Goal: Task Accomplishment & Management: Manage account settings

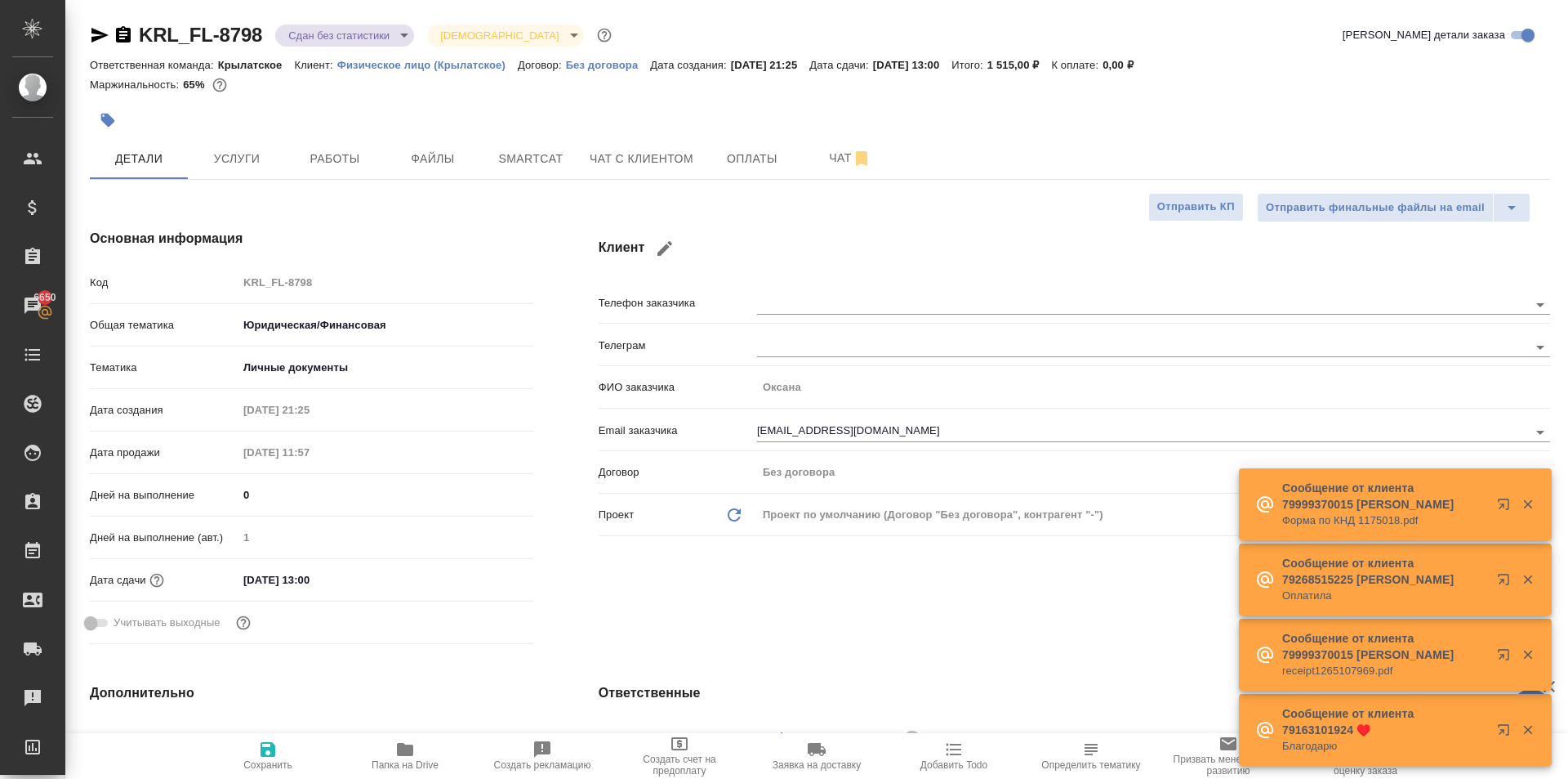
select select "RU"
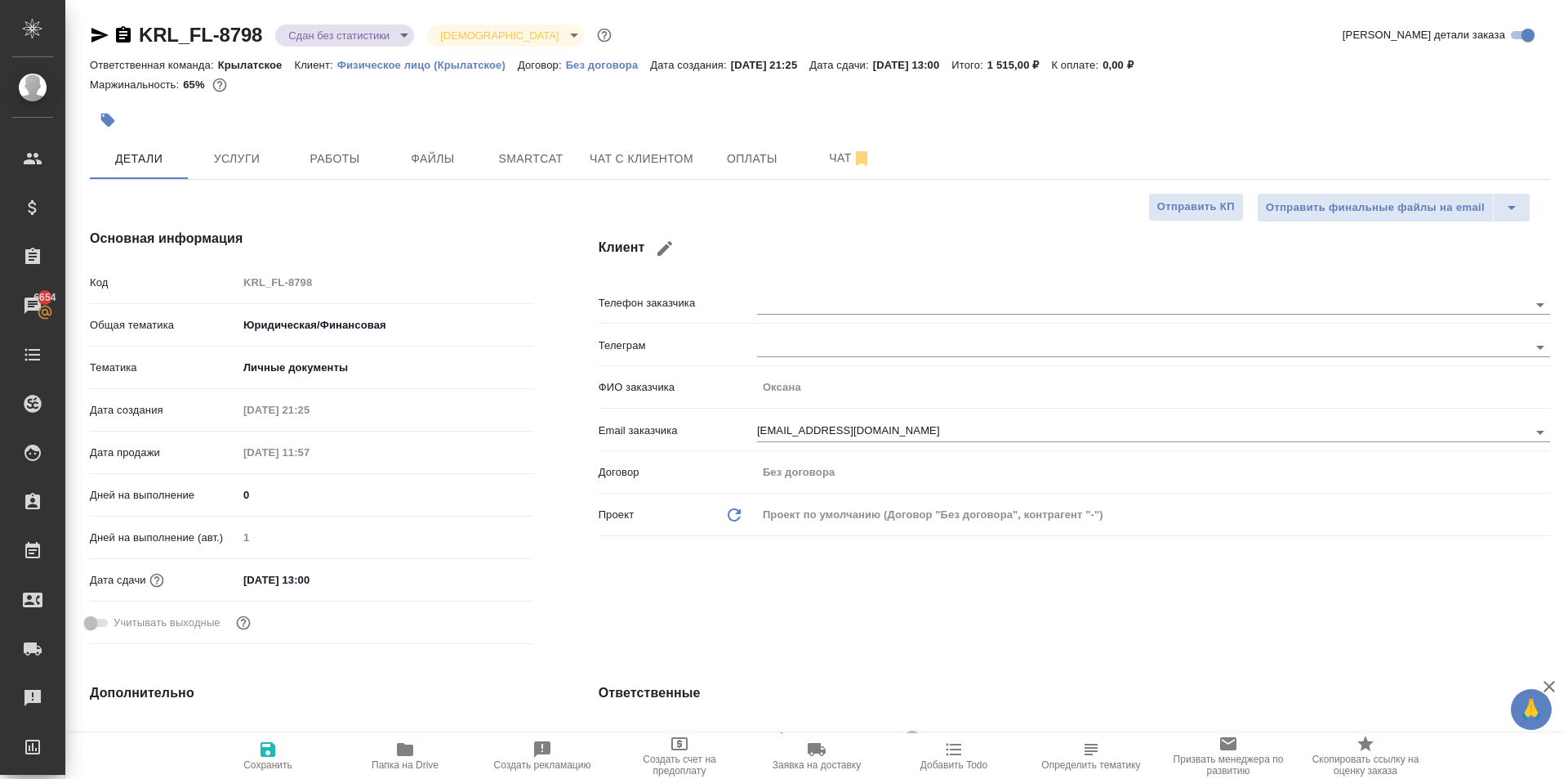
click at [1065, 139] on div "Детали Услуги Работы Файлы Smartcat Чат с клиентом Оплаты Чат" at bounding box center [820, 158] width 1461 height 40
click at [458, 158] on span "Файлы" at bounding box center [432, 158] width 78 height 21
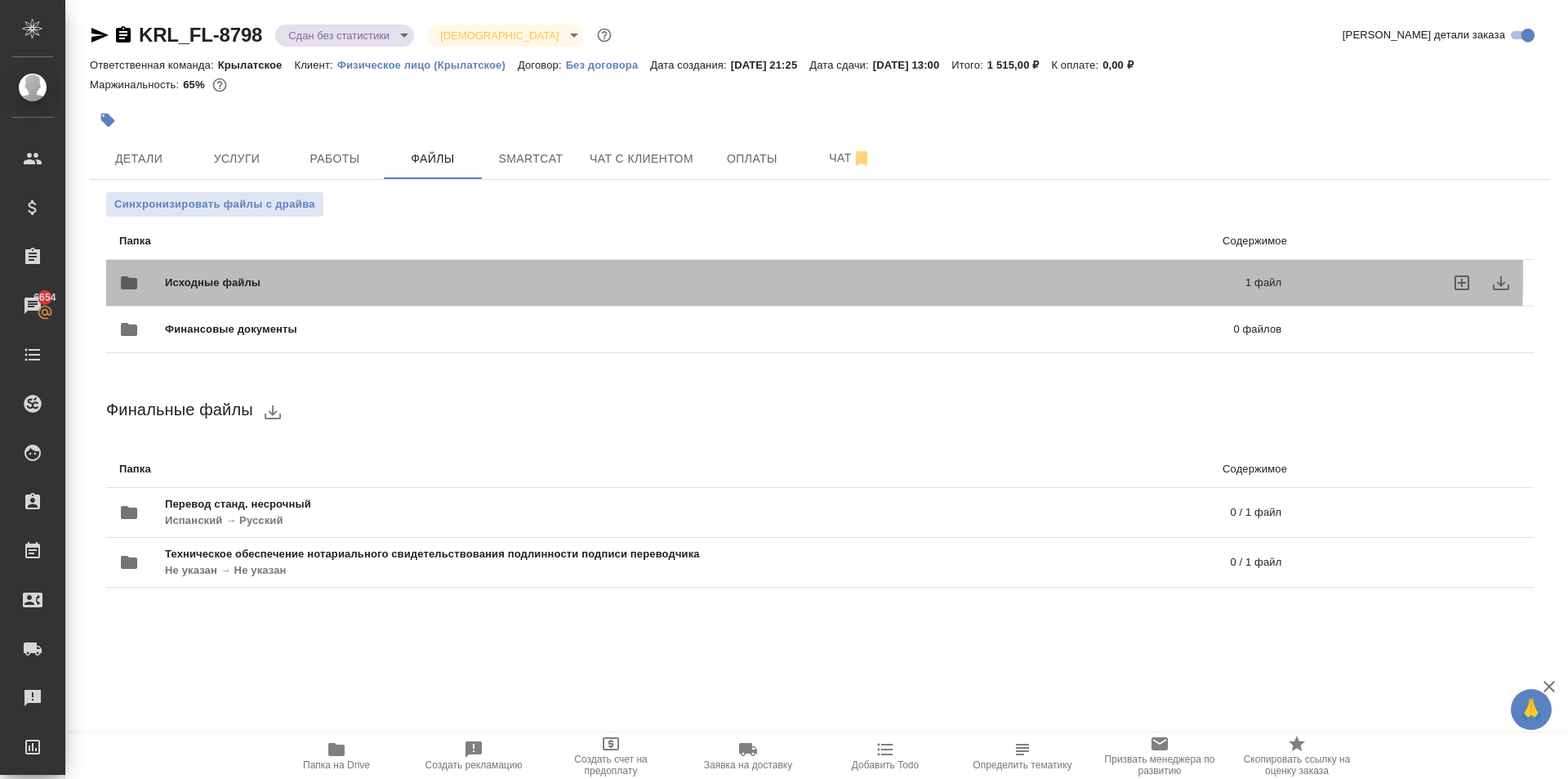
click at [406, 273] on div "Исходные файлы 1 файл" at bounding box center [700, 283] width 1163 height 40
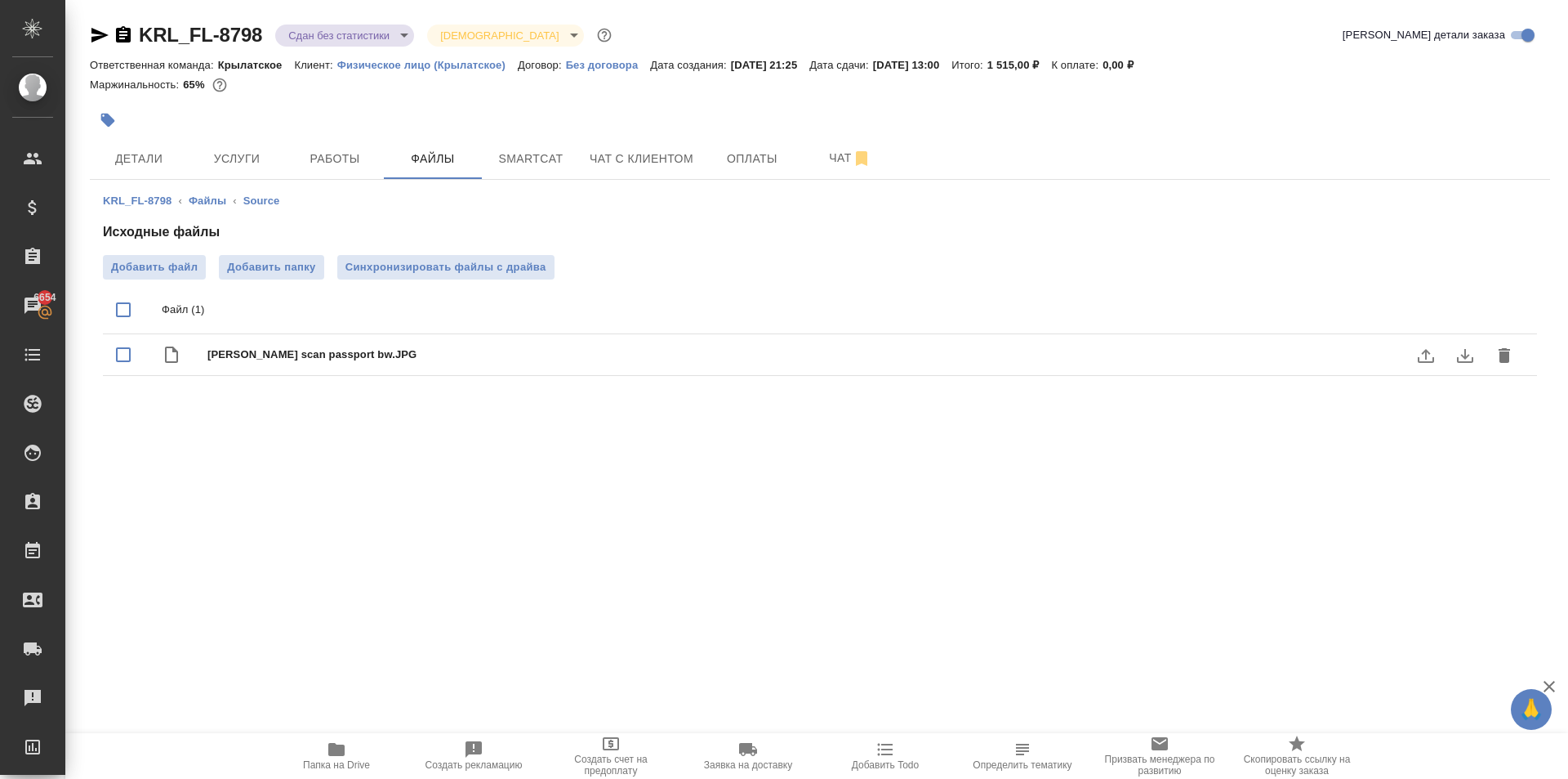
click at [1456, 354] on icon "download" at bounding box center [1466, 355] width 20 height 20
drag, startPoint x: 300, startPoint y: 125, endPoint x: 339, endPoint y: 150, distance: 46.3
click at [326, 142] on div "KRL_FL-8798 Сдан без статистики distributed Святая троица holyTrinity Кратко де…" at bounding box center [820, 212] width 1479 height 425
click at [321, 166] on span "Работы" at bounding box center [334, 158] width 78 height 21
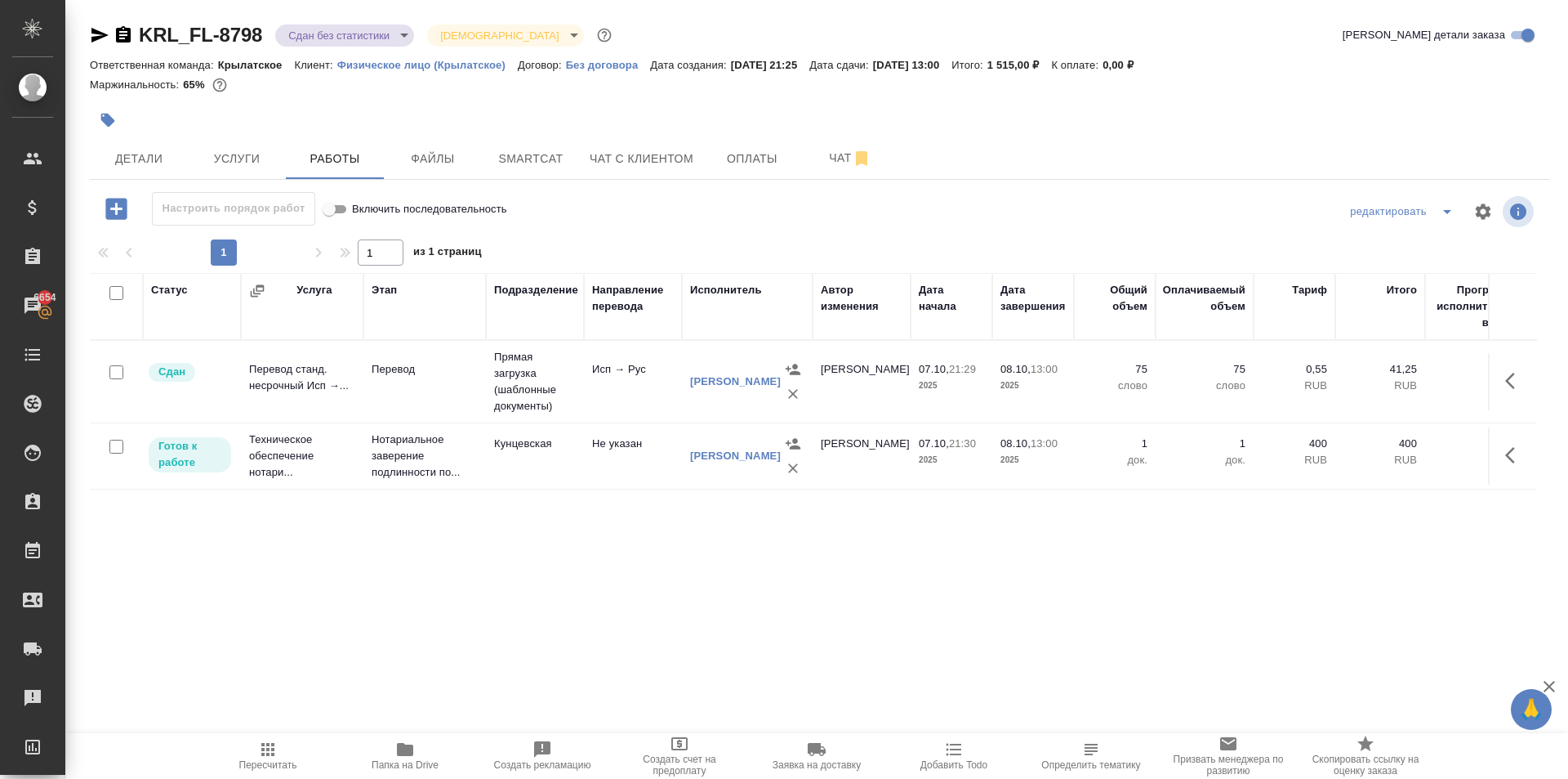
click at [250, 766] on span "Пересчитать" at bounding box center [268, 765] width 58 height 12
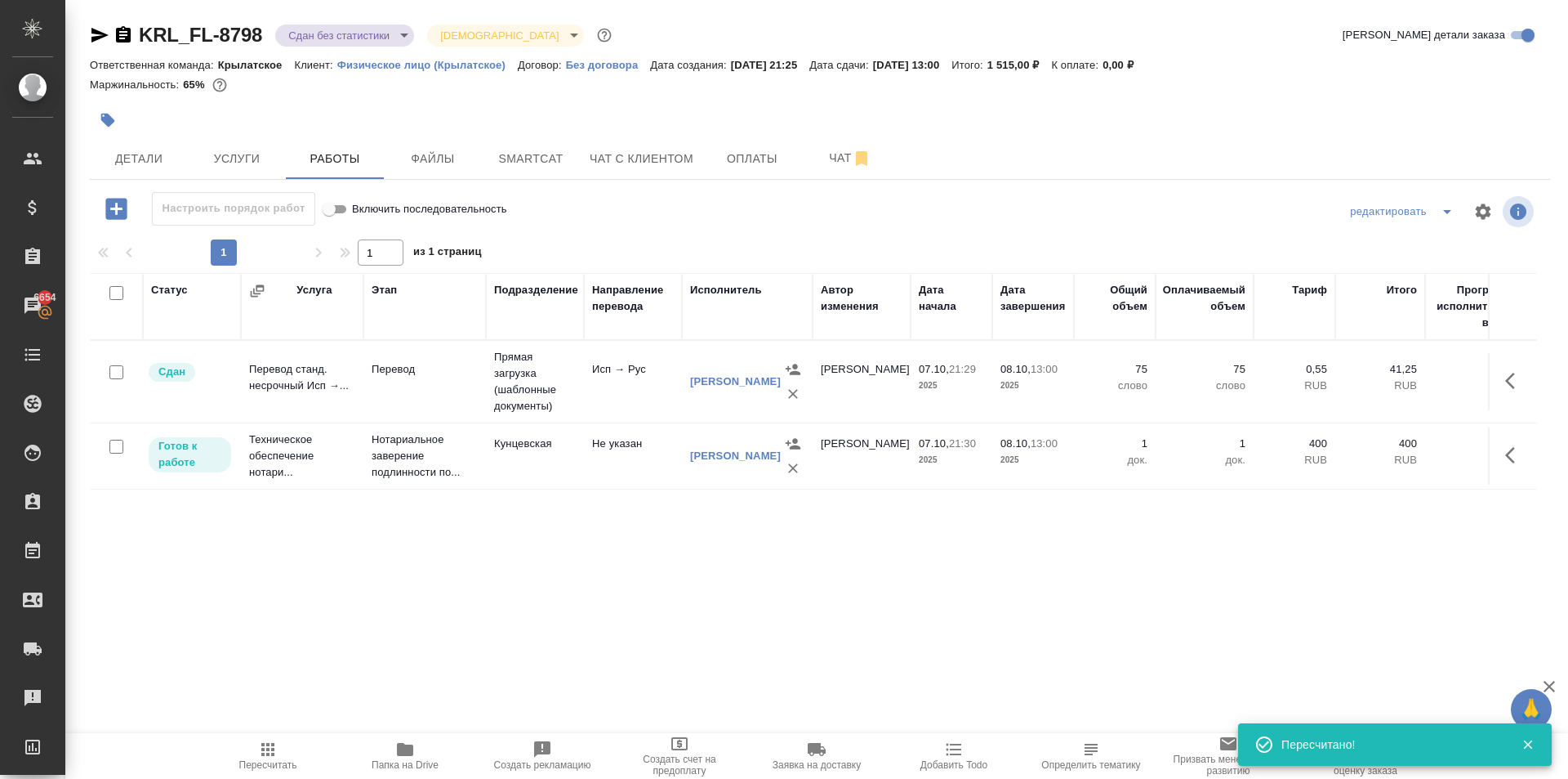
click at [94, 22] on div "KRL_FL-8798 Сдан без статистики distributed Святая троица holyTrinity" at bounding box center [352, 35] width 525 height 26
drag, startPoint x: 100, startPoint y: 33, endPoint x: 111, endPoint y: 1, distance: 33.8
click at [102, 31] on icon "button" at bounding box center [100, 35] width 20 height 20
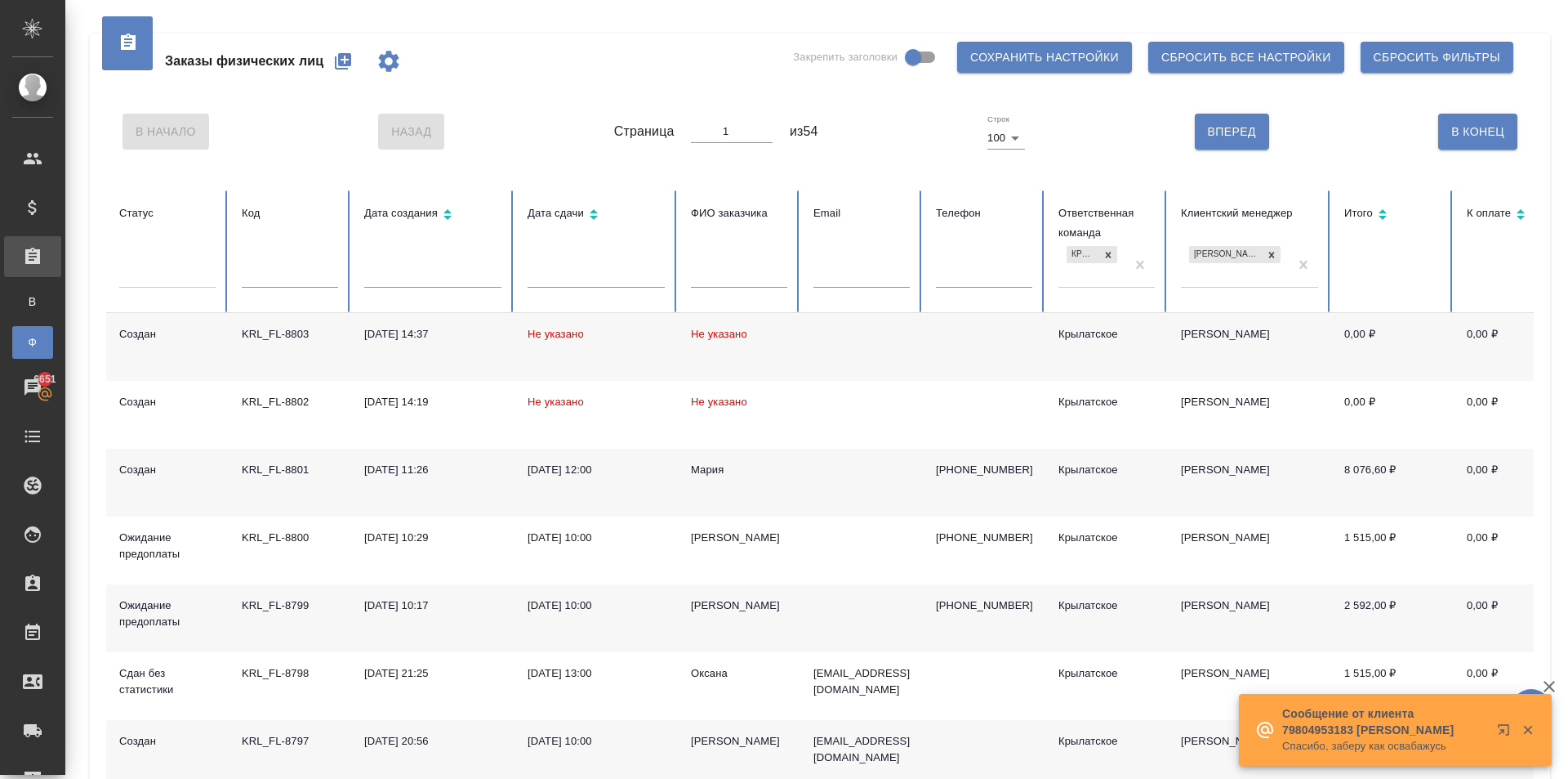
scroll to position [327, 0]
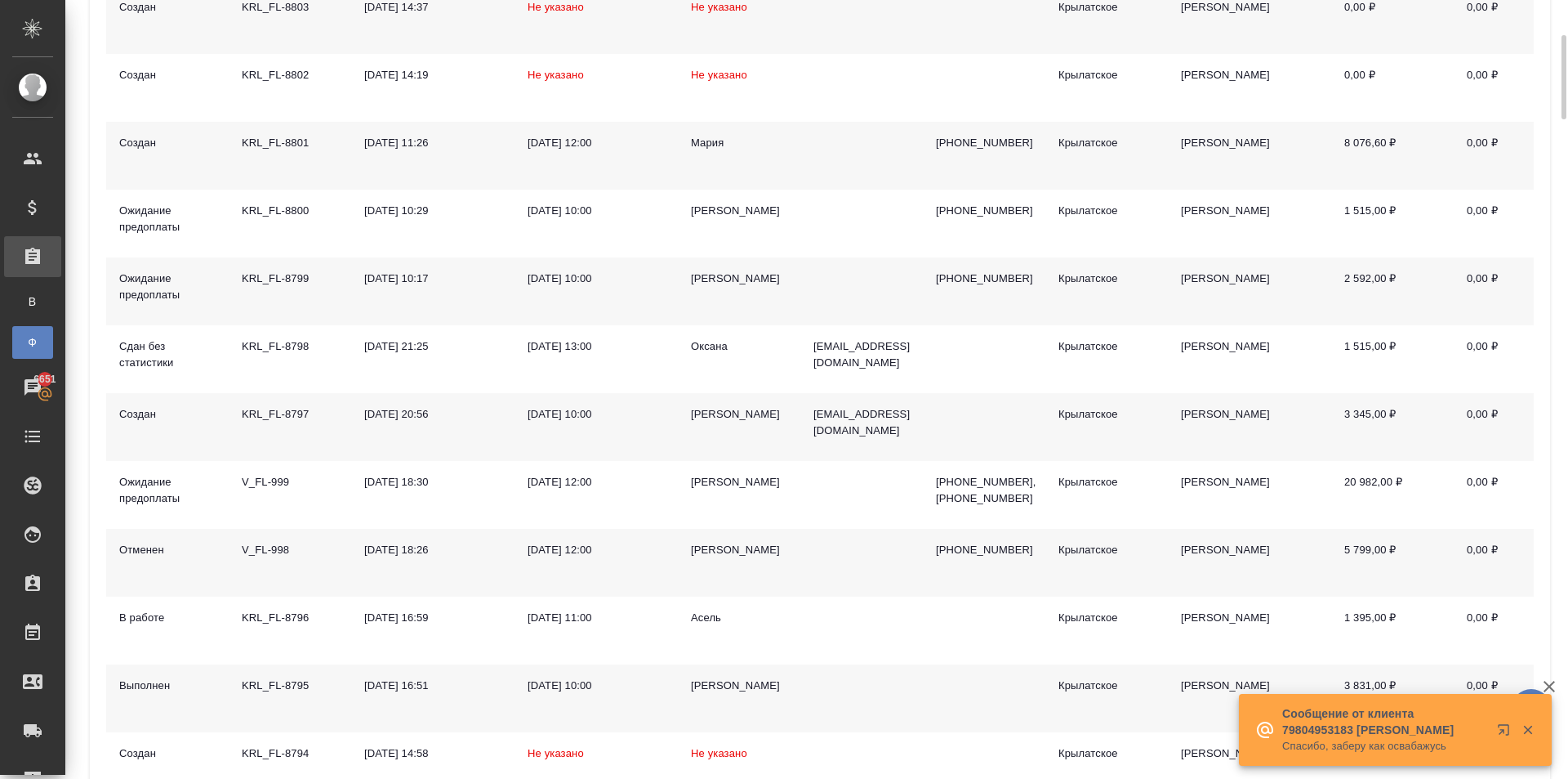
click at [709, 416] on div "Дмитрий" at bounding box center [739, 415] width 96 height 16
click at [708, 416] on div "Дмитрий" at bounding box center [739, 415] width 96 height 16
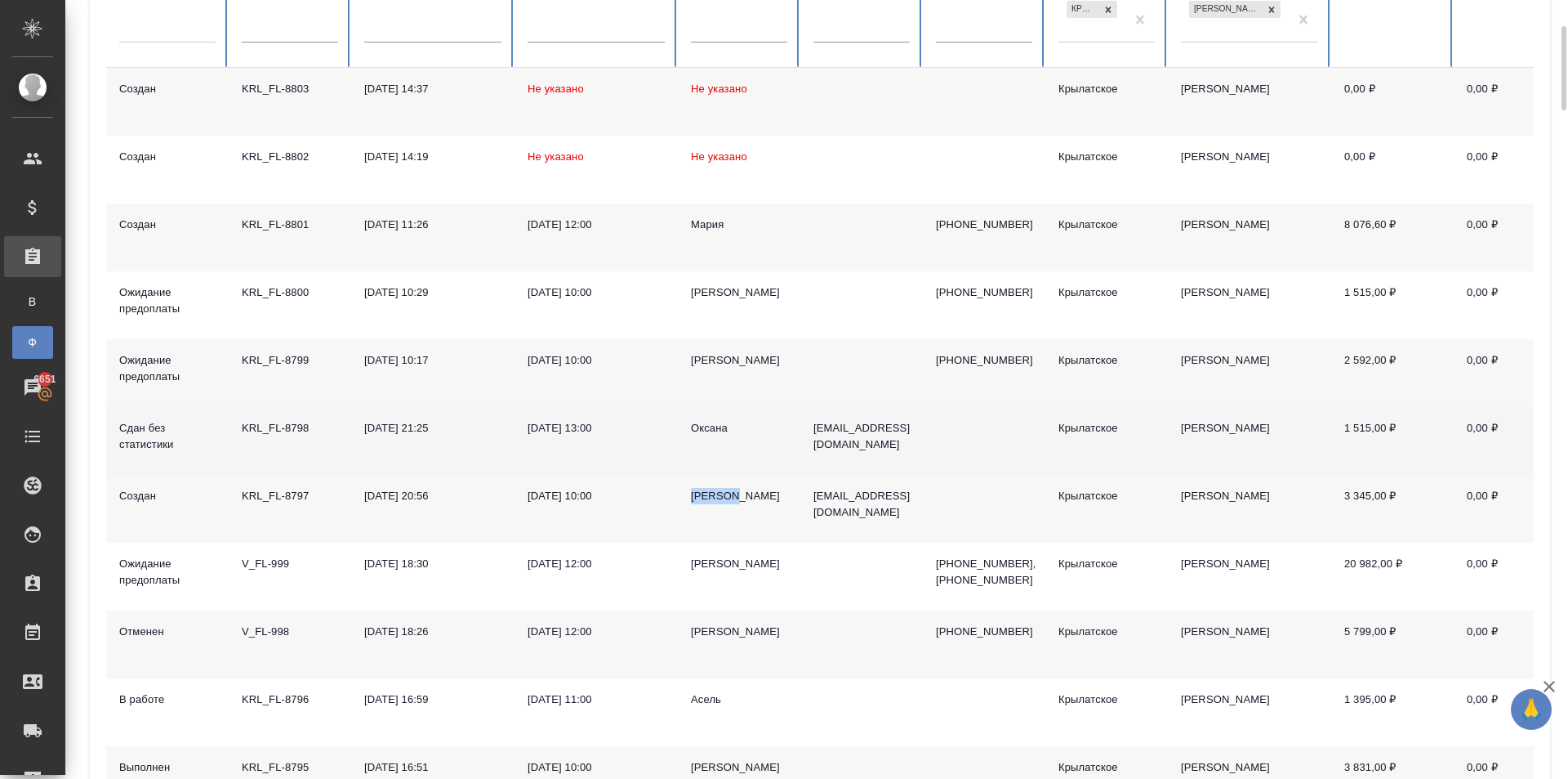
scroll to position [572, 0]
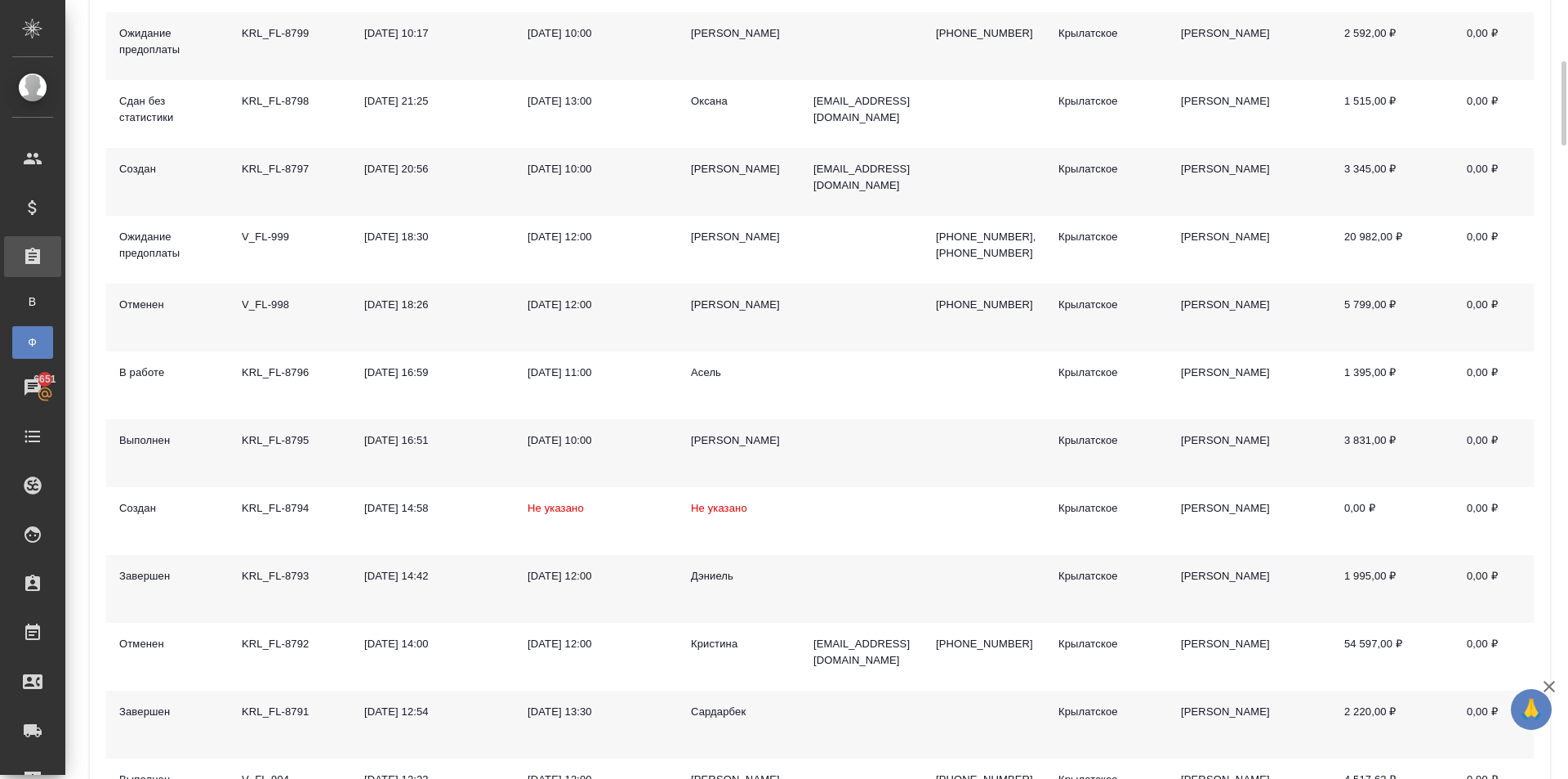
click at [721, 434] on div "Анастасия" at bounding box center [739, 441] width 96 height 16
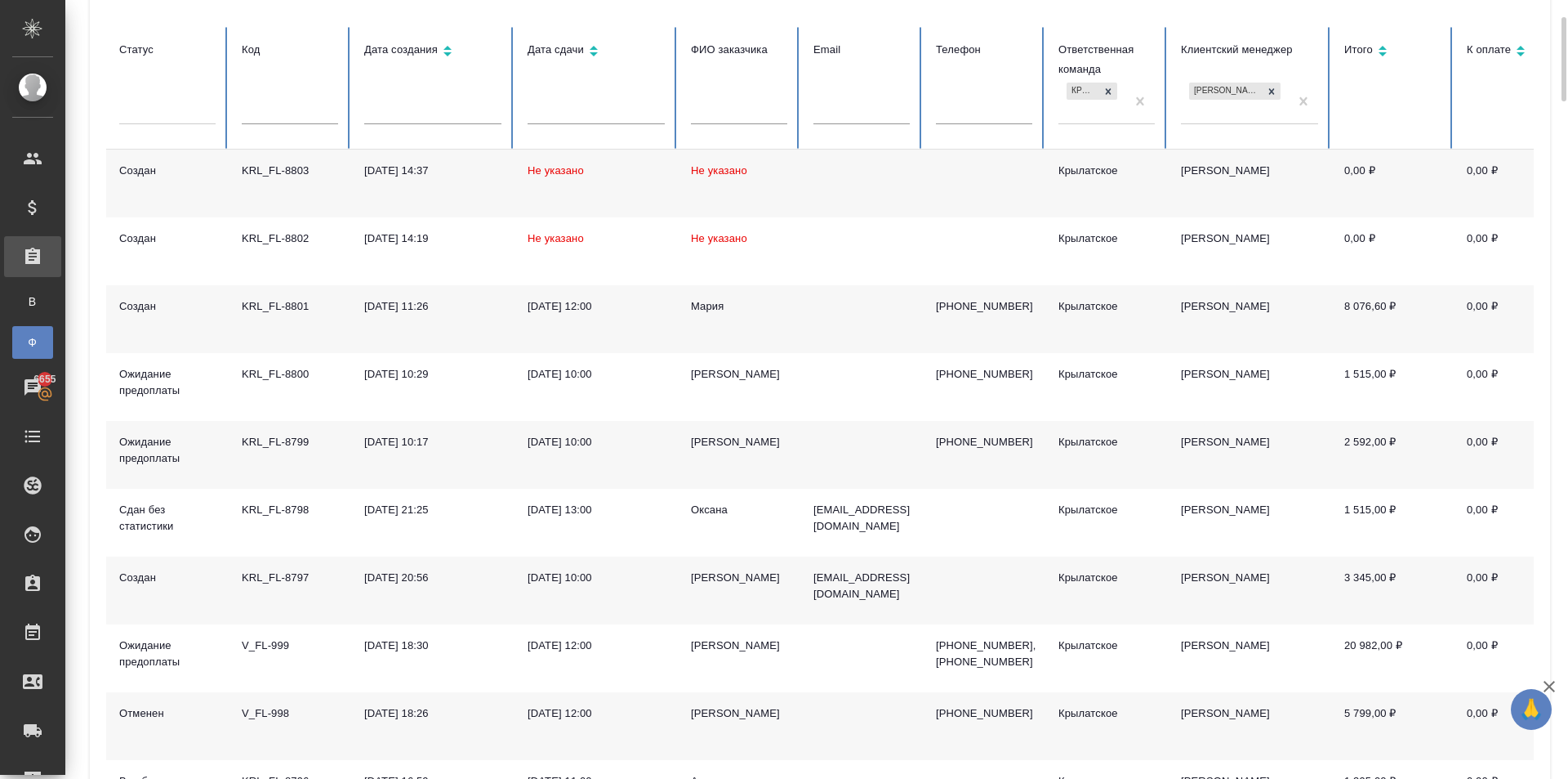
scroll to position [0, 0]
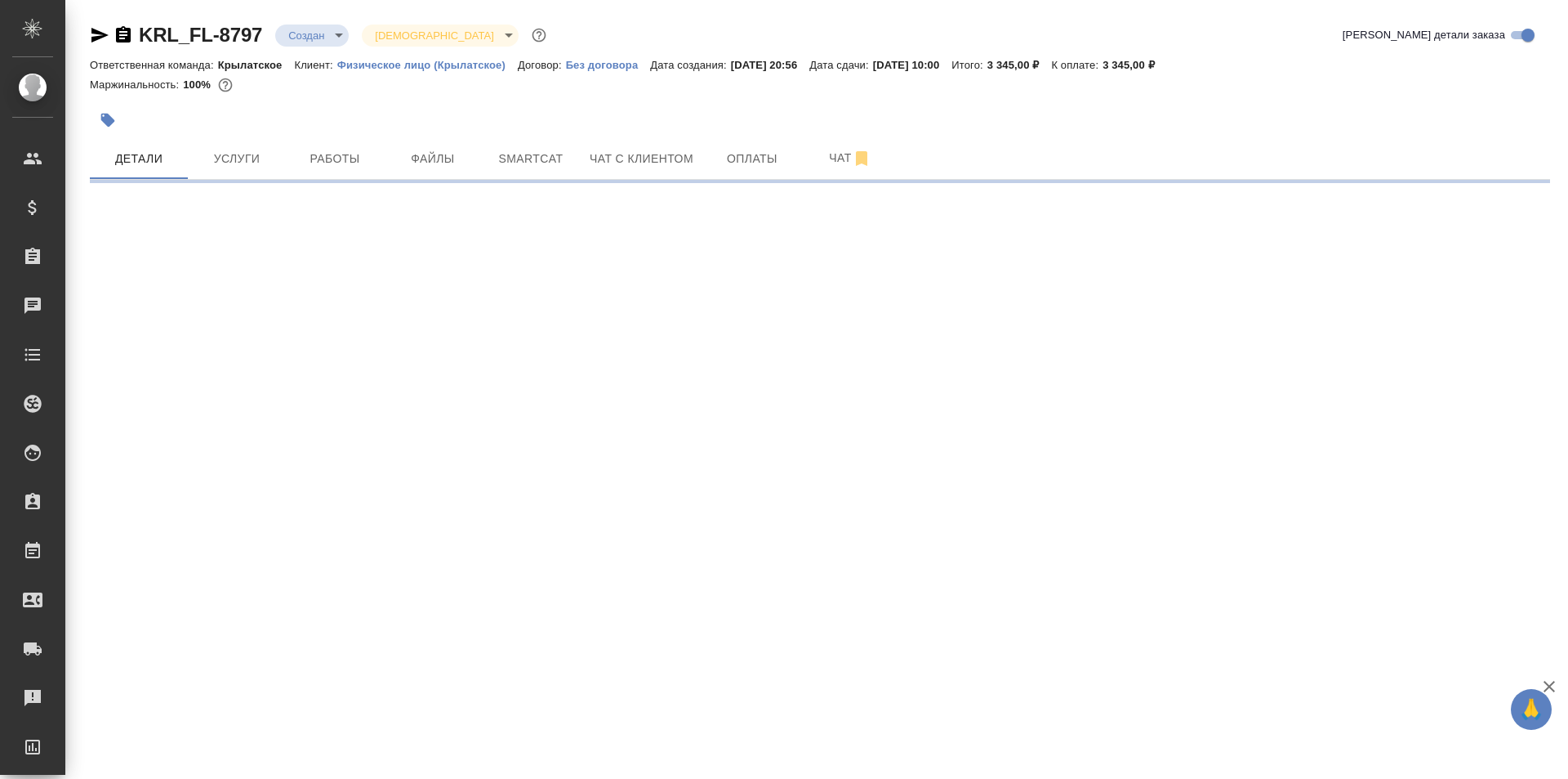
select select "RU"
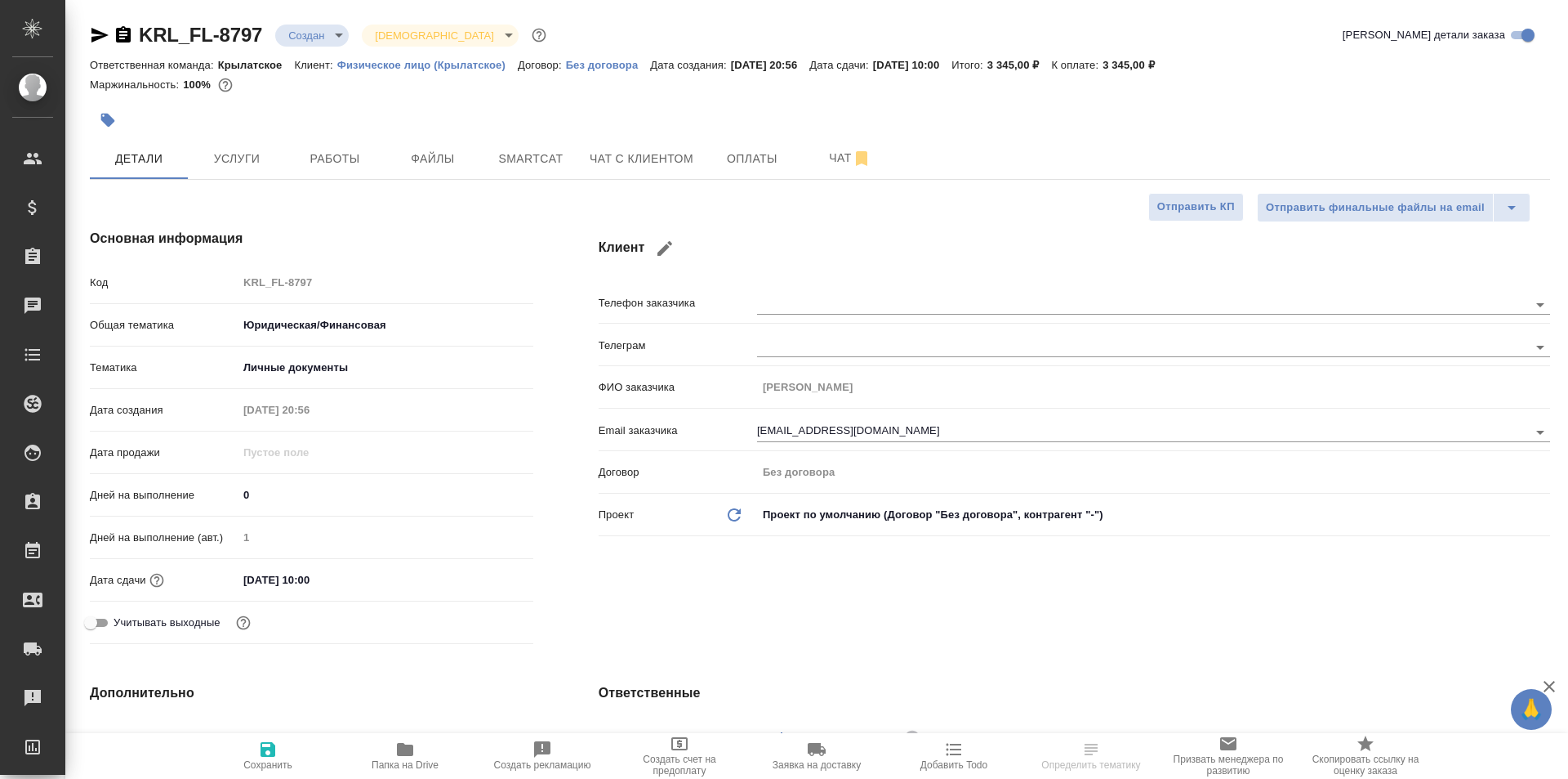
type textarea "x"
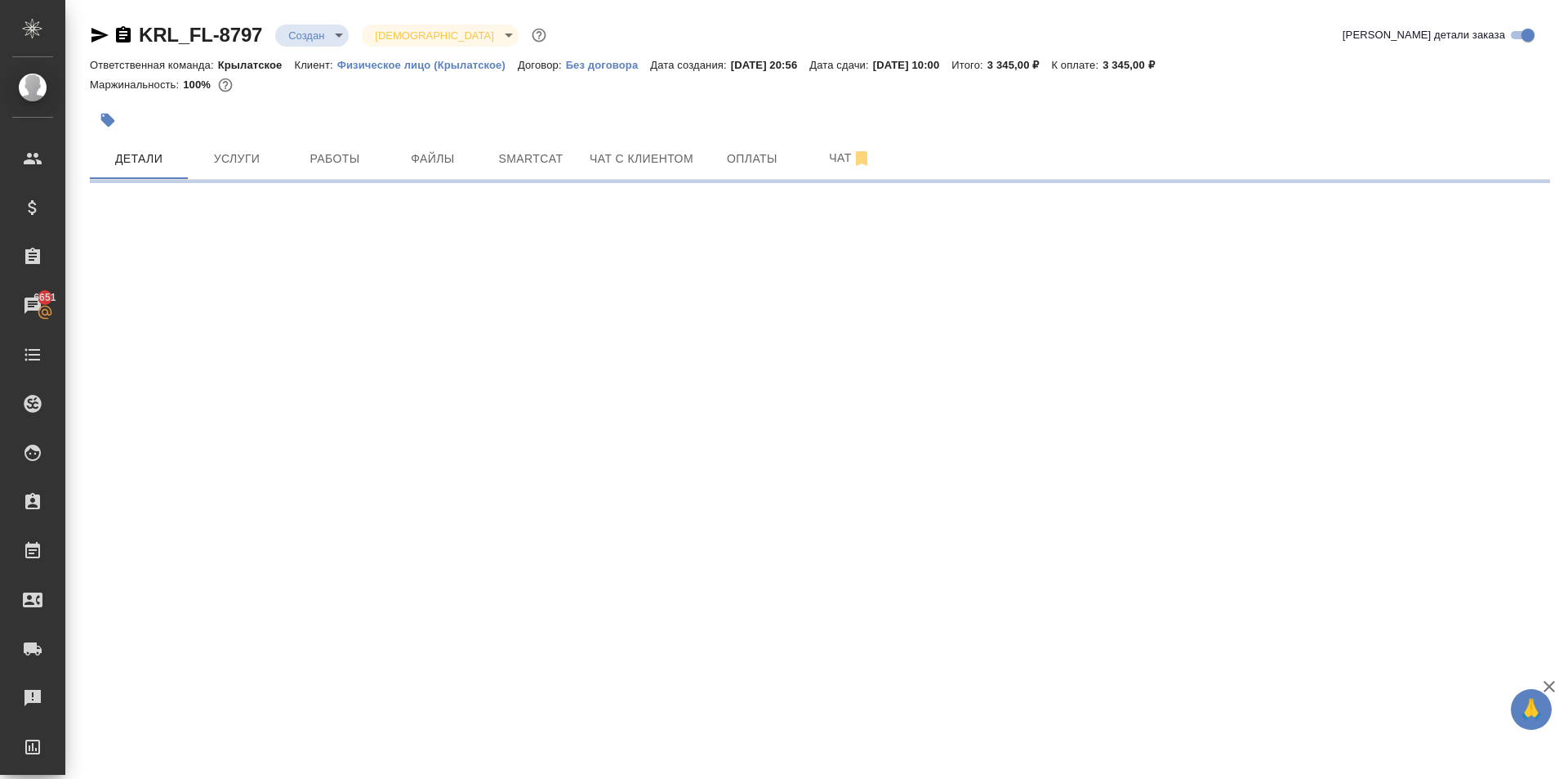
select select "RU"
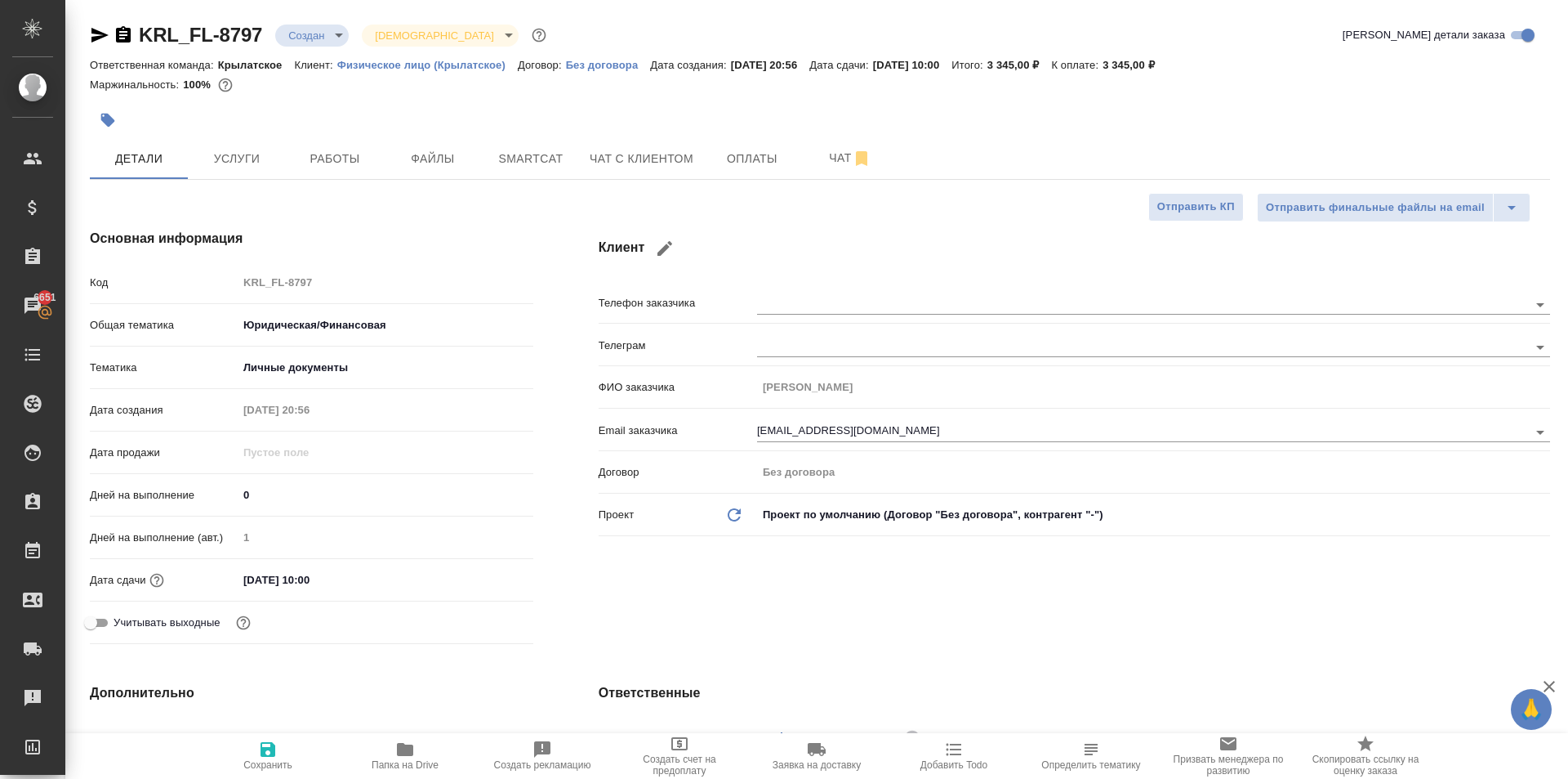
type textarea "x"
click at [242, 175] on button "Услуги" at bounding box center [236, 158] width 98 height 40
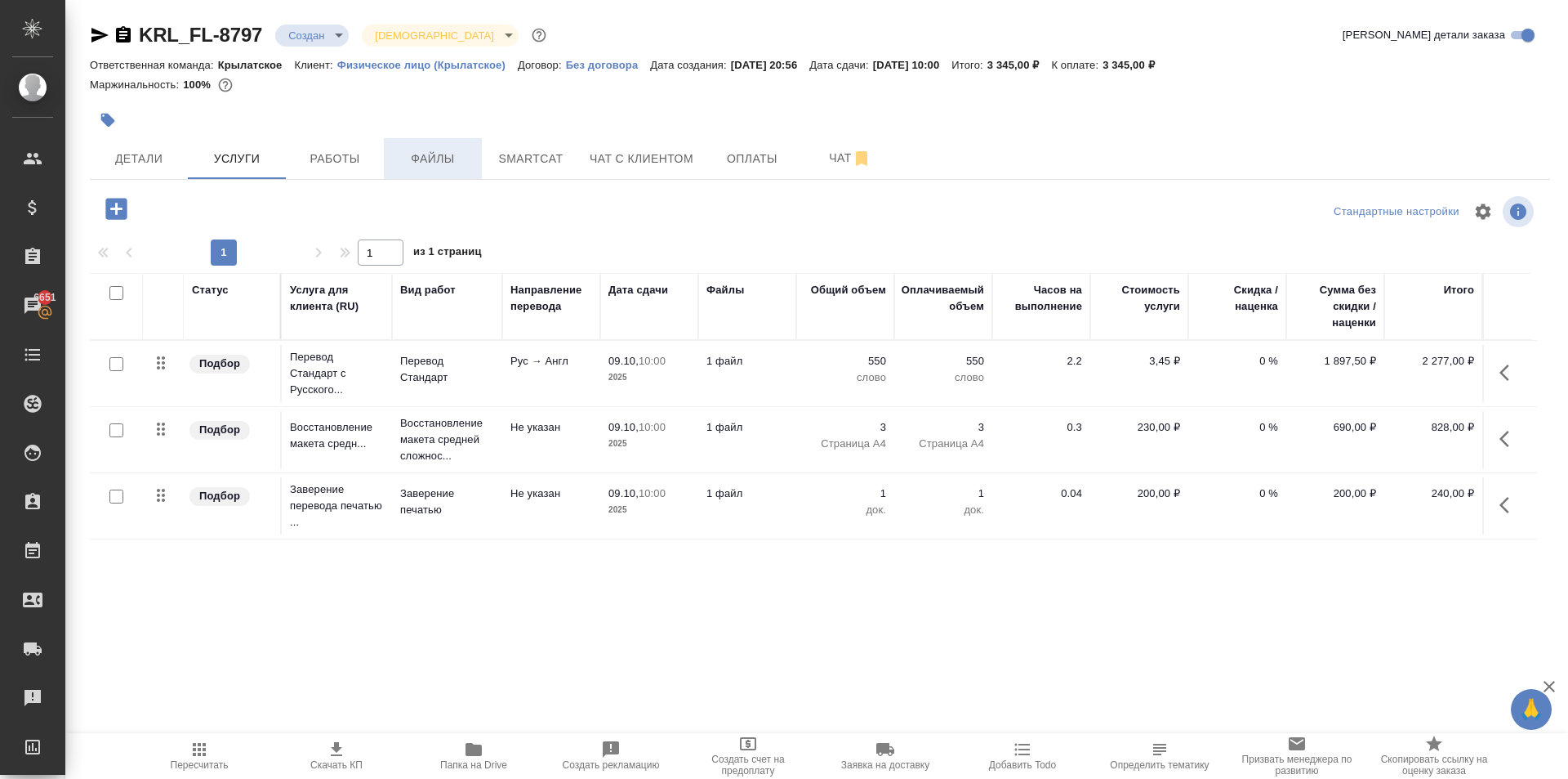
click at [433, 155] on span "Файлы" at bounding box center [432, 158] width 78 height 21
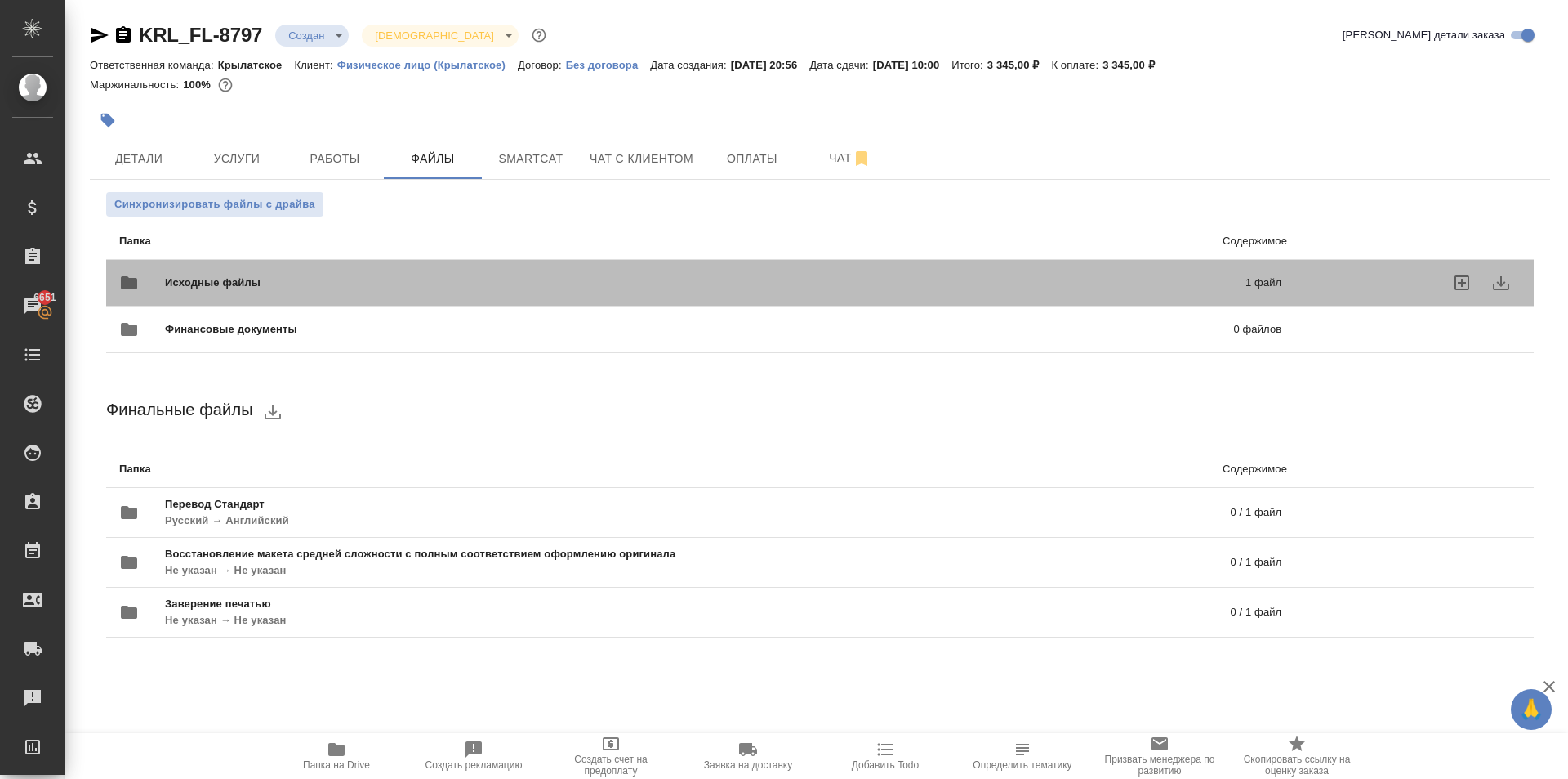
click at [218, 270] on div "Исходные файлы 1 файл" at bounding box center [700, 283] width 1163 height 40
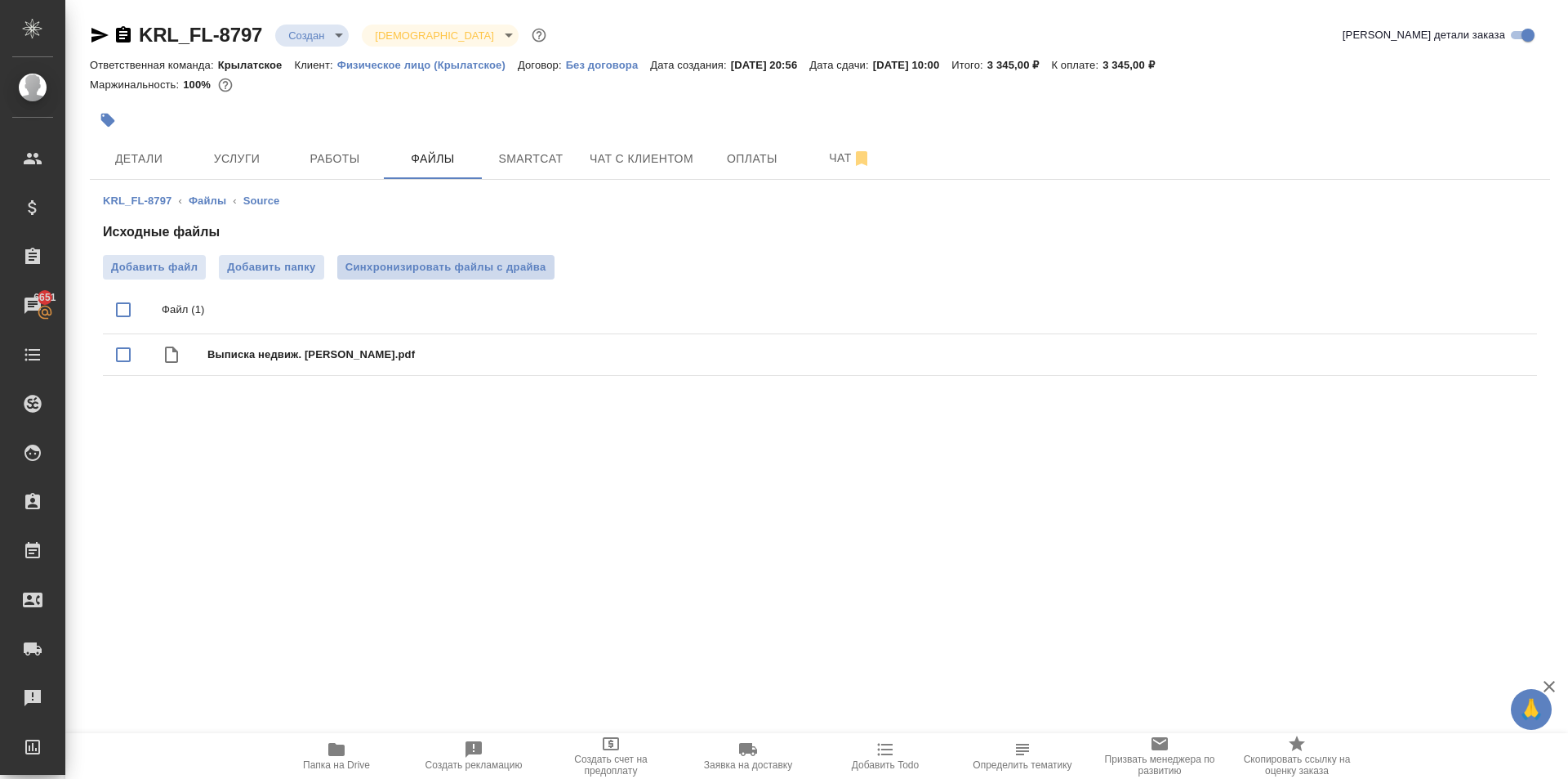
click at [492, 259] on span "Синхронизировать файлы с драйва" at bounding box center [446, 267] width 201 height 16
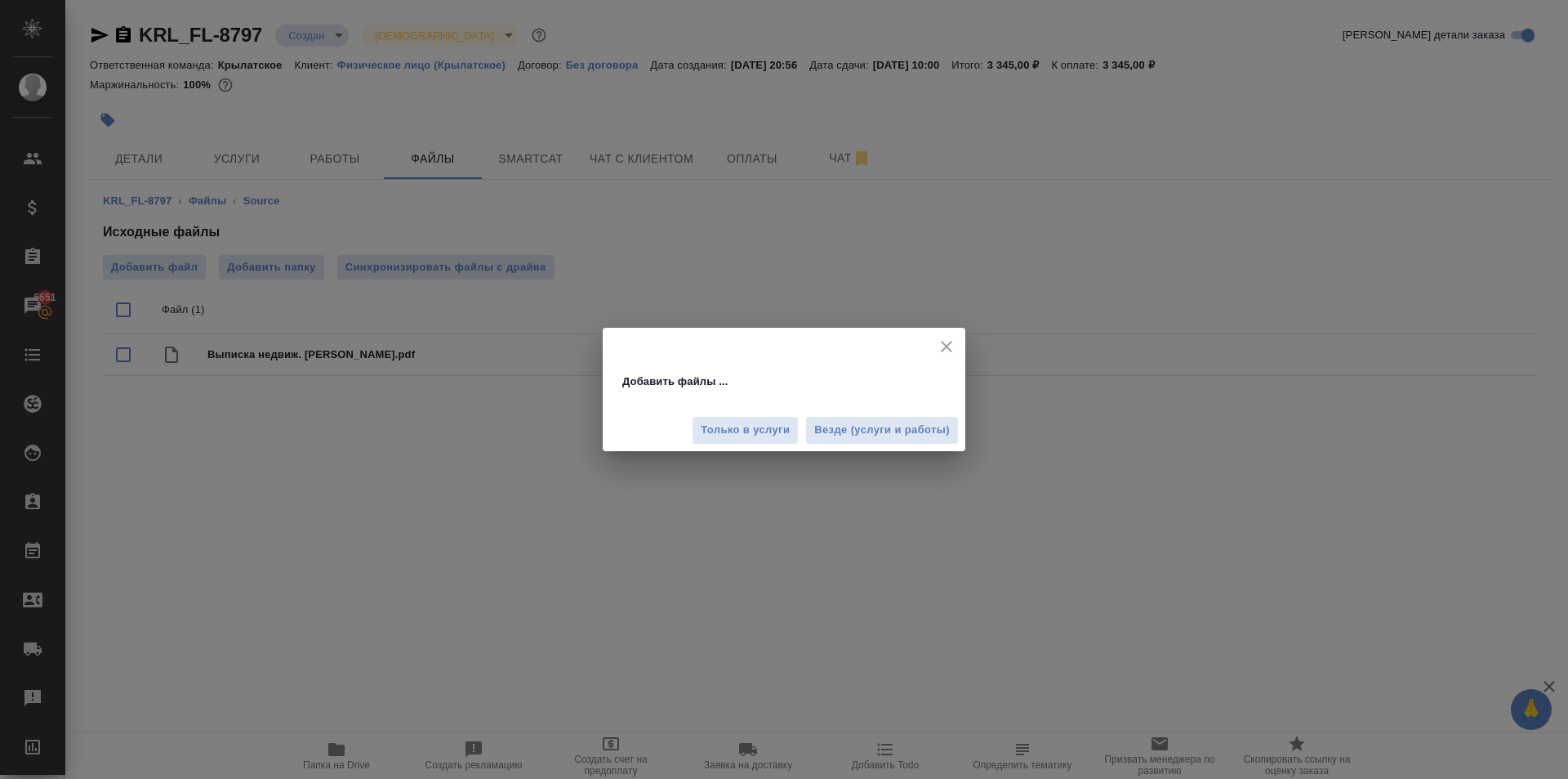
click at [912, 443] on button "Везде (услуги и работы)" at bounding box center [882, 430] width 154 height 29
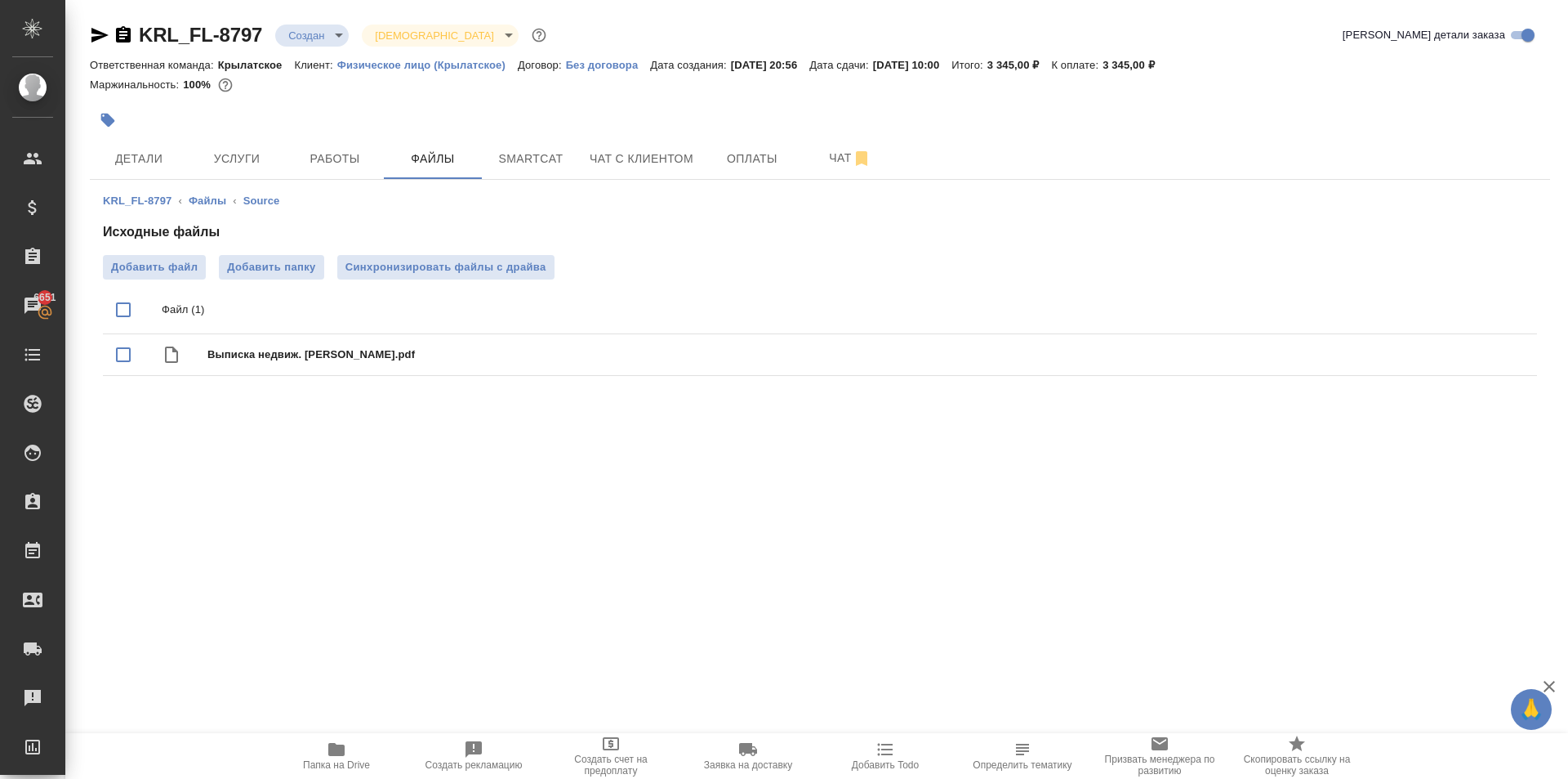
drag, startPoint x: 722, startPoint y: 148, endPoint x: 396, endPoint y: 220, distance: 333.9
click at [635, 309] on div "KRL_FL-8797 Создан new Святая троица holyTrinity Кратко детали заказа Ответстве…" at bounding box center [820, 212] width 1479 height 425
click at [148, 158] on span "Детали" at bounding box center [138, 158] width 78 height 21
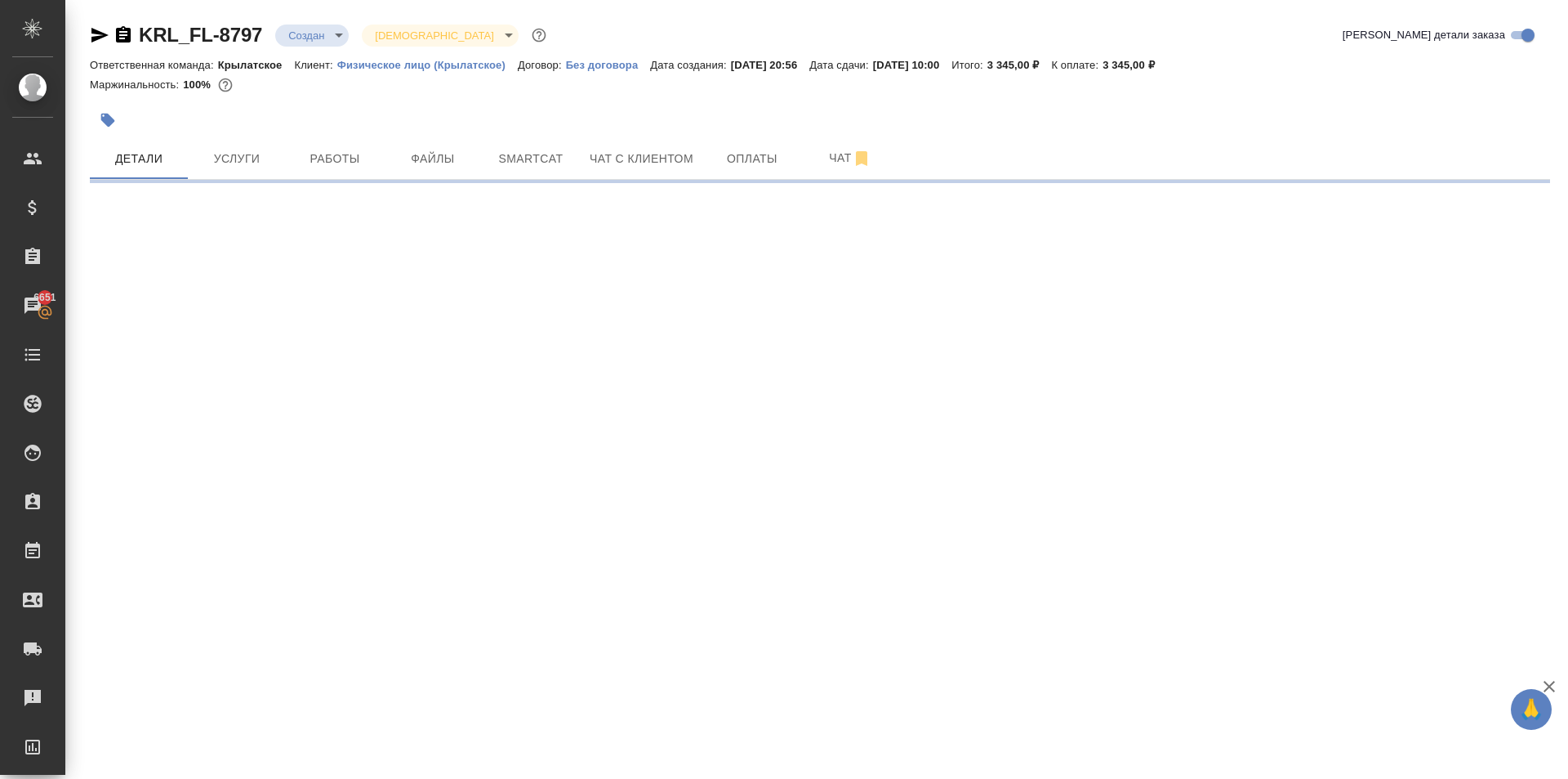
select select "RU"
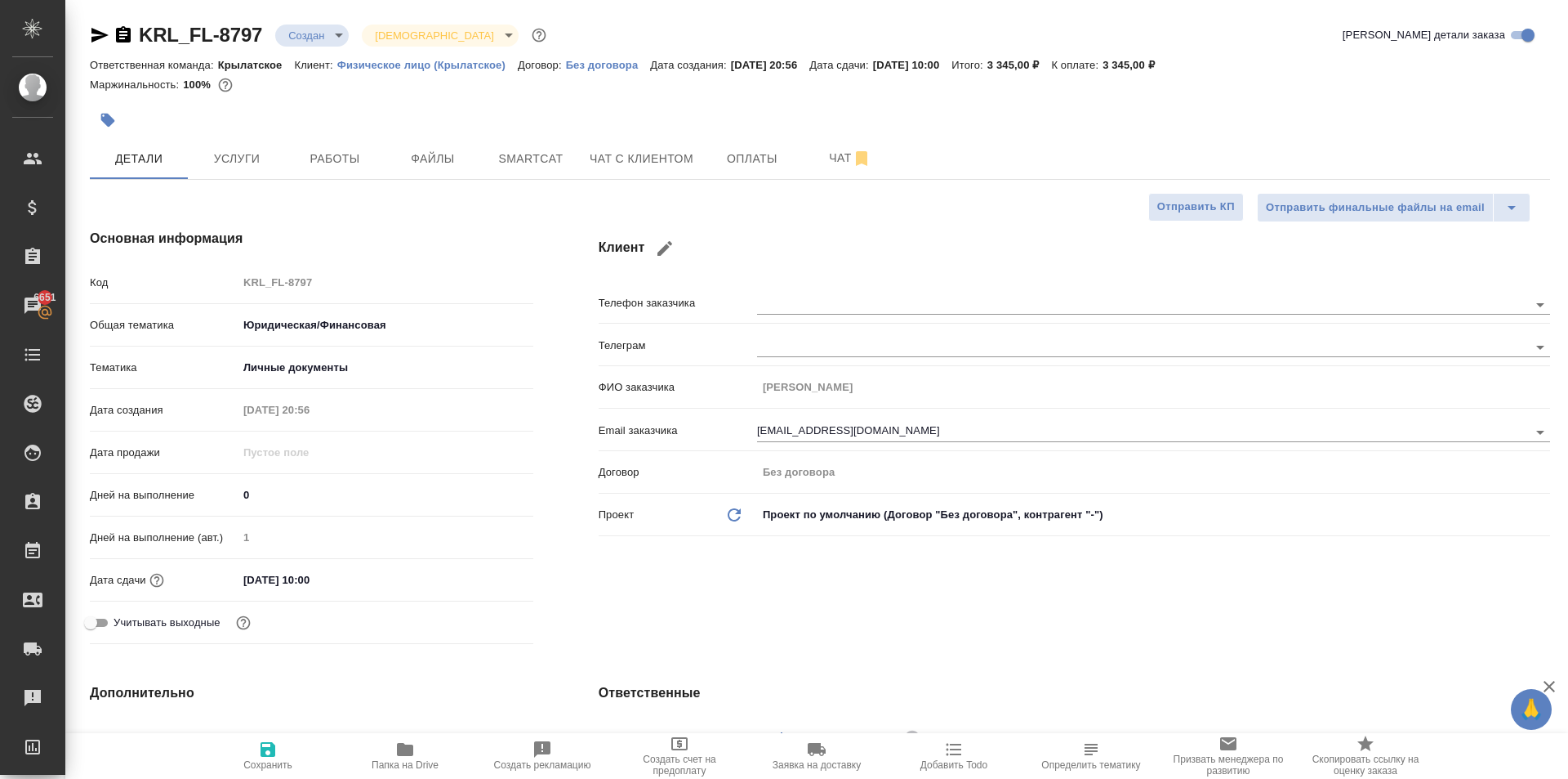
type textarea "x"
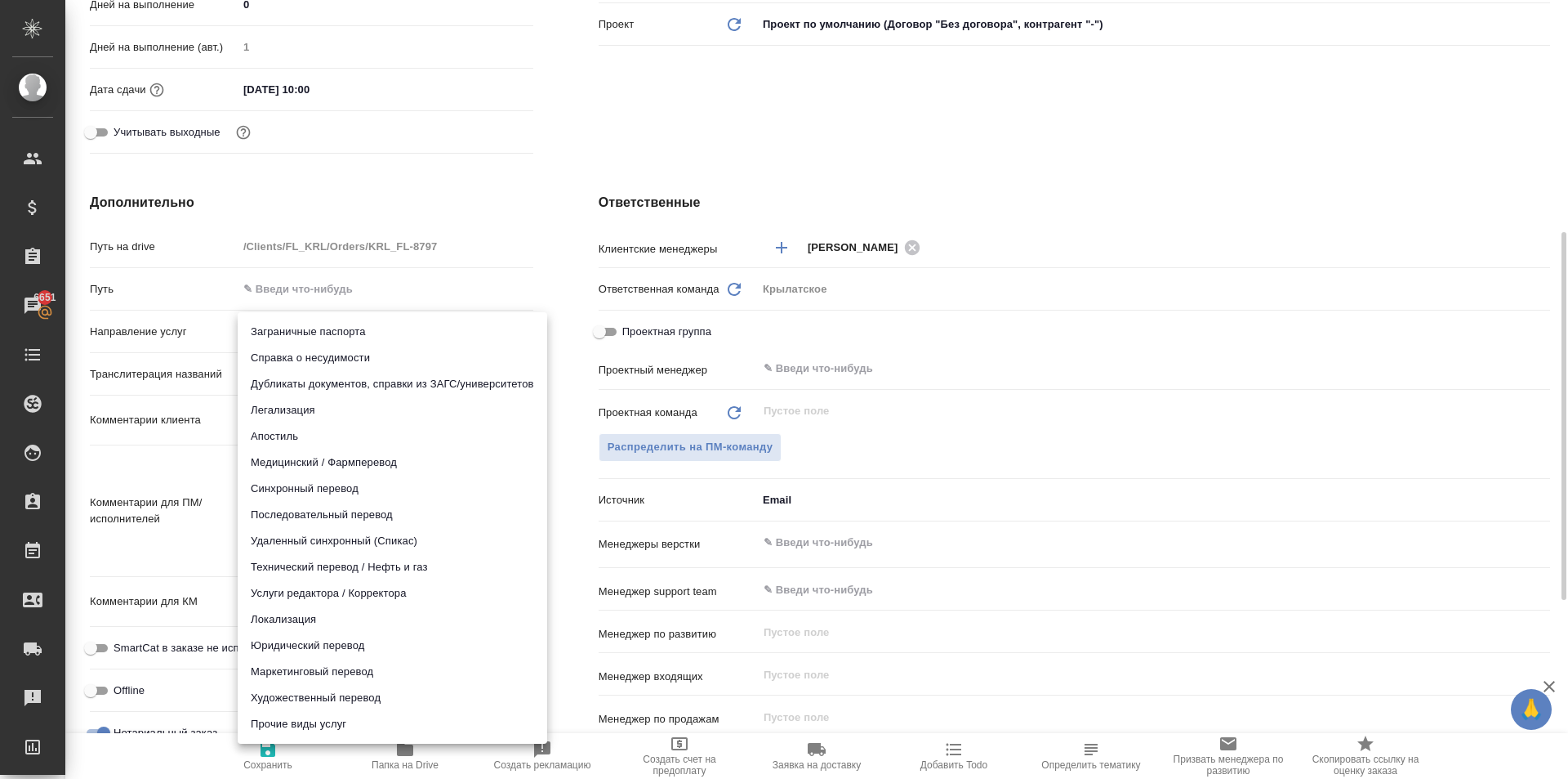
click at [290, 330] on body "🙏 .cls-1 fill:#fff; AWATERA Kasymov Timur Клиенты Спецификации Заказы 6651 Чаты…" at bounding box center [784, 390] width 1568 height 779
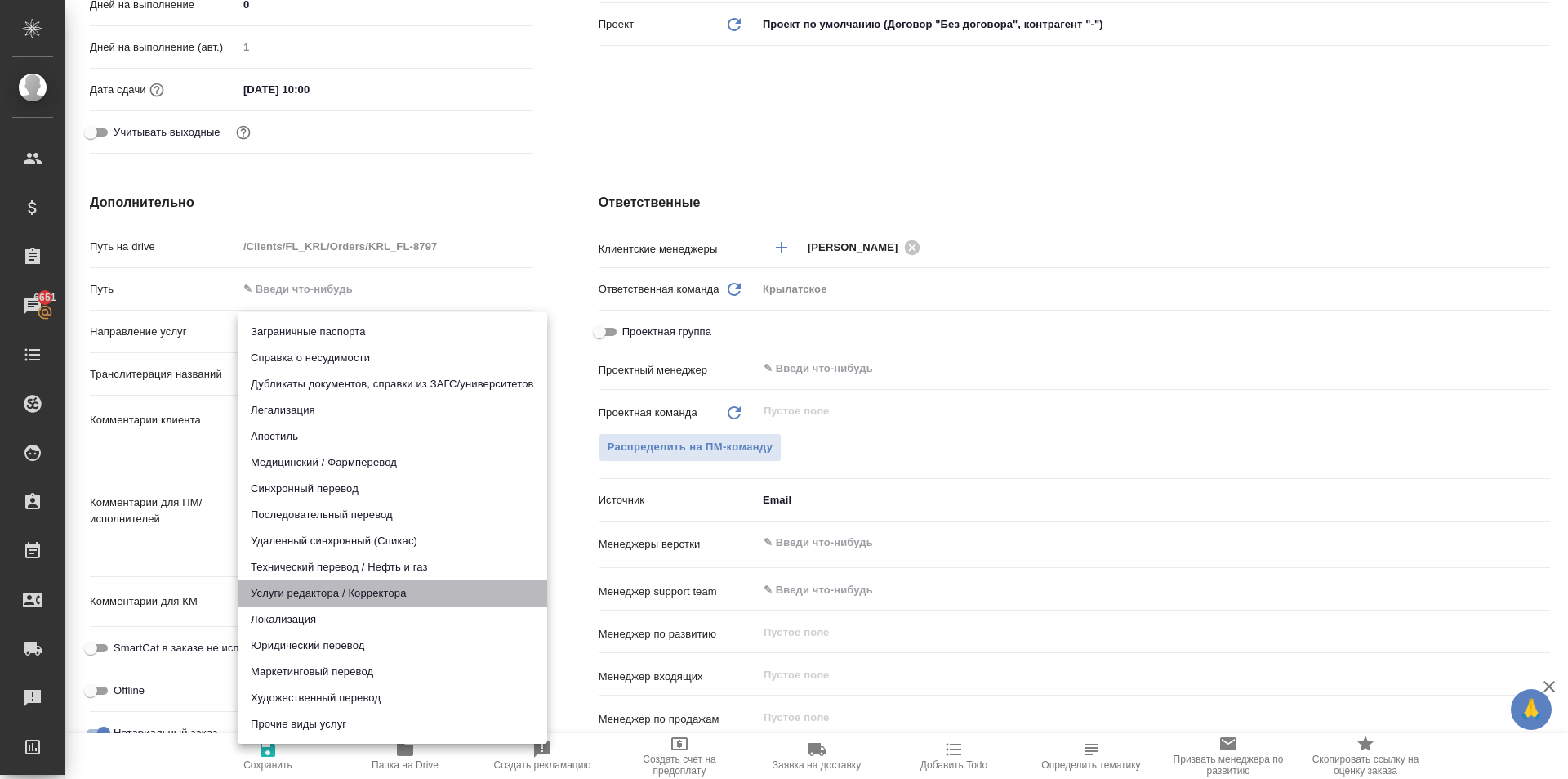
click at [282, 593] on li "Услуги редактора / Корректора" at bounding box center [392, 593] width 309 height 26
type input "editorProofreaderServices"
type textarea "x"
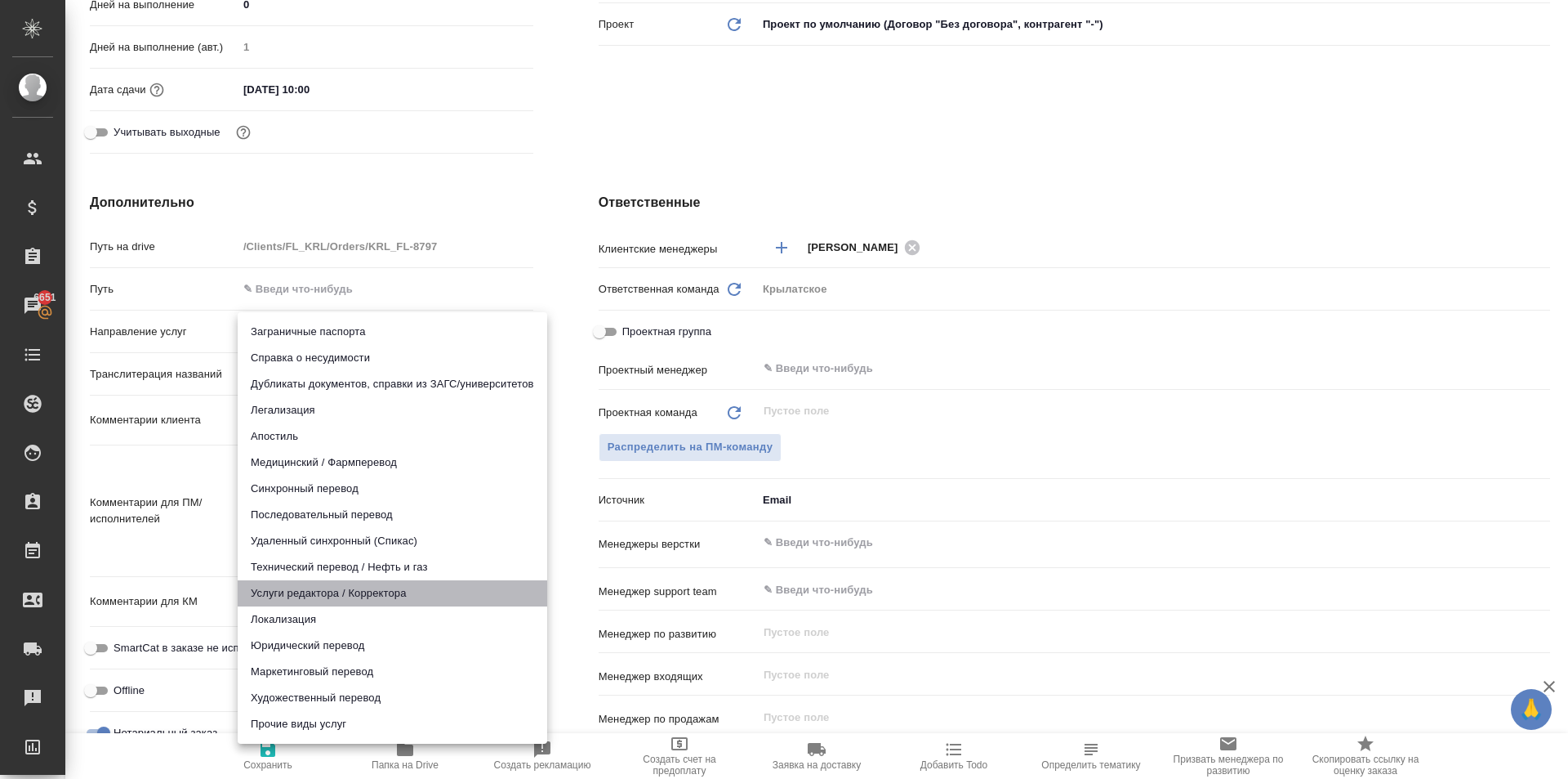
click at [282, 593] on li "Услуги редактора / Корректора" at bounding box center [392, 593] width 309 height 26
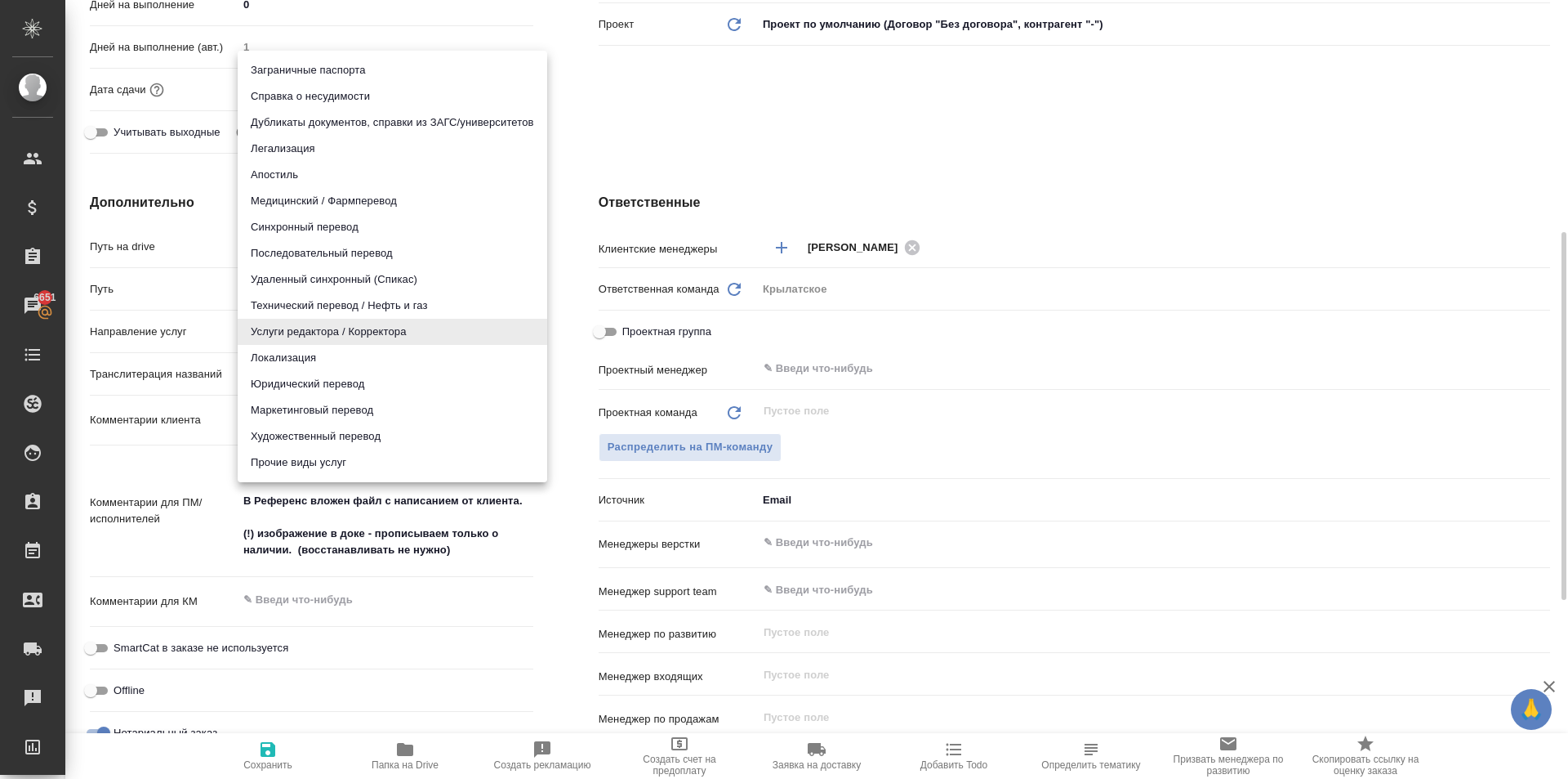
drag, startPoint x: 331, startPoint y: 326, endPoint x: 335, endPoint y: 335, distance: 9.8
click at [331, 327] on body "🙏 .cls-1 fill:#fff; AWATERA Kasymov Timur Клиенты Спецификации Заказы 6651 Чаты…" at bounding box center [784, 390] width 1568 height 779
click at [309, 380] on li "Юридический перевод" at bounding box center [392, 383] width 309 height 26
type input "legalTranslation"
type textarea "x"
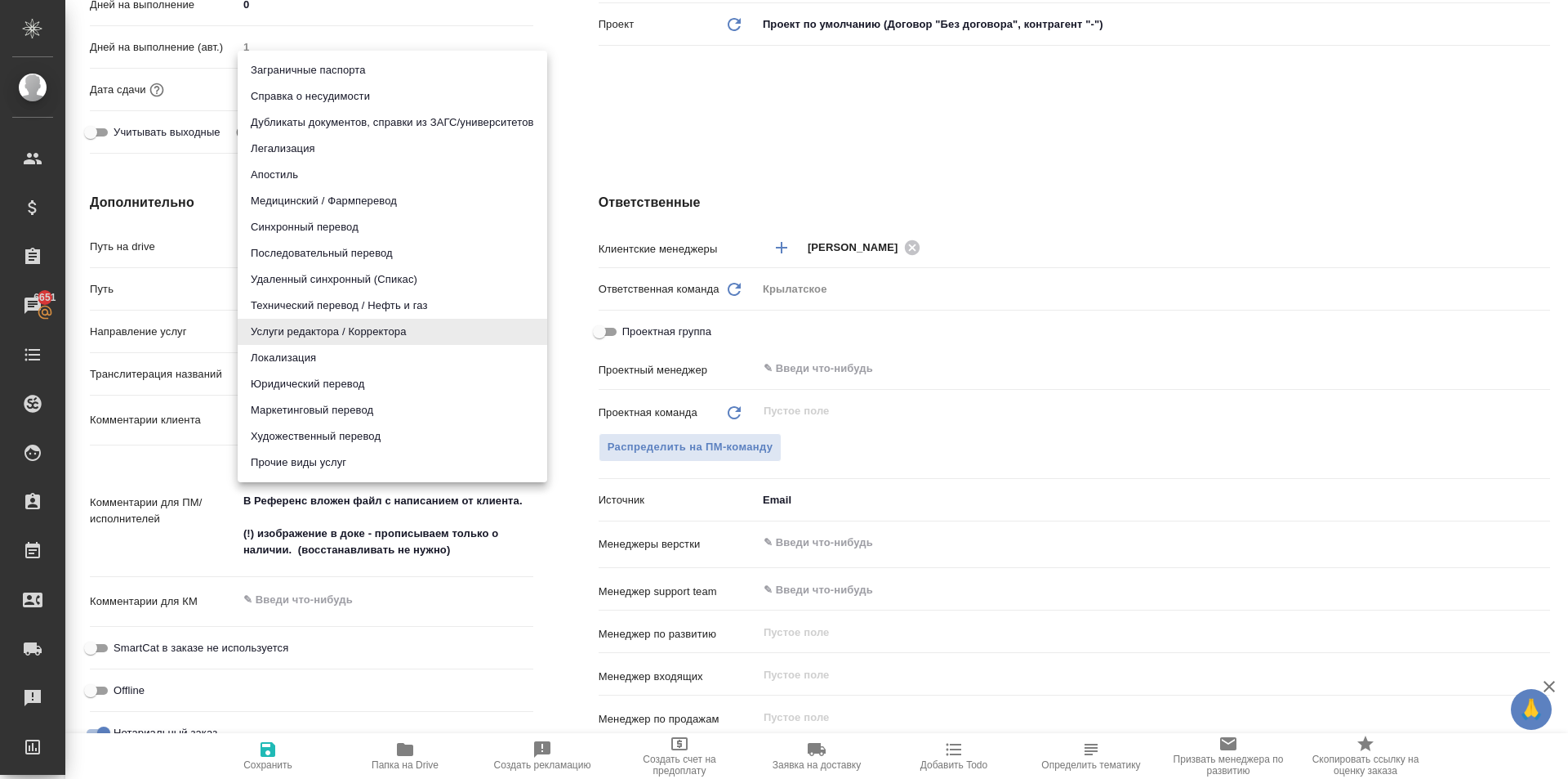
type textarea "x"
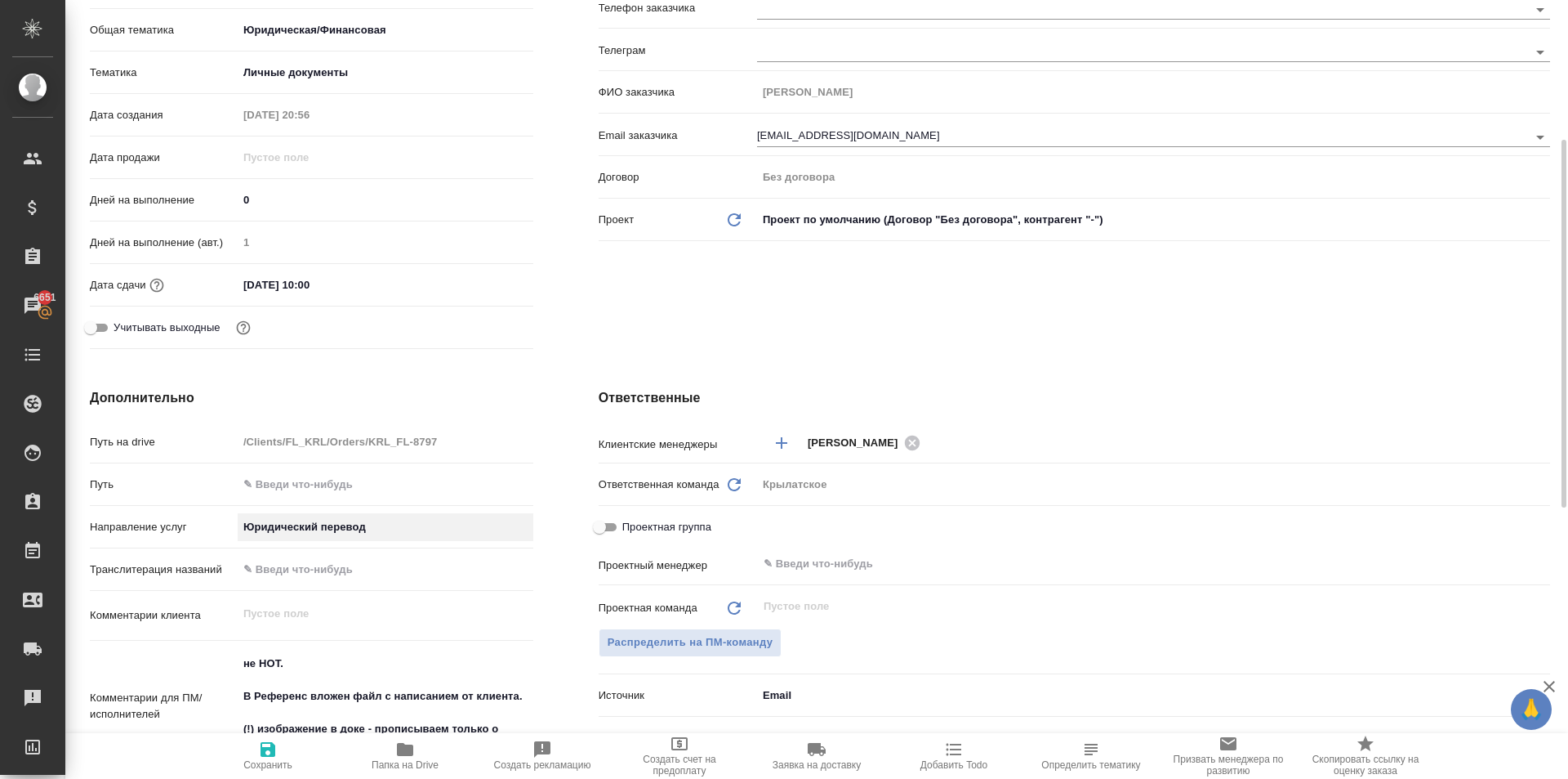
scroll to position [0, 0]
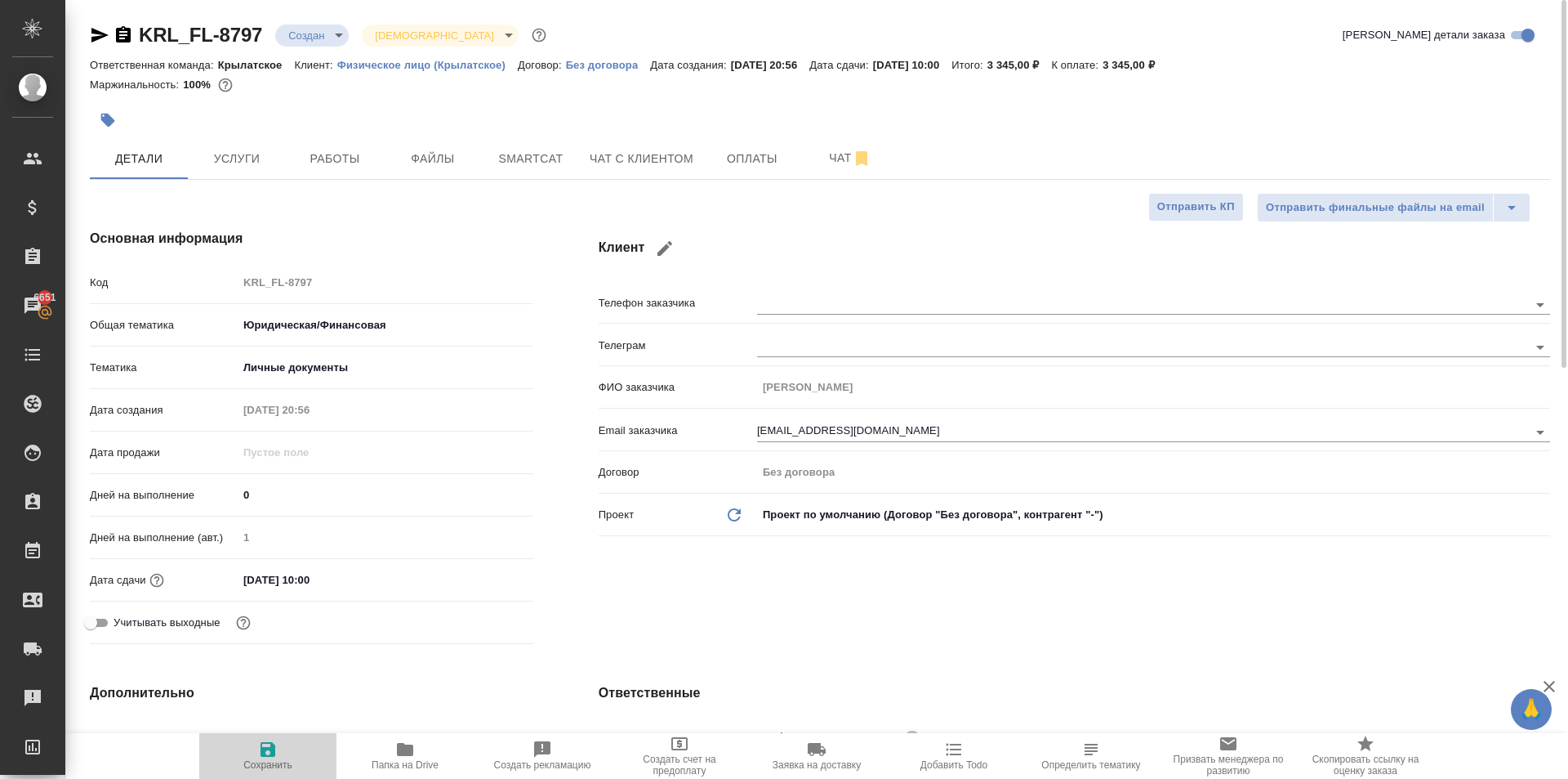
drag, startPoint x: 259, startPoint y: 749, endPoint x: 487, endPoint y: 634, distance: 255.4
click at [258, 749] on icon "button" at bounding box center [268, 749] width 20 height 20
type textarea "x"
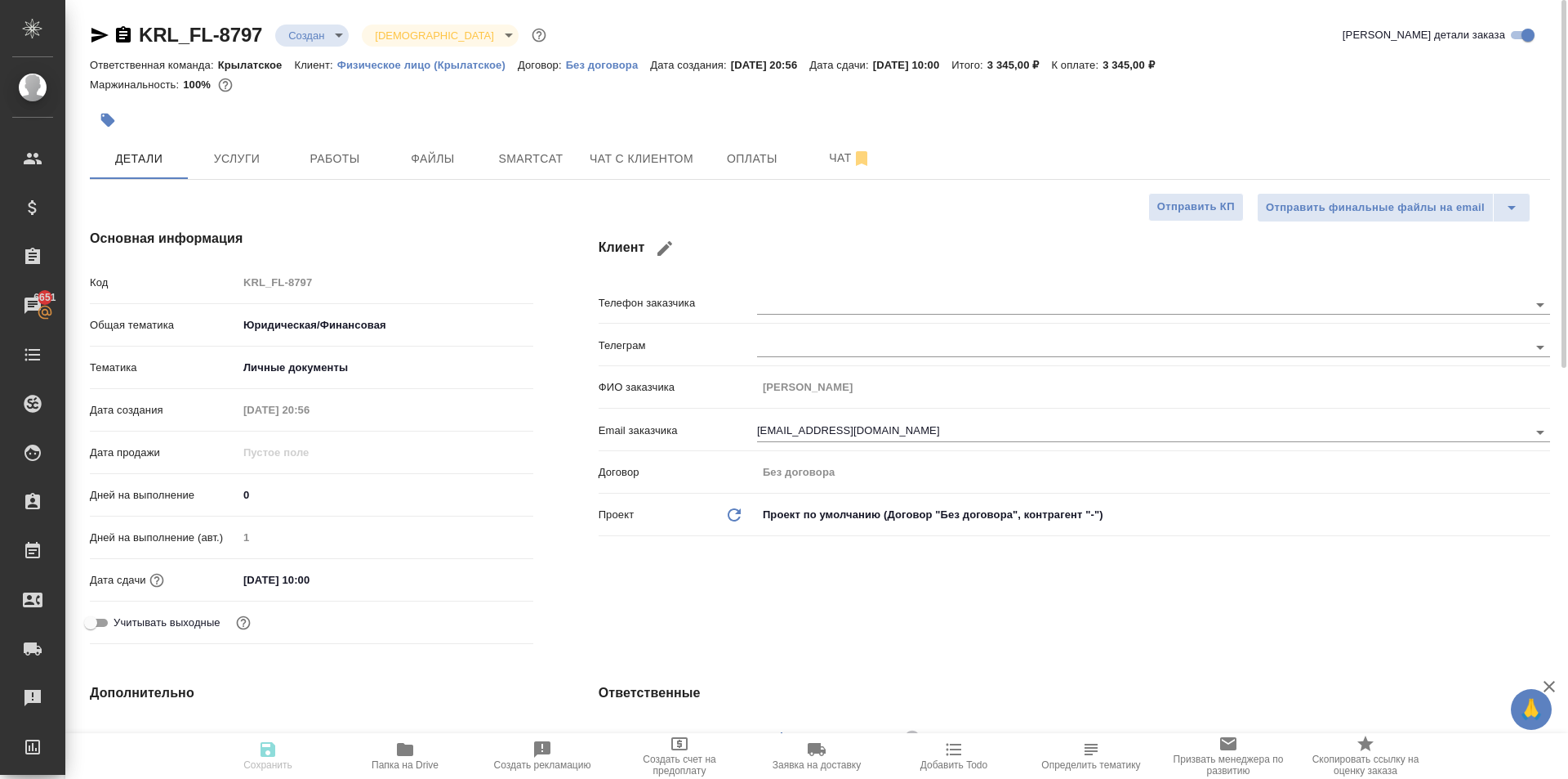
type textarea "x"
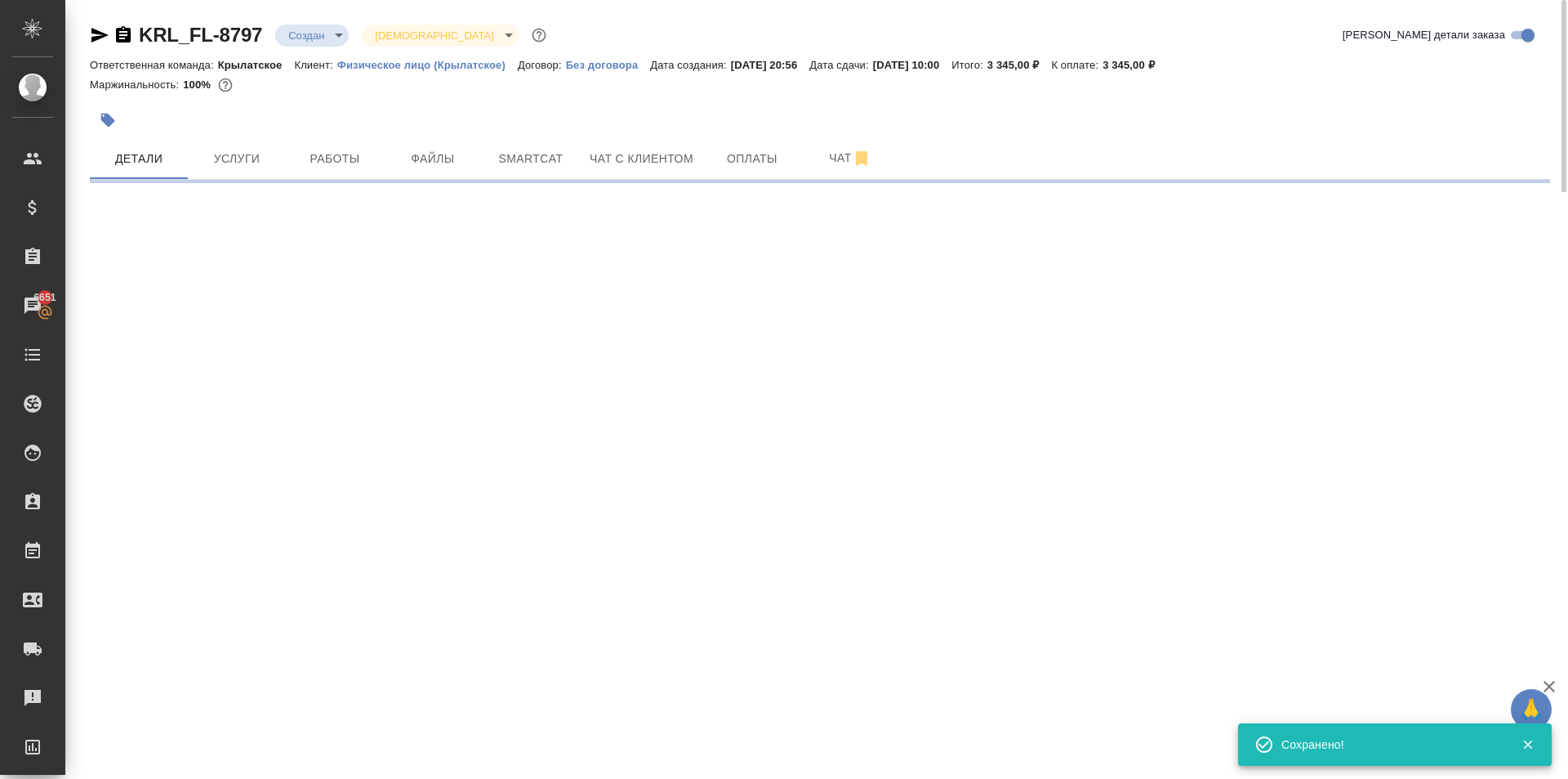
select select "RU"
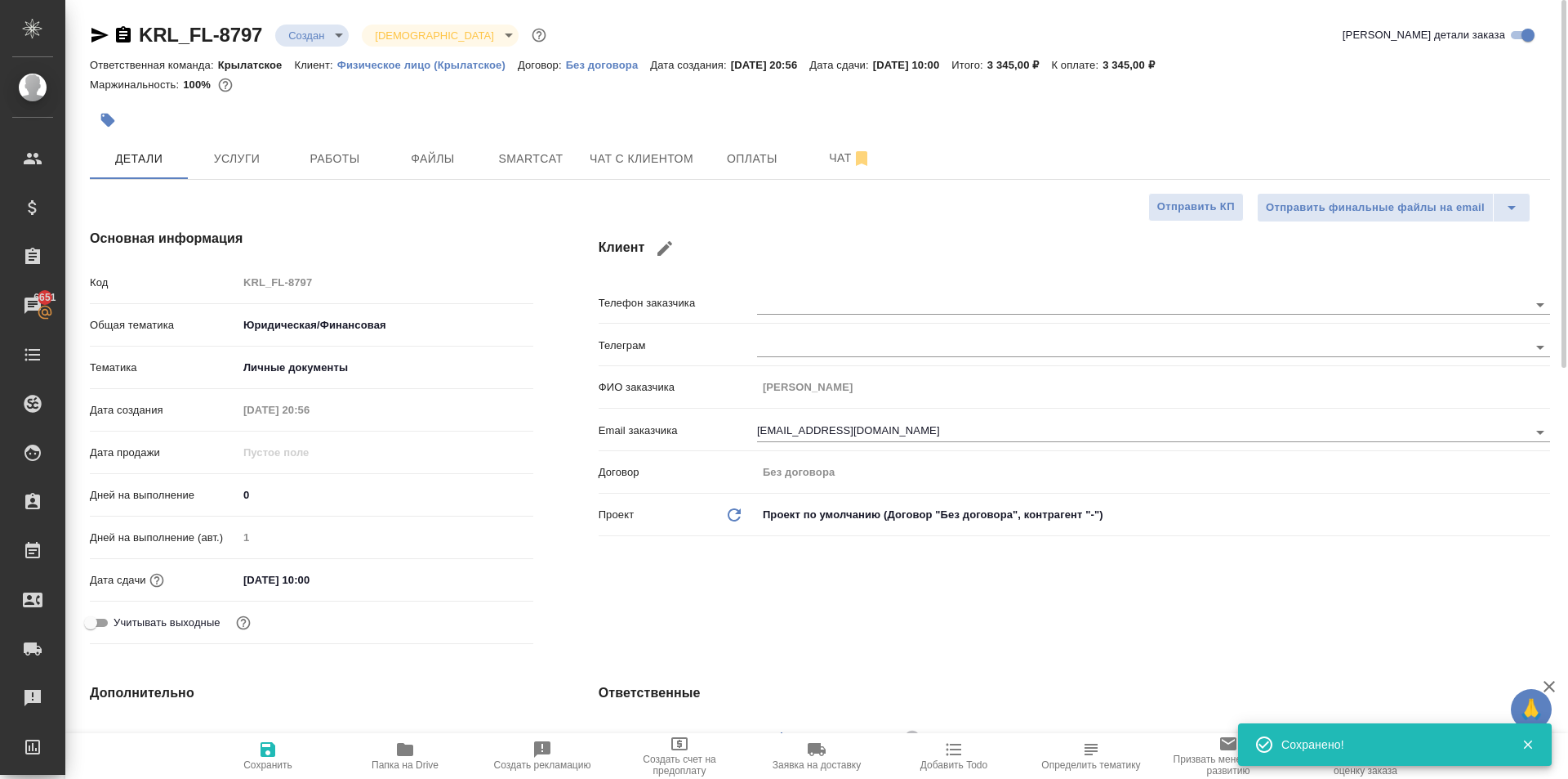
type textarea "x"
click at [253, 144] on button "Услуги" at bounding box center [236, 158] width 98 height 40
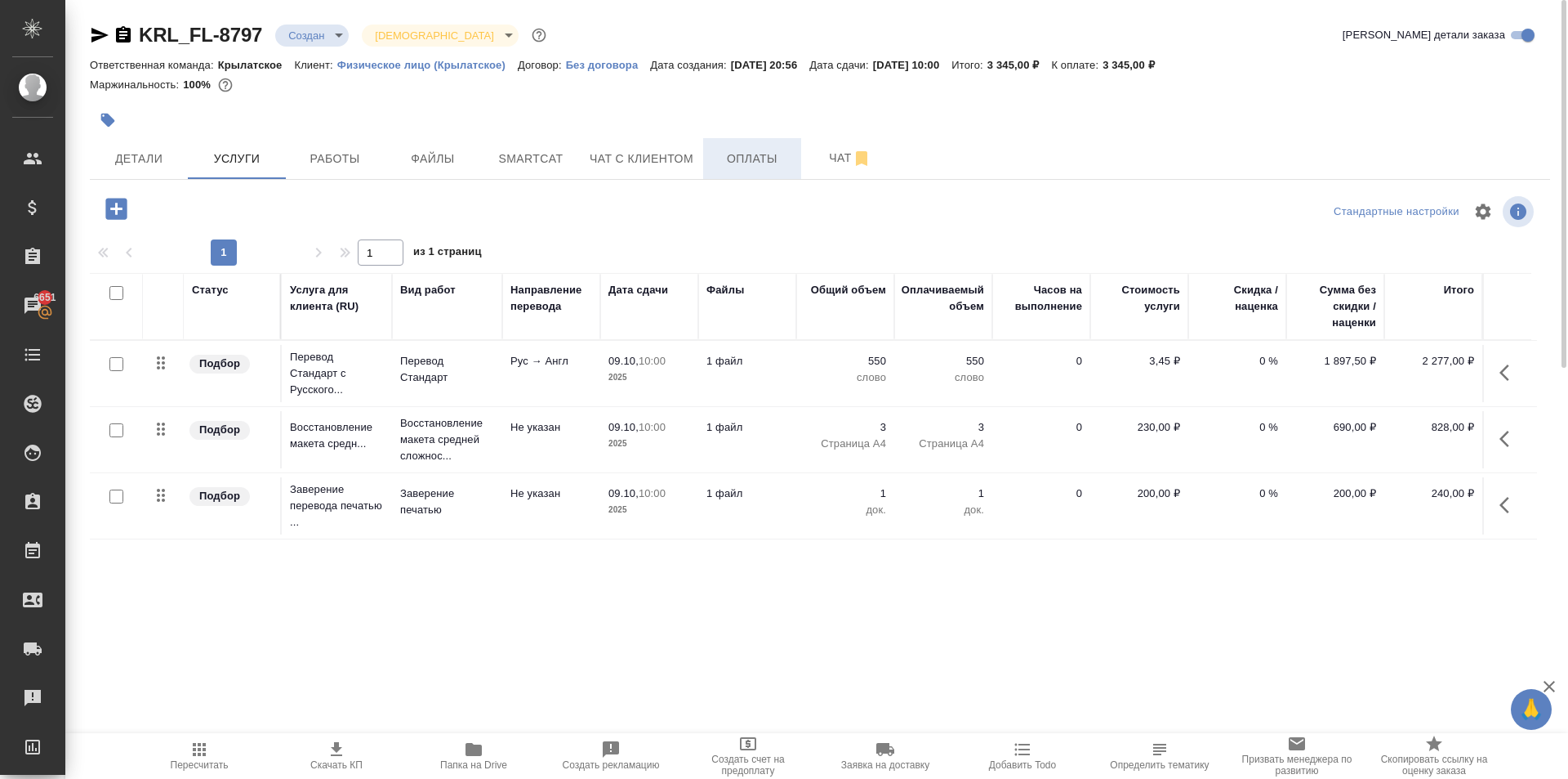
click at [716, 160] on span "Оплаты" at bounding box center [752, 158] width 78 height 21
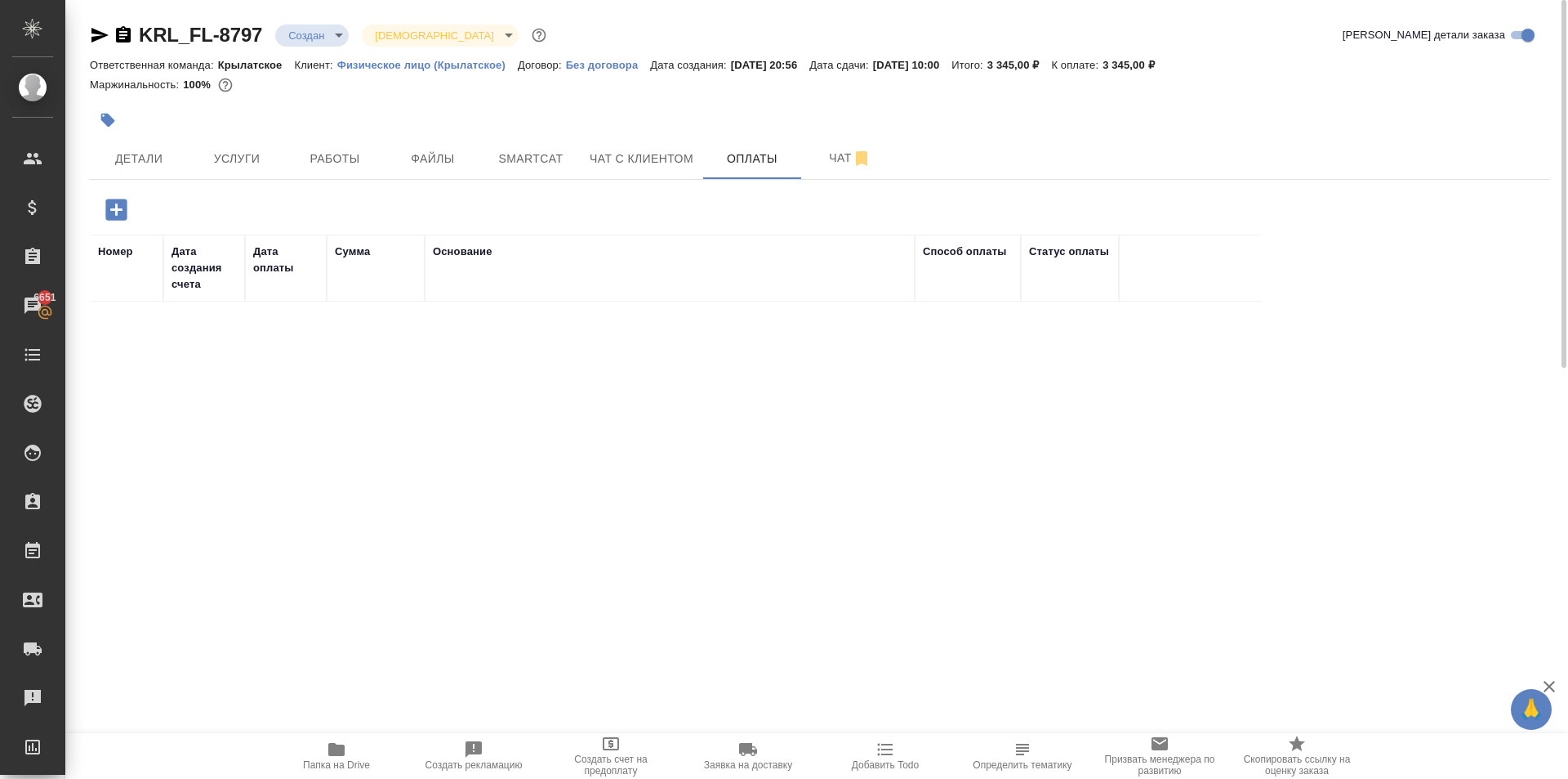
click at [118, 215] on icon "button" at bounding box center [116, 210] width 22 height 22
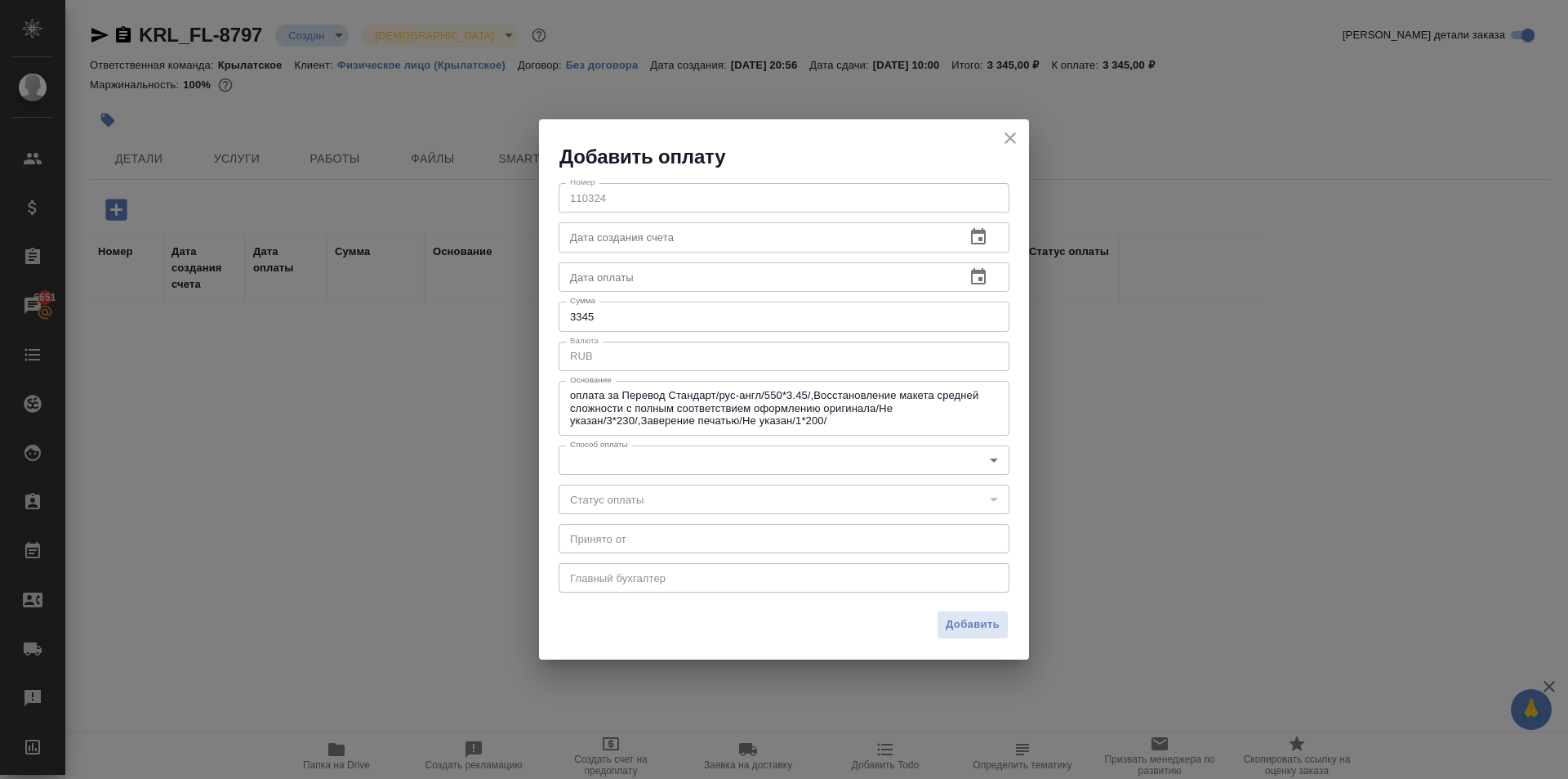
click at [627, 442] on div "Номер 110324 Номер Дата создания счета Дата создания счета Дата оплаты Дата опл…" at bounding box center [784, 387] width 490 height 434
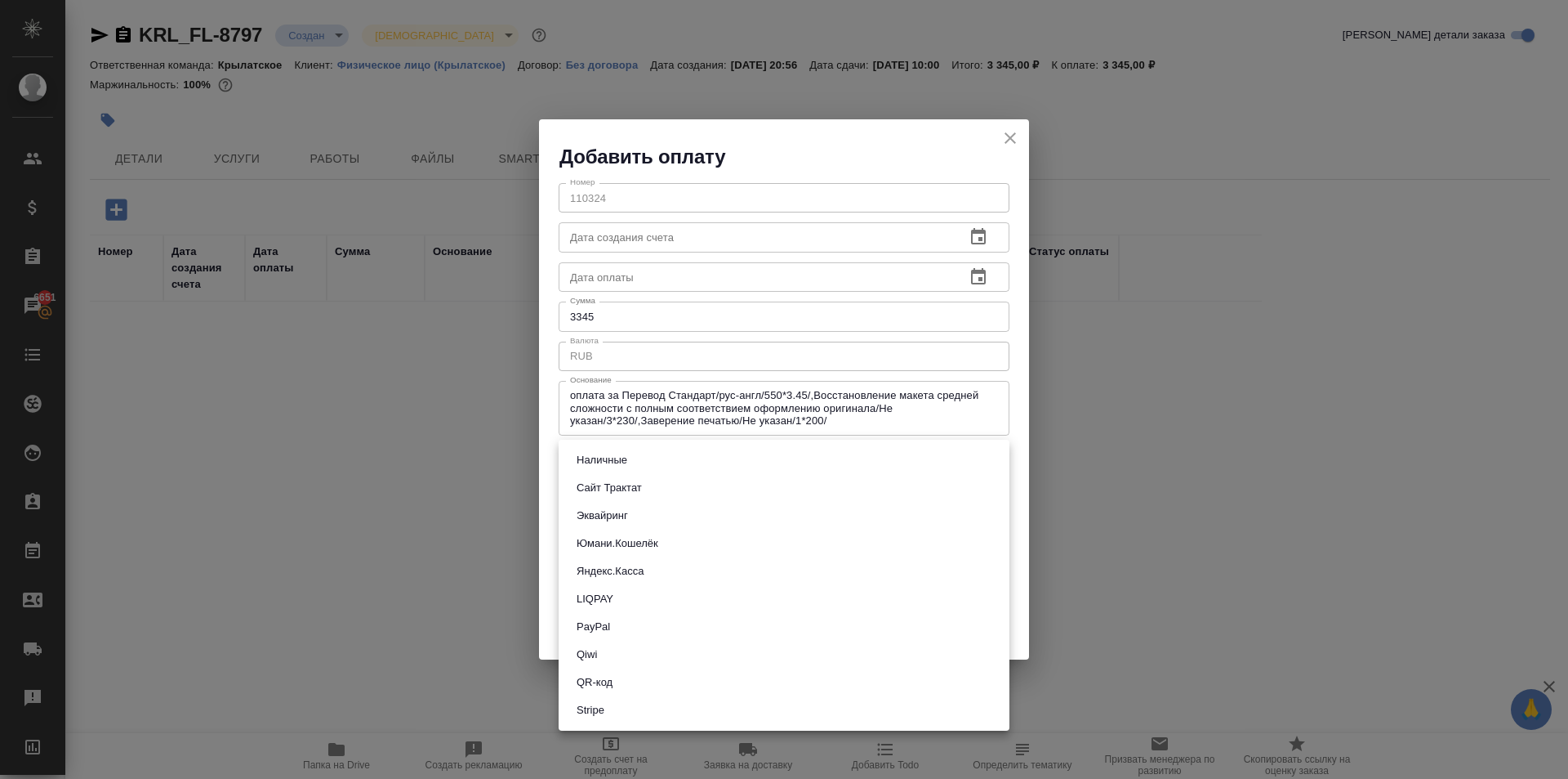
drag, startPoint x: 630, startPoint y: 456, endPoint x: 630, endPoint y: 472, distance: 16.0
click at [630, 458] on body "🙏 .cls-1 fill:#fff; AWATERA Kasymov Timur Клиенты Спецификации Заказы 6651 Чаты…" at bounding box center [784, 390] width 1568 height 779
drag, startPoint x: 624, startPoint y: 488, endPoint x: 766, endPoint y: 576, distance: 167.1
click at [623, 488] on button "Сайт Трактат" at bounding box center [610, 488] width 76 height 18
type input "site-traktat"
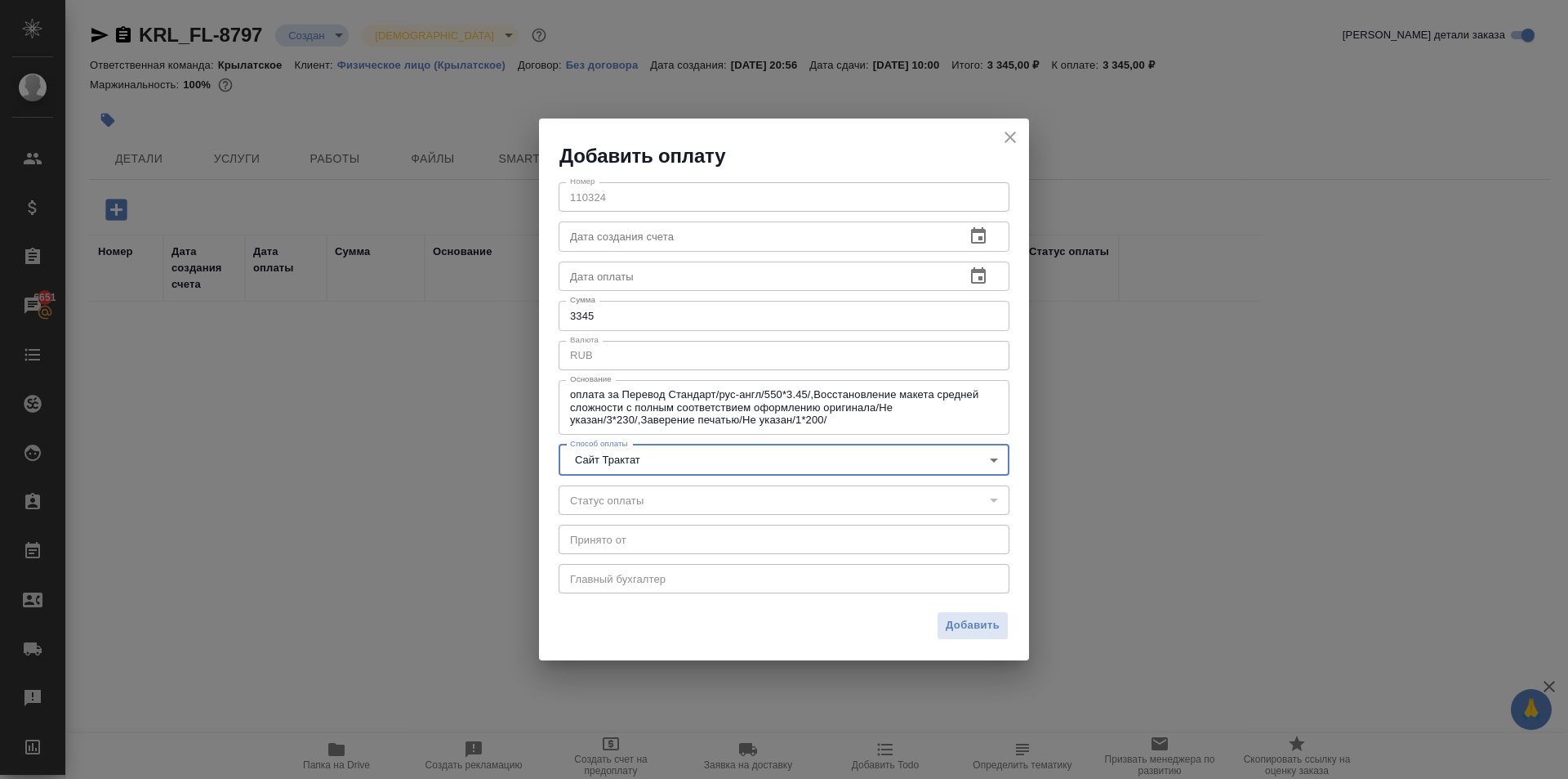
click at [974, 617] on span "Добавить" at bounding box center [973, 625] width 54 height 19
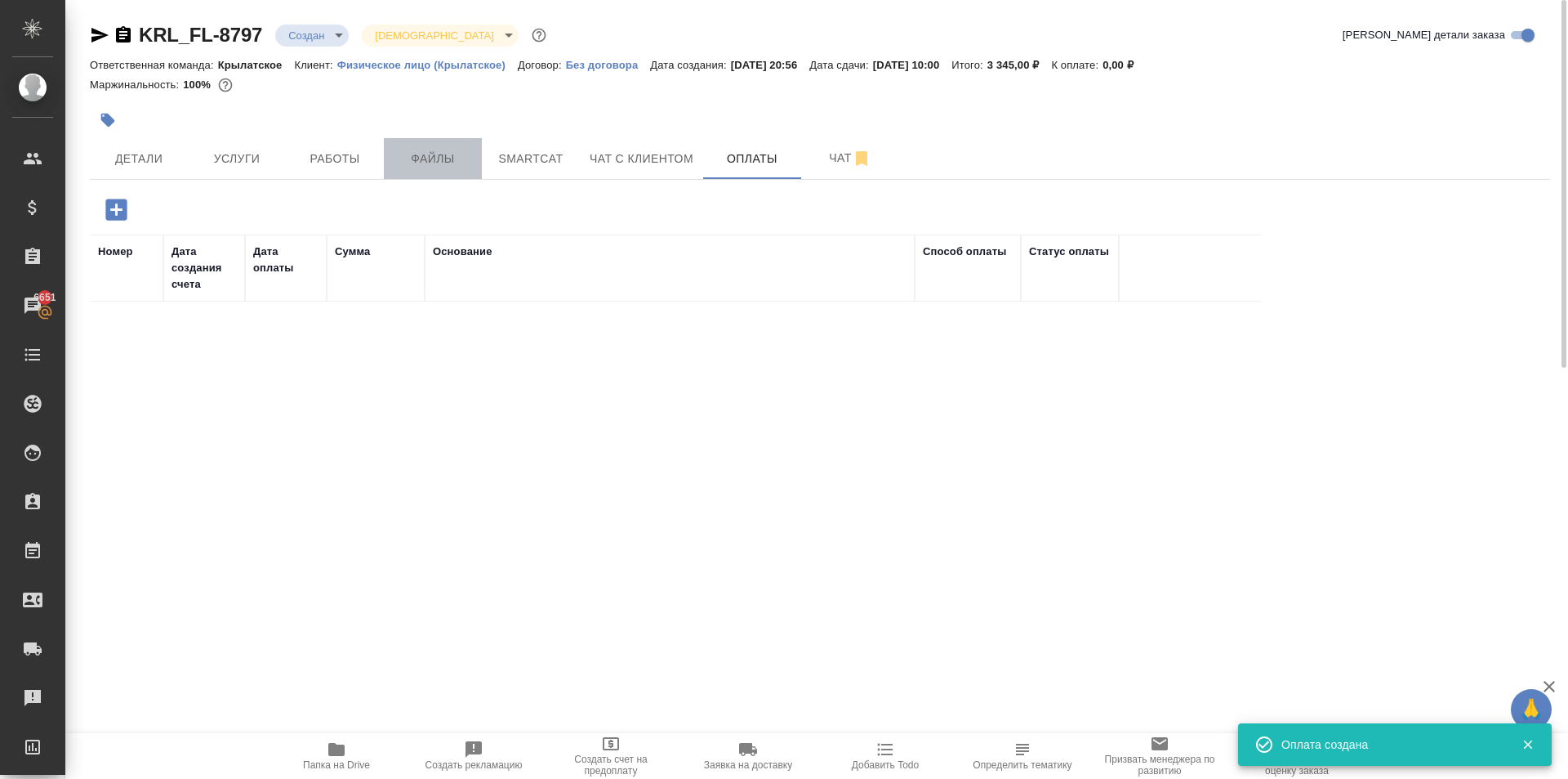
click at [449, 156] on span "Файлы" at bounding box center [432, 158] width 78 height 21
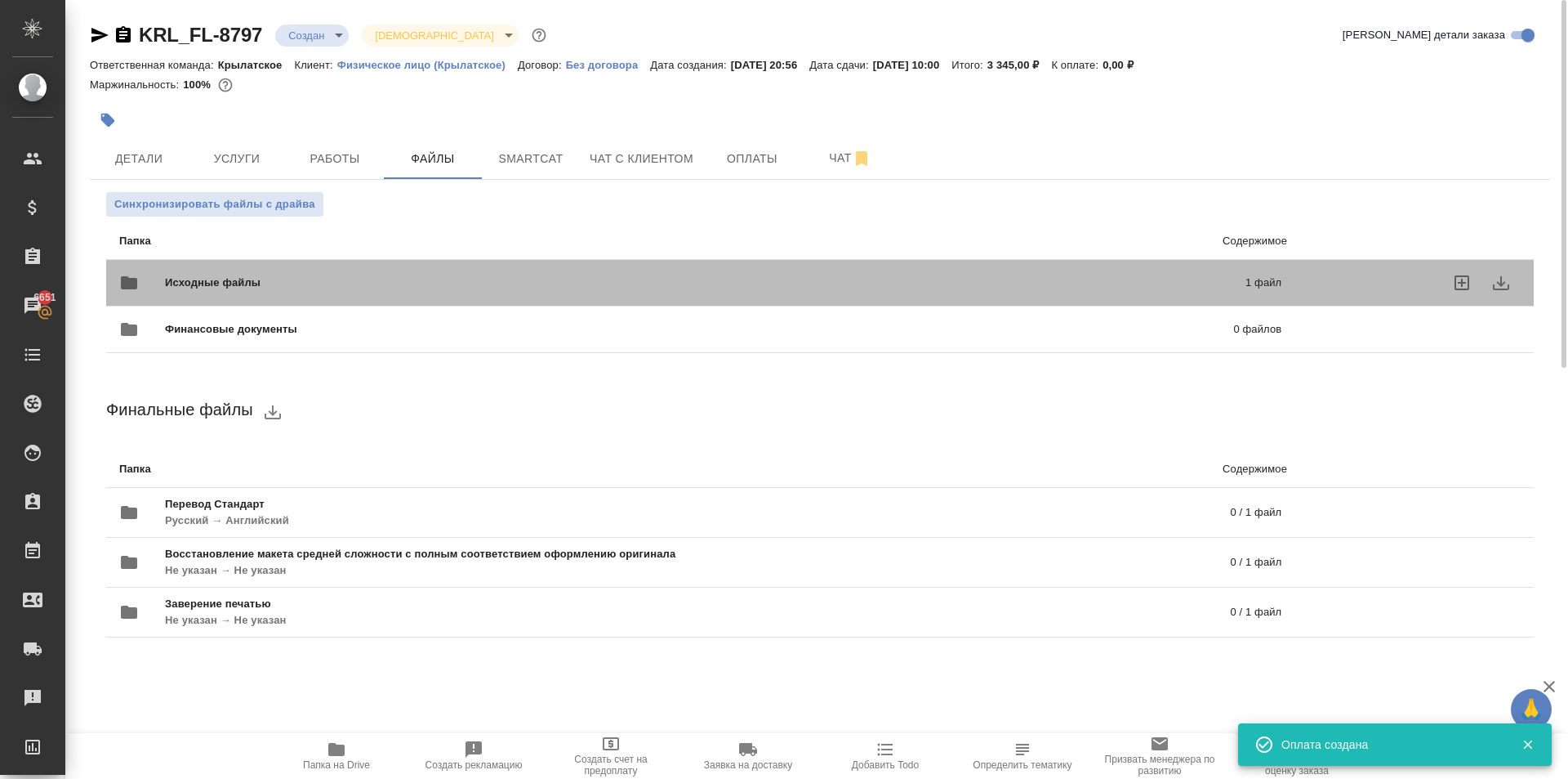
click at [215, 273] on div "Исходные файлы 1 файл" at bounding box center [700, 283] width 1163 height 40
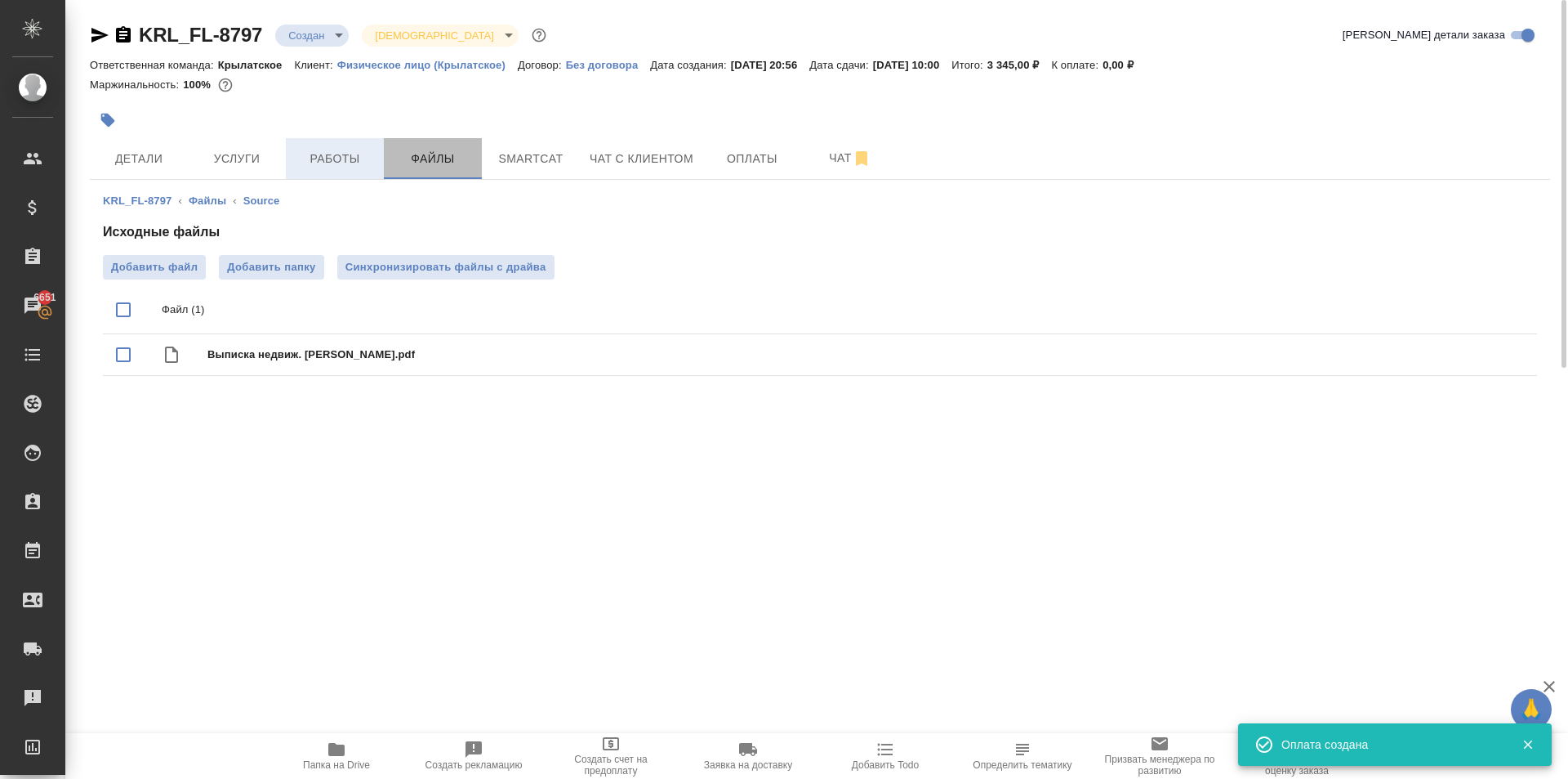
drag, startPoint x: 430, startPoint y: 158, endPoint x: 298, endPoint y: 161, distance: 132.0
click at [298, 161] on div "Детали Услуги Работы Файлы Smartcat Чат с клиентом Оплаты Чат" at bounding box center [820, 158] width 1461 height 40
click at [298, 161] on span "Работы" at bounding box center [334, 158] width 78 height 21
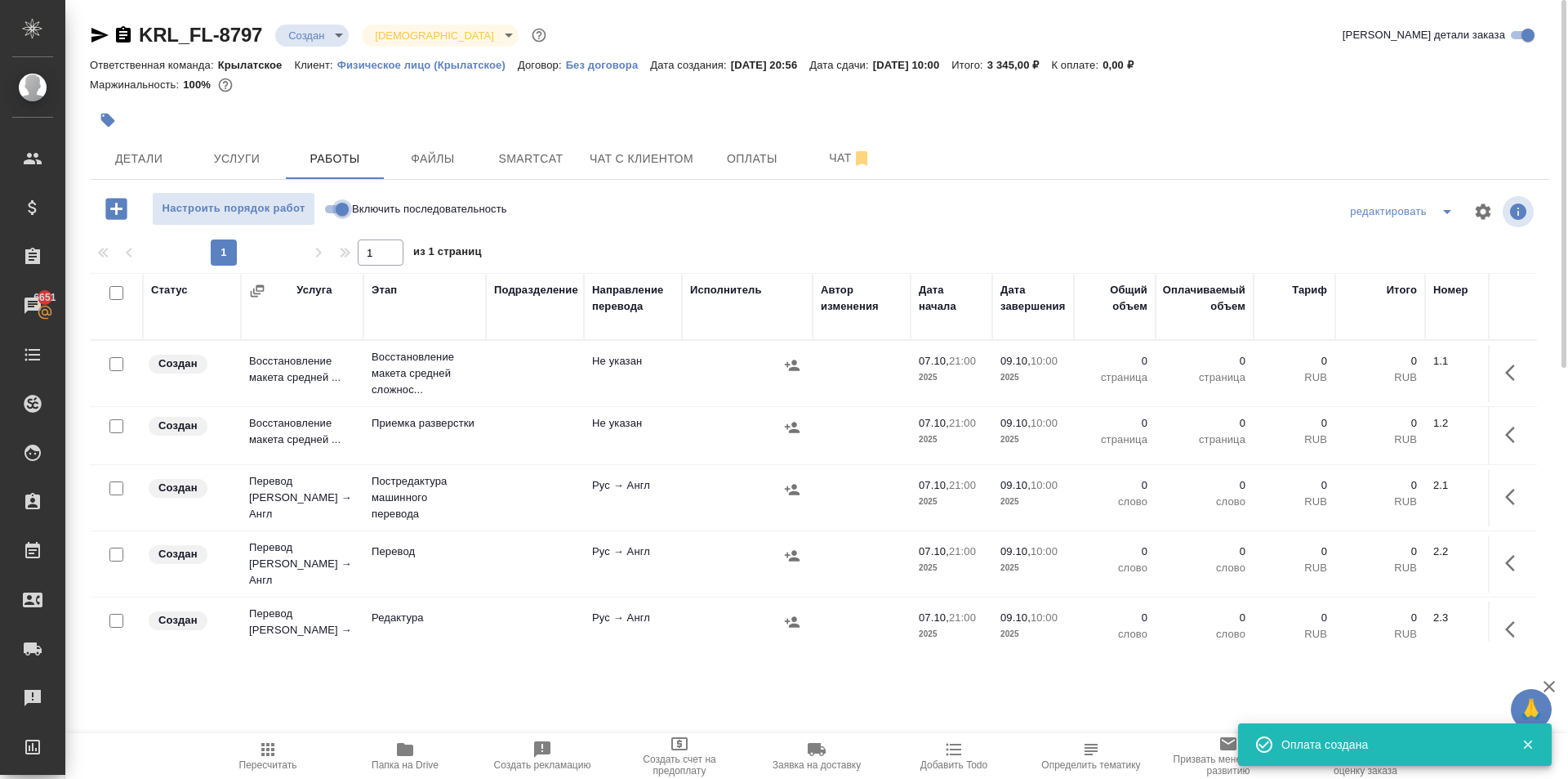
click at [333, 210] on input "Включить последовательность" at bounding box center [342, 210] width 58 height 20
checkbox input "true"
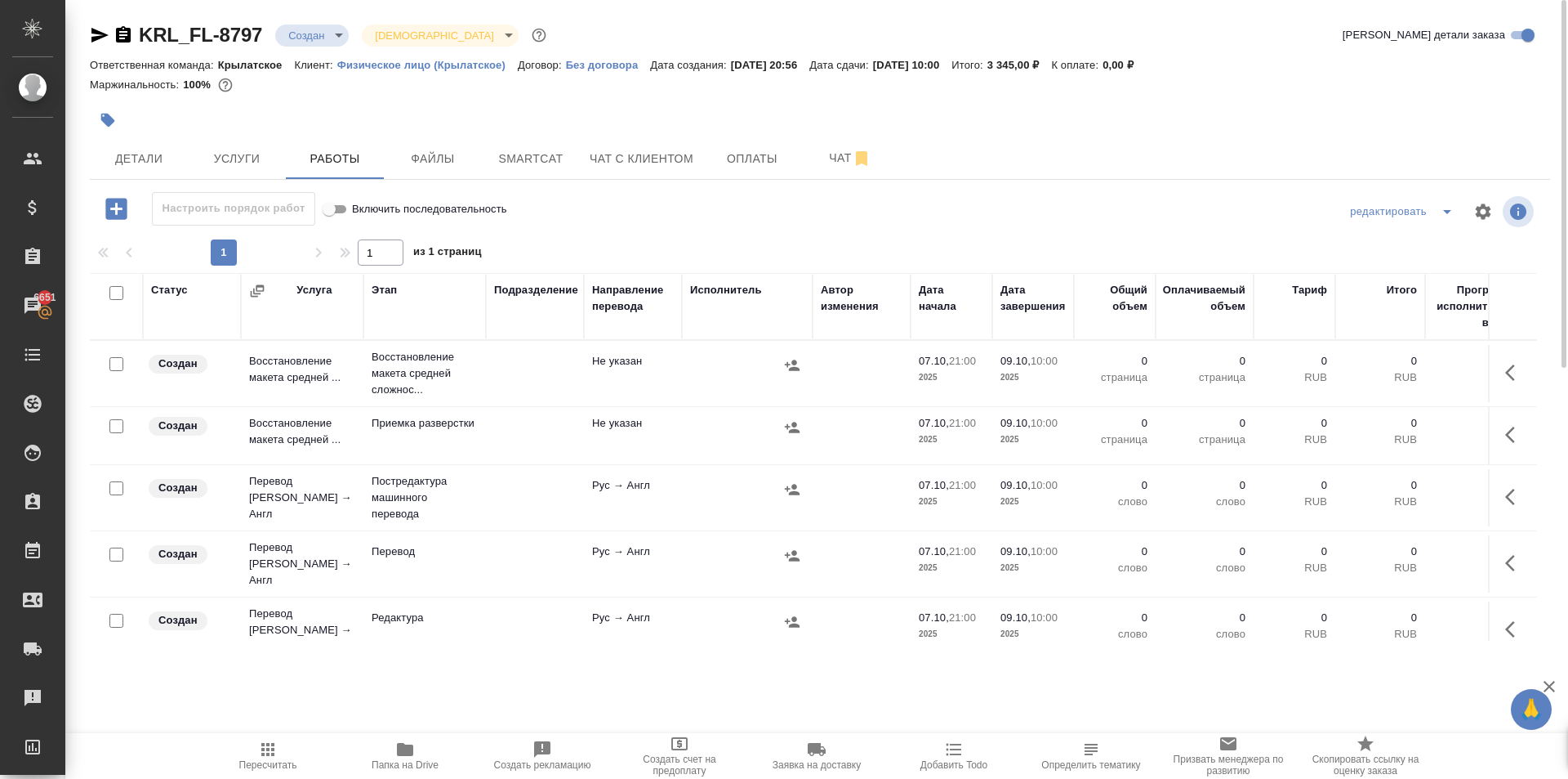
click at [115, 289] on input "checkbox" at bounding box center [116, 292] width 13 height 13
checkbox input "true"
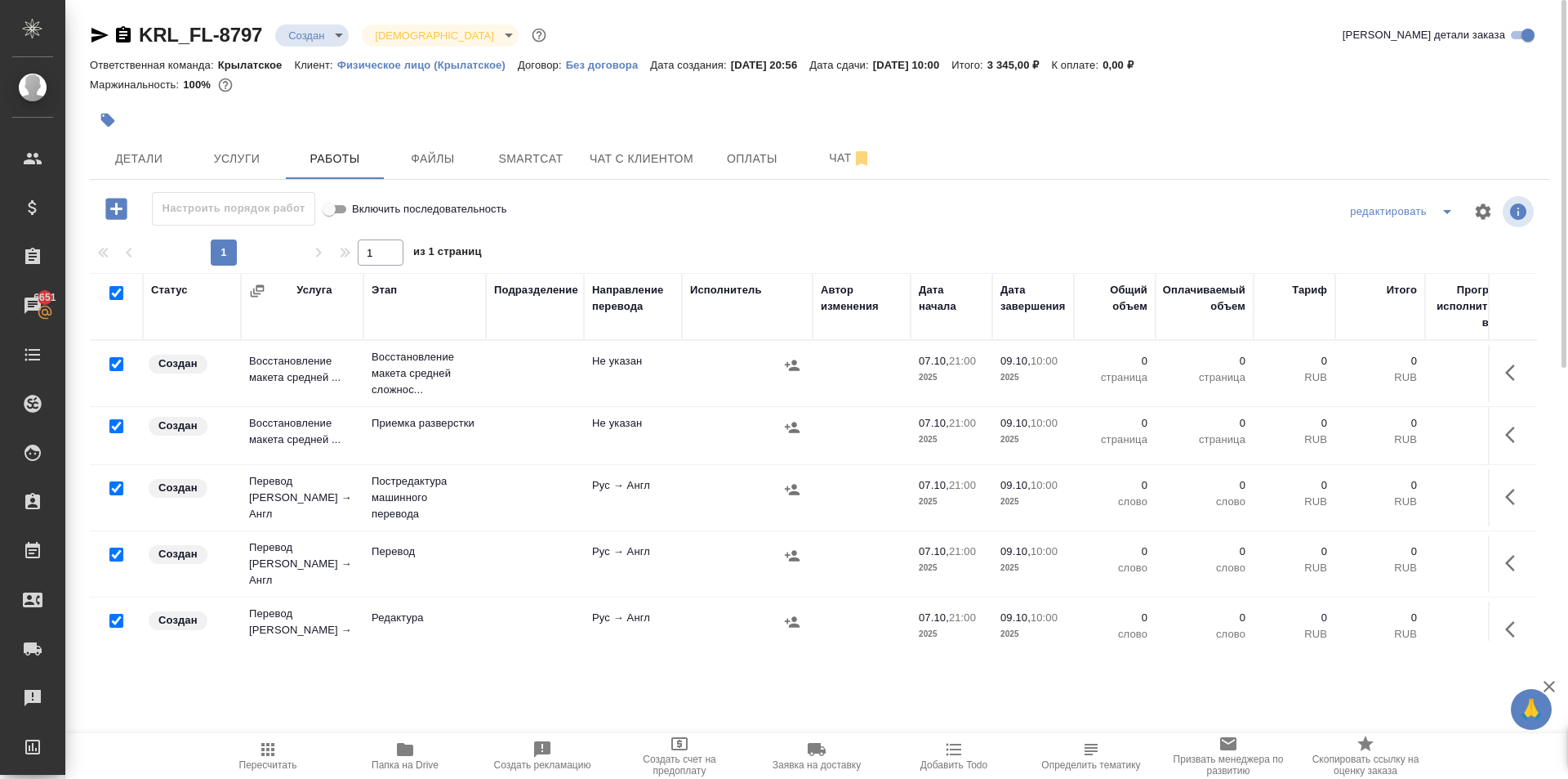
checkbox input "true"
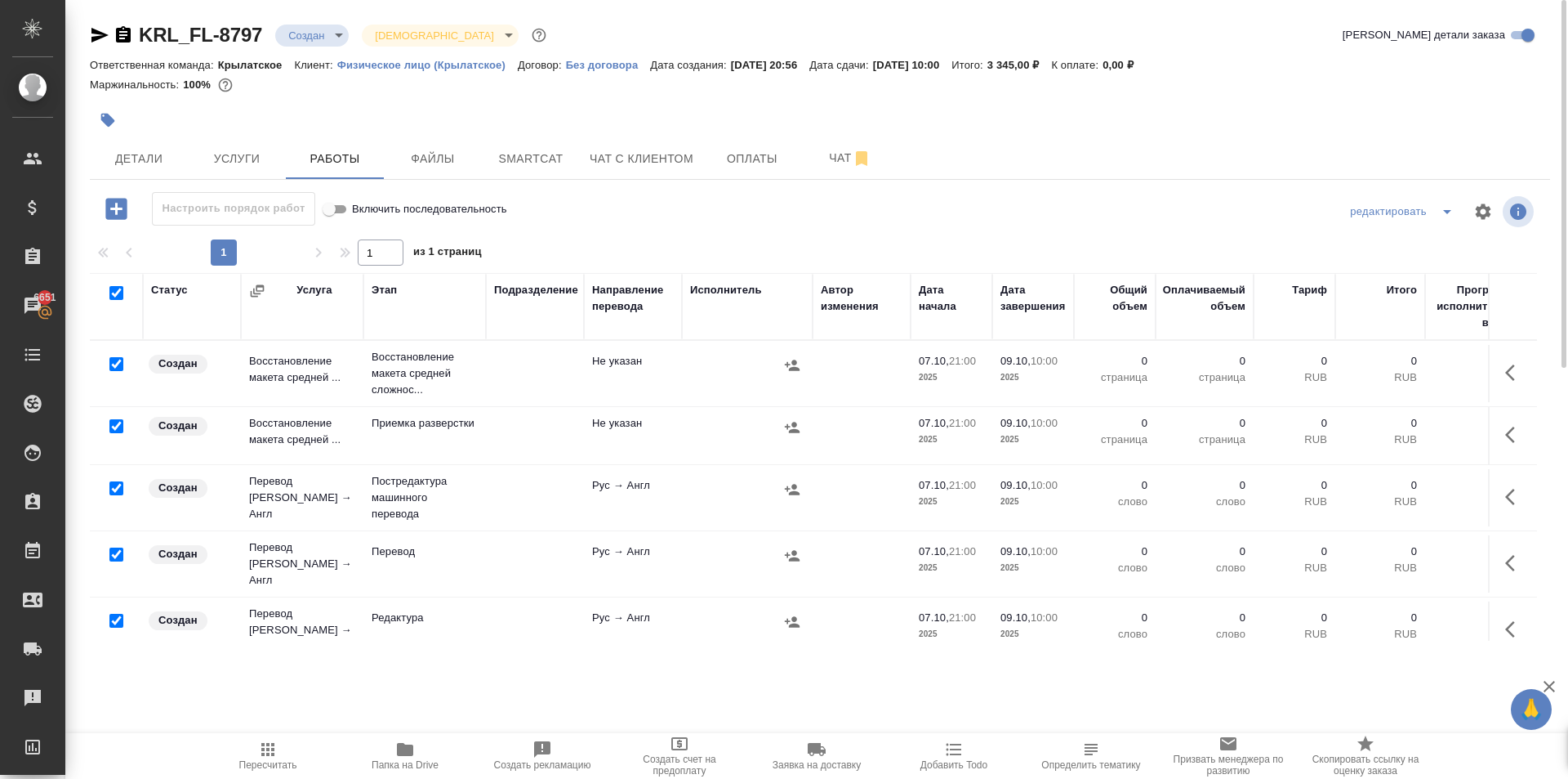
checkbox input "true"
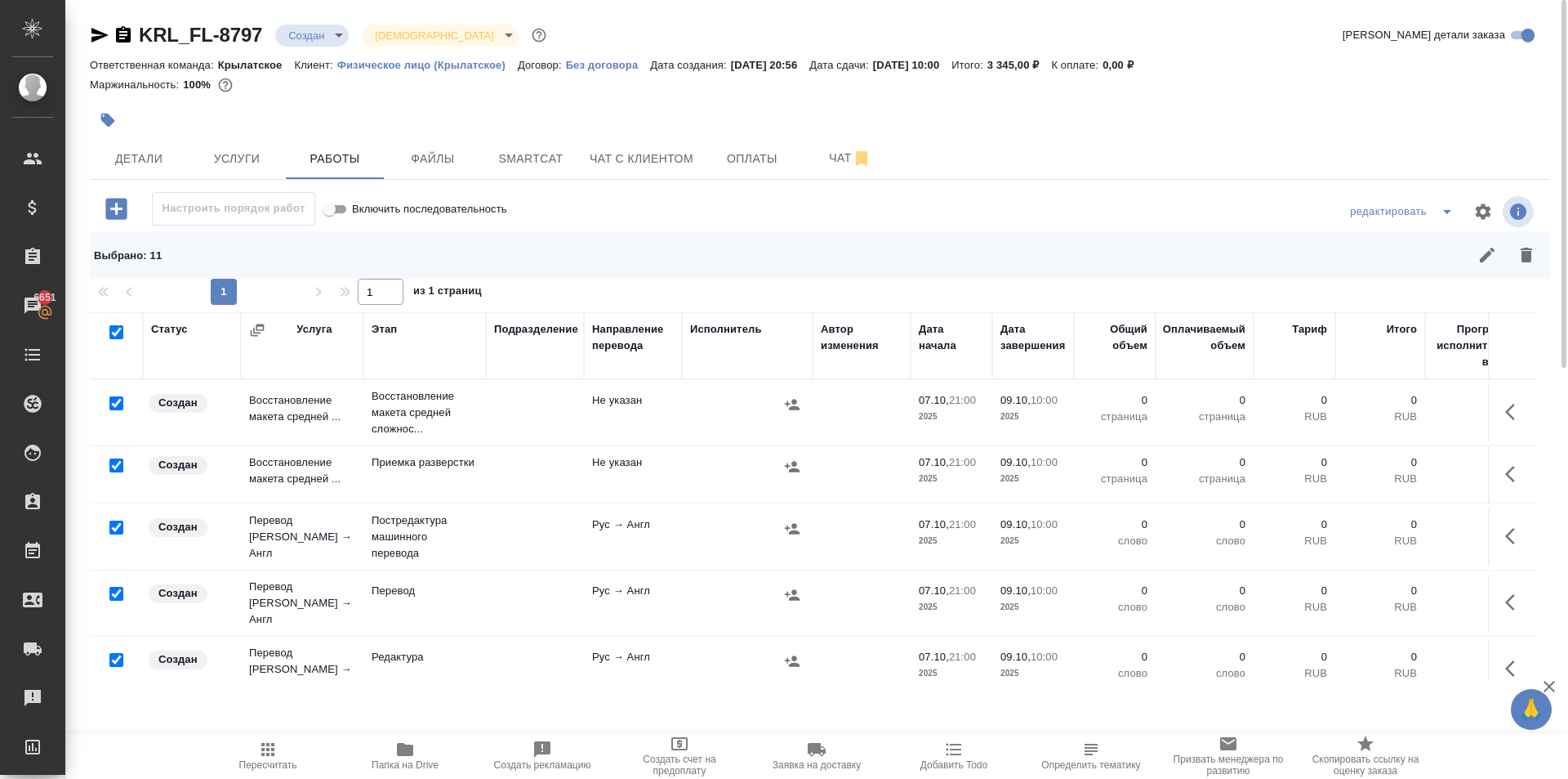
click at [118, 404] on input "checkbox" at bounding box center [116, 403] width 13 height 13
checkbox input "false"
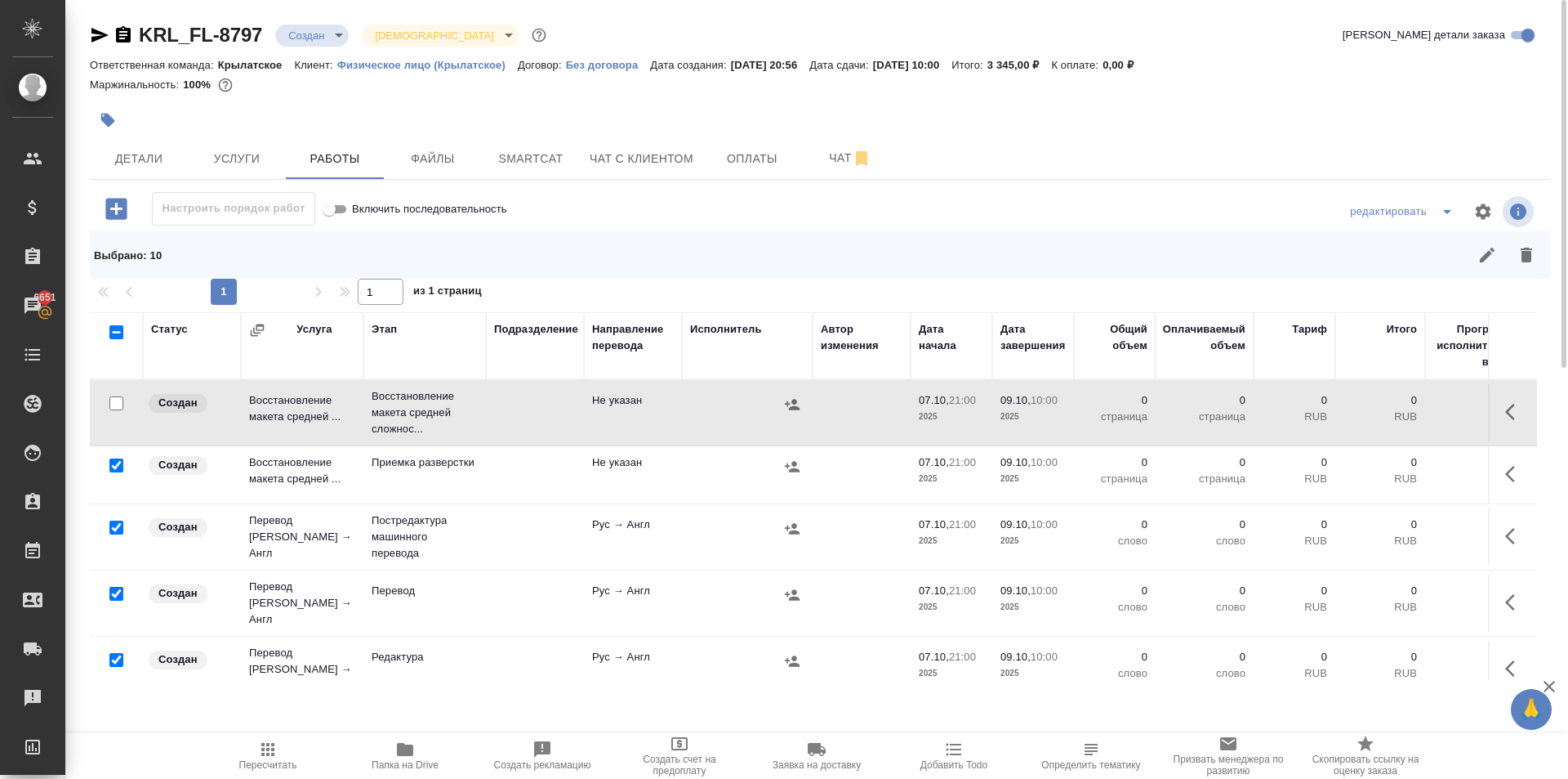
click at [115, 586] on input "checkbox" at bounding box center [116, 593] width 13 height 13
checkbox input "false"
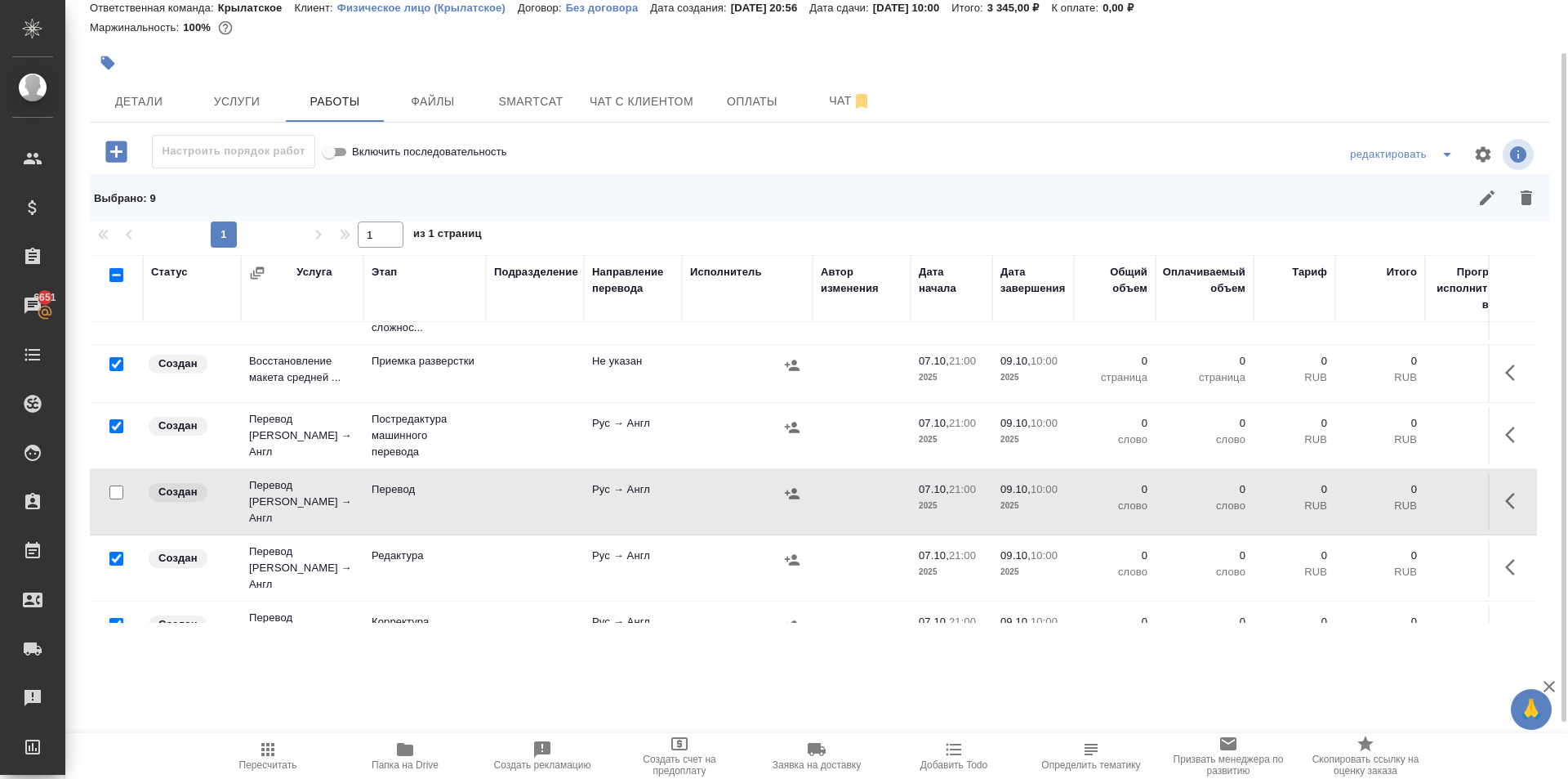
scroll to position [246, 0]
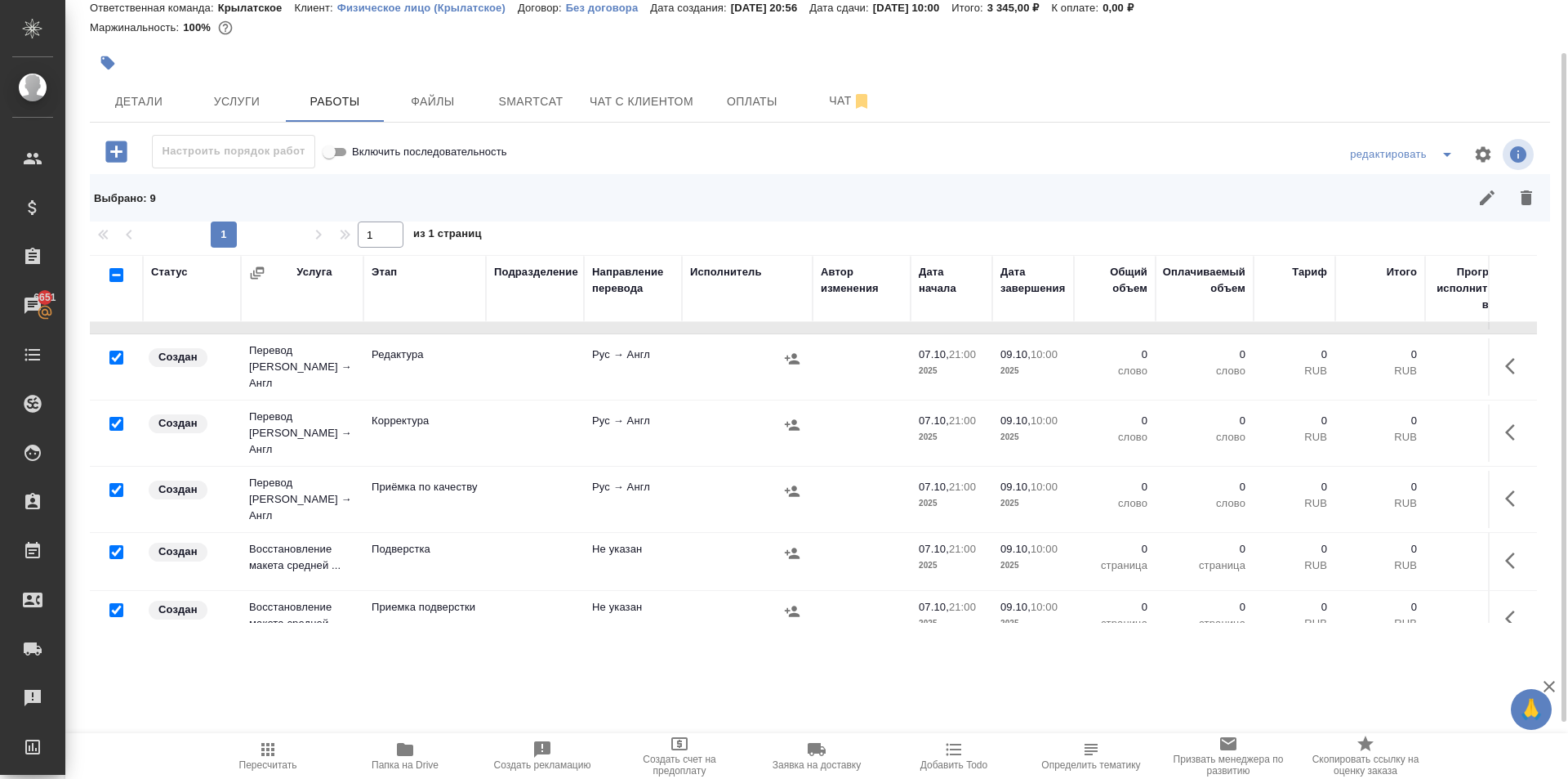
click at [114, 483] on input "checkbox" at bounding box center [116, 489] width 13 height 13
checkbox input "false"
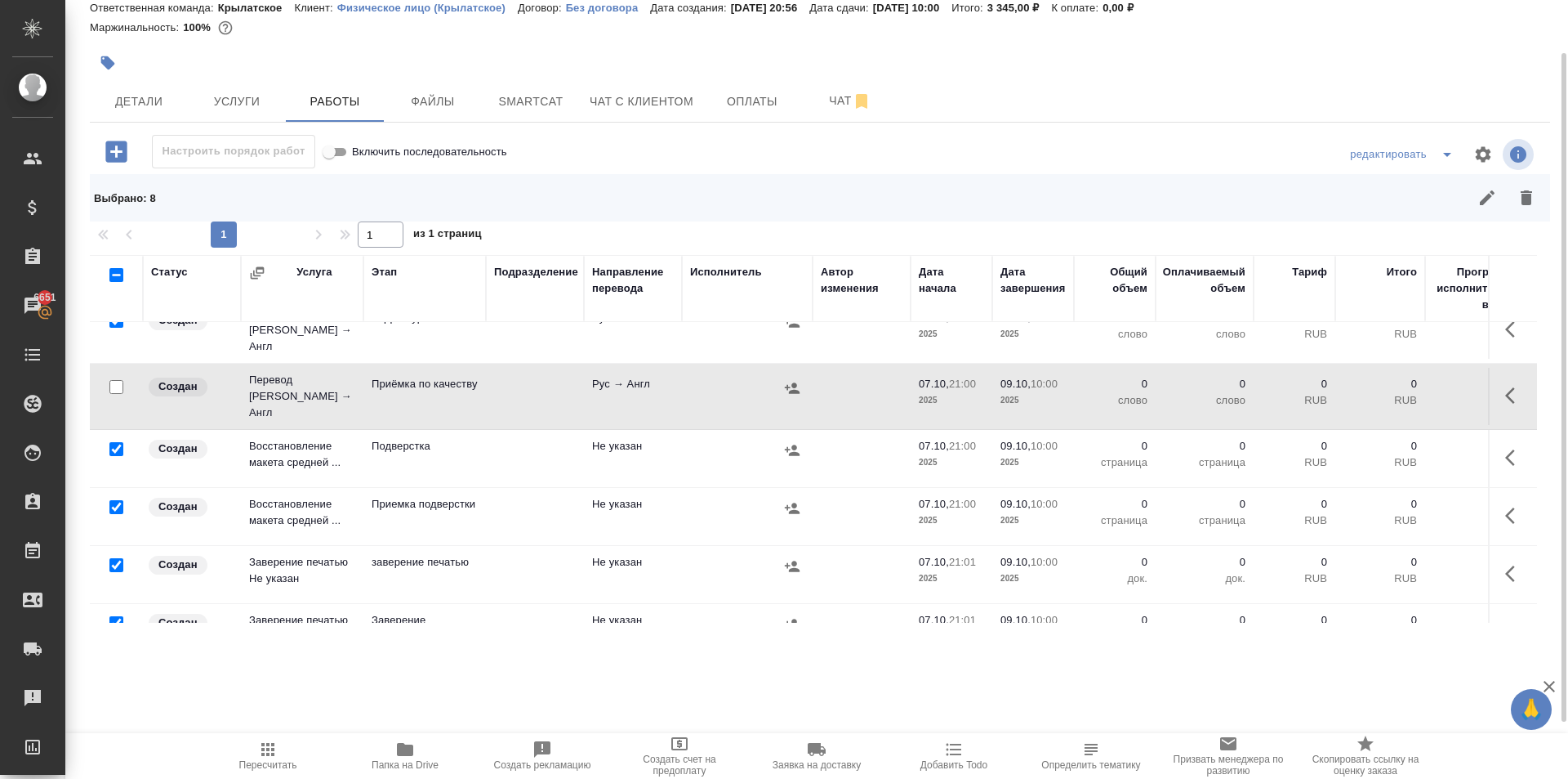
scroll to position [367, 0]
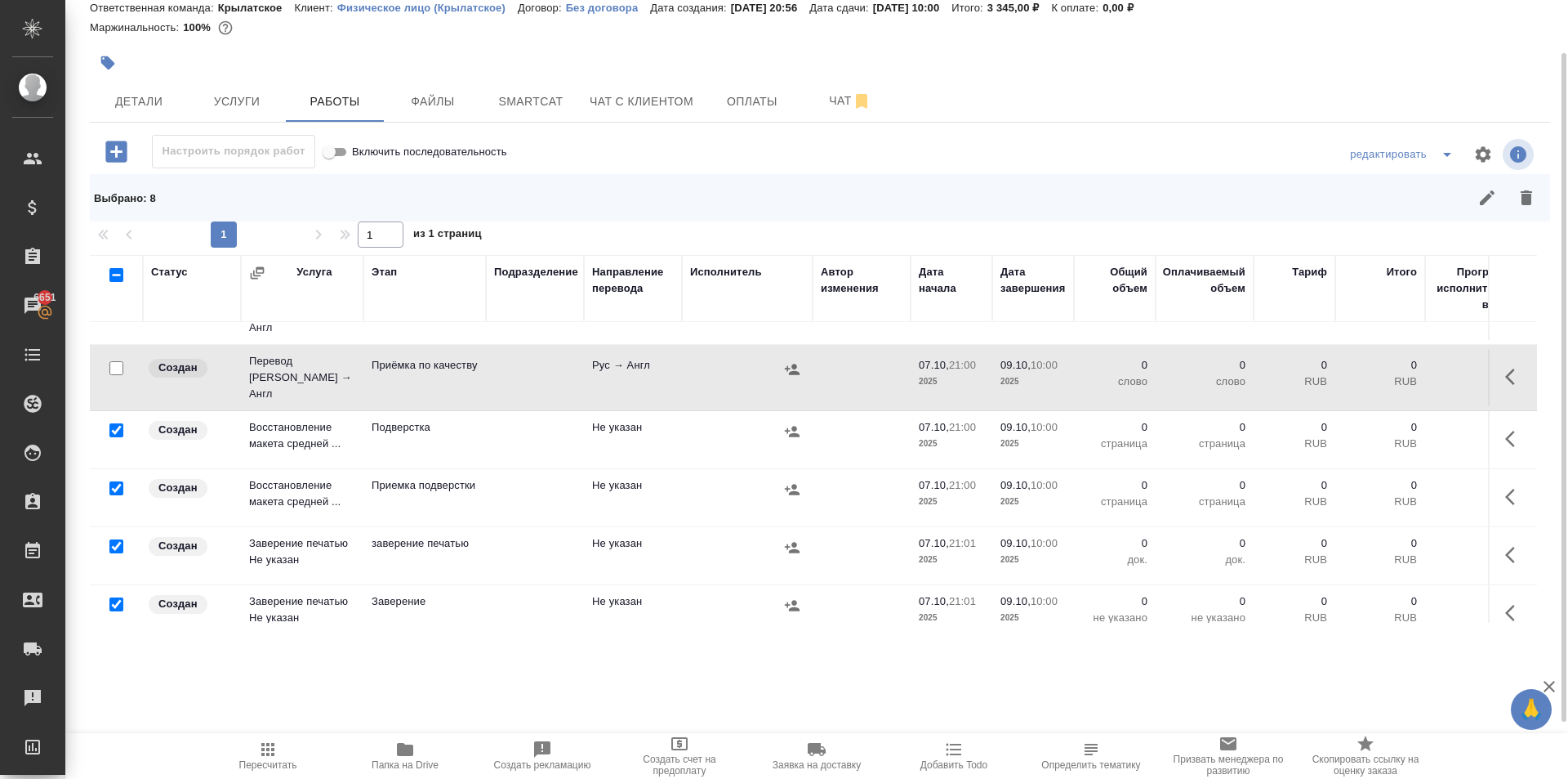
drag, startPoint x: 1542, startPoint y: 212, endPoint x: 1533, endPoint y: 216, distance: 9.8
click at [1539, 212] on div at bounding box center [966, 198] width 1162 height 40
drag, startPoint x: 1529, startPoint y: 198, endPoint x: 1464, endPoint y: 246, distance: 80.8
click at [1529, 199] on icon "button" at bounding box center [1527, 198] width 12 height 14
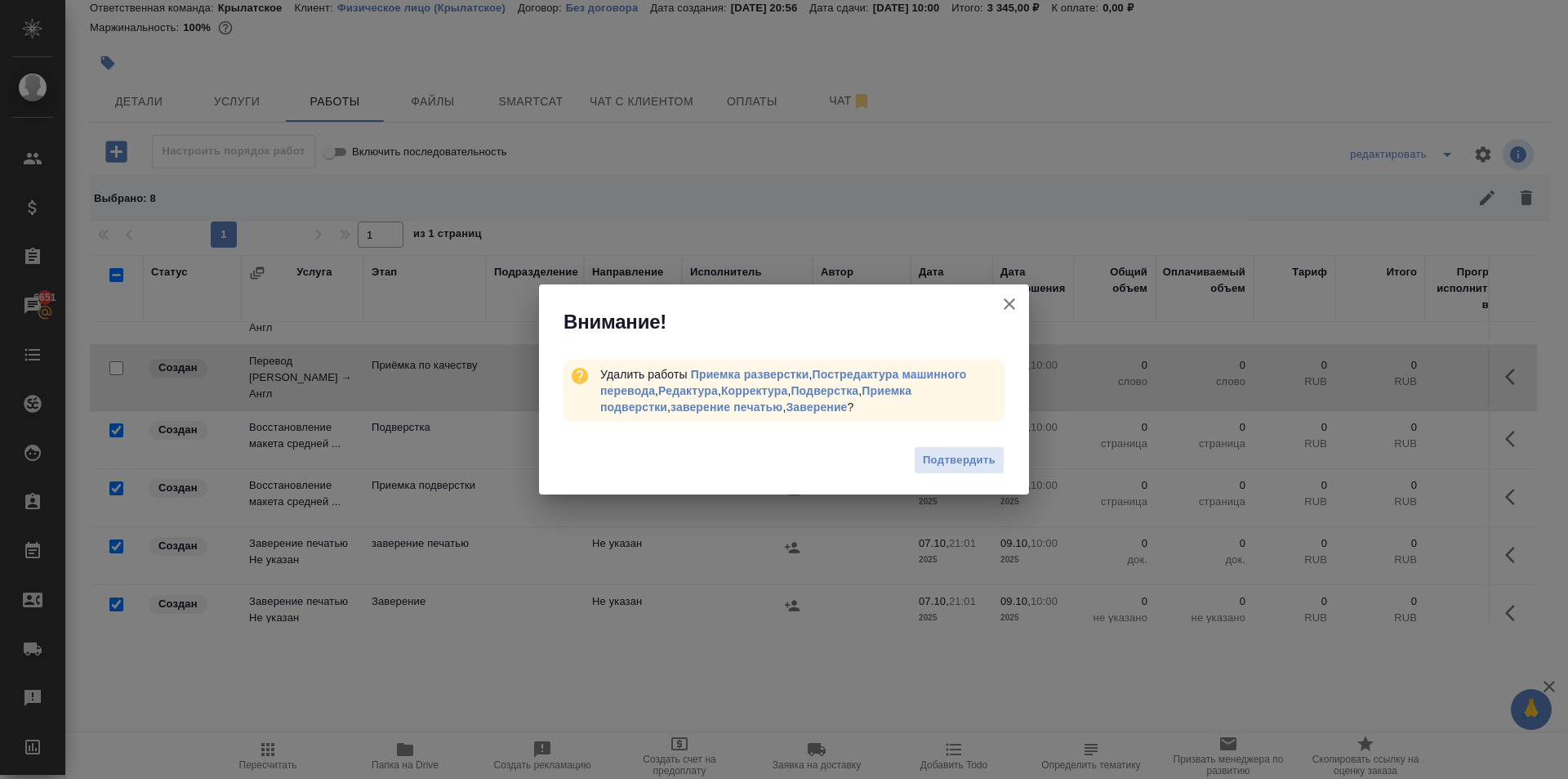
drag, startPoint x: 983, startPoint y: 461, endPoint x: 953, endPoint y: 448, distance: 32.7
click at [982, 461] on span "Подтвердить" at bounding box center [959, 461] width 73 height 19
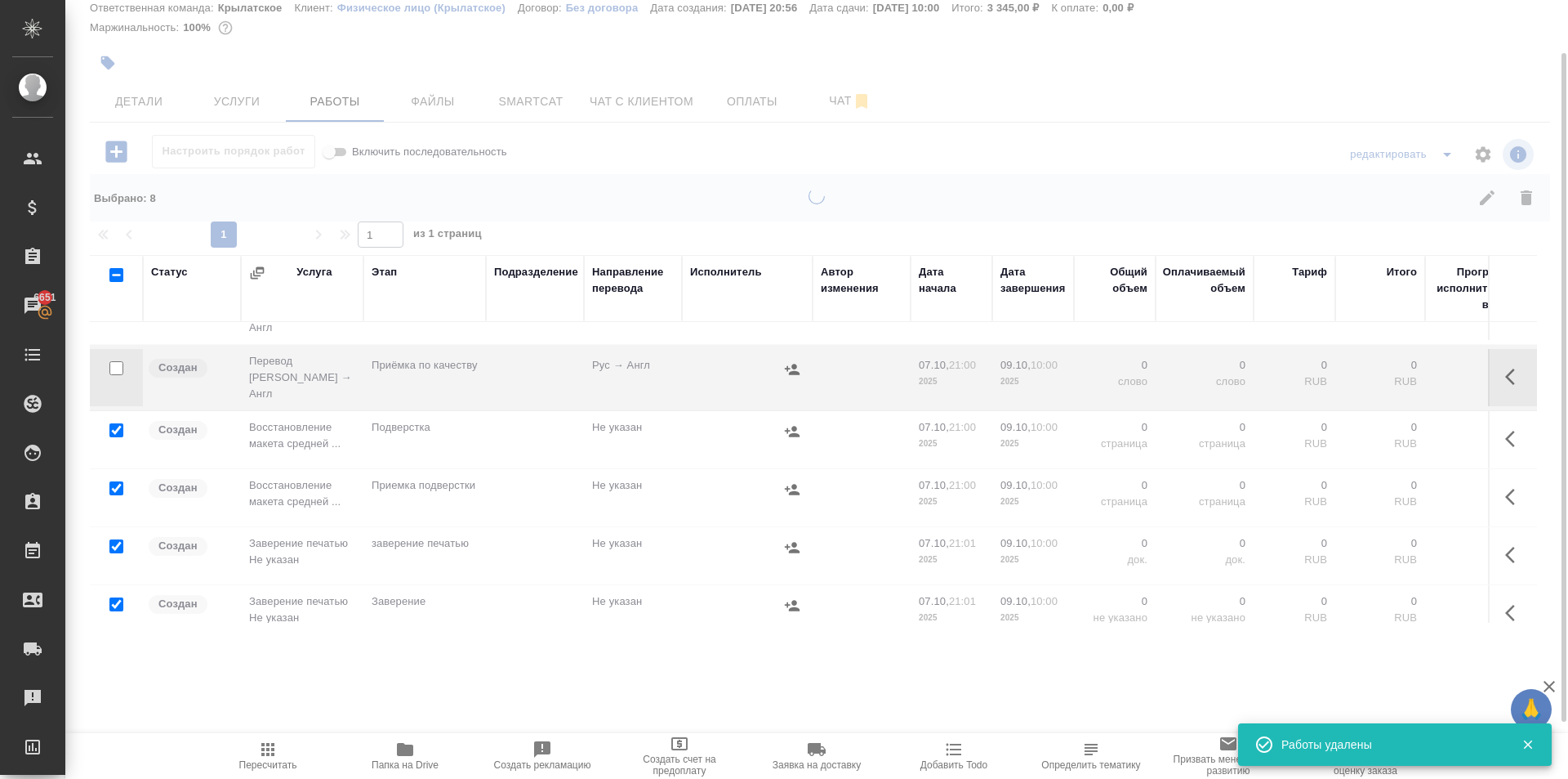
scroll to position [0, 0]
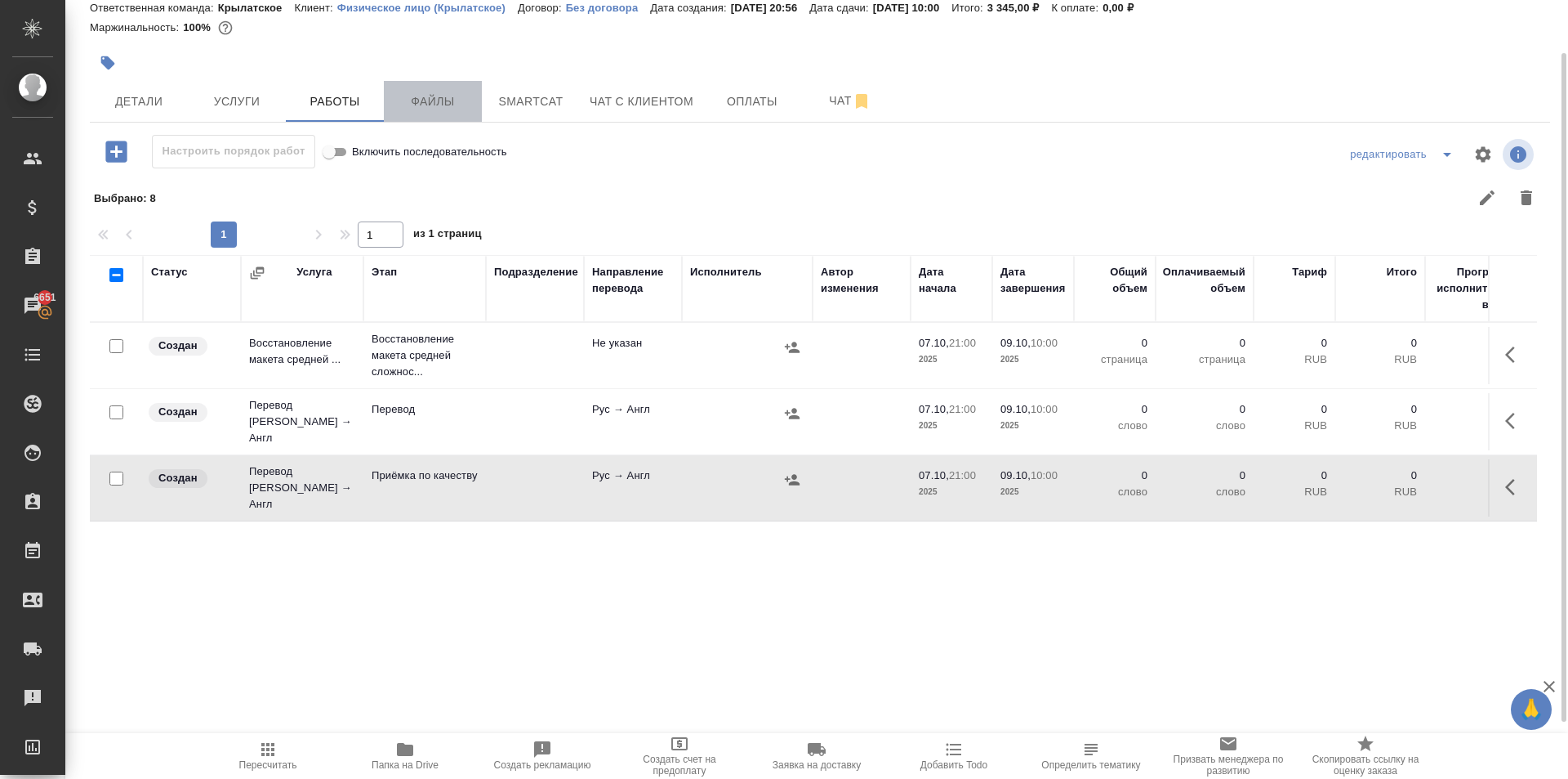
click at [452, 99] on span "Файлы" at bounding box center [432, 102] width 78 height 21
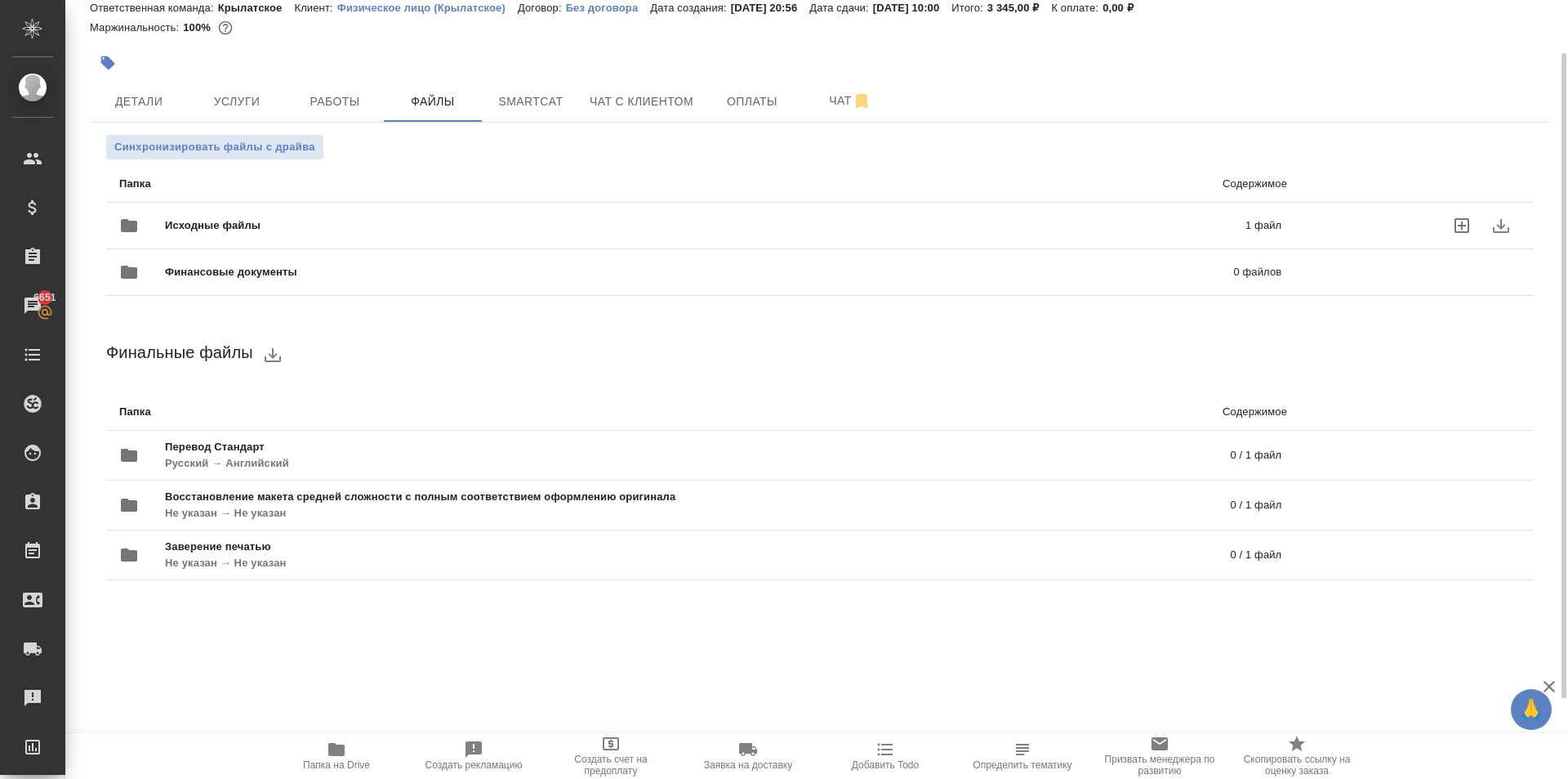
click at [326, 229] on span "Исходные файлы" at bounding box center [459, 226] width 588 height 16
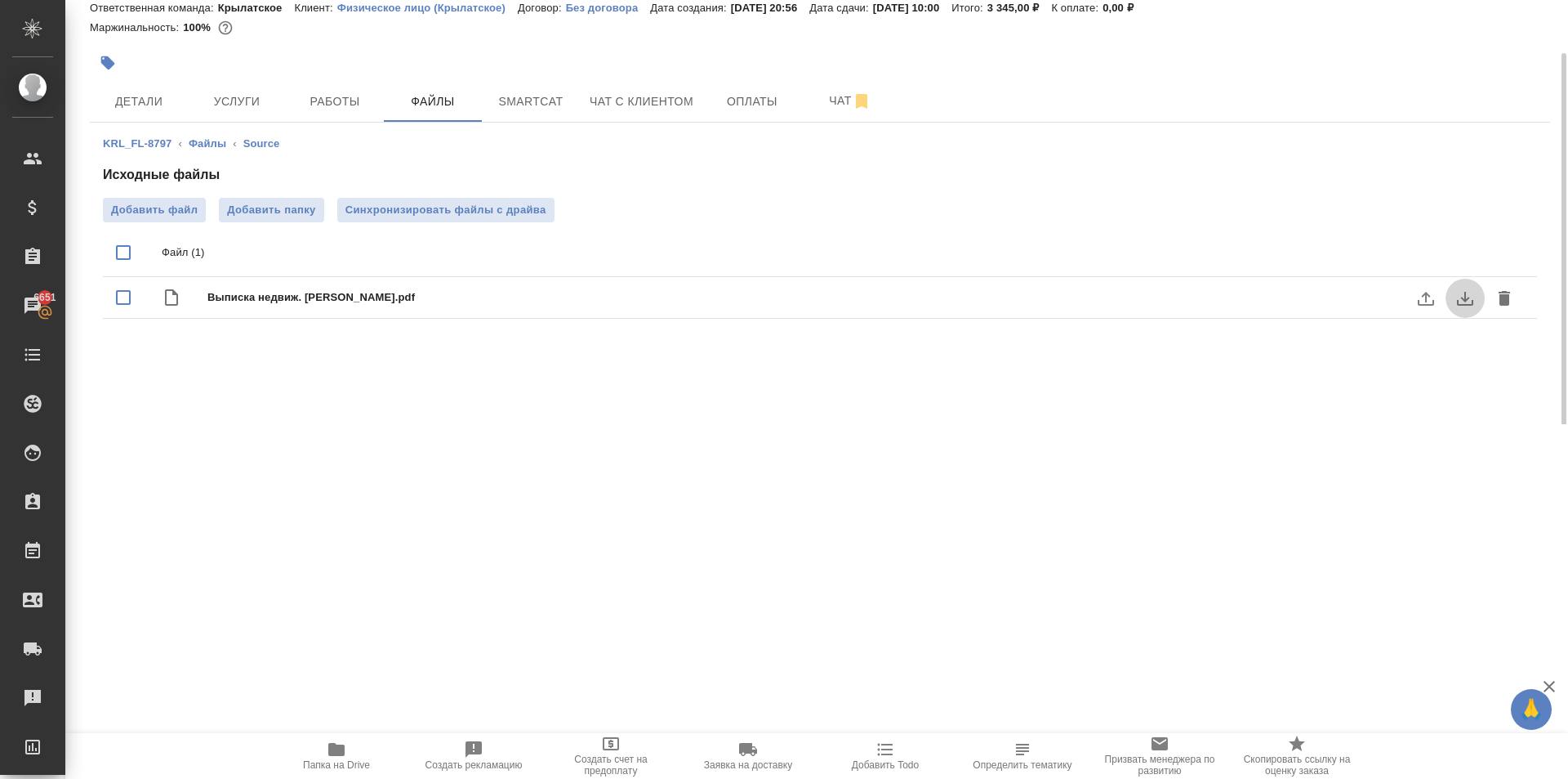
click at [1460, 297] on icon "download" at bounding box center [1466, 299] width 20 height 20
click at [591, 188] on div "Исходные файлы Добавить файл Добавить папку Синхронизировать файлы с драйва Фай…" at bounding box center [819, 246] width 1434 height 160
click at [325, 765] on span "Папка на Drive" at bounding box center [336, 765] width 67 height 12
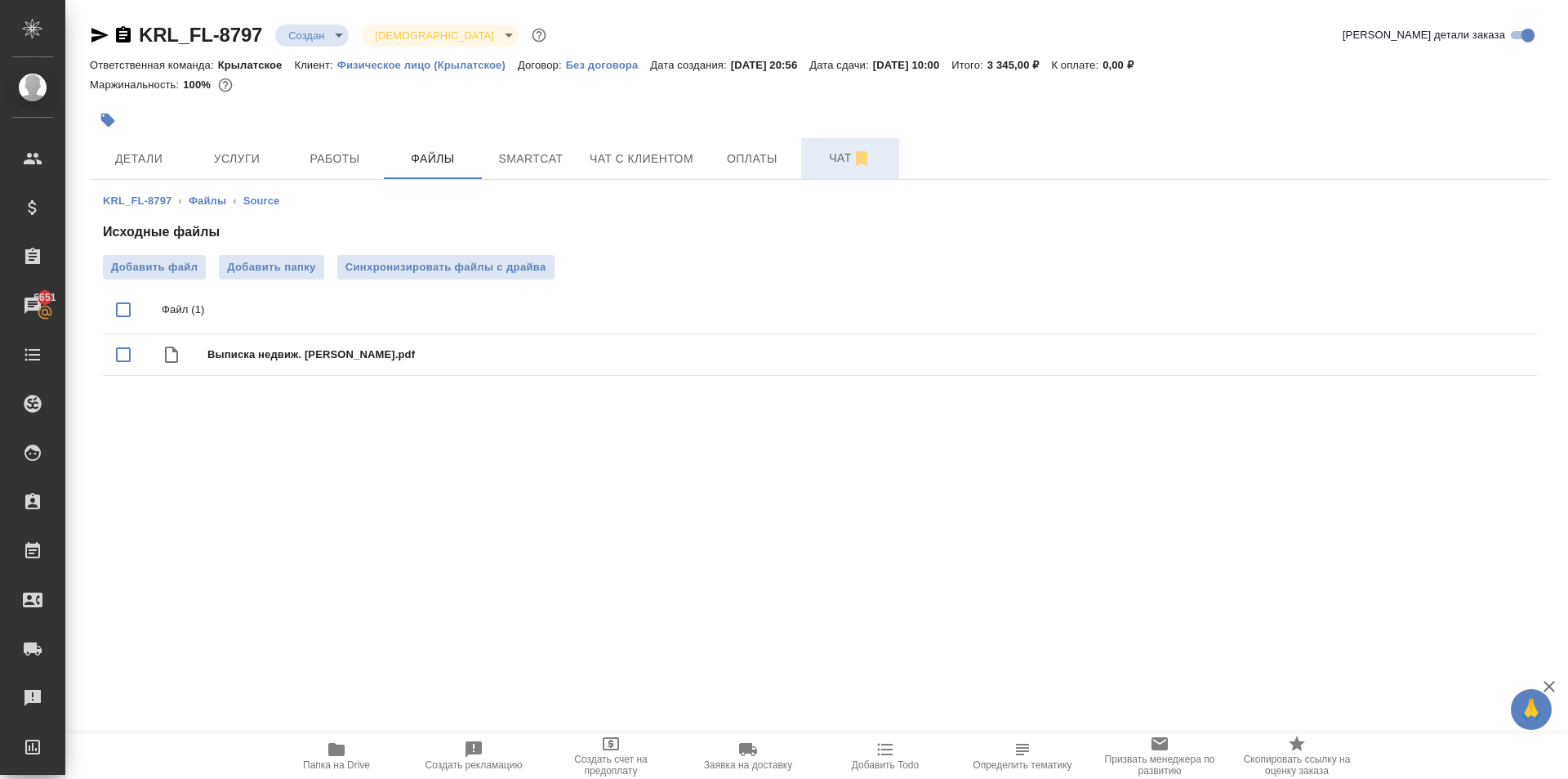
click at [815, 157] on span "Чат" at bounding box center [850, 157] width 78 height 21
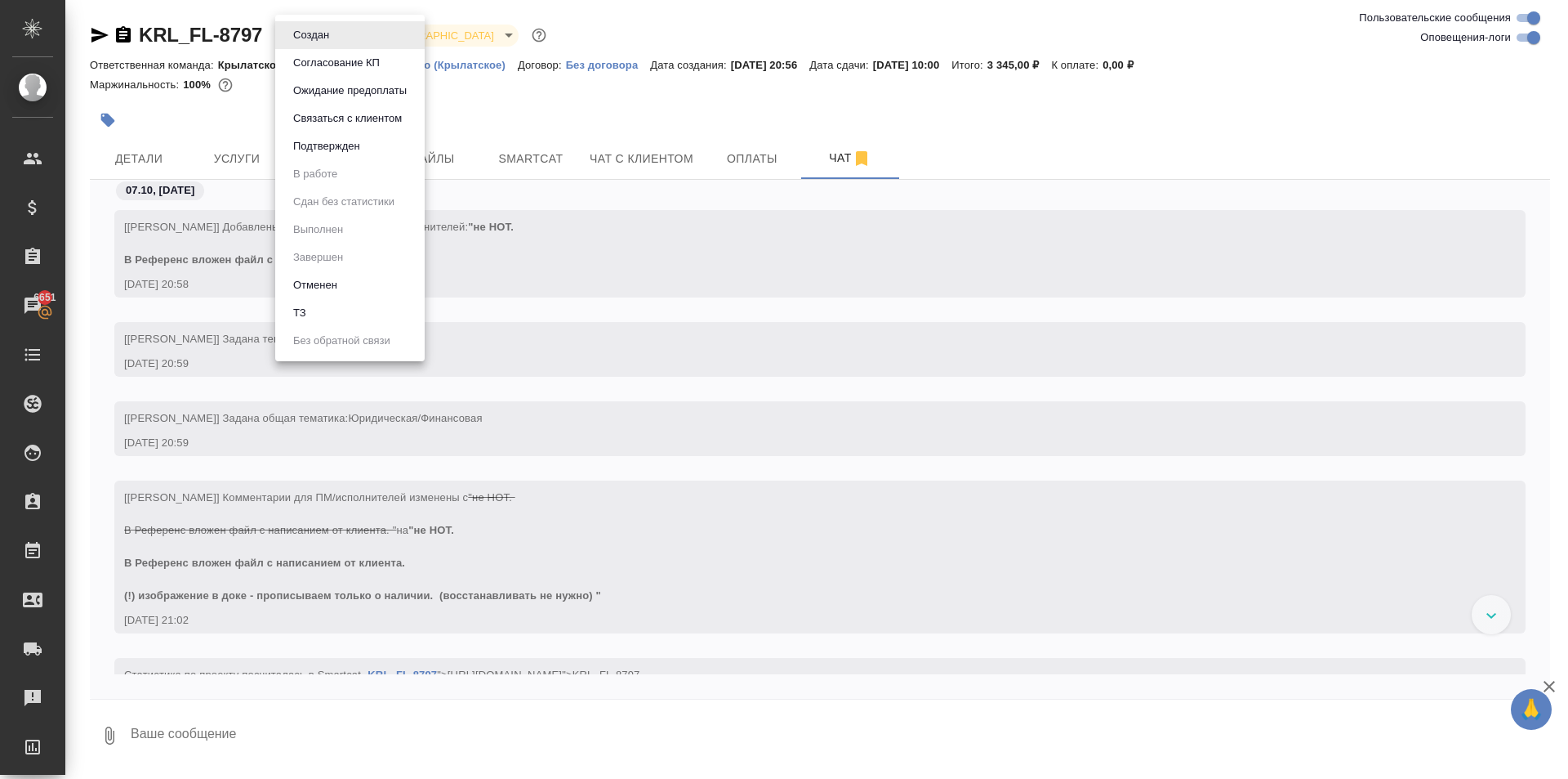
click at [320, 40] on body "🙏 .cls-1 fill:#fff; AWATERA Kasymov Timur Клиенты Спецификации Заказы 6651 Чаты…" at bounding box center [784, 390] width 1568 height 779
click at [335, 308] on li "ТЗ" at bounding box center [350, 313] width 149 height 28
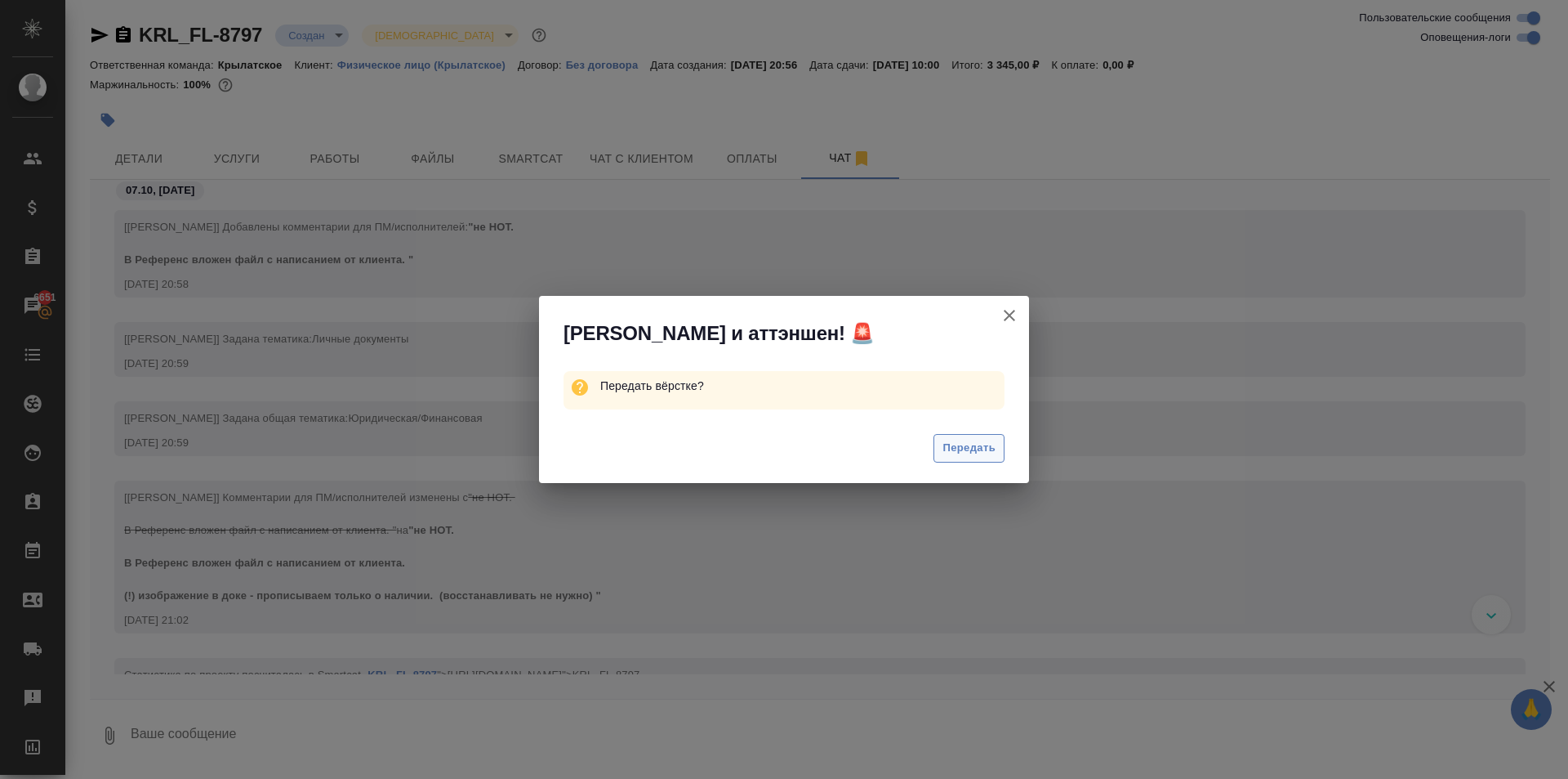
click at [969, 461] on button "Передать" at bounding box center [969, 448] width 71 height 29
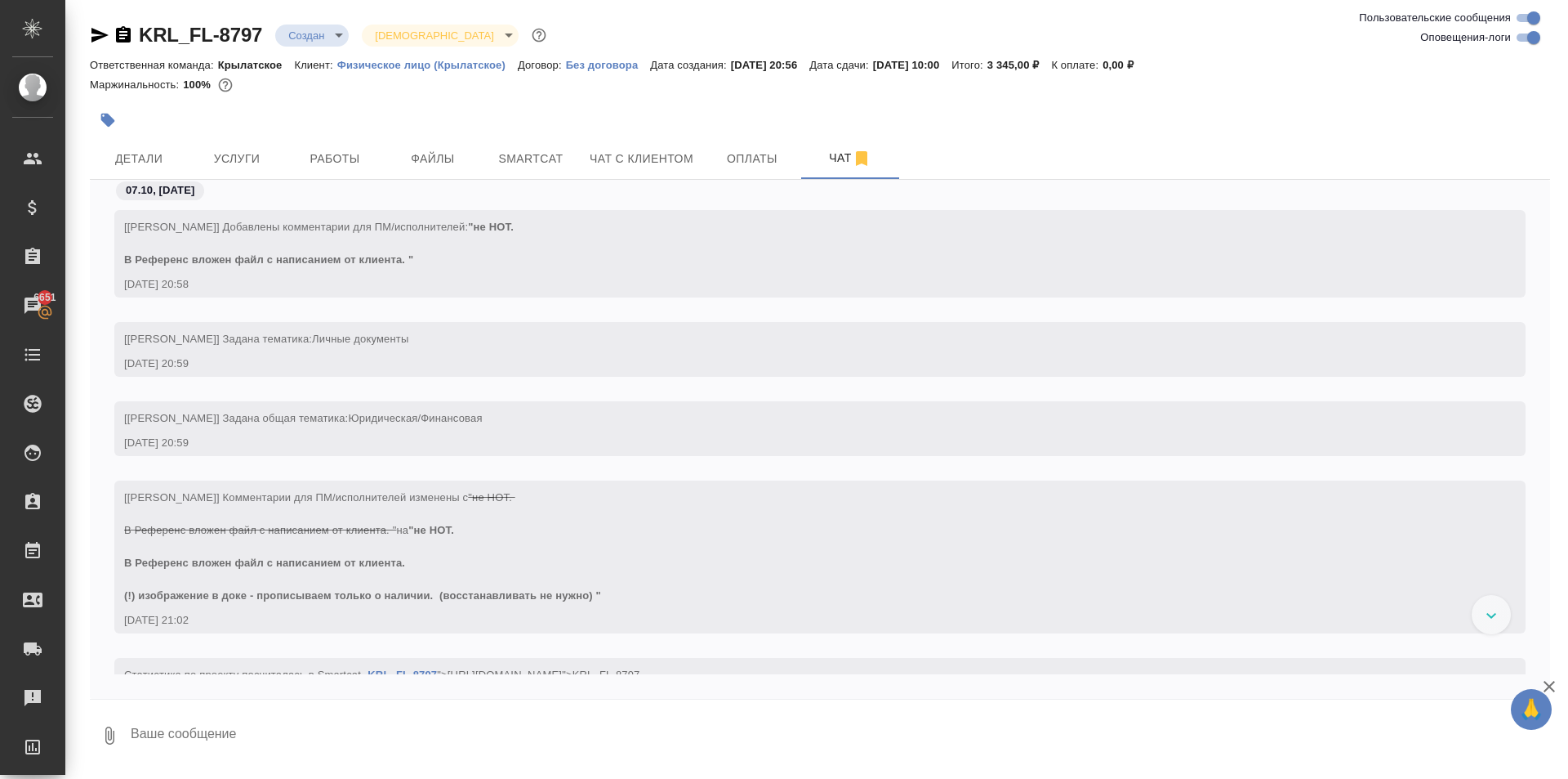
click at [969, 446] on body "🙏 .cls-1 fill:#fff; AWATERA Kasymov Timur Клиенты Спецификации Заказы 6651 Чаты…" at bounding box center [784, 390] width 1568 height 779
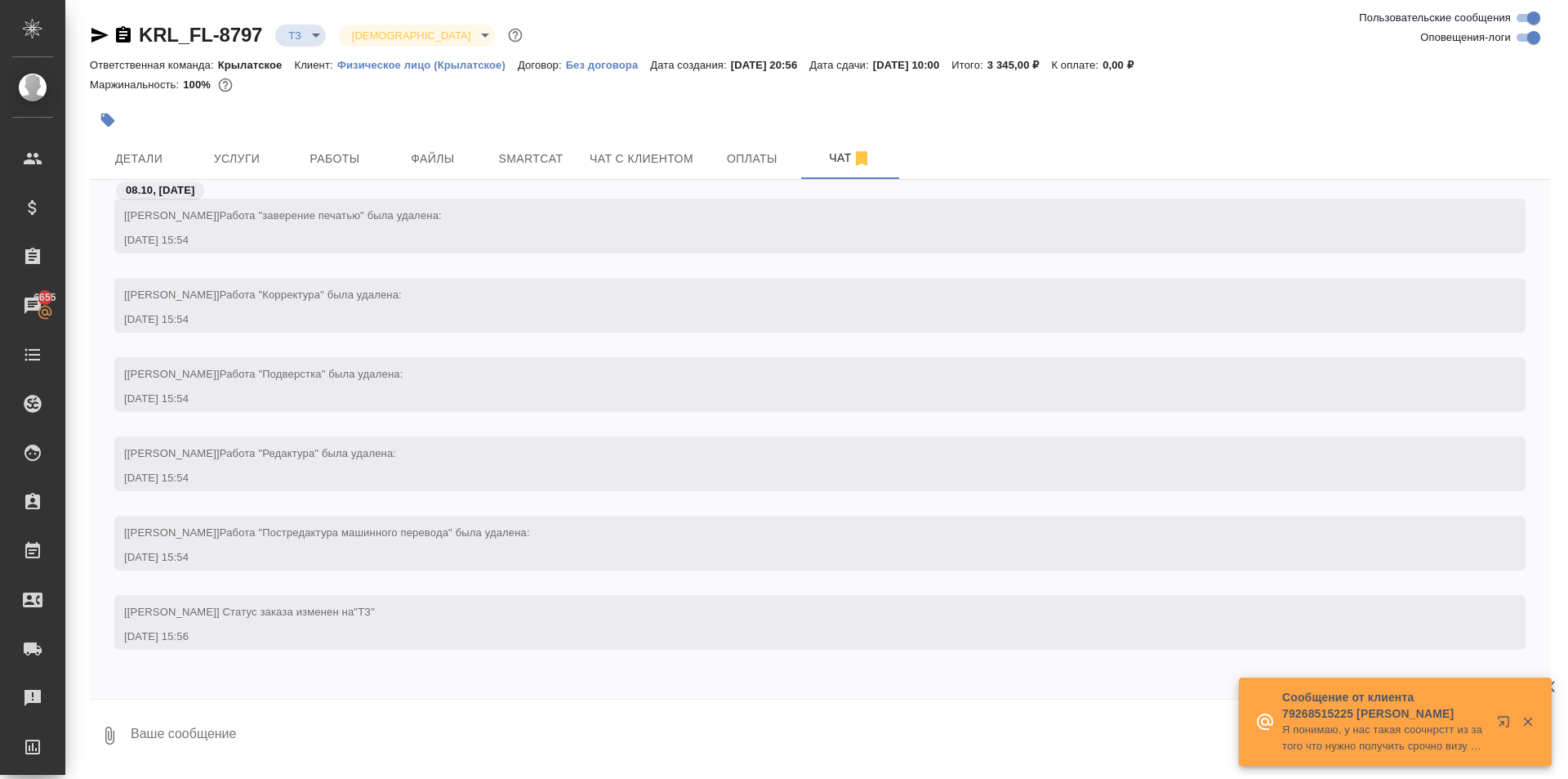
scroll to position [1182, 0]
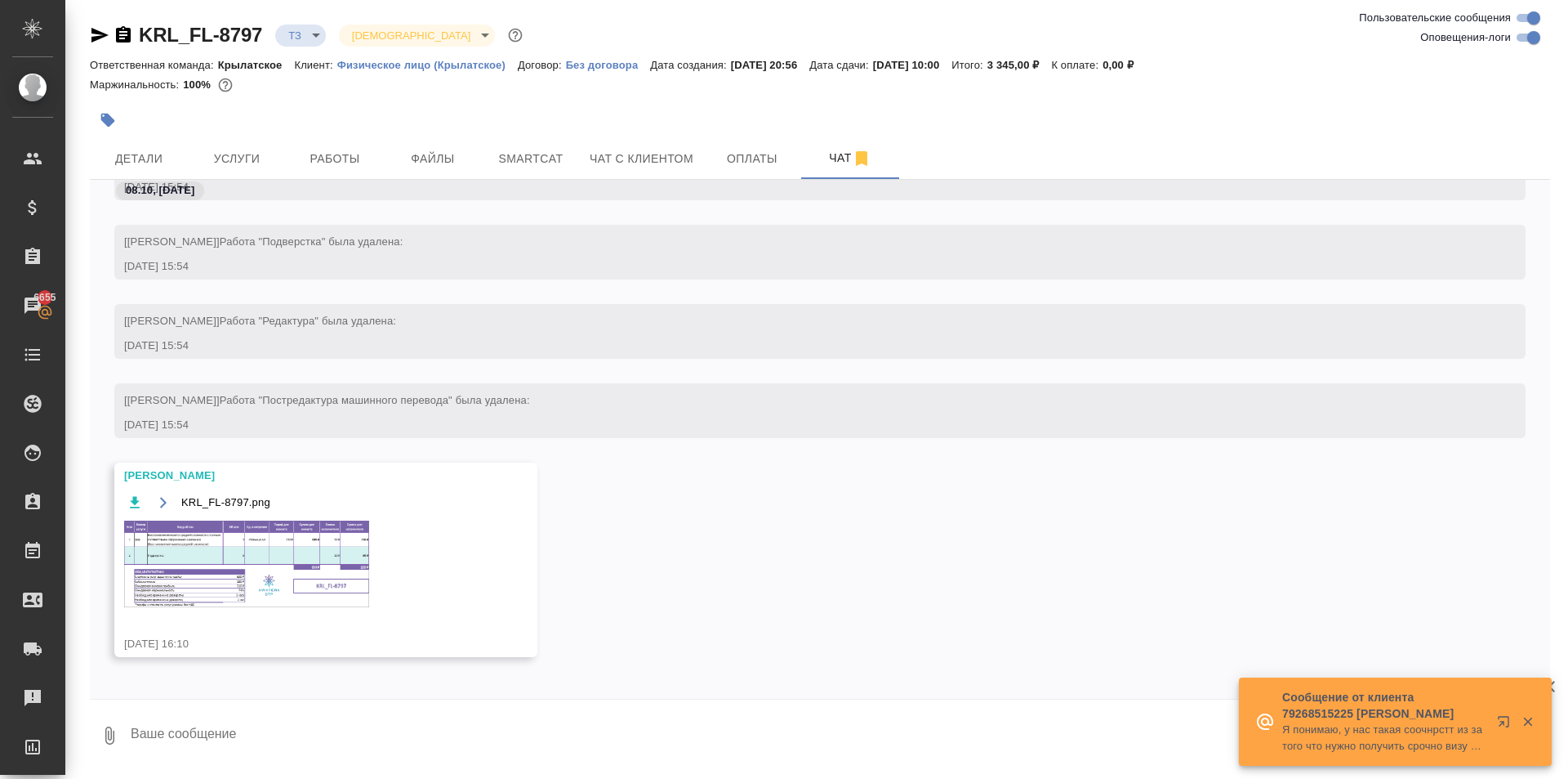
click at [346, 555] on img at bounding box center [246, 564] width 245 height 86
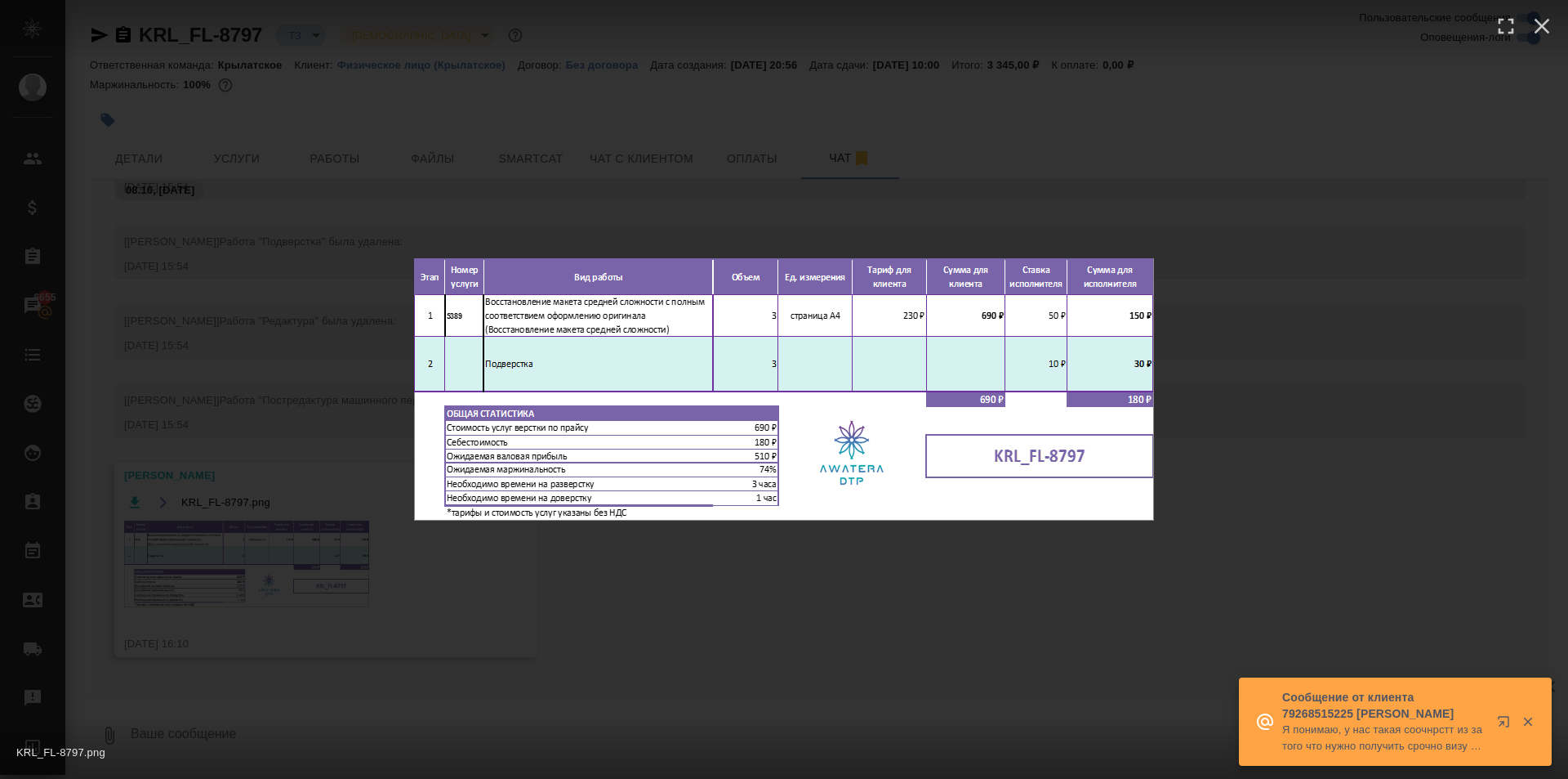
click at [837, 640] on div "KRL_FL-8797.png 1 of 1" at bounding box center [784, 390] width 1568 height 779
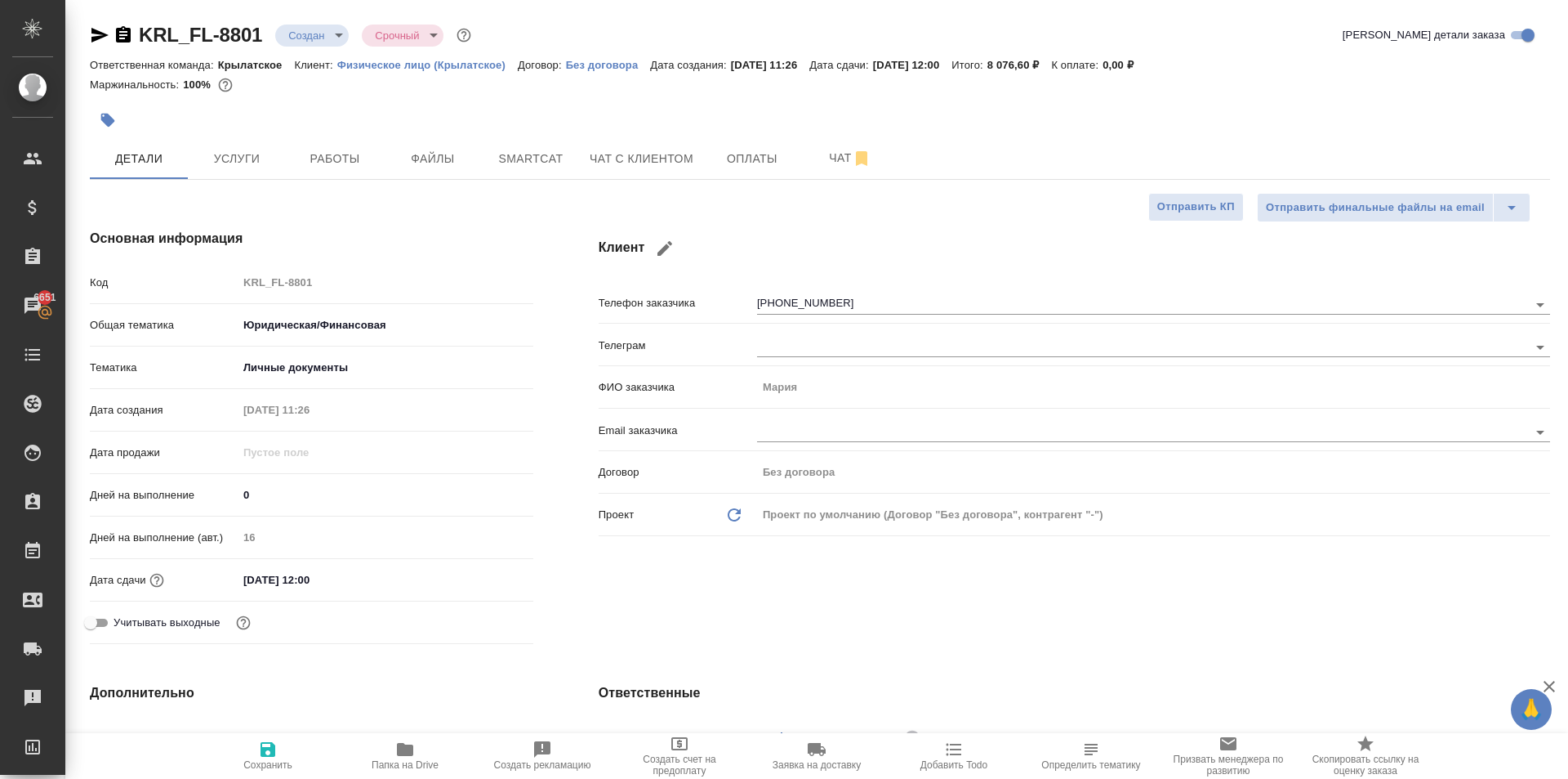
select select "RU"
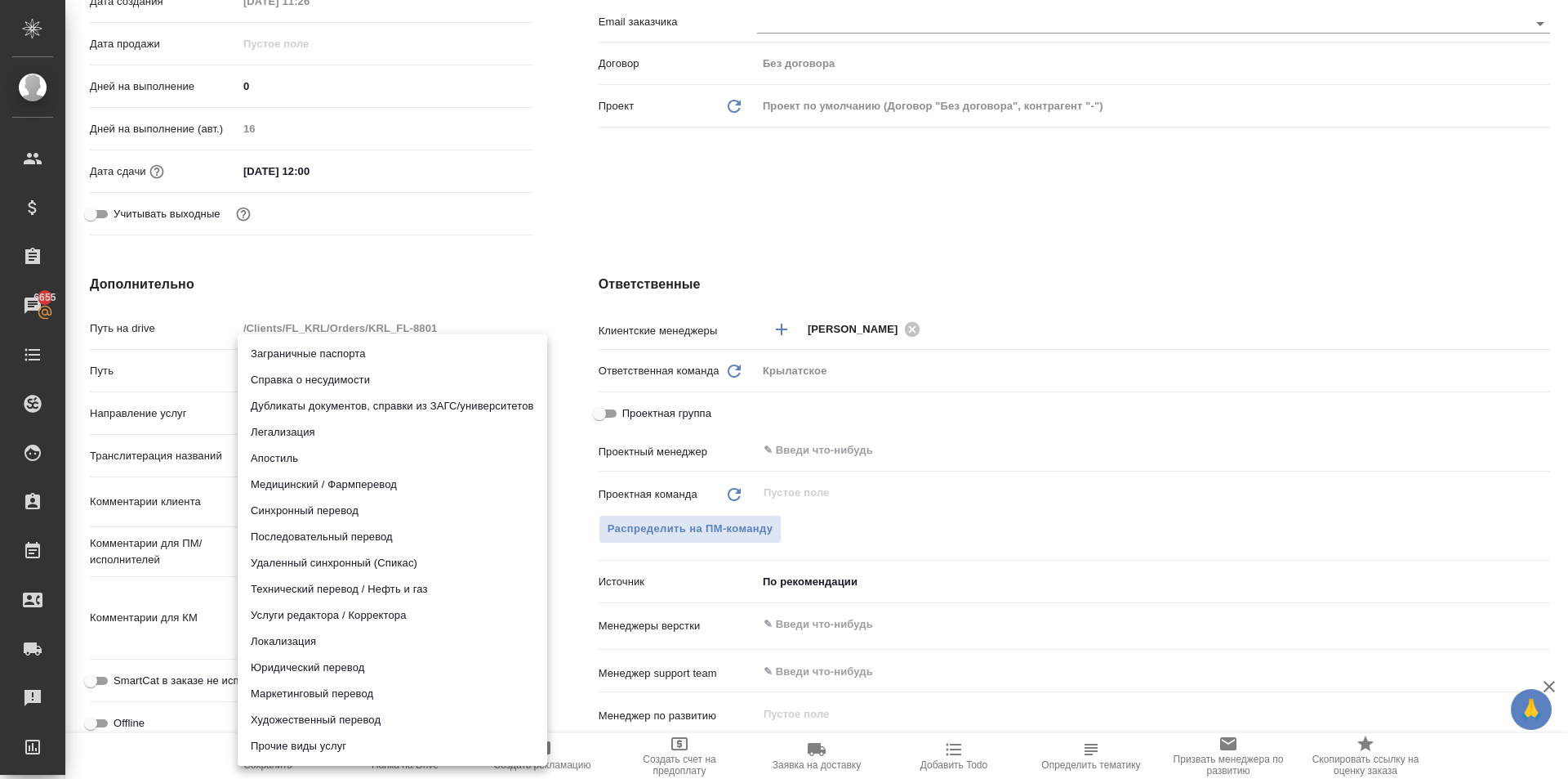
drag, startPoint x: 316, startPoint y: 417, endPoint x: 341, endPoint y: 562, distance: 147.1
click at [316, 416] on body "🙏 .cls-1 fill:#fff; AWATERA Kasymov Timur Клиенты Спецификации Заказы 6655 Чаты…" at bounding box center [784, 390] width 1568 height 779
drag, startPoint x: 333, startPoint y: 749, endPoint x: 344, endPoint y: 736, distance: 17.0
click at [332, 749] on li "Прочие виды услуг" at bounding box center [392, 746] width 309 height 26
type input "otherTypeOfServices"
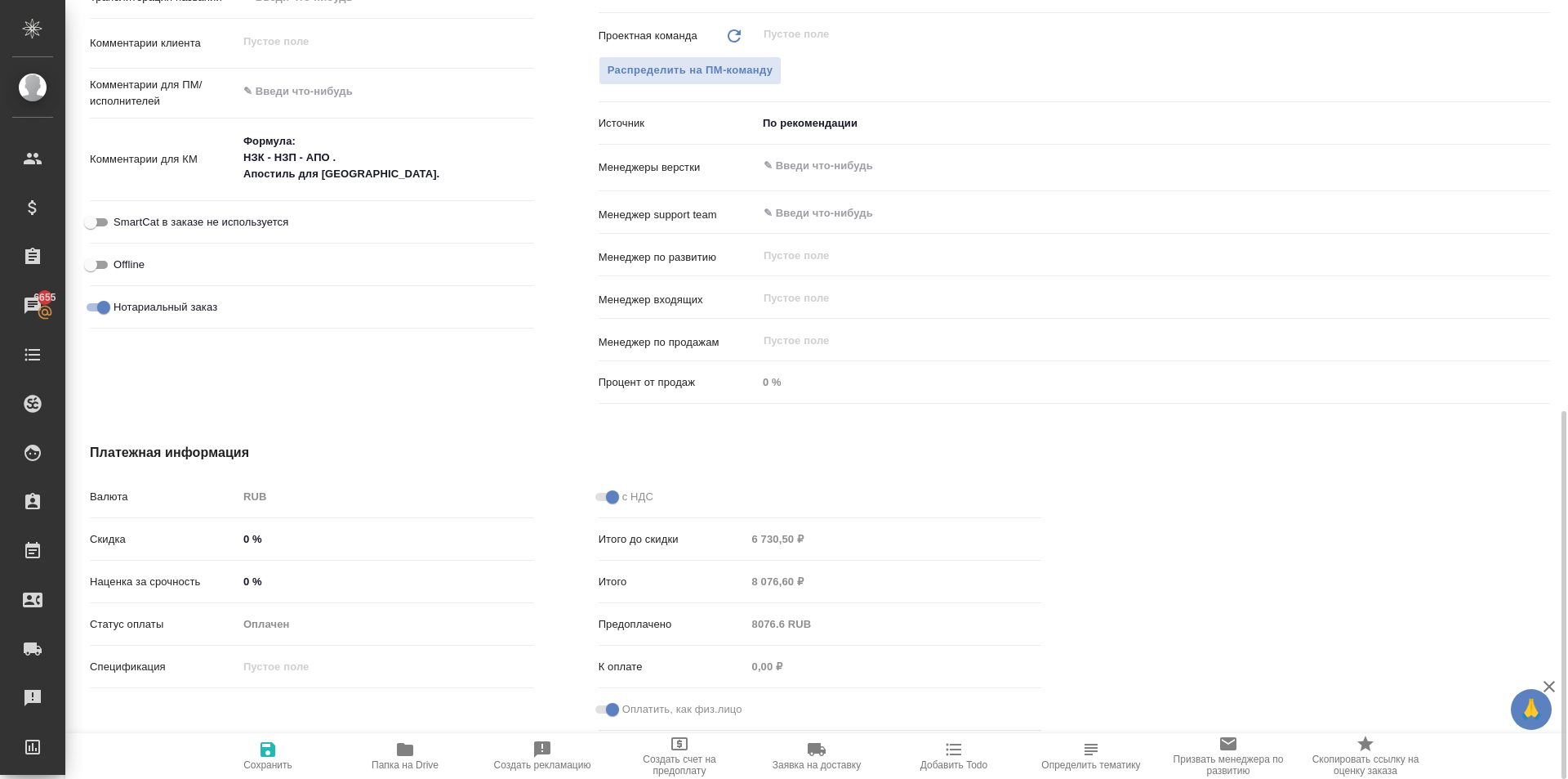
scroll to position [459, 0]
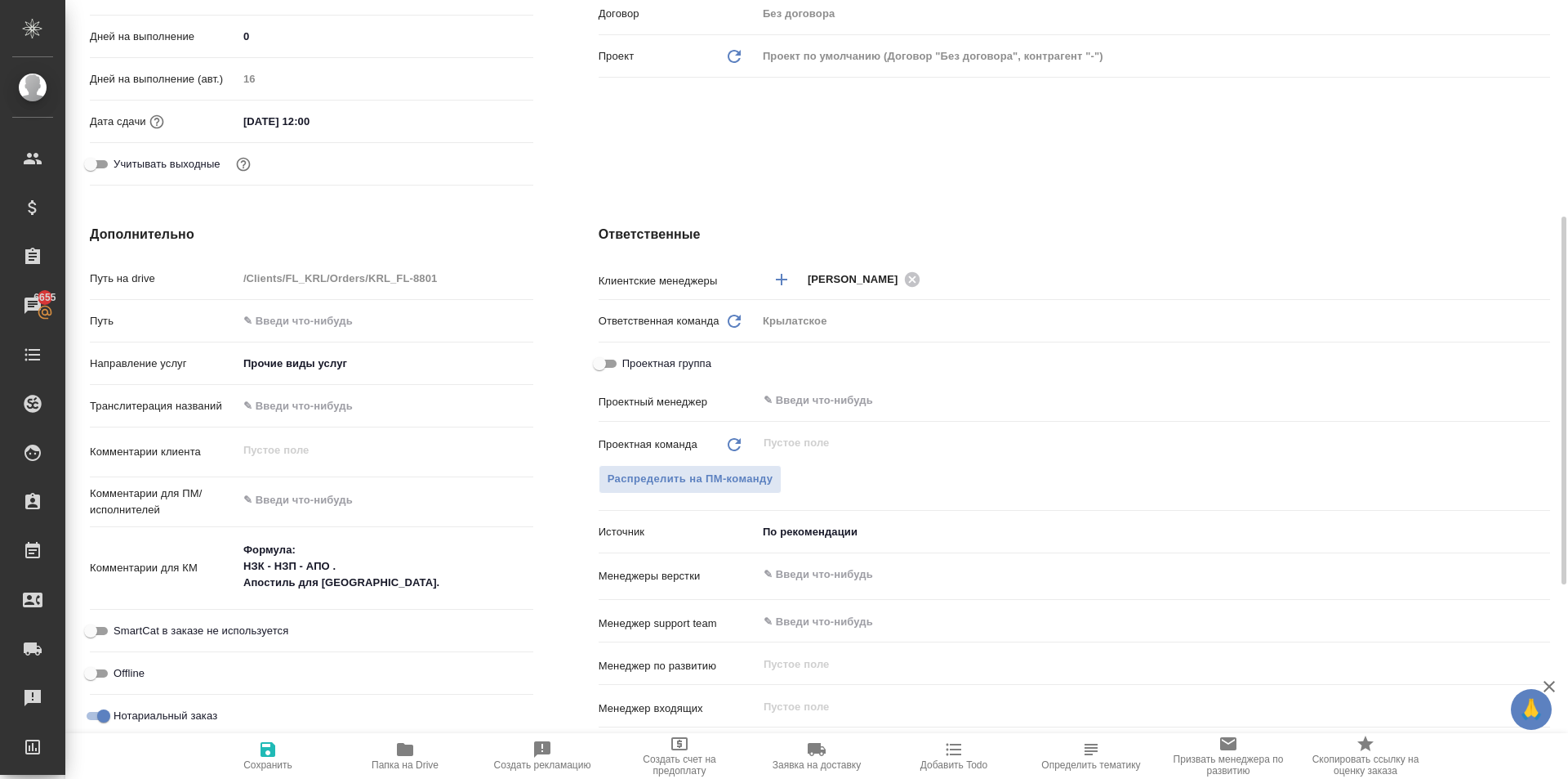
click at [393, 515] on div "x" at bounding box center [385, 502] width 296 height 36
click at [393, 507] on textarea at bounding box center [385, 501] width 294 height 28
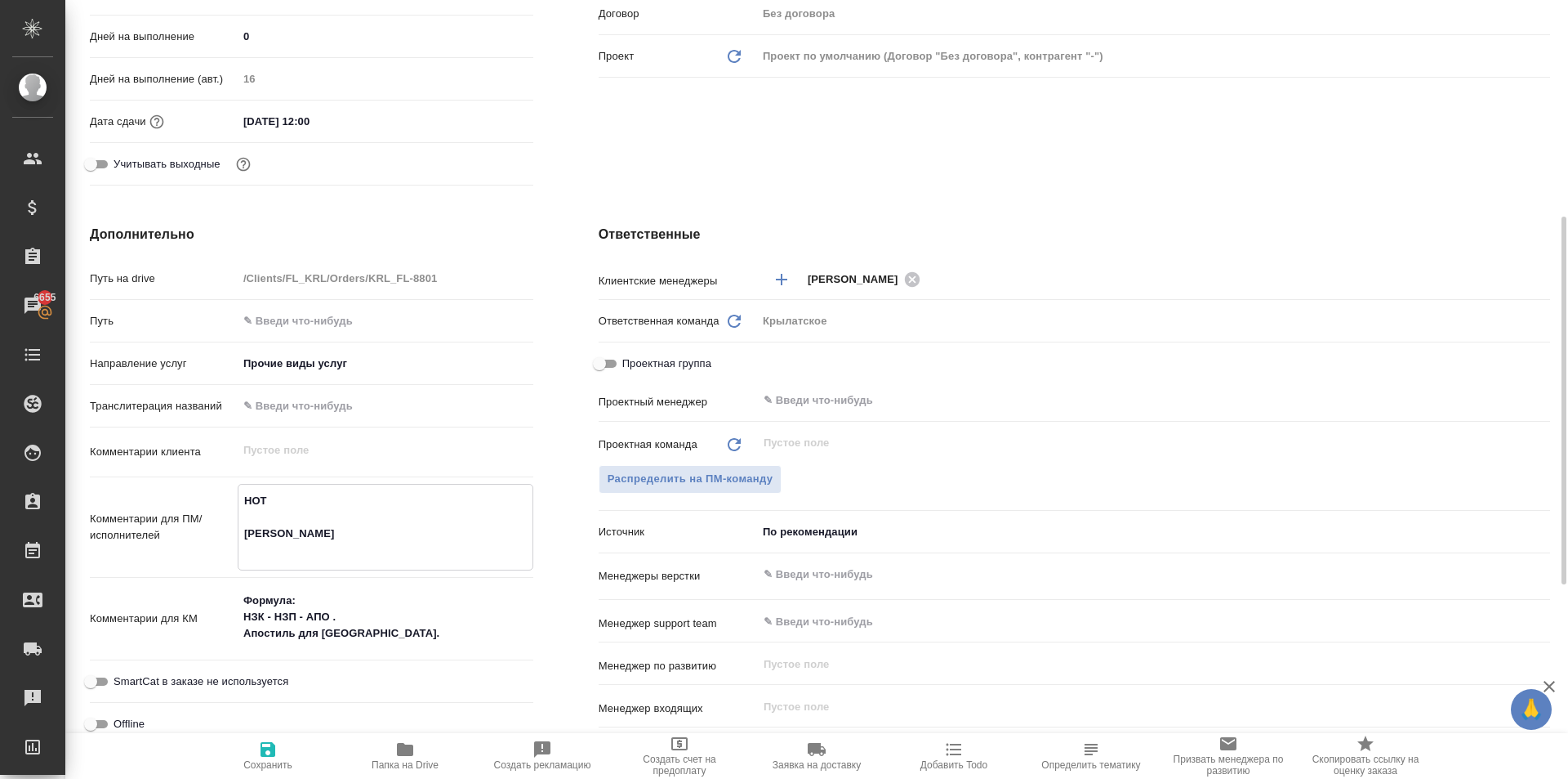
click at [297, 530] on textarea "НОТ [PERSON_NAME]" at bounding box center [385, 525] width 294 height 76
click at [289, 556] on textarea "НОТ BORTNIKOVA MARIA" at bounding box center [385, 525] width 294 height 76
paste textarea "BORTNIKOVA"
type textarea "НОТ BORTNIKOVA MARIA BORTNIKOV"
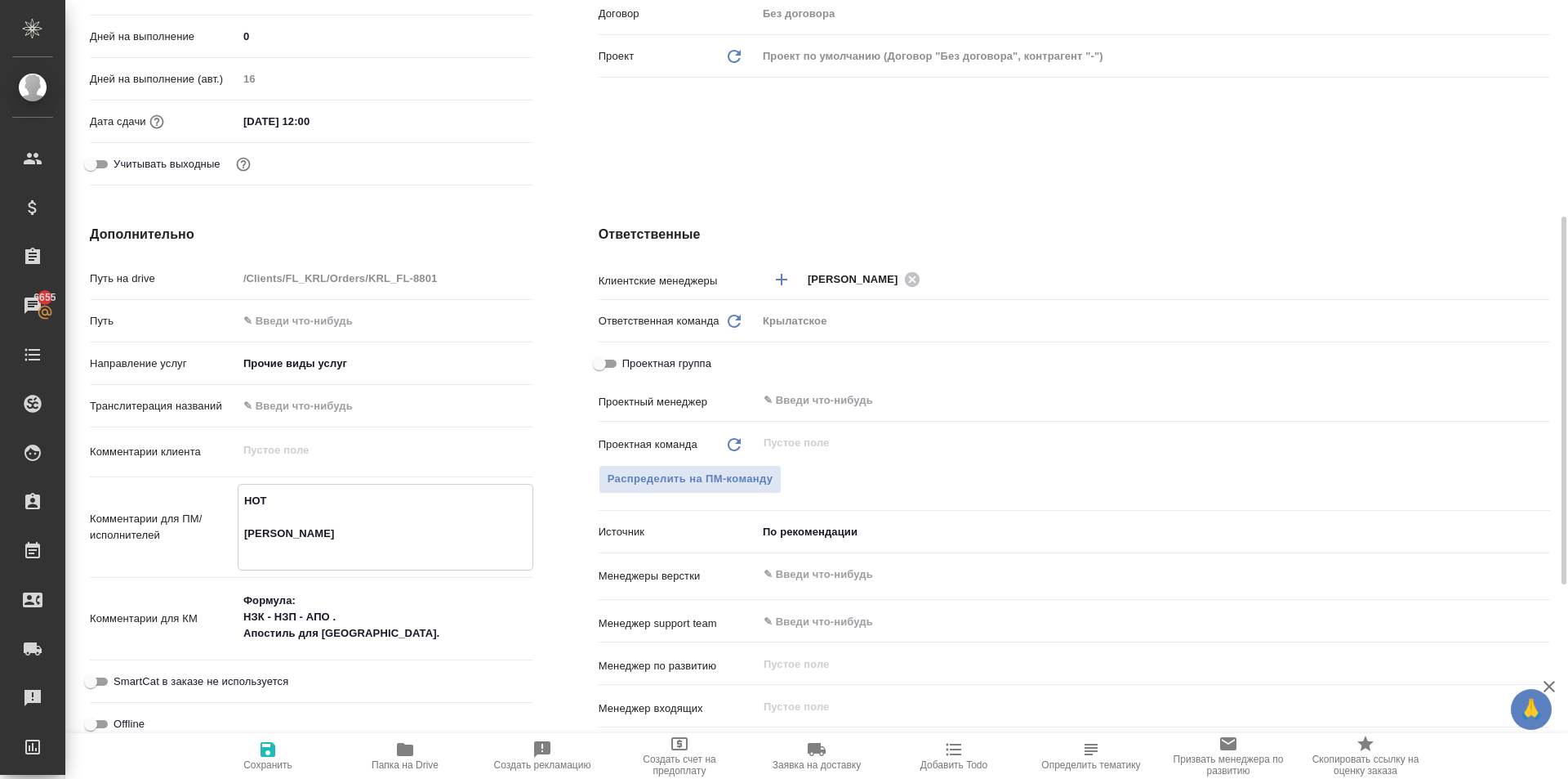
click at [255, 760] on span "Сохранить" at bounding box center [268, 765] width 49 height 12
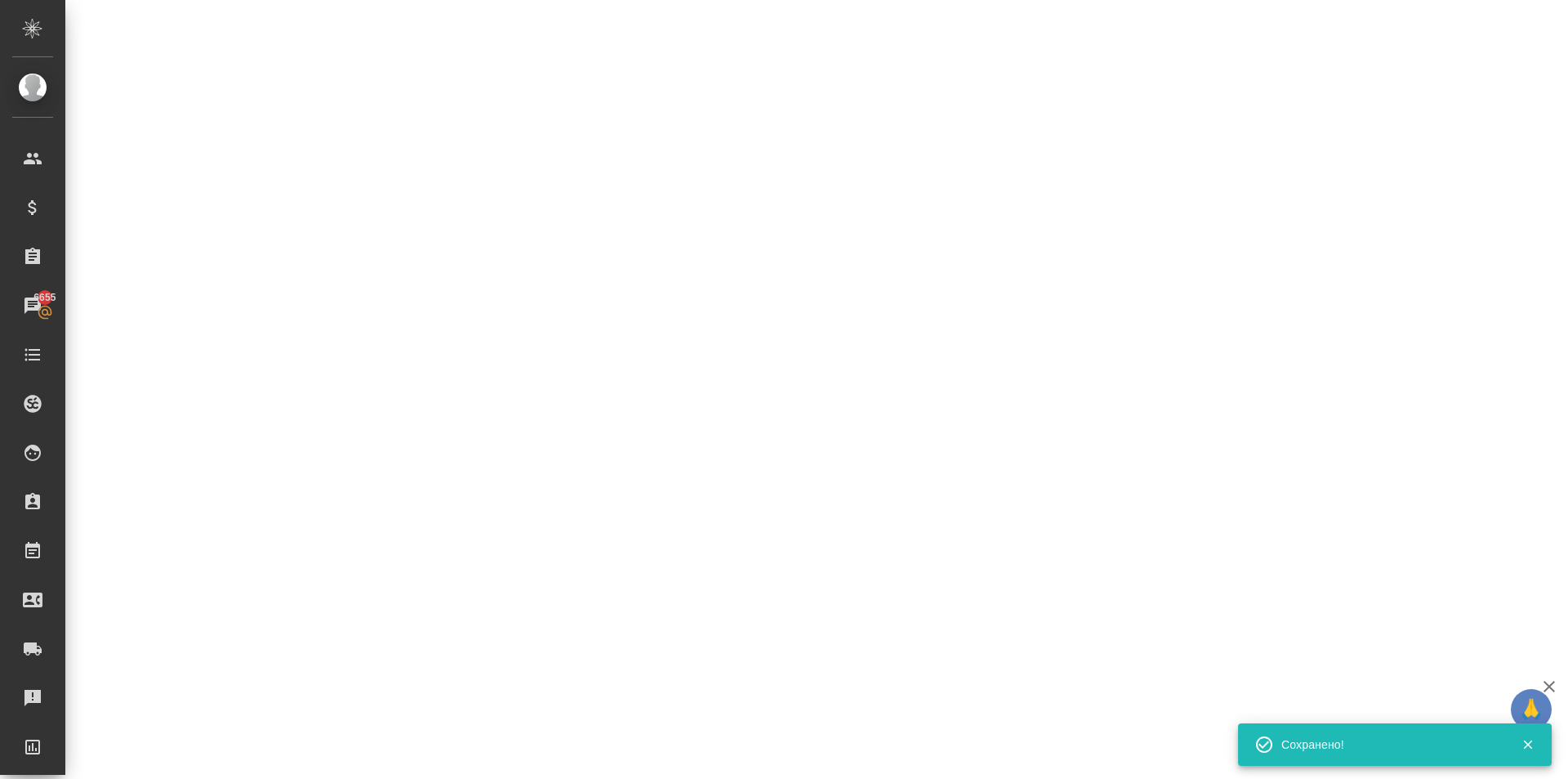
select select "RU"
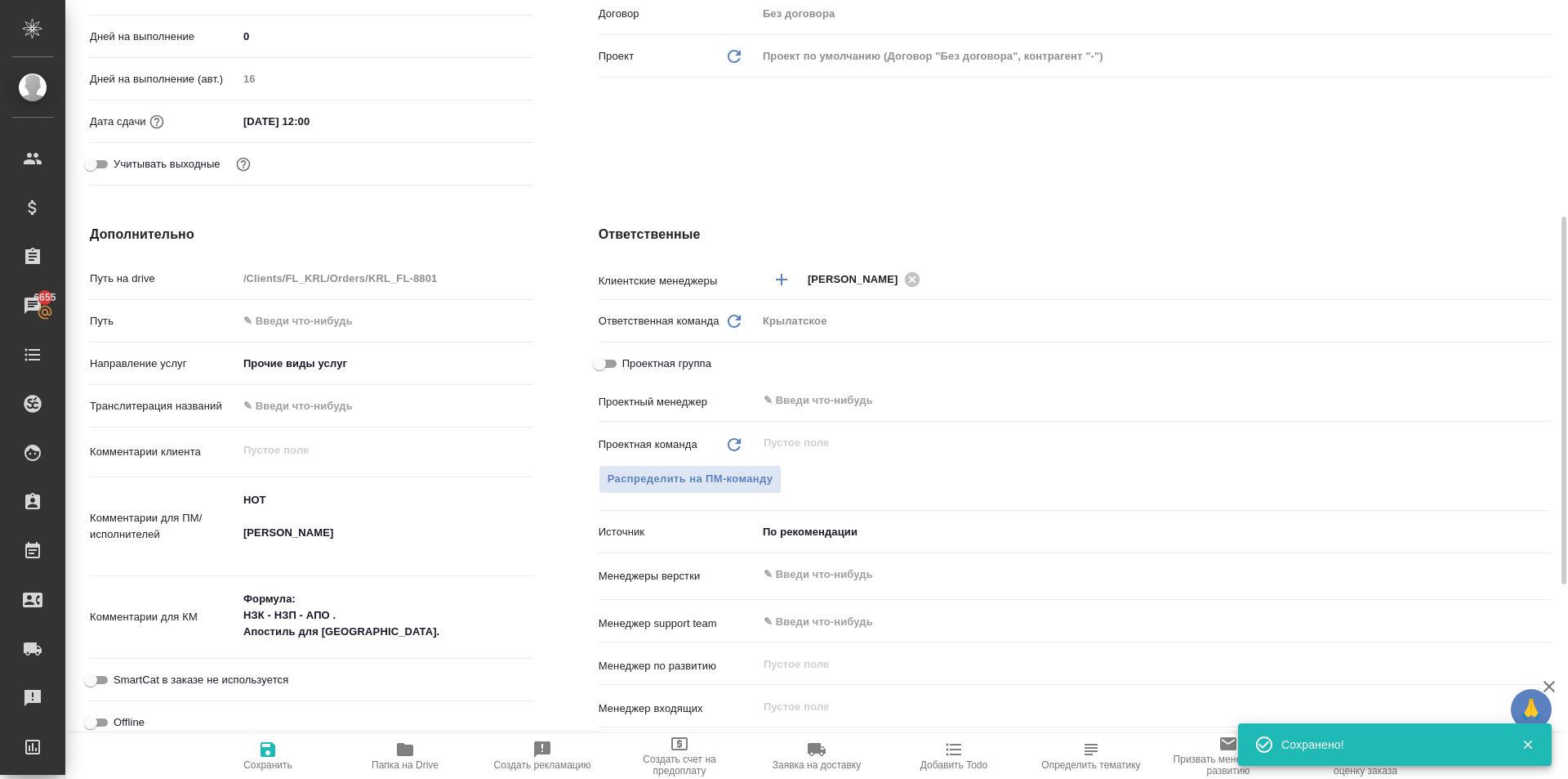
type textarea "x"
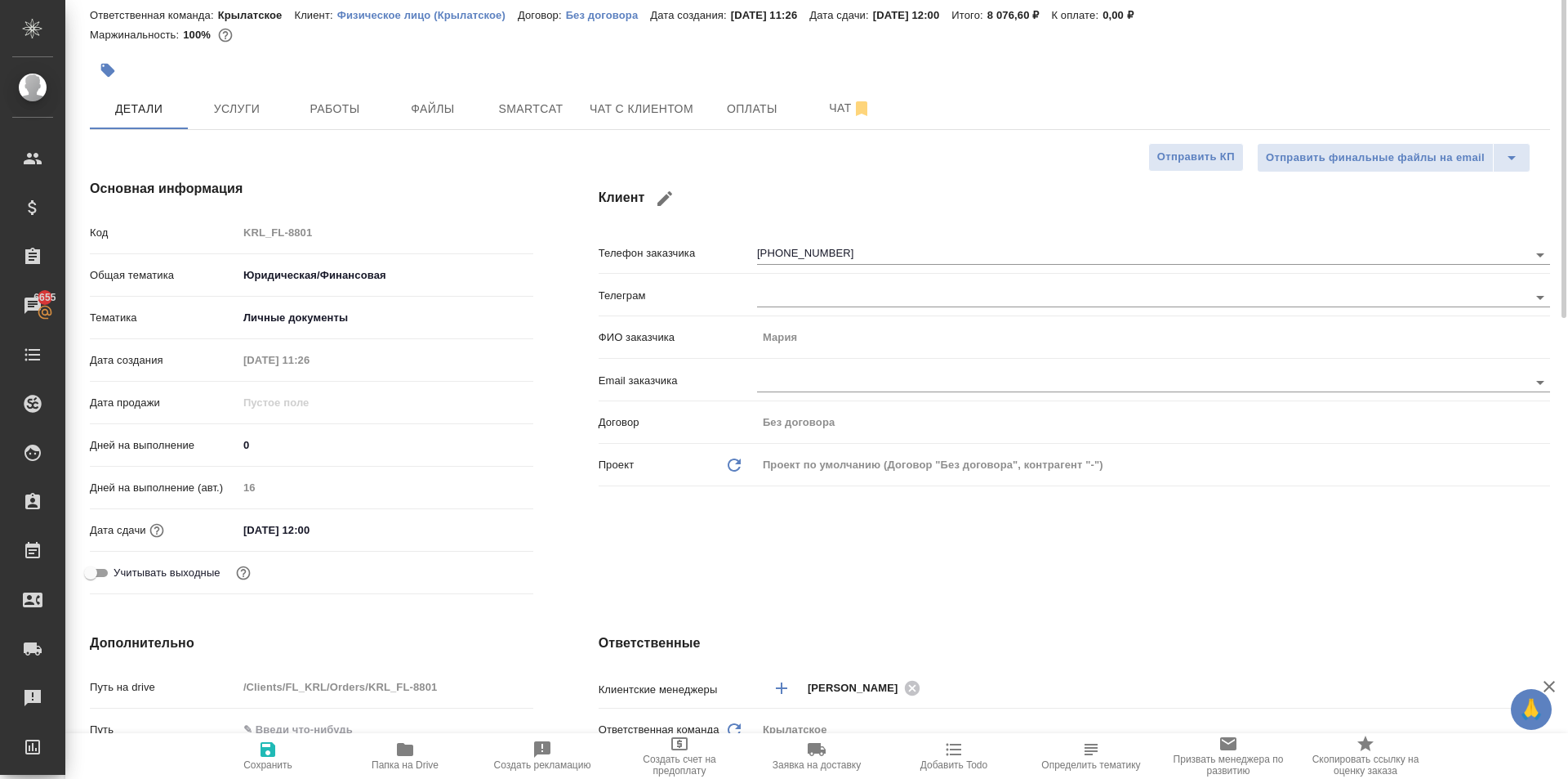
scroll to position [0, 0]
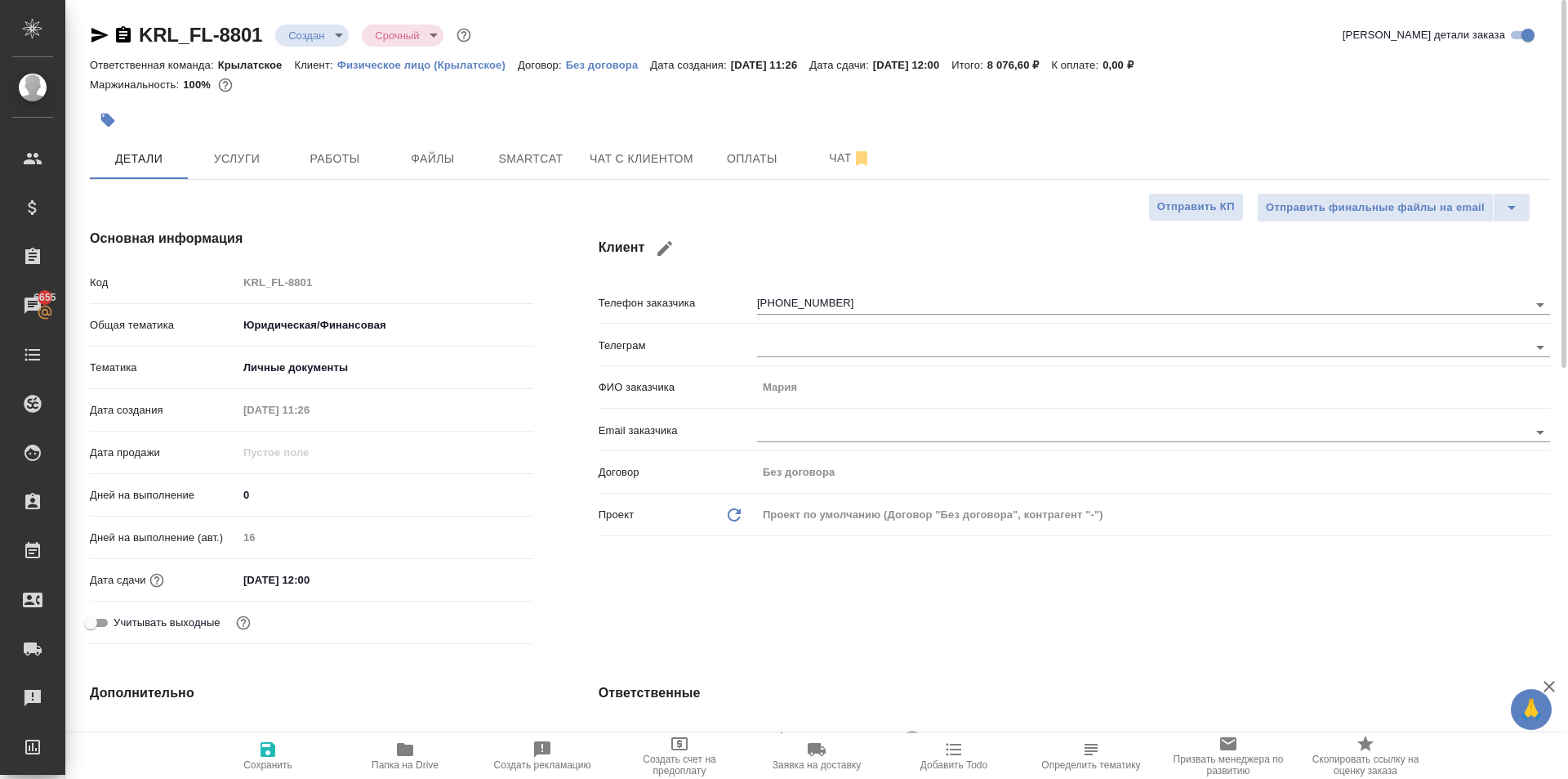
type textarea "x"
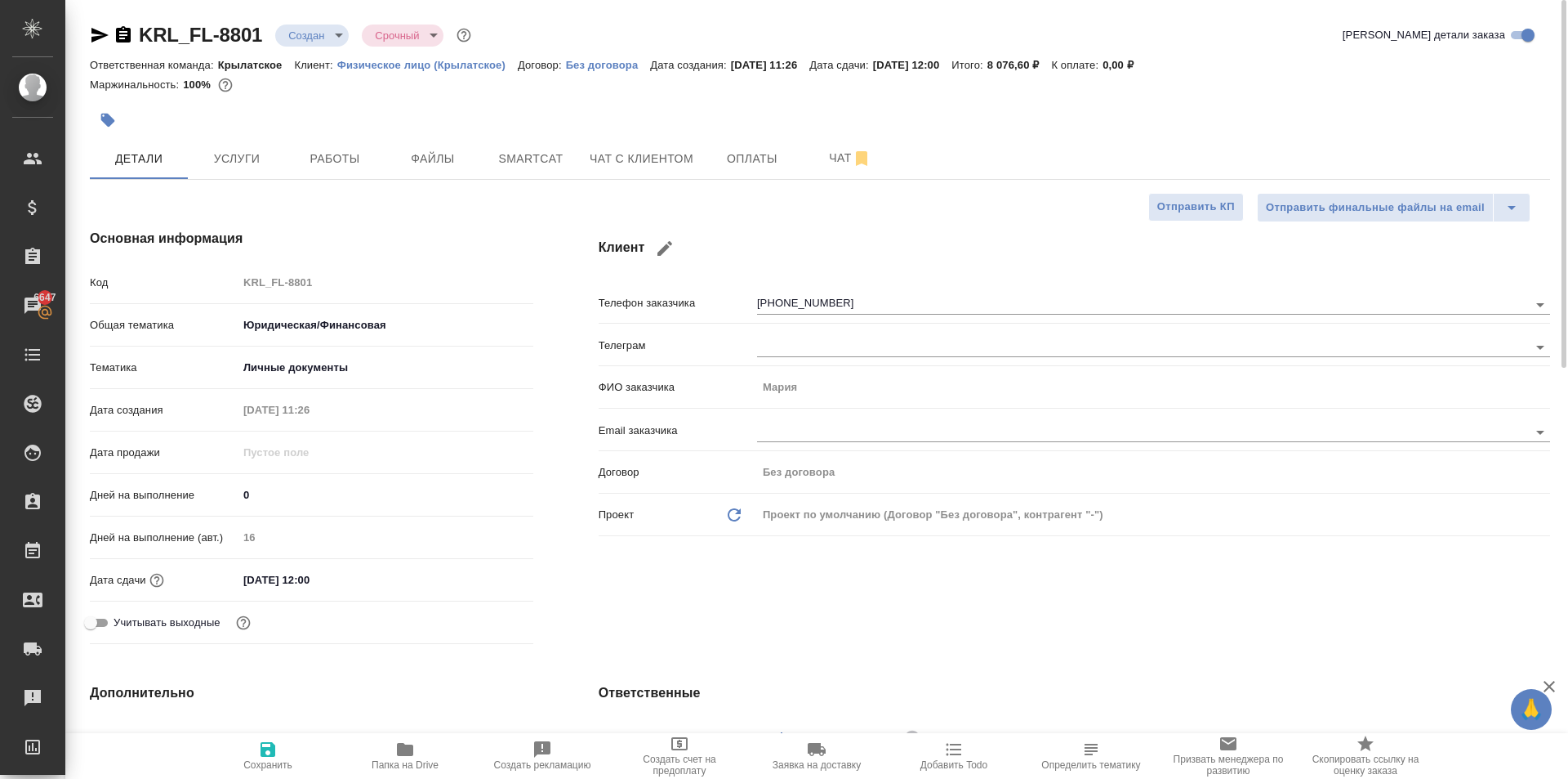
type textarea "x"
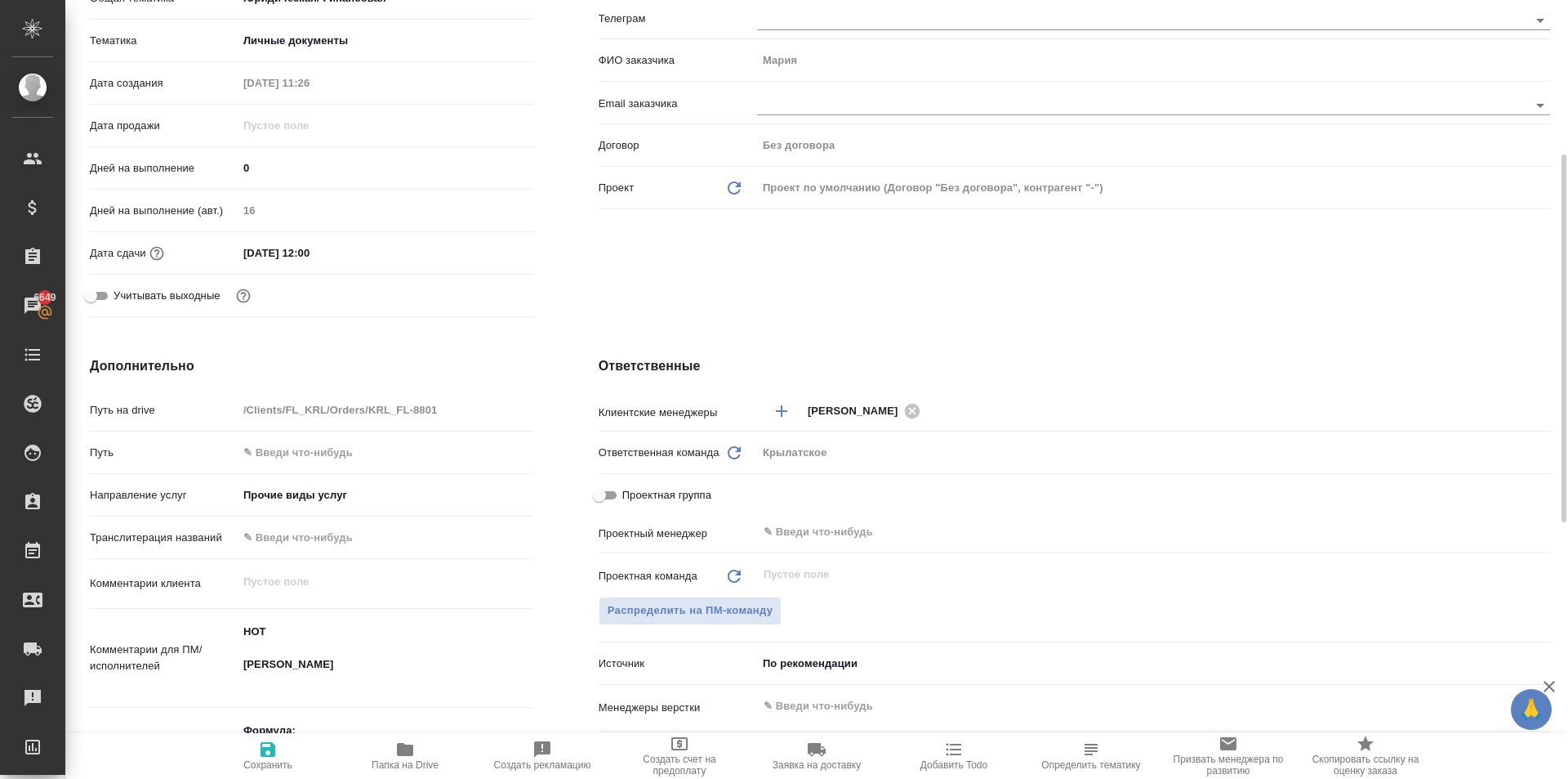
type textarea "x"
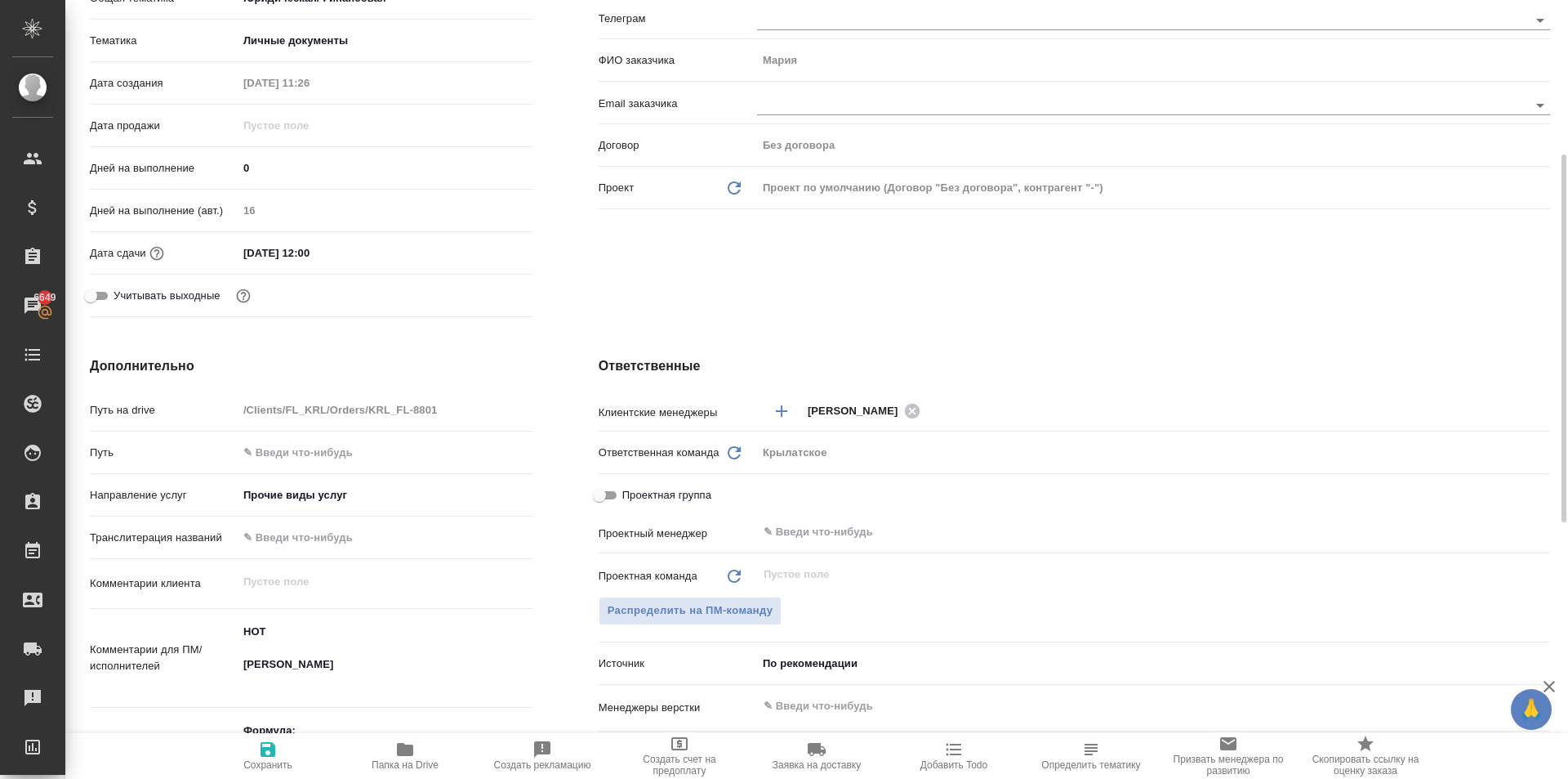
type textarea "x"
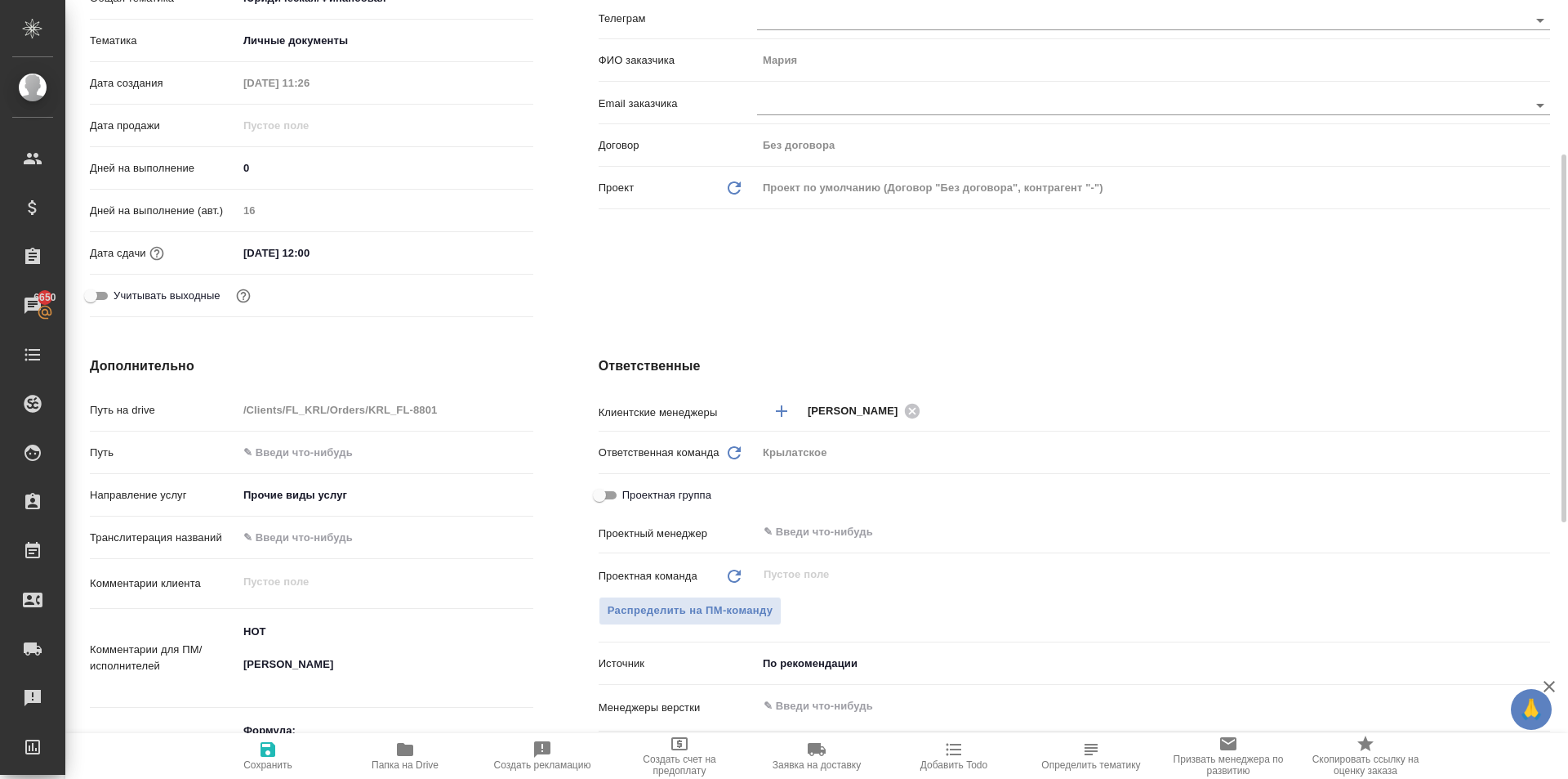
type textarea "x"
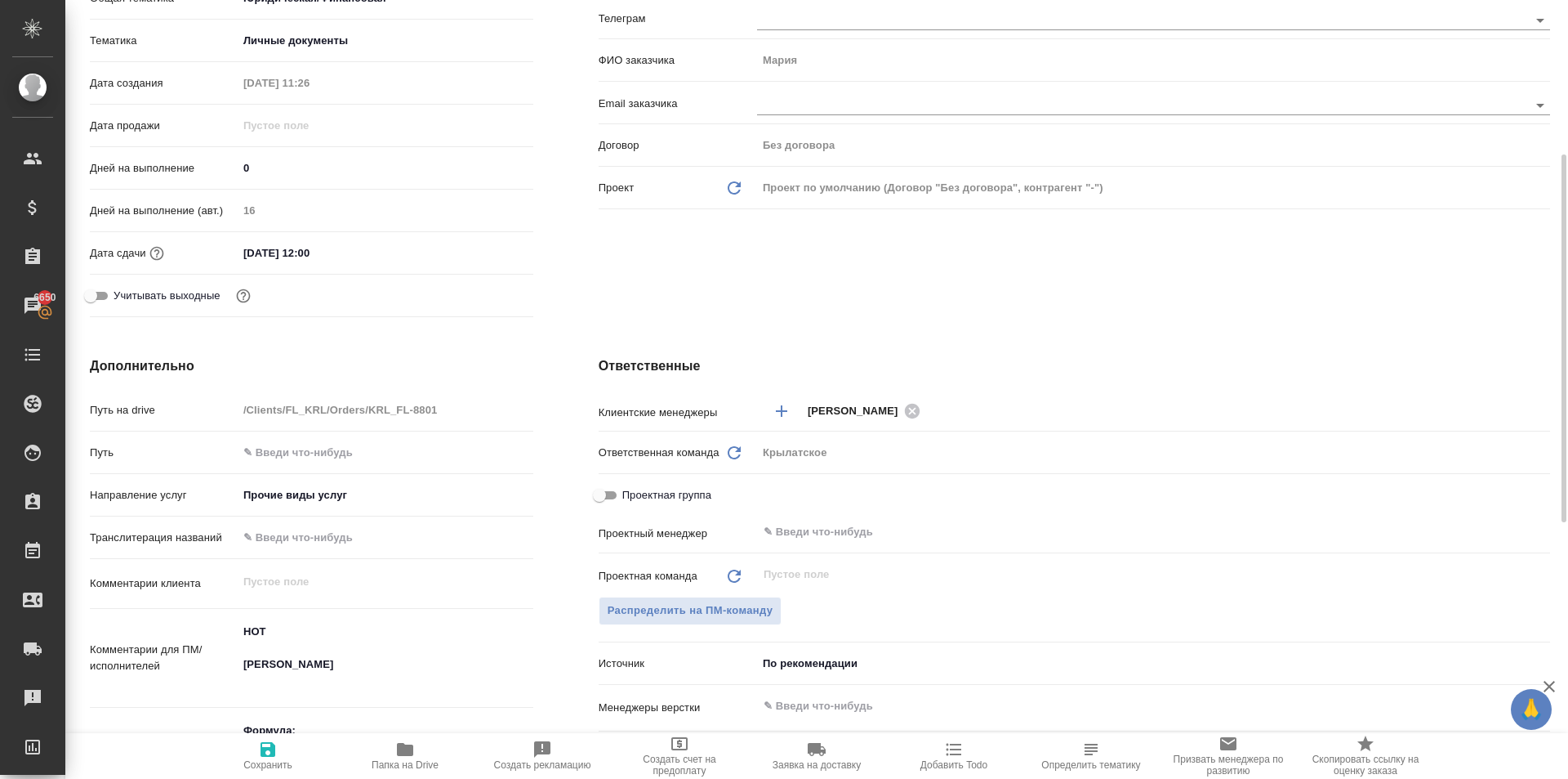
type textarea "x"
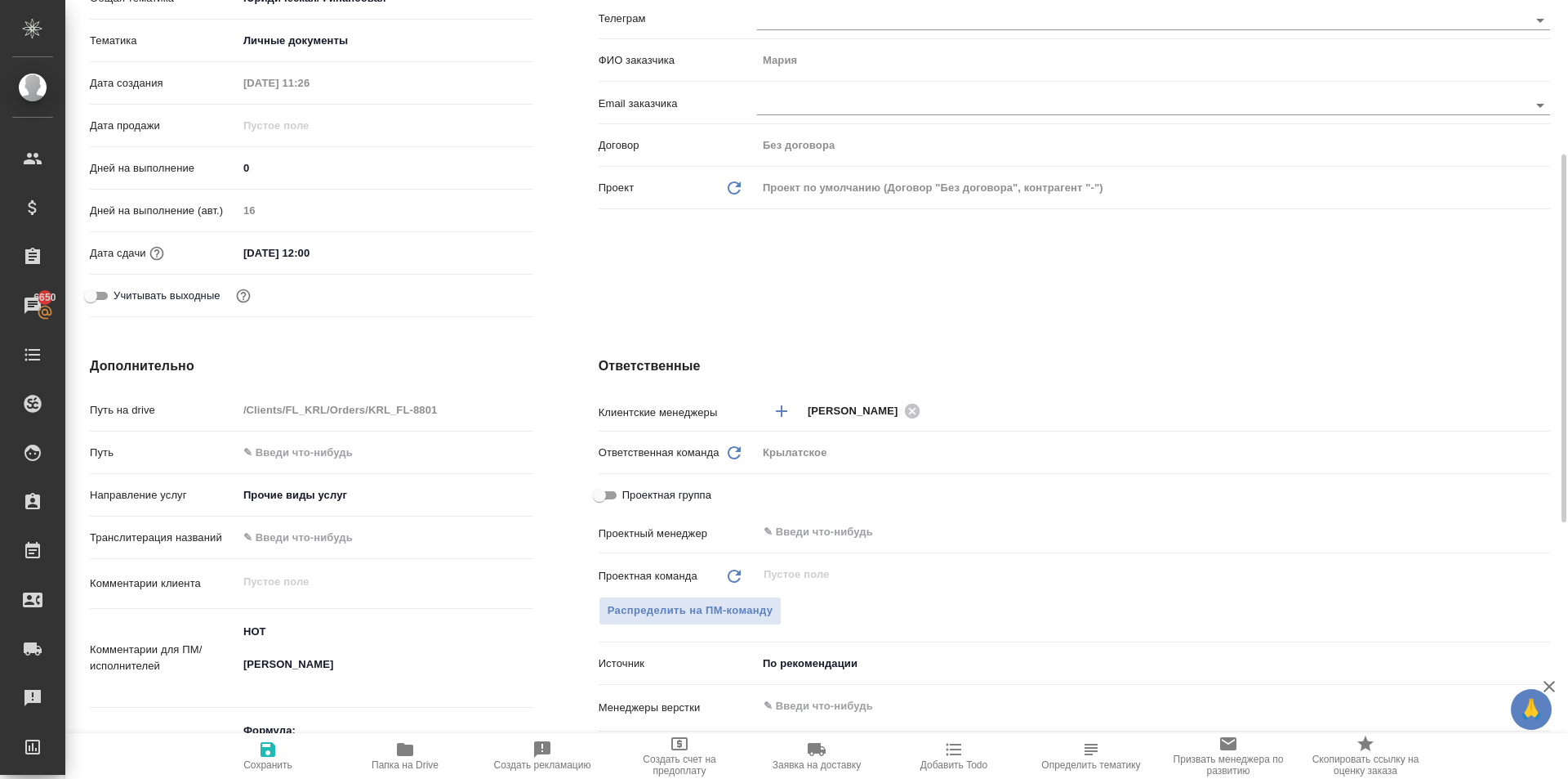
type textarea "x"
click at [562, 120] on div "Основная информация Код KRL_FL-8801 Общая тематика Юридическая/Финансовая yr-fn…" at bounding box center [312, 113] width 509 height 488
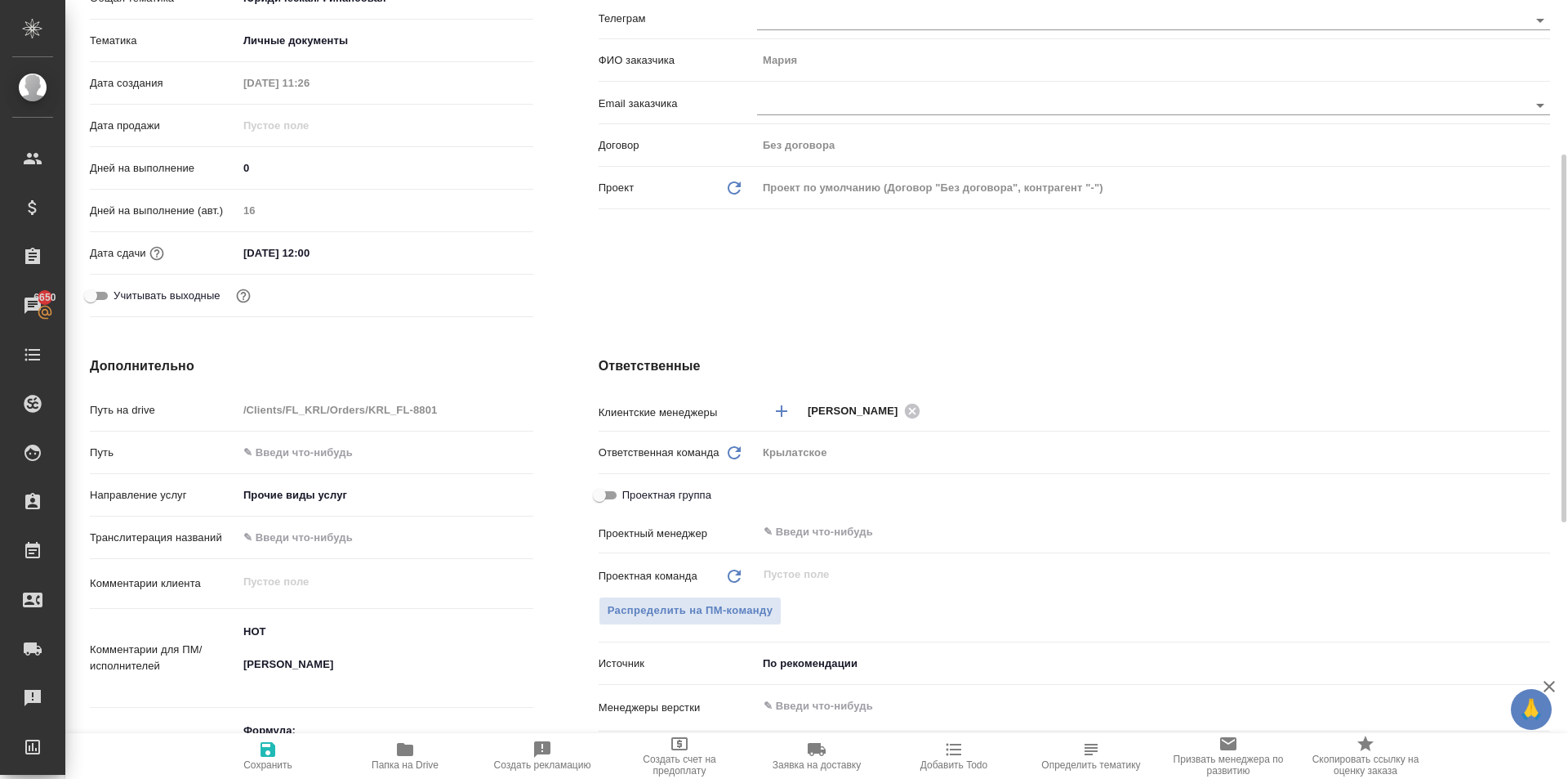
scroll to position [0, 0]
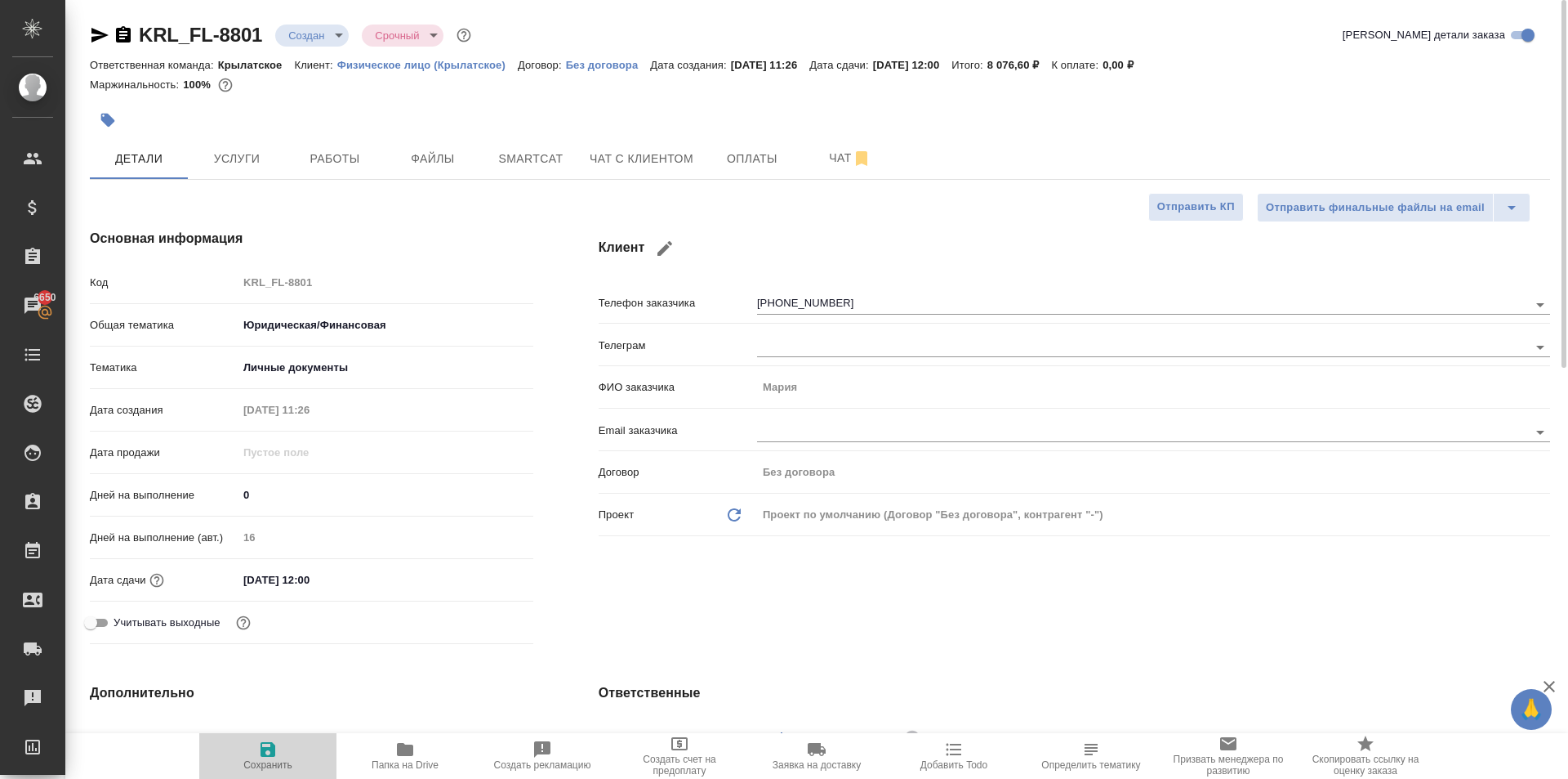
click at [291, 739] on span "Сохранить" at bounding box center [268, 755] width 118 height 31
type textarea "x"
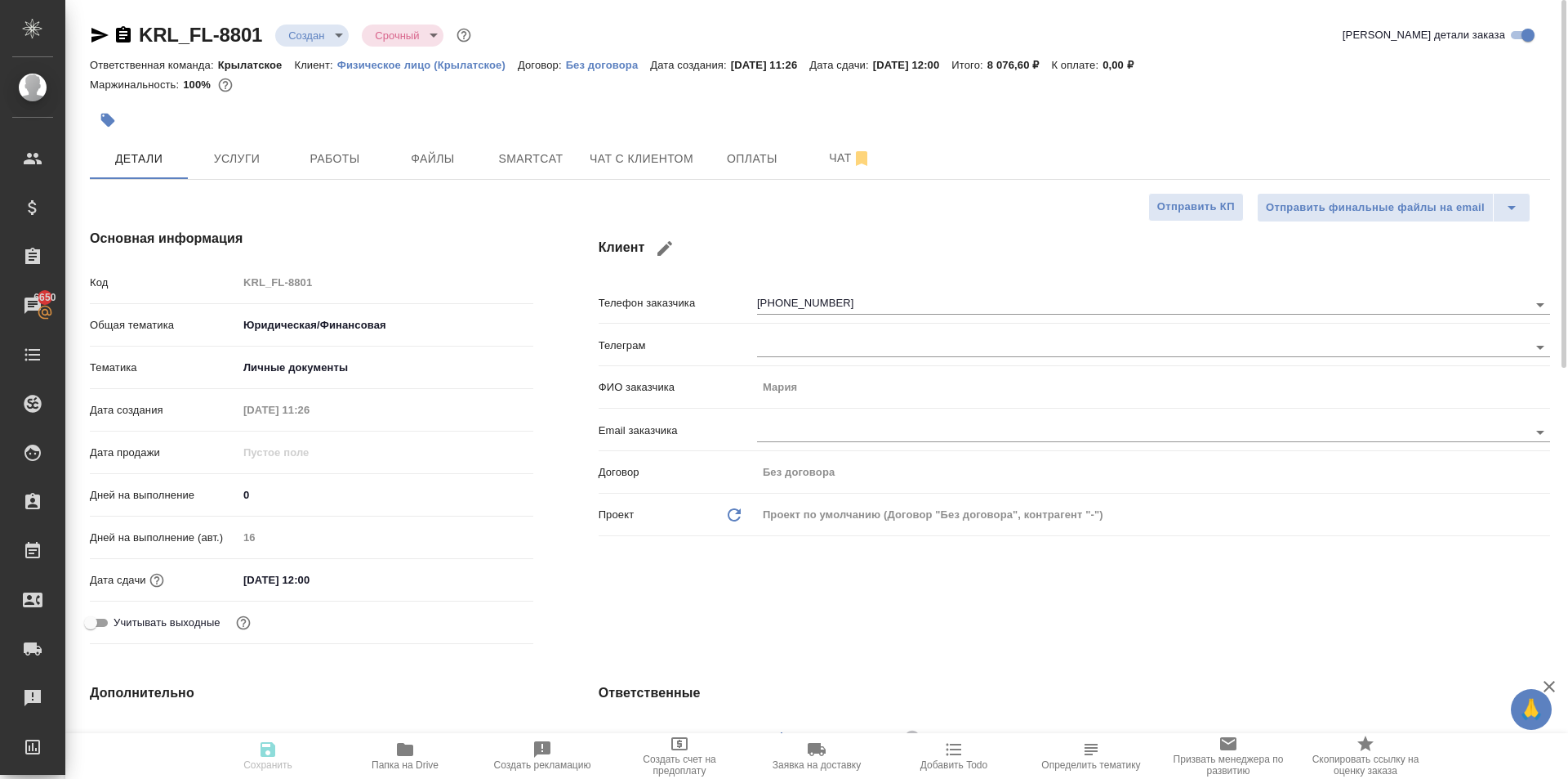
type textarea "x"
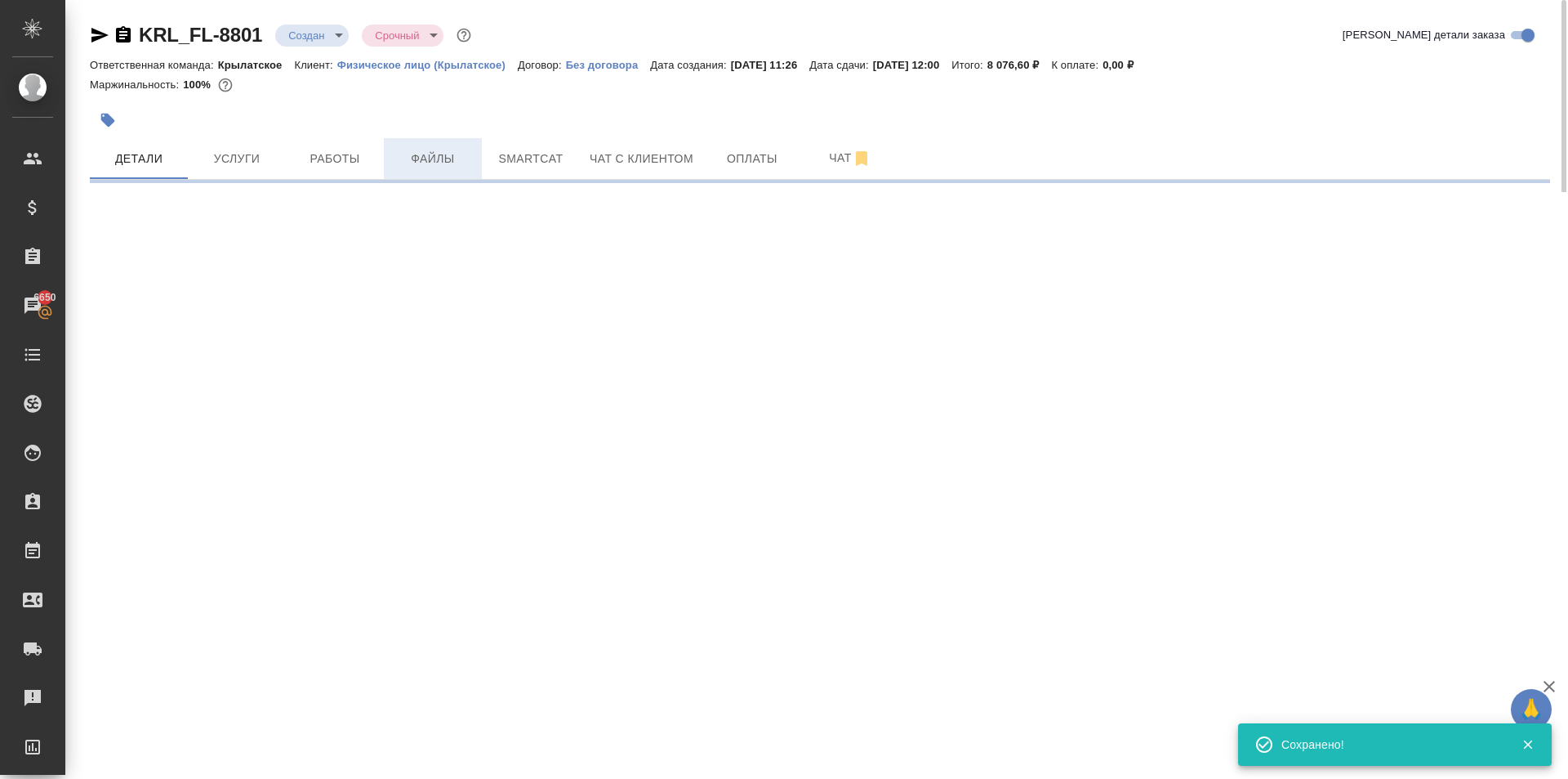
select select "RU"
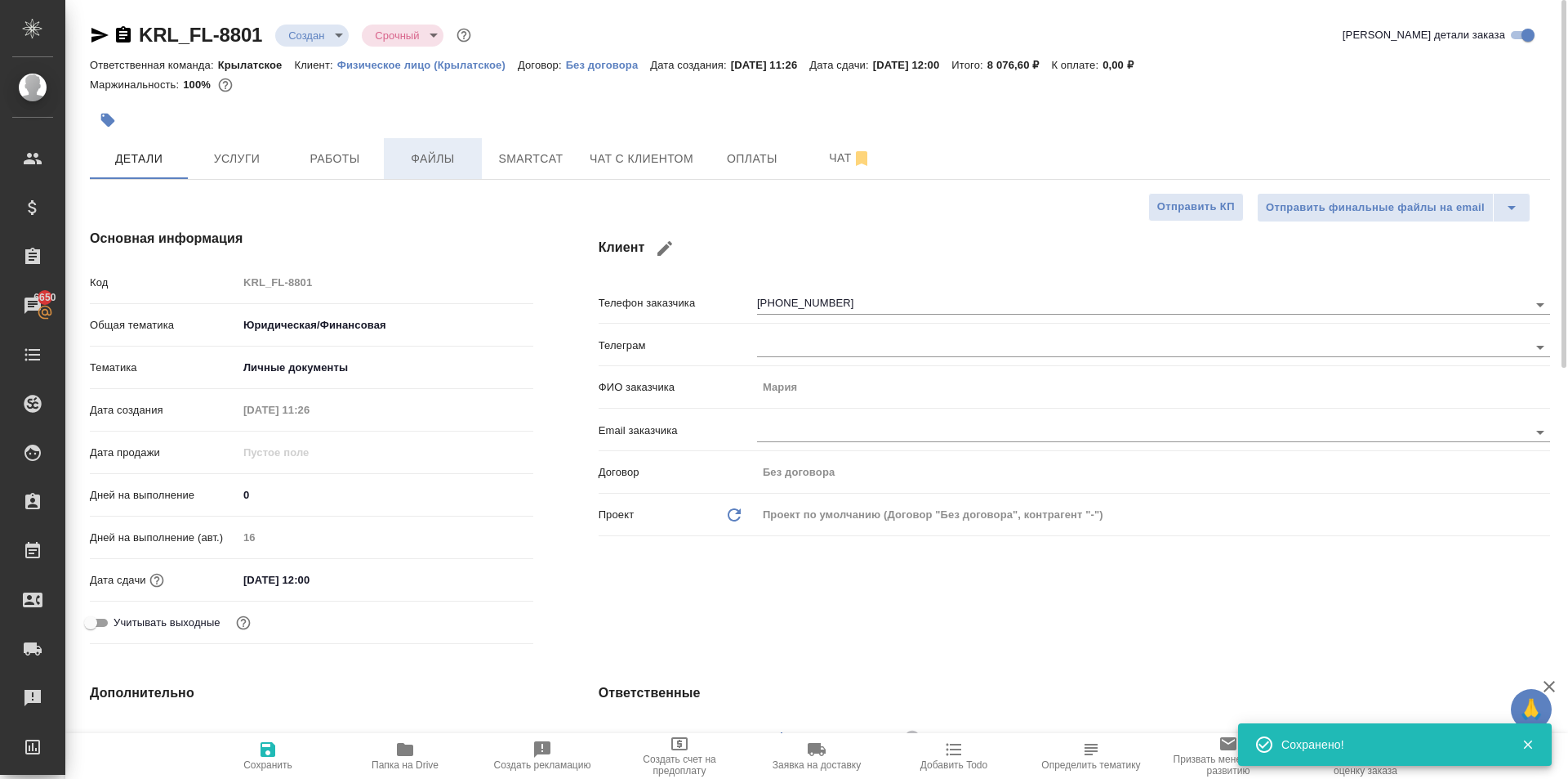
type textarea "x"
click at [424, 157] on span "Файлы" at bounding box center [432, 158] width 78 height 21
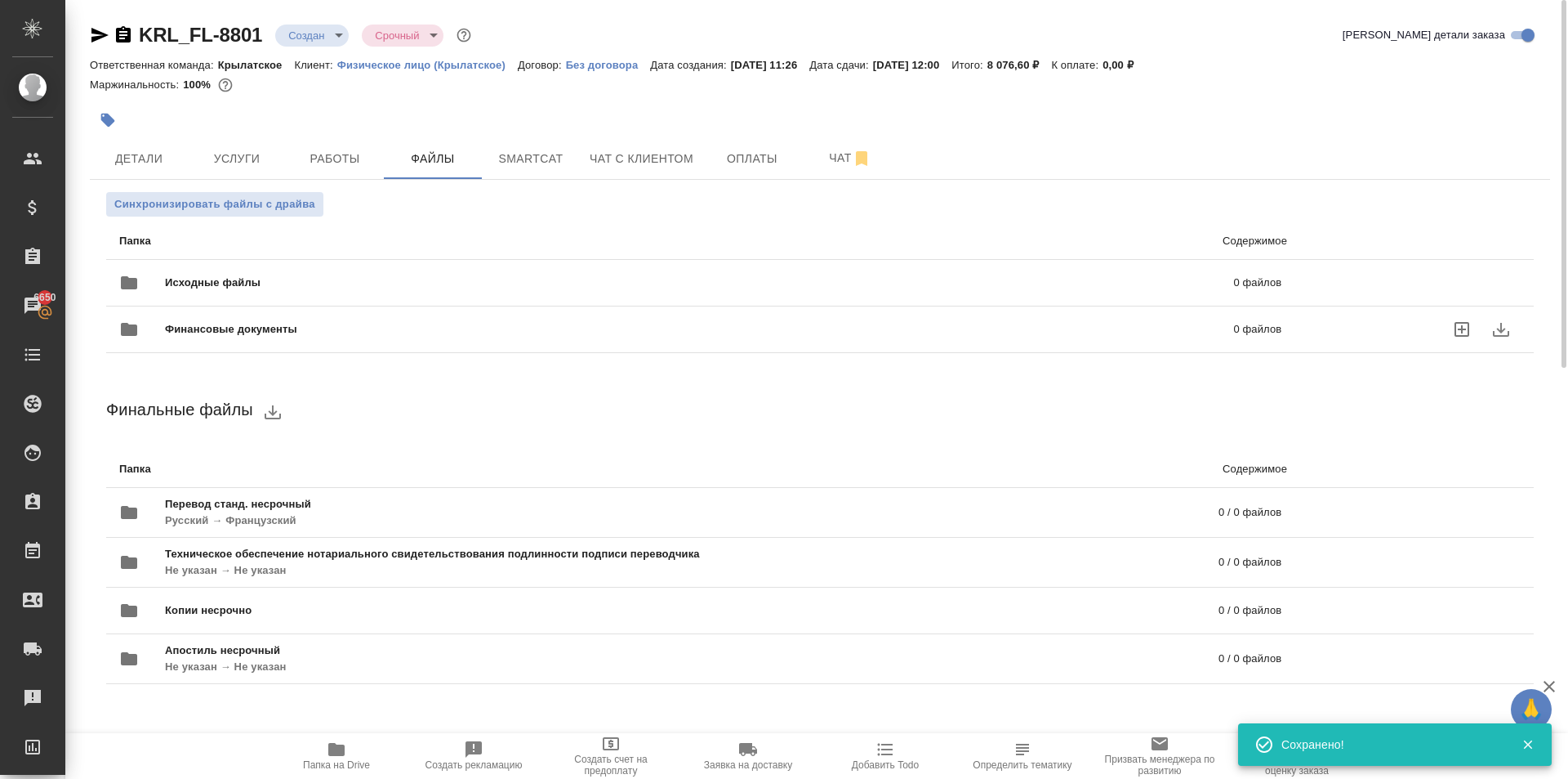
click at [358, 273] on div "Исходные файлы 0 файлов" at bounding box center [700, 283] width 1163 height 40
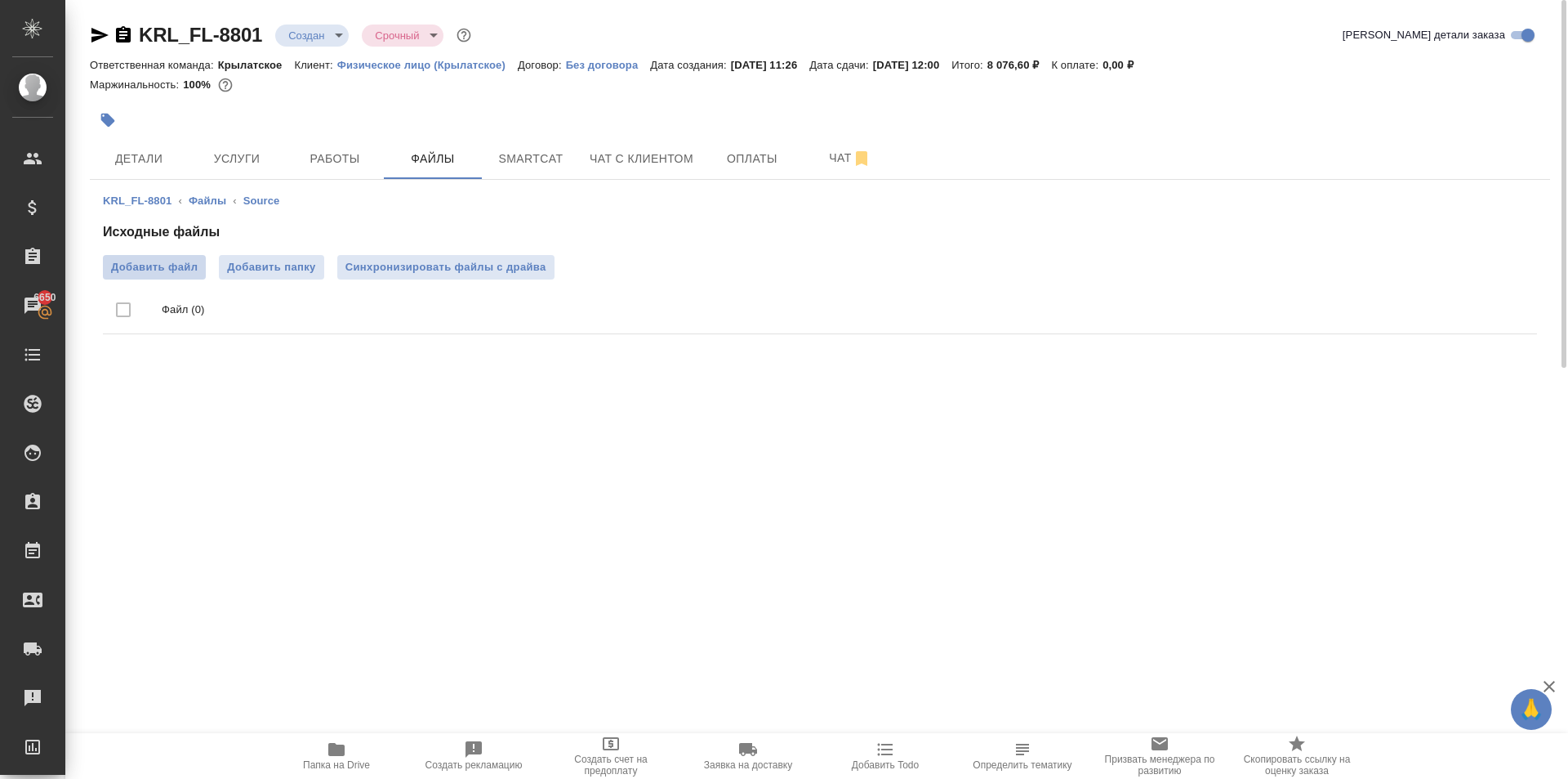
click at [174, 264] on span "Добавить файл" at bounding box center [155, 267] width 86 height 16
click at [0, 0] on input "Добавить файл" at bounding box center [0, 0] width 0 height 0
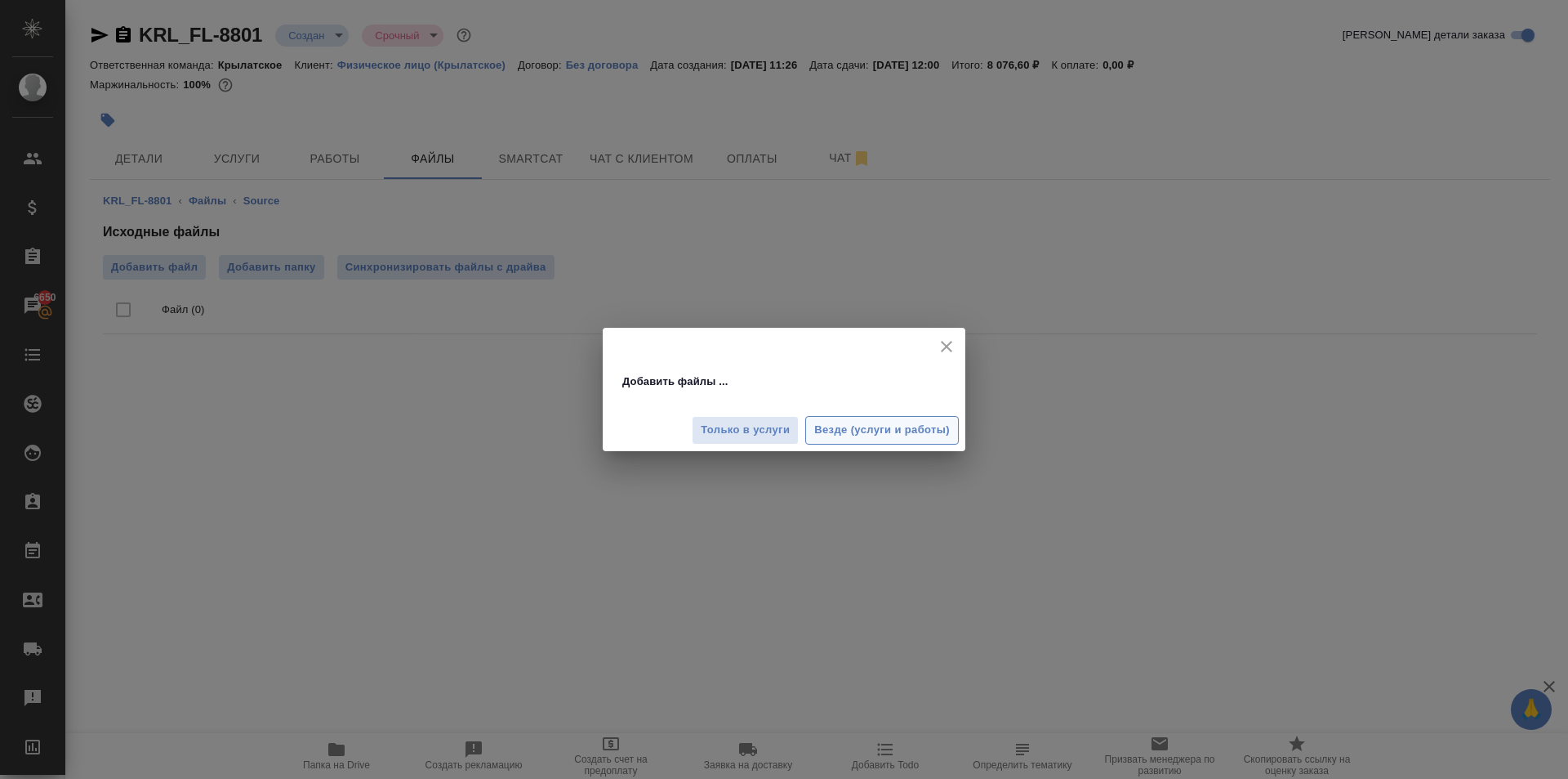
click at [925, 434] on span "Везде (услуги и работы)" at bounding box center [882, 430] width 136 height 19
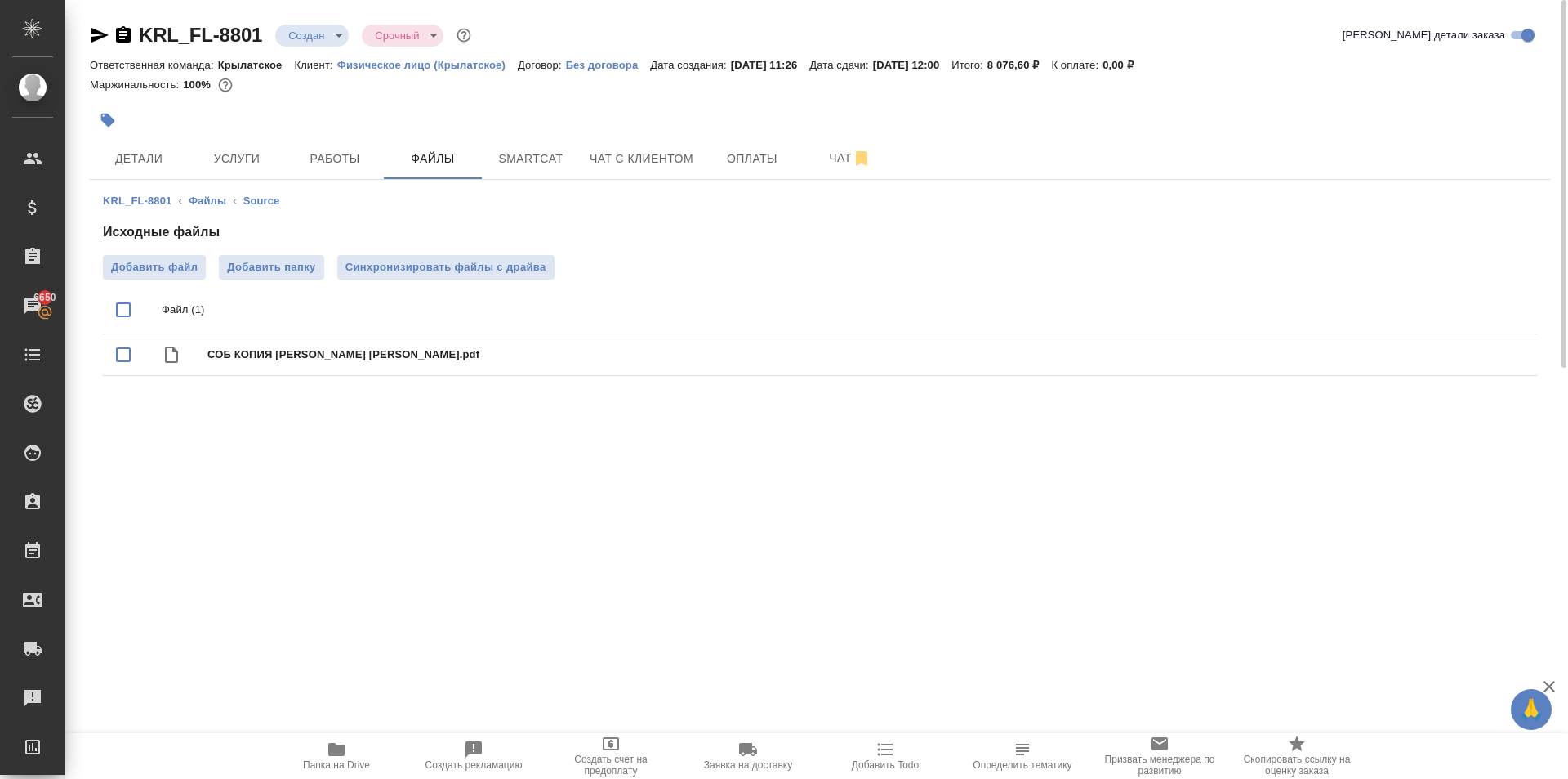
click at [308, 755] on span "Папка на Drive" at bounding box center [336, 755] width 118 height 31
click at [513, 269] on span "Синхронизировать файлы с драйва" at bounding box center [446, 267] width 201 height 16
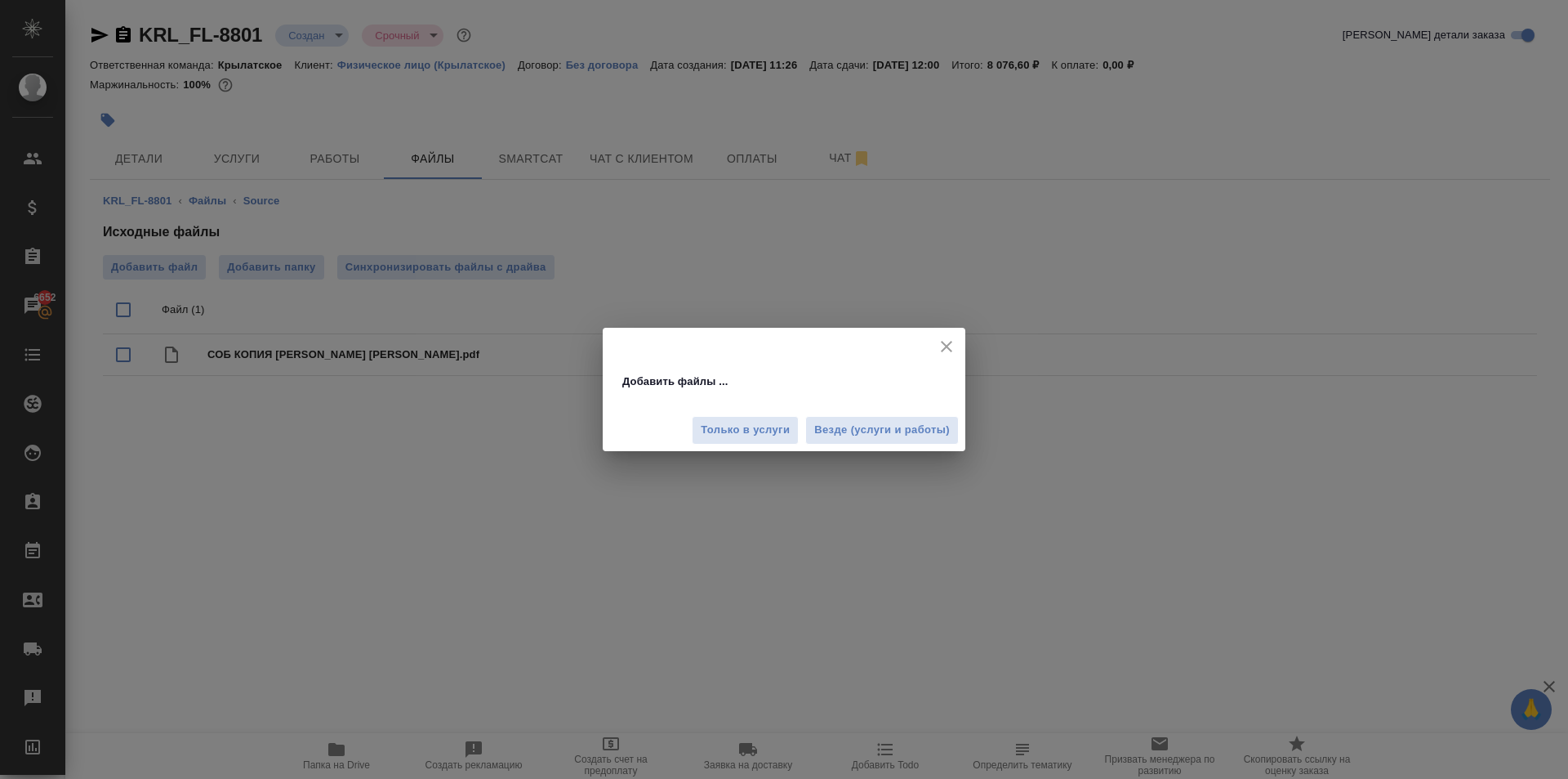
drag, startPoint x: 987, startPoint y: 443, endPoint x: 959, endPoint y: 430, distance: 30.9
click at [973, 438] on div "Добавить файлы ... Только в услуги Везде (услуги и работы)" at bounding box center [784, 390] width 1568 height 779
click at [959, 430] on div "Только в услуги Везде (услуги и работы)" at bounding box center [784, 424] width 362 height 55
click at [945, 426] on button "Везде (услуги и работы)" at bounding box center [882, 430] width 154 height 29
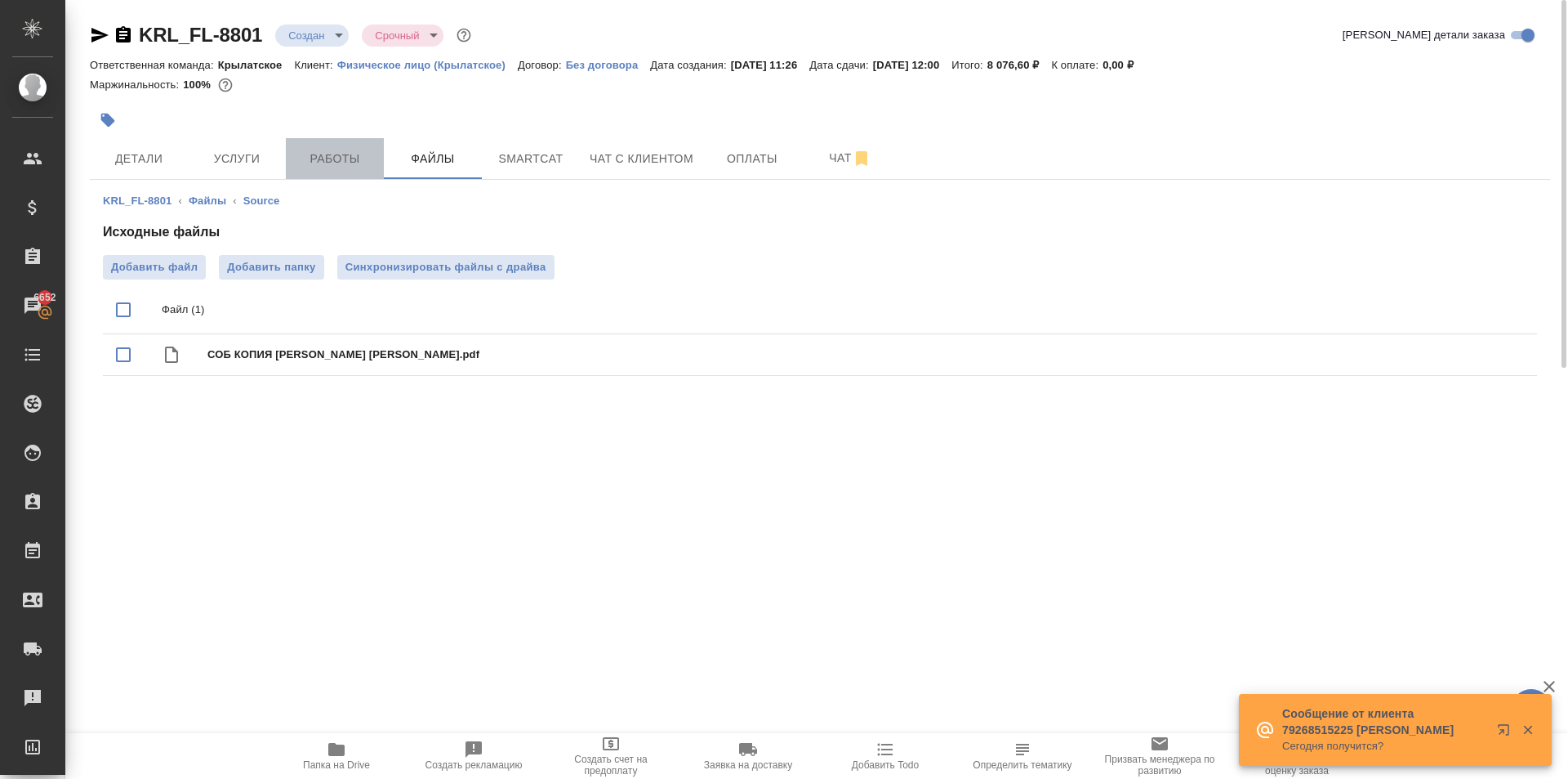
click at [362, 157] on span "Работы" at bounding box center [334, 158] width 78 height 21
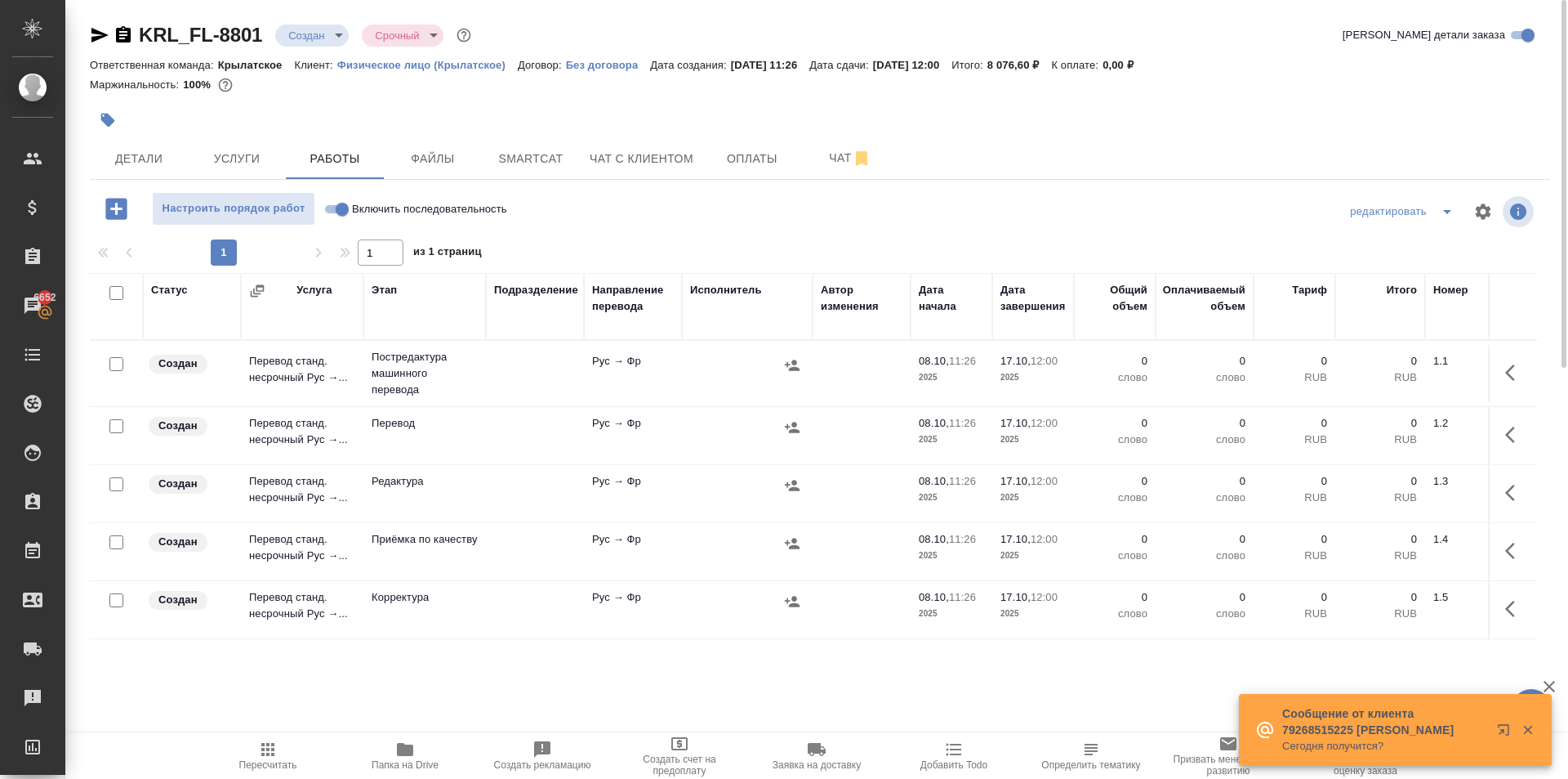
click at [339, 213] on input "Включить последовательность" at bounding box center [342, 210] width 58 height 20
checkbox input "true"
click at [112, 292] on input "checkbox" at bounding box center [116, 292] width 13 height 13
checkbox input "true"
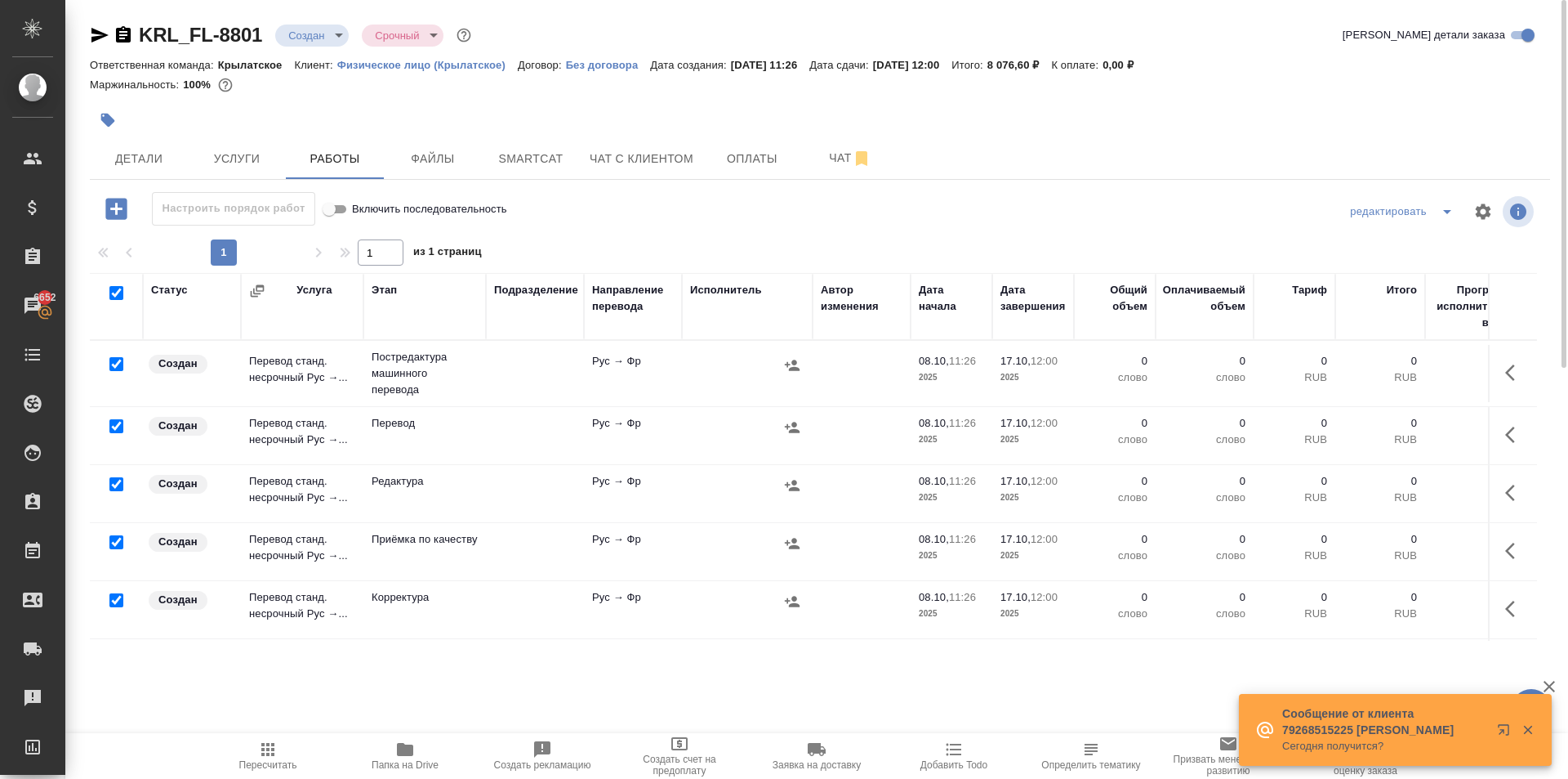
checkbox input "true"
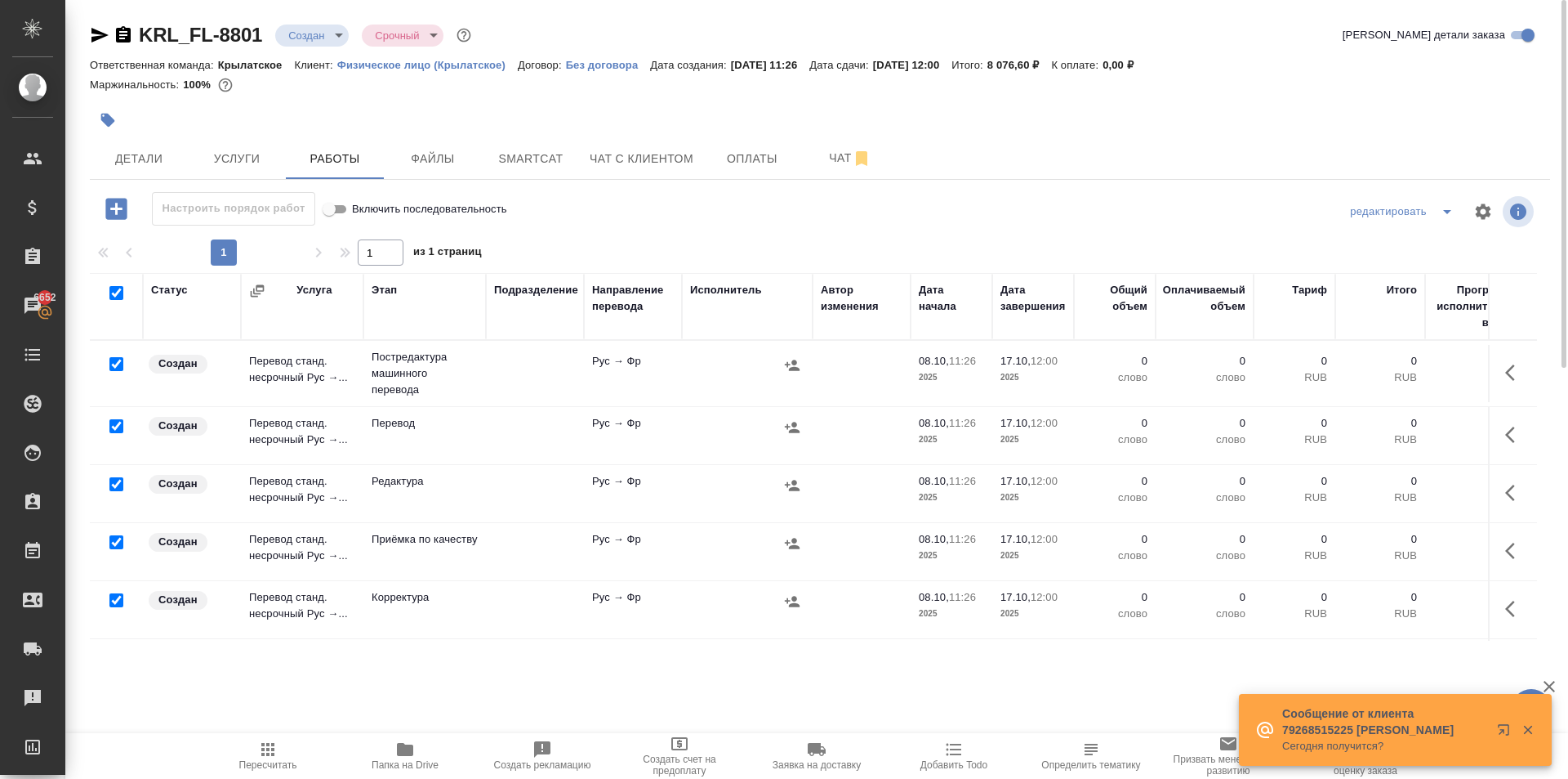
checkbox input "true"
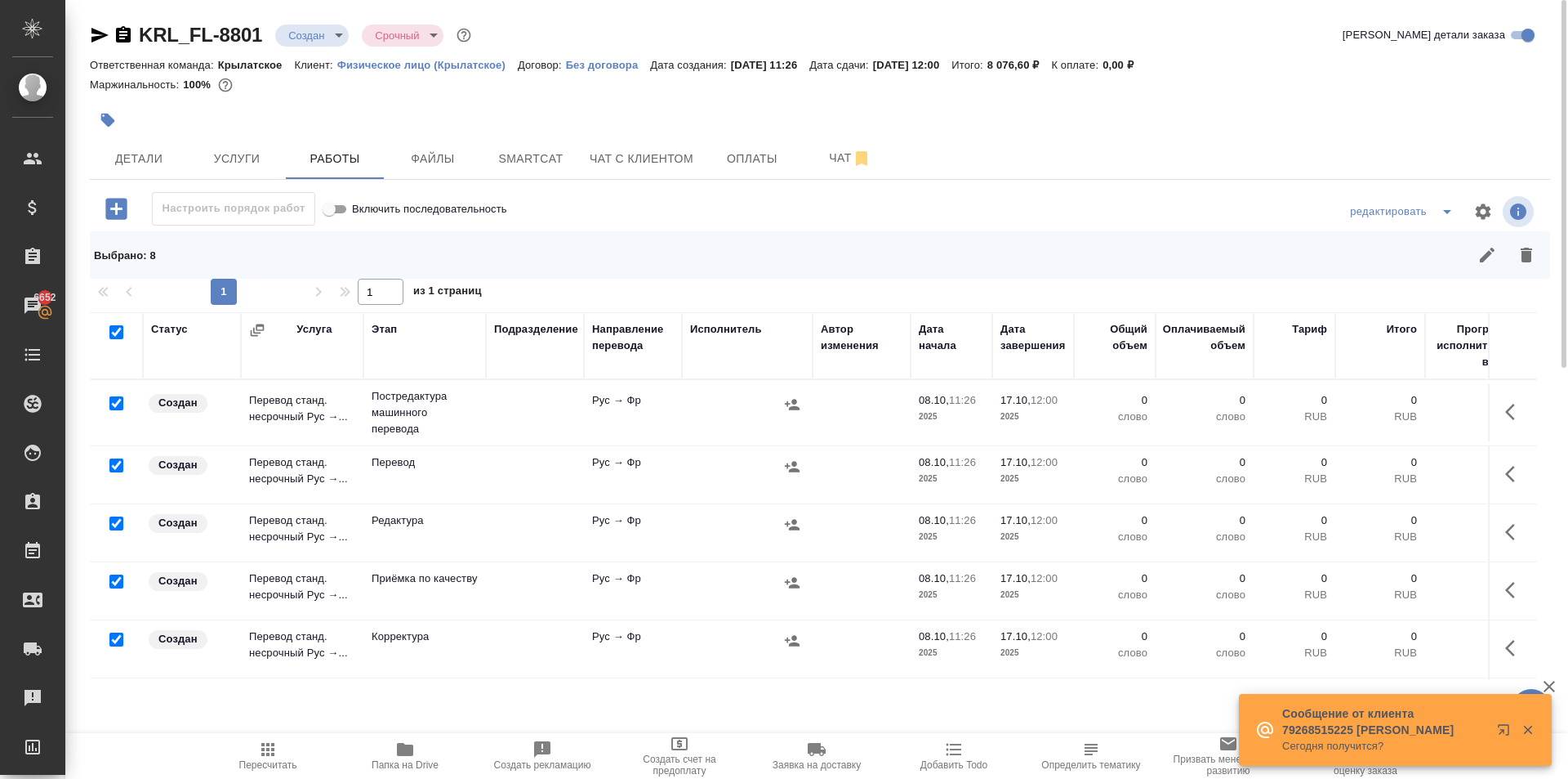
click at [111, 461] on input "checkbox" at bounding box center [116, 465] width 13 height 13
checkbox input "false"
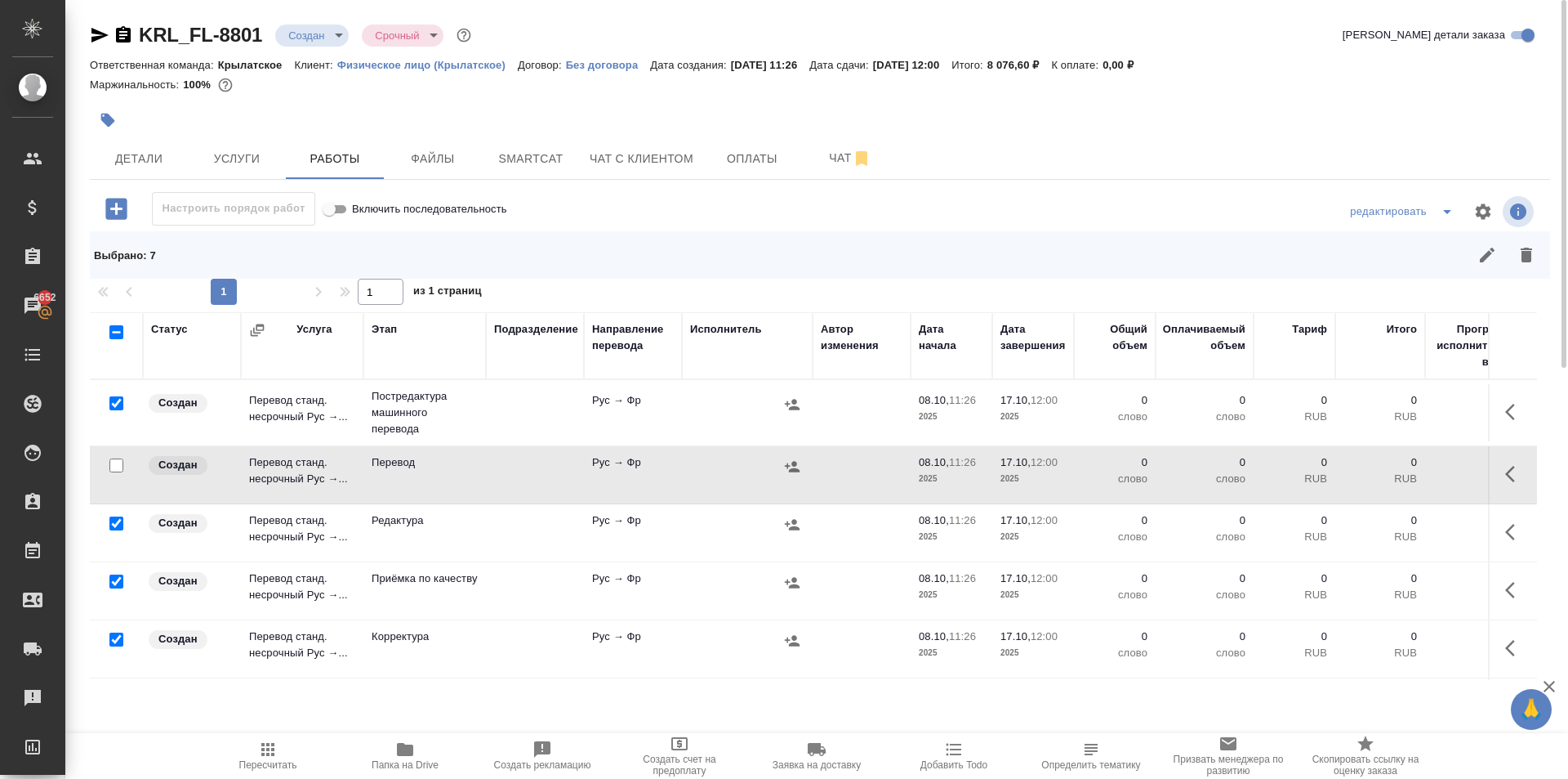
click at [116, 466] on input "checkbox" at bounding box center [116, 465] width 13 height 13
checkbox input "true"
click at [116, 466] on input "checkbox" at bounding box center [116, 465] width 13 height 13
checkbox input "false"
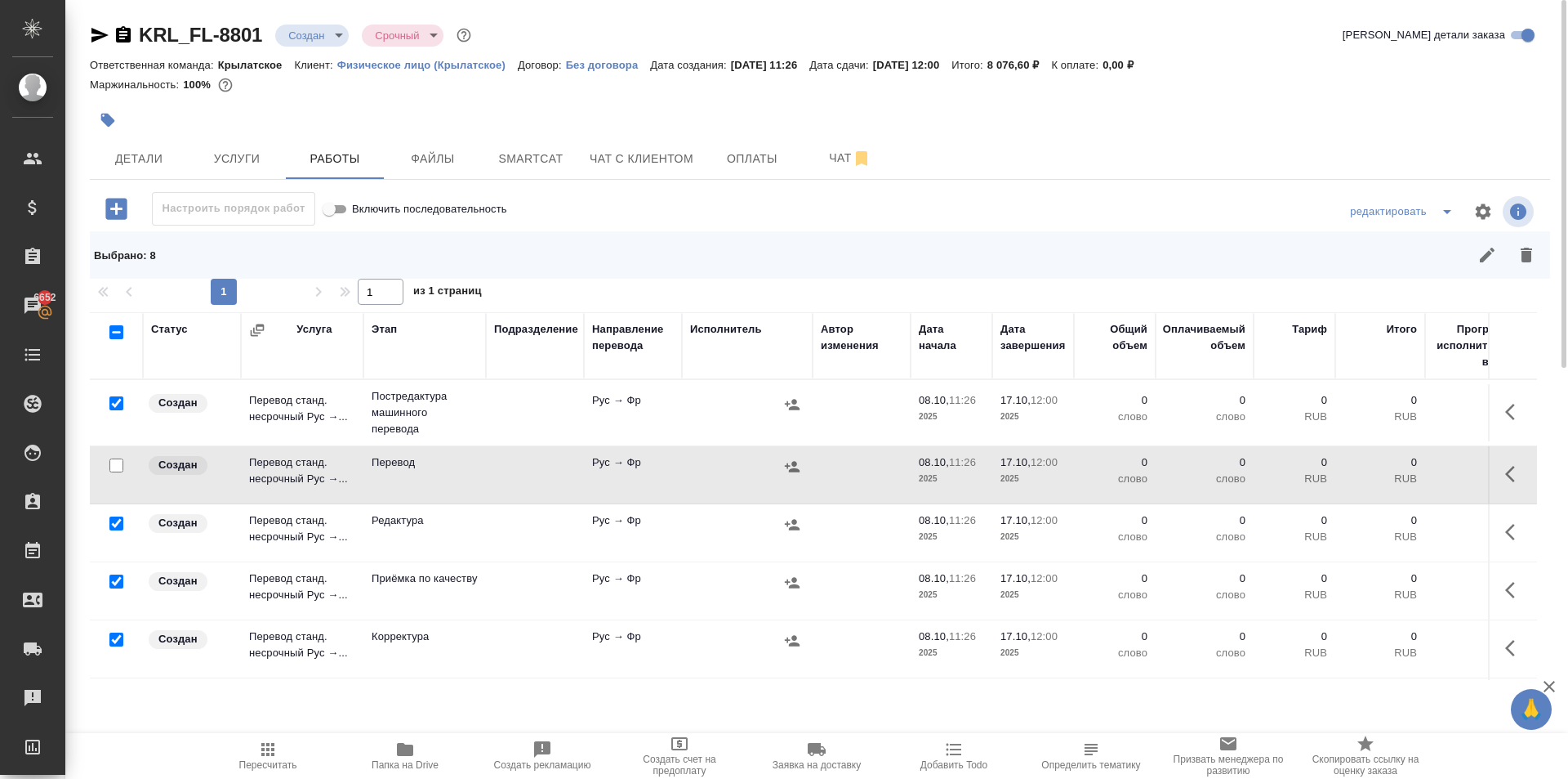
checkbox input "false"
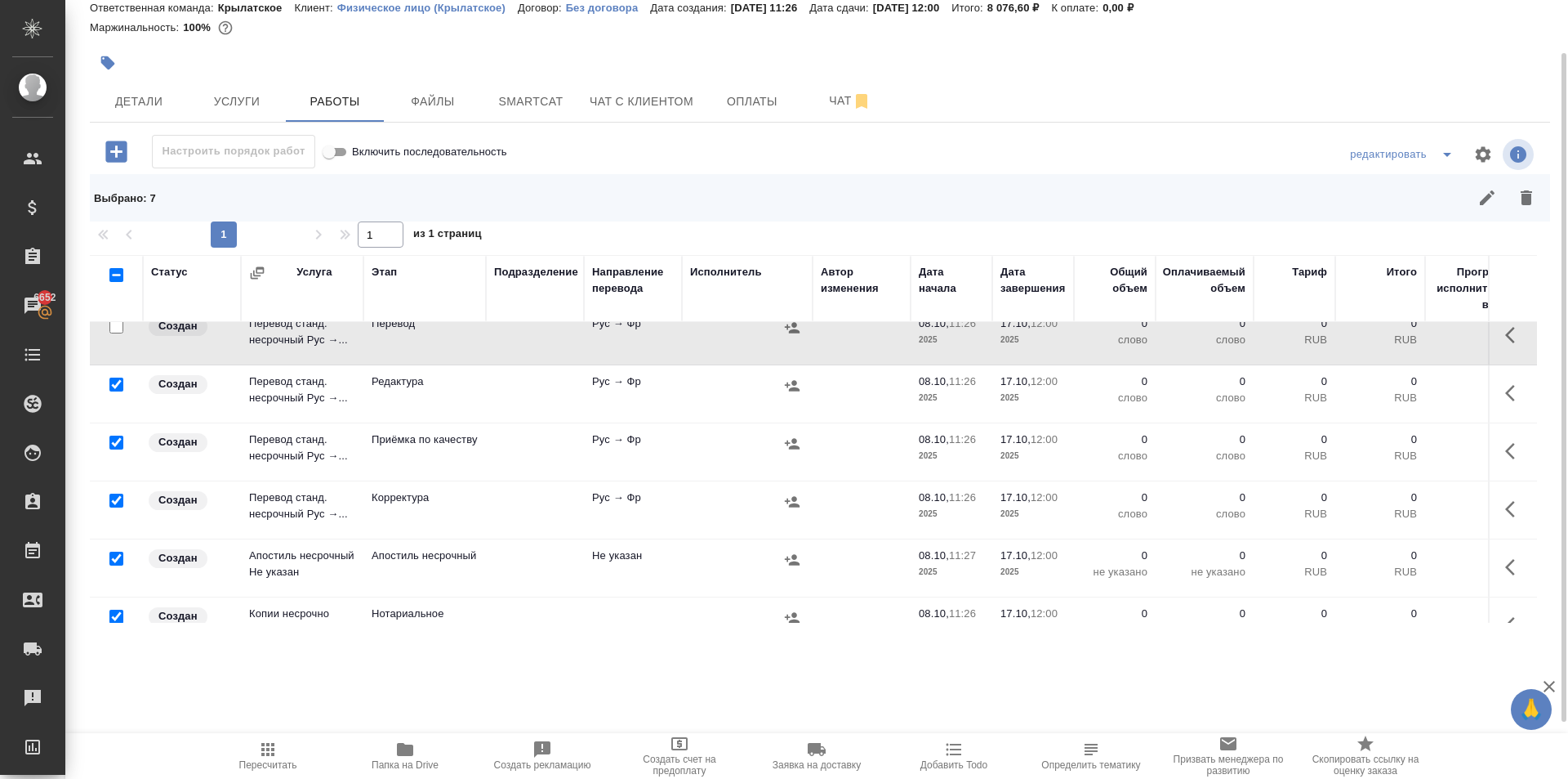
click at [115, 443] on input "checkbox" at bounding box center [116, 442] width 13 height 13
checkbox input "false"
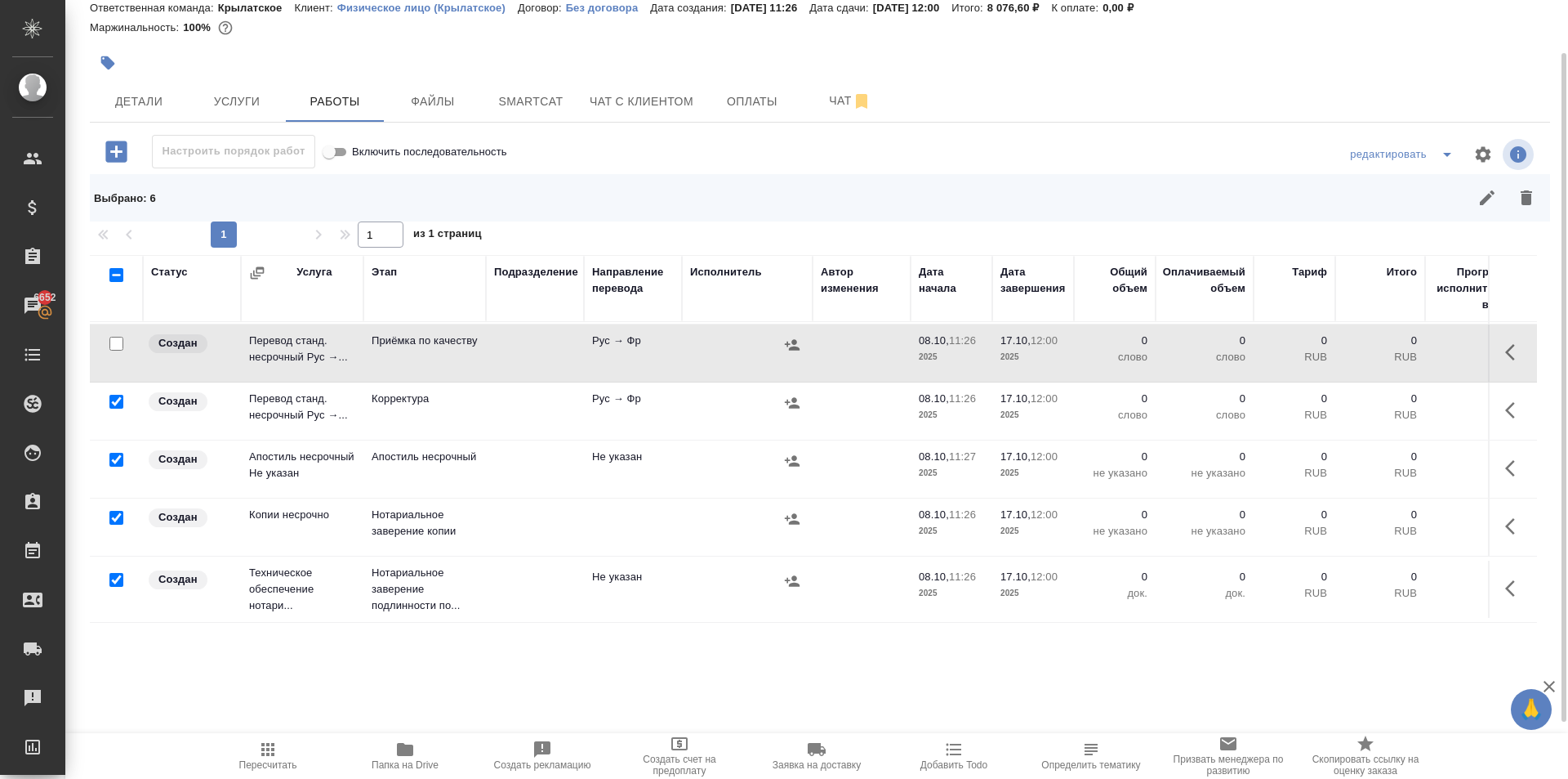
scroll to position [193, 0]
click at [113, 452] on input "checkbox" at bounding box center [116, 459] width 13 height 13
checkbox input "false"
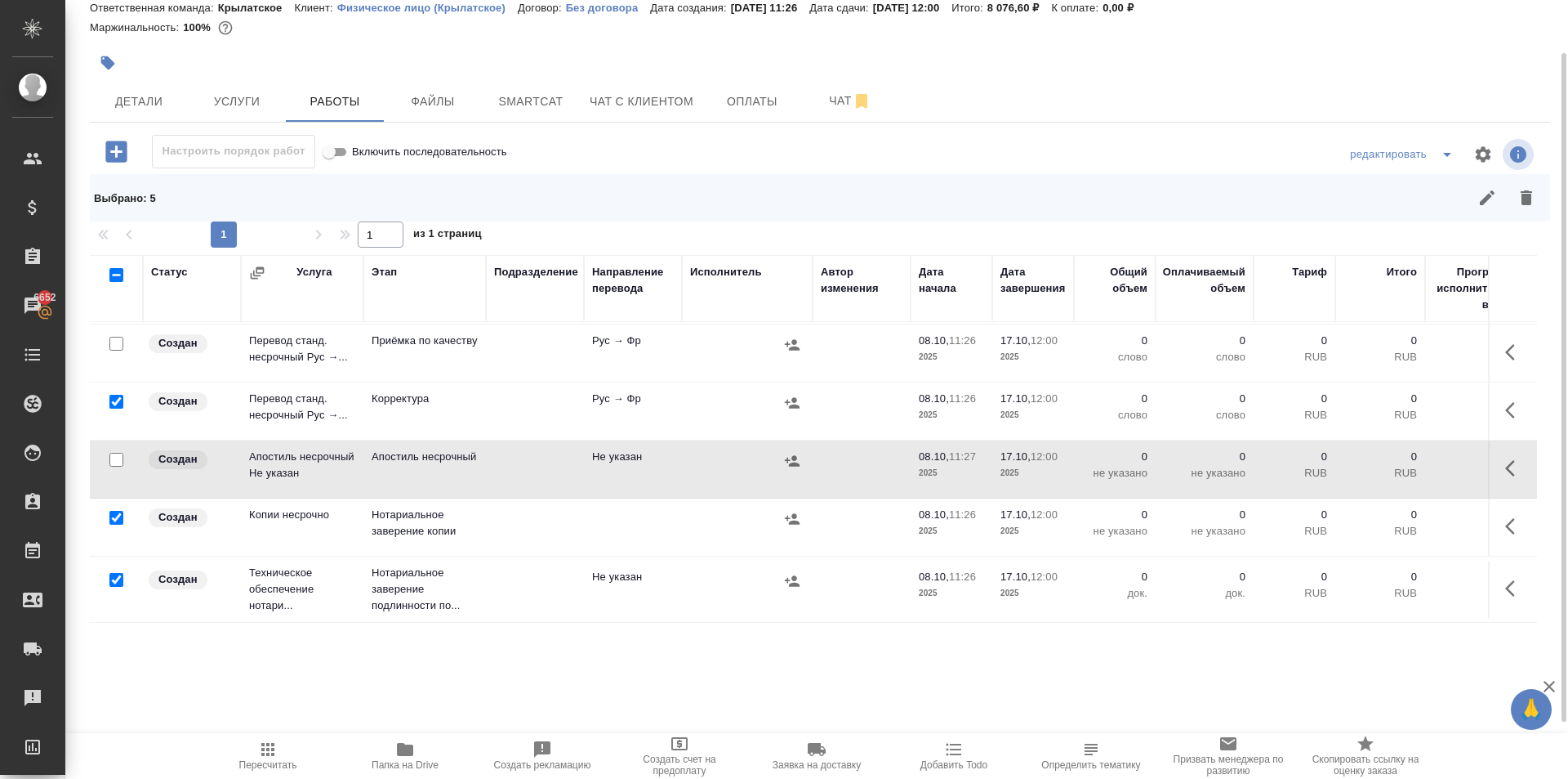
click at [116, 511] on input "checkbox" at bounding box center [116, 517] width 13 height 13
checkbox input "false"
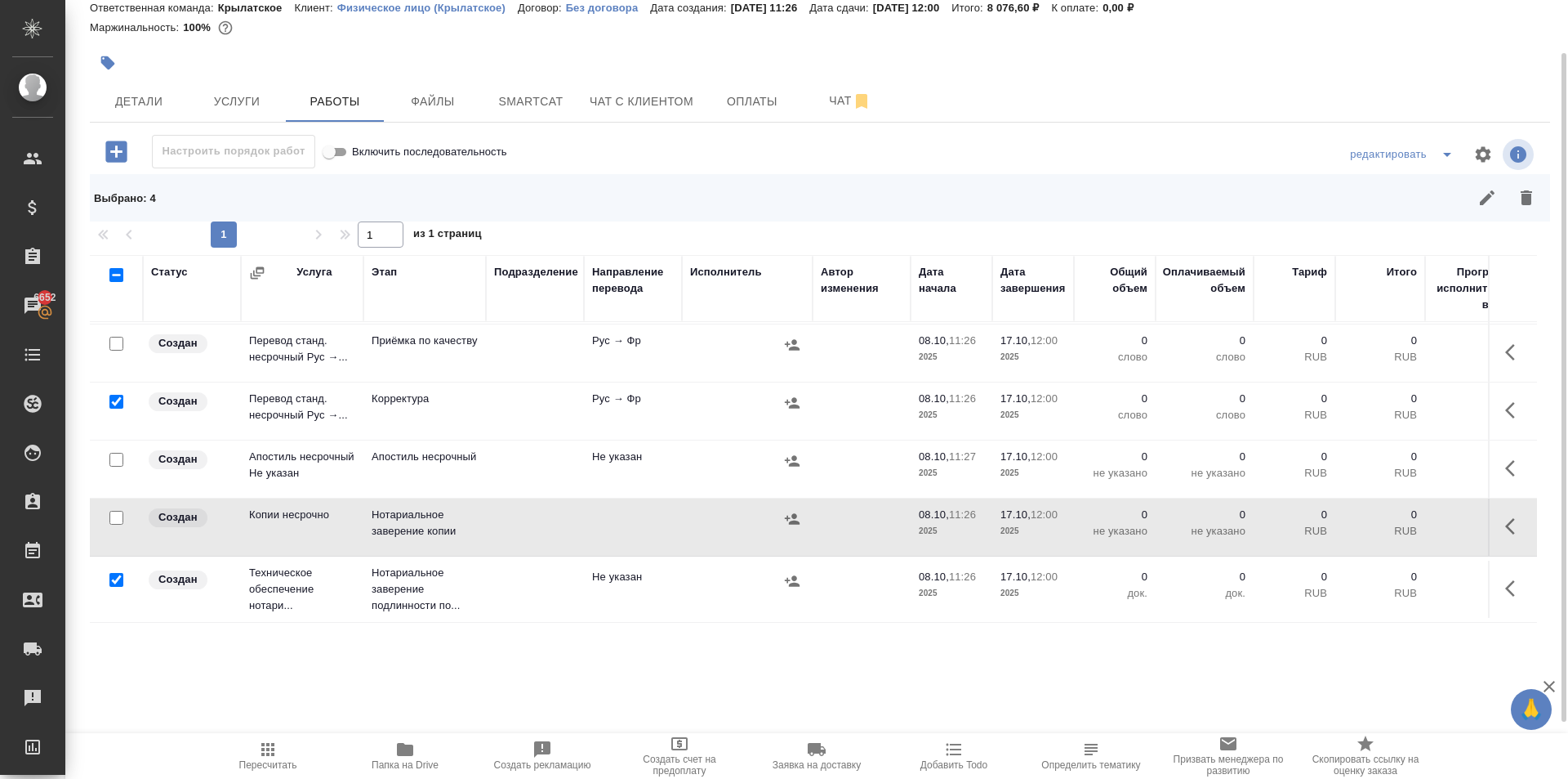
click at [121, 573] on input "checkbox" at bounding box center [116, 579] width 13 height 13
click at [114, 573] on input "checkbox" at bounding box center [116, 579] width 13 height 13
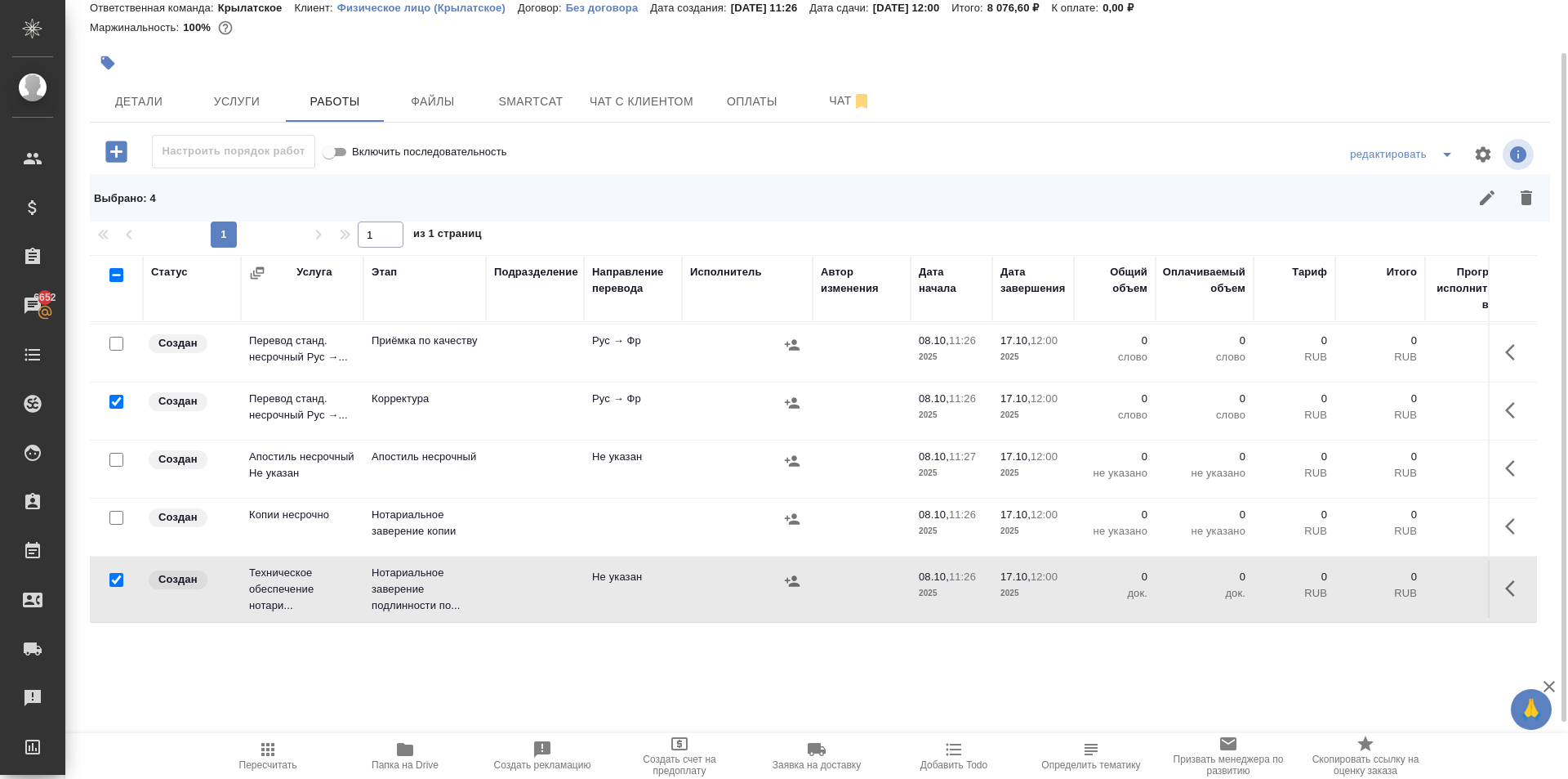
click at [116, 573] on input "checkbox" at bounding box center [116, 579] width 13 height 13
checkbox input "false"
click at [1507, 186] on div at bounding box center [966, 198] width 1162 height 40
click at [1527, 200] on icon "button" at bounding box center [1527, 198] width 12 height 14
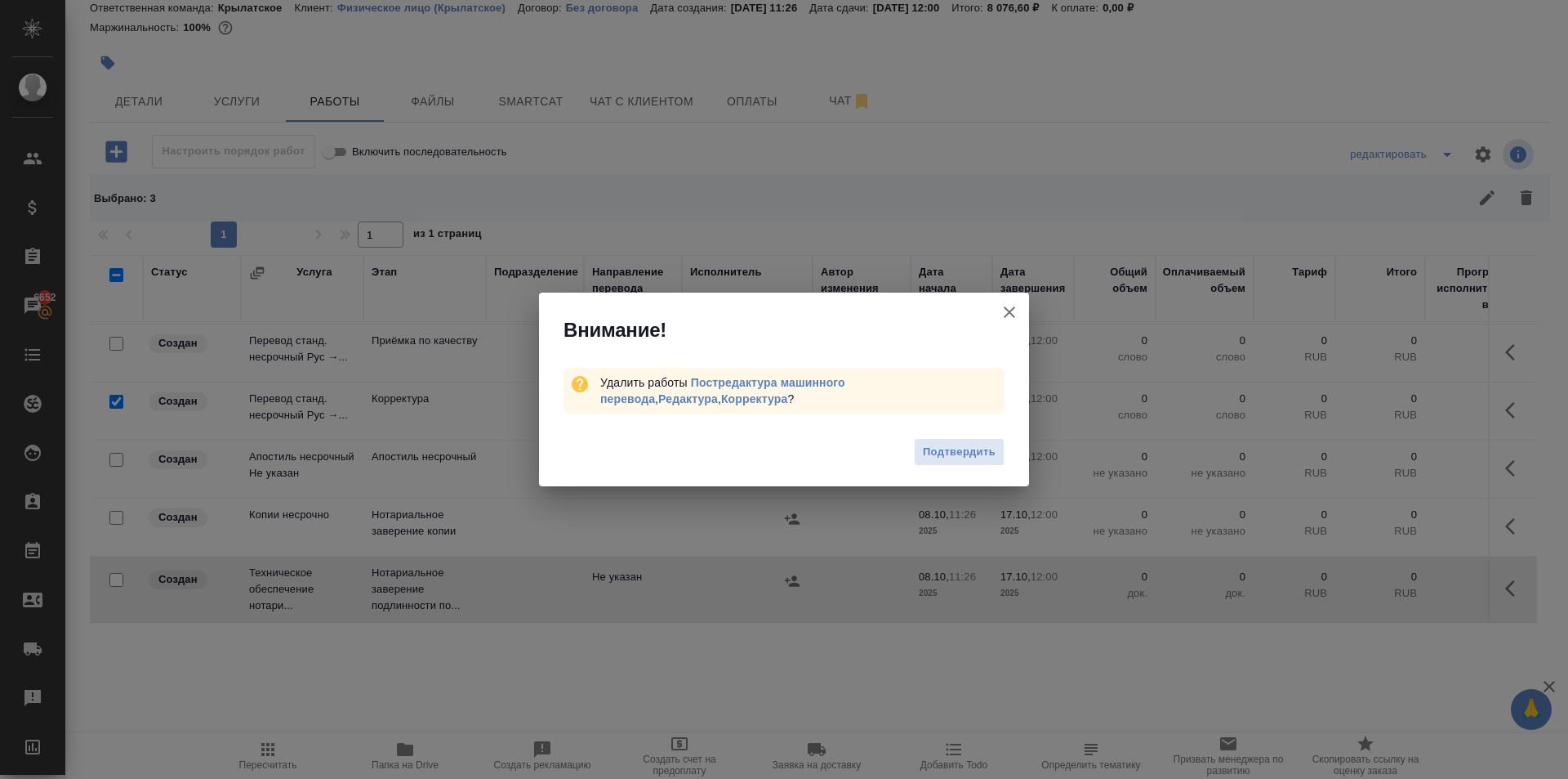
click at [964, 448] on span "Подтвердить" at bounding box center [959, 452] width 73 height 19
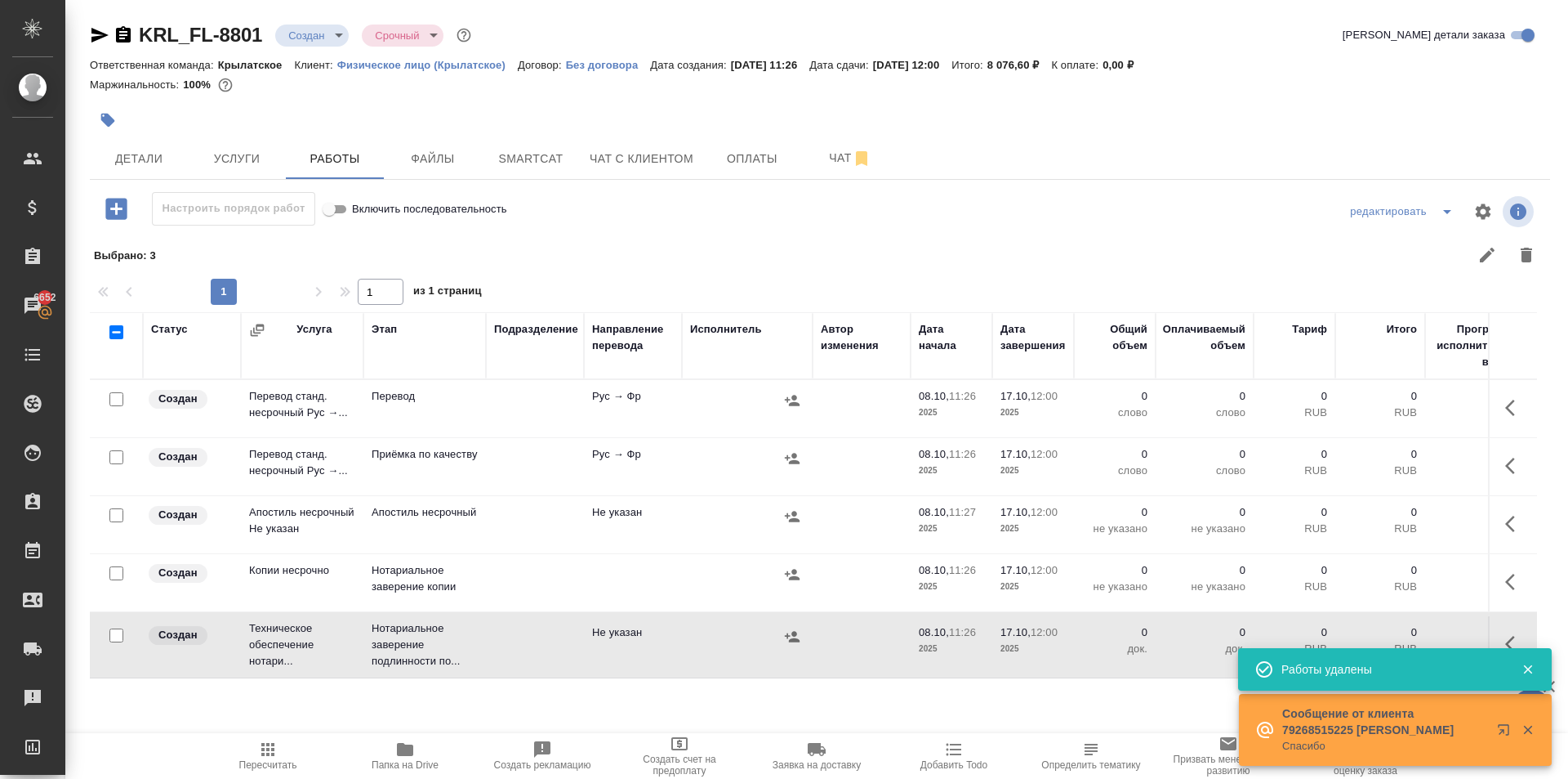
scroll to position [0, 0]
click at [1506, 399] on icon "button" at bounding box center [1516, 407] width 20 height 20
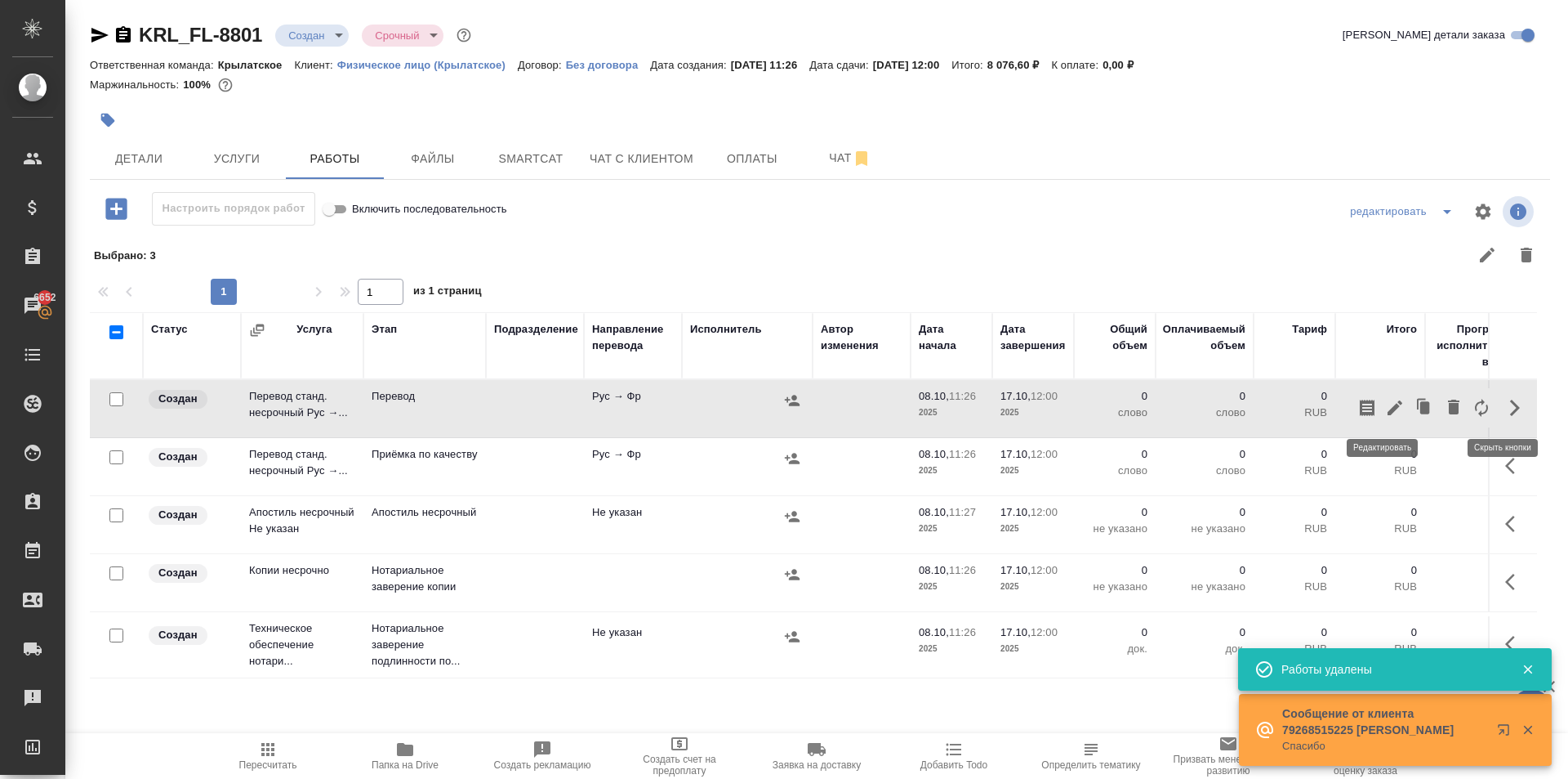
click at [1385, 416] on icon "button" at bounding box center [1395, 407] width 20 height 20
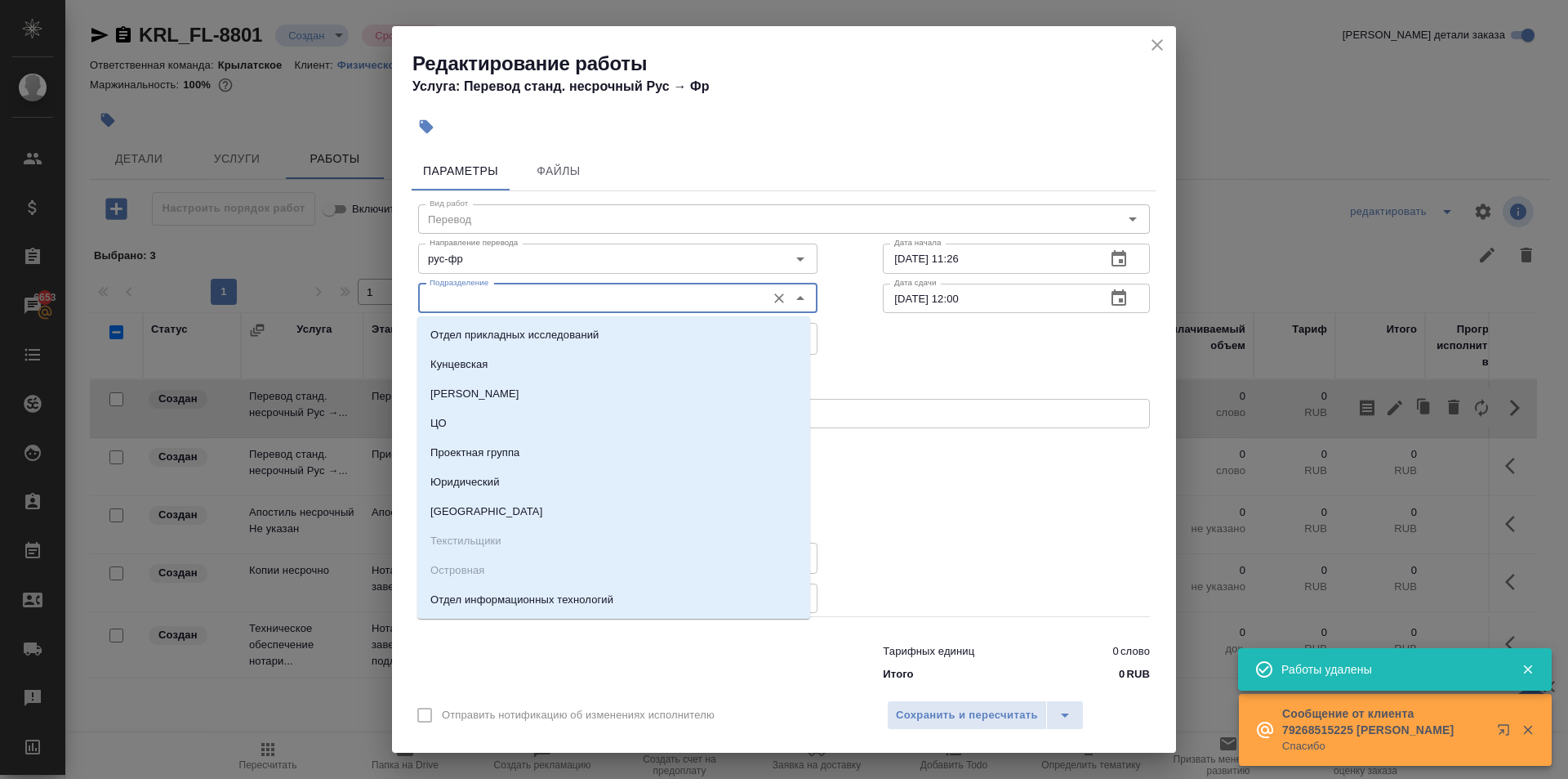
click at [478, 300] on input "Подразделение" at bounding box center [591, 299] width 335 height 20
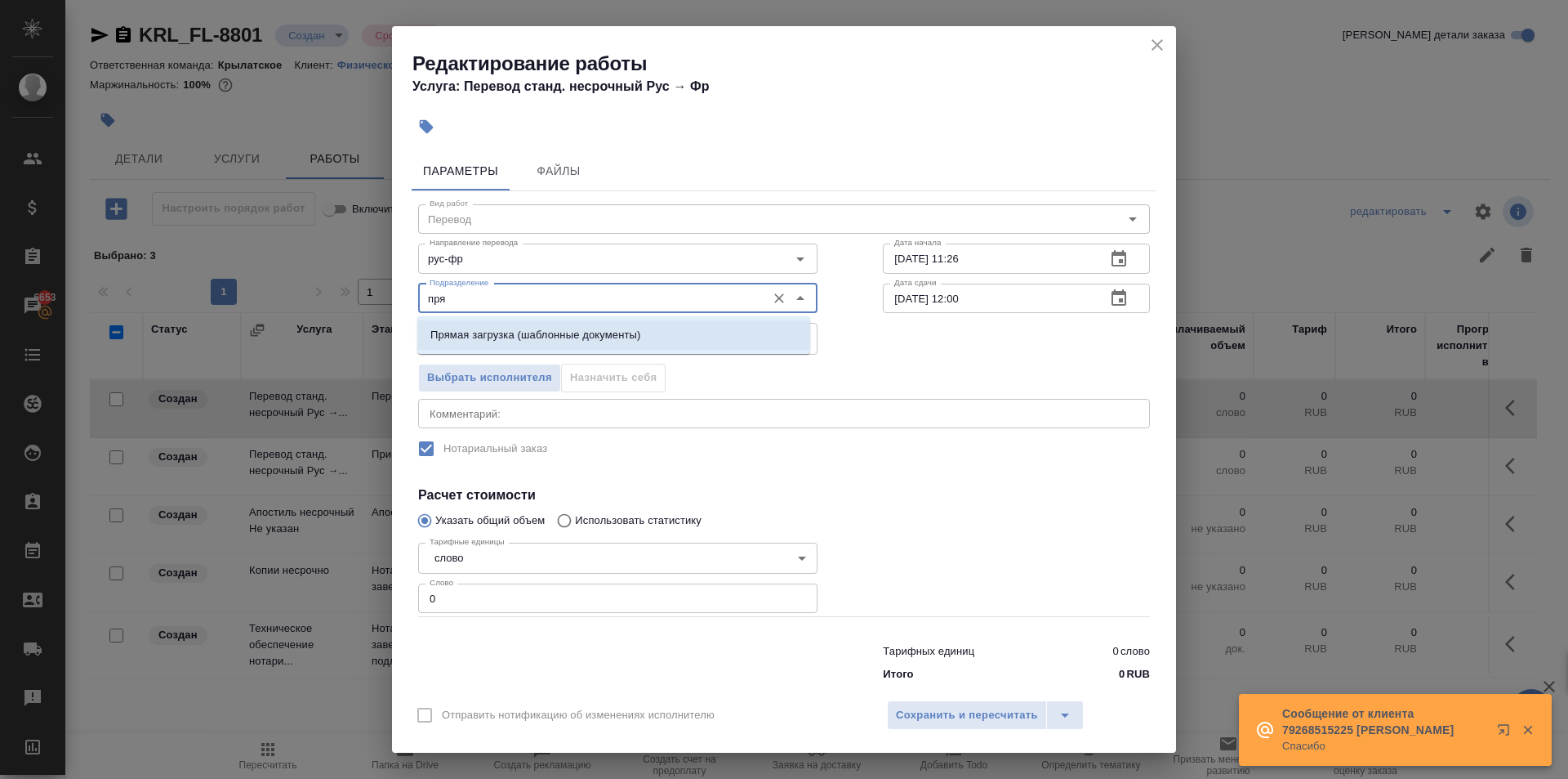
click at [470, 327] on p "Прямая загрузка (шаблонные документы)" at bounding box center [536, 335] width 210 height 16
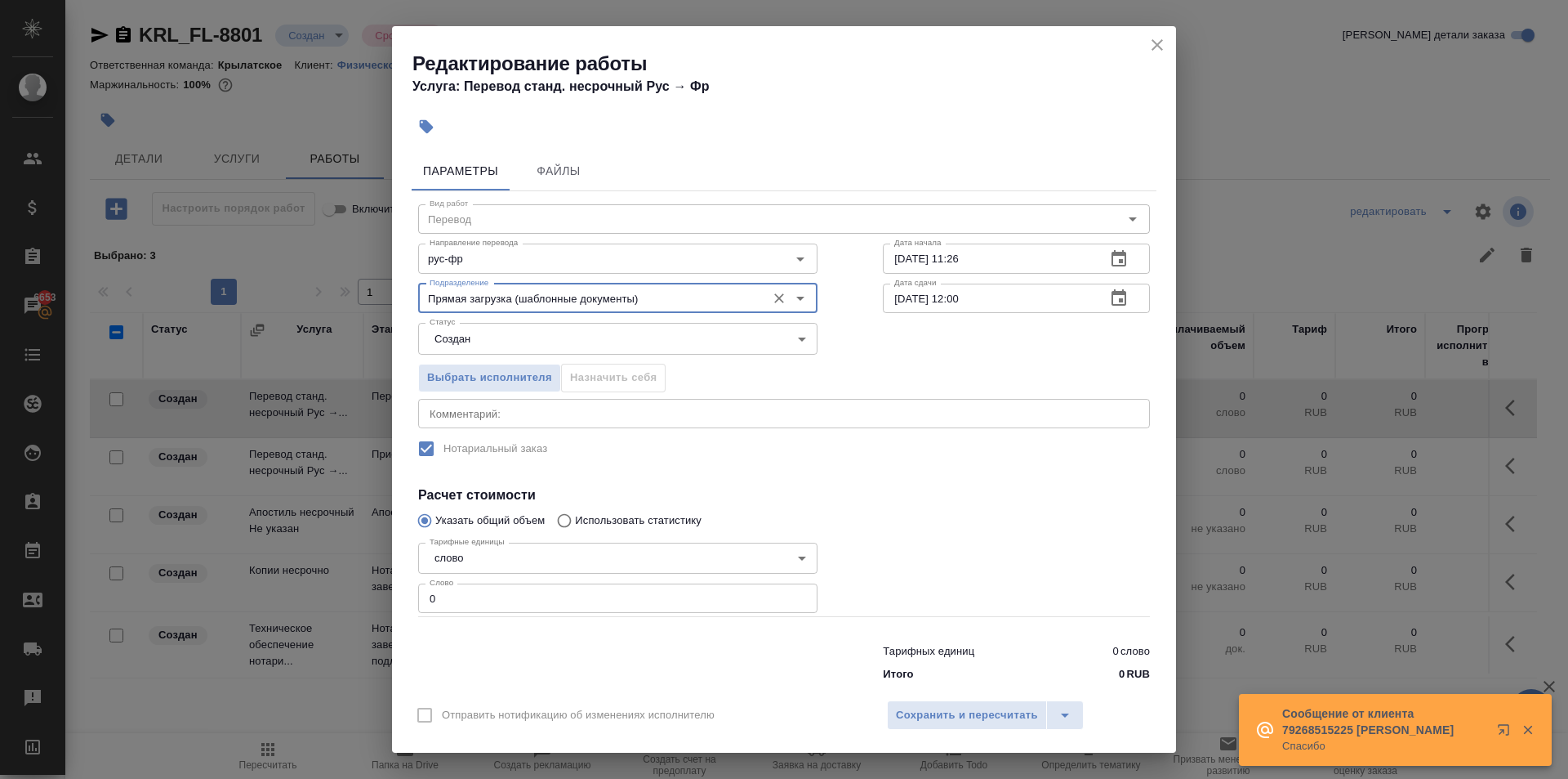
type input "Прямая загрузка (шаблонные документы)"
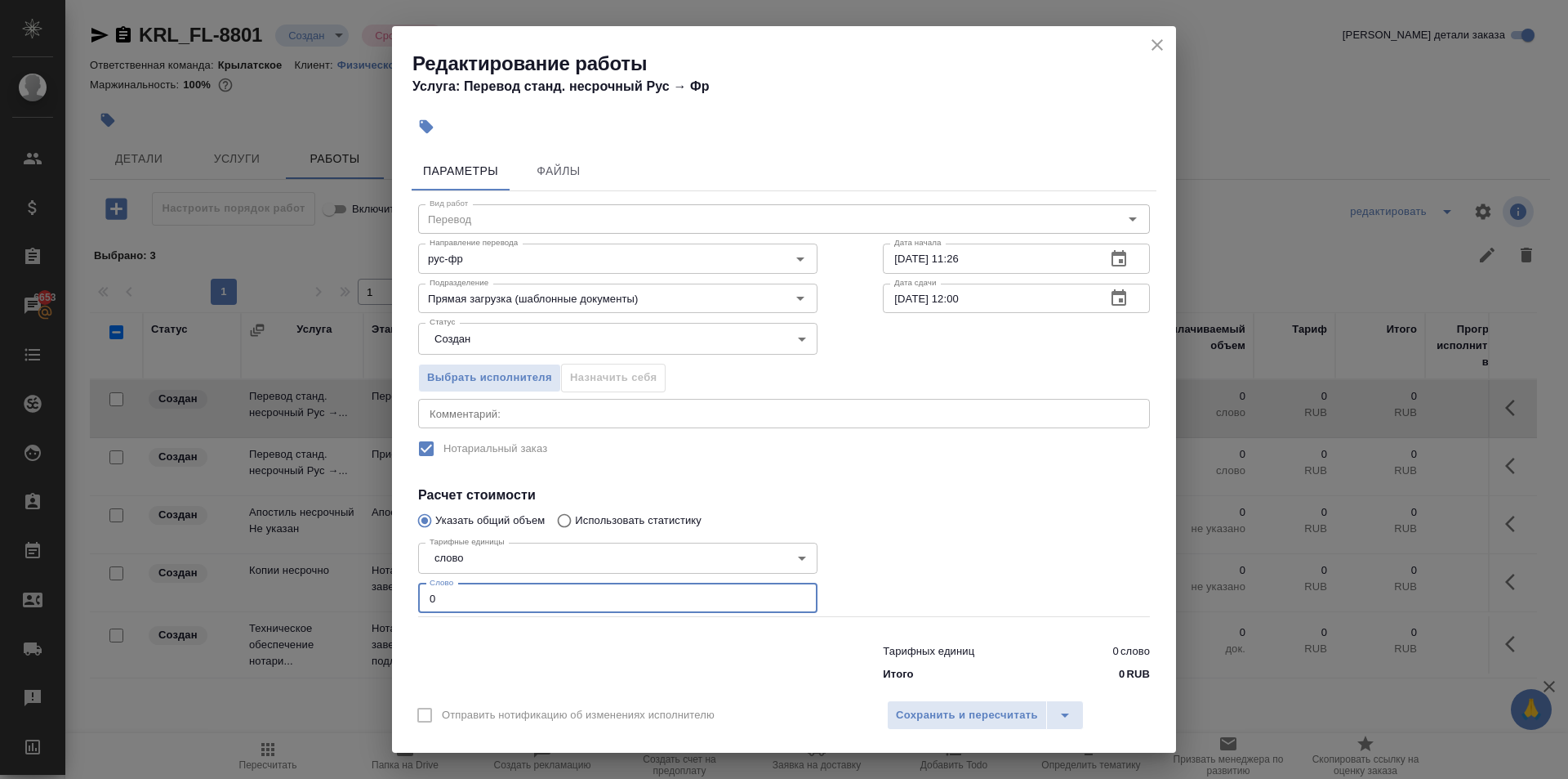
drag, startPoint x: 463, startPoint y: 603, endPoint x: 338, endPoint y: 593, distance: 125.4
click at [338, 593] on div "Редактирование работы Услуга: Перевод станд. несрочный Рус → Фр Параметры Файлы…" at bounding box center [784, 390] width 1568 height 779
type input "10"
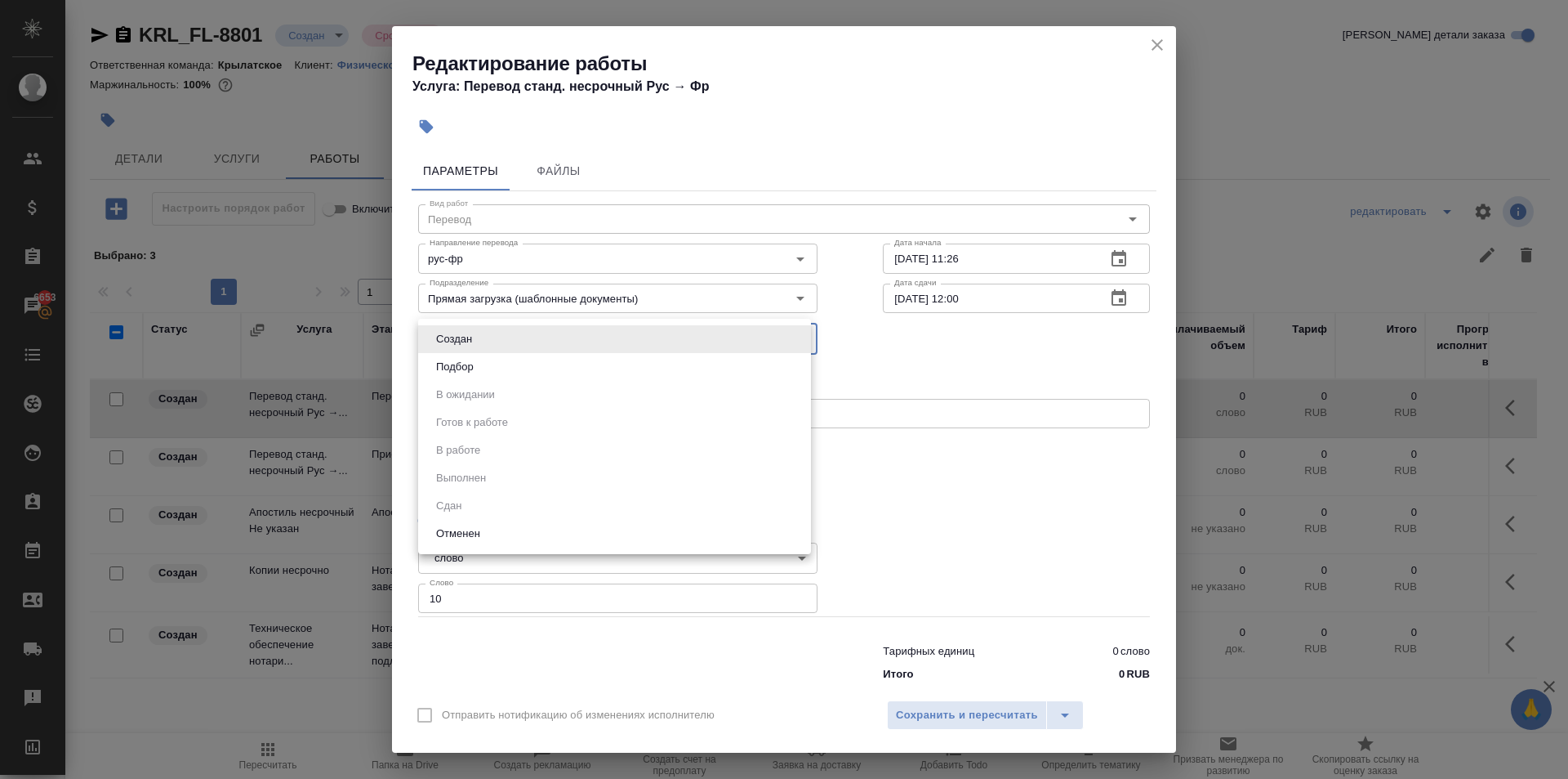
drag, startPoint x: 524, startPoint y: 343, endPoint x: 456, endPoint y: 362, distance: 70.6
click at [516, 346] on body "🙏 .cls-1 fill:#fff; AWATERA Kasymov Timur Клиенты Спецификации Заказы 6653 Чаты…" at bounding box center [784, 390] width 1568 height 779
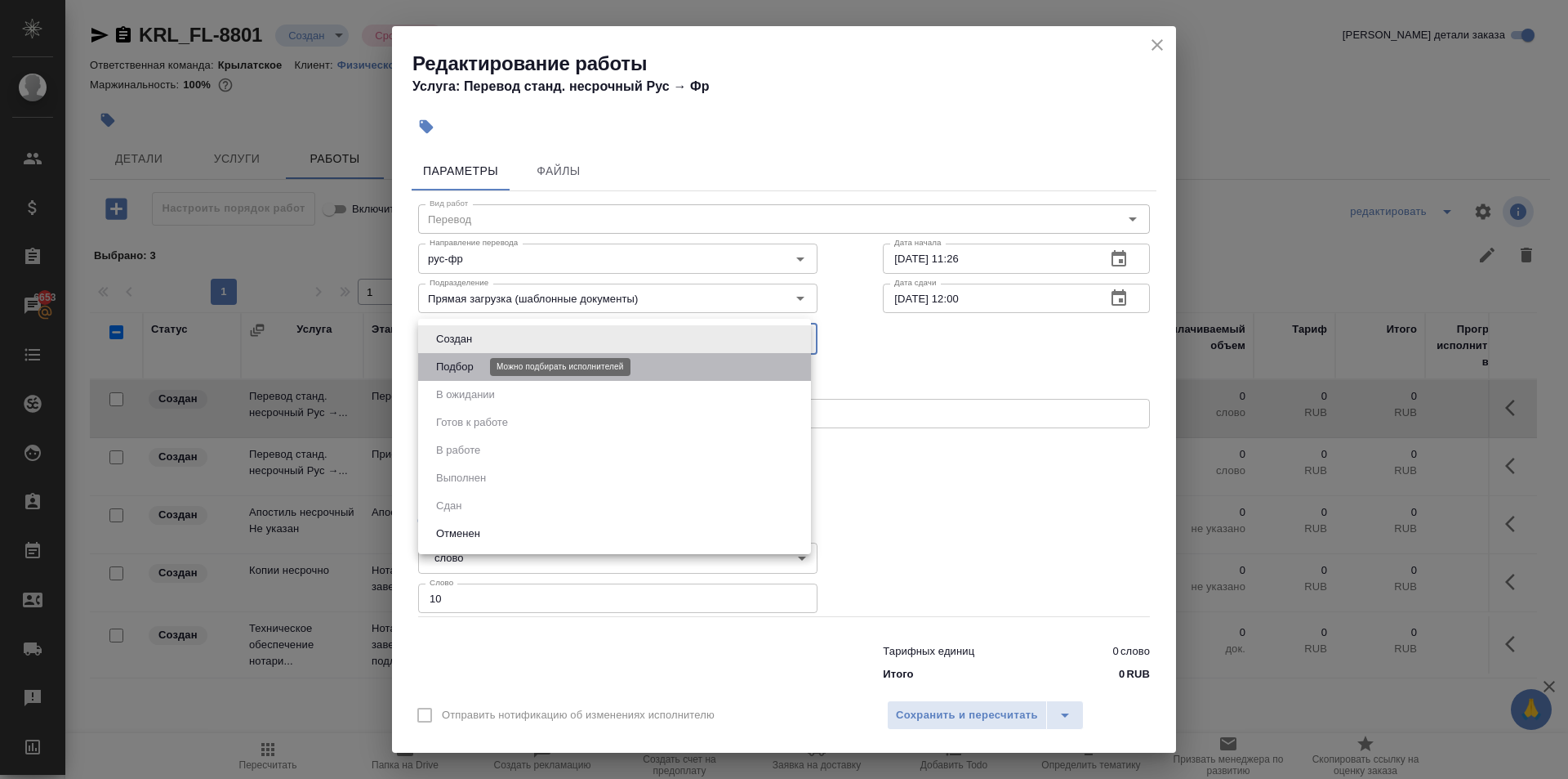
drag, startPoint x: 456, startPoint y: 362, endPoint x: 464, endPoint y: 366, distance: 8.9
click at [455, 363] on button "Подбор" at bounding box center [455, 367] width 48 height 18
type input "recruiting"
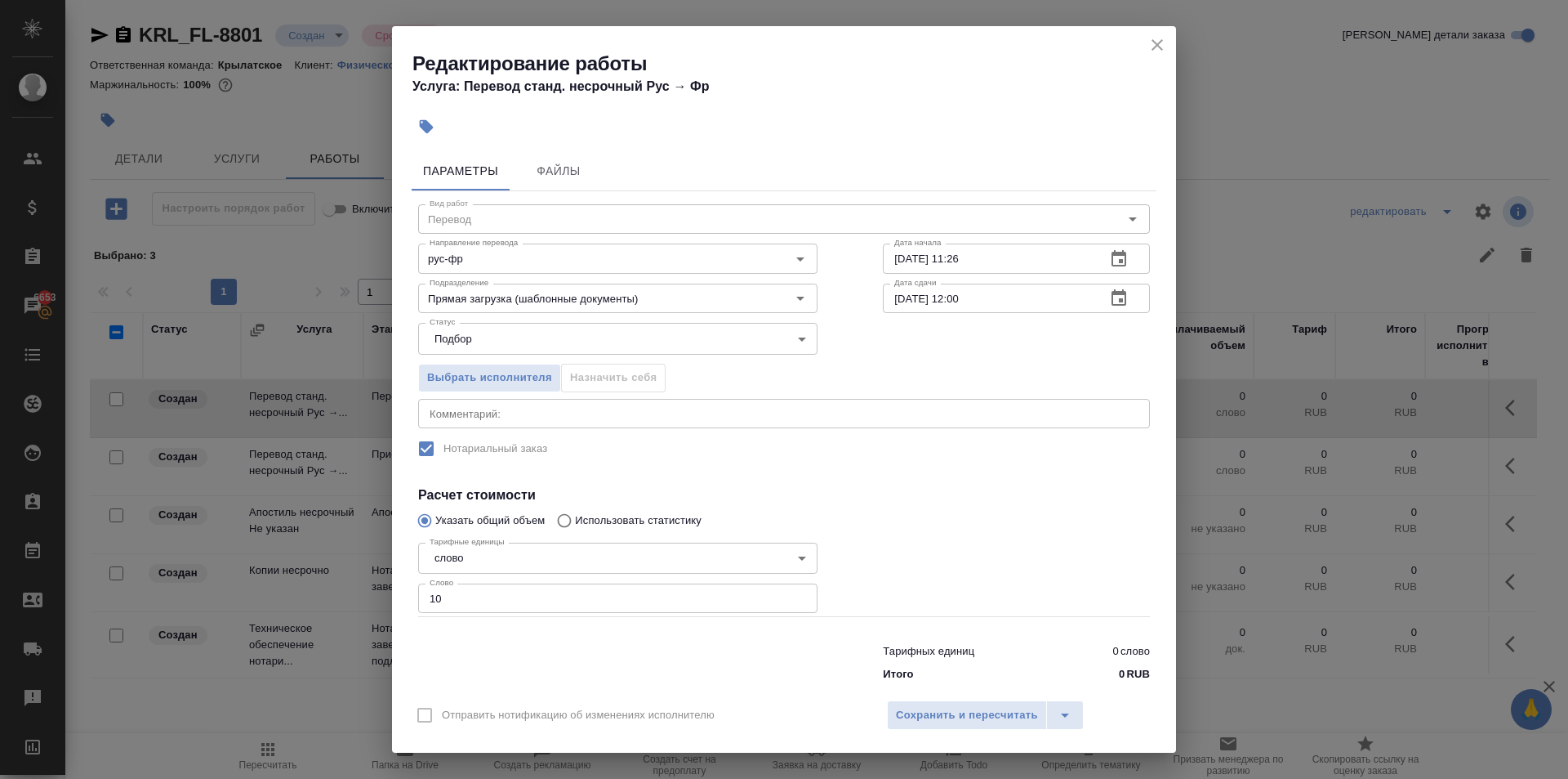
drag, startPoint x: 1151, startPoint y: 58, endPoint x: 1128, endPoint y: 88, distance: 37.8
click at [1136, 78] on h2 "Редактирование работы Услуга: Перевод станд. несрочный Рус → Фр" at bounding box center [795, 73] width 764 height 46
drag, startPoint x: 1000, startPoint y: 304, endPoint x: 951, endPoint y: 309, distance: 49.3
click at [951, 309] on input "17.10.2025 12:00" at bounding box center [988, 298] width 210 height 30
type input "17.10.2025 11:00"
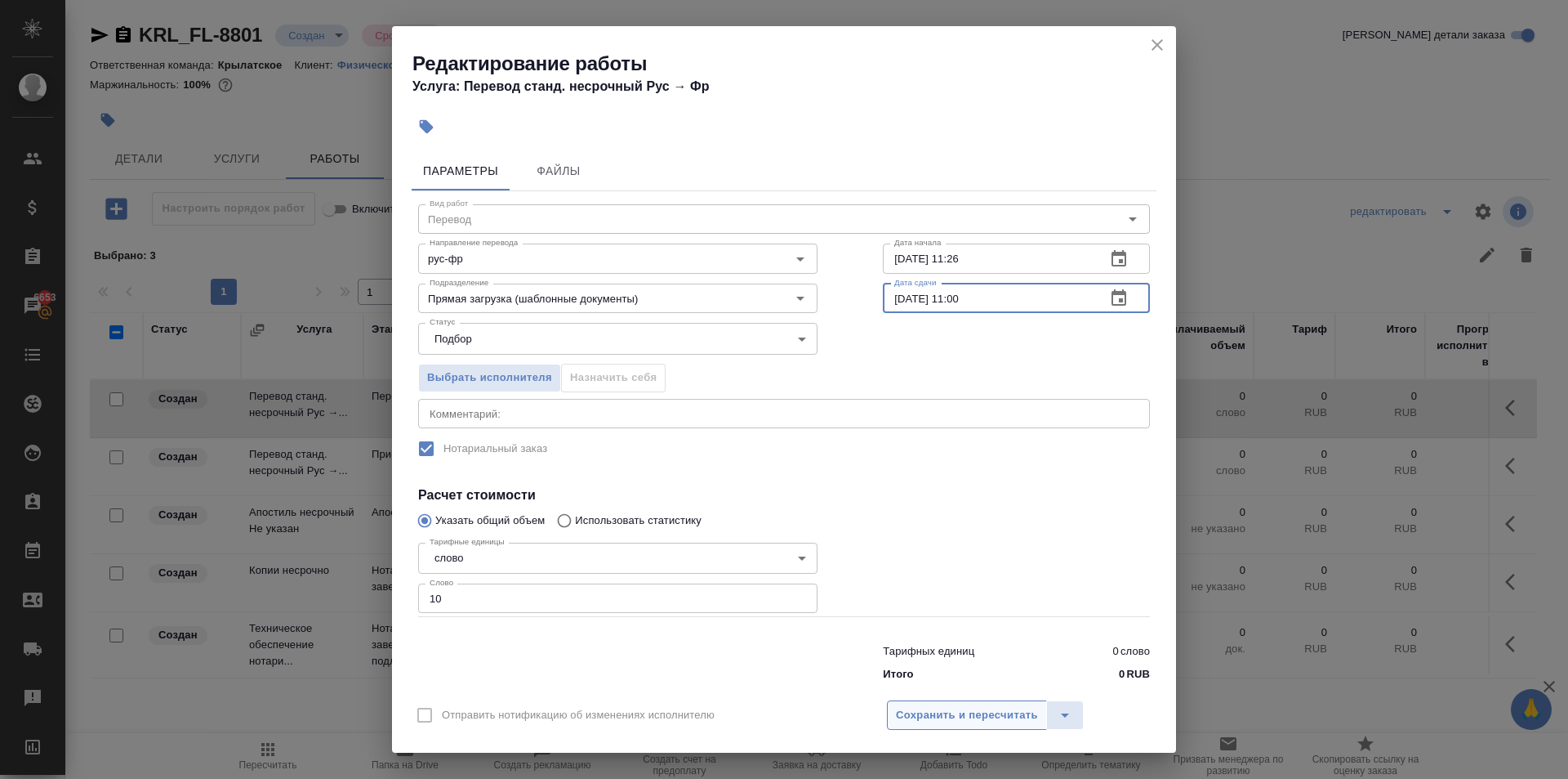
click at [983, 712] on span "Сохранить и пересчитать" at bounding box center [967, 715] width 142 height 19
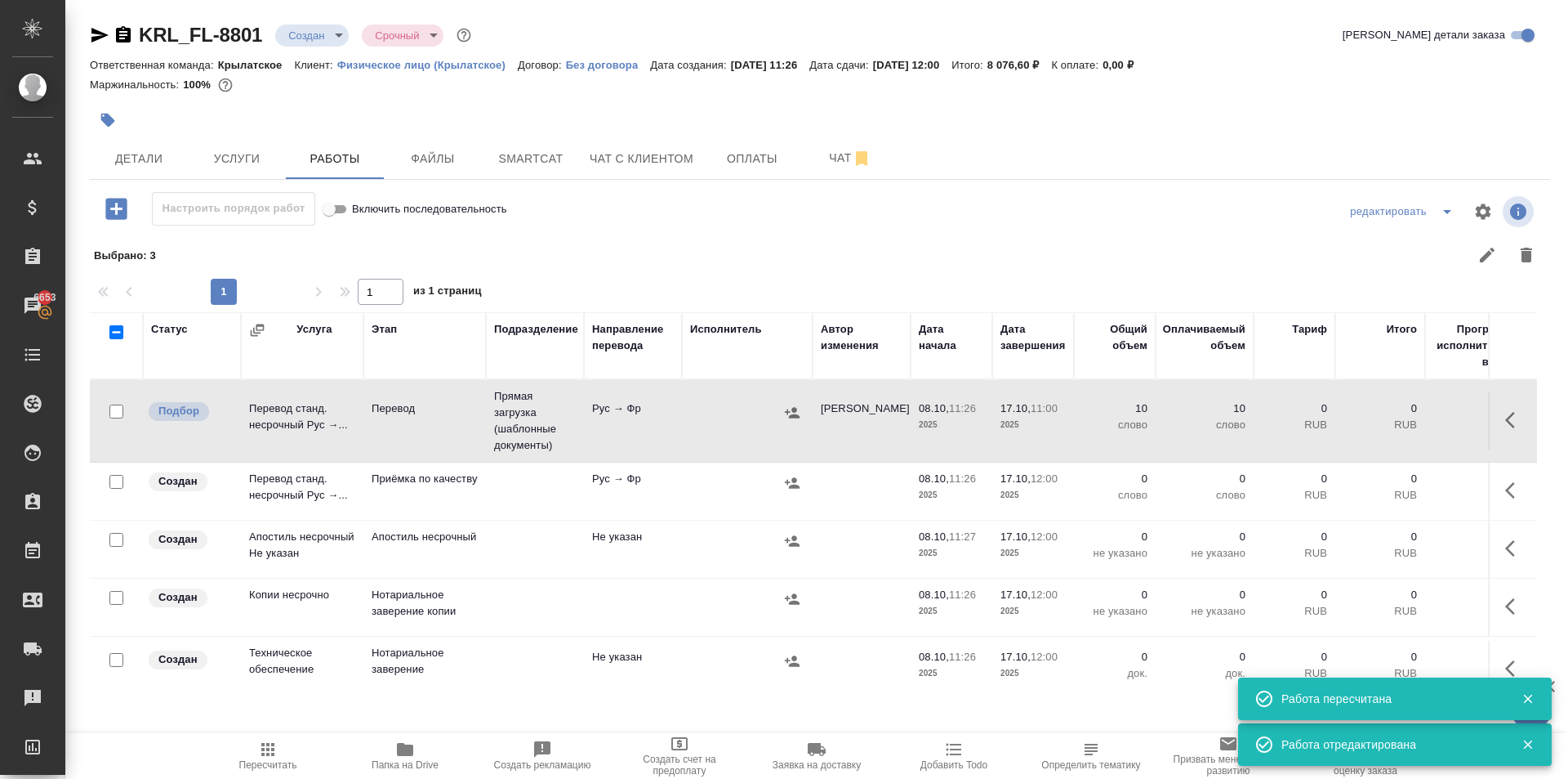
drag, startPoint x: 984, startPoint y: 712, endPoint x: 898, endPoint y: 265, distance: 455.2
click at [898, 265] on div at bounding box center [966, 255] width 1162 height 40
click at [1506, 494] on icon "button" at bounding box center [1516, 490] width 20 height 20
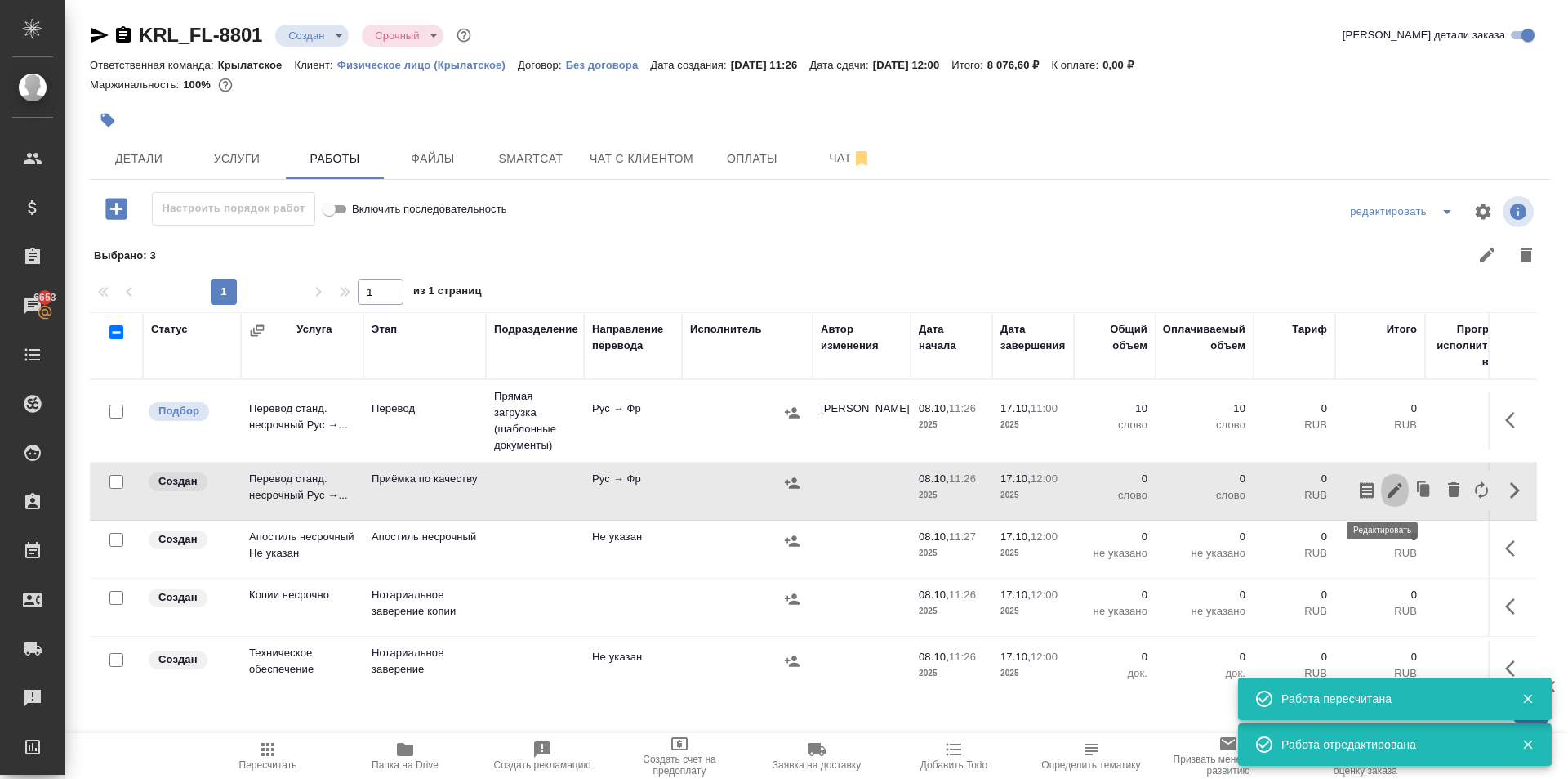
click at [1388, 497] on icon "button" at bounding box center [1395, 490] width 14 height 14
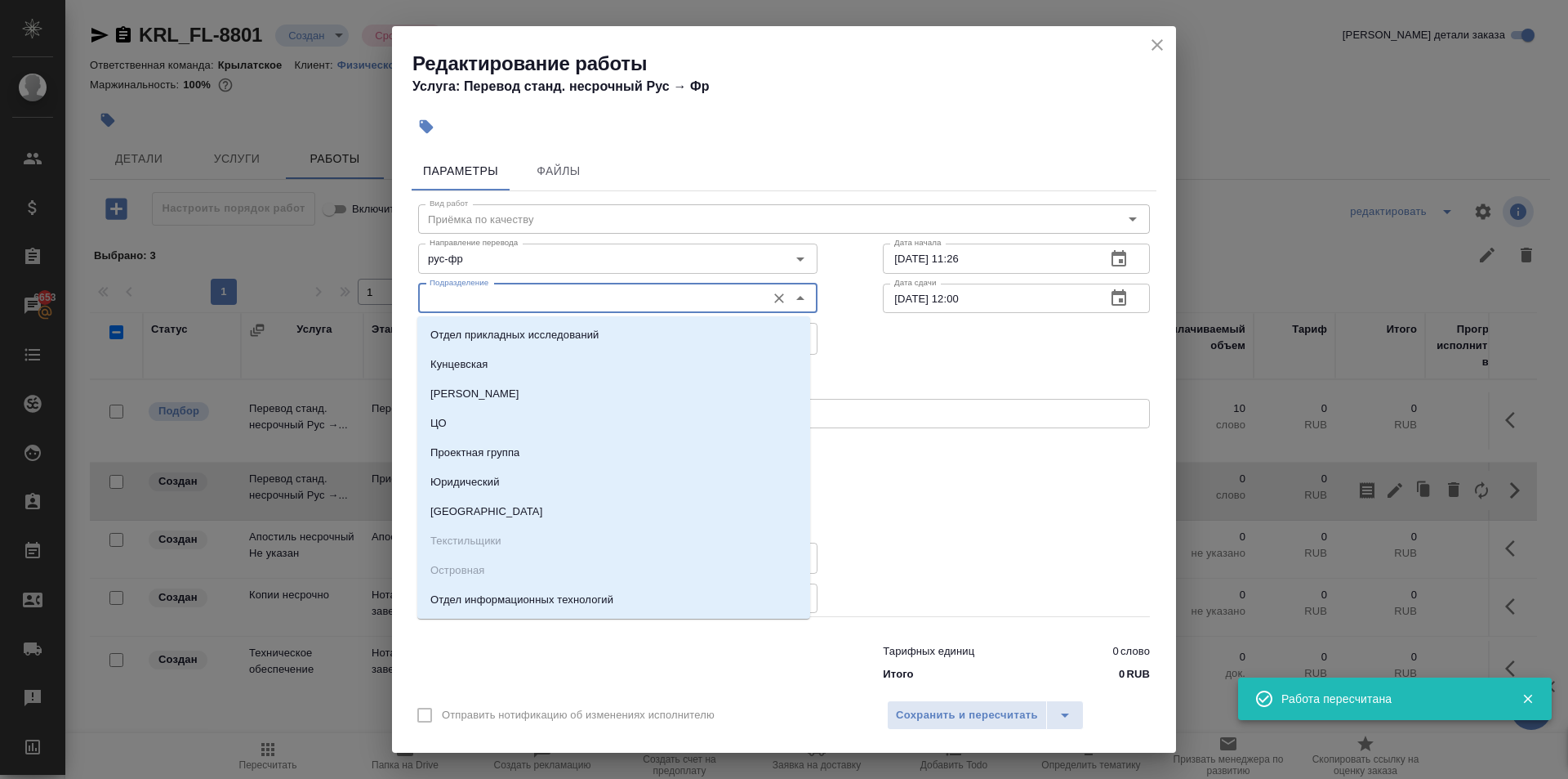
click at [654, 308] on input "Подразделение" at bounding box center [591, 299] width 335 height 20
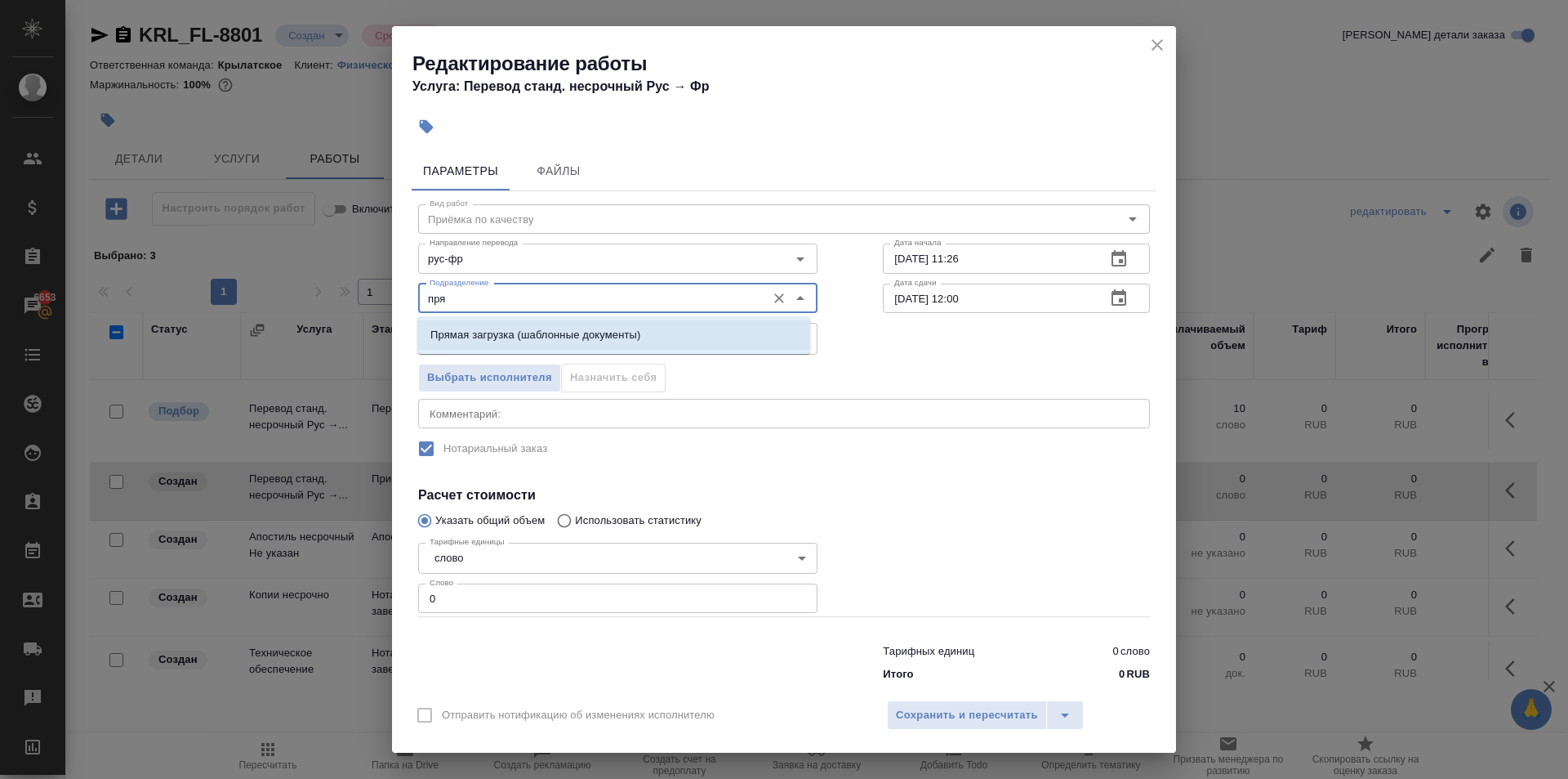
click at [668, 327] on li "Прямая загрузка (шаблонные документы)" at bounding box center [613, 335] width 393 height 30
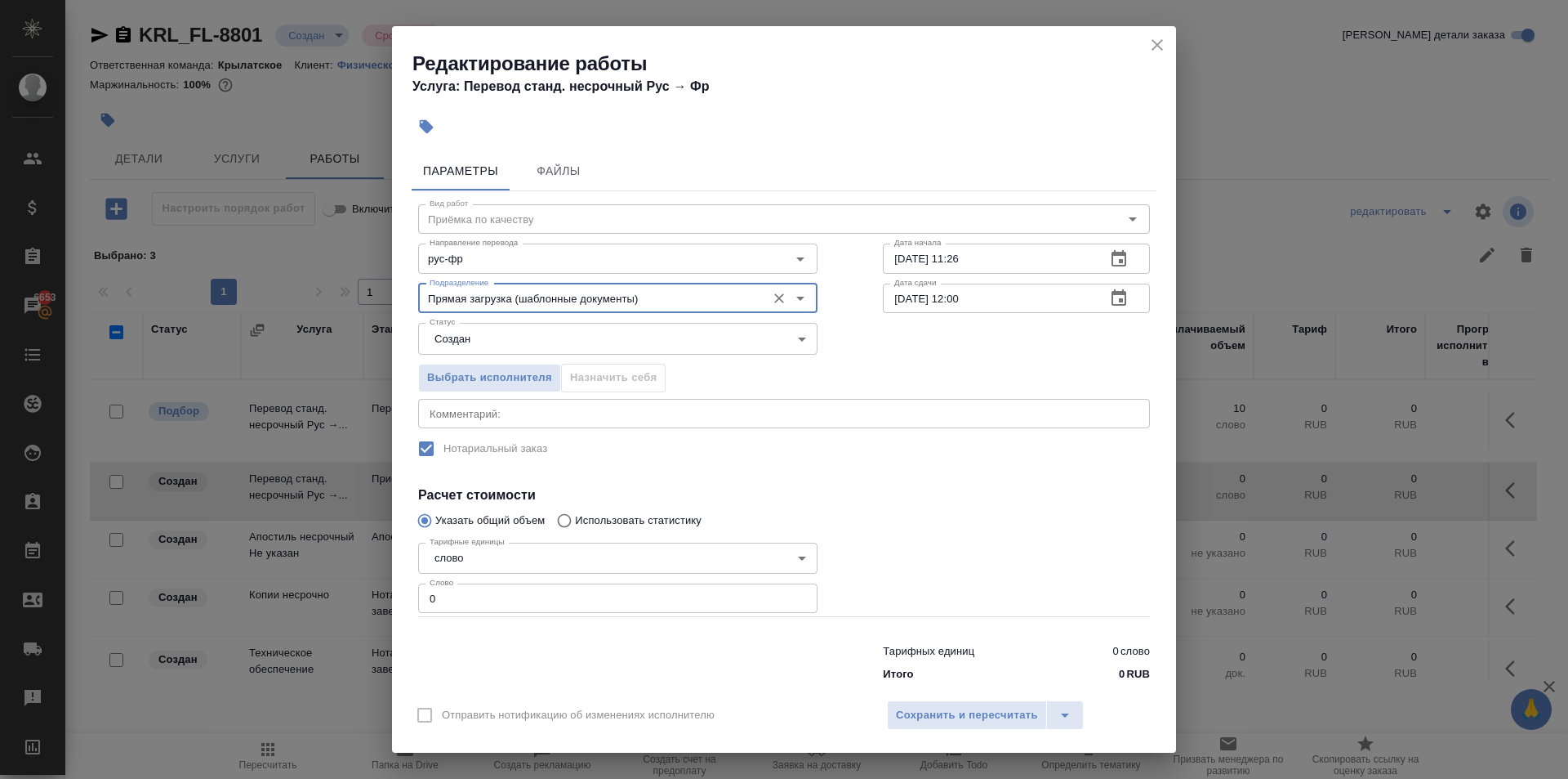
type input "Прямая загрузка (шаблонные документы)"
drag, startPoint x: 987, startPoint y: 264, endPoint x: 794, endPoint y: 273, distance: 193.2
click at [794, 273] on div "Направление перевода рус-фр Направление перевода Дата начала 08.10.2025 11:26 Д…" at bounding box center [784, 256] width 797 height 104
type input "17.__.____ __:__"
click at [1154, 54] on icon "close" at bounding box center [1158, 45] width 20 height 20
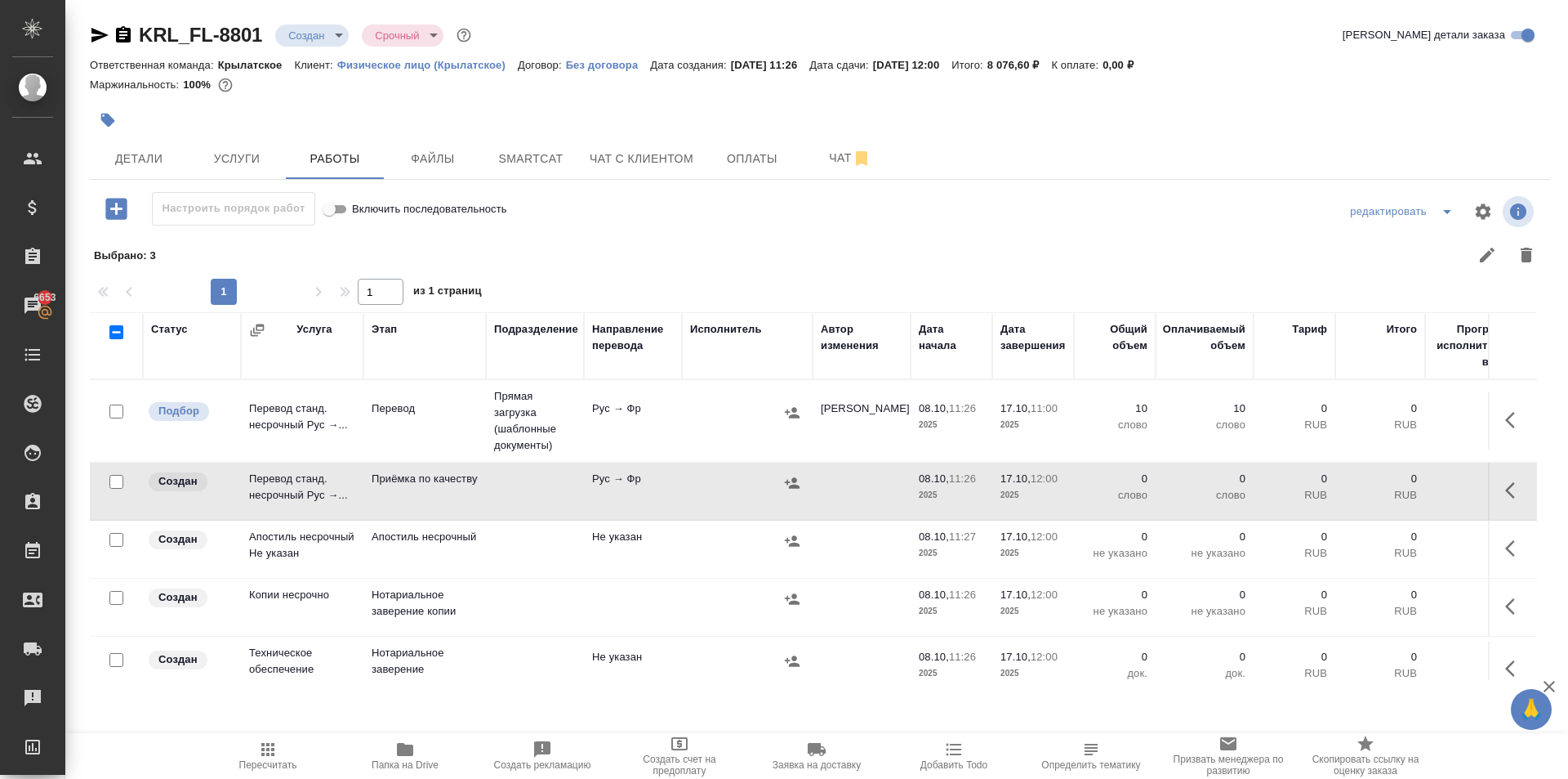
click at [1488, 423] on td at bounding box center [1512, 421] width 49 height 58
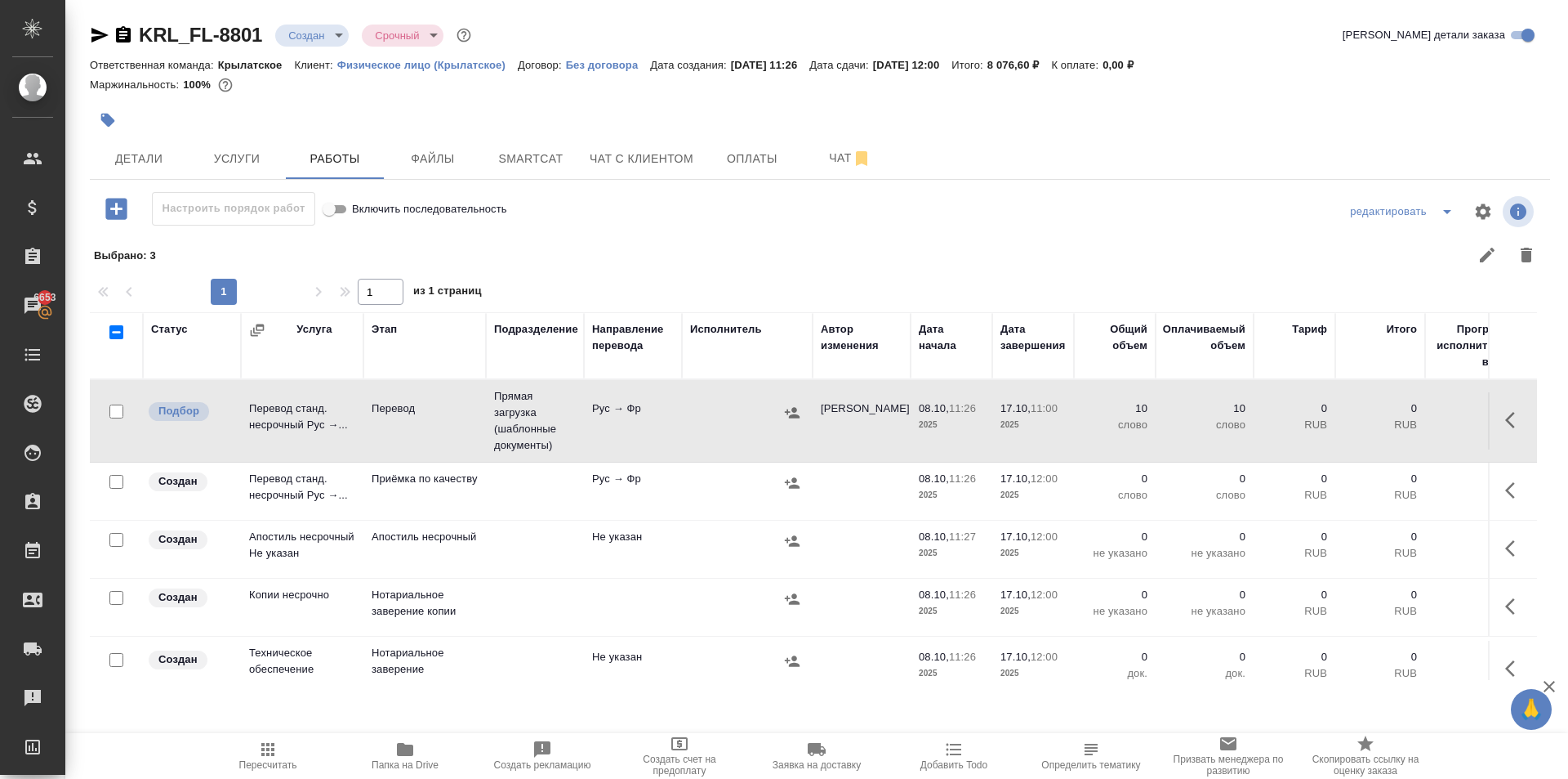
drag, startPoint x: 1504, startPoint y: 428, endPoint x: 1486, endPoint y: 425, distance: 18.2
click at [1506, 428] on icon "button" at bounding box center [1516, 420] width 20 height 20
click at [1385, 414] on icon "button" at bounding box center [1395, 420] width 20 height 20
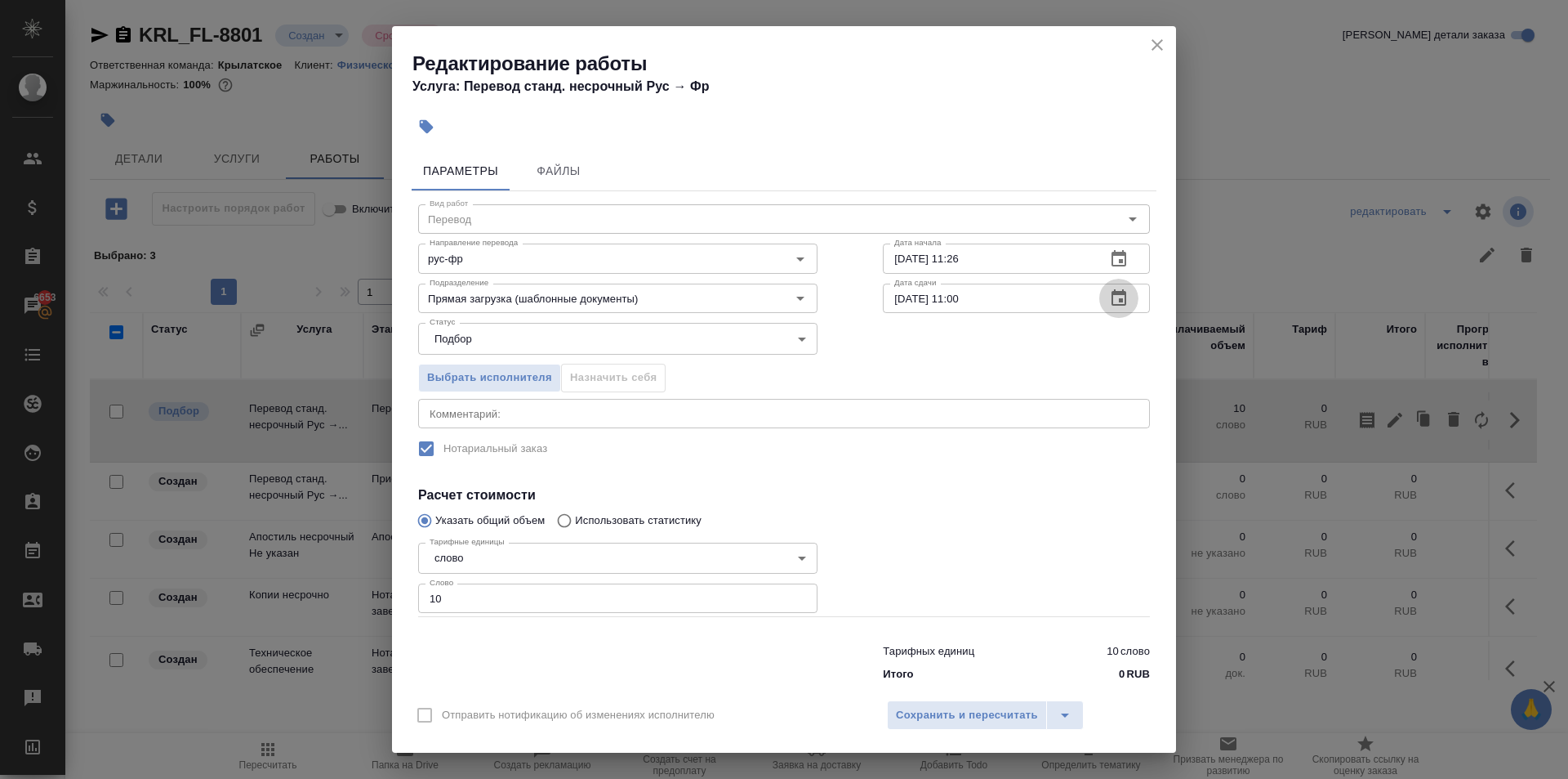
click at [1113, 304] on icon "button" at bounding box center [1119, 298] width 14 height 16
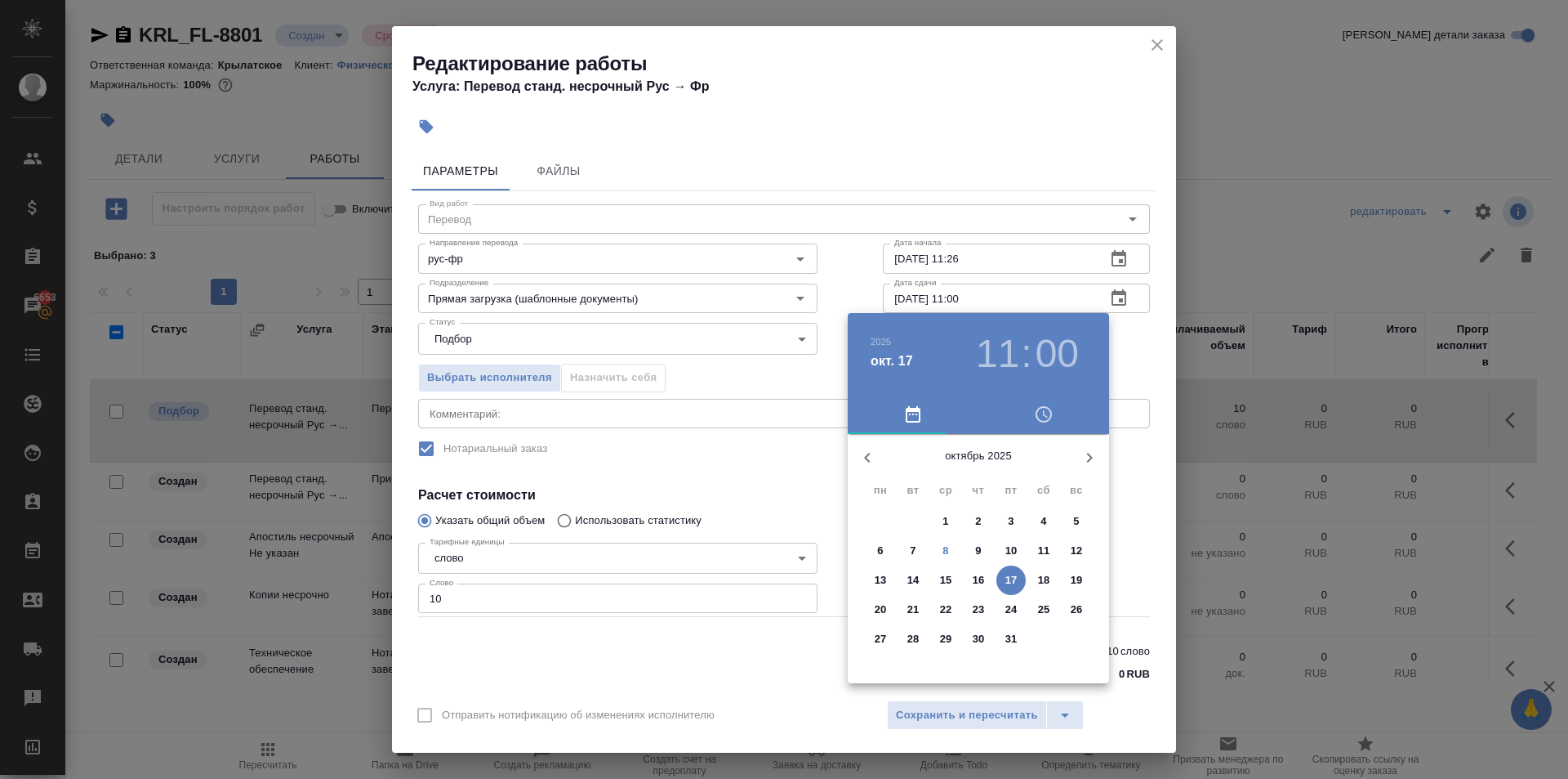
click at [983, 557] on span "9" at bounding box center [978, 551] width 30 height 16
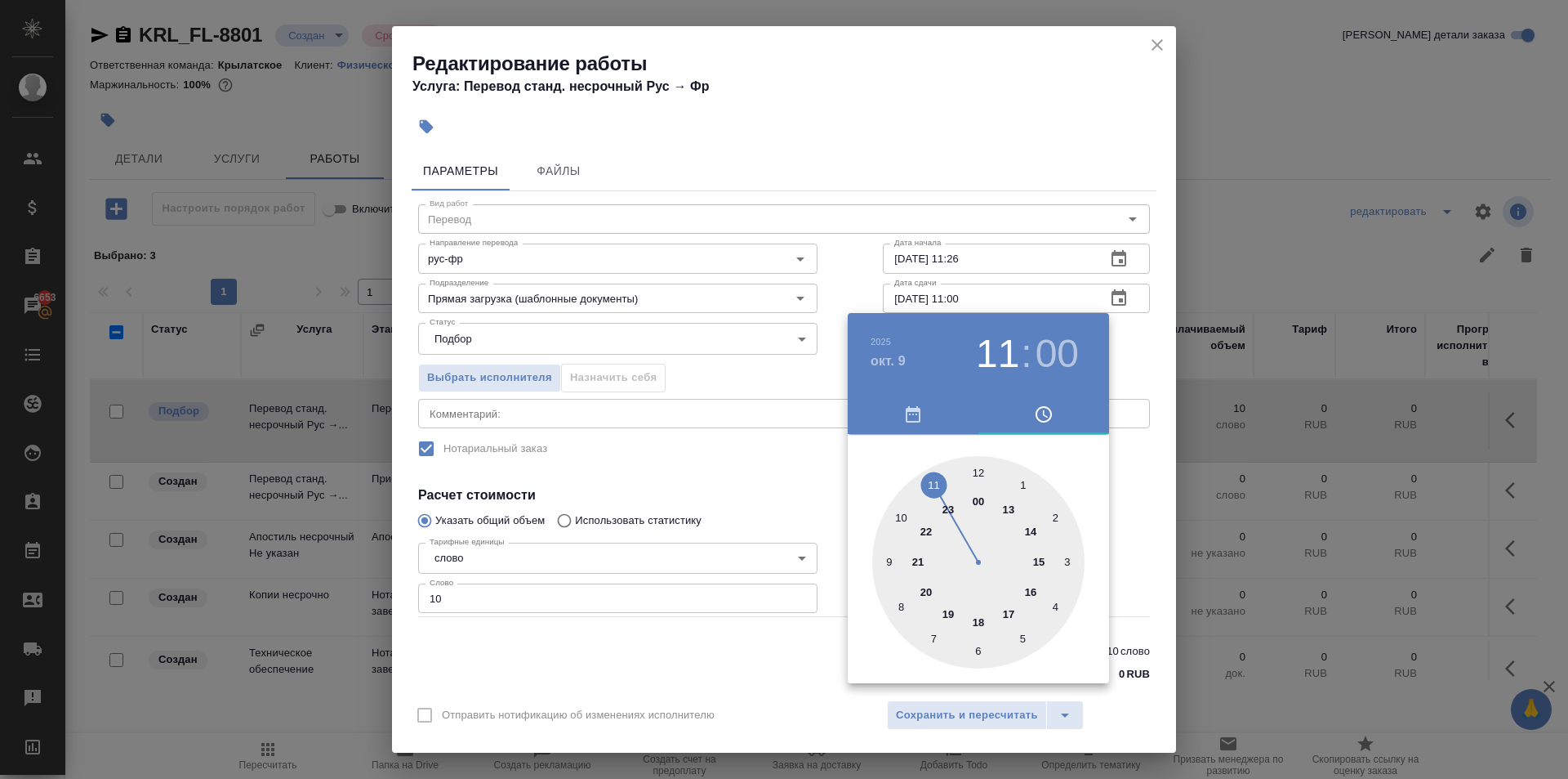
drag, startPoint x: 894, startPoint y: 553, endPoint x: 914, endPoint y: 540, distance: 23.9
click at [893, 553] on div at bounding box center [978, 562] width 212 height 212
type input "09.10.2025 09:00"
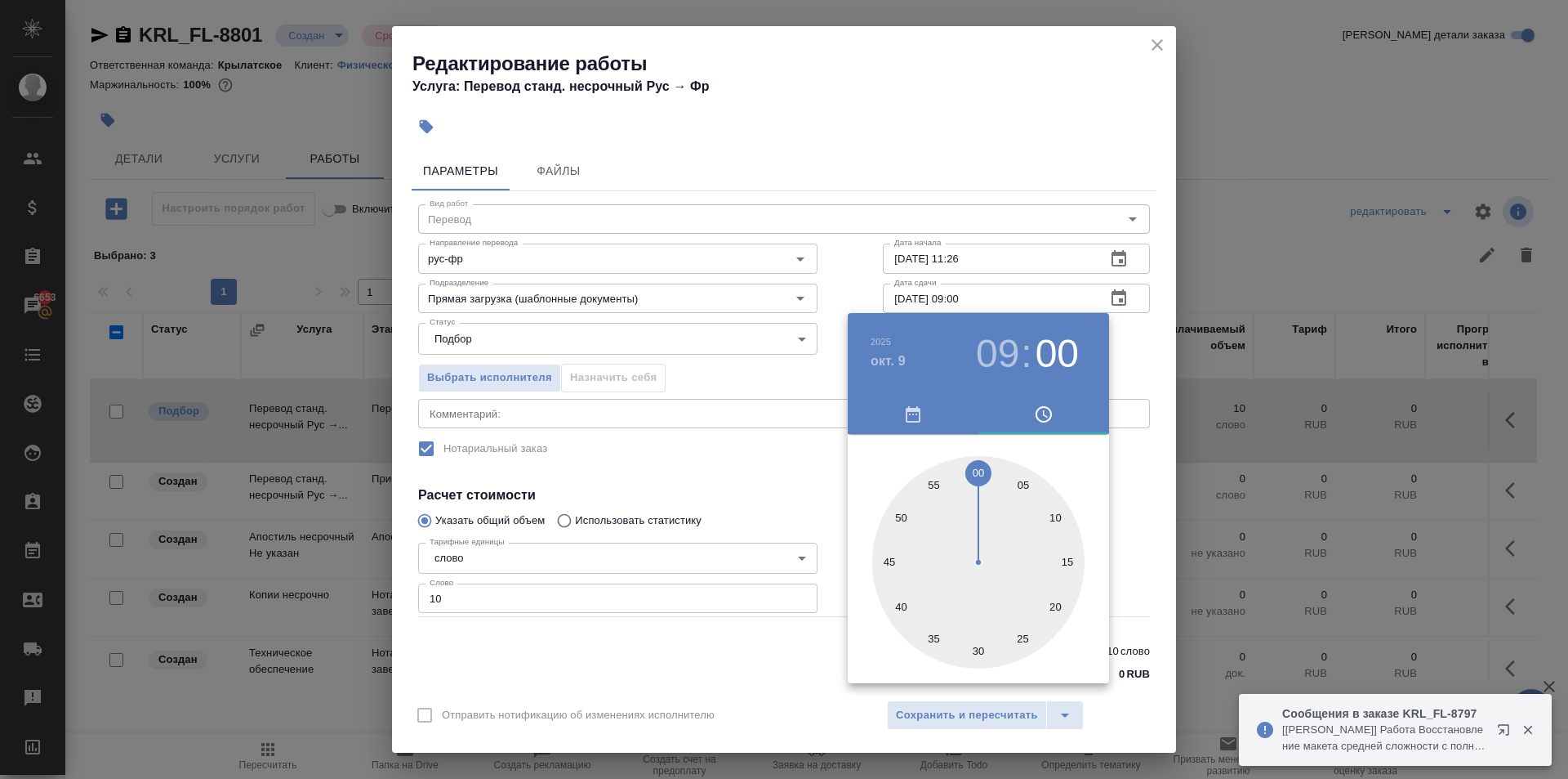
click at [1113, 541] on div at bounding box center [784, 390] width 1568 height 779
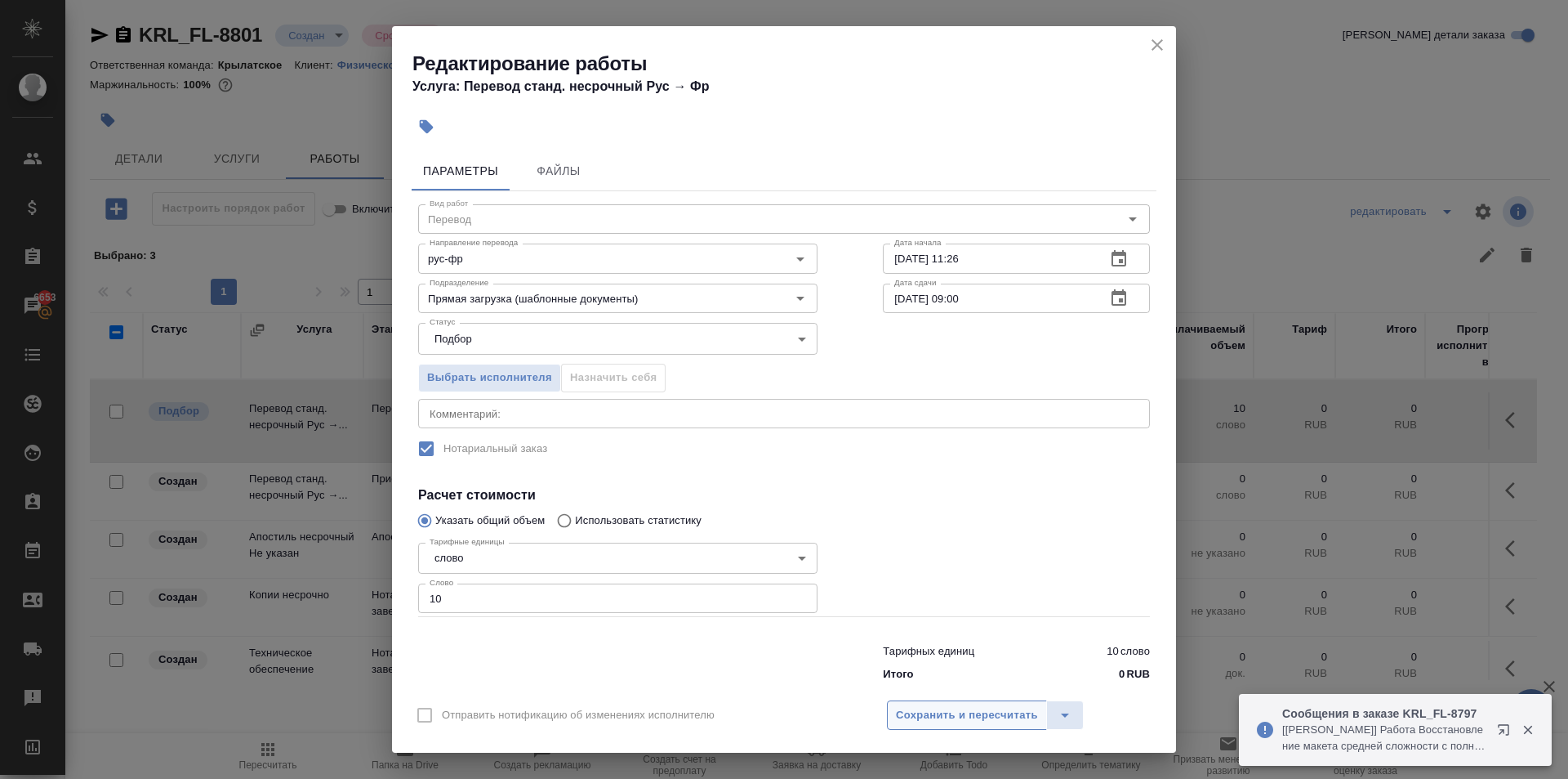
click at [1029, 721] on span "Сохранить и пересчитать" at bounding box center [967, 715] width 142 height 19
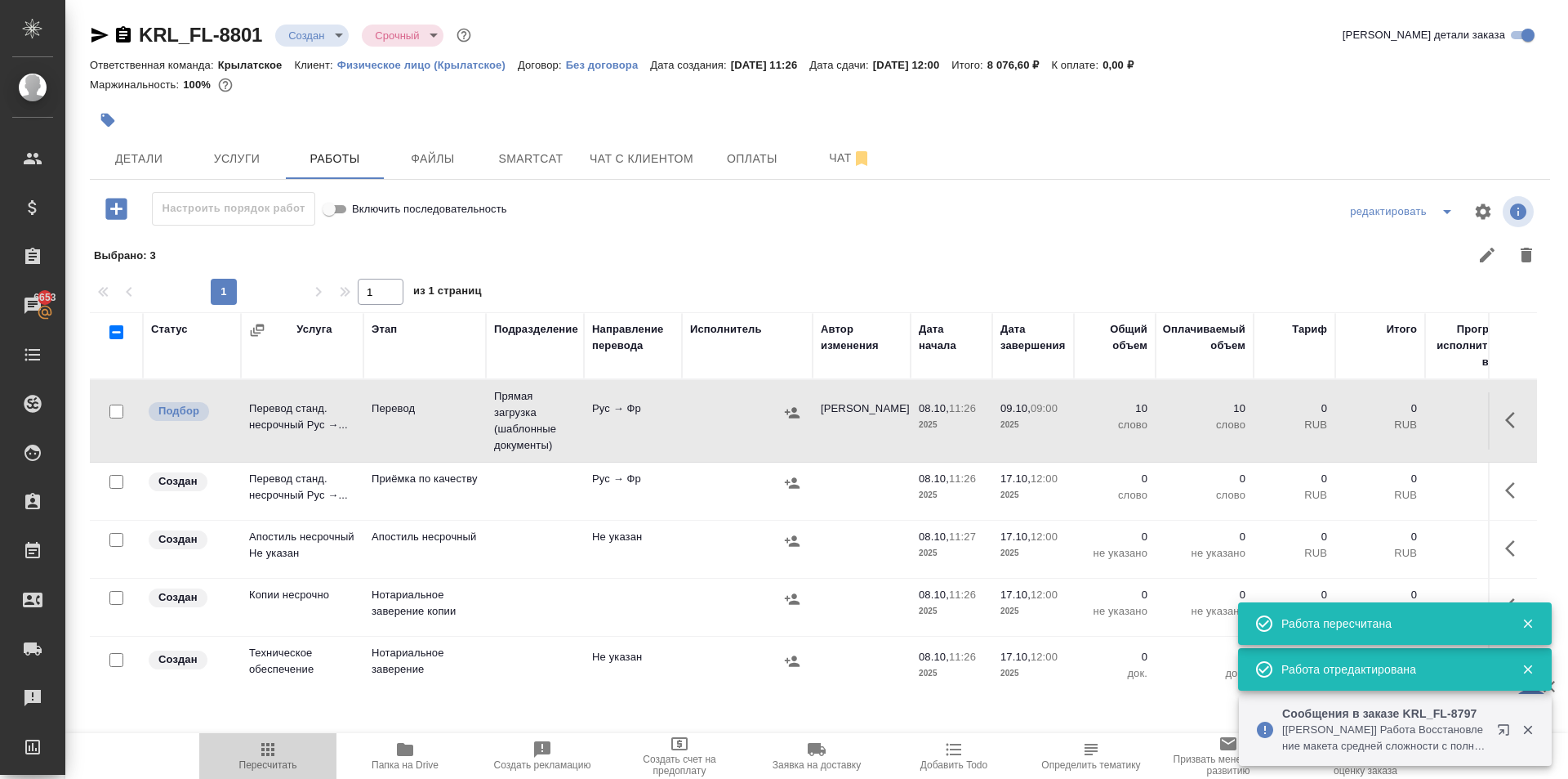
click at [264, 771] on button "Пересчитать" at bounding box center [268, 756] width 138 height 46
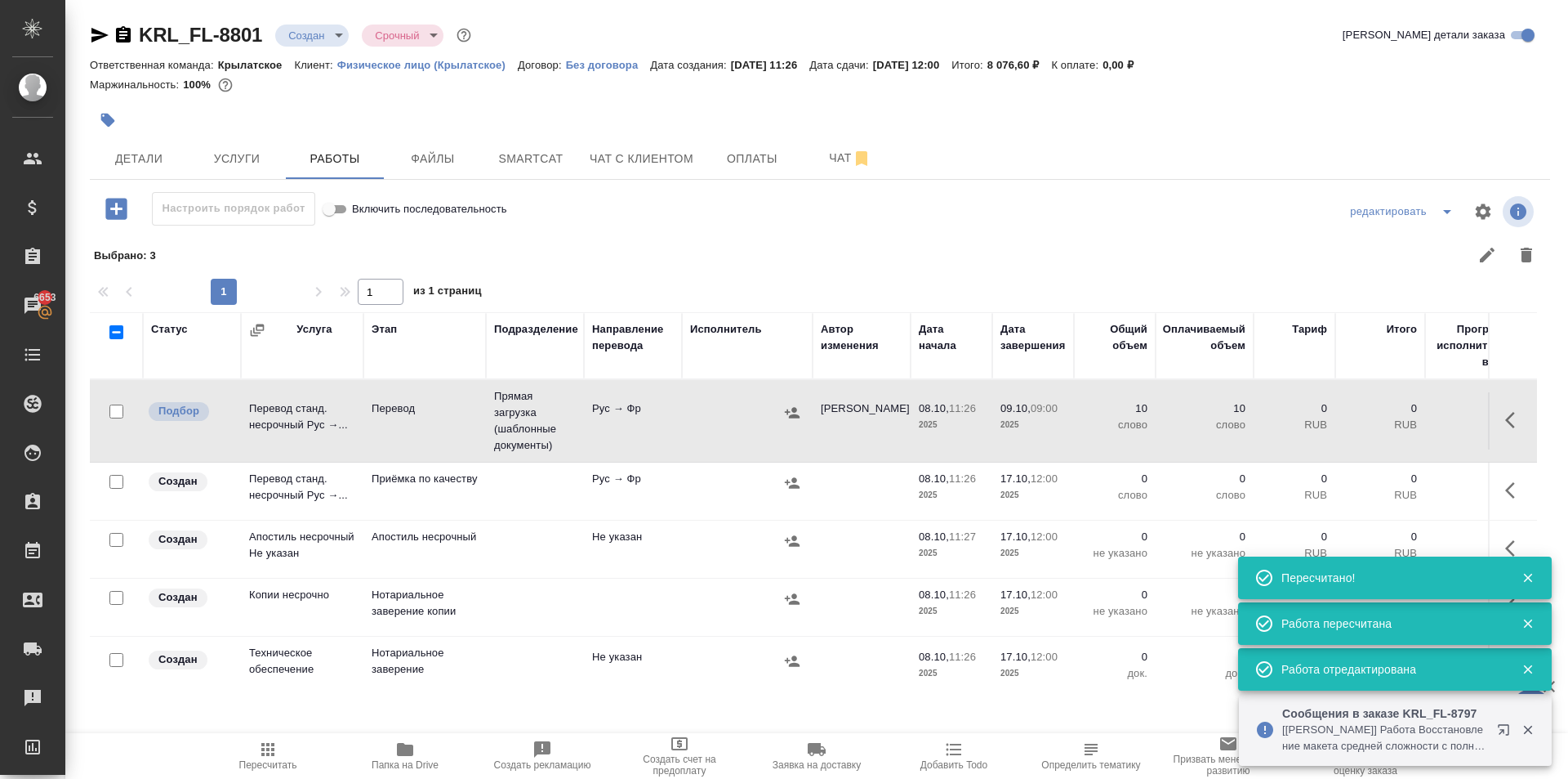
click at [1488, 491] on td at bounding box center [1512, 491] width 49 height 58
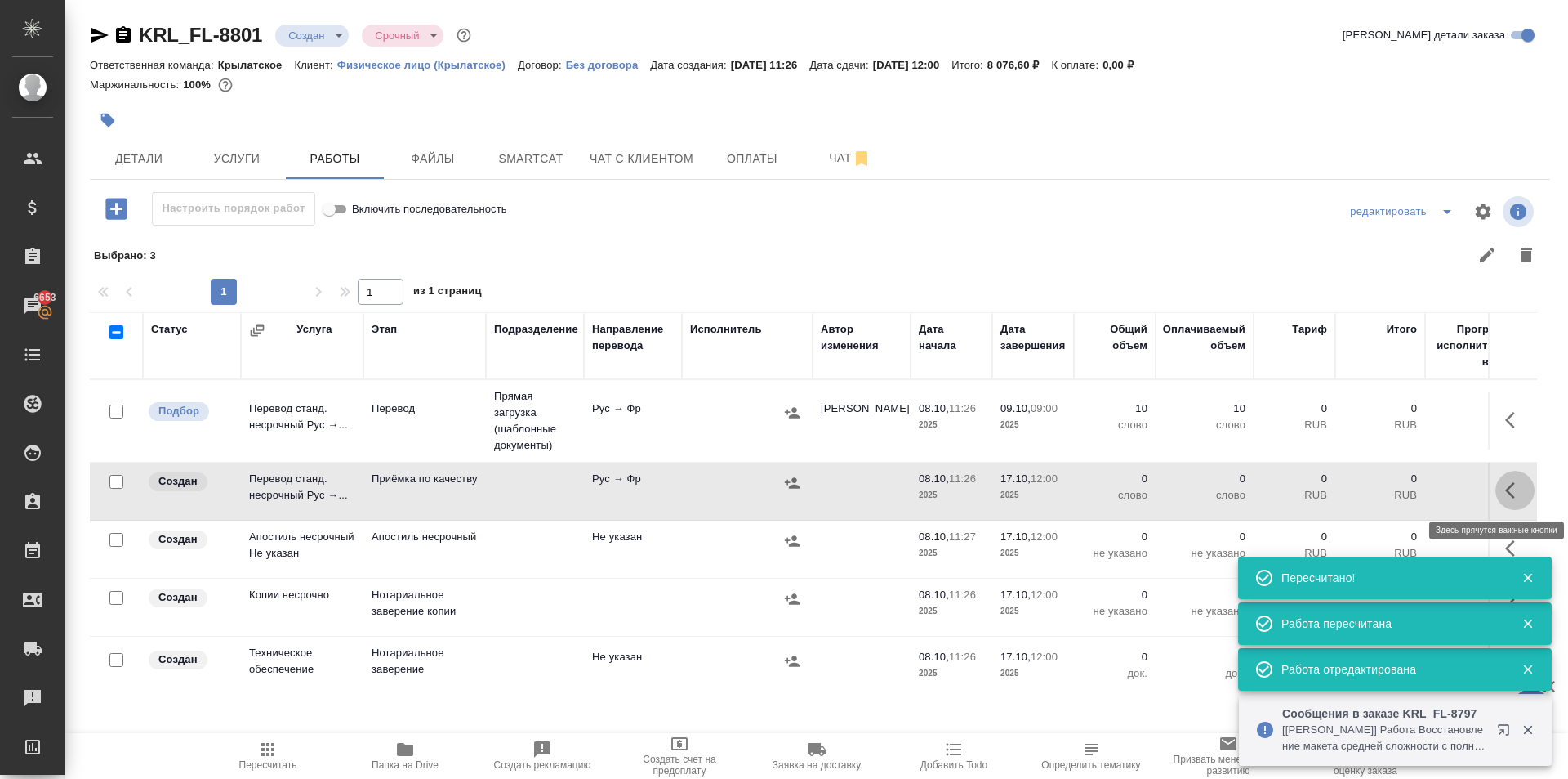
click at [1496, 495] on button "button" at bounding box center [1516, 490] width 40 height 40
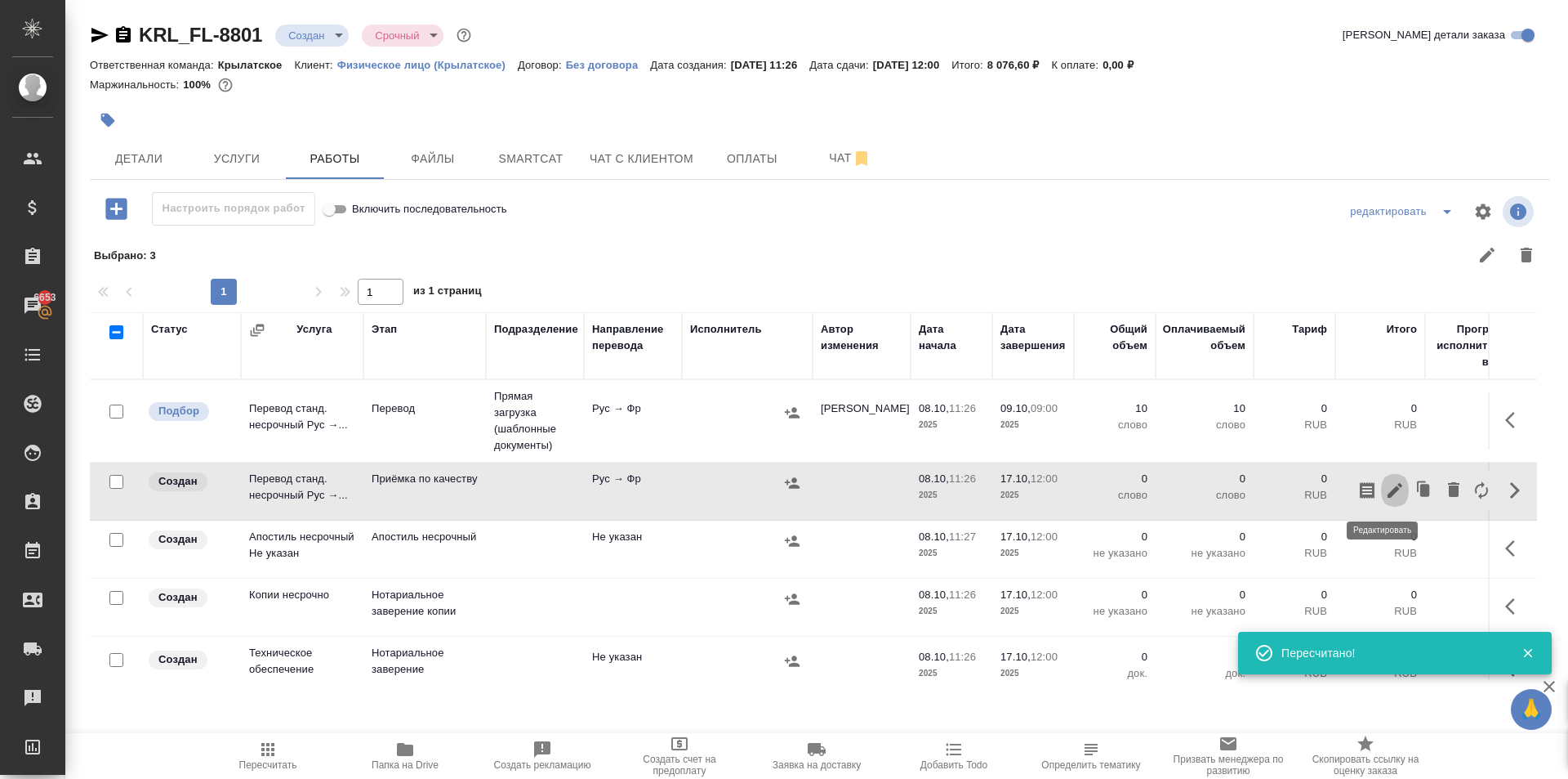
click at [1388, 497] on icon "button" at bounding box center [1395, 490] width 14 height 14
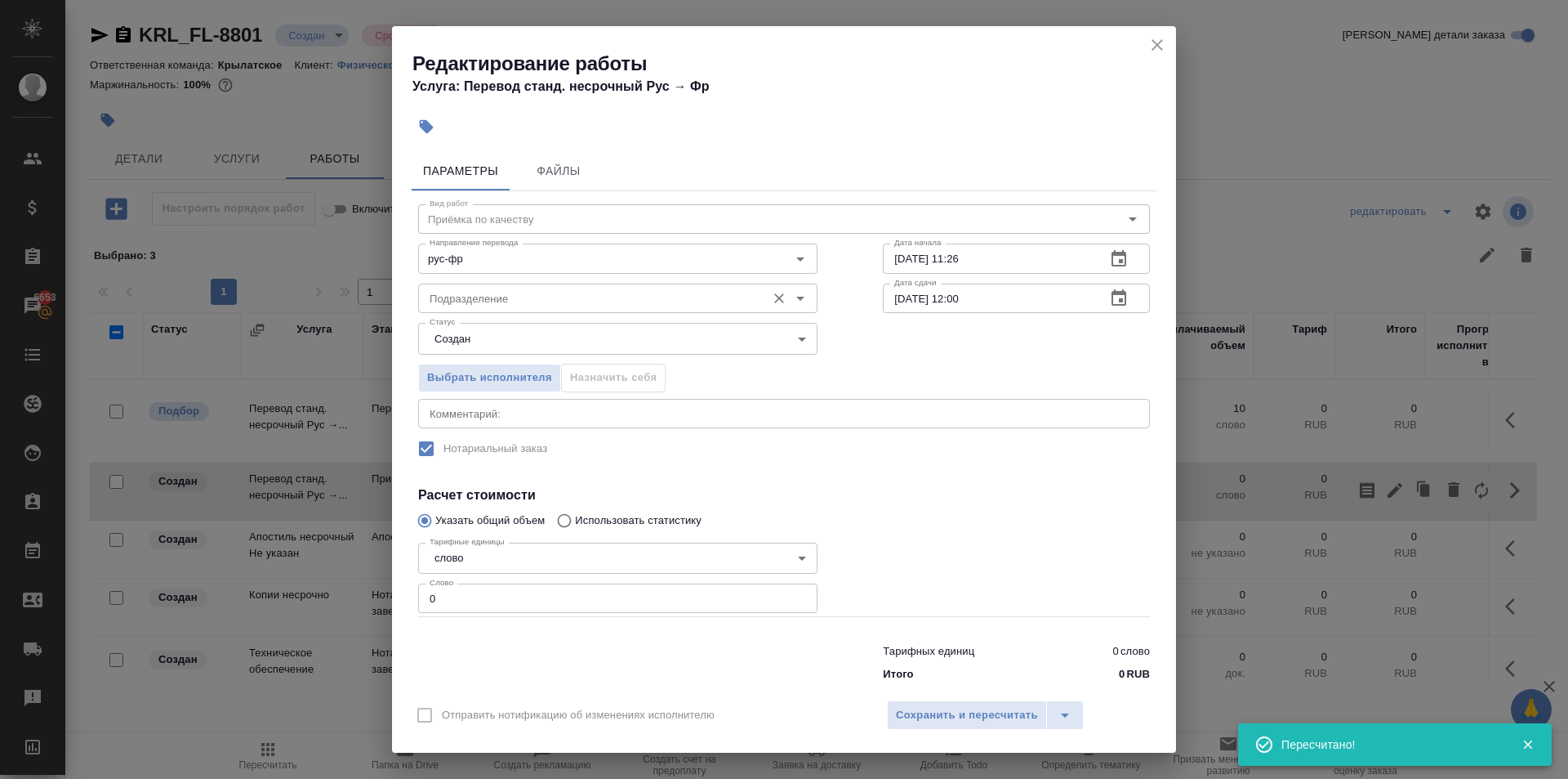
click at [478, 294] on input "Подразделение" at bounding box center [591, 299] width 335 height 20
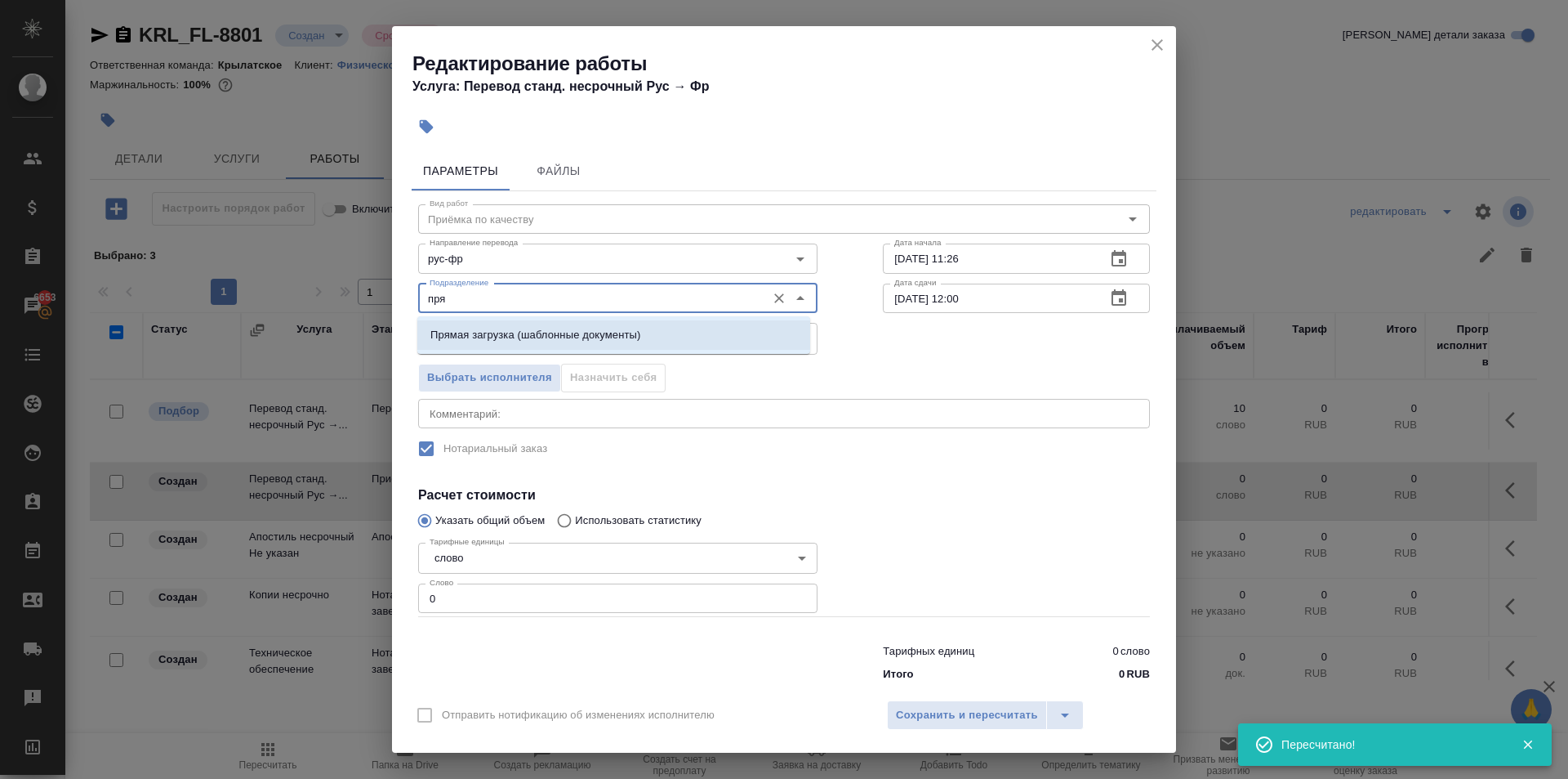
click at [502, 336] on p "Прямая загрузка (шаблонные документы)" at bounding box center [536, 335] width 210 height 16
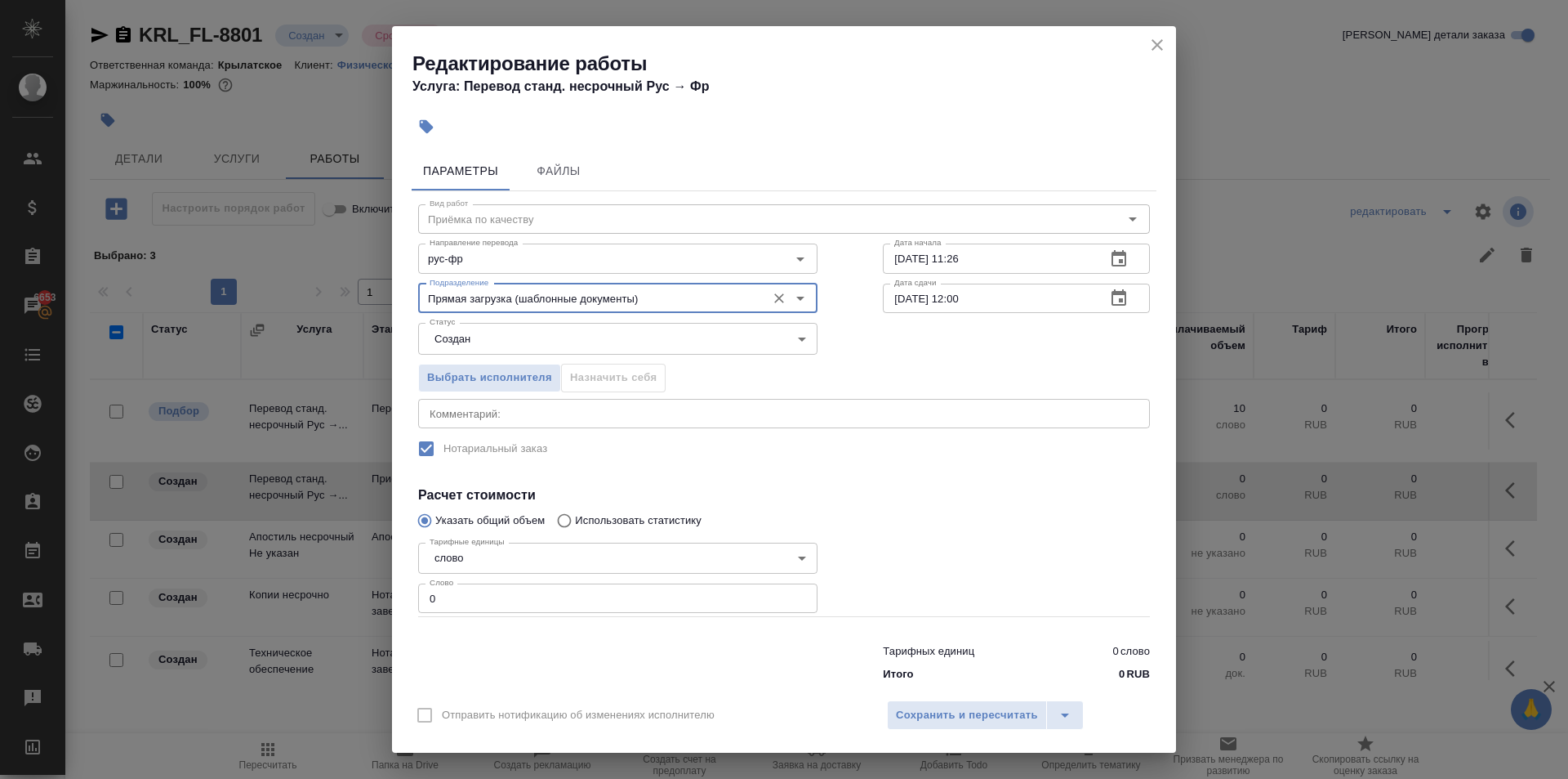
type input "Прямая загрузка (шаблонные документы)"
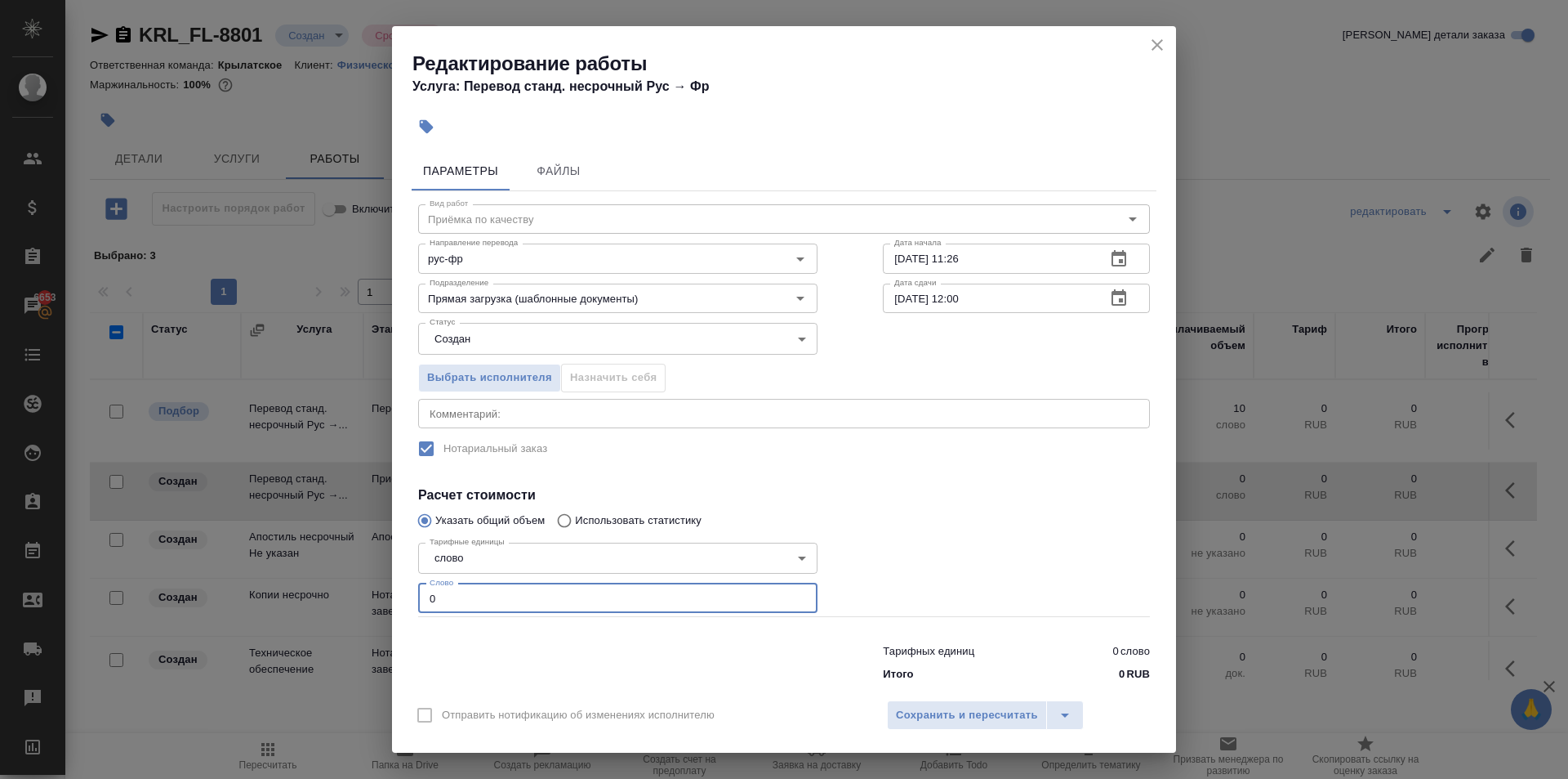
drag, startPoint x: 471, startPoint y: 589, endPoint x: 396, endPoint y: 574, distance: 76.5
click at [396, 574] on div "Параметры Файлы Вид работ Приёмка по качеству Вид работ Направление перевода ру…" at bounding box center [784, 417] width 784 height 545
type input "10"
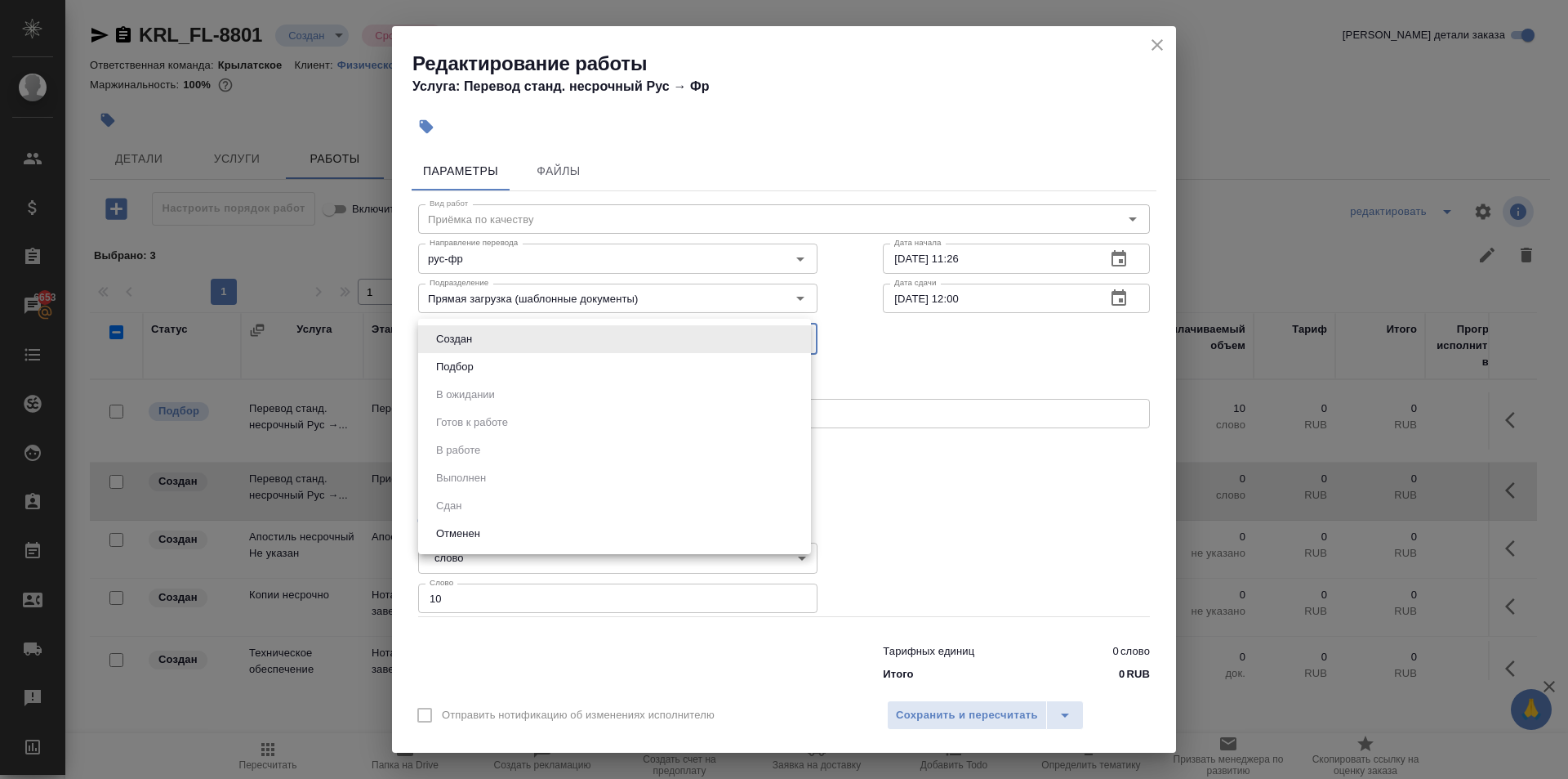
drag, startPoint x: 479, startPoint y: 337, endPoint x: 458, endPoint y: 373, distance: 41.7
click at [472, 345] on body "🙏 .cls-1 fill:#fff; AWATERA Kasymov Timur Клиенты Спецификации Заказы 6653 Чаты…" at bounding box center [784, 390] width 1568 height 779
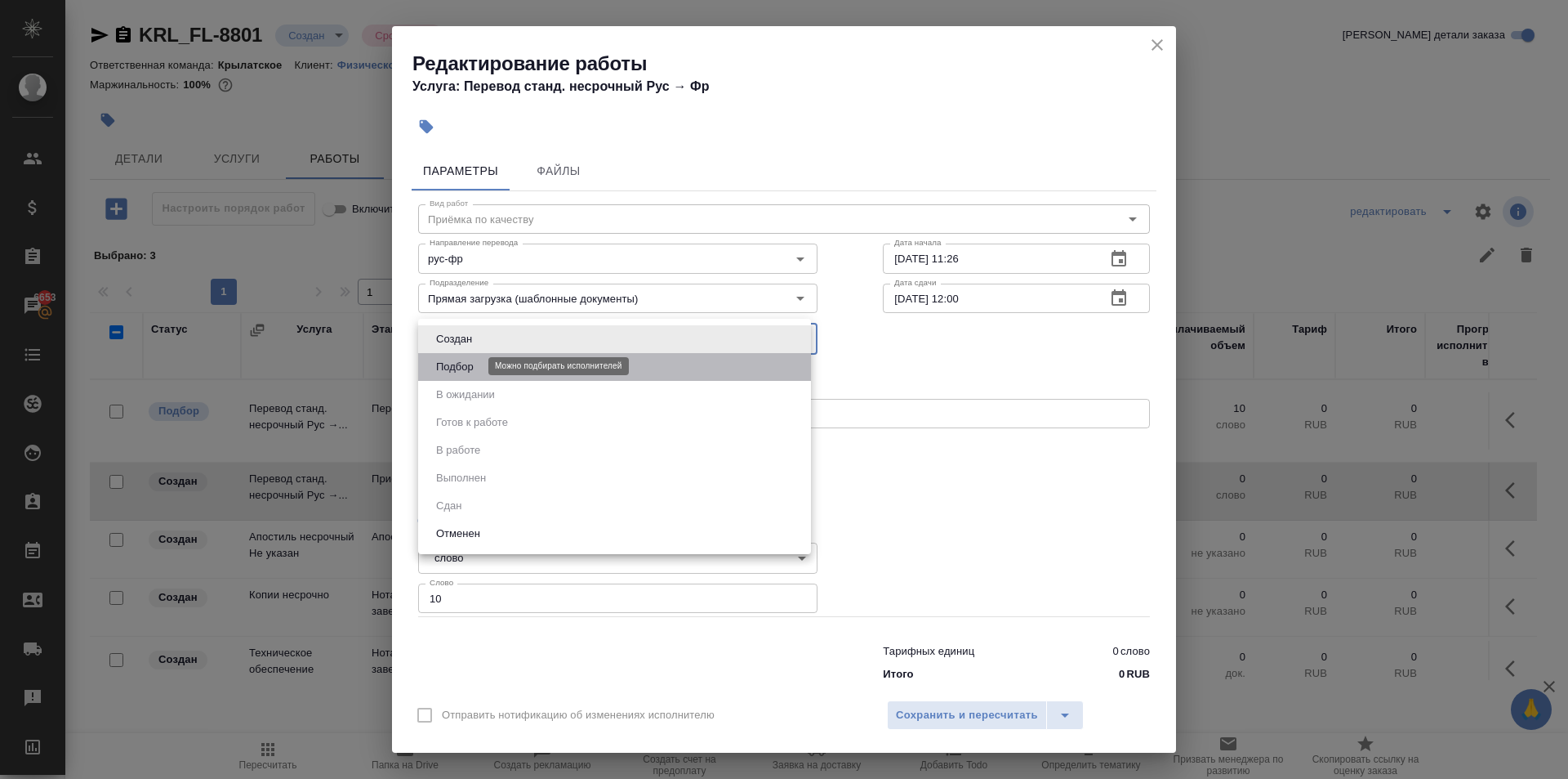
click at [457, 373] on button "Подбор" at bounding box center [455, 367] width 48 height 18
type input "recruiting"
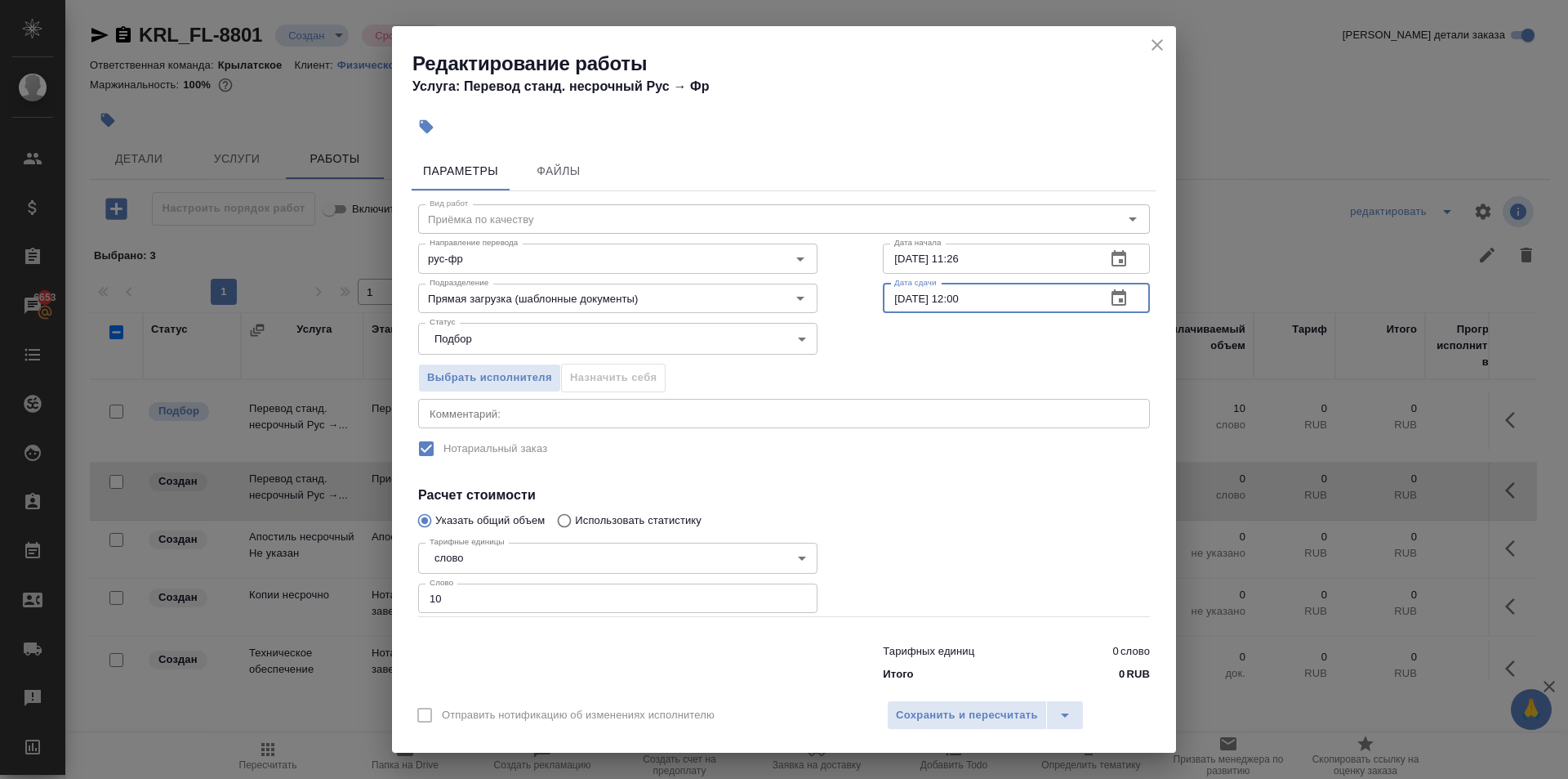
click at [1002, 308] on input "17.10.2025 12:00" at bounding box center [988, 298] width 210 height 30
click at [1109, 288] on button "button" at bounding box center [1119, 299] width 40 height 40
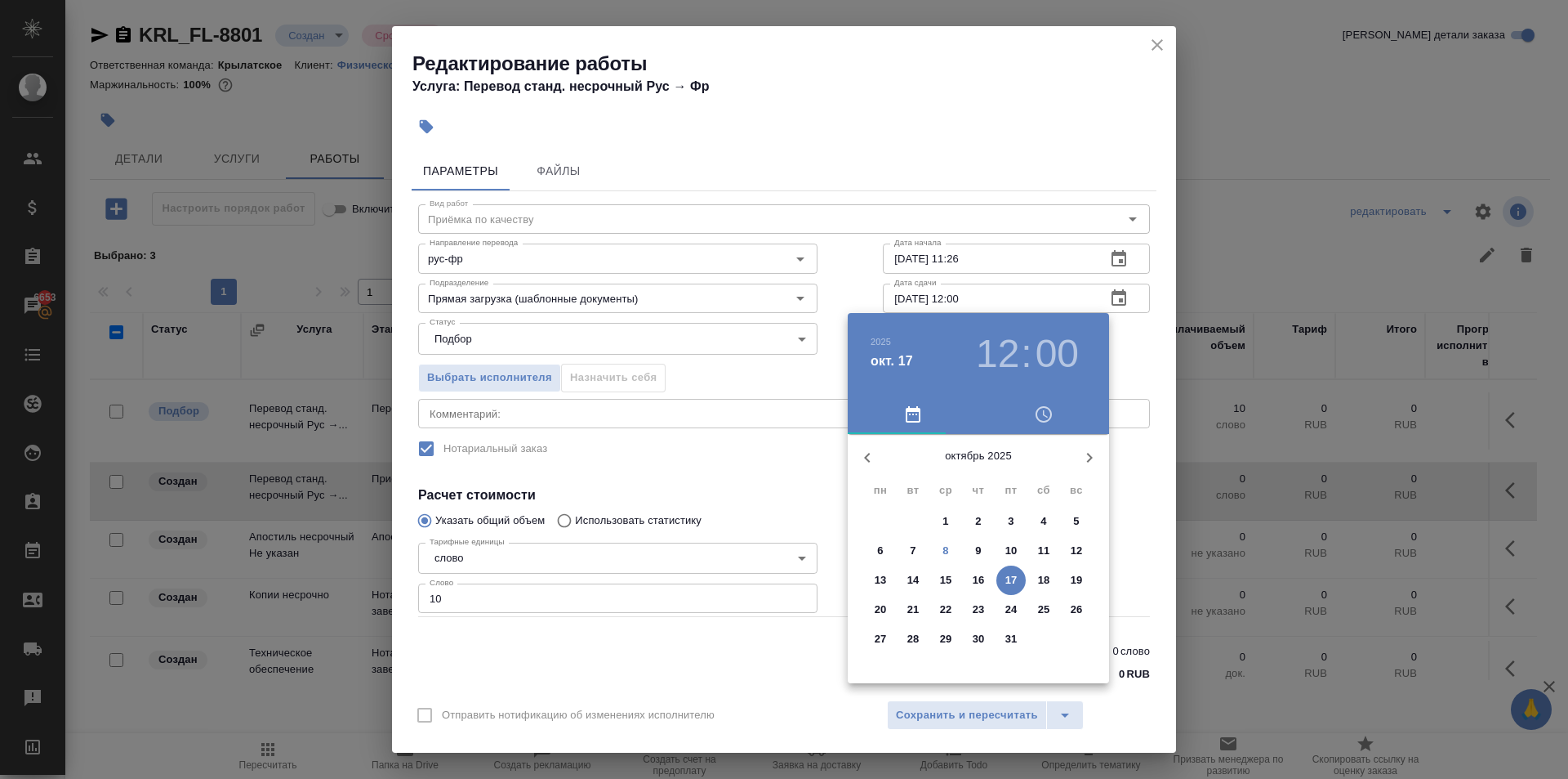
click at [978, 552] on p "9" at bounding box center [978, 551] width 5 height 16
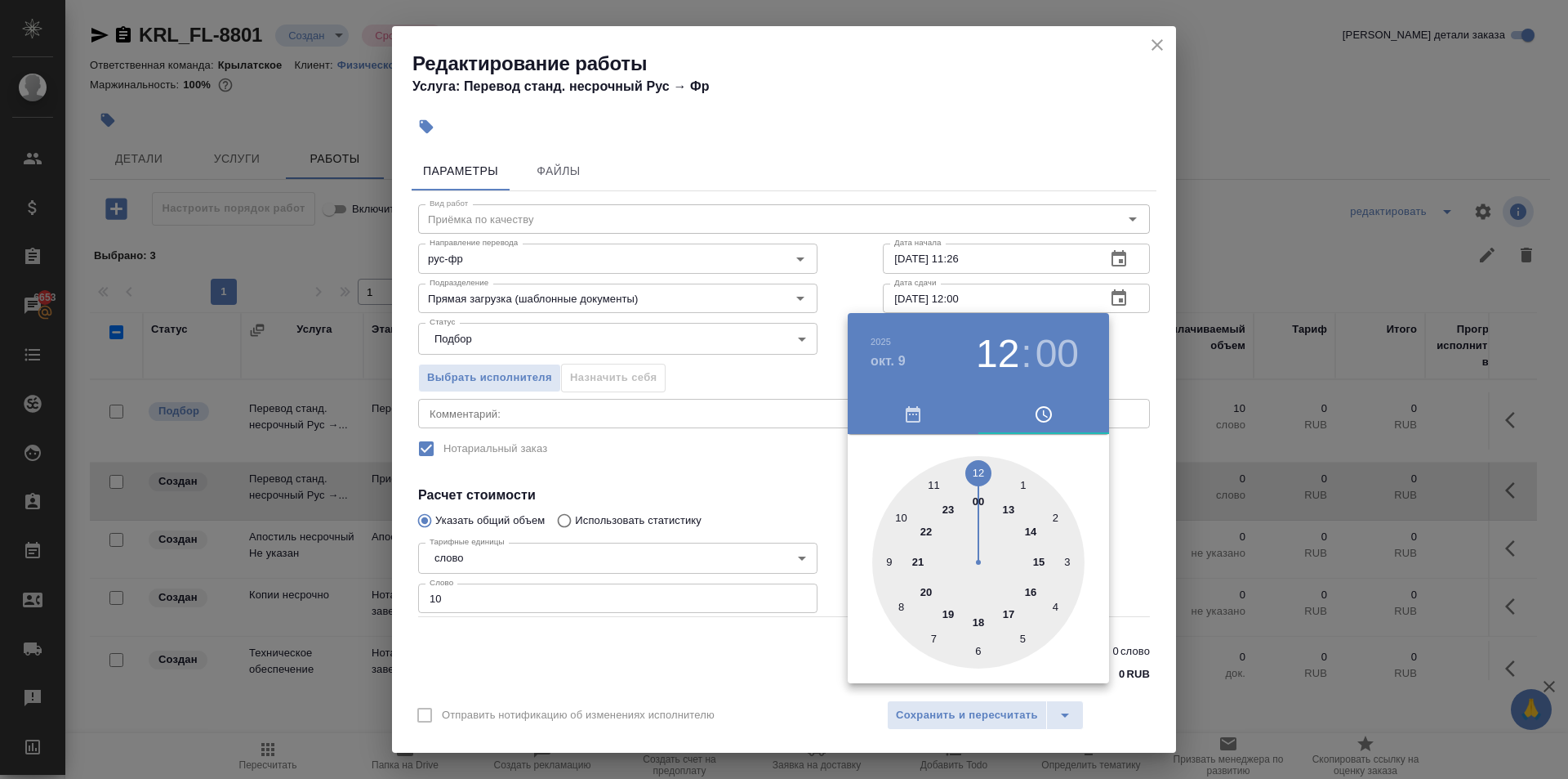
type input "09.10.2025 10:00"
click at [900, 516] on div at bounding box center [978, 562] width 212 height 212
drag, startPoint x: 1157, startPoint y: 479, endPoint x: 1149, endPoint y: 473, distance: 10.0
click at [1154, 479] on div at bounding box center [784, 390] width 1568 height 779
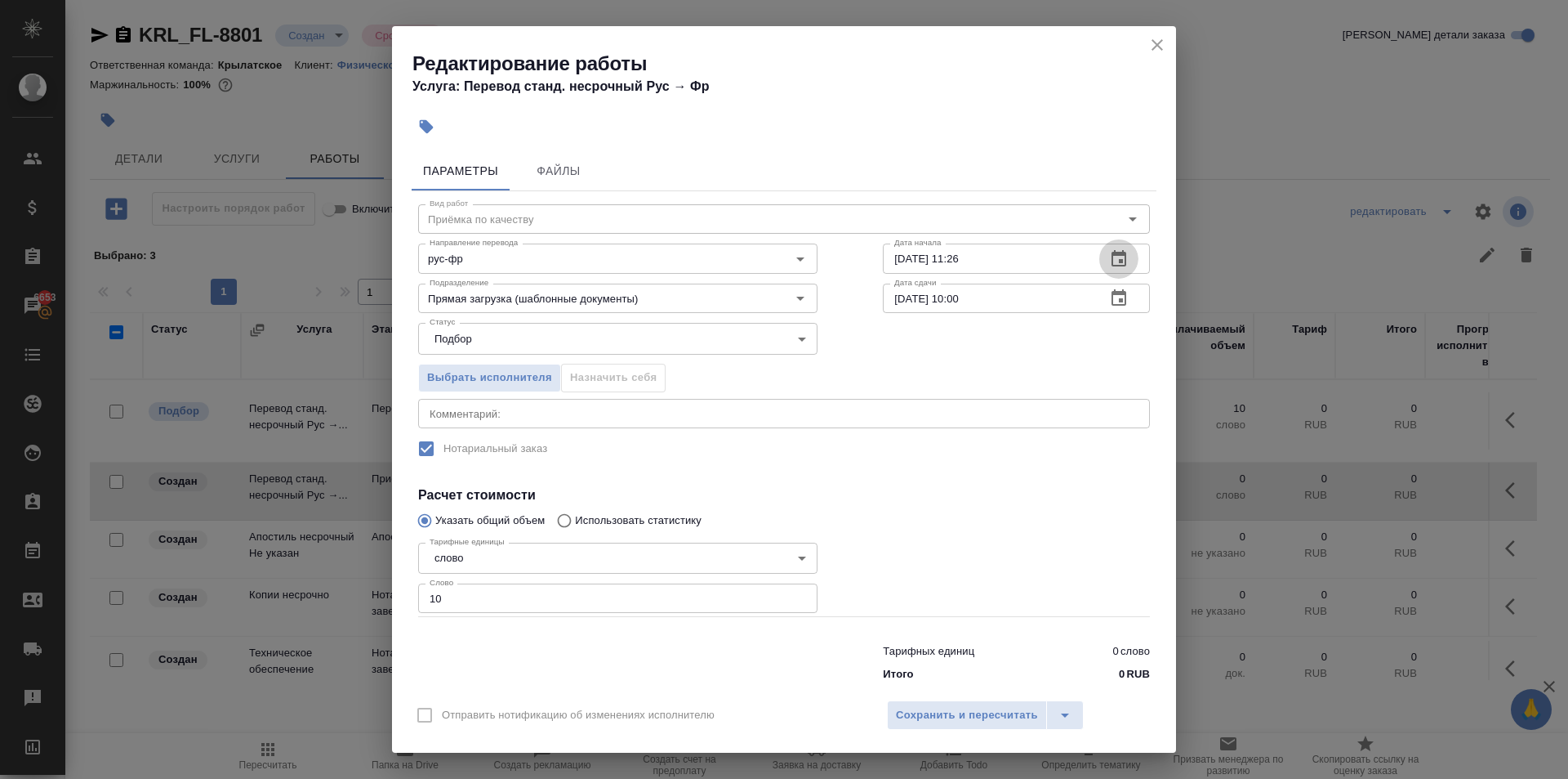
click at [1112, 255] on icon "button" at bounding box center [1119, 258] width 14 height 16
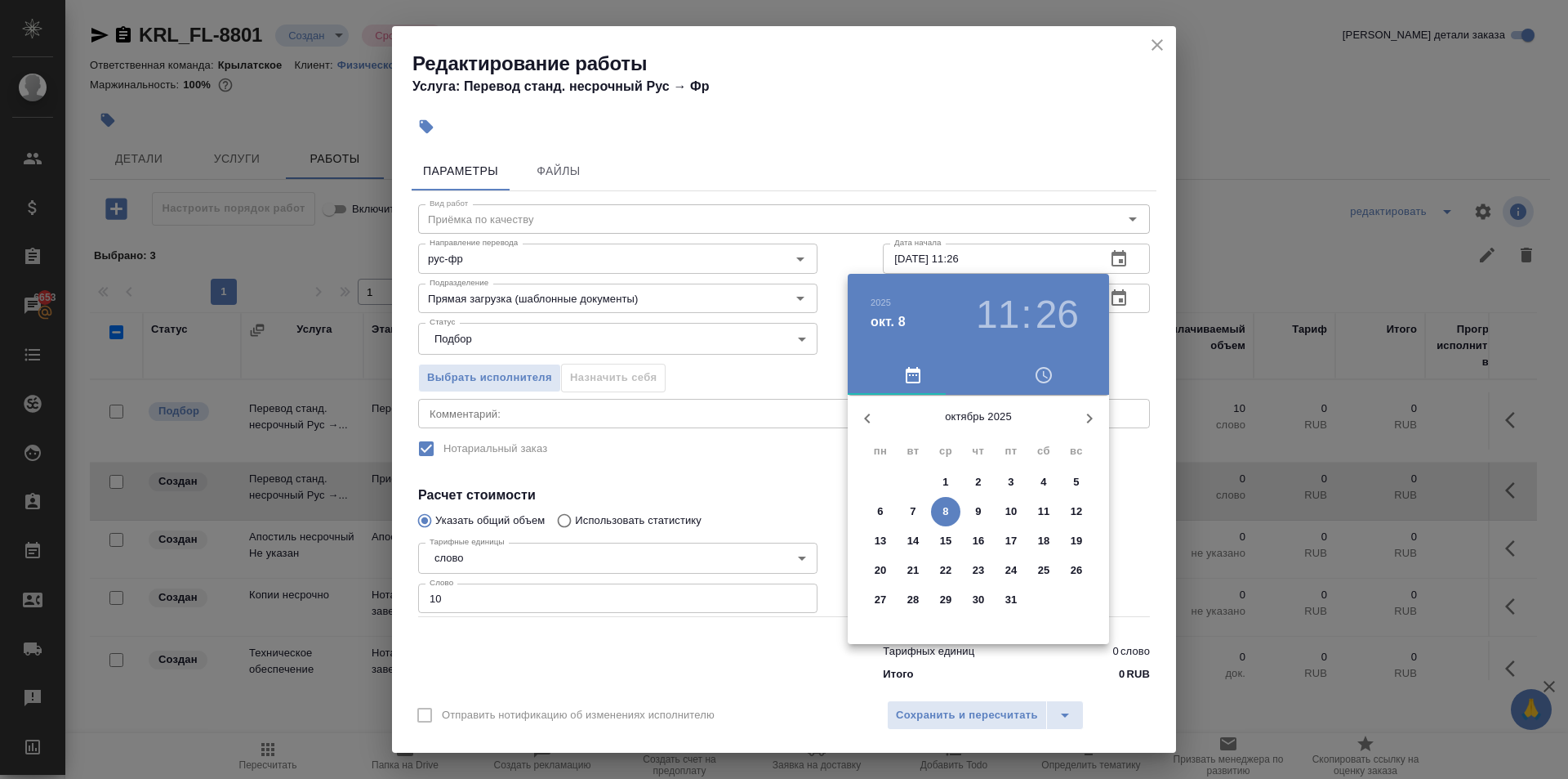
click at [978, 514] on p "9" at bounding box center [978, 512] width 5 height 16
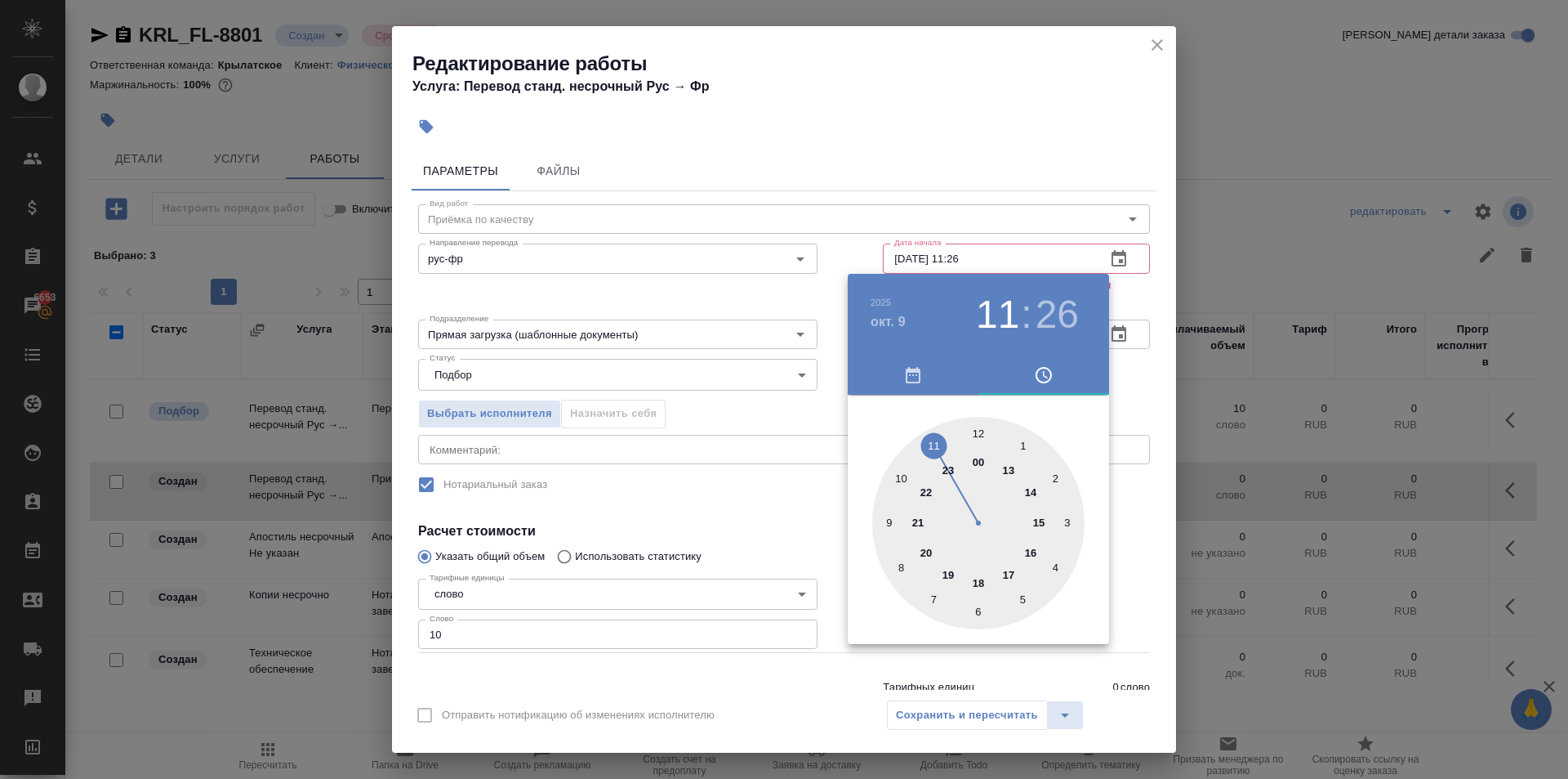
click at [889, 512] on div at bounding box center [978, 523] width 212 height 212
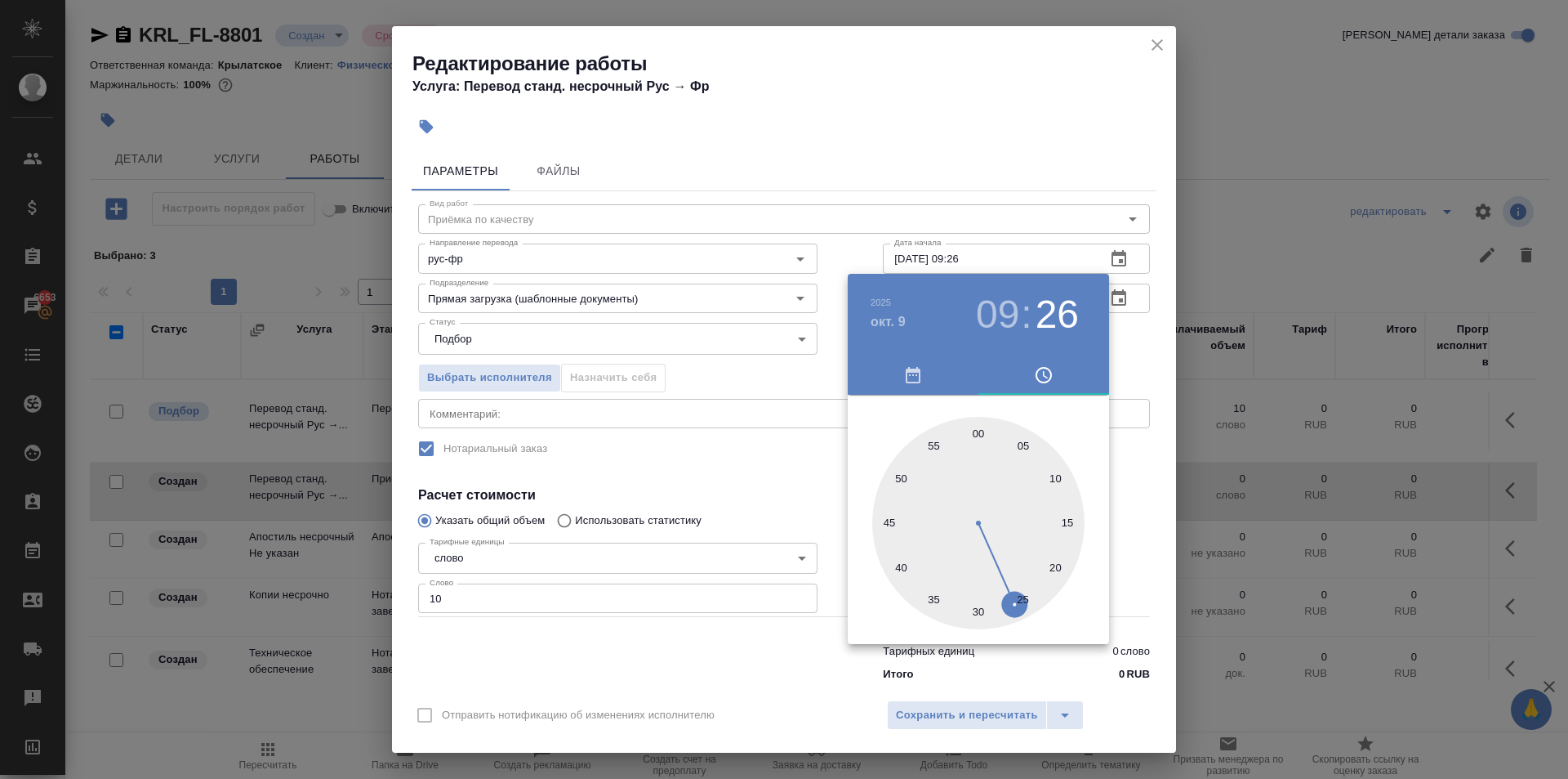
click at [976, 431] on div at bounding box center [978, 523] width 212 height 212
type input "09.10.2025 09:00"
click at [1141, 443] on div at bounding box center [784, 390] width 1568 height 779
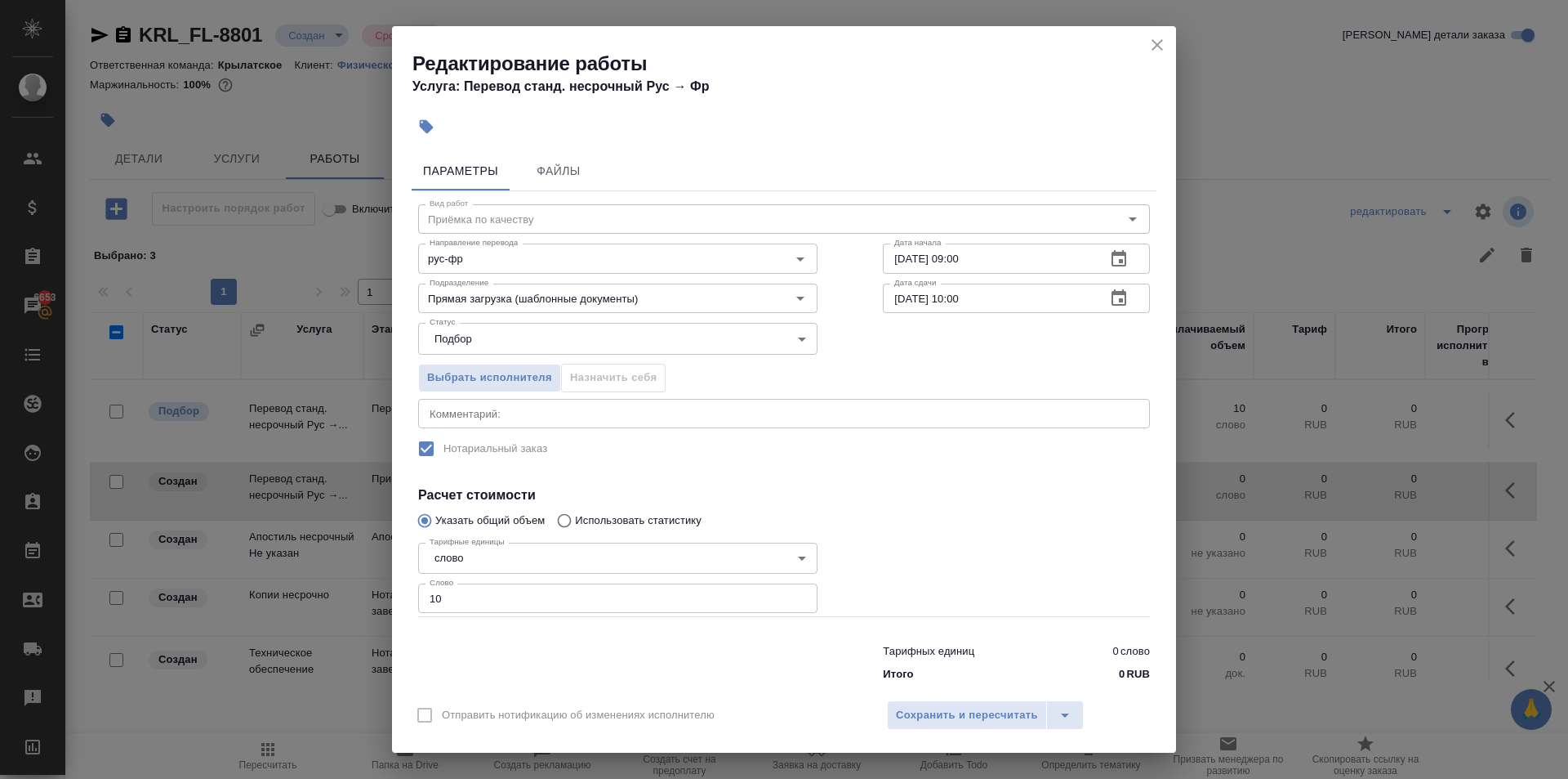
click at [976, 678] on div "Тарифных единиц 0 слово Итого 0 RUB" at bounding box center [1017, 659] width 333 height 112
click at [981, 696] on div "Отправить нотификацию об изменениях исполнителю Сохранить и пересчитать" at bounding box center [784, 721] width 784 height 63
click at [985, 708] on span "Сохранить и пересчитать" at bounding box center [967, 715] width 142 height 19
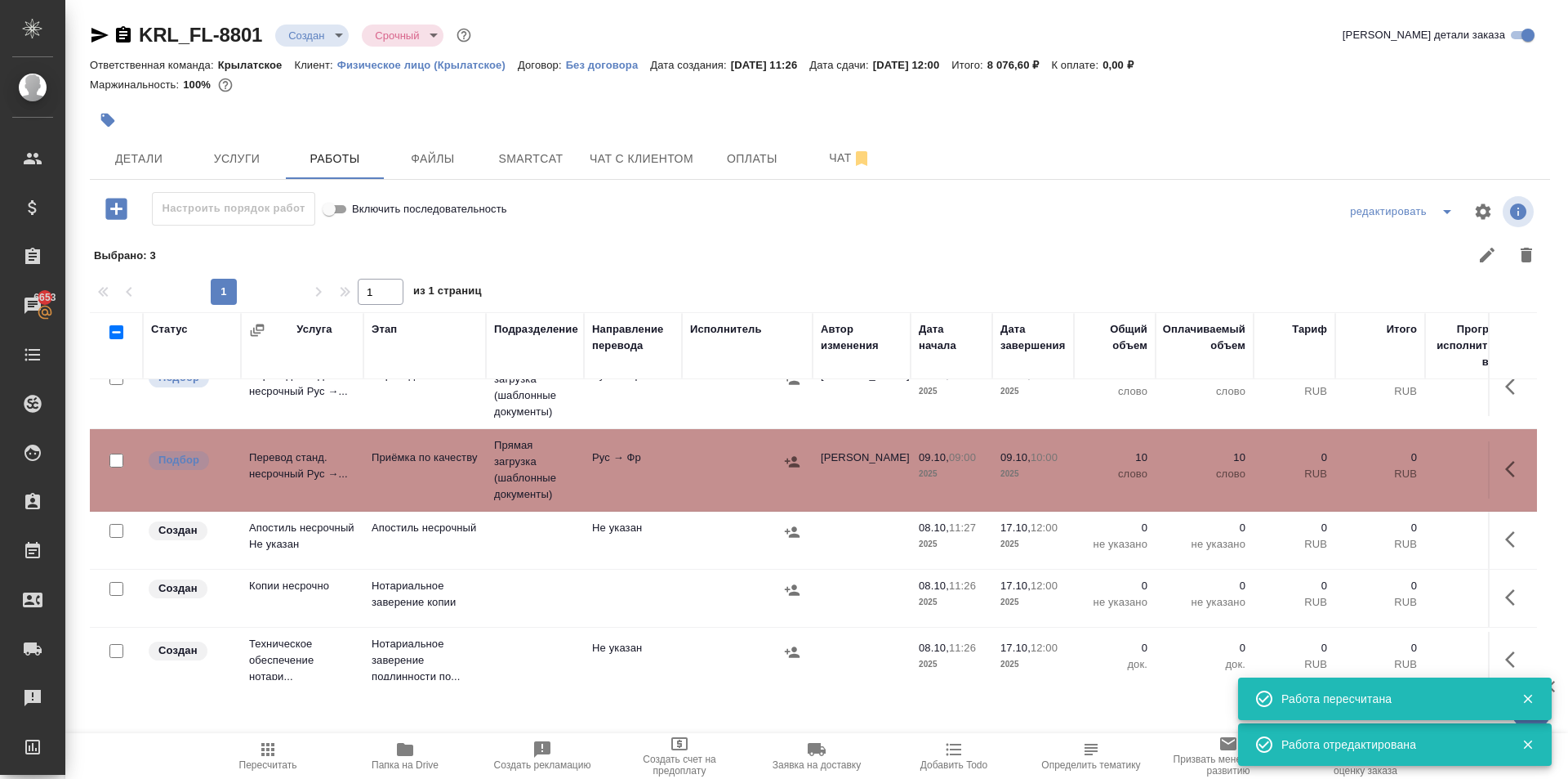
scroll to position [59, 0]
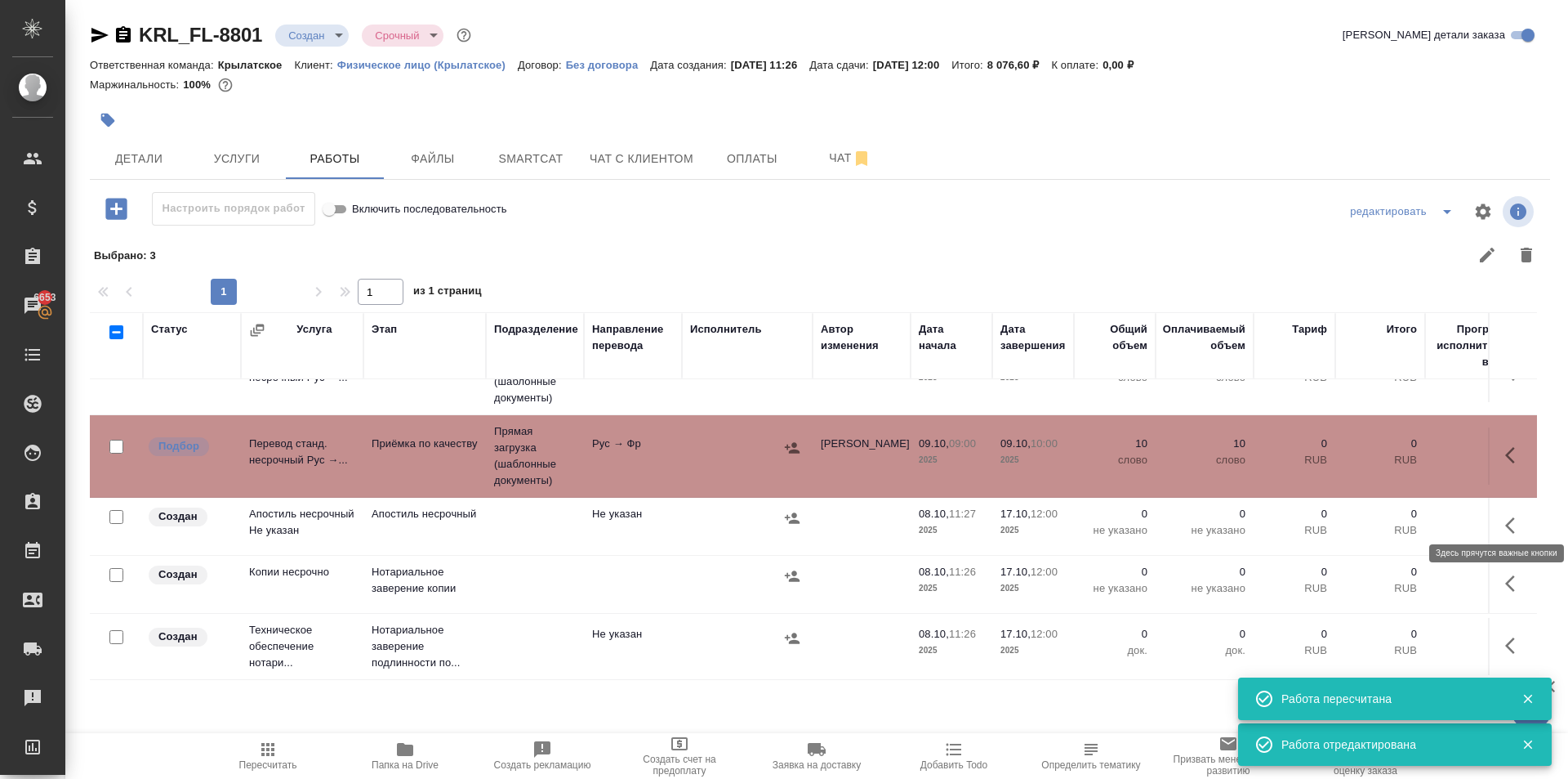
click at [1506, 515] on icon "button" at bounding box center [1516, 525] width 20 height 20
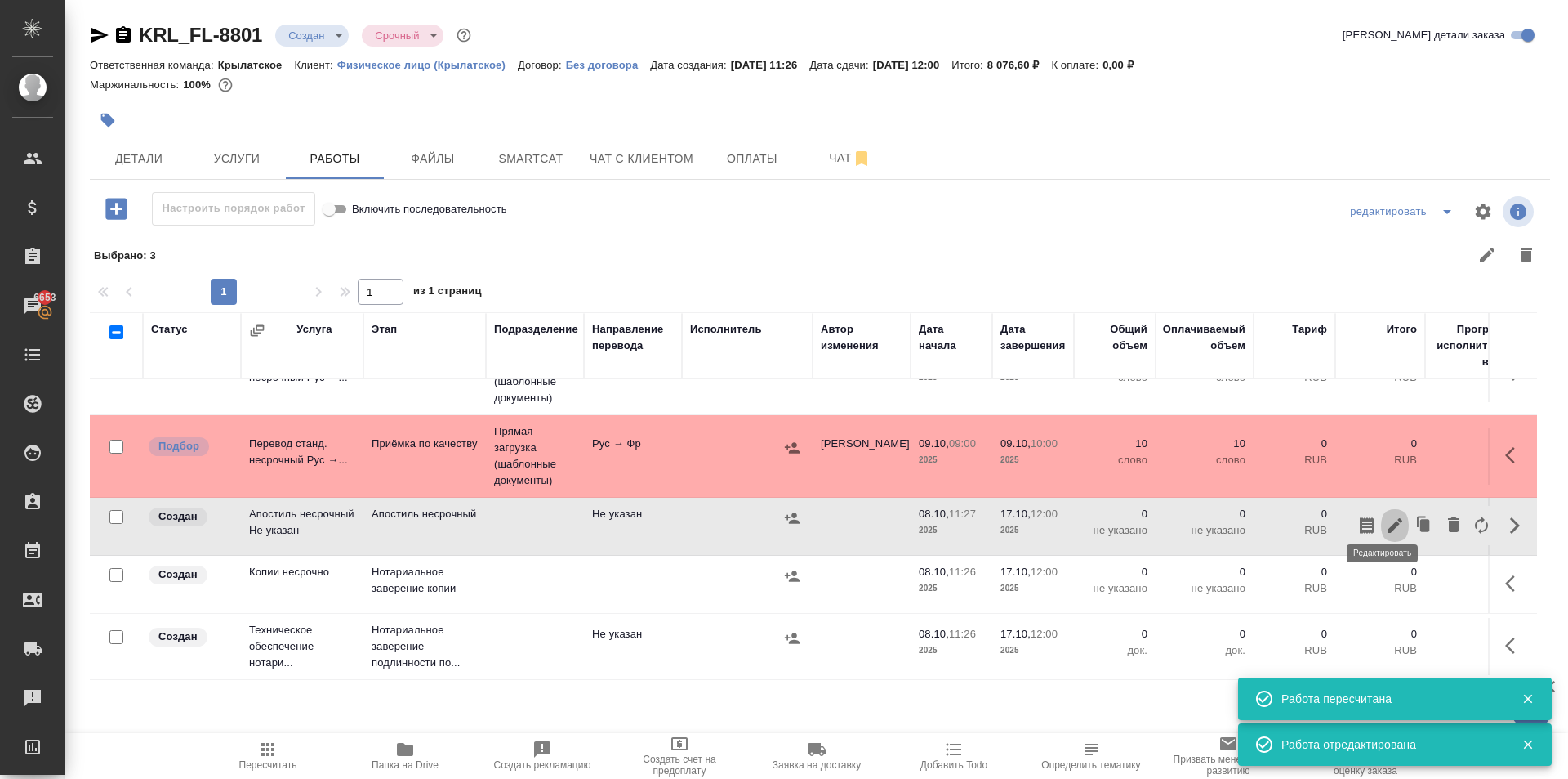
click at [1385, 523] on icon "button" at bounding box center [1395, 525] width 20 height 20
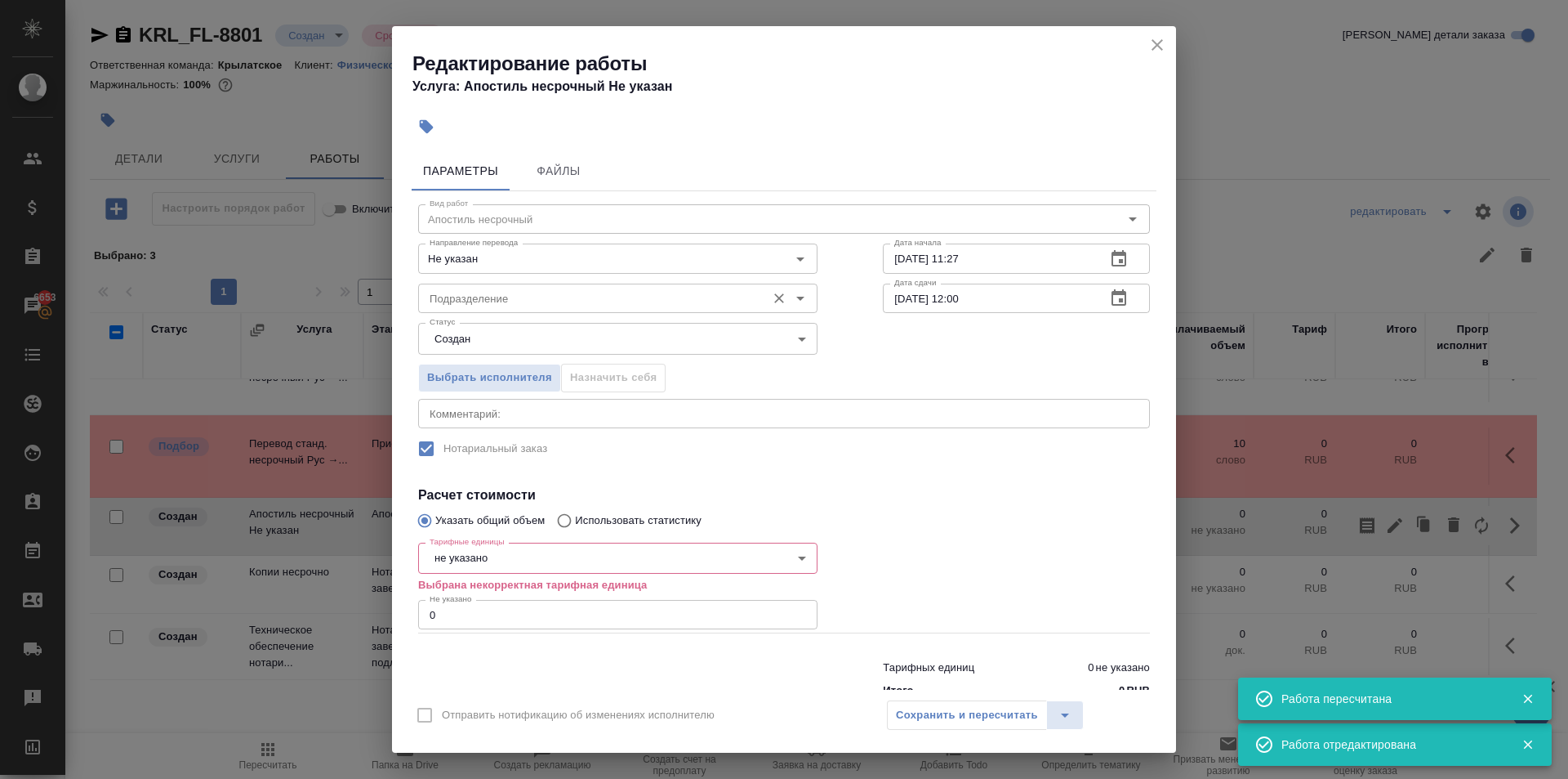
click at [509, 295] on input "Подразделение" at bounding box center [591, 299] width 335 height 20
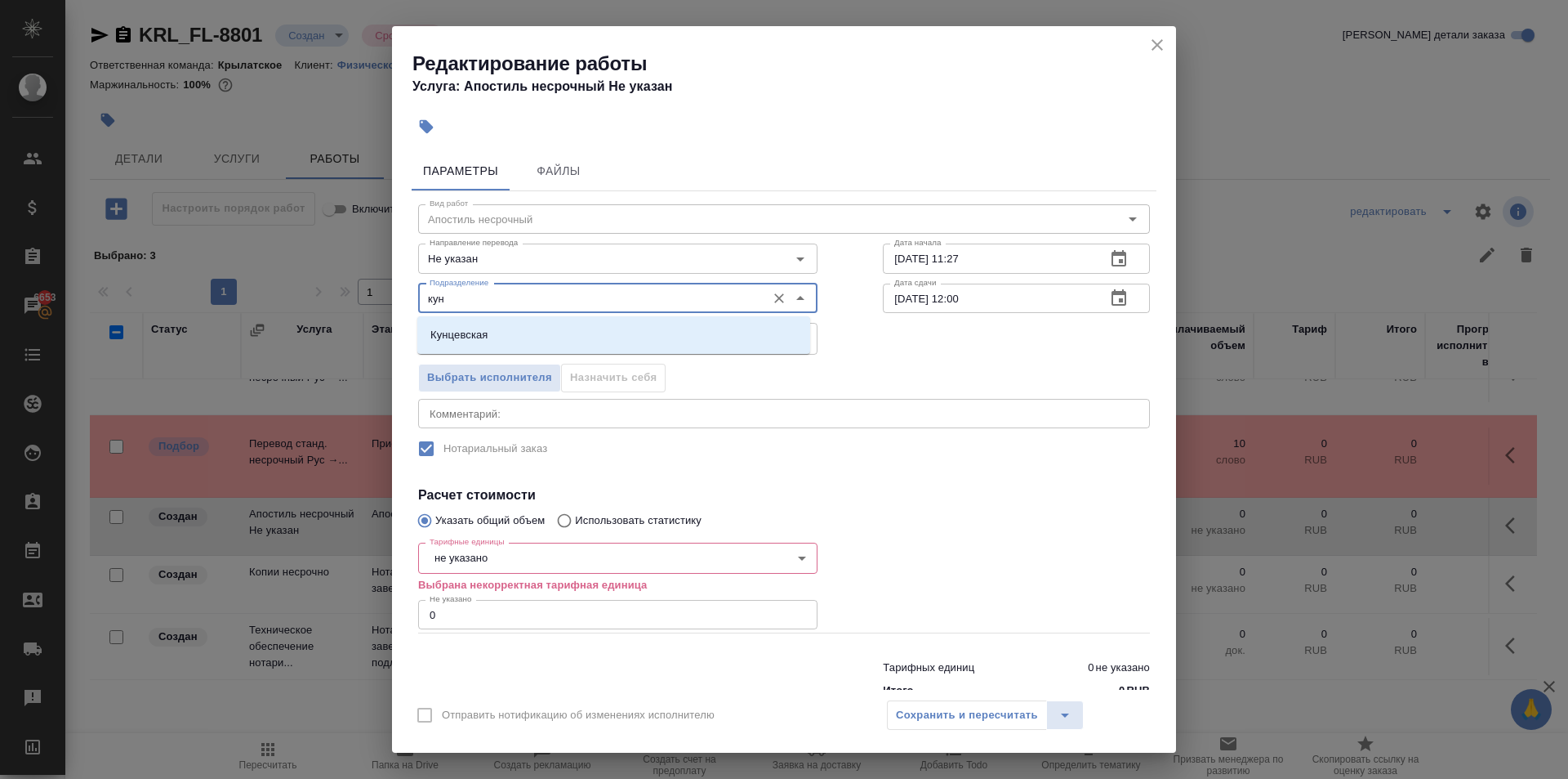
click at [478, 318] on div "Кунцевская" at bounding box center [613, 336] width 393 height 38
click at [480, 325] on li "Кунцевская" at bounding box center [613, 335] width 393 height 30
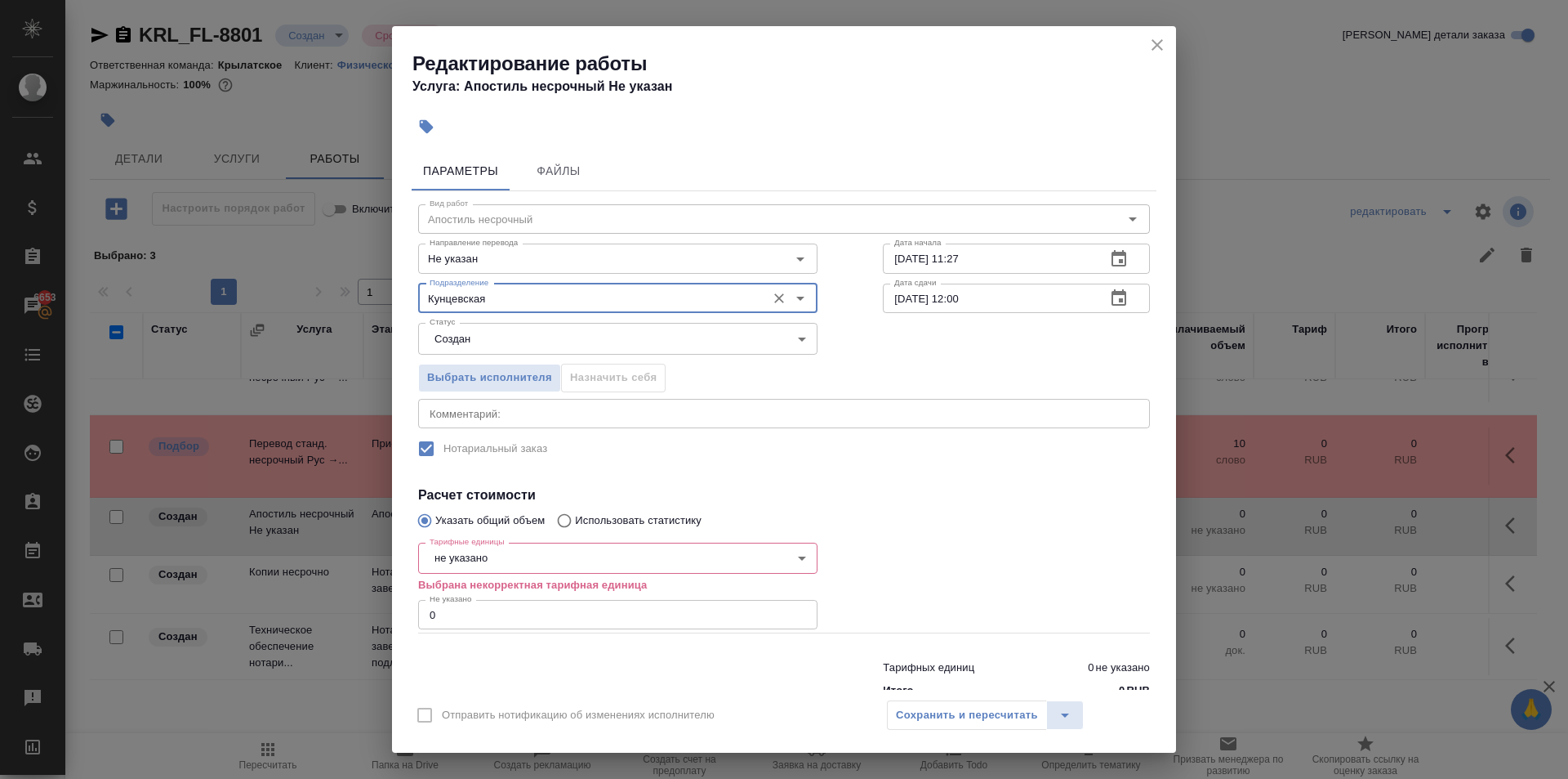
type input "Кунцевская"
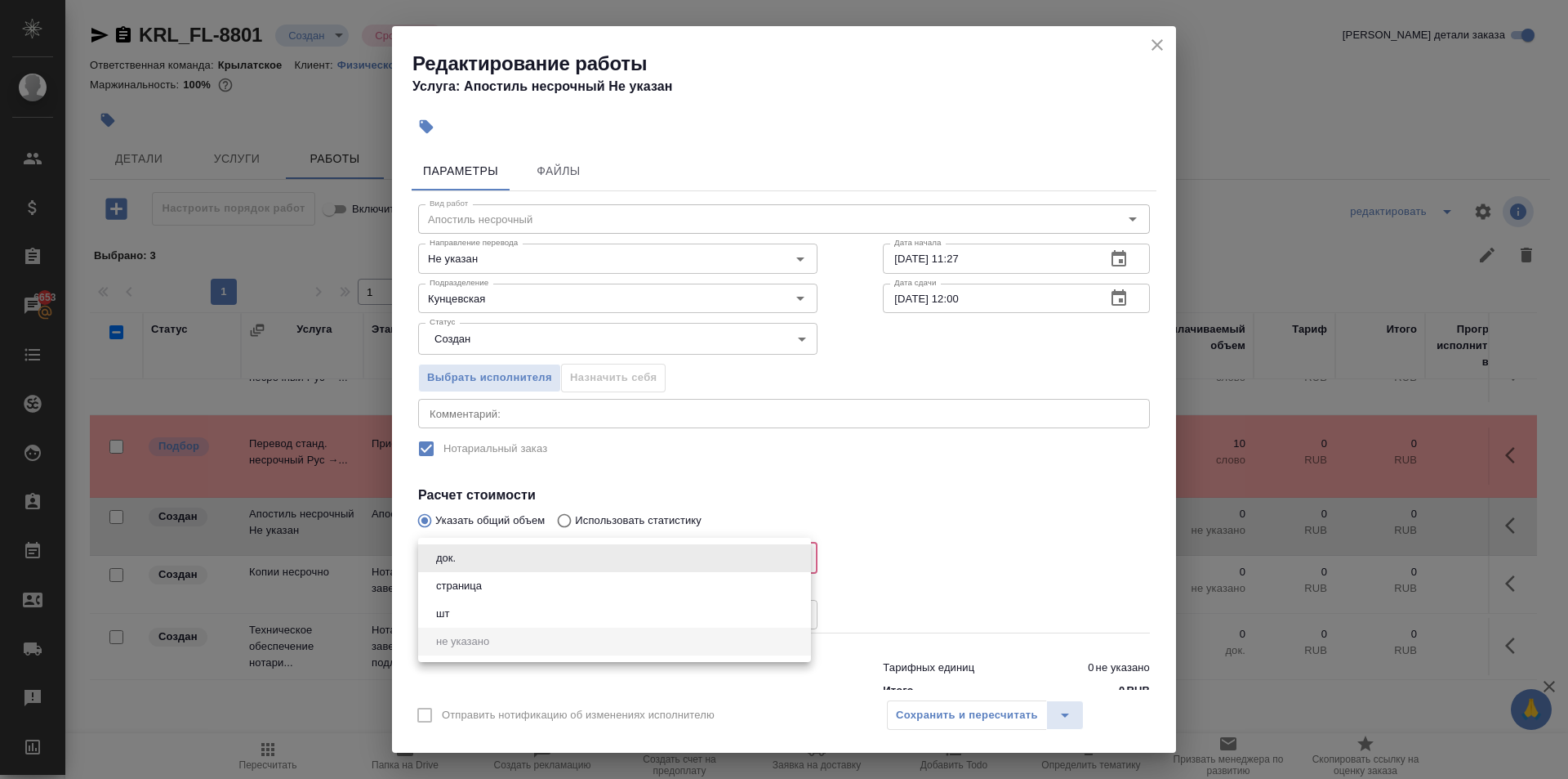
drag, startPoint x: 451, startPoint y: 542, endPoint x: 460, endPoint y: 554, distance: 15.0
click at [454, 549] on body "🙏 .cls-1 fill:#fff; AWATERA Kasymov Timur Клиенты Спецификации Заказы 6653 Чаты…" at bounding box center [784, 390] width 1568 height 779
click at [466, 565] on li "док." at bounding box center [614, 558] width 393 height 28
type input "5a8b1489cc6b4906c91bfd8b"
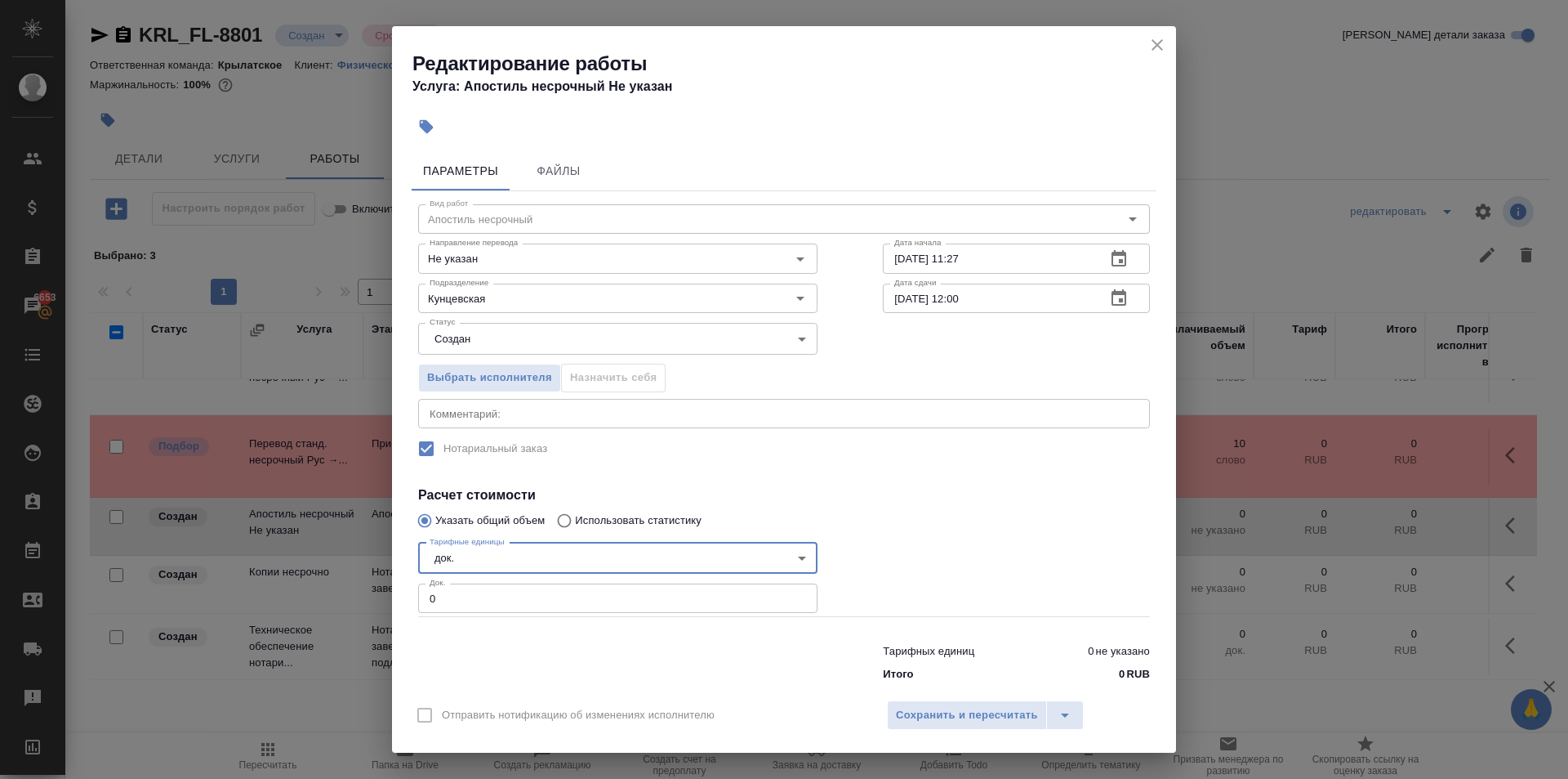
drag, startPoint x: 437, startPoint y: 599, endPoint x: 400, endPoint y: 596, distance: 37.1
click at [400, 596] on div "Параметры Файлы Вид работ Апостиль несрочный Вид работ Направление перевода Не …" at bounding box center [784, 417] width 784 height 545
type input "1"
click at [923, 718] on span "Сохранить и пересчитать" at bounding box center [967, 715] width 142 height 19
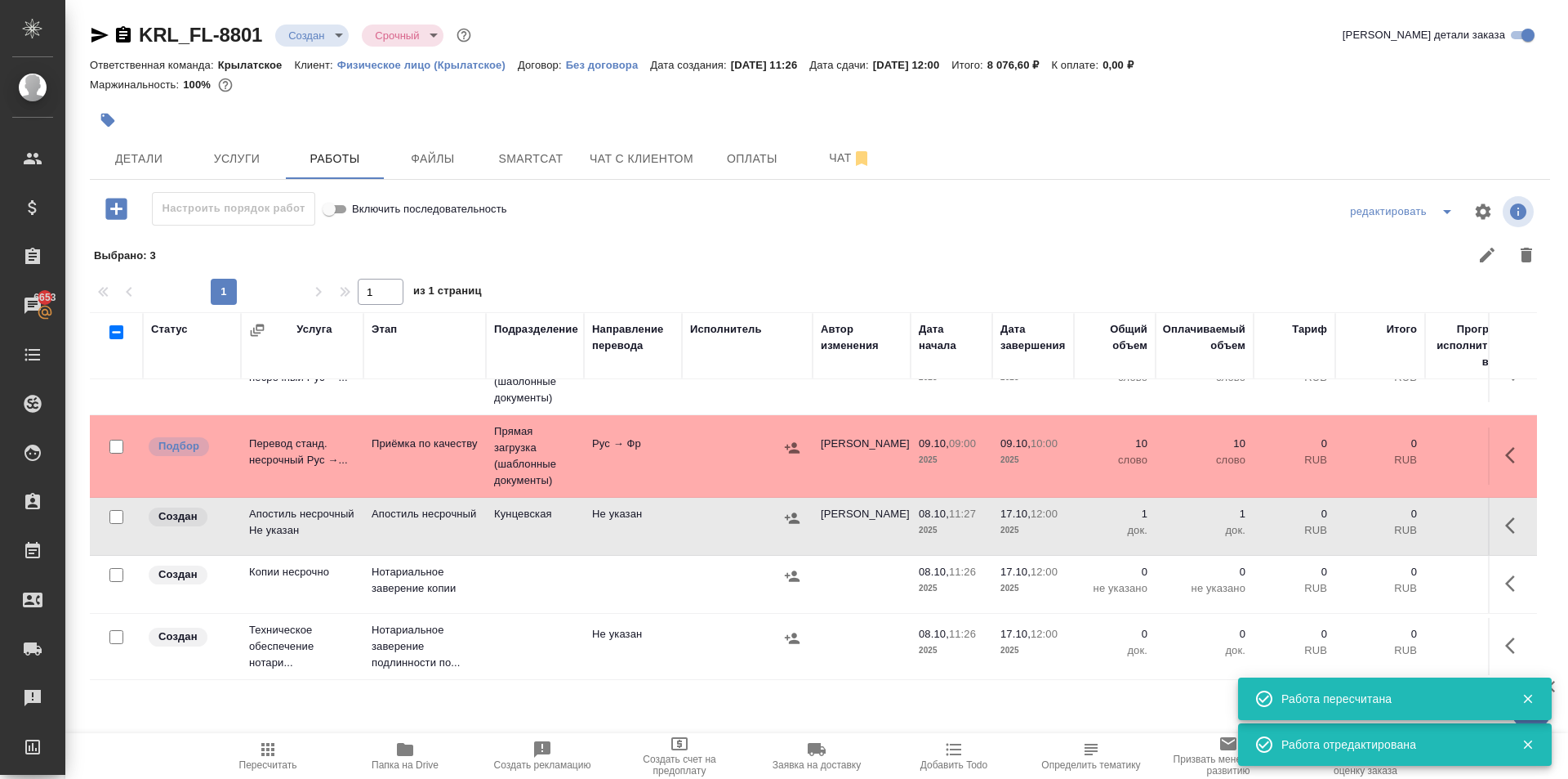
click at [794, 513] on icon "button" at bounding box center [792, 518] width 14 height 11
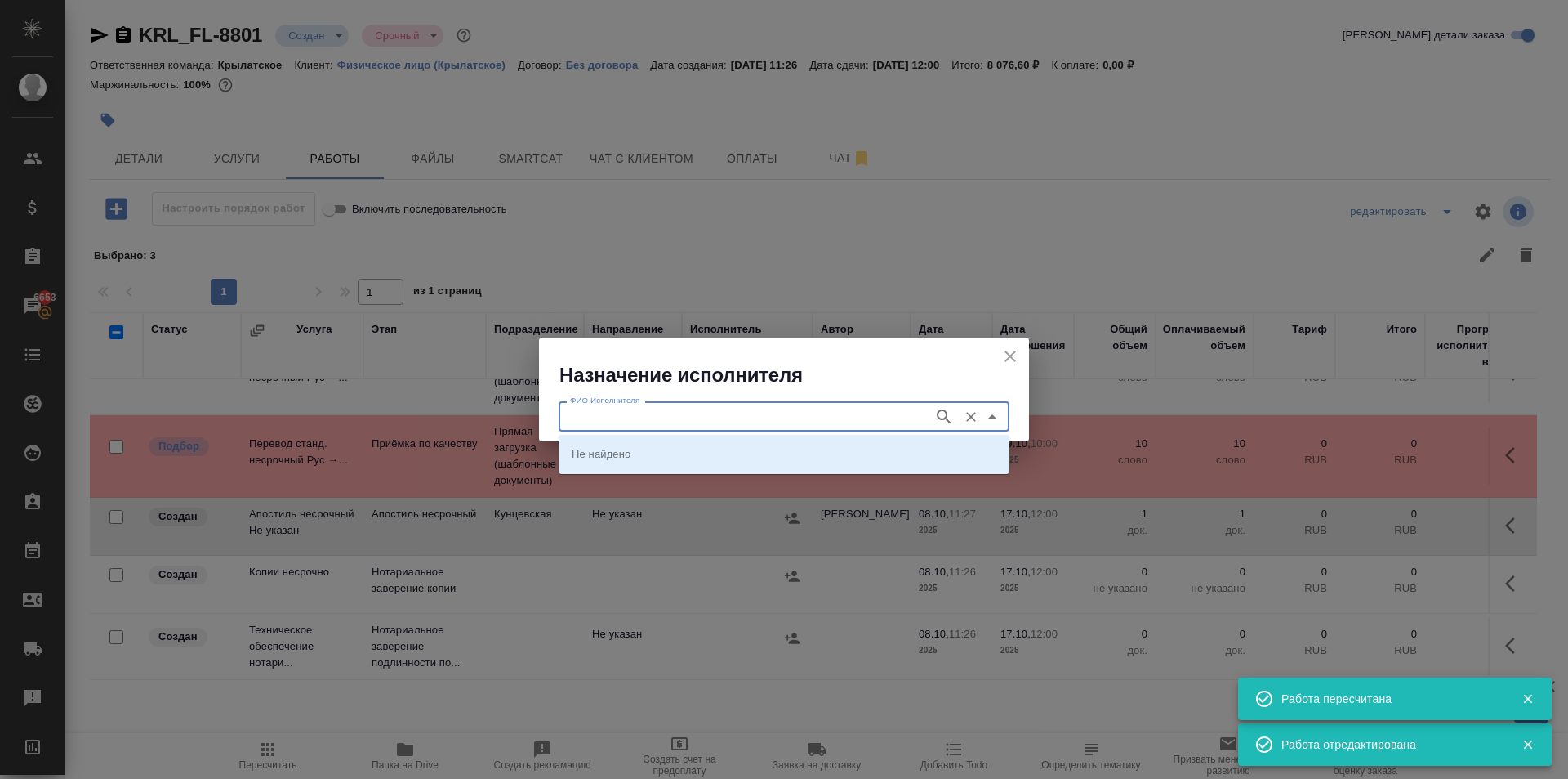
click at [648, 407] on input "ФИО Исполнителя" at bounding box center [744, 416] width 362 height 20
type input "юстиции"
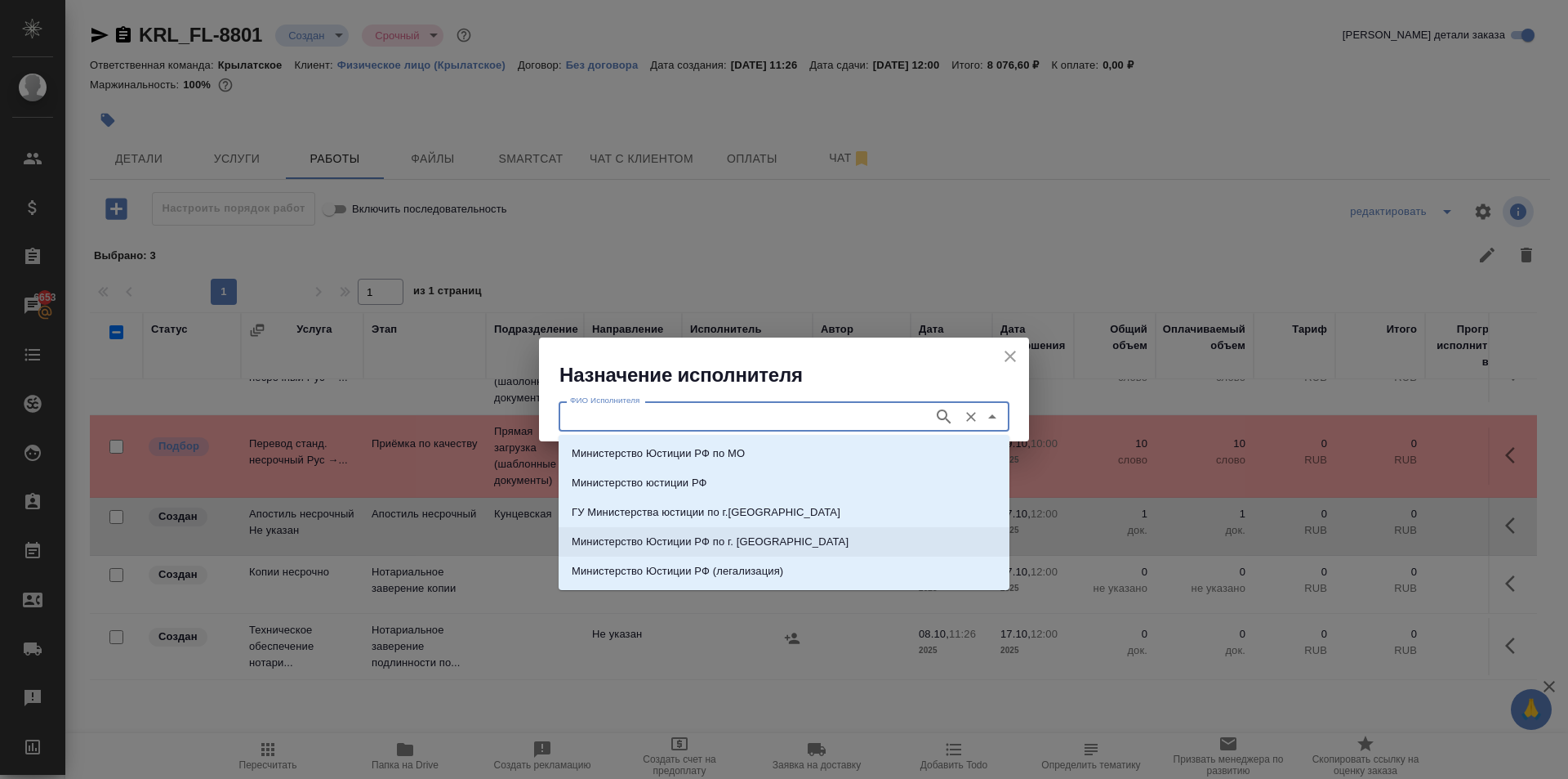
drag, startPoint x: 752, startPoint y: 505, endPoint x: 759, endPoint y: 536, distance: 31.8
click at [759, 536] on ul "Министерство Юстиции РФ по МО Министерство юстиции РФ ГУ Министерства юстиции п…" at bounding box center [784, 525] width 451 height 148
click at [747, 548] on p "Министерство Юстиции РФ по г. Москве" at bounding box center [710, 542] width 277 height 16
type input "Министерство Юстиции РФ по г. Москве"
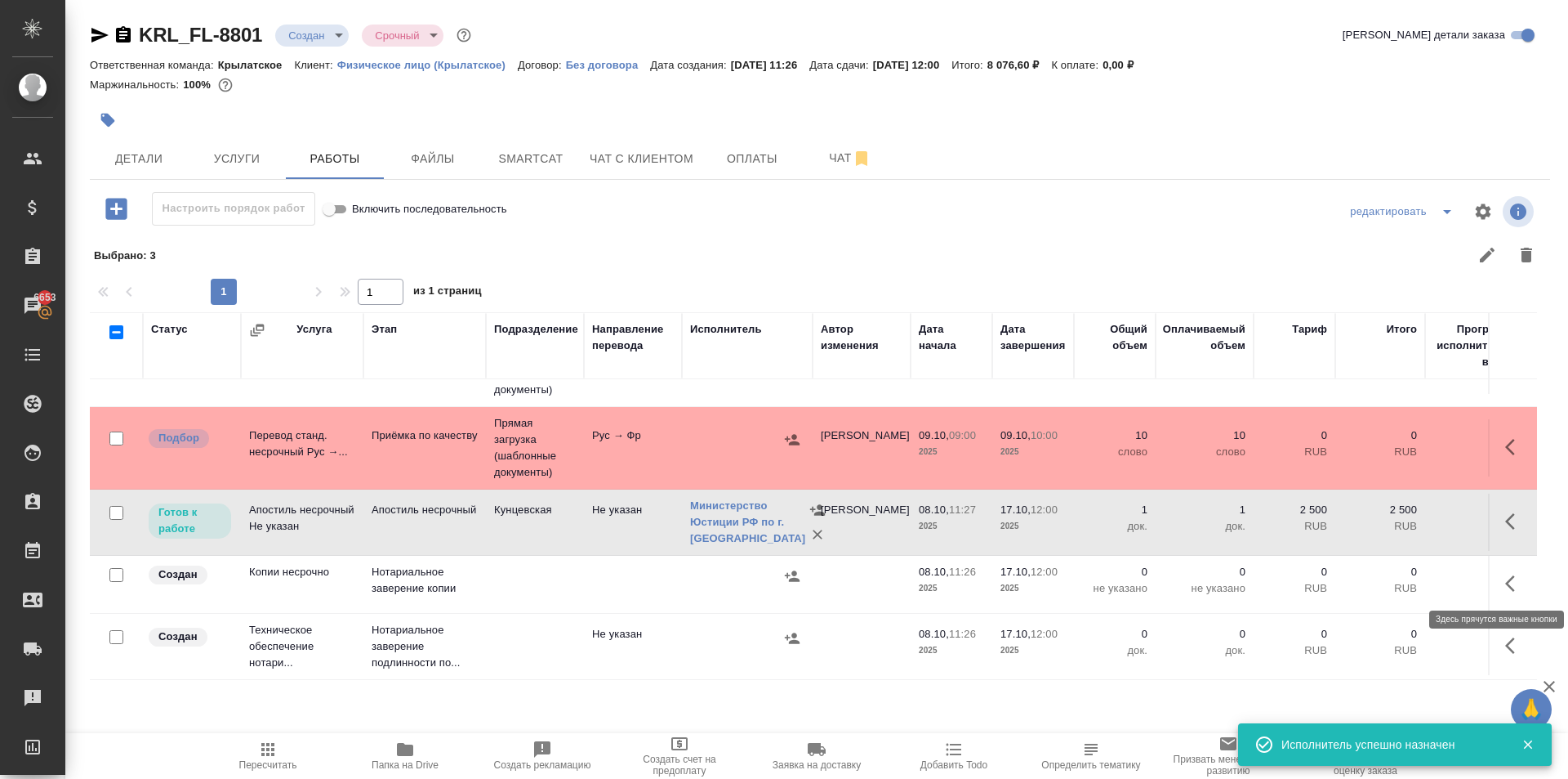
click at [1506, 585] on icon "button" at bounding box center [1516, 584] width 20 height 20
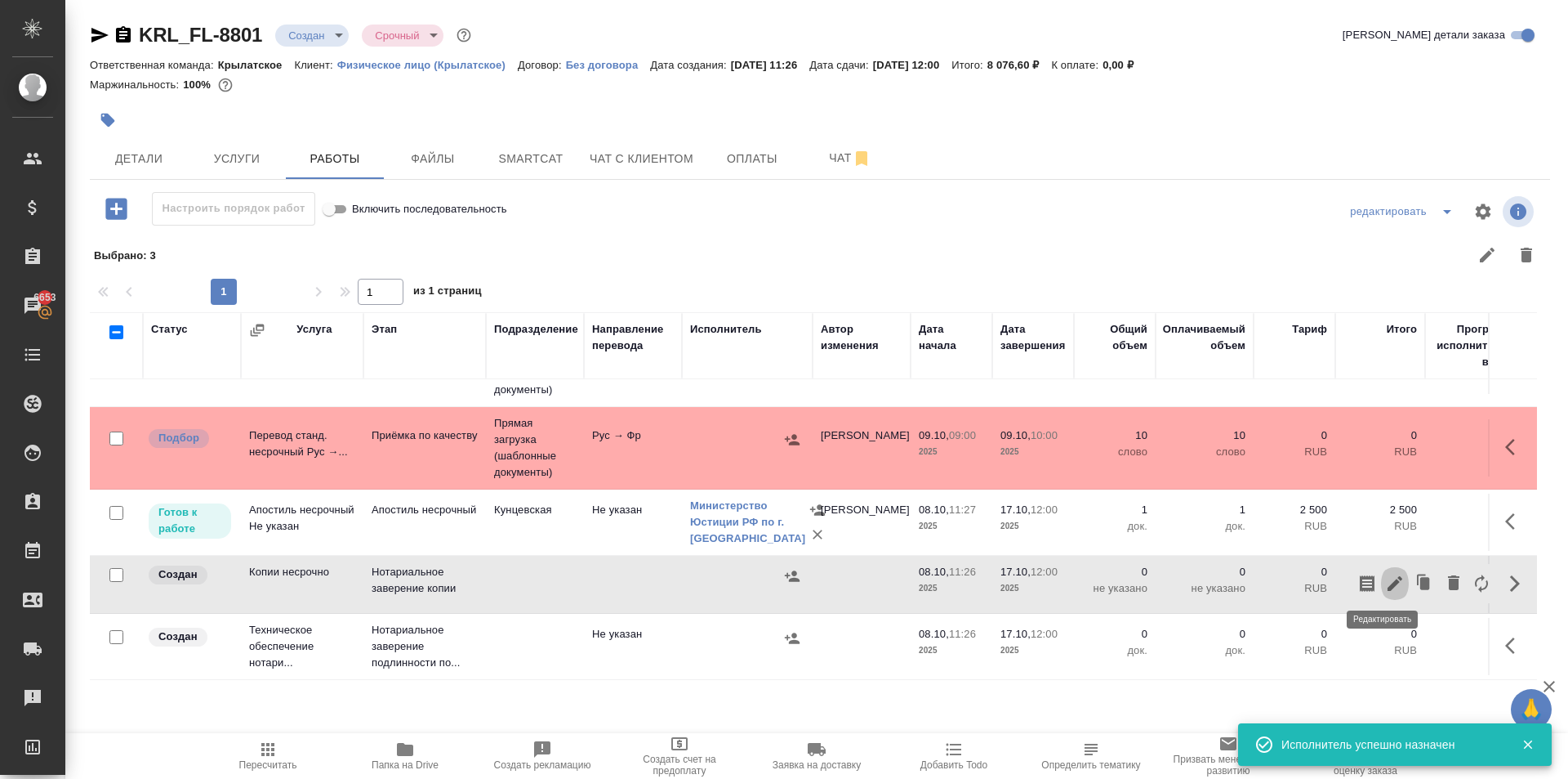
click at [1391, 590] on button "button" at bounding box center [1394, 584] width 28 height 40
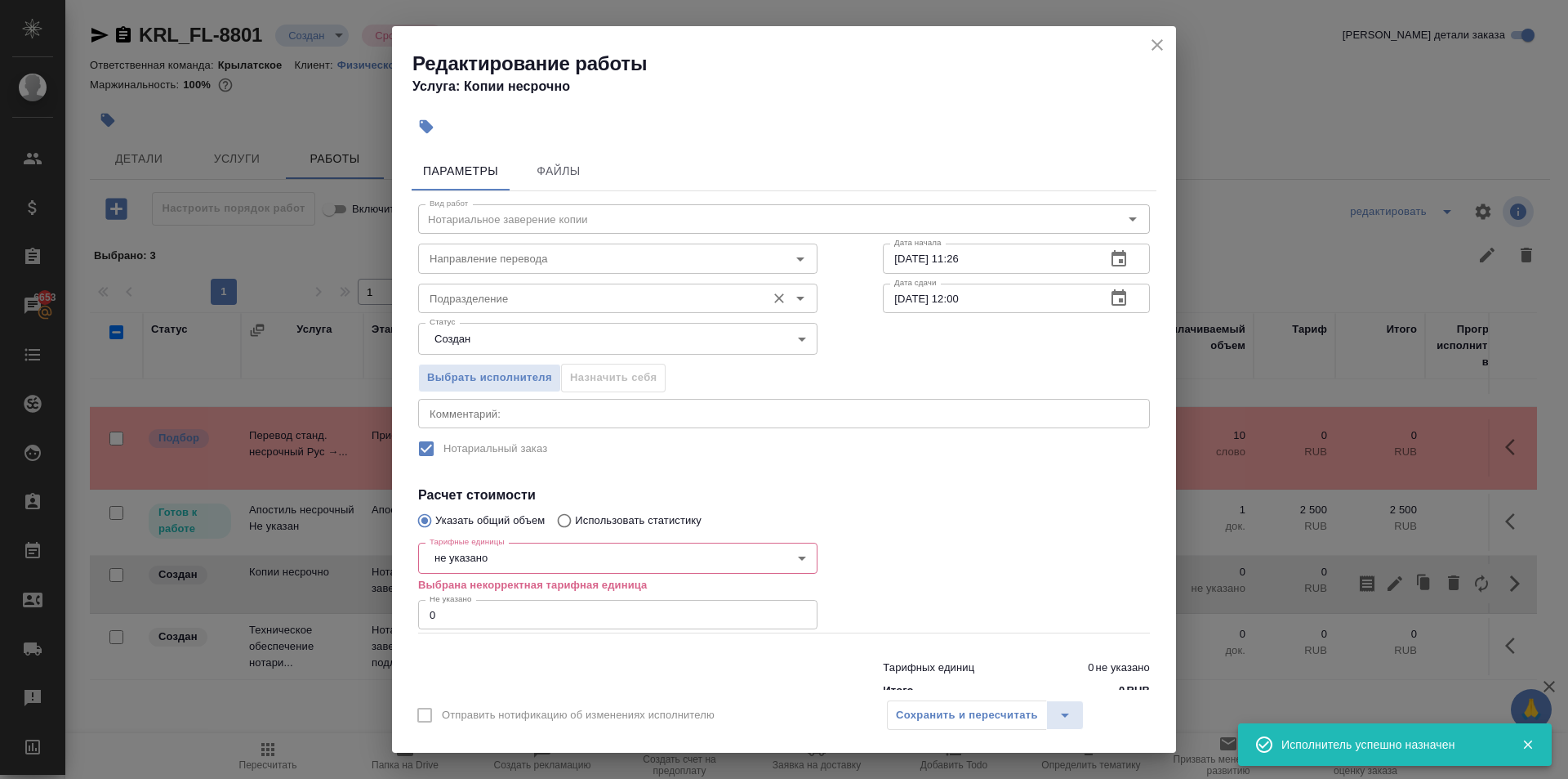
click at [485, 300] on input "Подразделение" at bounding box center [591, 299] width 335 height 20
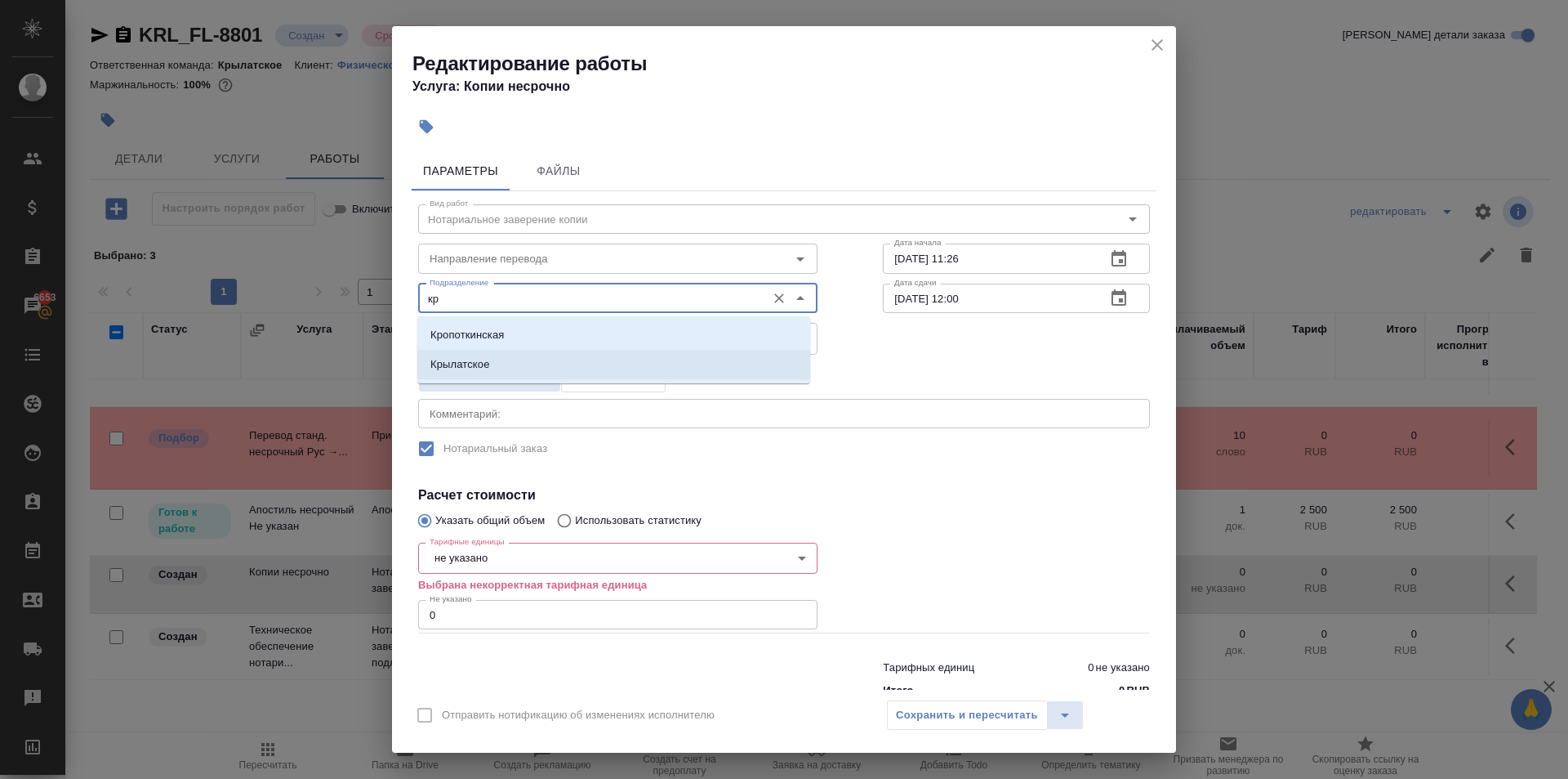
click at [492, 362] on li "Крылатское" at bounding box center [613, 364] width 393 height 30
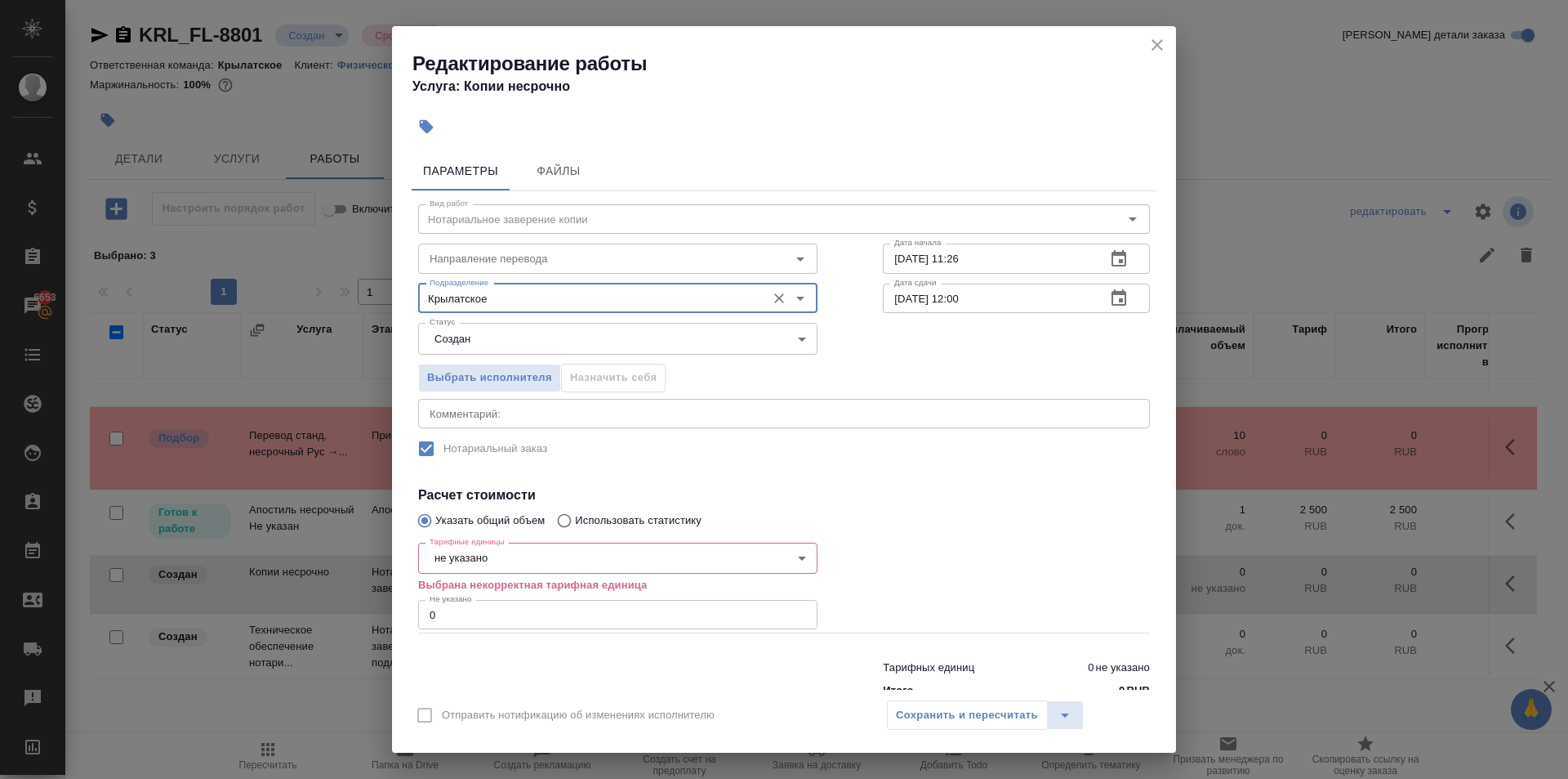
type input "Крылатское"
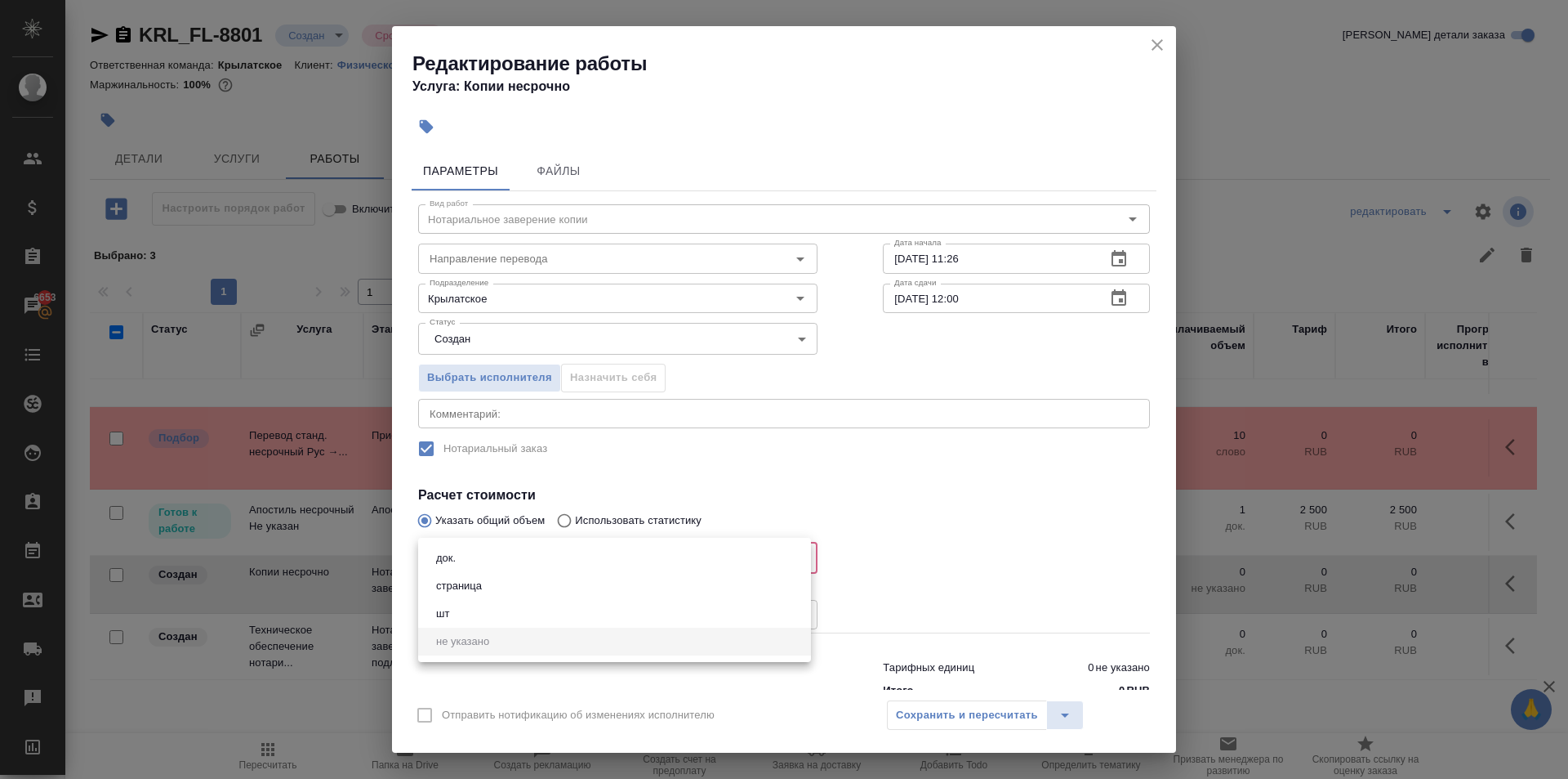
click at [468, 569] on body "🙏 .cls-1 fill:#fff; AWATERA Kasymov Timur Клиенты Спецификации Заказы 6653 Чаты…" at bounding box center [784, 390] width 1568 height 779
click at [465, 585] on button "страница" at bounding box center [459, 586] width 56 height 18
type input "5a8b1489cc6b4906c91bfdb2"
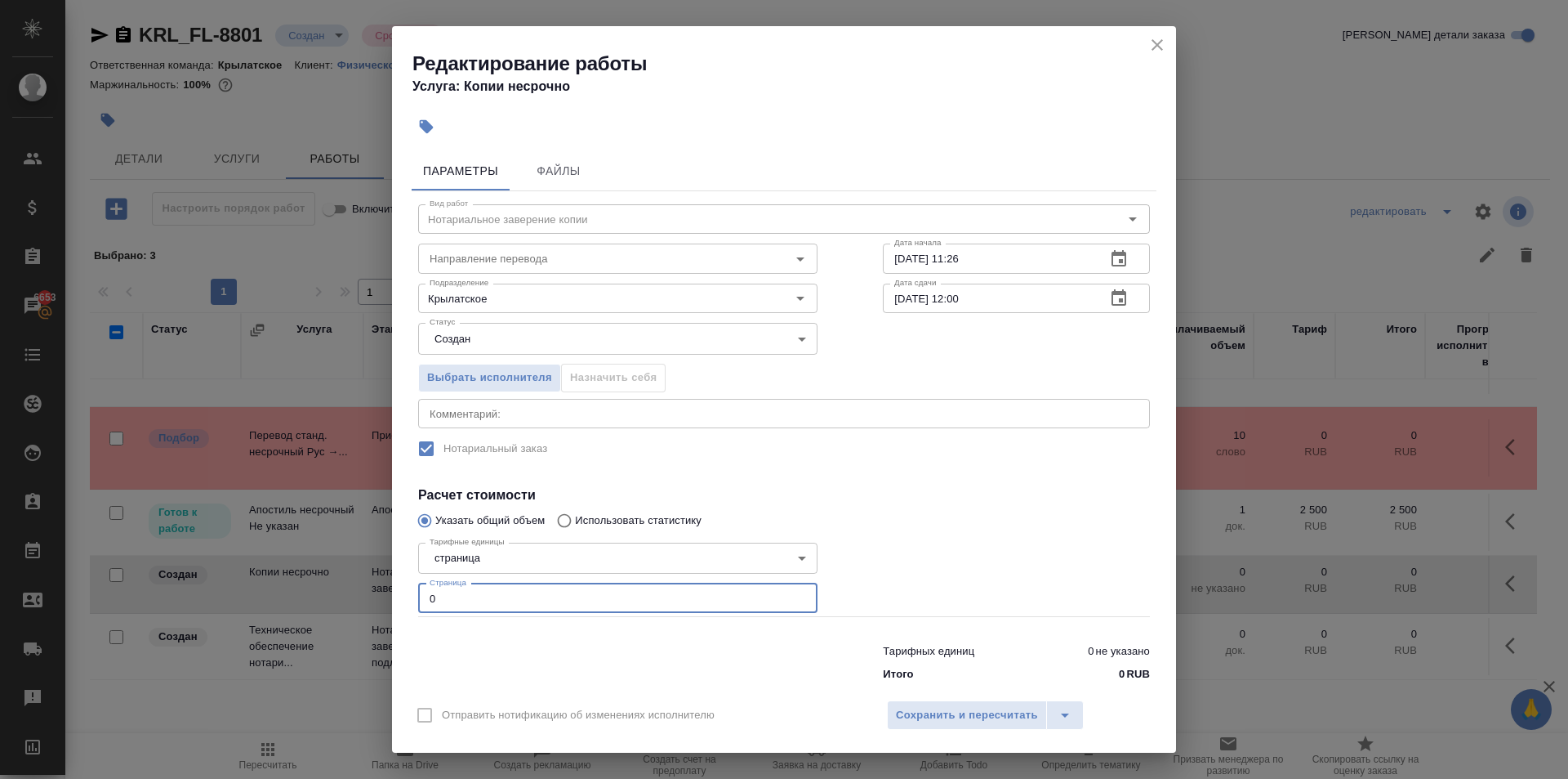
drag, startPoint x: 454, startPoint y: 595, endPoint x: 383, endPoint y: 586, distance: 71.6
click at [385, 587] on div "Редактирование работы Услуга: Копии несрочно Параметры Файлы Вид работ Нотариал…" at bounding box center [784, 390] width 1568 height 779
type input "1"
drag, startPoint x: 976, startPoint y: 714, endPoint x: 965, endPoint y: 698, distance: 19.4
click at [965, 698] on div "Отправить нотификацию об изменениях исполнителю Сохранить и пересчитать" at bounding box center [784, 721] width 784 height 63
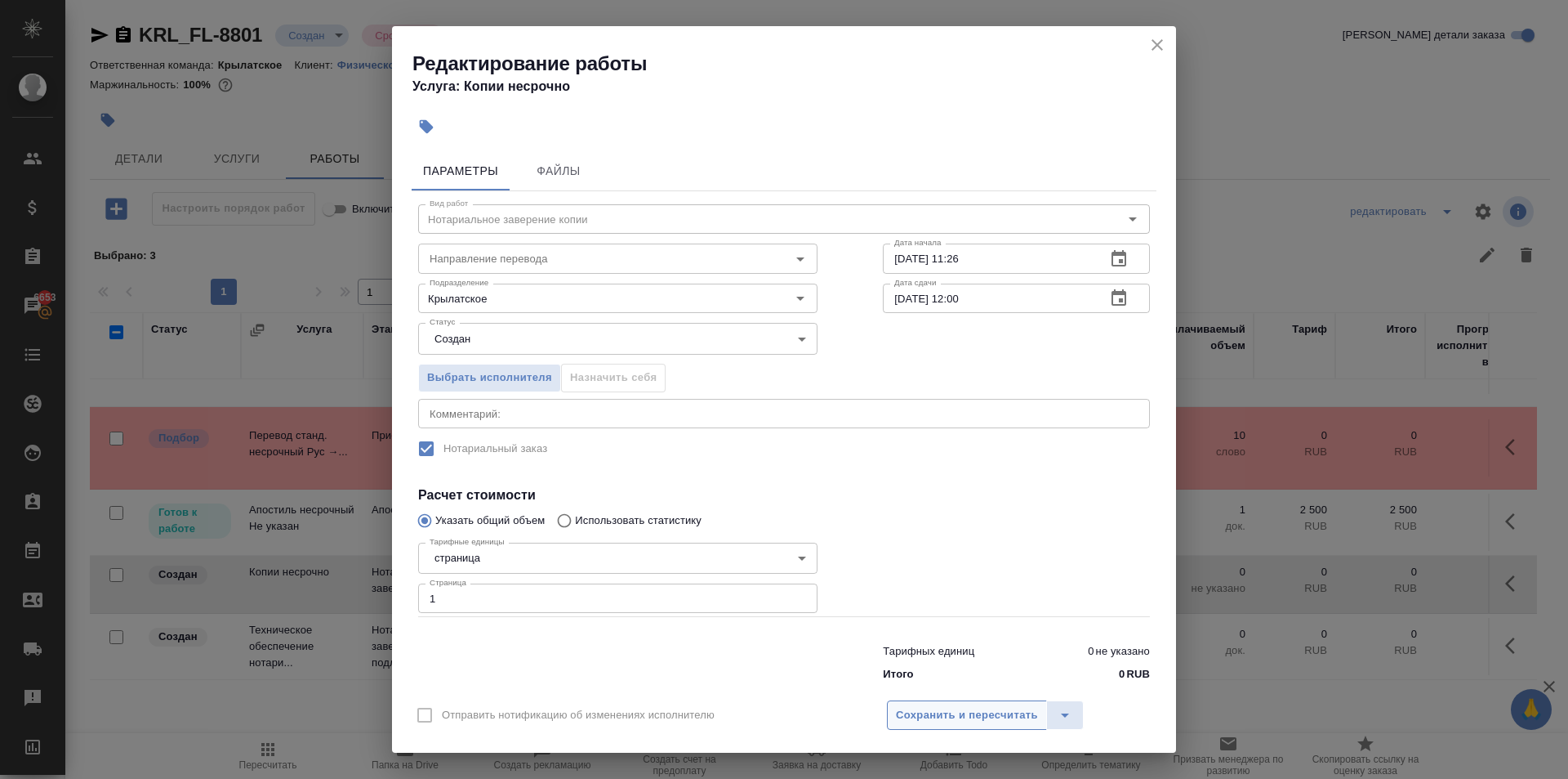
click at [974, 718] on span "Сохранить и пересчитать" at bounding box center [967, 715] width 142 height 19
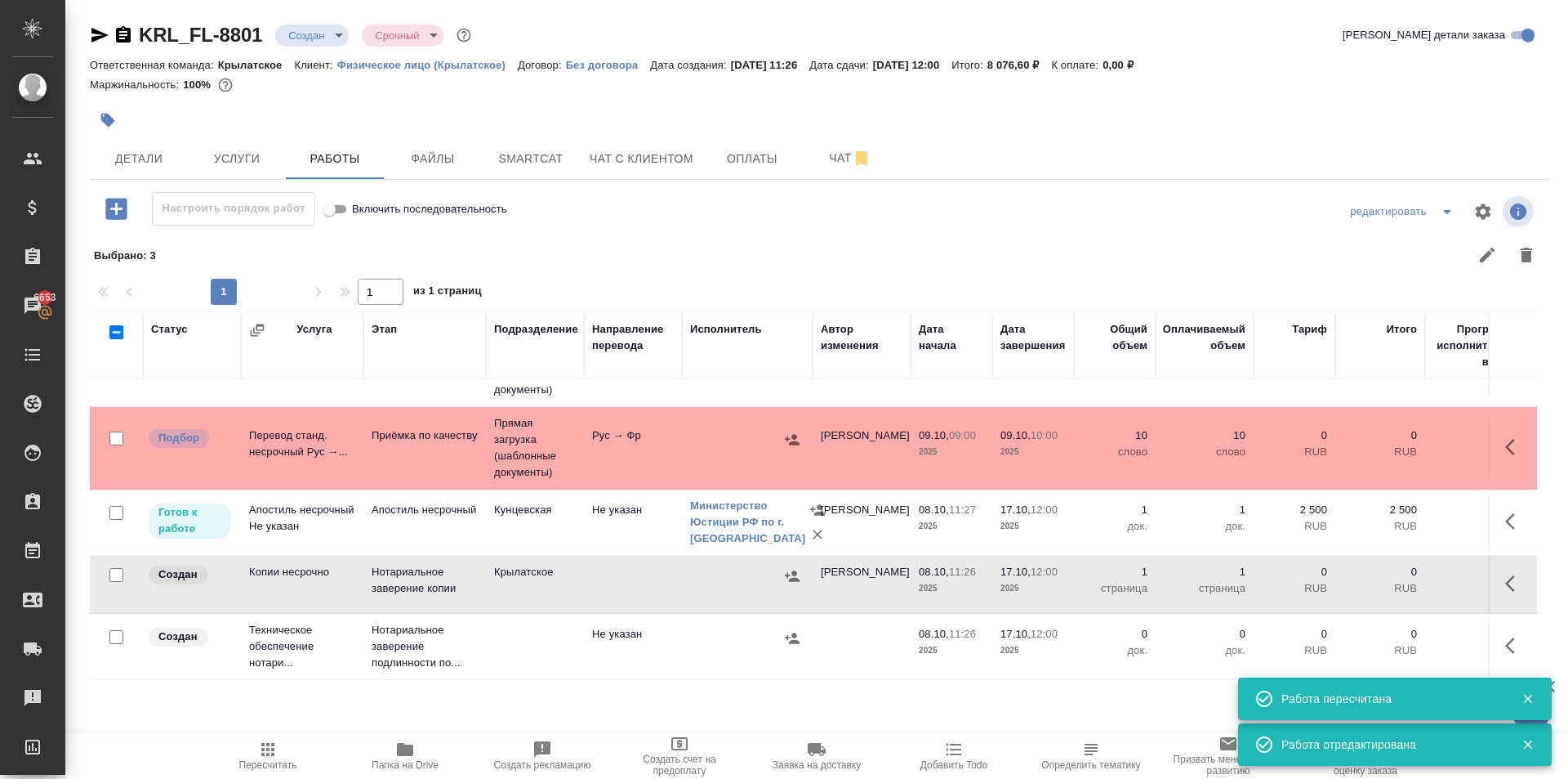
click at [791, 571] on icon "button" at bounding box center [792, 576] width 16 height 16
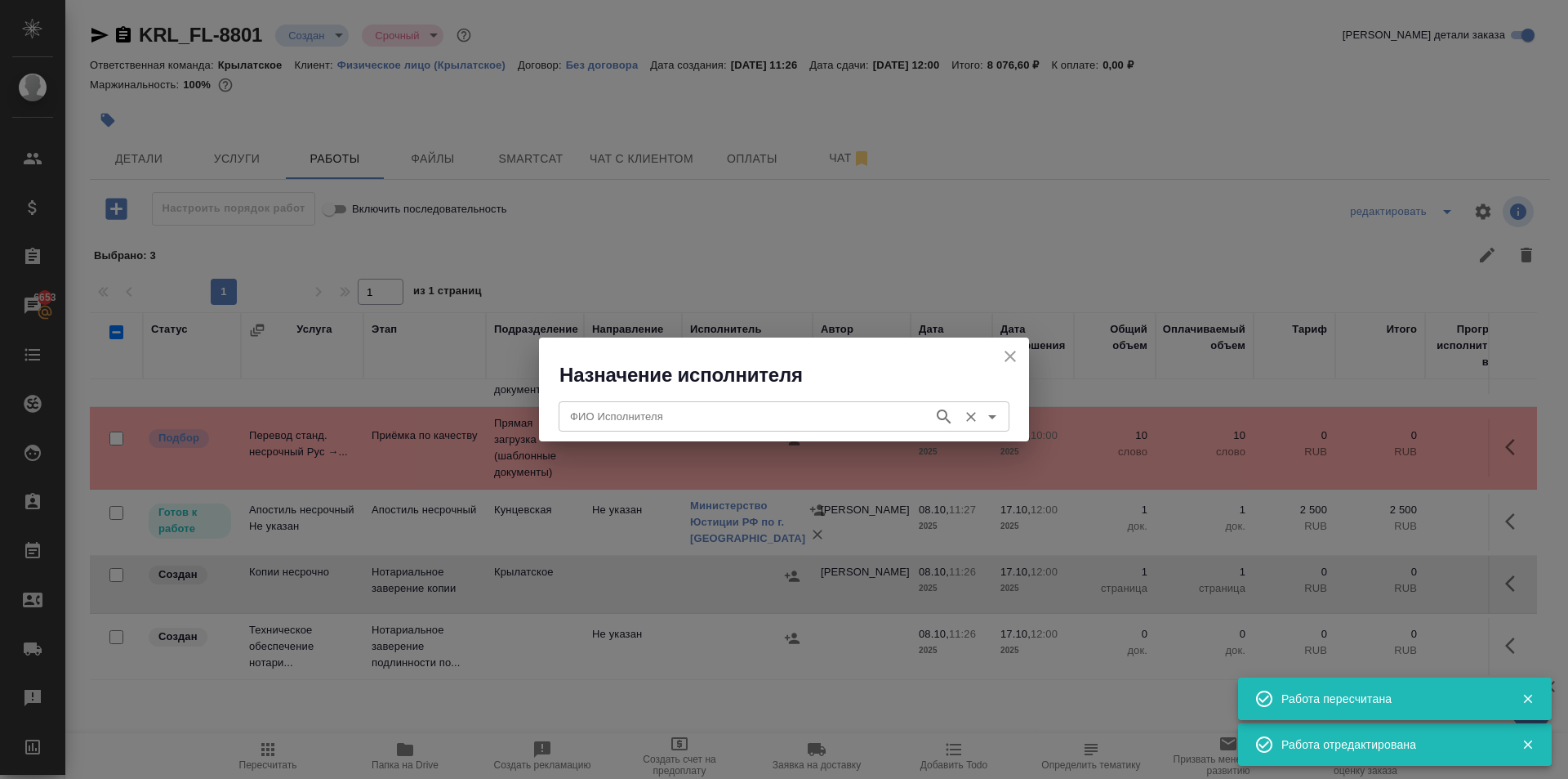
click at [663, 411] on input "ФИО Исполнителя" at bounding box center [744, 416] width 362 height 20
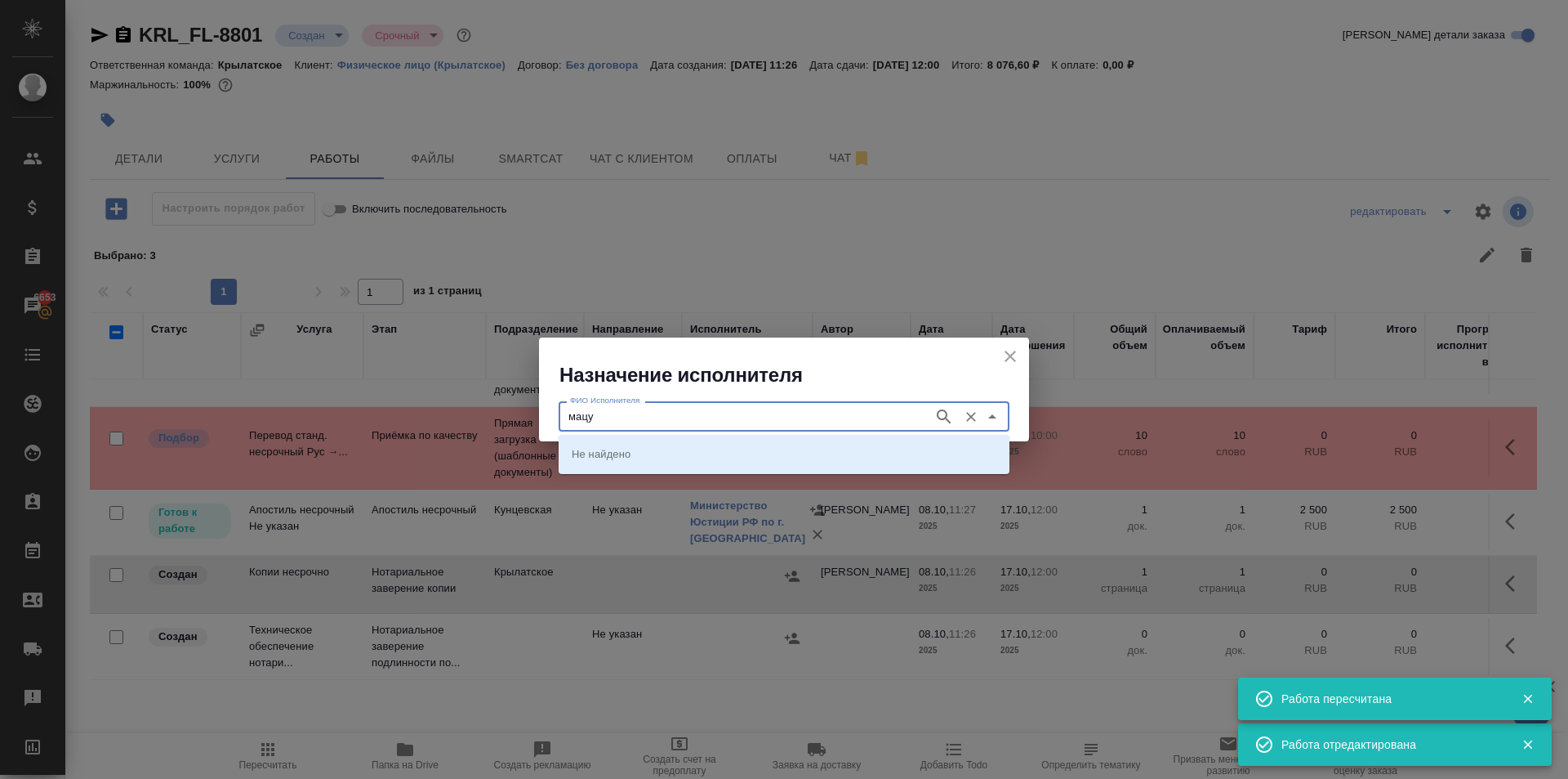
type input "мацу"
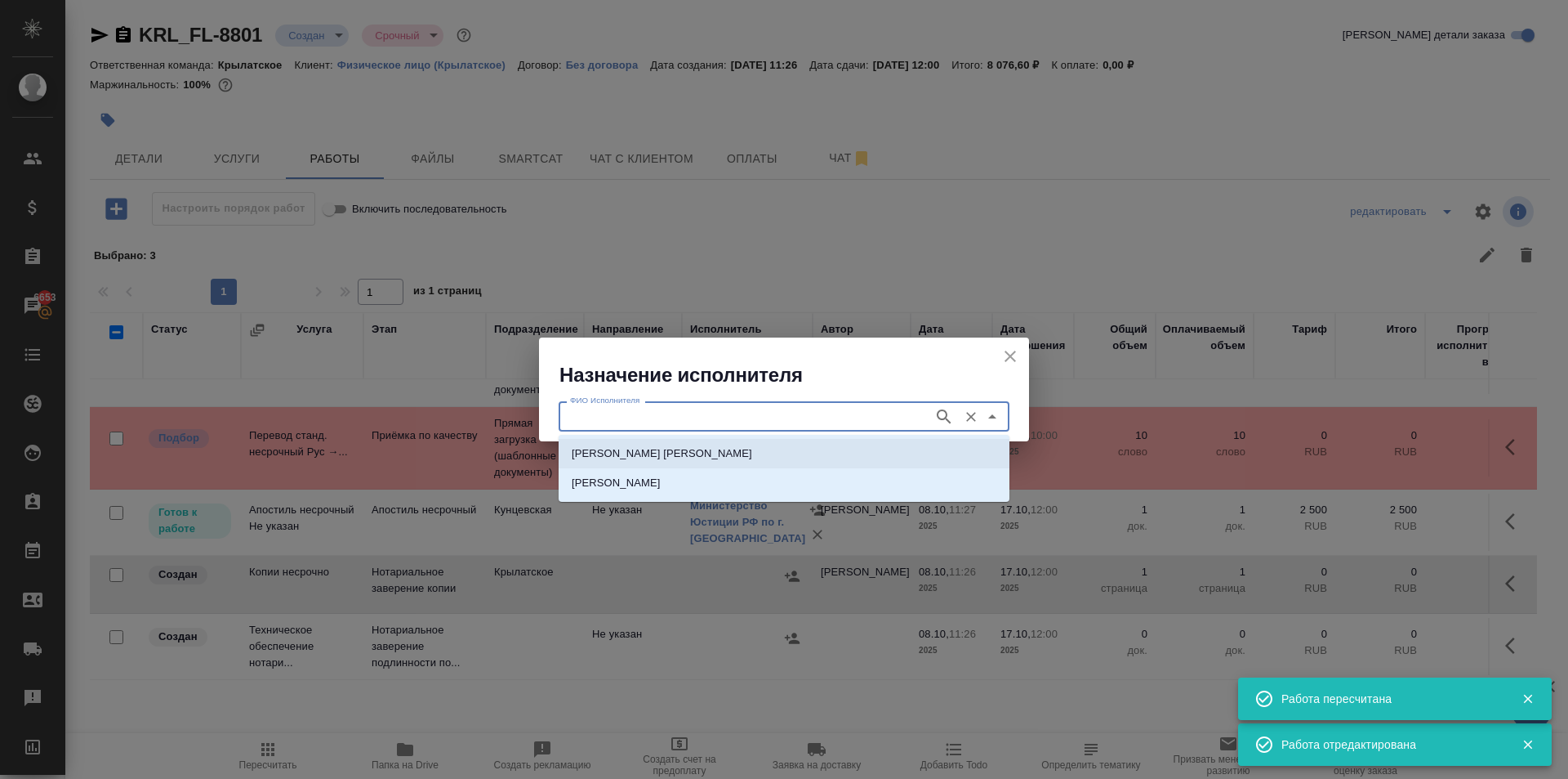
click at [705, 454] on p "[PERSON_NAME]" at bounding box center [662, 453] width 181 height 16
type input "[PERSON_NAME]"
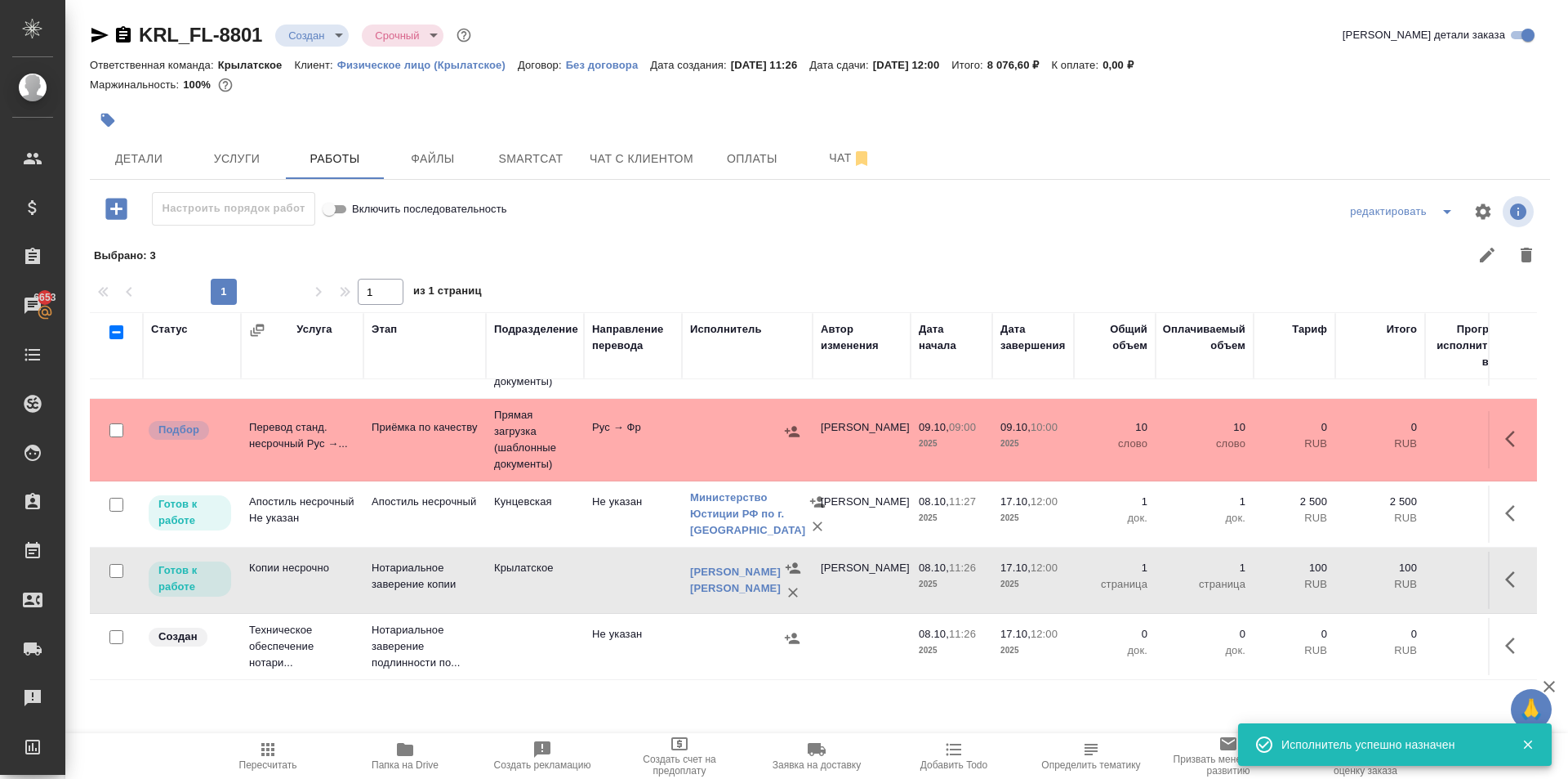
scroll to position [76, 0]
click at [1506, 642] on icon "button" at bounding box center [1516, 646] width 20 height 20
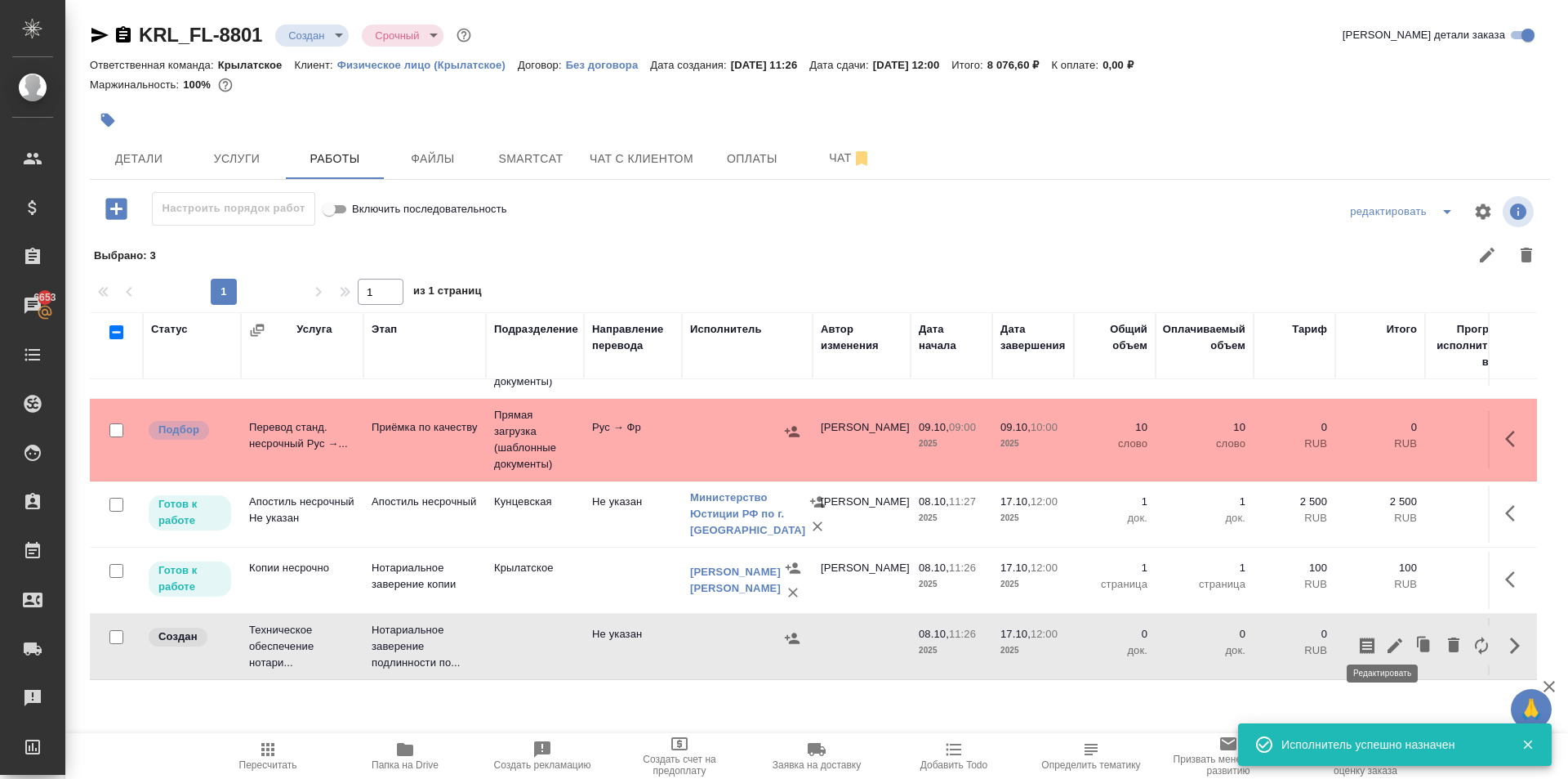
click at [1381, 626] on button "button" at bounding box center [1394, 646] width 28 height 40
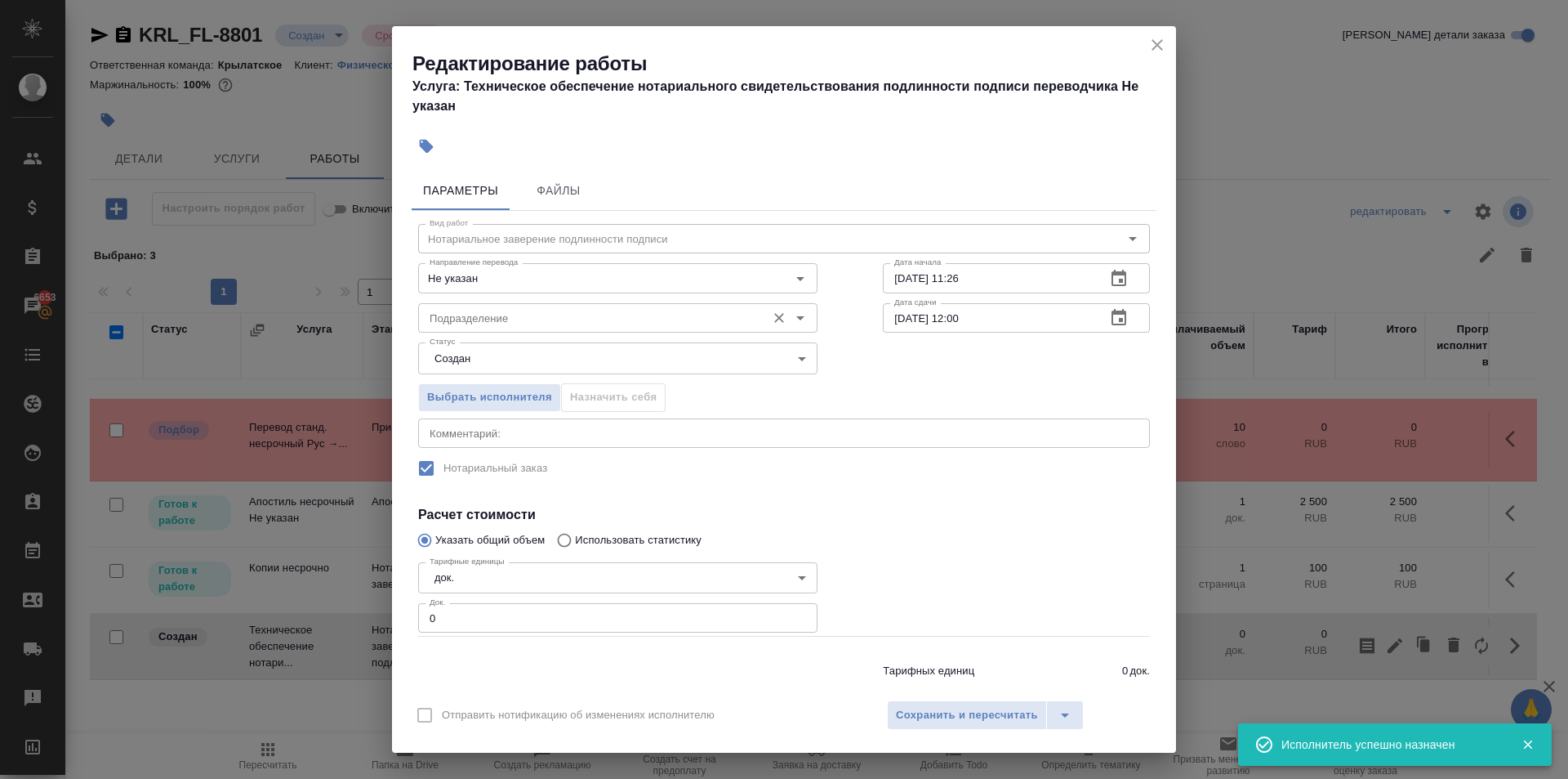
click at [556, 332] on div "Подразделение" at bounding box center [618, 318] width 399 height 30
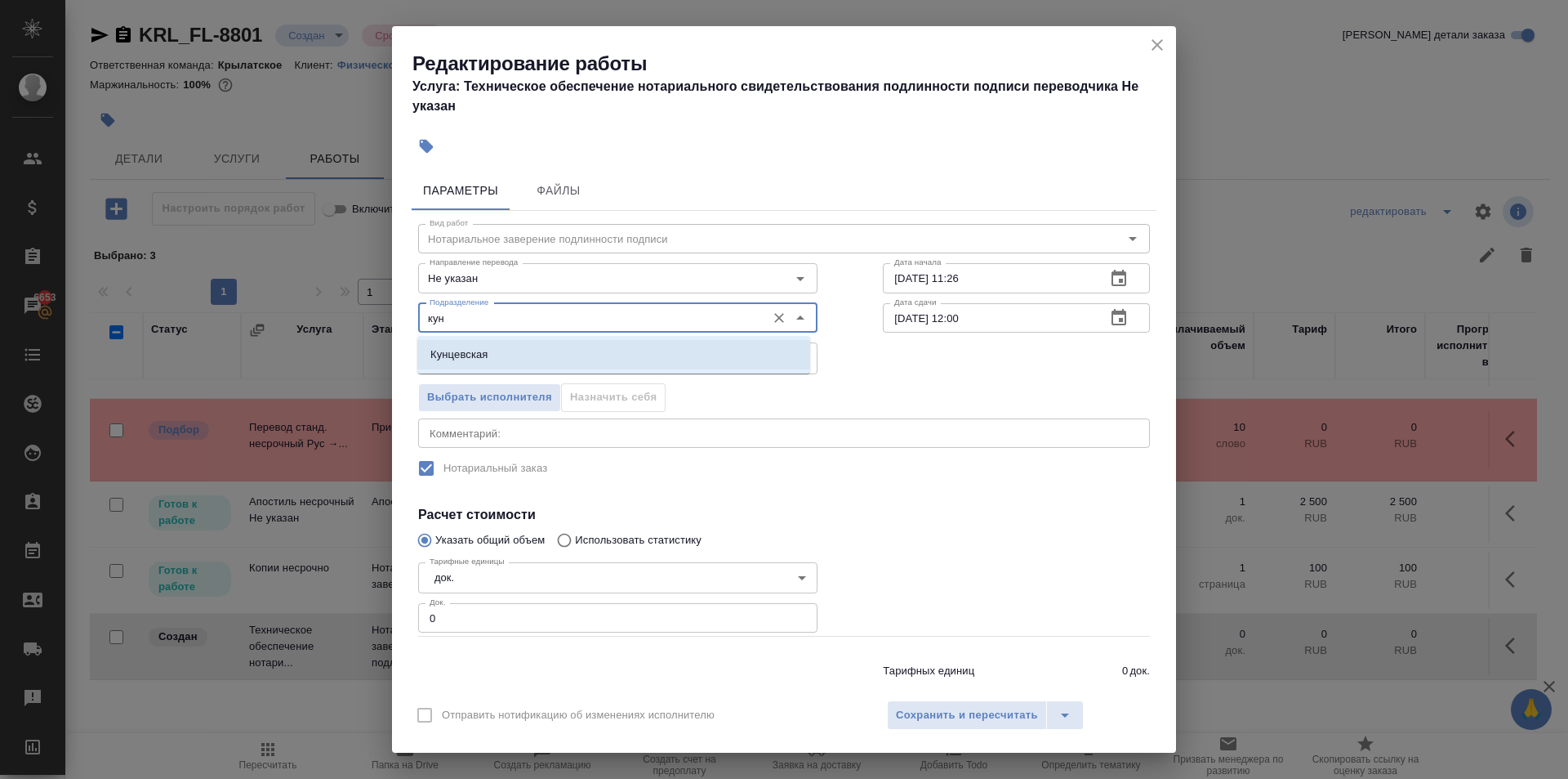
click at [504, 354] on li "Кунцевская" at bounding box center [613, 354] width 393 height 30
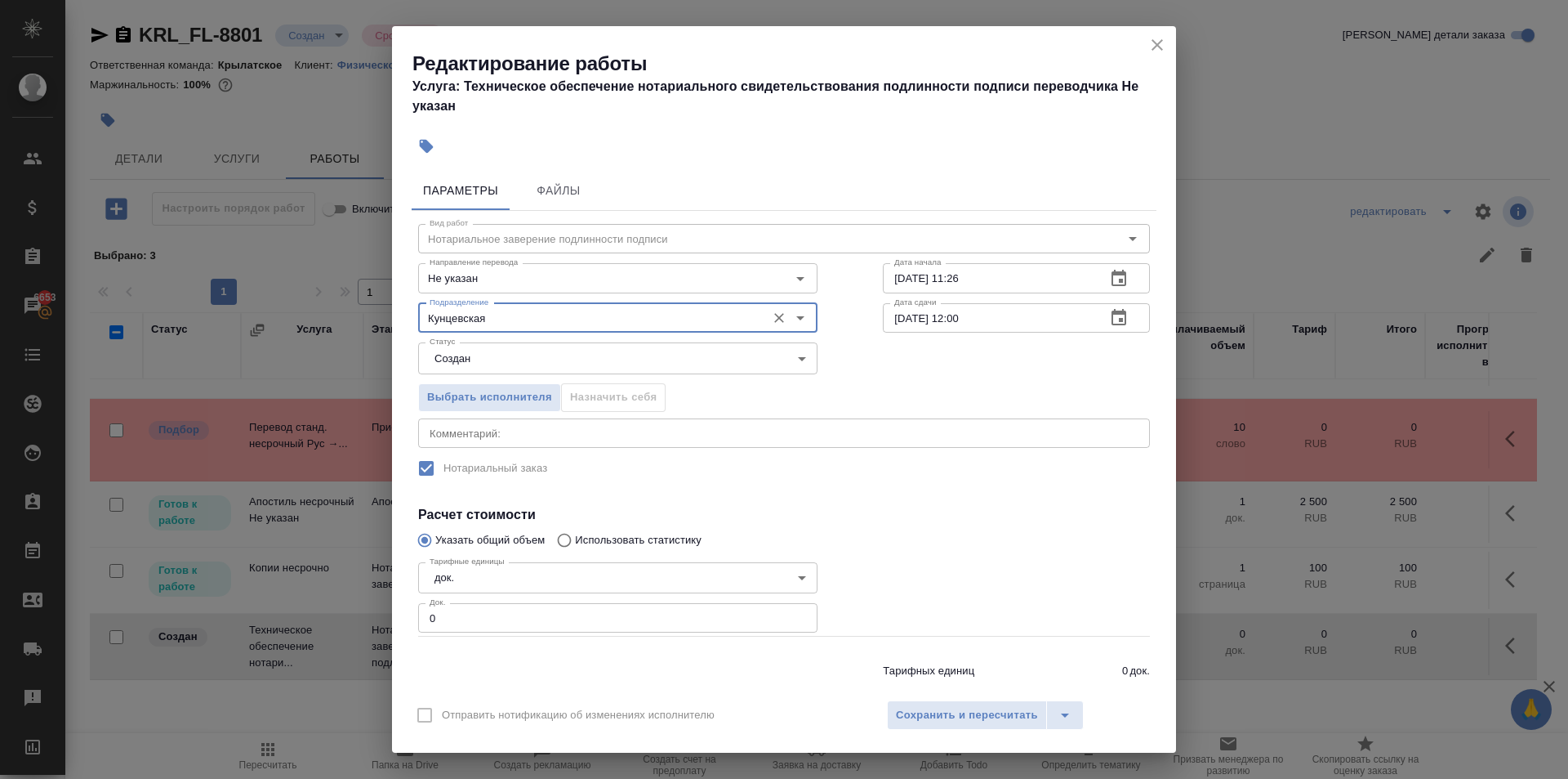
type input "Кунцевская"
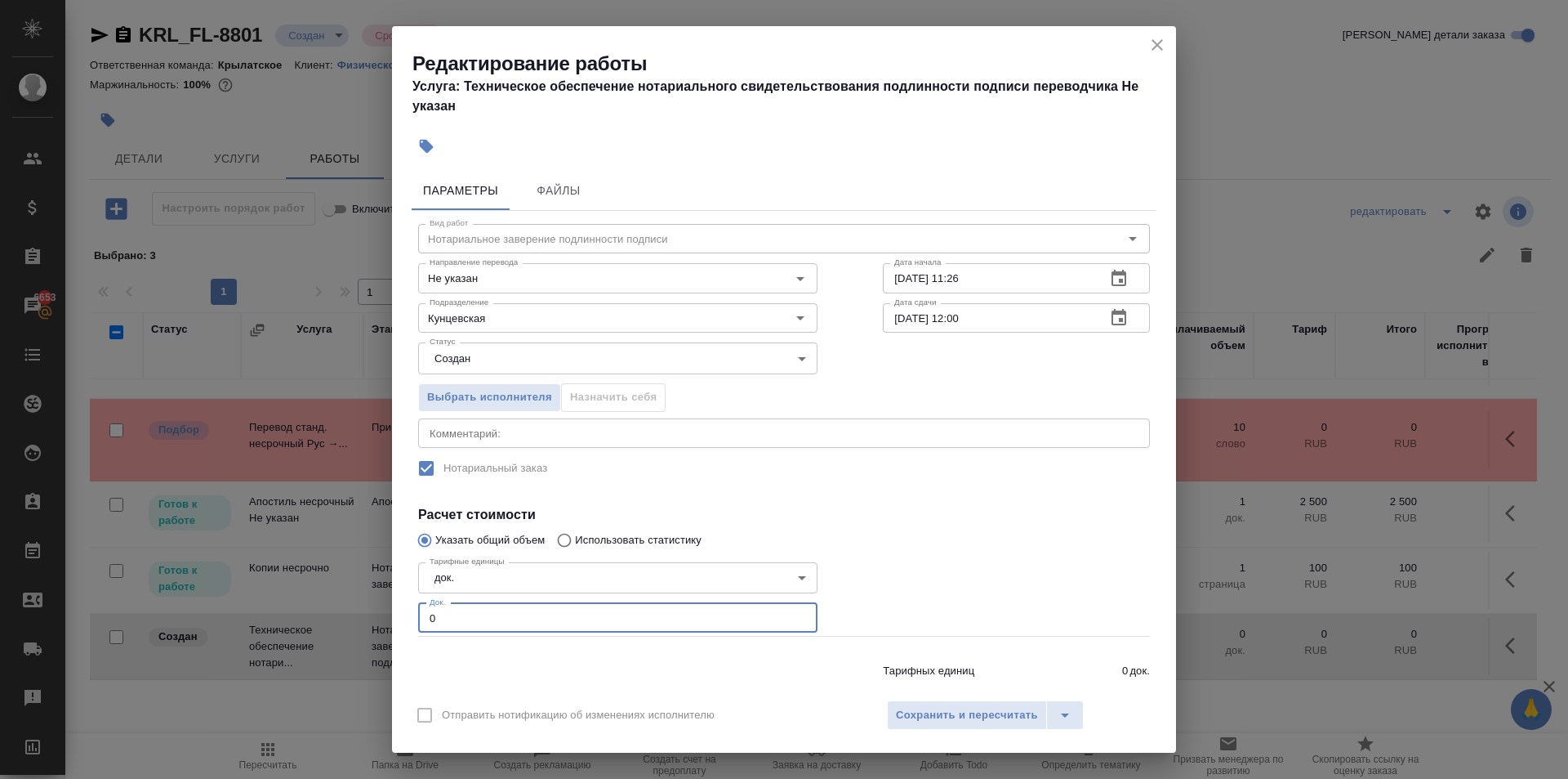
click at [419, 604] on input "0" at bounding box center [618, 618] width 399 height 30
type input "1"
click at [915, 723] on span "Сохранить и пересчитать" at bounding box center [967, 715] width 142 height 19
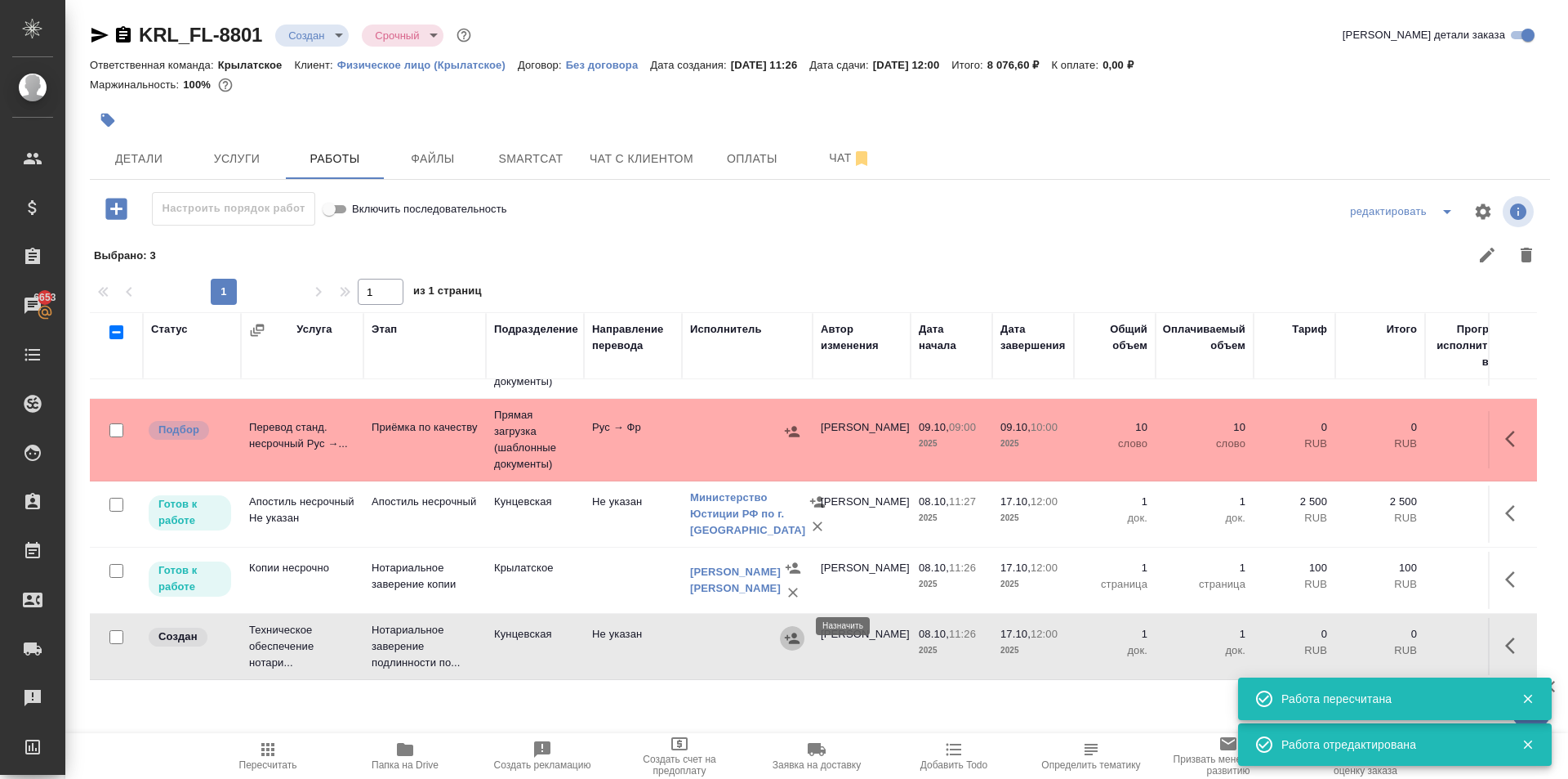
click at [791, 632] on icon "button" at bounding box center [792, 638] width 14 height 11
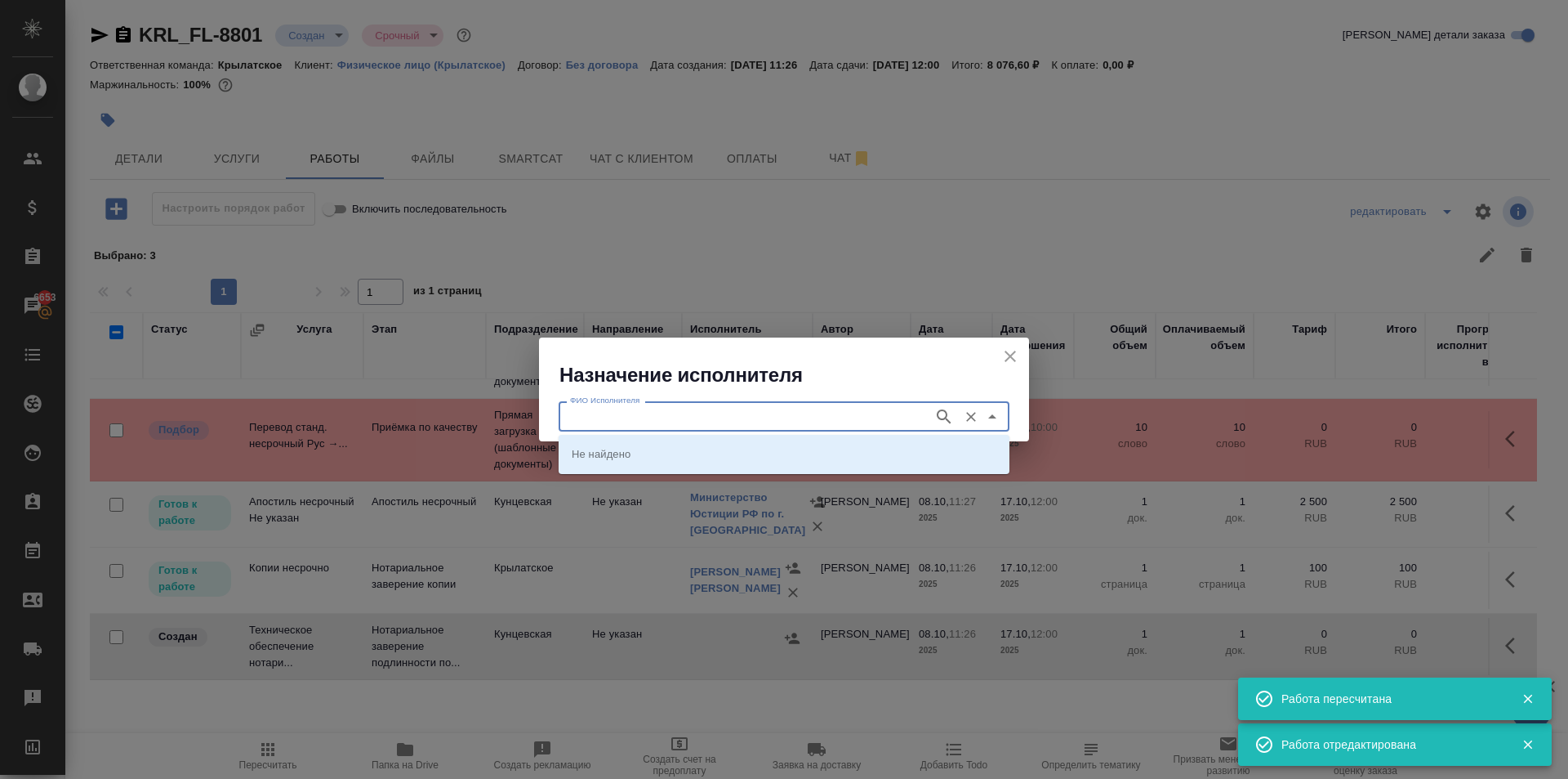
click at [600, 411] on input "ФИО Исполнителя" at bounding box center [744, 416] width 362 height 20
type input "аристова"
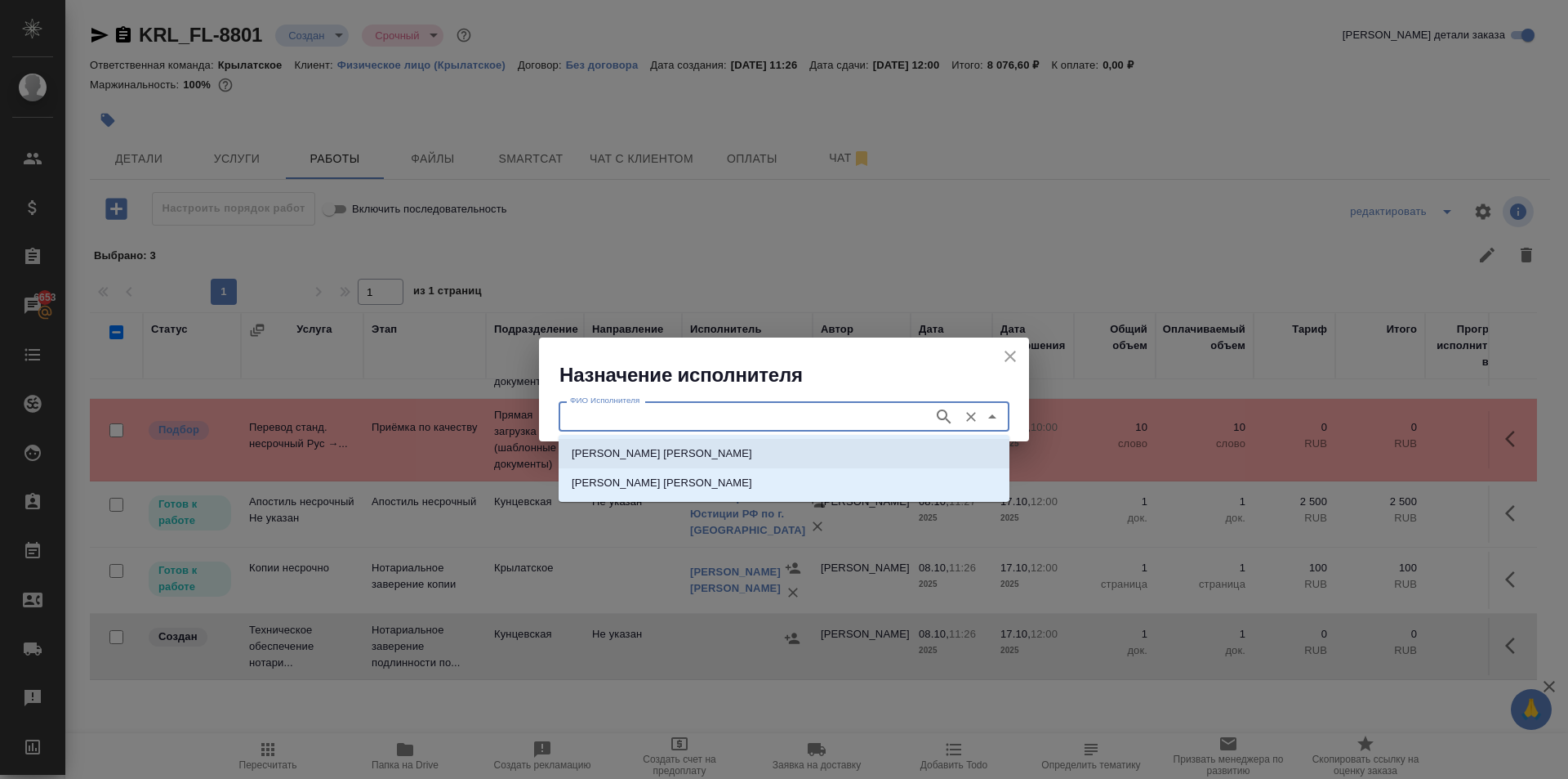
click at [641, 457] on p "НОТАРИУС Аристова Анна Дмитриевна" at bounding box center [662, 453] width 181 height 16
type input "НОТАРИУС Аристова Анна Дмитриевна"
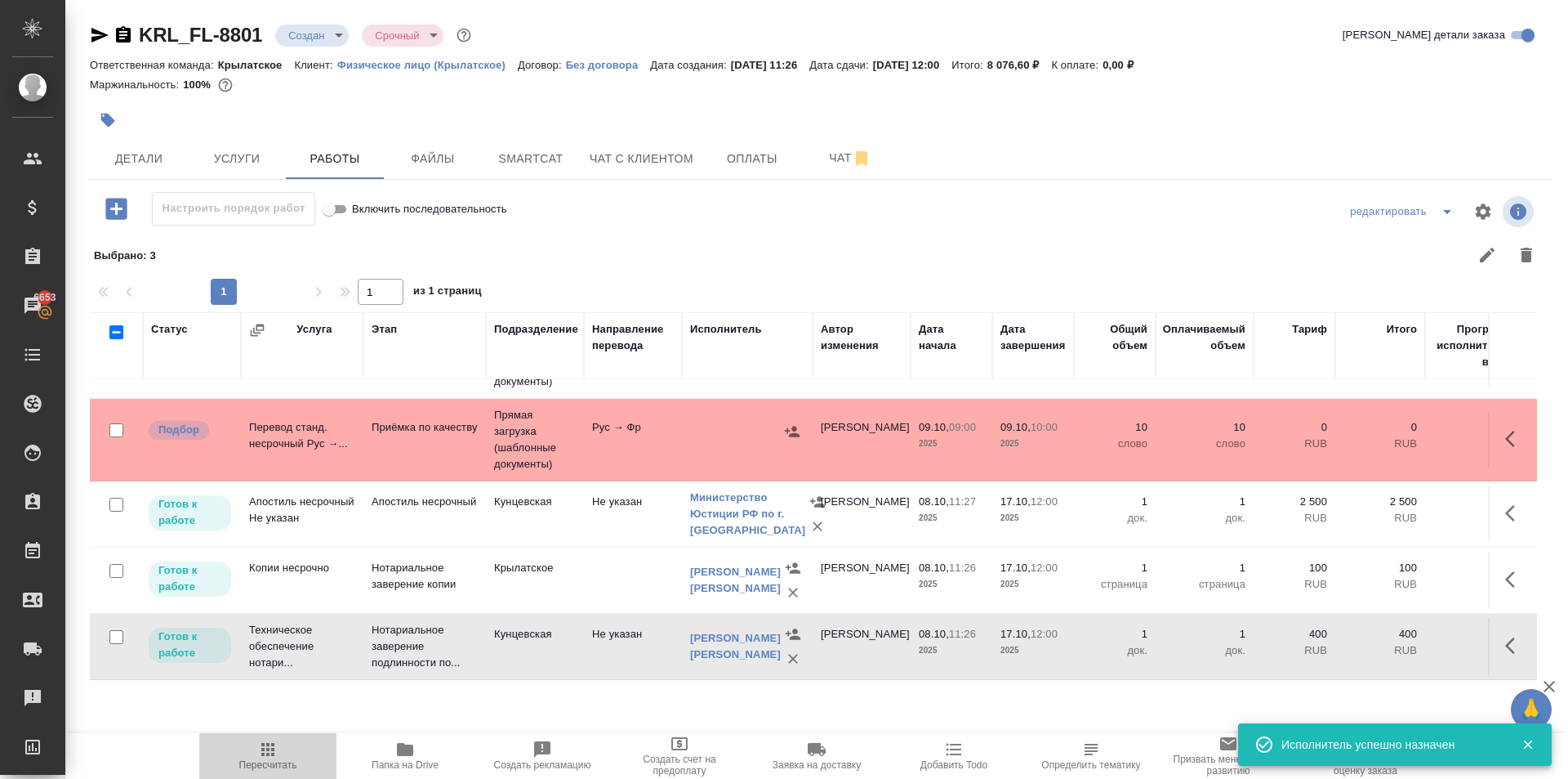
click at [269, 754] on icon "button" at bounding box center [268, 749] width 13 height 13
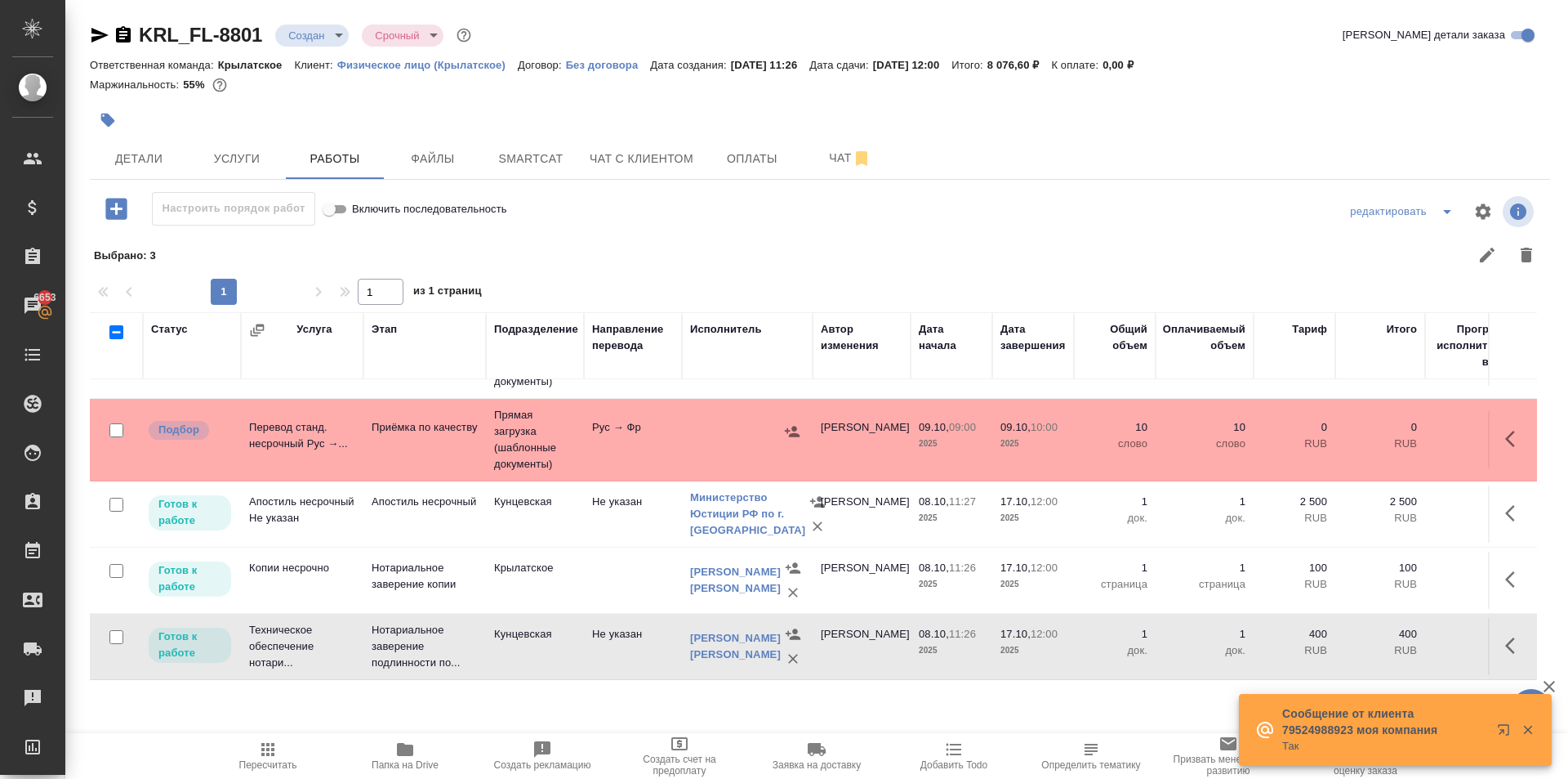
click at [1501, 734] on icon "button" at bounding box center [1503, 730] width 11 height 11
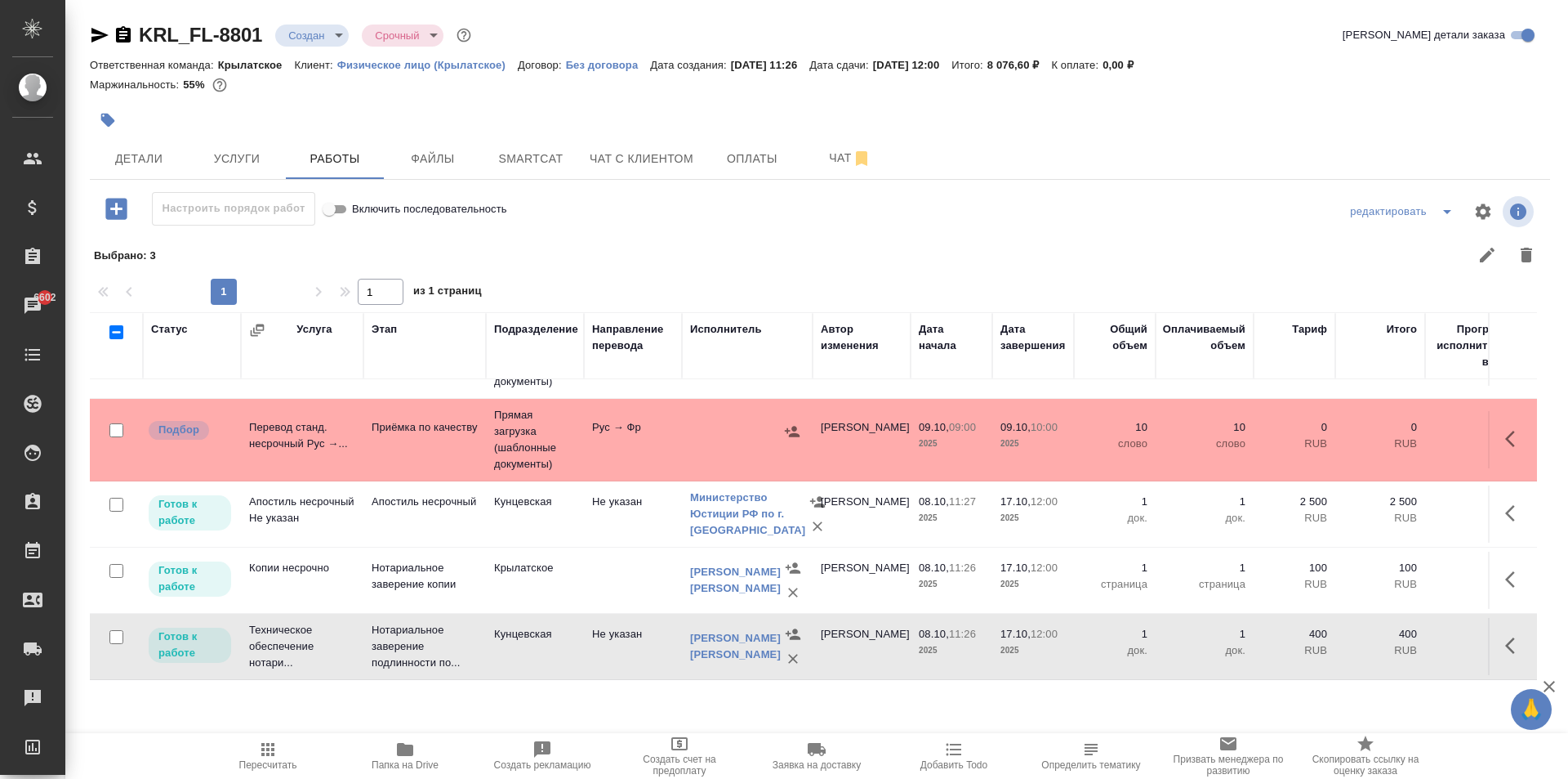
click at [275, 748] on icon "button" at bounding box center [268, 749] width 20 height 20
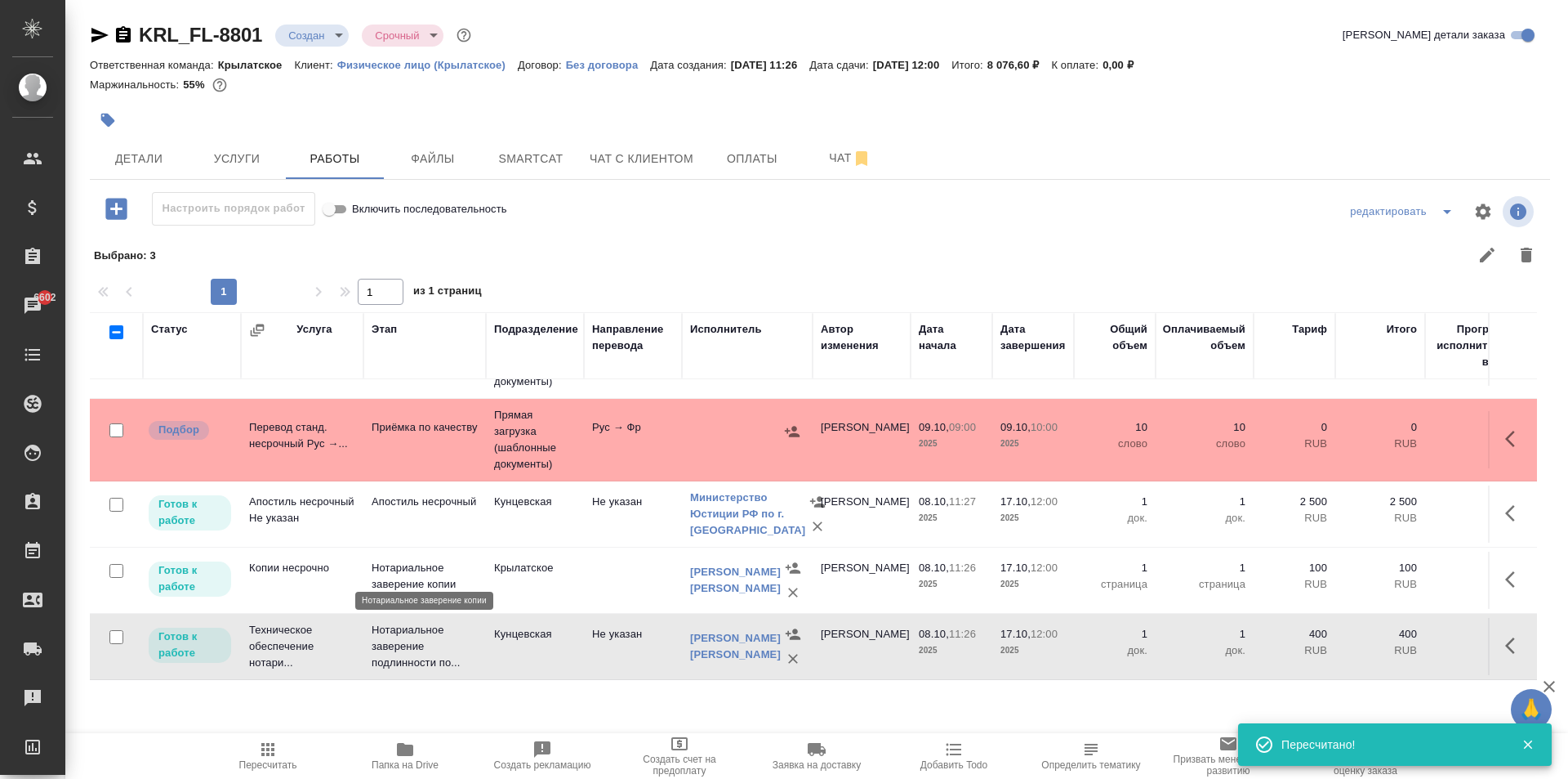
scroll to position [0, 0]
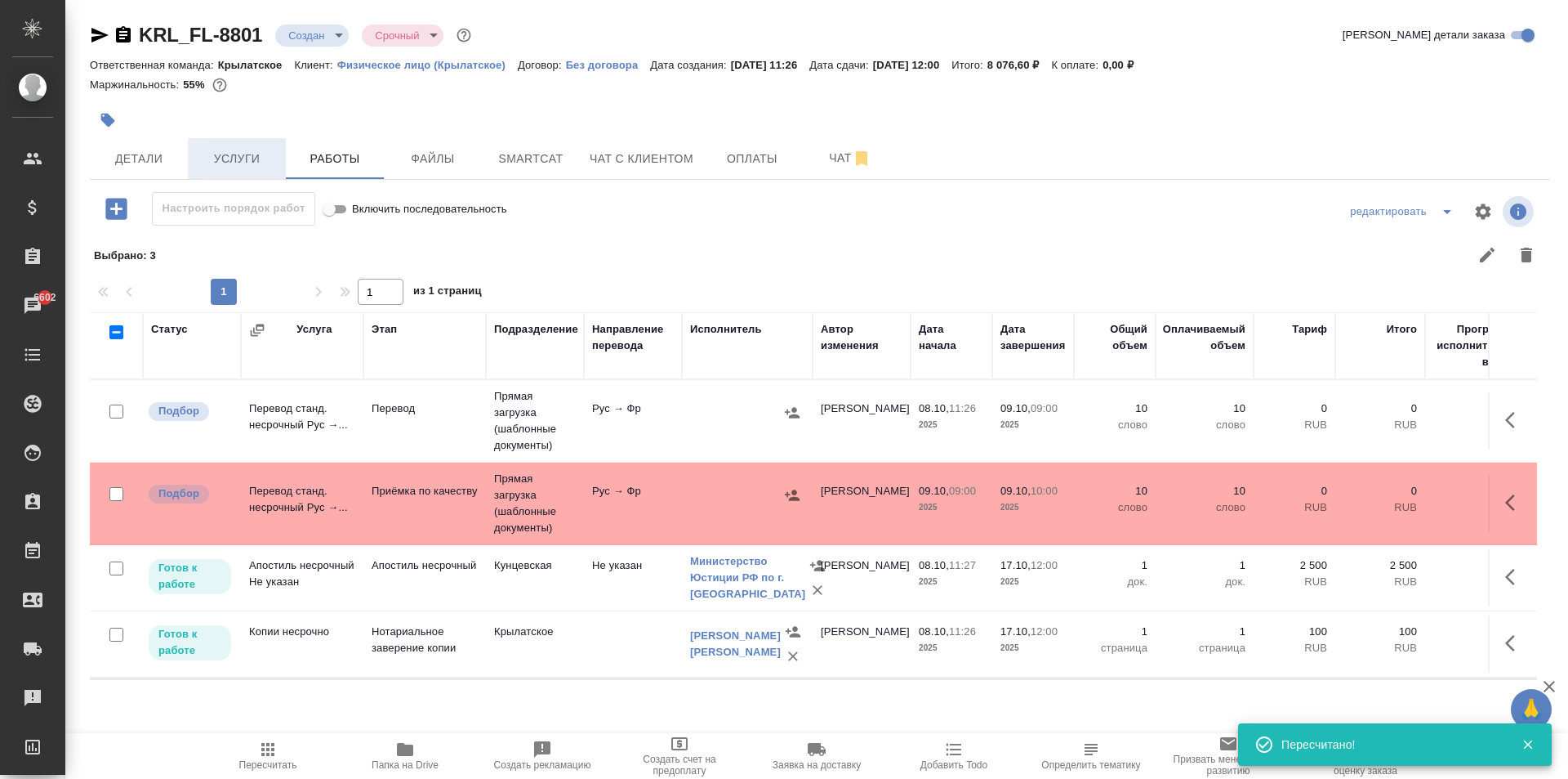
click at [256, 148] on span "Услуги" at bounding box center [236, 158] width 78 height 21
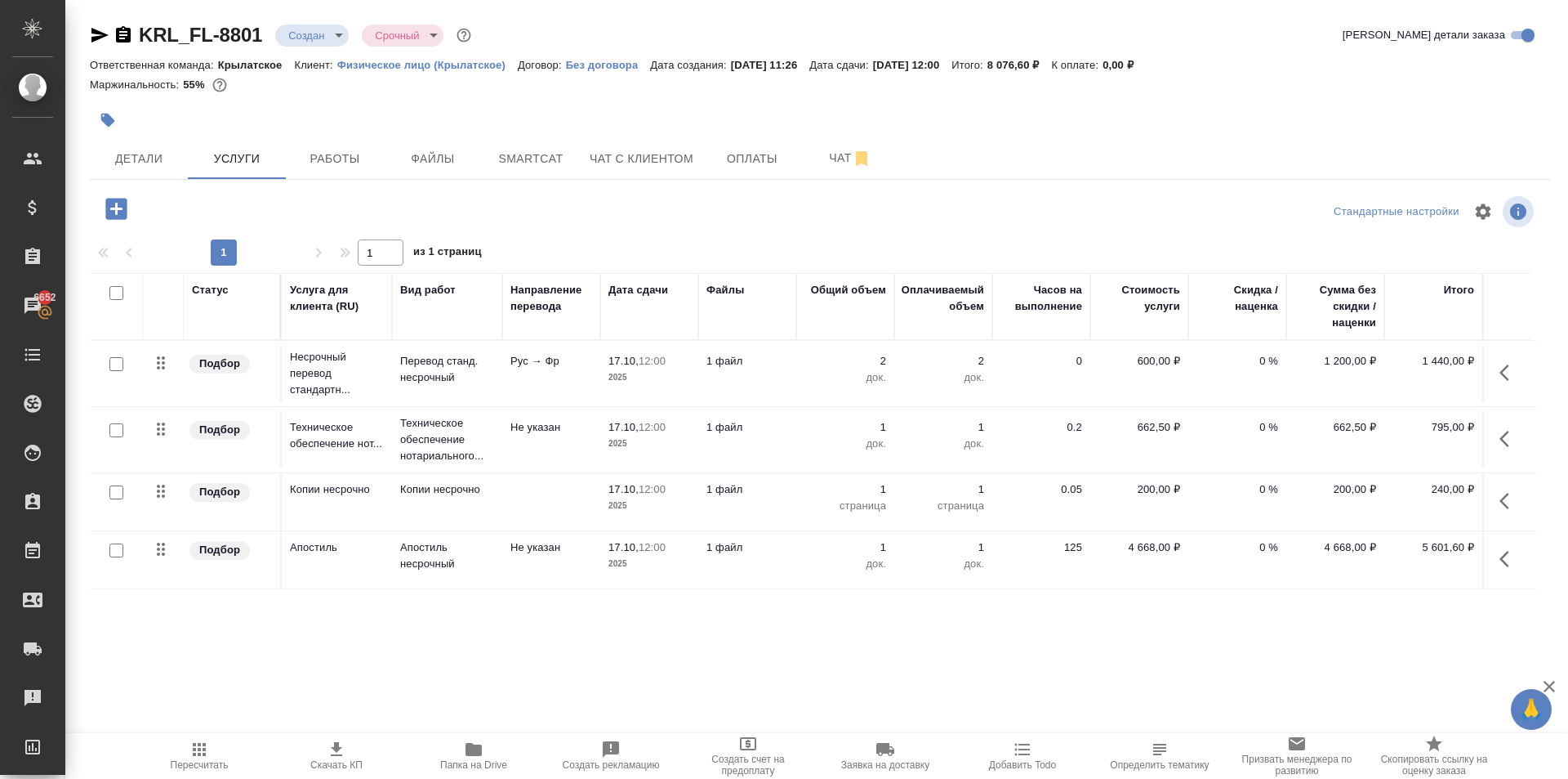
click at [115, 488] on input "checkbox" at bounding box center [116, 492] width 13 height 13
checkbox input "true"
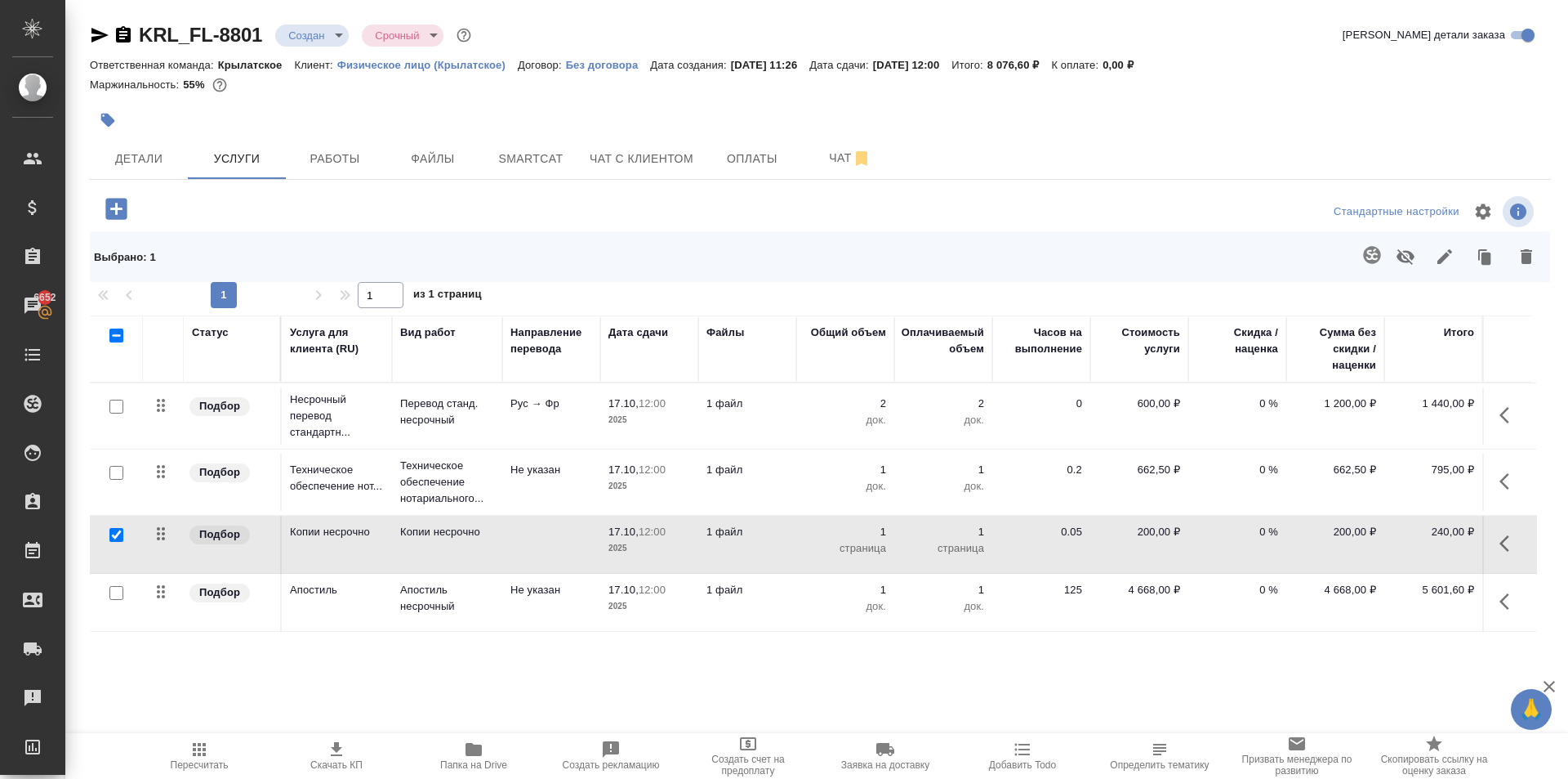
click at [118, 476] on input "checkbox" at bounding box center [116, 472] width 13 height 13
checkbox input "true"
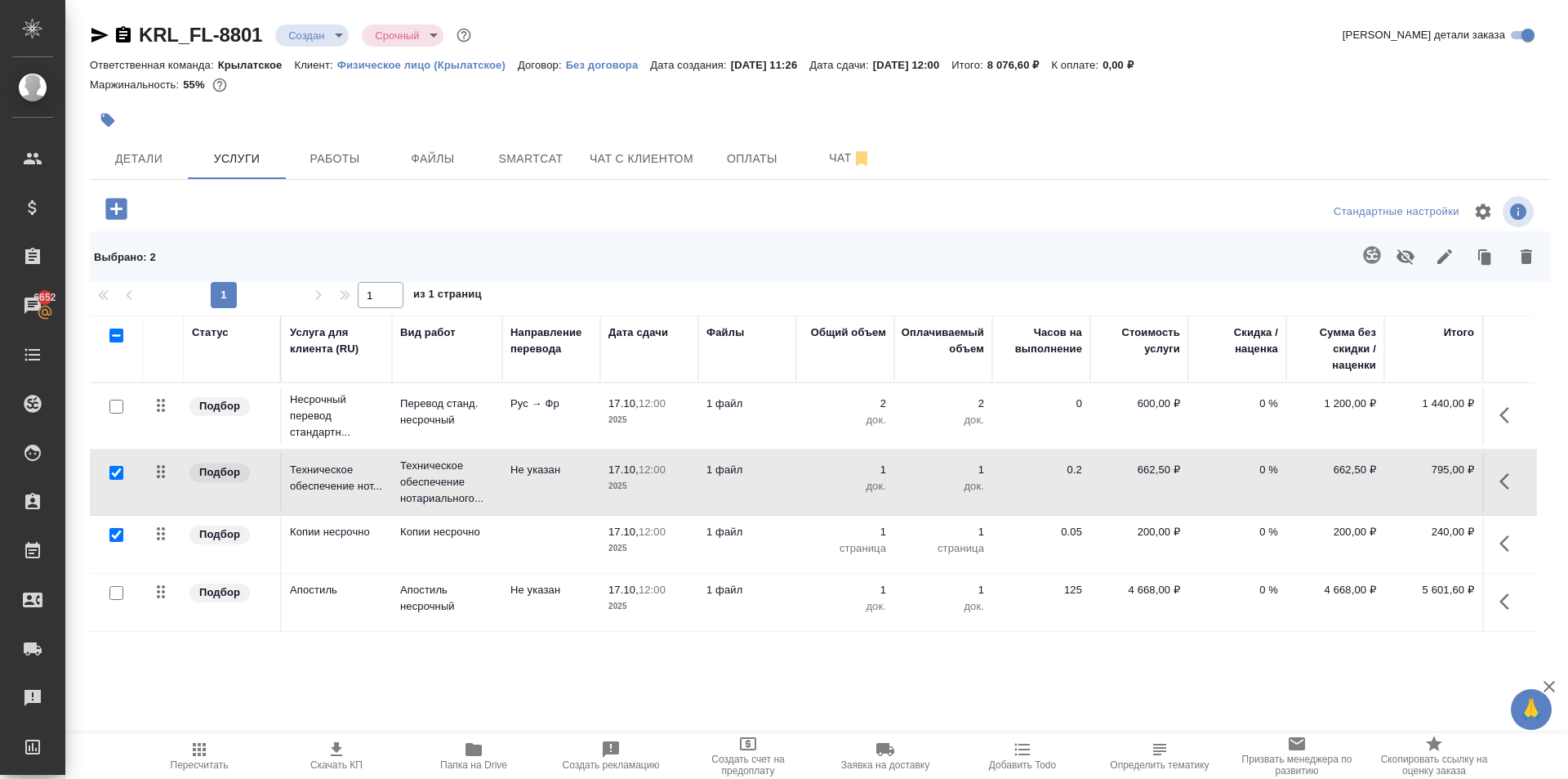
click at [112, 407] on input "checkbox" at bounding box center [116, 406] width 13 height 13
checkbox input "true"
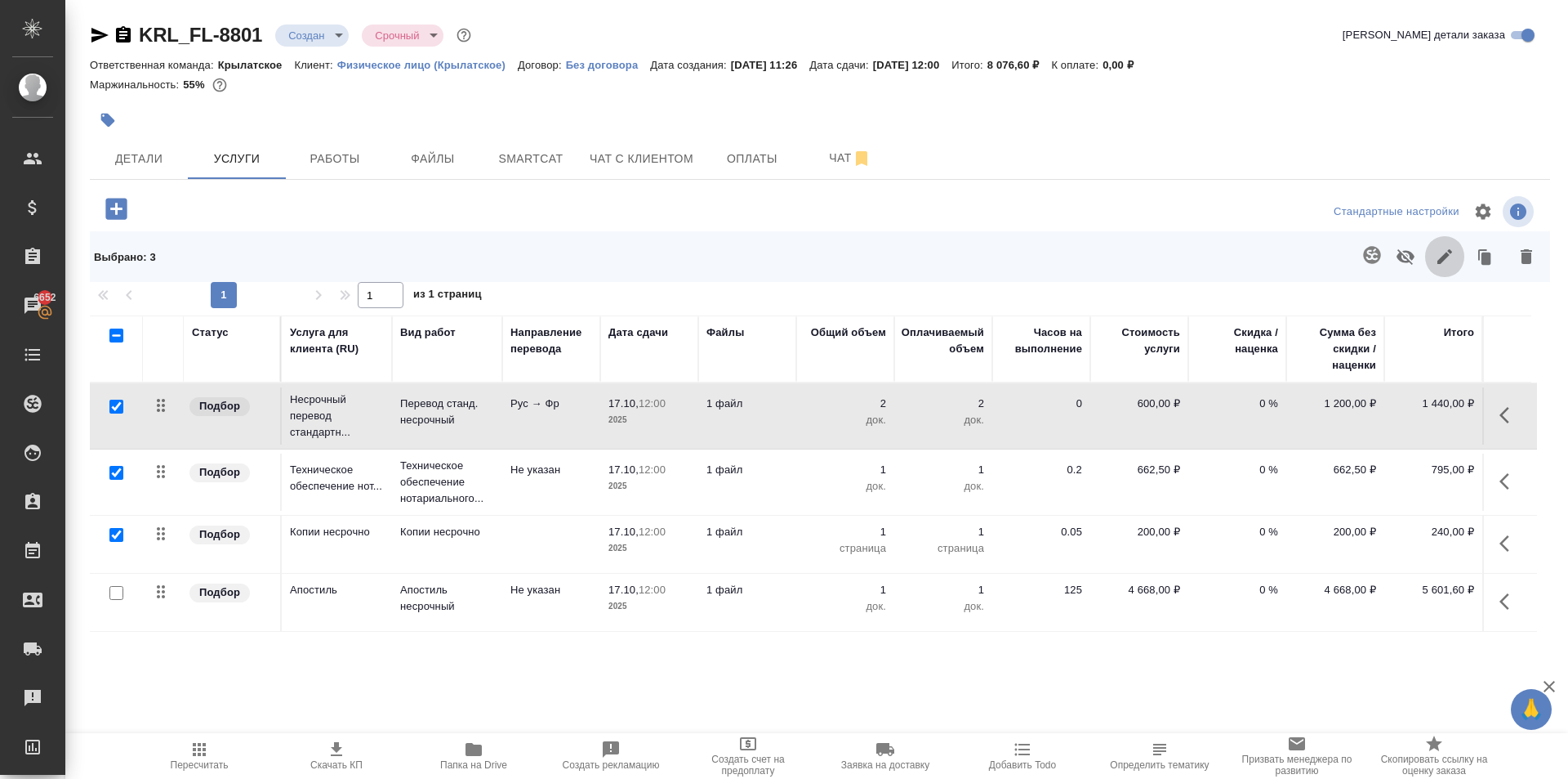
click at [1439, 255] on icon "button" at bounding box center [1445, 256] width 20 height 20
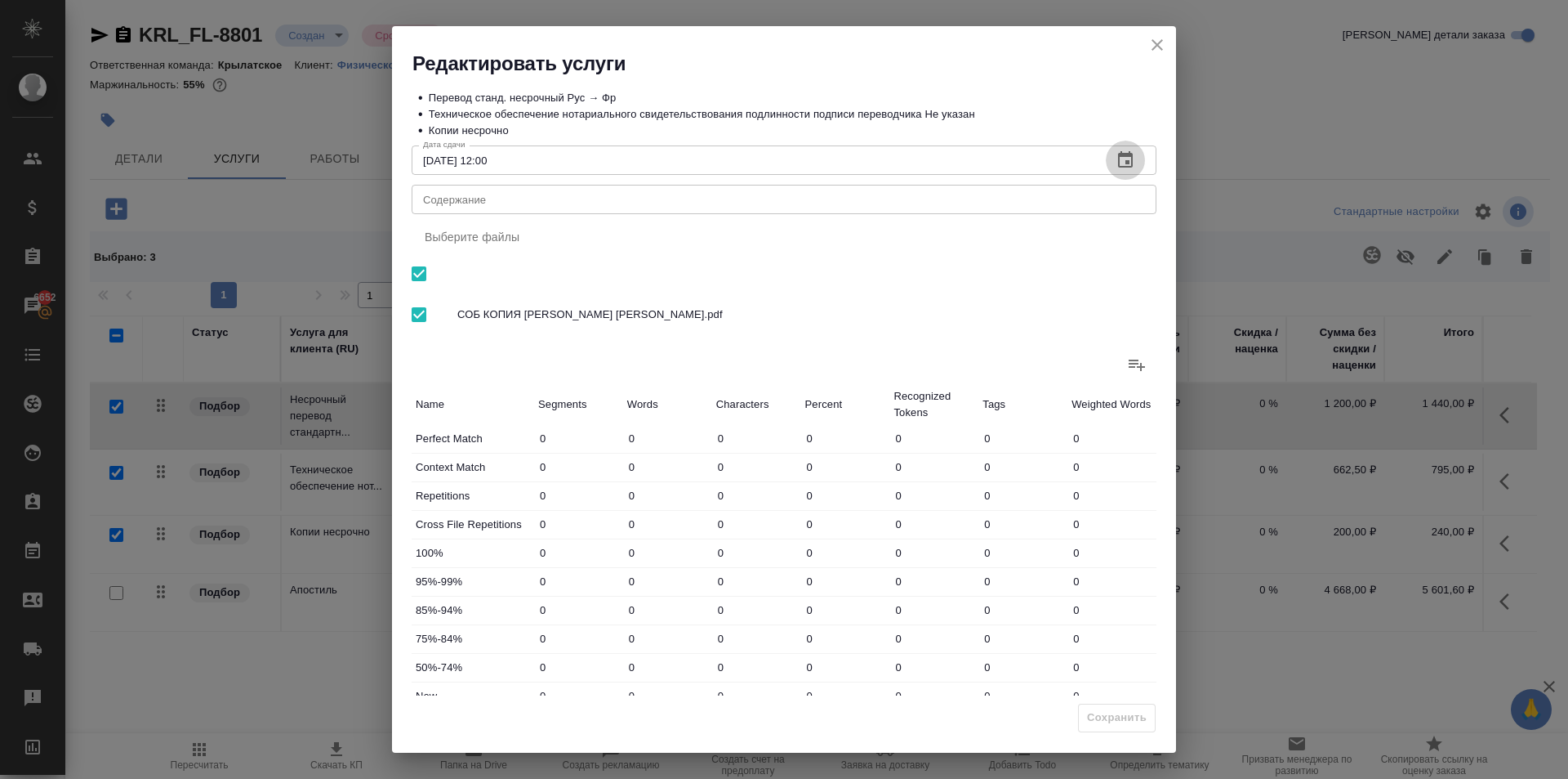
click at [1116, 166] on icon "button" at bounding box center [1126, 160] width 20 height 20
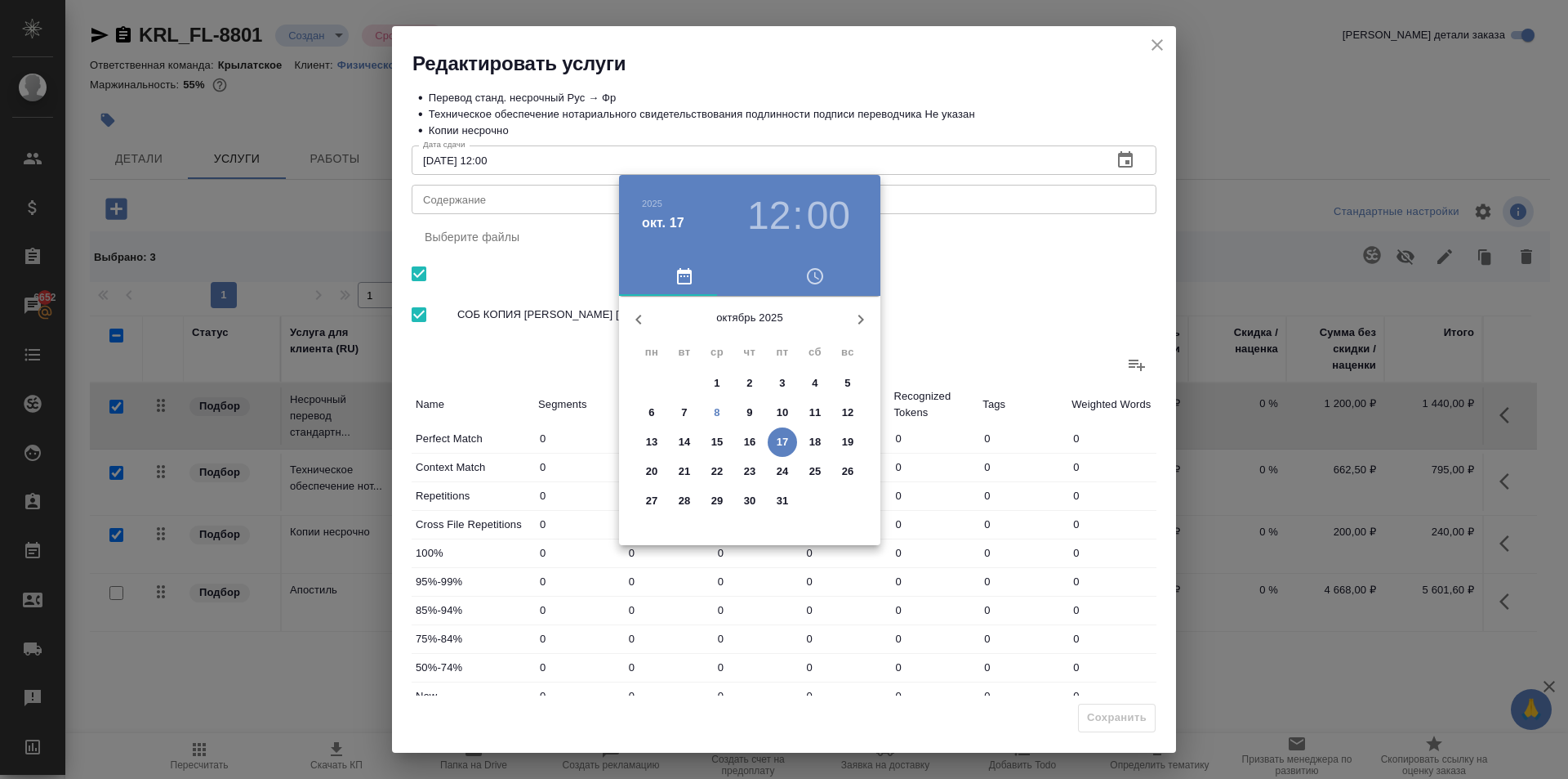
click at [748, 414] on p "9" at bounding box center [749, 413] width 5 height 16
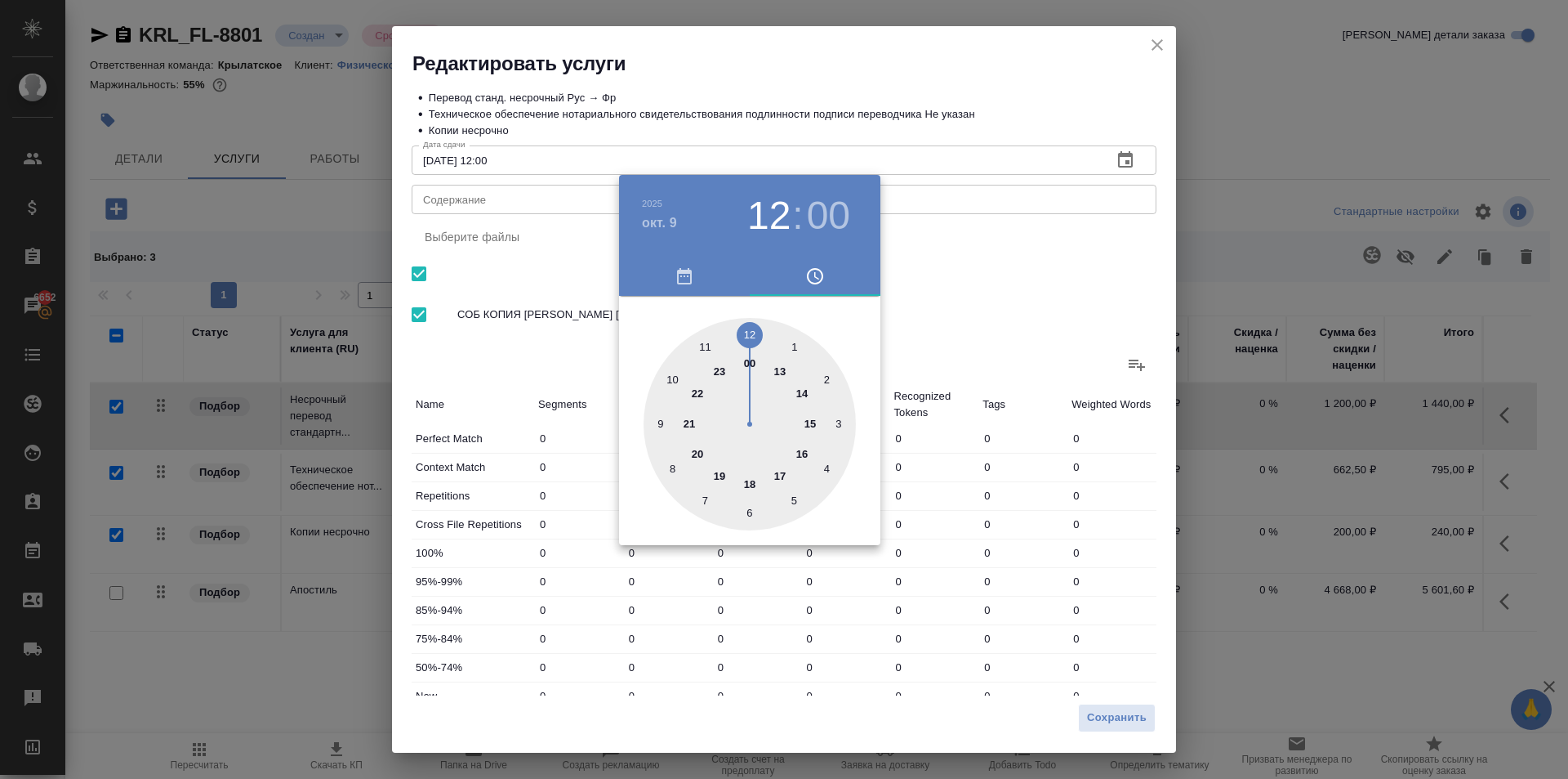
click at [672, 378] on div at bounding box center [750, 424] width 212 height 212
type input "09.10.2025 10:00"
click at [1041, 345] on div at bounding box center [784, 390] width 1568 height 779
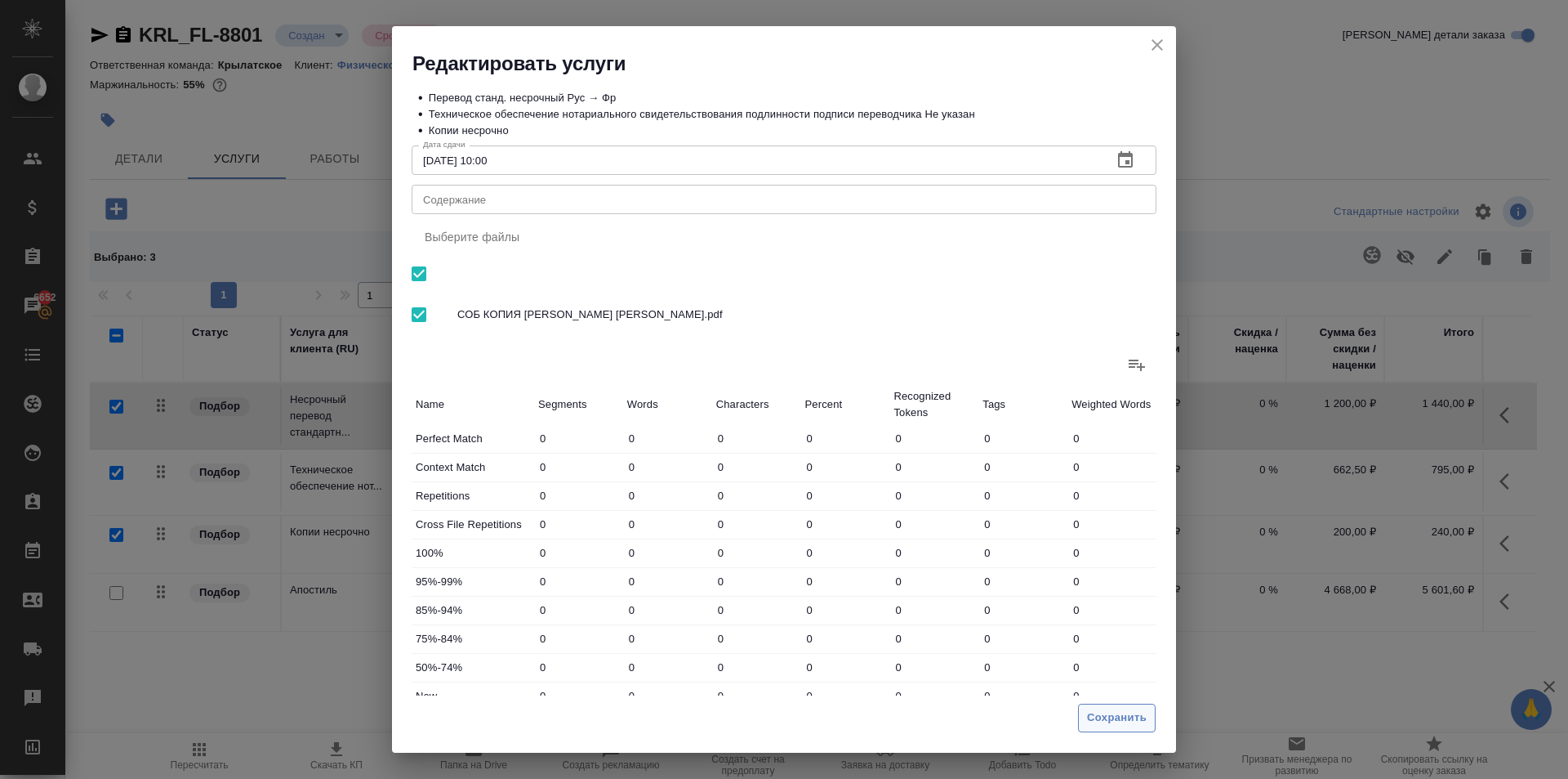
click at [1121, 716] on span "Сохранить" at bounding box center [1117, 718] width 59 height 19
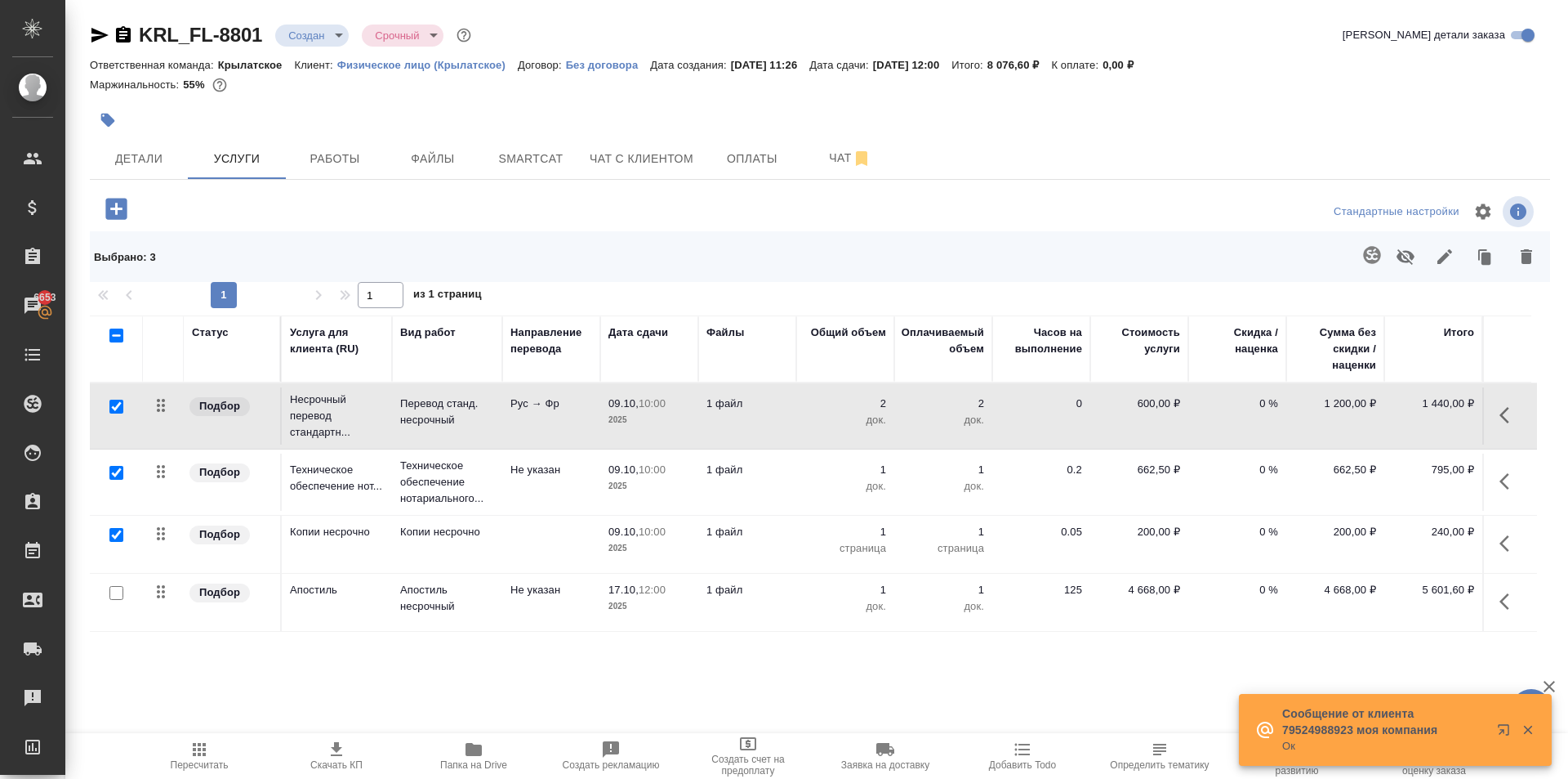
click at [226, 738] on button "Пересчитать" at bounding box center [199, 756] width 138 height 46
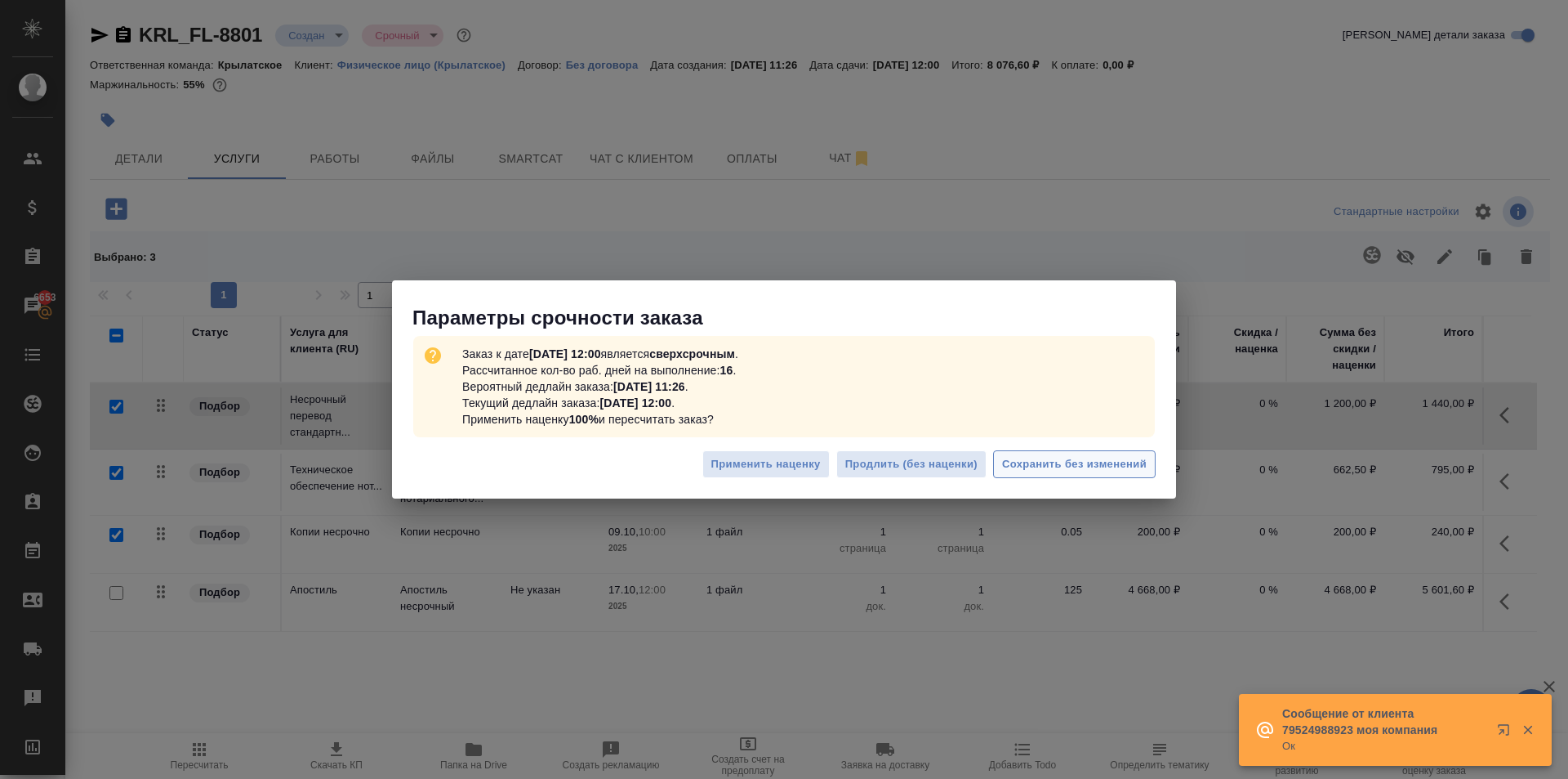
click at [1035, 457] on span "Сохранить без изменений" at bounding box center [1074, 464] width 145 height 19
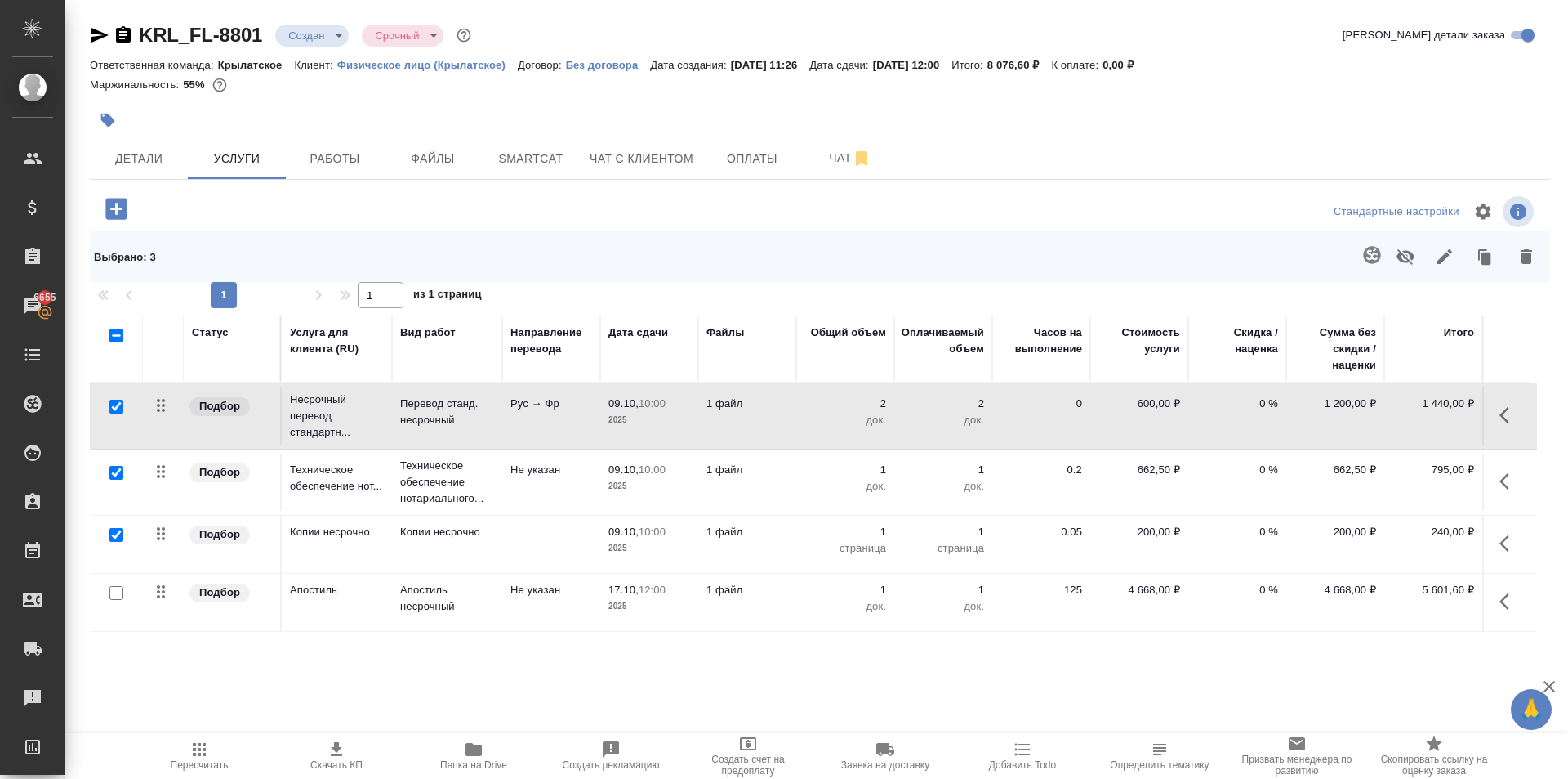
click at [184, 754] on span "Пересчитать" at bounding box center [199, 755] width 118 height 31
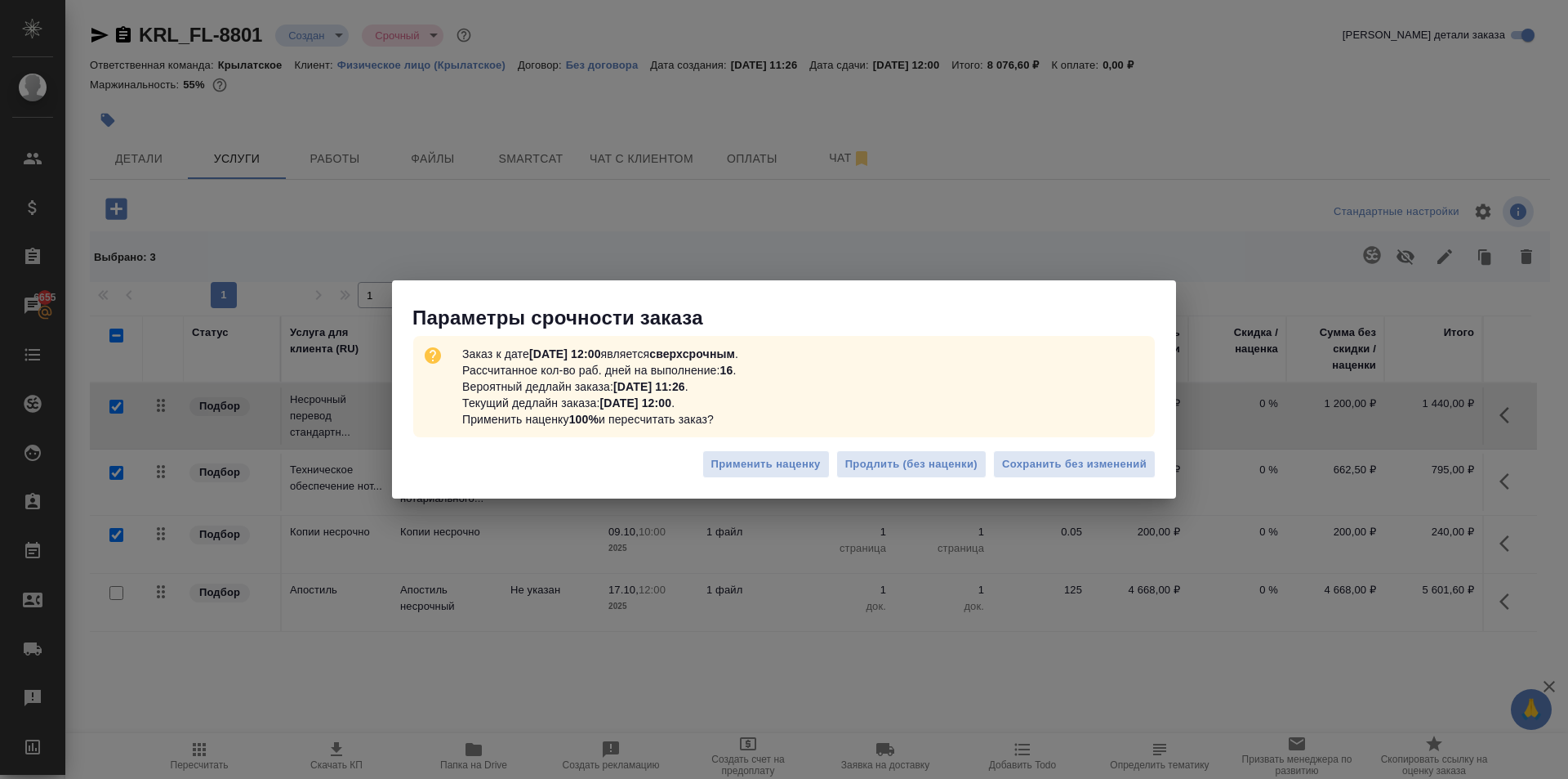
click at [1059, 479] on div "Применить наценку Продлить (без наценки) Сохранить без изменений" at bounding box center [784, 471] width 784 height 58
click at [1055, 470] on span "Сохранить без изменений" at bounding box center [1074, 464] width 145 height 19
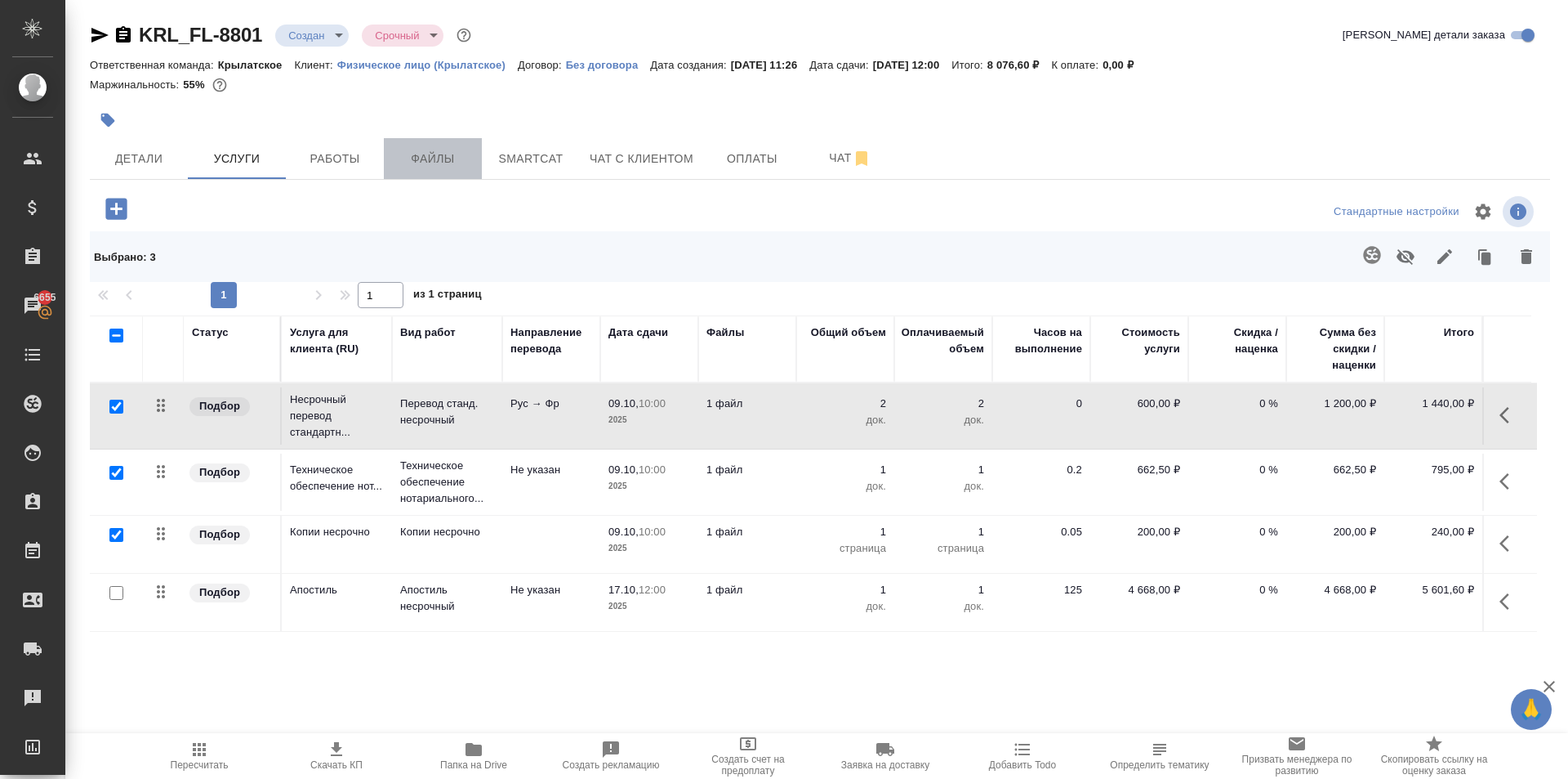
click at [452, 156] on span "Файлы" at bounding box center [432, 158] width 78 height 21
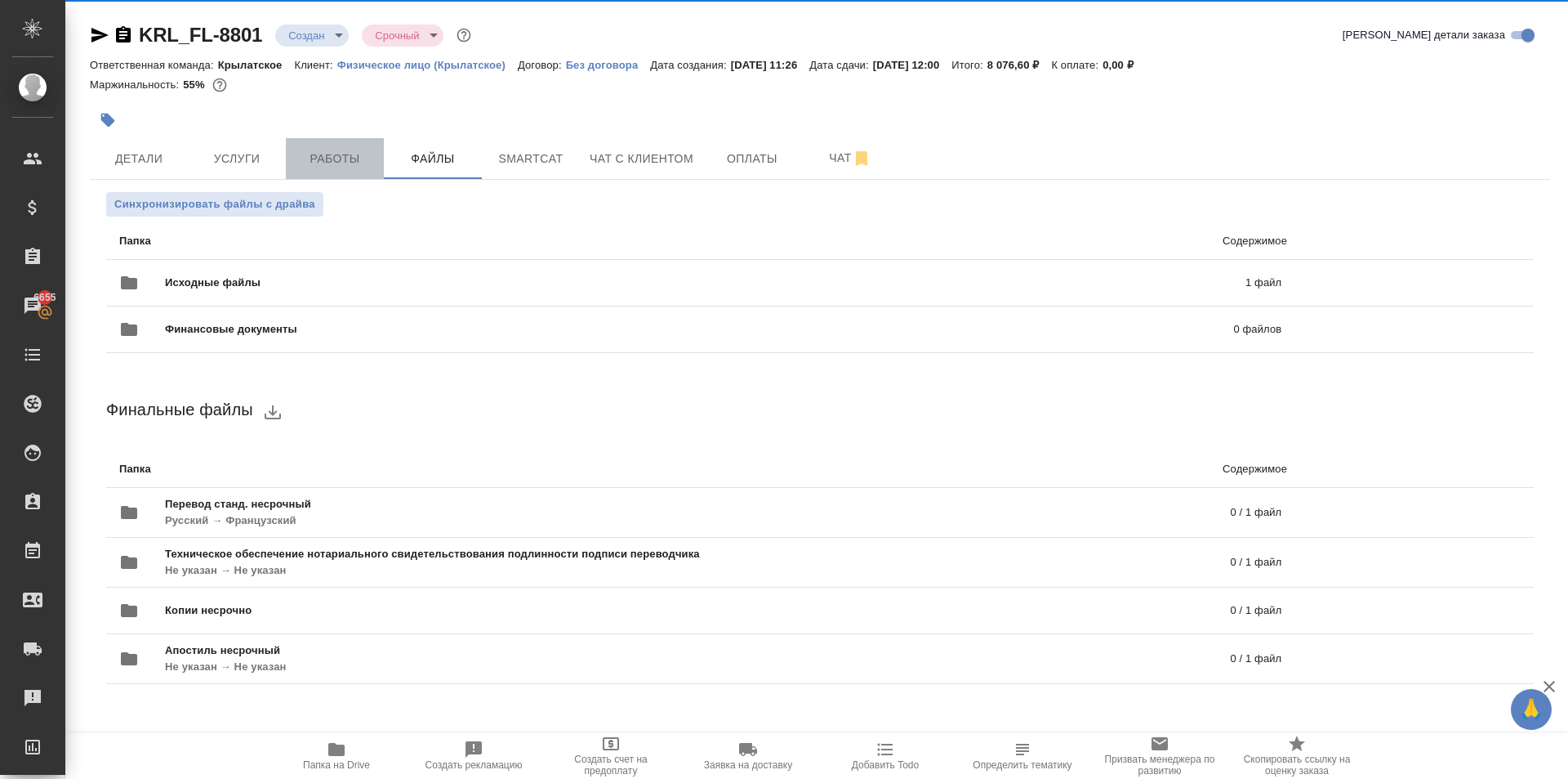
click at [361, 159] on span "Работы" at bounding box center [334, 158] width 78 height 21
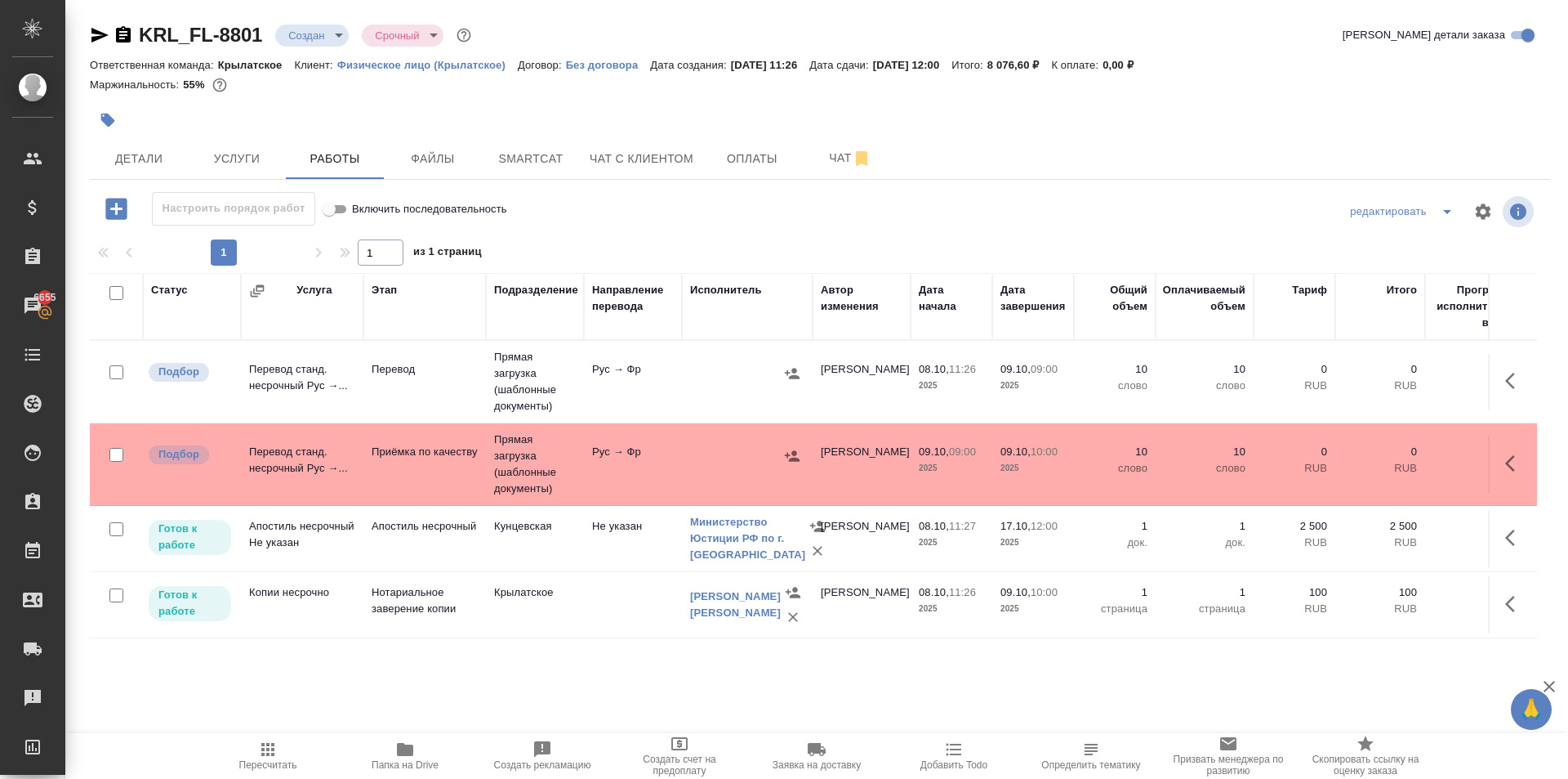
click at [255, 740] on button "Пересчитать" at bounding box center [268, 756] width 138 height 46
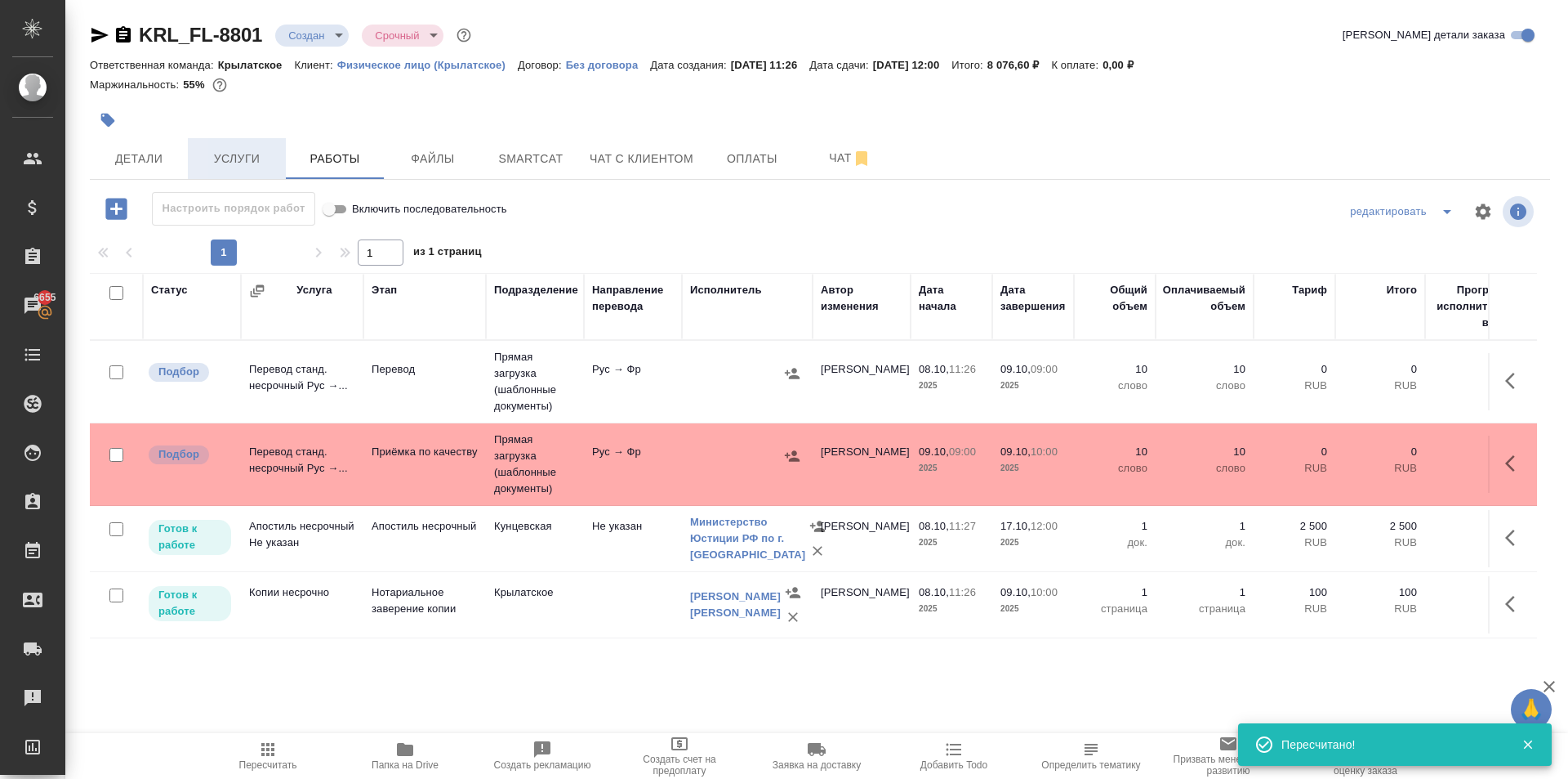
click at [263, 150] on span "Услуги" at bounding box center [236, 158] width 78 height 21
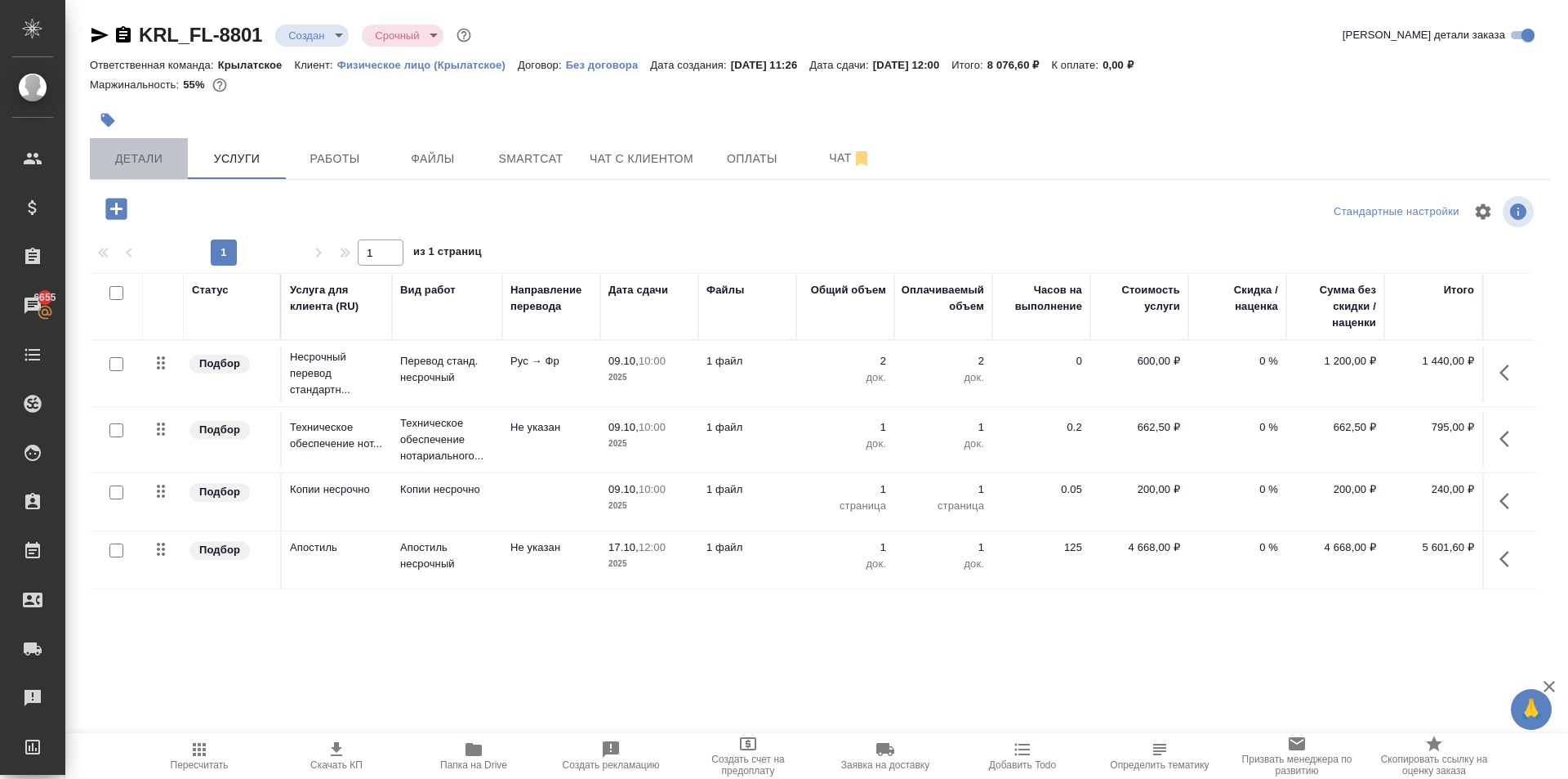
click at [157, 162] on span "Детали" at bounding box center [138, 158] width 78 height 21
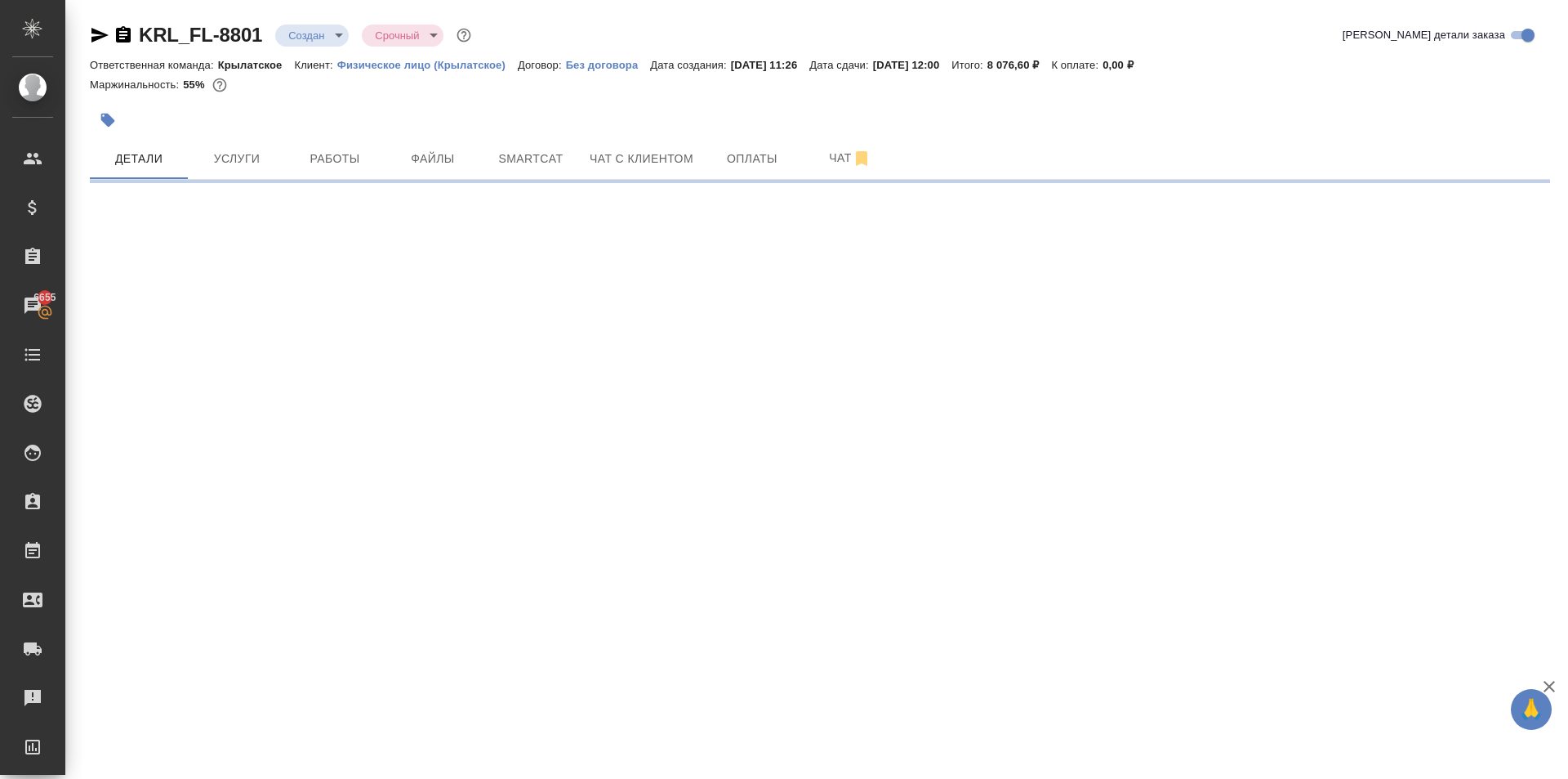
select select "RU"
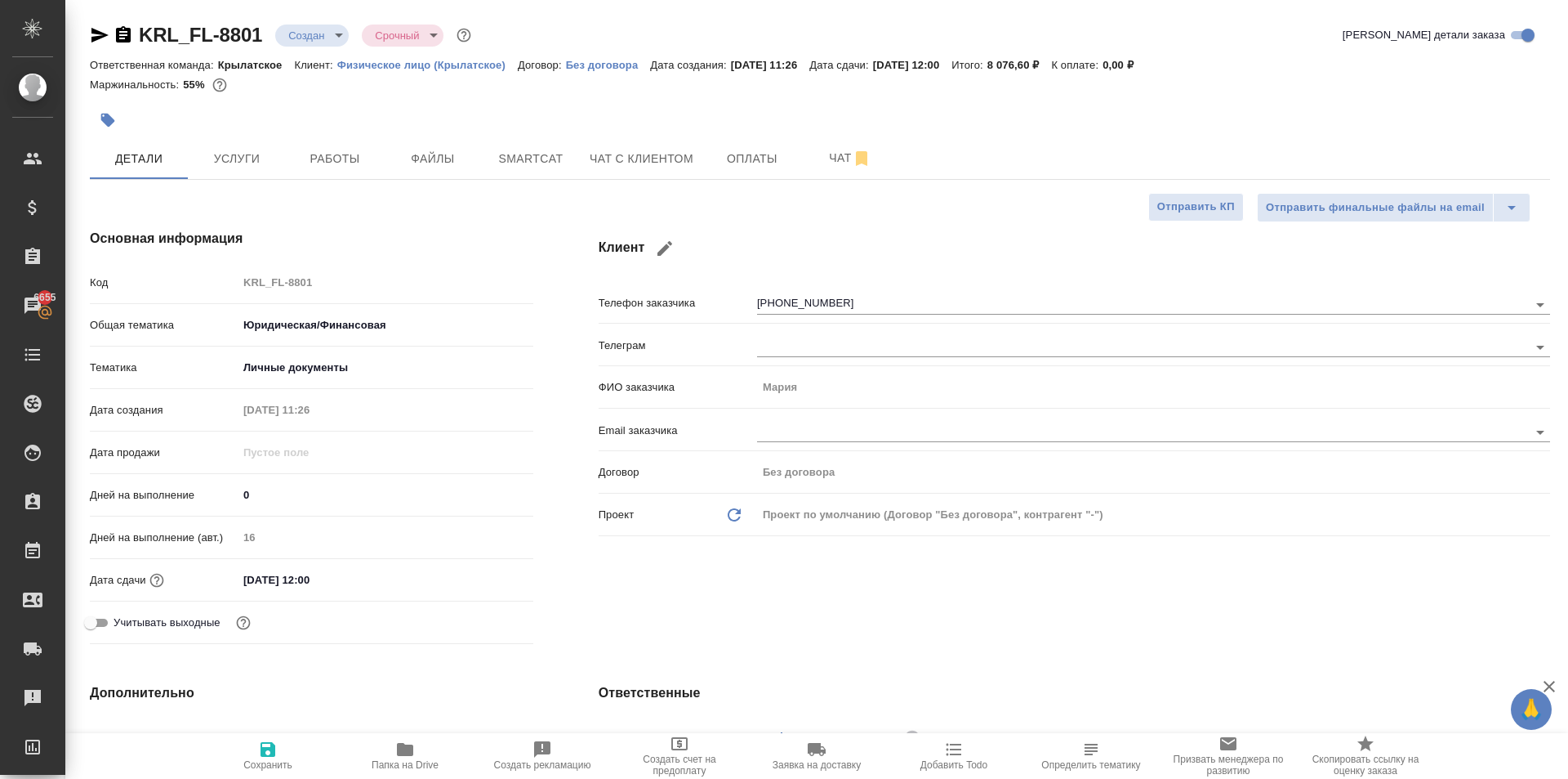
type textarea "x"
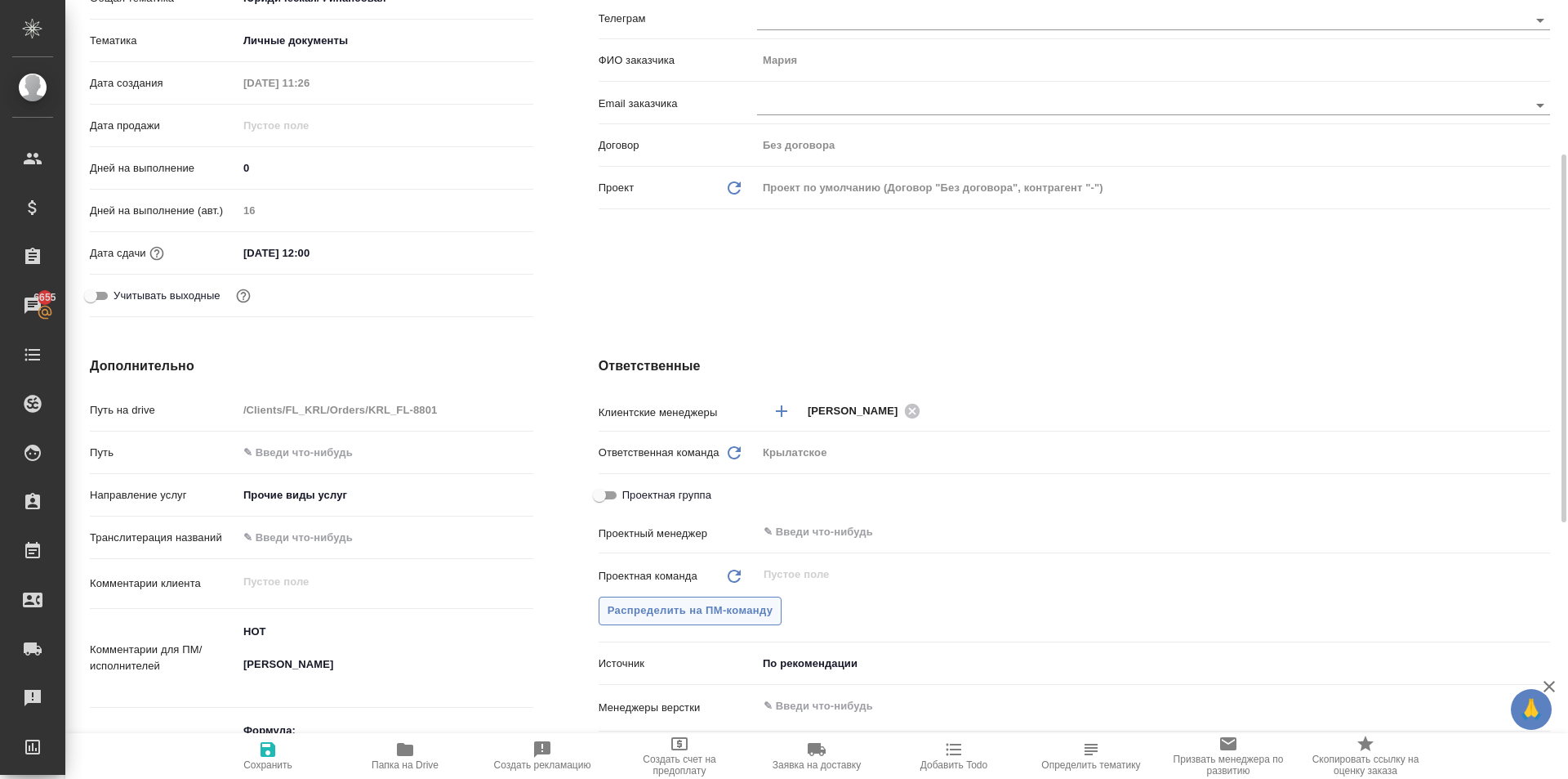
click at [730, 616] on span "Распределить на ПМ-команду" at bounding box center [690, 611] width 165 height 19
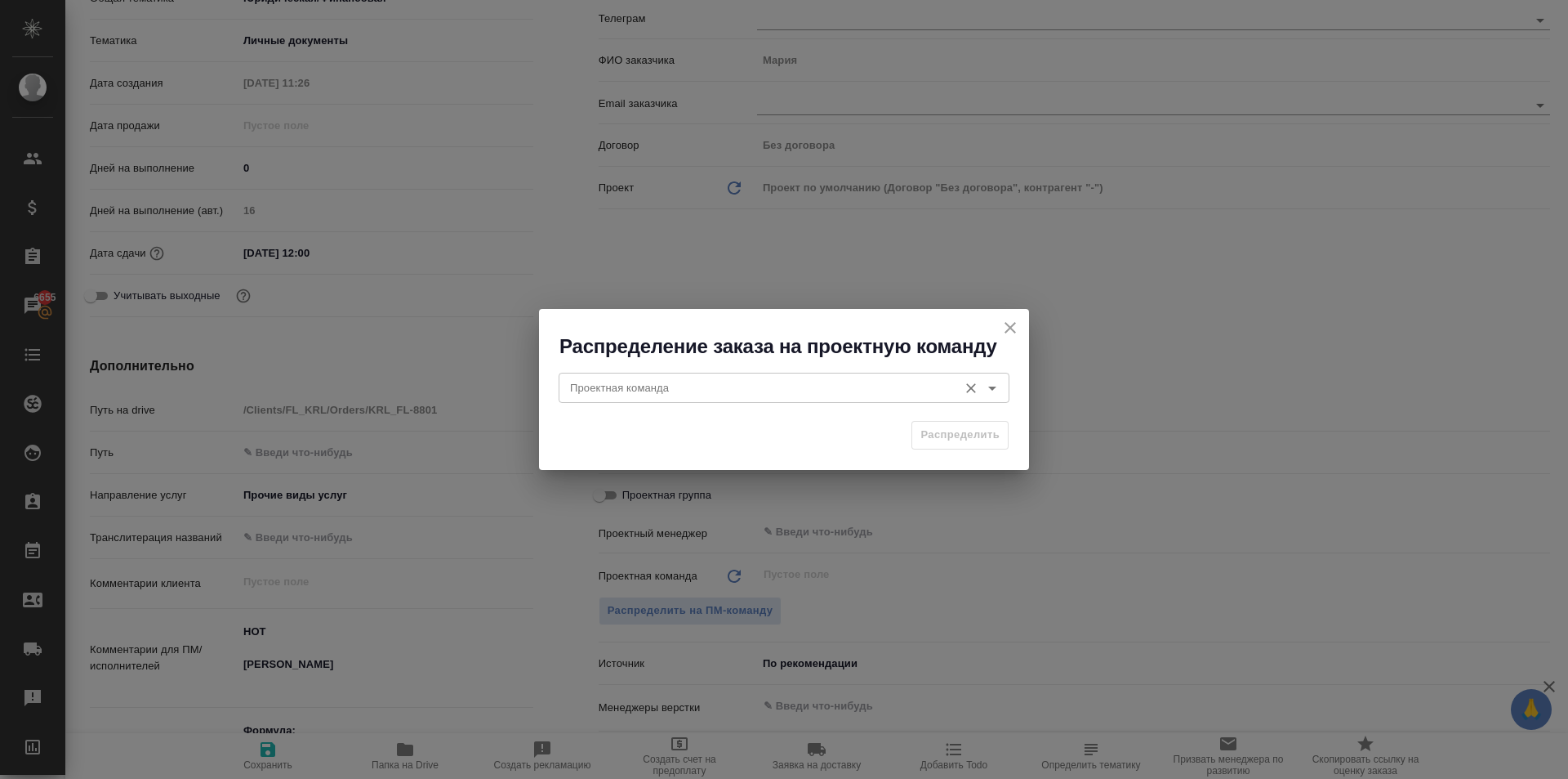
click at [623, 390] on input "Проектная команда" at bounding box center [757, 388] width 387 height 20
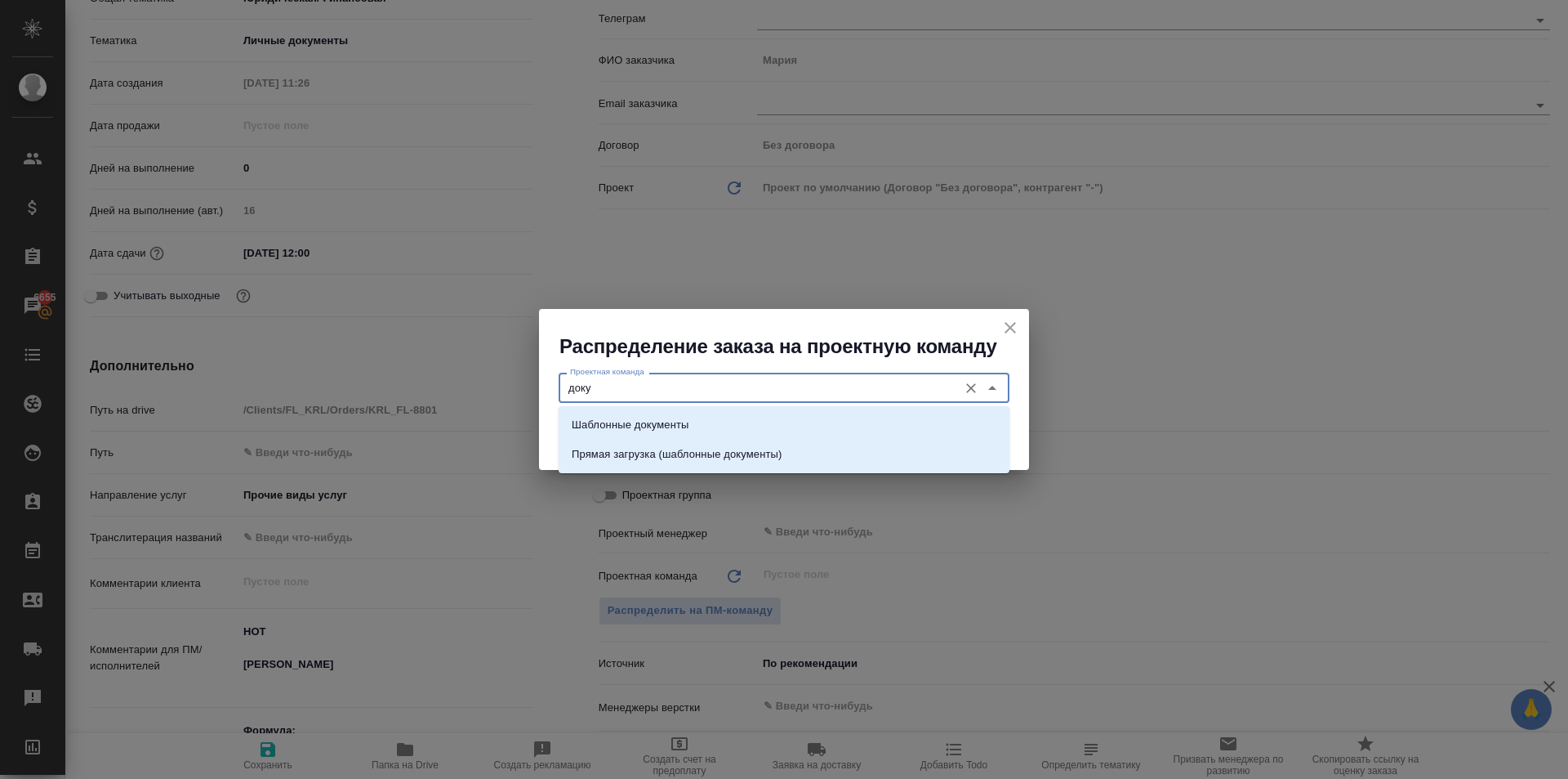
drag, startPoint x: 690, startPoint y: 416, endPoint x: 702, endPoint y: 416, distance: 12.0
click at [696, 416] on li "Шаблонные документы" at bounding box center [784, 425] width 451 height 30
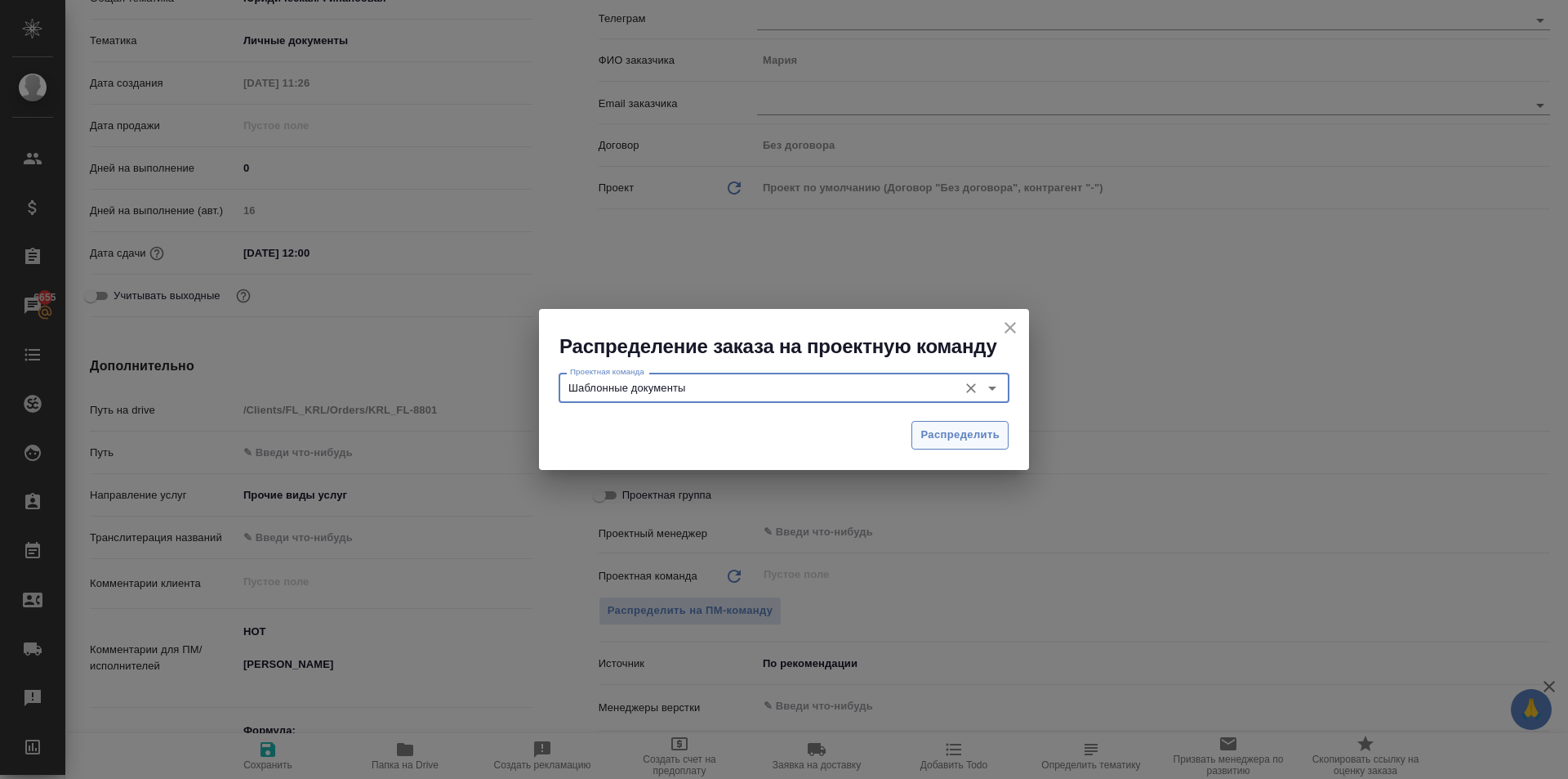
type input "Шаблонные документы"
click at [934, 443] on span "Распределить" at bounding box center [960, 434] width 79 height 19
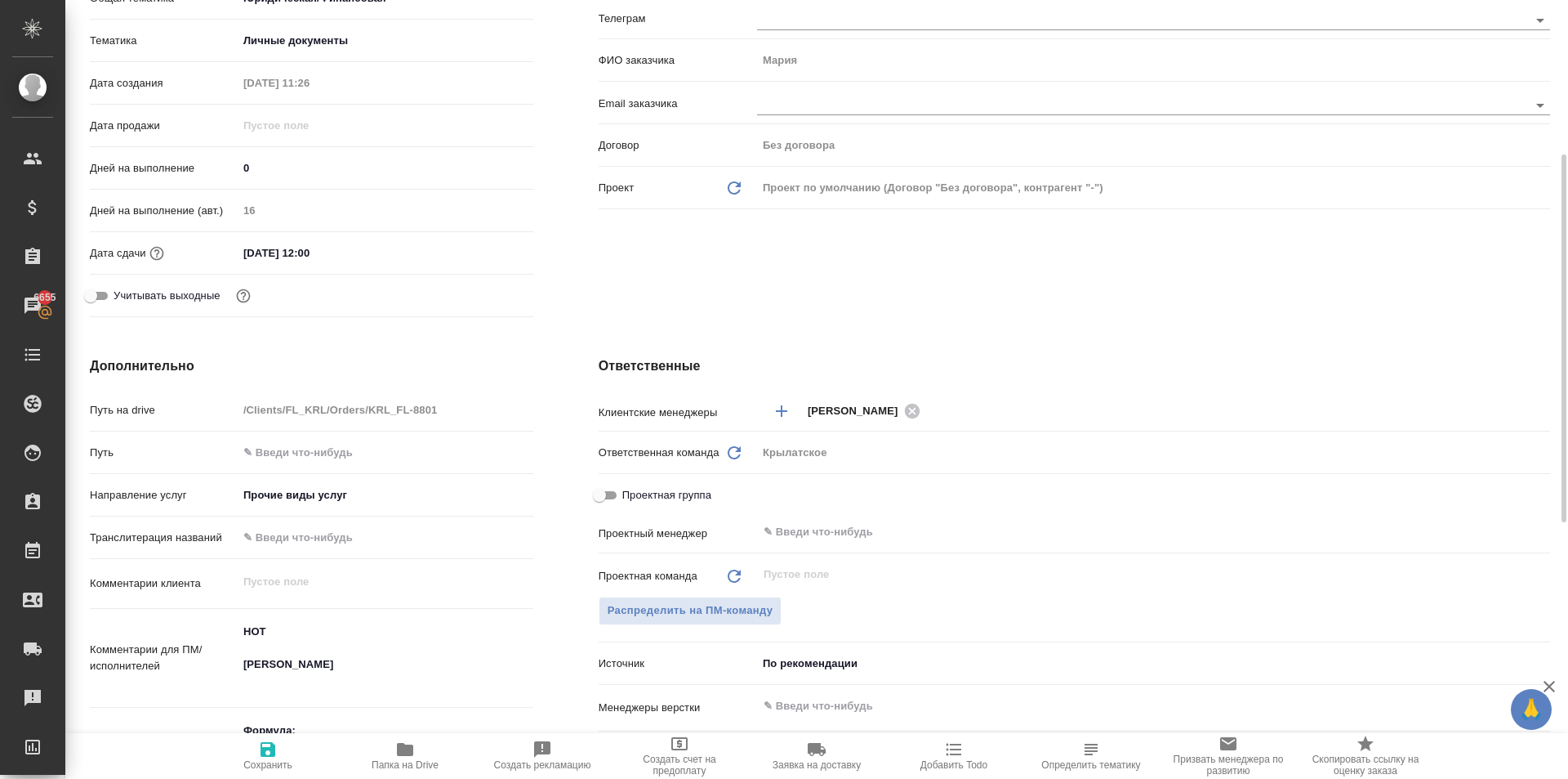
type textarea "x"
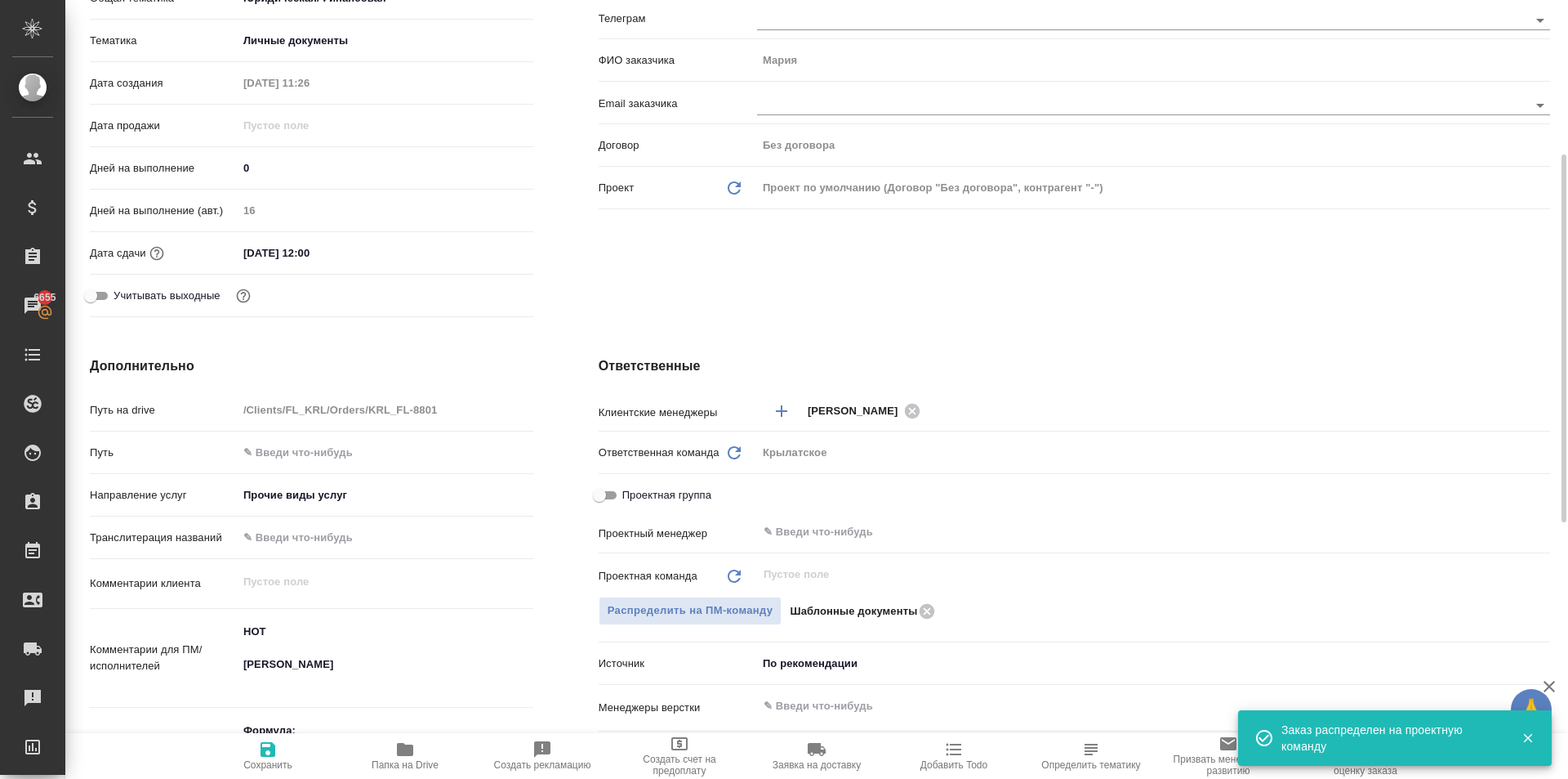
click at [254, 766] on span "Сохранить" at bounding box center [268, 765] width 49 height 12
type textarea "x"
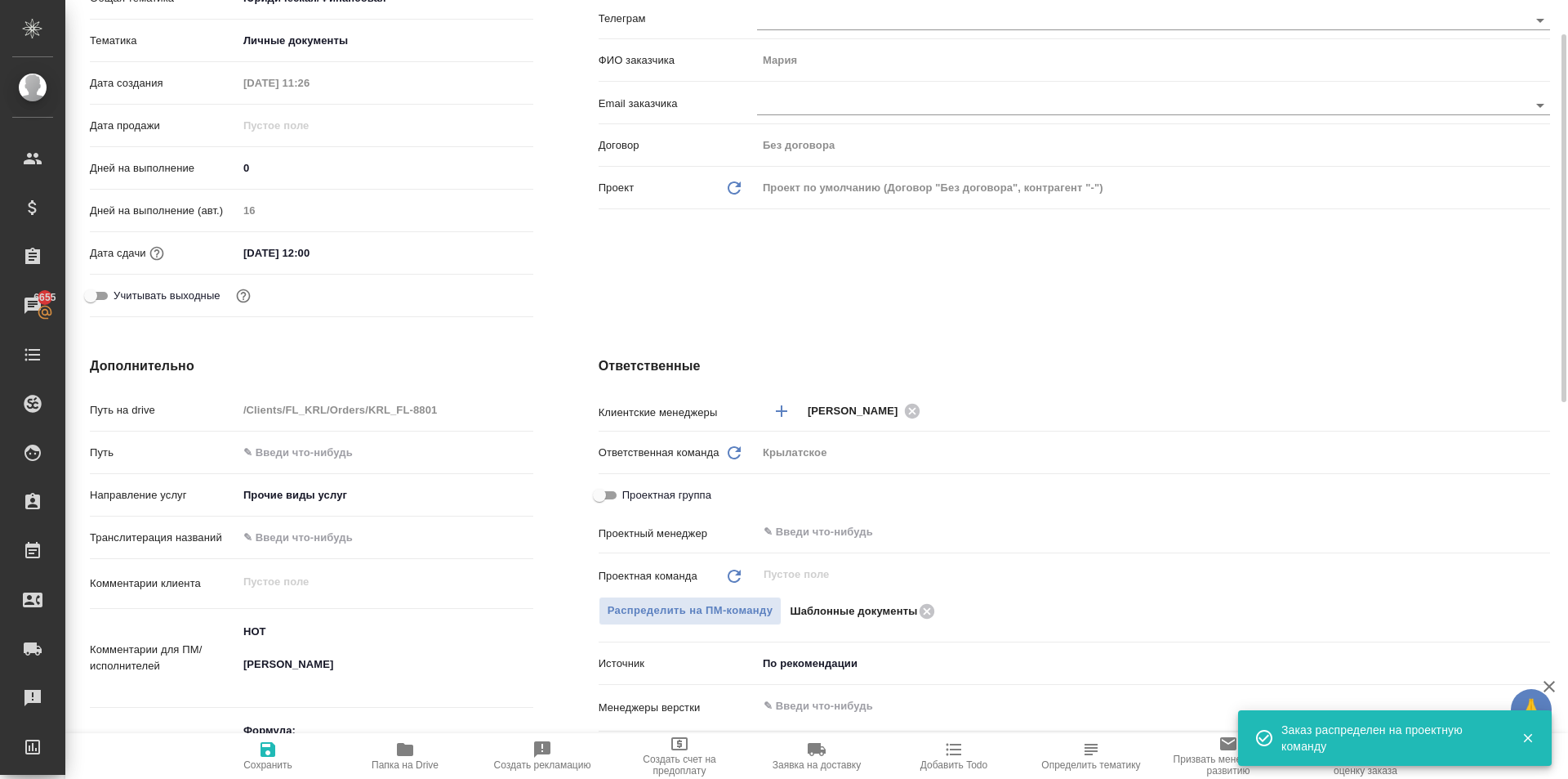
type textarea "x"
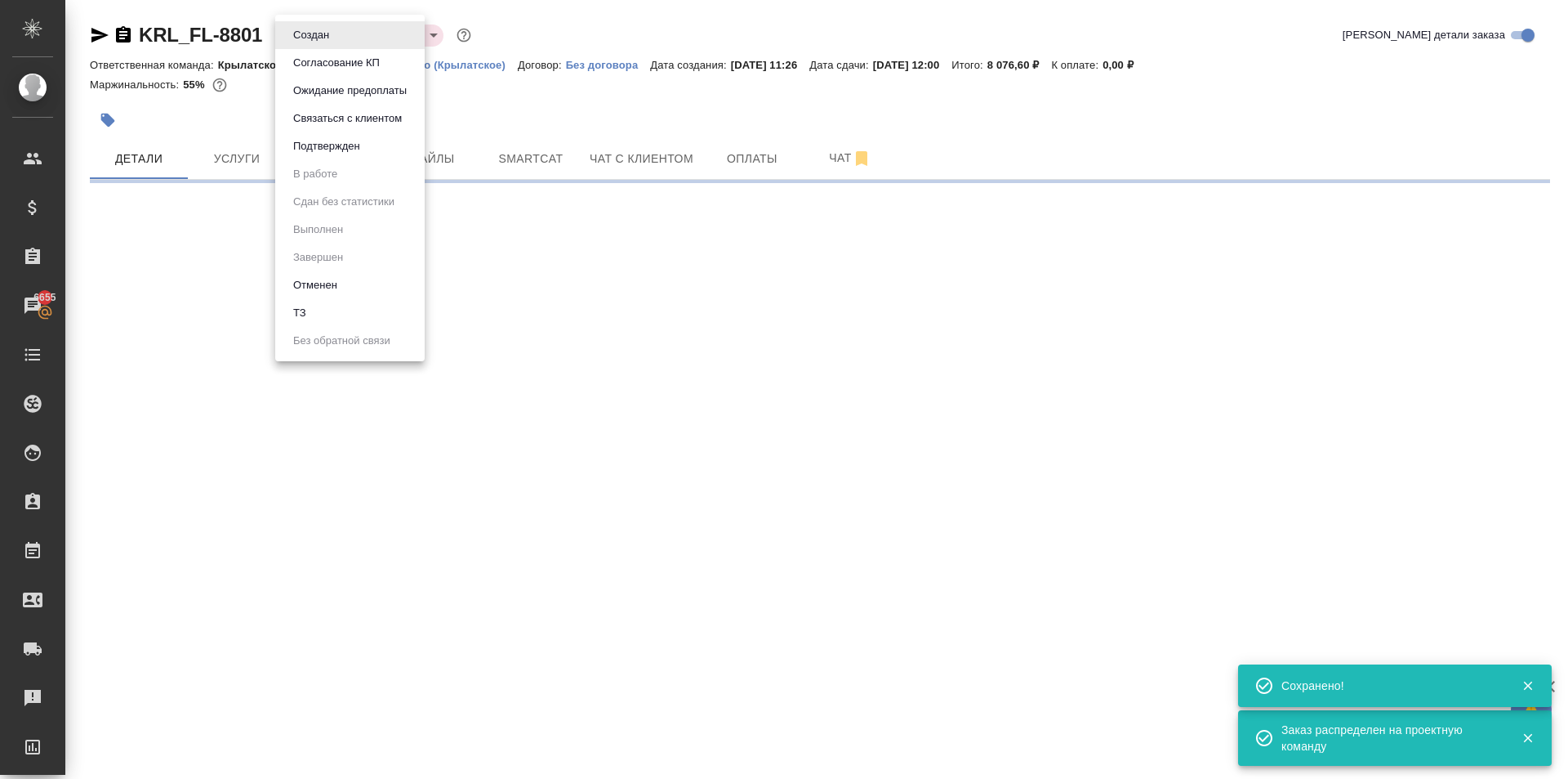
drag, startPoint x: 333, startPoint y: 32, endPoint x: 340, endPoint y: 57, distance: 26.0
click at [336, 40] on body "🙏 .cls-1 fill:#fff; AWATERA Kasymov Timur Клиенты Спецификации Заказы 6655 Чаты…" at bounding box center [784, 390] width 1568 height 779
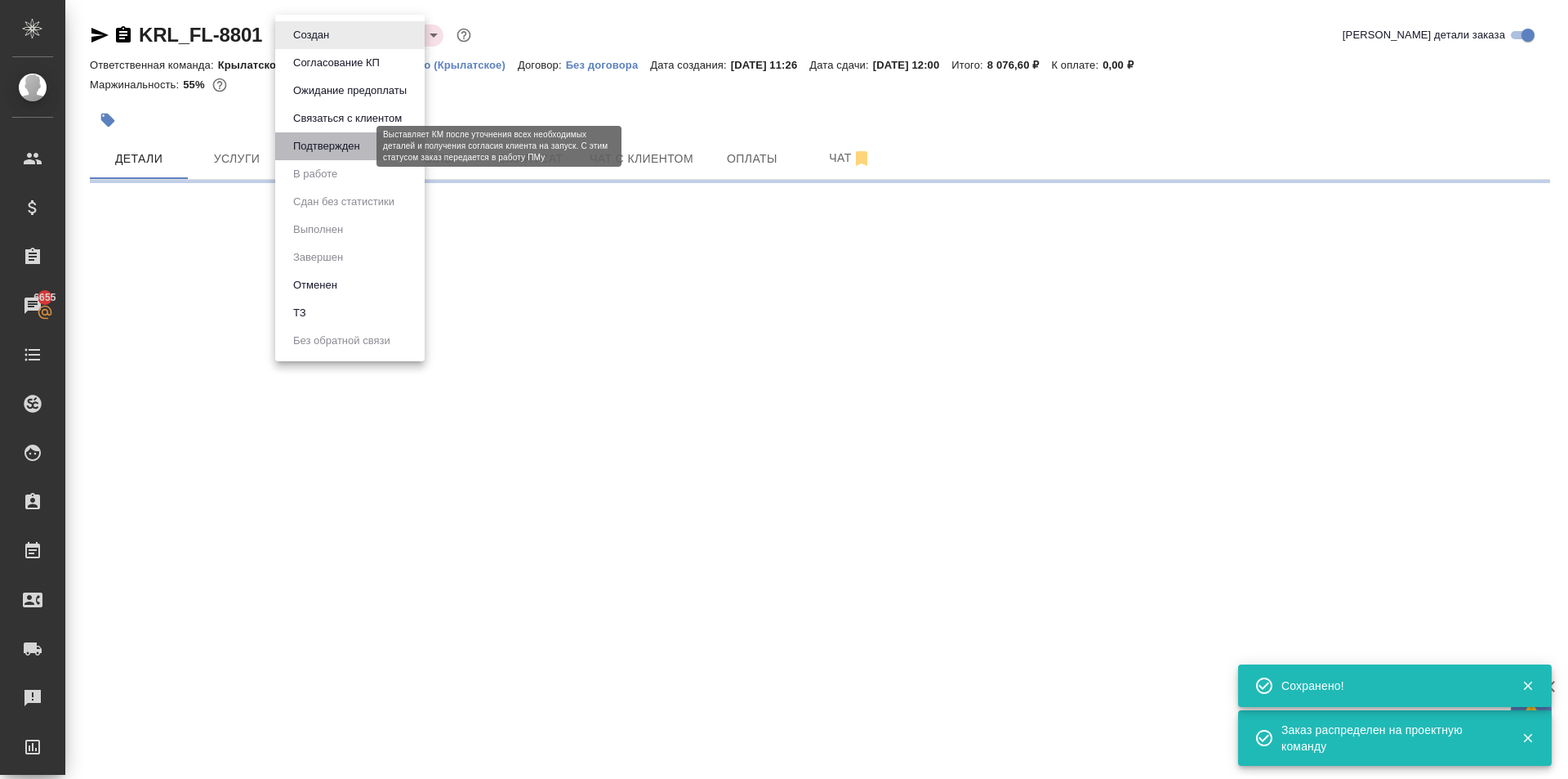
click at [339, 148] on button "Подтвержден" at bounding box center [326, 147] width 76 height 18
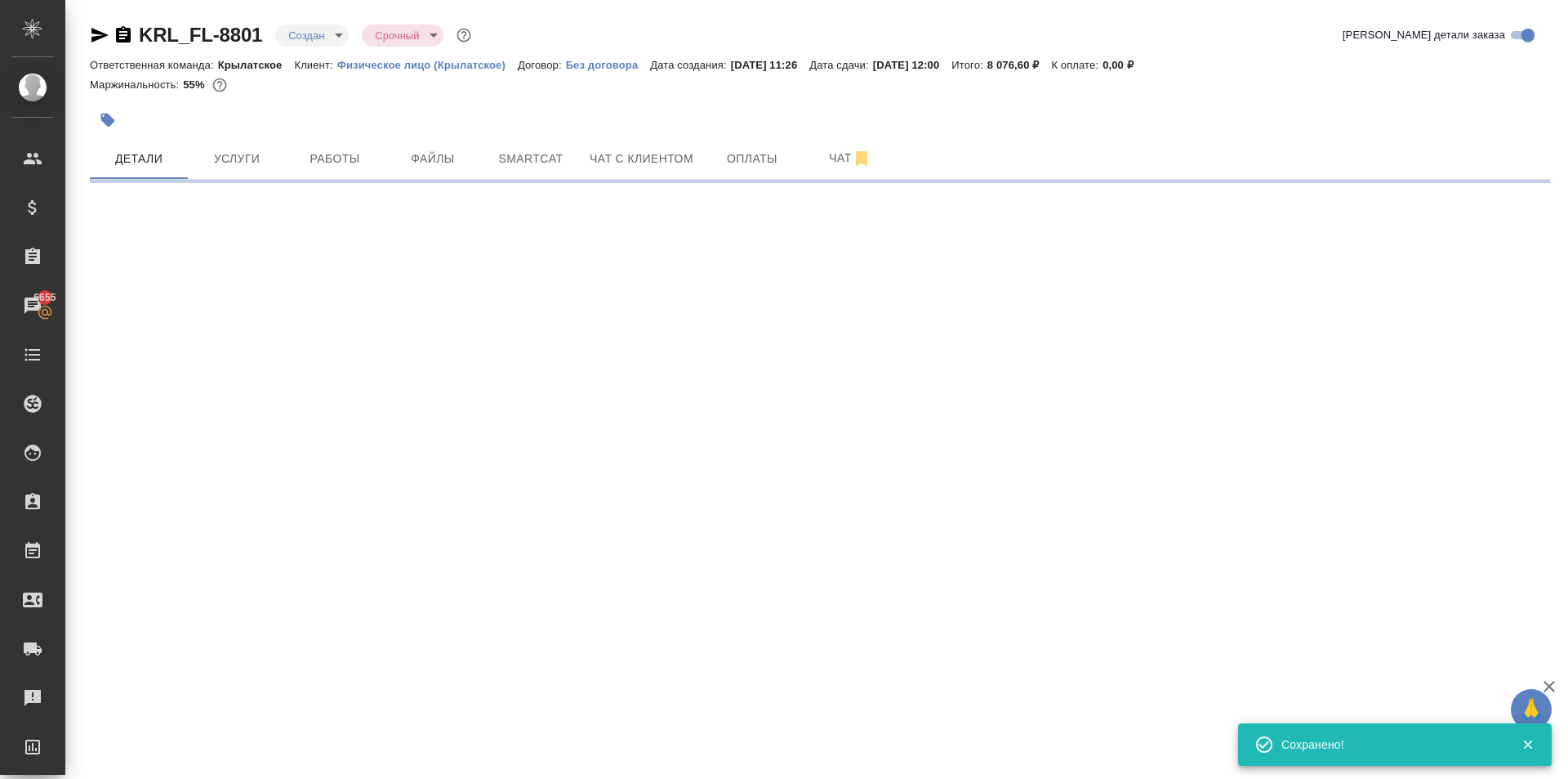
select select "RU"
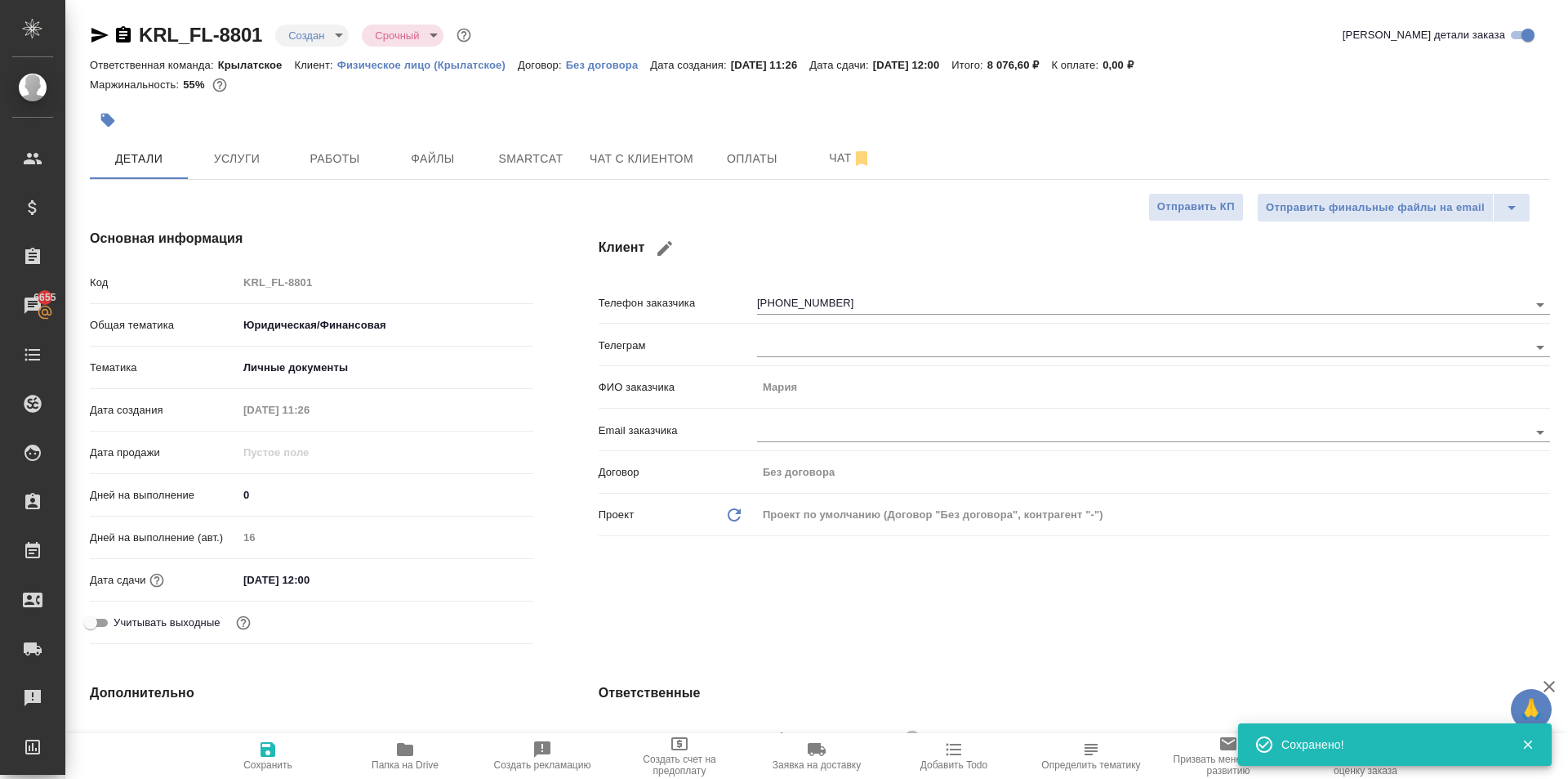
type textarea "x"
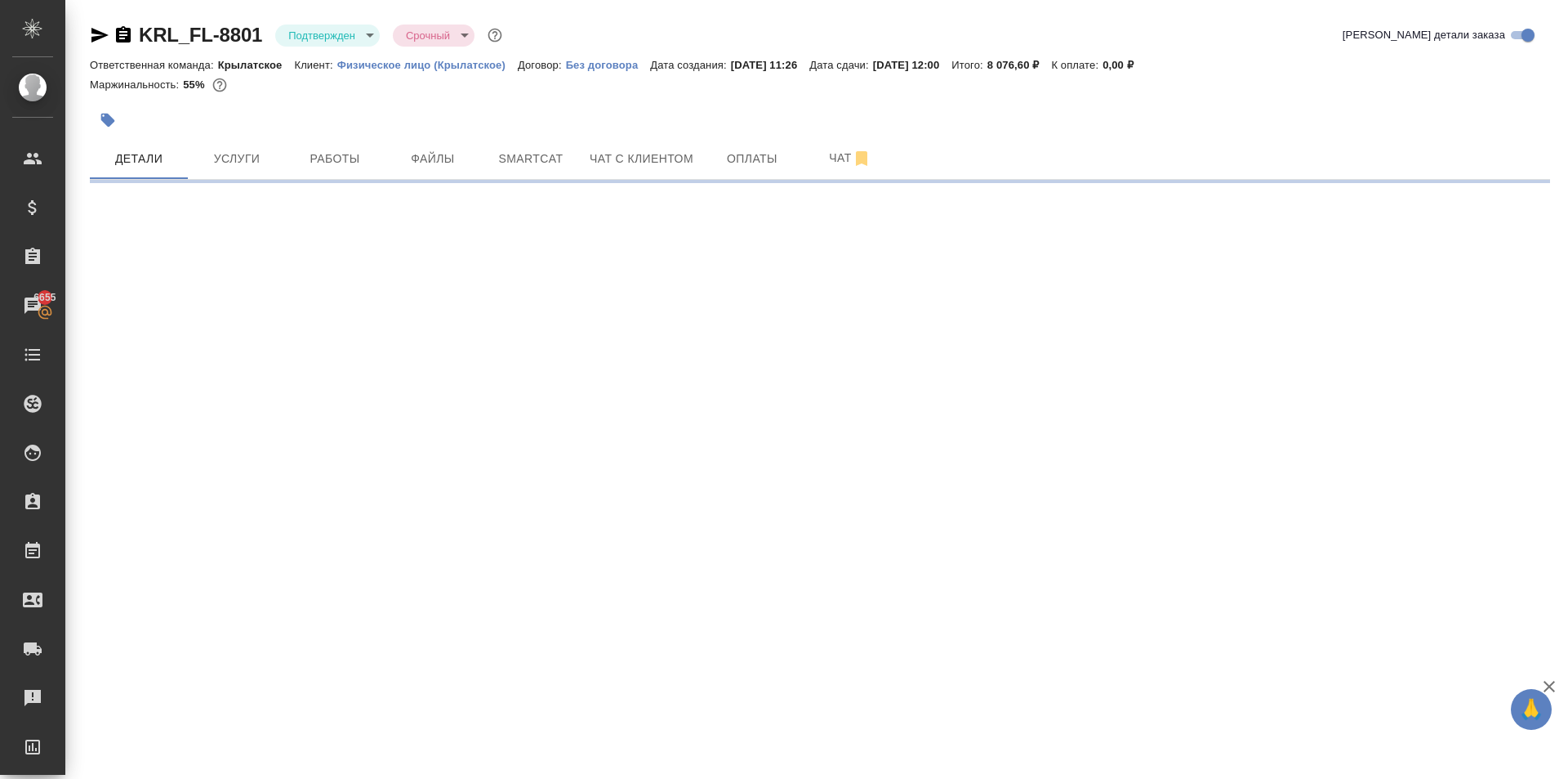
select select "RU"
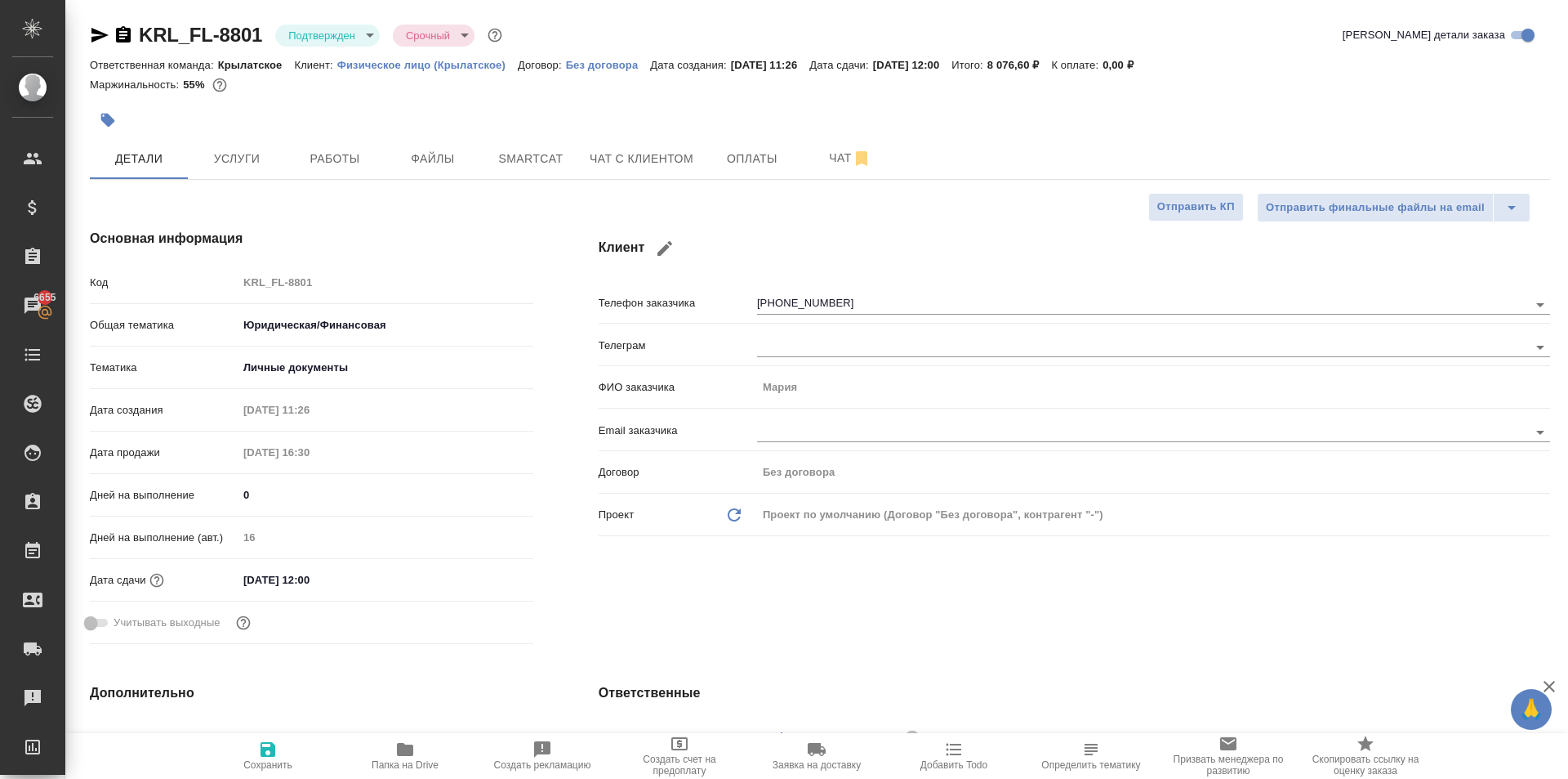
type textarea "x"
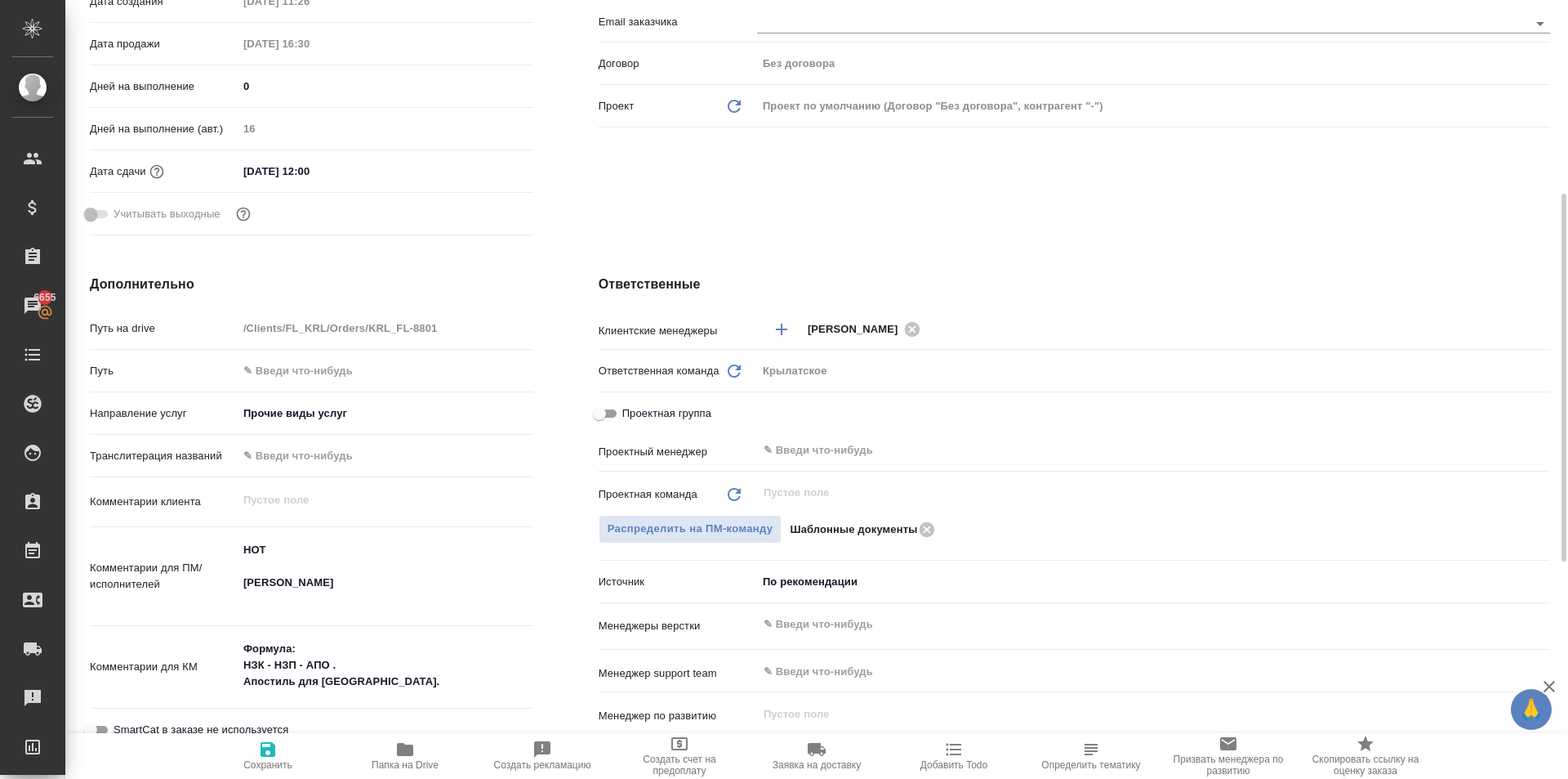
scroll to position [736, 0]
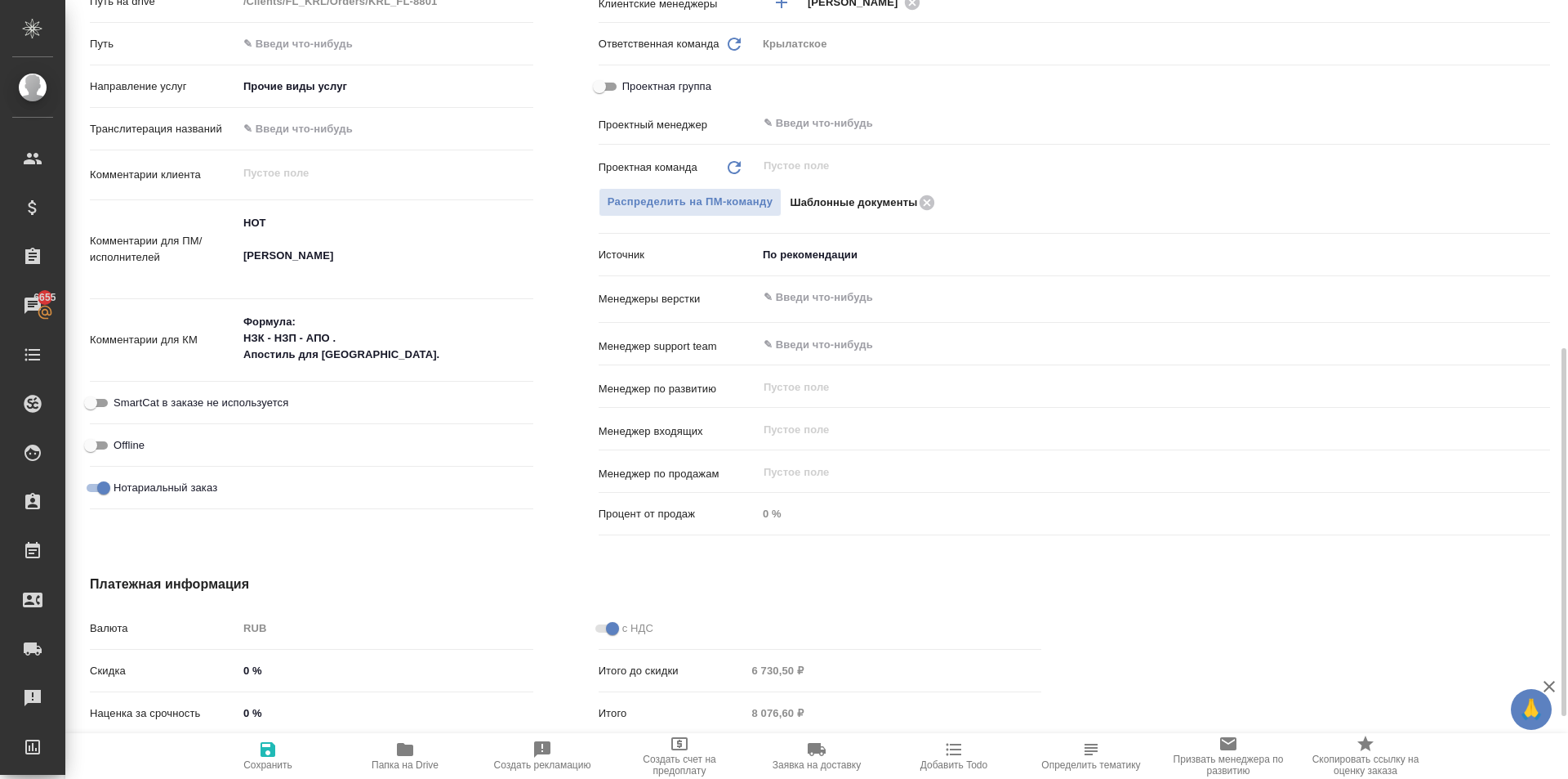
type textarea "x"
click at [373, 273] on textarea "НОТ BORTNIKOVA MARIA BORTNIKOV" at bounding box center [385, 248] width 294 height 76
type textarea "x"
type textarea "НОТ BORTNIKOVA MARIA BORTNIKOV J"
type textarea "x"
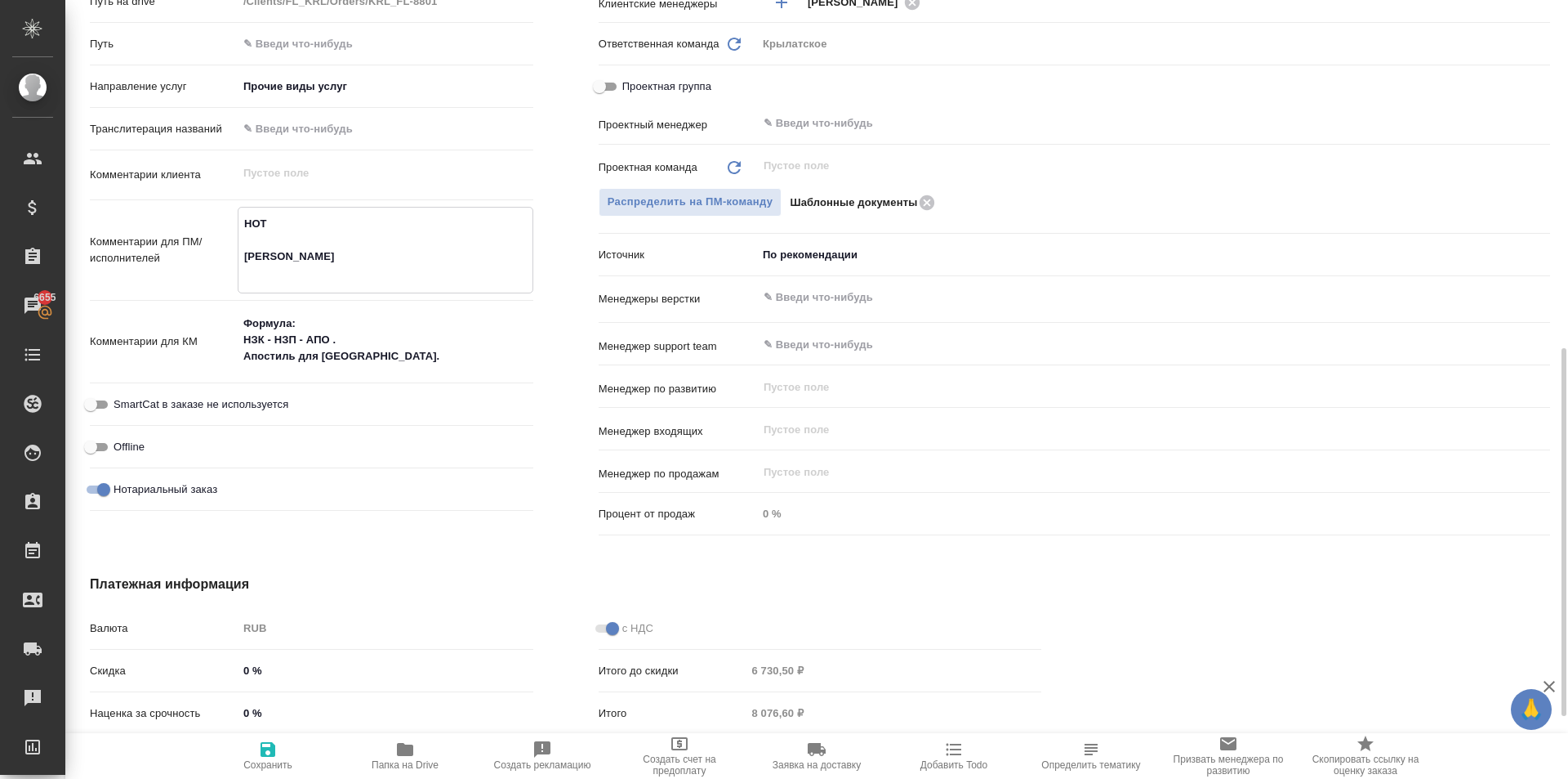
type textarea "x"
type textarea "НОТ BORTNIKOVA MARIA BORTNIKOV JG"
type textarea "x"
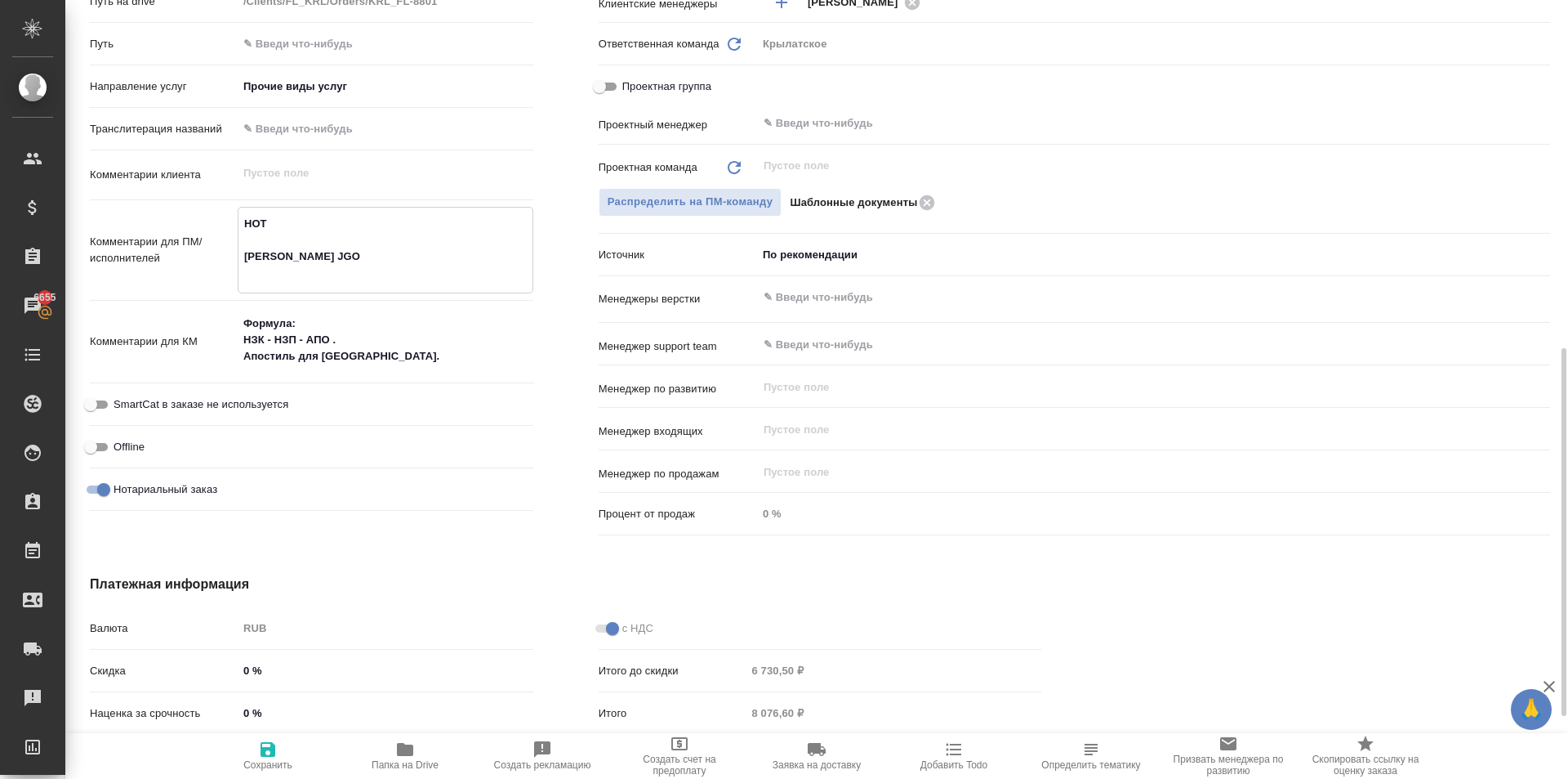
type textarea "НОТ BORTNIKOVA MARIA BORTNIKOV JGOR"
type textarea "x"
click at [328, 267] on textarea "НОТ BORTNIKOVA MARIA BORTNIKOV JGOR" at bounding box center [385, 248] width 294 height 76
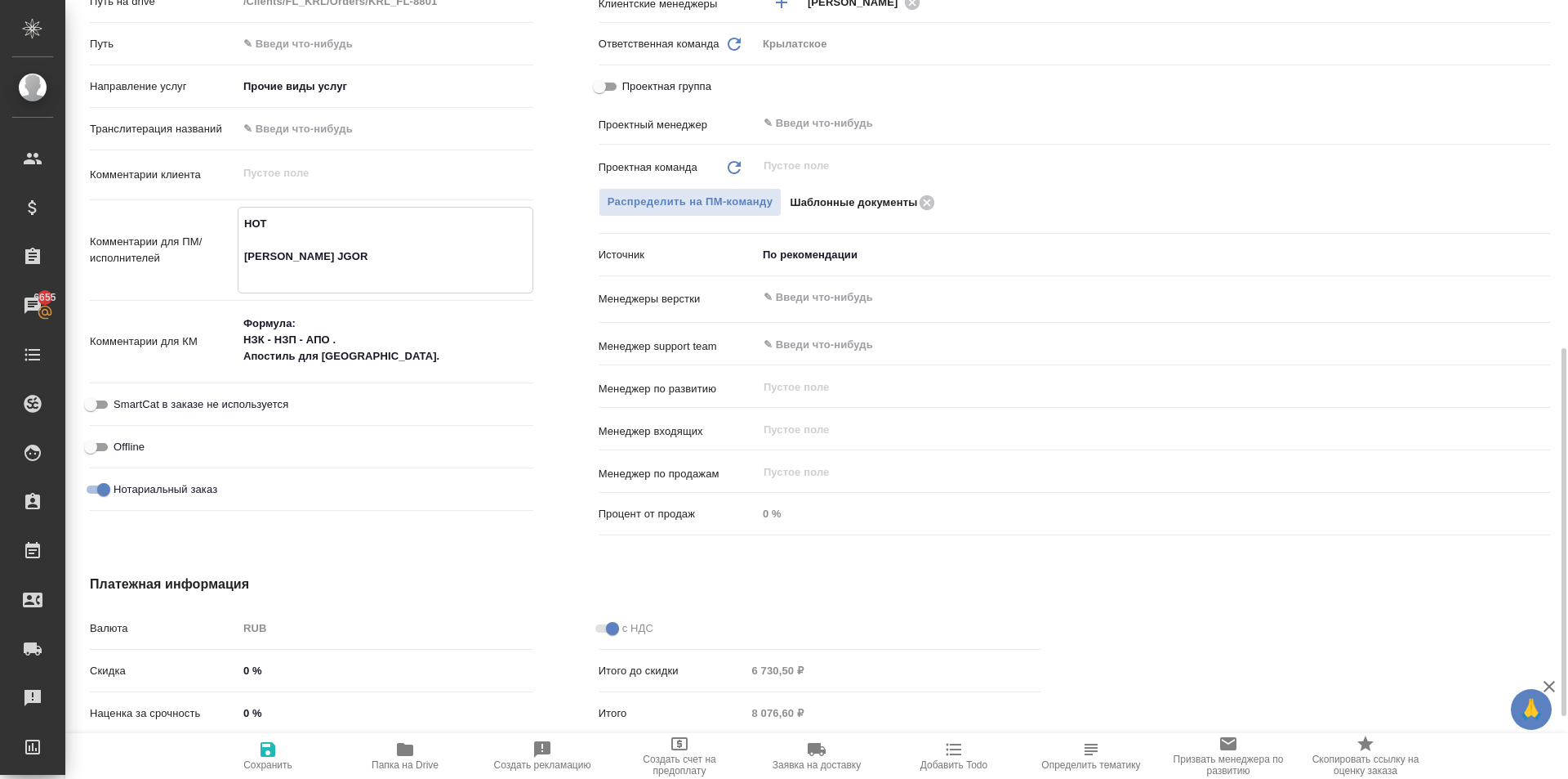
click at [328, 267] on textarea "НОТ BORTNIKOVA MARIA BORTNIKOV JGOR" at bounding box center [385, 248] width 294 height 76
type textarea "НОТ BORTNIKOVA MARIA BORTNIKOV JGOR"
type textarea "x"
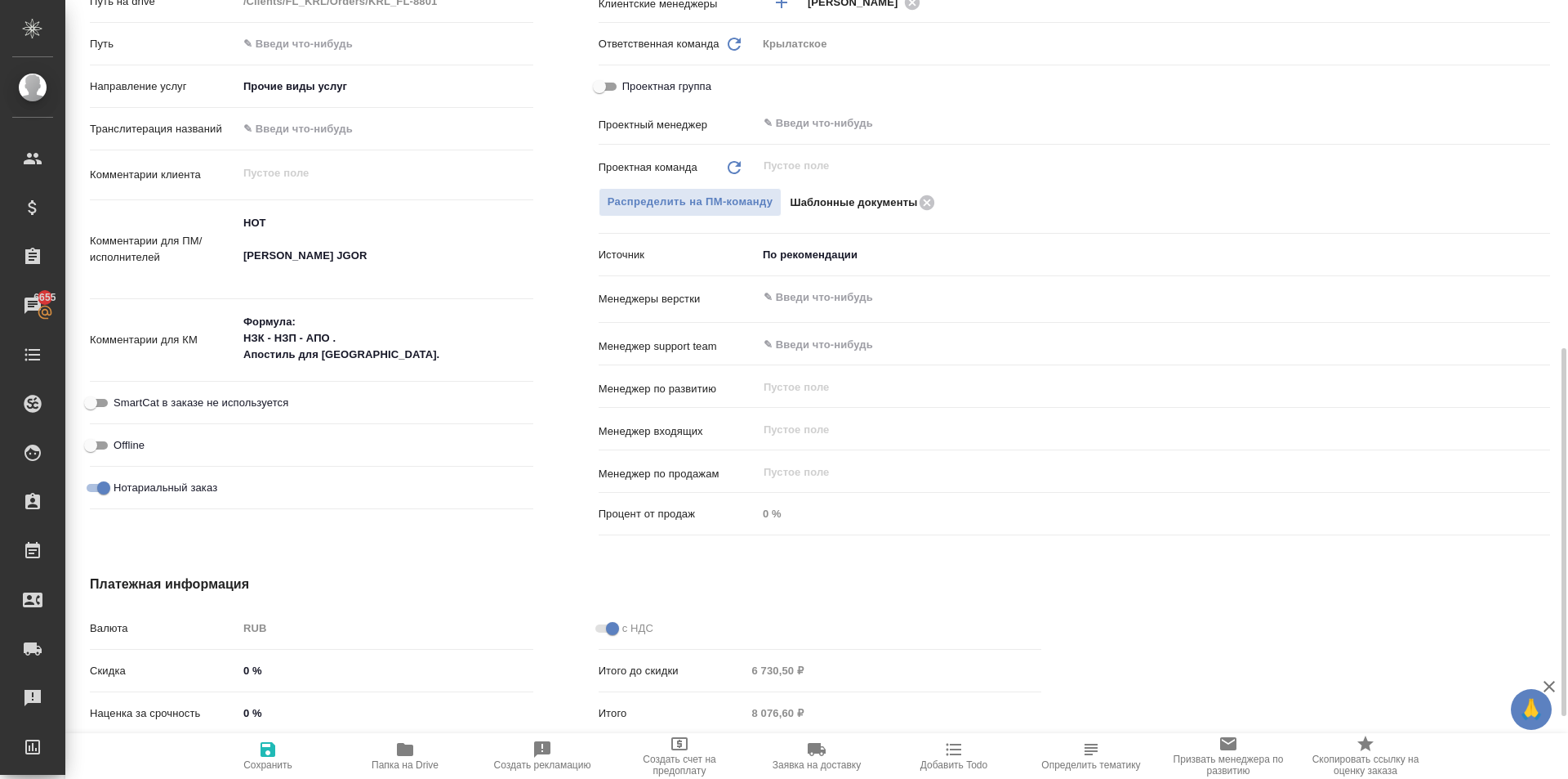
type textarea "x"
drag, startPoint x: 328, startPoint y: 273, endPoint x: 317, endPoint y: 273, distance: 11.0
click at [327, 273] on textarea "НОТ BORTNIKOVA MARIA BORTNIKOV JGOR" at bounding box center [385, 248] width 294 height 76
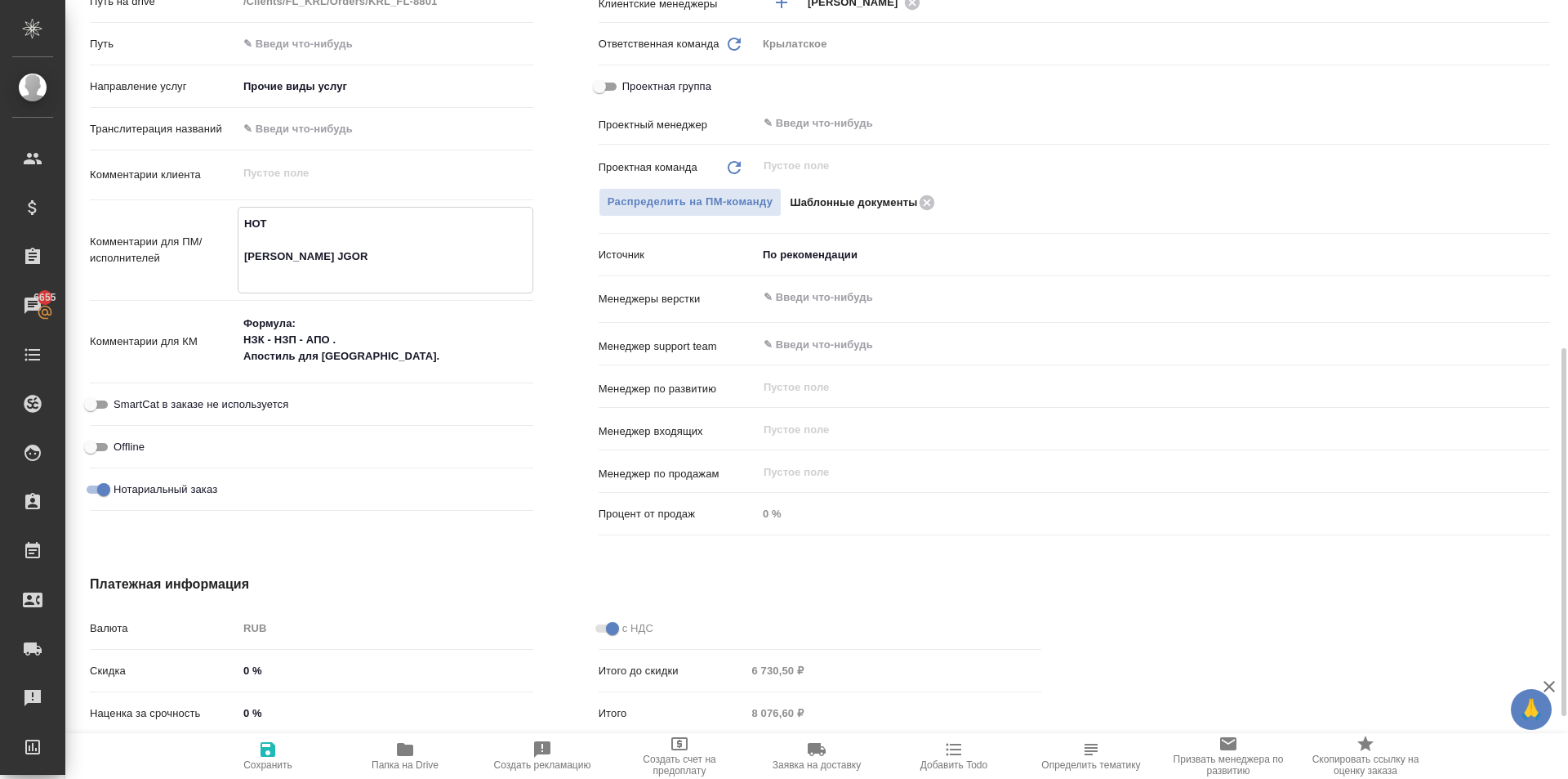
click at [316, 273] on textarea "НОТ BORTNIKOVA MARIA BORTNIKOV JGOR" at bounding box center [385, 248] width 294 height 76
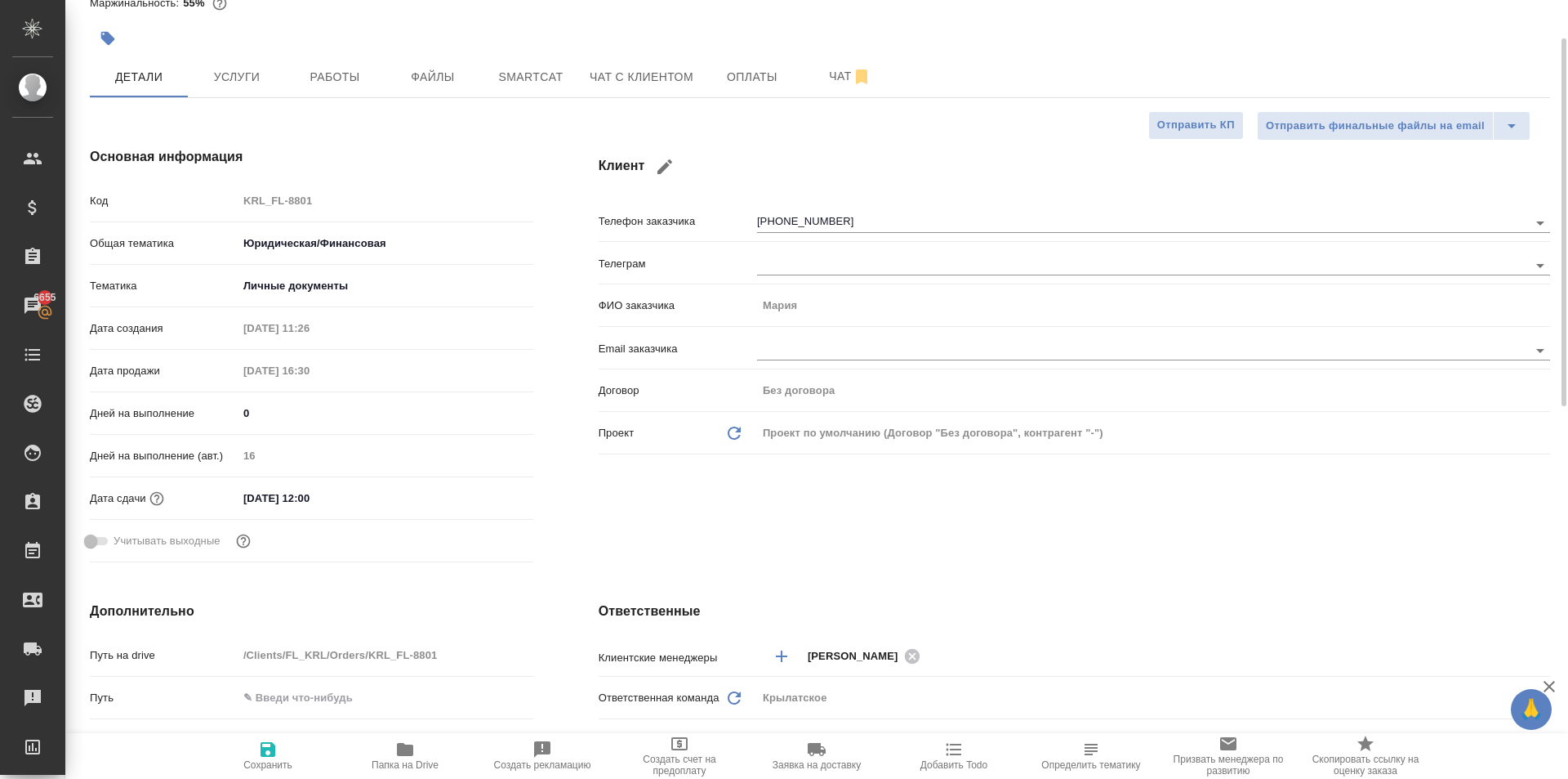
scroll to position [0, 0]
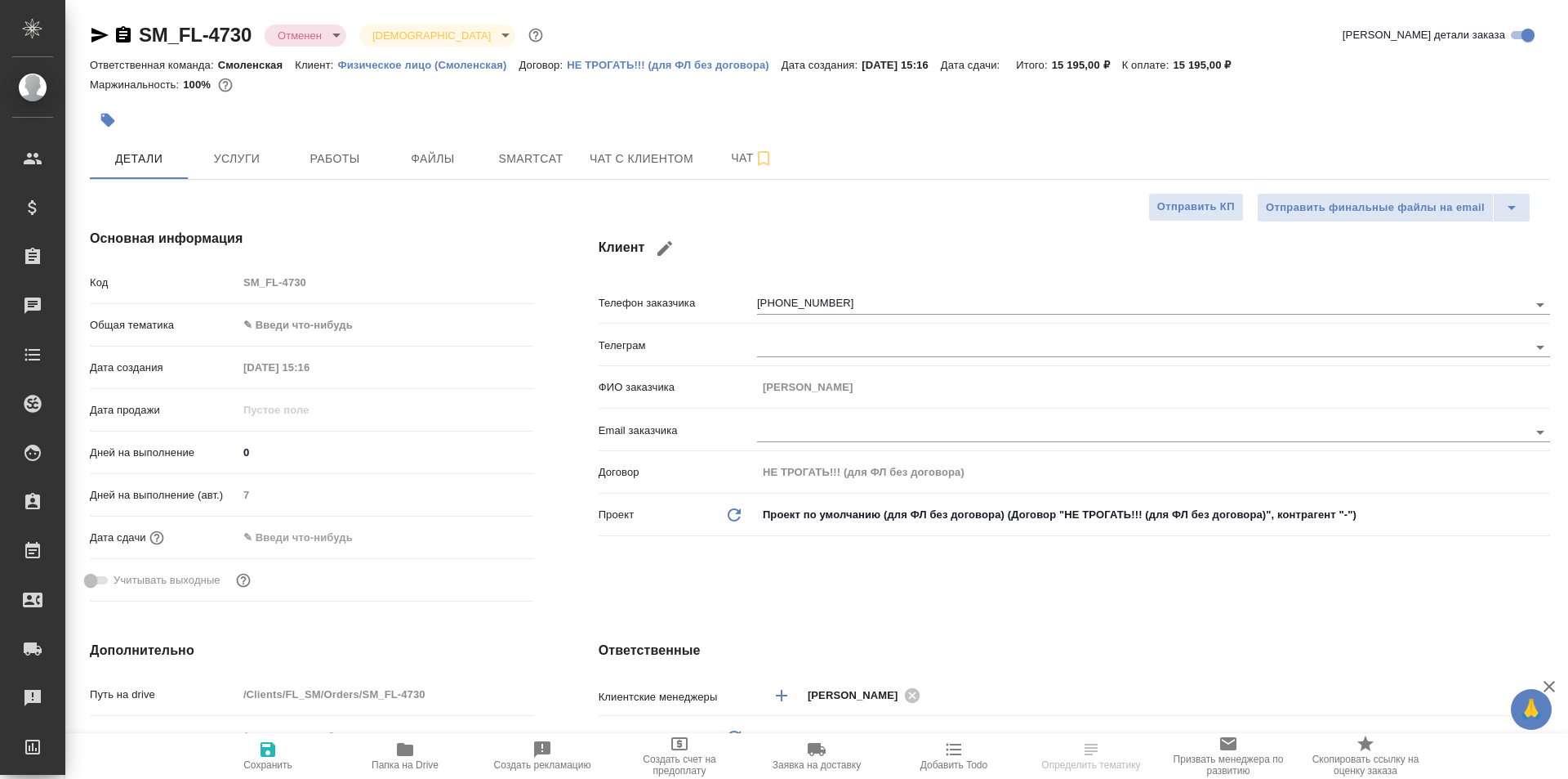
select select "RU"
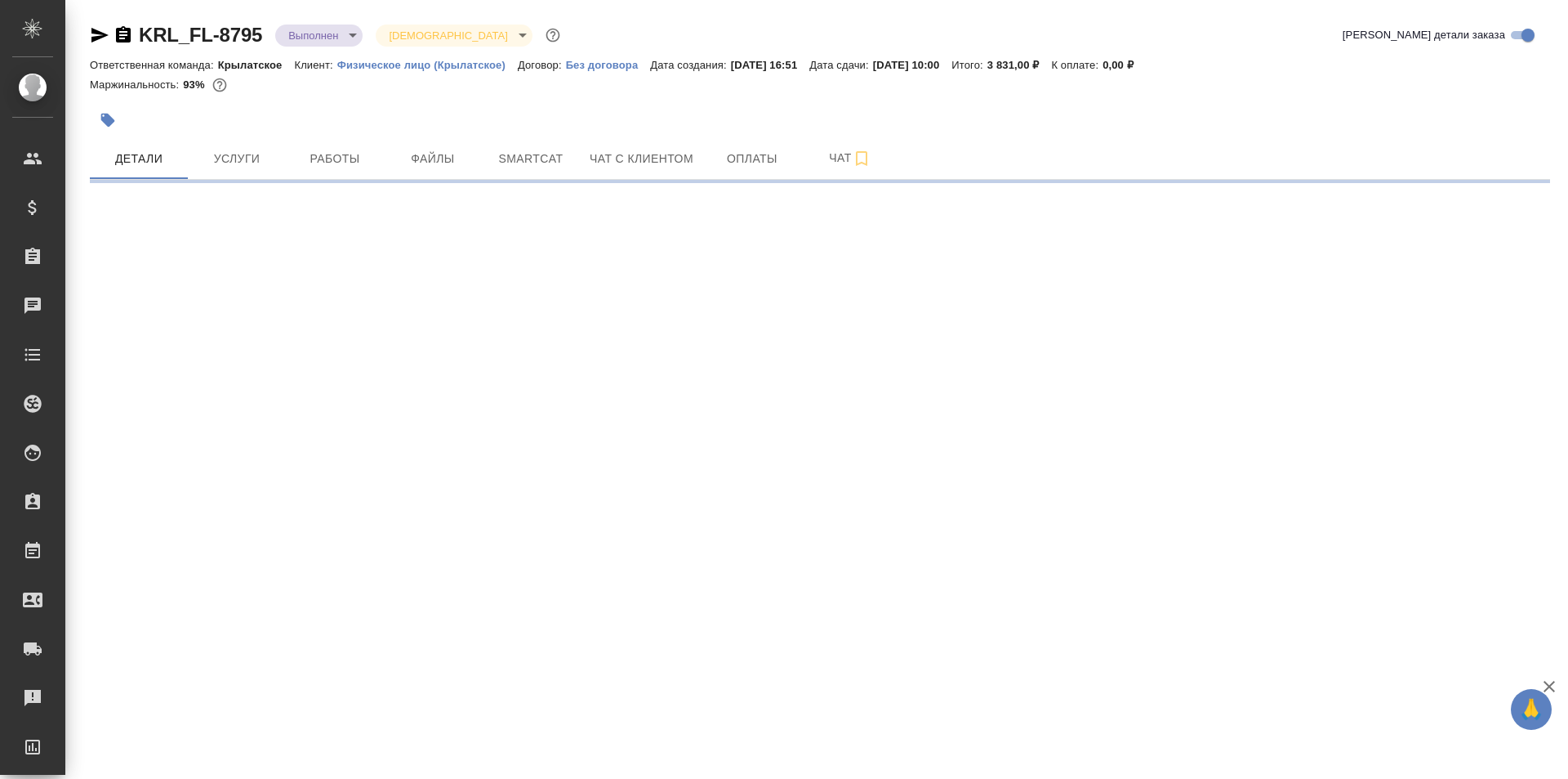
click at [102, 38] on icon "button" at bounding box center [100, 35] width 17 height 14
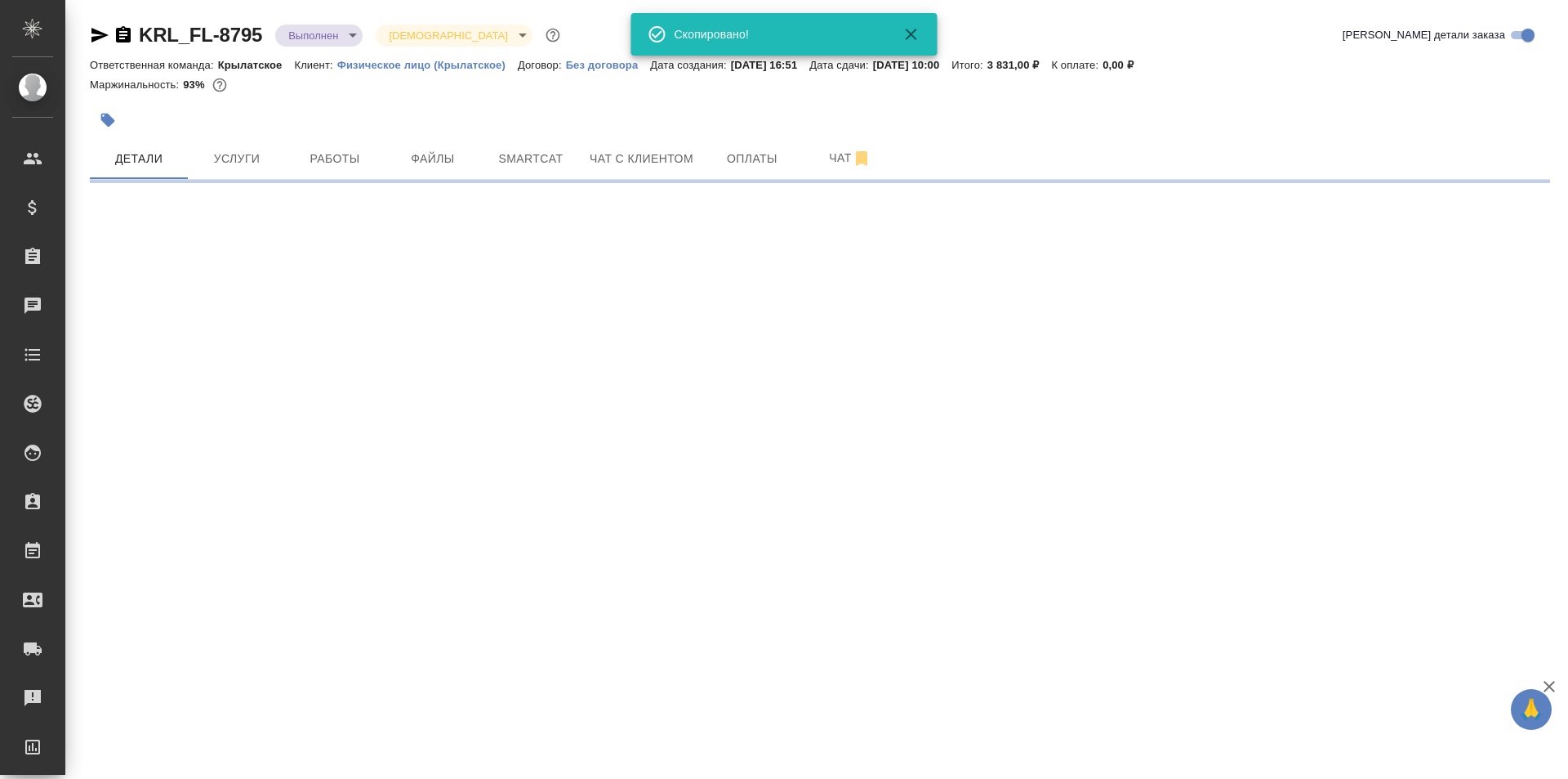
select select "RU"
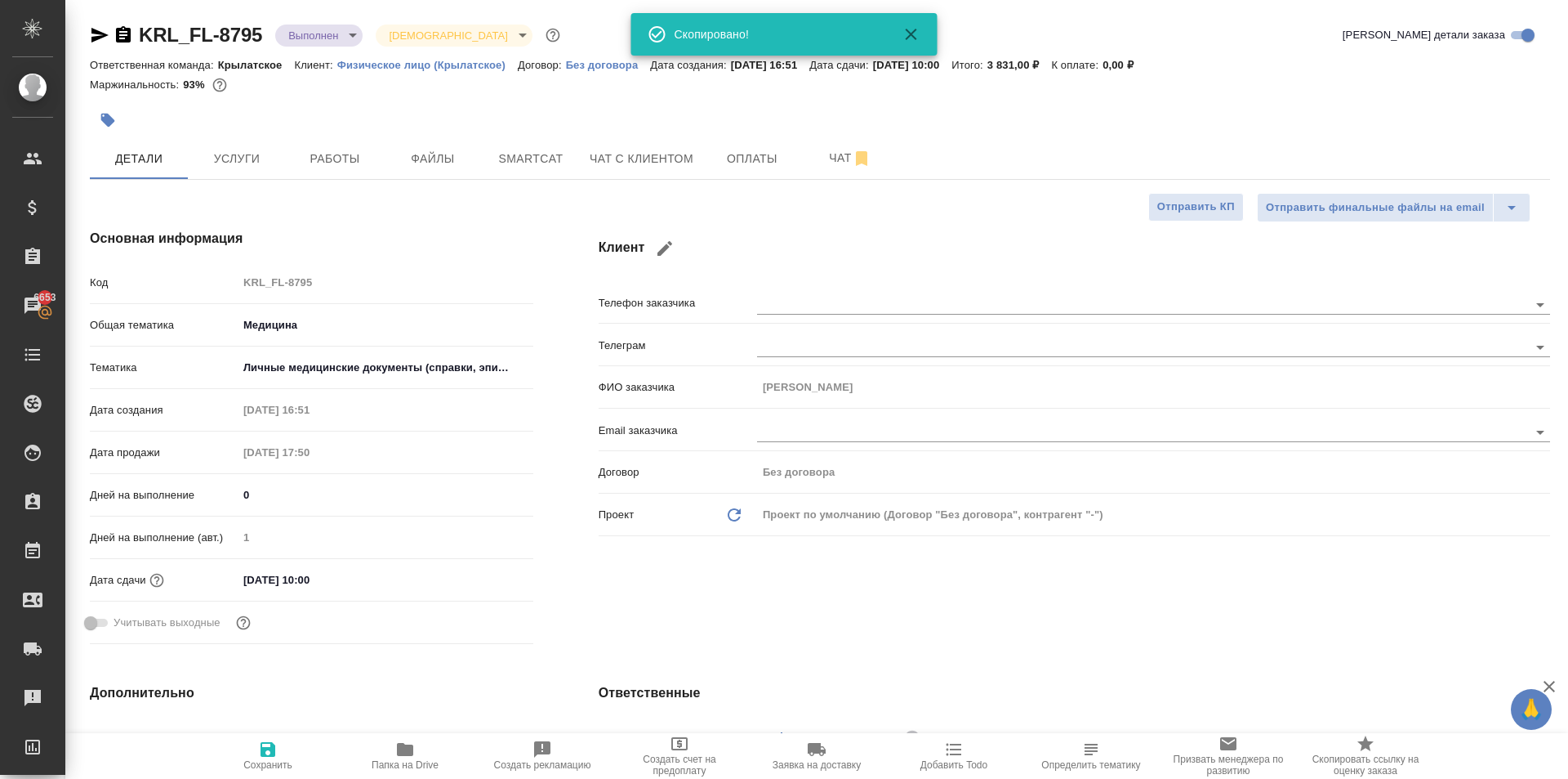
type textarea "x"
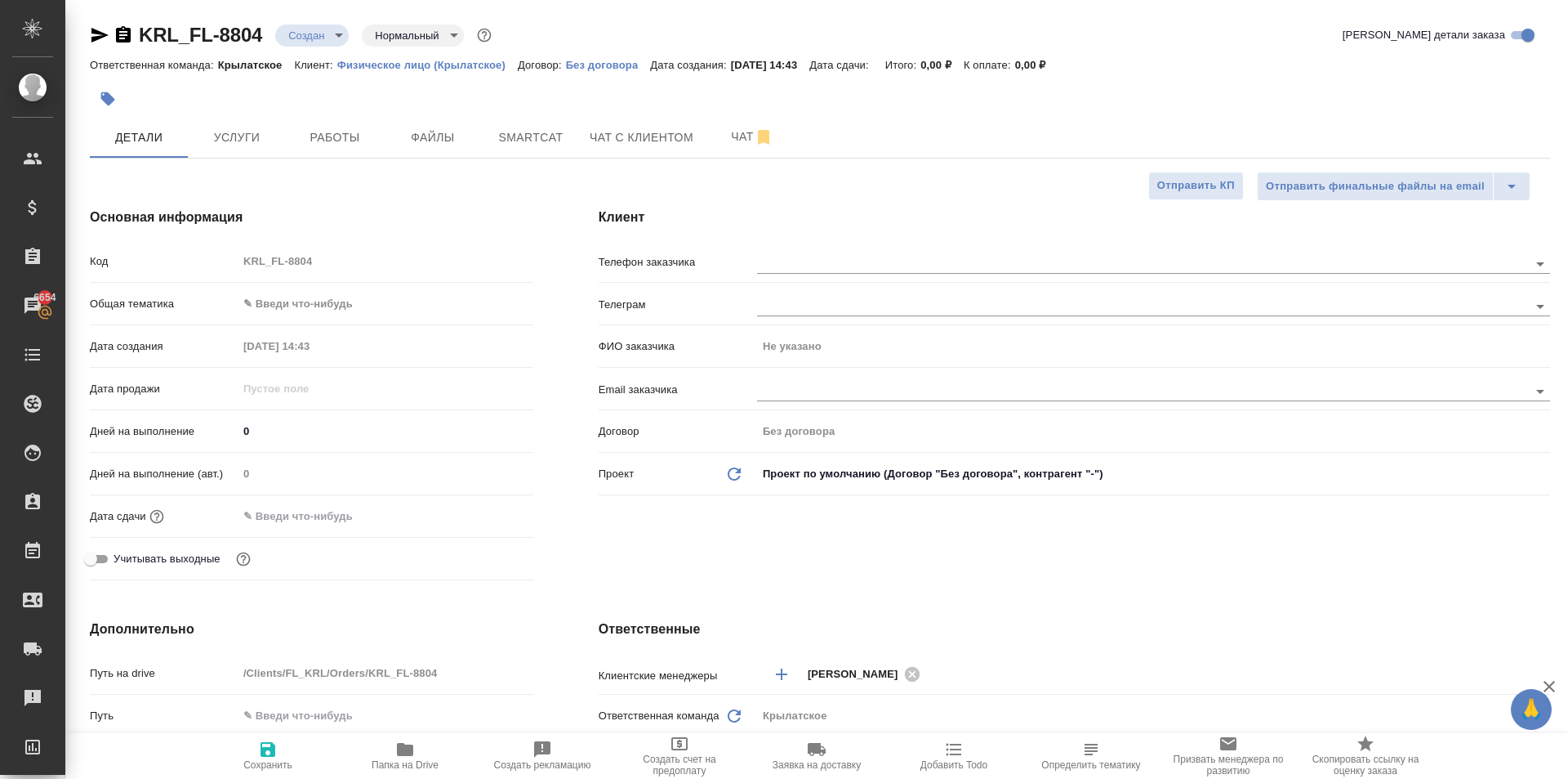
select select "RU"
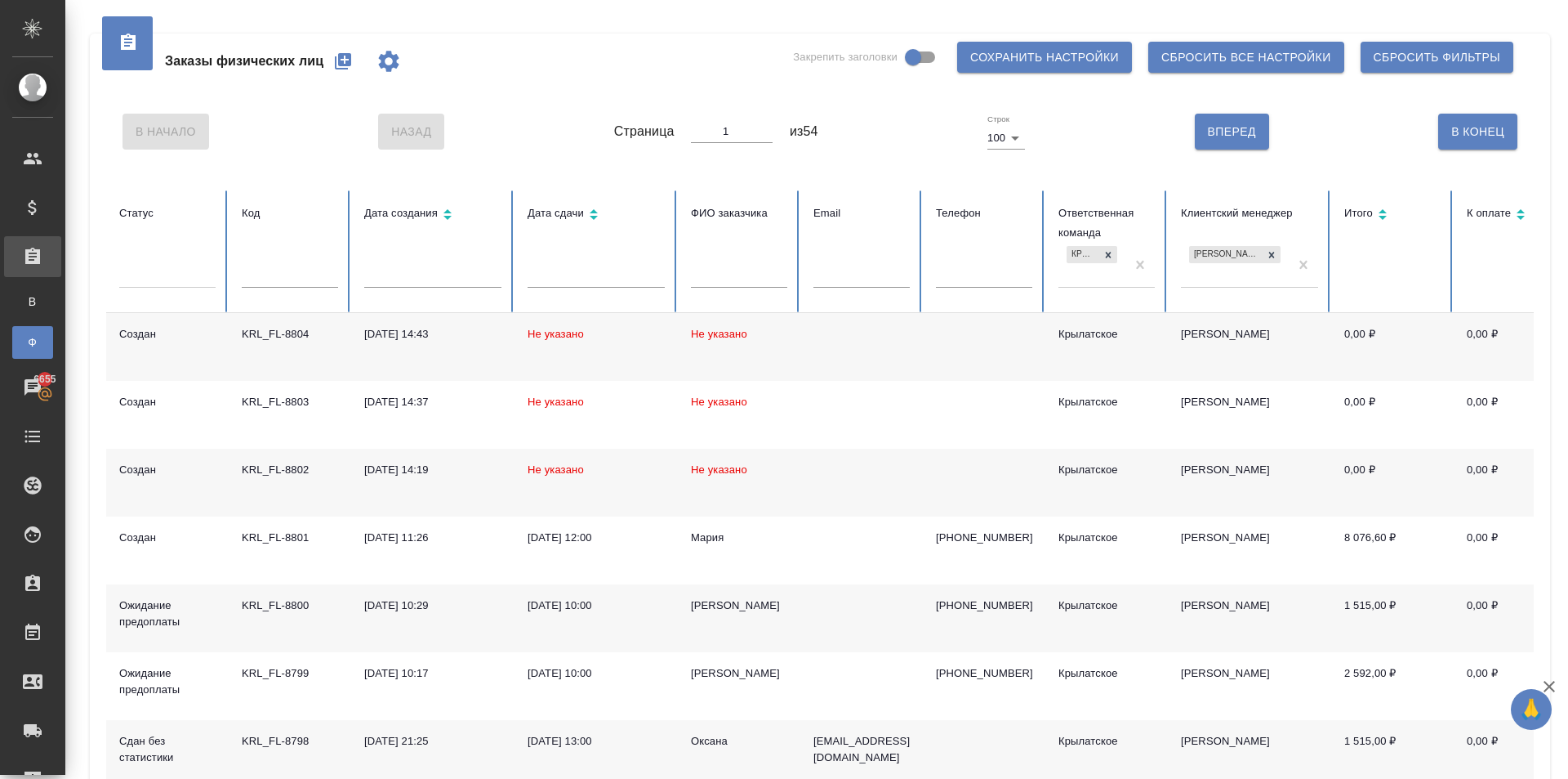
click at [762, 83] on div "Заказы физических лиц Закрепить заголовки Сохранить настройки Сбросить все наст…" at bounding box center [820, 61] width 1428 height 56
click at [343, 54] on icon "button" at bounding box center [343, 61] width 20 height 20
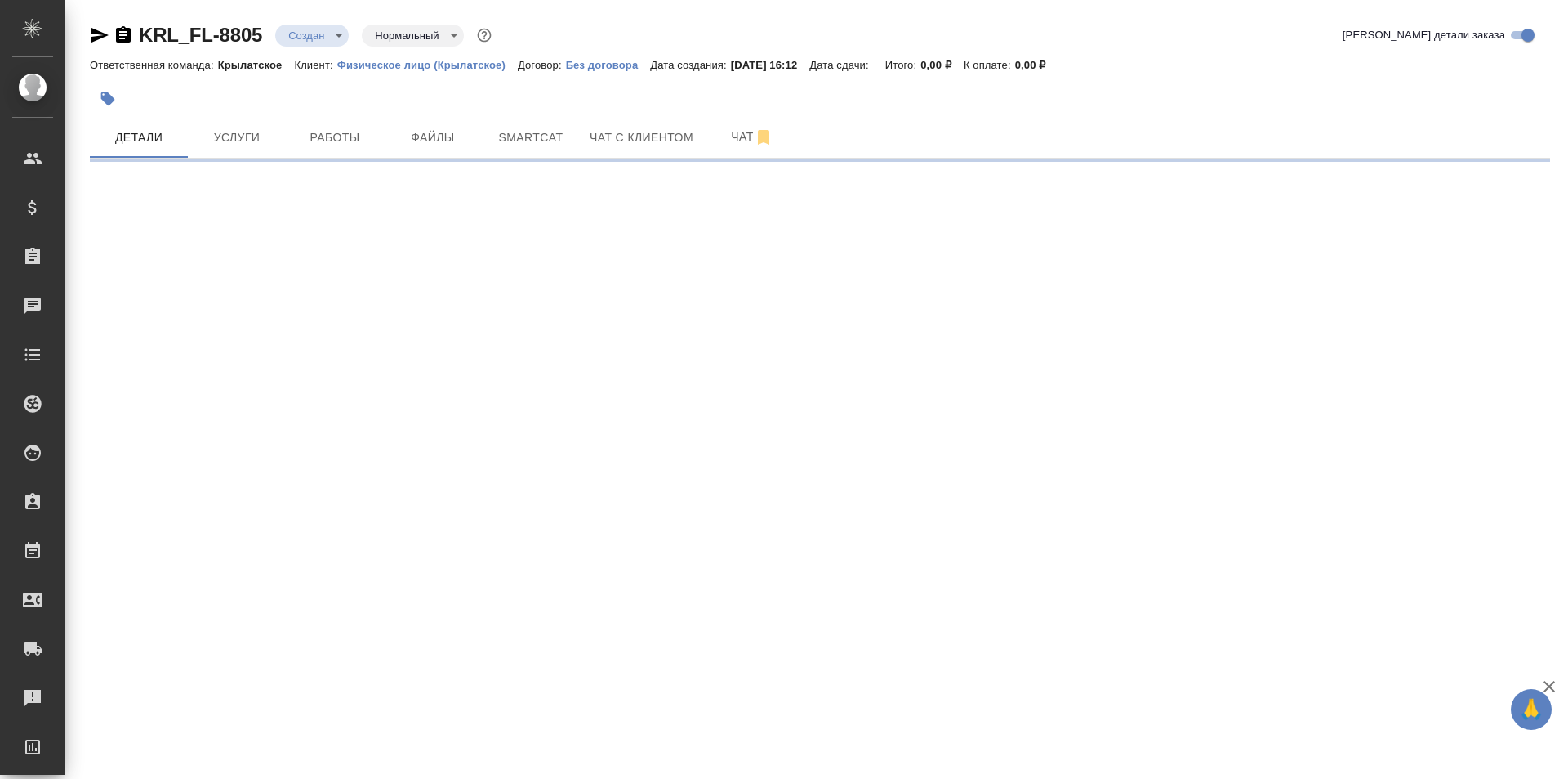
select select "RU"
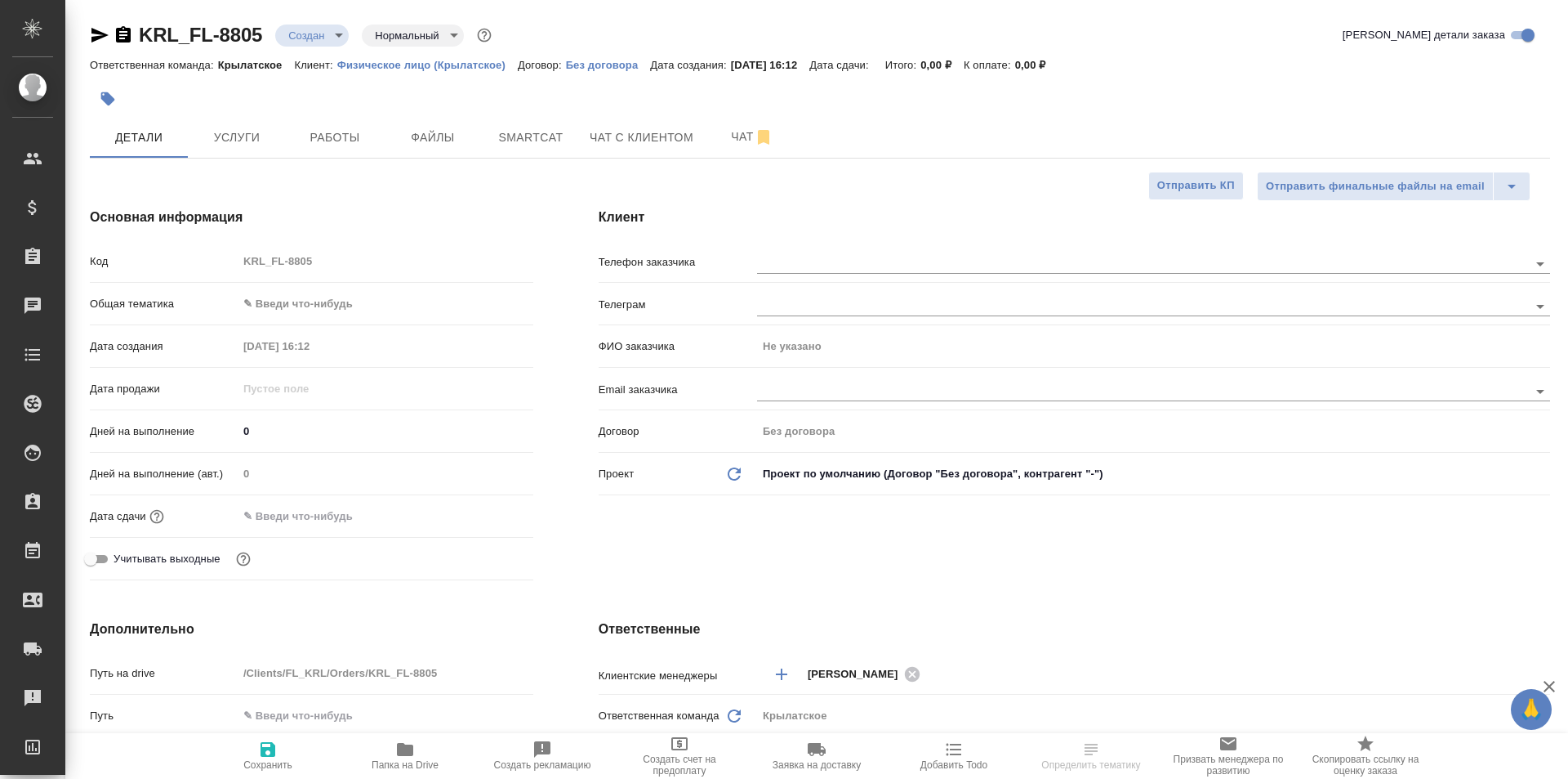
type textarea "x"
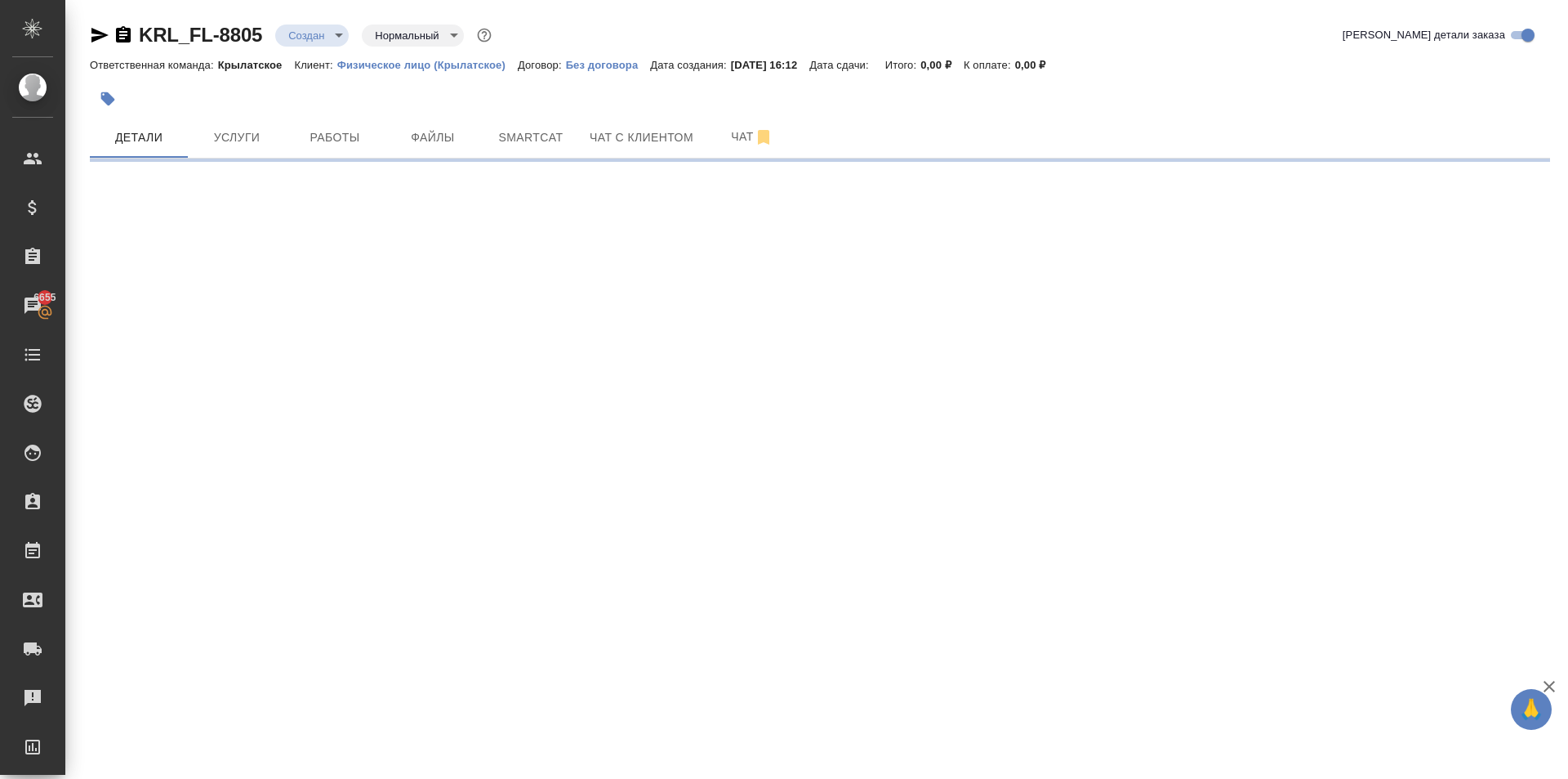
select select "RU"
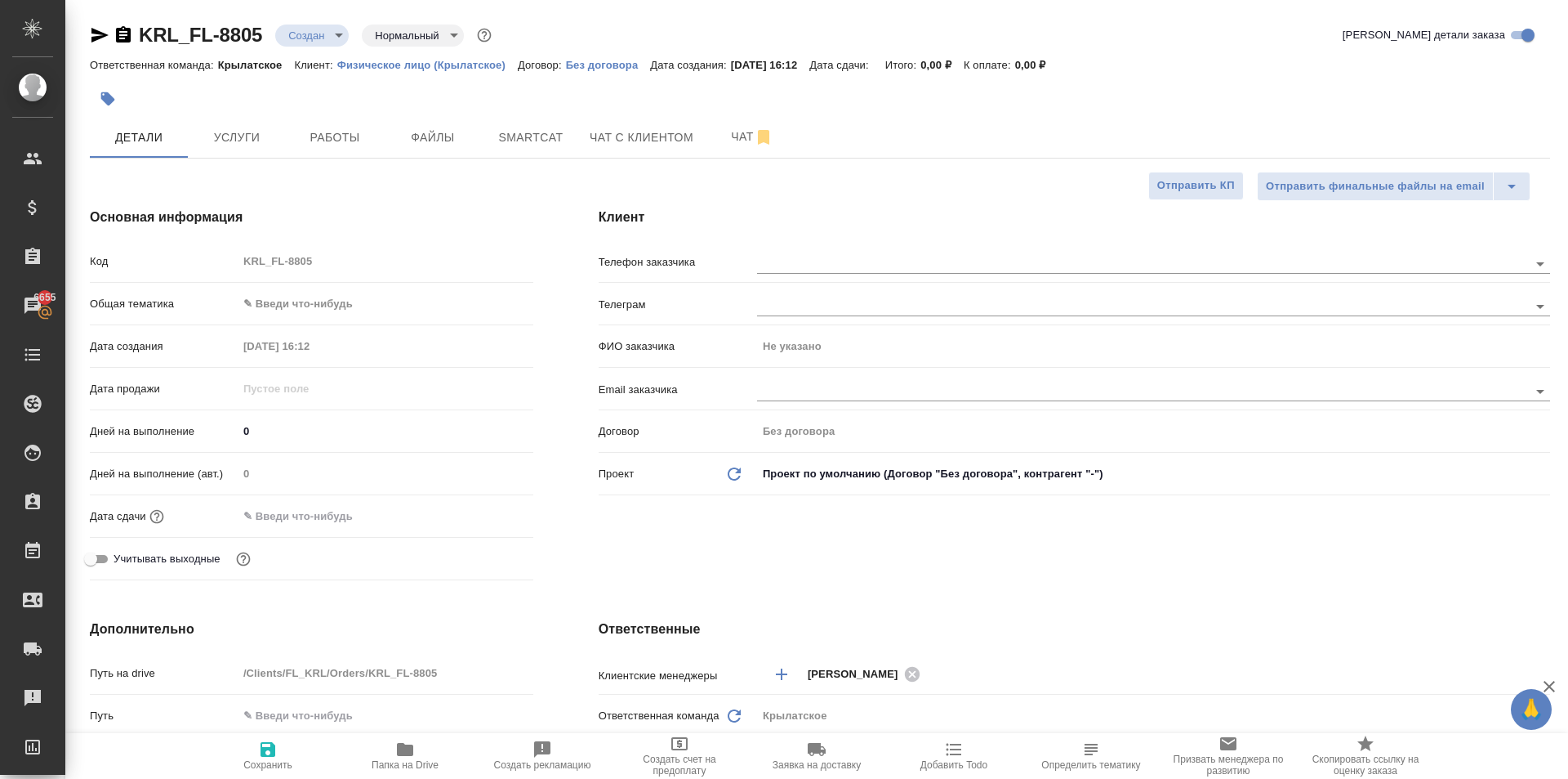
type textarea "x"
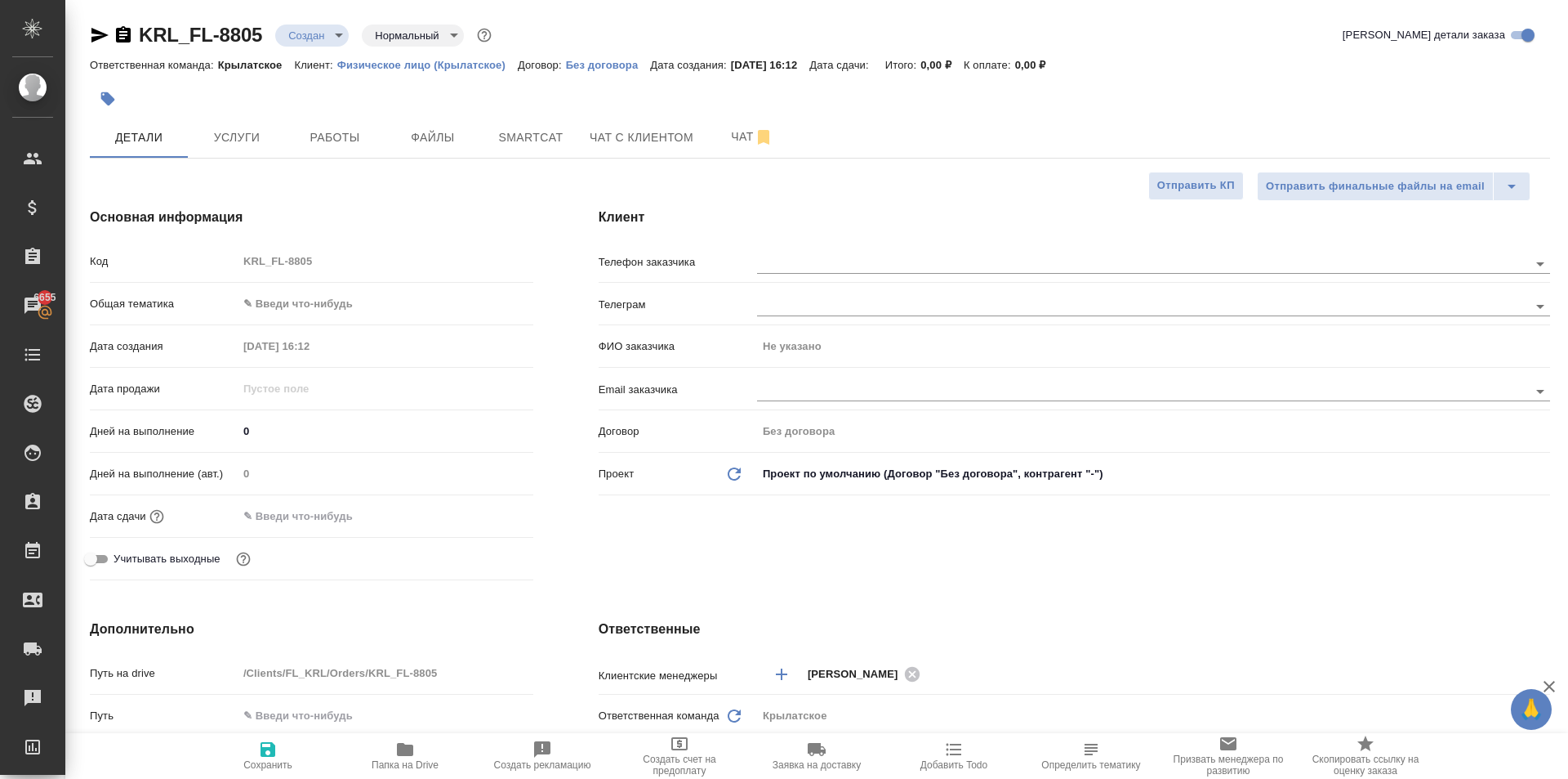
type textarea "x"
click at [1014, 107] on div at bounding box center [576, 99] width 974 height 36
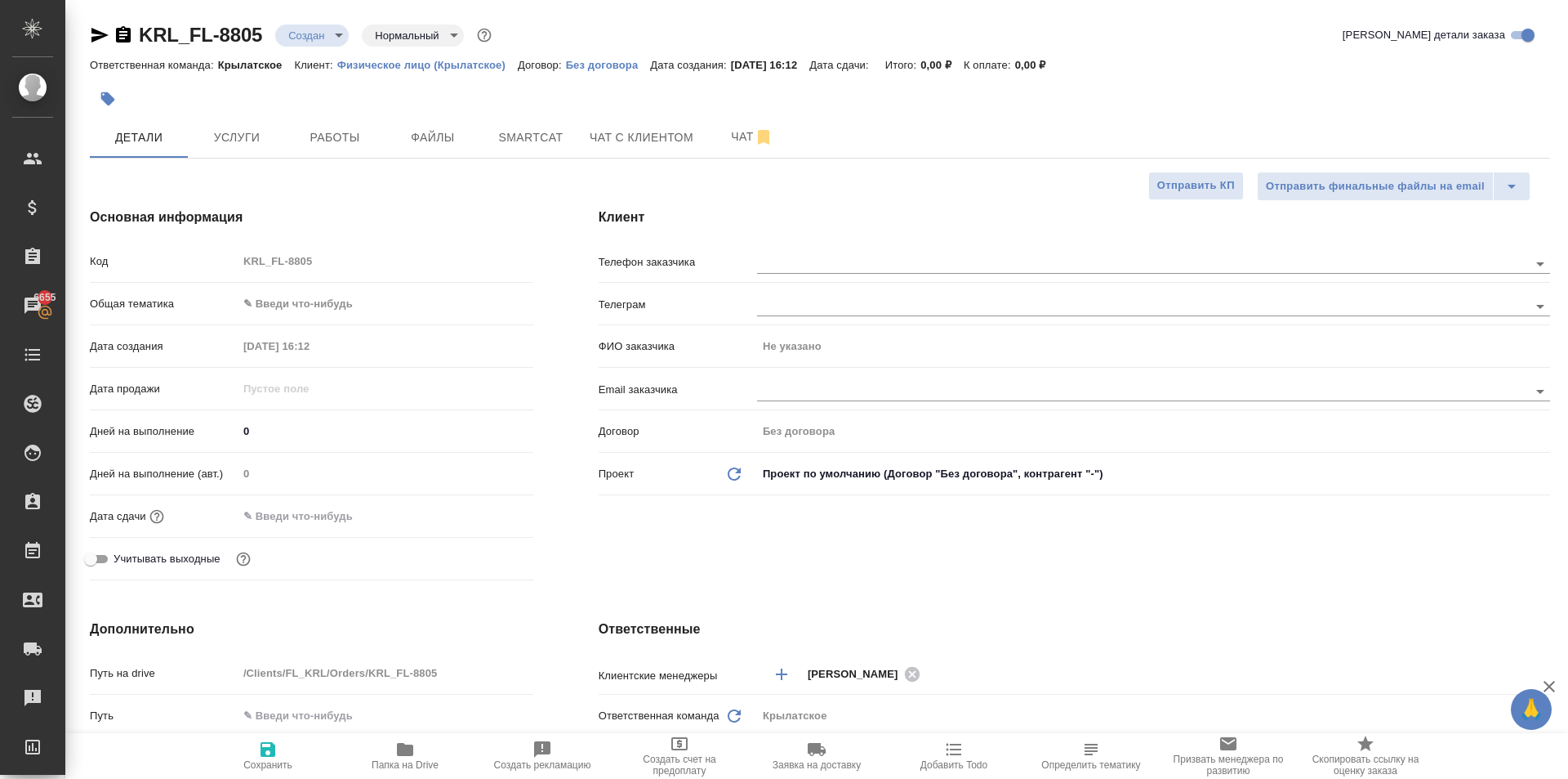
click at [310, 293] on body "🙏 .cls-1 fill:#fff; AWATERA Kasymov Timur Клиенты Спецификации Заказы 6655 Чаты…" at bounding box center [784, 390] width 1568 height 779
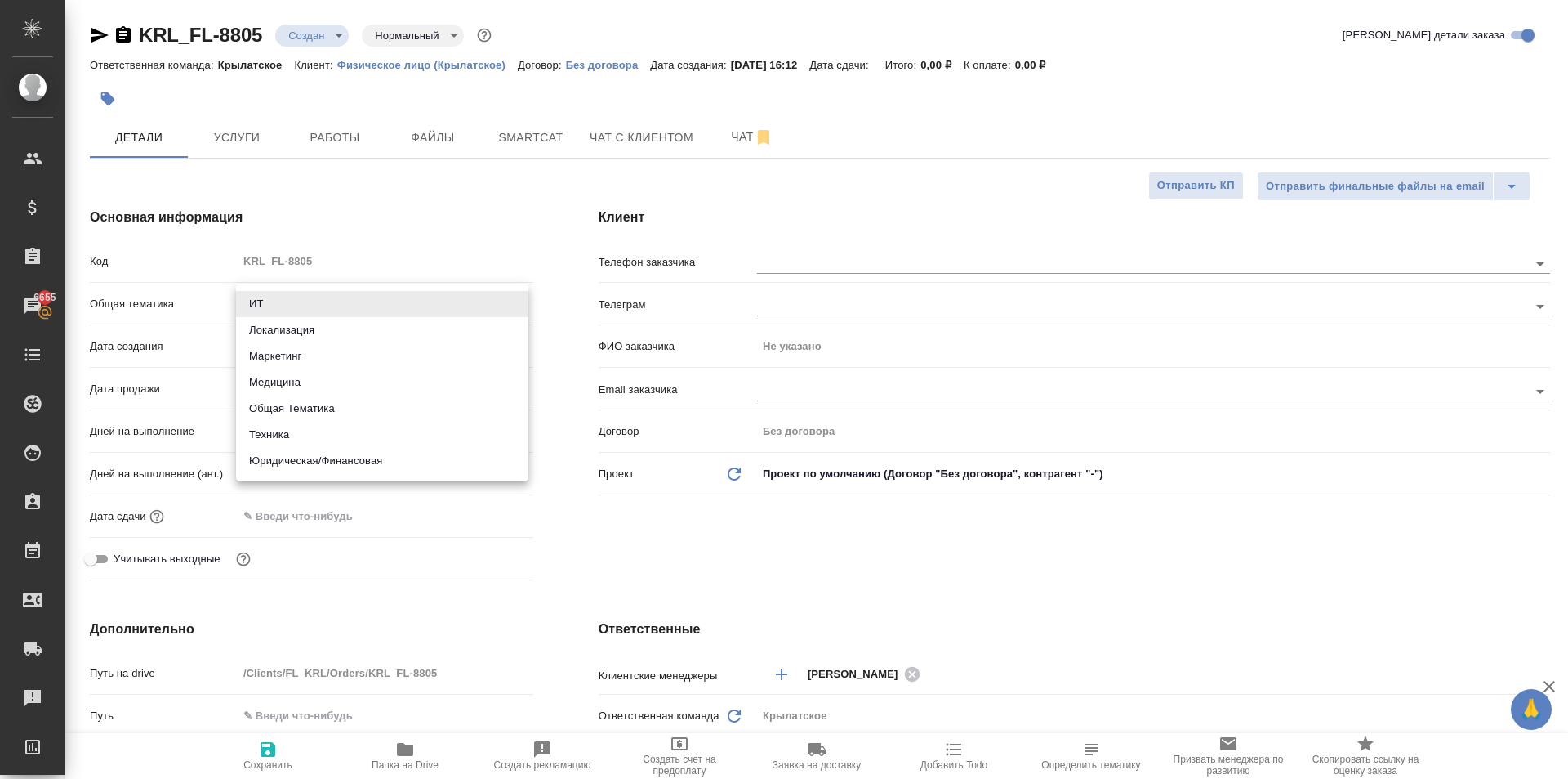
click at [379, 459] on li "Юридическая/Финансовая" at bounding box center [382, 461] width 292 height 26
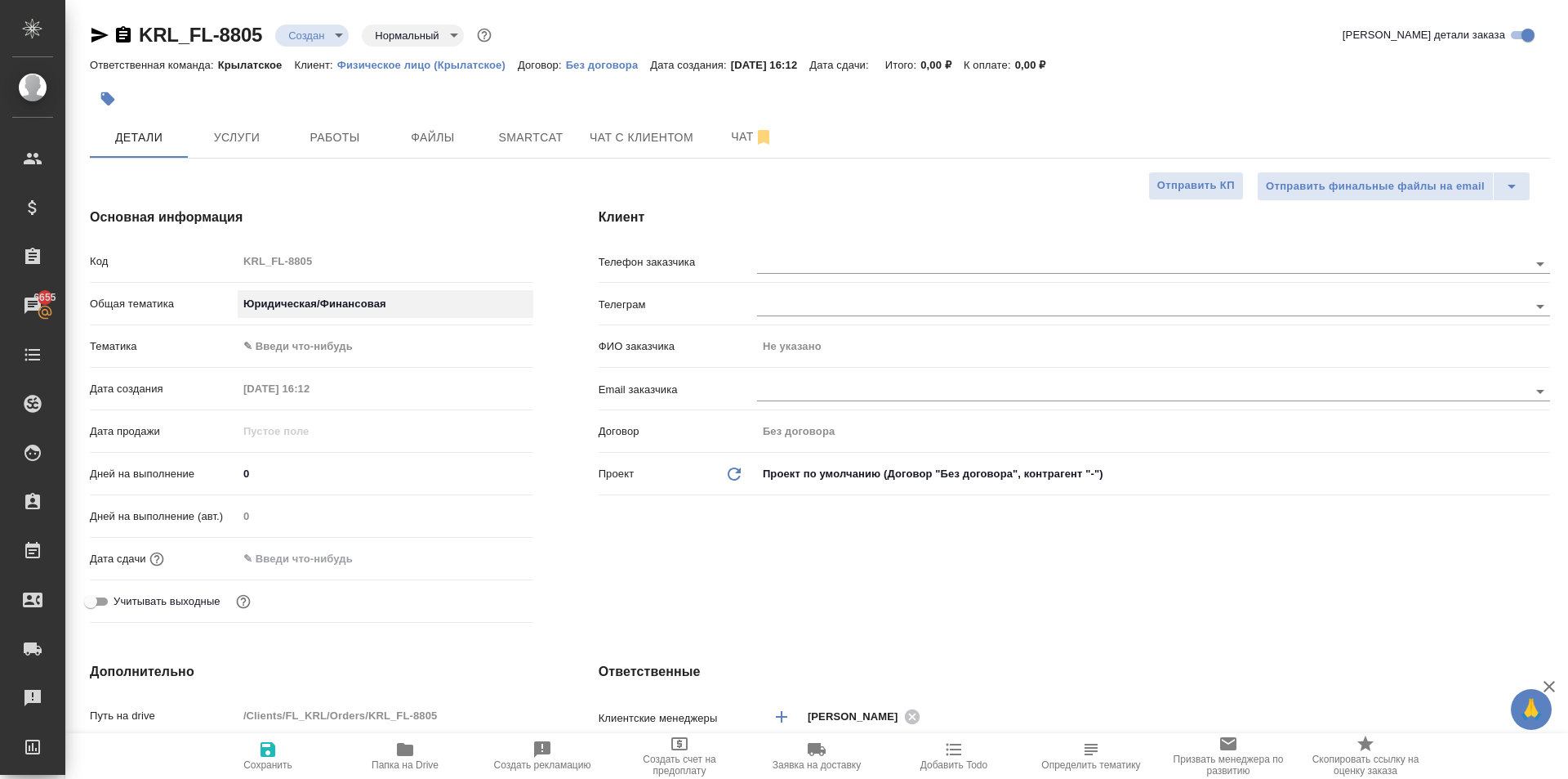
type input "yr-fn"
type textarea "x"
click at [397, 330] on div "Общая тематика Юридическая/Финансовая yr-fn" at bounding box center [311, 310] width 443 height 42
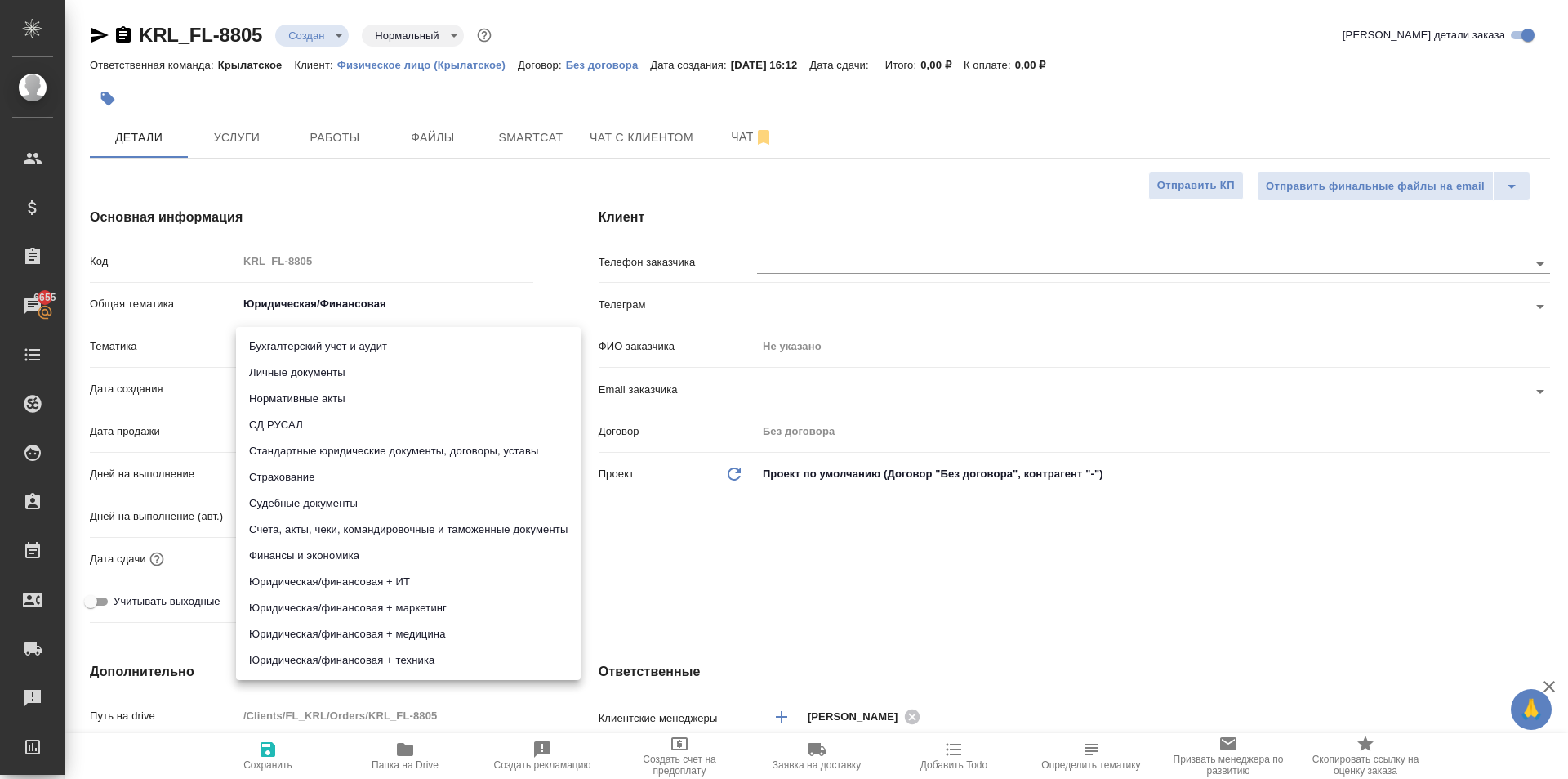
drag, startPoint x: 393, startPoint y: 336, endPoint x: 353, endPoint y: 384, distance: 62.5
click at [392, 336] on body "🙏 .cls-1 fill:#fff; AWATERA Kasymov Timur Клиенты Спецификации Заказы 6655 Чаты…" at bounding box center [784, 390] width 1568 height 779
click at [338, 392] on li "Нормативные акты" at bounding box center [408, 398] width 344 height 26
type textarea "x"
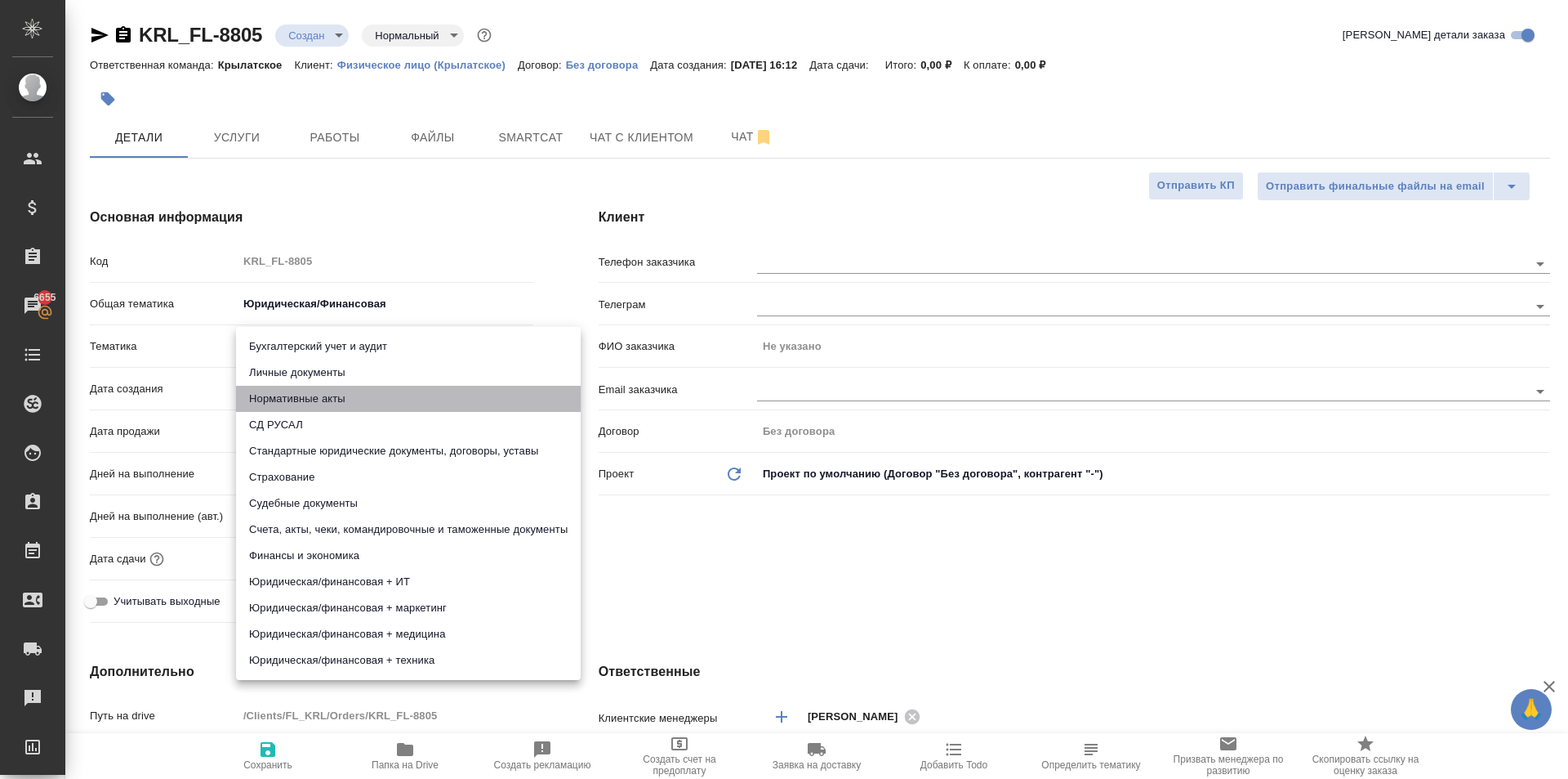
type textarea "x"
type input "5f647205b73bc97568ca66b7"
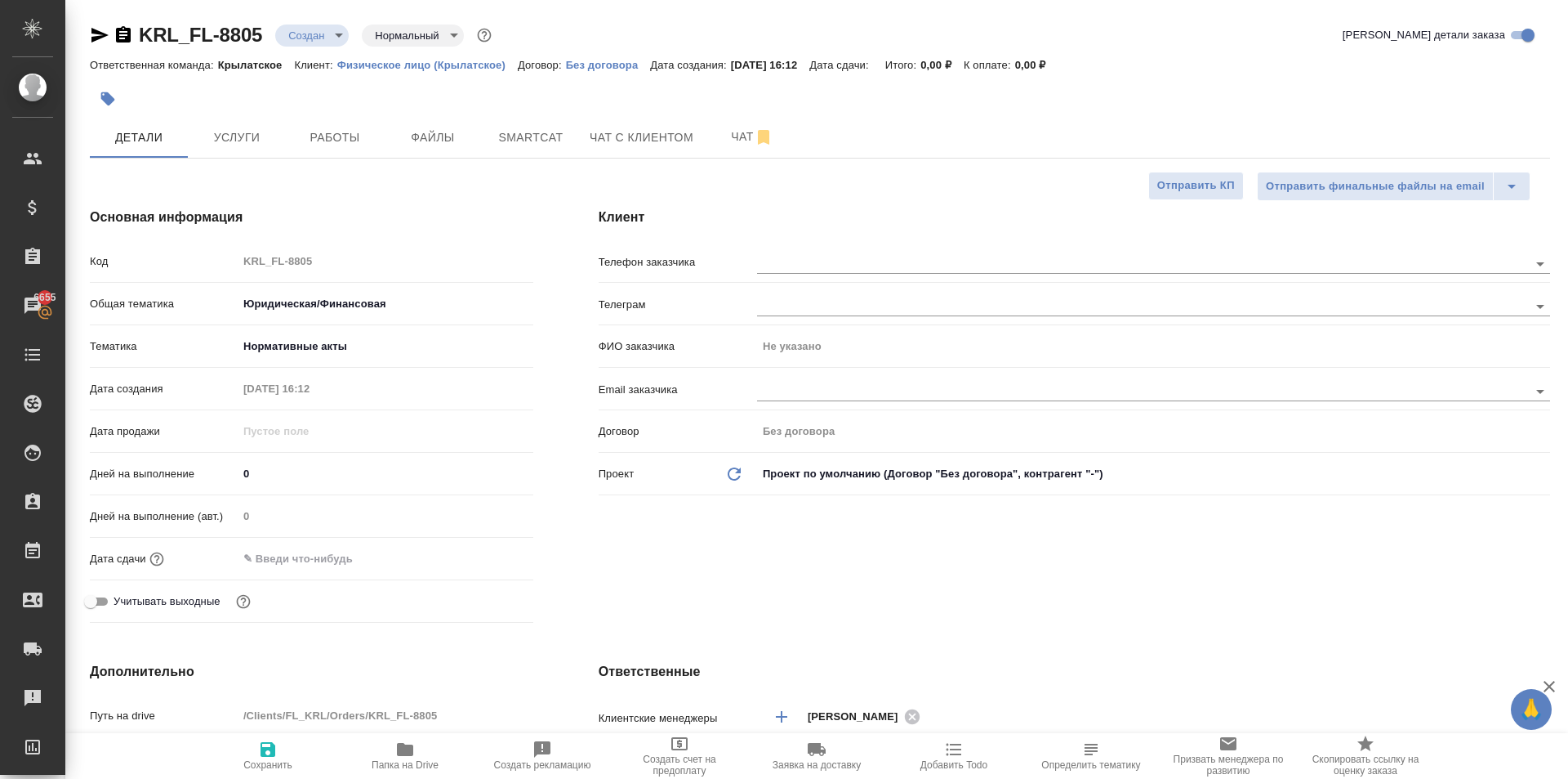
click at [295, 342] on body "🙏 .cls-1 fill:#fff; AWATERA Kasymov Timur Клиенты Спецификации Заказы 6655 Чаты…" at bounding box center [784, 390] width 1568 height 779
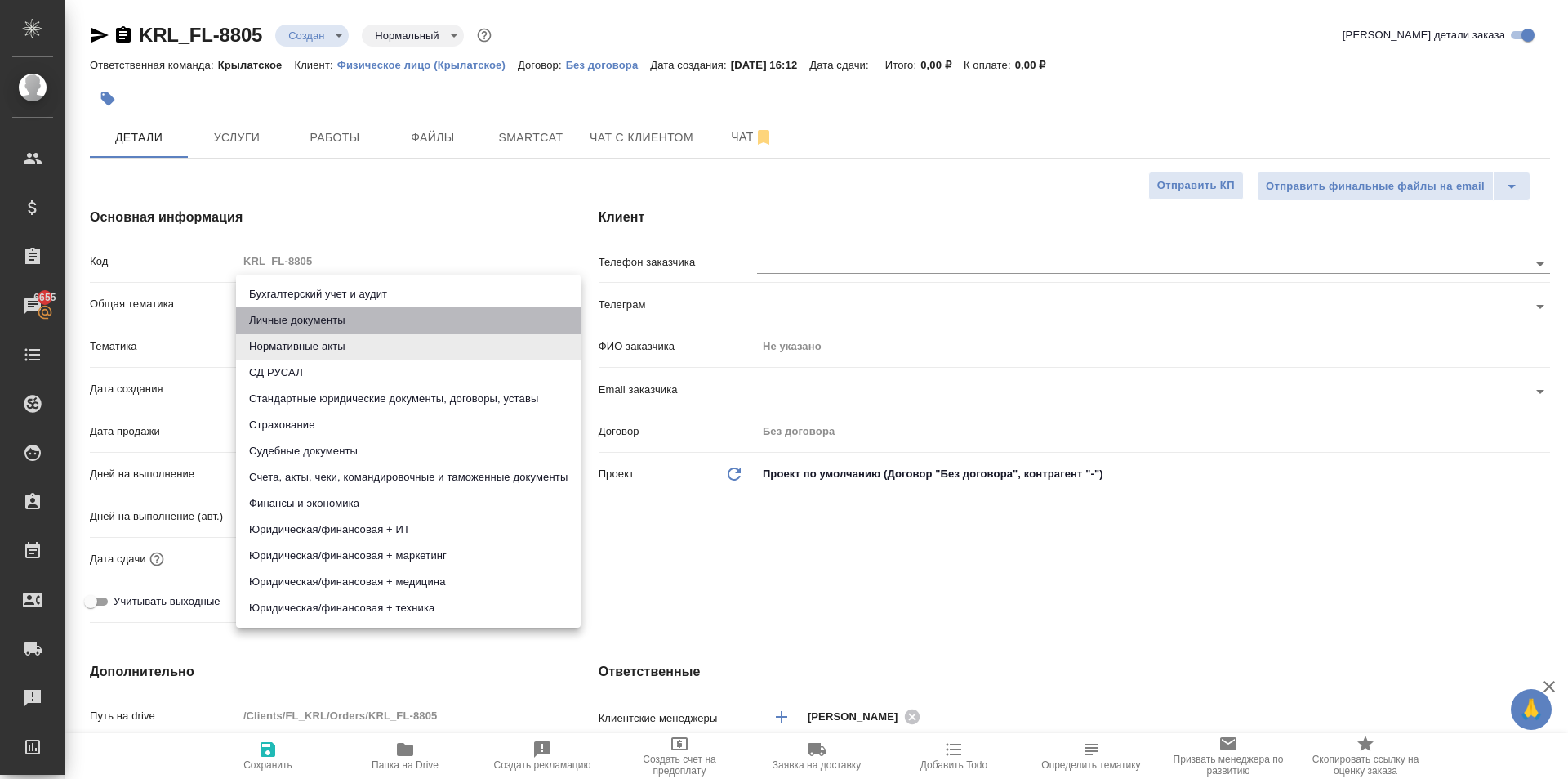
click at [283, 326] on li "Личные документы" at bounding box center [408, 320] width 344 height 26
type textarea "x"
type input "5a8b8b956a9677013d343cfe"
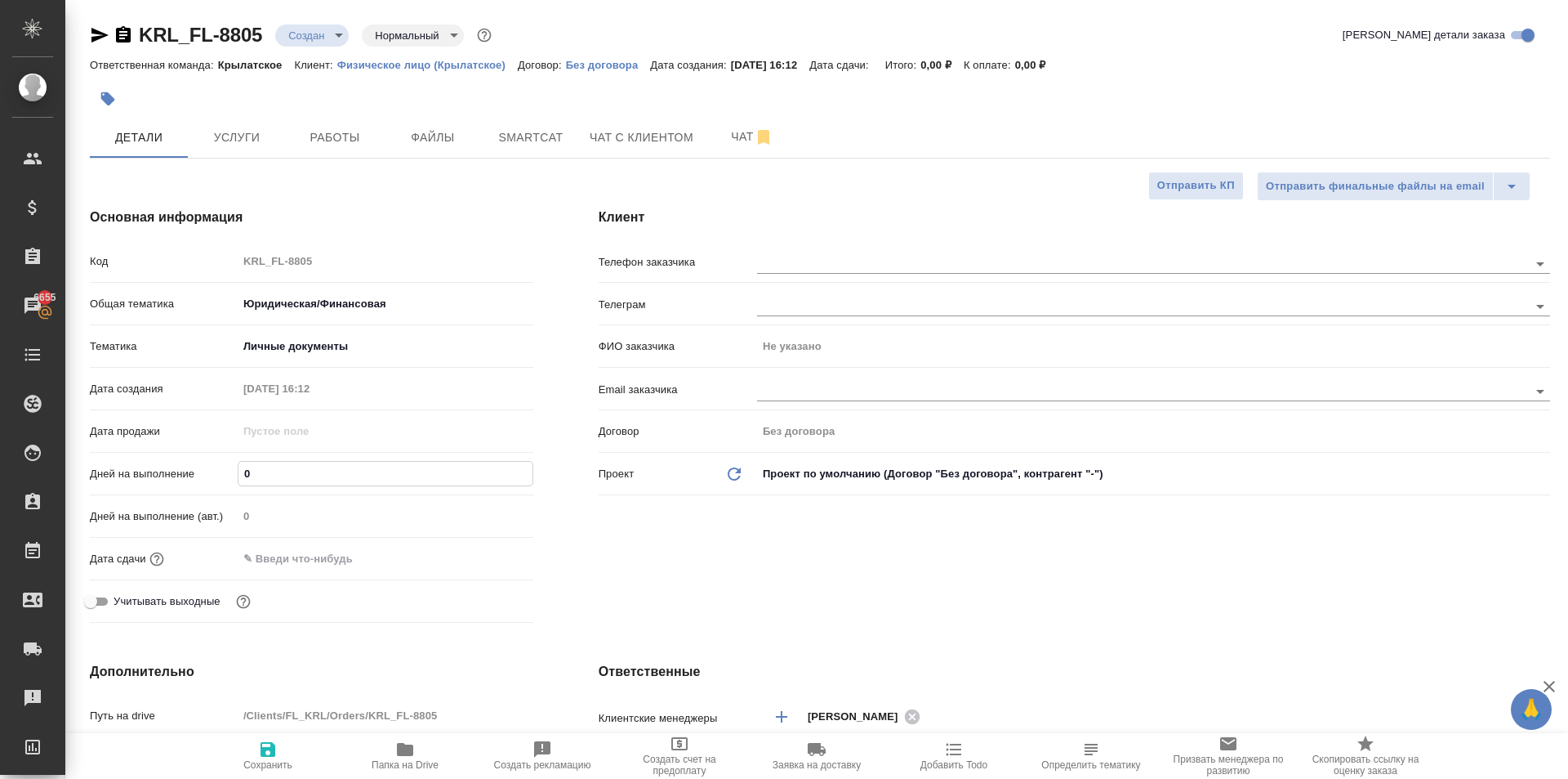
drag, startPoint x: 246, startPoint y: 471, endPoint x: 202, endPoint y: 464, distance: 44.6
click at [202, 465] on div "Дней на выполнение 0" at bounding box center [311, 474] width 443 height 29
type input "1"
type textarea "x"
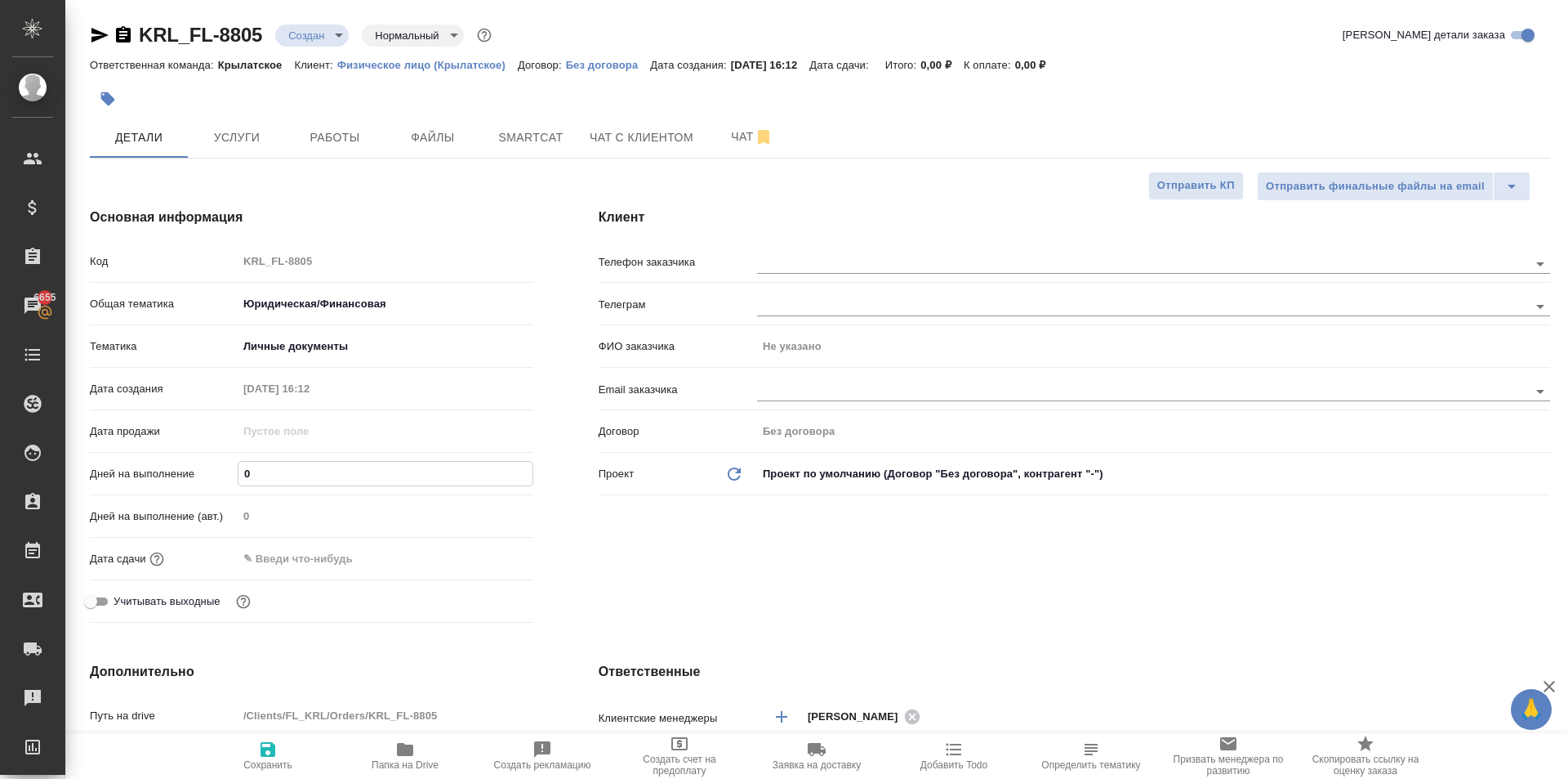
type textarea "x"
type input "1"
click at [271, 559] on input "text" at bounding box center [309, 559] width 143 height 23
drag, startPoint x: 467, startPoint y: 559, endPoint x: 486, endPoint y: 561, distance: 19.1
click at [478, 563] on div at bounding box center [385, 559] width 296 height 25
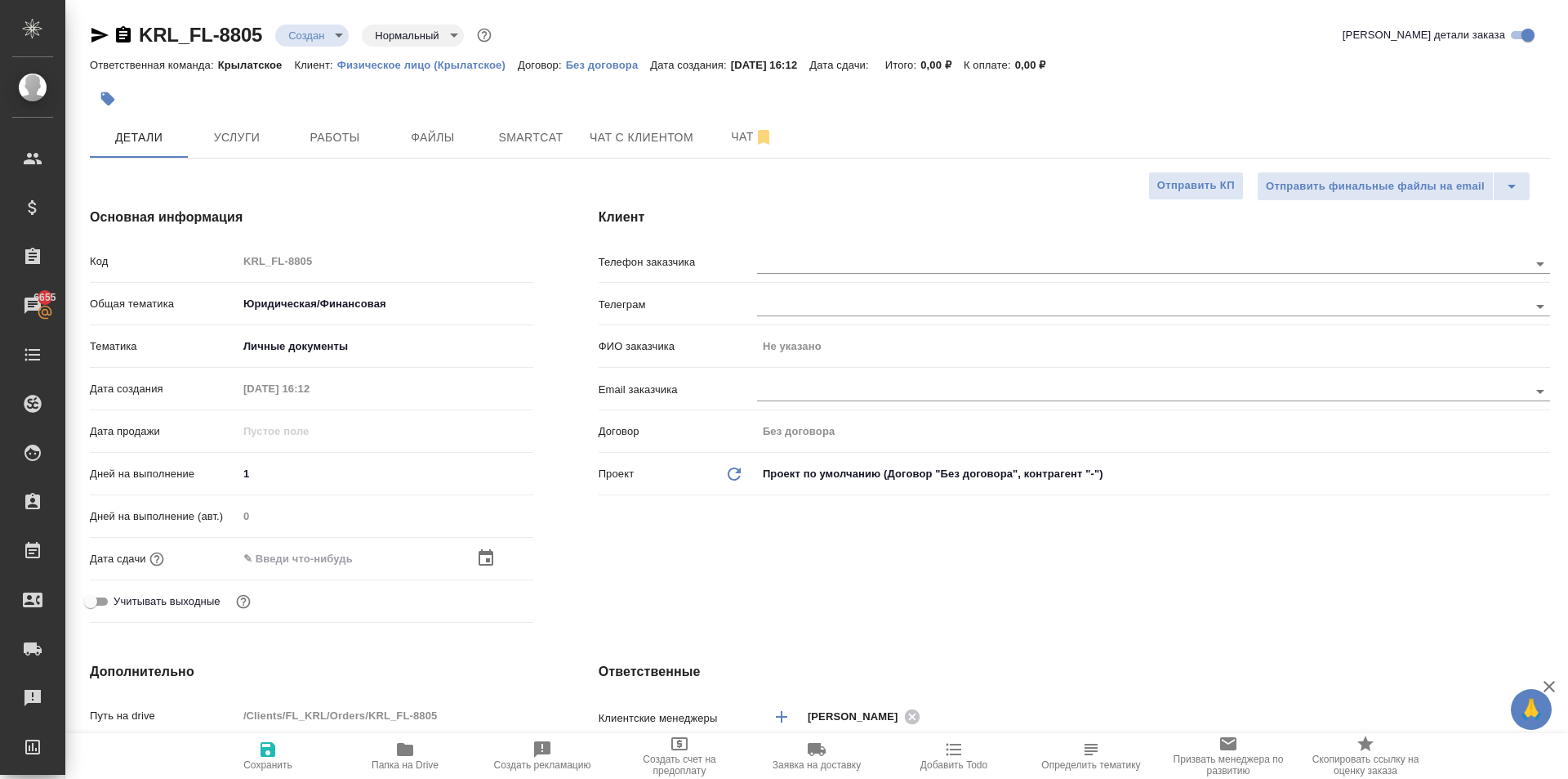
click at [486, 561] on icon "button" at bounding box center [486, 558] width 14 height 16
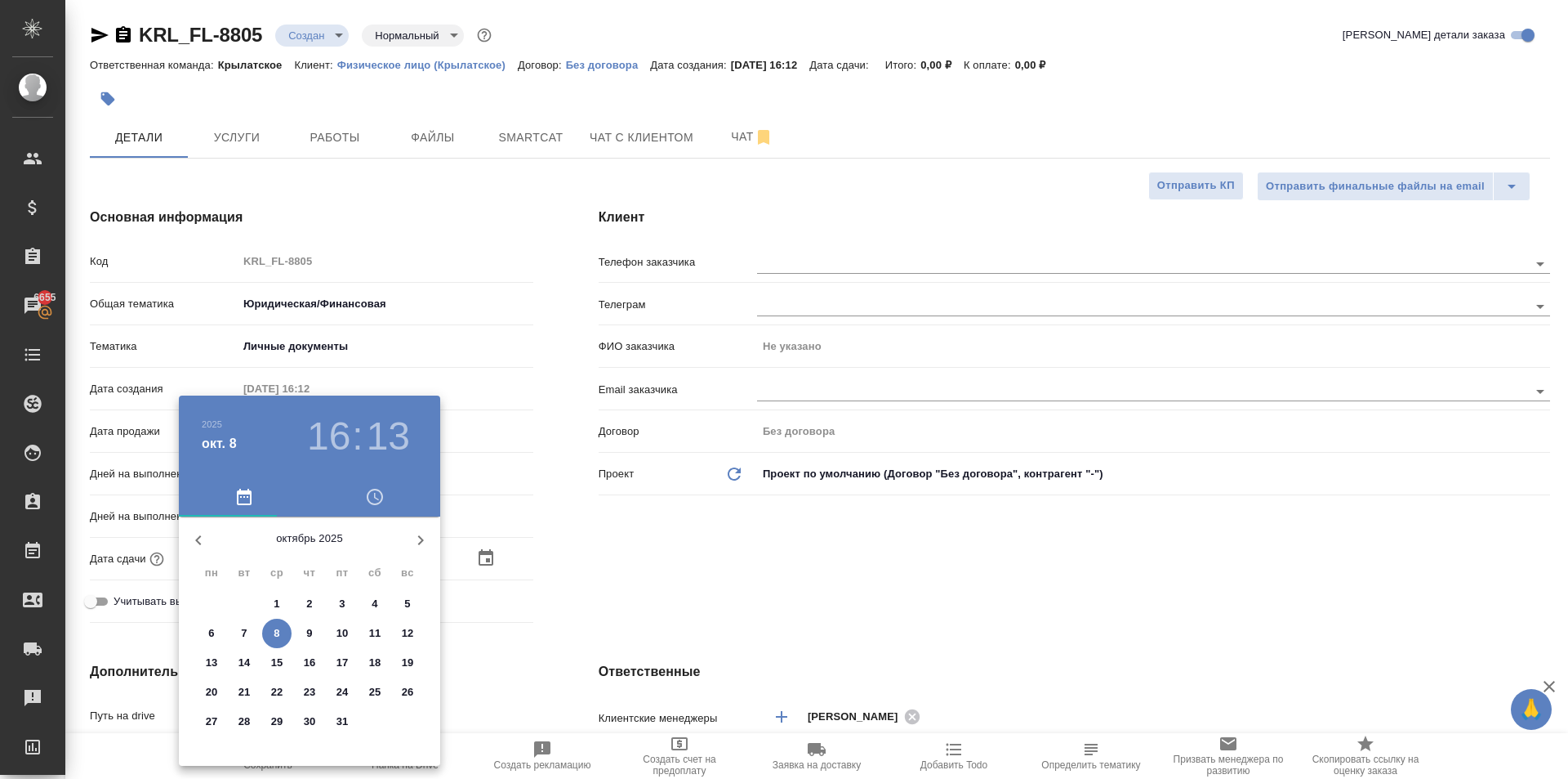
click at [307, 639] on p "9" at bounding box center [309, 633] width 5 height 16
type input "09.10.2025 16:13"
type textarea "x"
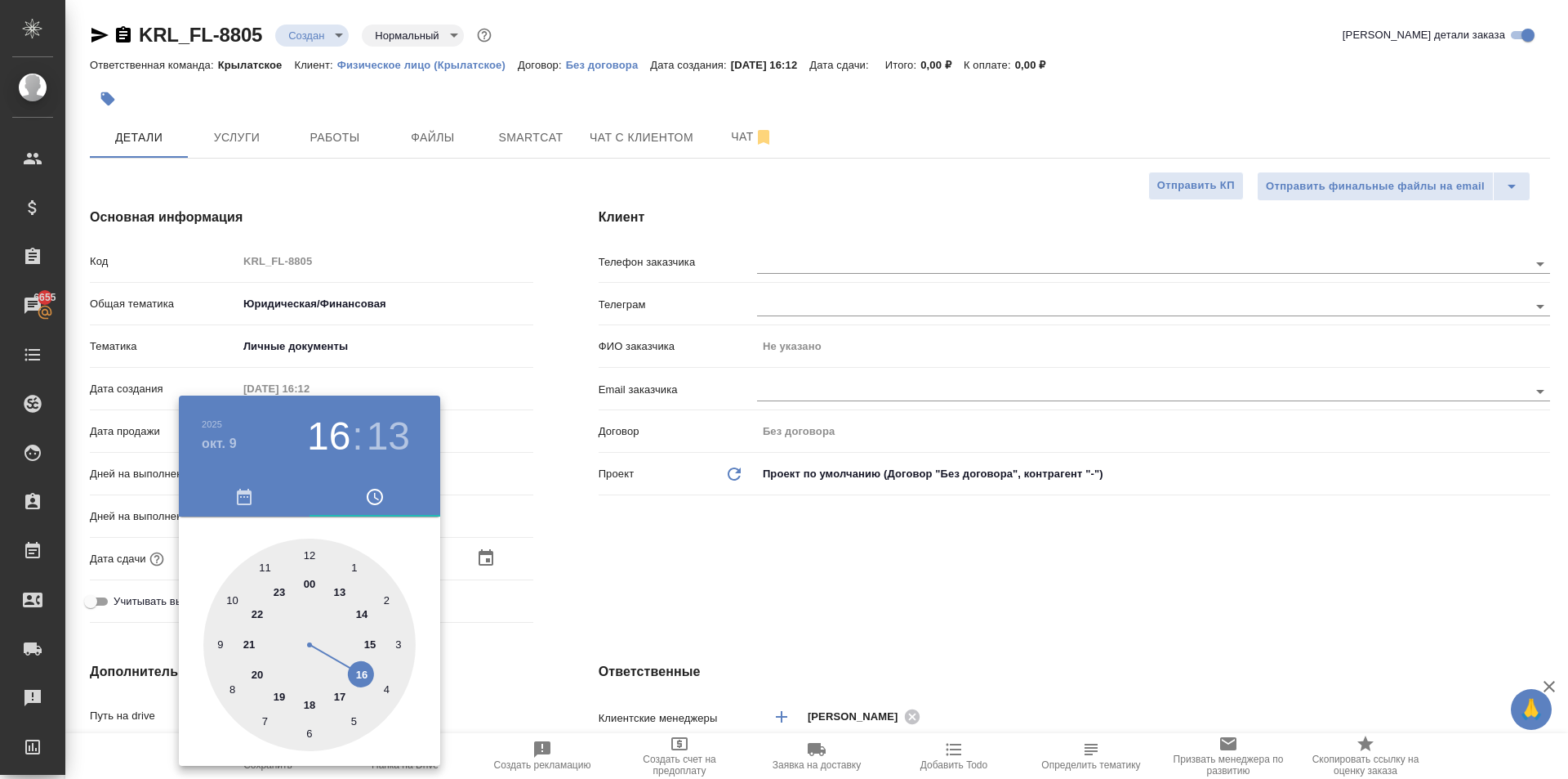
click at [221, 597] on div at bounding box center [309, 645] width 212 height 212
type input "09.10.2025 10:13"
type textarea "x"
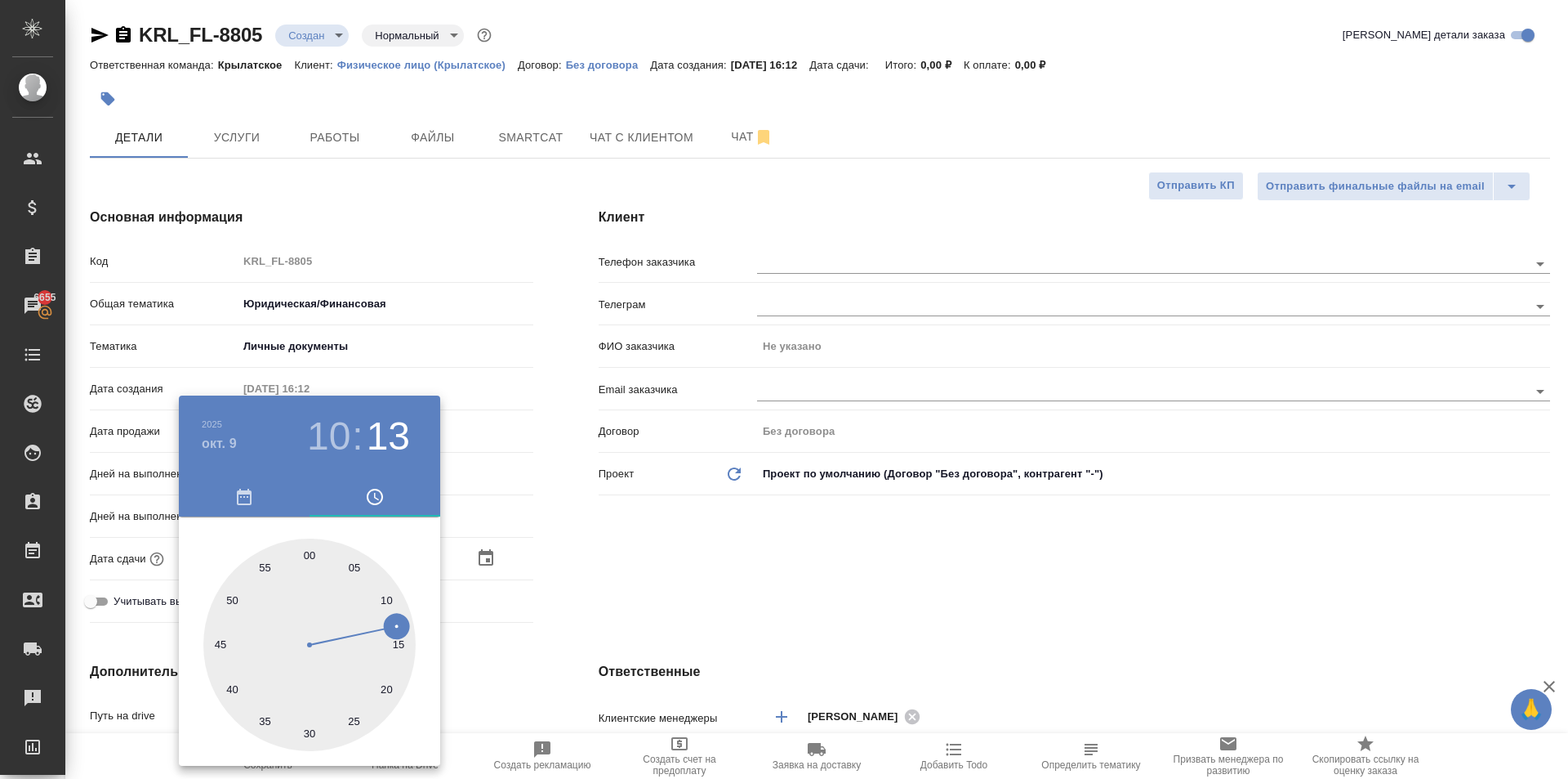
type input "09.10.2025 10:01"
type textarea "x"
type input "[DATE] 10:00"
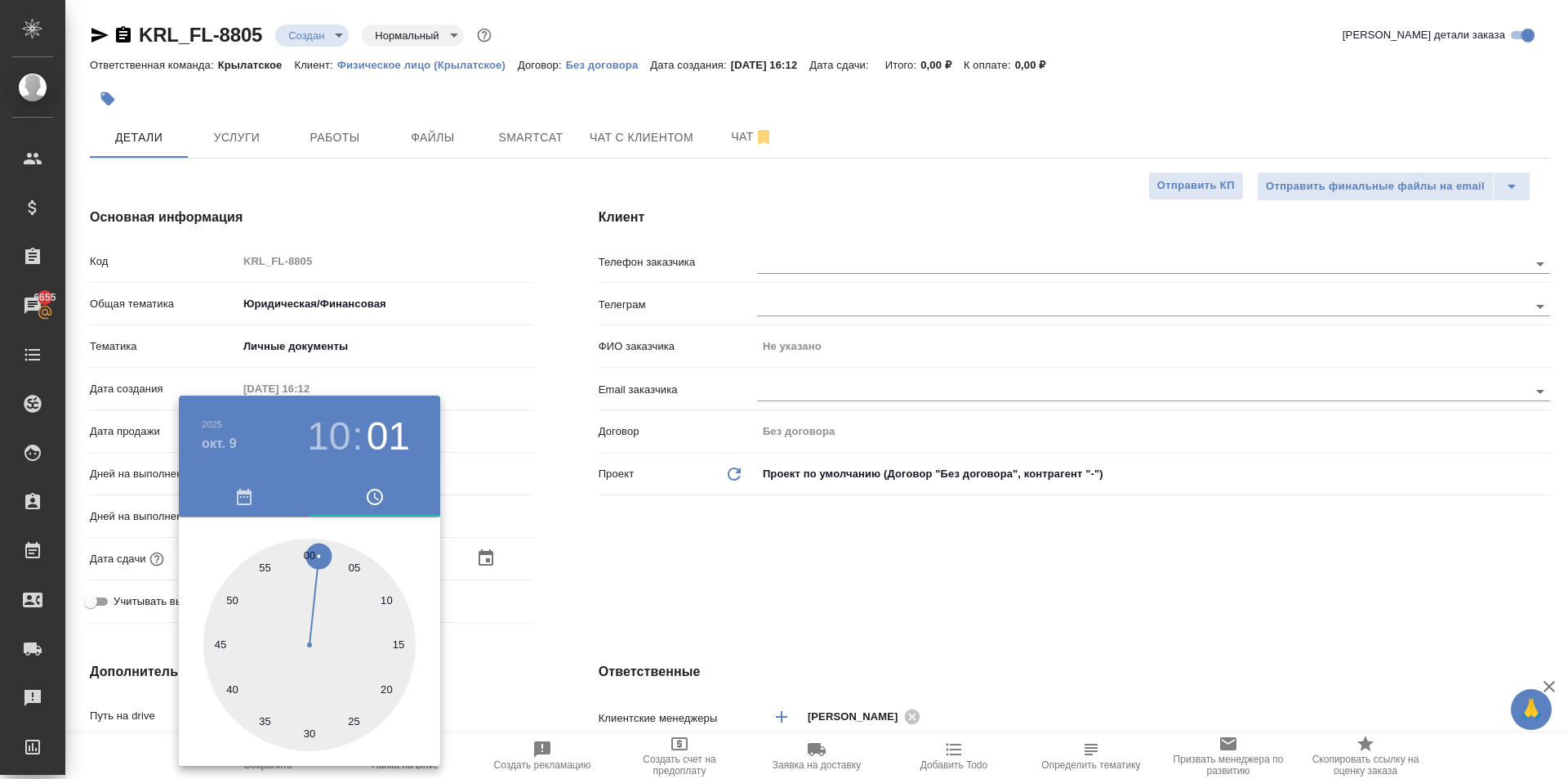
type textarea "x"
drag, startPoint x: 322, startPoint y: 551, endPoint x: 310, endPoint y: 550, distance: 12.0
click at [310, 550] on div at bounding box center [309, 645] width 212 height 212
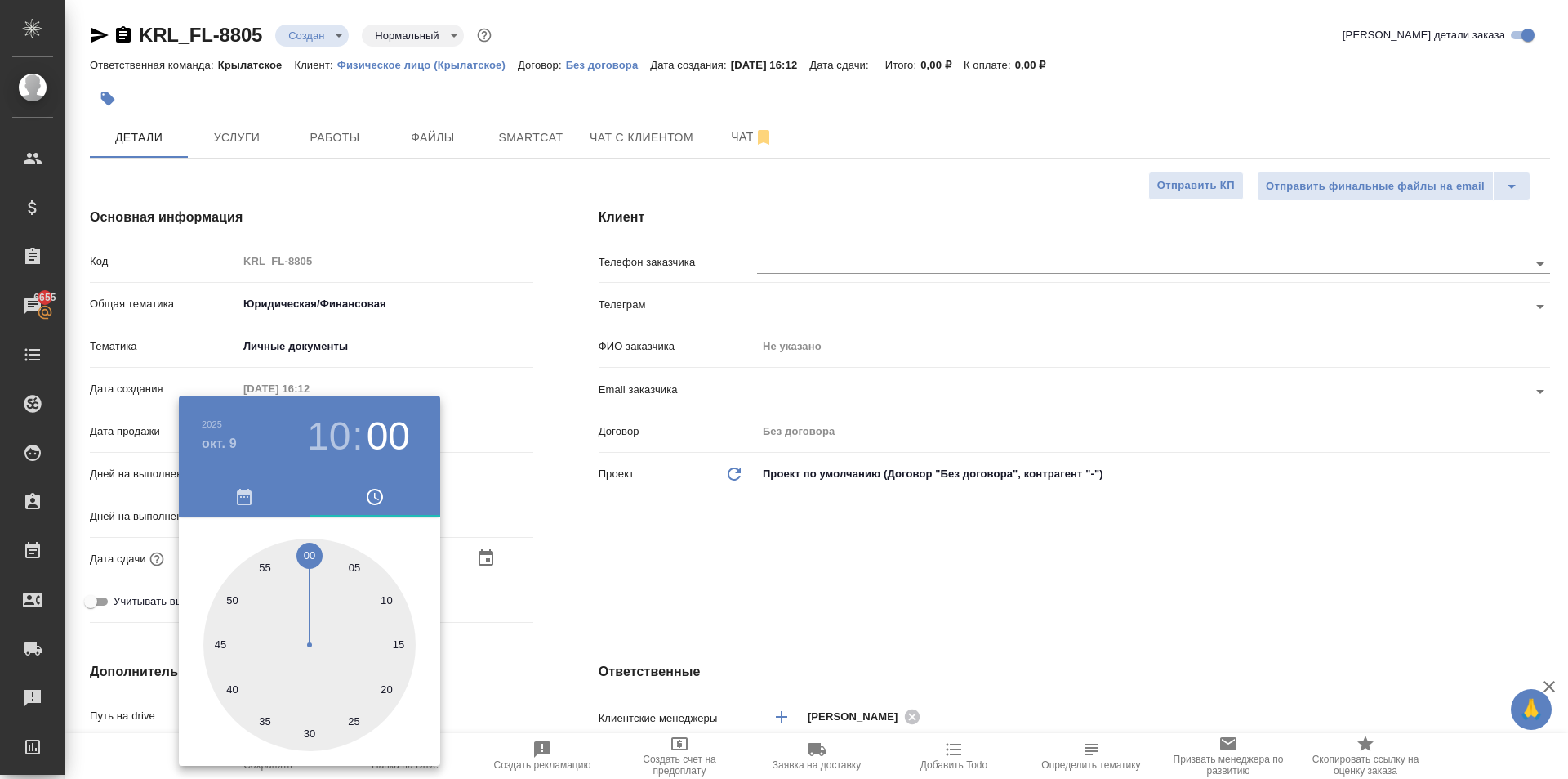
type textarea "x"
click at [523, 560] on div at bounding box center [784, 390] width 1568 height 779
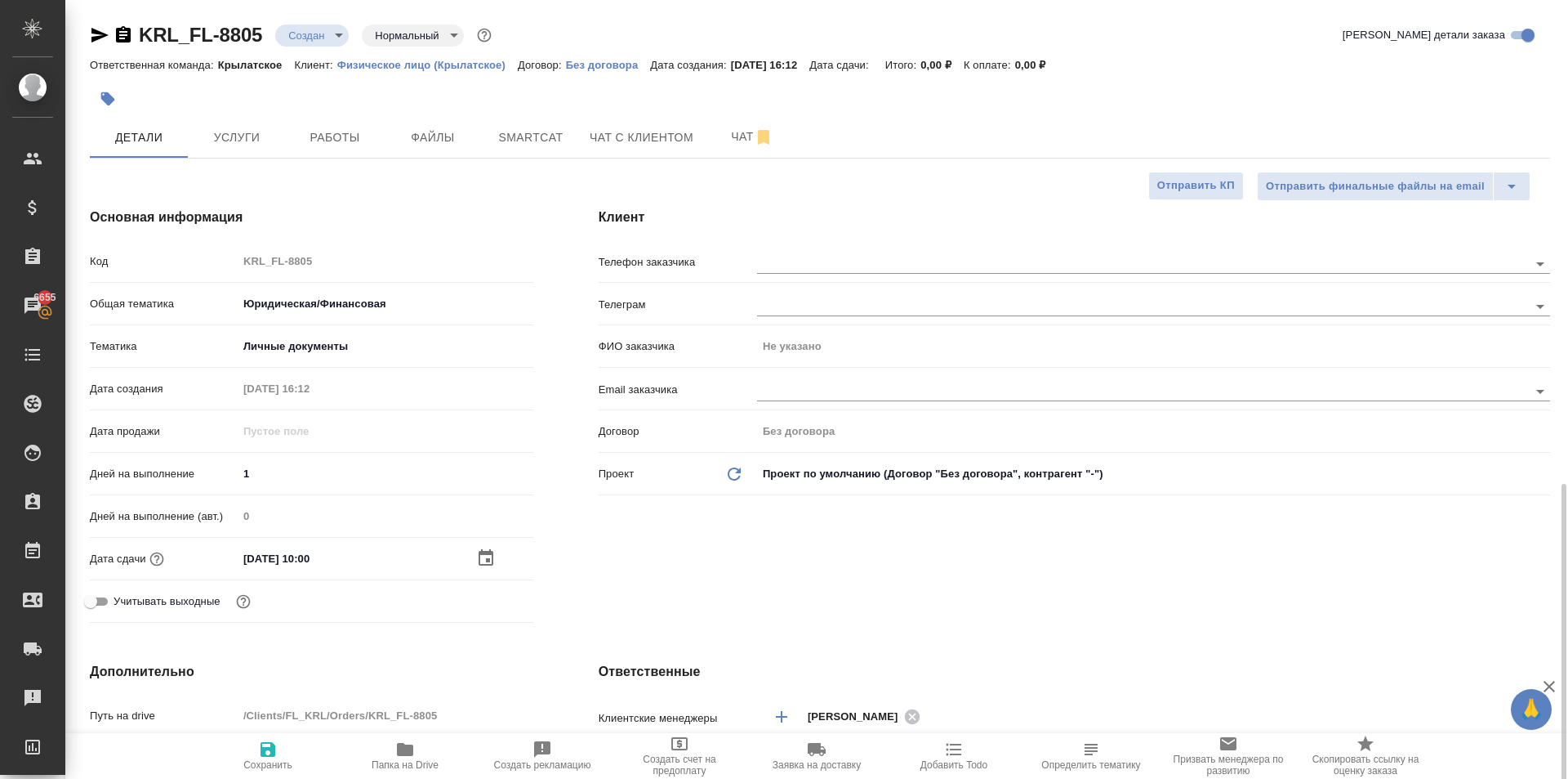
scroll to position [490, 0]
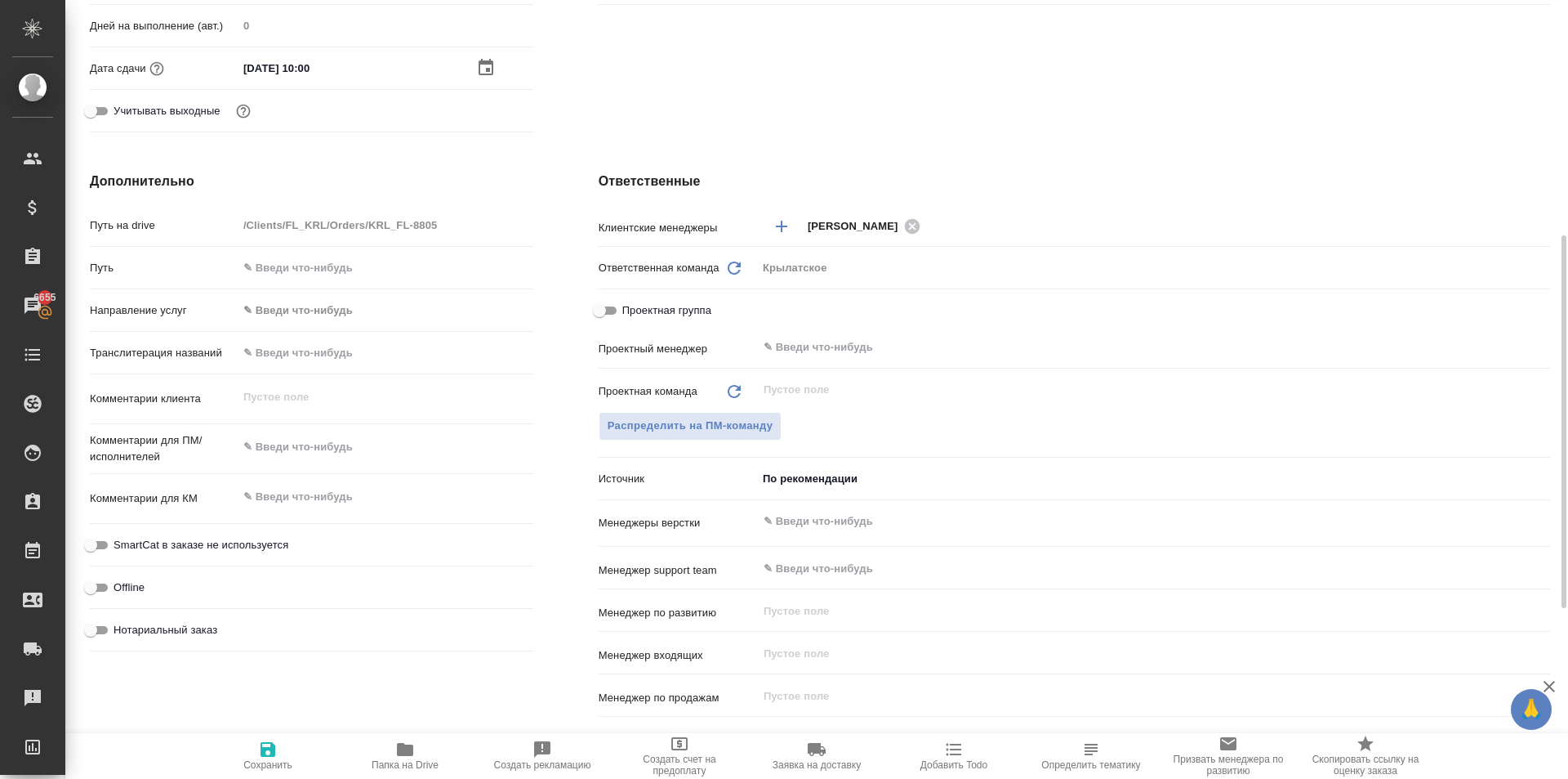
click at [283, 309] on body "🙏 .cls-1 fill:#fff; AWATERA Kasymov Timur Клиенты Спецификации Заказы 6655 Чаты…" at bounding box center [784, 390] width 1568 height 779
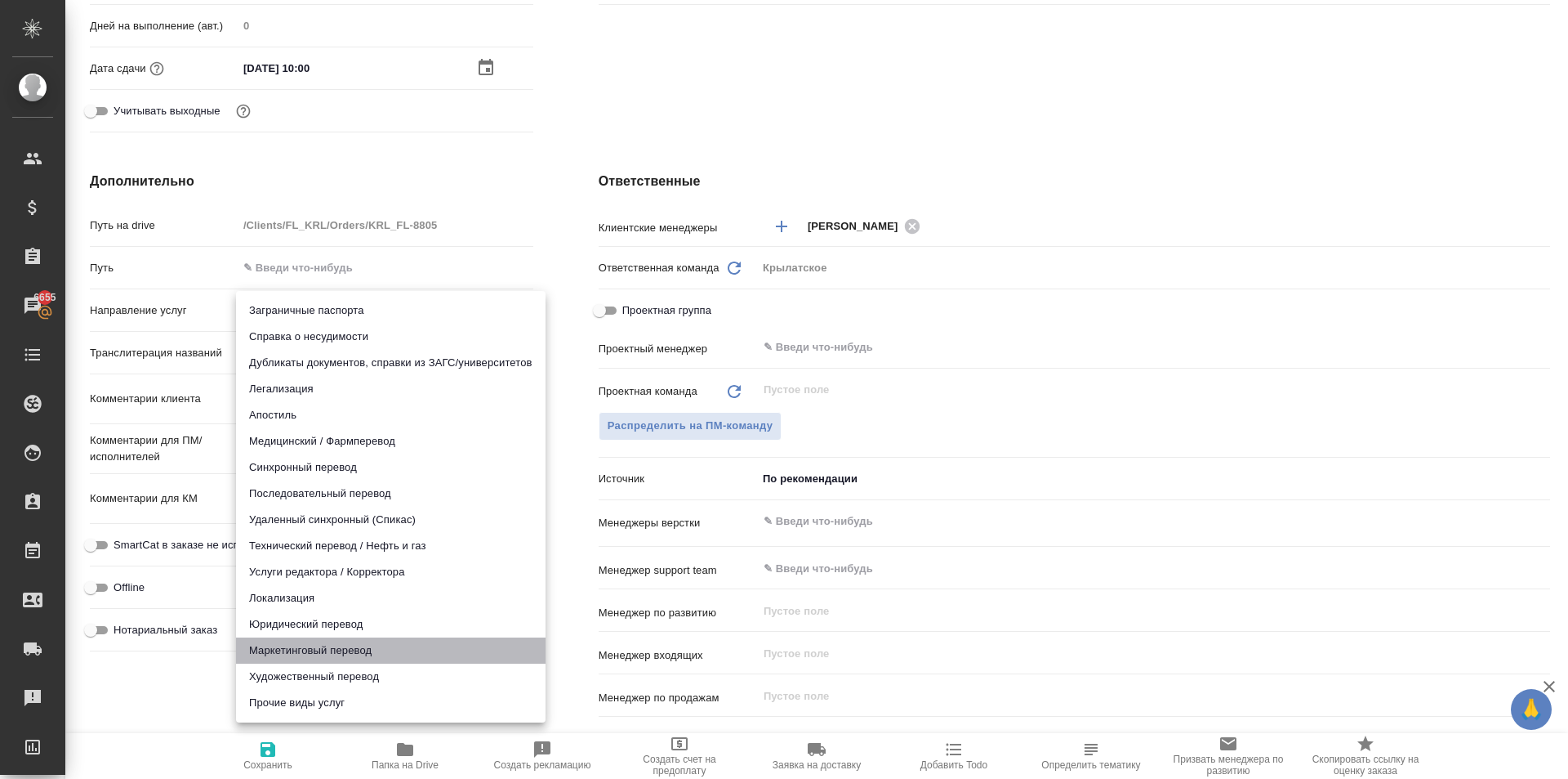
click at [289, 640] on li "Маркетинговый перевод" at bounding box center [391, 650] width 309 height 26
type input "marketingTranslation"
type textarea "x"
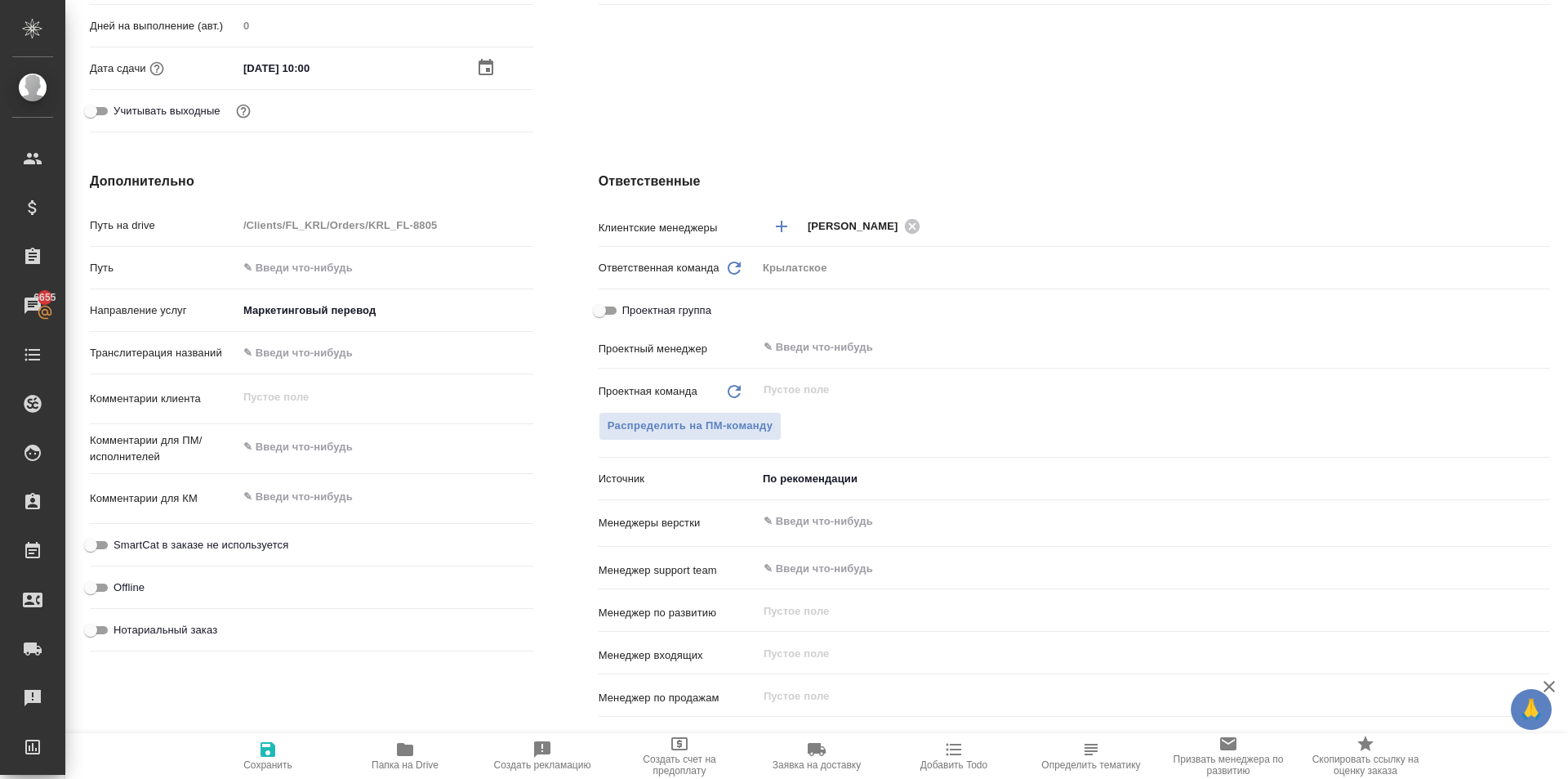
drag, startPoint x: 289, startPoint y: 640, endPoint x: 290, endPoint y: 497, distance: 143.0
click at [287, 323] on body "🙏 .cls-1 fill:#fff; AWATERA Kasymov Timur Клиенты Спецификации Заказы 6655 Чаты…" at bounding box center [784, 390] width 1568 height 779
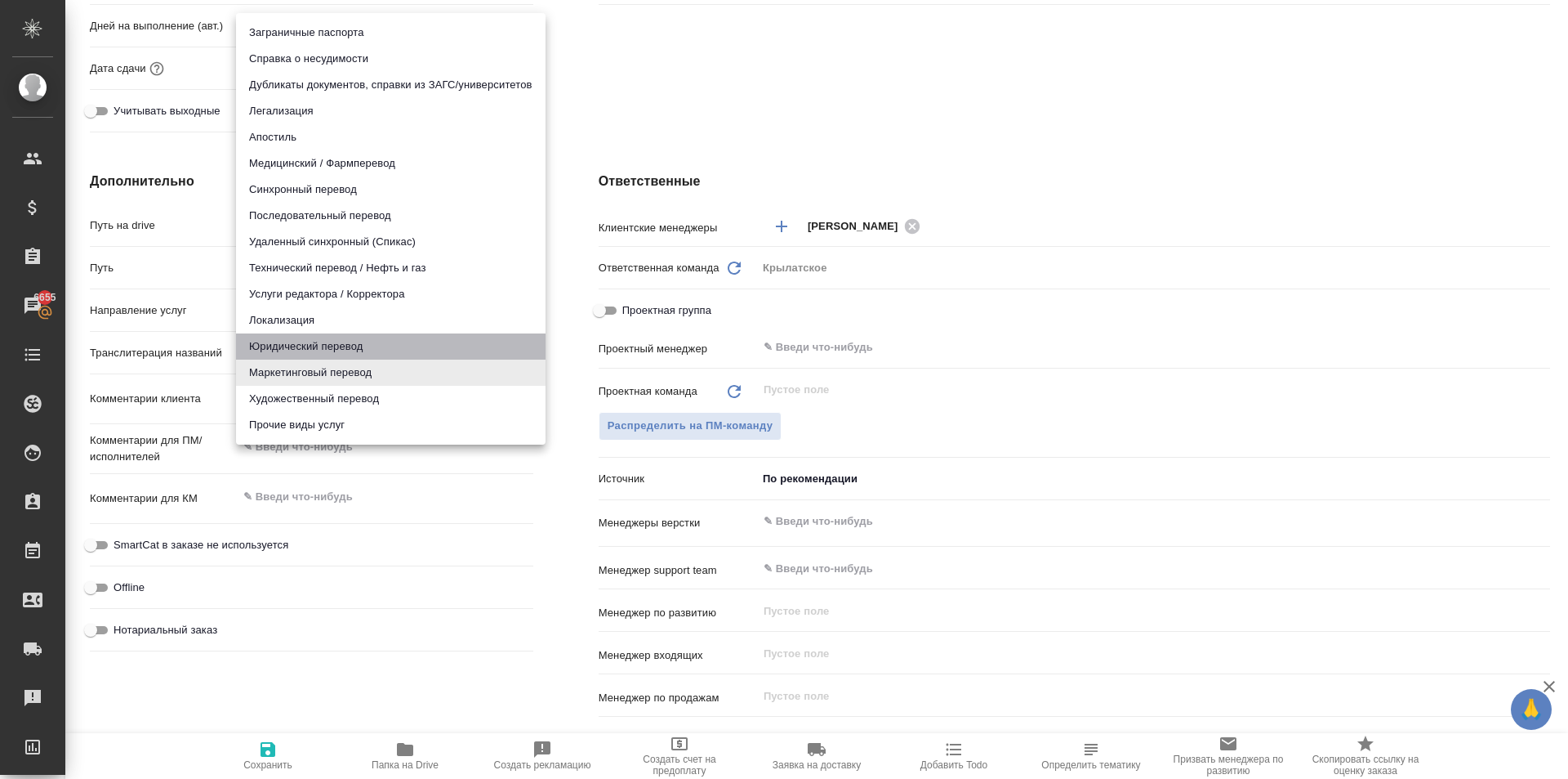
click at [290, 350] on li "Юридический перевод" at bounding box center [391, 346] width 309 height 26
type input "legalTranslation"
type textarea "x"
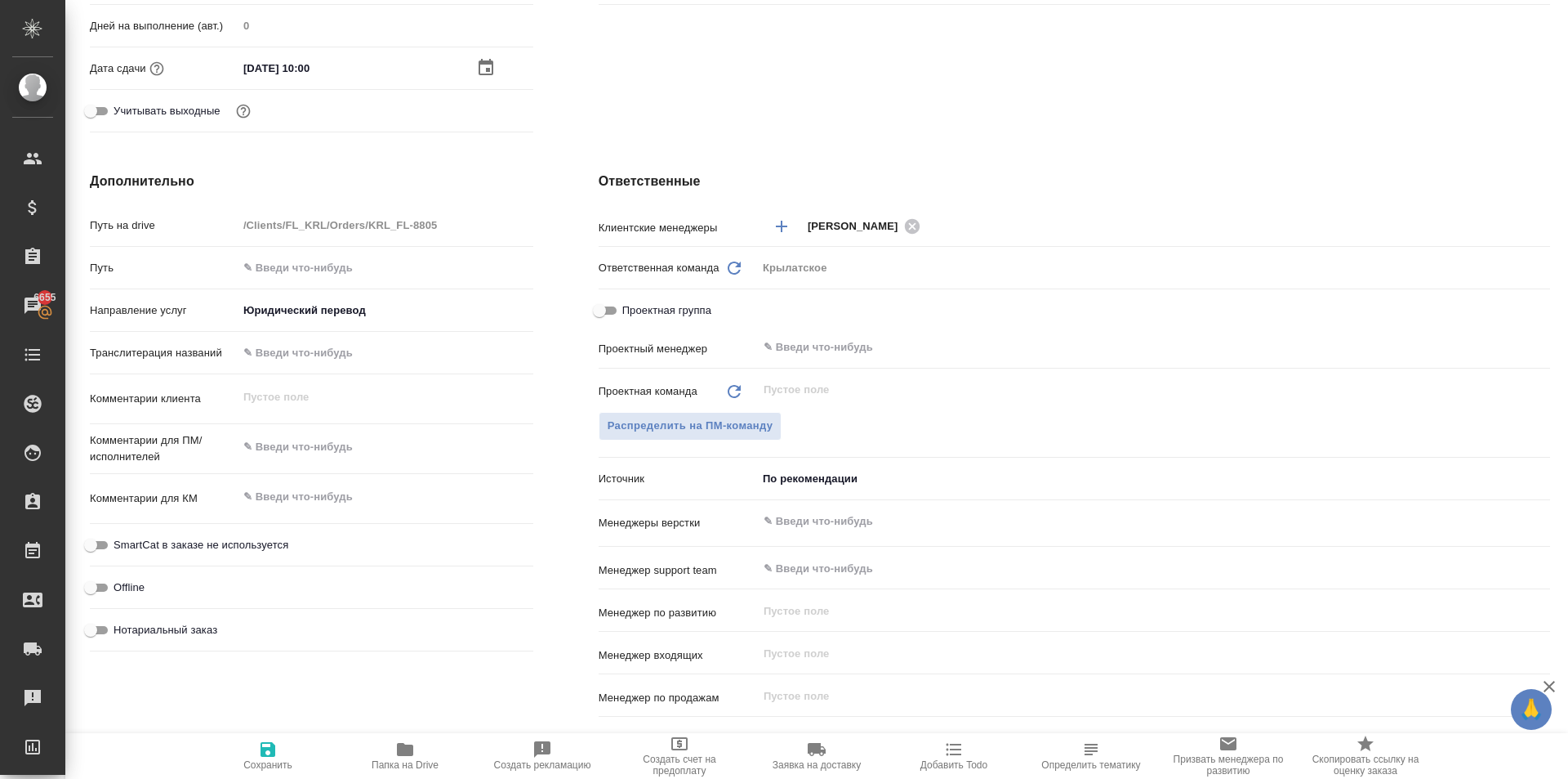
click at [135, 629] on span "Нотариальный заказ" at bounding box center [165, 630] width 103 height 16
click at [120, 629] on input "Нотариальный заказ" at bounding box center [90, 631] width 58 height 20
checkbox input "true"
type textarea "x"
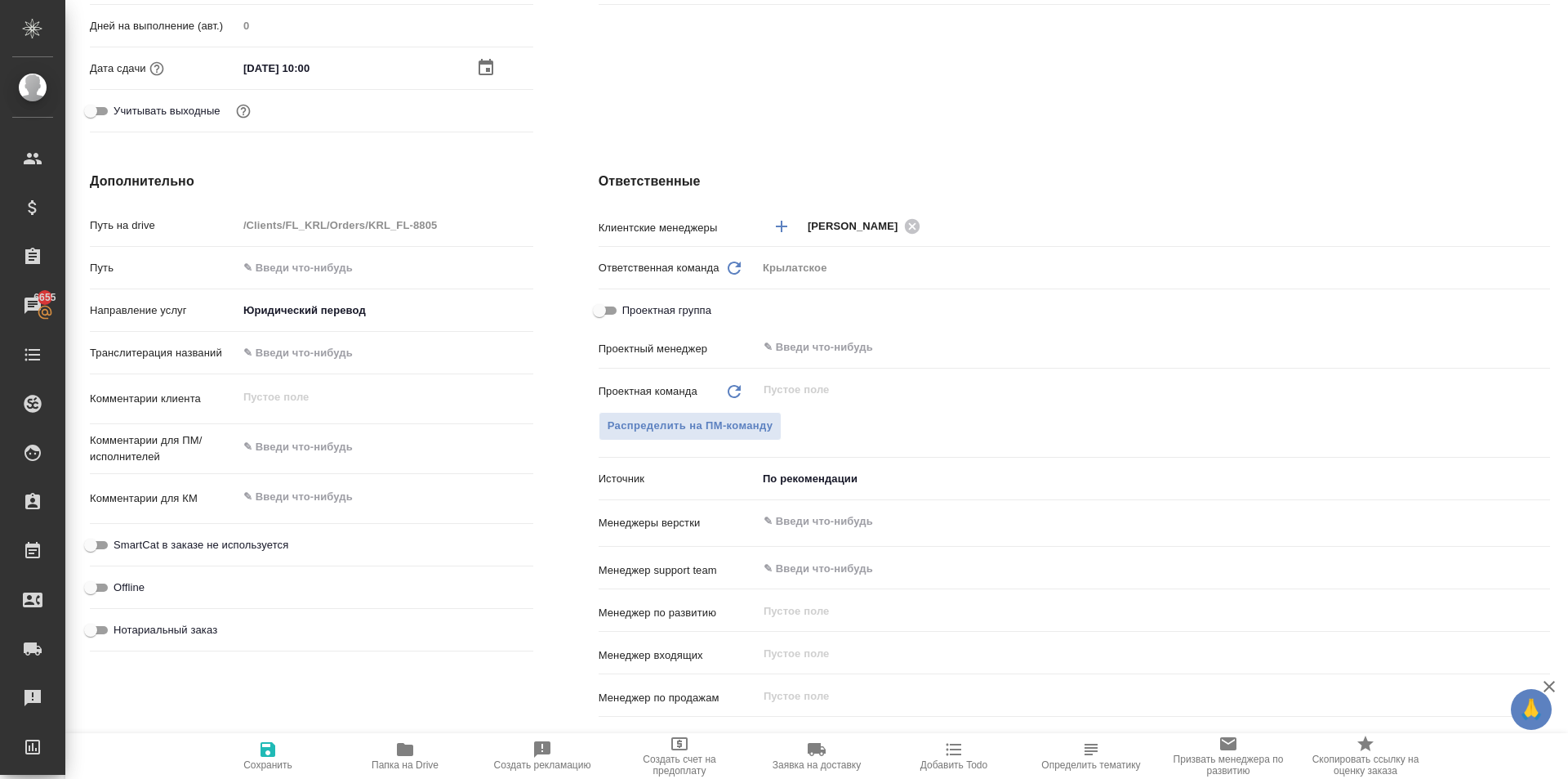
type textarea "x"
click at [190, 537] on span "SmartCat в заказе не используется" at bounding box center [200, 545] width 174 height 16
click at [120, 537] on input "SmartCat в заказе не используется" at bounding box center [90, 545] width 58 height 20
checkbox input "true"
type textarea "x"
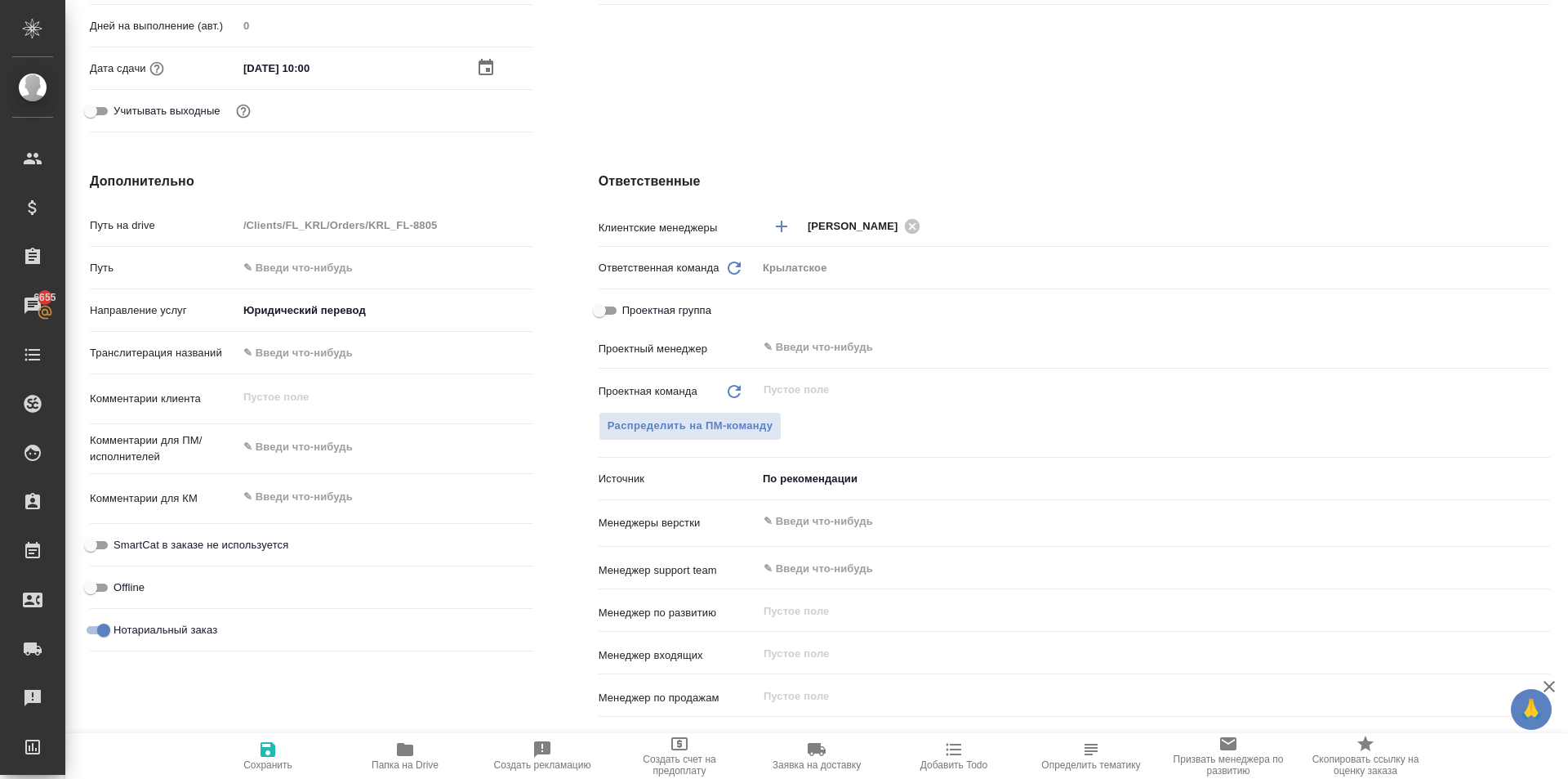
type textarea "x"
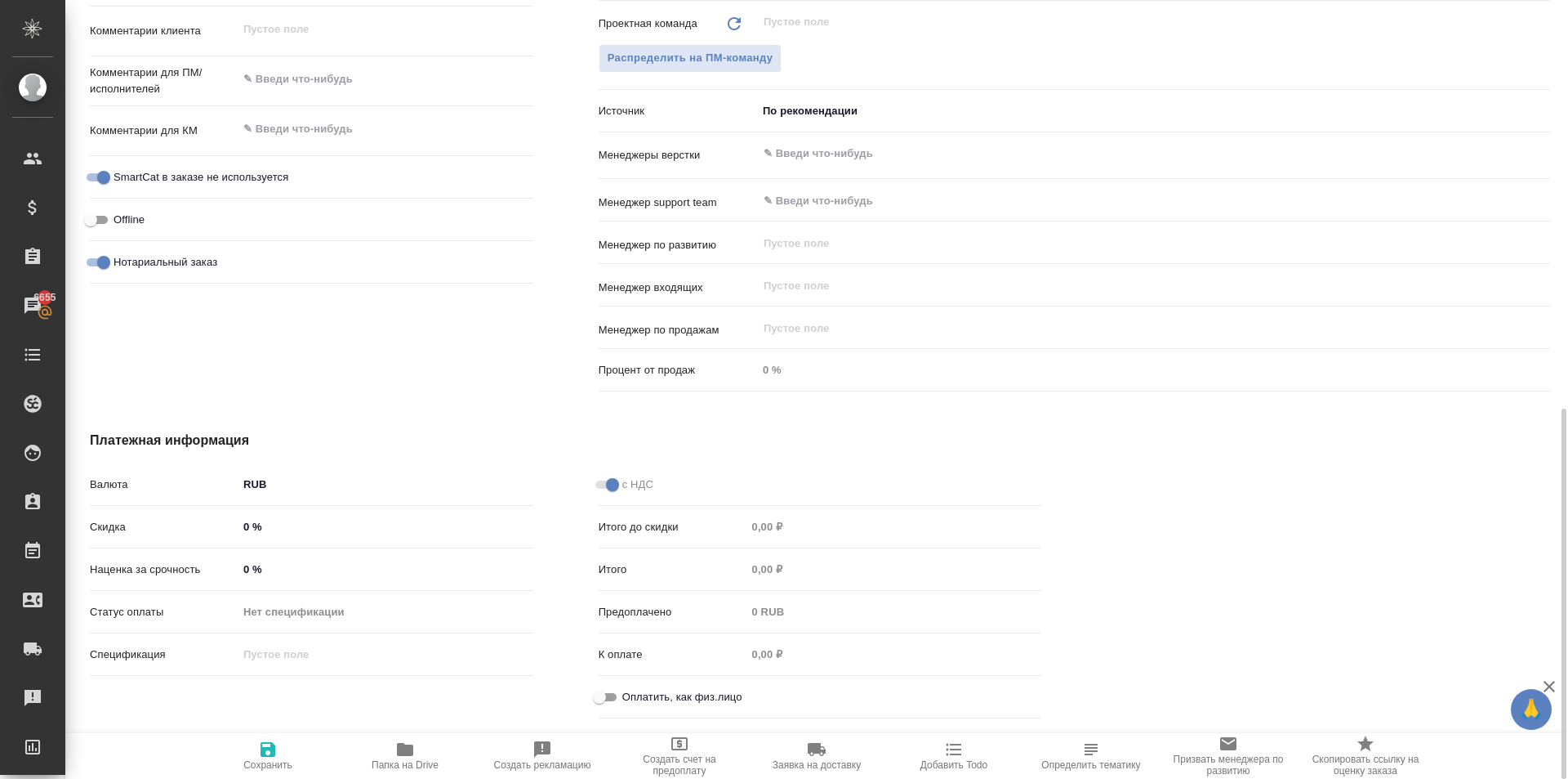
click at [625, 685] on div "Оплатить, как физ.лицо" at bounding box center [820, 697] width 443 height 29
click at [595, 702] on input "Оплатить, как физ.лицо" at bounding box center [599, 697] width 58 height 20
checkbox input "true"
type textarea "x"
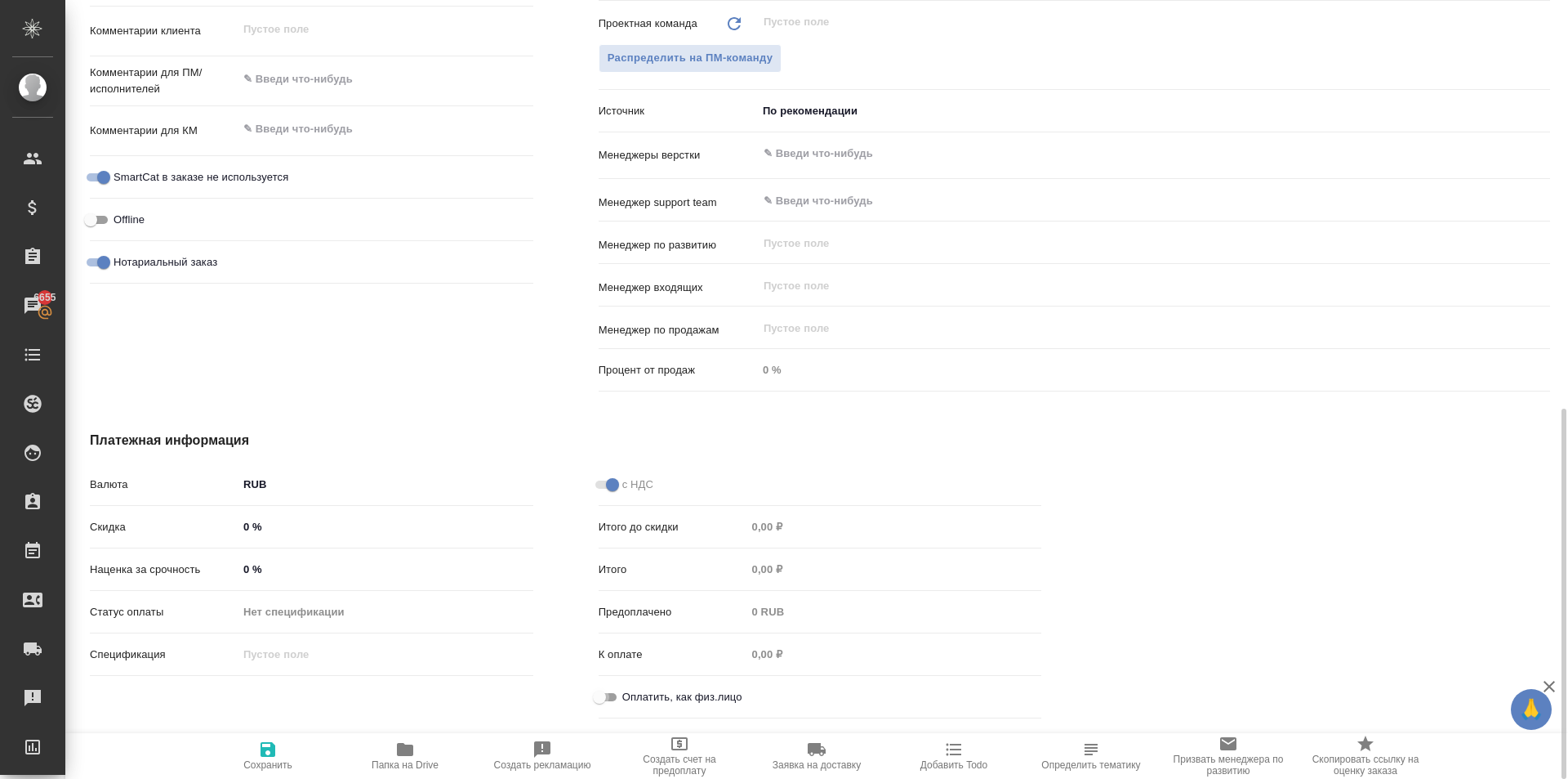
type textarea "x"
drag, startPoint x: 260, startPoint y: 742, endPoint x: 370, endPoint y: 738, distance: 110.1
click at [262, 742] on icon "button" at bounding box center [268, 749] width 20 height 20
type textarea "x"
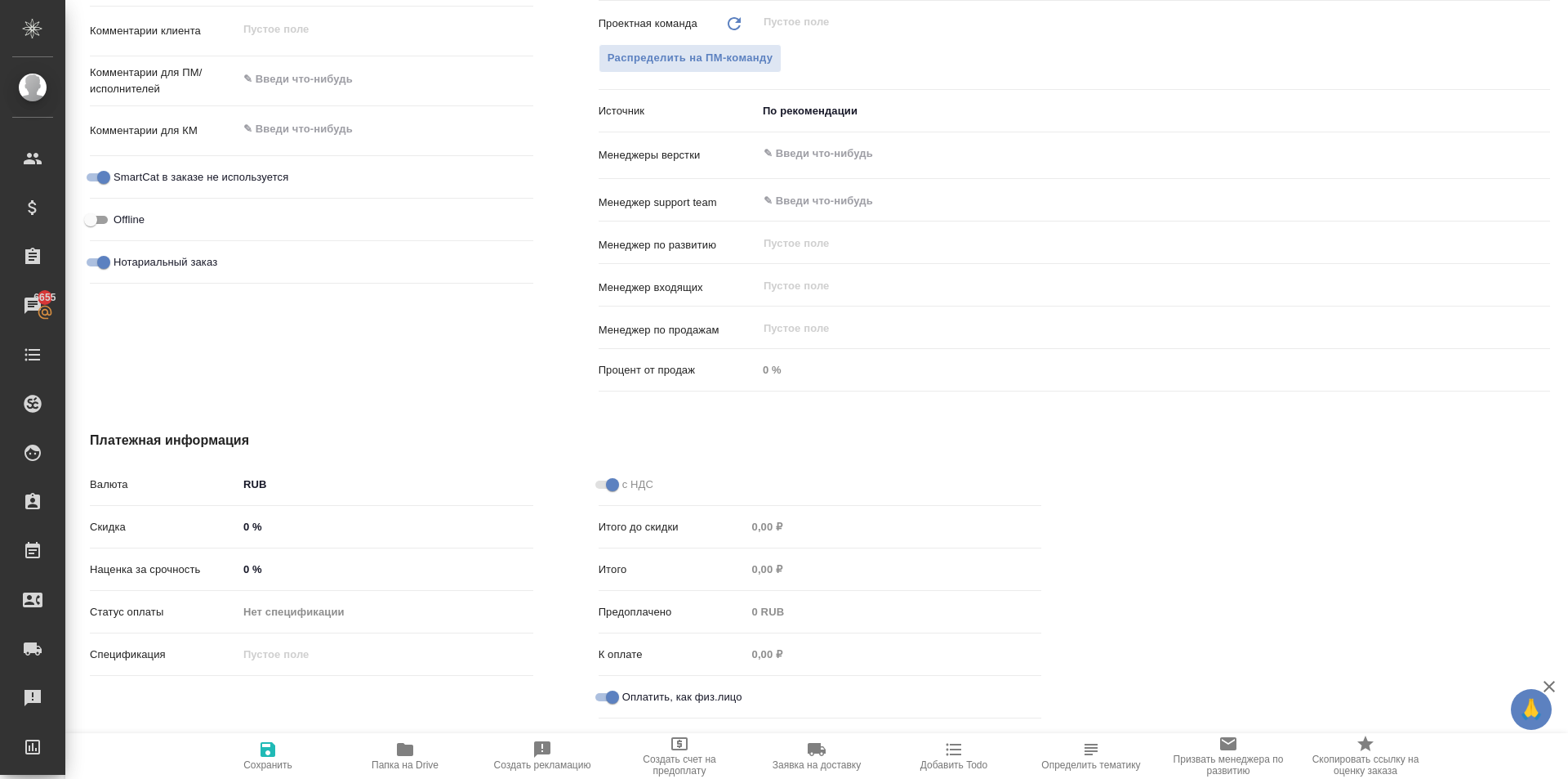
type textarea "x"
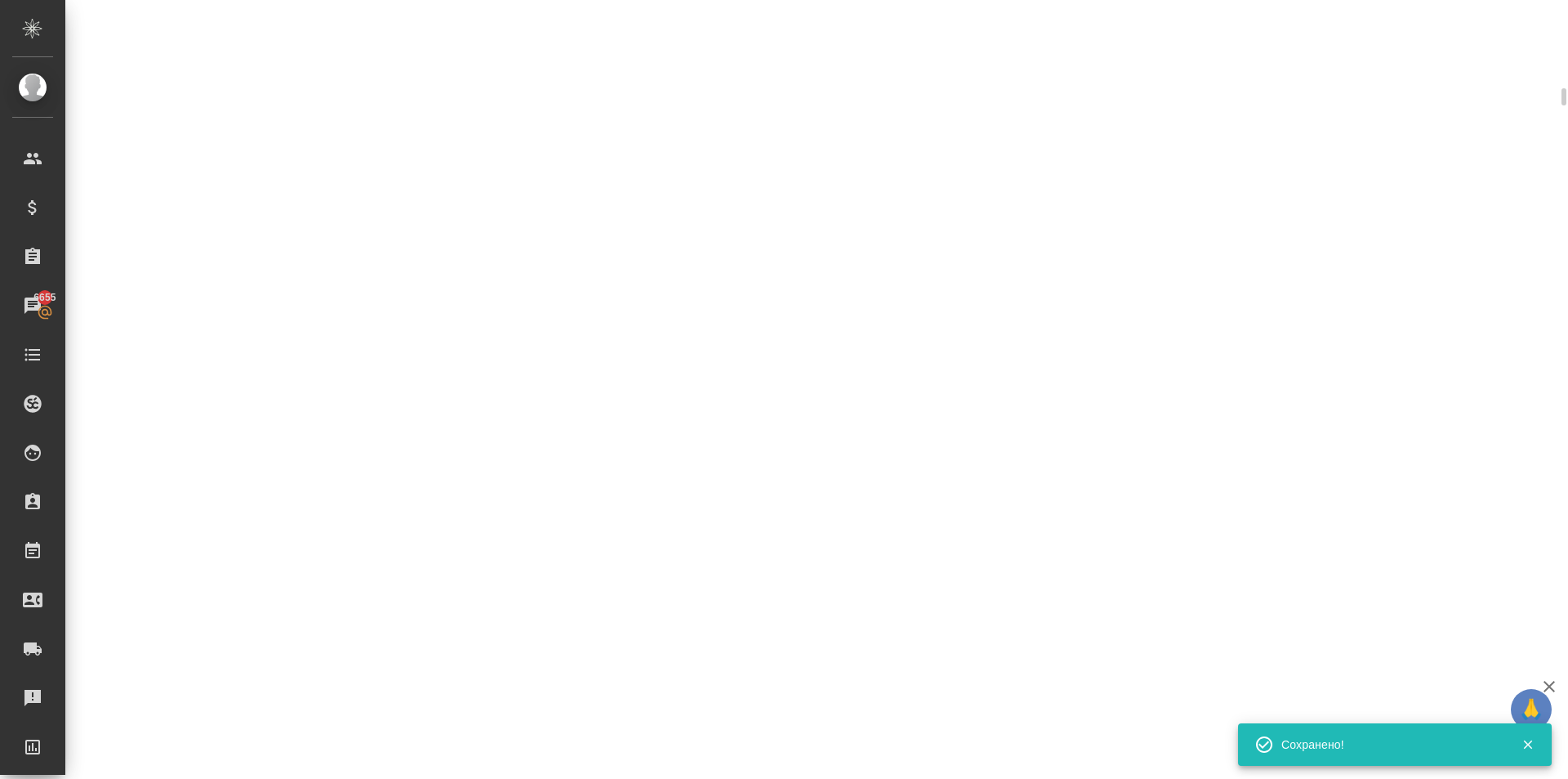
scroll to position [845, 0]
select select "RU"
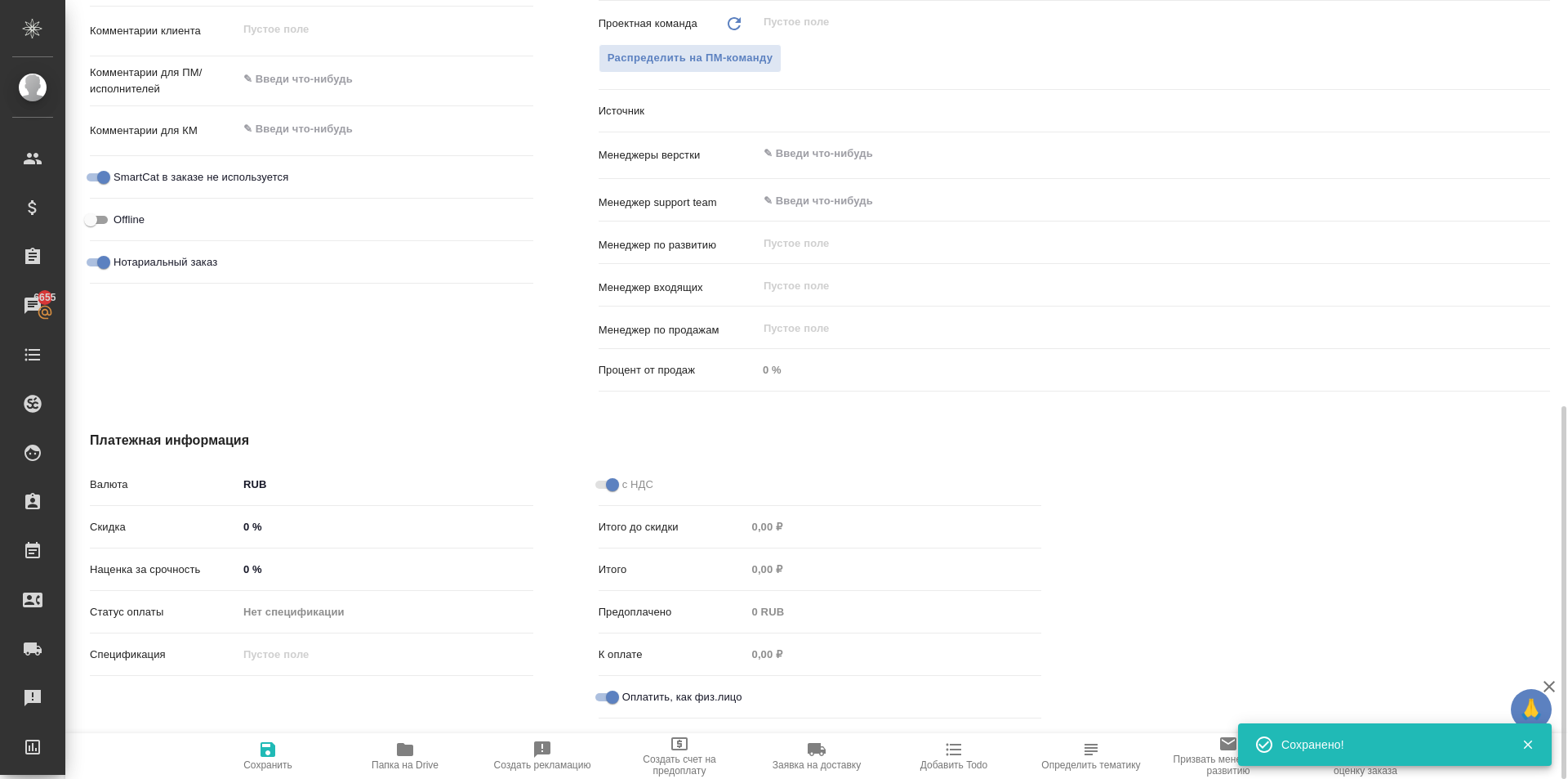
type textarea "x"
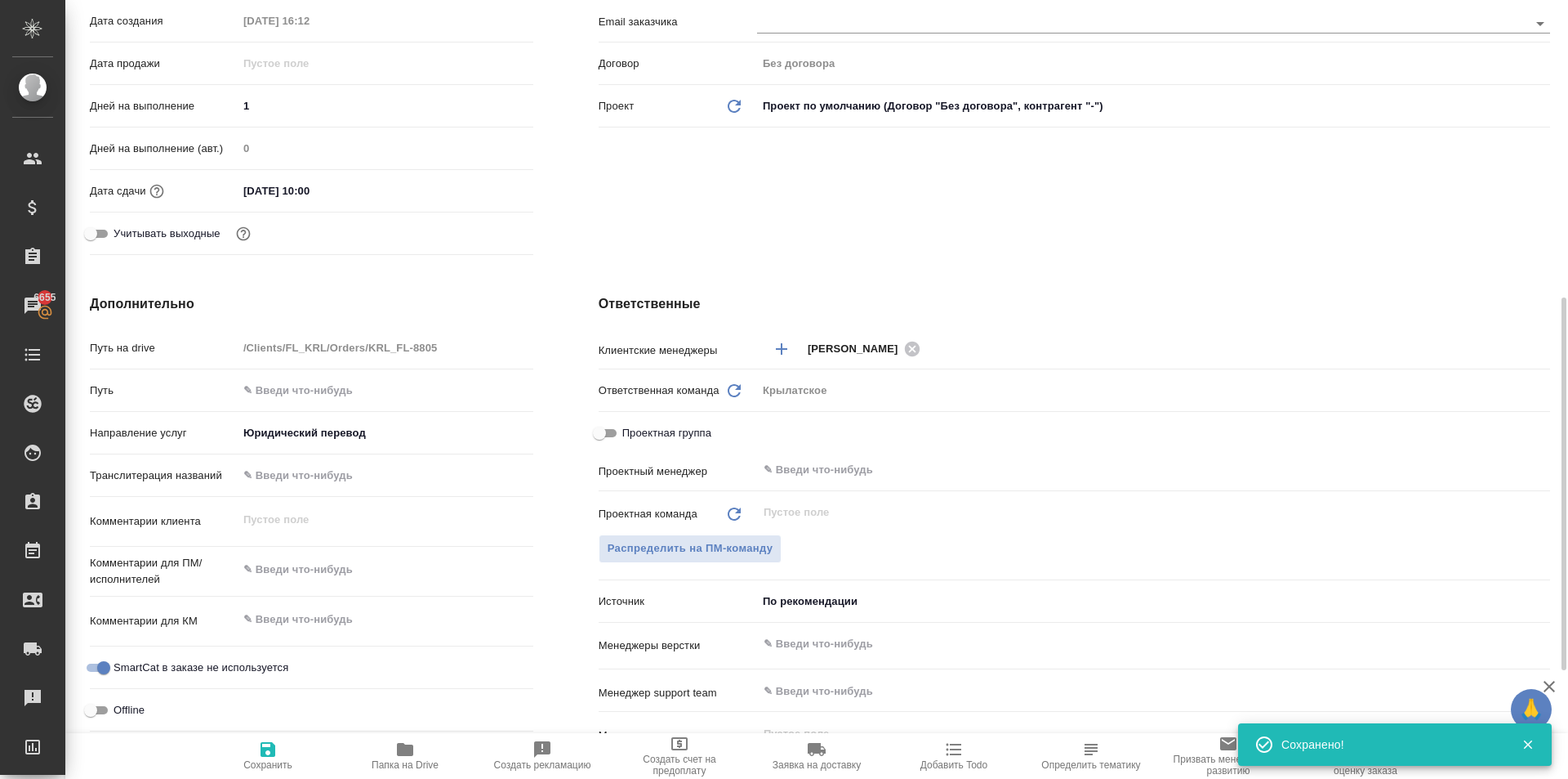
scroll to position [286, 0]
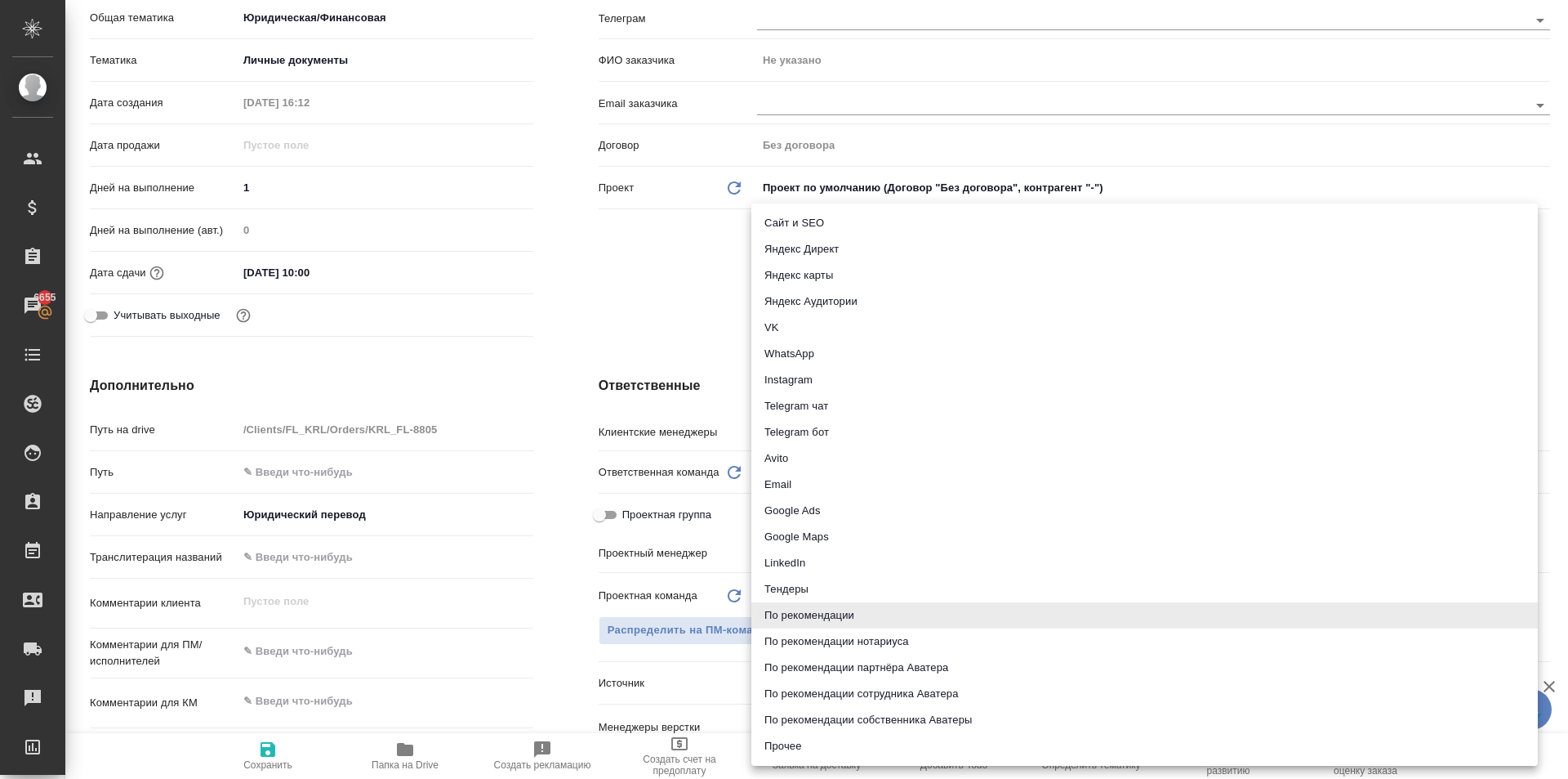
click at [841, 685] on body "🙏 .cls-1 fill:#fff; AWATERA Kasymov Timur Клиенты Спецификации Заказы 6655 Чаты…" at bounding box center [784, 390] width 1568 height 779
click at [810, 486] on li "Email" at bounding box center [1145, 484] width 787 height 26
type textarea "x"
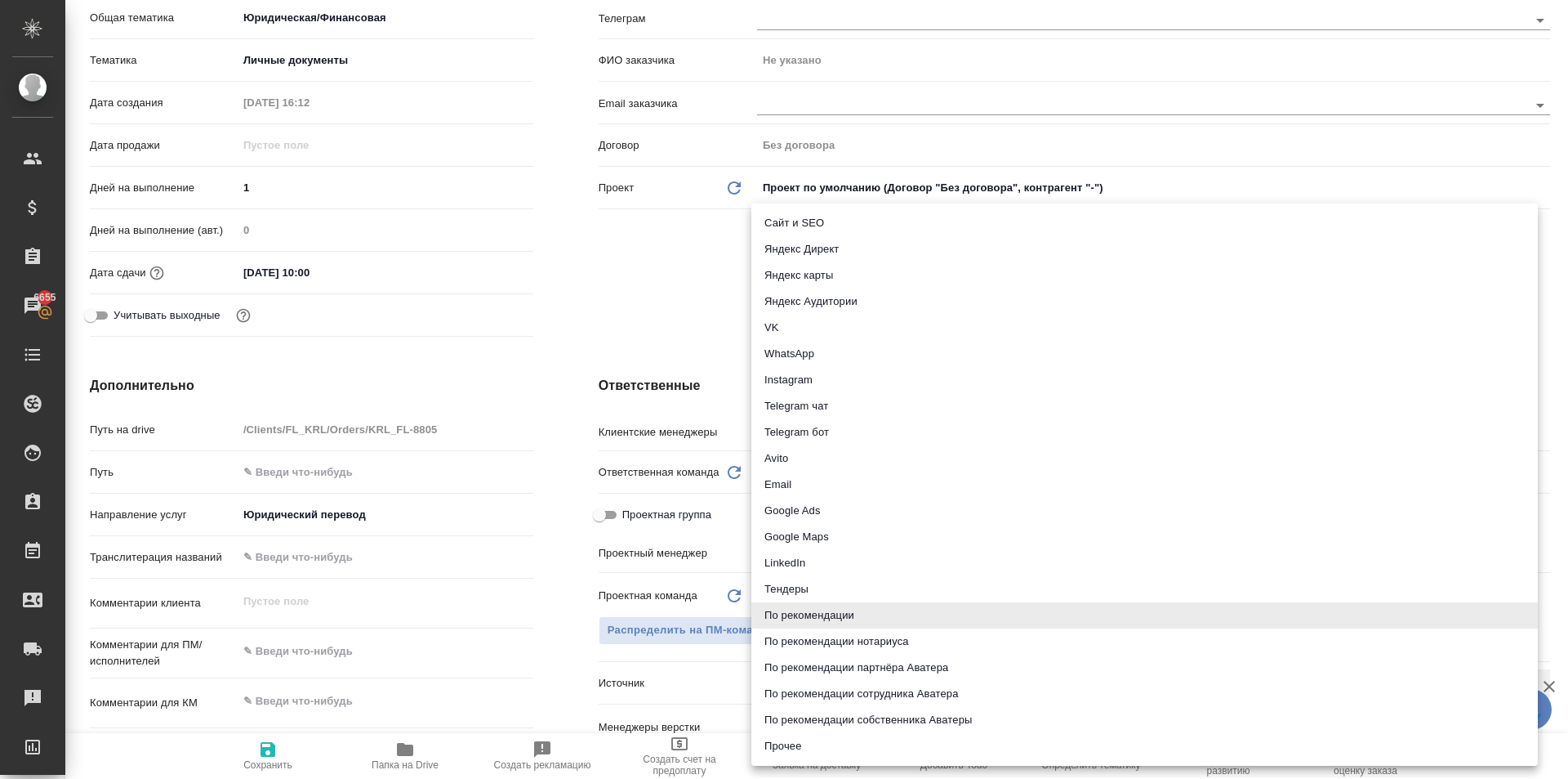
type input "emailAds"
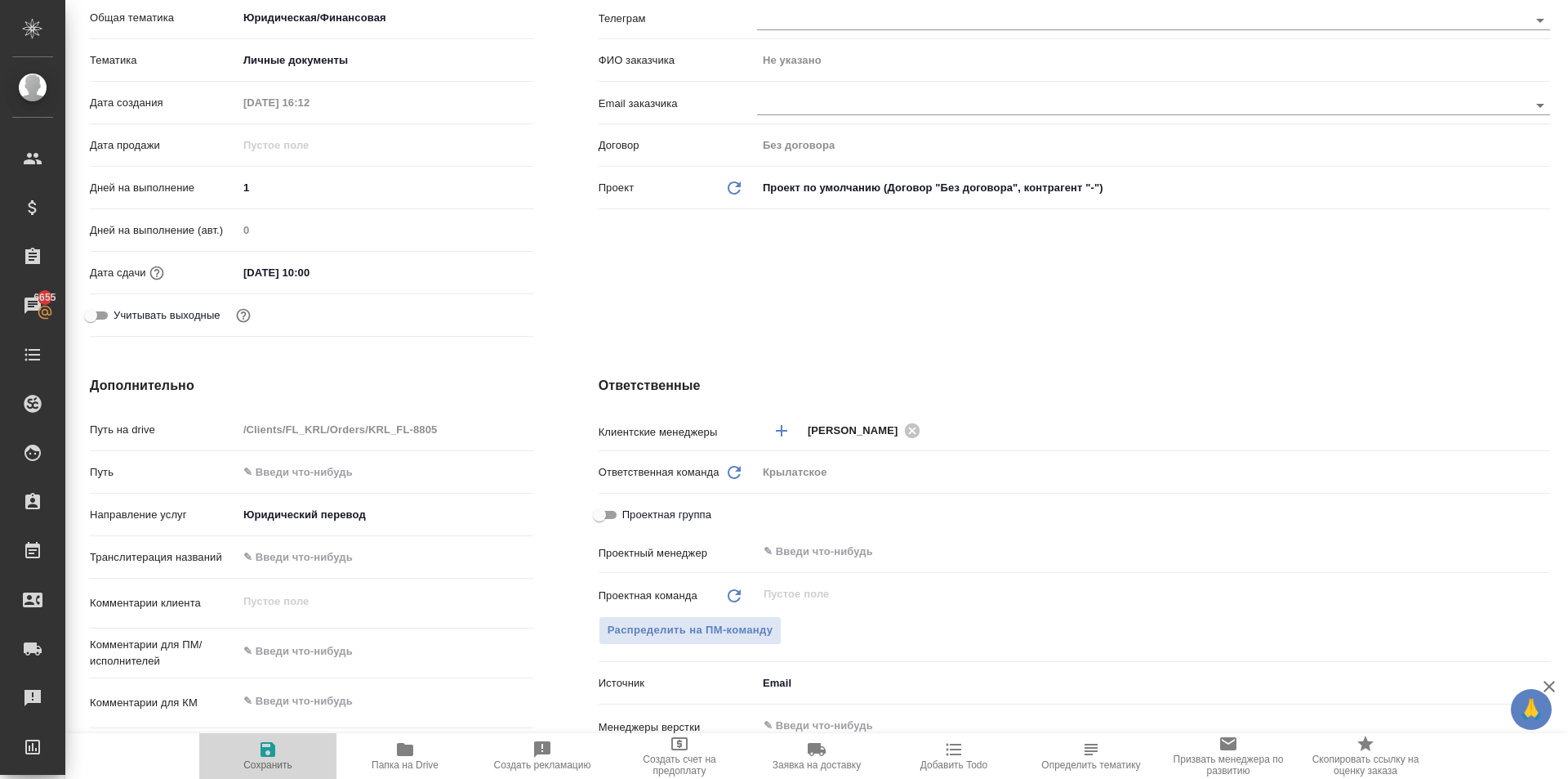
click at [265, 739] on button "Сохранить" at bounding box center [268, 756] width 138 height 46
type textarea "x"
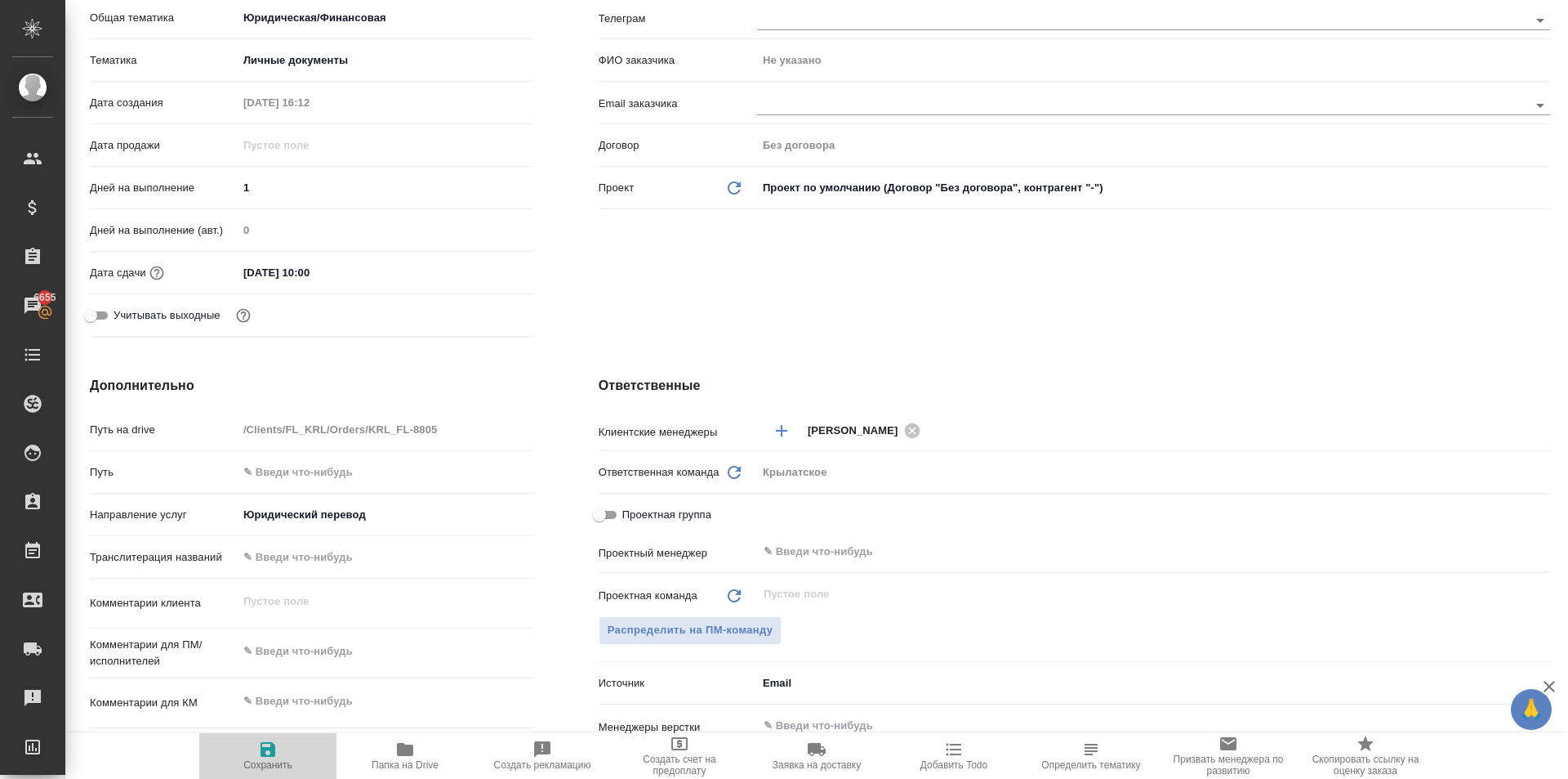
type textarea "x"
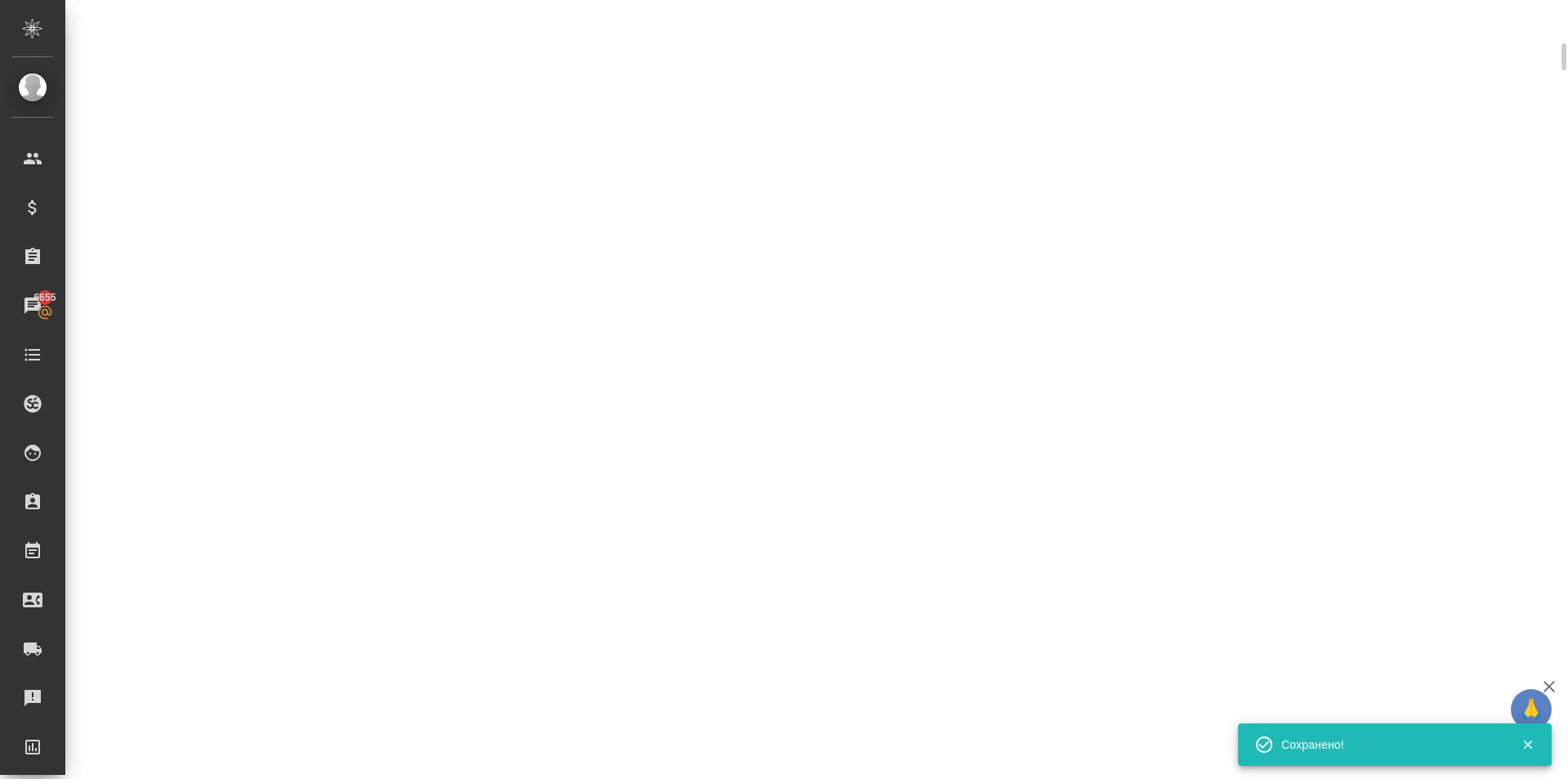
scroll to position [273, 0]
select select "RU"
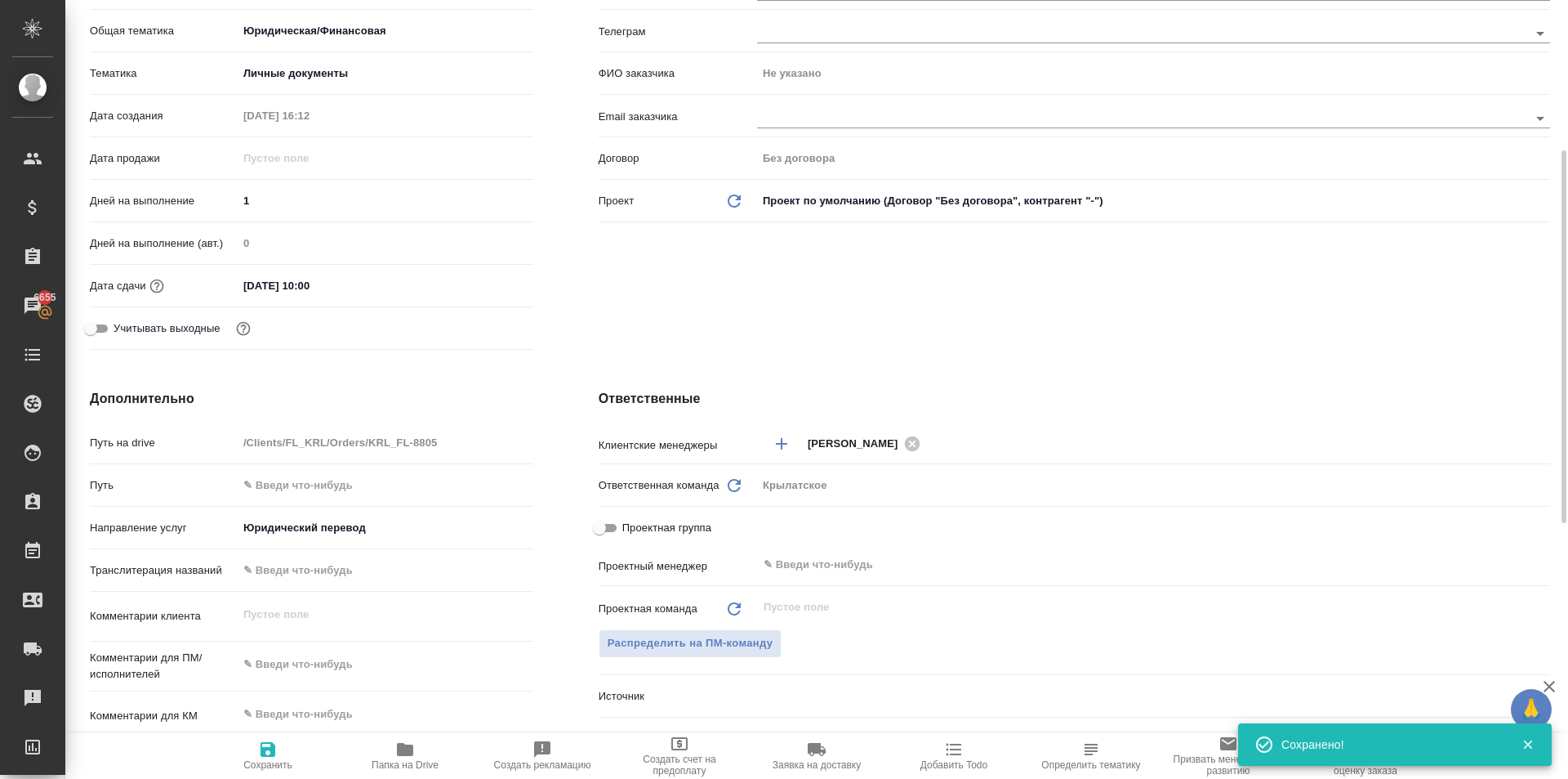
scroll to position [286, 0]
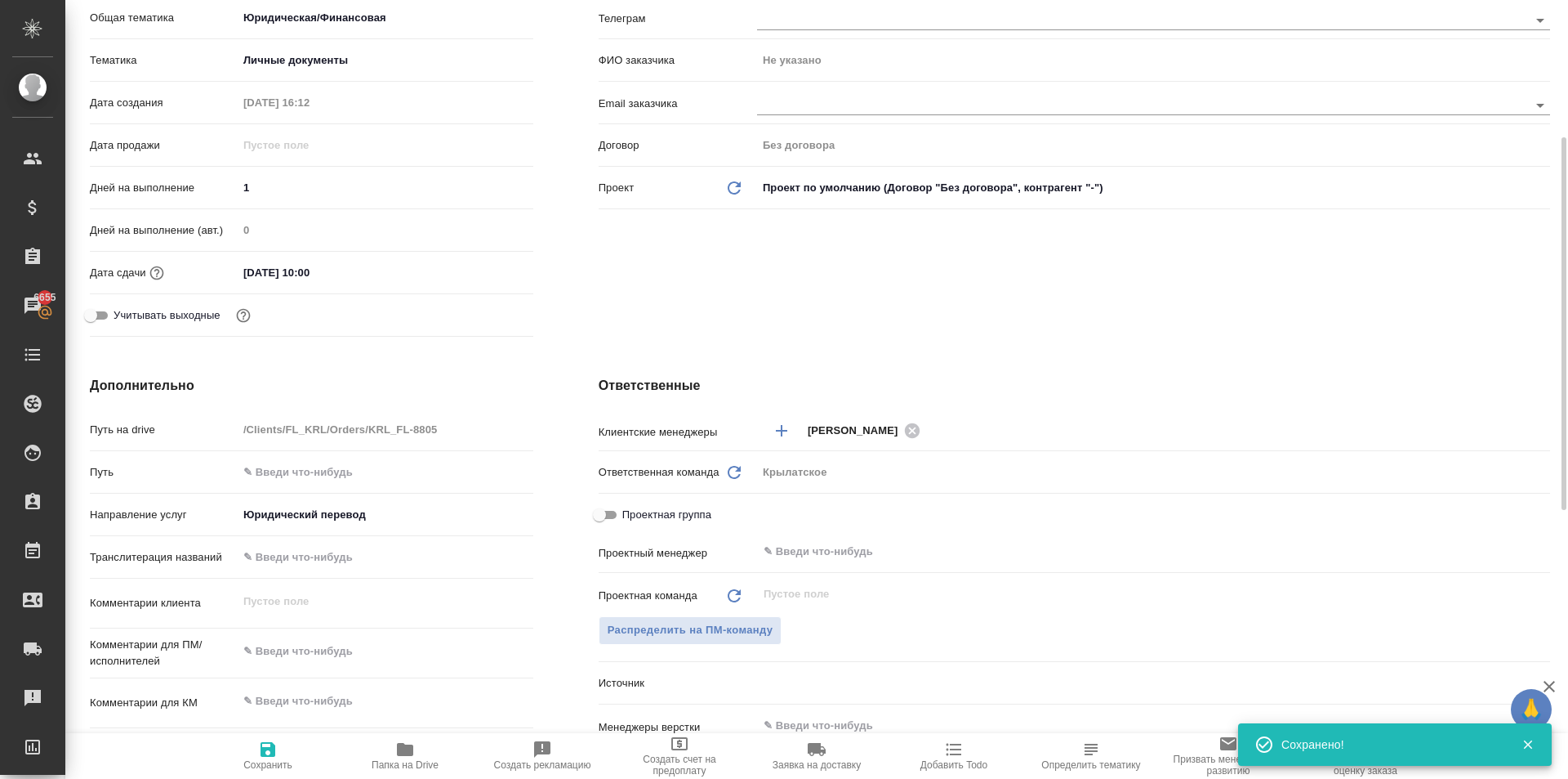
type textarea "x"
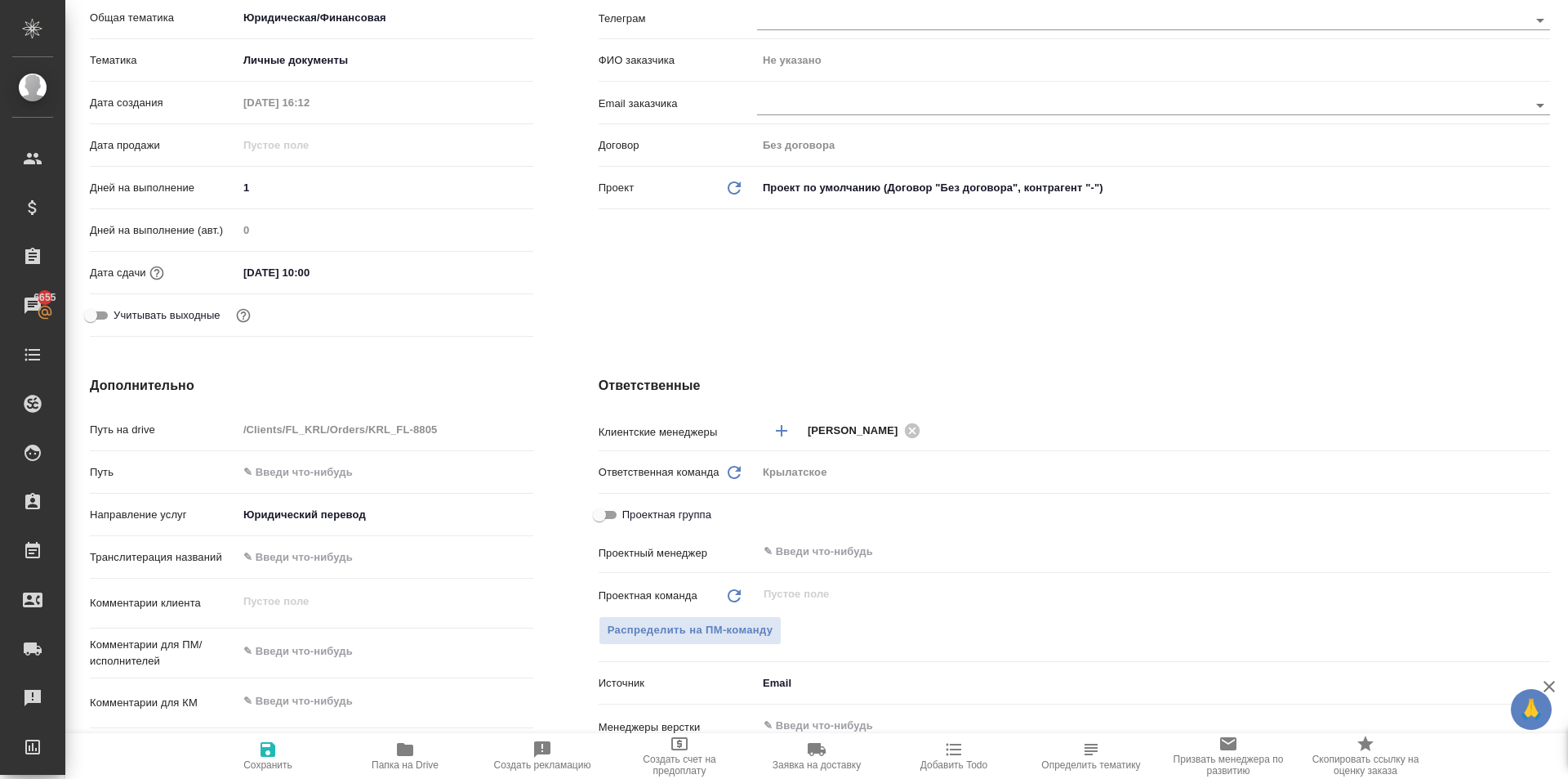
type textarea "x"
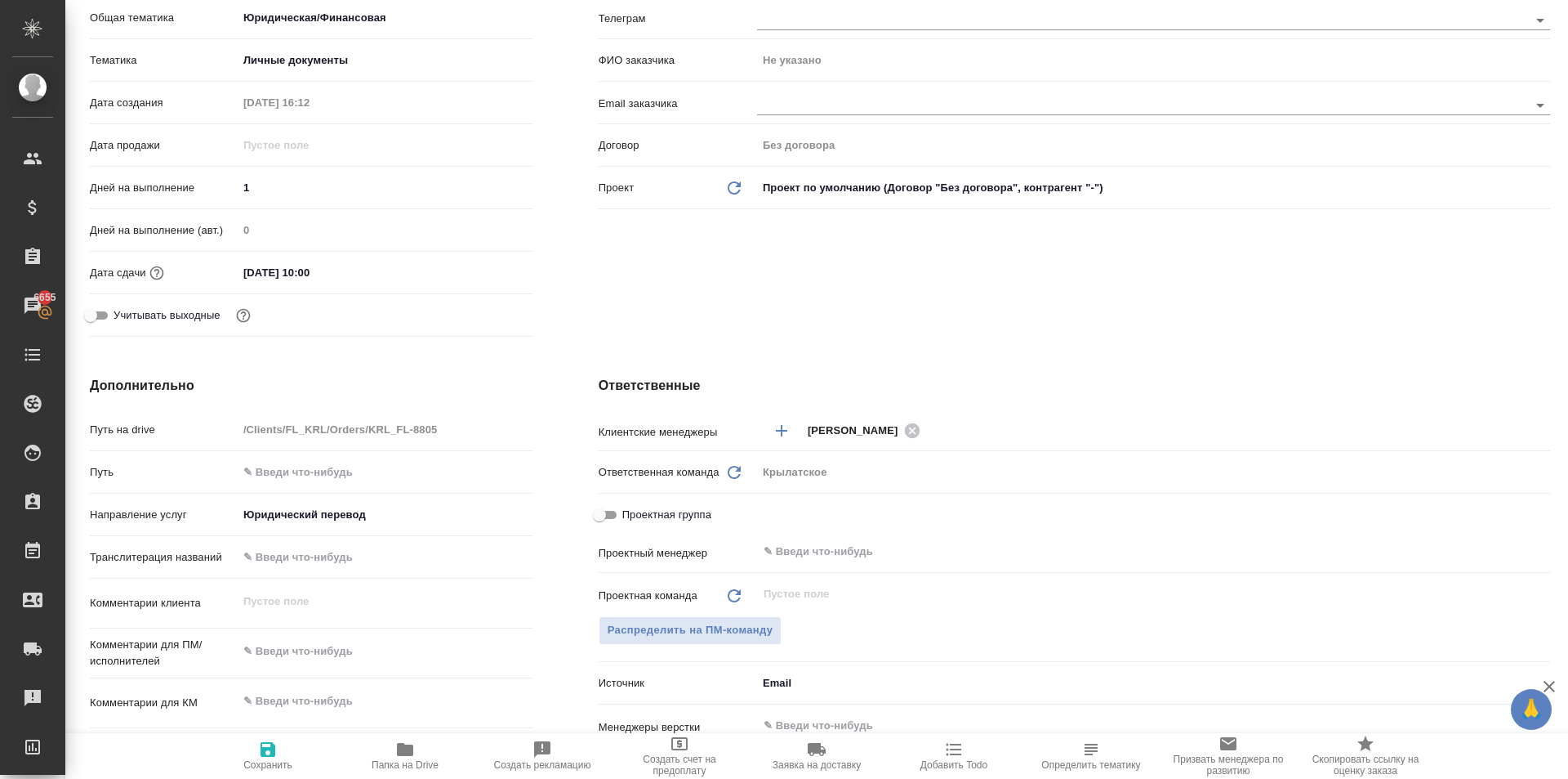
type textarea "x"
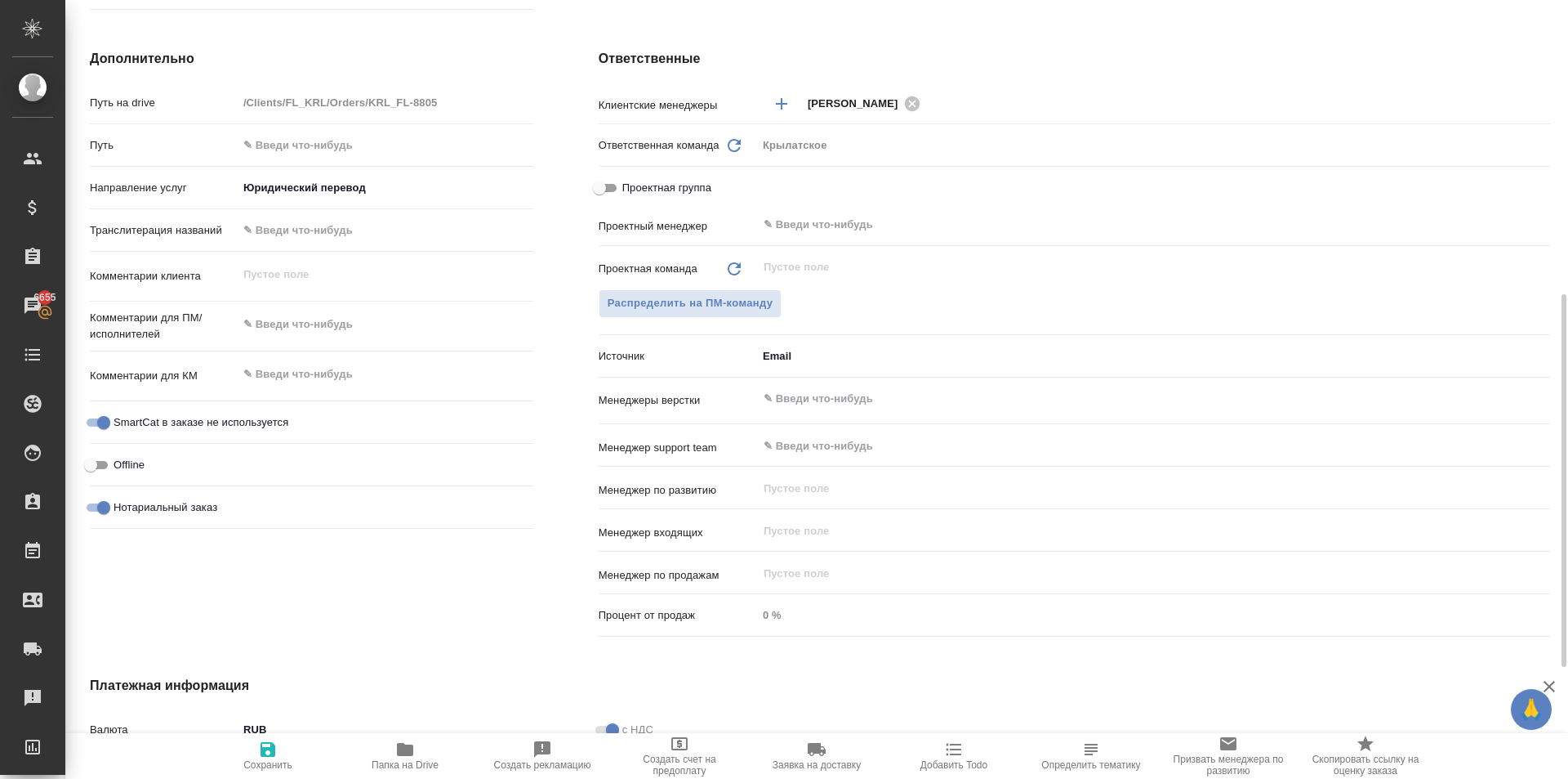
type textarea "x"
click at [329, 331] on textarea at bounding box center [385, 325] width 294 height 28
type textarea "x"
type textarea "Н"
type textarea "x"
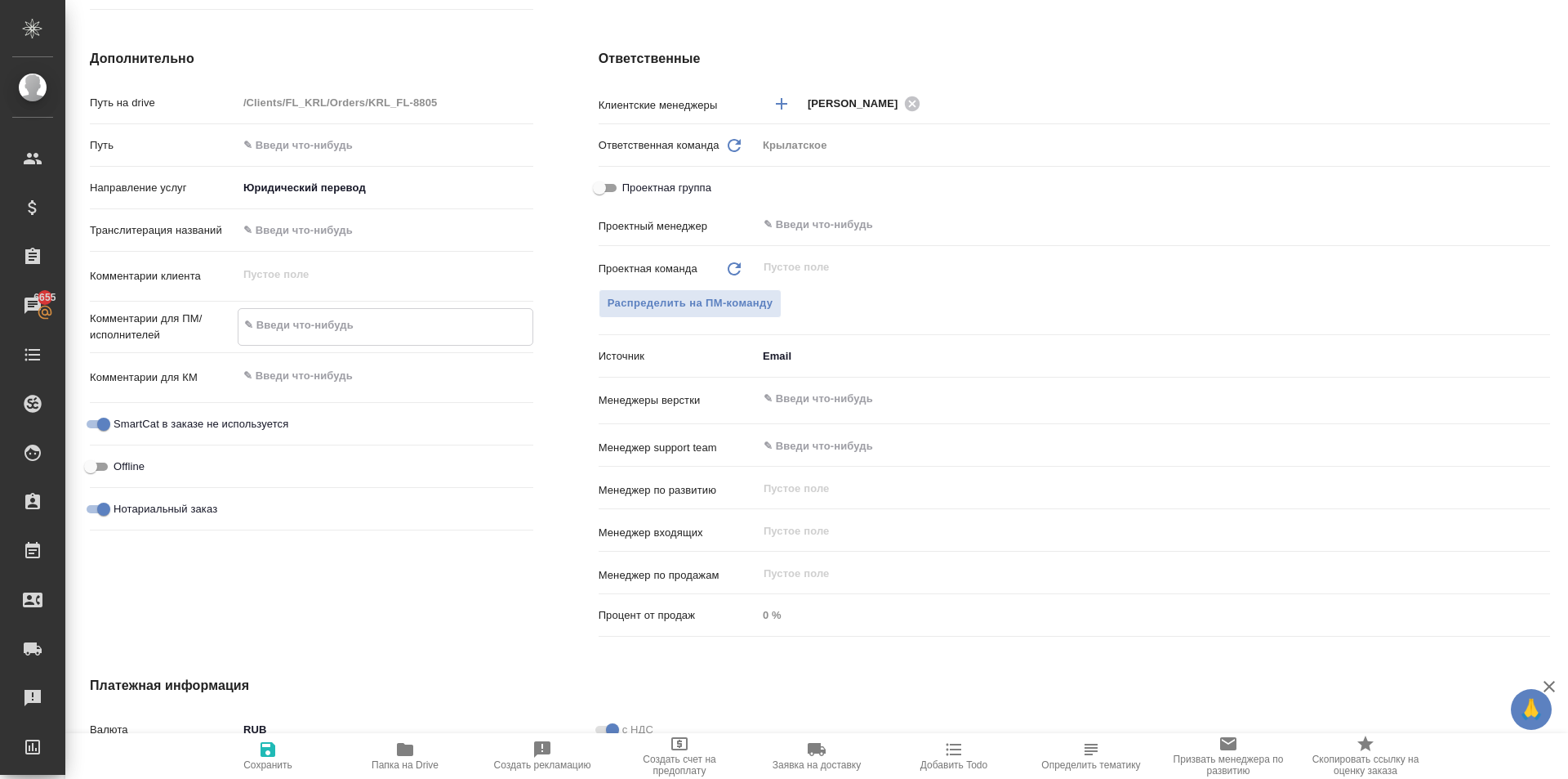
type textarea "x"
type textarea "НО"
type textarea "x"
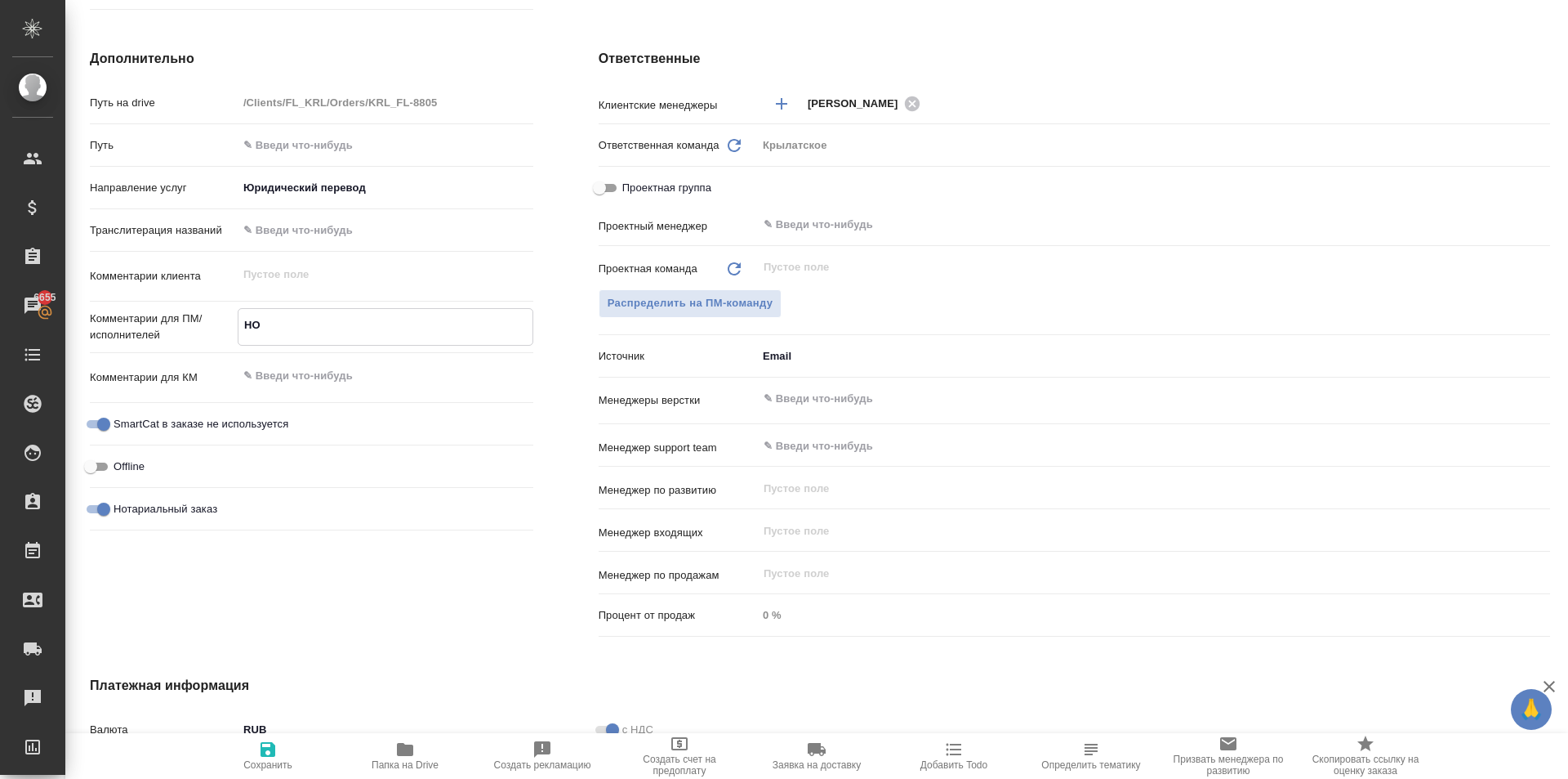
type textarea "x"
type textarea "НОТ"
type textarea "x"
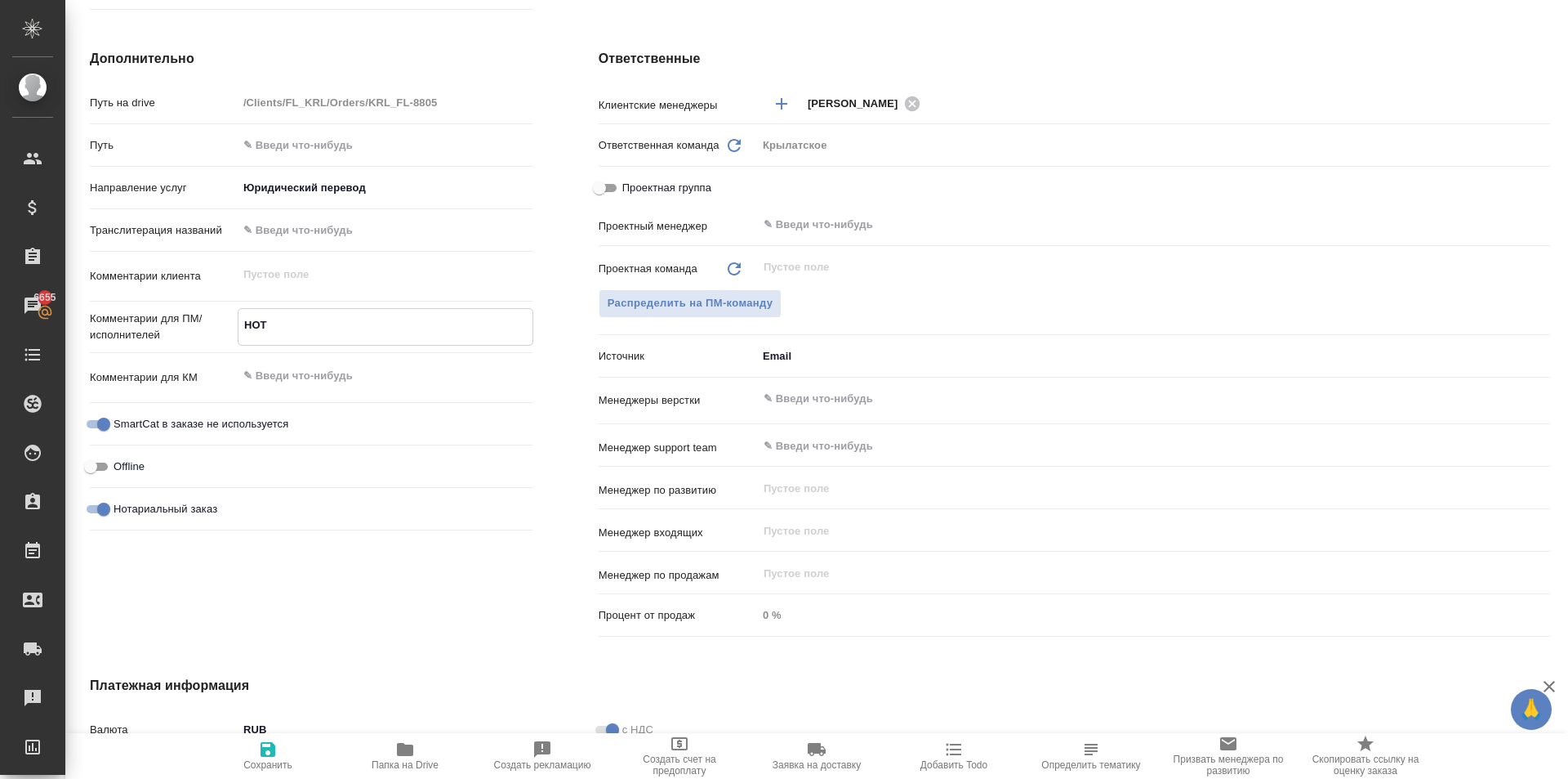
type textarea "НОТ"
type textarea "x"
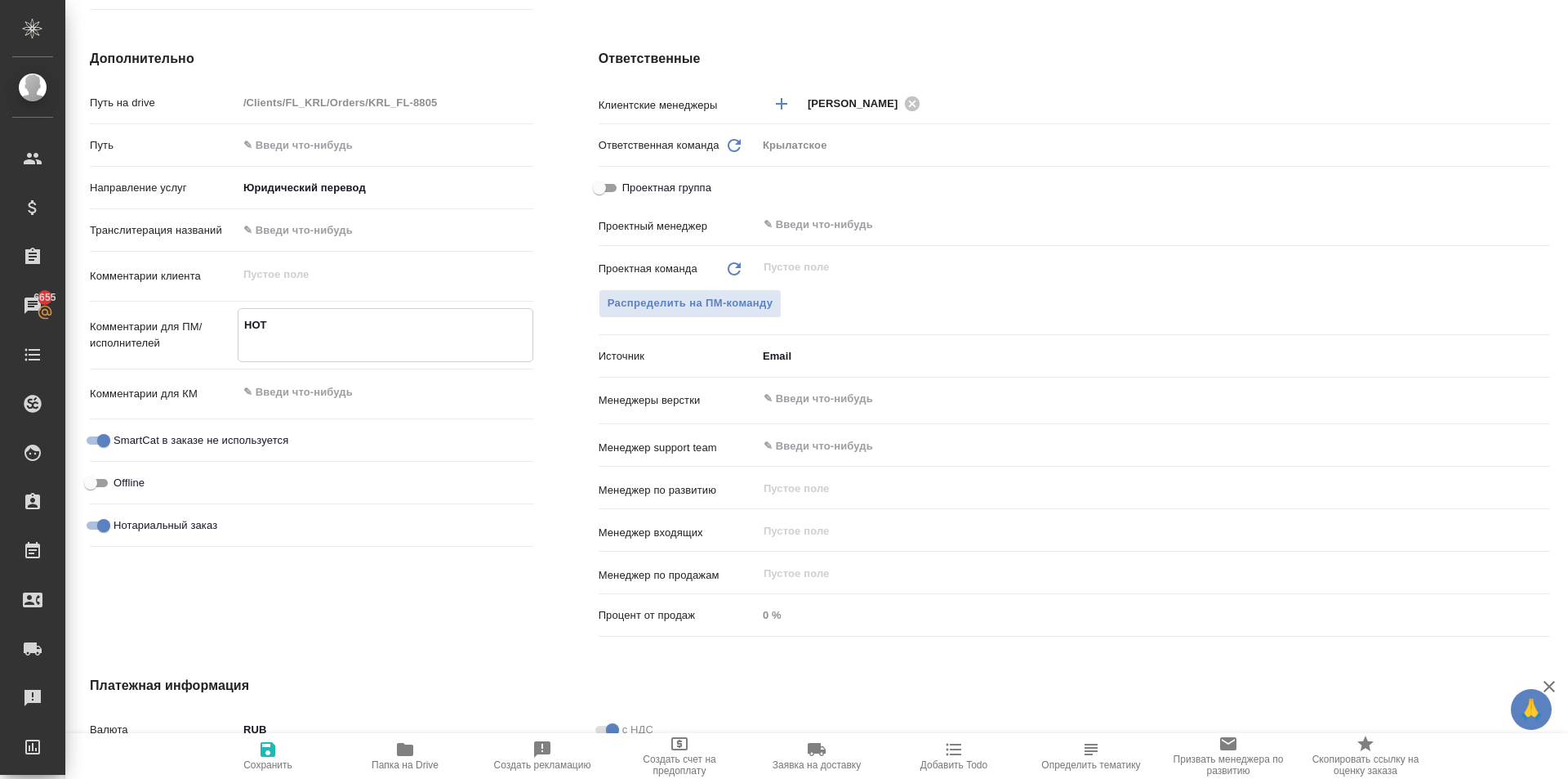
type textarea "НОТ"
type textarea "x"
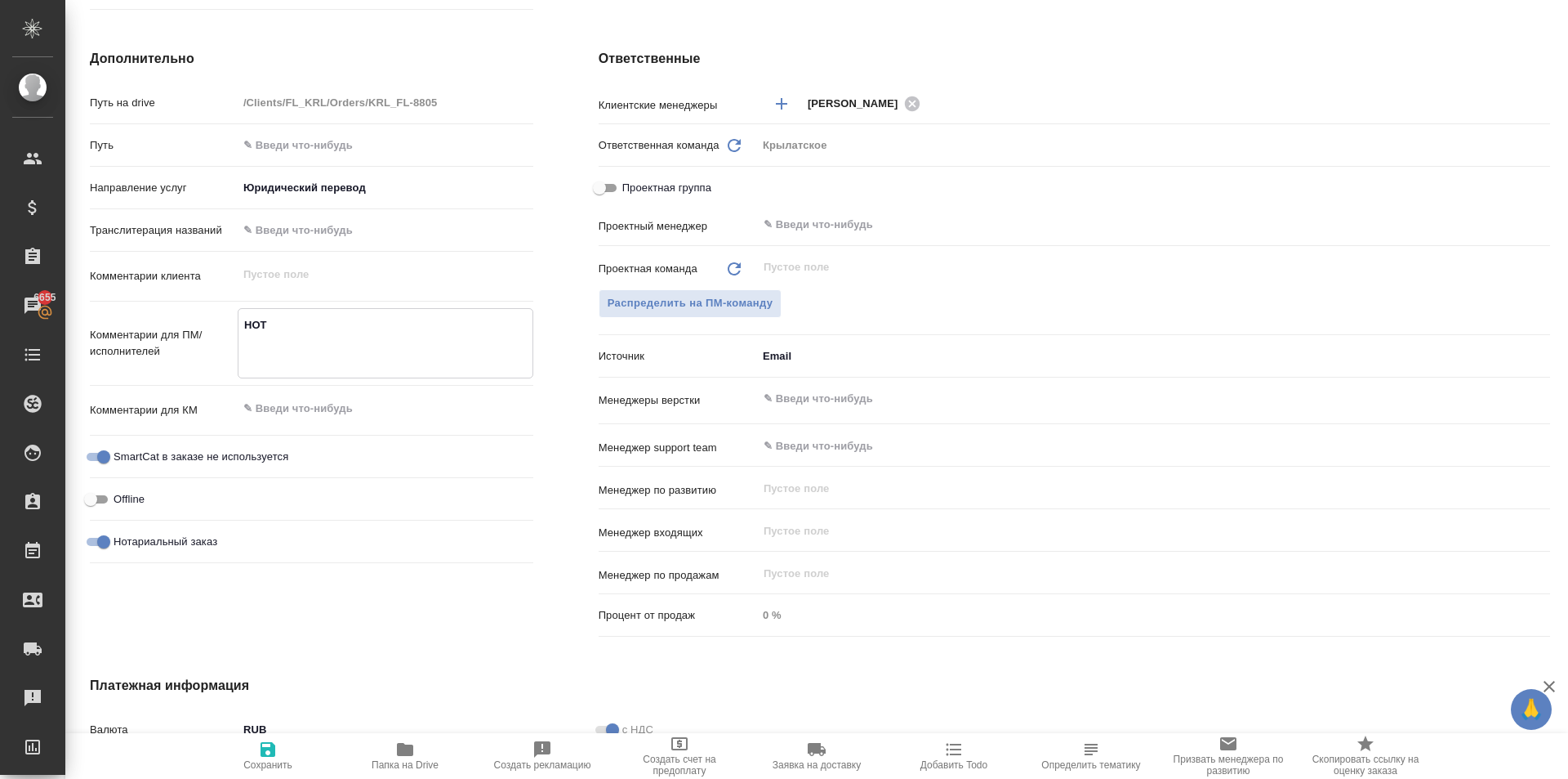
type textarea "x"
type textarea "НОТ В"
type textarea "x"
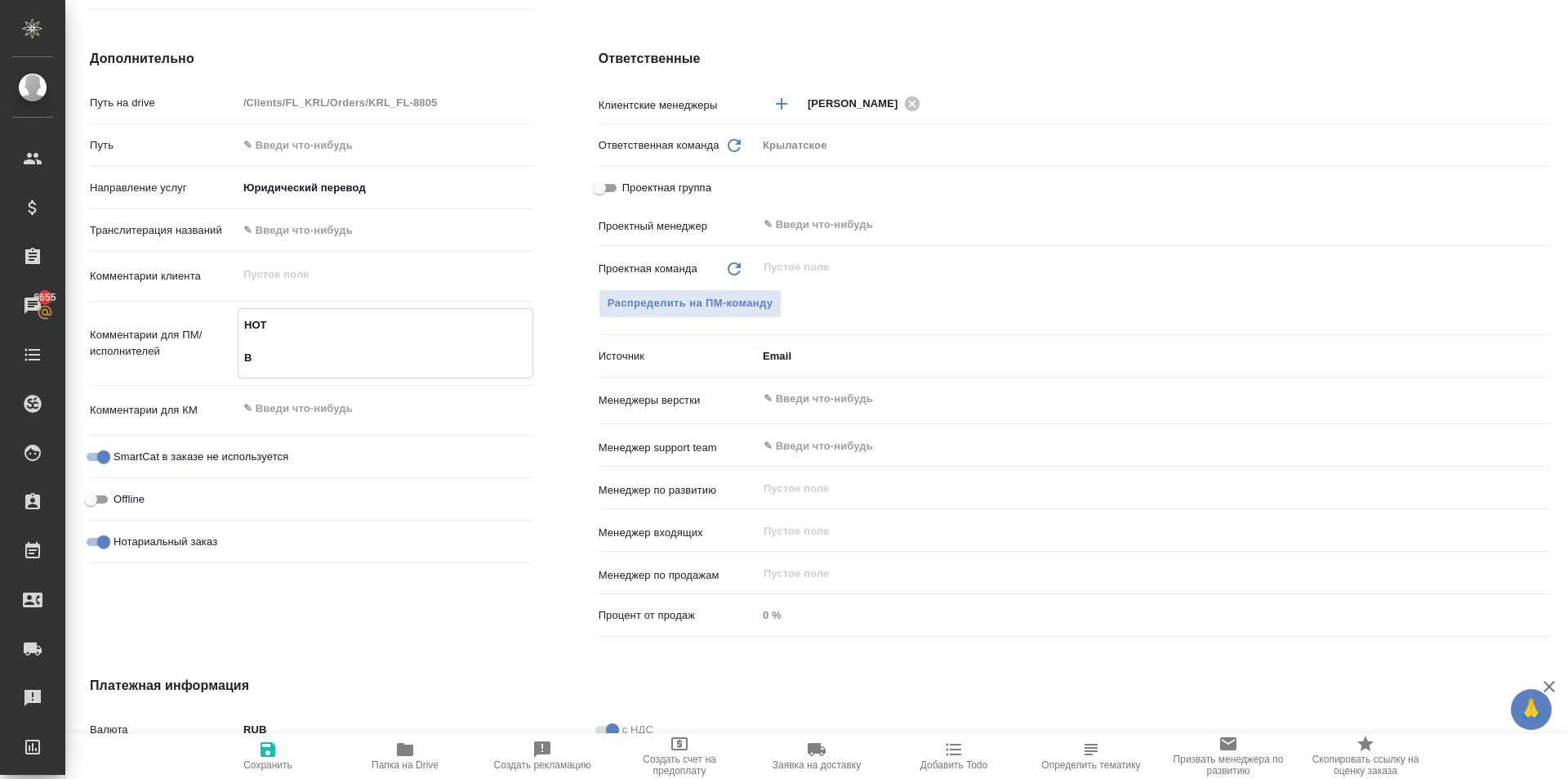
type textarea "НОТ В"
type textarea "x"
type textarea "НОТ В р"
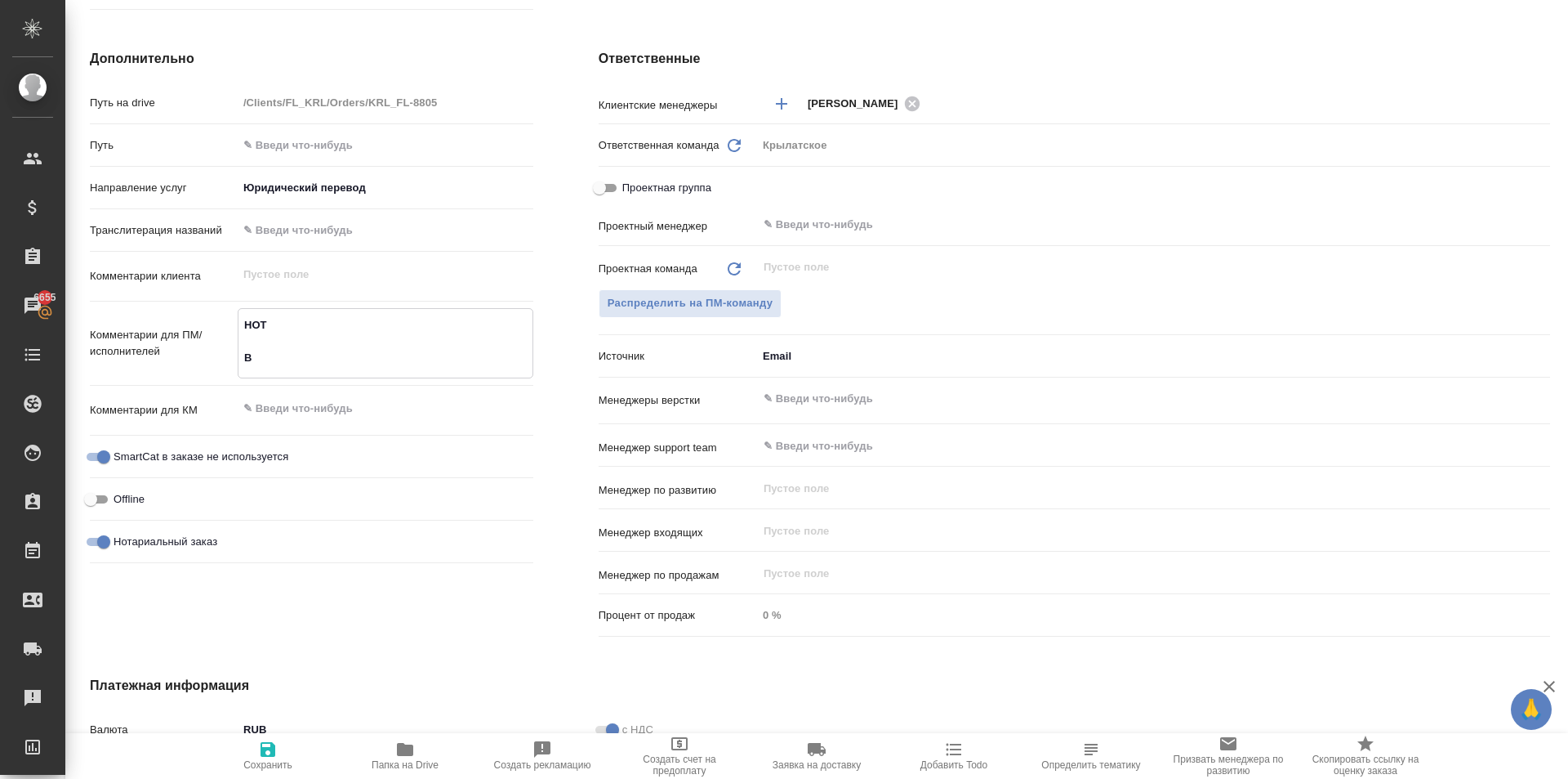
type textarea "x"
type textarea "НОТ В ре"
type textarea "x"
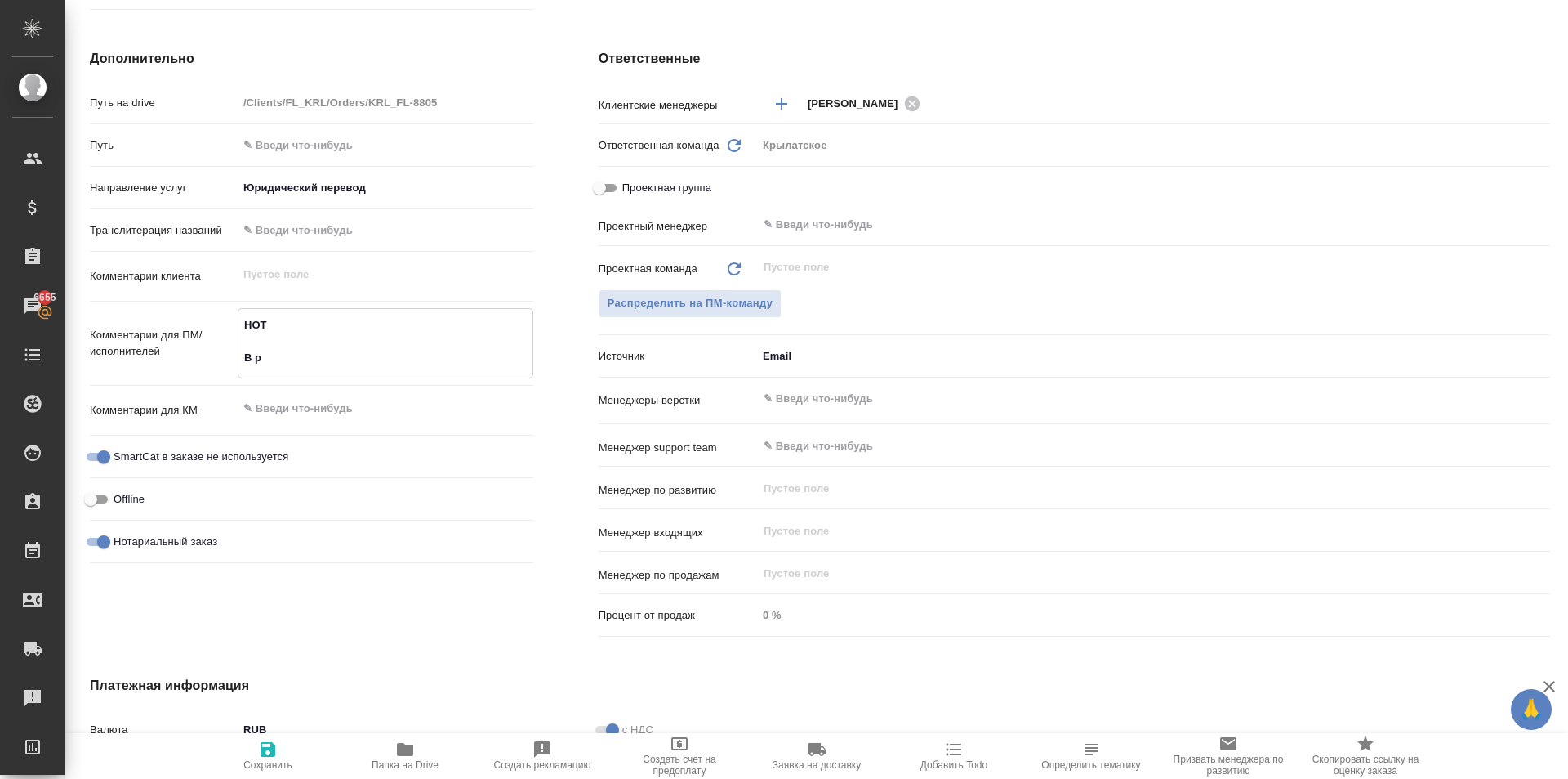
type textarea "x"
type textarea "НОТ В реф"
type textarea "x"
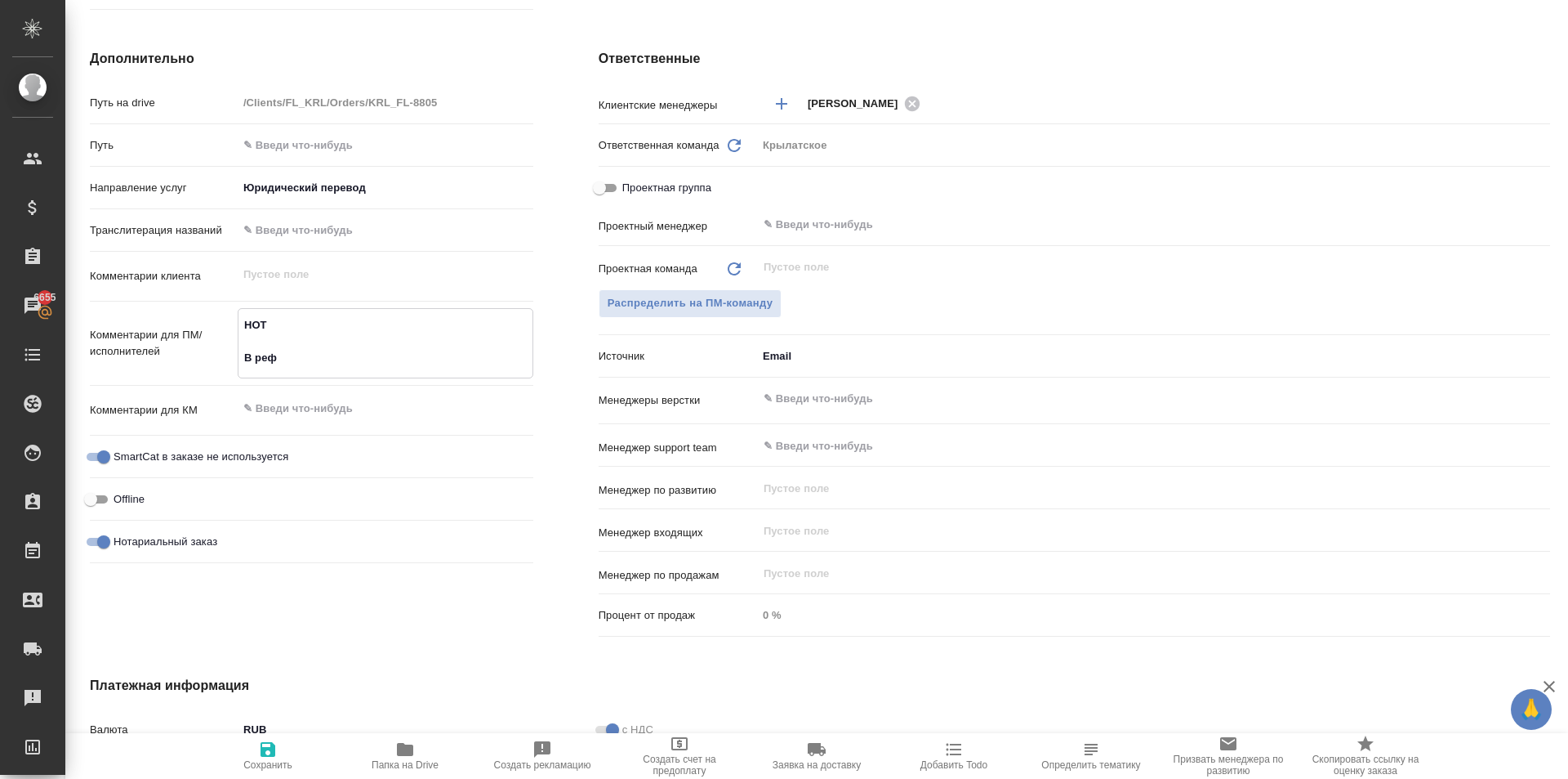
type textarea "x"
type textarea "НОТ В рефе"
type textarea "x"
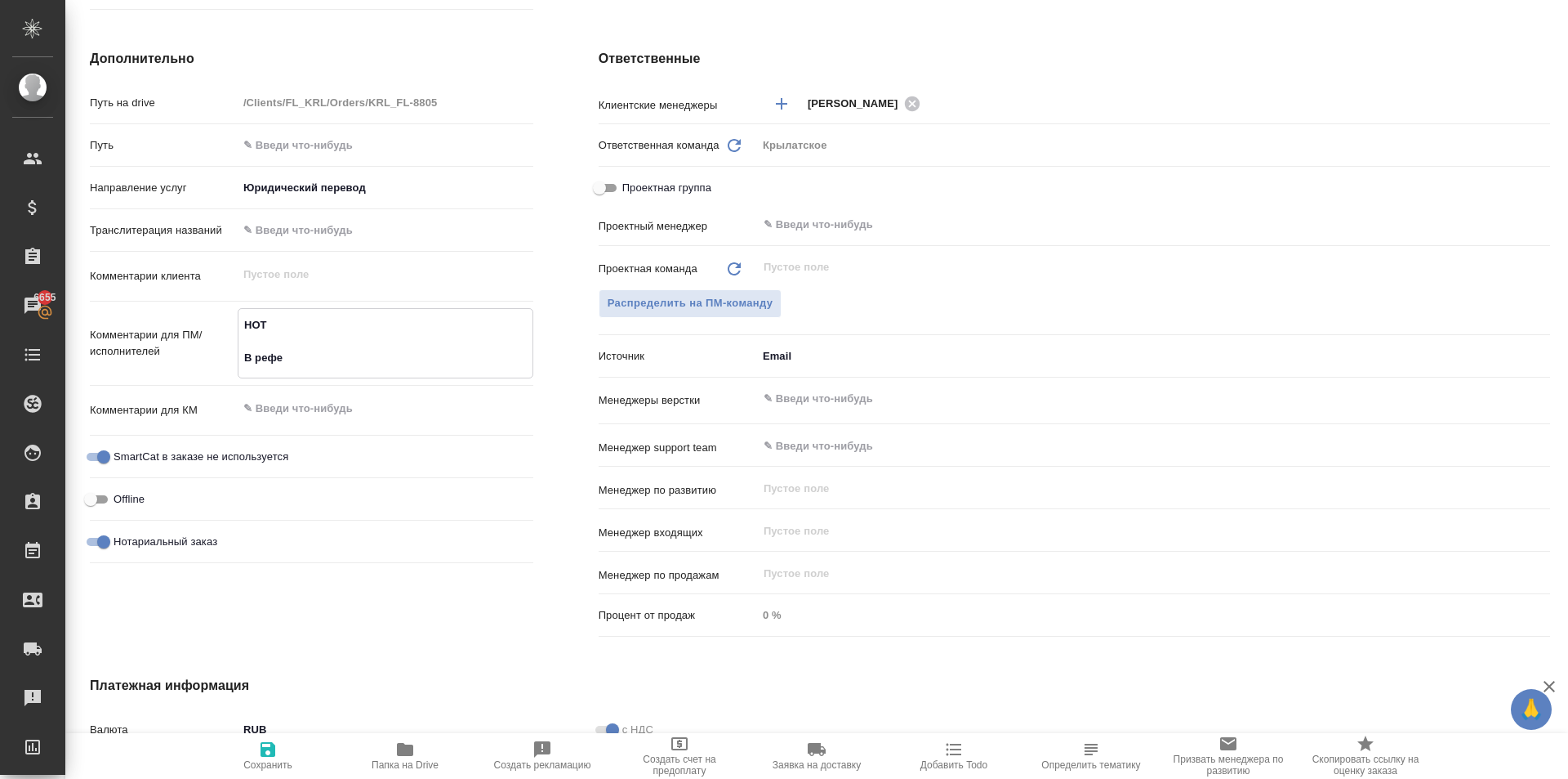
type textarea "НОТ В рефер"
type textarea "x"
type textarea "НОТ В рефере"
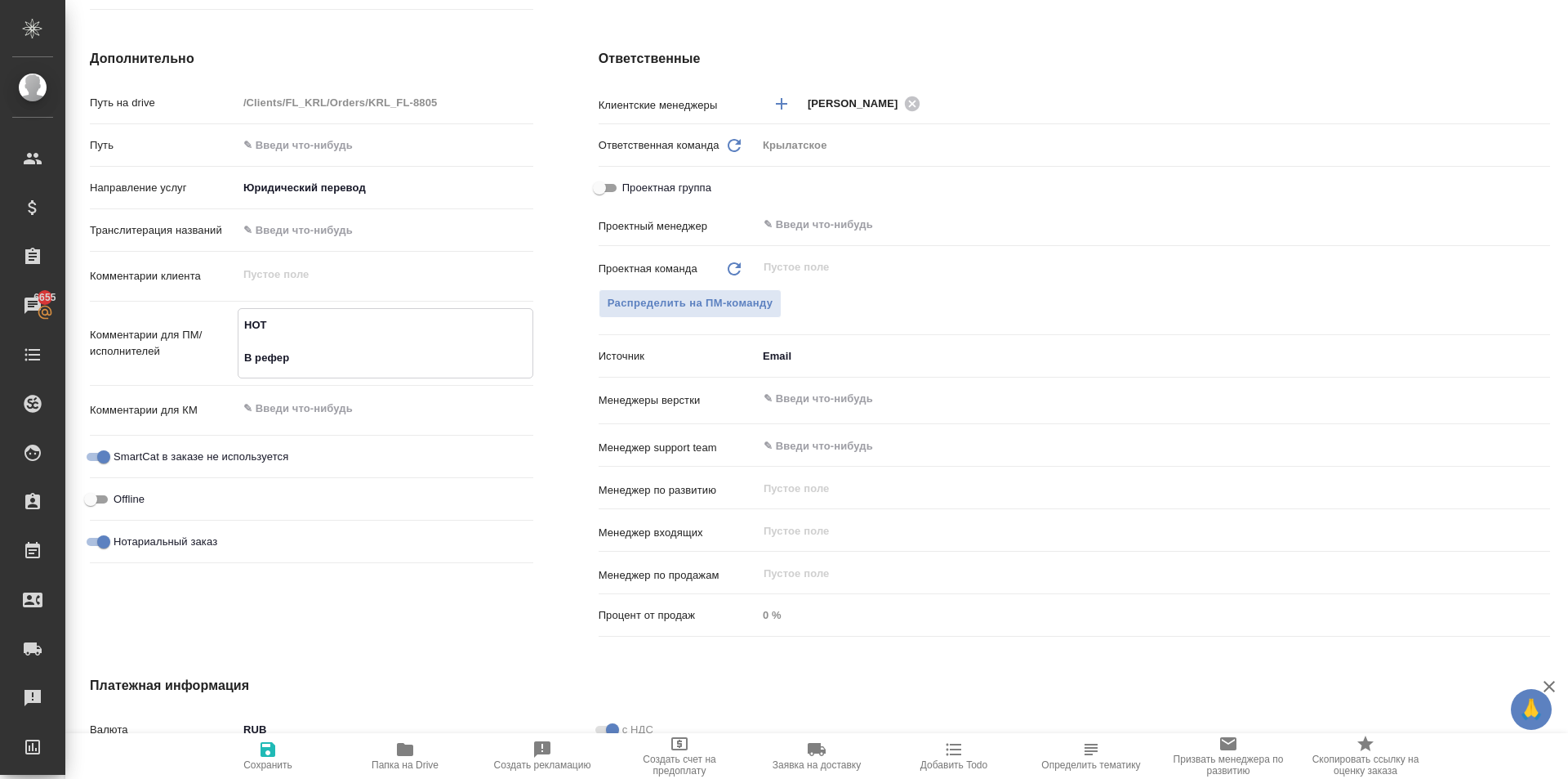
type textarea "x"
type textarea "НОТ В референ"
type textarea "x"
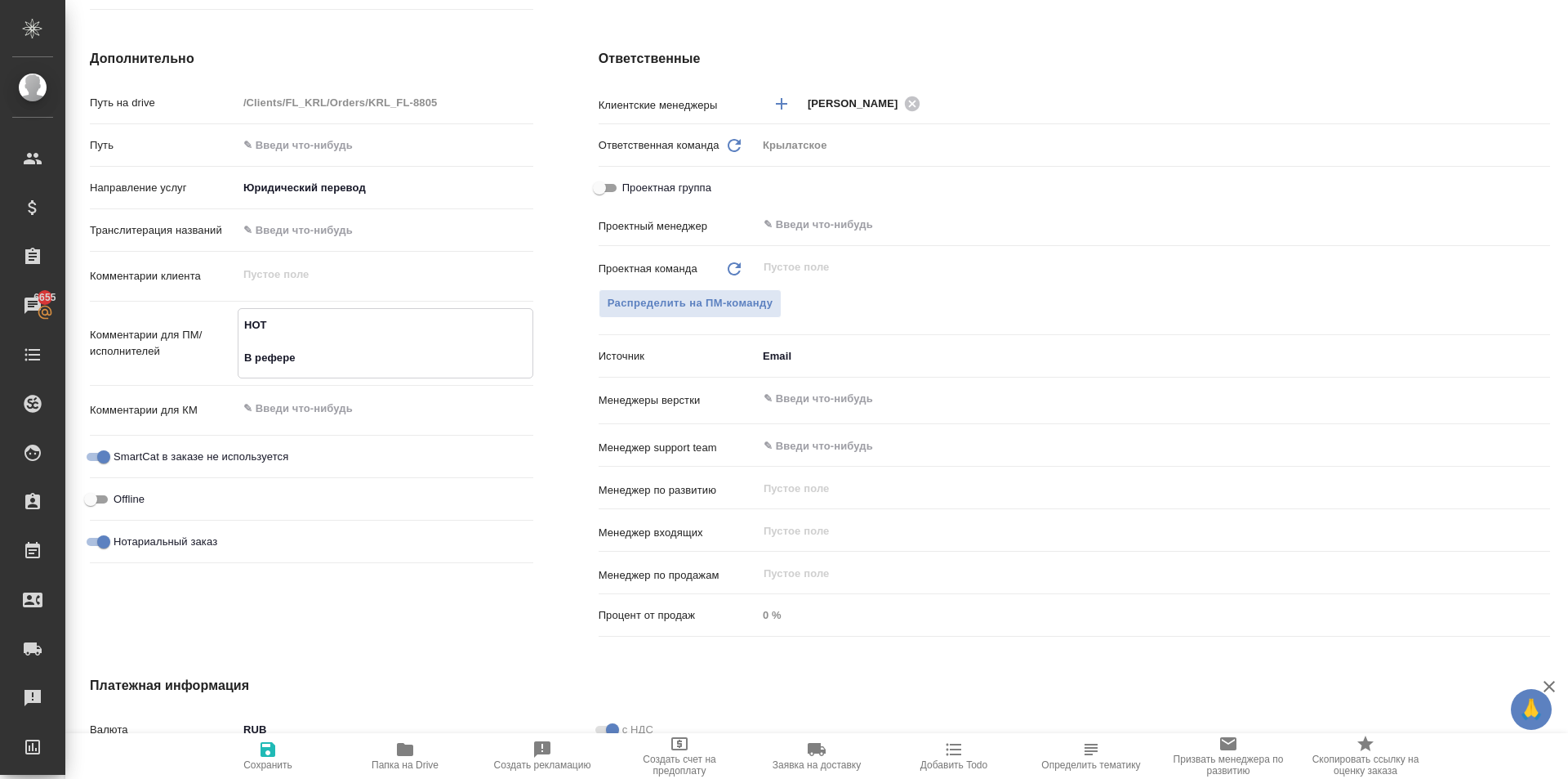
type textarea "x"
type textarea "НОТ В референс"
type textarea "x"
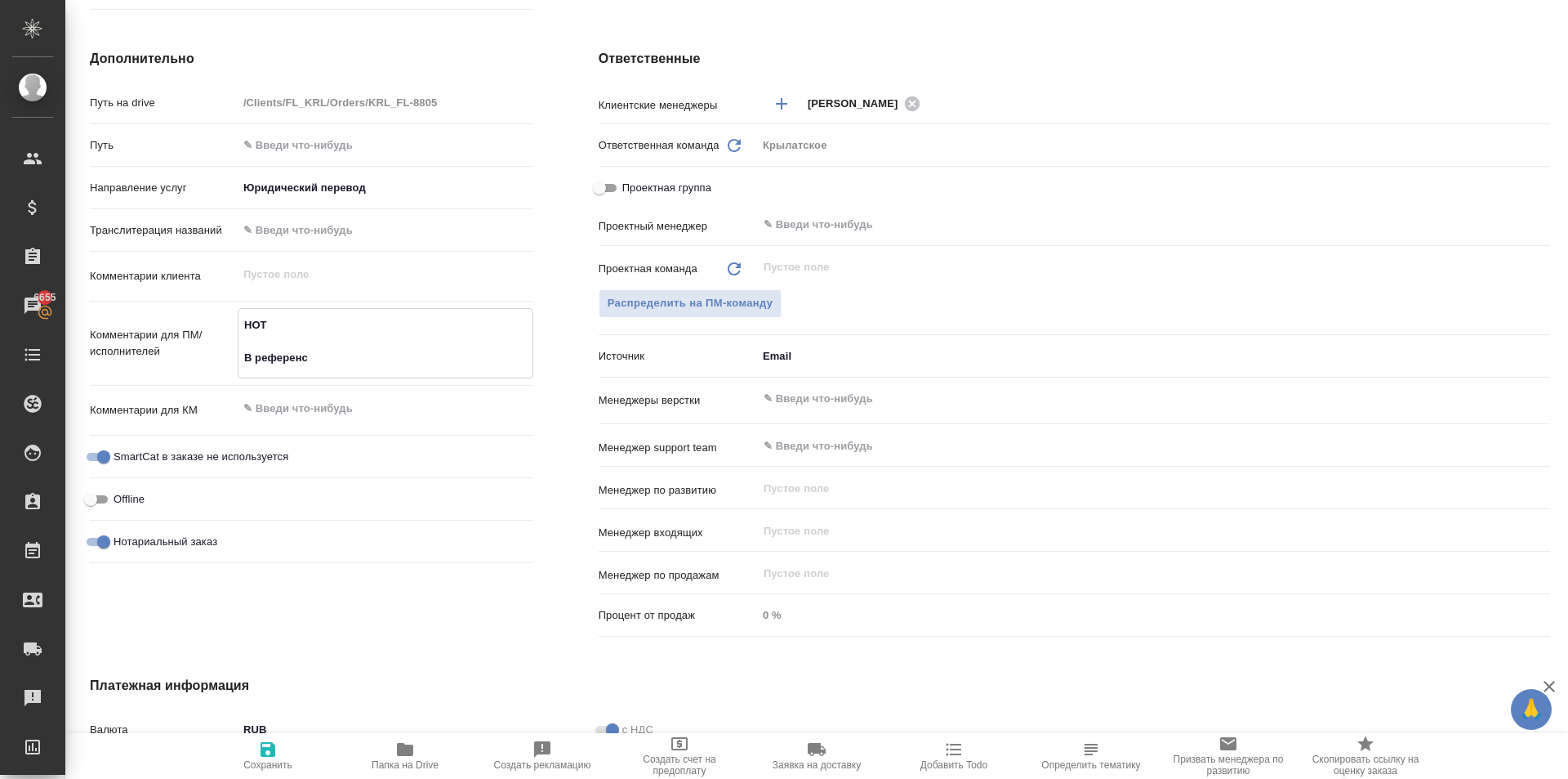
type textarea "x"
type textarea "НОТ В референс"
type textarea "x"
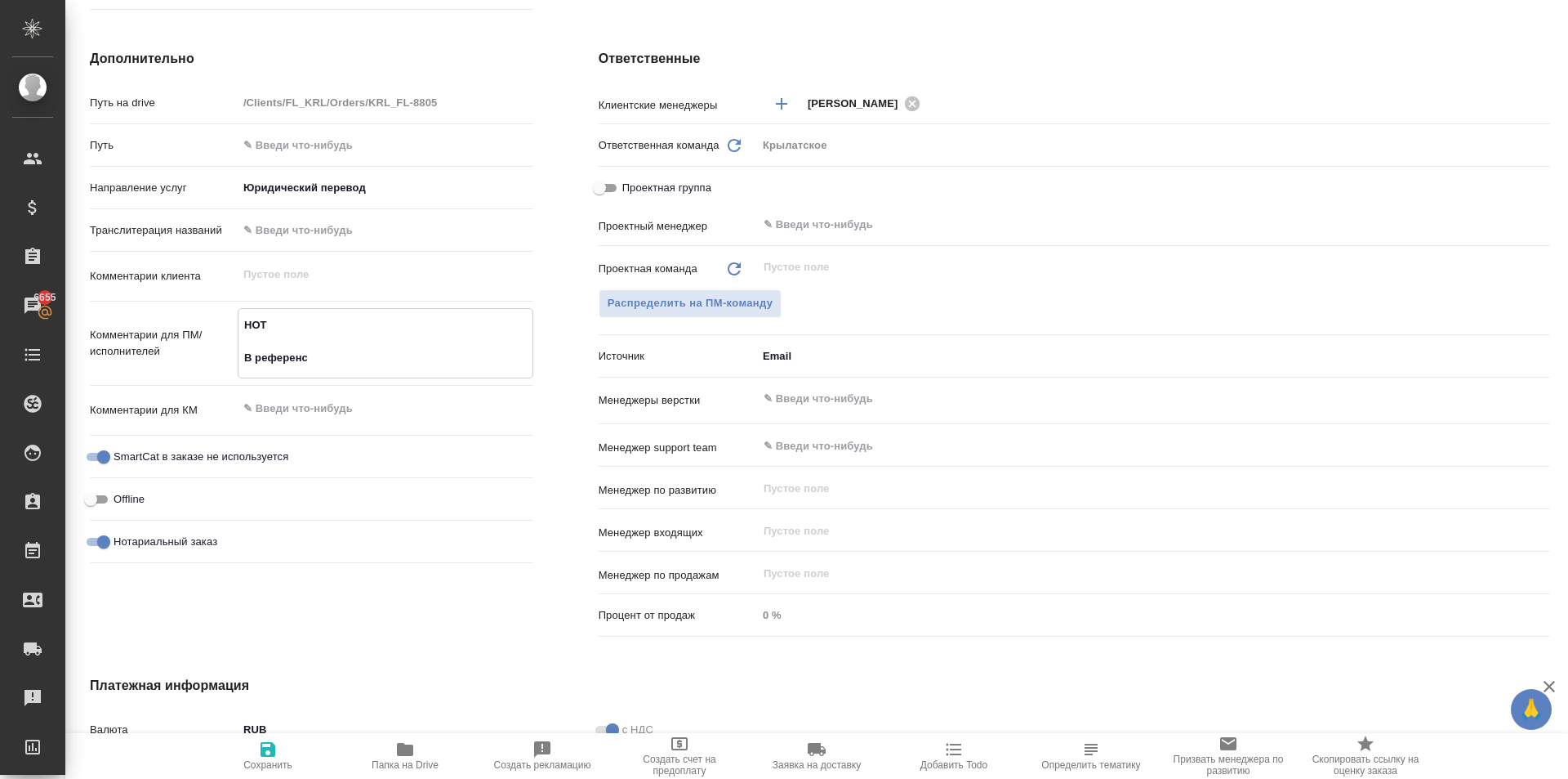
type textarea "НОТ В референс л"
type textarea "x"
type textarea "НОТ В референс ле"
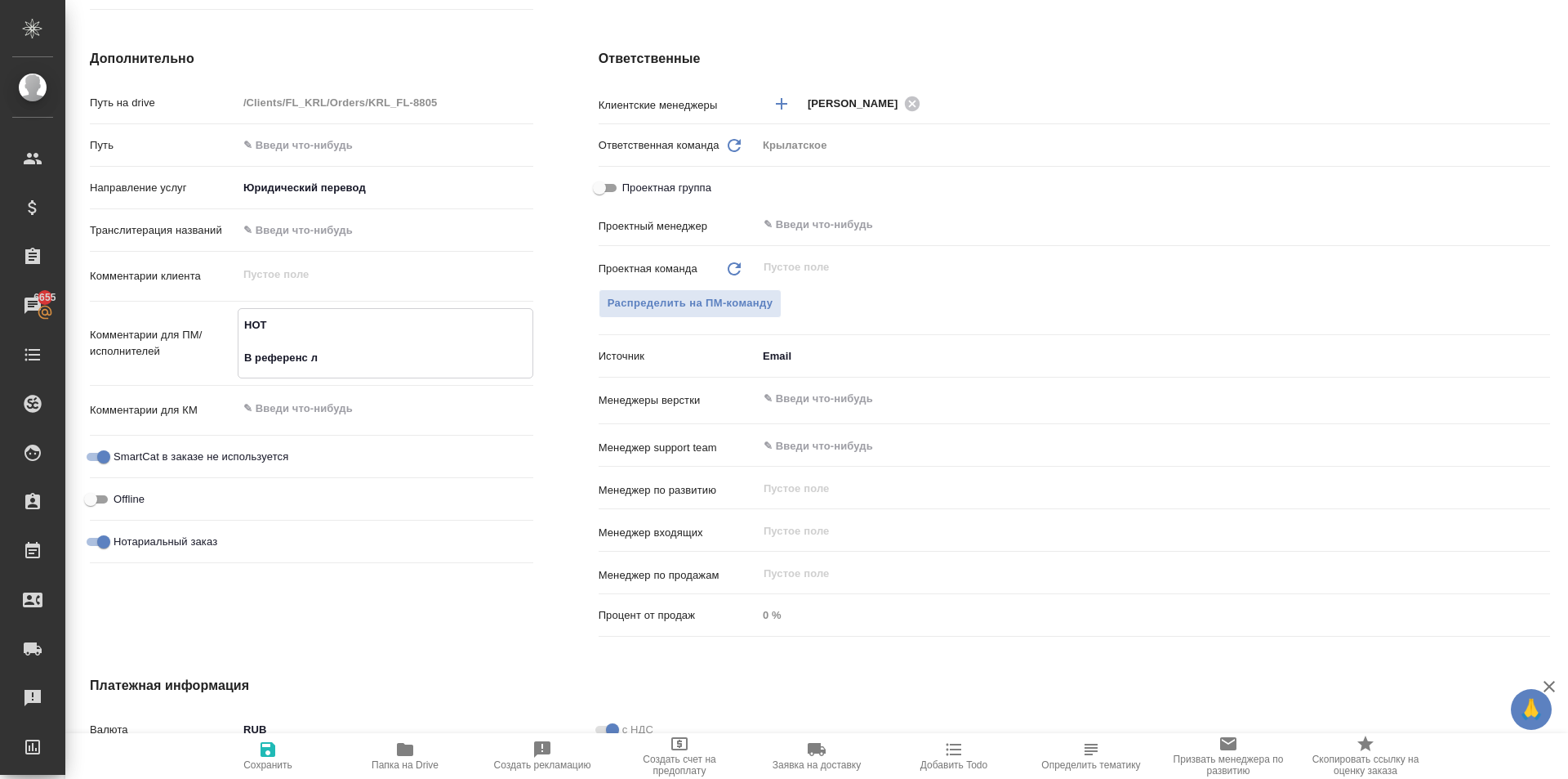
type textarea "x"
type textarea "НОТ В референс леж"
type textarea "x"
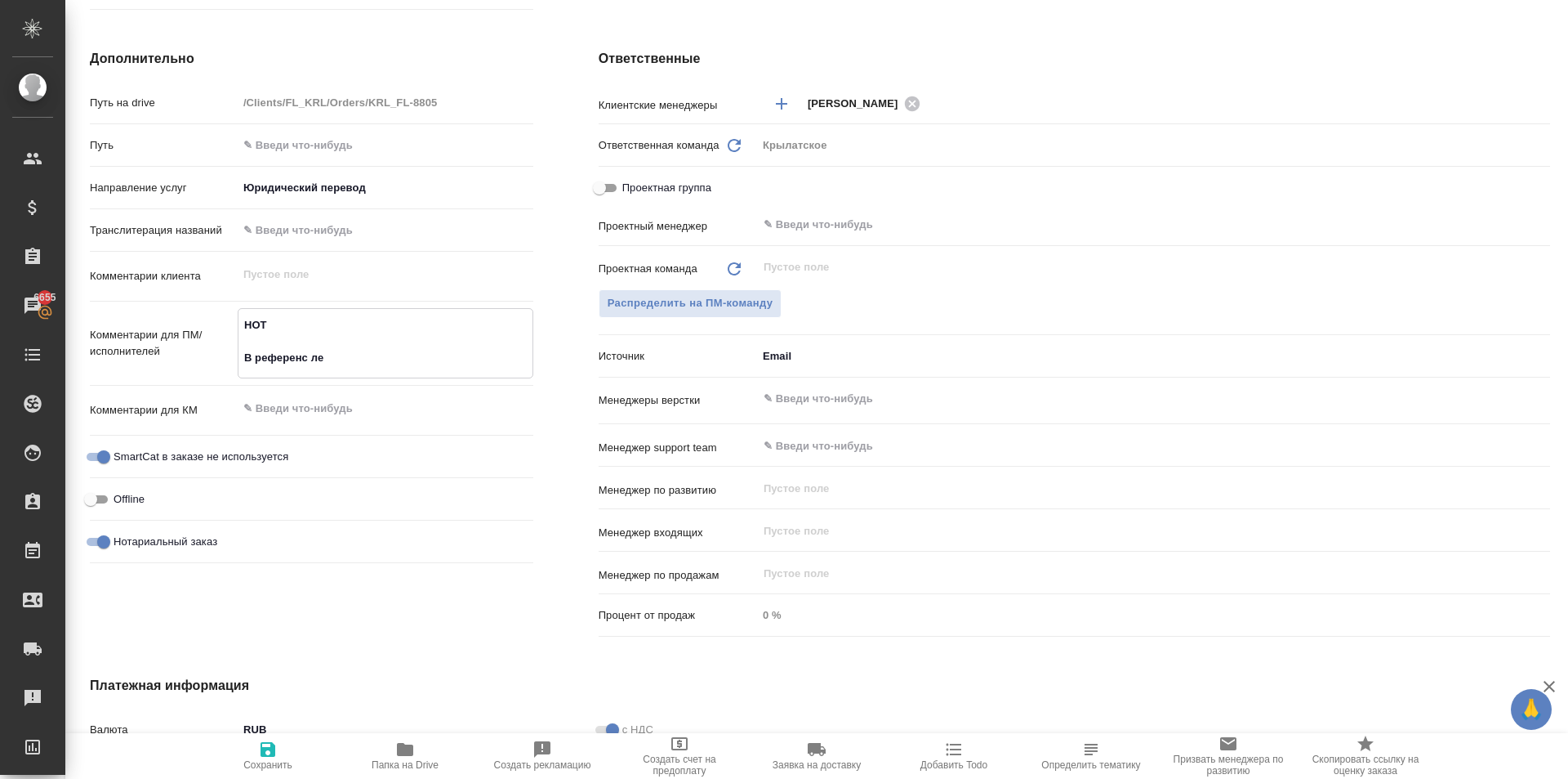
type textarea "x"
type textarea "НОТ В референс лежи"
type textarea "x"
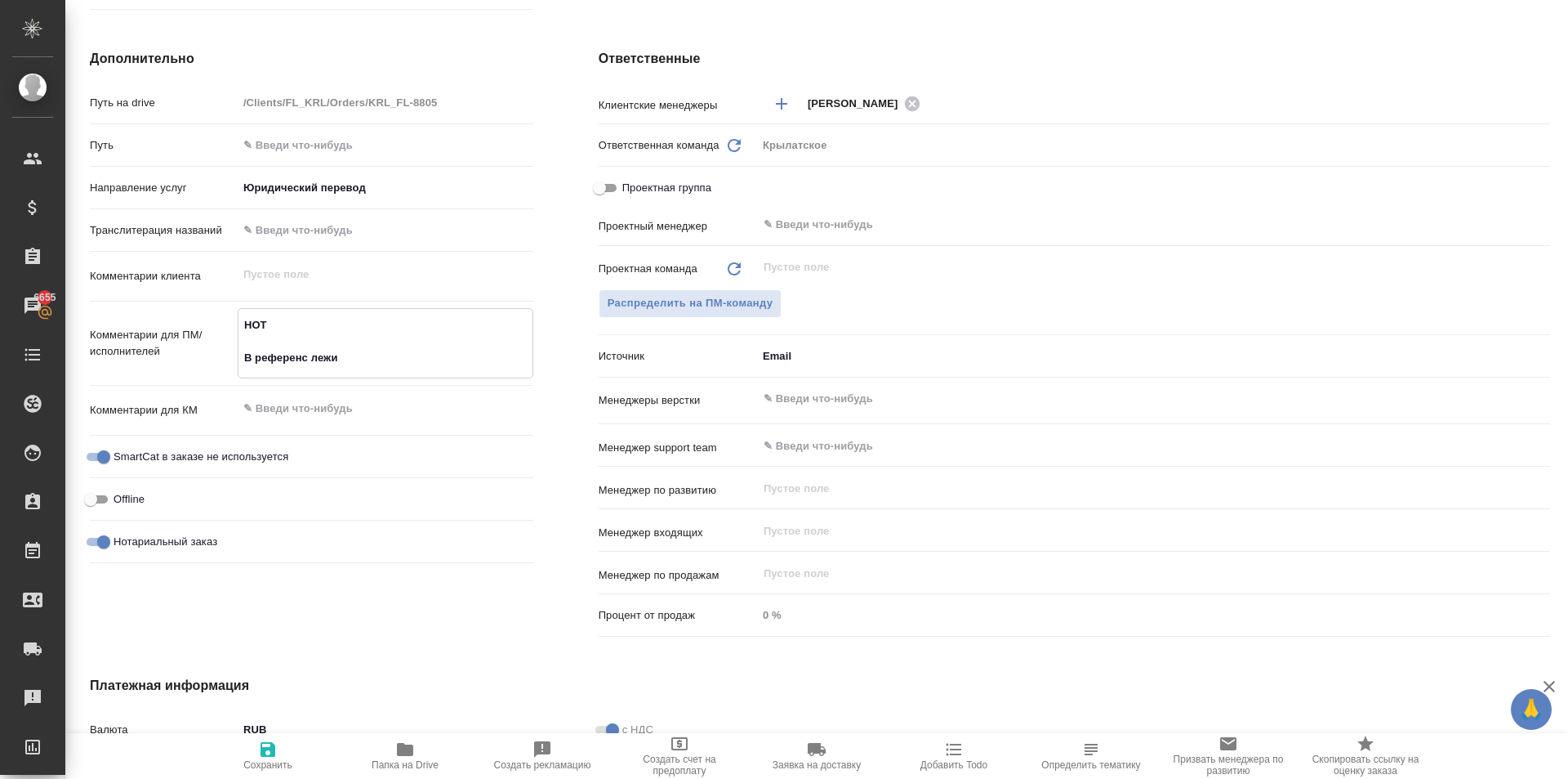
type textarea "НОТ В референс лежит"
type textarea "x"
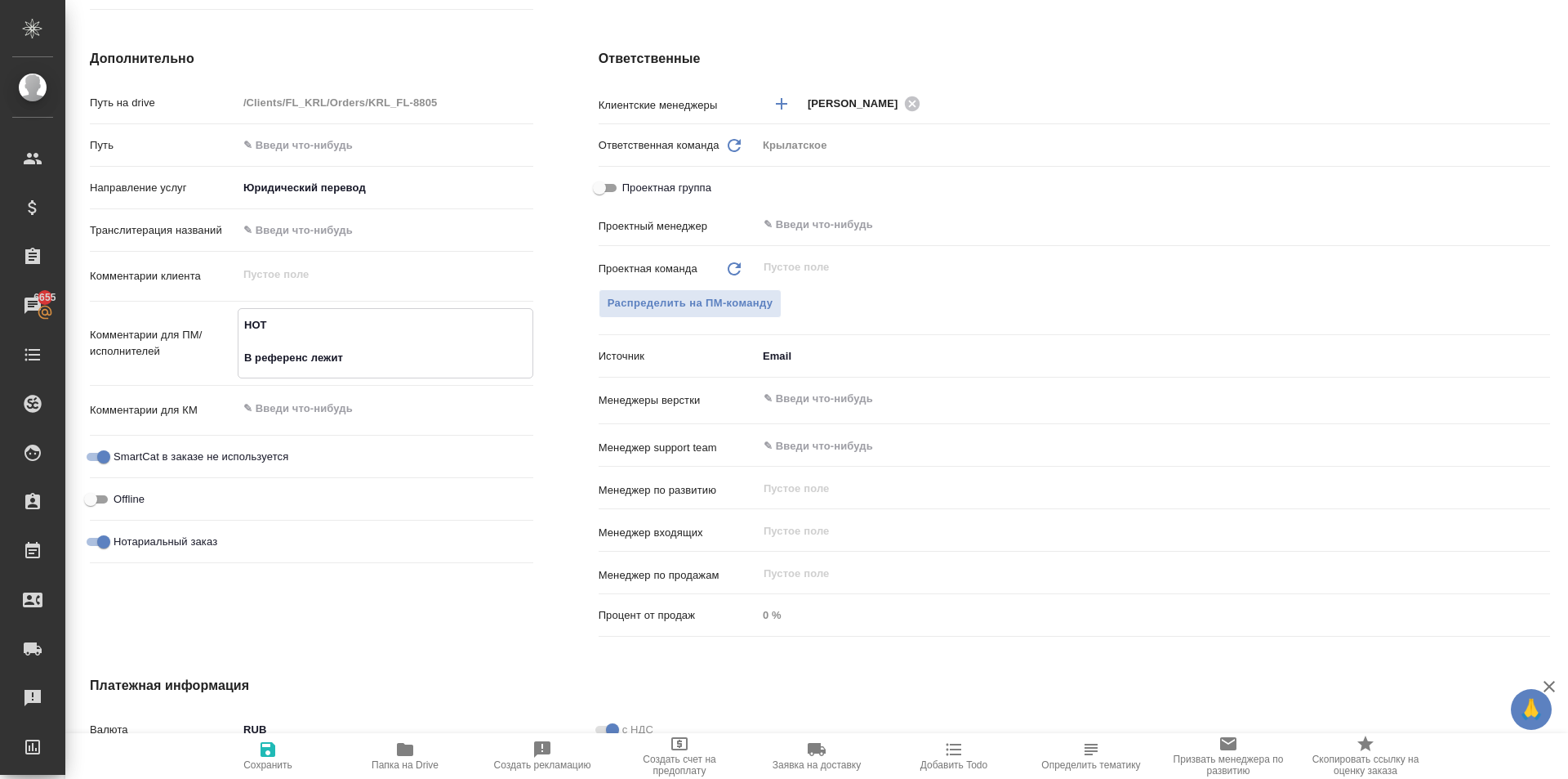
type textarea "НОТ В референс лежит"
type textarea "x"
type textarea "НОТ В референс лежит р"
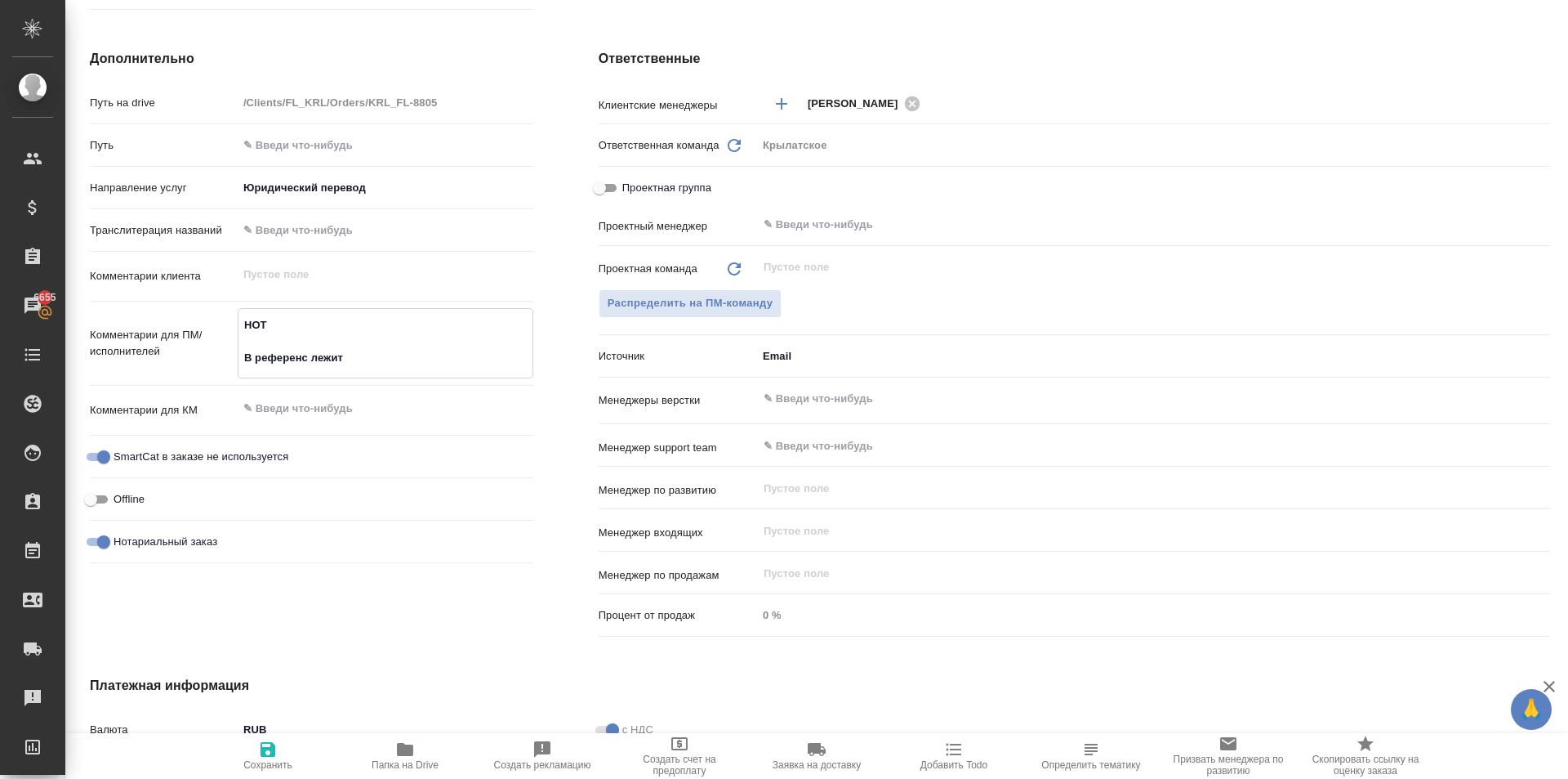
type textarea "x"
type textarea "НОТ В референс лежит ра"
type textarea "x"
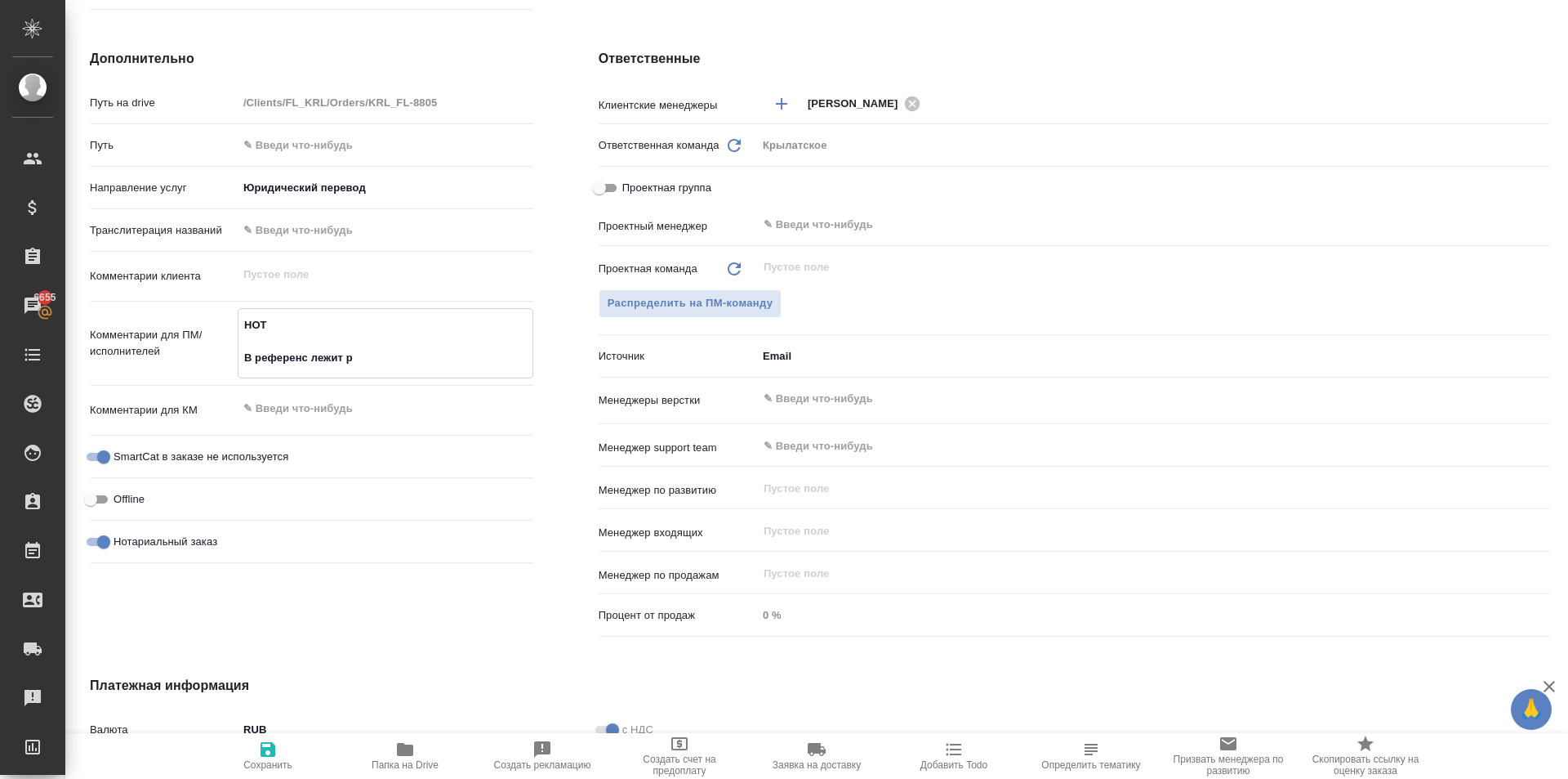
type textarea "x"
type textarea "НОТ В референс лежит ран"
type textarea "x"
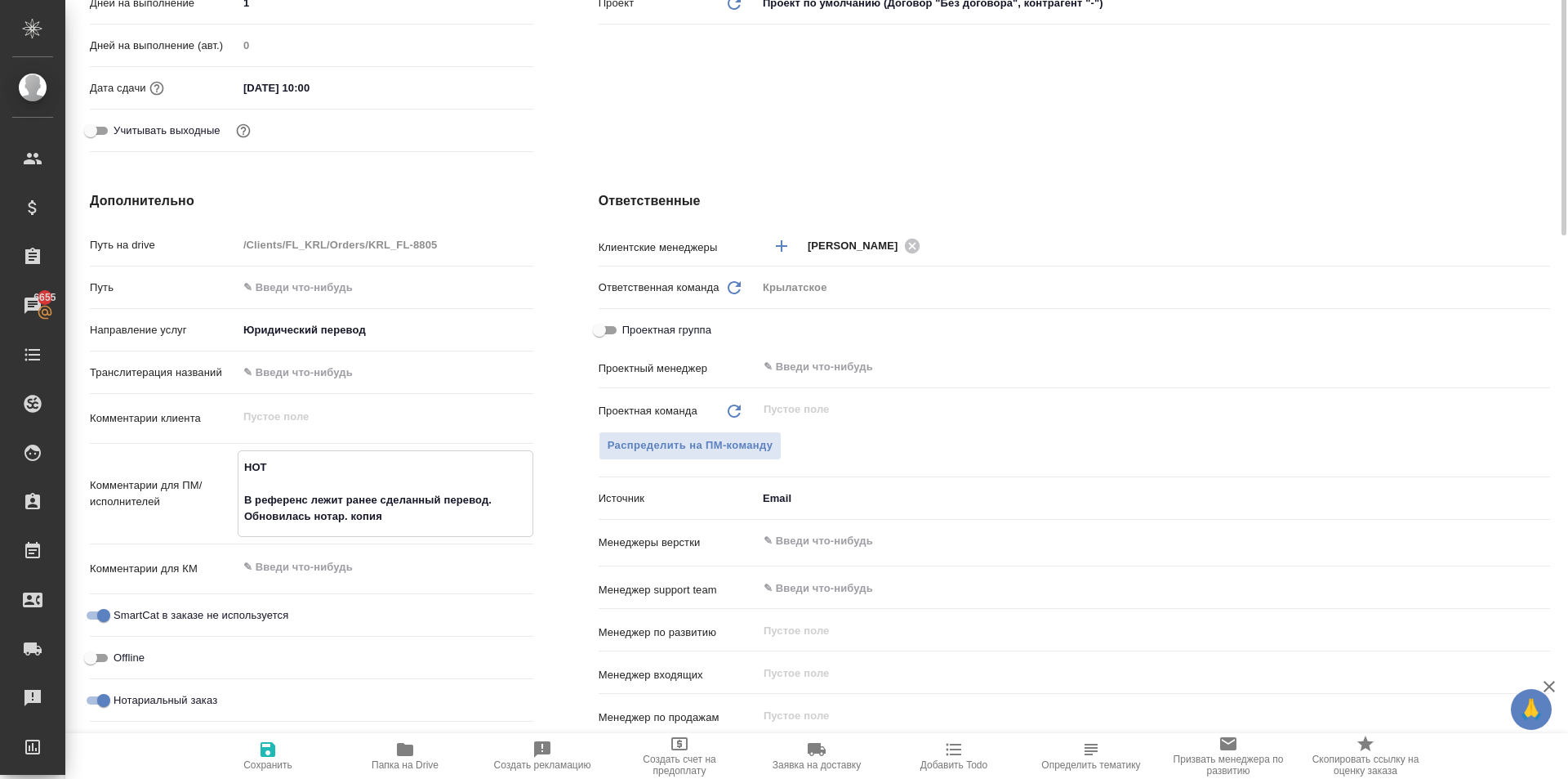
scroll to position [0, 0]
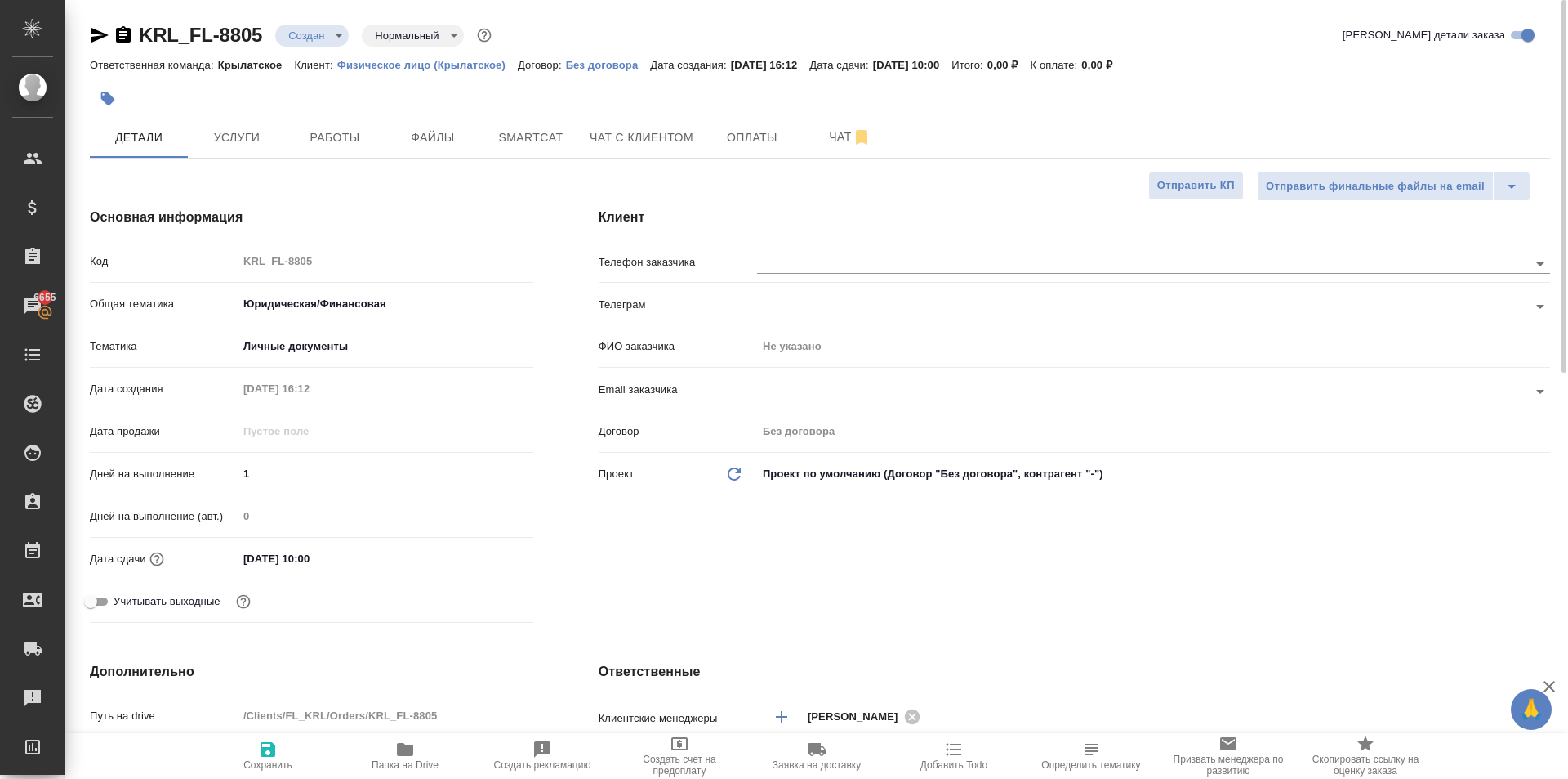
click at [275, 749] on span "Сохранить" at bounding box center [268, 755] width 118 height 31
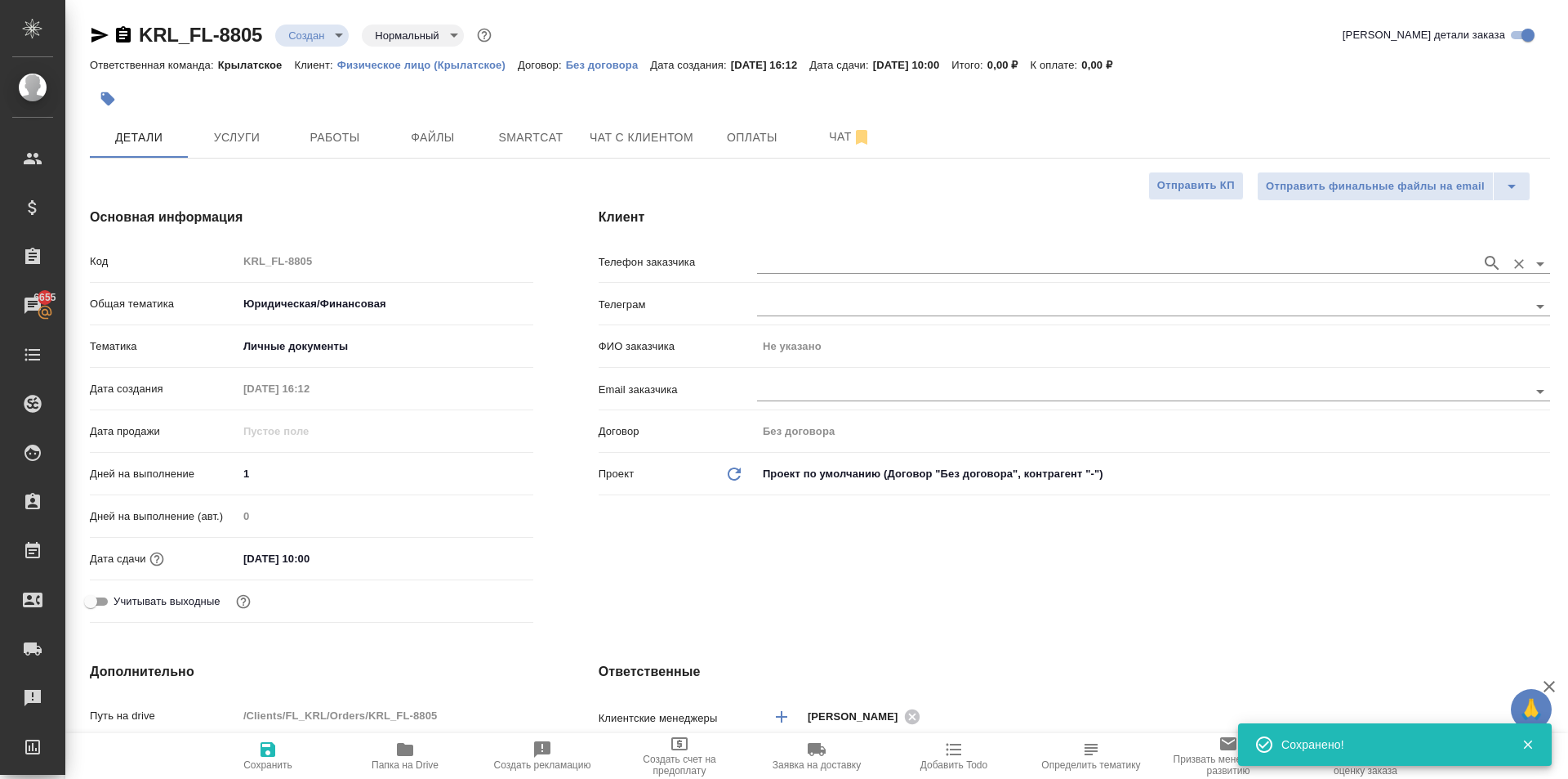
click at [803, 247] on div at bounding box center [1154, 262] width 793 height 31
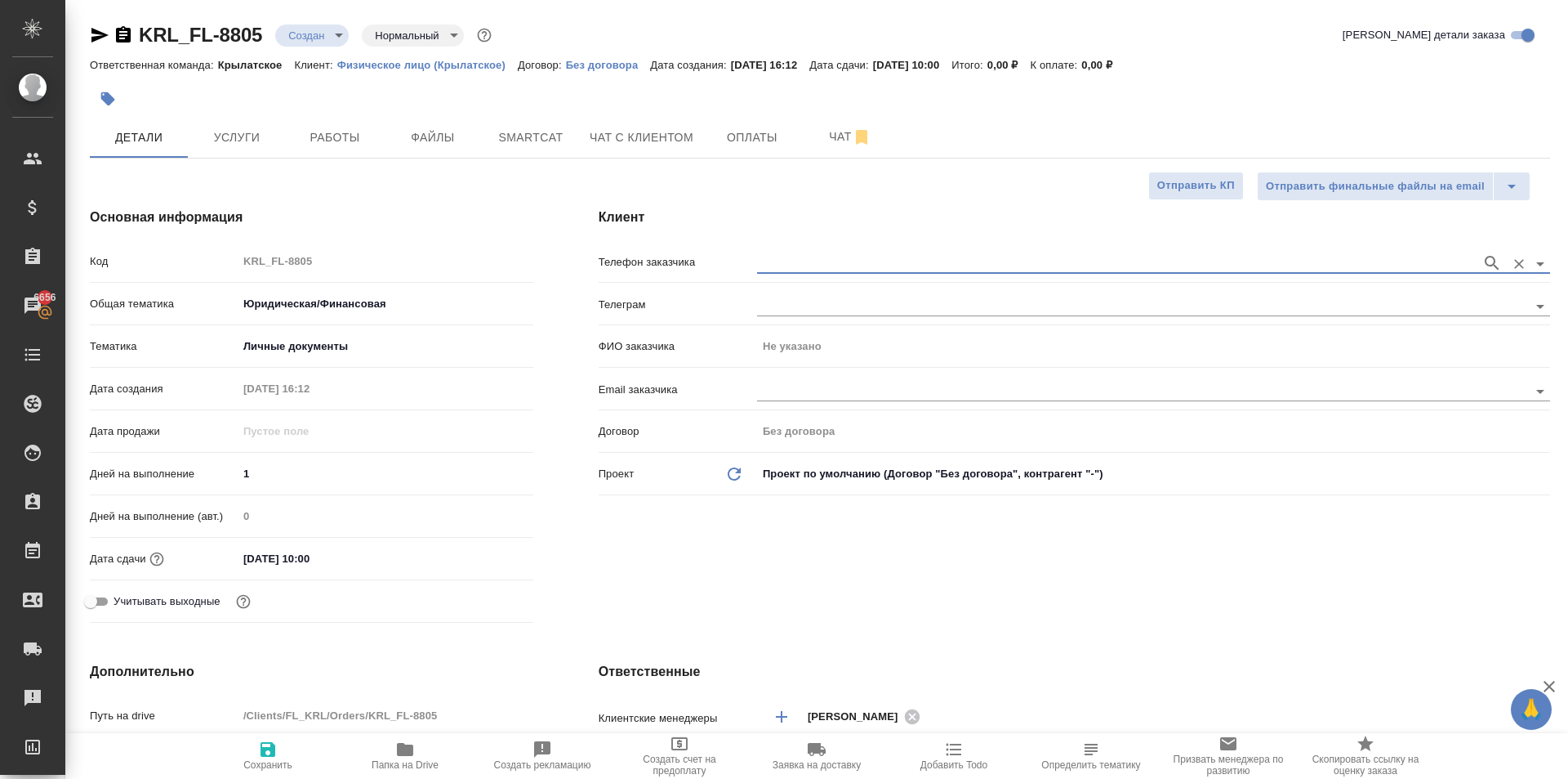
click at [765, 263] on input "text" at bounding box center [1115, 264] width 717 height 20
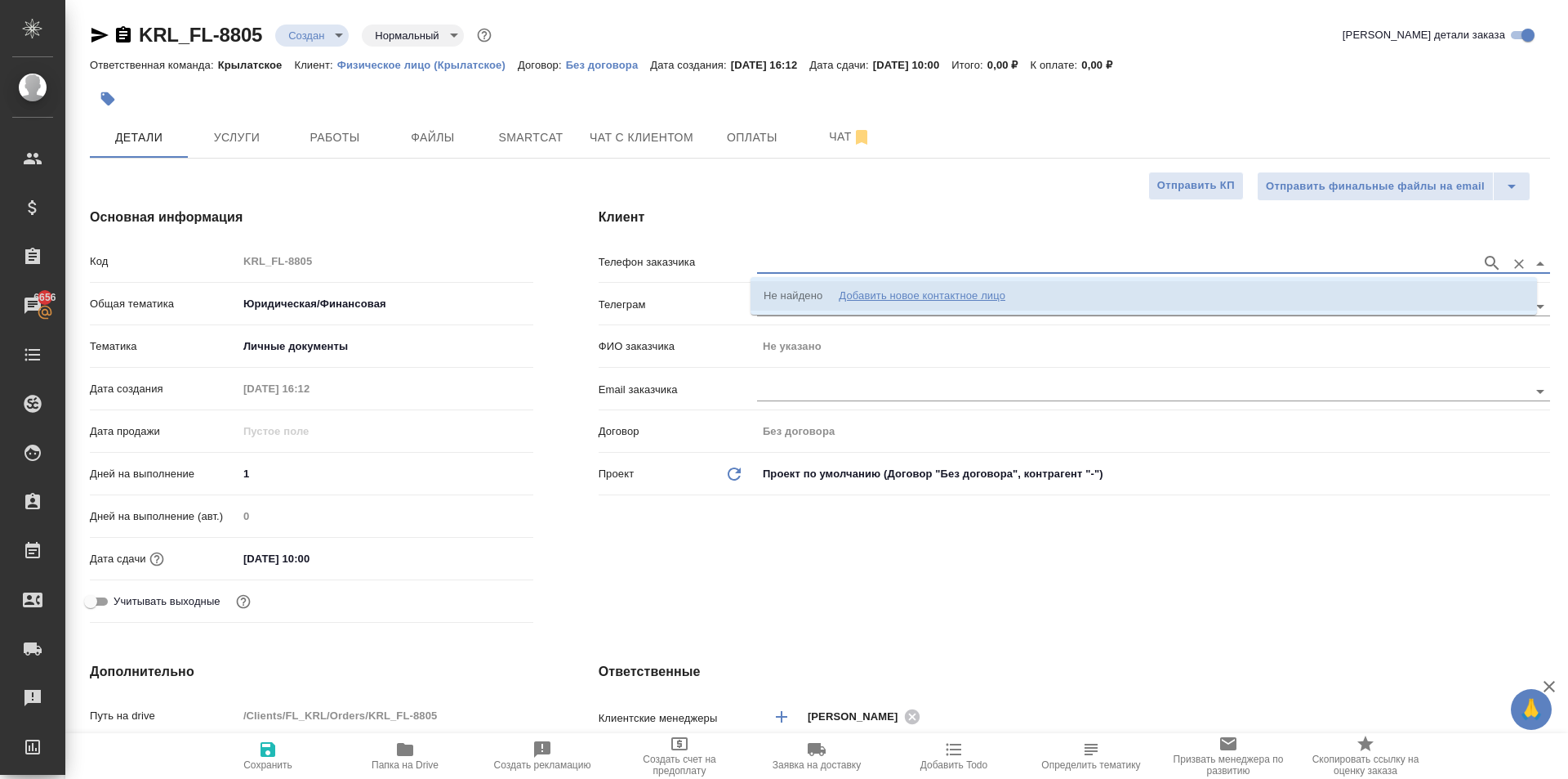
click at [785, 282] on li "Не найдено Добавить новое контактное лицо" at bounding box center [1144, 296] width 787 height 30
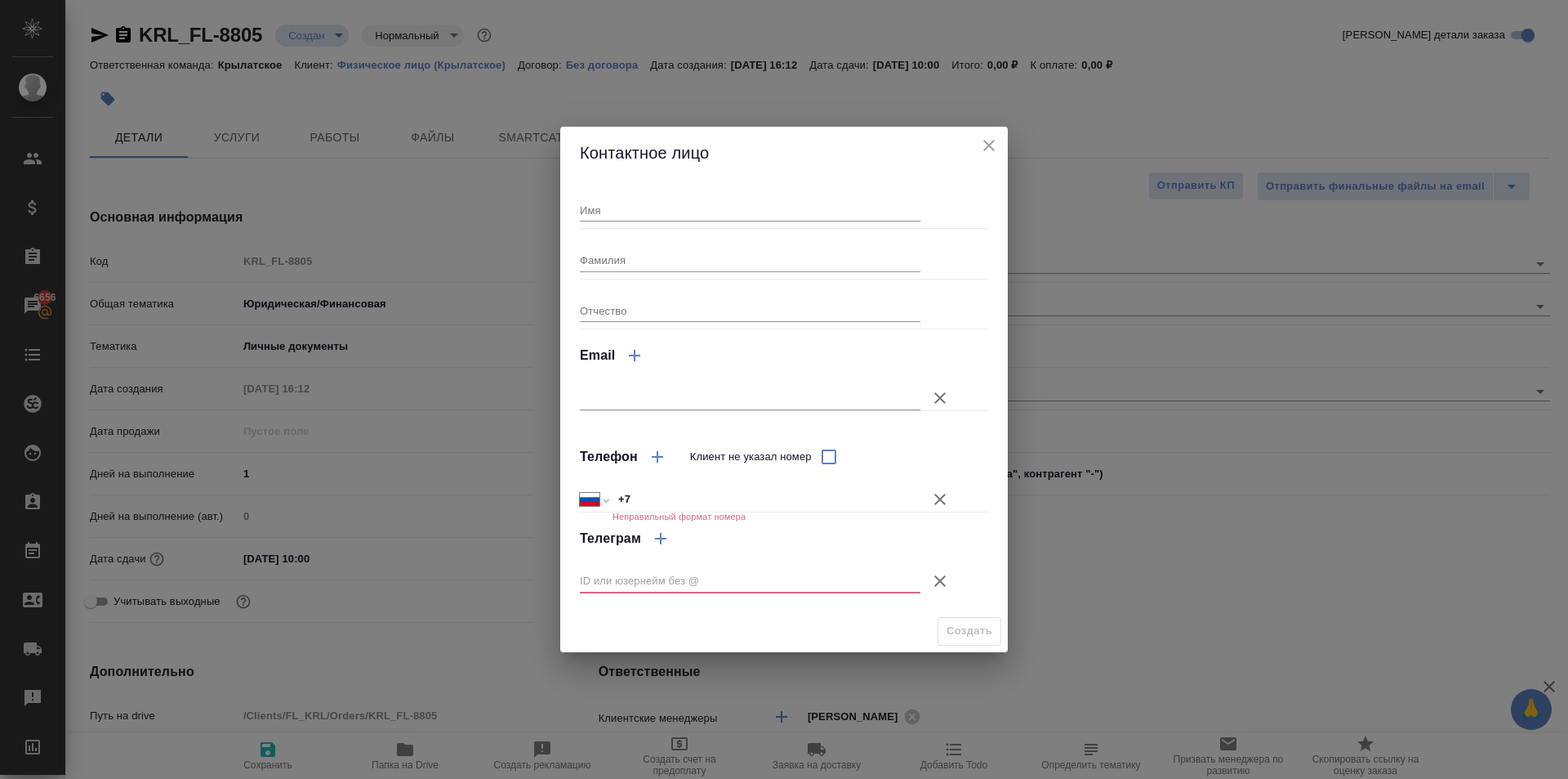
click at [1002, 141] on div "Контактное лицо" at bounding box center [784, 153] width 448 height 52
click at [989, 145] on icon "close" at bounding box center [989, 145] width 12 height 12
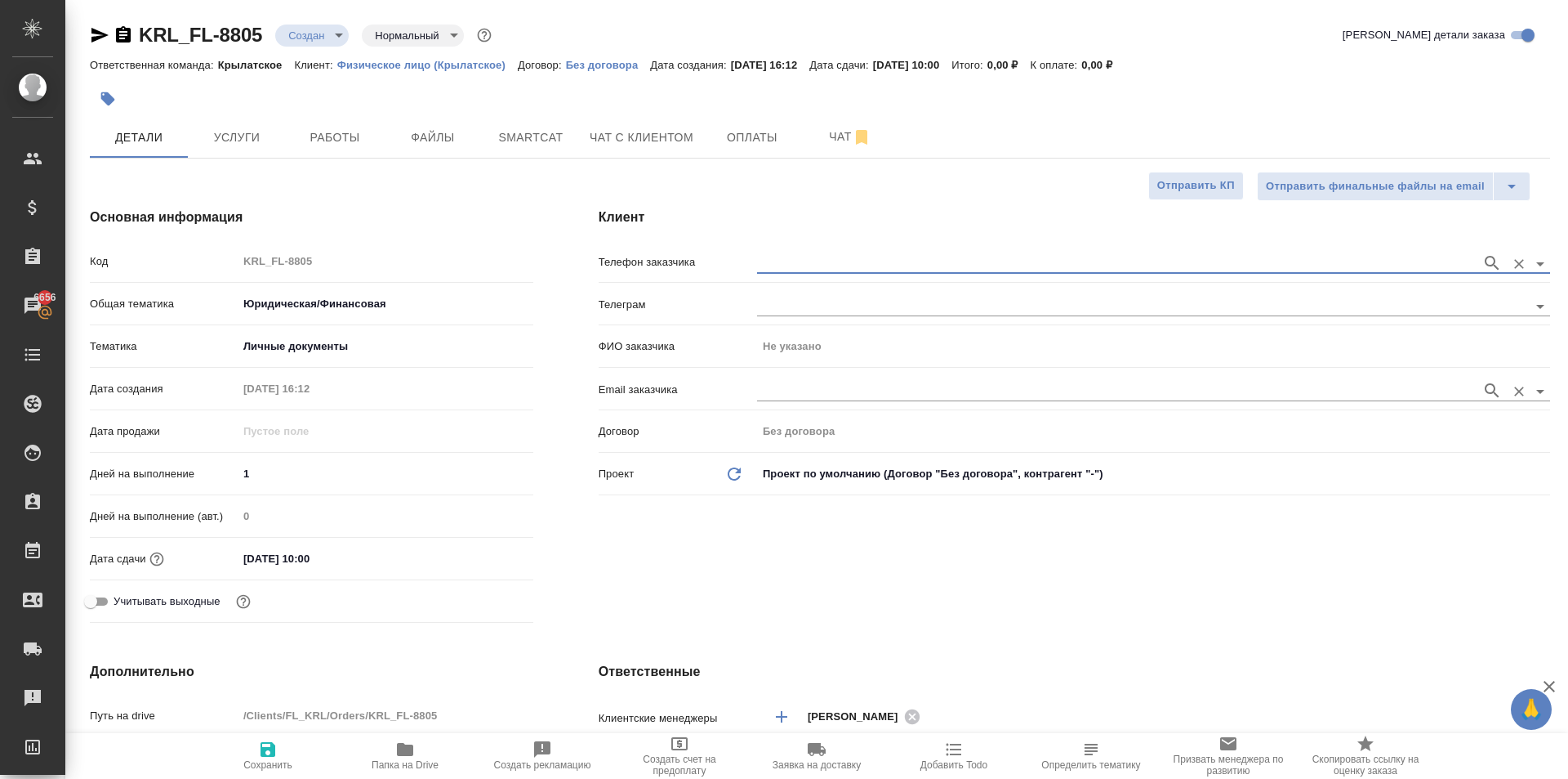
click at [826, 388] on input "text" at bounding box center [1115, 390] width 717 height 20
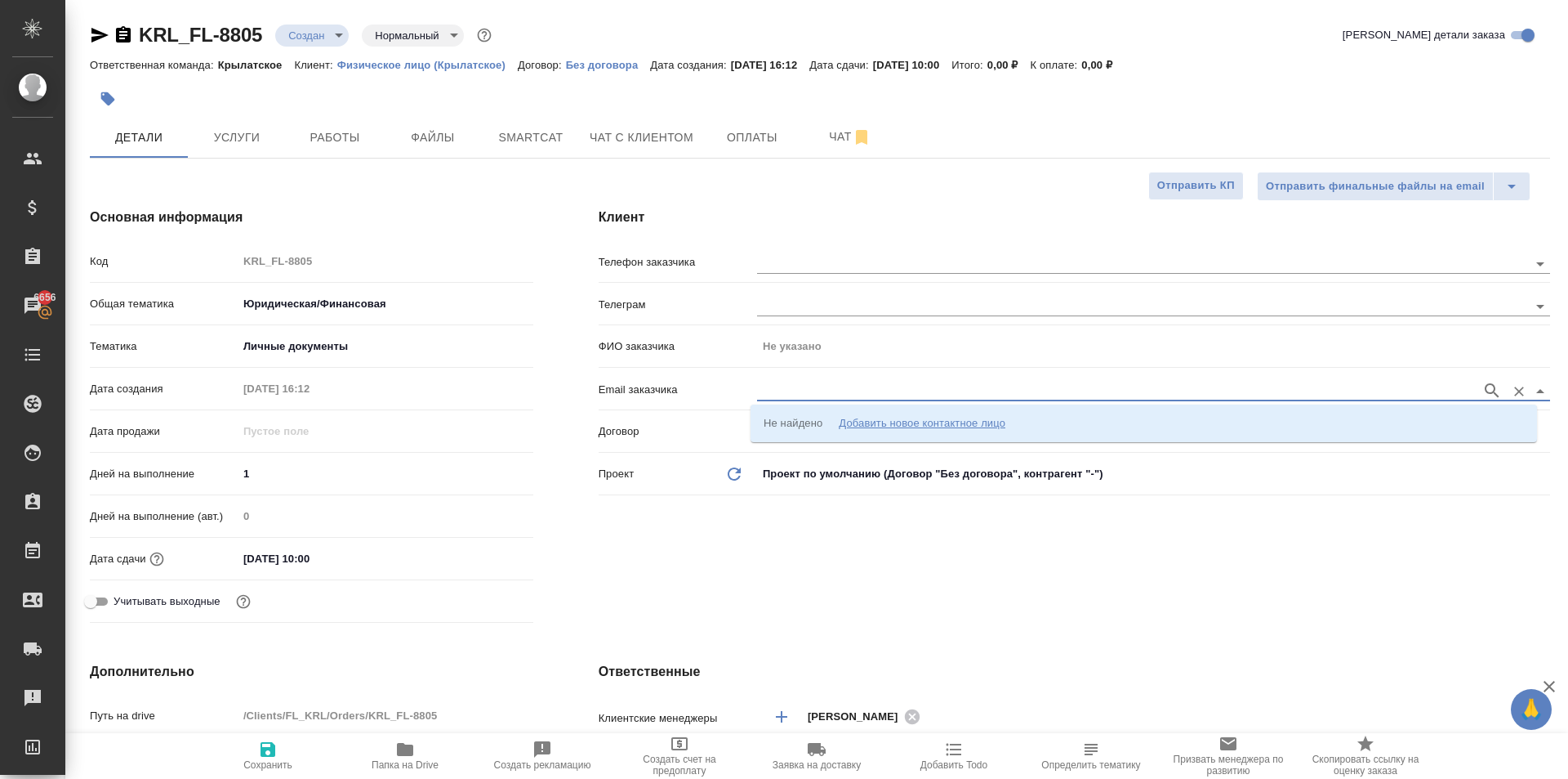
paste input "[PERSON_NAME][EMAIL_ADDRESS][DOMAIN_NAME]"
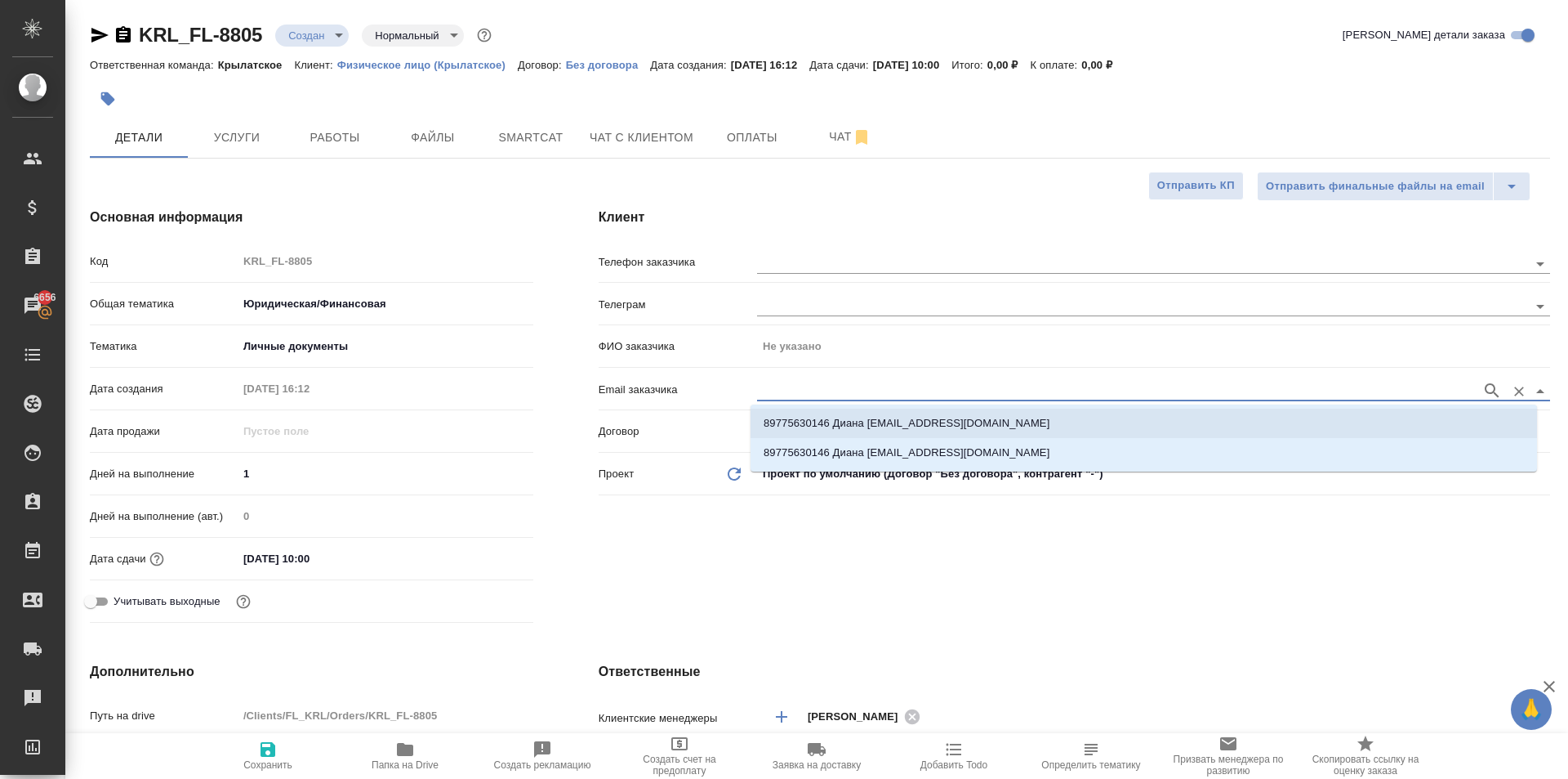
click at [969, 416] on p "89775630146 Диана diana.boveeva@yandex.ru" at bounding box center [907, 424] width 286 height 16
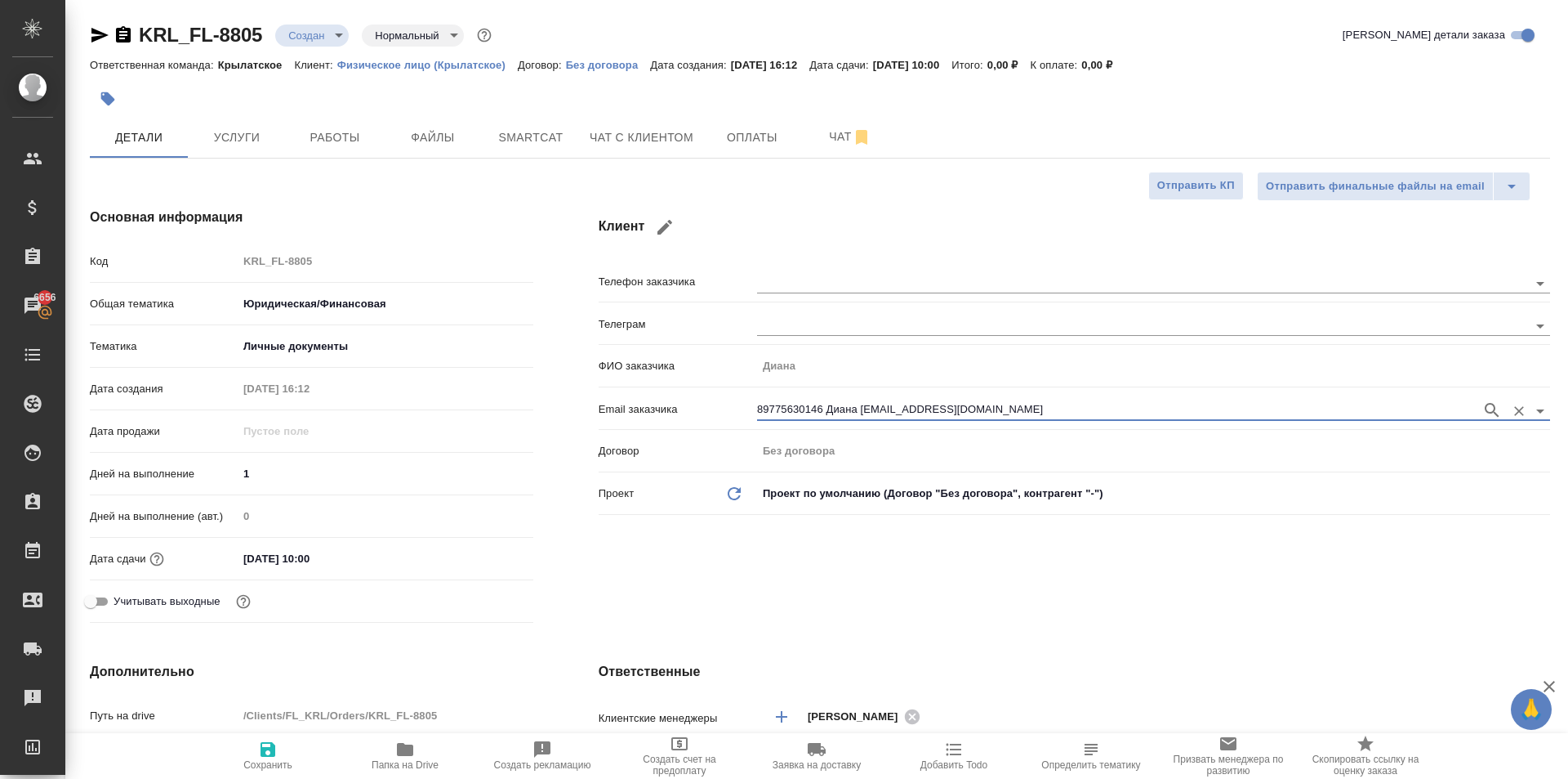
click at [255, 768] on span "Сохранить" at bounding box center [268, 765] width 49 height 12
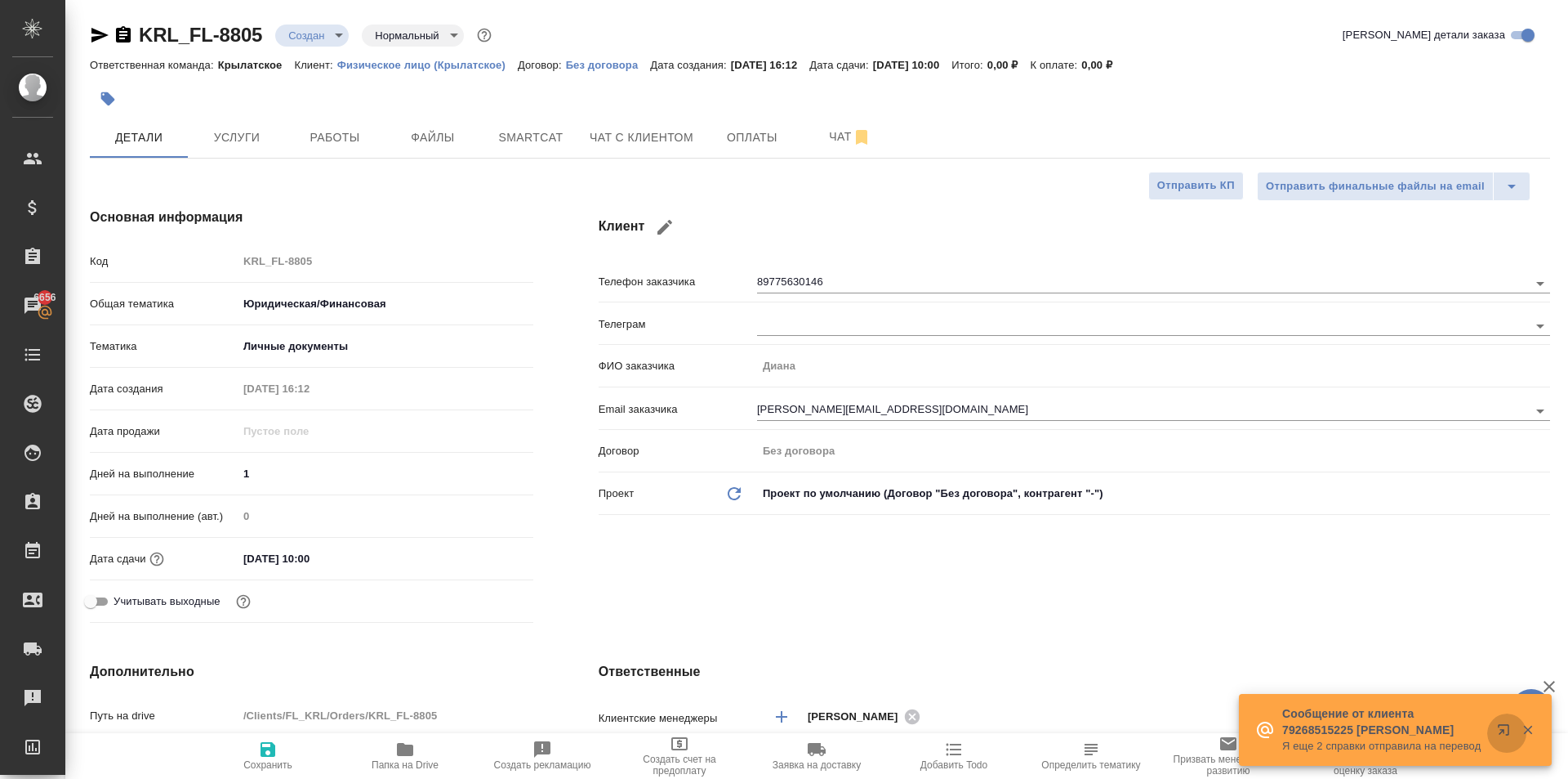
click at [1509, 728] on icon "button" at bounding box center [1503, 730] width 11 height 11
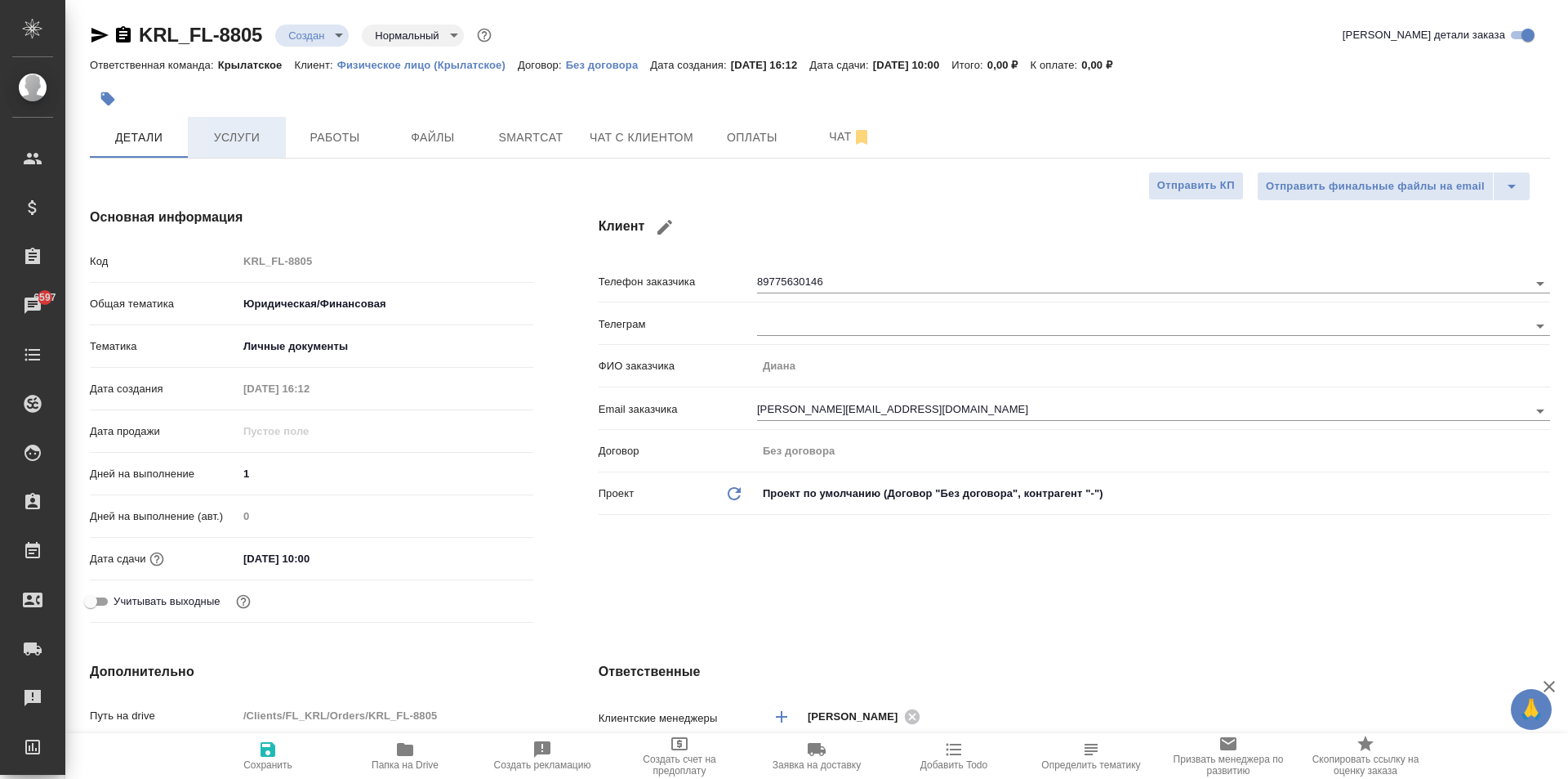
click at [229, 145] on span "Услуги" at bounding box center [236, 138] width 78 height 21
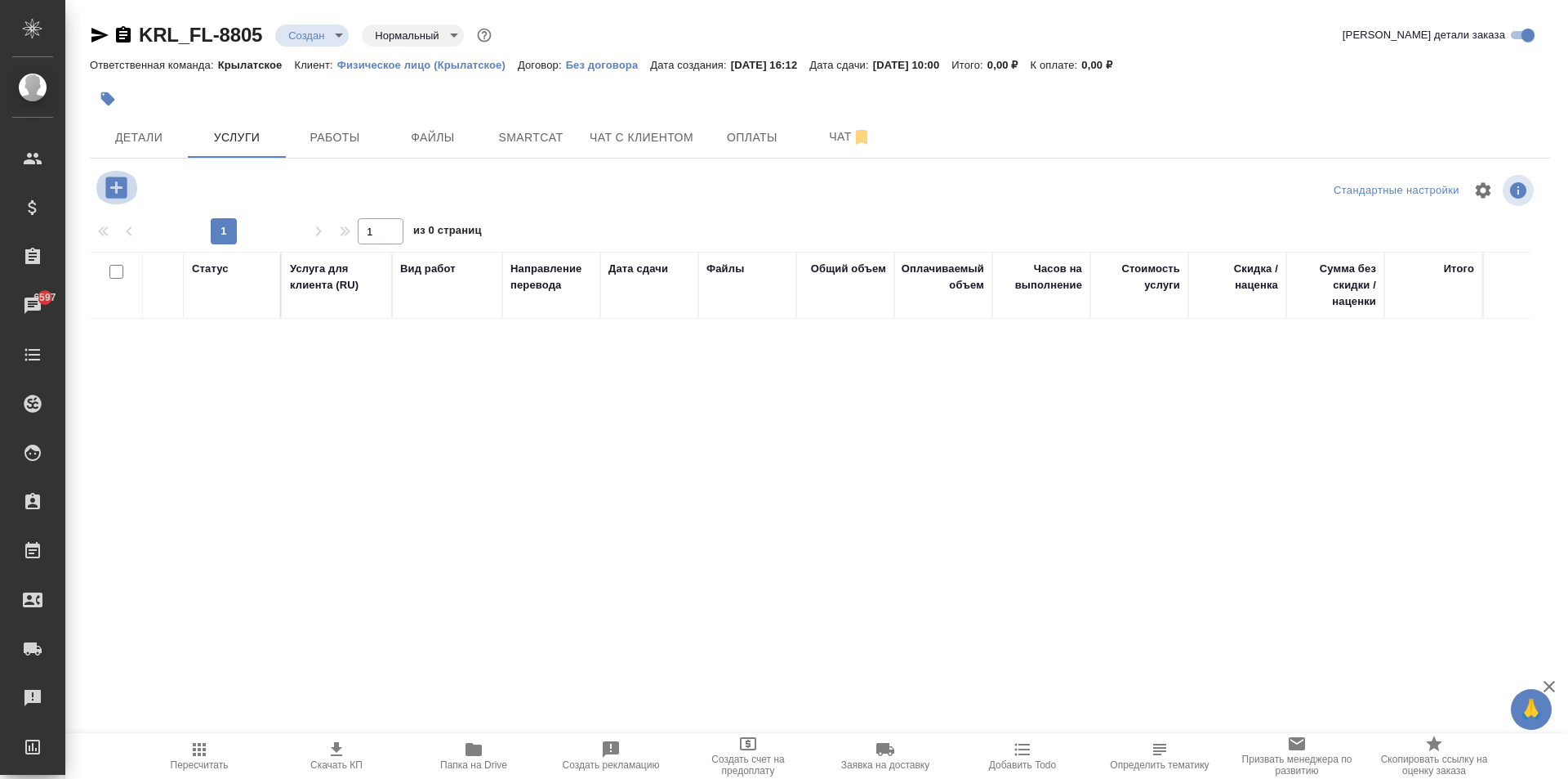
click at [126, 191] on icon "button" at bounding box center [116, 187] width 22 height 22
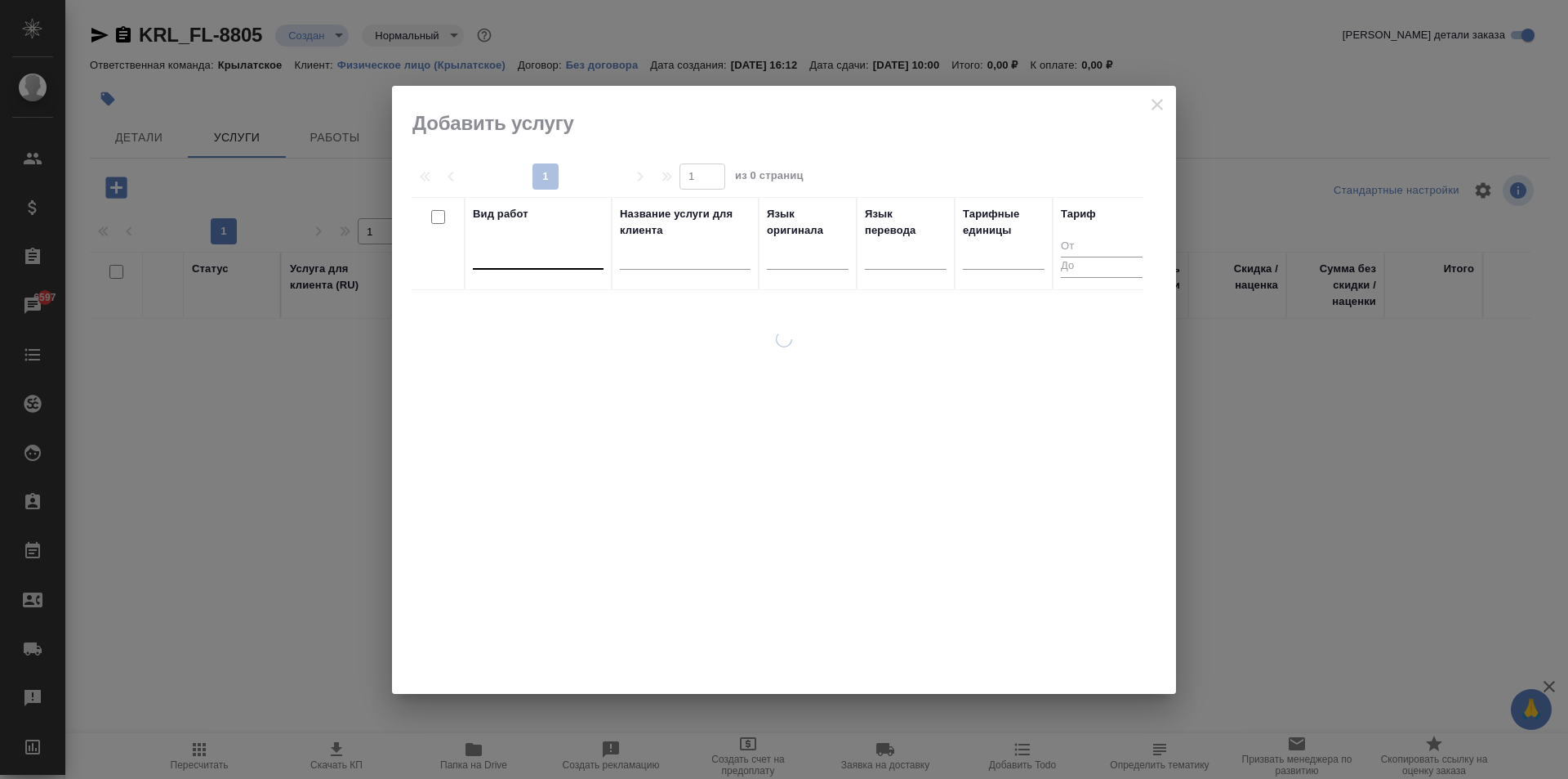
click at [557, 238] on div at bounding box center [538, 254] width 130 height 31
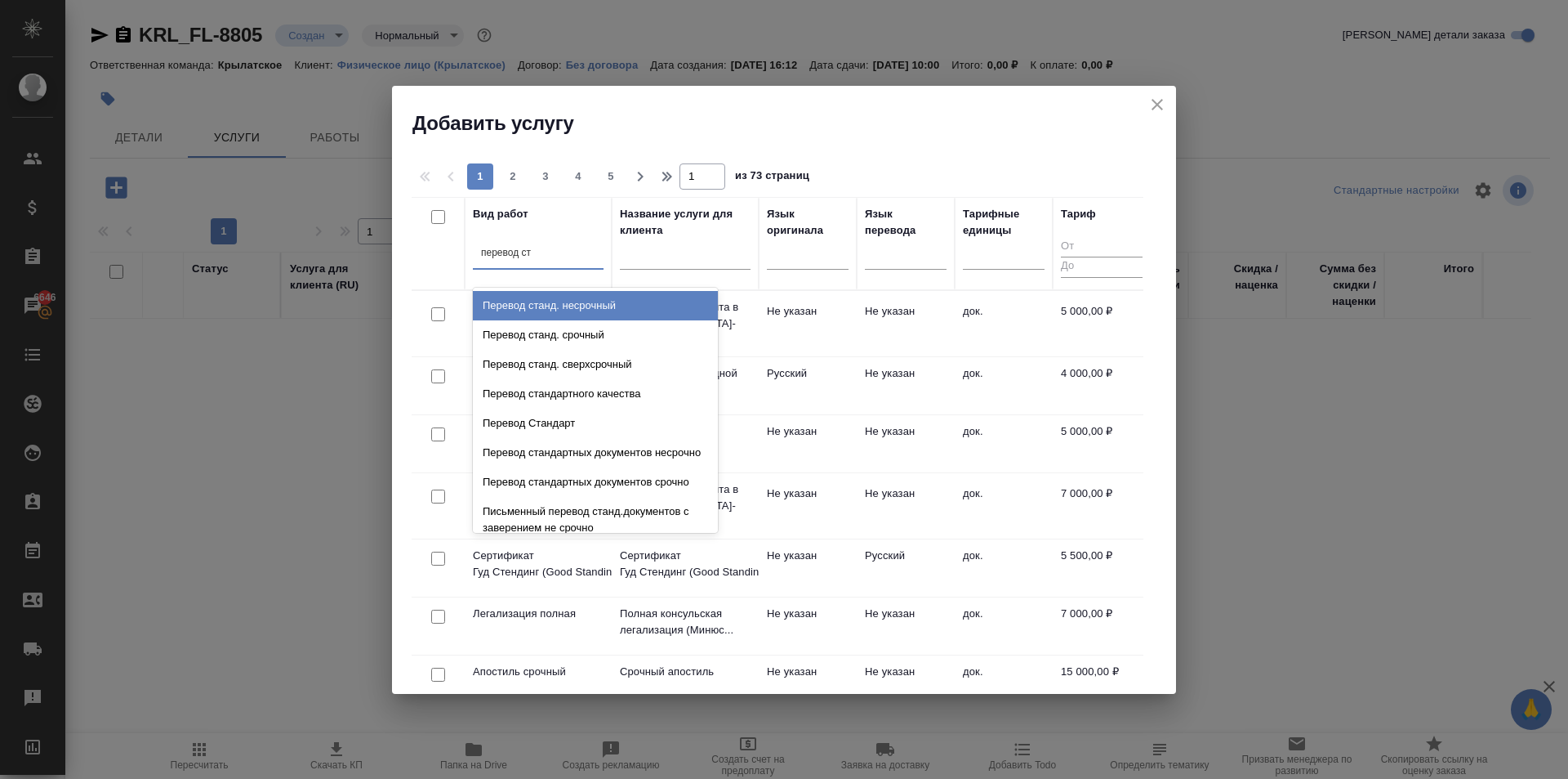
drag, startPoint x: 602, startPoint y: 308, endPoint x: 751, endPoint y: 272, distance: 153.3
click at [609, 303] on div "Перевод станд. несрочный" at bounding box center [595, 305] width 245 height 30
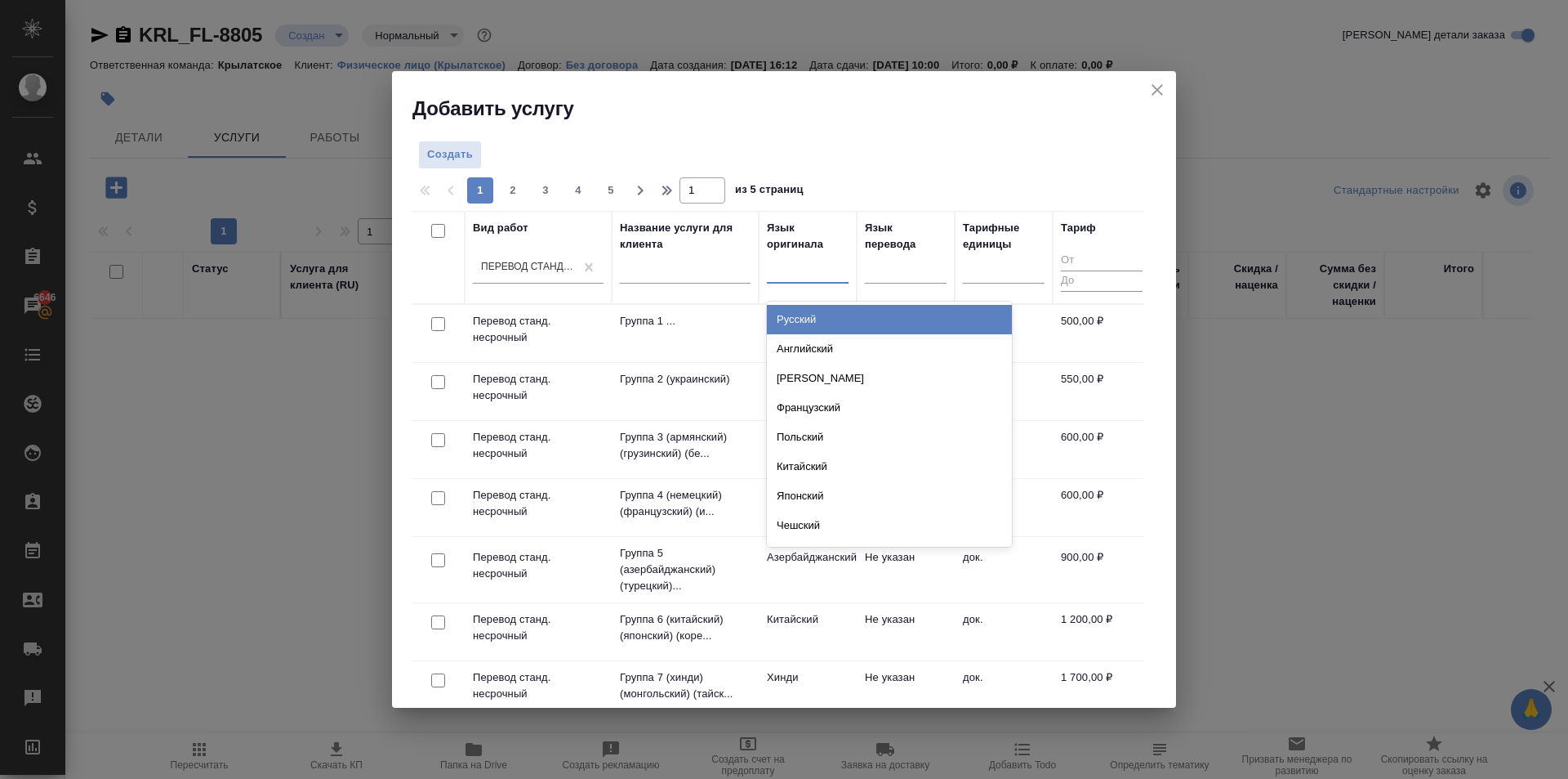
click at [822, 265] on div at bounding box center [807, 266] width 82 height 23
click at [813, 318] on div "Русский" at bounding box center [889, 319] width 245 height 30
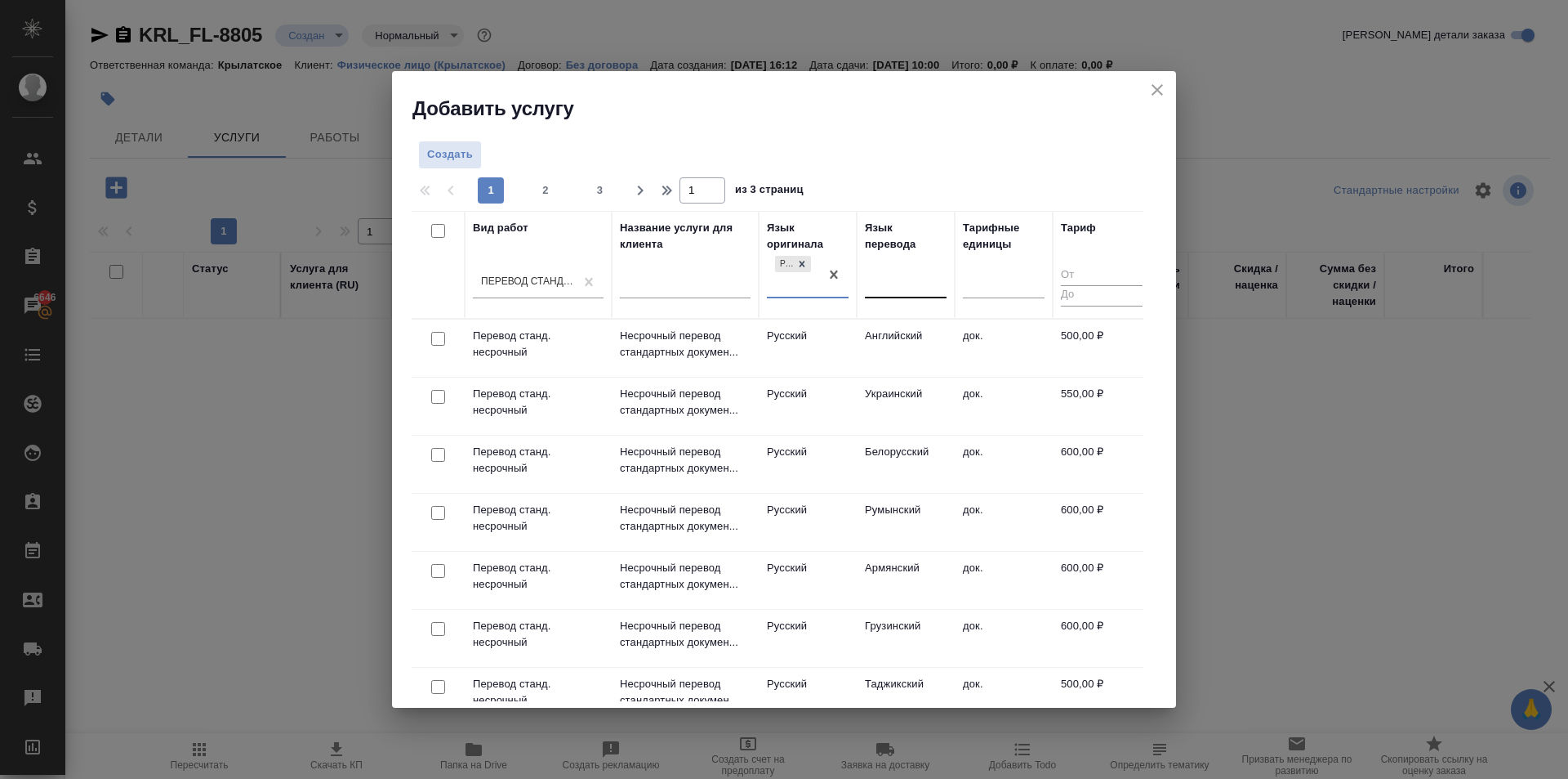
drag, startPoint x: 905, startPoint y: 300, endPoint x: 893, endPoint y: 288, distance: 17.0
click at [903, 299] on div at bounding box center [905, 288] width 82 height 42
click at [892, 288] on div at bounding box center [905, 281] width 82 height 23
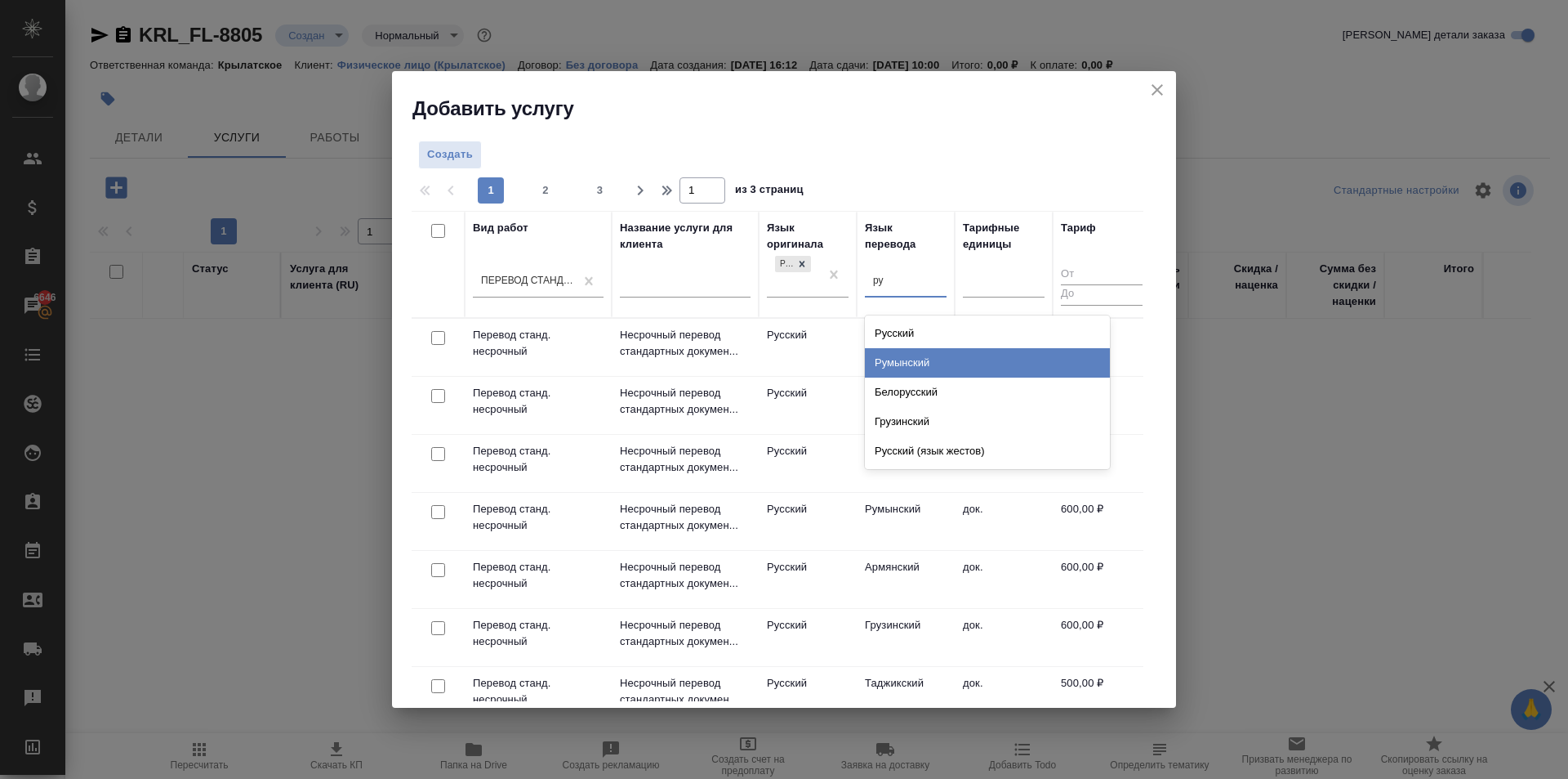
click at [930, 373] on div "Румынский" at bounding box center [987, 363] width 245 height 30
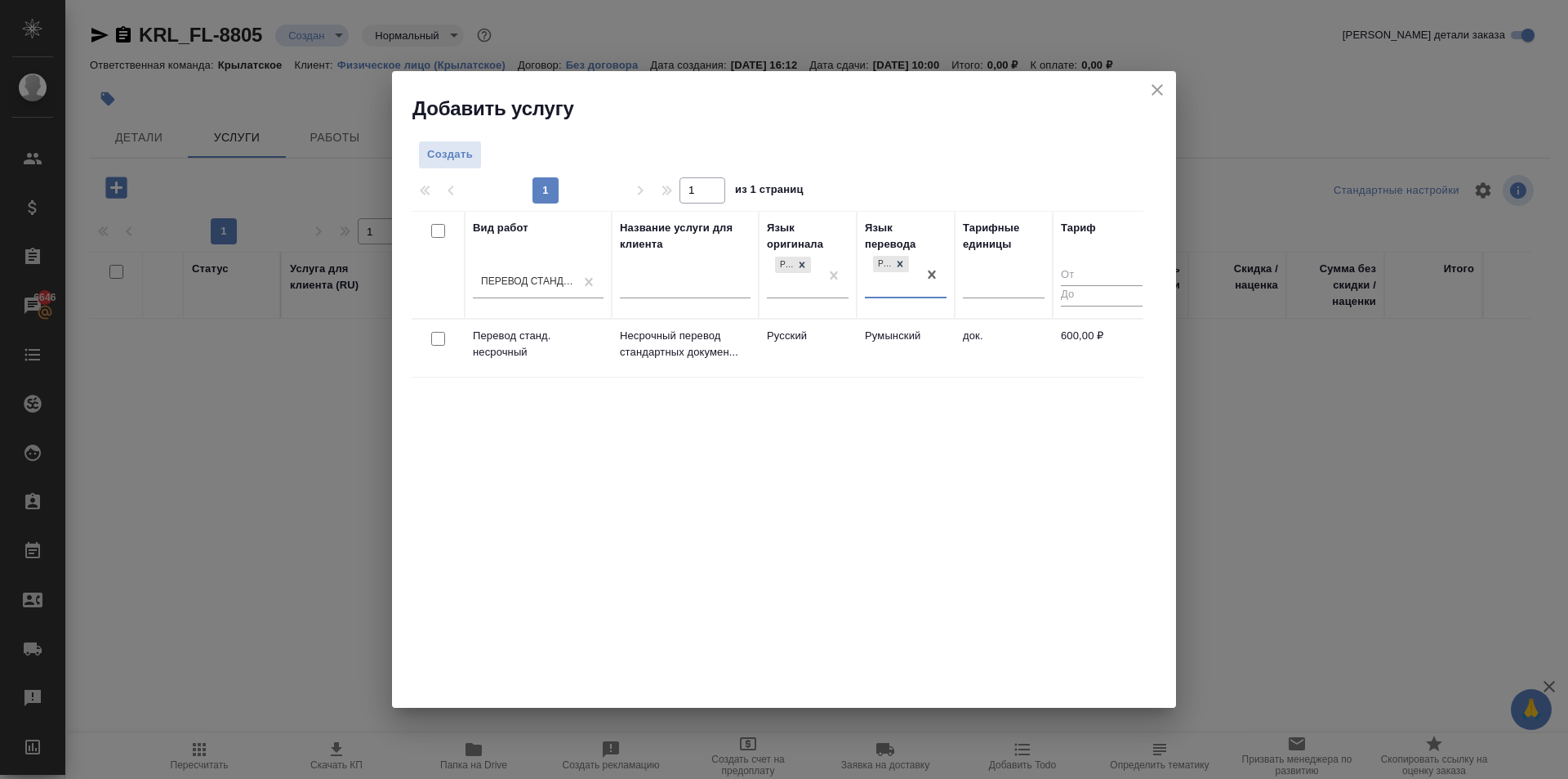
click at [860, 338] on td "Румынский" at bounding box center [905, 348] width 98 height 58
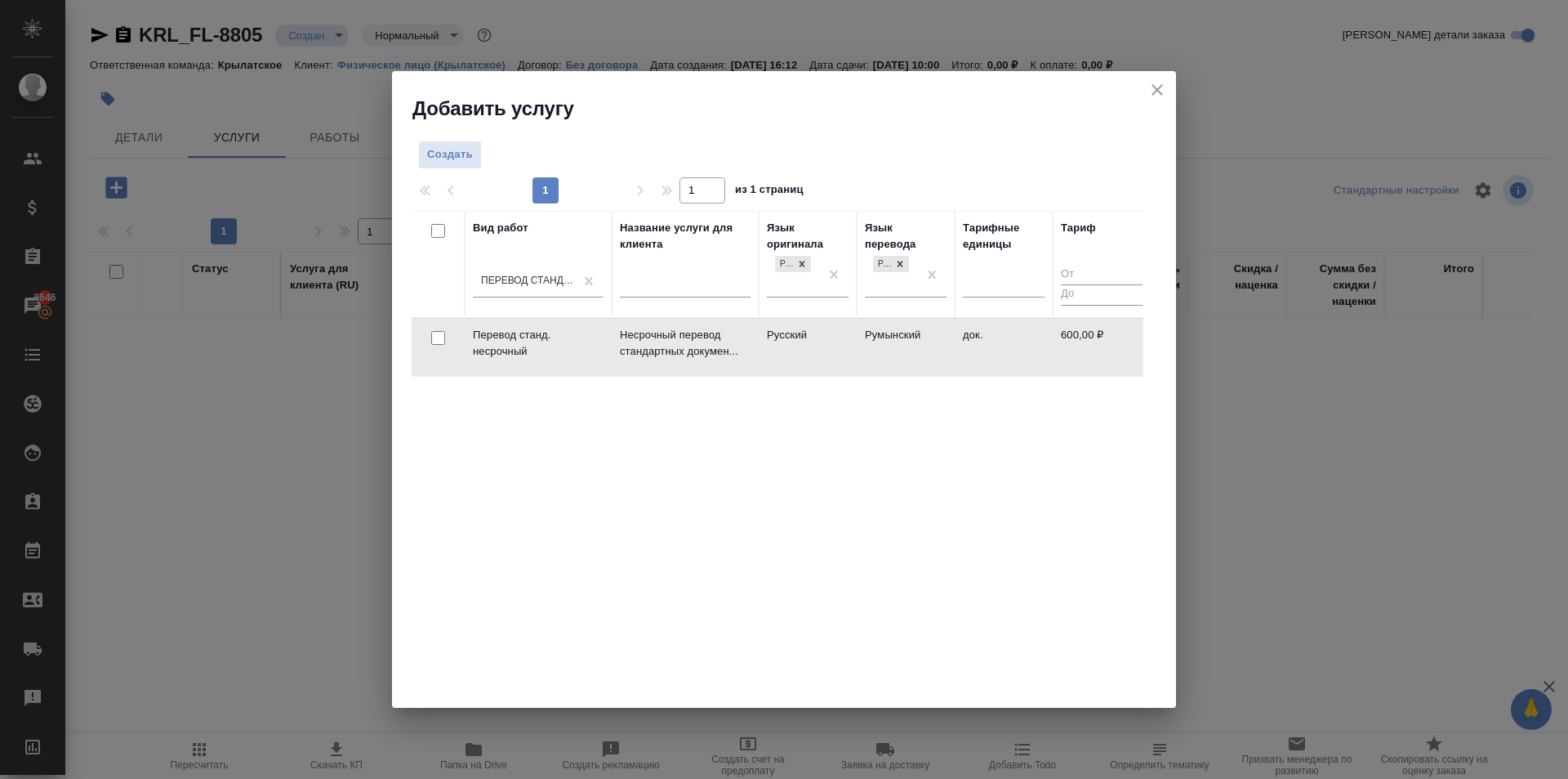
click at [860, 338] on td "Румынский" at bounding box center [905, 347] width 98 height 58
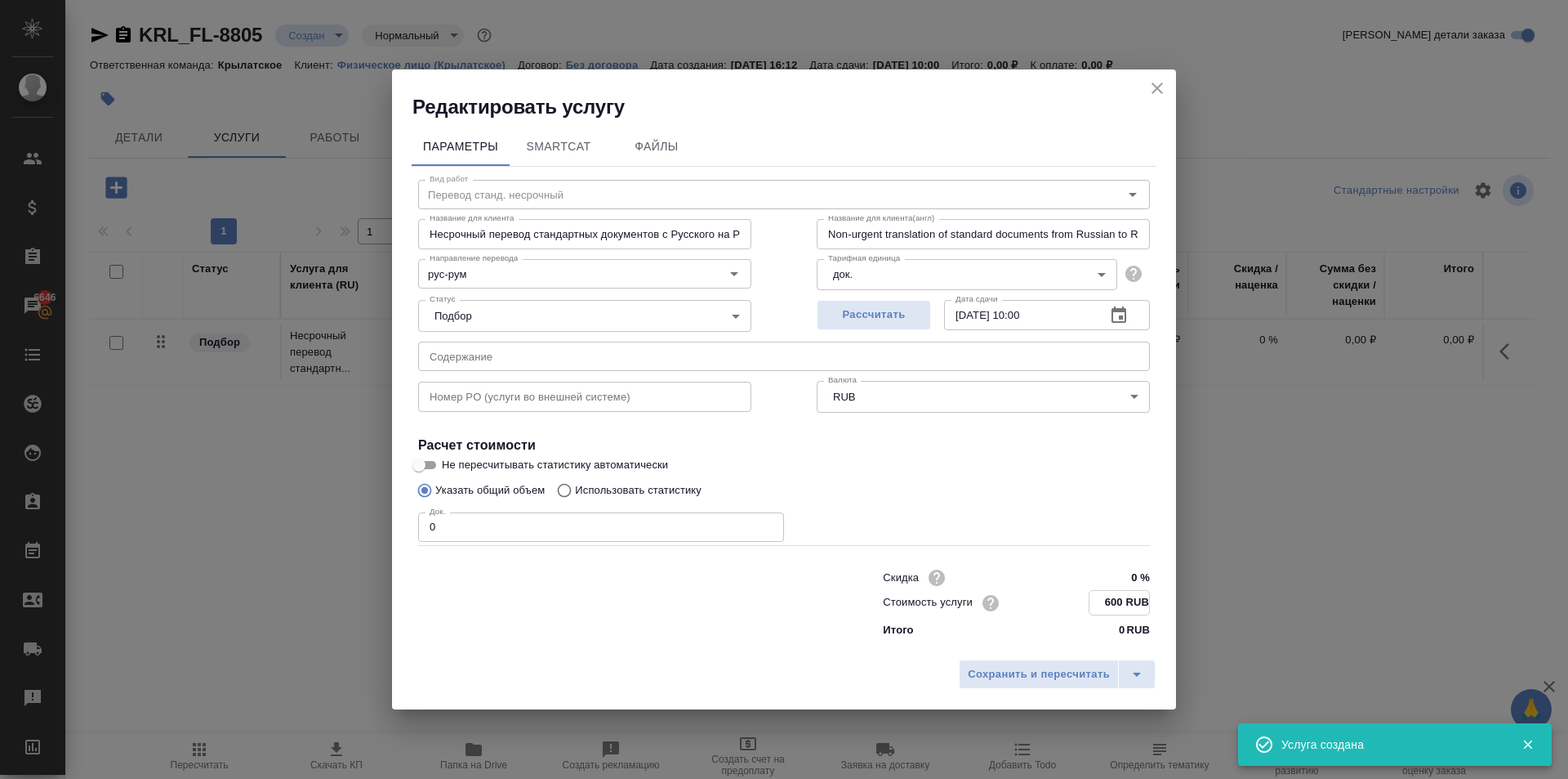
click at [1109, 591] on input "600 RUB" at bounding box center [1119, 603] width 59 height 23
drag, startPoint x: 528, startPoint y: 535, endPoint x: 406, endPoint y: 523, distance: 122.6
click at [406, 523] on div "Параметры SmartCat Файлы Вид работ Перевод станд. несрочный Вид работ Название …" at bounding box center [784, 385] width 784 height 530
click at [984, 662] on button "Сохранить и пересчитать" at bounding box center [1039, 673] width 160 height 30
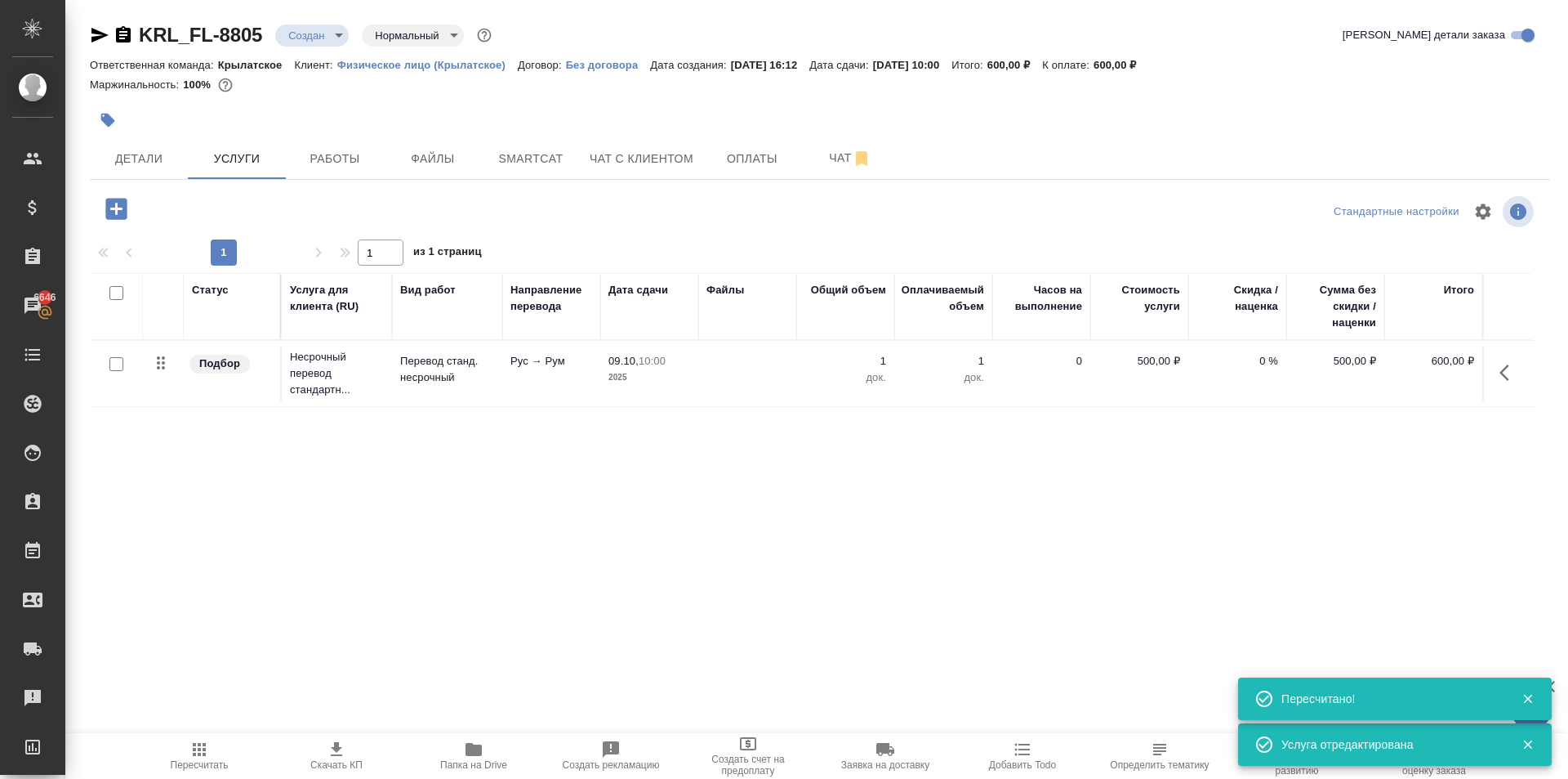
click at [125, 222] on icon "button" at bounding box center [117, 209] width 29 height 29
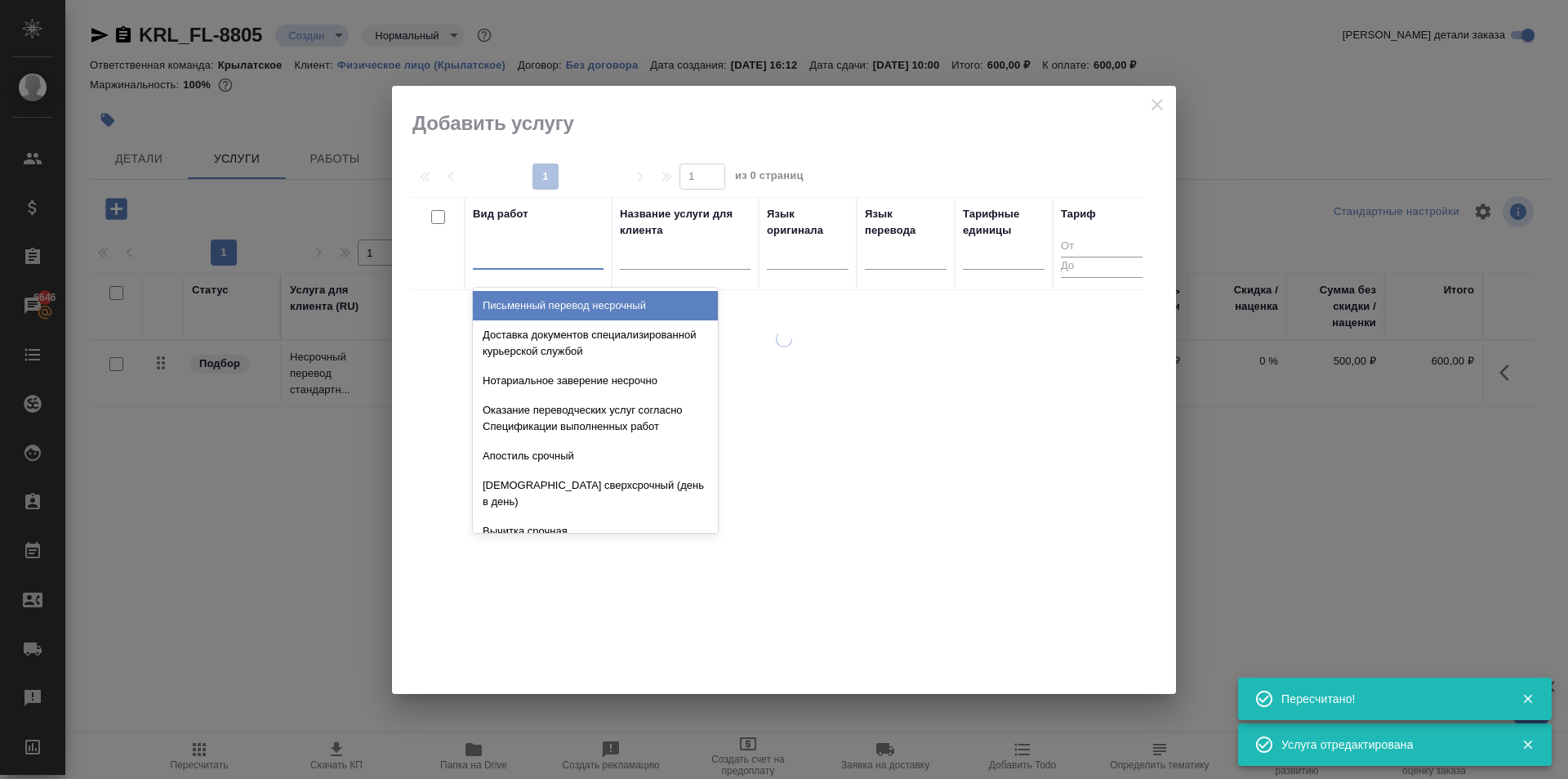
click at [513, 259] on div at bounding box center [538, 253] width 130 height 23
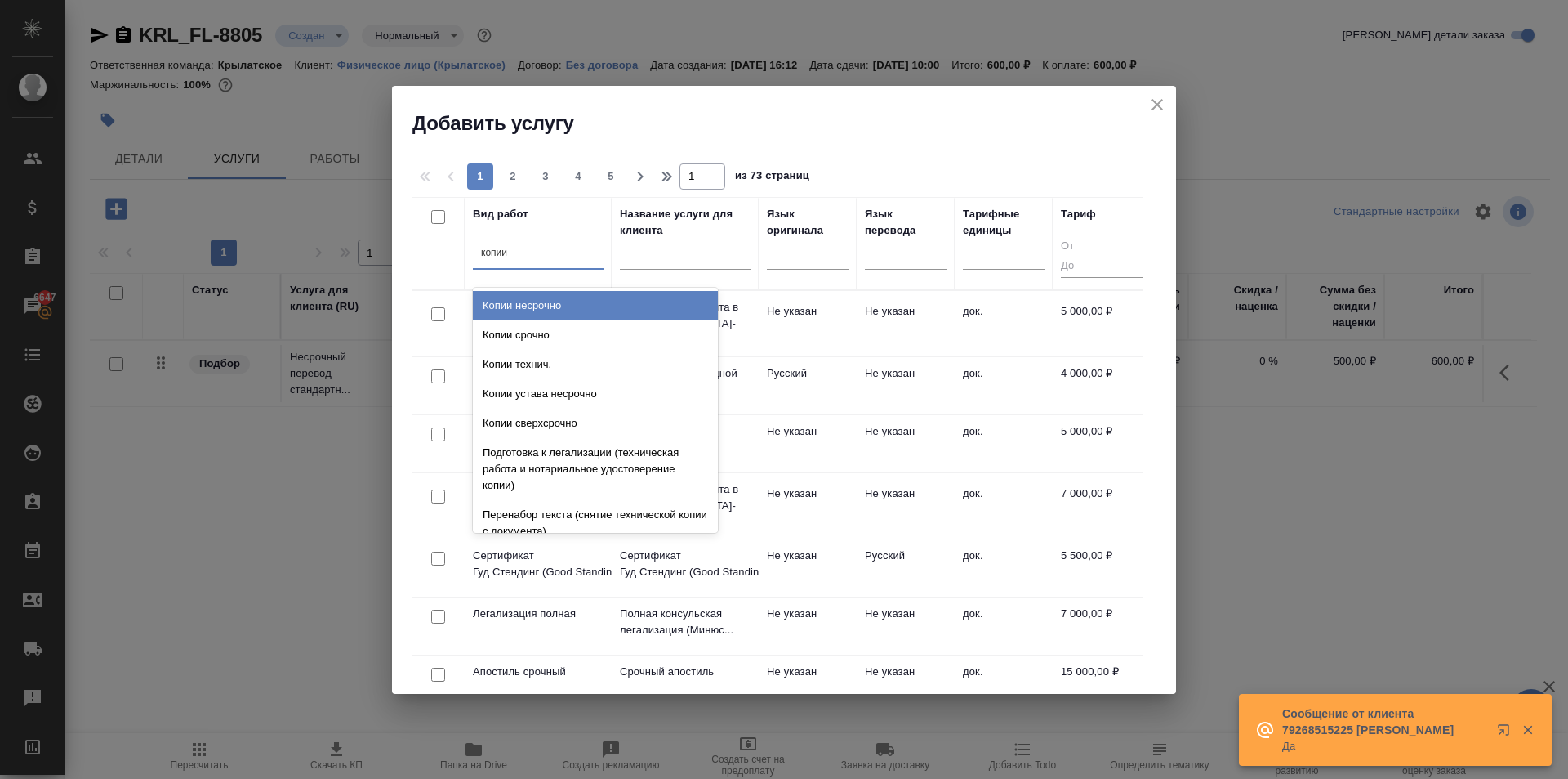
click at [580, 302] on div "Копии несрочно" at bounding box center [595, 305] width 245 height 30
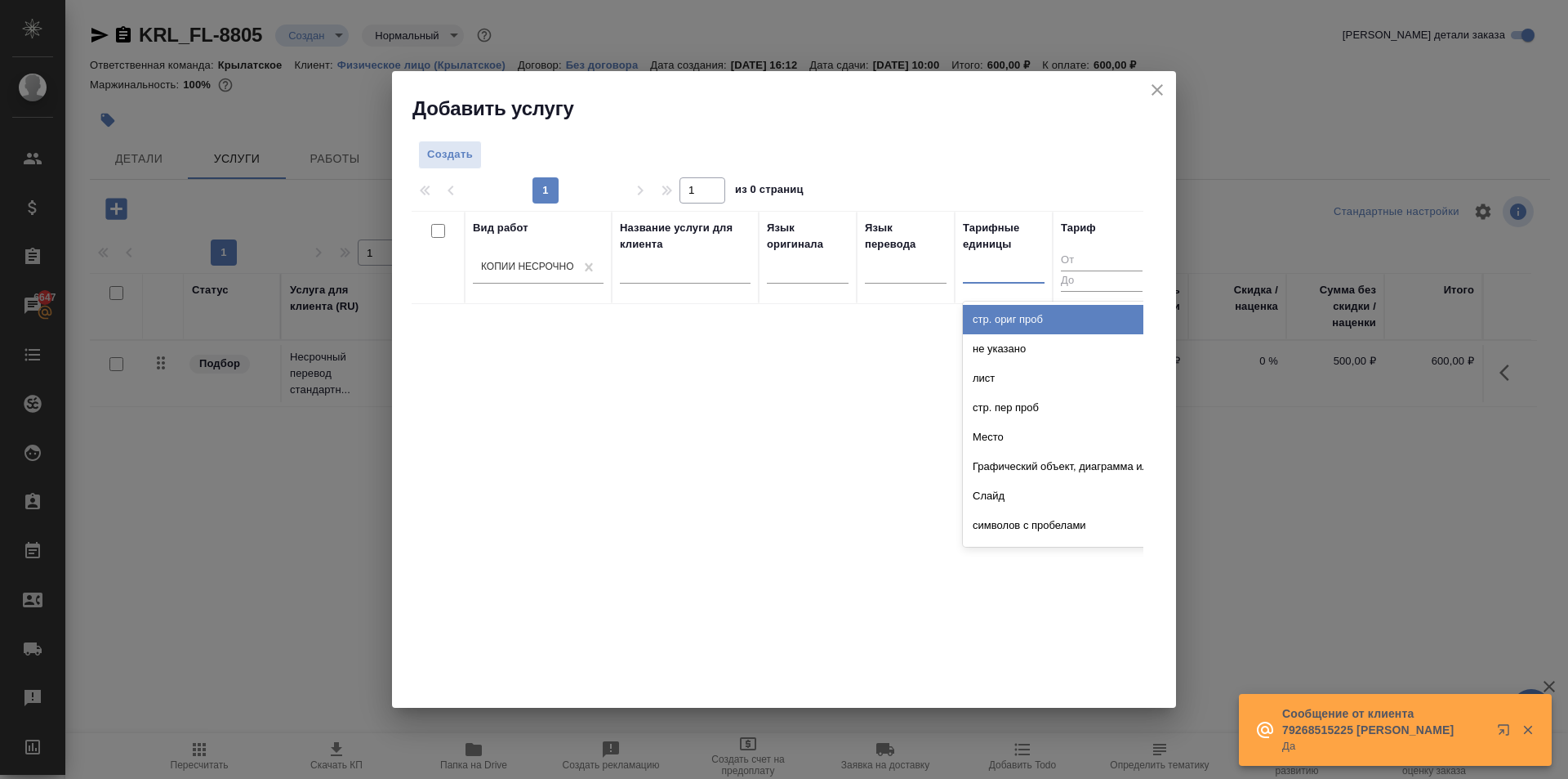
click at [985, 273] on div at bounding box center [1003, 266] width 82 height 23
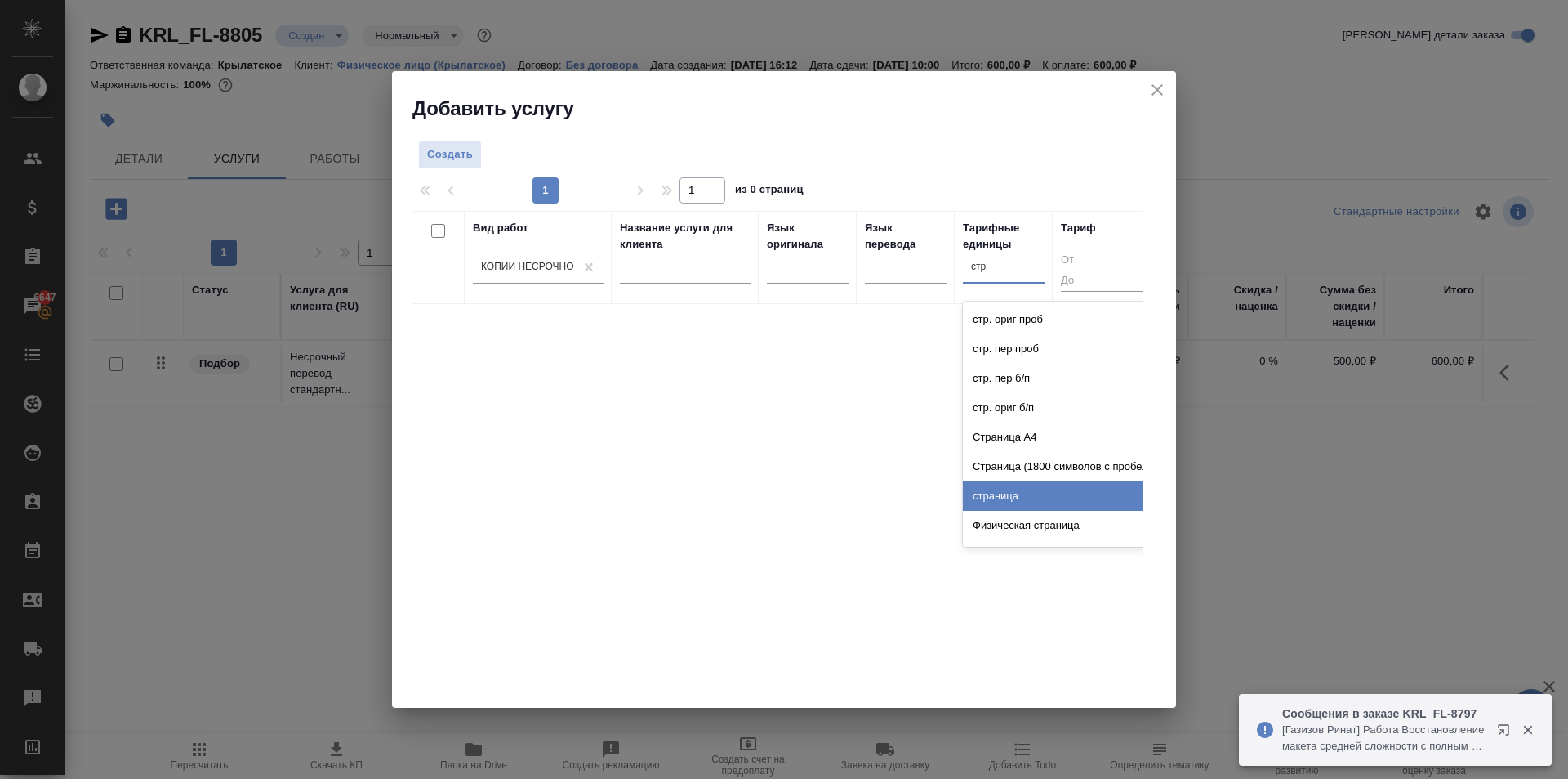
click at [1031, 491] on div "страница" at bounding box center [1085, 496] width 245 height 30
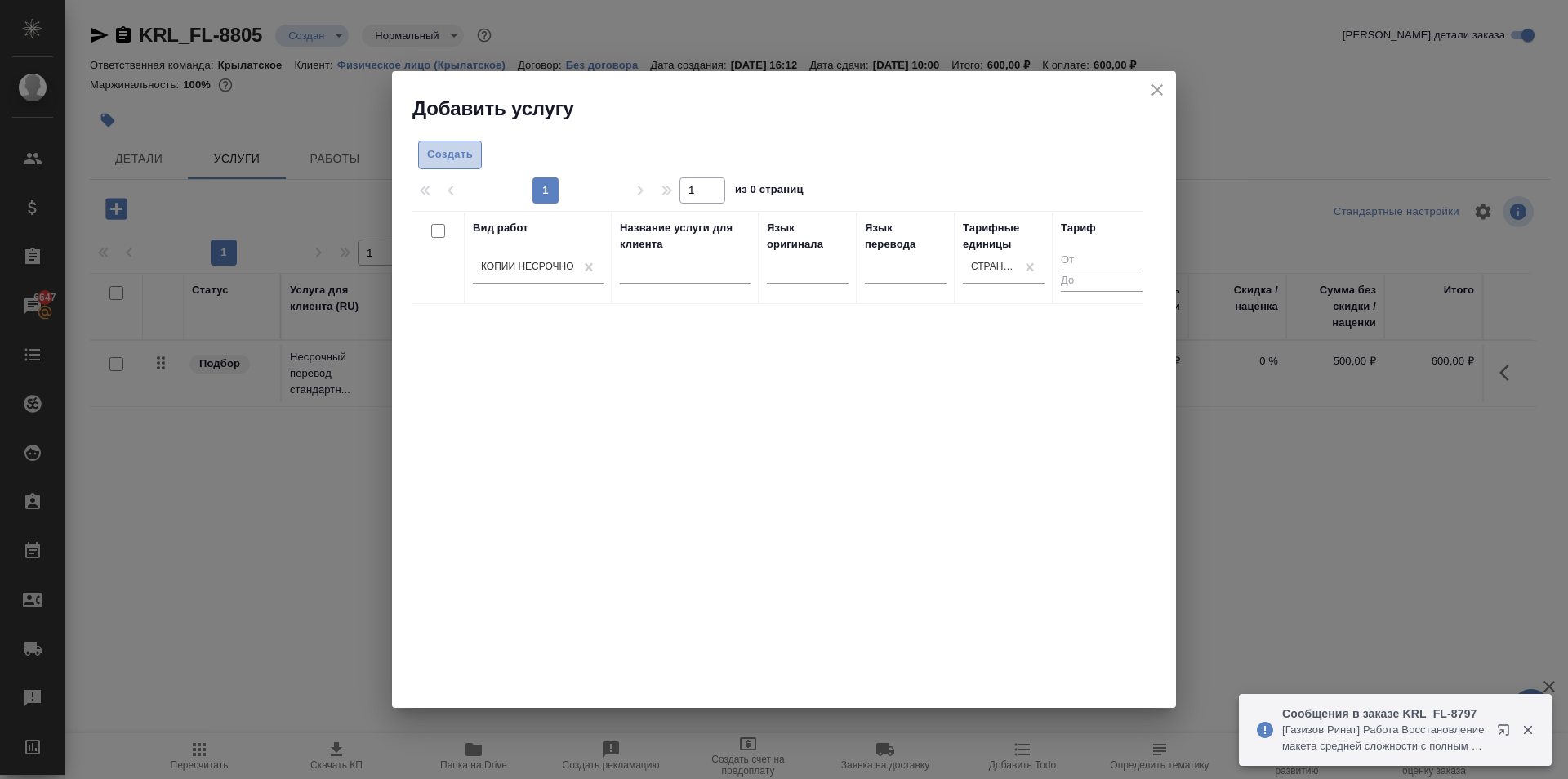
click at [459, 159] on span "Создать" at bounding box center [450, 155] width 46 height 19
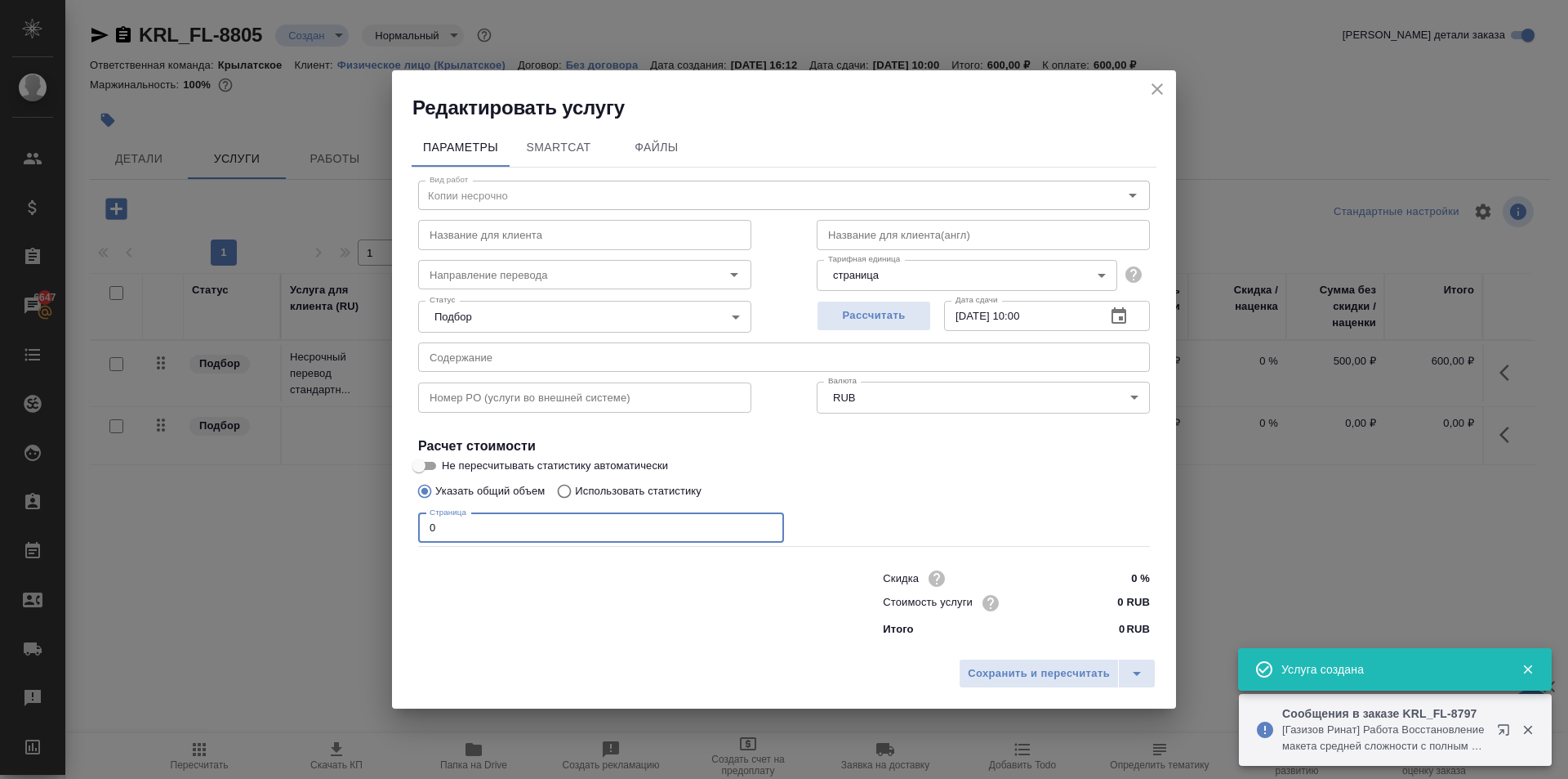
drag, startPoint x: 457, startPoint y: 534, endPoint x: 460, endPoint y: 551, distance: 17.3
click at [379, 534] on div "Редактировать услугу Параметры SmartCat Файлы Вид работ Копии несрочно Вид рабо…" at bounding box center [784, 390] width 1568 height 779
click at [1106, 589] on input "0 %" at bounding box center [1119, 578] width 61 height 23
click at [1105, 600] on input "0 RUB" at bounding box center [1119, 603] width 59 height 23
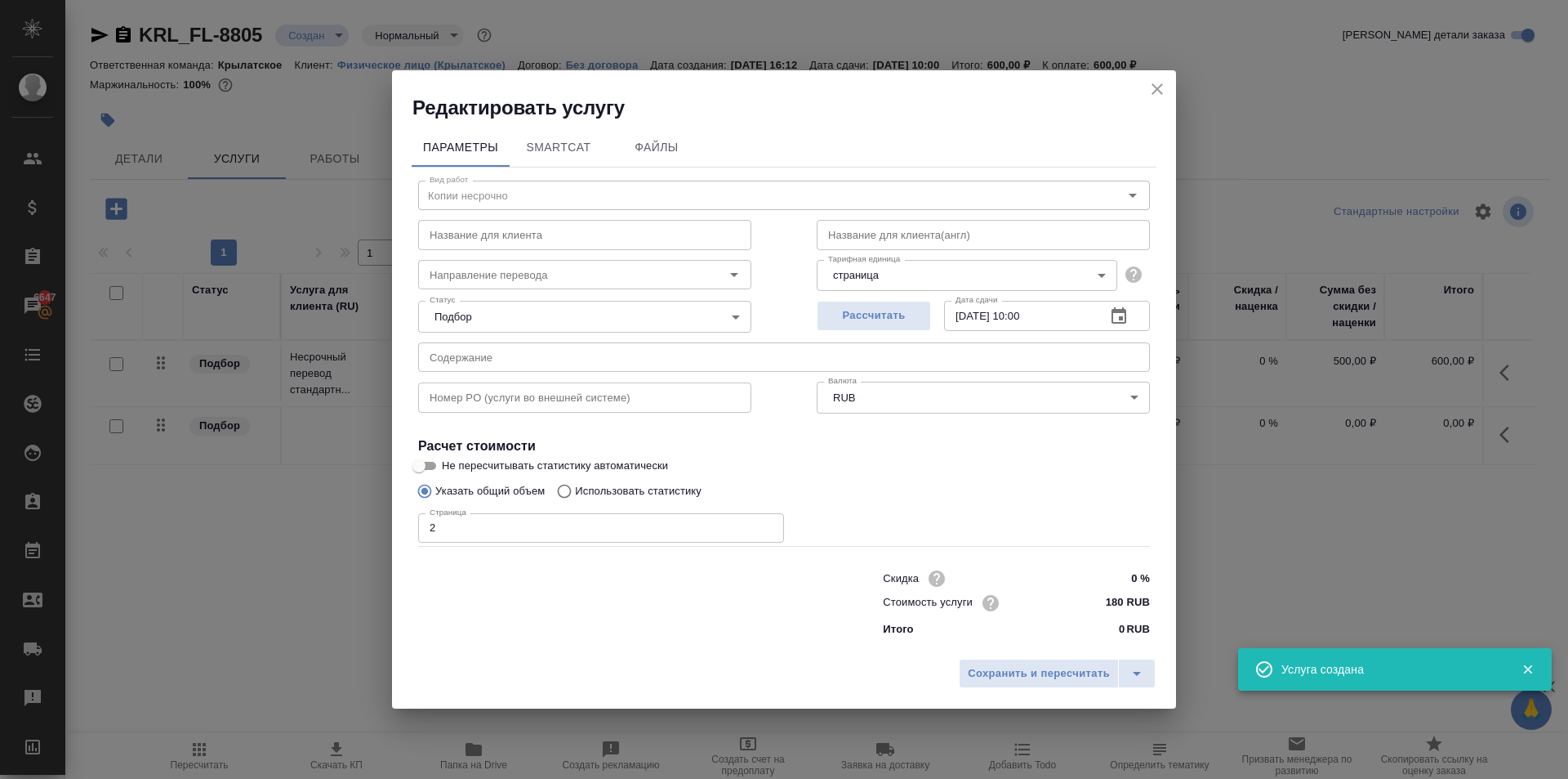
click at [1083, 650] on div "Сохранить и пересчитать" at bounding box center [784, 679] width 784 height 58
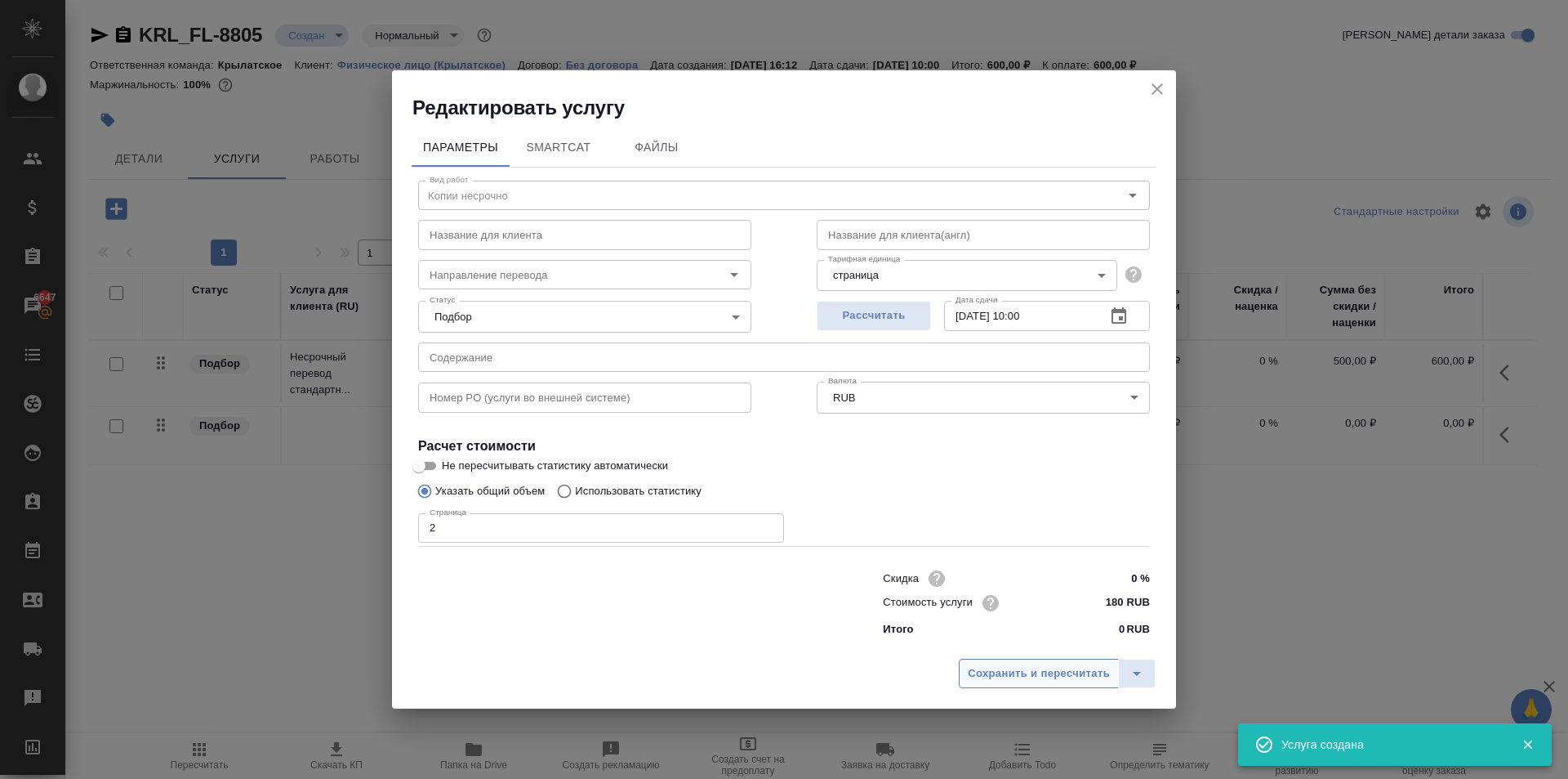
click at [1067, 663] on button "Сохранить и пересчитать" at bounding box center [1039, 673] width 160 height 30
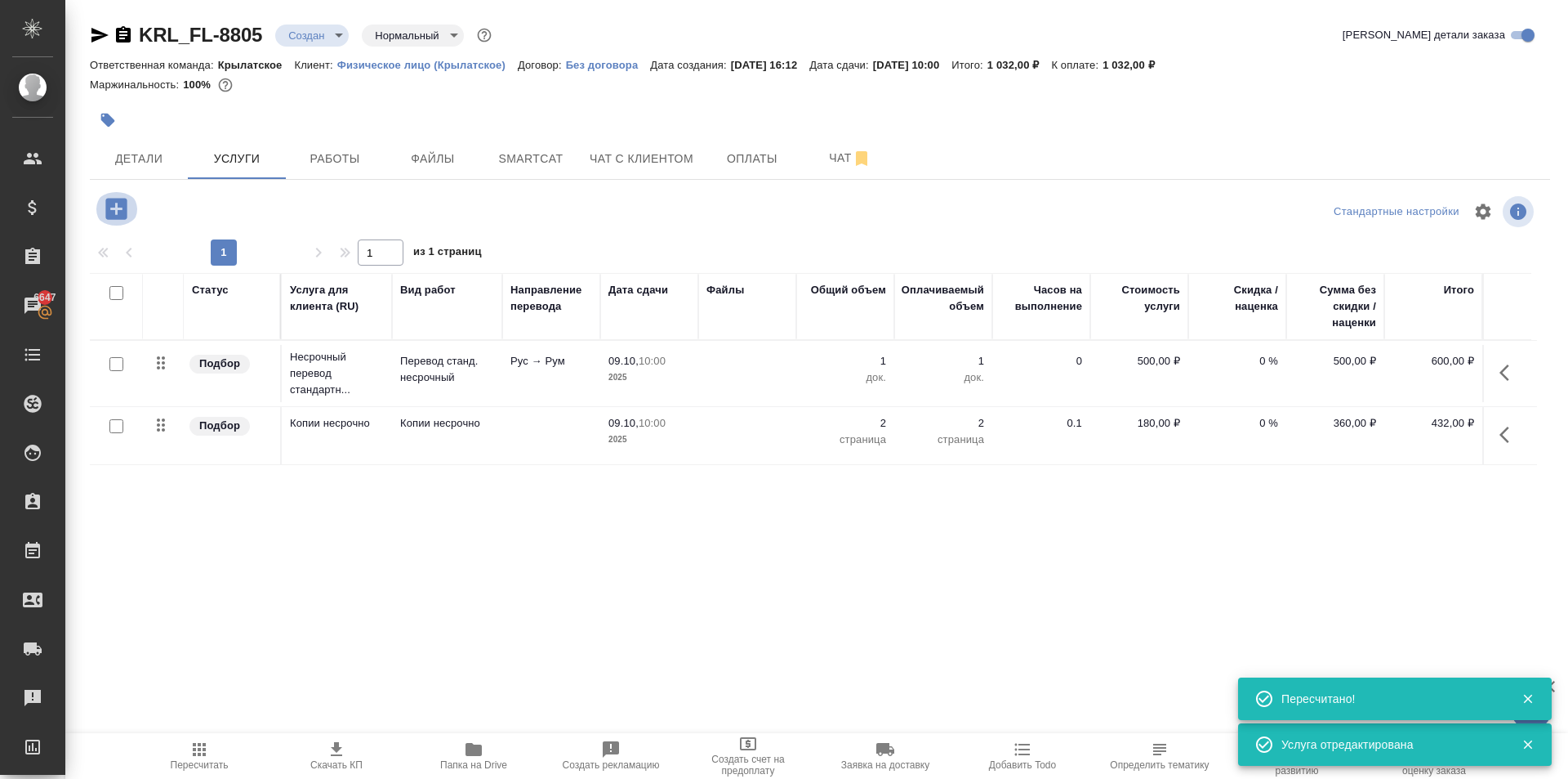
click at [128, 217] on icon "button" at bounding box center [117, 209] width 29 height 29
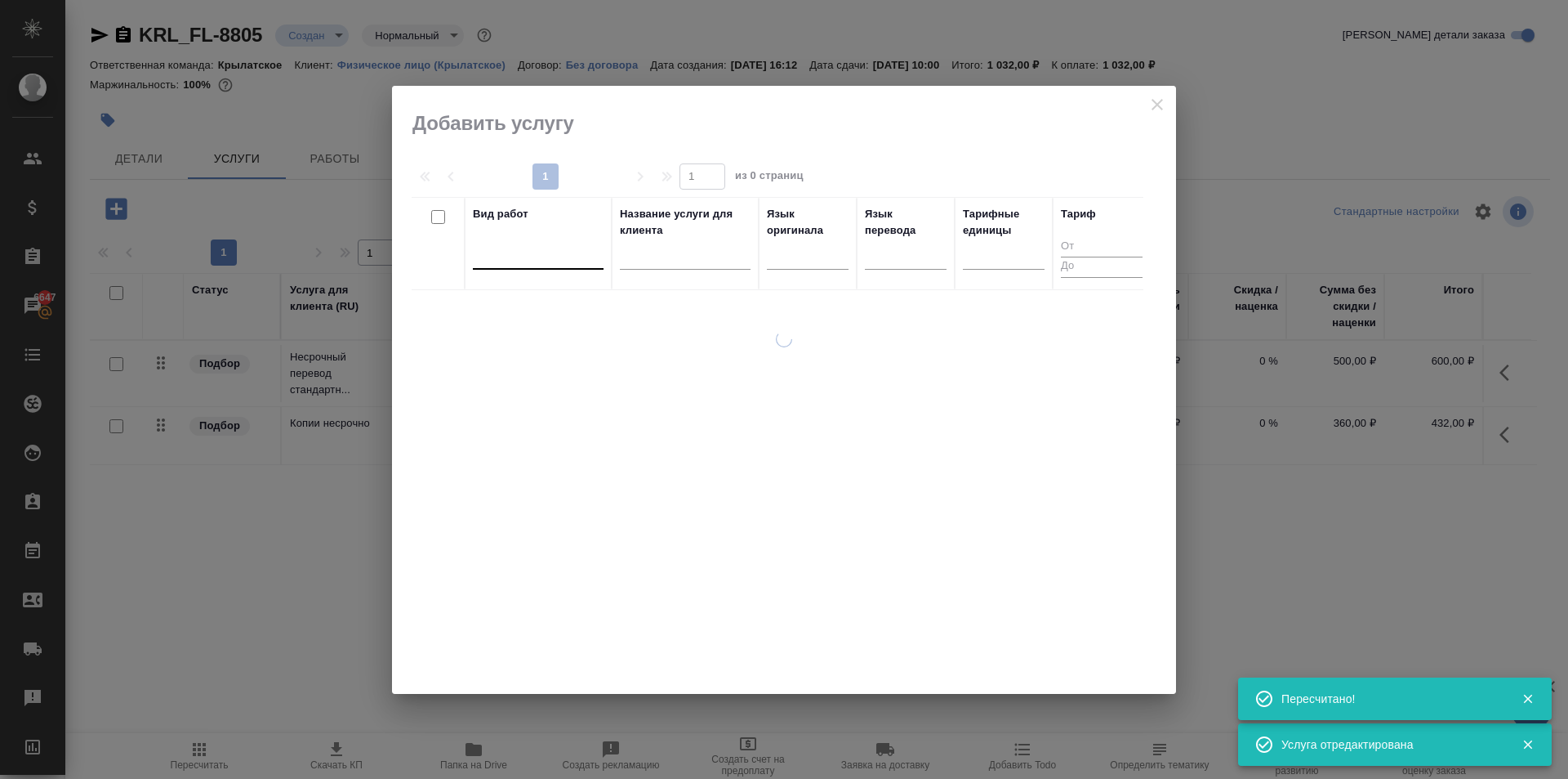
click at [514, 262] on div at bounding box center [538, 253] width 130 height 23
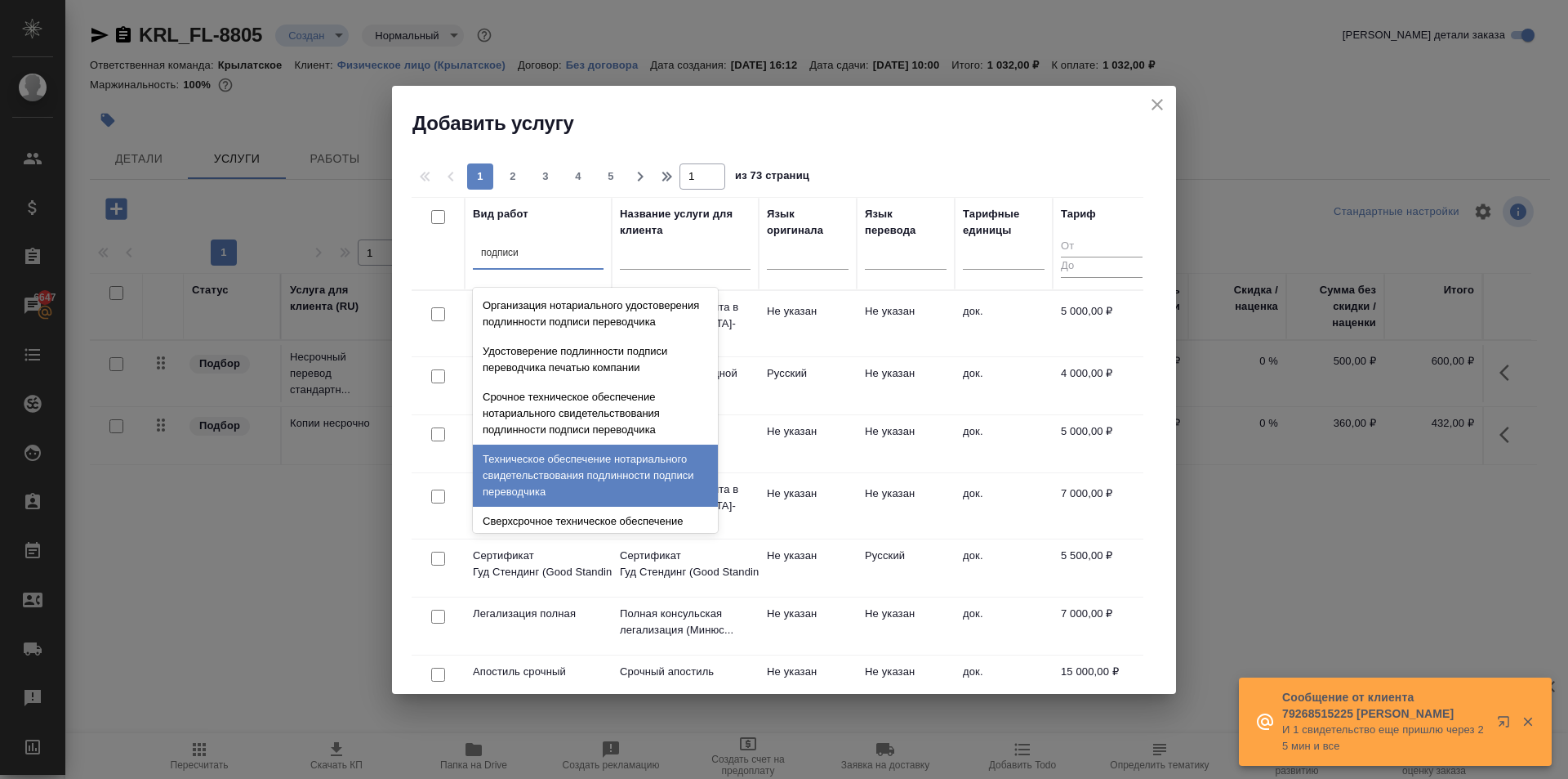
click at [586, 499] on div "Техническое обеспечение нотариального свидетельствования подлинности подписи пе…" at bounding box center [595, 475] width 245 height 62
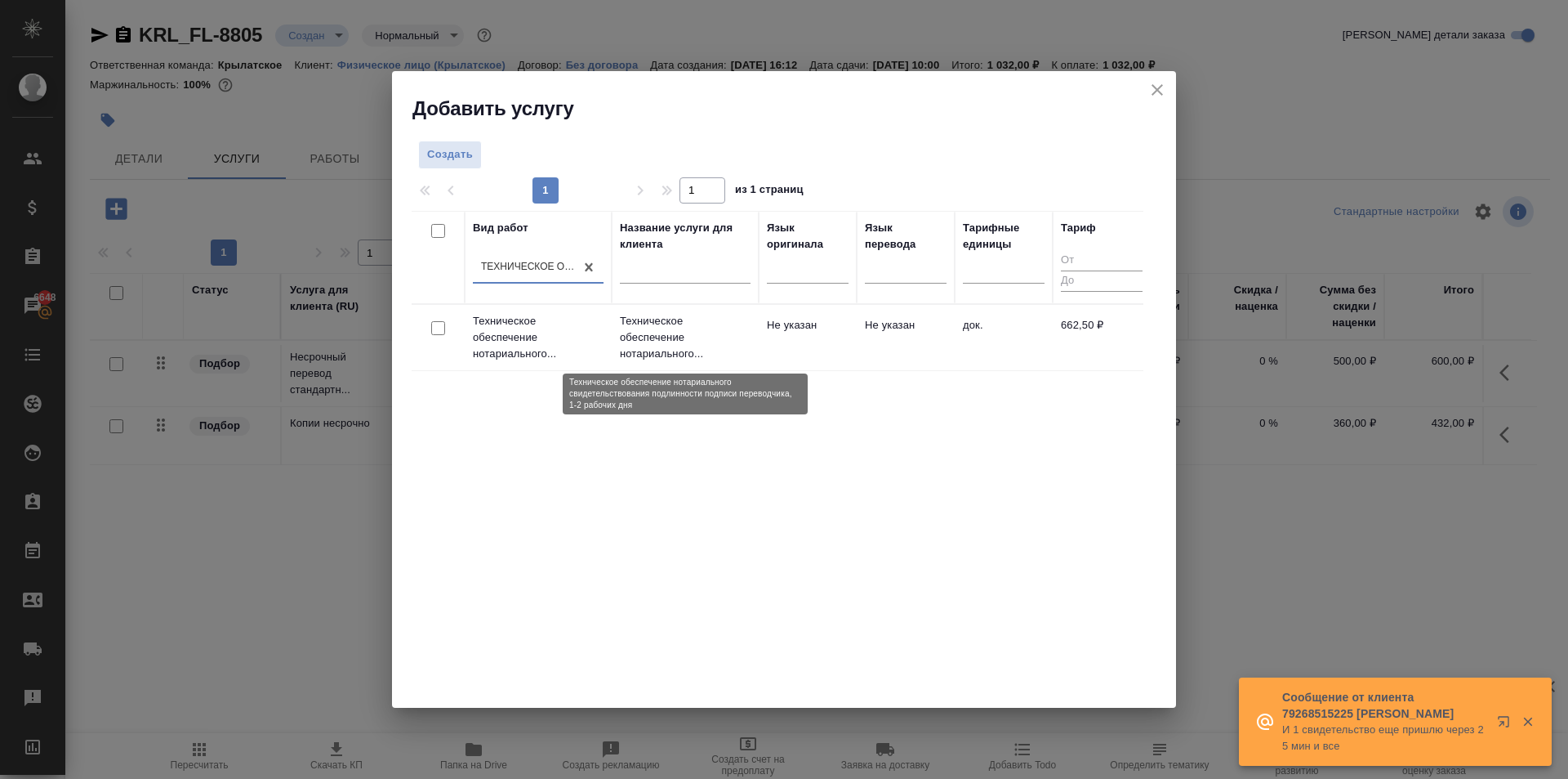
click at [740, 333] on p "Техническое обеспечение нотариального..." at bounding box center [685, 337] width 130 height 49
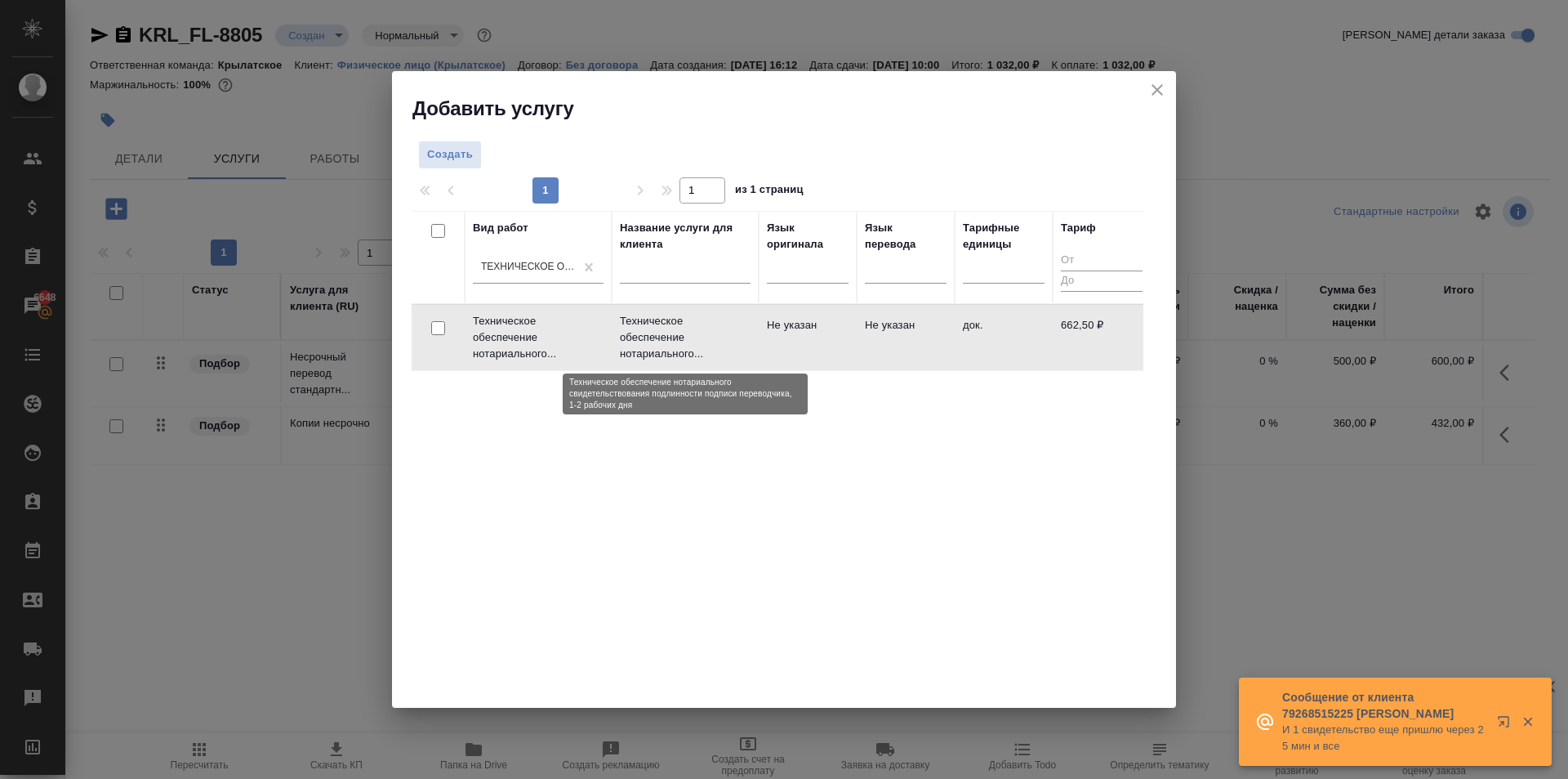
click at [738, 333] on p "Техническое обеспечение нотариального..." at bounding box center [685, 337] width 130 height 49
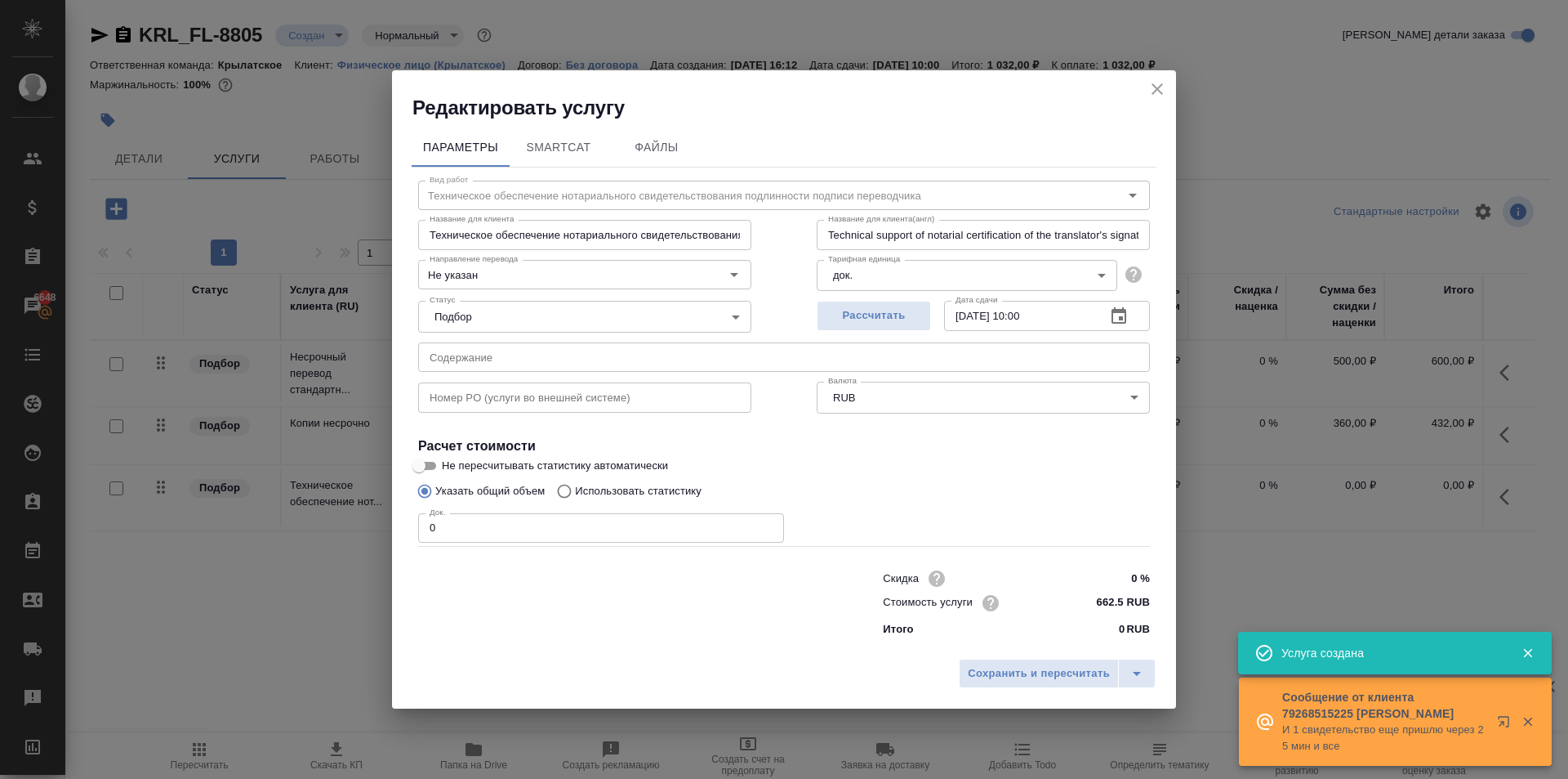
drag, startPoint x: 400, startPoint y: 523, endPoint x: 269, endPoint y: 526, distance: 131.0
click at [269, 526] on div "Редактировать услугу Параметры SmartCat Файлы Вид работ Техническое обеспечение…" at bounding box center [784, 390] width 1568 height 779
click at [1063, 658] on button "Сохранить и пересчитать" at bounding box center [1039, 673] width 160 height 30
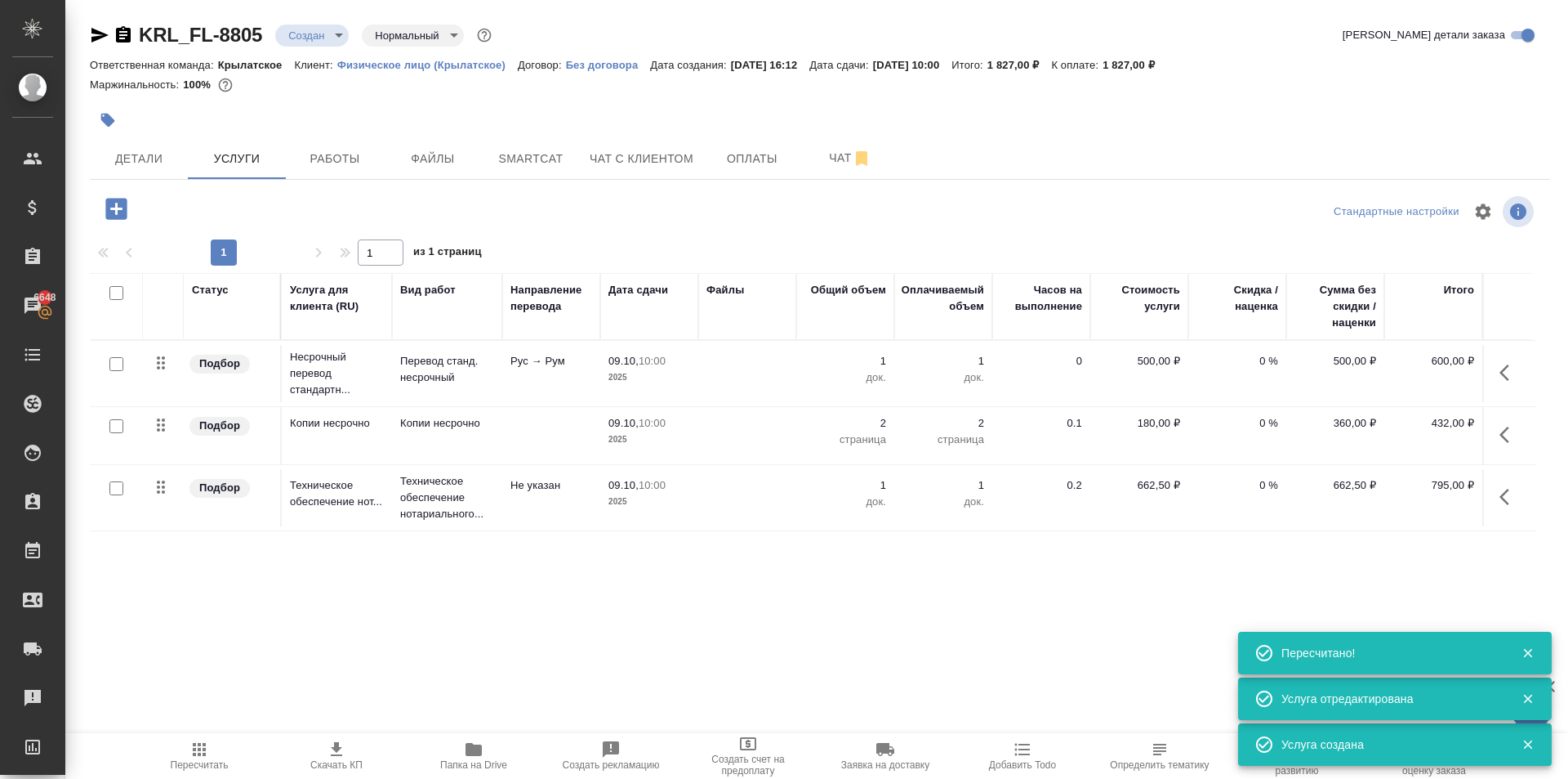
click at [223, 743] on span "Пересчитать" at bounding box center [199, 755] width 118 height 31
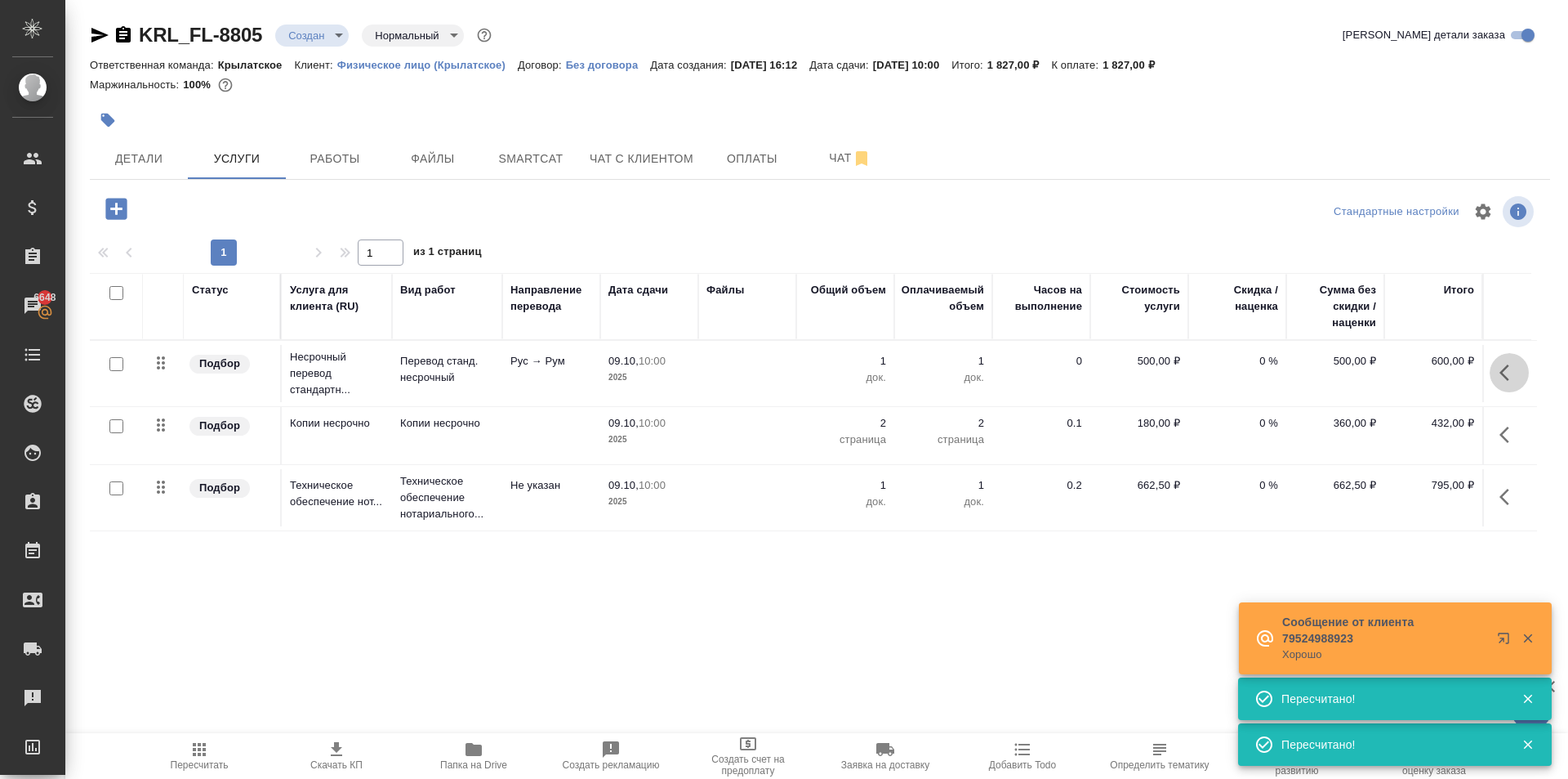
click at [1506, 376] on icon "button" at bounding box center [1510, 372] width 20 height 20
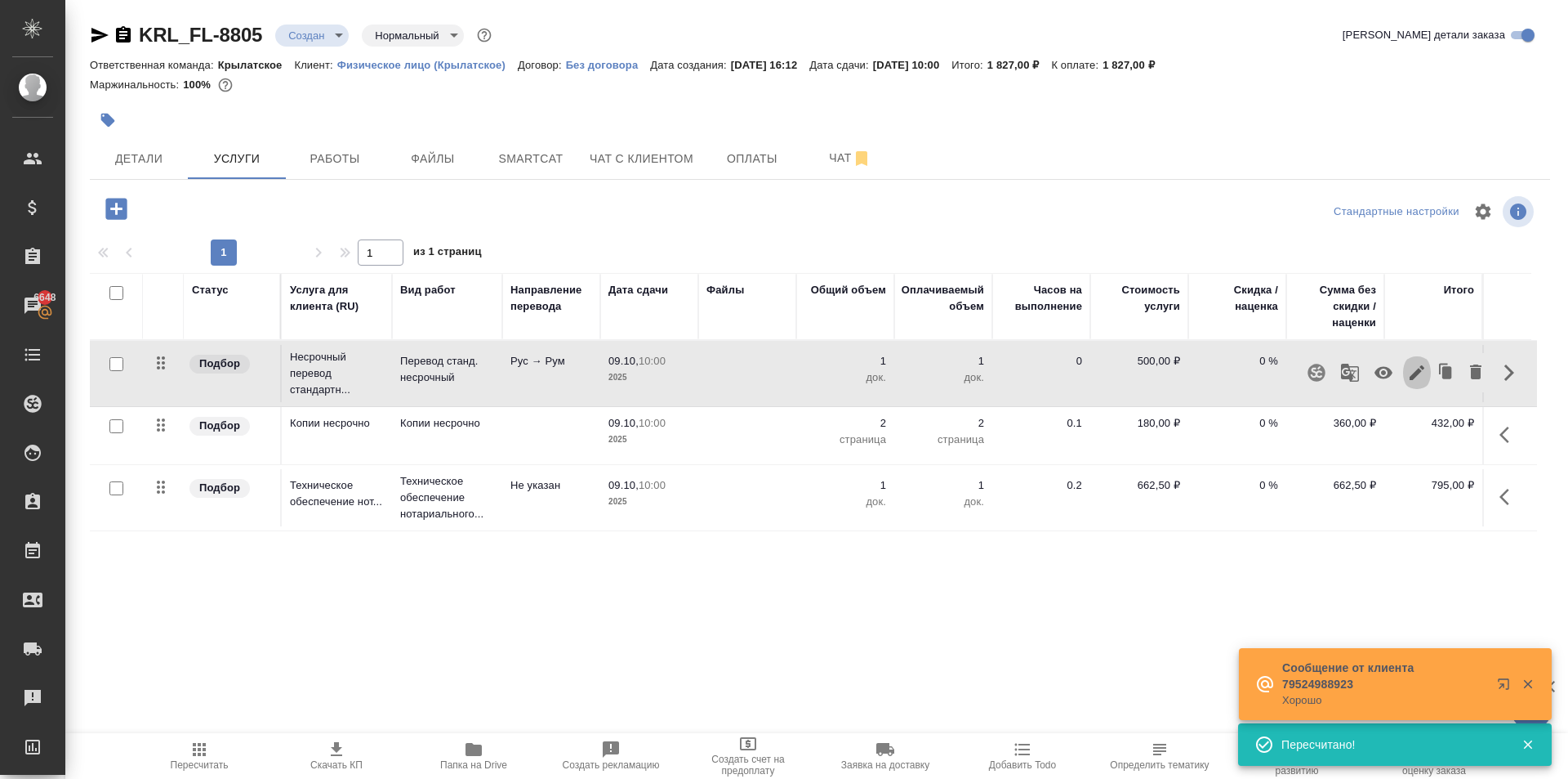
click at [1403, 374] on button "button" at bounding box center [1417, 373] width 28 height 40
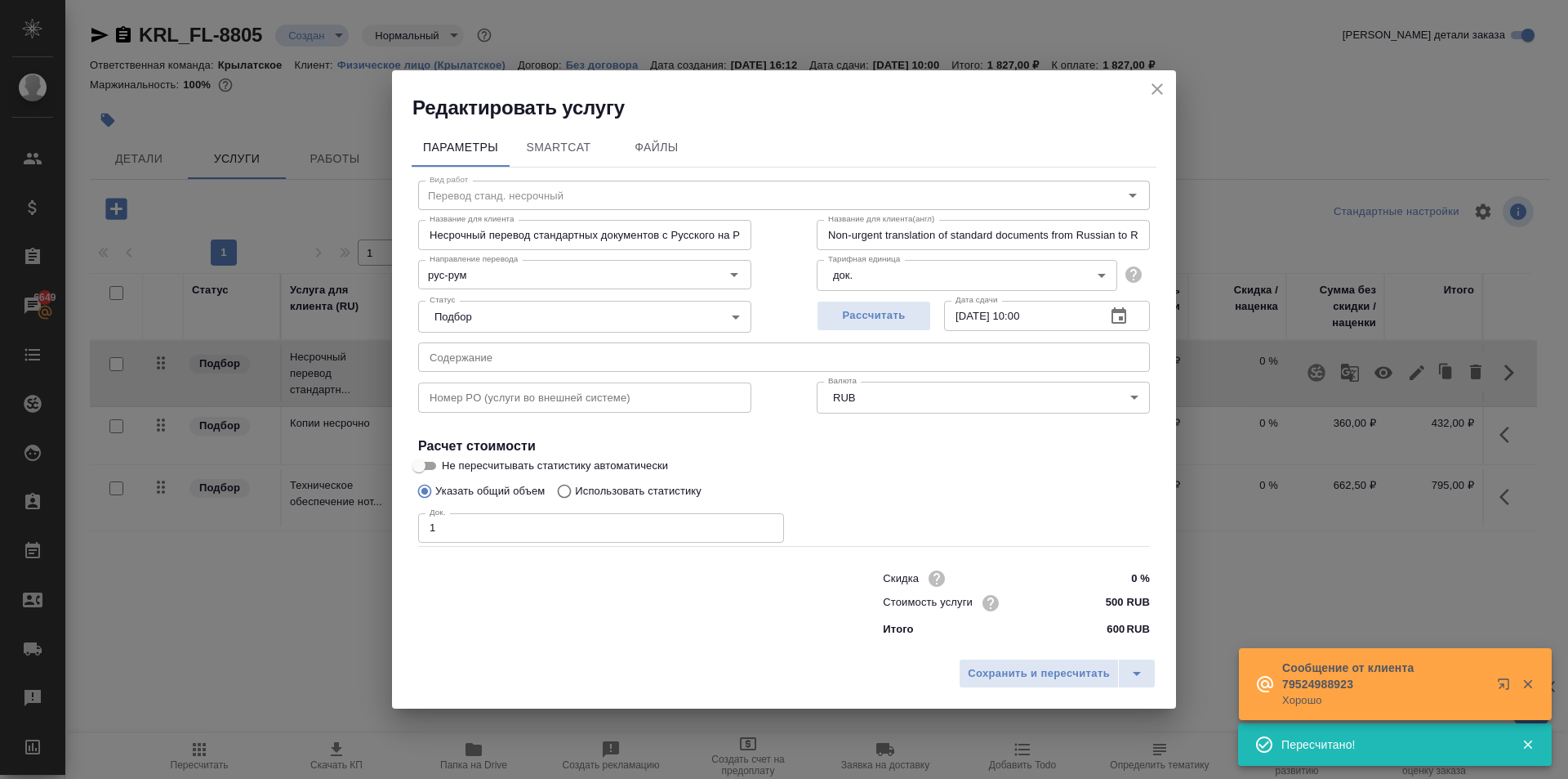
click at [1105, 599] on input "500 RUB" at bounding box center [1119, 603] width 61 height 23
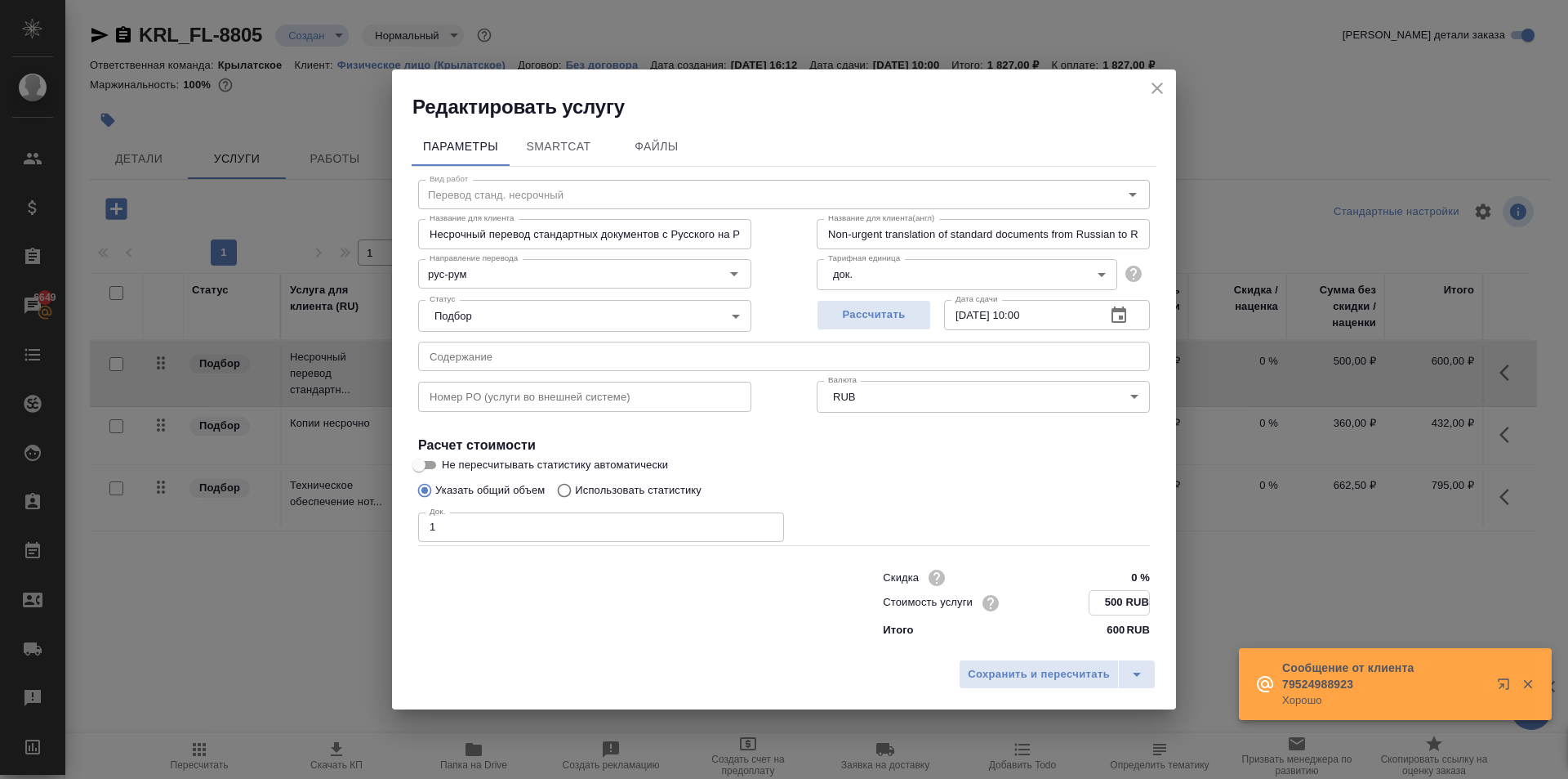
click at [1105, 599] on input "500 RUB" at bounding box center [1119, 603] width 59 height 23
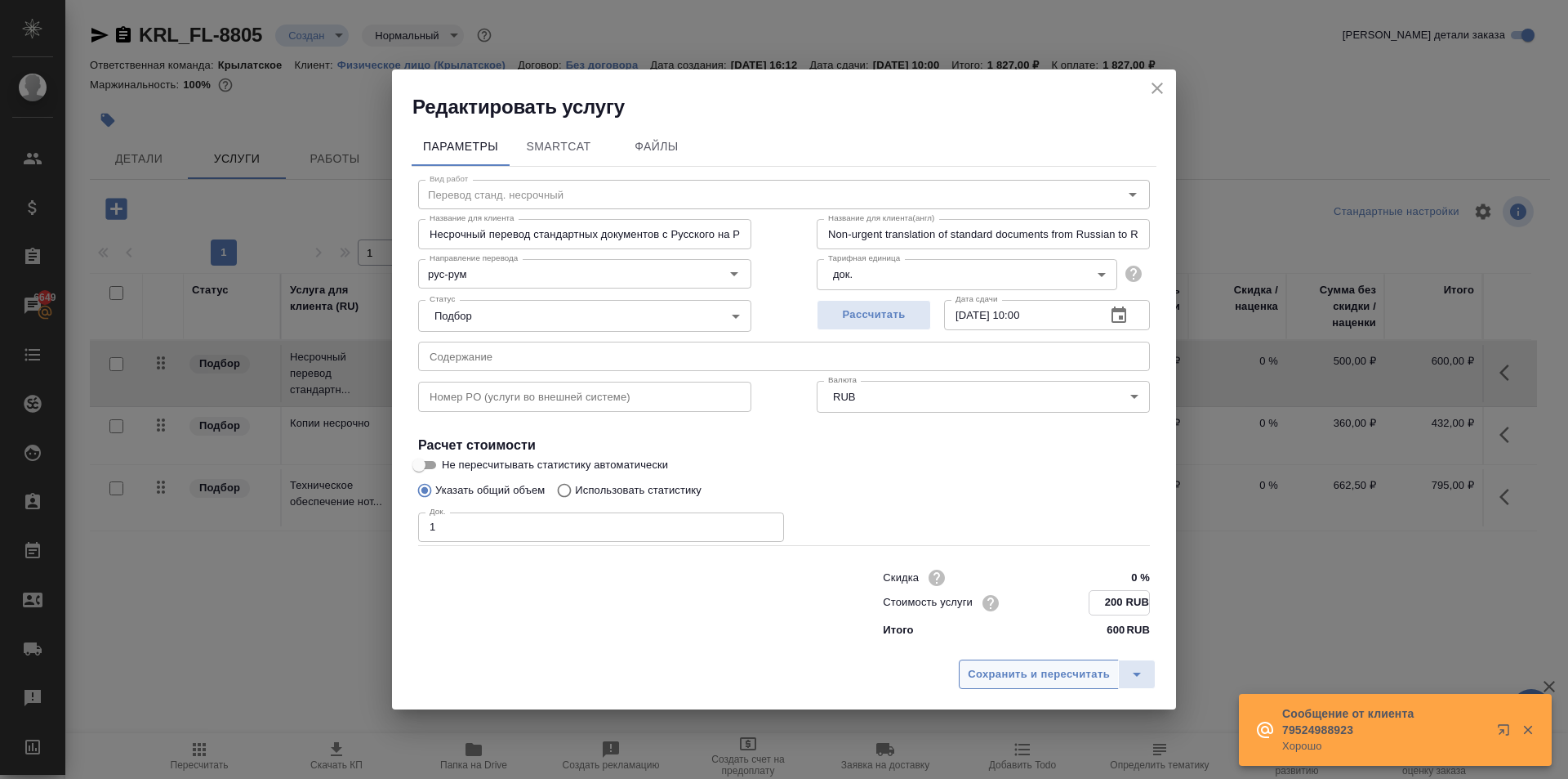
click at [1052, 664] on button "Сохранить и пересчитать" at bounding box center [1039, 674] width 160 height 30
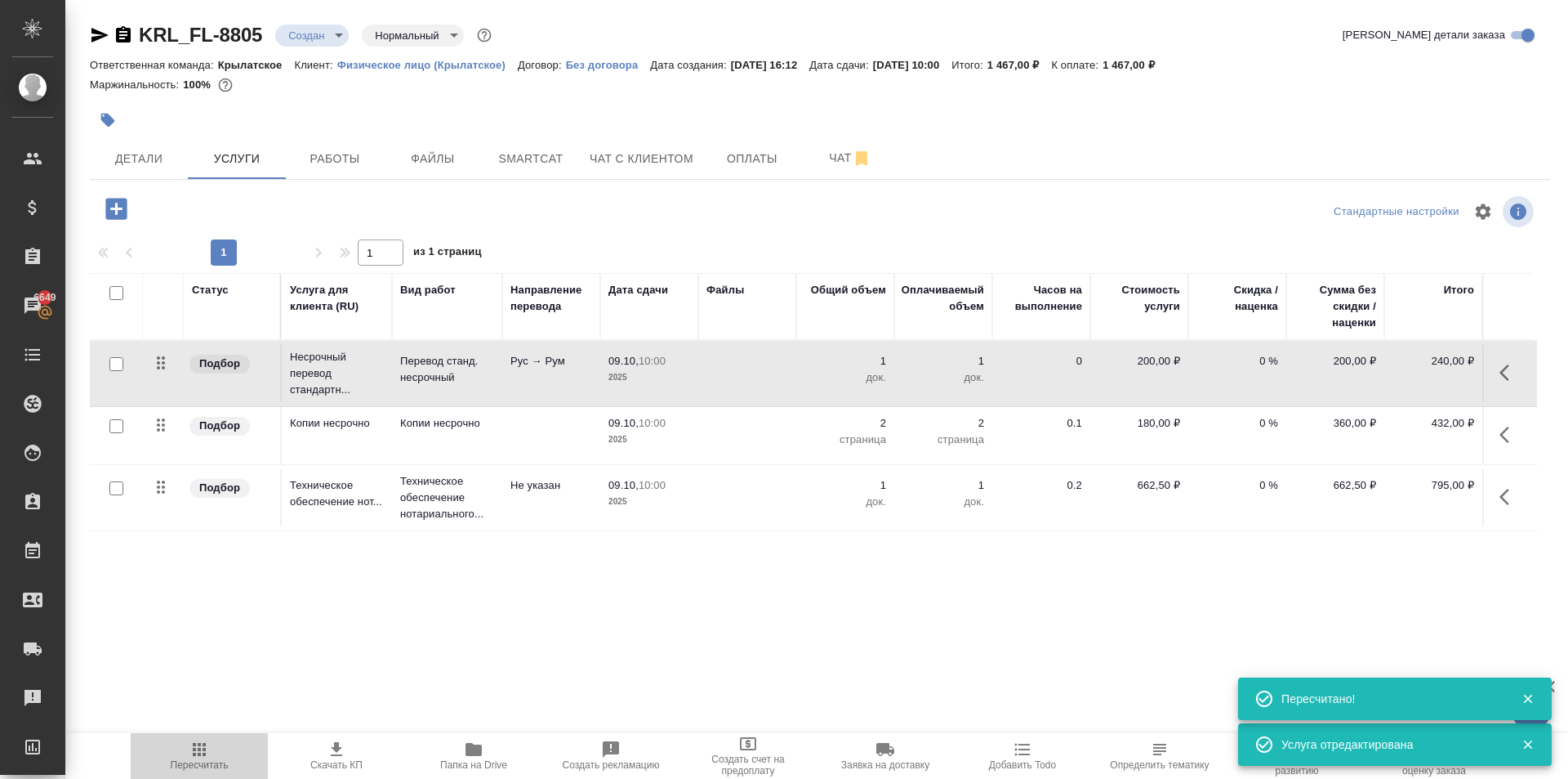
click at [163, 739] on span "Пересчитать" at bounding box center [199, 755] width 118 height 31
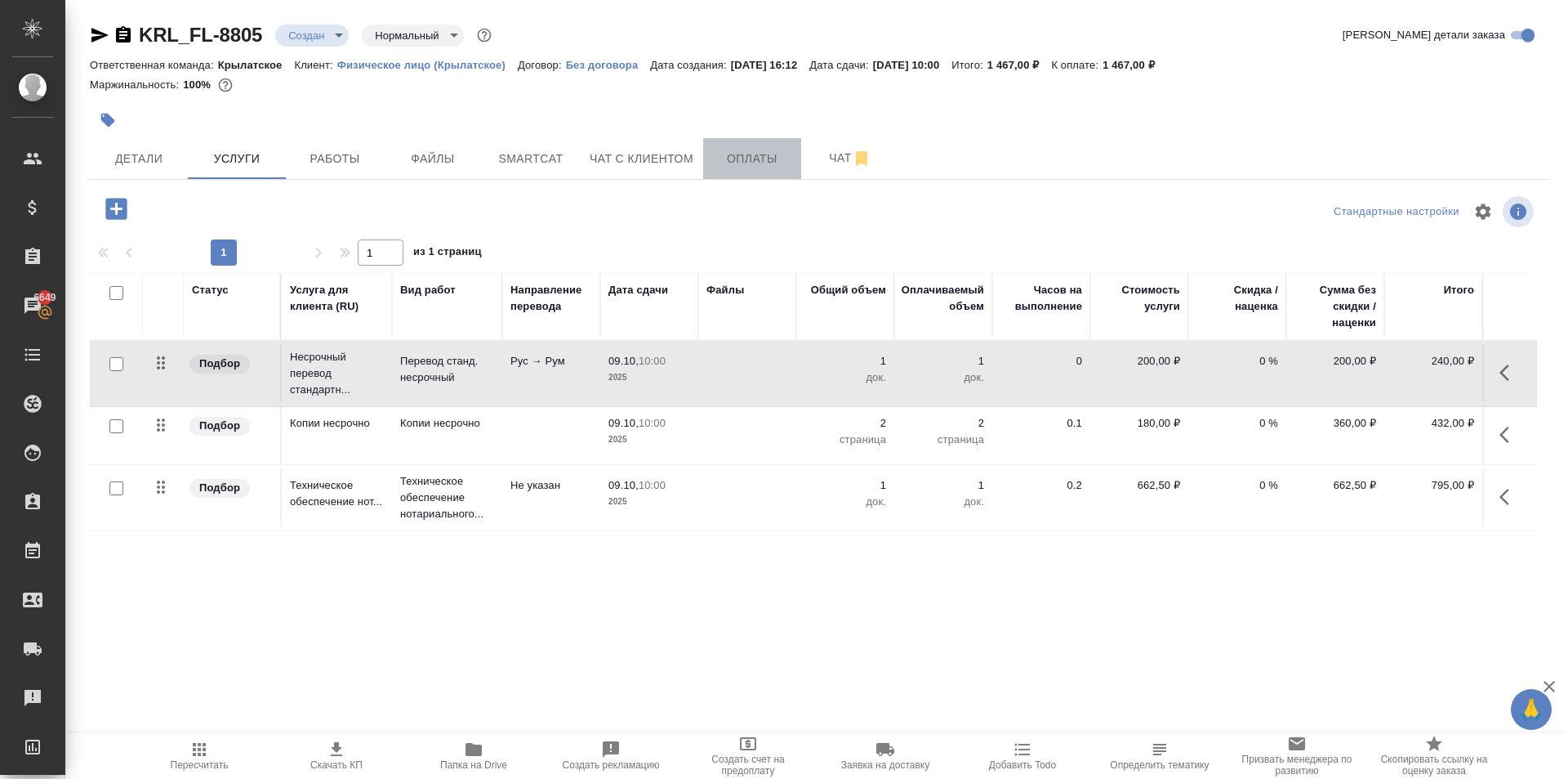
click at [782, 154] on span "Оплаты" at bounding box center [752, 158] width 78 height 21
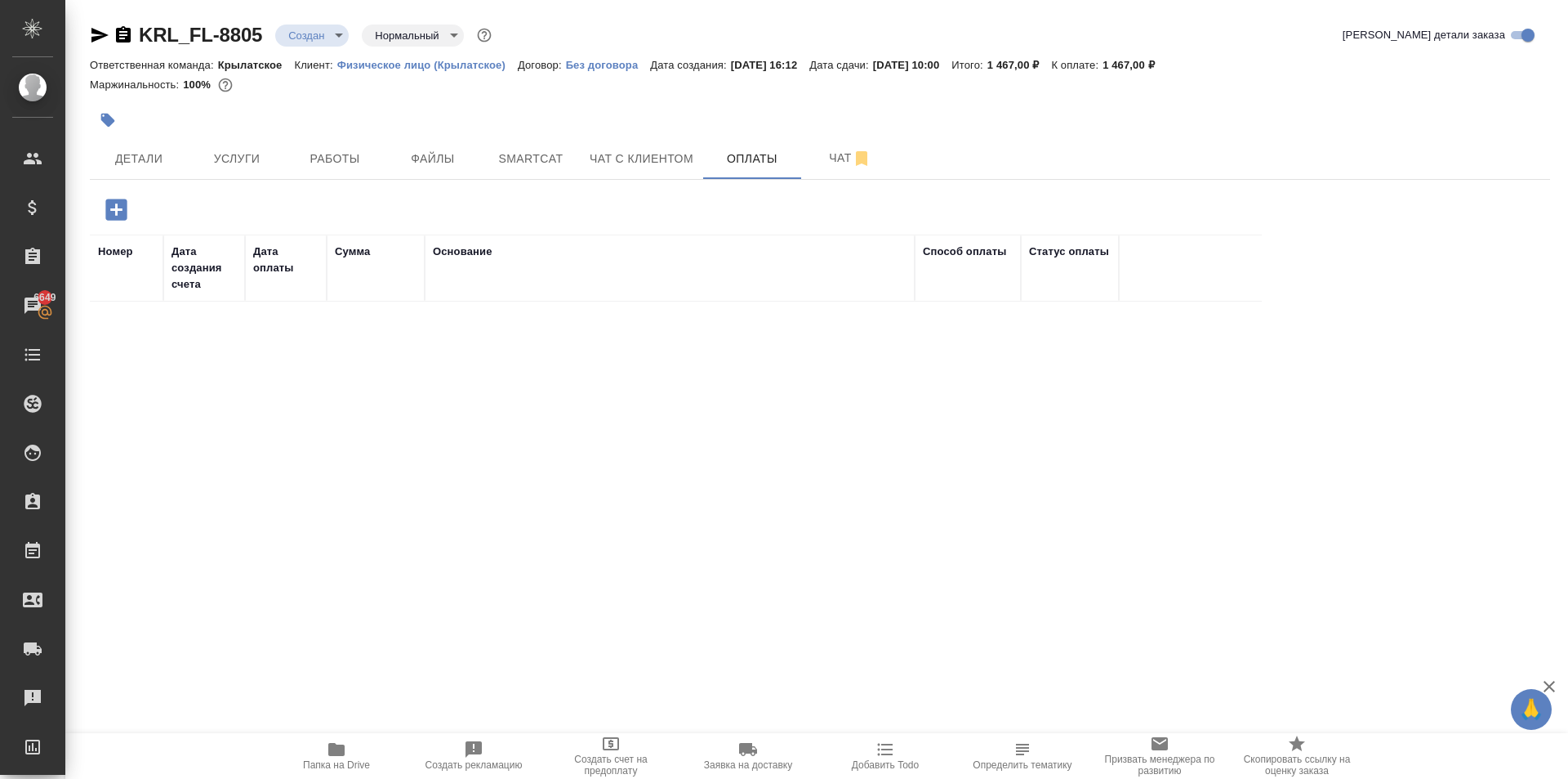
click at [127, 206] on icon "button" at bounding box center [117, 210] width 29 height 29
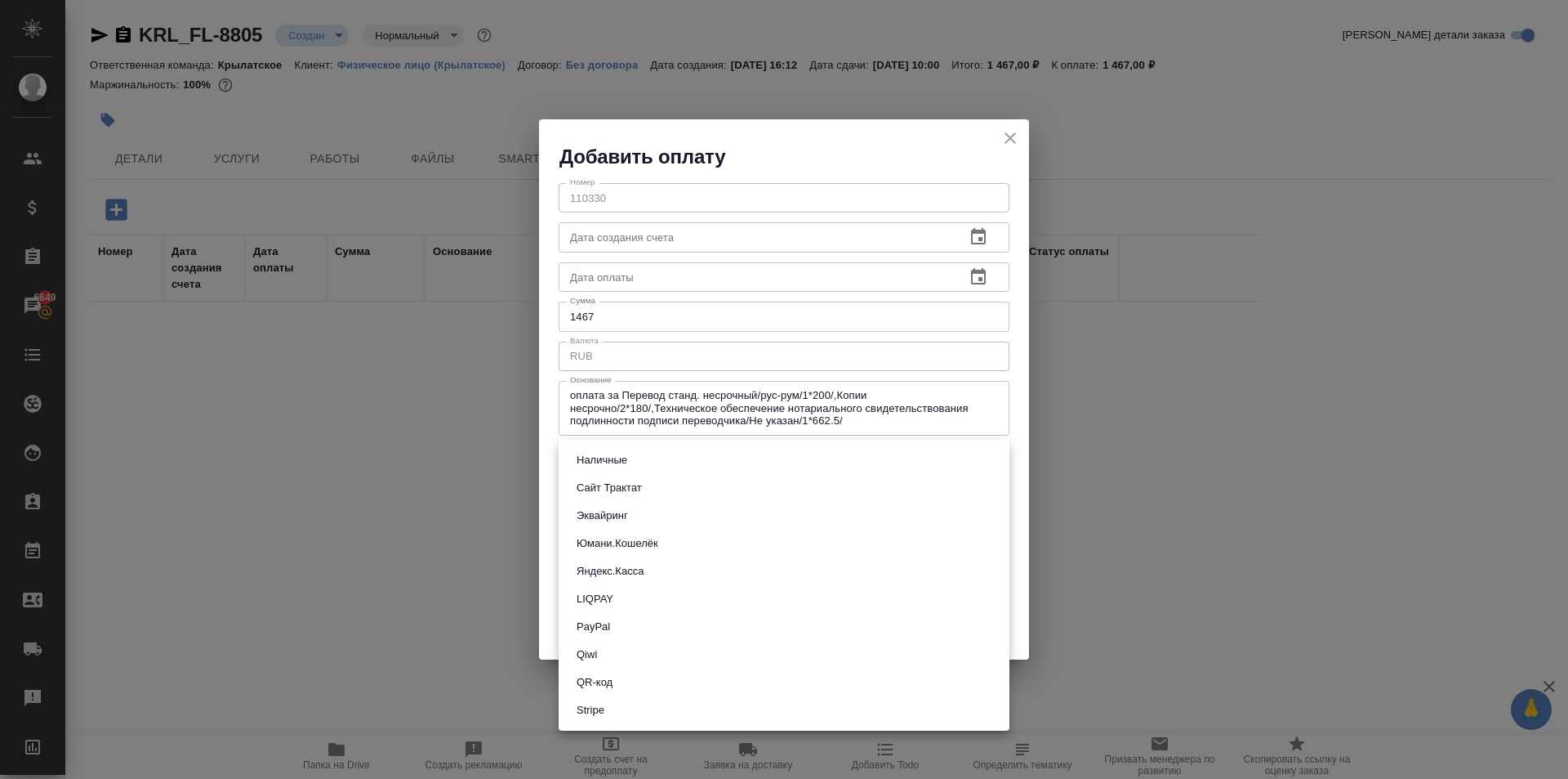
click at [641, 466] on body "🙏 .cls-1 fill:#fff; AWATERA Kasymov Timur Клиенты Спецификации Заказы 6649 Чаты…" at bounding box center [784, 390] width 1568 height 779
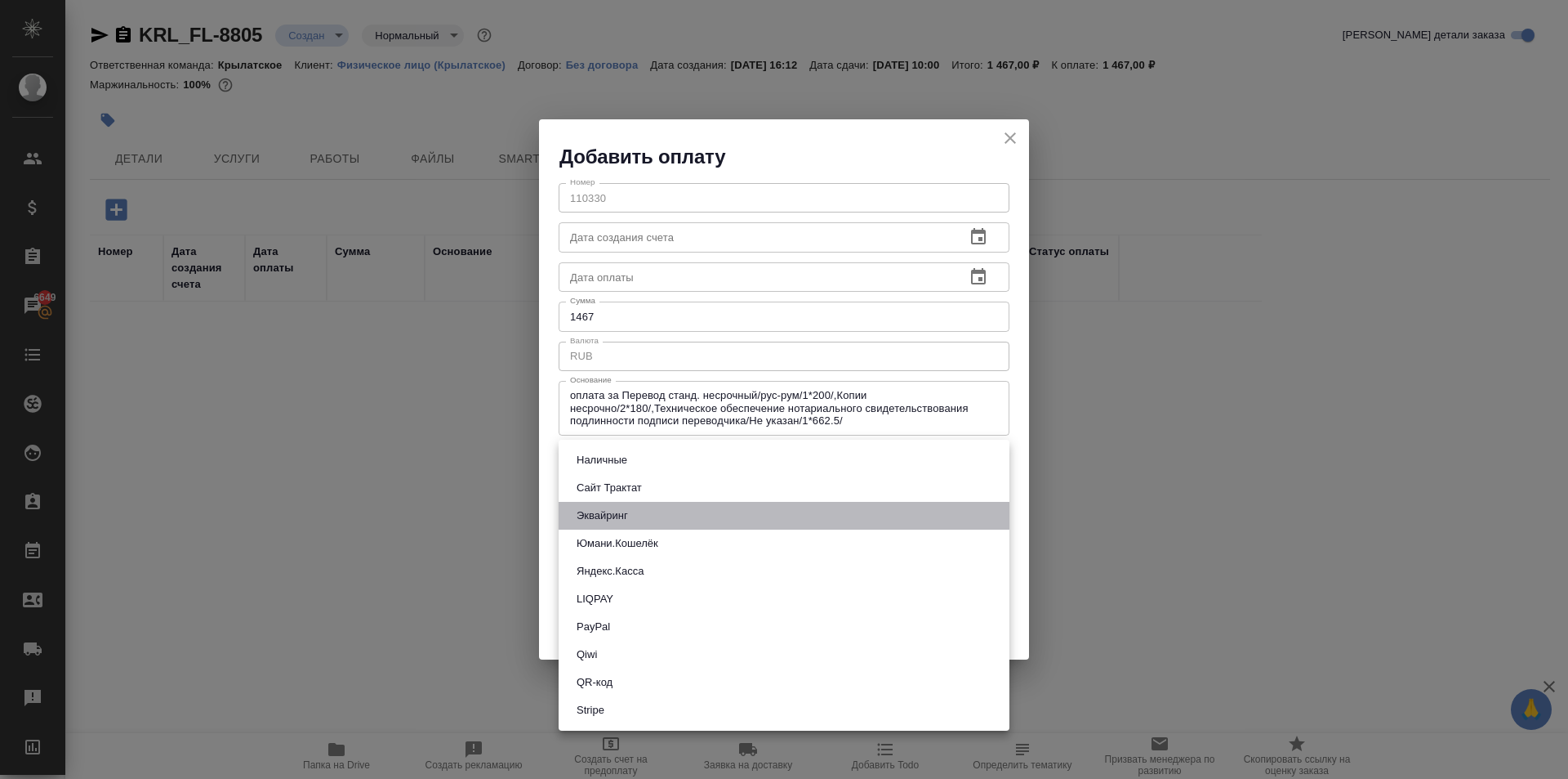
click at [645, 503] on li "Эквайринг" at bounding box center [784, 515] width 451 height 28
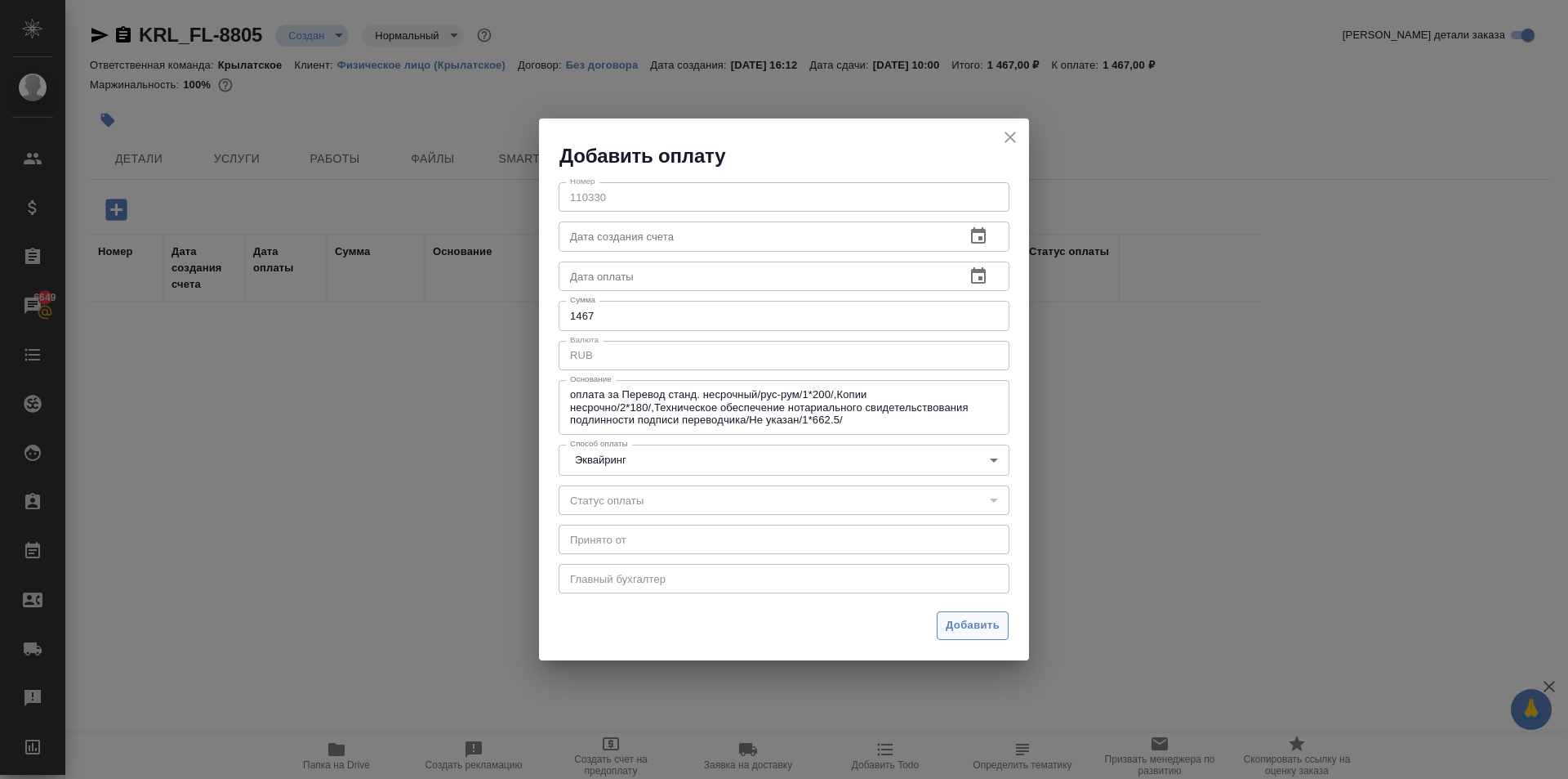
drag, startPoint x: 984, startPoint y: 603, endPoint x: 969, endPoint y: 616, distance: 19.8
click at [976, 613] on div "Добавить оплату Номер 110330 Номер Дата создания счета Дата создания счета Дата…" at bounding box center [784, 390] width 490 height 542
click at [967, 617] on span "Добавить" at bounding box center [973, 625] width 54 height 19
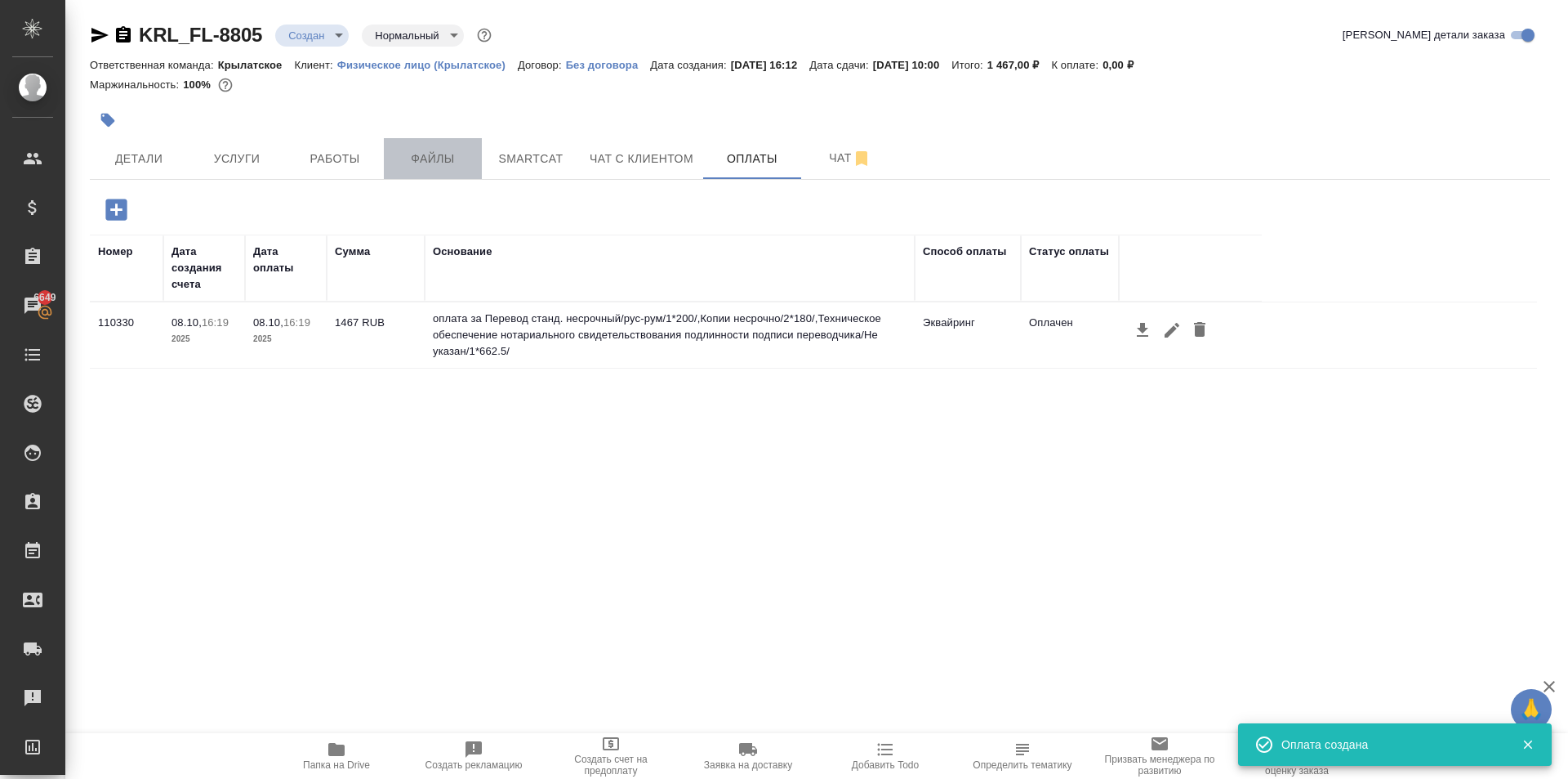
click at [441, 166] on span "Файлы" at bounding box center [432, 158] width 78 height 21
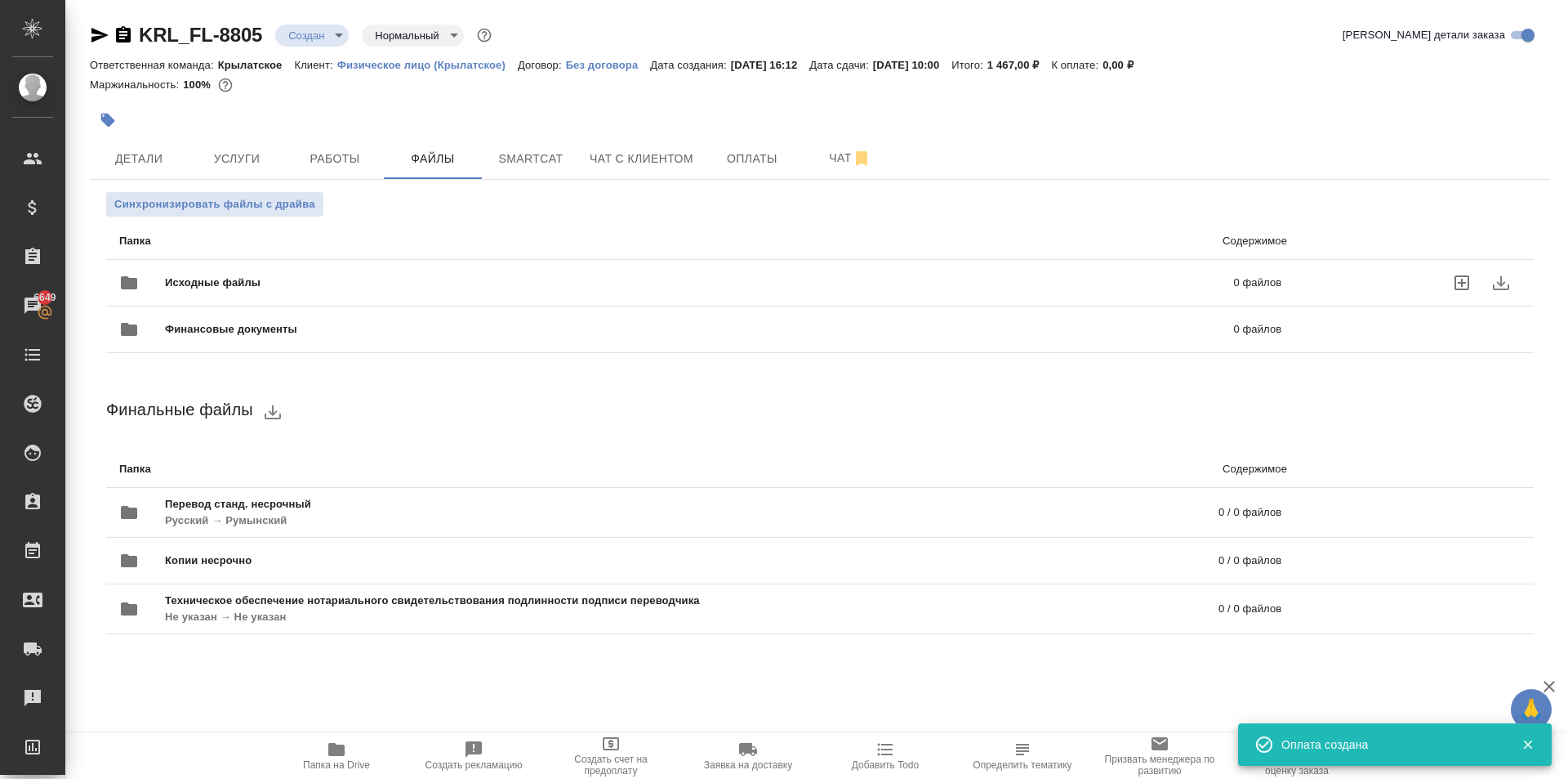
click at [300, 285] on span "Исходные файлы" at bounding box center [457, 282] width 583 height 16
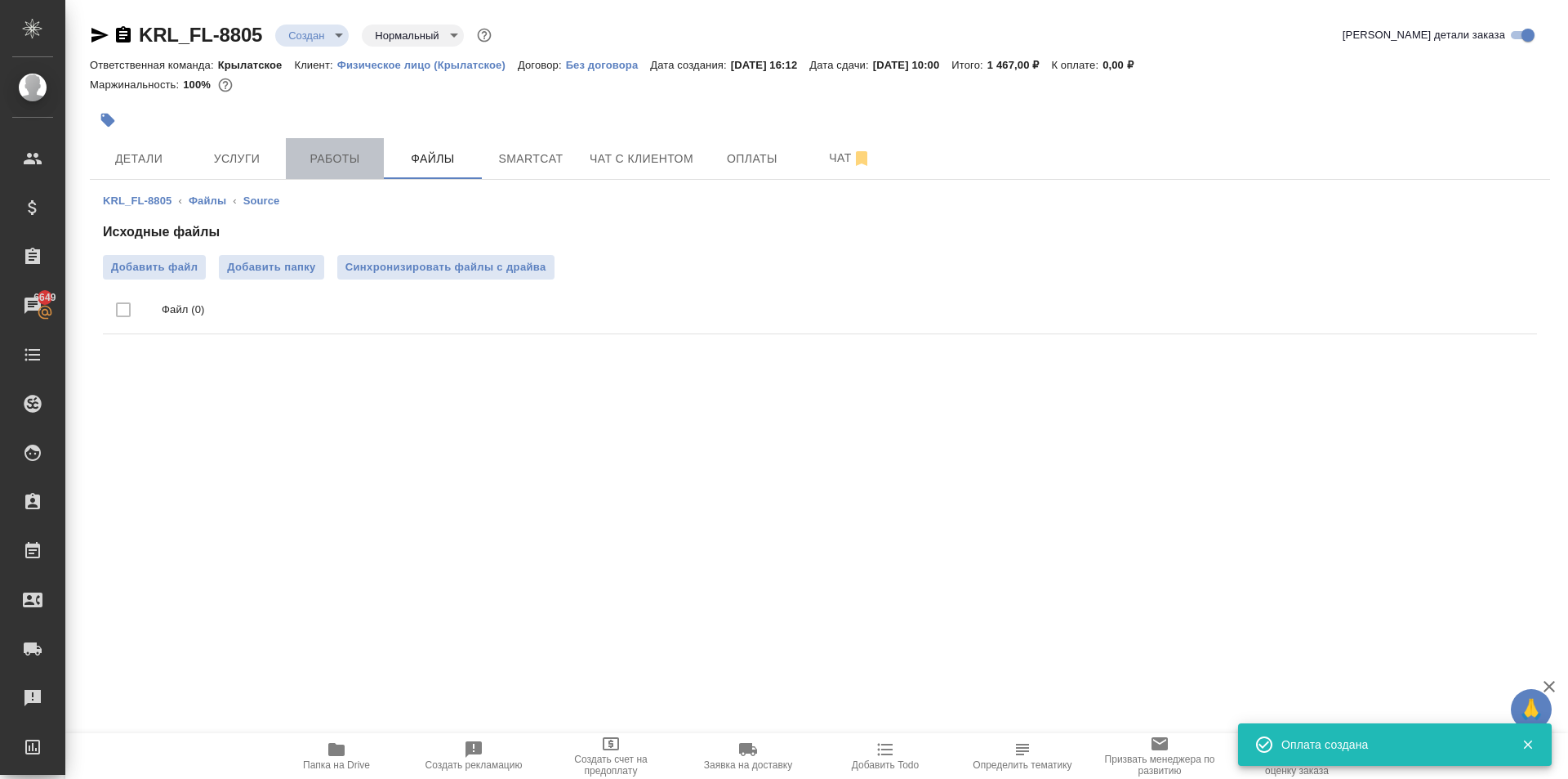
click at [364, 172] on button "Работы" at bounding box center [334, 158] width 98 height 40
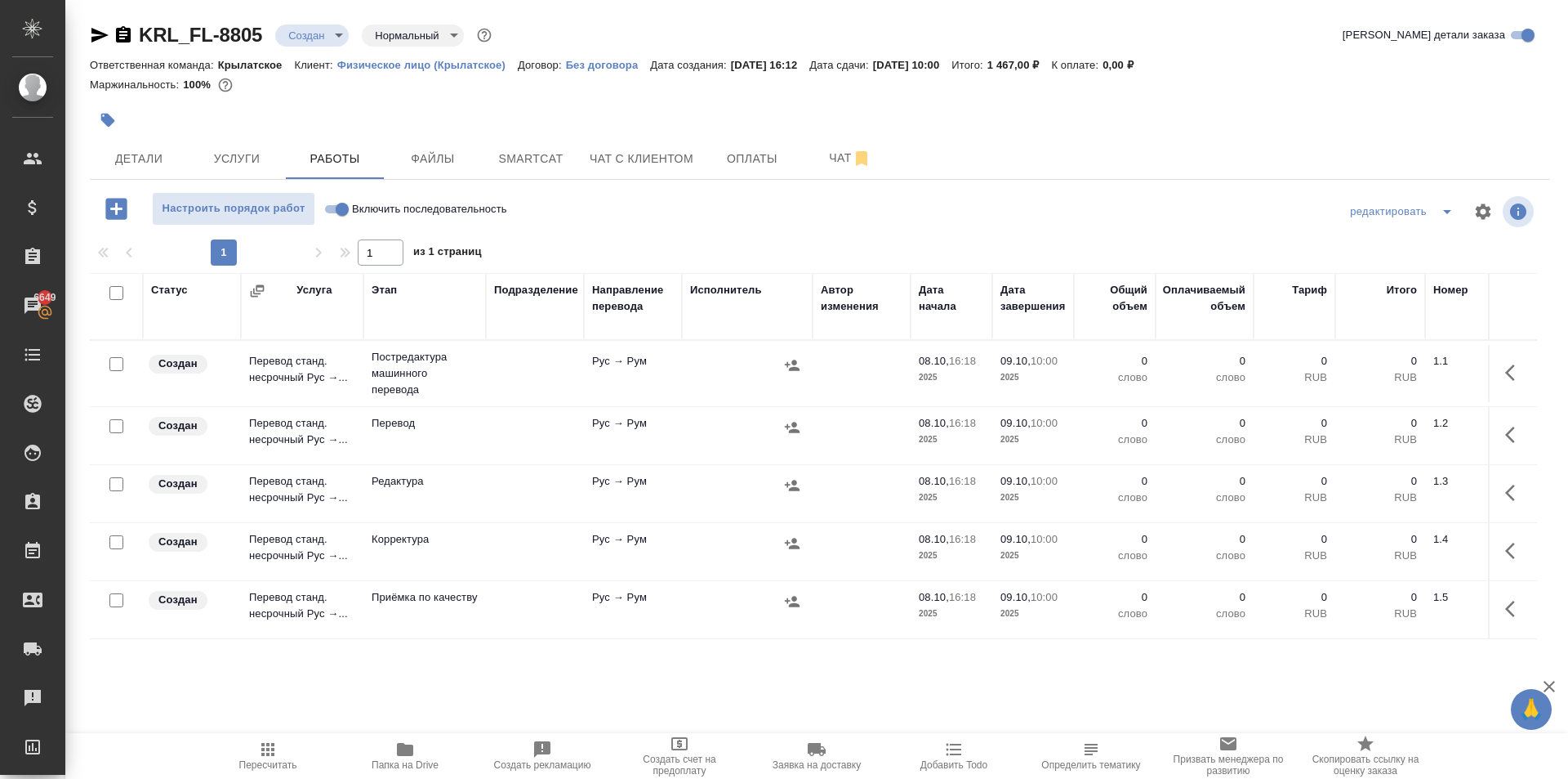
click at [344, 208] on input "Включить последовательность" at bounding box center [342, 210] width 58 height 20
click at [118, 294] on input "checkbox" at bounding box center [116, 292] width 13 height 13
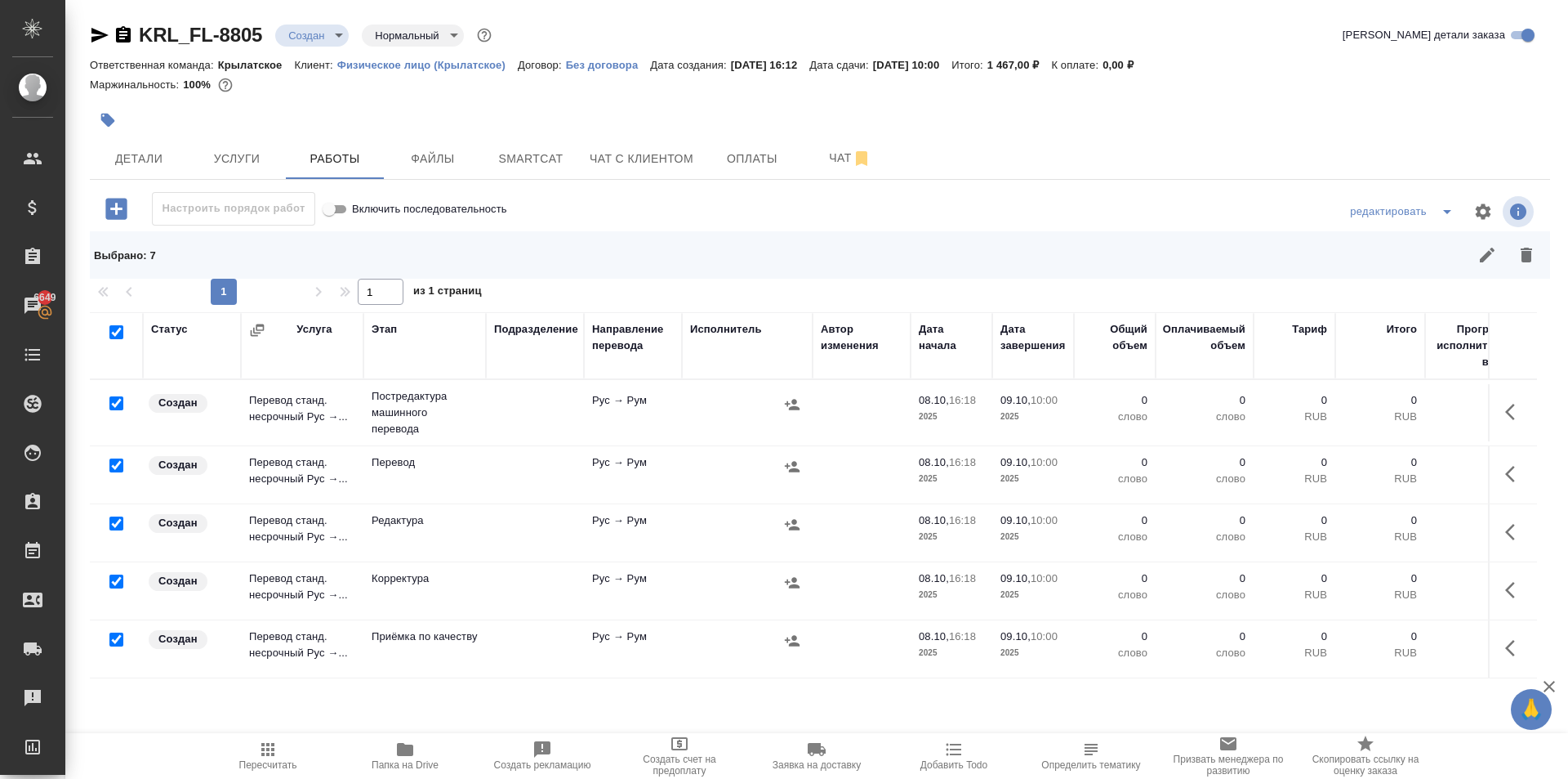
click at [113, 465] on input "checkbox" at bounding box center [116, 465] width 13 height 13
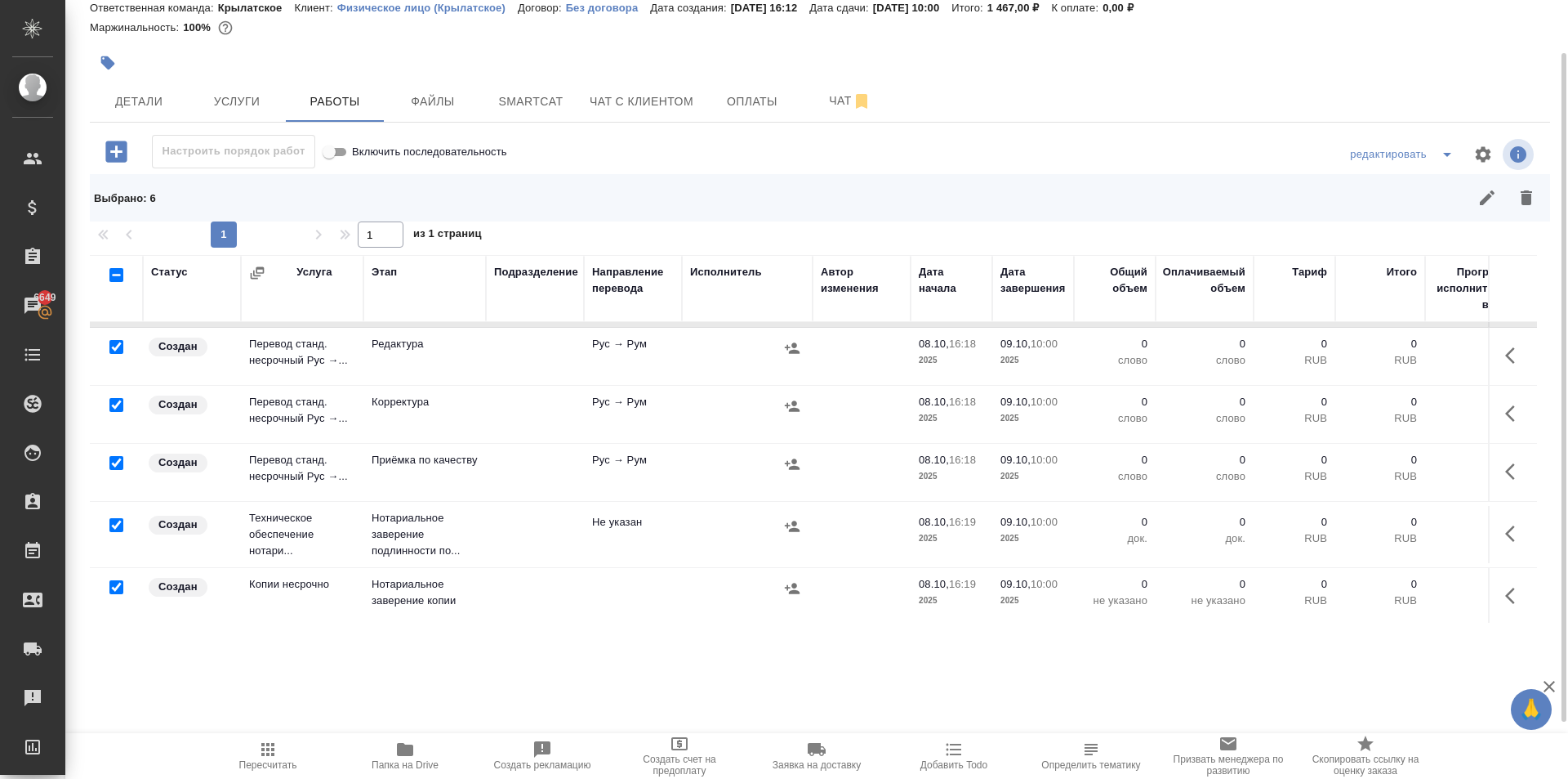
scroll to position [135, 0]
click at [113, 515] on input "checkbox" at bounding box center [116, 521] width 13 height 13
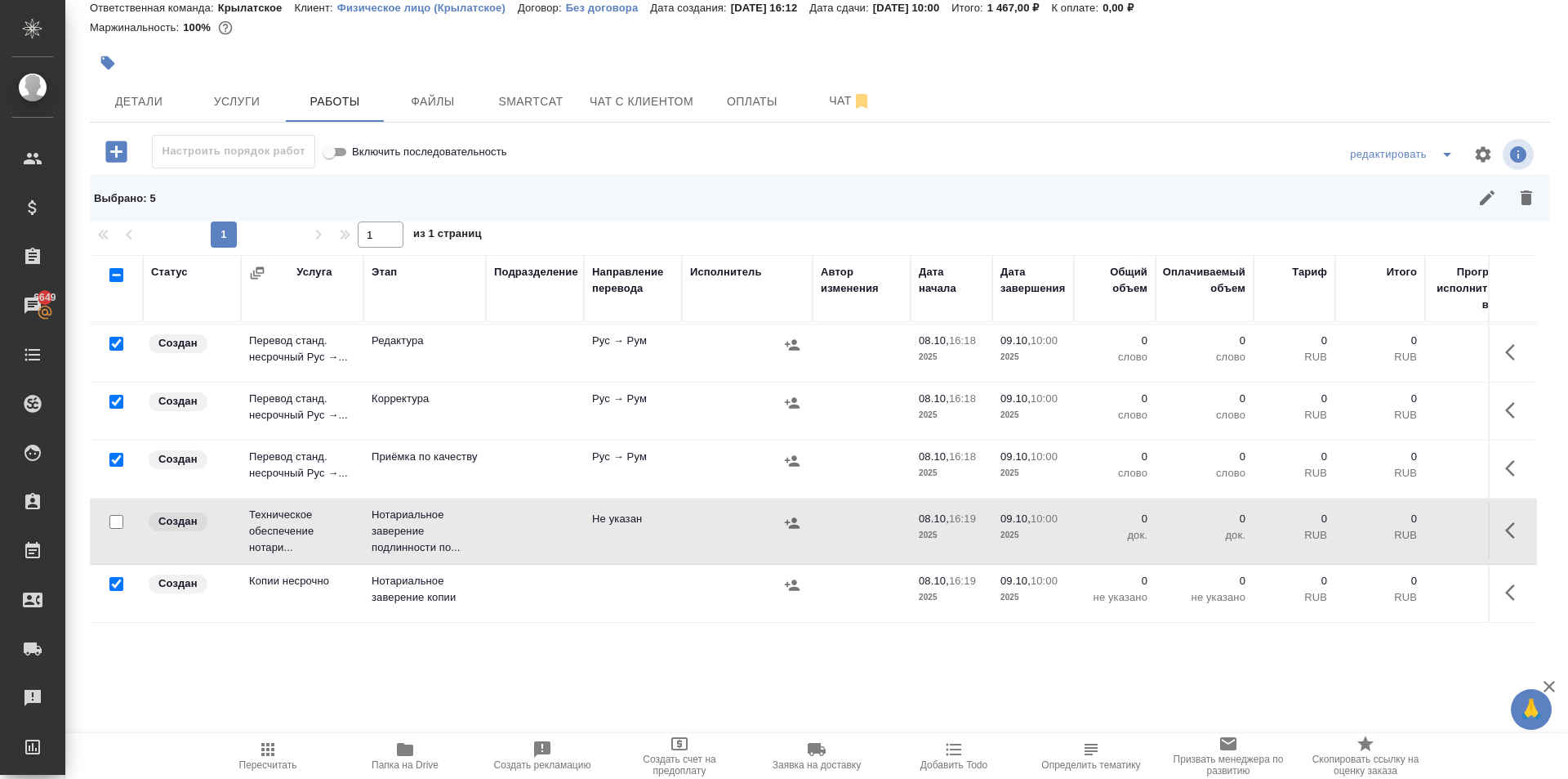
click at [114, 577] on input "checkbox" at bounding box center [116, 583] width 13 height 13
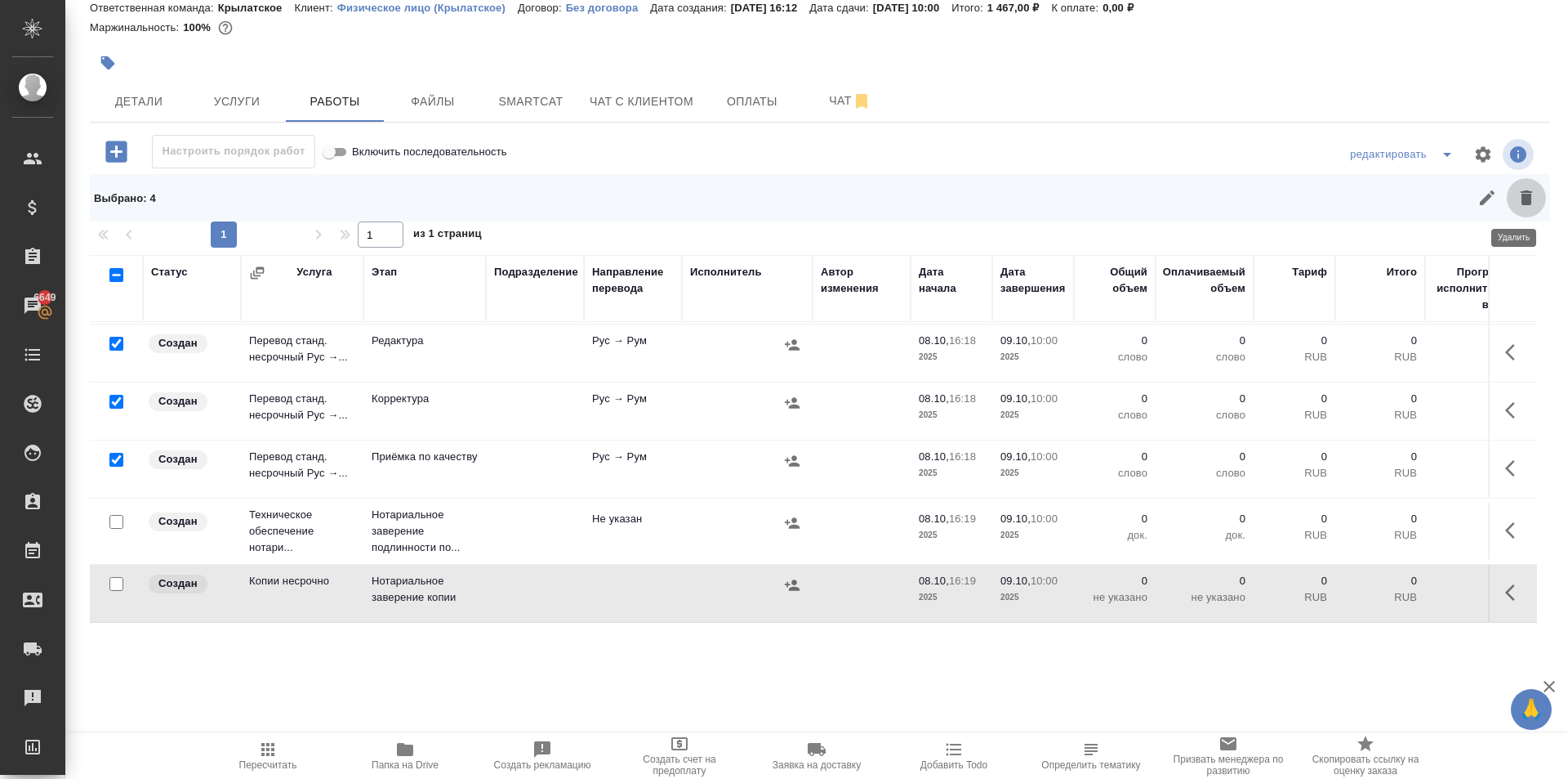
click at [1521, 198] on icon "button" at bounding box center [1527, 198] width 12 height 14
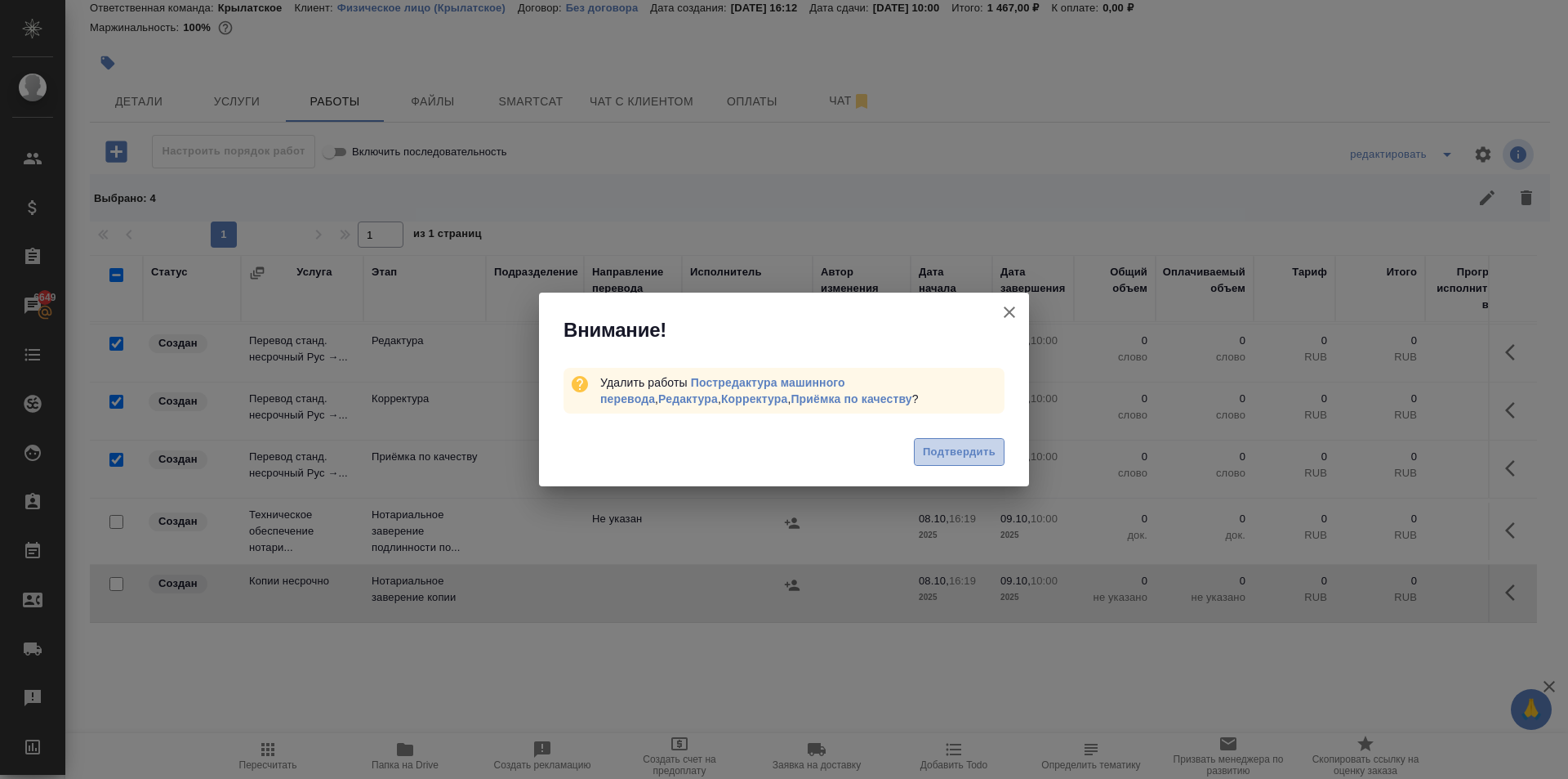
click at [934, 443] on span "Подтвердить" at bounding box center [959, 452] width 73 height 19
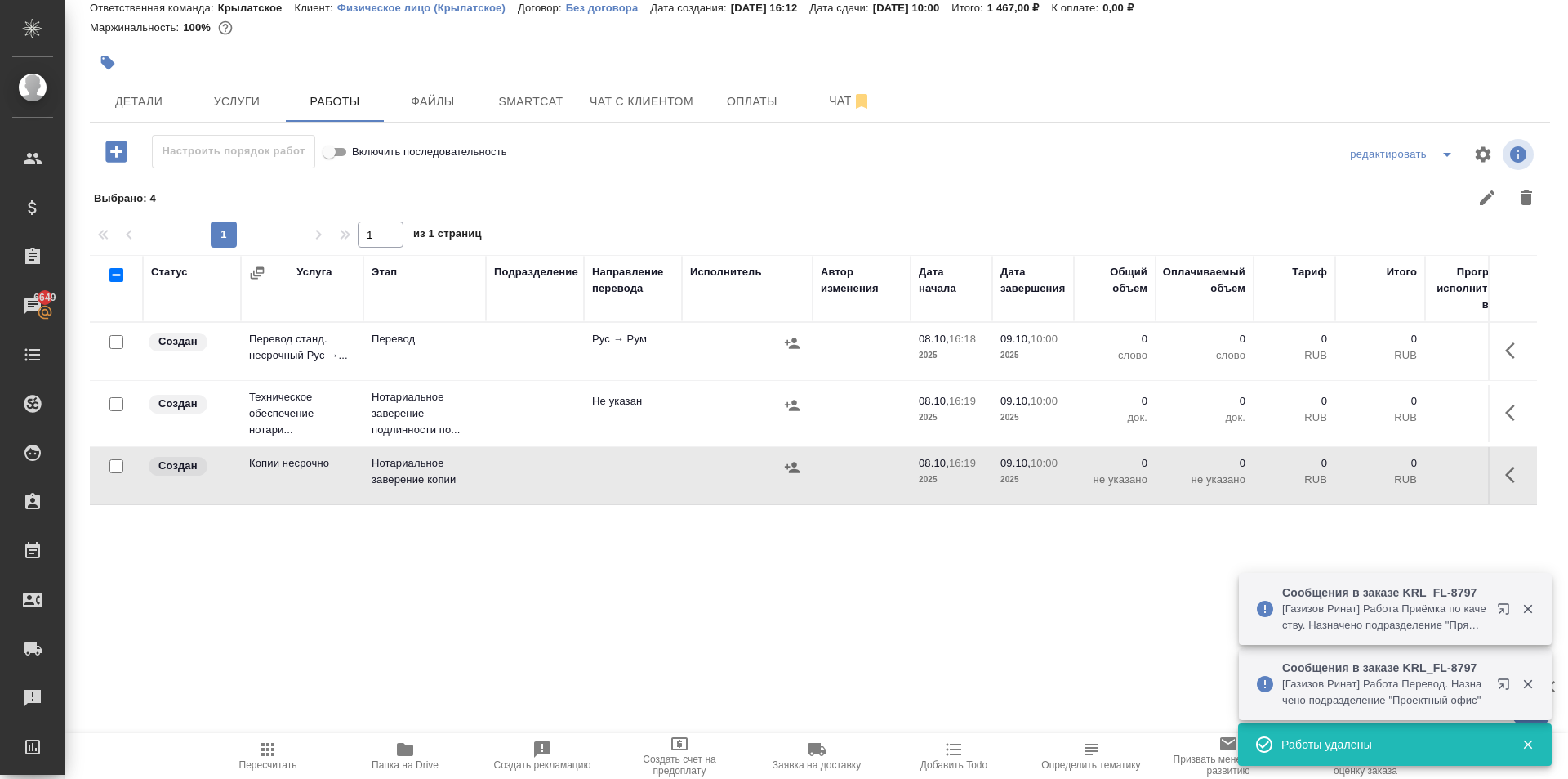
scroll to position [0, 0]
click at [1506, 354] on icon "button" at bounding box center [1510, 351] width 10 height 16
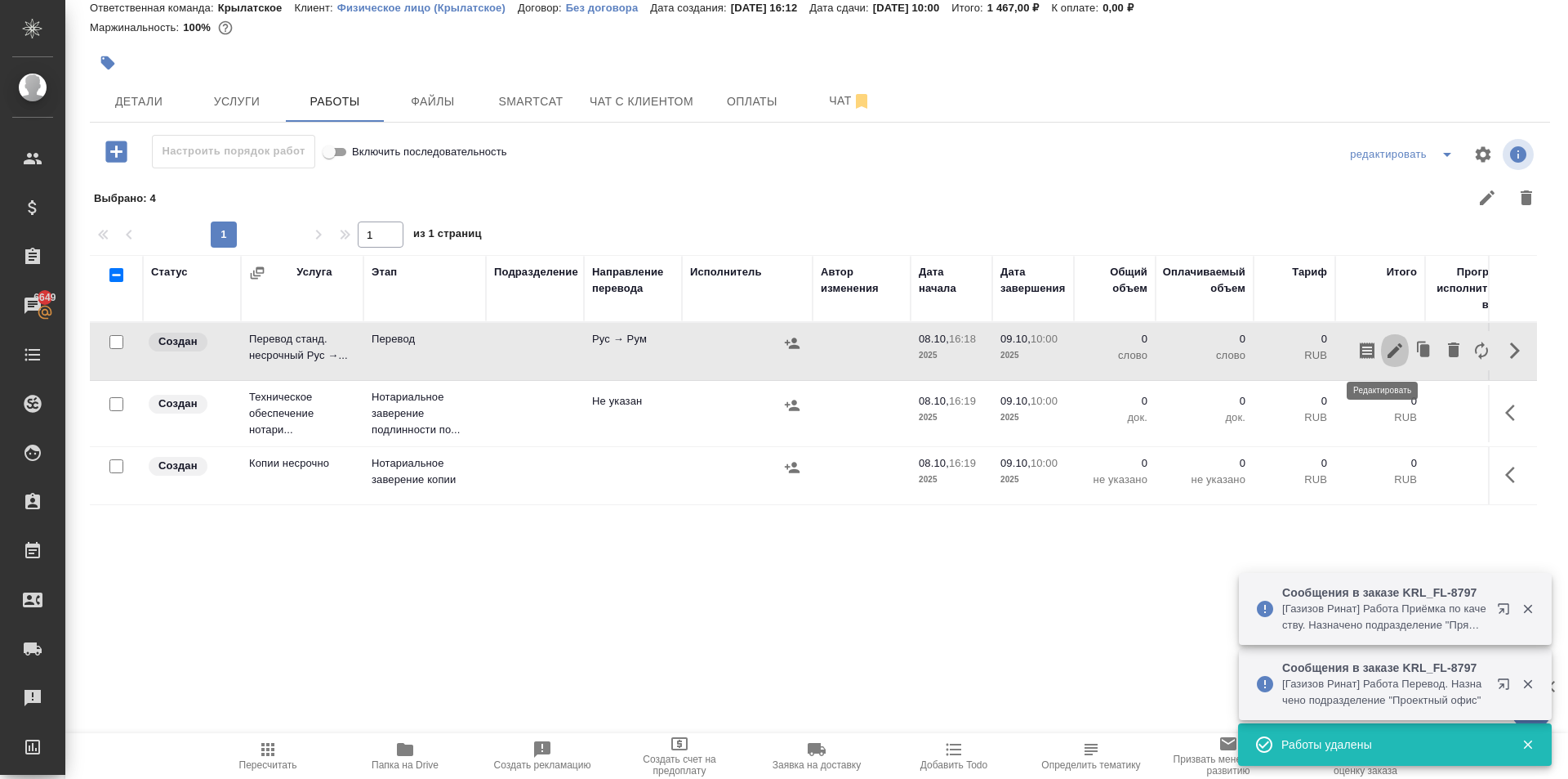
click at [1387, 350] on icon "button" at bounding box center [1395, 351] width 20 height 20
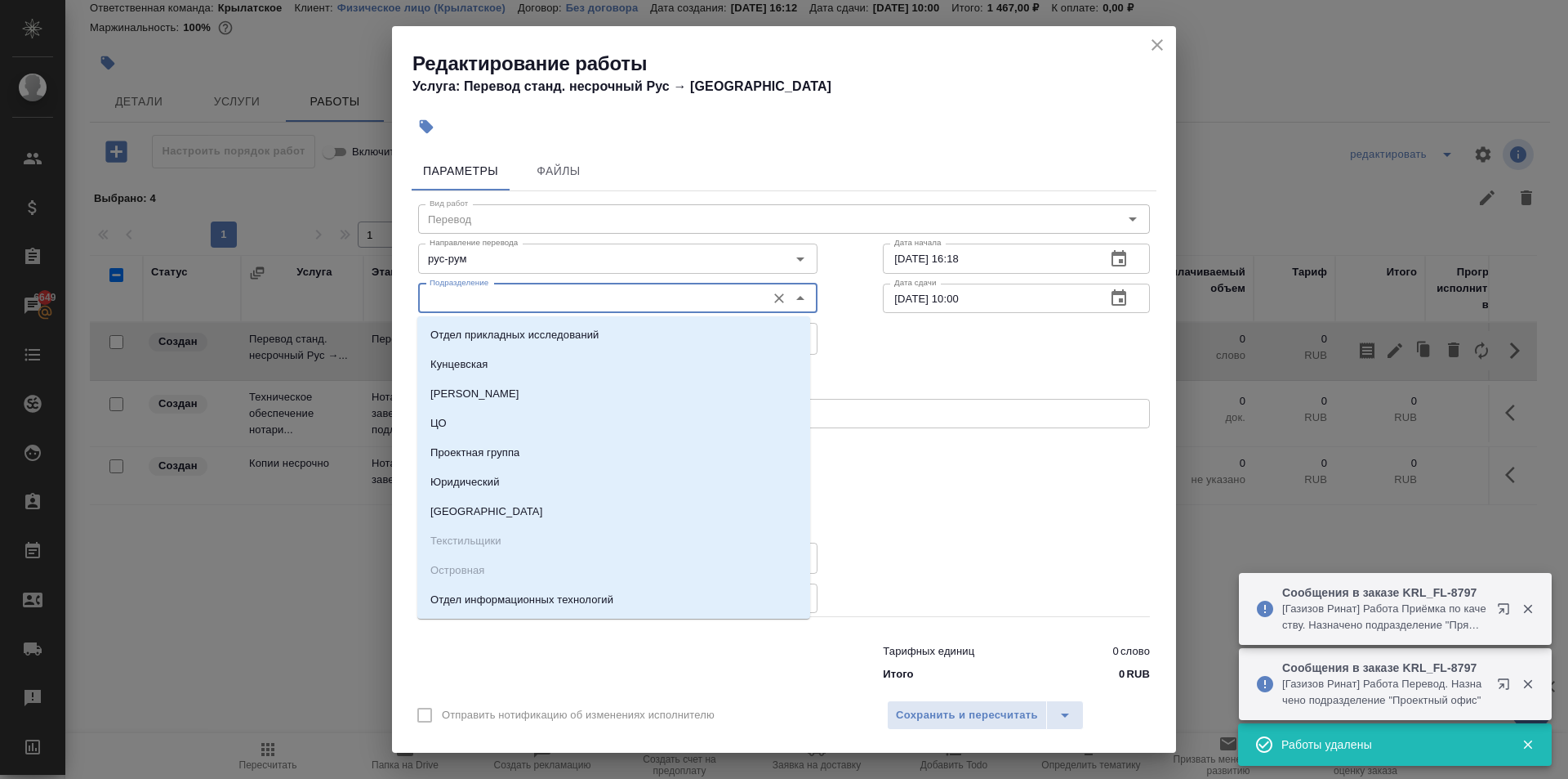
click at [567, 294] on input "Подразделение" at bounding box center [591, 299] width 335 height 20
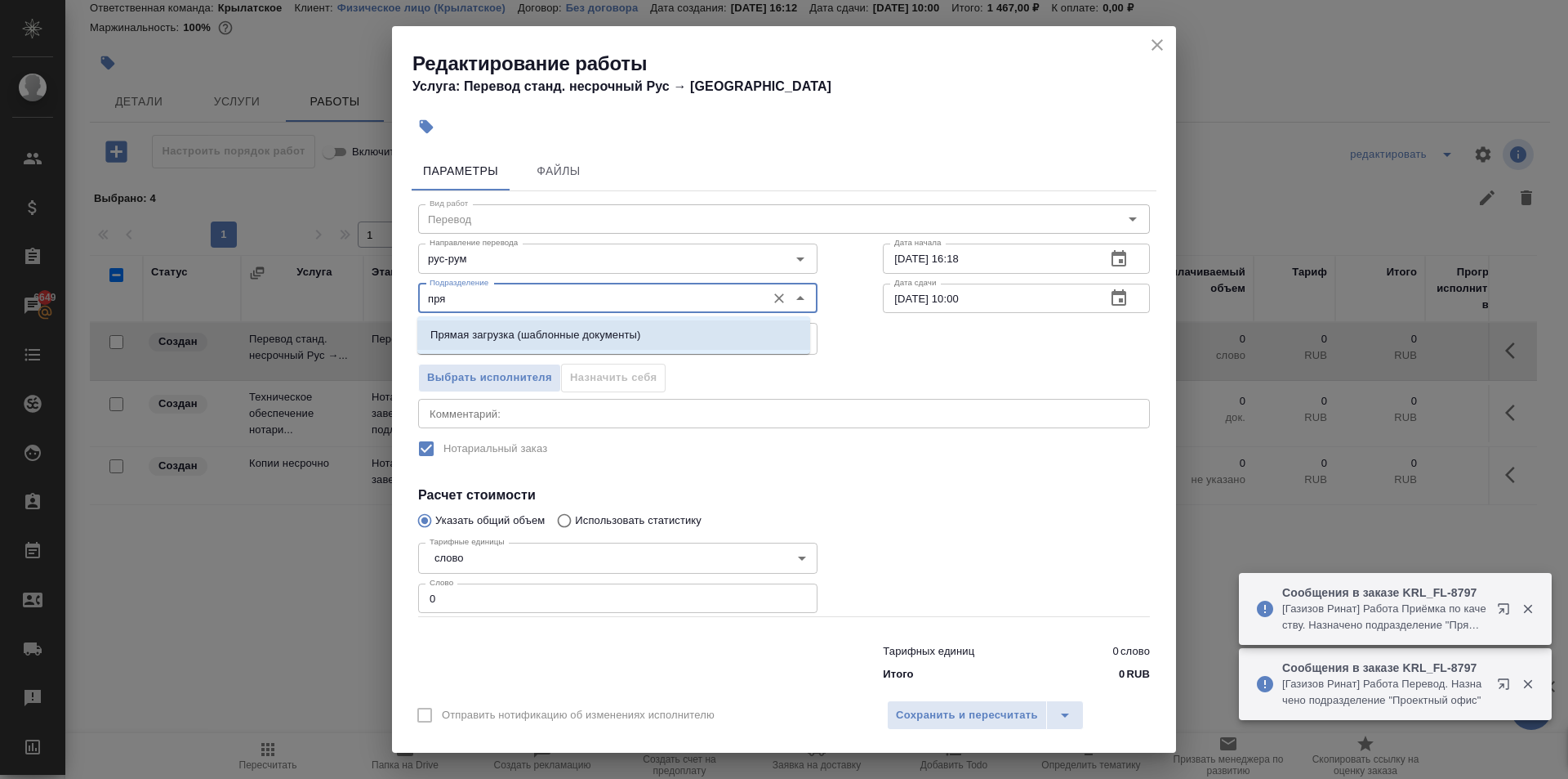
drag, startPoint x: 550, startPoint y: 323, endPoint x: 548, endPoint y: 332, distance: 9.2
click at [546, 323] on li "Прямая загрузка (шаблонные документы)" at bounding box center [613, 335] width 393 height 30
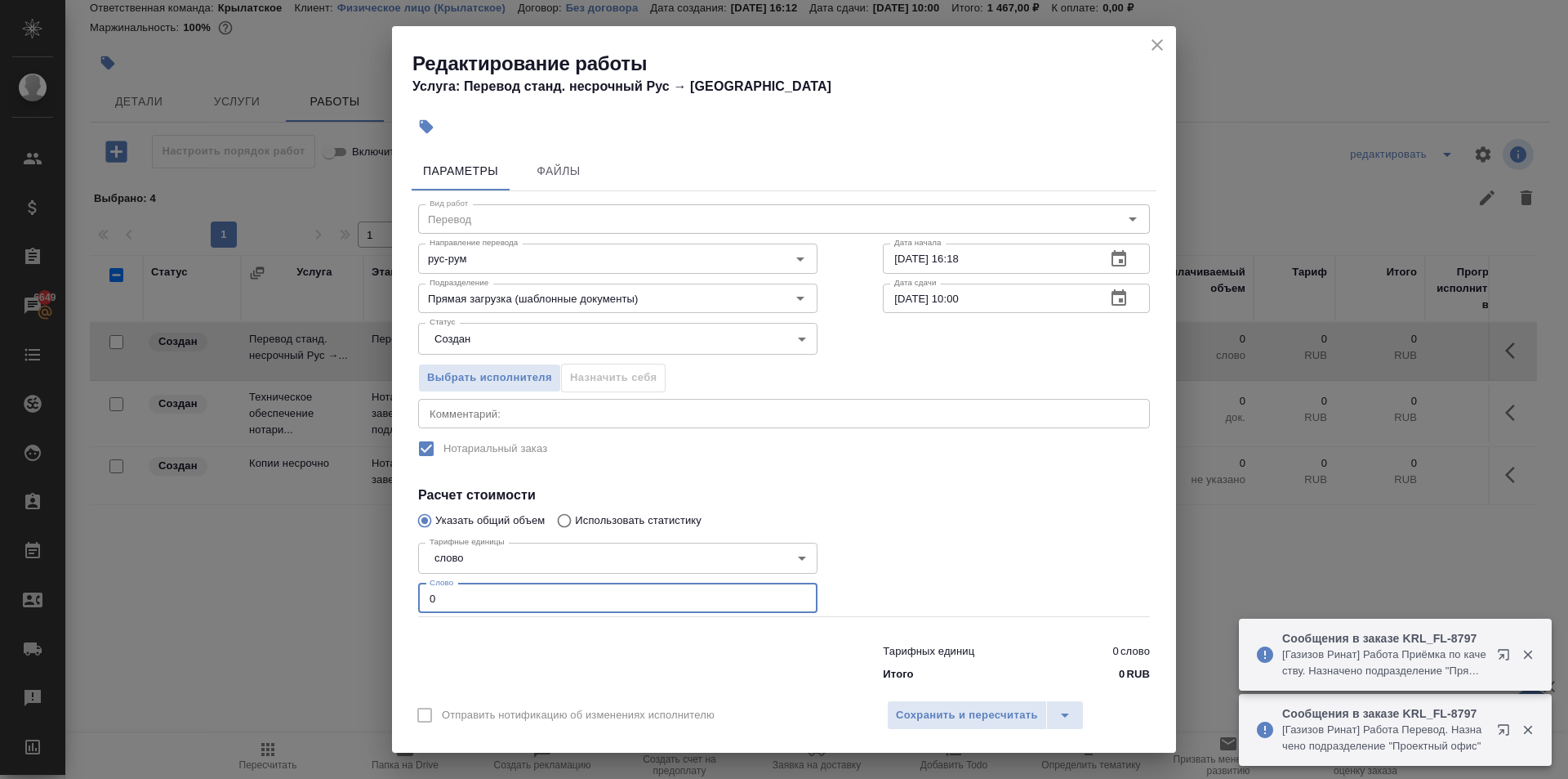
drag, startPoint x: 456, startPoint y: 600, endPoint x: 388, endPoint y: 587, distance: 69.2
click at [388, 587] on div "Редактирование работы Услуга: Перевод станд. несрочный Рус → Рум Параметры Файл…" at bounding box center [784, 390] width 1568 height 779
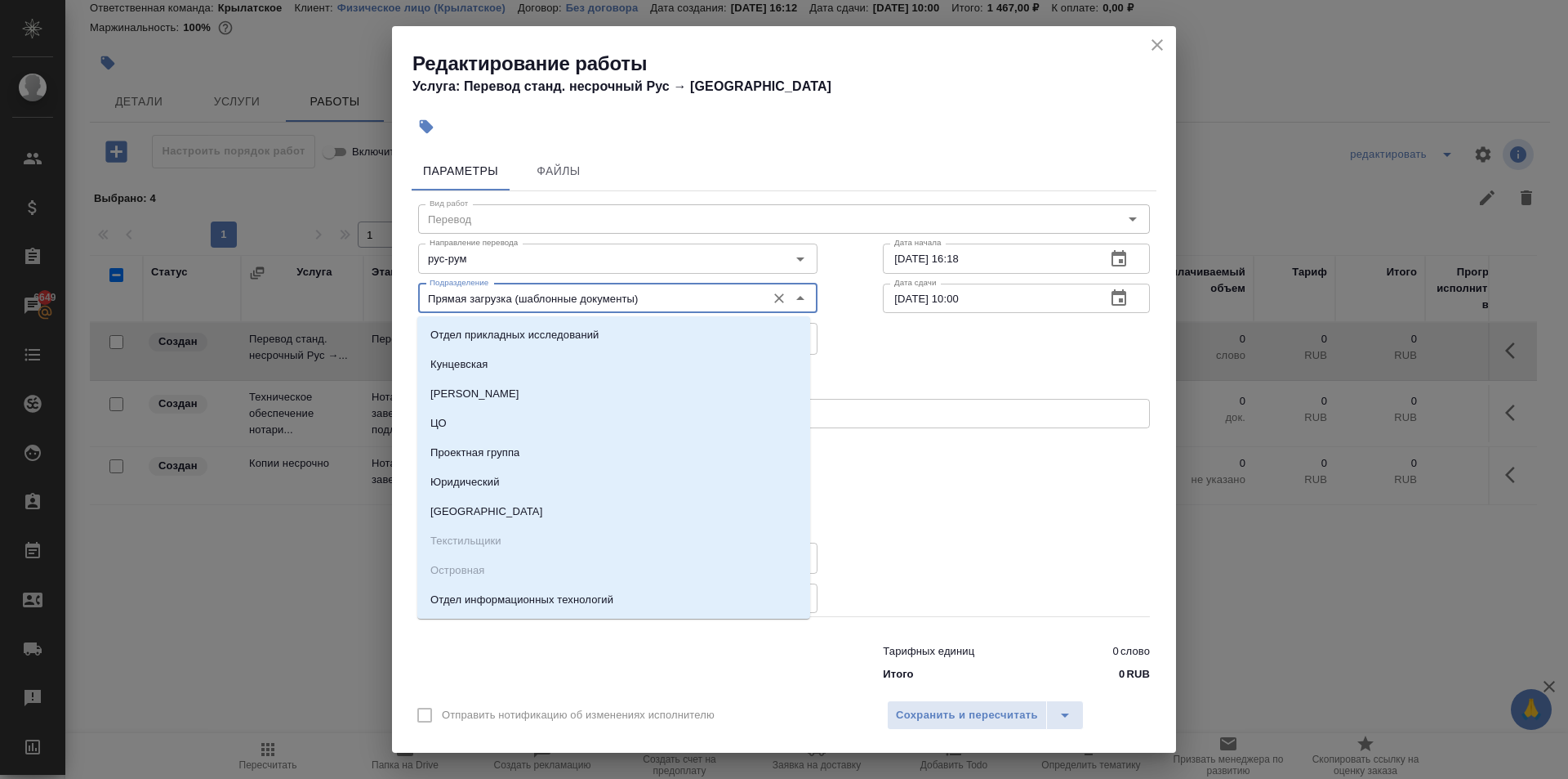
drag, startPoint x: 662, startPoint y: 300, endPoint x: 94, endPoint y: 282, distance: 568.3
click at [94, 282] on div "Редактирование работы Услуга: Перевод станд. несрочный Рус → Рум Параметры Файл…" at bounding box center [784, 390] width 1568 height 779
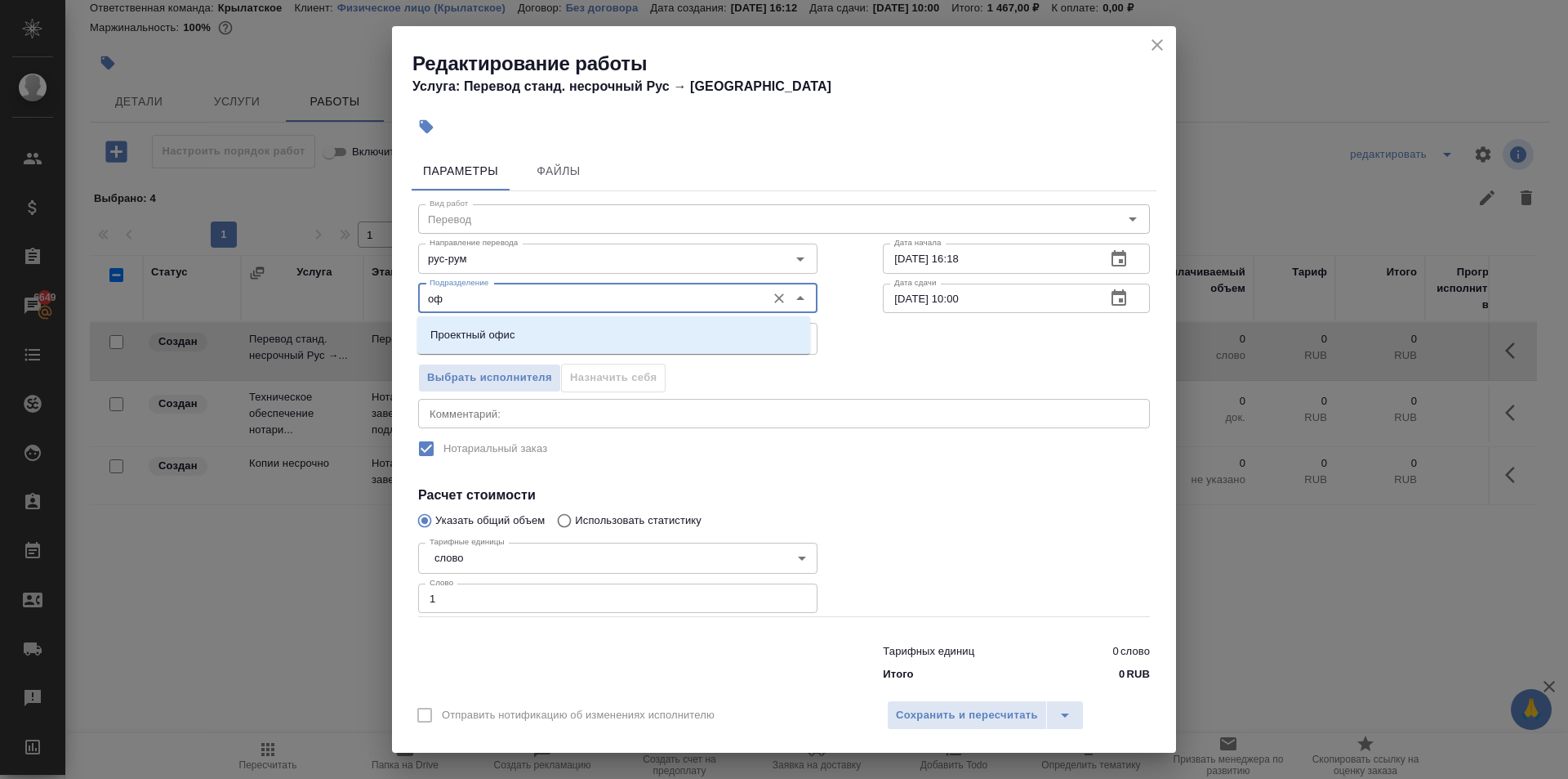
click at [499, 336] on p "Проектный офис" at bounding box center [473, 335] width 85 height 16
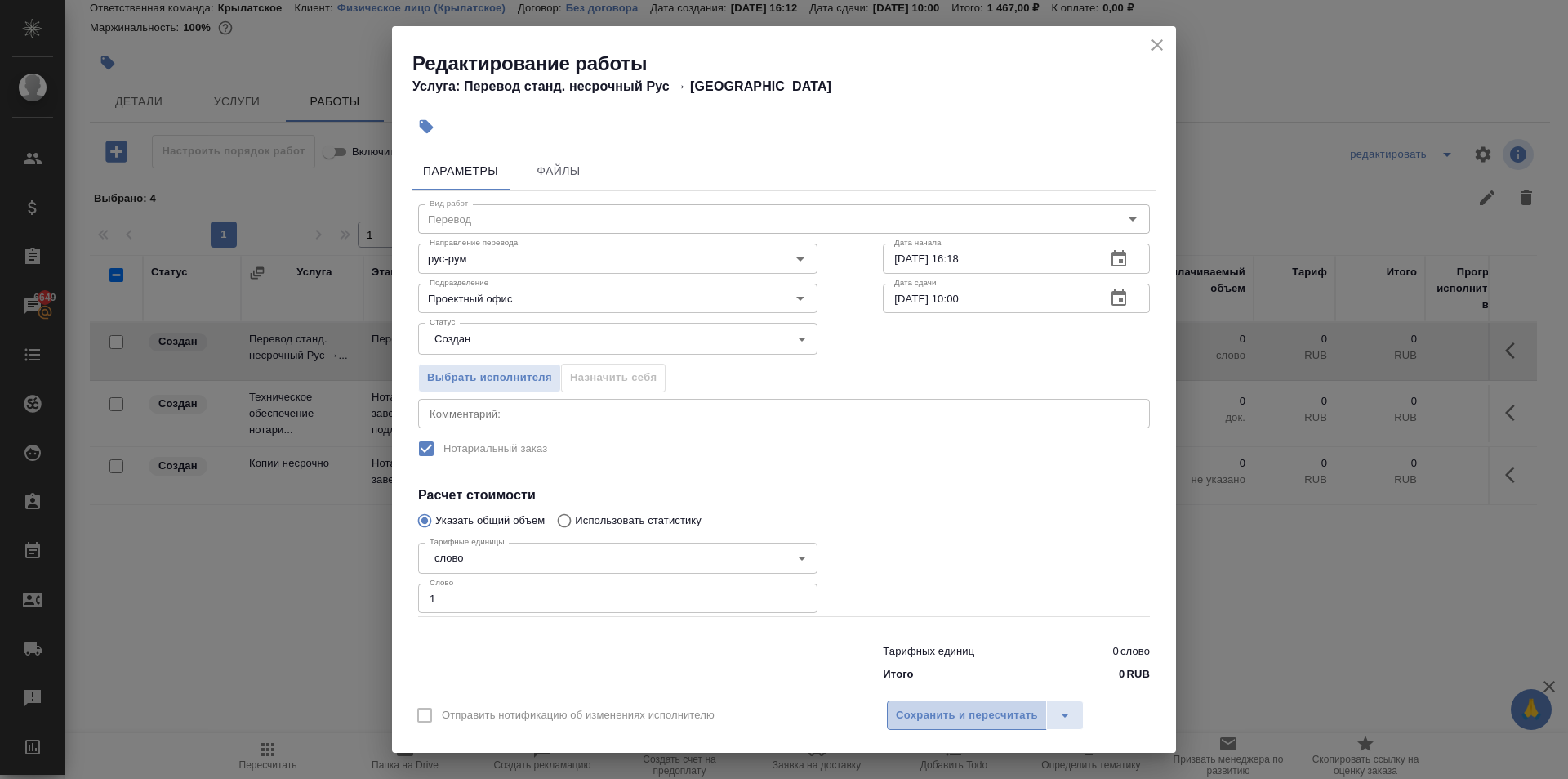
click at [980, 709] on span "Сохранить и пересчитать" at bounding box center [967, 715] width 142 height 19
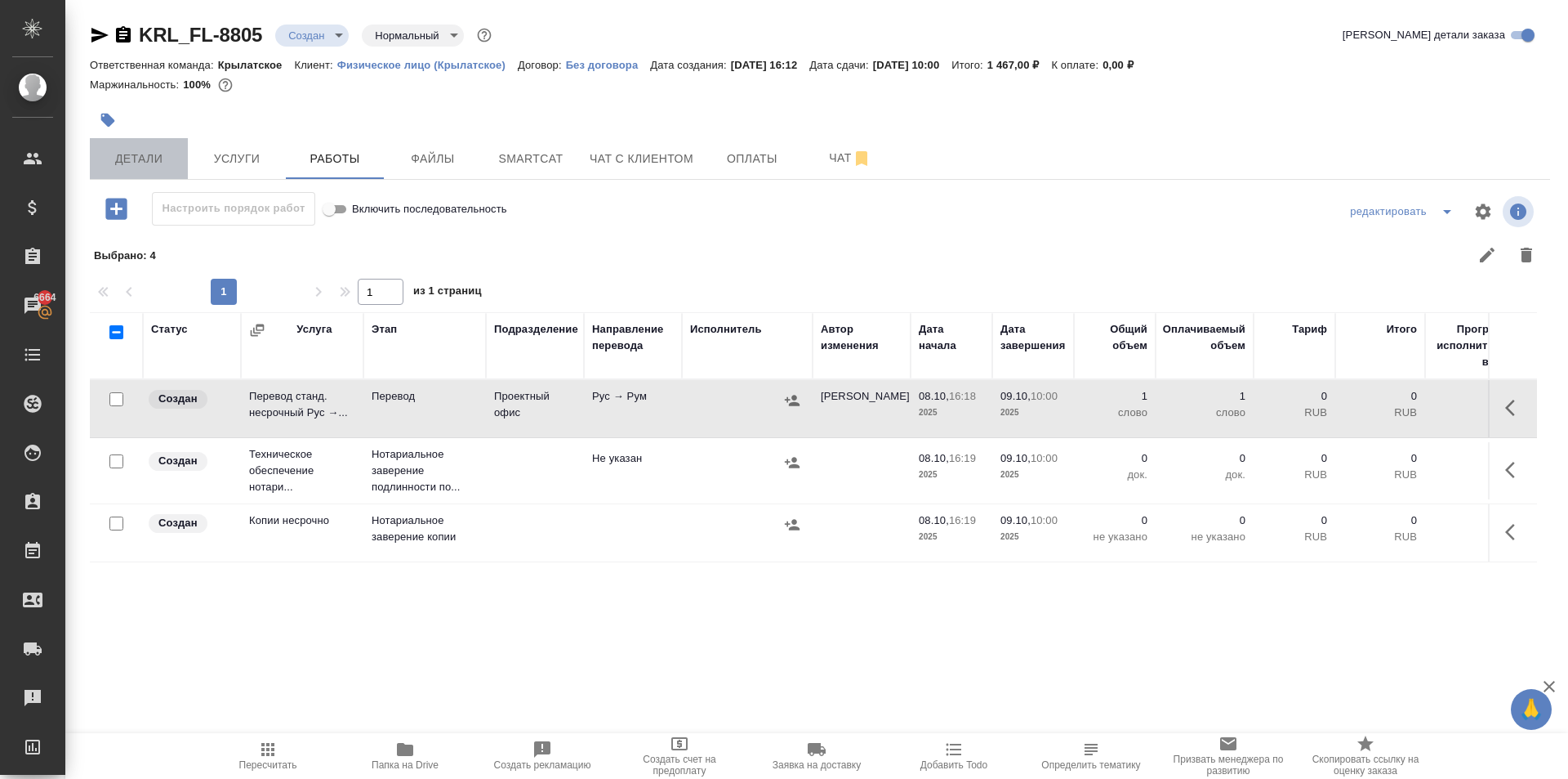
click at [163, 158] on span "Детали" at bounding box center [138, 158] width 78 height 21
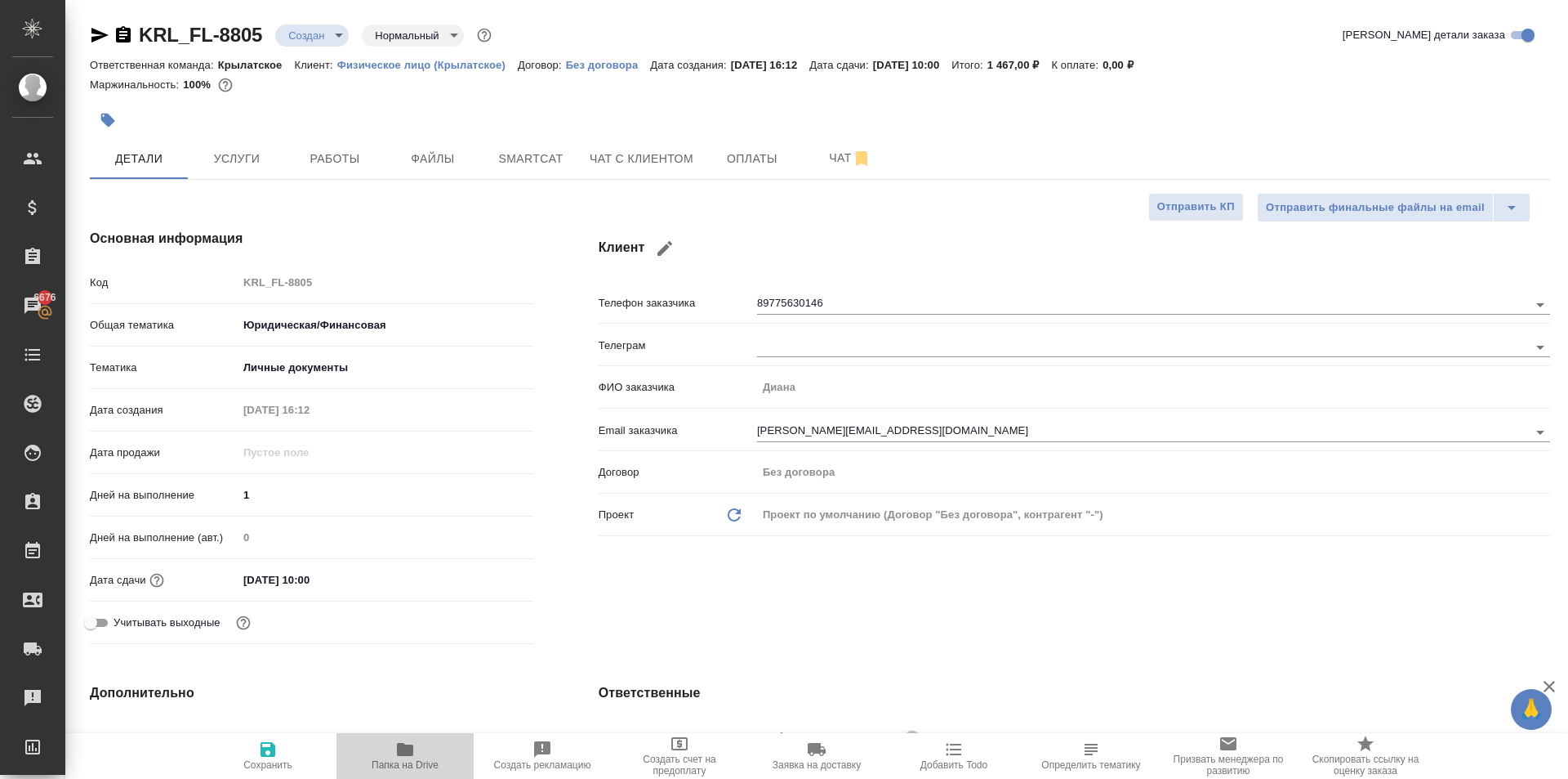
click at [379, 756] on span "Папка на Drive" at bounding box center [405, 755] width 118 height 31
click at [426, 166] on span "Файлы" at bounding box center [432, 158] width 78 height 21
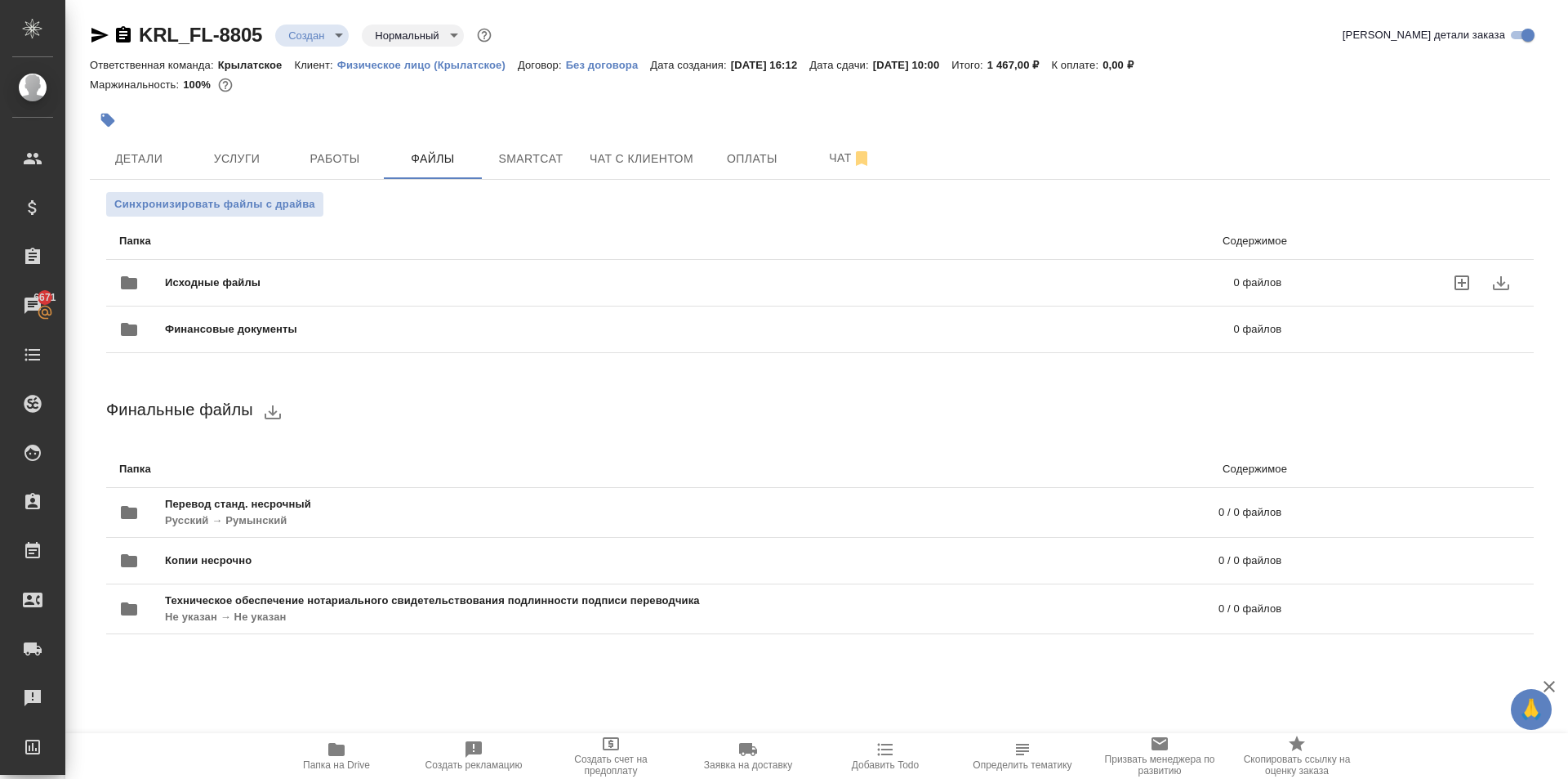
click at [335, 273] on div "Исходные файлы 0 файлов" at bounding box center [700, 283] width 1163 height 40
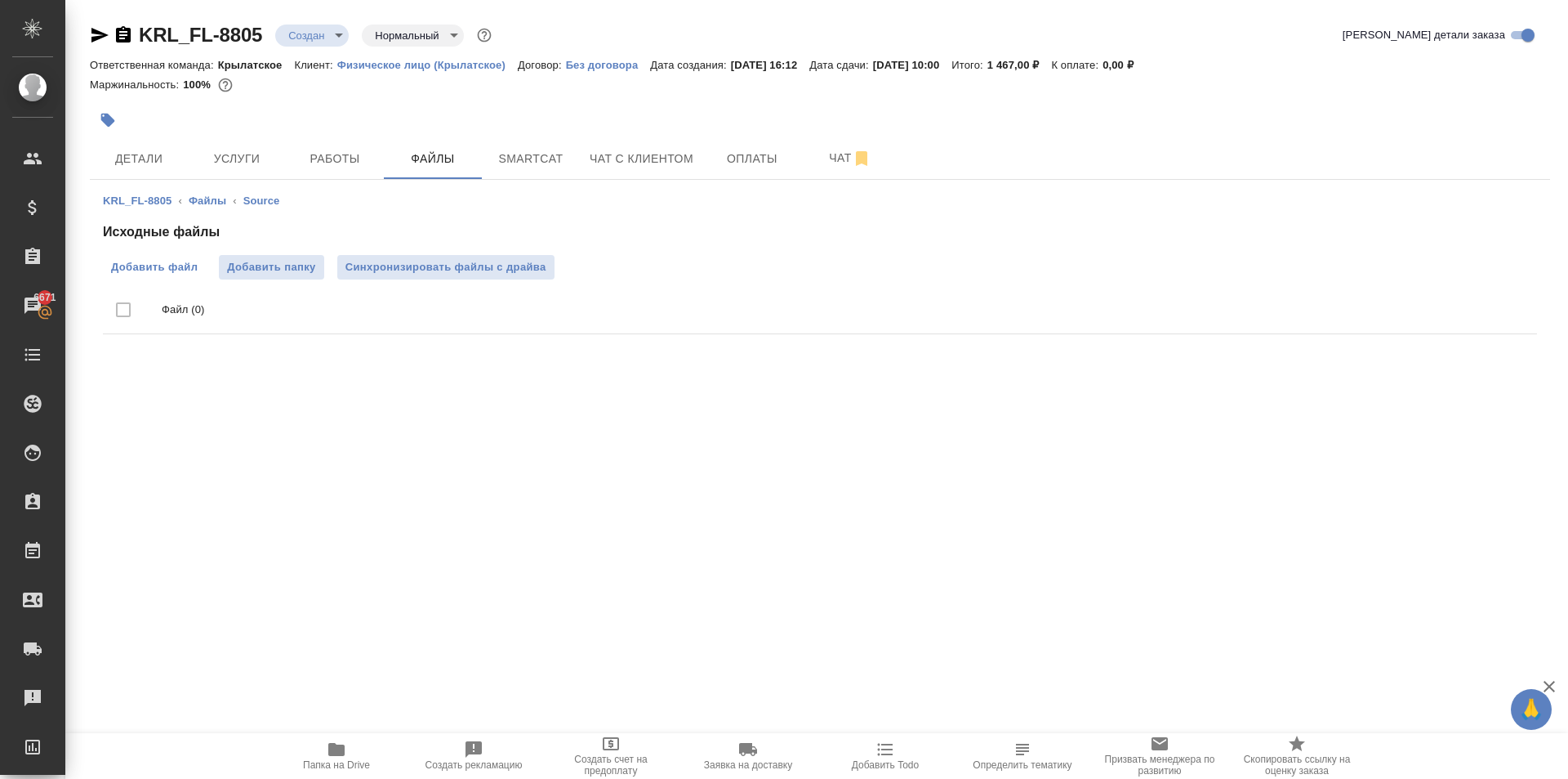
click at [175, 264] on span "Добавить файл" at bounding box center [155, 267] width 86 height 16
click at [0, 0] on input "Добавить файл" at bounding box center [0, 0] width 0 height 0
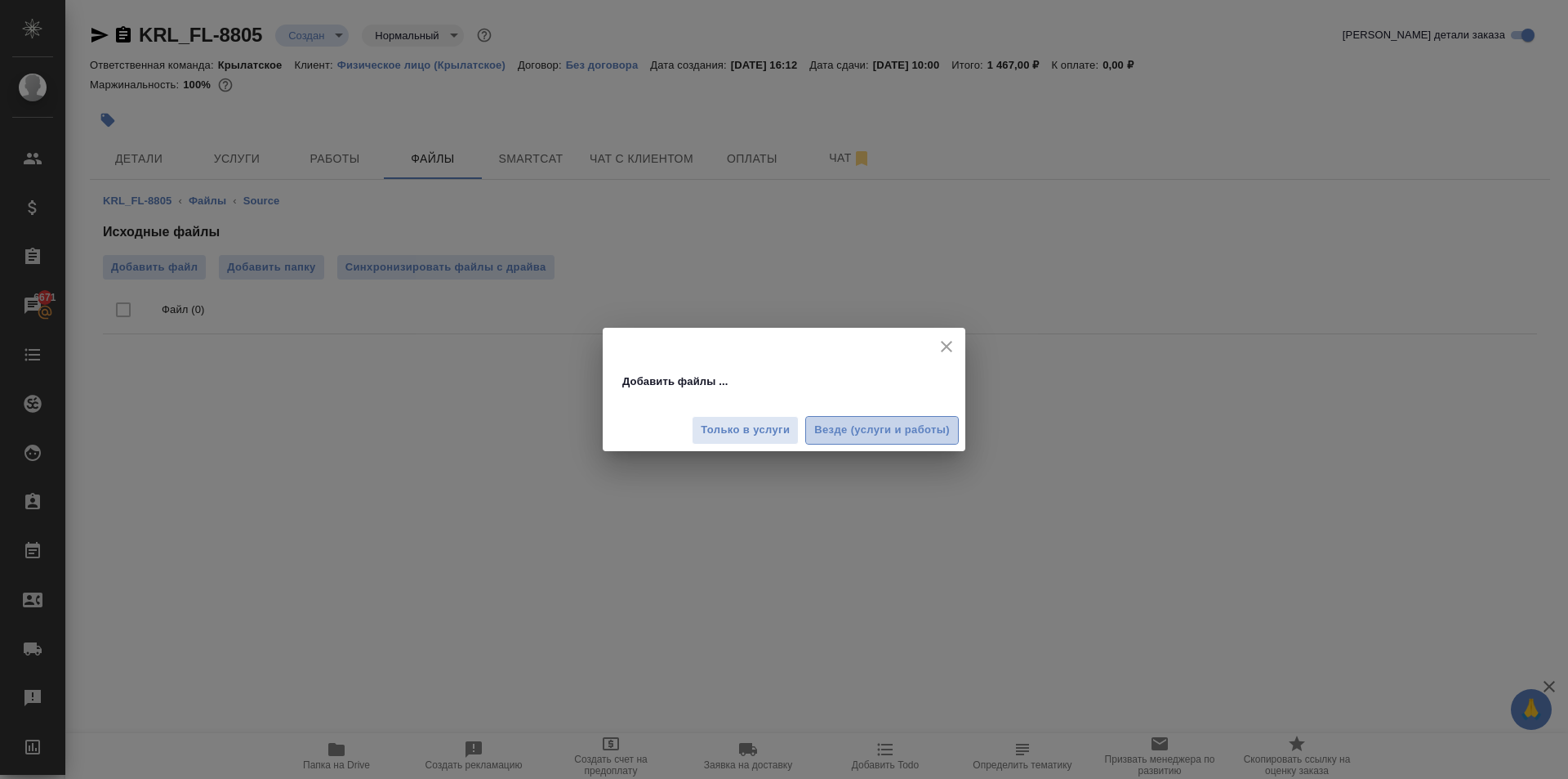
click at [841, 438] on span "Везде (услуги и работы)" at bounding box center [882, 430] width 136 height 19
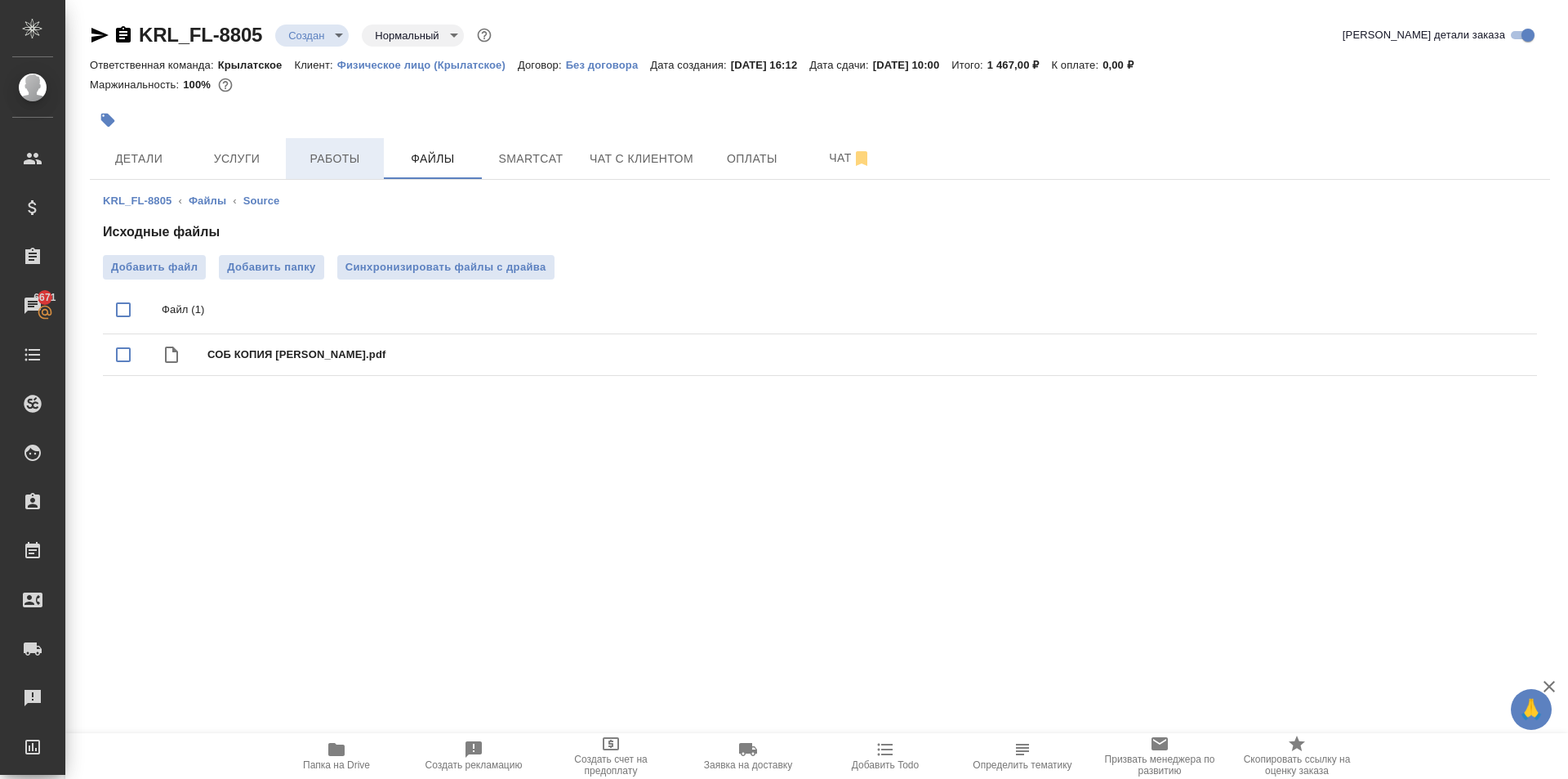
click at [328, 157] on span "Работы" at bounding box center [334, 158] width 78 height 21
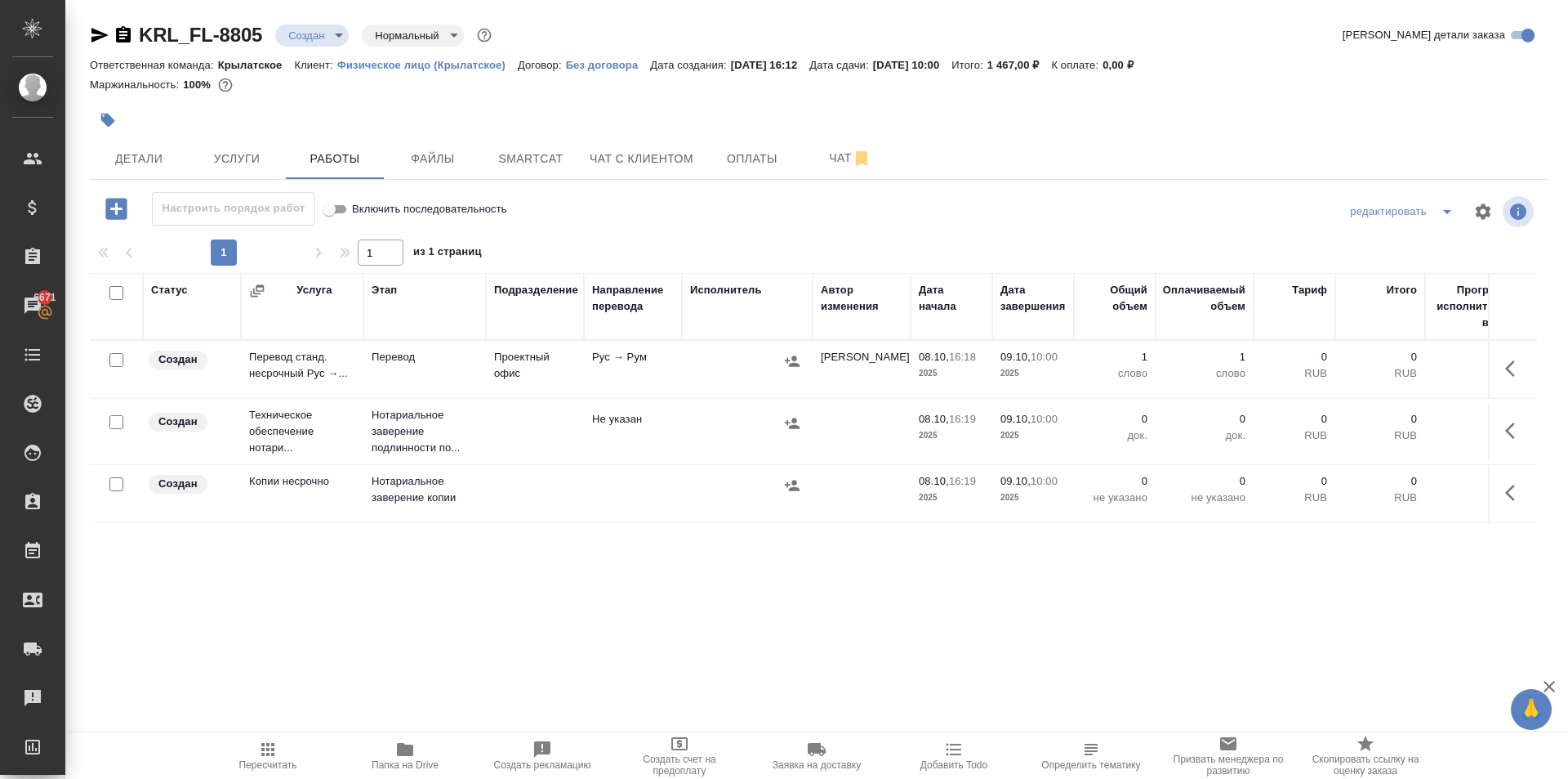
drag, startPoint x: 1505, startPoint y: 375, endPoint x: 1489, endPoint y: 372, distance: 16.3
click at [1506, 375] on icon "button" at bounding box center [1516, 369] width 20 height 20
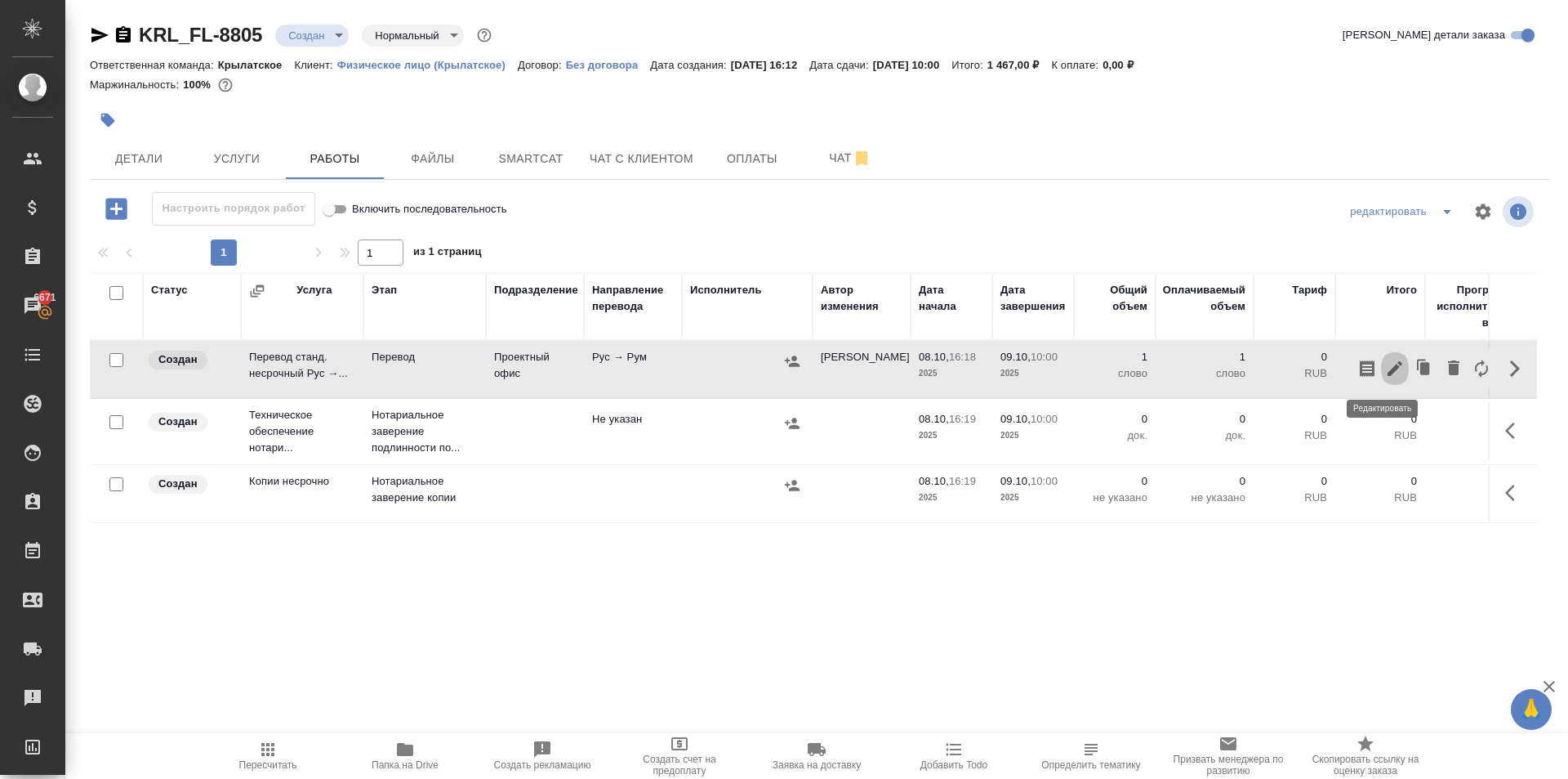
click at [1386, 374] on icon "button" at bounding box center [1395, 369] width 20 height 20
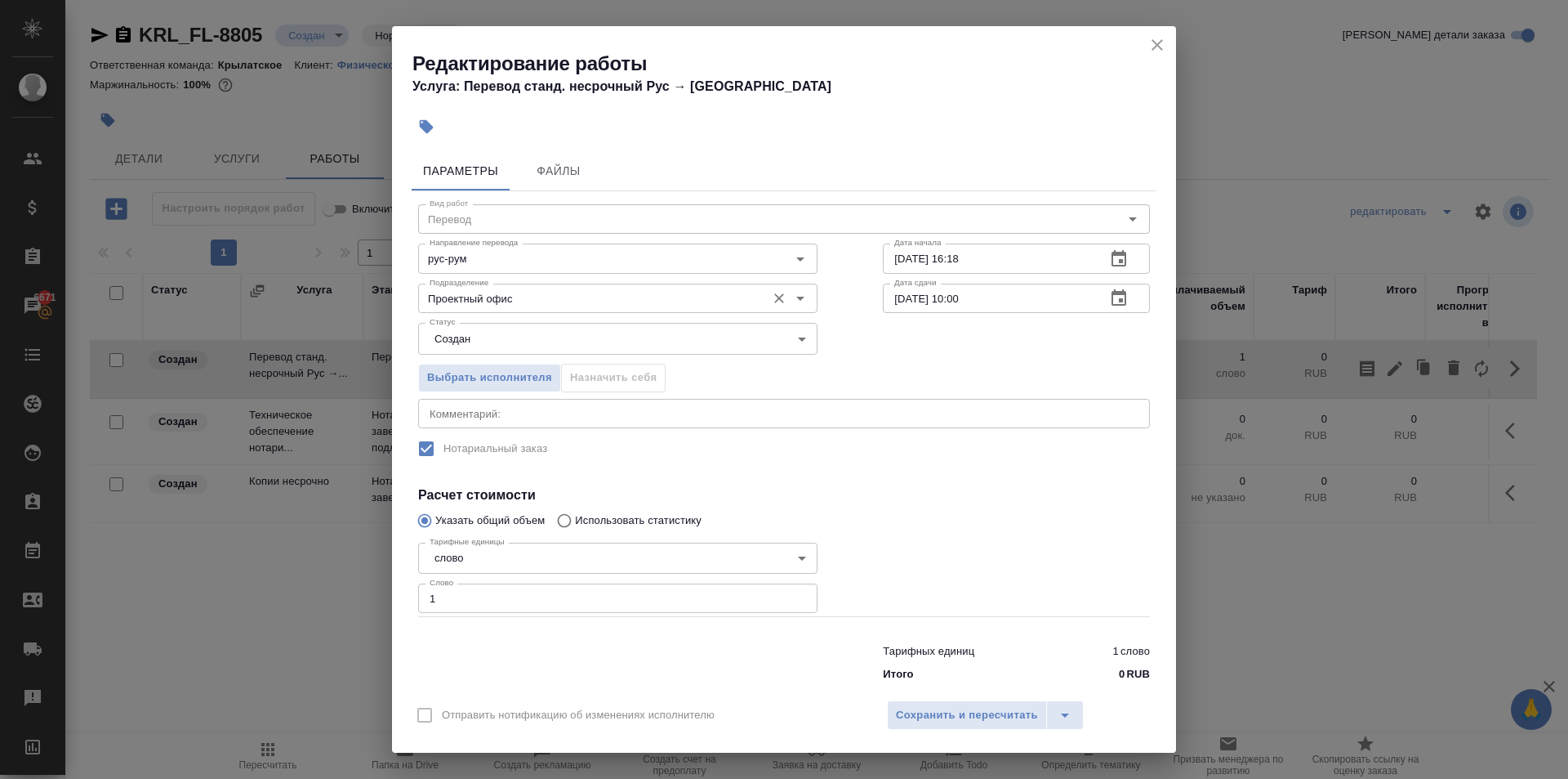
click at [506, 283] on div "Проектный офис Подразделение" at bounding box center [618, 298] width 399 height 30
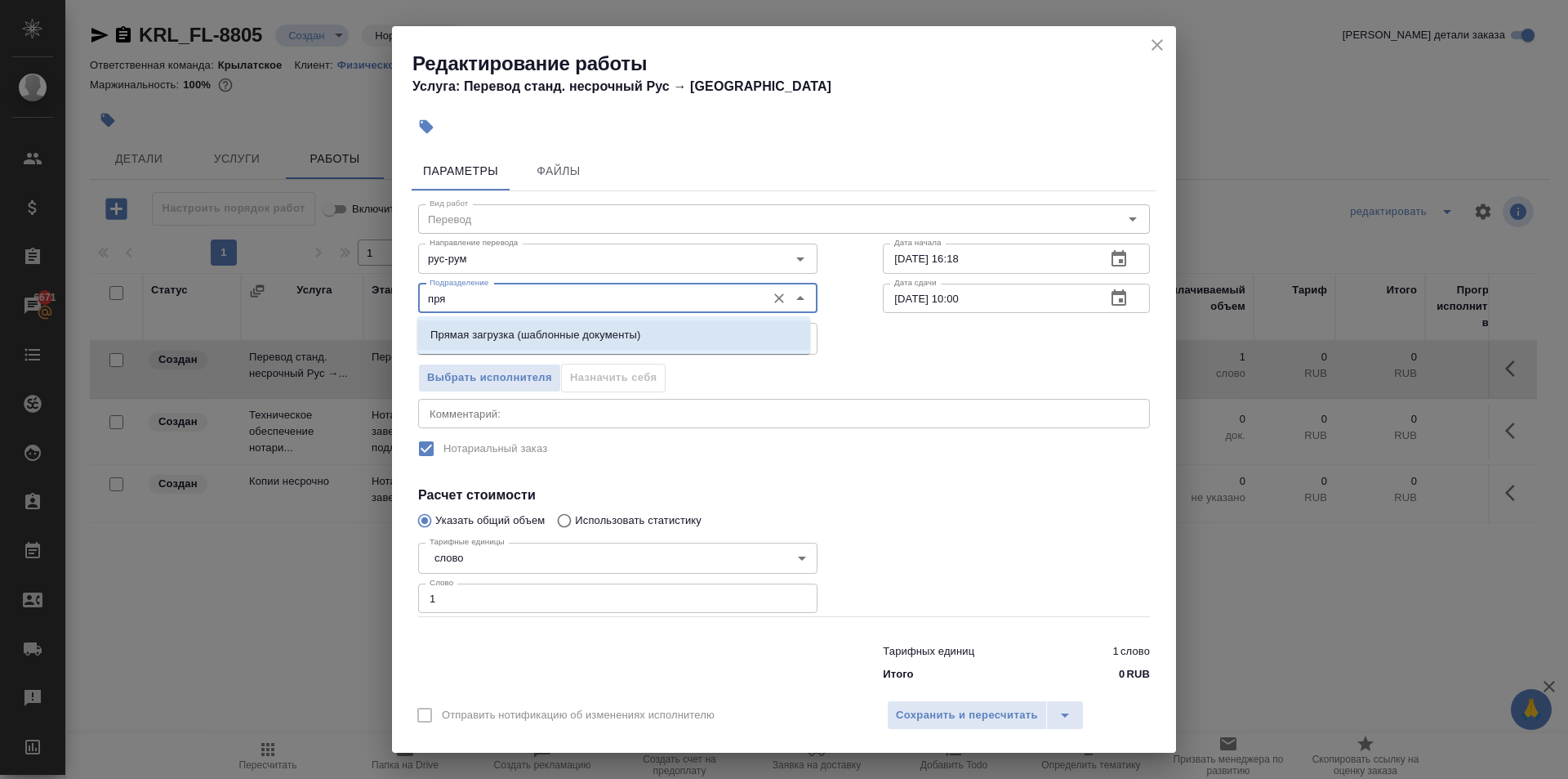
click at [518, 333] on p "Прямая загрузка (шаблонные документы)" at bounding box center [536, 335] width 210 height 16
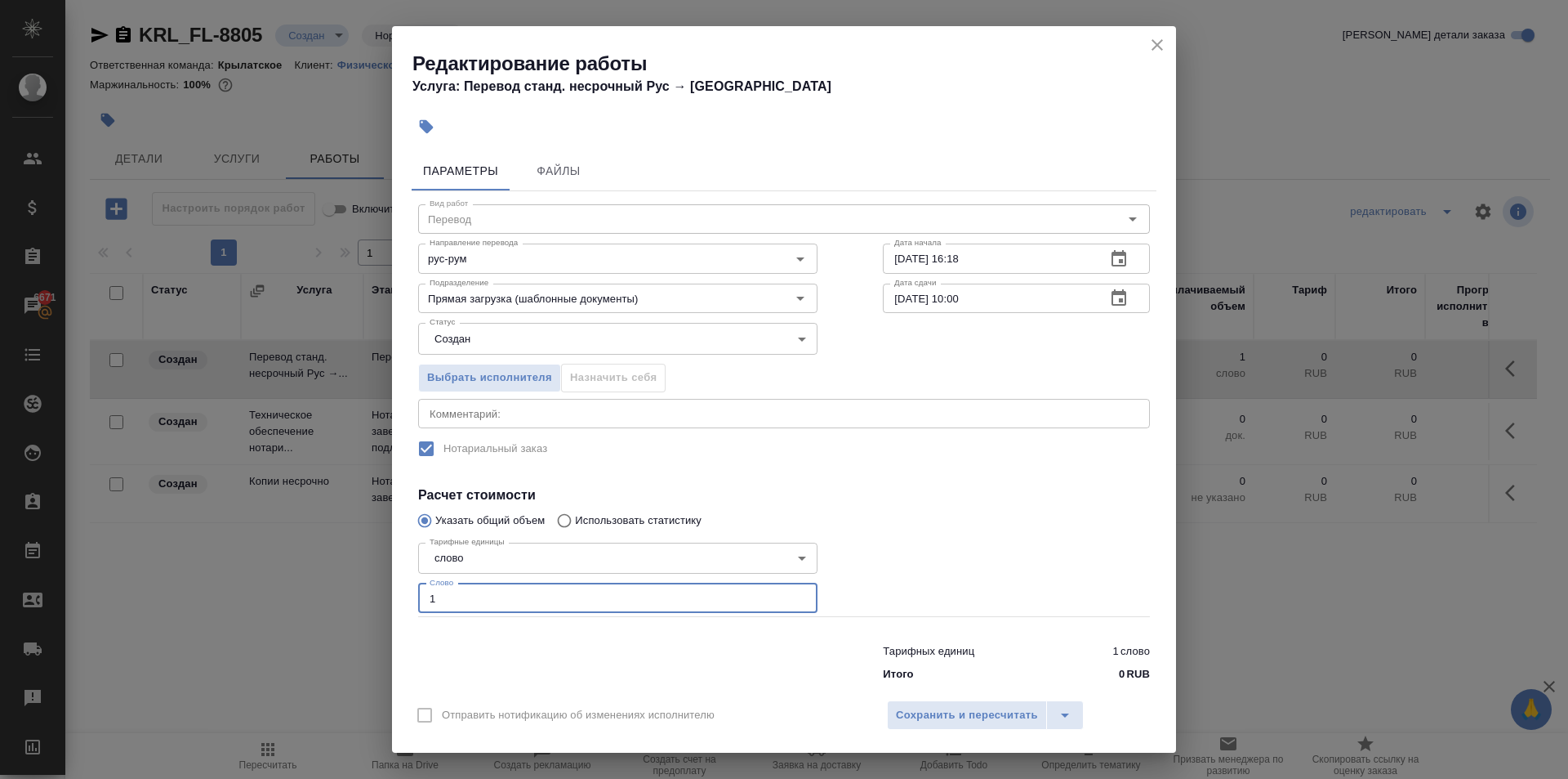
click at [460, 596] on input "1" at bounding box center [618, 598] width 399 height 30
click at [731, 347] on body "🙏 .cls-1 fill:#fff; AWATERA Kasymov Timur Клиенты Спецификации Заказы 6671 Чаты…" at bounding box center [784, 390] width 1568 height 779
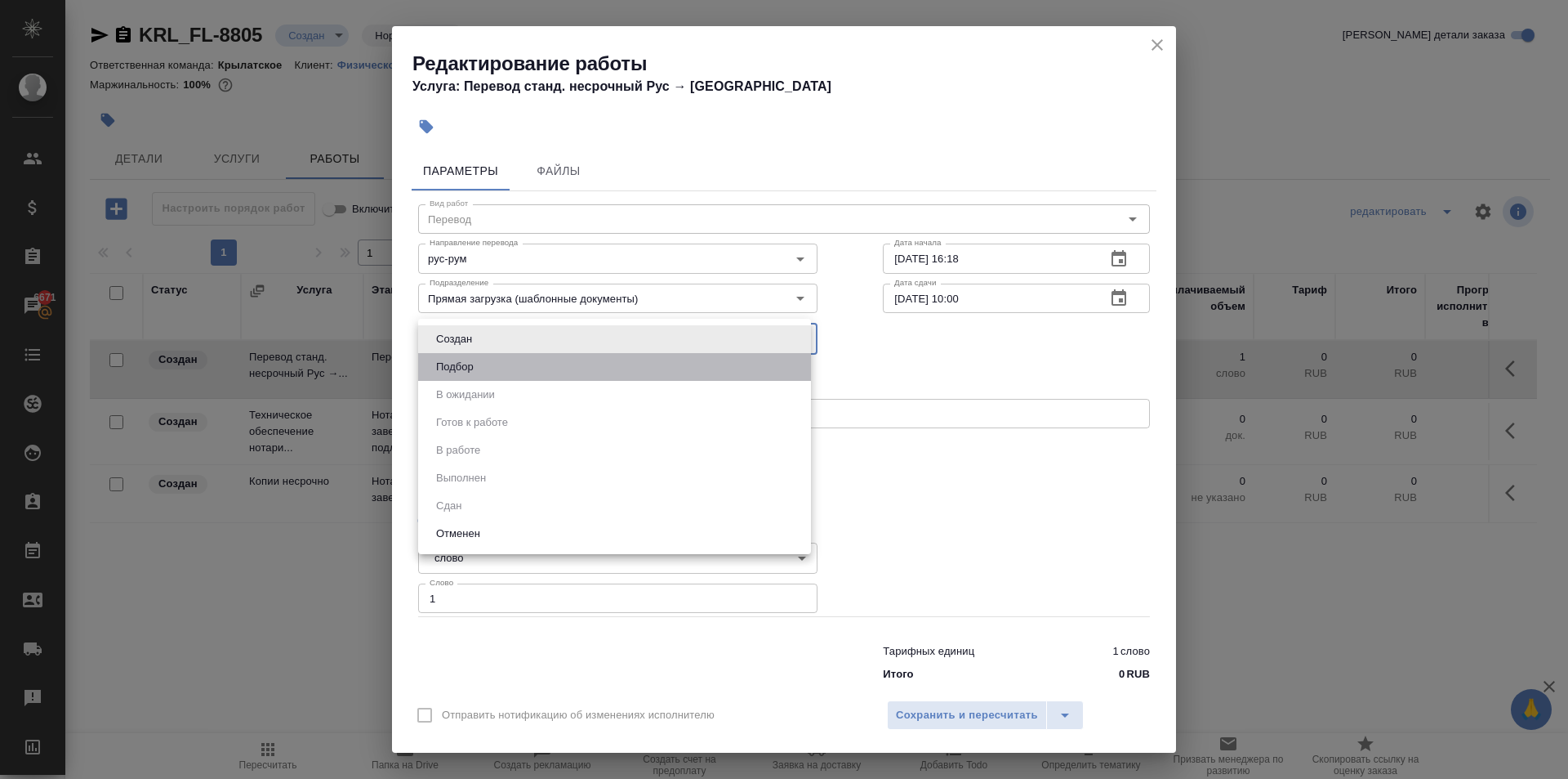
click at [728, 380] on li "Подбор" at bounding box center [614, 367] width 393 height 28
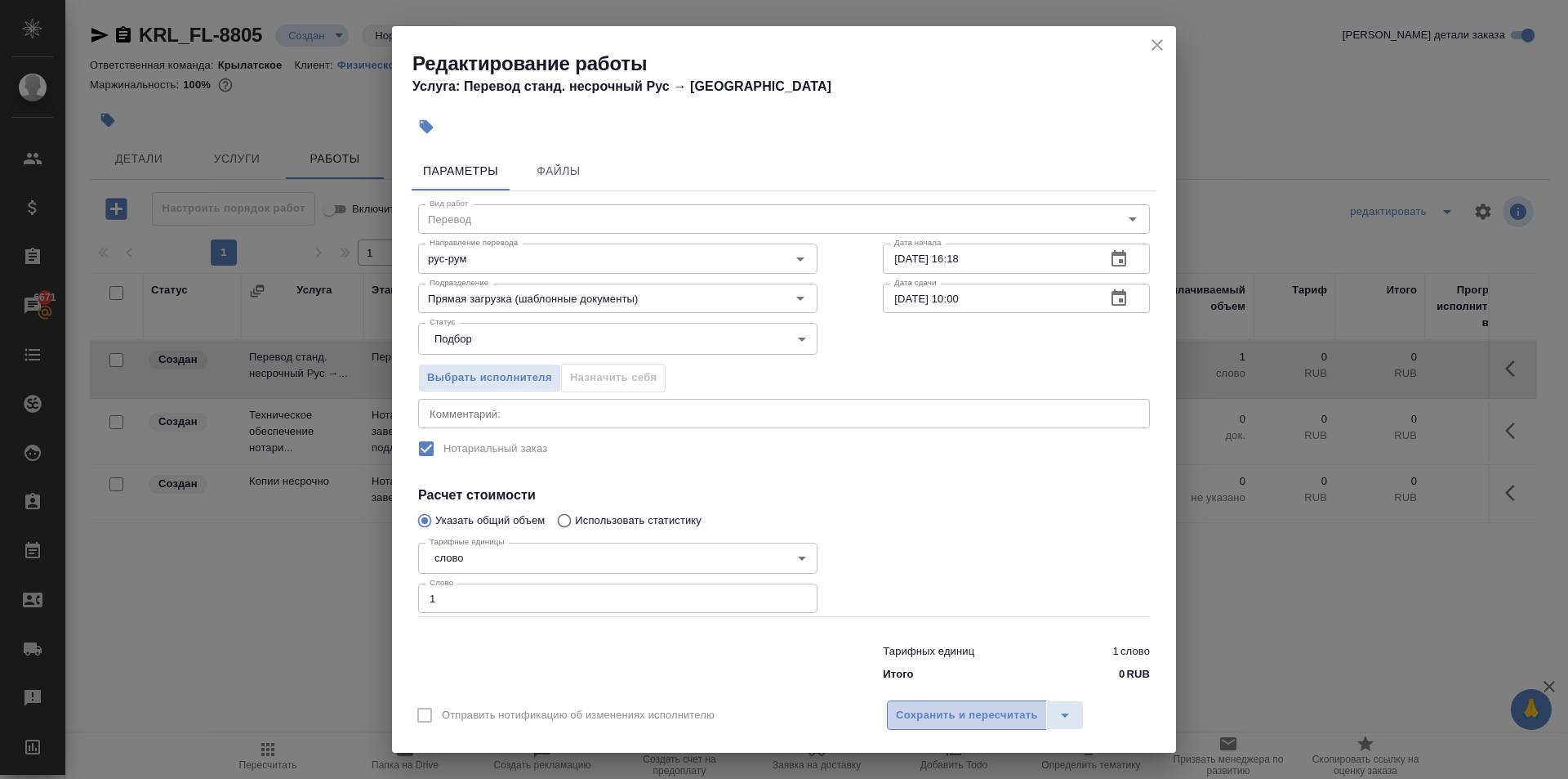
click at [969, 724] on button "Сохранить и пересчитать" at bounding box center [967, 715] width 160 height 30
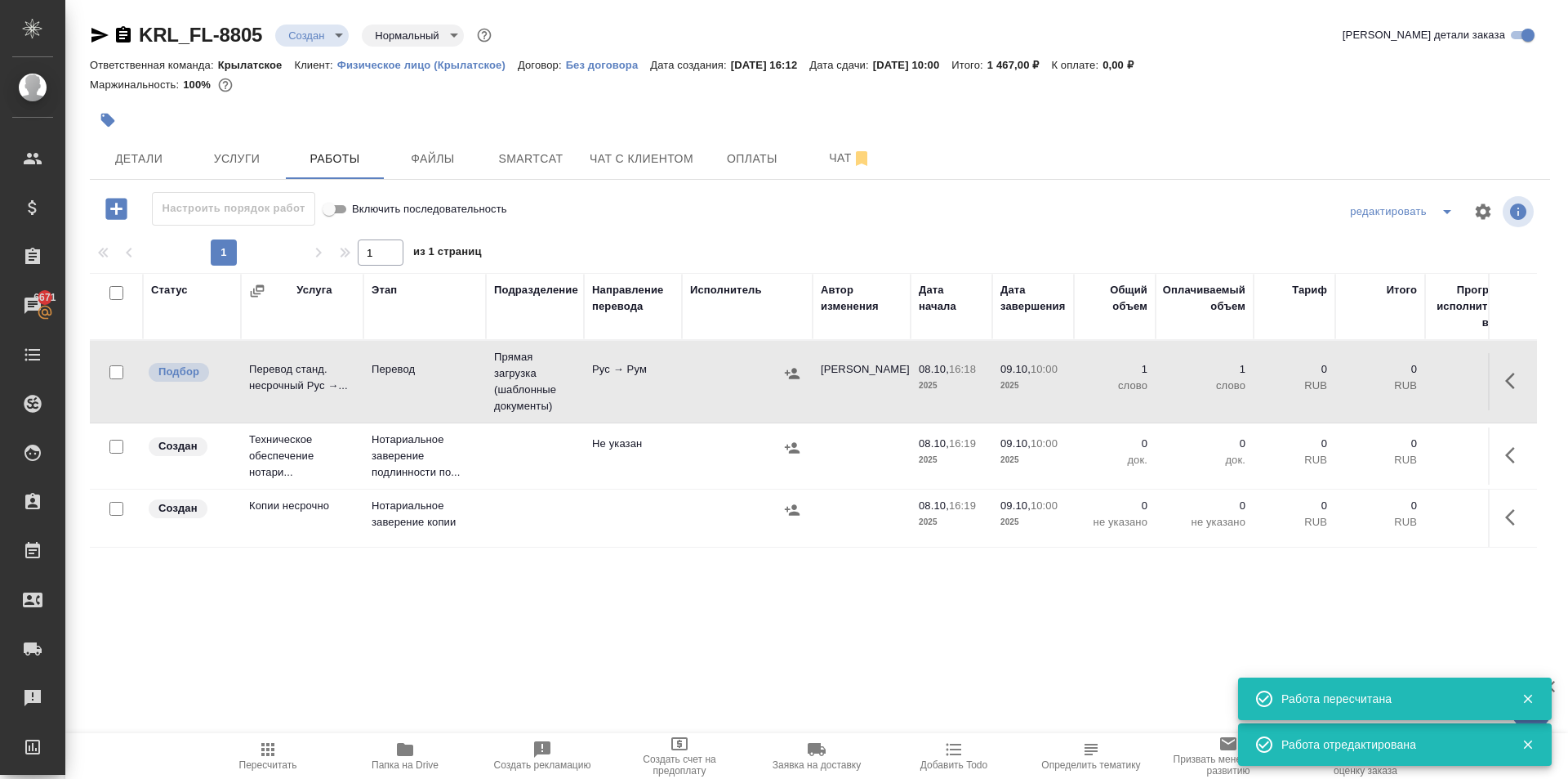
click at [1496, 515] on button "button" at bounding box center [1516, 517] width 40 height 40
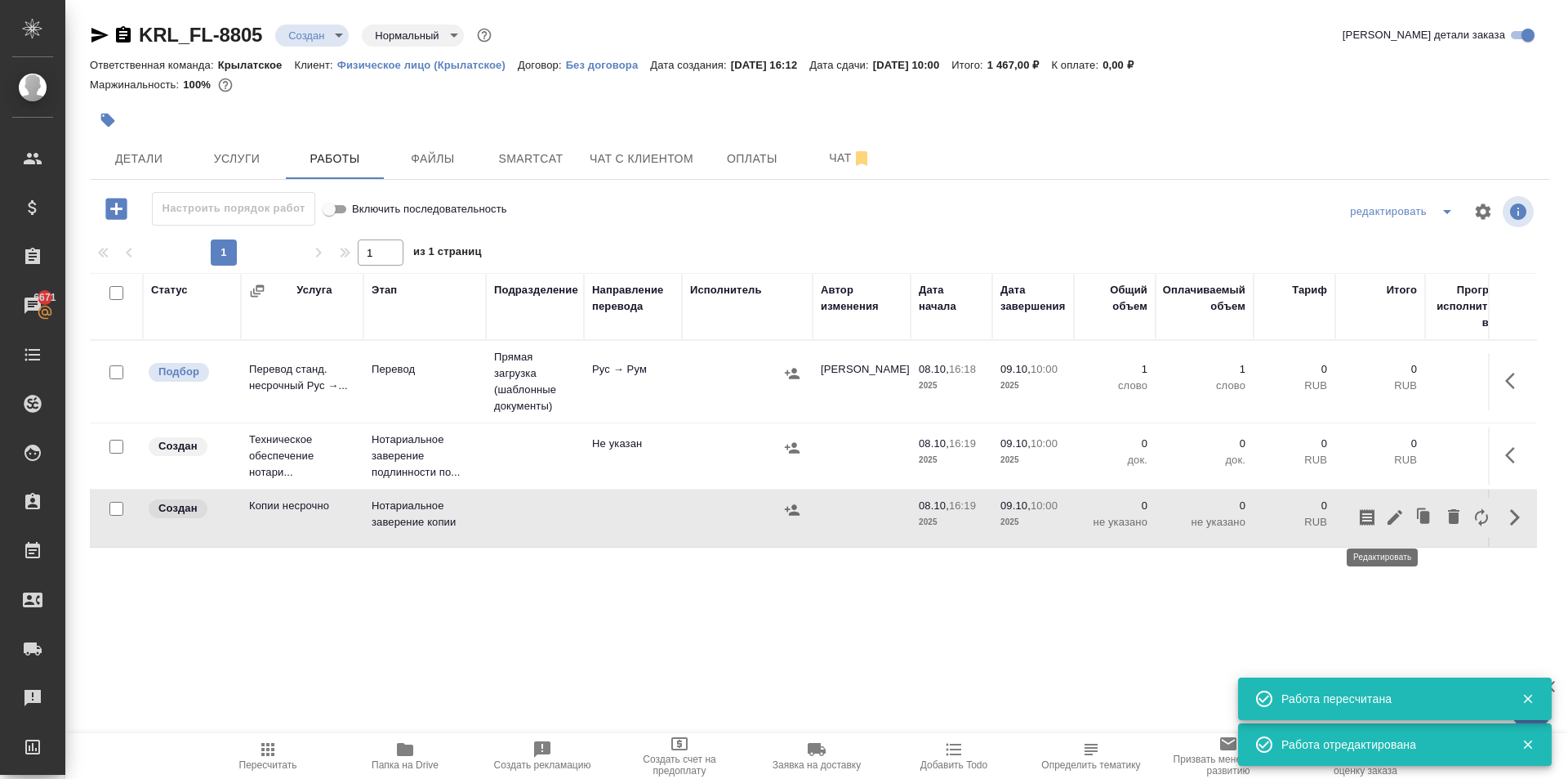
click at [1387, 518] on icon "button" at bounding box center [1395, 517] width 20 height 20
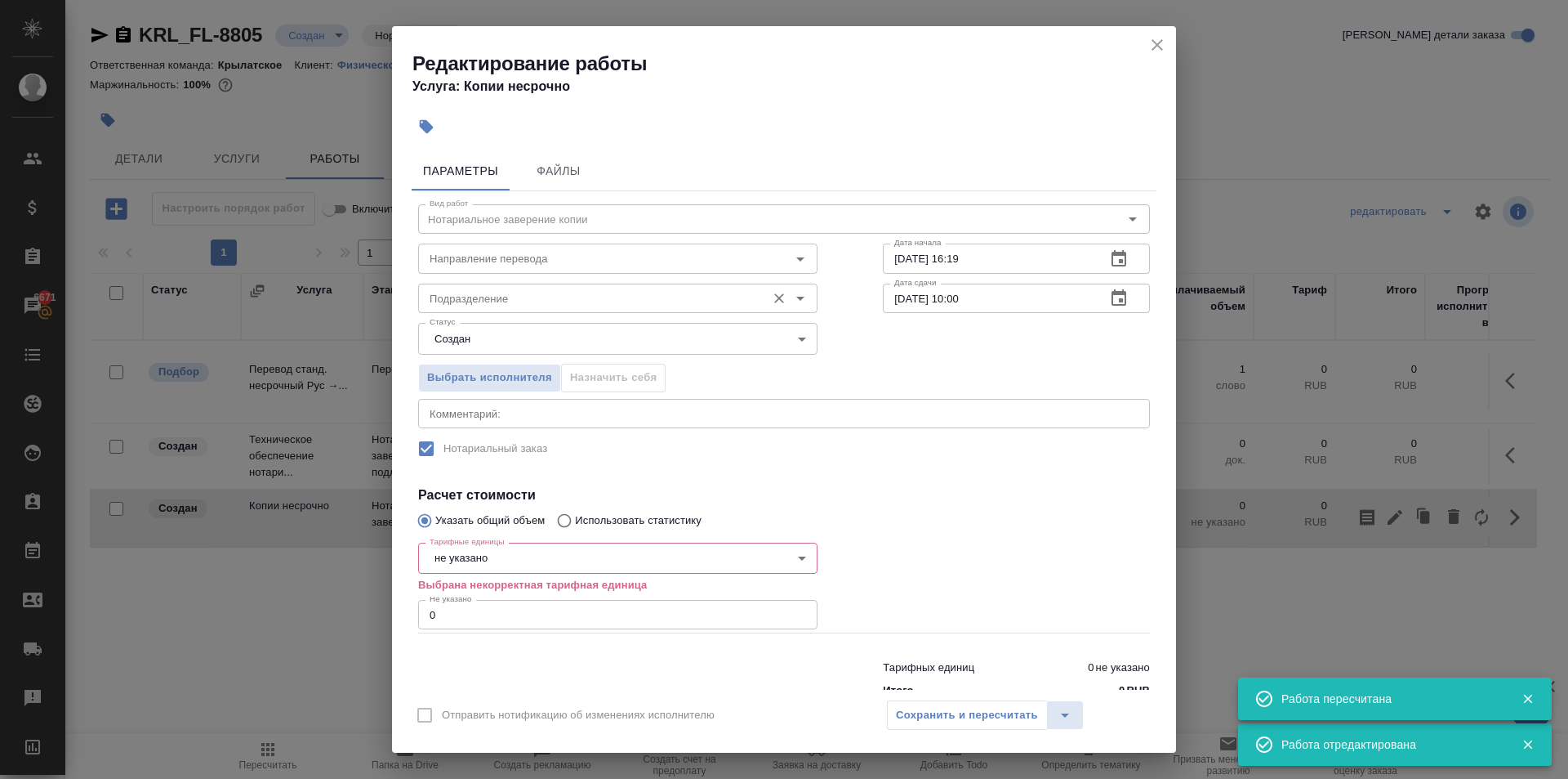
click at [514, 303] on input "Подразделение" at bounding box center [591, 299] width 335 height 20
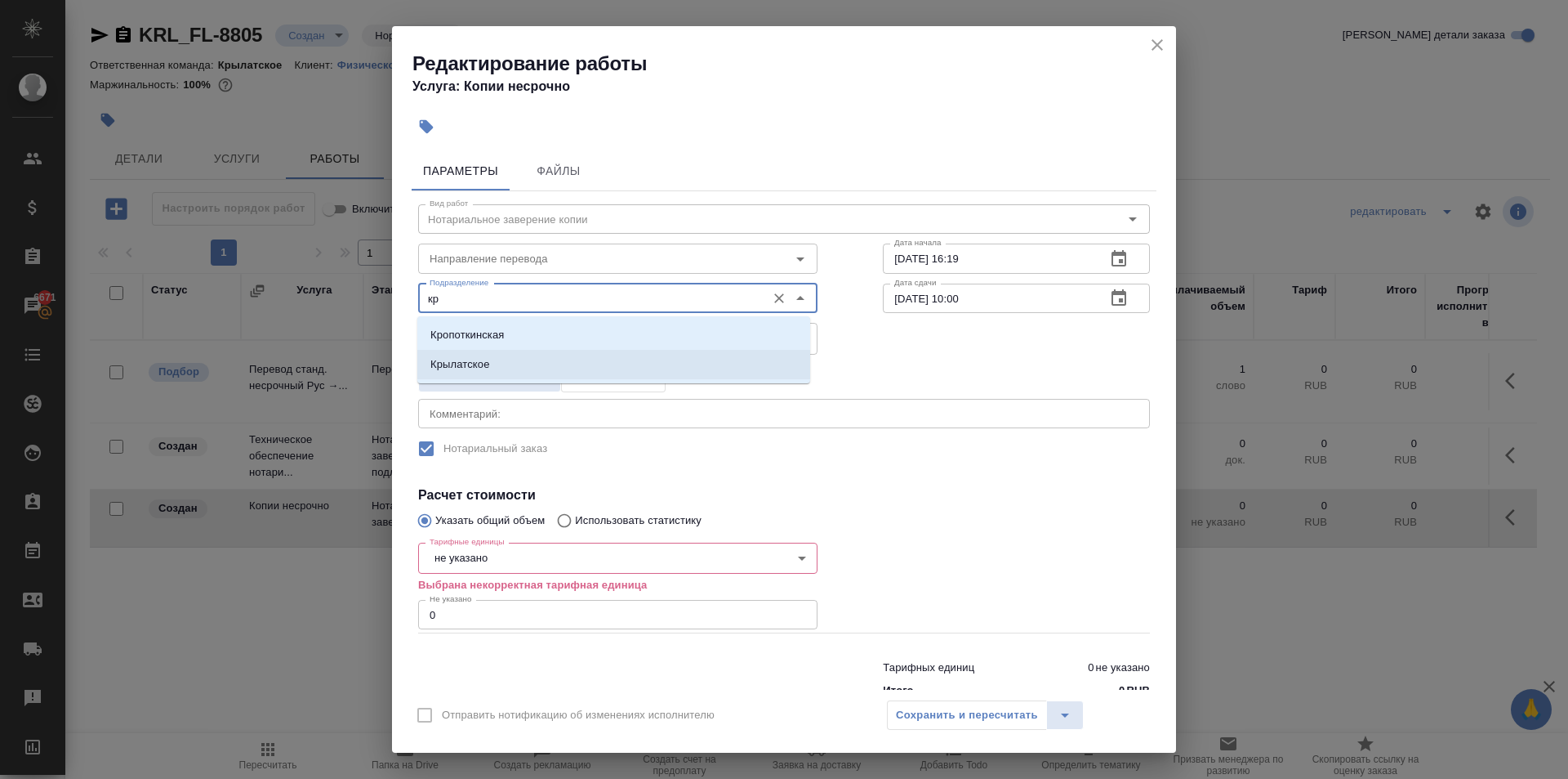
click at [496, 362] on li "Крылатское" at bounding box center [613, 364] width 393 height 30
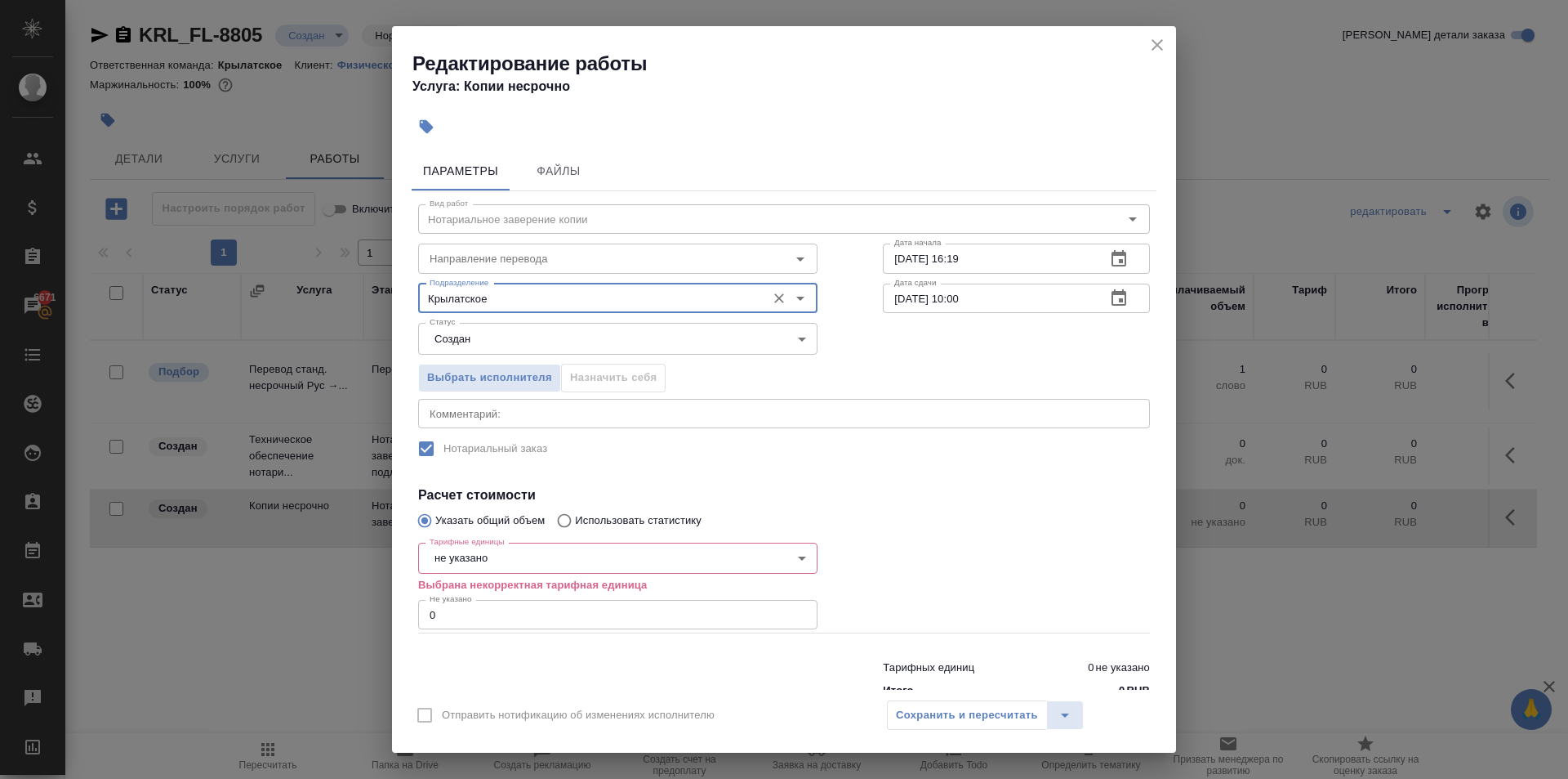
click at [477, 553] on body "🙏 .cls-1 fill:#fff; AWATERA Kasymov Timur Клиенты Спецификации Заказы 6671 Чаты…" at bounding box center [784, 390] width 1568 height 779
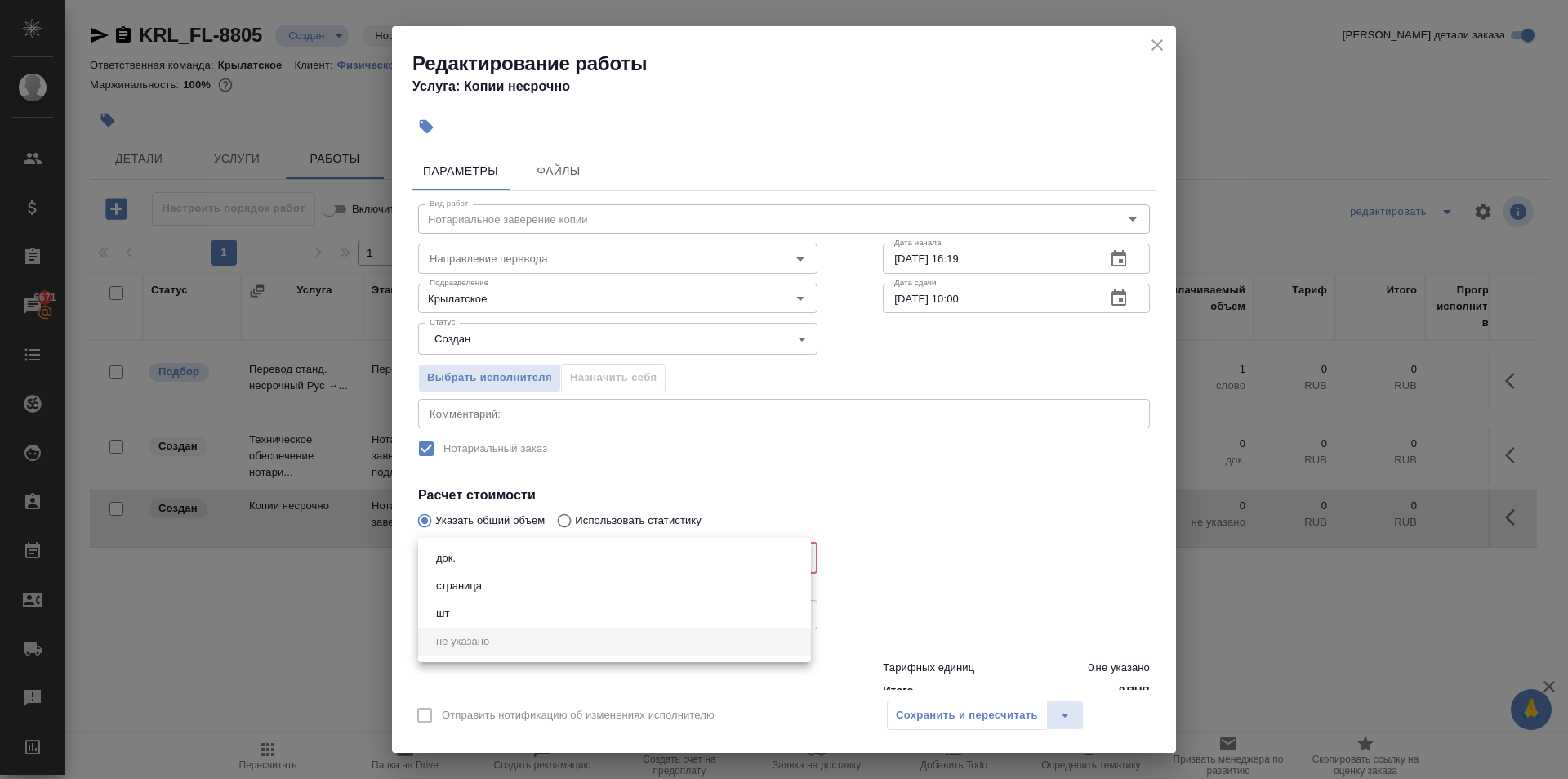
click at [465, 559] on li "док." at bounding box center [614, 558] width 393 height 28
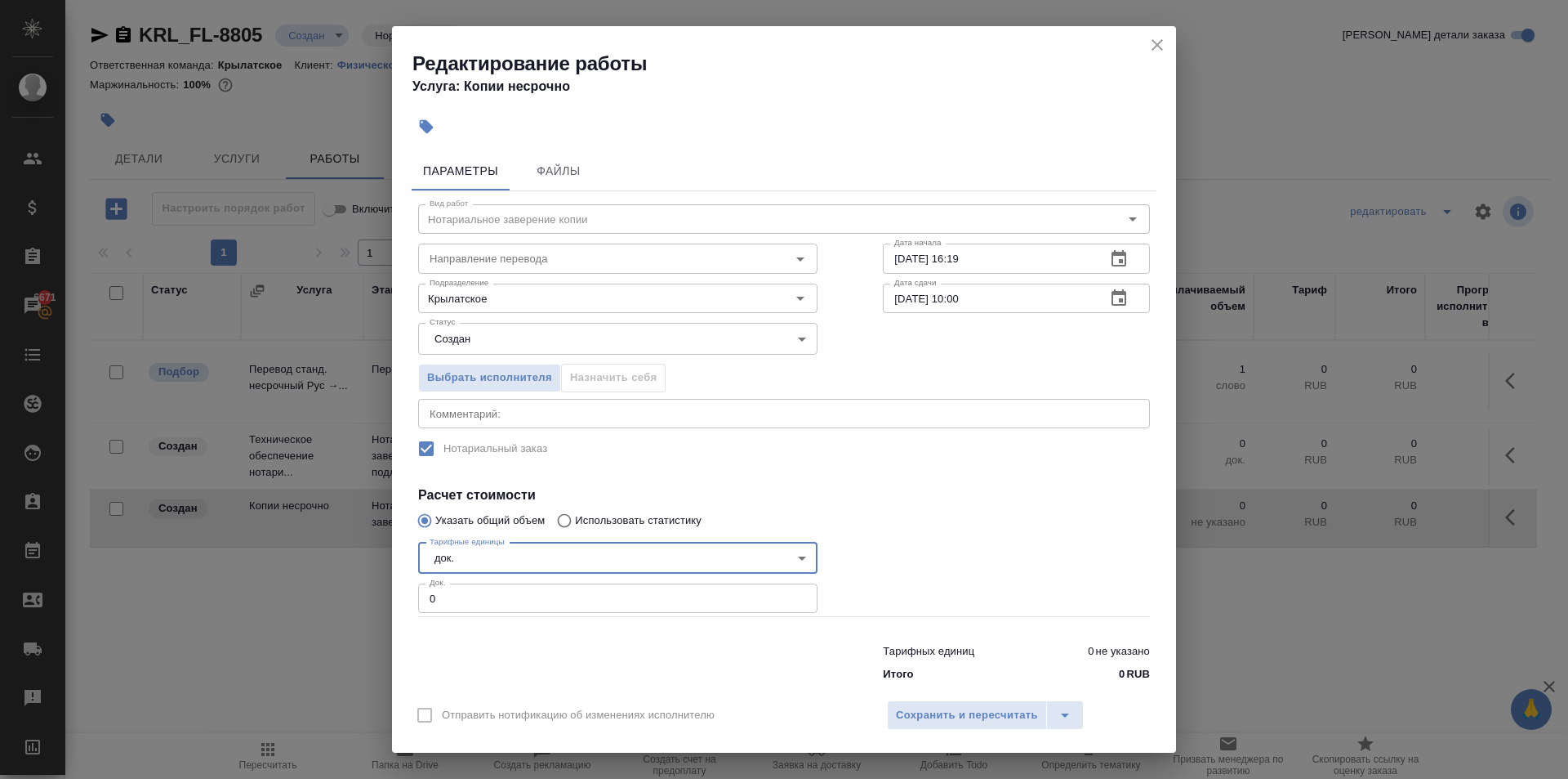
click at [463, 559] on body "🙏 .cls-1 fill:#fff; AWATERA Kasymov Timur Клиенты Спецификации Заказы 6671 Чаты…" at bounding box center [784, 390] width 1568 height 779
click at [459, 570] on li "док." at bounding box center [614, 558] width 393 height 28
click at [454, 554] on body "🙏 .cls-1 fill:#fff; AWATERA Kasymov Timur Клиенты Спецификации Заказы 6671 Чаты…" at bounding box center [784, 390] width 1568 height 779
drag, startPoint x: 452, startPoint y: 586, endPoint x: 467, endPoint y: 590, distance: 15.5
click at [455, 586] on button "страница" at bounding box center [459, 586] width 56 height 18
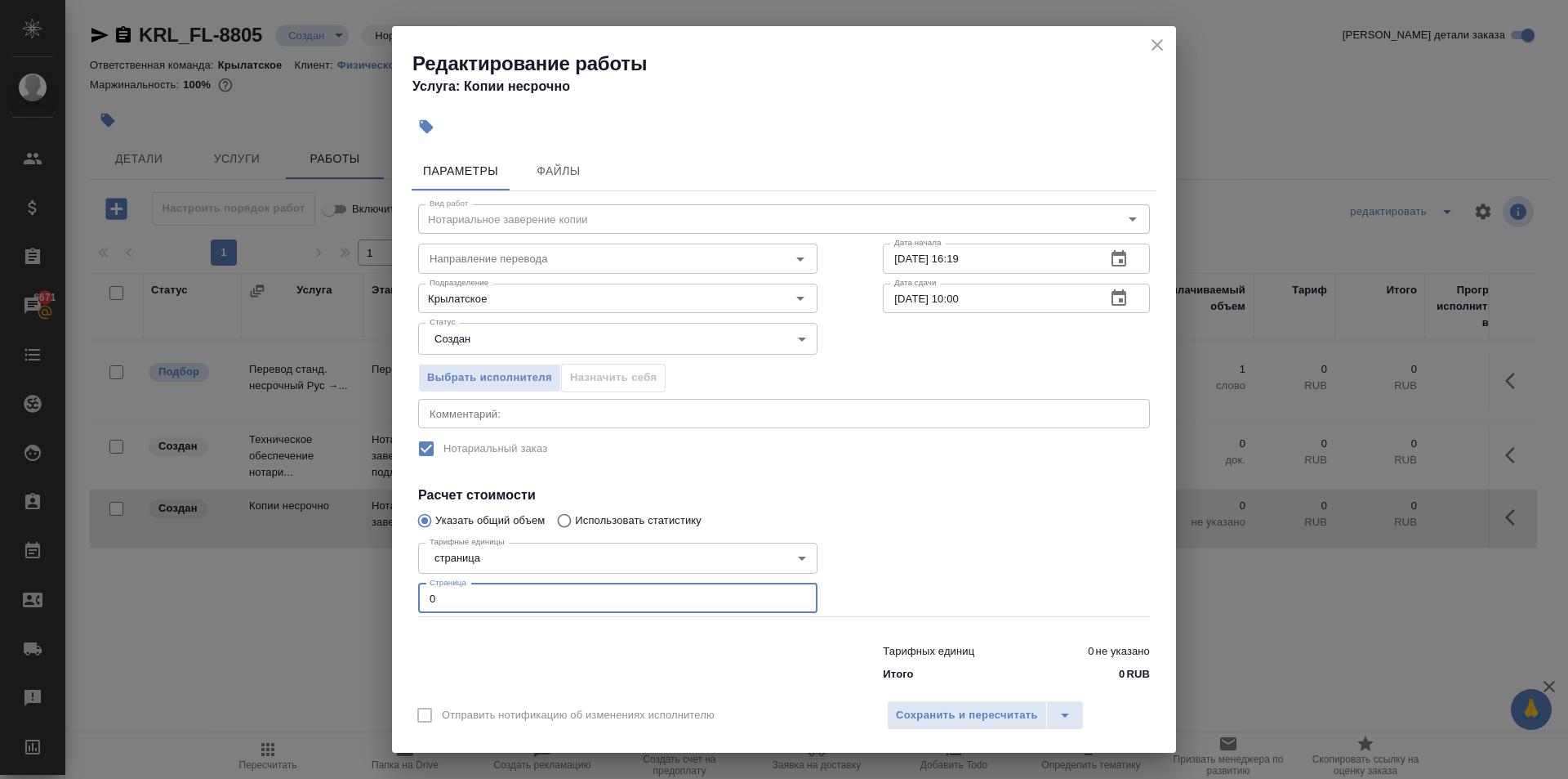
click at [391, 586] on div "Редактирование работы Услуга: Копии несрочно Параметры Файлы Вид работ Нотариал…" at bounding box center [784, 390] width 1568 height 779
click at [922, 711] on span "Сохранить и пересчитать" at bounding box center [967, 715] width 142 height 19
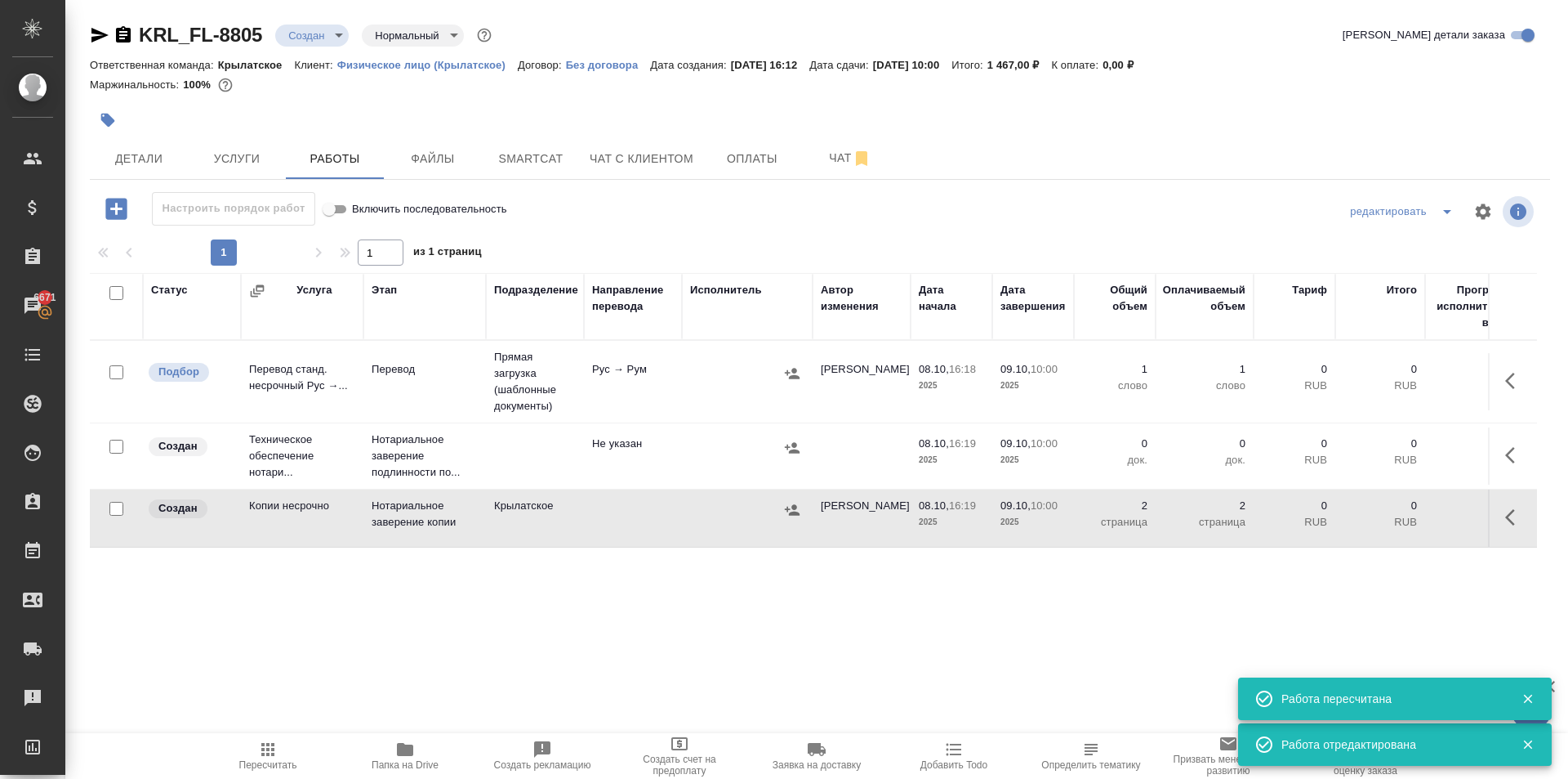
click at [791, 508] on icon "button" at bounding box center [792, 510] width 16 height 16
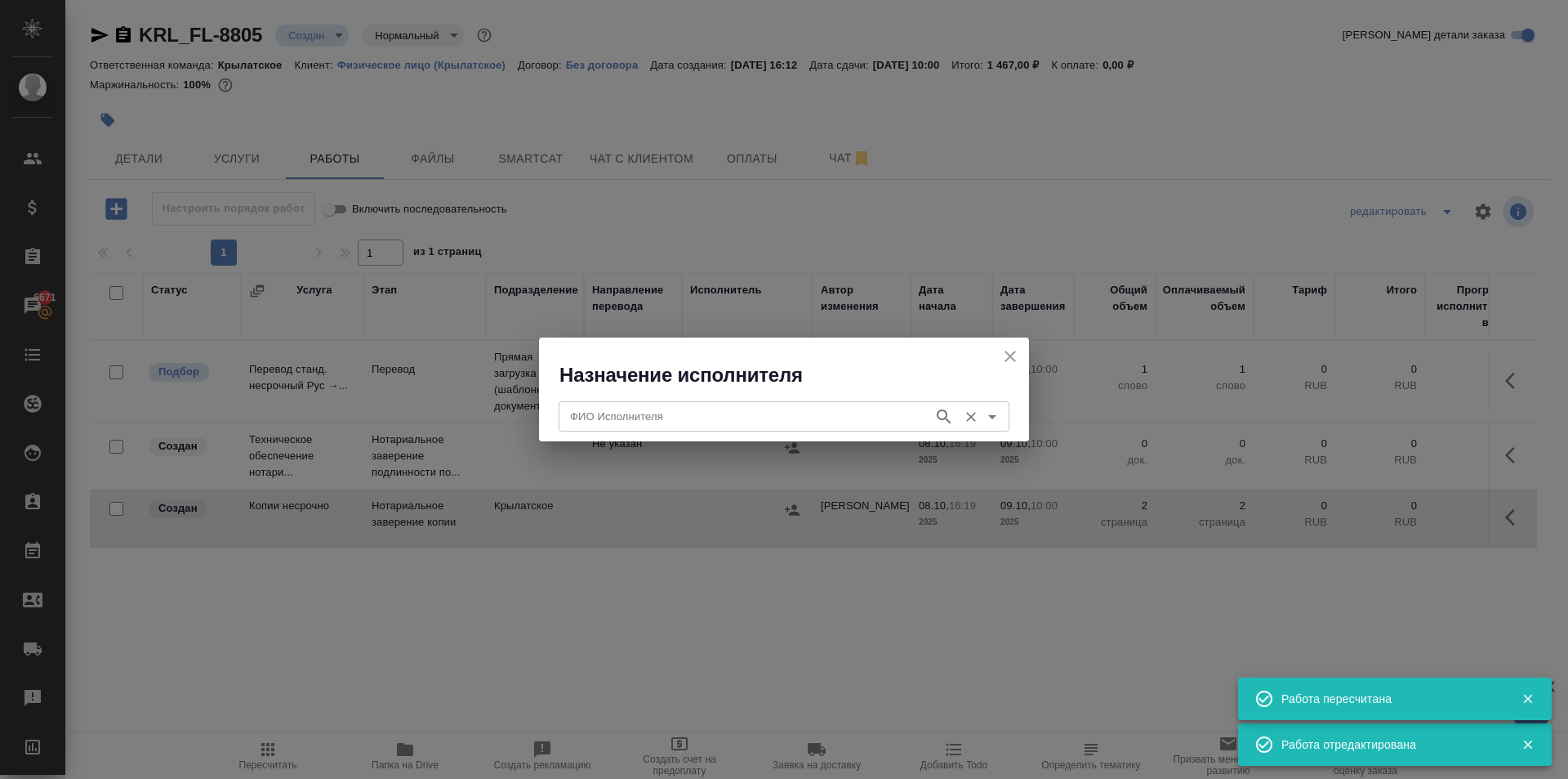
click at [655, 419] on input "ФИО Исполнителя" at bounding box center [744, 416] width 362 height 20
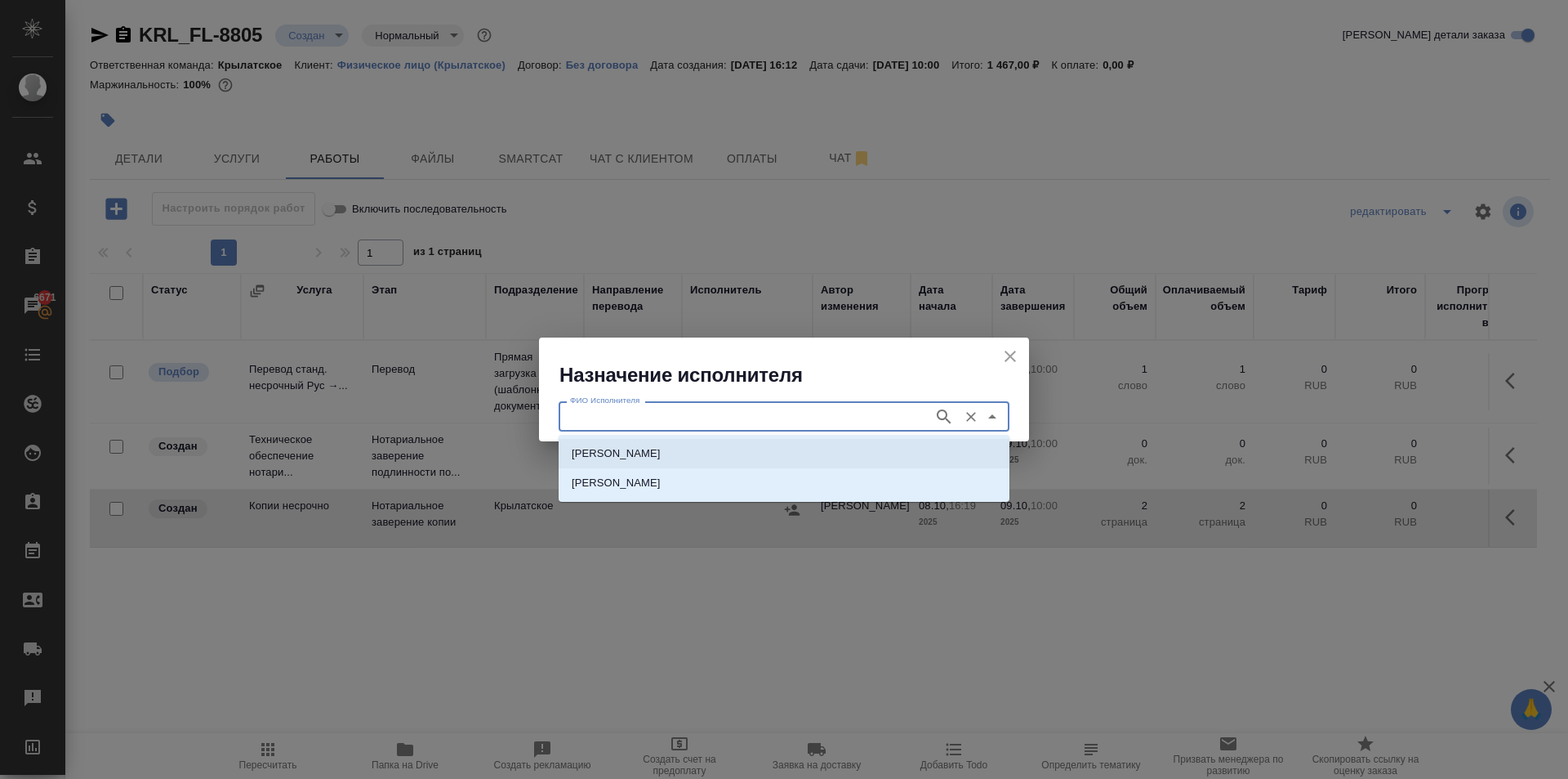
click at [661, 445] on p "НОТАРИУС Мацуленко Юлия Юрьевна" at bounding box center [616, 453] width 89 height 16
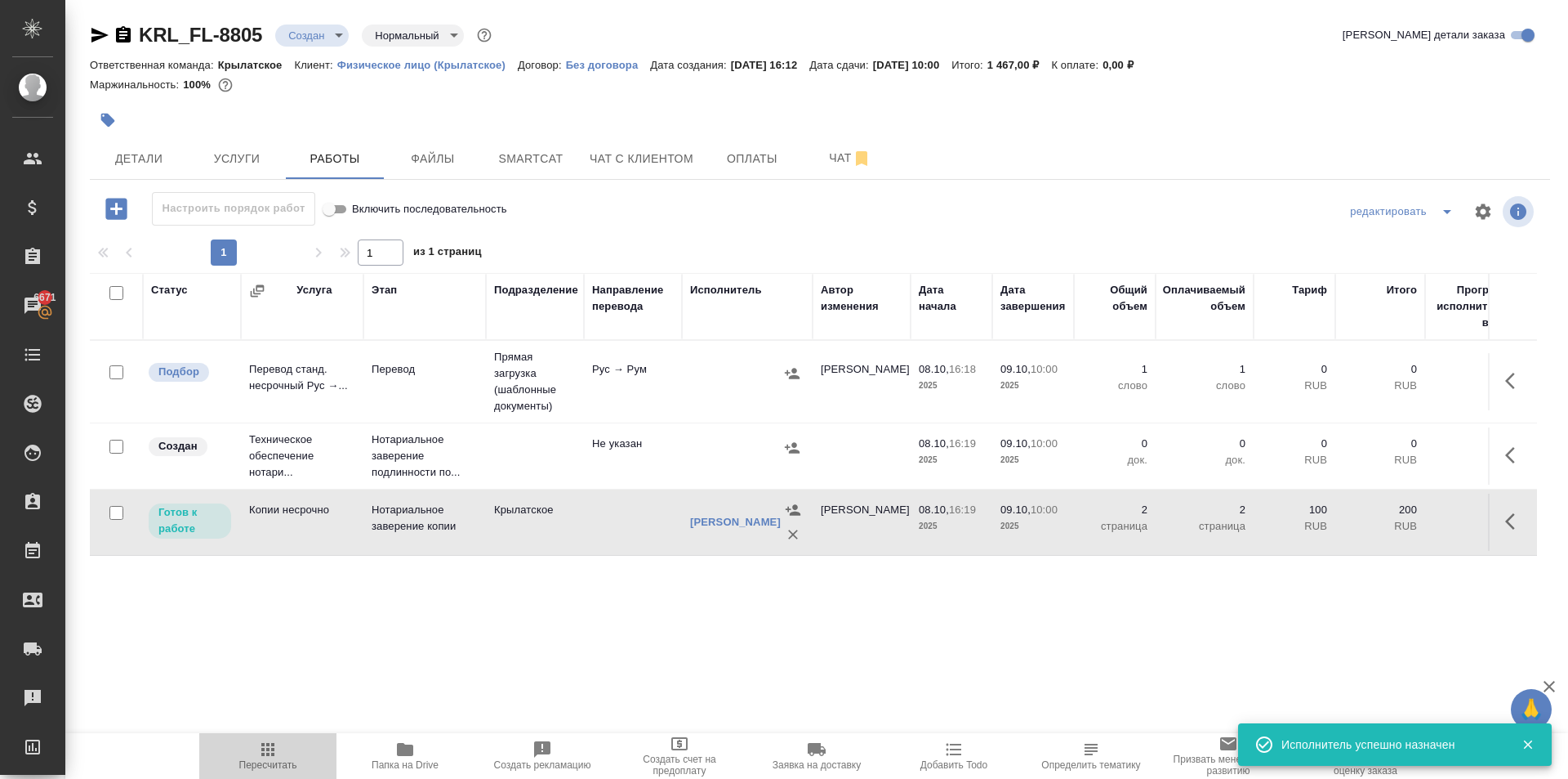
click at [263, 765] on span "Пересчитать" at bounding box center [268, 765] width 58 height 12
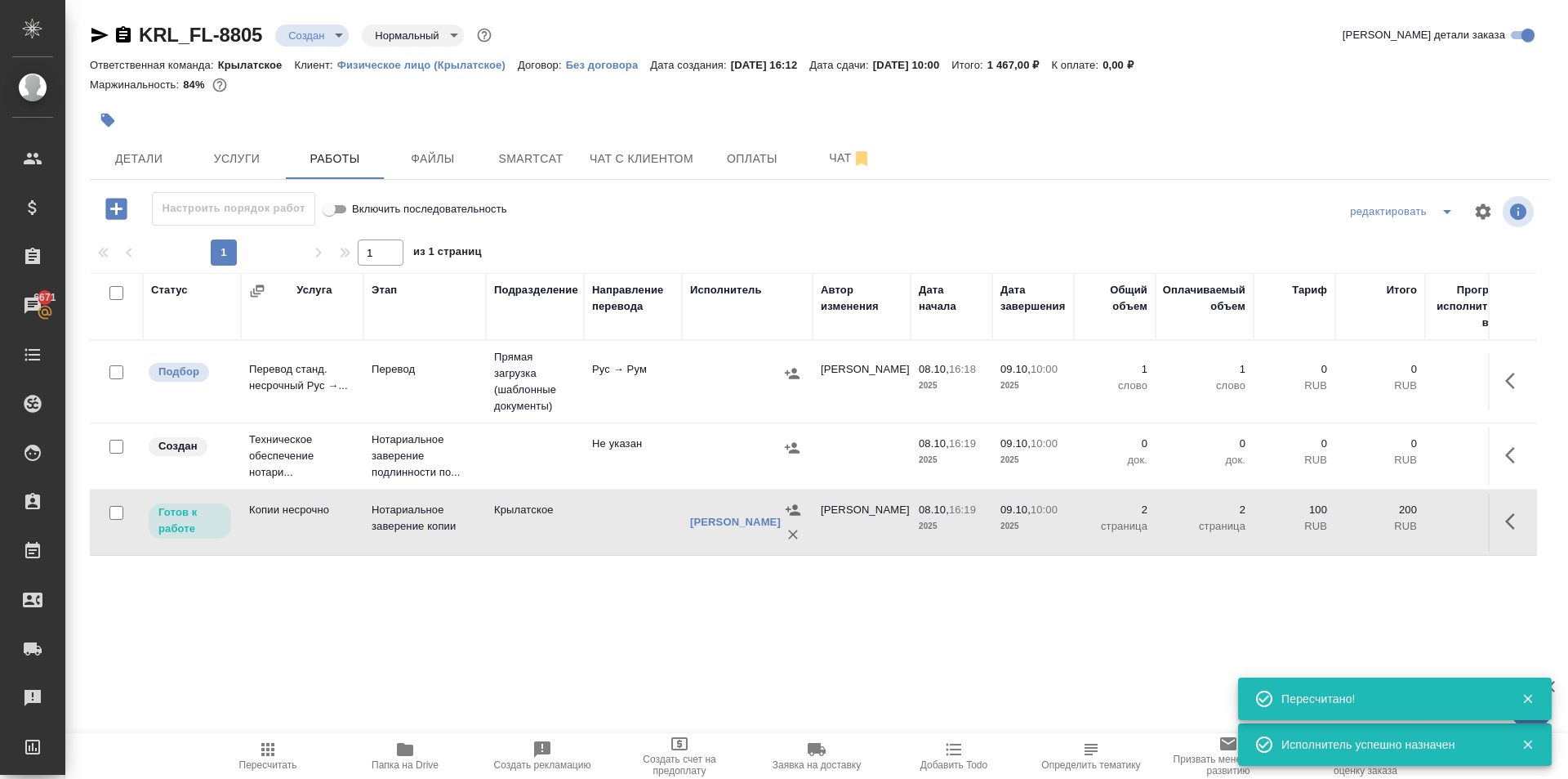
click at [1496, 446] on button "button" at bounding box center [1516, 455] width 40 height 40
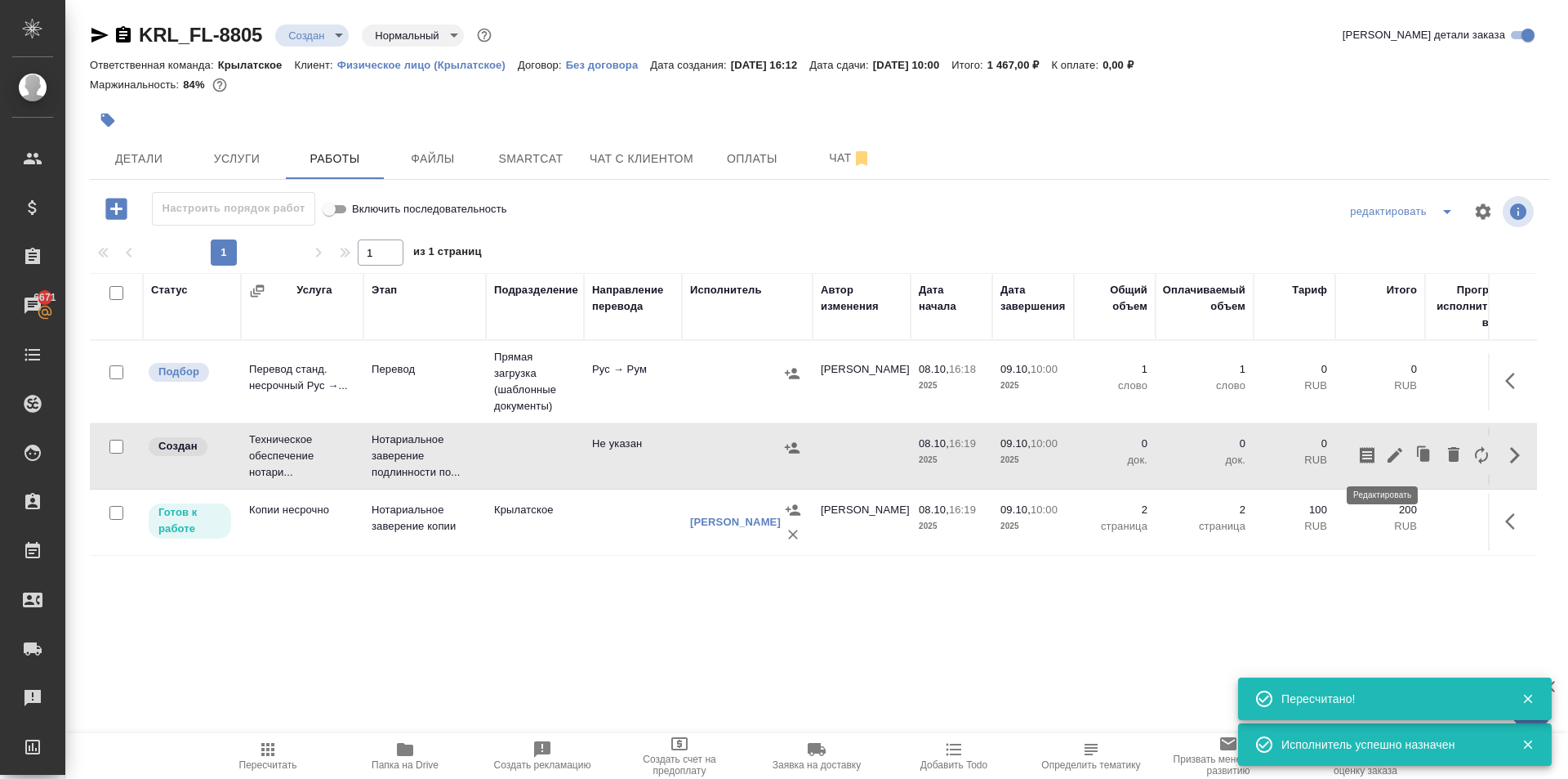
click at [1384, 467] on button "button" at bounding box center [1394, 455] width 28 height 40
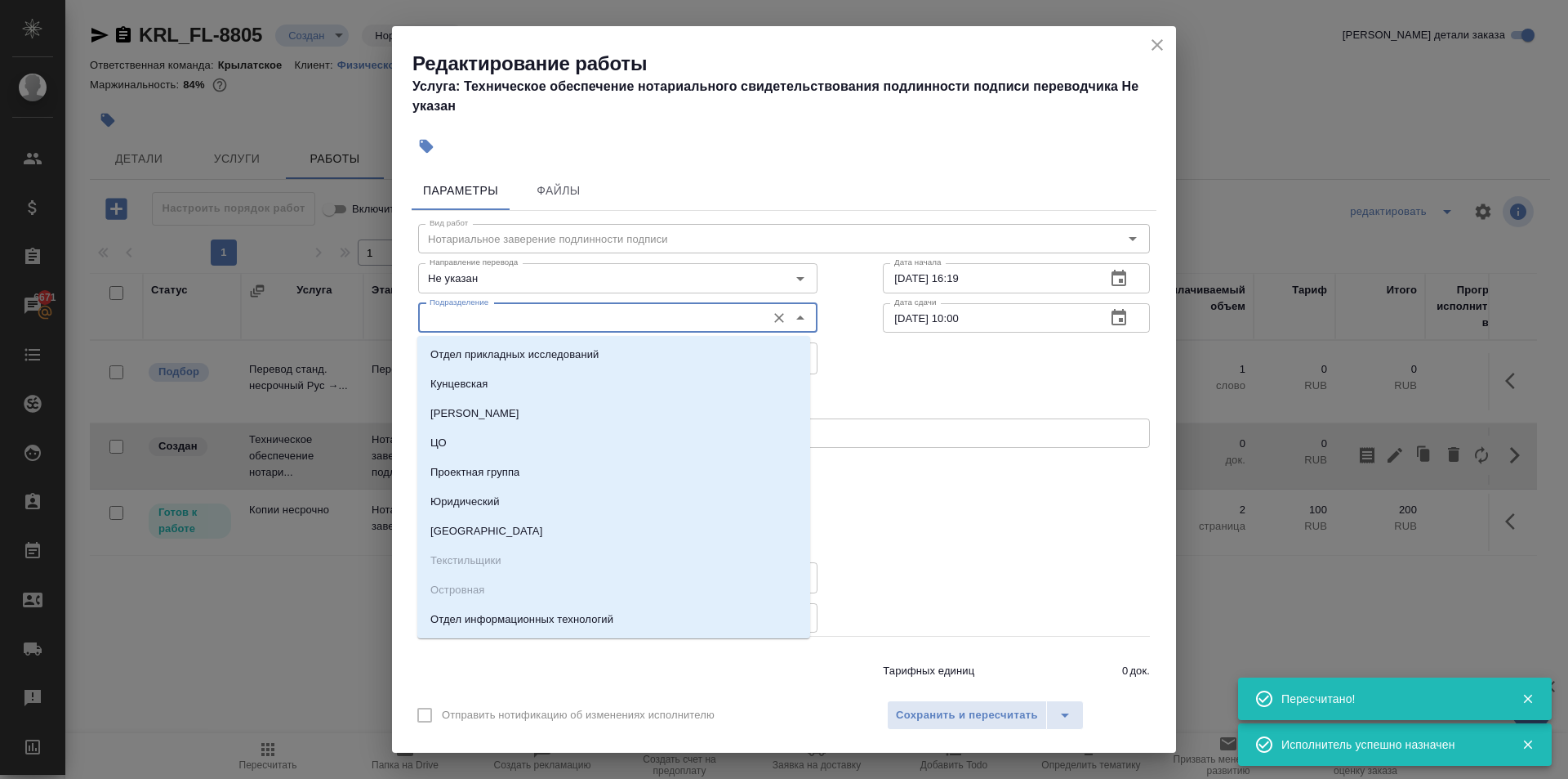
click at [469, 310] on input "Подразделение" at bounding box center [591, 318] width 335 height 20
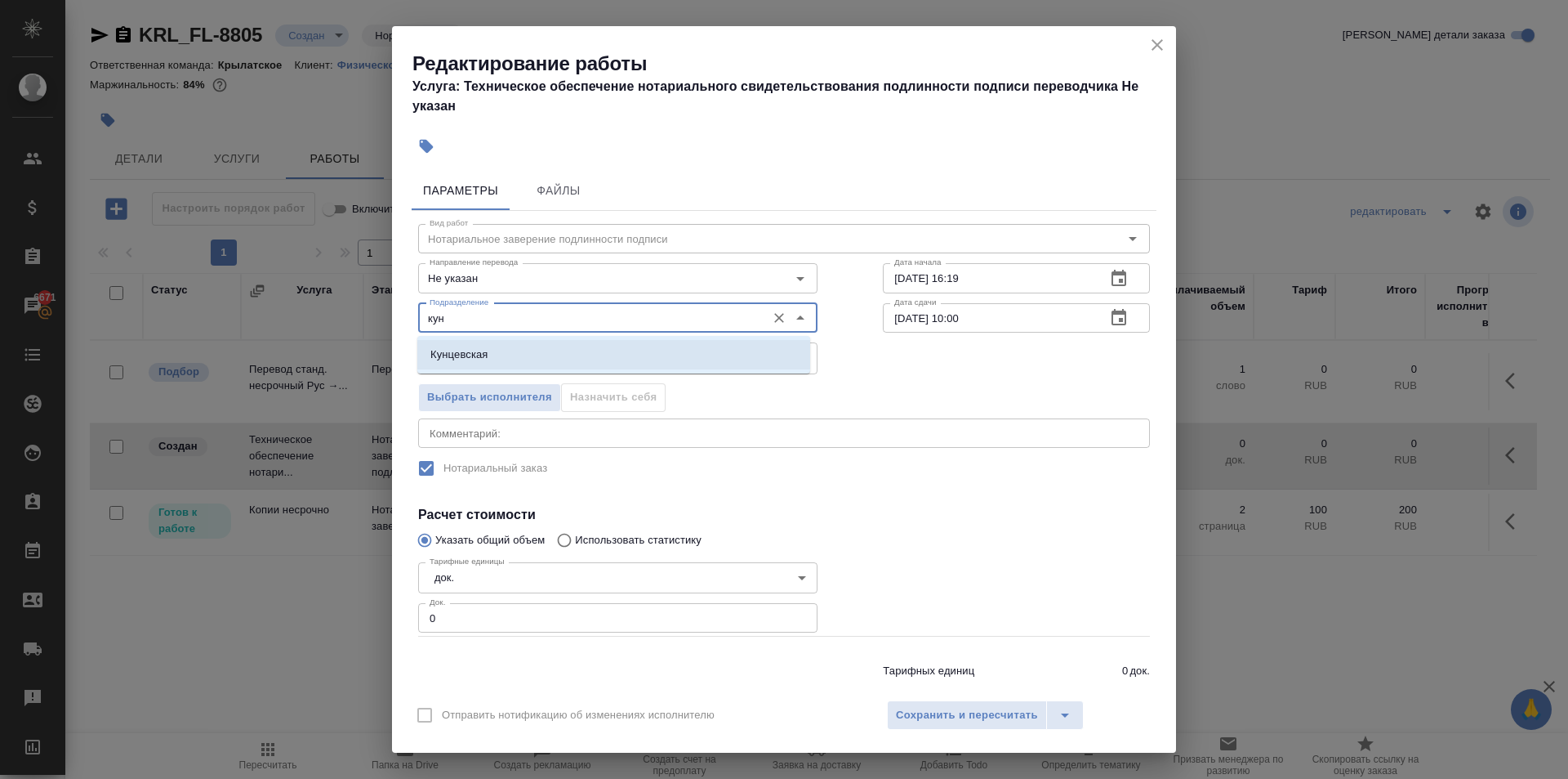
click at [498, 355] on li "Кунцевская" at bounding box center [613, 354] width 393 height 30
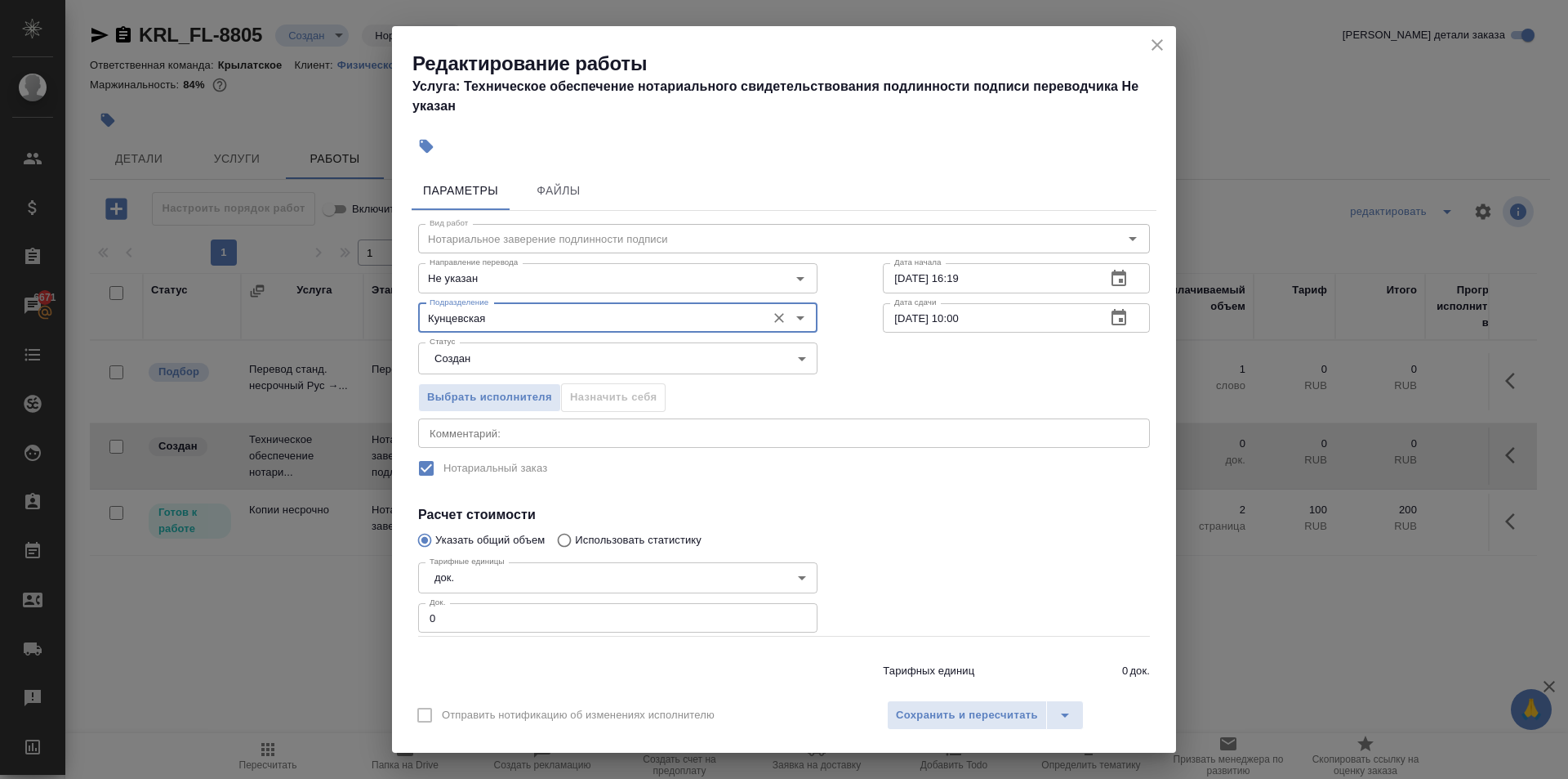
drag, startPoint x: 437, startPoint y: 604, endPoint x: 413, endPoint y: 596, distance: 25.3
click at [413, 596] on div "Тарифные единицы док. 5a8b1489cc6b4906c91bfd8b Тарифные единицы Док. 0 Док." at bounding box center [618, 595] width 465 height 147
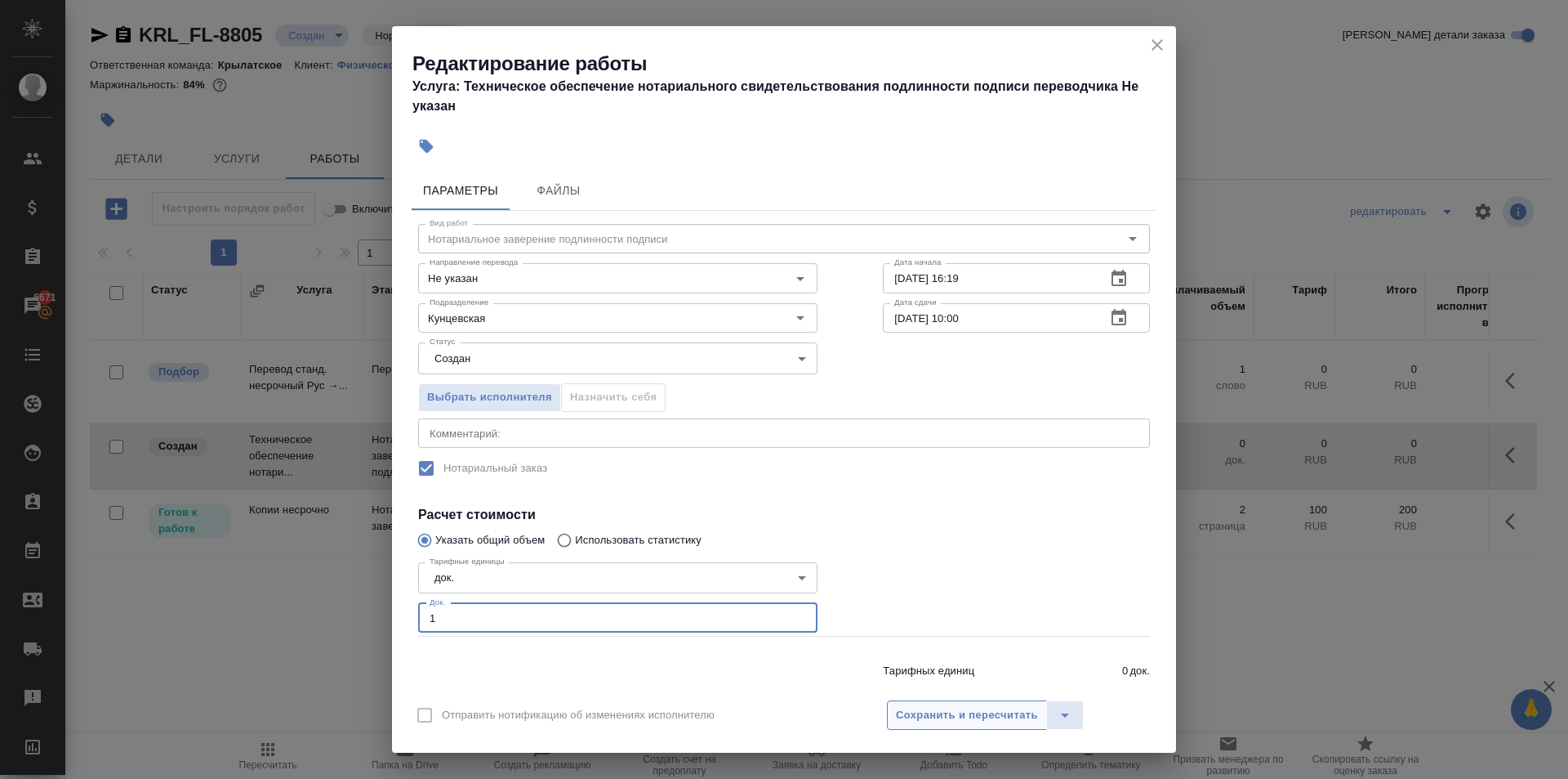
click at [963, 706] on span "Сохранить и пересчитать" at bounding box center [967, 715] width 142 height 19
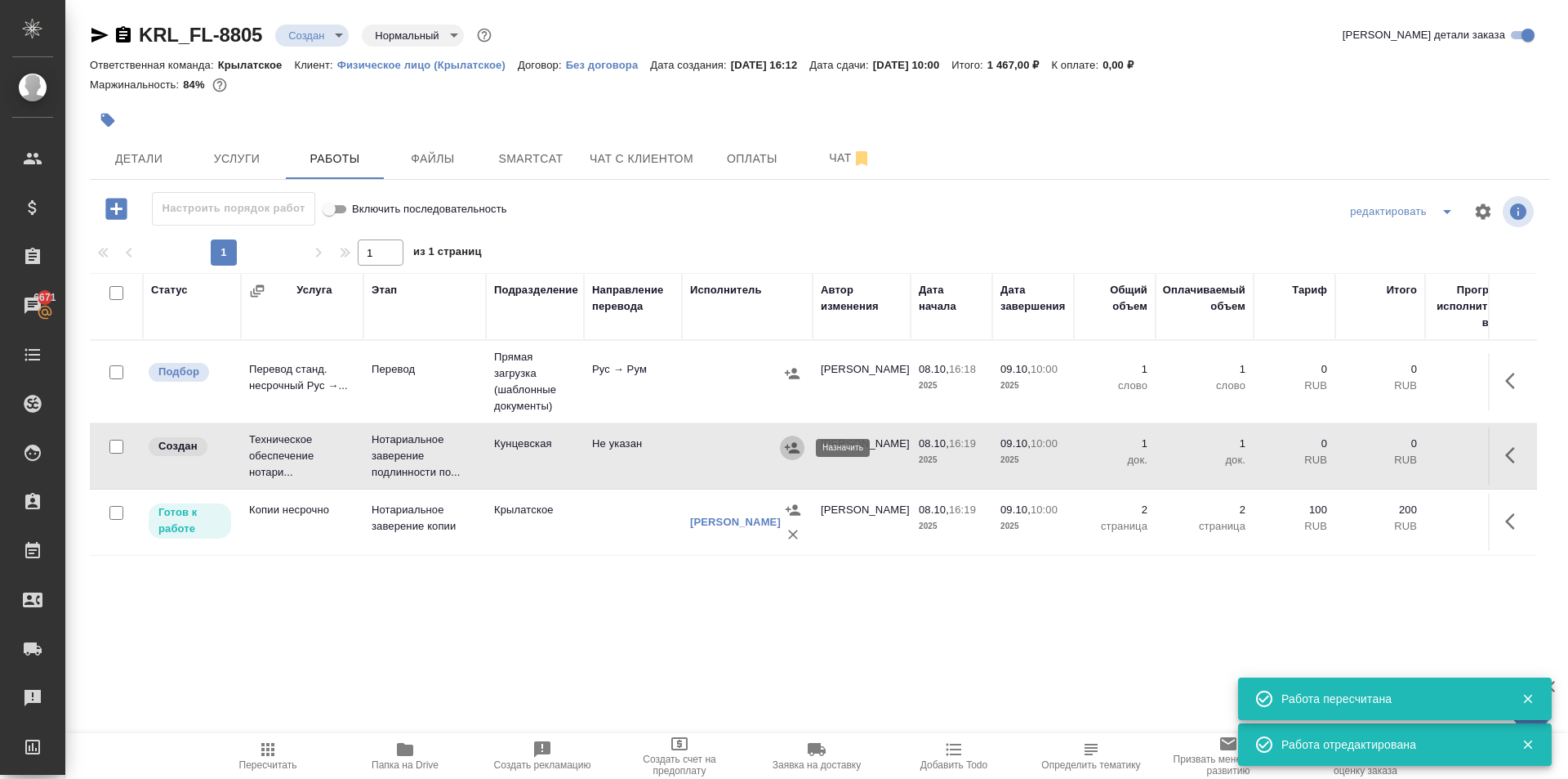
click at [797, 442] on icon "button" at bounding box center [792, 448] width 16 height 16
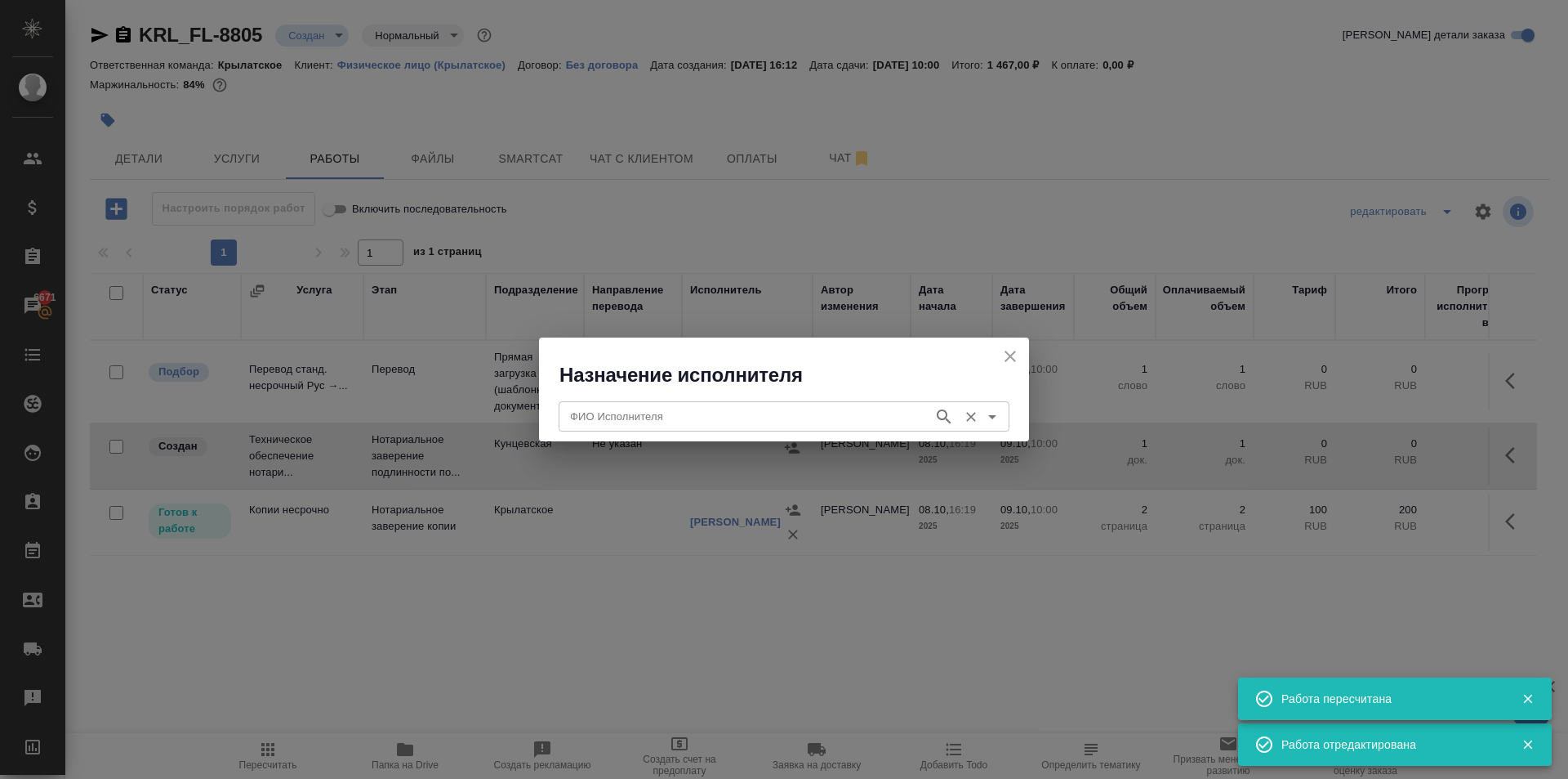
click at [663, 425] on input "ФИО Исполнителя" at bounding box center [744, 416] width 362 height 20
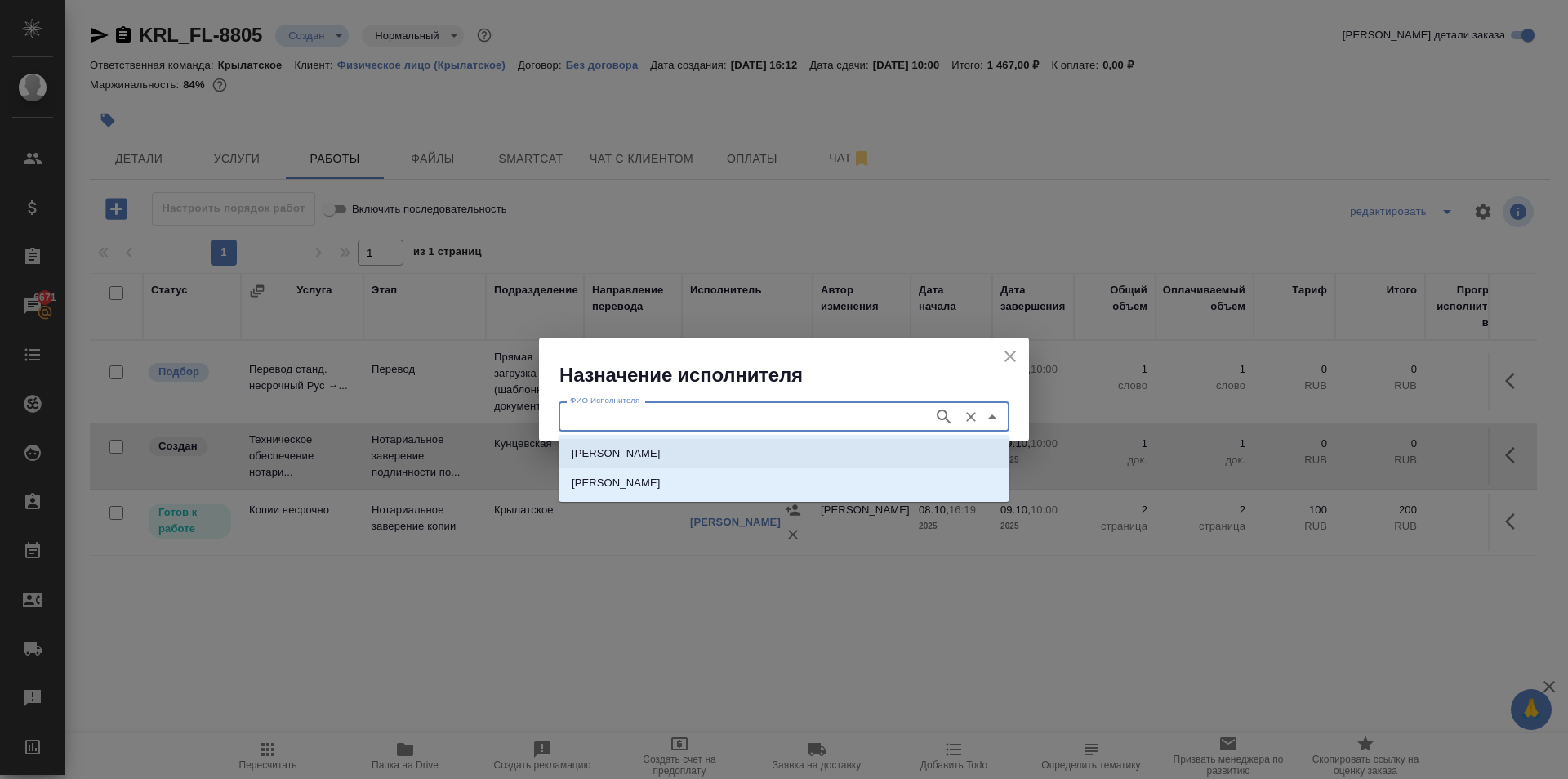
click at [711, 465] on li "НОТАРИУС Аристова Анна Дмитриевна" at bounding box center [784, 453] width 451 height 30
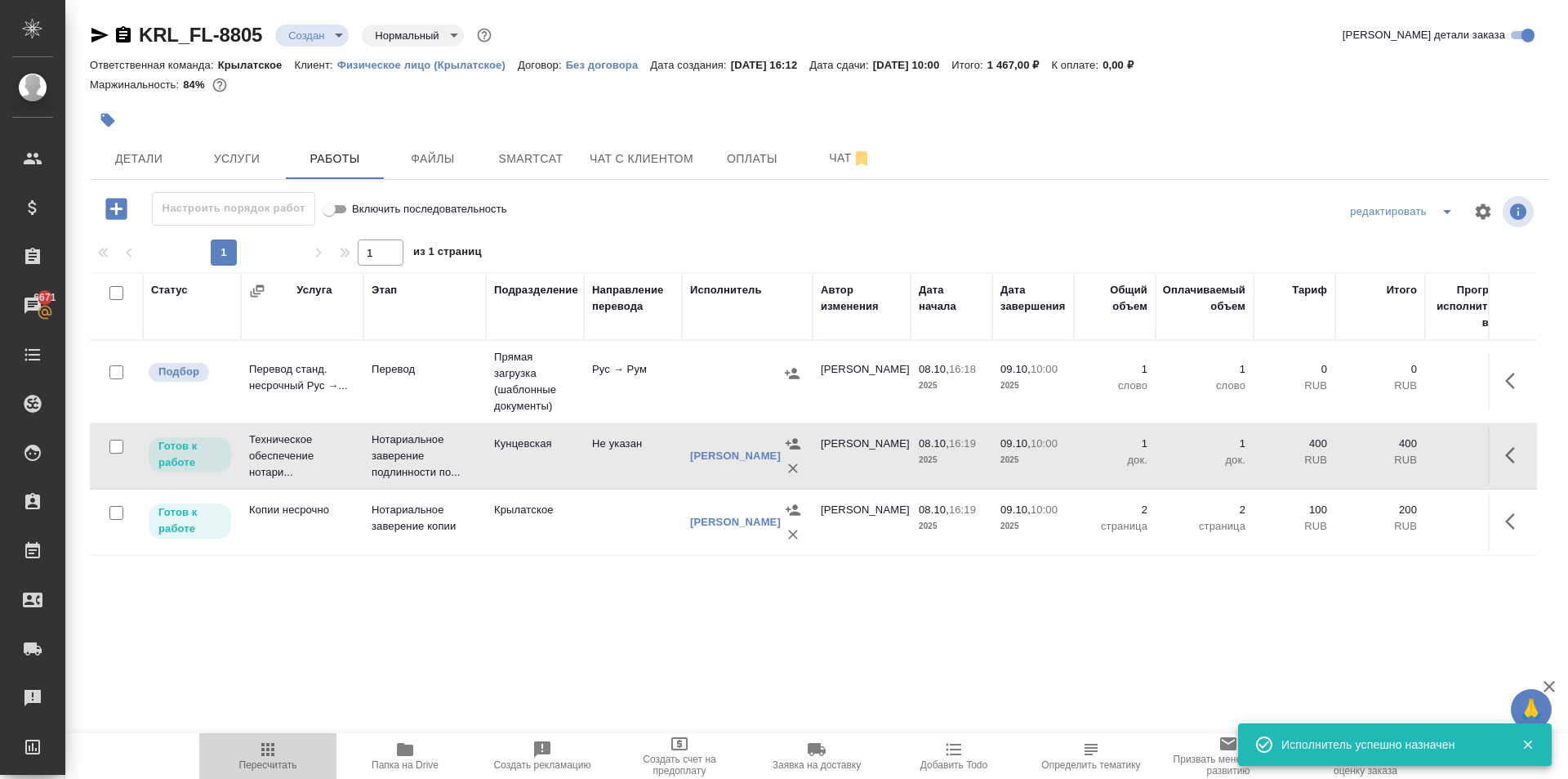
click at [294, 766] on span "Пересчитать" at bounding box center [268, 765] width 58 height 12
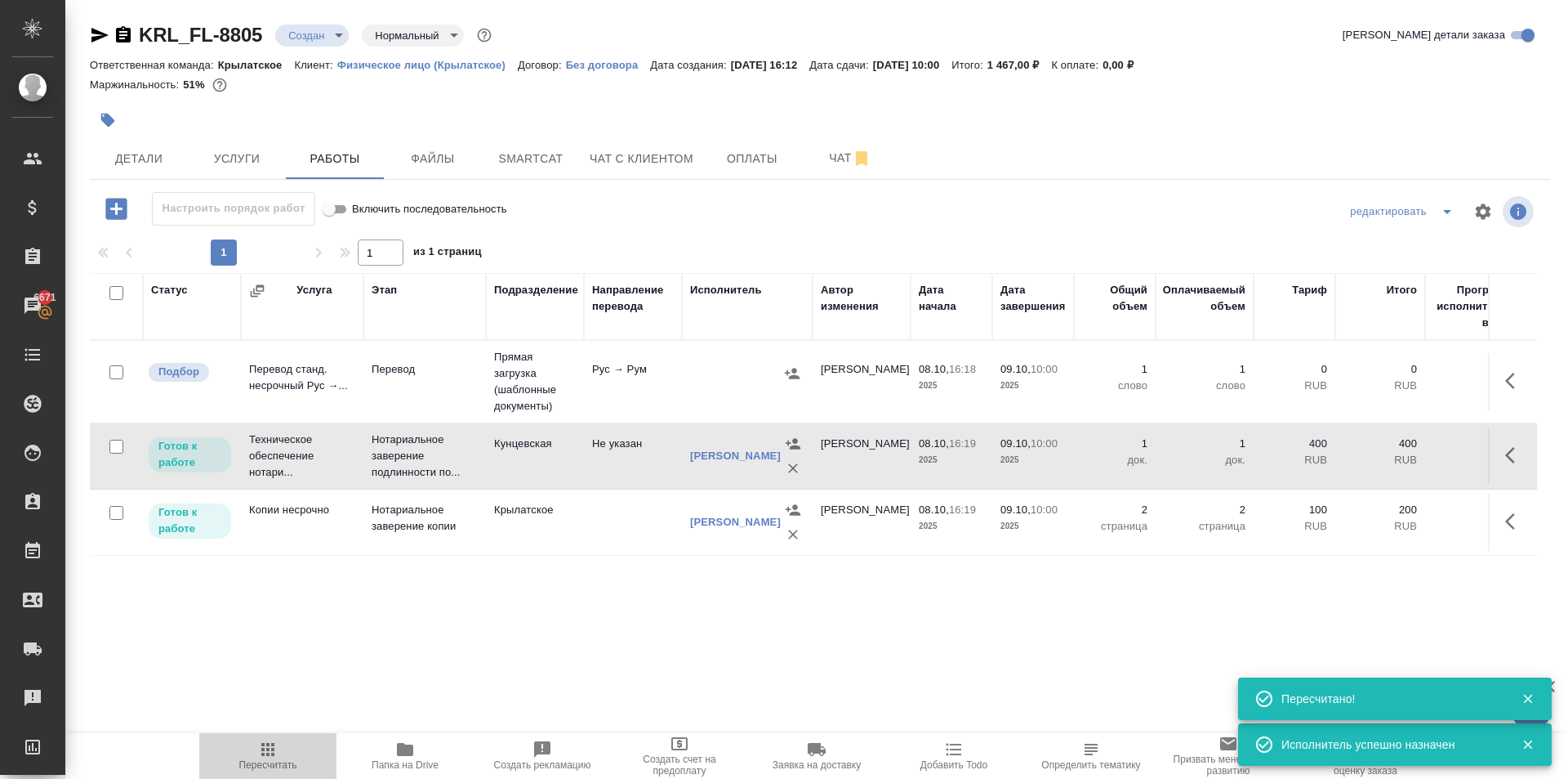
click at [275, 751] on icon "button" at bounding box center [268, 749] width 20 height 20
click at [265, 778] on button "Пересчитать" at bounding box center [268, 756] width 138 height 46
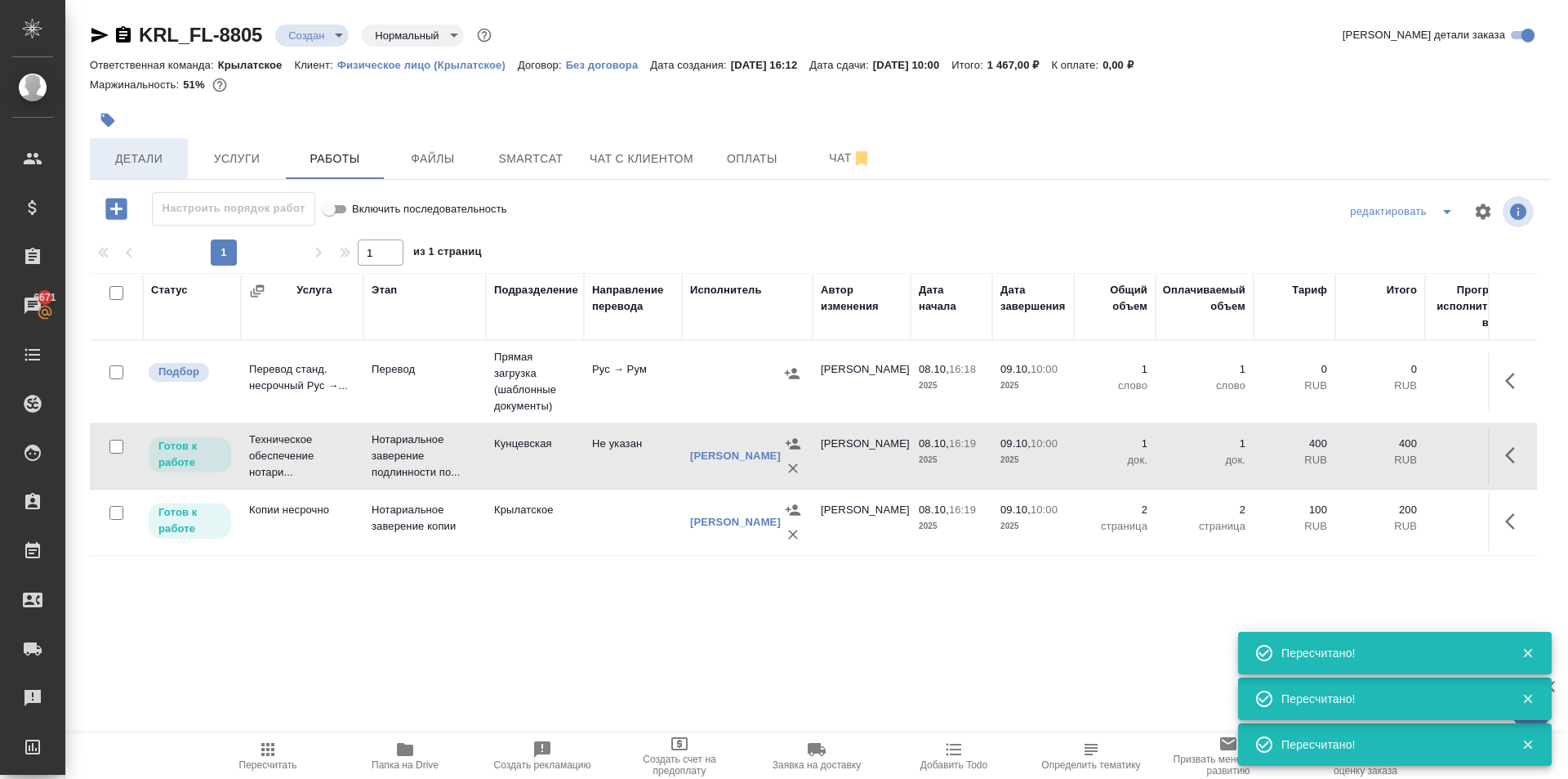
click at [165, 161] on span "Детали" at bounding box center [138, 158] width 78 height 21
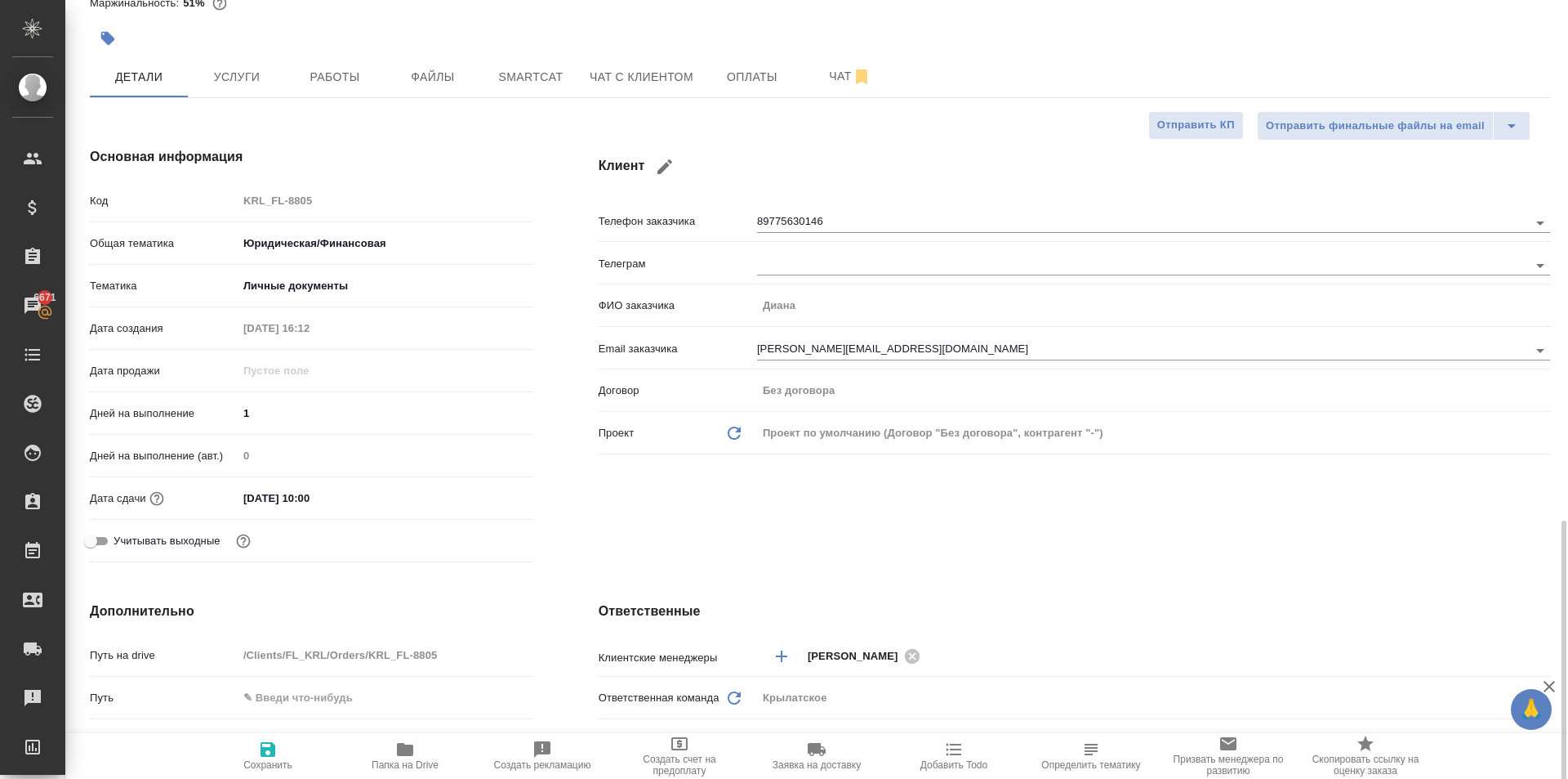
scroll to position [408, 0]
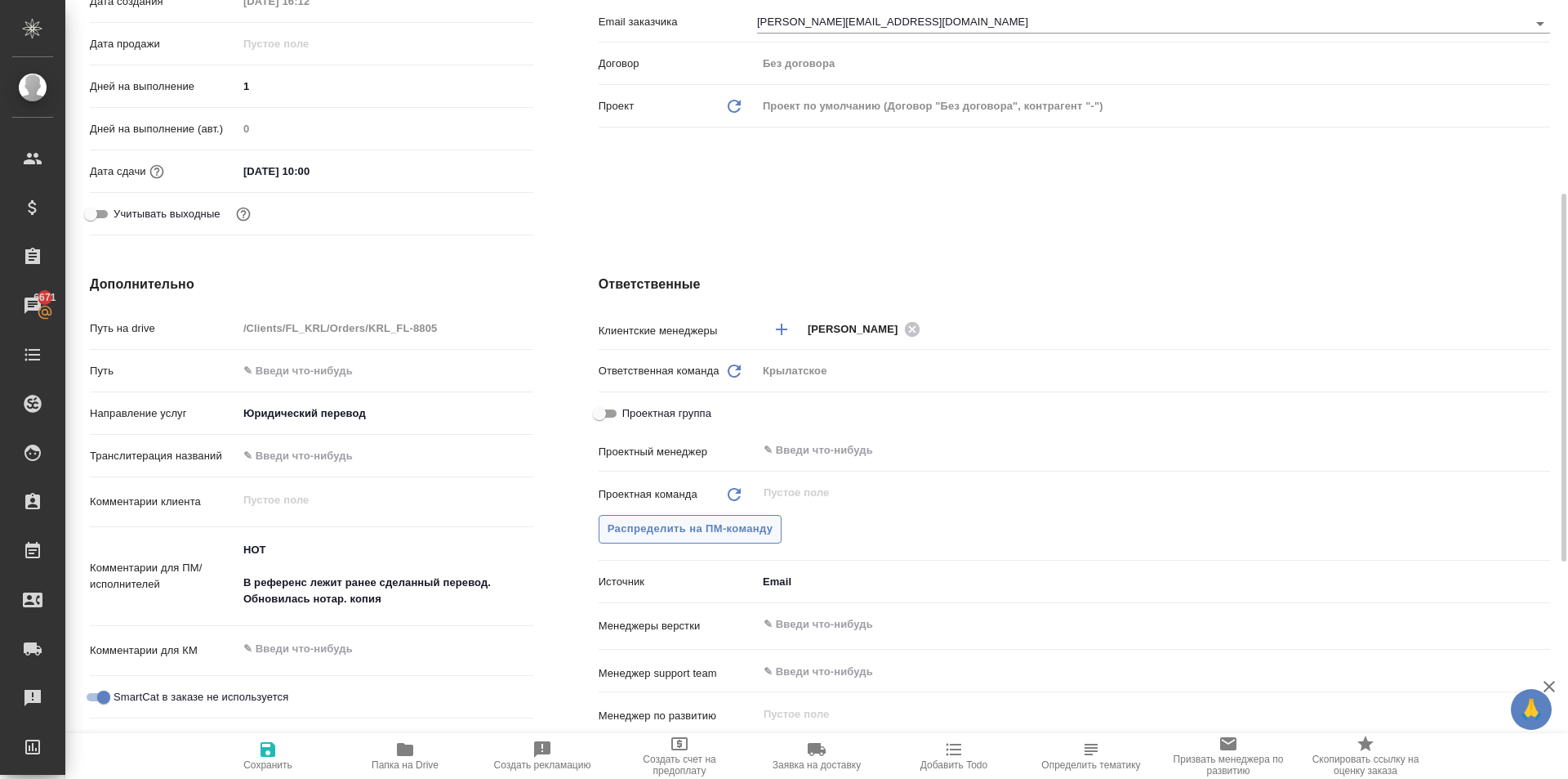
click at [773, 524] on button "Распределить на ПМ-команду" at bounding box center [690, 529] width 183 height 29
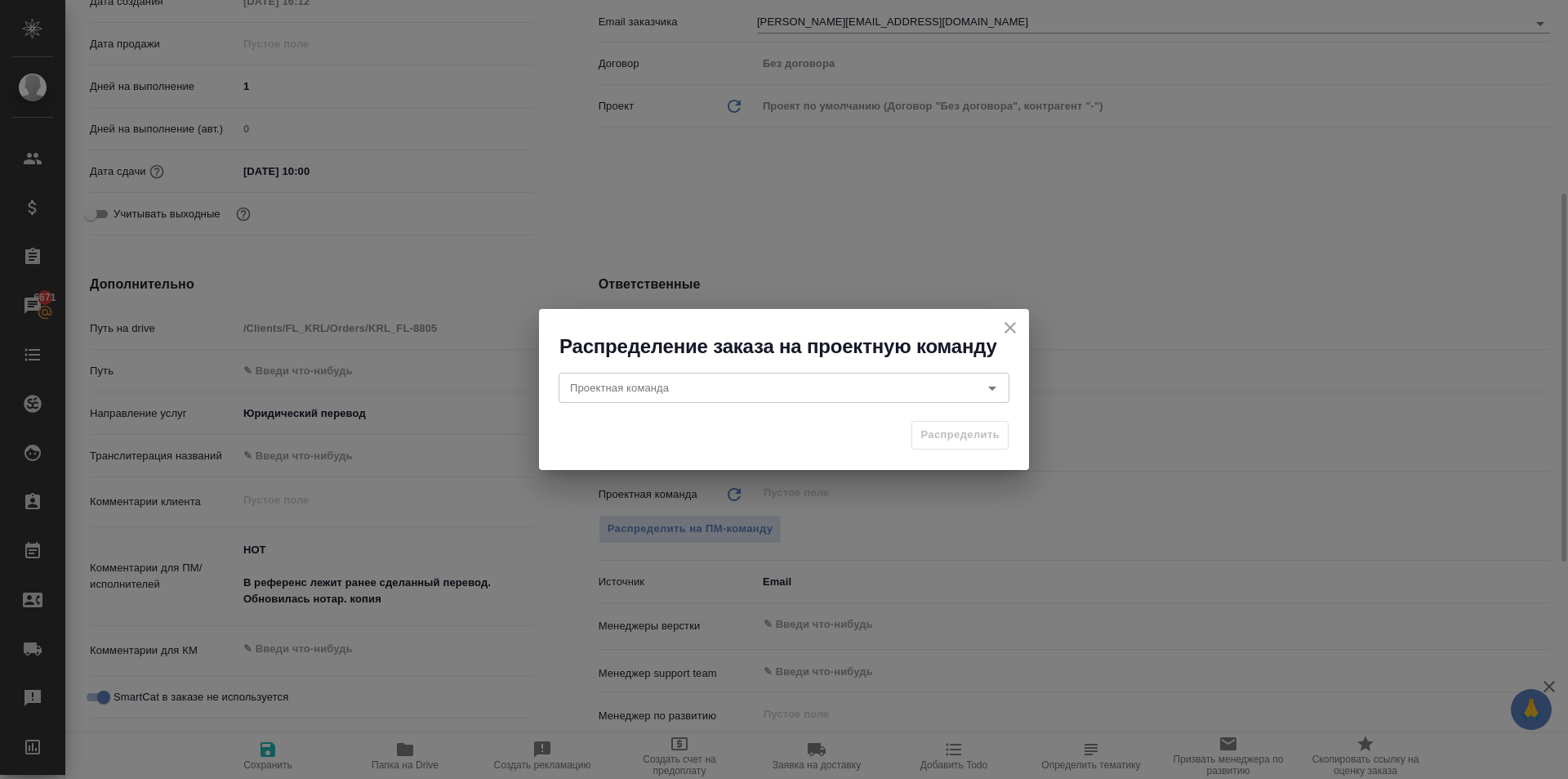
click at [600, 362] on div "Проектная команда Проектная команда" at bounding box center [784, 386] width 490 height 52
click at [599, 372] on div "Проектная команда Проектная команда" at bounding box center [784, 386] width 451 height 40
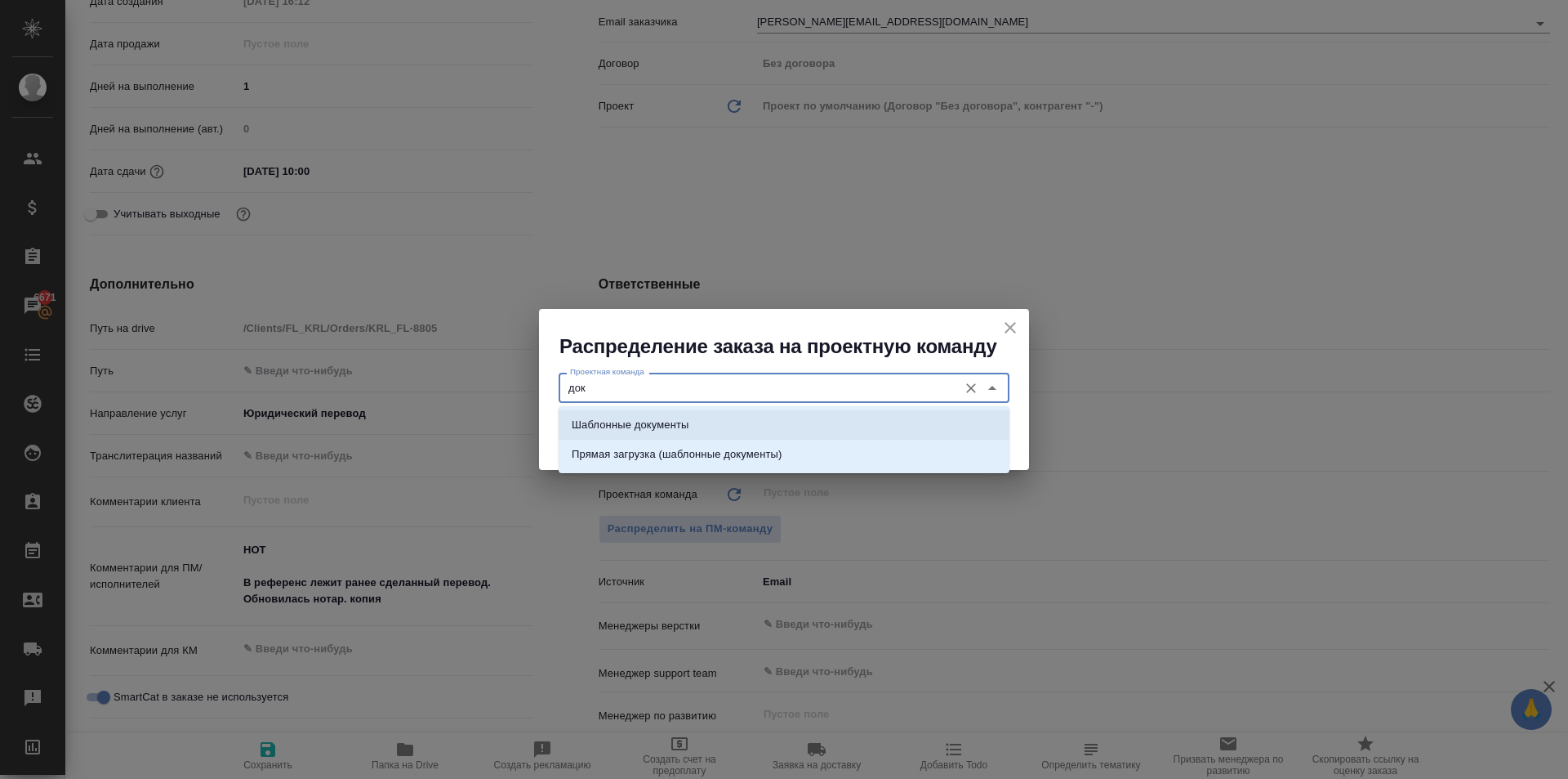
drag, startPoint x: 632, startPoint y: 416, endPoint x: 773, endPoint y: 441, distance: 143.2
click at [637, 416] on li "Шаблонные документы" at bounding box center [784, 425] width 451 height 30
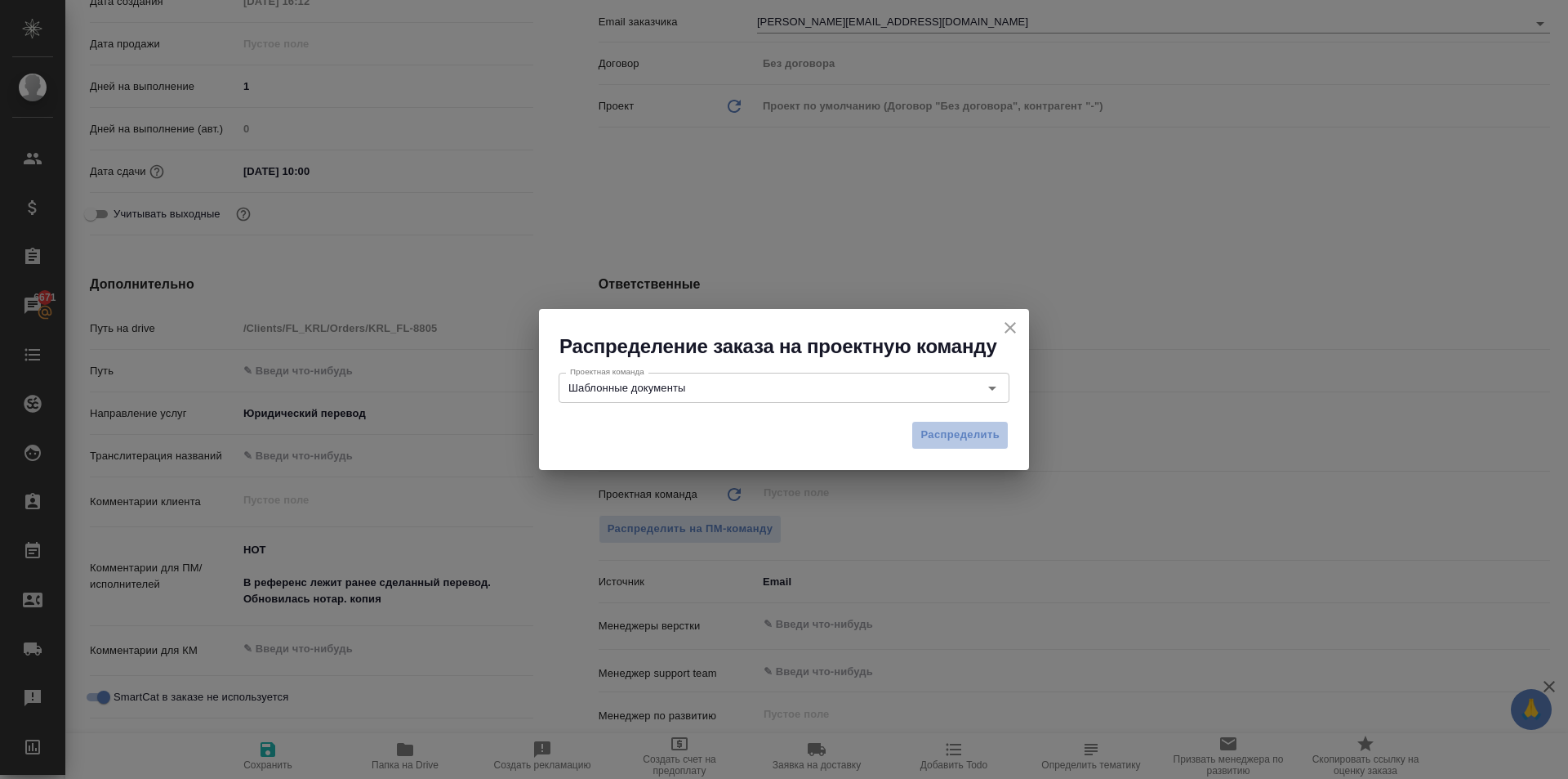
drag, startPoint x: 931, startPoint y: 427, endPoint x: 896, endPoint y: 481, distance: 64.4
click at [928, 427] on span "Распределить" at bounding box center [960, 434] width 79 height 19
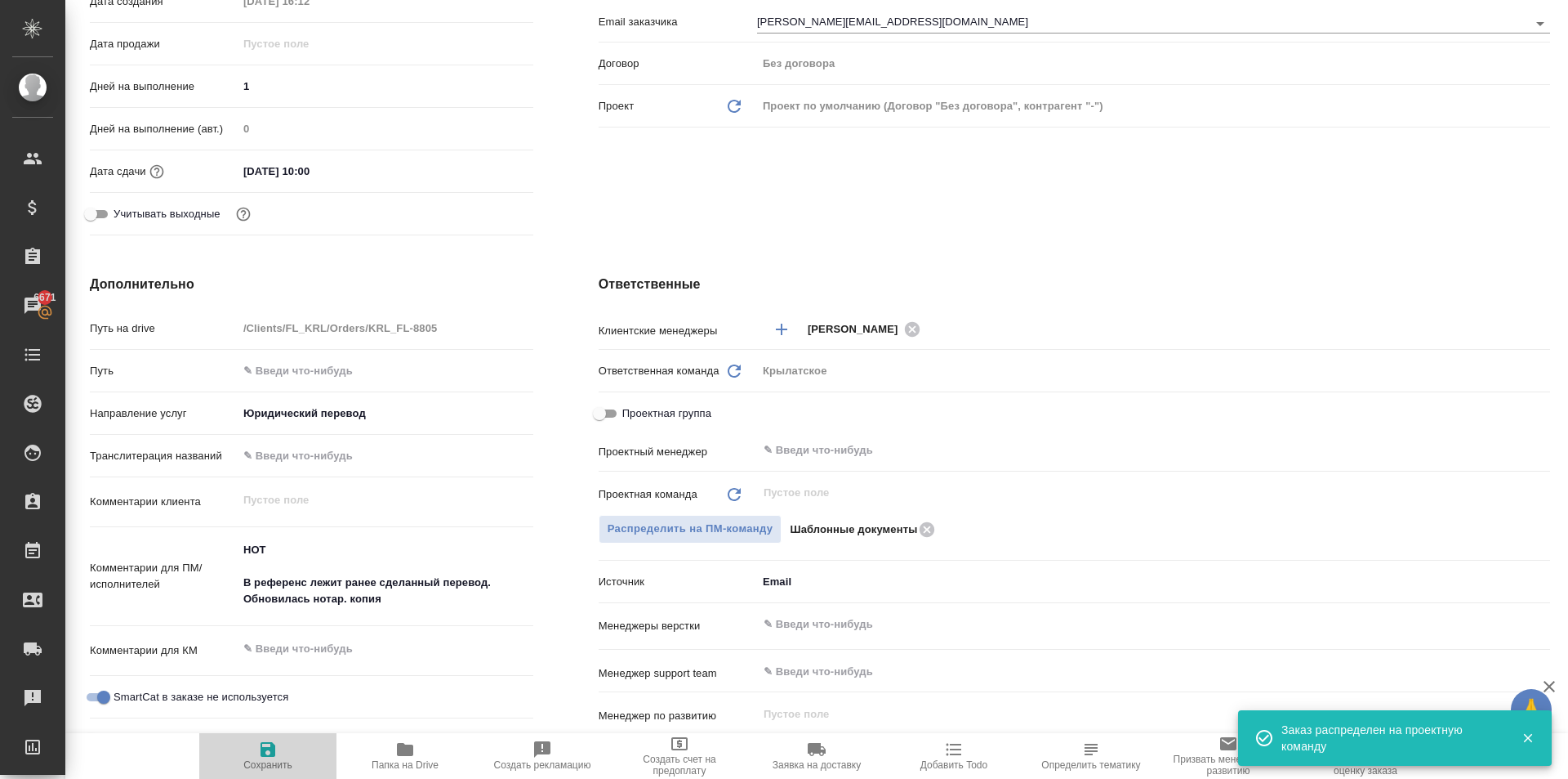
click at [290, 748] on span "Сохранить" at bounding box center [268, 755] width 118 height 31
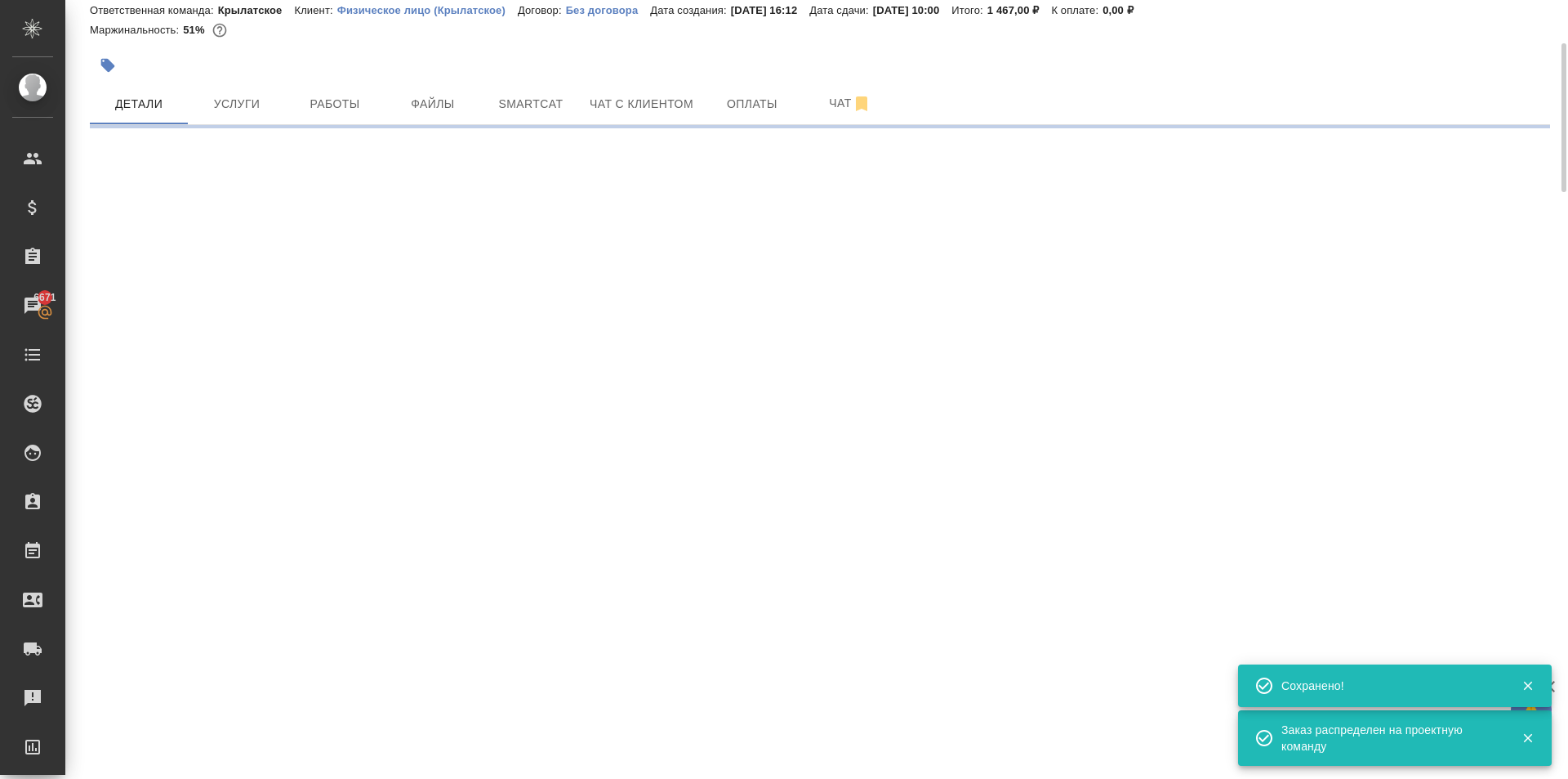
scroll to position [0, 0]
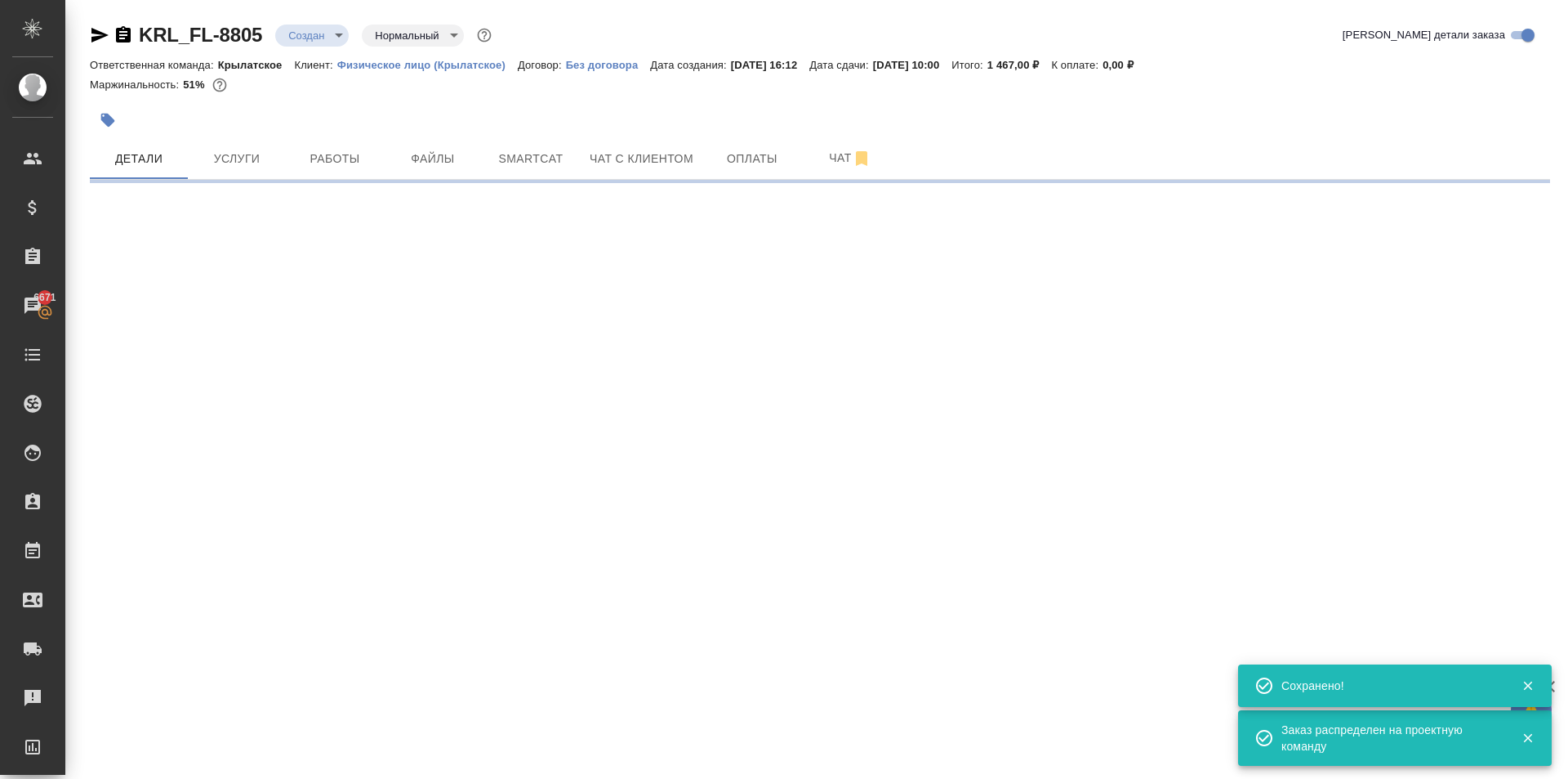
click at [339, 24] on body "🙏 .cls-1 fill:#fff; AWATERA Kasymov Timur Клиенты Спецификации Заказы 6671 Чаты…" at bounding box center [784, 390] width 1568 height 779
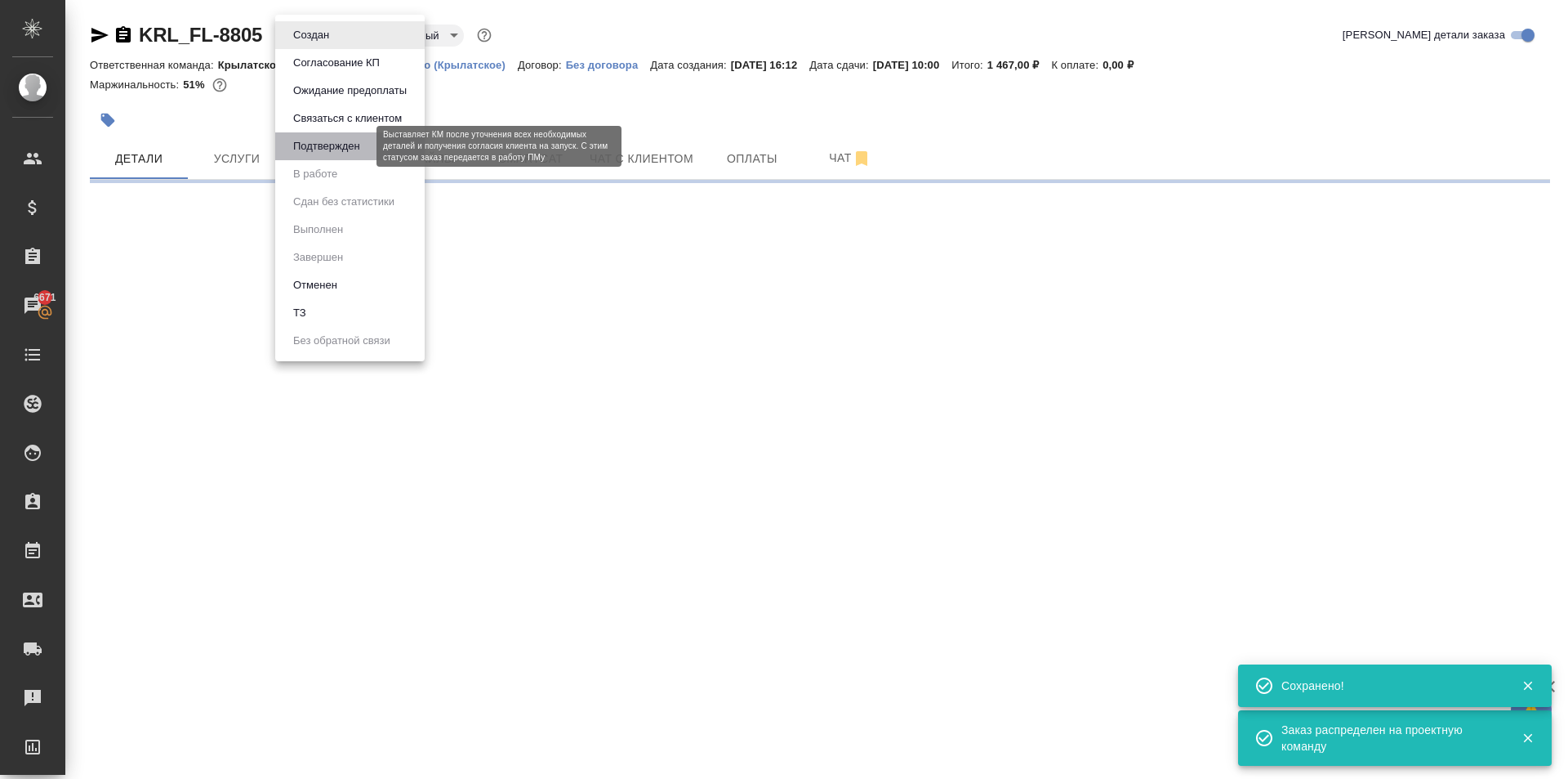
click at [353, 147] on button "Подтвержден" at bounding box center [326, 147] width 76 height 18
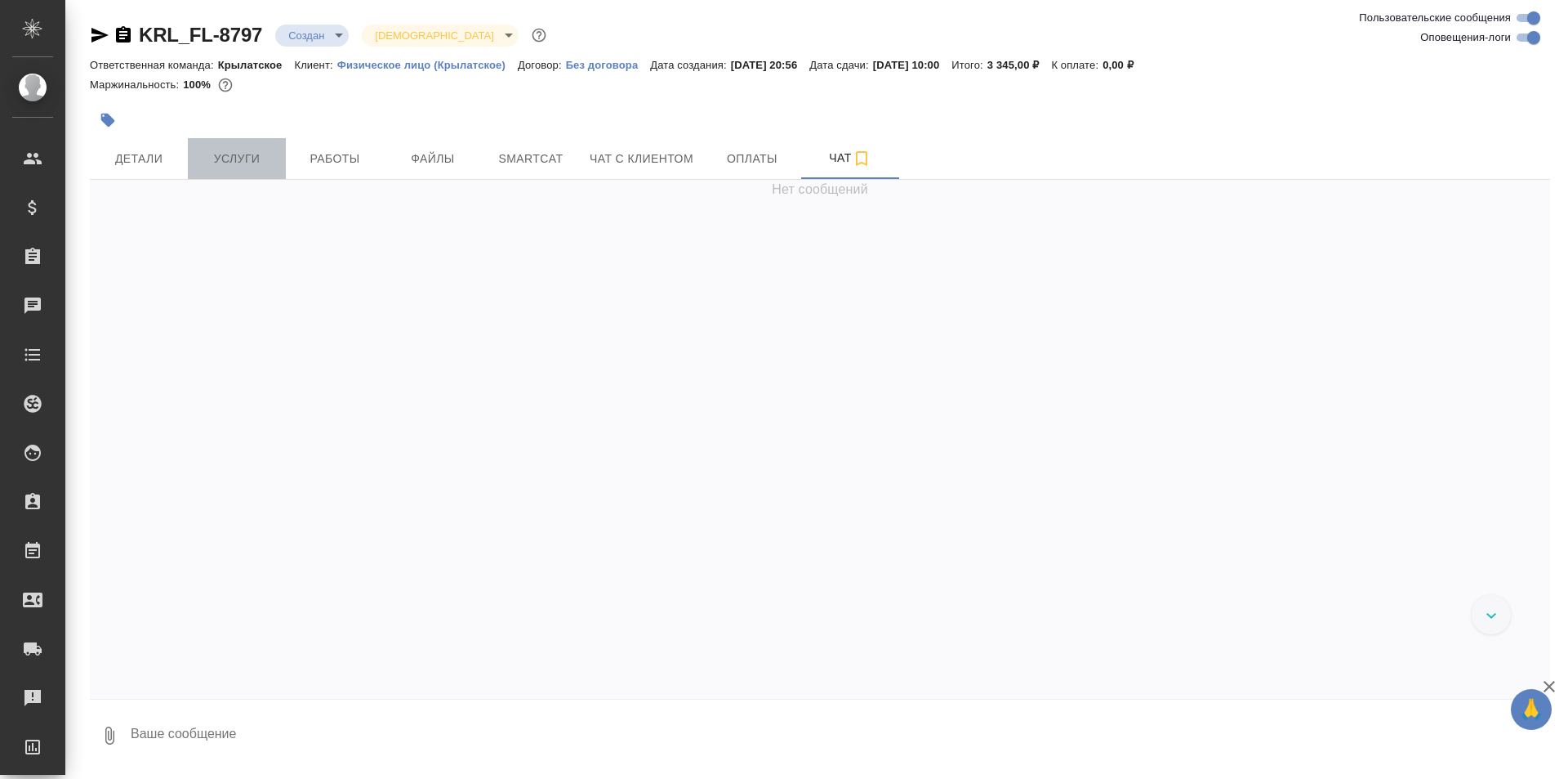
click at [236, 169] on button "Услуги" at bounding box center [236, 158] width 98 height 40
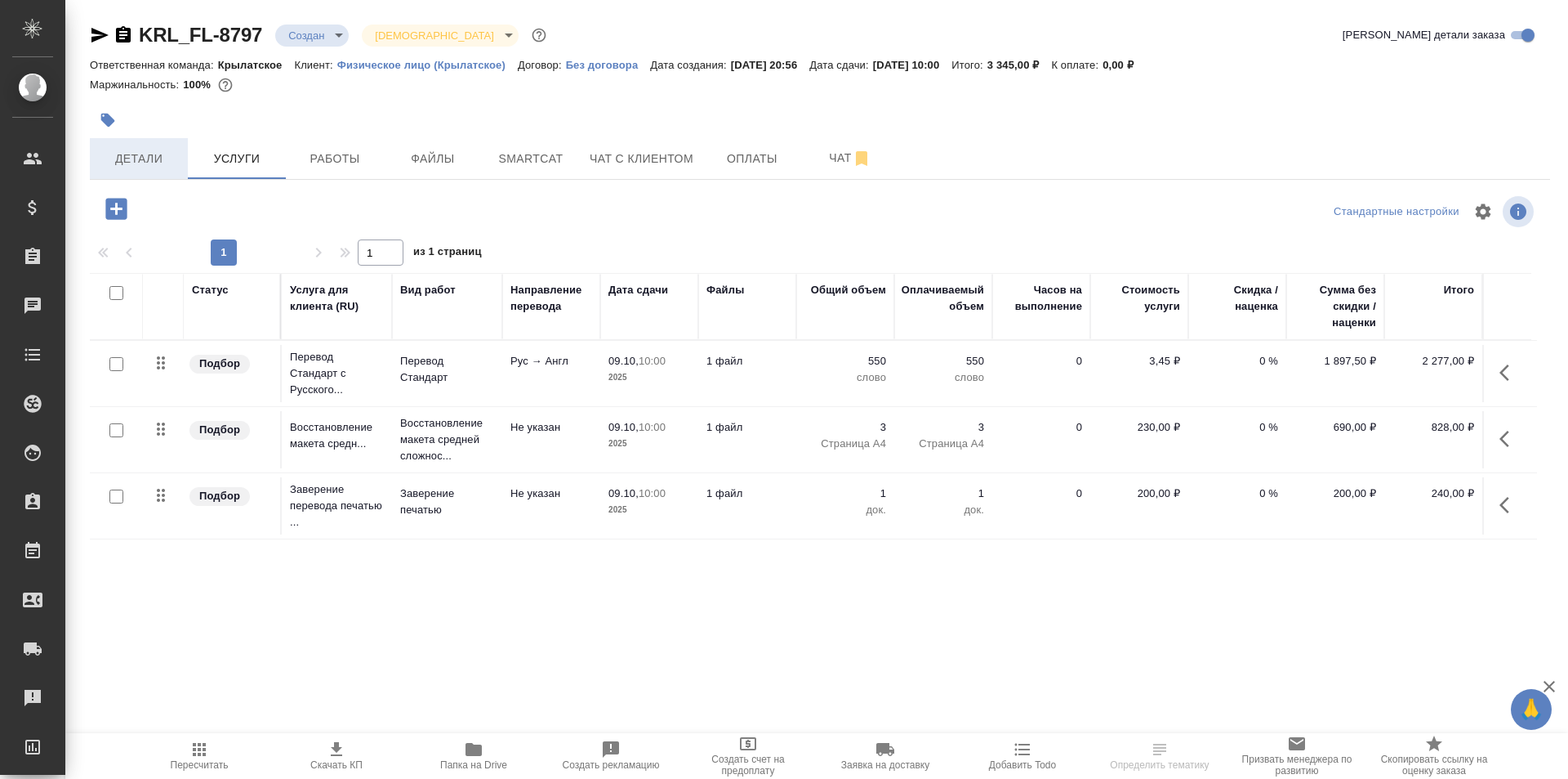
click at [153, 157] on span "Детали" at bounding box center [138, 158] width 78 height 21
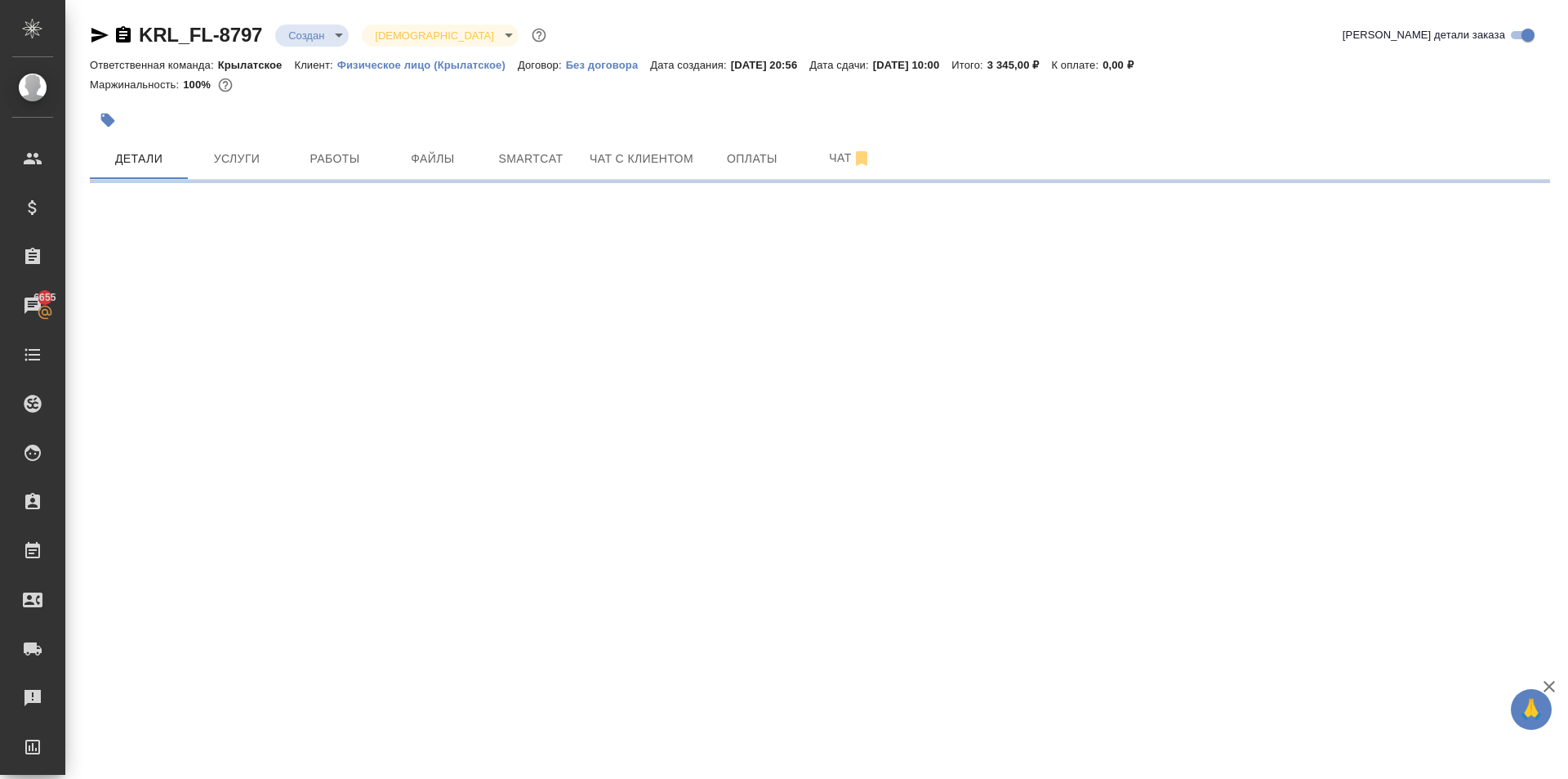
select select "RU"
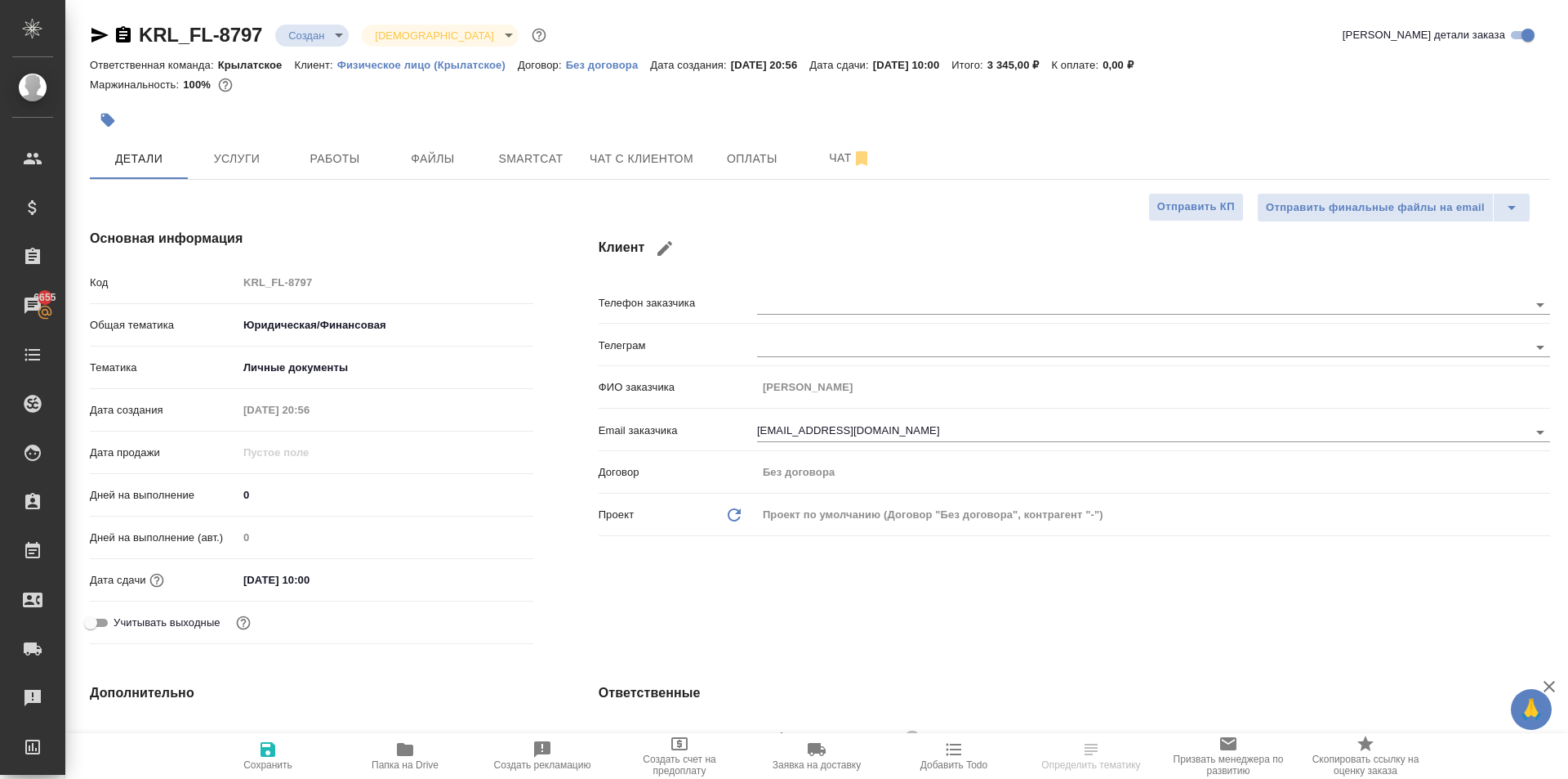
type textarea "x"
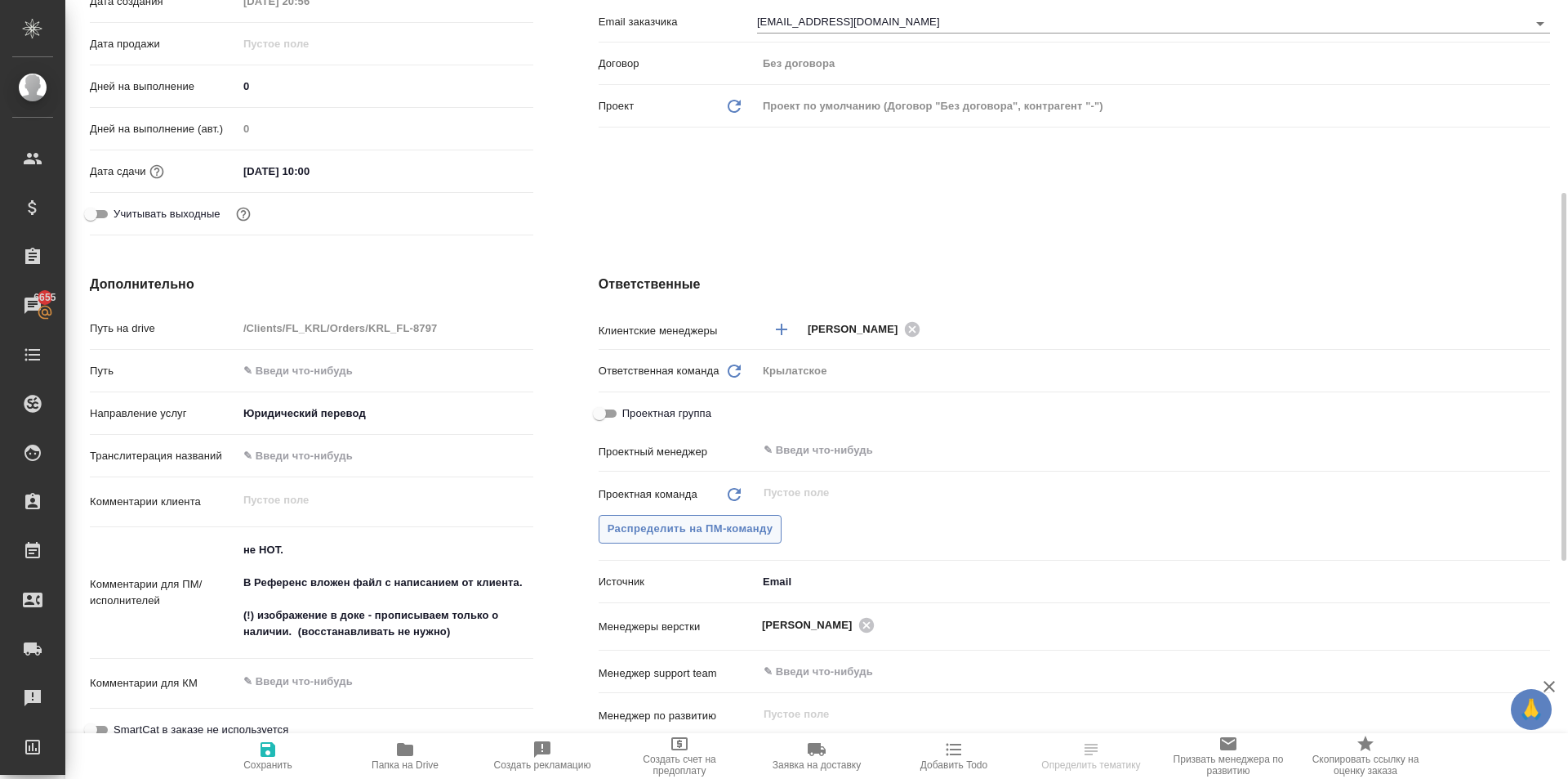
click at [716, 531] on span "Распределить на ПМ-команду" at bounding box center [690, 529] width 165 height 19
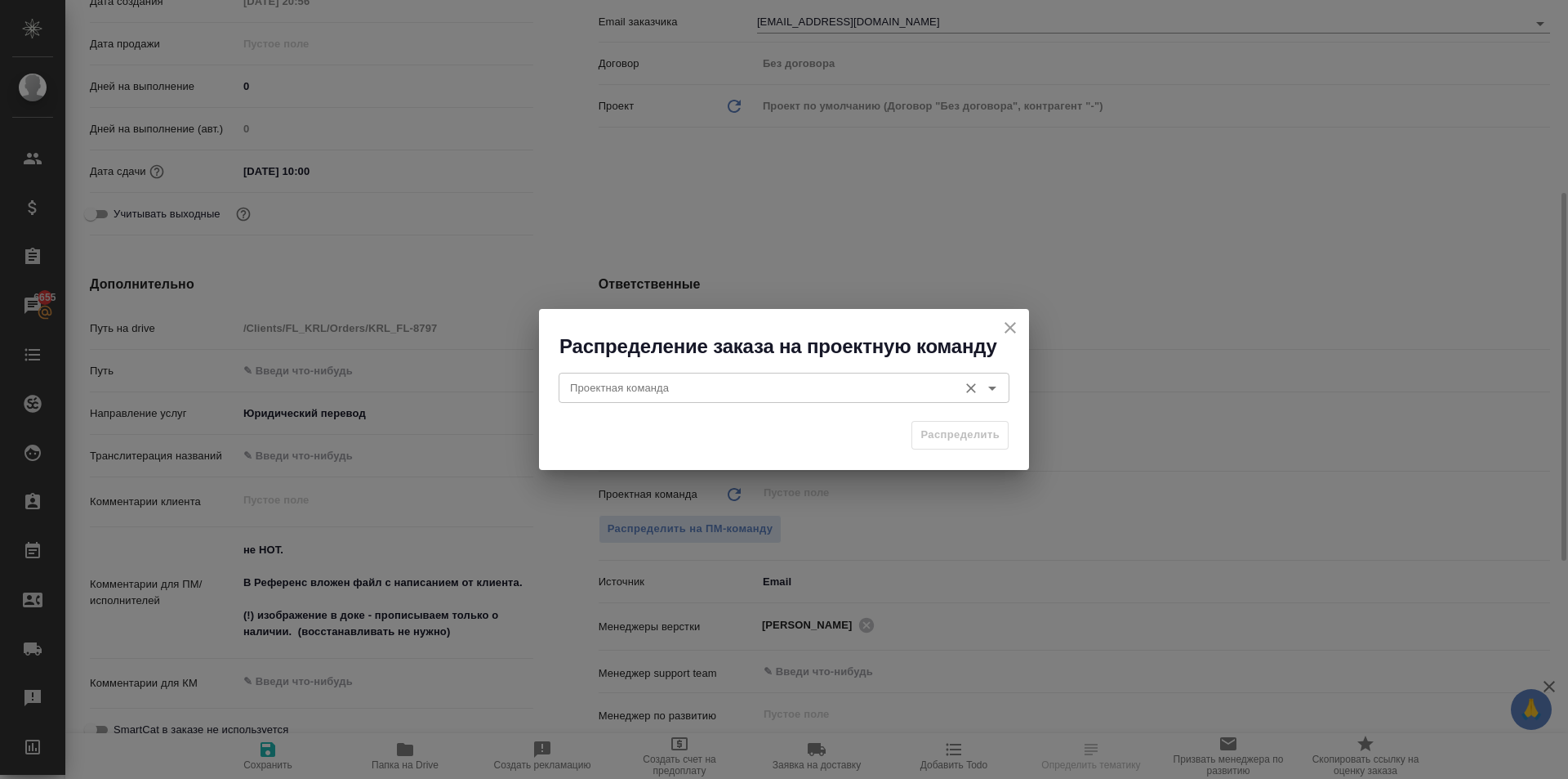
click at [590, 372] on div "Проектная команда" at bounding box center [784, 387] width 451 height 30
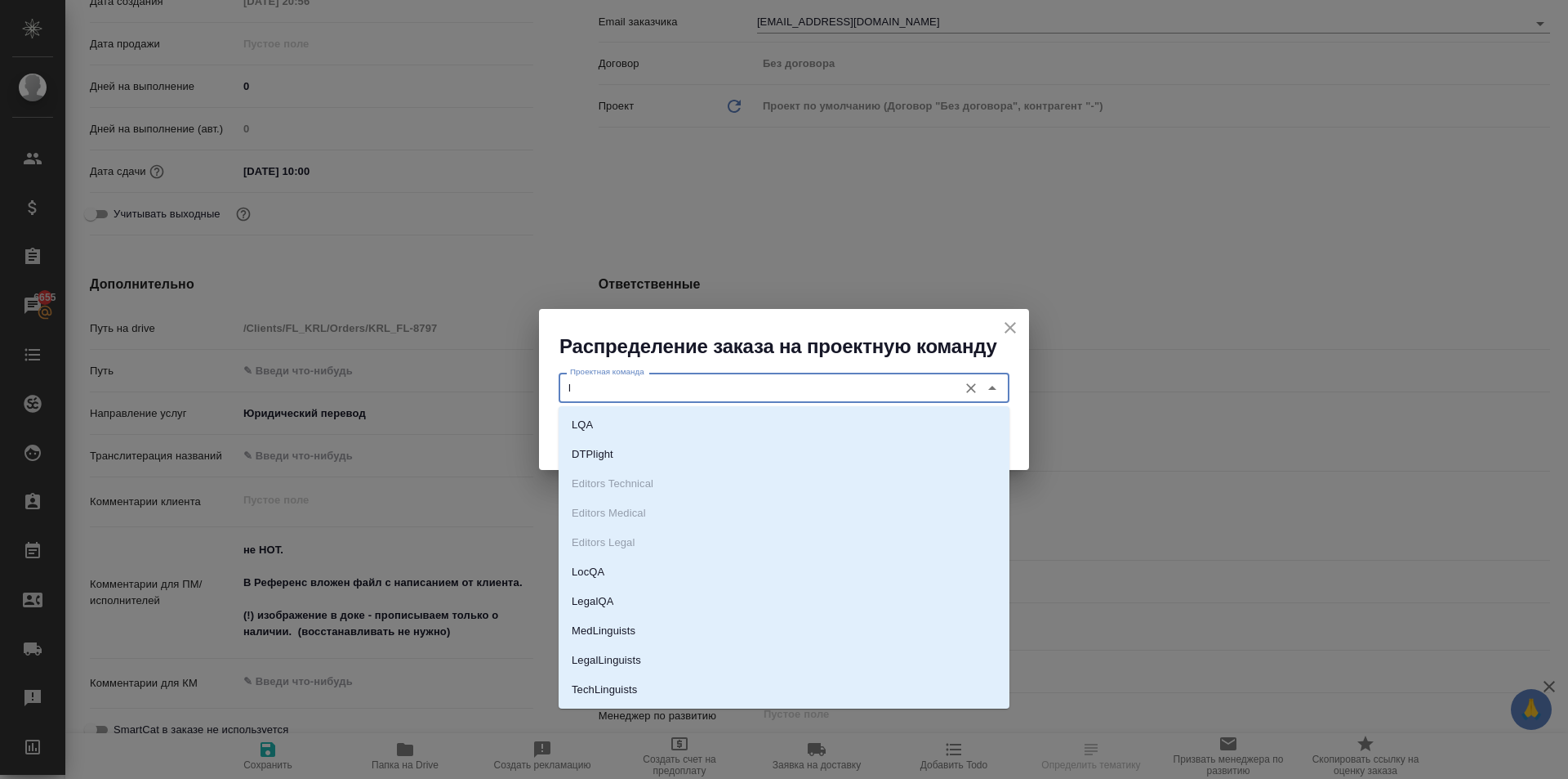
type input "lj"
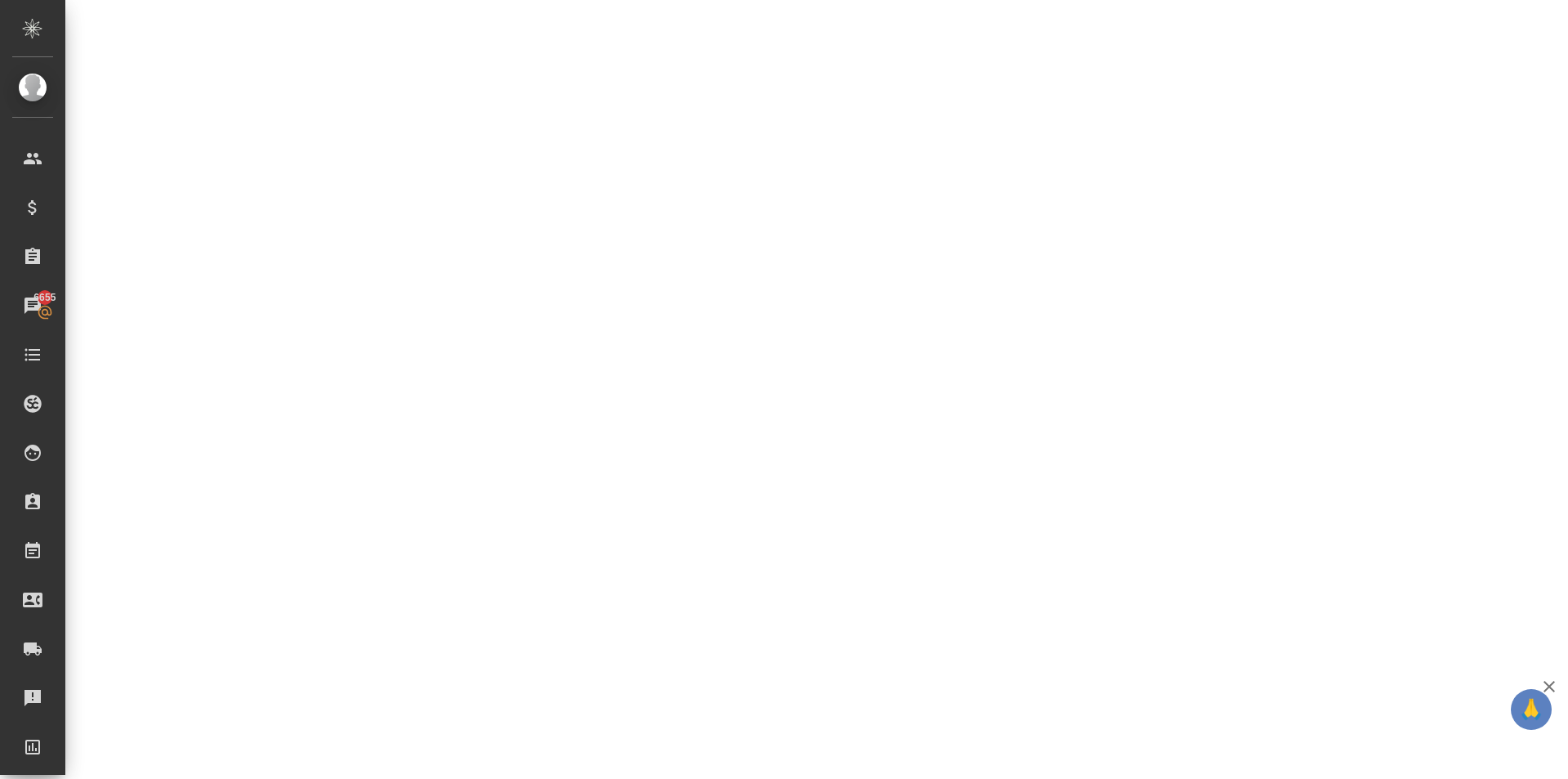
select select "RU"
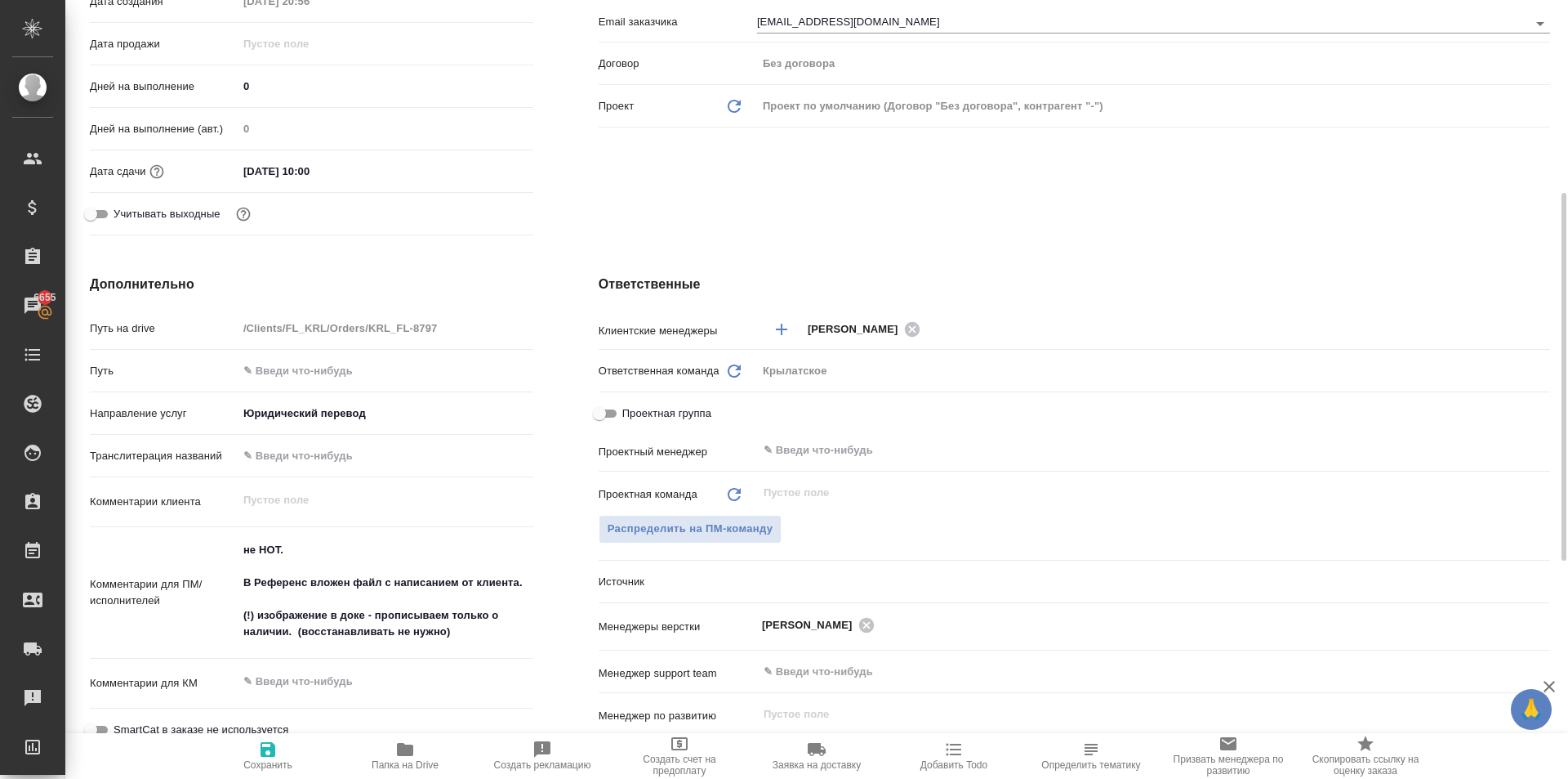
type textarea "x"
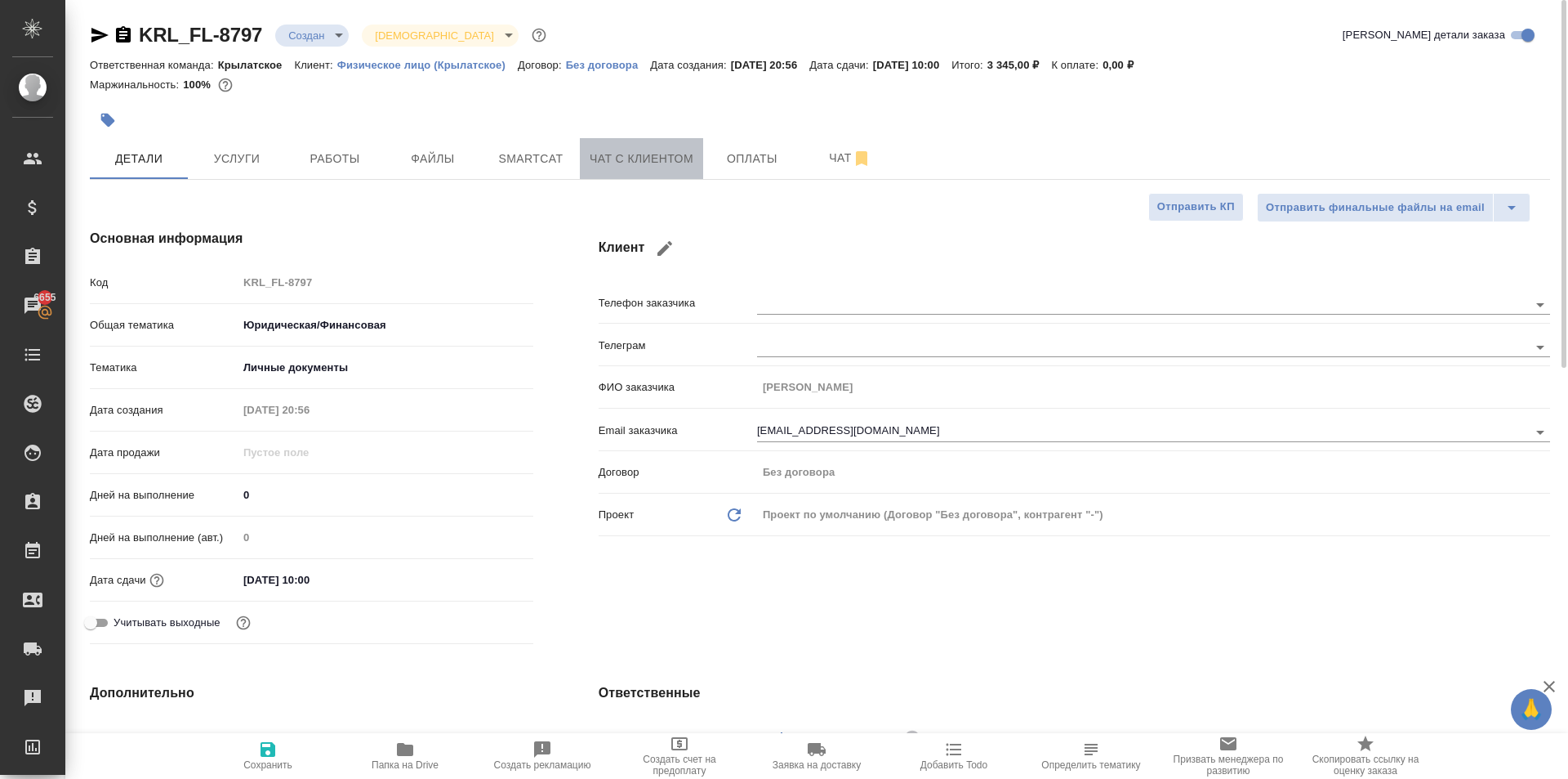
click at [590, 169] on button "Чат с клиентом" at bounding box center [641, 158] width 123 height 40
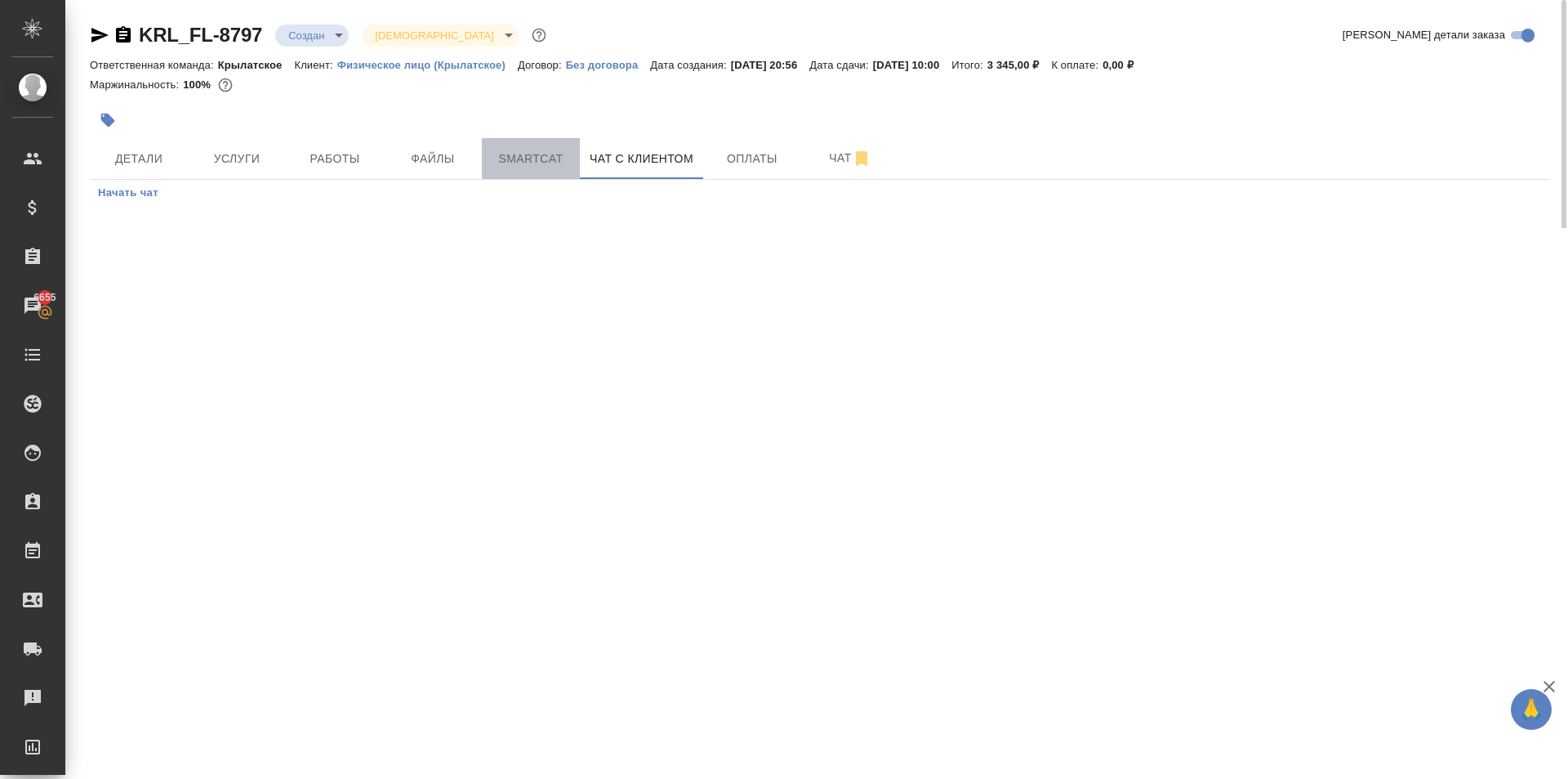
click at [548, 157] on span "Smartcat" at bounding box center [530, 158] width 78 height 21
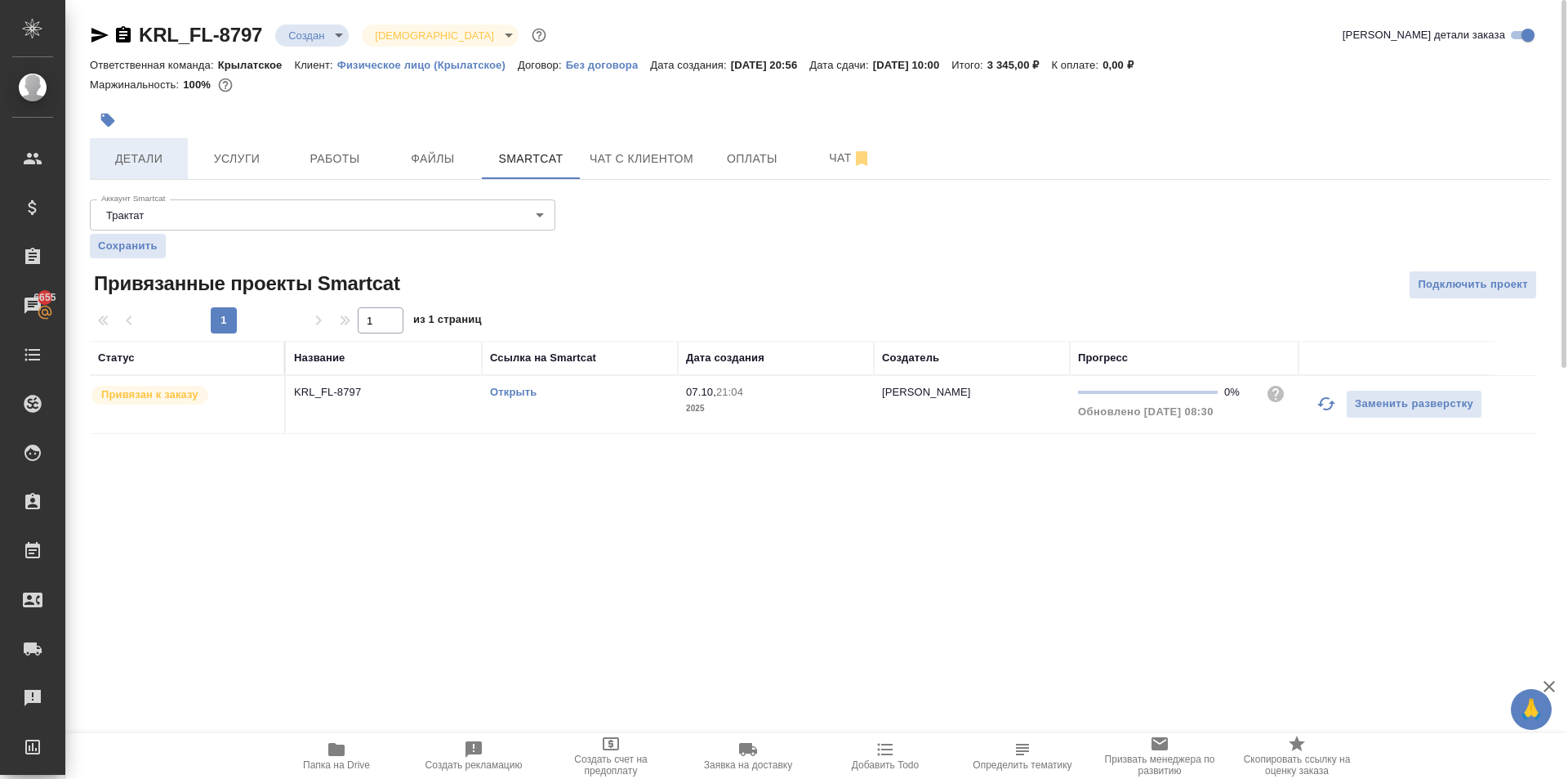
click at [170, 153] on span "Детали" at bounding box center [138, 158] width 78 height 21
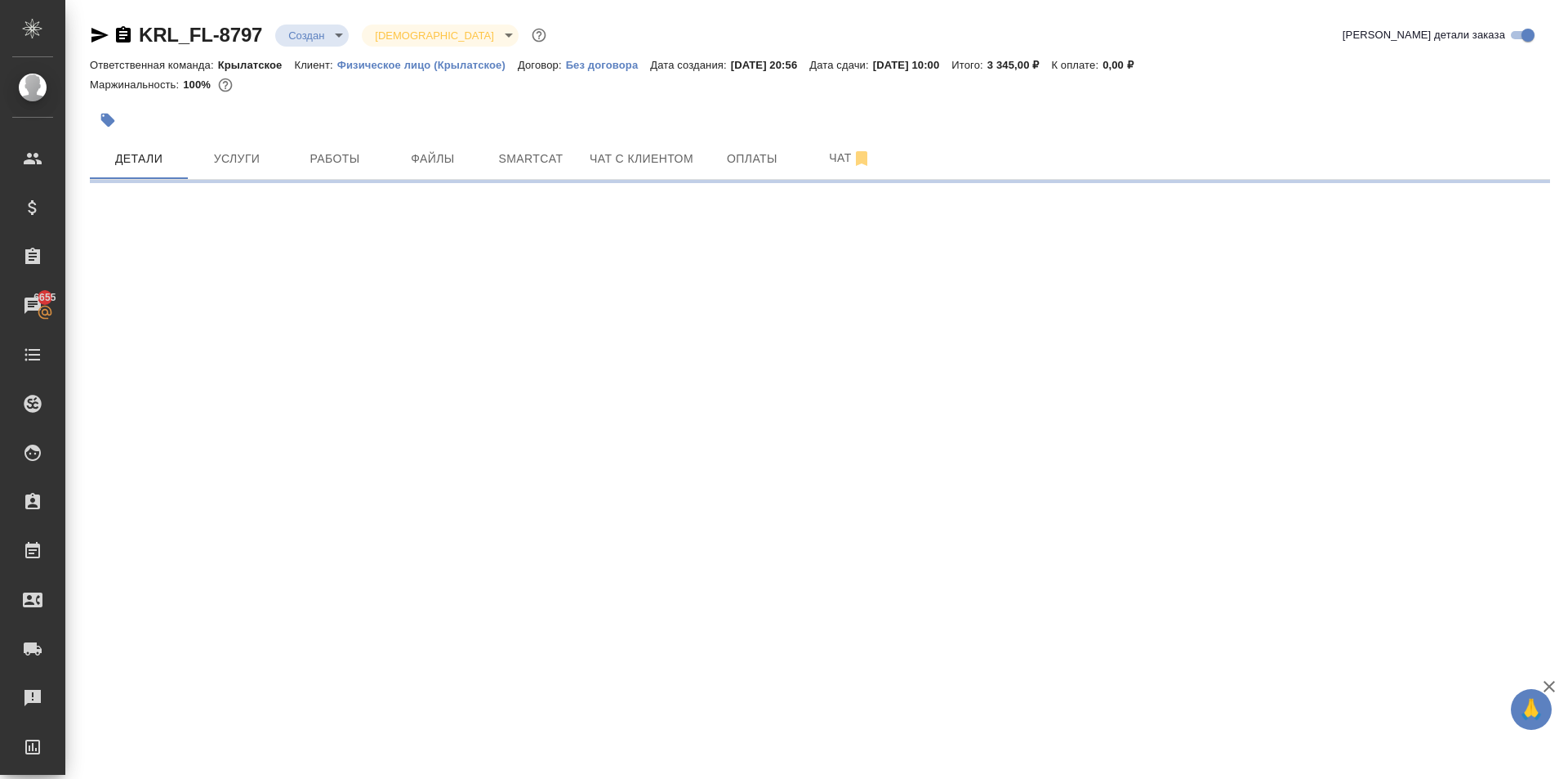
select select "RU"
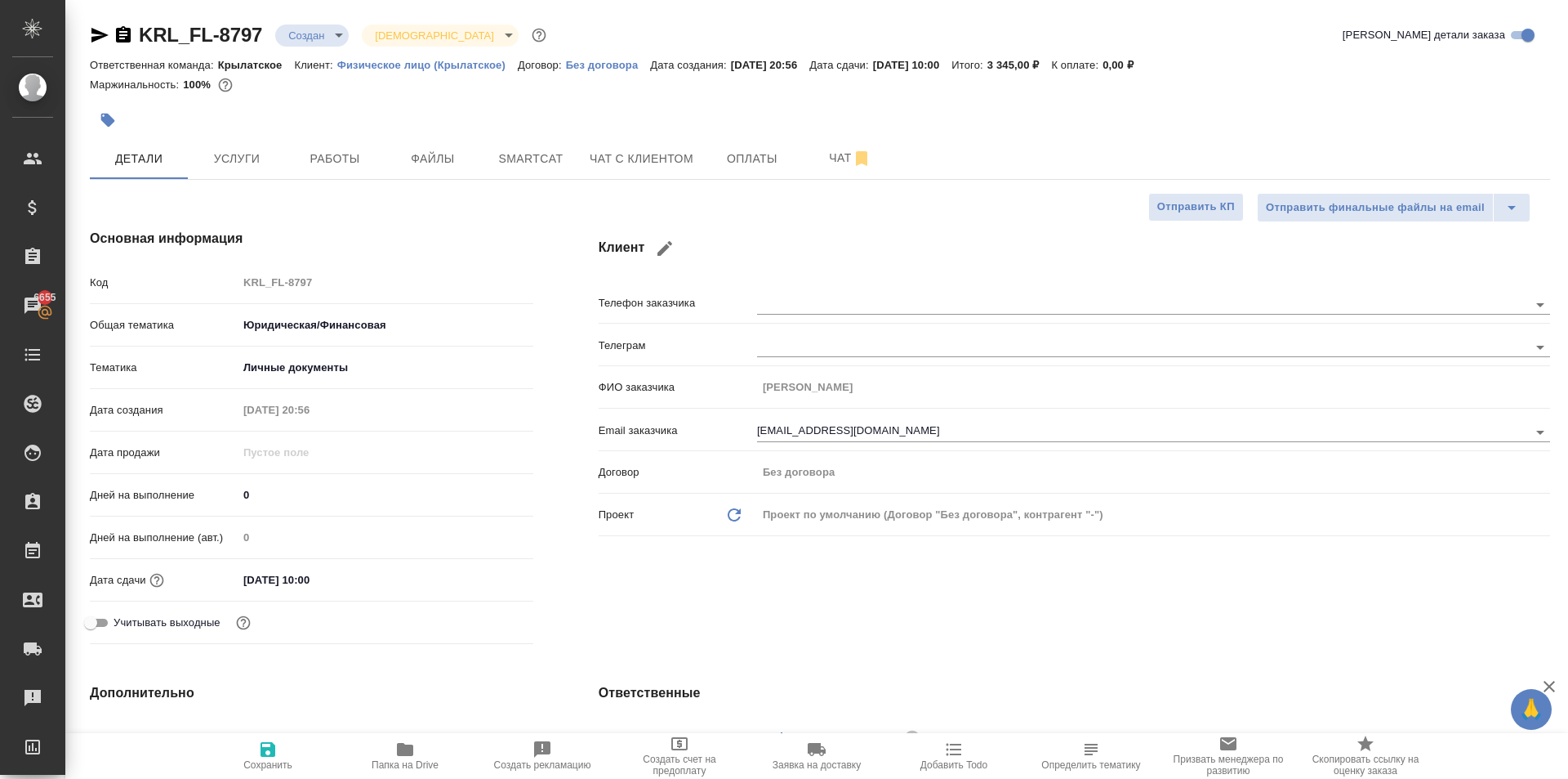
type textarea "x"
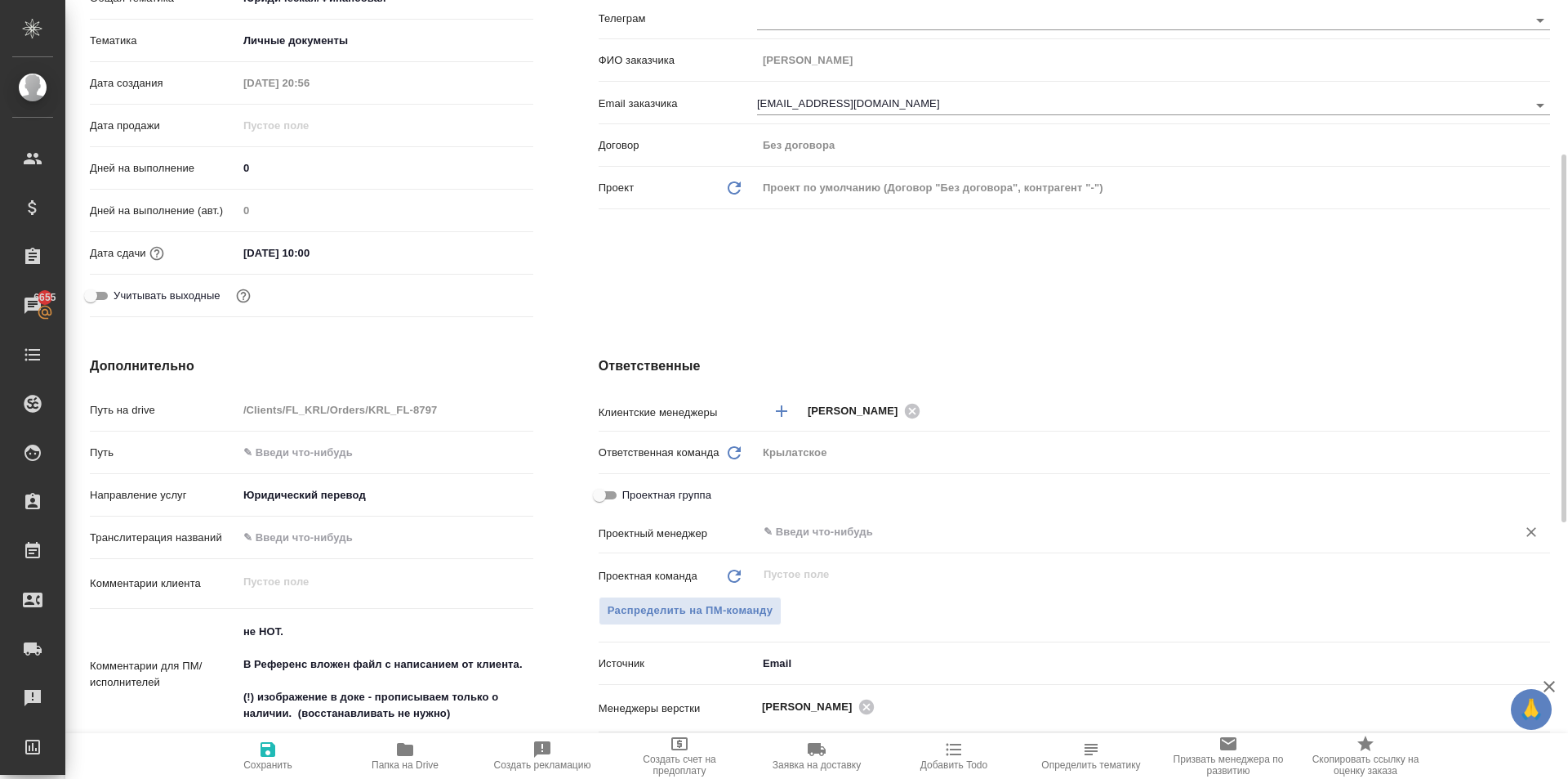
click at [793, 532] on input "text" at bounding box center [1127, 533] width 728 height 20
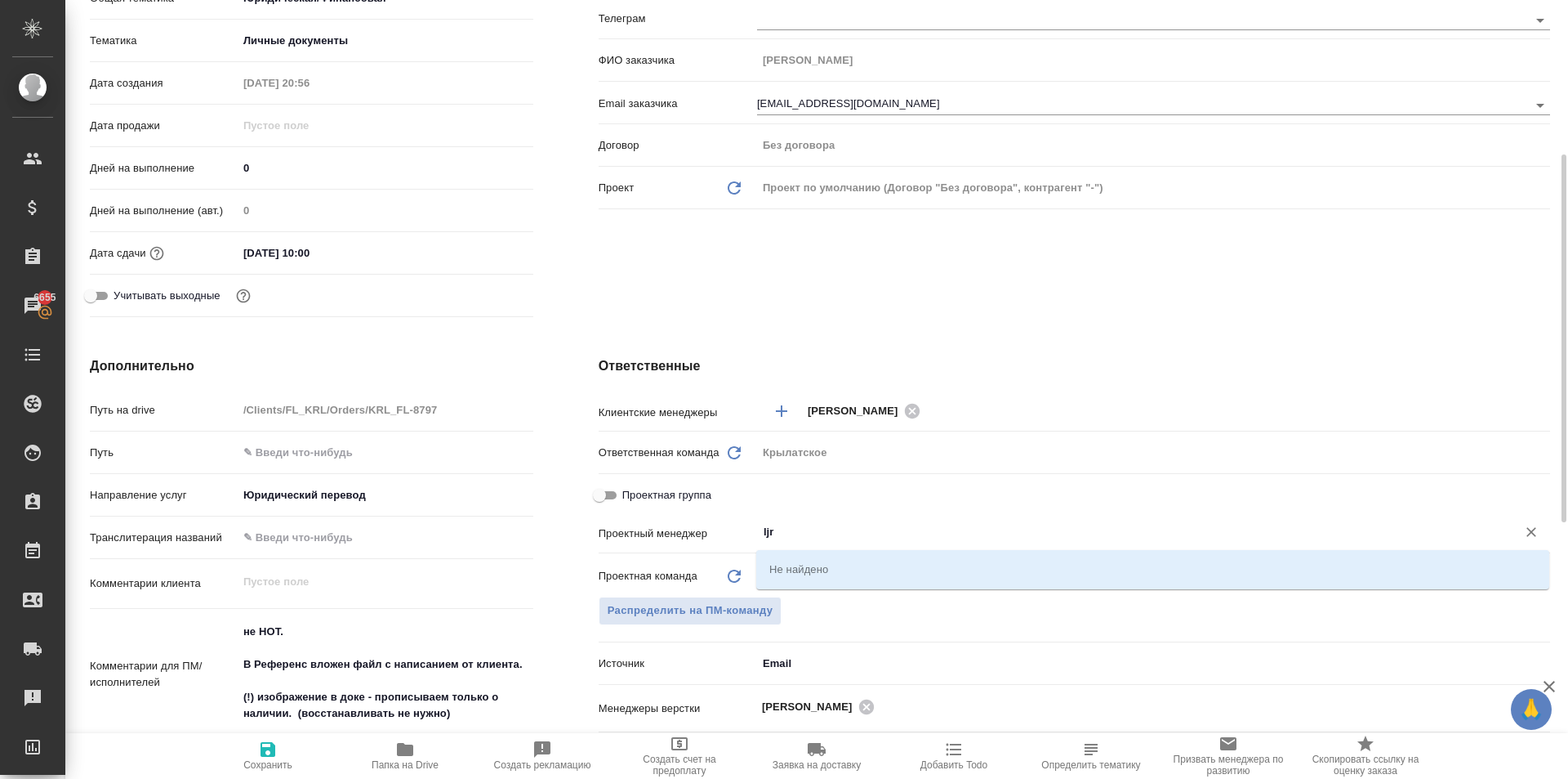
drag, startPoint x: 790, startPoint y: 523, endPoint x: 717, endPoint y: 529, distance: 73.2
click at [717, 529] on div "Проектный менеджер ljr ​" at bounding box center [1074, 532] width 952 height 29
type input "ljr"
click at [712, 609] on span "Распределить на ПМ-команду" at bounding box center [690, 611] width 165 height 19
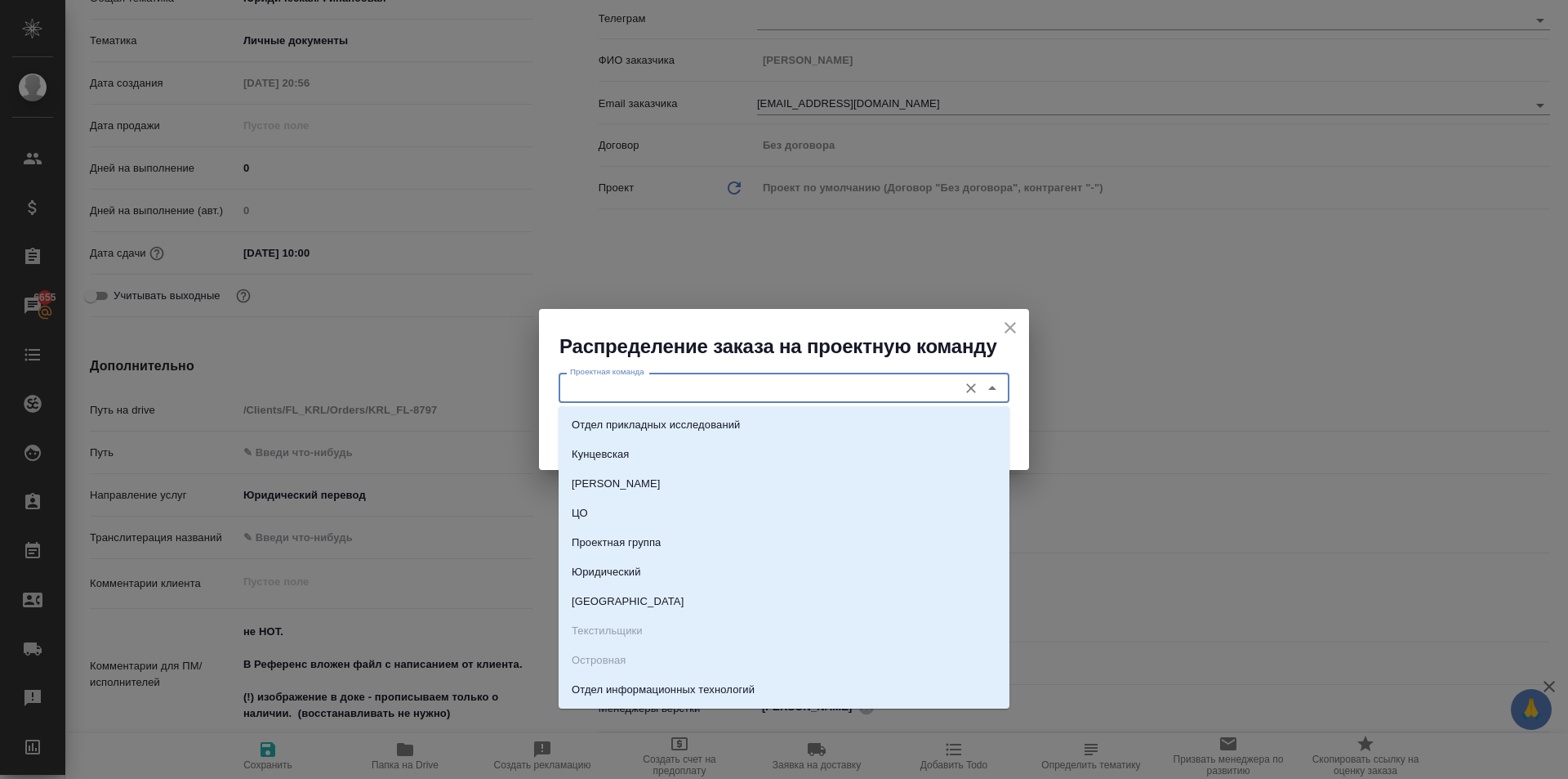
click at [658, 383] on input "Проектная команда" at bounding box center [757, 388] width 387 height 20
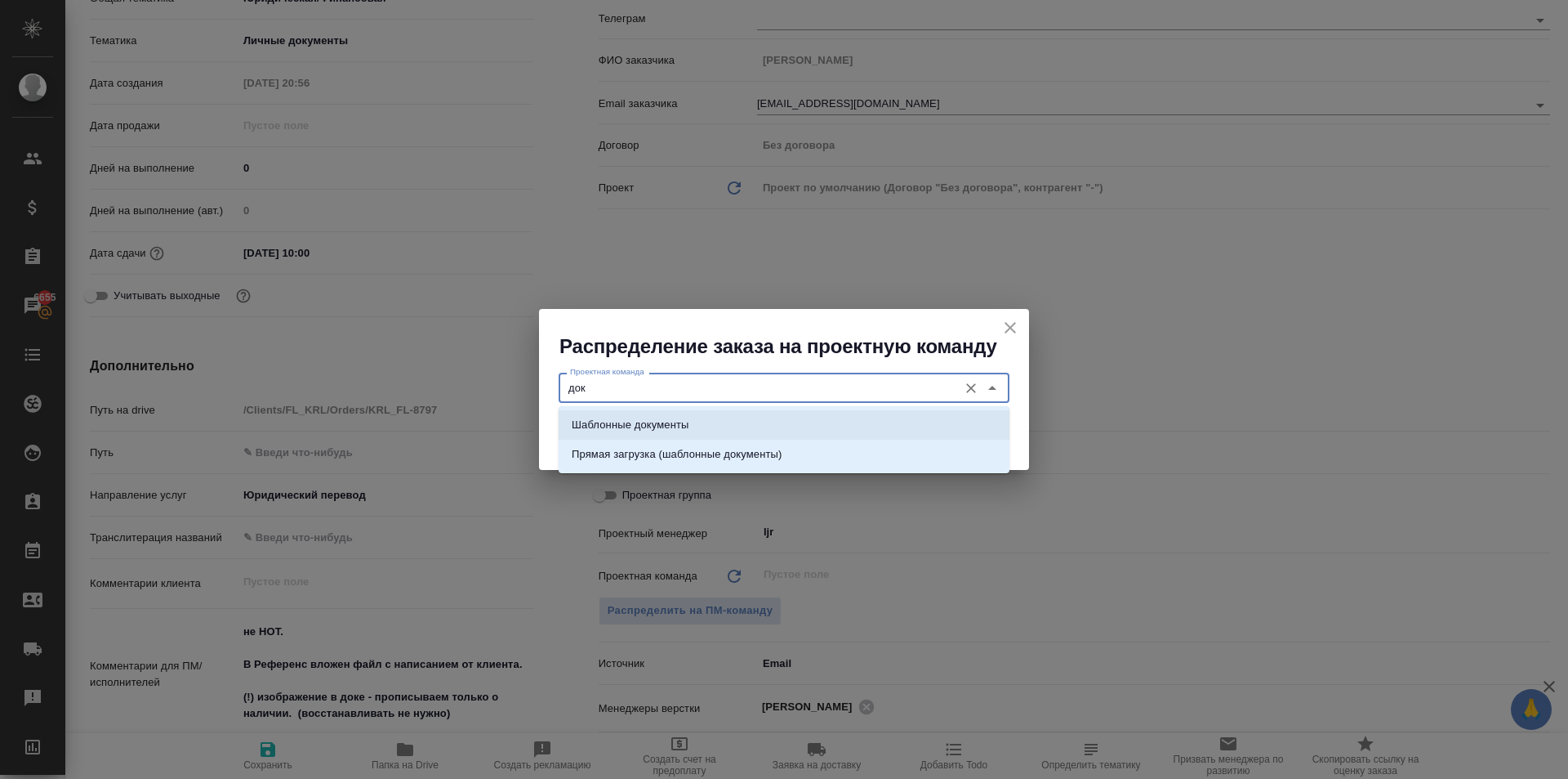
click at [694, 420] on li "Шаблонные документы" at bounding box center [784, 425] width 451 height 30
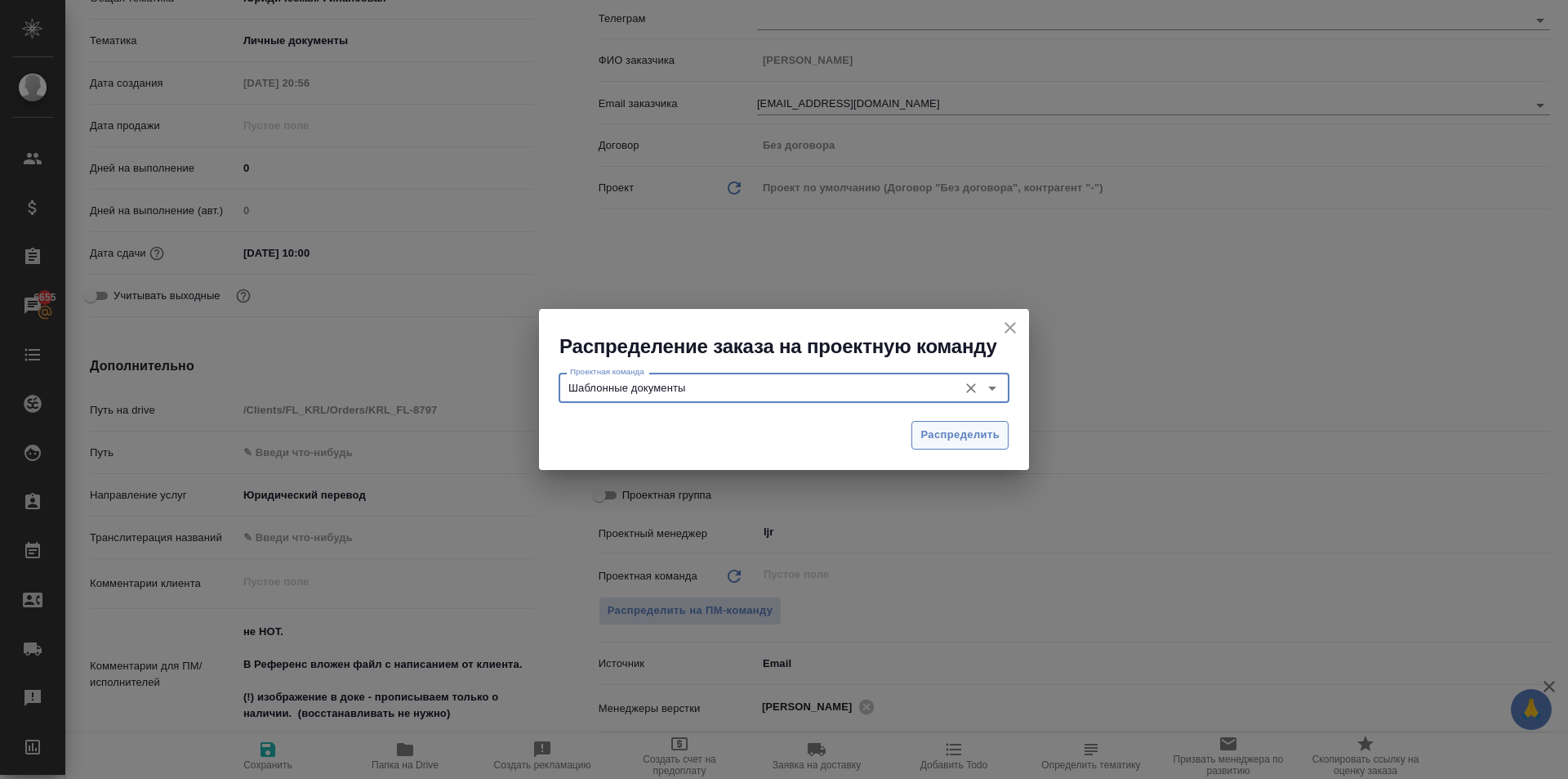
type input "Шаблонные документы"
drag, startPoint x: 939, startPoint y: 428, endPoint x: 344, endPoint y: 690, distance: 650.1
click at [937, 428] on span "Распределить" at bounding box center [960, 434] width 79 height 19
type textarea "x"
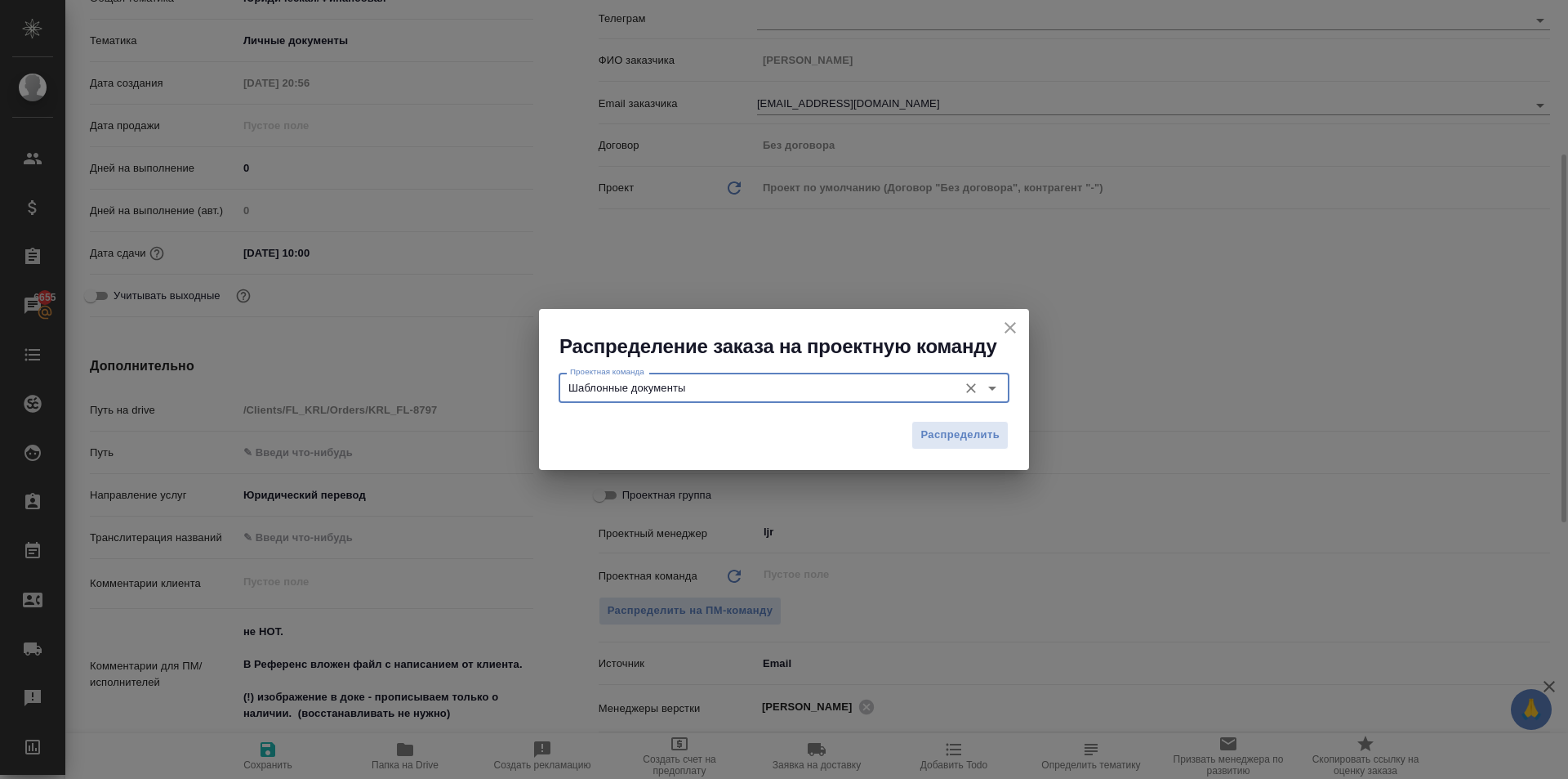
type textarea "x"
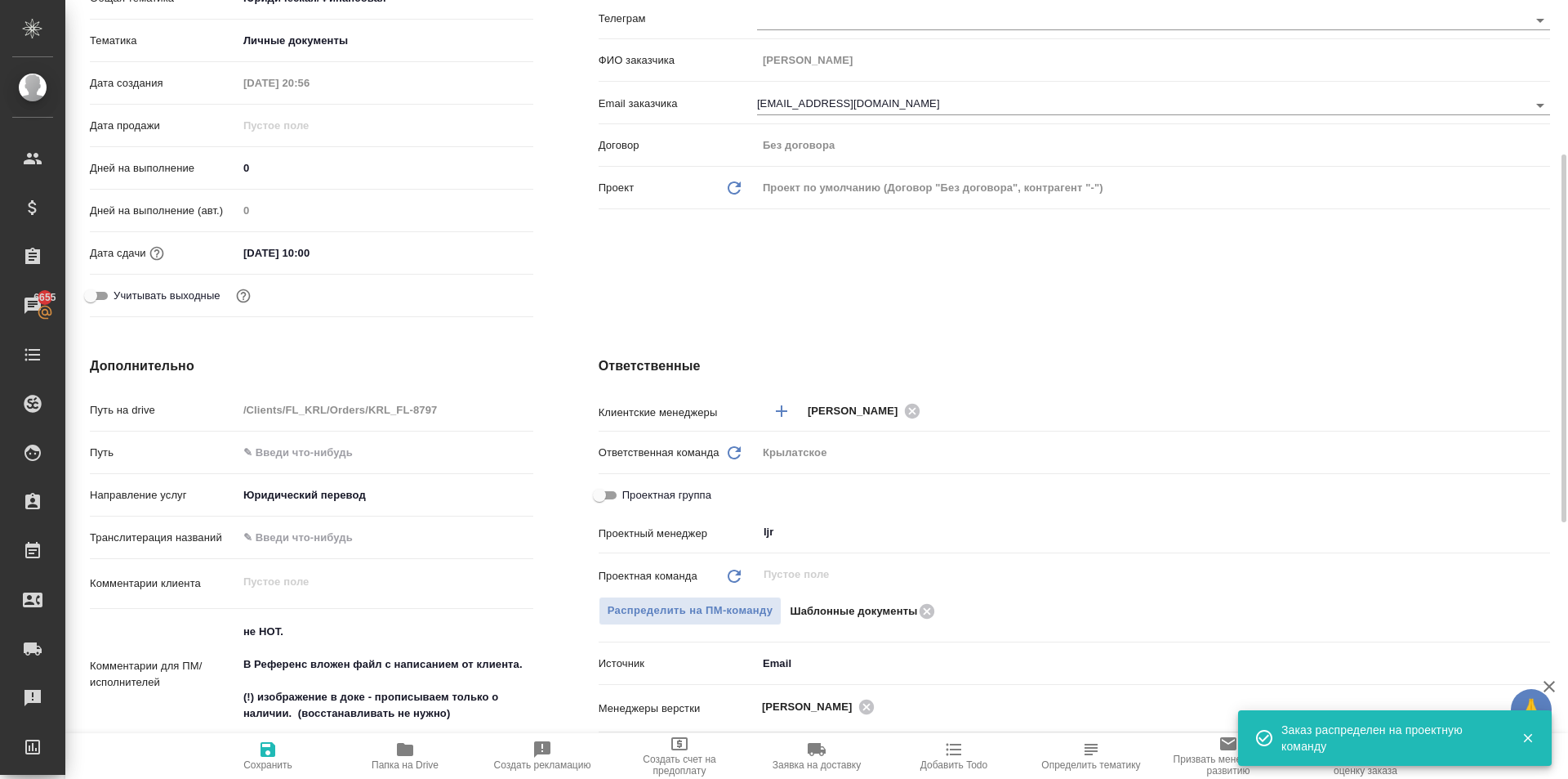
click at [247, 766] on span "Сохранить" at bounding box center [268, 765] width 49 height 12
type textarea "x"
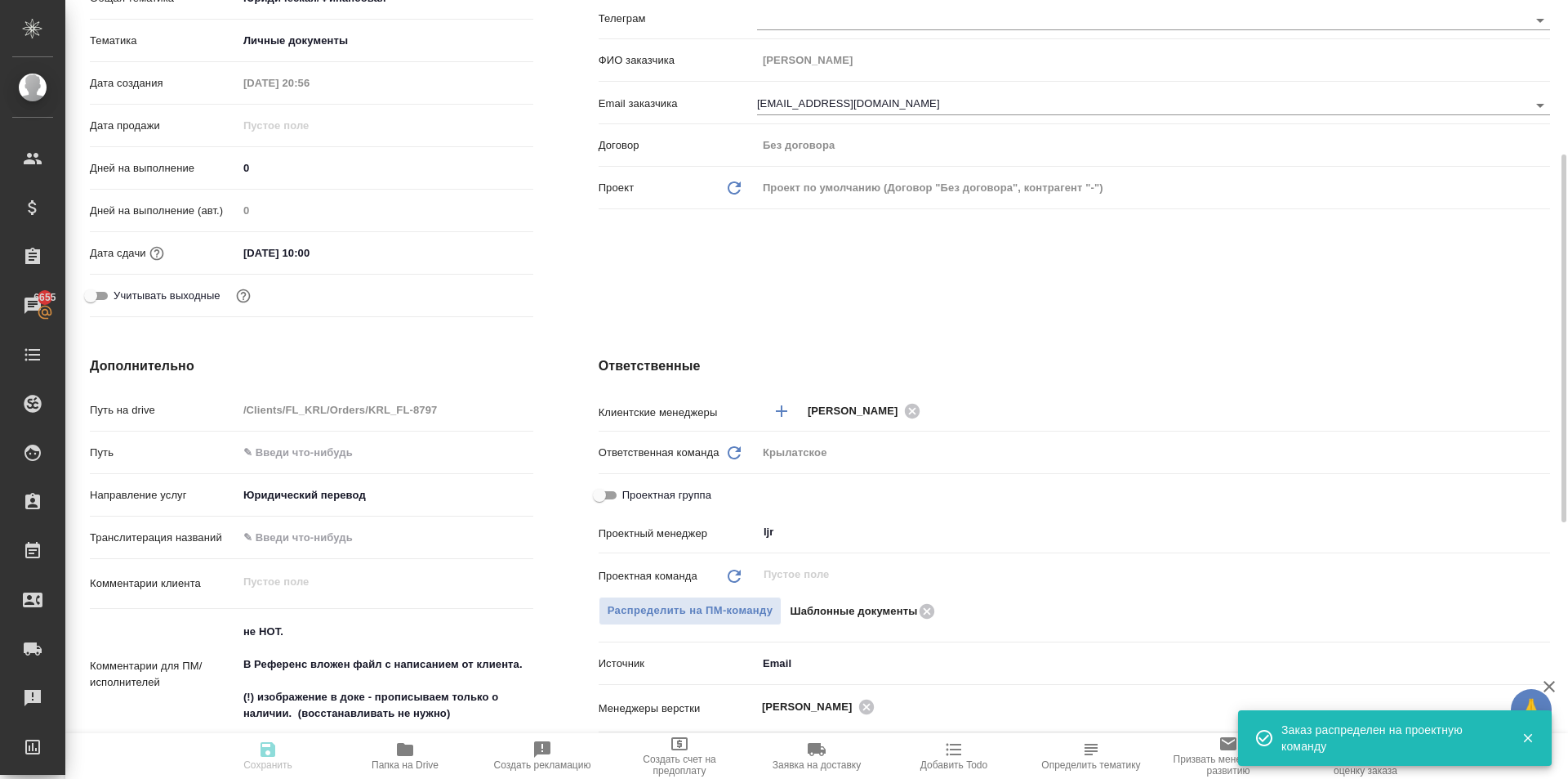
type textarea "x"
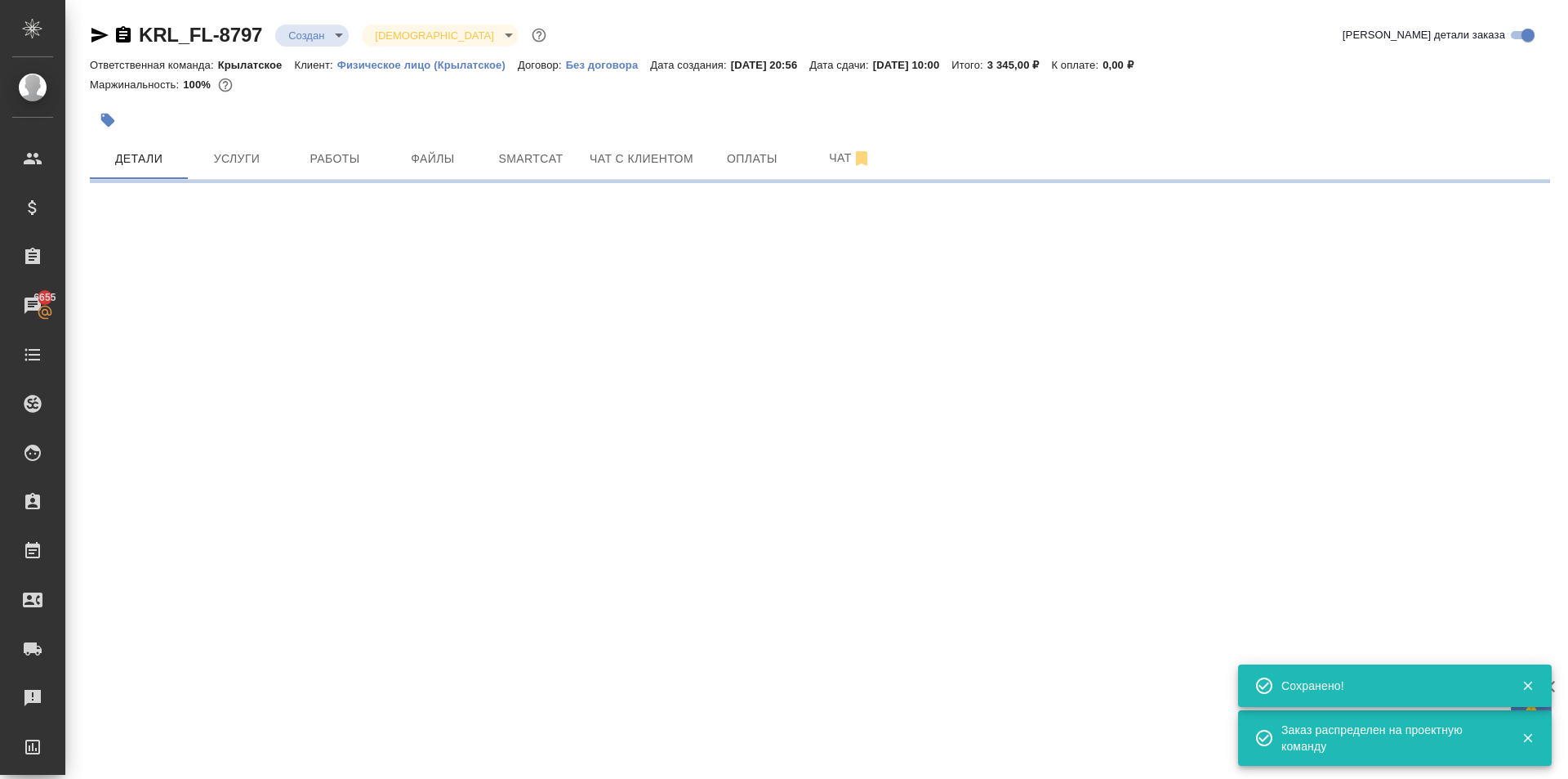
scroll to position [0, 0]
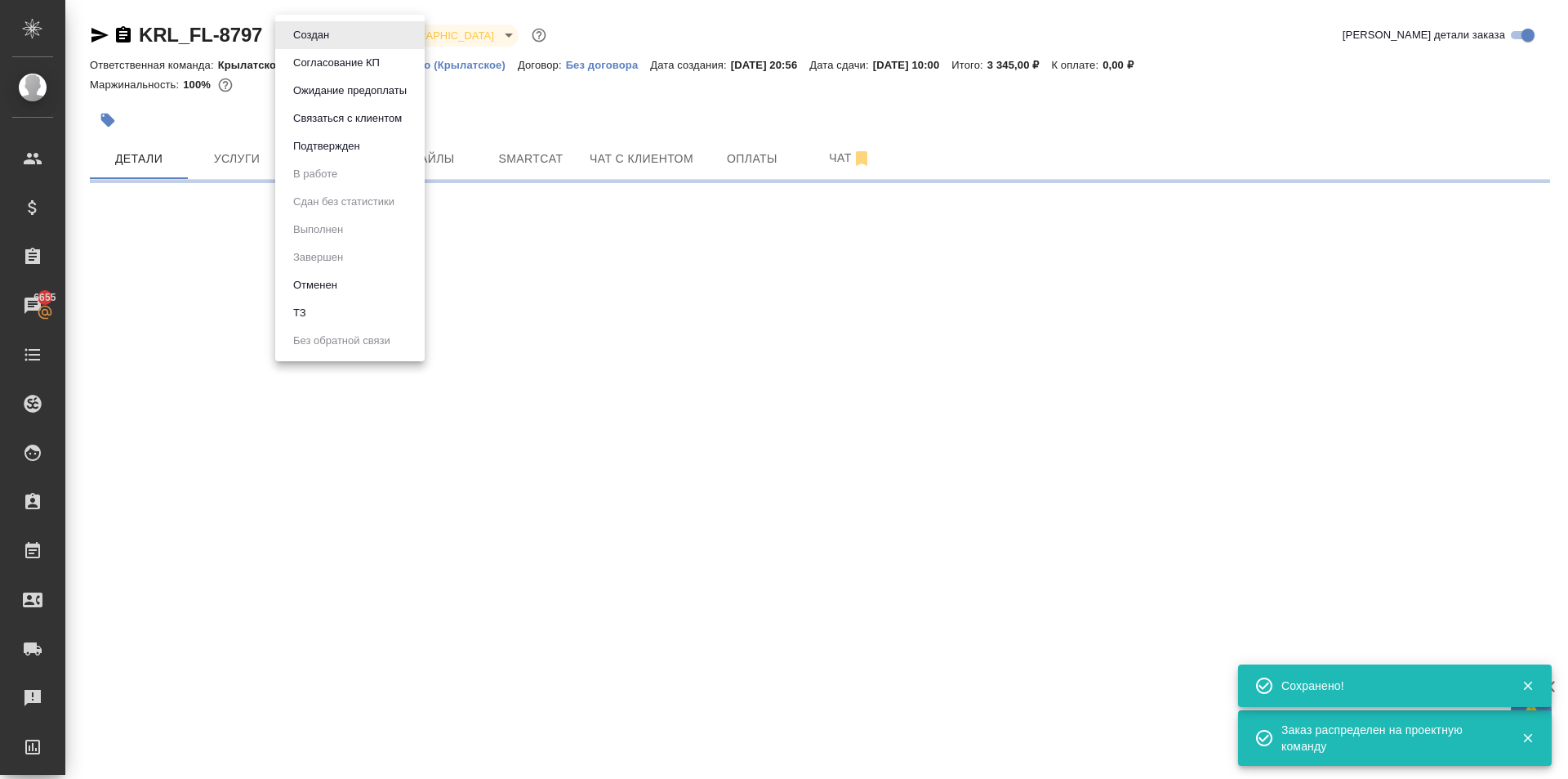
click at [333, 30] on body "🙏 .cls-1 fill:#fff; AWATERA [PERSON_NAME] Клиенты Спецификации Заказы 6655 Чаты…" at bounding box center [784, 390] width 1568 height 779
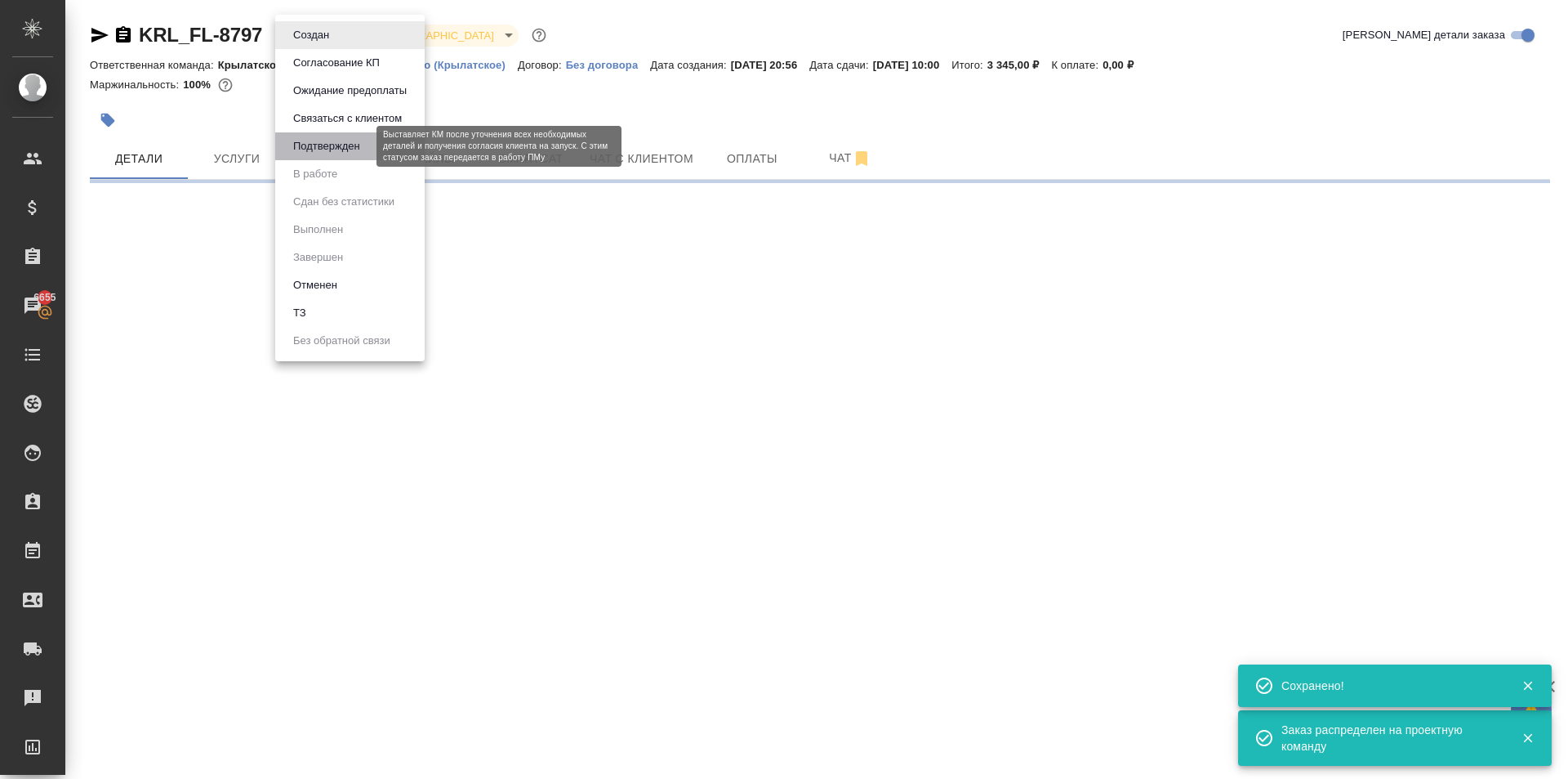
click at [334, 139] on button "Подтвержден" at bounding box center [326, 147] width 76 height 18
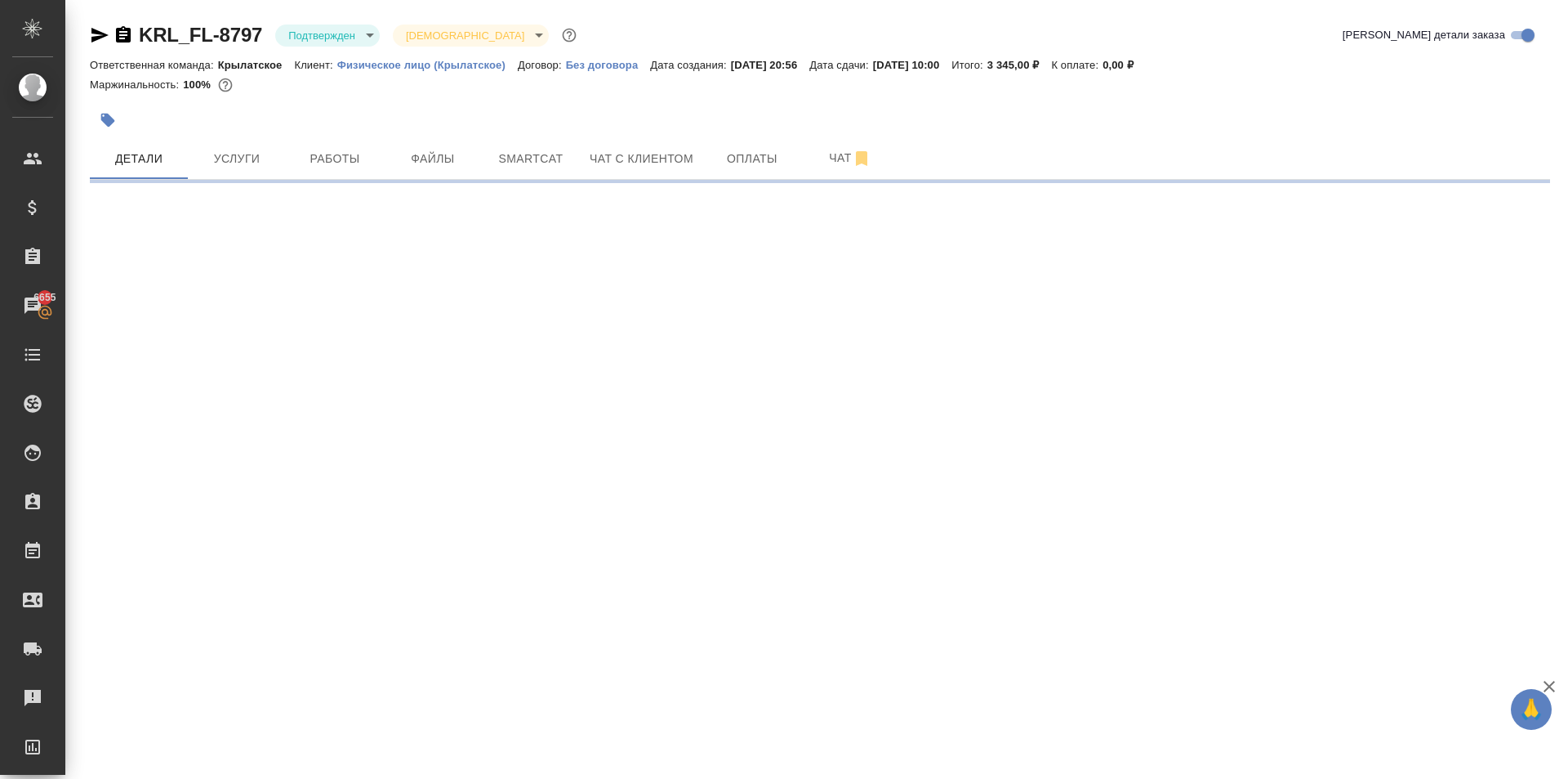
select select "RU"
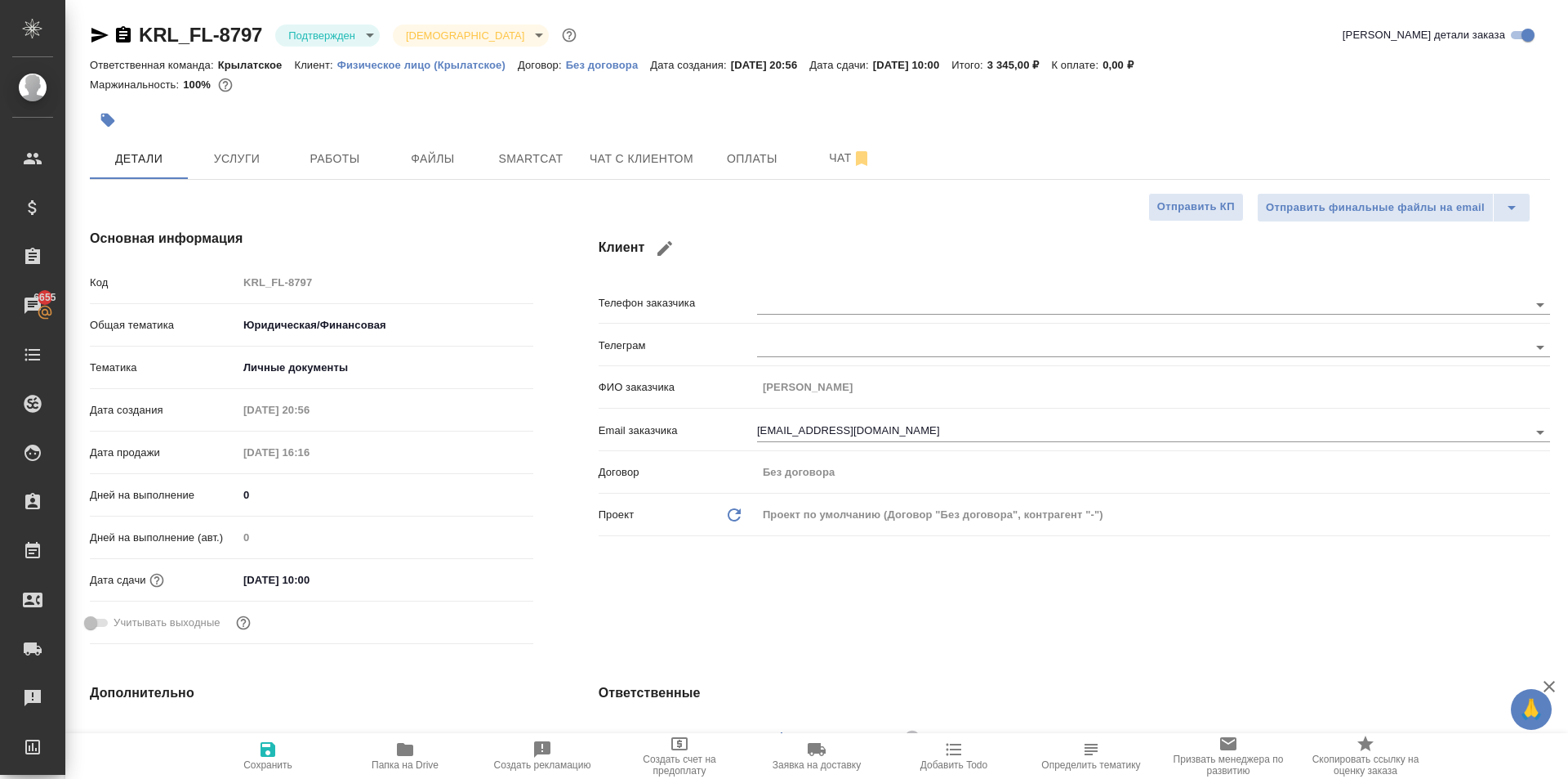
type textarea "x"
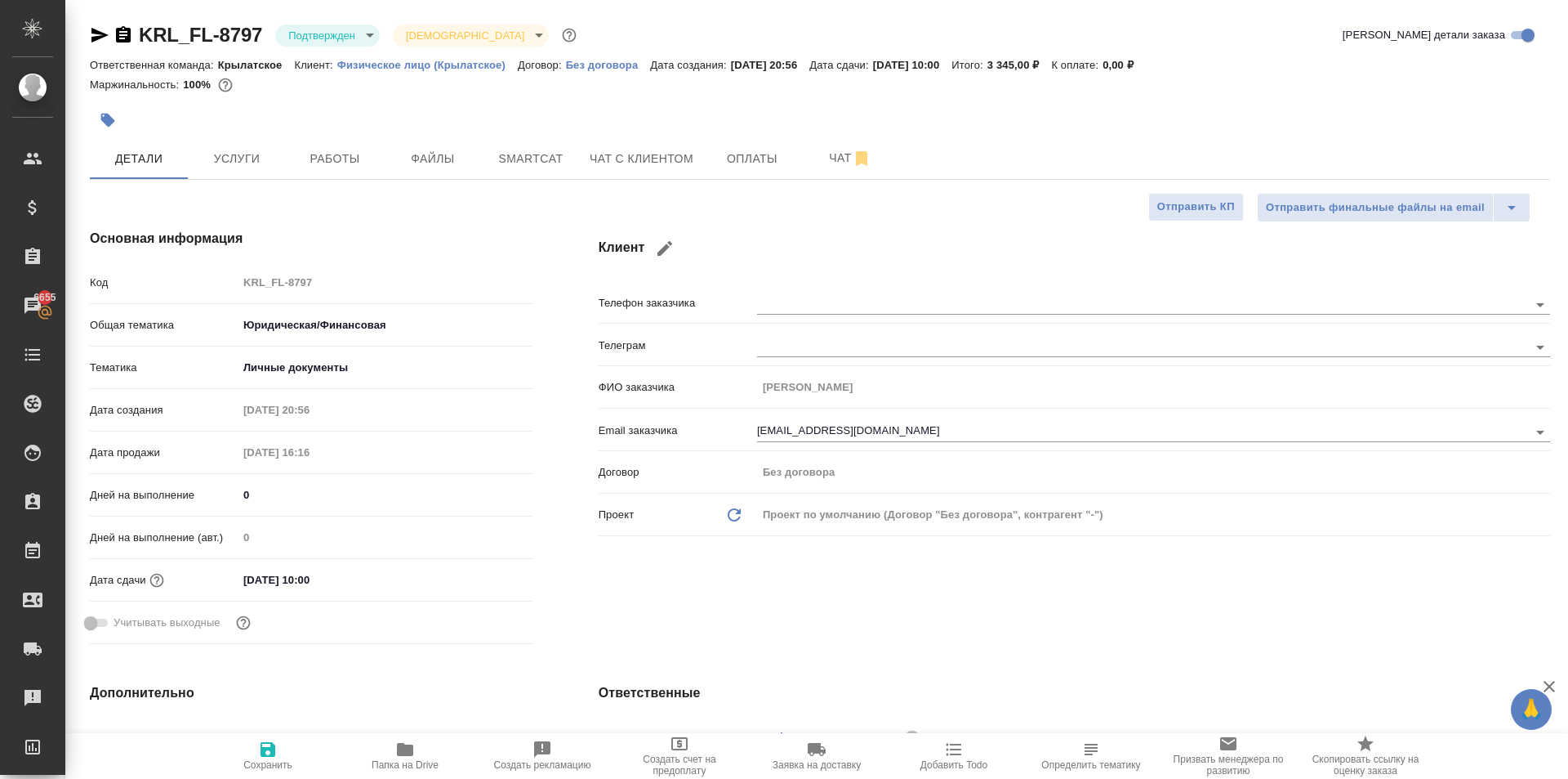
type textarea "x"
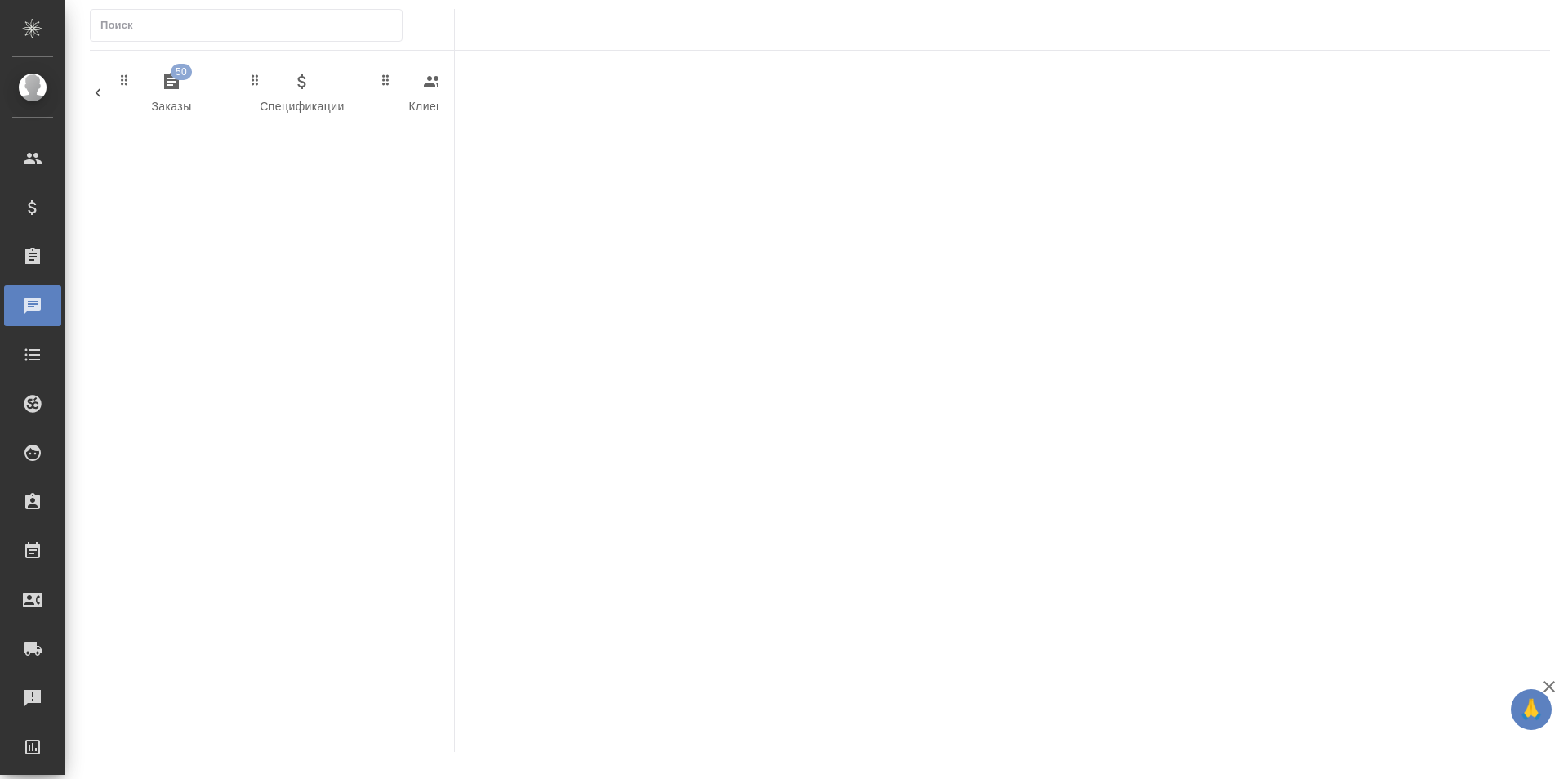
scroll to position [0, 858]
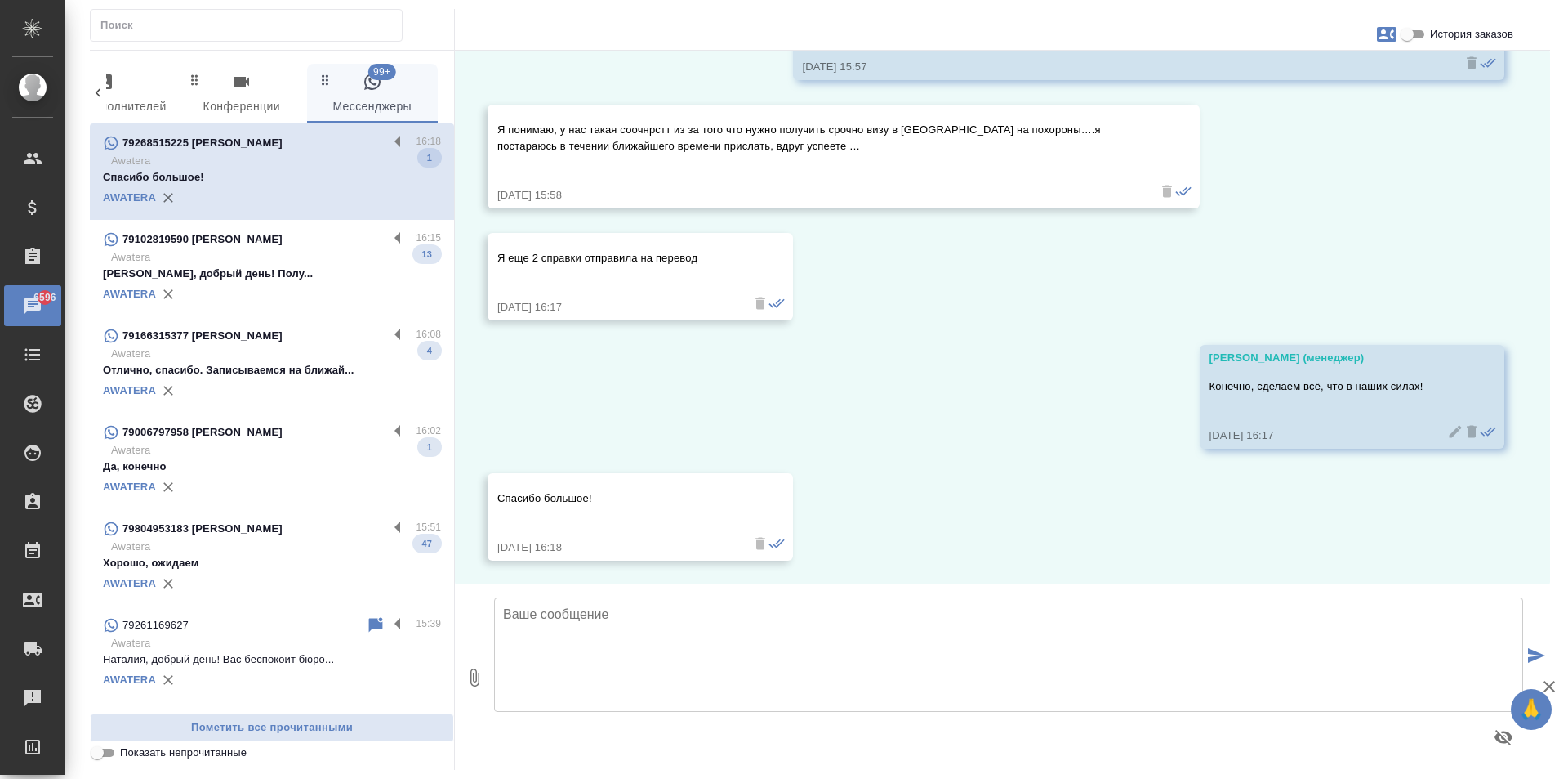
scroll to position [1858, 0]
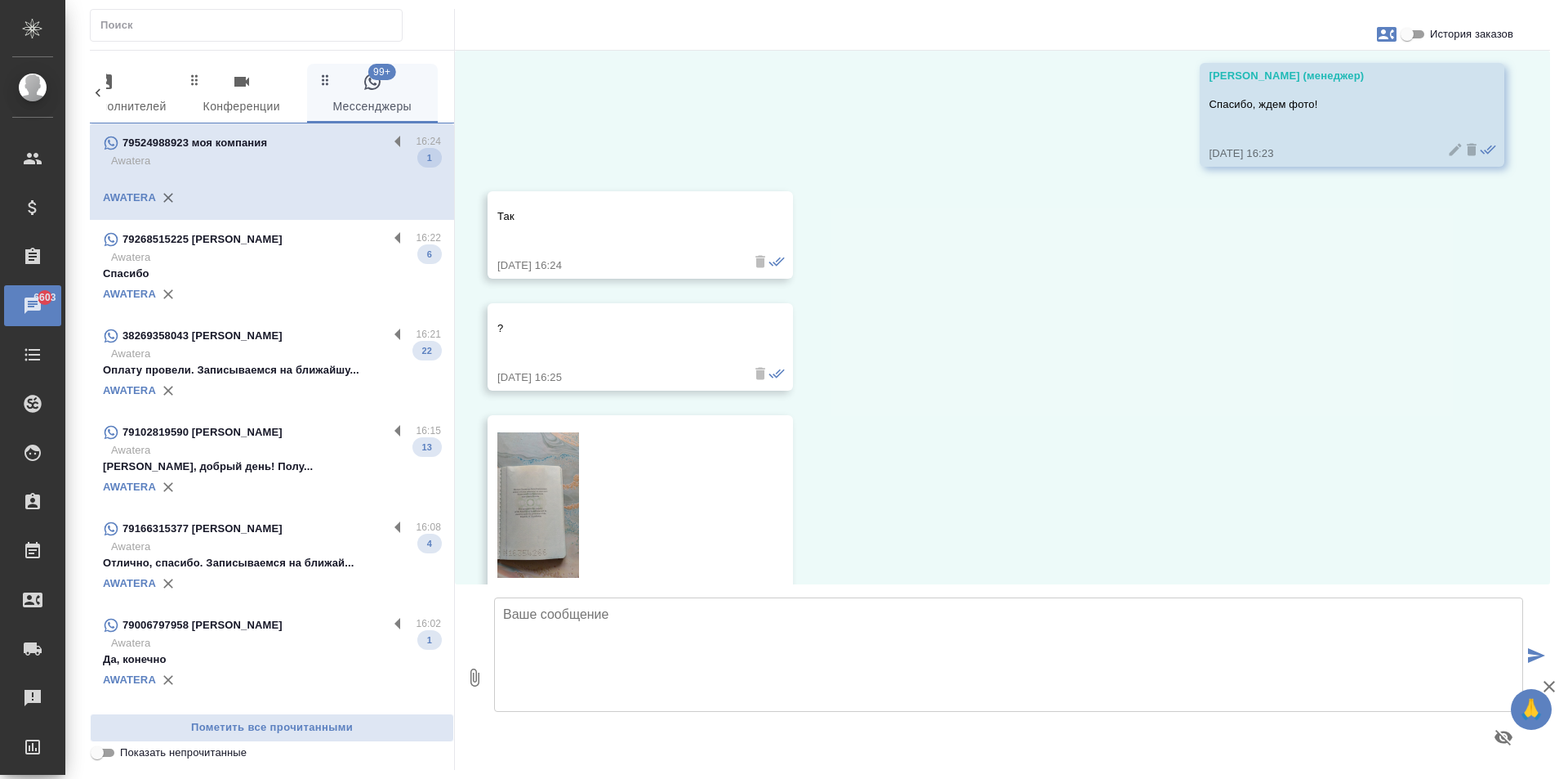
scroll to position [337, 0]
click at [531, 484] on img at bounding box center [538, 499] width 82 height 146
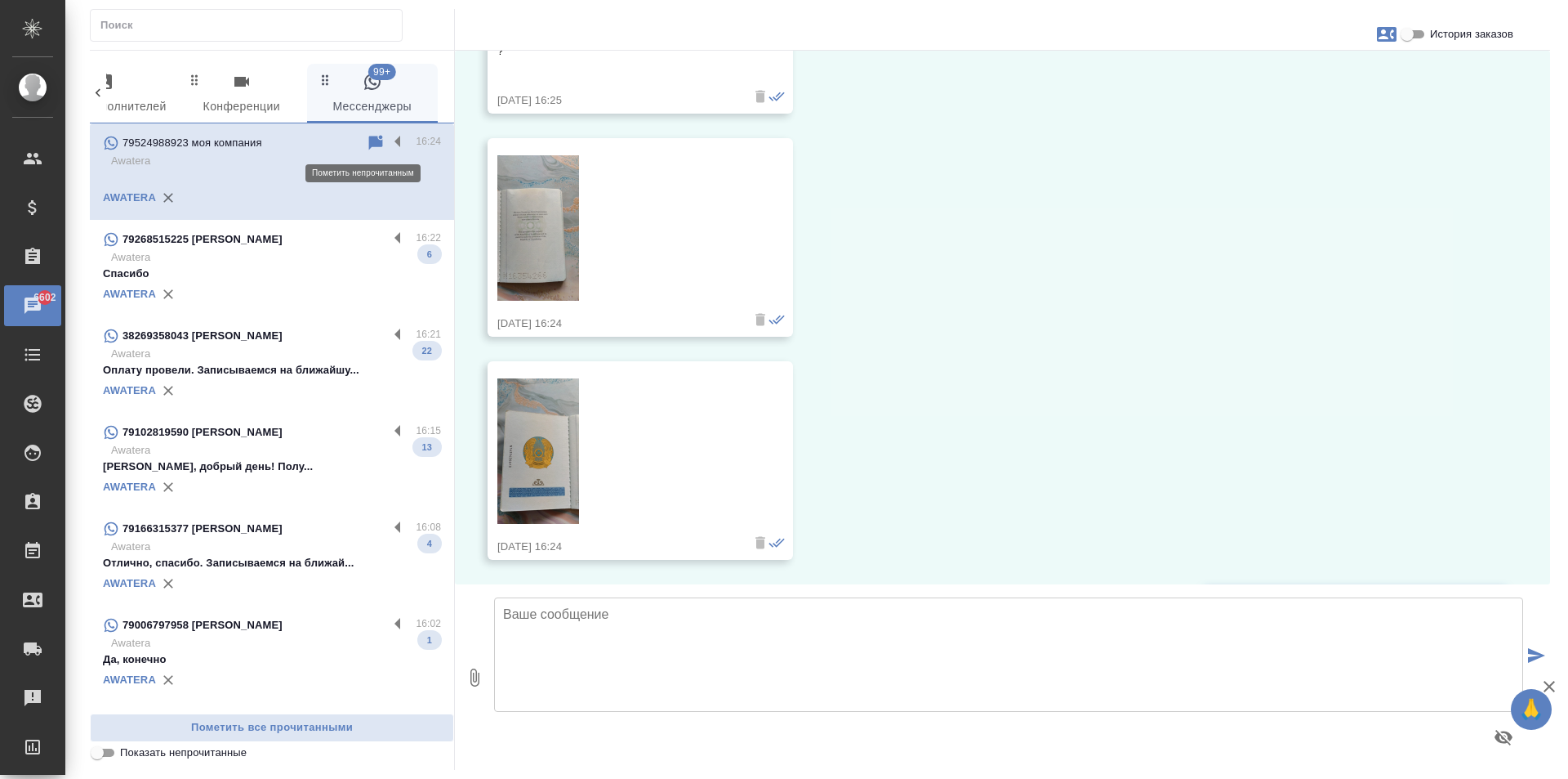
scroll to position [738, 0]
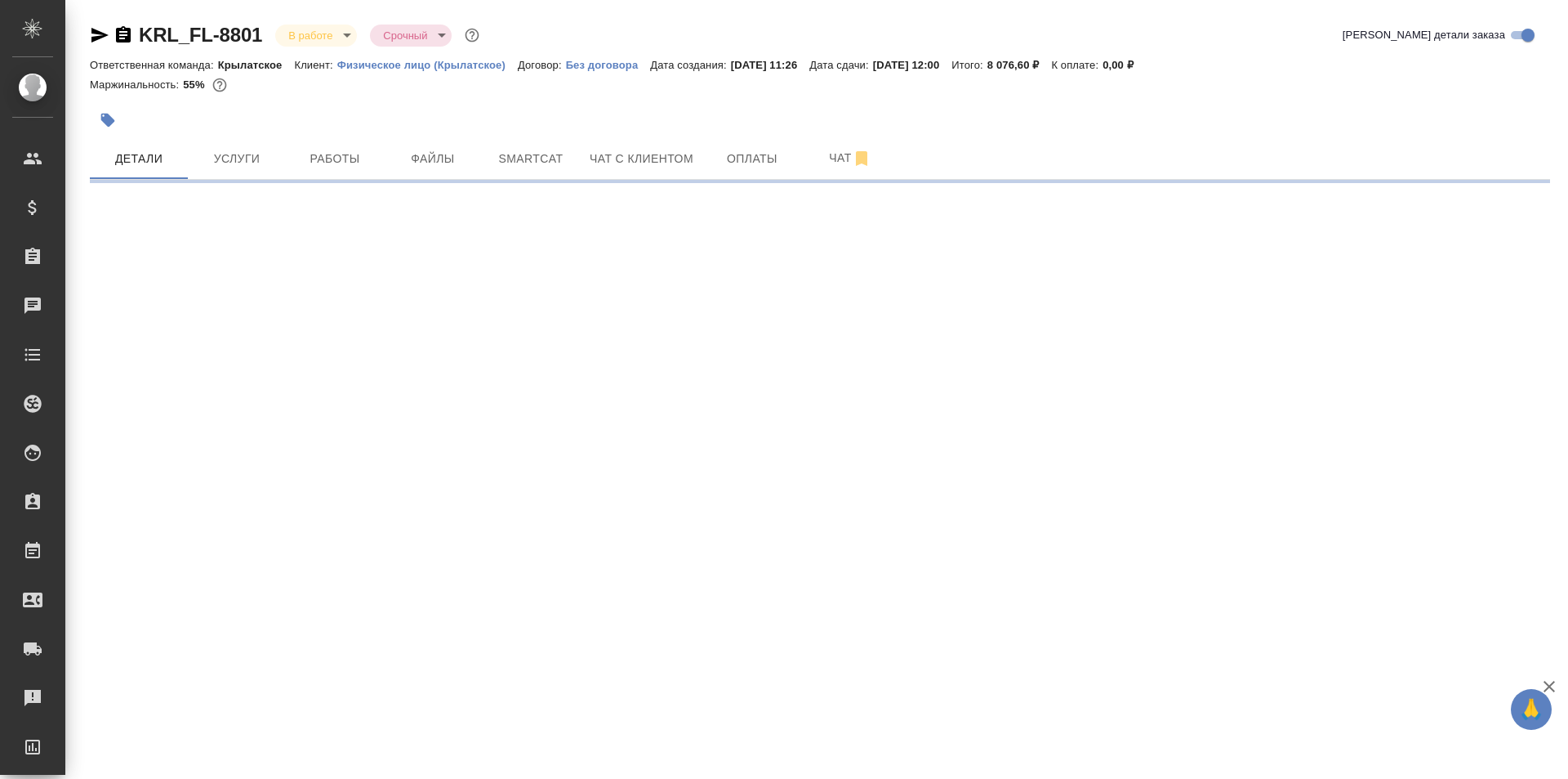
select select "RU"
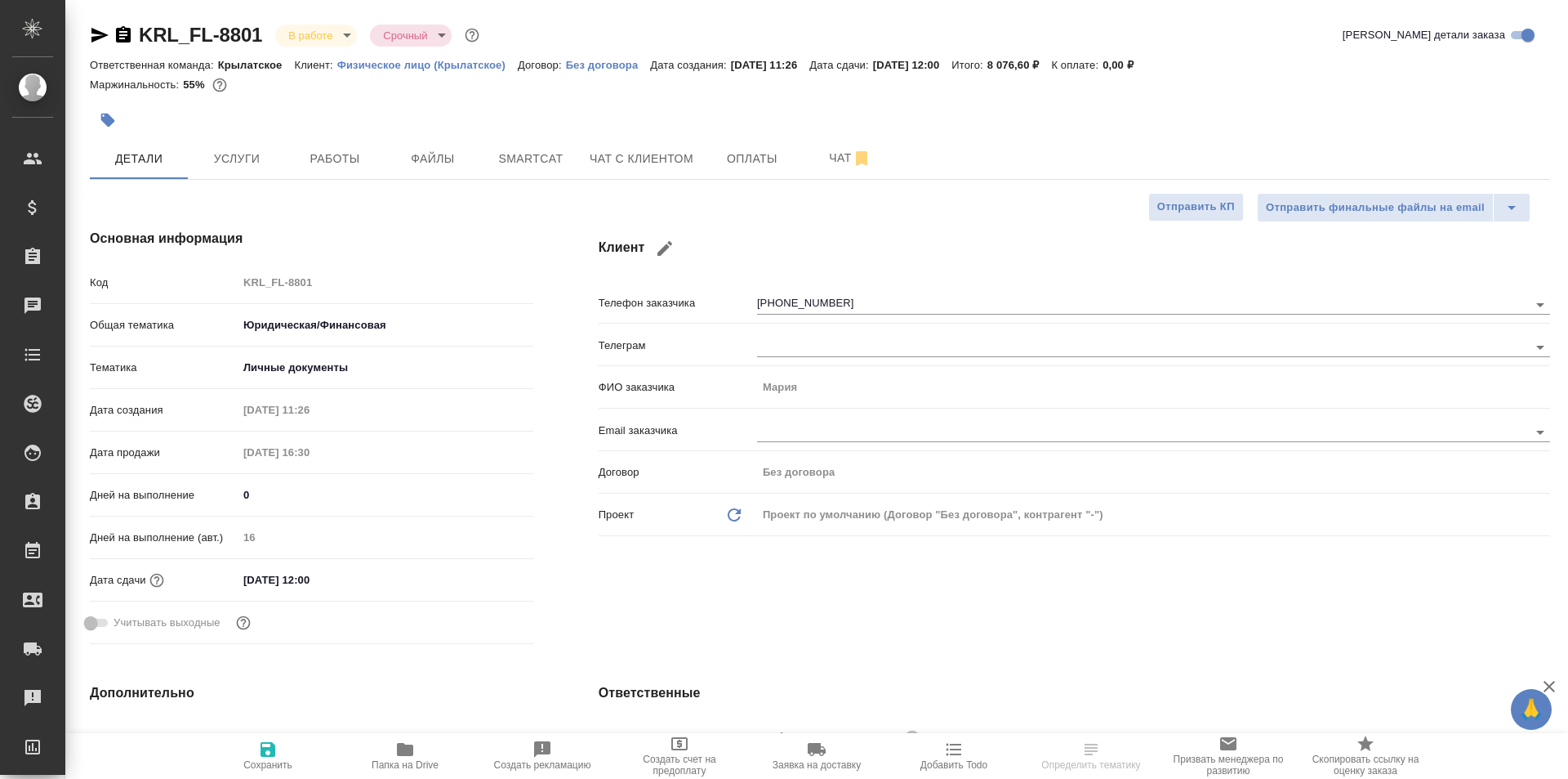
type textarea "x"
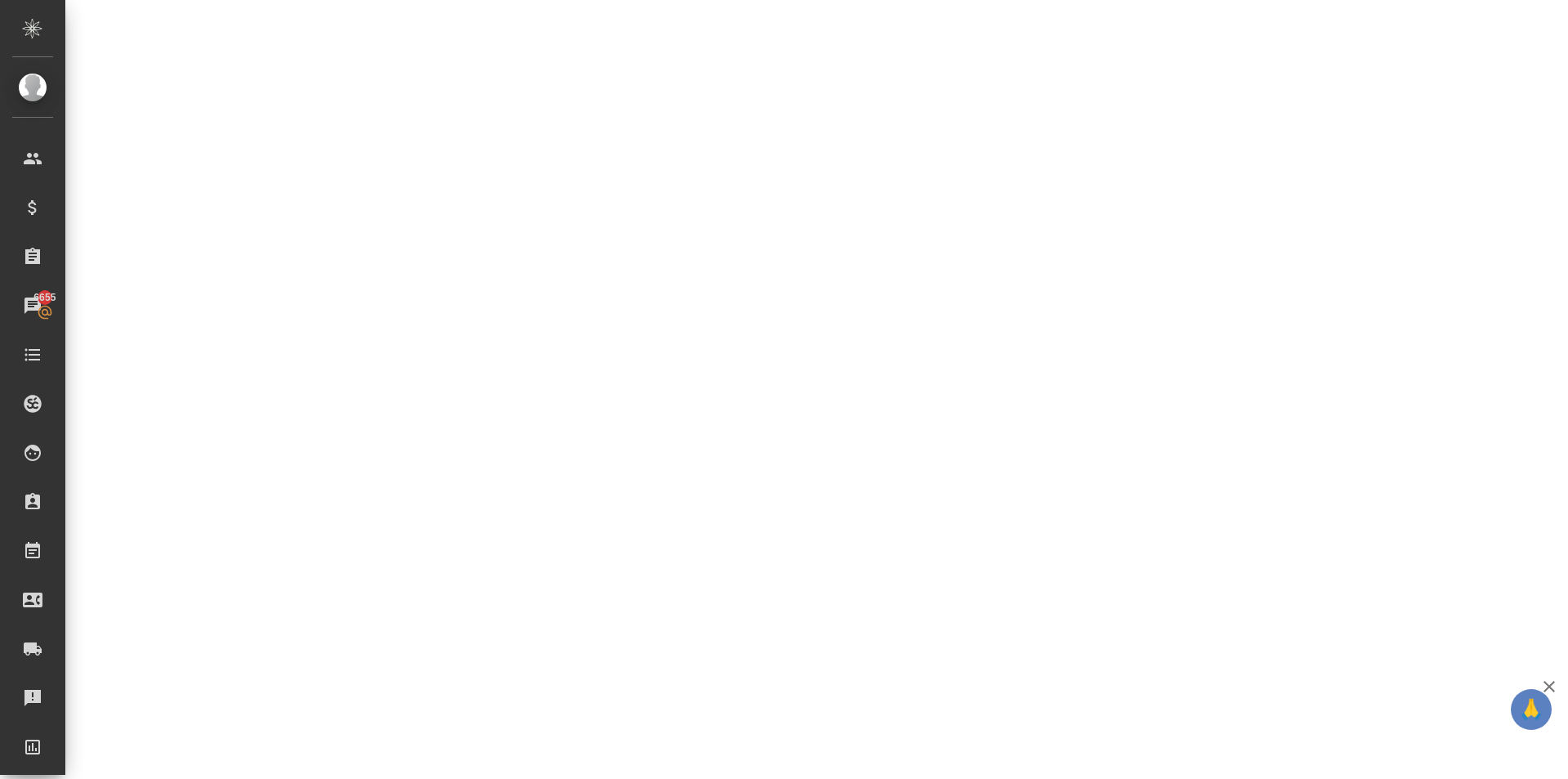
select select "RU"
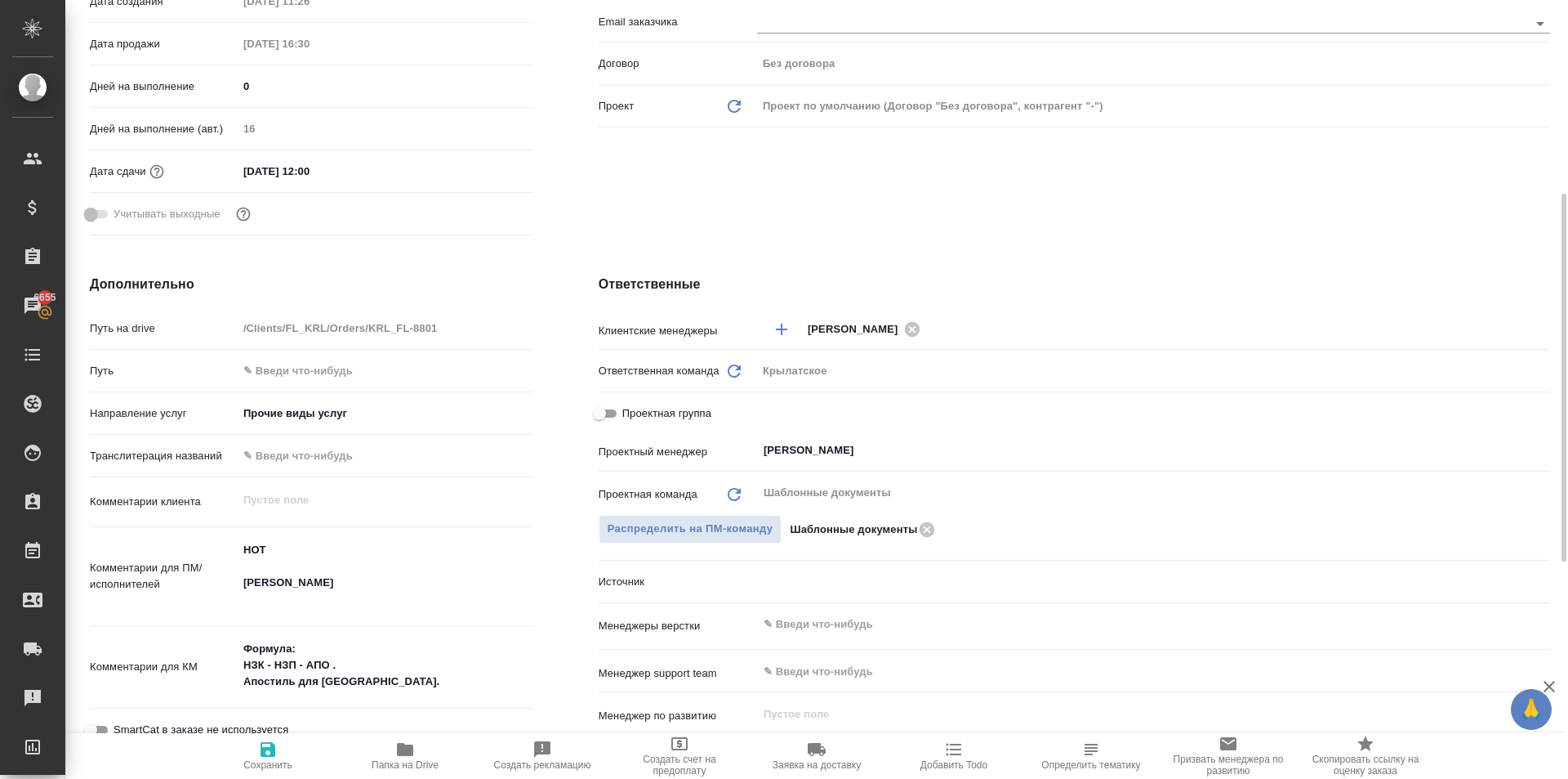
type textarea "x"
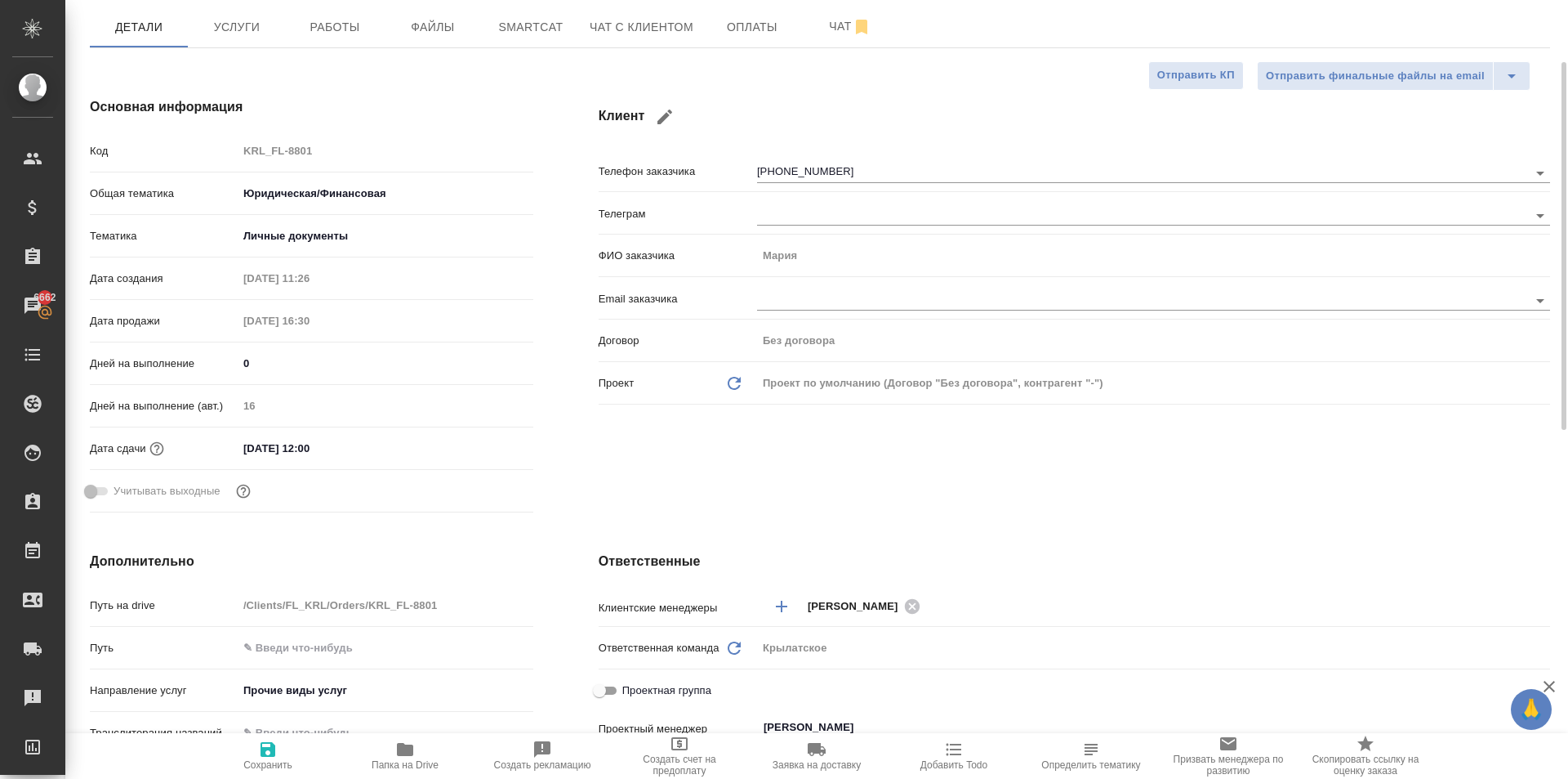
scroll to position [0, 0]
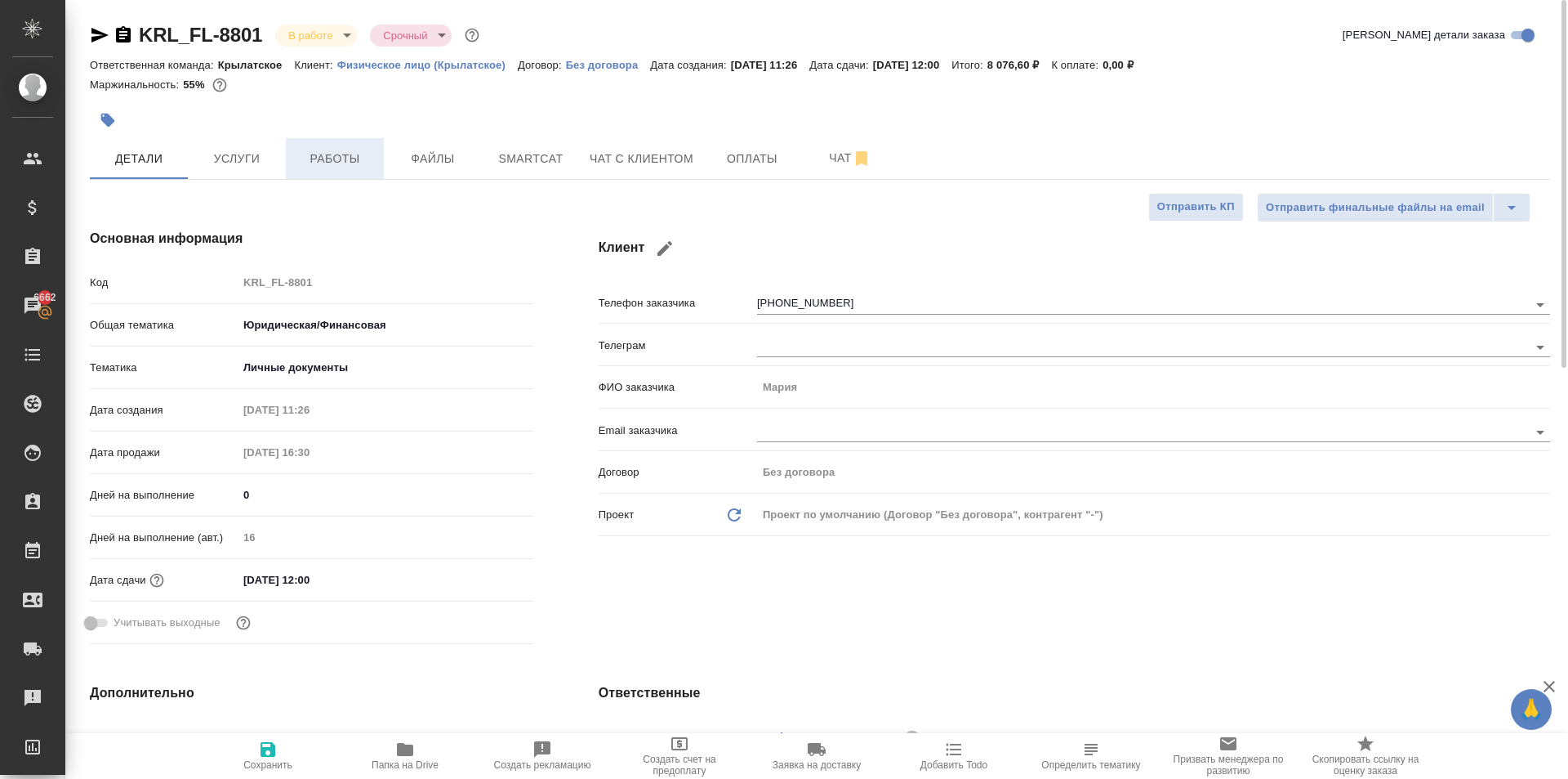
click at [333, 148] on button "Работы" at bounding box center [334, 158] width 98 height 40
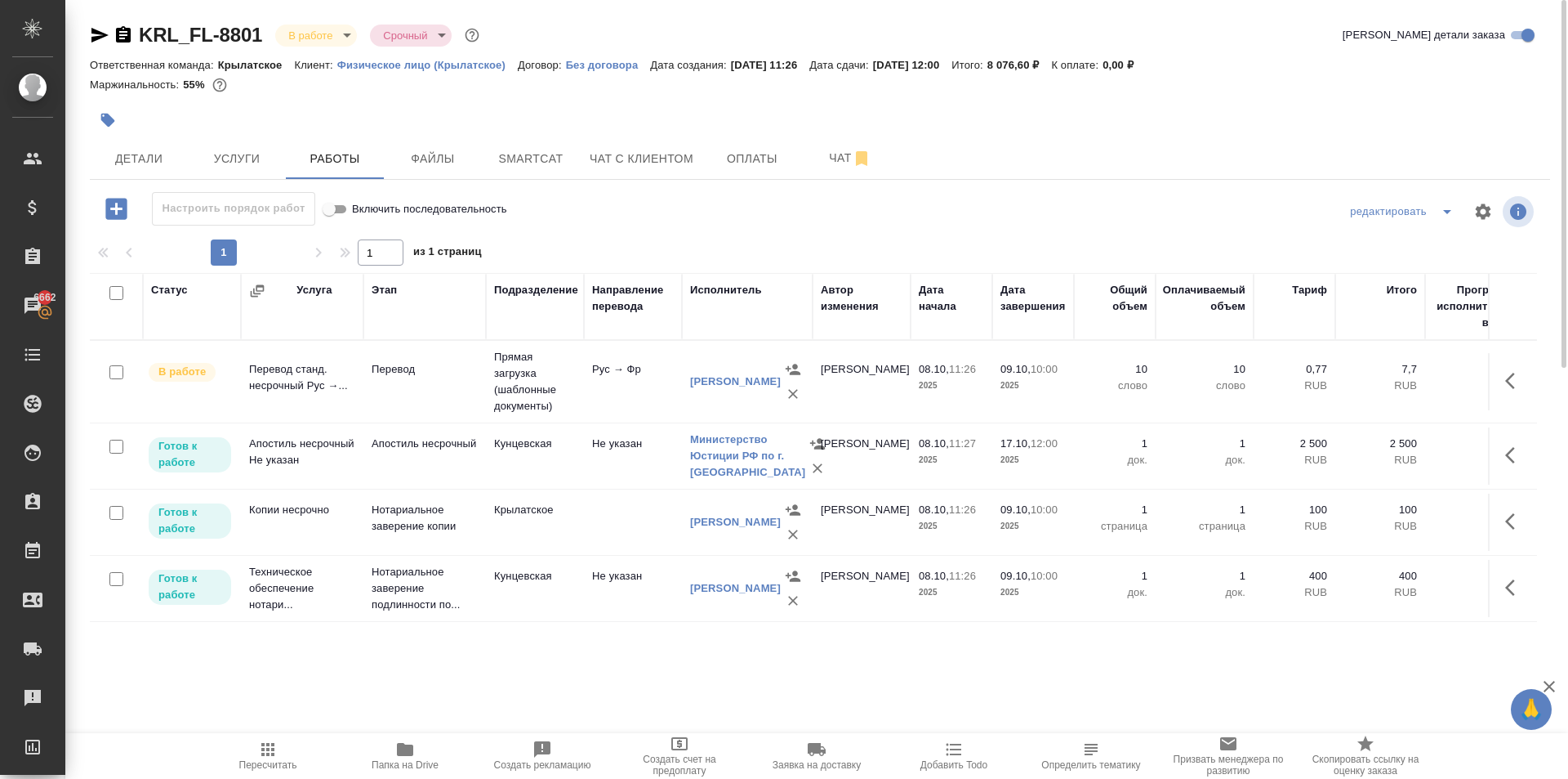
click at [254, 762] on span "Пересчитать" at bounding box center [268, 765] width 58 height 12
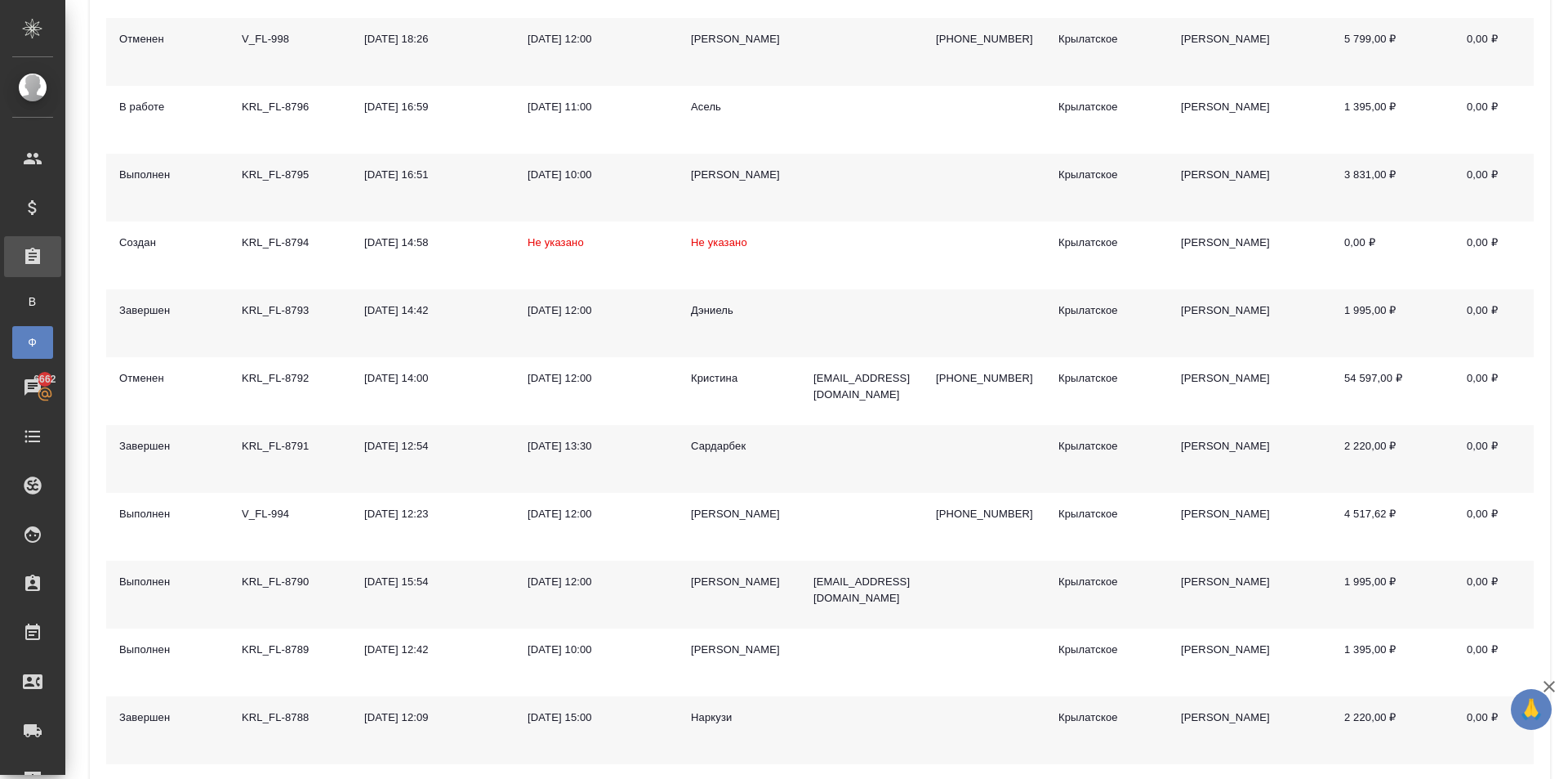
scroll to position [408, 0]
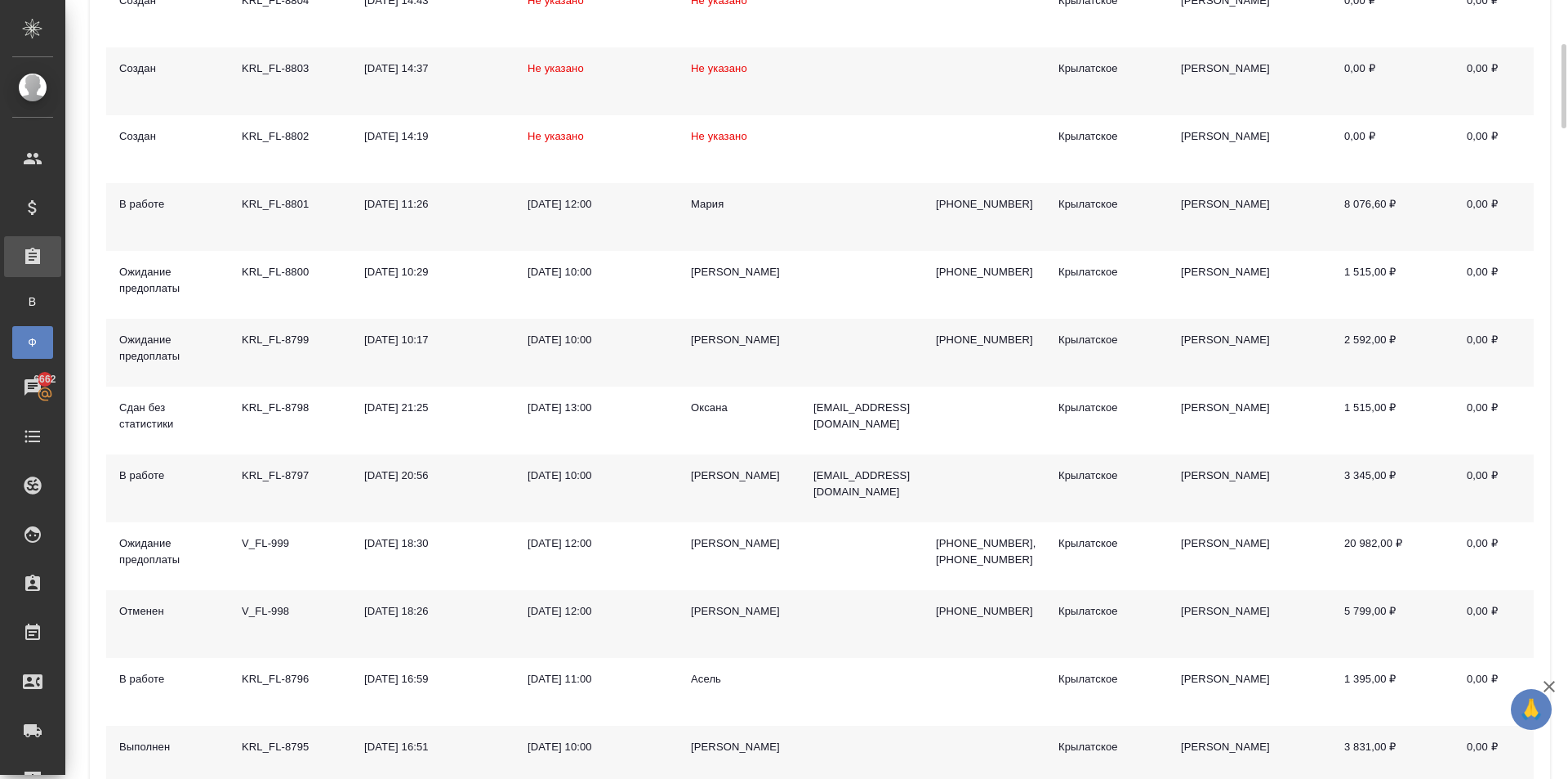
click at [696, 468] on div "[PERSON_NAME]" at bounding box center [739, 476] width 96 height 16
click at [697, 468] on div "[PERSON_NAME]" at bounding box center [739, 476] width 96 height 16
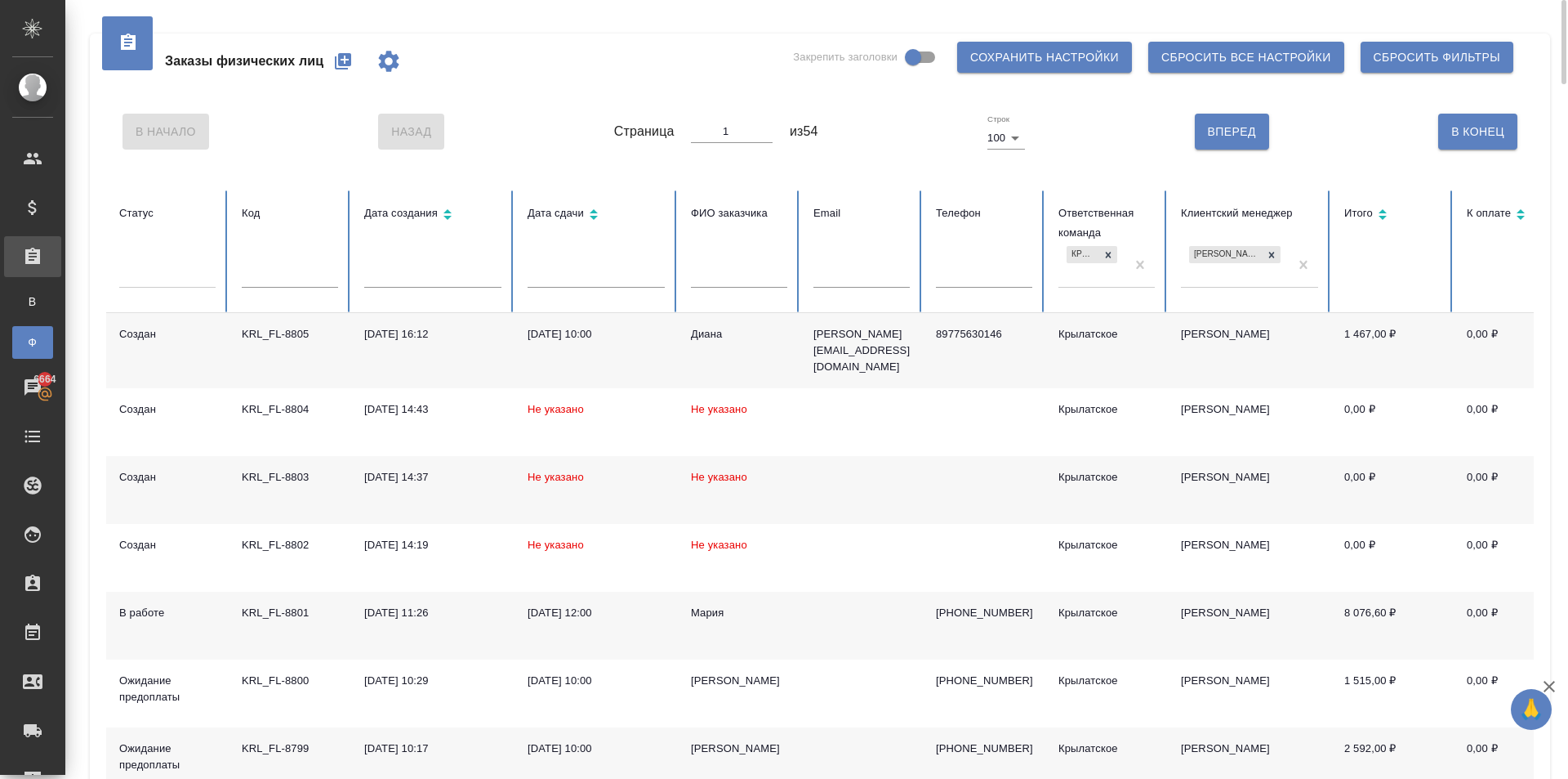
click at [734, 261] on th "ФИО заказчика" at bounding box center [739, 252] width 122 height 122
click at [740, 280] on input "text" at bounding box center [739, 275] width 96 height 22
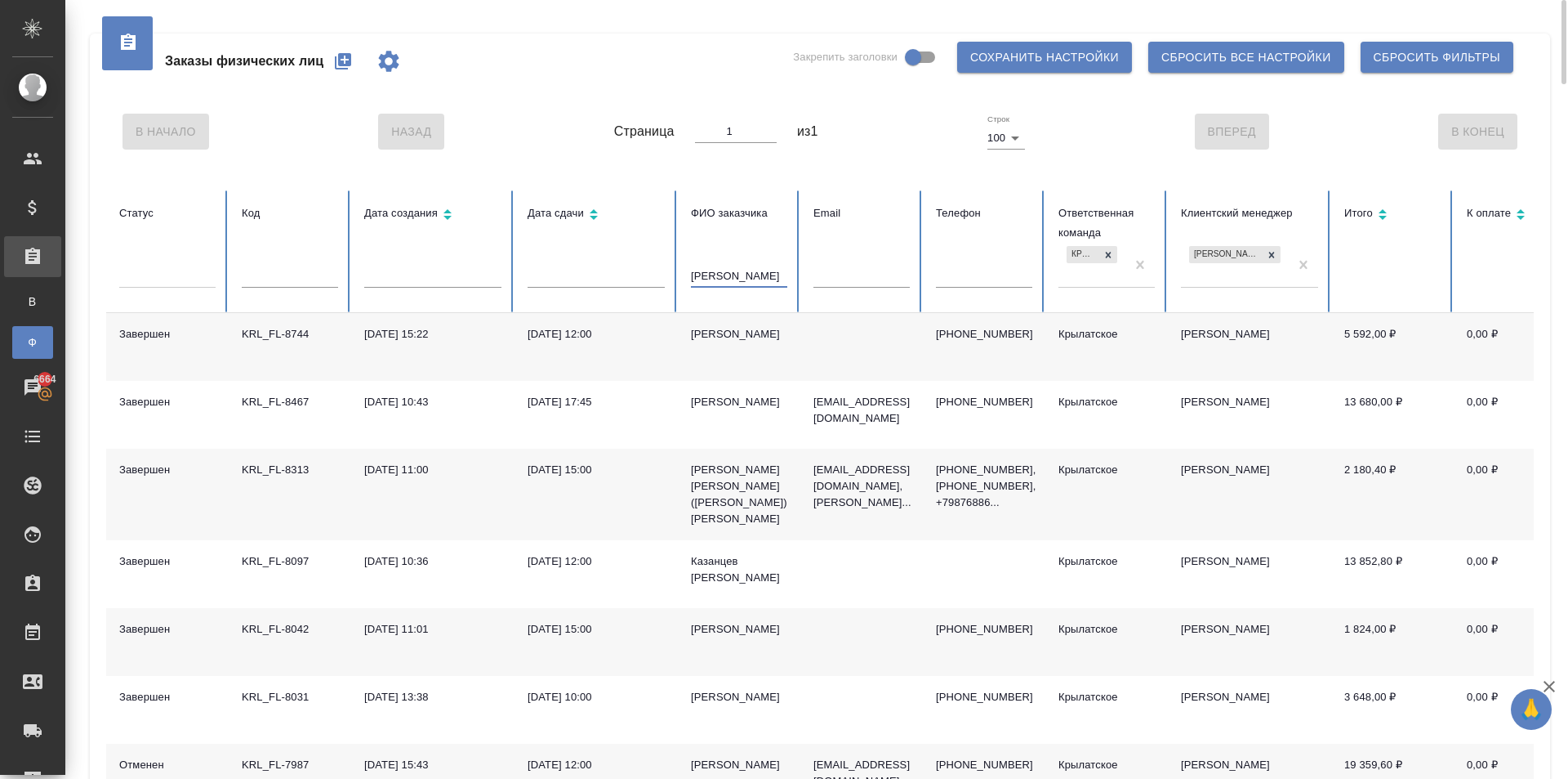
type input "[PERSON_NAME]"
click at [677, 329] on tr "Завершен KRL_FL-8744 [DATE] 15:22 [DATE] 12:00 Олег [PHONE_NUMBER] Крылатское К…" at bounding box center [903, 346] width 1593 height 67
click at [677, 329] on td "[DATE] 12:00" at bounding box center [596, 346] width 164 height 67
click at [704, 330] on div "[PERSON_NAME]" at bounding box center [739, 335] width 96 height 16
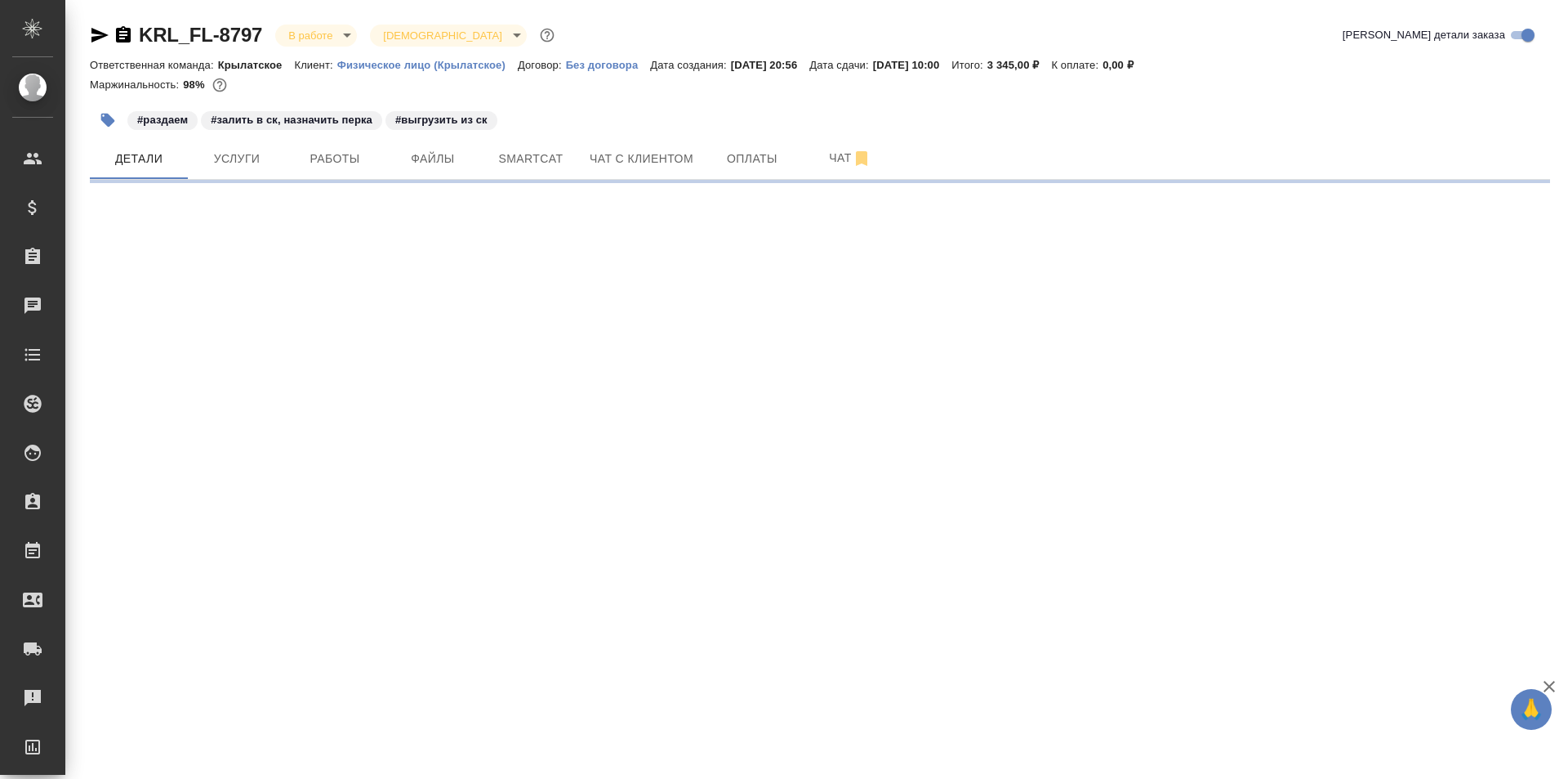
select select "RU"
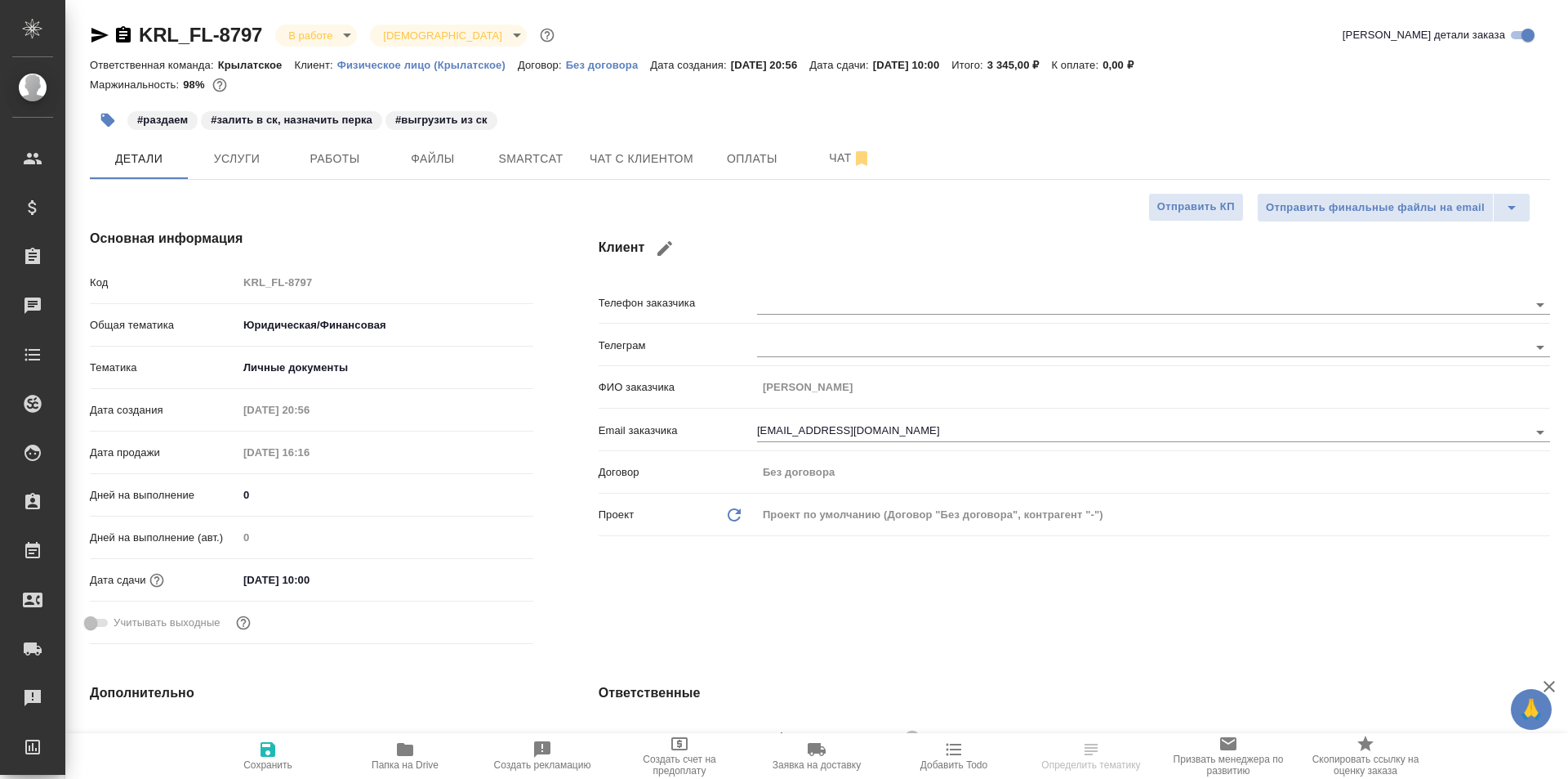
type textarea "x"
click at [331, 166] on span "Работы" at bounding box center [334, 158] width 78 height 21
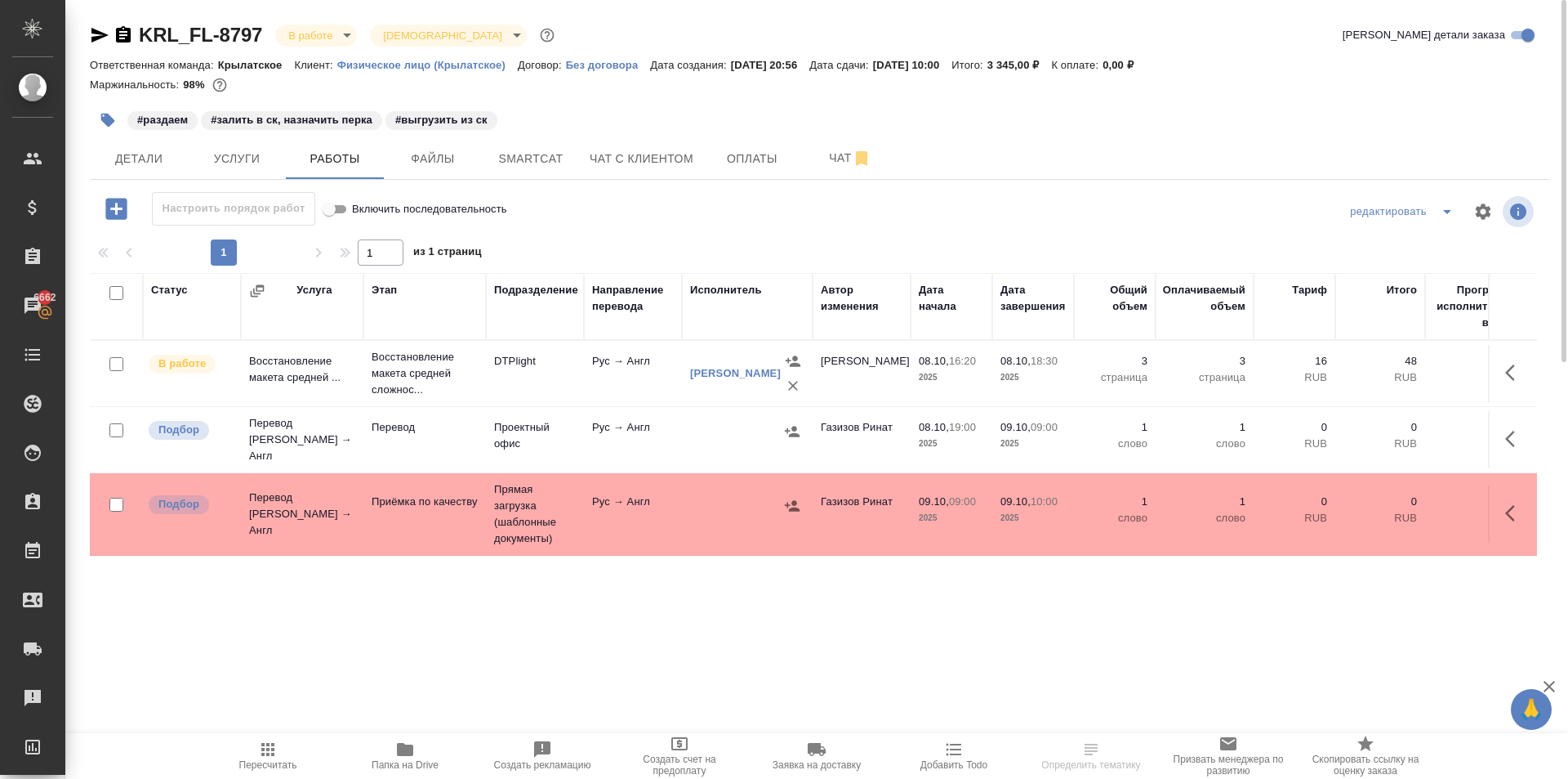
click at [254, 752] on span "Пересчитать" at bounding box center [268, 755] width 118 height 31
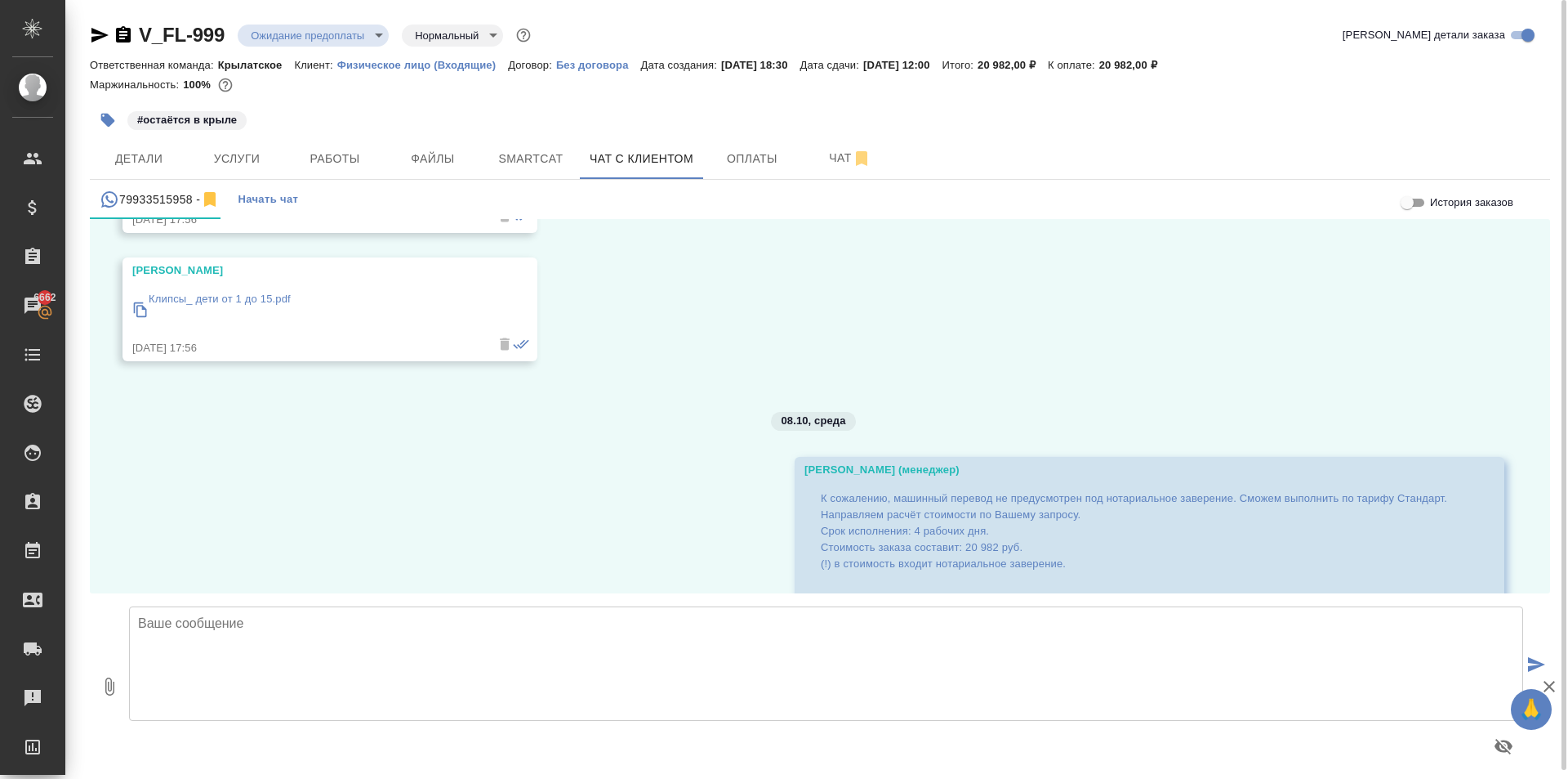
scroll to position [486, 0]
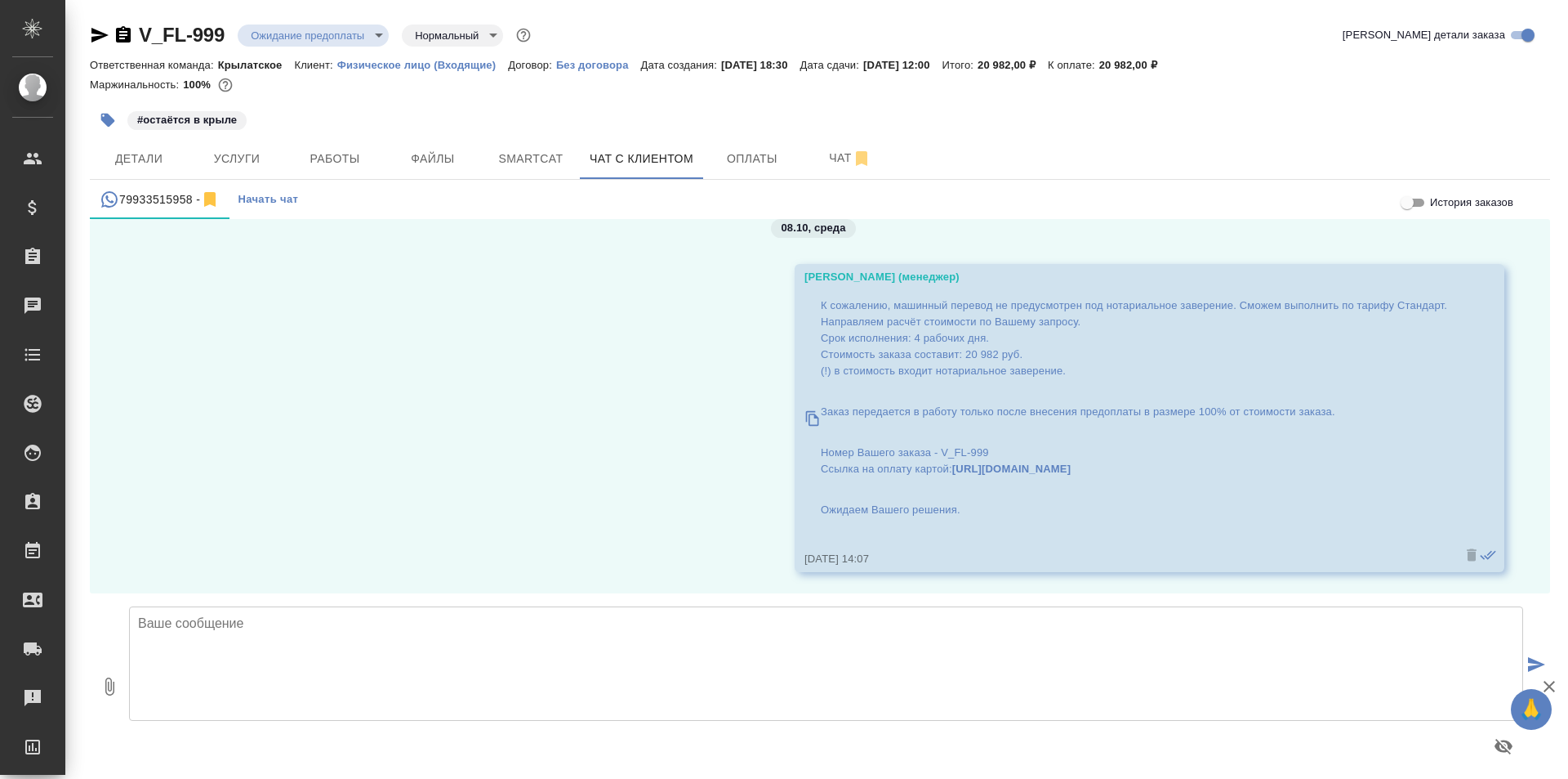
scroll to position [486, 0]
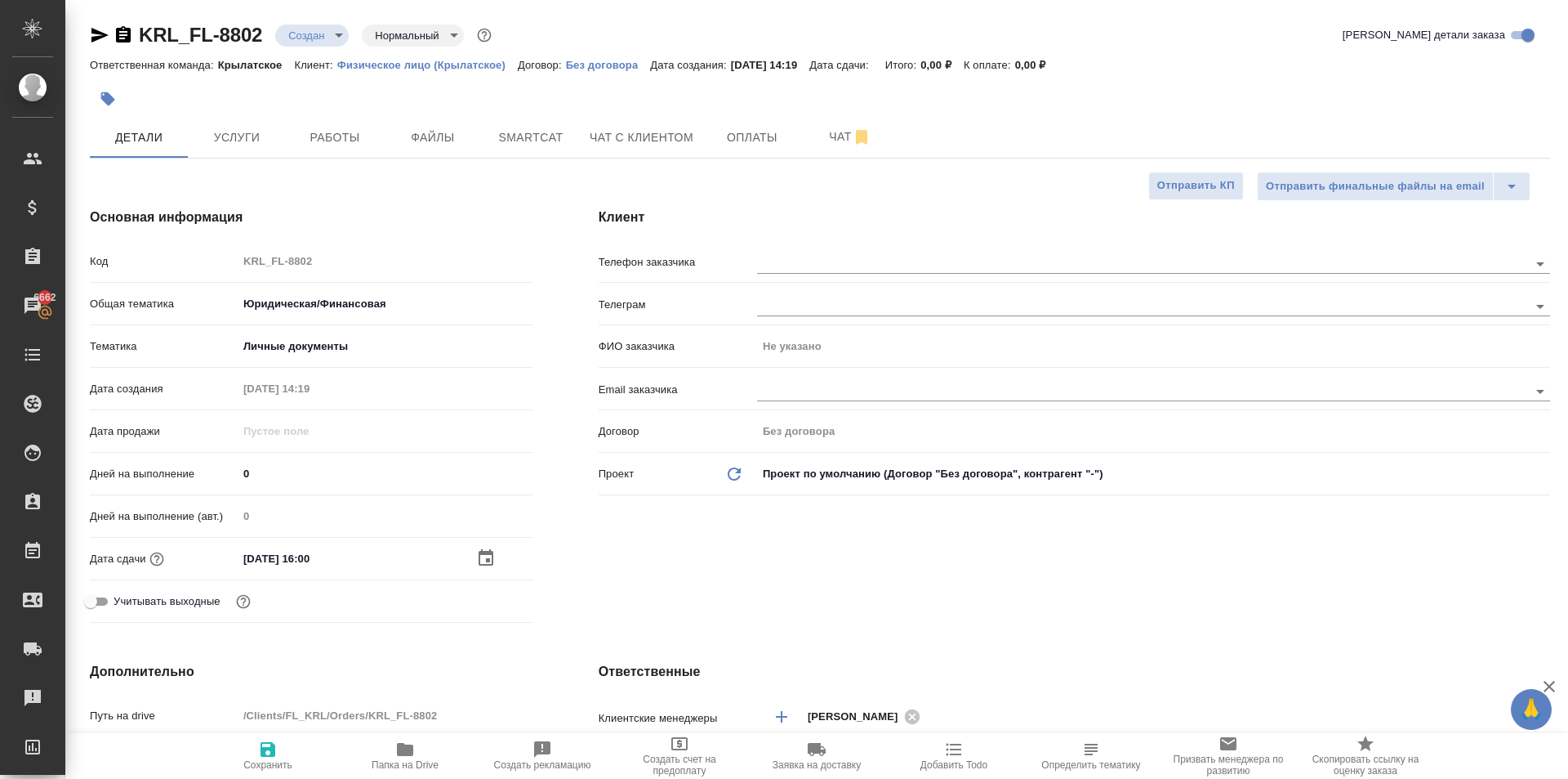
select select "RU"
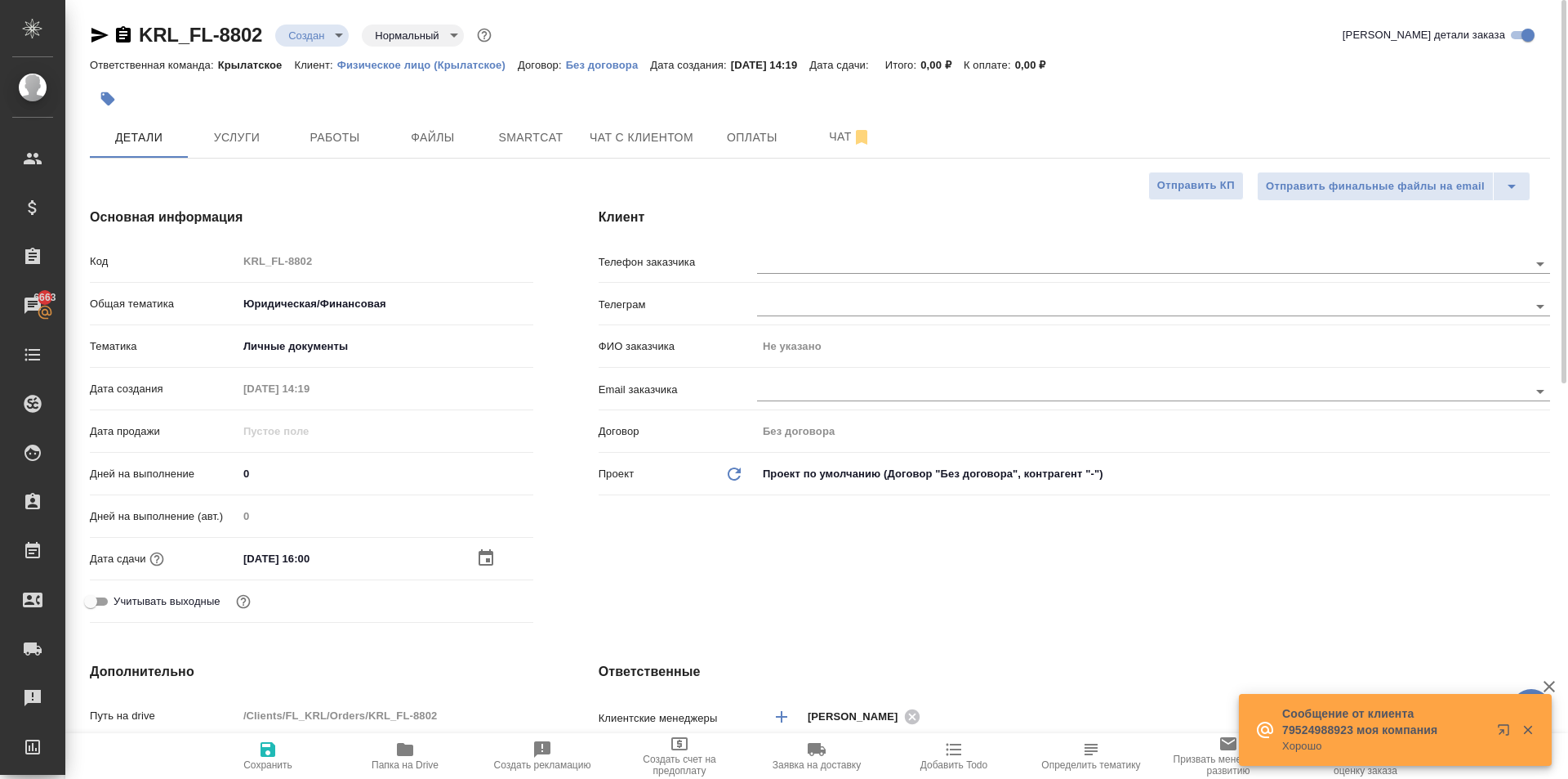
click at [369, 564] on input "[DATE] 16:00" at bounding box center [308, 559] width 143 height 23
click at [478, 556] on icon "button" at bounding box center [486, 559] width 20 height 20
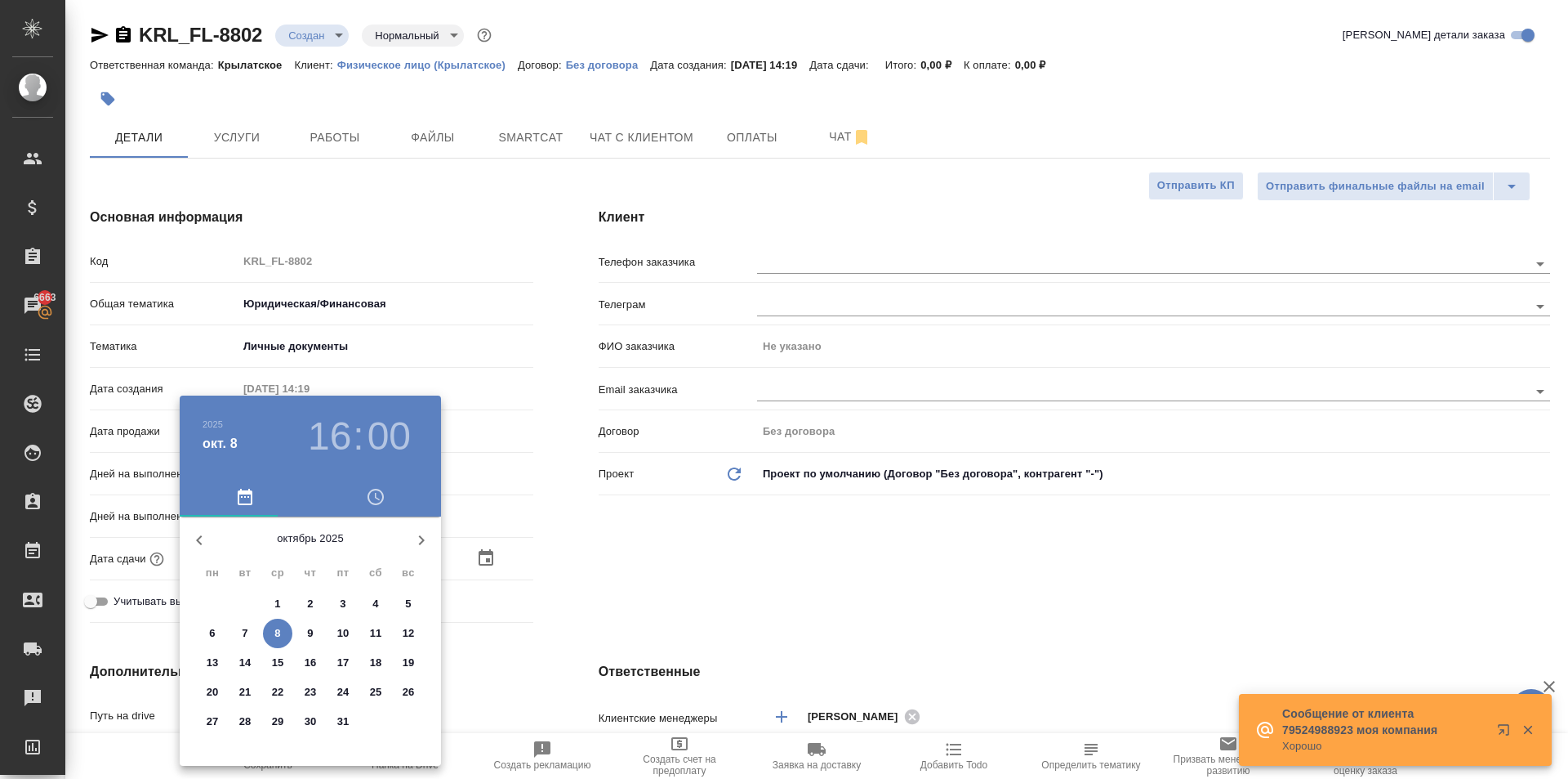
click at [316, 627] on span "9" at bounding box center [310, 633] width 30 height 16
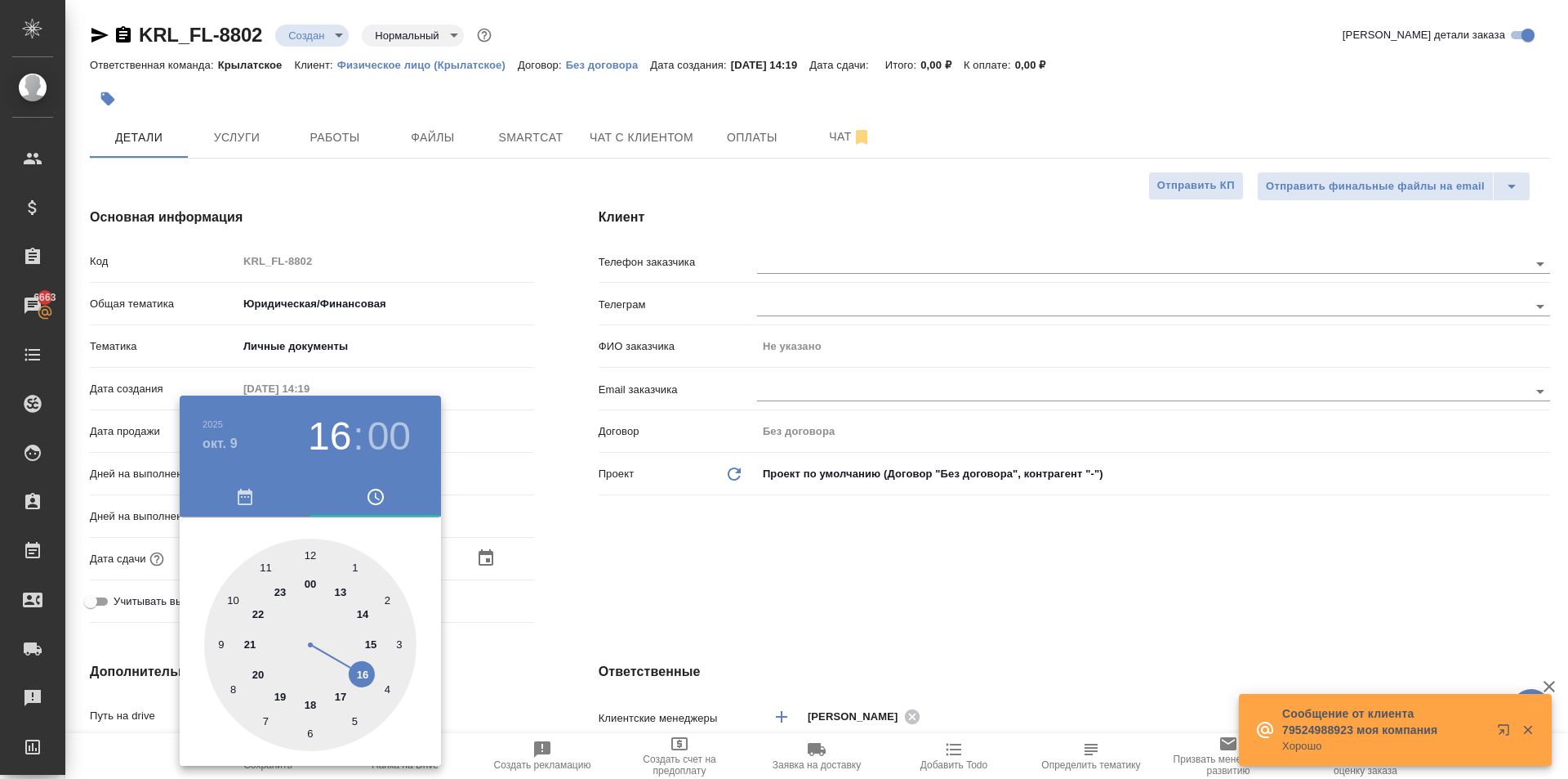
drag, startPoint x: 233, startPoint y: 599, endPoint x: 244, endPoint y: 591, distance: 13.6
click at [235, 599] on div at bounding box center [310, 645] width 212 height 212
type input "[DATE] 10:00"
click at [711, 581] on div at bounding box center [784, 390] width 1568 height 779
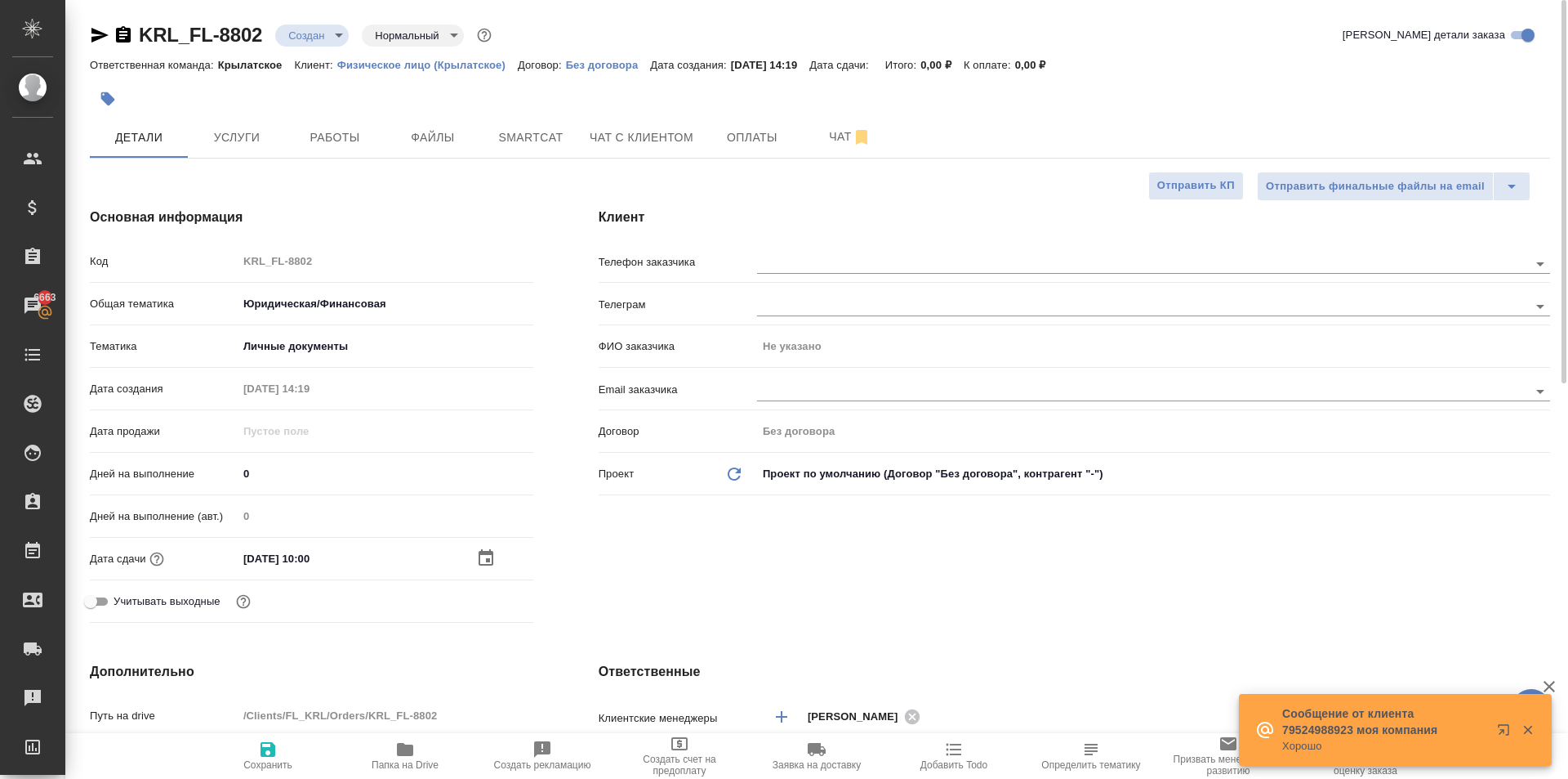
scroll to position [572, 0]
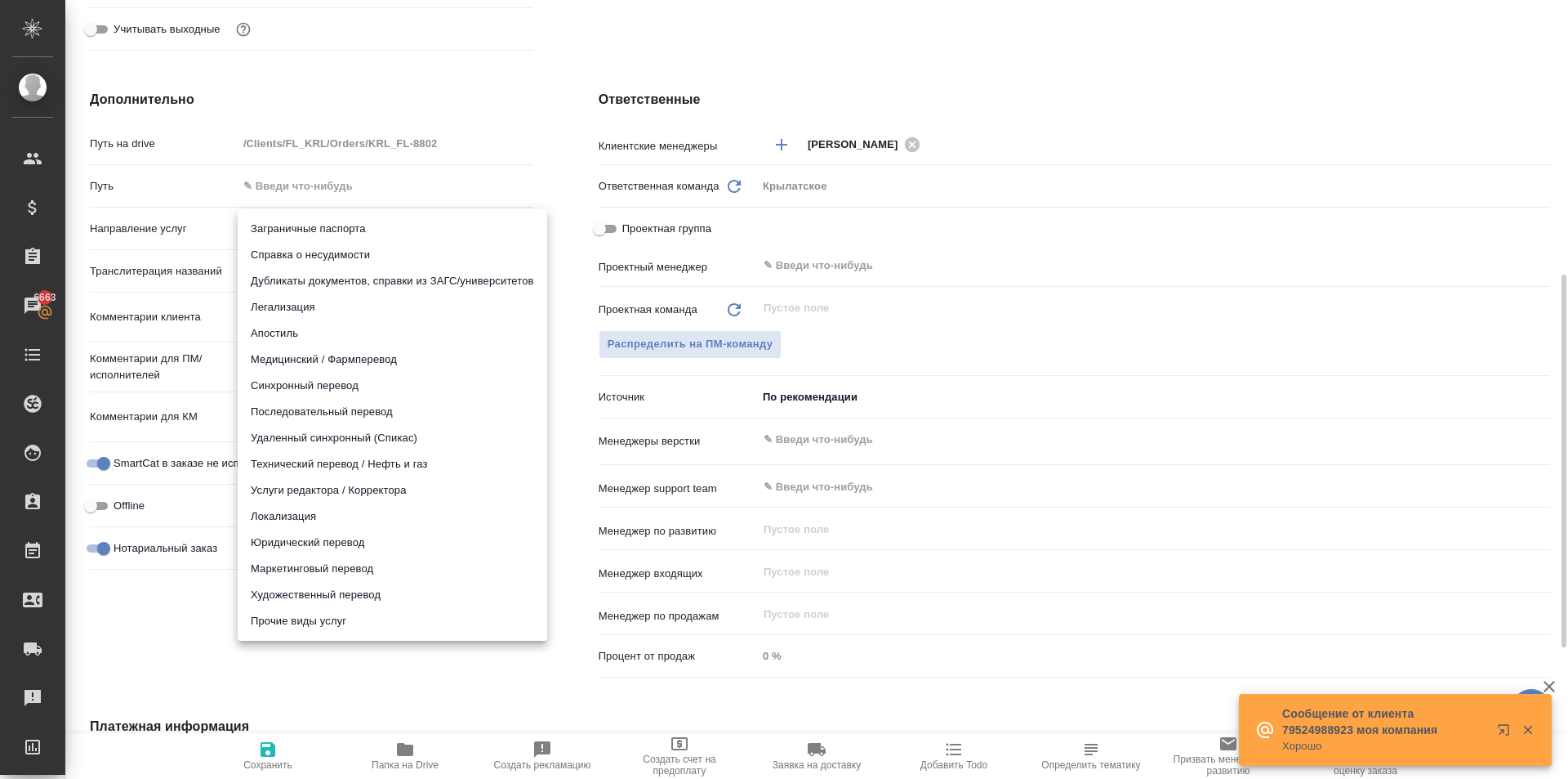
click at [394, 243] on body "🙏 .cls-1 fill:#fff; AWATERA Kasymov Timur Клиенты Спецификации Заказы 6663 Чаты…" at bounding box center [784, 390] width 1568 height 779
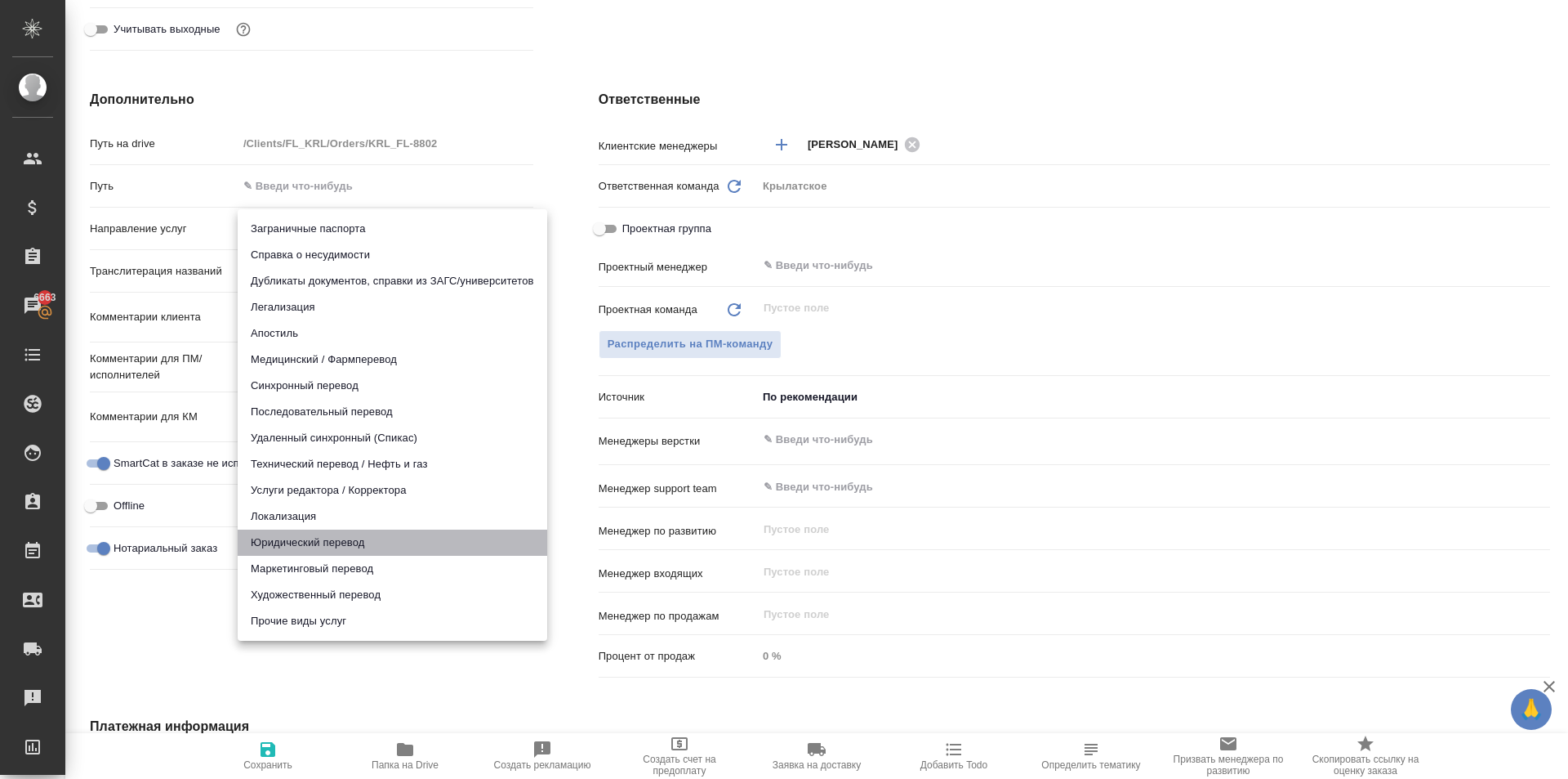
click at [313, 542] on li "Юридический перевод" at bounding box center [392, 542] width 309 height 26
type input "legalTranslation"
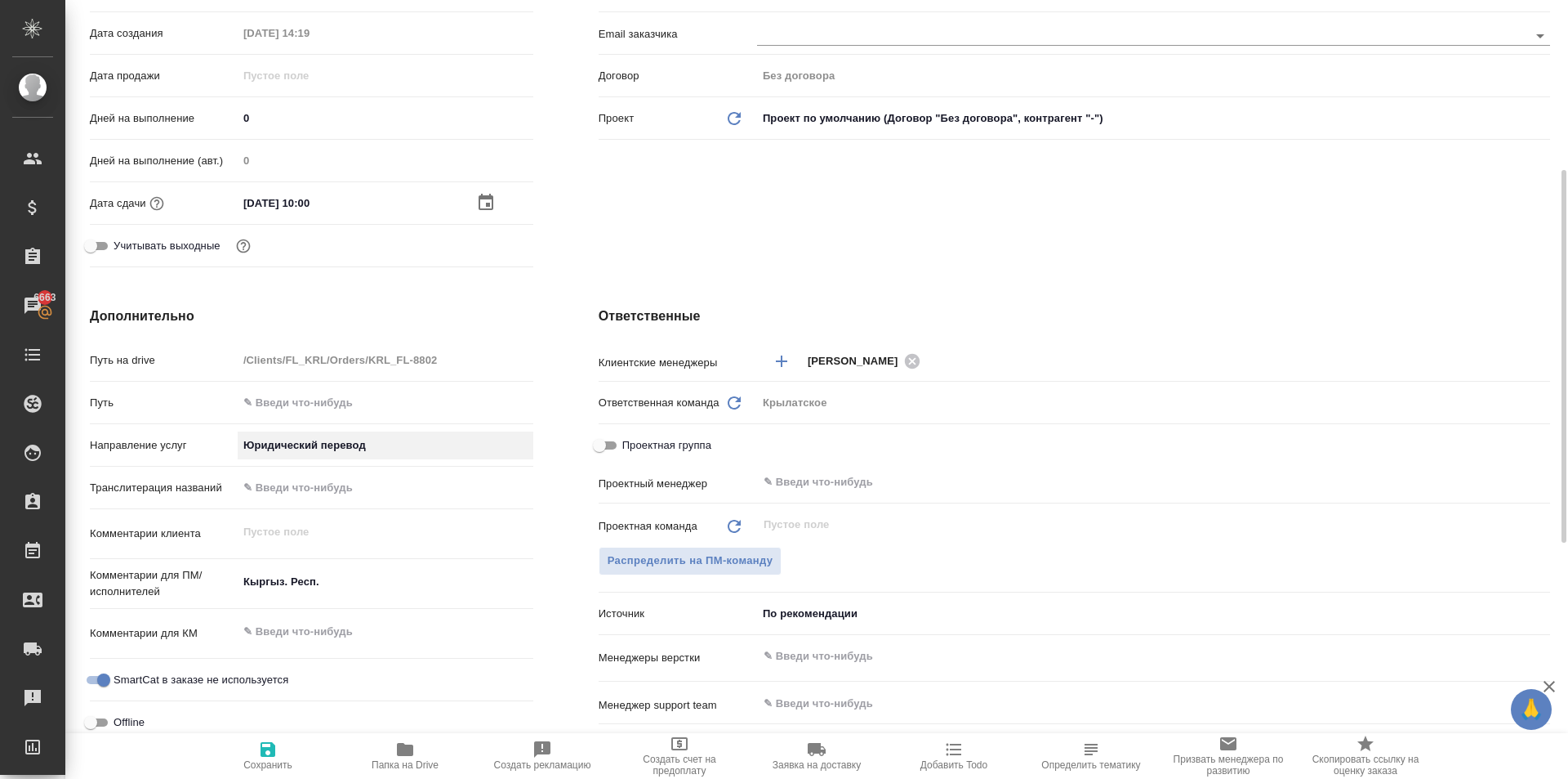
scroll to position [0, 0]
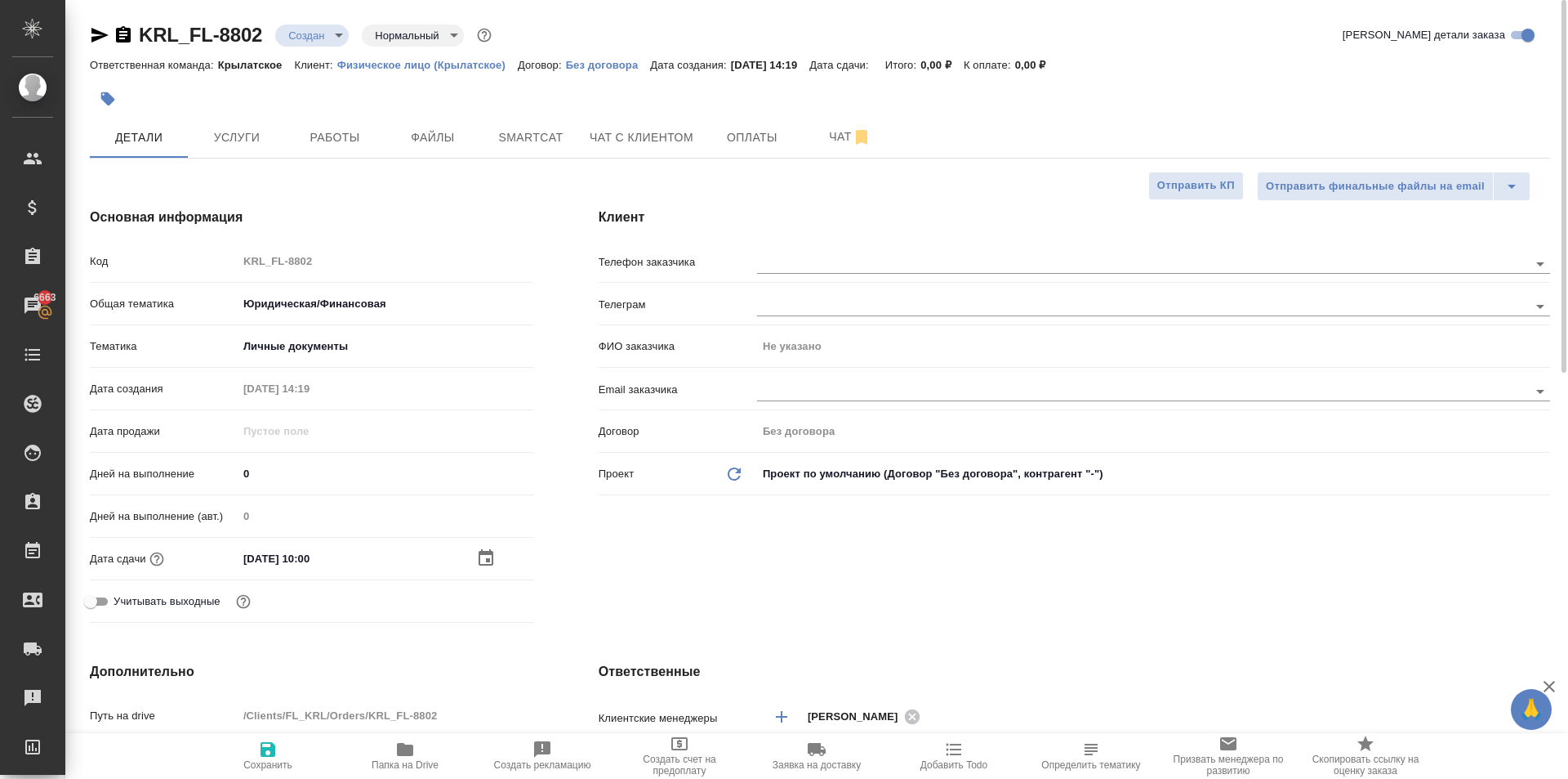
click at [258, 743] on icon "button" at bounding box center [268, 749] width 20 height 20
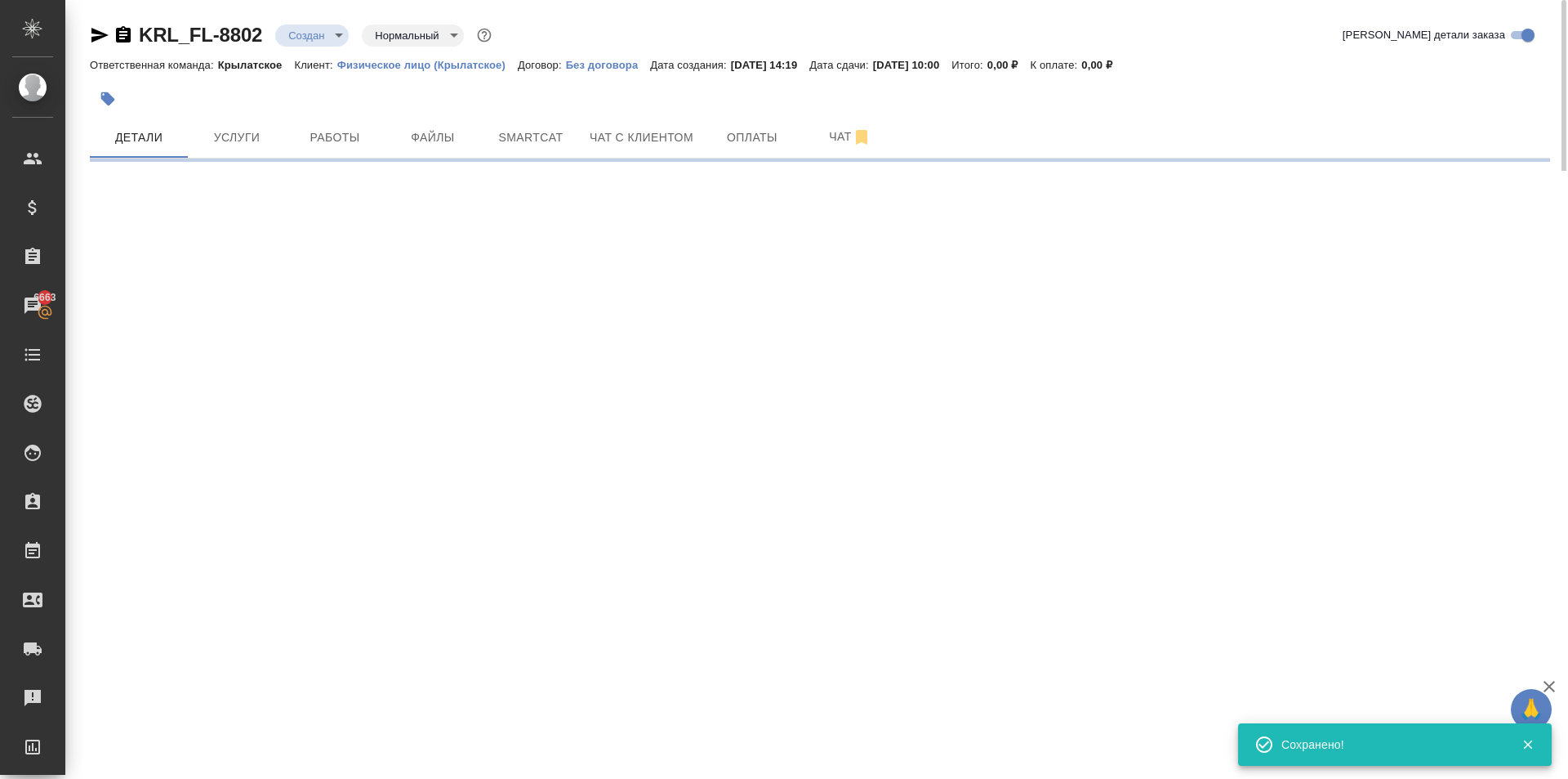
select select "RU"
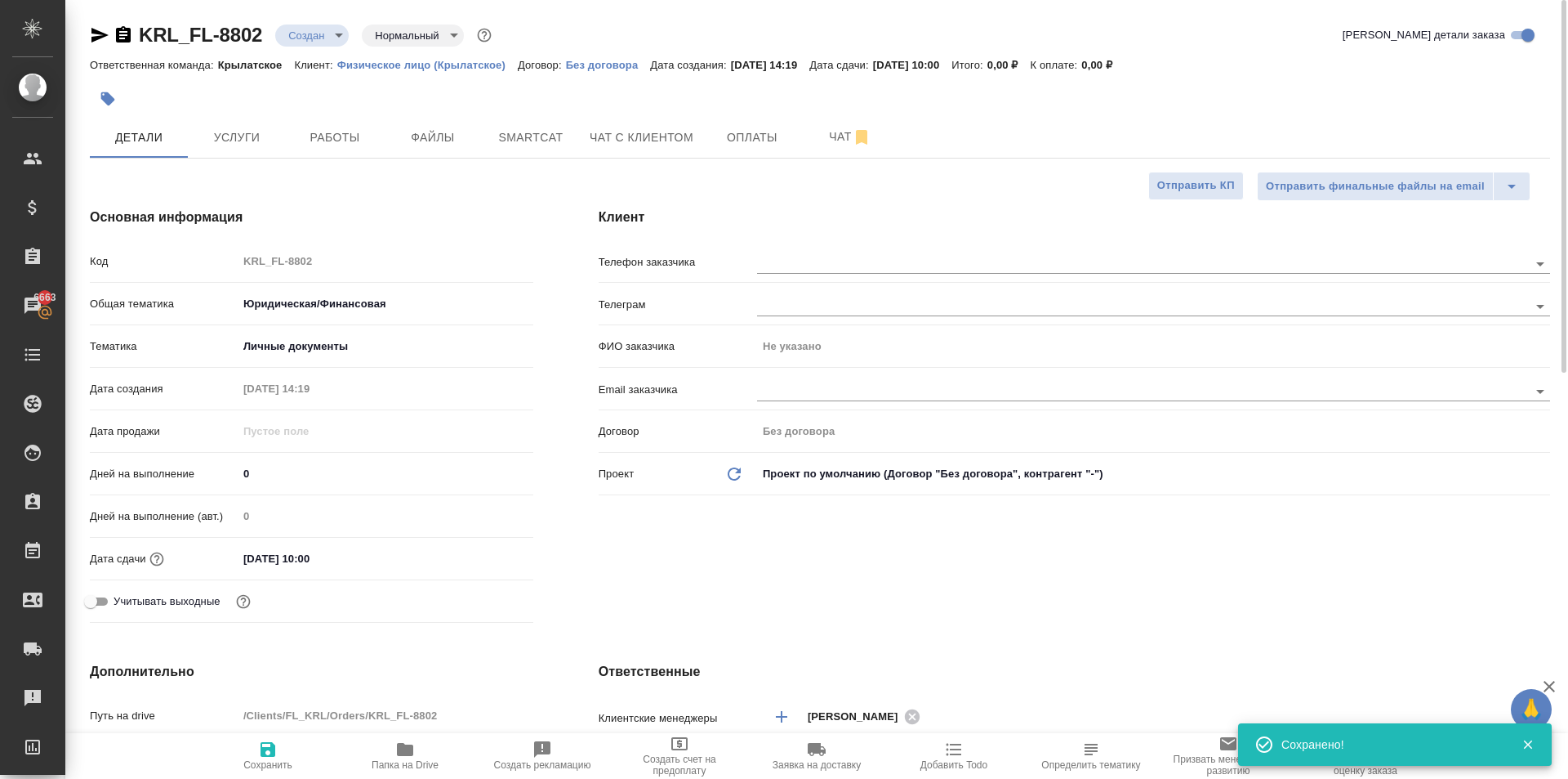
type textarea "x"
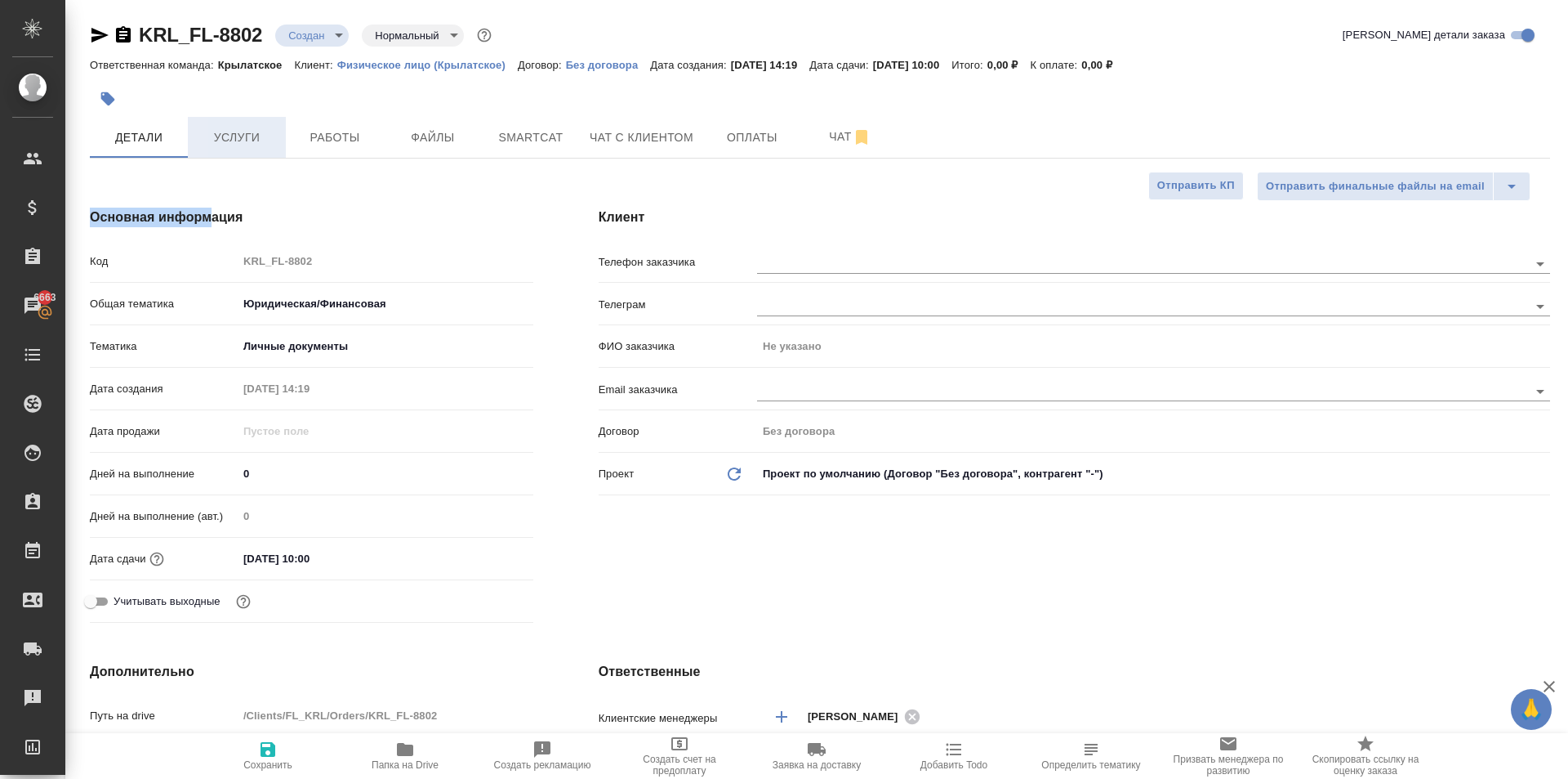
drag, startPoint x: 215, startPoint y: 172, endPoint x: 235, endPoint y: 121, distance: 54.8
click at [236, 121] on button "Услуги" at bounding box center [236, 137] width 98 height 40
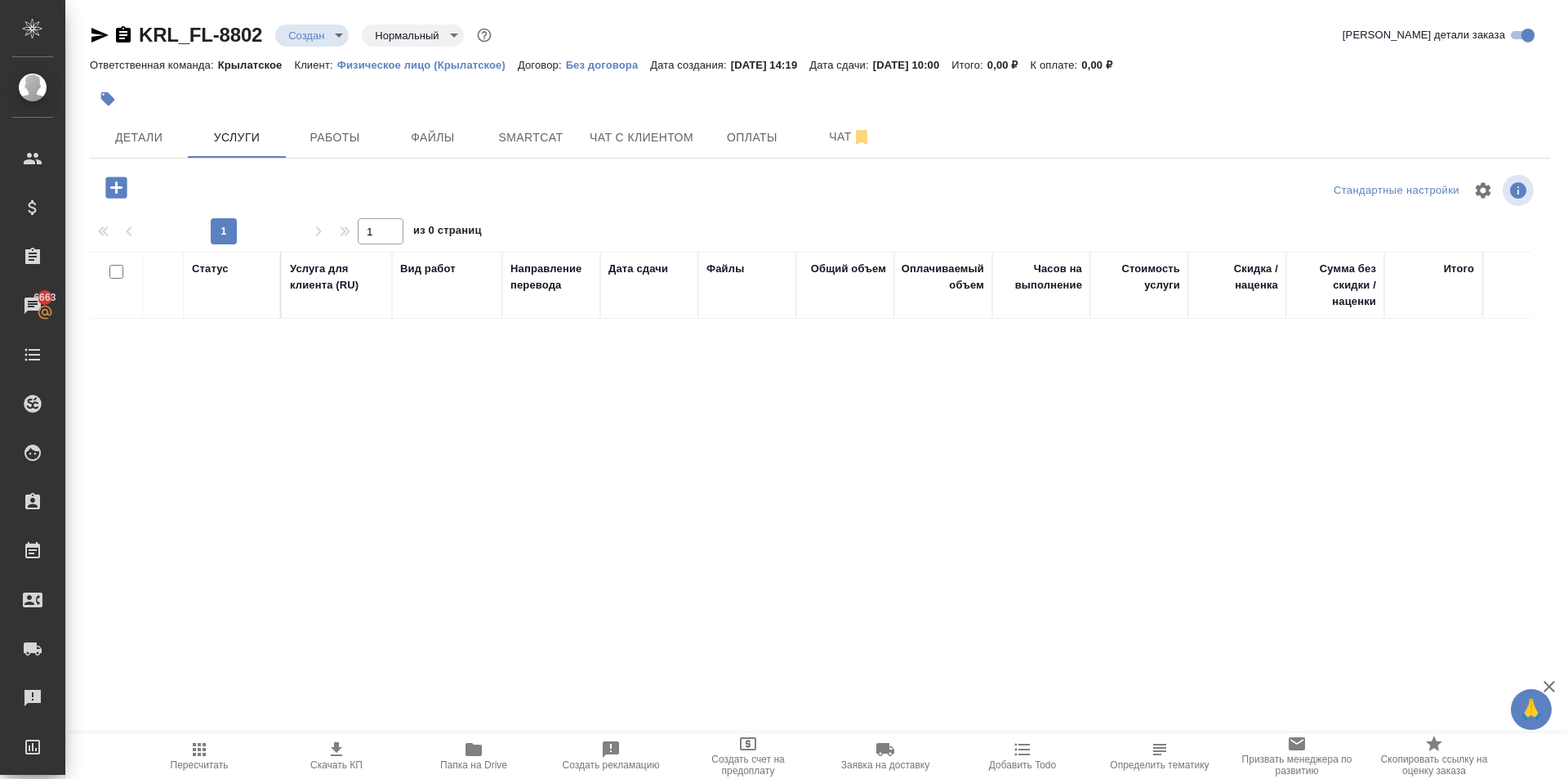
click at [130, 184] on button "button" at bounding box center [116, 187] width 45 height 33
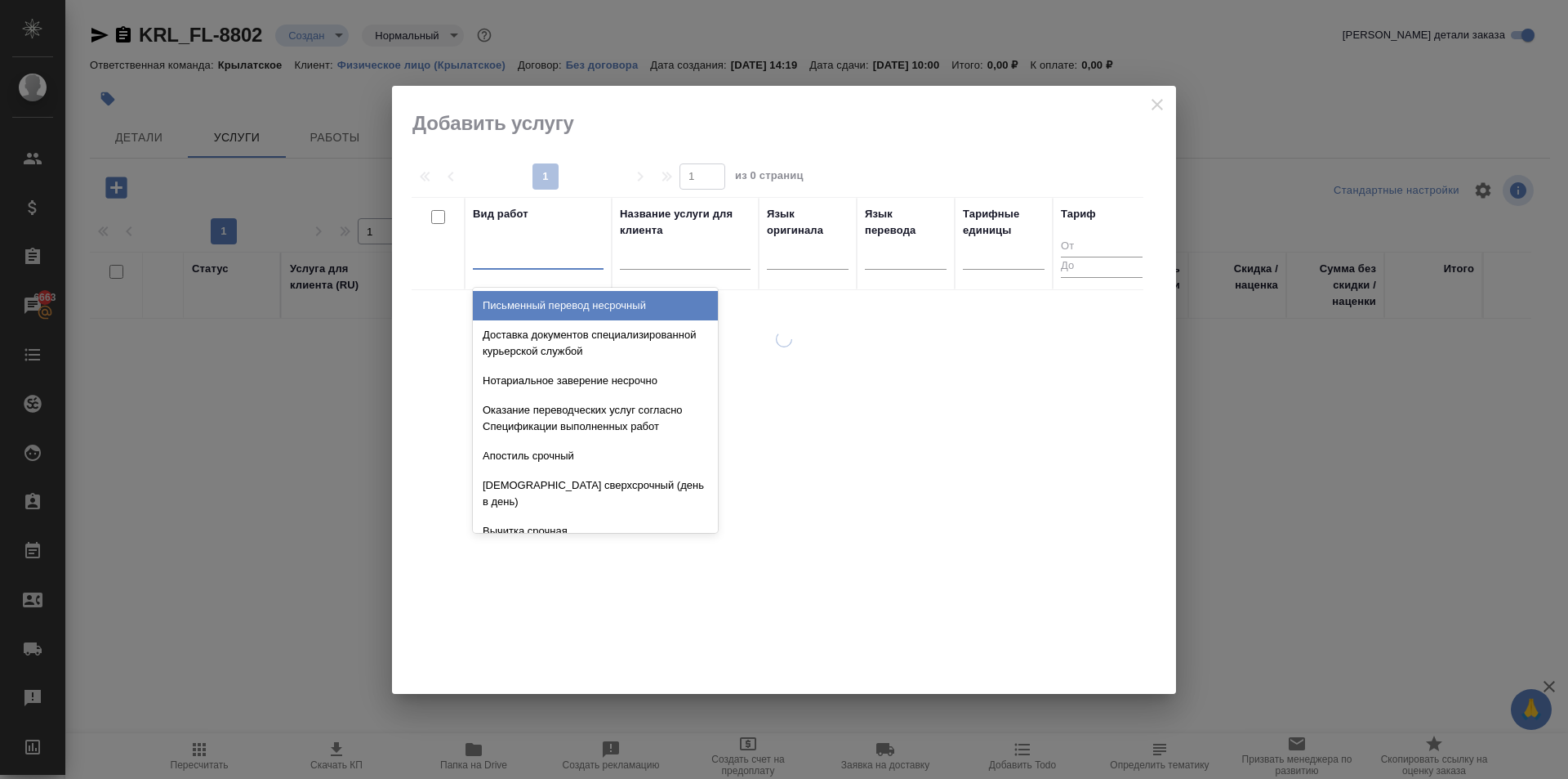
click at [541, 257] on div at bounding box center [538, 253] width 130 height 23
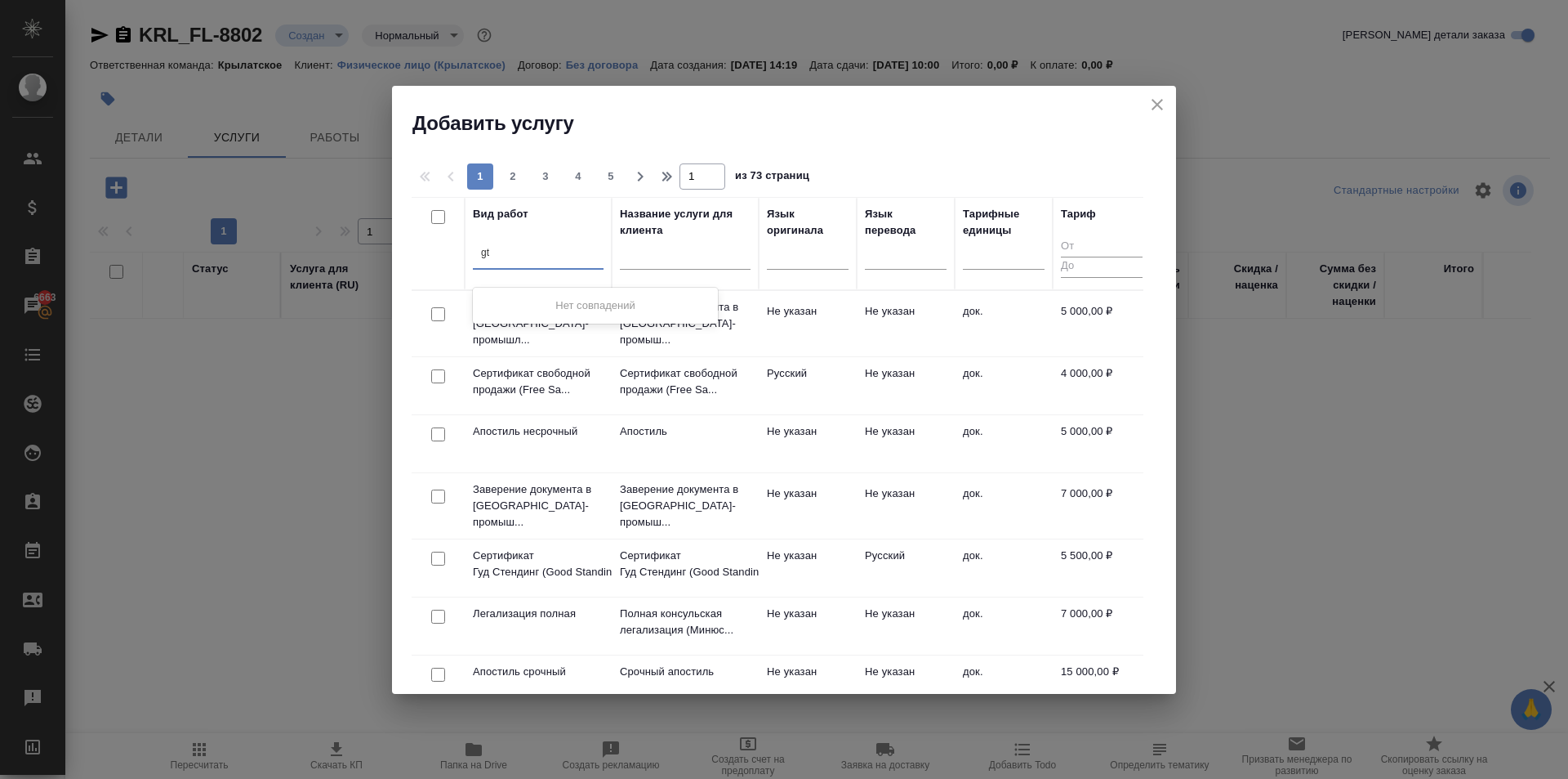
type input "g"
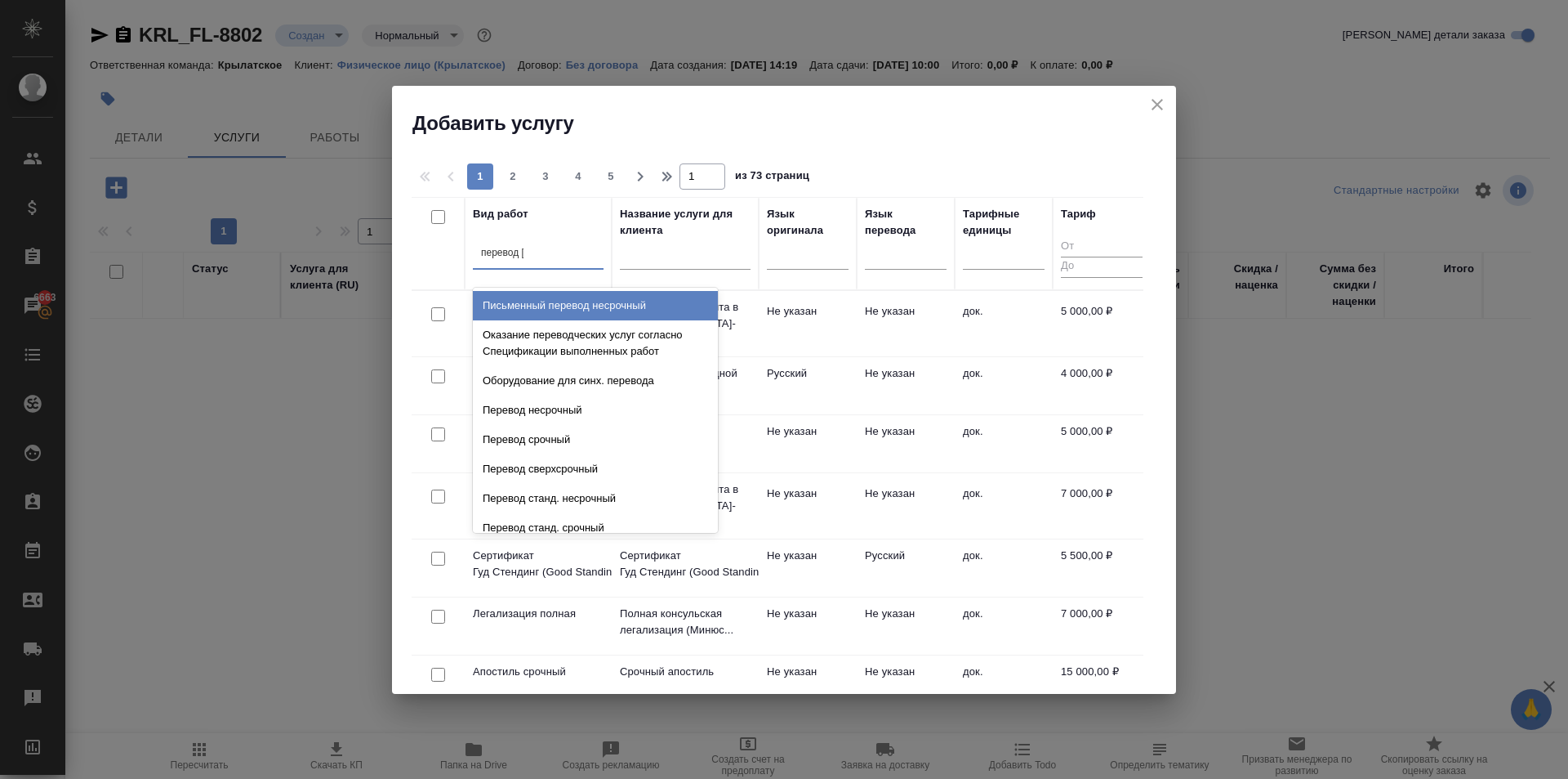
type input "перевод ст"
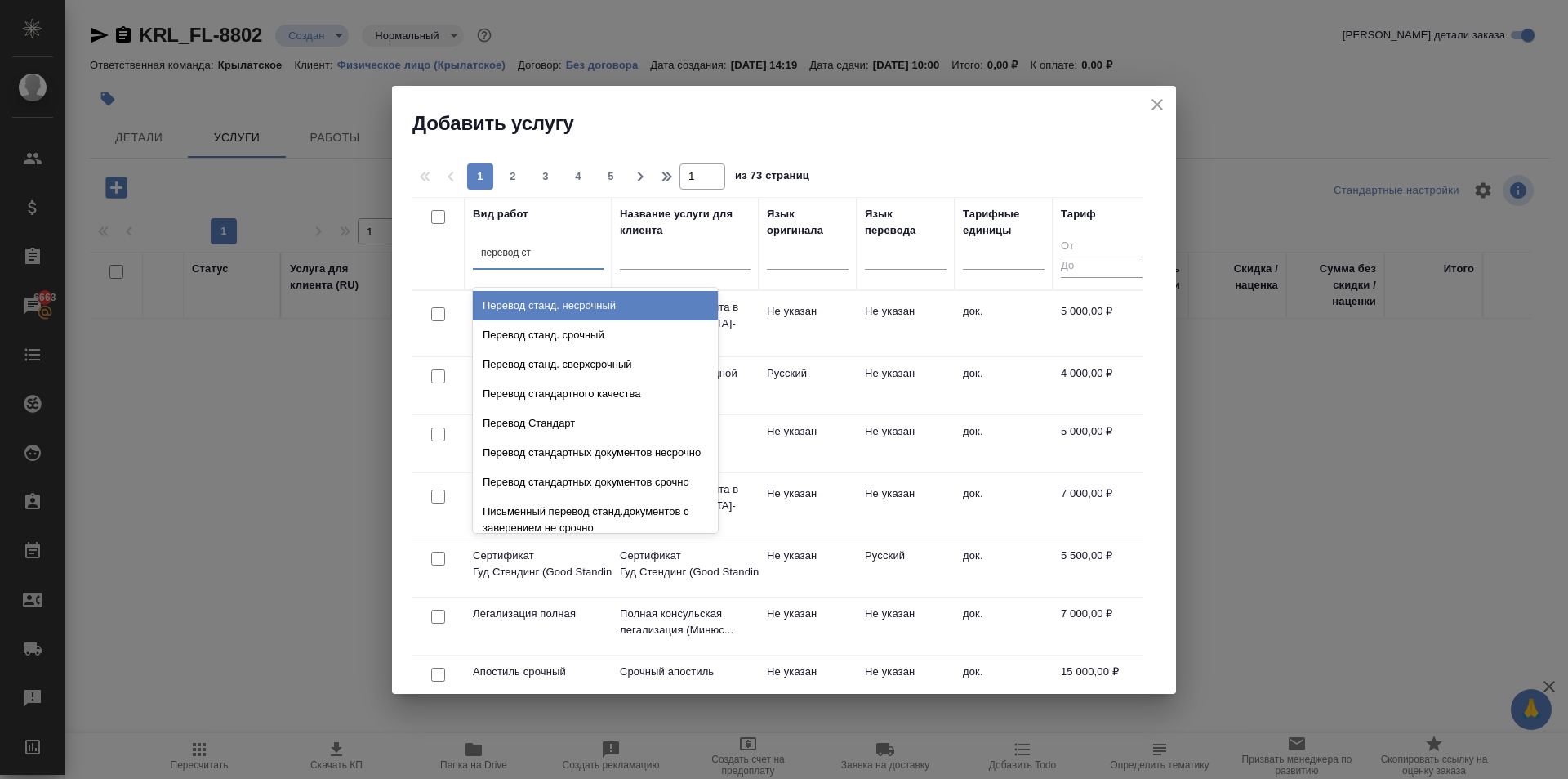
drag, startPoint x: 612, startPoint y: 309, endPoint x: 721, endPoint y: 291, distance: 110.5
click at [613, 309] on div "Перевод станд. несрочный" at bounding box center [595, 305] width 245 height 30
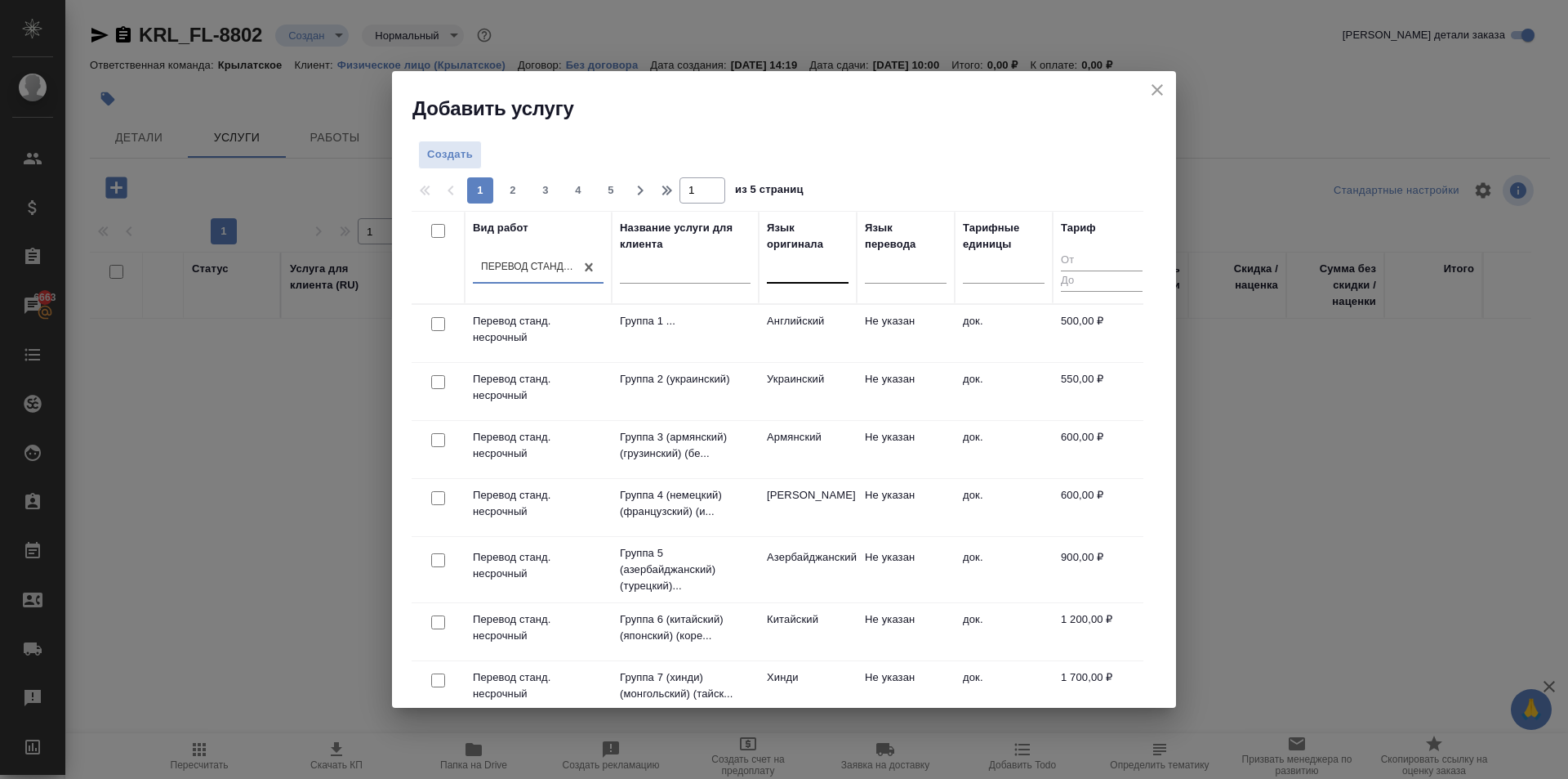
click at [835, 264] on div at bounding box center [807, 266] width 82 height 23
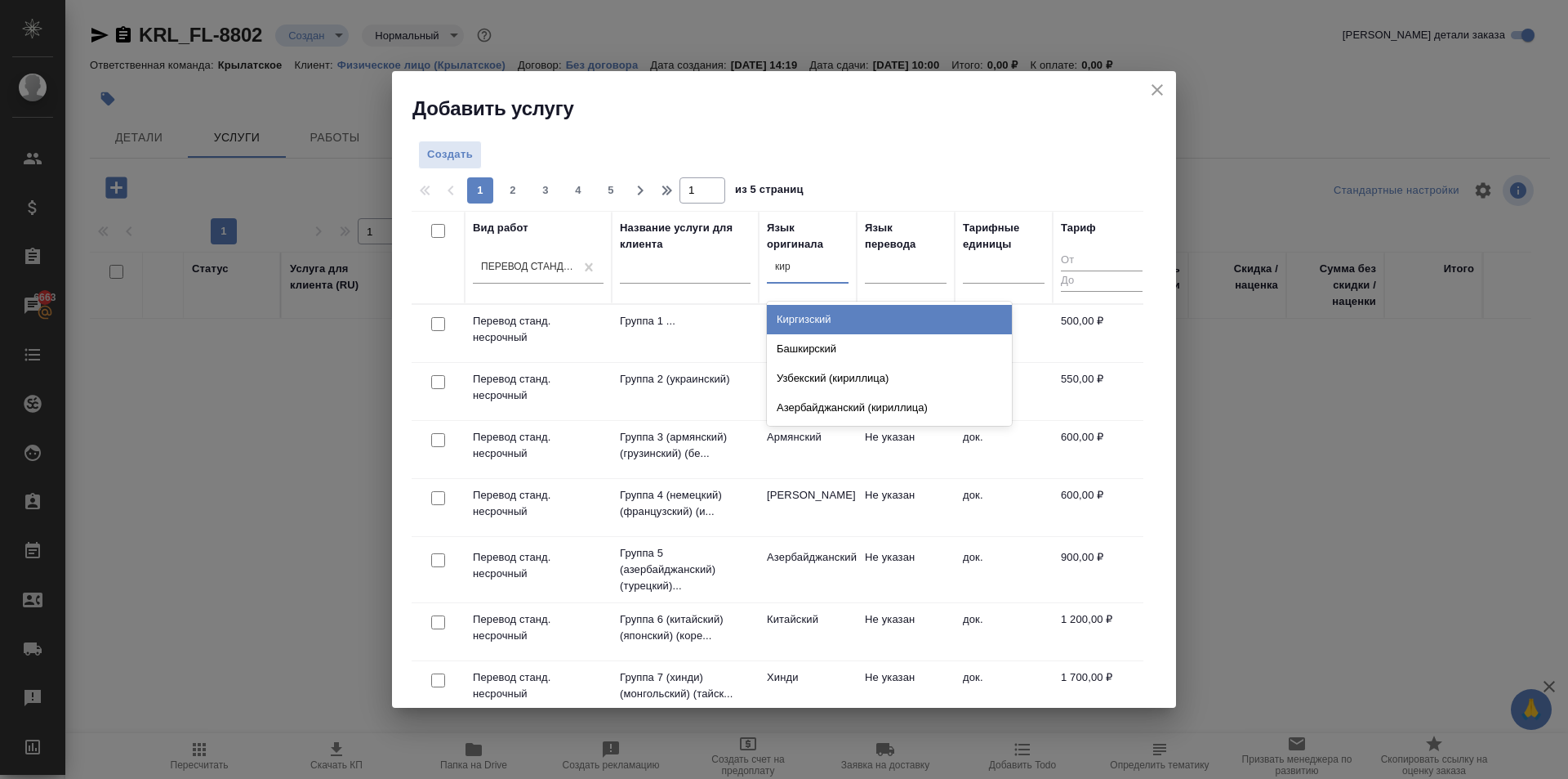
type input "кирг"
click at [800, 318] on div "Киргизский" at bounding box center [889, 319] width 245 height 30
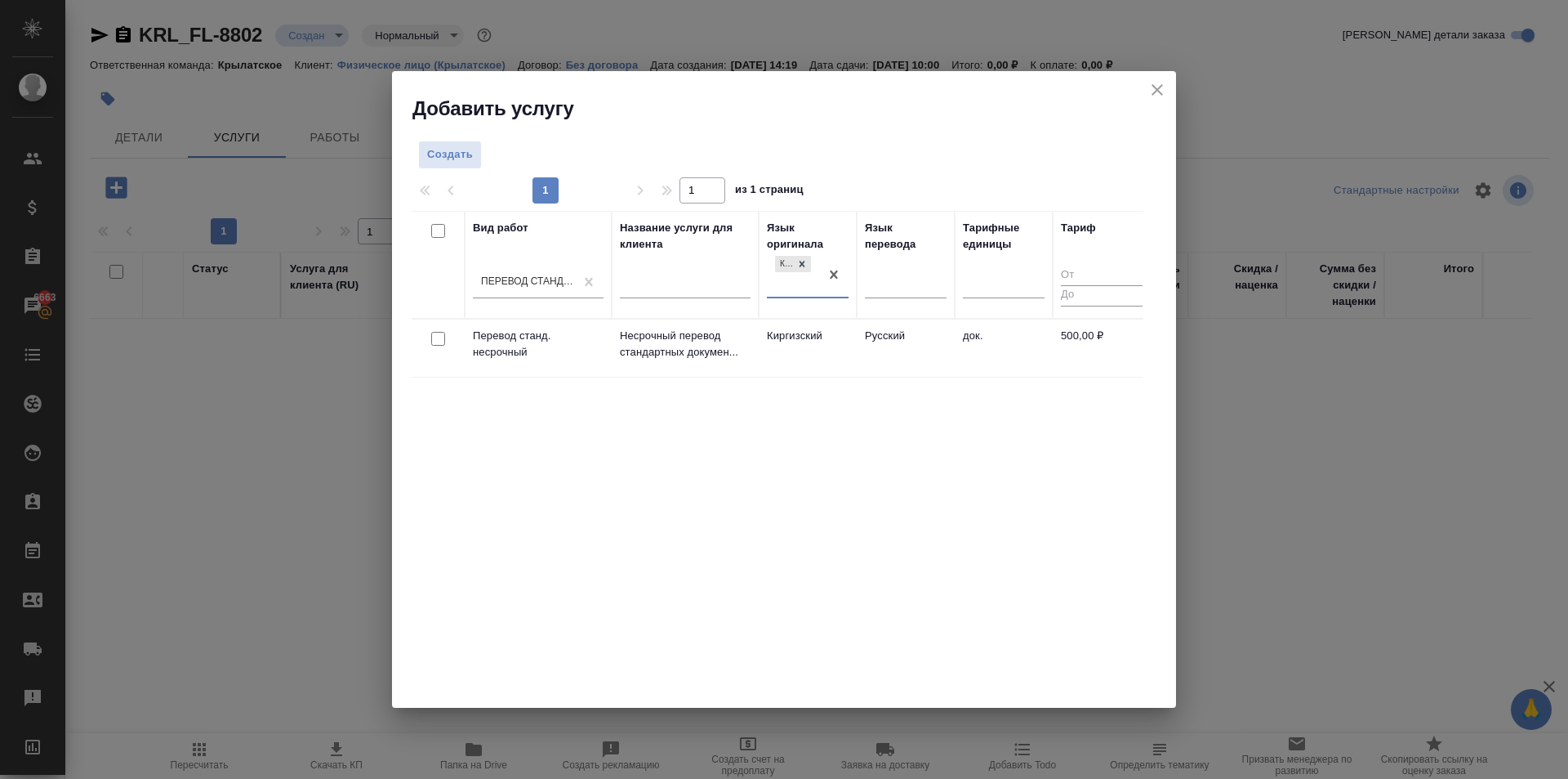
click at [797, 335] on td "Киргизский" at bounding box center [807, 348] width 98 height 58
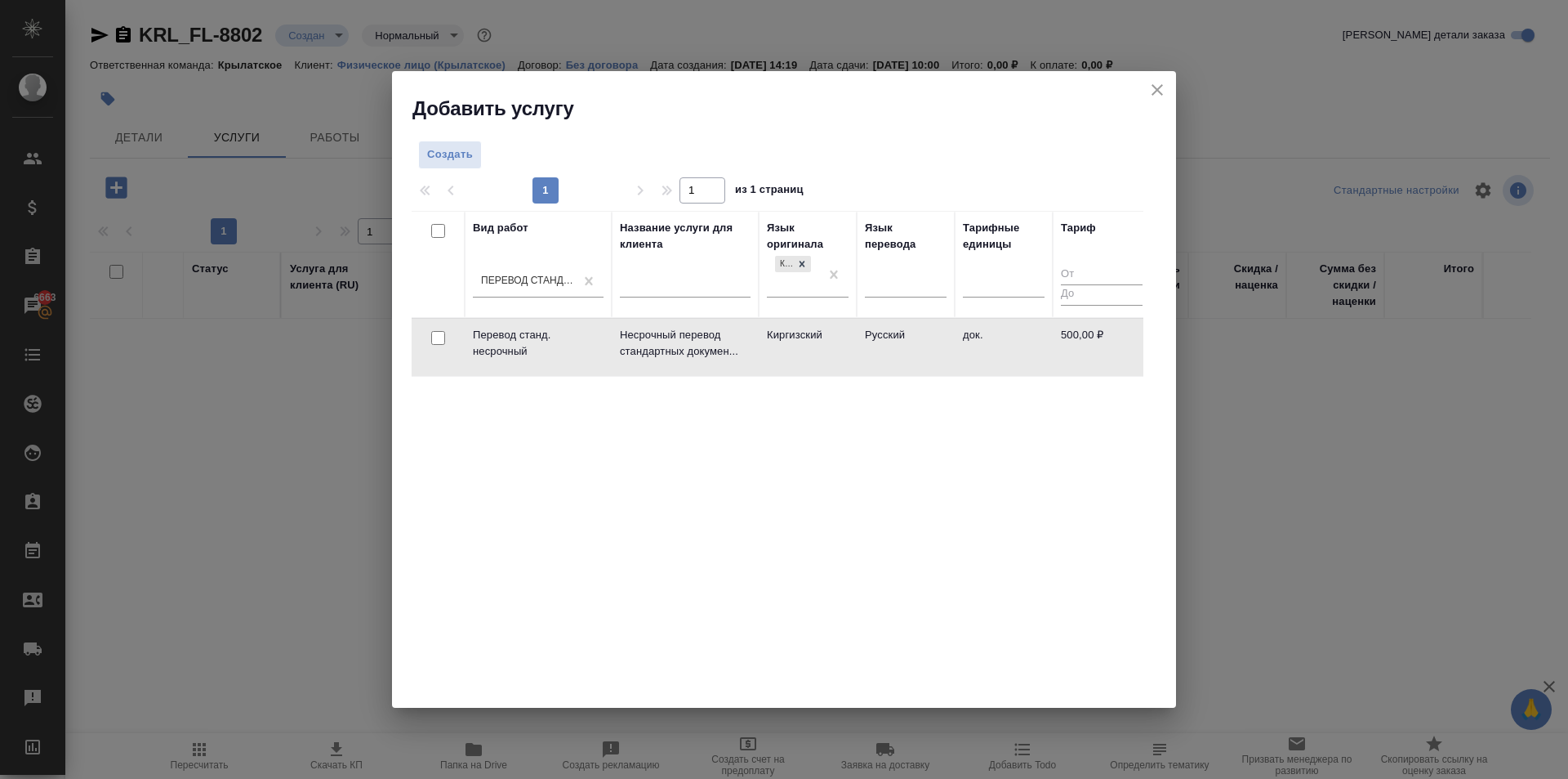
click at [797, 335] on td "Киргизский" at bounding box center [807, 347] width 98 height 58
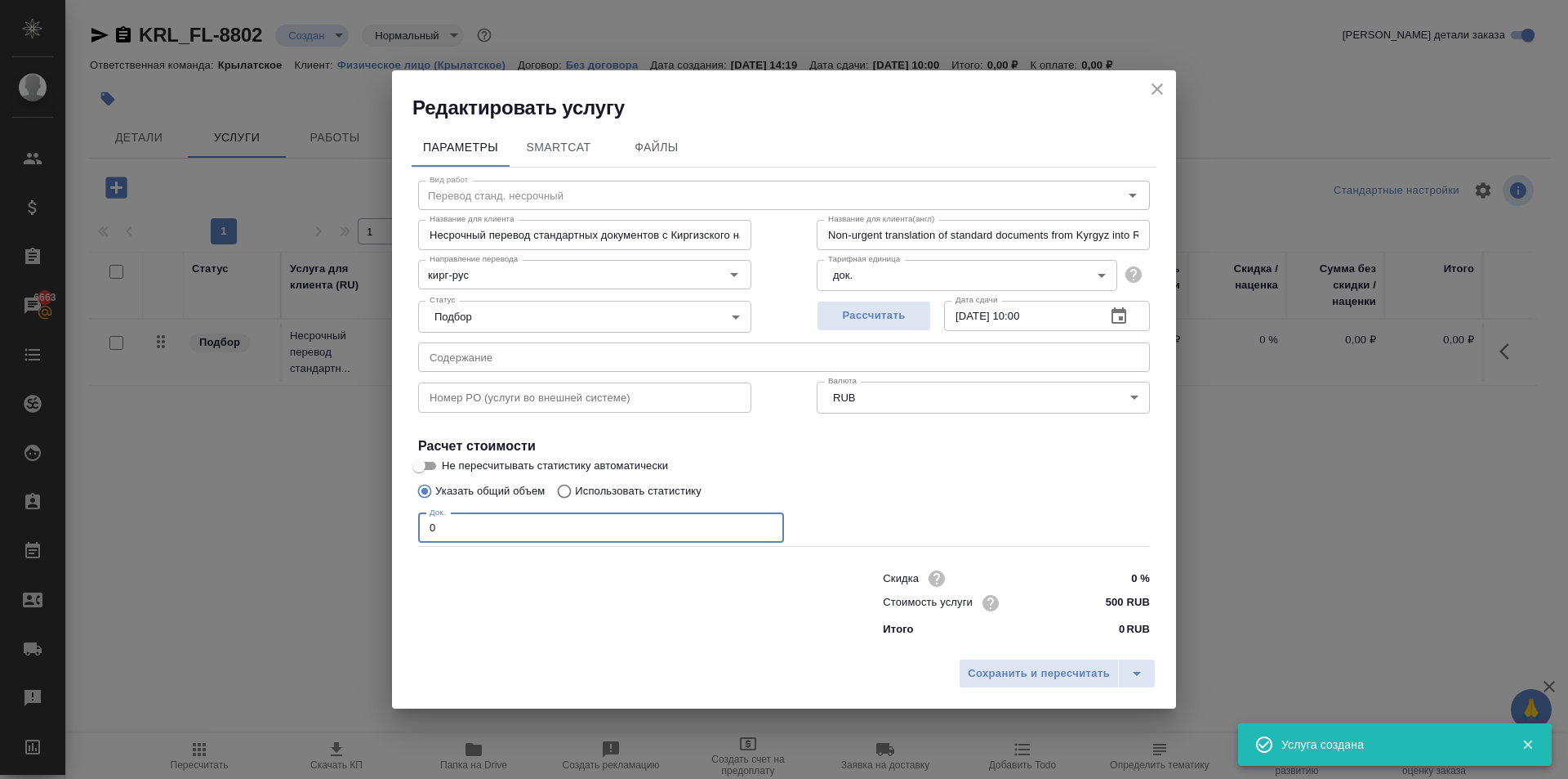
drag, startPoint x: 483, startPoint y: 532, endPoint x: 347, endPoint y: 540, distance: 136.2
click at [335, 541] on div "Редактировать услугу Параметры SmartCat Файлы Вид работ Перевод станд. несрочны…" at bounding box center [784, 390] width 1568 height 779
type input "1"
click at [1079, 658] on button "Сохранить и пересчитать" at bounding box center [1039, 673] width 160 height 30
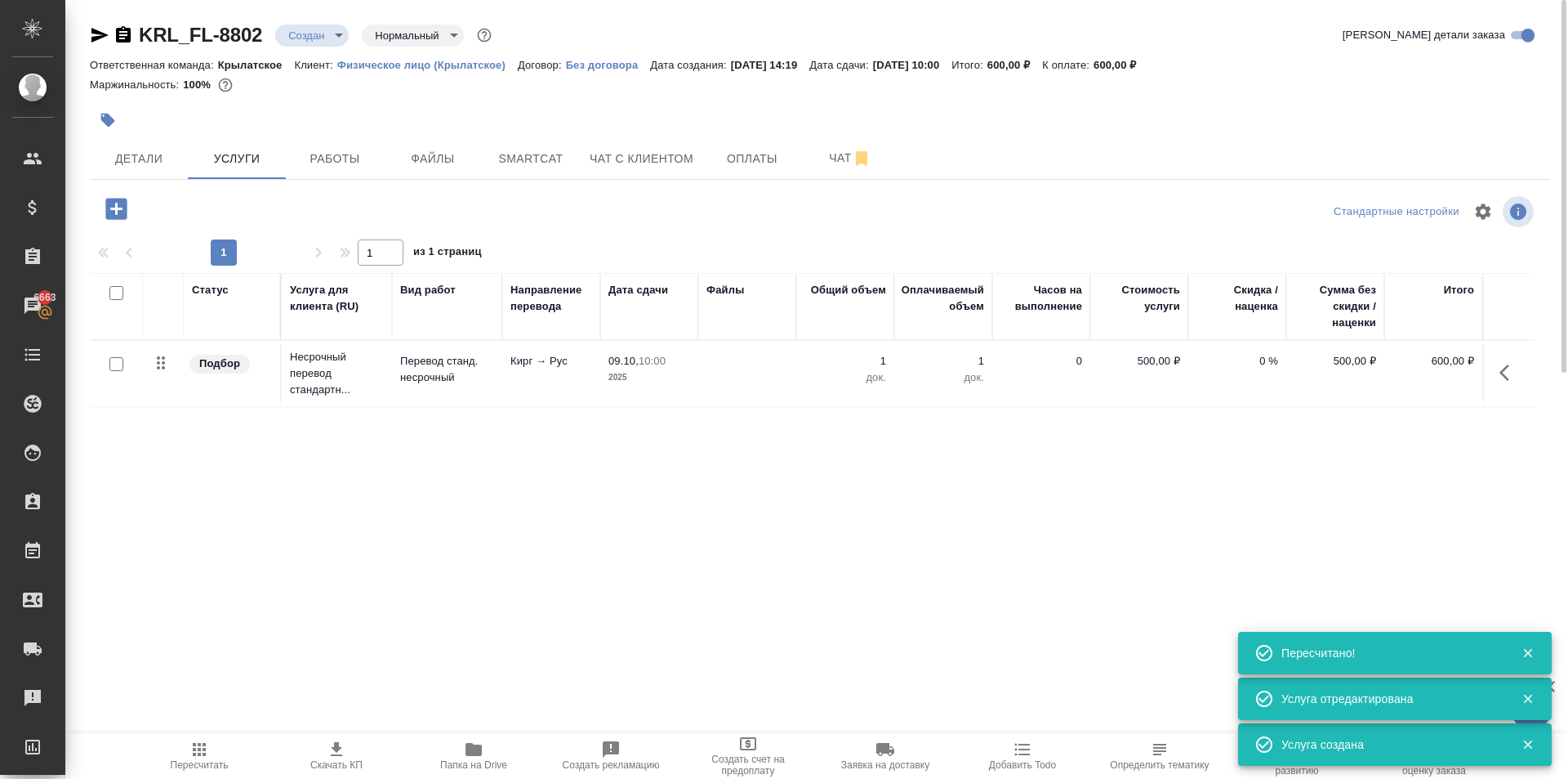
click at [120, 228] on div at bounding box center [334, 212] width 487 height 40
click at [120, 218] on icon "button" at bounding box center [116, 209] width 22 height 22
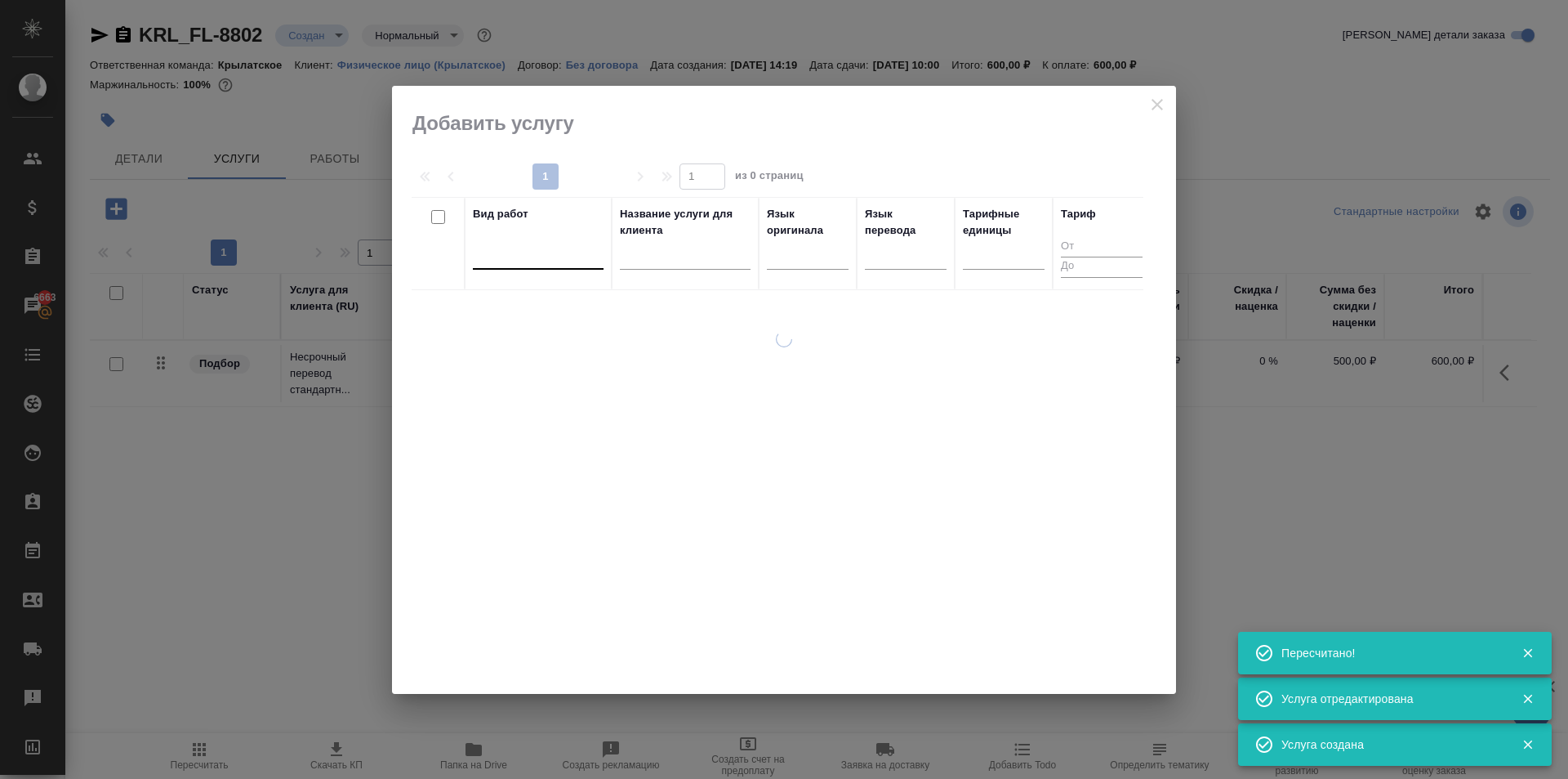
click at [553, 264] on div at bounding box center [538, 253] width 130 height 23
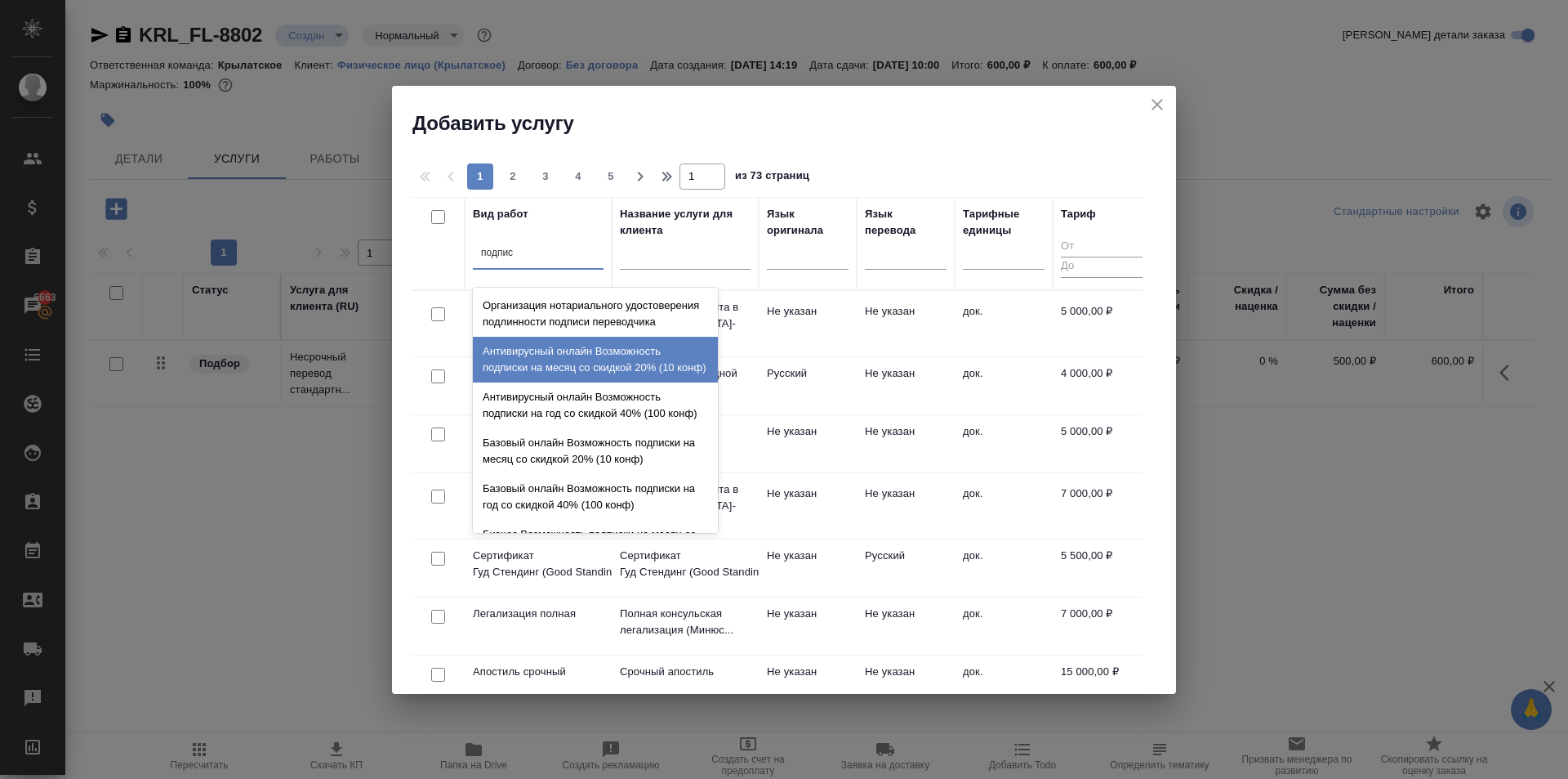
type input "подписи"
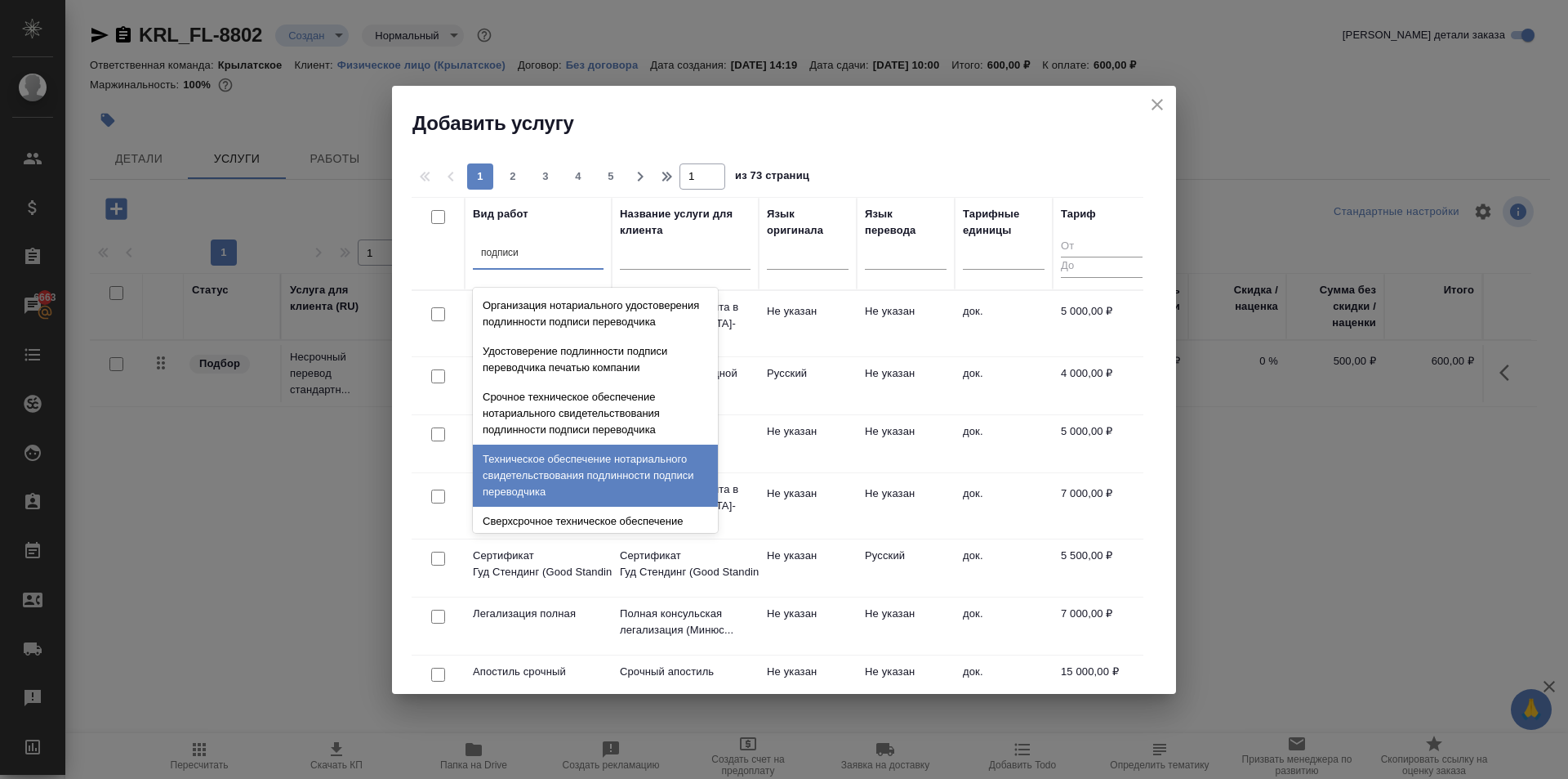
click at [611, 494] on div "Техническое обеспечение нотариального свидетельствования подлинности подписи пе…" at bounding box center [595, 475] width 245 height 62
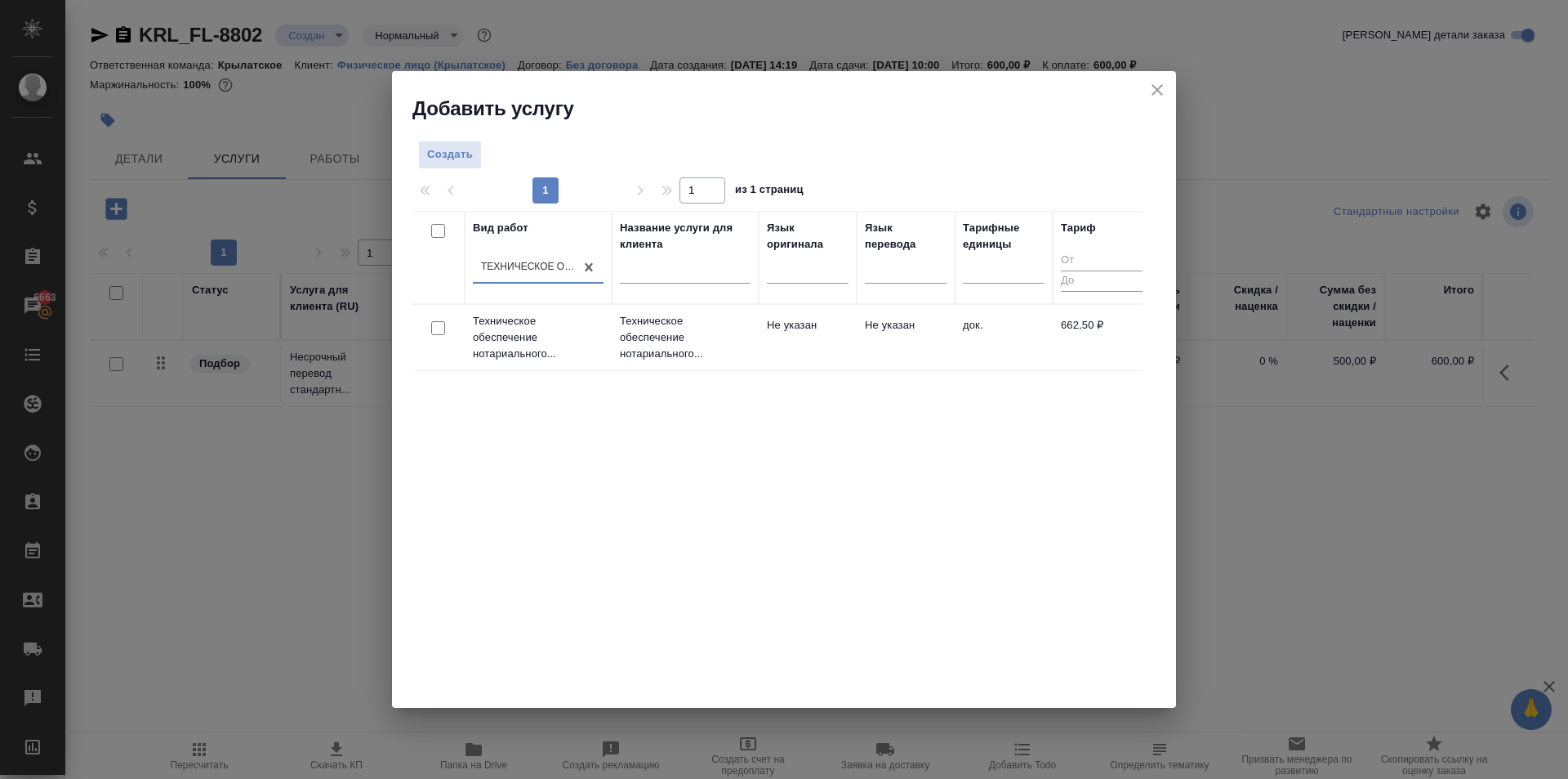
click at [709, 364] on td "Техническое обеспечение нотариального..." at bounding box center [686, 337] width 147 height 66
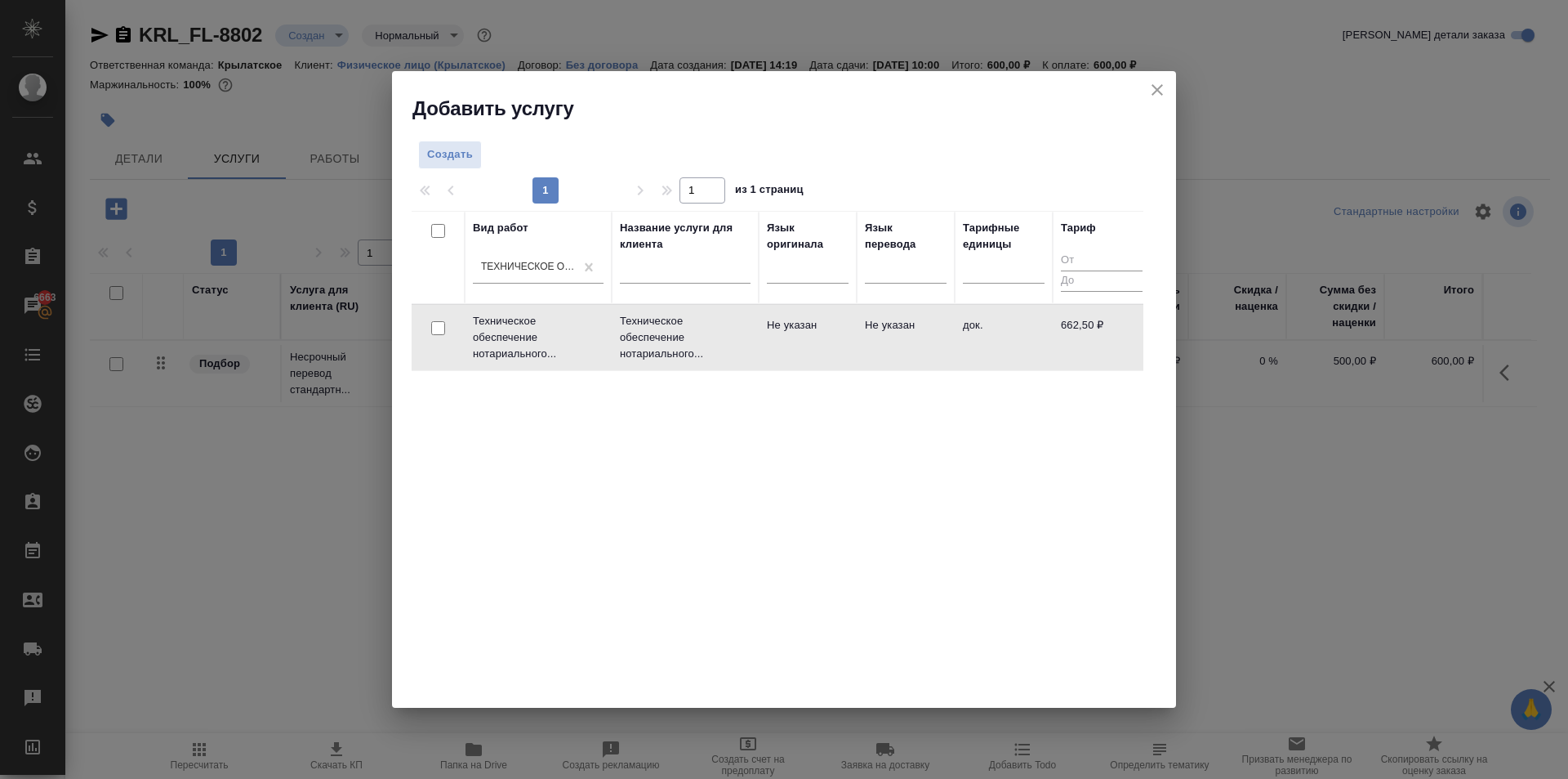
click at [709, 364] on td "Техническое обеспечение нотариального..." at bounding box center [686, 337] width 147 height 66
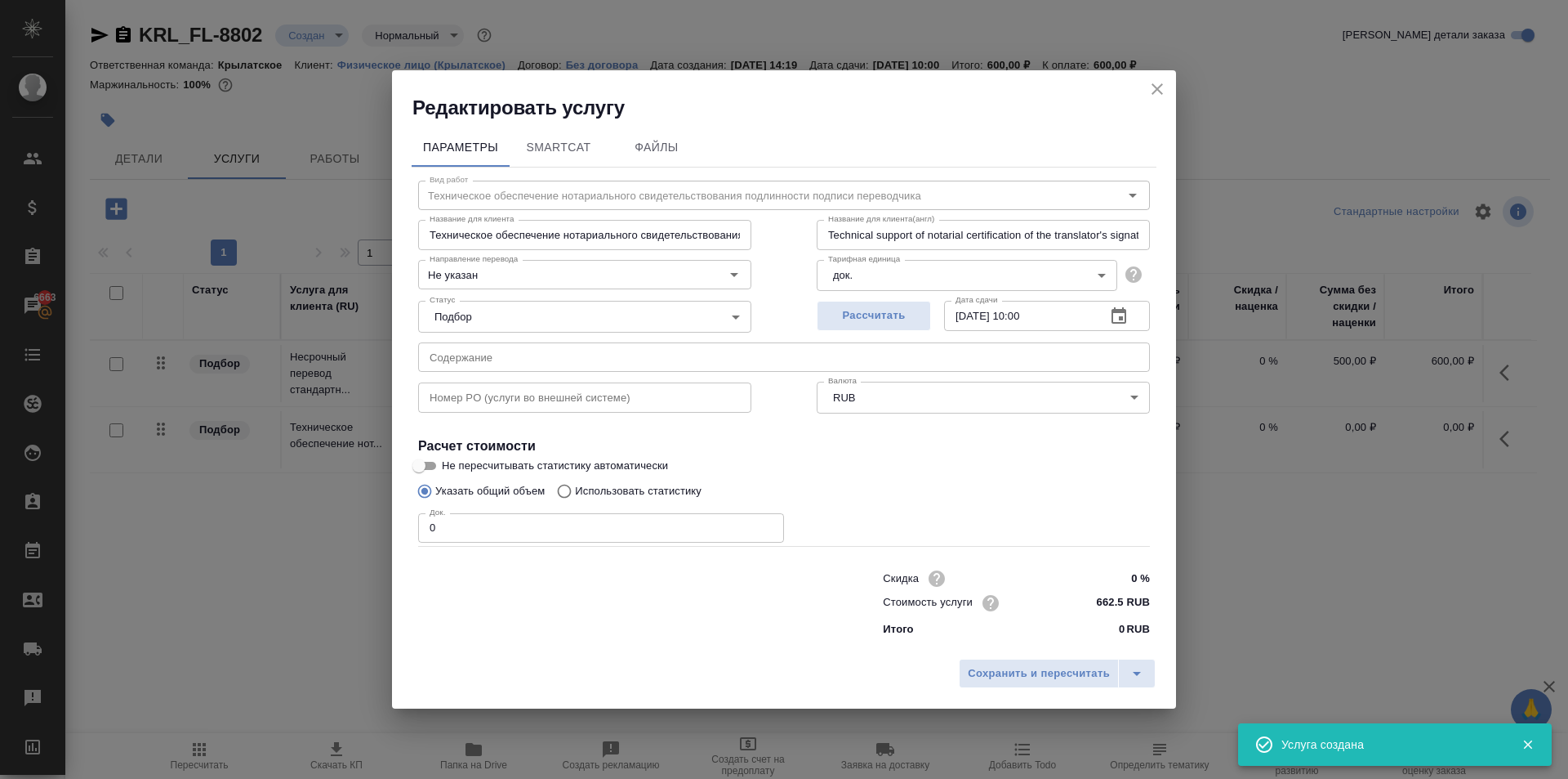
drag, startPoint x: 465, startPoint y: 524, endPoint x: 344, endPoint y: 509, distance: 121.9
click at [344, 509] on div "Редактировать услугу Параметры SmartCat Файлы Вид работ Техническое обеспечение…" at bounding box center [784, 390] width 1568 height 779
type input "1"
click at [1071, 668] on span "Сохранить и пересчитать" at bounding box center [1039, 674] width 142 height 19
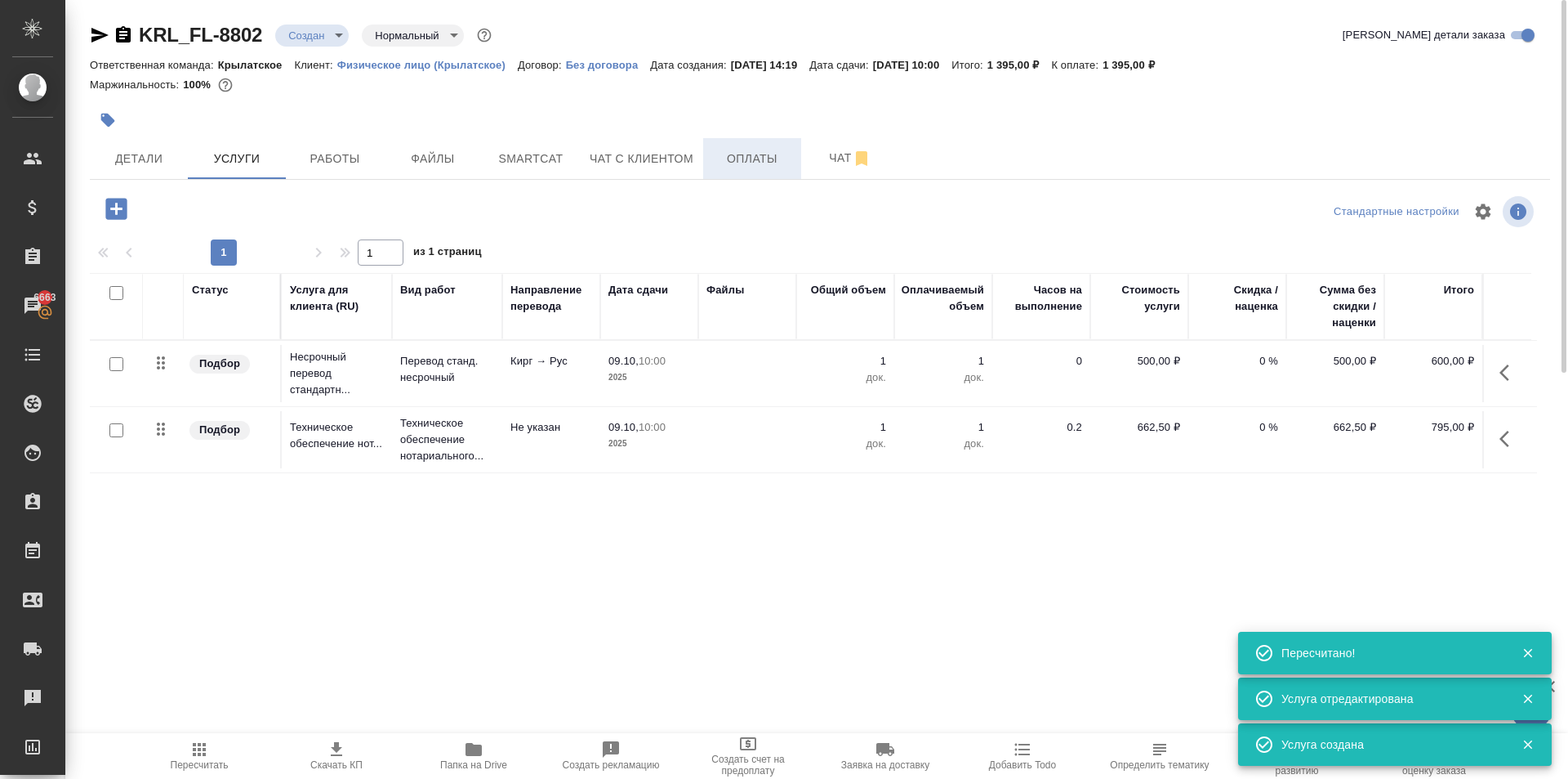
click at [711, 166] on button "Оплаты" at bounding box center [752, 158] width 98 height 40
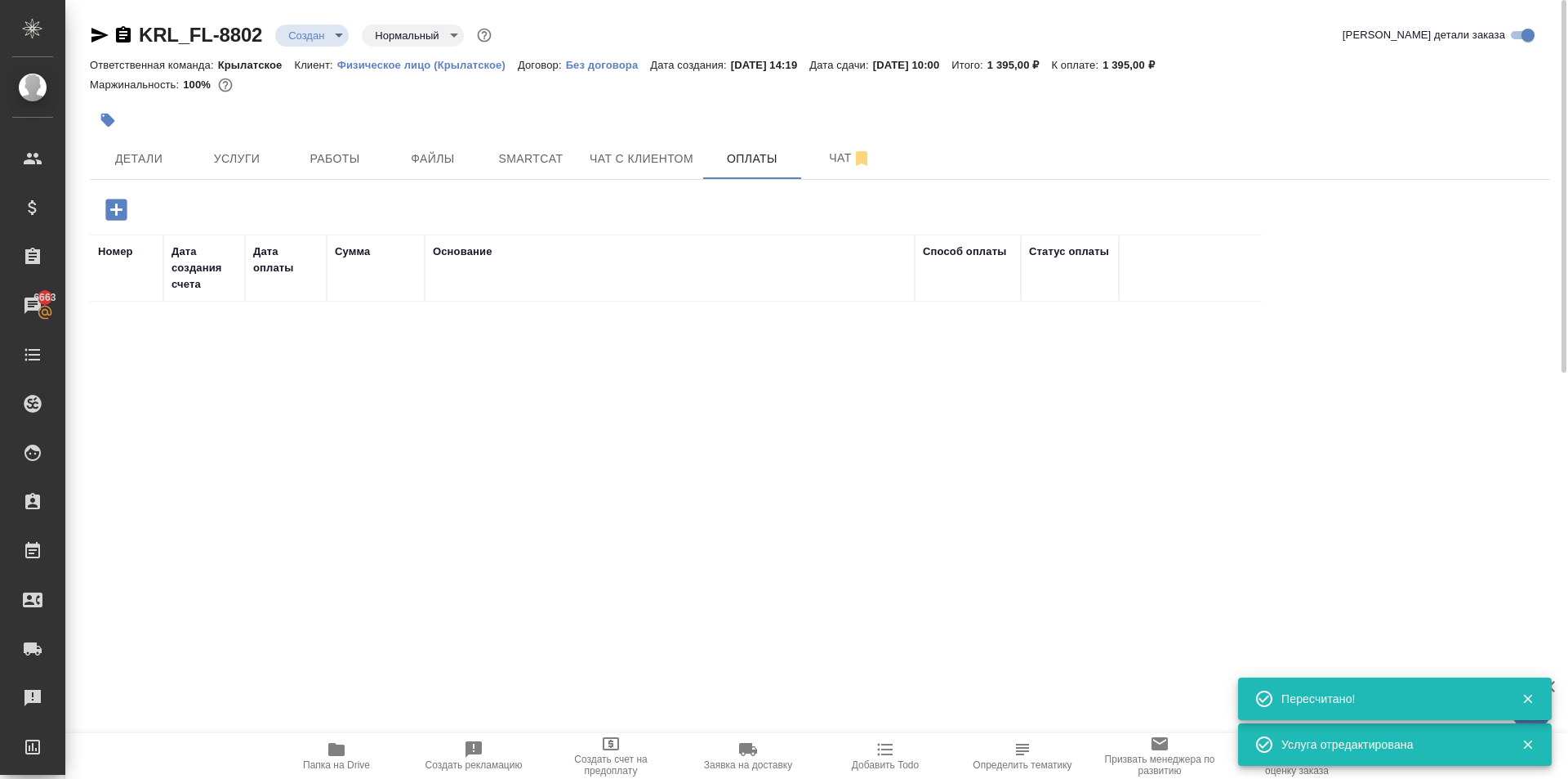
click at [123, 214] on icon "button" at bounding box center [116, 210] width 22 height 22
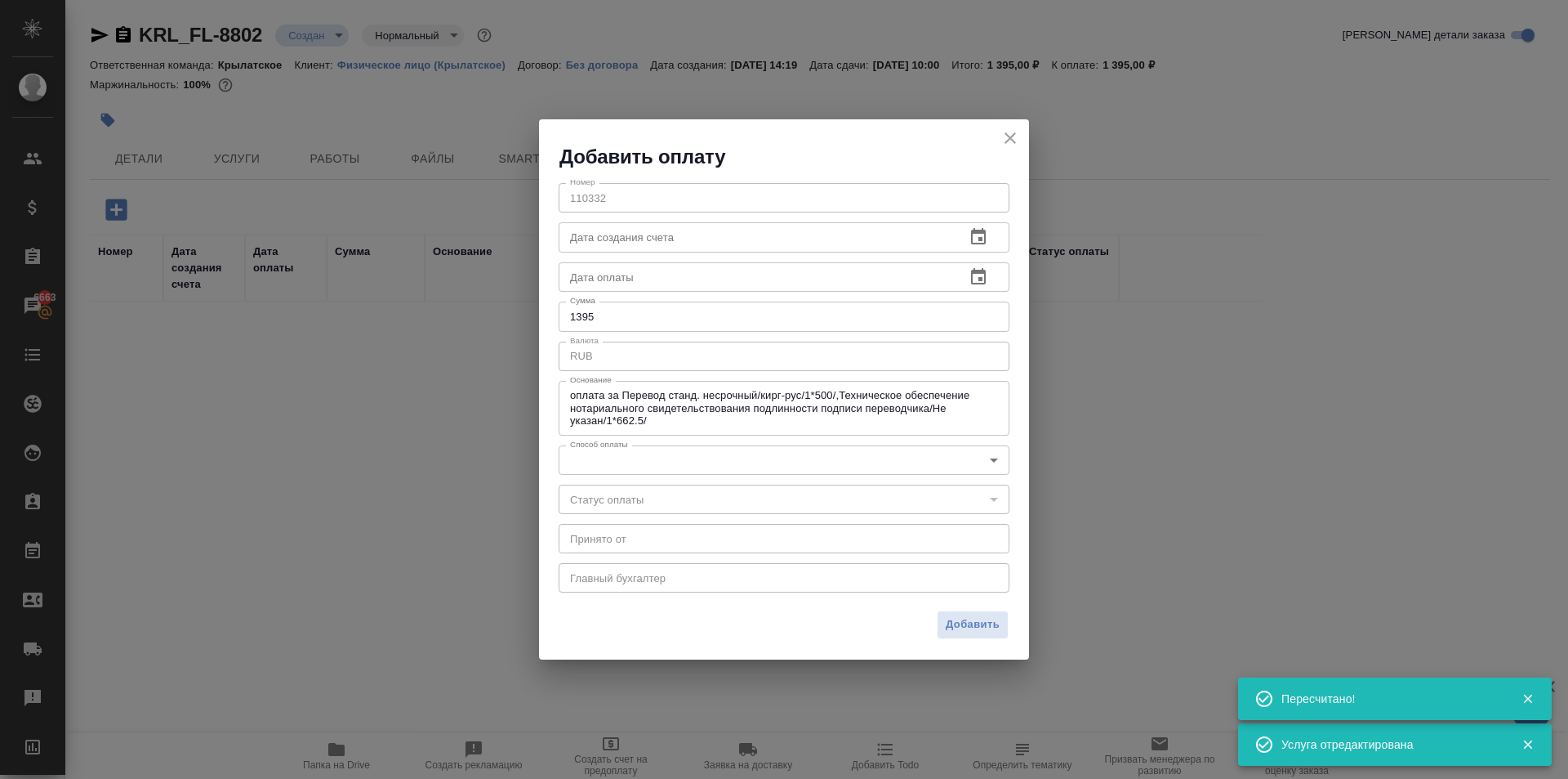
click at [690, 461] on body "🙏 .cls-1 fill:#fff; AWATERA Kasymov Timur Клиенты Спецификации Заказы 6663 Чаты…" at bounding box center [784, 390] width 1568 height 779
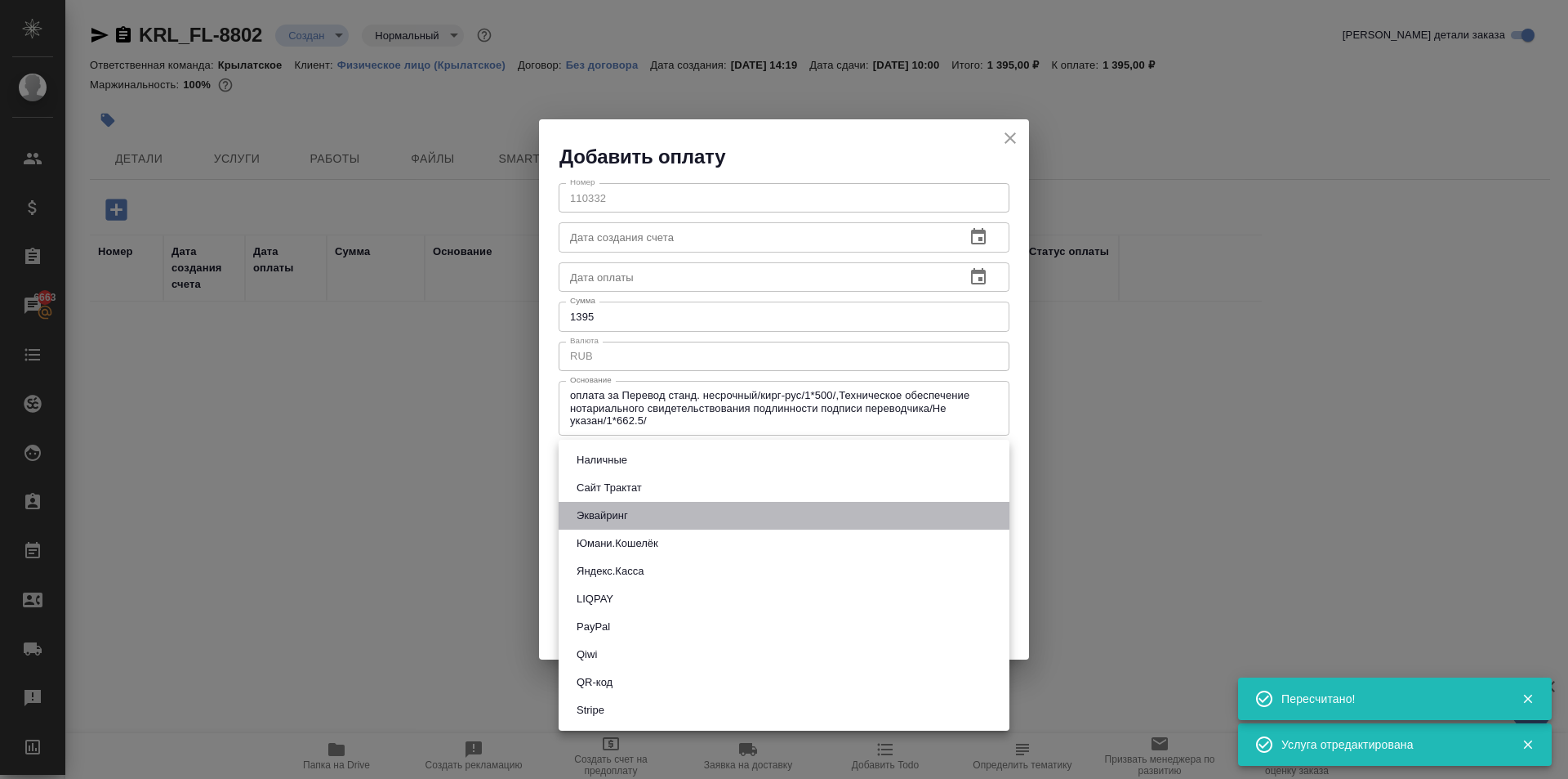
drag, startPoint x: 603, startPoint y: 514, endPoint x: 646, endPoint y: 526, distance: 44.6
click at [606, 515] on button "Эквайринг" at bounding box center [602, 515] width 61 height 18
type input "acquiring"
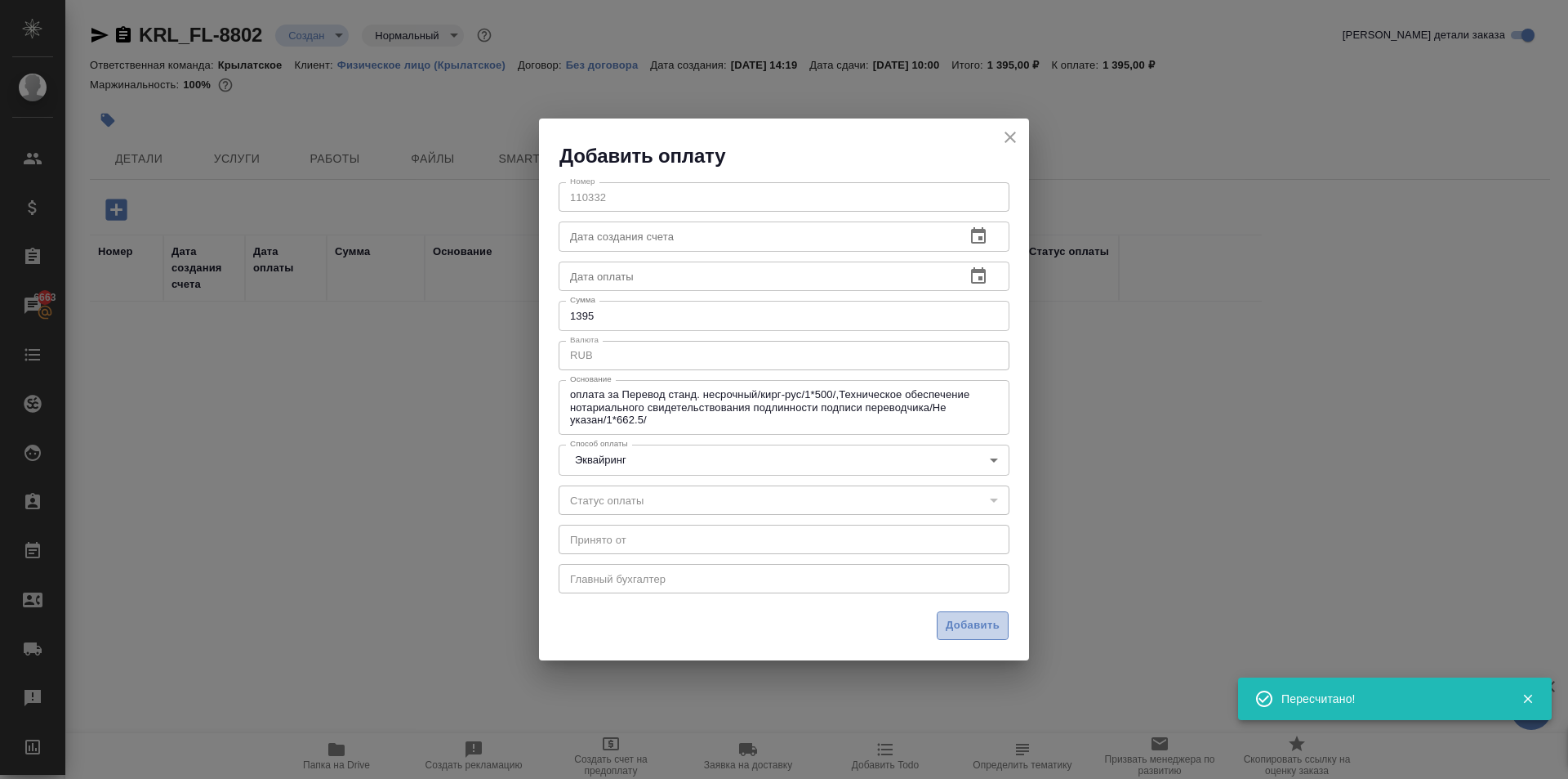
click at [1001, 621] on button "Добавить" at bounding box center [973, 626] width 72 height 29
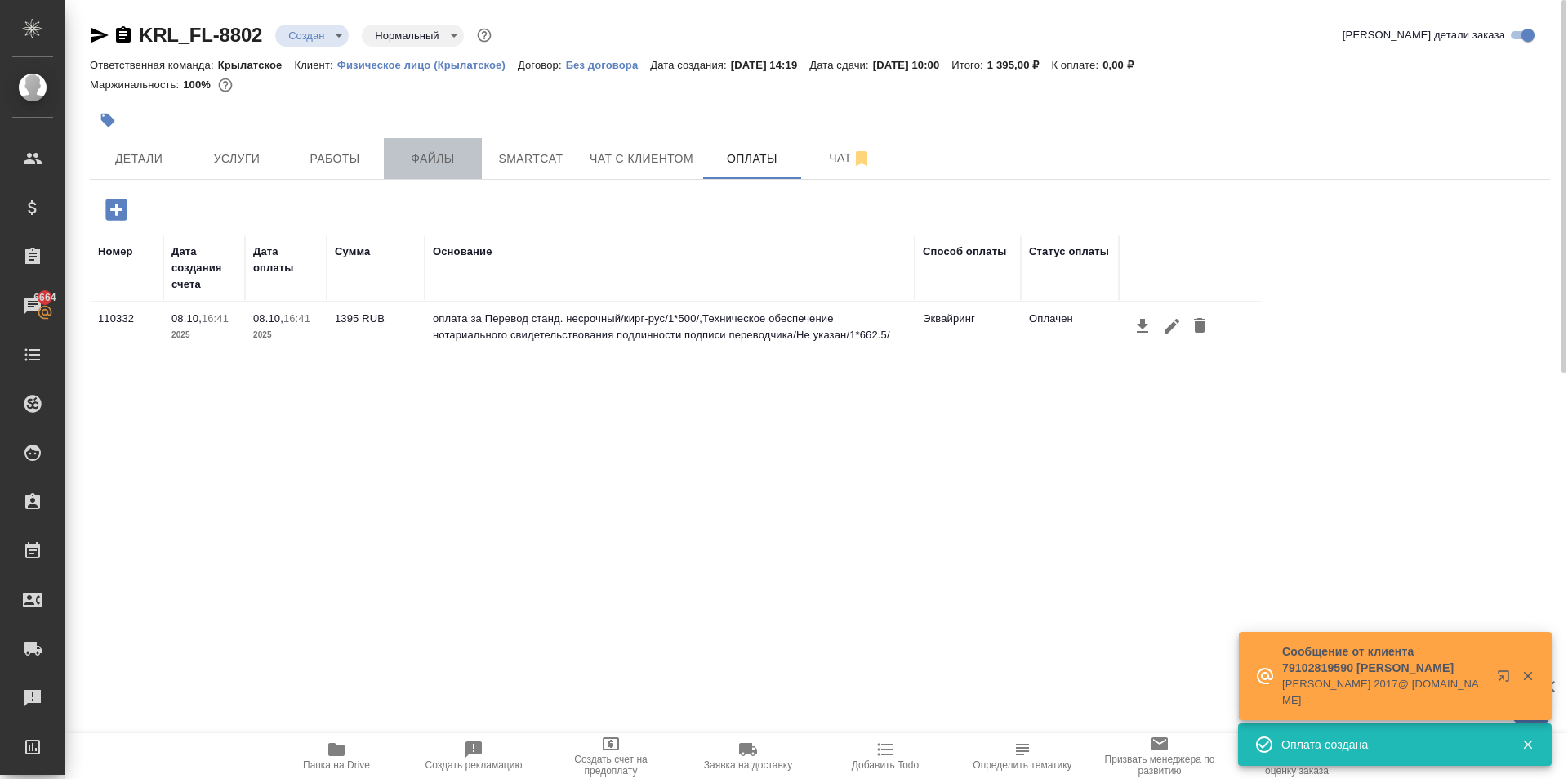
click at [455, 148] on button "Файлы" at bounding box center [432, 158] width 98 height 40
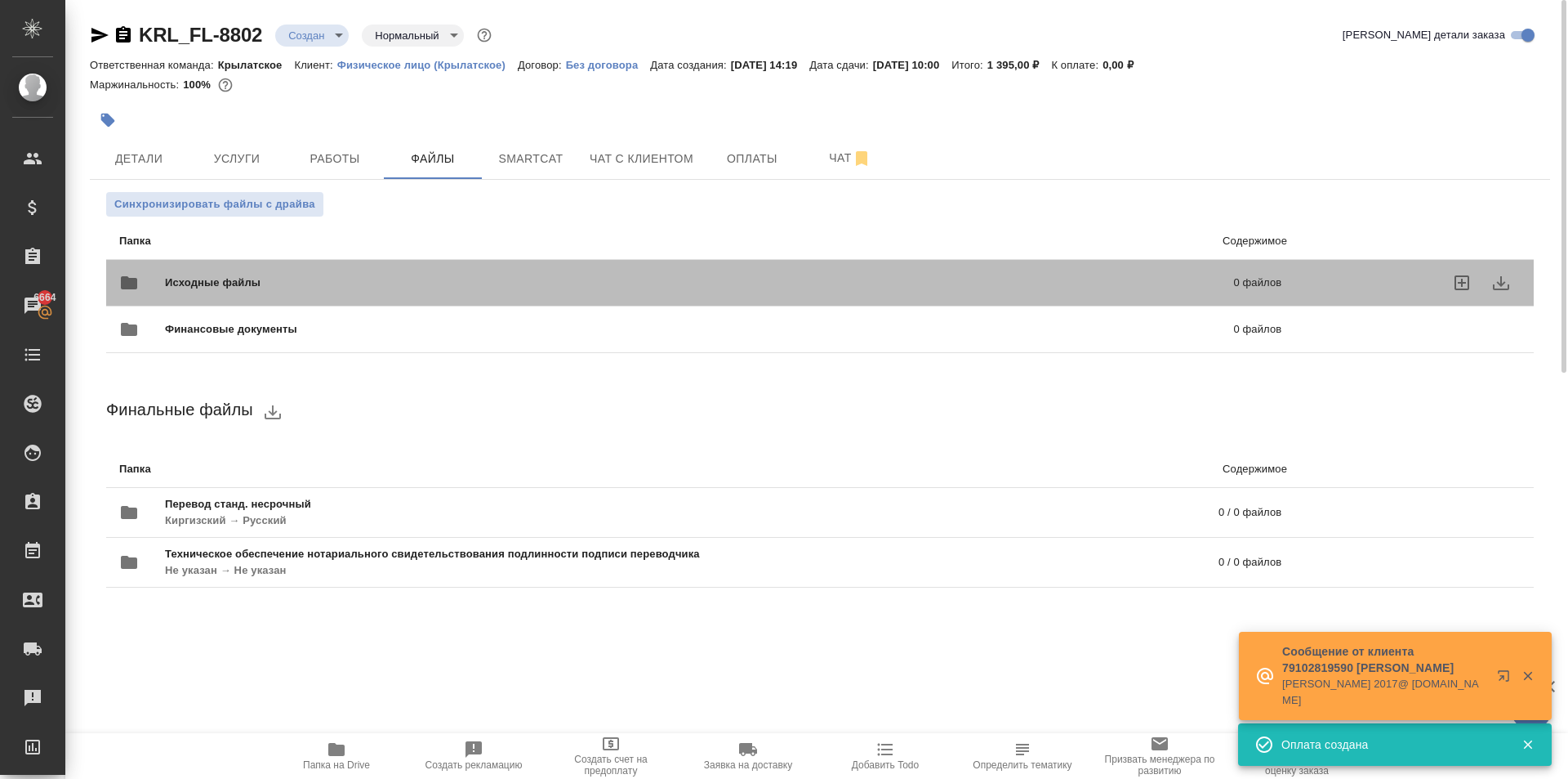
click at [223, 258] on div "Исходные файлы 0 файлов" at bounding box center [699, 282] width 1195 height 72
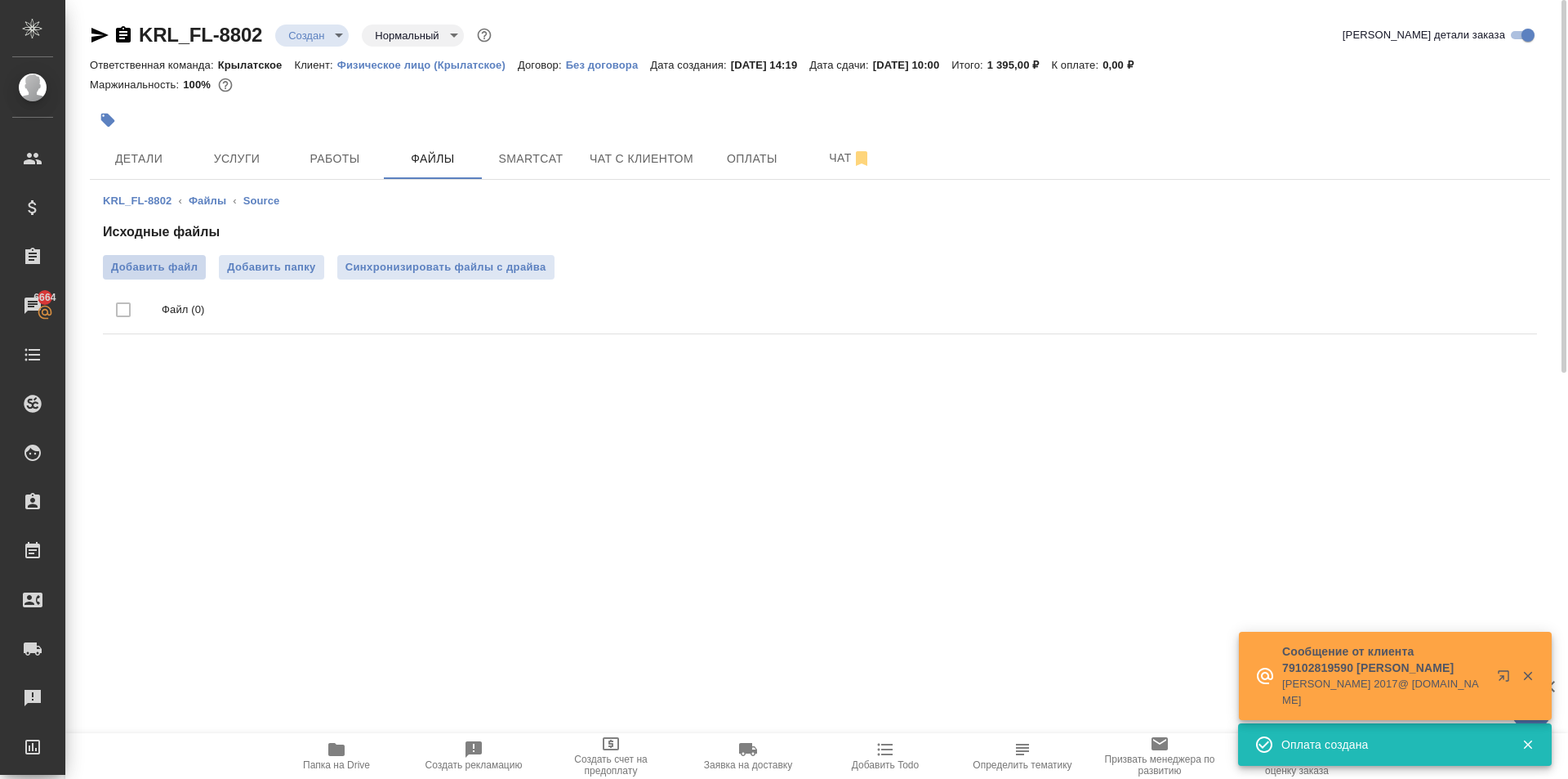
click at [166, 264] on span "Добавить файл" at bounding box center [155, 267] width 86 height 16
click at [0, 0] on input "Добавить файл" at bounding box center [0, 0] width 0 height 0
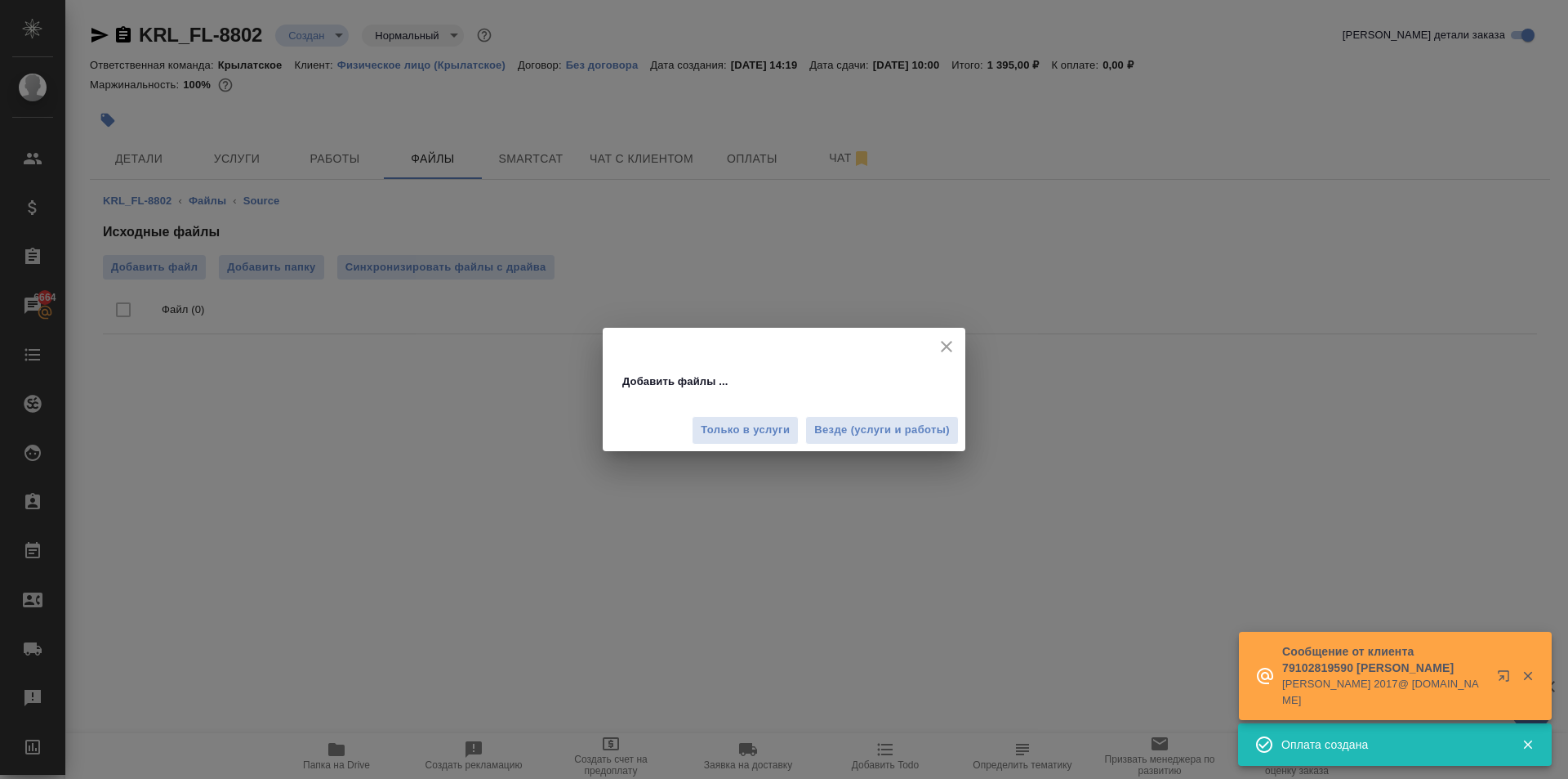
click at [897, 429] on span "Везде (услуги и работы)" at bounding box center [882, 430] width 136 height 19
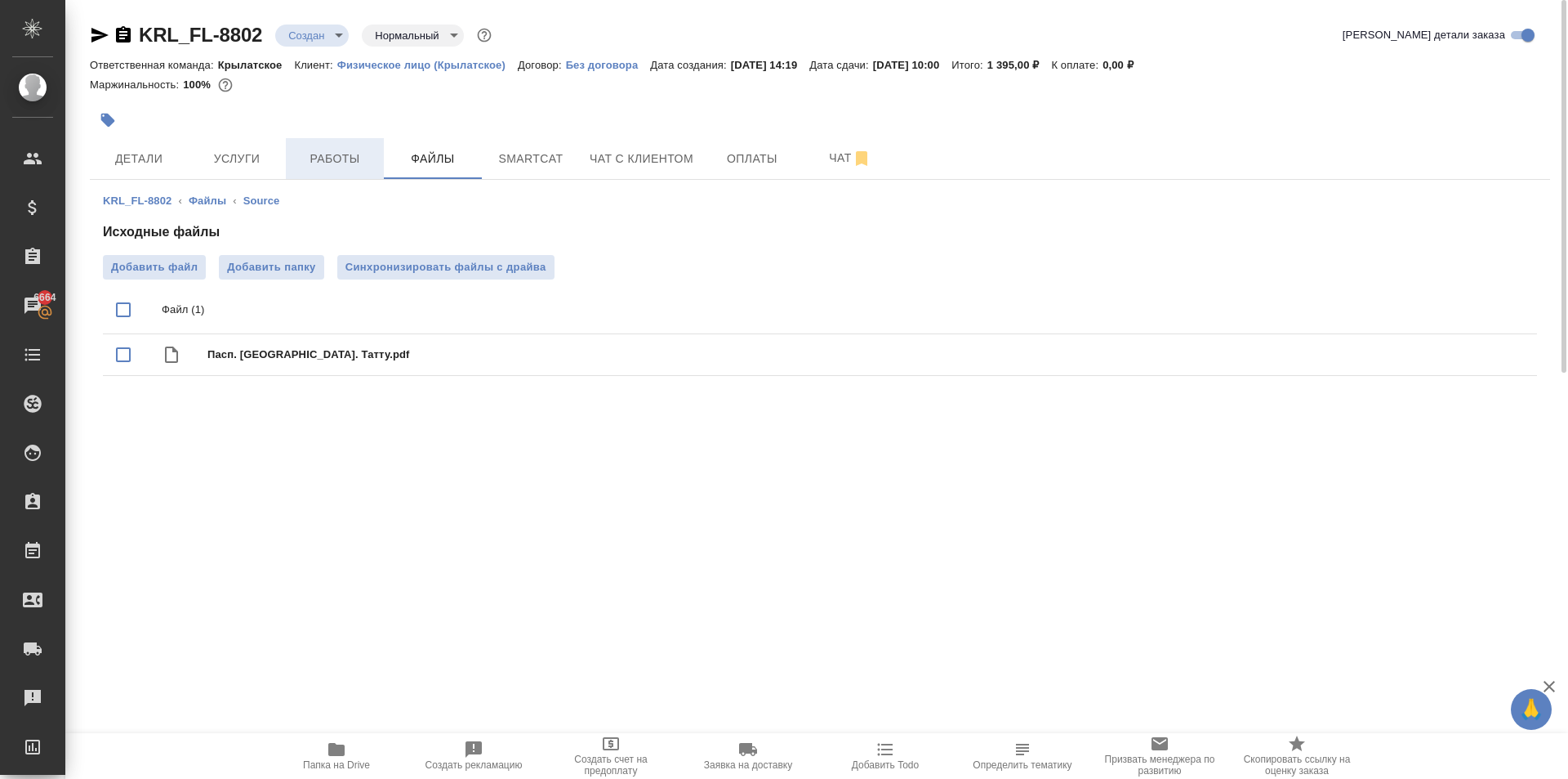
click at [348, 171] on button "Работы" at bounding box center [334, 158] width 98 height 40
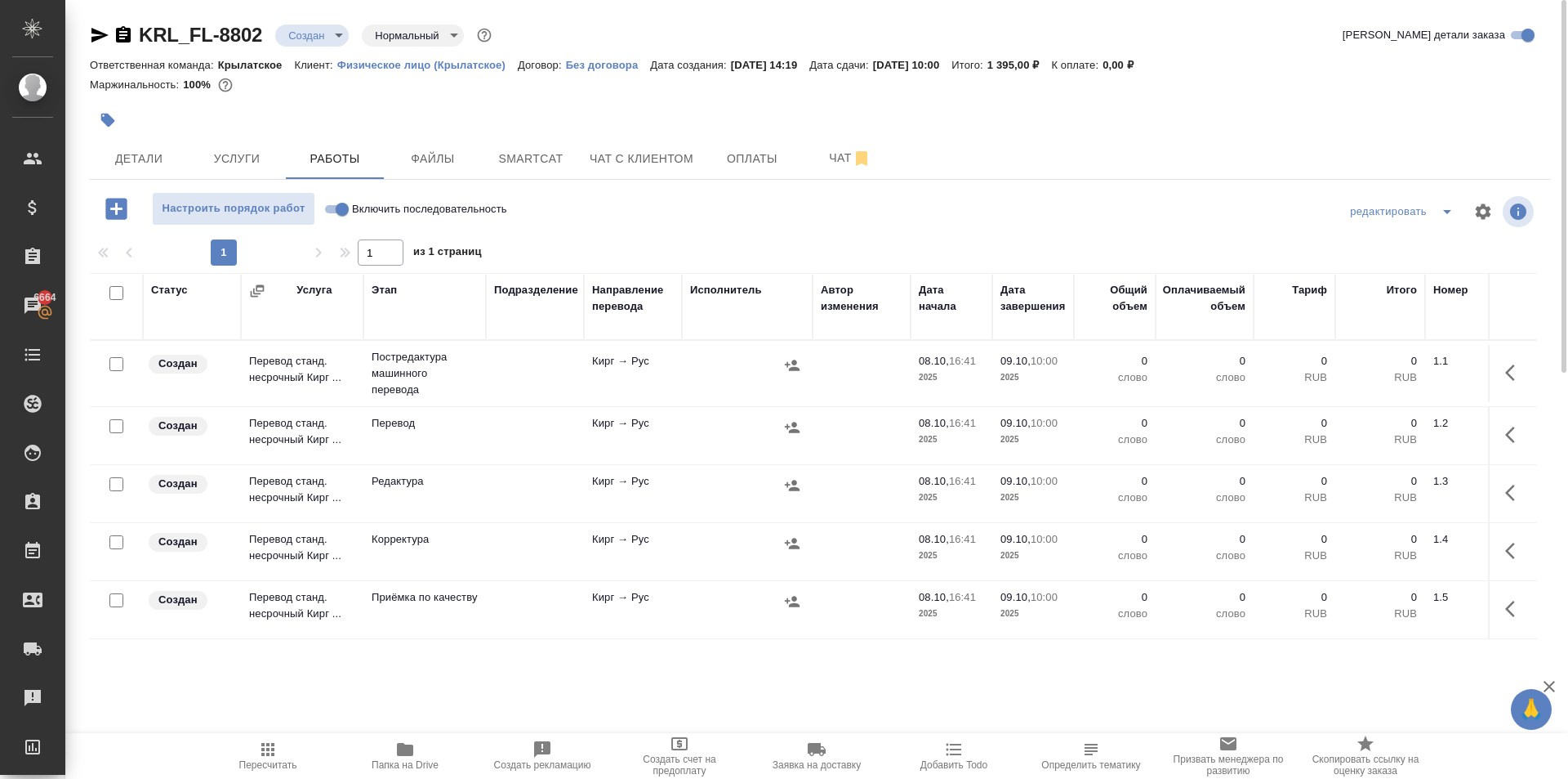
click at [334, 201] on input "Включить последовательность" at bounding box center [342, 210] width 58 height 20
checkbox input "true"
click at [113, 293] on input "checkbox" at bounding box center [116, 292] width 13 height 13
checkbox input "true"
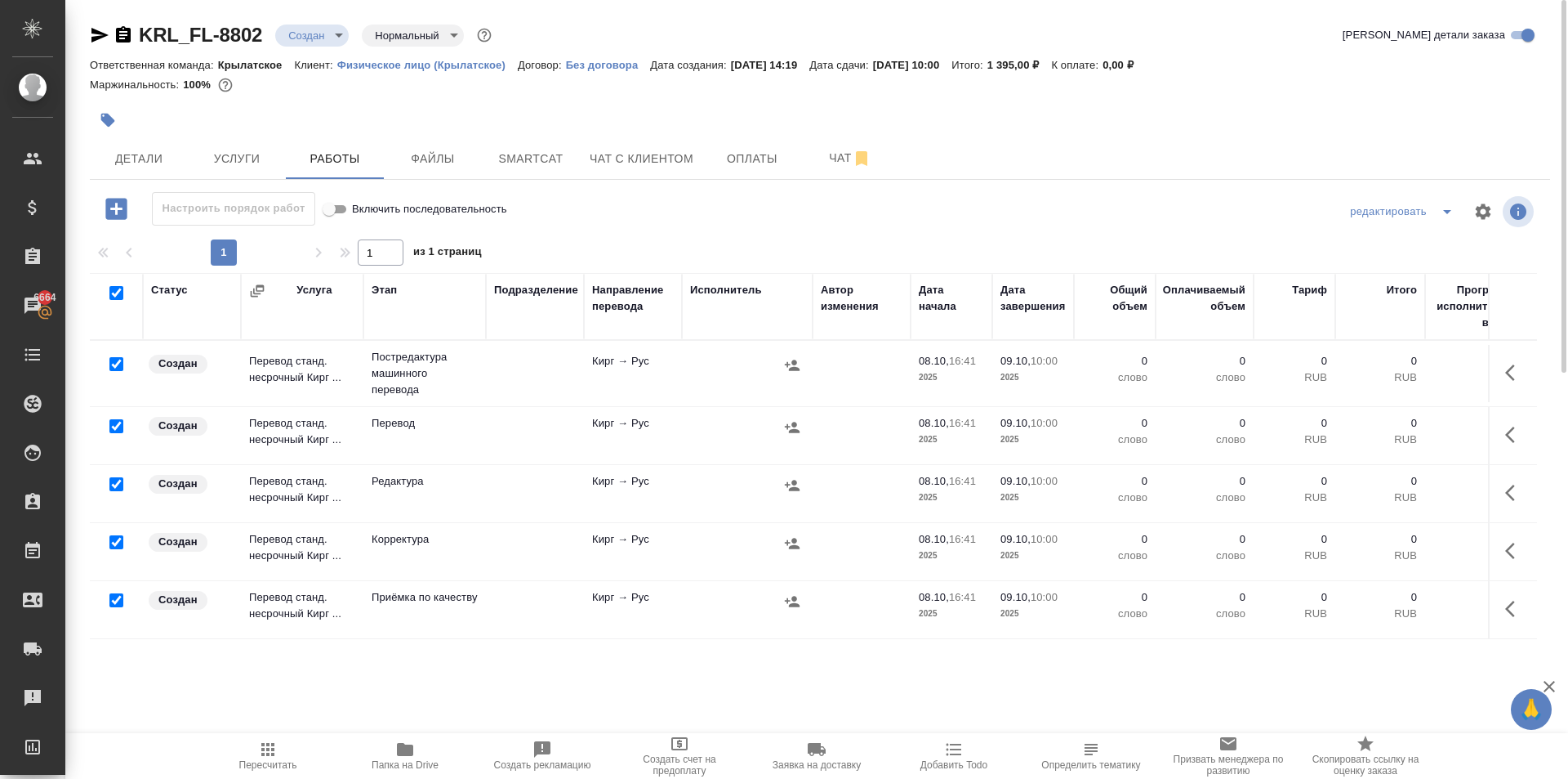
checkbox input "true"
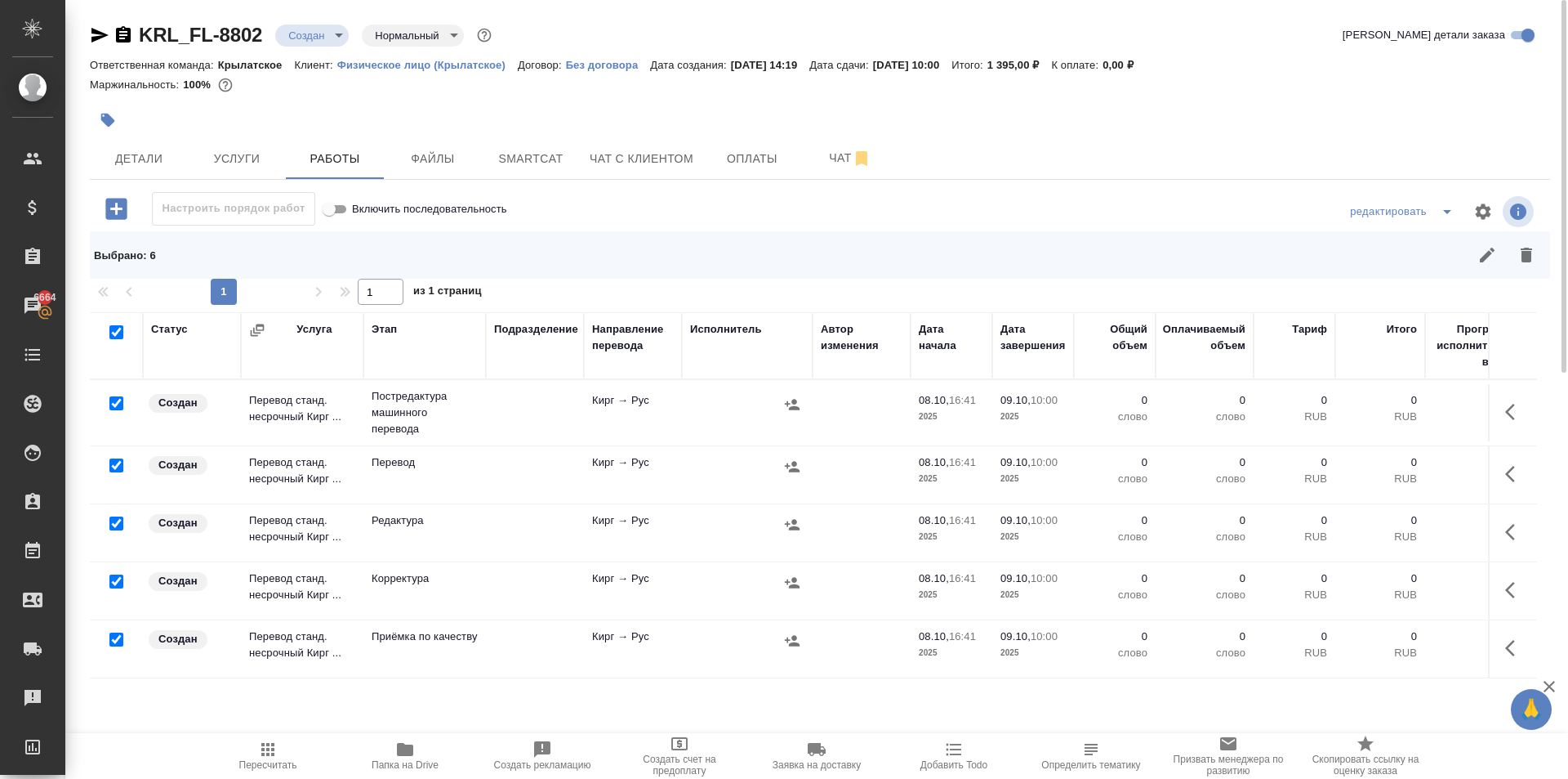
click at [117, 462] on input "checkbox" at bounding box center [116, 465] width 13 height 13
checkbox input "false"
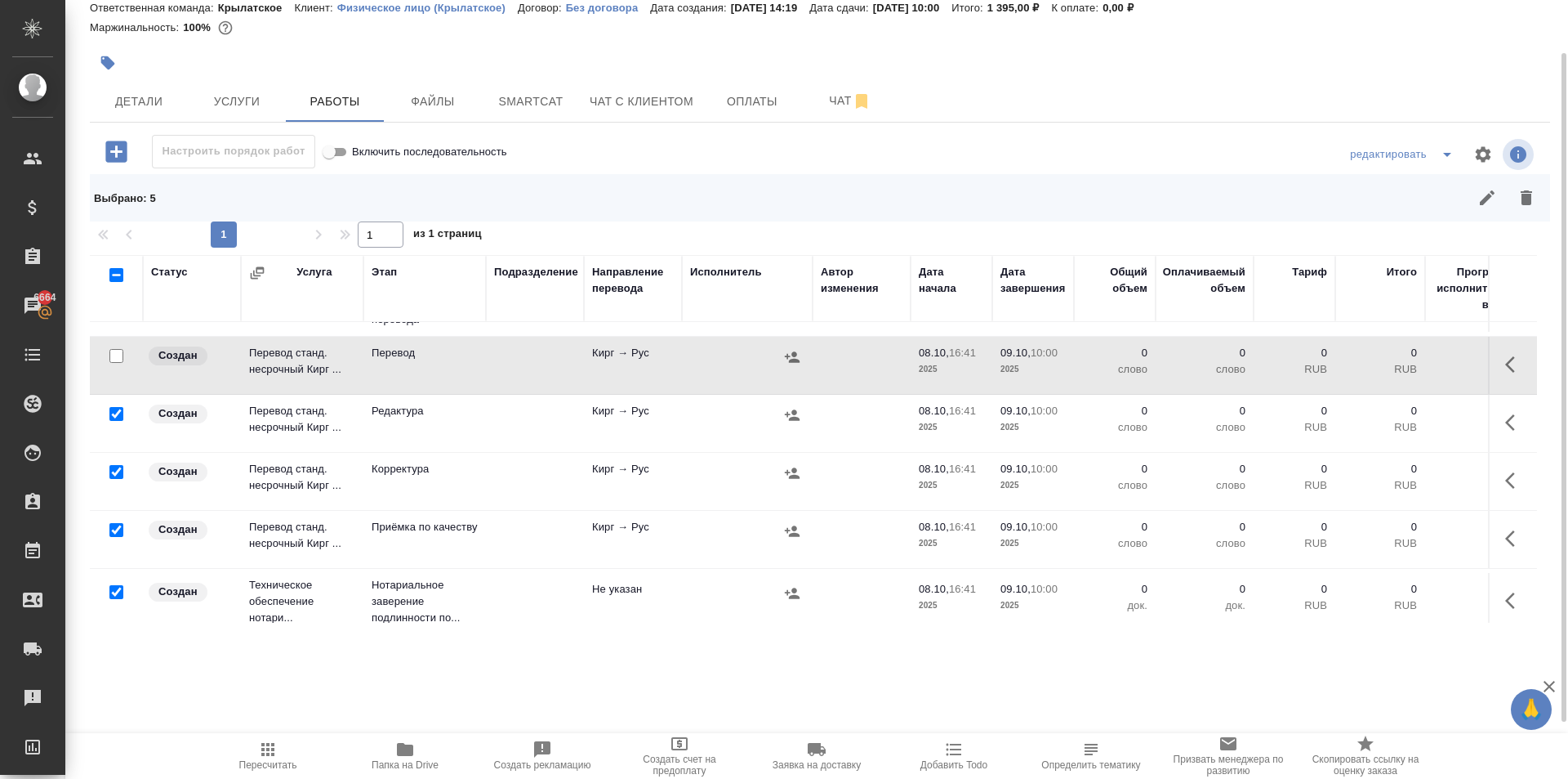
scroll to position [76, 0]
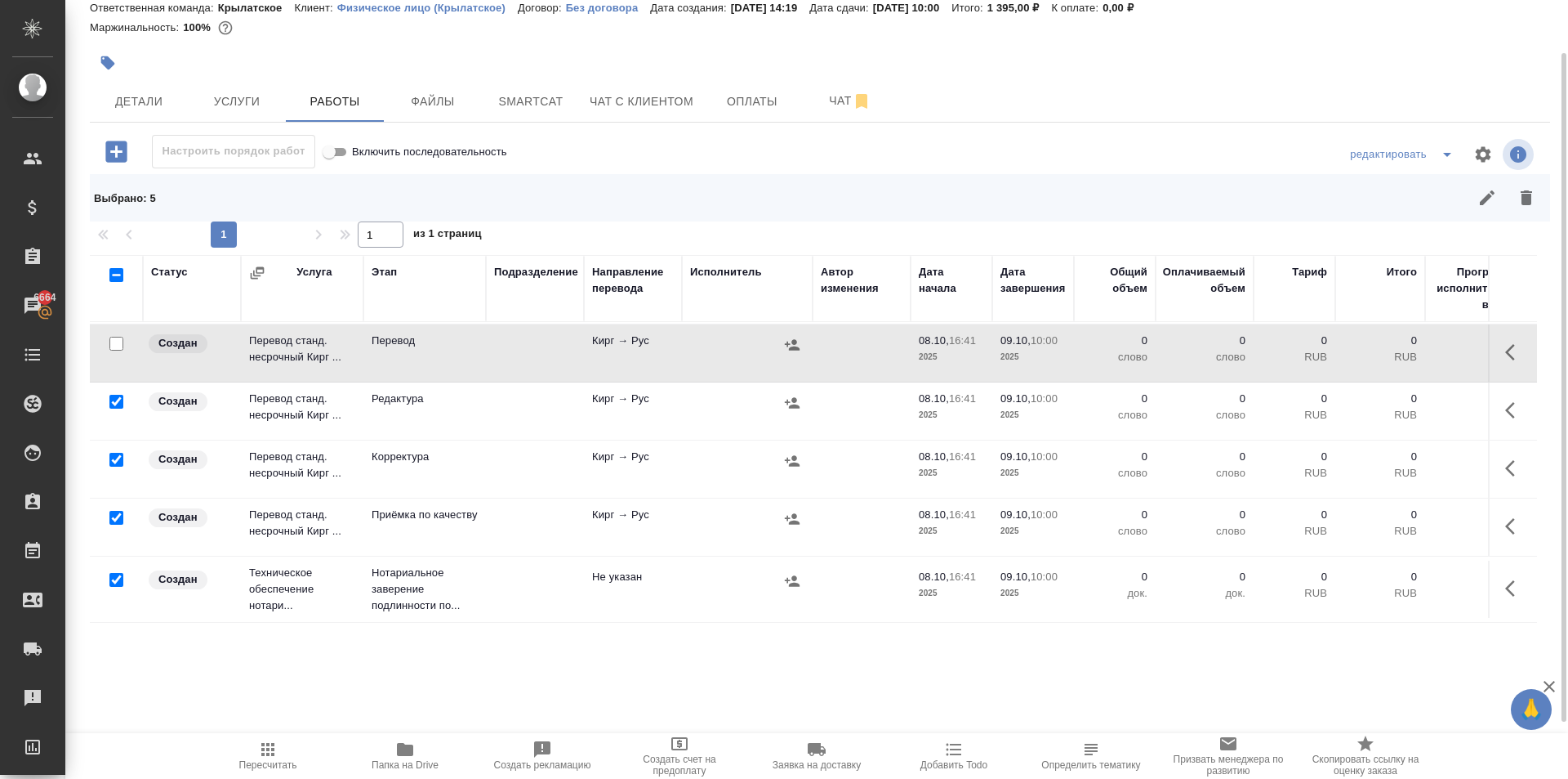
click at [111, 573] on input "checkbox" at bounding box center [116, 579] width 13 height 13
checkbox input "false"
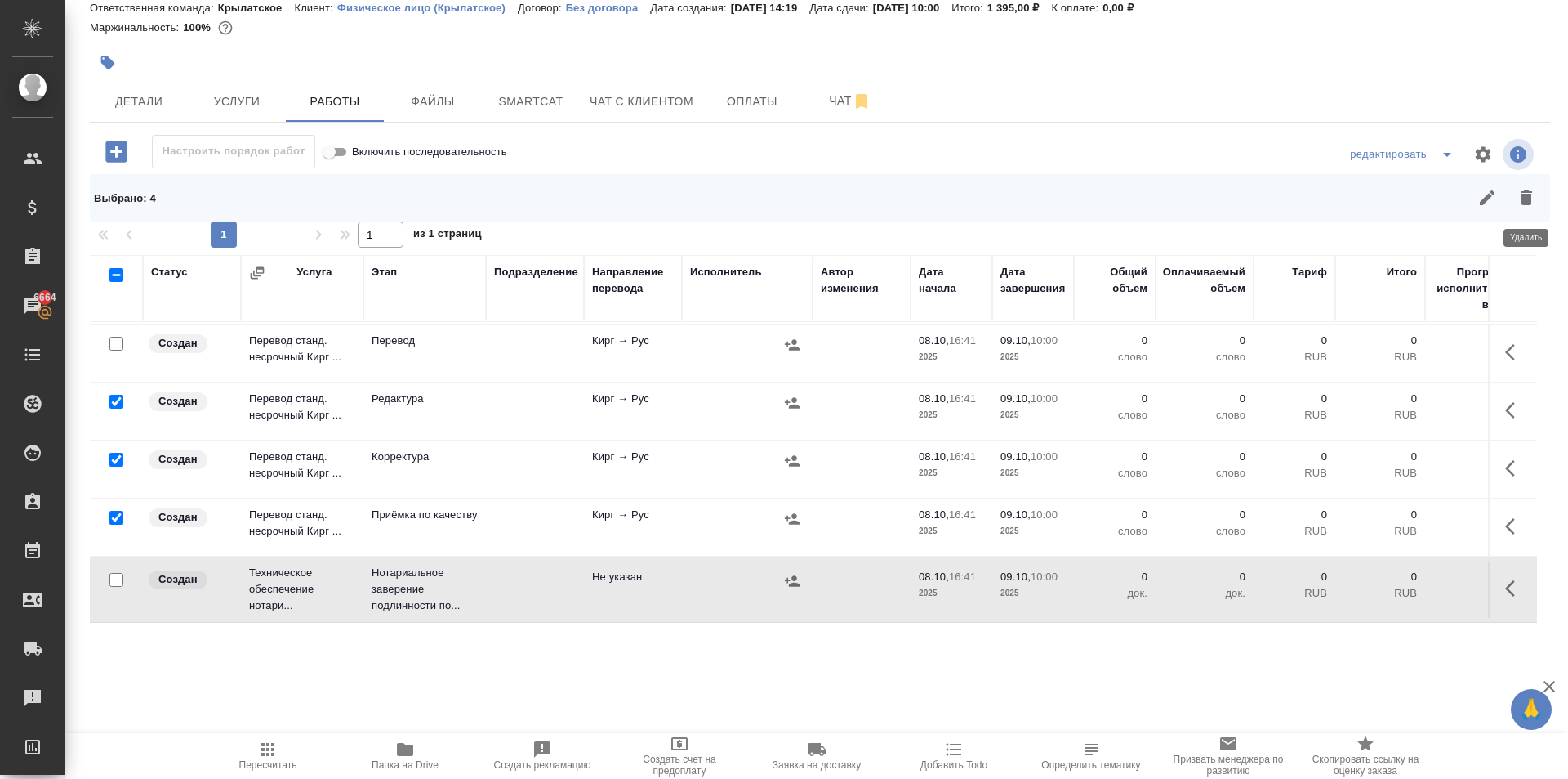
drag, startPoint x: 1538, startPoint y: 197, endPoint x: 1528, endPoint y: 210, distance: 16.4
click at [1537, 197] on button "button" at bounding box center [1527, 198] width 40 height 40
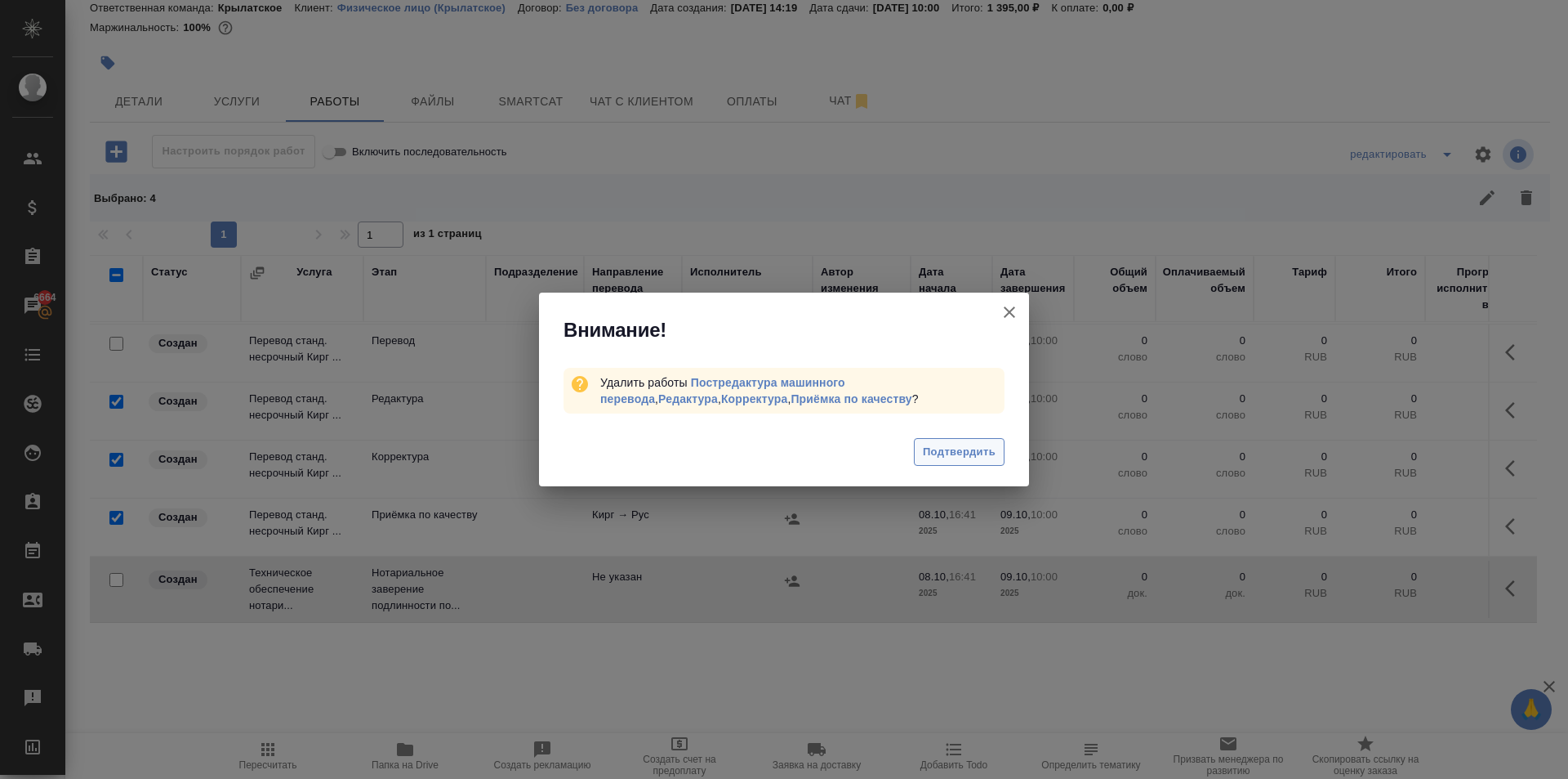
click at [964, 453] on span "Подтвердить" at bounding box center [959, 452] width 73 height 19
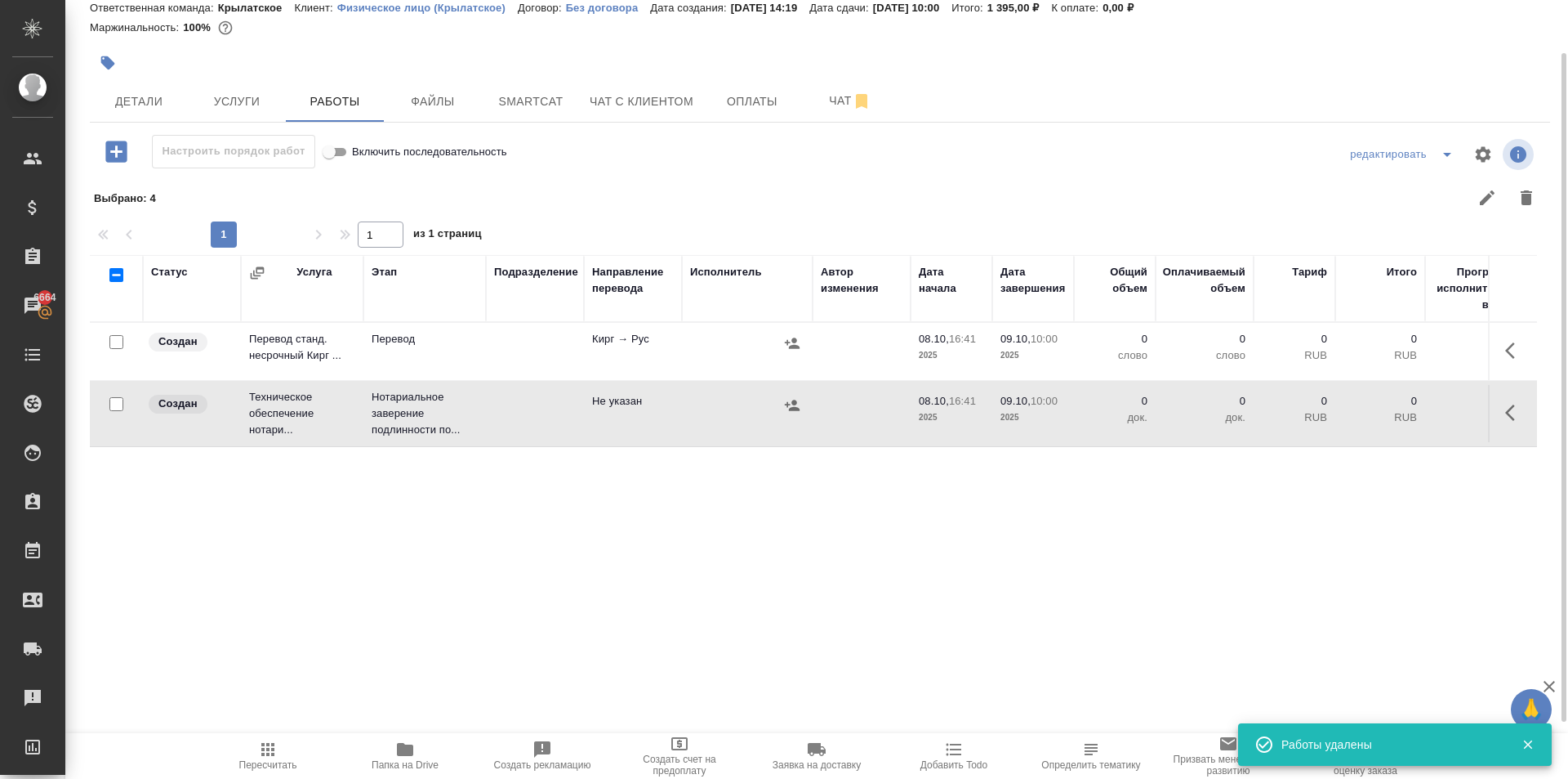
scroll to position [0, 0]
click at [1508, 364] on button "button" at bounding box center [1516, 351] width 40 height 40
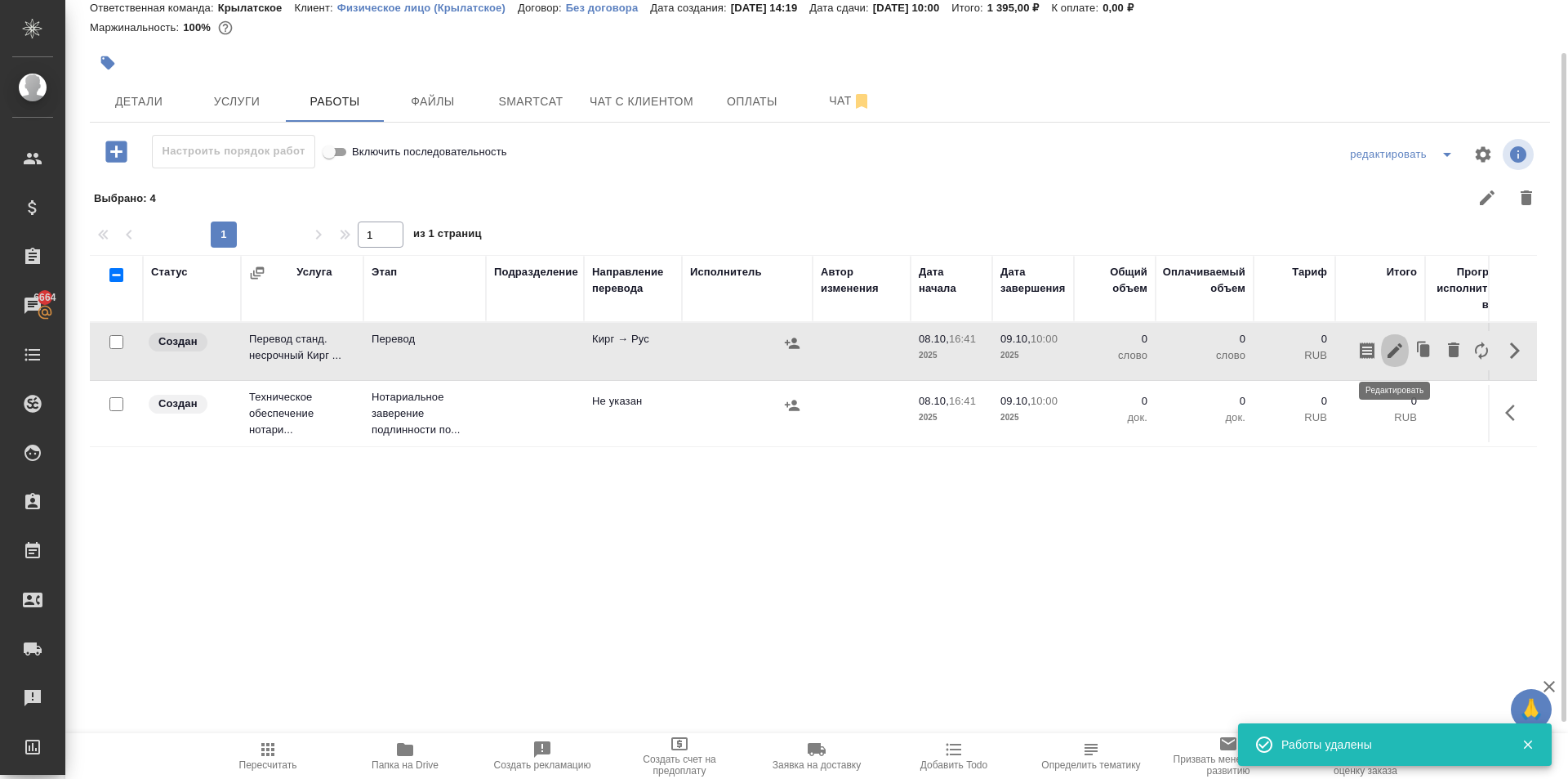
click at [1398, 354] on icon "button" at bounding box center [1395, 351] width 20 height 20
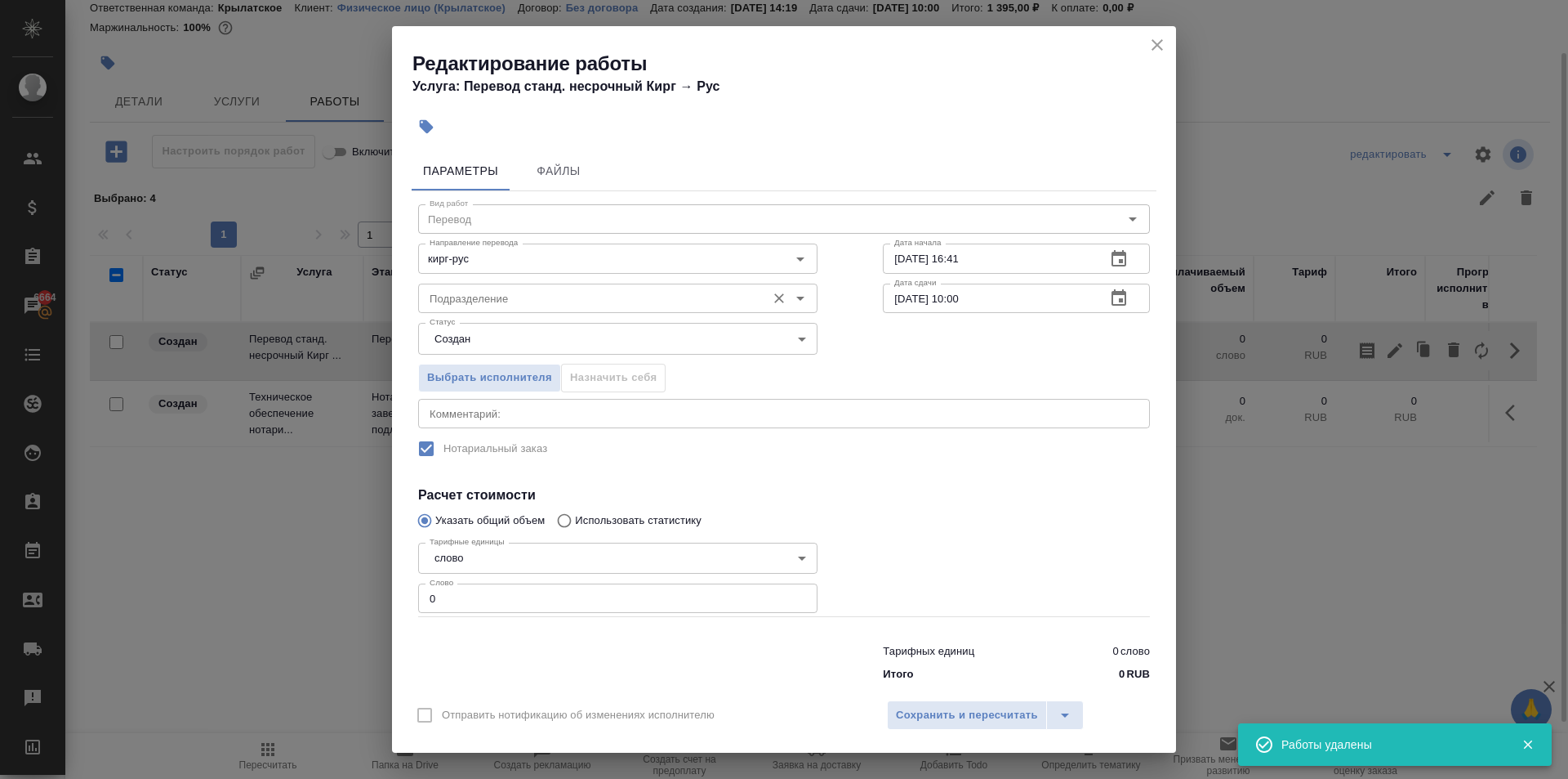
click at [592, 283] on div "Подразделение" at bounding box center [618, 298] width 399 height 30
drag, startPoint x: 595, startPoint y: 316, endPoint x: 603, endPoint y: 325, distance: 12.0
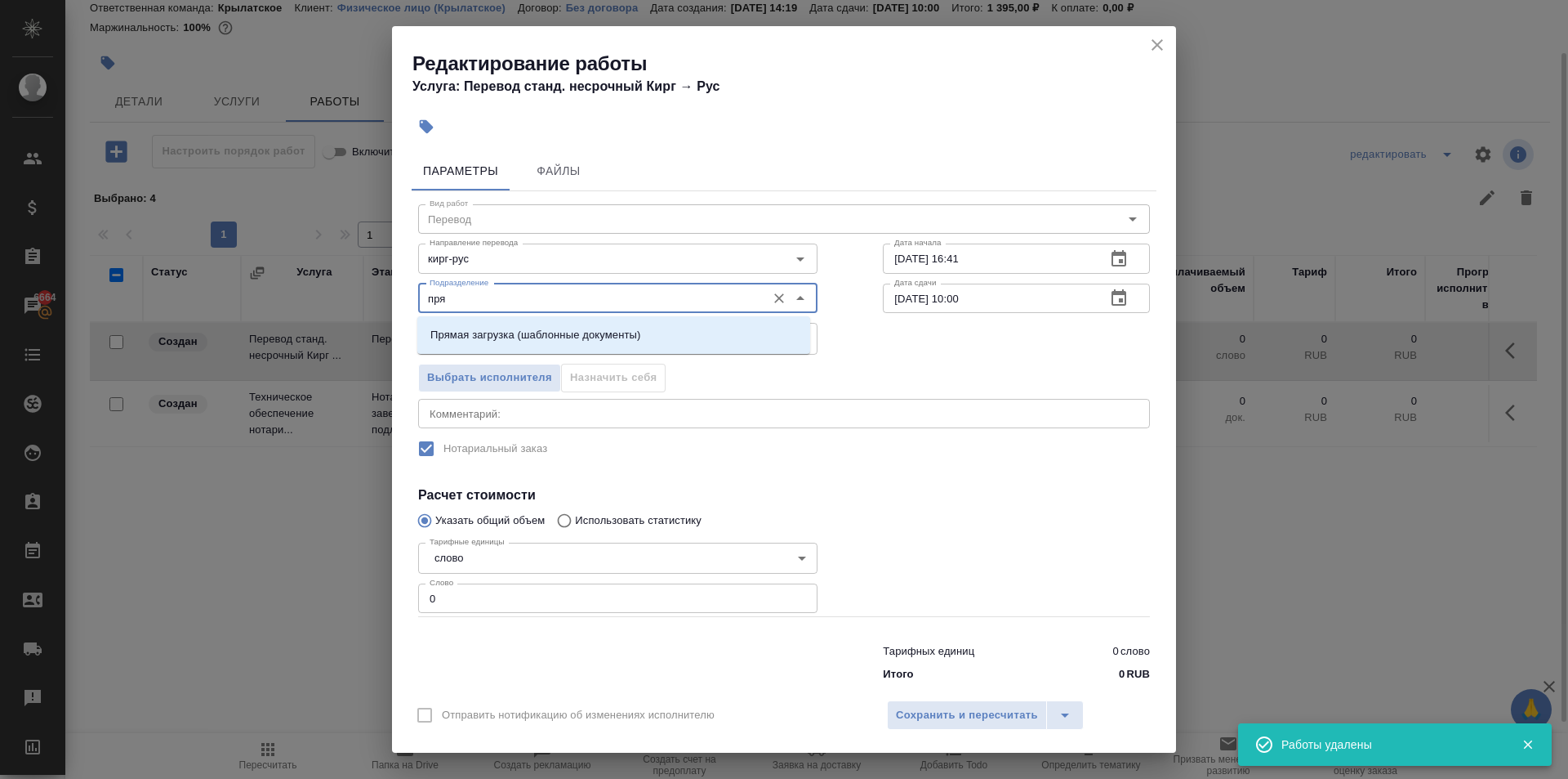
click at [592, 297] on input "пря" at bounding box center [591, 299] width 335 height 20
click at [602, 338] on p "Прямая загрузка (шаблонные документы)" at bounding box center [536, 335] width 210 height 16
type input "Прямая загрузка (шаблонные документы)"
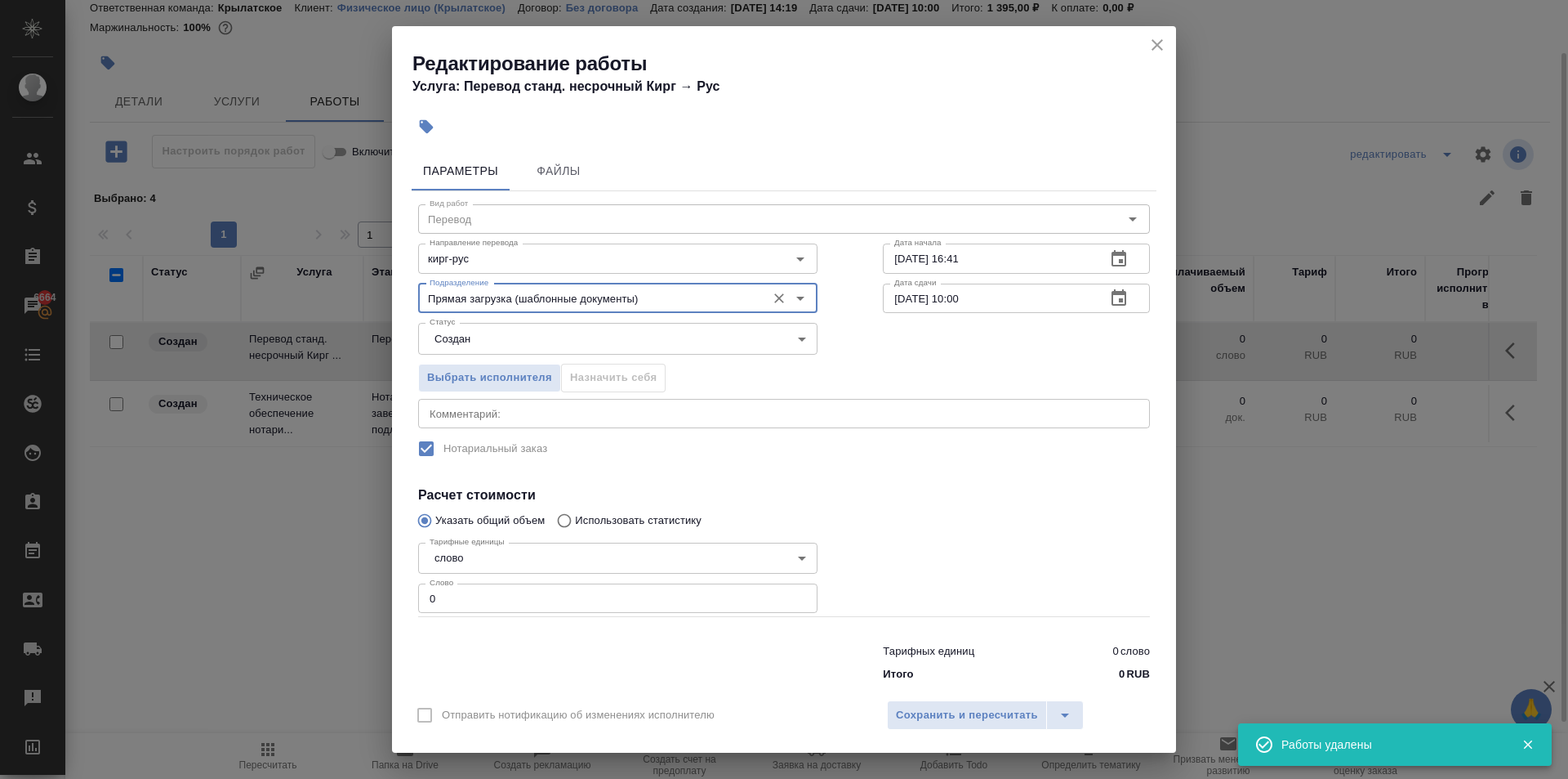
drag, startPoint x: 285, startPoint y: 563, endPoint x: 278, endPoint y: 559, distance: 8.1
click at [274, 559] on div "Редактирование работы Услуга: Перевод станд. несрочный Кирг → Рус Параметры Фай…" at bounding box center [784, 390] width 1568 height 779
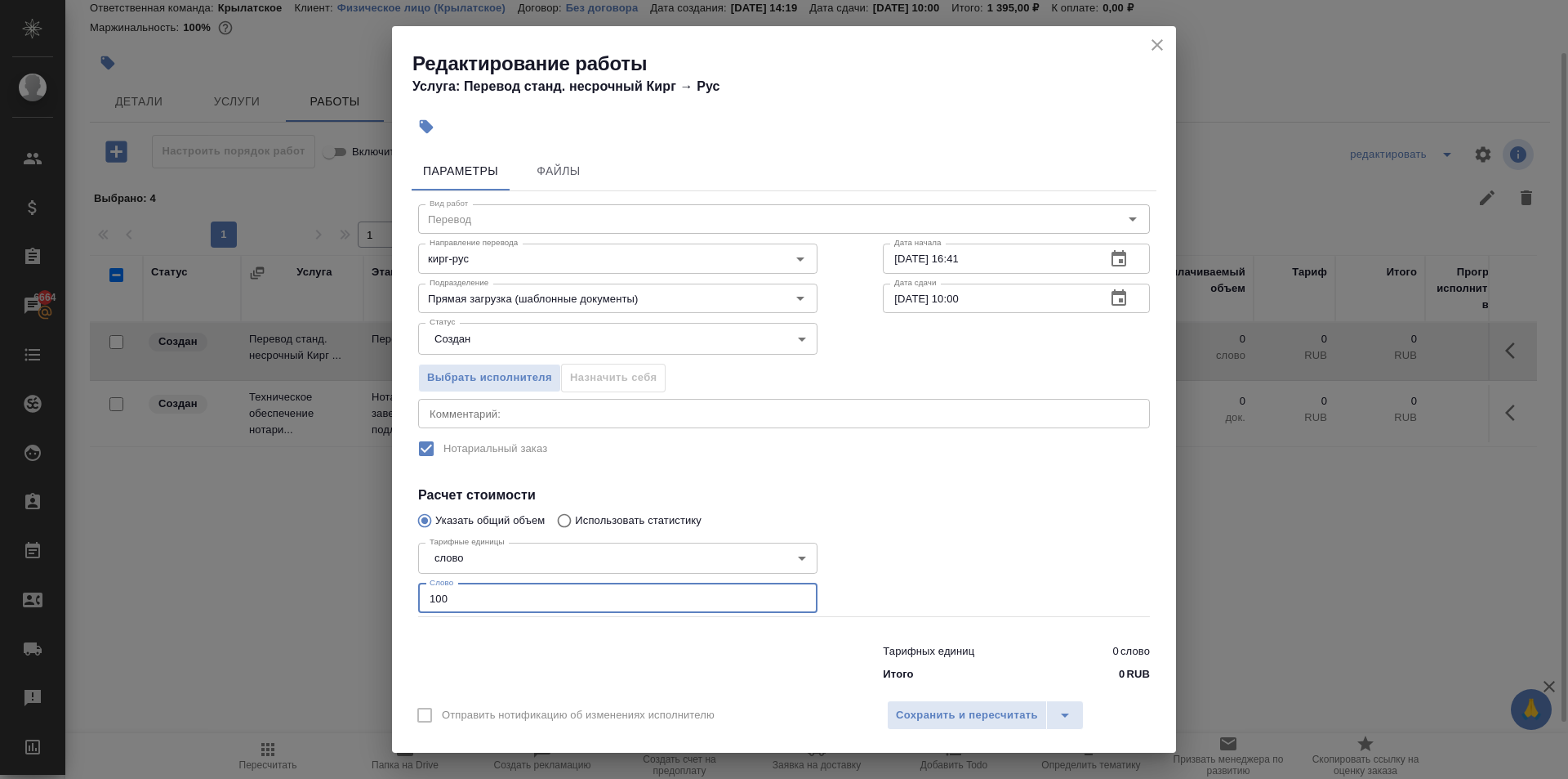
type input "100"
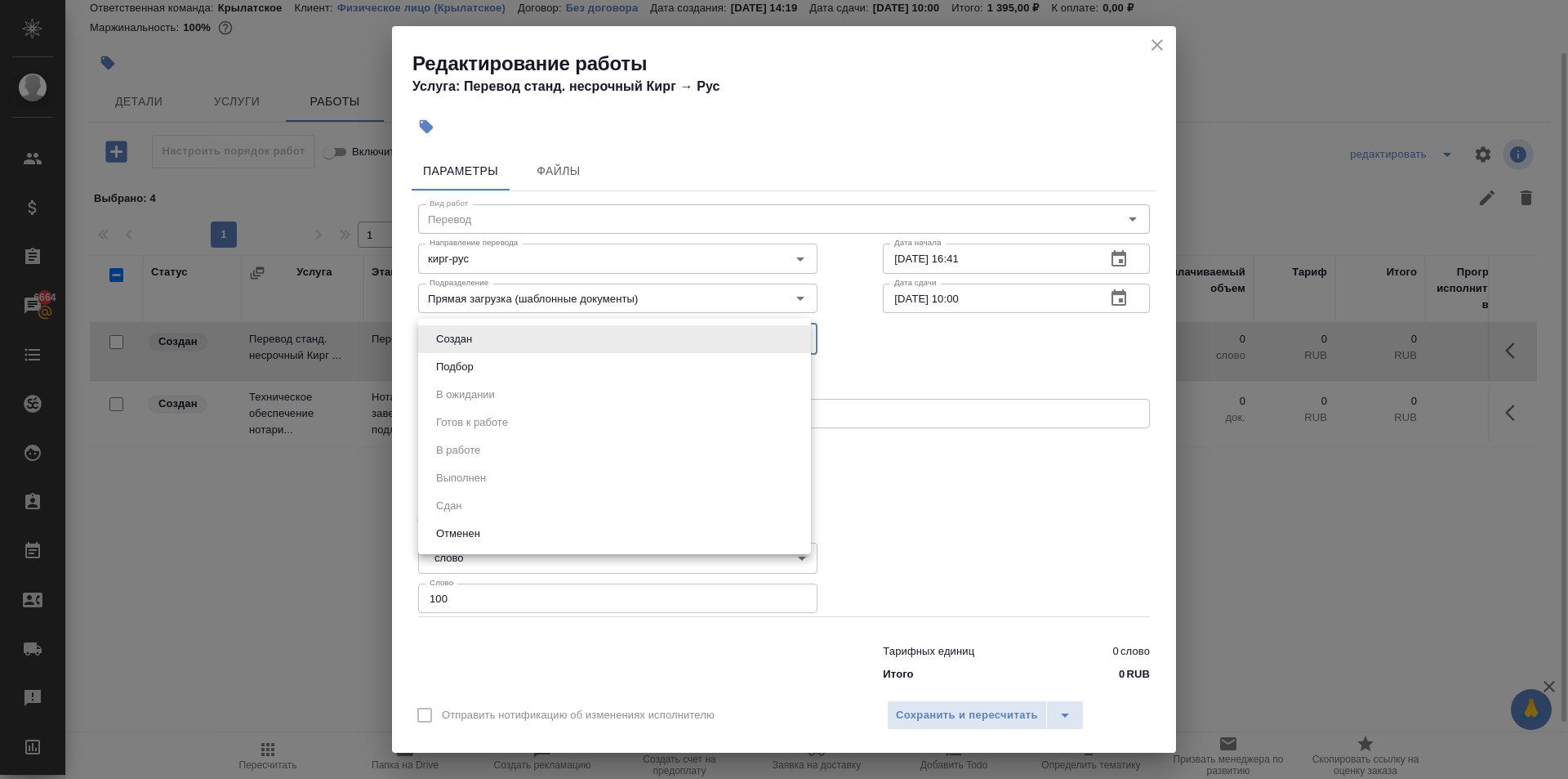
click at [454, 347] on body "🙏 .cls-1 fill:#fff; AWATERA Kasymov Timur Клиенты Спецификации Заказы 6664 Чаты…" at bounding box center [784, 390] width 1568 height 779
drag, startPoint x: 450, startPoint y: 381, endPoint x: 459, endPoint y: 373, distance: 12.0
click at [451, 379] on ul "Создан Подбор В ожидании Готов к работе В работе Выполнен Сдан Отменен" at bounding box center [614, 436] width 393 height 236
click at [464, 367] on button "Подбор" at bounding box center [455, 367] width 48 height 18
type input "recruiting"
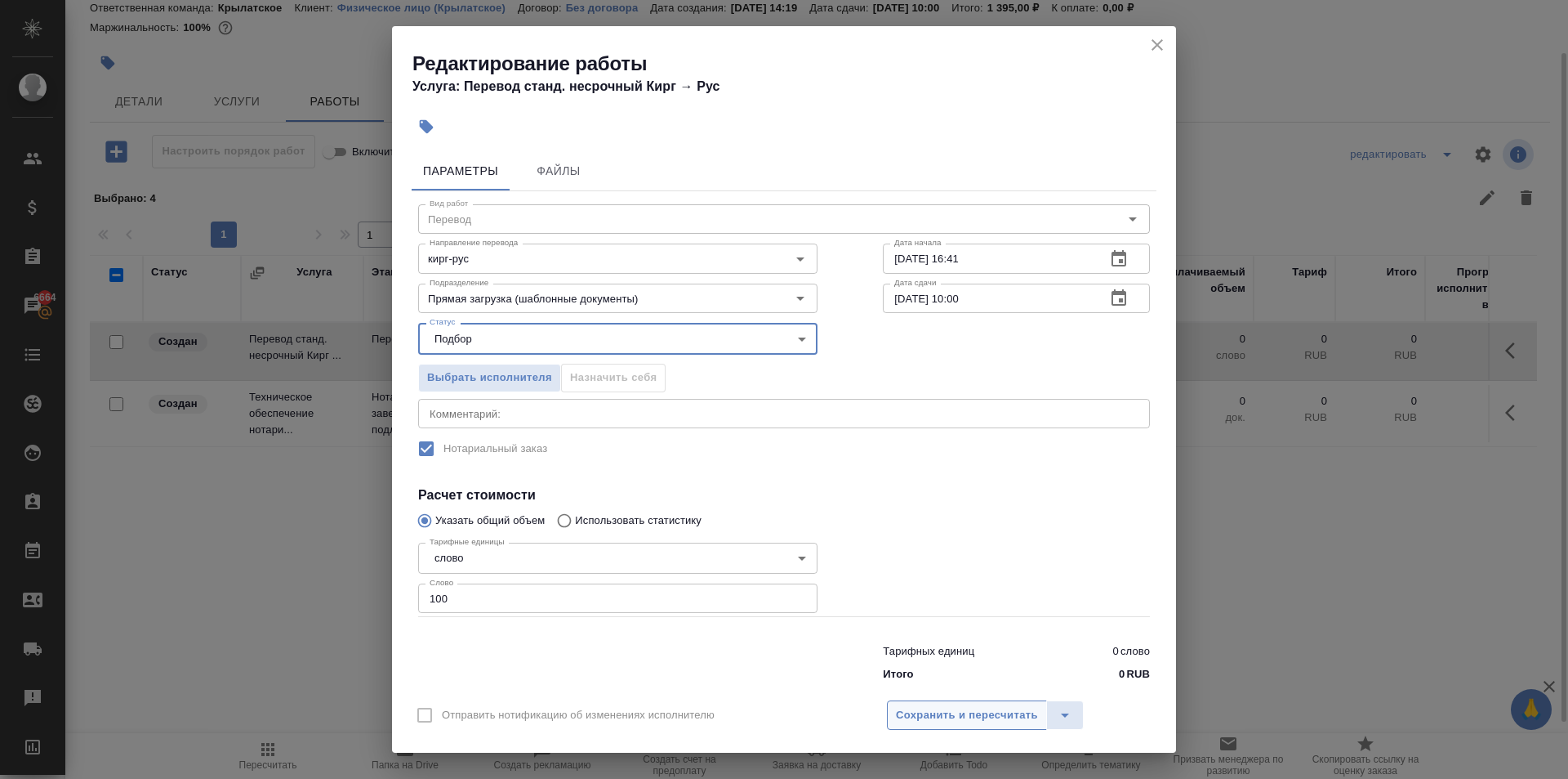
click at [966, 712] on span "Сохранить и пересчитать" at bounding box center [967, 715] width 142 height 19
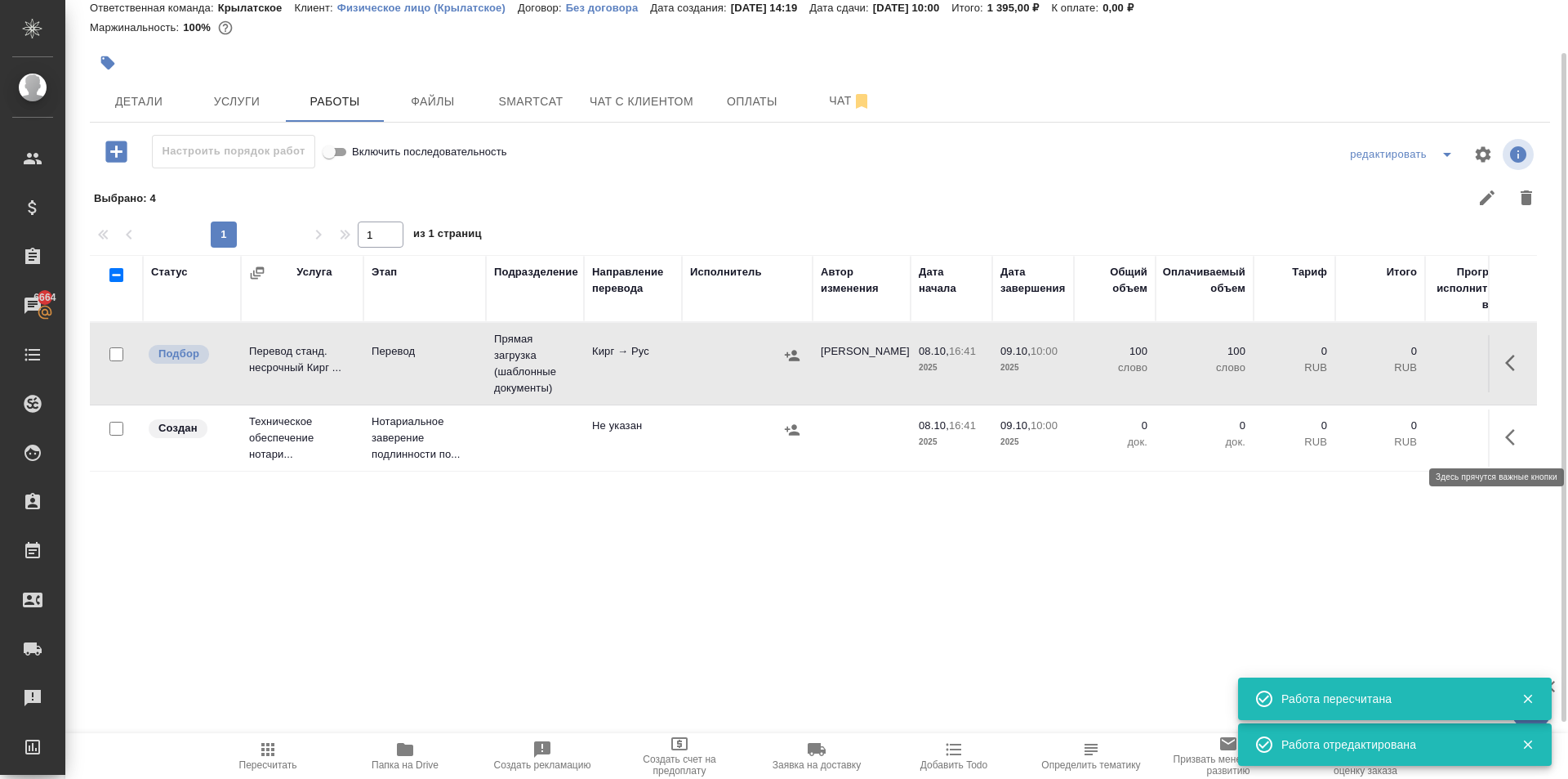
click at [1510, 437] on icon "button" at bounding box center [1516, 437] width 20 height 20
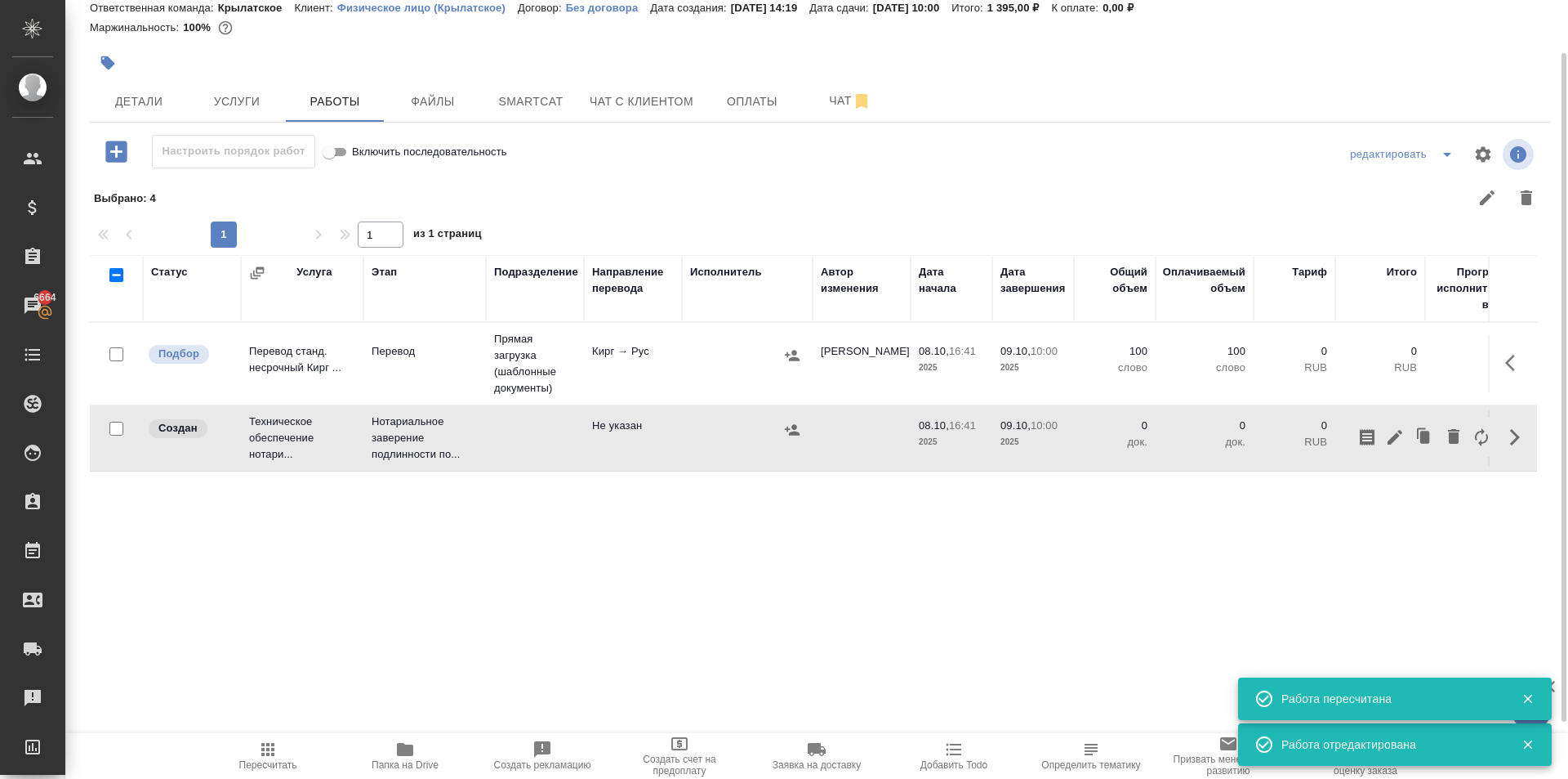
click at [1396, 434] on icon "button" at bounding box center [1395, 437] width 14 height 14
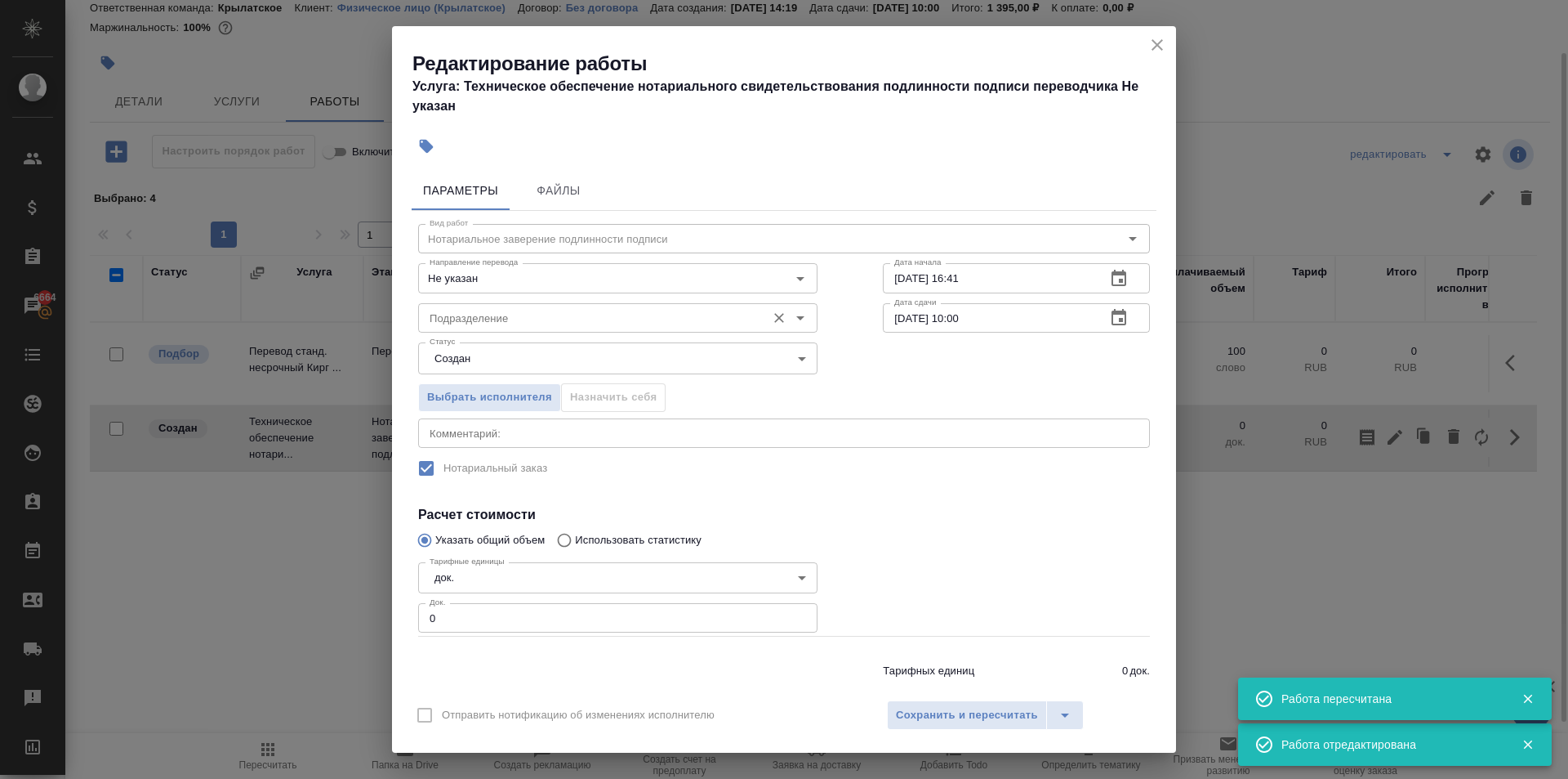
click at [516, 305] on div "Подразделение" at bounding box center [618, 318] width 399 height 30
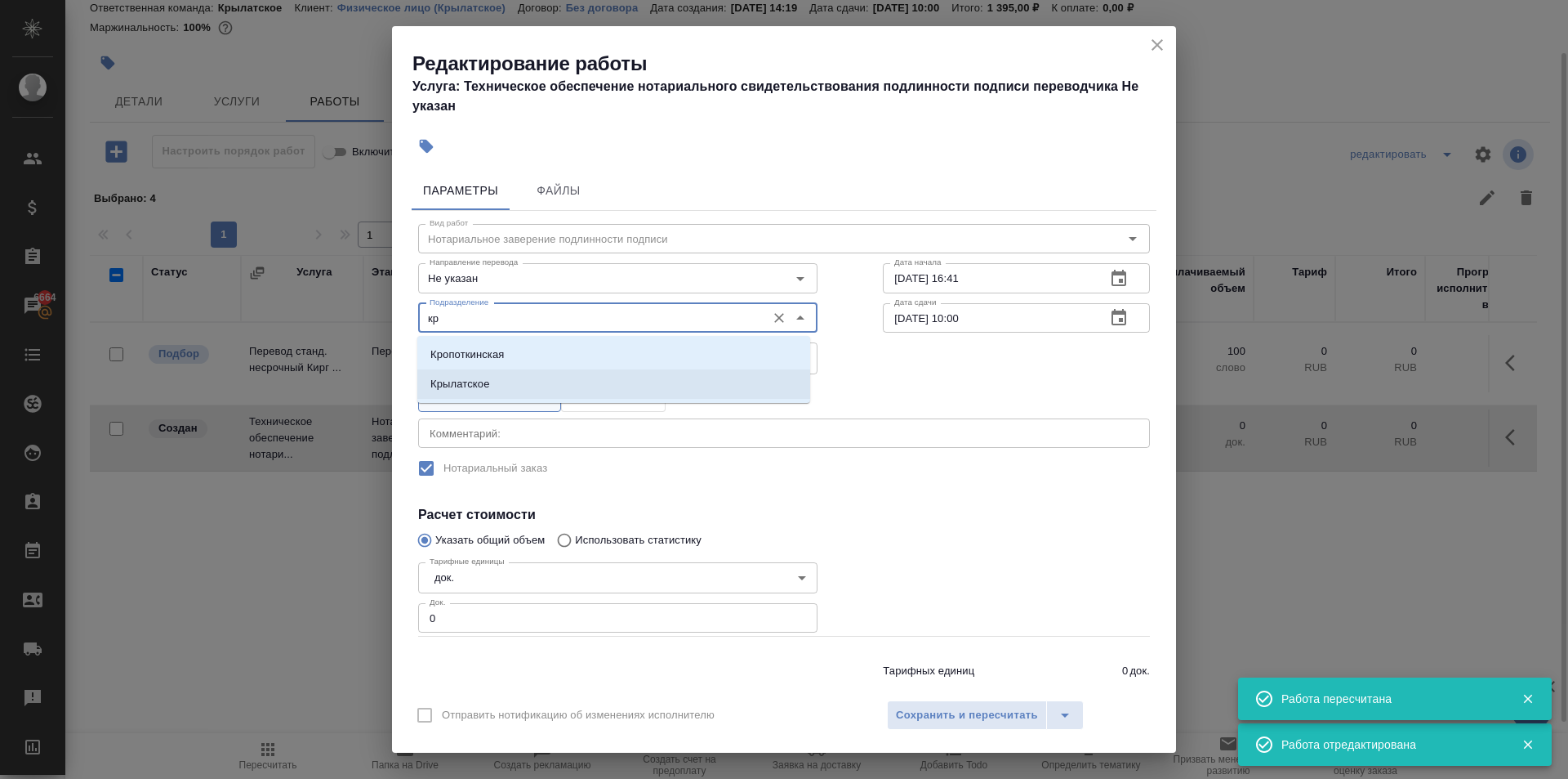
drag, startPoint x: 462, startPoint y: 386, endPoint x: 470, endPoint y: 396, distance: 12.8
click at [466, 385] on p "Крылатское" at bounding box center [460, 384] width 59 height 16
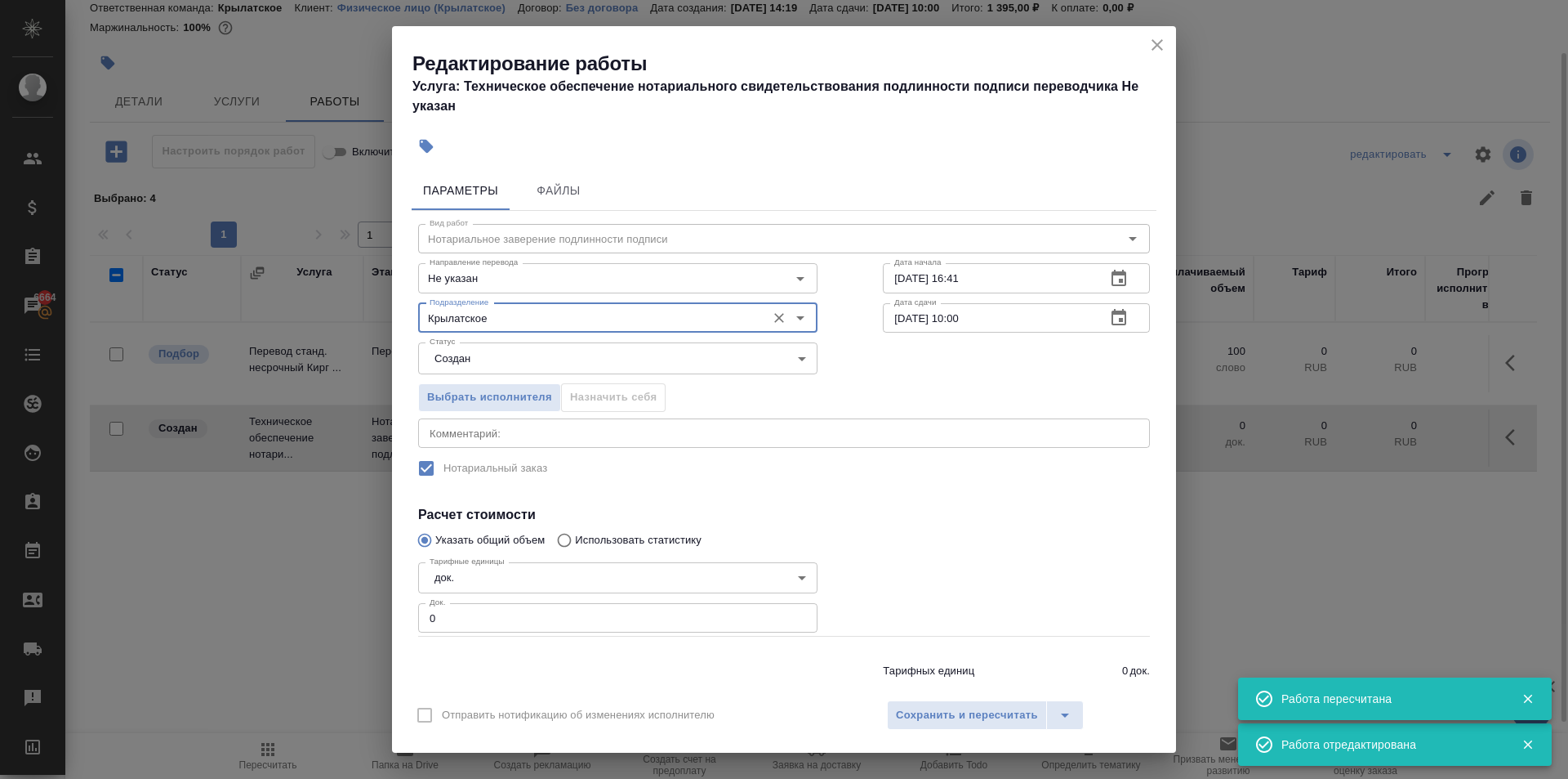
type input "Крылатское"
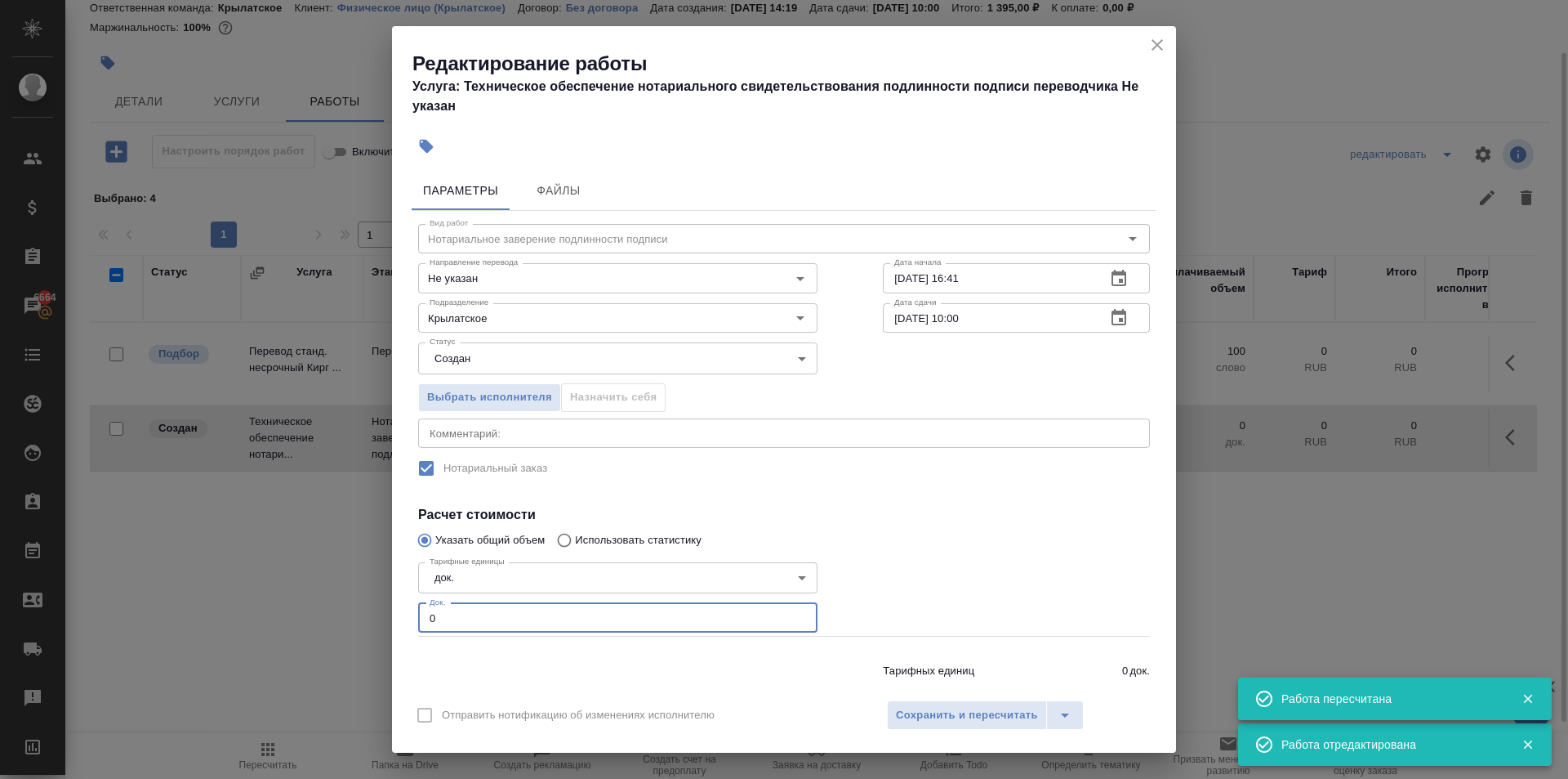
drag, startPoint x: 475, startPoint y: 610, endPoint x: 378, endPoint y: 596, distance: 98.0
click at [370, 595] on div "Редактирование работы Услуга: Техническое обеспечение нотариального свидетельст…" at bounding box center [784, 390] width 1568 height 779
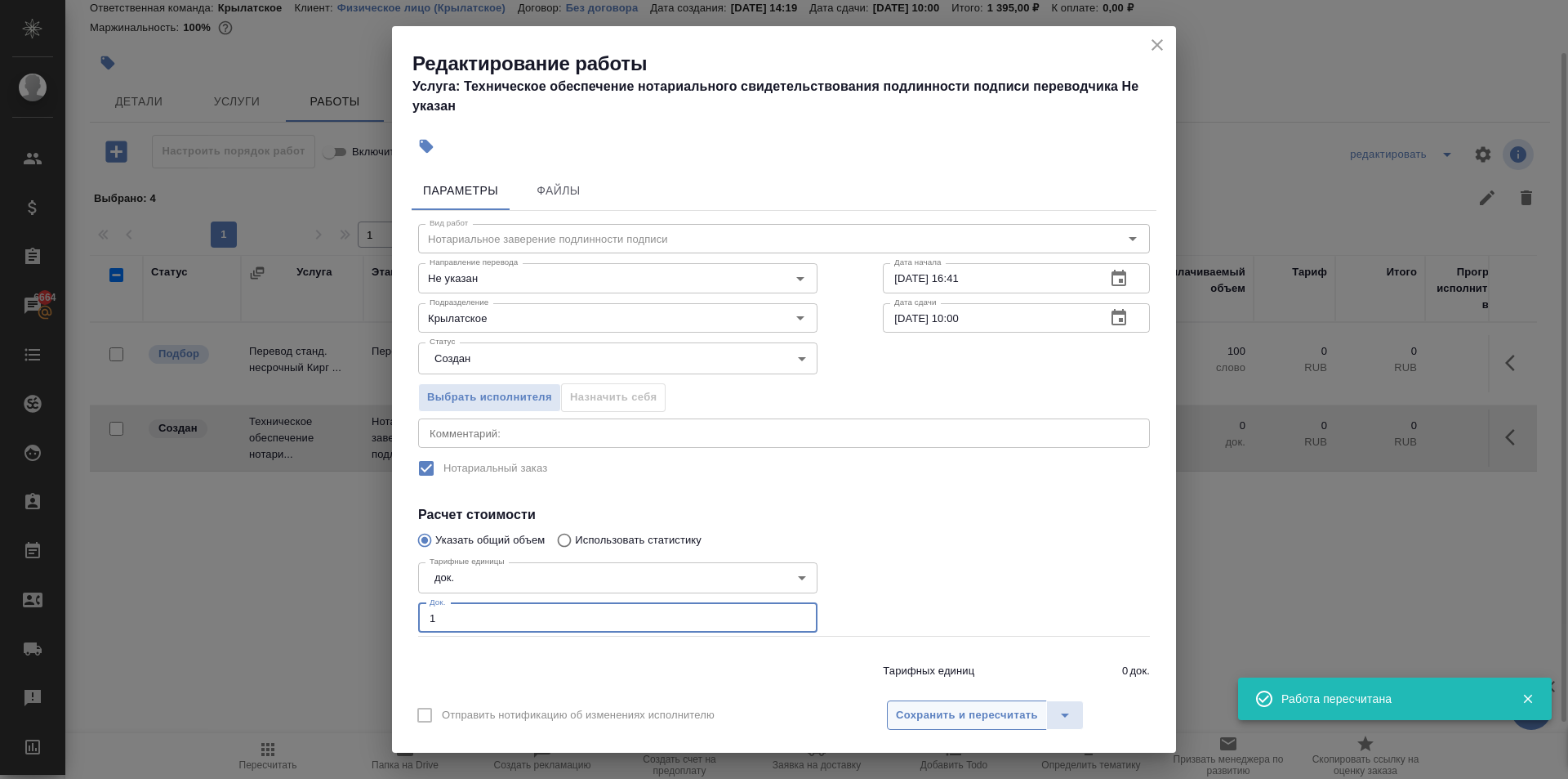
type input "1"
click at [939, 711] on span "Сохранить и пересчитать" at bounding box center [967, 715] width 142 height 19
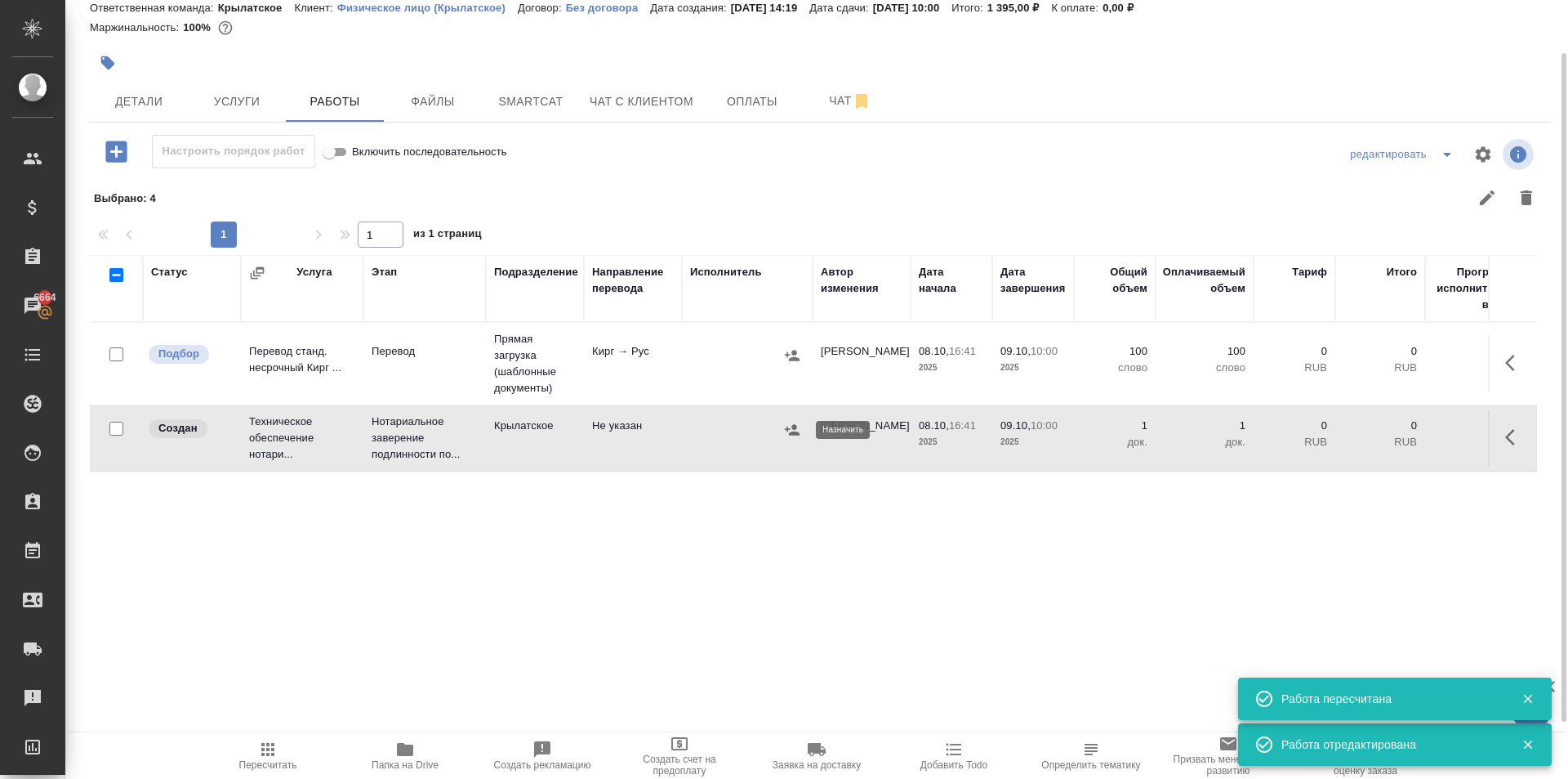
click at [789, 428] on icon "button" at bounding box center [792, 430] width 16 height 16
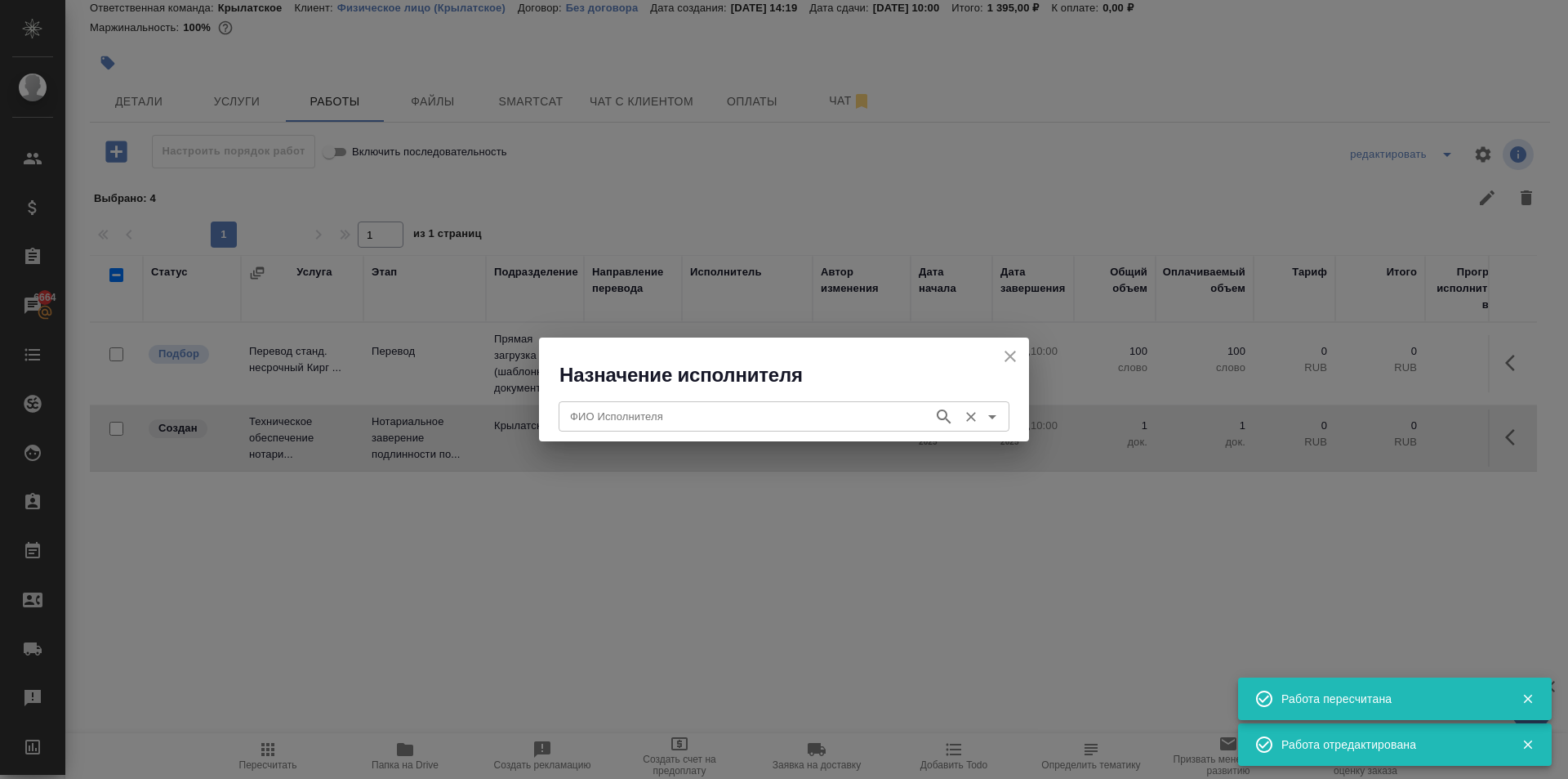
click at [735, 426] on div "ФИО Исполнителя" at bounding box center [784, 416] width 451 height 30
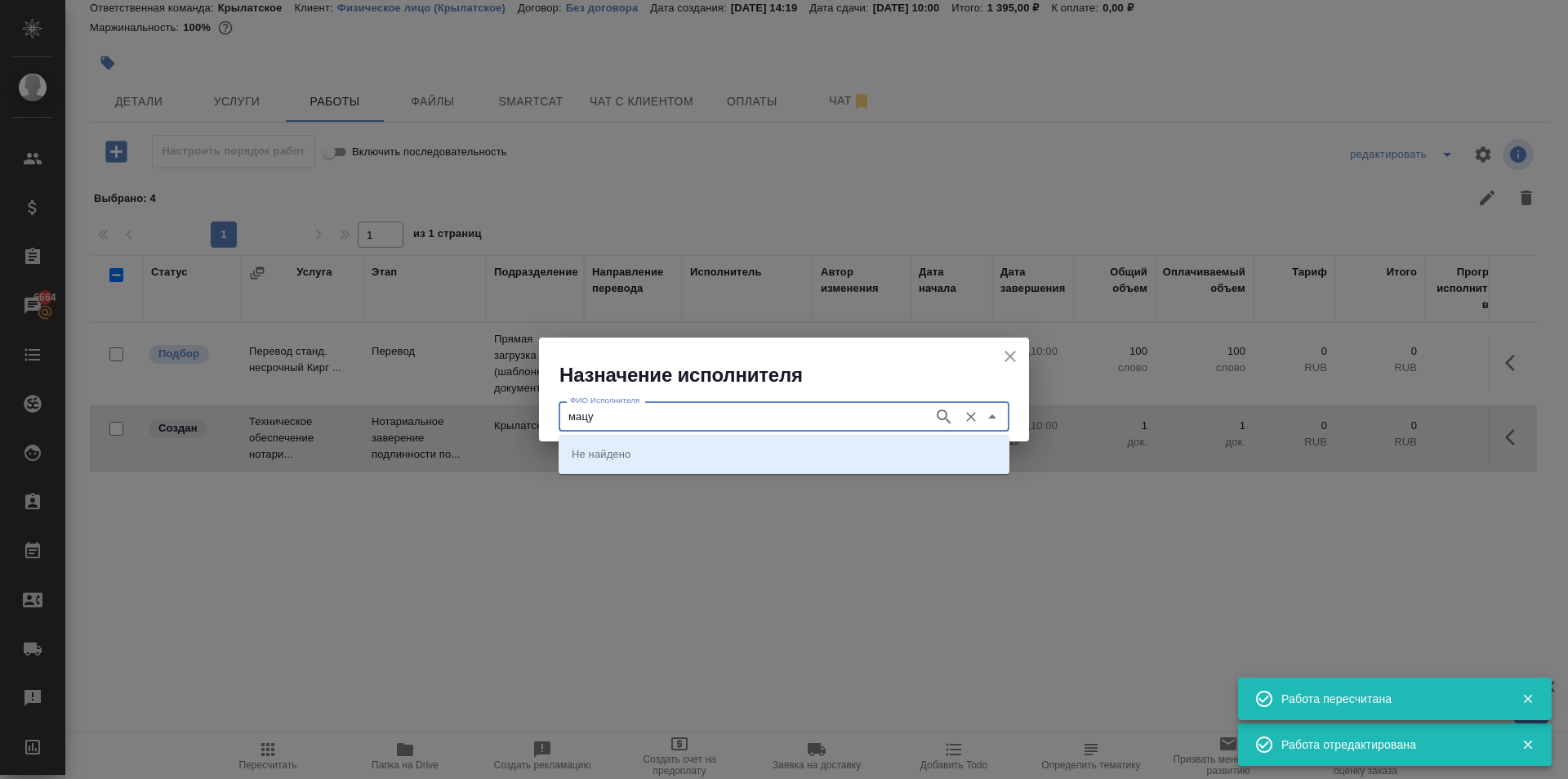
type input "мацу"
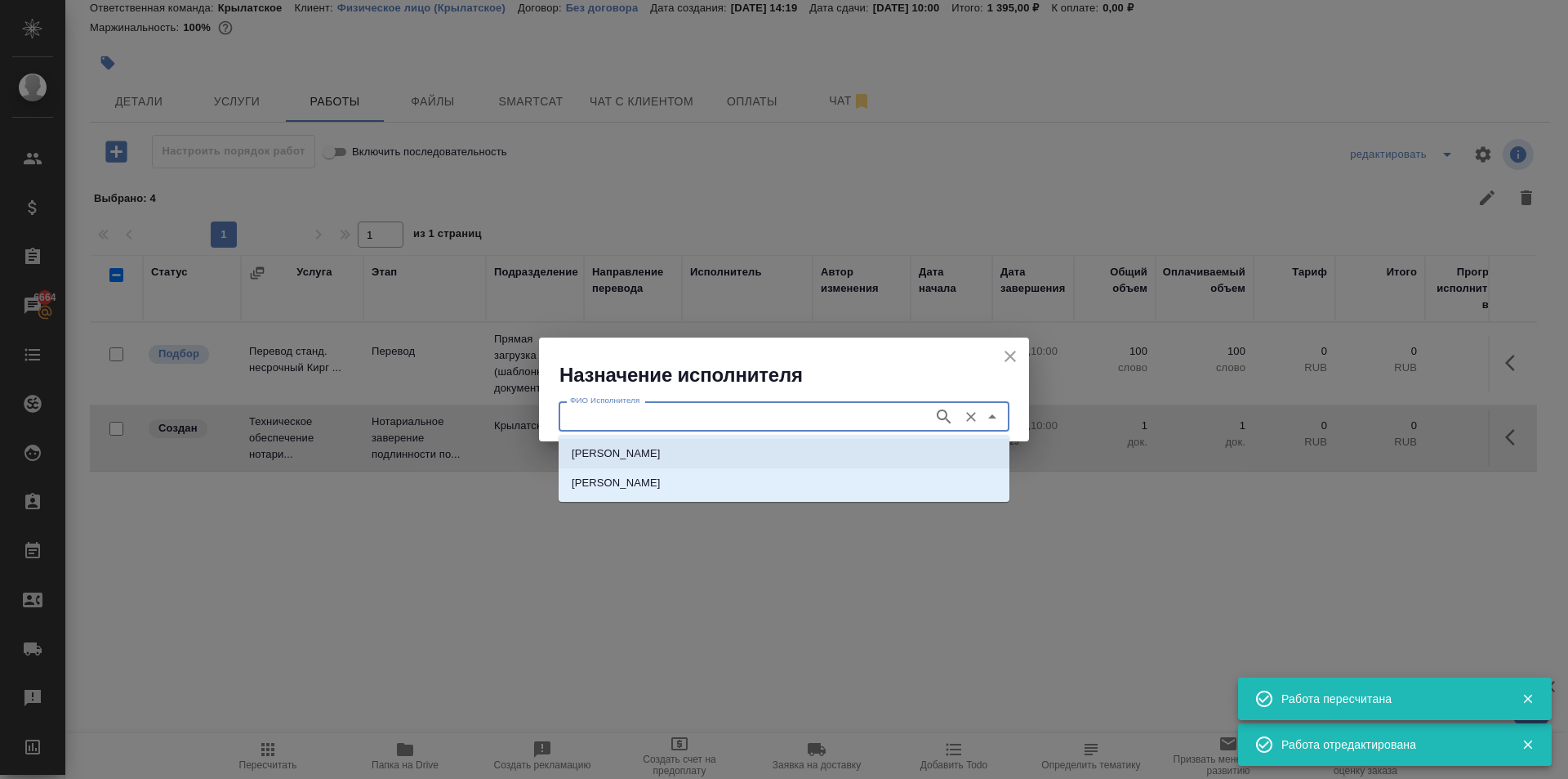
drag, startPoint x: 692, startPoint y: 452, endPoint x: 683, endPoint y: 452, distance: 9.0
click at [661, 453] on p "НОТАРИУС Мацуленко Юлия Юрьевна" at bounding box center [616, 453] width 89 height 16
type input "НОТАРИУС Мацуленко Юлия Юрьевна"
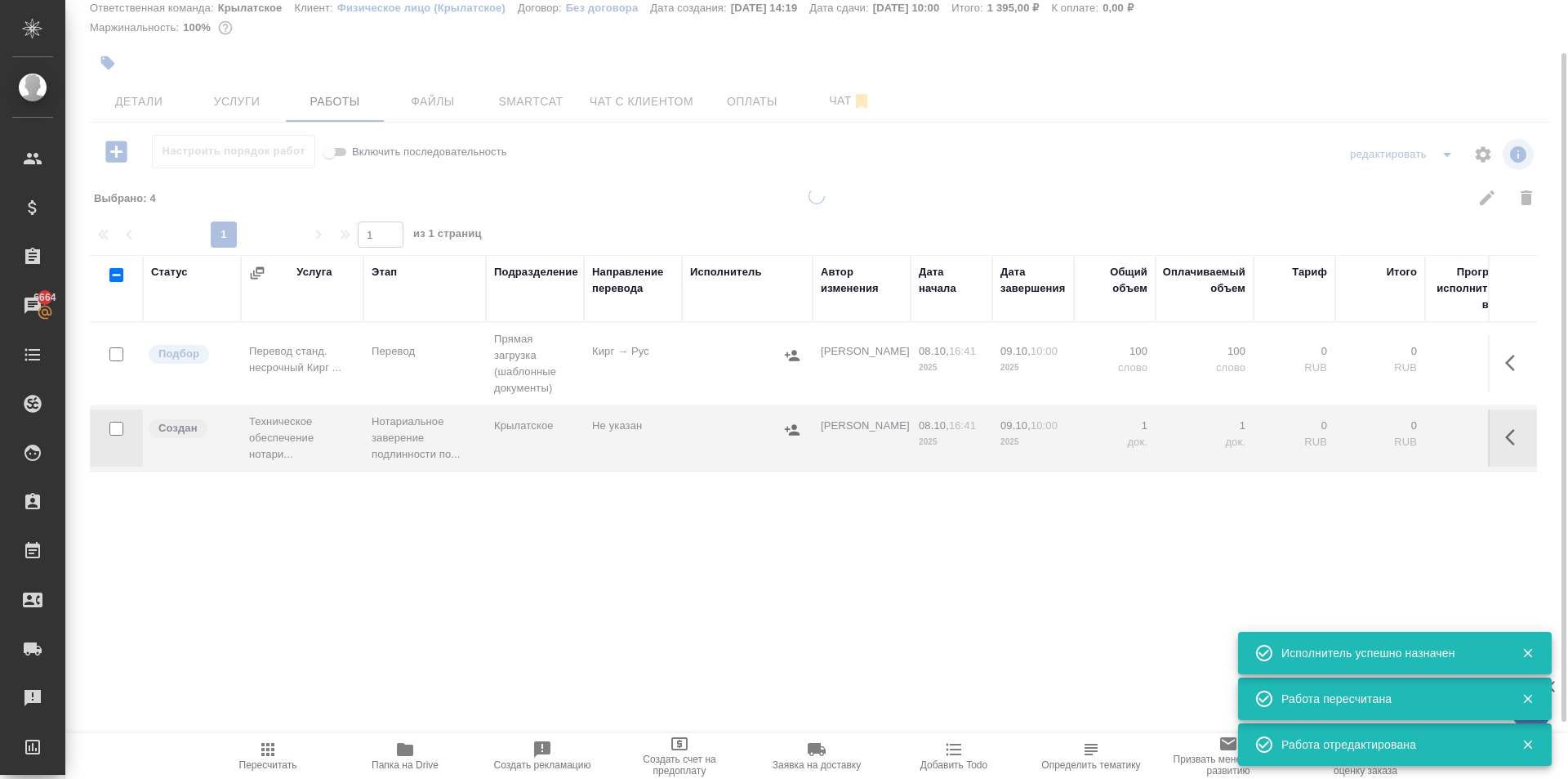
click at [218, 749] on span "Пересчитать" at bounding box center [268, 755] width 118 height 31
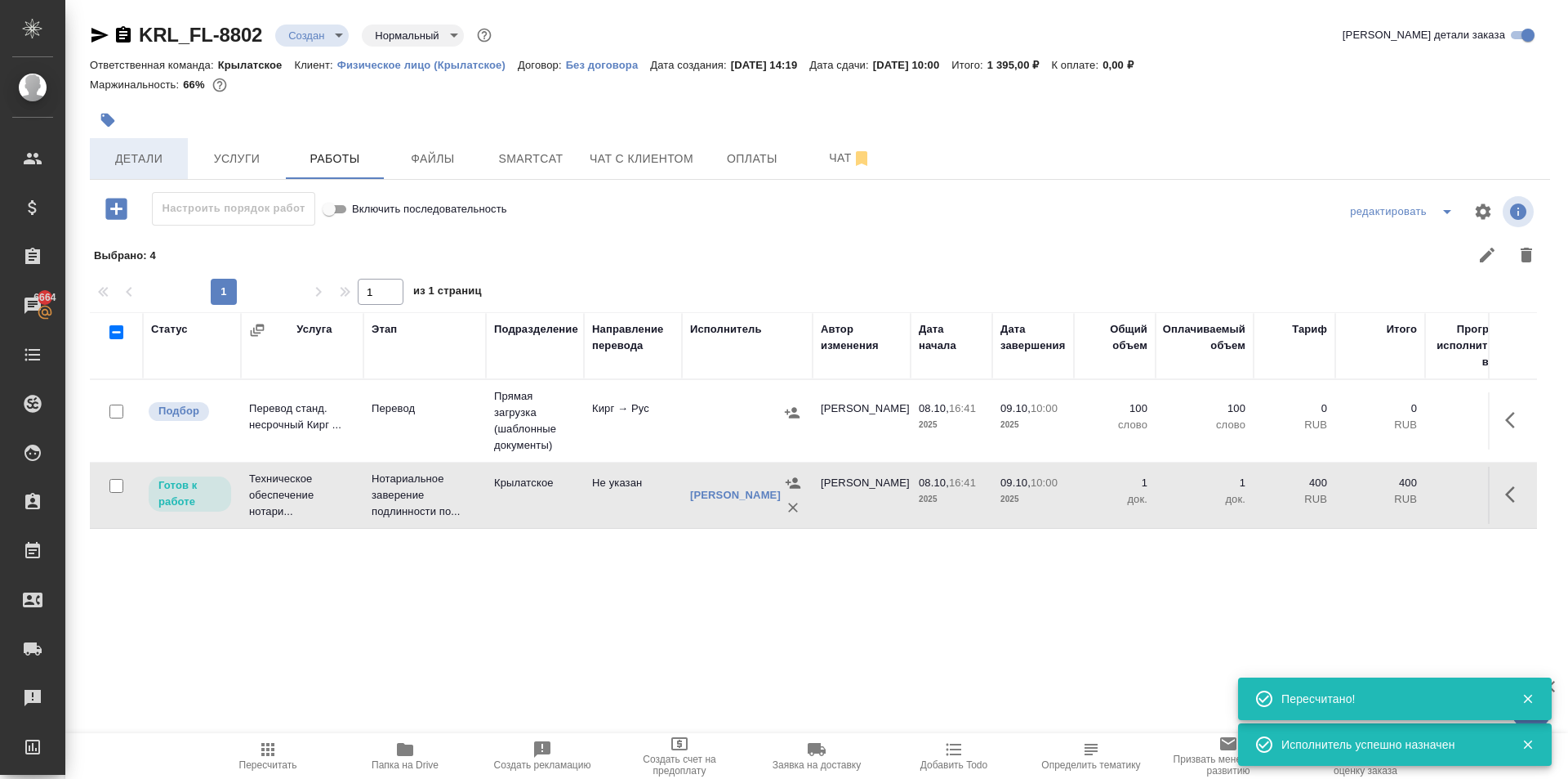
click at [156, 165] on span "Детали" at bounding box center [138, 158] width 78 height 21
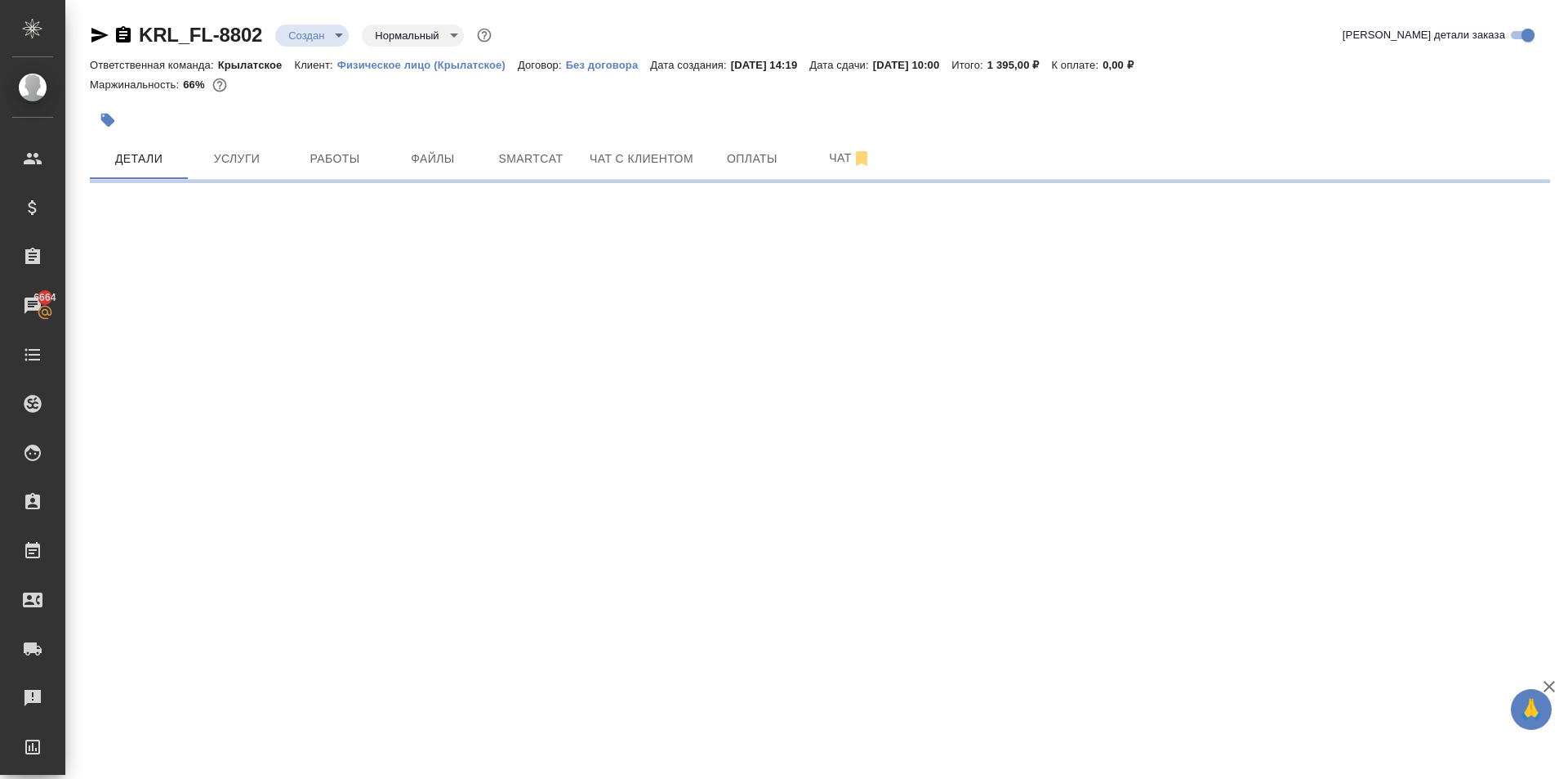
select select "RU"
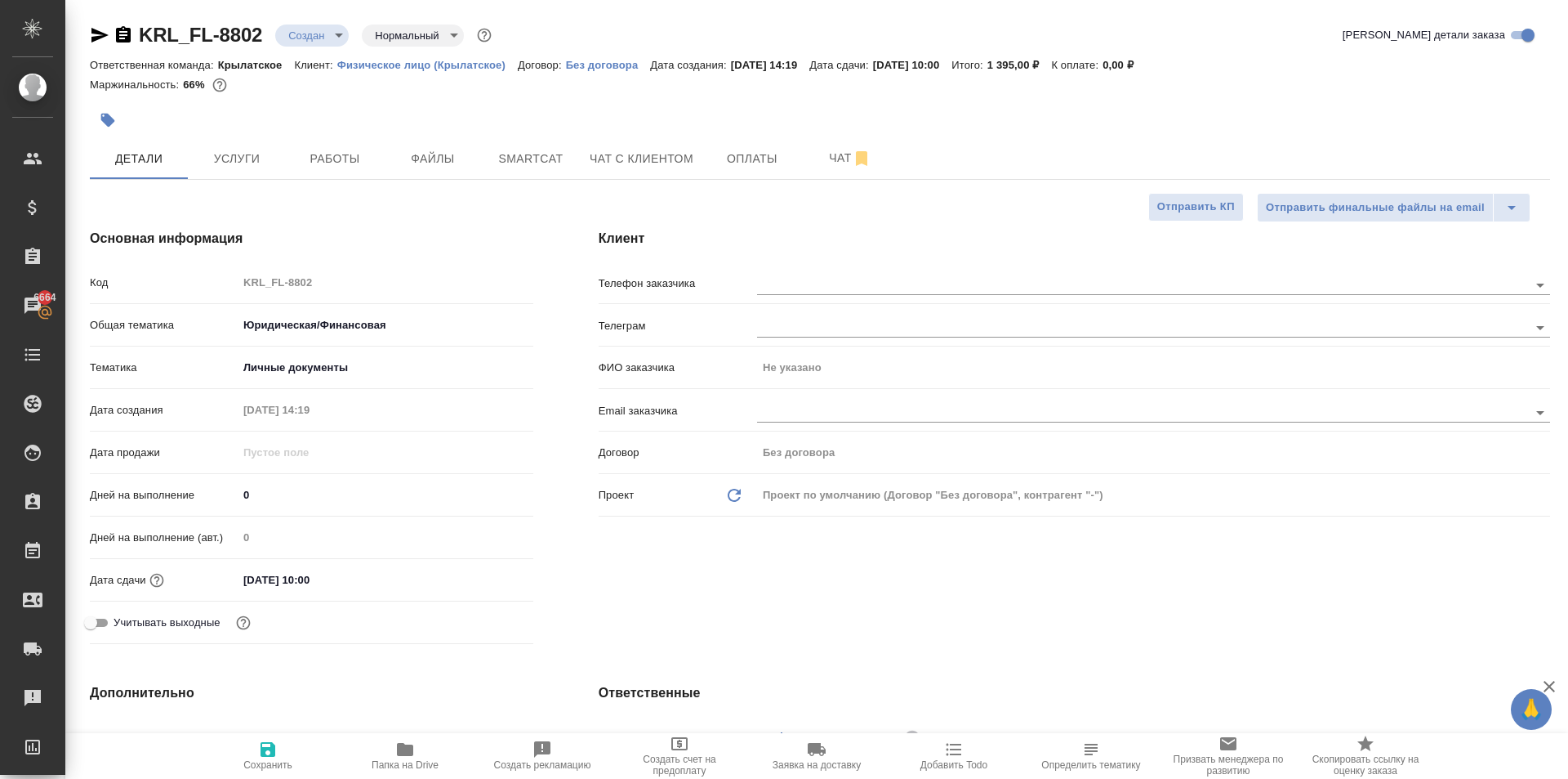
type textarea "x"
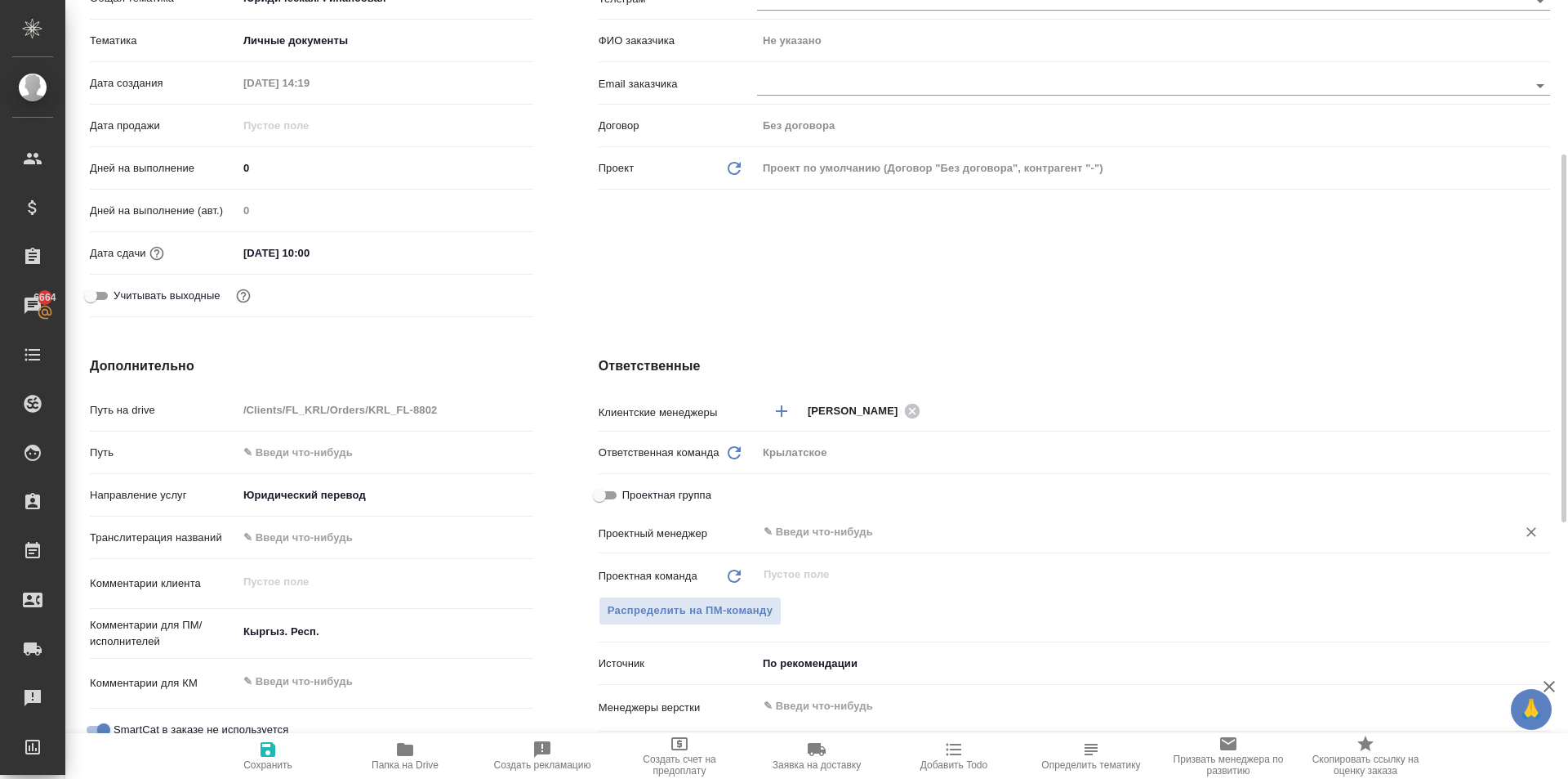
click at [794, 524] on input "text" at bounding box center [1127, 533] width 728 height 20
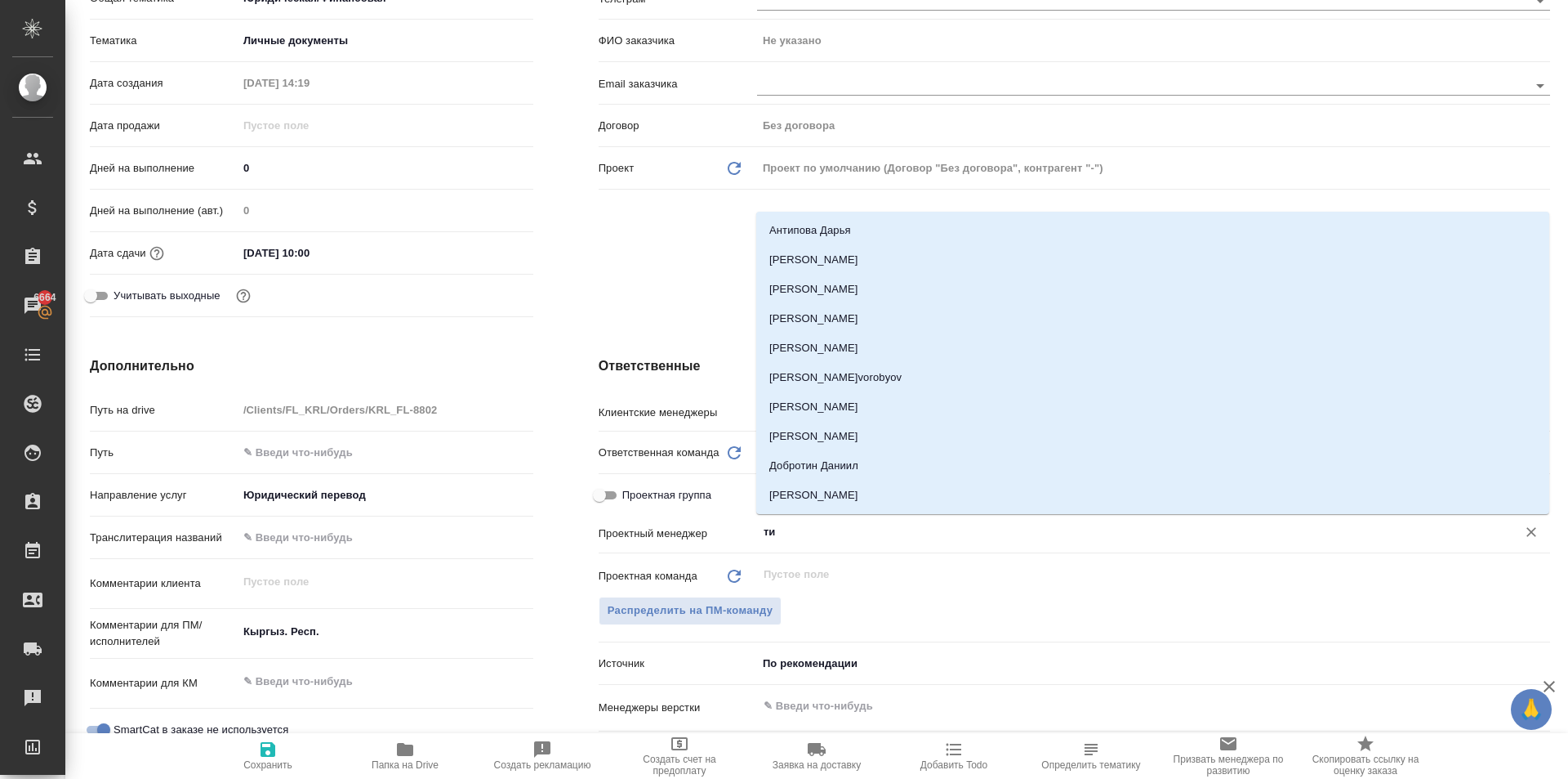
type input "тим"
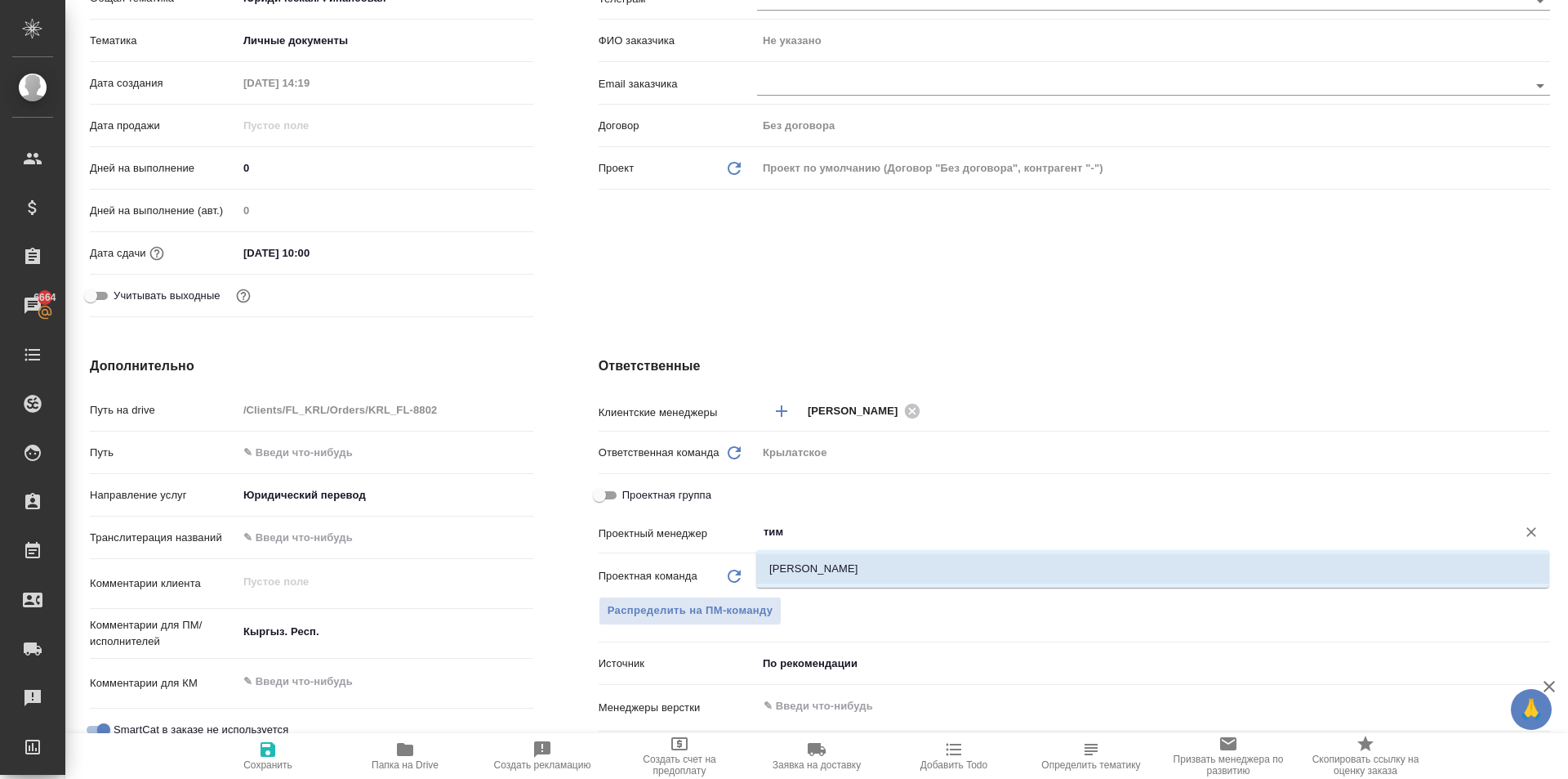
click at [807, 565] on li "[PERSON_NAME]" at bounding box center [1153, 569] width 793 height 30
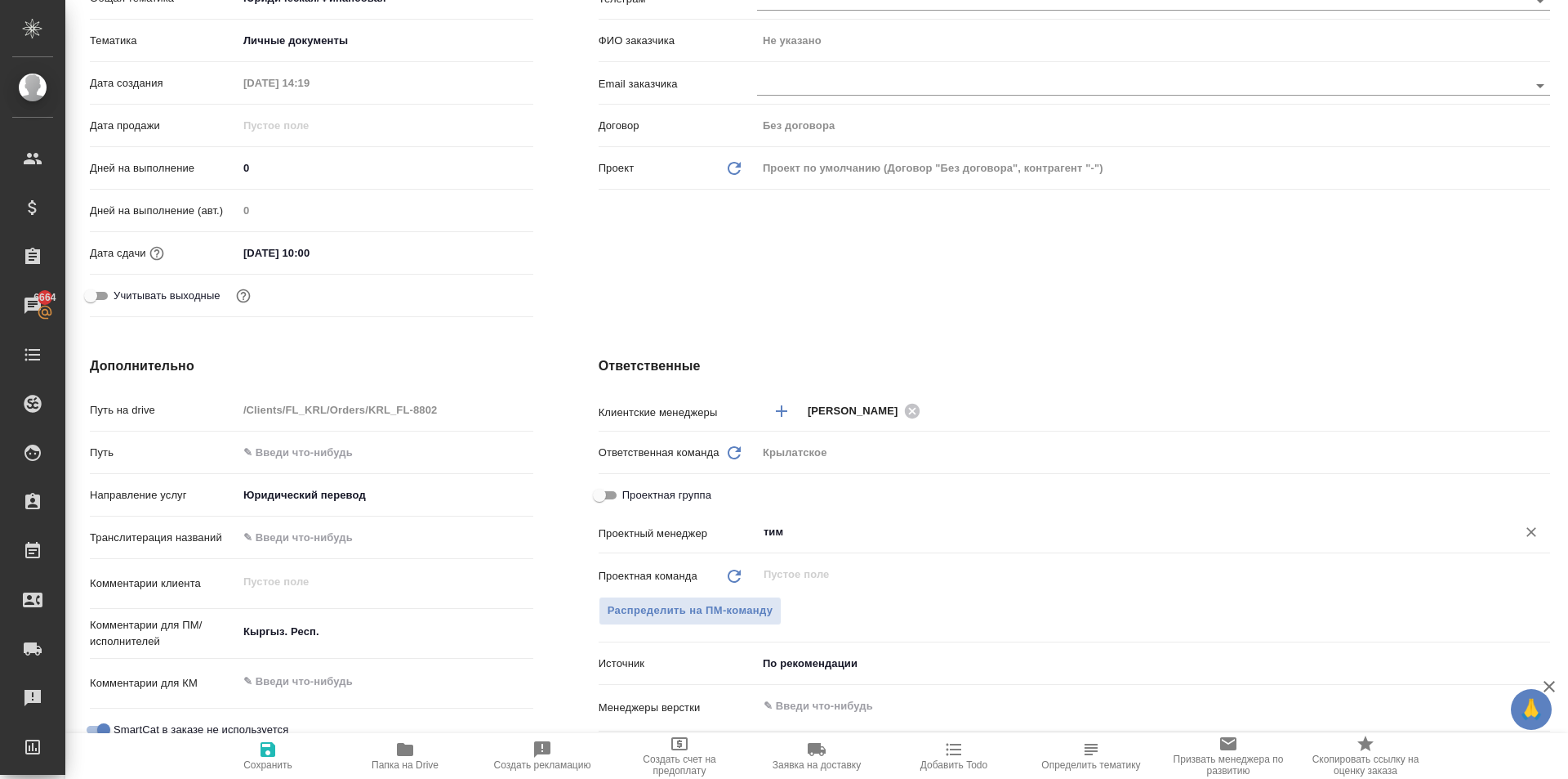
type textarea "x"
type input "[PERSON_NAME]"
drag, startPoint x: 268, startPoint y: 756, endPoint x: 308, endPoint y: 721, distance: 53.2
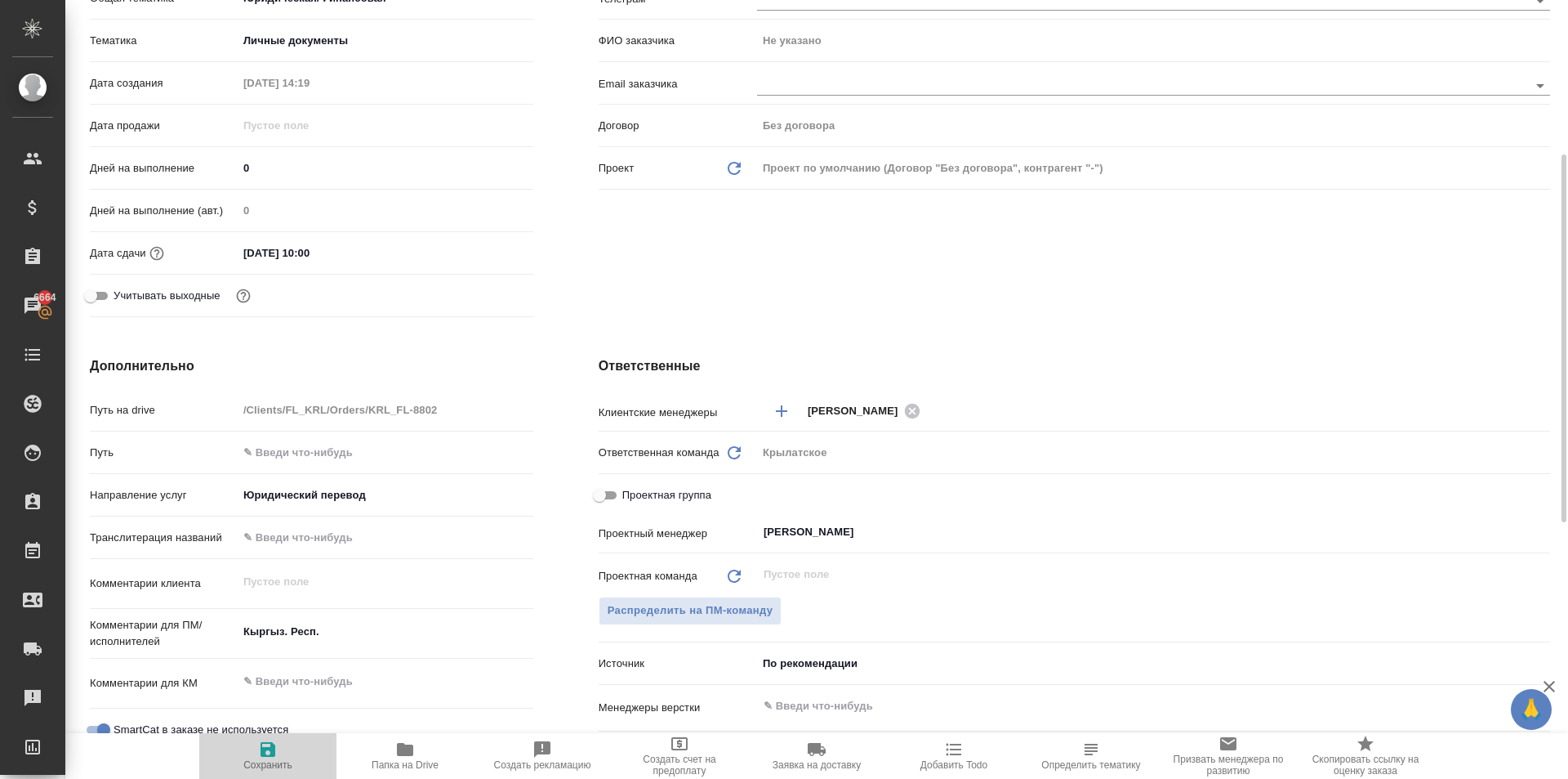
click at [271, 756] on icon "button" at bounding box center [268, 749] width 14 height 14
type textarea "x"
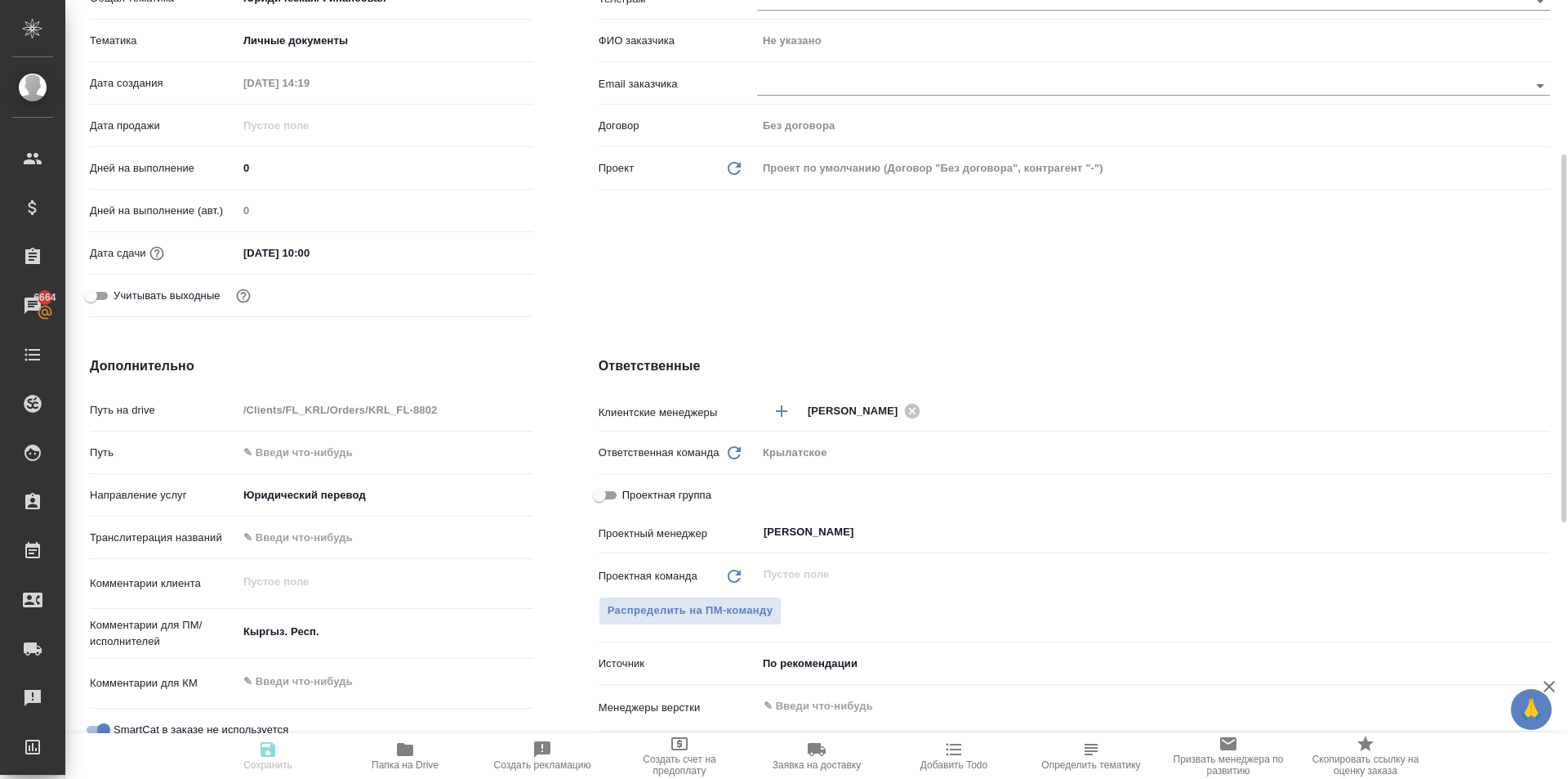
type textarea "x"
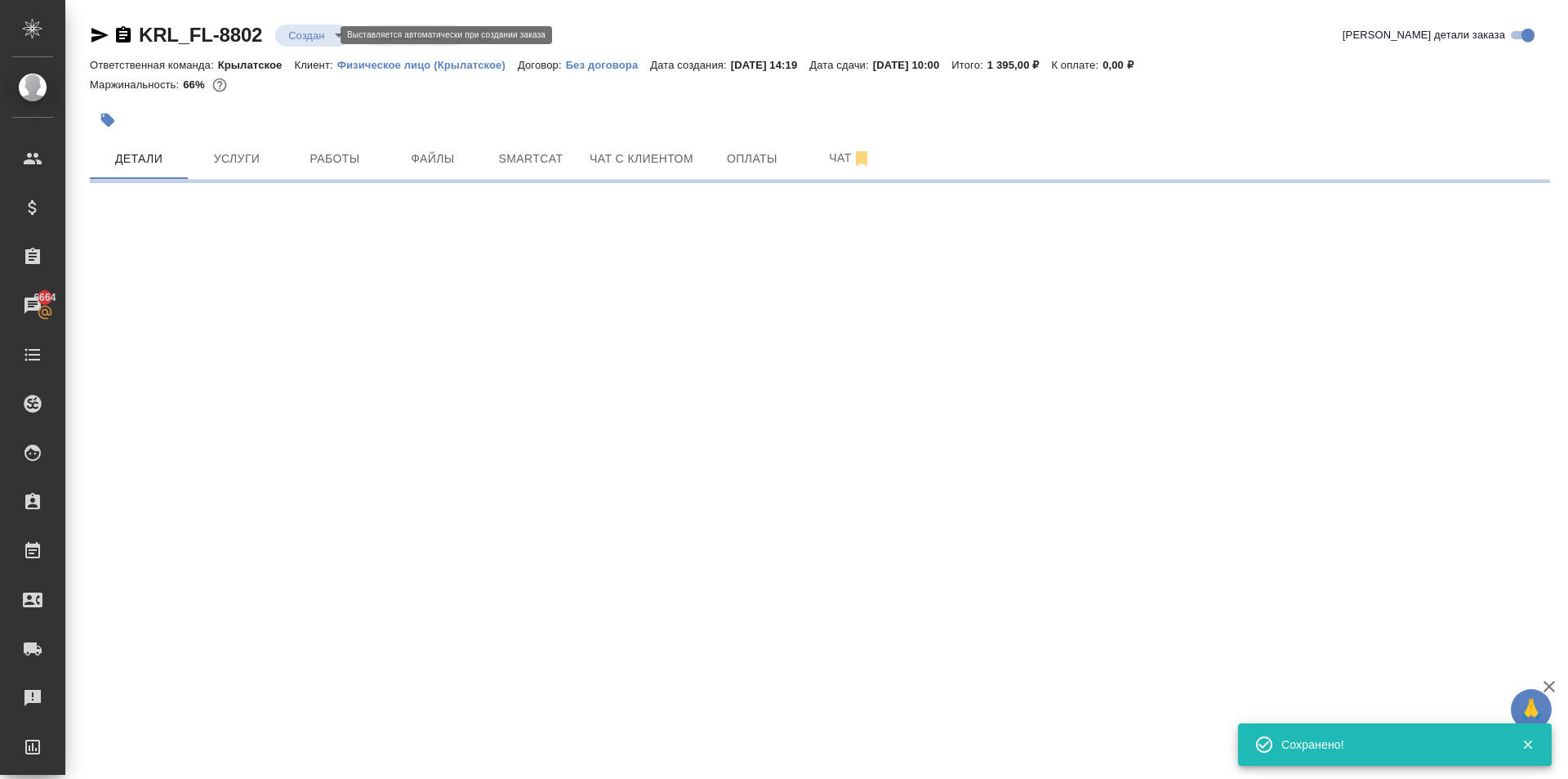
scroll to position [0, 0]
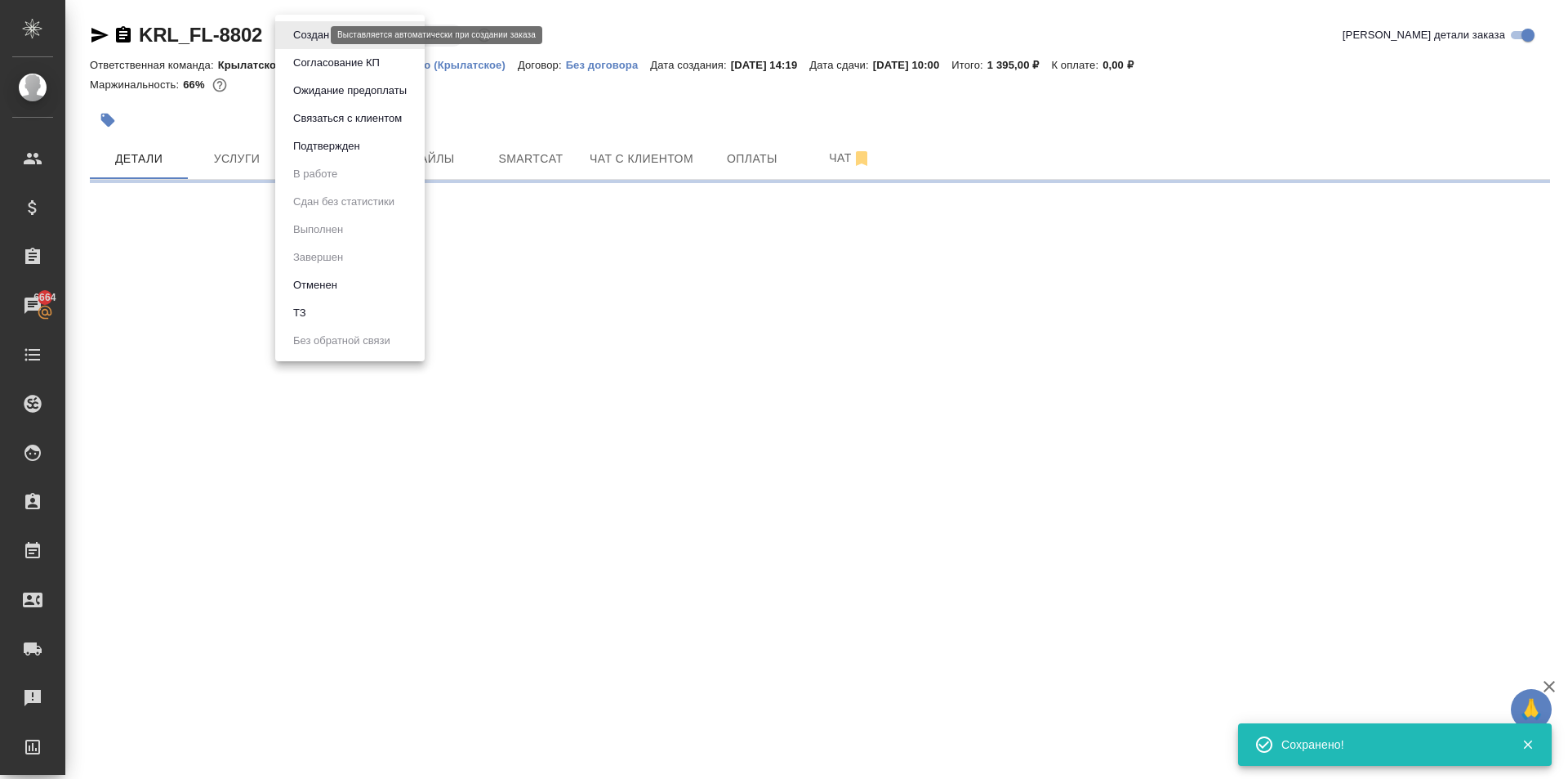
drag, startPoint x: 317, startPoint y: 31, endPoint x: 323, endPoint y: 67, distance: 36.5
click at [317, 32] on body "🙏 .cls-1 fill:#fff; AWATERA Kasymov Timur Клиенты Спецификации Заказы 6664 Чаты…" at bounding box center [784, 390] width 1568 height 779
click at [310, 156] on li "Подтвержден" at bounding box center [350, 146] width 149 height 28
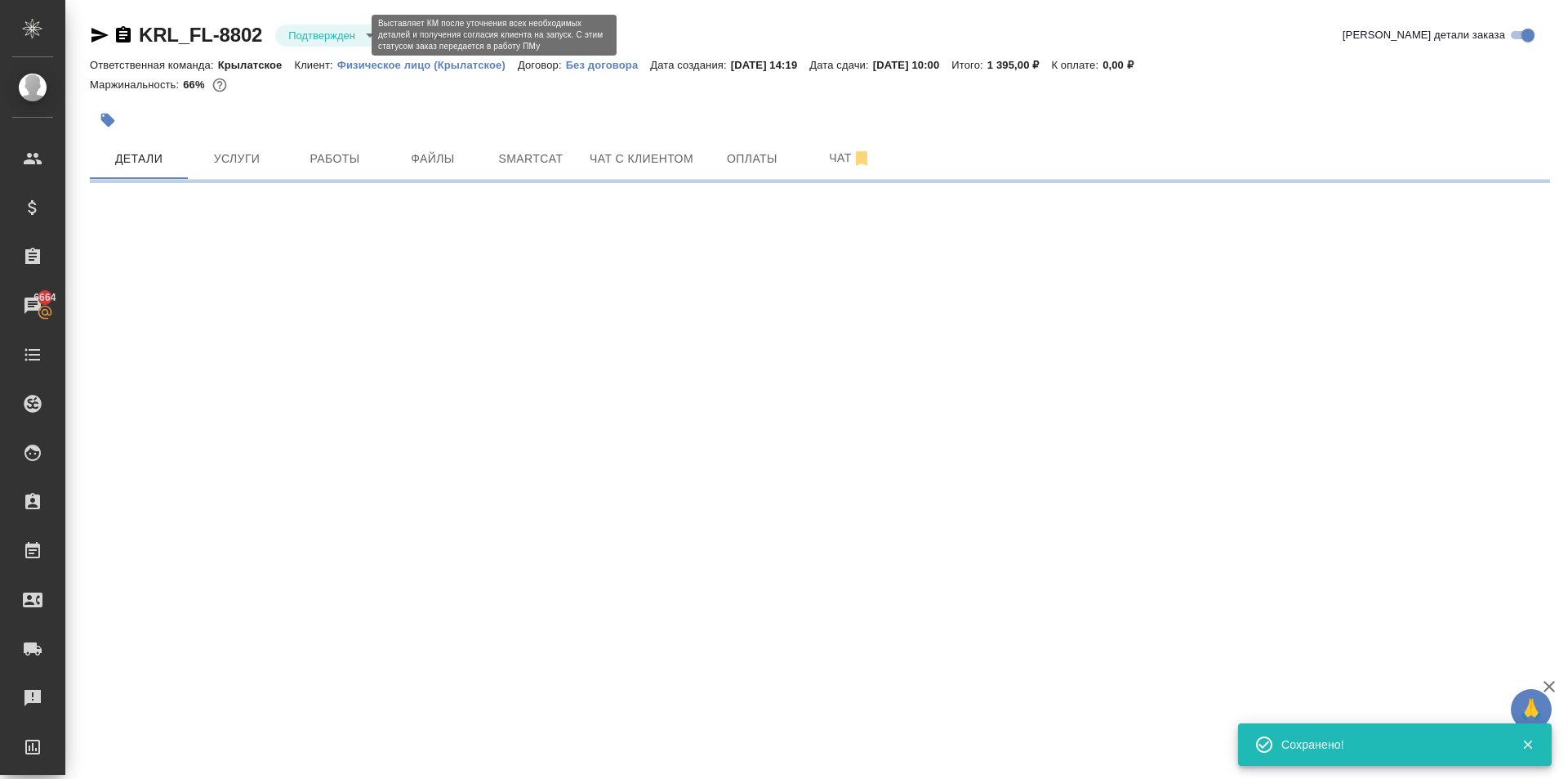
click at [334, 38] on body "🙏 .cls-1 fill:#fff; AWATERA Kasymov Timur Клиенты Спецификации Заказы 6664 Чаты…" at bounding box center [784, 390] width 1568 height 779
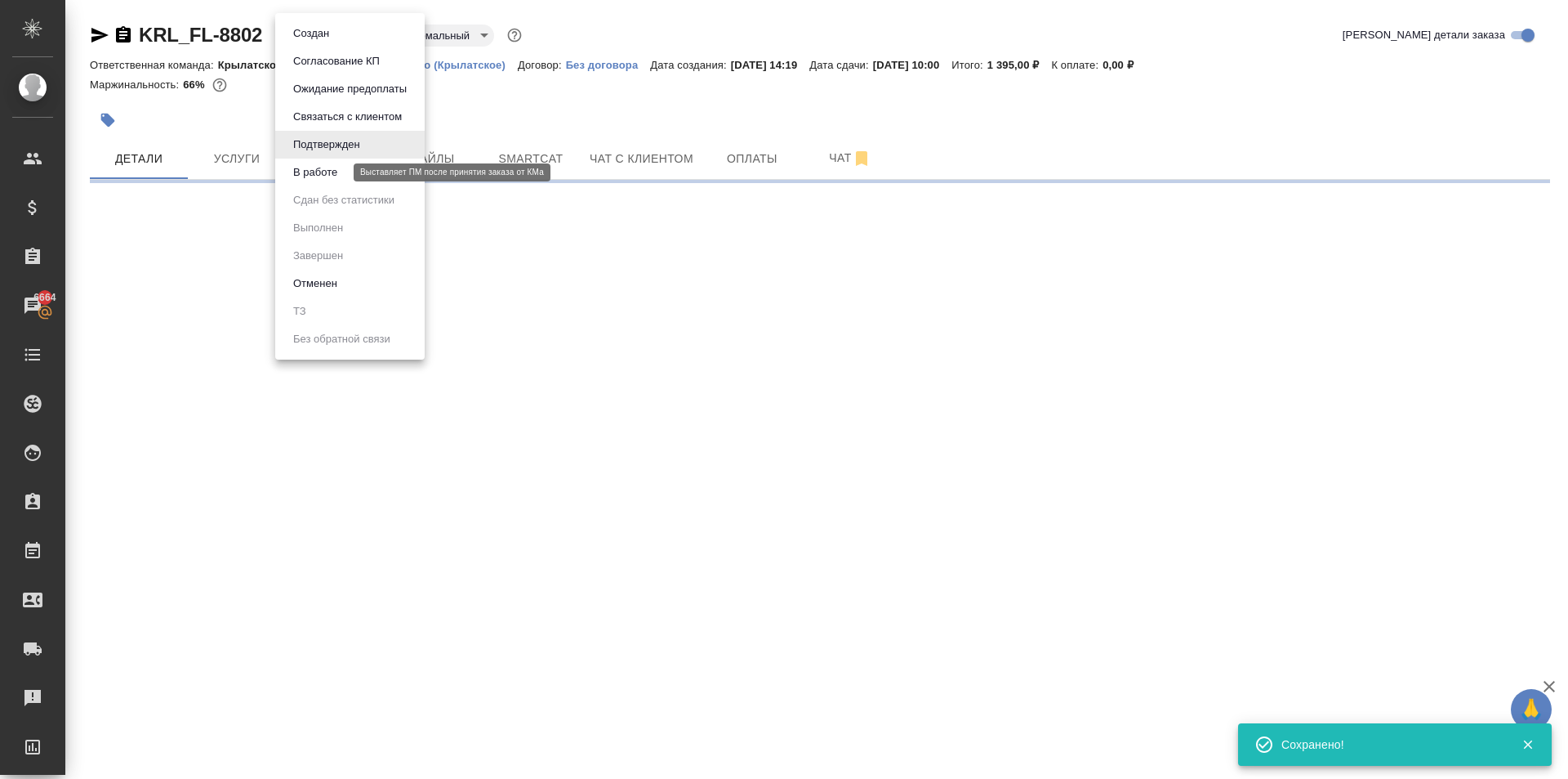
click at [335, 170] on button "В работе" at bounding box center [316, 173] width 54 height 18
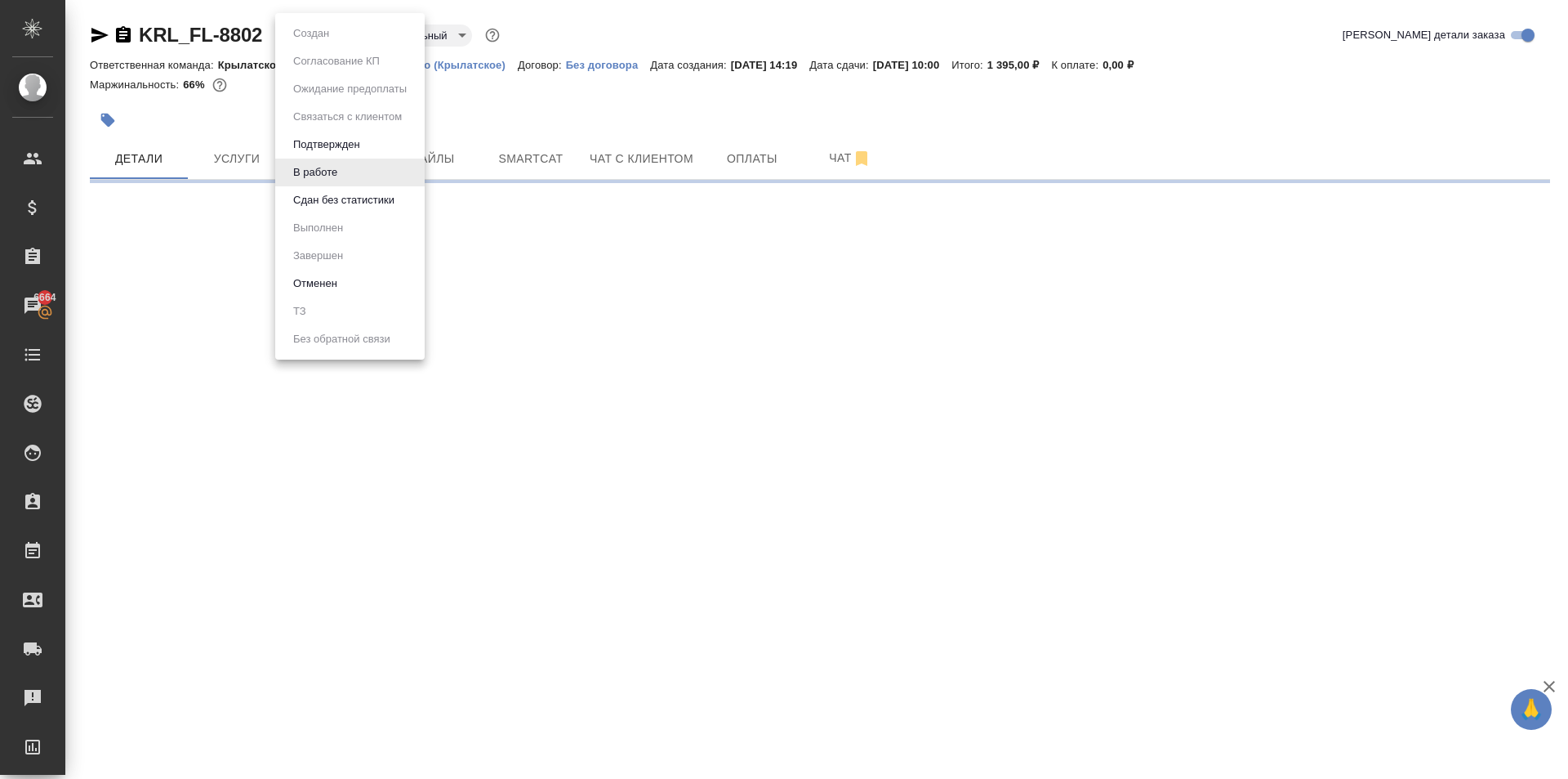
click at [343, 31] on body "🙏 .cls-1 fill:#fff; AWATERA Kasymov Timur Клиенты Спецификации Заказы 6664 Чаты…" at bounding box center [784, 390] width 1568 height 779
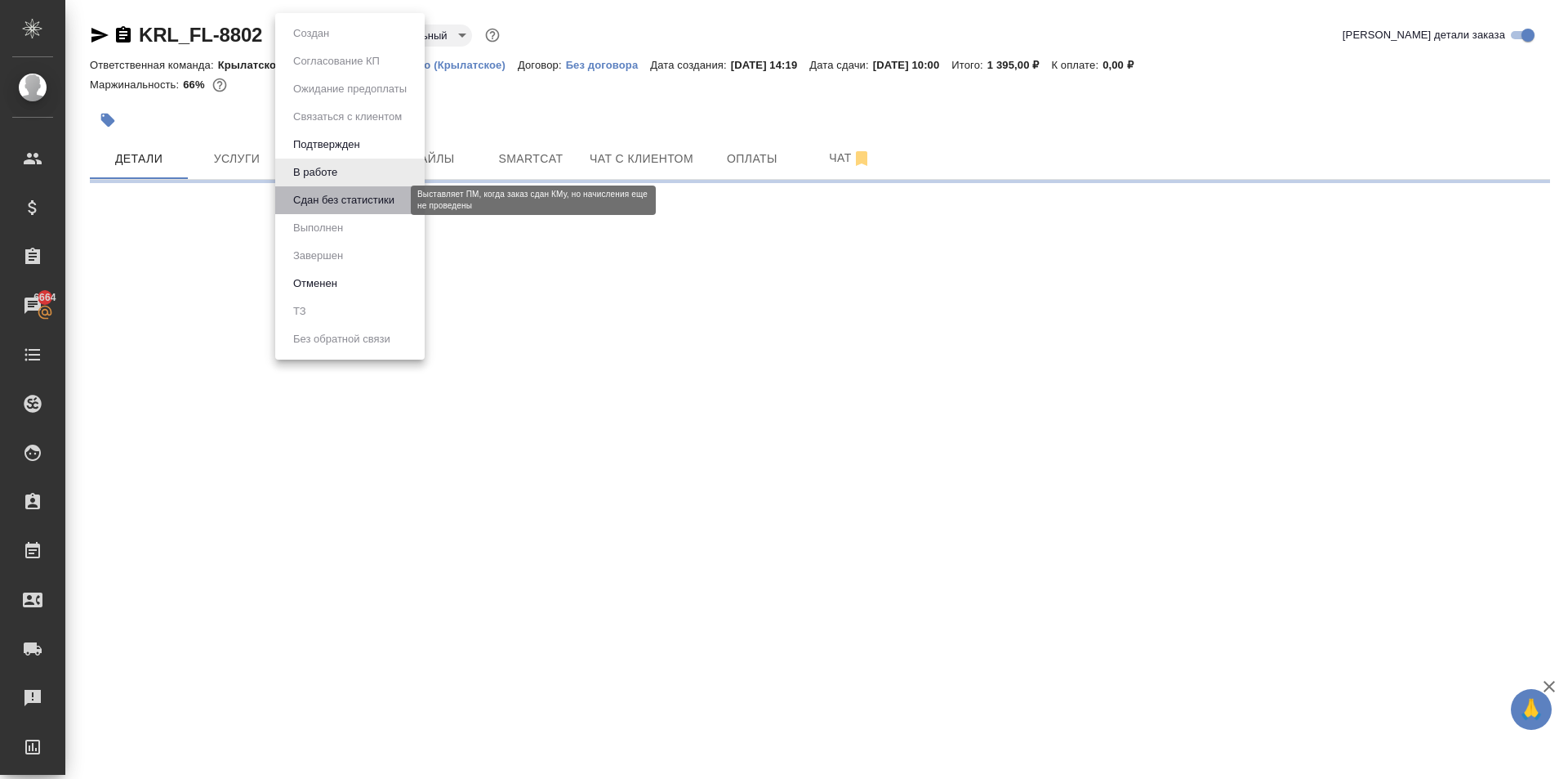
click at [335, 205] on button "Сдан без статистики" at bounding box center [344, 201] width 111 height 18
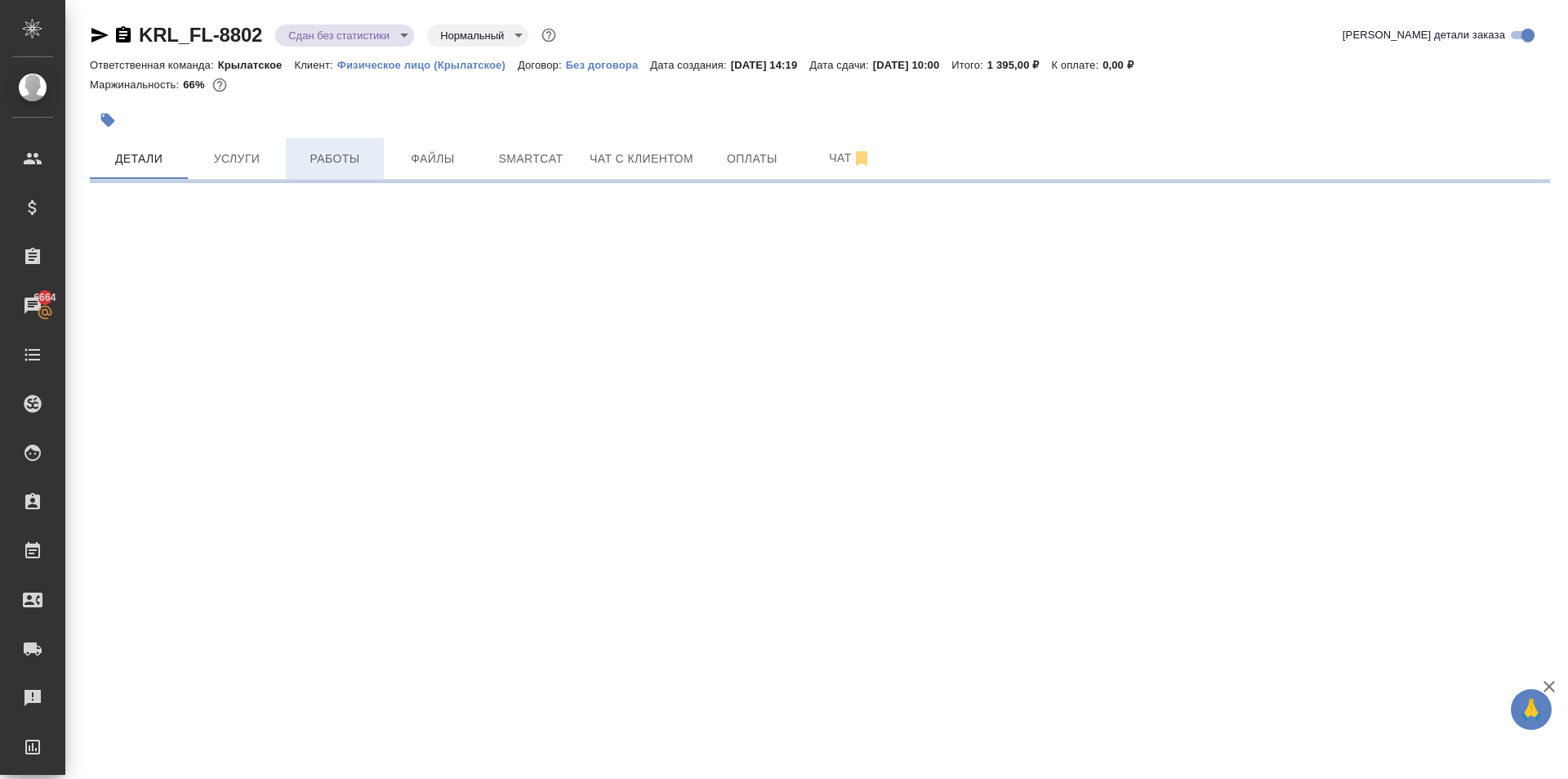
click at [347, 152] on span "Работы" at bounding box center [334, 158] width 78 height 21
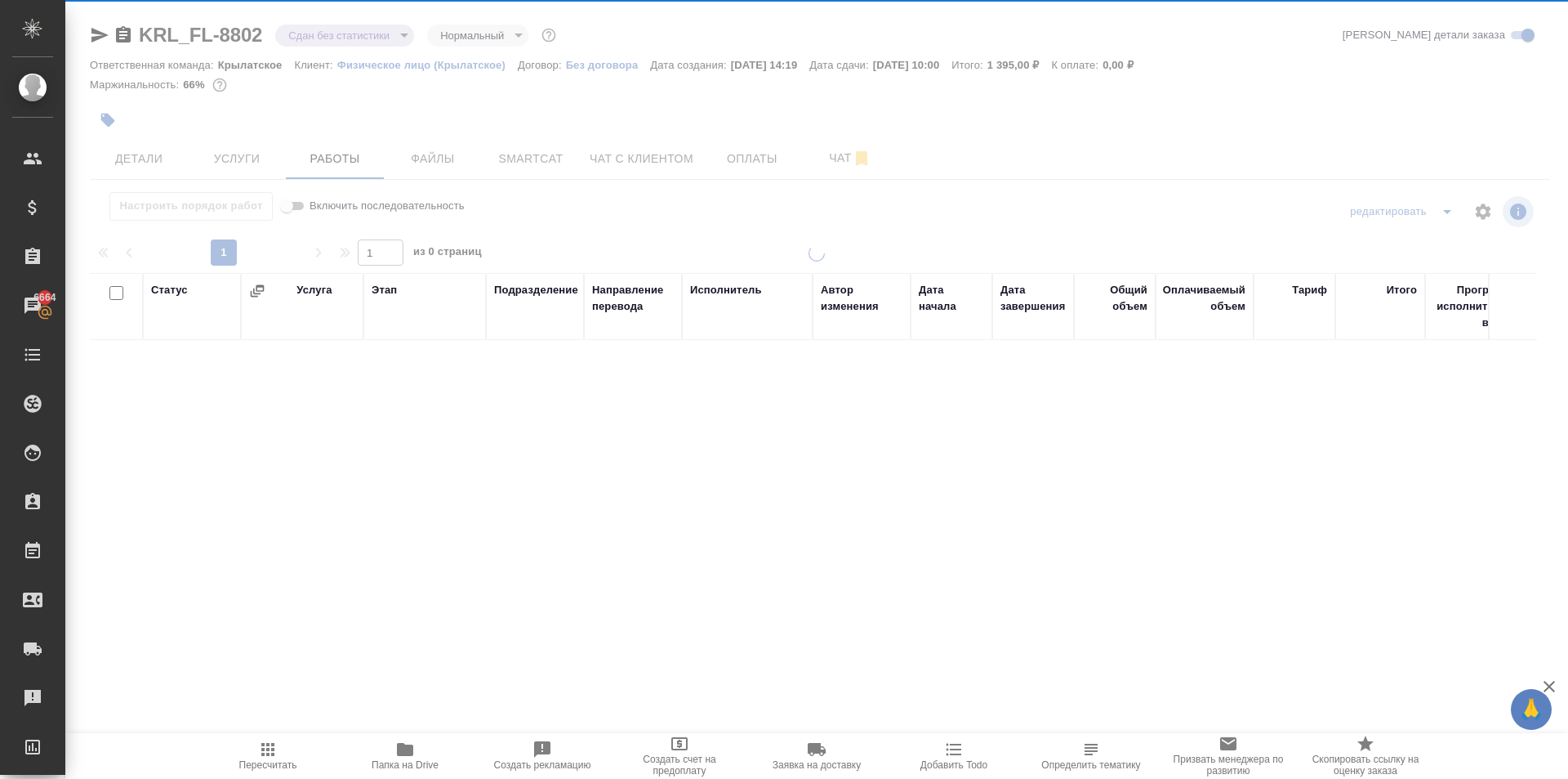
click at [271, 743] on icon "button" at bounding box center [268, 749] width 20 height 20
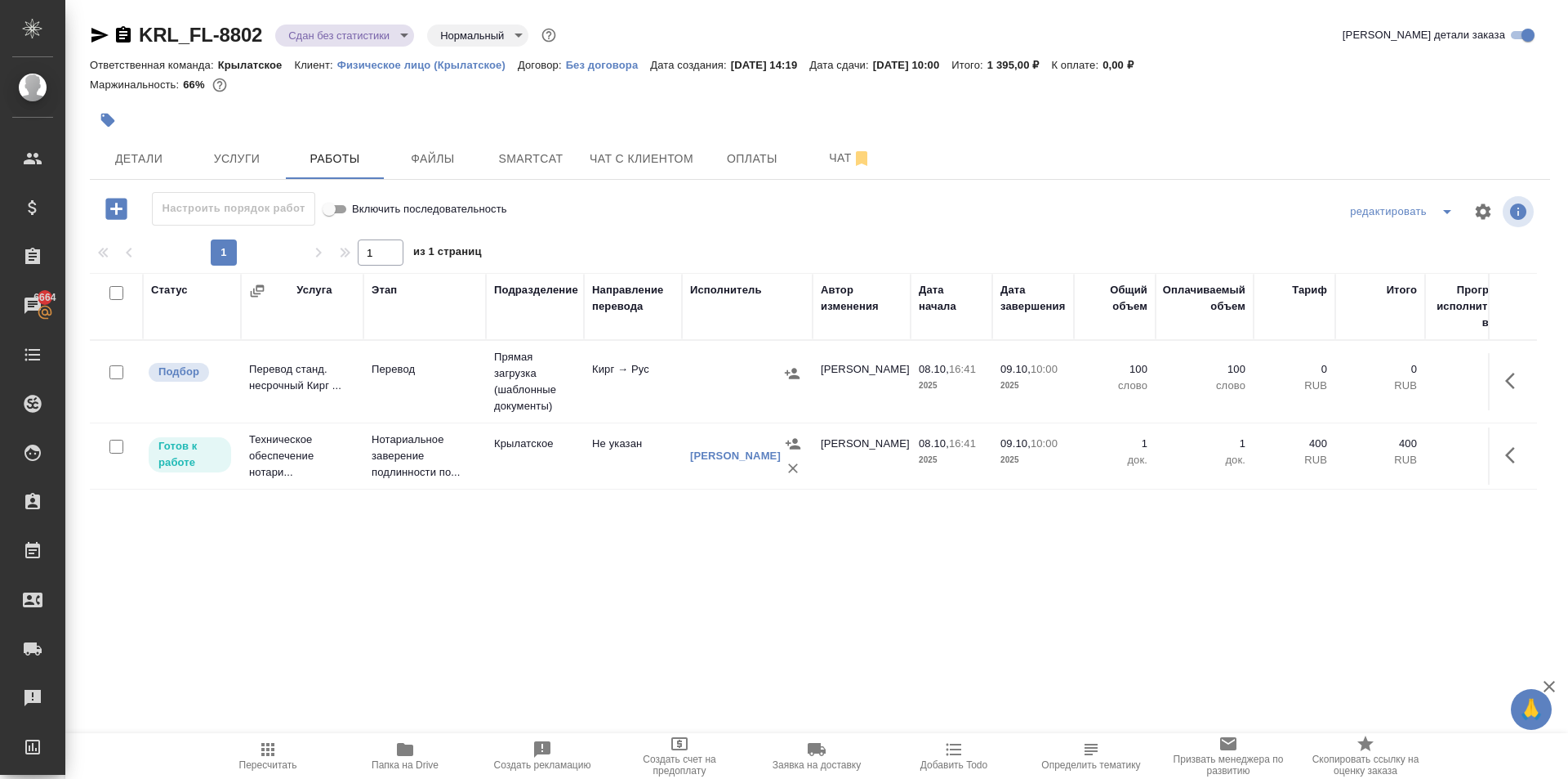
drag, startPoint x: 260, startPoint y: 722, endPoint x: 276, endPoint y: 763, distance: 44.0
click at [270, 739] on div ".cls-1 fill:#fff; AWATERA Kasymov Timur Клиенты Спецификации Заказы 6664 Чаты T…" at bounding box center [784, 390] width 1568 height 779
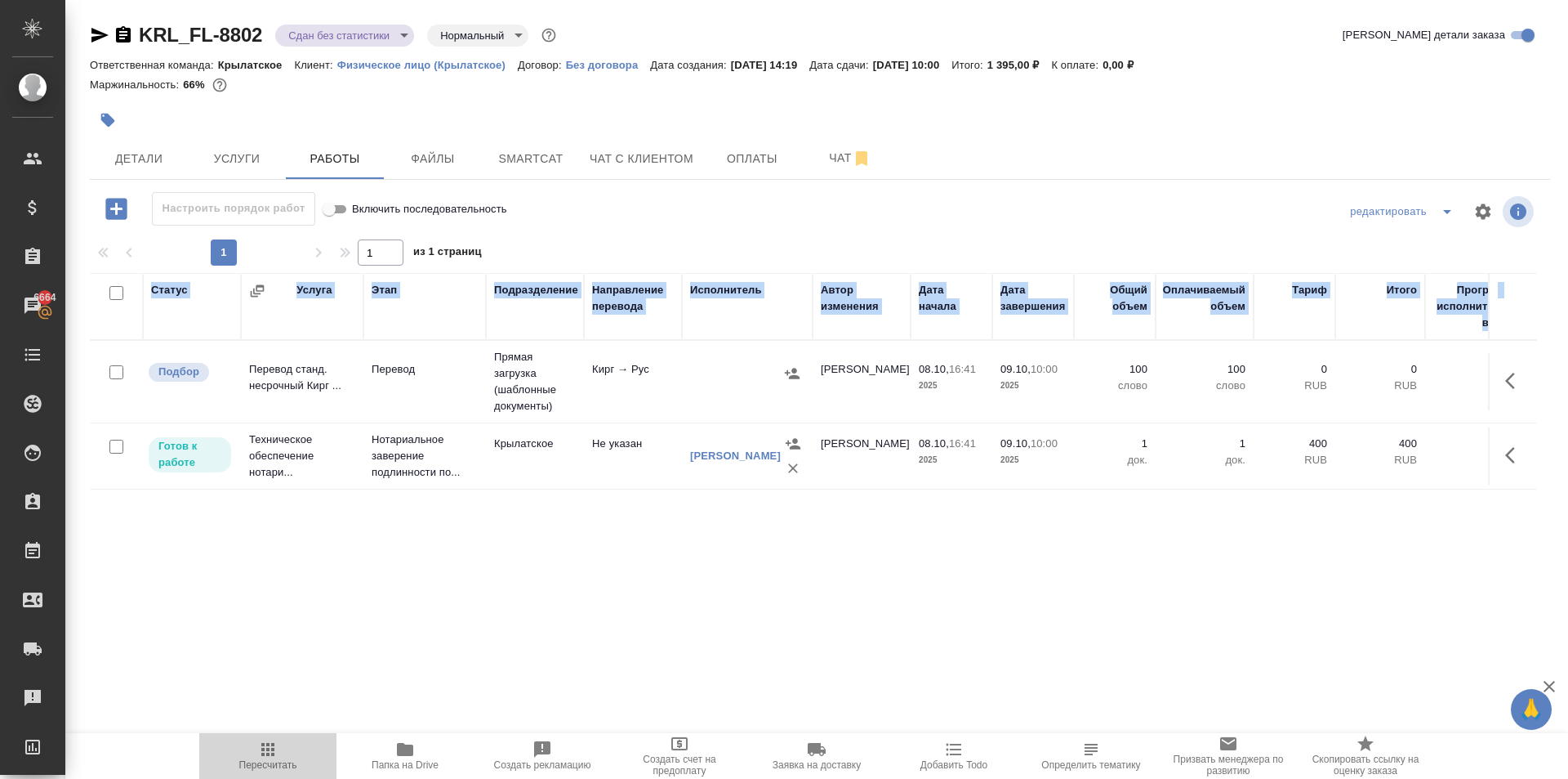
click at [275, 763] on span "Пересчитать" at bounding box center [268, 765] width 58 height 12
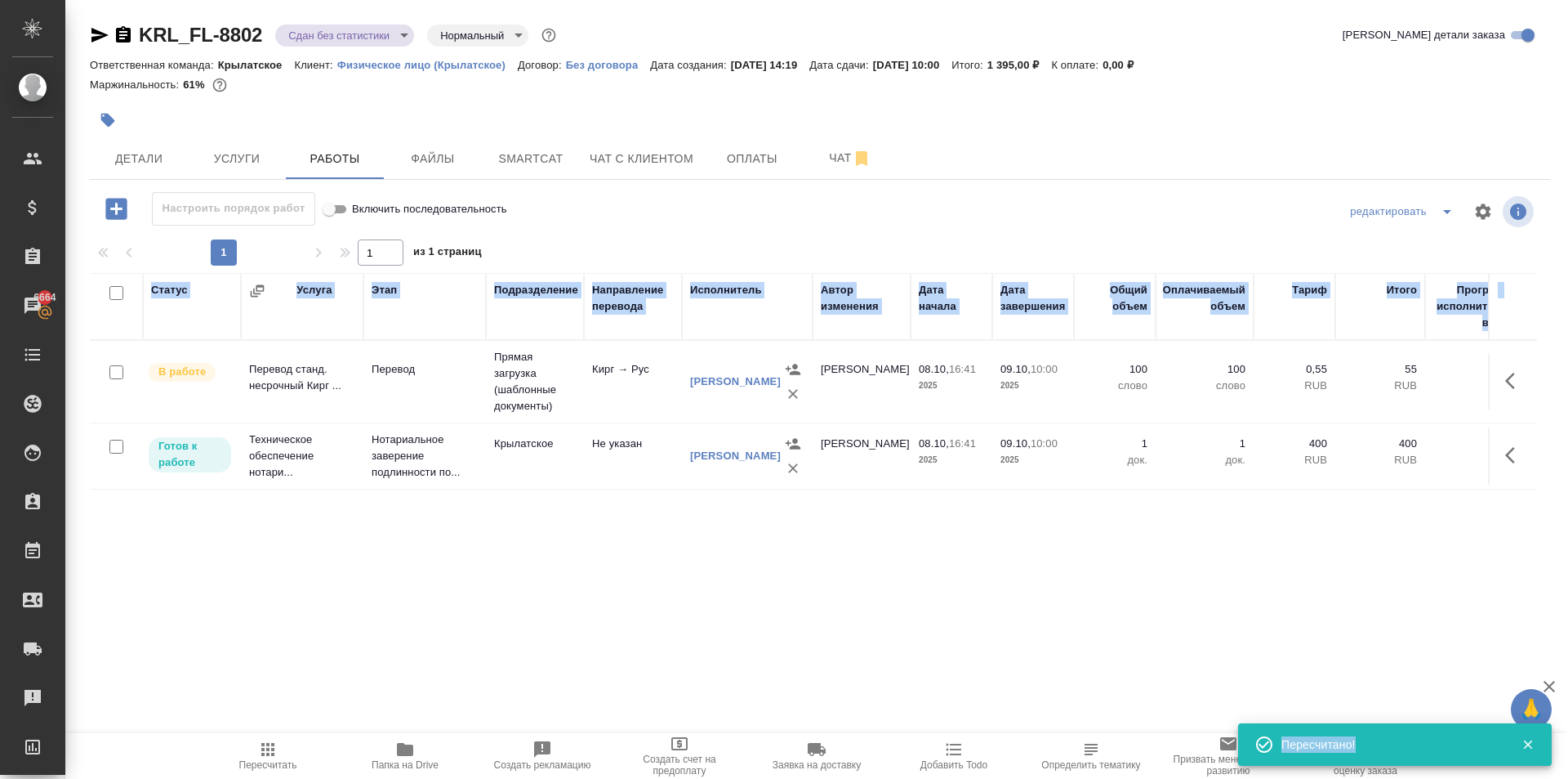
click at [496, 577] on div "Статус Услуга Этап Подразделение Направление перевода Исполнитель Автор изменен…" at bounding box center [814, 456] width 1448 height 368
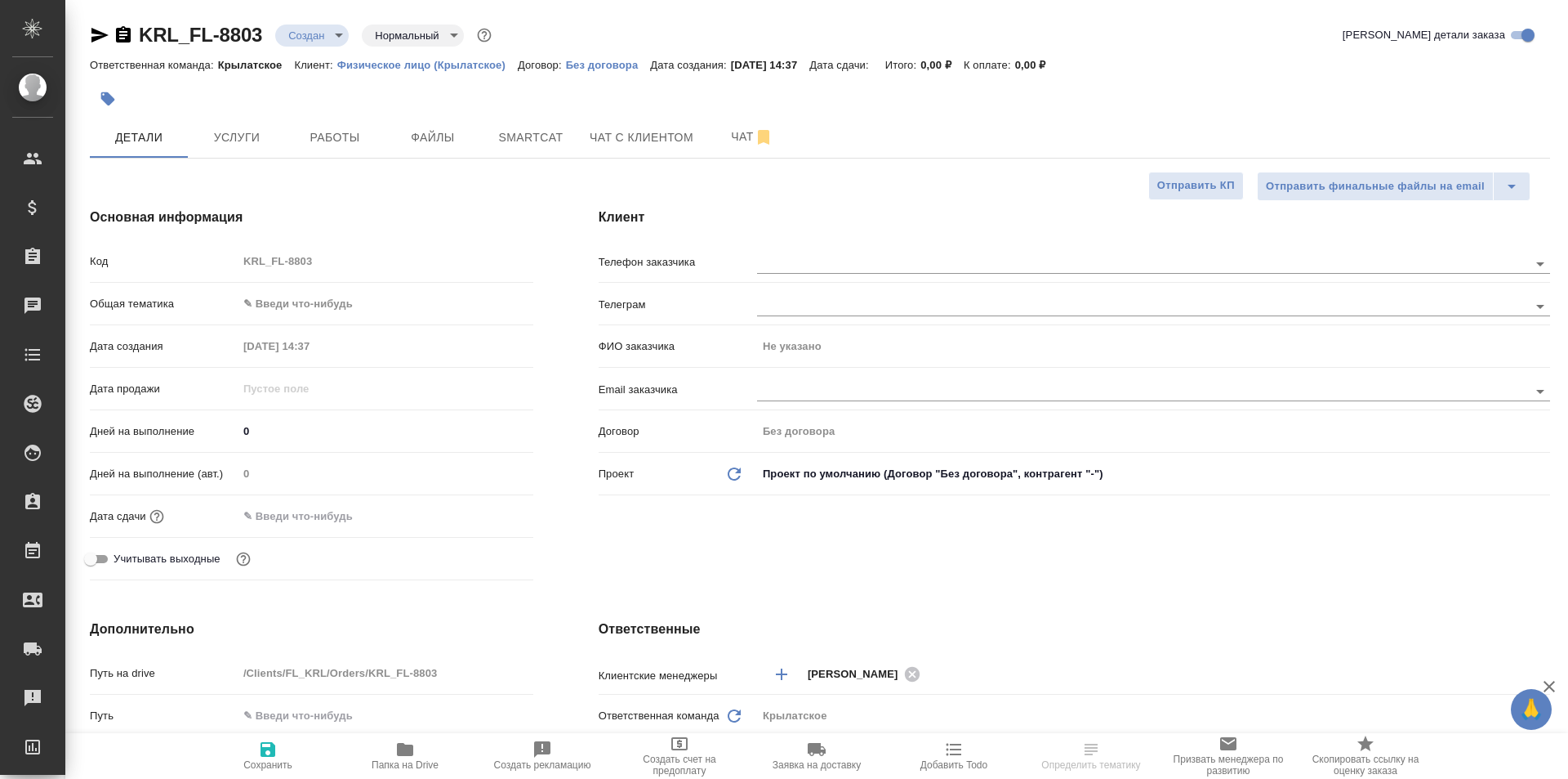
select select "RU"
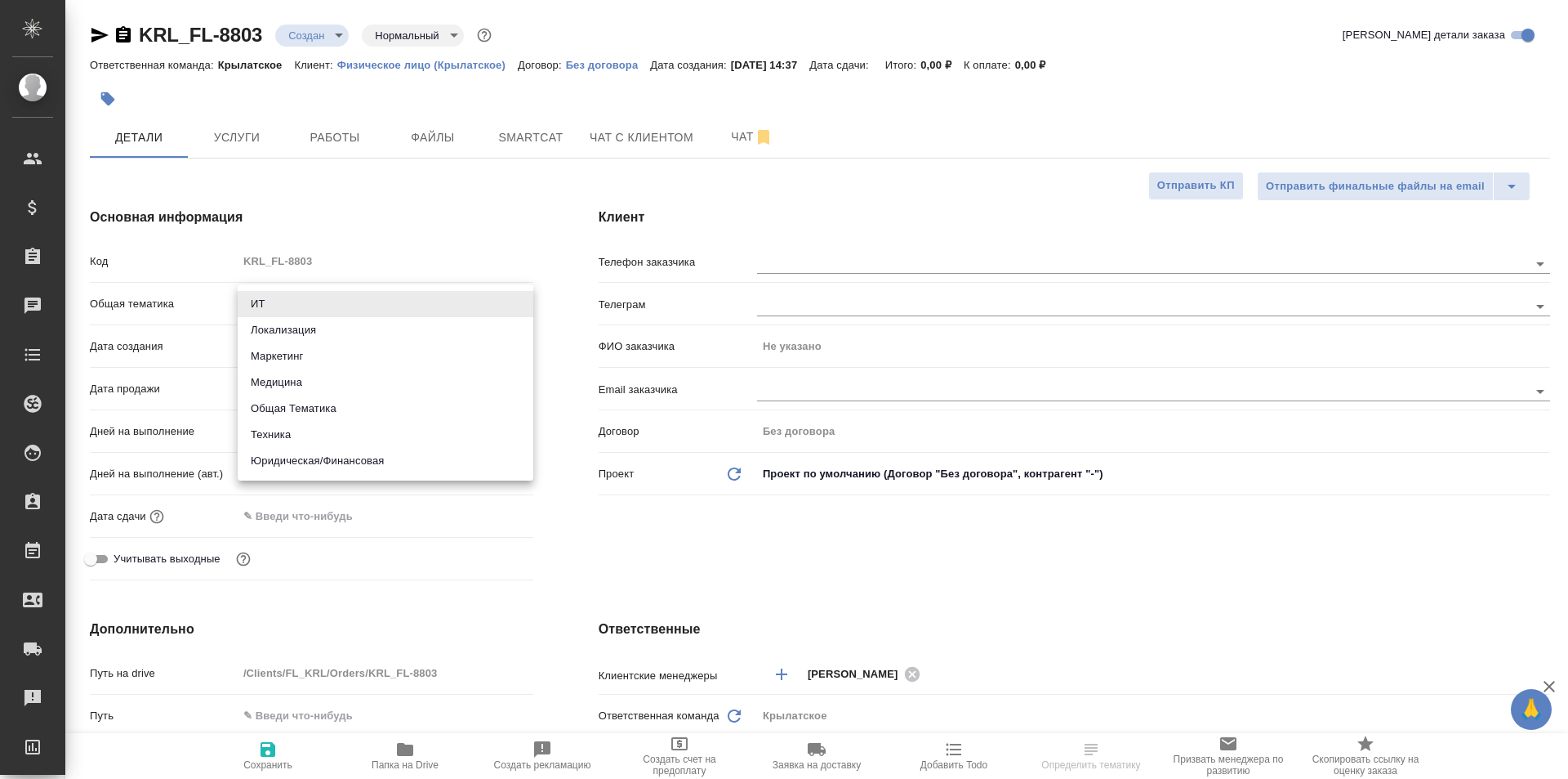
drag, startPoint x: 321, startPoint y: 291, endPoint x: 338, endPoint y: 423, distance: 133.1
click at [324, 300] on body "🙏 .cls-1 fill:#fff; AWATERA [PERSON_NAME] Спецификации Заказы Чаты Todo Проекты…" at bounding box center [784, 390] width 1568 height 779
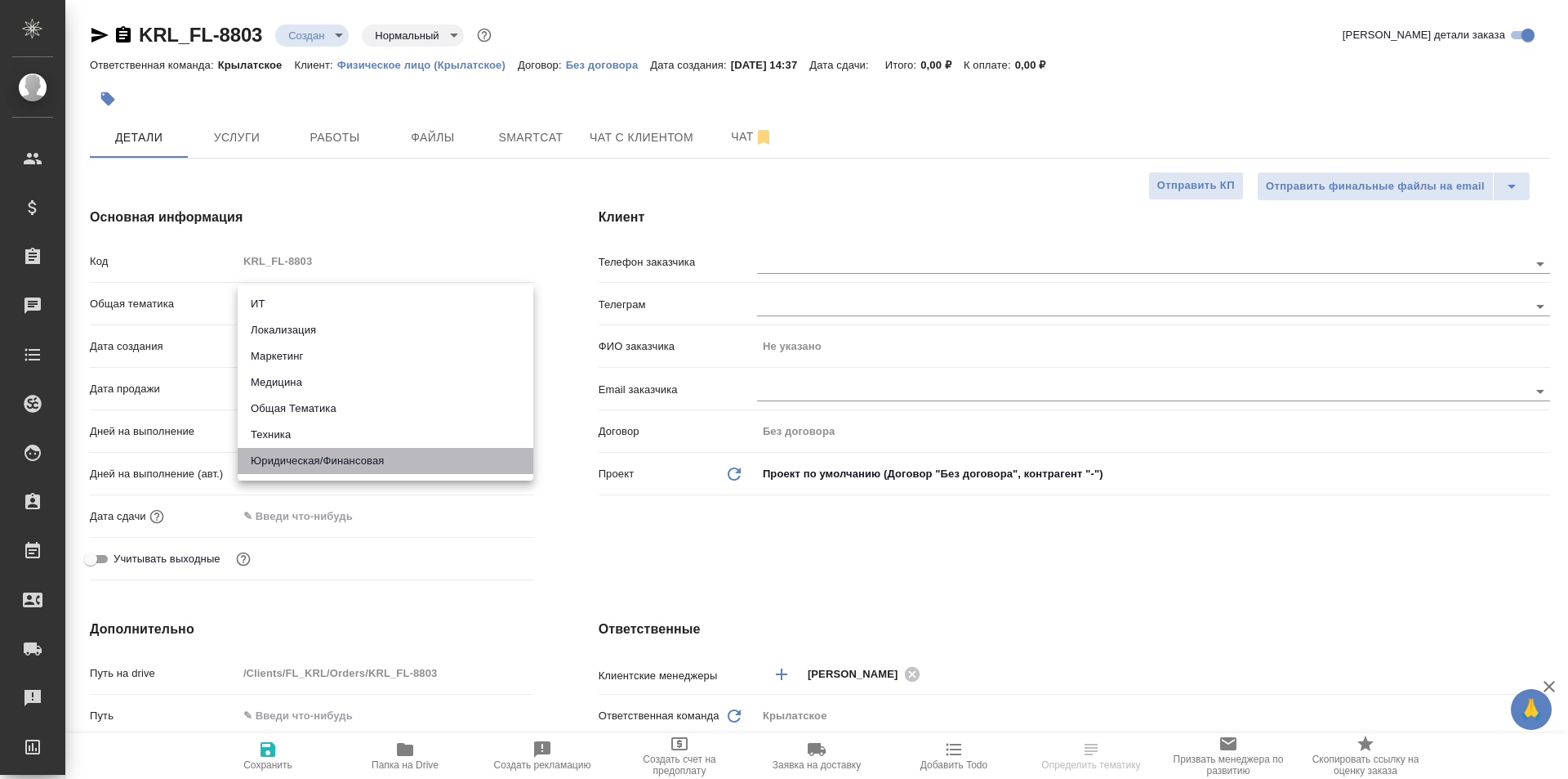
drag, startPoint x: 317, startPoint y: 470, endPoint x: 316, endPoint y: 437, distance: 33.0
click at [316, 470] on li "Юридическая/Финансовая" at bounding box center [385, 461] width 296 height 26
type input "yr-fn"
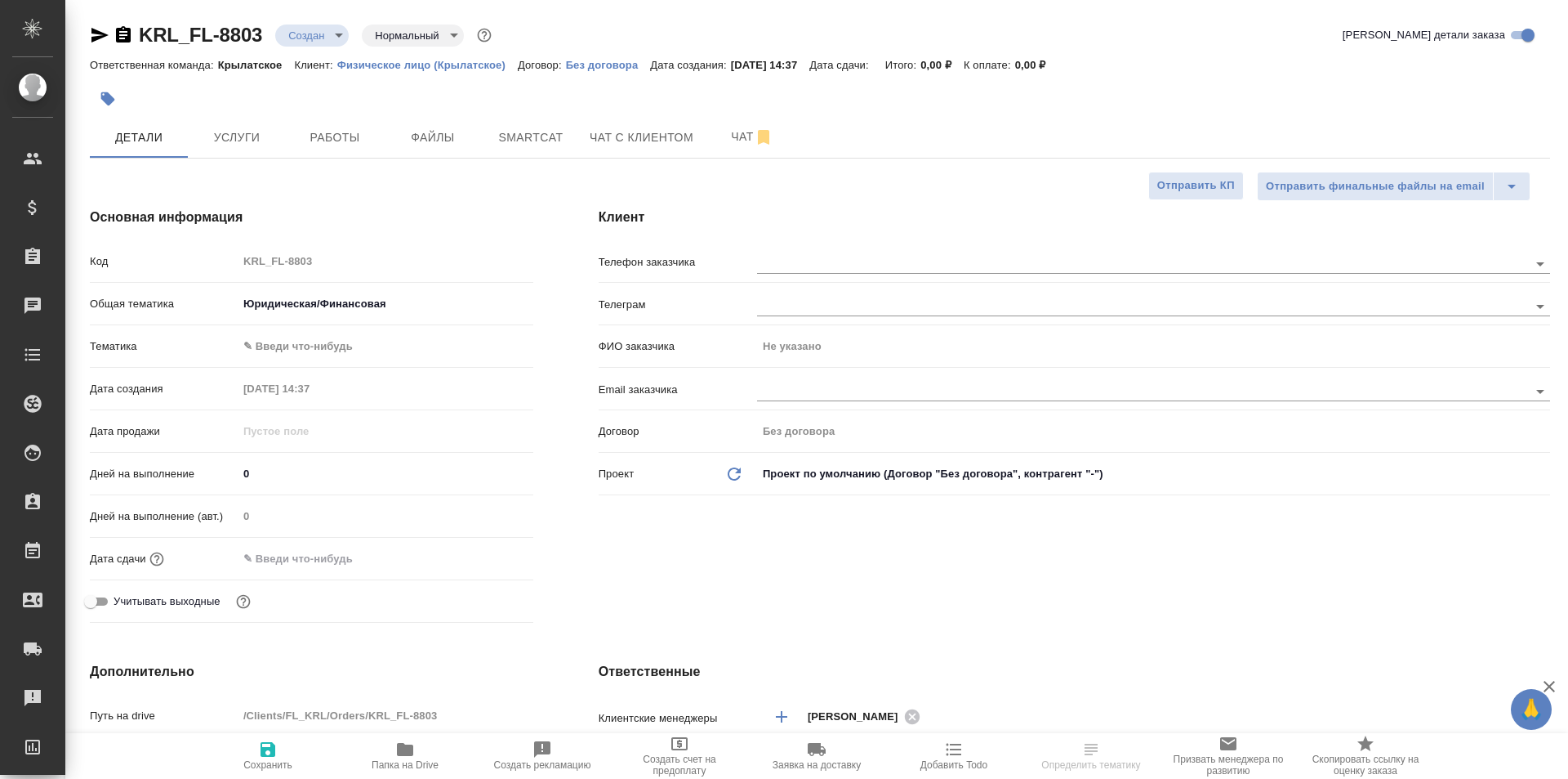
click at [299, 346] on body "🙏 .cls-1 fill:#fff; AWATERA [PERSON_NAME] Спецификации Заказы Чаты Todo Проекты…" at bounding box center [784, 390] width 1568 height 779
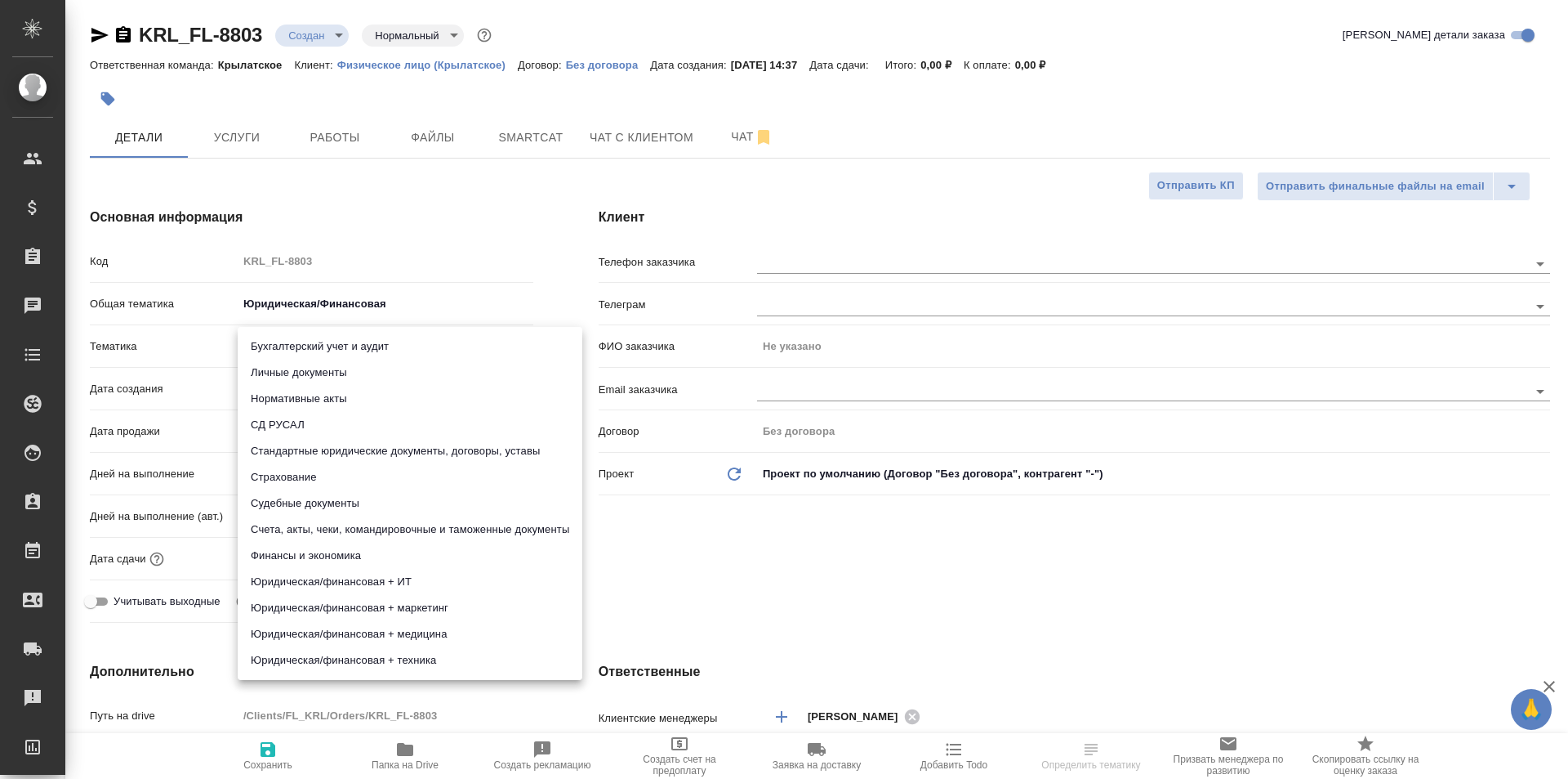
click at [293, 363] on li "Личные документы" at bounding box center [409, 372] width 344 height 26
type input "5a8b8b956a9677013d343cfe"
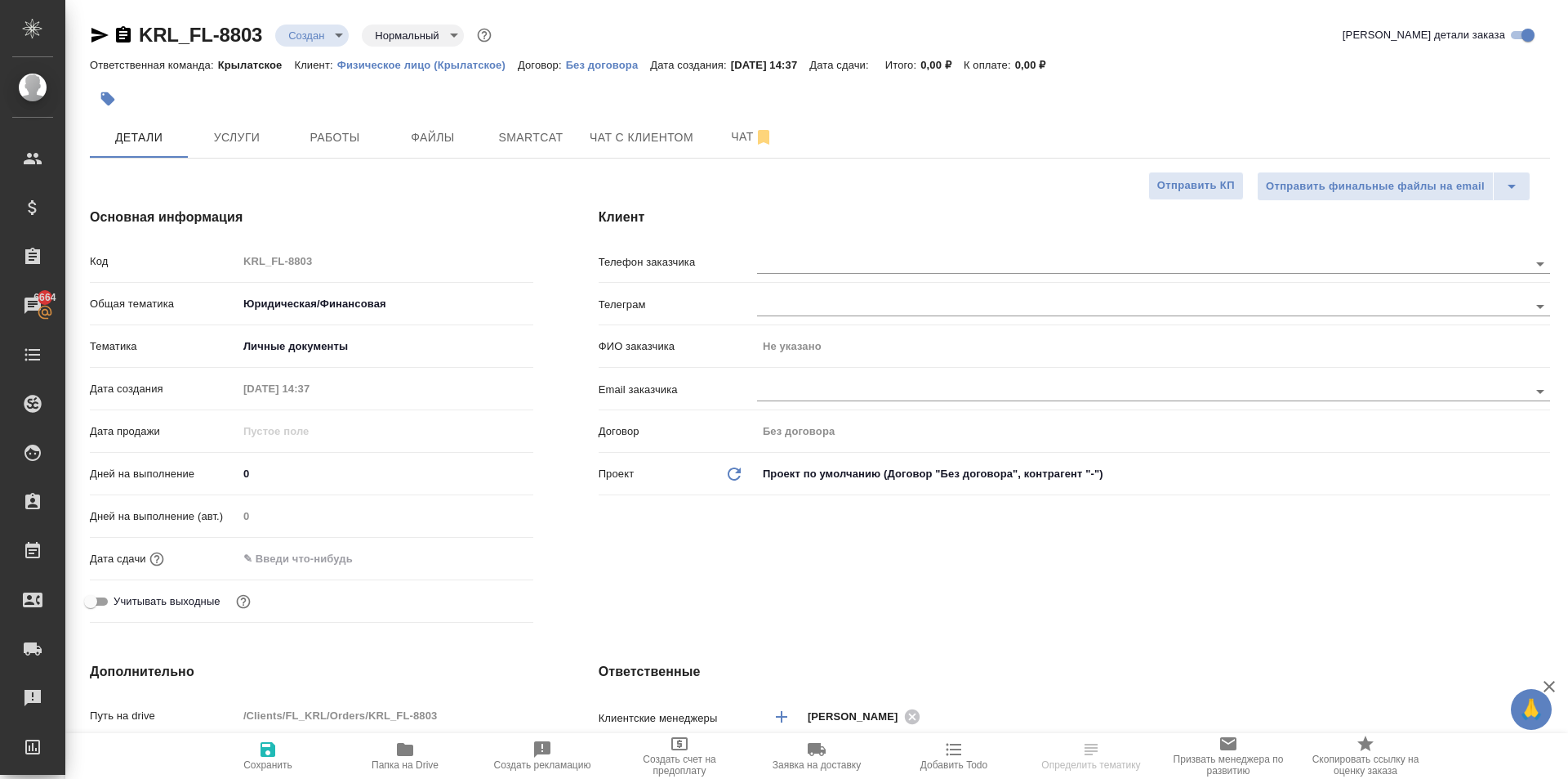
drag, startPoint x: 311, startPoint y: 571, endPoint x: 366, endPoint y: 567, distance: 55.1
click at [308, 570] on div "Дата сдачи" at bounding box center [311, 559] width 443 height 29
click at [325, 549] on input "text" at bounding box center [309, 559] width 143 height 23
click at [481, 550] on icon "button" at bounding box center [486, 558] width 20 height 20
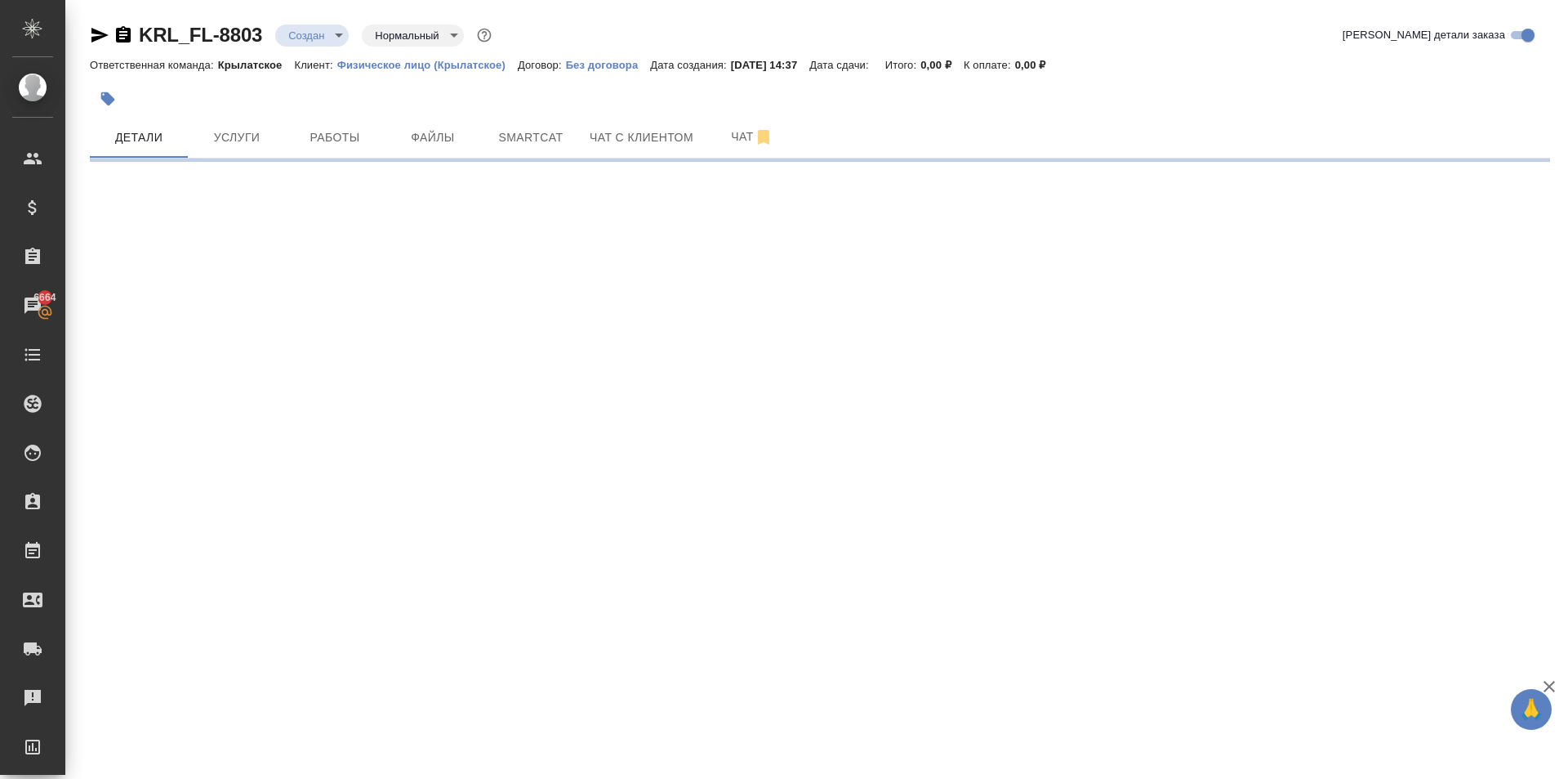
select select "RU"
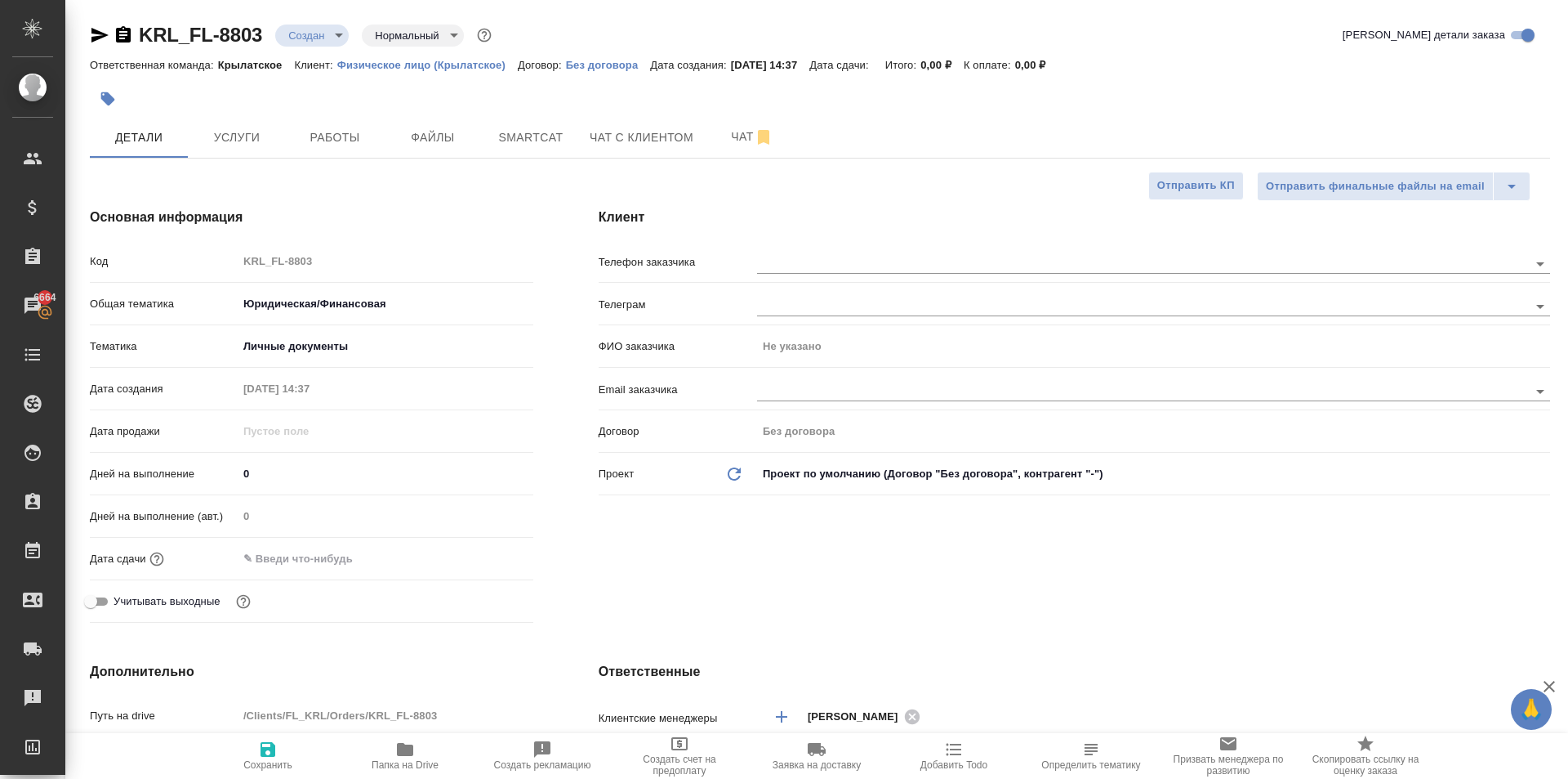
type textarea "x"
click at [291, 565] on input "text" at bounding box center [308, 559] width 143 height 23
click at [494, 560] on icon "button" at bounding box center [486, 558] width 20 height 20
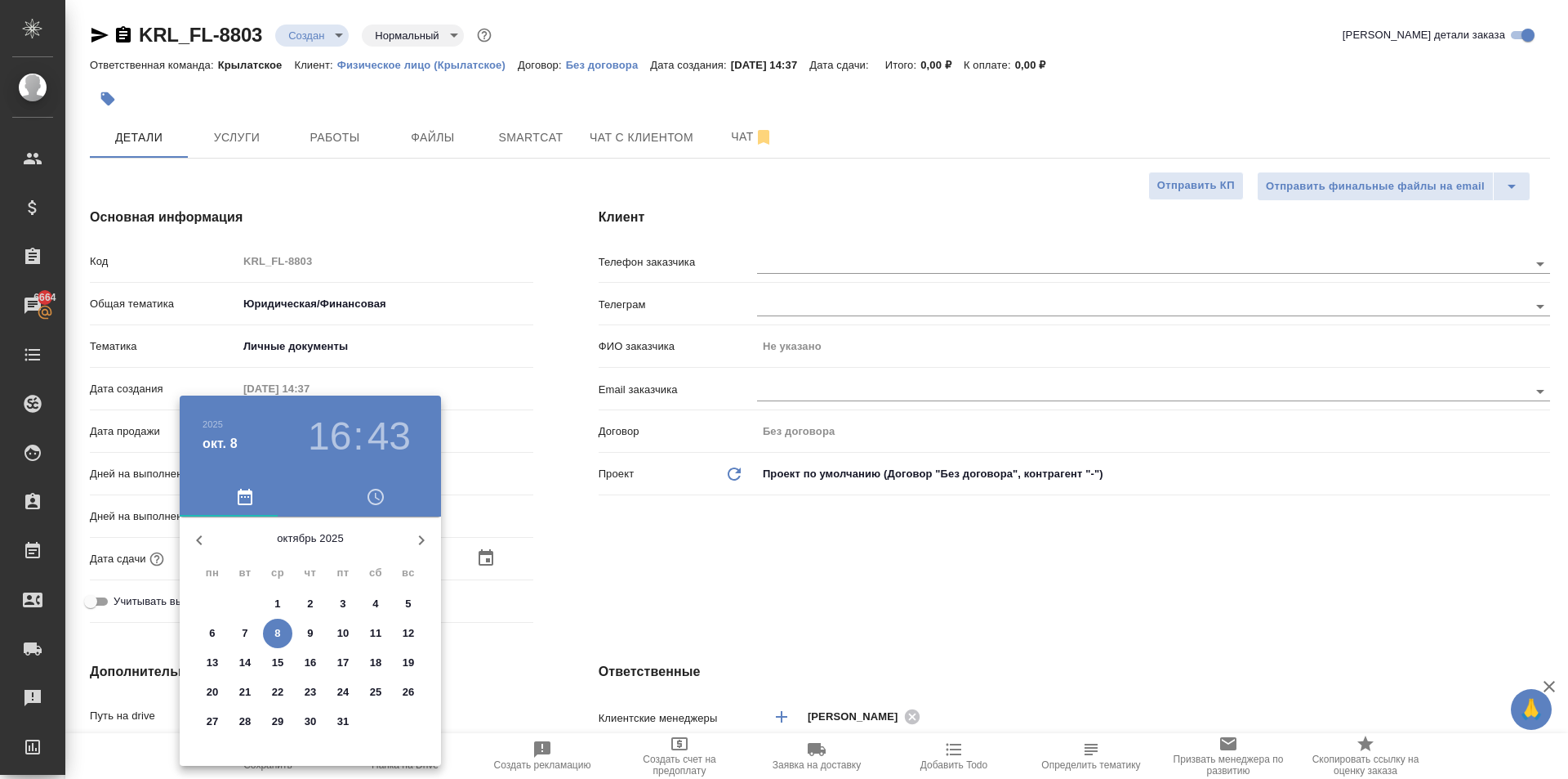
click at [338, 658] on p "17" at bounding box center [343, 663] width 13 height 16
type input "[DATE] 16:43"
type textarea "x"
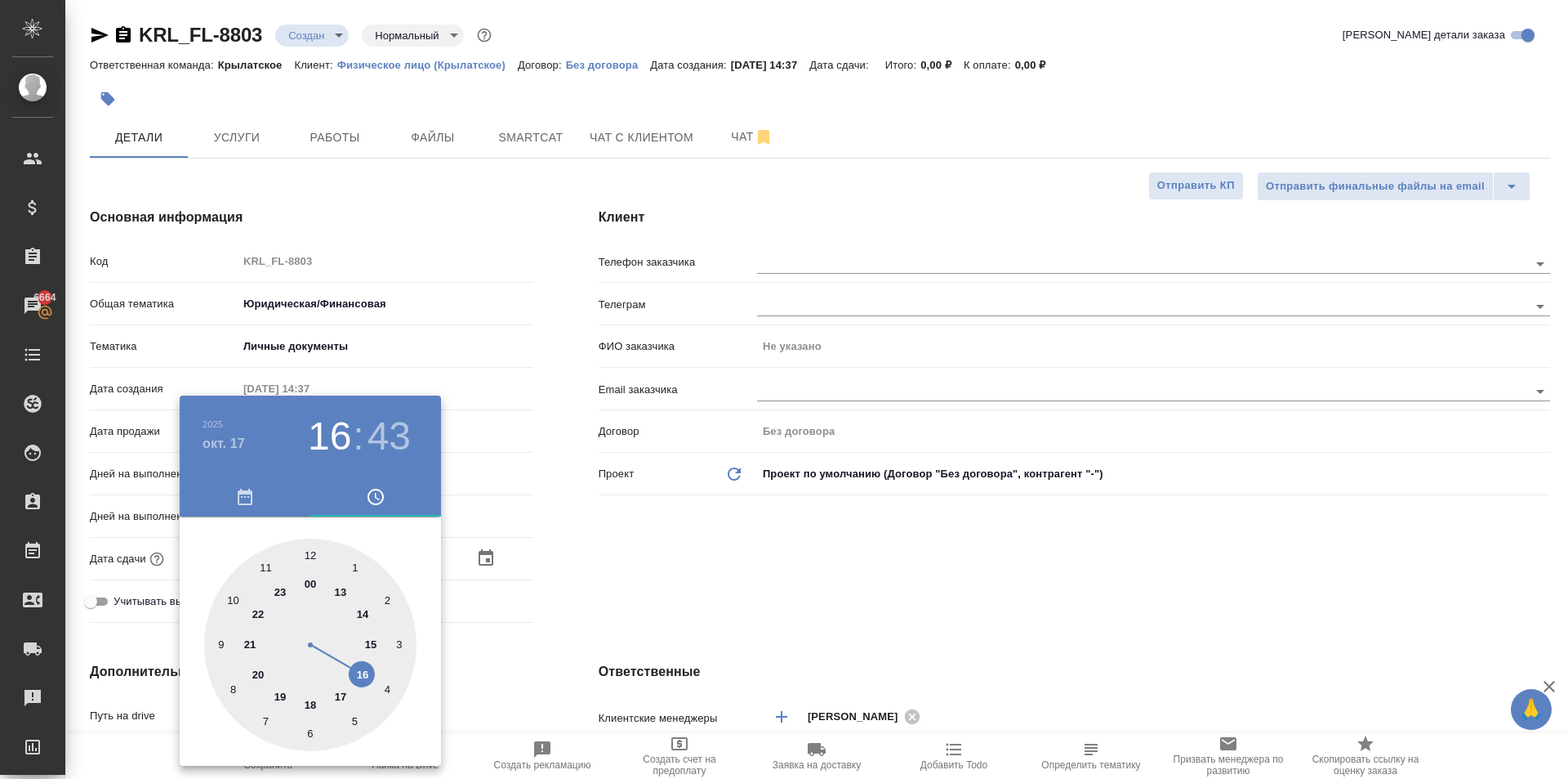
click at [303, 558] on div at bounding box center [310, 645] width 212 height 212
type input "[DATE] 12:43"
type textarea "x"
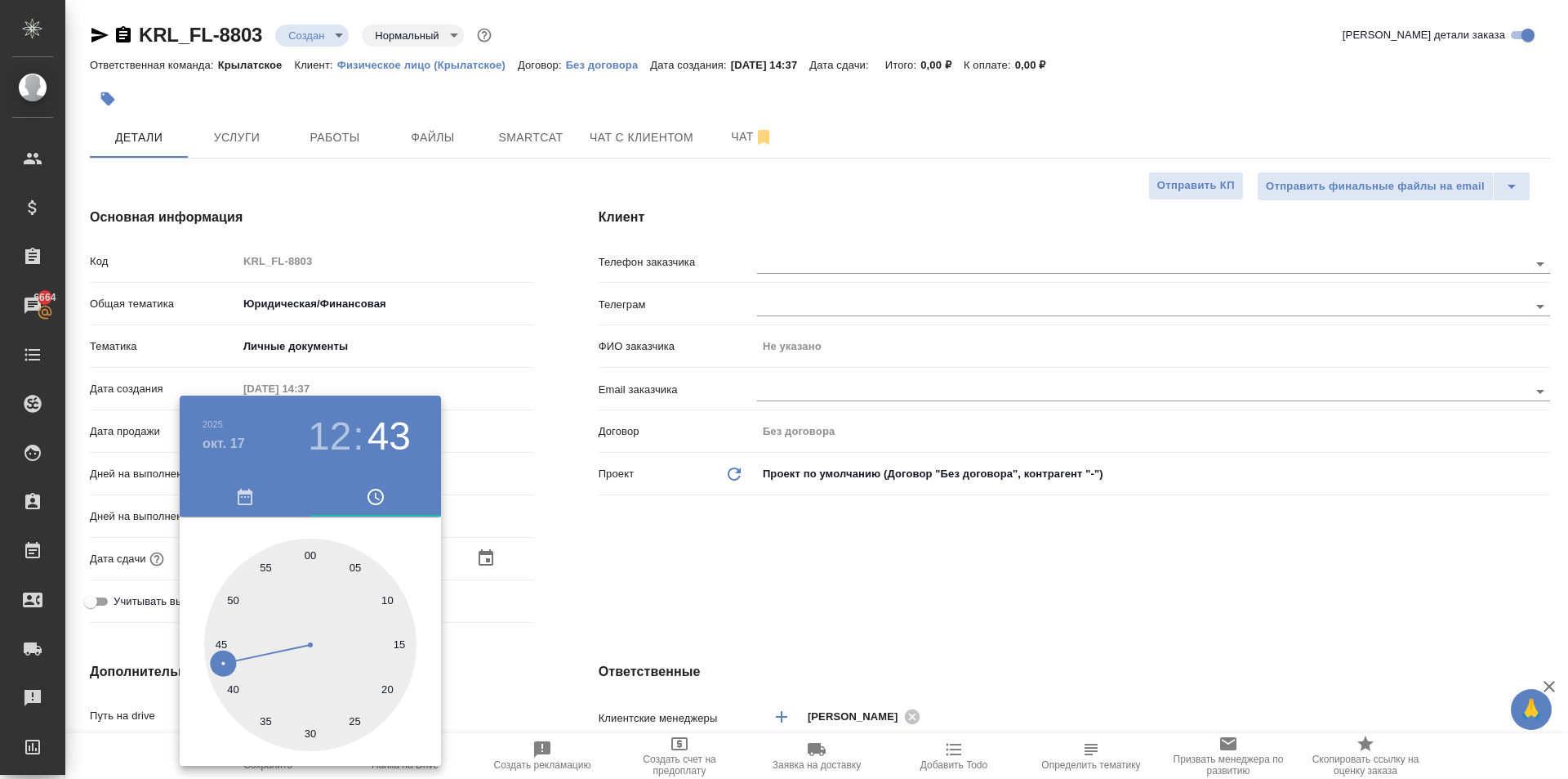
click at [307, 557] on div at bounding box center [310, 645] width 212 height 212
type input "[DATE] 12:00"
type textarea "x"
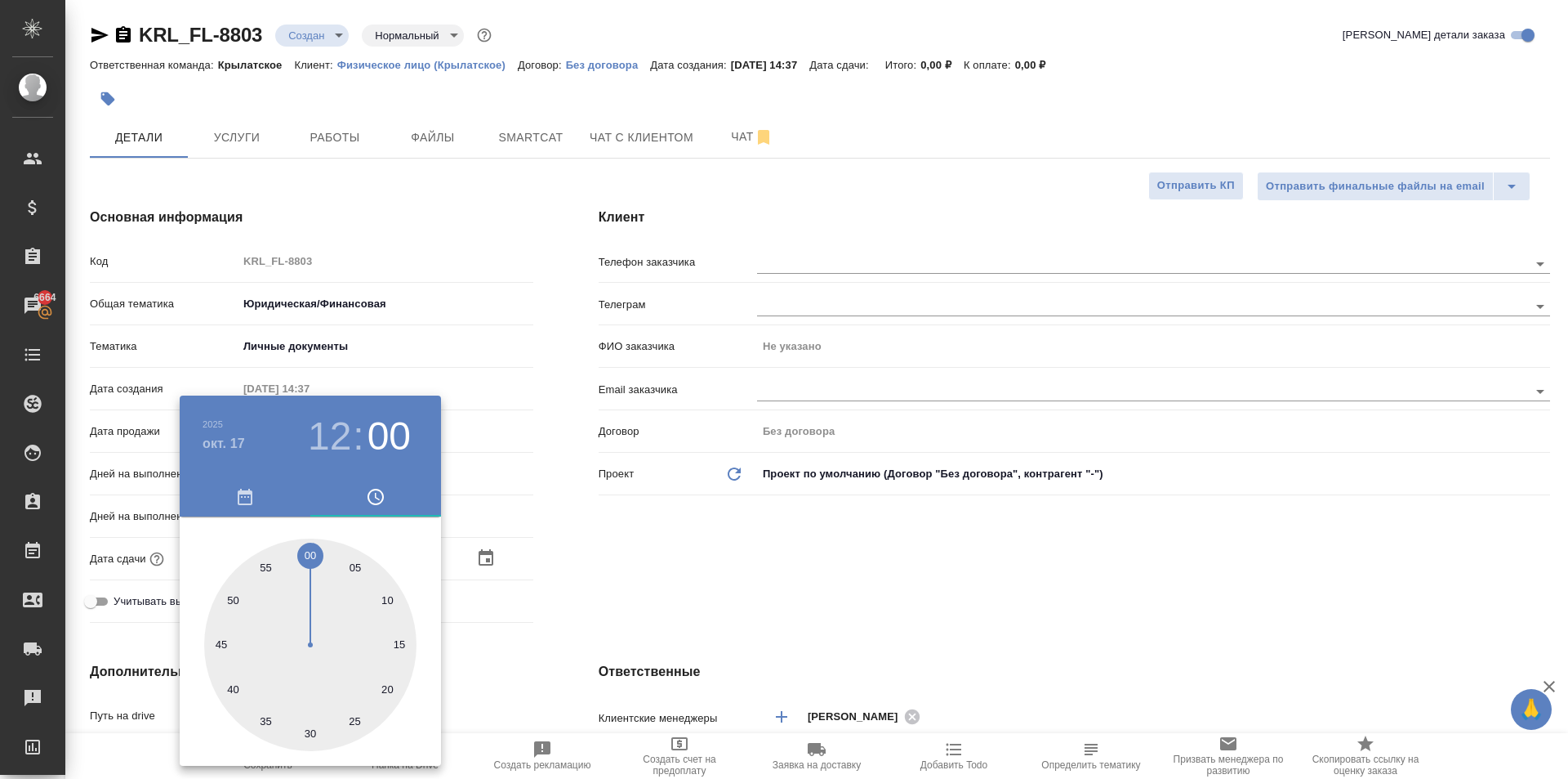
click at [617, 603] on div at bounding box center [784, 390] width 1568 height 779
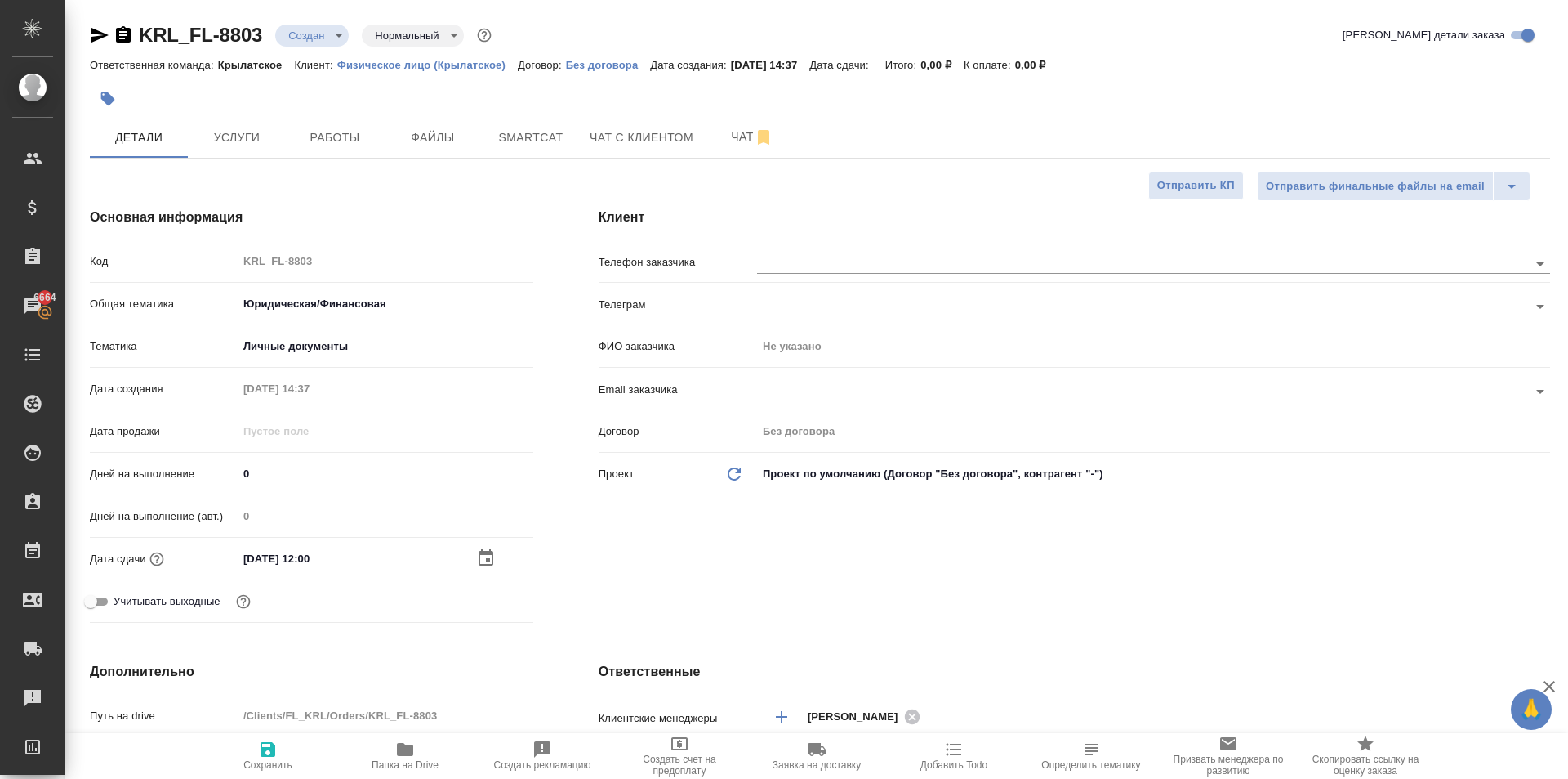
scroll to position [408, 0]
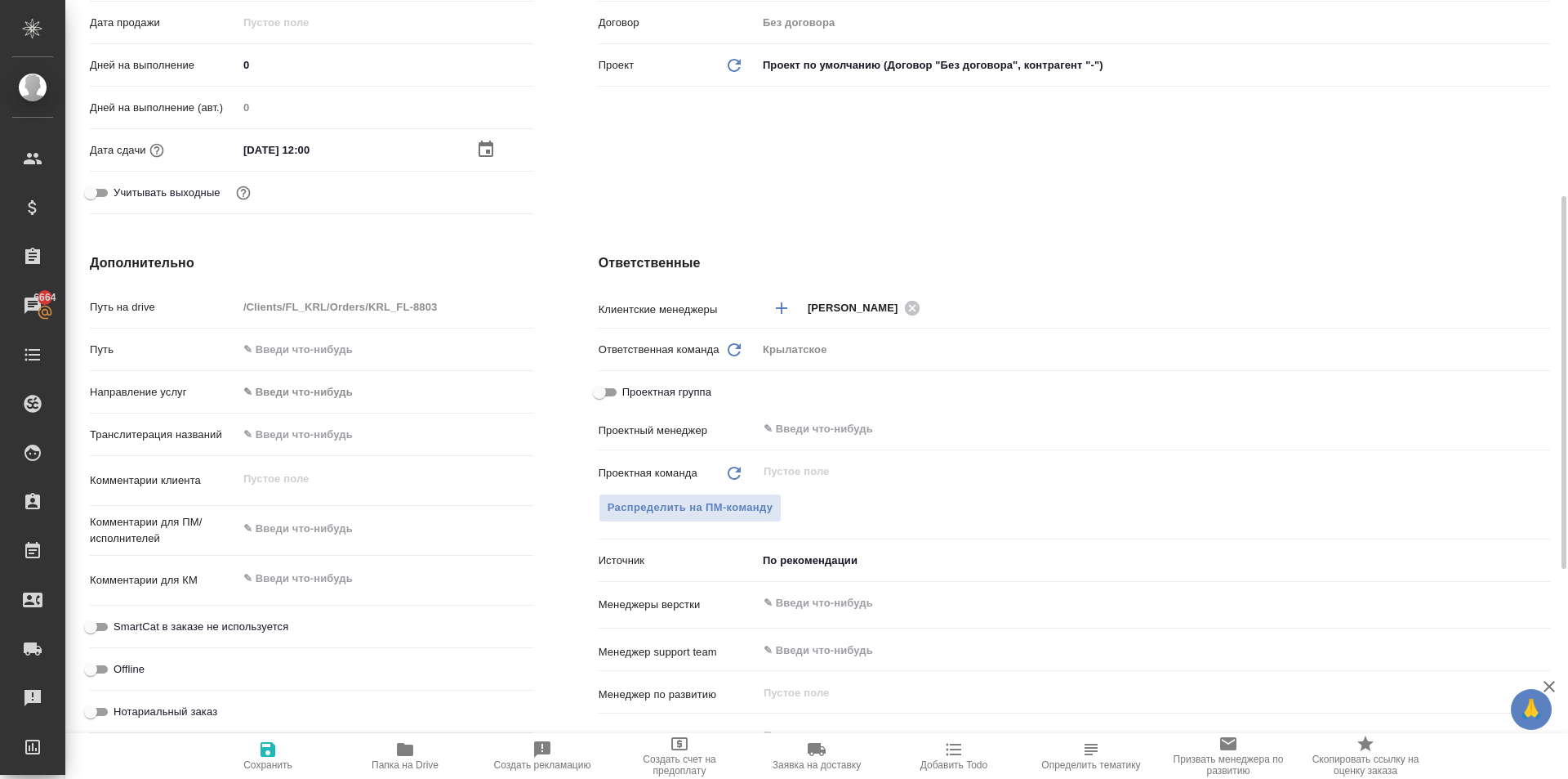
click at [308, 410] on div "Направление услуг ✎ Введи что-нибудь" at bounding box center [311, 398] width 443 height 42
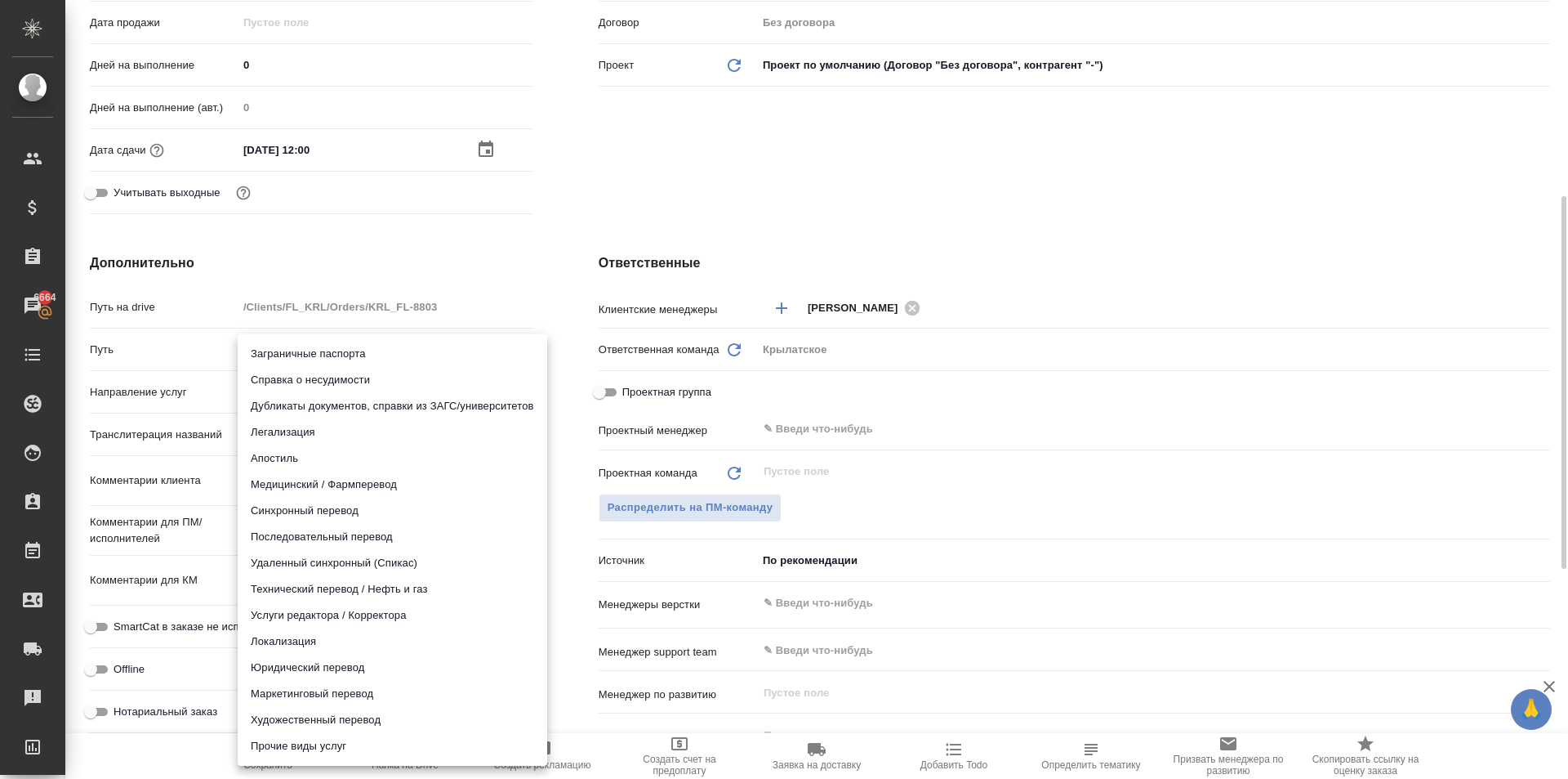
click at [314, 386] on body "🙏 .cls-1 fill:#fff; AWATERA [PERSON_NAME] Спецификации Заказы 6664 Чаты Todo Пр…" at bounding box center [784, 390] width 1568 height 779
click at [298, 461] on li "Апостиль" at bounding box center [392, 458] width 309 height 26
type input "apostil"
type textarea "x"
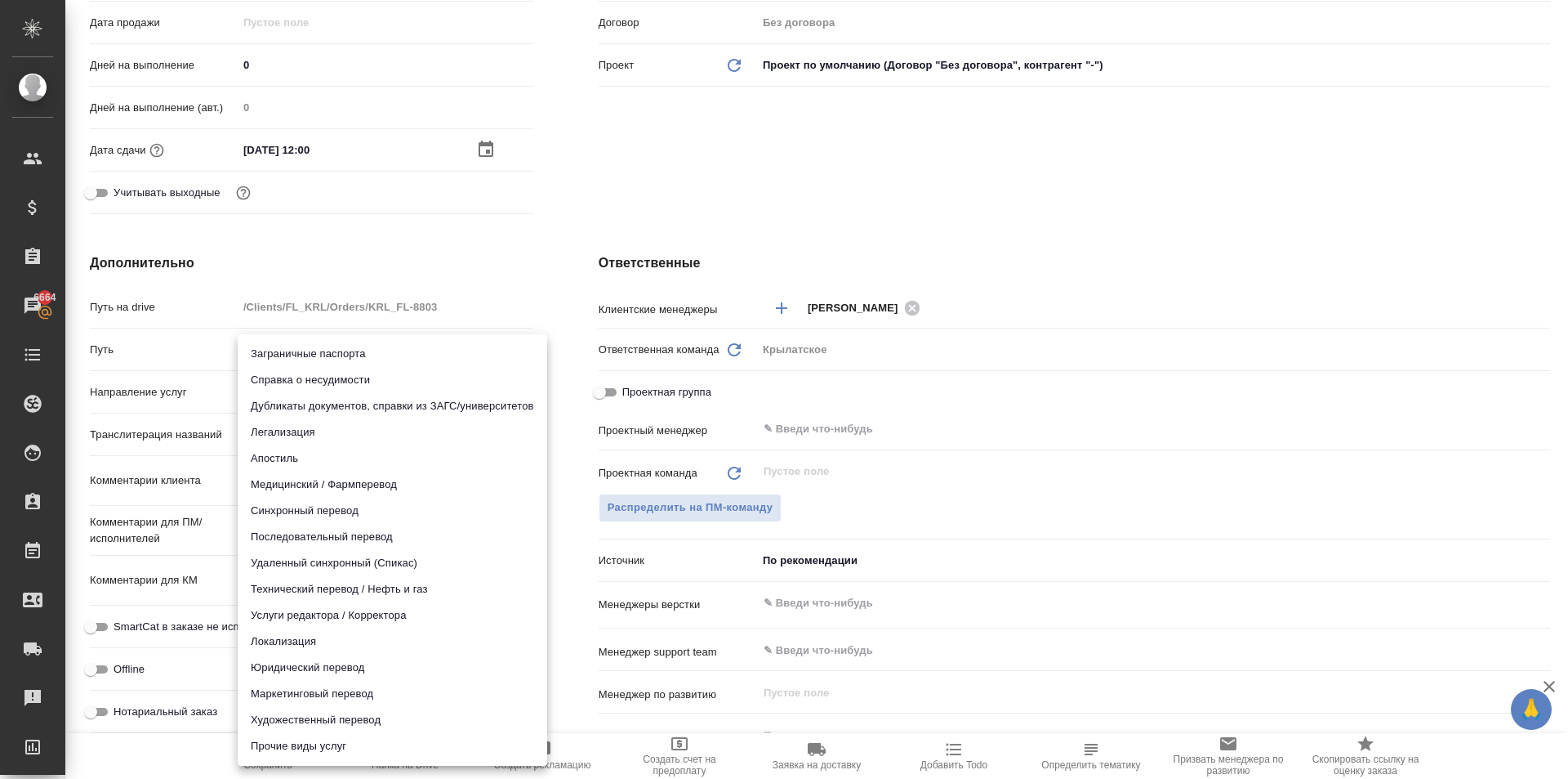
type textarea "x"
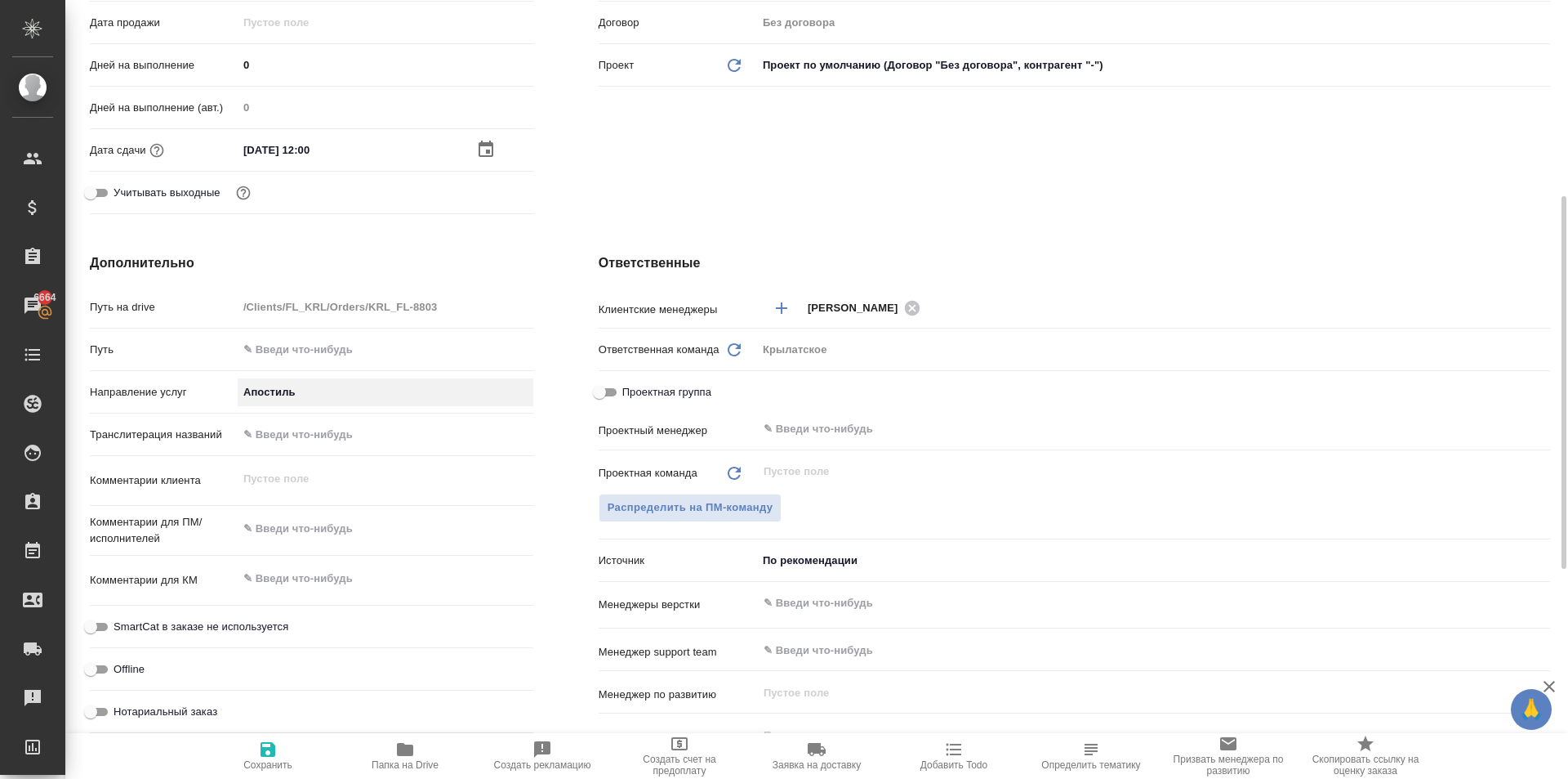
scroll to position [572, 0]
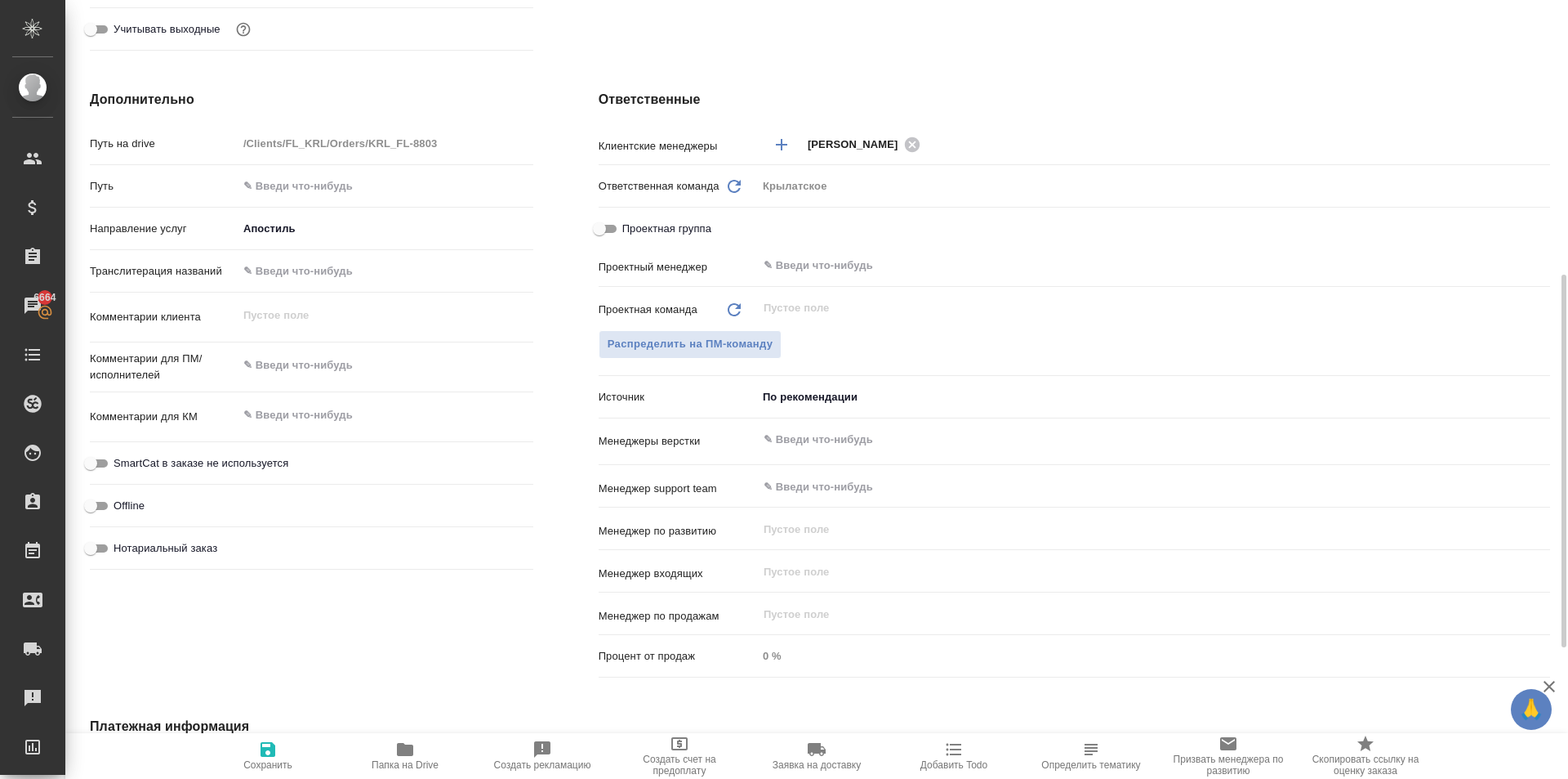
click at [243, 457] on span "SmartCat в заказе не используется" at bounding box center [200, 463] width 174 height 16
click at [120, 457] on input "SmartCat в заказе не используется" at bounding box center [90, 463] width 58 height 20
checkbox input "true"
type textarea "x"
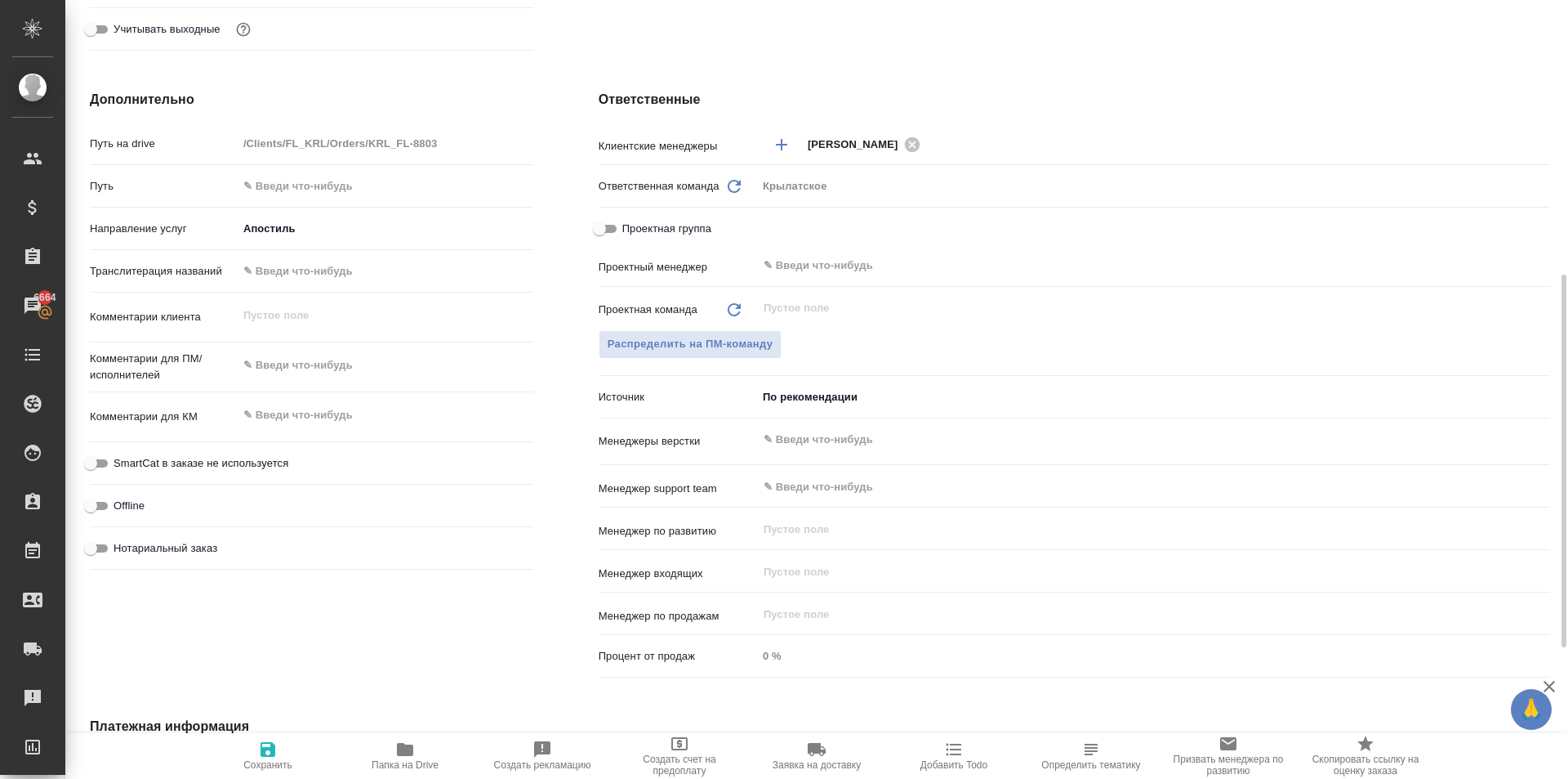
type textarea "x"
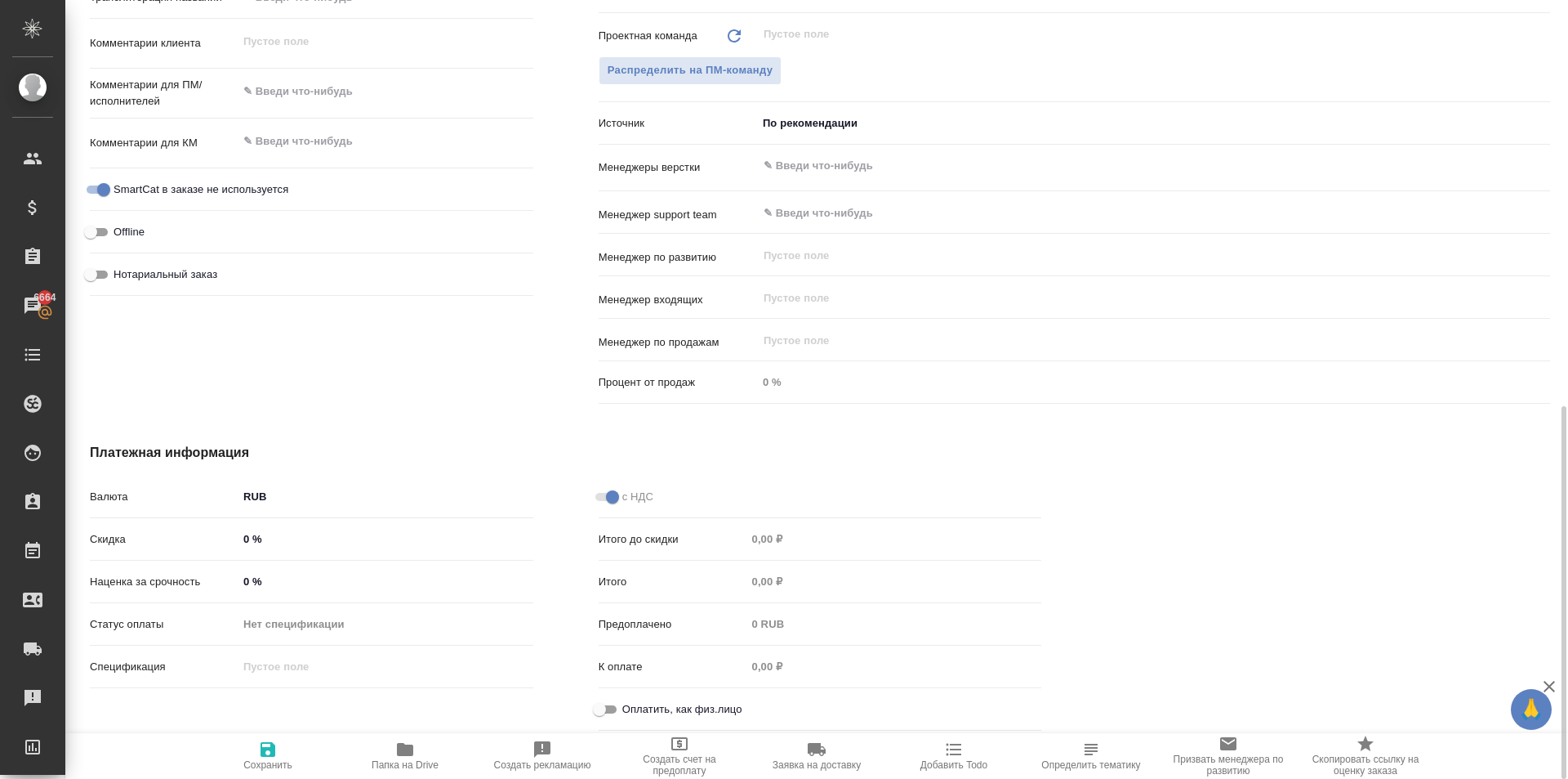
click at [607, 704] on input "Оплатить, как физ.лицо" at bounding box center [599, 710] width 58 height 20
checkbox input "true"
type textarea "x"
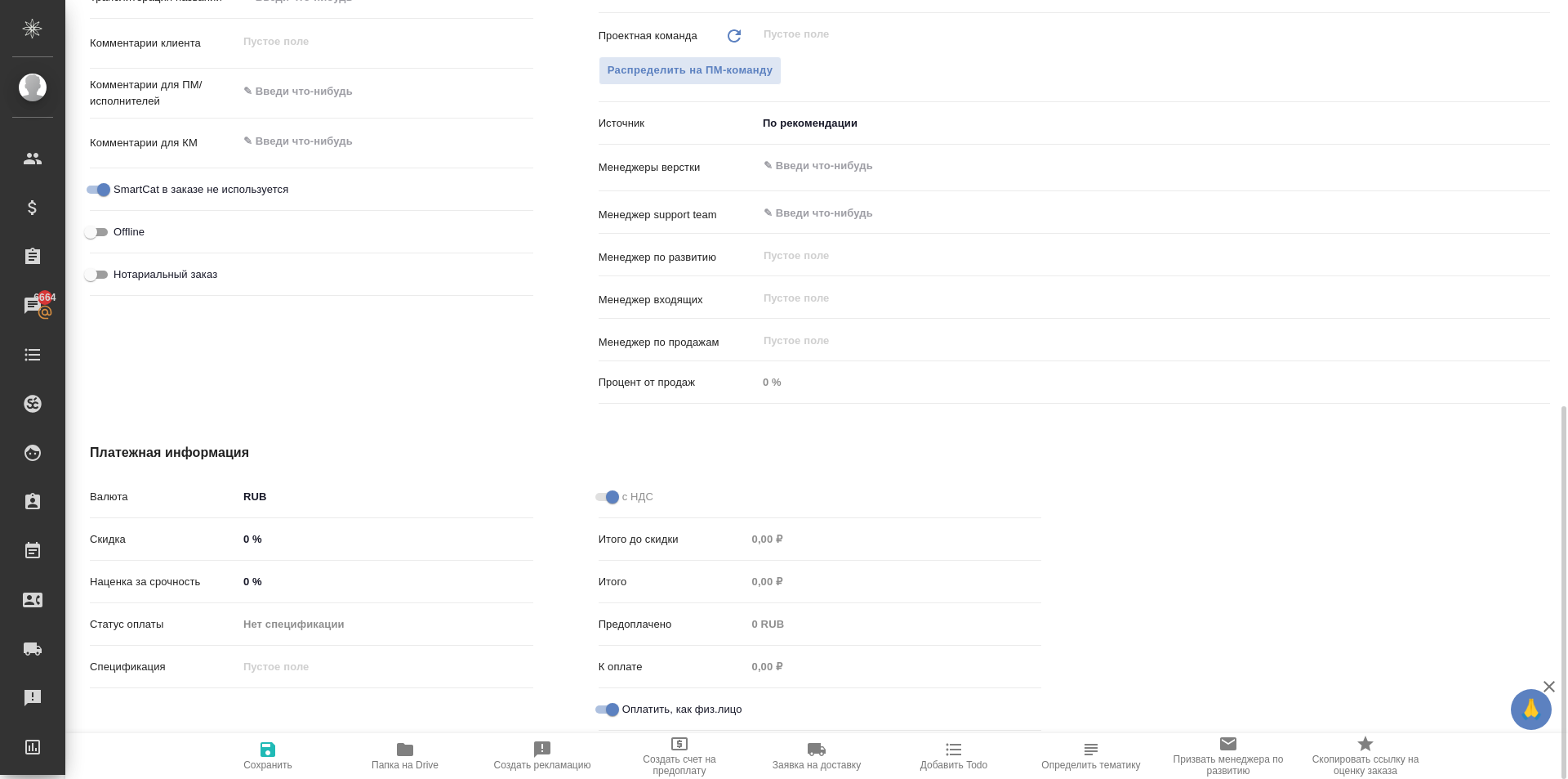
click at [281, 747] on span "Сохранить" at bounding box center [268, 755] width 118 height 31
type textarea "x"
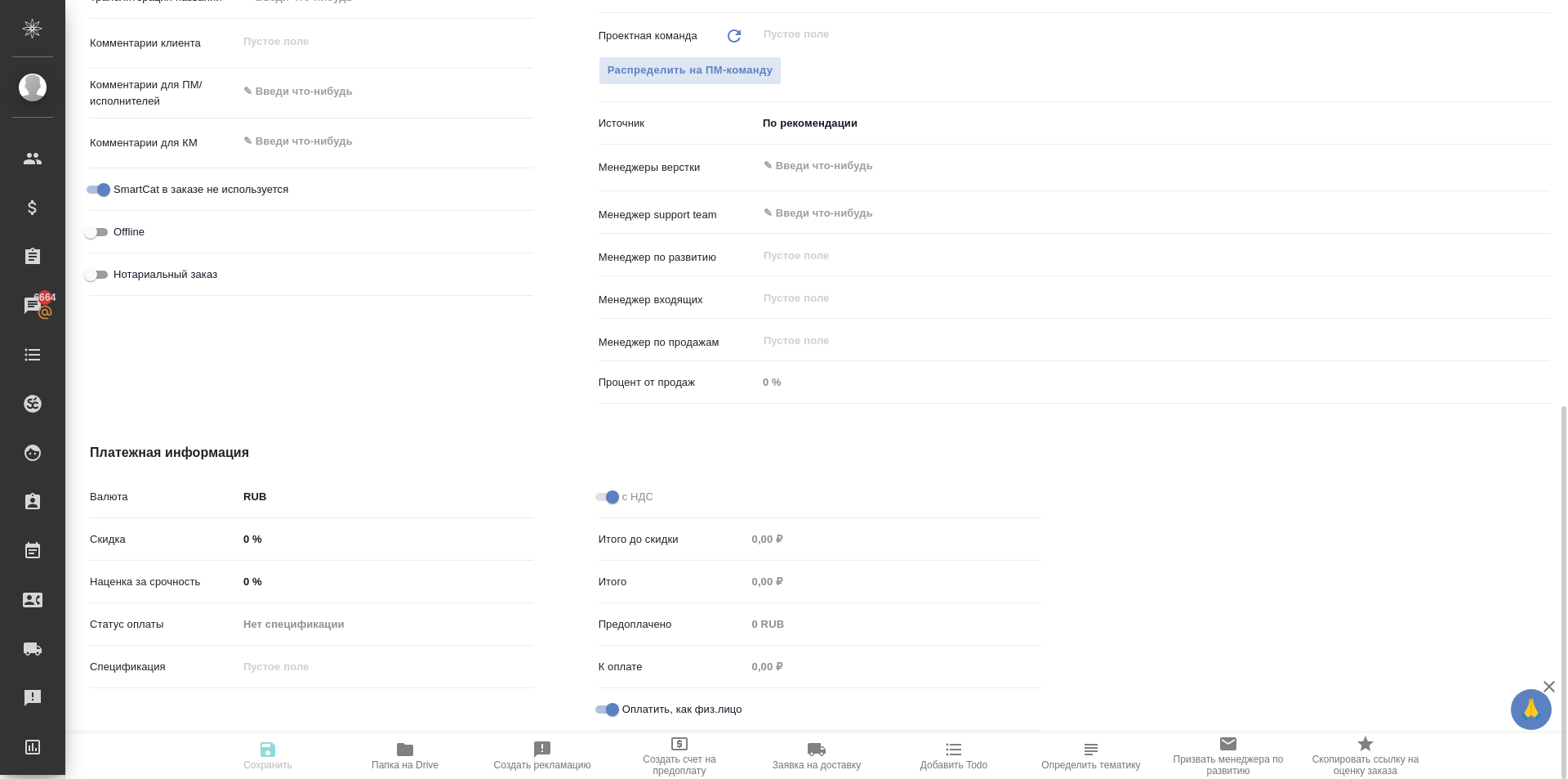
type textarea "x"
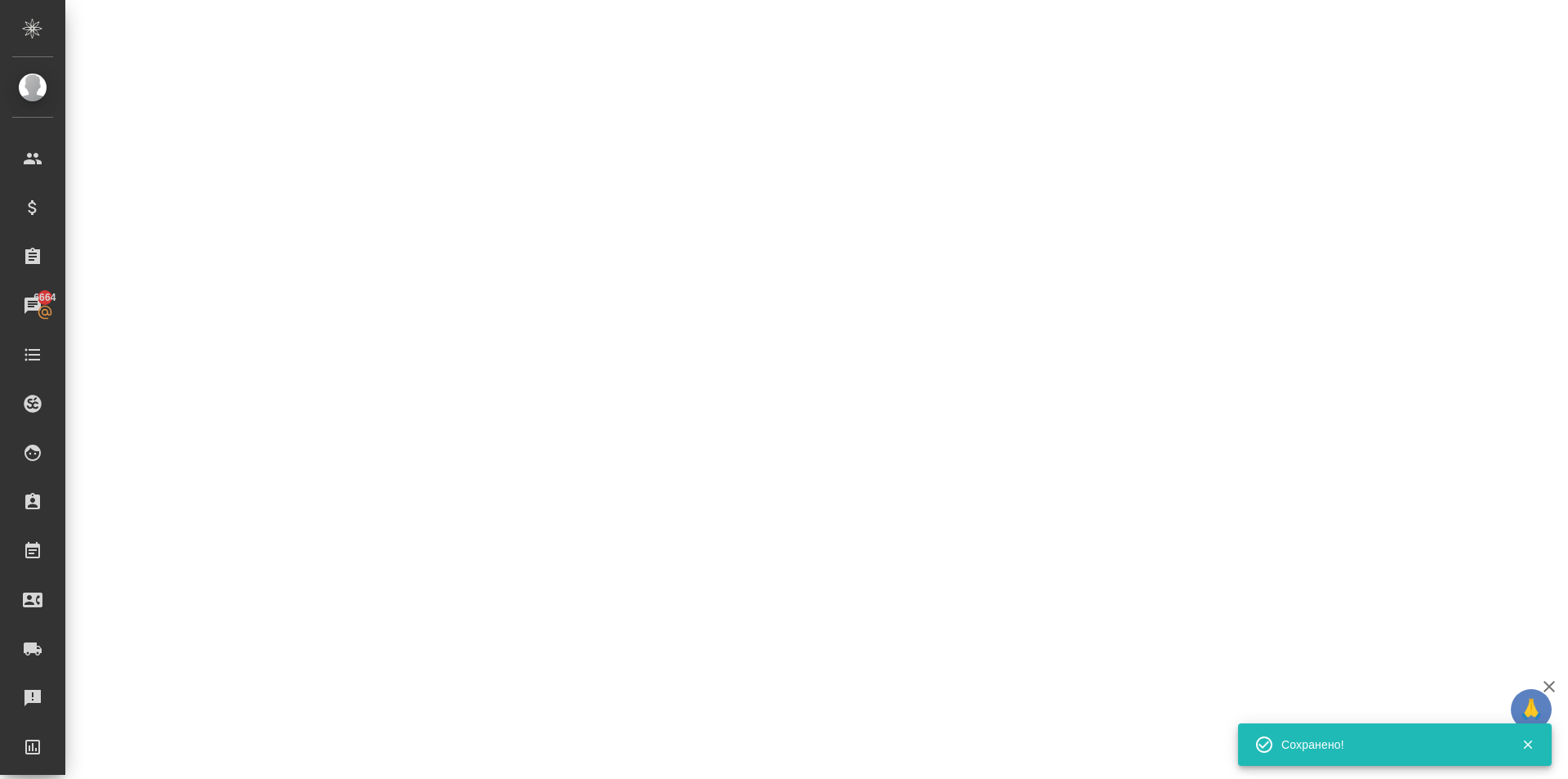
select select "RU"
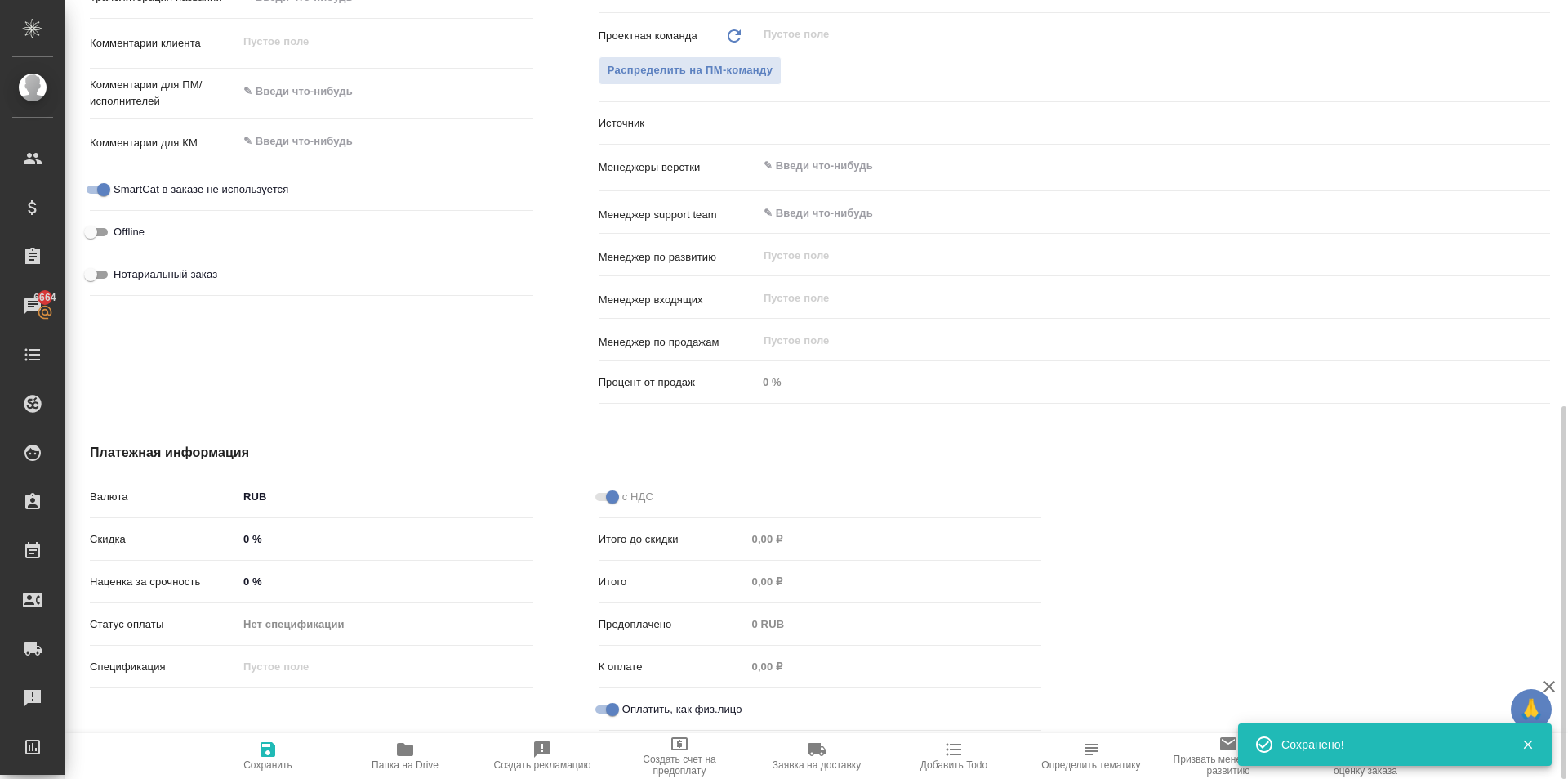
type textarea "x"
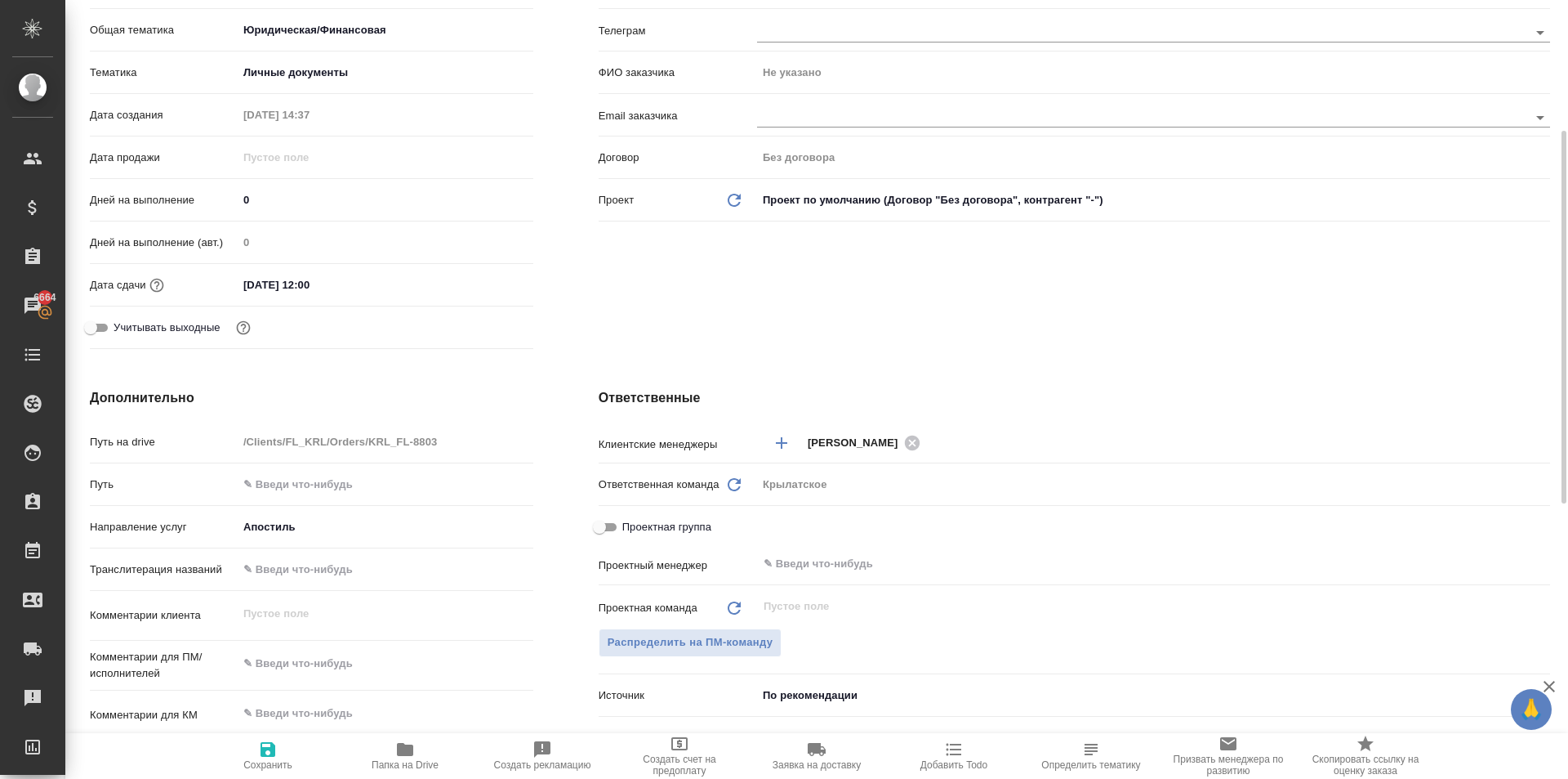
scroll to position [0, 0]
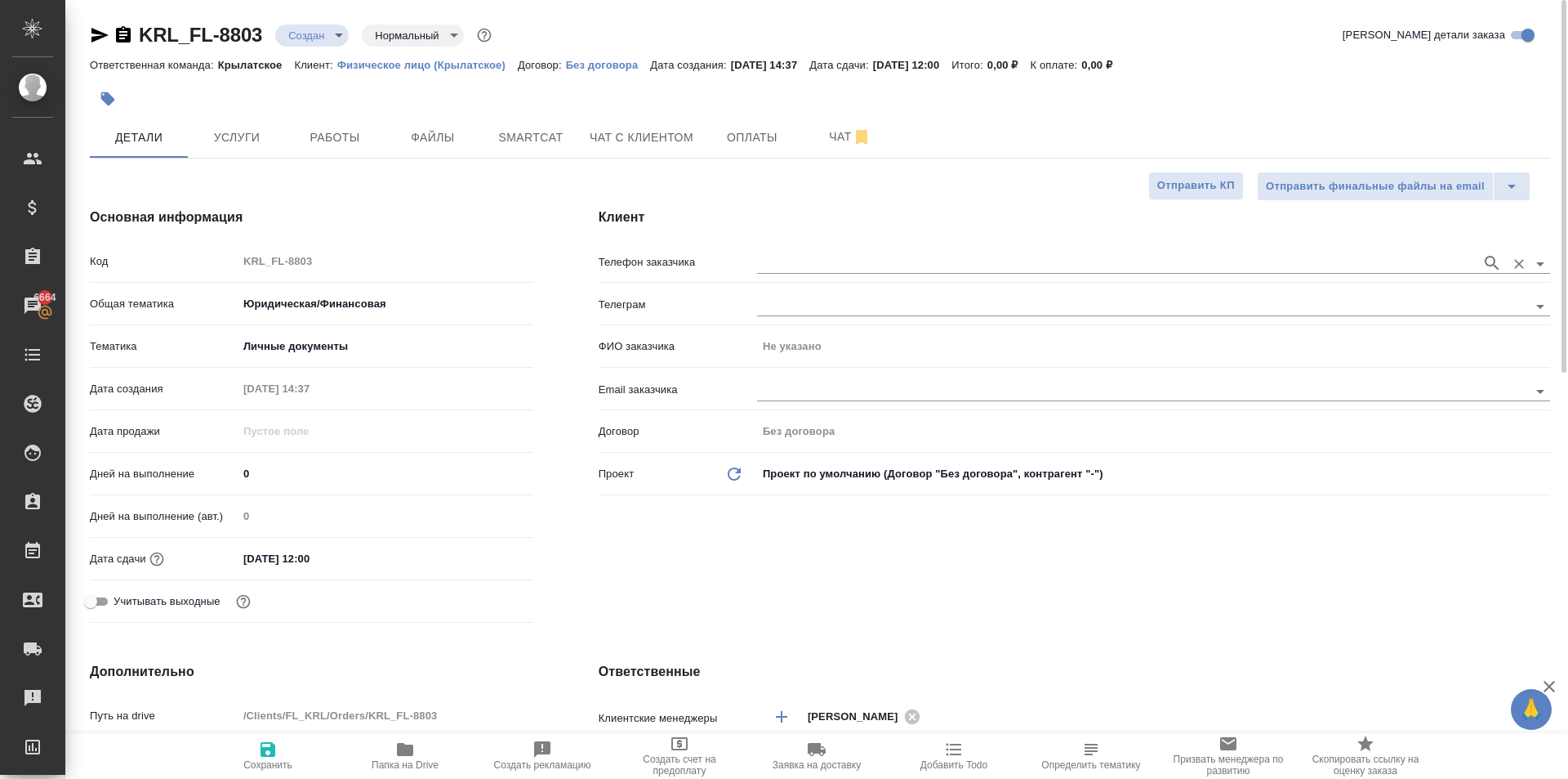
click at [862, 257] on input "text" at bounding box center [1115, 264] width 717 height 20
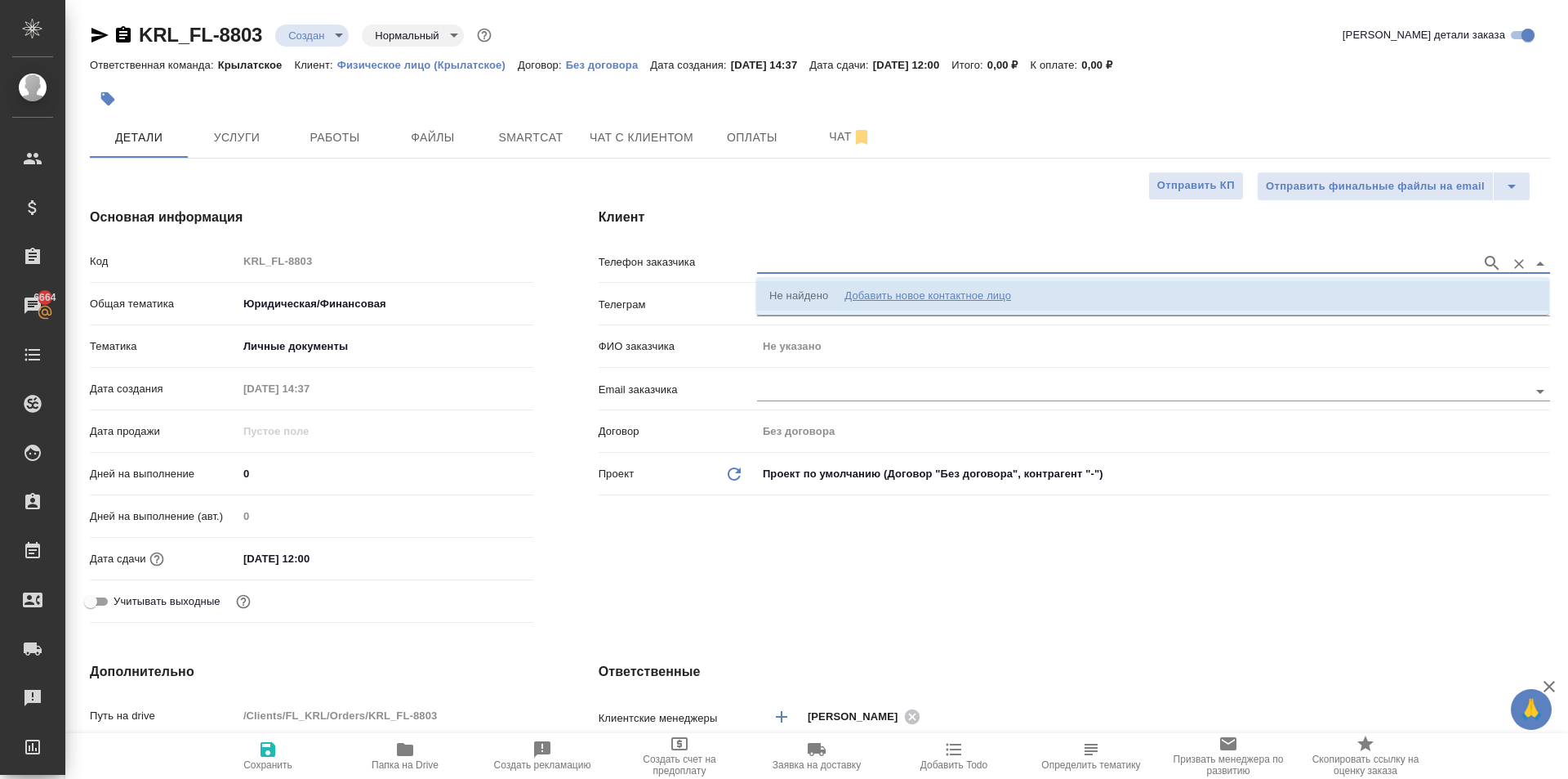
click at [886, 300] on div "Добавить новое контактное лицо" at bounding box center [927, 296] width 166 height 16
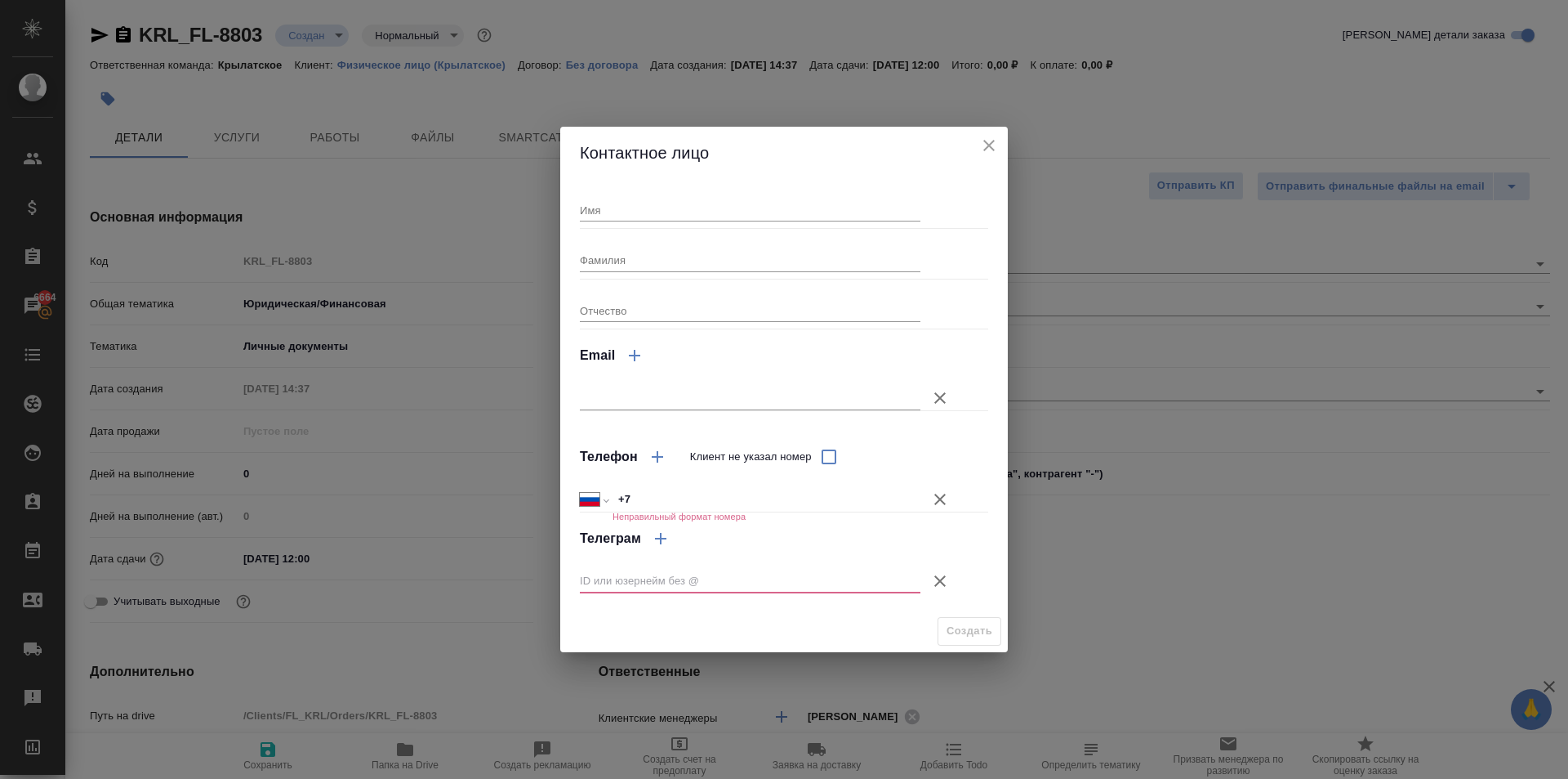
drag, startPoint x: 654, startPoint y: 185, endPoint x: 663, endPoint y: 212, distance: 28.5
click at [659, 197] on div "Имя" at bounding box center [750, 203] width 341 height 36
click at [663, 212] on input "Имя" at bounding box center [750, 210] width 341 height 22
type input "[PERSON_NAME]"
click at [728, 498] on input "+7" at bounding box center [766, 499] width 307 height 23
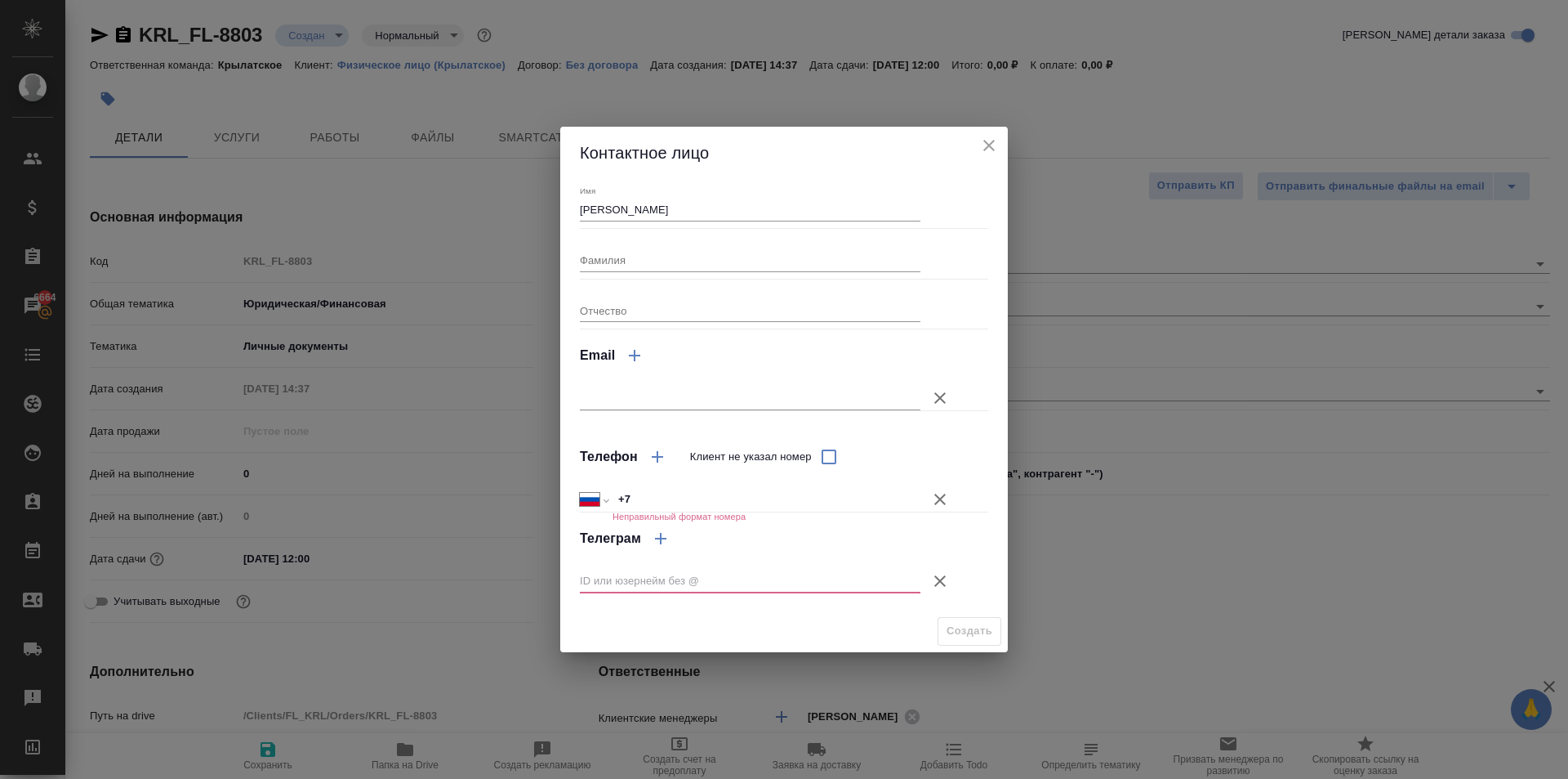
type textarea "x"
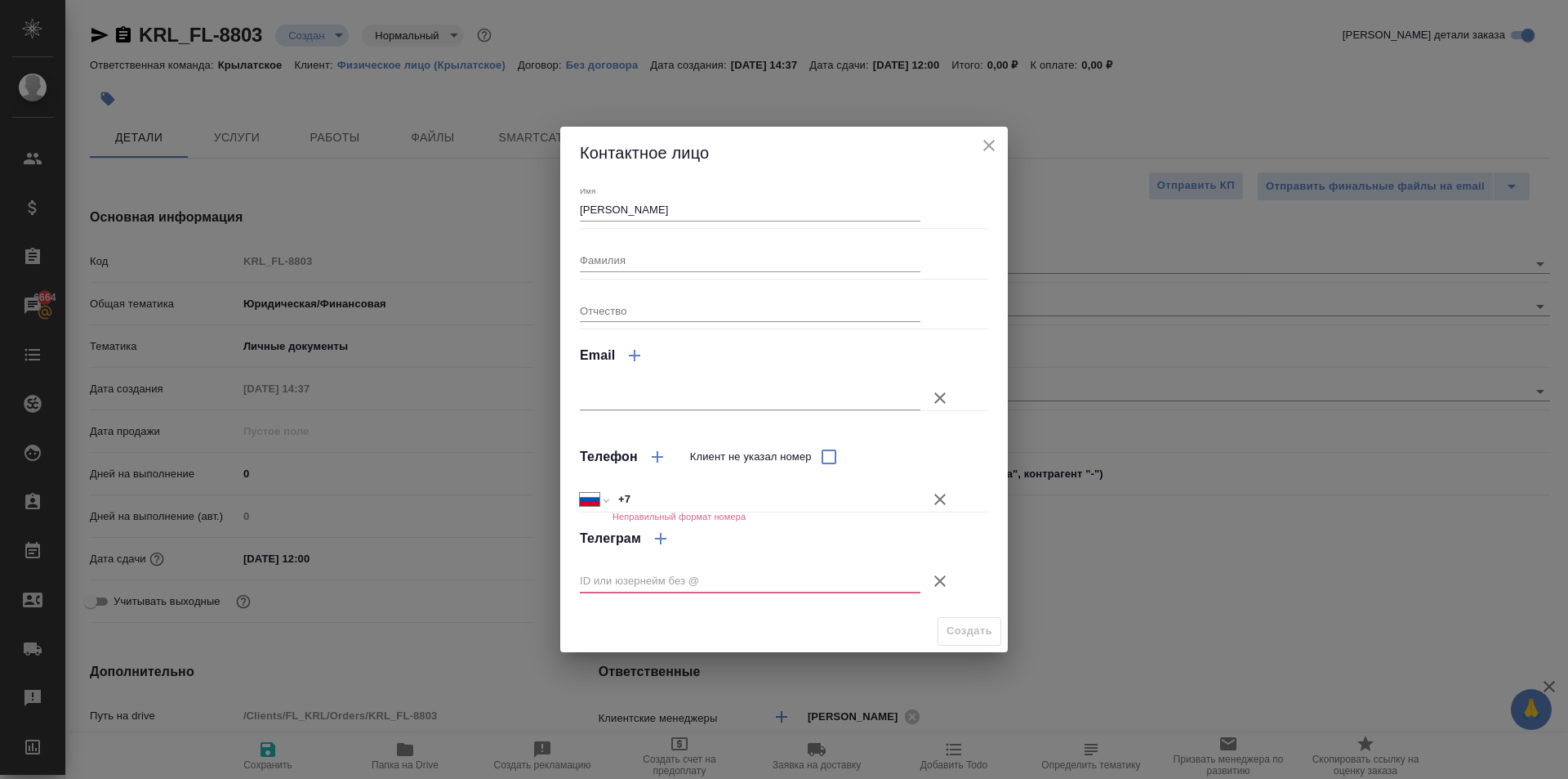
type textarea "x"
click at [1004, 146] on div "Контактное лицо" at bounding box center [784, 153] width 448 height 52
click at [999, 140] on button "close" at bounding box center [989, 145] width 24 height 24
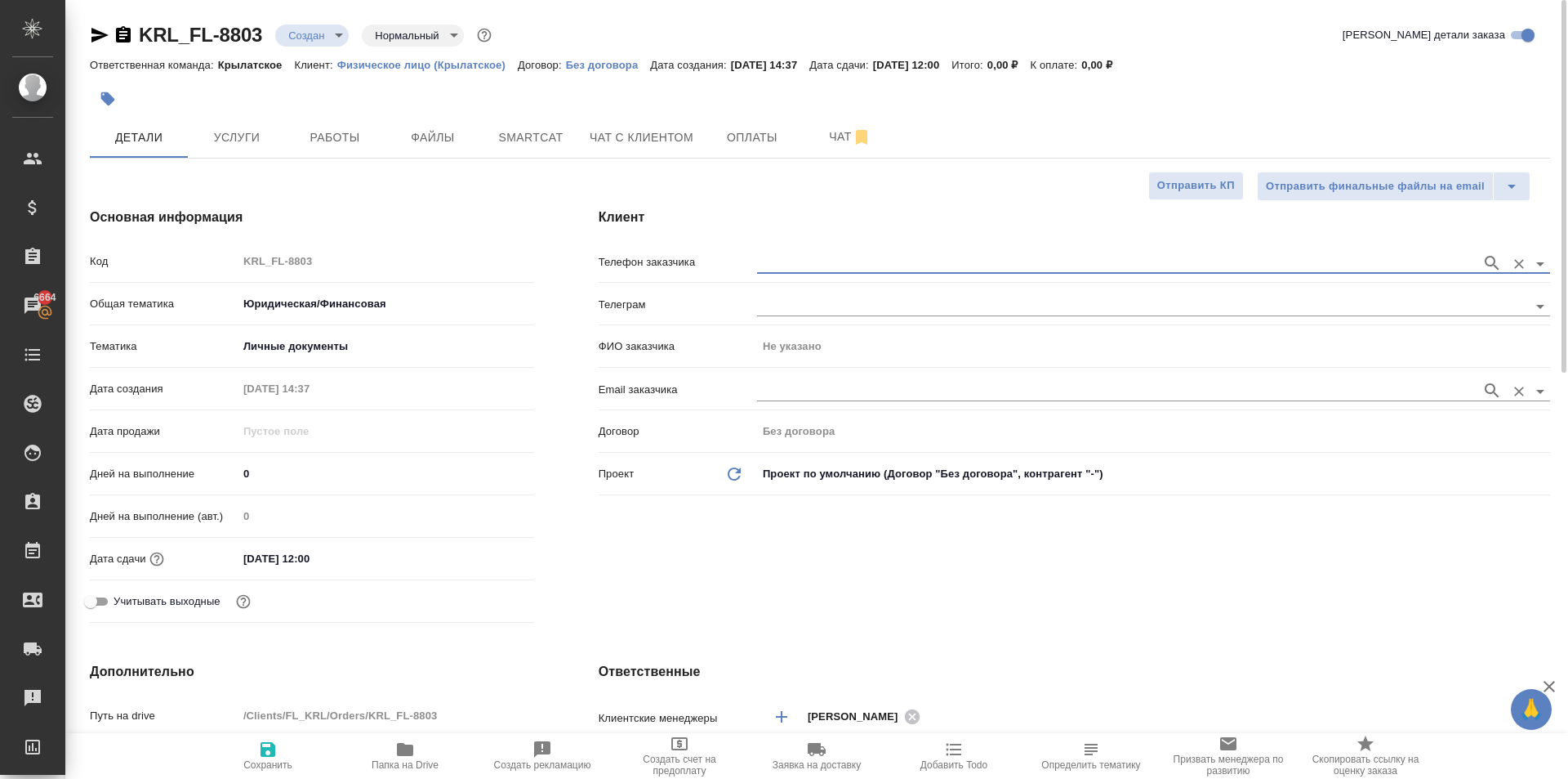
click at [869, 374] on div at bounding box center [1154, 390] width 793 height 31
click at [840, 291] on div "Телефон заказчика [PERSON_NAME] заказчика Не указано Email заказчика Договор Бе…" at bounding box center [1074, 373] width 952 height 255
click at [846, 300] on input "text" at bounding box center [1115, 306] width 717 height 20
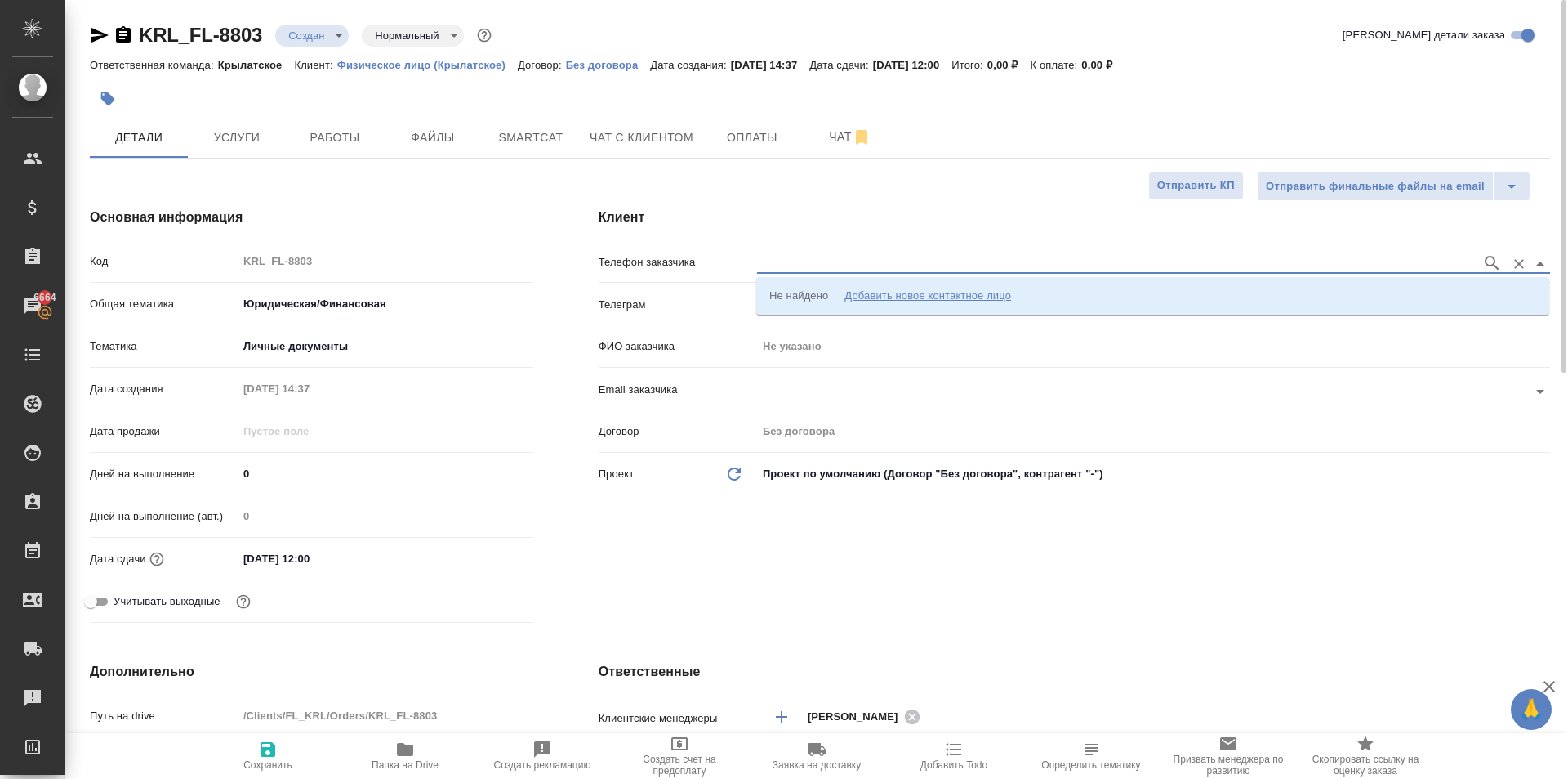
click at [825, 262] on input "text" at bounding box center [1115, 264] width 717 height 20
paste input "[PHONE_NUMBER]"
type input "[PHONE_NUMBER]"
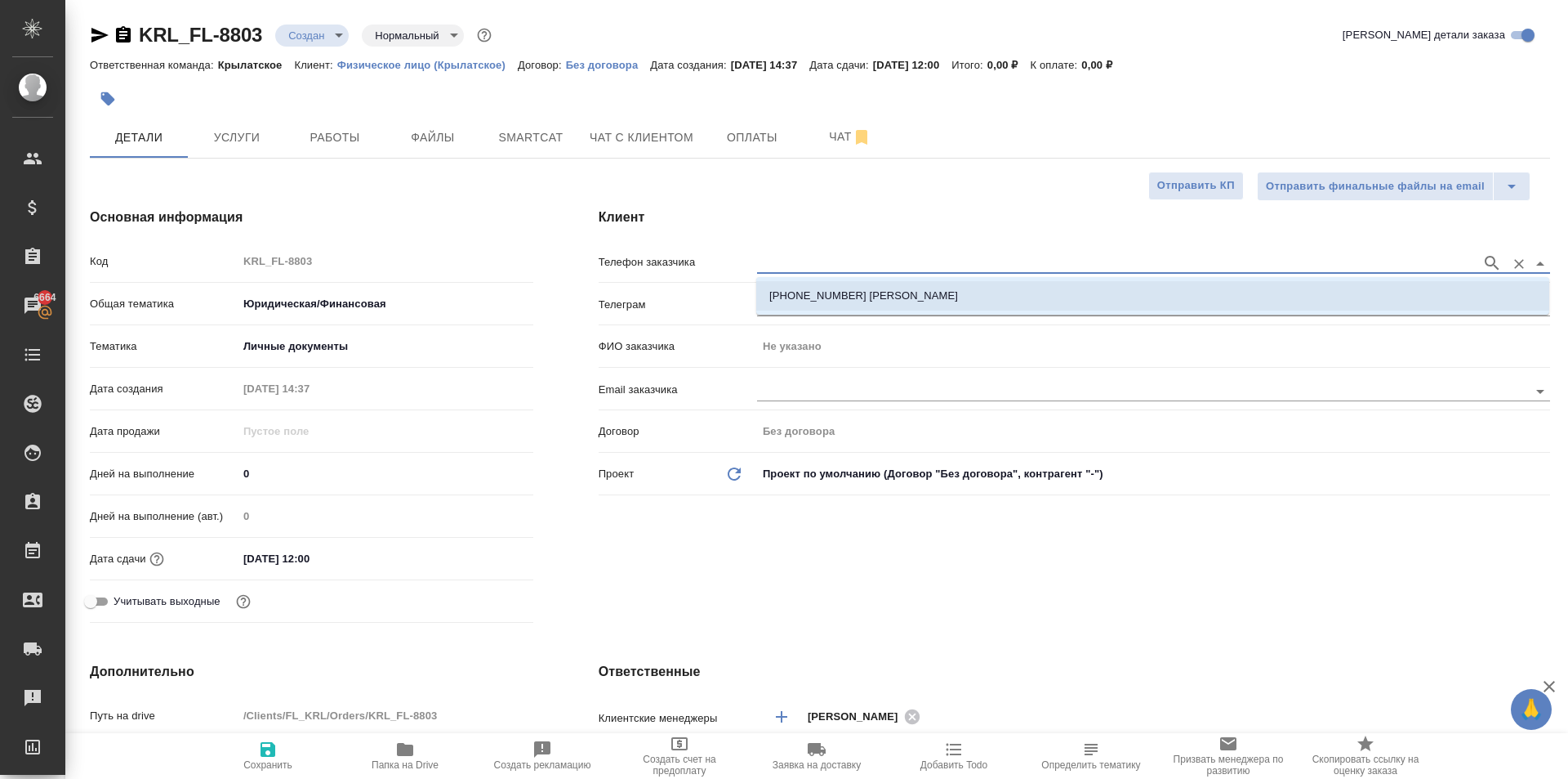
click at [858, 292] on p "[PHONE_NUMBER] [PERSON_NAME]" at bounding box center [864, 296] width 189 height 16
type input "[PHONE_NUMBER] [PERSON_NAME]"
type input "[PERSON_NAME]"
type textarea "x"
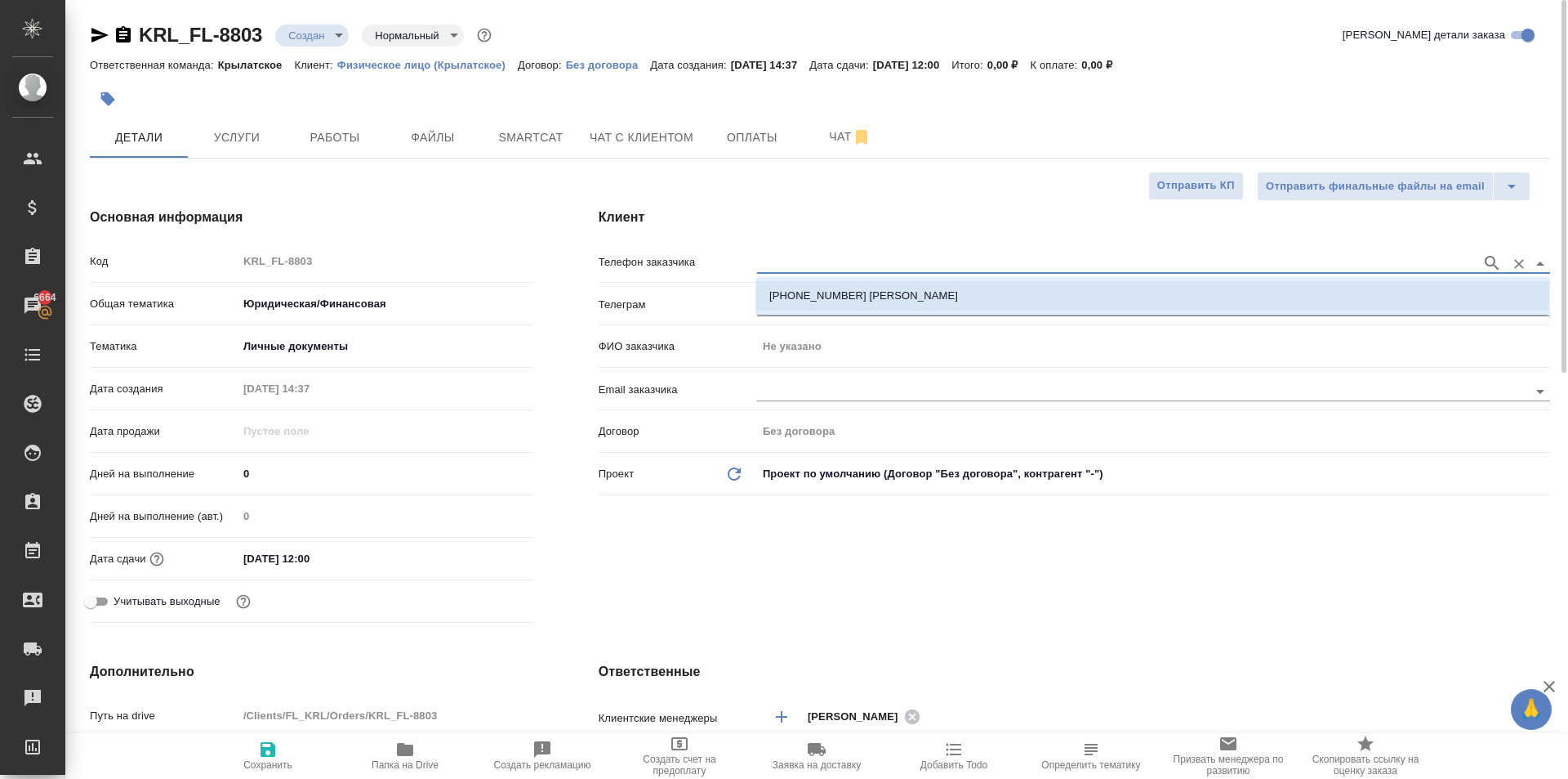
type textarea "x"
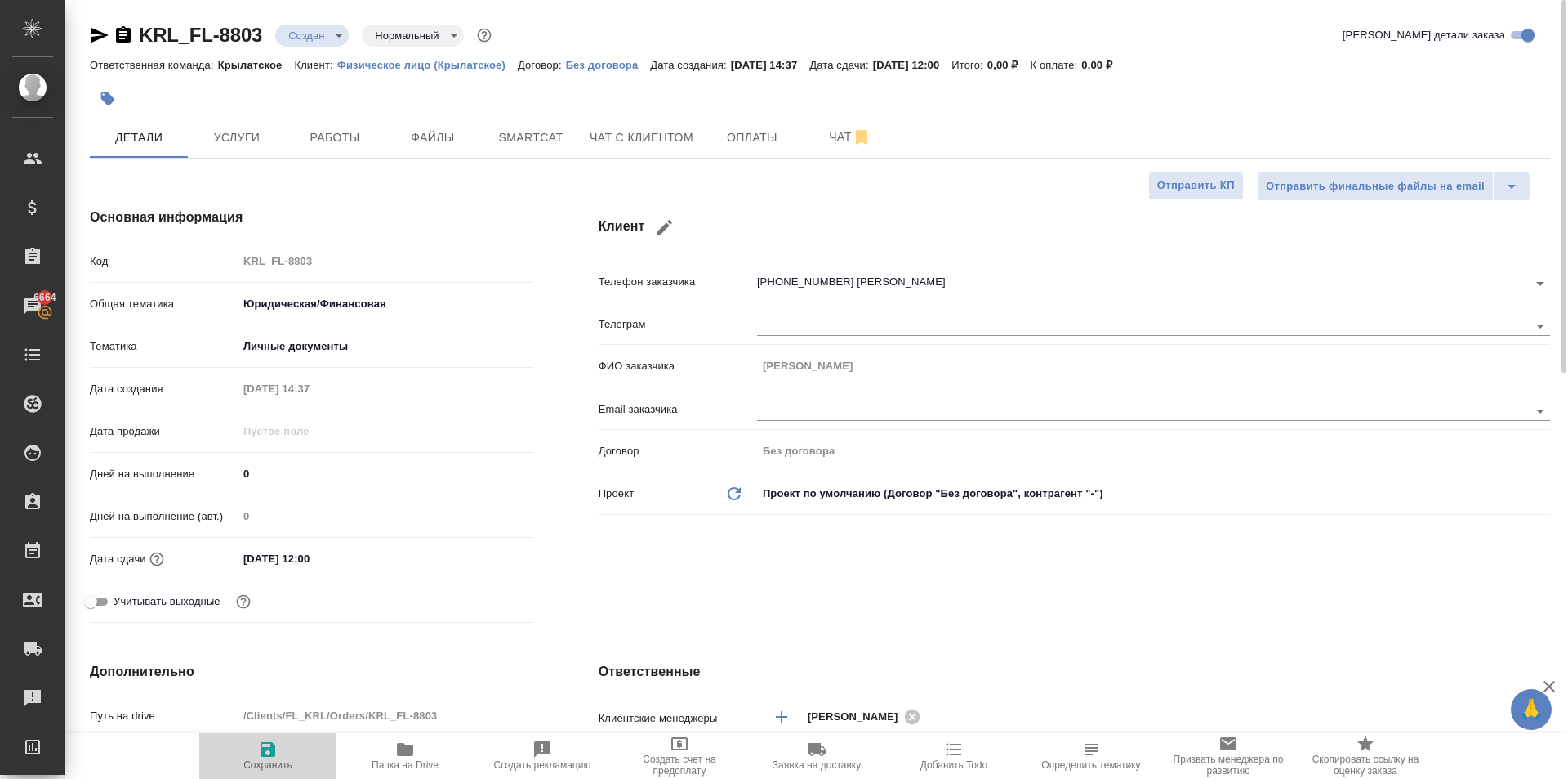
click at [272, 742] on icon "button" at bounding box center [268, 749] width 14 height 14
type textarea "x"
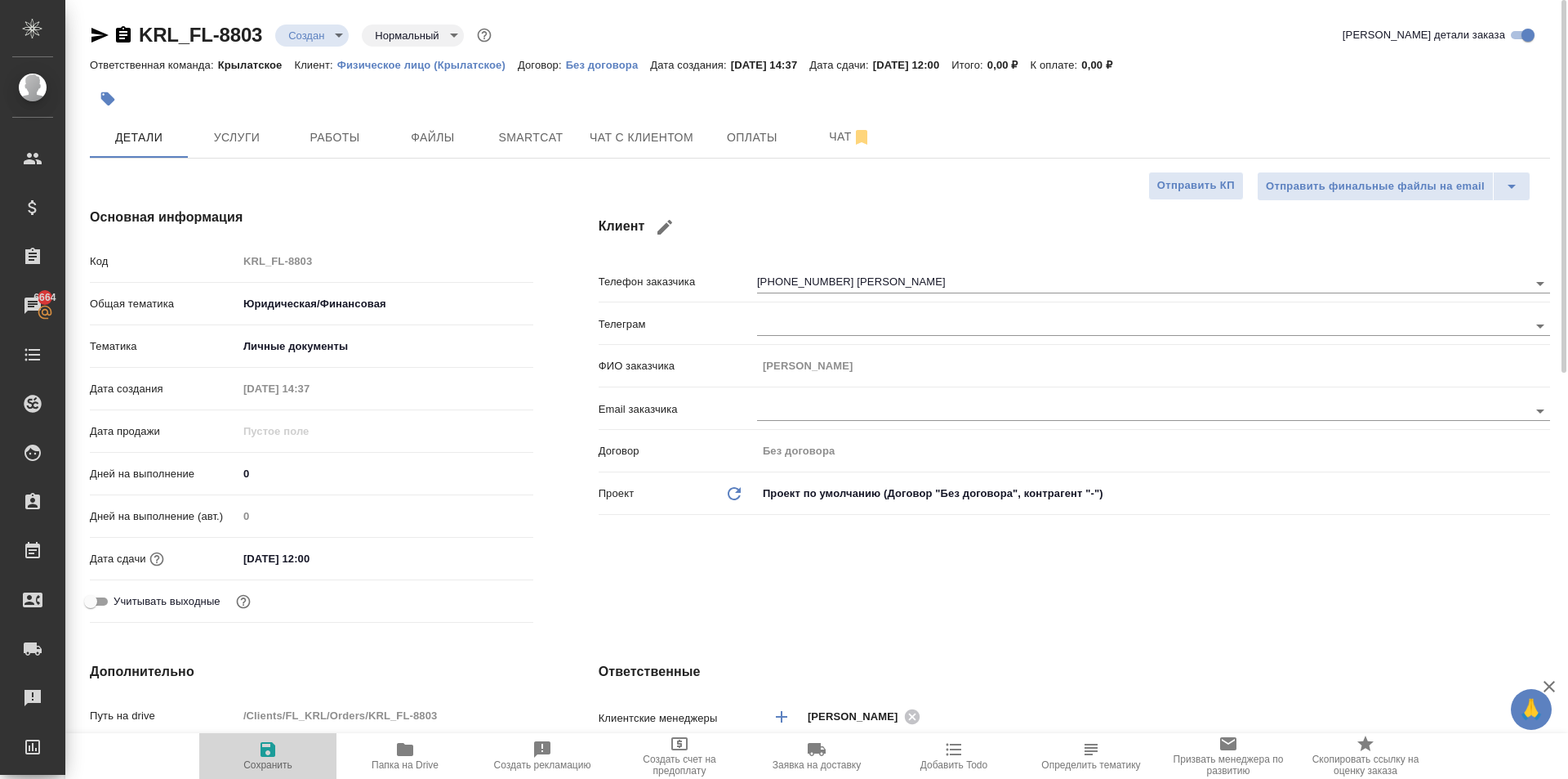
type textarea "x"
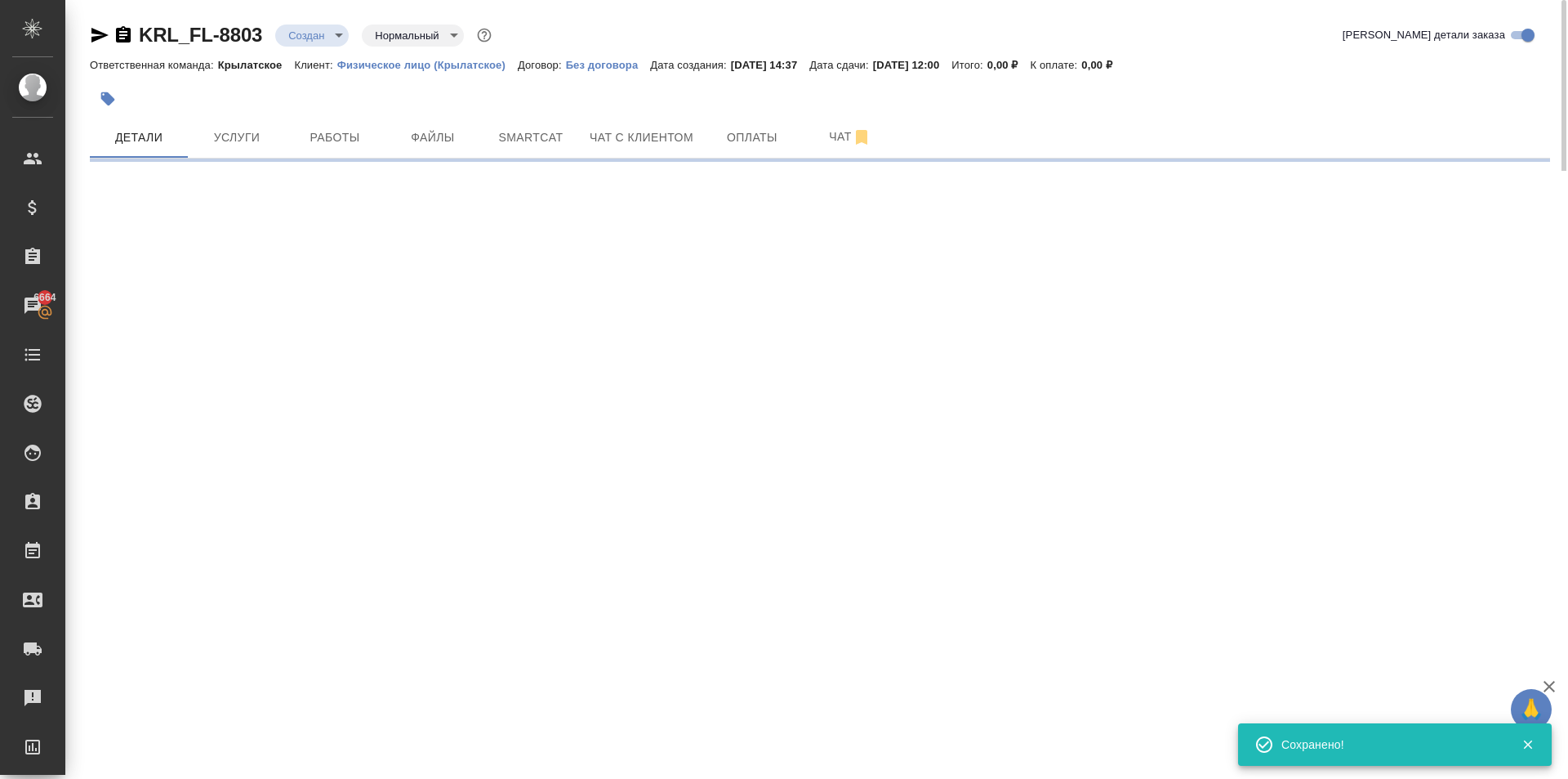
type input "holyTrinity"
select select "RU"
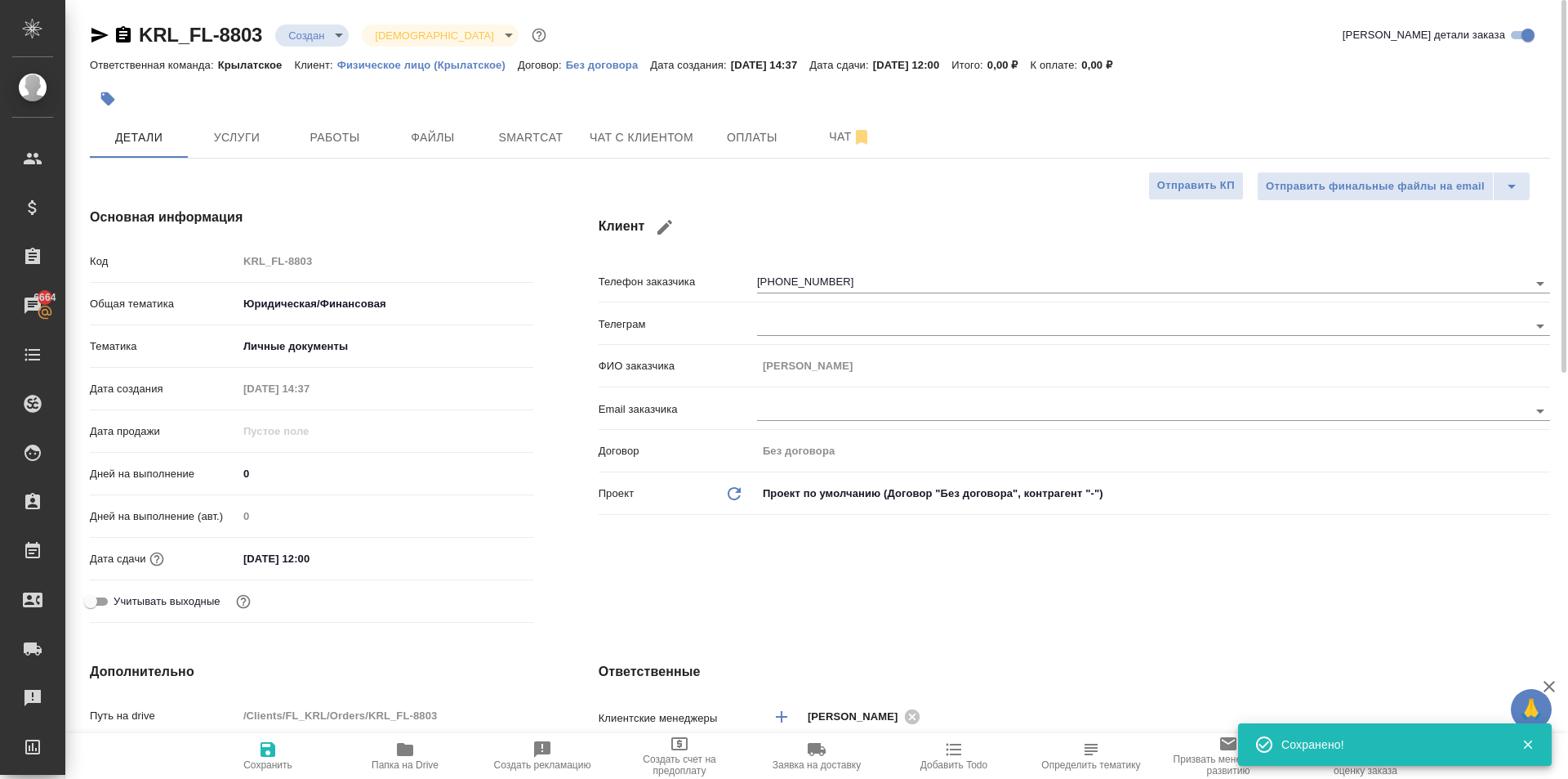
type textarea "x"
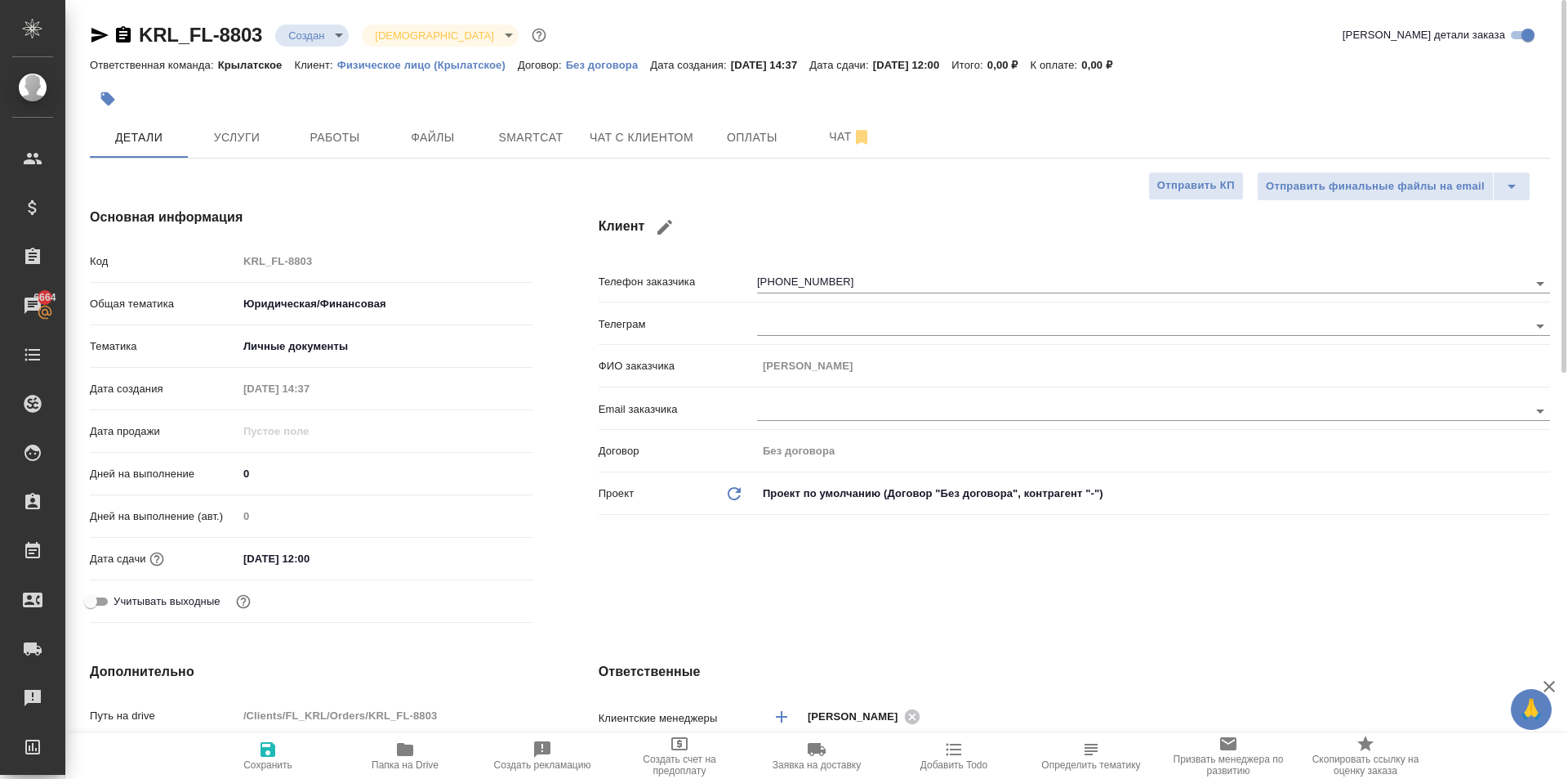
type textarea "x"
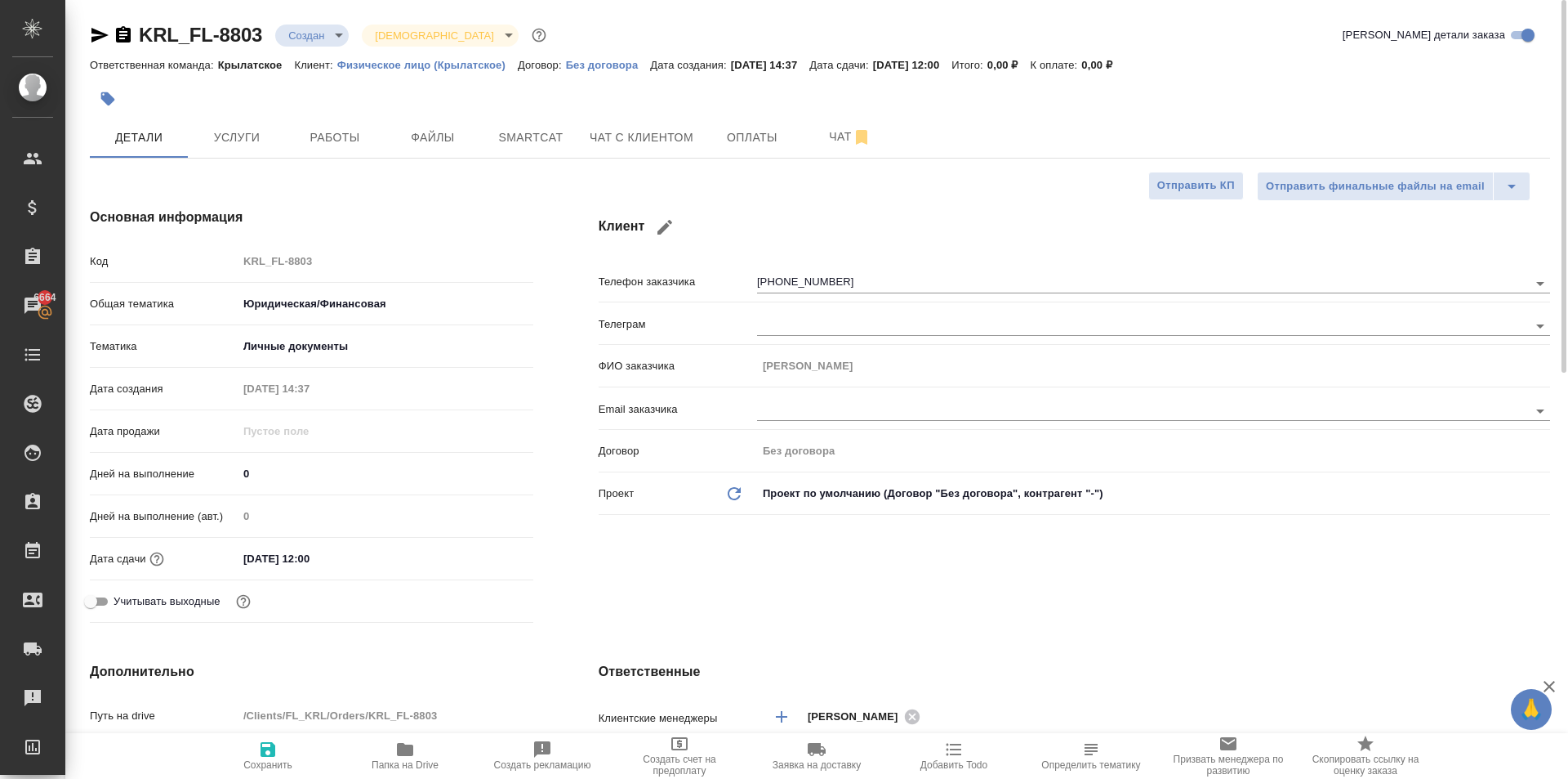
type textarea "x"
click at [228, 134] on span "Услуги" at bounding box center [236, 138] width 78 height 21
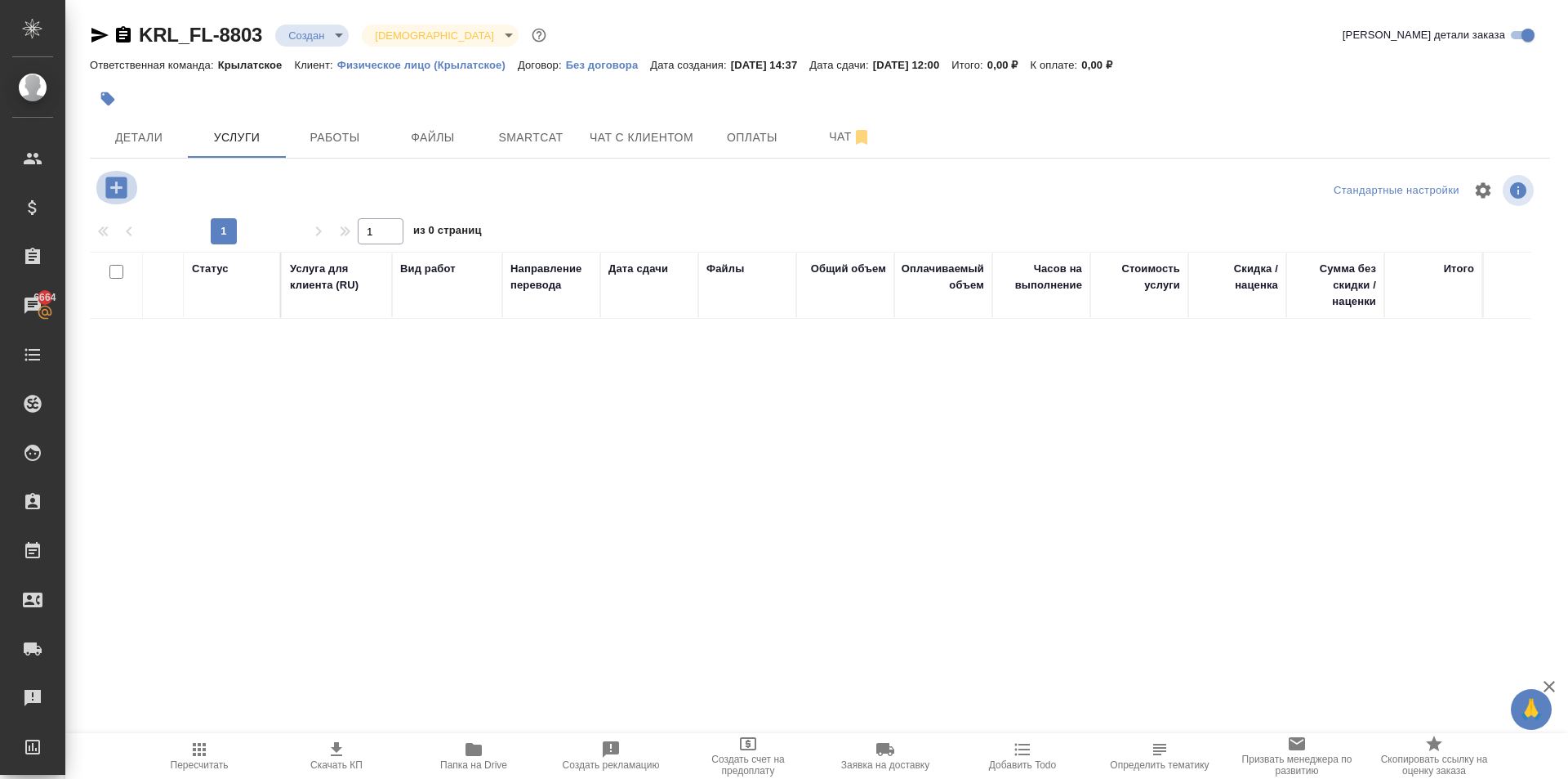
click at [120, 182] on icon "button" at bounding box center [116, 187] width 22 height 22
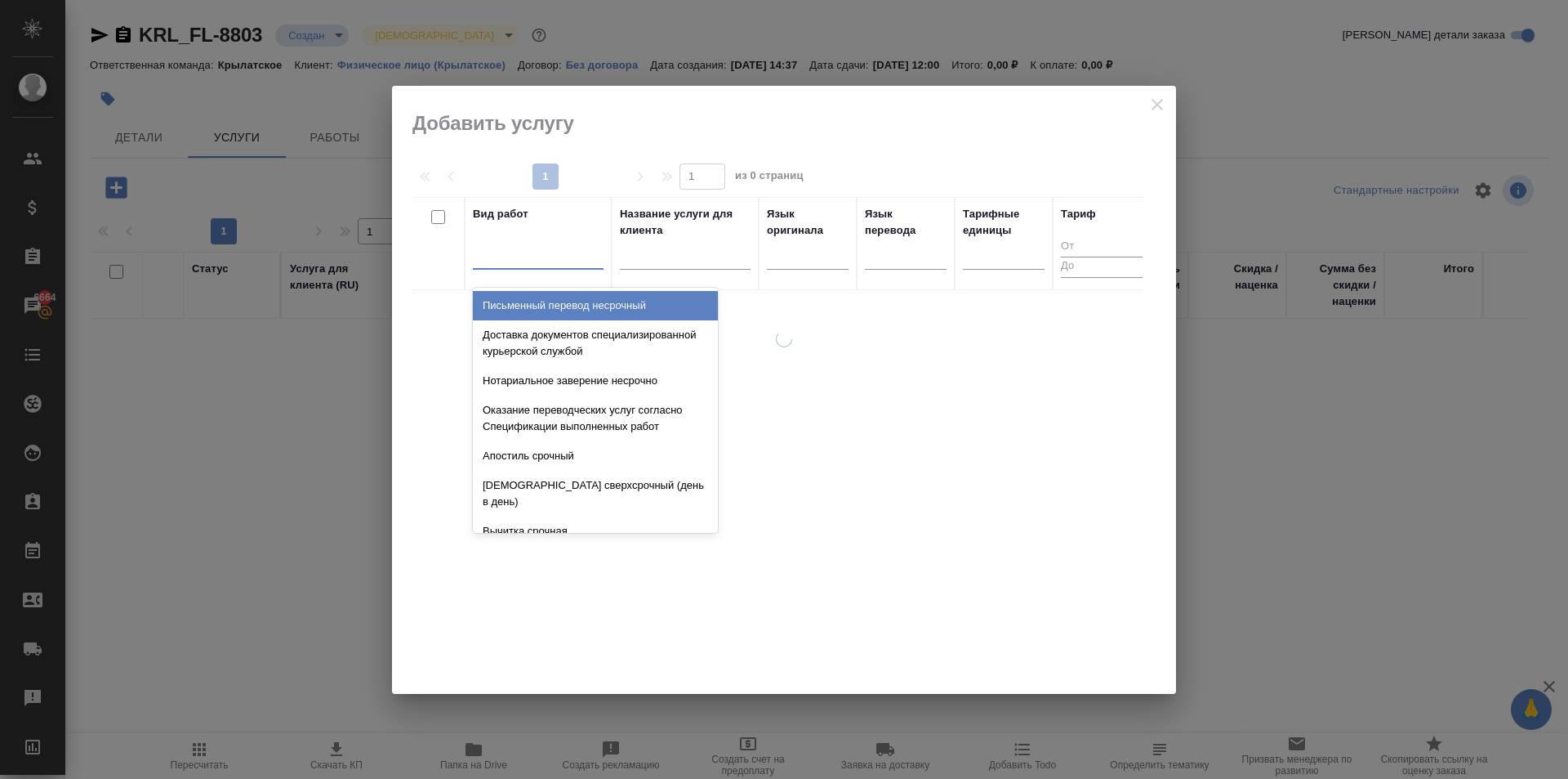
click at [499, 248] on div at bounding box center [538, 253] width 130 height 23
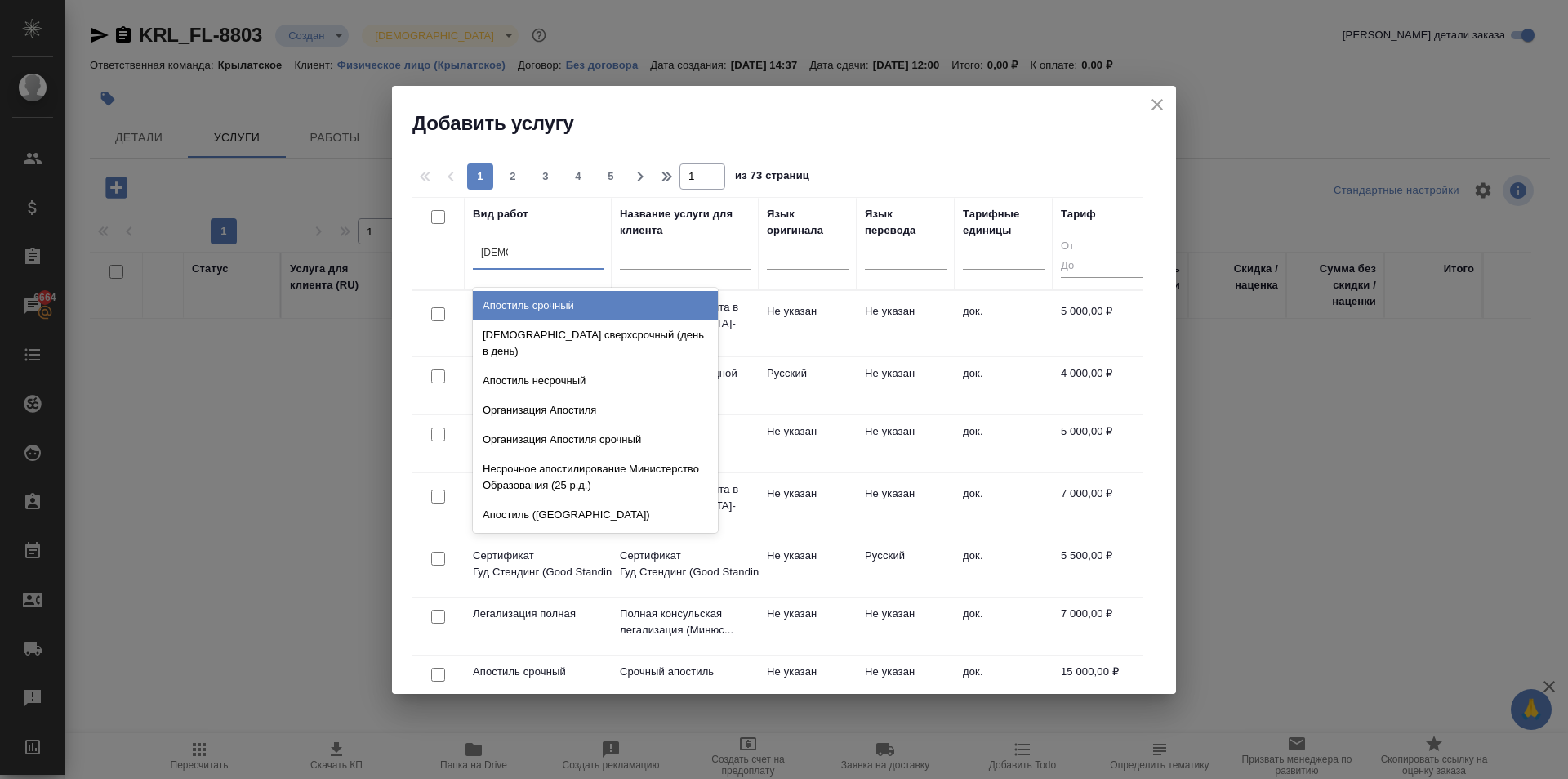
type input "[DEMOGRAPHIC_DATA]"
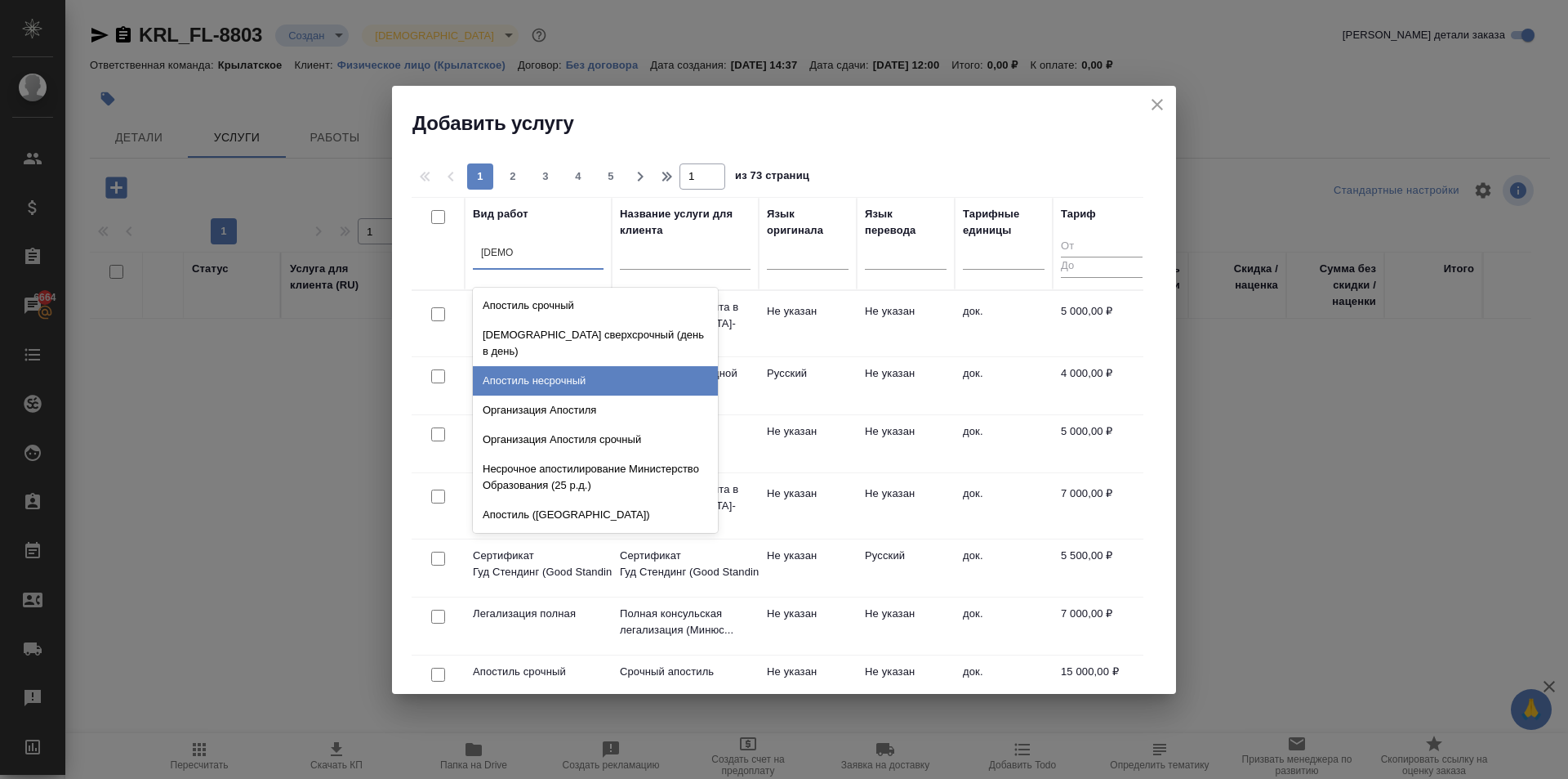
click at [667, 371] on div "Апостиль несрочный" at bounding box center [595, 381] width 245 height 30
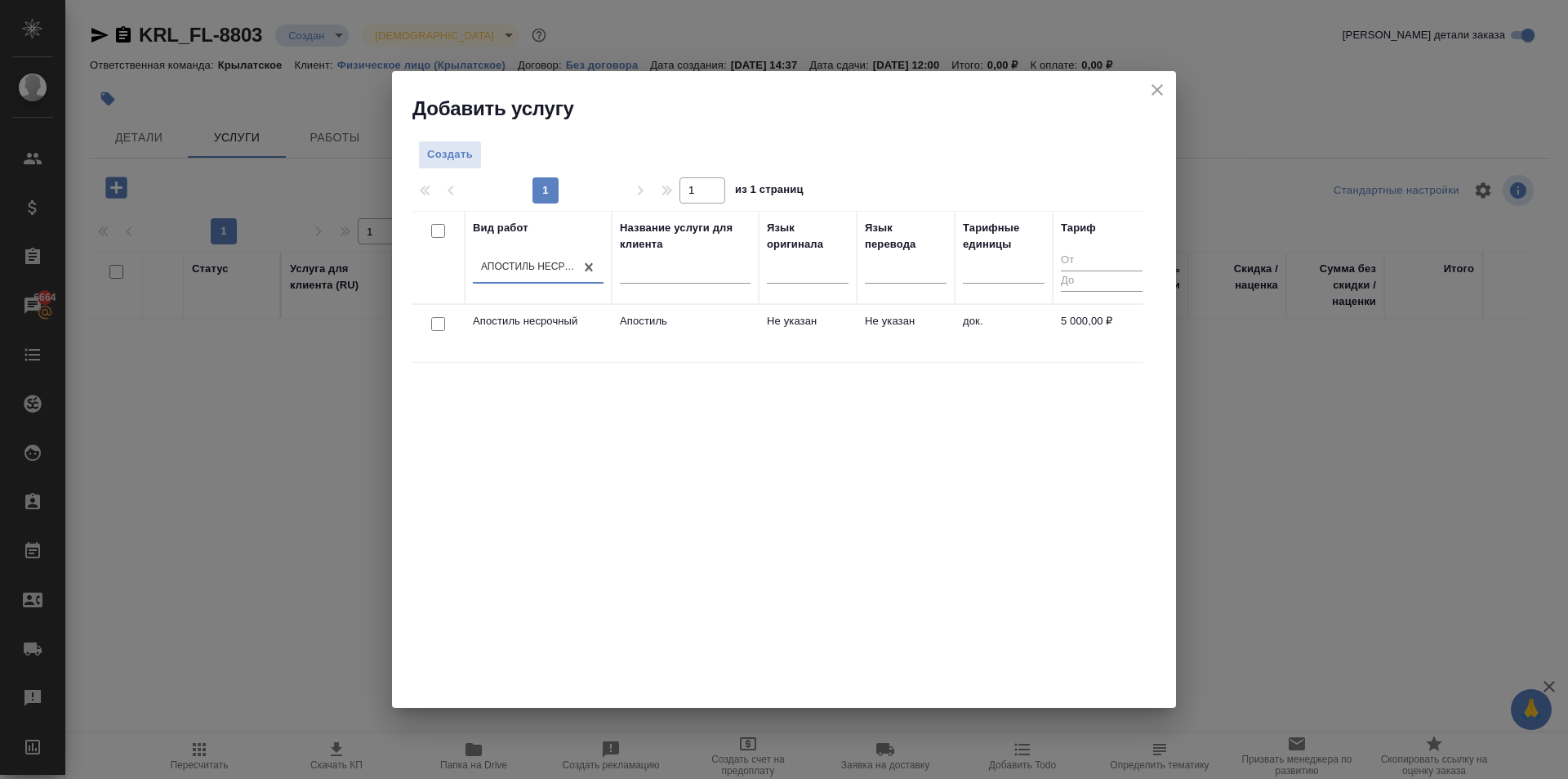
click at [865, 339] on td "Не указан" at bounding box center [905, 334] width 98 height 58
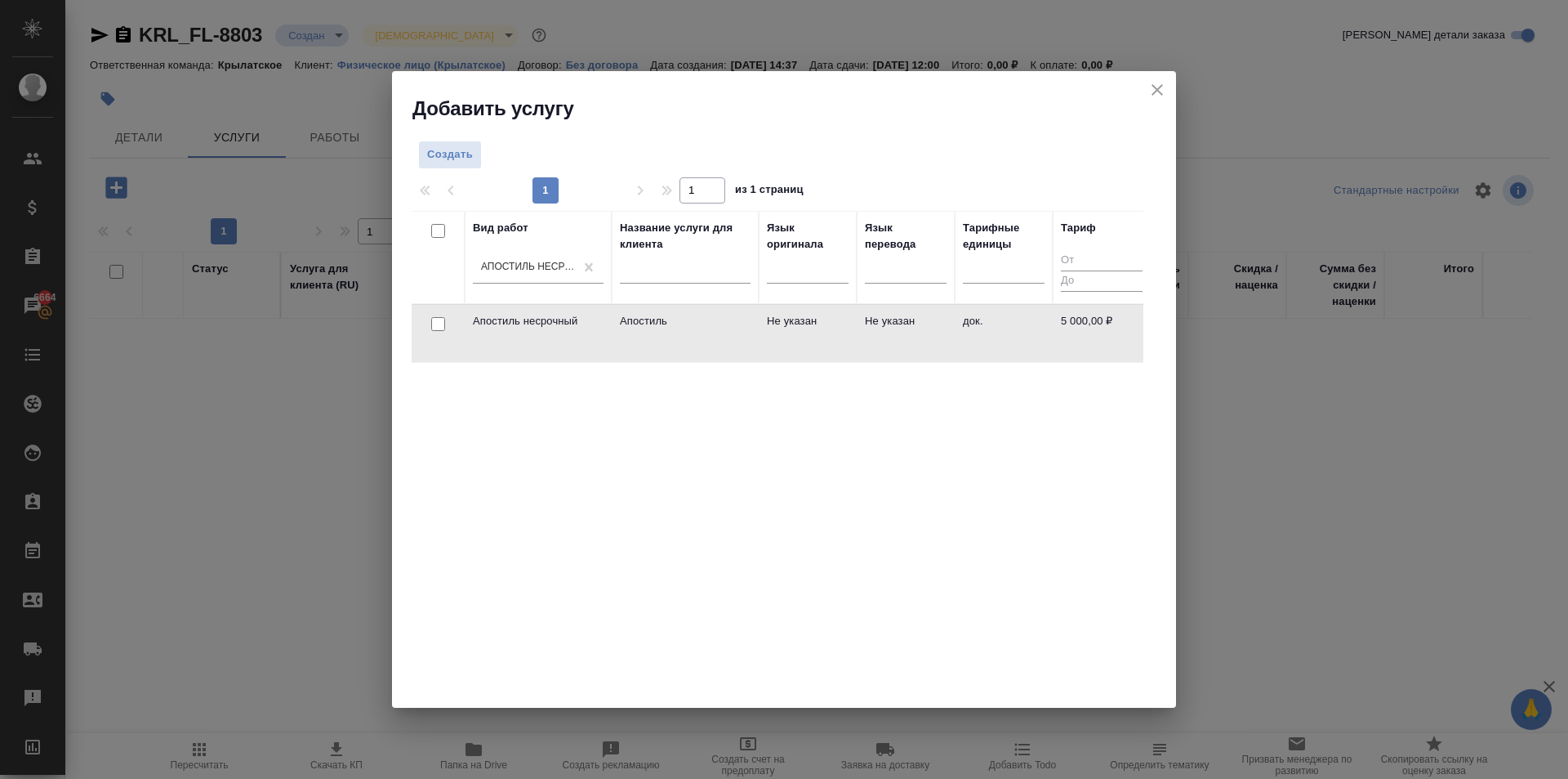
click at [865, 339] on td "Не указан" at bounding box center [905, 334] width 98 height 58
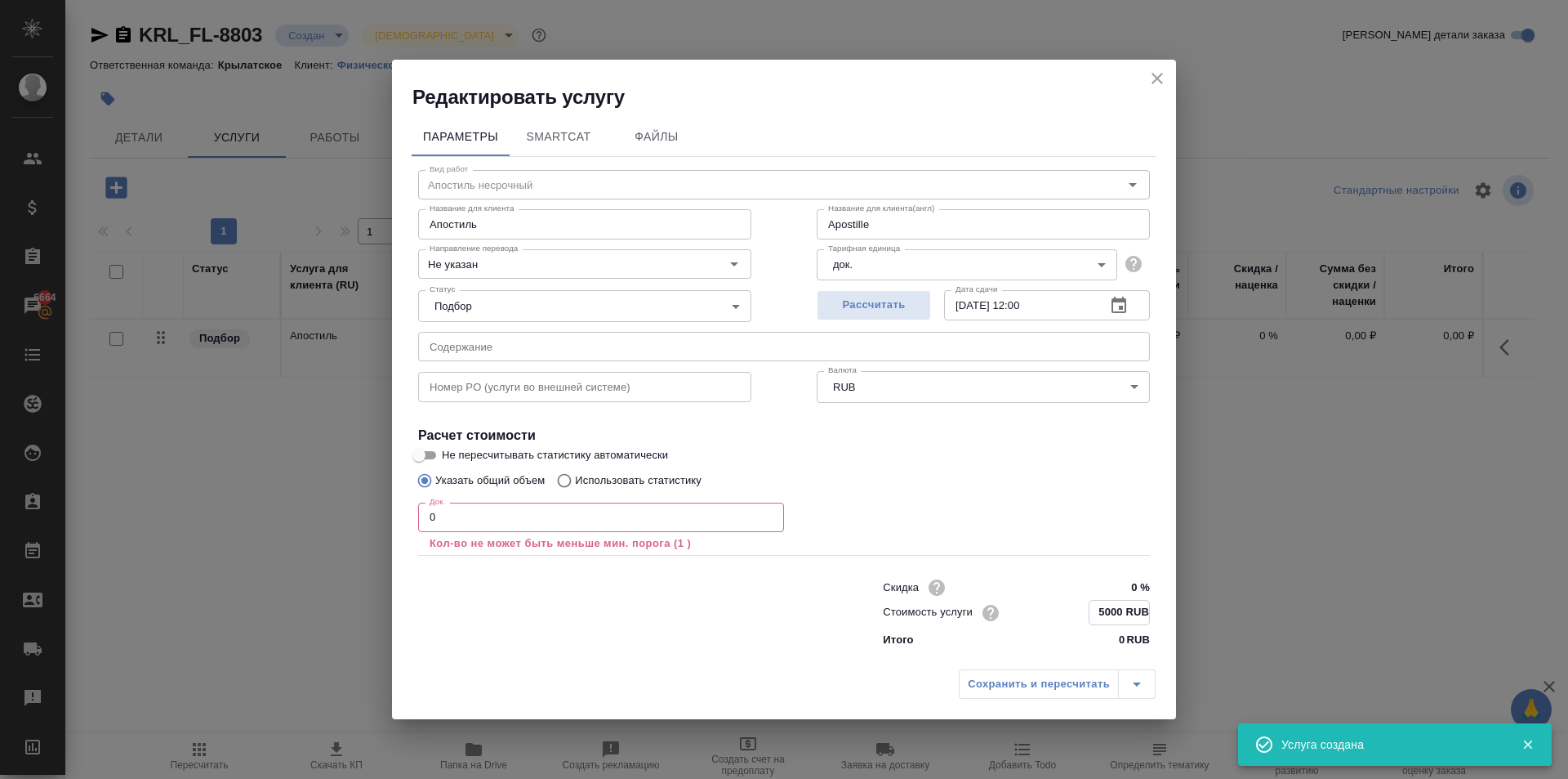
click at [1103, 612] on input "5000 RUB" at bounding box center [1119, 613] width 59 height 23
type input "Apostille"
type input "4 RUB"
type input "Apostille"
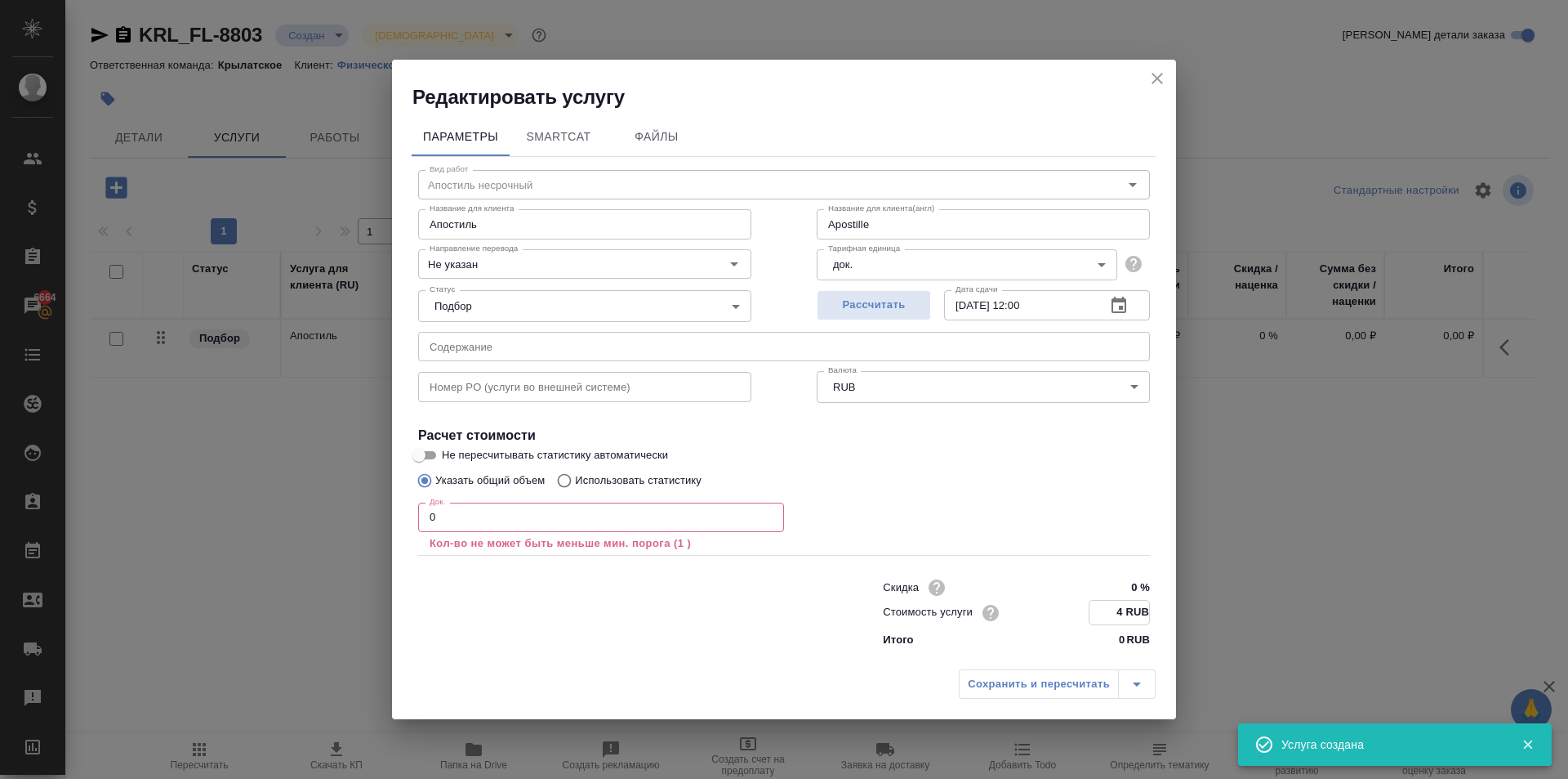
type input "48 RUB"
type input "Apostille"
type input "486 RUB"
type input "Apostille"
type input "4860 RUB"
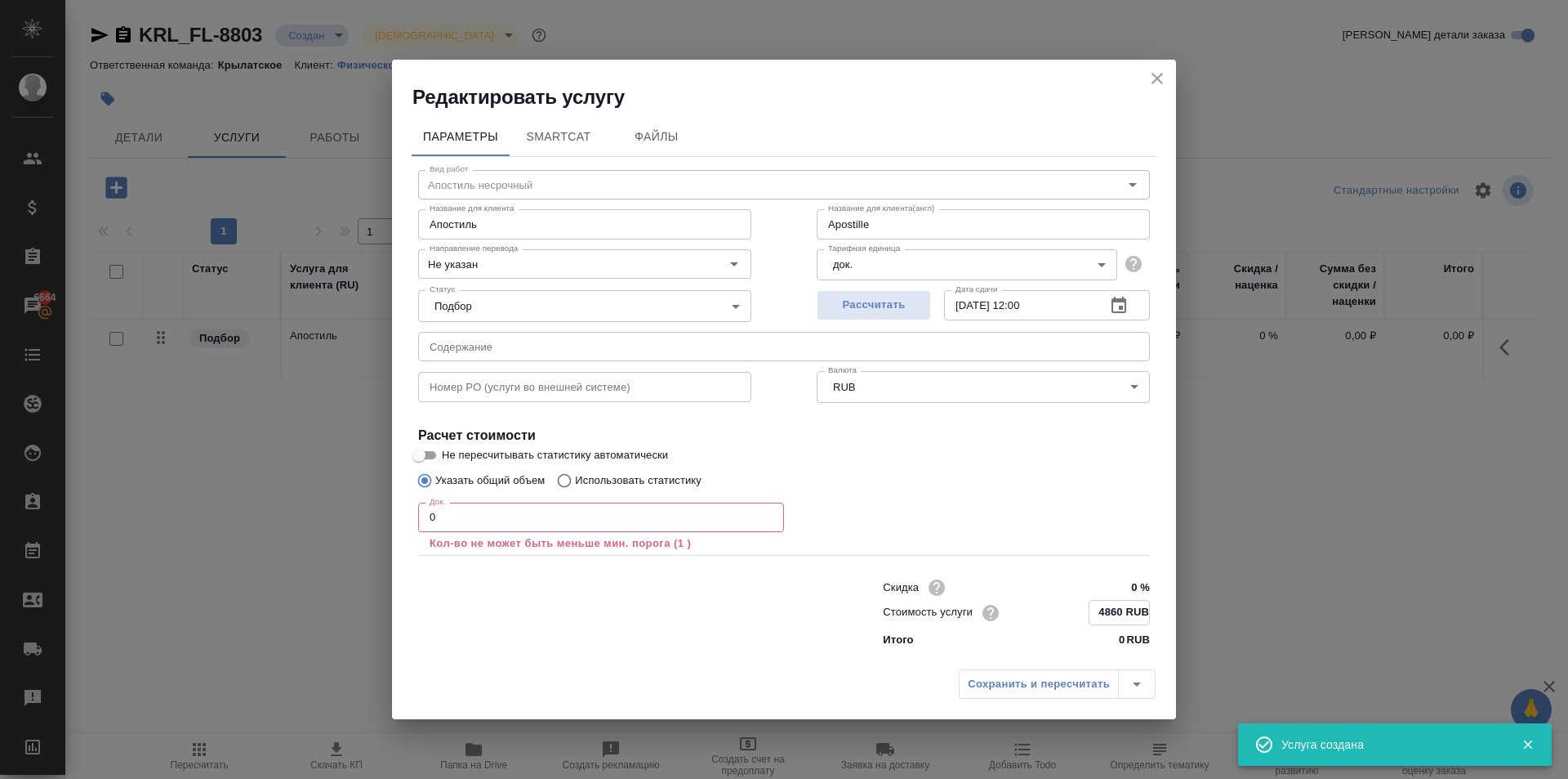
type input "Apostille"
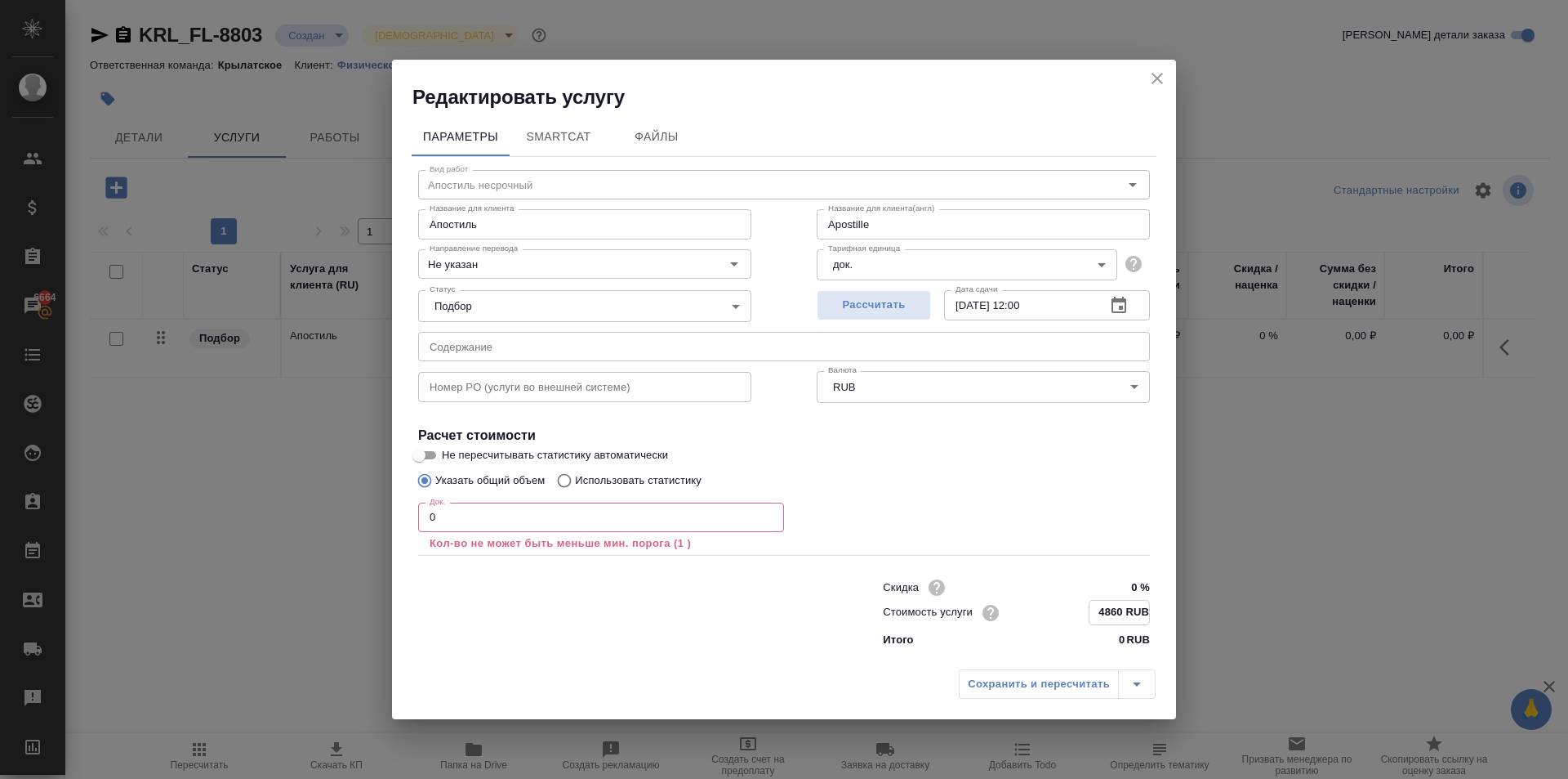
type input "4860 RUB"
drag, startPoint x: 461, startPoint y: 502, endPoint x: 305, endPoint y: 476, distance: 158.2
click at [305, 476] on div "Редактировать услугу Параметры SmartCat Файлы Вид работ Апостиль несрочный Вид …" at bounding box center [784, 390] width 1568 height 779
type input "Apostille"
type input "1"
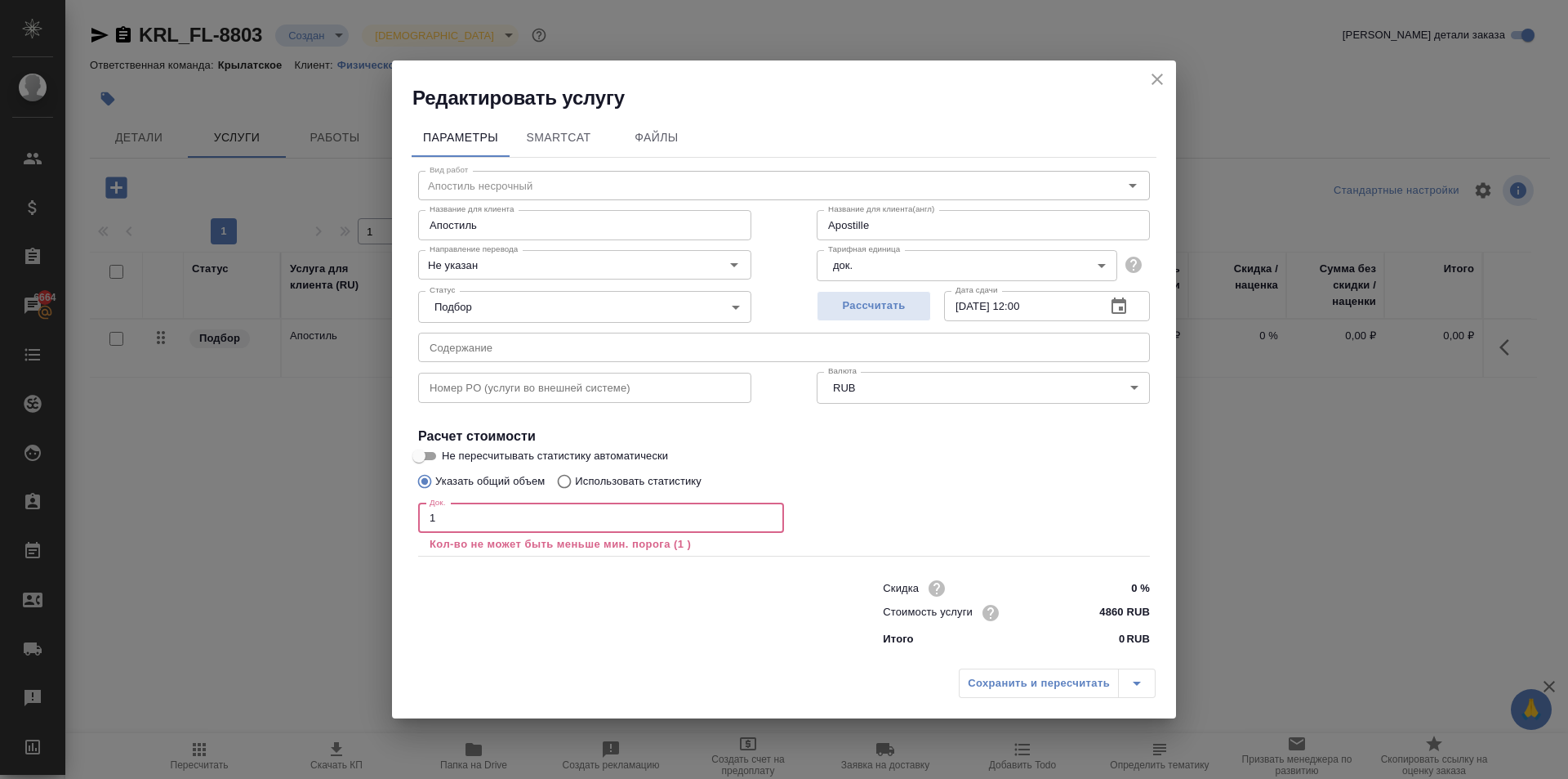
type input "Apostille"
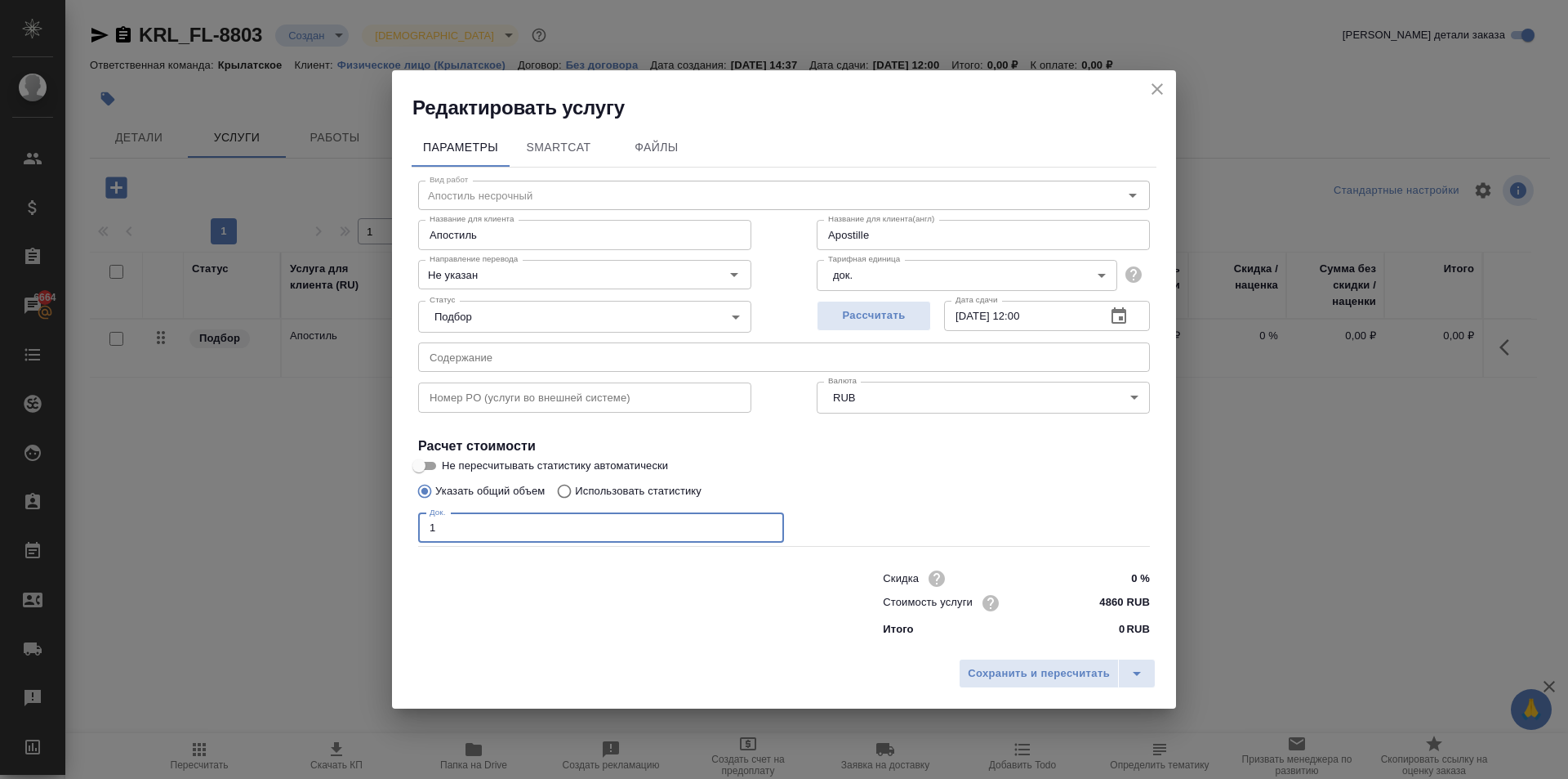
type input "1"
click at [1013, 658] on div "Сохранить и пересчитать" at bounding box center [784, 679] width 784 height 58
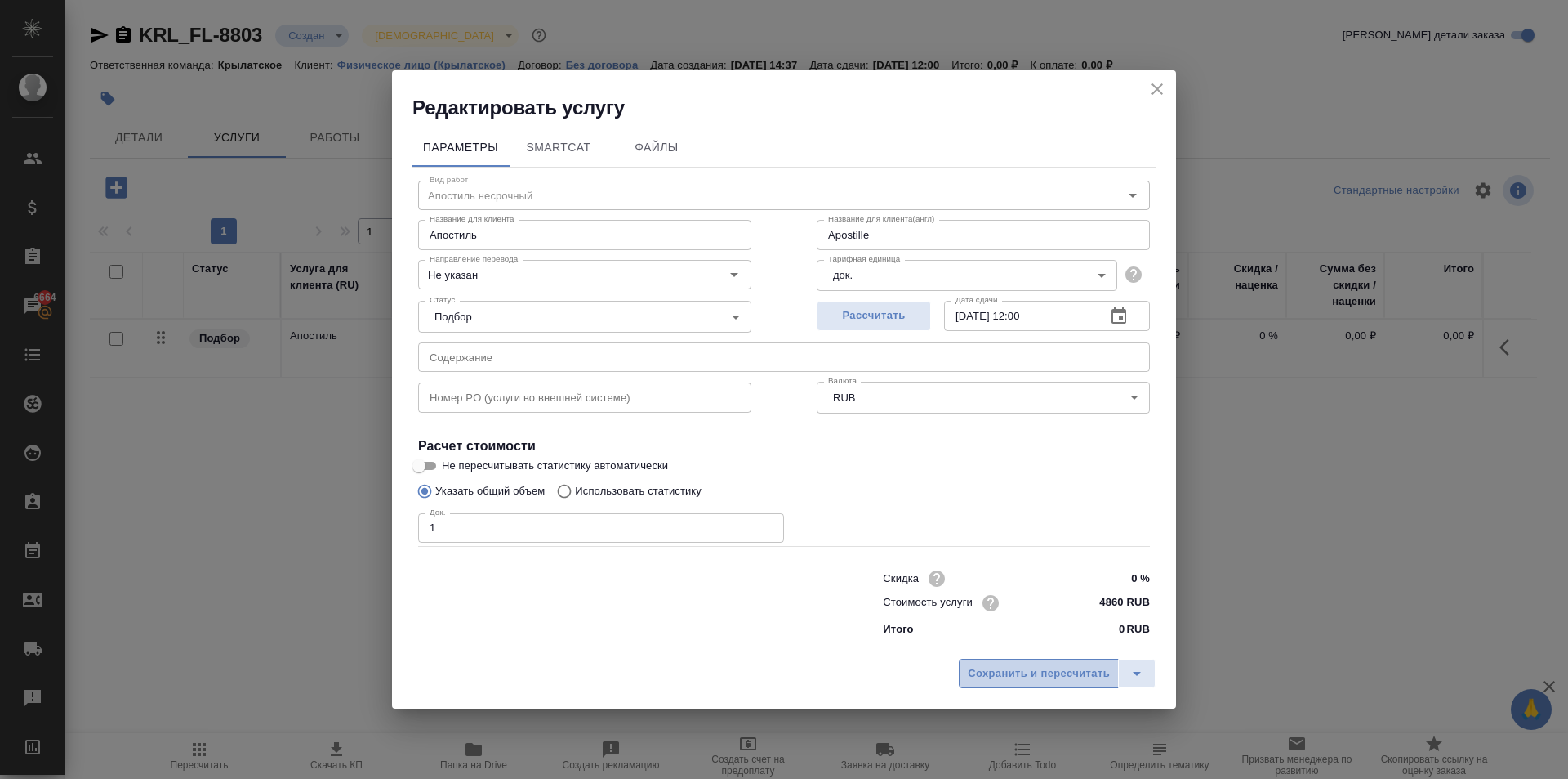
click at [1014, 666] on span "Сохранить и пересчитать" at bounding box center [1039, 674] width 142 height 19
type input "Apostille"
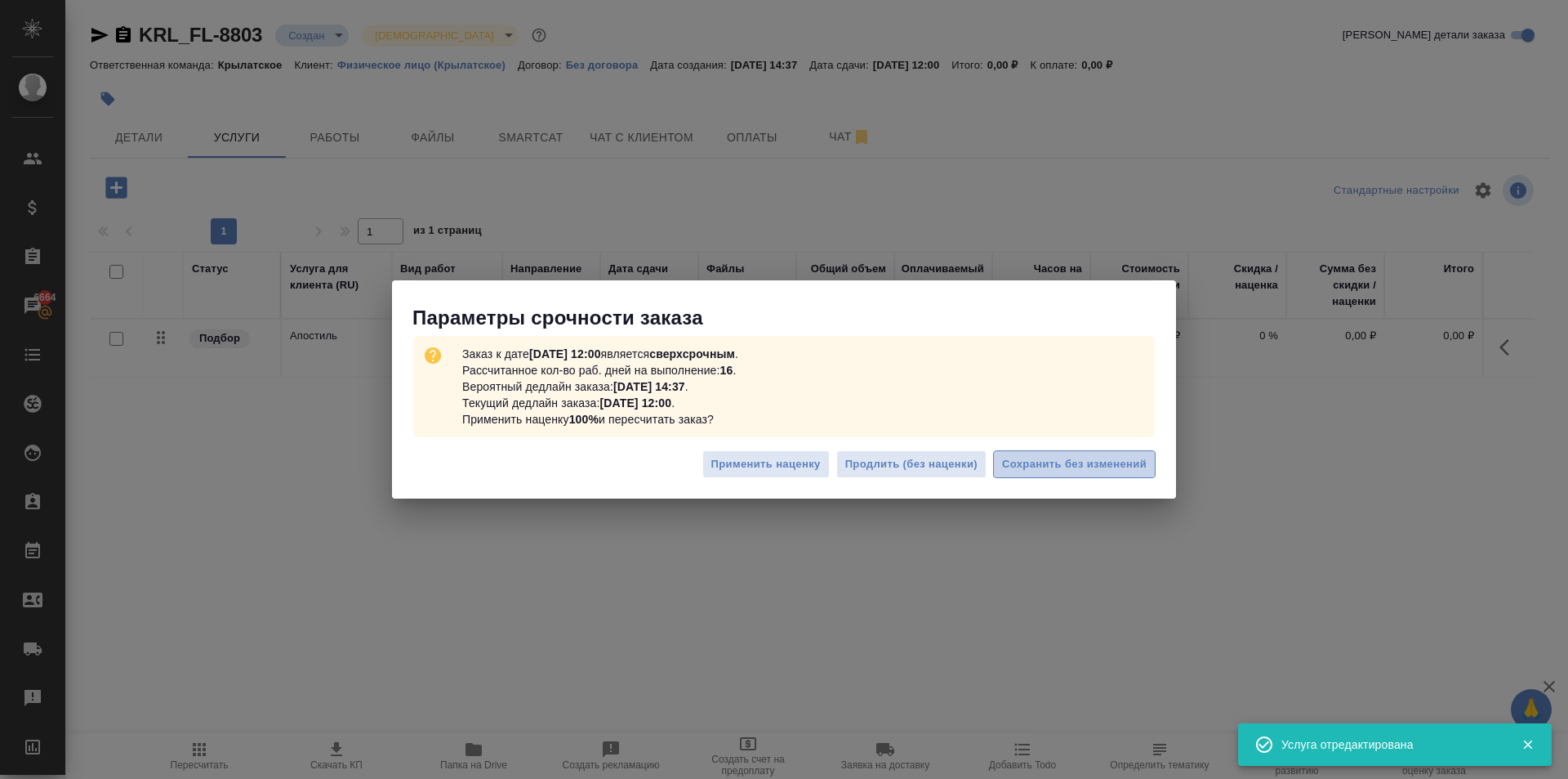
click at [1096, 463] on span "Сохранить без изменений" at bounding box center [1074, 464] width 145 height 19
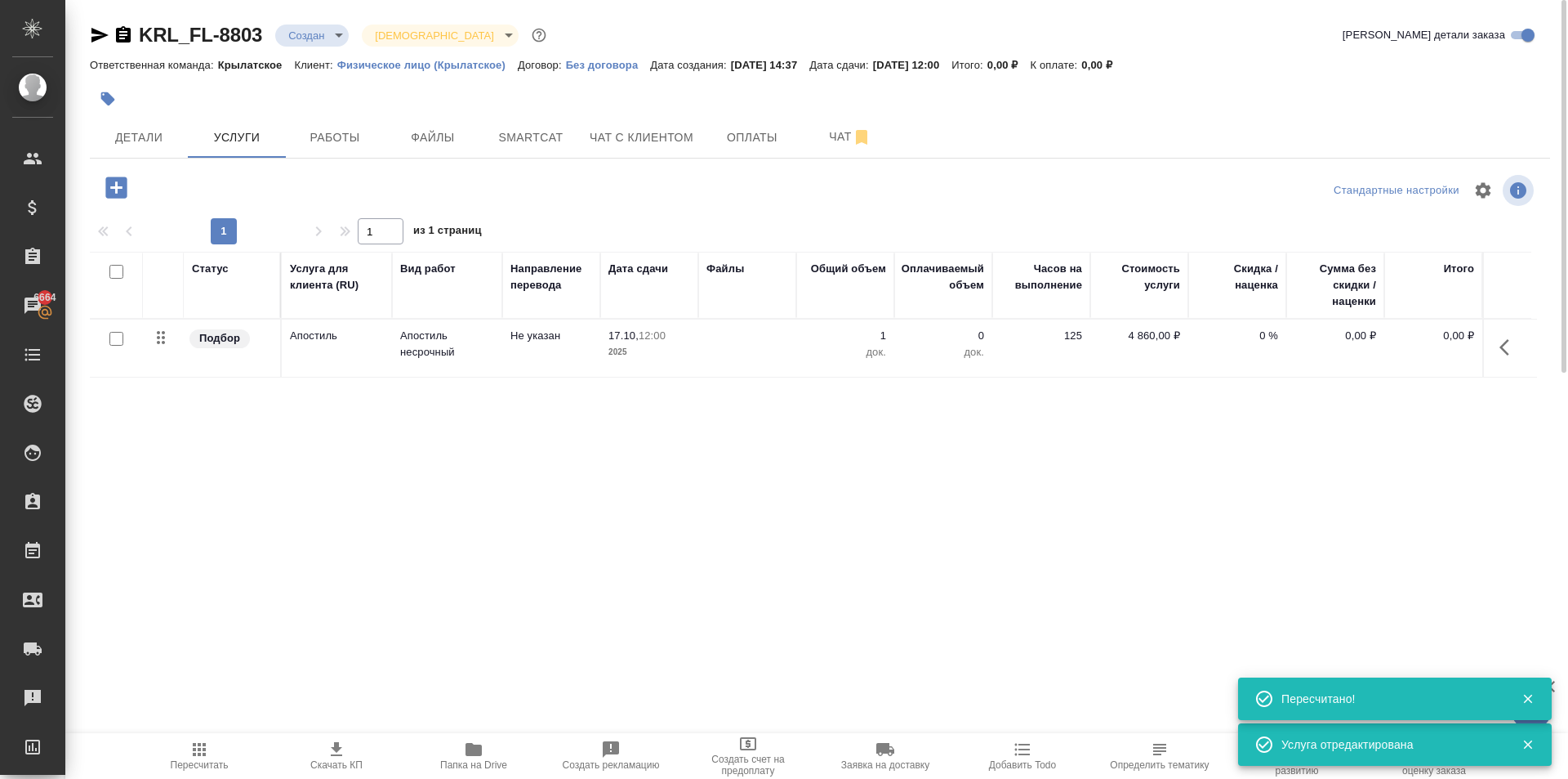
type input "urgent"
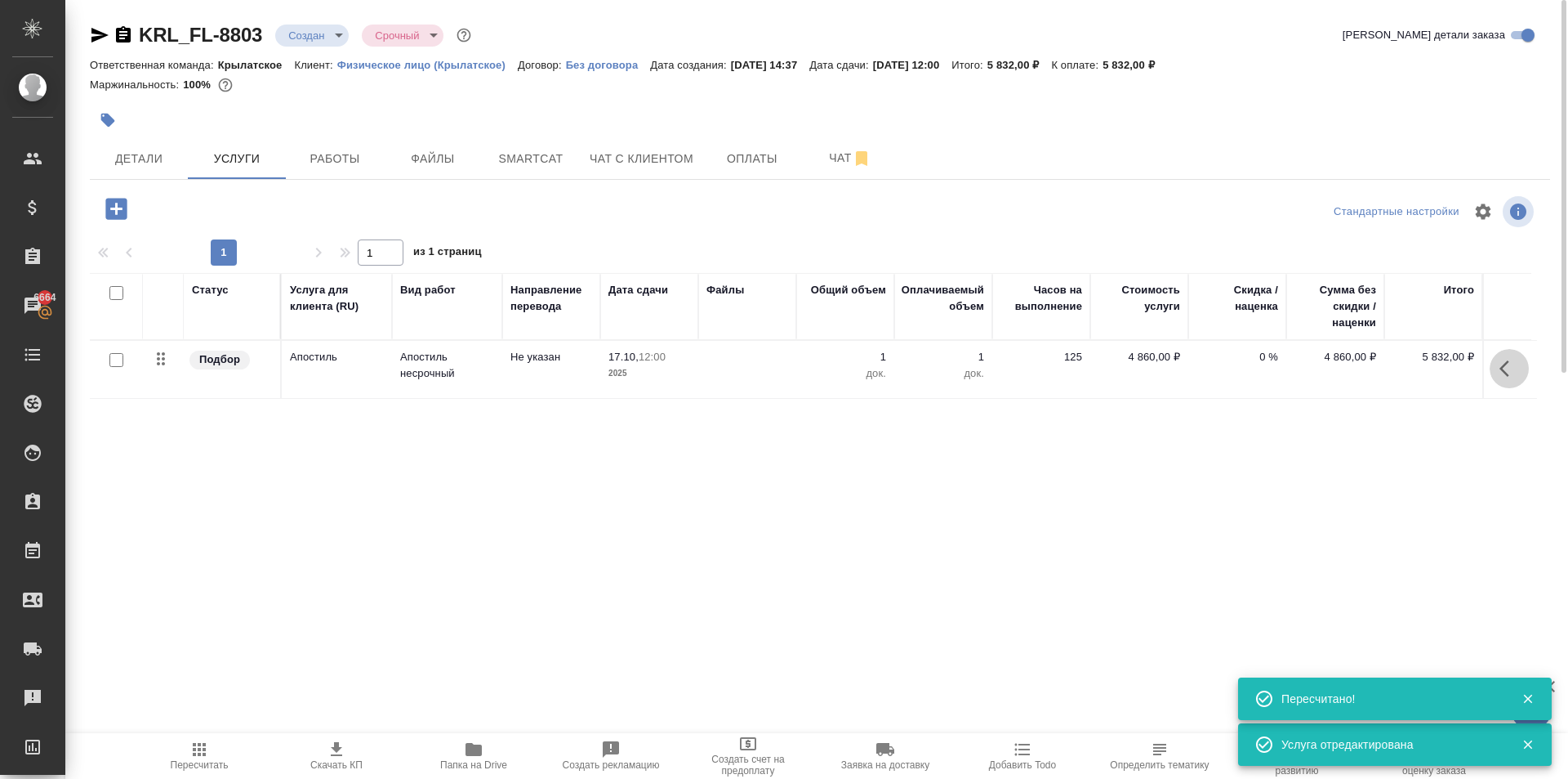
click at [1507, 366] on icon "button" at bounding box center [1510, 369] width 20 height 20
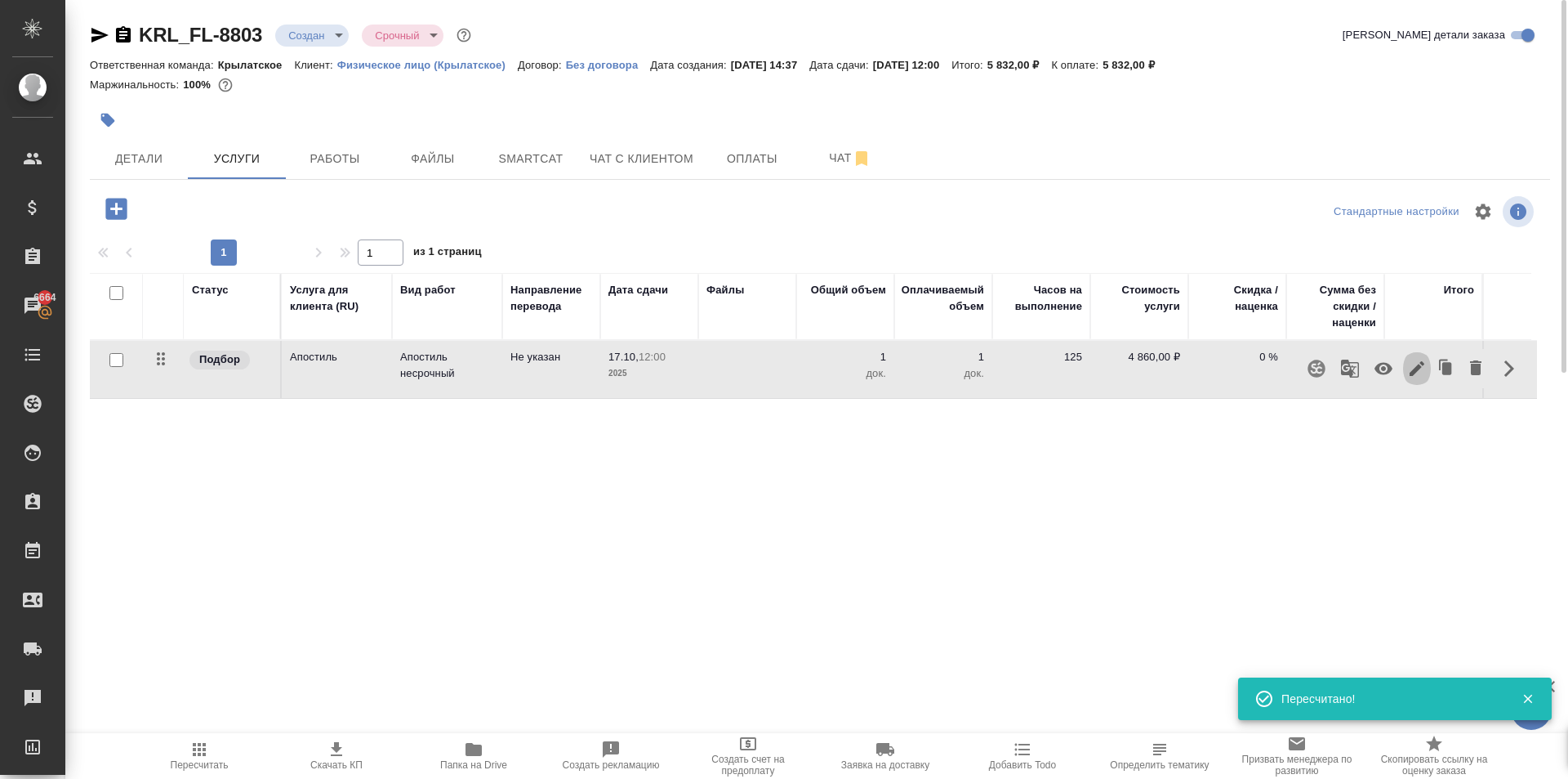
click at [1407, 368] on icon "button" at bounding box center [1417, 369] width 20 height 20
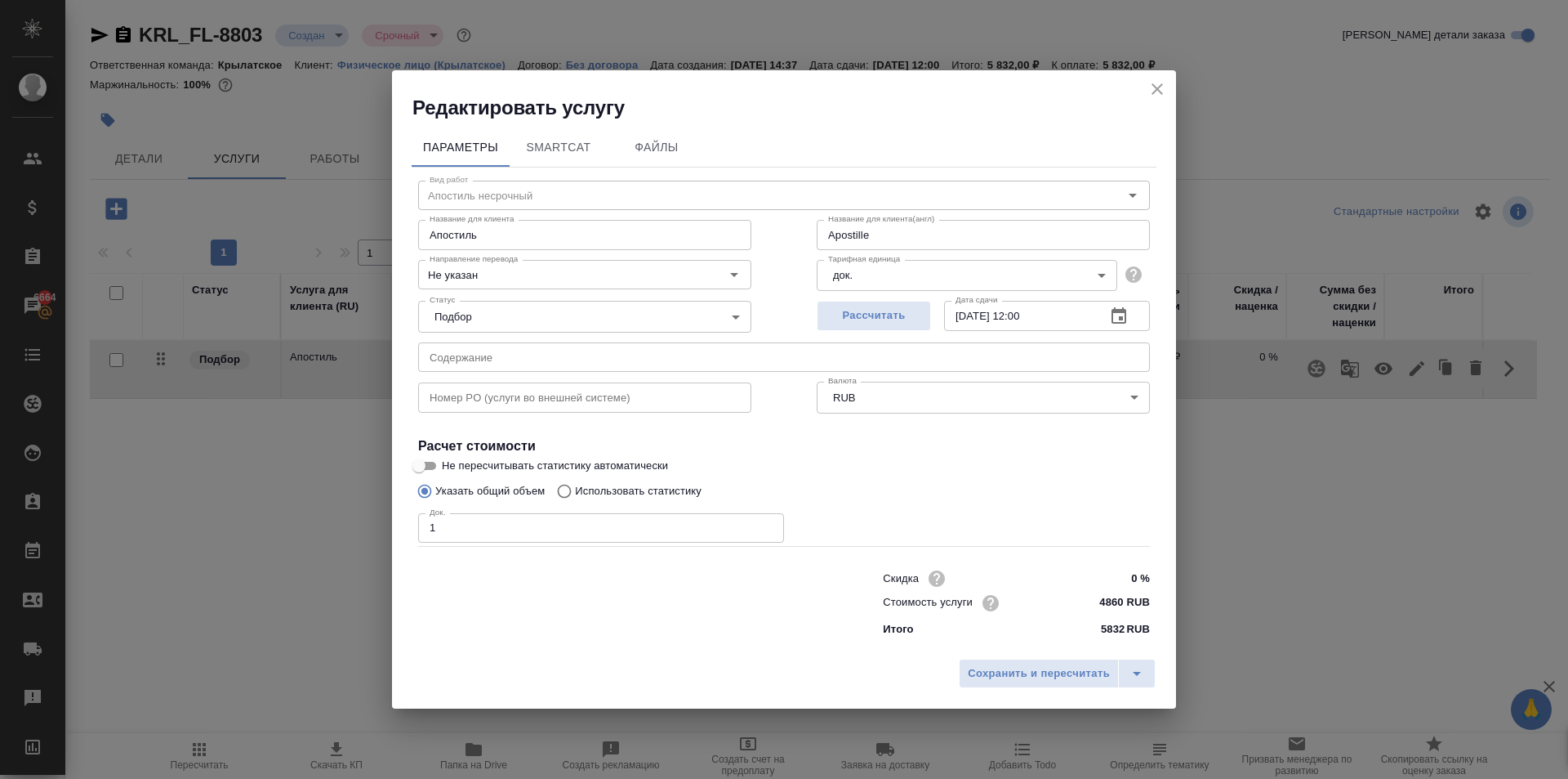
click at [1126, 597] on input "4860 RUB" at bounding box center [1119, 603] width 61 height 23
type input "Apostille"
type input "486 RUB"
type input "Apostille"
type input "48 RUB"
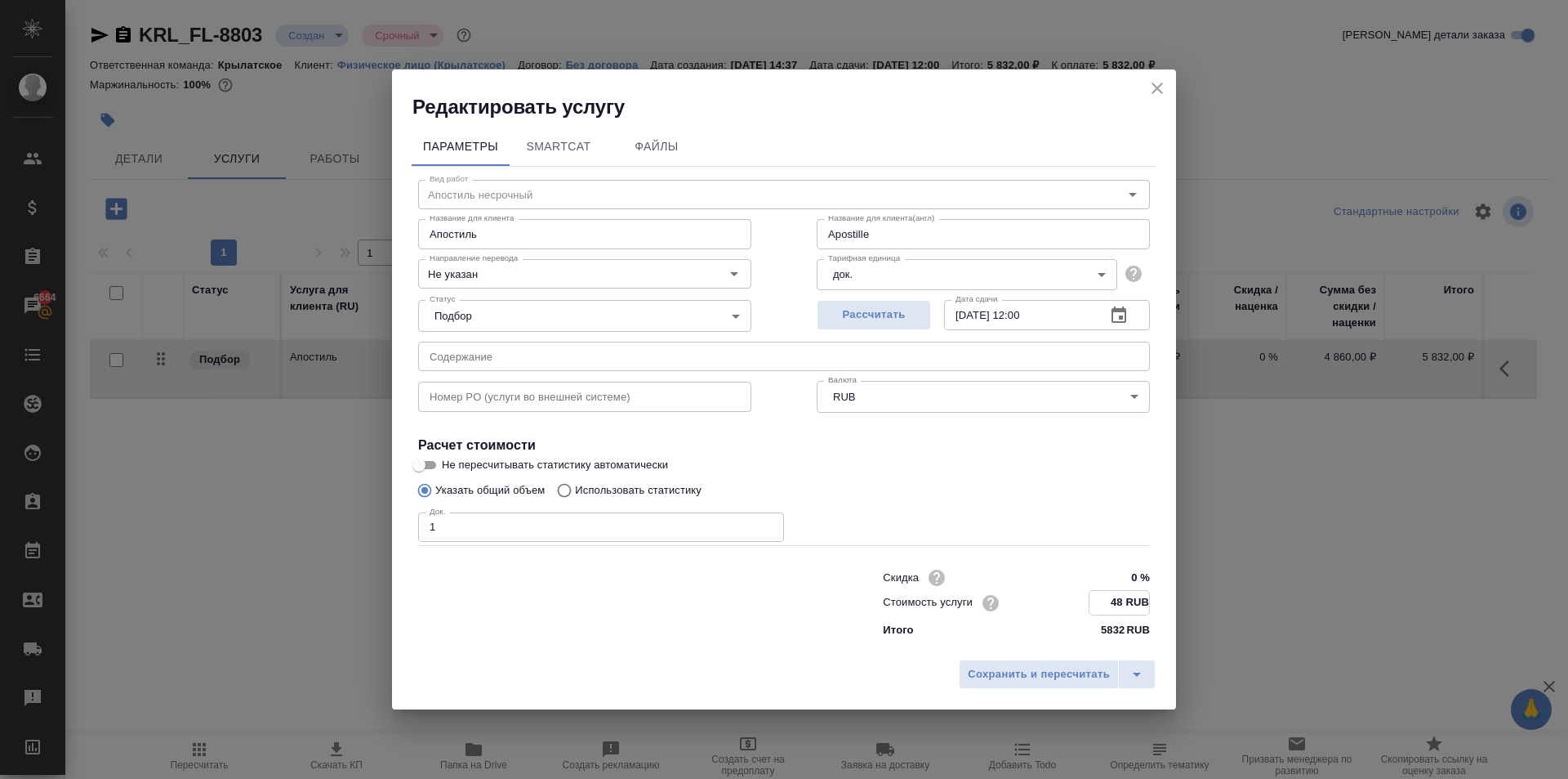
type input "Apostille"
type input "484 RUB"
type input "Apostille"
type input "4840 RUB"
type input "Apostille"
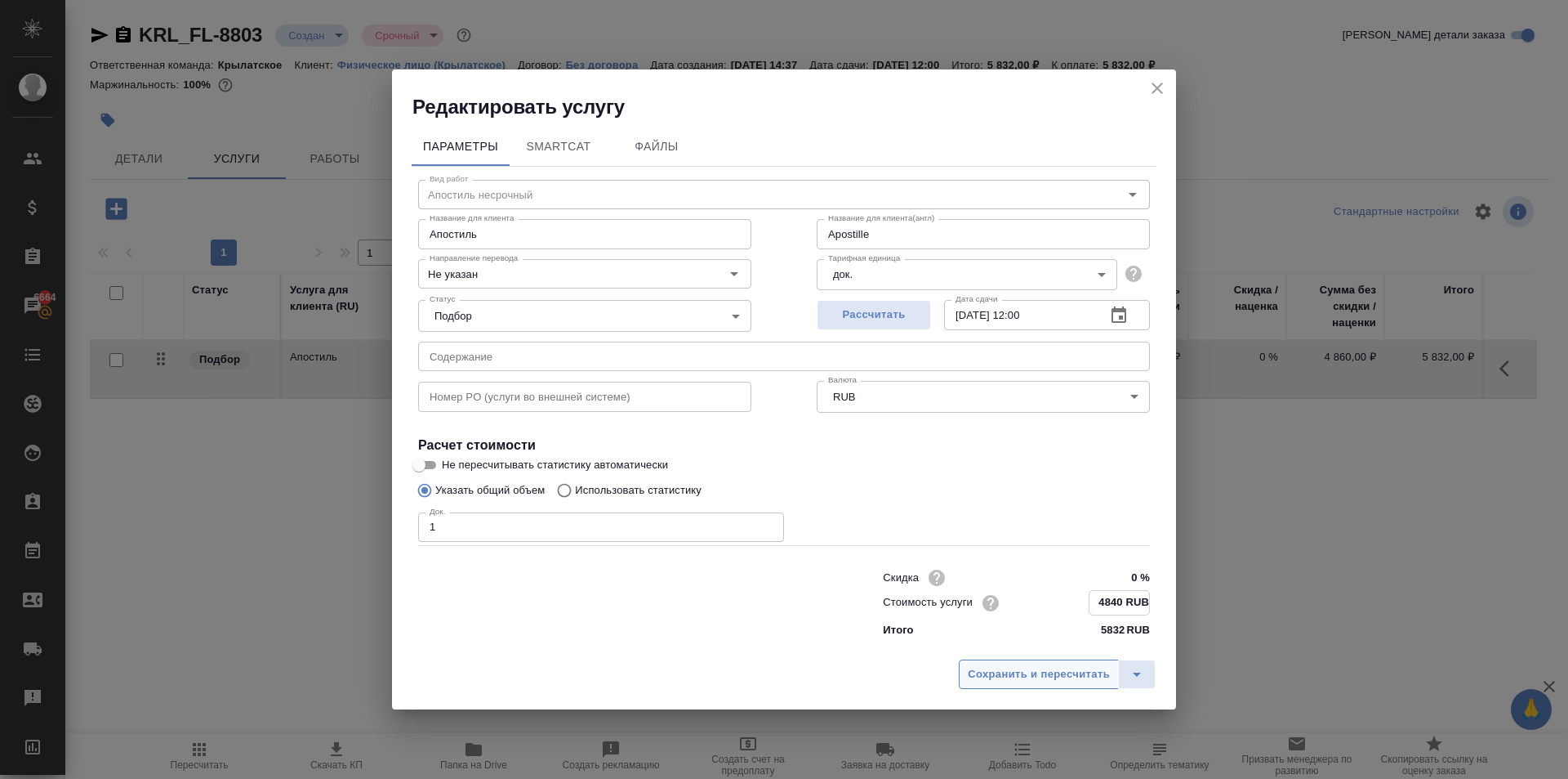
type input "4840 RUB"
click at [1086, 666] on span "Сохранить и пересчитать" at bounding box center [1039, 674] width 142 height 19
type input "Apostille"
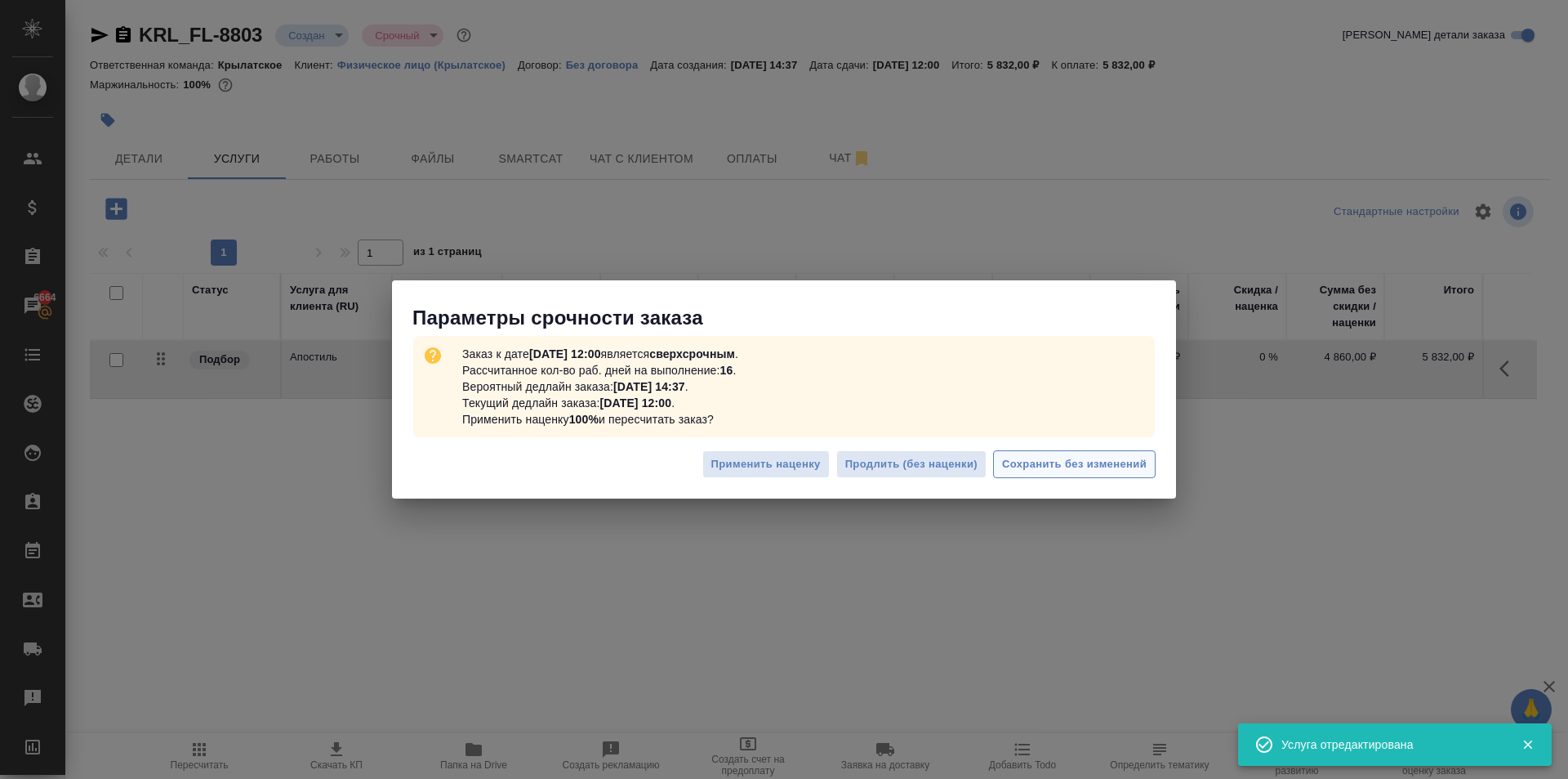
click at [1150, 466] on button "Сохранить без изменений" at bounding box center [1074, 465] width 163 height 29
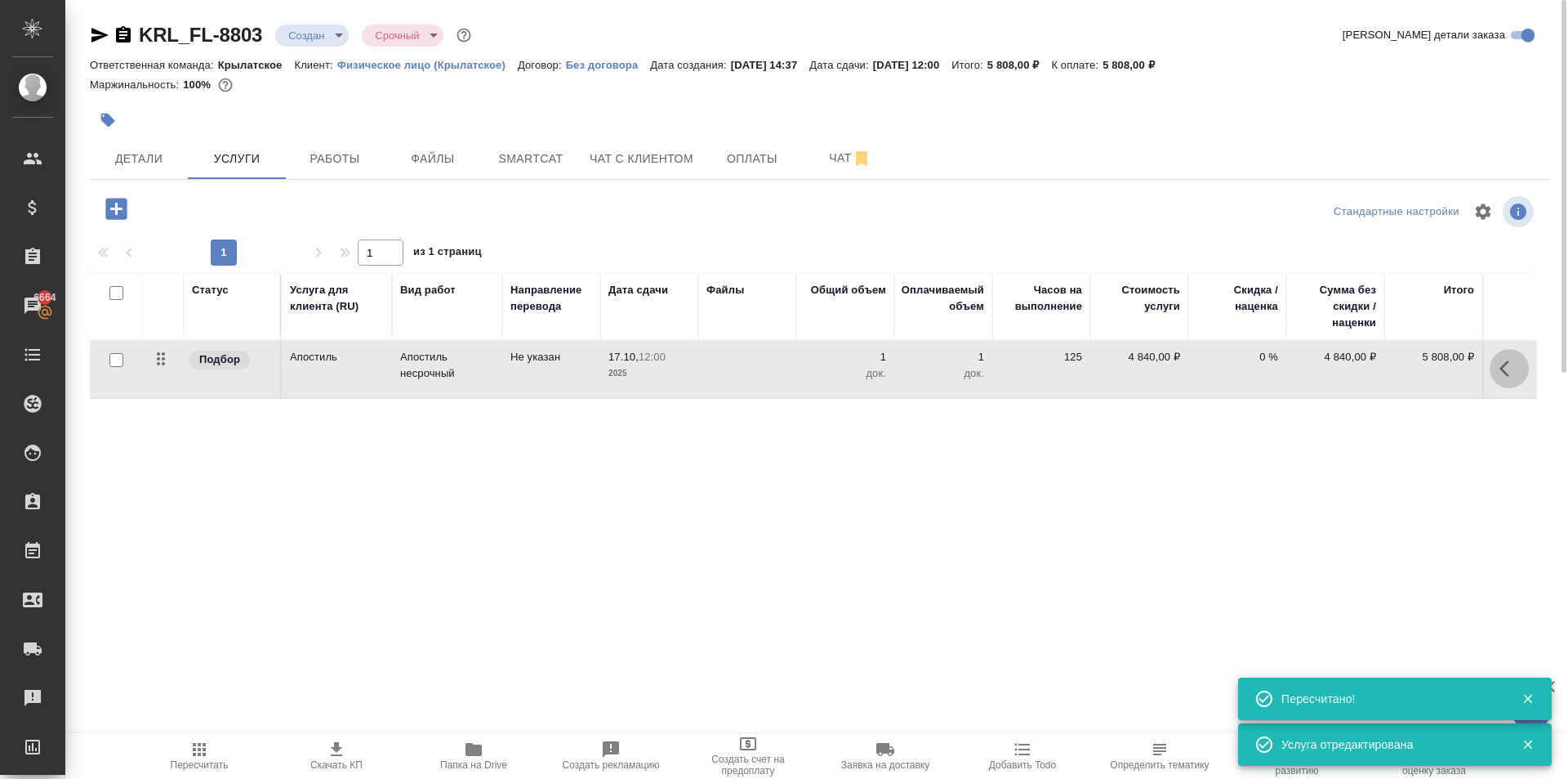
click at [1513, 367] on icon "button" at bounding box center [1510, 369] width 20 height 20
click at [1418, 362] on icon "button" at bounding box center [1417, 369] width 20 height 20
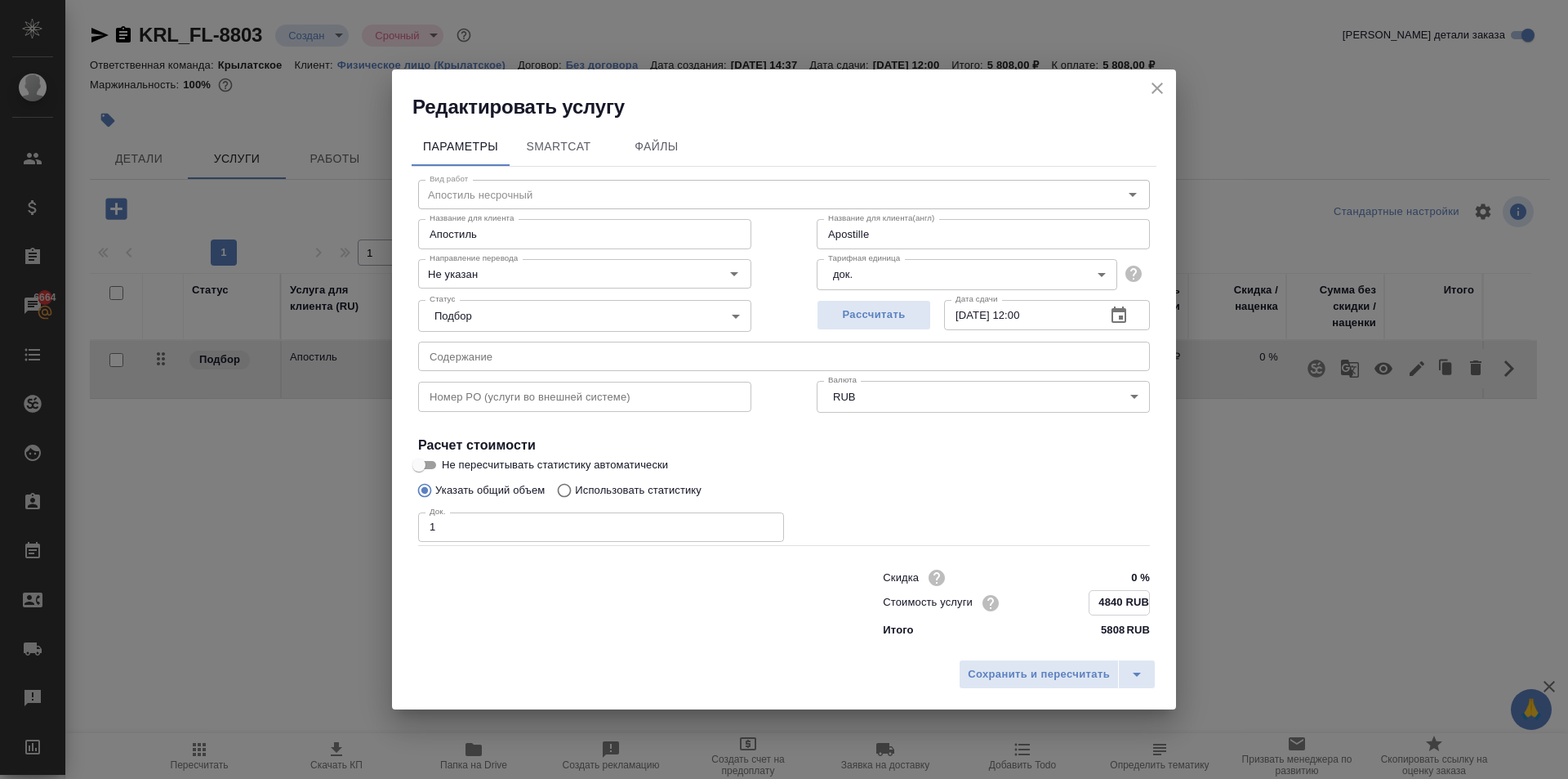
click at [1104, 600] on input "4840 RUB" at bounding box center [1119, 603] width 59 height 23
click at [1104, 599] on input "4840 RUB" at bounding box center [1119, 603] width 59 height 23
type input "Apostille"
type input "4 RUB"
type input "Apostille"
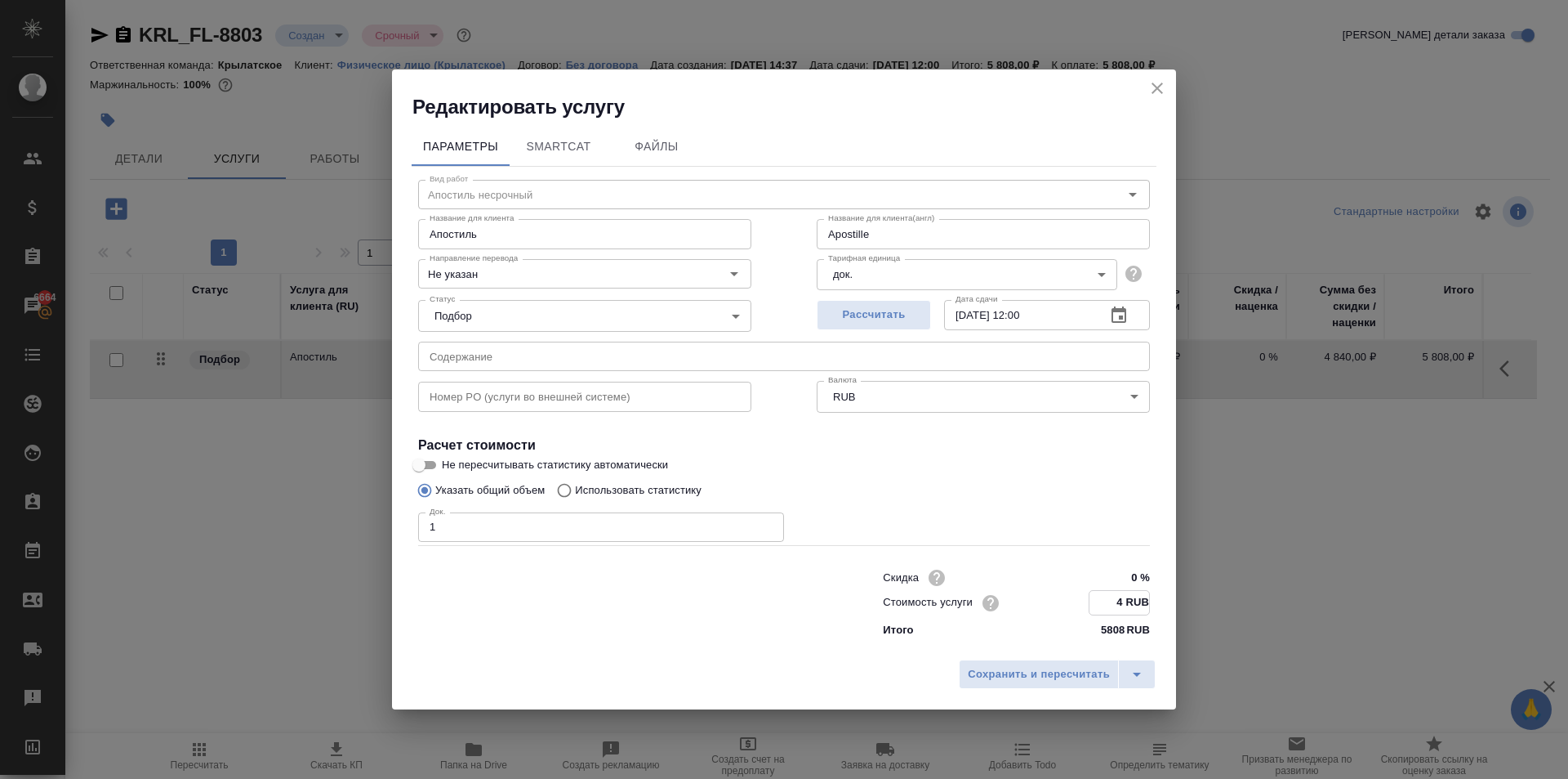
type input "45 RUB"
type input "Apostille"
type input "450 RUB"
type input "Apostille"
type input "4500 RUB"
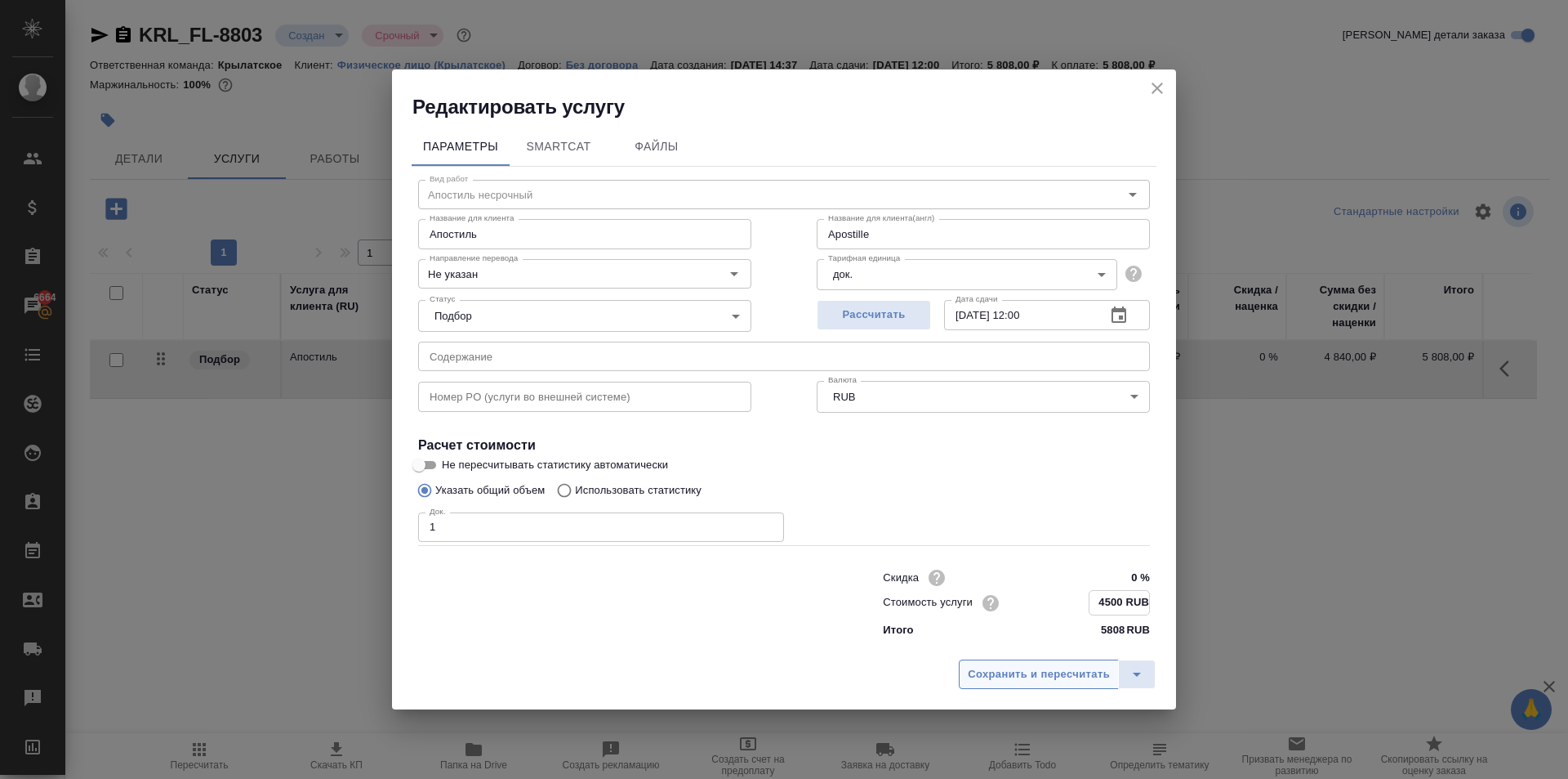
type input "Apostille"
type input "4500 RUB"
click at [1076, 676] on span "Сохранить и пересчитать" at bounding box center [1039, 675] width 142 height 19
type input "Apostille"
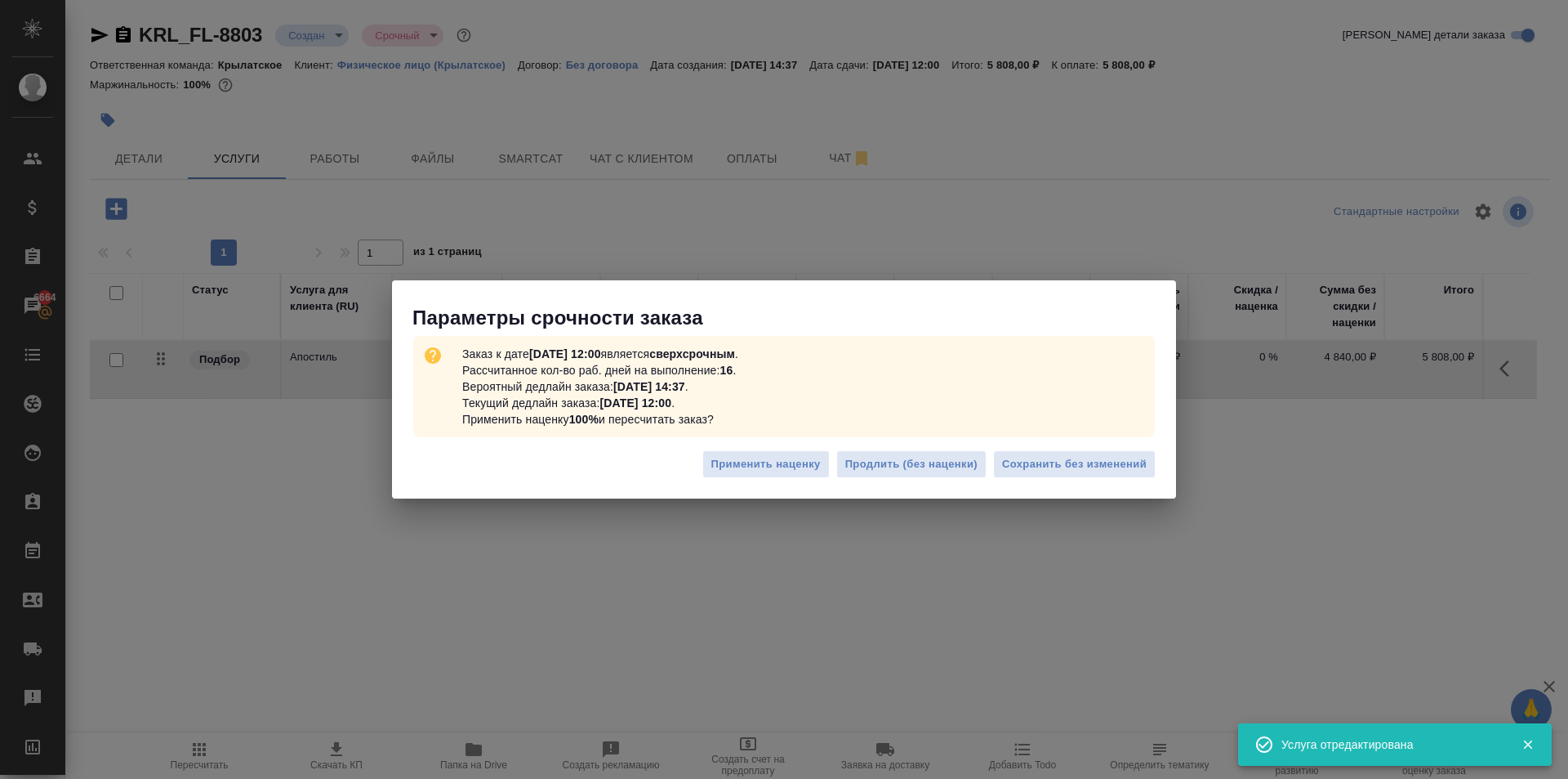
click at [1157, 450] on div "Применить наценку Продлить (без наценки) Сохранить без изменений" at bounding box center [784, 471] width 784 height 58
click at [1148, 457] on button "Сохранить без изменений" at bounding box center [1074, 465] width 163 height 29
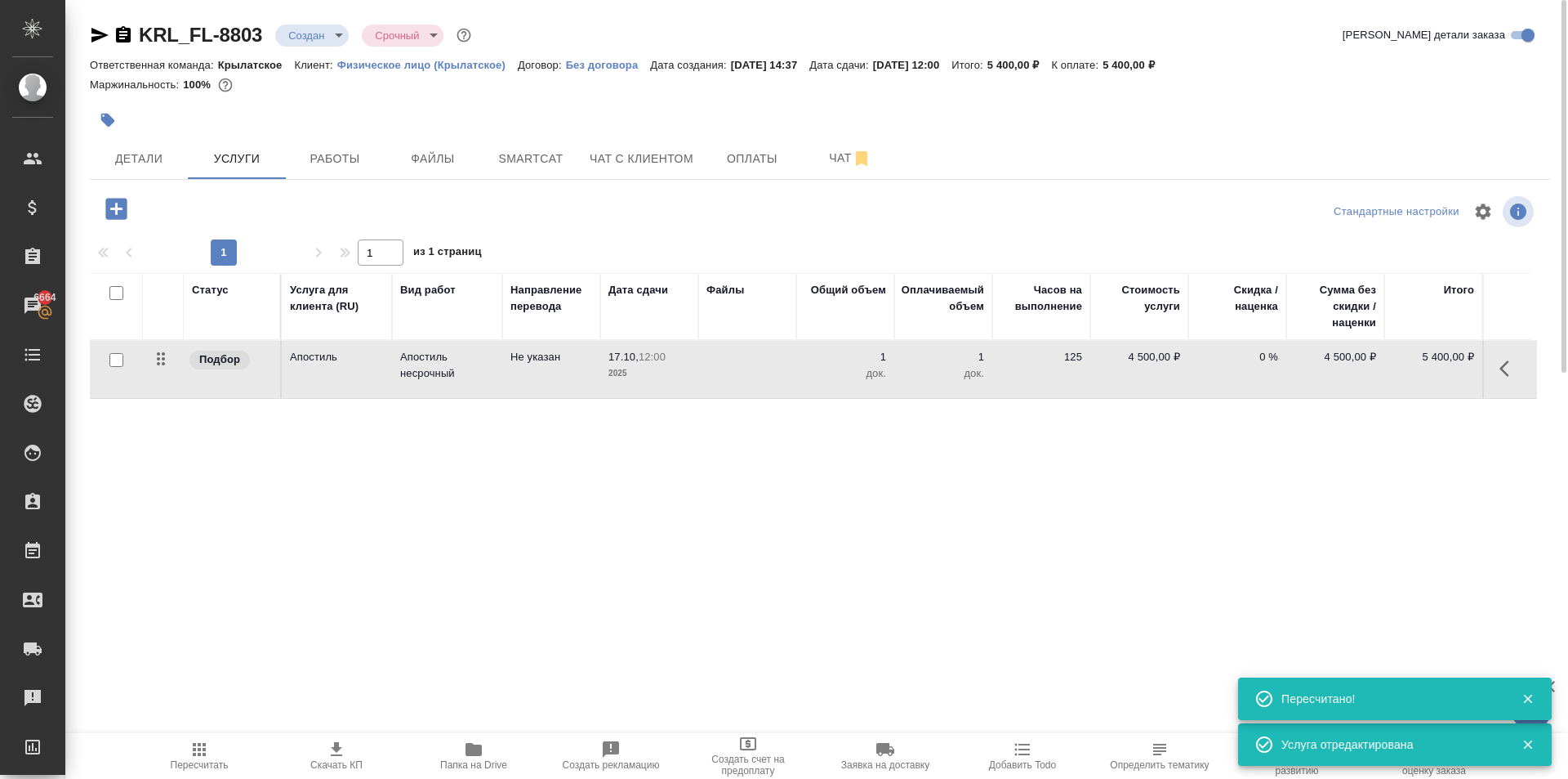
drag, startPoint x: 1515, startPoint y: 370, endPoint x: 1497, endPoint y: 371, distance: 18.0
click at [1513, 370] on icon "button" at bounding box center [1510, 369] width 20 height 20
click at [1414, 373] on icon "button" at bounding box center [1417, 369] width 14 height 14
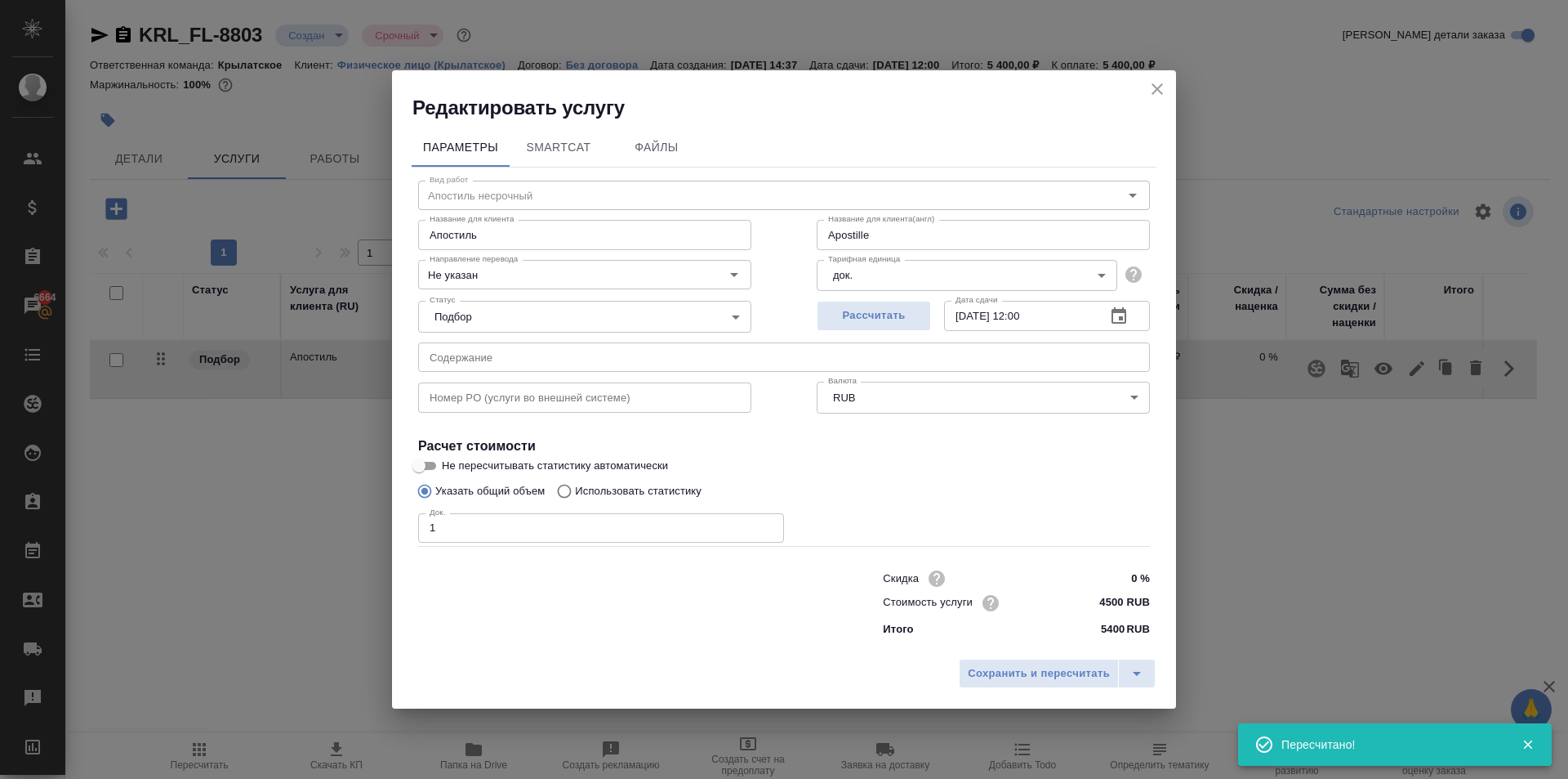
click at [1136, 602] on input "4500 RUB" at bounding box center [1119, 603] width 61 height 23
type input "Apostille"
type input "450 RUB"
type input "Apostille"
type input "45 RUB"
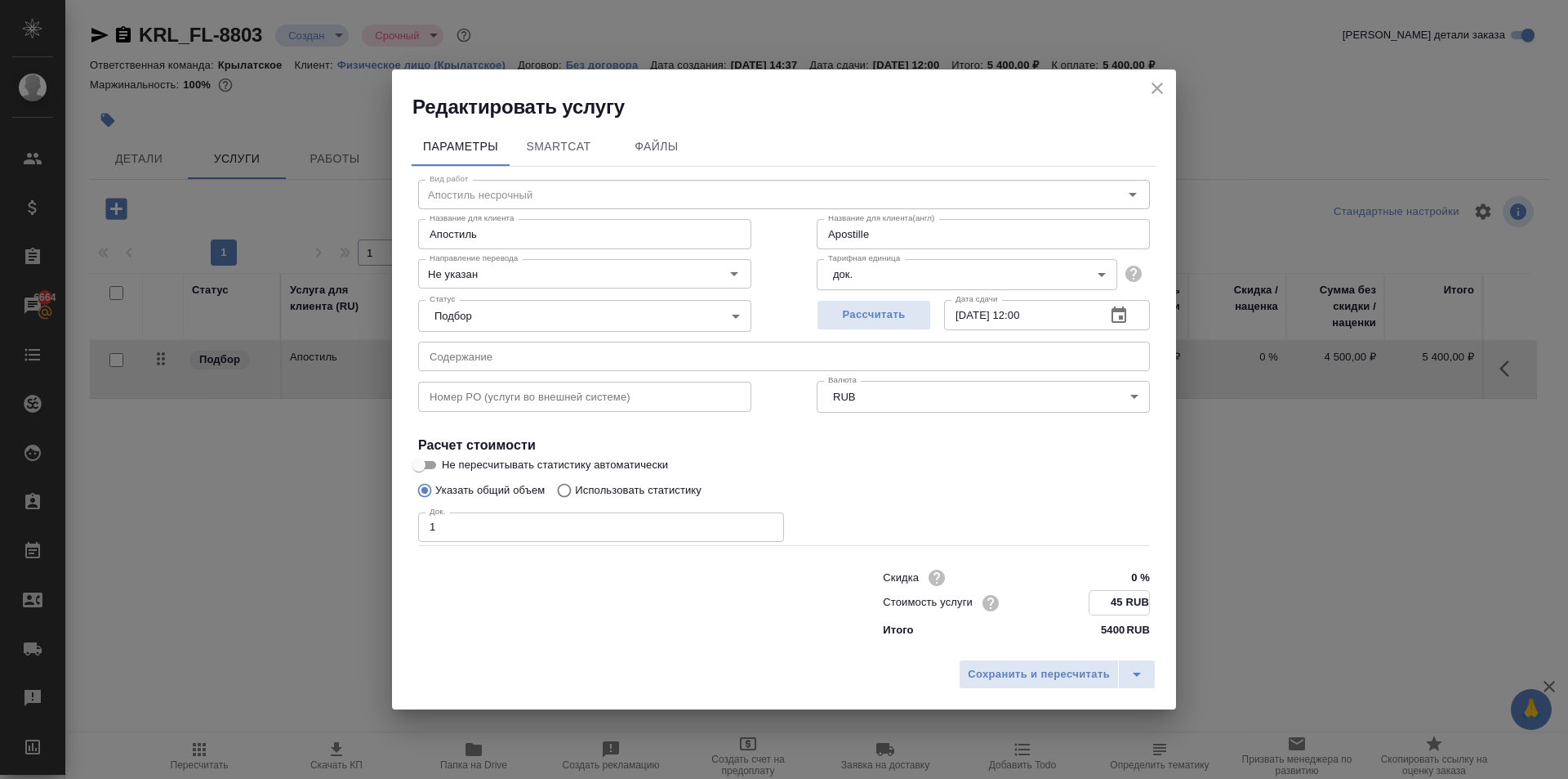
type input "Apostille"
type input "455 RUB"
type input "Apostille"
type input "4554 RUB"
type input "Apostille"
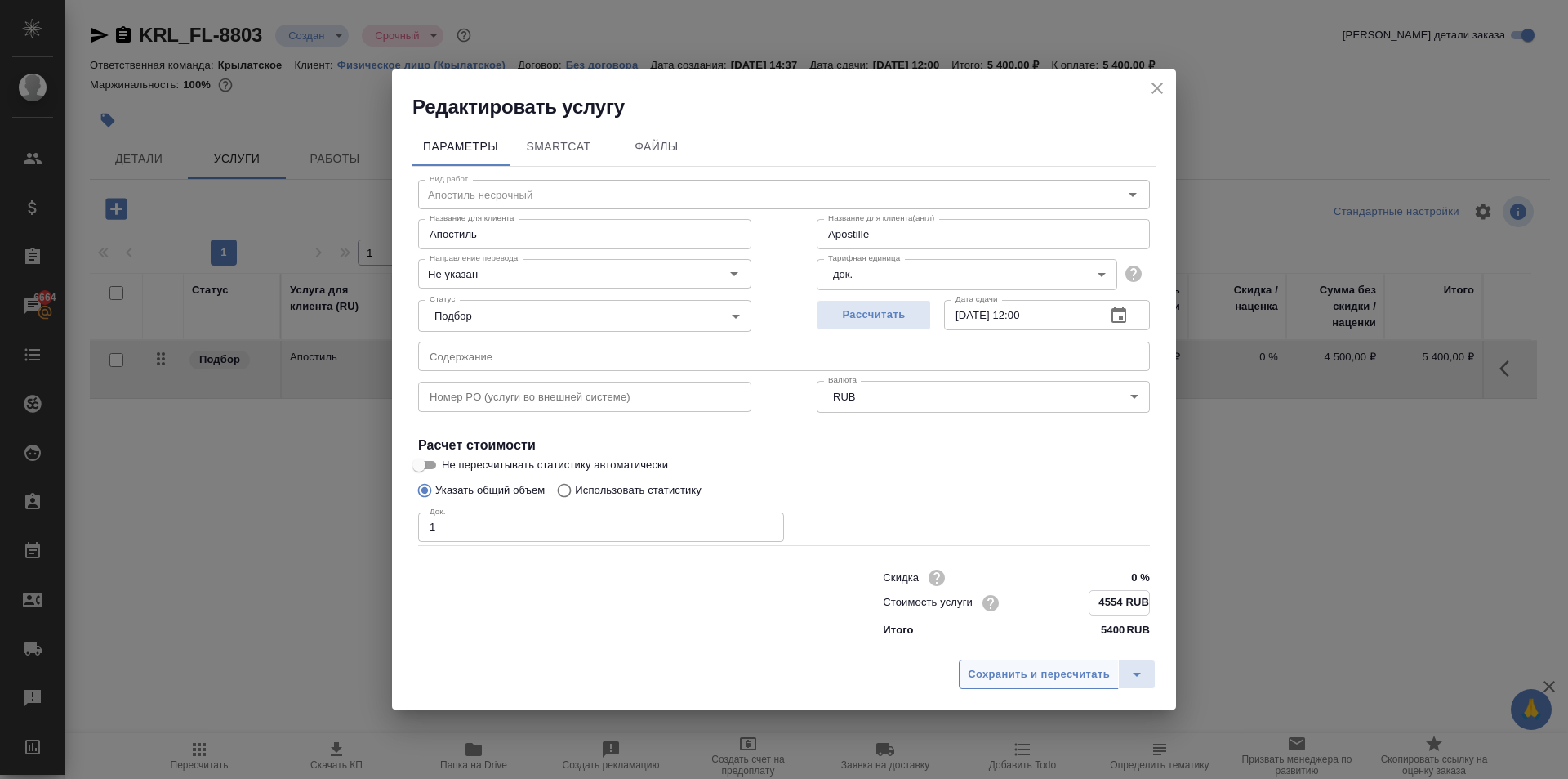
type input "4554 RUB"
click at [1039, 664] on button "Сохранить и пересчитать" at bounding box center [1039, 674] width 160 height 30
type input "Apostille"
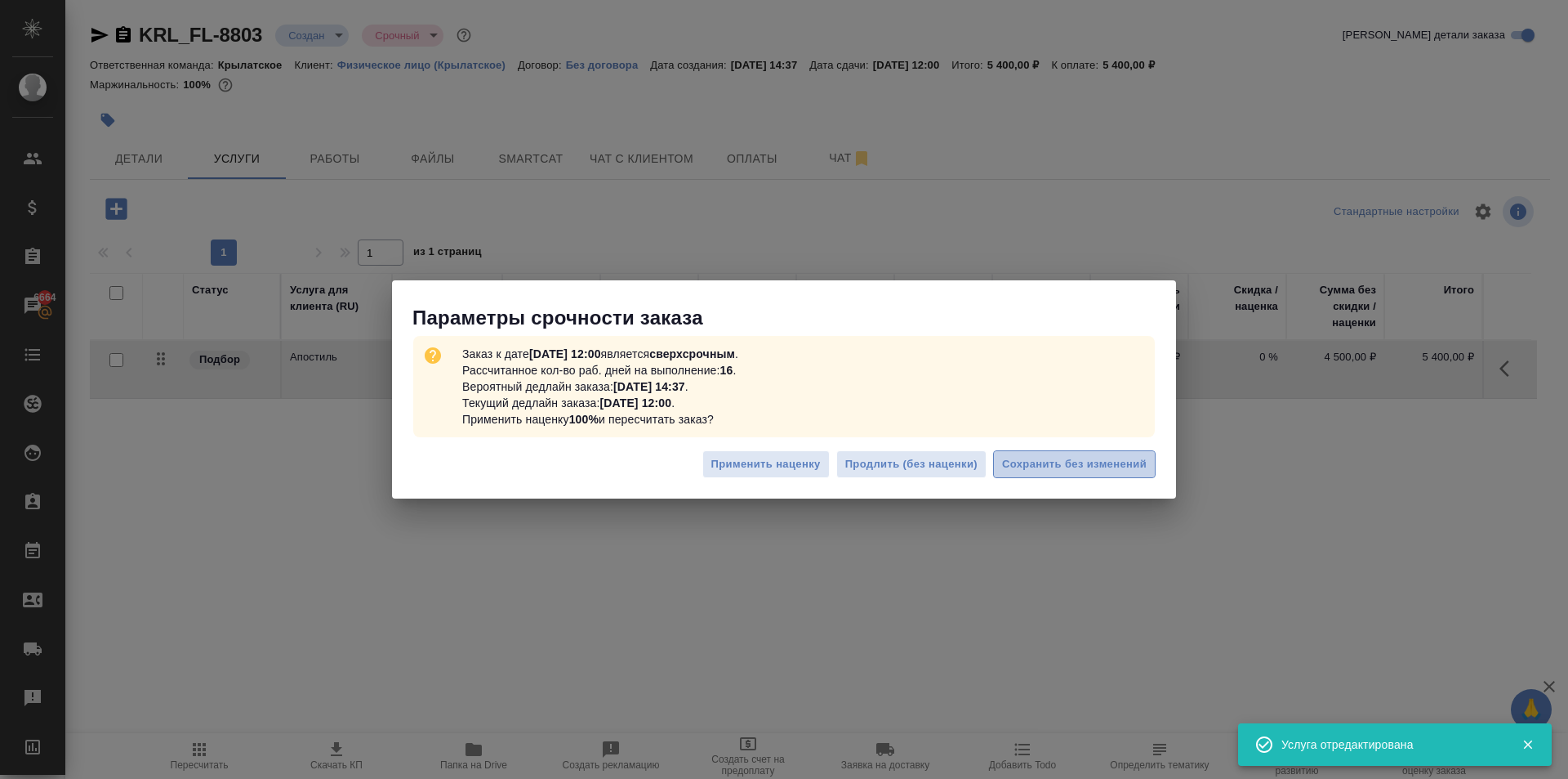
click at [1154, 461] on button "Сохранить без изменений" at bounding box center [1074, 465] width 163 height 29
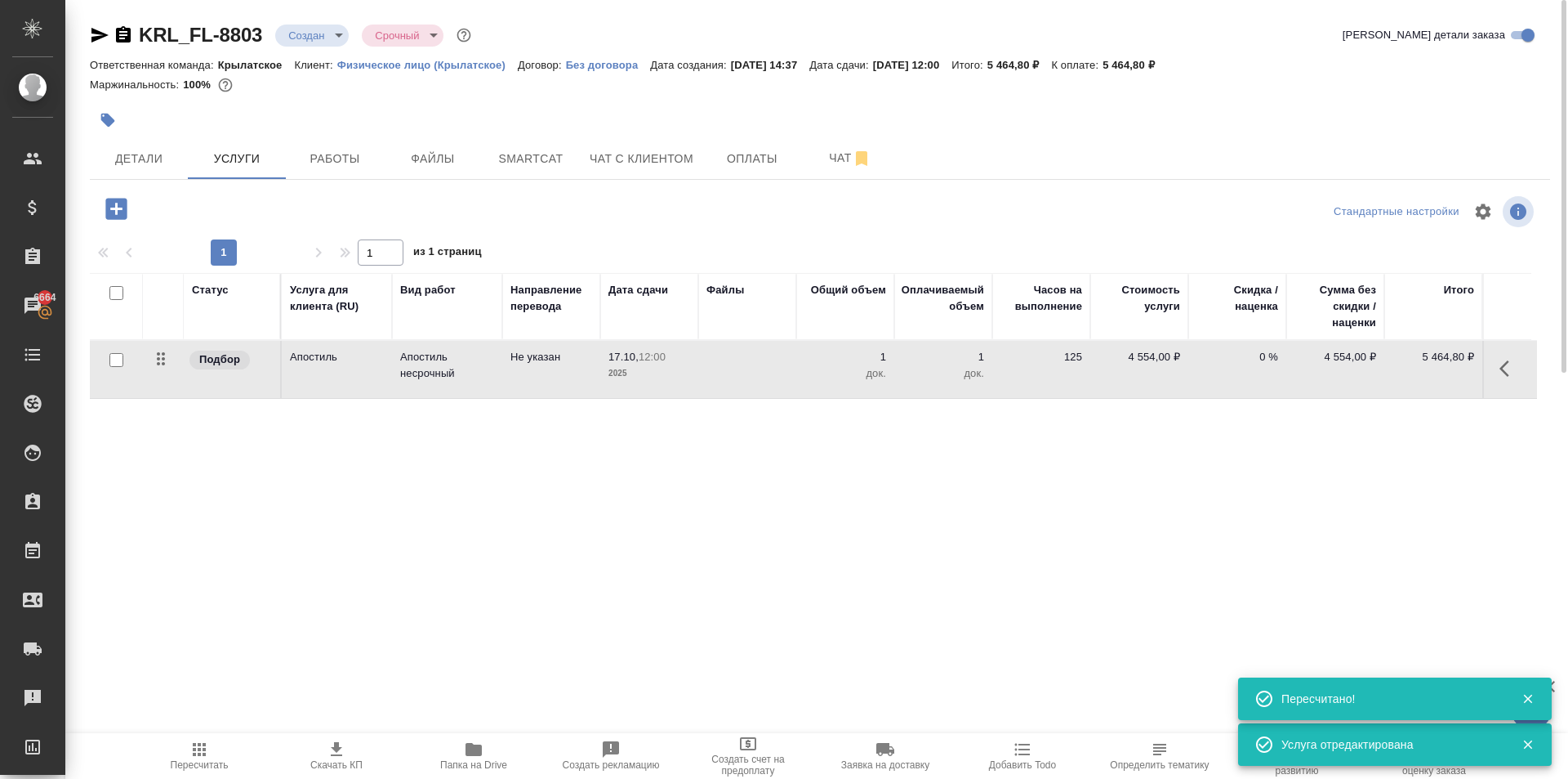
drag, startPoint x: 1510, startPoint y: 363, endPoint x: 1492, endPoint y: 362, distance: 18.0
click at [1506, 363] on icon "button" at bounding box center [1510, 369] width 20 height 20
click at [1407, 361] on button "button" at bounding box center [1417, 369] width 28 height 40
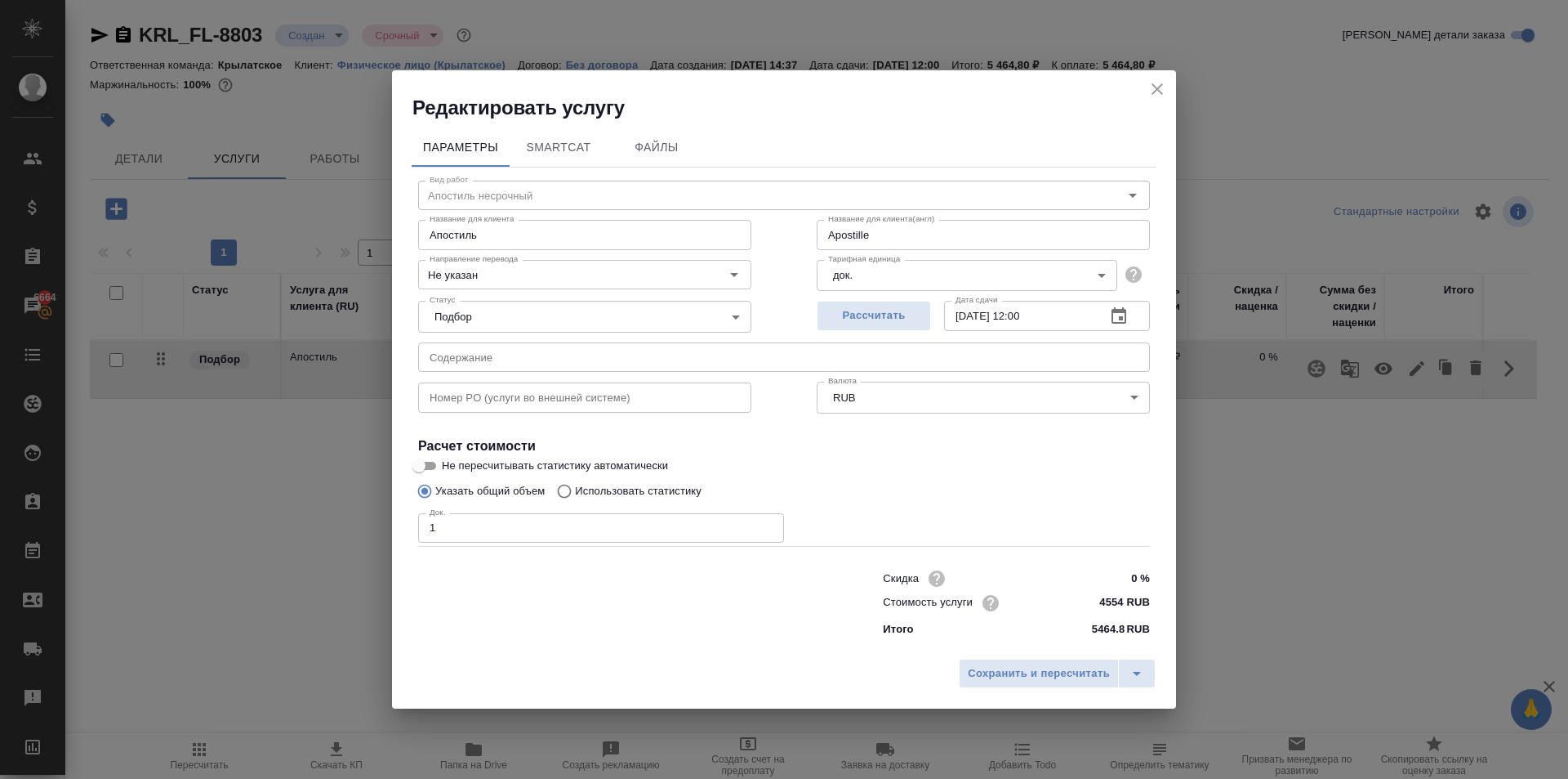
drag, startPoint x: 1082, startPoint y: 673, endPoint x: 1094, endPoint y: 591, distance: 82.9
click at [1080, 584] on div "Редактировать услугу Параметры SmartCat Файлы Вид работ Апостиль несрочный Вид …" at bounding box center [784, 390] width 784 height 639
click at [1111, 598] on input "4554 RUB" at bounding box center [1119, 603] width 61 height 23
click at [1111, 598] on input "4554 RUB" at bounding box center [1119, 603] width 59 height 23
type input "Apostille"
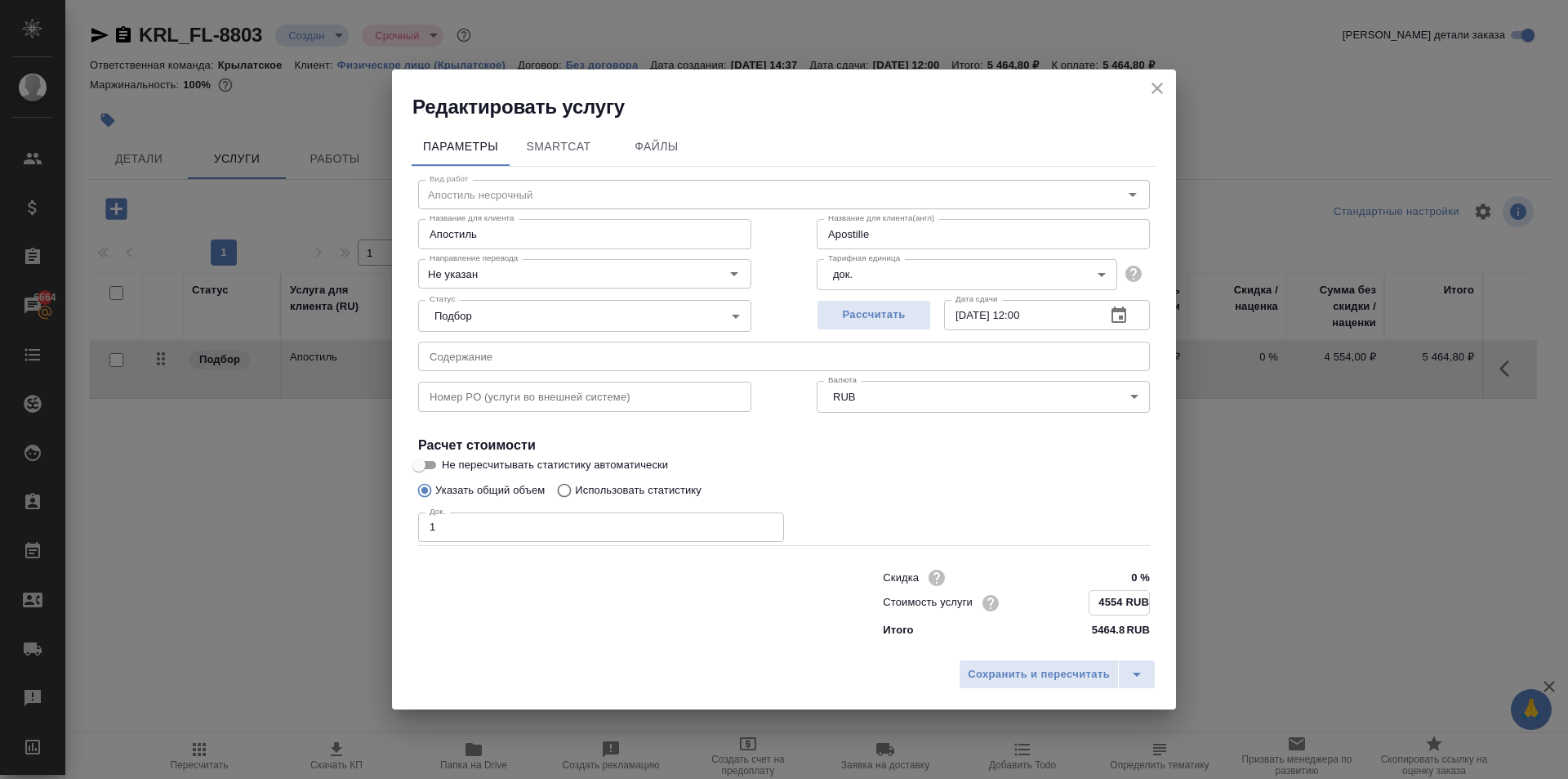
type input "4 RUB"
type input "Apostille"
type input "46 RUB"
type input "Apostille"
type input "466 RUB"
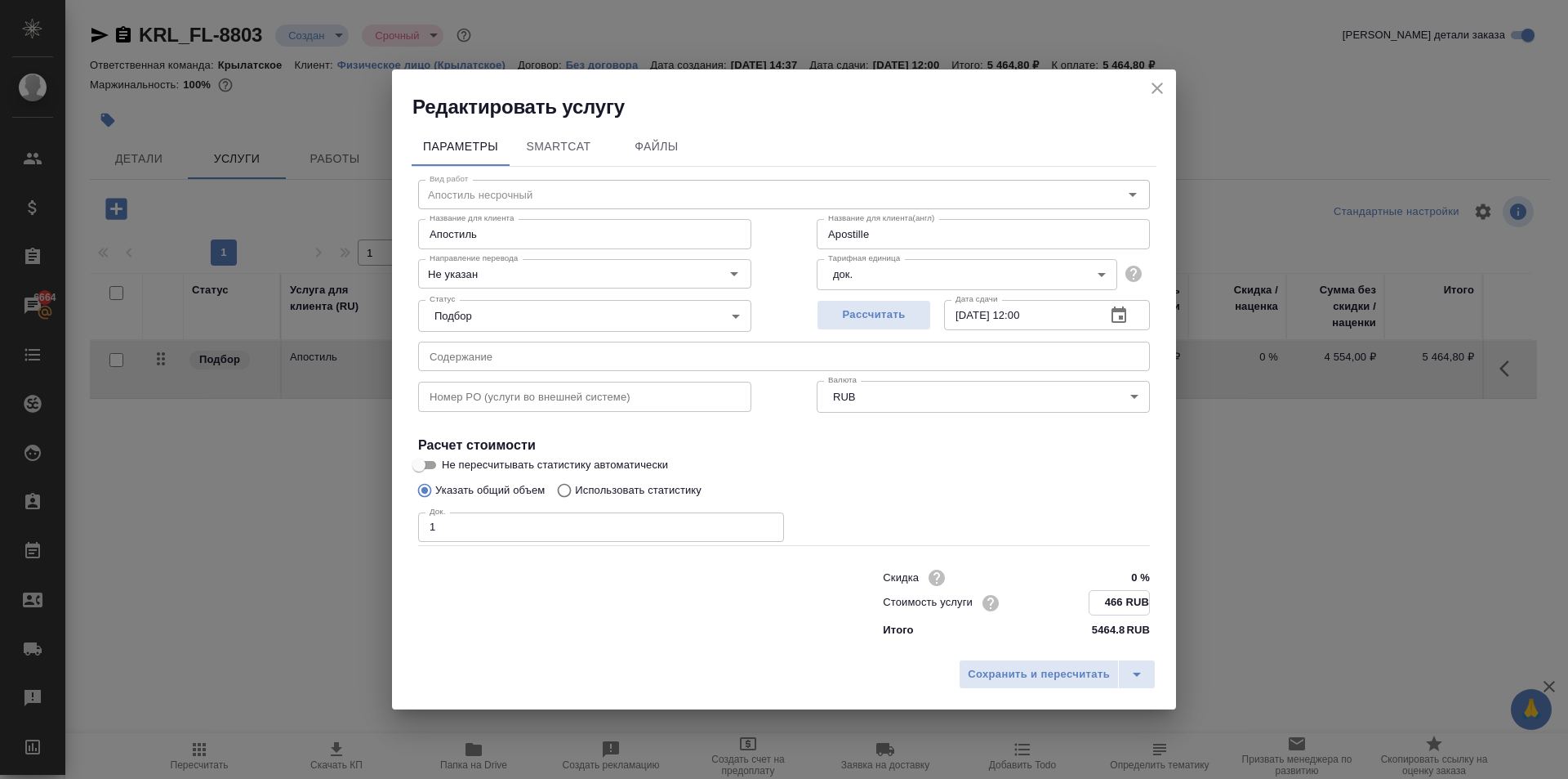
type input "Apostille"
type input "4660 RUB"
type input "Apostille"
type input "4660 RUB"
click at [994, 684] on button "Сохранить и пересчитать" at bounding box center [1039, 673] width 160 height 30
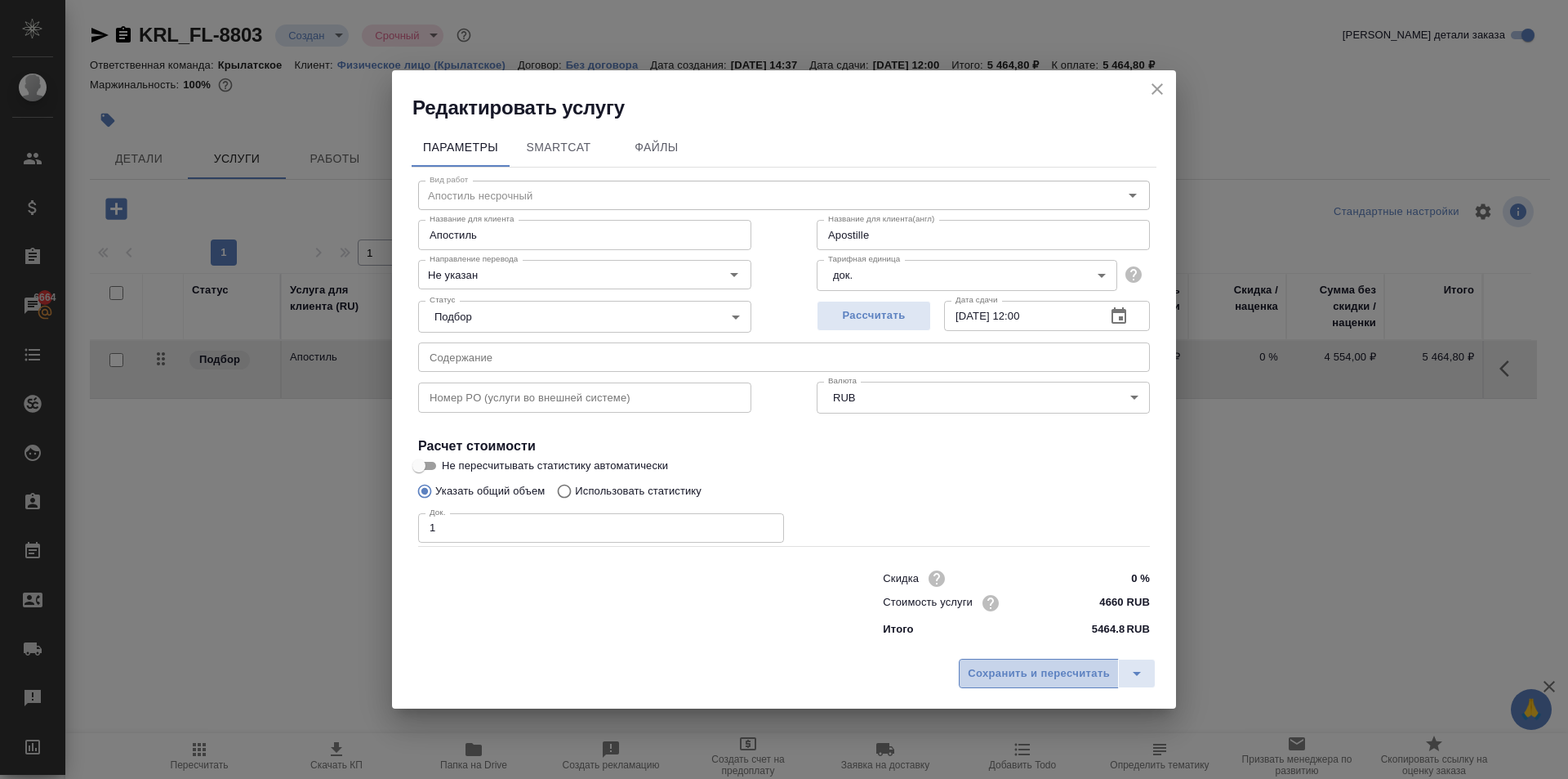
type input "Apostille"
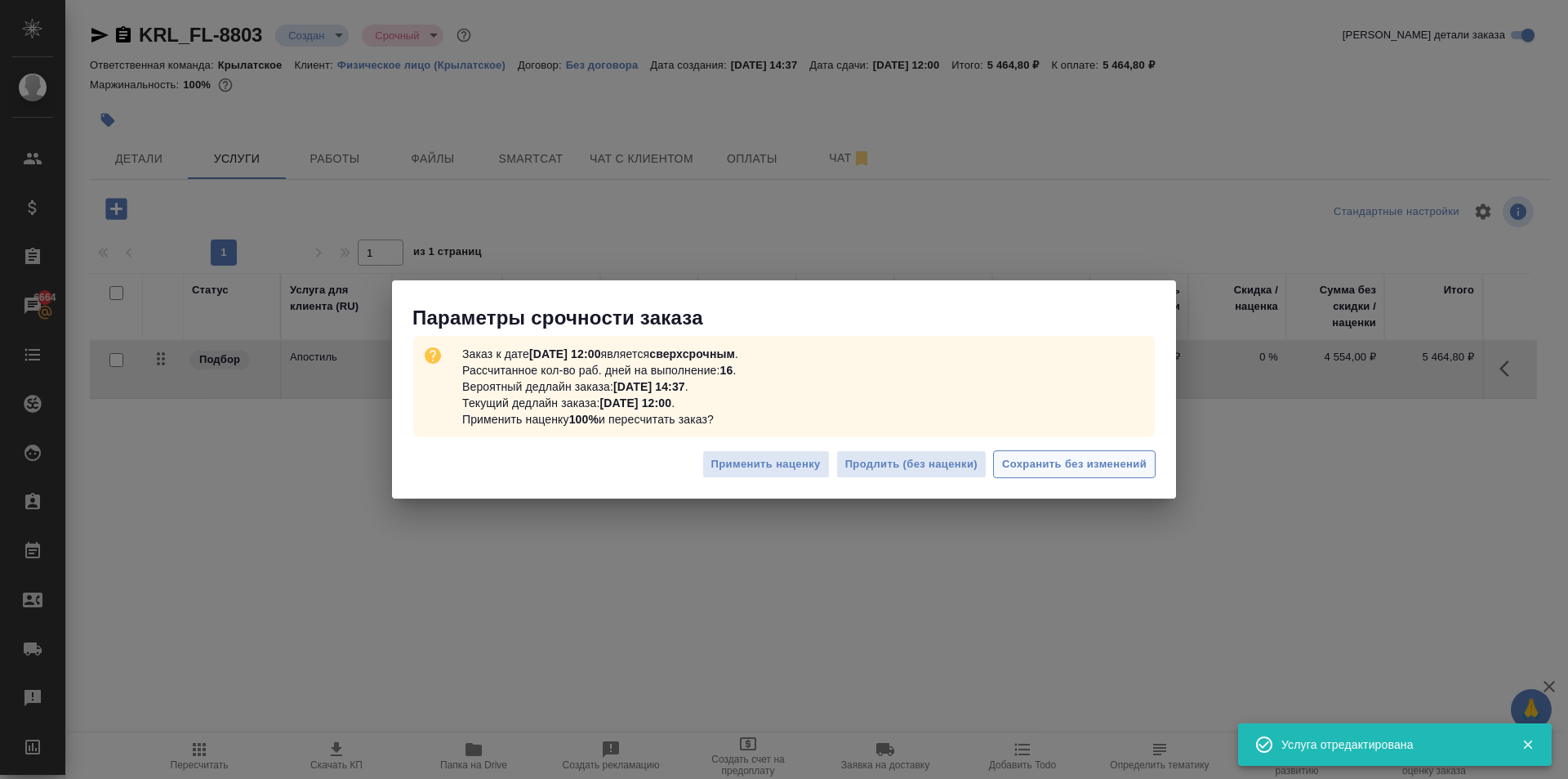
click at [1116, 464] on span "Сохранить без изменений" at bounding box center [1074, 464] width 145 height 19
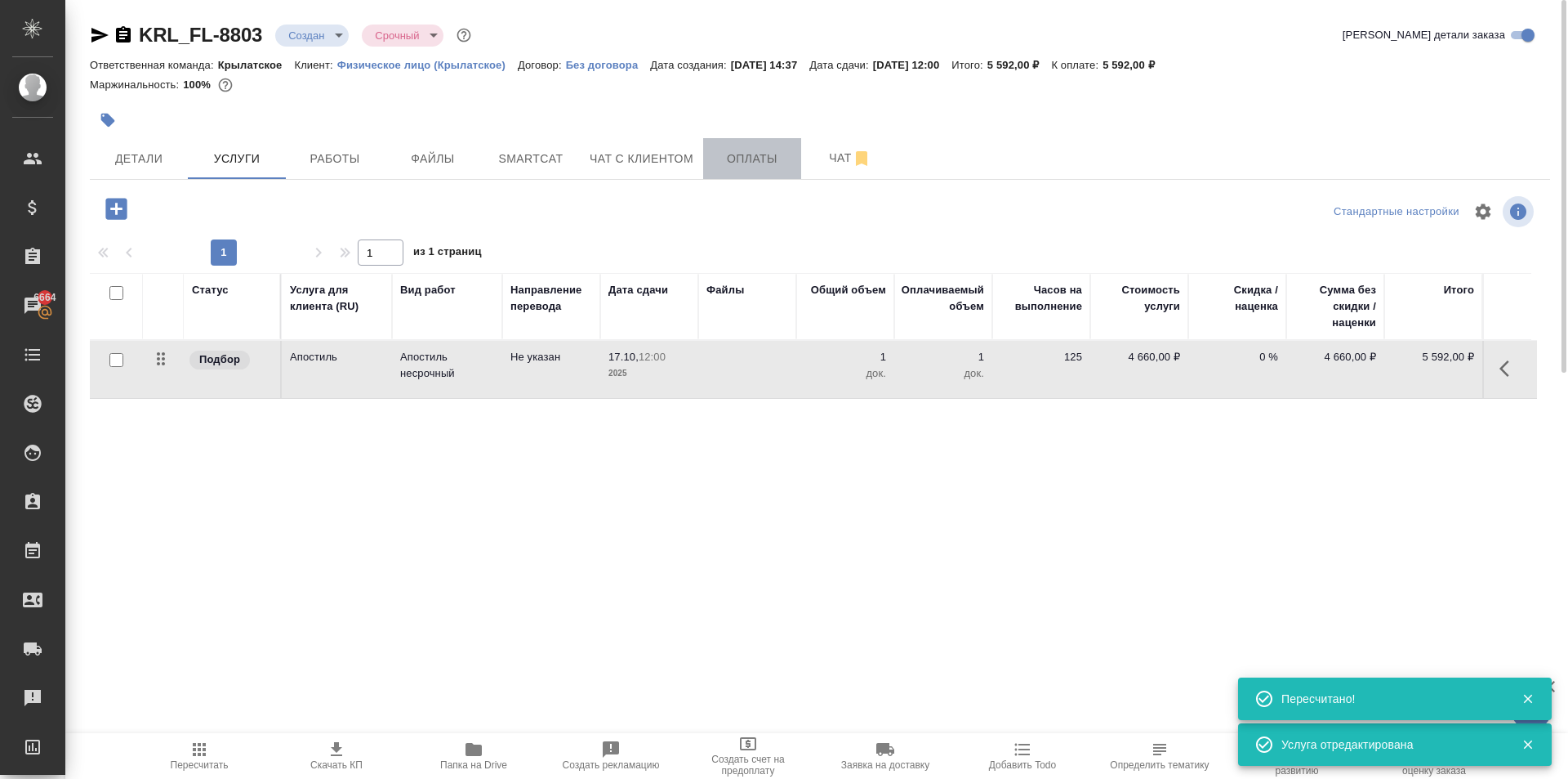
click at [734, 171] on button "Оплаты" at bounding box center [752, 158] width 98 height 40
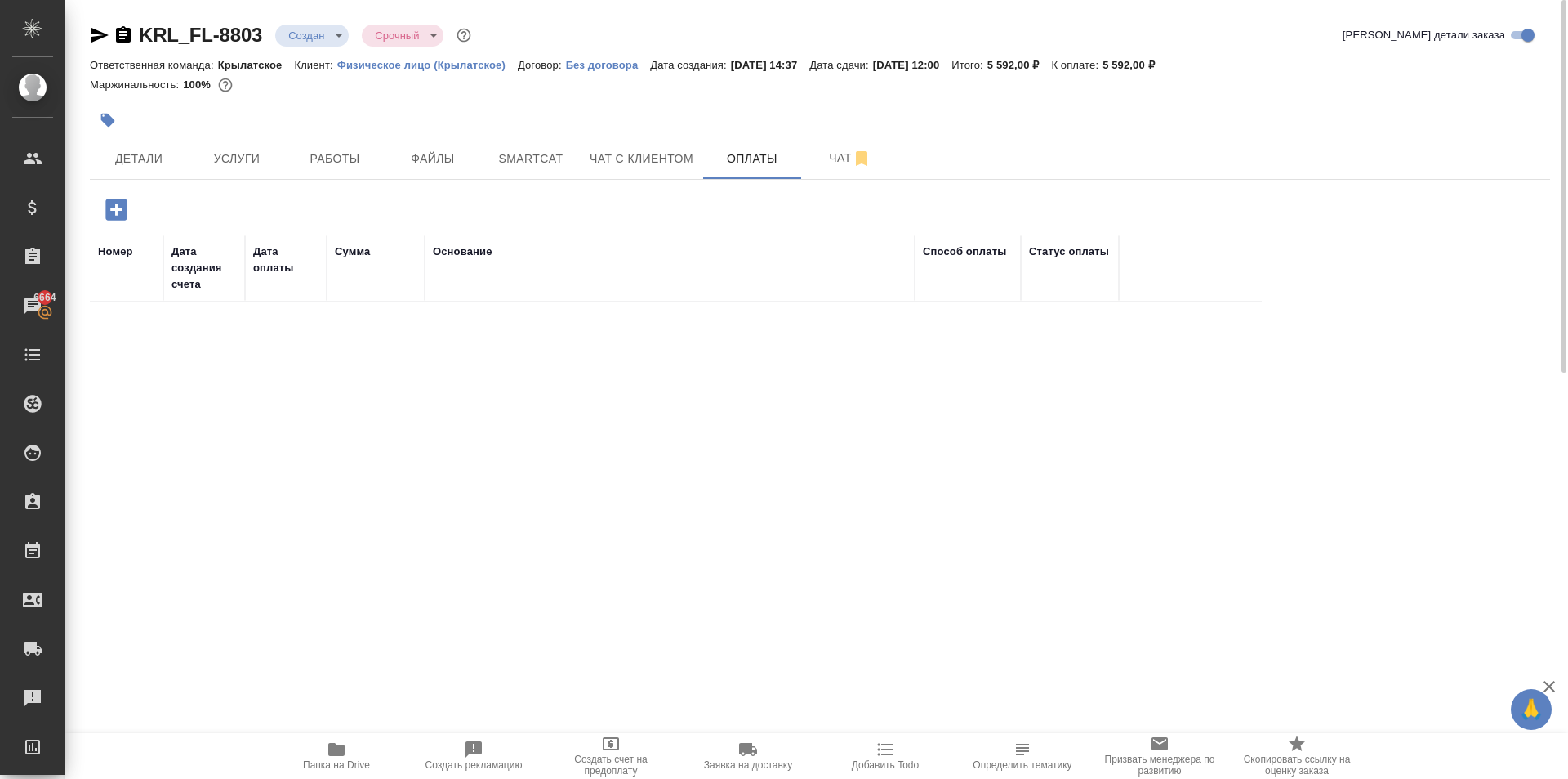
click at [119, 202] on icon "button" at bounding box center [116, 210] width 22 height 22
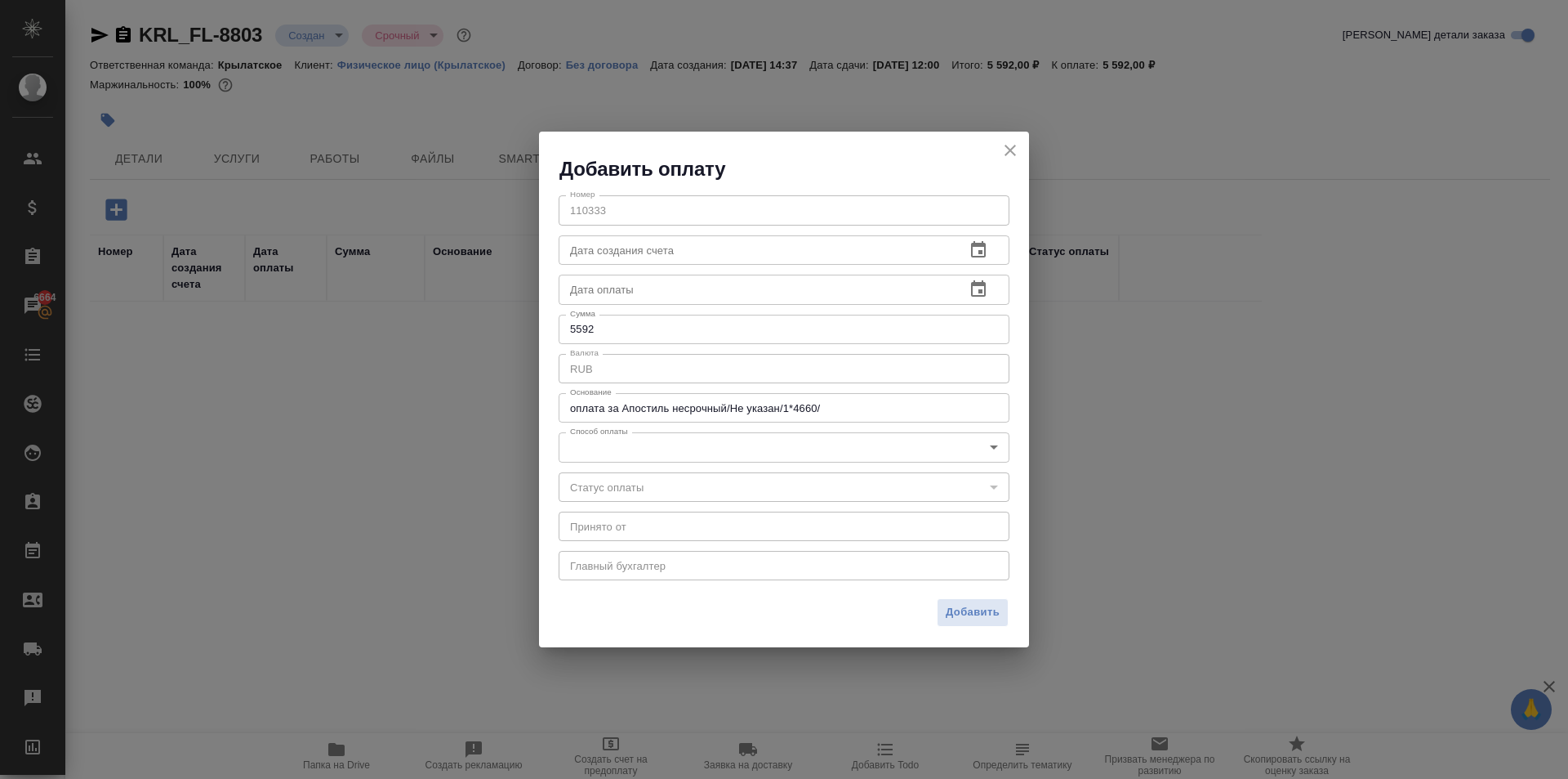
click at [633, 446] on body "🙏 .cls-1 fill:#fff; AWATERA Kasymov Timur Клиенты Спецификации Заказы 6664 Чаты…" at bounding box center [784, 390] width 1568 height 779
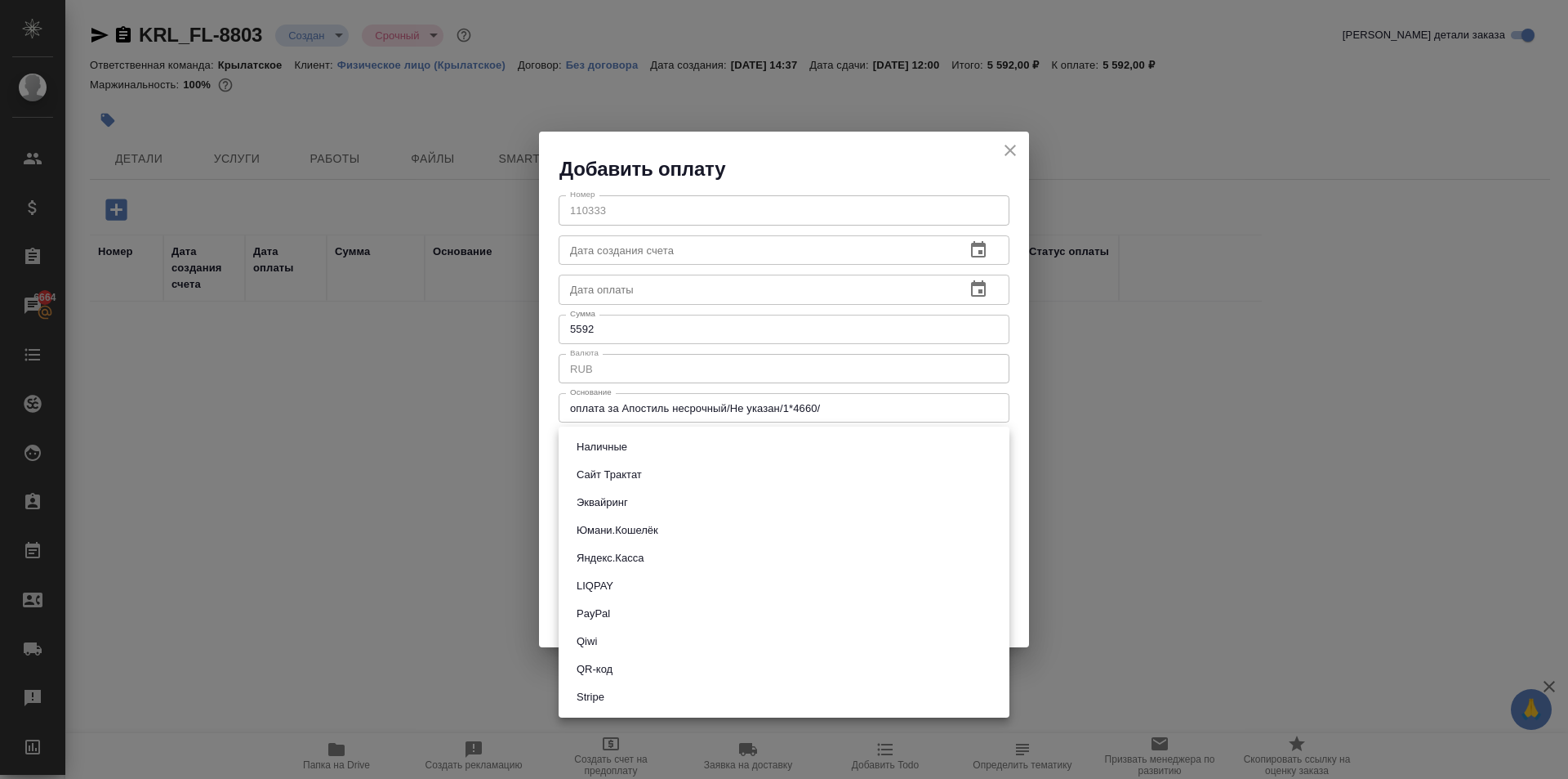
click at [611, 506] on button "Эквайринг" at bounding box center [602, 503] width 61 height 18
type input "acquiring"
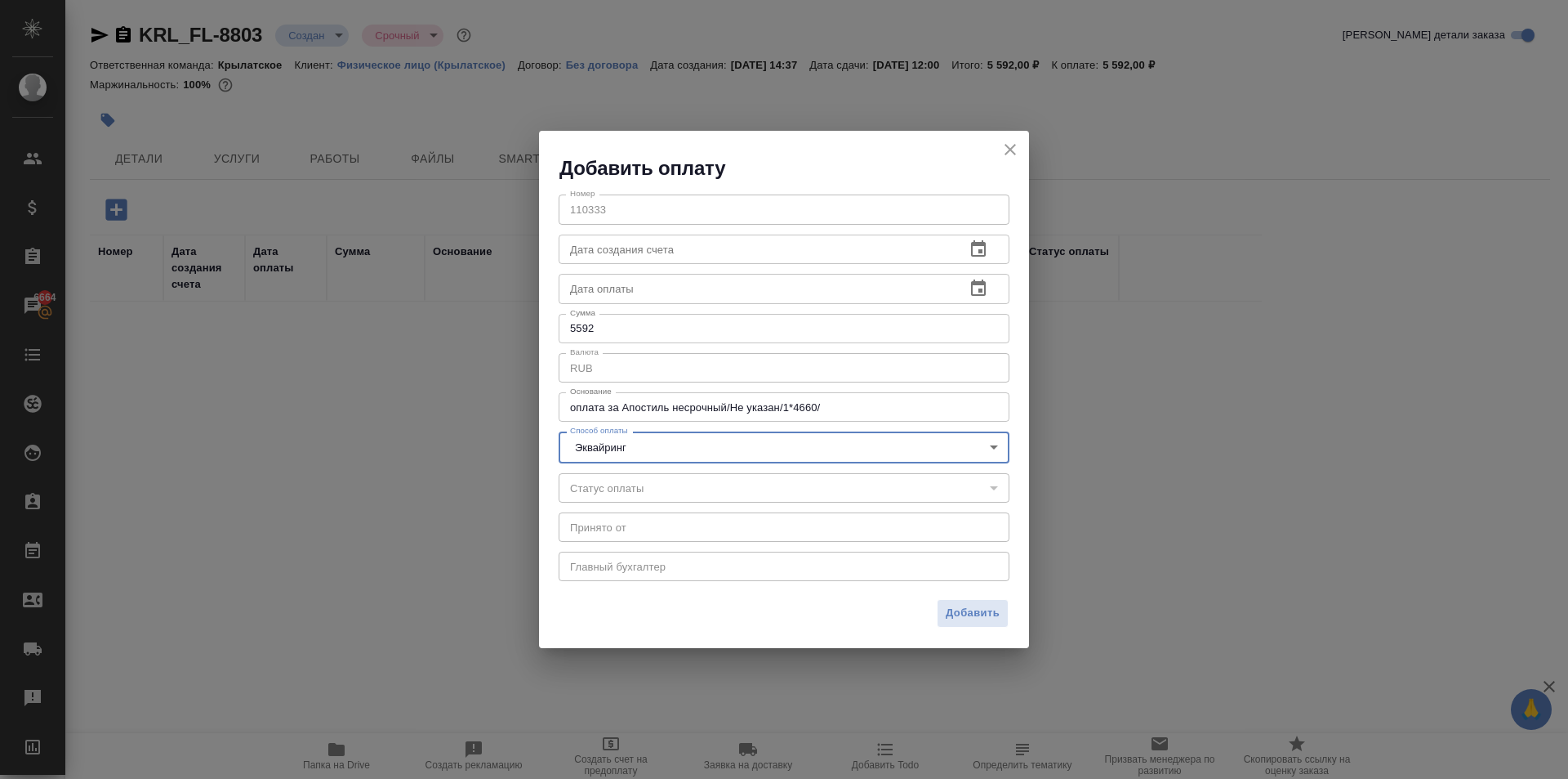
click at [977, 611] on span "Добавить" at bounding box center [973, 613] width 54 height 19
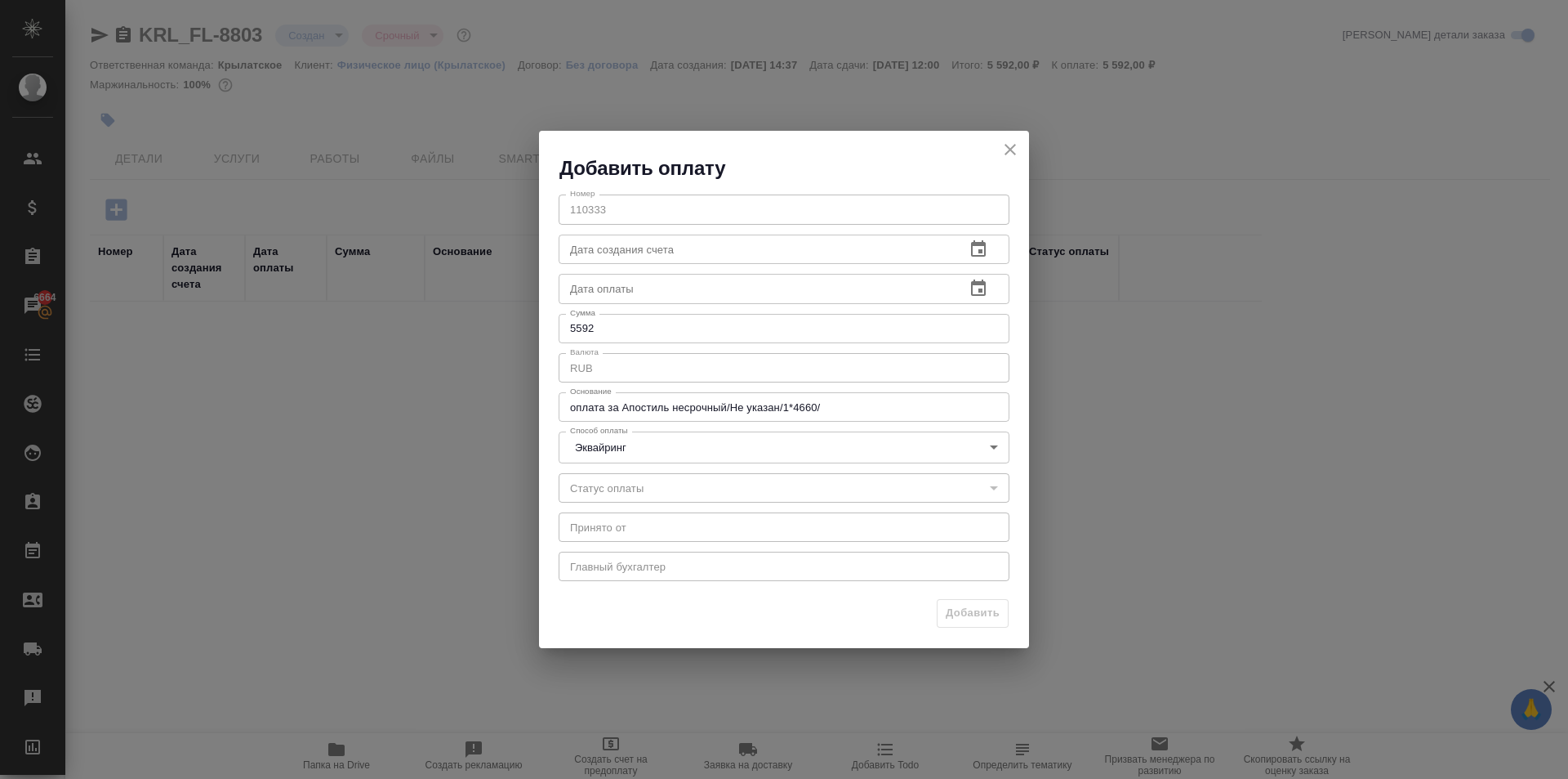
type input "0"
type input "auto-kassa"
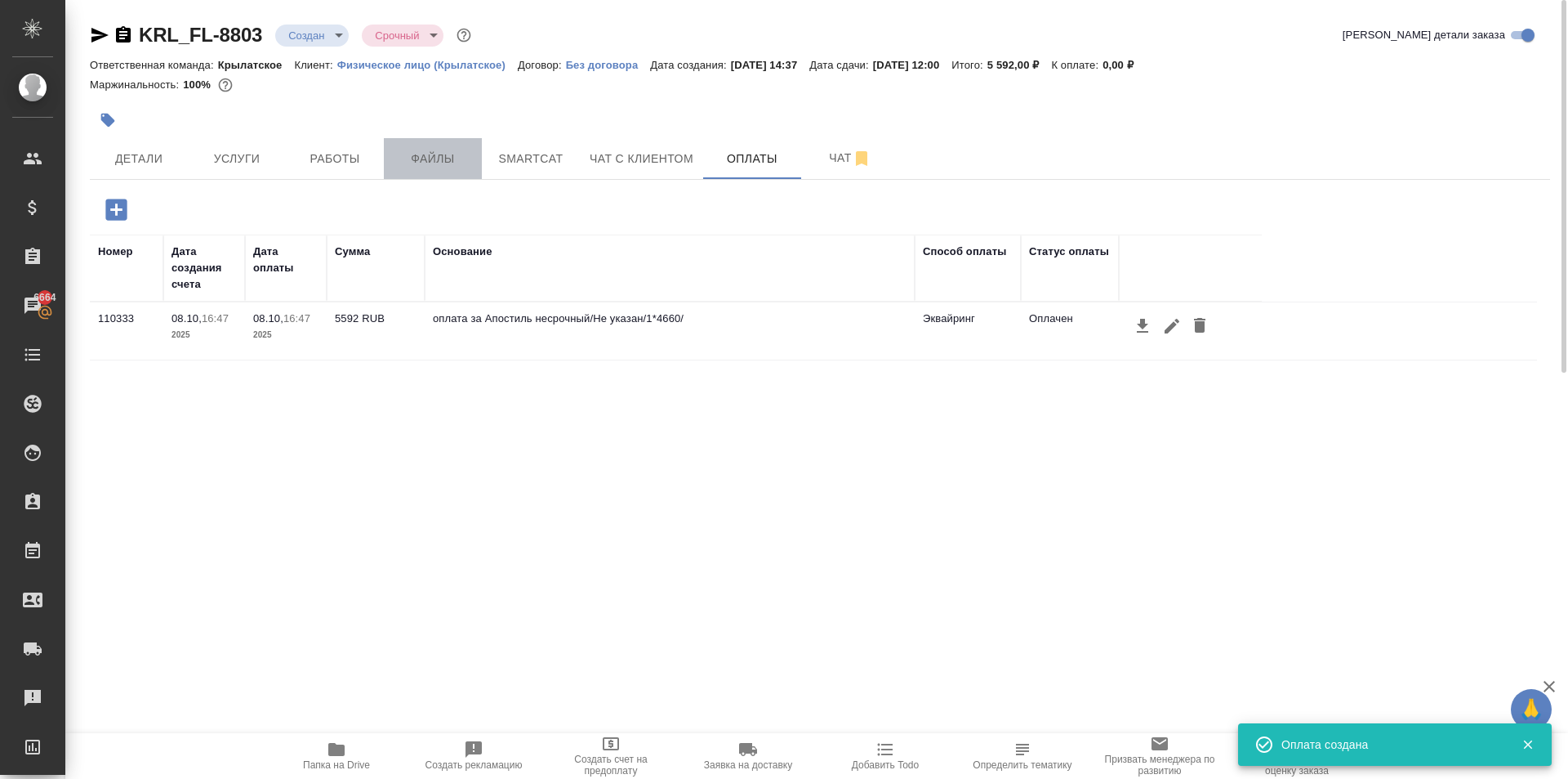
click at [456, 171] on button "Файлы" at bounding box center [432, 158] width 98 height 40
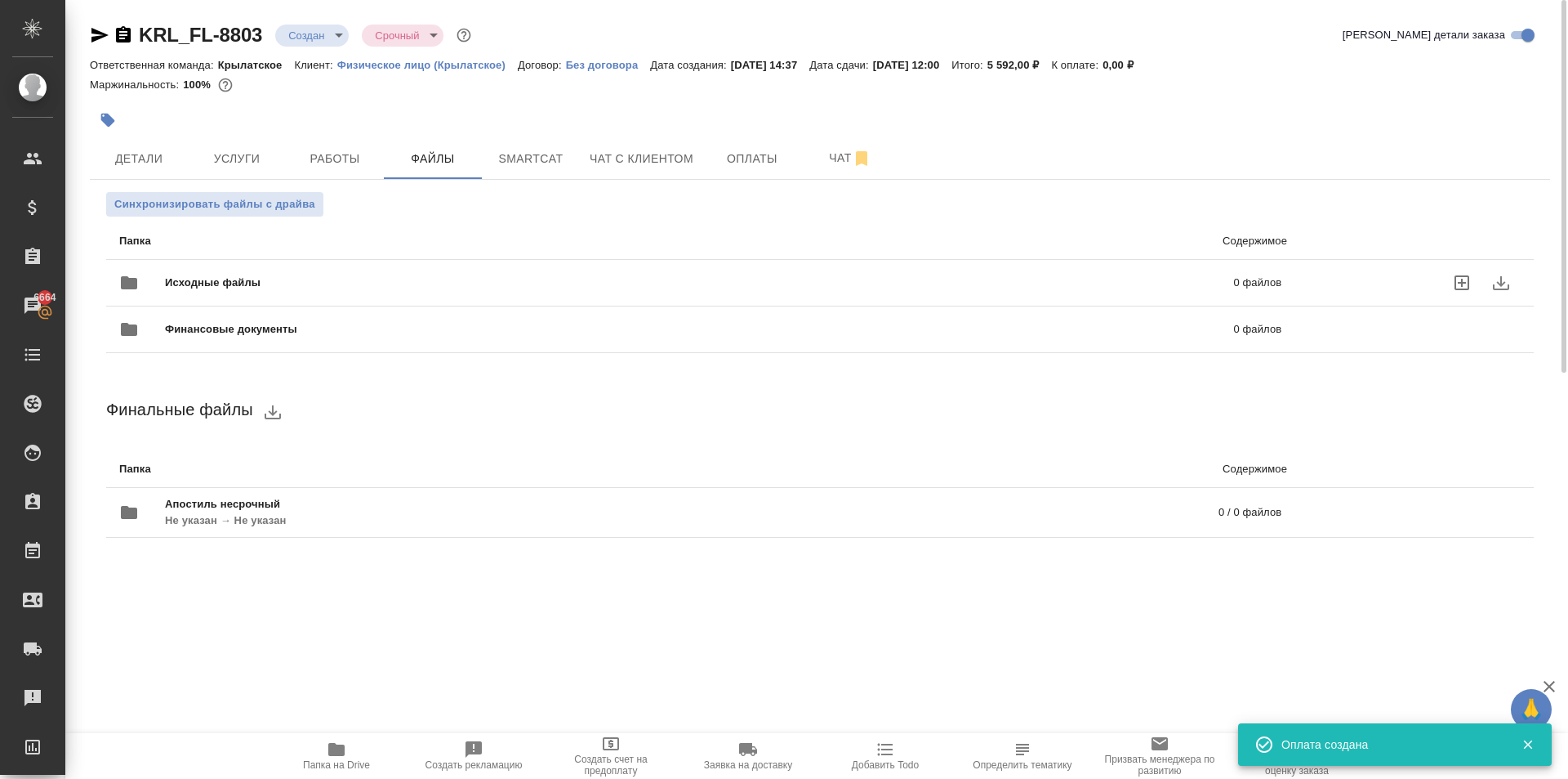
click at [396, 268] on div "Исходные файлы 0 файлов" at bounding box center [700, 283] width 1163 height 40
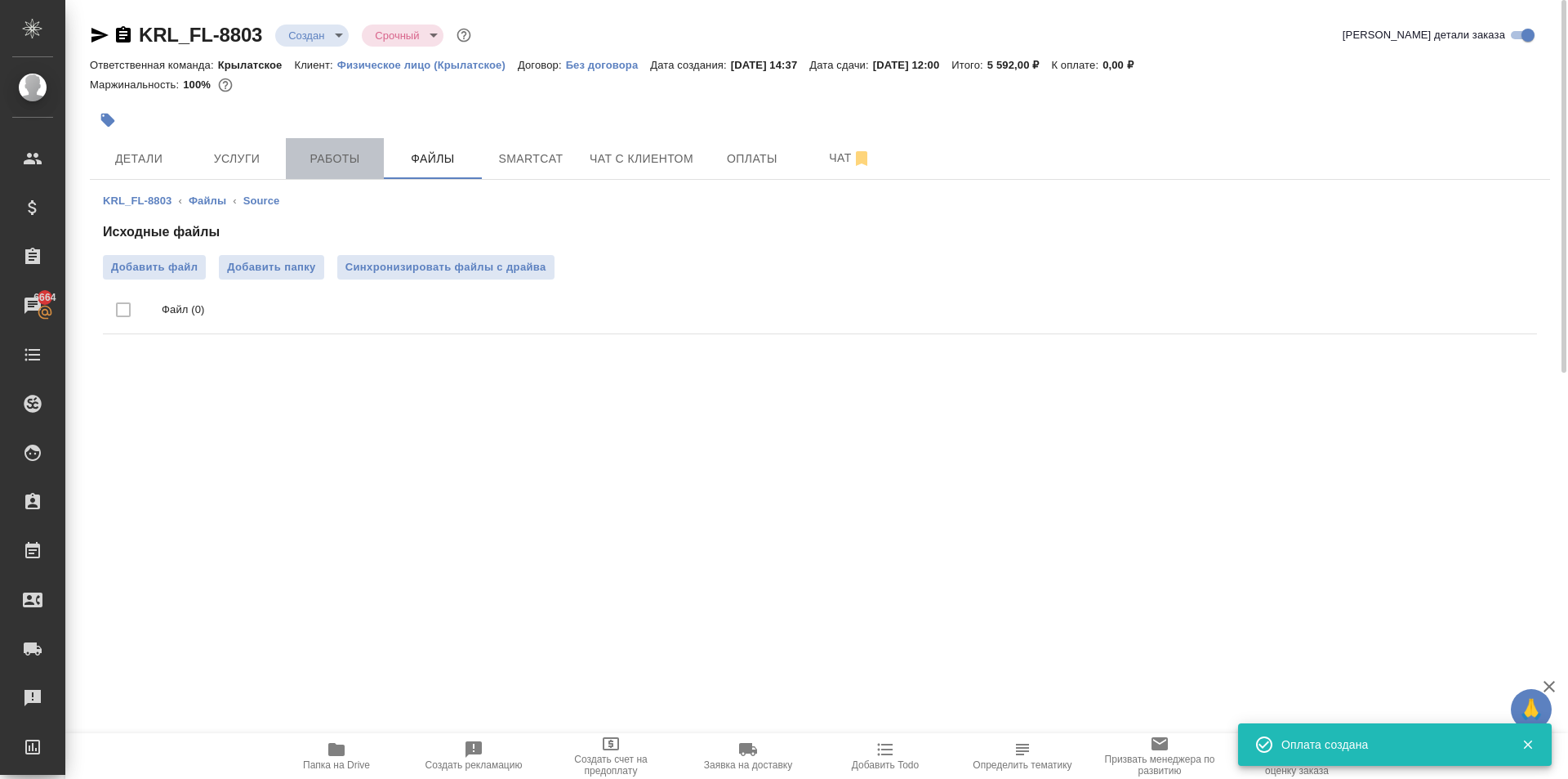
click at [319, 152] on span "Работы" at bounding box center [334, 158] width 78 height 21
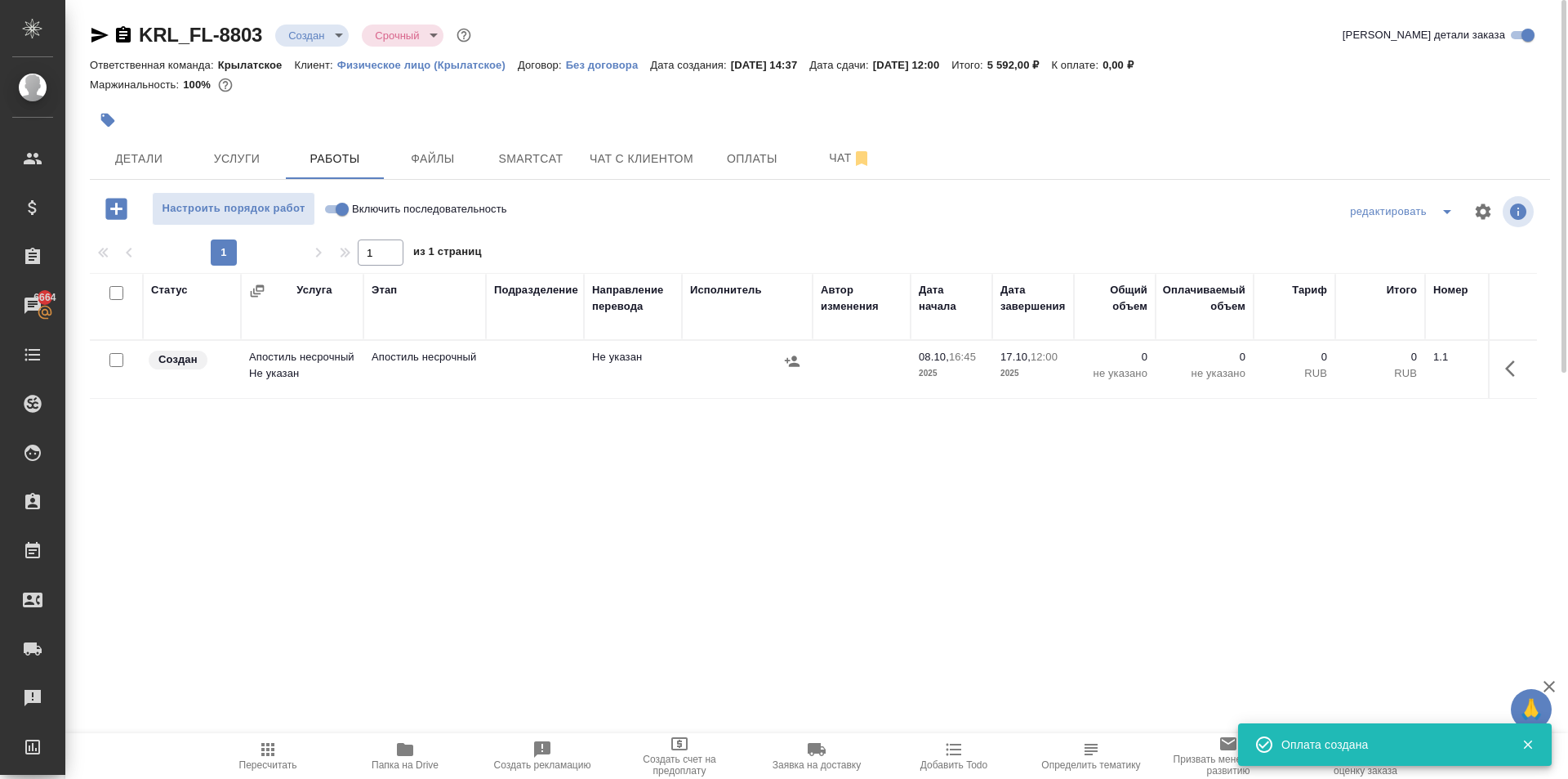
click at [338, 206] on input "Включить последовательность" at bounding box center [342, 210] width 58 height 20
checkbox input "true"
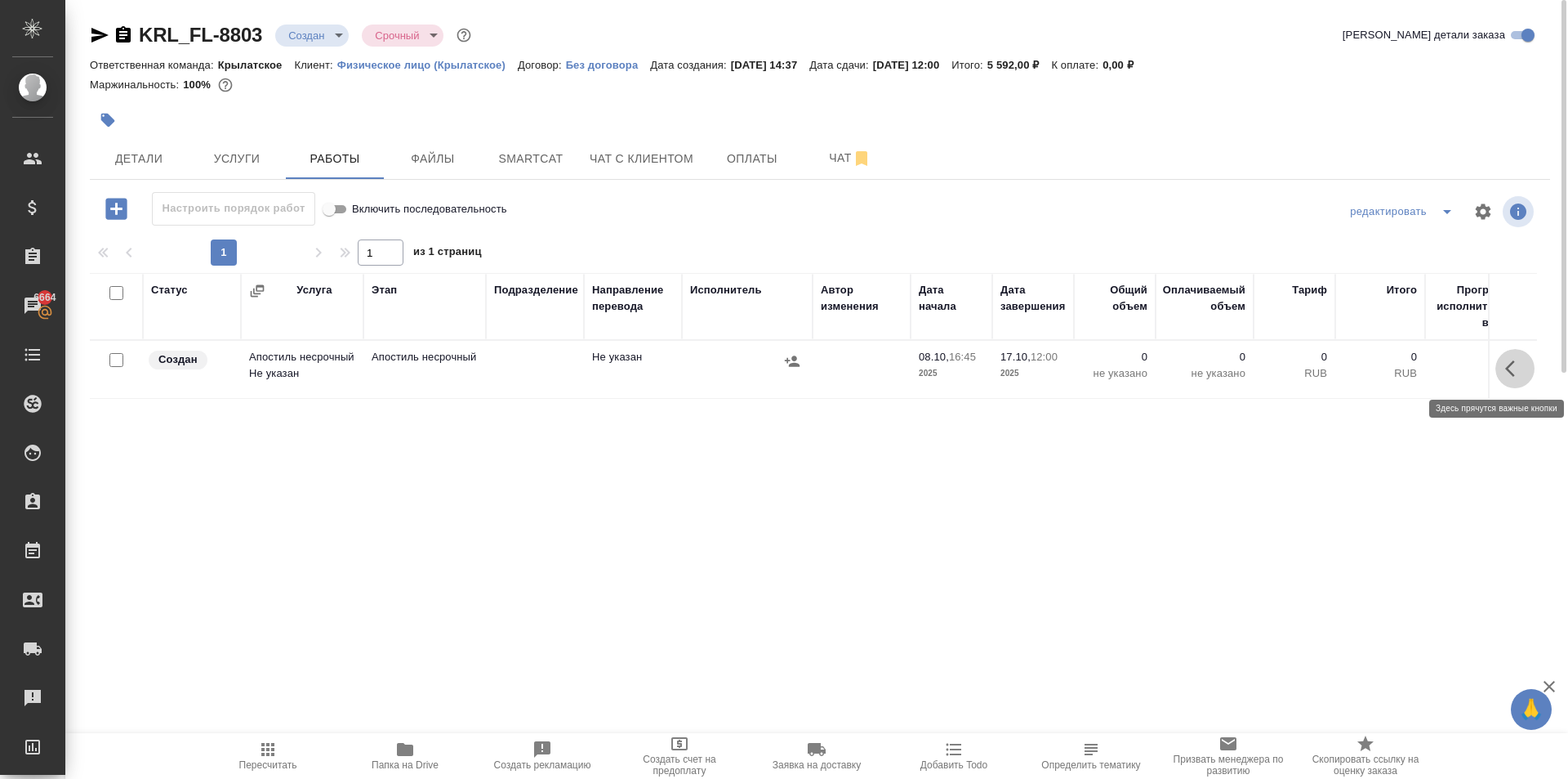
drag, startPoint x: 1514, startPoint y: 380, endPoint x: 1503, endPoint y: 378, distance: 11.2
click at [1506, 376] on button "button" at bounding box center [1516, 369] width 40 height 40
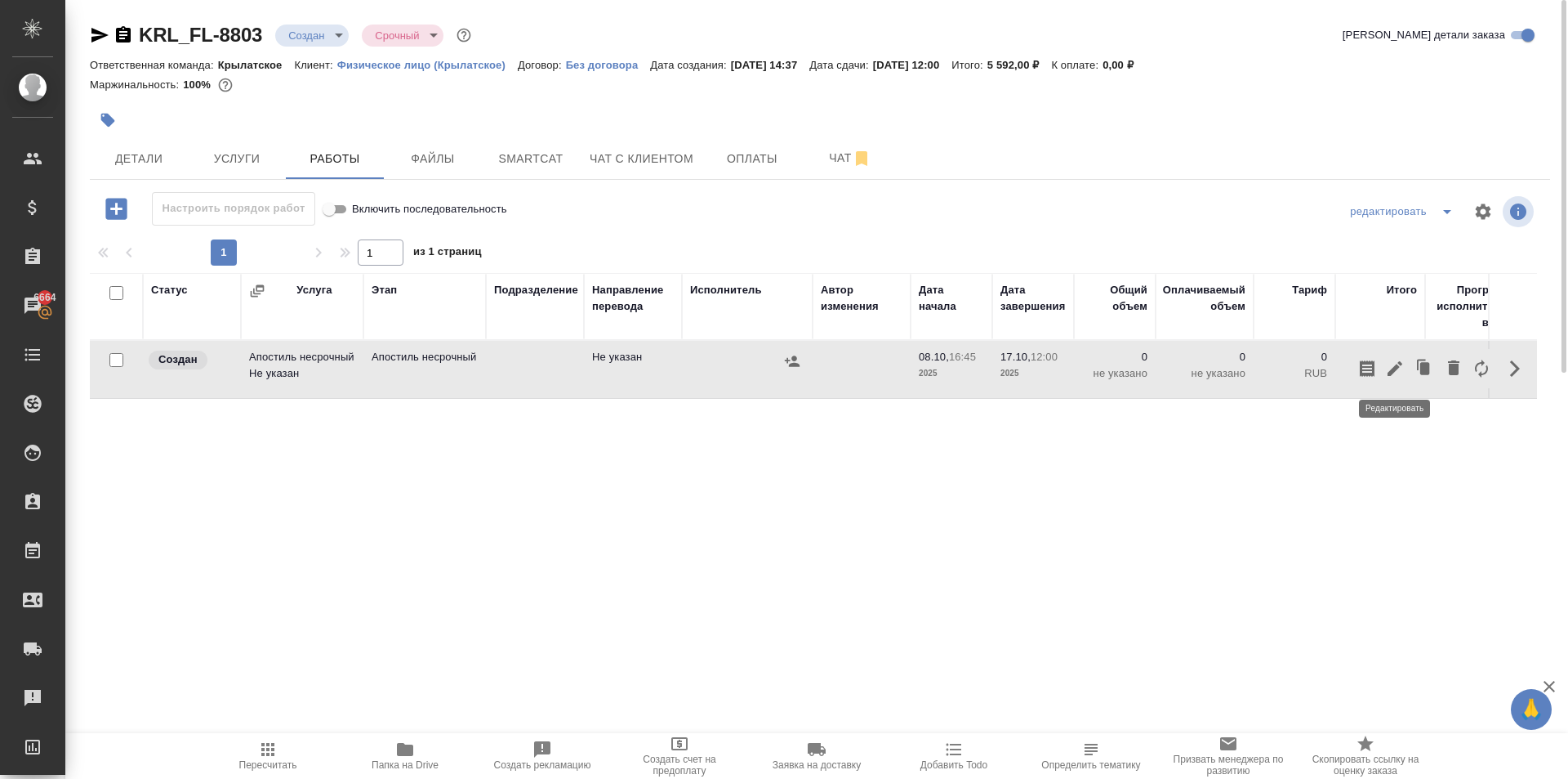
click at [1403, 378] on icon "button" at bounding box center [1395, 369] width 20 height 20
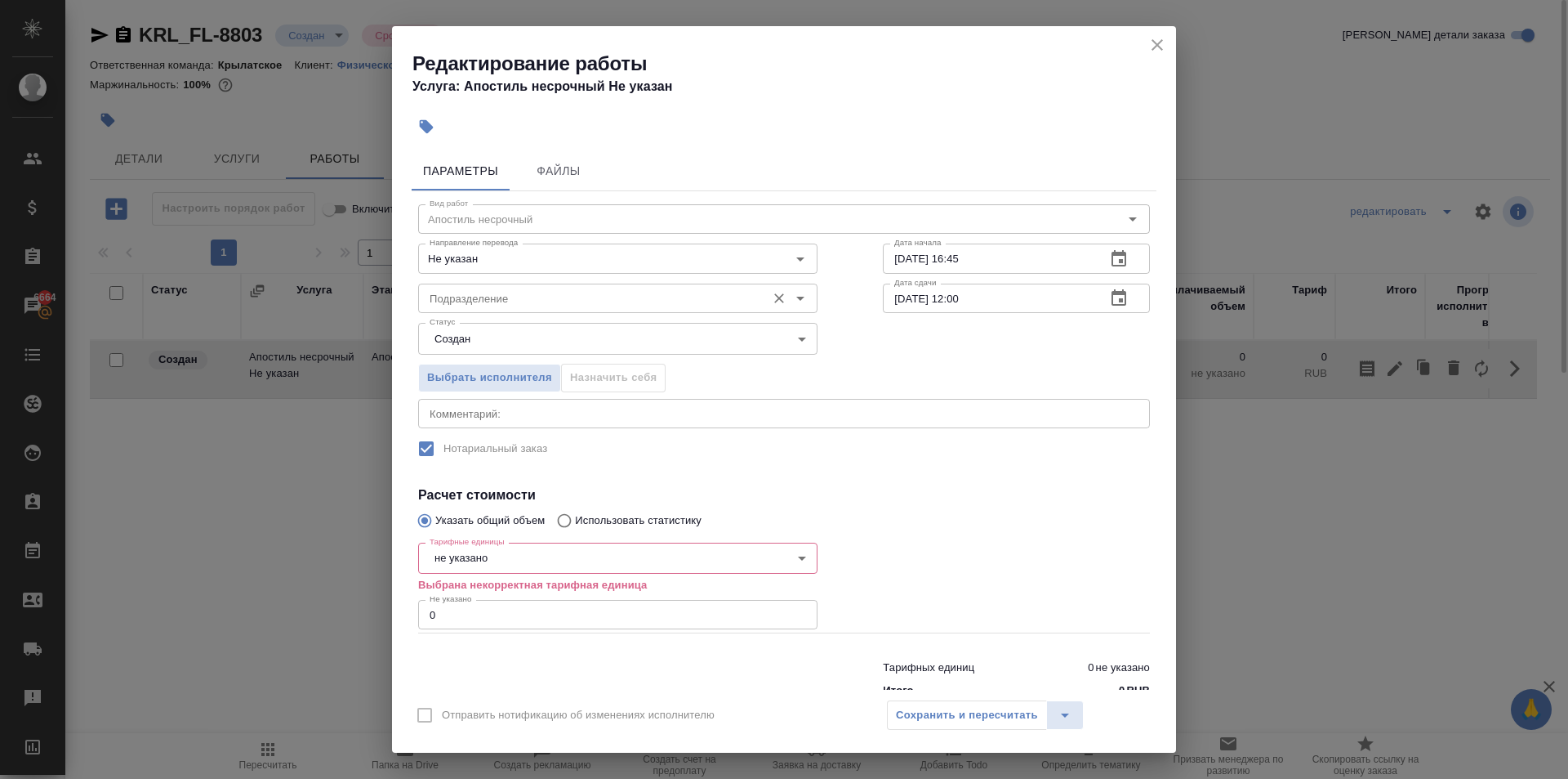
click at [486, 298] on input "Подразделение" at bounding box center [591, 299] width 335 height 20
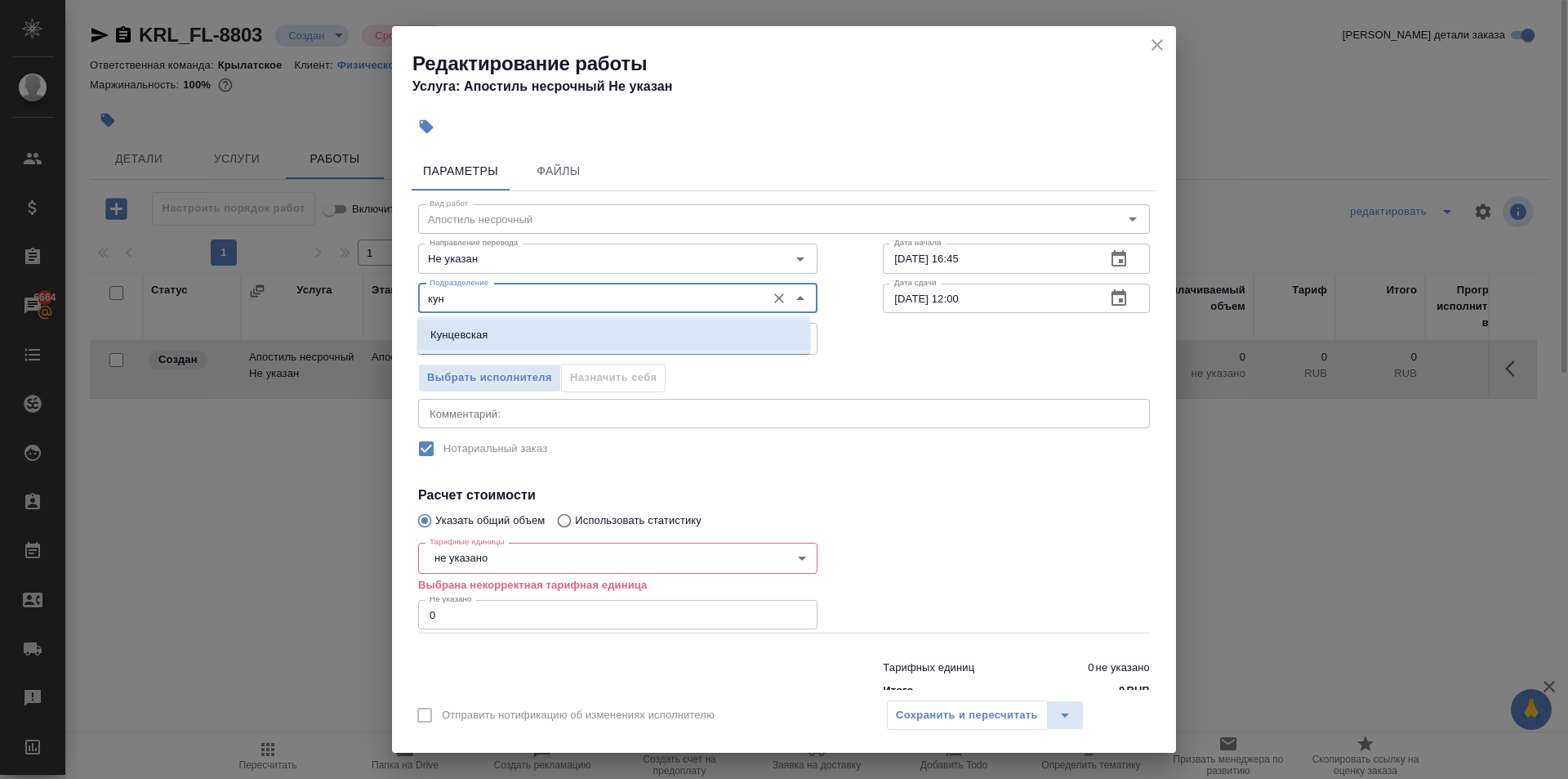
drag, startPoint x: 478, startPoint y: 327, endPoint x: 485, endPoint y: 352, distance: 26.0
click at [477, 327] on li "Кунцевская" at bounding box center [613, 335] width 393 height 30
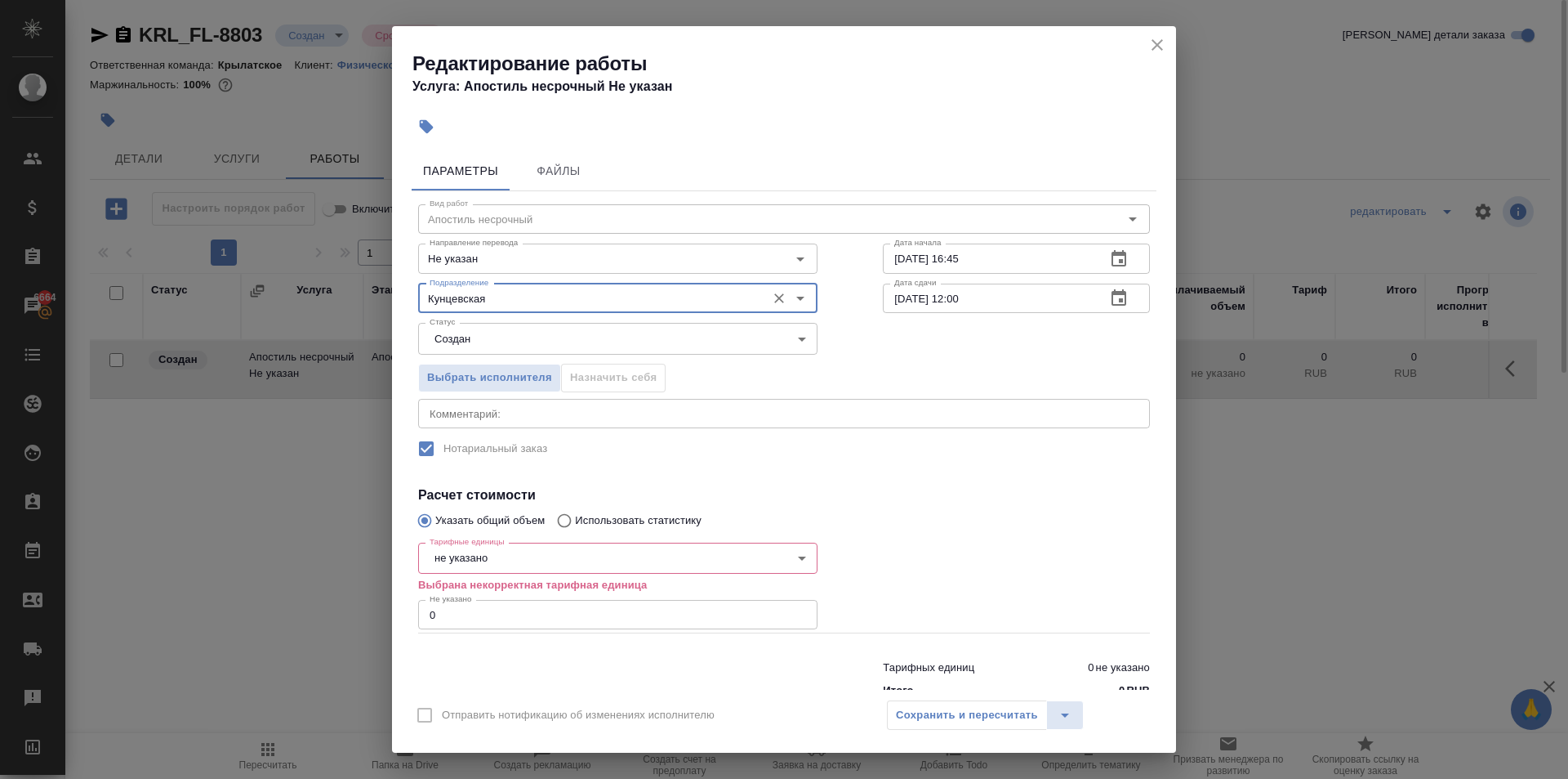
type input "Кунцевская"
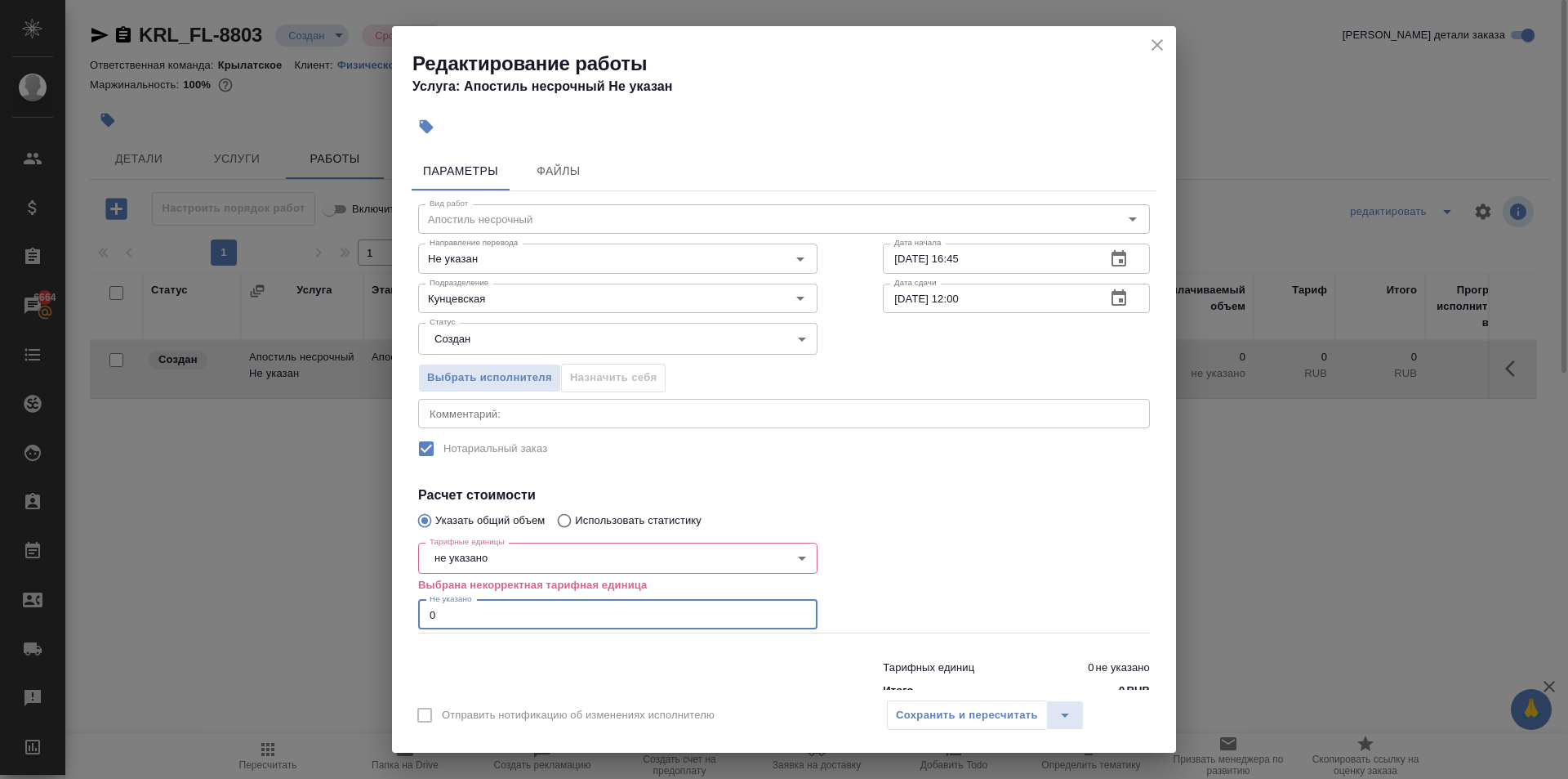
drag, startPoint x: 459, startPoint y: 619, endPoint x: 411, endPoint y: 620, distance: 48.0
click at [411, 620] on div "Параметры Файлы Вид работ Апостиль несрочный Вид работ Направление перевода Не …" at bounding box center [784, 417] width 784 height 545
type input "1"
click at [516, 562] on body "🙏 .cls-1 fill:#fff; AWATERA Kasymov Timur Клиенты Спецификации Заказы 6664 Чаты…" at bounding box center [784, 390] width 1568 height 779
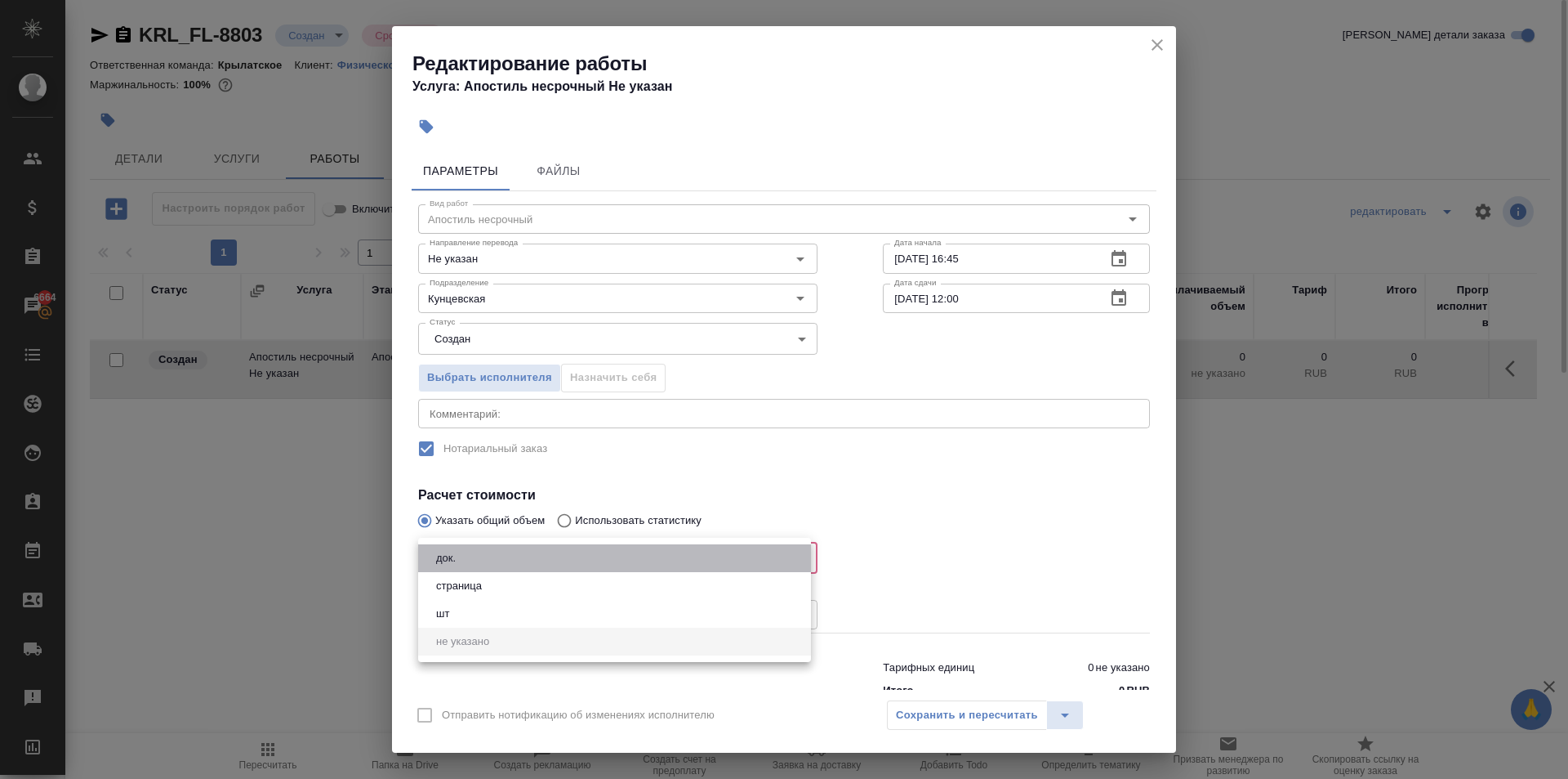
click at [477, 560] on li "док." at bounding box center [614, 558] width 393 height 28
type input "5a8b1489cc6b4906c91bfd8b"
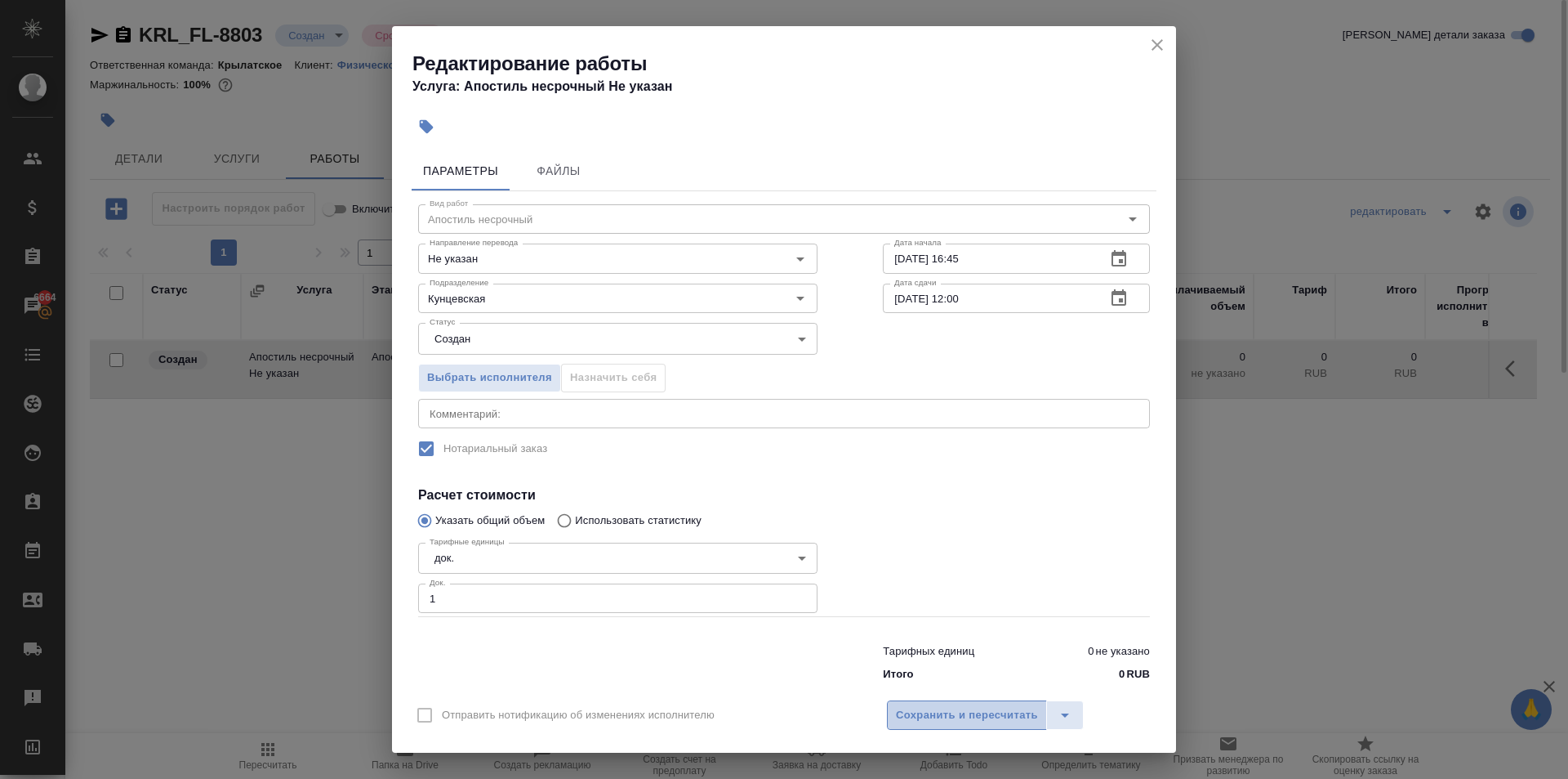
drag, startPoint x: 949, startPoint y: 716, endPoint x: 943, endPoint y: 701, distance: 16.2
click at [951, 712] on span "Сохранить и пересчитать" at bounding box center [967, 715] width 142 height 19
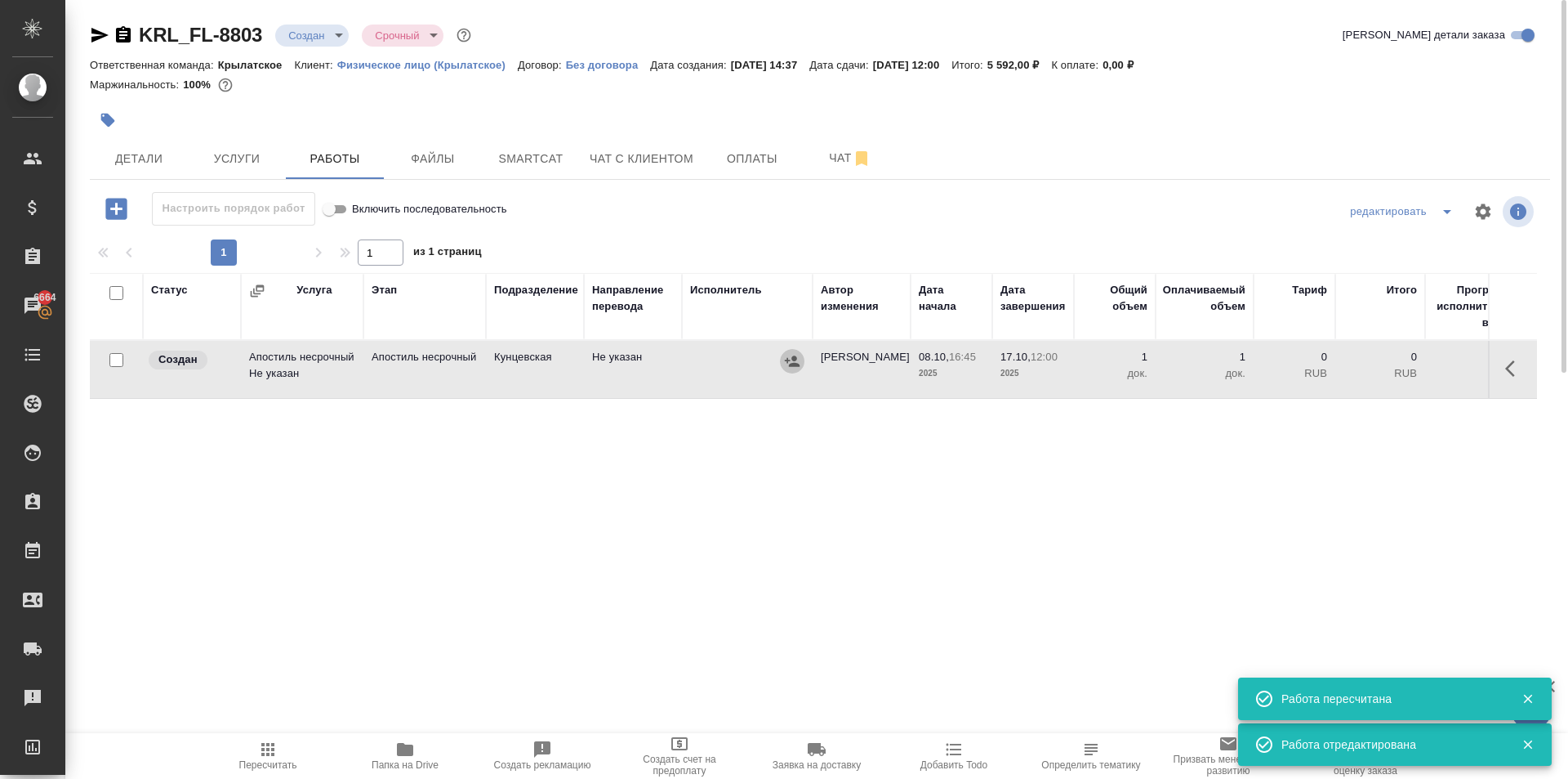
click at [786, 365] on icon "button" at bounding box center [792, 362] width 16 height 16
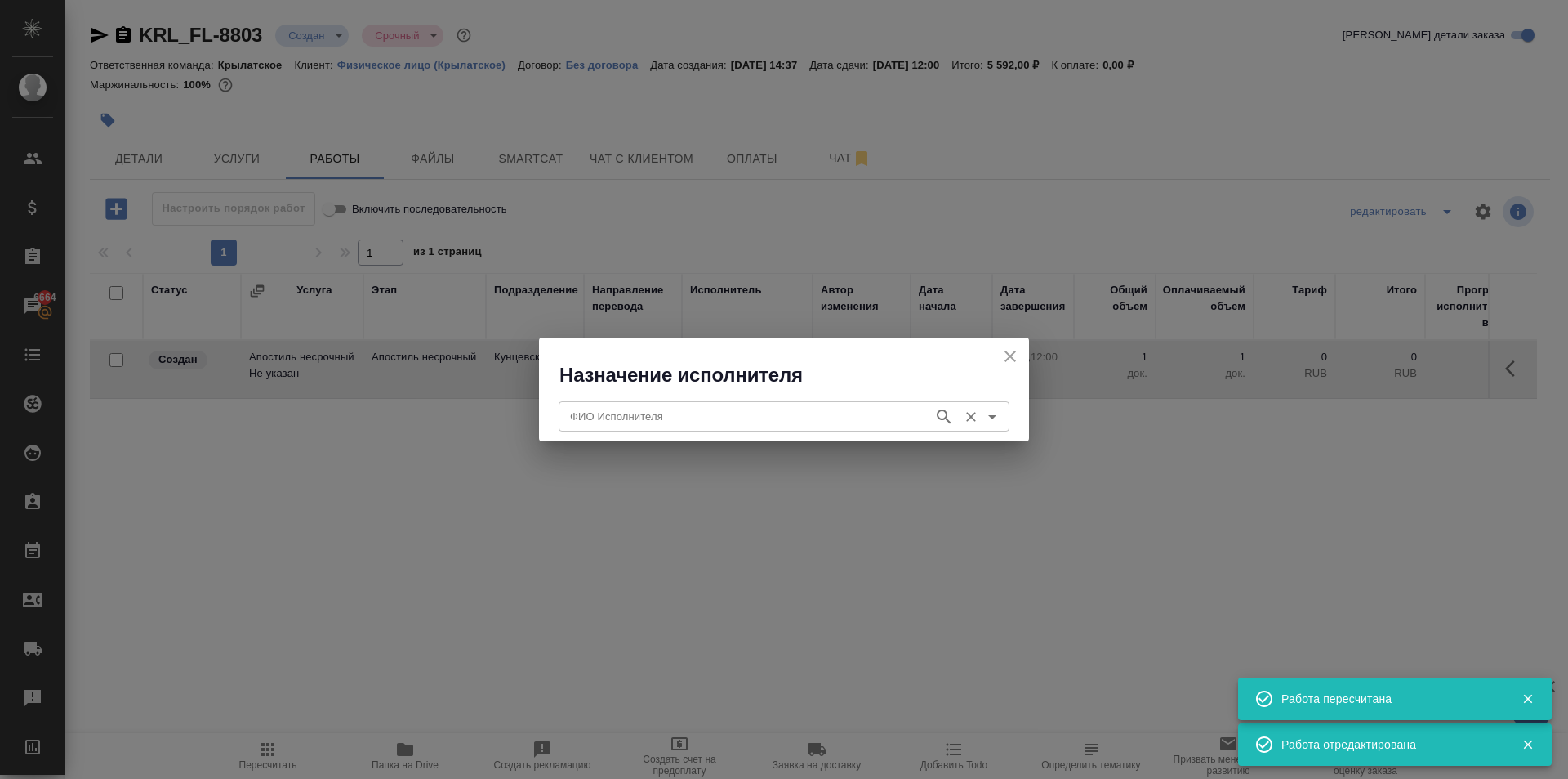
click at [603, 427] on div "ФИО Исполнителя" at bounding box center [784, 416] width 451 height 30
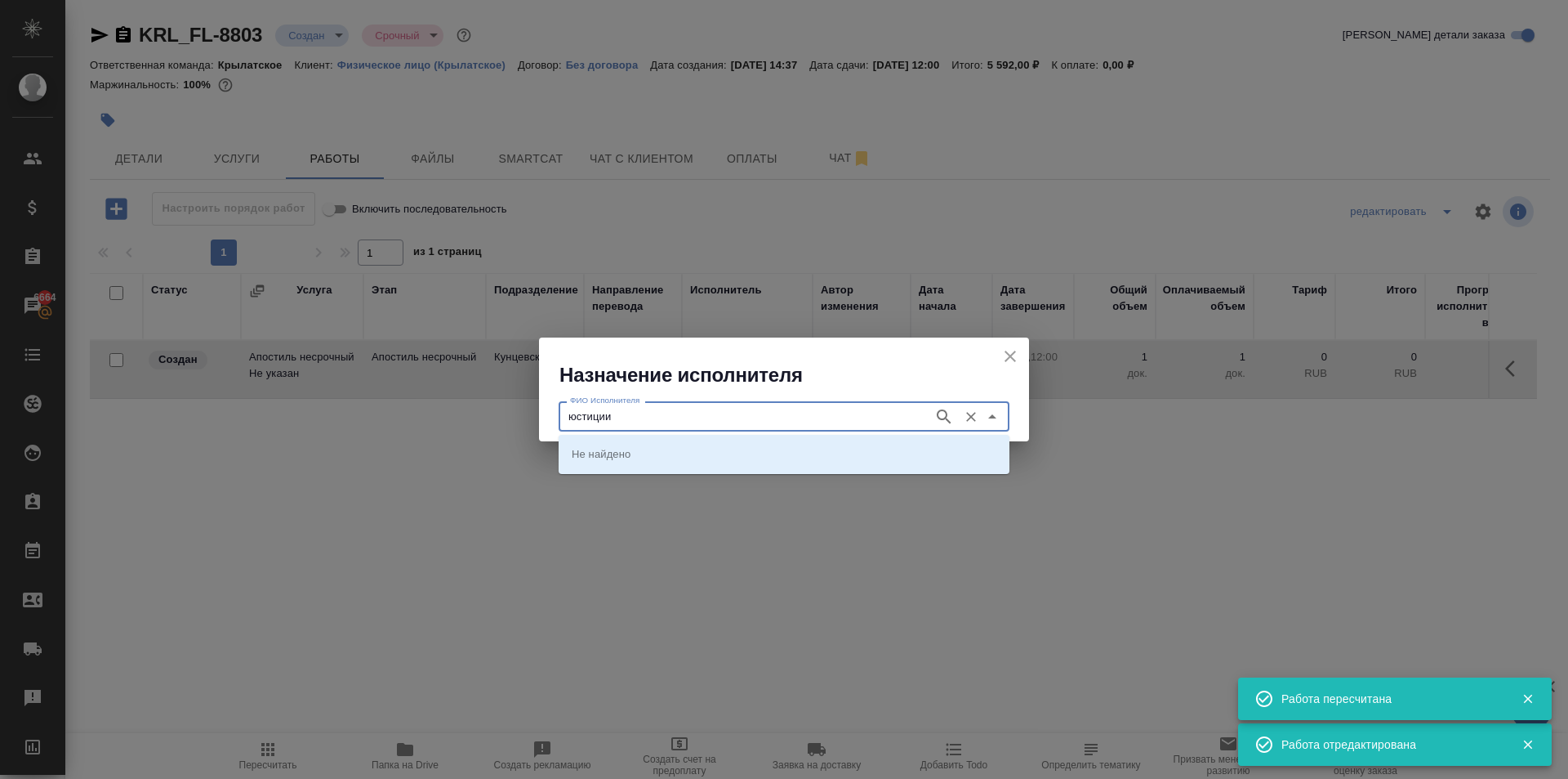
type input "юстиции"
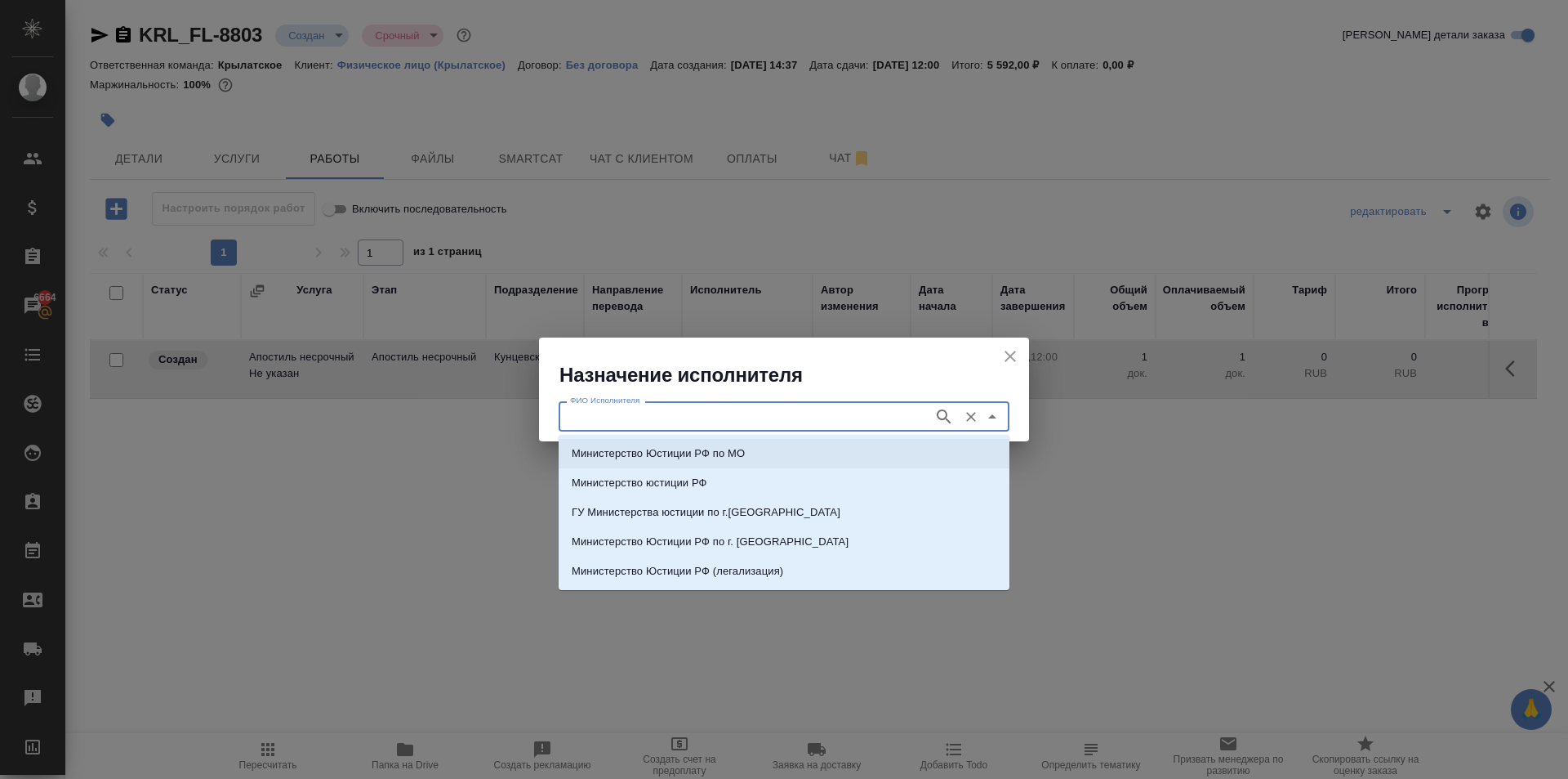
click at [771, 451] on li "Министерство Юстиции РФ по МО" at bounding box center [784, 453] width 451 height 30
type input "Министерство Юстиции РФ по МО"
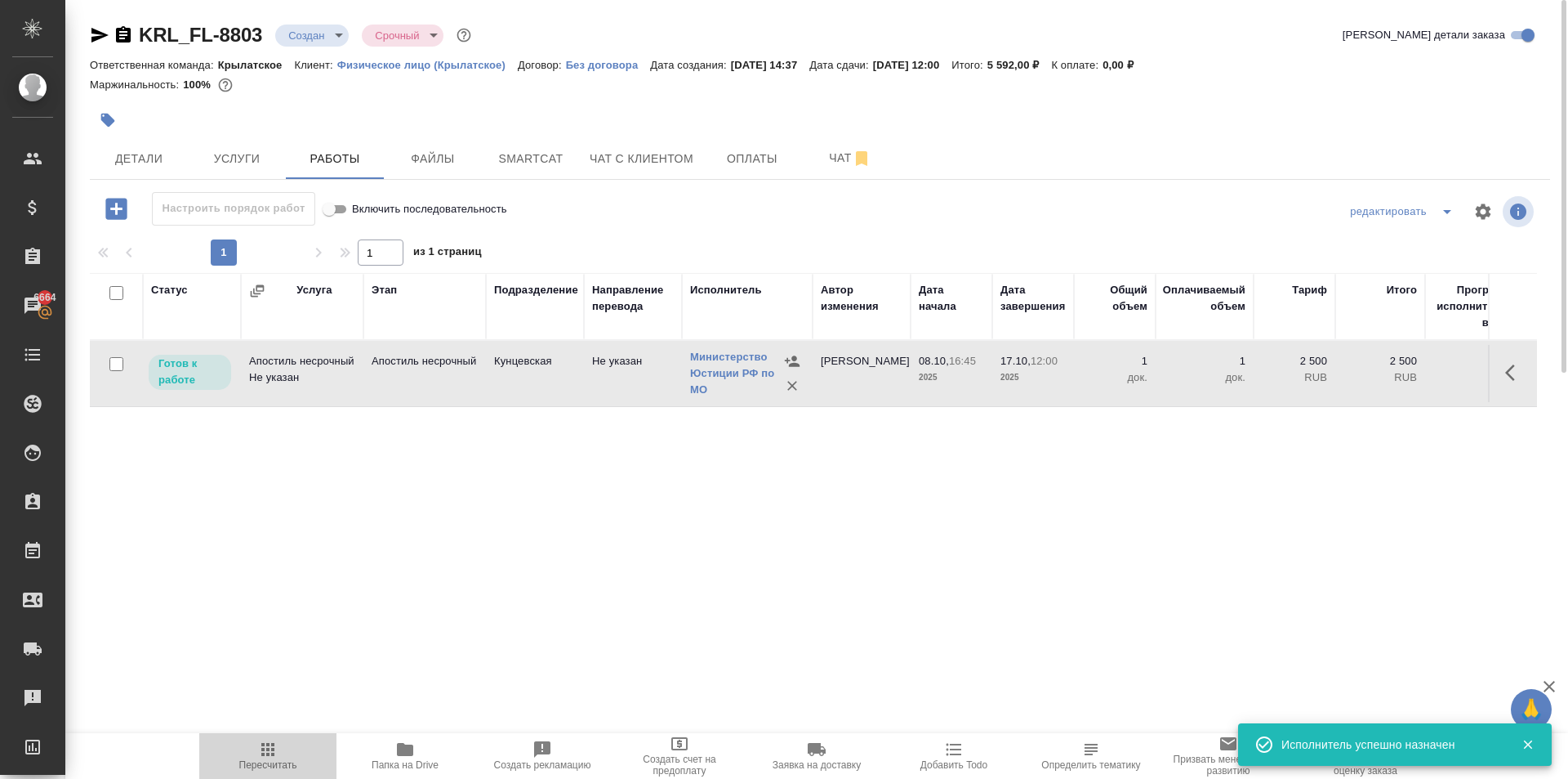
click at [292, 748] on span "Пересчитать" at bounding box center [268, 755] width 118 height 31
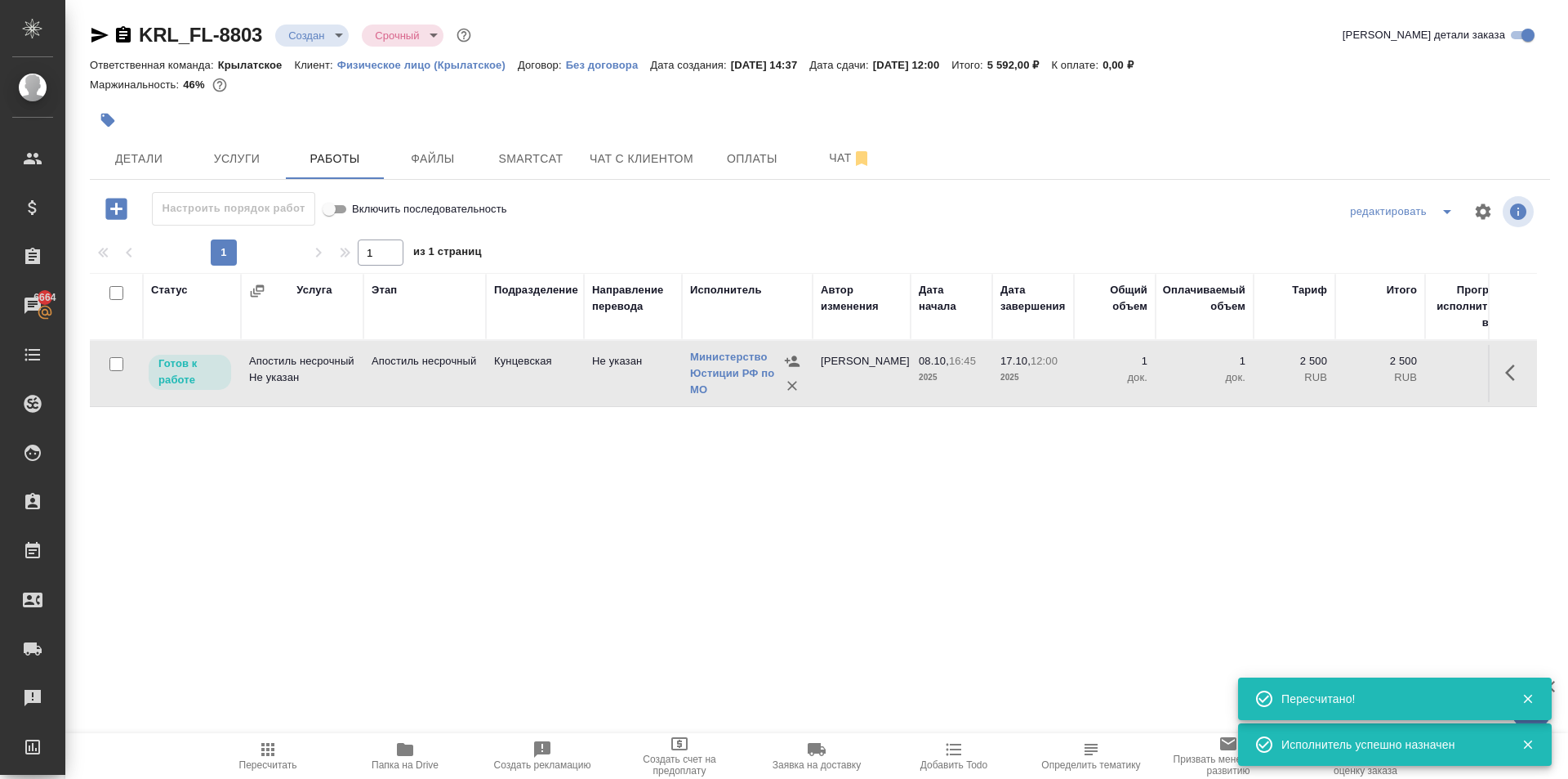
click at [1507, 368] on icon "button" at bounding box center [1516, 372] width 20 height 20
click at [1383, 368] on button "button" at bounding box center [1394, 373] width 28 height 40
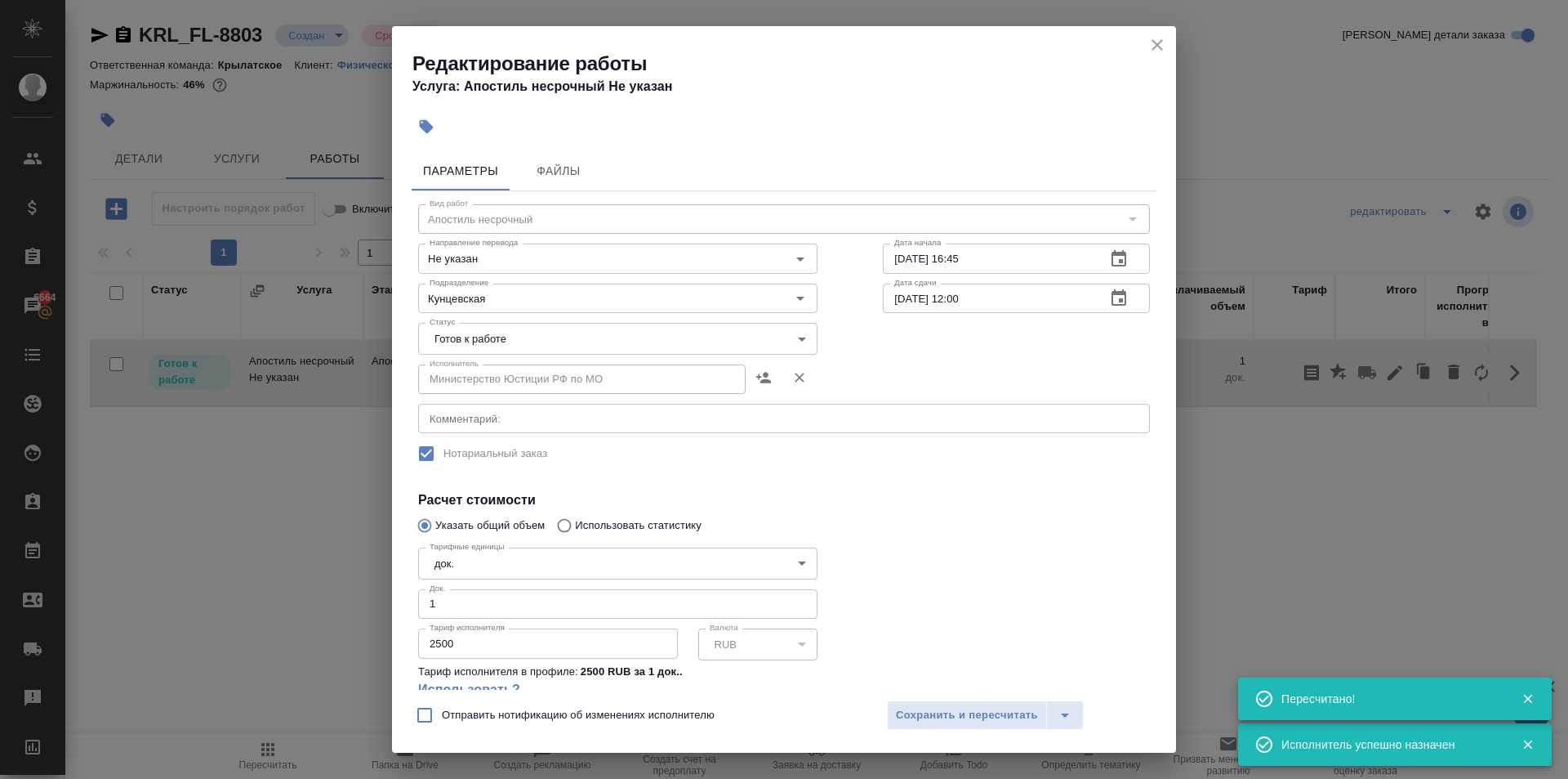
click at [480, 356] on div "Исполнитель Министерство Юстиции РФ по МО Исполнитель" at bounding box center [618, 378] width 465 height 104
click at [467, 349] on body "🙏 .cls-1 fill:#fff; AWATERA Kasymov Timur Клиенты Спецификации Заказы 6664 Чаты…" at bounding box center [784, 390] width 1568 height 779
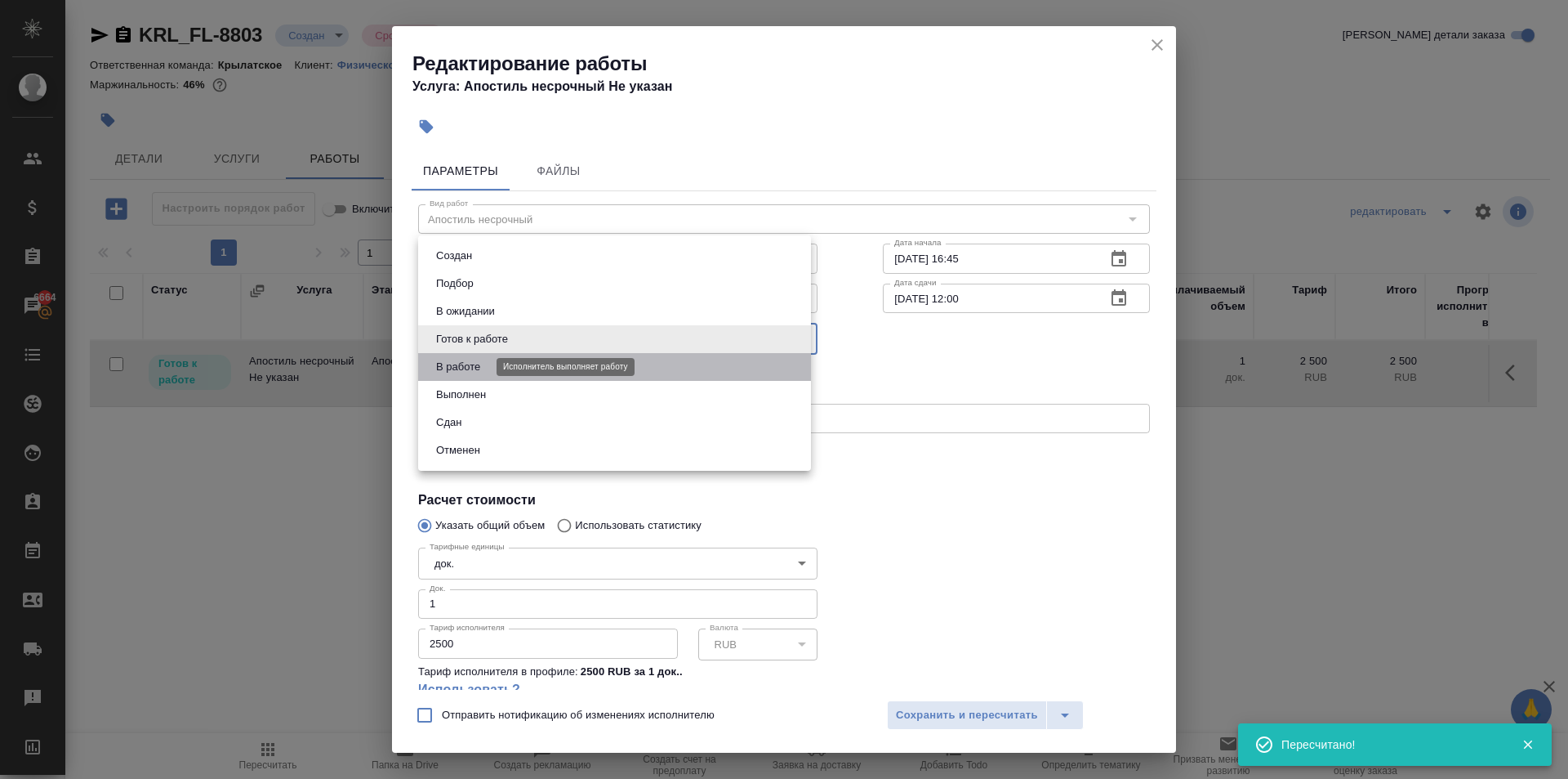
click at [448, 371] on button "В работе" at bounding box center [459, 367] width 54 height 18
type input "inProgress"
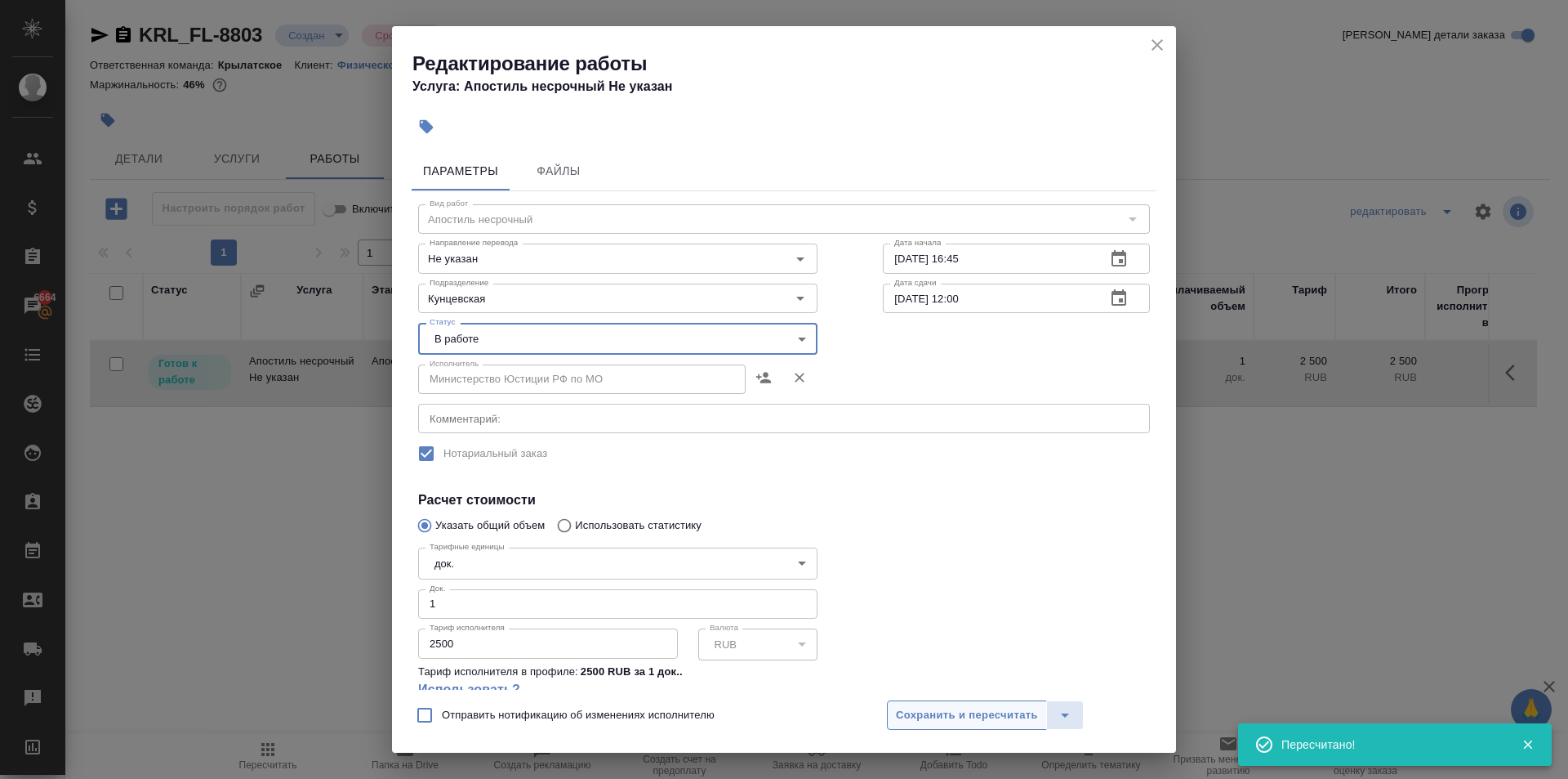
click at [916, 706] on button "Сохранить и пересчитать" at bounding box center [967, 715] width 160 height 30
click at [910, 712] on span "Сохранить и пересчитать" at bounding box center [967, 715] width 142 height 19
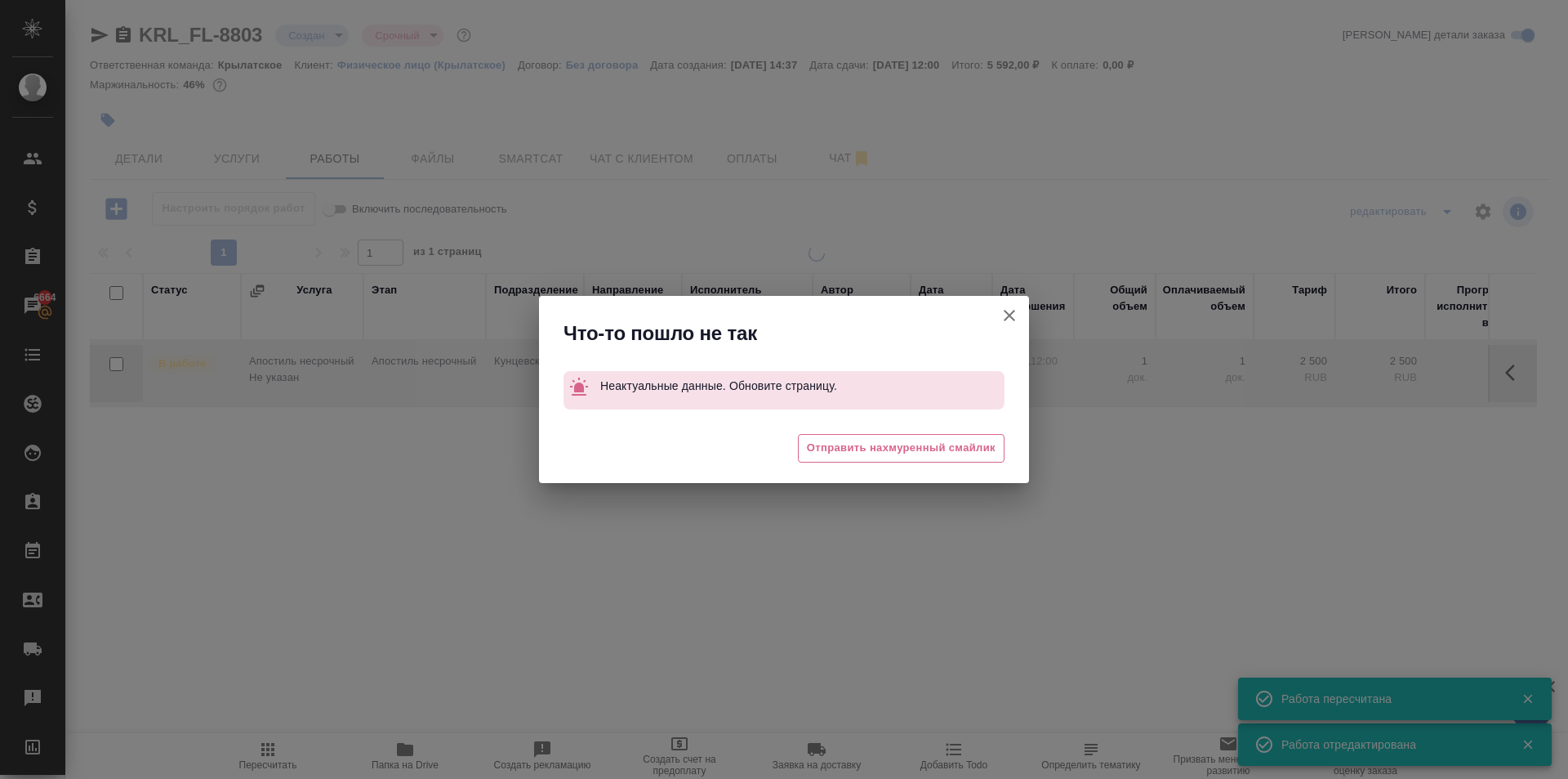
click at [303, 748] on div "Что-то пошло не так Неактуальные данные. Обновите страницу. 😔 Отправить нахмуре…" at bounding box center [784, 390] width 1568 height 779
click at [1015, 316] on icon "button" at bounding box center [1010, 316] width 20 height 20
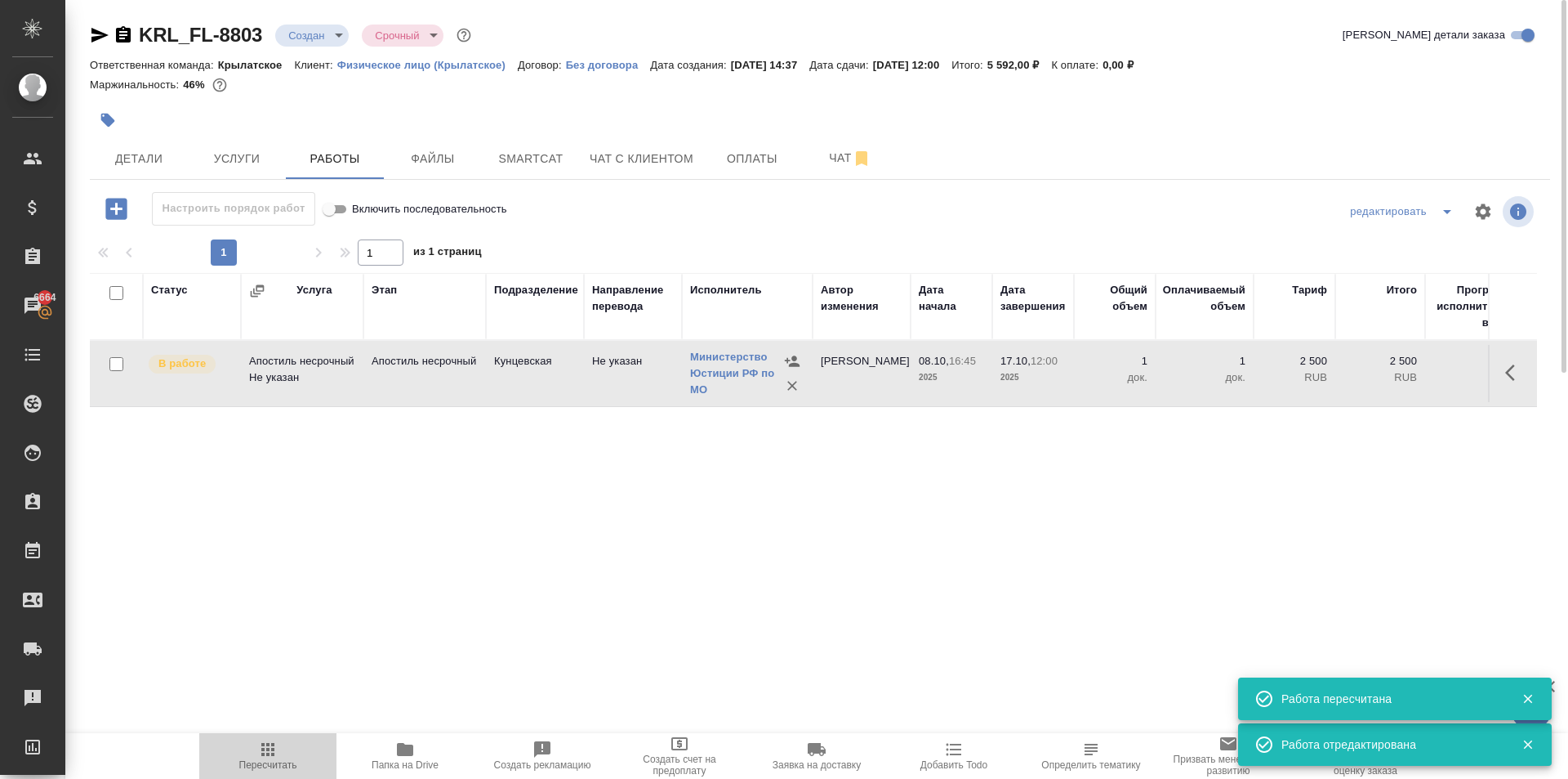
click at [251, 740] on span "Пересчитать" at bounding box center [268, 755] width 118 height 31
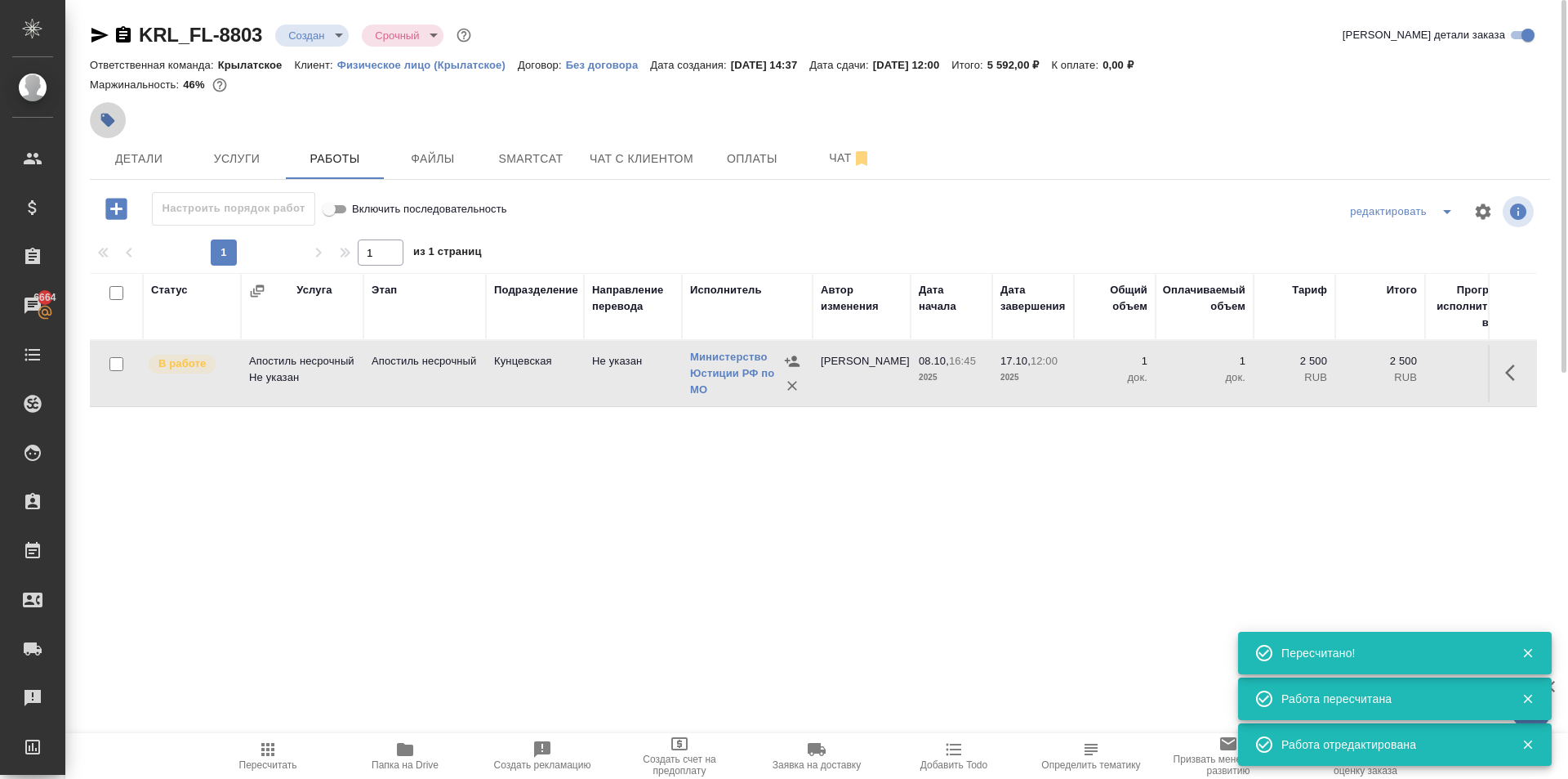
click at [113, 121] on icon "button" at bounding box center [108, 120] width 13 height 13
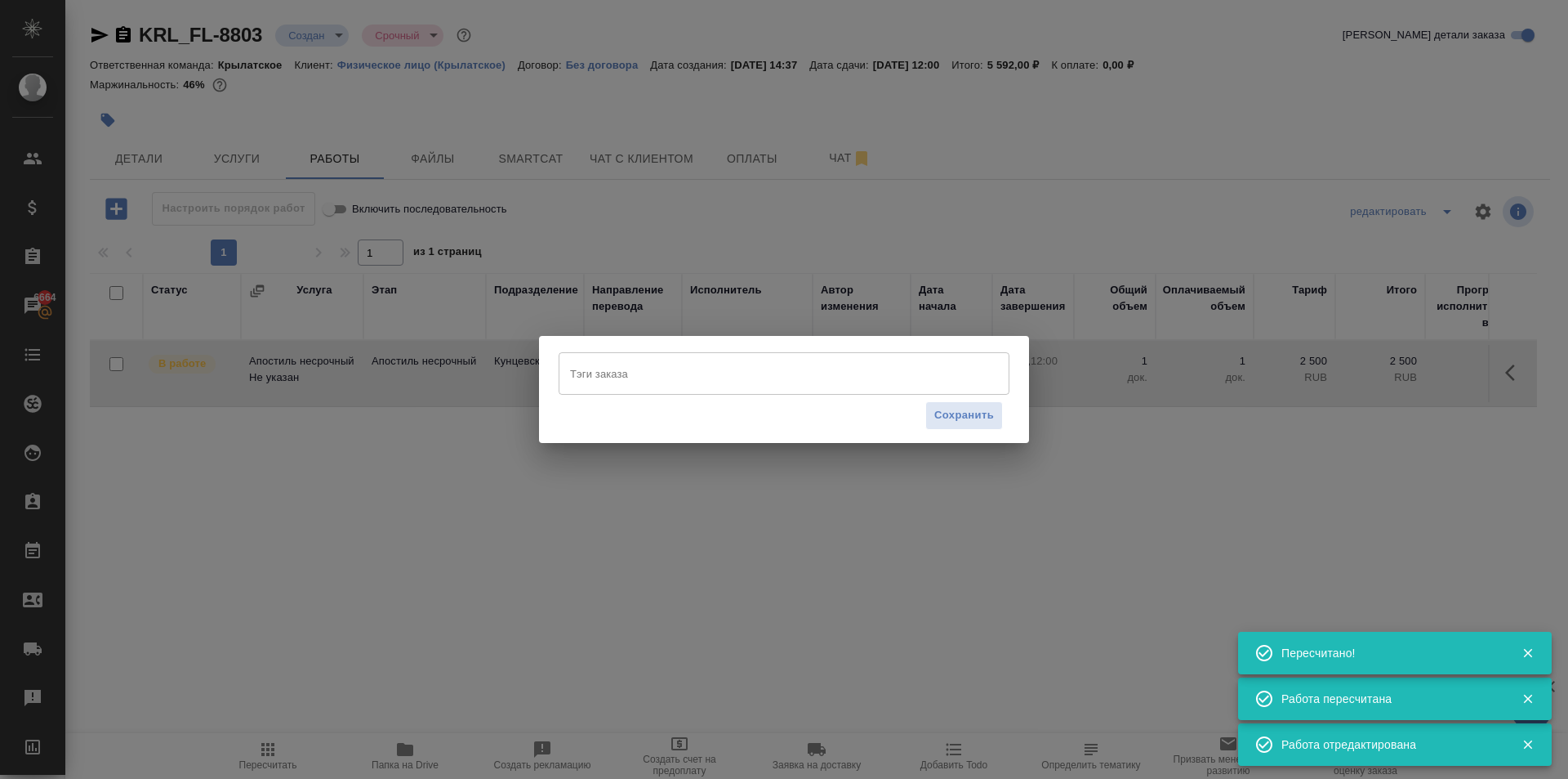
click at [630, 378] on input "Тэги заказа" at bounding box center [769, 373] width 405 height 28
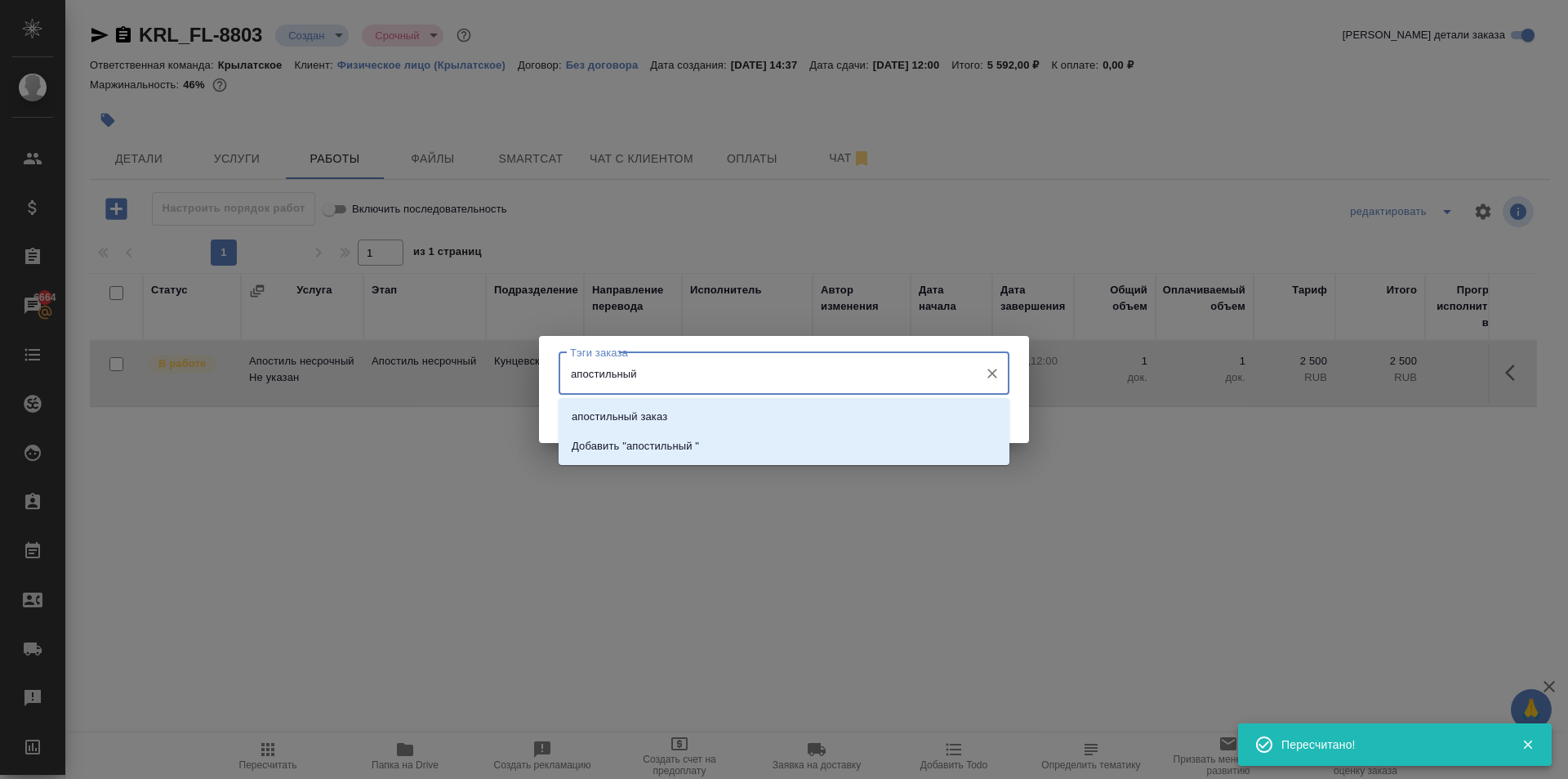
type input "апостильный з"
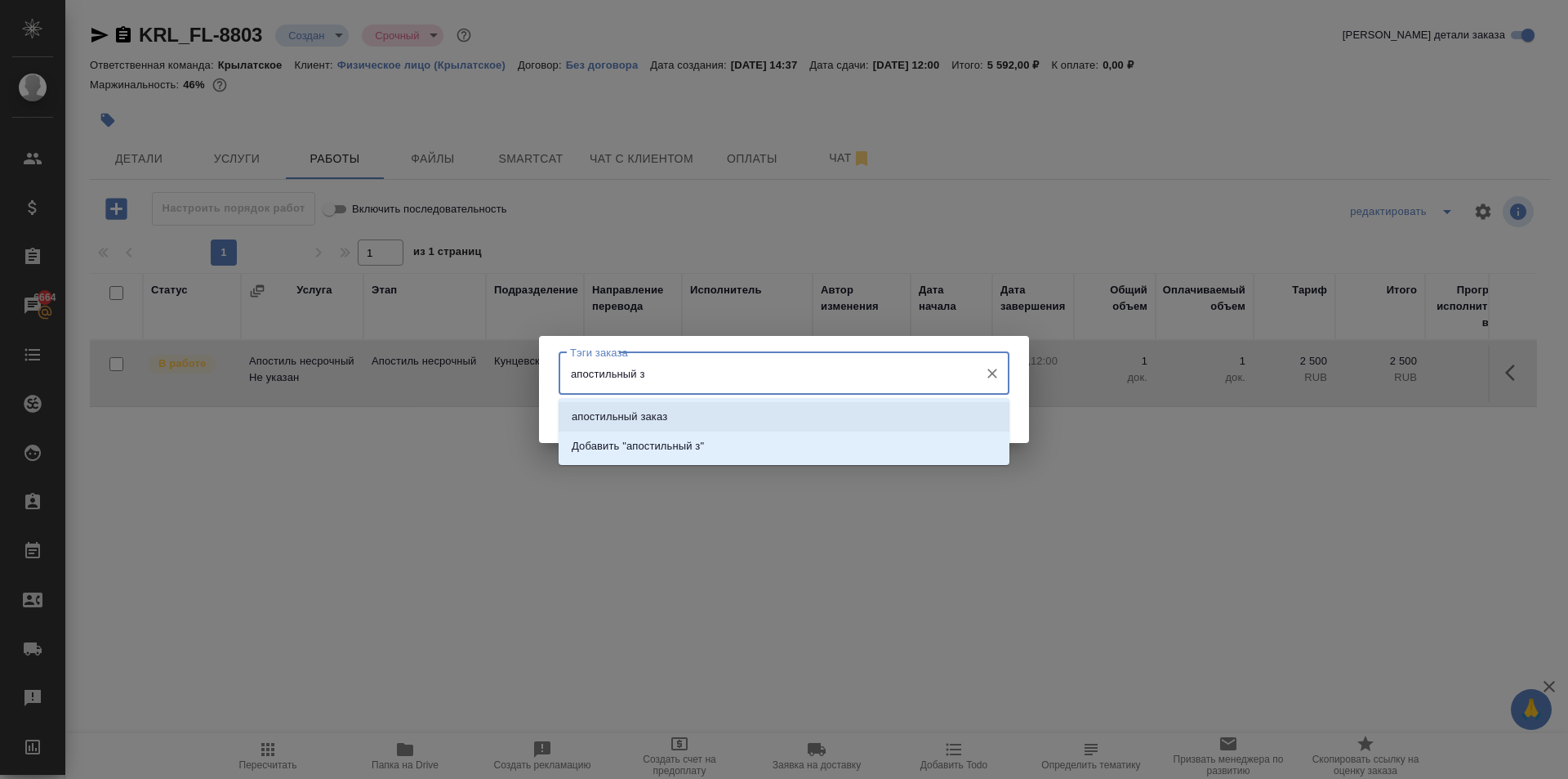
click at [696, 423] on li "апостильный заказ" at bounding box center [784, 416] width 451 height 30
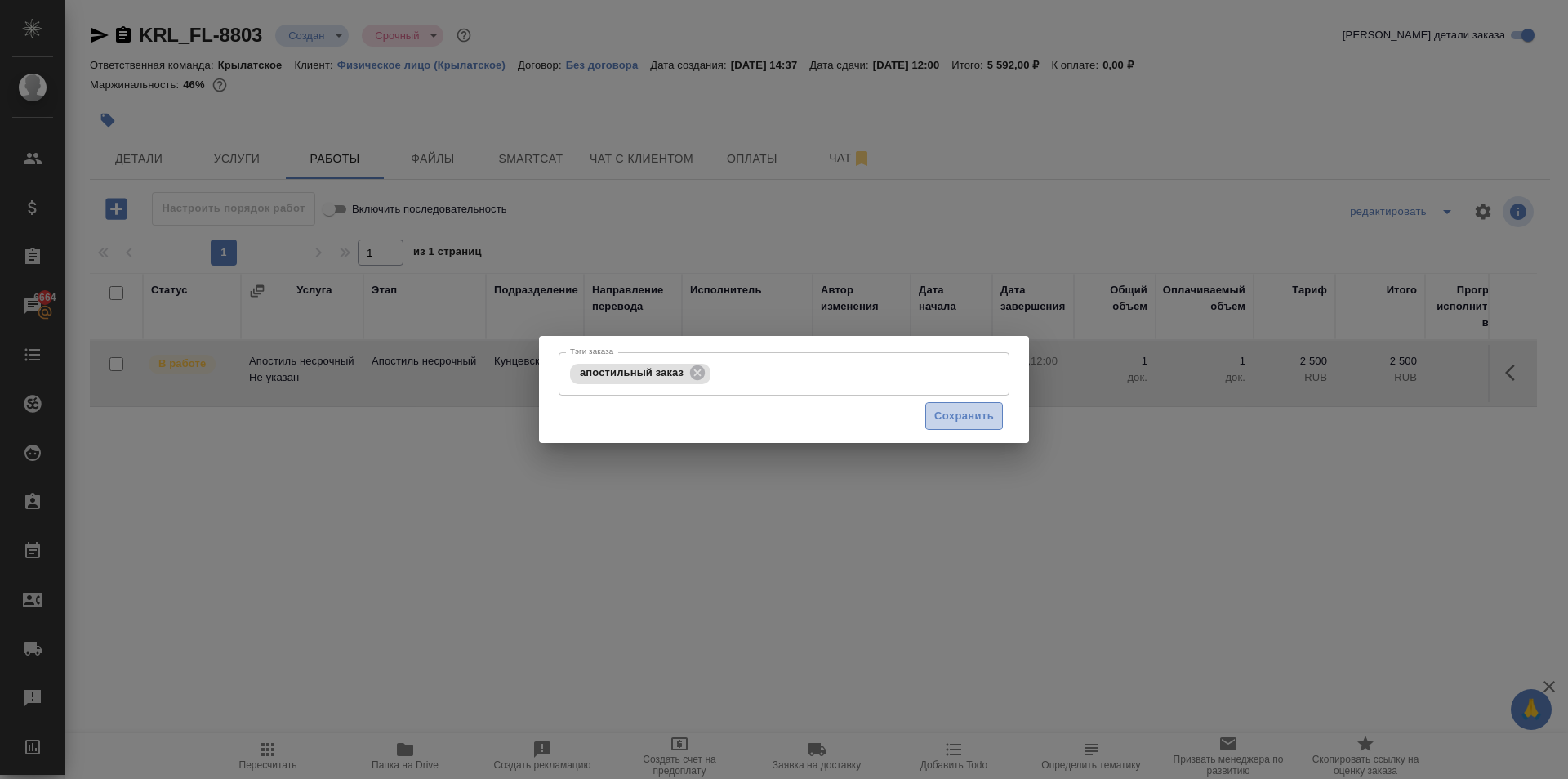
click at [934, 419] on span "Сохранить" at bounding box center [964, 416] width 59 height 19
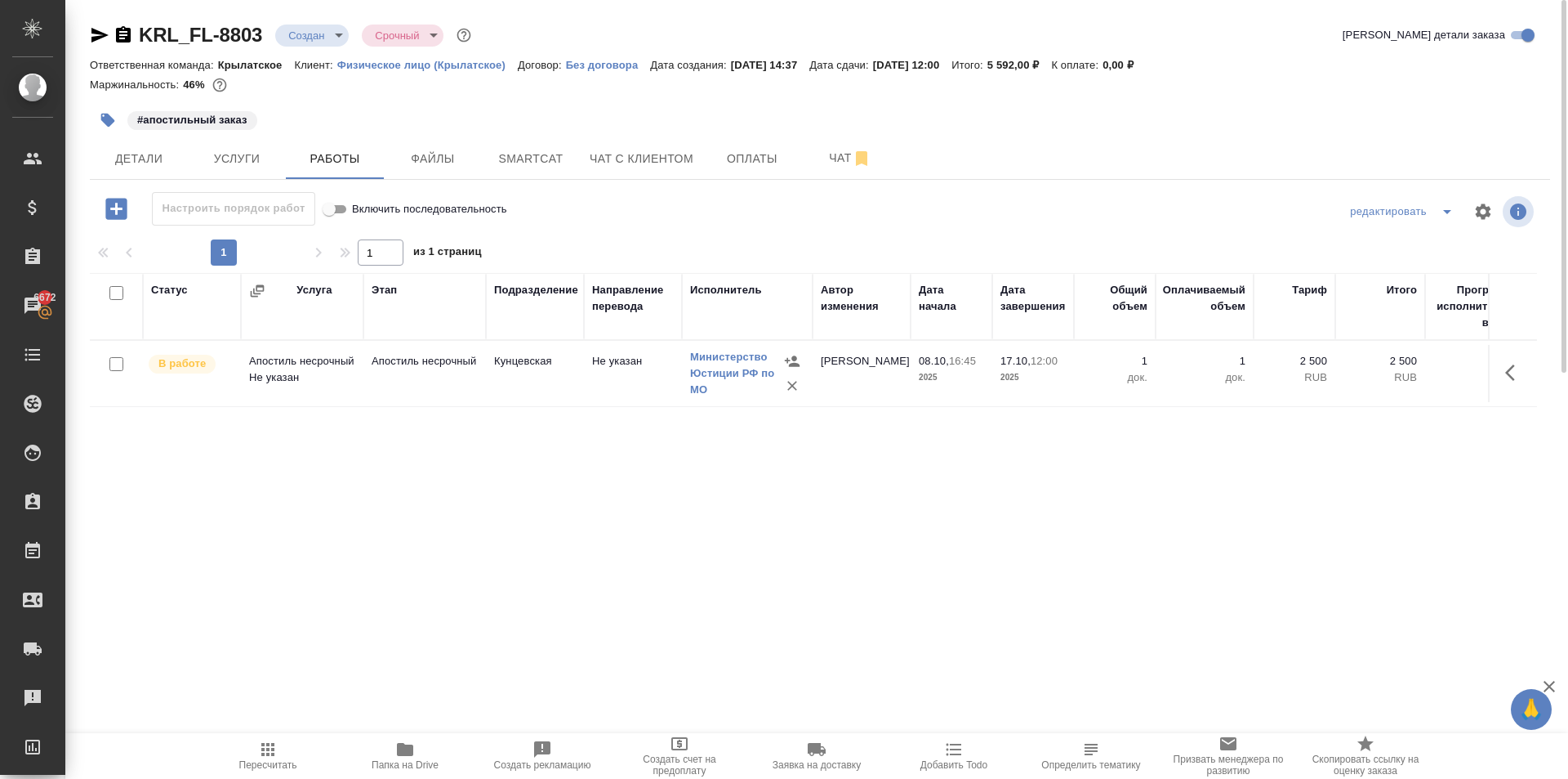
click at [199, 737] on div "Пересчитать Папка на Drive Создать рекламацию Создать счет на предоплату Заявка…" at bounding box center [817, 756] width 1503 height 46
click at [170, 157] on span "Детали" at bounding box center [138, 158] width 78 height 21
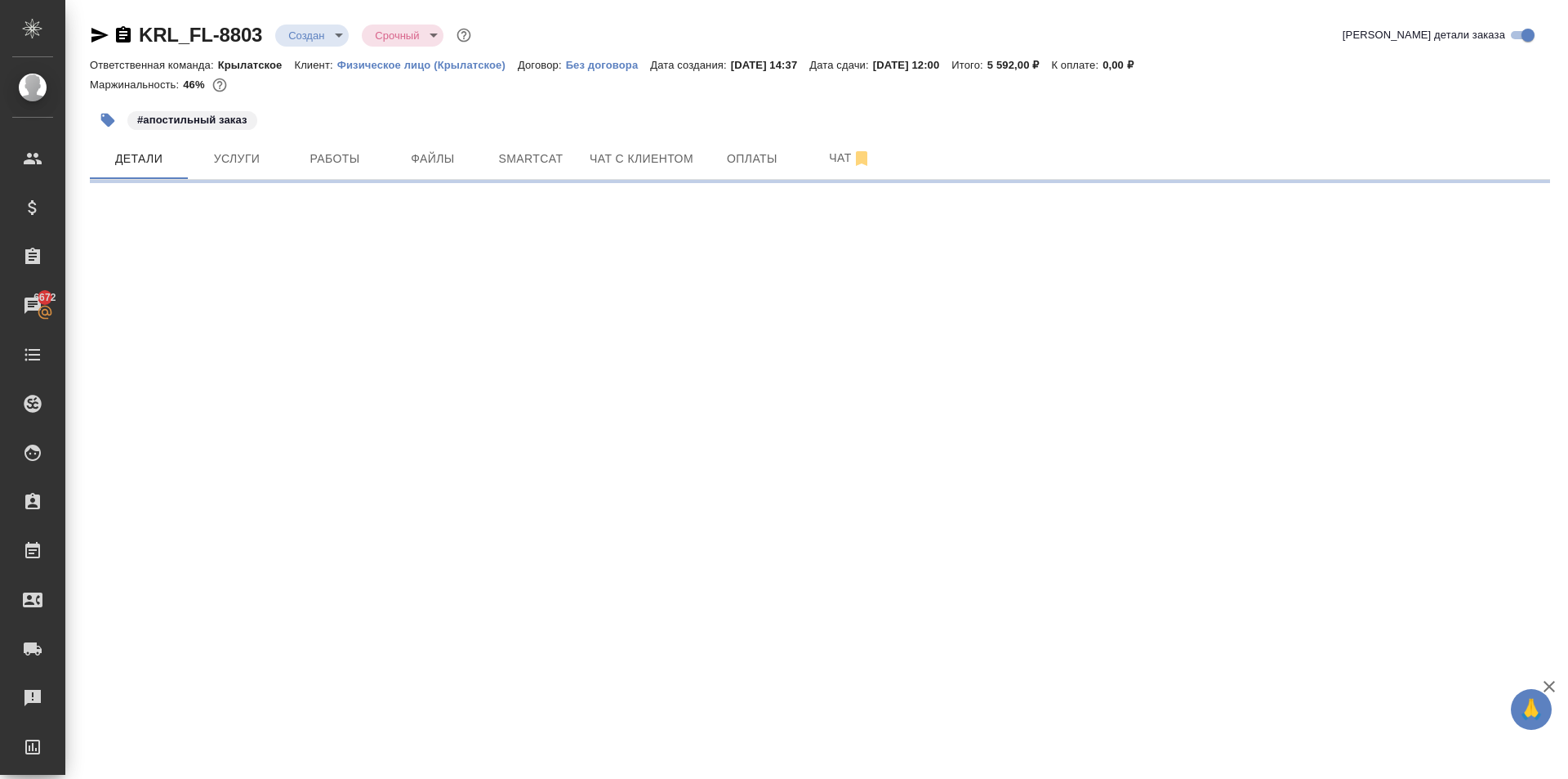
select select "RU"
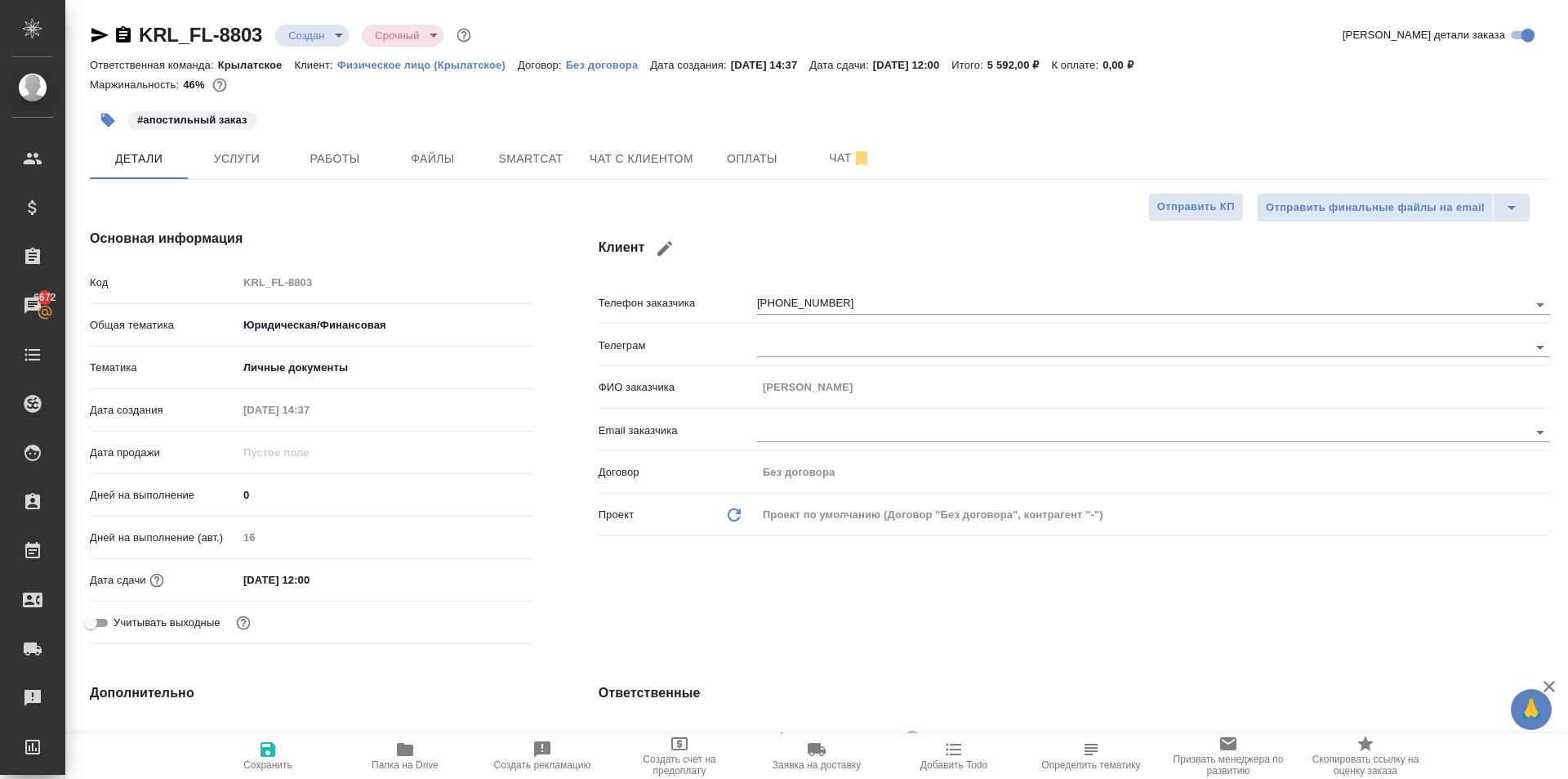
type textarea "x"
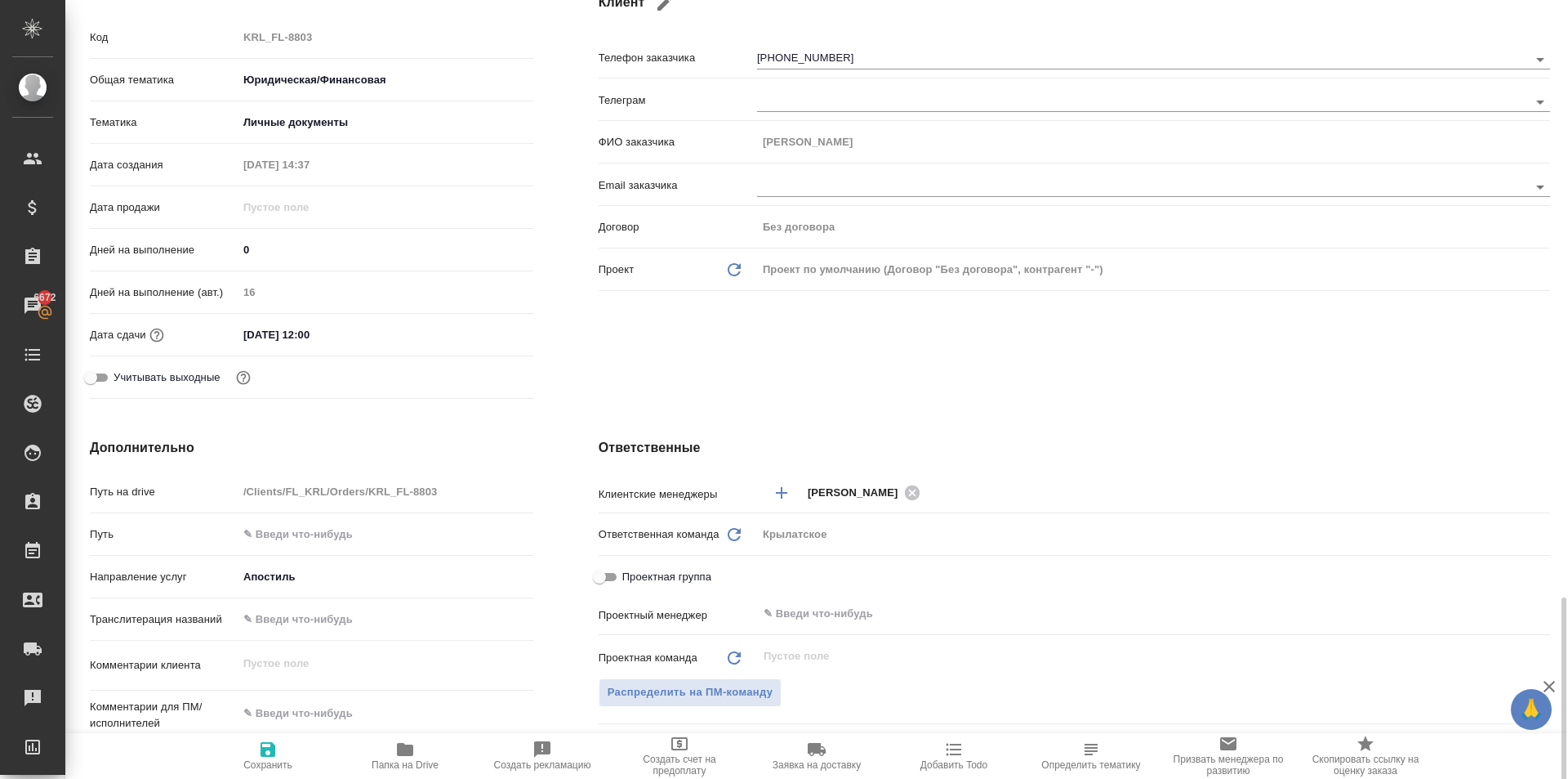
scroll to position [572, 0]
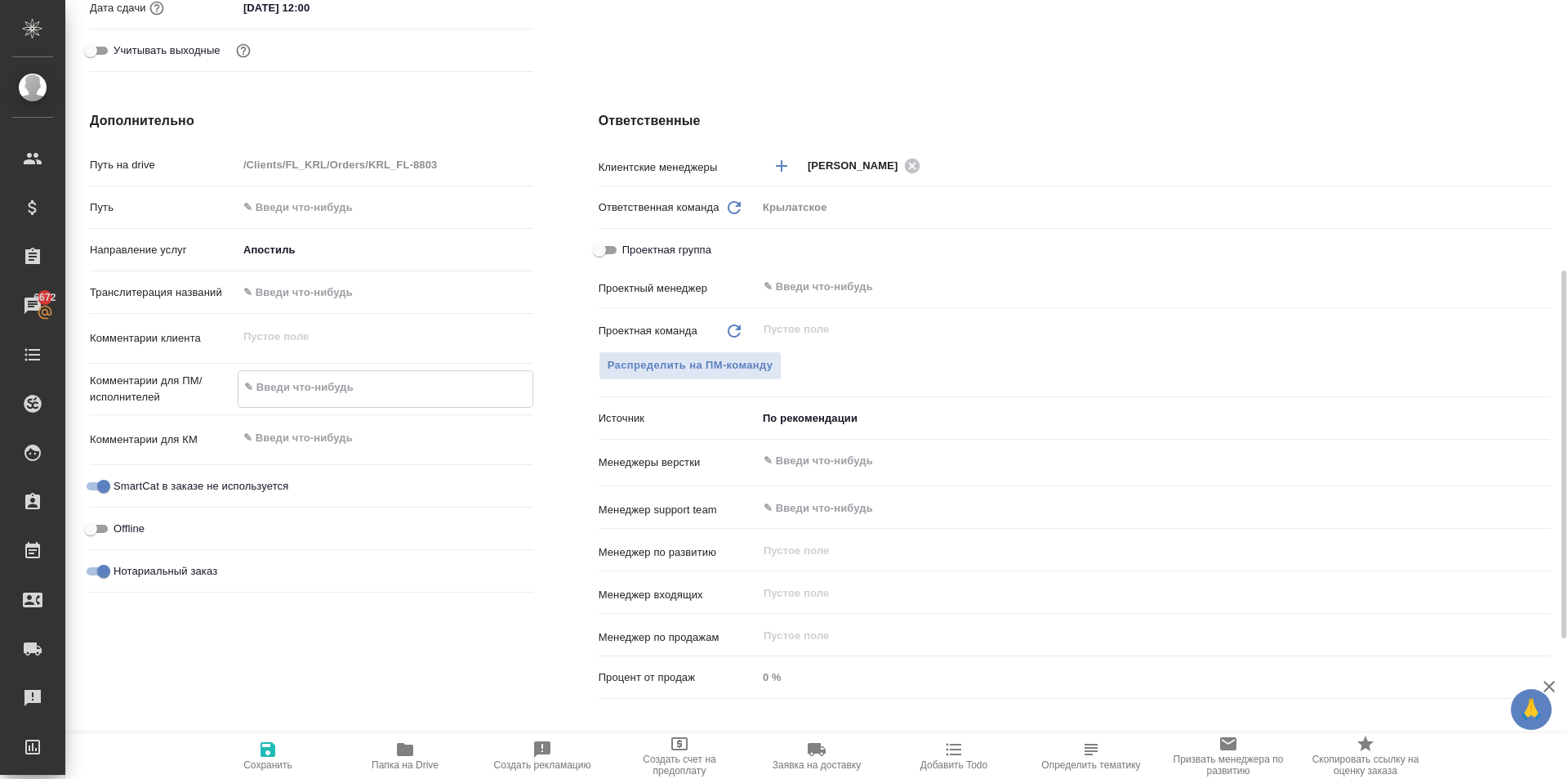
click at [303, 398] on textarea at bounding box center [385, 387] width 294 height 28
type textarea "x"
click at [295, 436] on textarea at bounding box center [385, 438] width 296 height 28
type textarea "x"
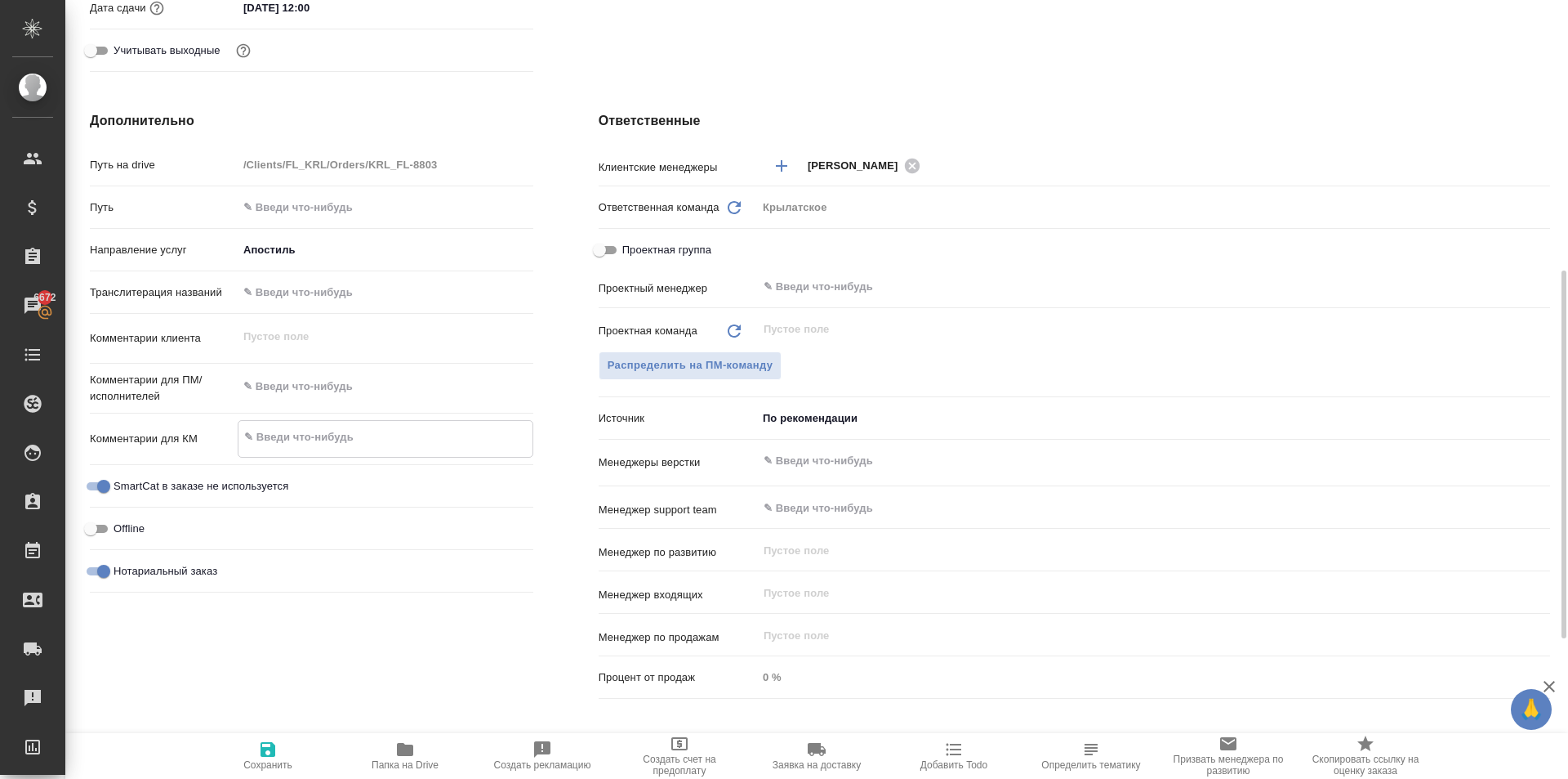
type textarea "x"
type textarea "Д"
type textarea "x"
type textarea "Дов"
type textarea "x"
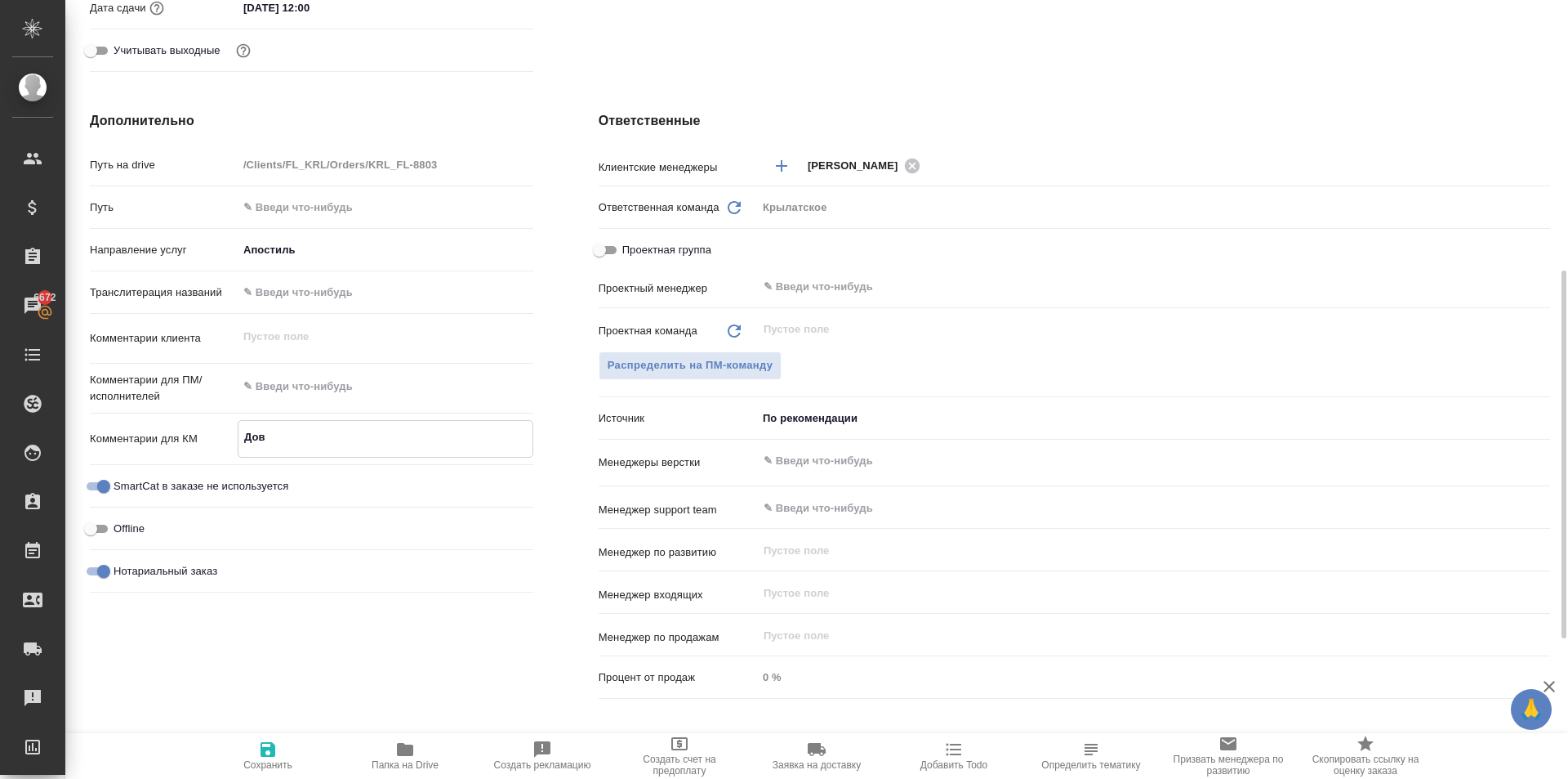
type textarea "x"
type textarea "Дове"
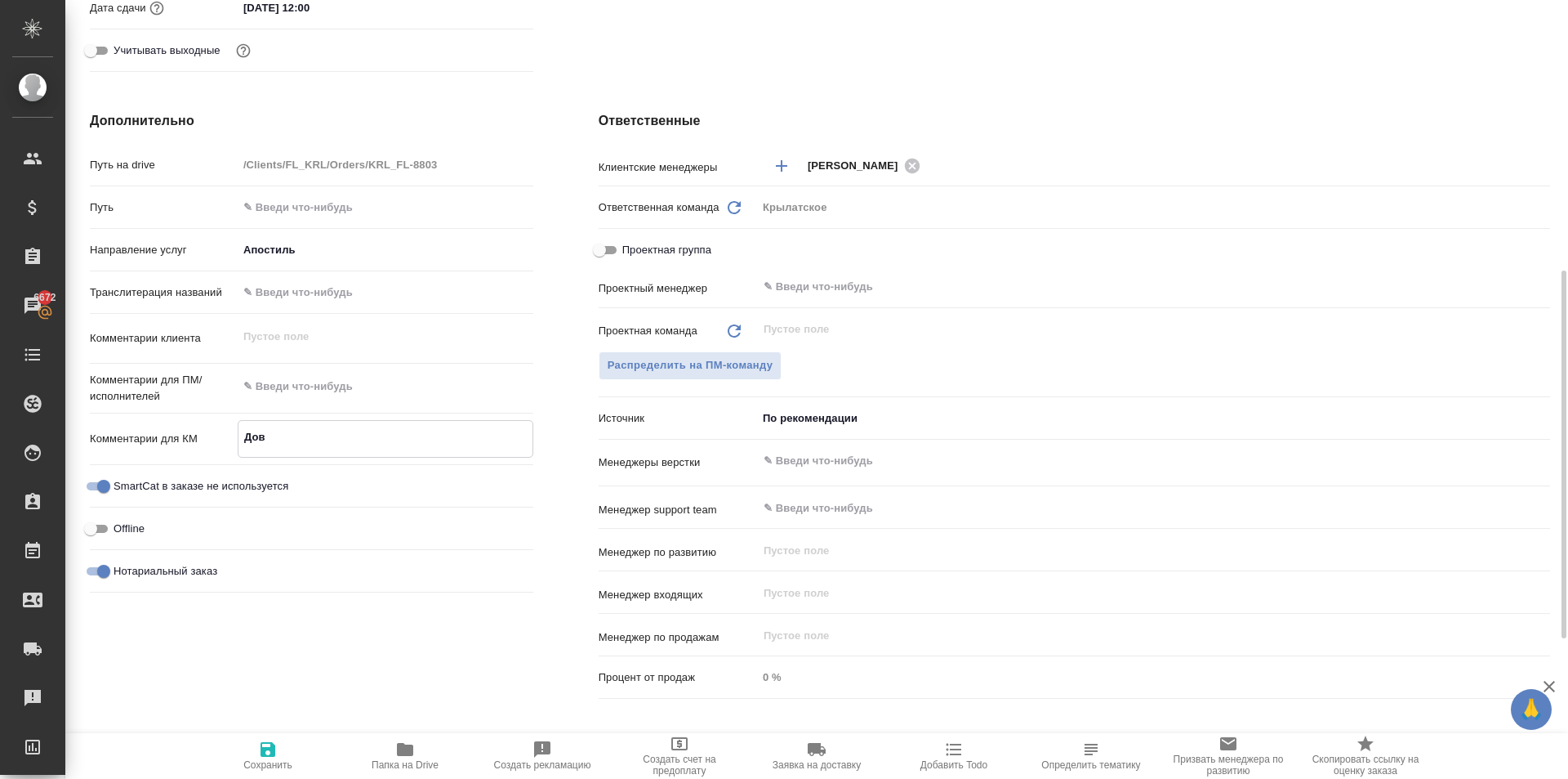
type textarea "x"
type textarea "Довер"
type textarea "x"
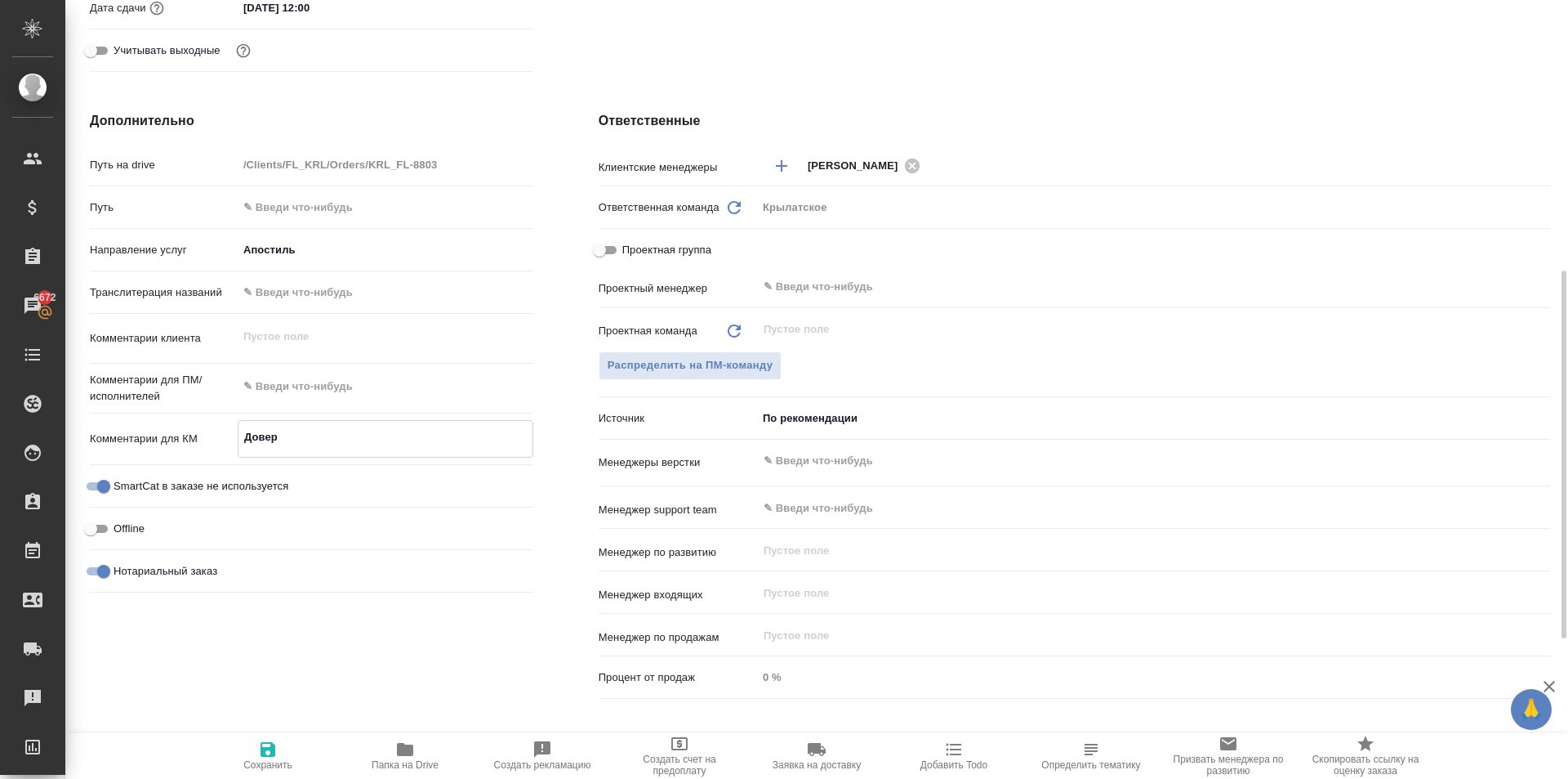
type textarea "x"
type textarea "Доверн"
type textarea "x"
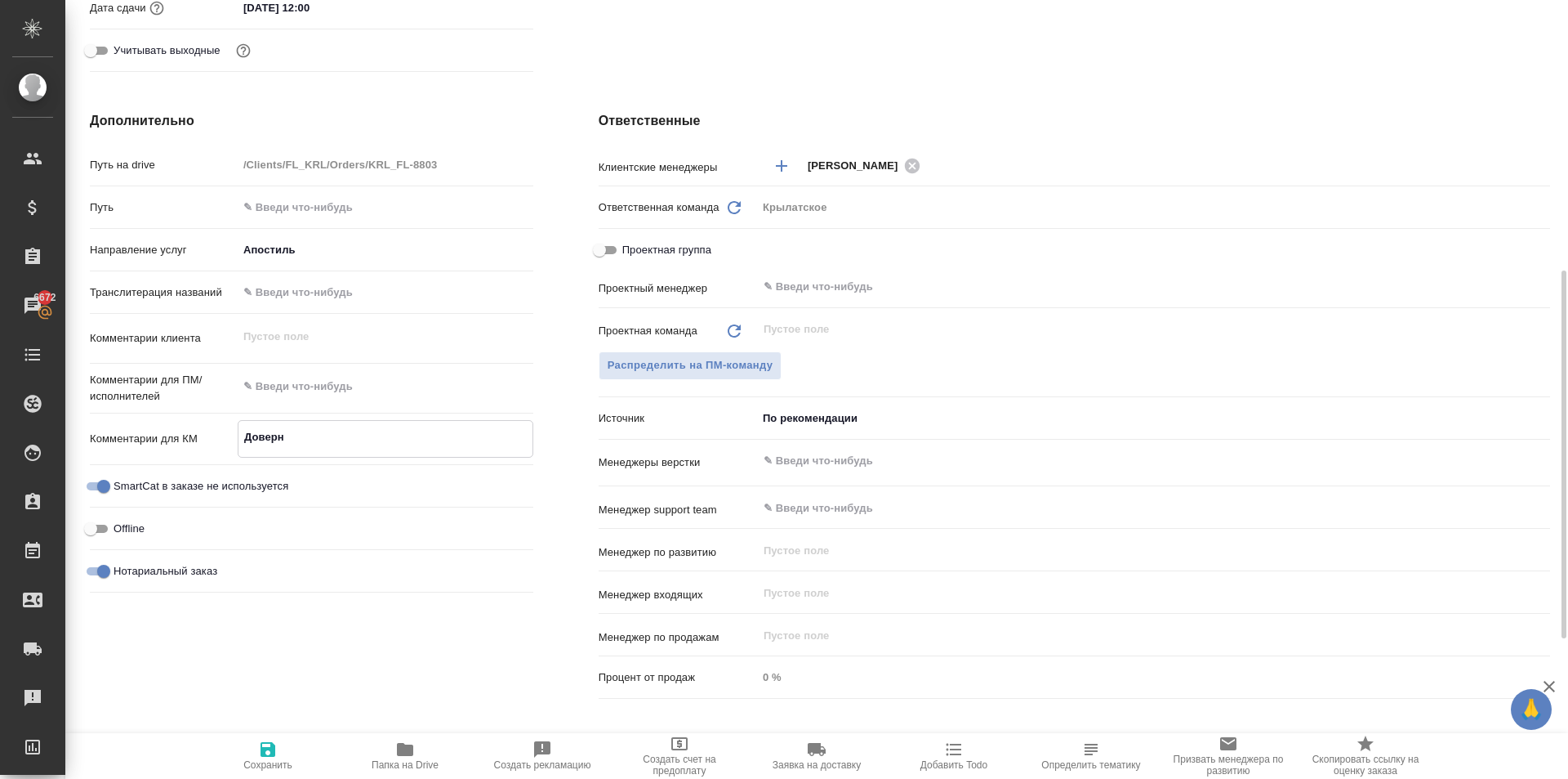
type textarea "x"
type textarea "Довернн"
type textarea "x"
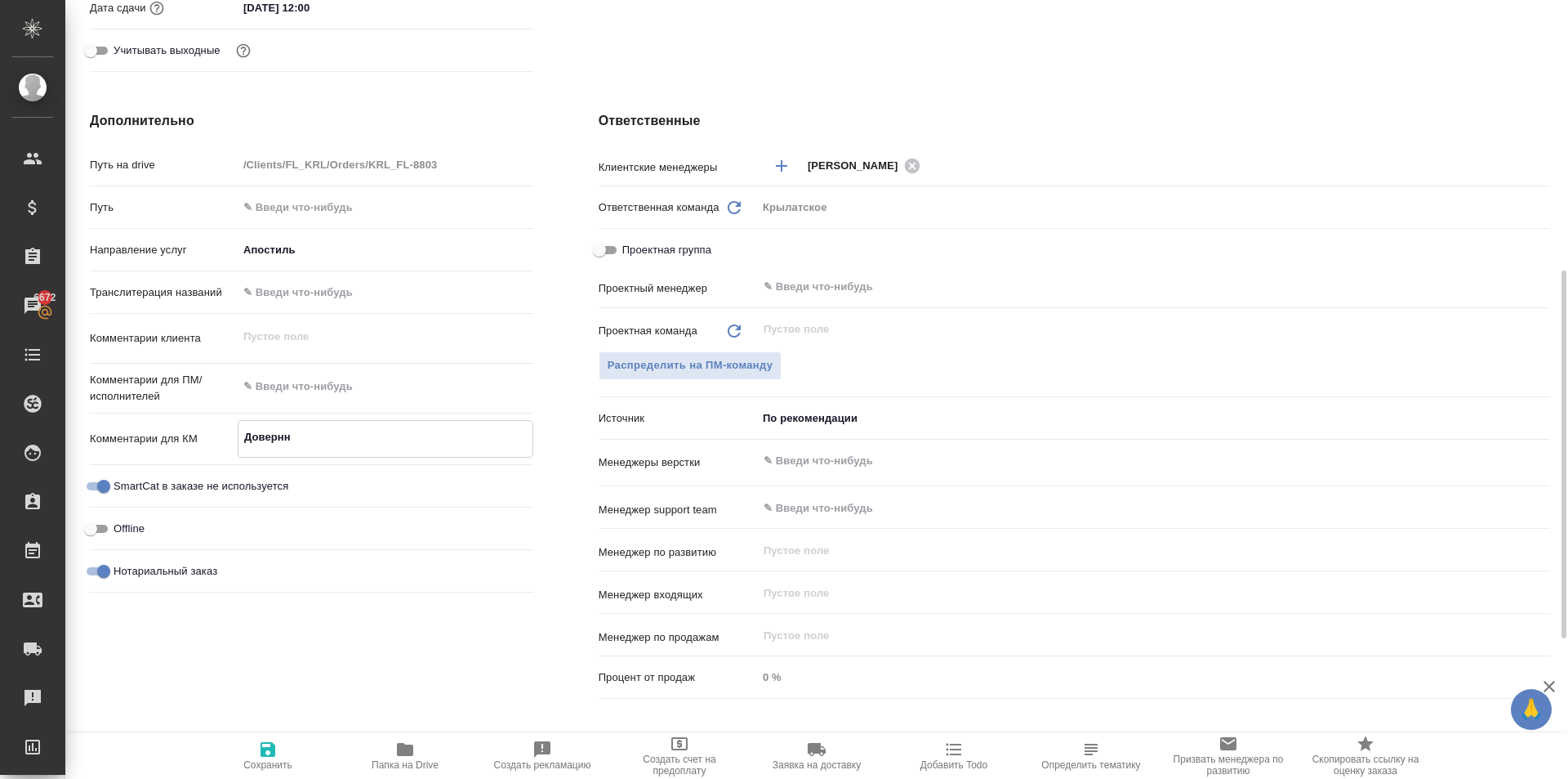
type textarea "Довернно"
type textarea "x"
type textarea "Доверннос"
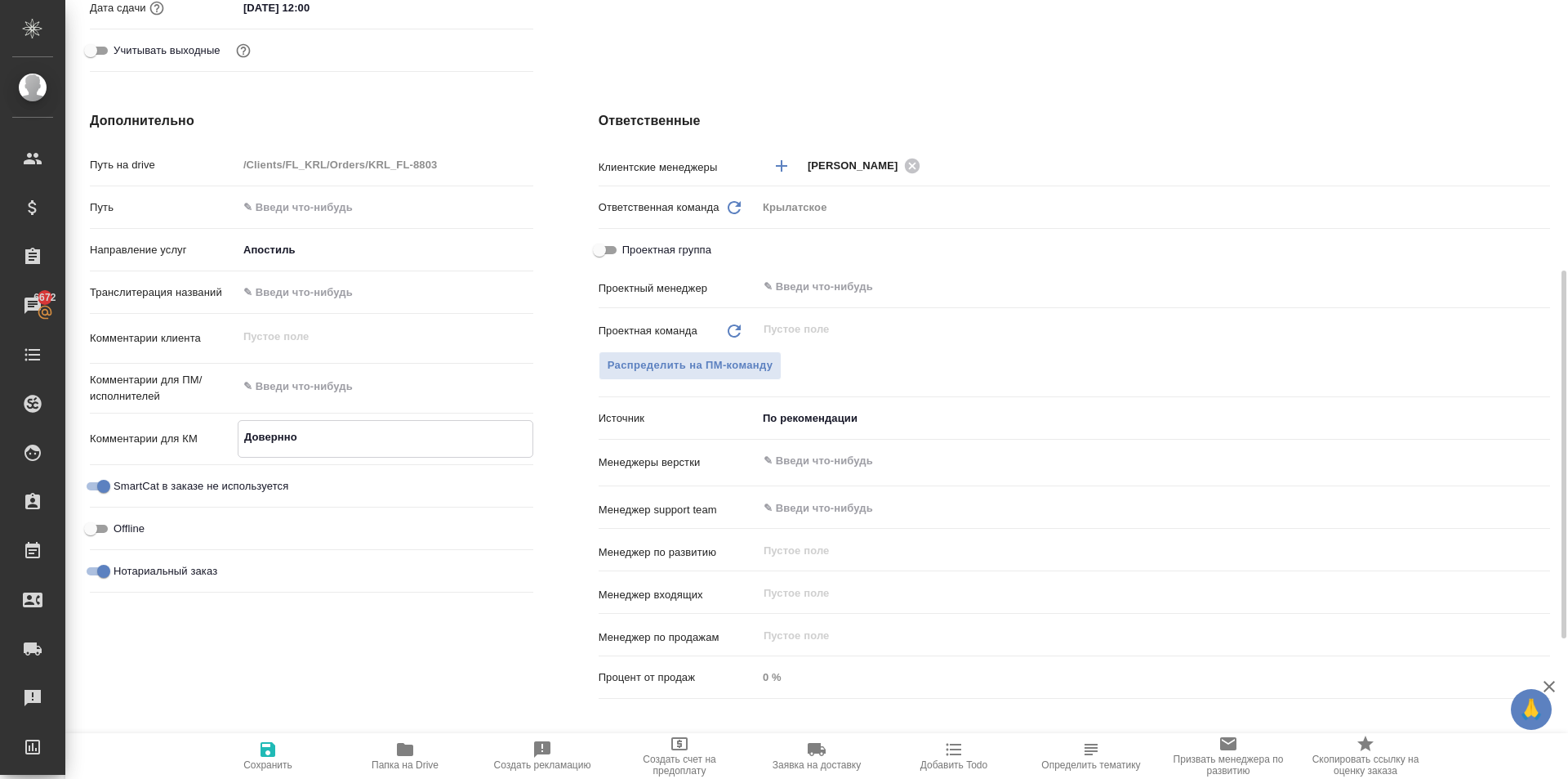
type textarea "x"
type textarea "Довернност"
type textarea "x"
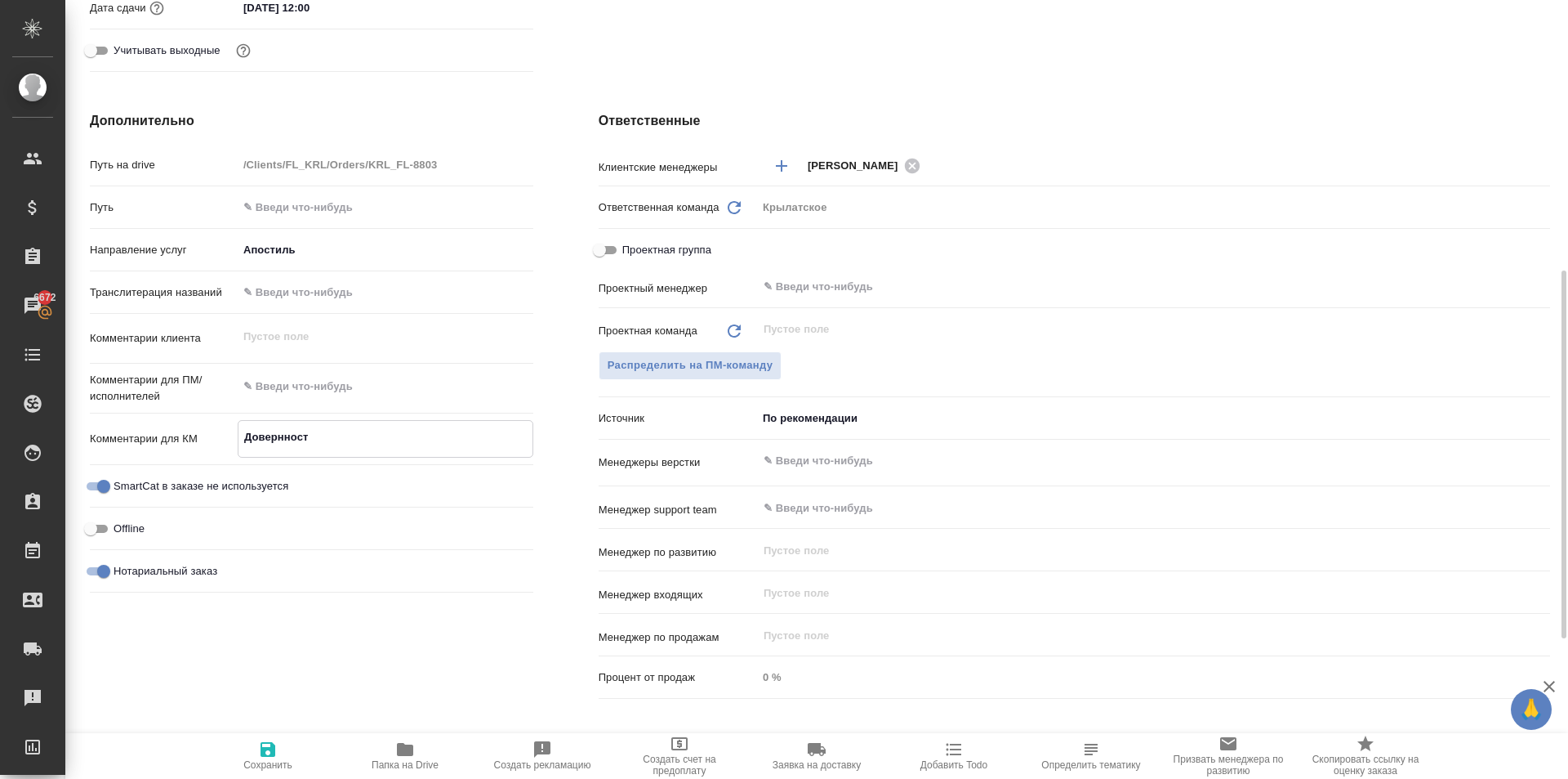
type textarea "x"
type textarea "Доверннос"
type textarea "x"
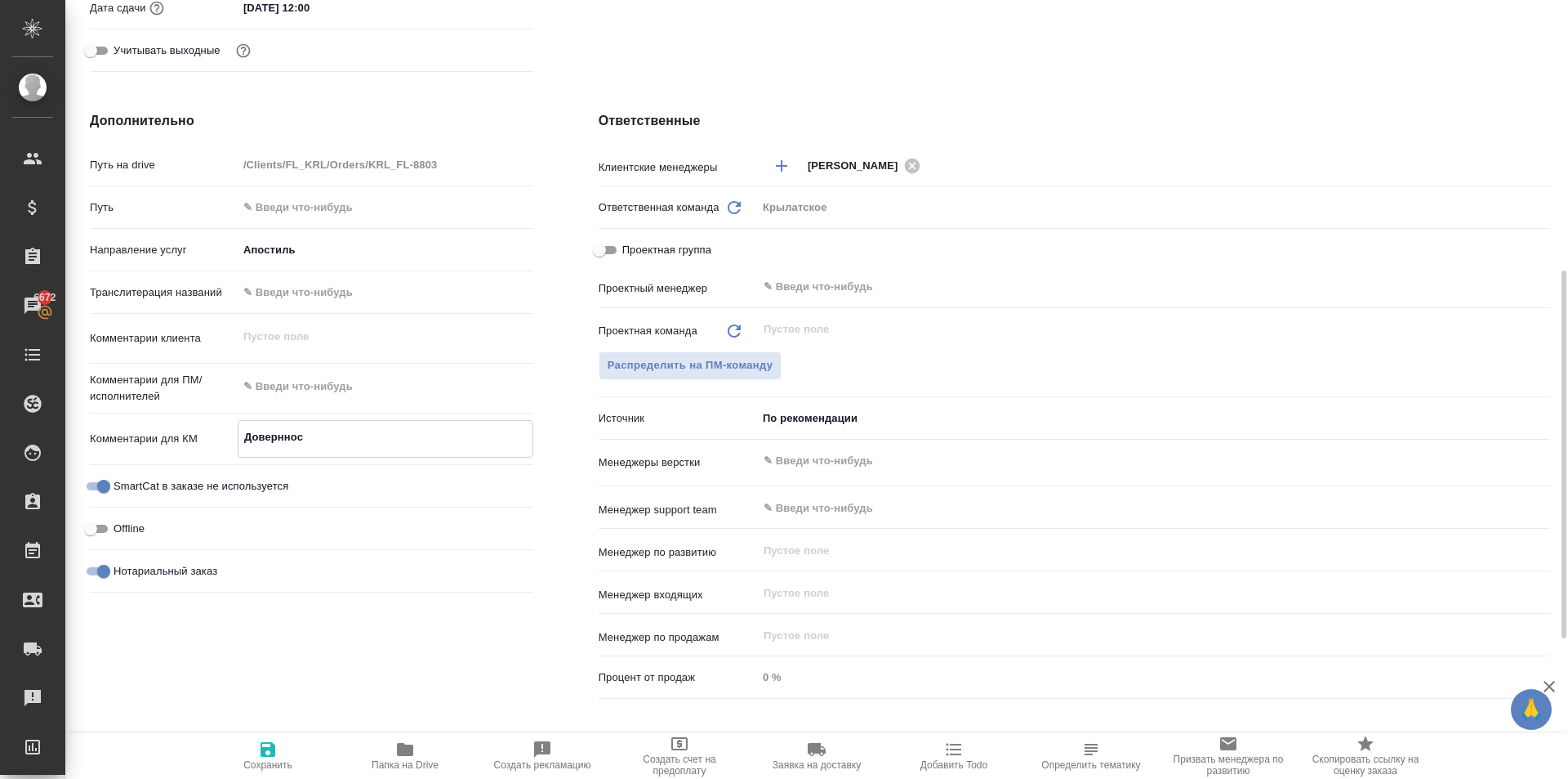
type textarea "x"
type textarea "Довернно"
type textarea "x"
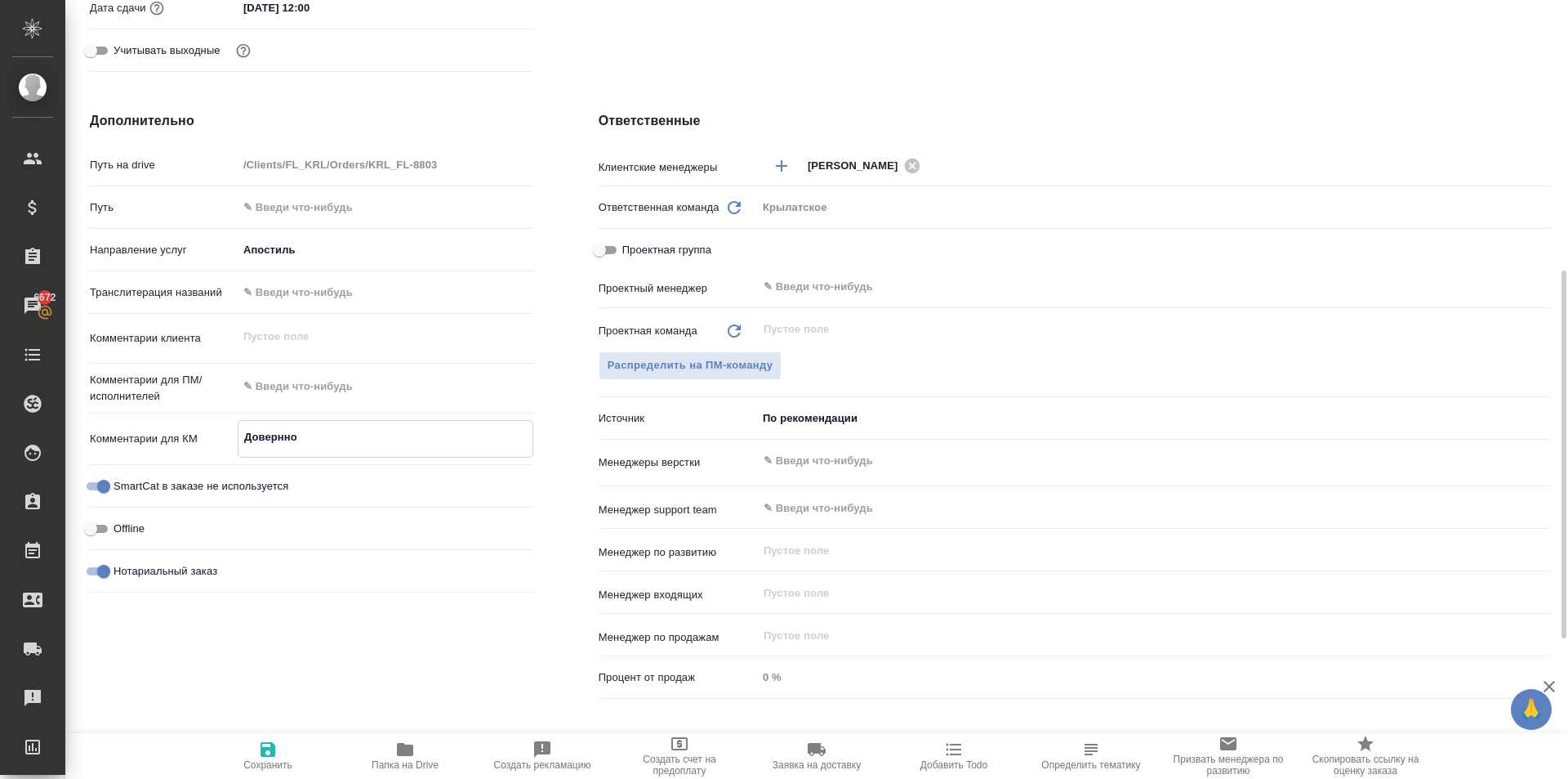
type textarea "Довернн"
type textarea "x"
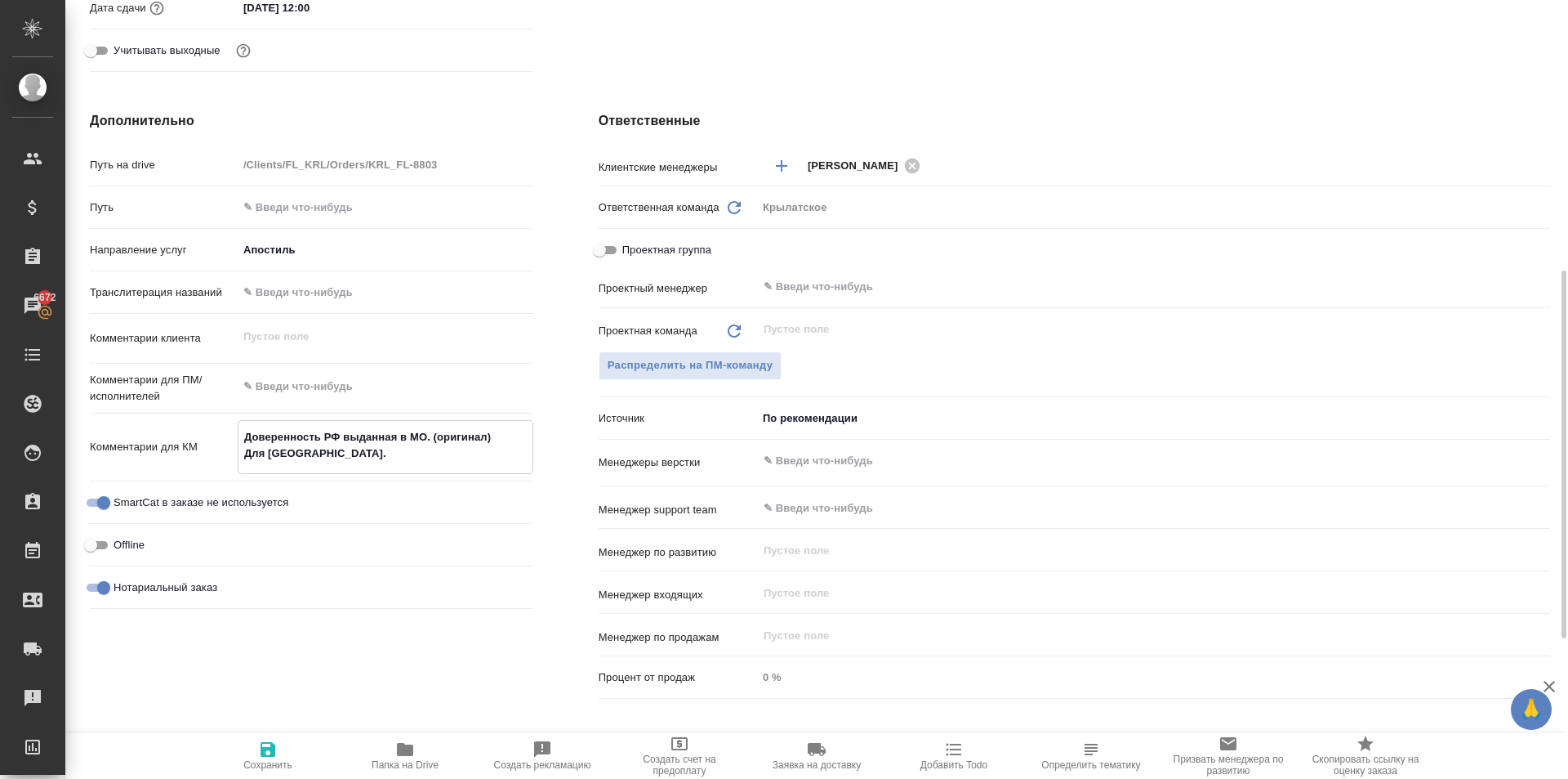
click at [308, 748] on span "Сохранить" at bounding box center [268, 755] width 118 height 31
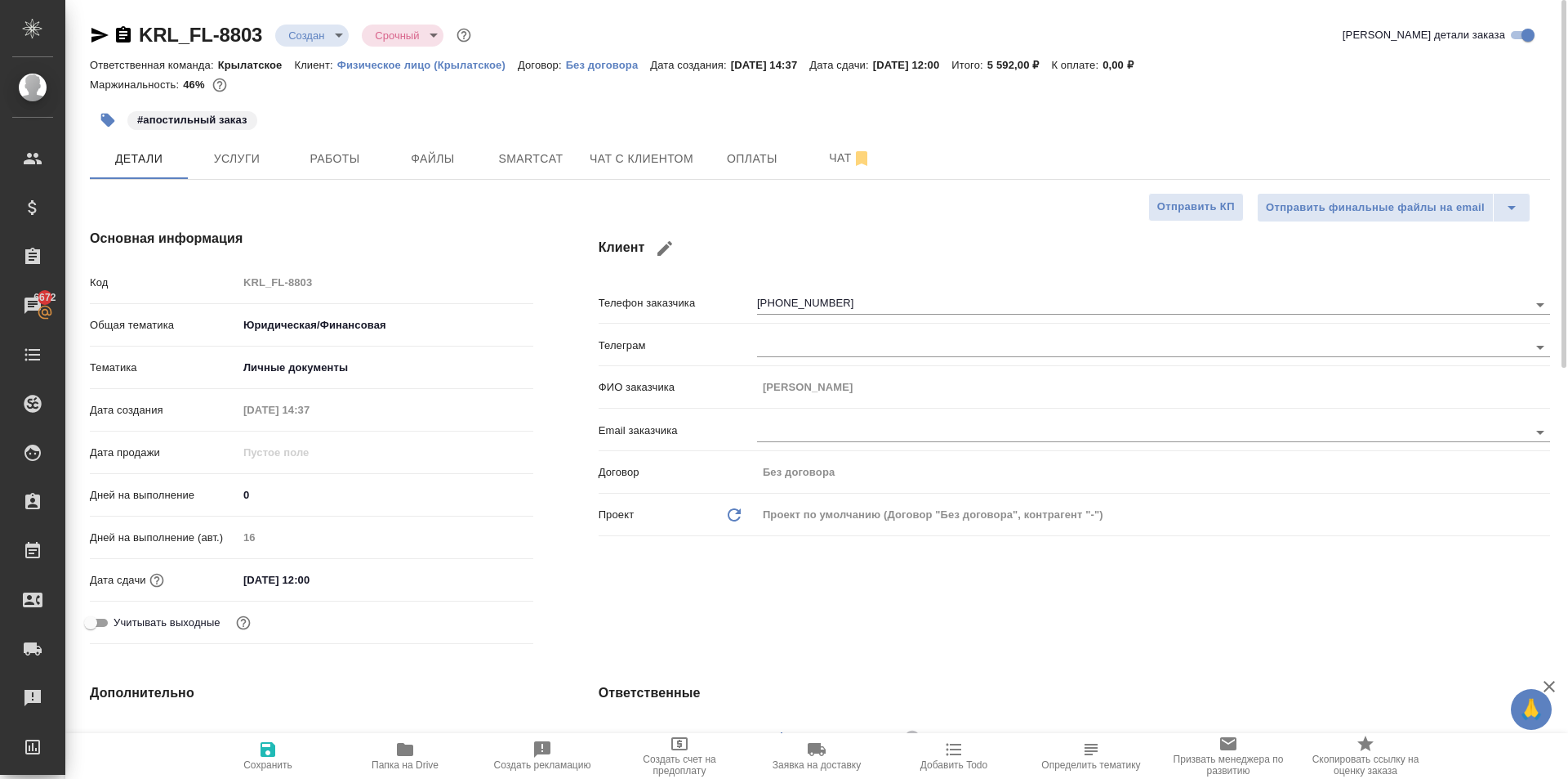
scroll to position [490, 0]
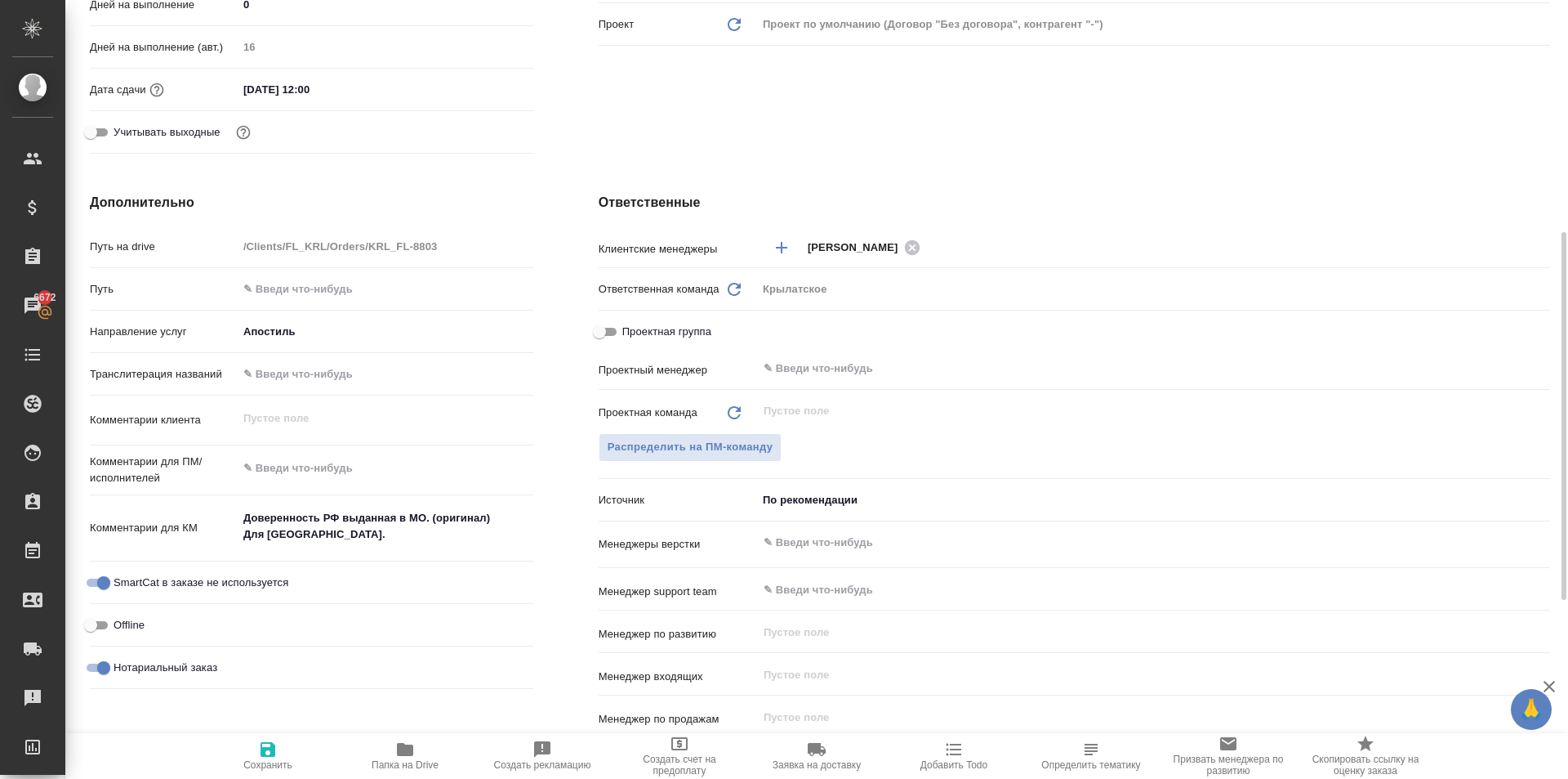
click at [795, 353] on div "Проектная группа" at bounding box center [1074, 336] width 952 height 37
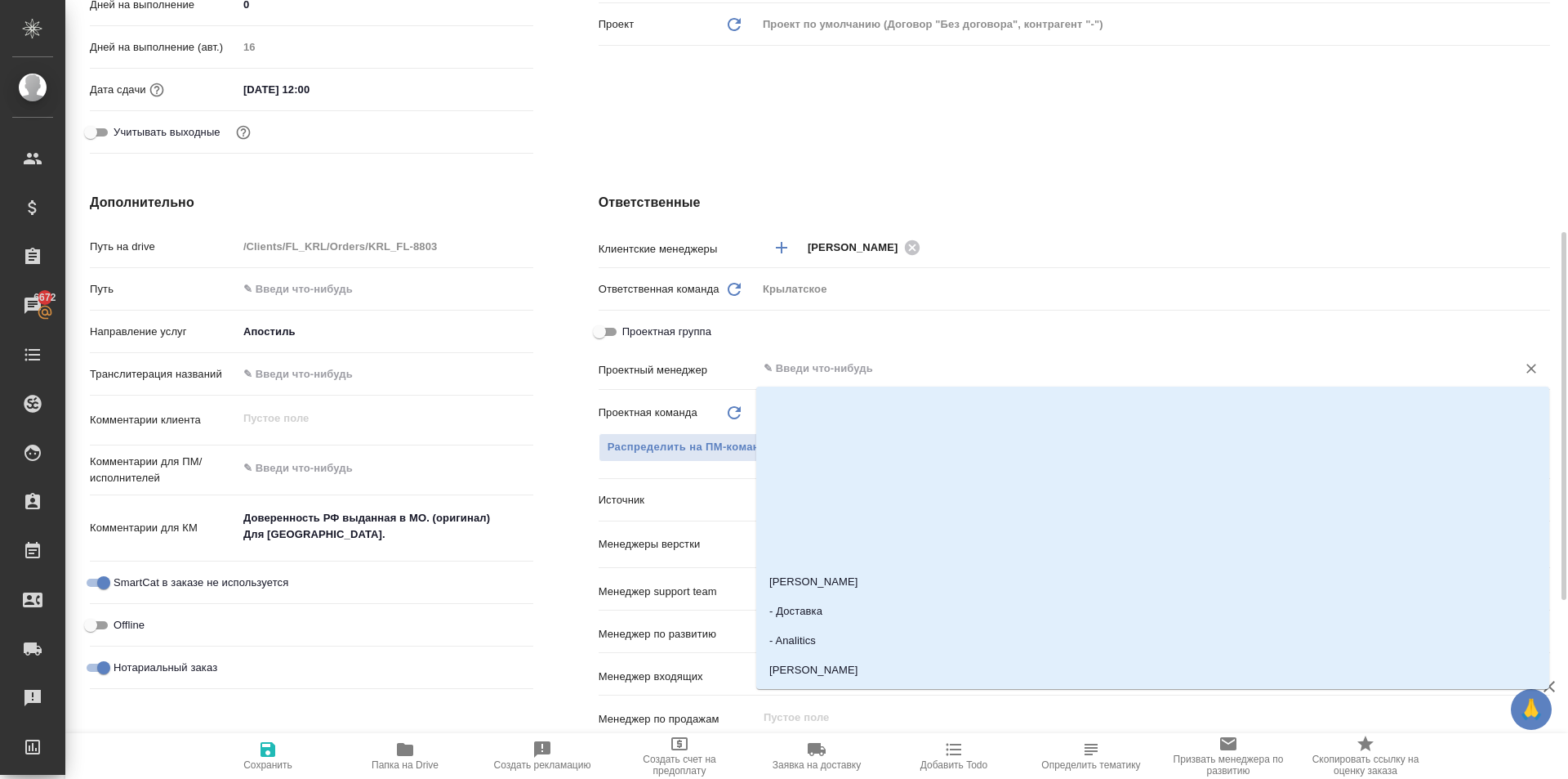
click at [800, 359] on input "text" at bounding box center [1127, 369] width 728 height 20
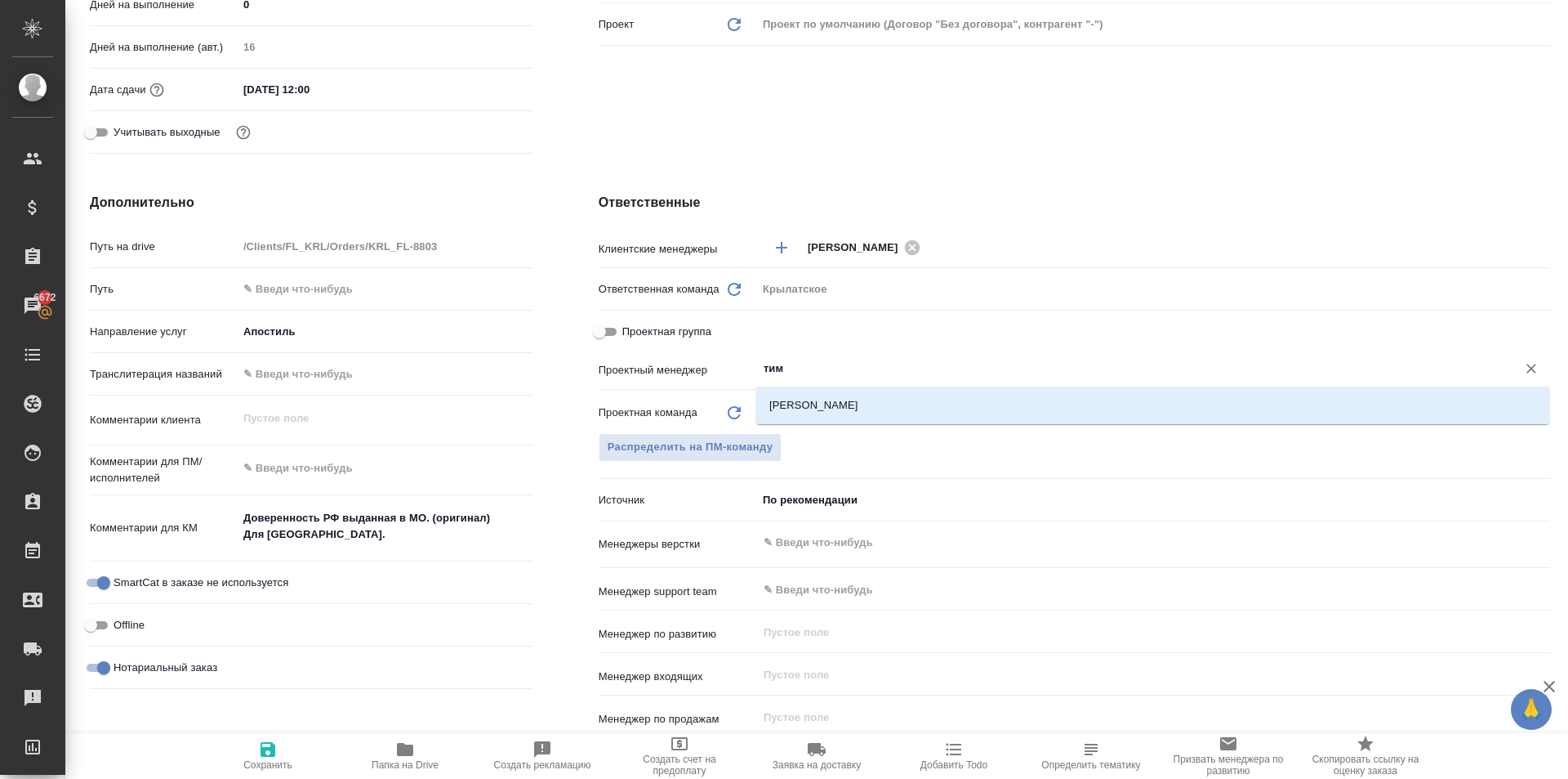
click at [822, 394] on li "Касымов Тимур" at bounding box center [1153, 405] width 793 height 30
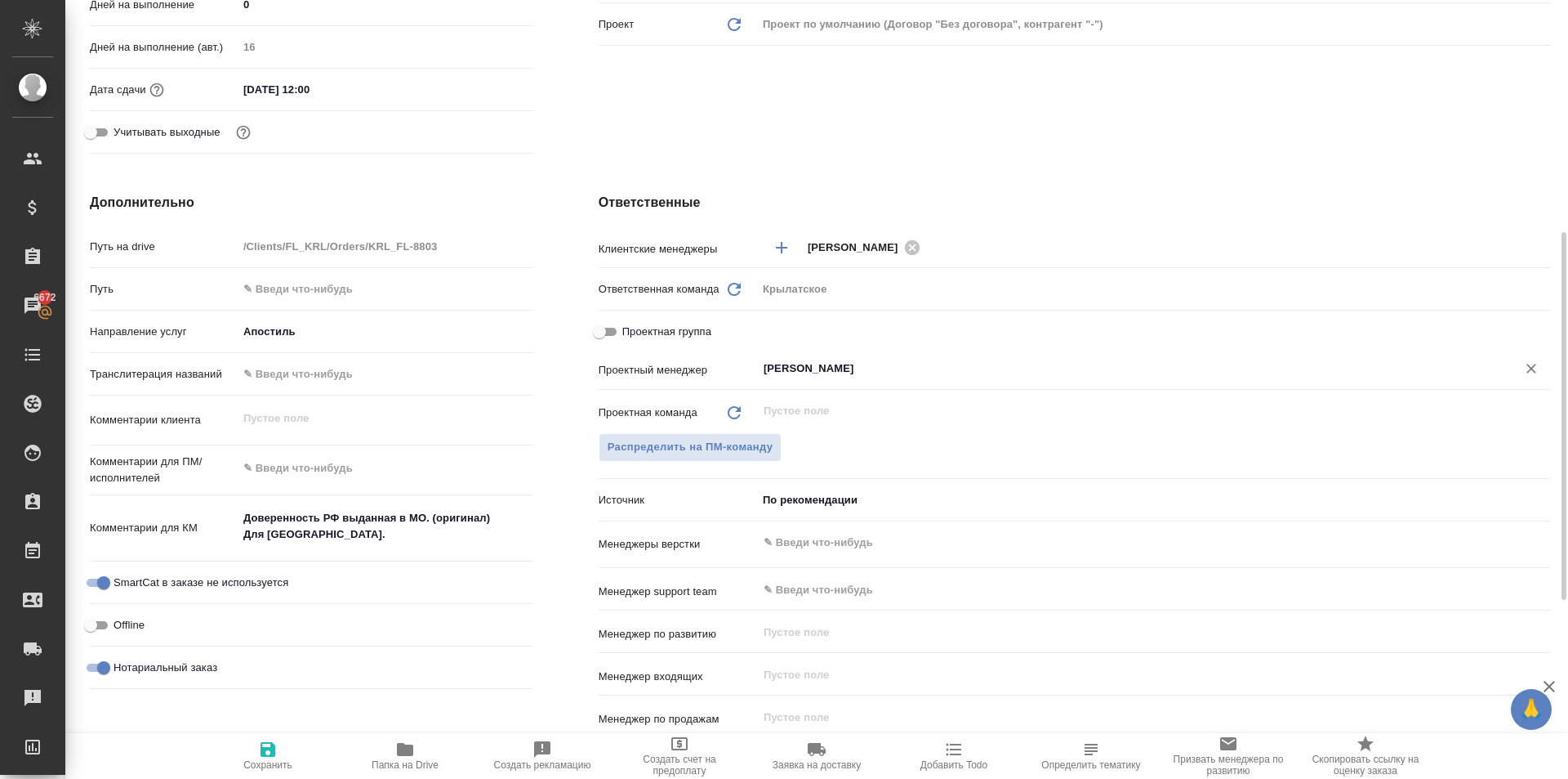
click at [237, 761] on span "Сохранить" at bounding box center [268, 755] width 118 height 31
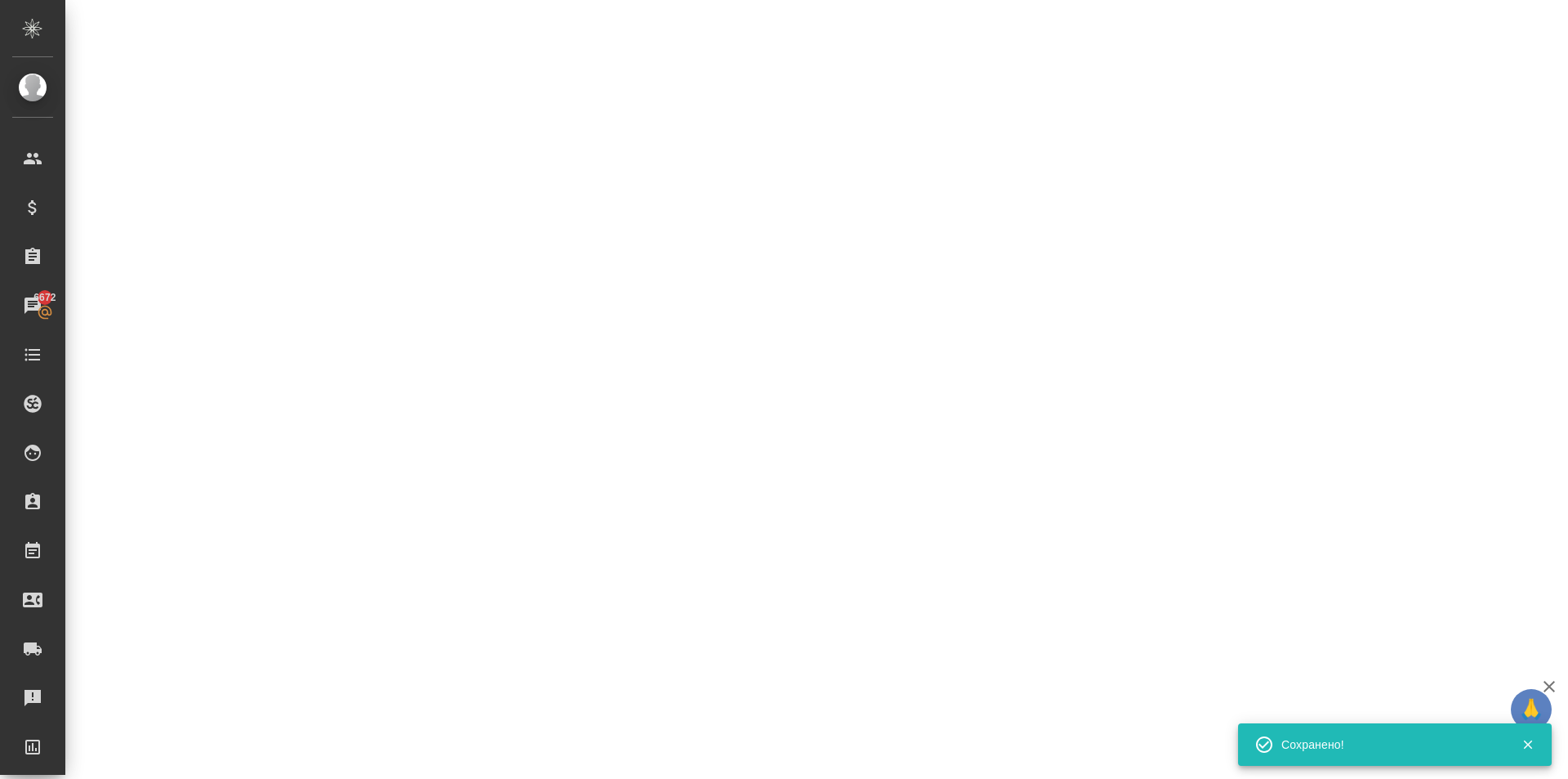
scroll to position [0, 0]
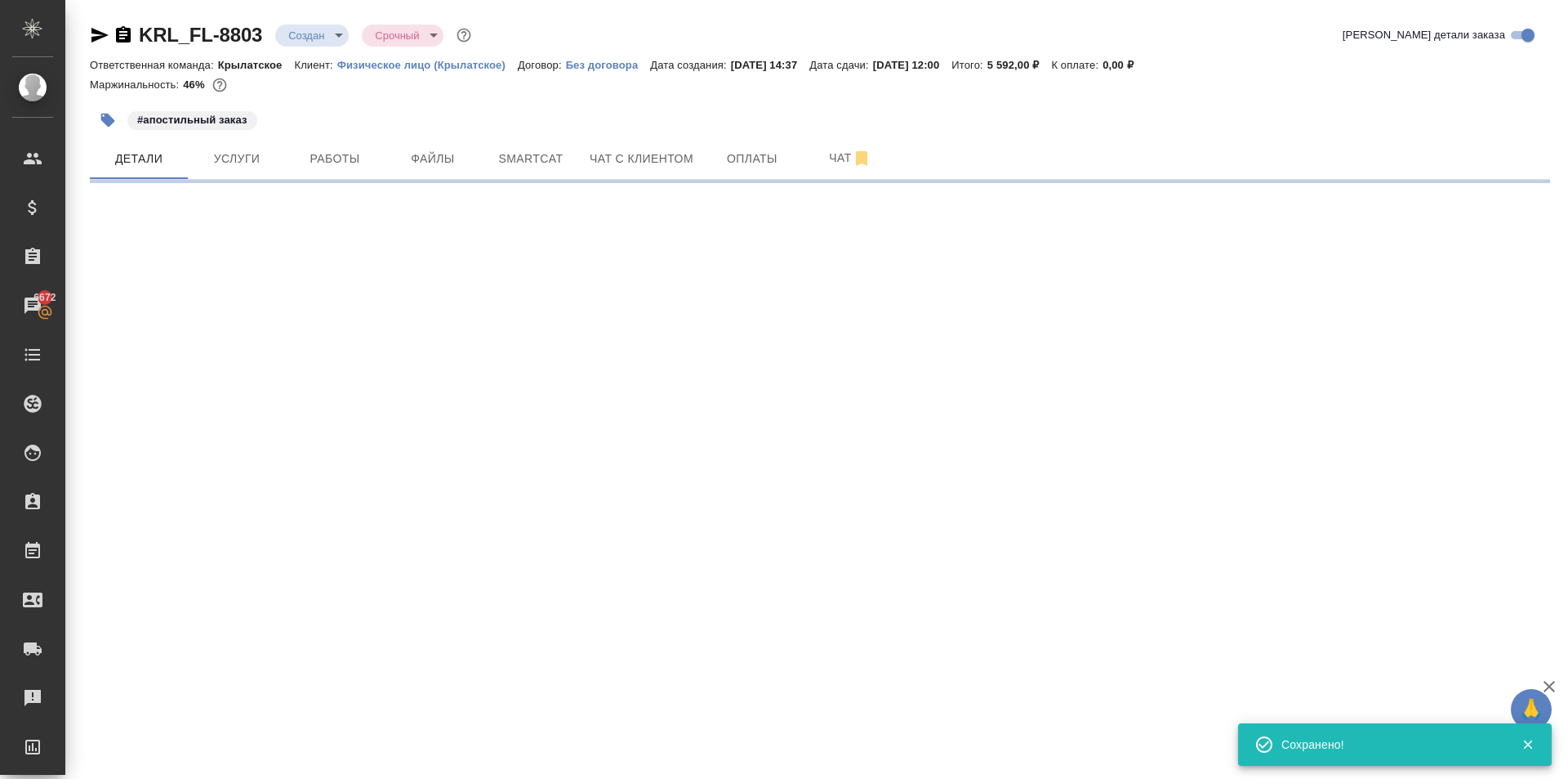
drag, startPoint x: 346, startPoint y: 24, endPoint x: 338, endPoint y: 36, distance: 14.4
click at [344, 27] on div "Создан new" at bounding box center [312, 35] width 74 height 22
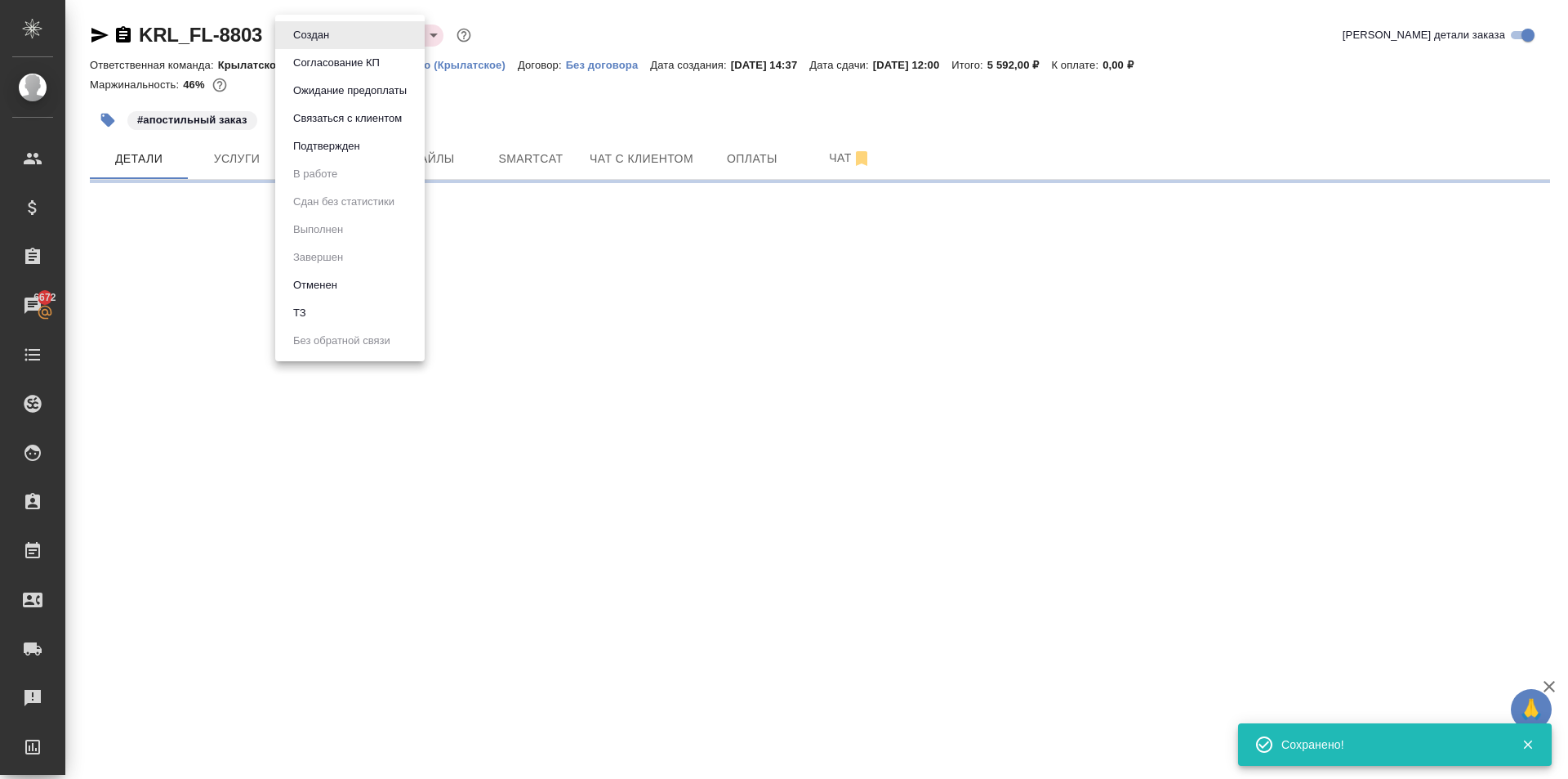
click at [338, 36] on body "🙏 .cls-1 fill:#fff; AWATERA Kasymov Timur Клиенты Спецификации Заказы 6672 Чаты…" at bounding box center [784, 390] width 1568 height 779
click at [368, 151] on li "Подтвержден" at bounding box center [350, 146] width 149 height 28
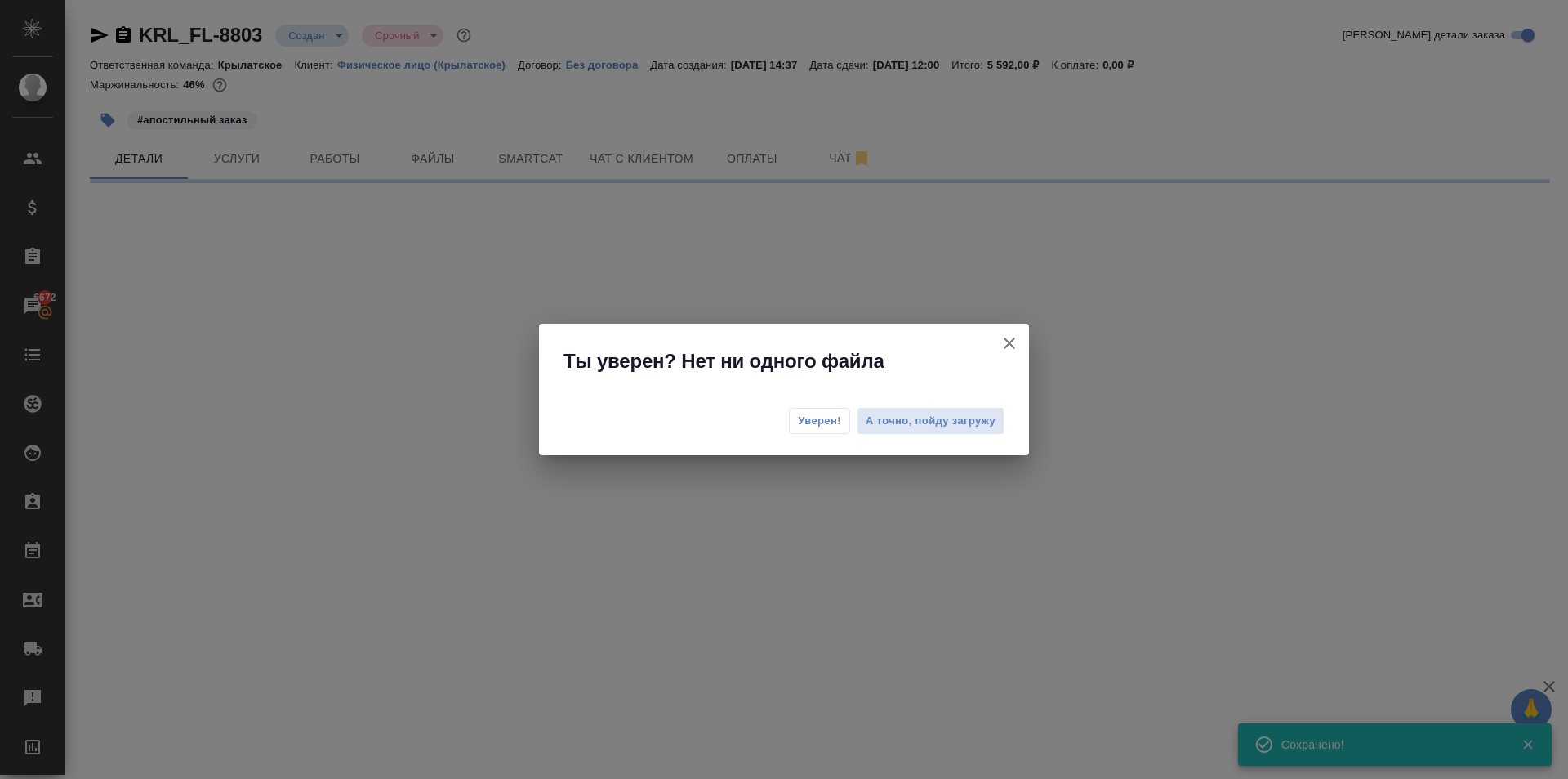
click at [794, 425] on button "Уверен!" at bounding box center [820, 420] width 61 height 26
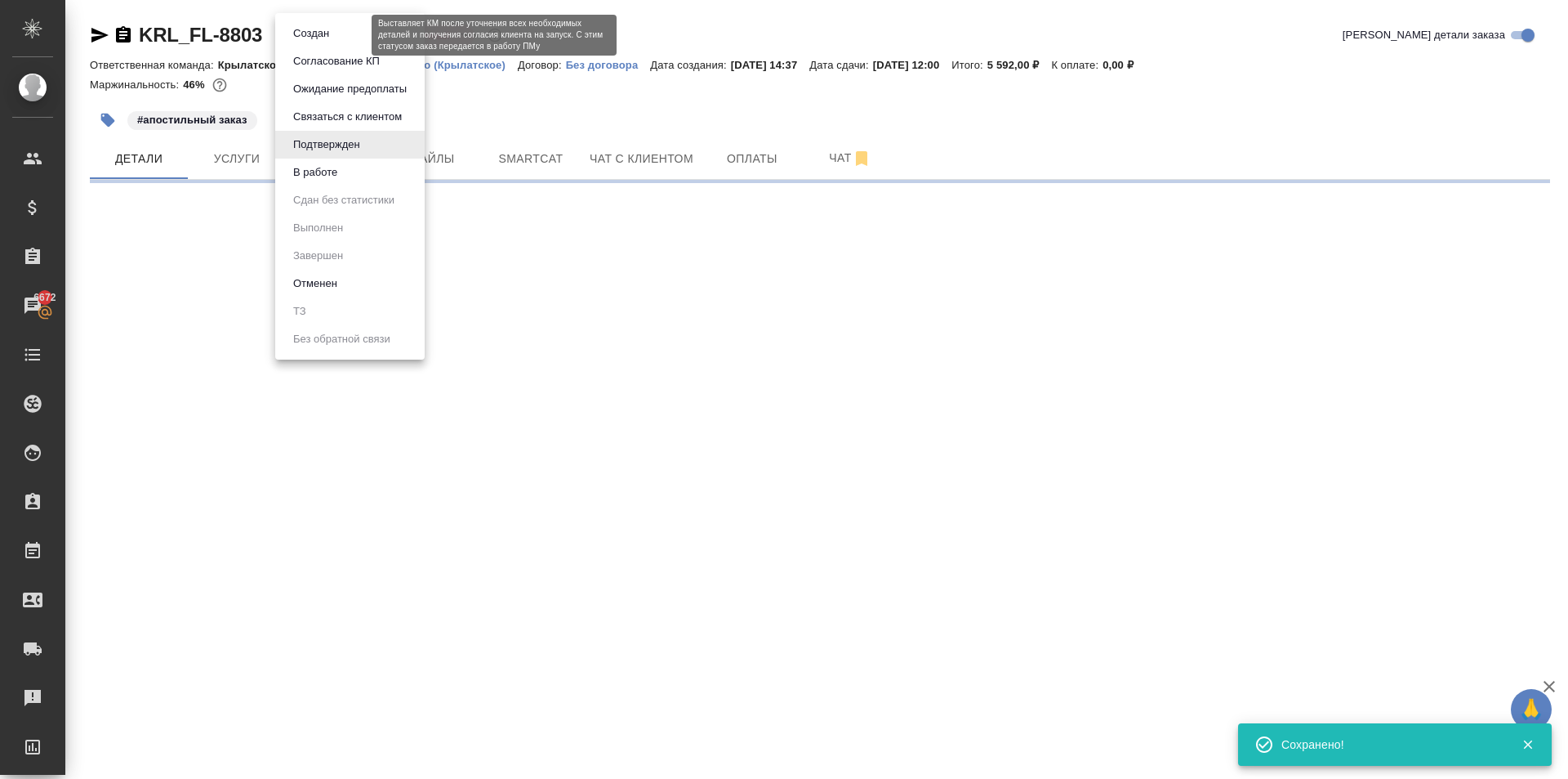
click at [333, 38] on body "🙏 .cls-1 fill:#fff; AWATERA Kasymov Timur Клиенты Спецификации Заказы 6672 Чаты…" at bounding box center [784, 390] width 1568 height 779
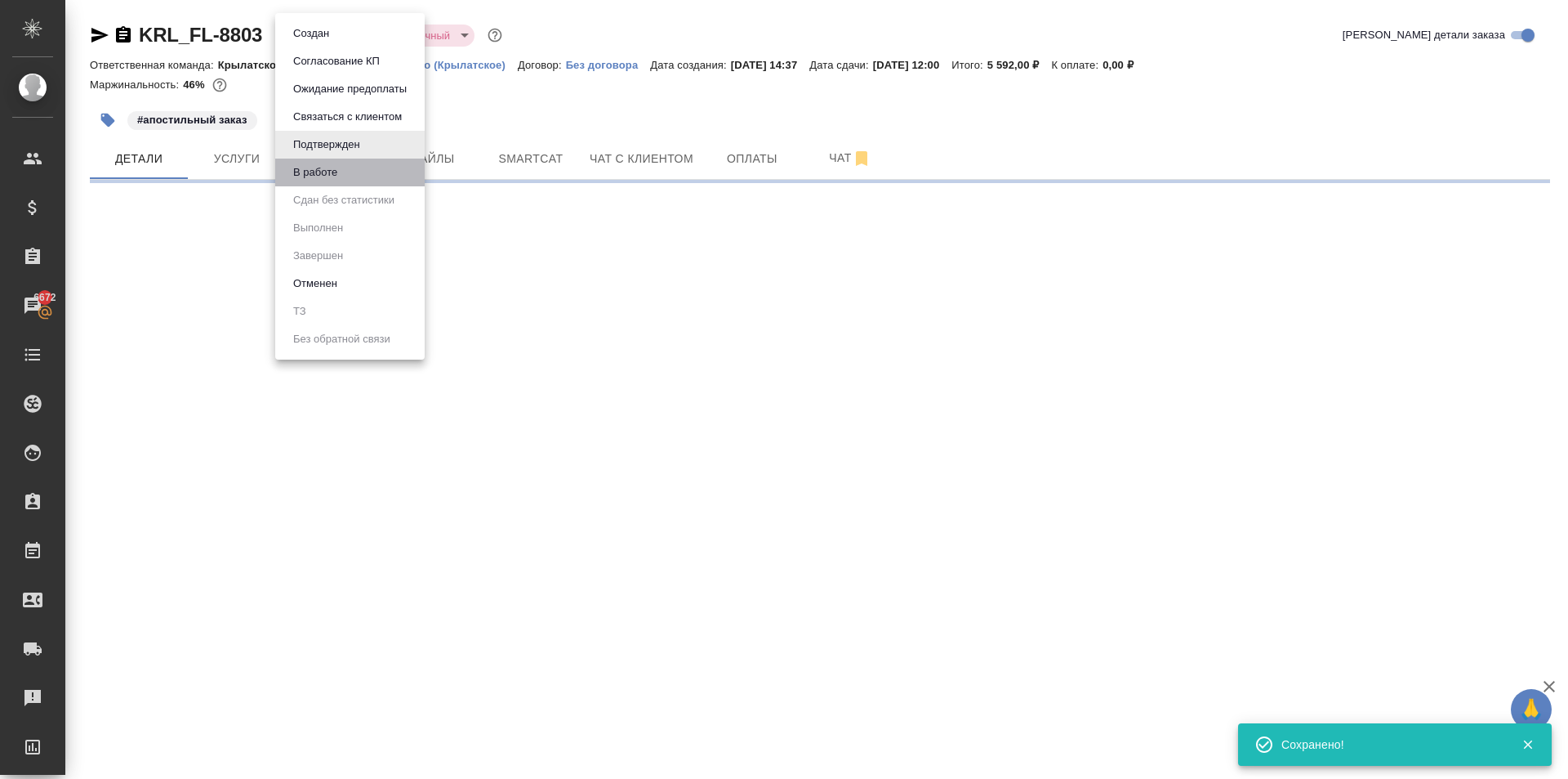
click at [348, 158] on li "В работе" at bounding box center [350, 172] width 149 height 28
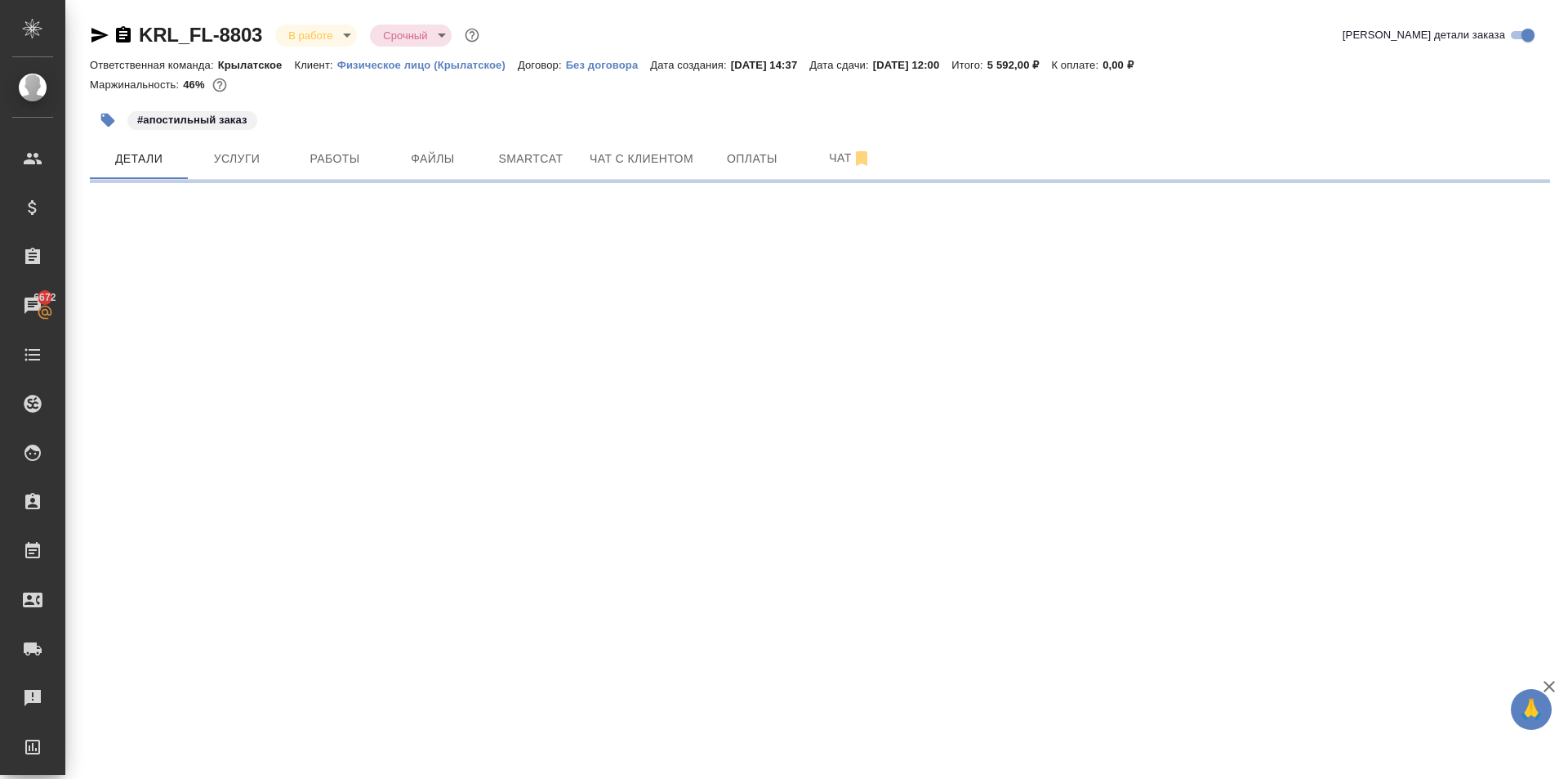
click at [346, 40] on body "🙏 .cls-1 fill:#fff; AWATERA Kasymov Timur Клиенты Спецификации Заказы 6672 Чаты…" at bounding box center [784, 390] width 1568 height 779
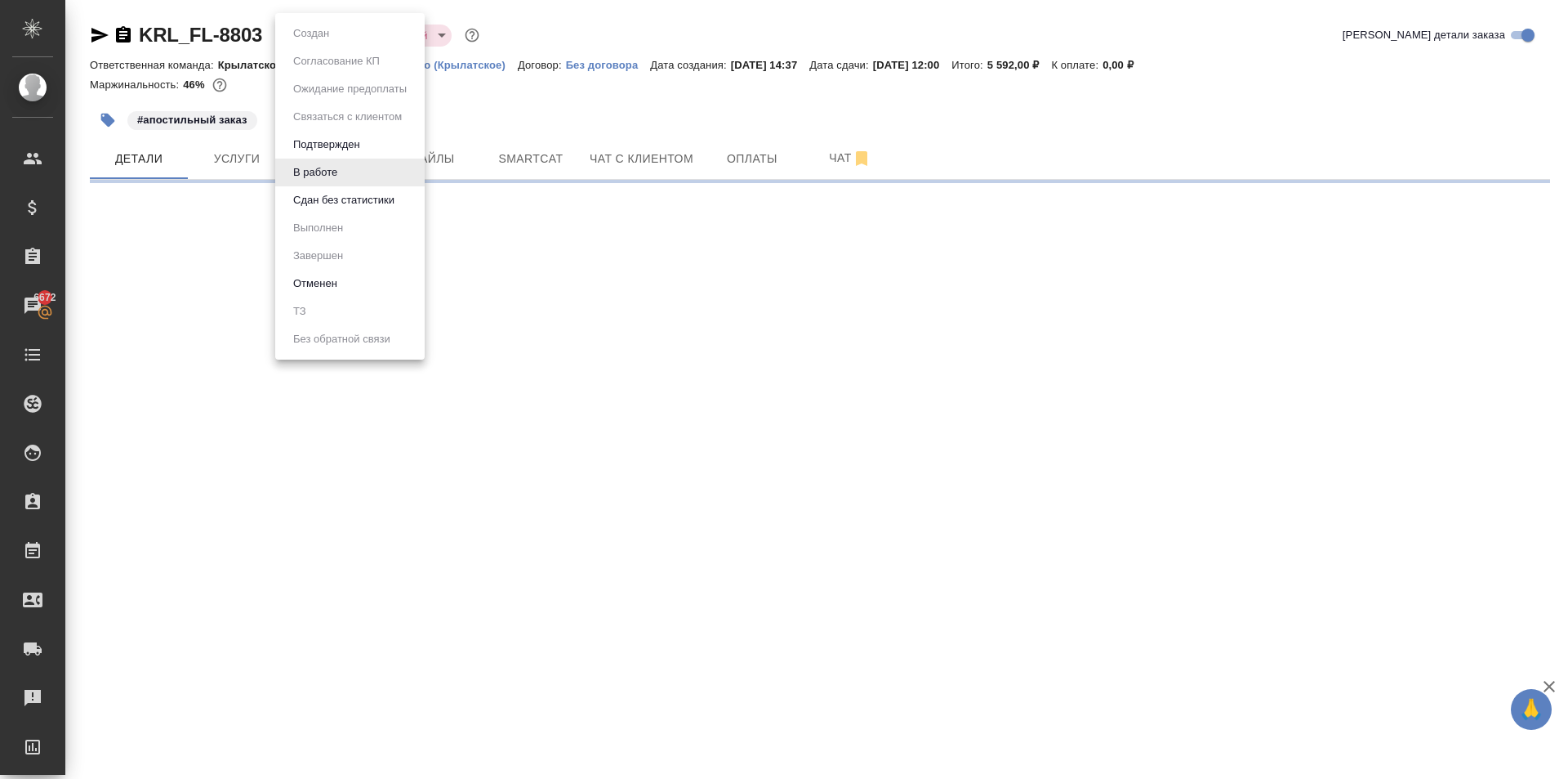
click at [625, 254] on div at bounding box center [784, 390] width 1568 height 779
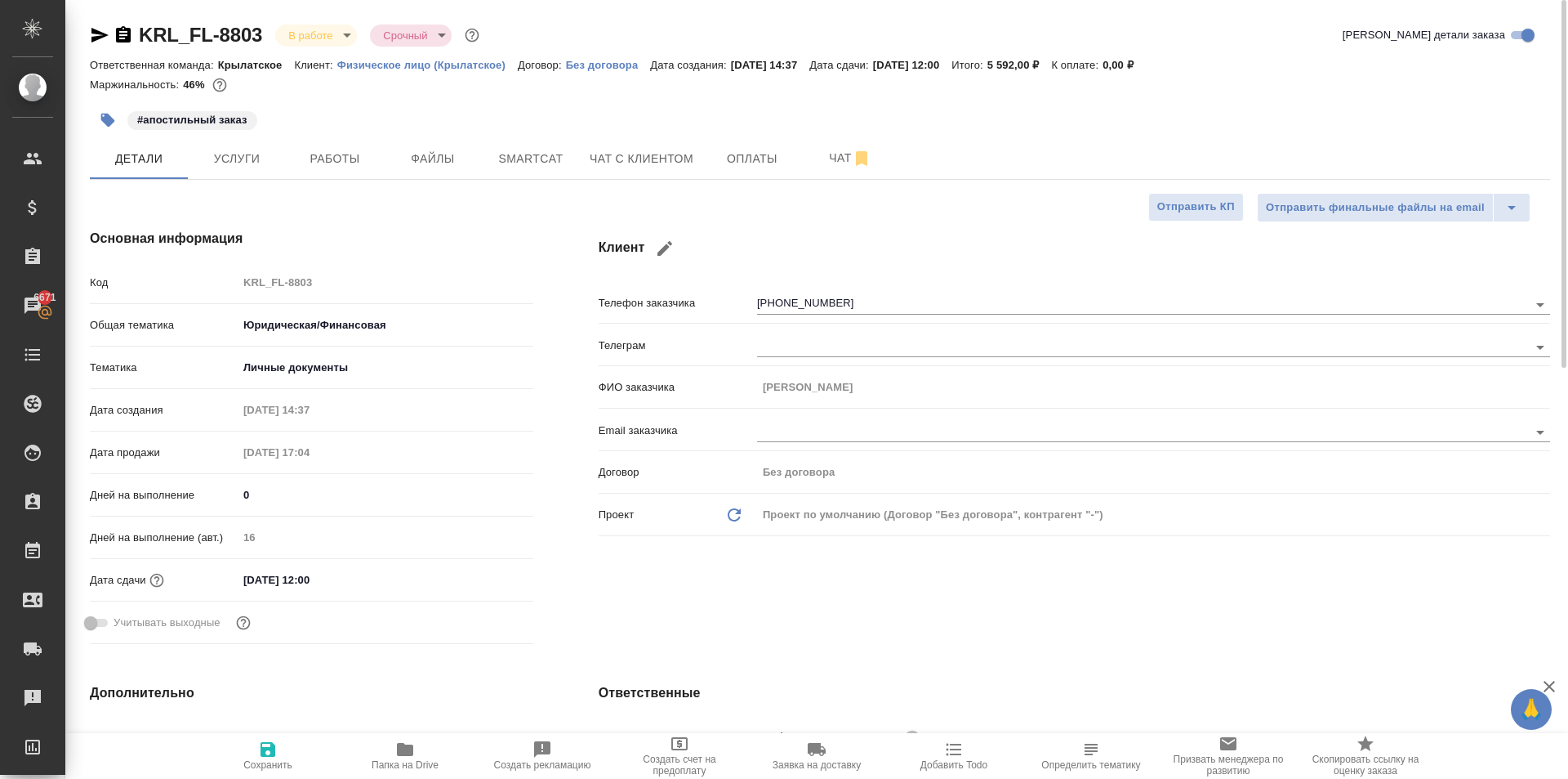
click at [776, 231] on h4 "Клиент" at bounding box center [1074, 248] width 952 height 40
click at [717, 229] on h4 "Клиент" at bounding box center [1074, 248] width 952 height 40
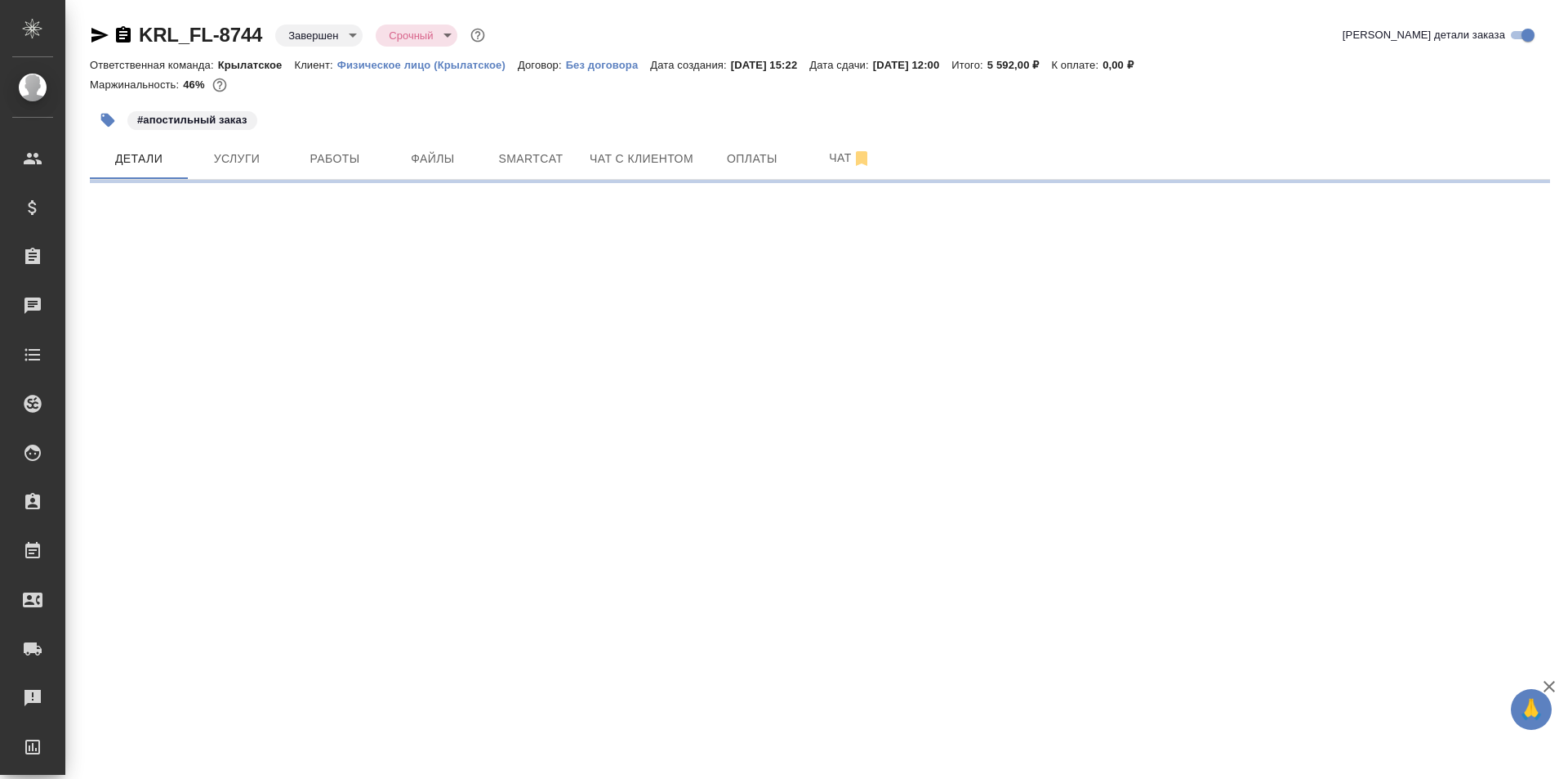
select select "RU"
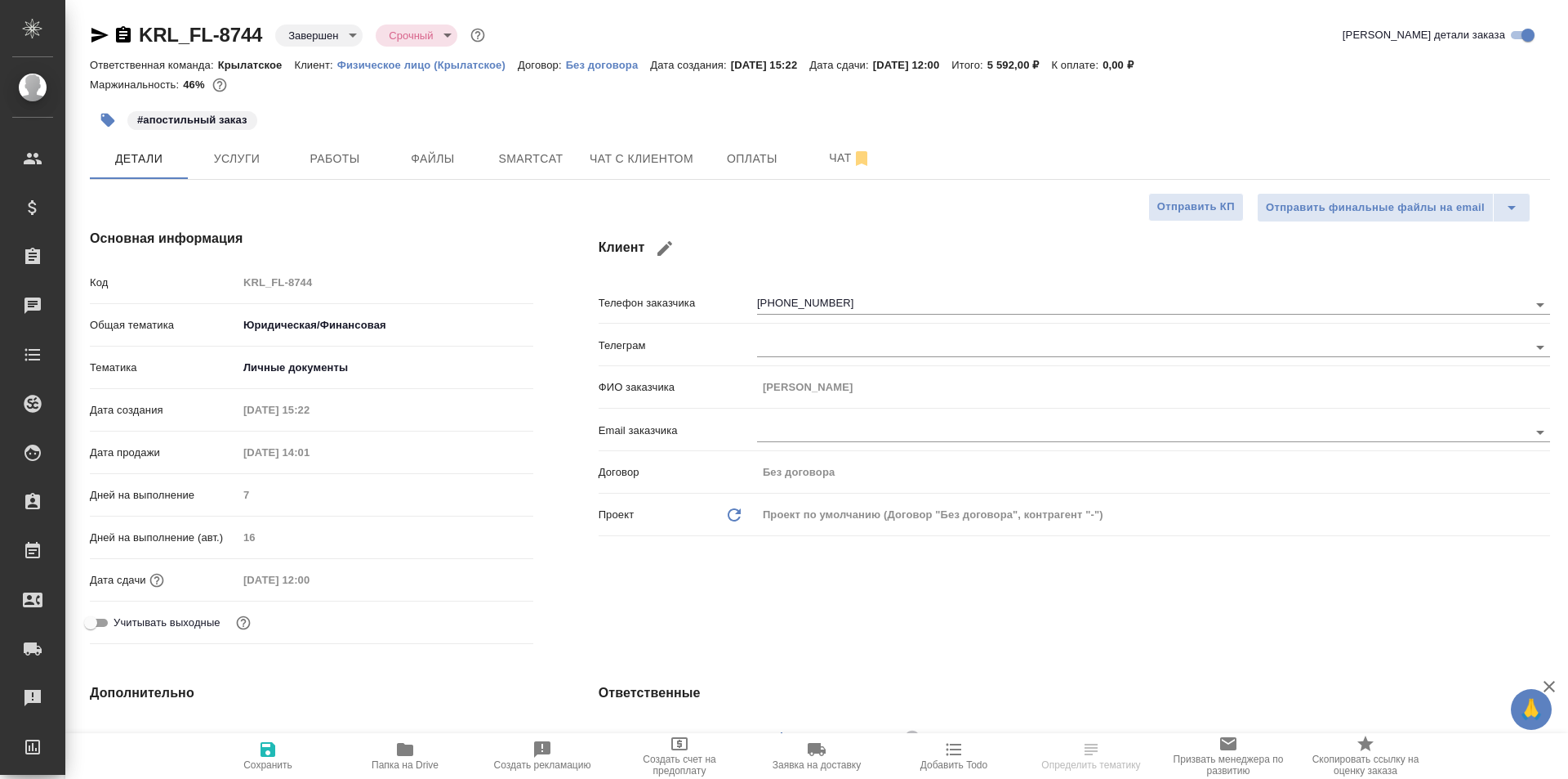
type textarea "x"
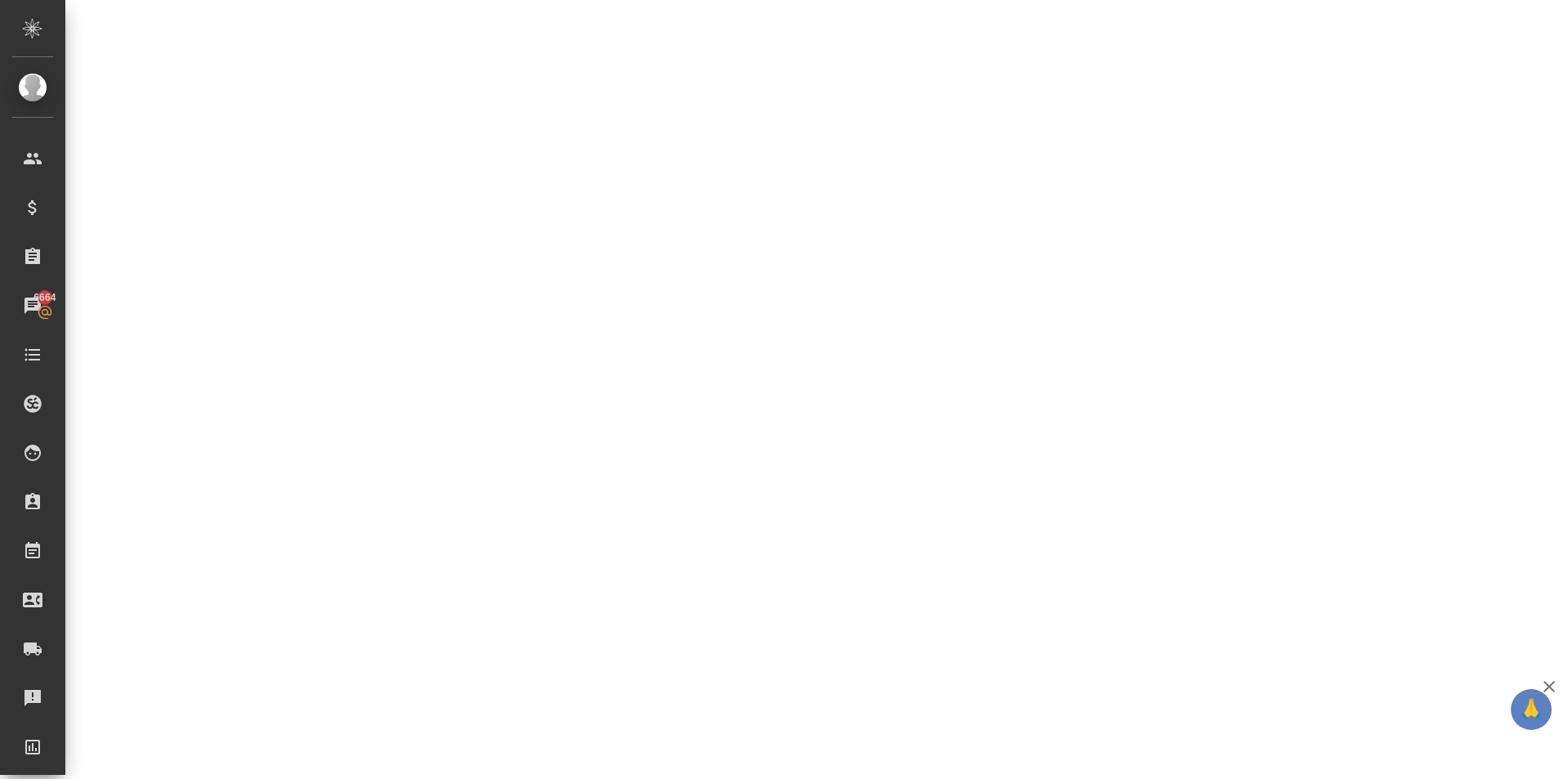
select select "RU"
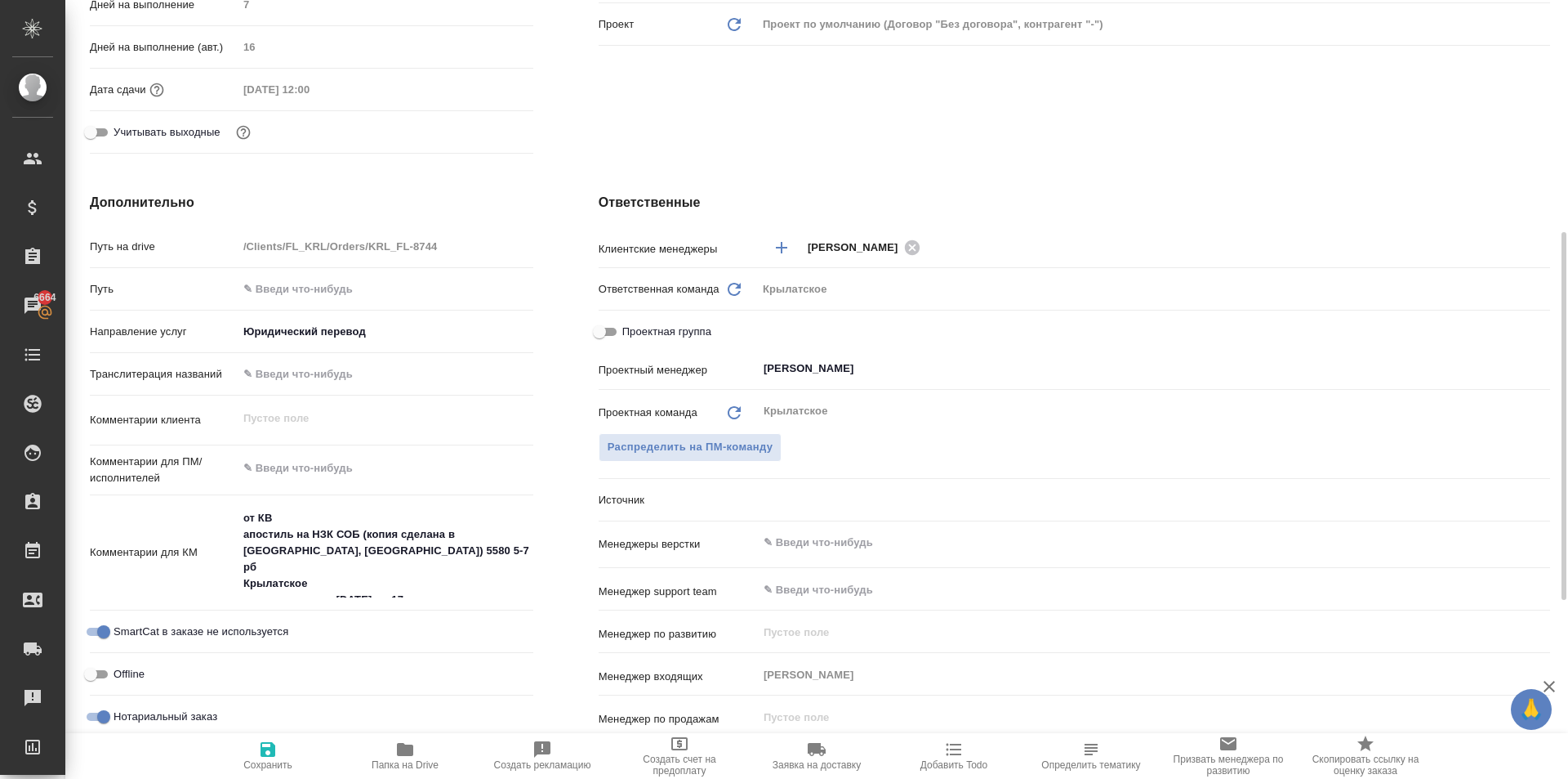
type textarea "x"
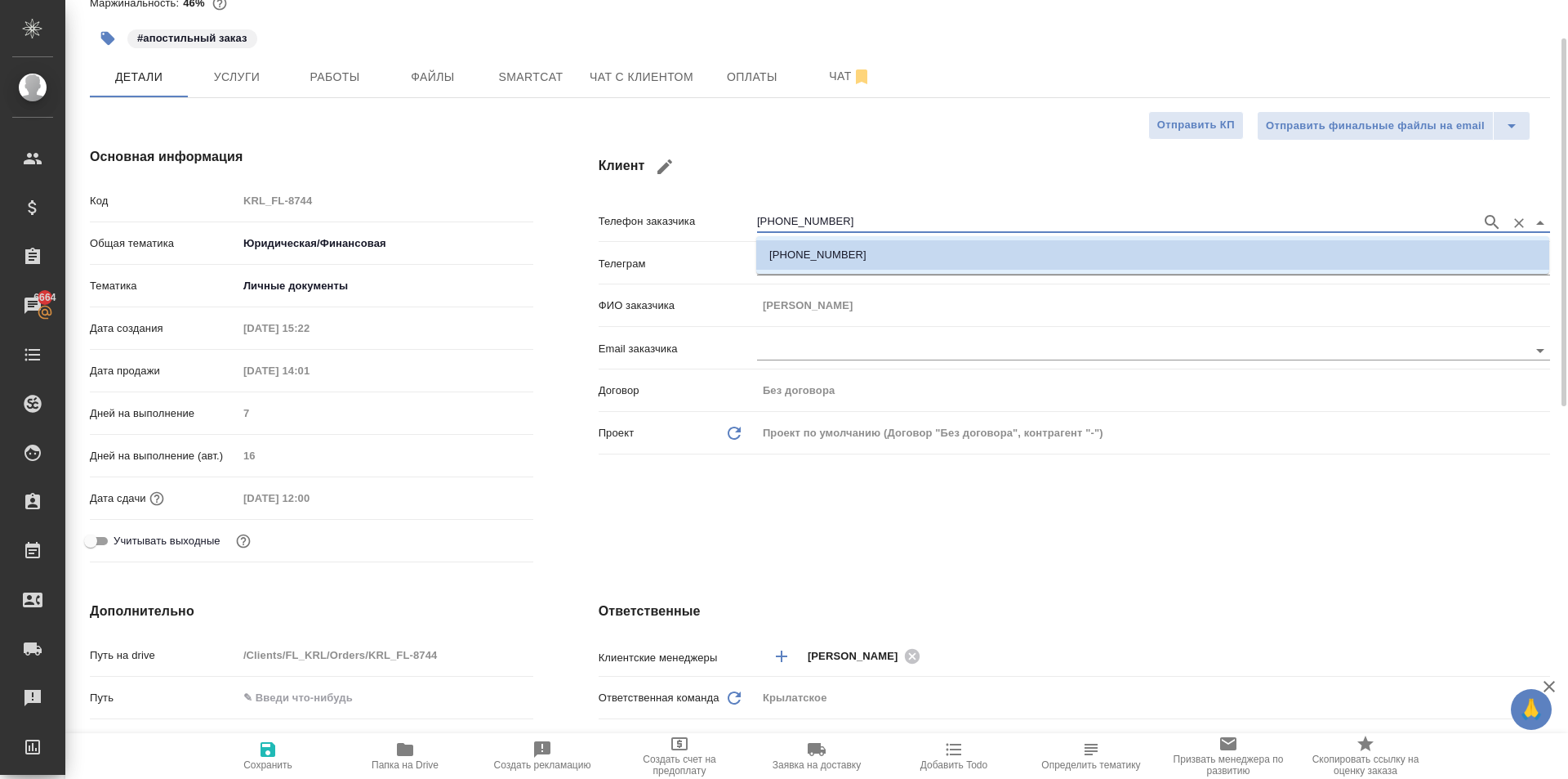
drag, startPoint x: 866, startPoint y: 216, endPoint x: 414, endPoint y: 176, distance: 453.8
click at [414, 176] on div "Основная информация Код KRL_FL-8744 Общая тематика Юридическая/Финансовая yr-fn…" at bounding box center [820, 358] width 1526 height 488
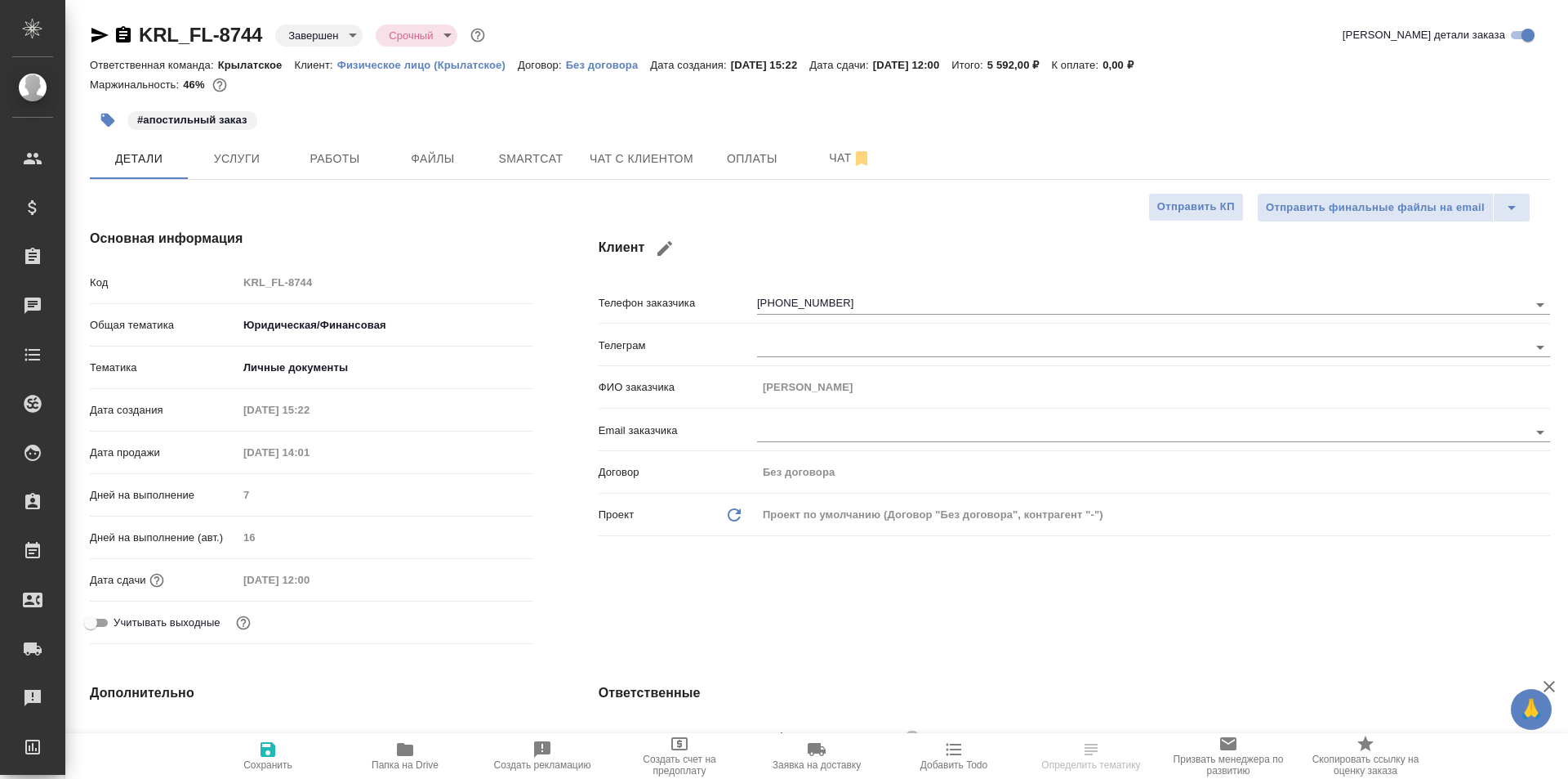
select select "RU"
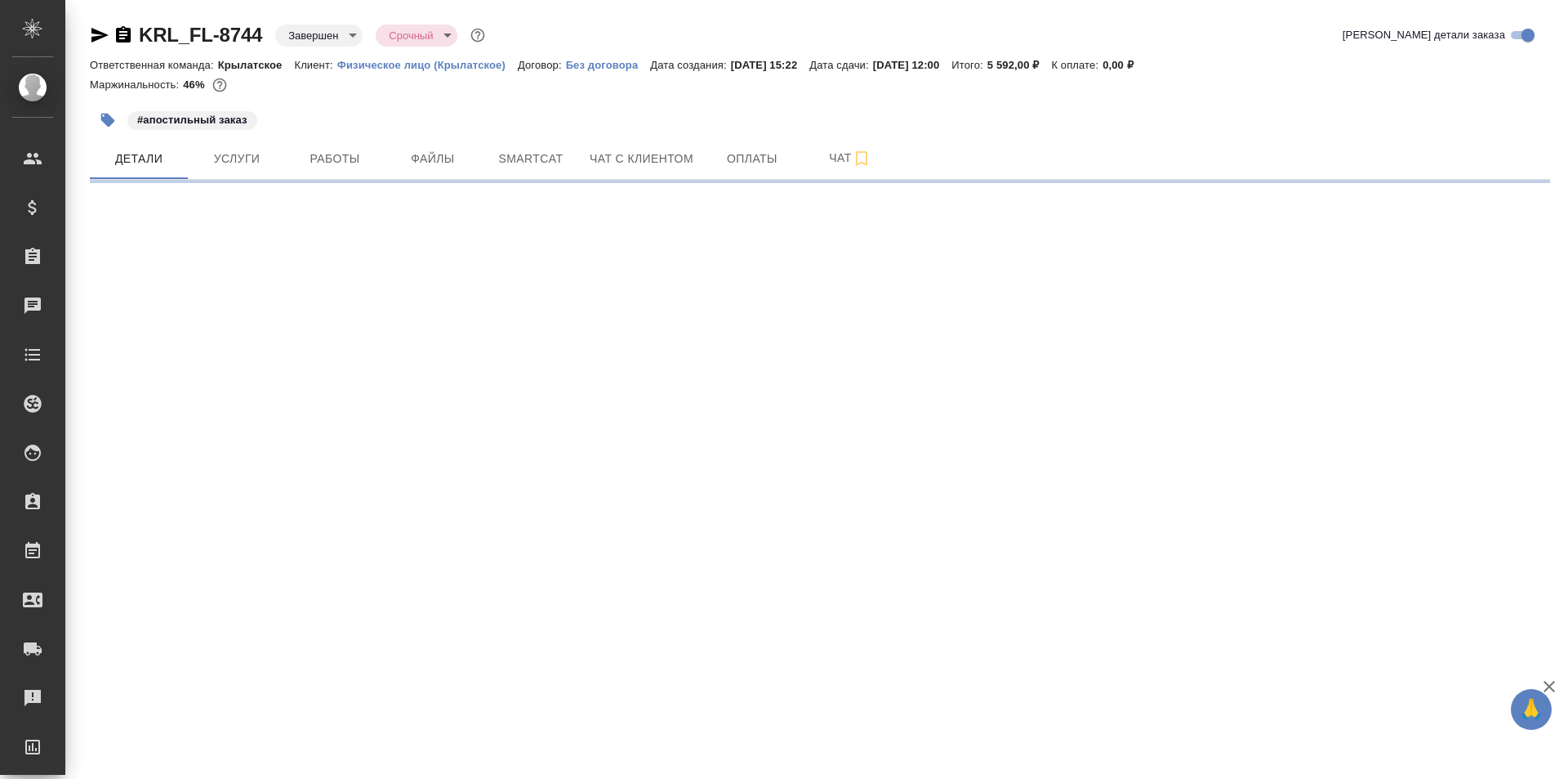
click at [223, 166] on span "Услуги" at bounding box center [236, 158] width 78 height 21
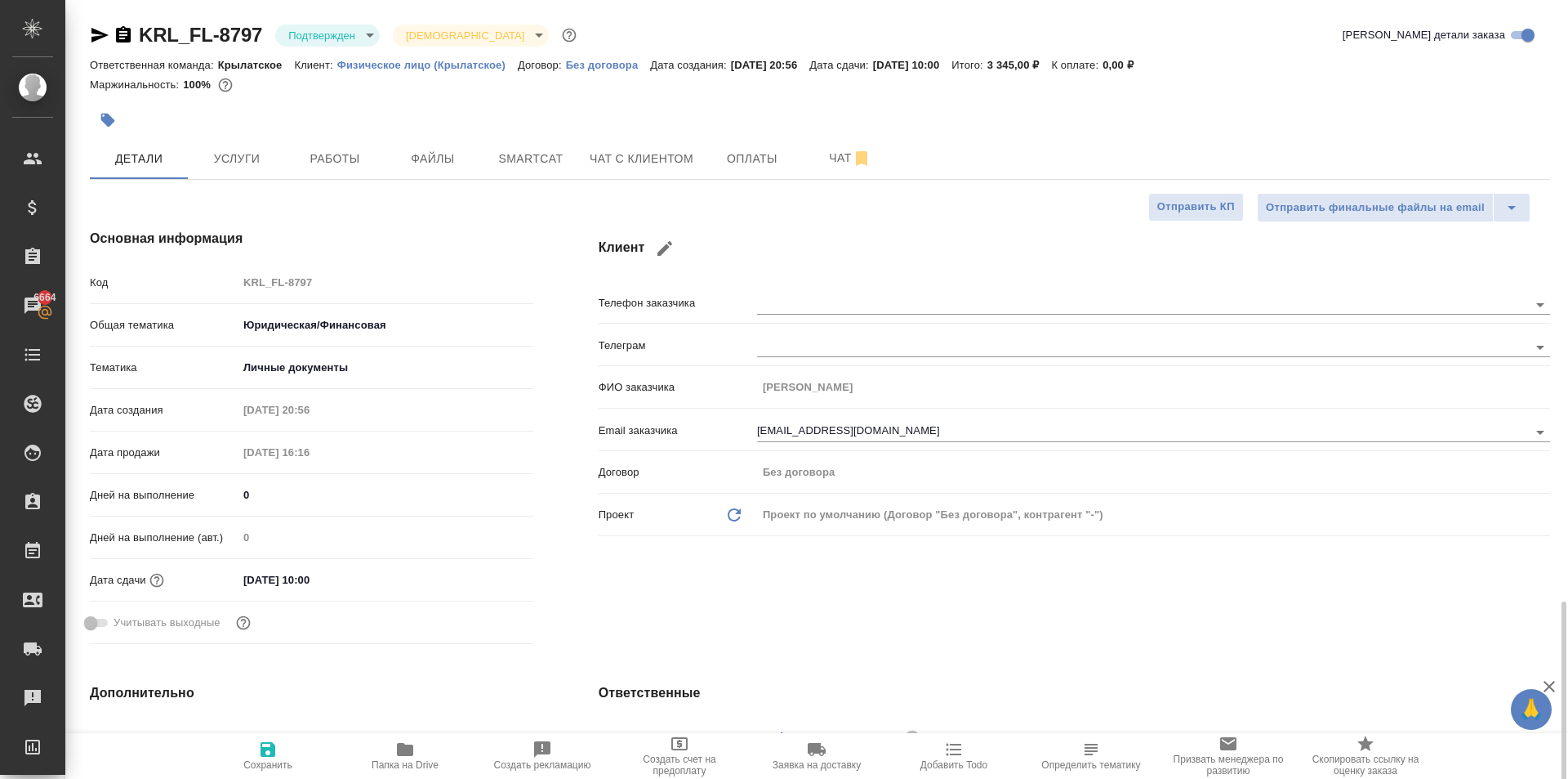
select select "RU"
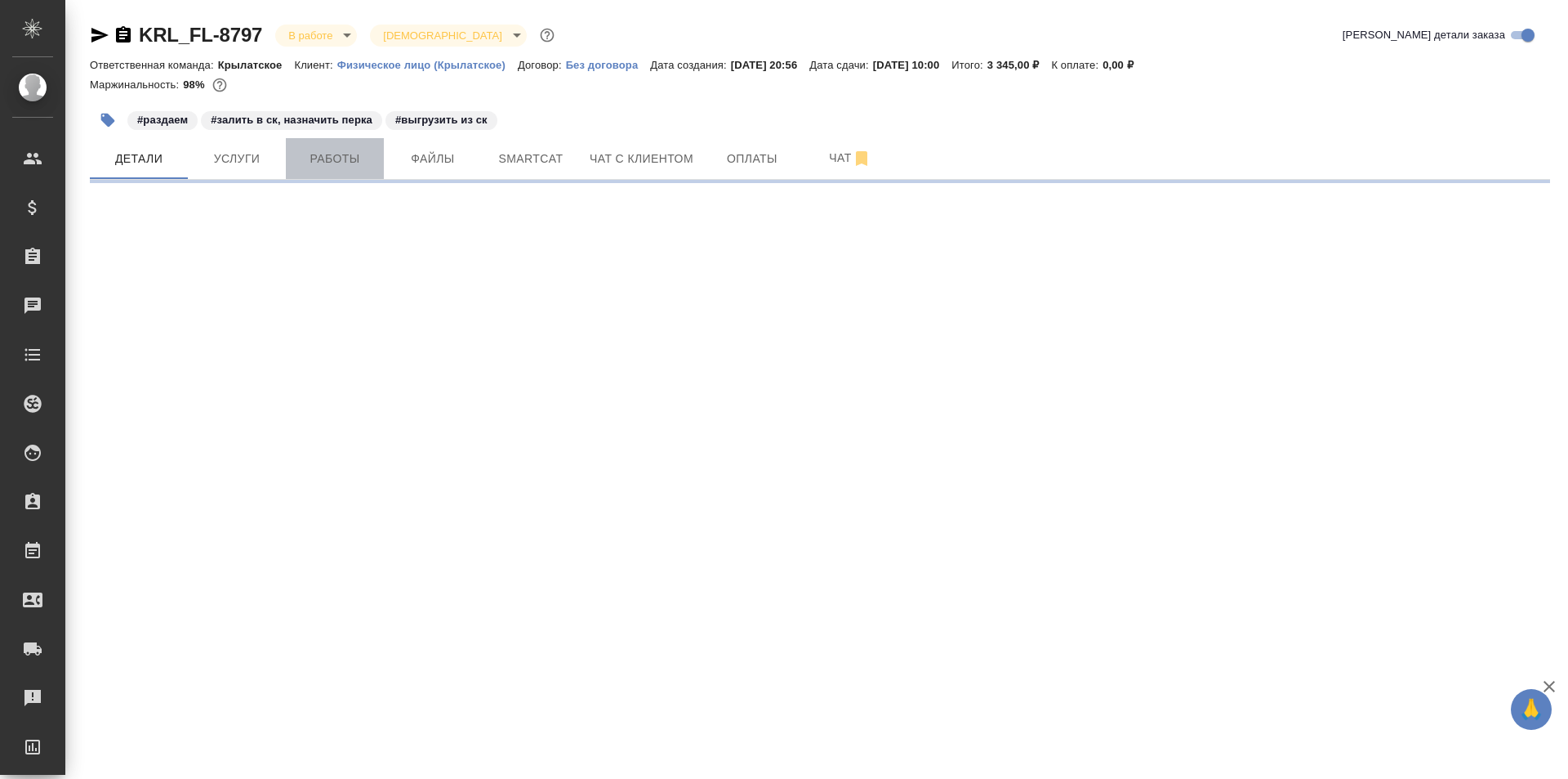
click at [301, 164] on span "Работы" at bounding box center [334, 158] width 78 height 21
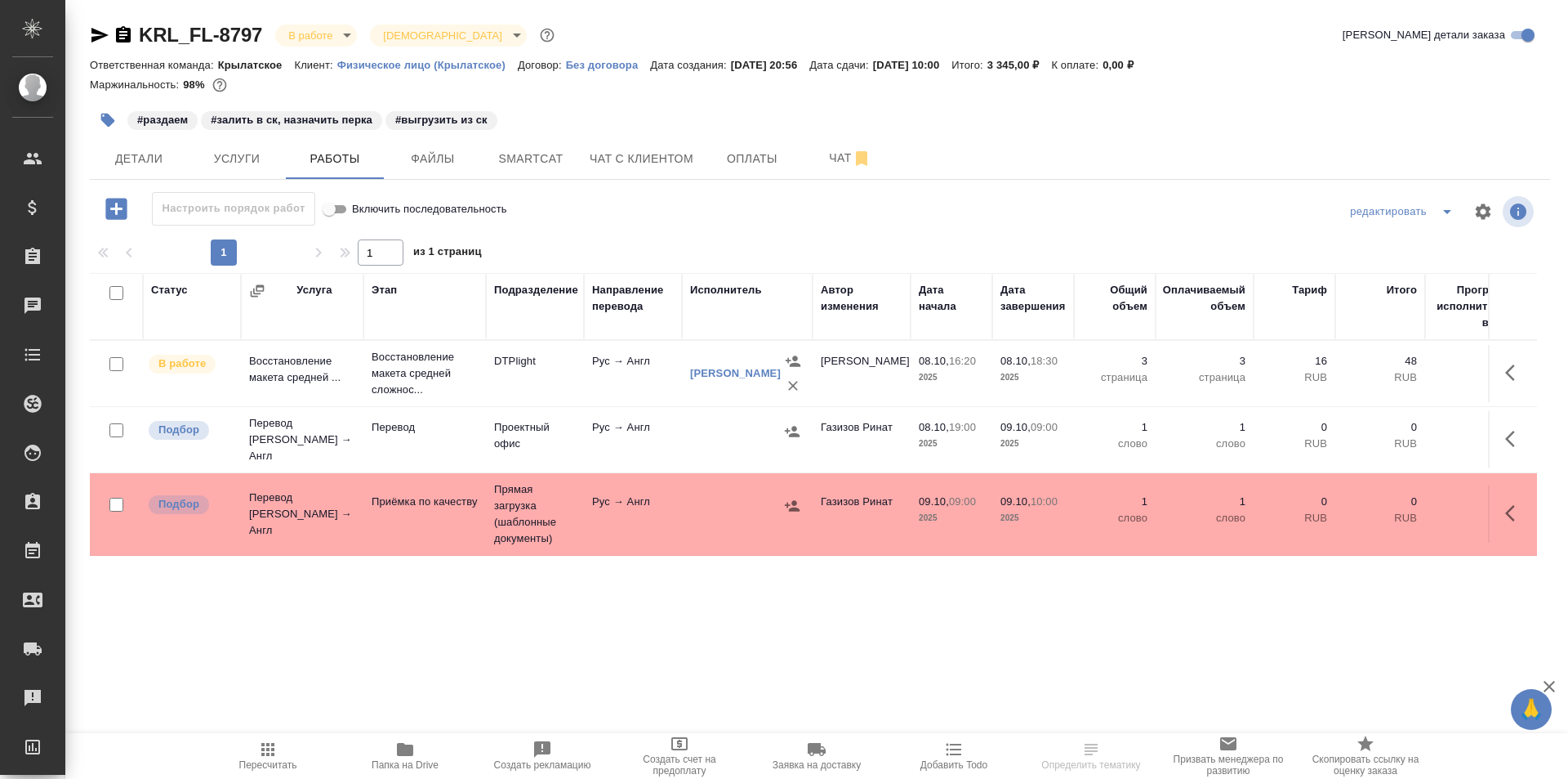
click at [298, 753] on span "Пересчитать" at bounding box center [268, 755] width 118 height 31
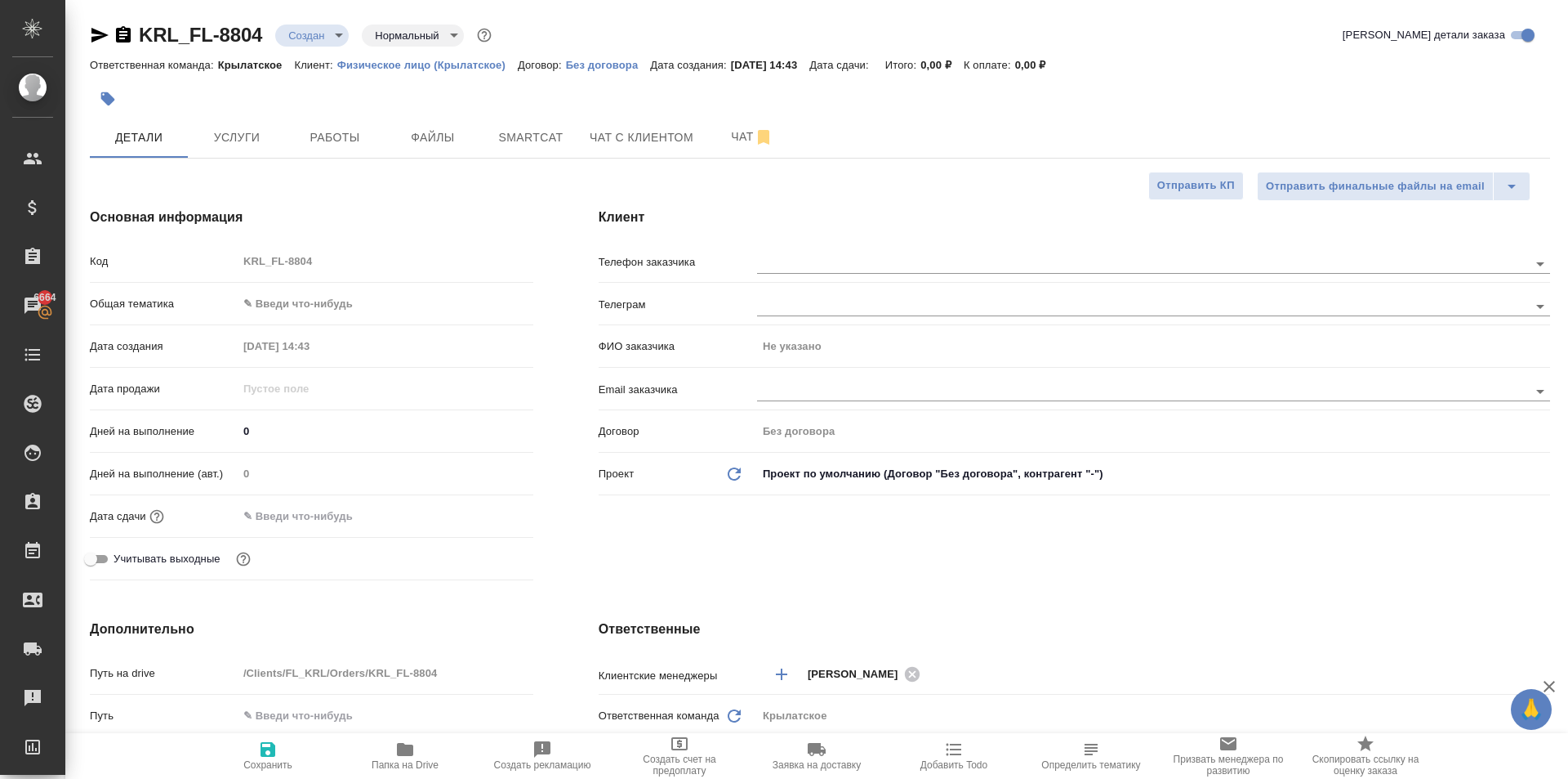
select select "RU"
click at [323, 296] on body "🙏 .cls-1 fill:#fff; AWATERA Kasymov Timur Клиенты Спецификации Заказы 6672 Чаты…" at bounding box center [784, 390] width 1568 height 779
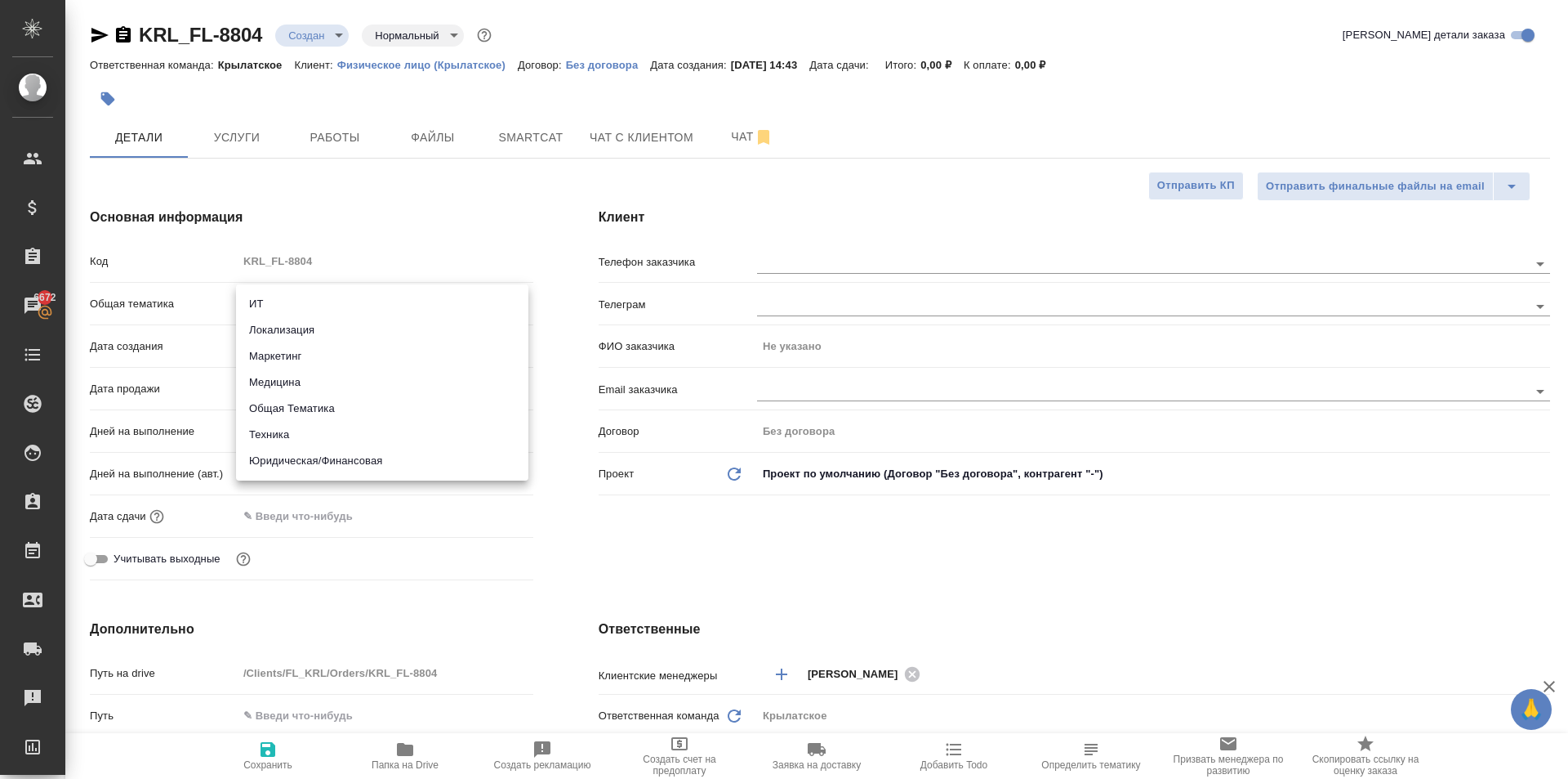
click at [344, 474] on ul "ИТ Локализация Маркетинг Медицина Общая Тематика Техника Юридическая/Финансовая" at bounding box center [382, 382] width 292 height 196
click at [333, 461] on li "Юридическая/Финансовая" at bounding box center [382, 461] width 292 height 26
type input "yr-fn"
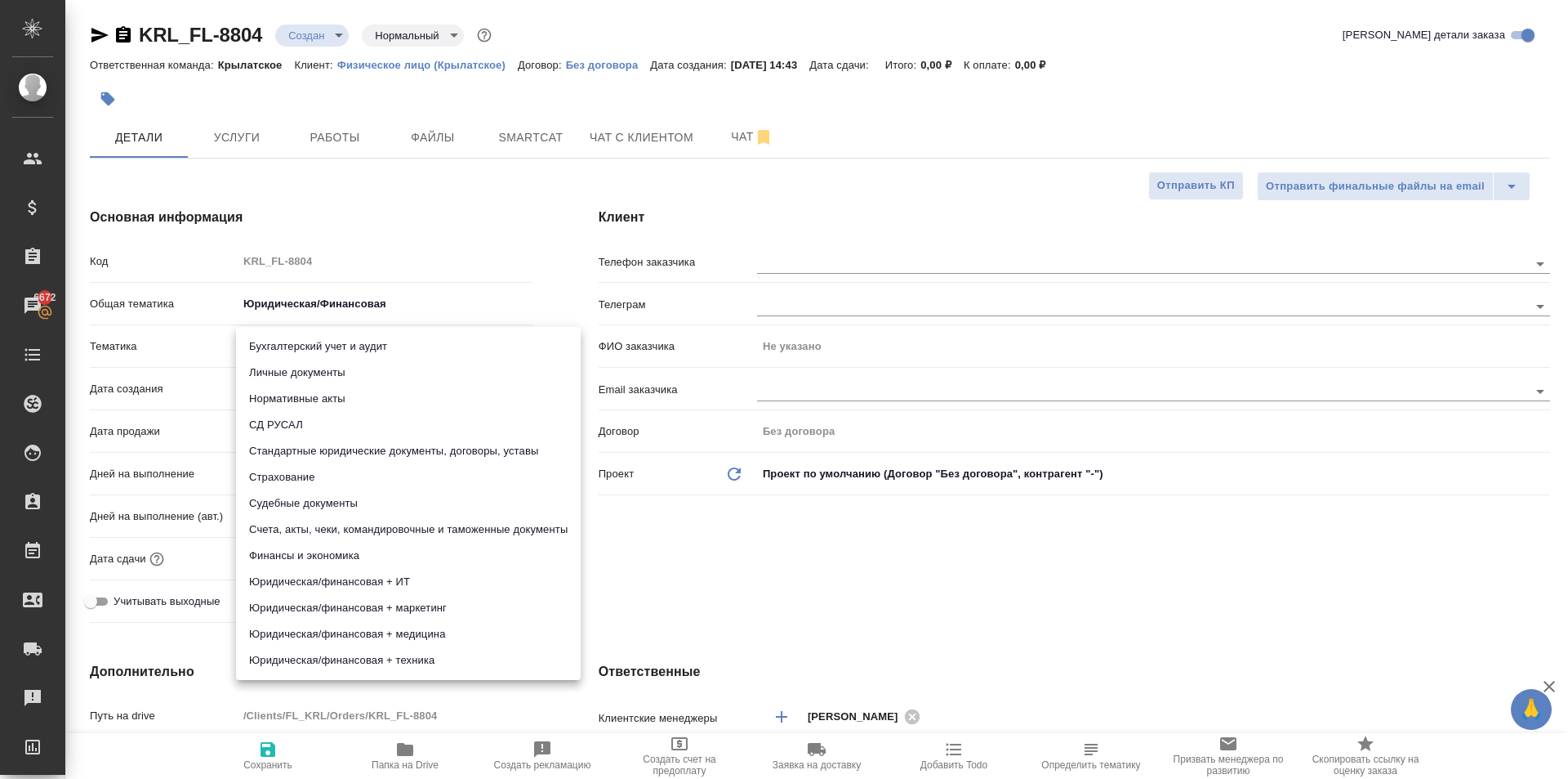
click at [298, 356] on body "🙏 .cls-1 fill:#fff; AWATERA Kasymov Timur Клиенты Спецификации Заказы 6672 Чаты…" at bounding box center [784, 390] width 1568 height 779
click at [291, 372] on li "Личные документы" at bounding box center [408, 372] width 344 height 26
type input "5a8b8b956a9677013d343cfe"
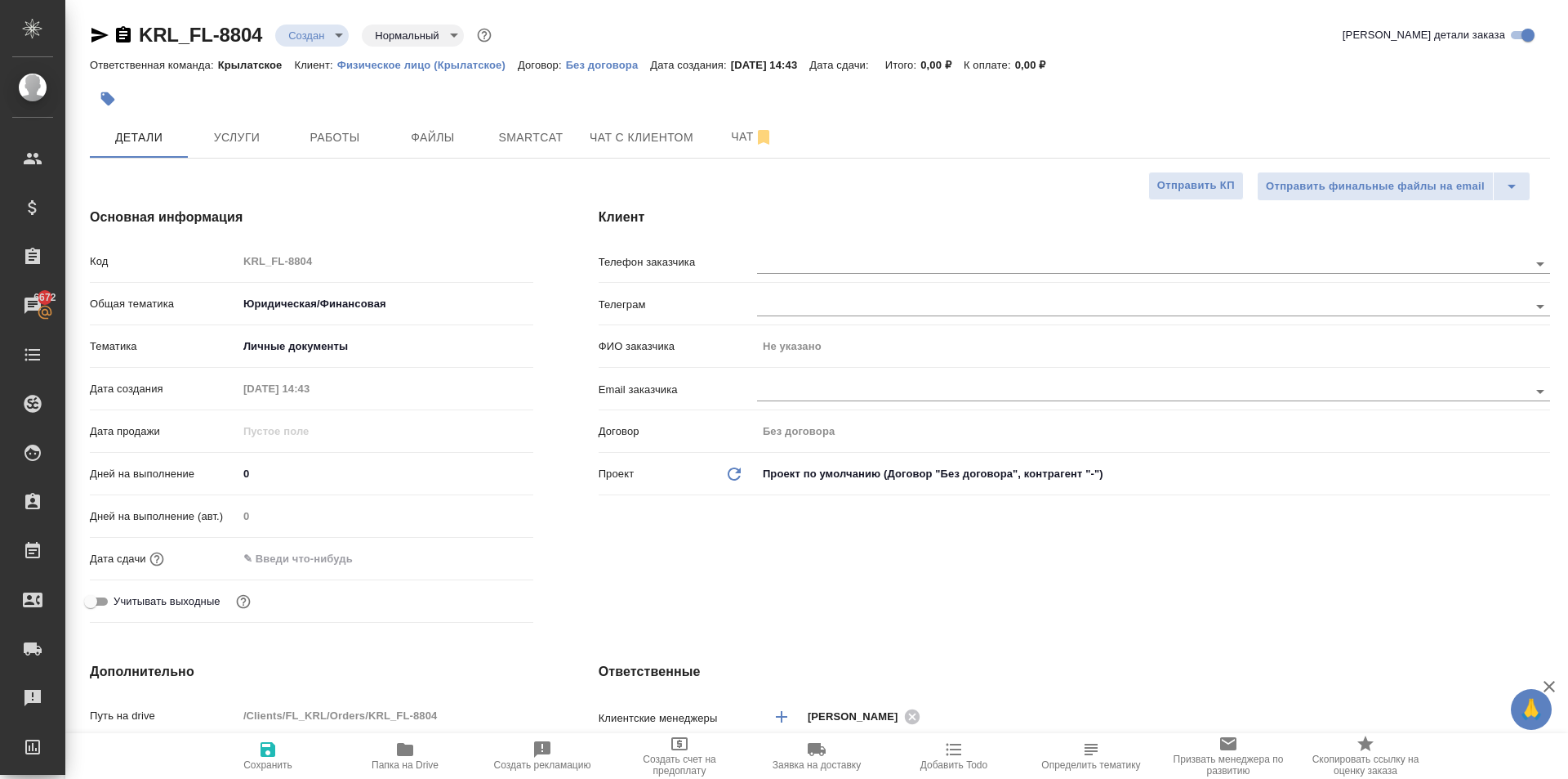
drag, startPoint x: 306, startPoint y: 573, endPoint x: 340, endPoint y: 567, distance: 34.5
click at [307, 573] on div "Дата сдачи" at bounding box center [311, 565] width 443 height 42
click at [394, 553] on div at bounding box center [385, 559] width 296 height 23
drag, startPoint x: 319, startPoint y: 553, endPoint x: 348, endPoint y: 553, distance: 29.0
click at [324, 557] on input "text" at bounding box center [309, 559] width 143 height 23
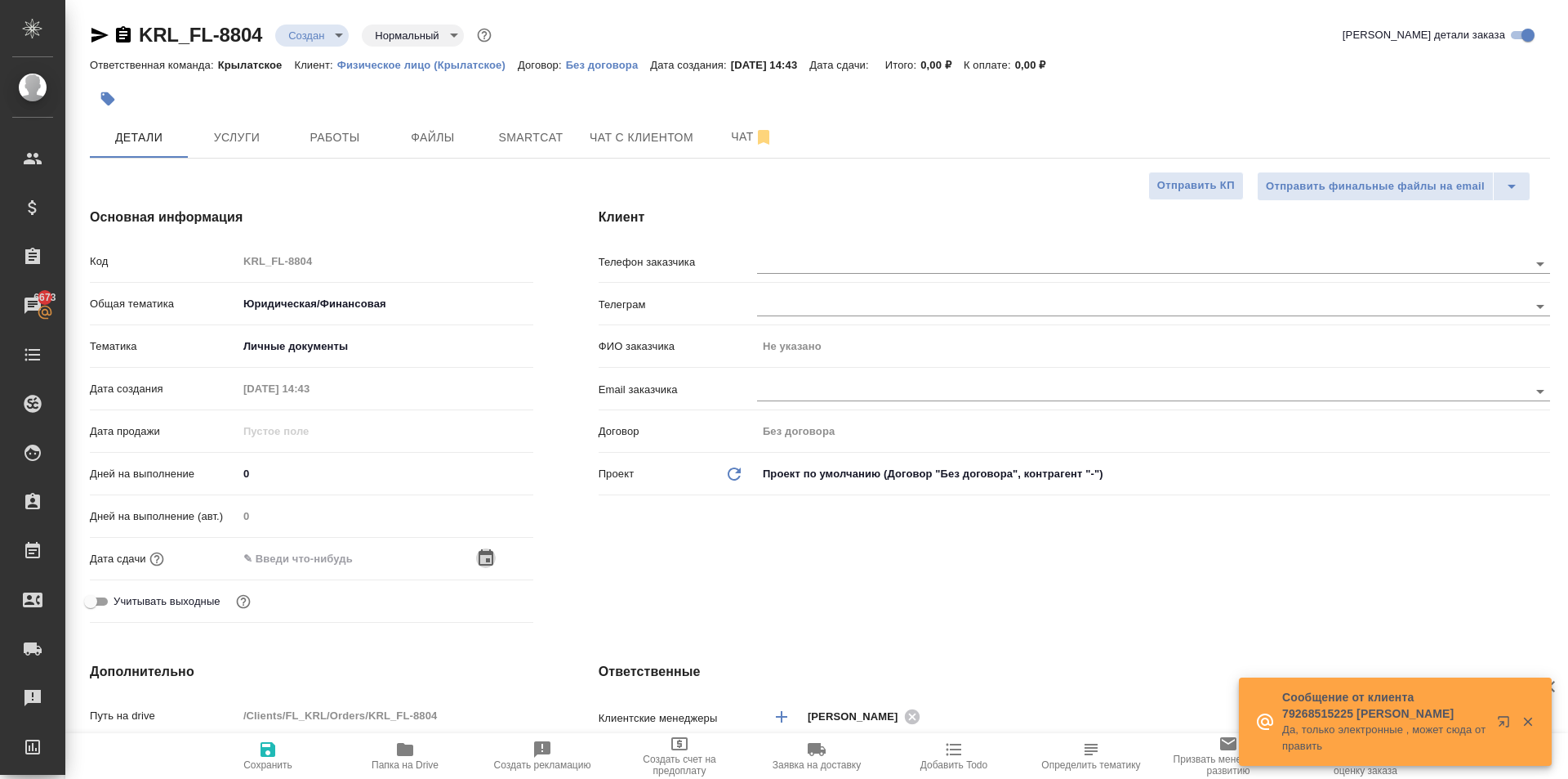
click at [486, 559] on icon "button" at bounding box center [486, 559] width 20 height 20
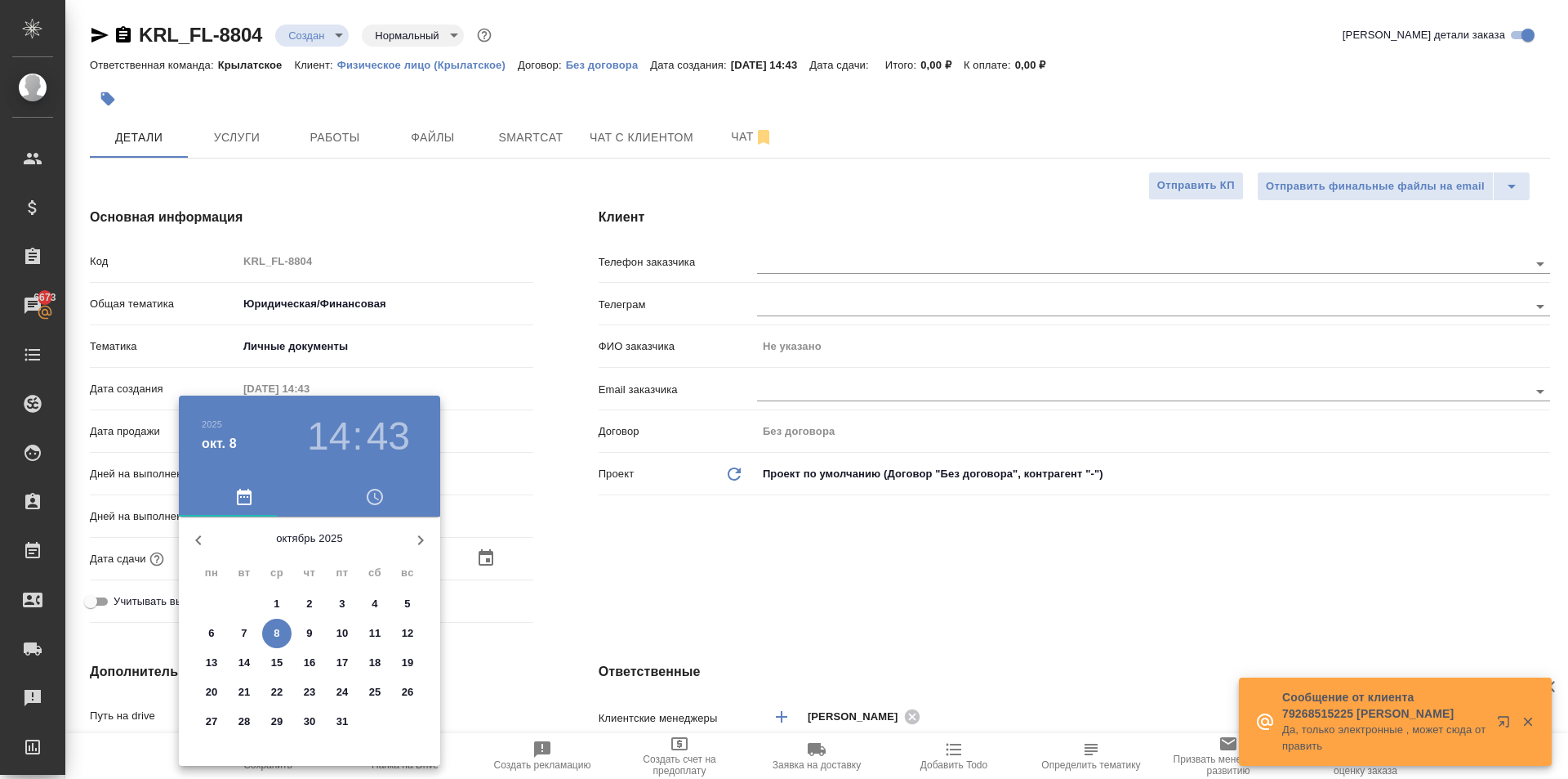
click at [309, 635] on p "9" at bounding box center [309, 633] width 5 height 16
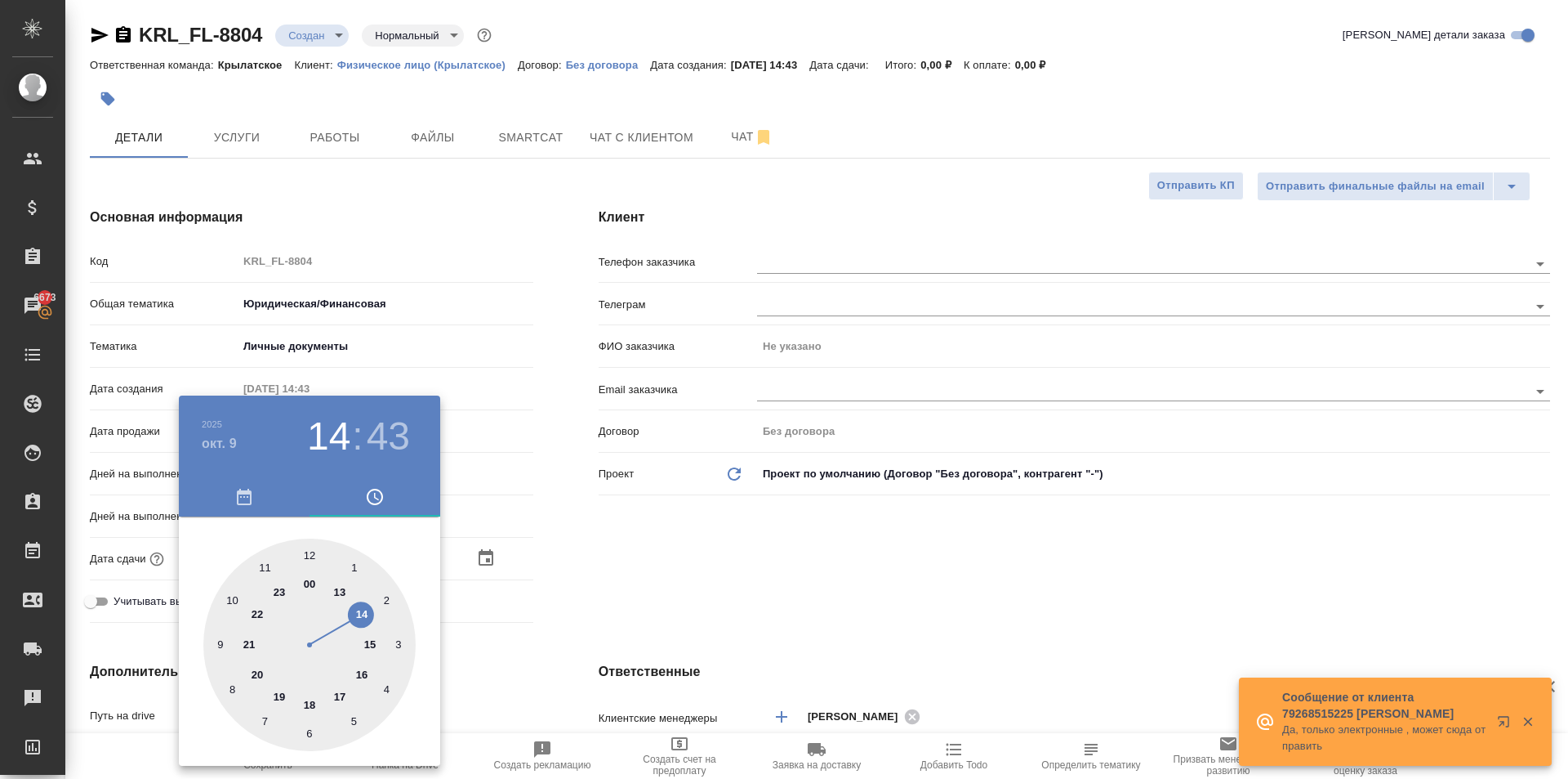
click at [226, 593] on div at bounding box center [309, 645] width 212 height 212
click at [304, 546] on div at bounding box center [309, 645] width 212 height 212
type input "09.10.2025 10:00"
click at [309, 546] on div at bounding box center [309, 645] width 212 height 212
click at [790, 542] on div at bounding box center [784, 390] width 1568 height 779
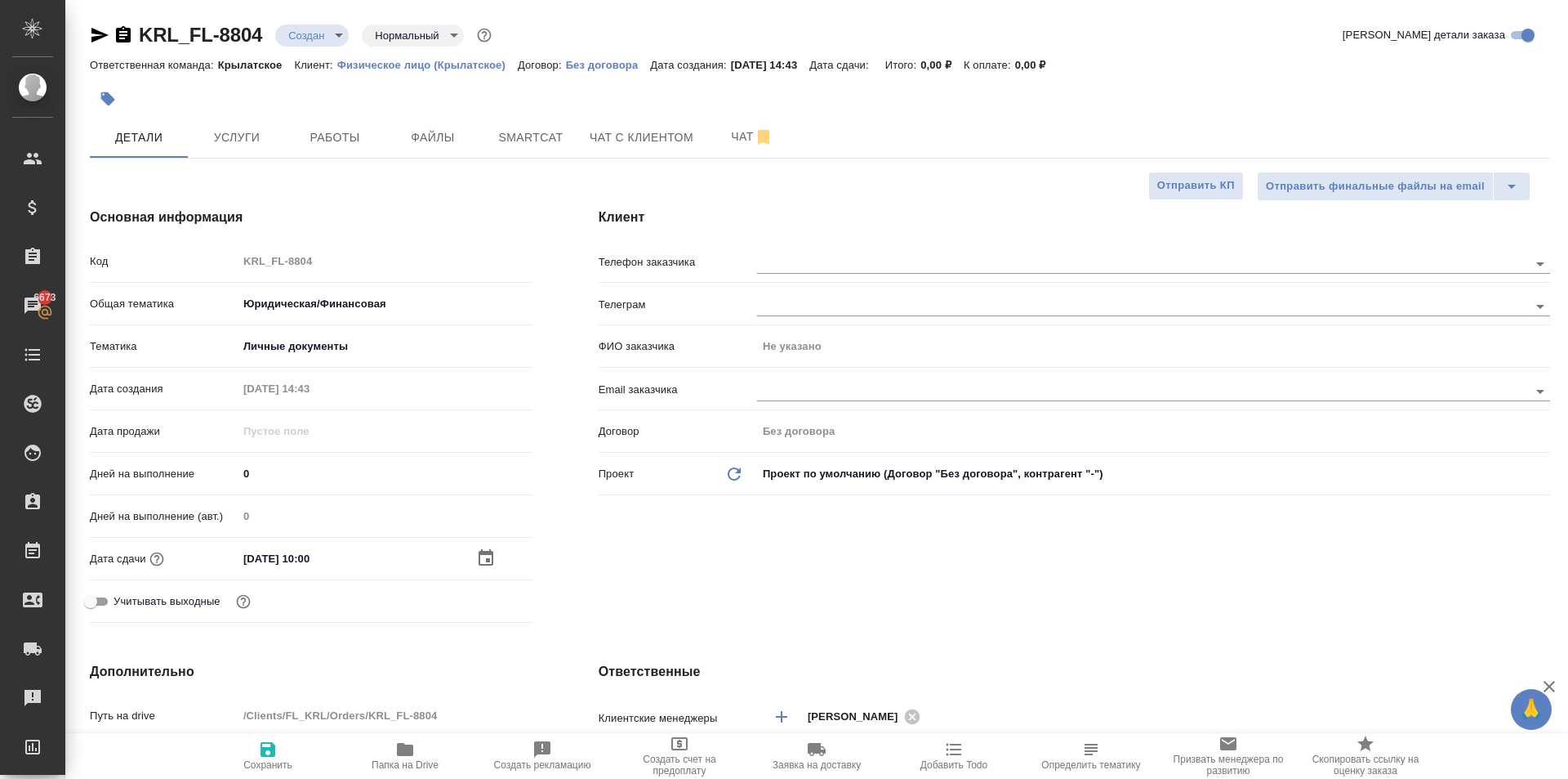
scroll to position [408, 0]
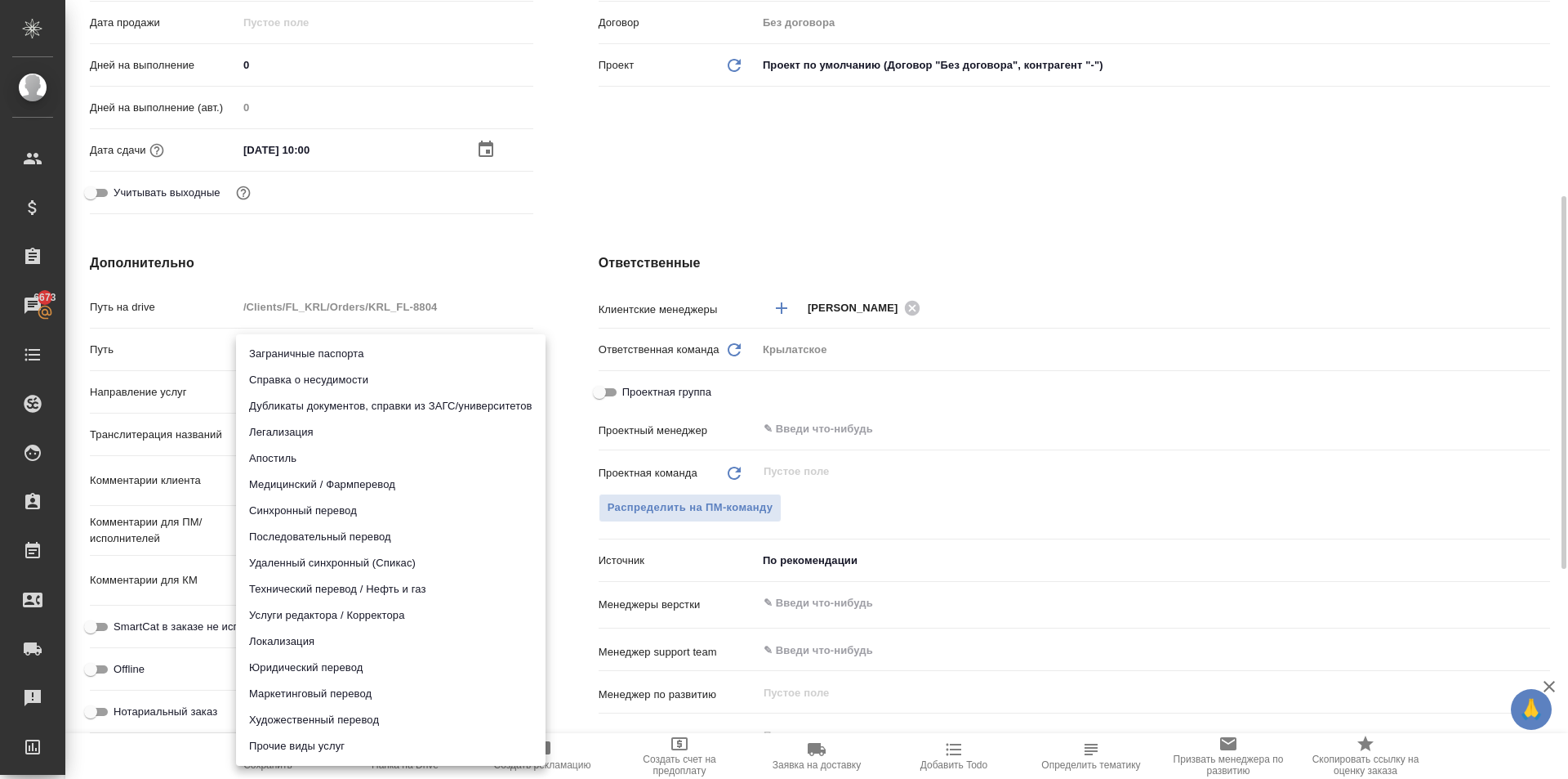
click at [335, 398] on body "🙏 .cls-1 fill:#fff; AWATERA Kasymov Timur Клиенты Спецификации Заказы 6673 Чаты…" at bounding box center [784, 390] width 1568 height 779
click at [273, 666] on li "Юридический перевод" at bounding box center [391, 667] width 309 height 26
type input "legalTranslation"
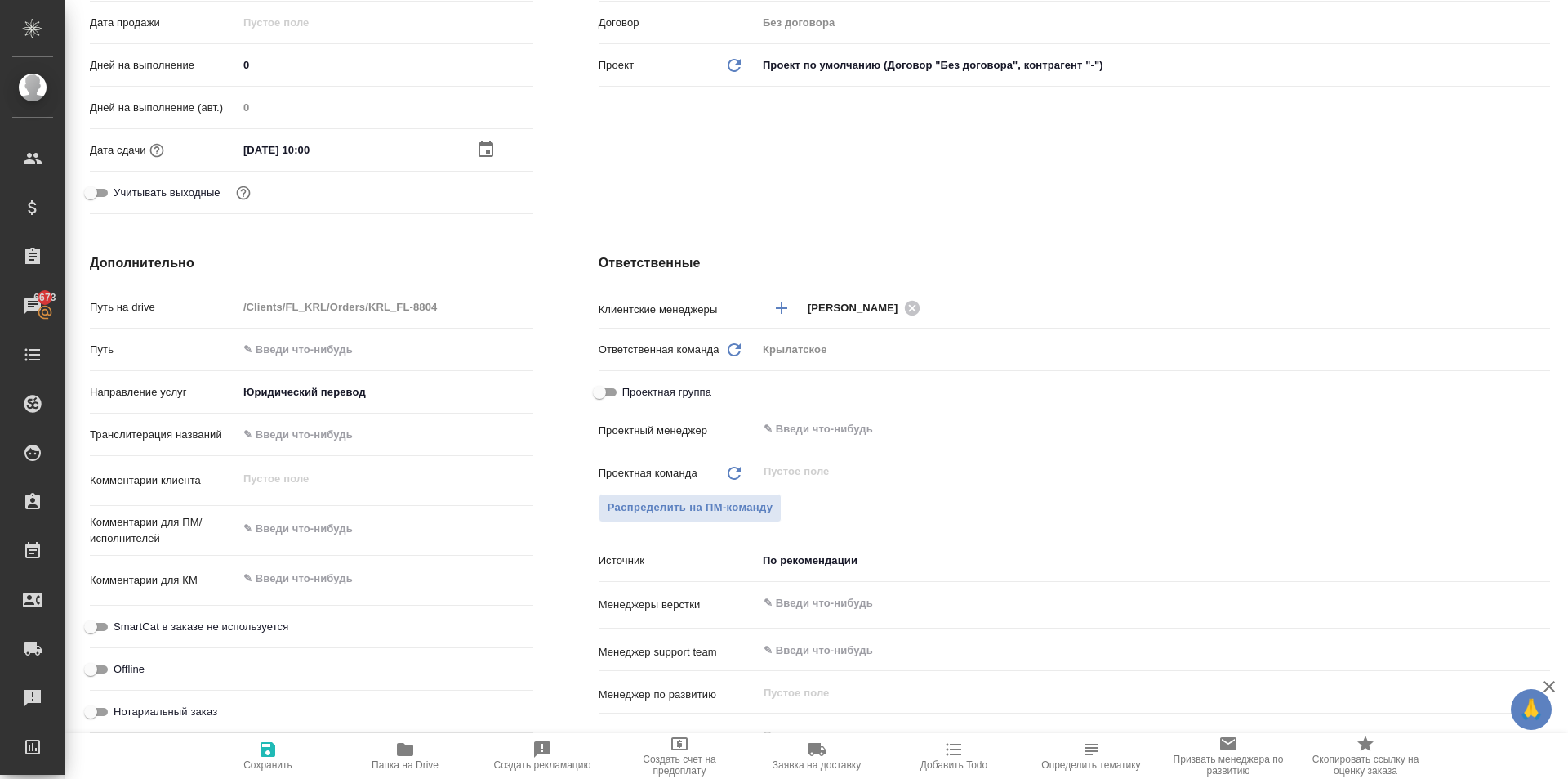
click at [199, 627] on span "SmartCat в заказе не используется" at bounding box center [200, 627] width 174 height 16
click at [120, 627] on input "SmartCat в заказе не используется" at bounding box center [90, 627] width 58 height 20
checkbox input "true"
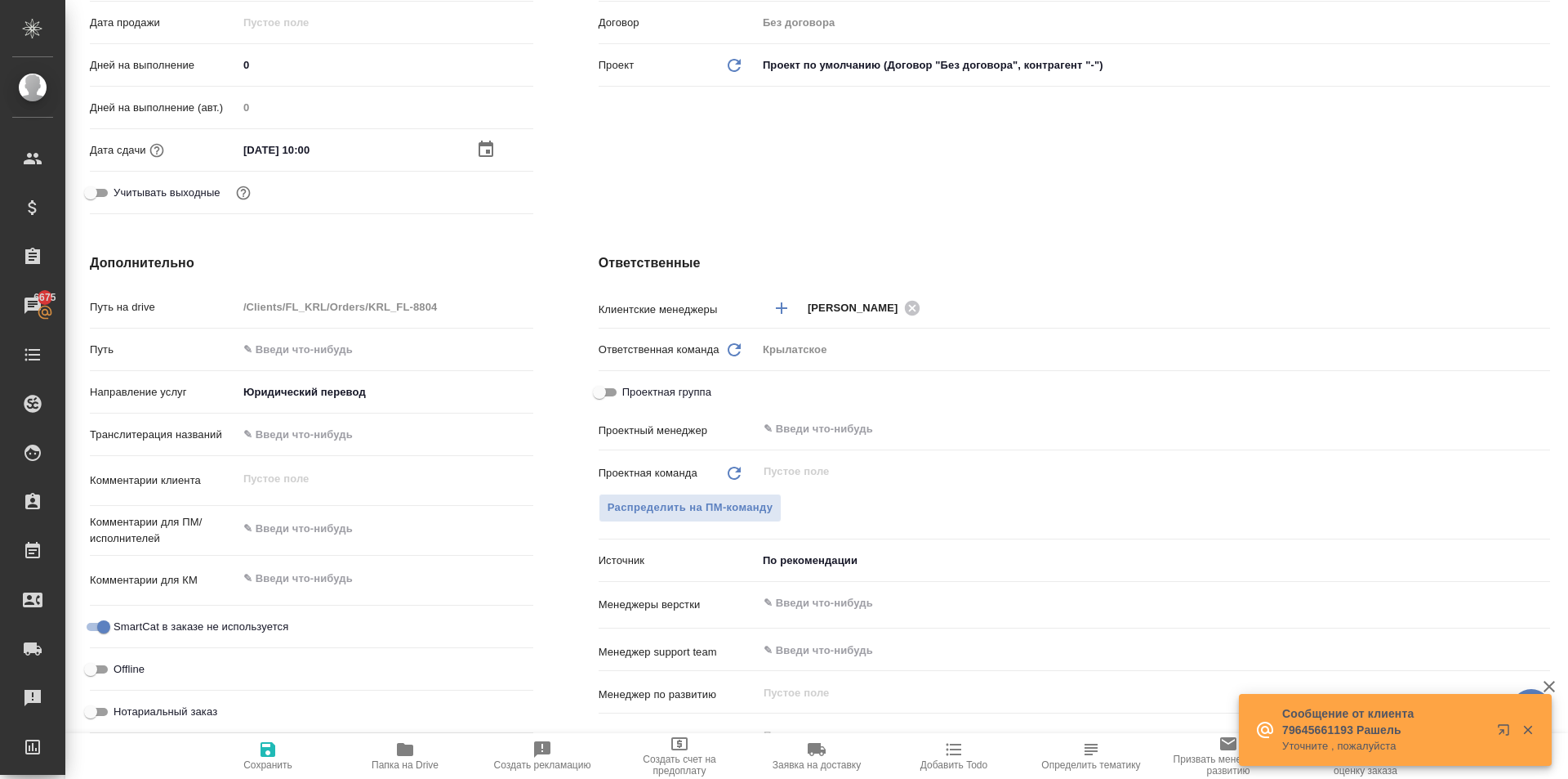
click at [156, 710] on span "Нотариальный заказ" at bounding box center [165, 712] width 103 height 16
click at [120, 710] on input "Нотариальный заказ" at bounding box center [90, 712] width 58 height 20
checkbox input "true"
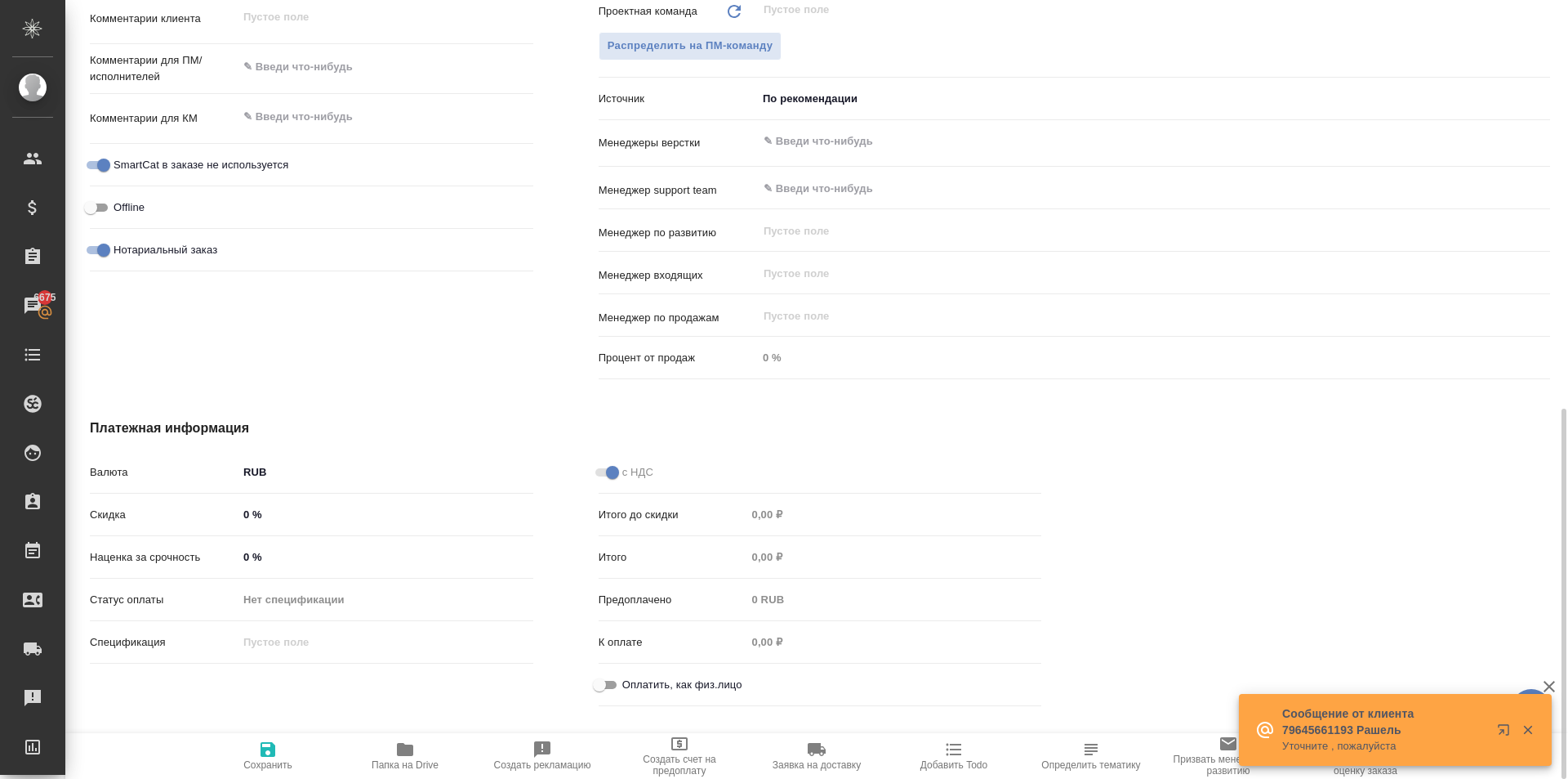
click at [657, 685] on span "Оплатить, как физ.лицо" at bounding box center [682, 685] width 120 height 16
click at [629, 685] on input "Оплатить, как физ.лицо" at bounding box center [599, 685] width 58 height 20
checkbox input "true"
click at [299, 91] on div "Комментарии для ПМ/исполнителей x" at bounding box center [311, 75] width 443 height 49
drag, startPoint x: 299, startPoint y: 75, endPoint x: 266, endPoint y: 58, distance: 37.1
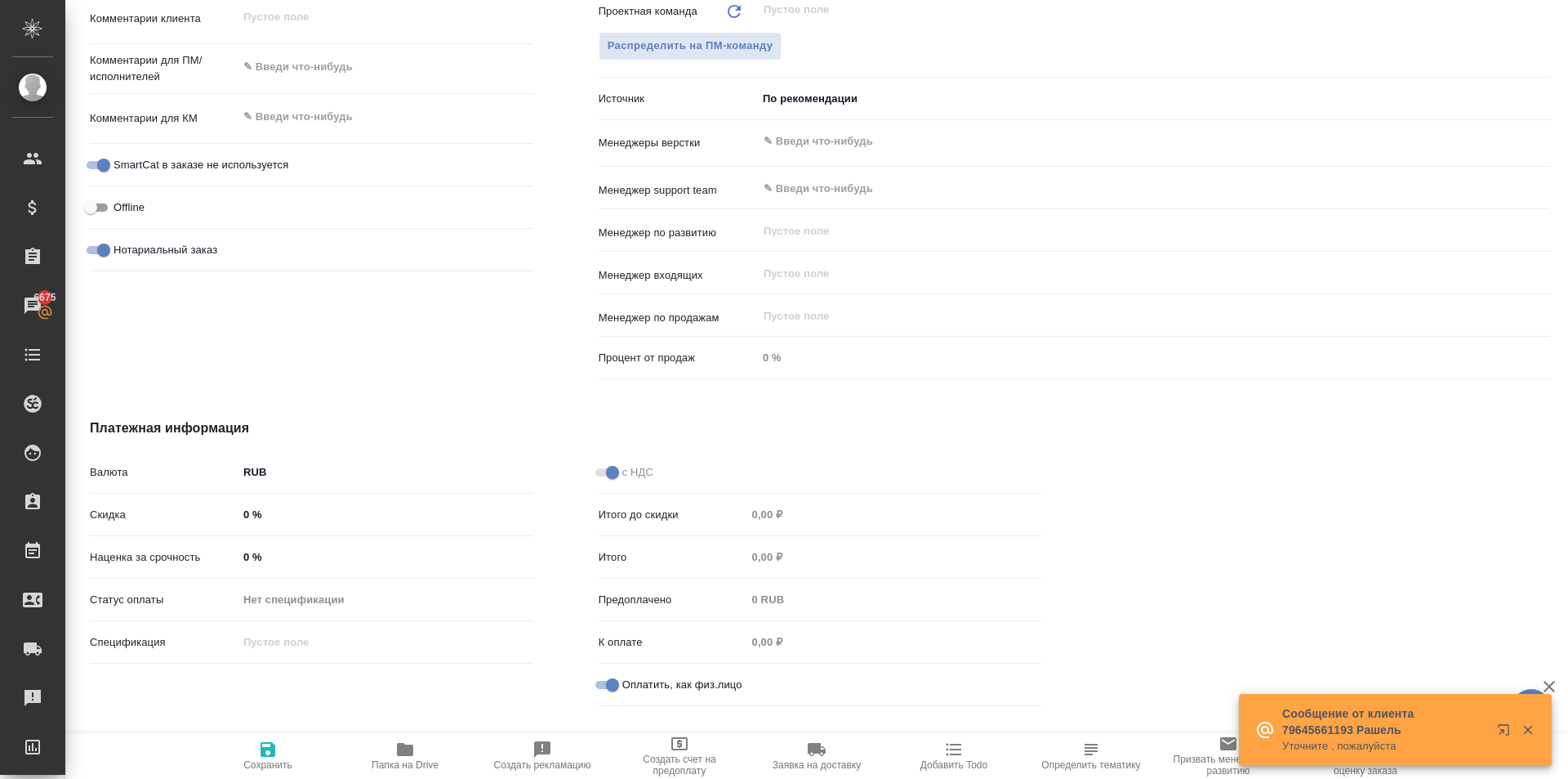
click at [298, 74] on textarea at bounding box center [385, 67] width 296 height 28
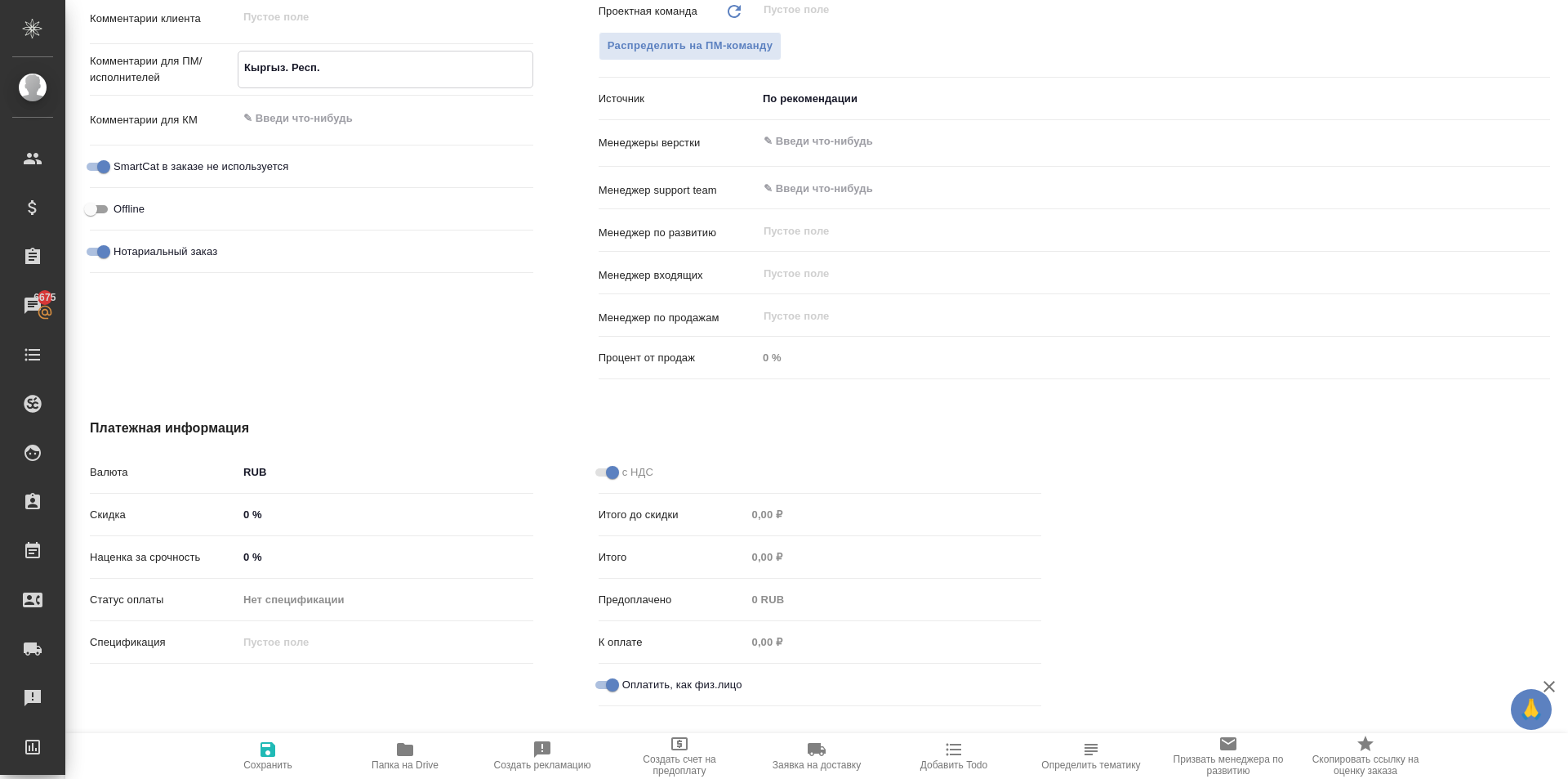
type textarea "Кыргыз. Респ."
click at [210, 766] on span "Сохранить" at bounding box center [268, 755] width 118 height 31
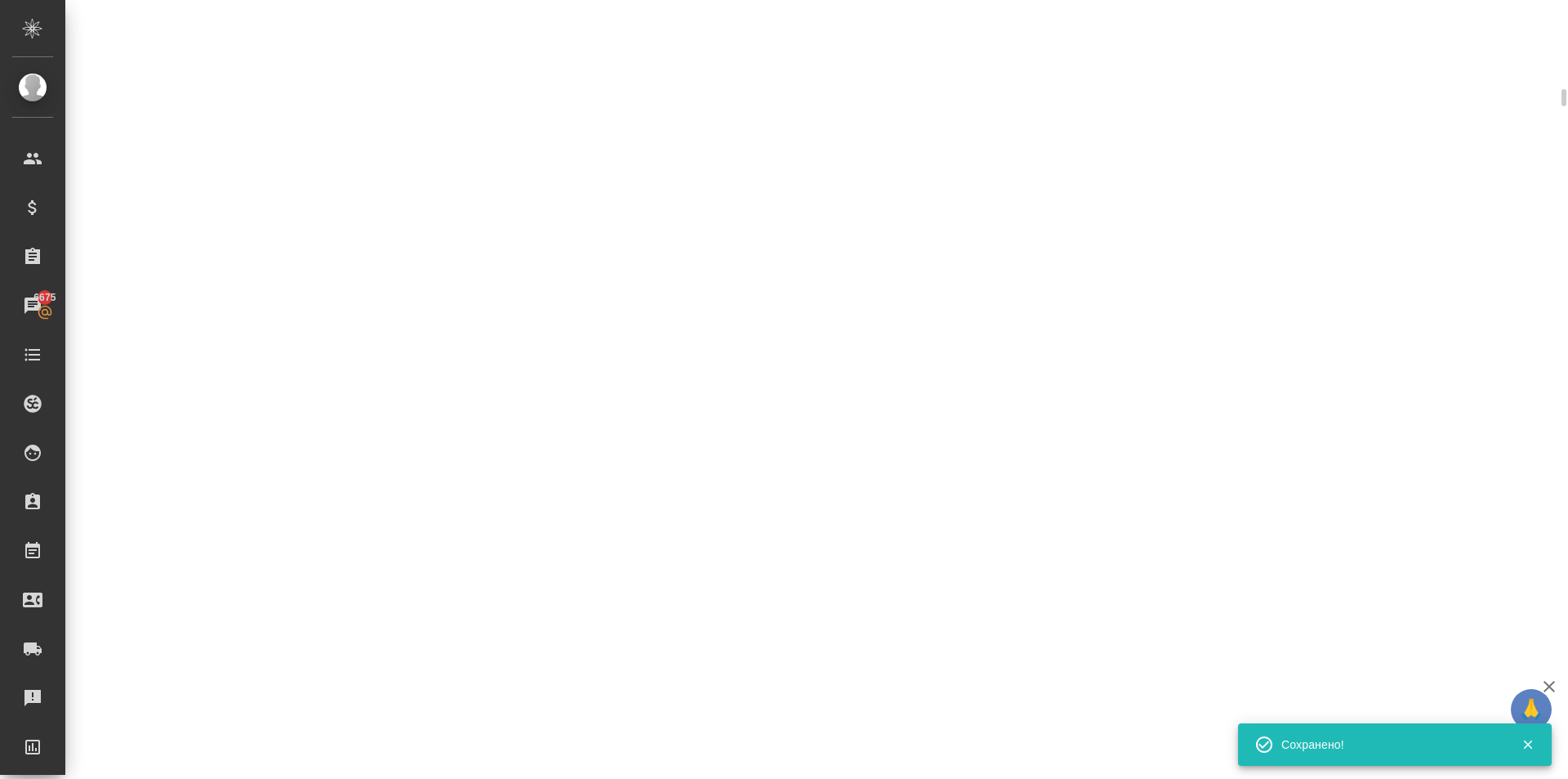
scroll to position [857, 0]
select select "RU"
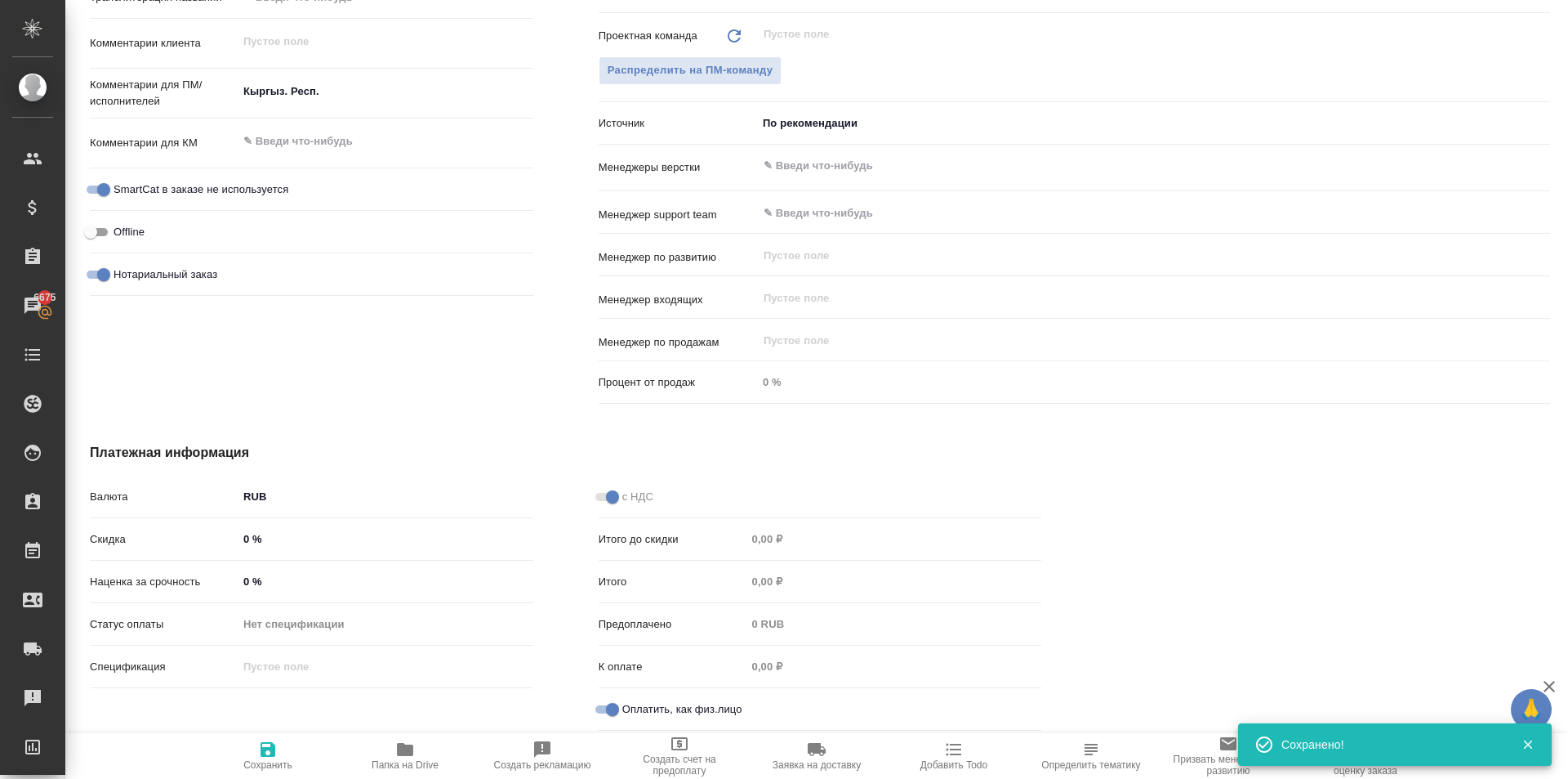
type textarea "x"
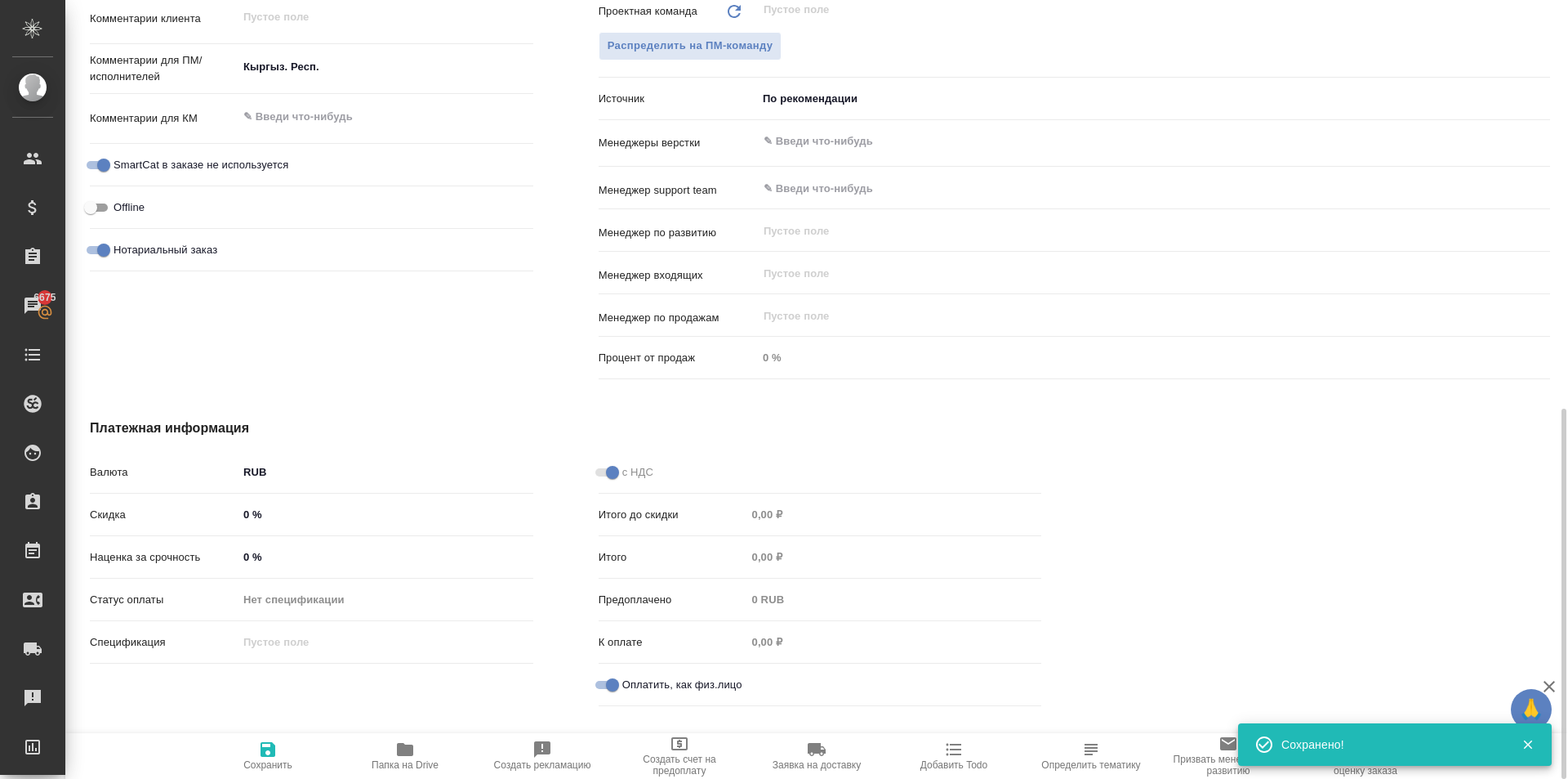
type textarea "x"
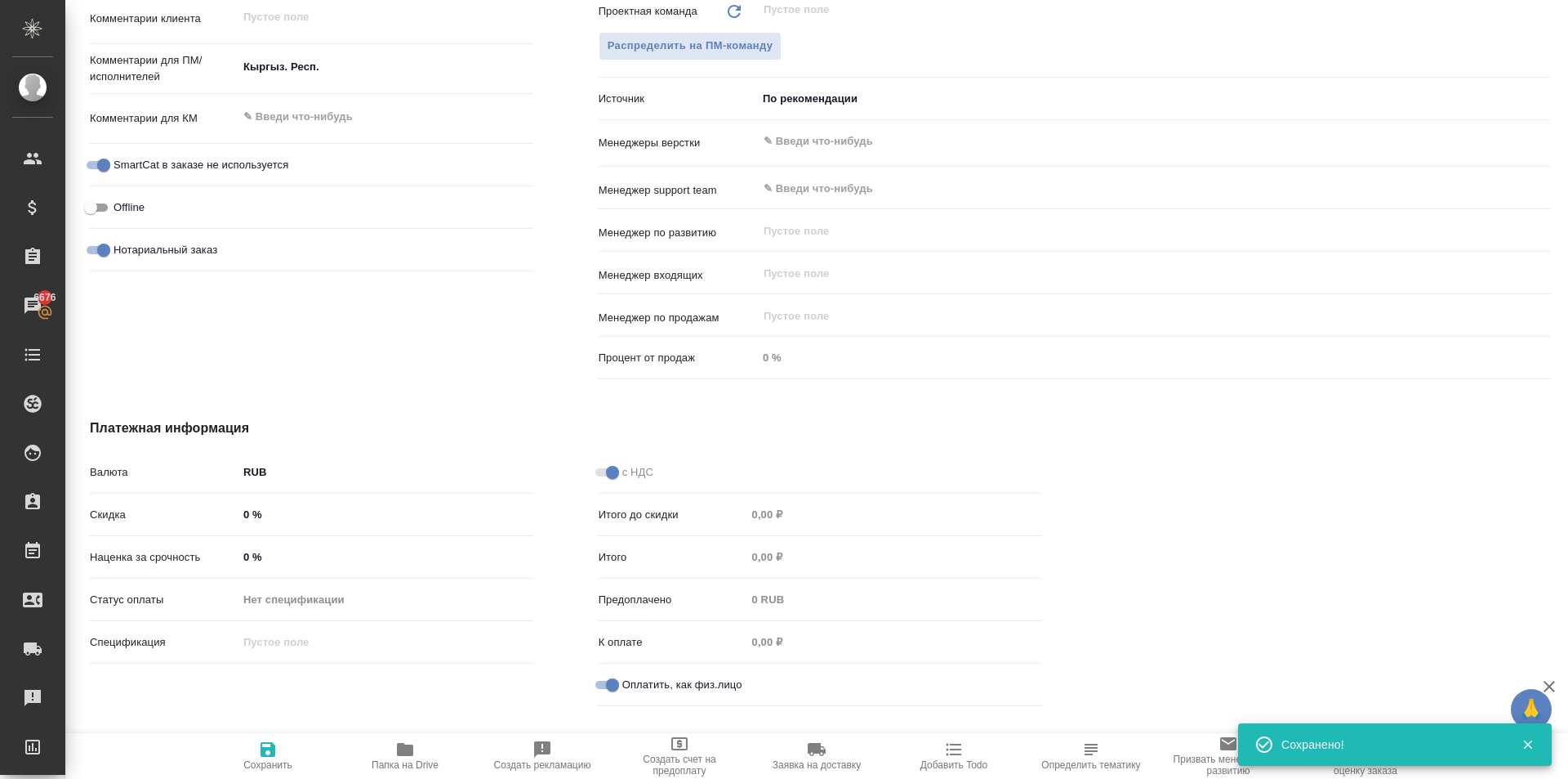
type textarea "x"
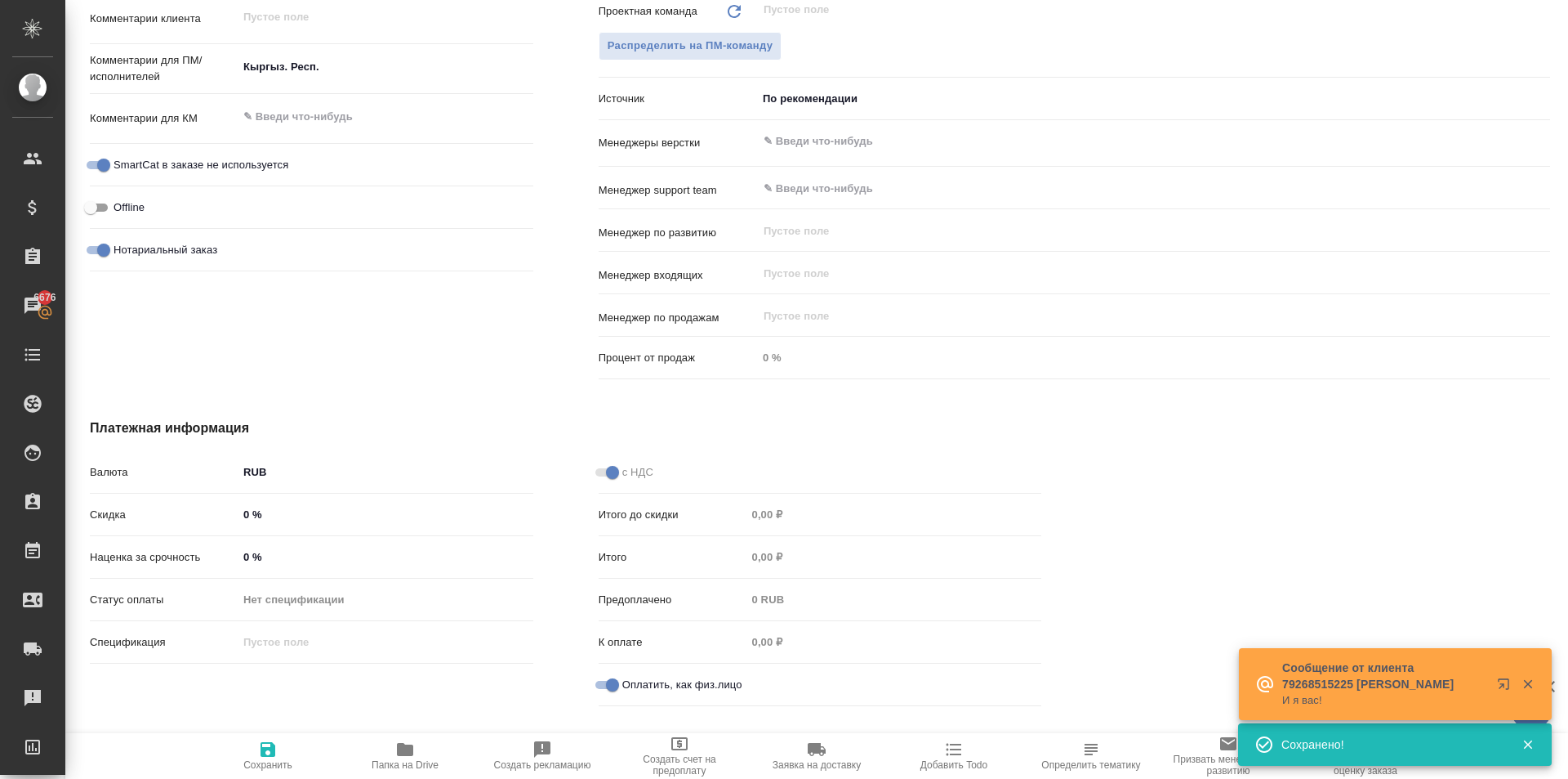
type textarea "x"
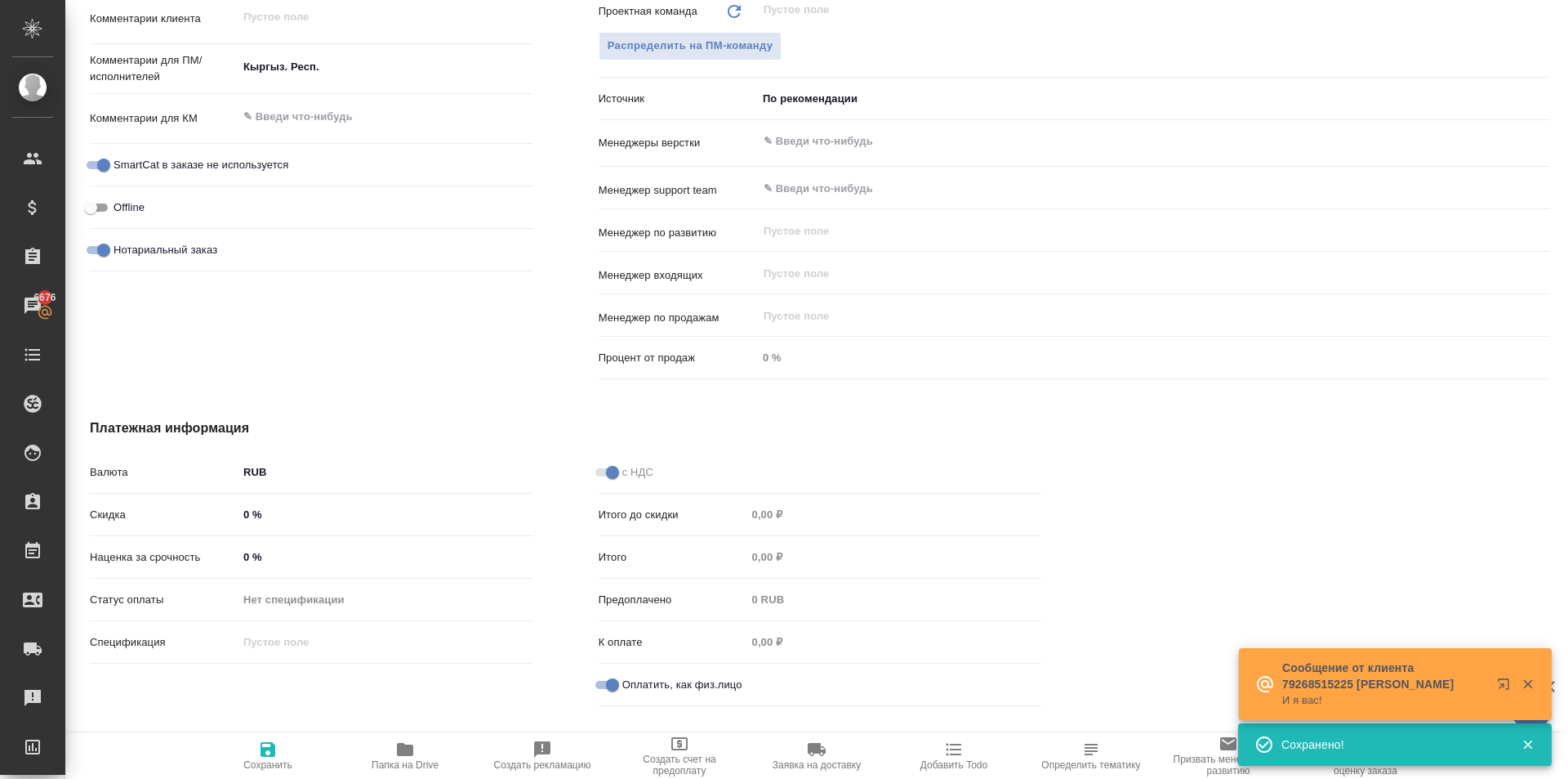
type textarea "x"
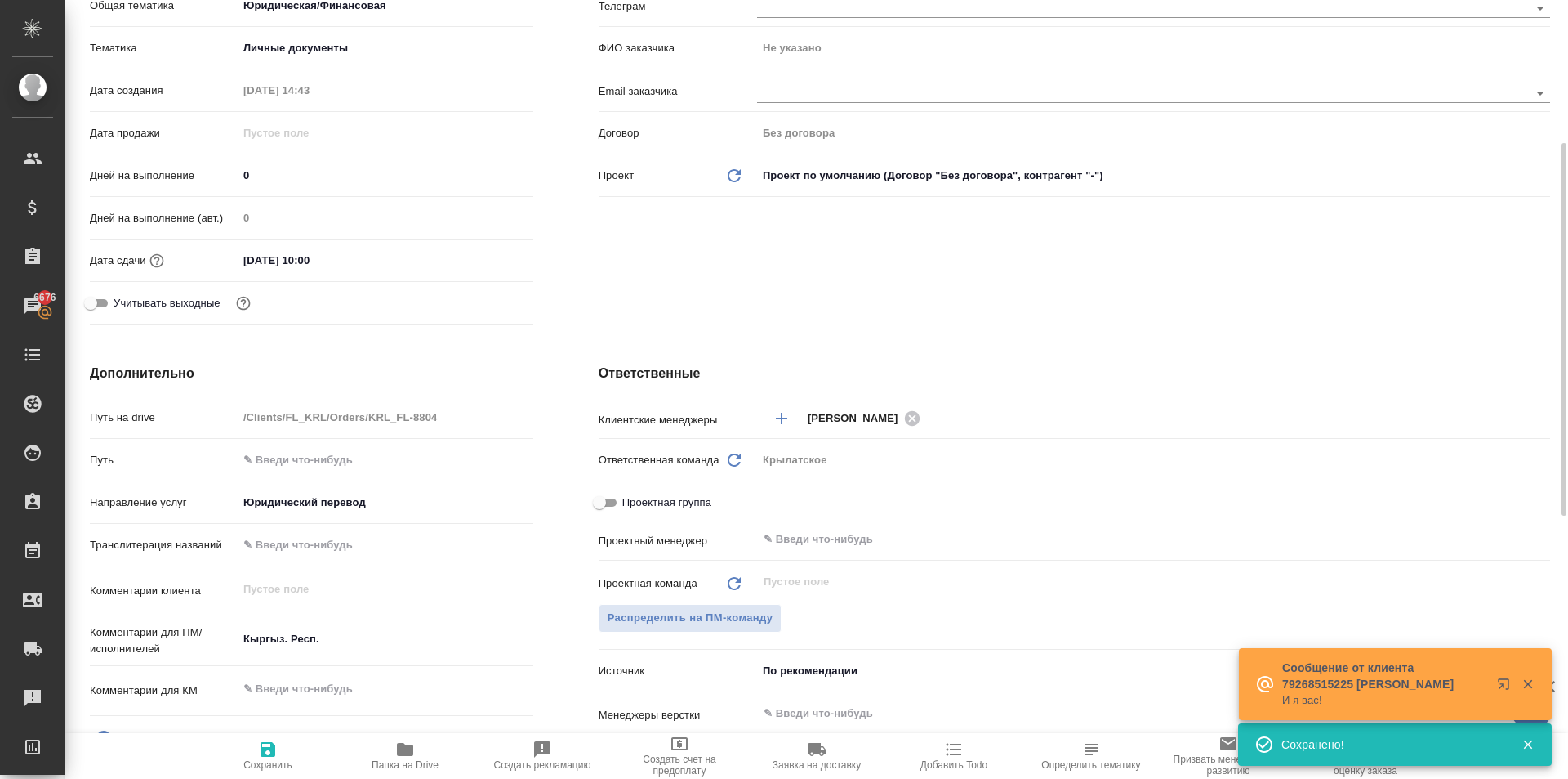
scroll to position [0, 0]
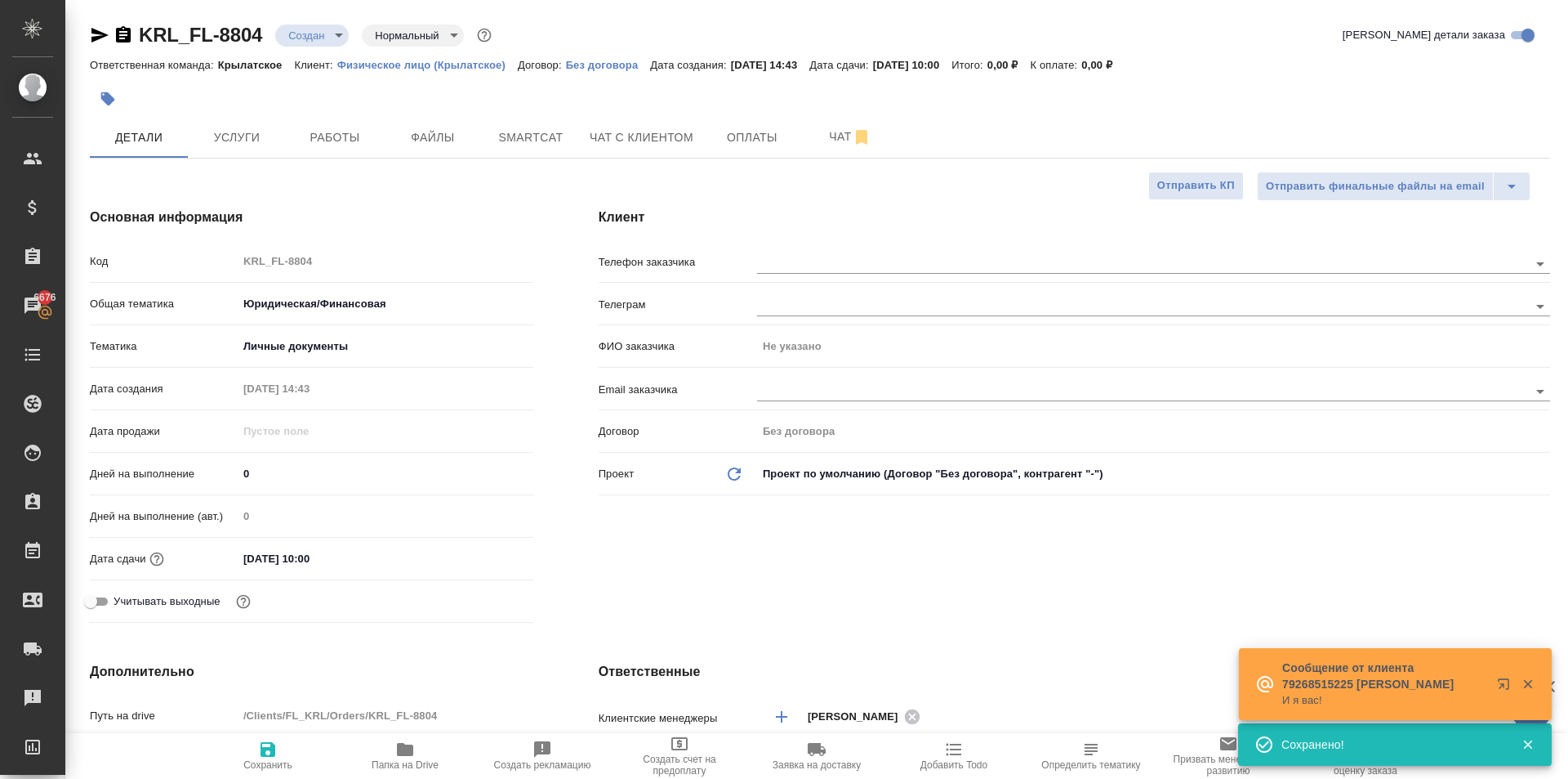
type textarea "x"
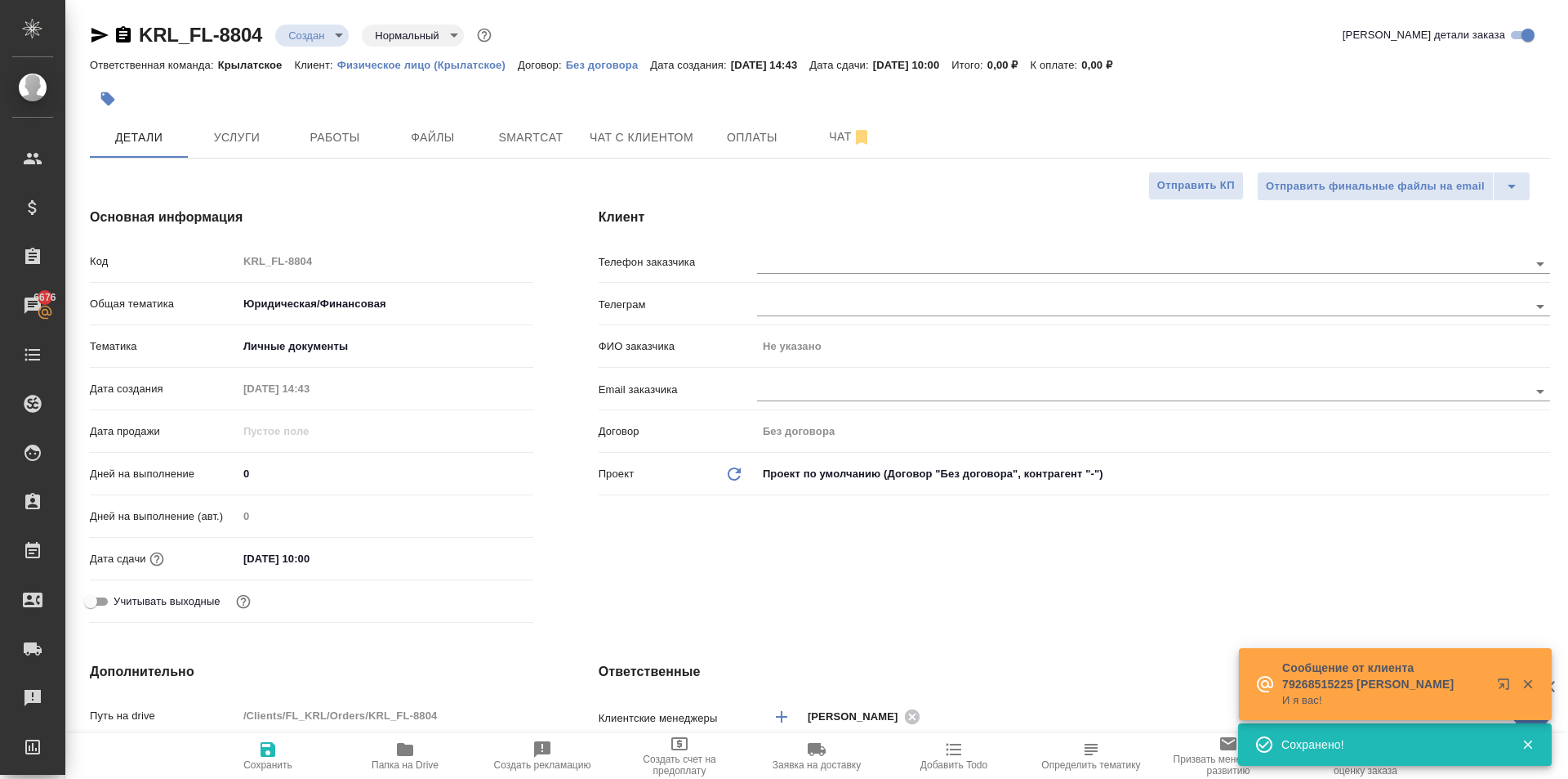
type textarea "x"
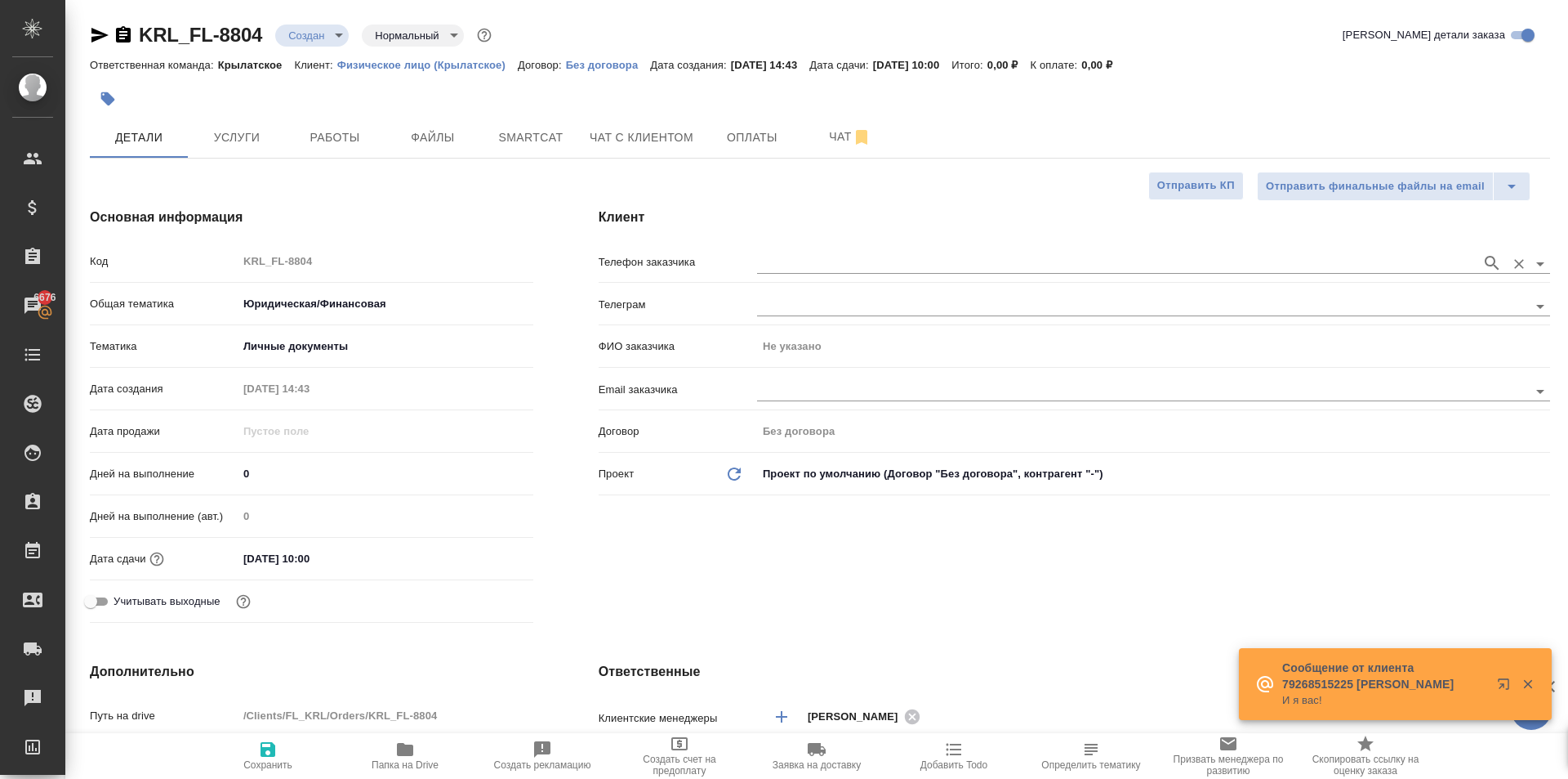
click at [796, 260] on input "text" at bounding box center [1115, 264] width 717 height 20
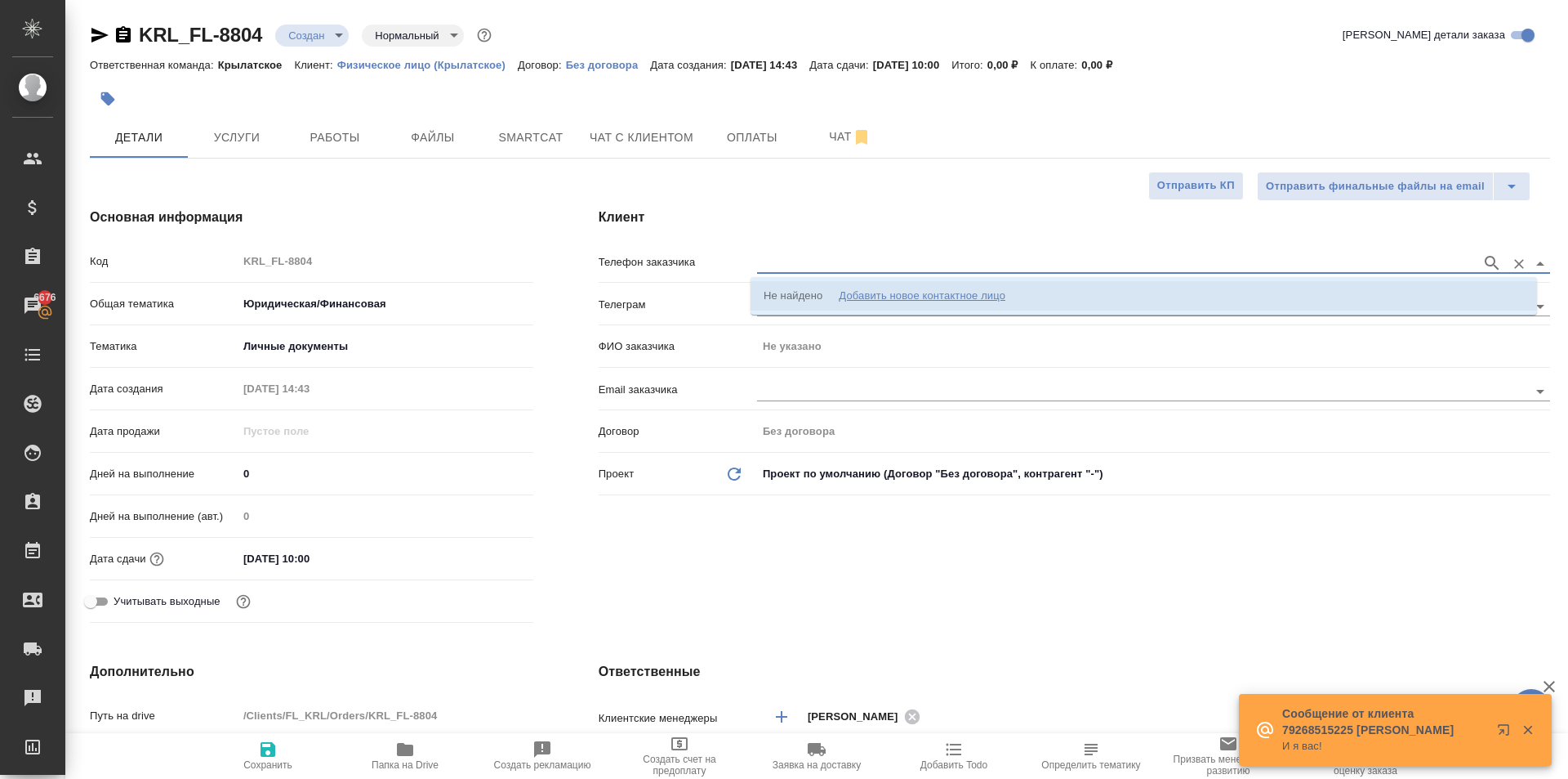
click at [813, 294] on div "Не найдено" at bounding box center [793, 296] width 58 height 16
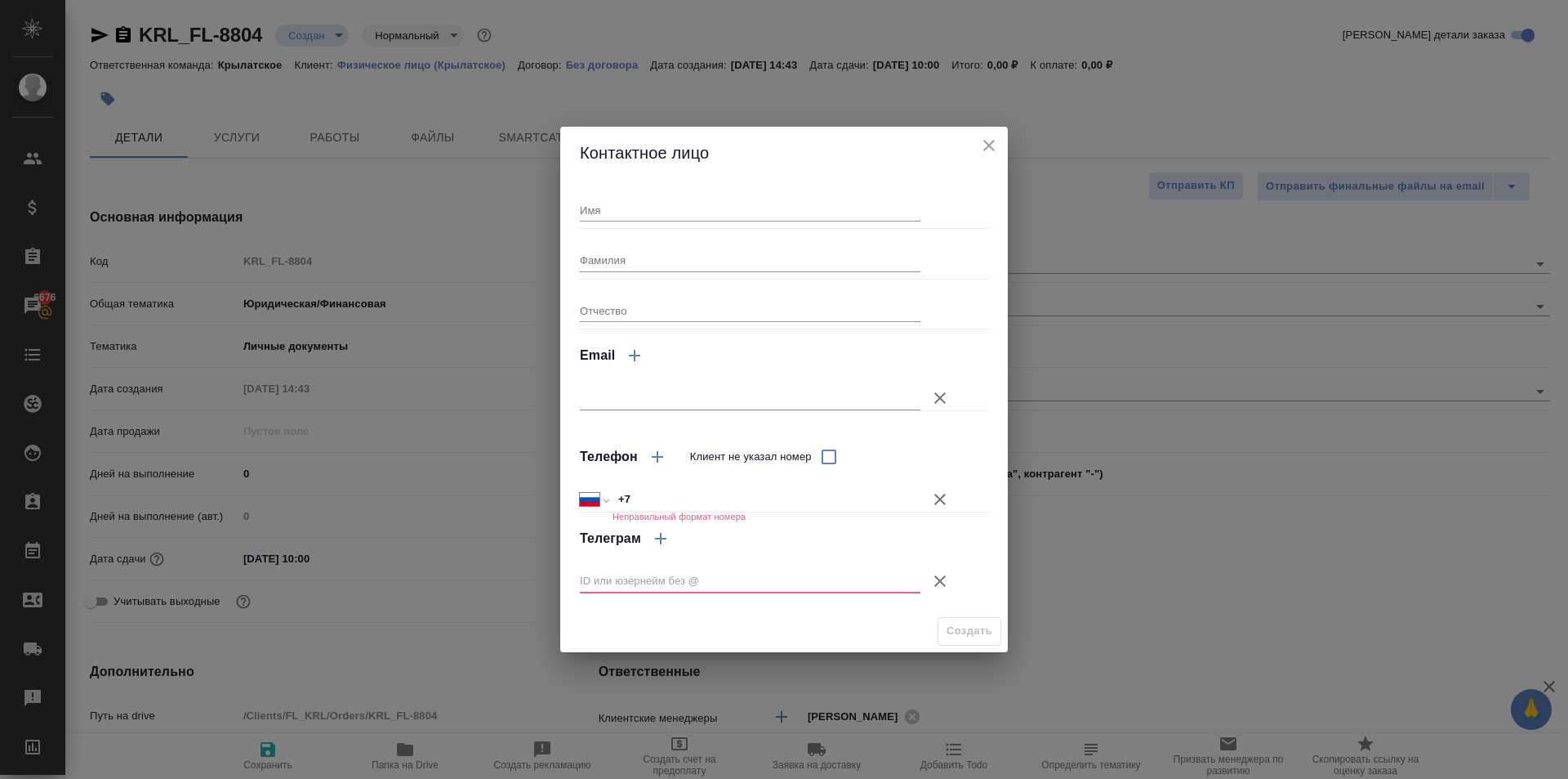
click at [665, 229] on div "Имя Фамилия Отчество Email Телефон Клиент не указал номер Международный Австрал…" at bounding box center [784, 394] width 408 height 418
click at [654, 219] on input "Имя" at bounding box center [750, 210] width 341 height 22
type input "Тимур"
drag, startPoint x: 942, startPoint y: 581, endPoint x: 954, endPoint y: 541, distance: 41.8
click at [943, 581] on icon "button" at bounding box center [940, 581] width 20 height 20
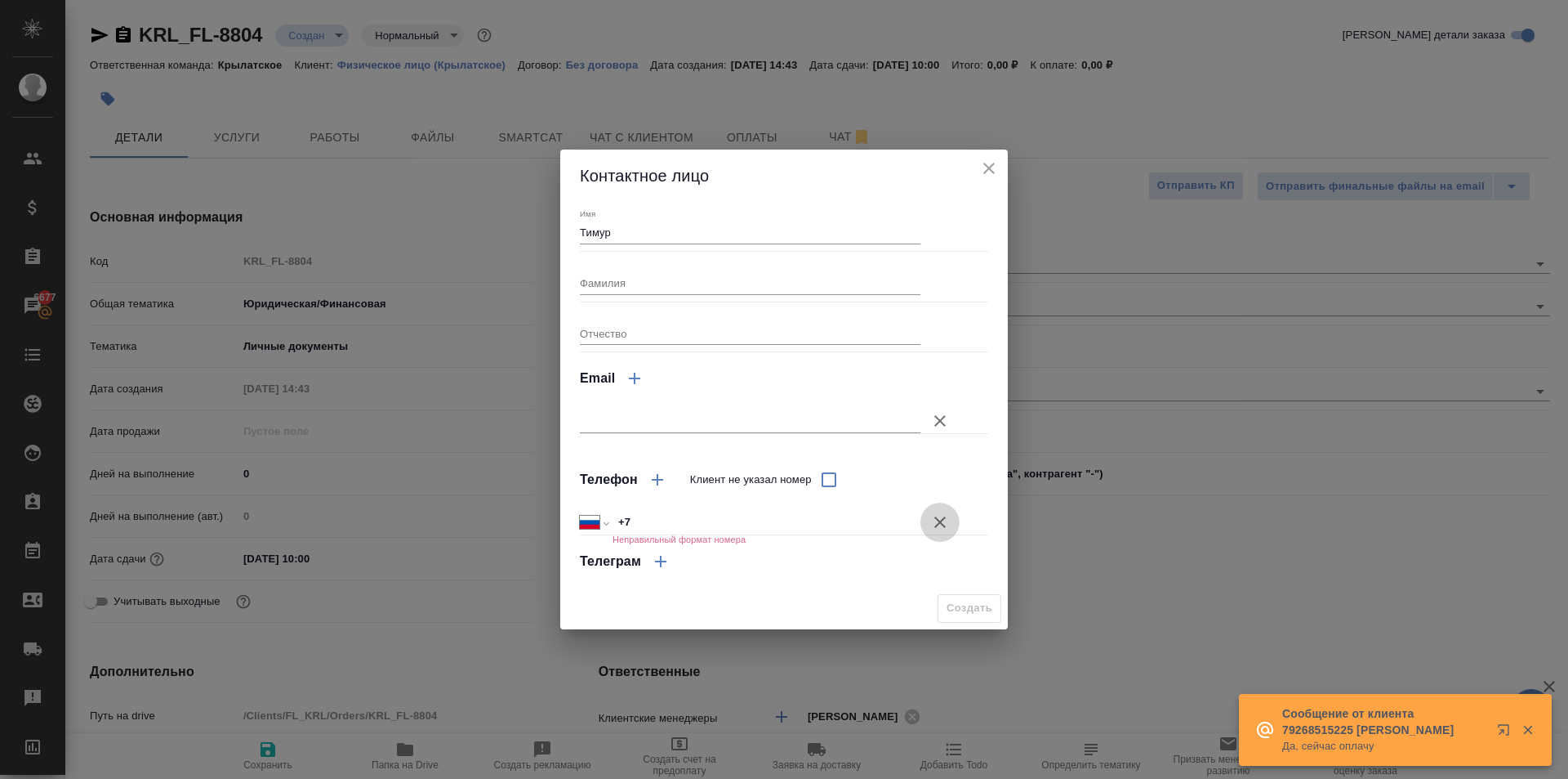
click at [940, 516] on icon "button" at bounding box center [940, 523] width 20 height 20
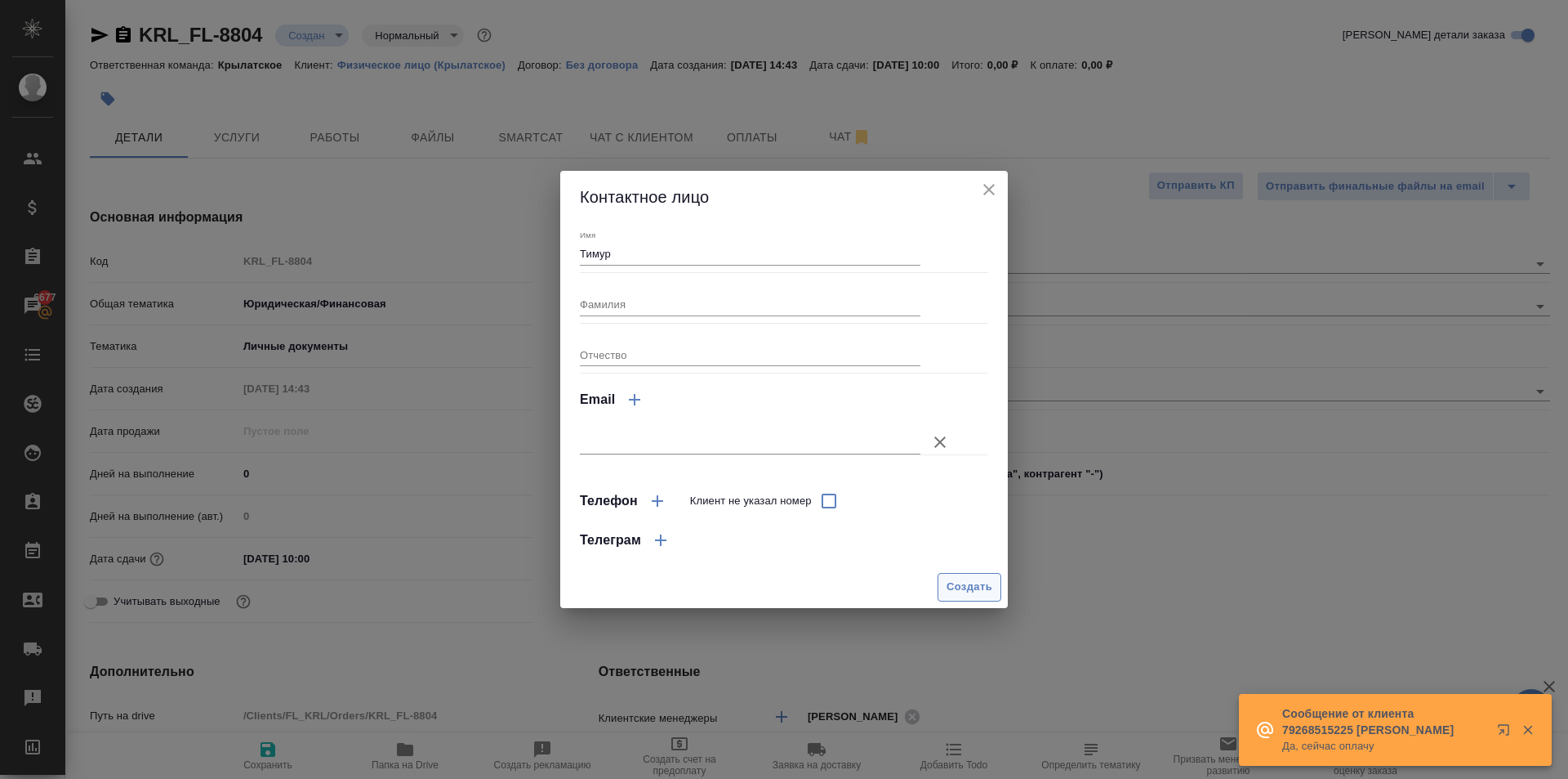
click at [965, 574] on div "Создать" at bounding box center [784, 587] width 448 height 41
click at [965, 575] on button "Создать" at bounding box center [969, 587] width 64 height 29
type input "Тимур"
type textarea "x"
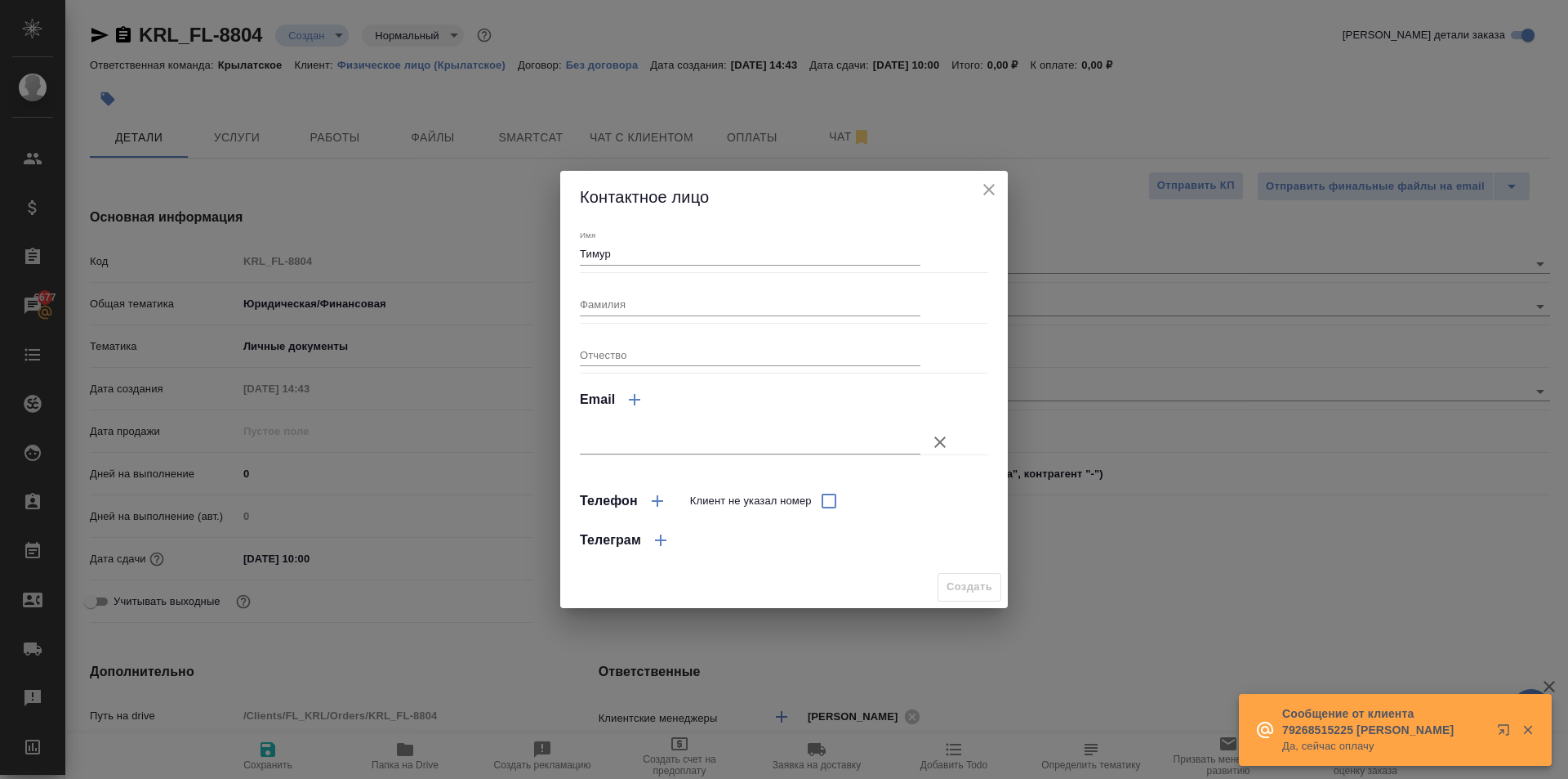
type textarea "x"
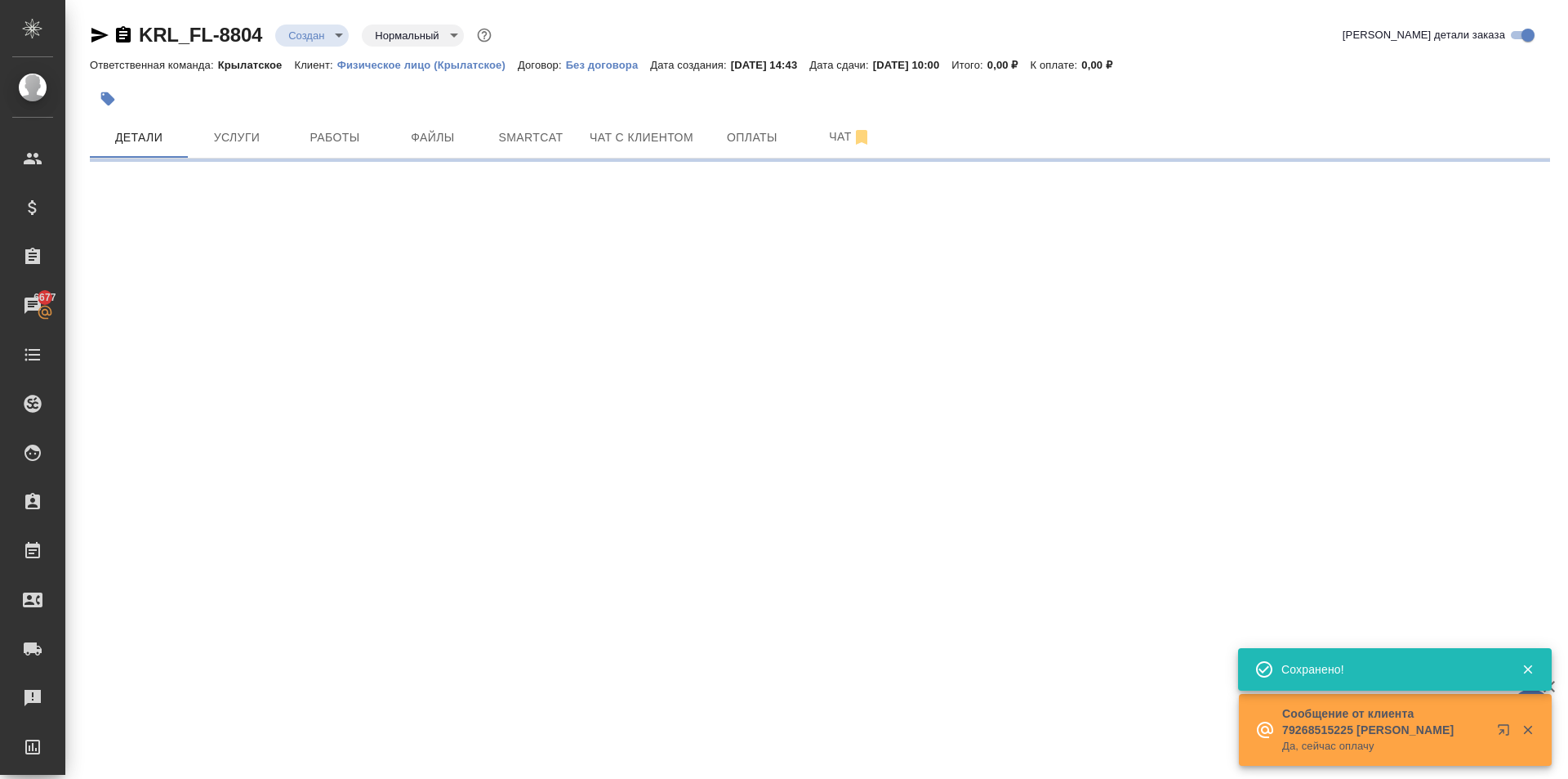
type input "holyTrinity"
click at [1504, 730] on icon "button" at bounding box center [1503, 730] width 11 height 11
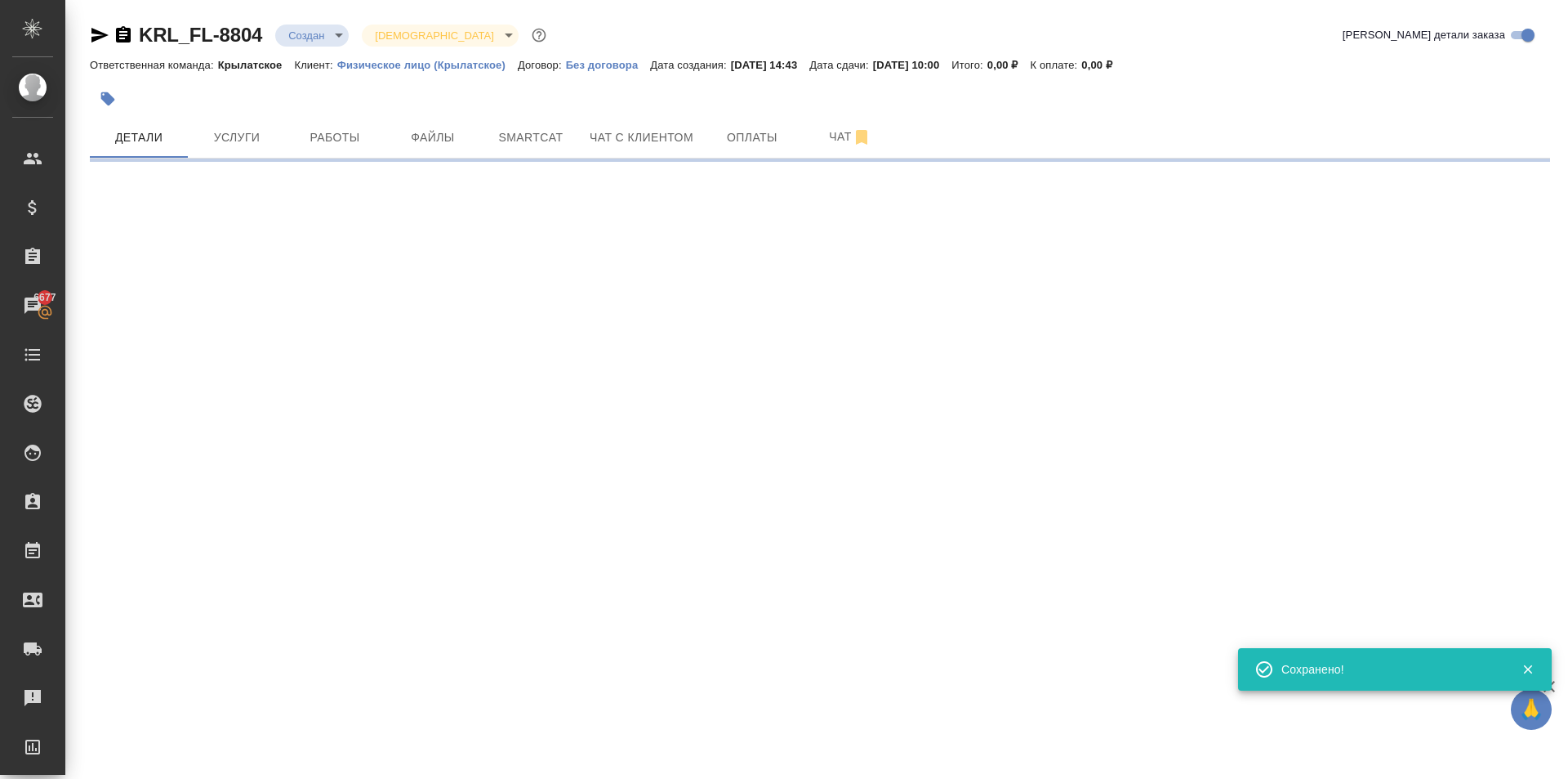
select select "RU"
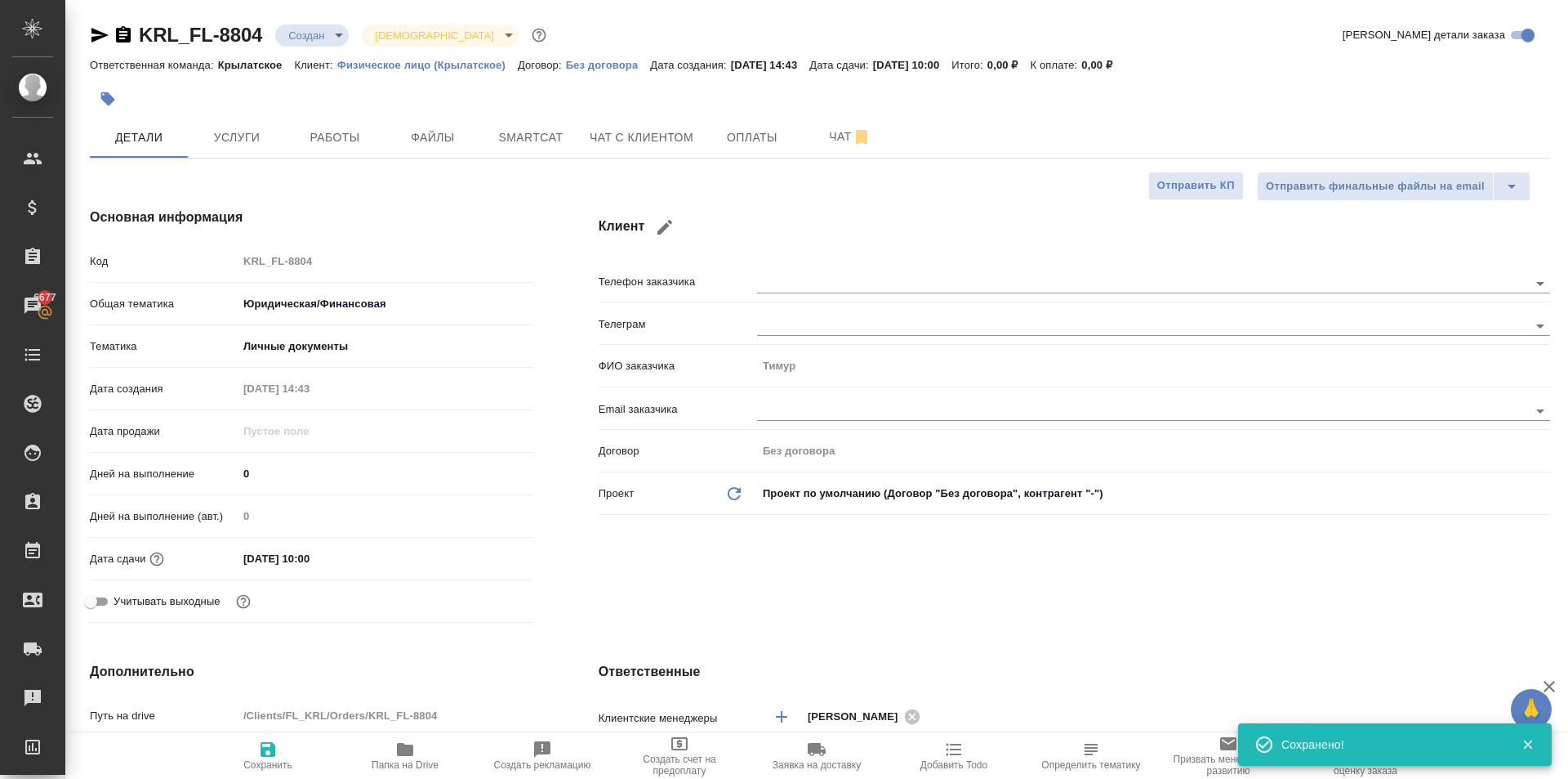
type textarea "x"
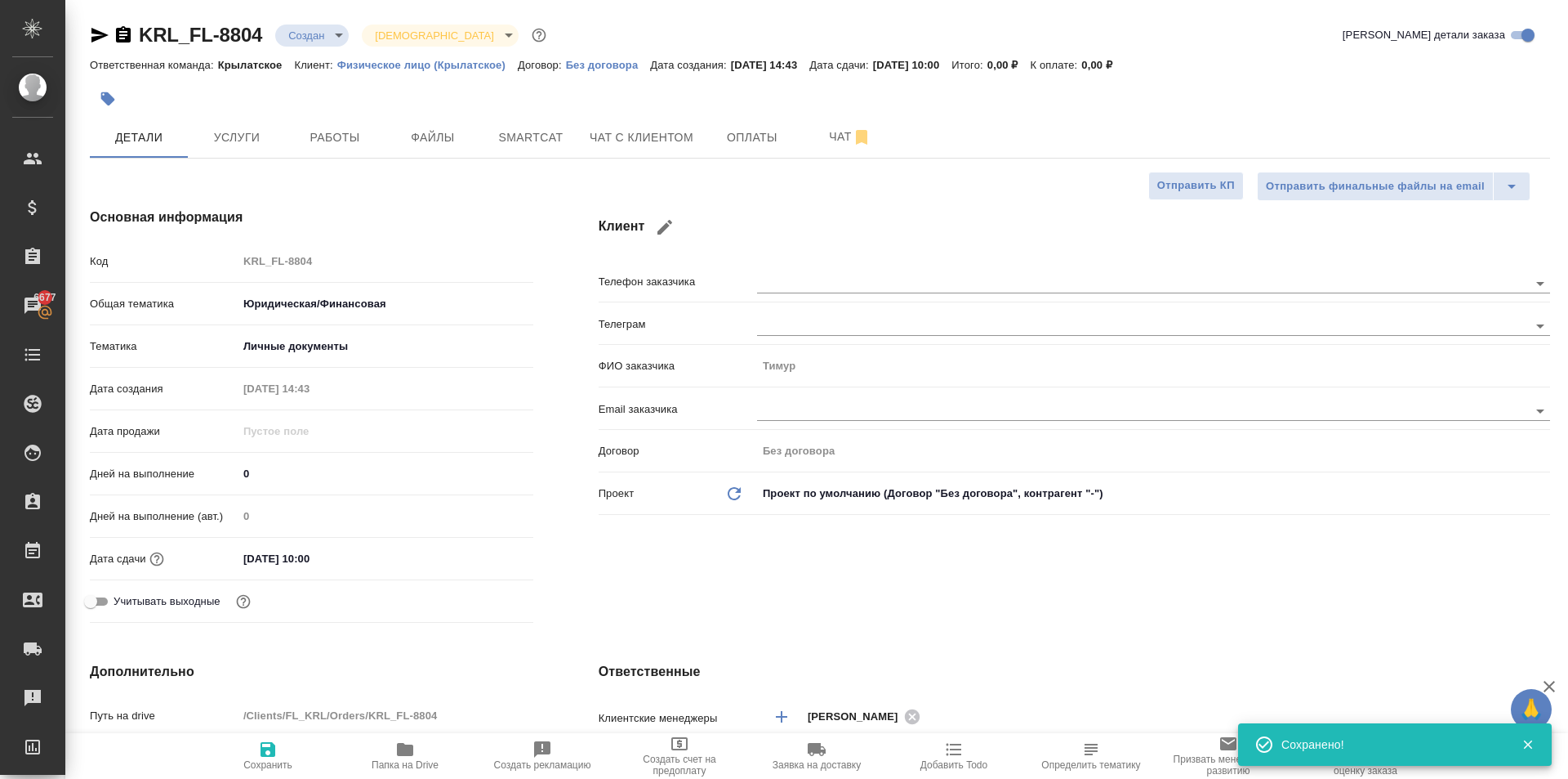
type textarea "x"
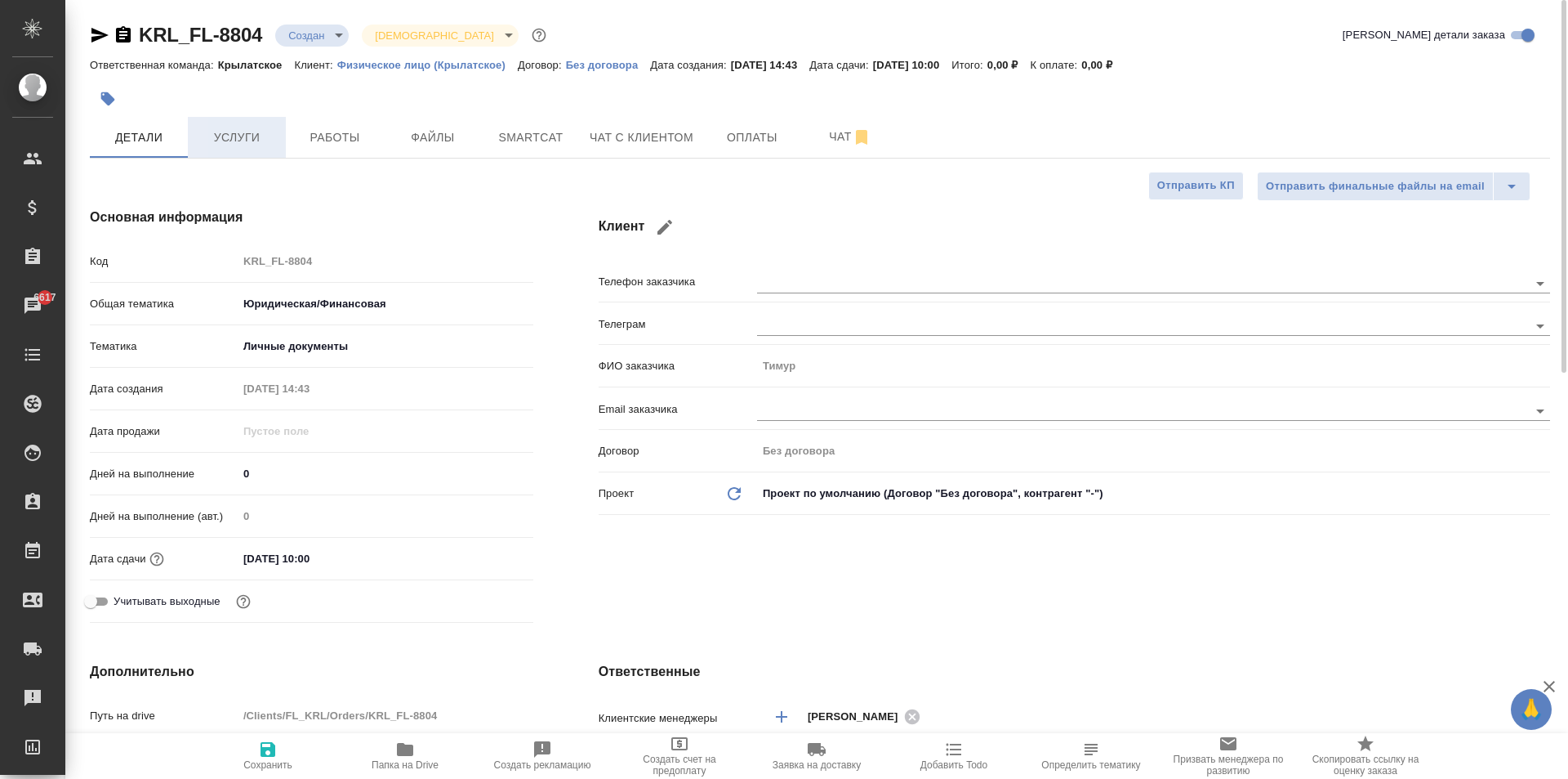
click at [258, 147] on span "Услуги" at bounding box center [236, 138] width 78 height 21
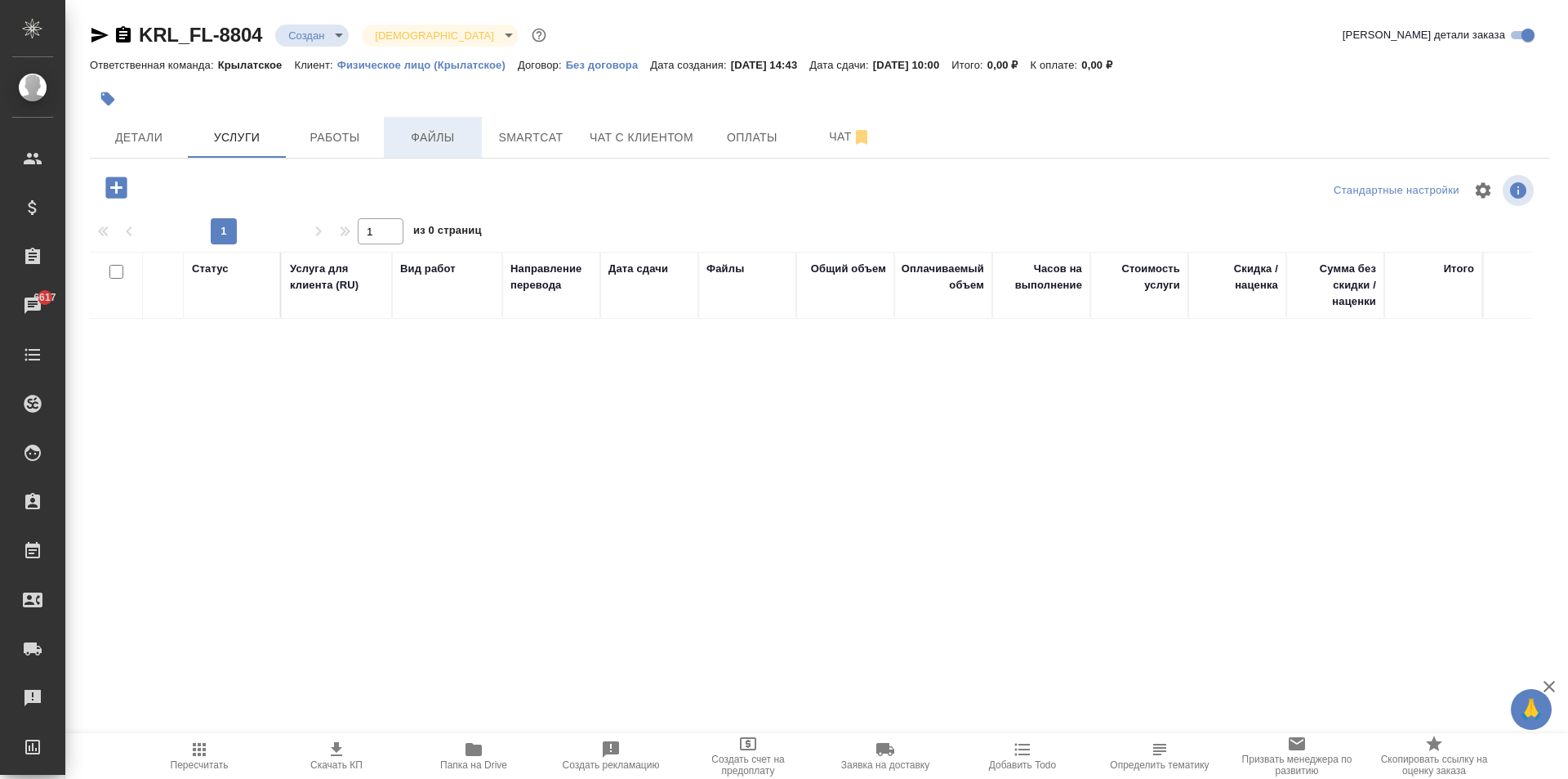
click at [409, 138] on span "Файлы" at bounding box center [432, 138] width 78 height 21
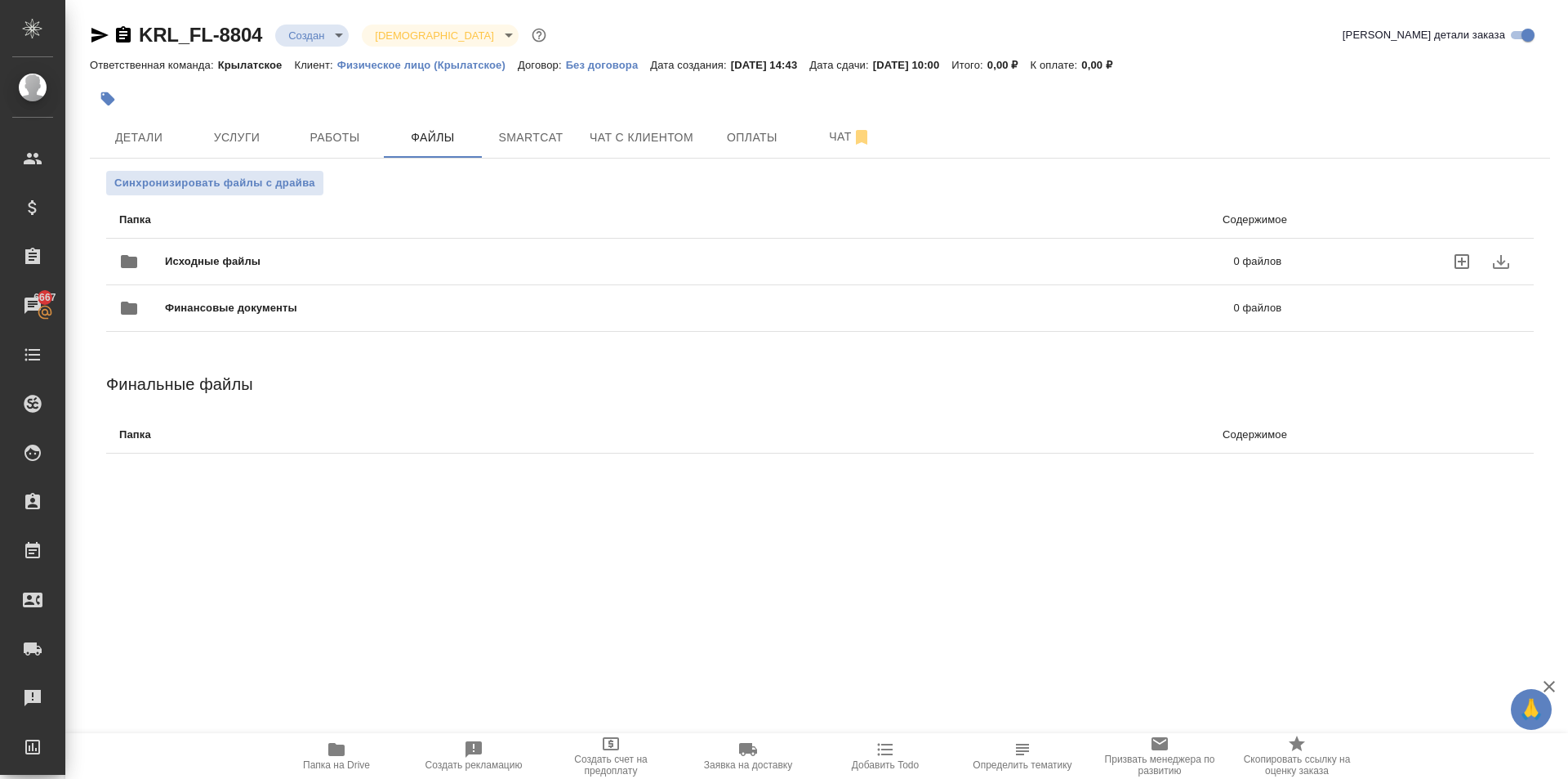
click at [236, 263] on span "Исходные файлы" at bounding box center [457, 262] width 583 height 16
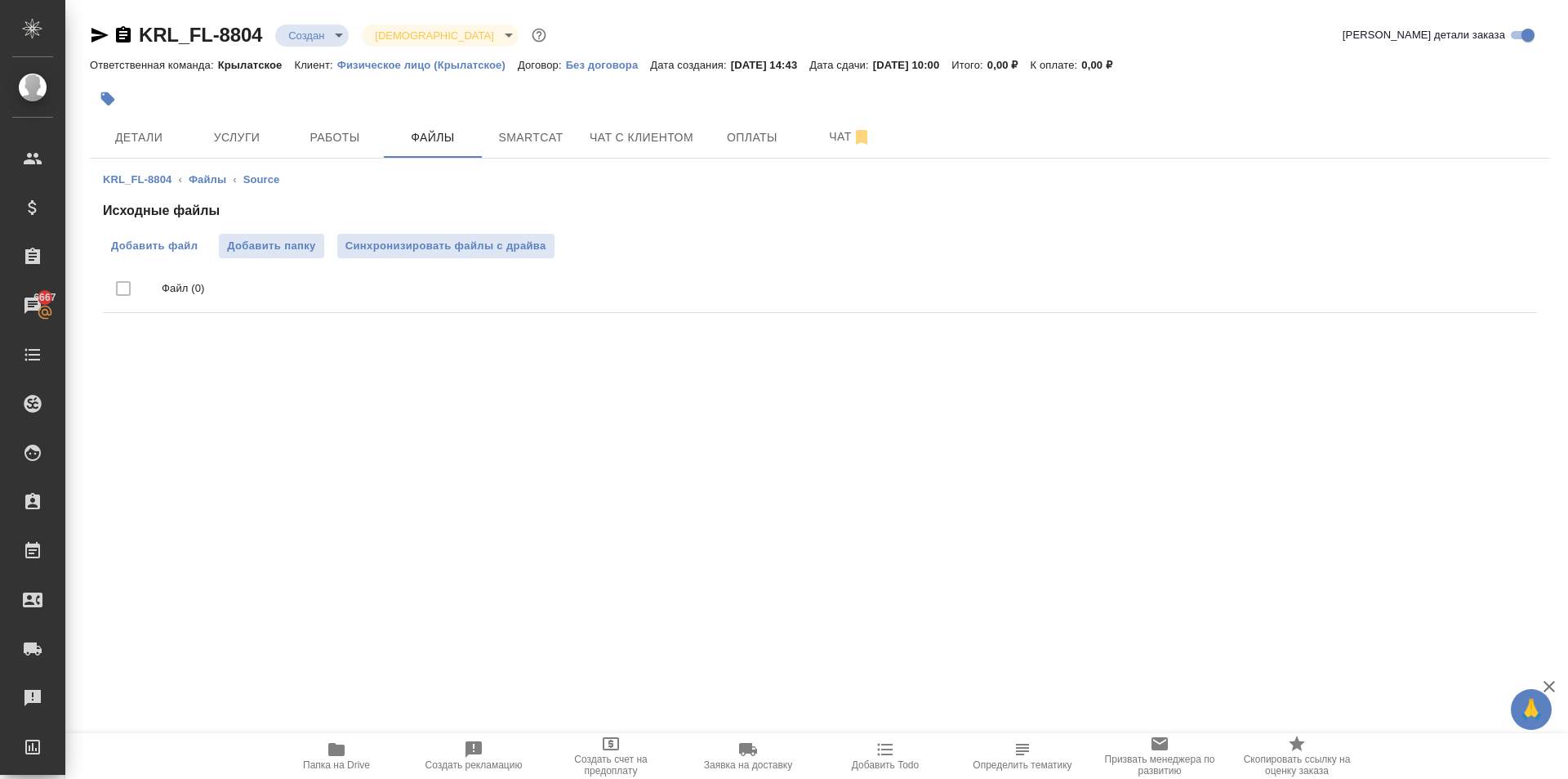
click at [169, 252] on span "Добавить файл" at bounding box center [155, 246] width 86 height 16
click at [0, 0] on input "Добавить файл" at bounding box center [0, 0] width 0 height 0
click at [317, 131] on span "Работы" at bounding box center [334, 138] width 78 height 21
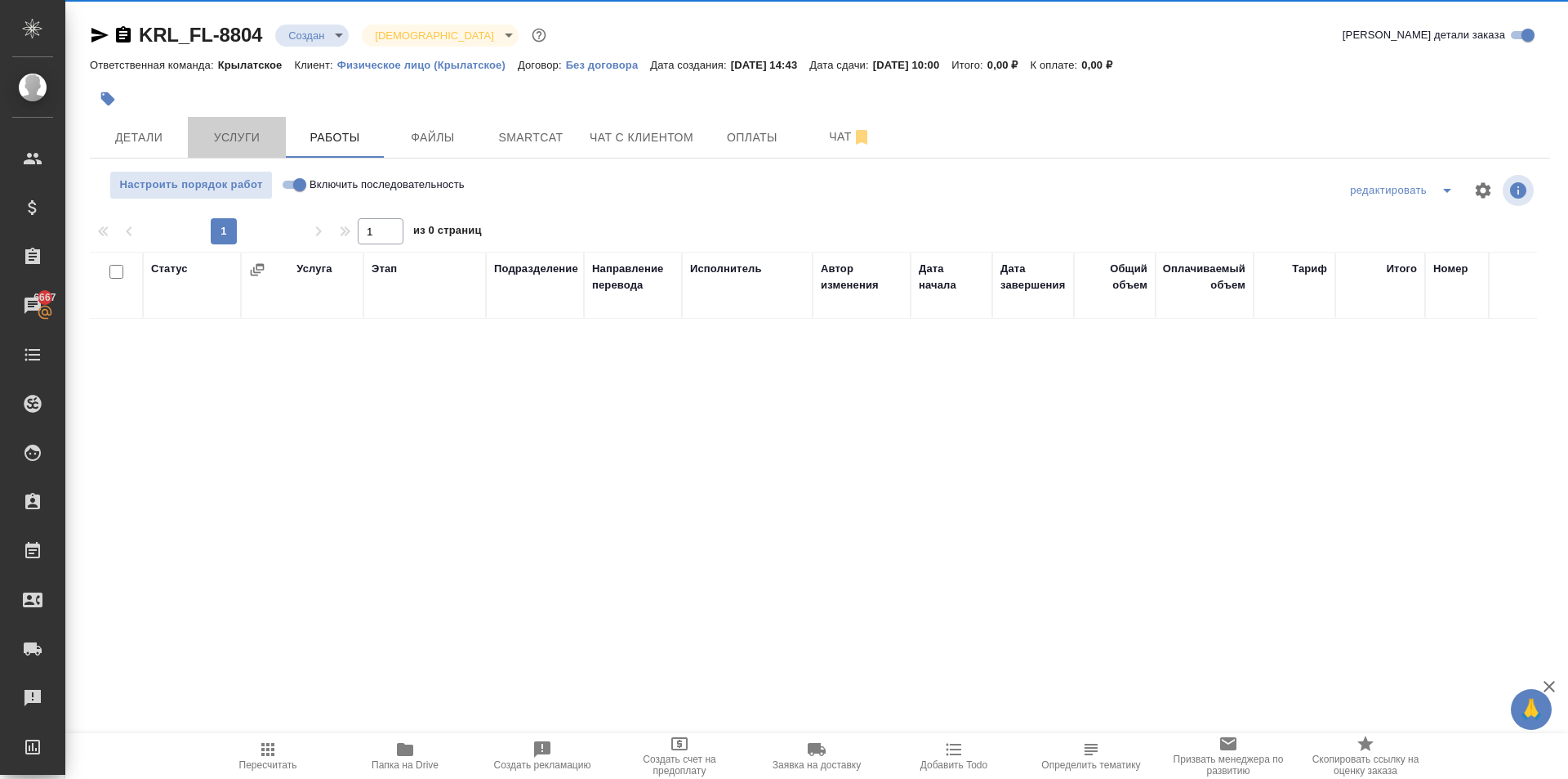
click at [258, 129] on span "Услуги" at bounding box center [236, 138] width 78 height 21
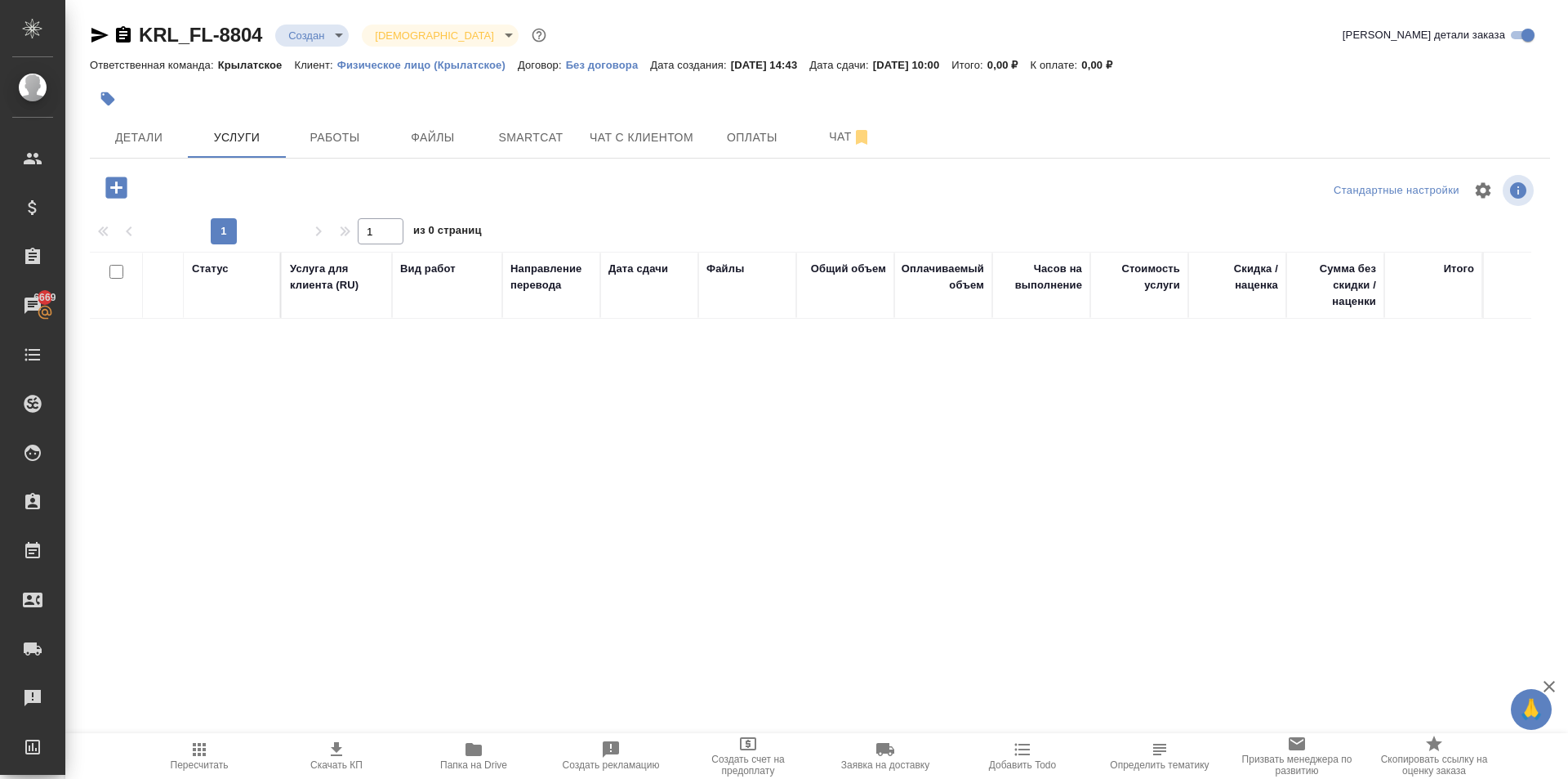
click at [126, 175] on icon "button" at bounding box center [117, 188] width 29 height 29
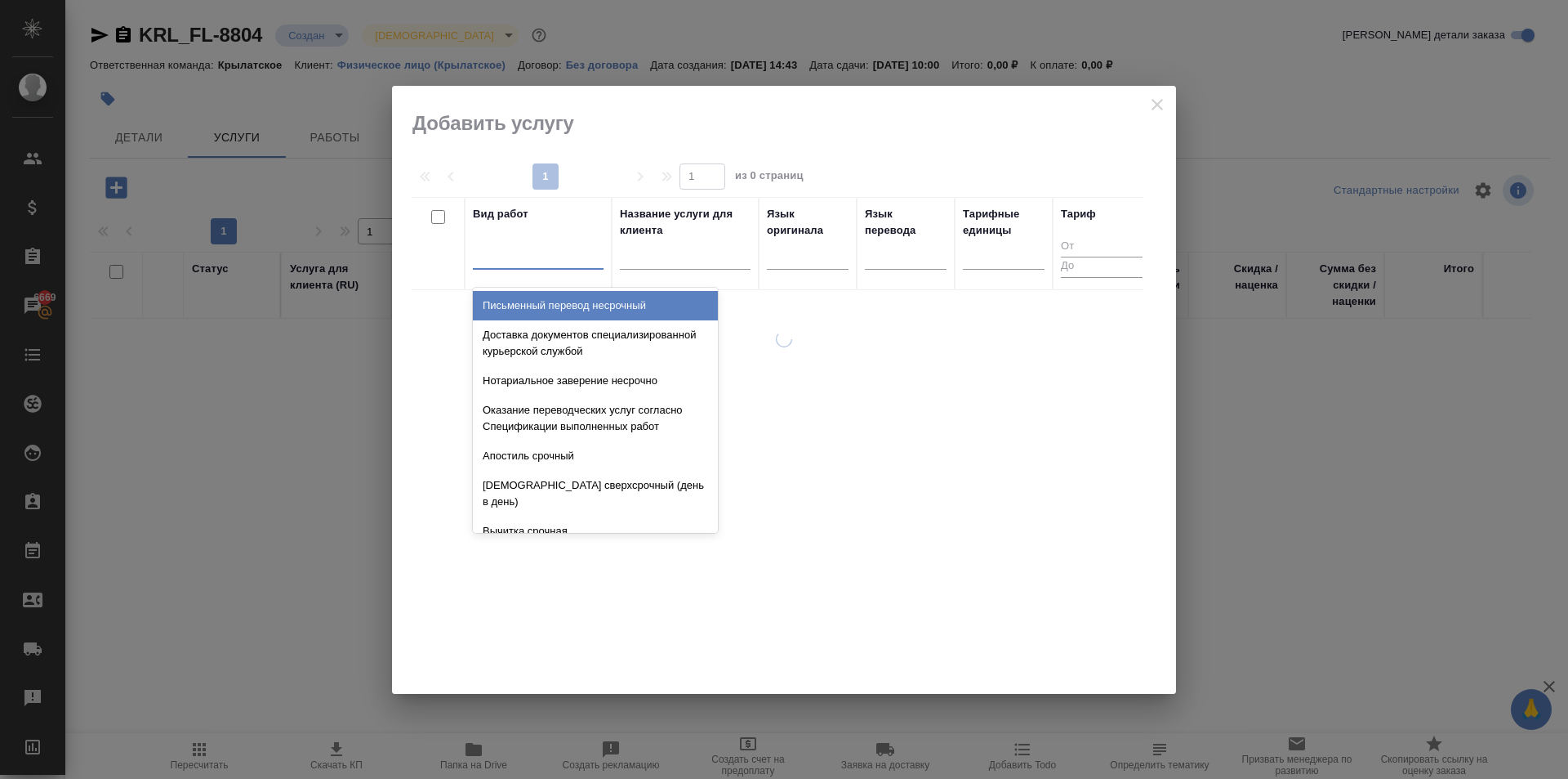
click at [477, 253] on div at bounding box center [538, 253] width 130 height 23
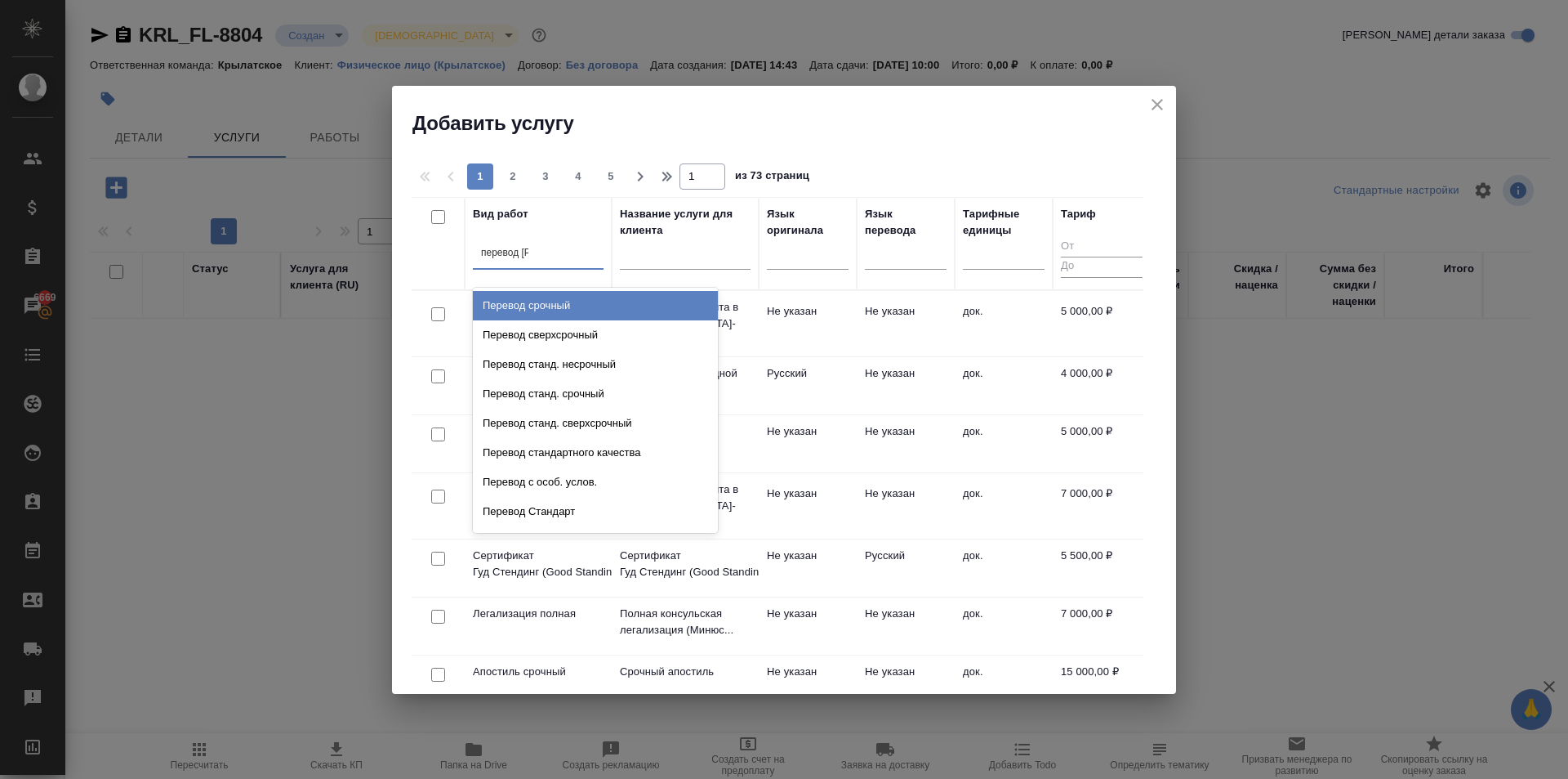
type input "перевод ст"
click at [599, 315] on div "Перевод станд. несрочный" at bounding box center [595, 305] width 245 height 30
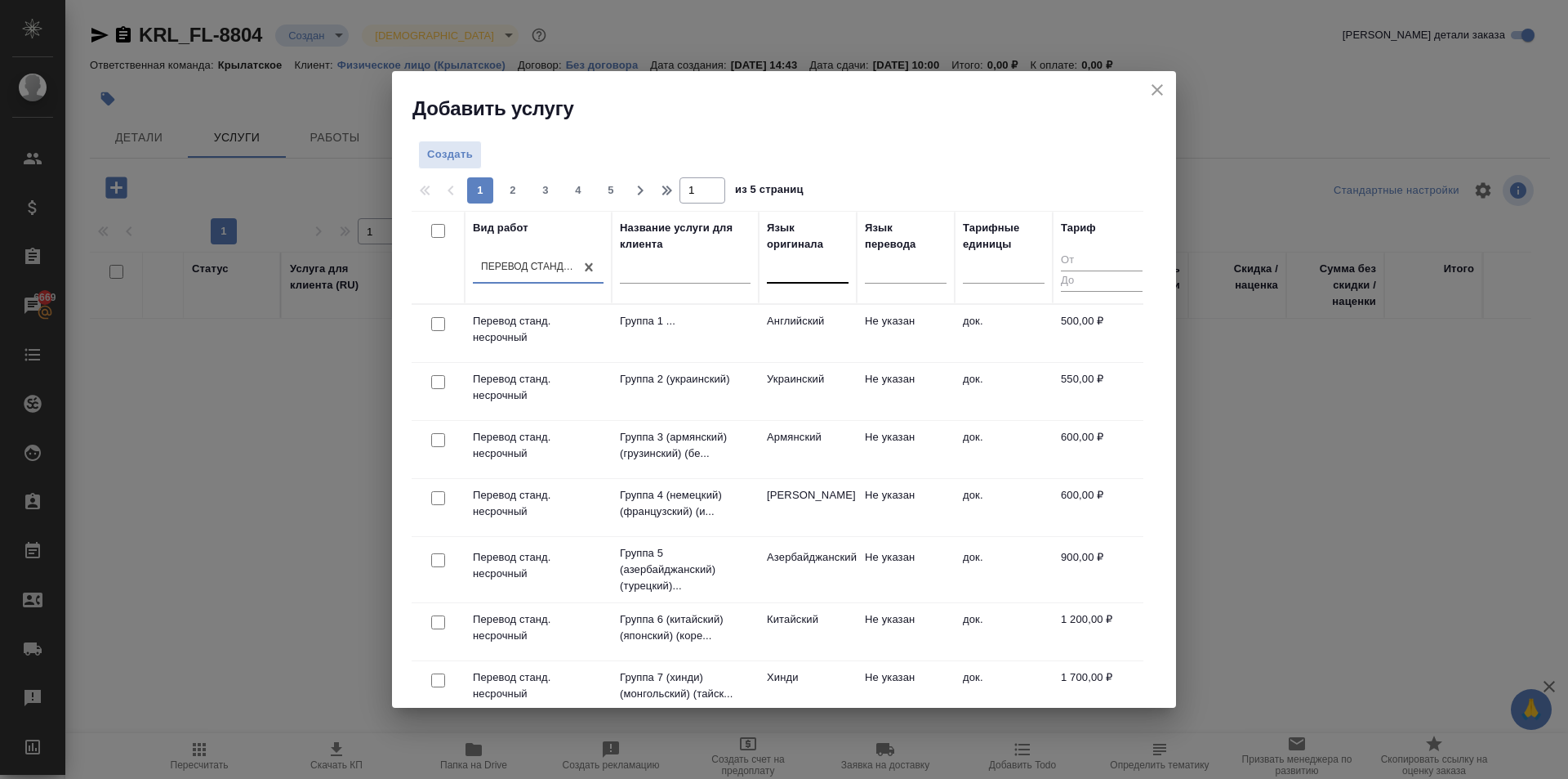
click at [827, 275] on div at bounding box center [807, 266] width 82 height 23
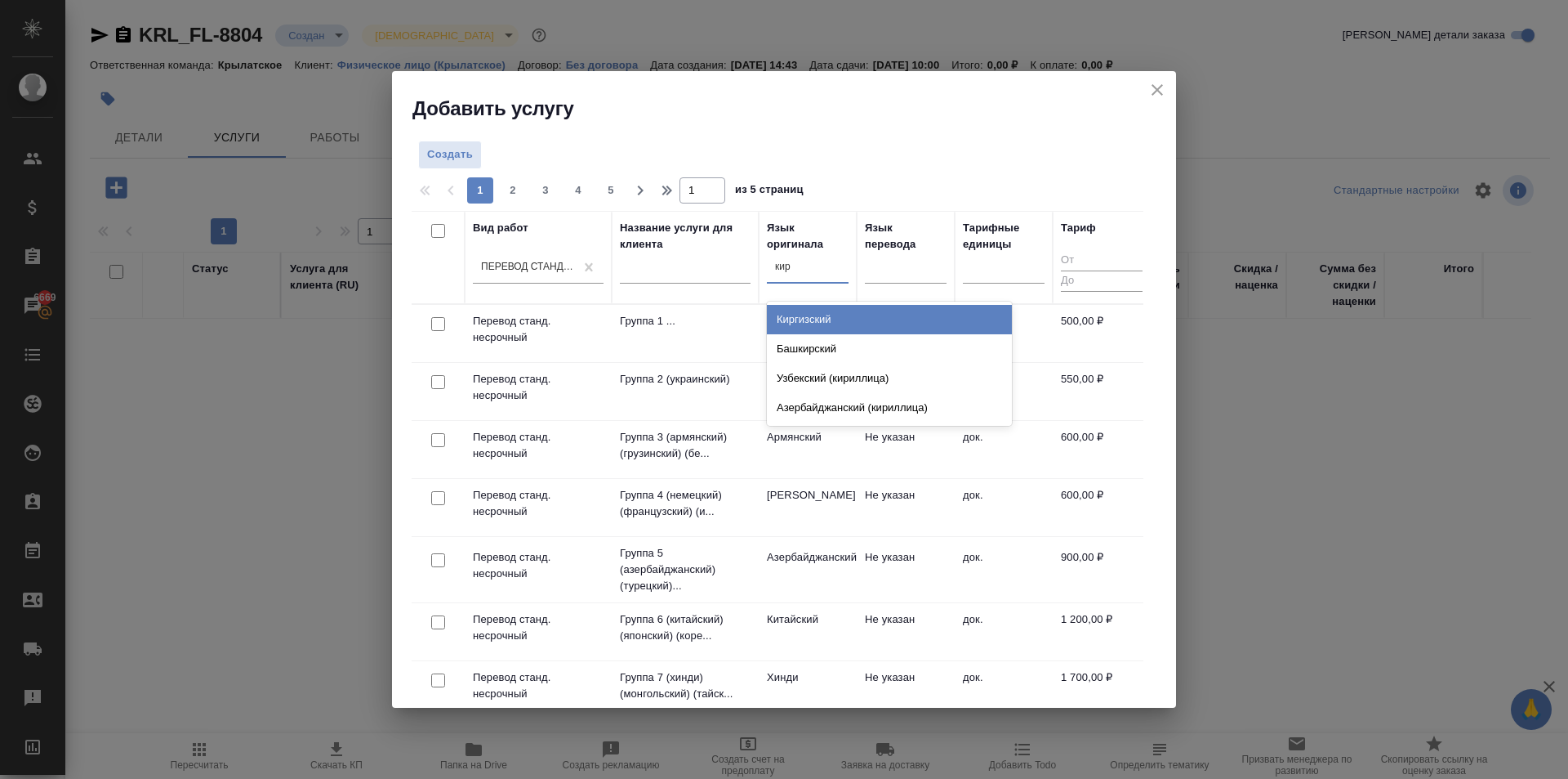
type input "кирг"
click at [808, 312] on div "Киргизский" at bounding box center [889, 319] width 245 height 30
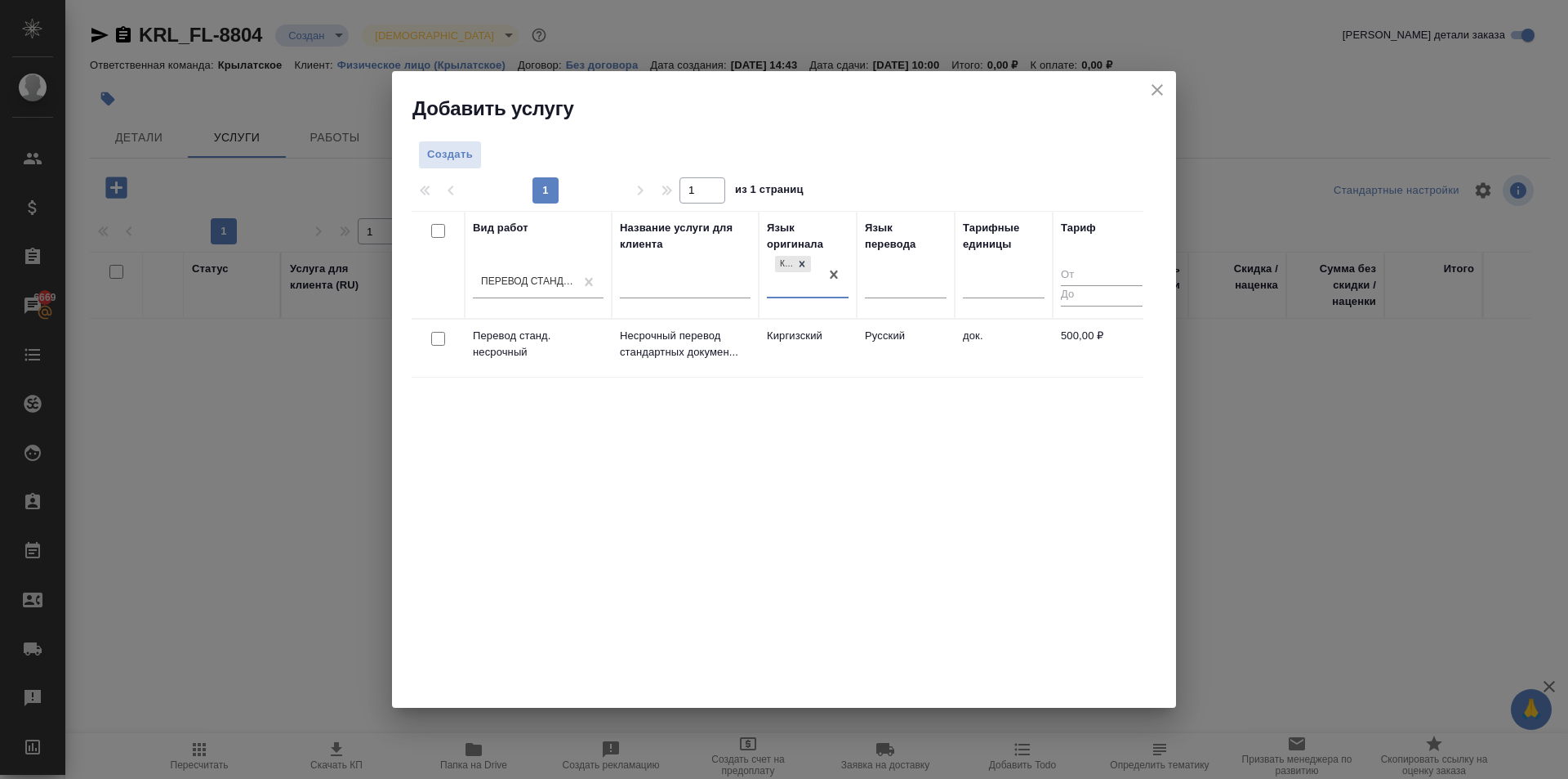
click at [804, 329] on td "Киргизский" at bounding box center [807, 348] width 98 height 58
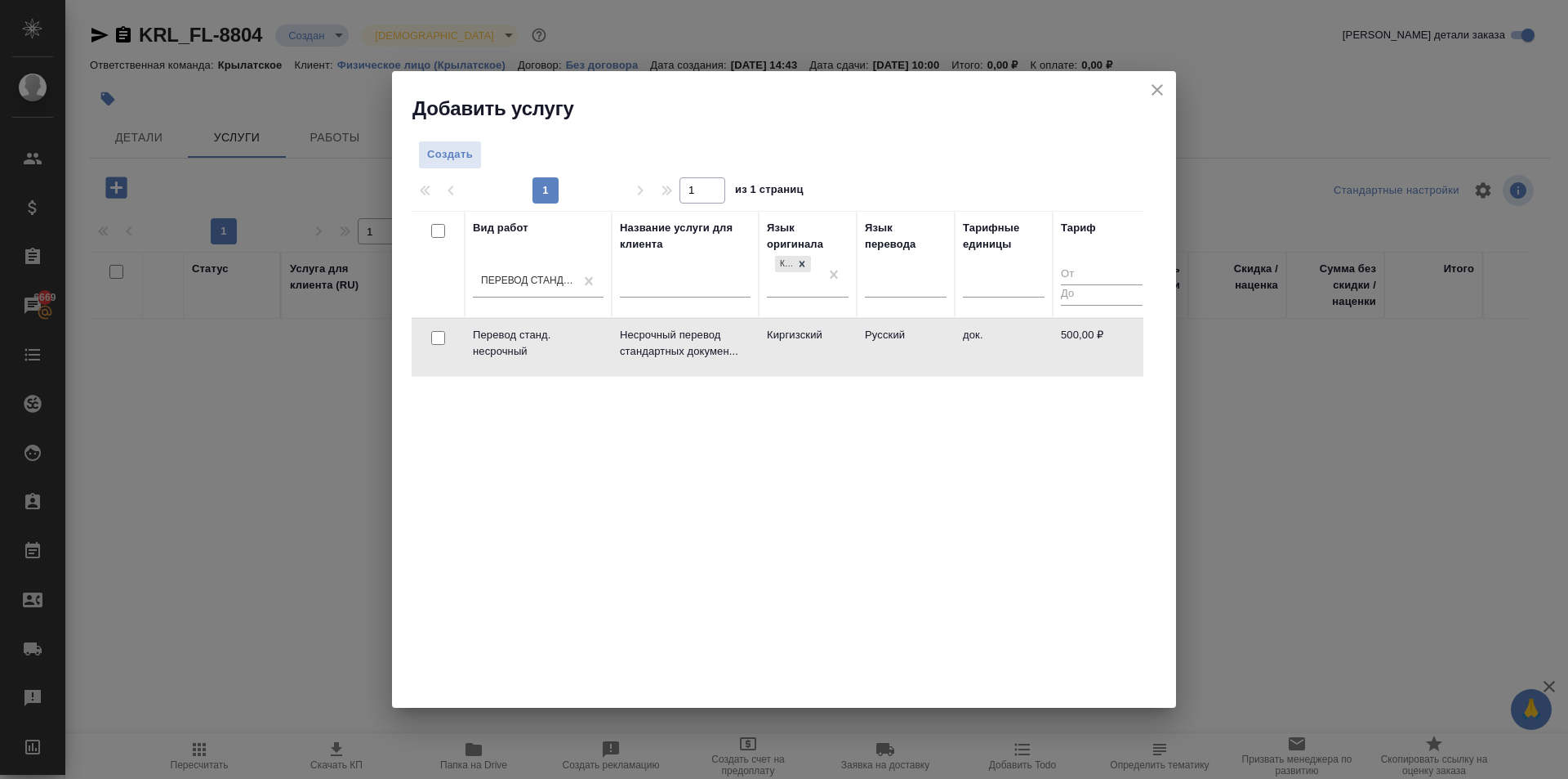
click at [803, 329] on td "Киргизский" at bounding box center [807, 347] width 98 height 58
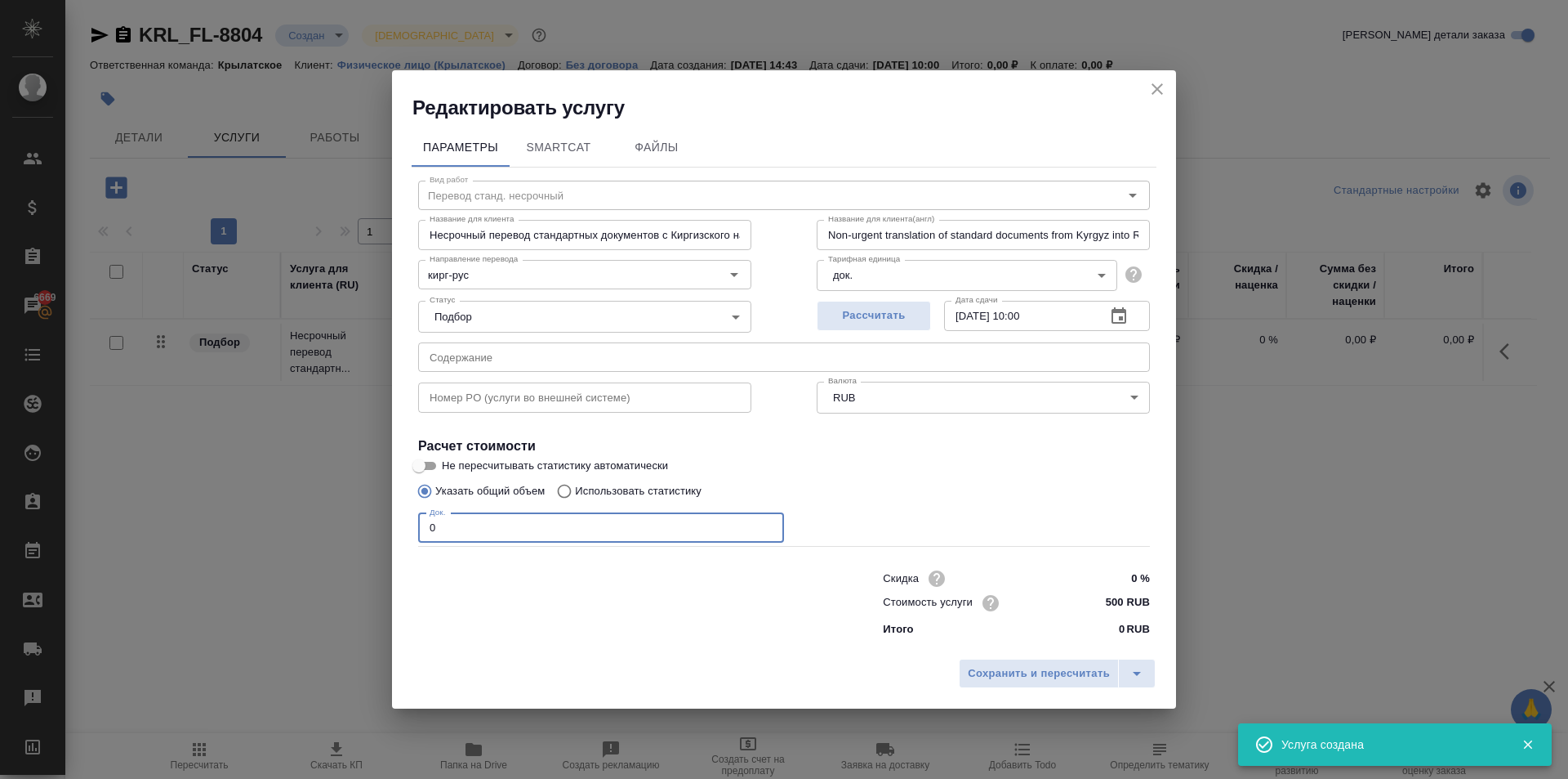
drag, startPoint x: 485, startPoint y: 537, endPoint x: 397, endPoint y: 521, distance: 89.4
click at [397, 521] on div "Параметры SmartCat Файлы Вид работ Перевод станд. несрочный Вид работ Название …" at bounding box center [784, 385] width 784 height 530
type input "1"
click at [989, 666] on span "Сохранить и пересчитать" at bounding box center [1039, 674] width 142 height 19
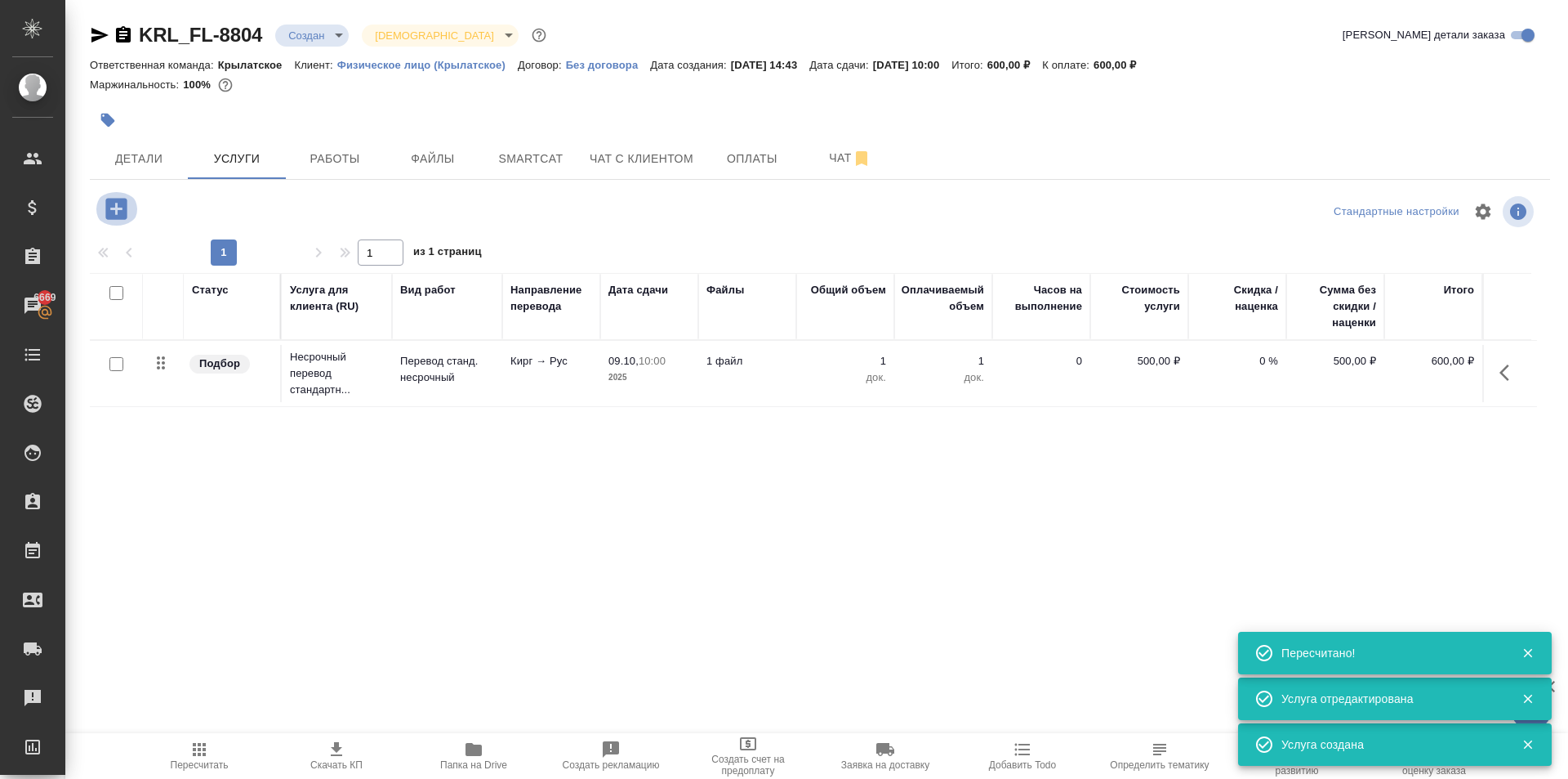
click at [112, 210] on icon "button" at bounding box center [116, 209] width 22 height 22
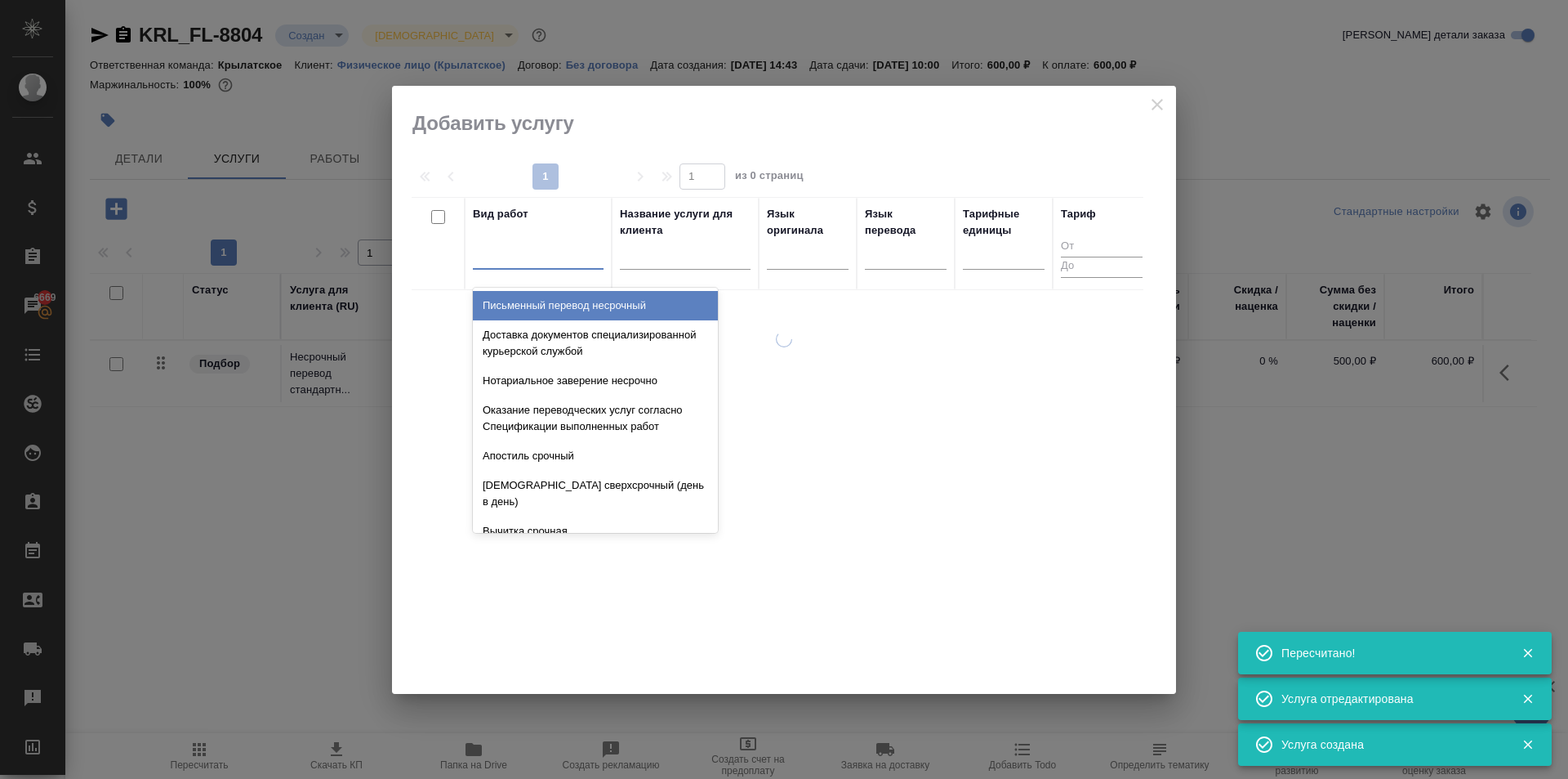
click at [537, 243] on div at bounding box center [538, 253] width 130 height 23
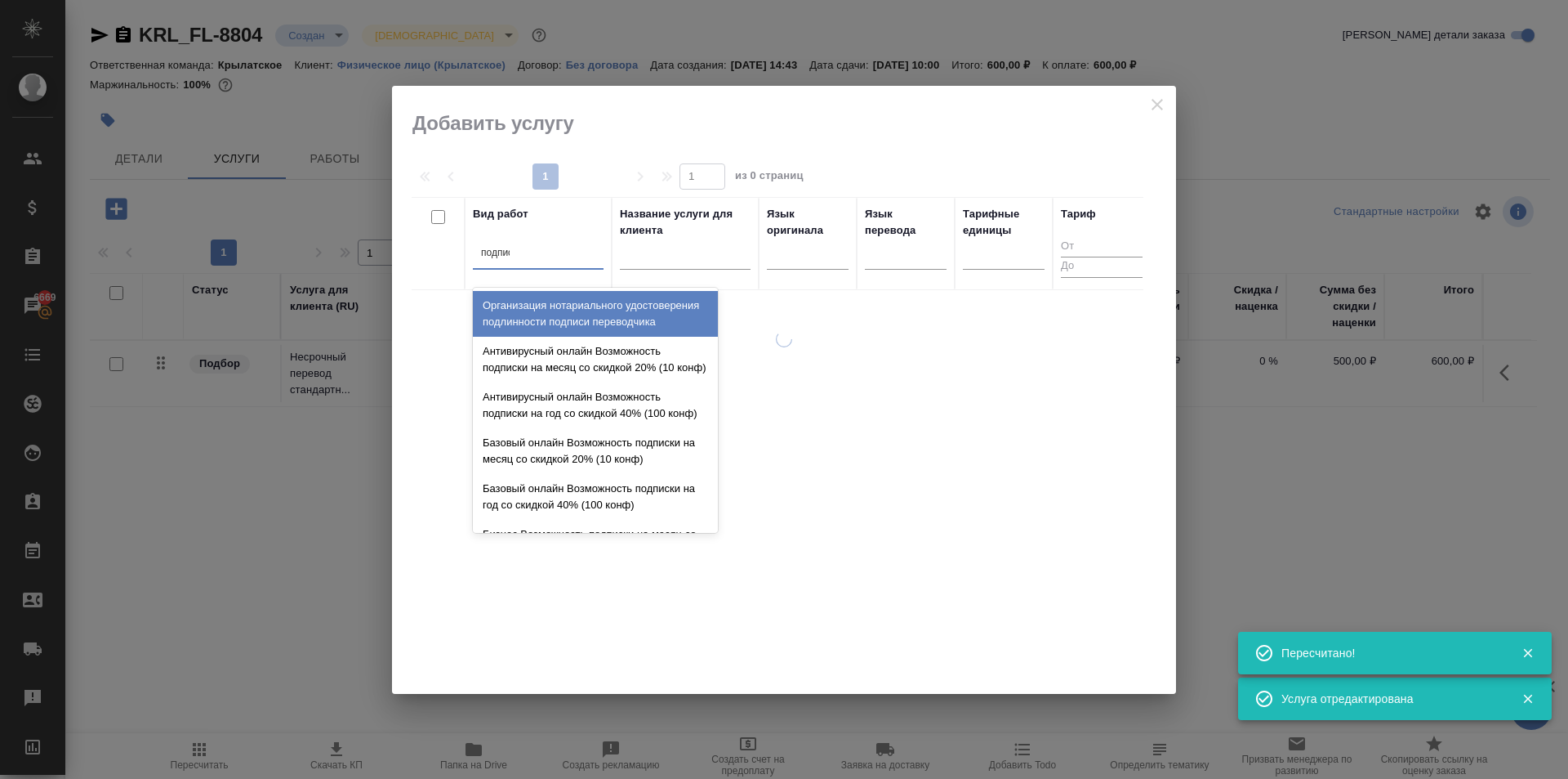
type input "подписи"
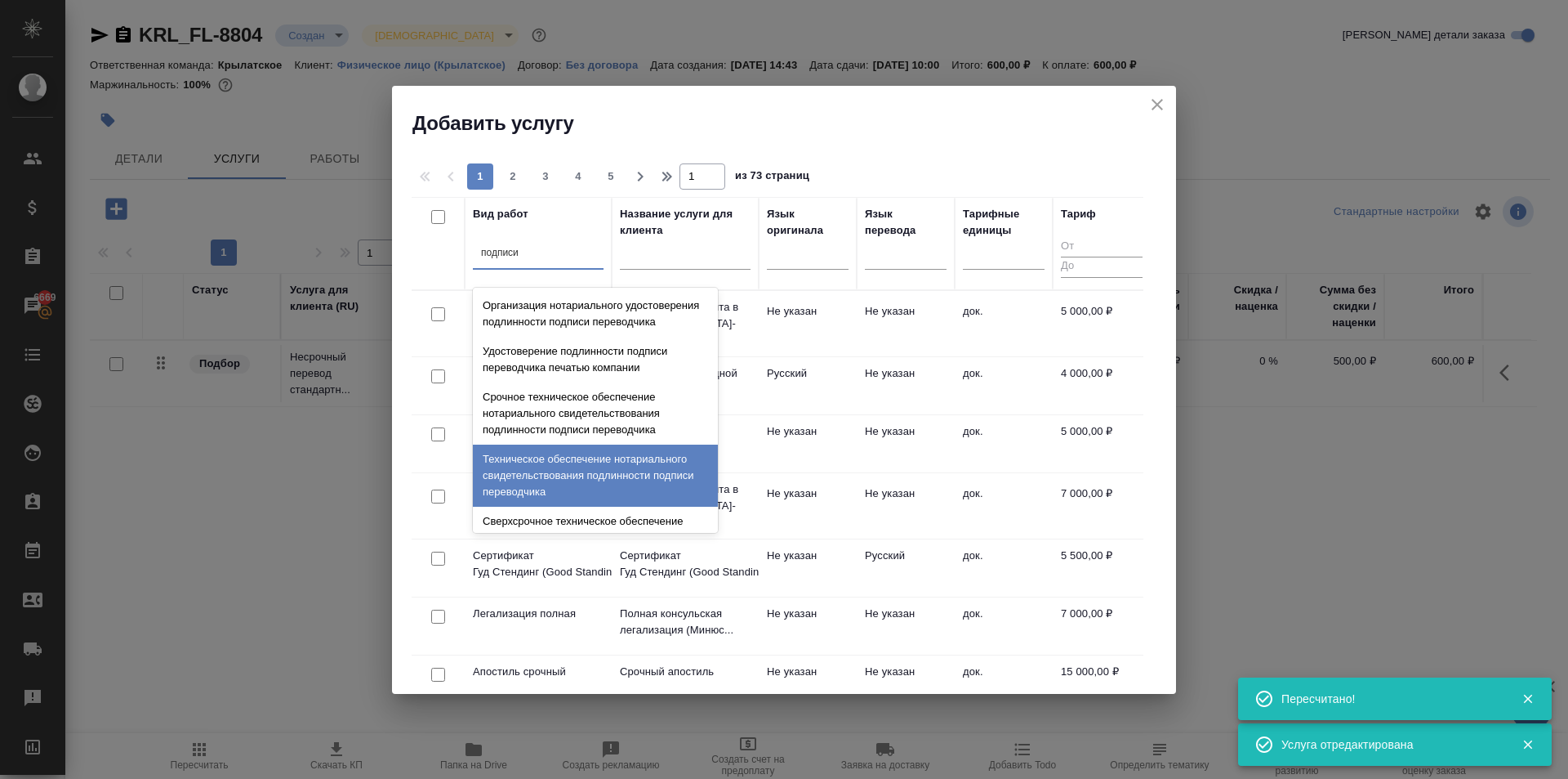
click at [603, 491] on div "Техническое обеспечение нотариального свидетельствования подлинности подписи пе…" at bounding box center [595, 475] width 245 height 62
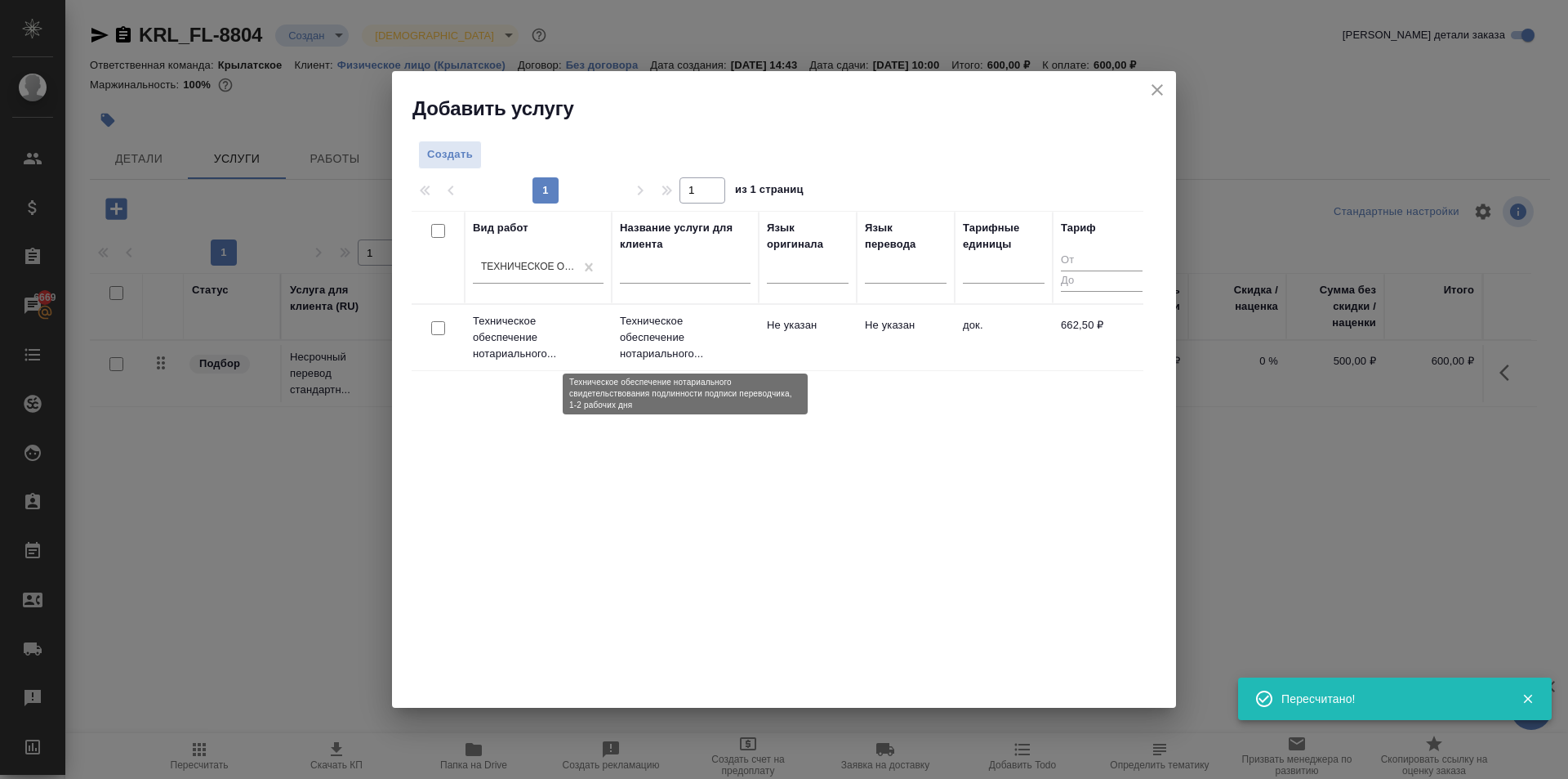
drag, startPoint x: 709, startPoint y: 347, endPoint x: 701, endPoint y: 345, distance: 8.2
click at [702, 346] on p "Техническое обеспечение нотариального..." at bounding box center [685, 337] width 130 height 49
click at [701, 345] on p "Техническое обеспечение нотариального..." at bounding box center [685, 337] width 130 height 49
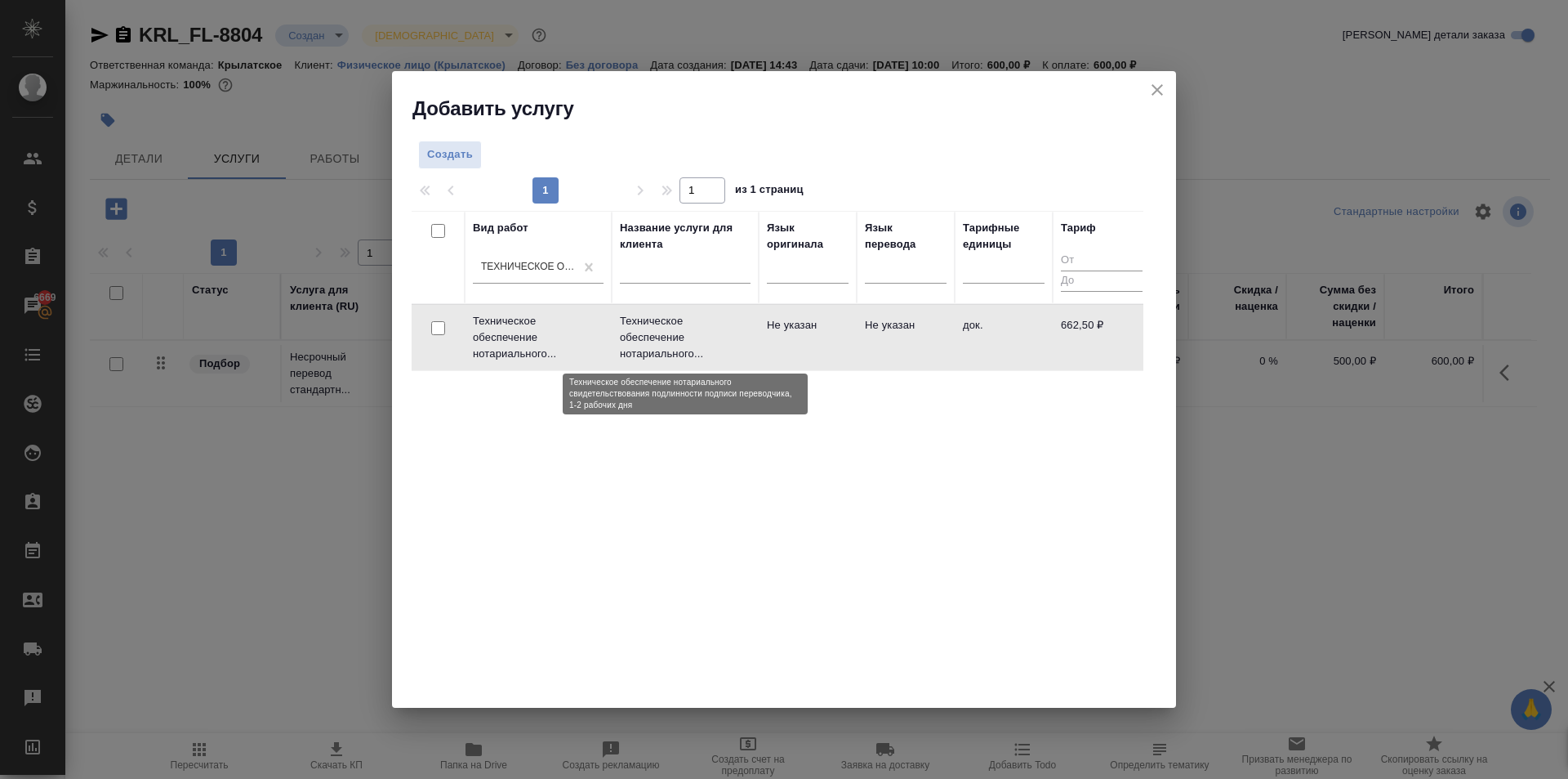
click at [701, 345] on p "Техническое обеспечение нотариального..." at bounding box center [685, 337] width 130 height 49
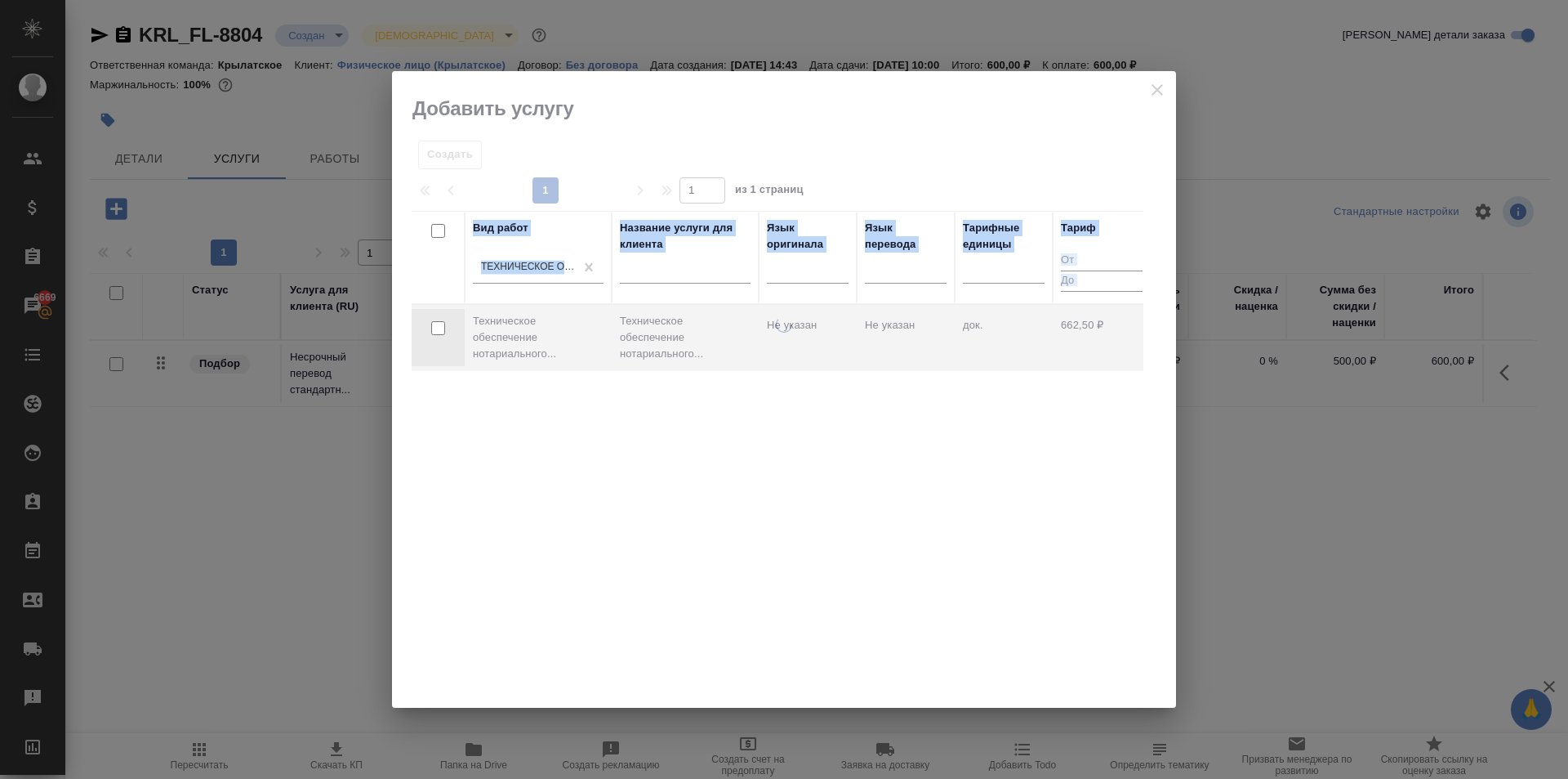
click at [700, 347] on div at bounding box center [784, 512] width 784 height 391
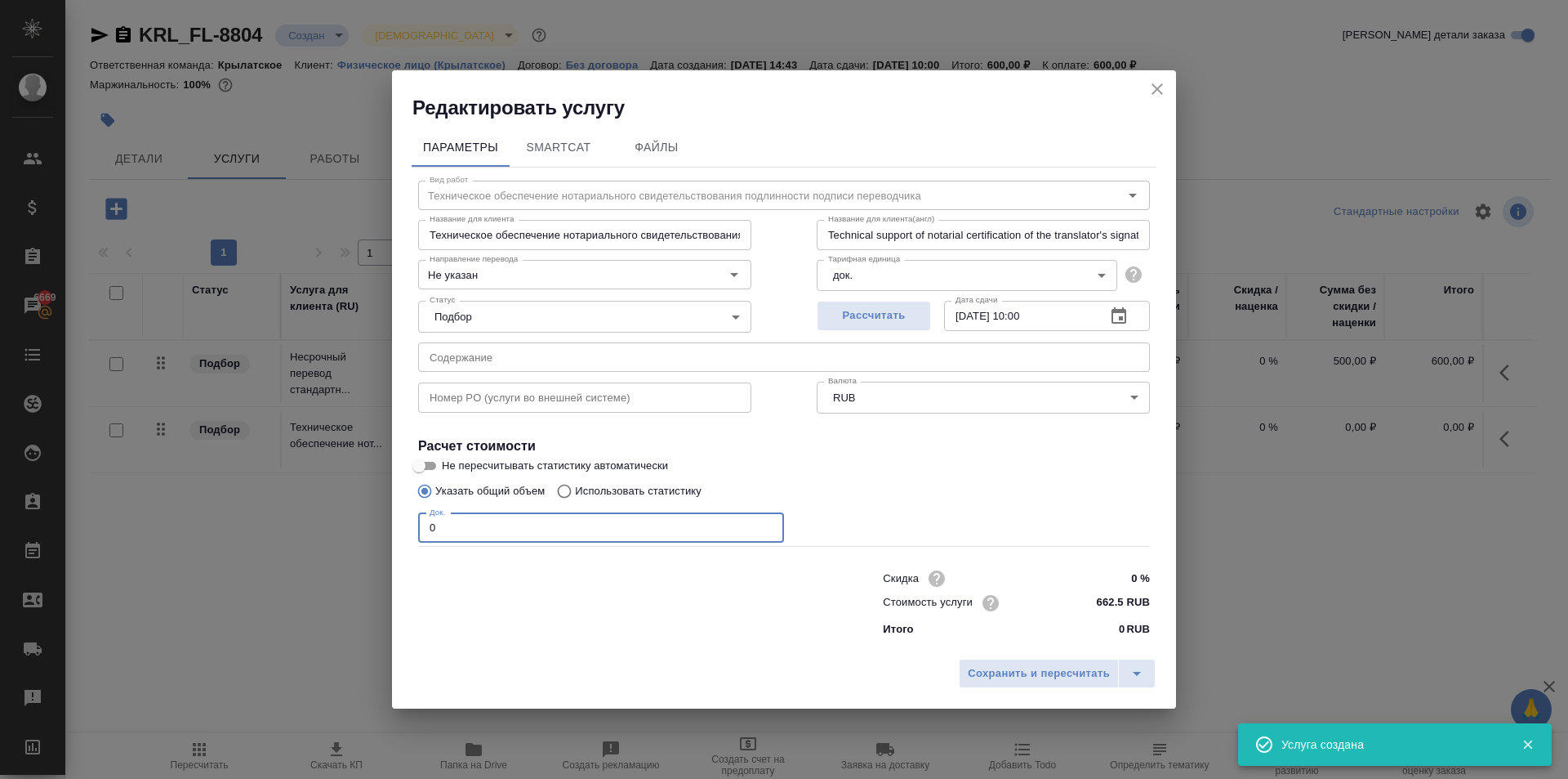
drag, startPoint x: 487, startPoint y: 542, endPoint x: 413, endPoint y: 532, distance: 74.7
click at [398, 531] on div "Параметры SmartCat Файлы Вид работ Техническое обеспечение нотариального свидет…" at bounding box center [784, 385] width 784 height 530
type input "1"
click at [1063, 674] on span "Сохранить и пересчитать" at bounding box center [1039, 674] width 142 height 19
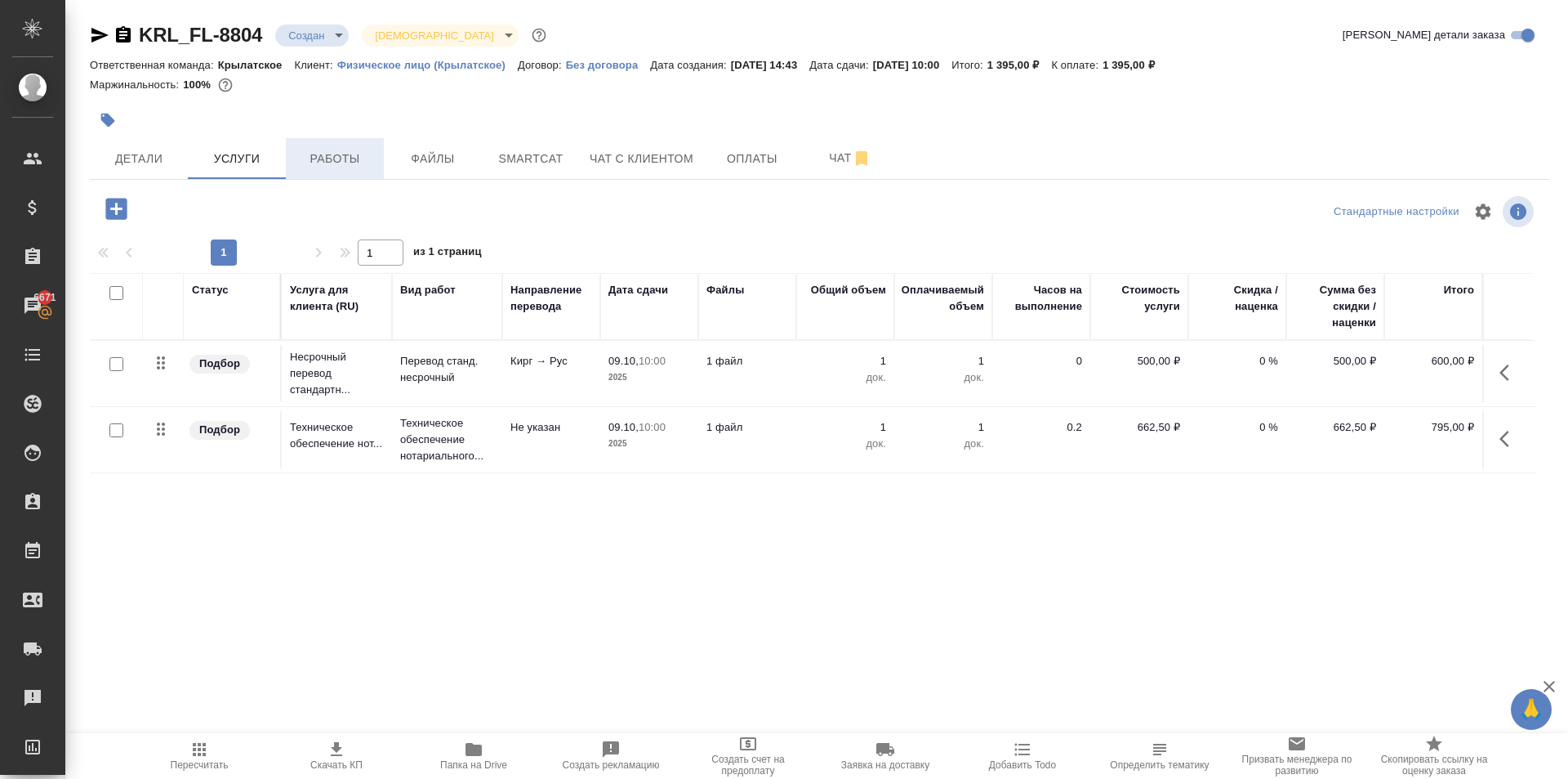
click at [357, 154] on span "Работы" at bounding box center [334, 158] width 78 height 21
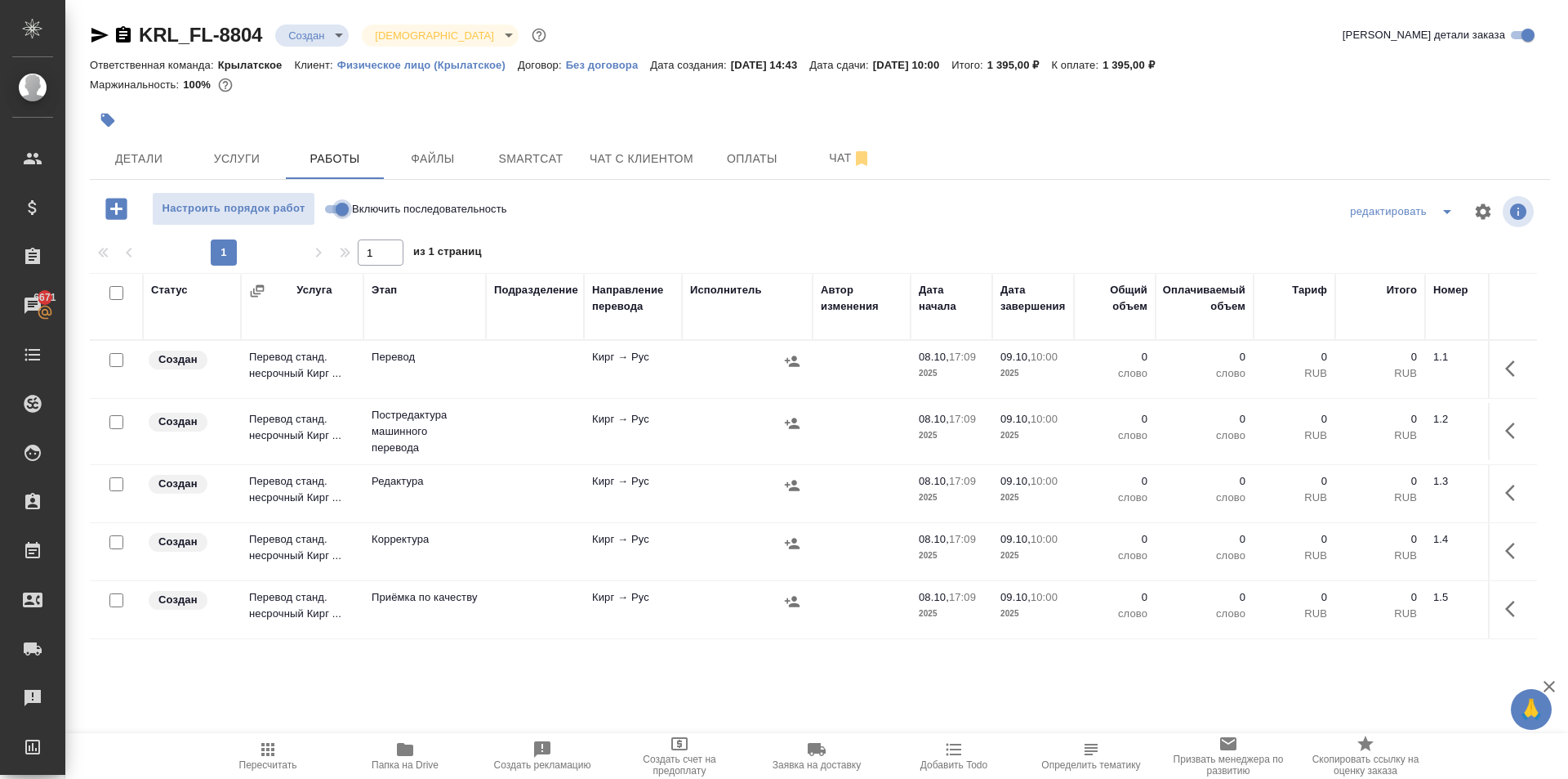
click at [338, 212] on input "Включить последовательность" at bounding box center [342, 210] width 58 height 20
checkbox input "true"
click at [1506, 370] on icon "button" at bounding box center [1516, 369] width 20 height 20
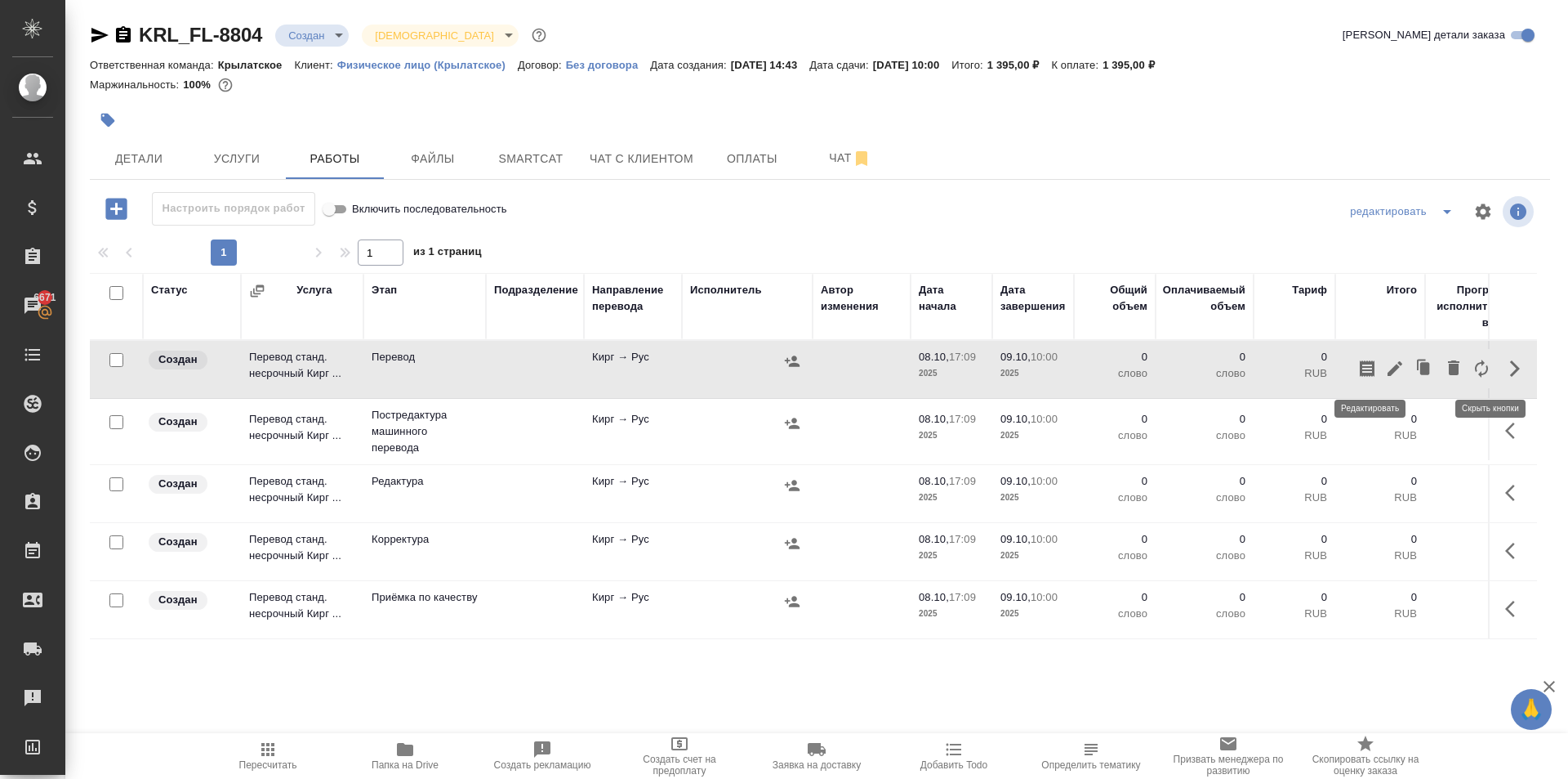
click at [1381, 378] on button "button" at bounding box center [1394, 369] width 28 height 40
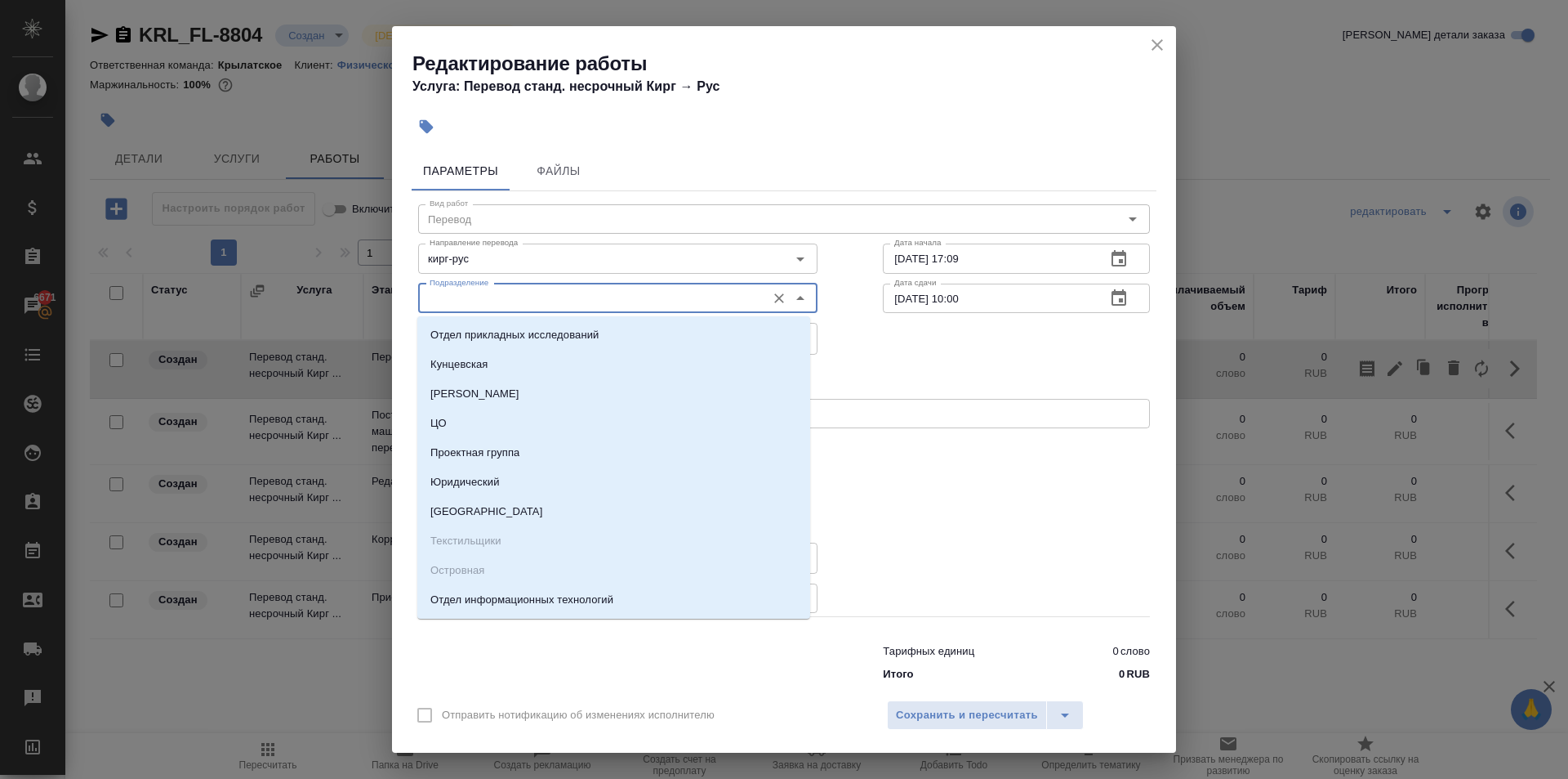
click at [494, 304] on input "Подразделение" at bounding box center [591, 299] width 335 height 20
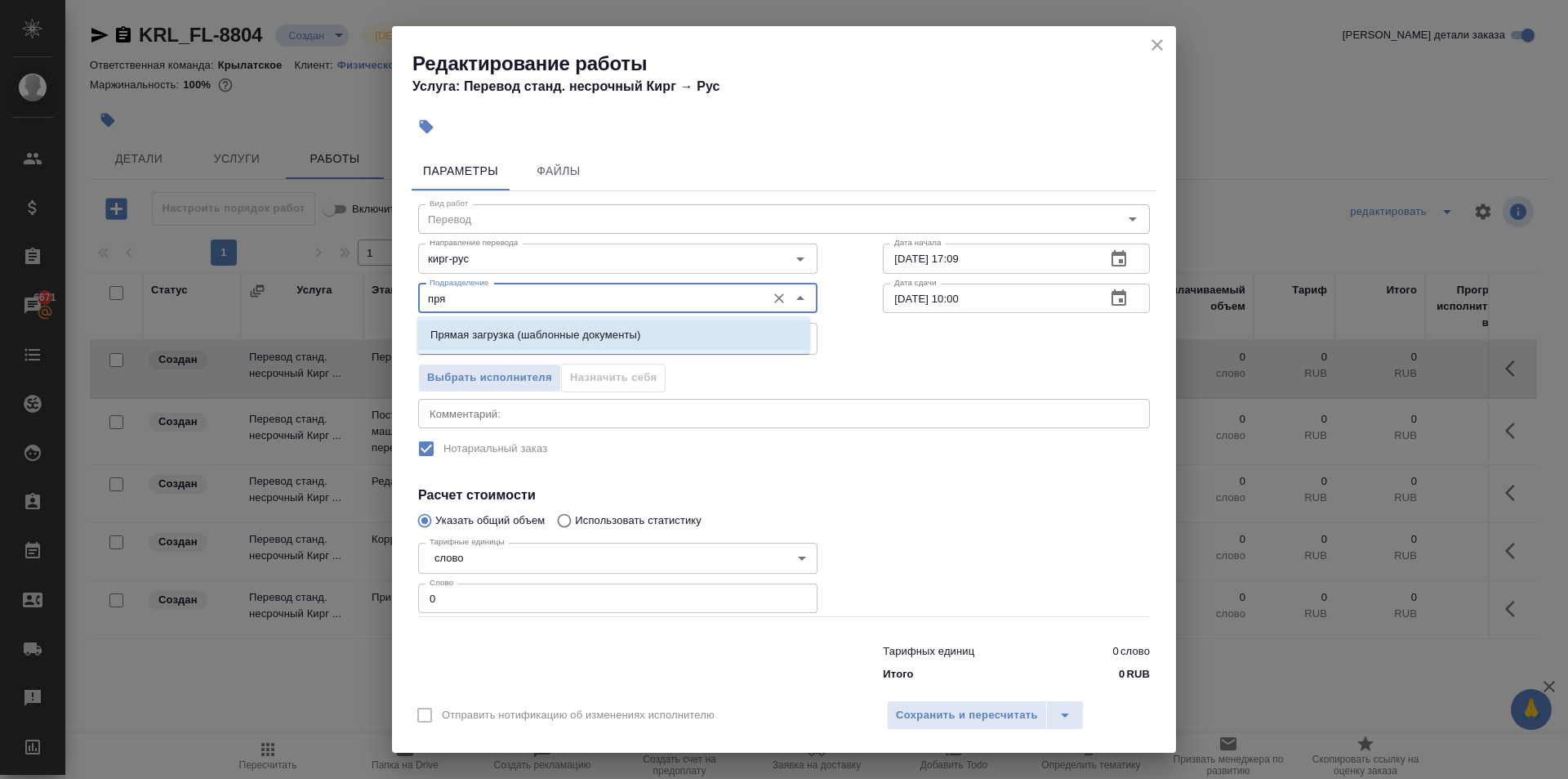
drag, startPoint x: 491, startPoint y: 328, endPoint x: 499, endPoint y: 350, distance: 23.4
click at [492, 328] on p "Прямая загрузка (шаблонные документы)" at bounding box center [536, 335] width 210 height 16
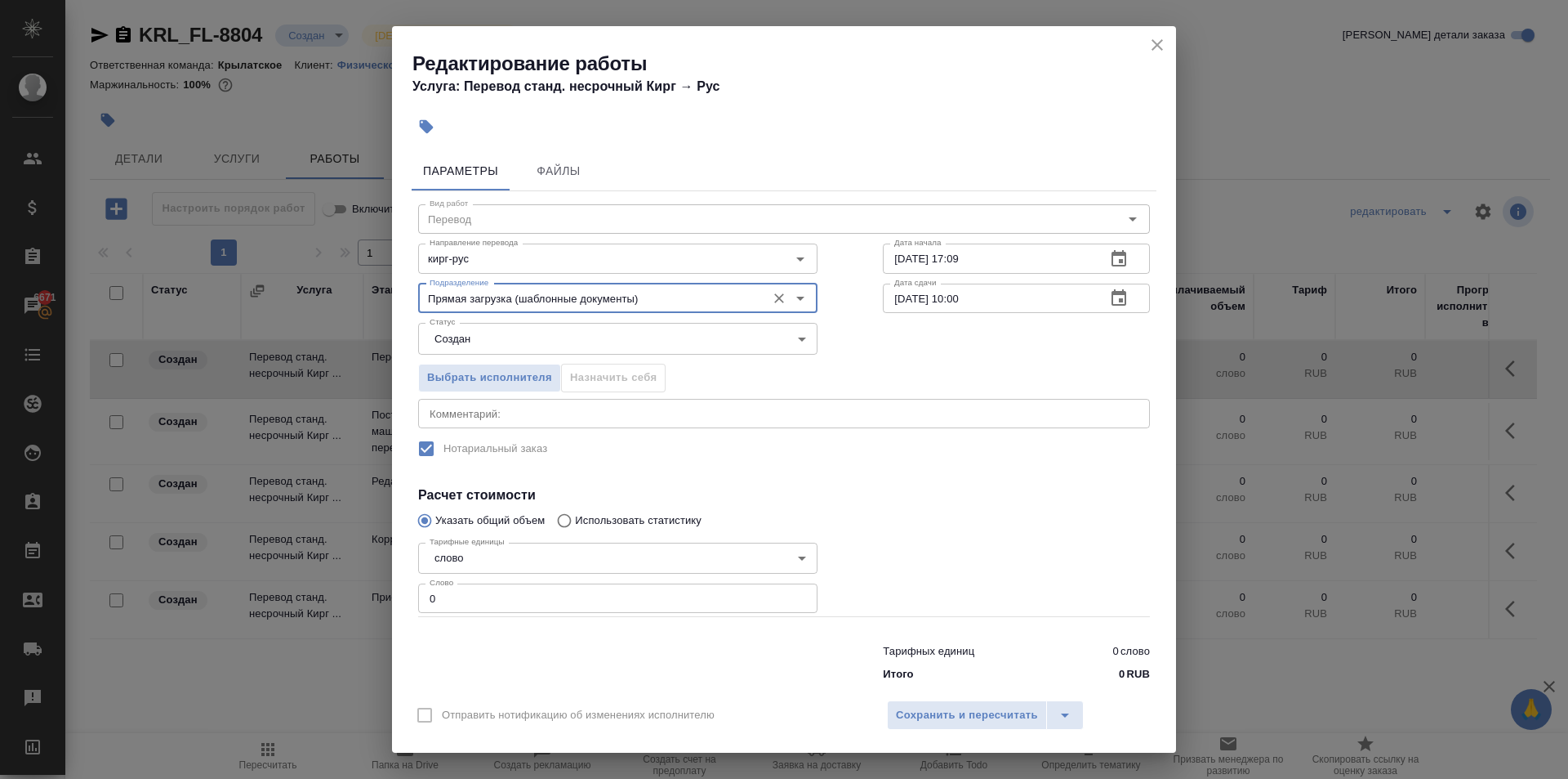
type input "Прямая загрузка (шаблонные документы)"
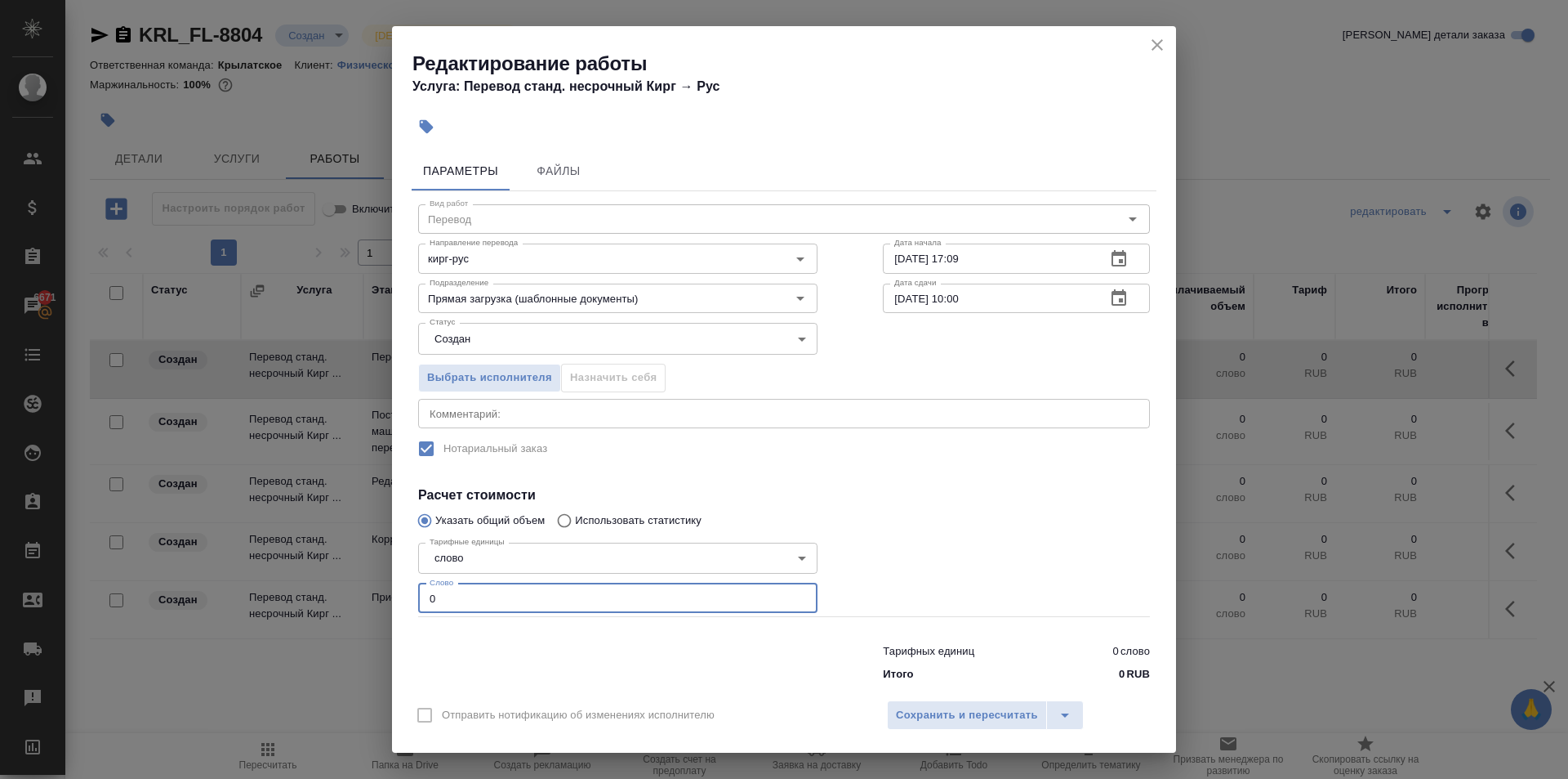
drag, startPoint x: 432, startPoint y: 604, endPoint x: 382, endPoint y: 590, distance: 51.9
click at [382, 590] on div "Редактирование работы Услуга: Перевод станд. несрочный Кирг → Рус Параметры Фай…" at bounding box center [784, 390] width 1568 height 779
type input "10"
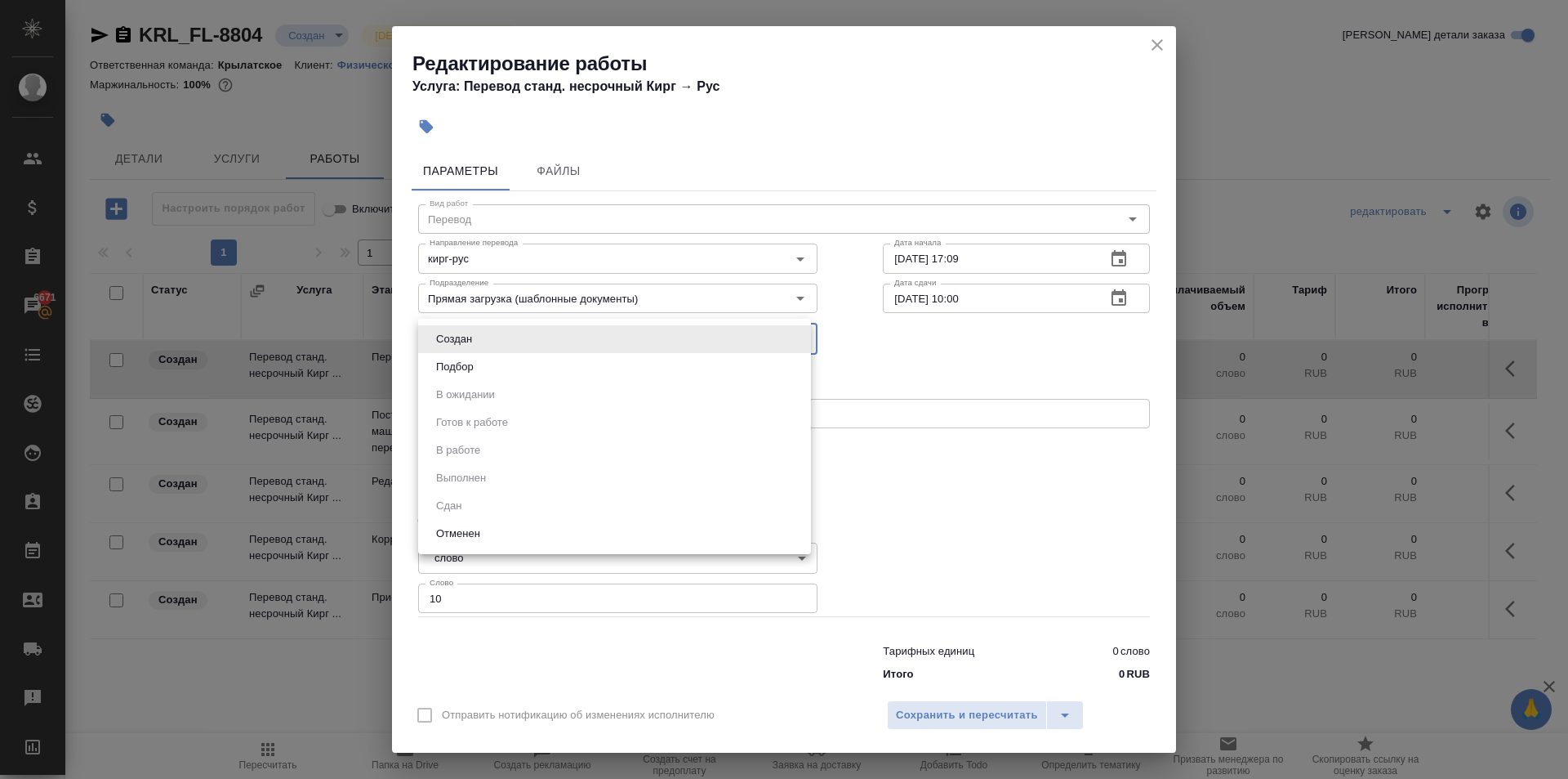
click at [459, 349] on body "🙏 .cls-1 fill:#fff; AWATERA Kasymov Timur Клиенты Спецификации Заказы 6671 Чаты…" at bounding box center [784, 390] width 1568 height 779
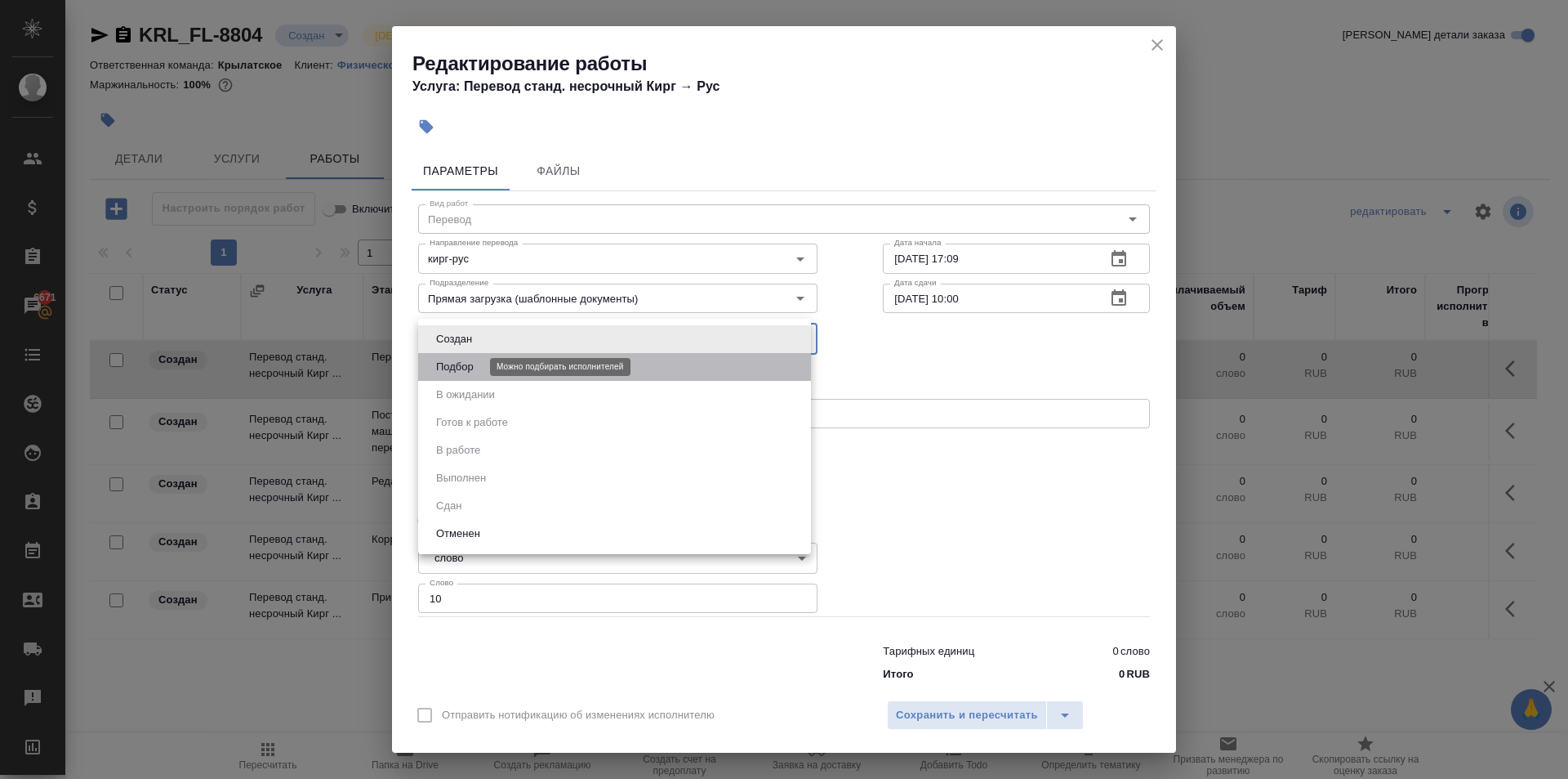
click at [452, 358] on button "Подбор" at bounding box center [455, 367] width 48 height 18
type input "recruiting"
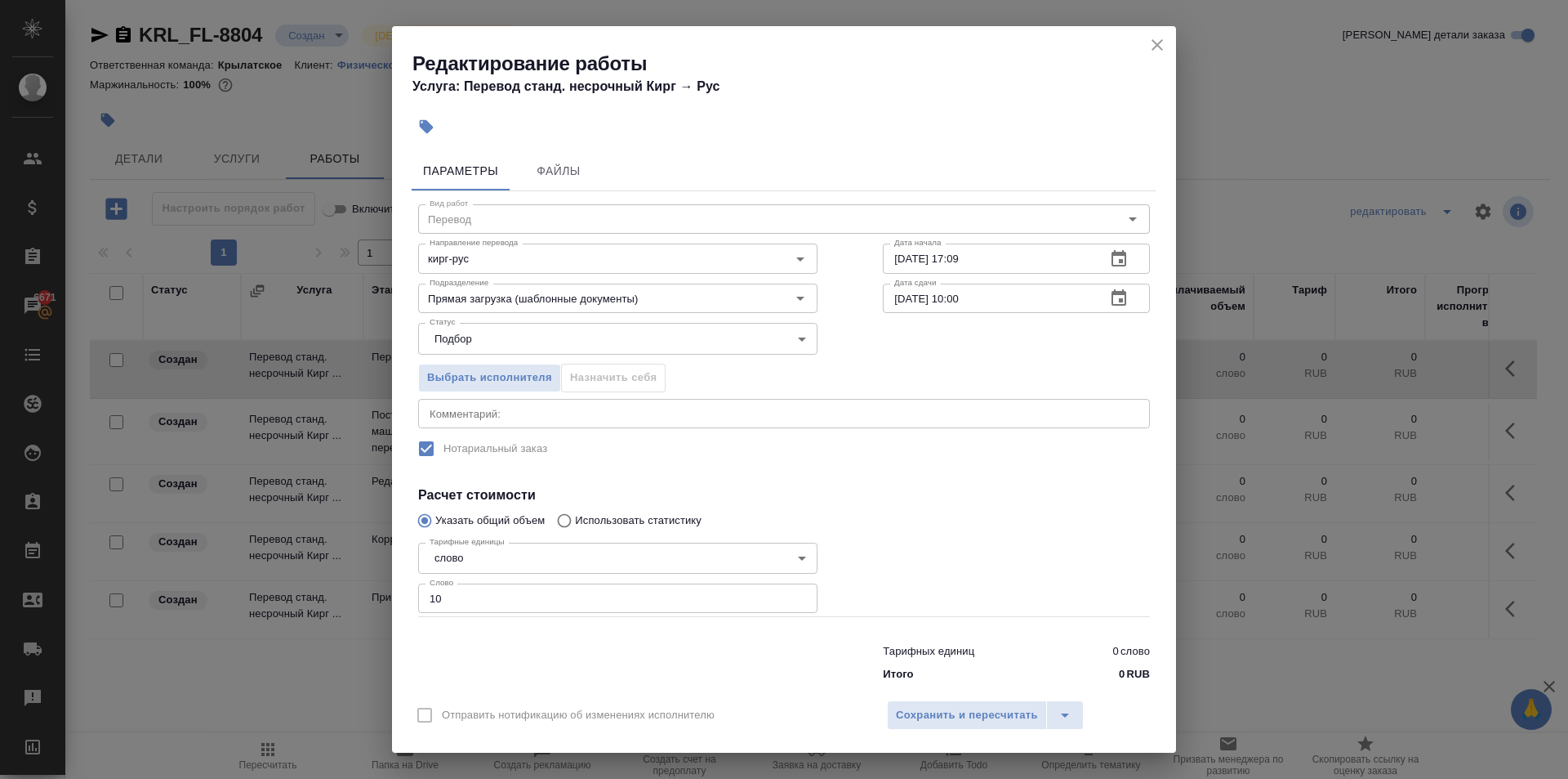
click at [1007, 697] on div "Отправить нотификацию об изменениях исполнителю Сохранить и пересчитать" at bounding box center [784, 721] width 784 height 63
click at [1005, 703] on button "Сохранить и пересчитать" at bounding box center [967, 715] width 160 height 30
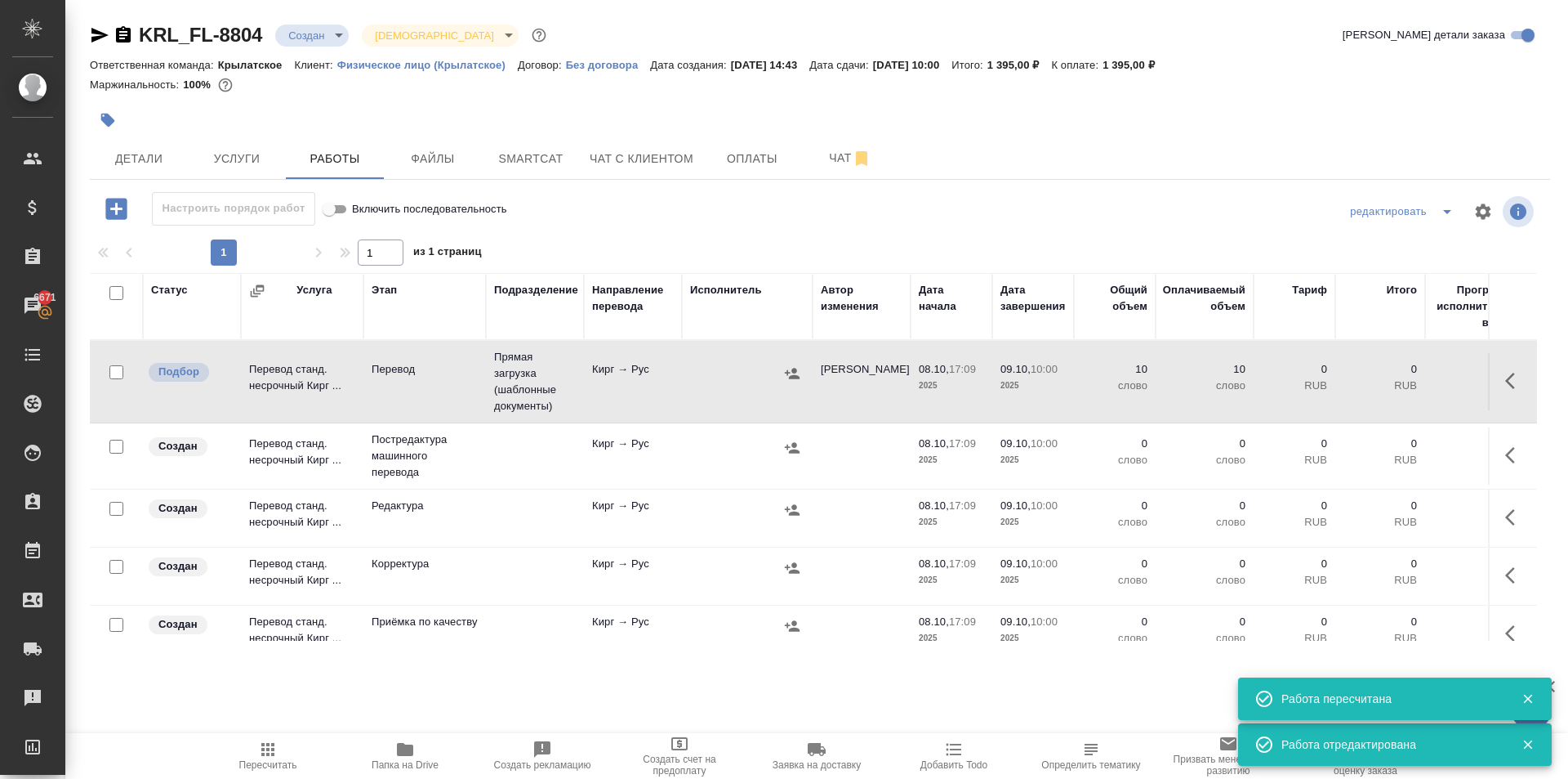
click at [120, 292] on input "checkbox" at bounding box center [116, 292] width 13 height 13
checkbox input "true"
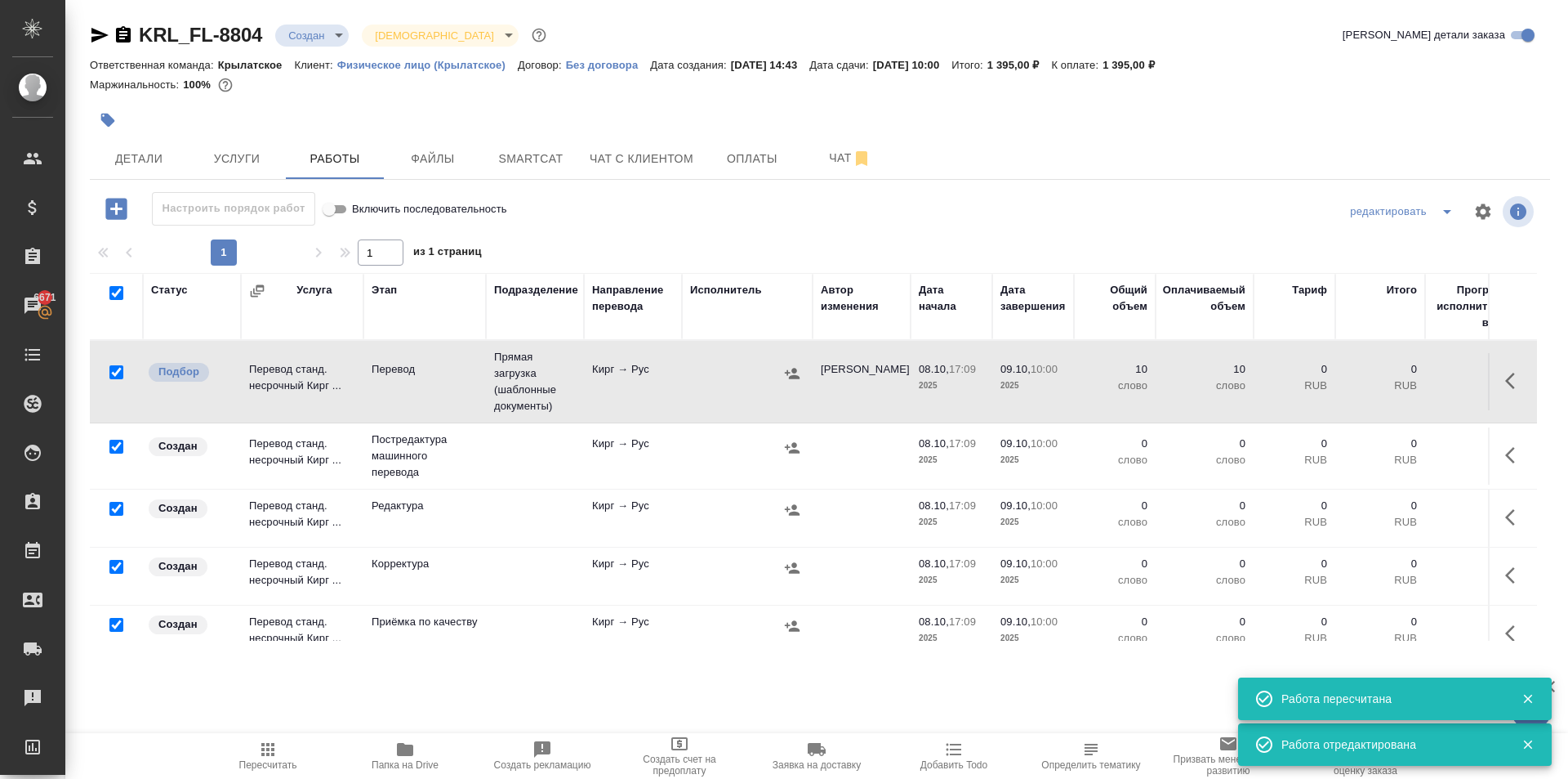
checkbox input "true"
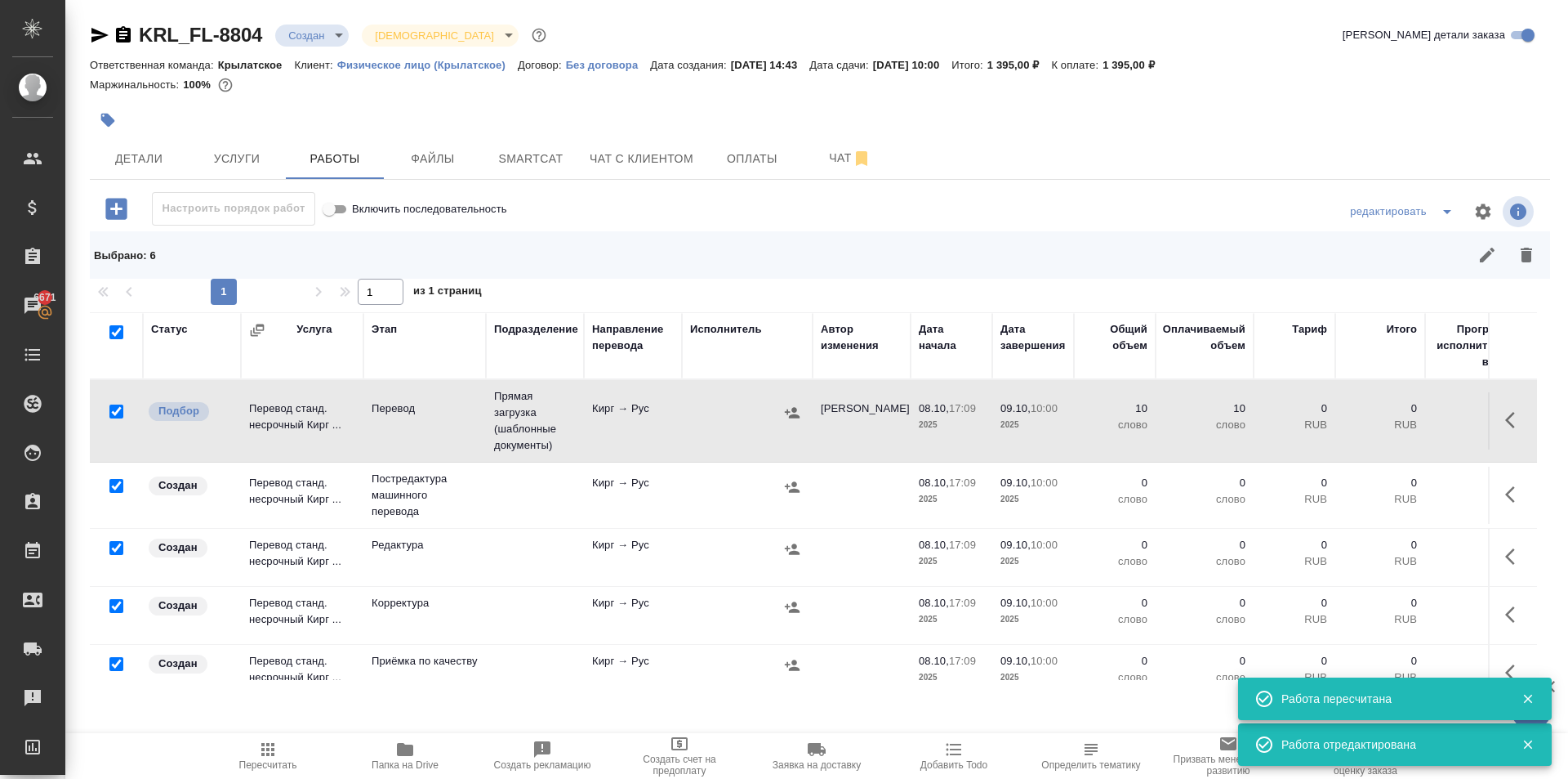
click at [115, 408] on input "checkbox" at bounding box center [116, 411] width 13 height 13
checkbox input "false"
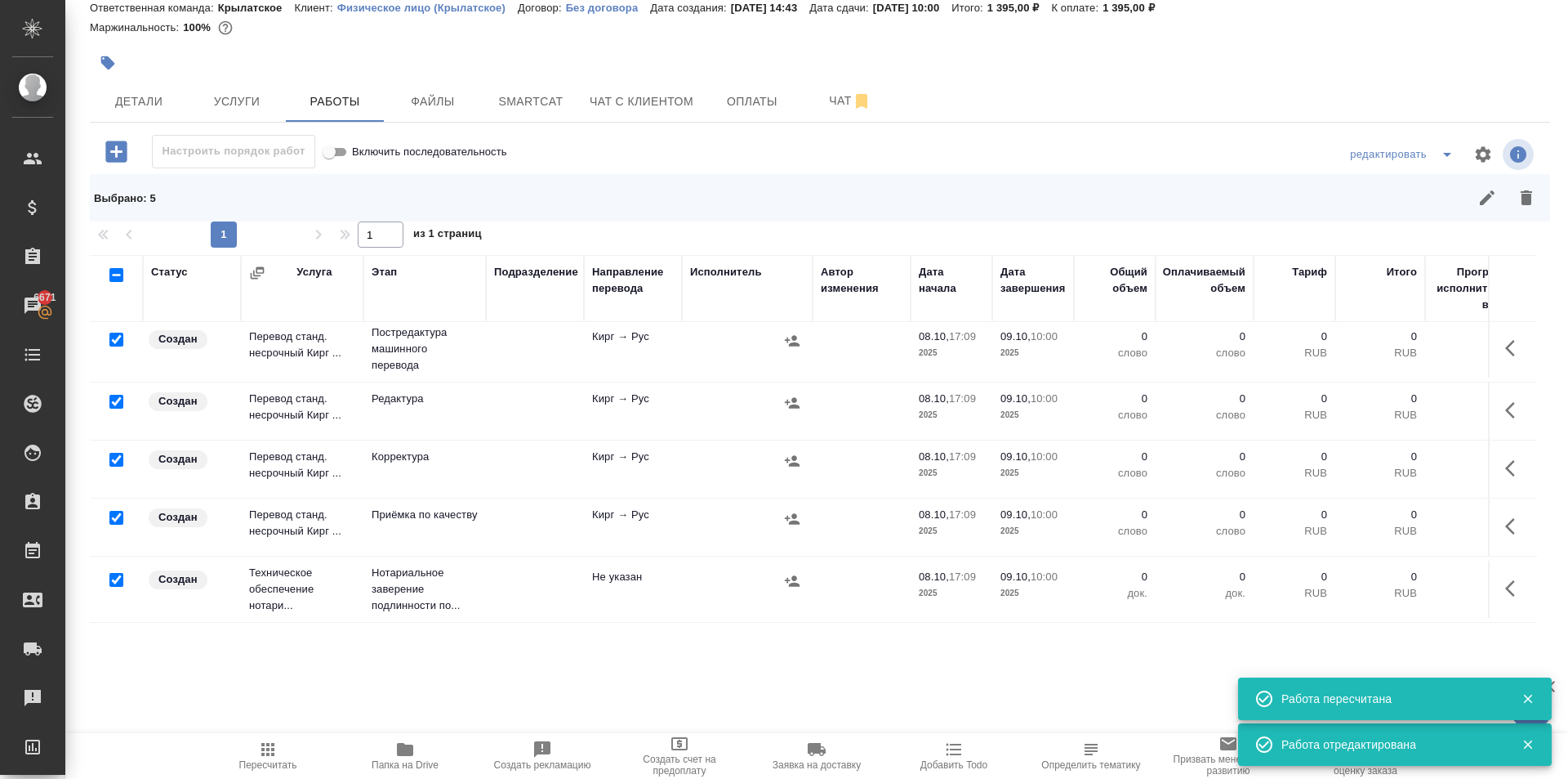
click at [115, 573] on input "checkbox" at bounding box center [116, 579] width 13 height 13
checkbox input "false"
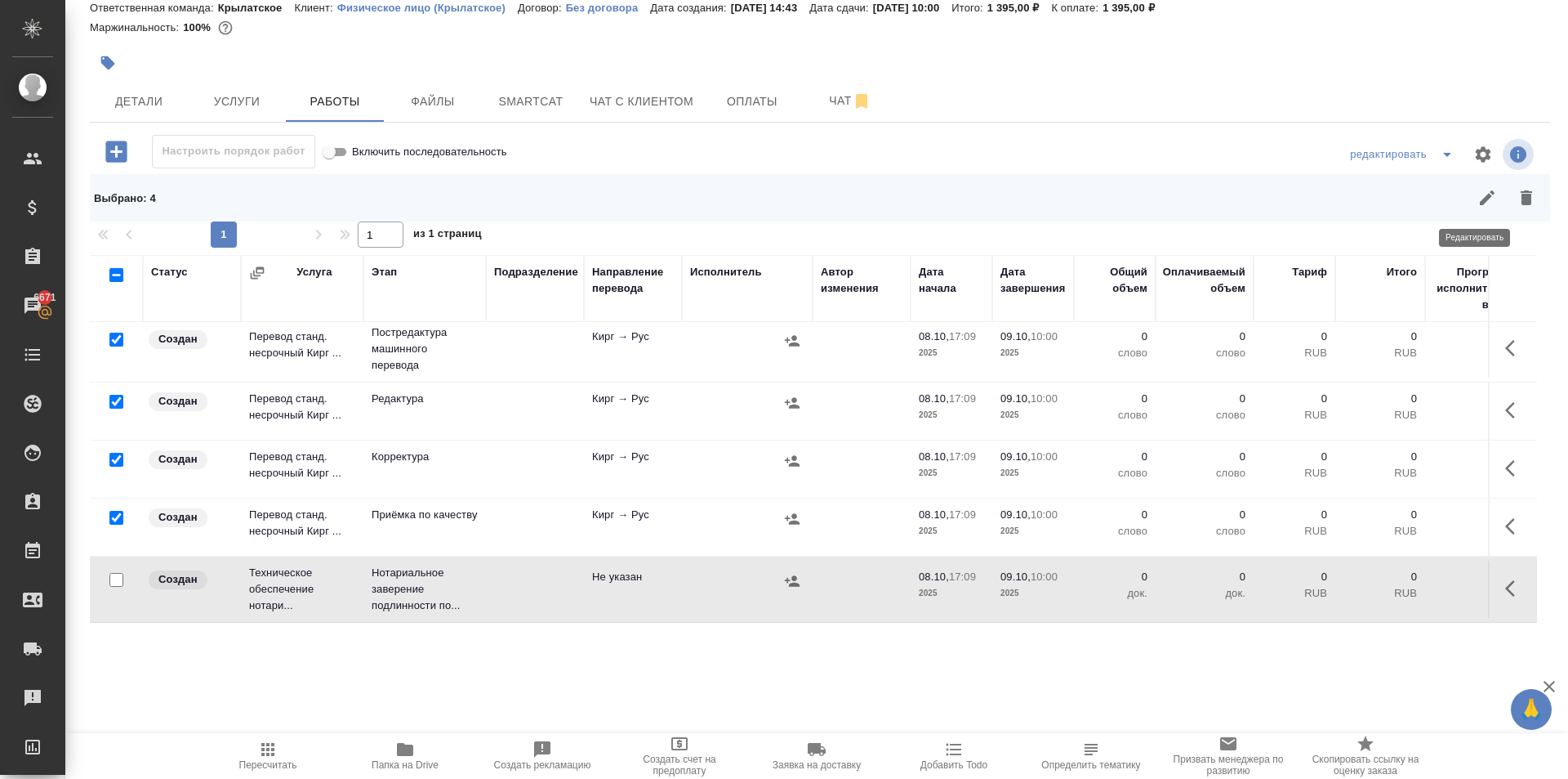
click at [1518, 210] on button "button" at bounding box center [1527, 198] width 40 height 40
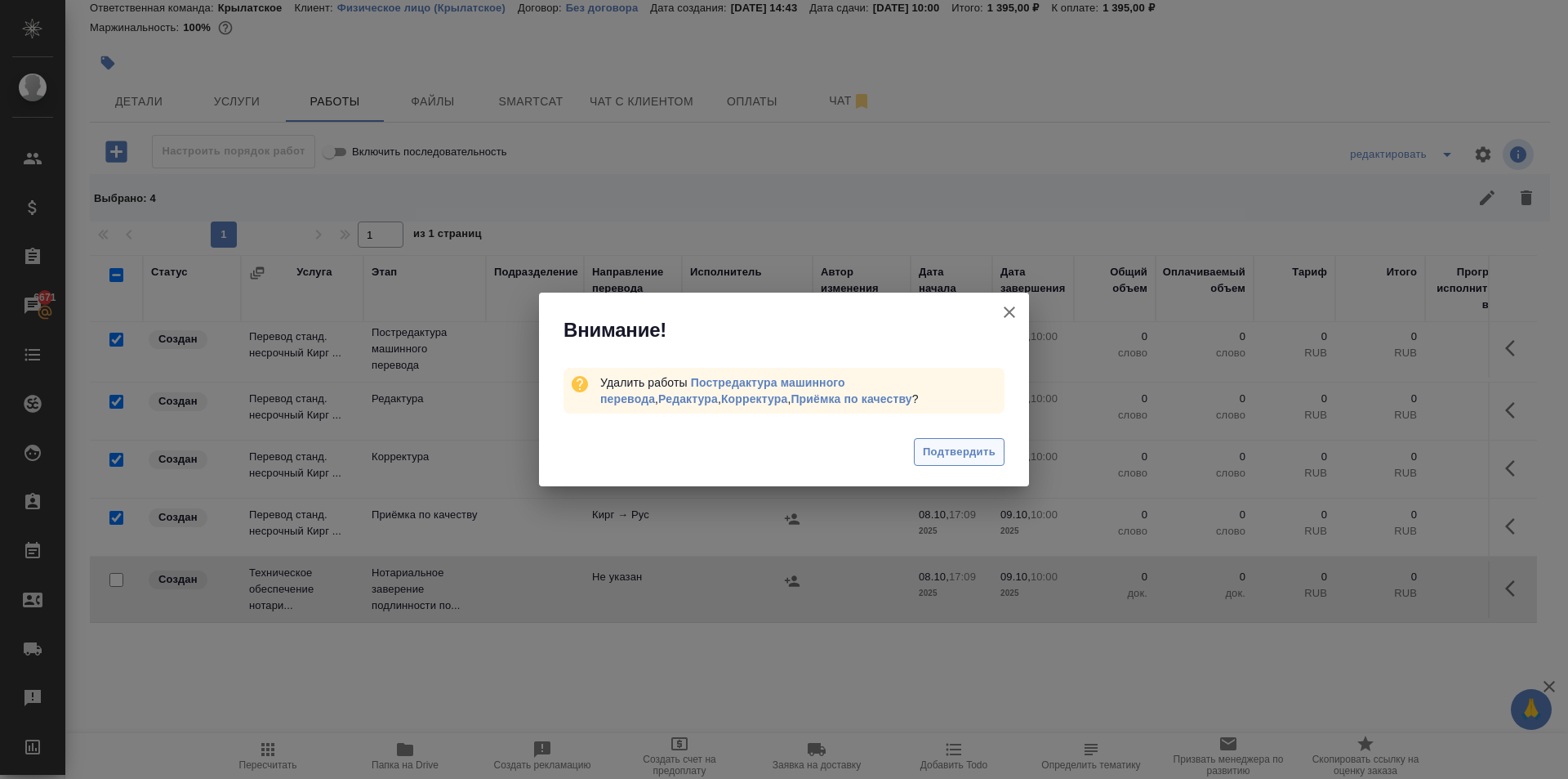
click at [972, 461] on button "Подтвердить" at bounding box center [959, 452] width 91 height 29
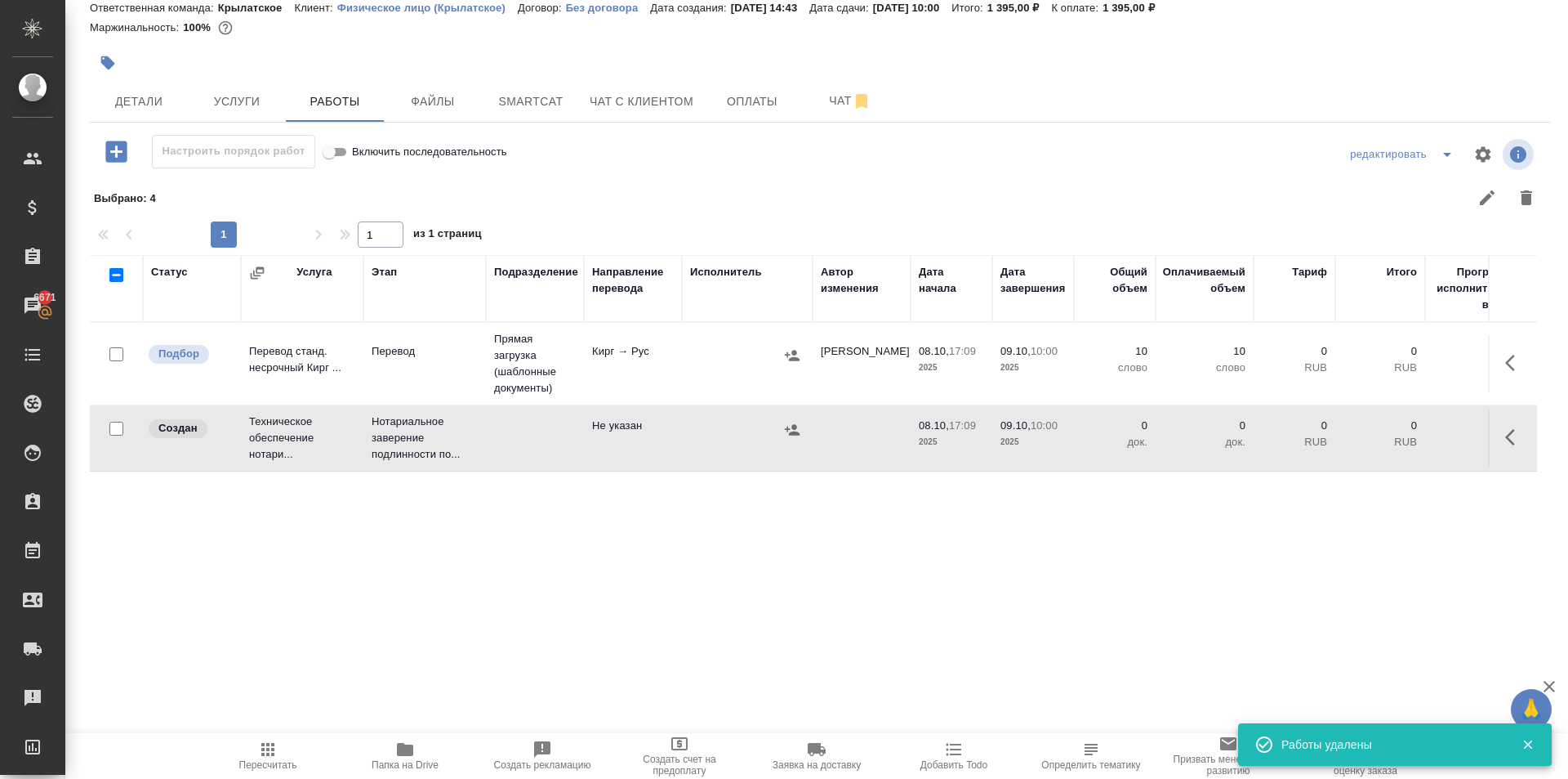
scroll to position [0, 0]
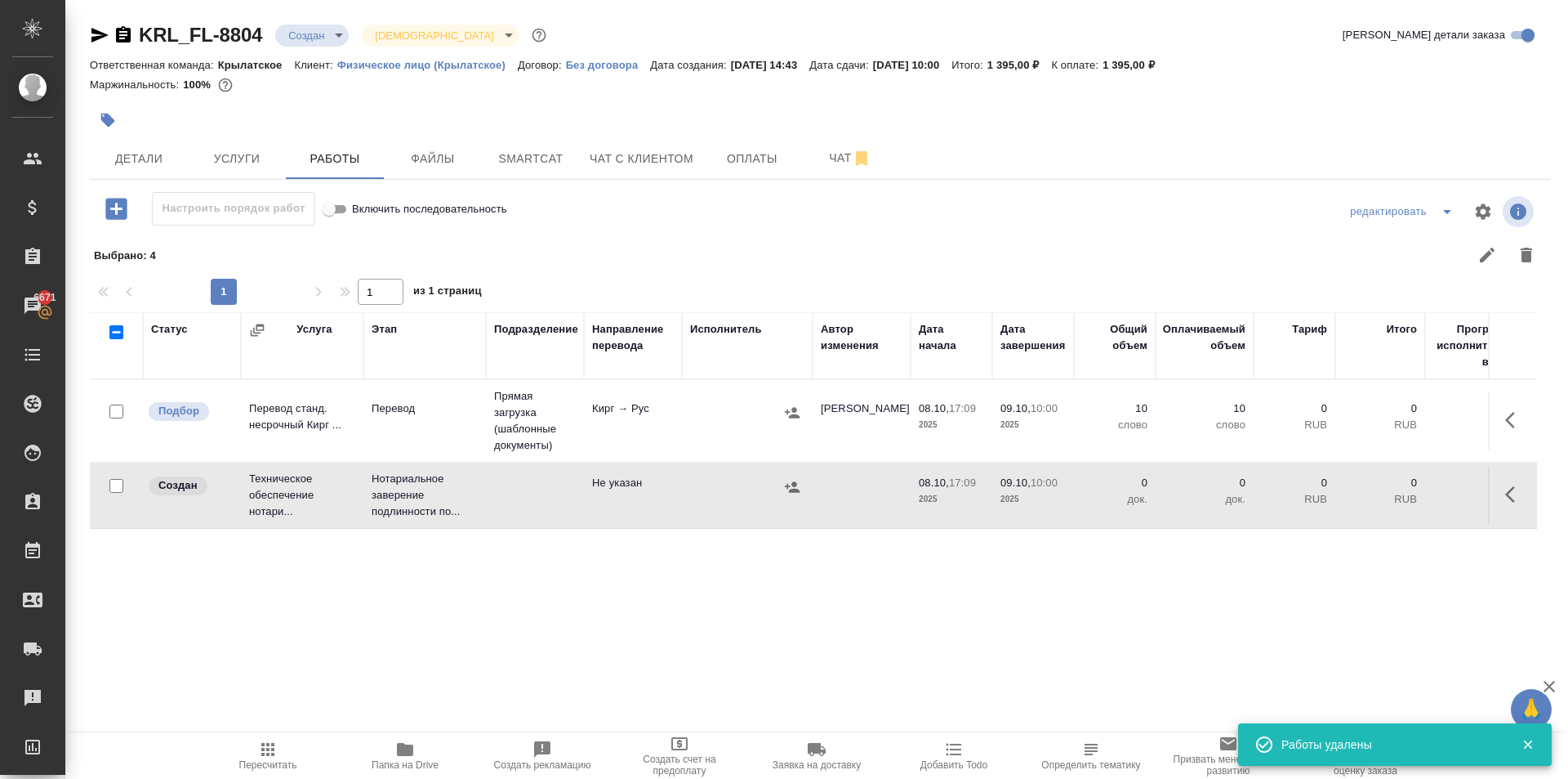
click at [1515, 500] on icon "button" at bounding box center [1516, 495] width 20 height 20
click at [1397, 491] on icon "button" at bounding box center [1395, 495] width 14 height 14
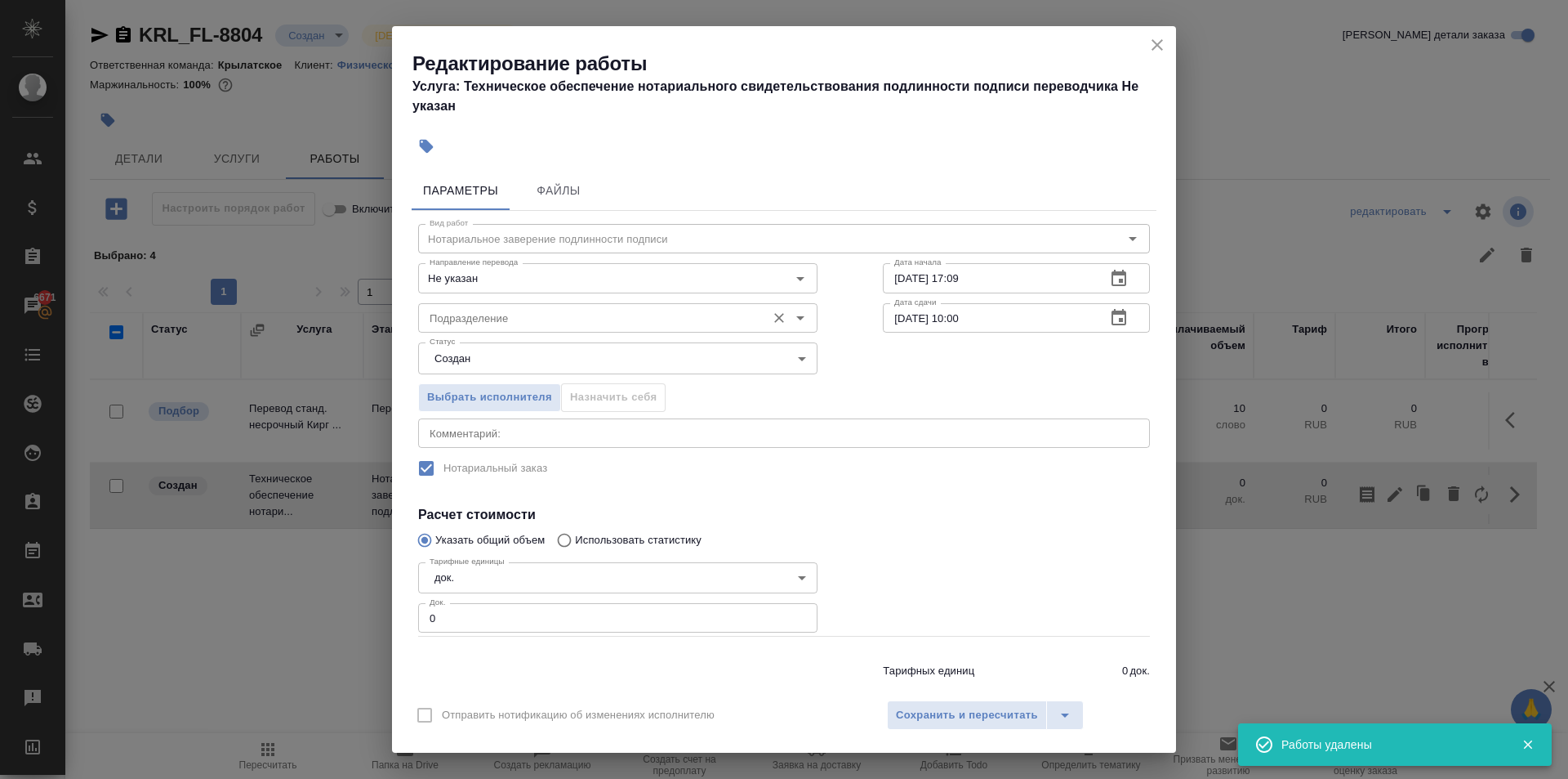
click at [466, 318] on input "Подразделение" at bounding box center [591, 318] width 335 height 20
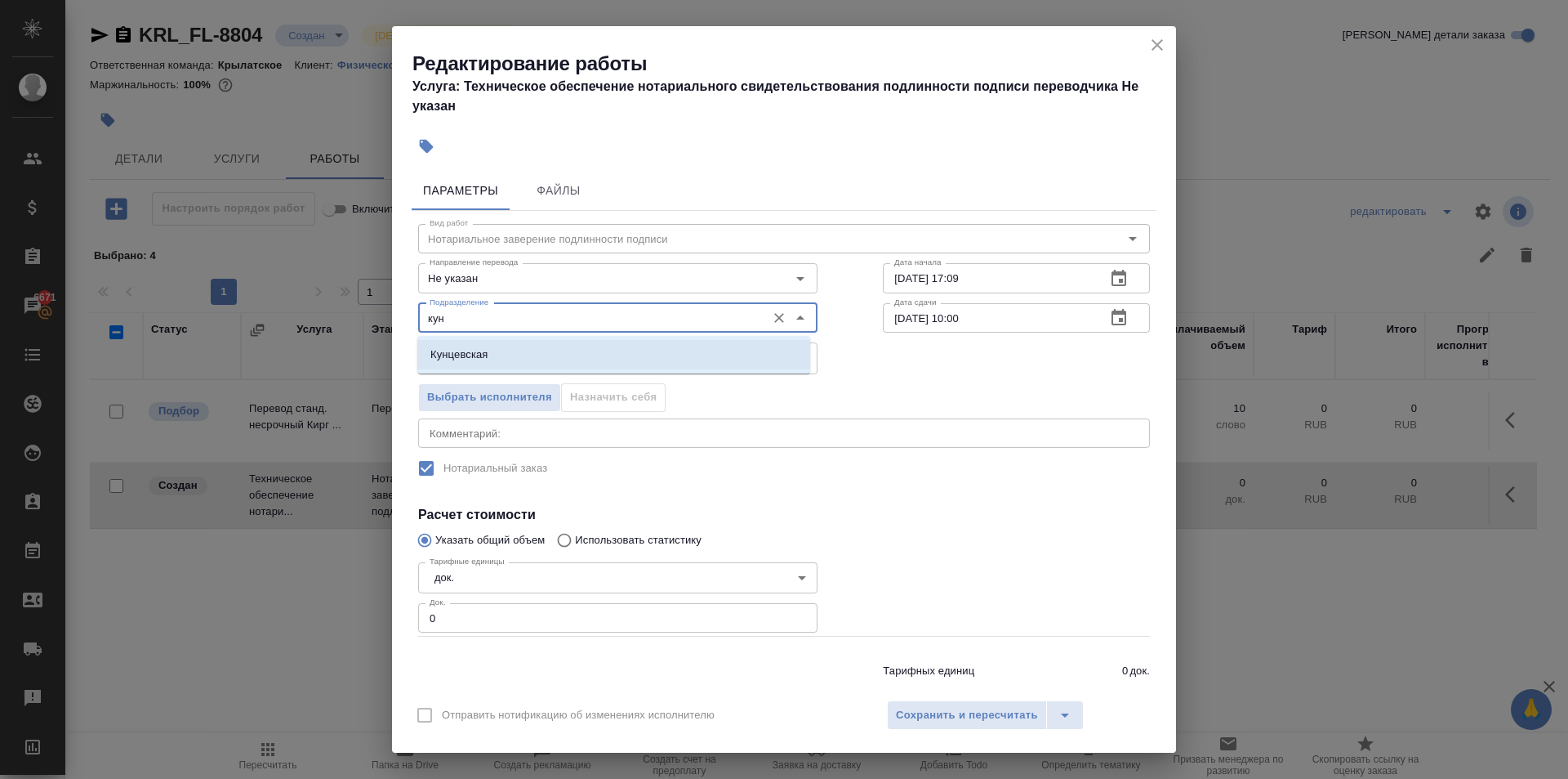
click at [482, 355] on p "Кунцевская" at bounding box center [459, 354] width 58 height 16
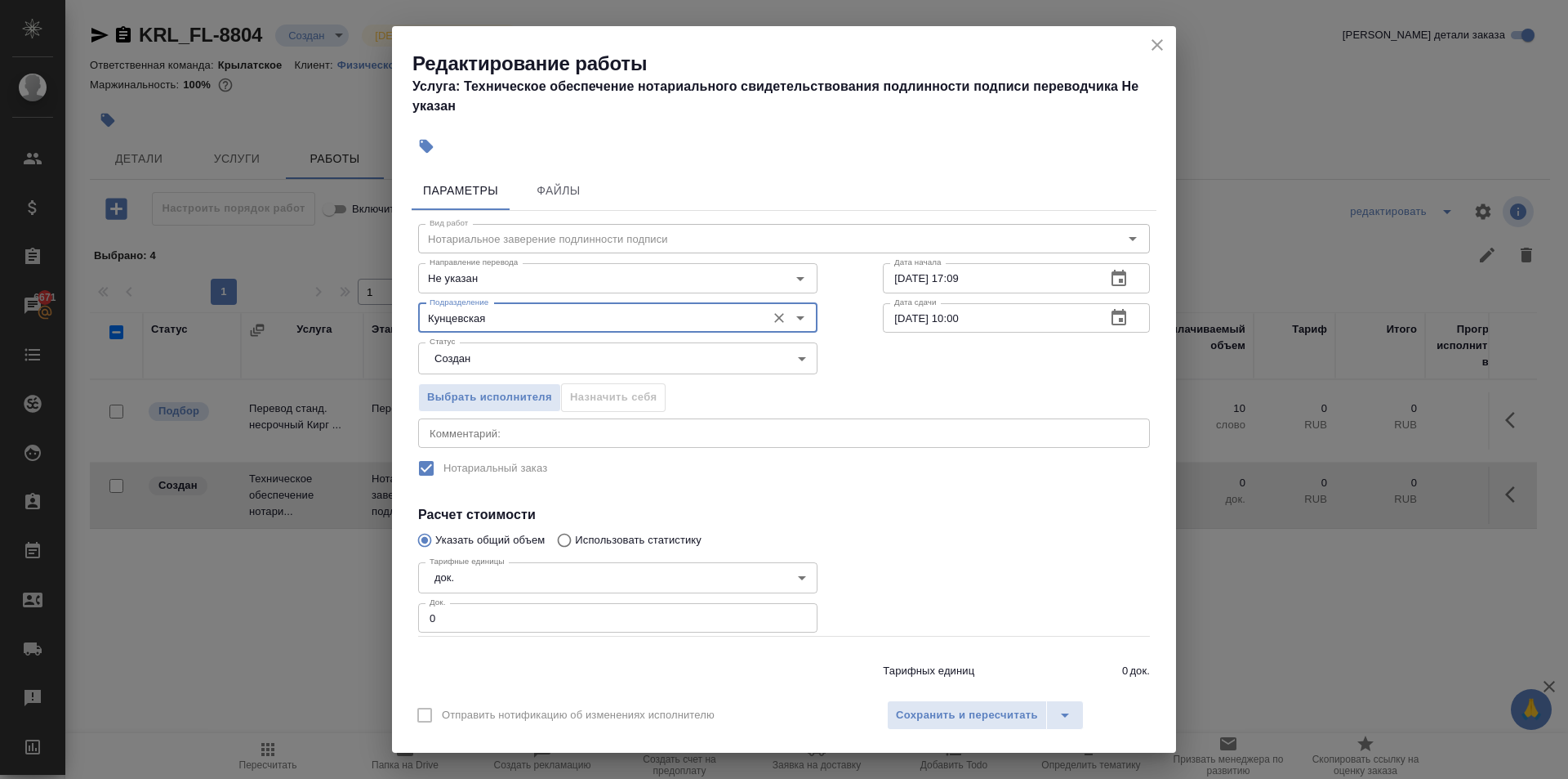
type input "Кунцевская"
drag, startPoint x: 442, startPoint y: 636, endPoint x: 450, endPoint y: 622, distance: 16.1
click at [434, 623] on div "Вид работ Нотариальное заверение подлинности подписи Вид работ Направление пере…" at bounding box center [784, 459] width 745 height 497
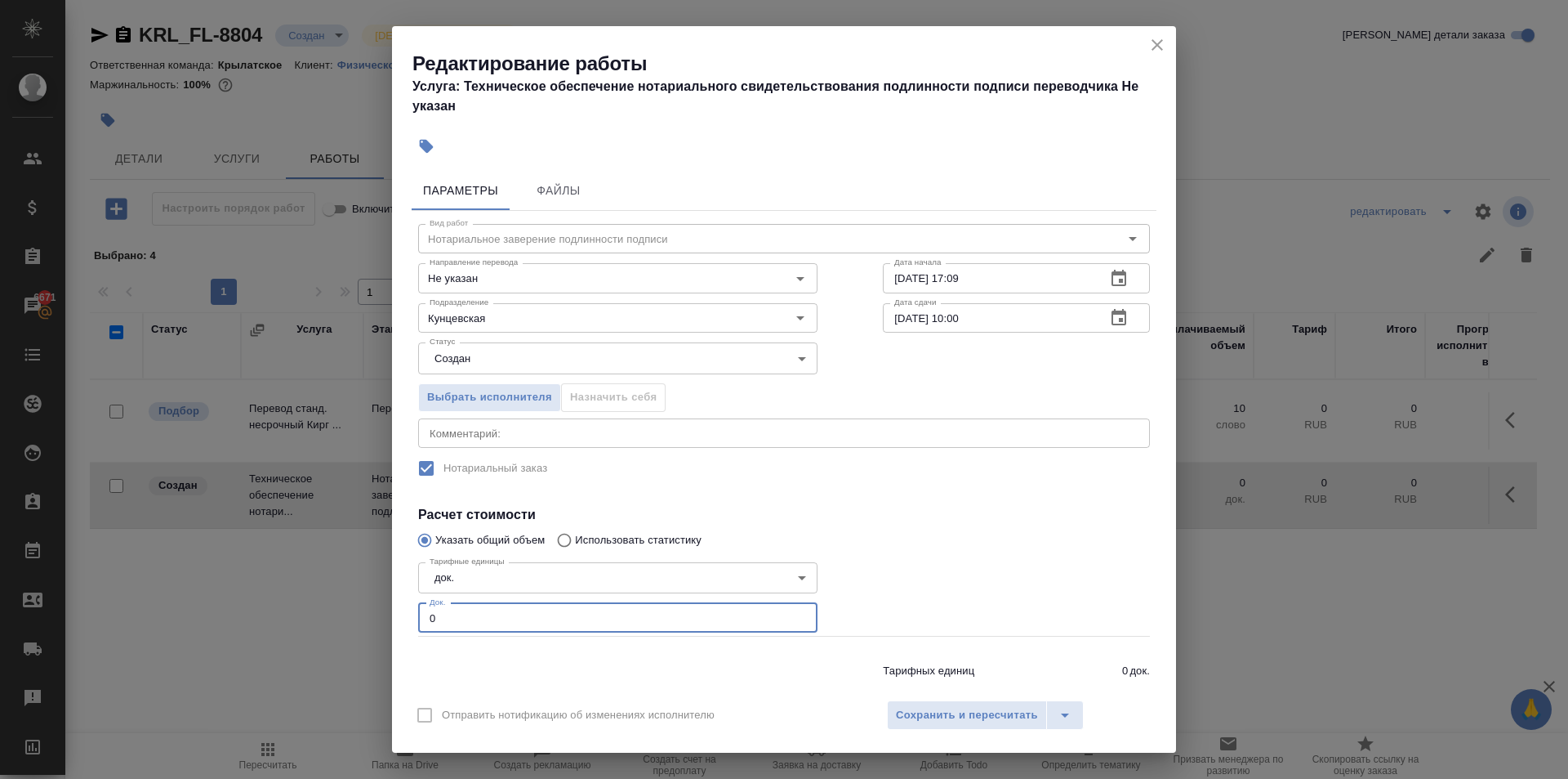
drag, startPoint x: 457, startPoint y: 622, endPoint x: 406, endPoint y: 605, distance: 53.8
click at [406, 605] on div "Параметры Файлы Вид работ Нотариальное заверение подлинности подписи Вид работ …" at bounding box center [784, 427] width 784 height 525
type input "1"
click at [903, 727] on button "Сохранить и пересчитать" at bounding box center [967, 715] width 160 height 30
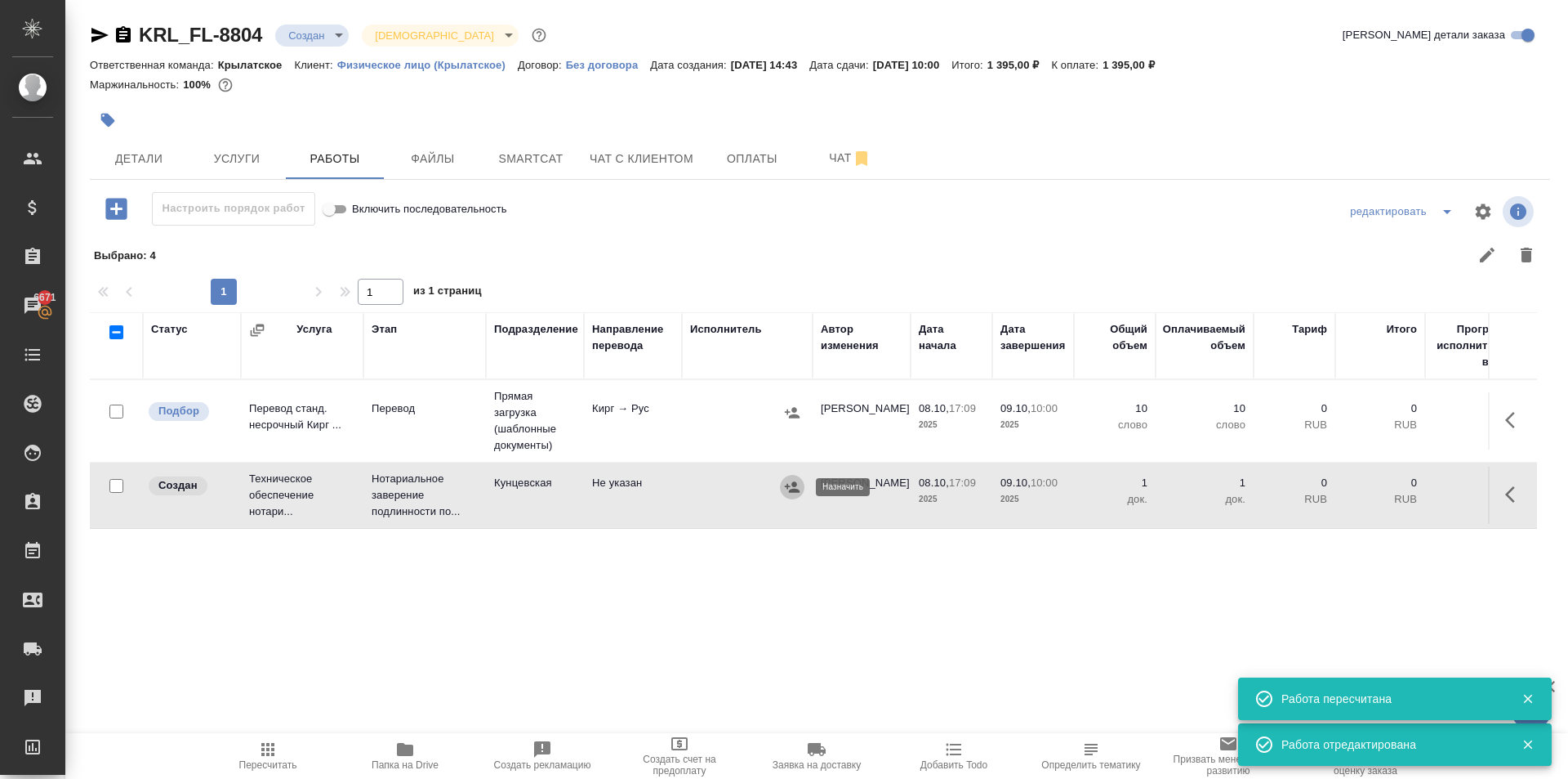
click at [793, 493] on icon "button" at bounding box center [792, 487] width 16 height 16
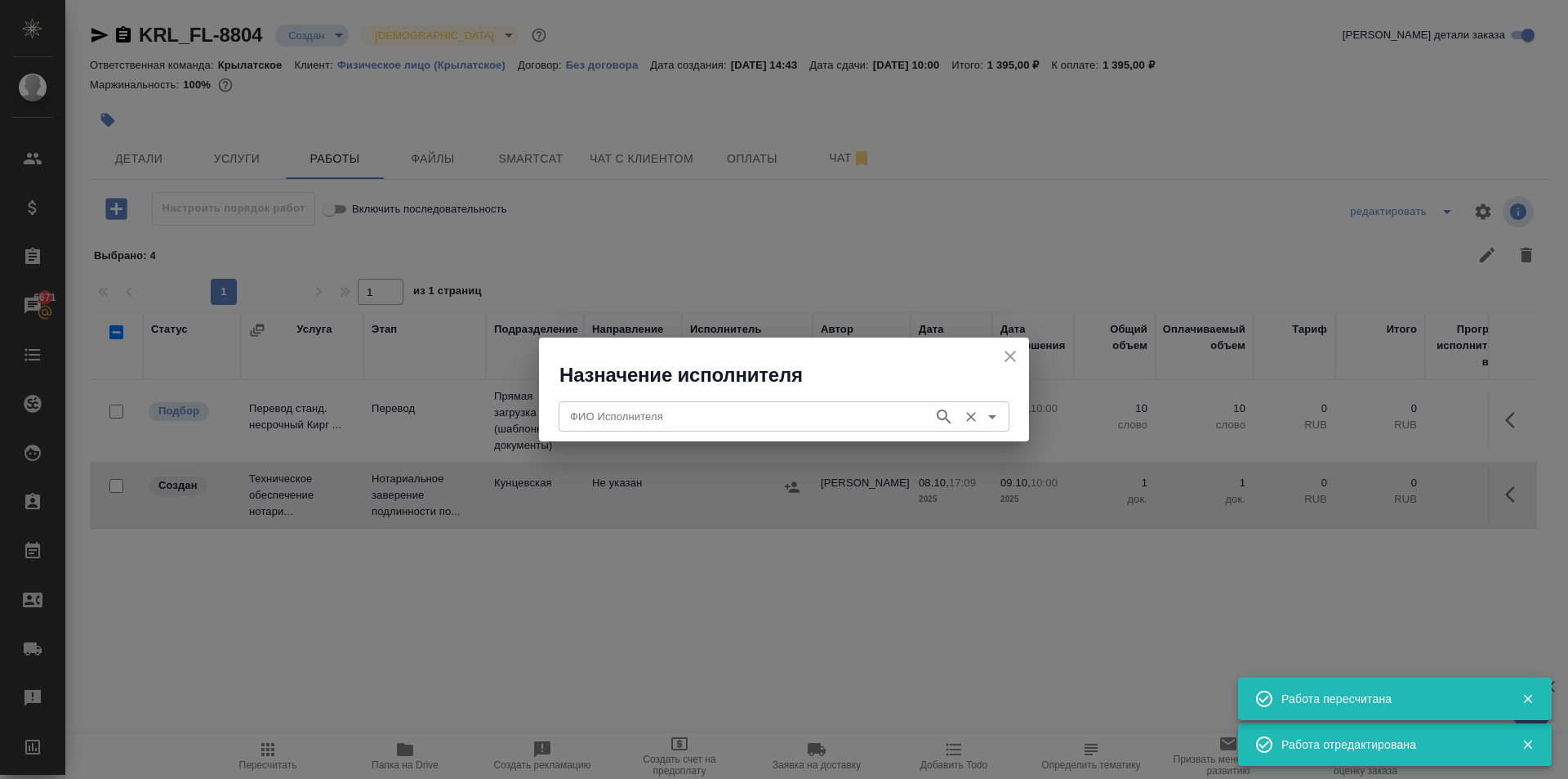
click at [618, 398] on div "ФИО Исполнителя ФИО Исполнителя" at bounding box center [784, 415] width 451 height 40
click at [617, 402] on div "ФИО Исполнителя" at bounding box center [784, 416] width 451 height 30
click at [1020, 349] on icon "close" at bounding box center [1011, 356] width 20 height 20
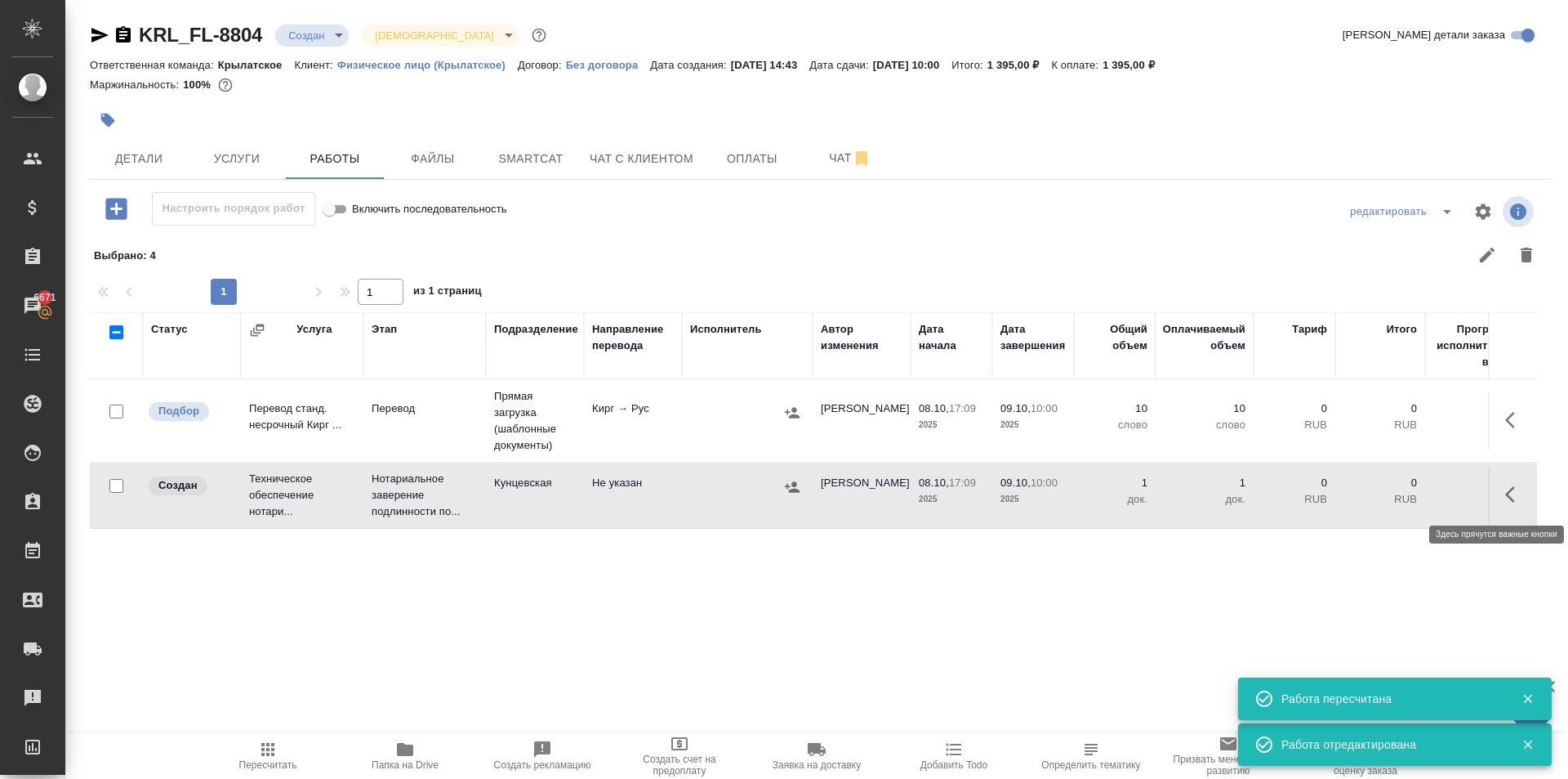
drag, startPoint x: 1521, startPoint y: 497, endPoint x: 1505, endPoint y: 494, distance: 16.3
click at [1513, 496] on icon "button" at bounding box center [1516, 495] width 20 height 20
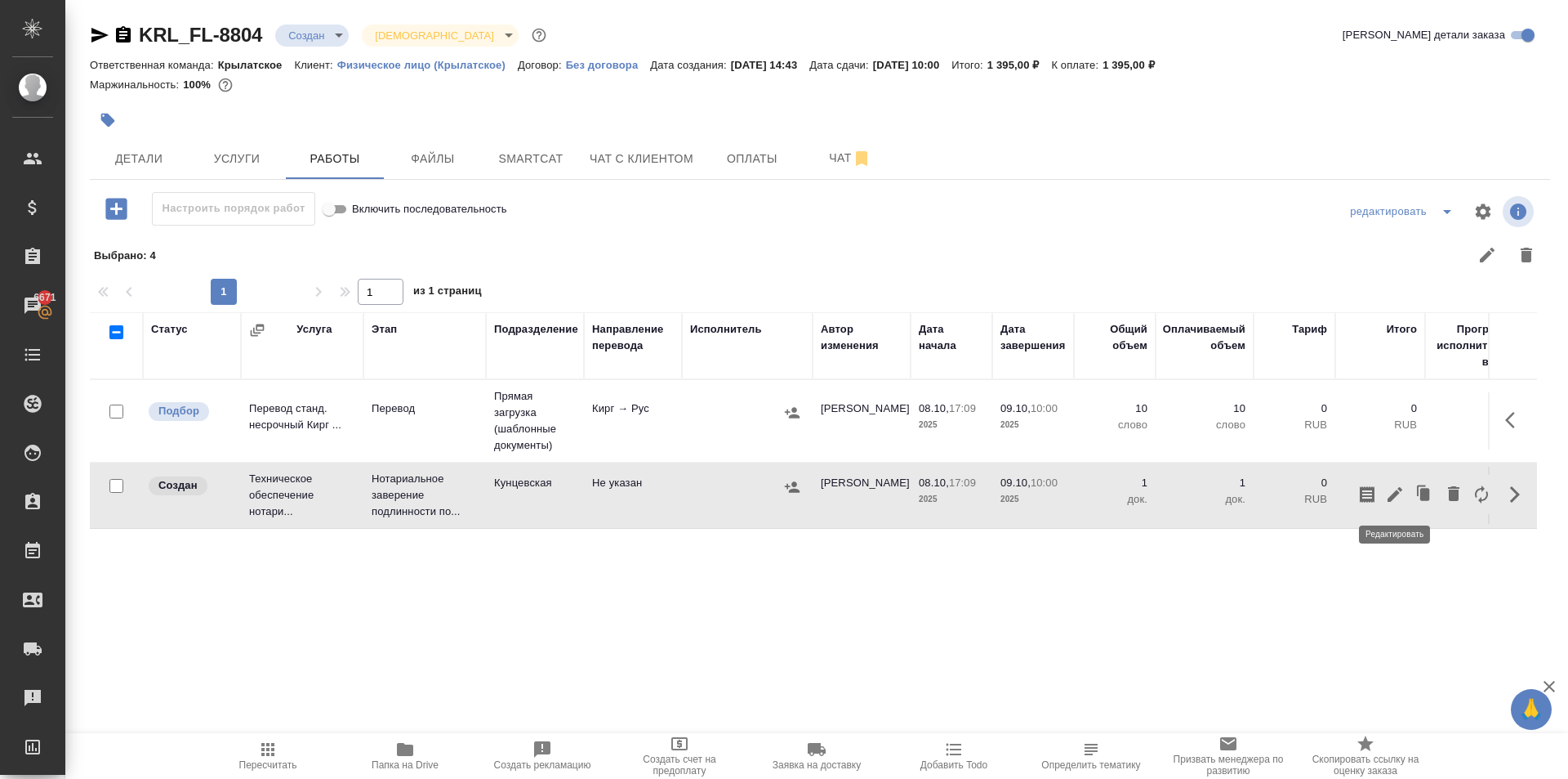
click at [1399, 492] on icon "button" at bounding box center [1395, 495] width 20 height 20
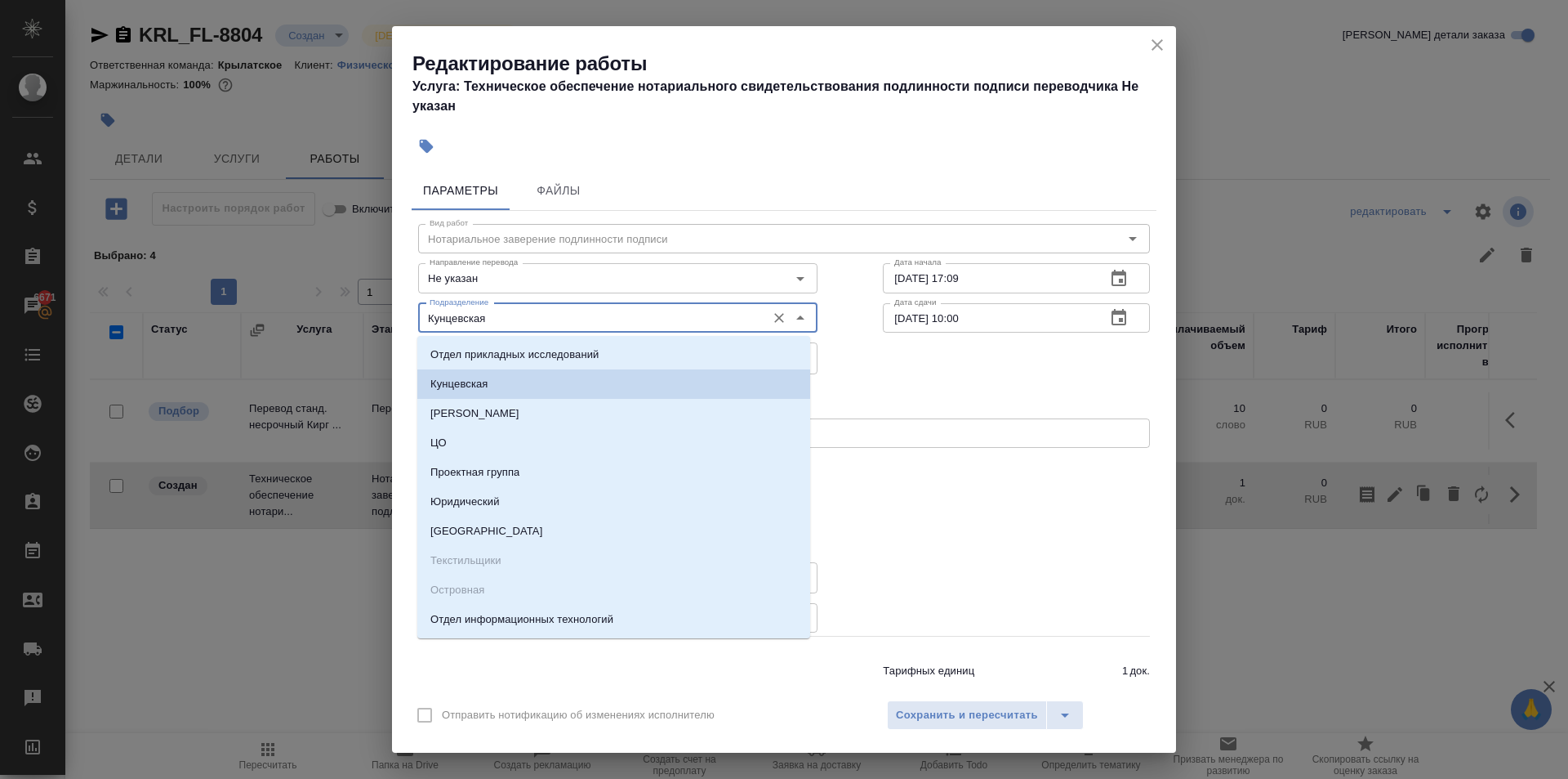
drag, startPoint x: 353, startPoint y: 314, endPoint x: 276, endPoint y: 299, distance: 78.4
click at [279, 291] on div "Редактирование работы Услуга: Техническое обеспечение нотариального свидетельст…" at bounding box center [784, 390] width 1568 height 779
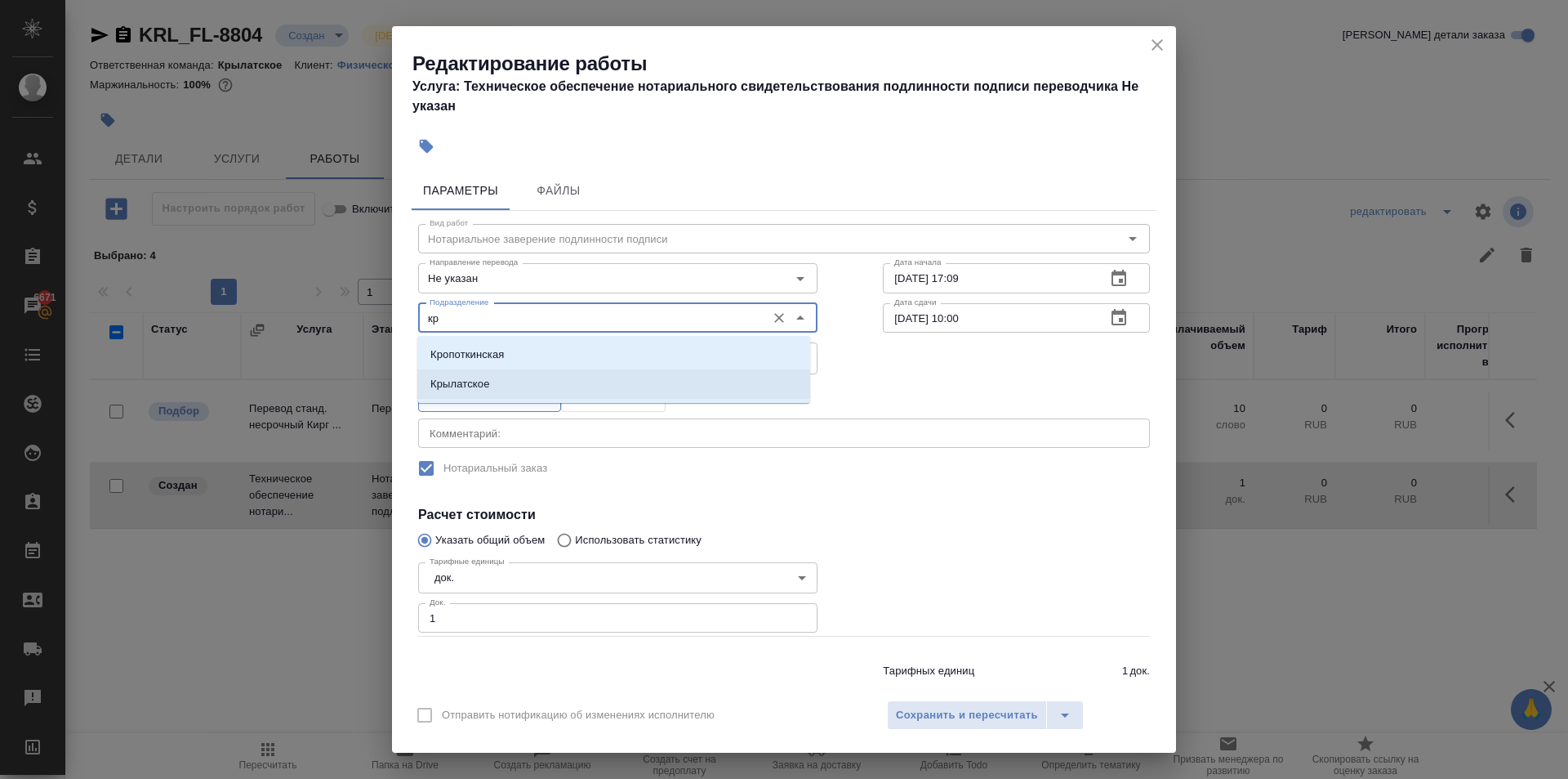
click at [474, 383] on p "Крылатское" at bounding box center [460, 384] width 59 height 16
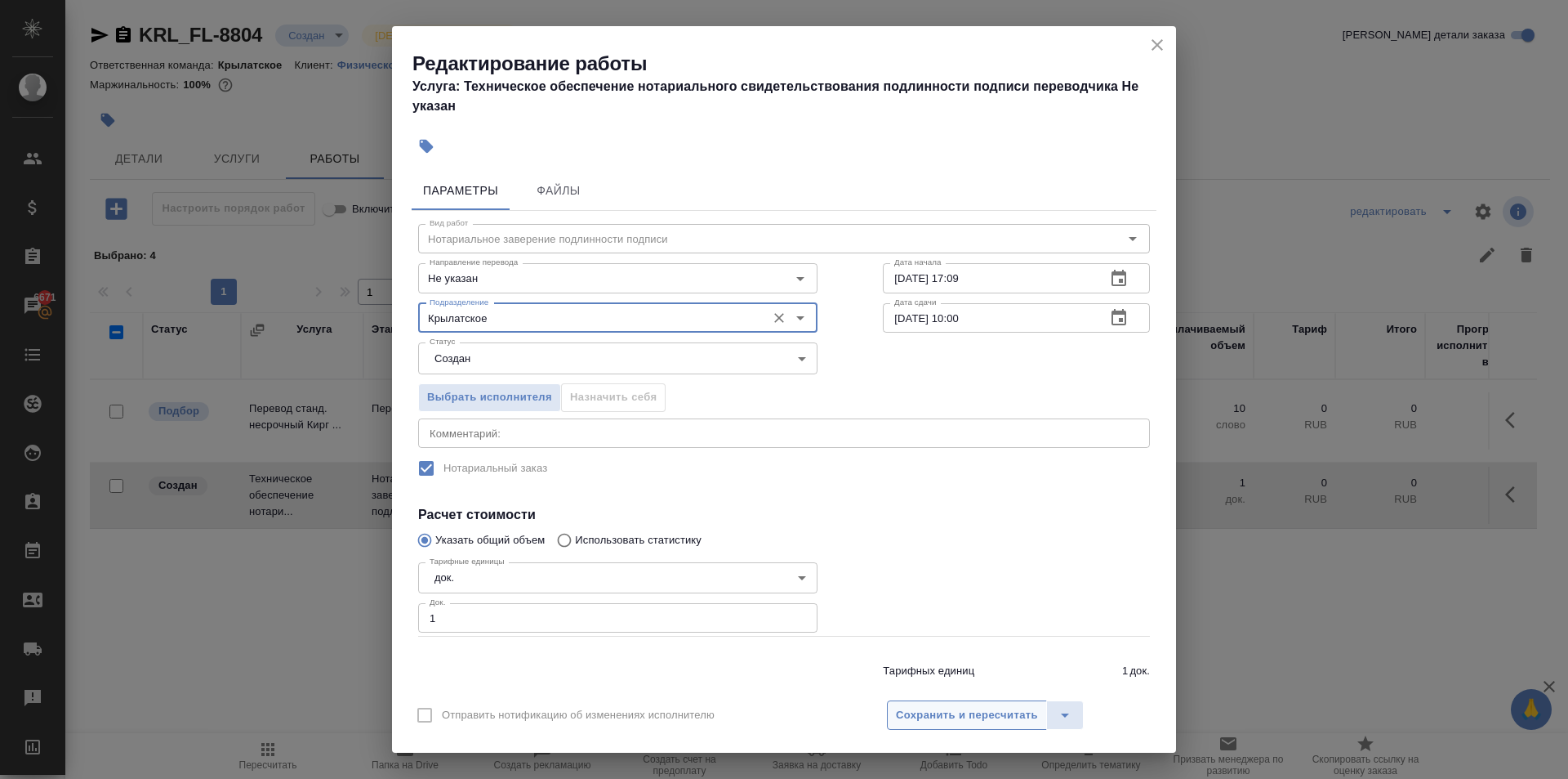
type input "Крылатское"
click at [905, 727] on button "Сохранить и пересчитать" at bounding box center [967, 715] width 160 height 30
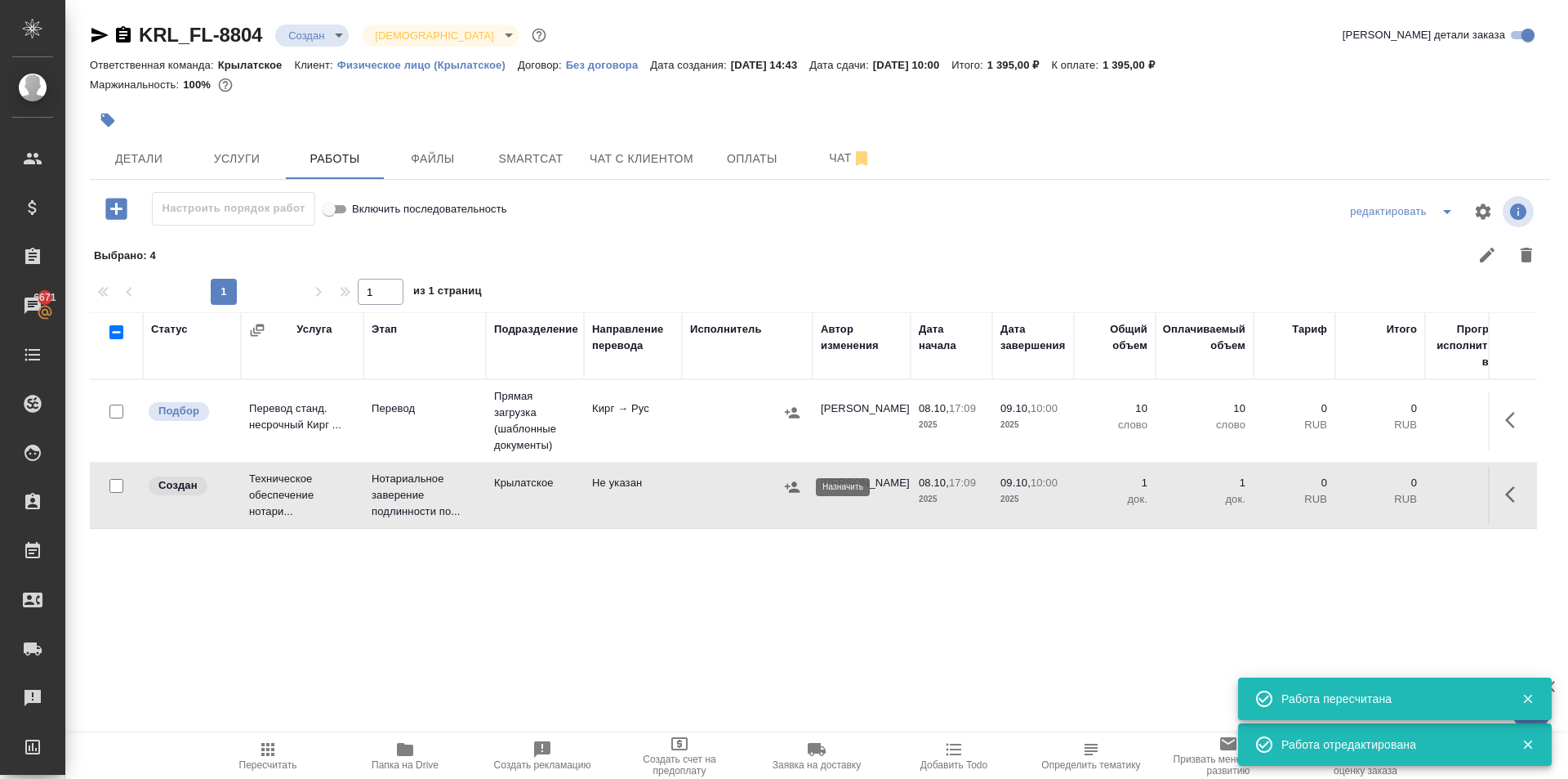
click at [795, 493] on icon "button" at bounding box center [792, 487] width 16 height 16
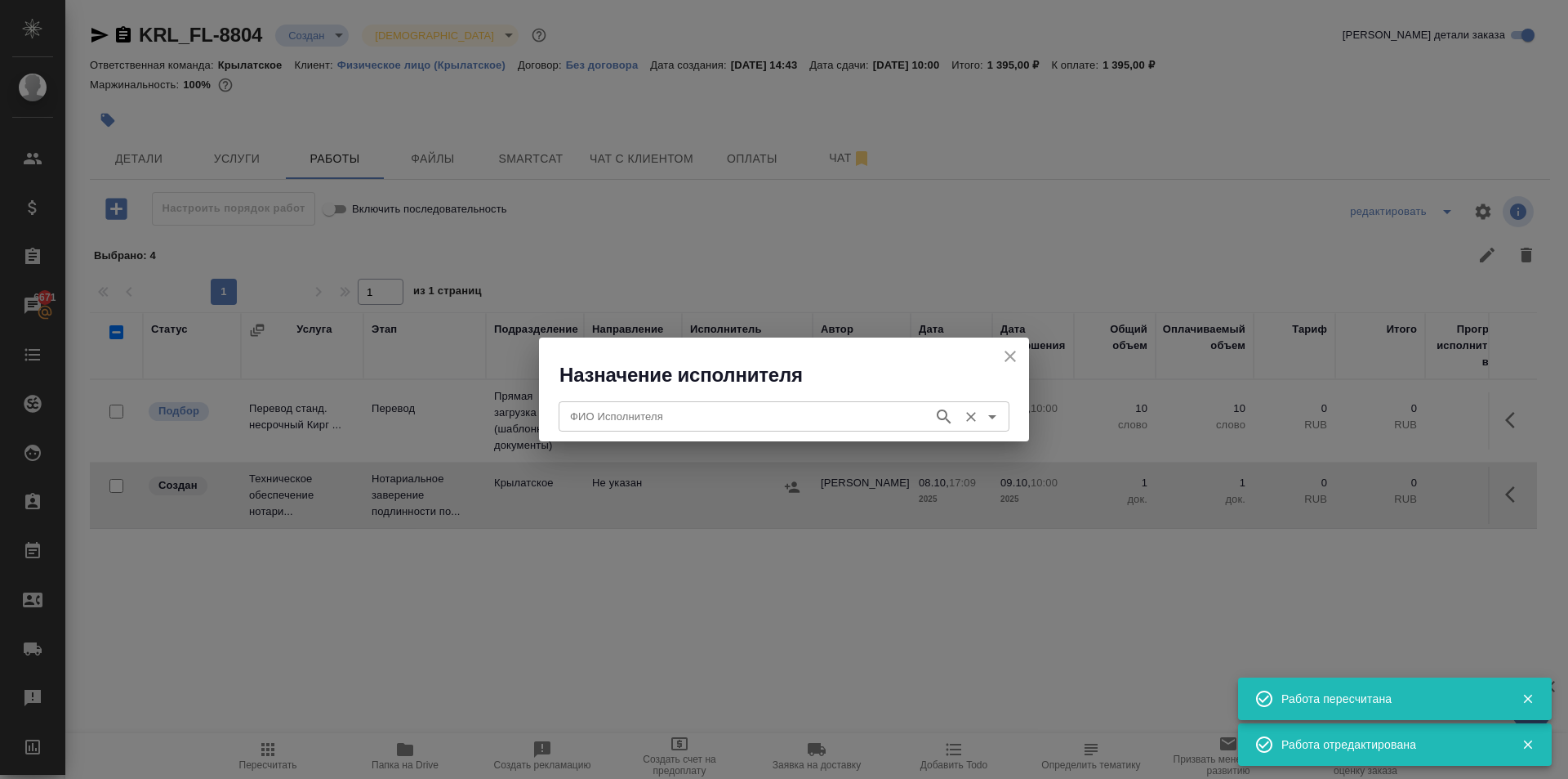
click at [648, 402] on div "ФИО Исполнителя" at bounding box center [784, 416] width 451 height 30
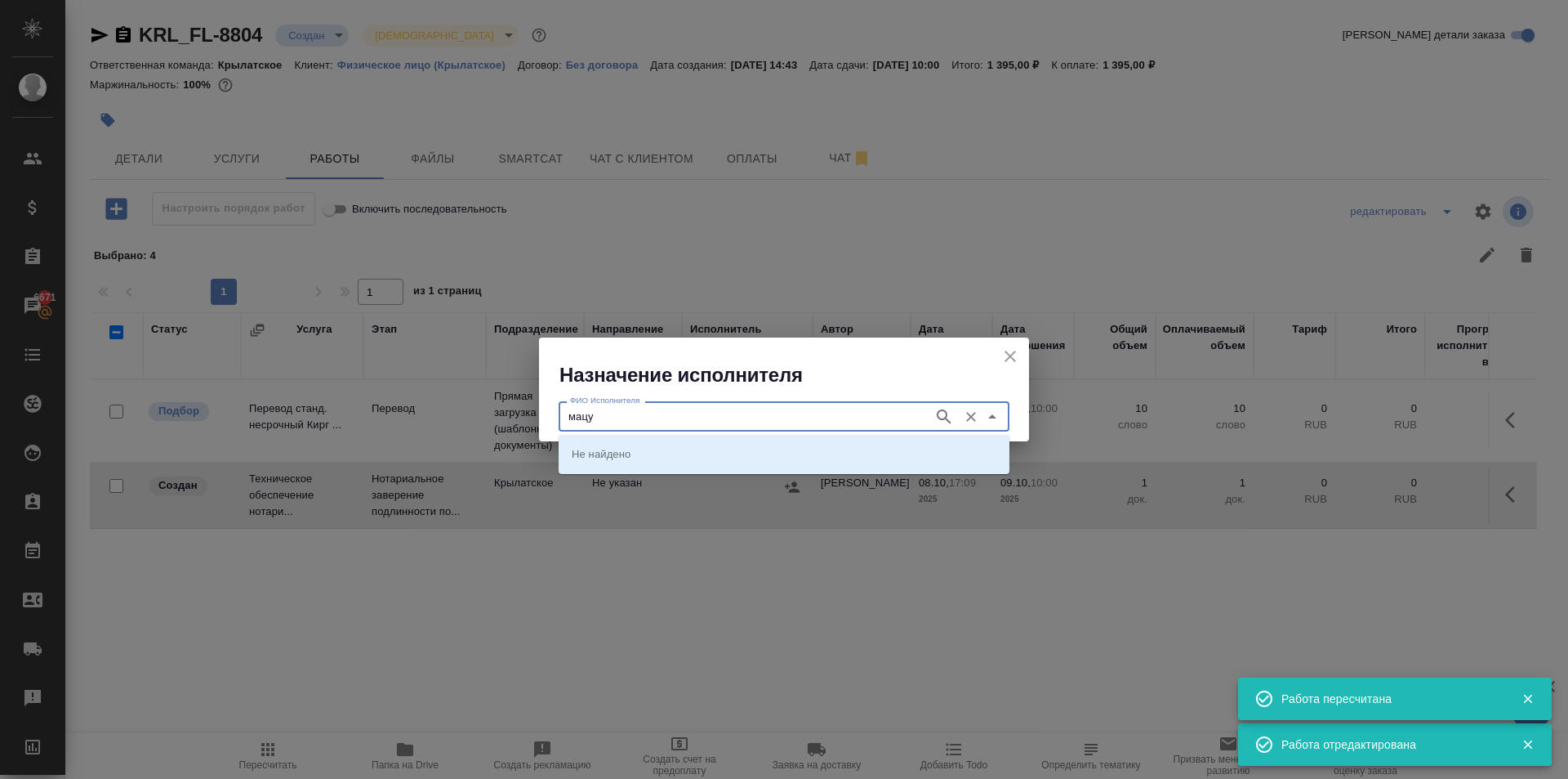
type input "мацу"
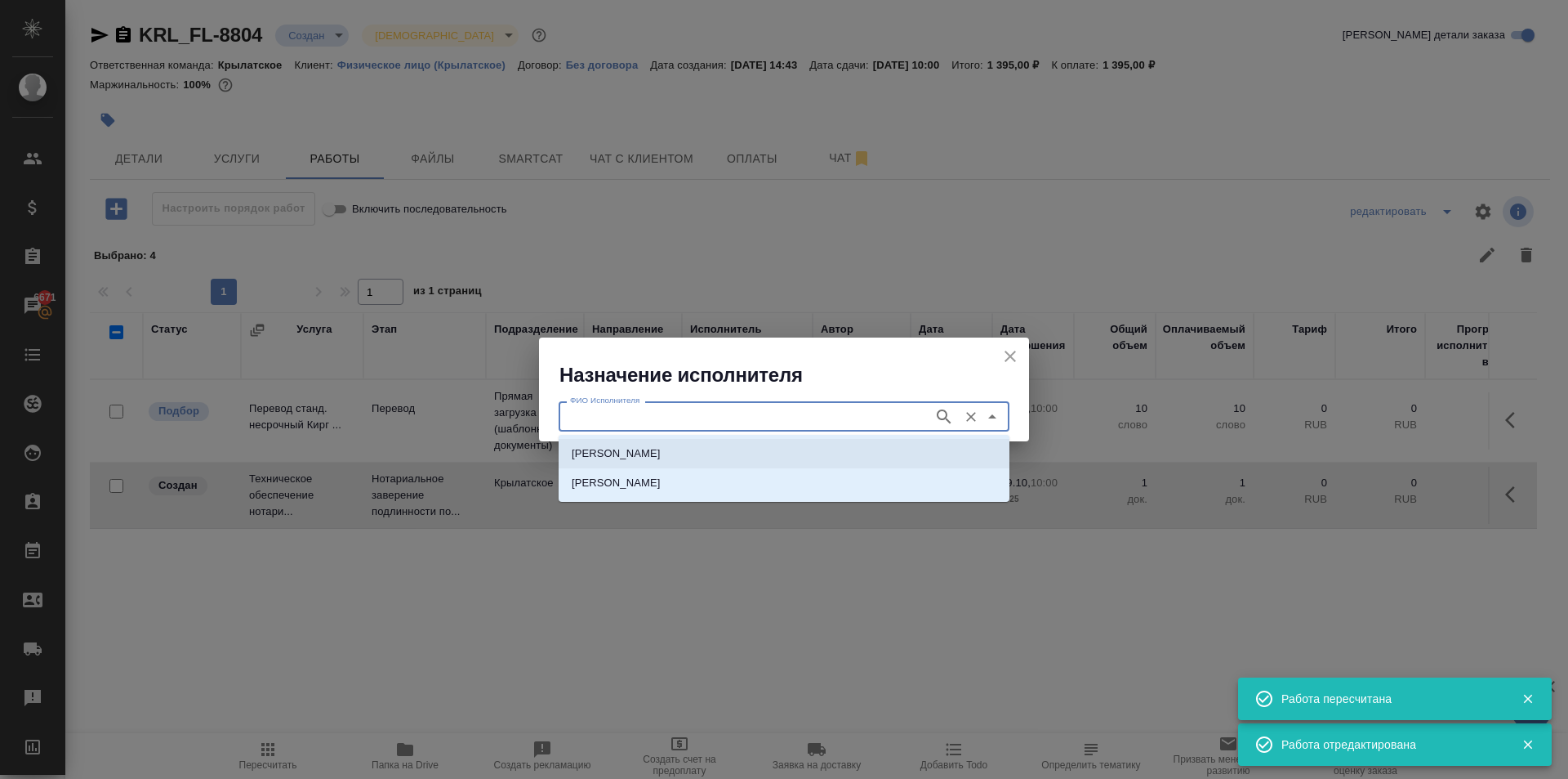
click at [661, 461] on p "НОТАРИУС Мацуленко Юлия Юрьевна" at bounding box center [616, 453] width 89 height 16
type input "НОТАРИУС Мацуленко Юлия Юрьевна"
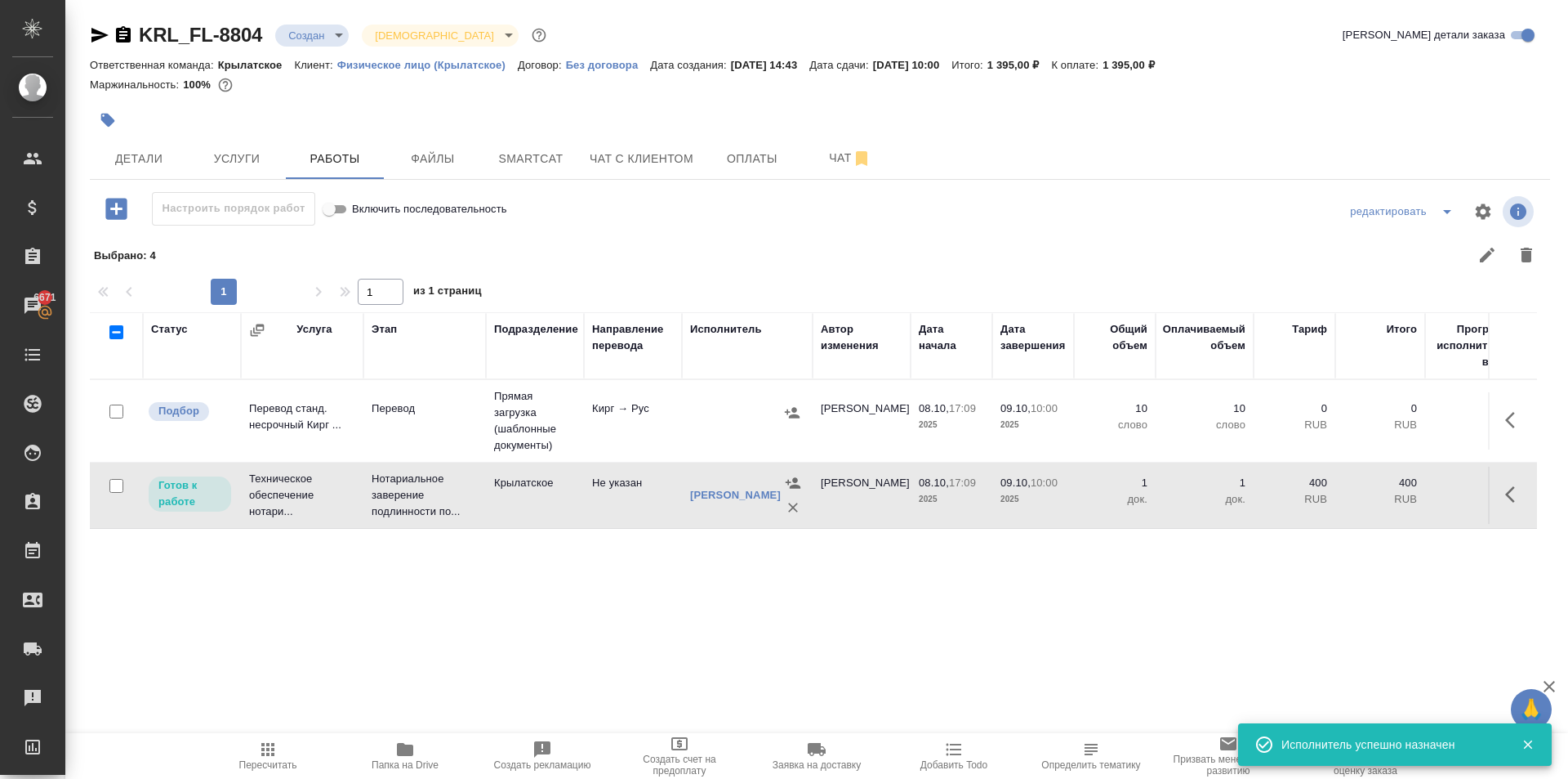
click at [293, 749] on span "Пересчитать" at bounding box center [268, 755] width 118 height 31
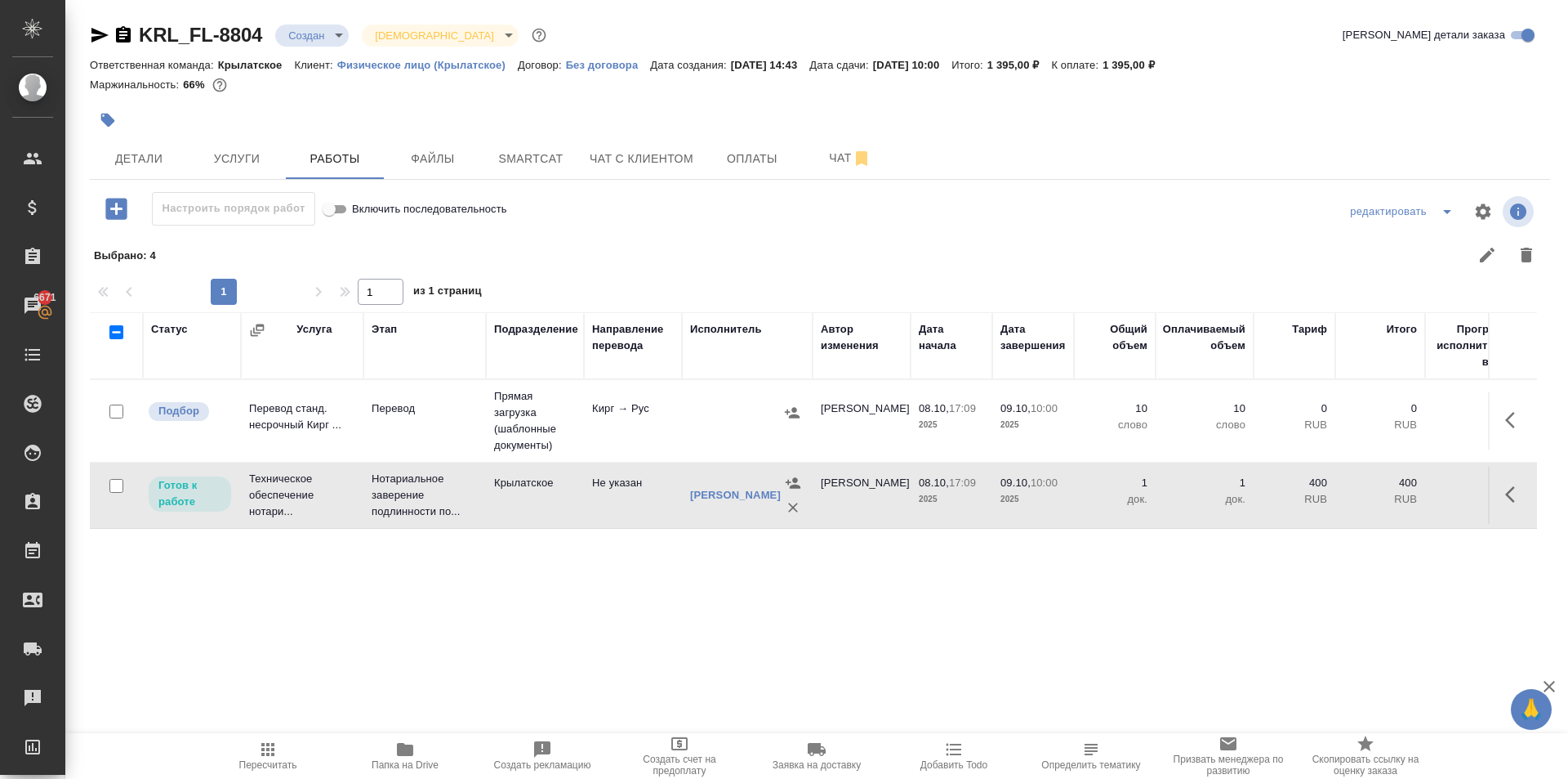
click at [284, 755] on span "Пересчитать" at bounding box center [268, 755] width 118 height 31
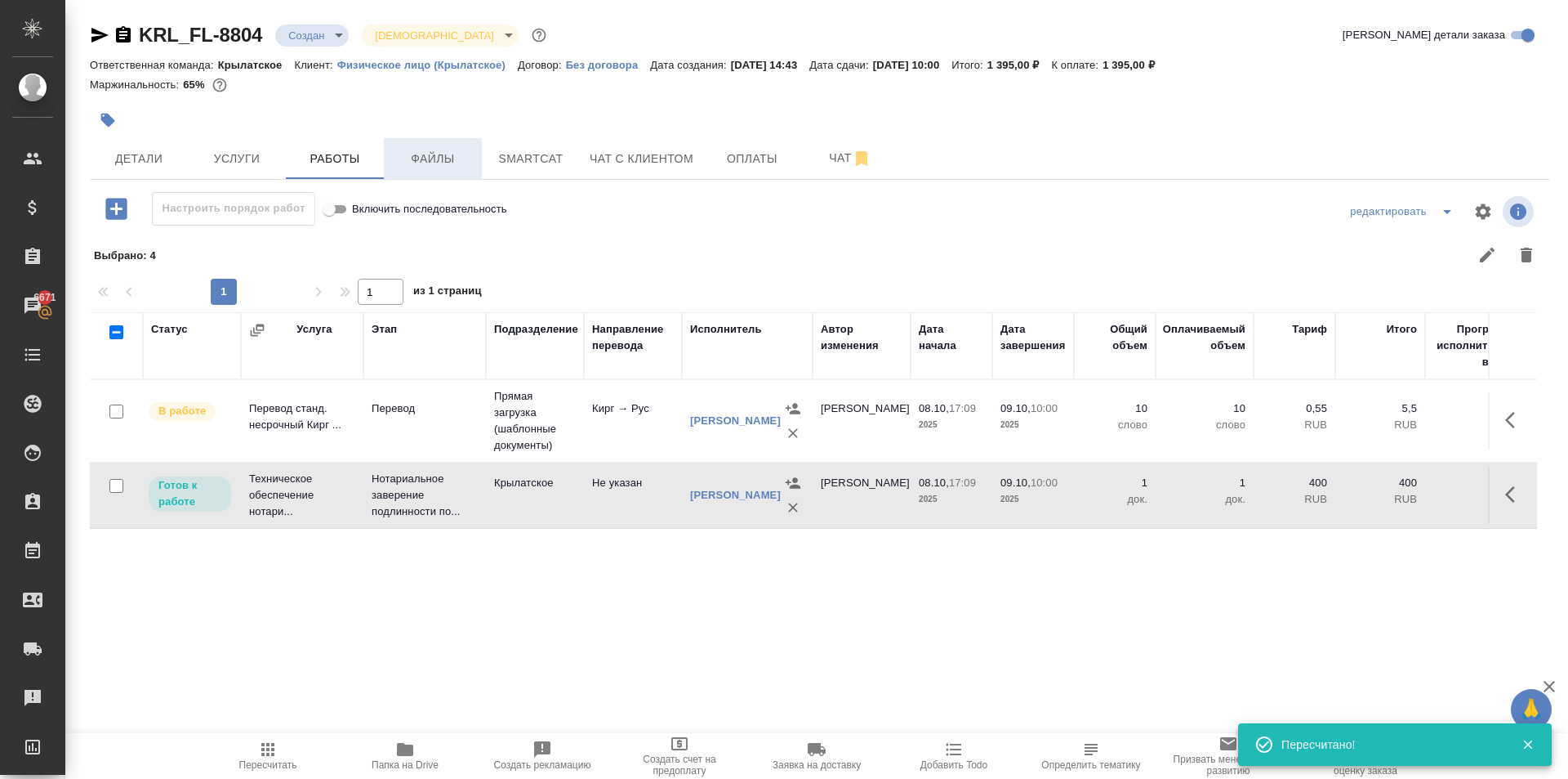
click at [447, 148] on span "Файлы" at bounding box center [432, 158] width 78 height 21
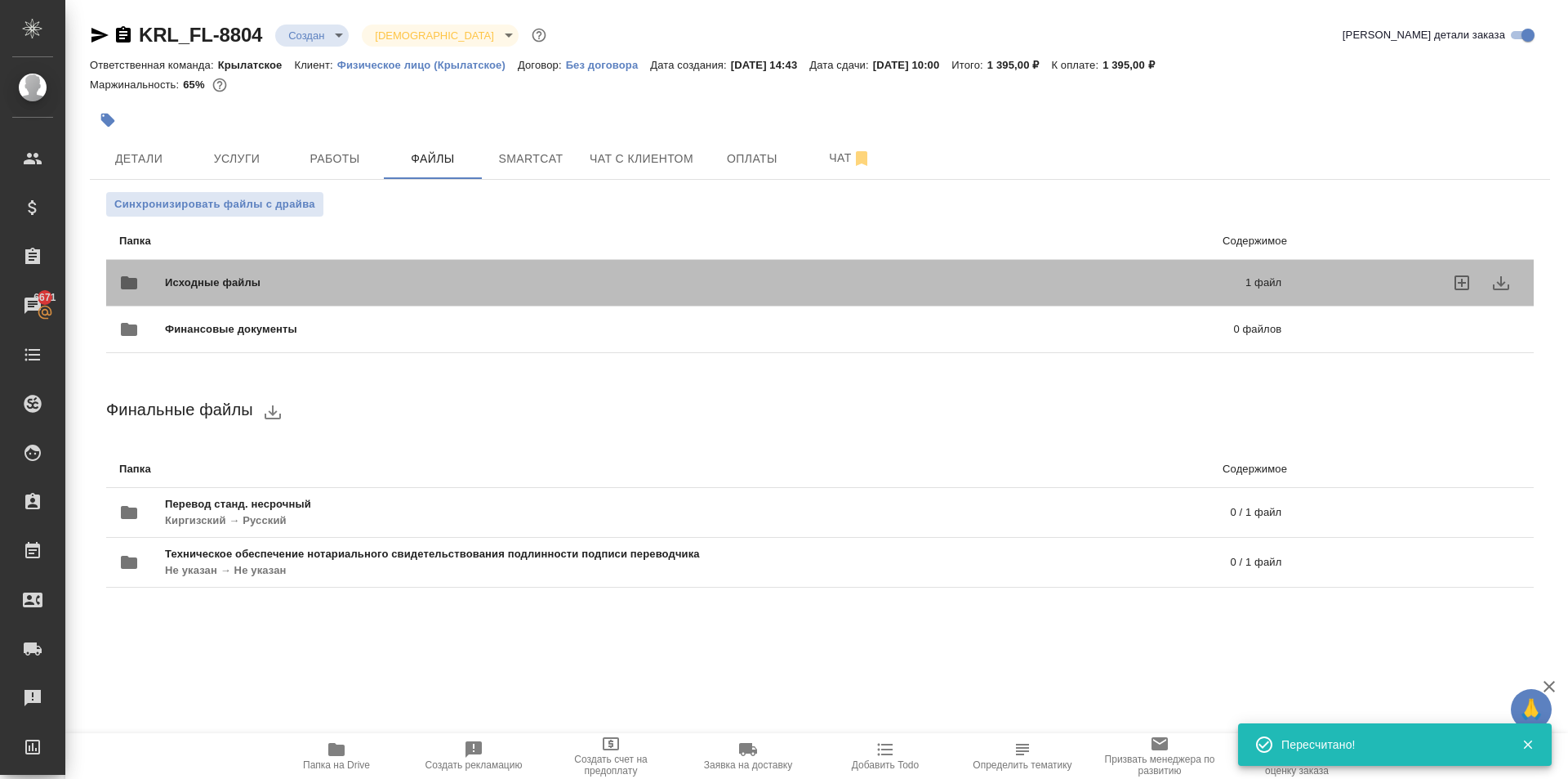
click at [347, 259] on div "Исходные файлы 1 файл" at bounding box center [699, 282] width 1195 height 72
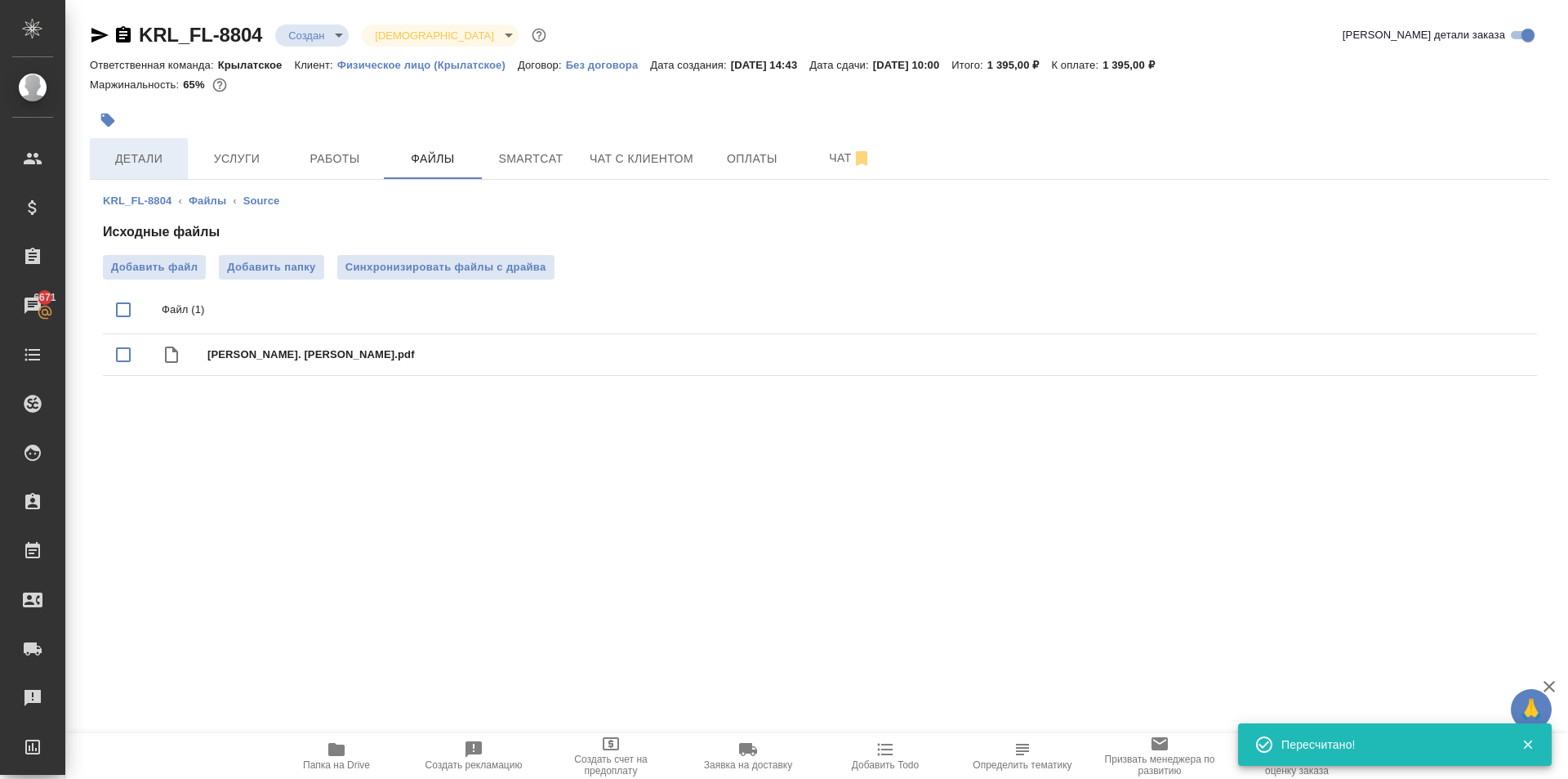
click at [165, 164] on span "Детали" at bounding box center [138, 158] width 78 height 21
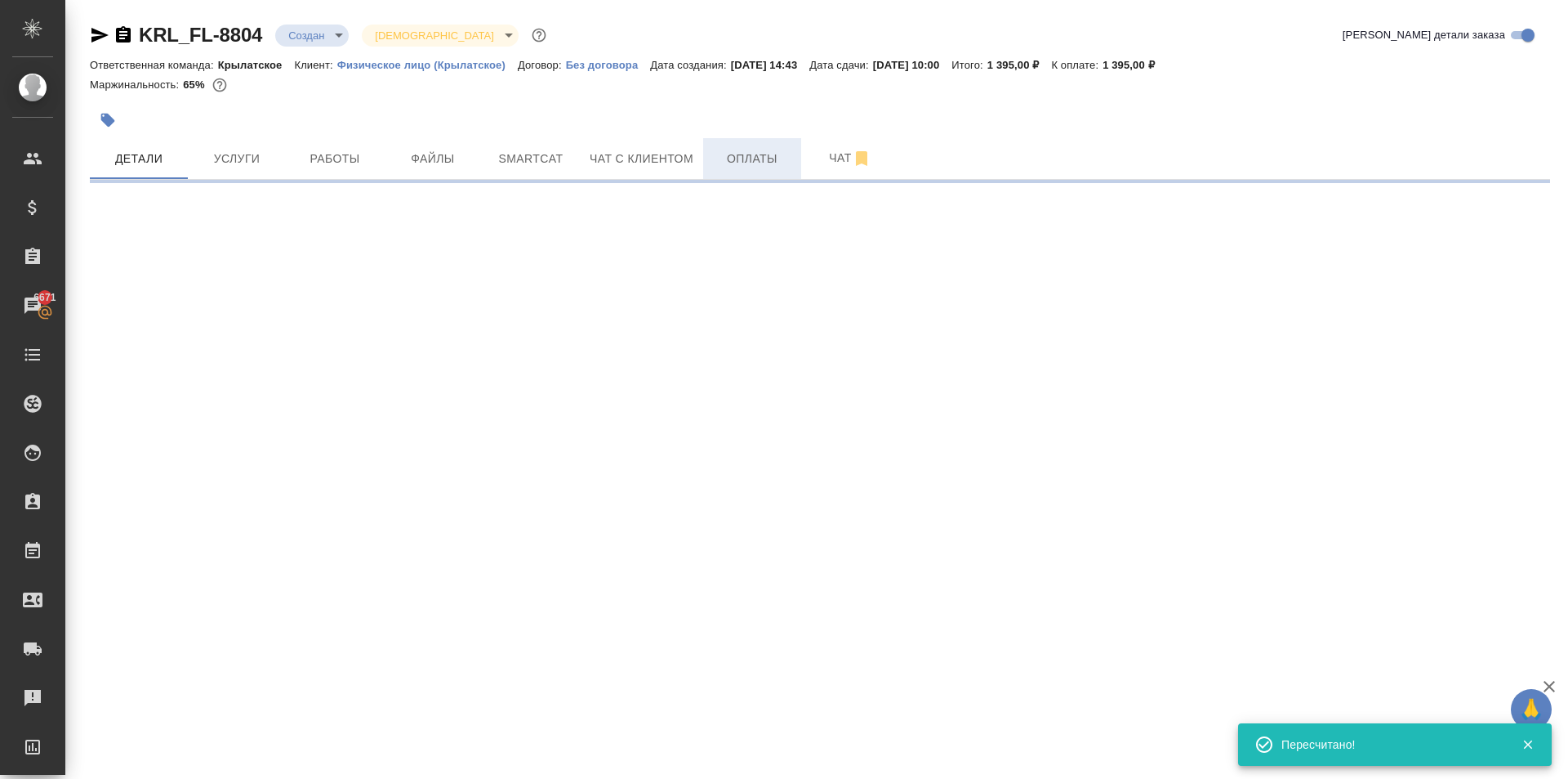
click at [733, 166] on span "Оплаты" at bounding box center [752, 158] width 78 height 21
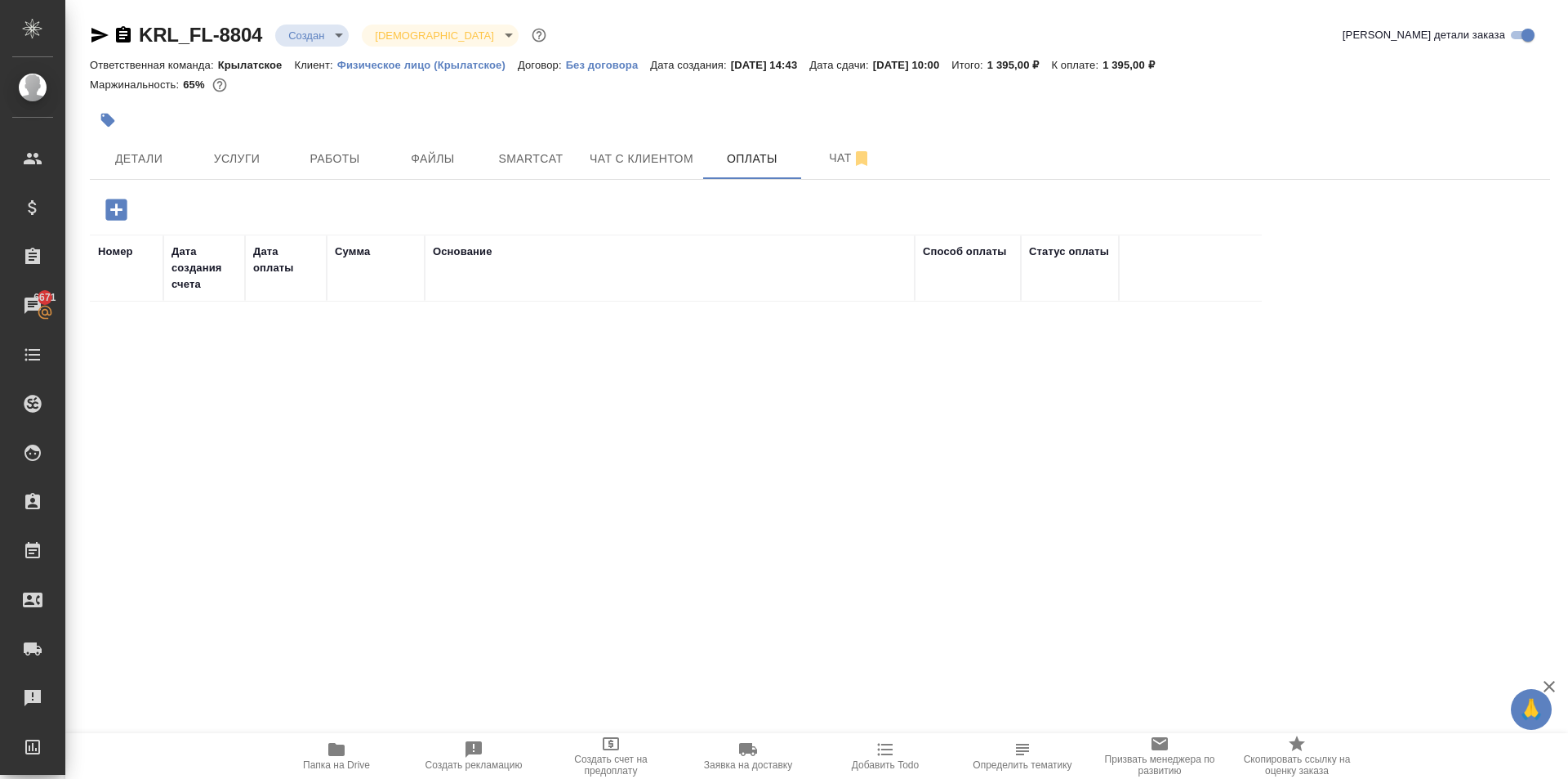
click at [115, 217] on icon "button" at bounding box center [116, 210] width 22 height 22
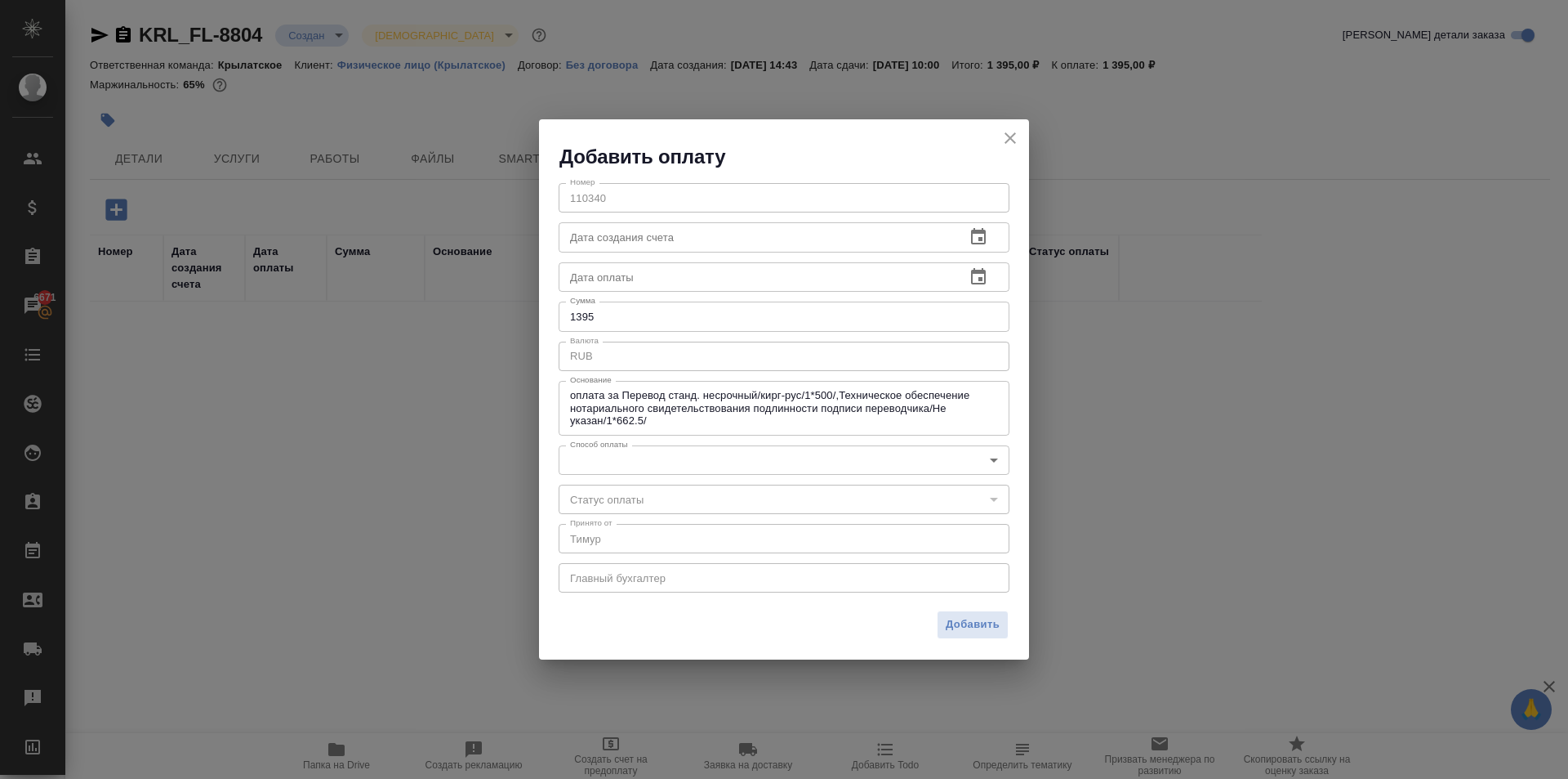
click at [707, 461] on body "🙏 .cls-1 fill:#fff; AWATERA Kasymov Timur Клиенты Спецификации Заказы 6671 Чаты…" at bounding box center [784, 390] width 1568 height 779
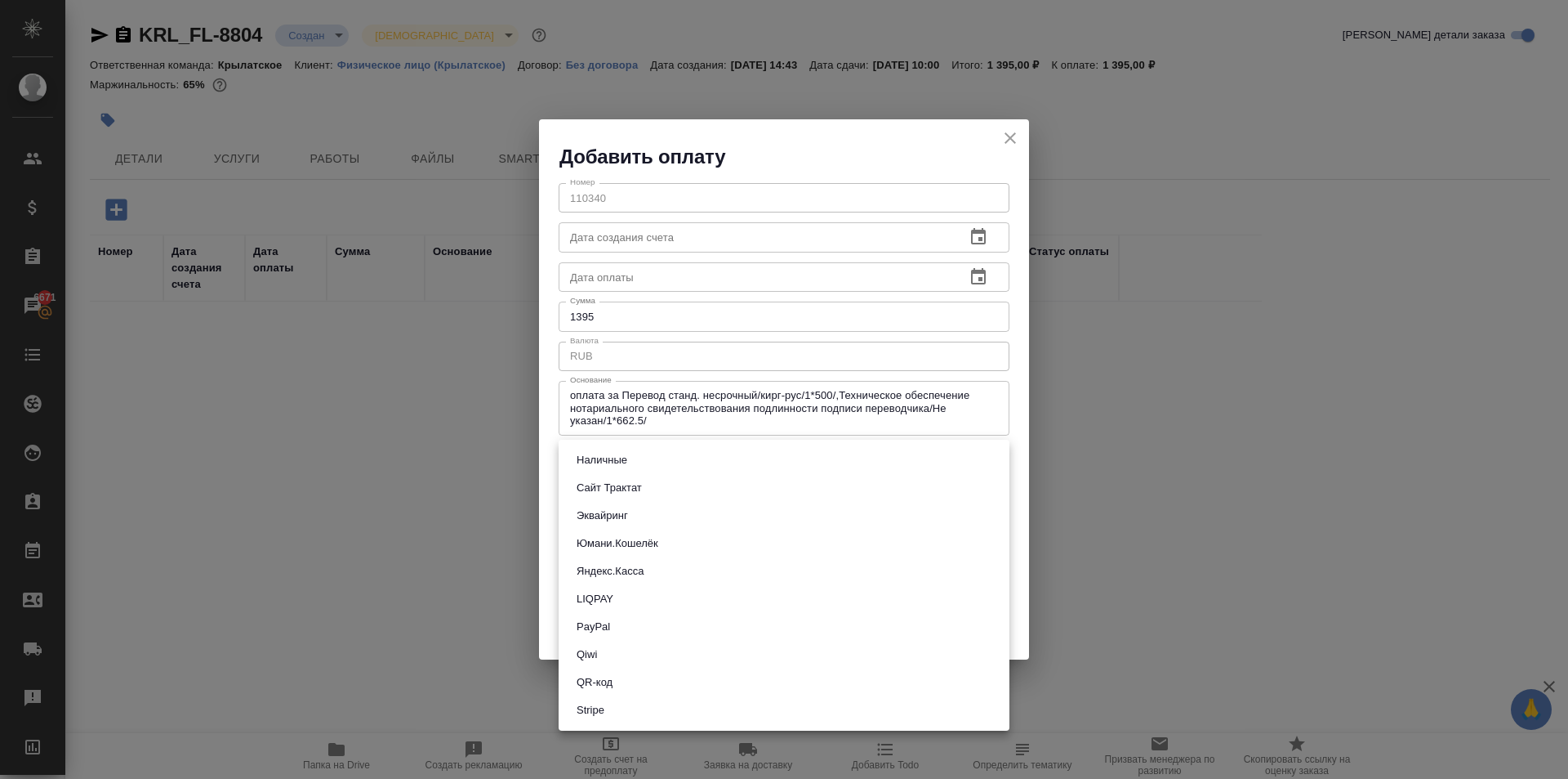
click at [636, 514] on li "Эквайринг" at bounding box center [784, 515] width 451 height 28
type input "acquiring"
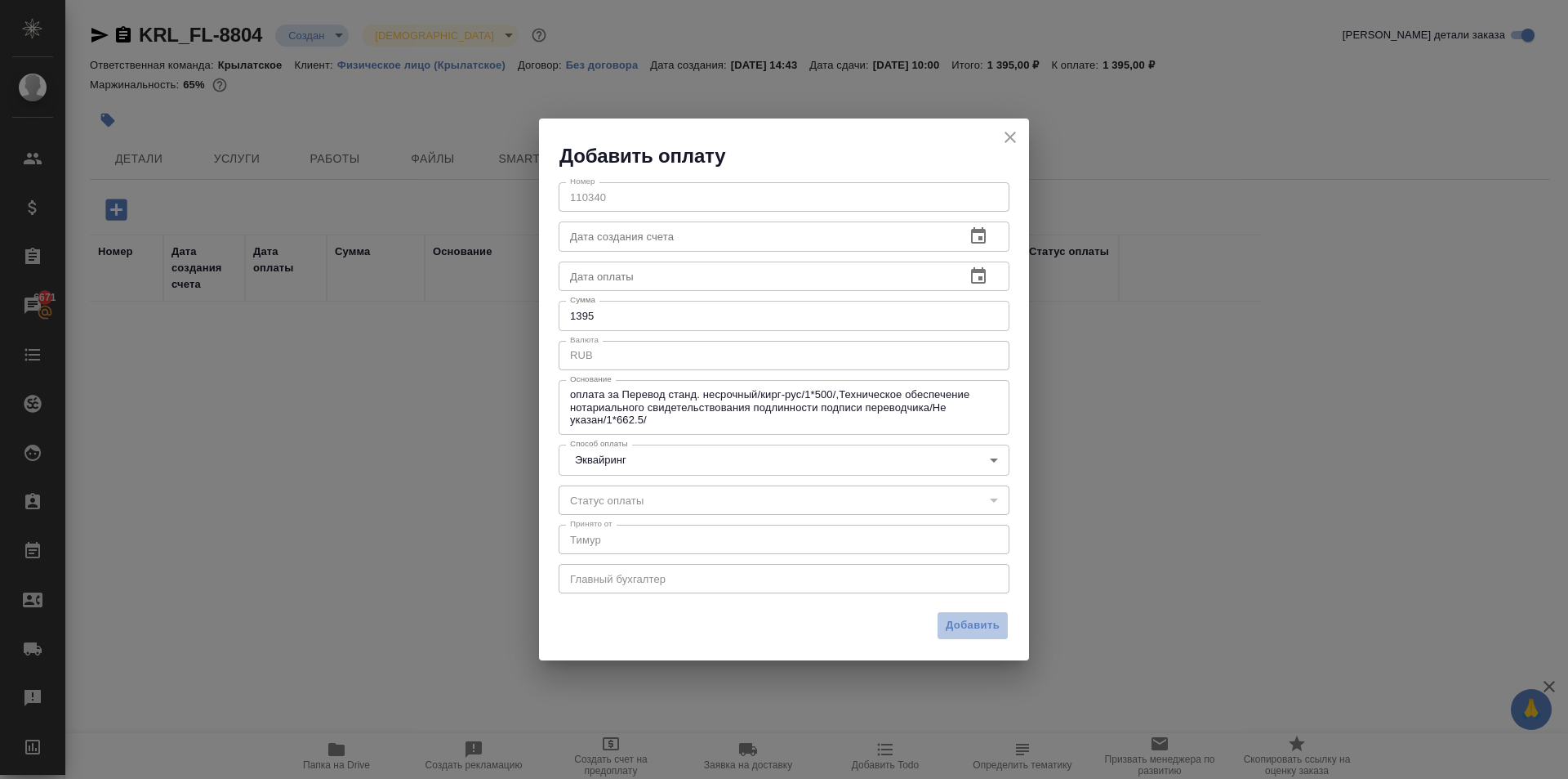
drag, startPoint x: 966, startPoint y: 624, endPoint x: 956, endPoint y: 621, distance: 10.4
click at [966, 623] on span "Добавить" at bounding box center [973, 625] width 54 height 19
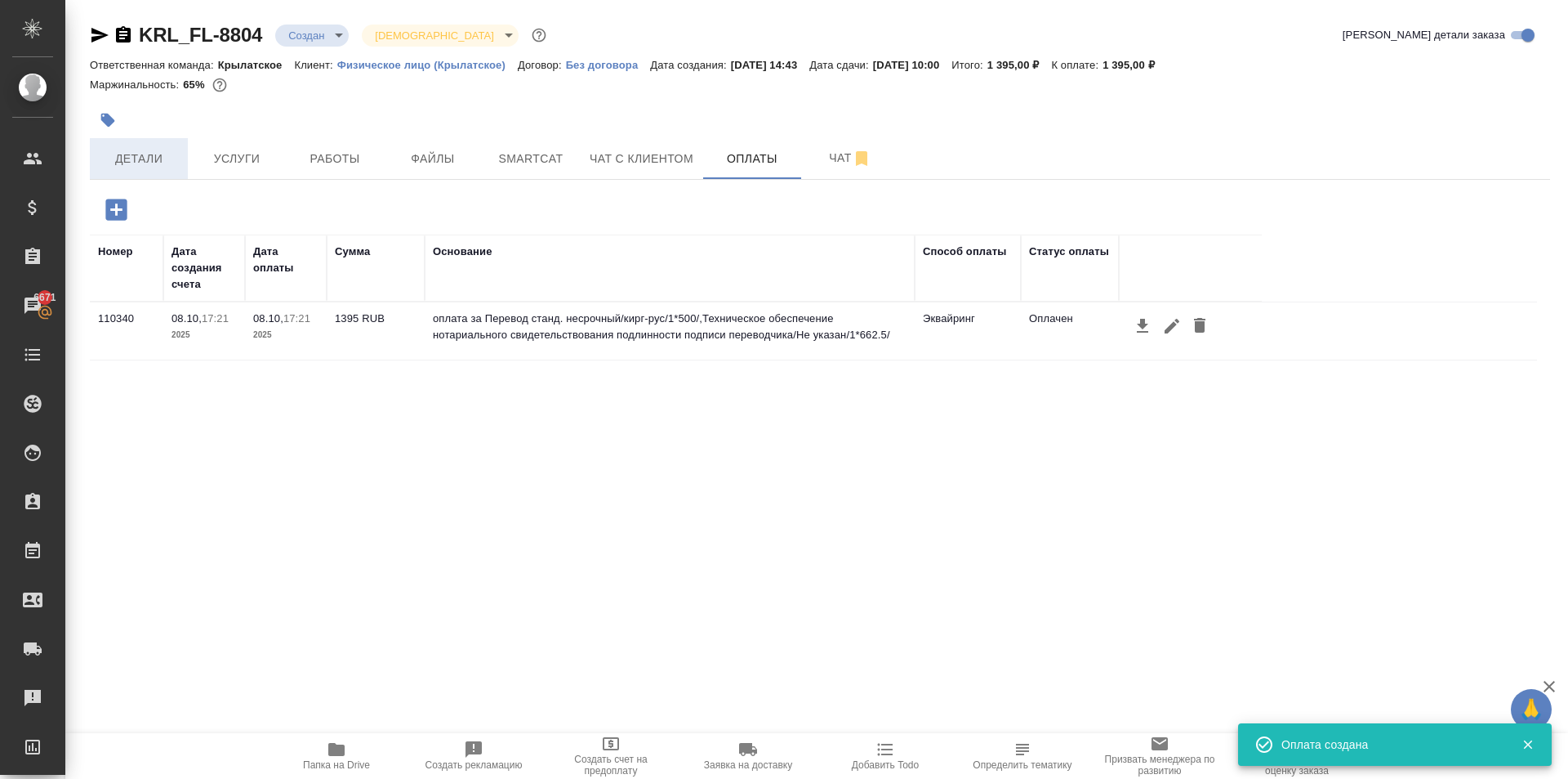
click at [147, 148] on span "Детали" at bounding box center [138, 158] width 78 height 21
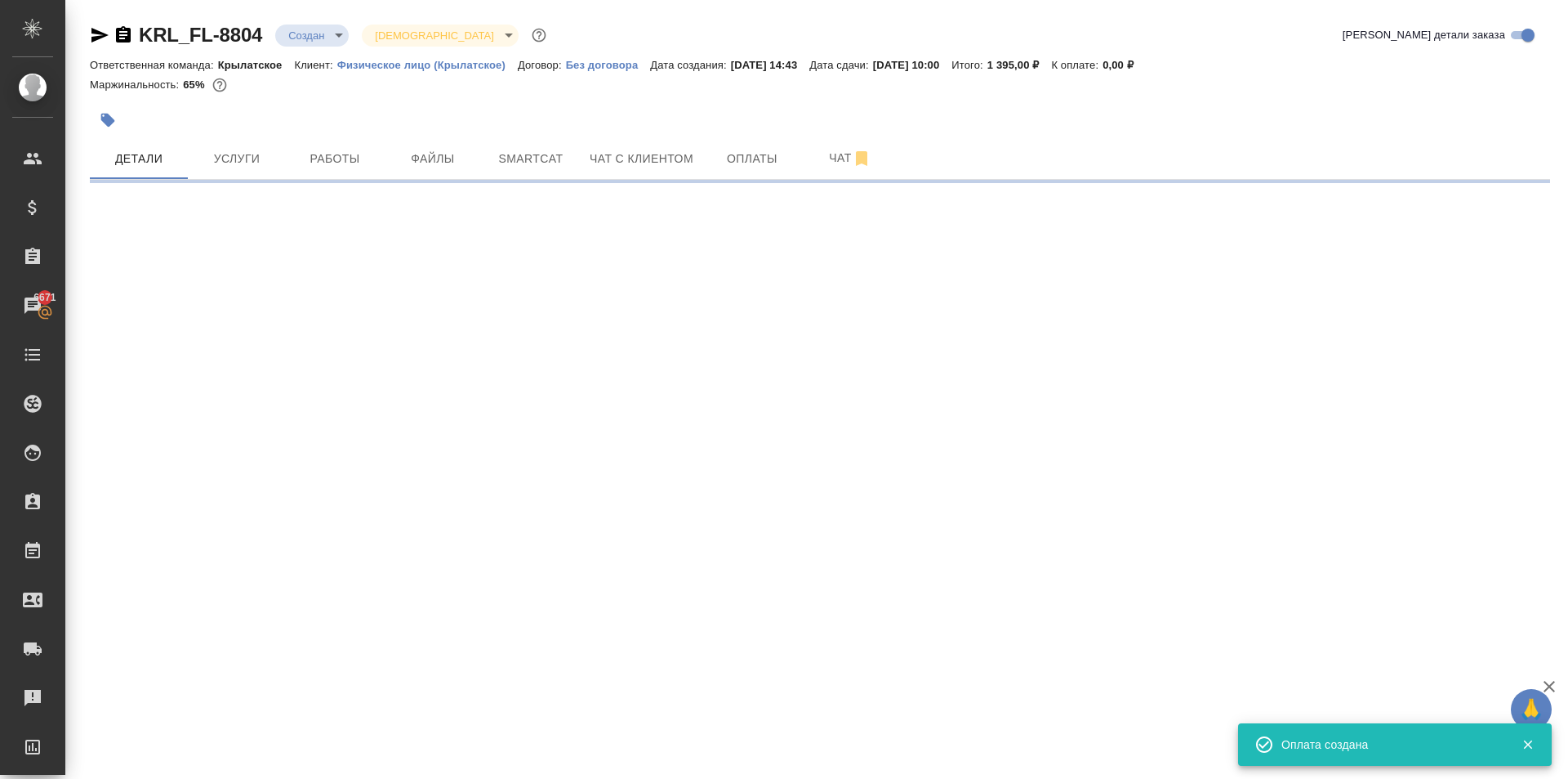
select select "RU"
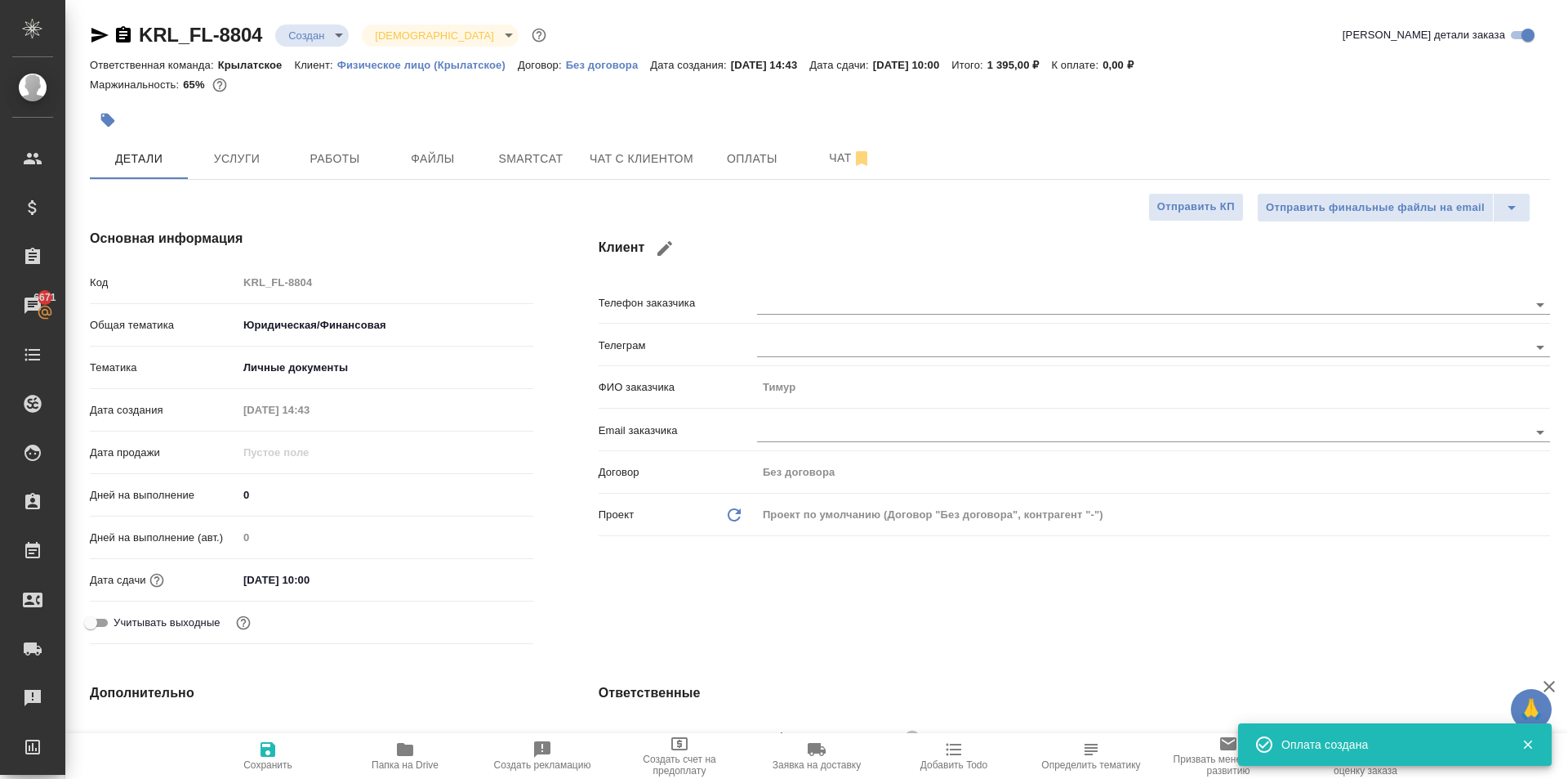
type textarea "x"
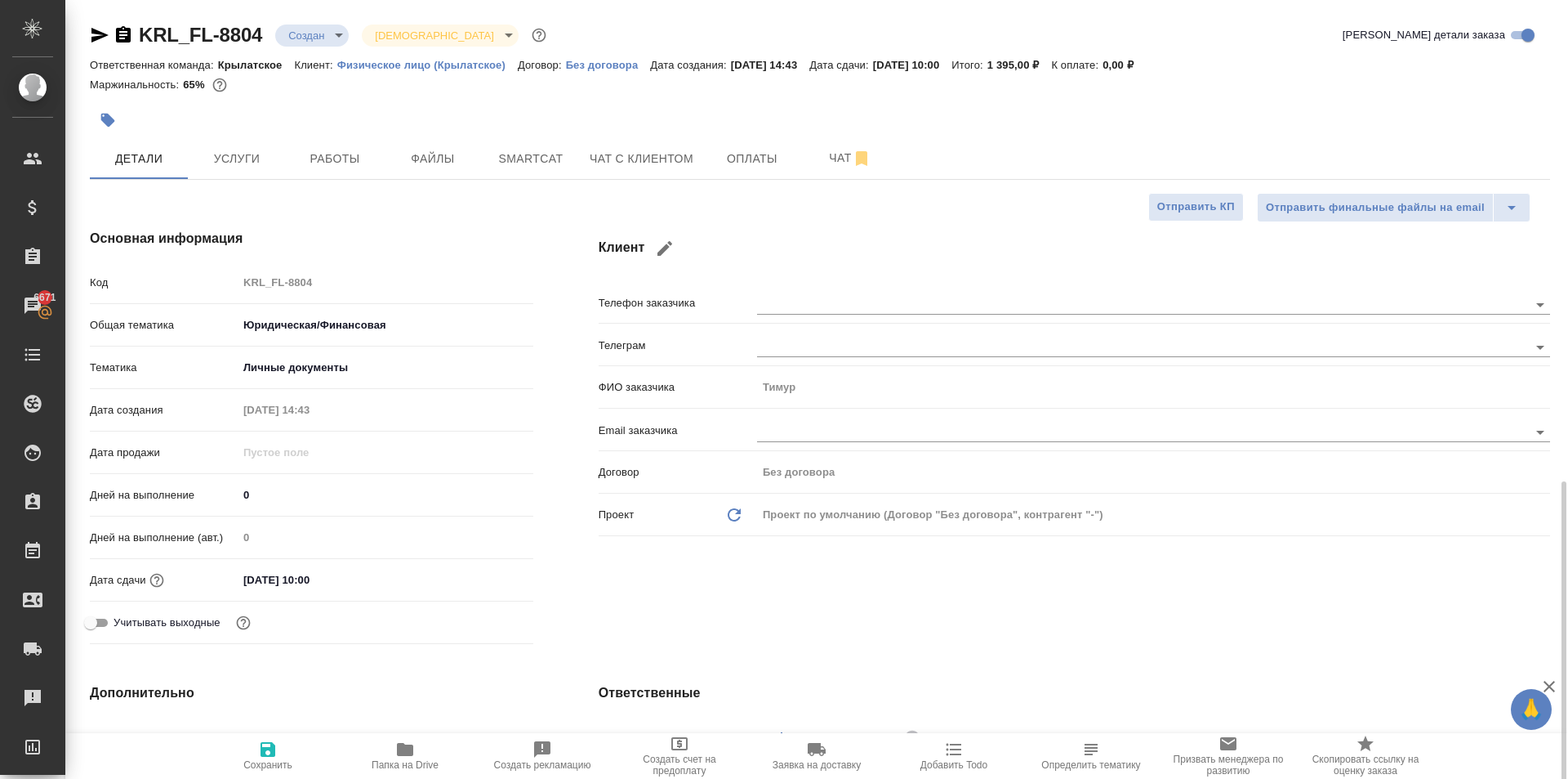
scroll to position [327, 0]
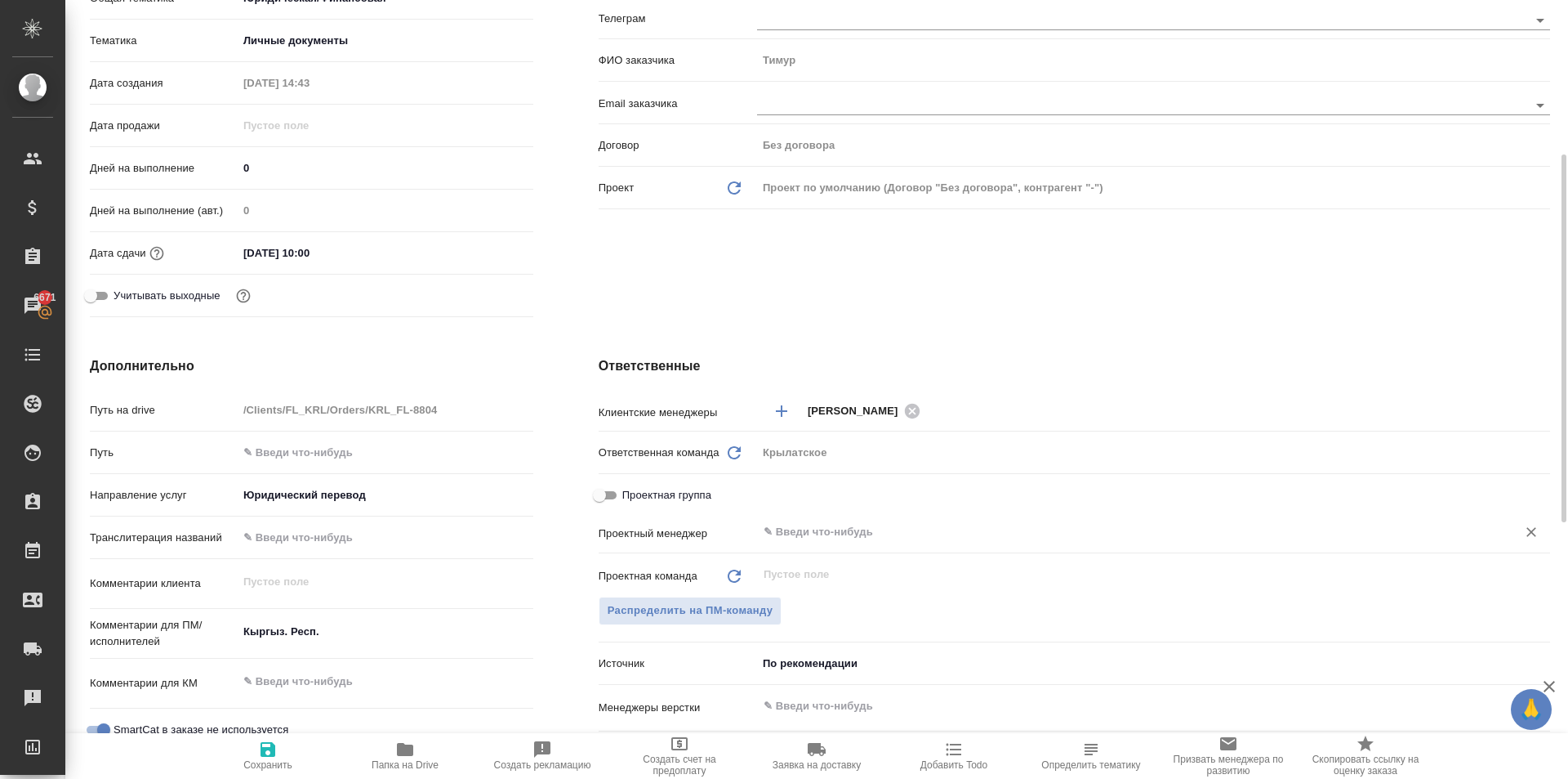
click at [794, 519] on div "​" at bounding box center [1154, 532] width 793 height 30
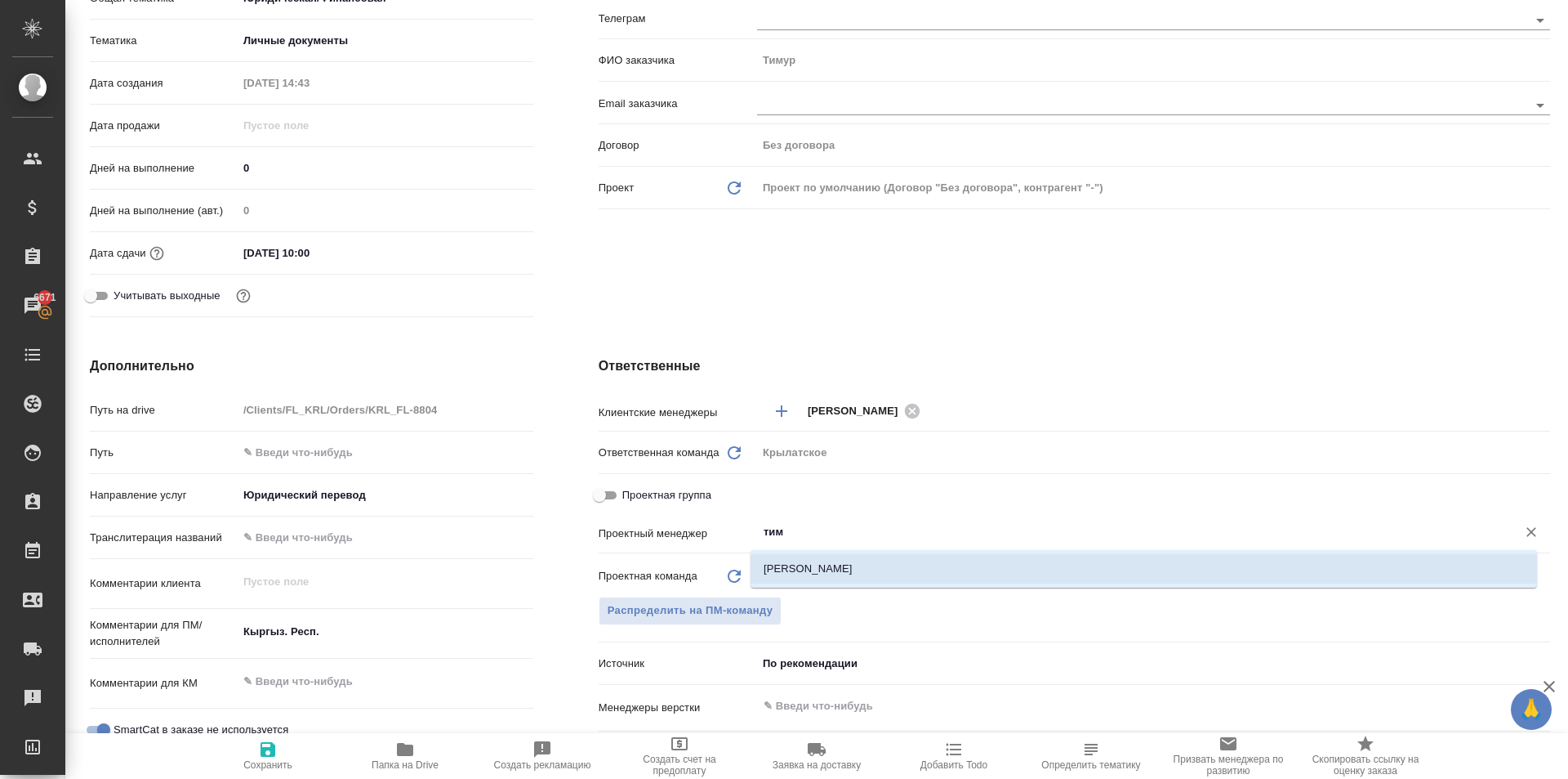
click at [778, 555] on div "[PERSON_NAME]" at bounding box center [1144, 569] width 787 height 38
type input "тим"
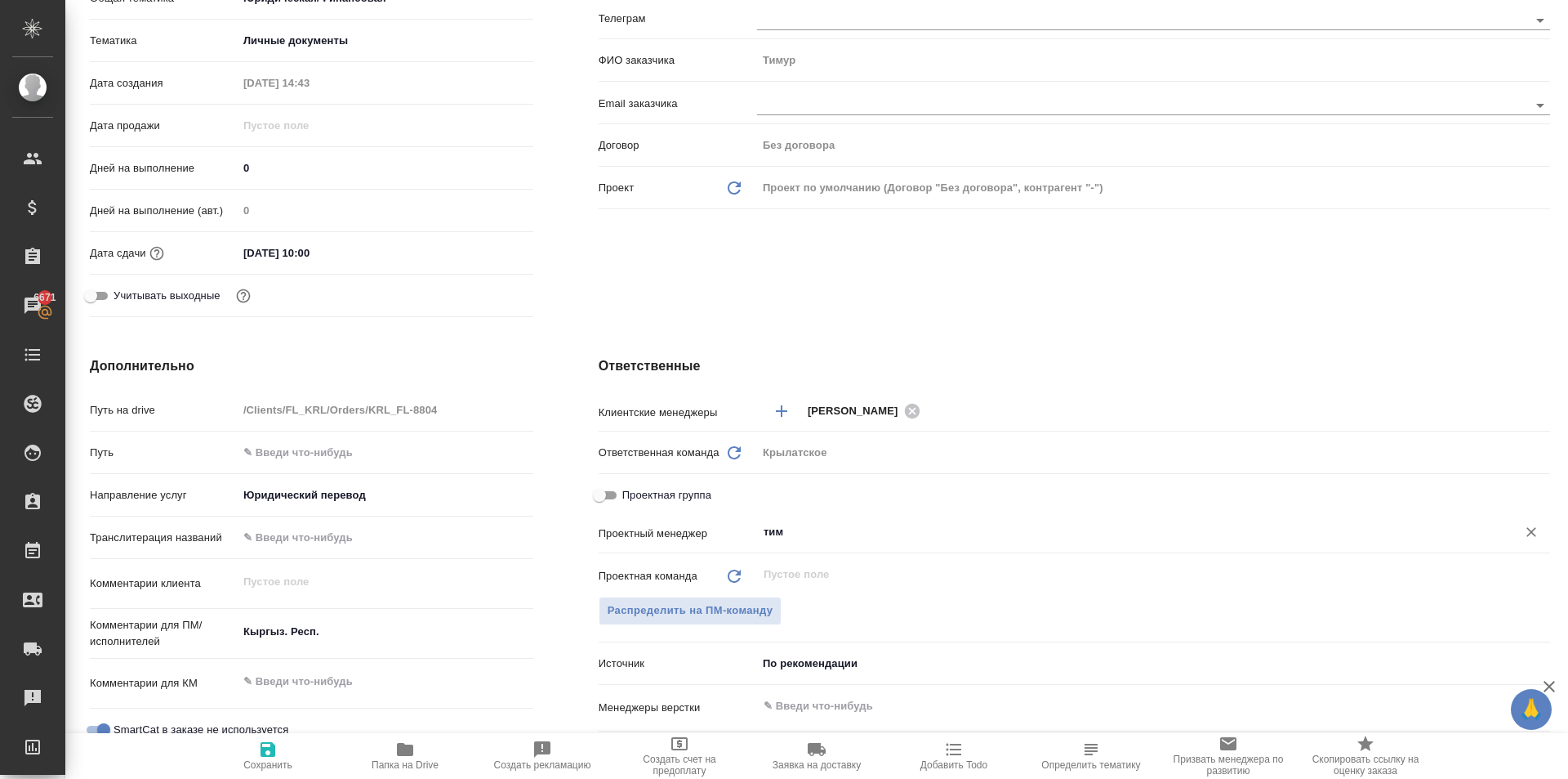
click at [790, 538] on input "тим" at bounding box center [1127, 533] width 728 height 20
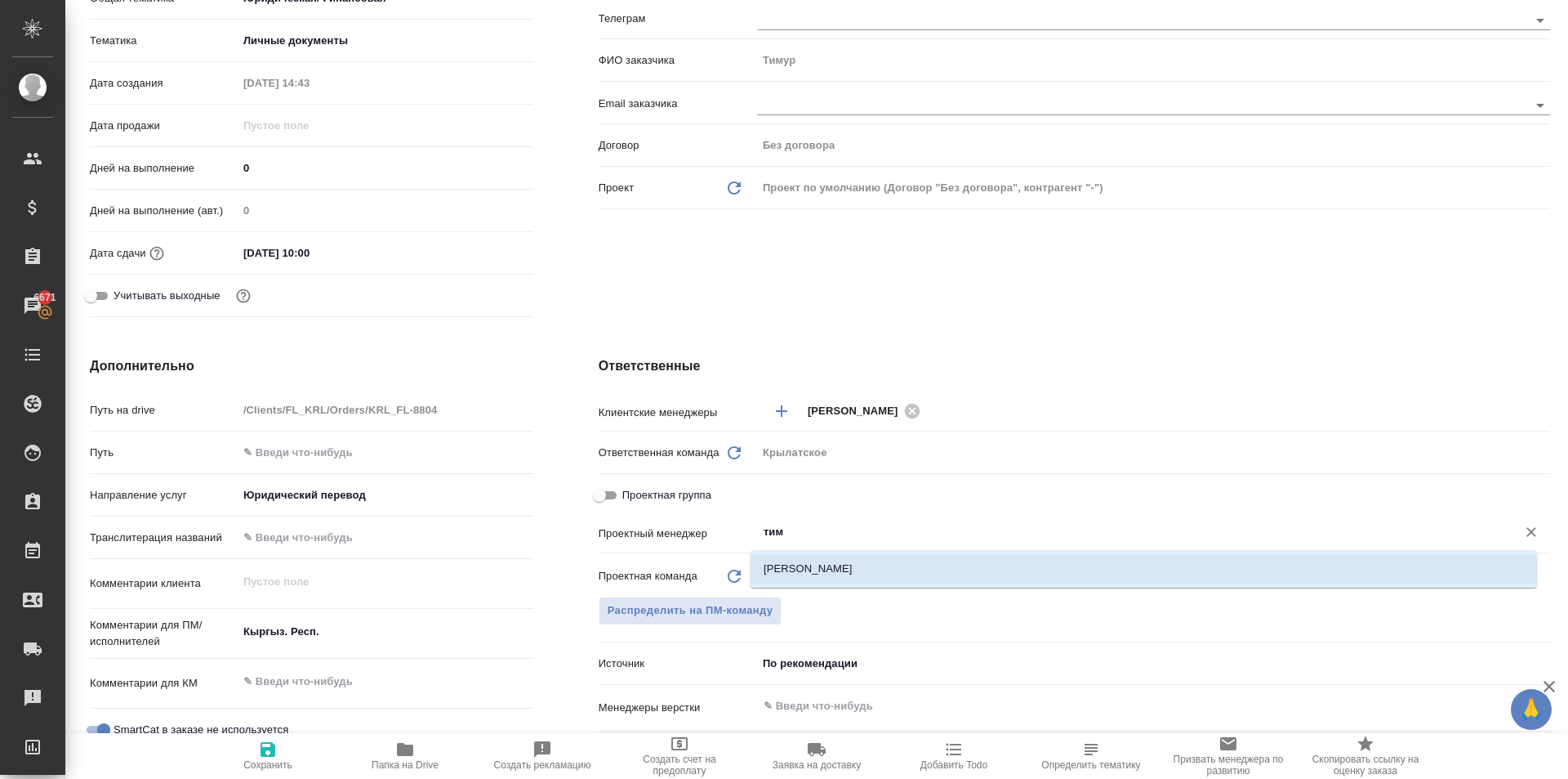
click at [805, 559] on li "[PERSON_NAME]" at bounding box center [1144, 569] width 787 height 30
type textarea "x"
type input "[PERSON_NAME]"
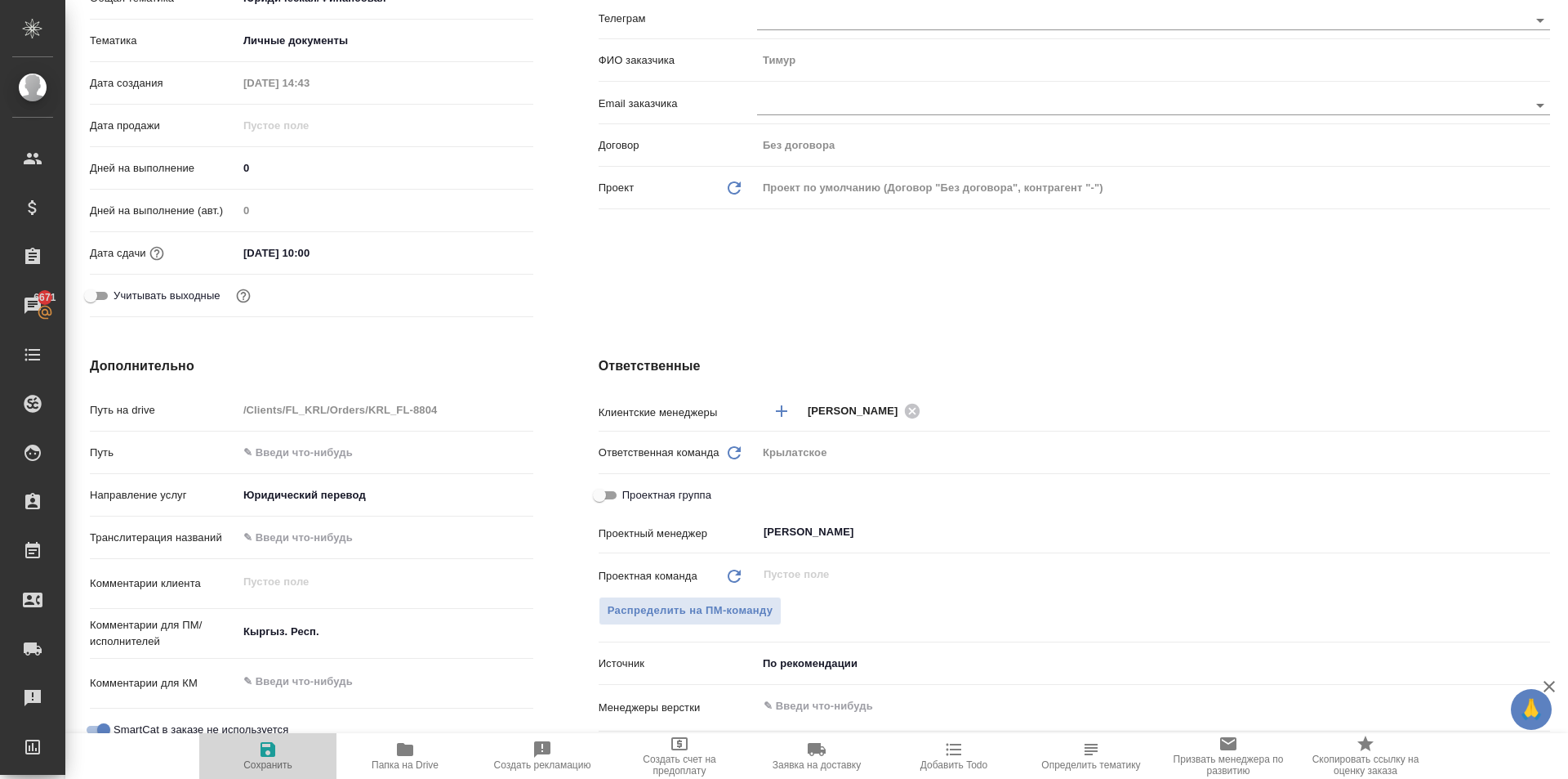
click at [267, 748] on icon "button" at bounding box center [268, 749] width 14 height 14
type textarea "x"
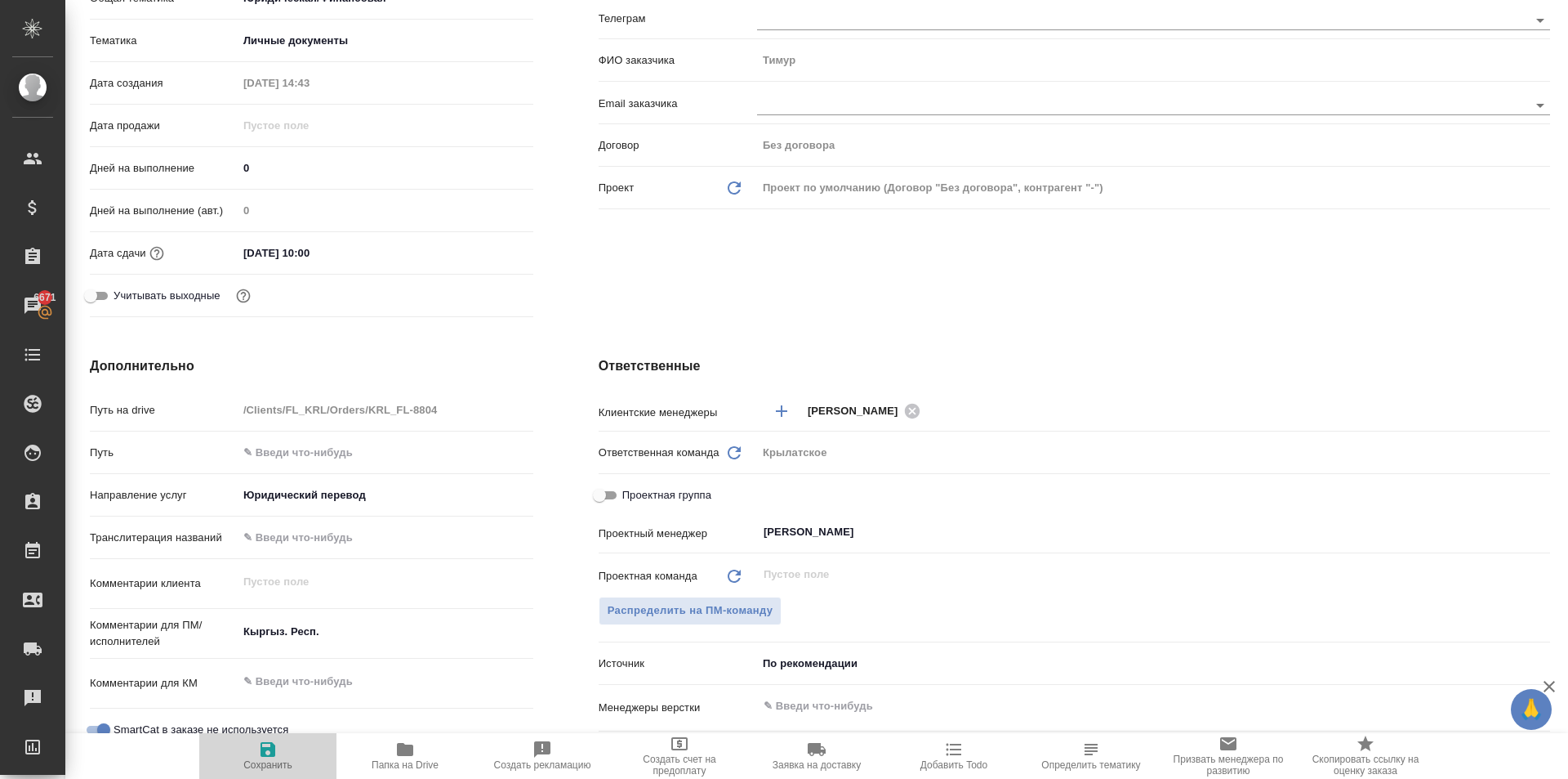
type textarea "x"
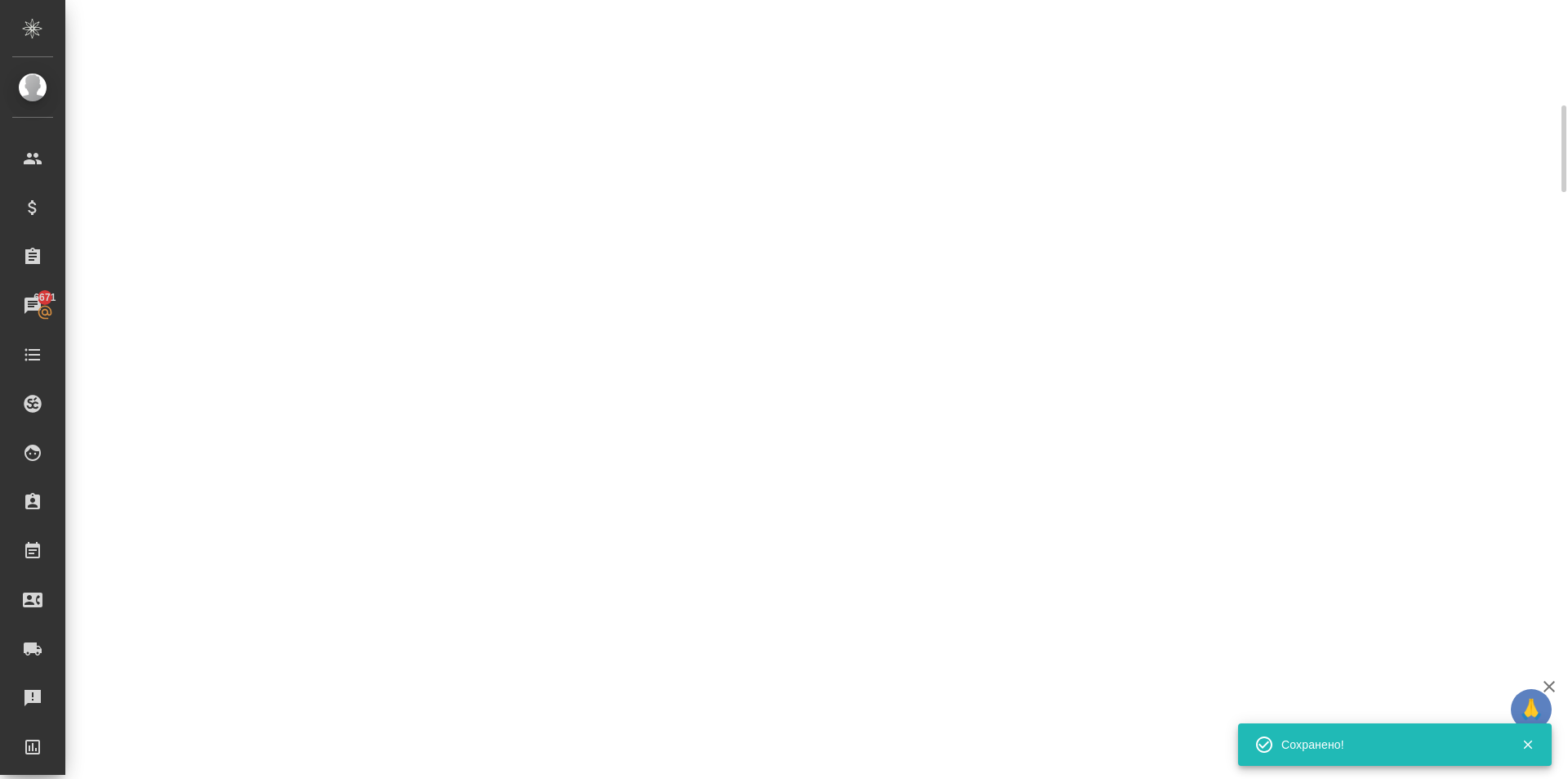
scroll to position [0, 0]
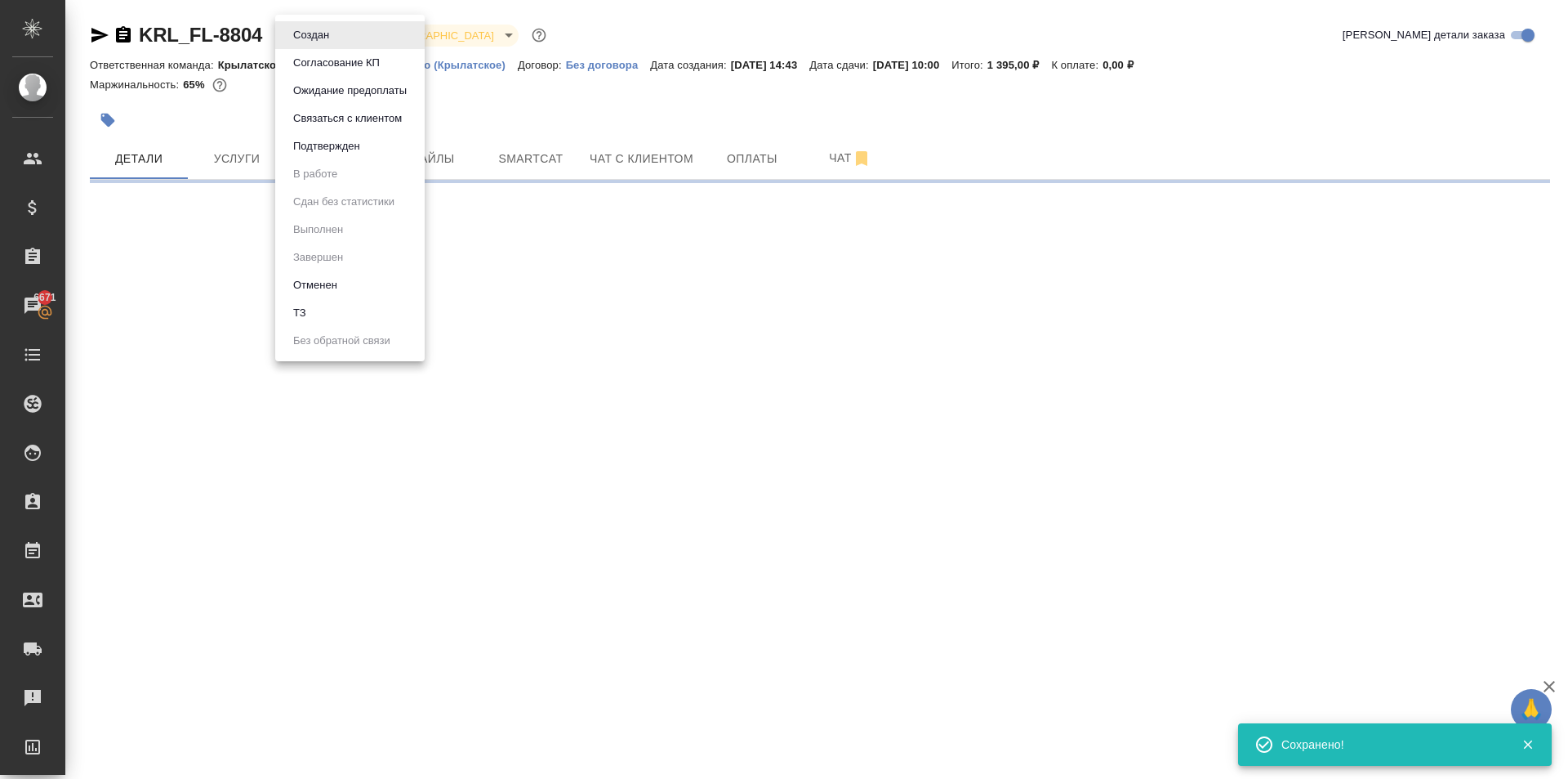
click at [329, 40] on body "🙏 .cls-1 fill:#fff; AWATERA Kasymov Timur Клиенты Спецификации Заказы 6671 Чаты…" at bounding box center [784, 390] width 1568 height 779
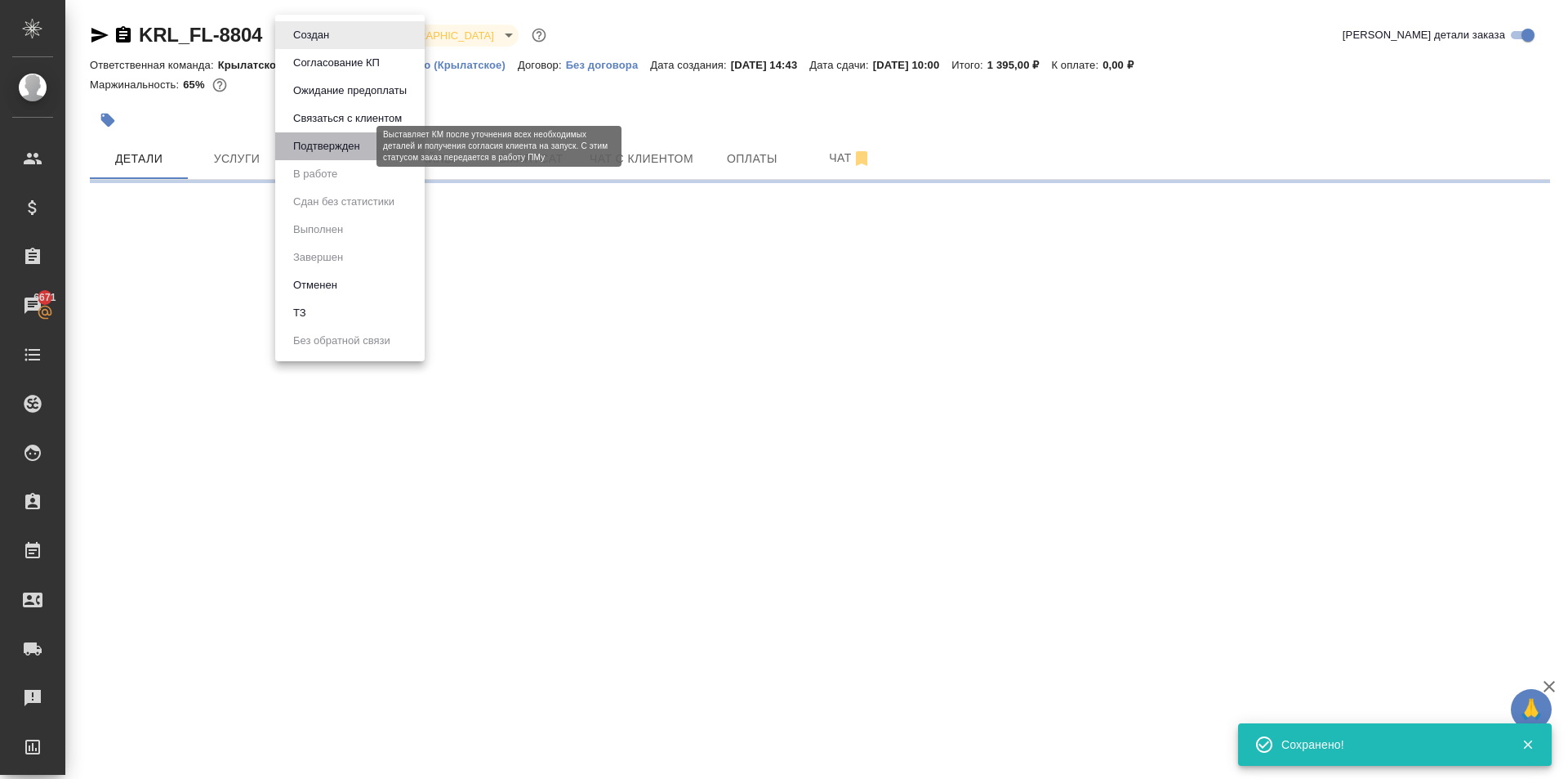
click at [344, 148] on button "Подтвержден" at bounding box center [326, 147] width 76 height 18
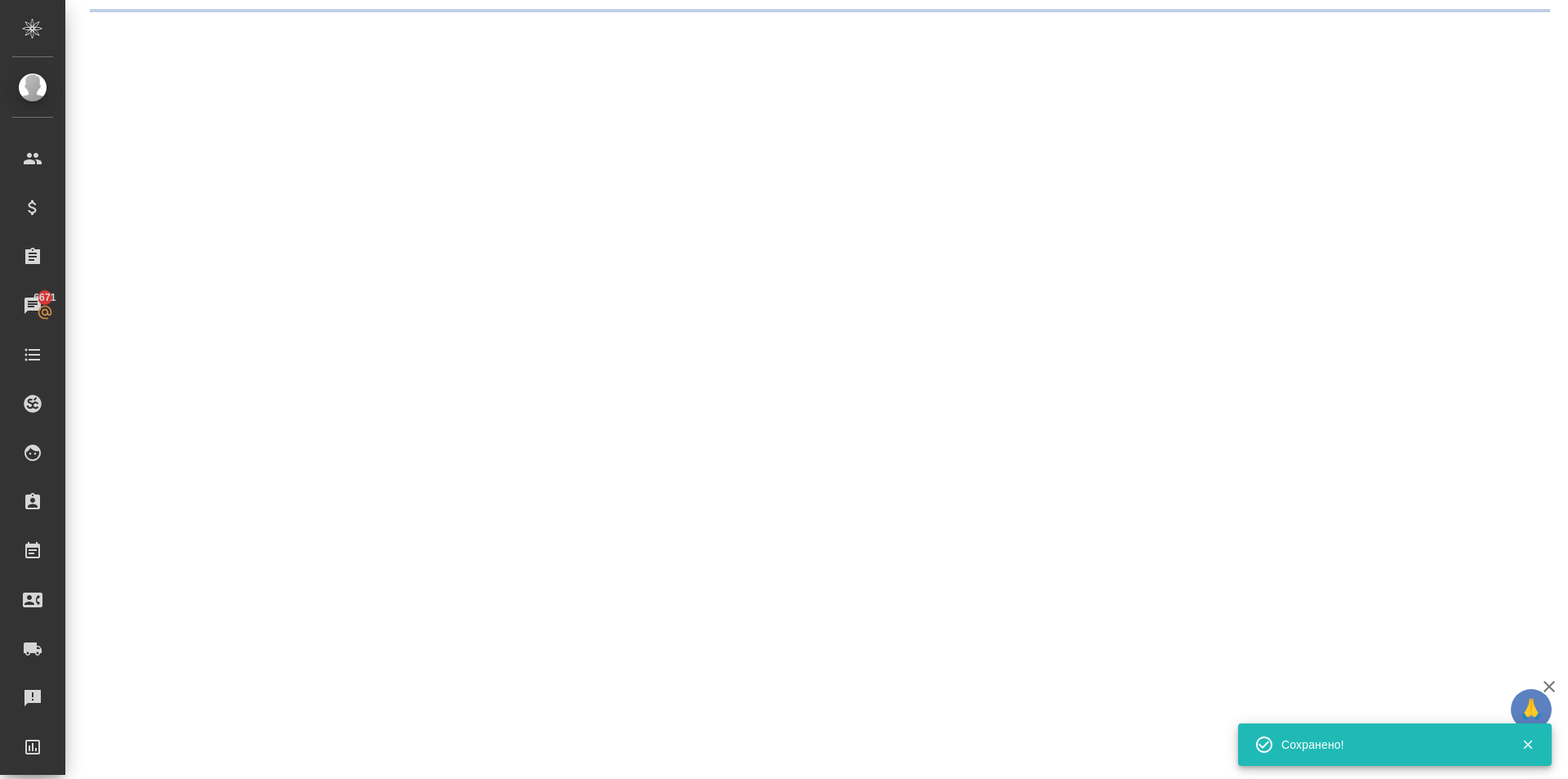
click at [335, 37] on body "🙏 .cls-1 fill:#fff; AWATERA Kasymov Timur Клиенты Спецификации Заказы 6671 Чаты…" at bounding box center [784, 390] width 1568 height 779
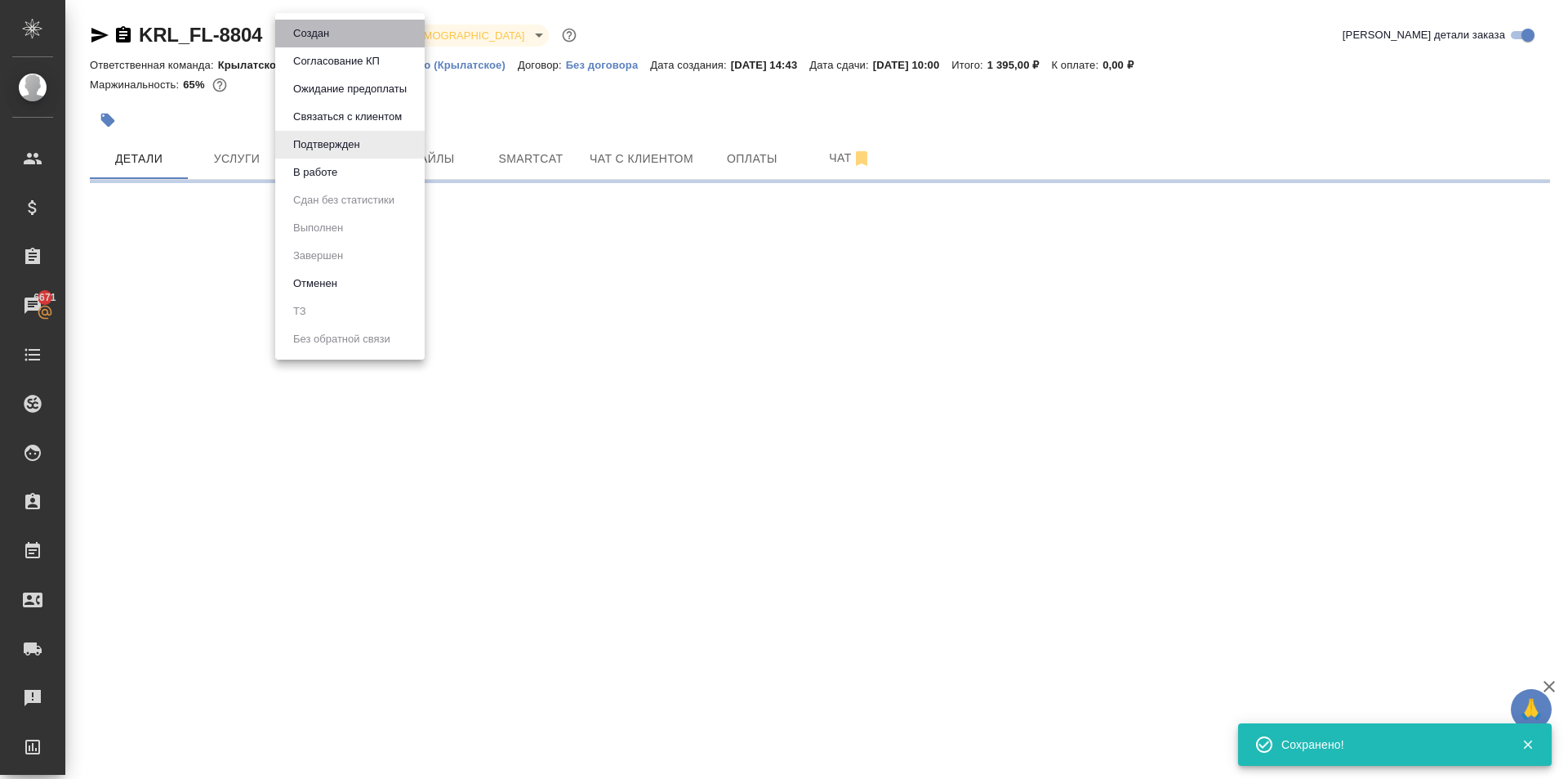
click at [336, 40] on li "Создан" at bounding box center [350, 33] width 149 height 28
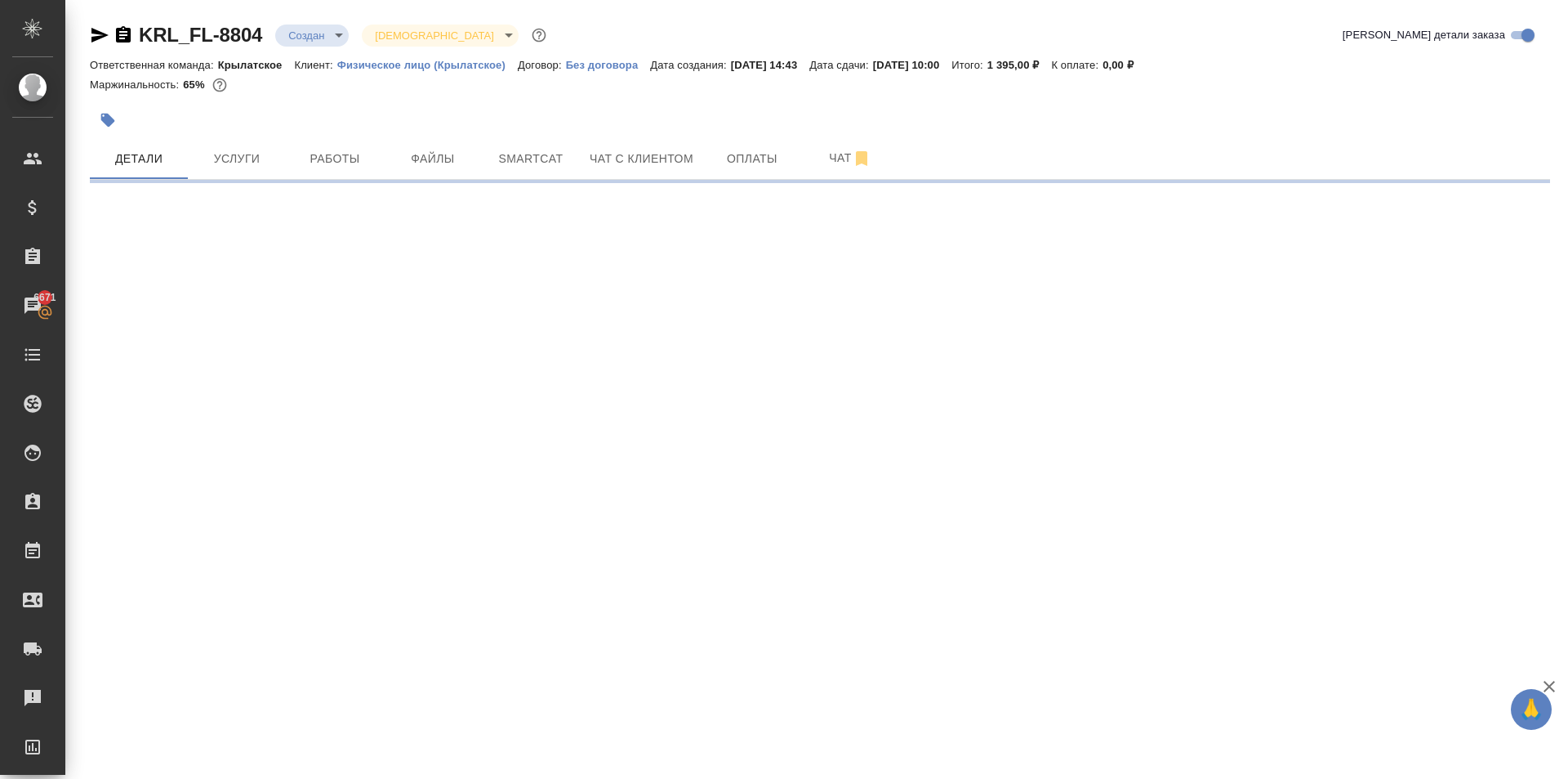
click at [344, 32] on body "🙏 .cls-1 fill:#fff; AWATERA Kasymov Timur Клиенты Спецификации Заказы 6671 Чаты…" at bounding box center [784, 390] width 1568 height 779
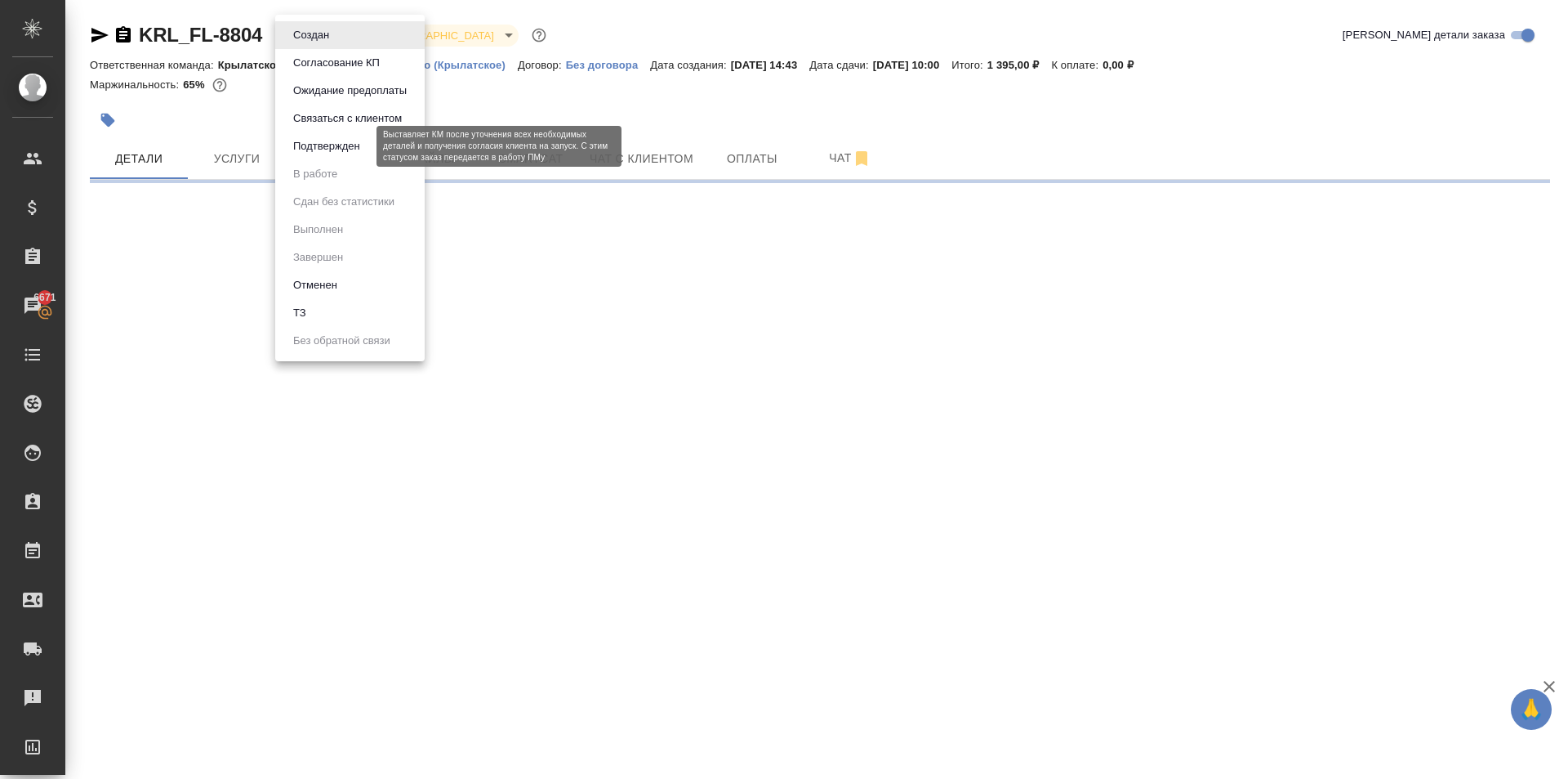
click at [352, 144] on button "Подтвержден" at bounding box center [326, 147] width 76 height 18
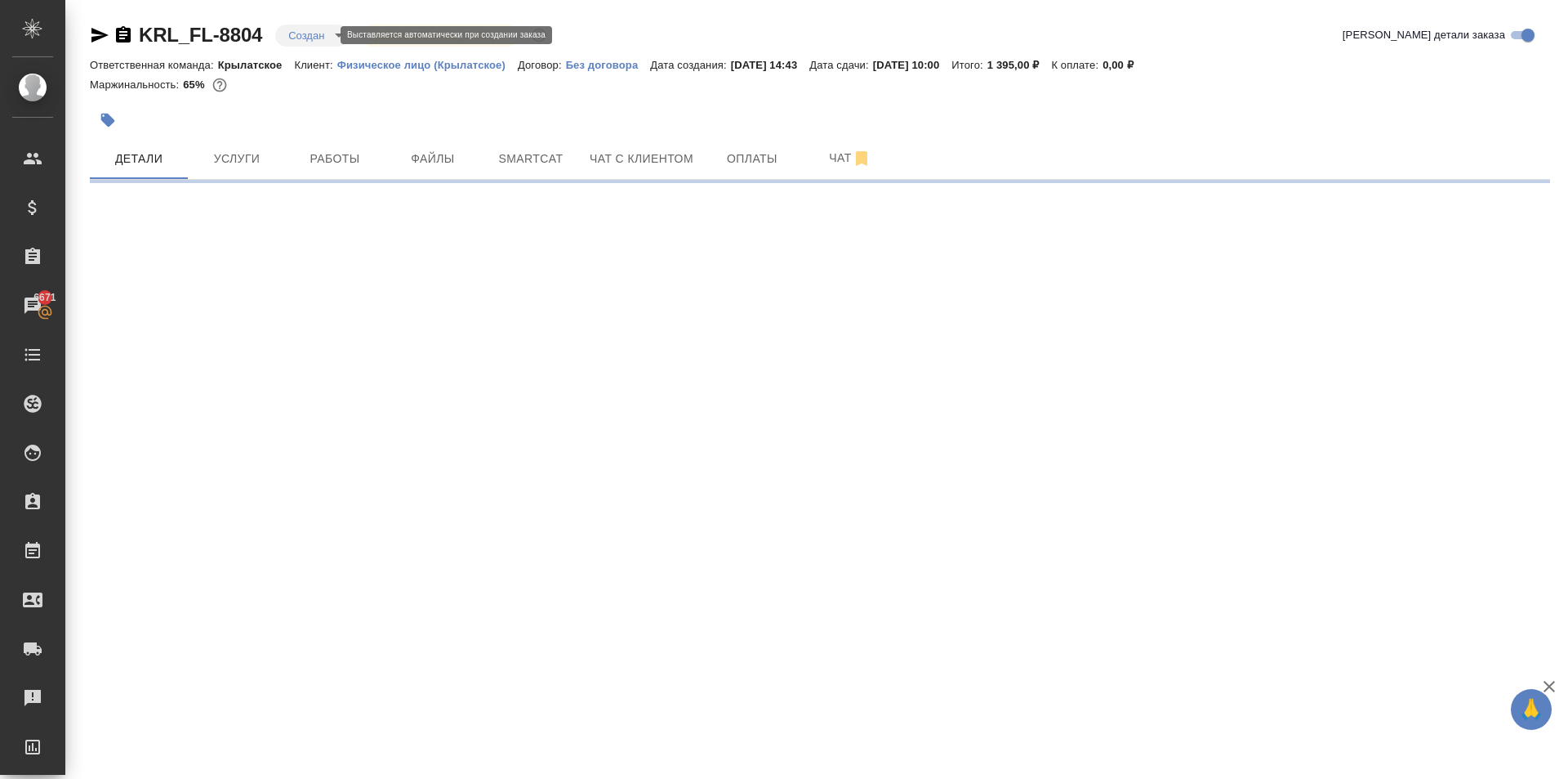
select select "RU"
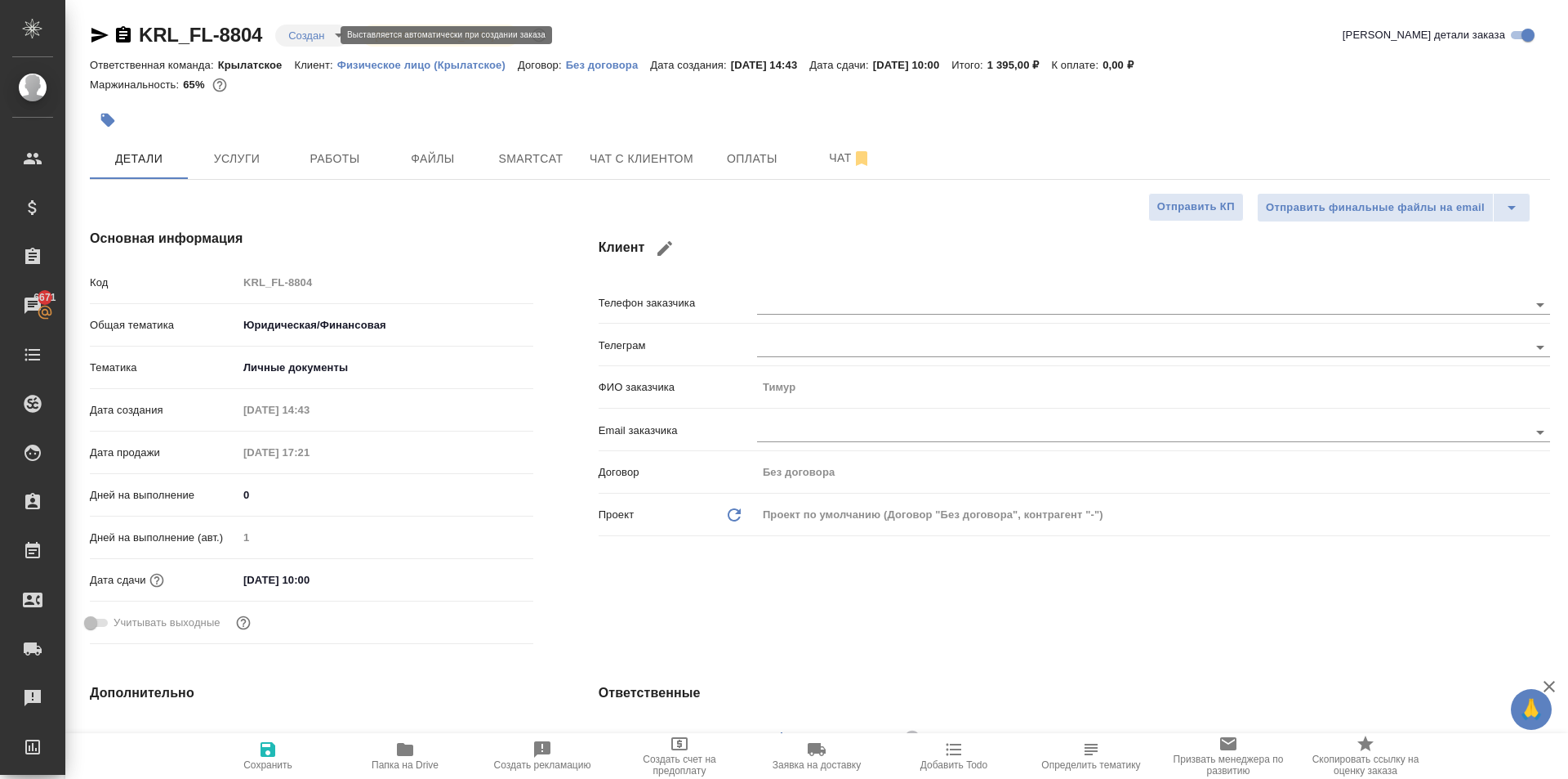
type textarea "x"
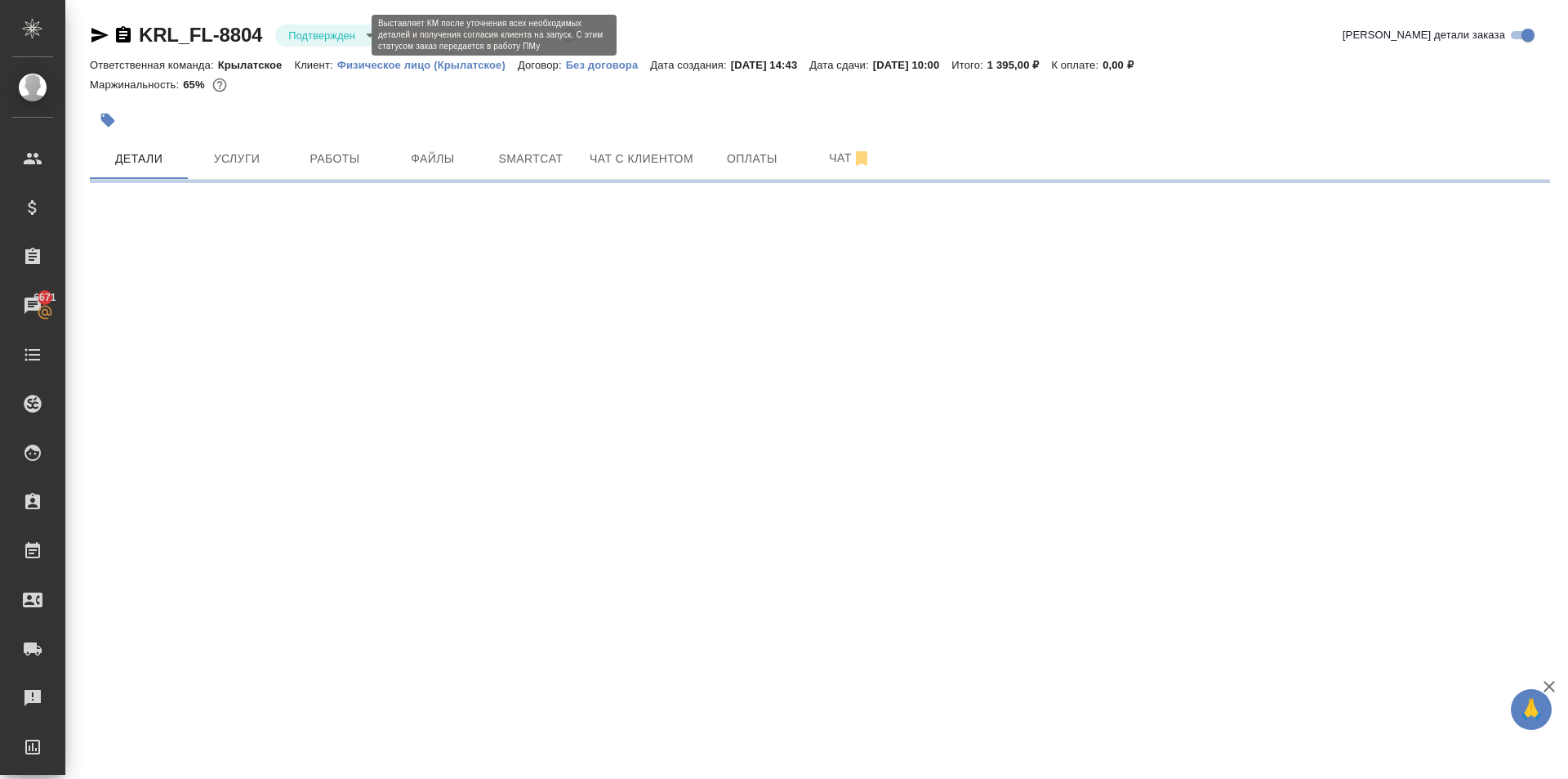
click at [311, 32] on body "🙏 .cls-1 fill:#fff; AWATERA Kasymov Timur Клиенты Спецификации Заказы 6671 Чаты…" at bounding box center [784, 390] width 1568 height 779
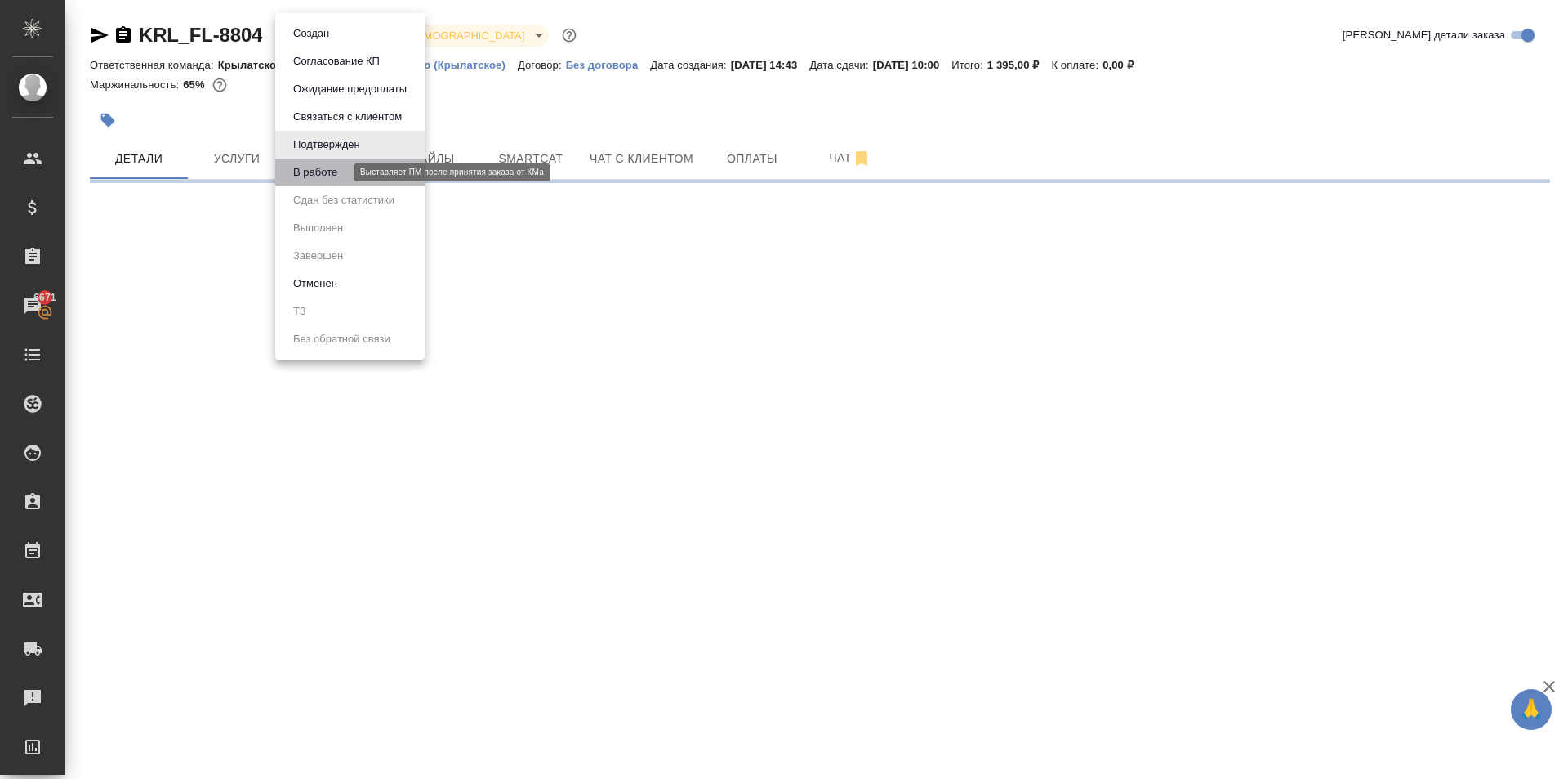
click at [319, 178] on button "В работе" at bounding box center [316, 173] width 54 height 18
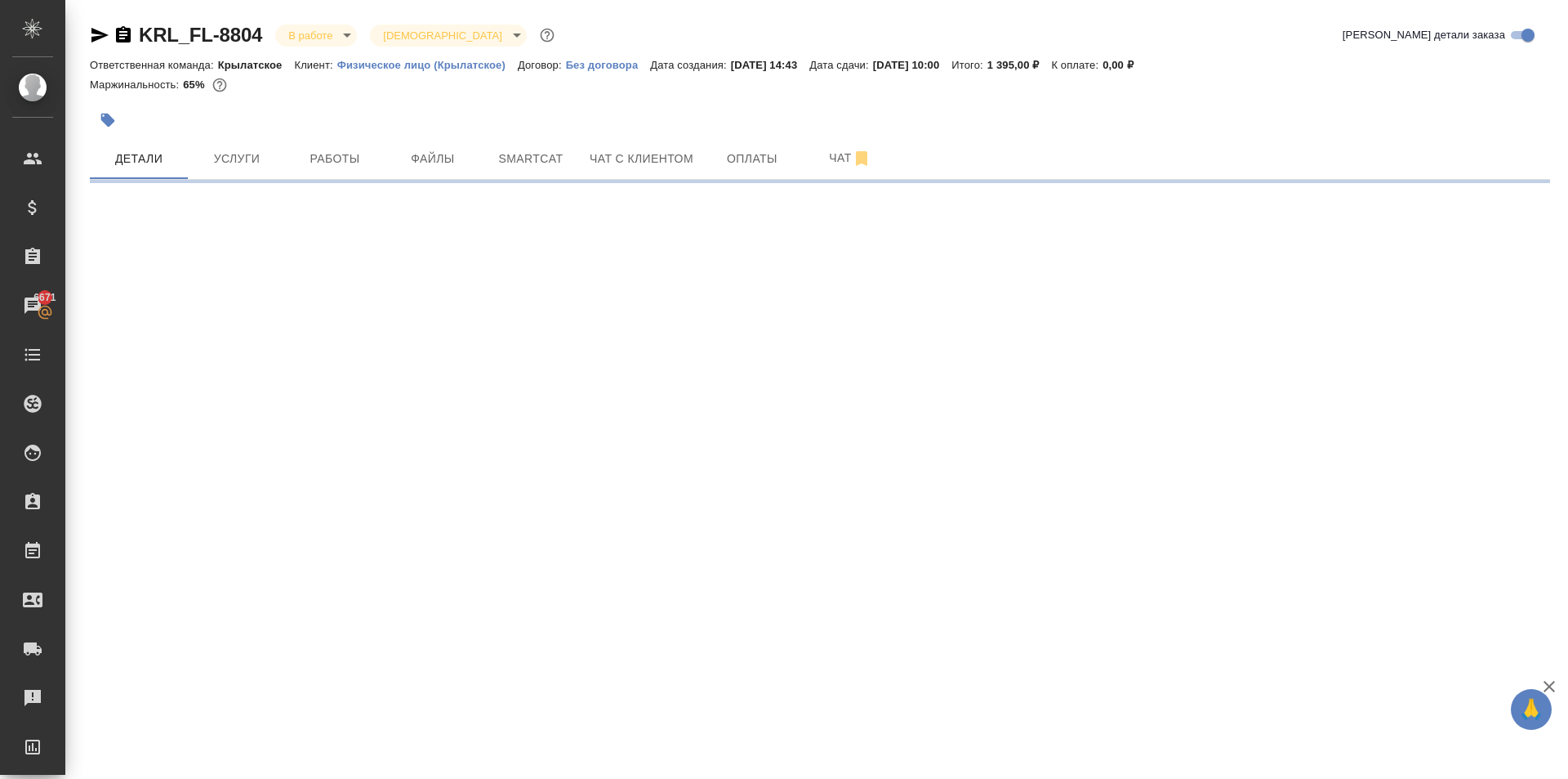
select select "RU"
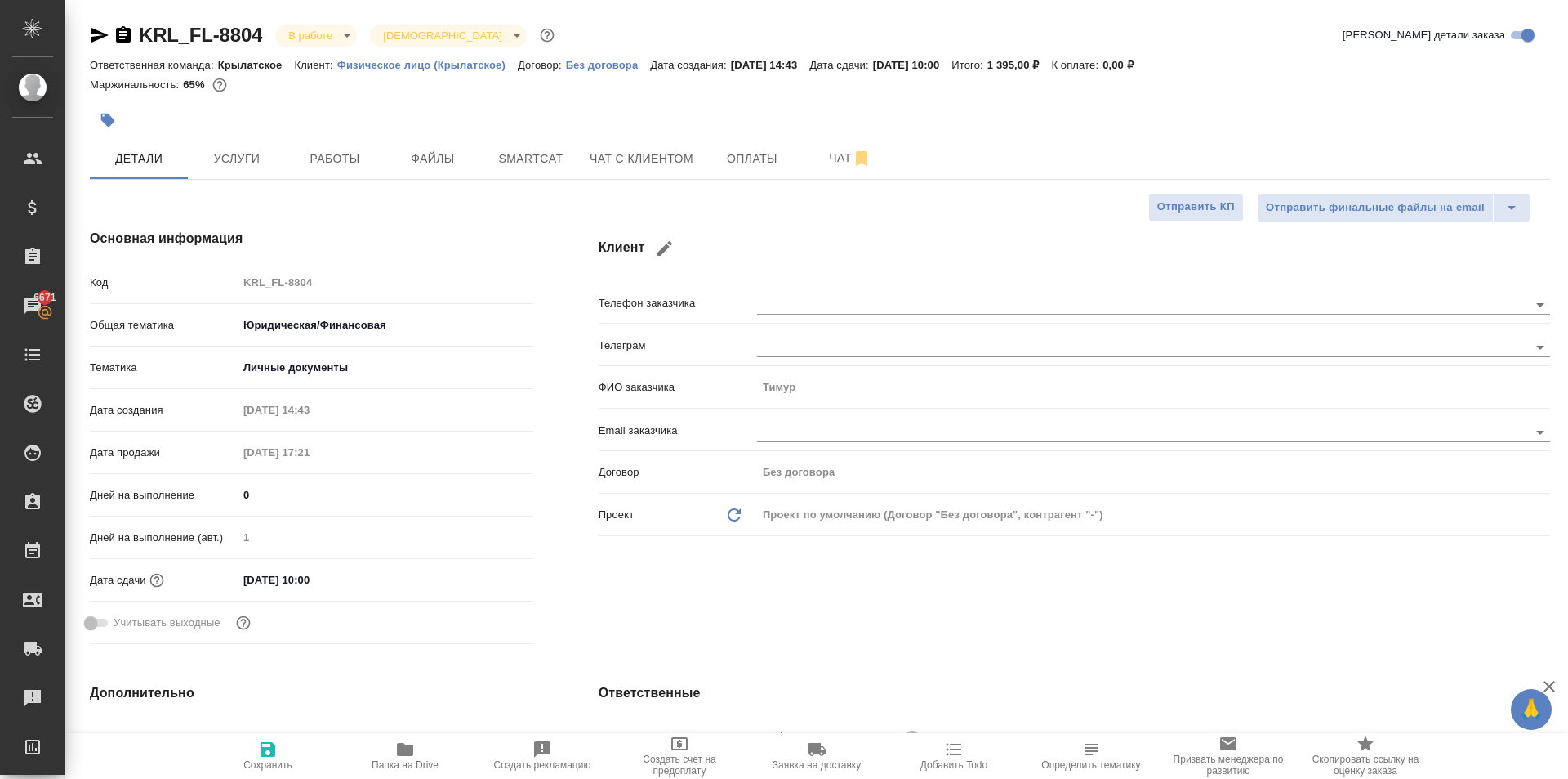
type textarea "x"
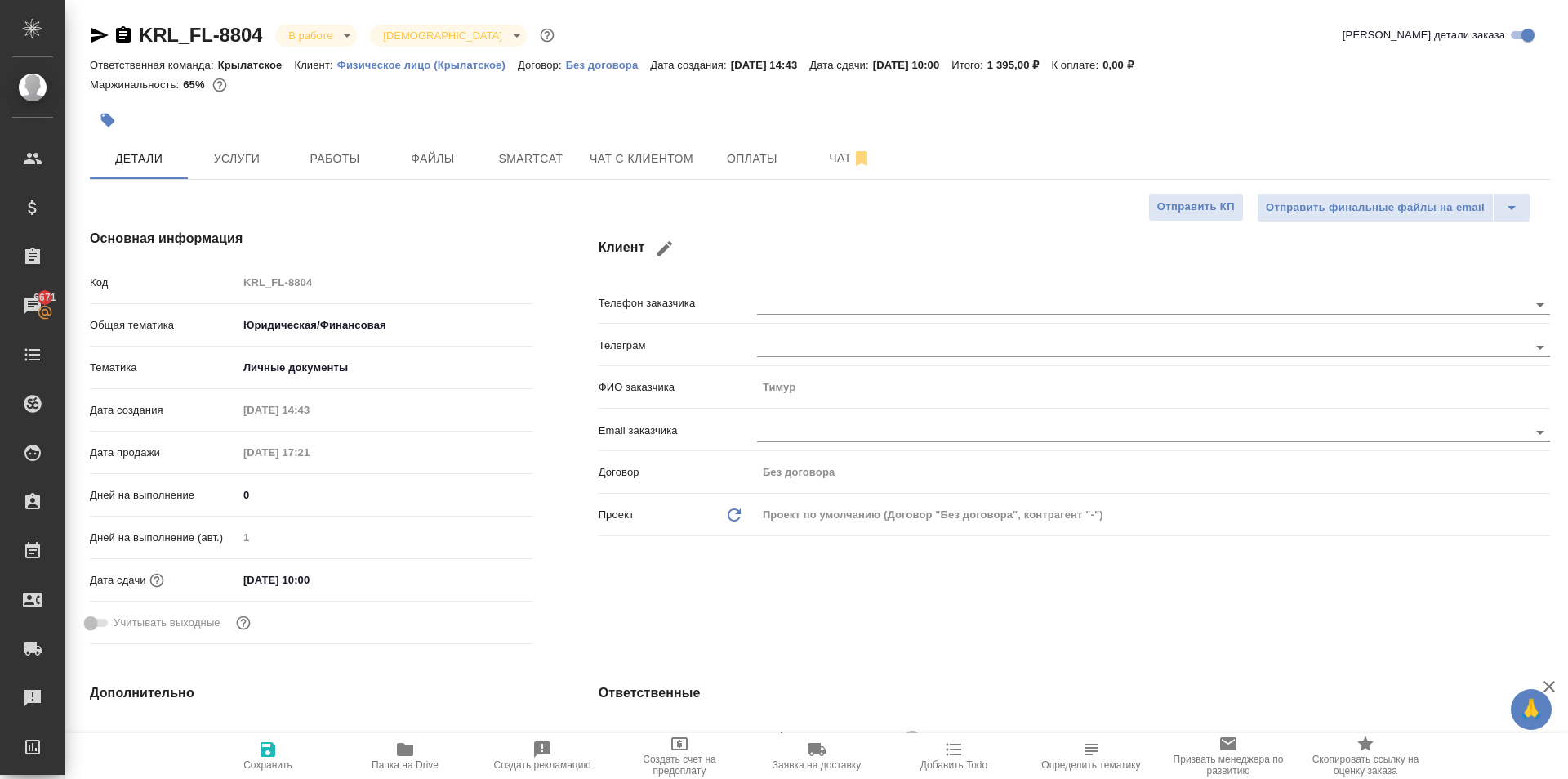
type textarea "x"
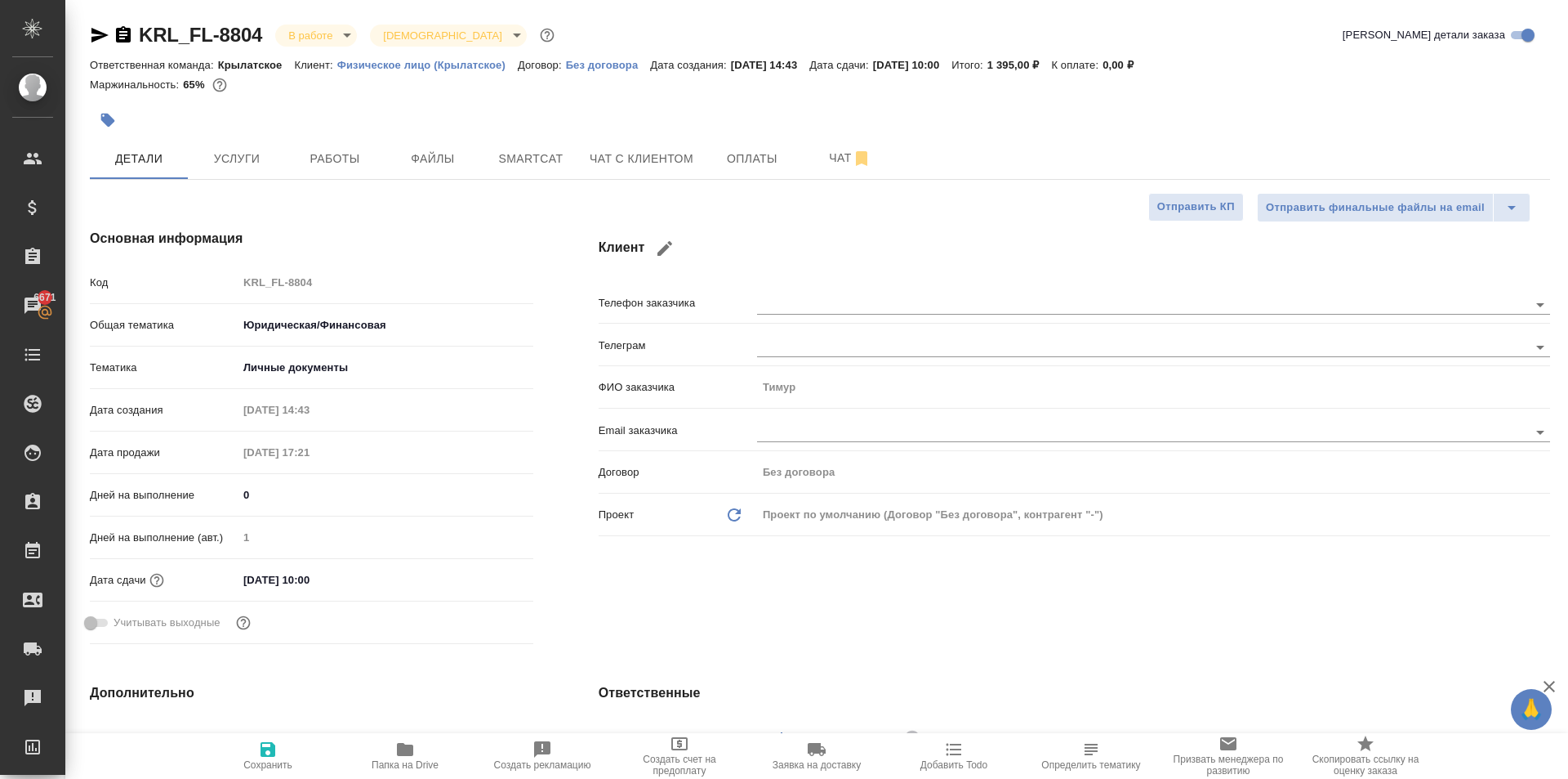
type textarea "x"
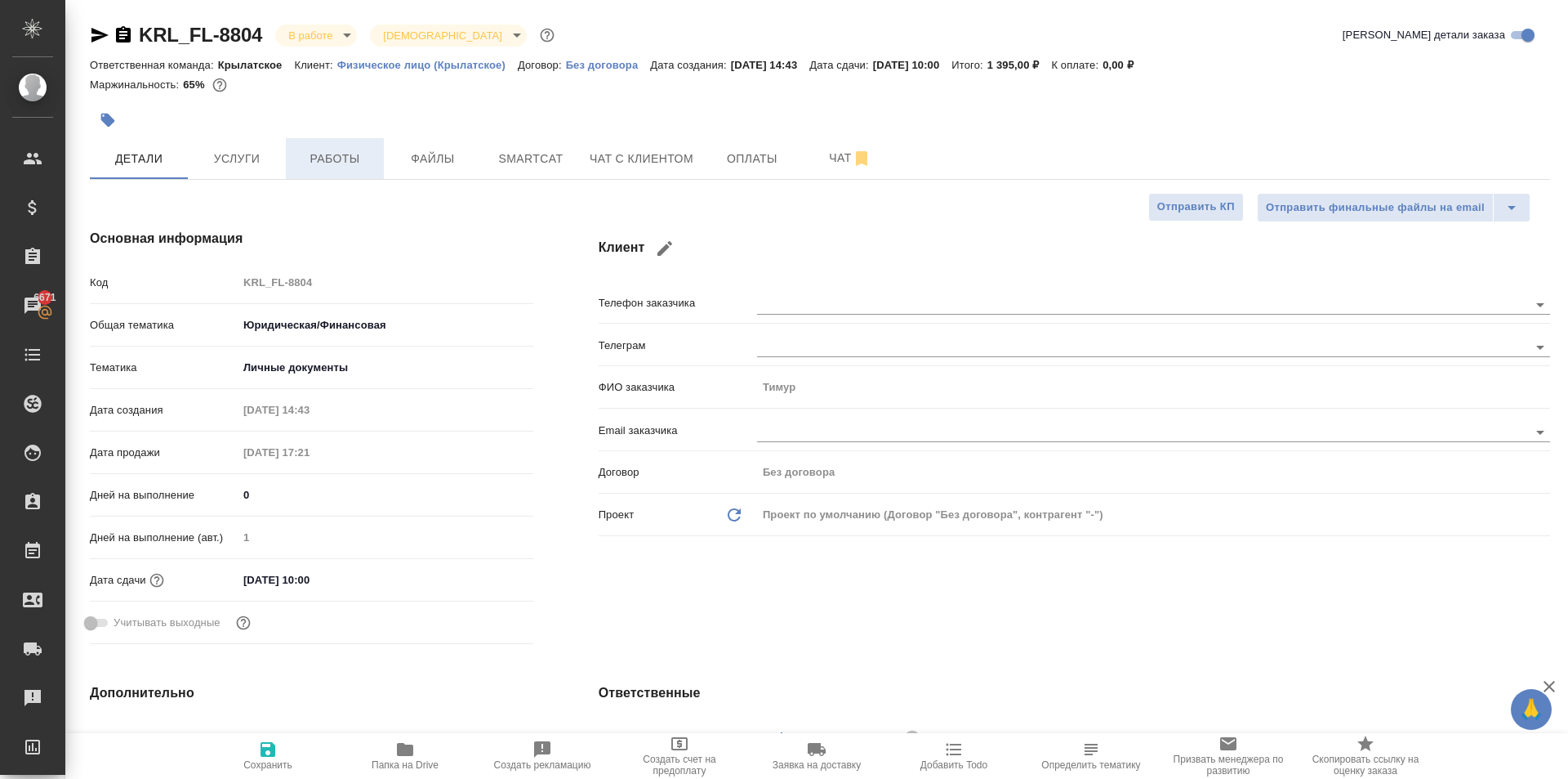
click at [353, 145] on button "Работы" at bounding box center [334, 158] width 98 height 40
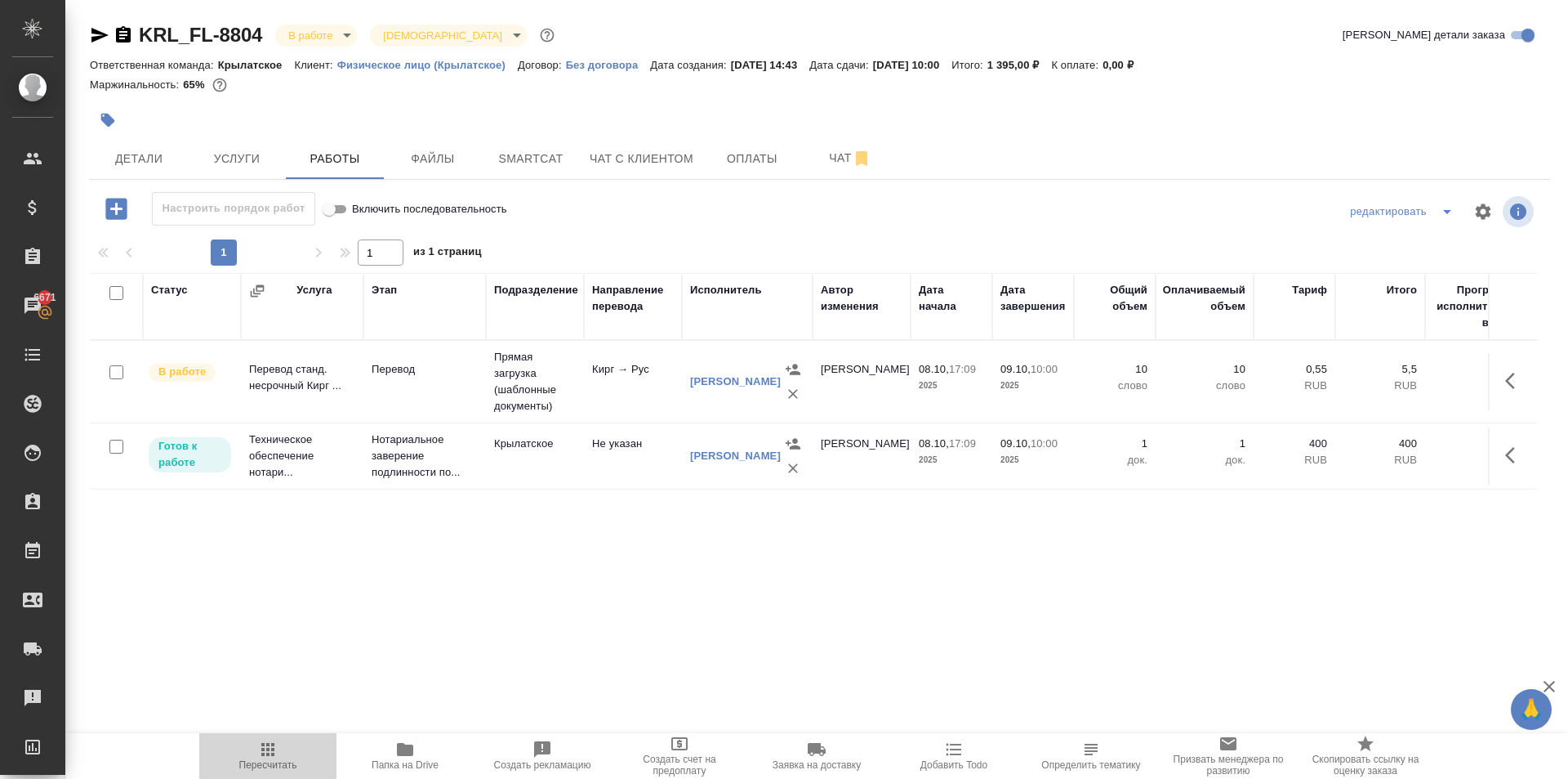
click at [289, 750] on span "Пересчитать" at bounding box center [268, 755] width 118 height 31
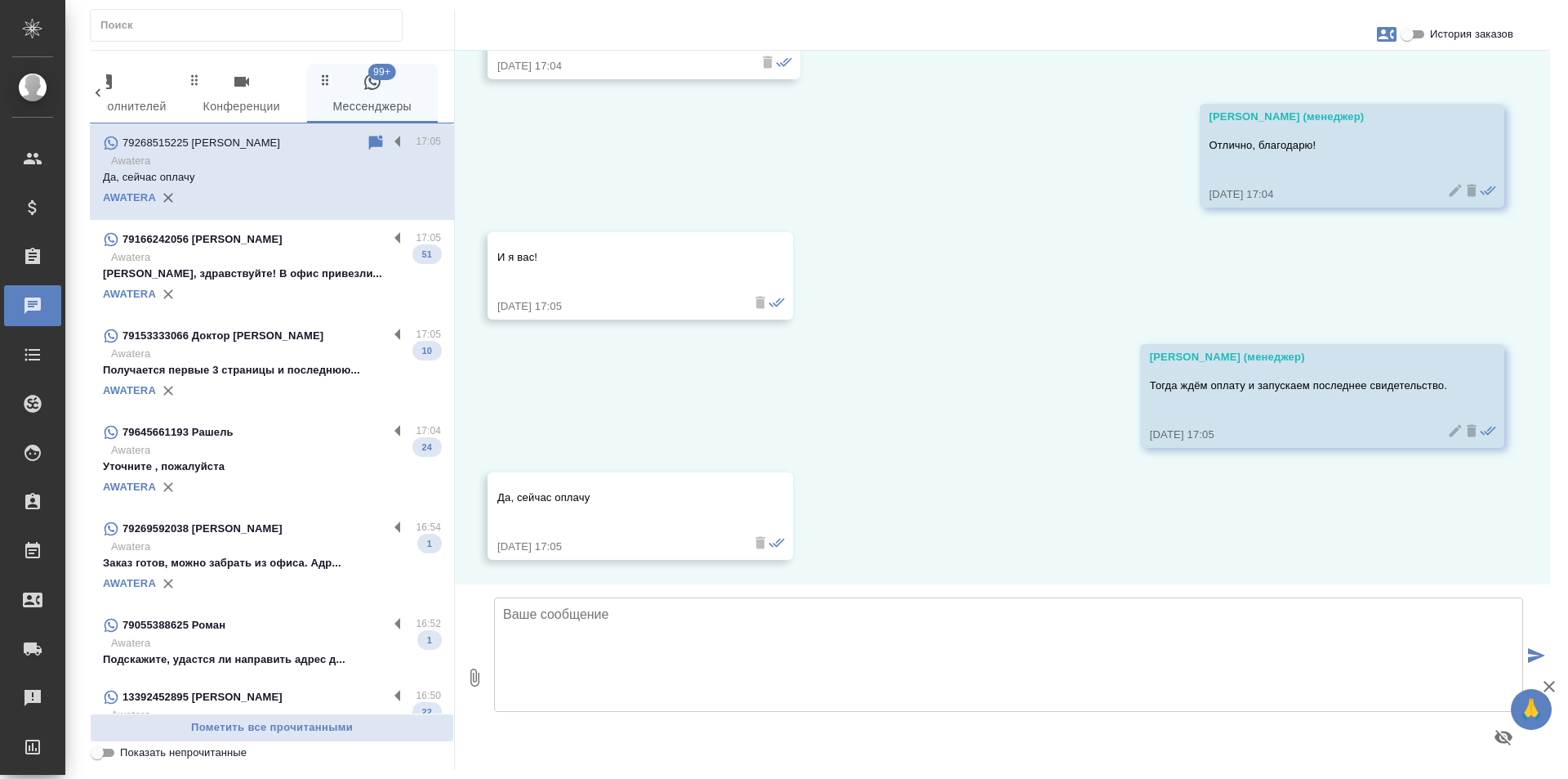
scroll to position [4326, 0]
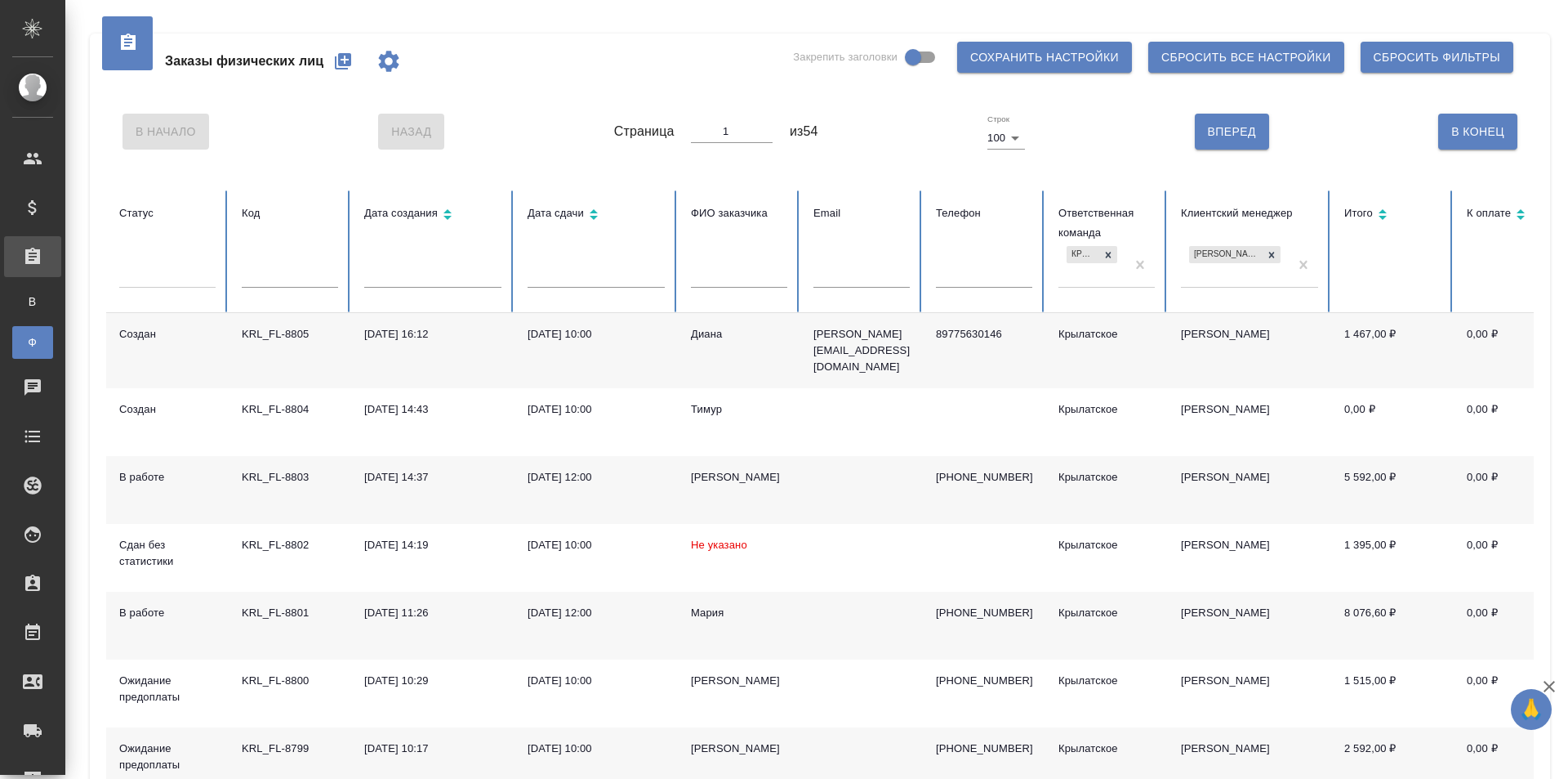
click at [349, 68] on icon "button" at bounding box center [343, 61] width 20 height 20
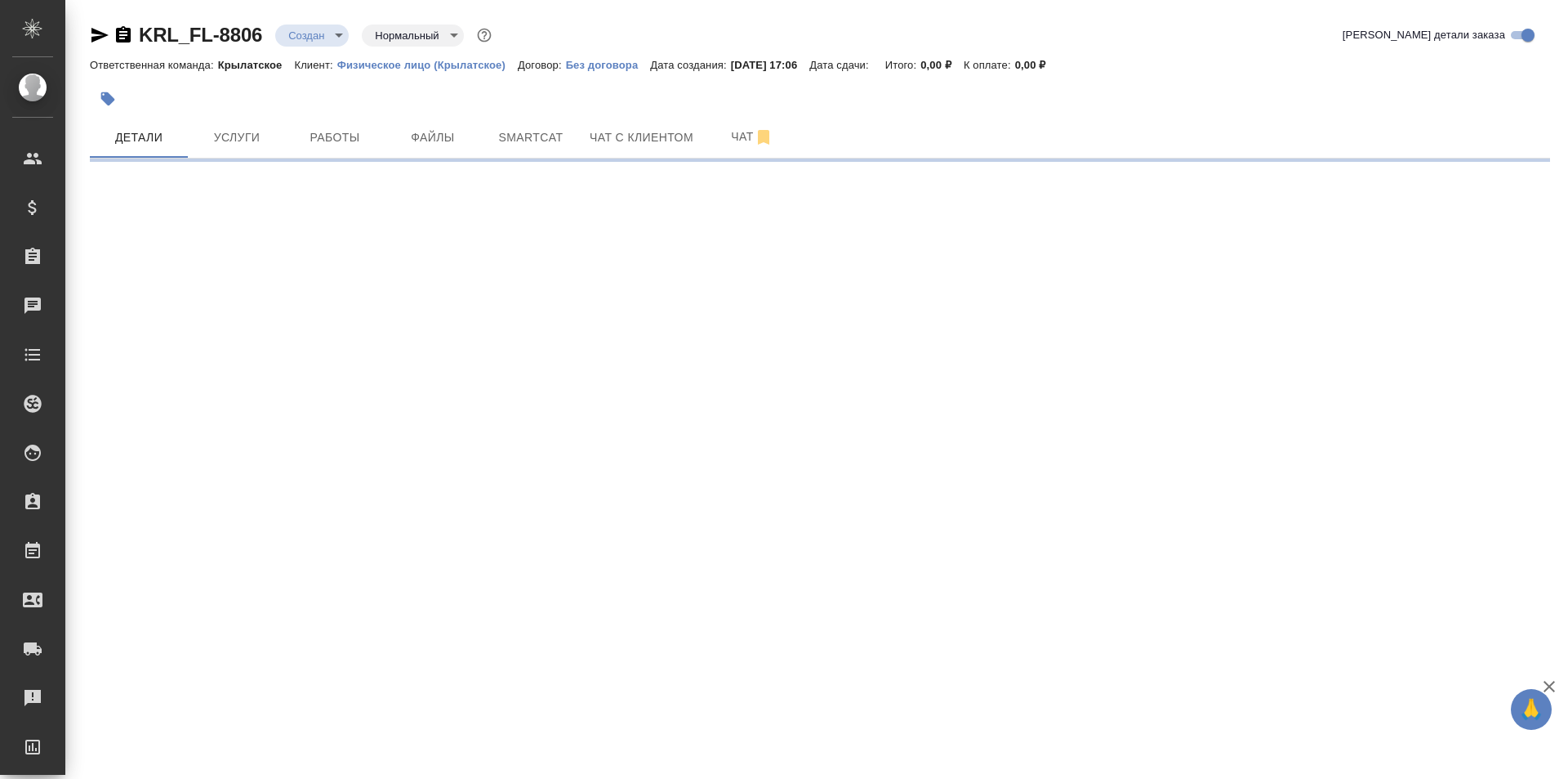
select select "RU"
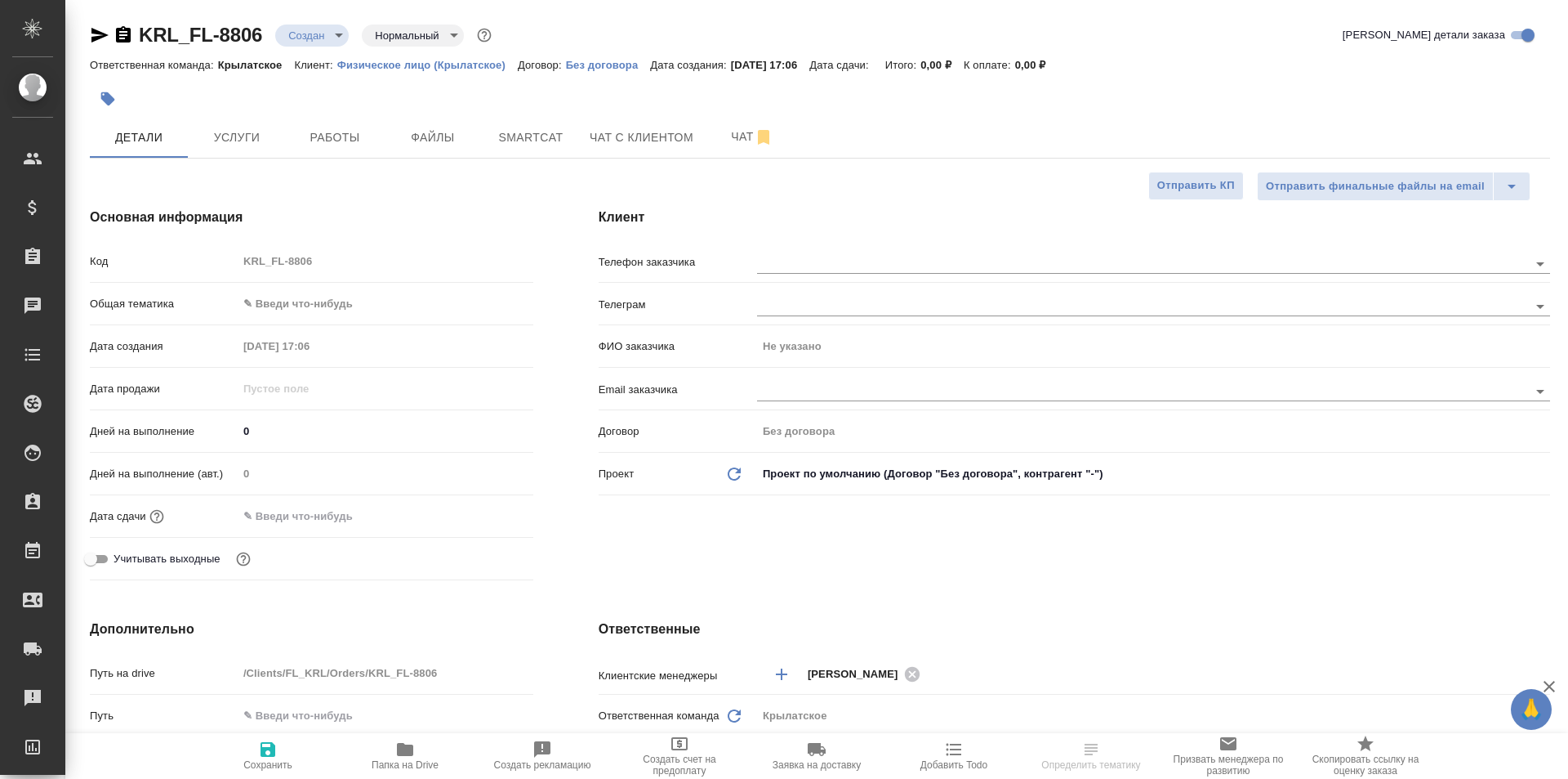
type textarea "x"
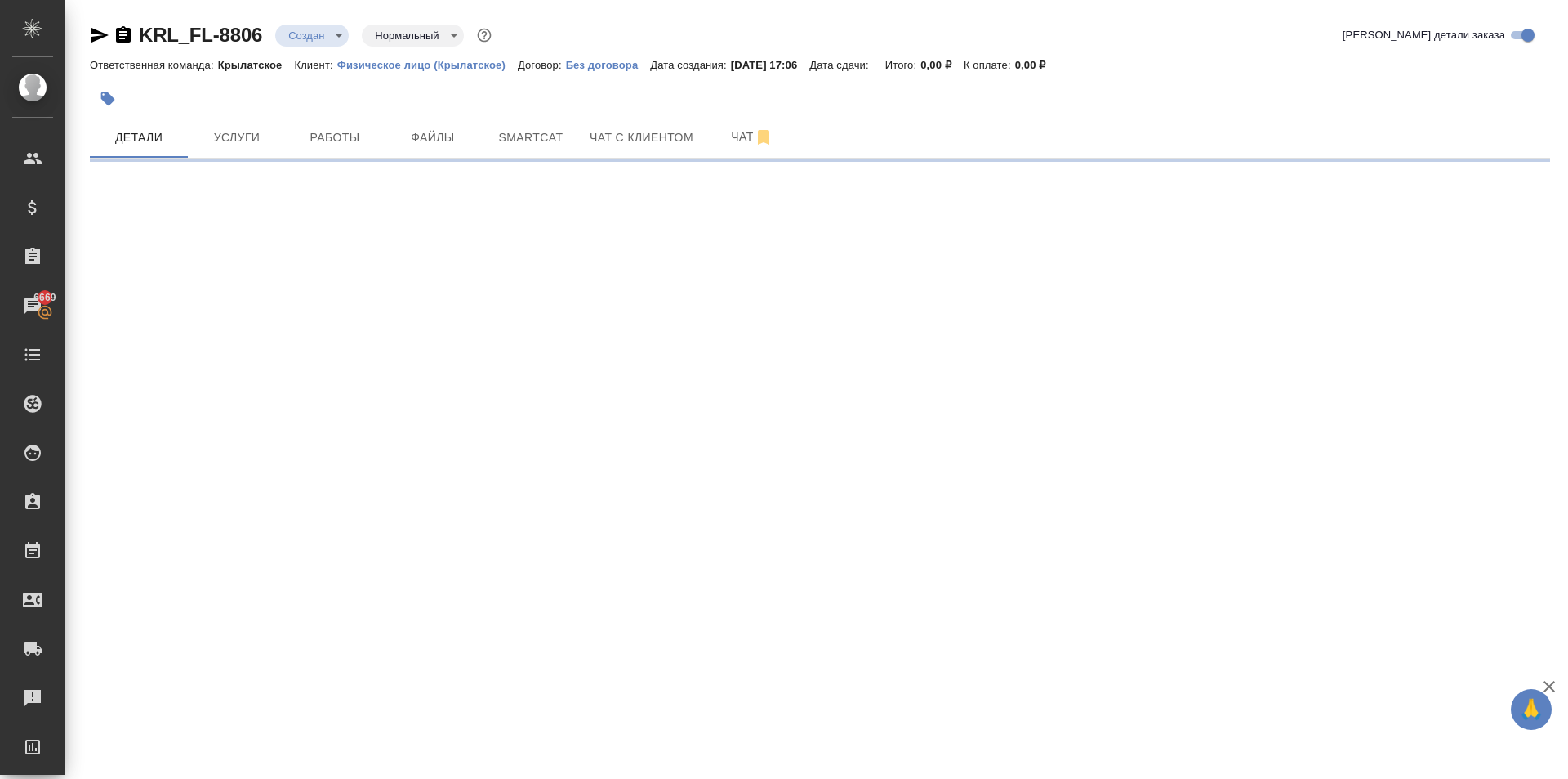
select select "RU"
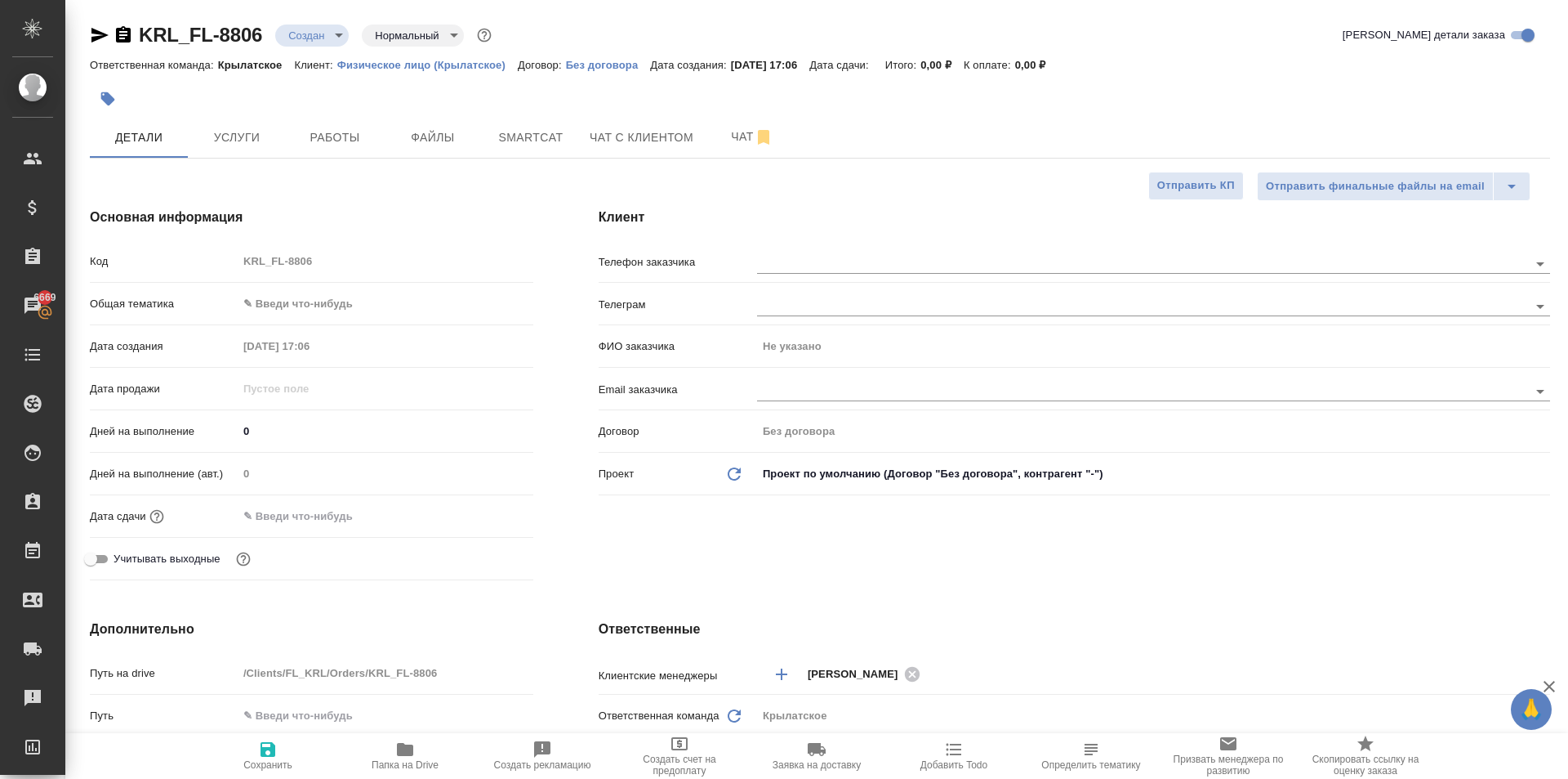
type textarea "x"
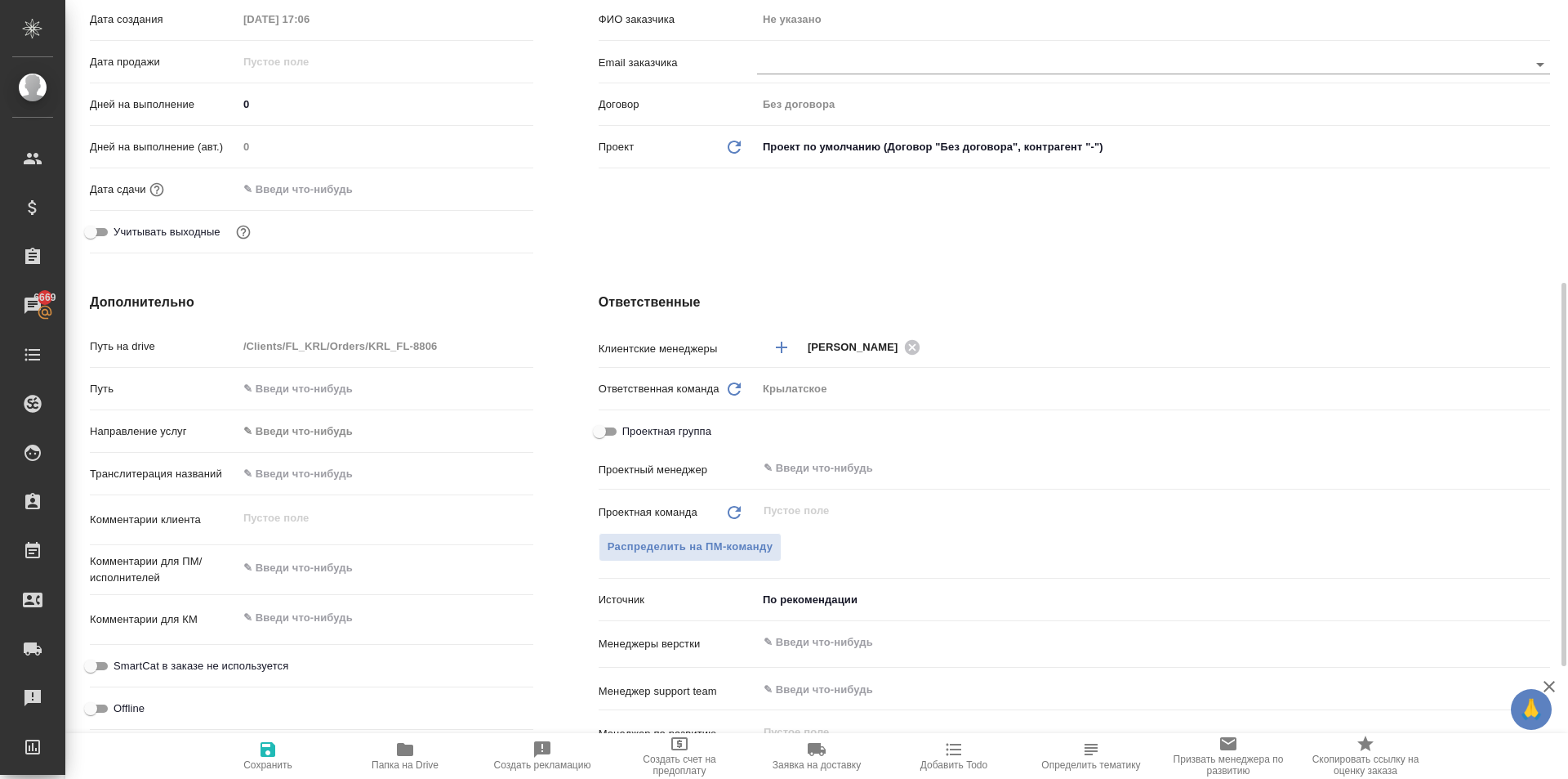
scroll to position [736, 0]
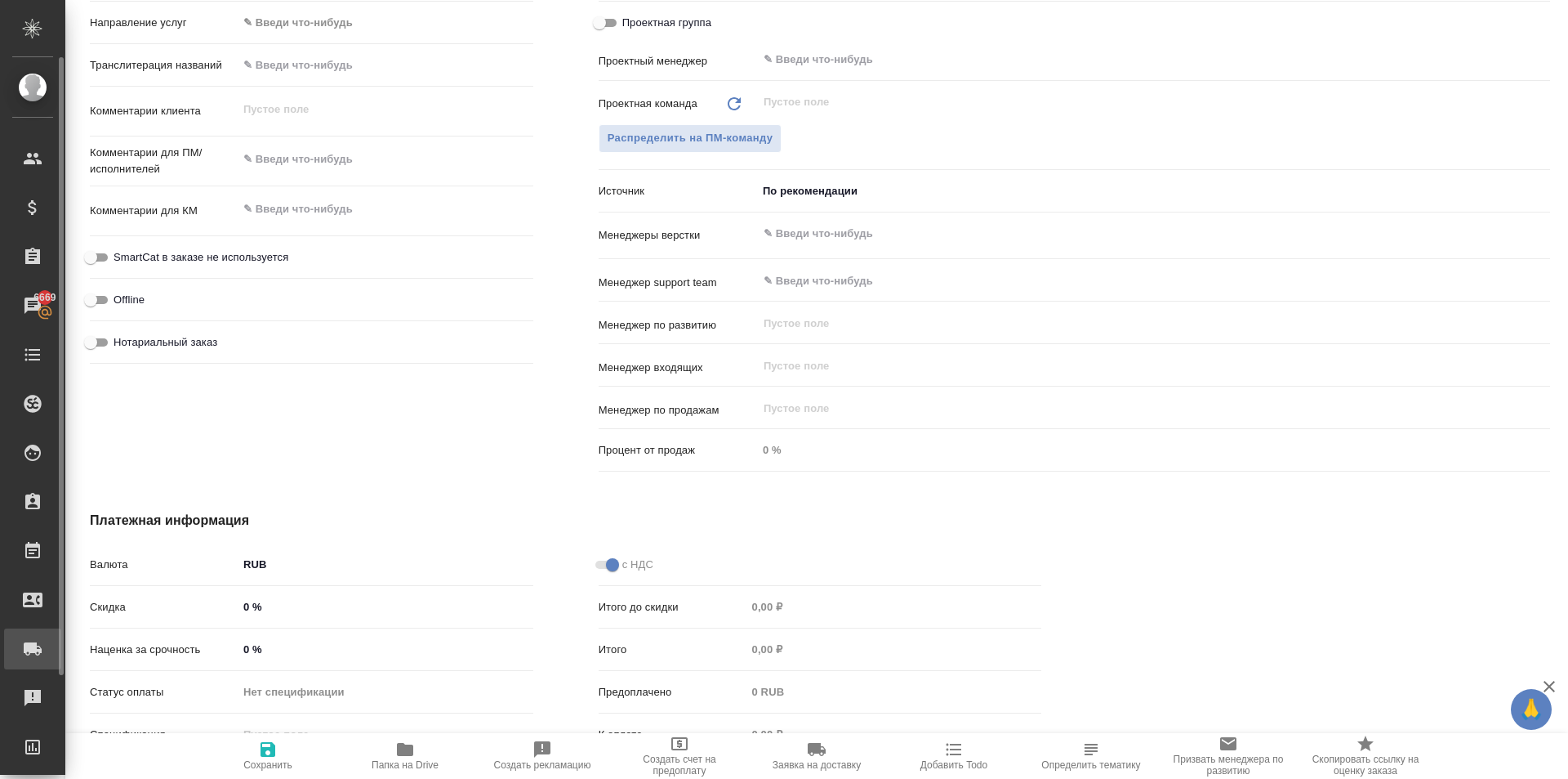
type textarea "x"
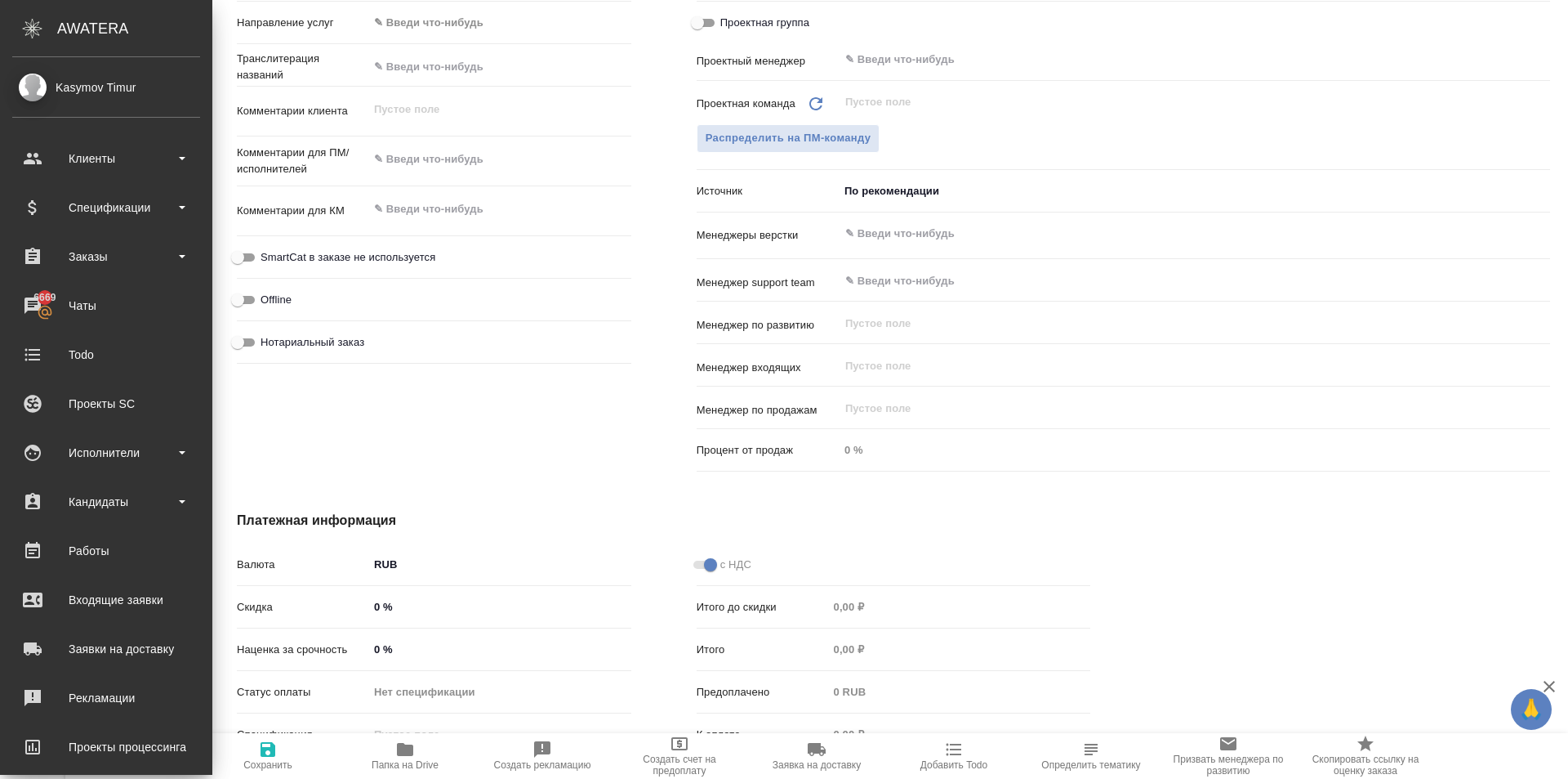
type textarea "x"
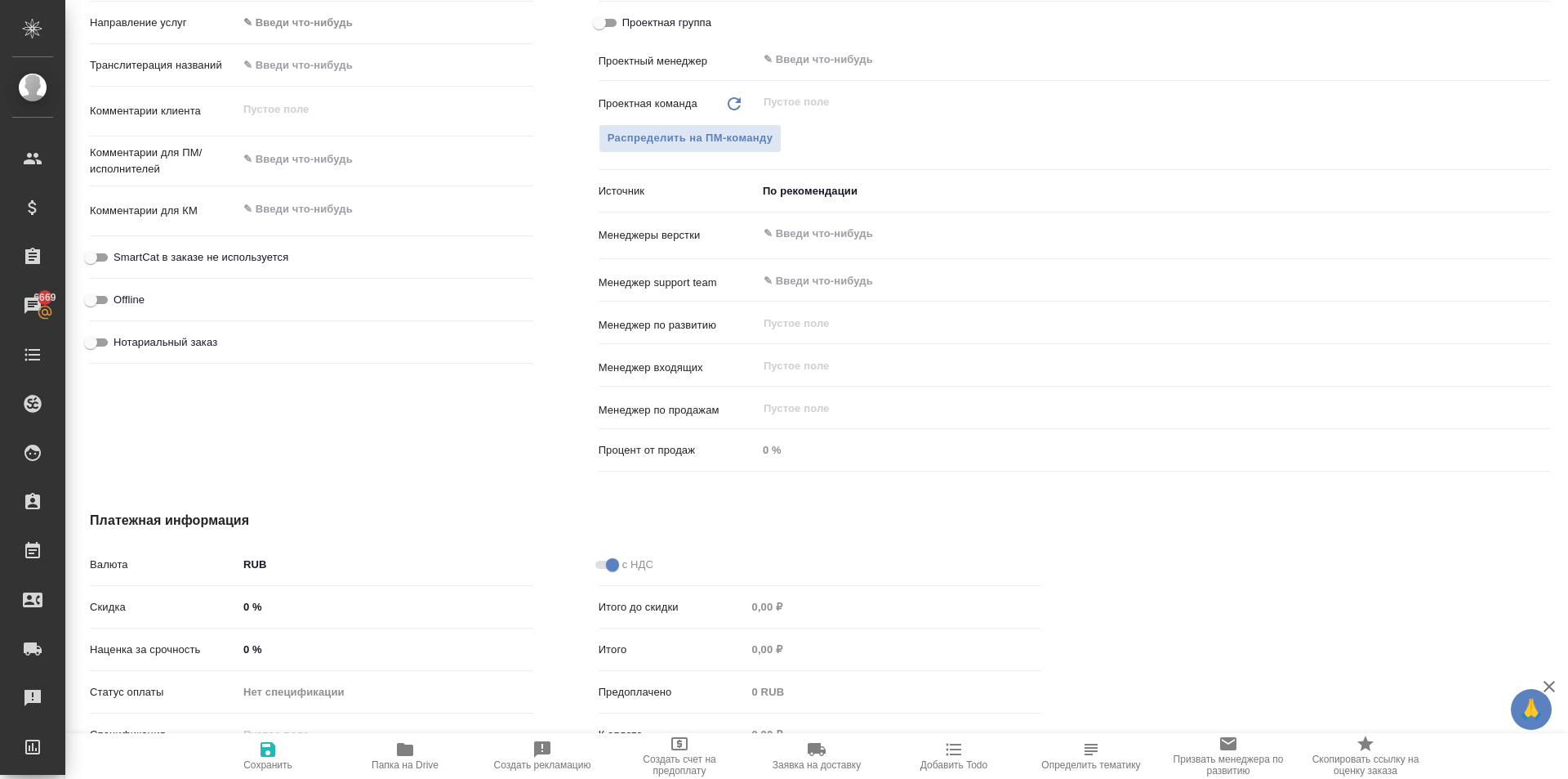
type textarea "x"
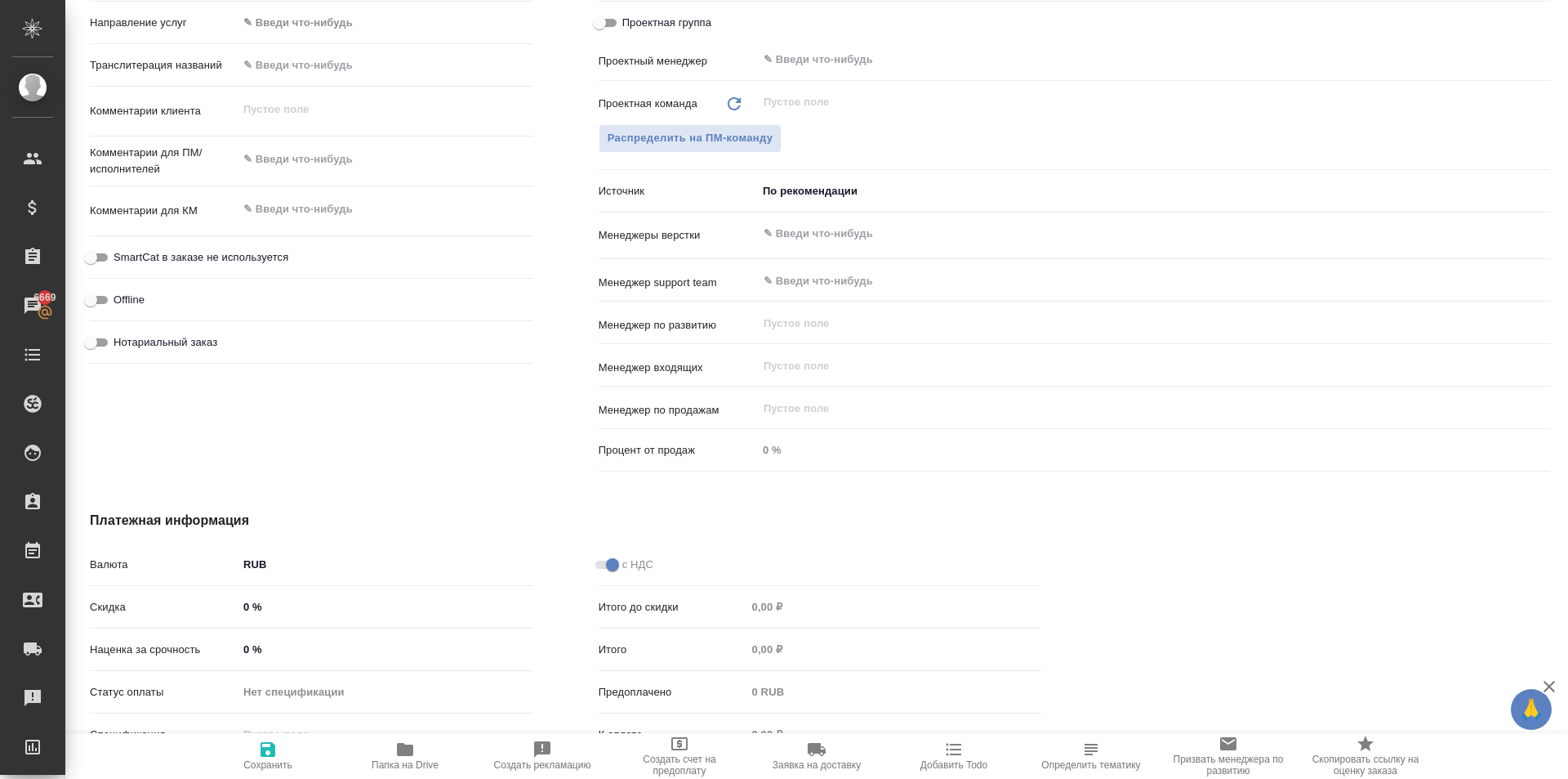
type textarea "x"
drag, startPoint x: 507, startPoint y: 138, endPoint x: 541, endPoint y: 173, distance: 48.8
click at [508, 139] on div "Комментарии клиента x" at bounding box center [311, 118] width 443 height 49
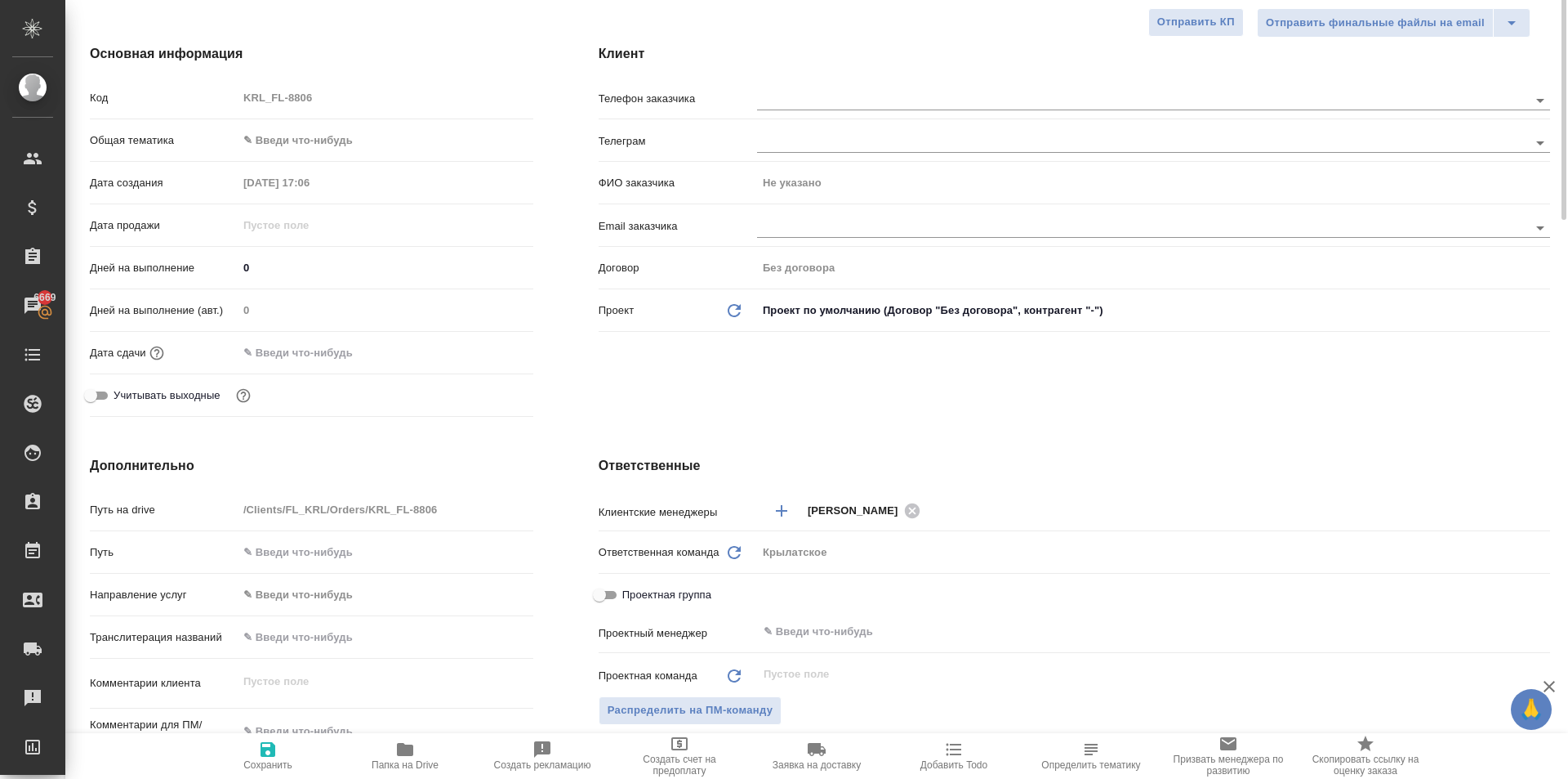
scroll to position [0, 0]
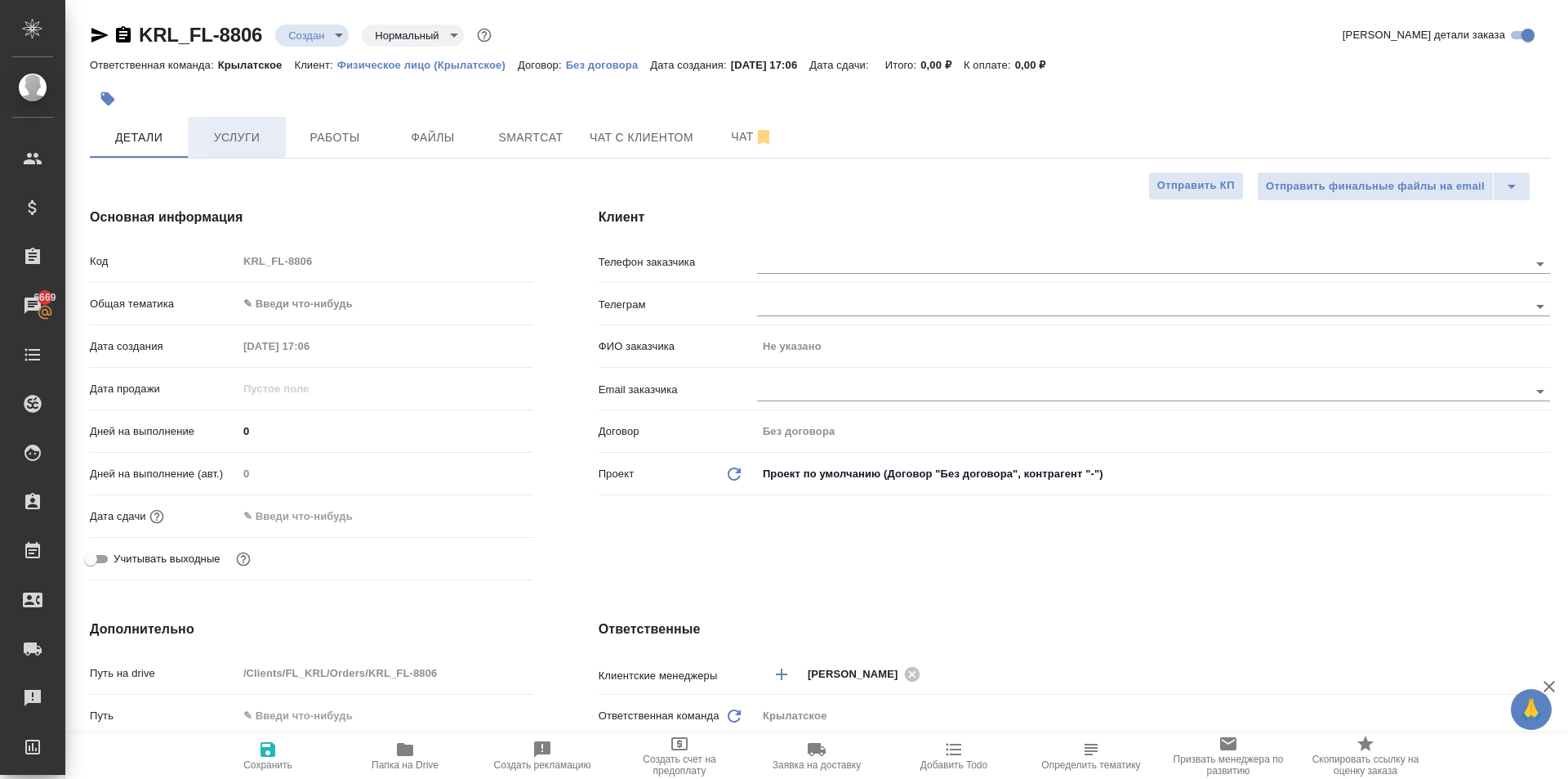
click at [200, 139] on span "Услуги" at bounding box center [236, 138] width 78 height 21
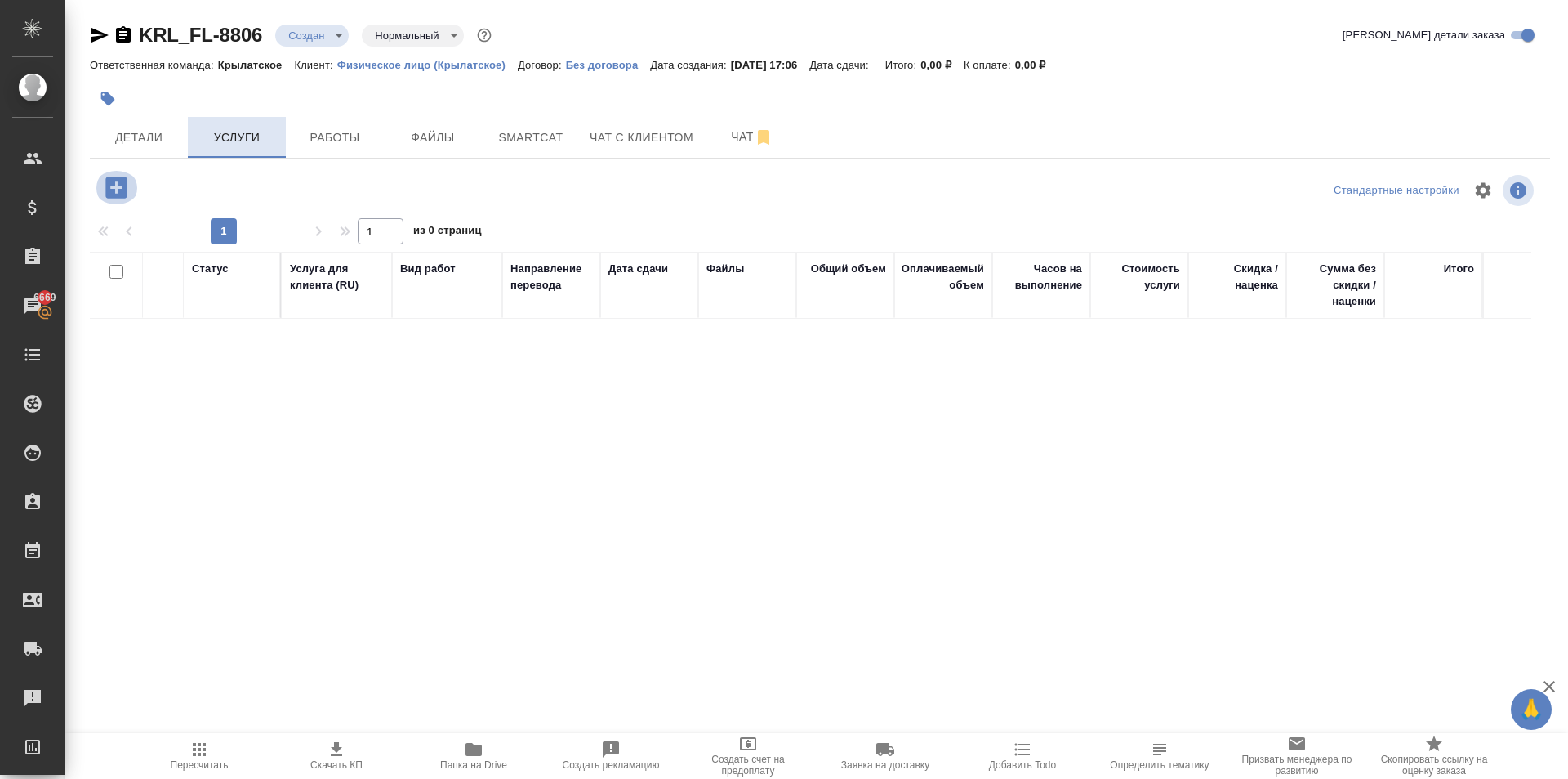
click at [120, 193] on icon "button" at bounding box center [116, 187] width 22 height 22
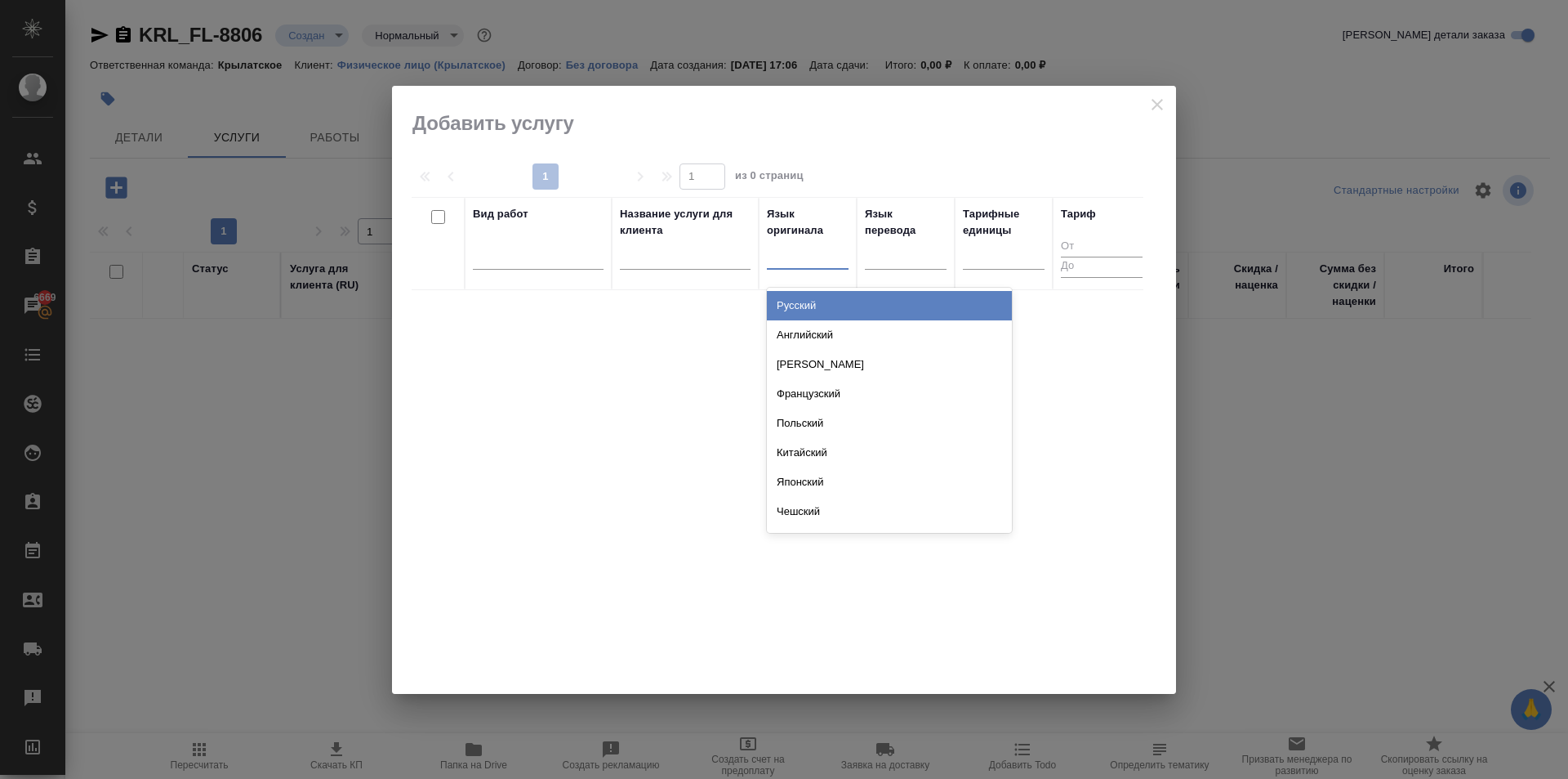
click at [815, 259] on div at bounding box center [807, 253] width 82 height 23
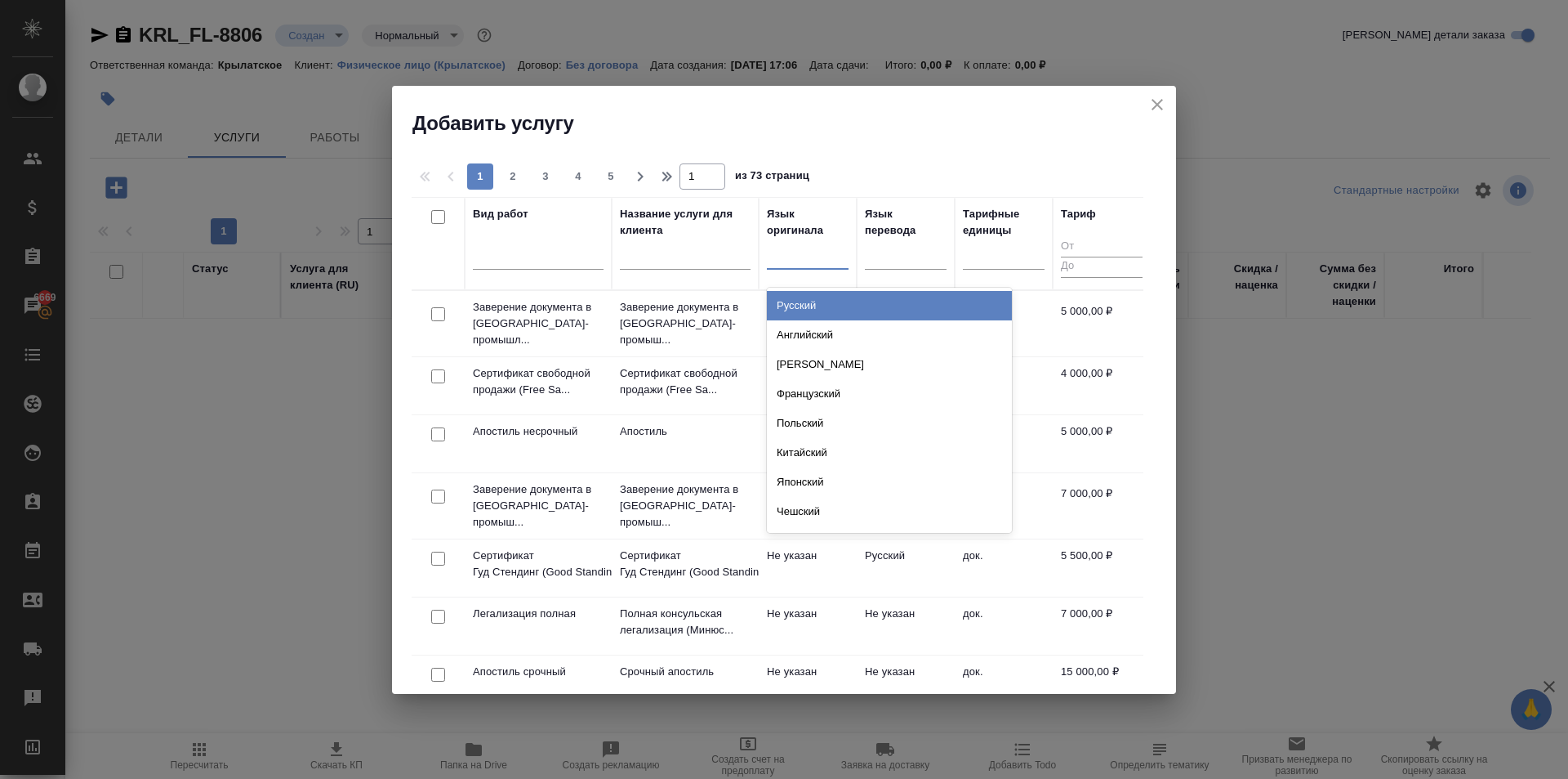
click at [806, 305] on div "Русский" at bounding box center [889, 305] width 245 height 30
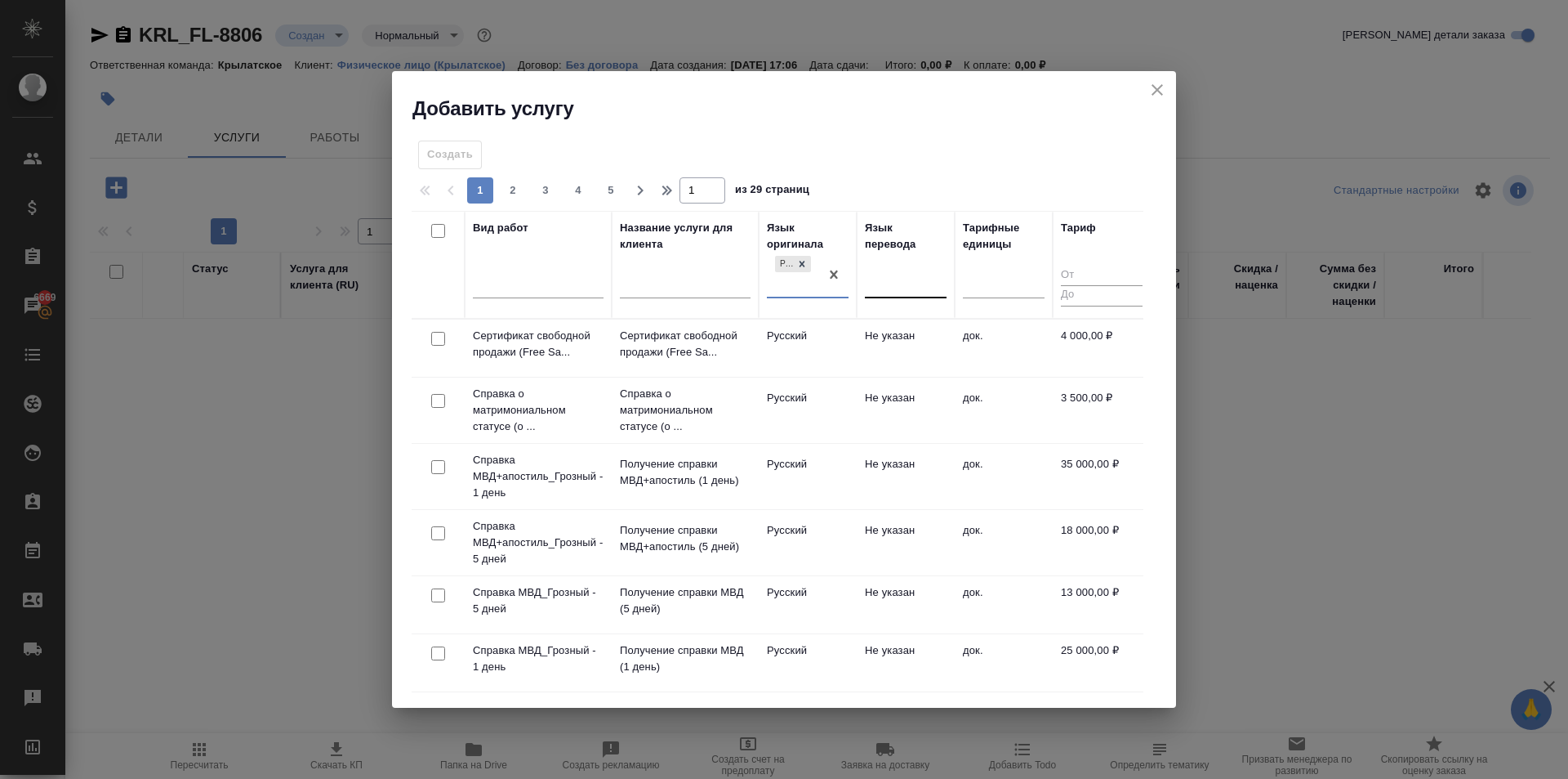
click at [900, 296] on div at bounding box center [905, 282] width 82 height 31
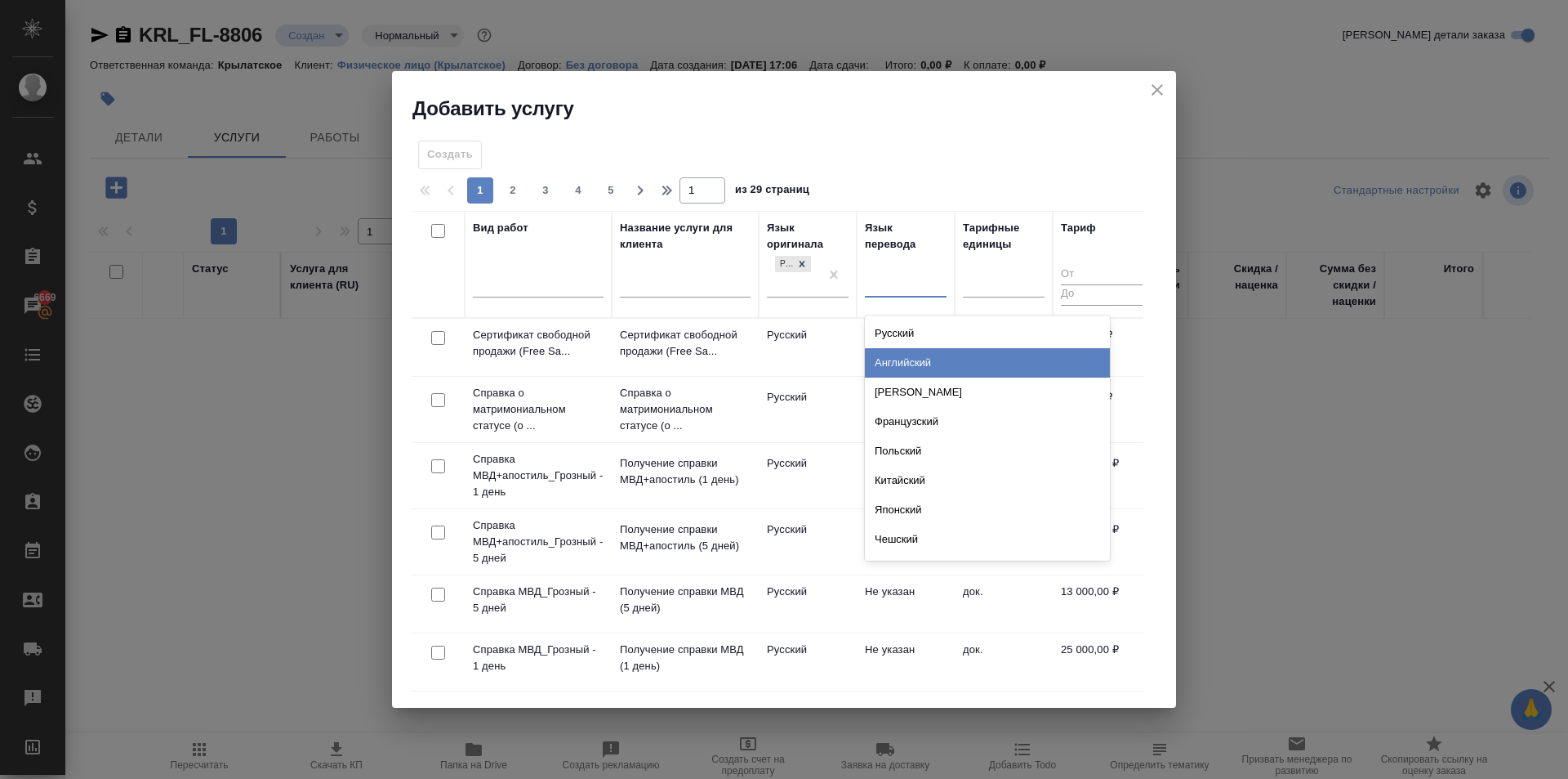
click at [904, 358] on div "Английский" at bounding box center [987, 363] width 245 height 30
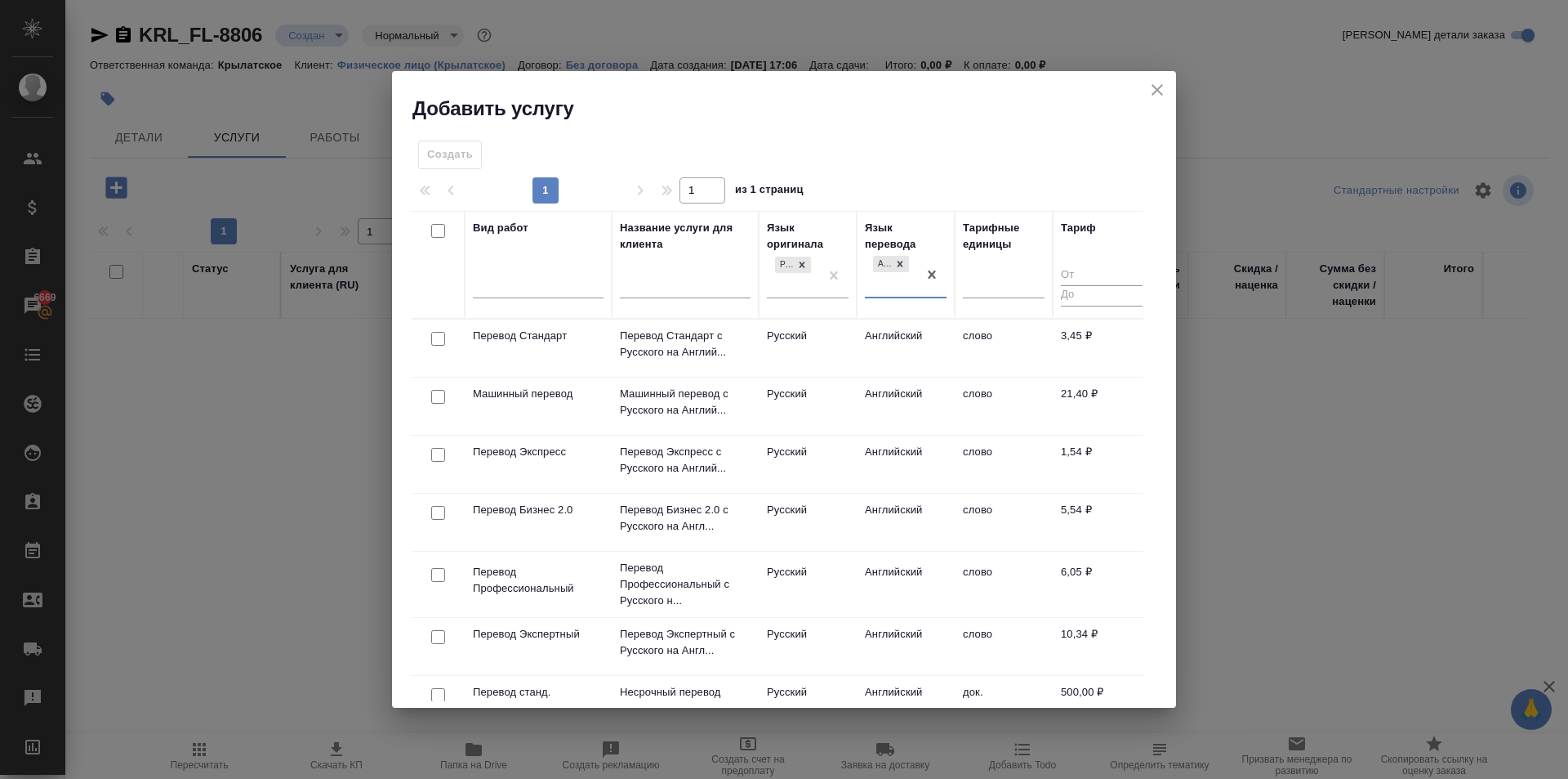
click at [824, 334] on td "Русский" at bounding box center [807, 348] width 98 height 58
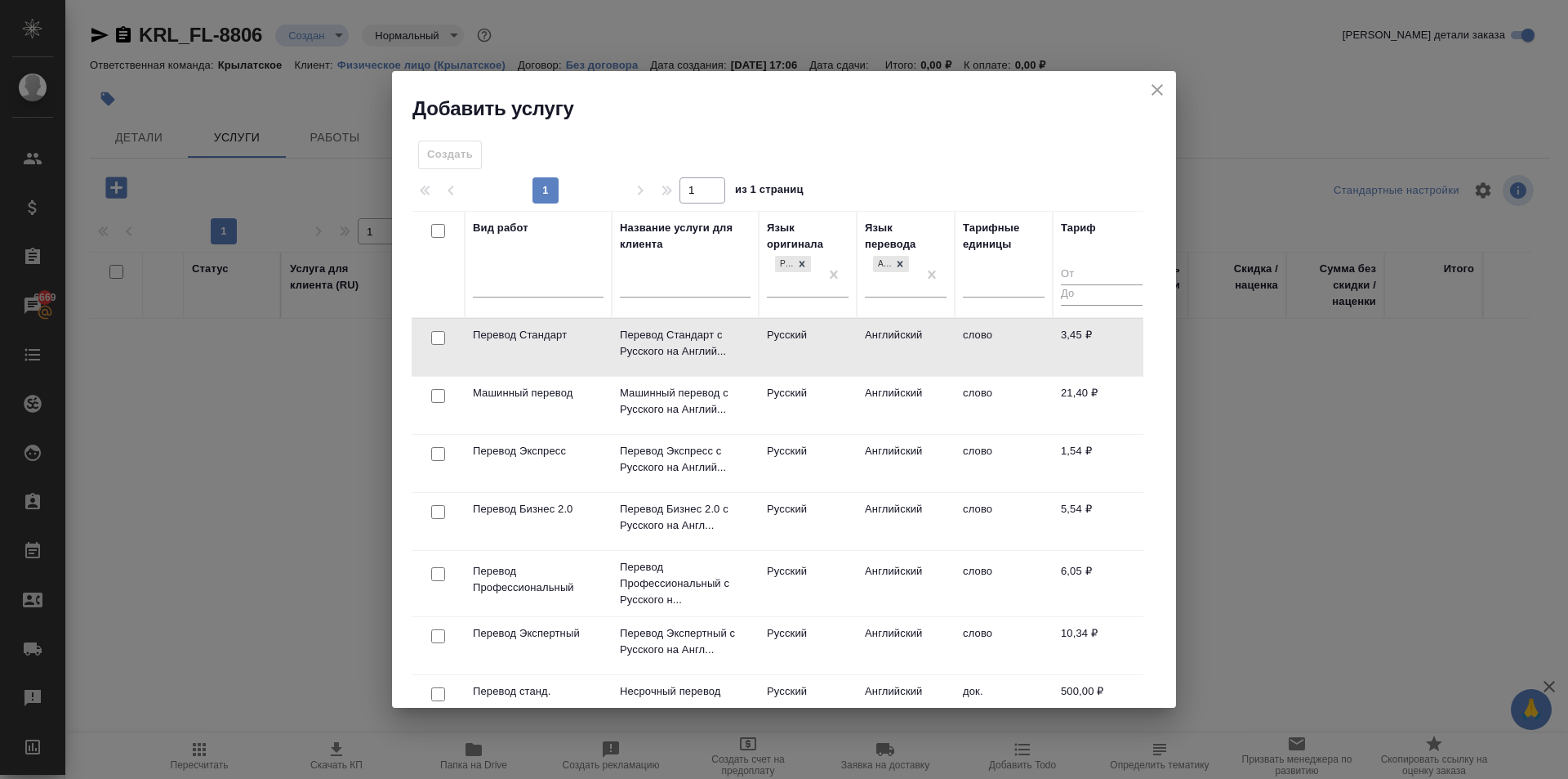
click at [824, 334] on td "Русский" at bounding box center [807, 347] width 98 height 58
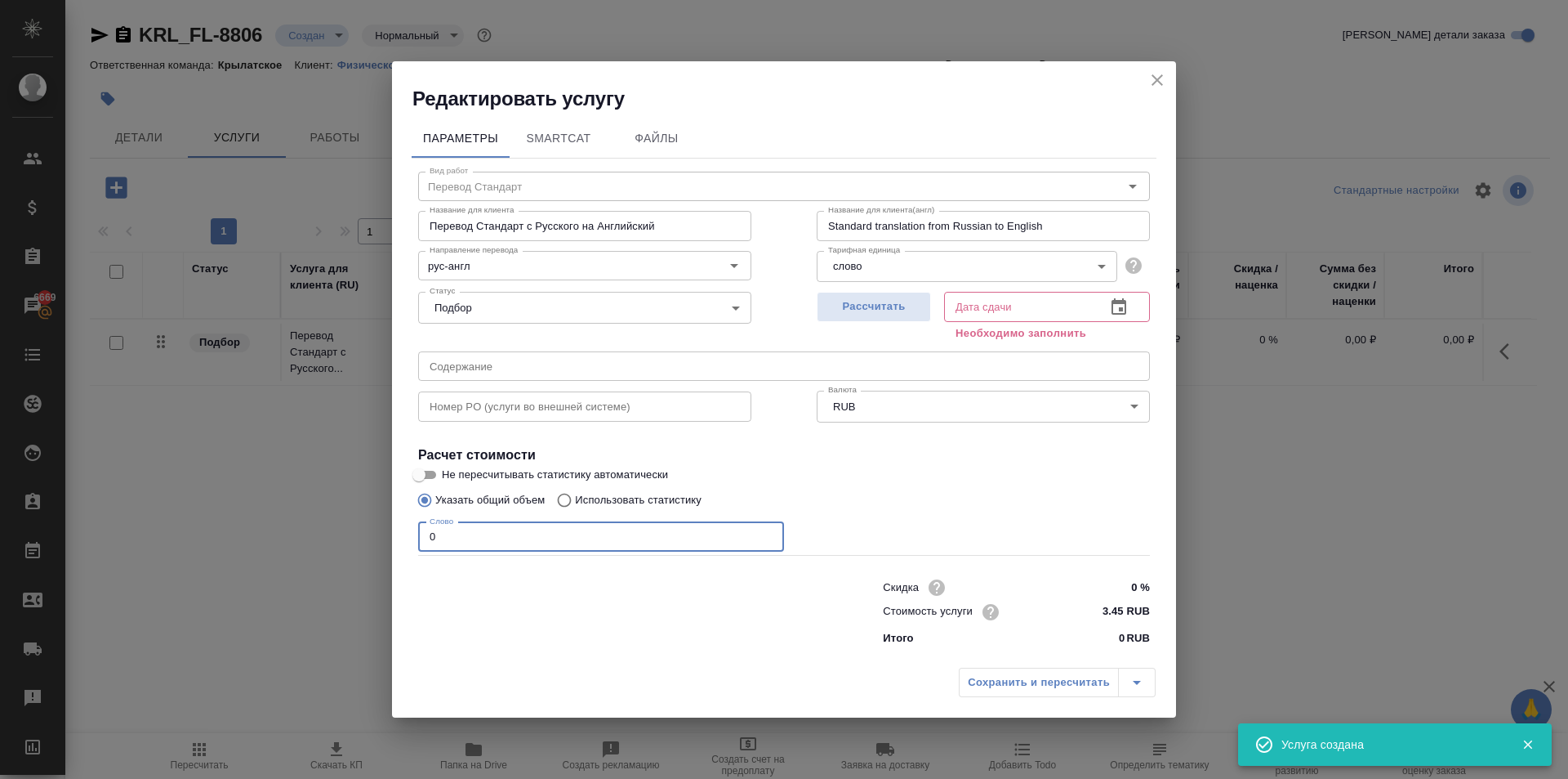
drag, startPoint x: 481, startPoint y: 541, endPoint x: 366, endPoint y: 534, distance: 115.2
click at [366, 534] on div "Редактировать услугу Параметры SmartCat Файлы Вид работ Перевод Стандарт Вид ра…" at bounding box center [784, 390] width 1568 height 779
type input "250"
click at [833, 297] on button "Рассчитать" at bounding box center [874, 307] width 114 height 31
type input "[DATE] 10:08"
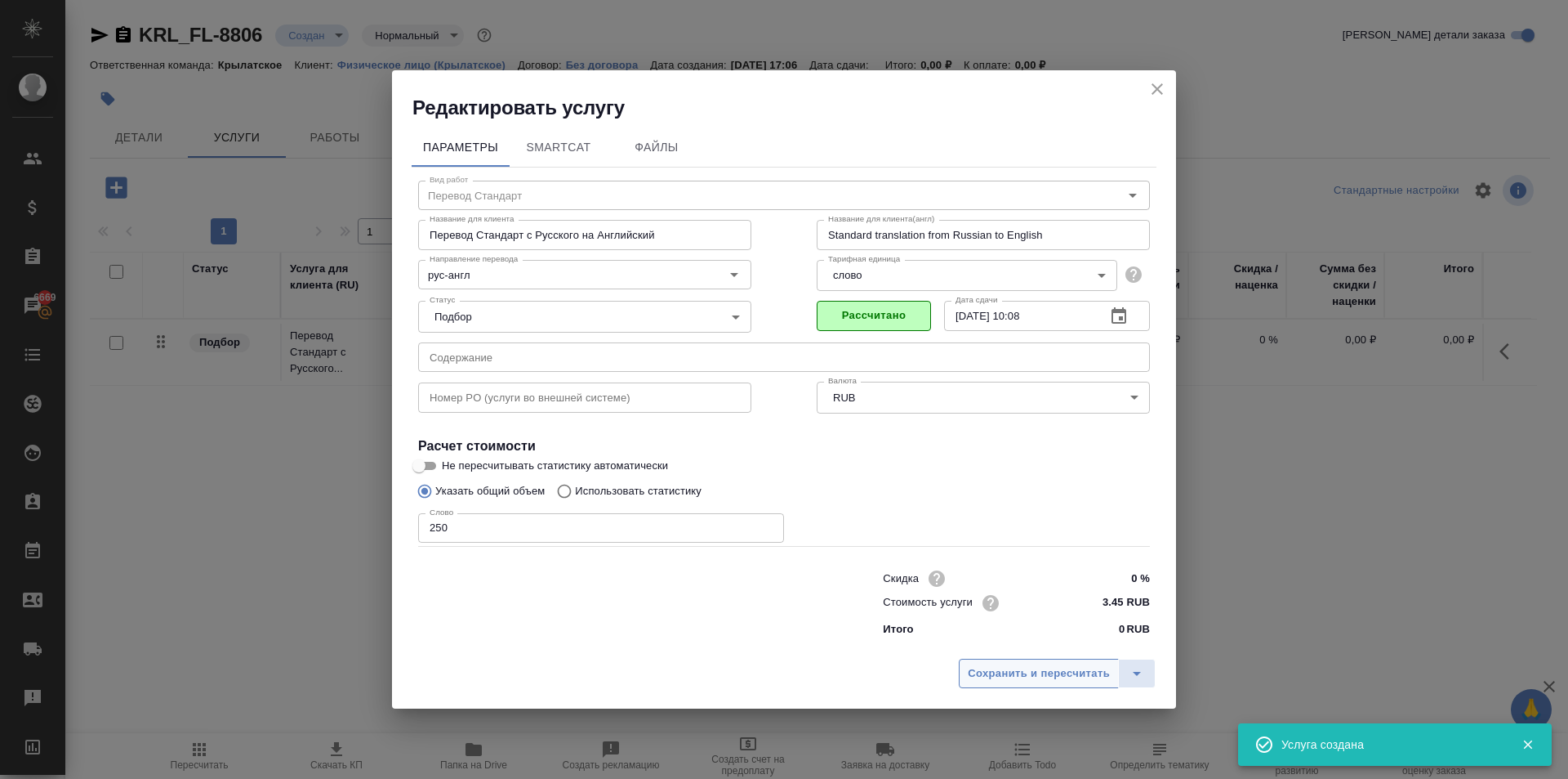
click at [1035, 678] on span "Сохранить и пересчитать" at bounding box center [1039, 674] width 142 height 19
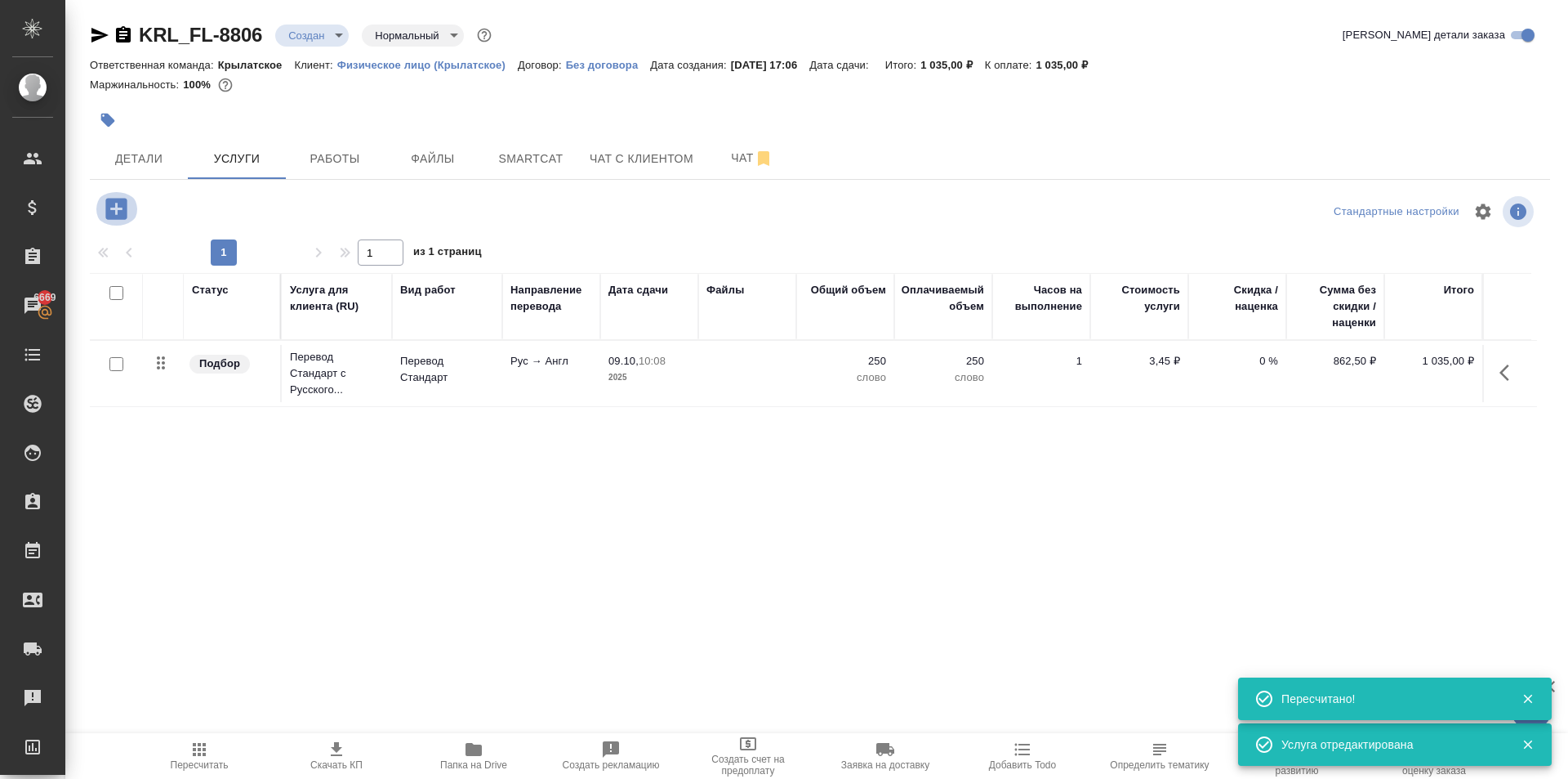
click at [119, 201] on icon "button" at bounding box center [116, 209] width 22 height 22
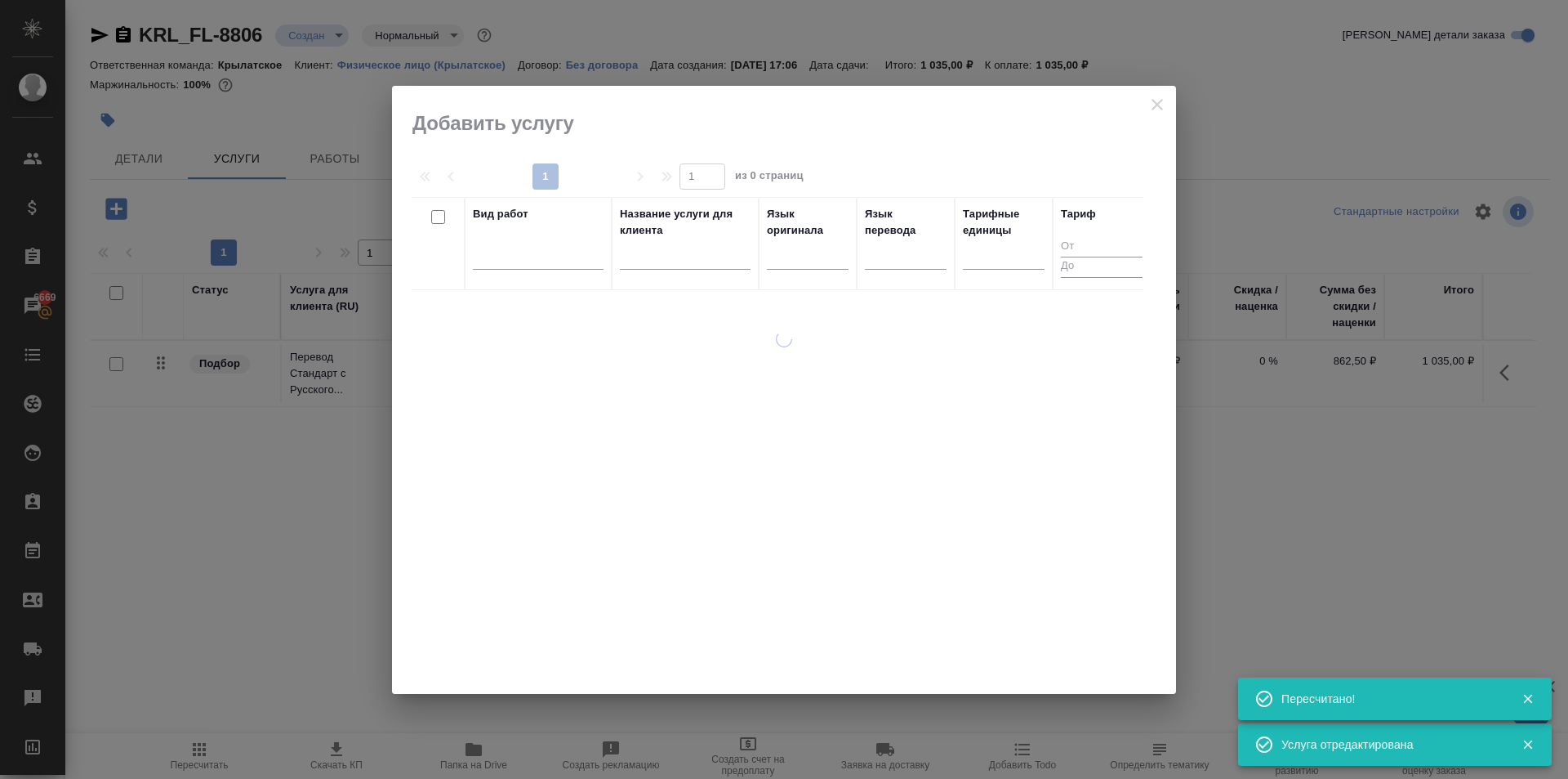
click at [548, 235] on div "Вид работ" at bounding box center [538, 244] width 130 height 76
click at [545, 238] on div at bounding box center [538, 254] width 130 height 31
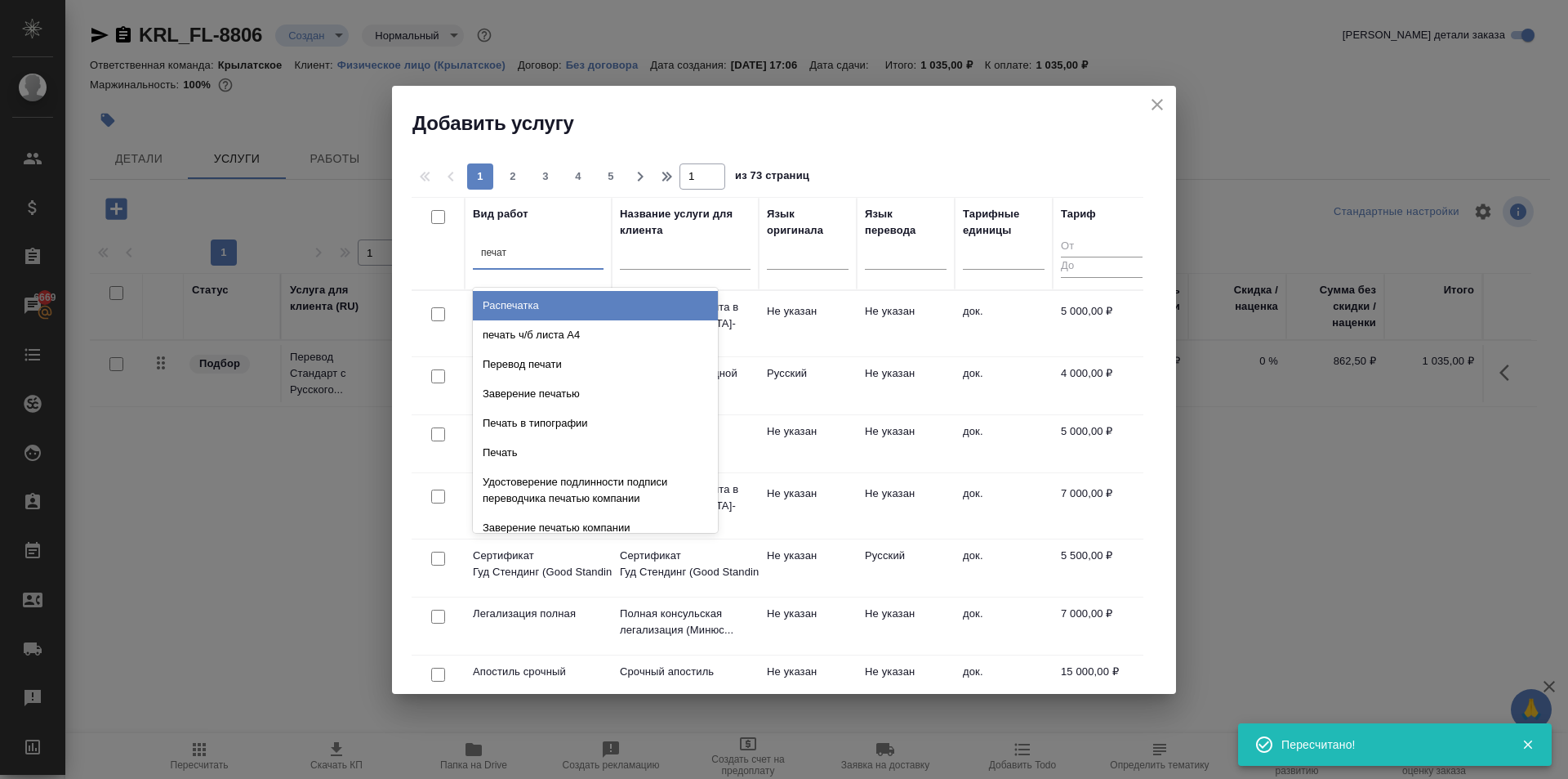
type input "печать"
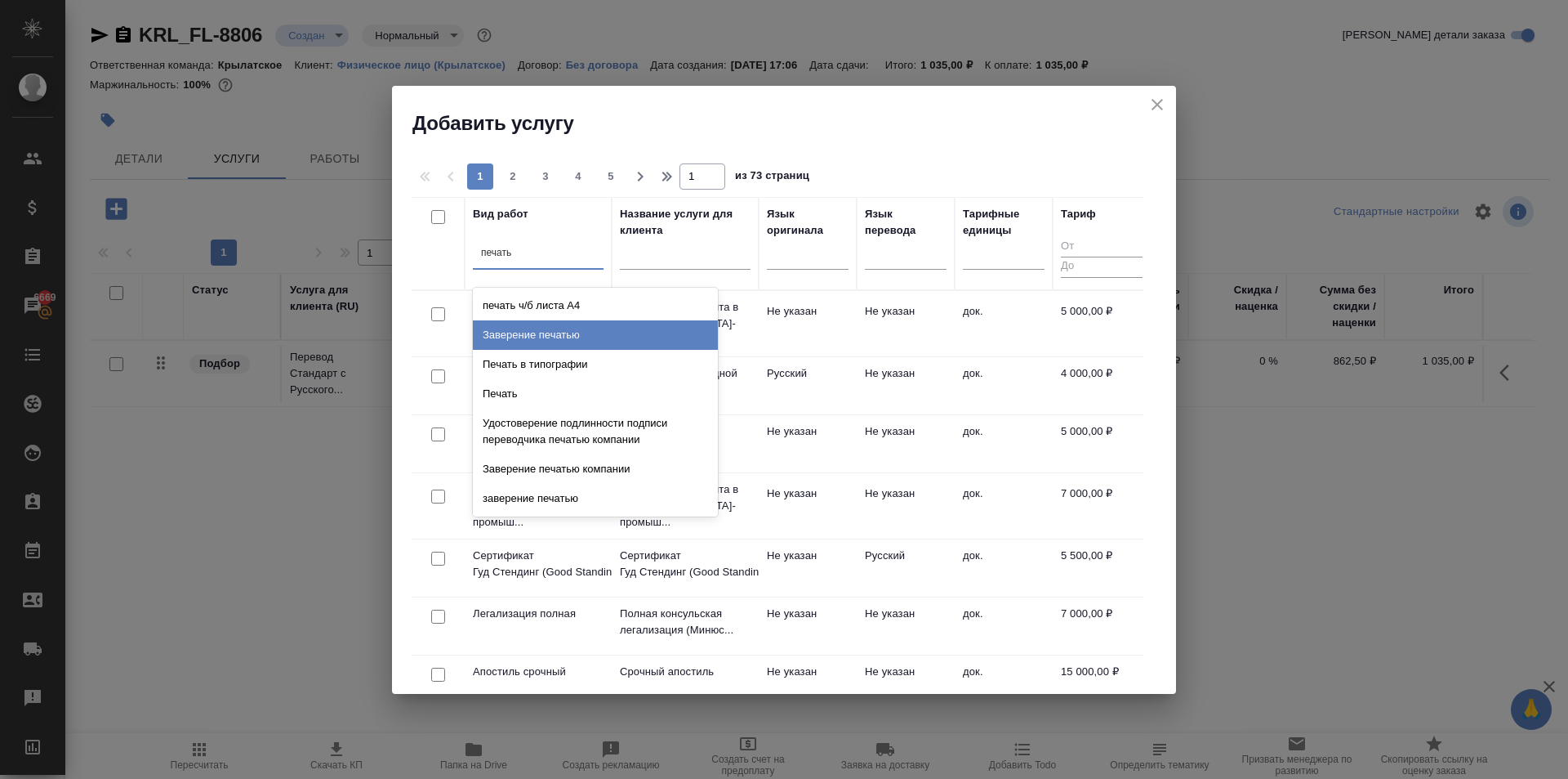
click at [620, 332] on div "Заверение печатью" at bounding box center [595, 335] width 245 height 30
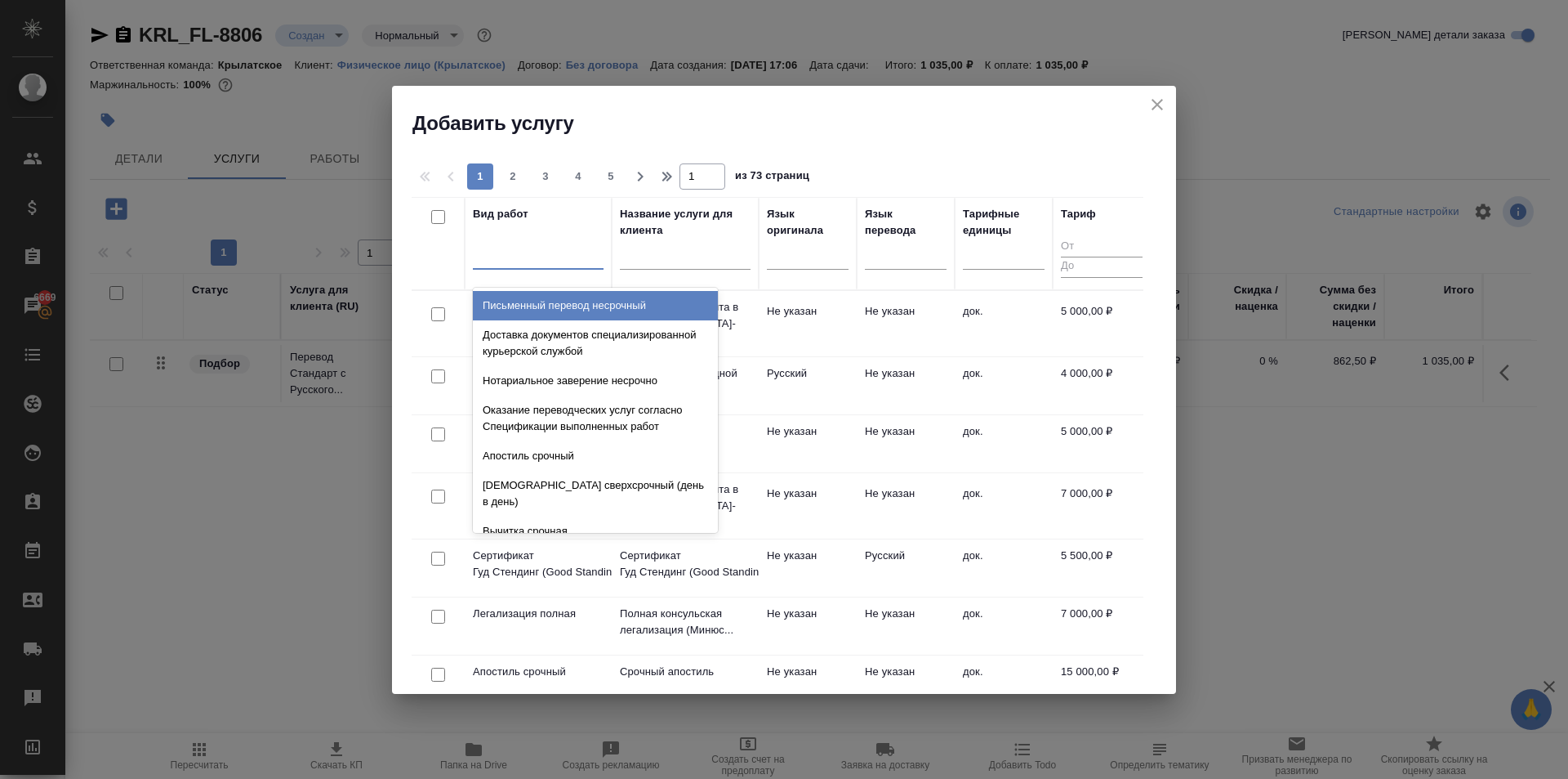
click at [559, 256] on div at bounding box center [538, 253] width 130 height 23
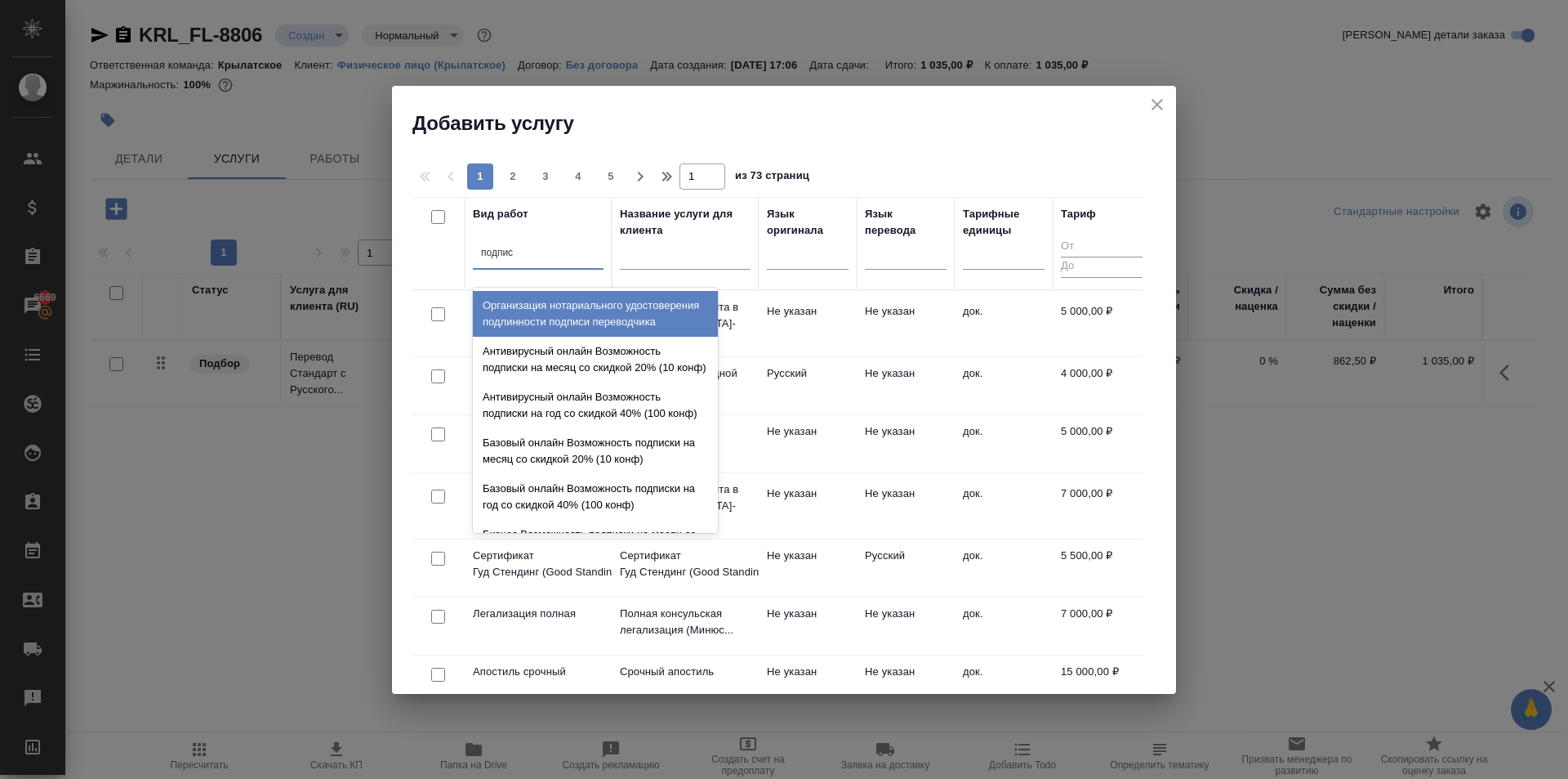
type input "подписи"
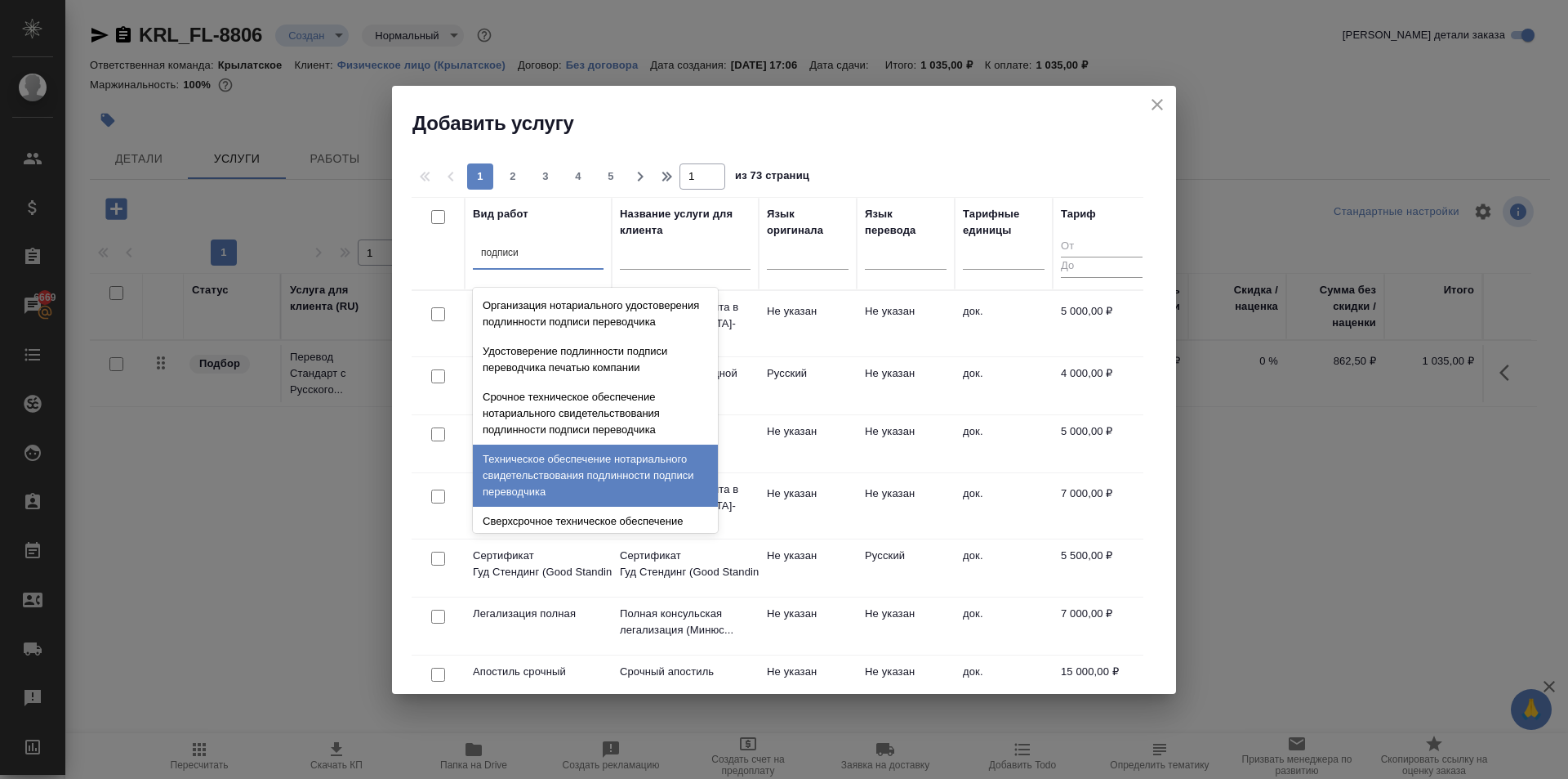
click at [633, 488] on div "Техническое обеспечение нотариального свидетельствования подлинности подписи пе…" at bounding box center [595, 475] width 245 height 62
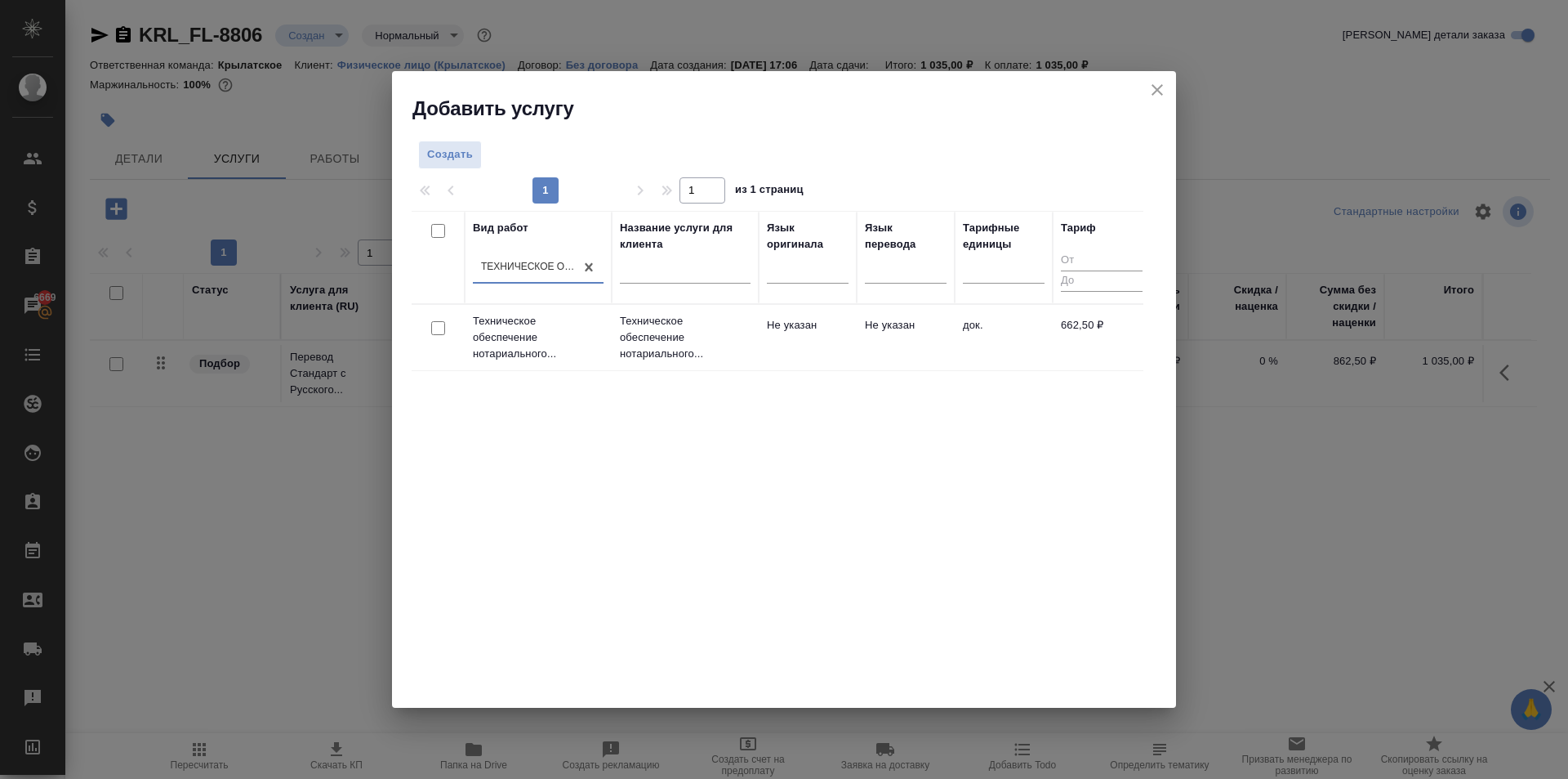
click at [701, 345] on p "Техническое обеспечение нотариального..." at bounding box center [685, 337] width 130 height 49
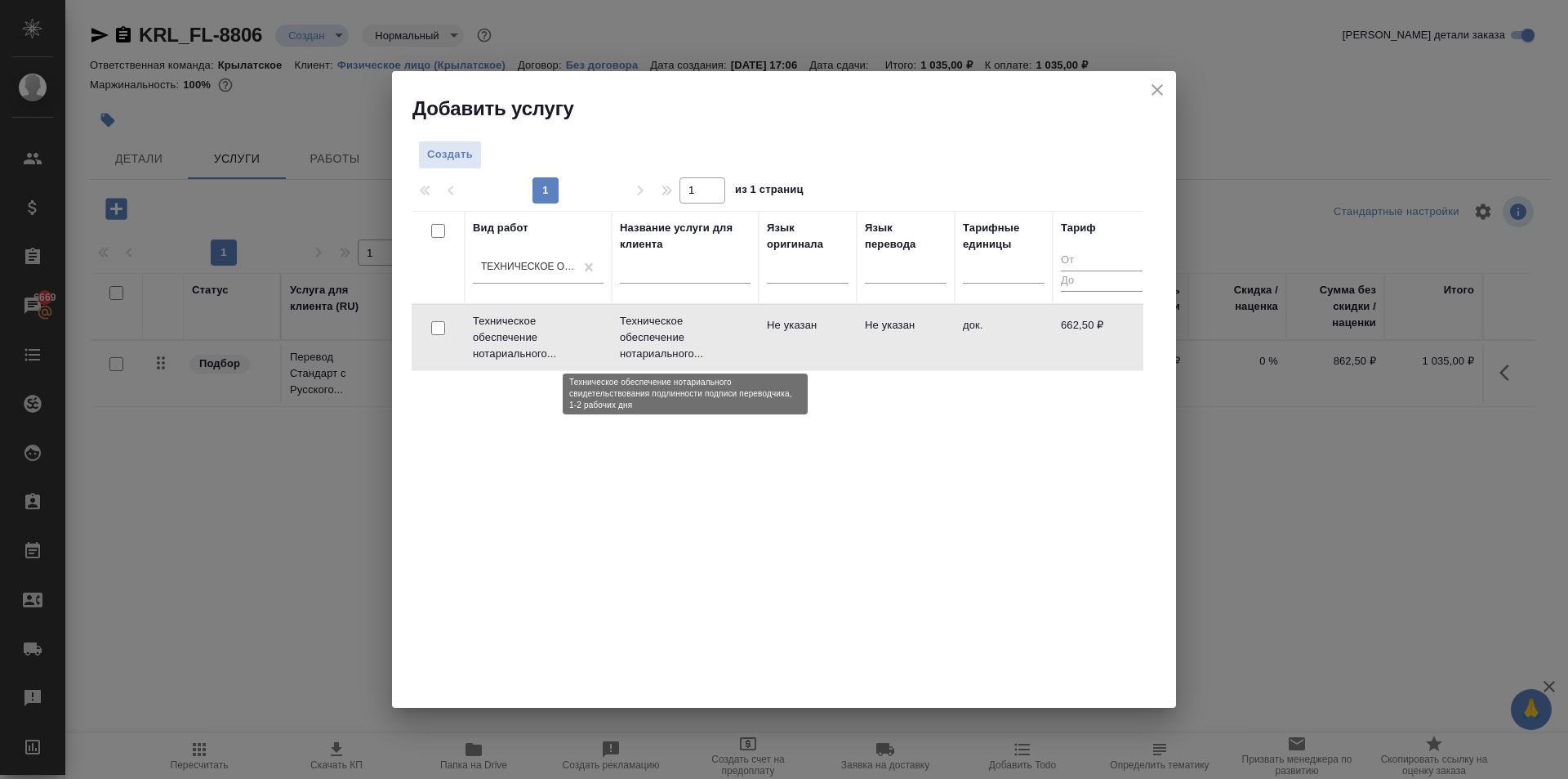
click at [701, 345] on p "Техническое обеспечение нотариального..." at bounding box center [685, 337] width 130 height 49
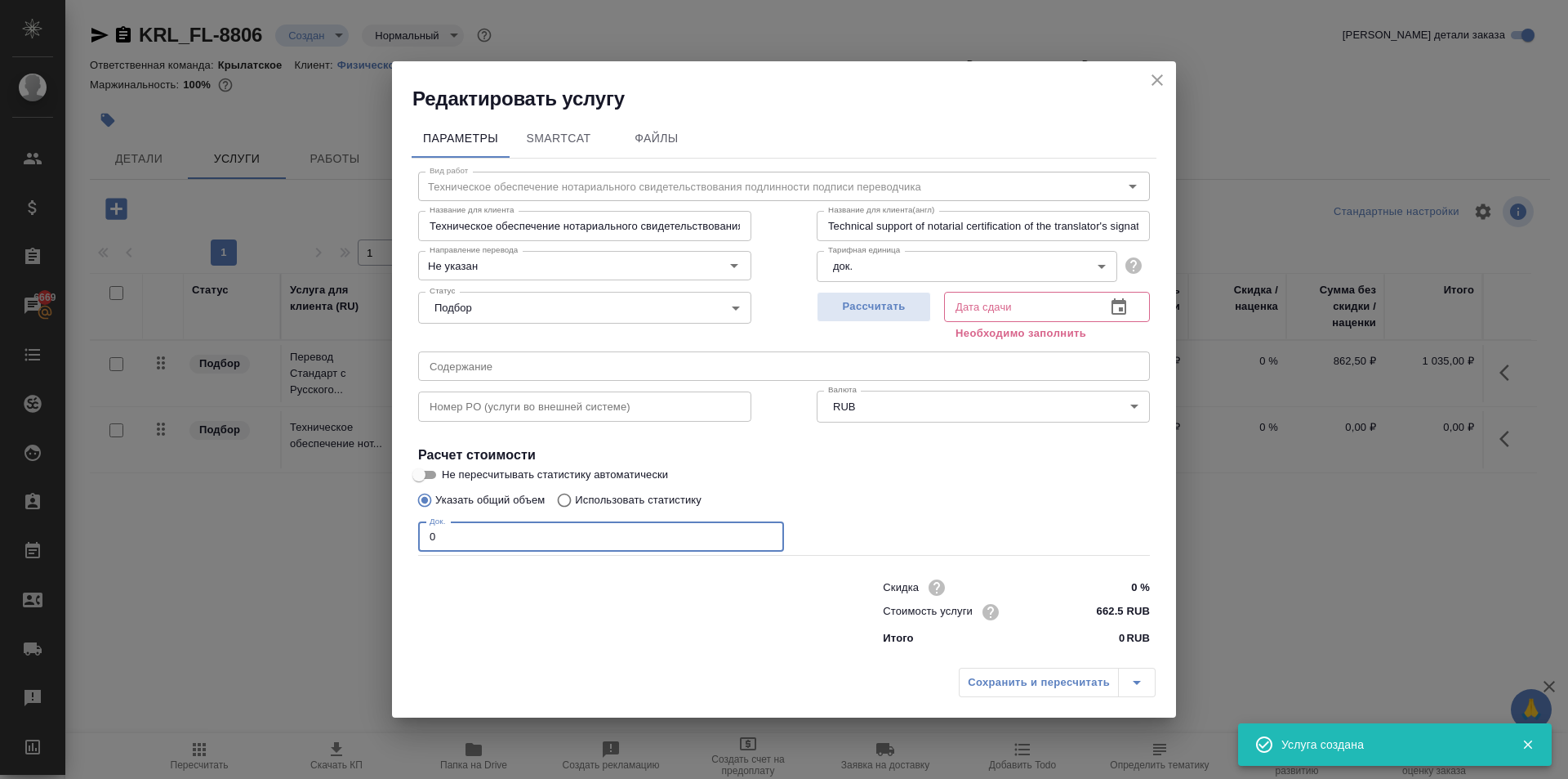
drag, startPoint x: 457, startPoint y: 546, endPoint x: 358, endPoint y: 534, distance: 99.7
click at [358, 534] on div "Редактировать услугу Параметры SmartCat Файлы Вид работ Техническое обеспечение…" at bounding box center [784, 390] width 1568 height 779
type input "1"
click at [913, 312] on span "Рассчитать" at bounding box center [874, 307] width 96 height 19
type input "[DATE] 17:20"
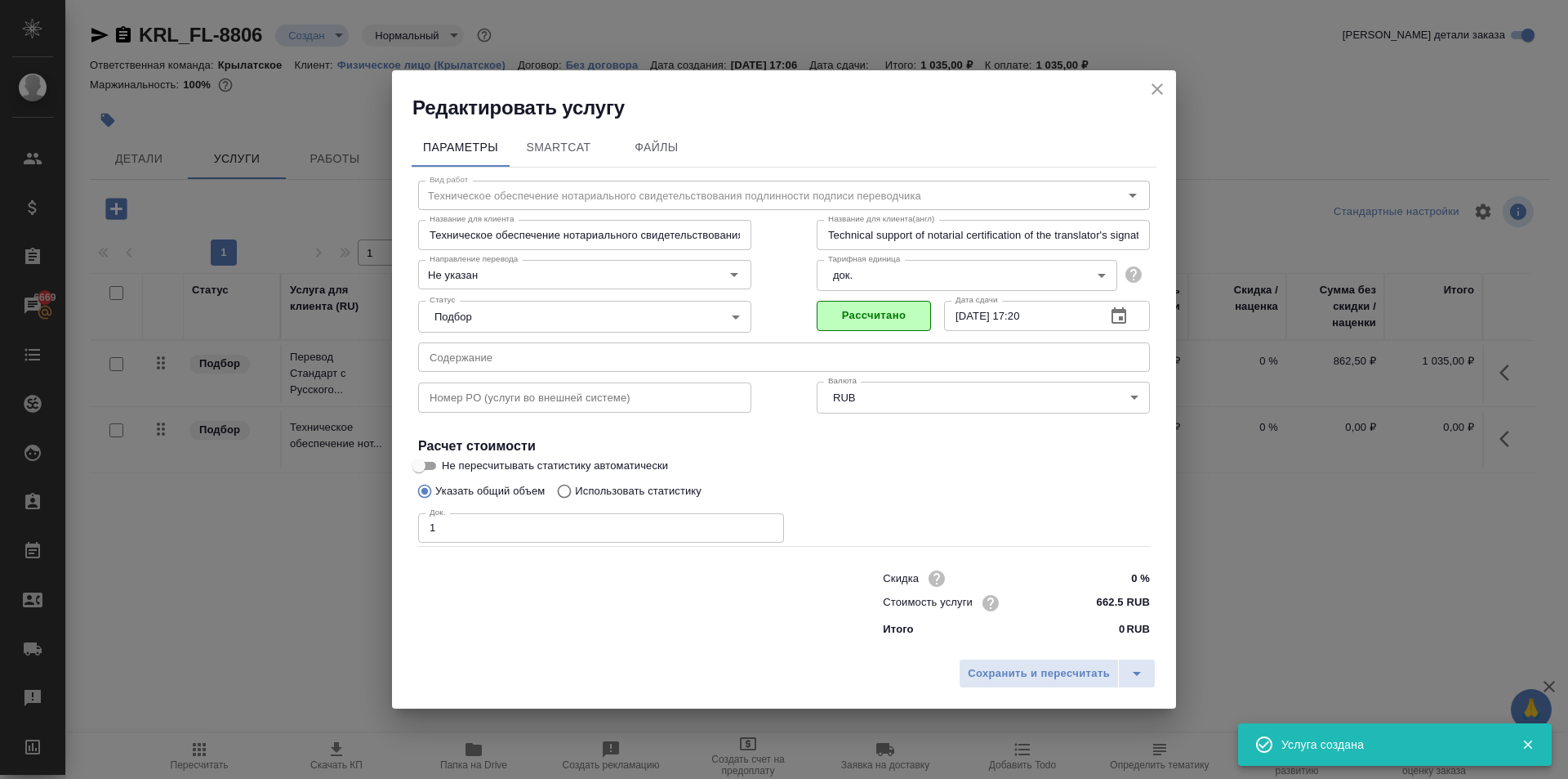
click at [1048, 691] on div "Сохранить и пересчитать" at bounding box center [784, 679] width 784 height 58
click at [1034, 673] on span "Сохранить и пересчитать" at bounding box center [1039, 674] width 142 height 19
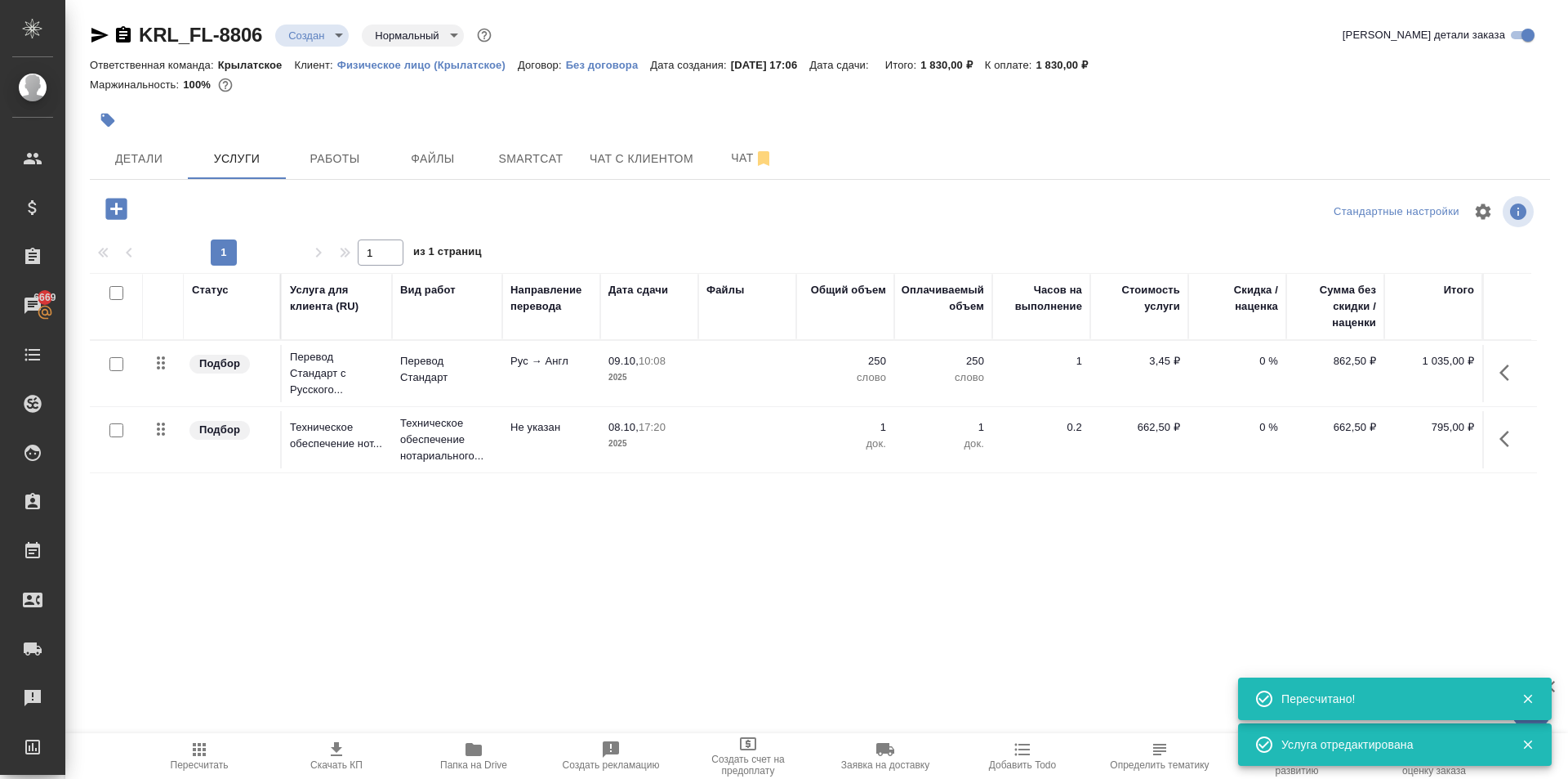
click at [179, 741] on span "Пересчитать" at bounding box center [199, 755] width 118 height 31
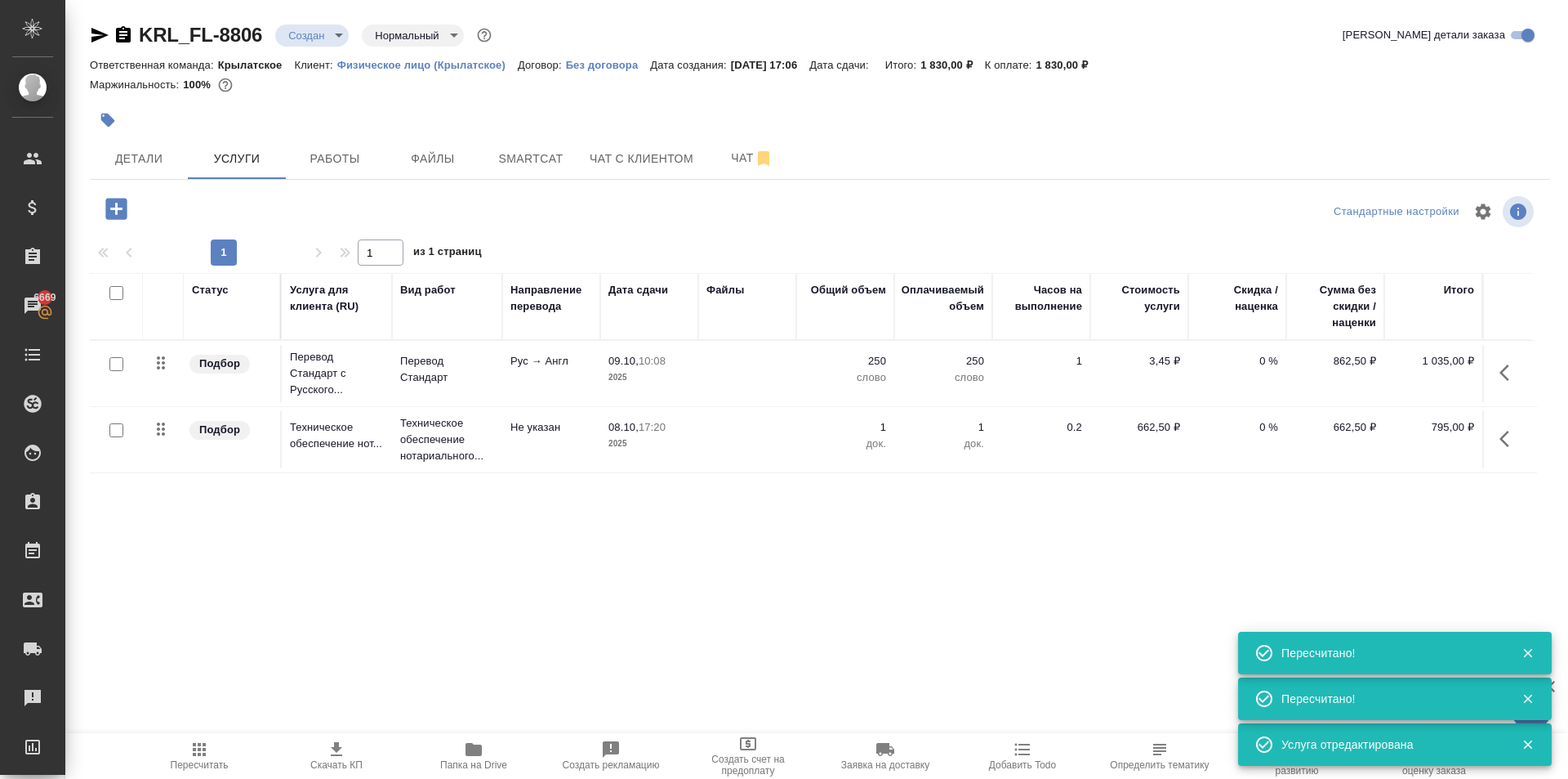
click at [912, 553] on div "Статус Услуга для клиента (RU) Вид работ Направление перевода Дата сдачи Файлы …" at bounding box center [814, 448] width 1448 height 352
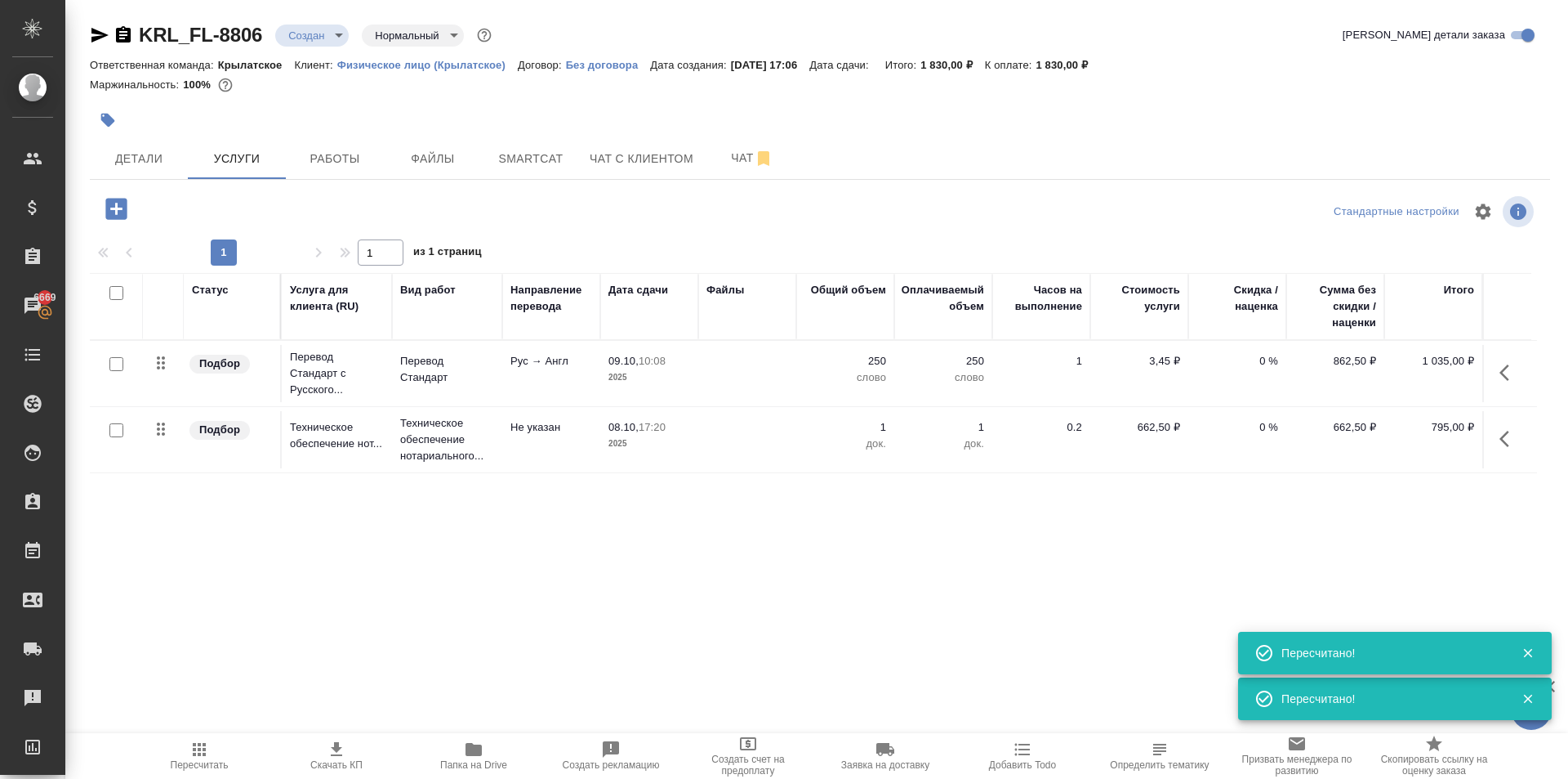
click at [263, 184] on div "KRL_FL-8806 Создан new Нормальный normal Кратко детали заказа Ответственная ком…" at bounding box center [820, 333] width 1479 height 666
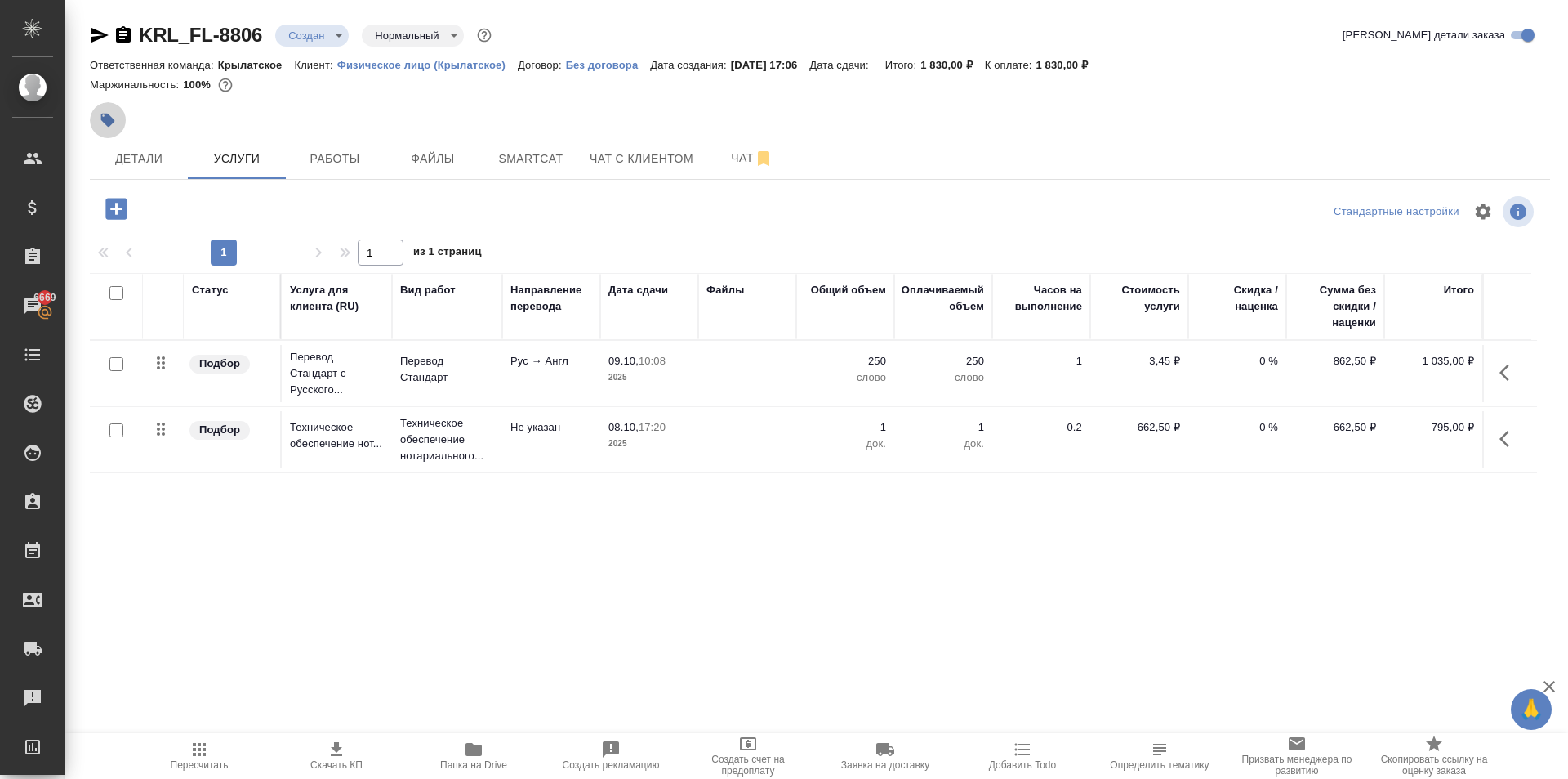
click at [107, 130] on button "button" at bounding box center [108, 121] width 36 height 36
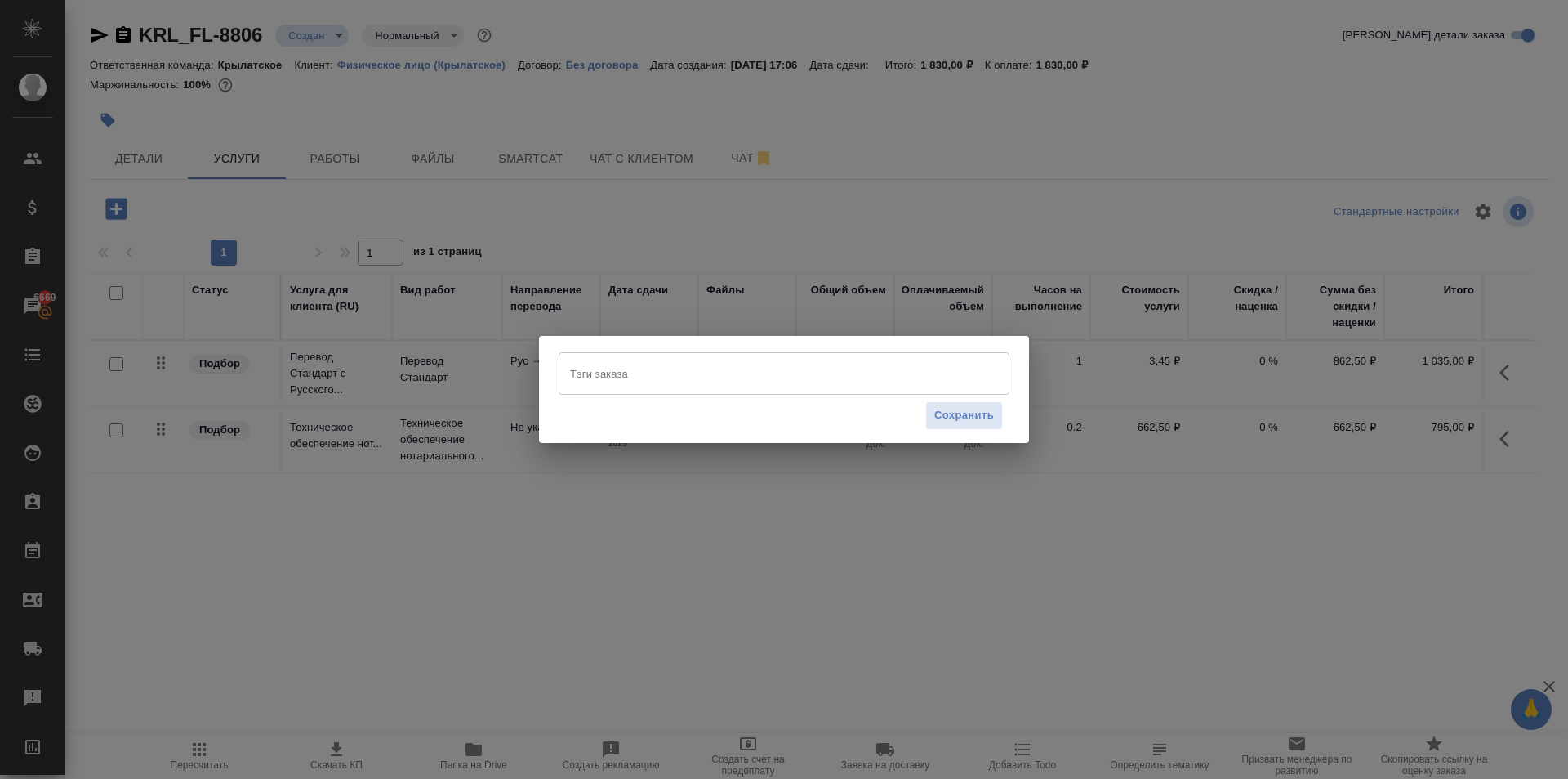
click at [130, 146] on div "Тэги заказа [PERSON_NAME] заказа Сохранить" at bounding box center [784, 390] width 1568 height 779
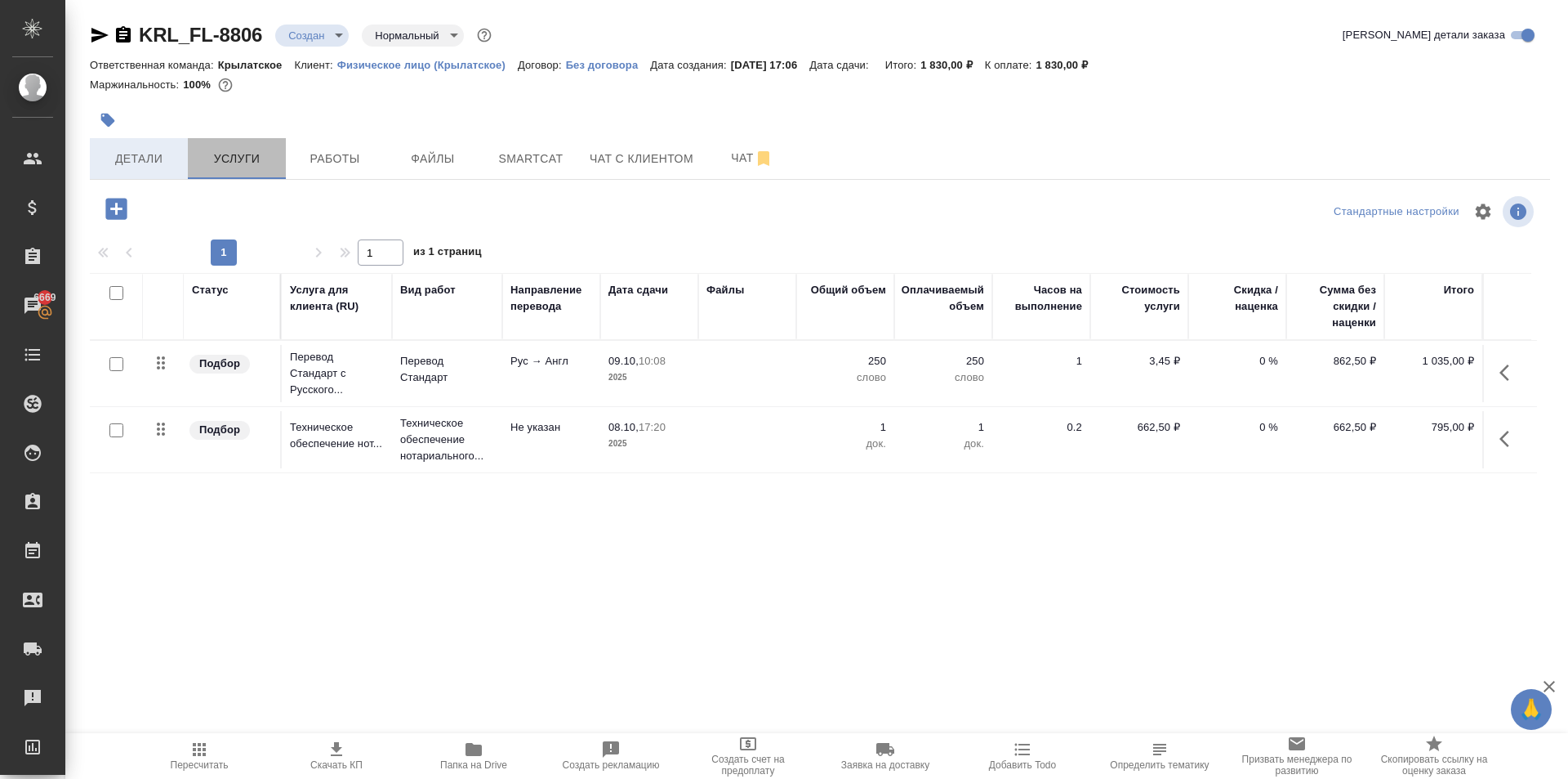
drag, startPoint x: 207, startPoint y: 168, endPoint x: 163, endPoint y: 157, distance: 45.4
click at [192, 166] on button "Услуги" at bounding box center [236, 158] width 98 height 40
click at [163, 157] on span "Детали" at bounding box center [138, 158] width 78 height 21
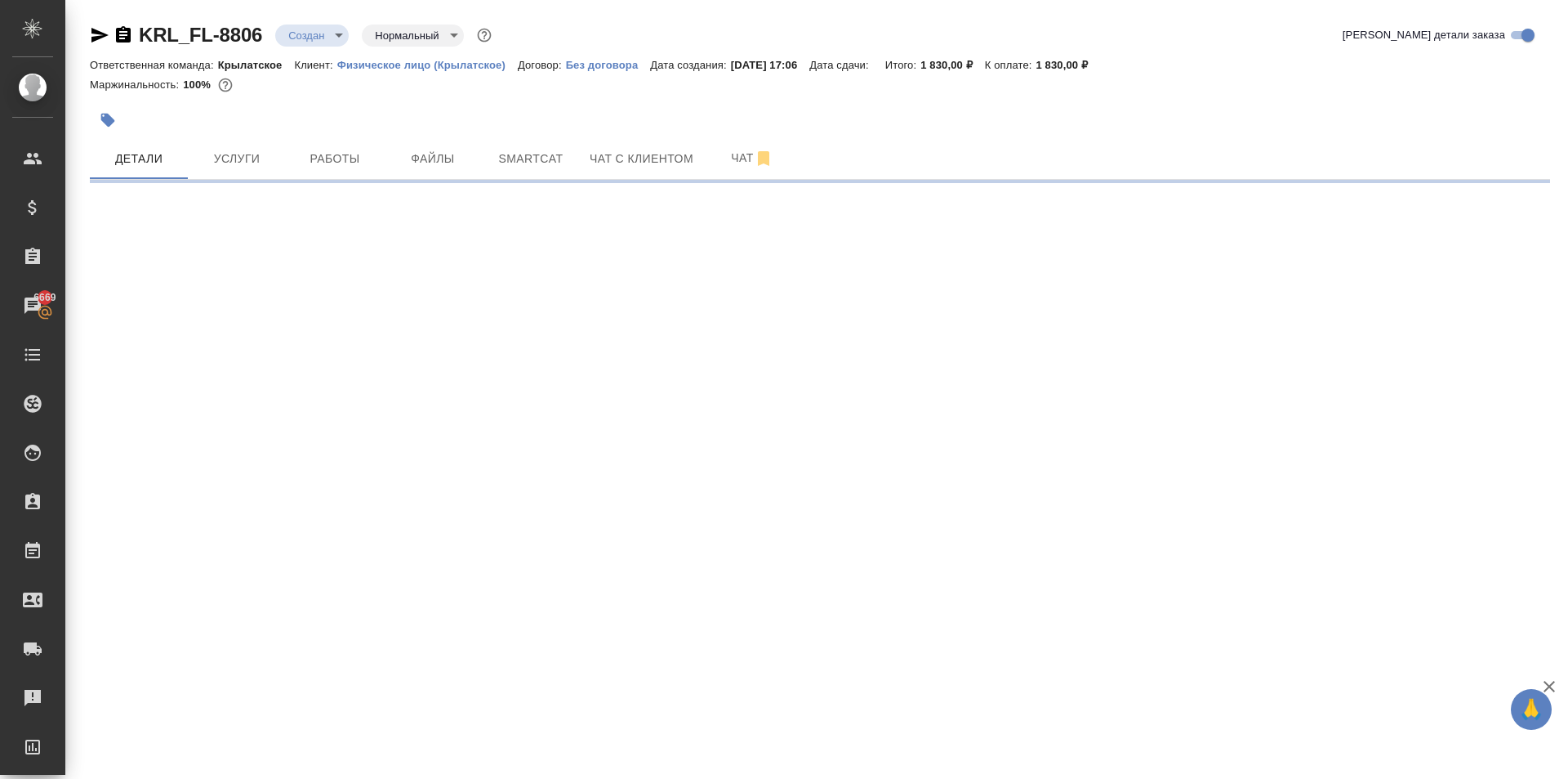
select select "RU"
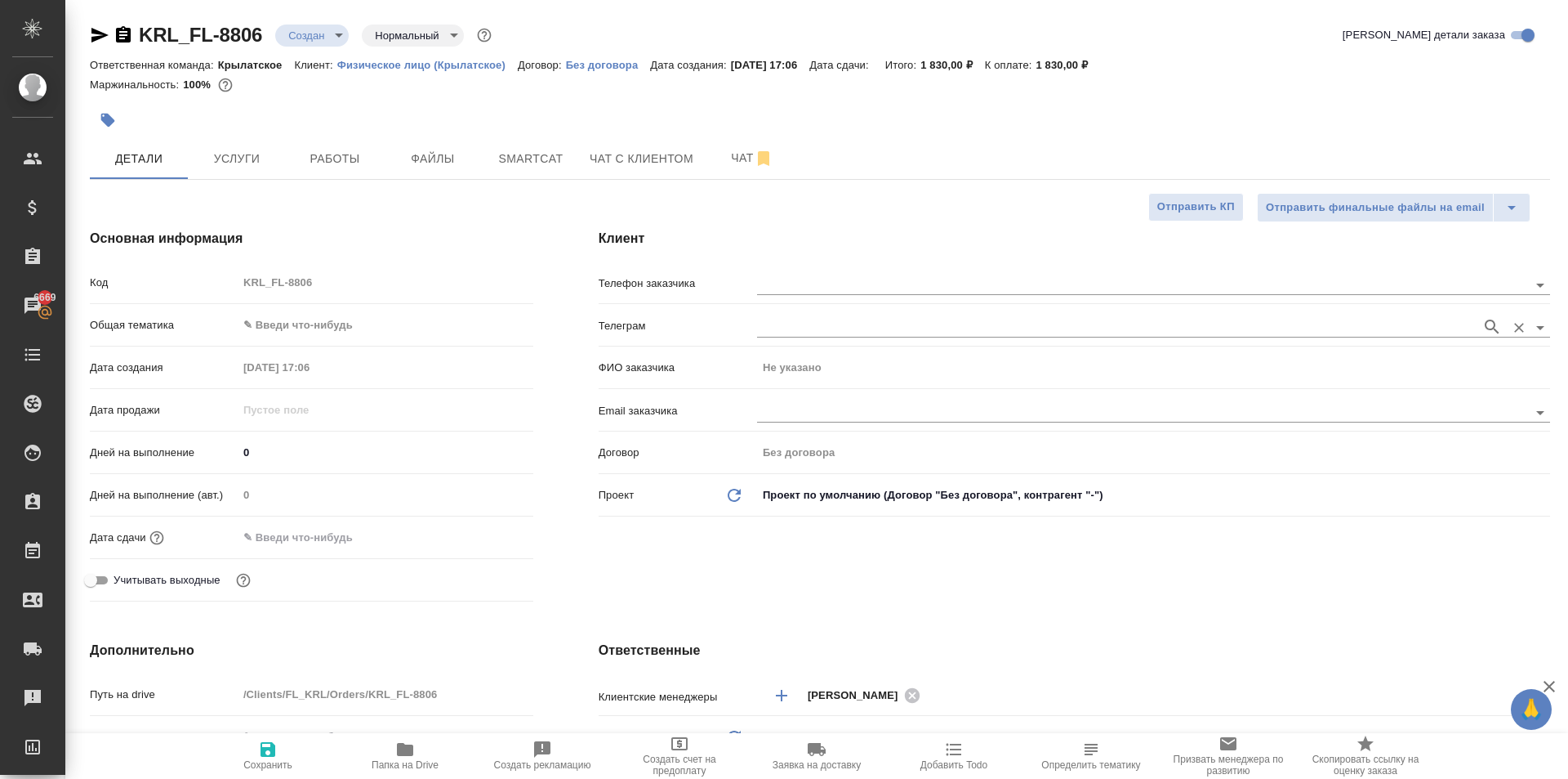
type textarea "x"
click at [866, 285] on input "text" at bounding box center [1115, 284] width 717 height 20
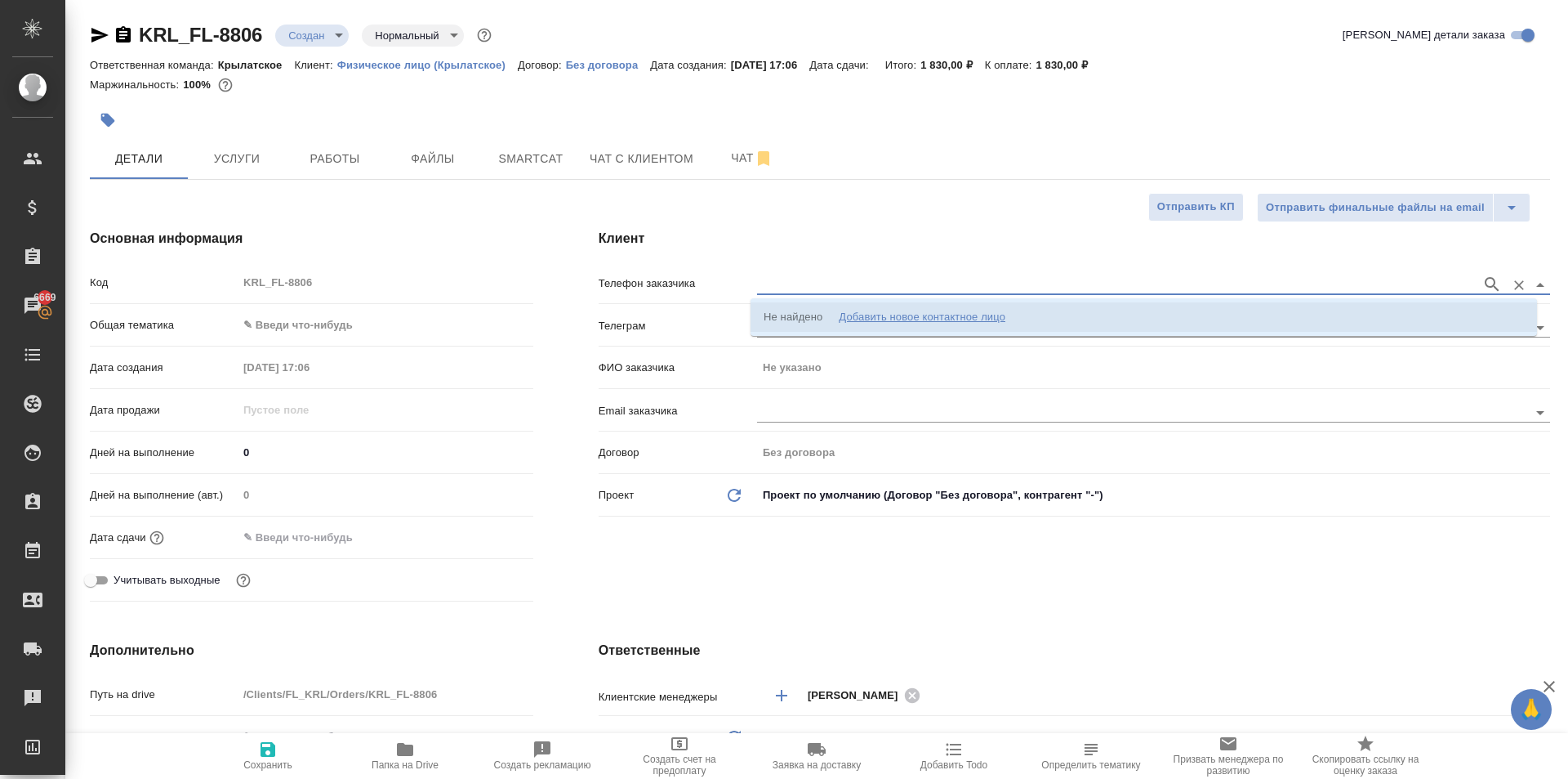
click at [913, 313] on div "Добавить новое контактное лицо" at bounding box center [922, 317] width 166 height 16
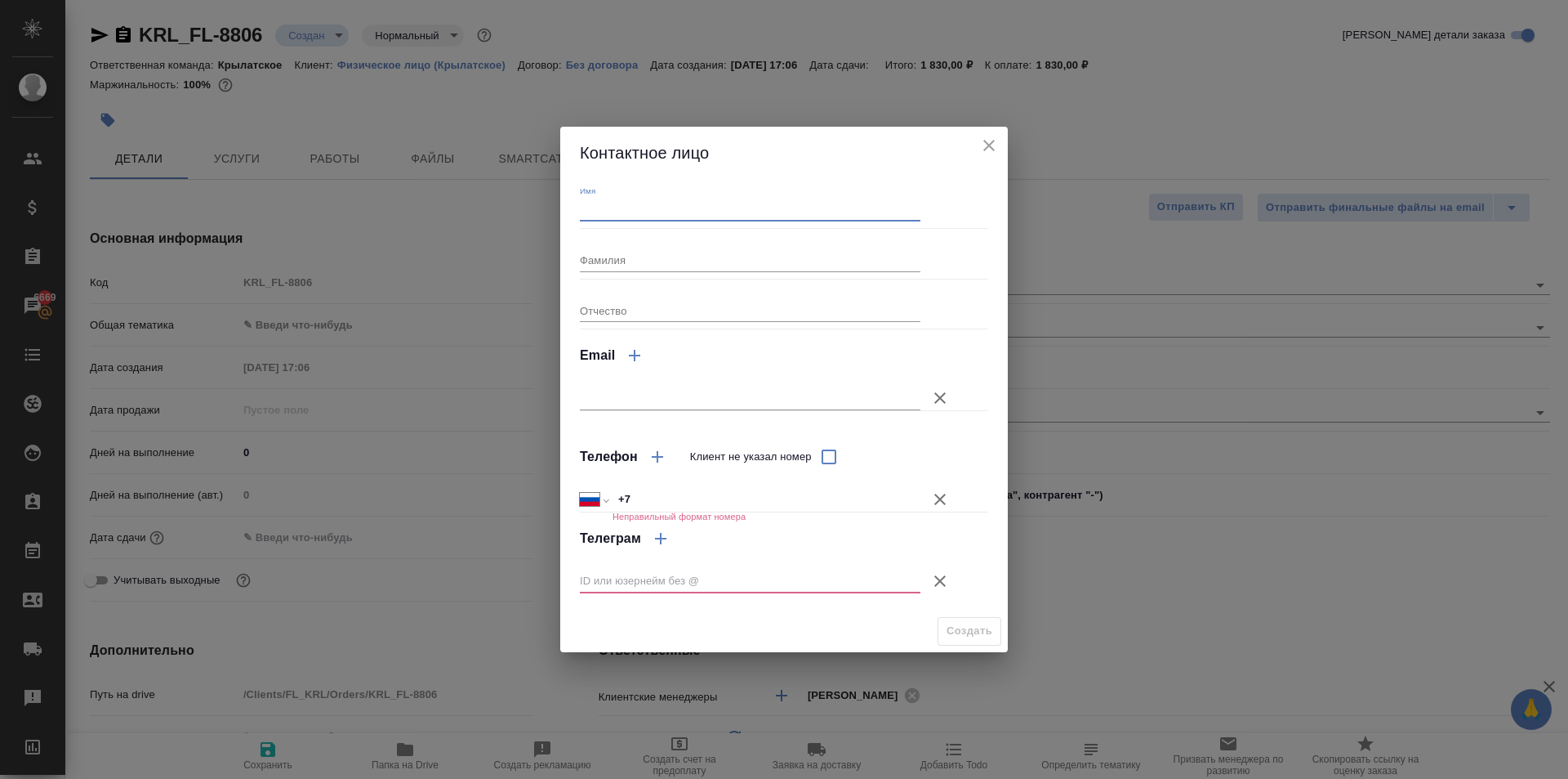
click at [637, 201] on input "Имя" at bounding box center [750, 210] width 341 height 22
click at [994, 130] on div "Контактное лицо" at bounding box center [784, 153] width 448 height 52
click at [993, 140] on icon "close" at bounding box center [989, 145] width 12 height 12
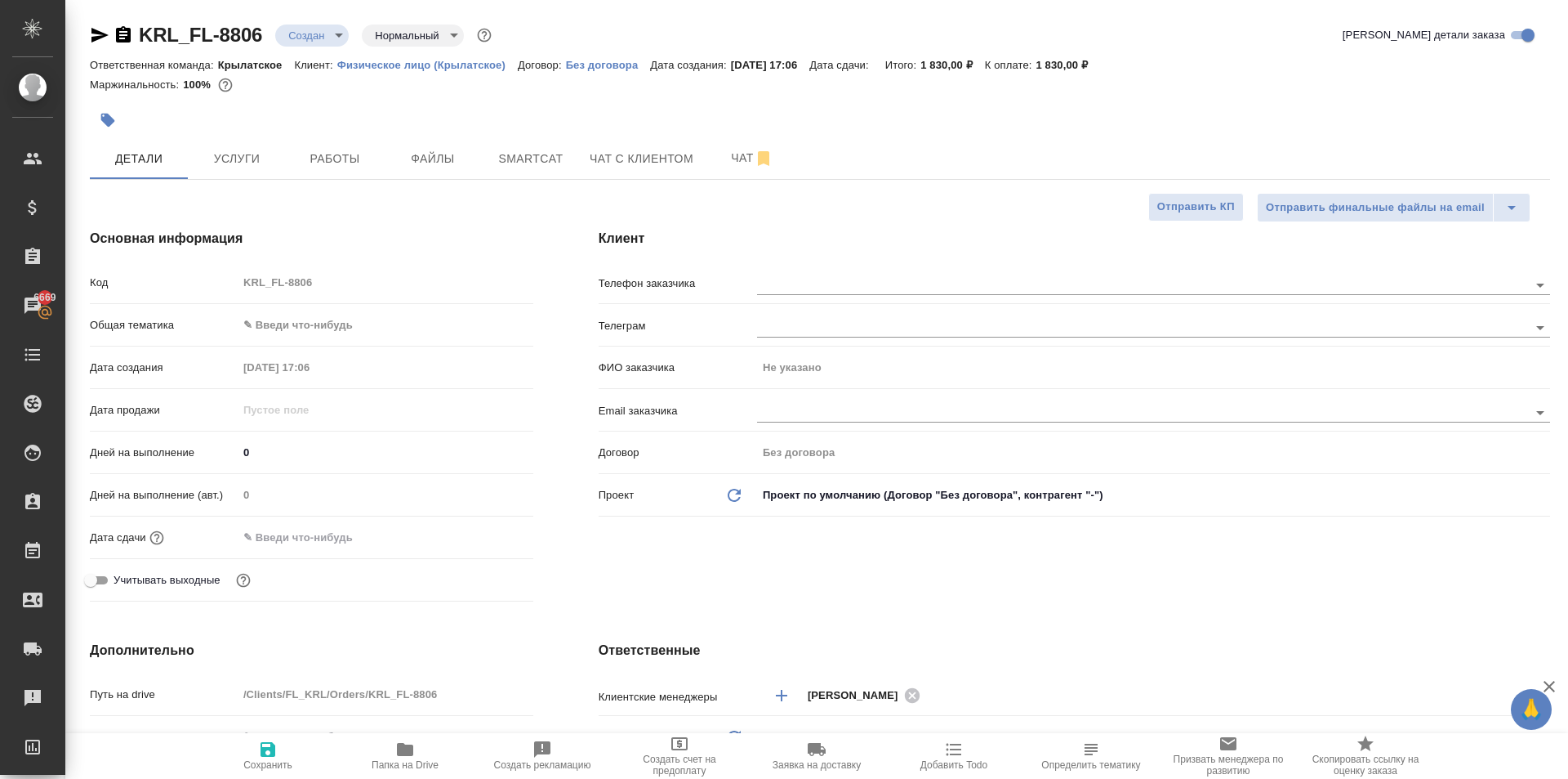
type textarea "x"
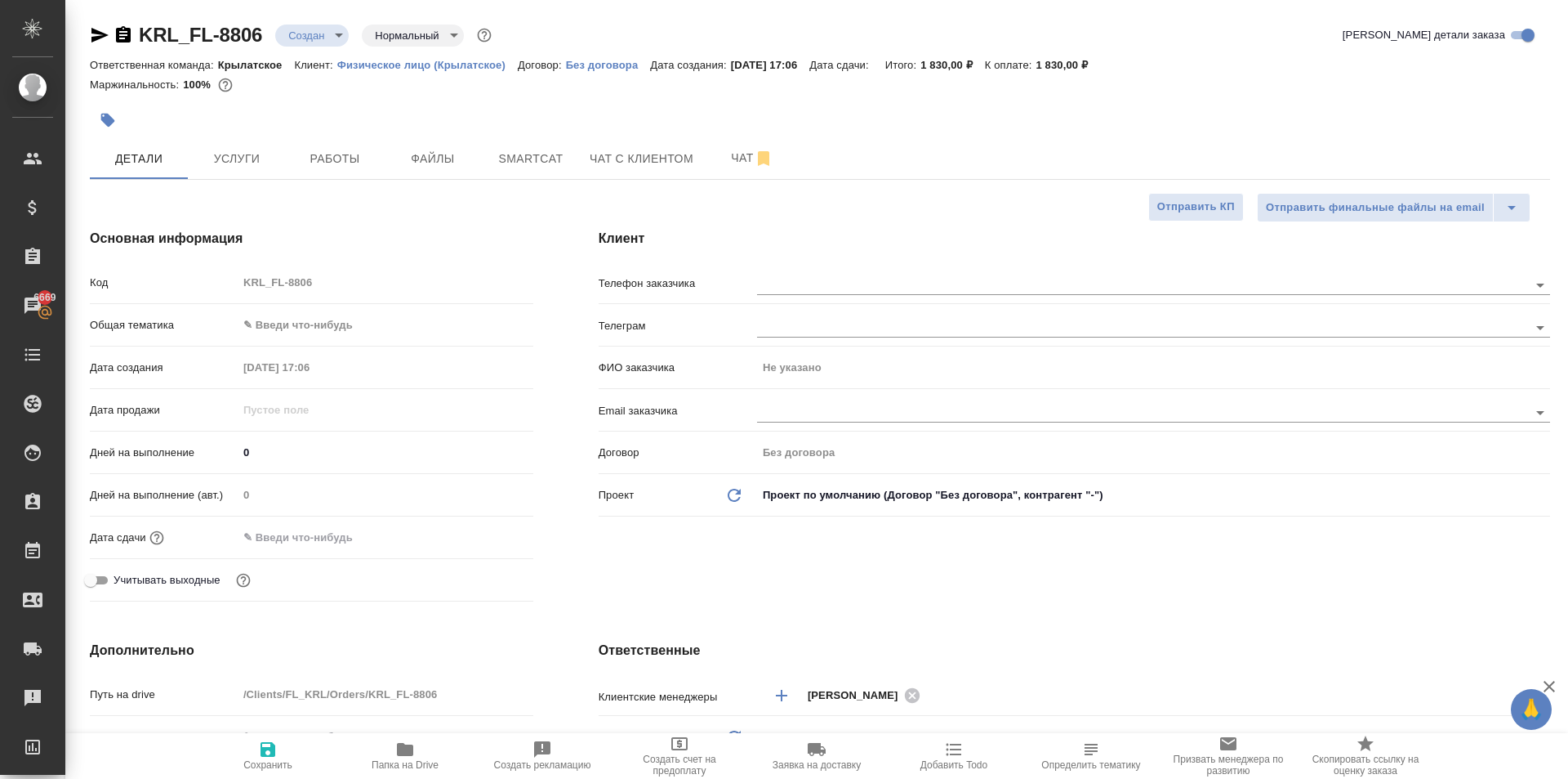
type textarea "x"
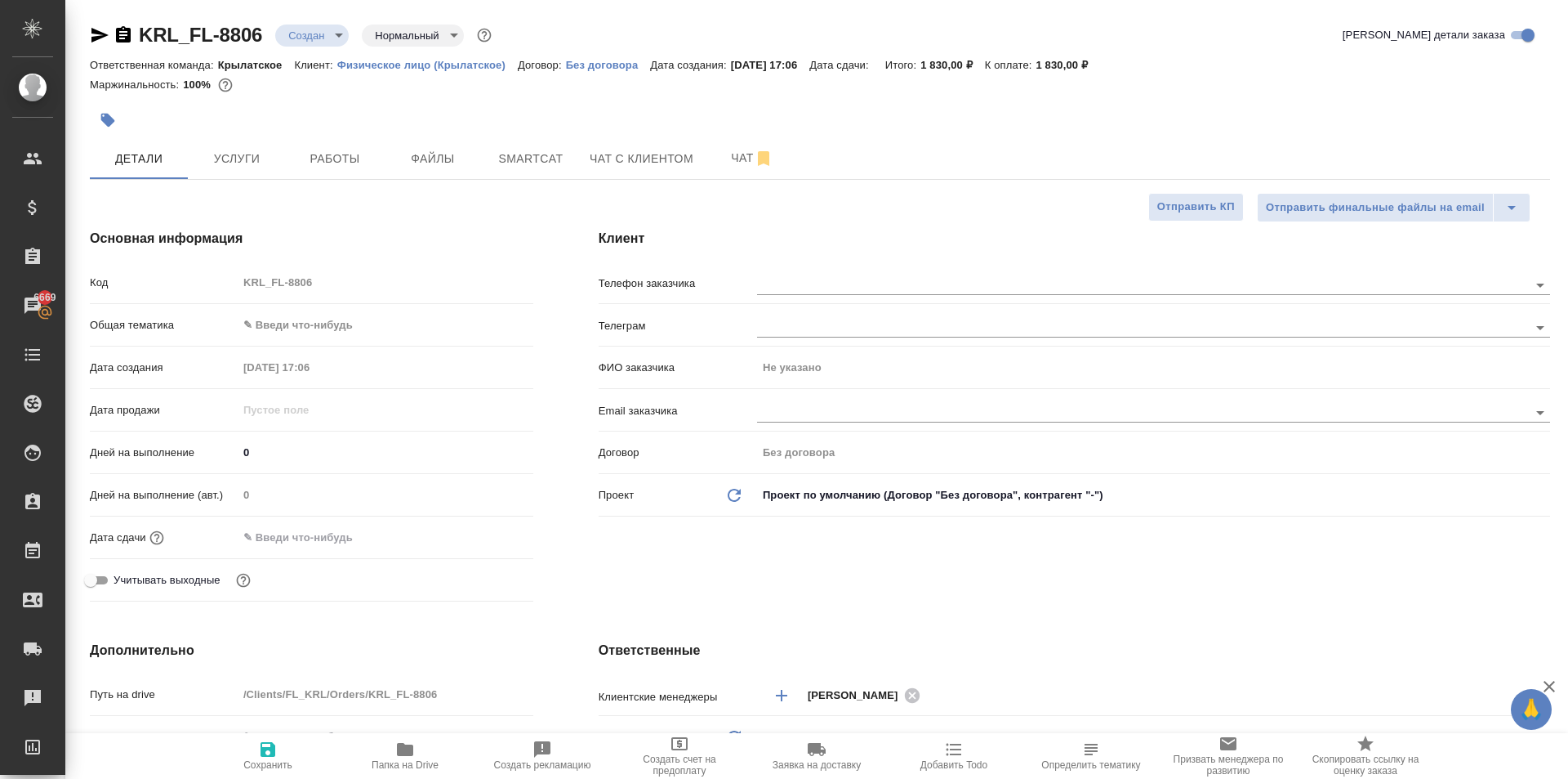
type textarea "x"
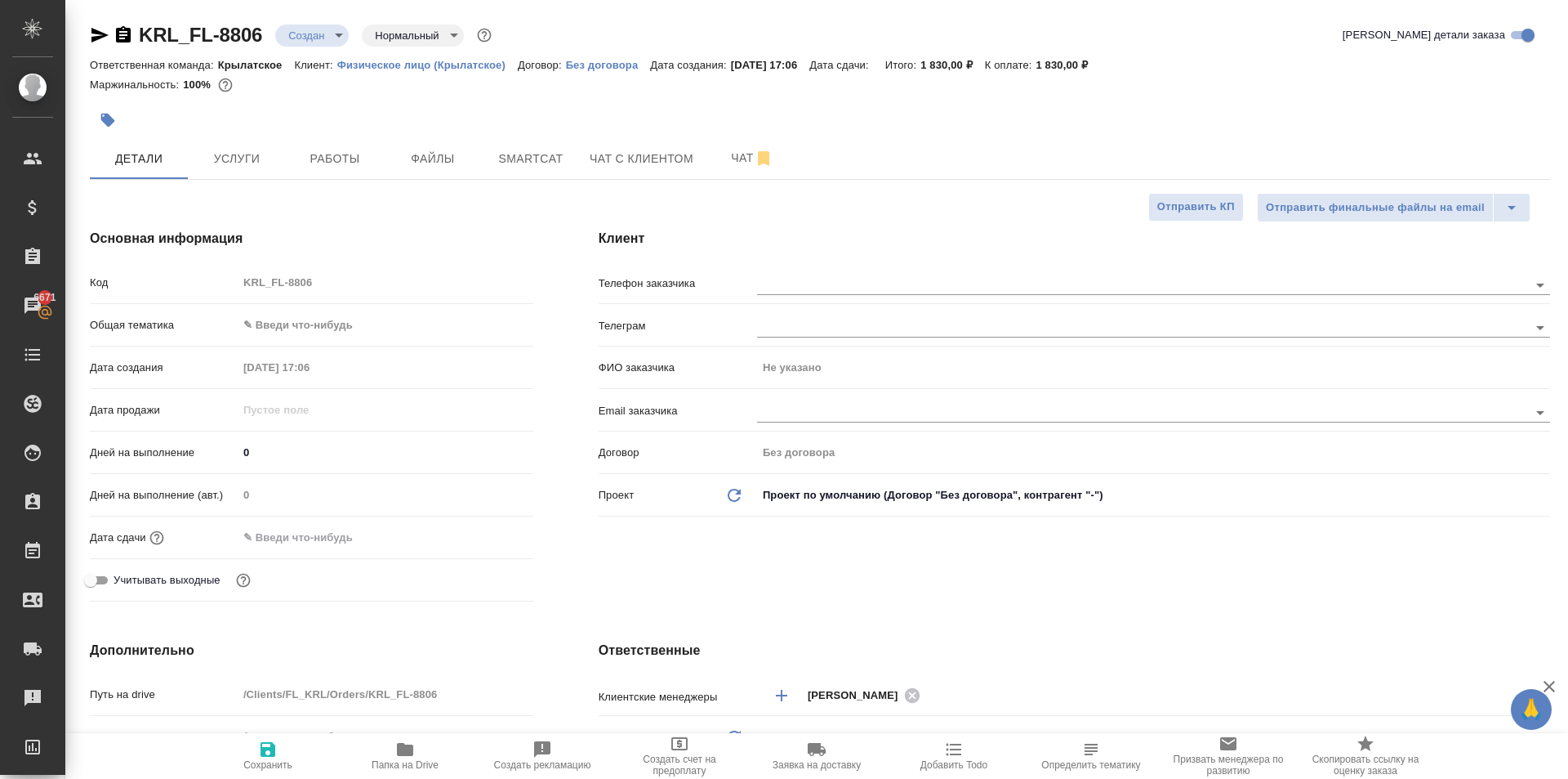
type textarea "x"
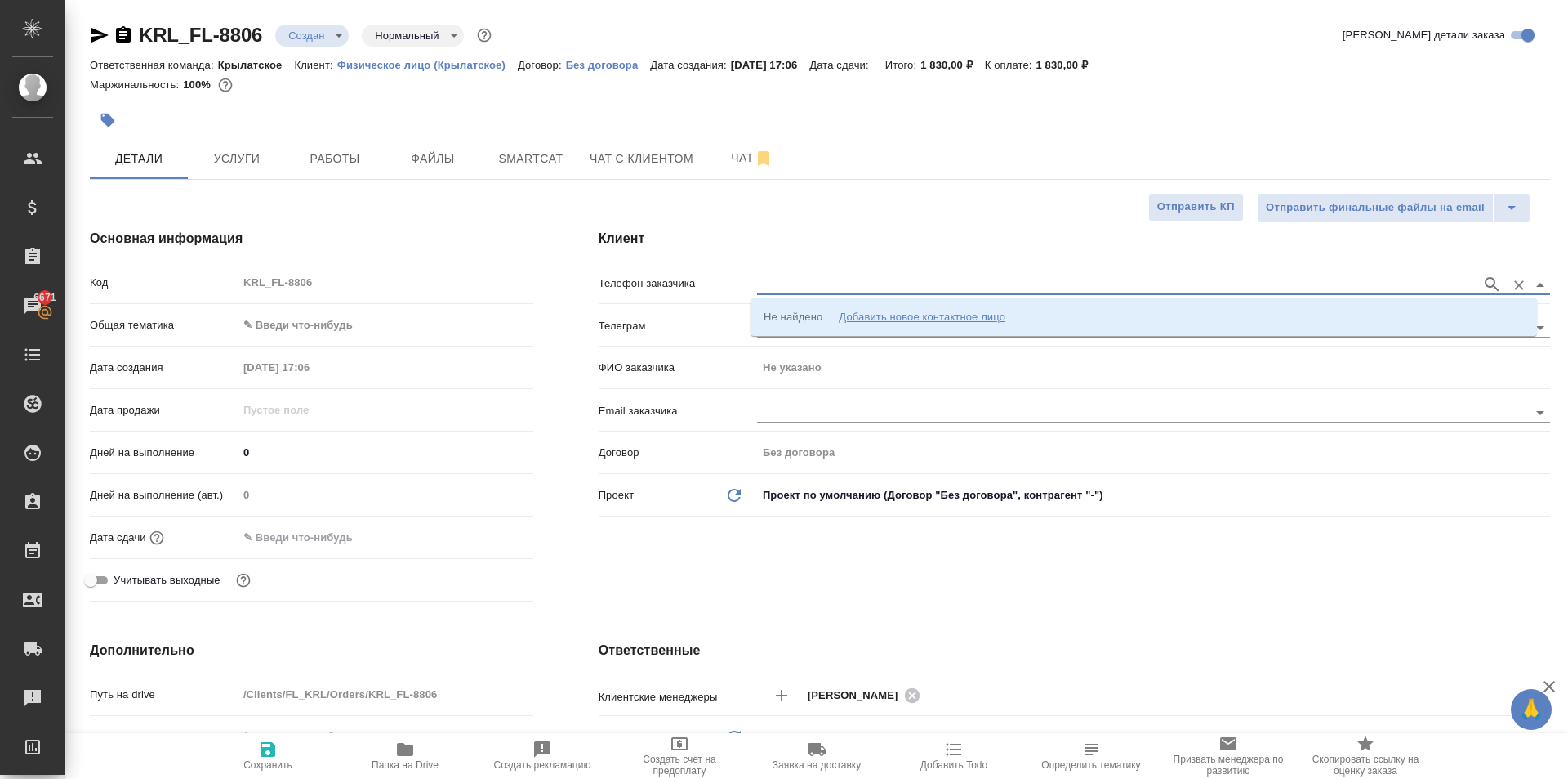
click at [771, 285] on input "text" at bounding box center [1115, 284] width 717 height 20
click at [838, 309] on div "Не найдено Добавить новое контактное лицо" at bounding box center [885, 317] width 242 height 16
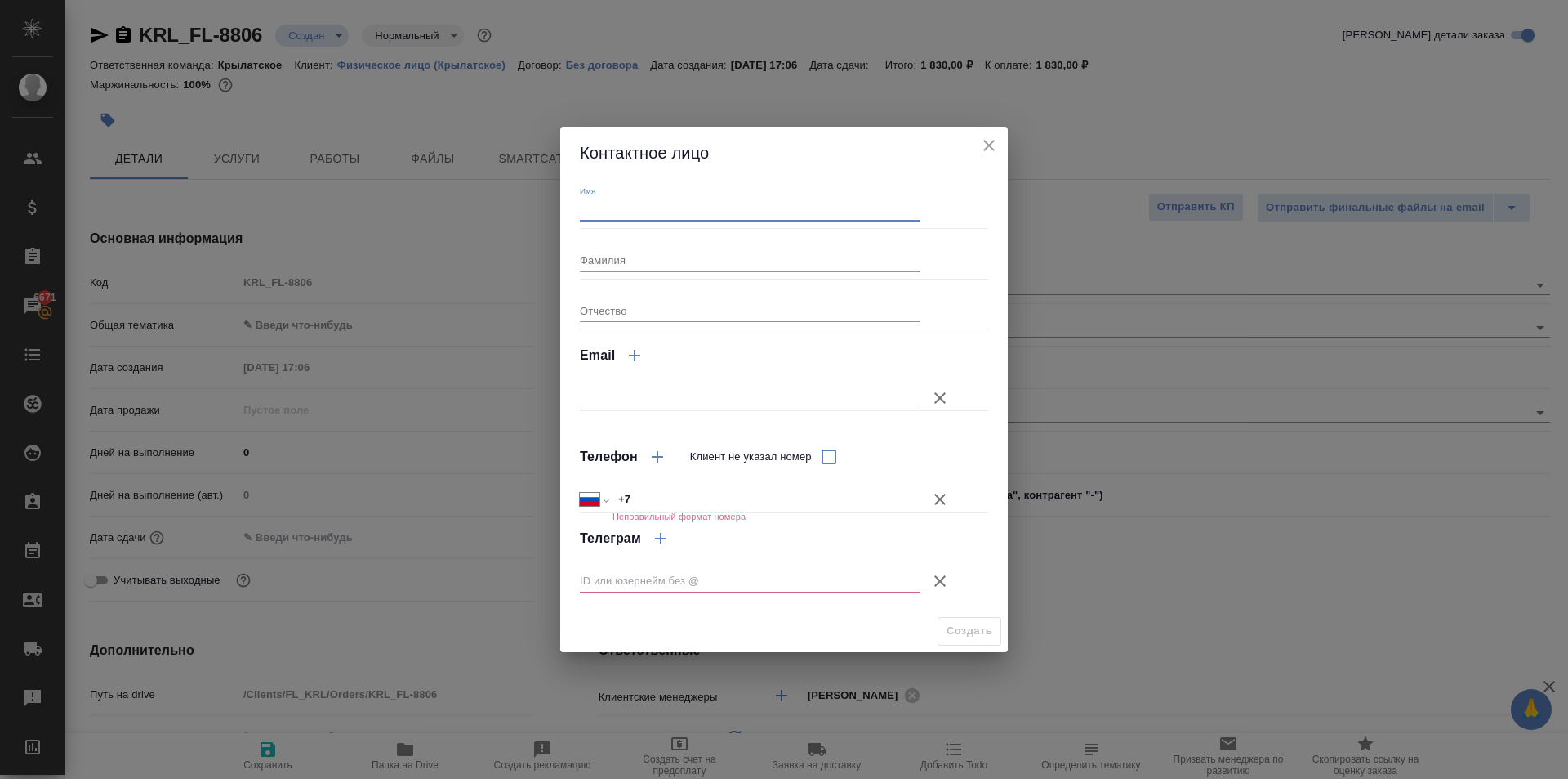
click at [646, 199] on input "Имя" at bounding box center [750, 210] width 341 height 22
type input "Анастасия"
click at [728, 490] on input "+7" at bounding box center [766, 499] width 307 height 23
click at [940, 502] on icon "button" at bounding box center [940, 499] width 20 height 20
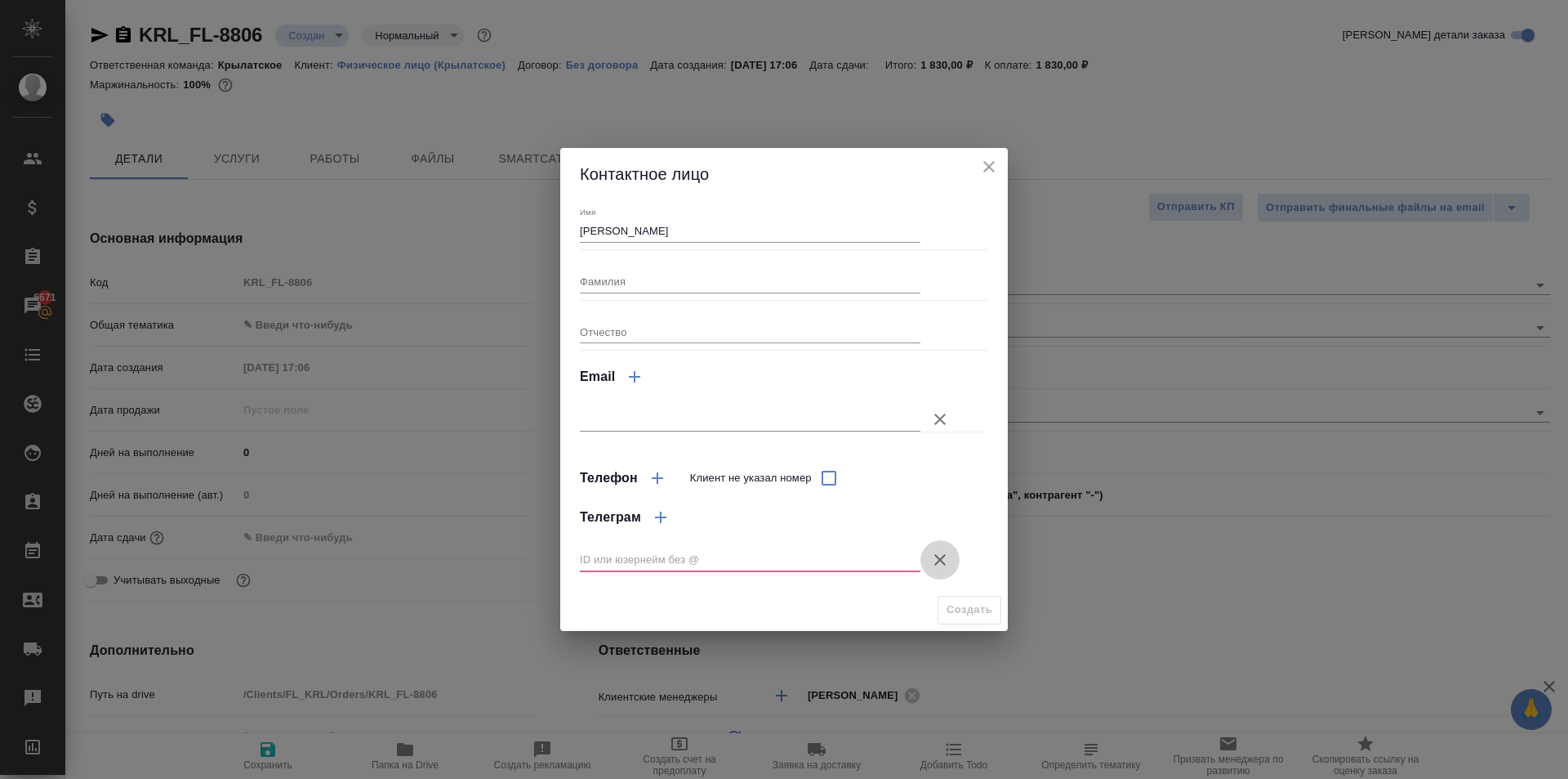
click at [949, 572] on button "Клиент не указал номер" at bounding box center [940, 560] width 40 height 40
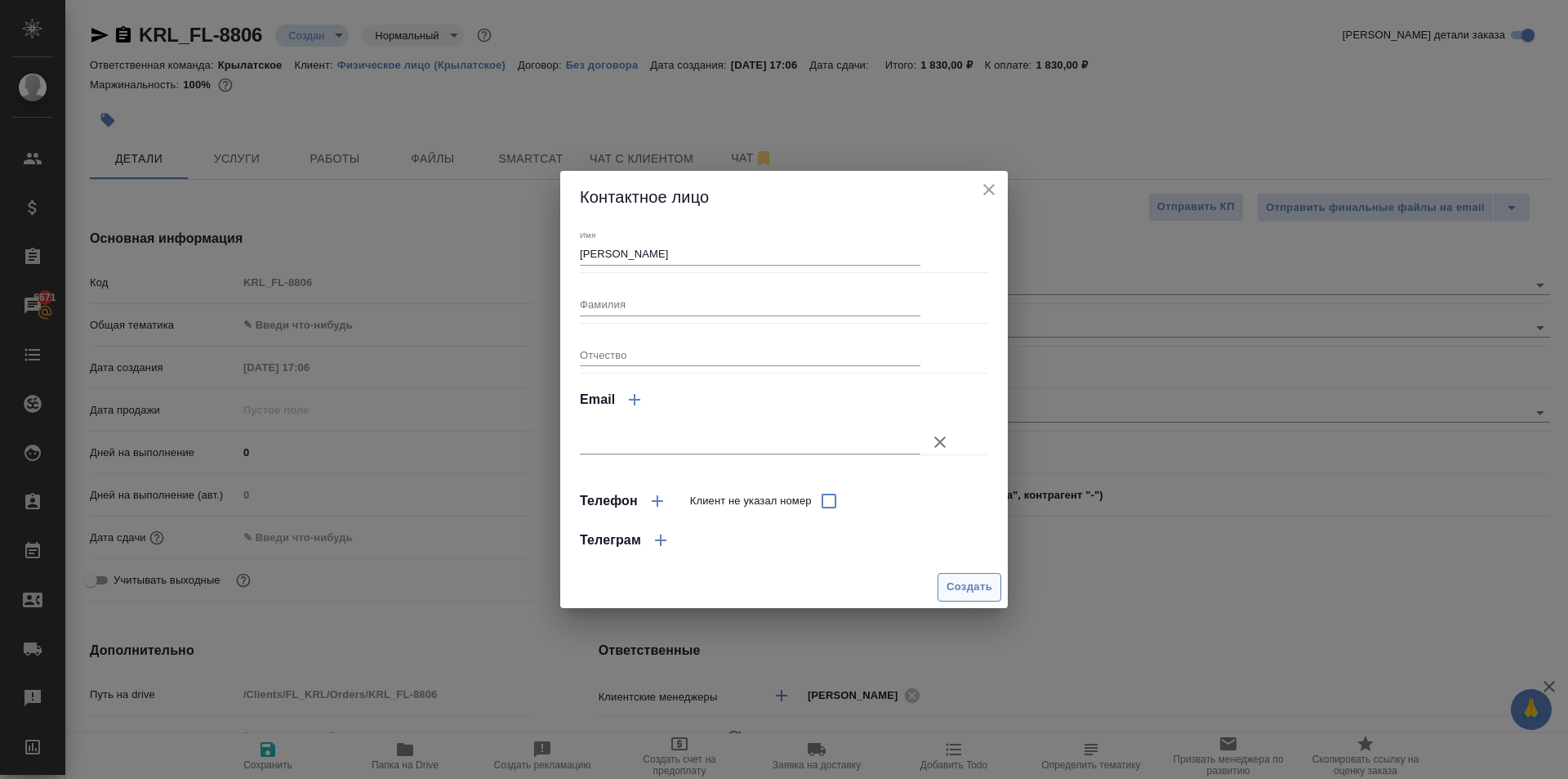
click at [958, 584] on span "Создать" at bounding box center [969, 586] width 46 height 19
type input "[PERSON_NAME]"
type textarea "x"
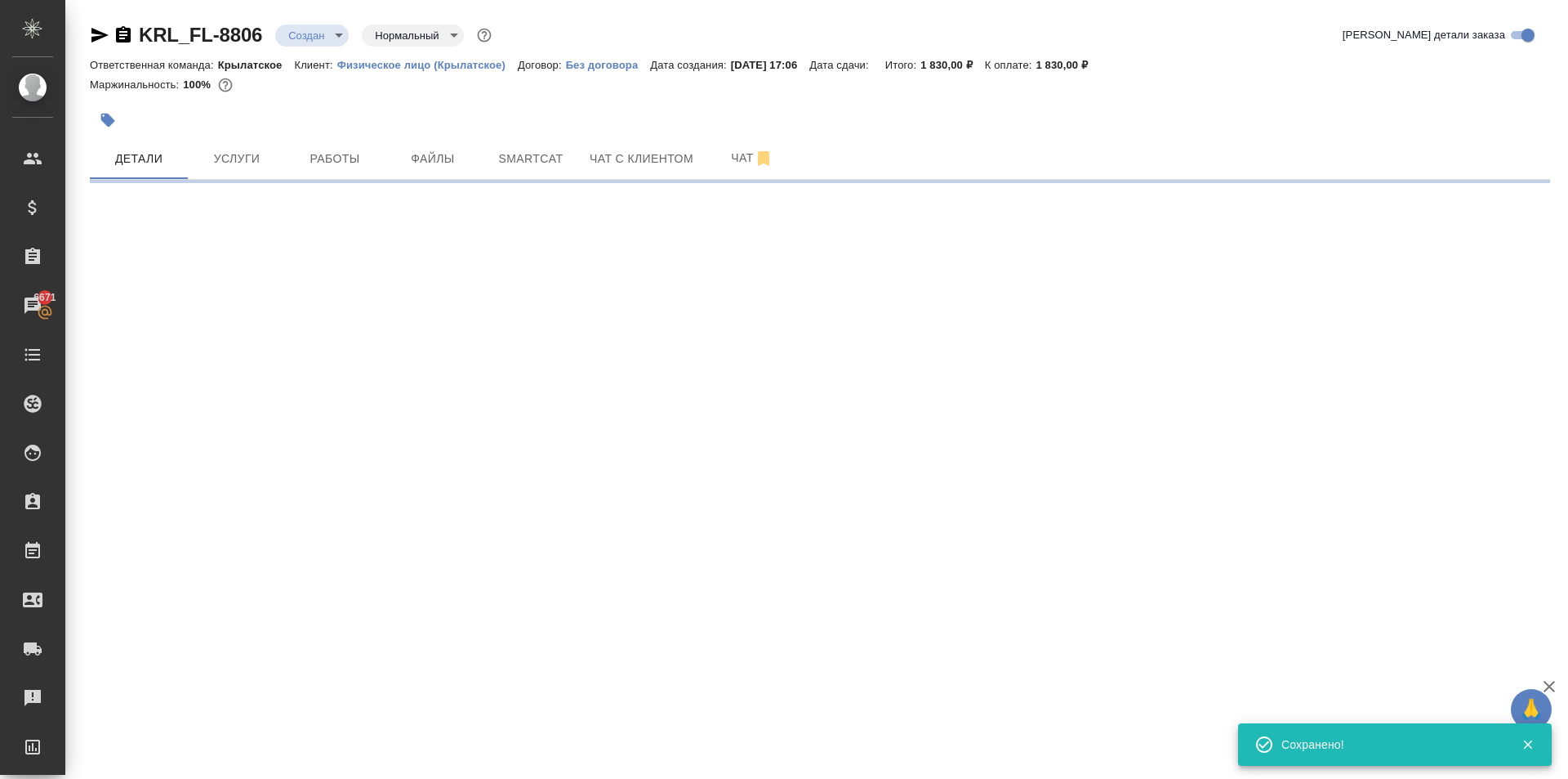
type input "holyTrinity"
select select "RU"
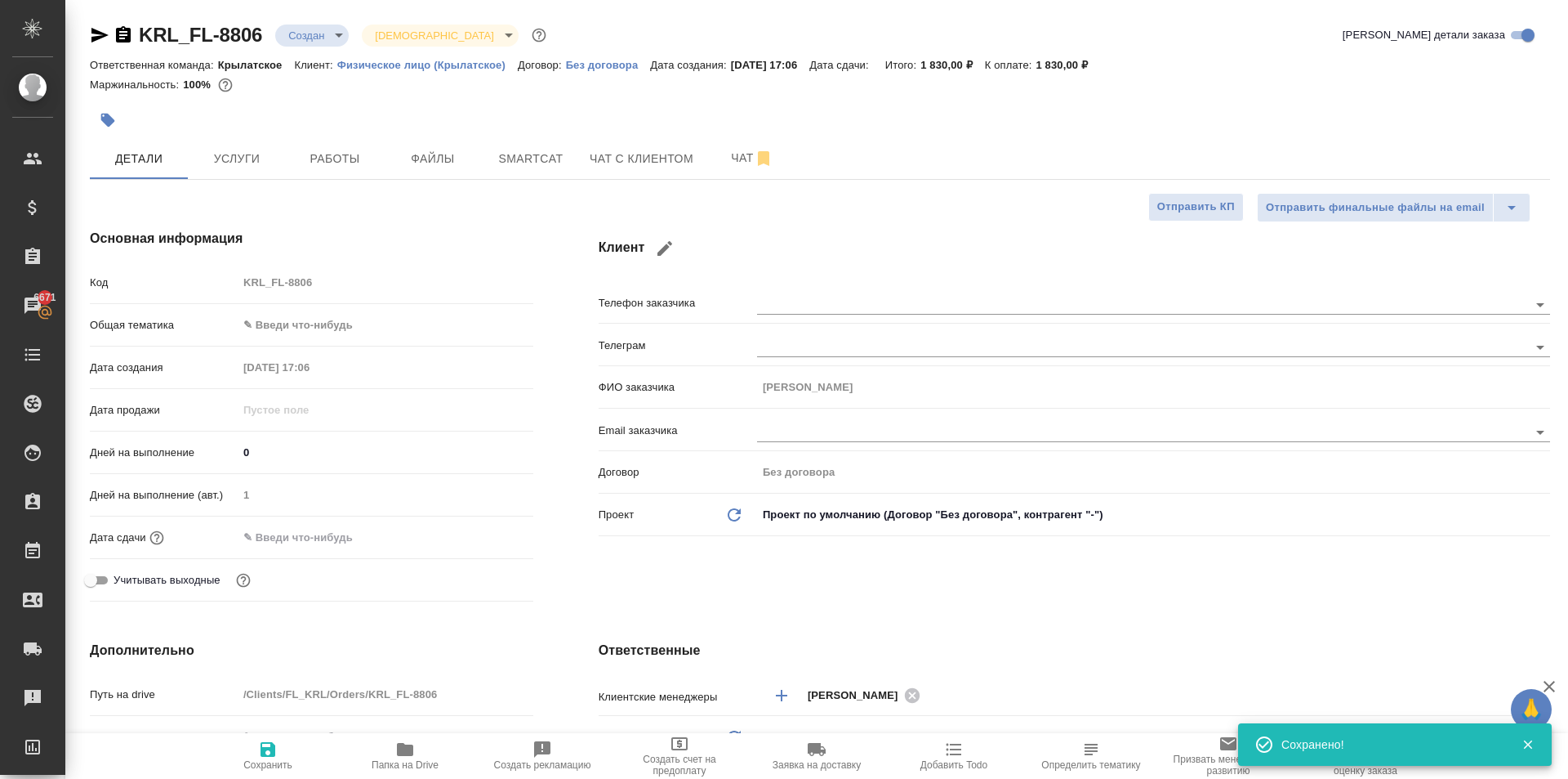
type textarea "x"
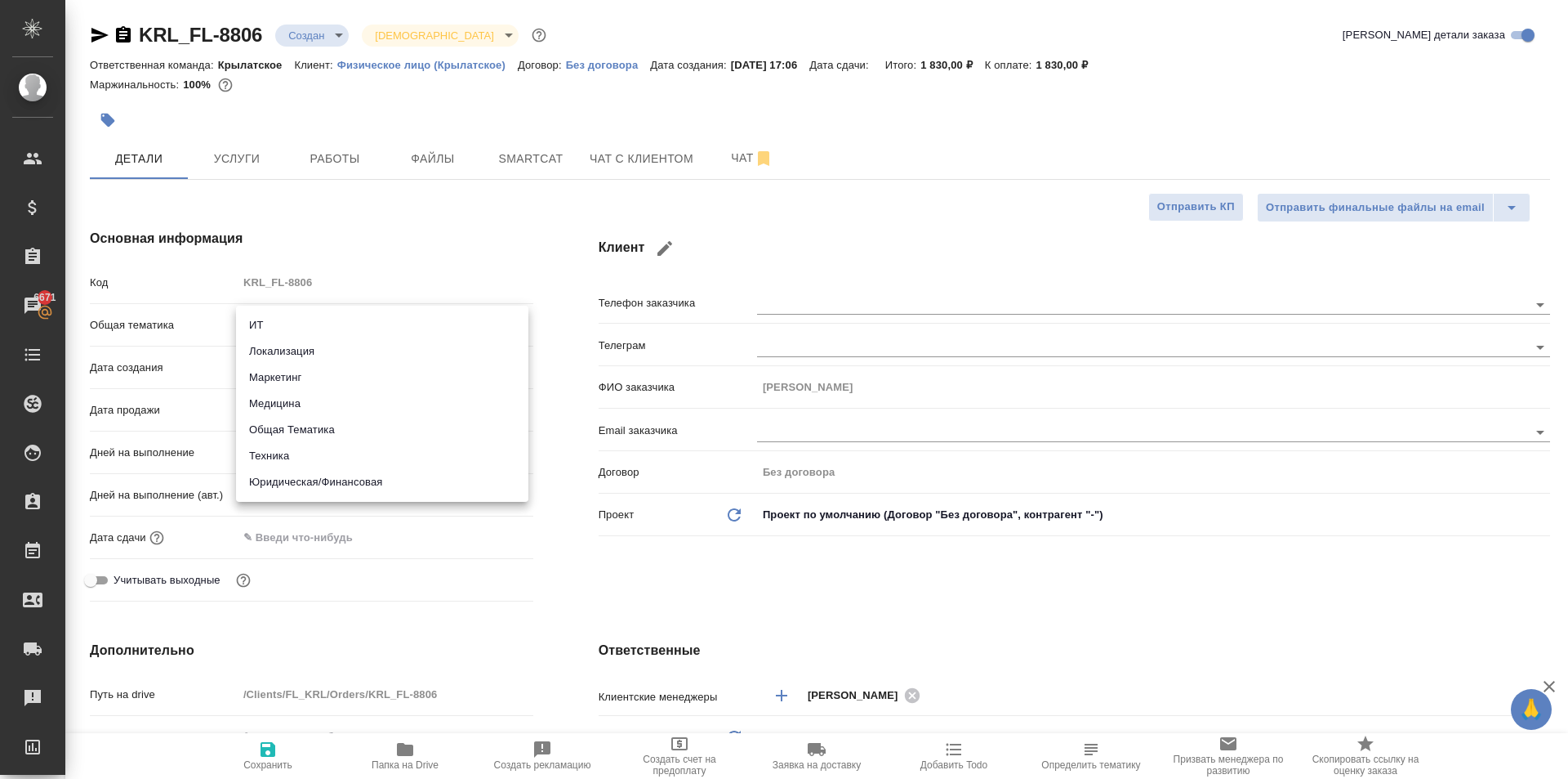
click at [334, 313] on body "🙏 .cls-1 fill:#fff; AWATERA Kasymov Timur Клиенты Спецификации Заказы 6671 Чаты…" at bounding box center [784, 390] width 1568 height 779
click at [363, 488] on li "Юридическая/Финансовая" at bounding box center [382, 482] width 292 height 26
type input "yr-fn"
type textarea "x"
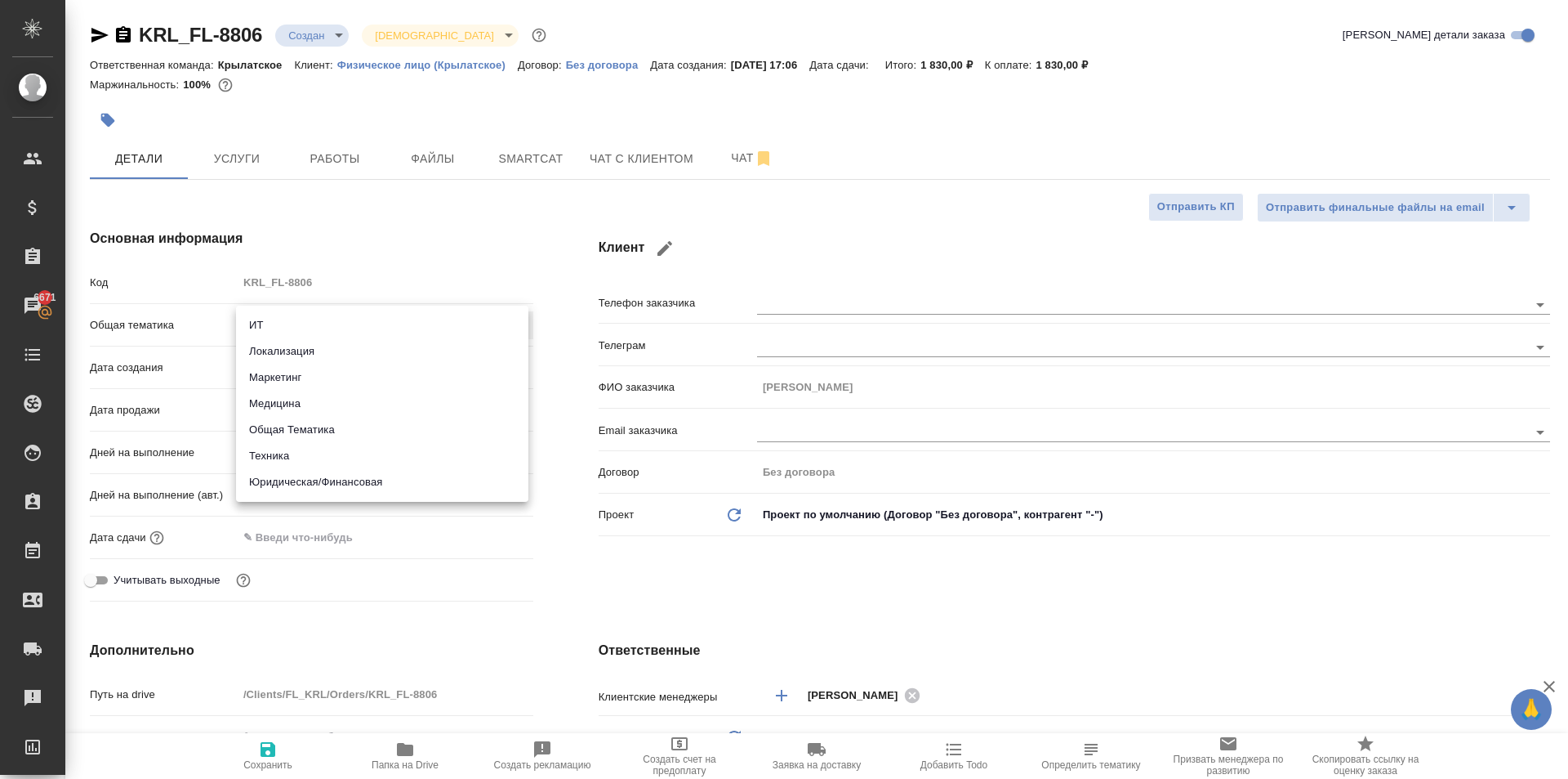
type textarea "x"
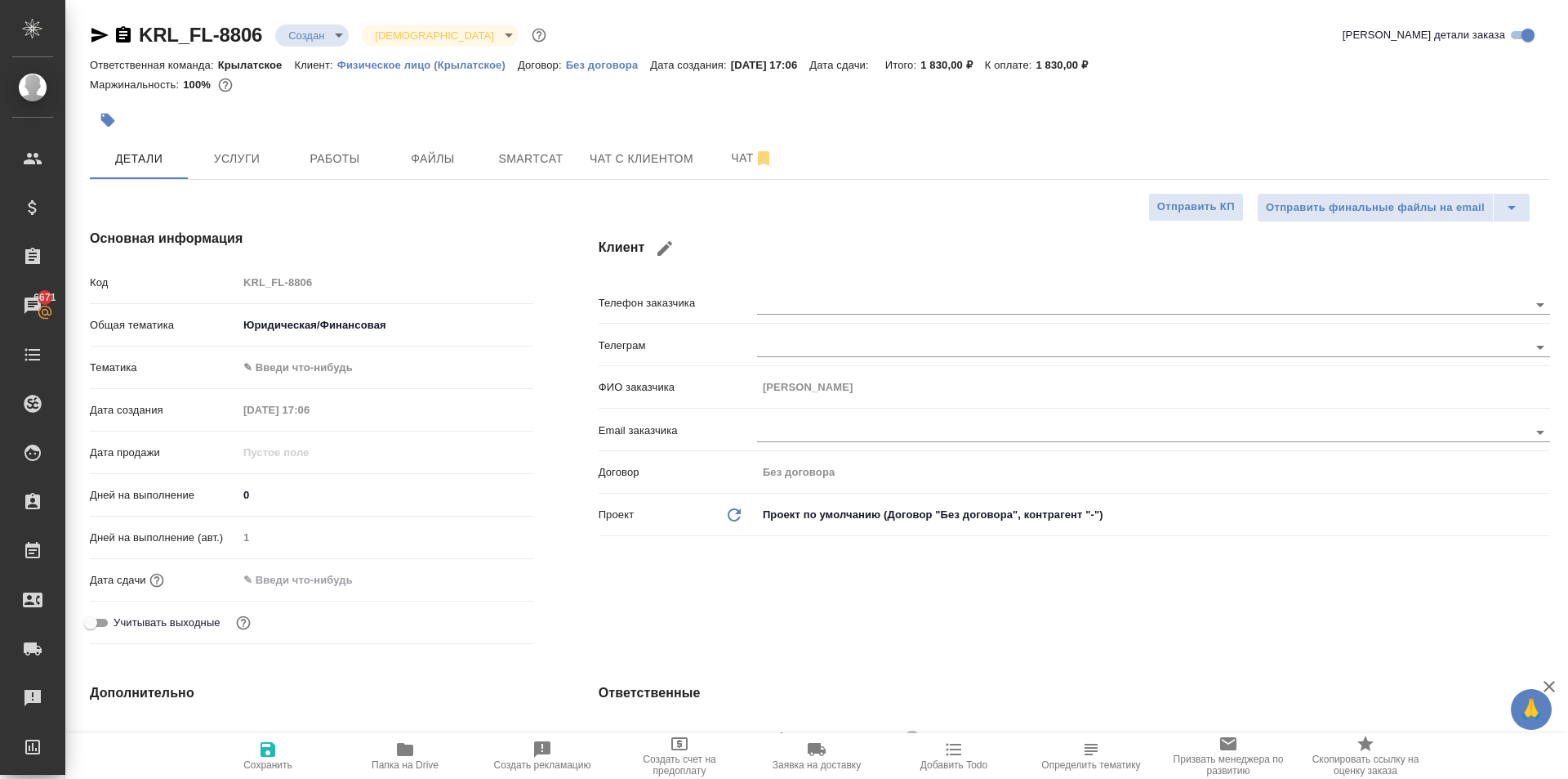
click at [300, 374] on body "🙏 .cls-1 fill:#fff; AWATERA Kasymov Timur Клиенты Спецификации Заказы 6671 Чаты…" at bounding box center [784, 390] width 1568 height 779
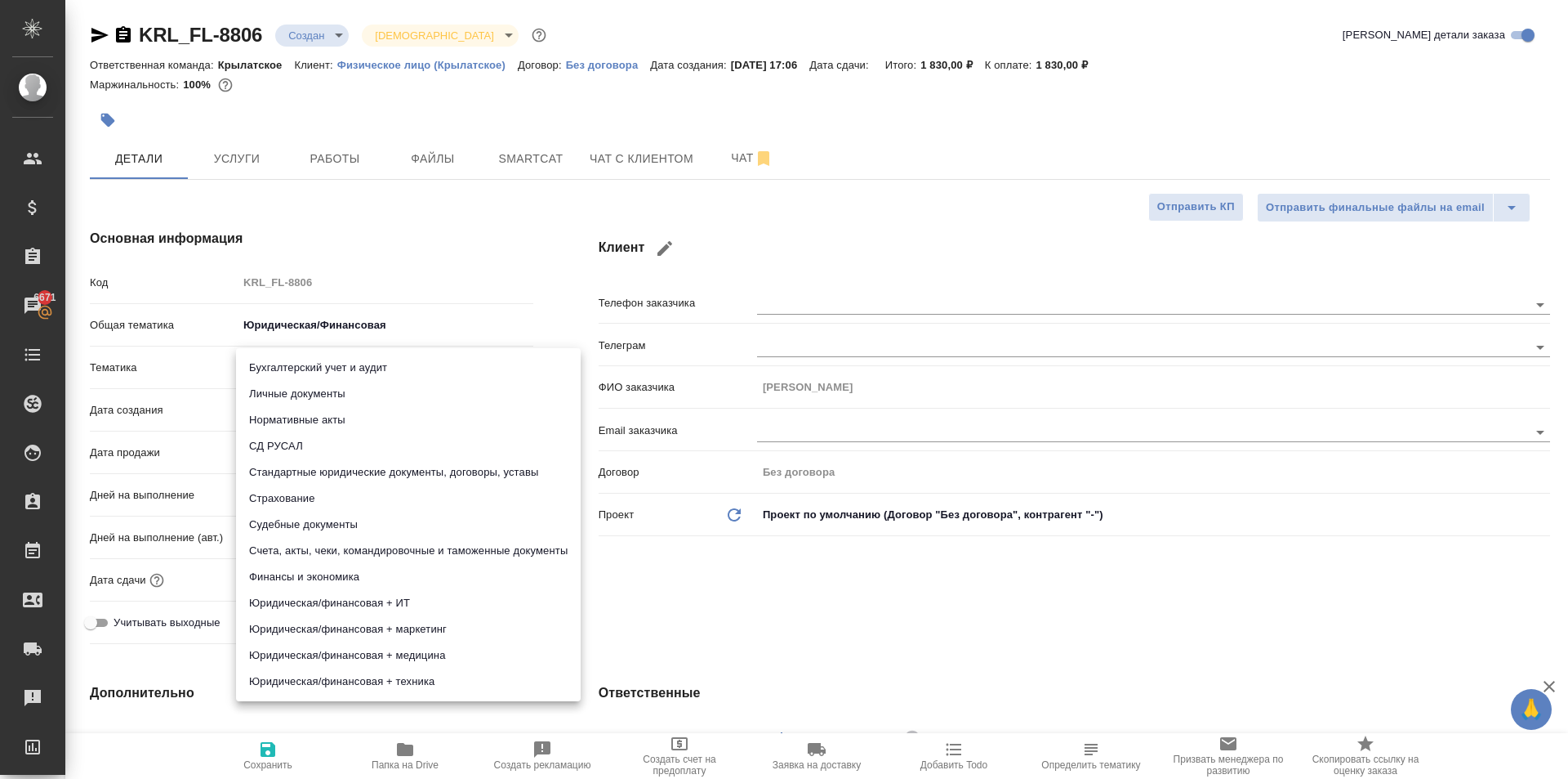
click at [301, 398] on li "Личные документы" at bounding box center [408, 393] width 344 height 26
type textarea "x"
type input "5a8b8b956a9677013d343cfe"
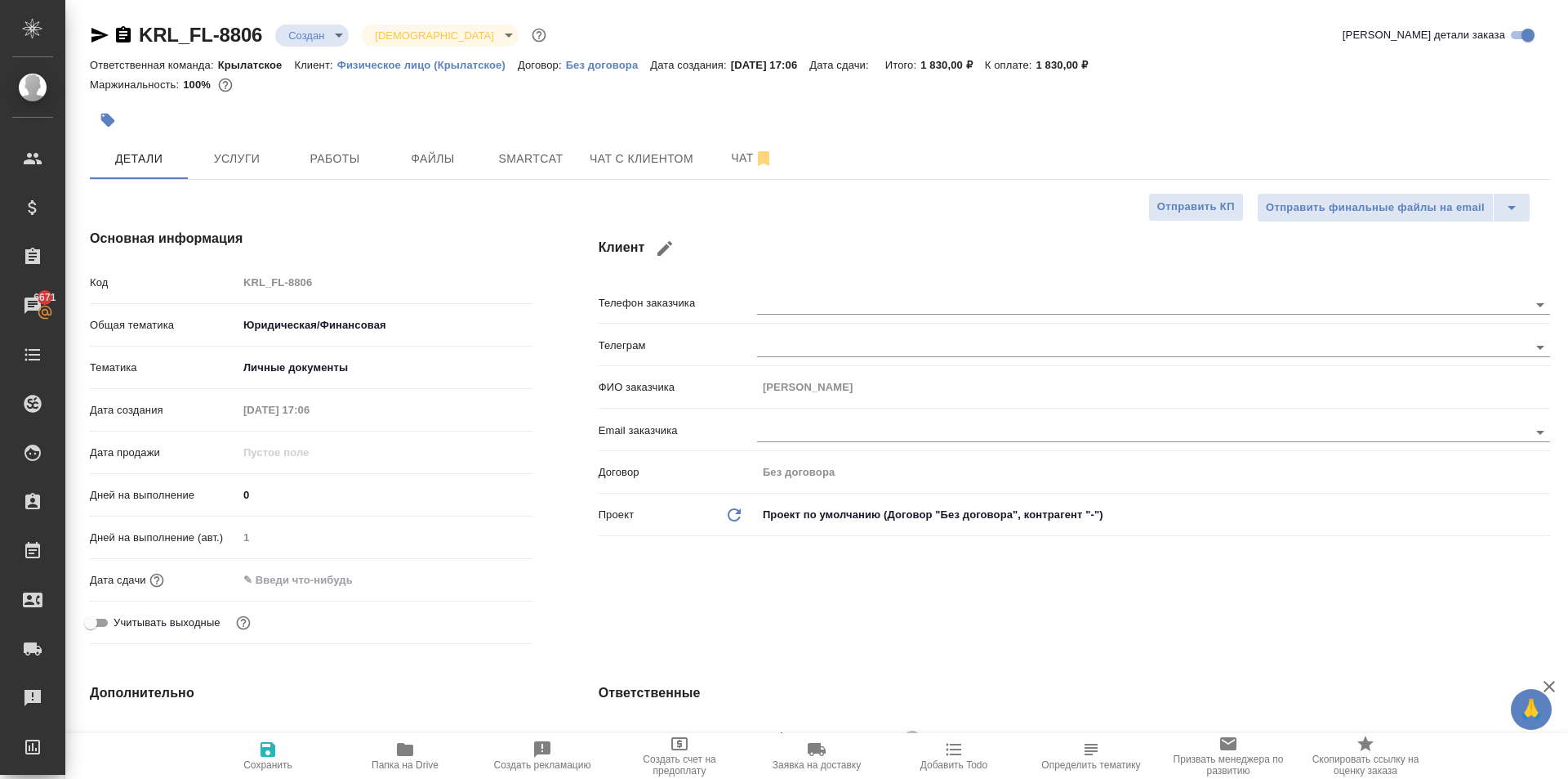
drag, startPoint x: 268, startPoint y: 488, endPoint x: 201, endPoint y: 495, distance: 67.4
click at [201, 495] on div "Дней на выполнение 0" at bounding box center [311, 495] width 443 height 29
type input "1"
type textarea "x"
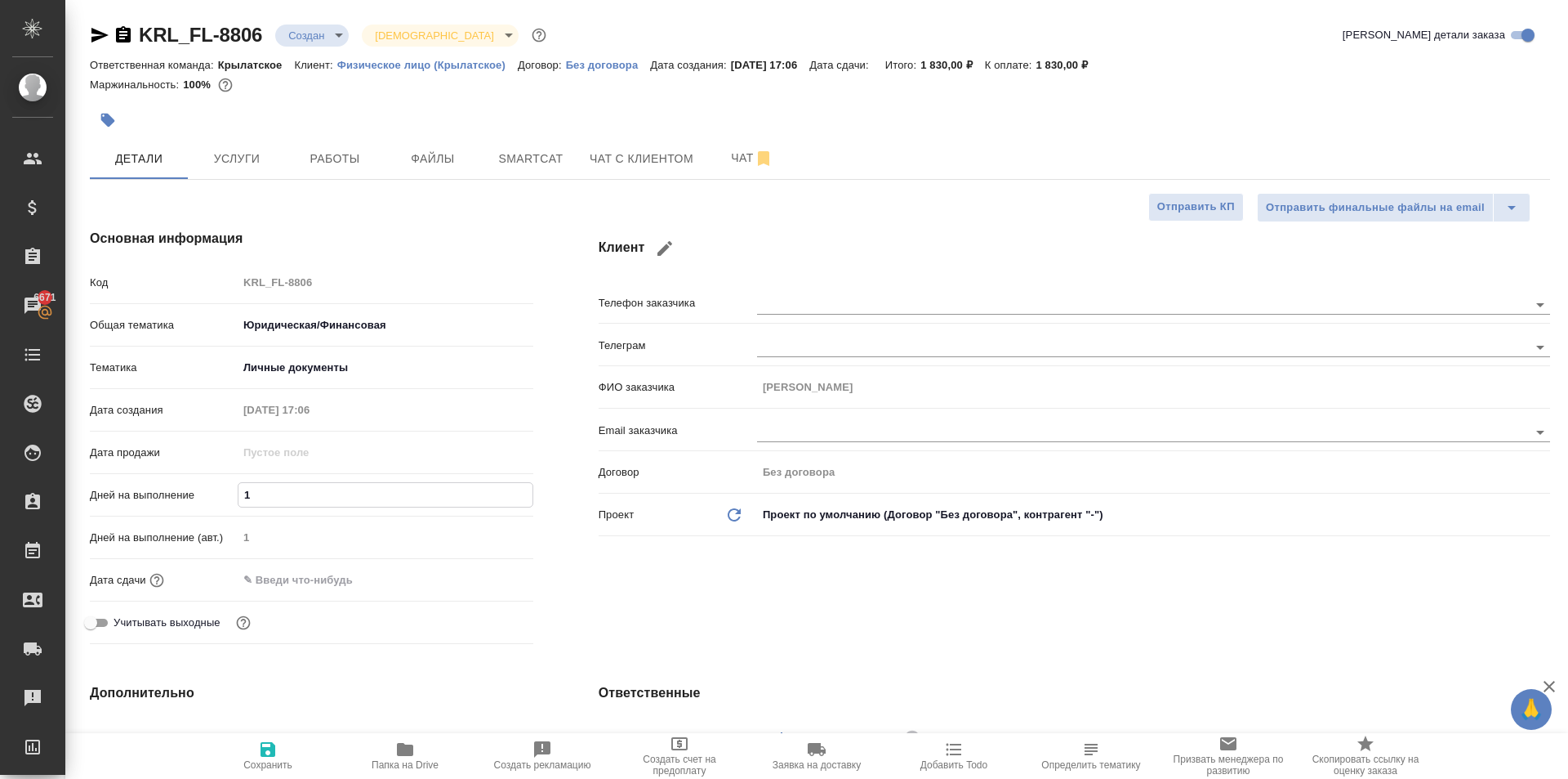
type textarea "x"
type input "1"
click at [277, 589] on input "text" at bounding box center [309, 579] width 143 height 23
click at [472, 578] on div at bounding box center [385, 580] width 296 height 25
click at [486, 579] on icon "button" at bounding box center [486, 578] width 14 height 16
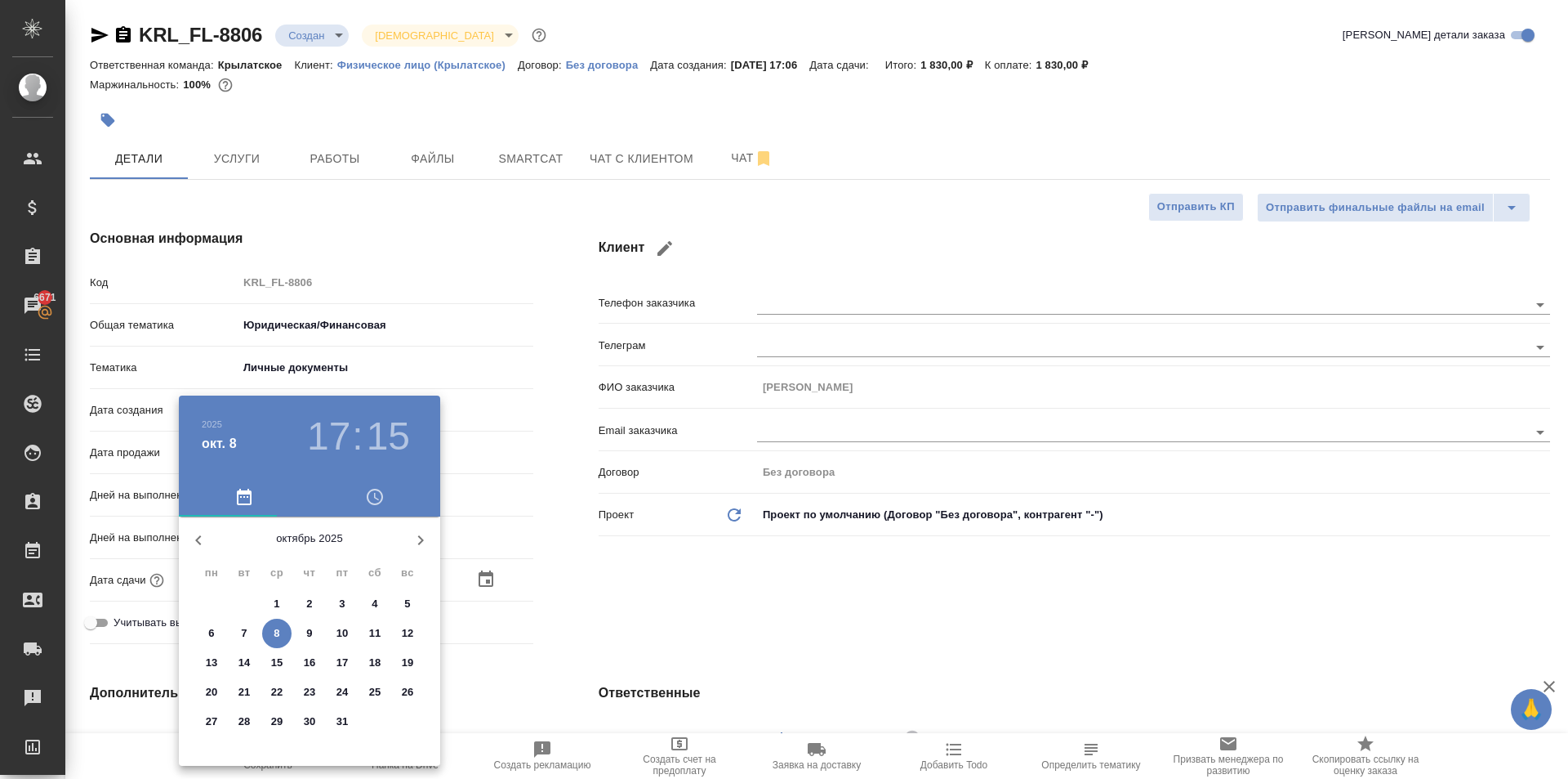
click at [314, 628] on span "9" at bounding box center [309, 633] width 30 height 16
type input "09.10.2025 17:15"
type textarea "x"
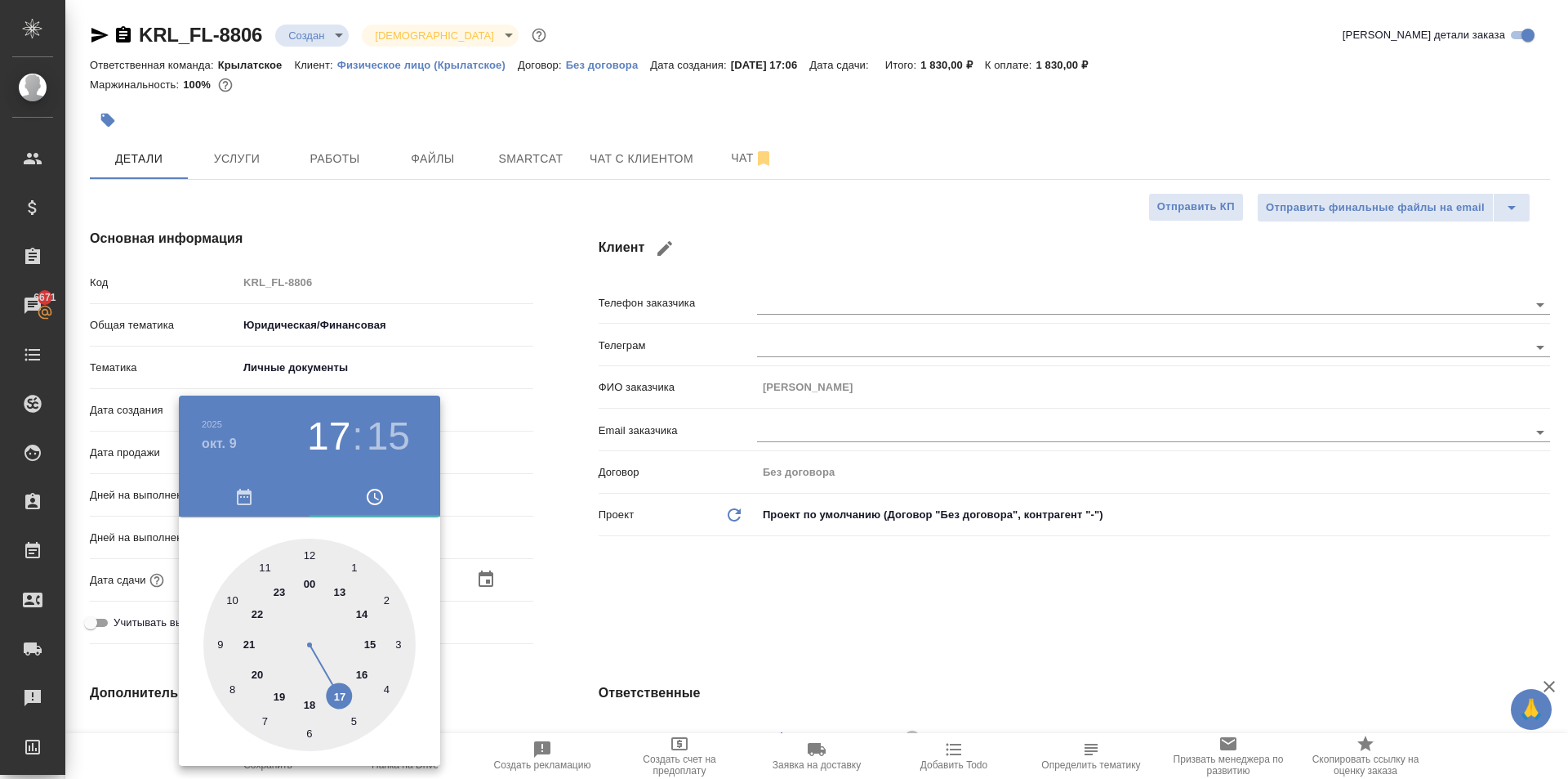
click at [307, 545] on div at bounding box center [309, 645] width 212 height 212
type input "09.10.2025 12:15"
type textarea "x"
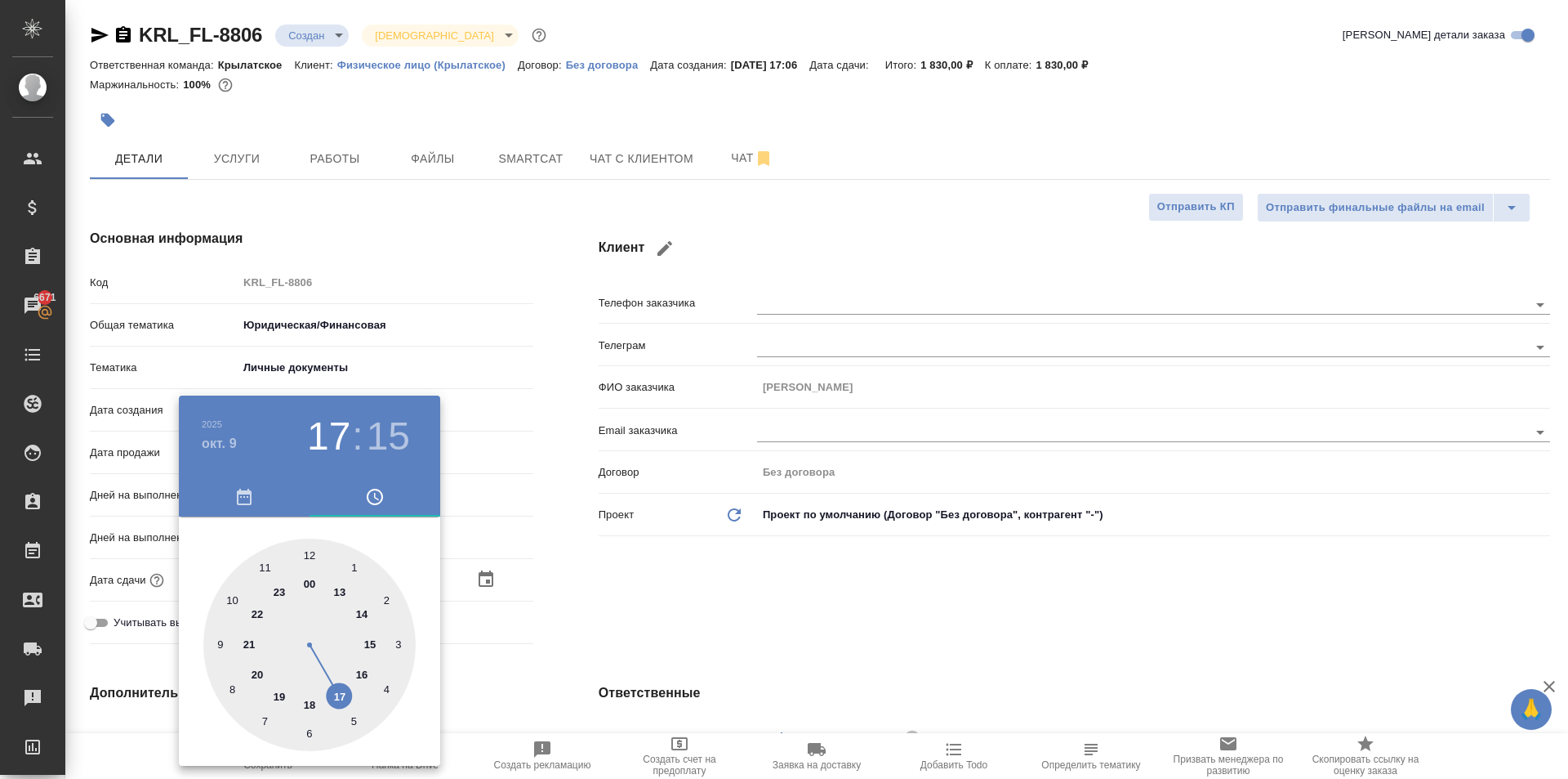
click at [308, 546] on div at bounding box center [309, 645] width 212 height 212
type input "[DATE] 12:00"
type textarea "x"
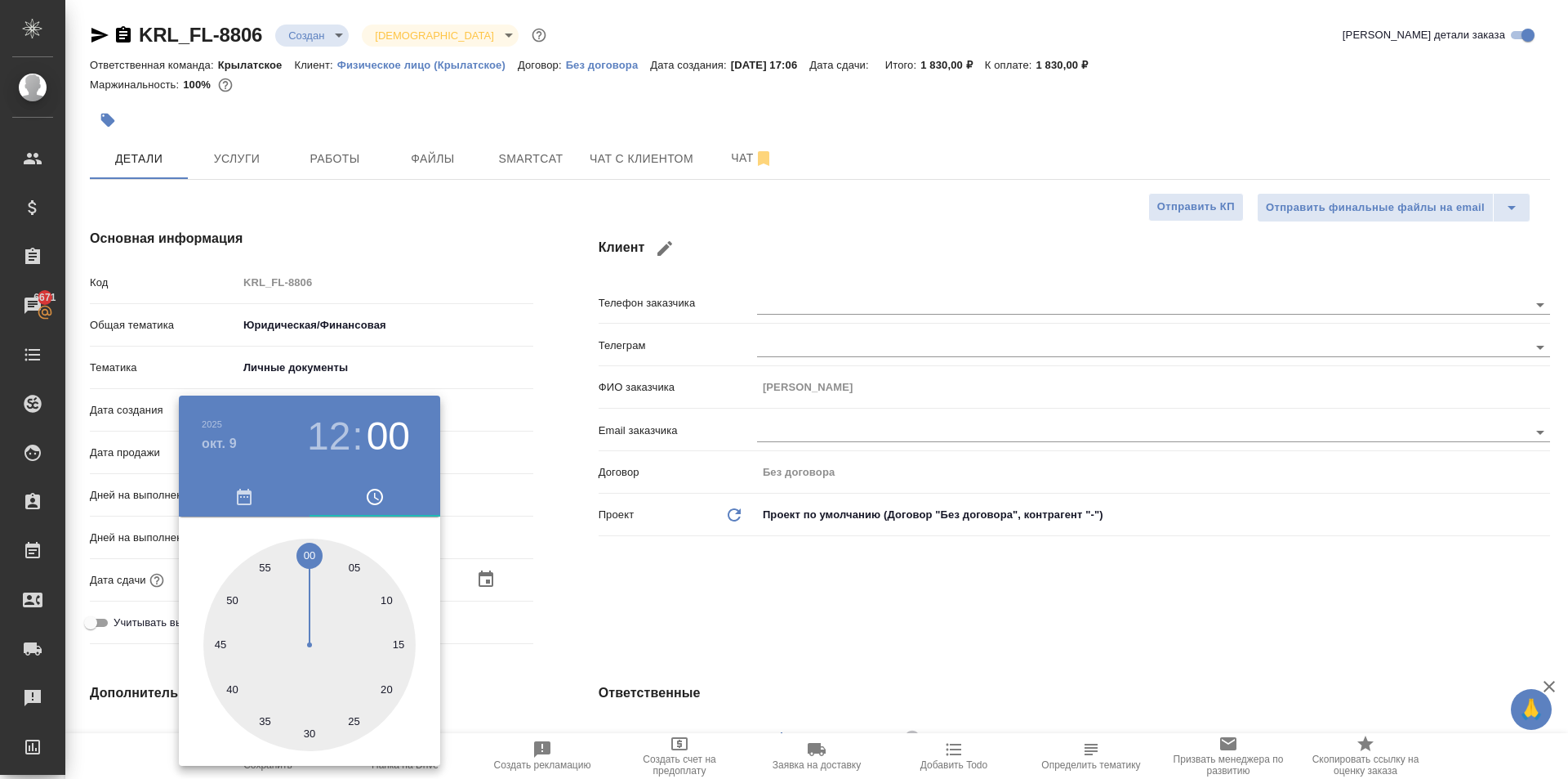
click at [680, 595] on div at bounding box center [784, 390] width 1568 height 779
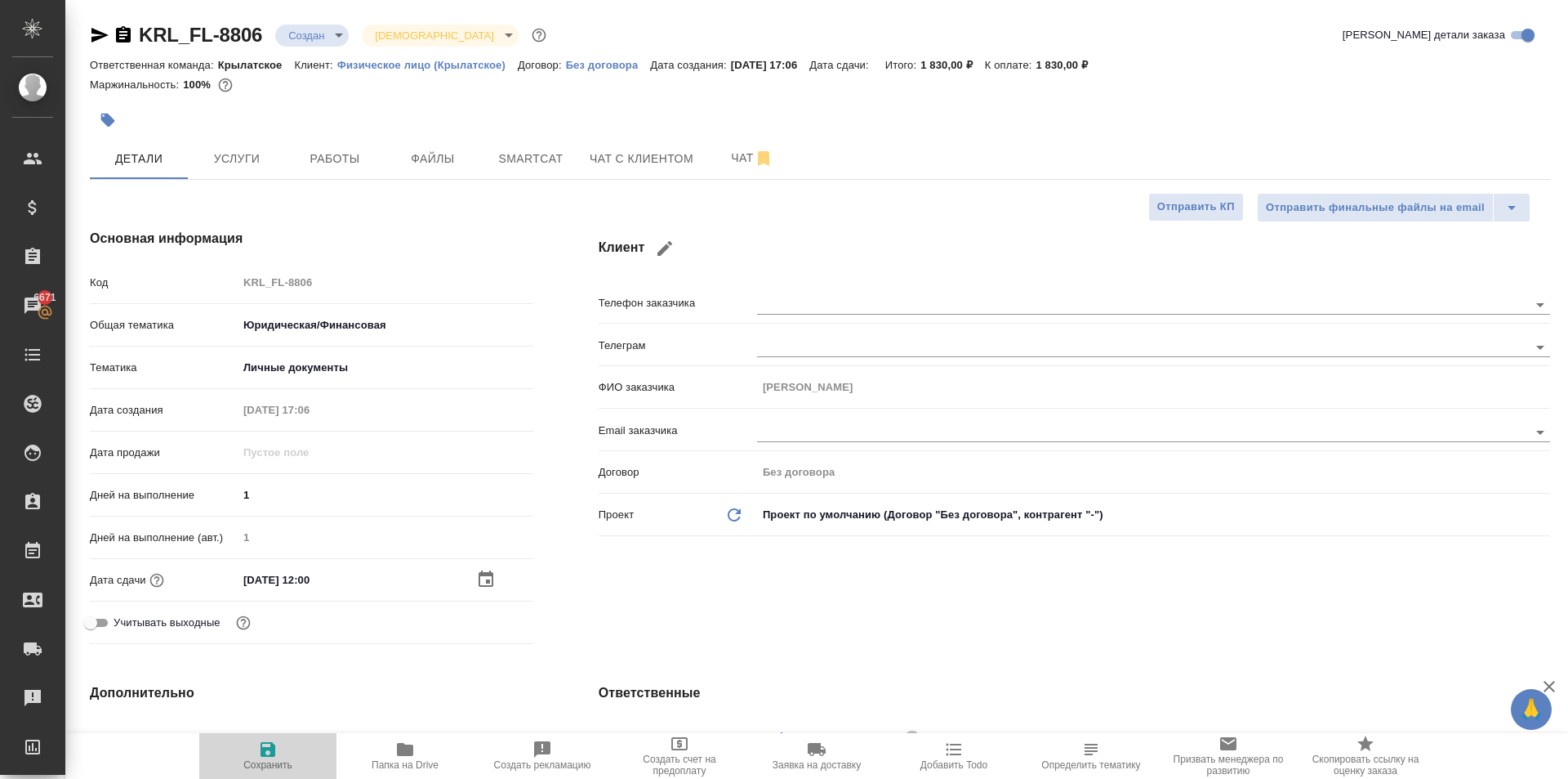
drag, startPoint x: 254, startPoint y: 756, endPoint x: 555, endPoint y: 736, distance: 301.7
click at [254, 755] on span "Сохранить" at bounding box center [268, 755] width 118 height 31
type textarea "x"
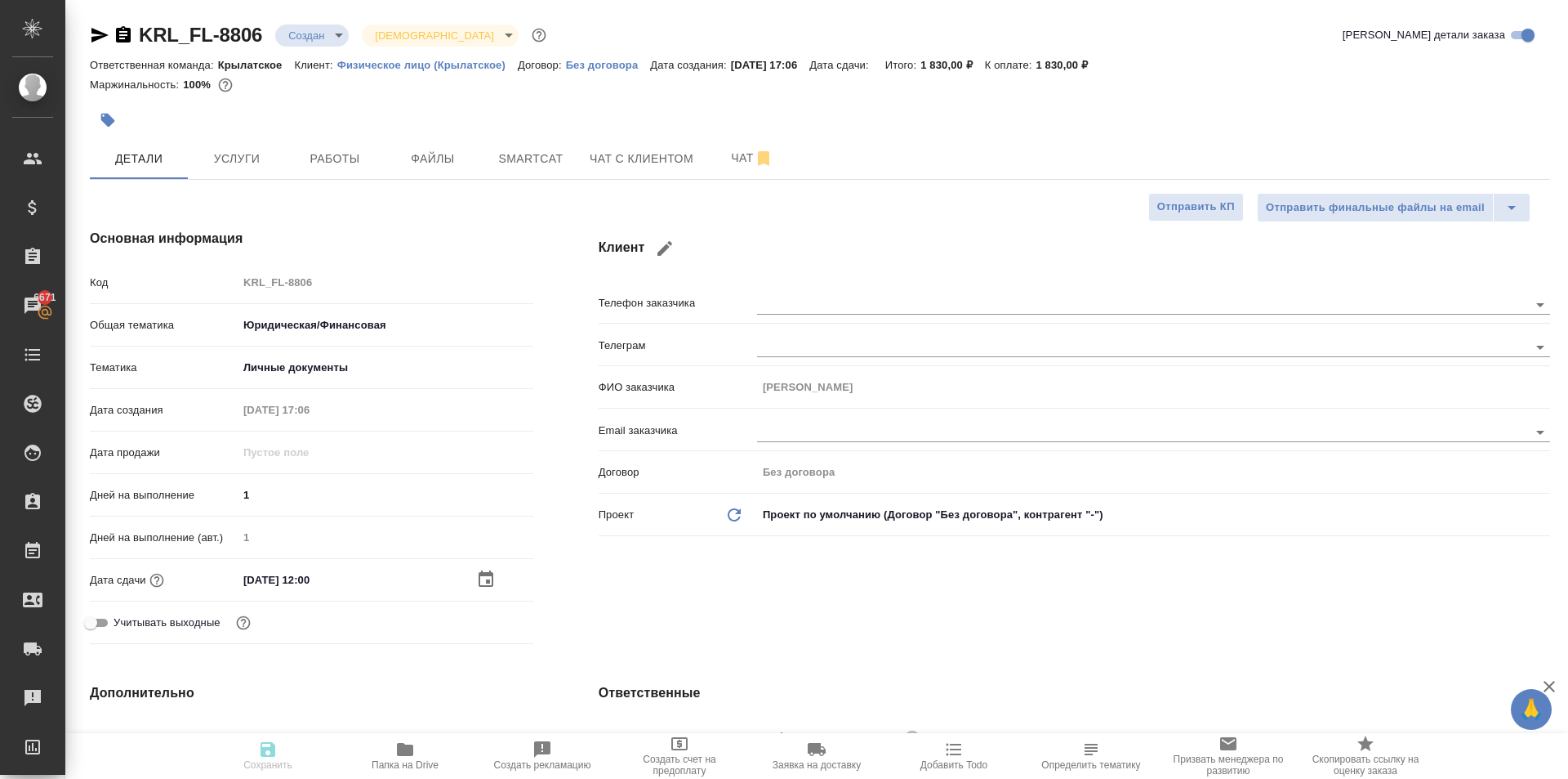
type textarea "x"
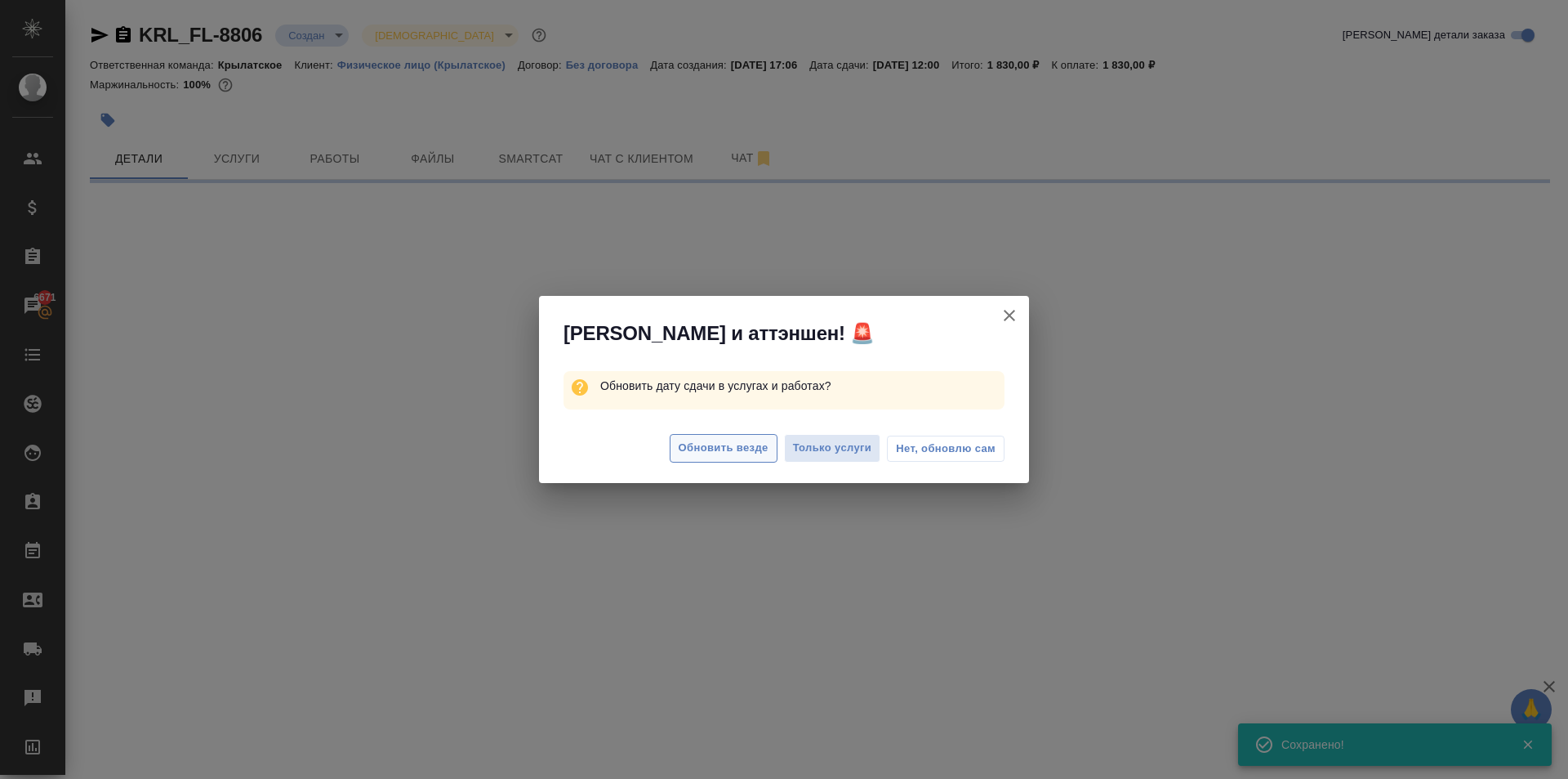
click at [738, 445] on span "Обновить везде" at bounding box center [724, 448] width 90 height 19
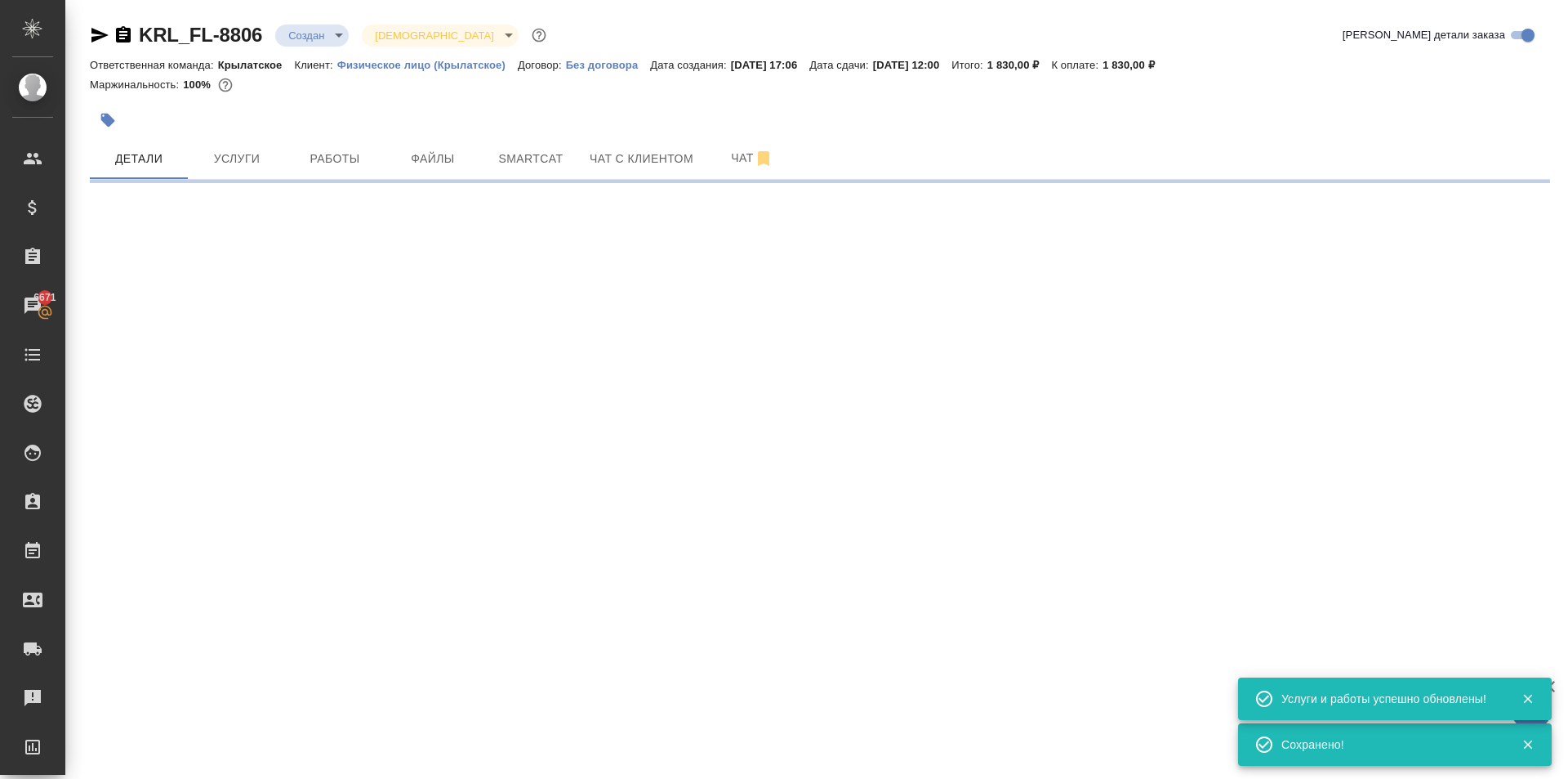
select select "RU"
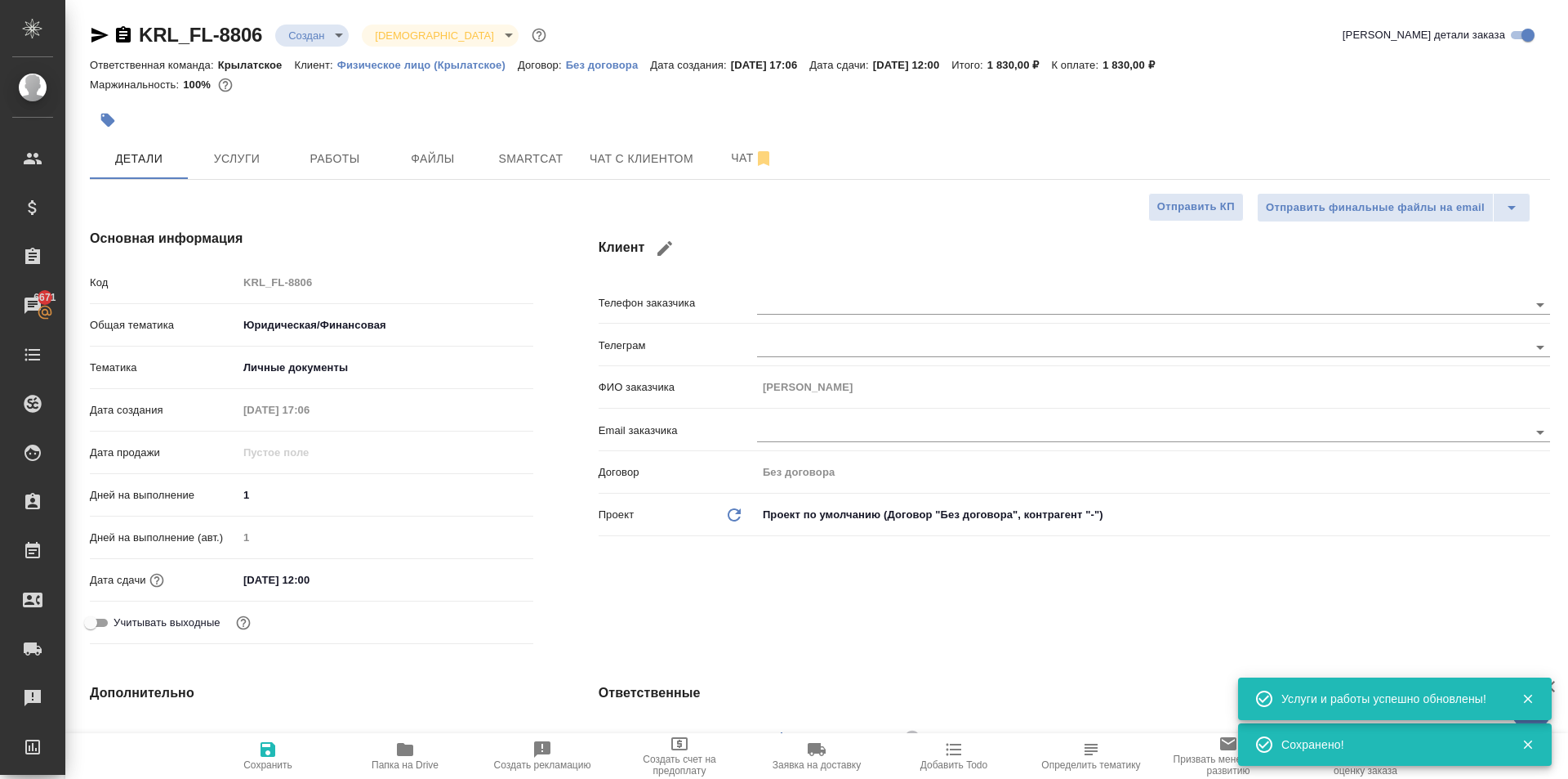
type textarea "x"
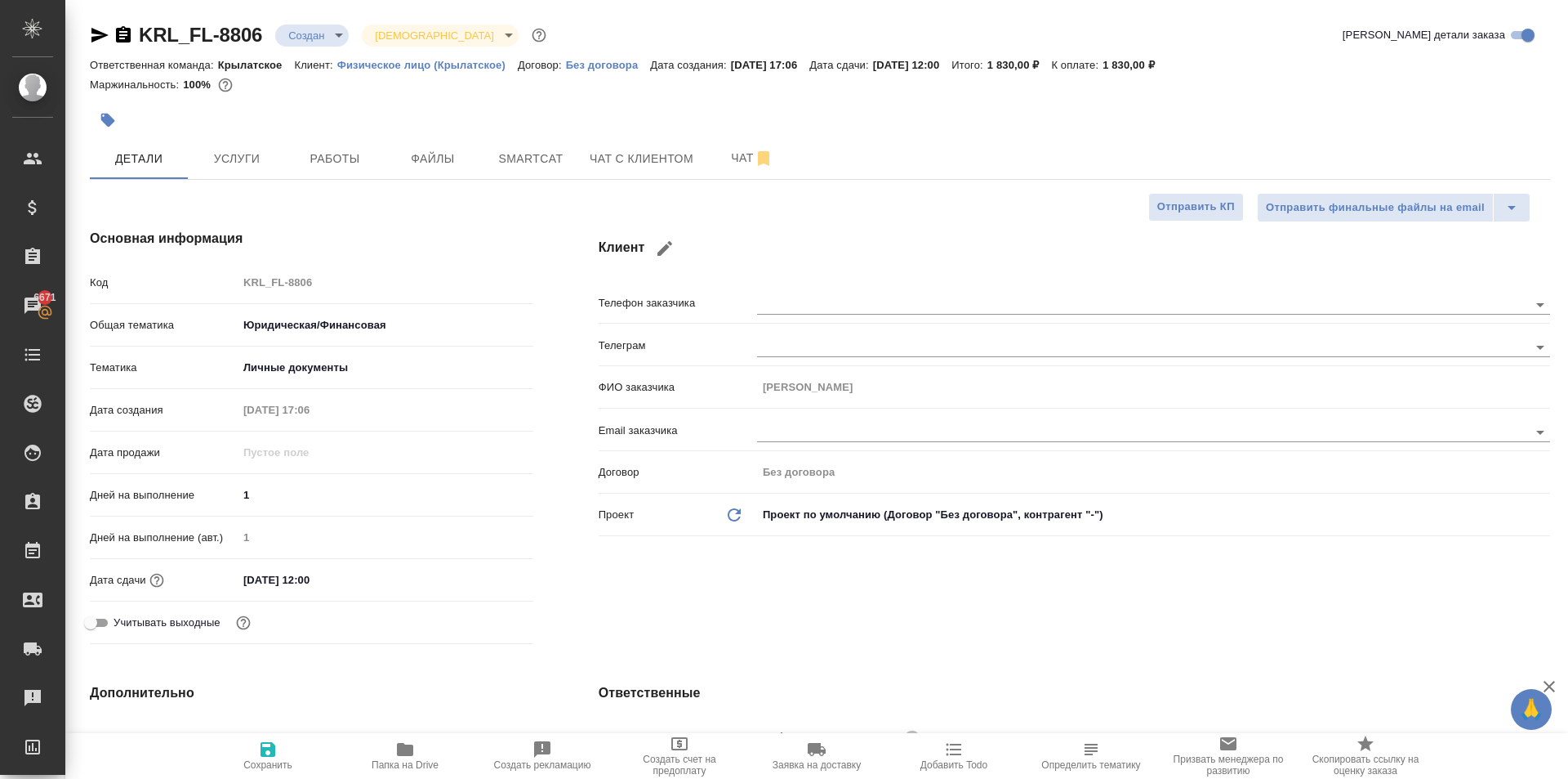
scroll to position [408, 0]
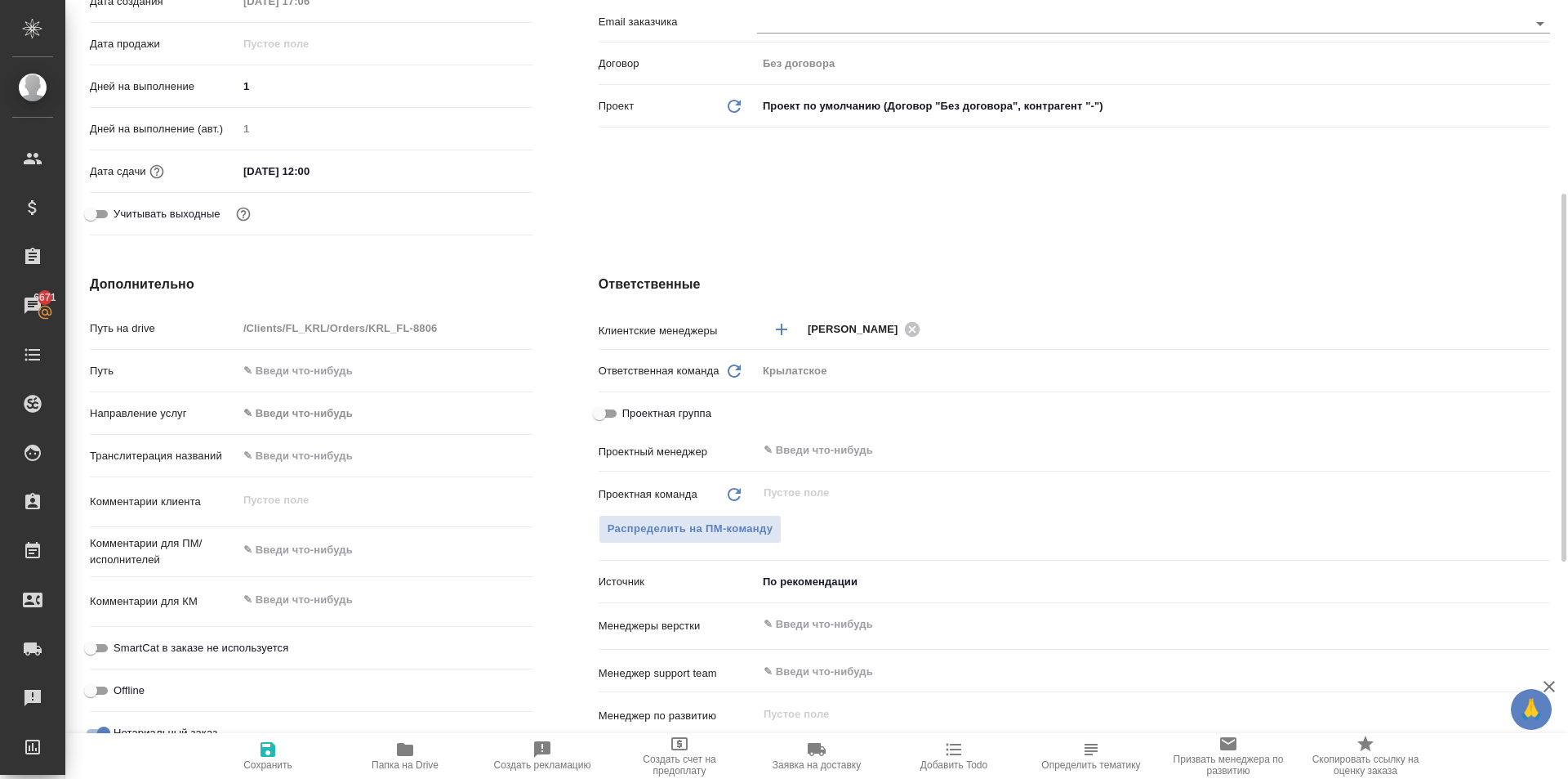
click at [294, 406] on body "🙏 .cls-1 fill:#fff; AWATERA Kasymov Timur Клиенты Спецификации Заказы 6671 Чаты…" at bounding box center [784, 390] width 1568 height 779
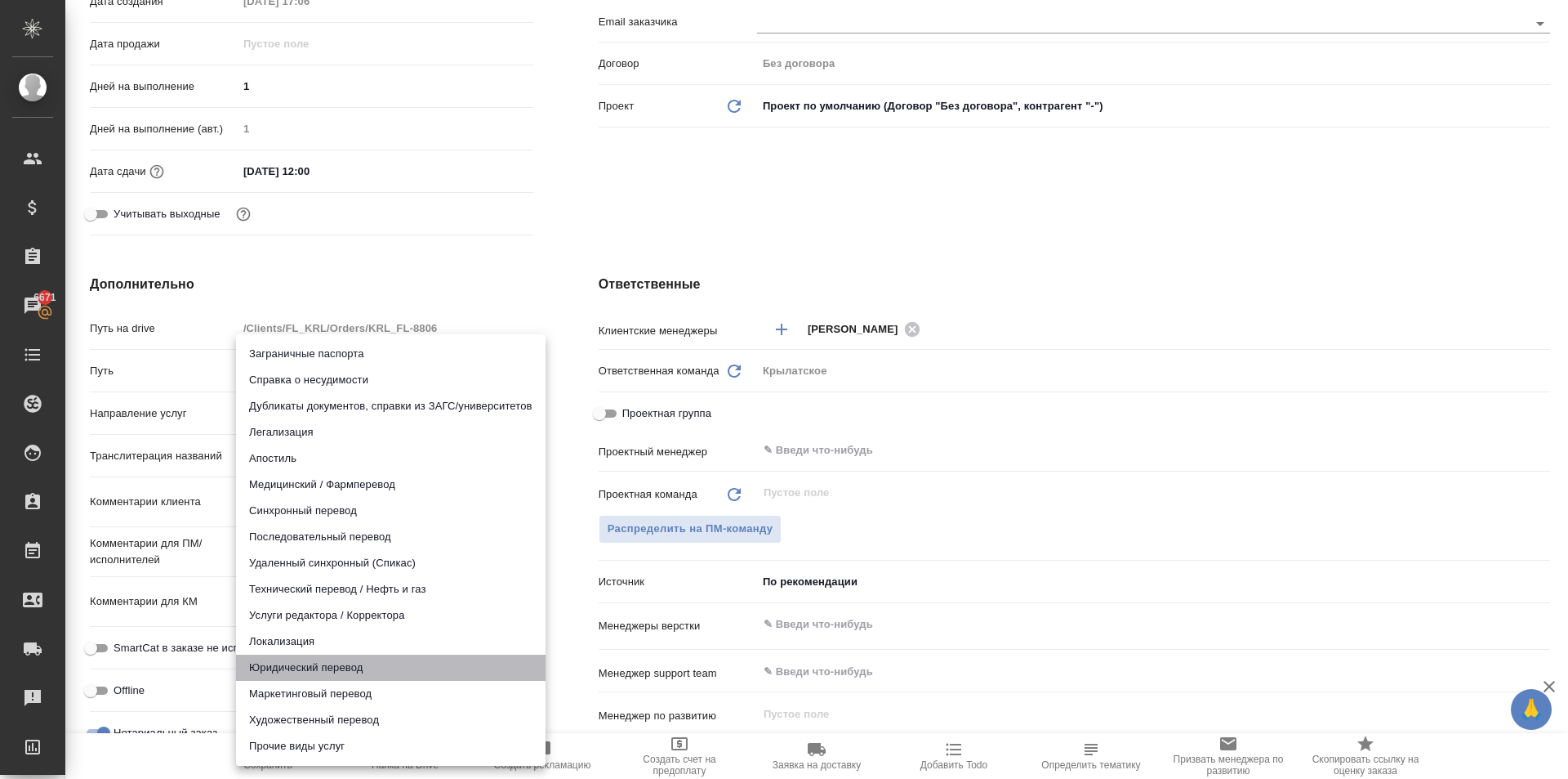
click at [309, 675] on li "Юридический перевод" at bounding box center [391, 667] width 309 height 26
type input "legalTranslation"
type textarea "x"
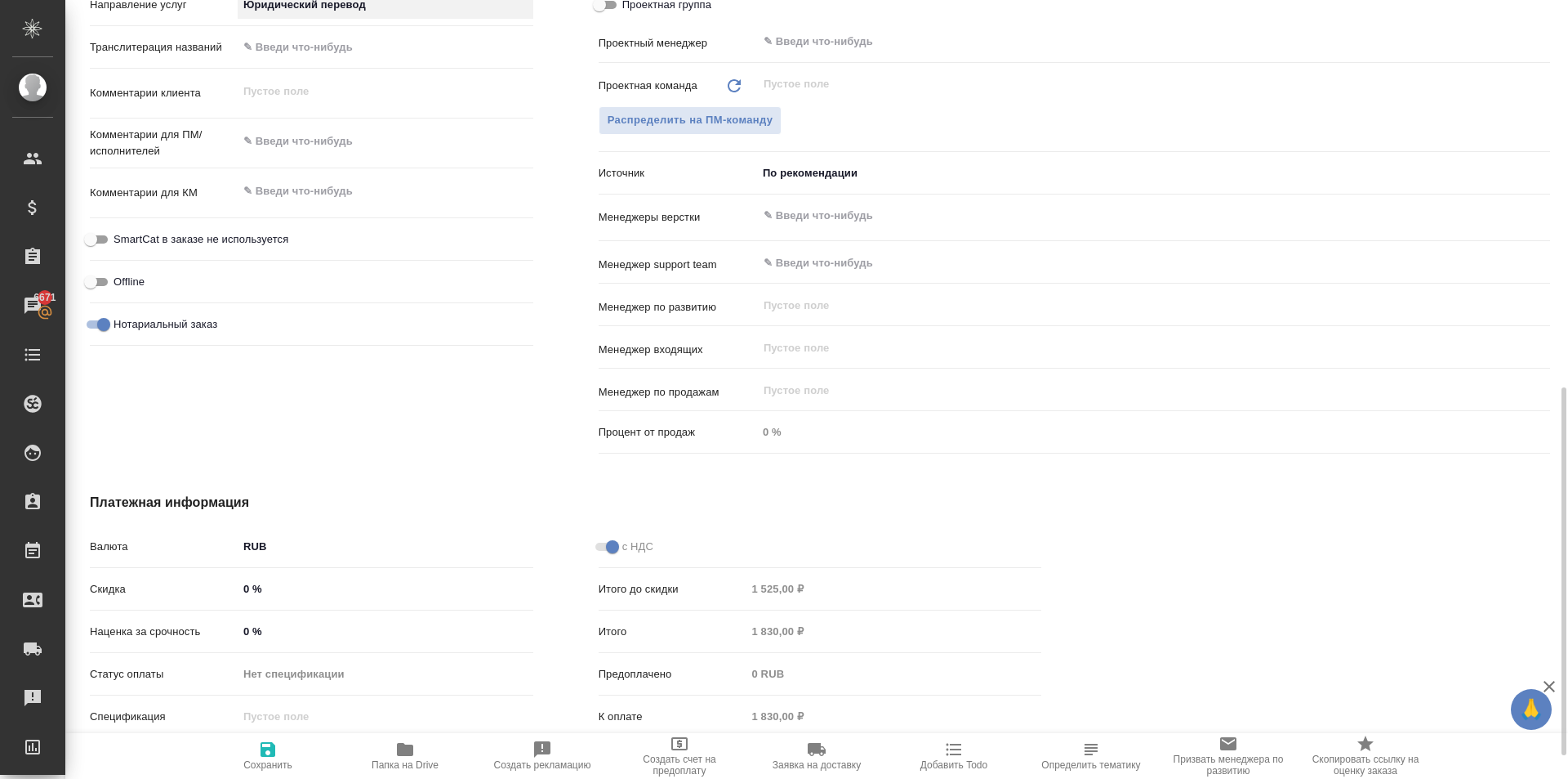
scroll to position [928, 0]
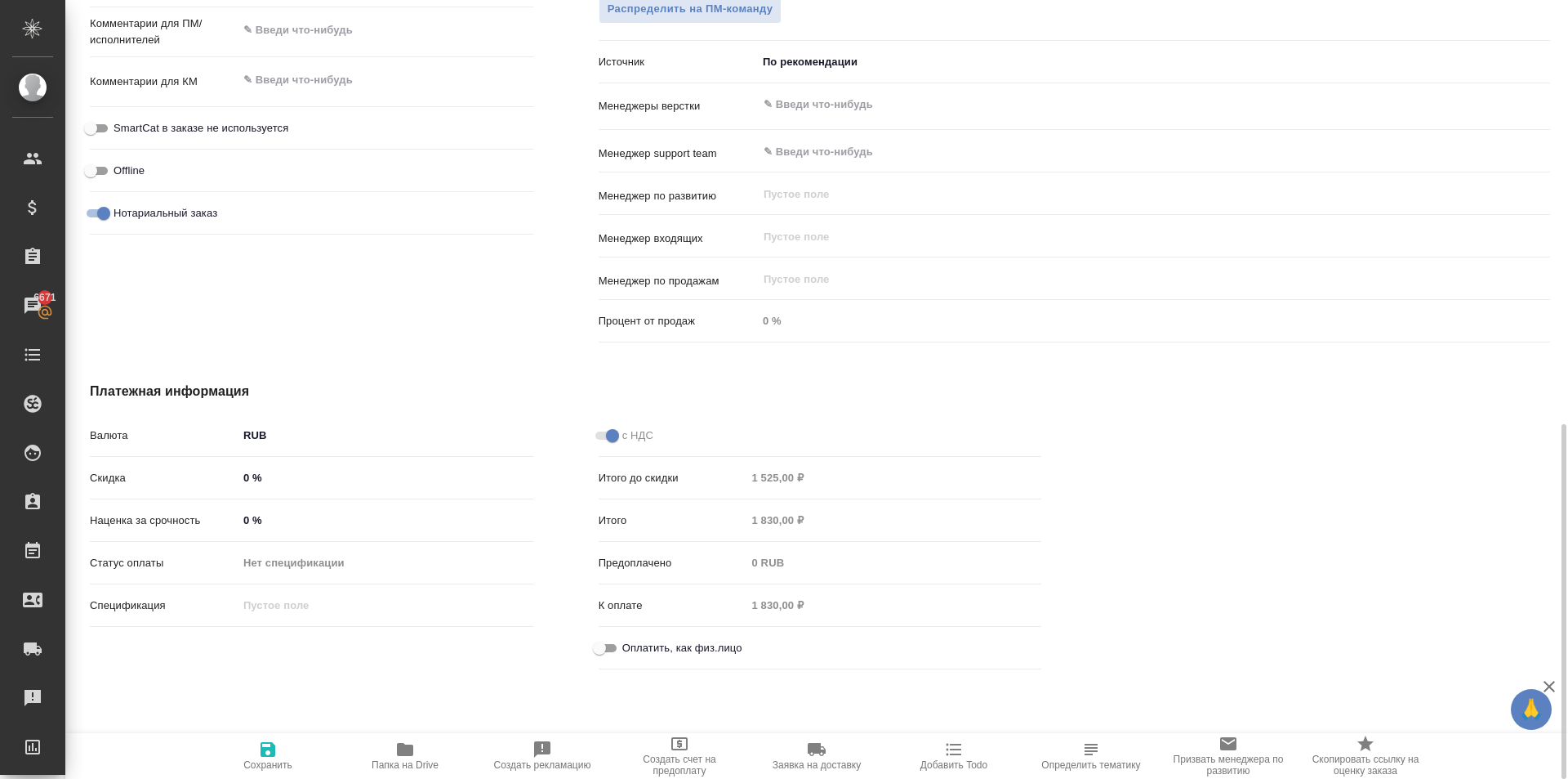
click at [612, 649] on input "Оплатить, как физ.лицо" at bounding box center [599, 649] width 58 height 20
checkbox input "true"
type textarea "x"
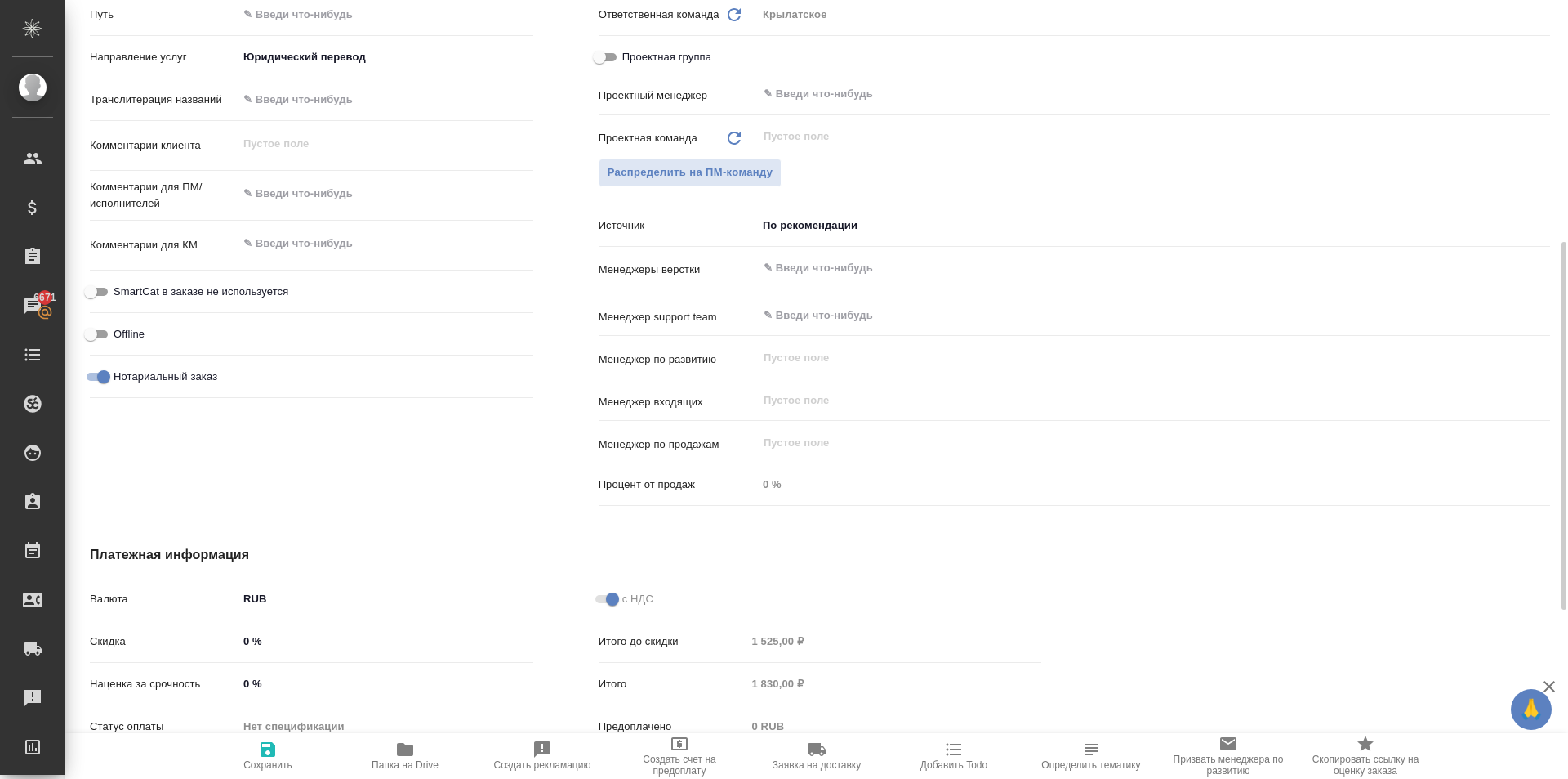
scroll to position [684, 0]
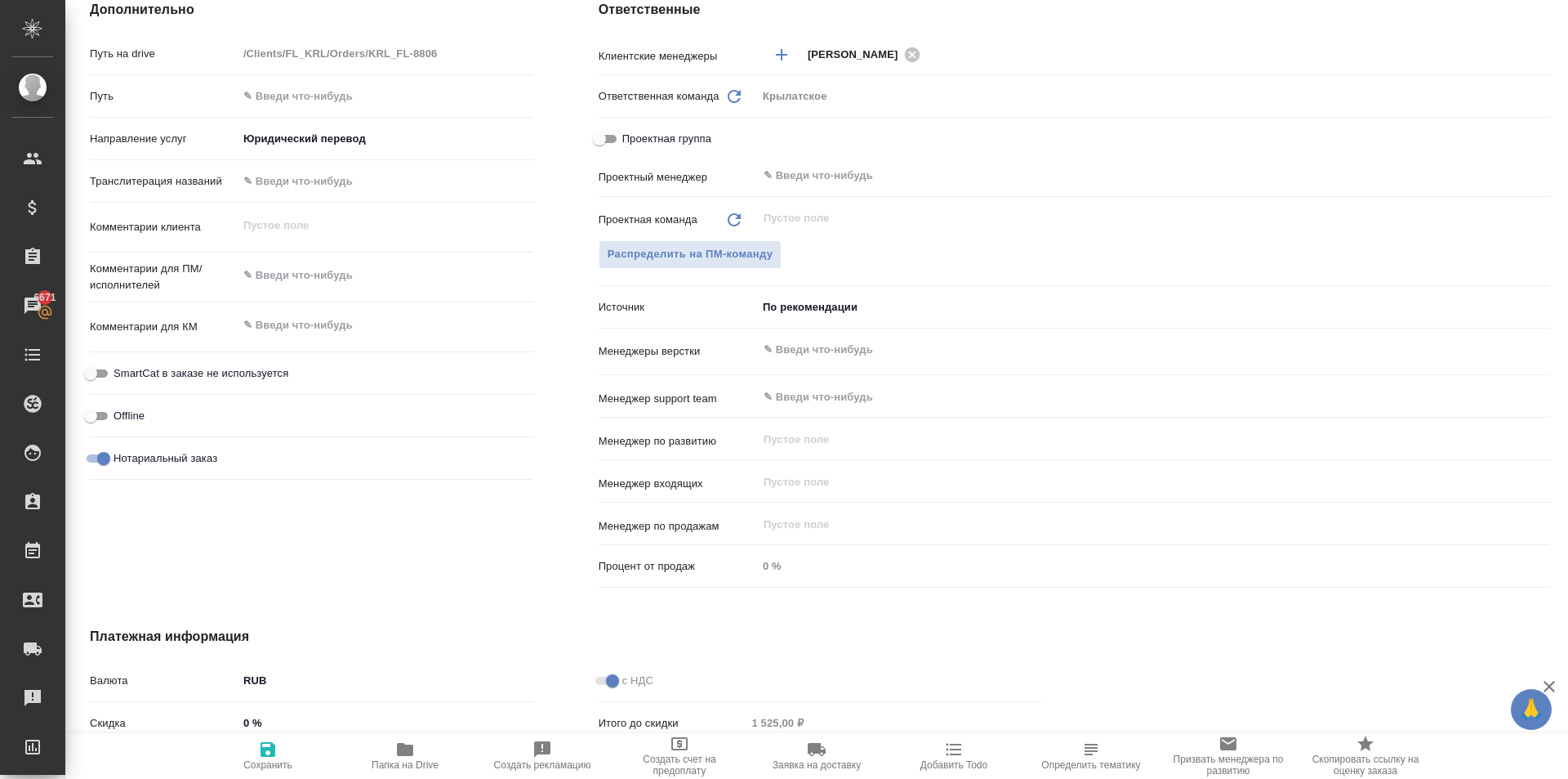
click at [255, 371] on span "SmartCat в заказе не используется" at bounding box center [200, 373] width 174 height 16
click at [120, 371] on input "SmartCat в заказе не используется" at bounding box center [90, 373] width 58 height 20
checkbox input "true"
type textarea "x"
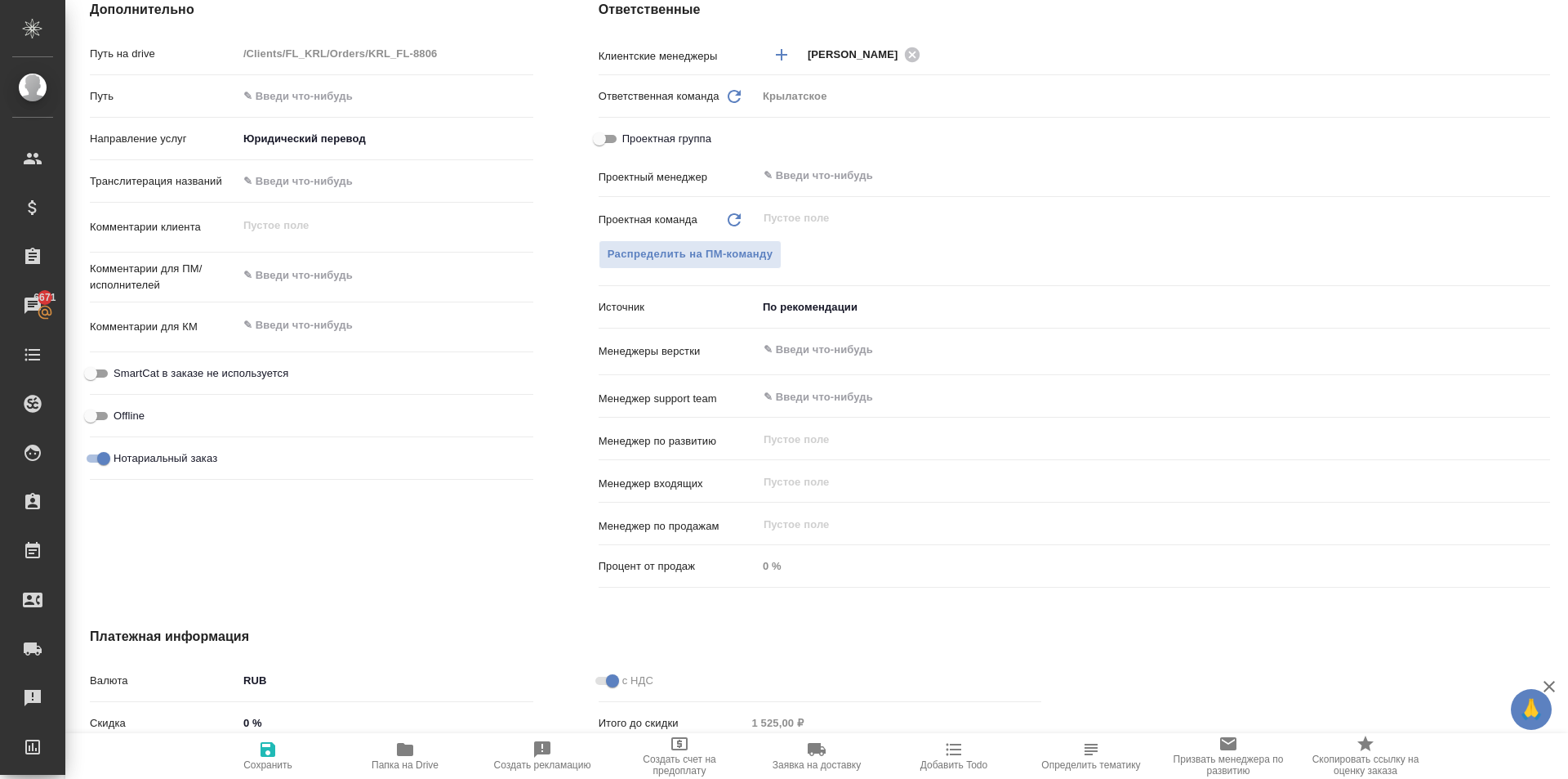
type textarea "x"
click at [240, 372] on span "SmartCat в заказе не используется" at bounding box center [200, 373] width 174 height 16
click at [133, 372] on input "SmartCat в заказе не используется" at bounding box center [103, 373] width 58 height 20
checkbox input "false"
type textarea "x"
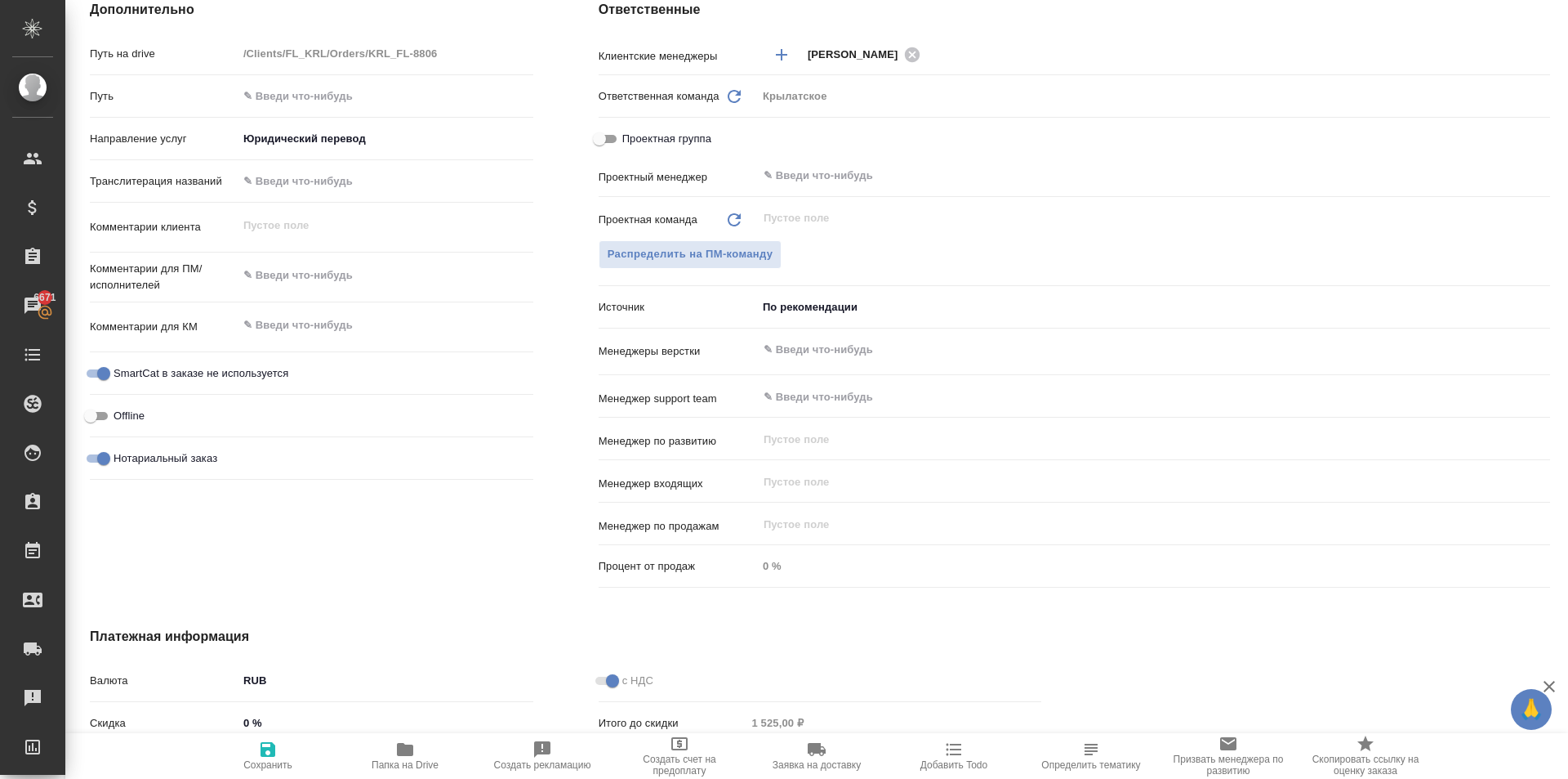
type textarea "x"
click at [262, 744] on icon "button" at bounding box center [268, 749] width 14 height 14
type textarea "x"
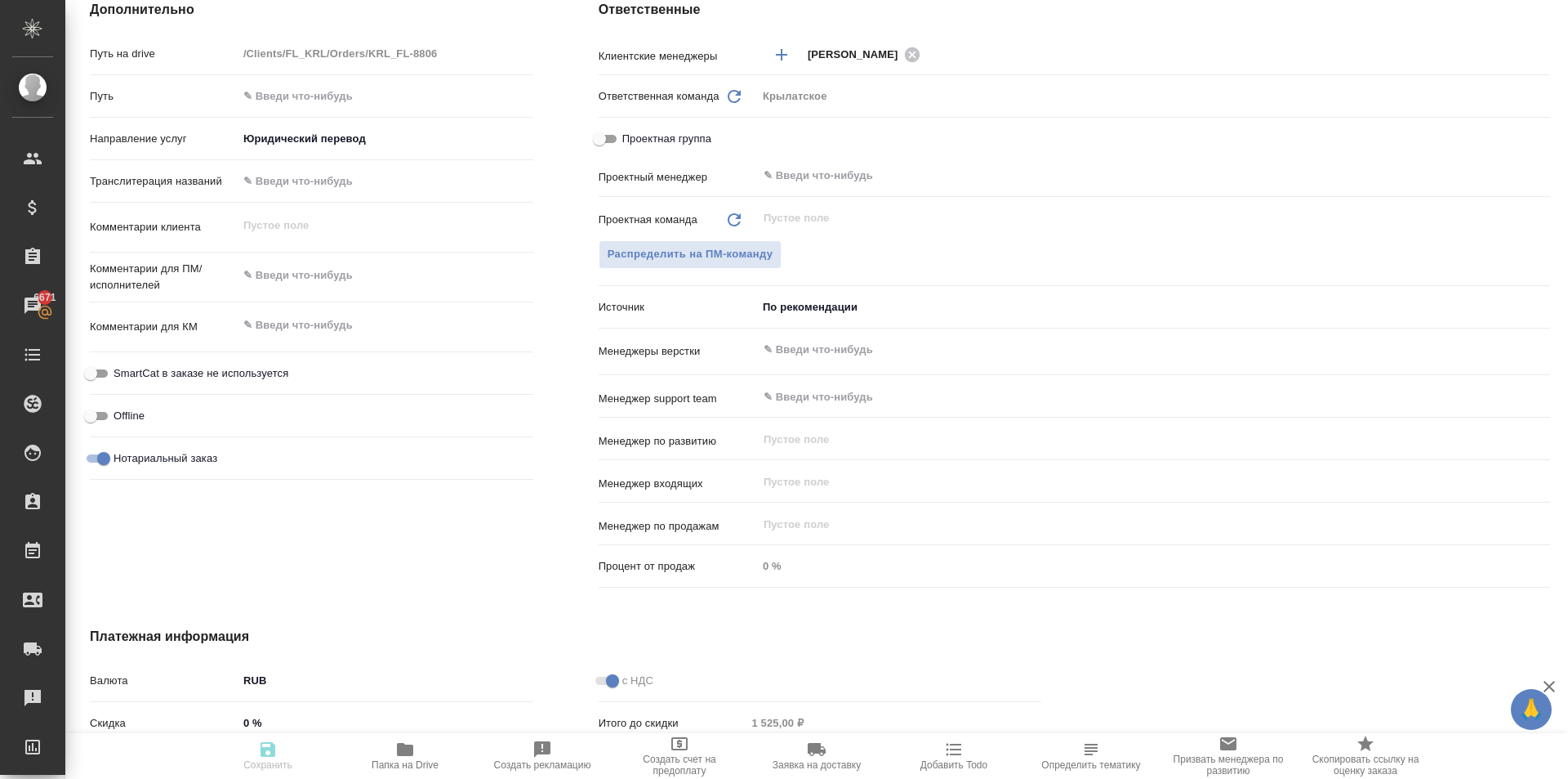
type textarea "x"
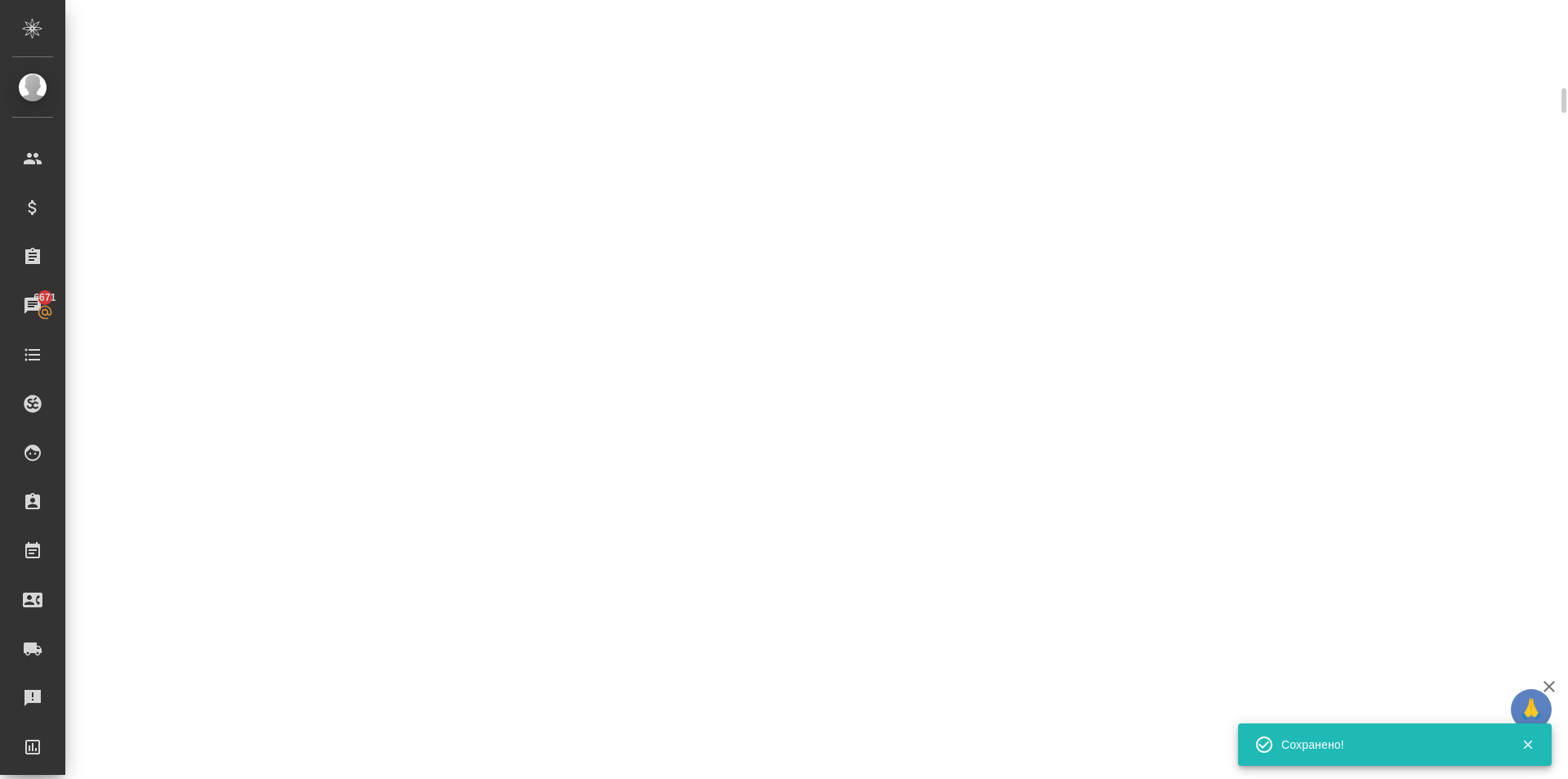
scroll to position [670, 0]
select select "RU"
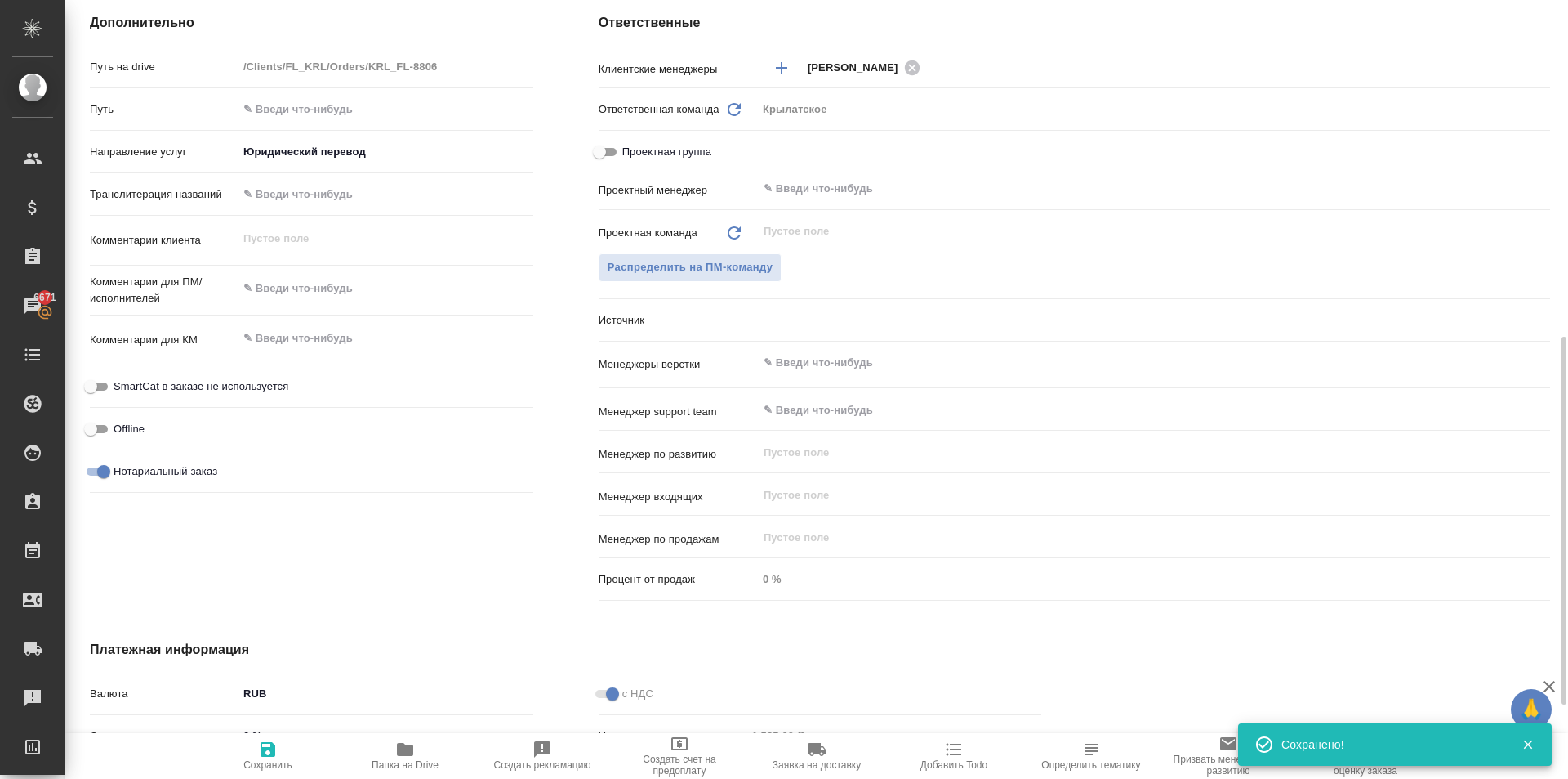
type textarea "x"
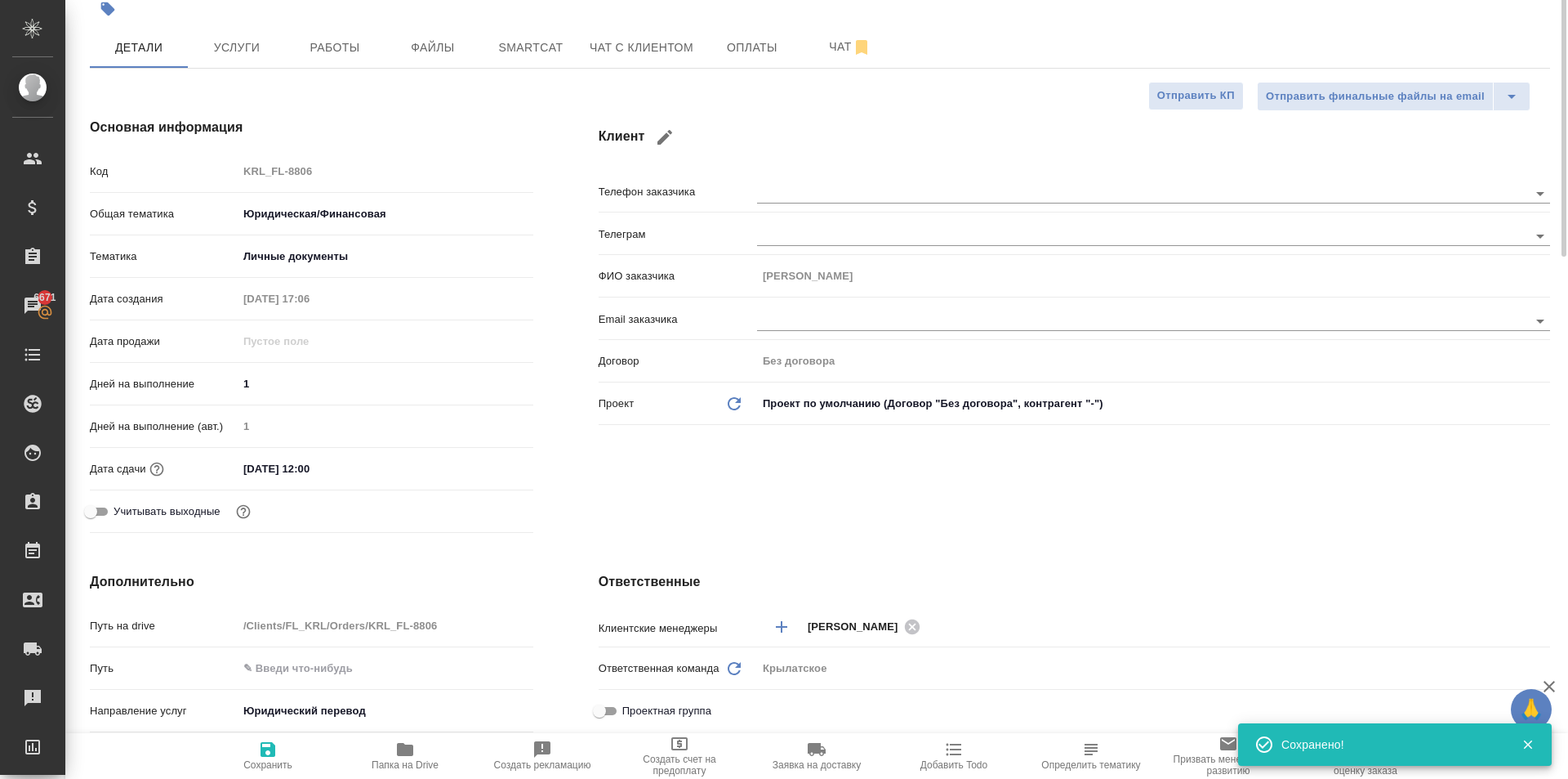
scroll to position [0, 0]
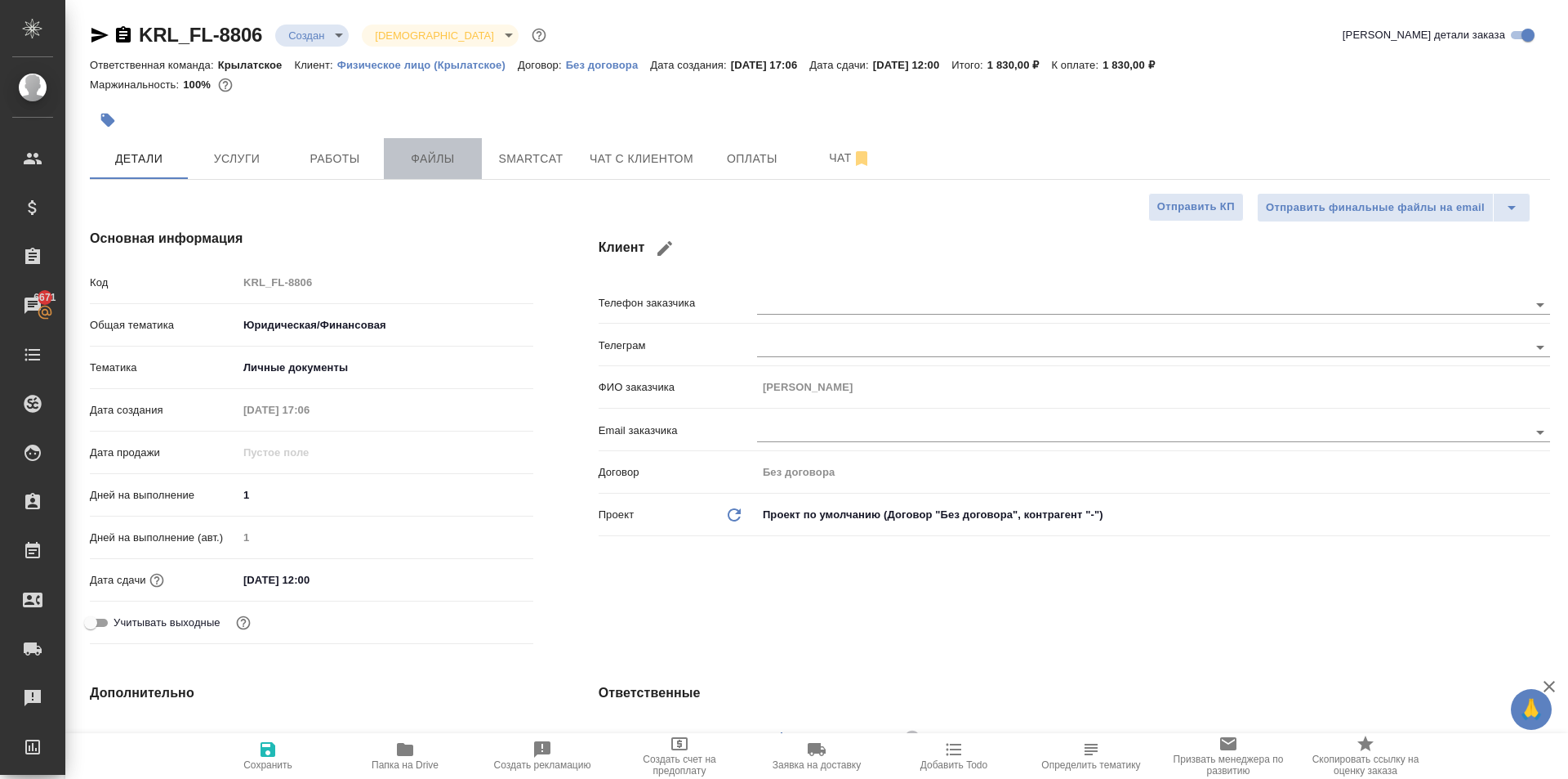
click at [419, 163] on span "Файлы" at bounding box center [432, 158] width 78 height 21
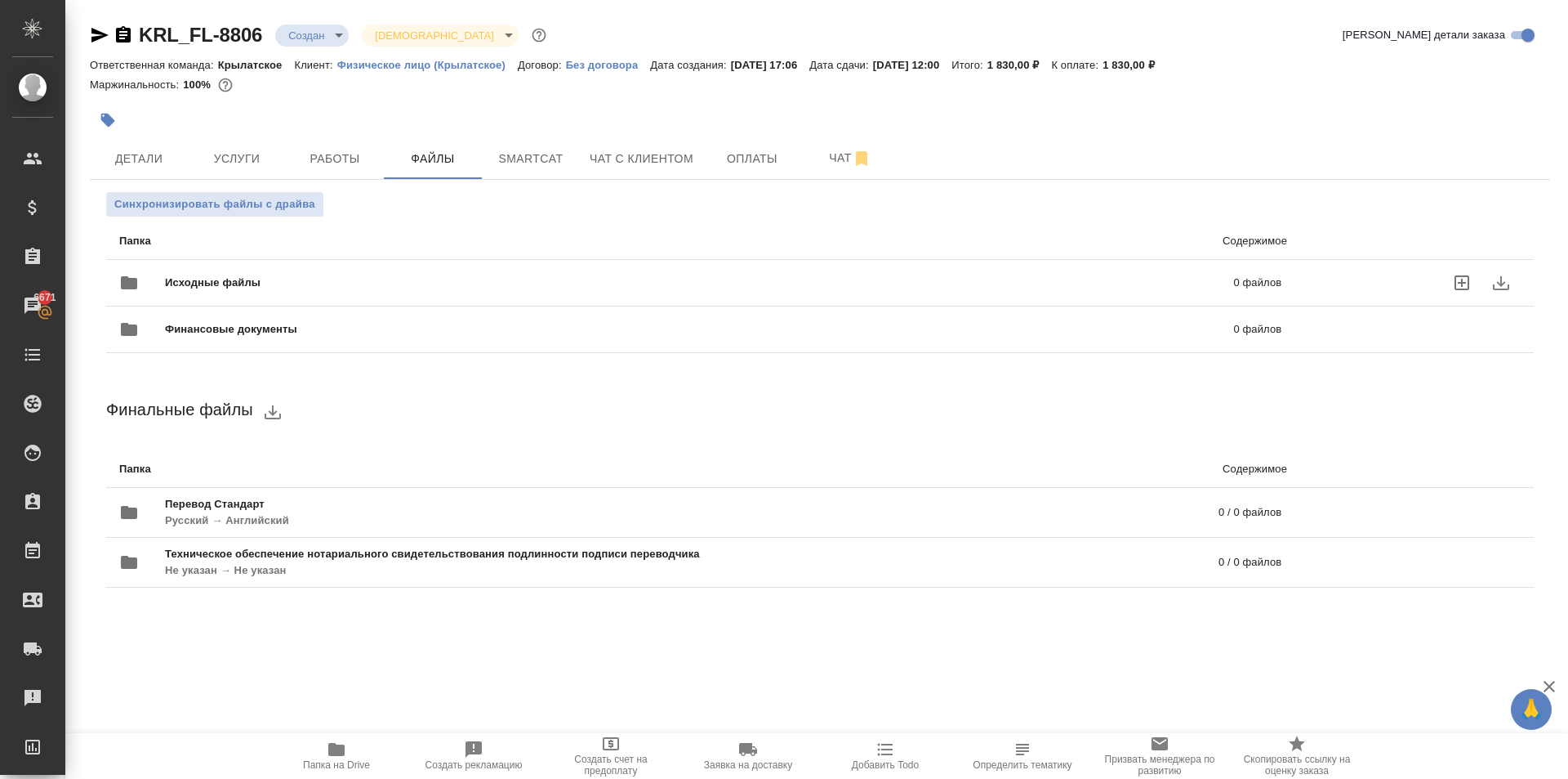
click at [209, 268] on div "Исходные файлы 0 файлов" at bounding box center [700, 283] width 1163 height 40
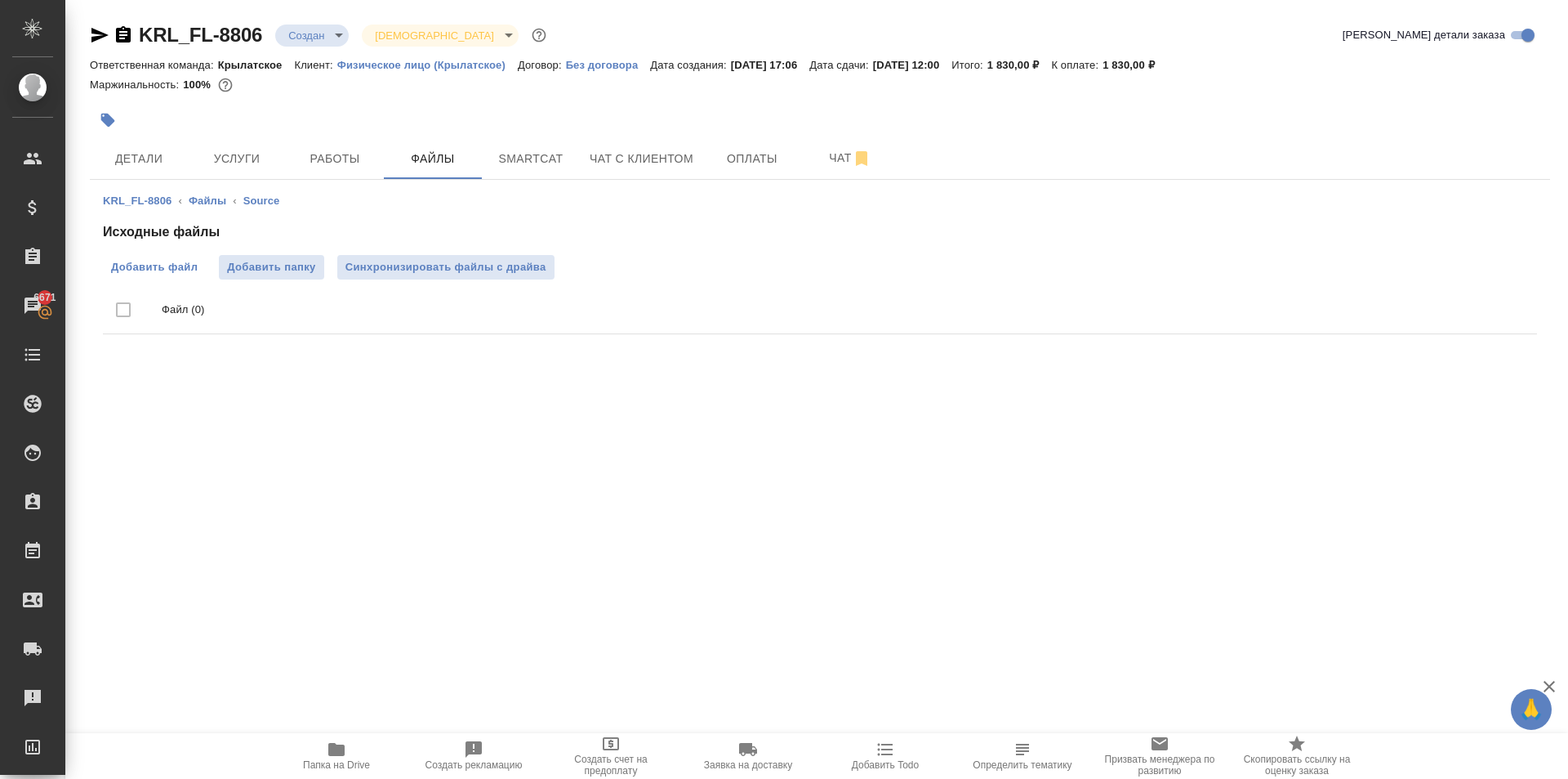
click at [191, 259] on span "Добавить файл" at bounding box center [155, 267] width 86 height 16
click at [0, 0] on input "Добавить файл" at bounding box center [0, 0] width 0 height 0
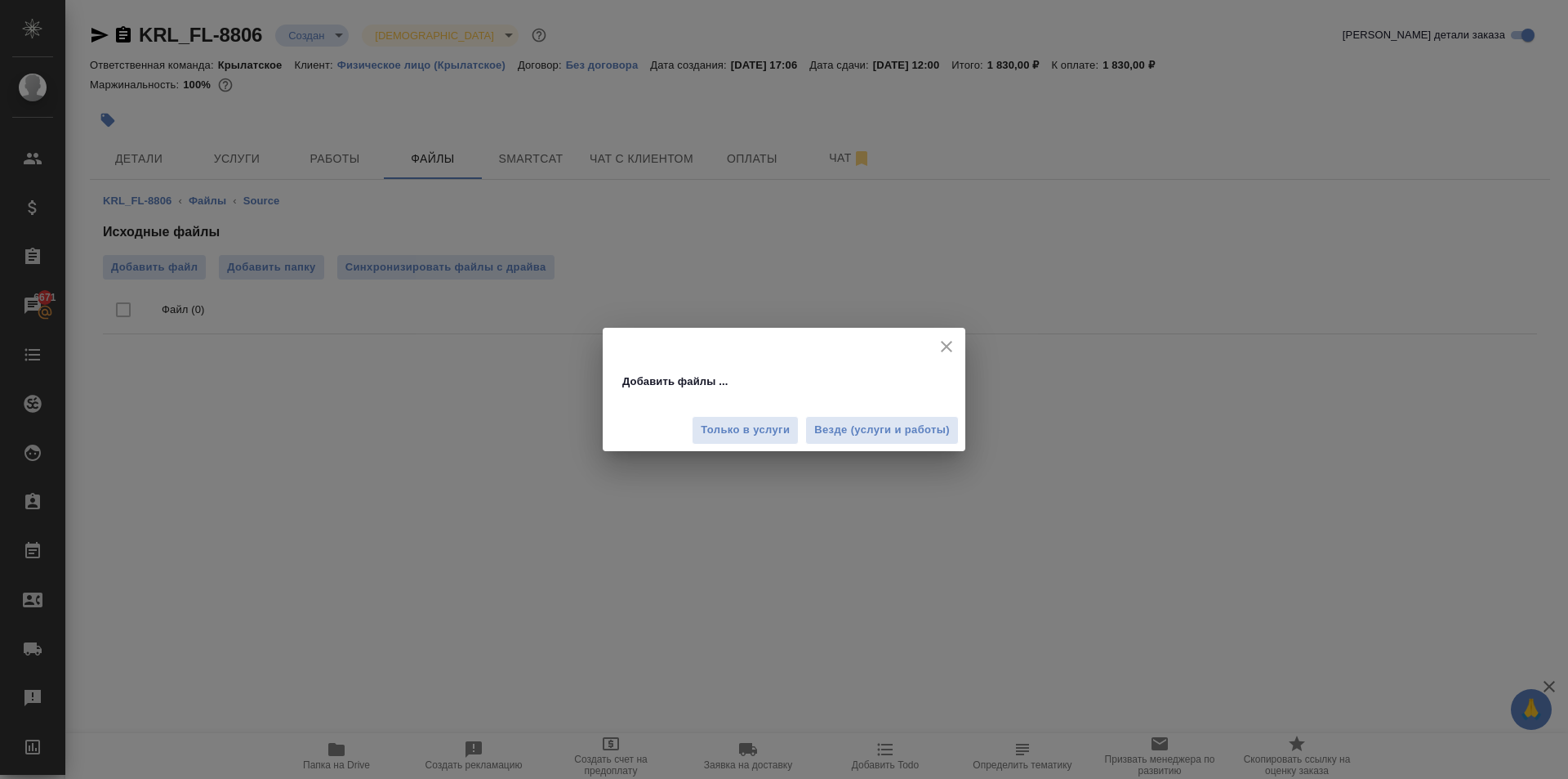
click at [905, 399] on div "Только в услуги Везде (услуги и работы)" at bounding box center [784, 424] width 362 height 55
click at [908, 418] on button "Везде (услуги и работы)" at bounding box center [882, 430] width 154 height 29
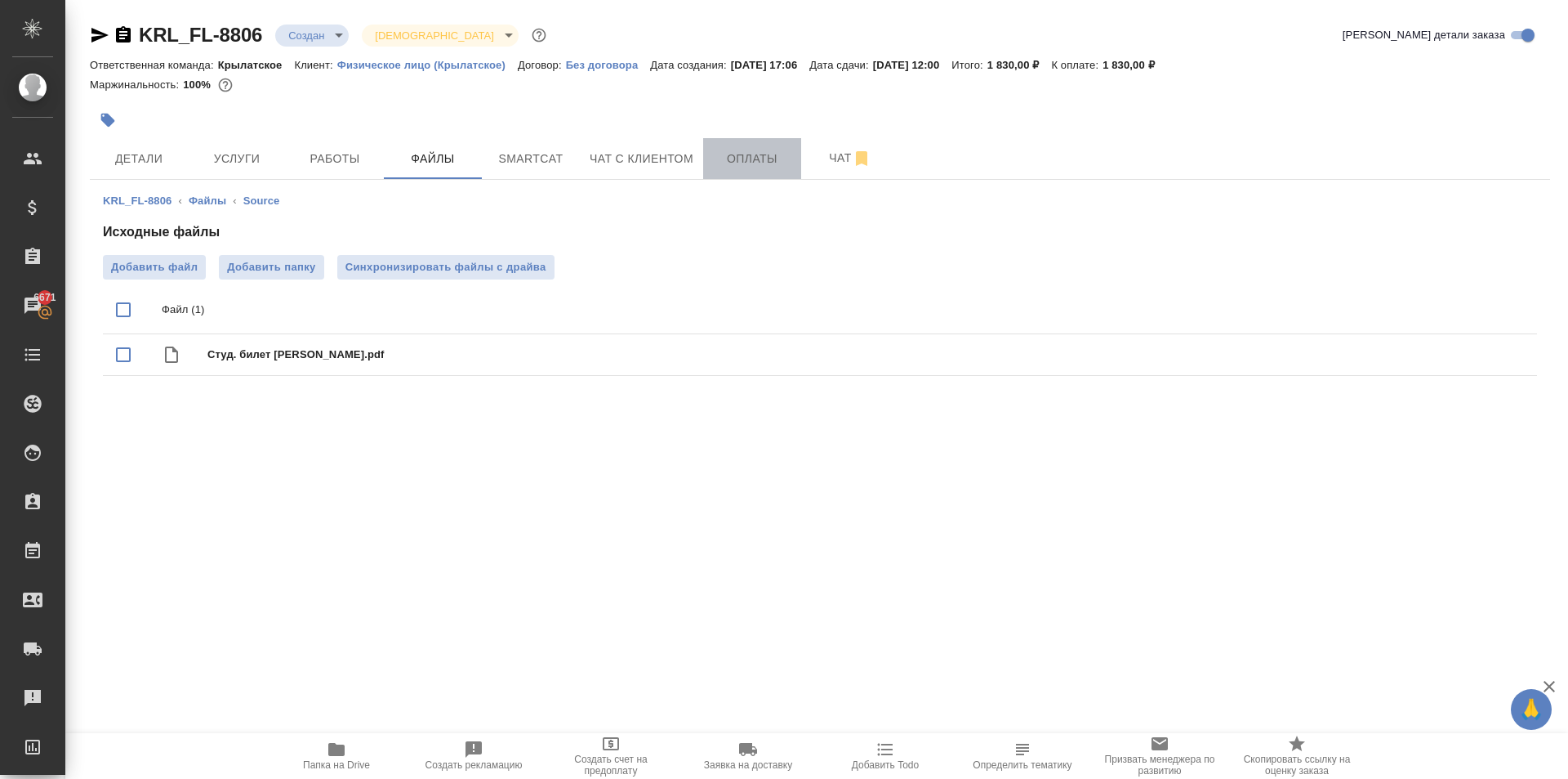
click at [771, 166] on span "Оплаты" at bounding box center [752, 158] width 78 height 21
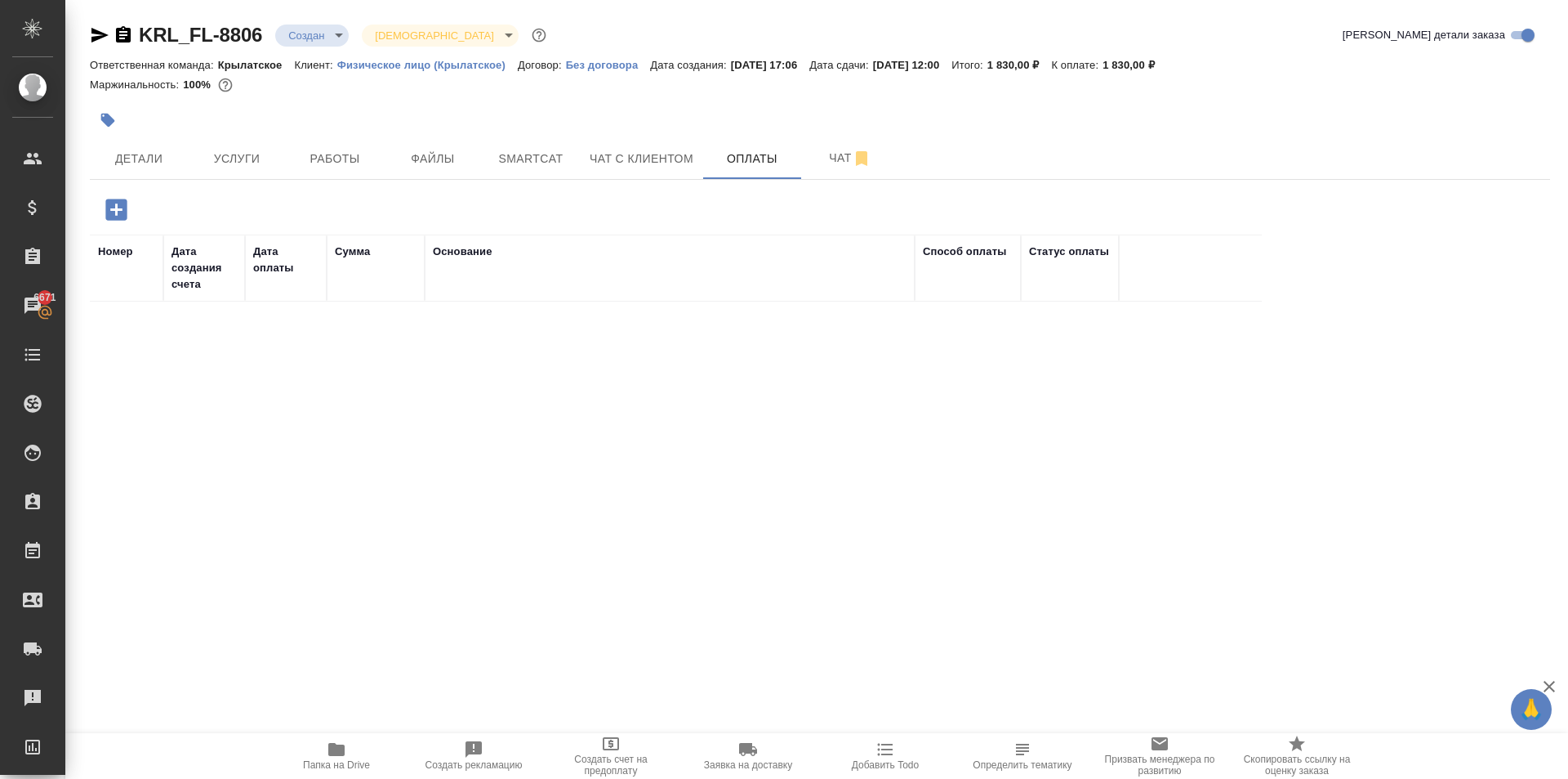
drag, startPoint x: 139, startPoint y: 207, endPoint x: 111, endPoint y: 224, distance: 32.8
click at [134, 211] on div at bounding box center [334, 209] width 487 height 33
click at [114, 227] on div "Номер Дата создания счета Дата оплаты Сумма Основание Способ оплаты Статус опла…" at bounding box center [820, 458] width 1461 height 532
click at [116, 203] on icon "button" at bounding box center [116, 210] width 22 height 22
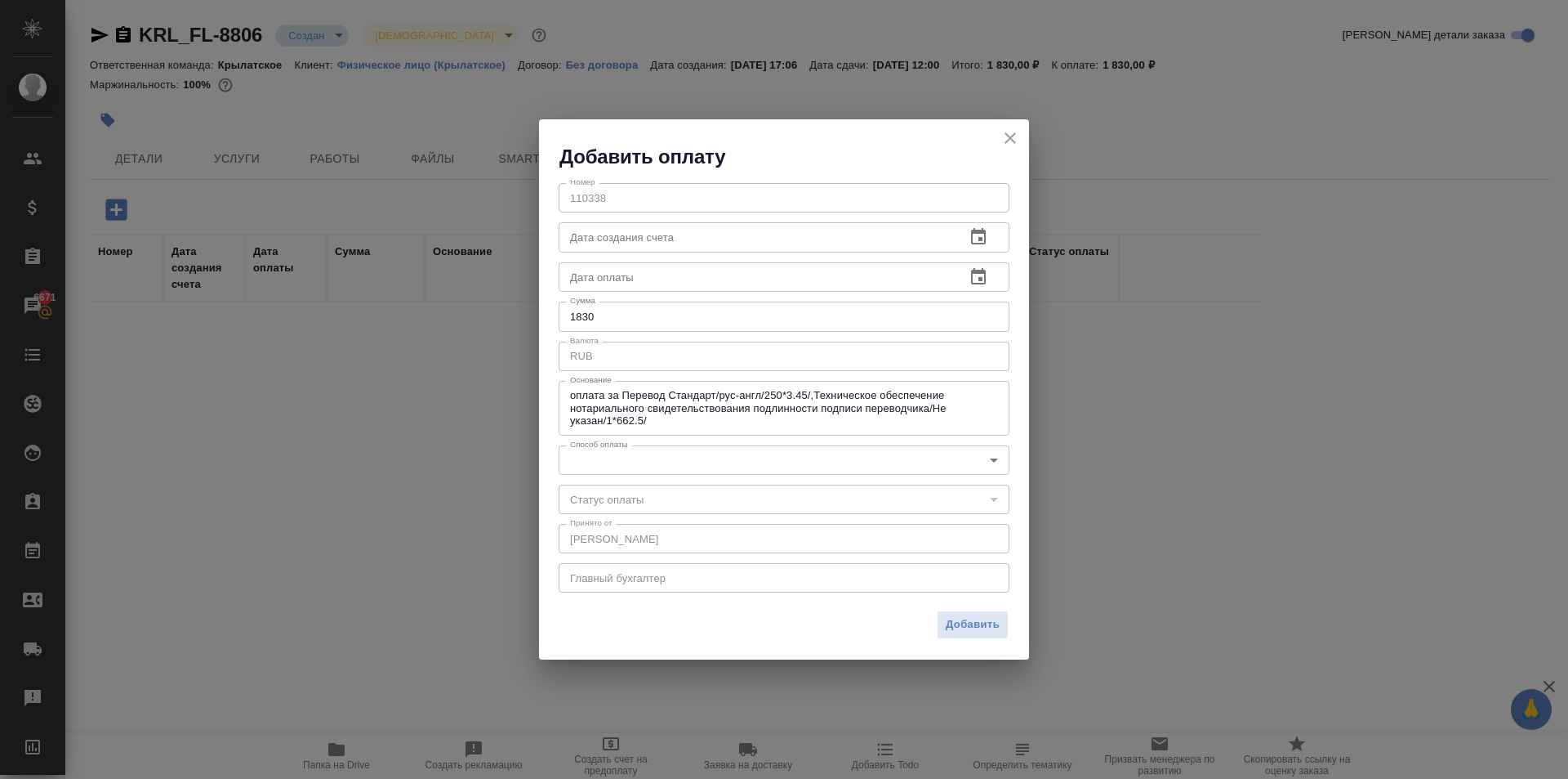
click at [611, 466] on body "🙏 .cls-1 fill:#fff; AWATERA Kasymov Timur Клиенты Спецификации Заказы 6671 Чаты…" at bounding box center [784, 390] width 1568 height 779
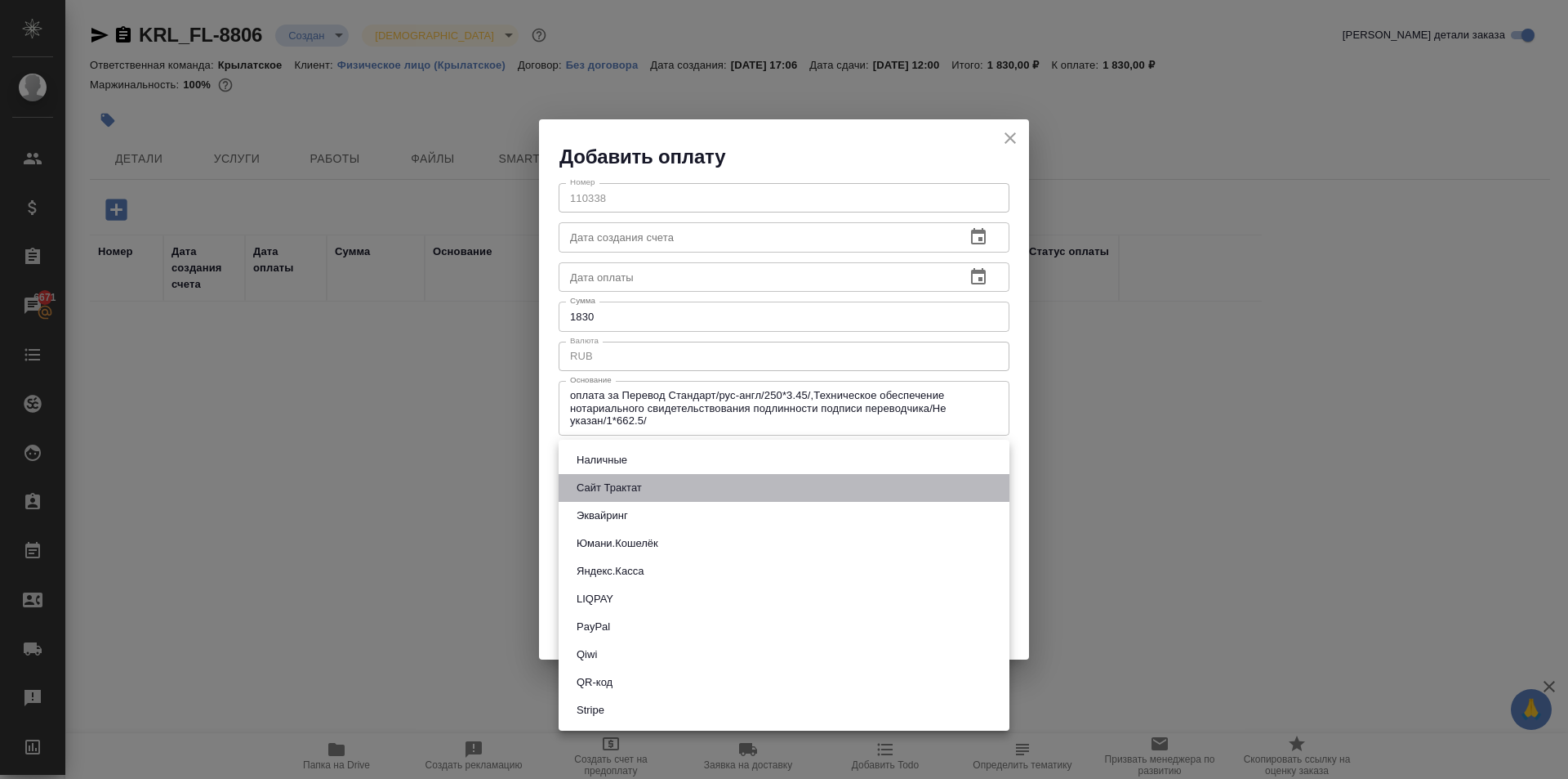
click at [607, 485] on button "Сайт Трактат" at bounding box center [610, 488] width 76 height 18
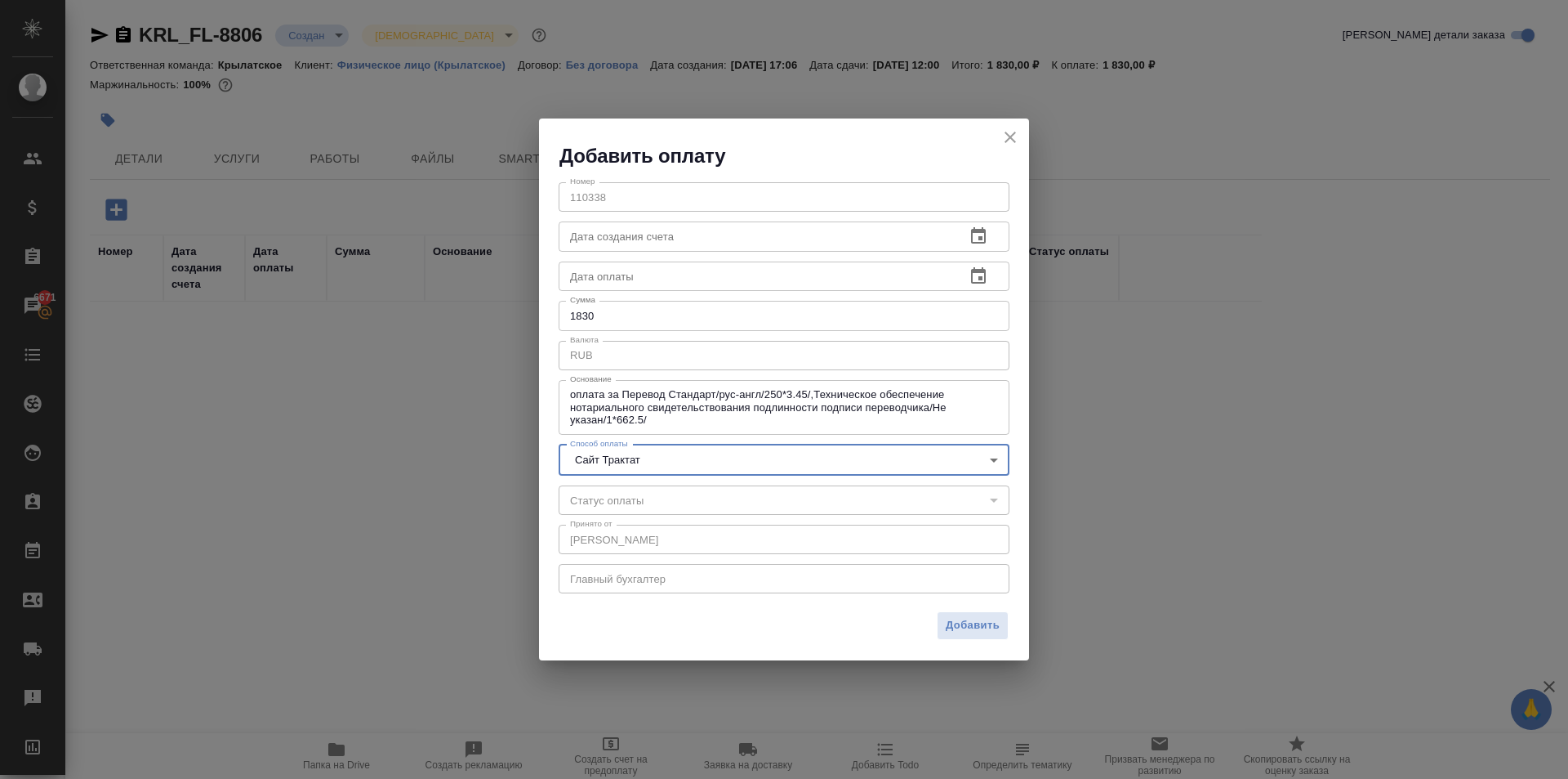
click at [611, 457] on body "🙏 .cls-1 fill:#fff; AWATERA Kasymov Timur Клиенты Спецификации Заказы 6671 Чаты…" at bounding box center [784, 390] width 1568 height 779
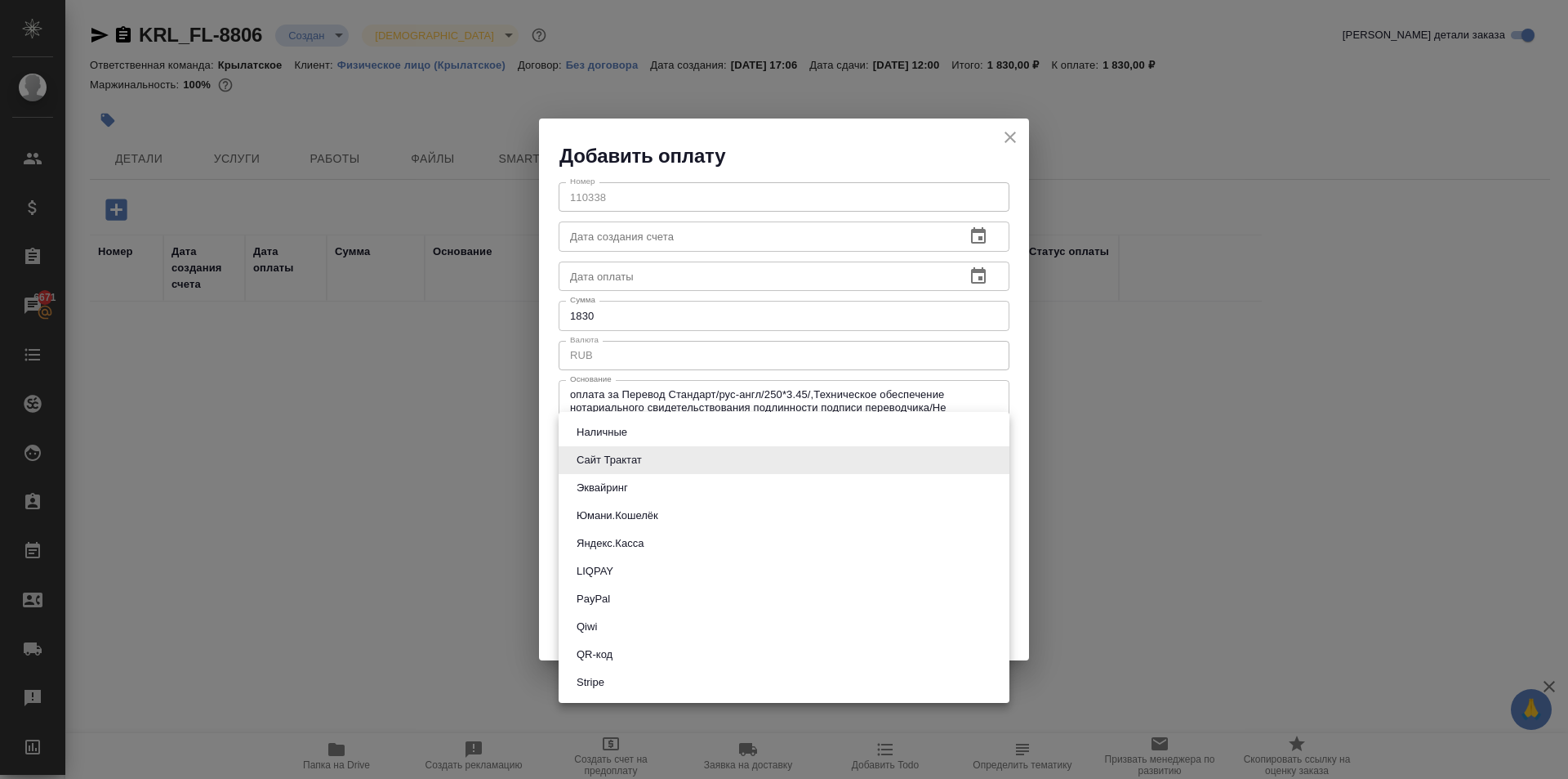
drag, startPoint x: 610, startPoint y: 493, endPoint x: 627, endPoint y: 492, distance: 17.0
click at [609, 493] on button "Эквайринг" at bounding box center [602, 488] width 61 height 18
type input "acquiring"
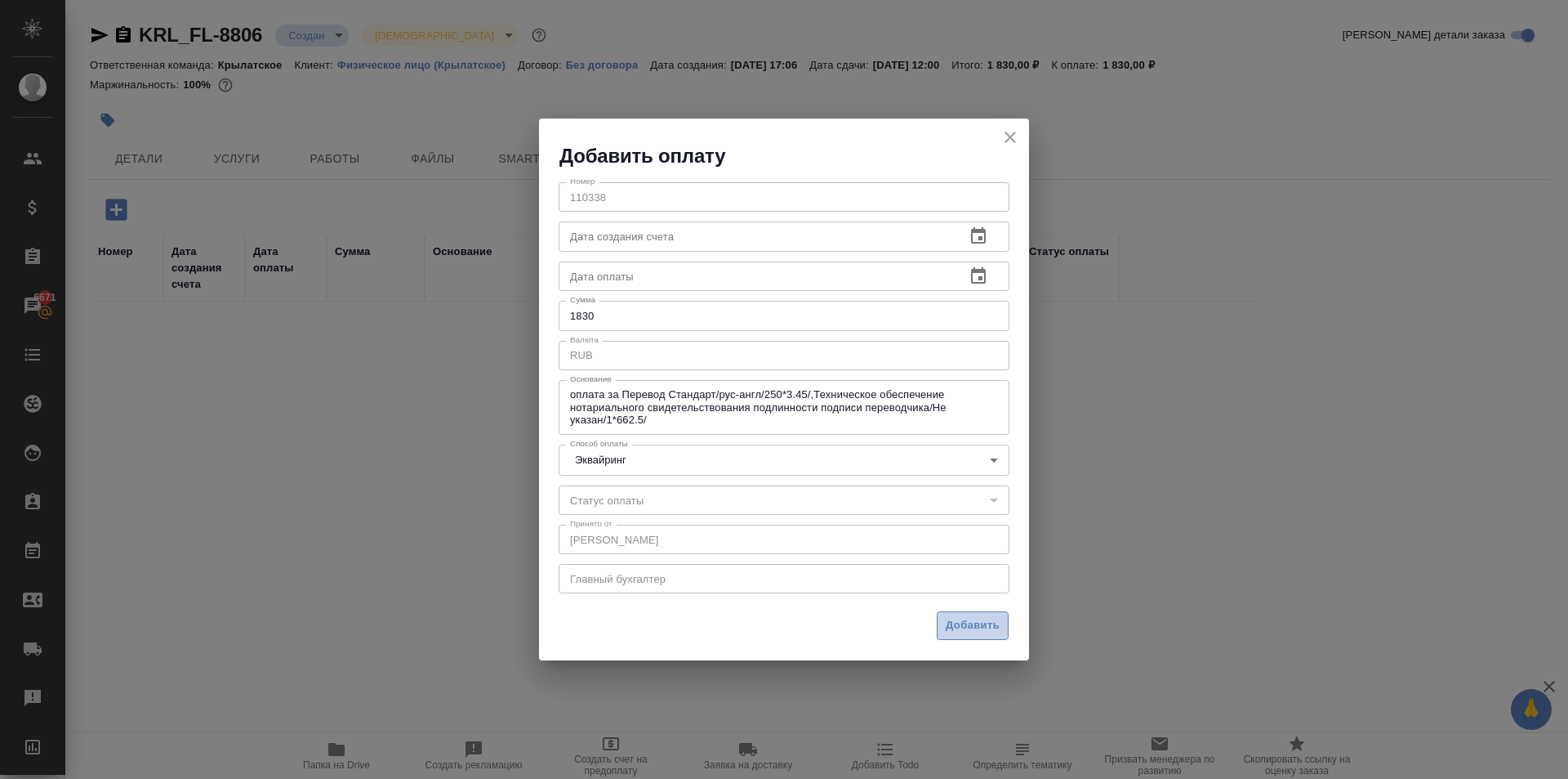
click at [969, 624] on span "Добавить" at bounding box center [973, 625] width 54 height 19
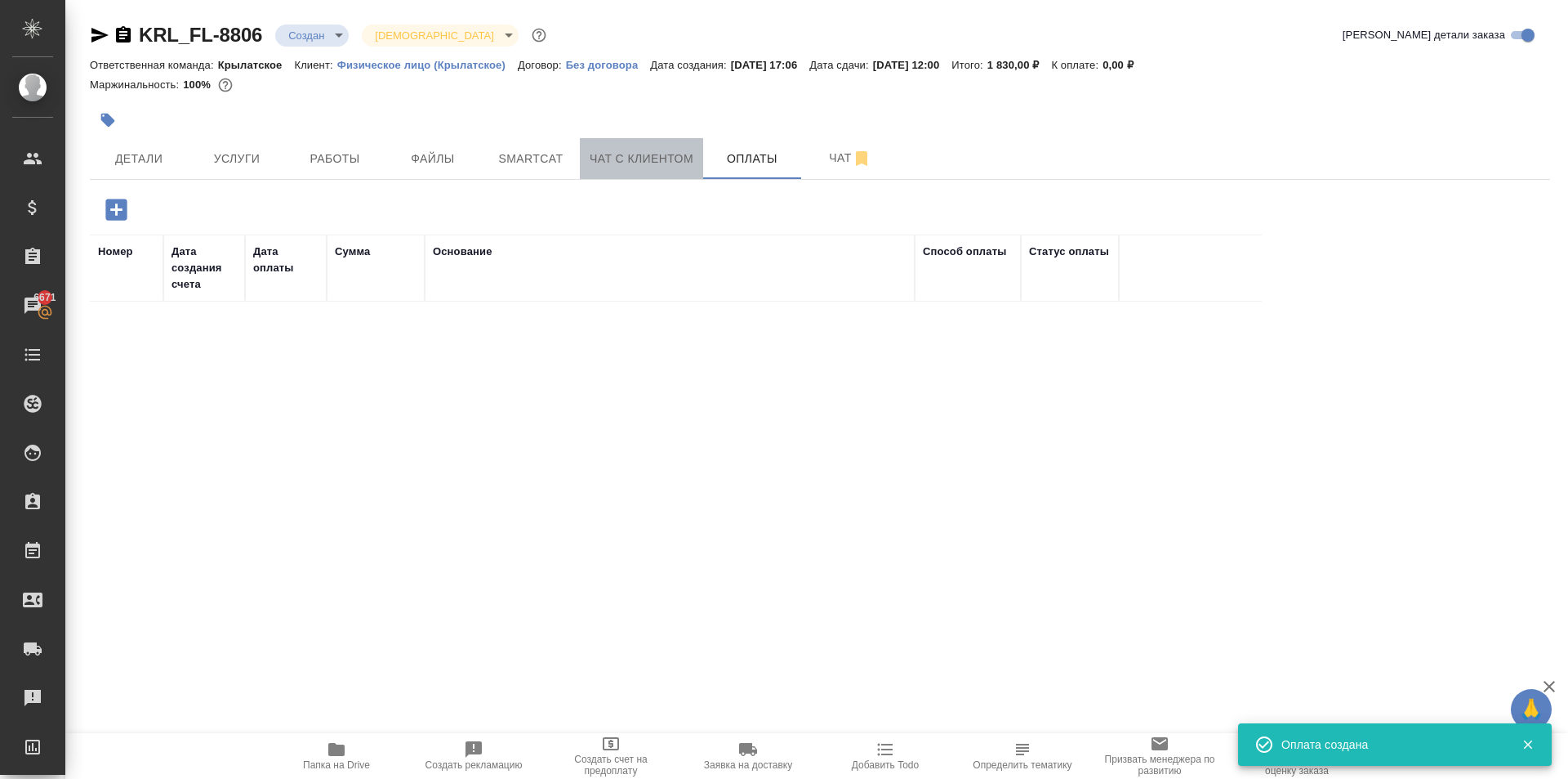
click at [659, 162] on span "Чат с клиентом" at bounding box center [641, 158] width 103 height 21
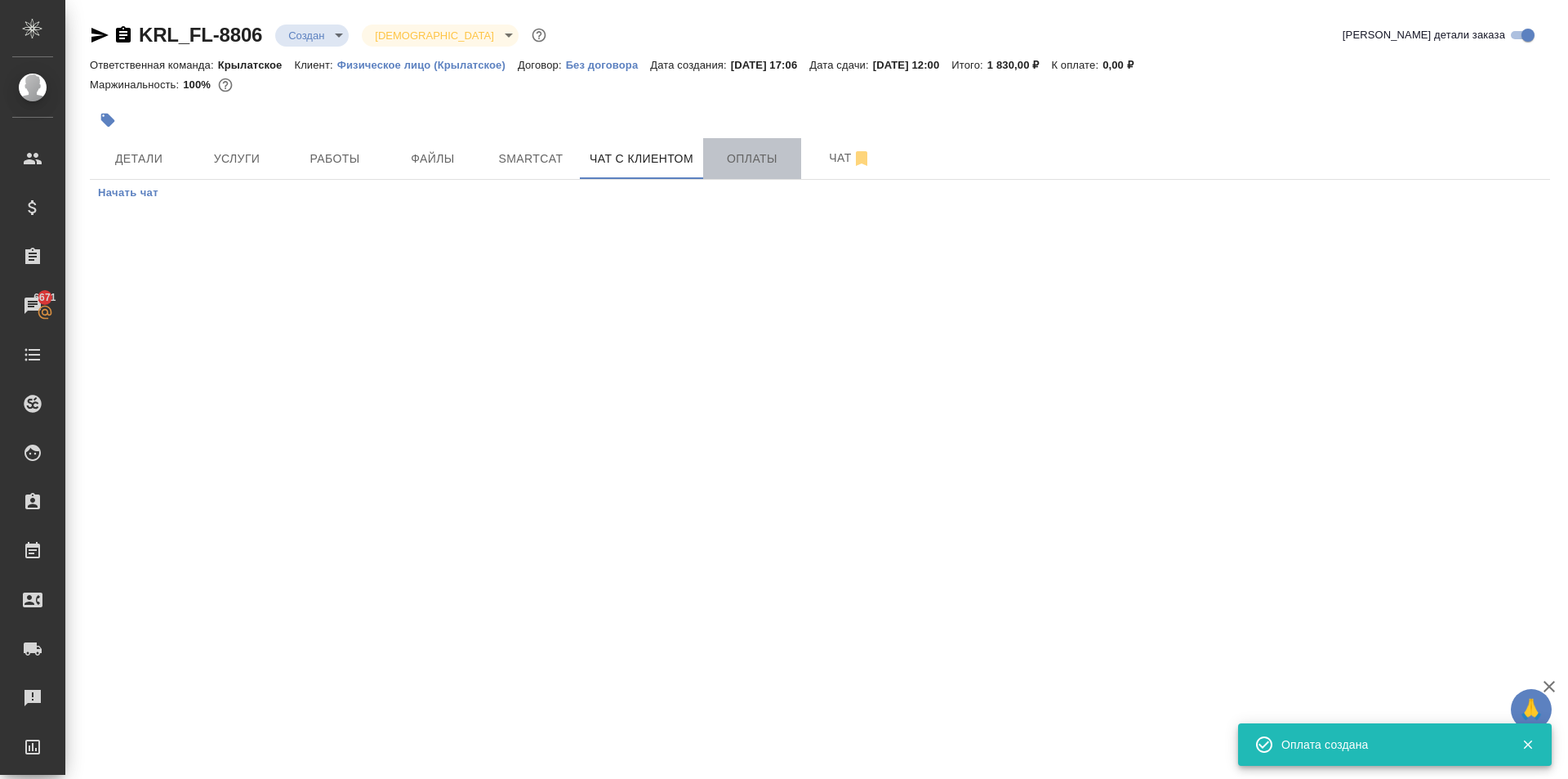
click at [782, 157] on span "Оплаты" at bounding box center [752, 158] width 78 height 21
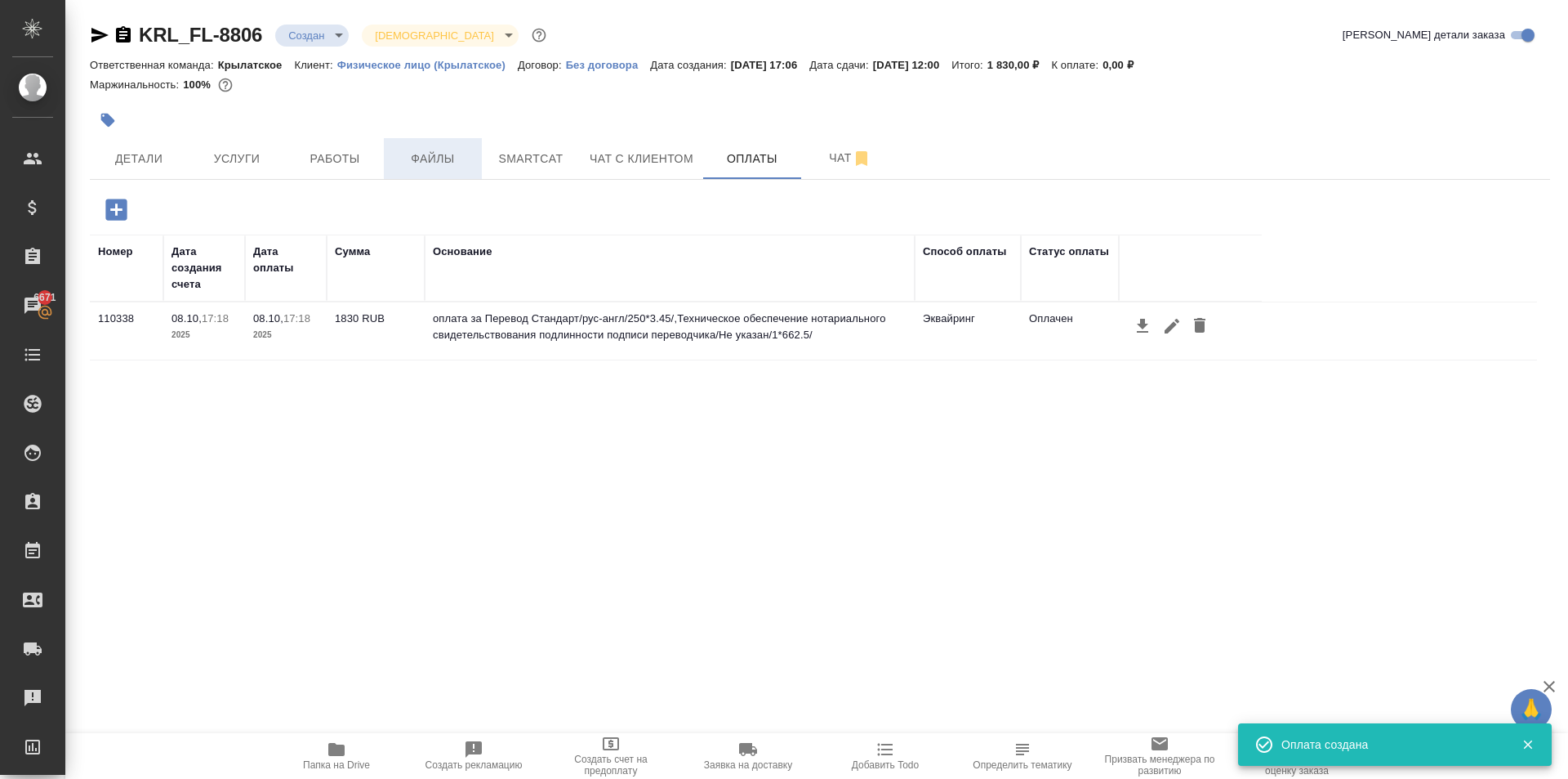
drag, startPoint x: 529, startPoint y: 131, endPoint x: 451, endPoint y: 147, distance: 79.6
click at [451, 147] on div "KRL_FL-8806 Создан new Святая троица holyTrinity Кратко детали заказа Ответстве…" at bounding box center [820, 383] width 1479 height 766
drag, startPoint x: 451, startPoint y: 147, endPoint x: 457, endPoint y: 158, distance: 12.5
click at [451, 147] on button "Файлы" at bounding box center [432, 158] width 98 height 40
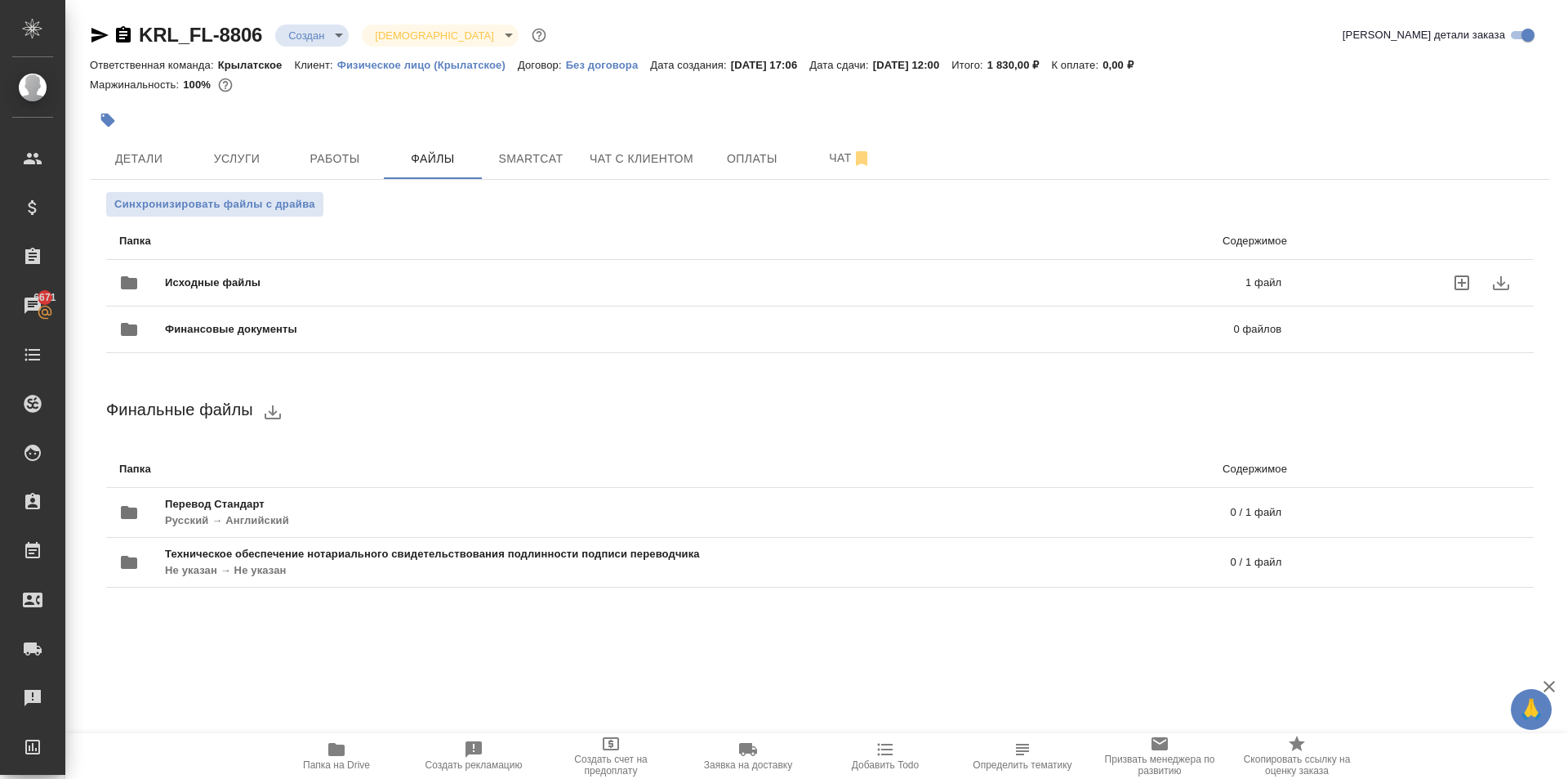
click at [332, 269] on div "Исходные файлы 1 файл" at bounding box center [700, 283] width 1163 height 40
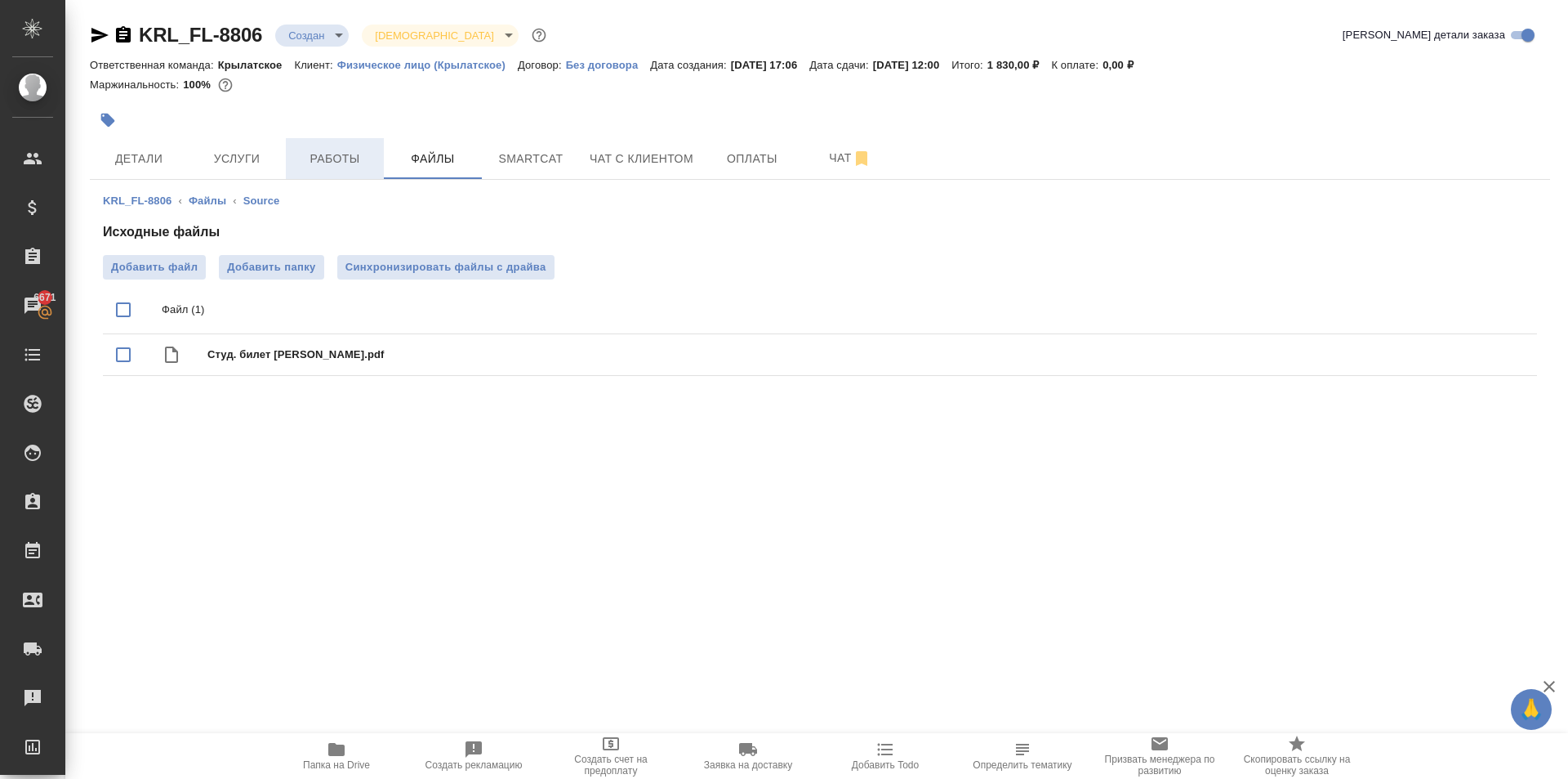
click at [339, 155] on span "Работы" at bounding box center [334, 158] width 78 height 21
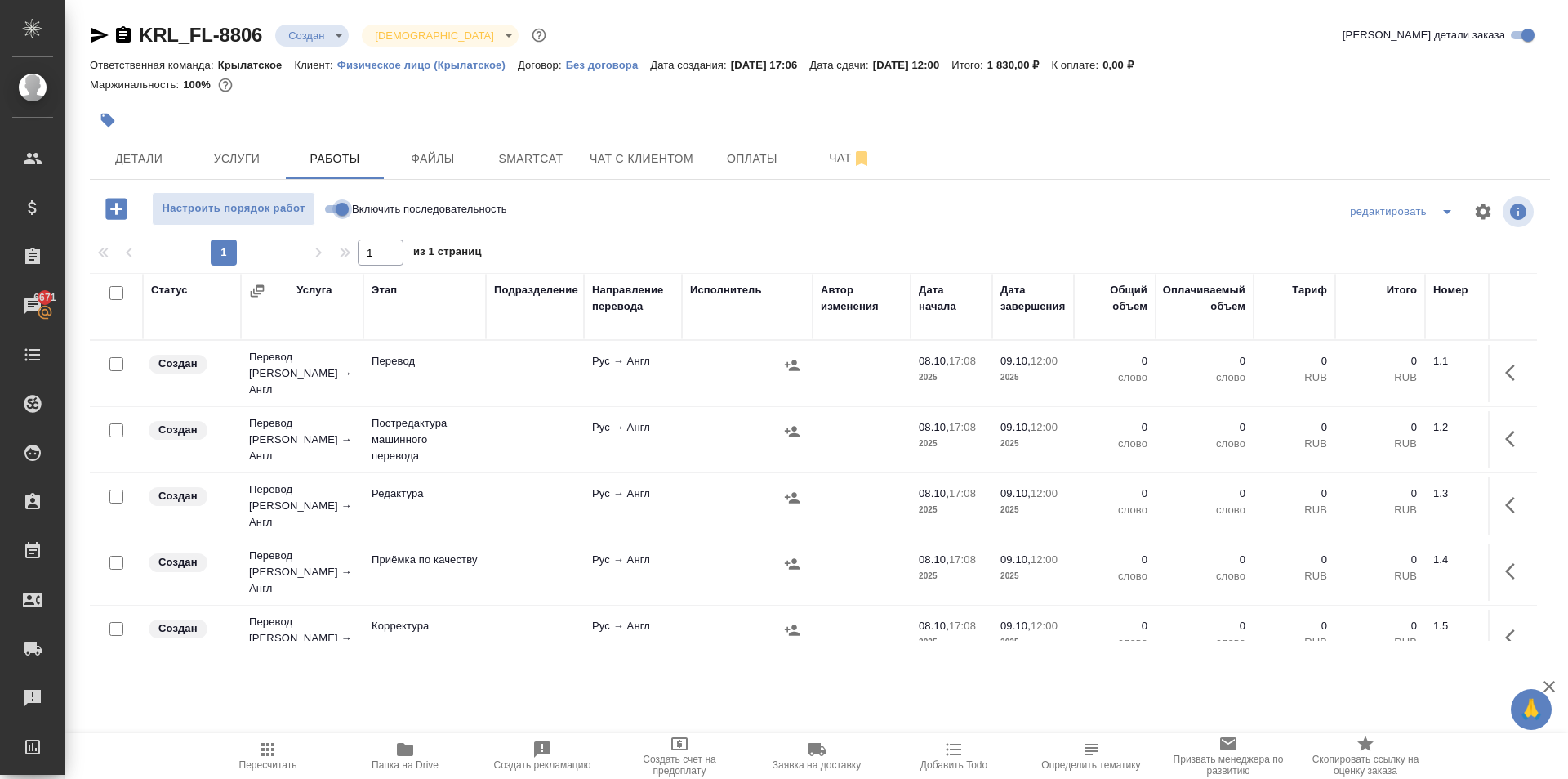
click at [339, 211] on input "Включить последовательность" at bounding box center [342, 210] width 58 height 20
checkbox input "true"
click at [111, 288] on input "checkbox" at bounding box center [116, 292] width 13 height 13
checkbox input "true"
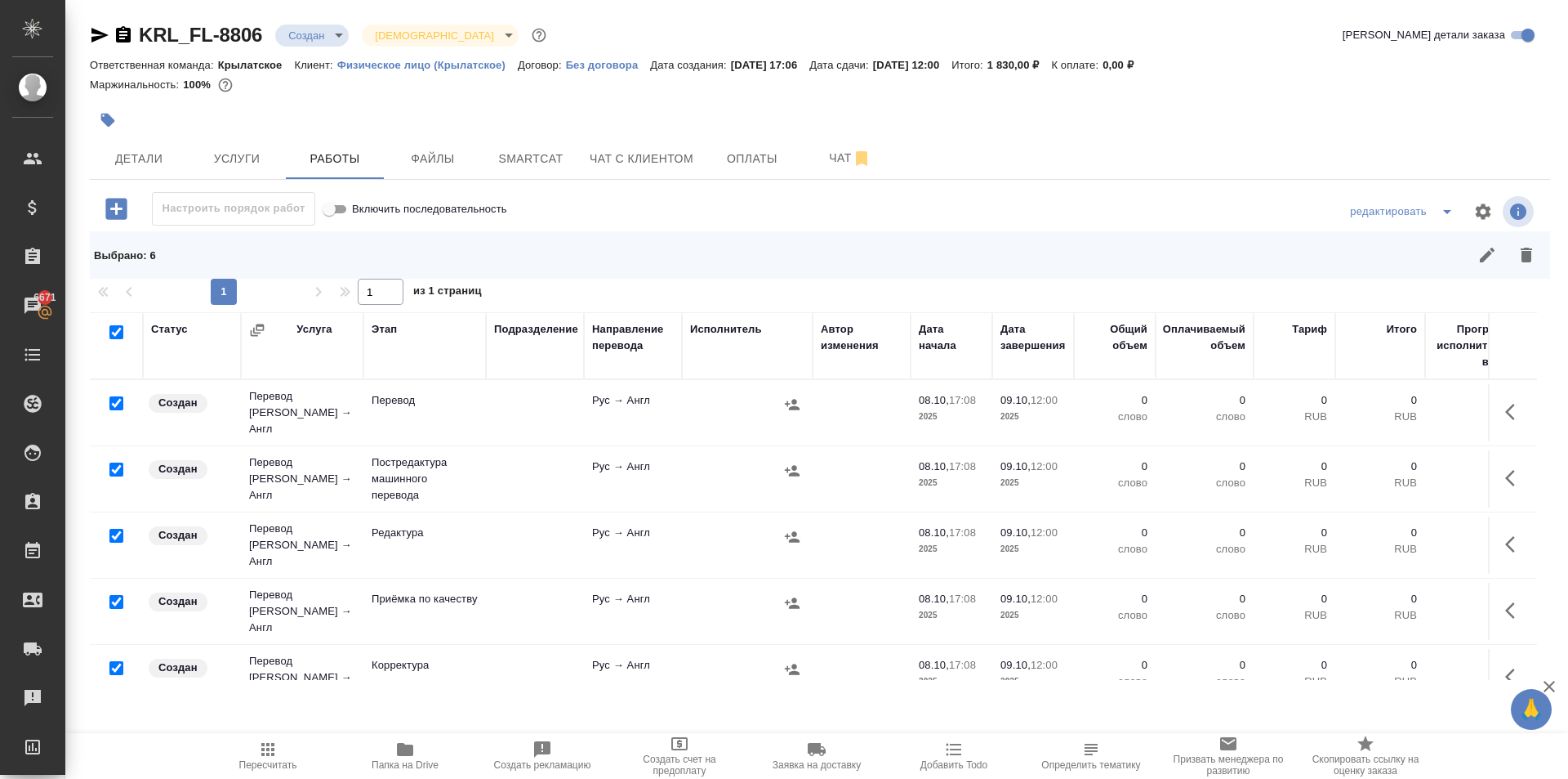
checkbox input "true"
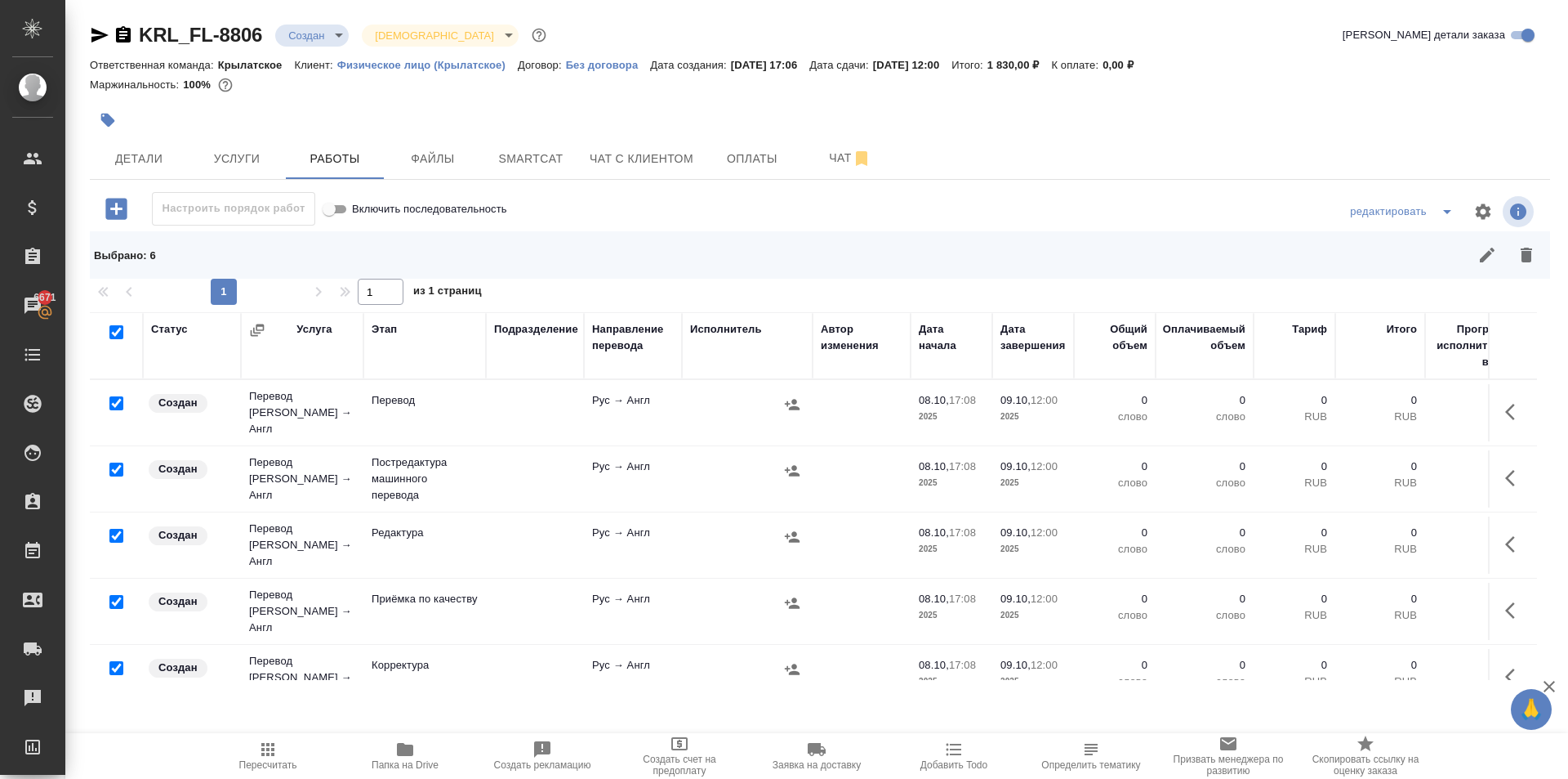
checkbox input "true"
click at [112, 401] on input "checkbox" at bounding box center [116, 403] width 13 height 13
checkbox input "false"
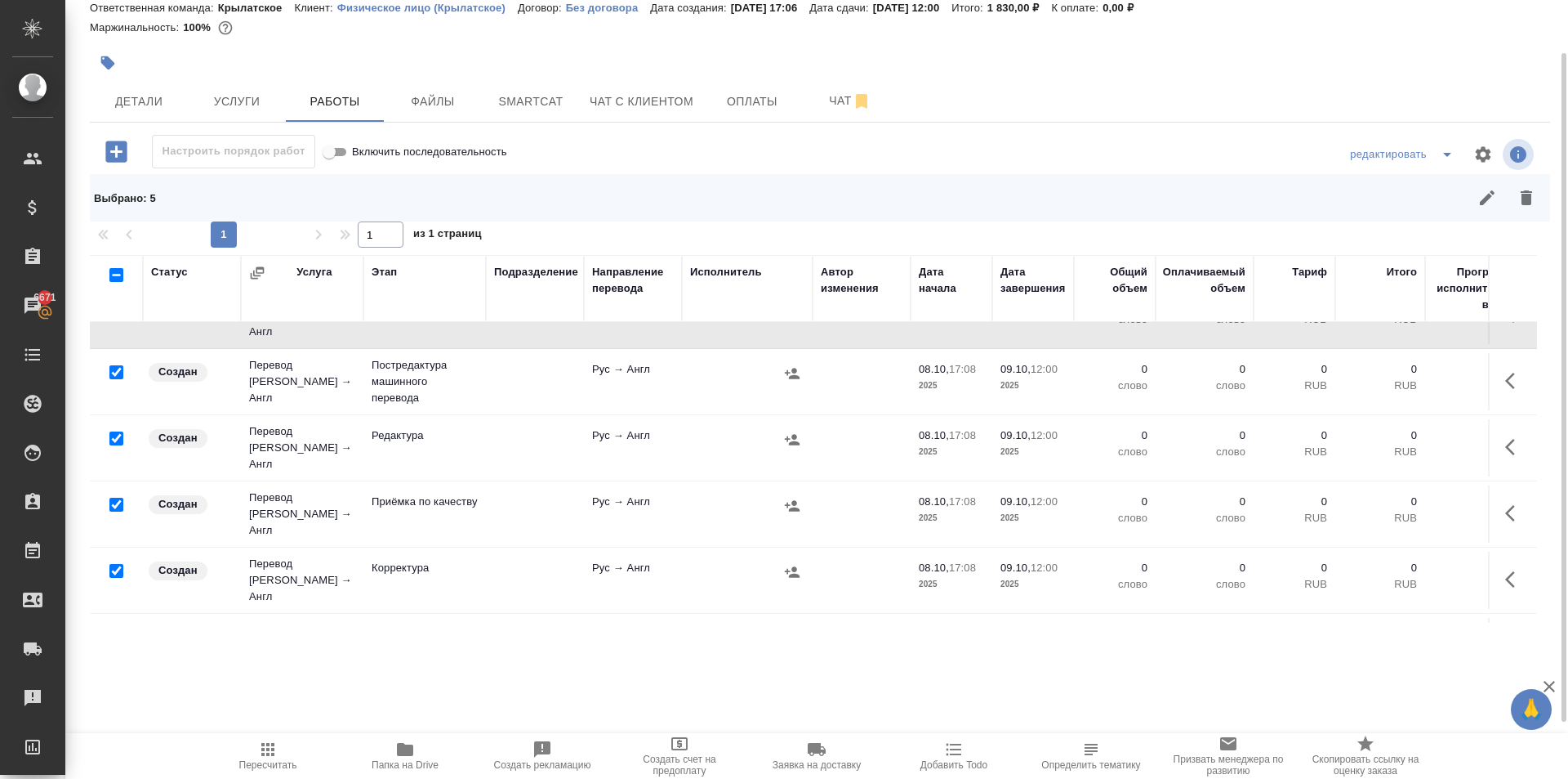
scroll to position [76, 0]
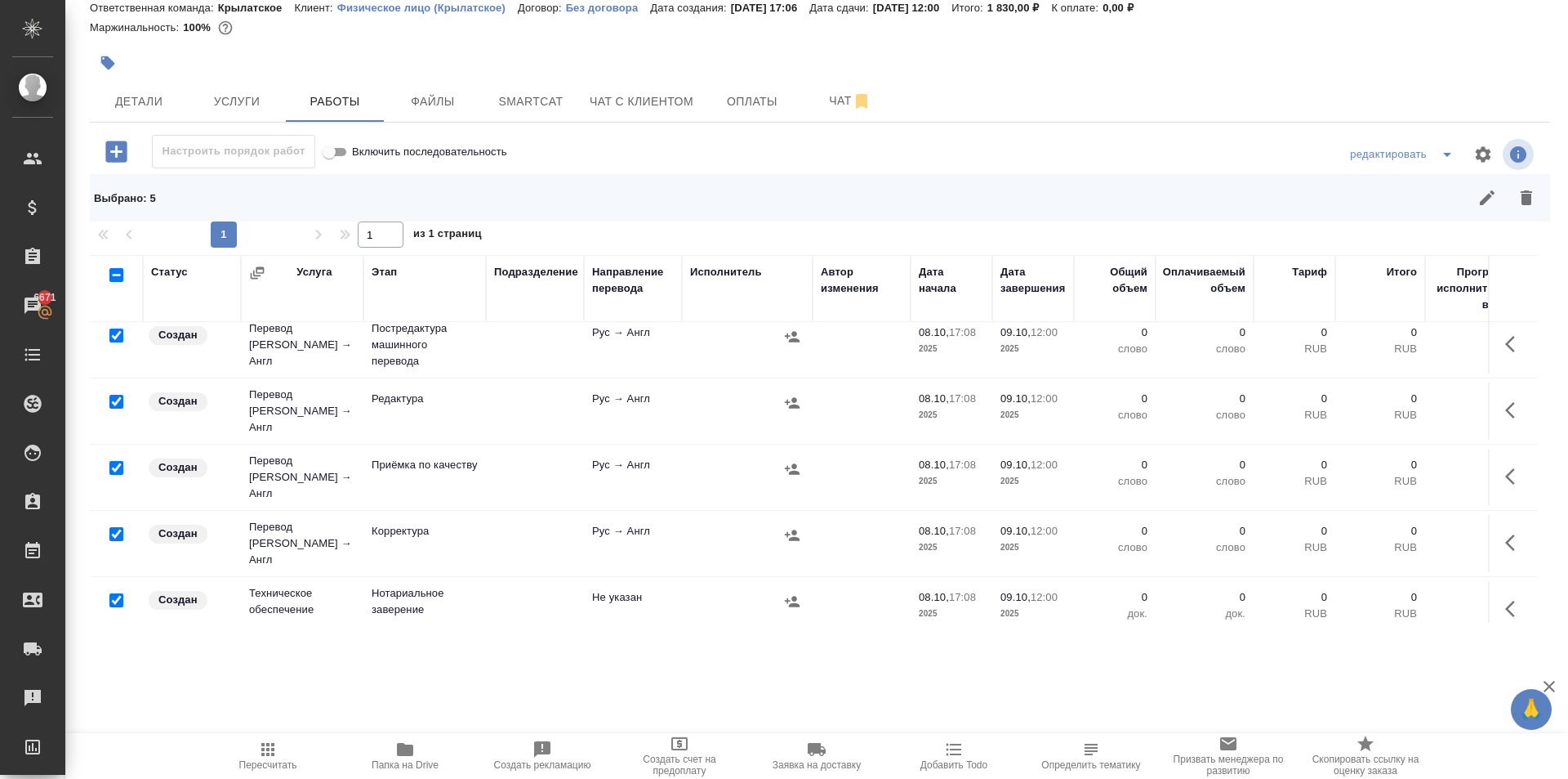
click at [111, 594] on input "checkbox" at bounding box center [116, 600] width 13 height 13
checkbox input "false"
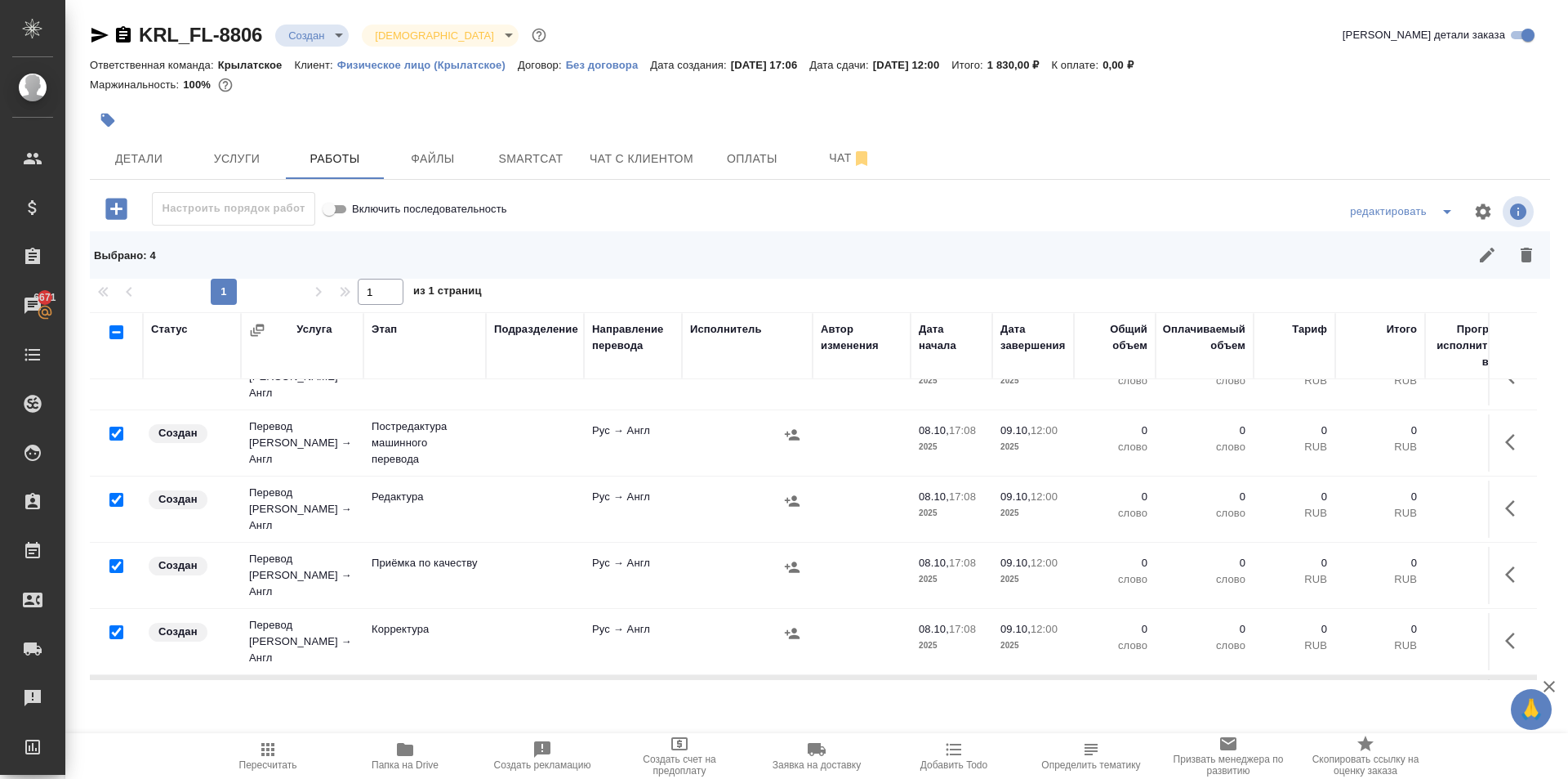
scroll to position [0, 0]
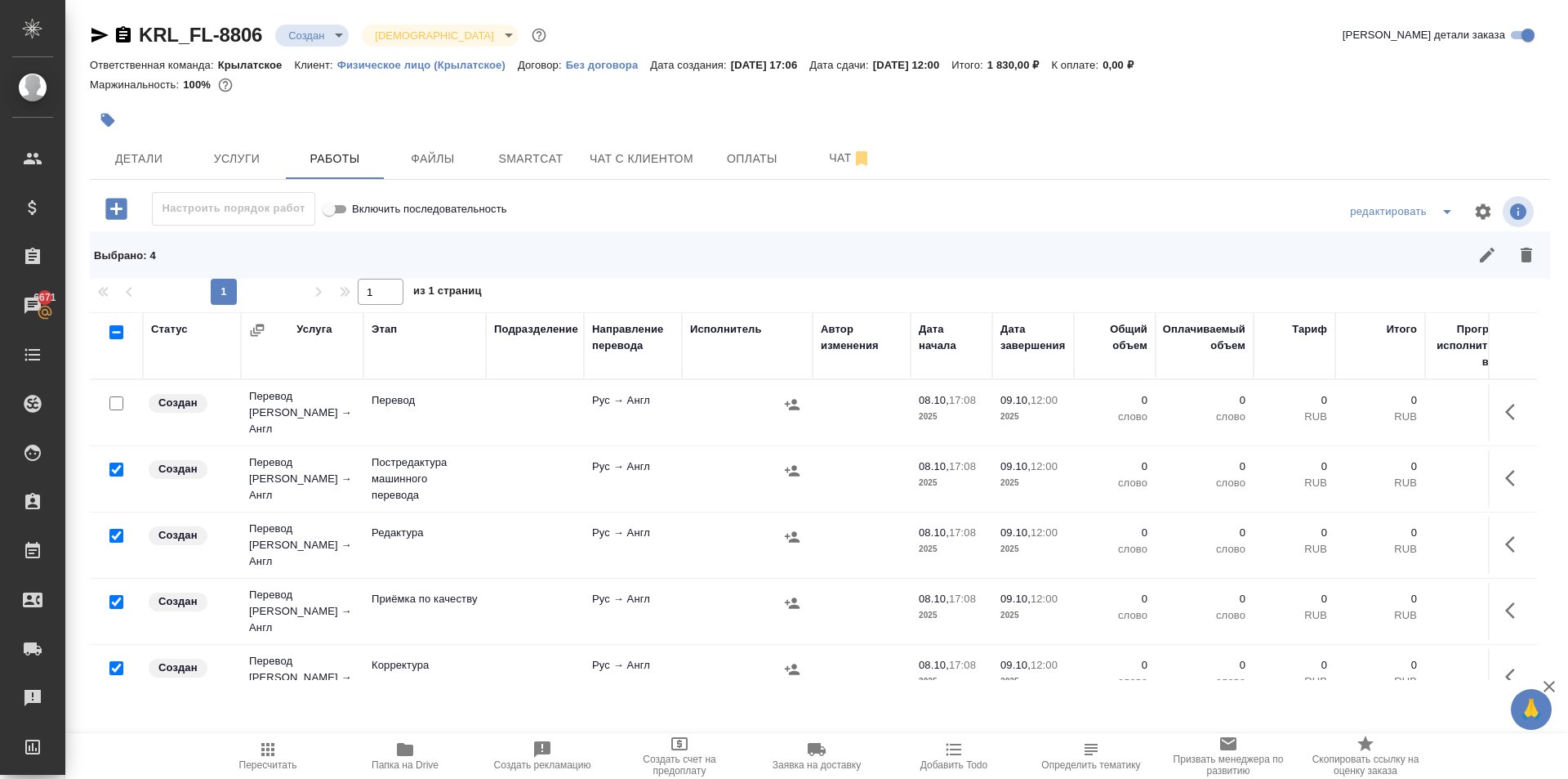
click at [111, 595] on input "checkbox" at bounding box center [116, 601] width 13 height 13
checkbox input "false"
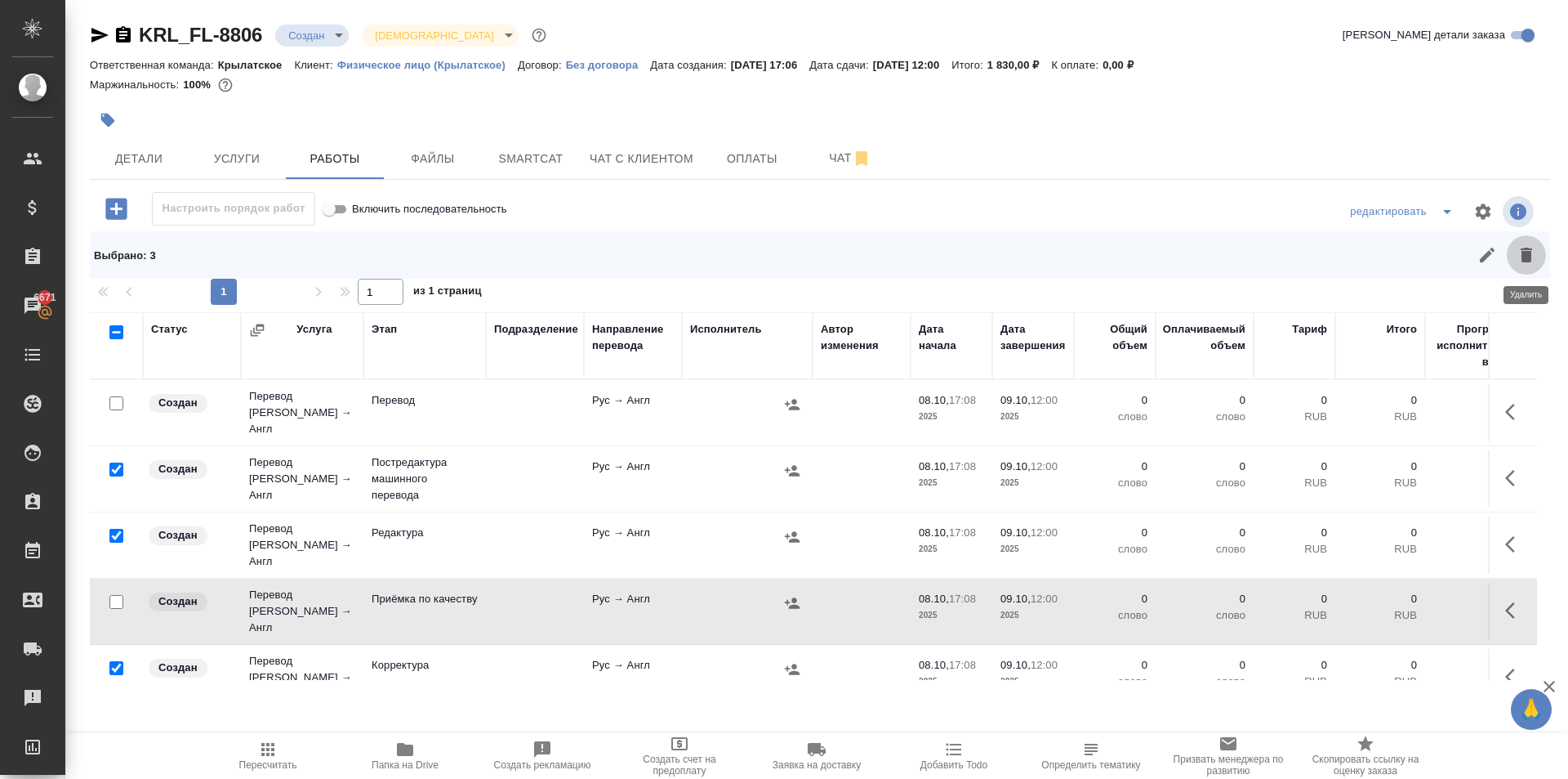
click at [1514, 264] on button "button" at bounding box center [1527, 255] width 40 height 40
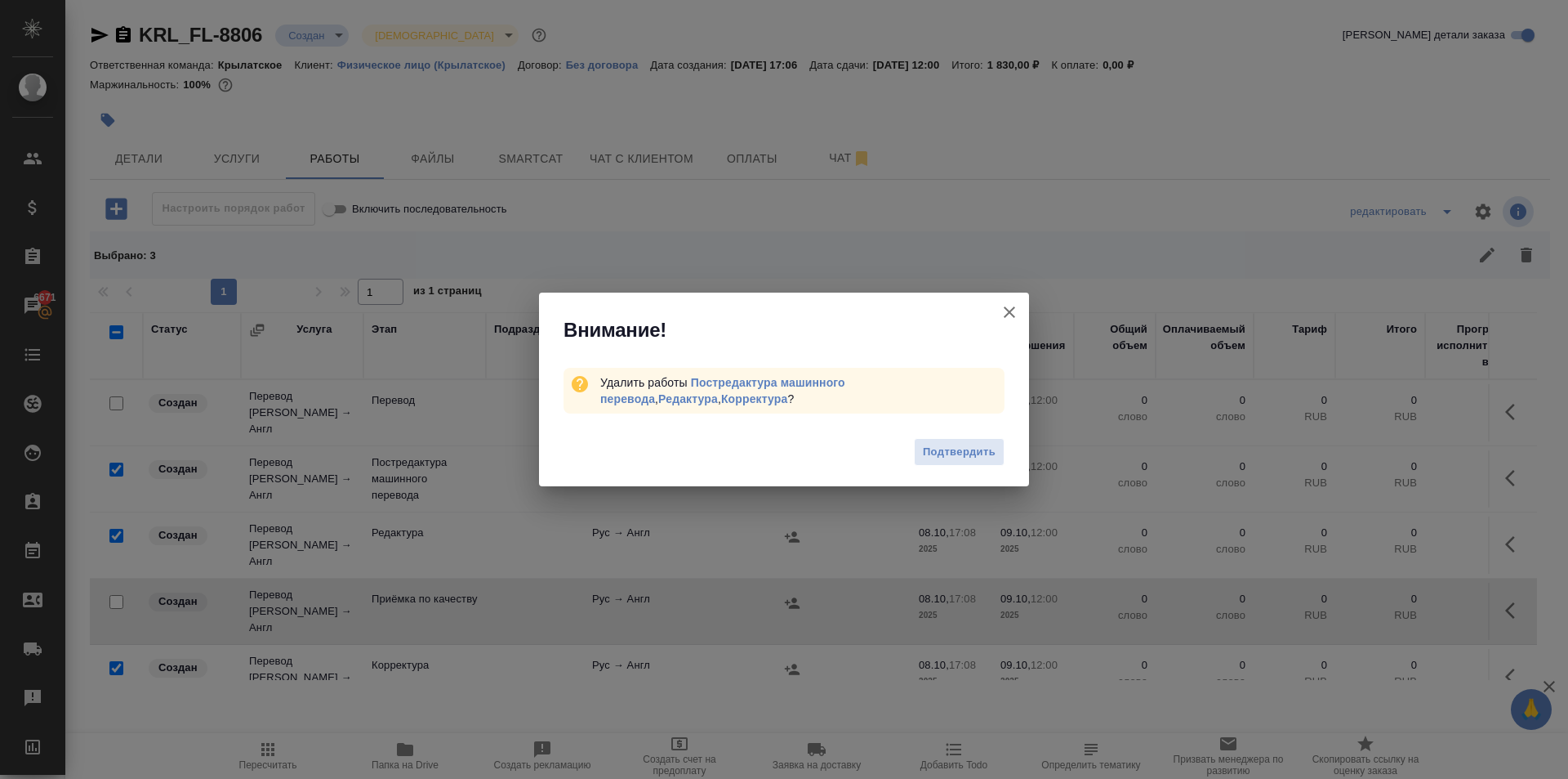
drag, startPoint x: 979, startPoint y: 445, endPoint x: 1066, endPoint y: 422, distance: 90.0
click at [978, 445] on span "Подтвердить" at bounding box center [959, 452] width 73 height 19
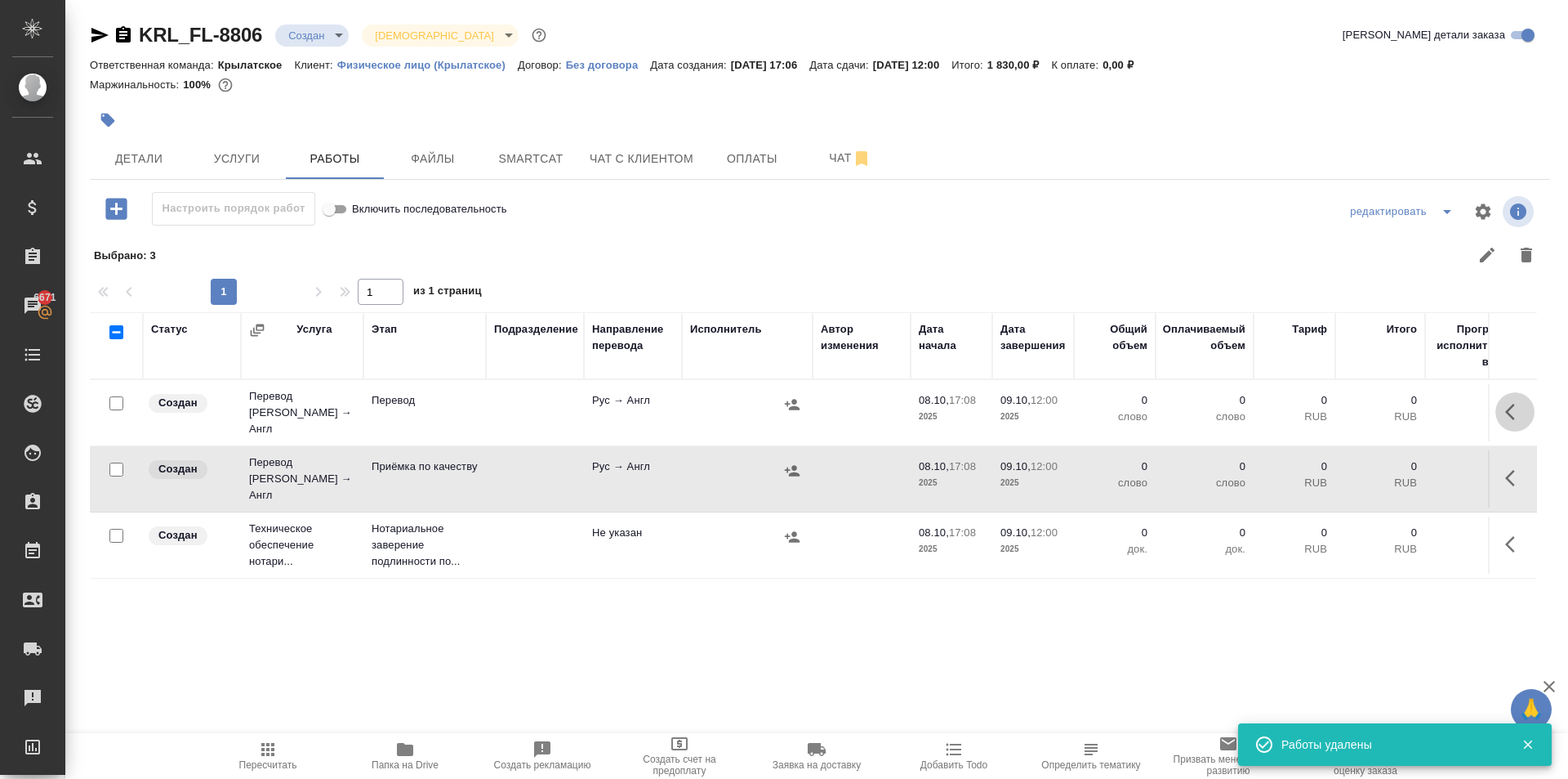
click at [1515, 402] on icon "button" at bounding box center [1516, 412] width 20 height 20
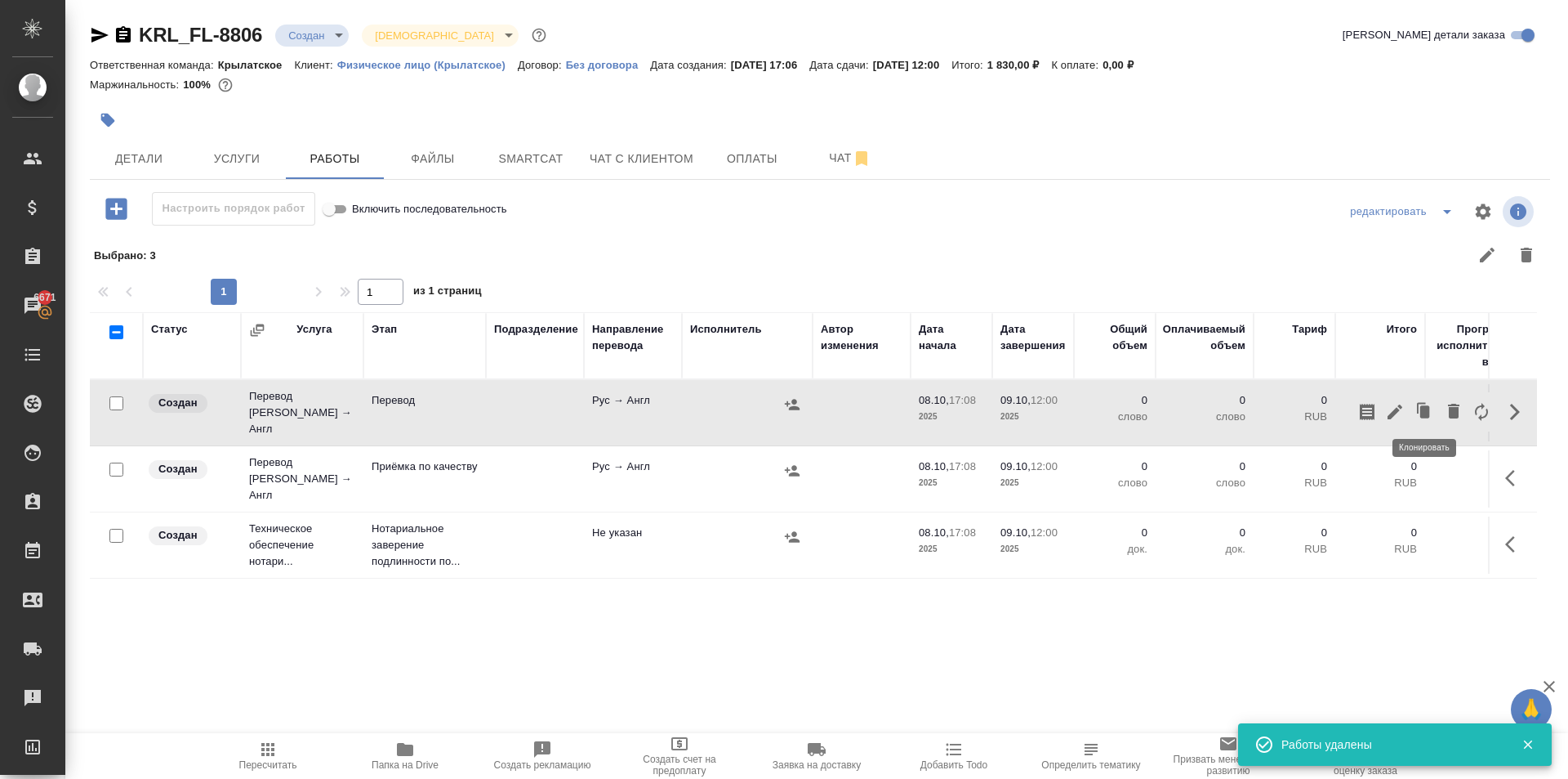
drag, startPoint x: 1412, startPoint y: 409, endPoint x: 1403, endPoint y: 416, distance: 11.4
click at [1404, 411] on div at bounding box center [1425, 412] width 142 height 40
click at [1402, 416] on icon "button" at bounding box center [1395, 412] width 20 height 20
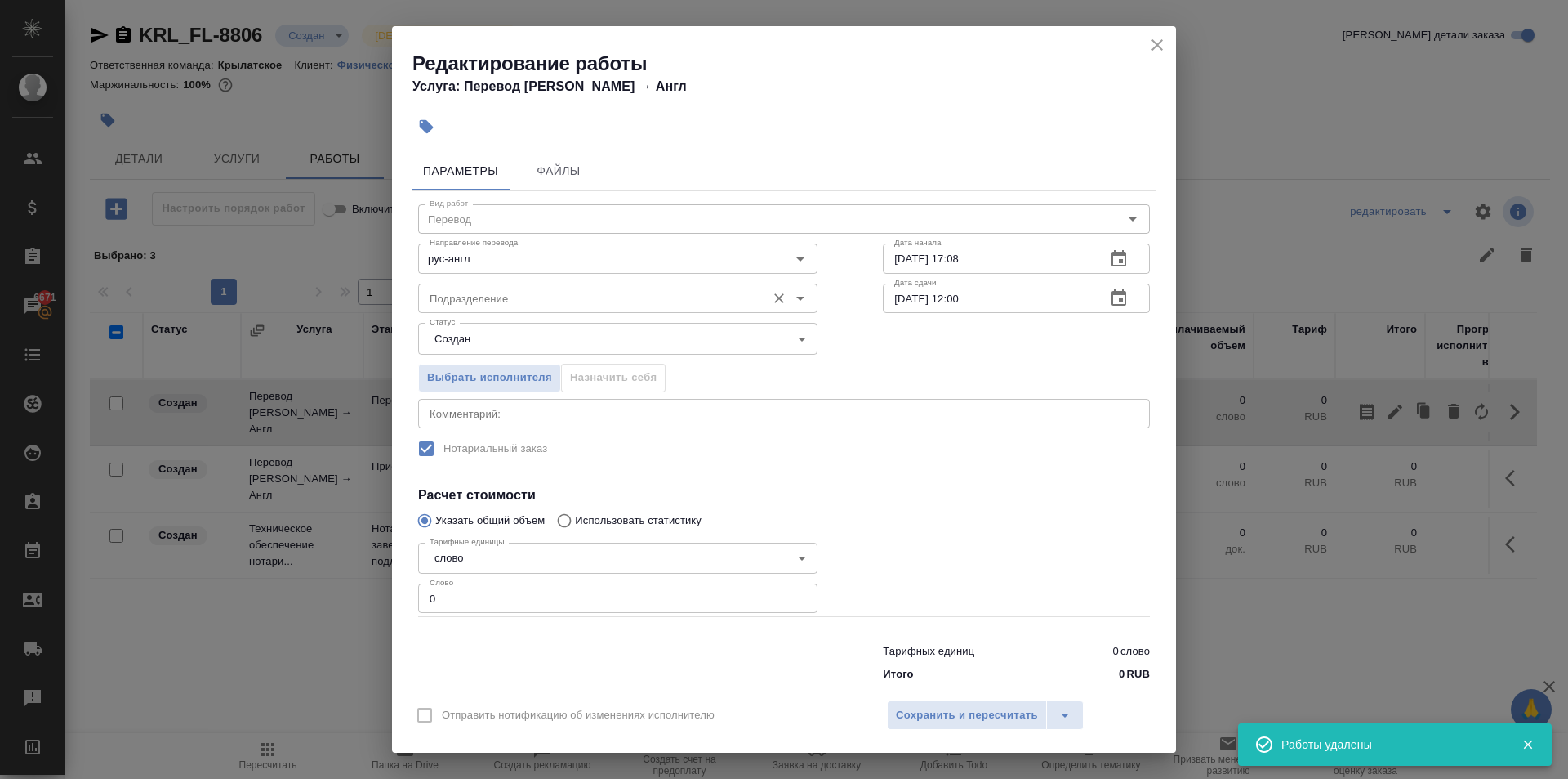
click at [670, 286] on div "Подразделение" at bounding box center [618, 298] width 399 height 30
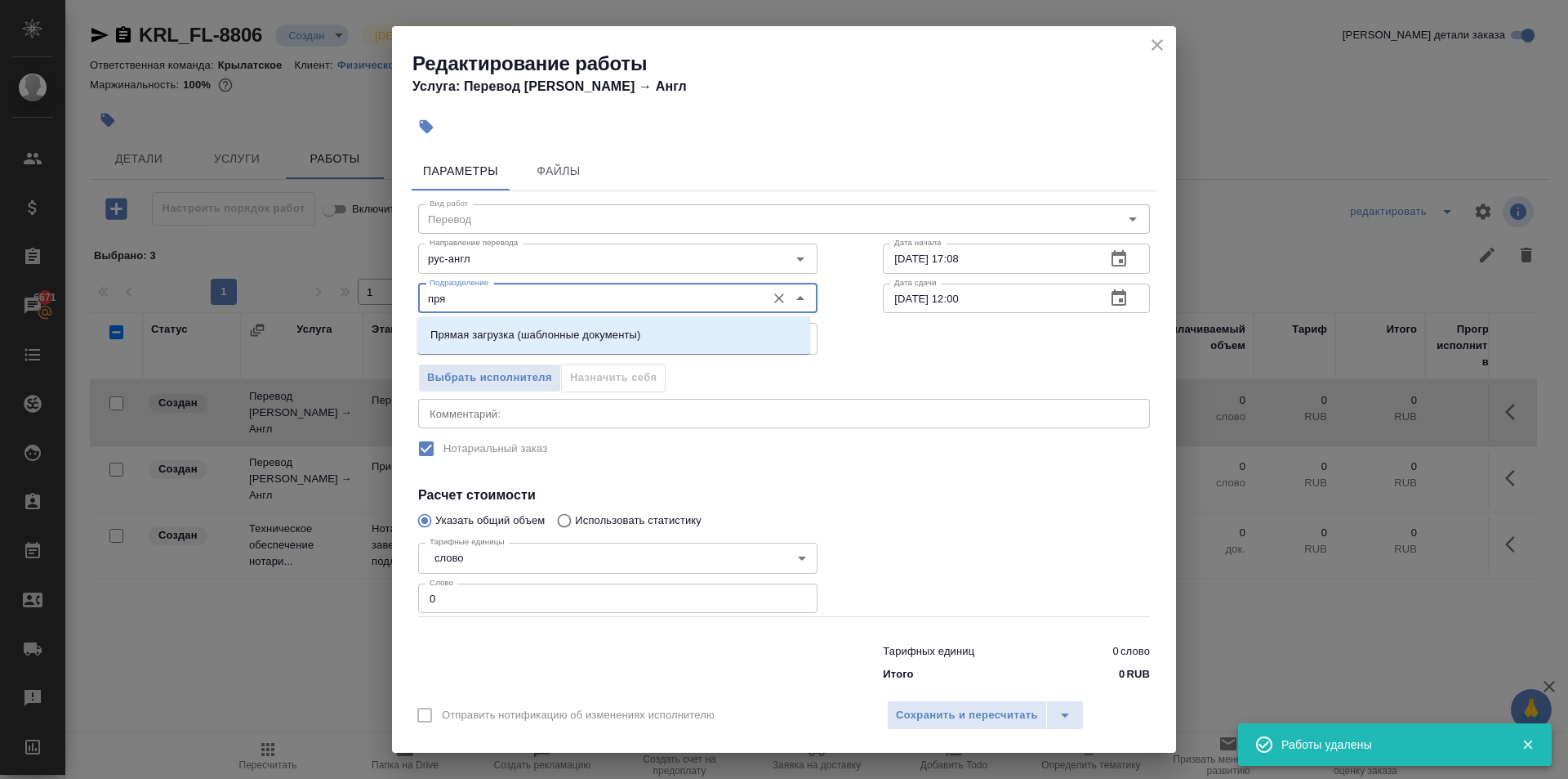
click at [652, 336] on li "Прямая загрузка (шаблонные документы)" at bounding box center [613, 335] width 393 height 30
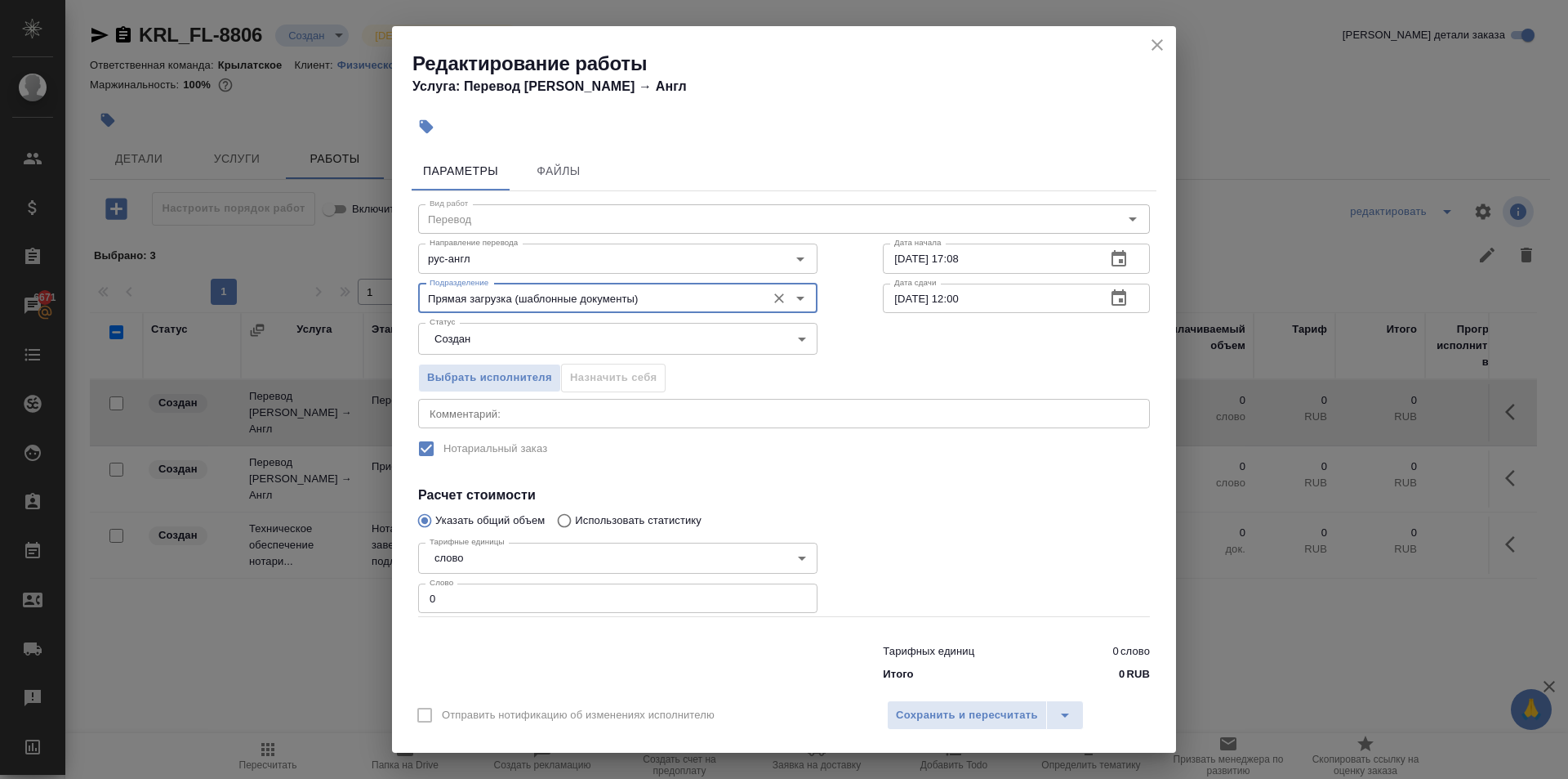
type input "Прямая загрузка (шаблонные документы)"
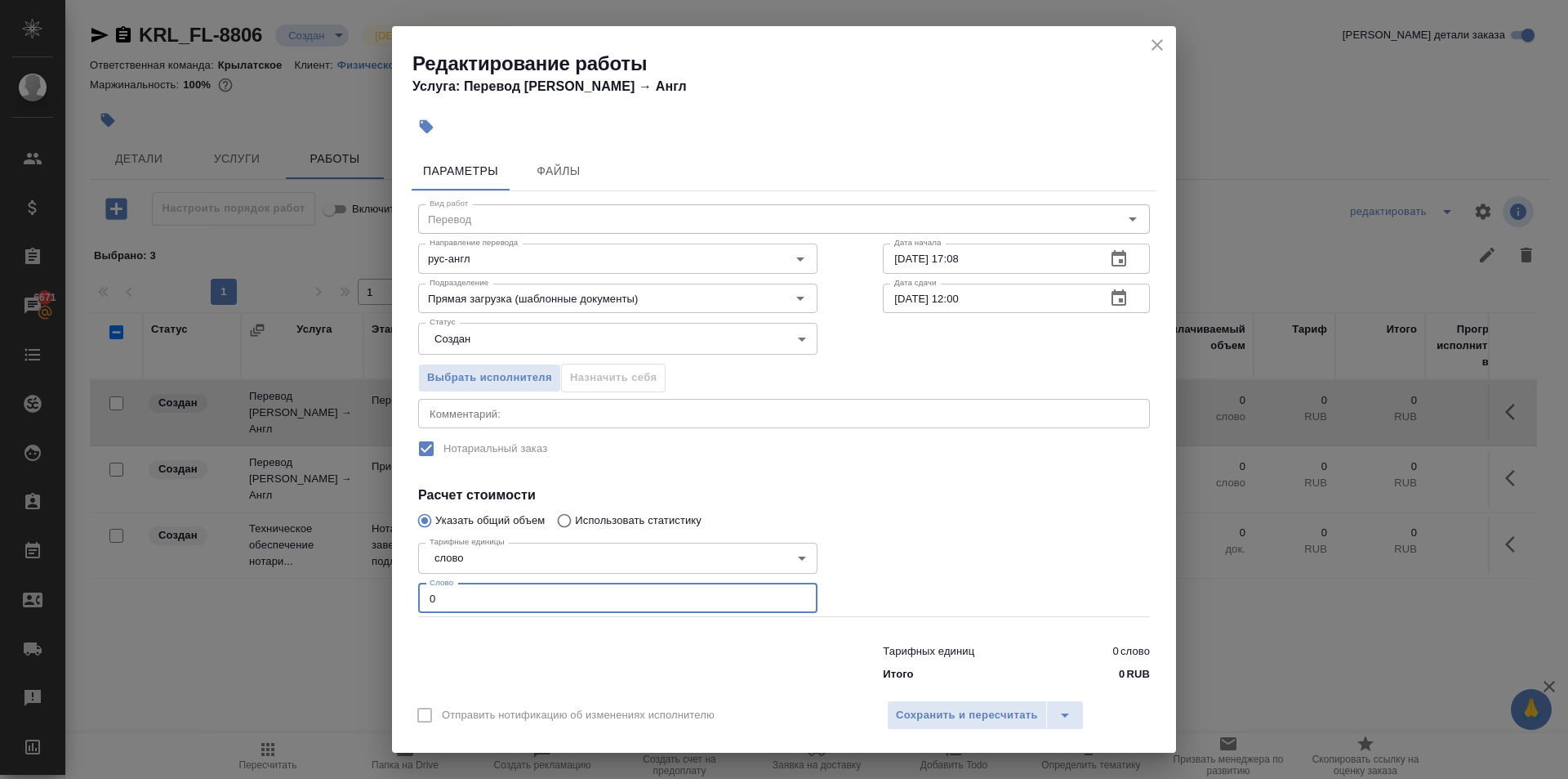
drag, startPoint x: 420, startPoint y: 595, endPoint x: 370, endPoint y: 581, distance: 51.9
click at [370, 581] on div "Редактирование работы Услуга: Перевод Стандарт Рус → Англ Параметры Файлы Вид р…" at bounding box center [784, 390] width 1568 height 779
type input "10"
click at [495, 357] on body "🙏 .cls-1 fill:#fff; AWATERA Kasymov Timur Клиенты Спецификации Заказы 6671 Чаты…" at bounding box center [784, 390] width 1568 height 779
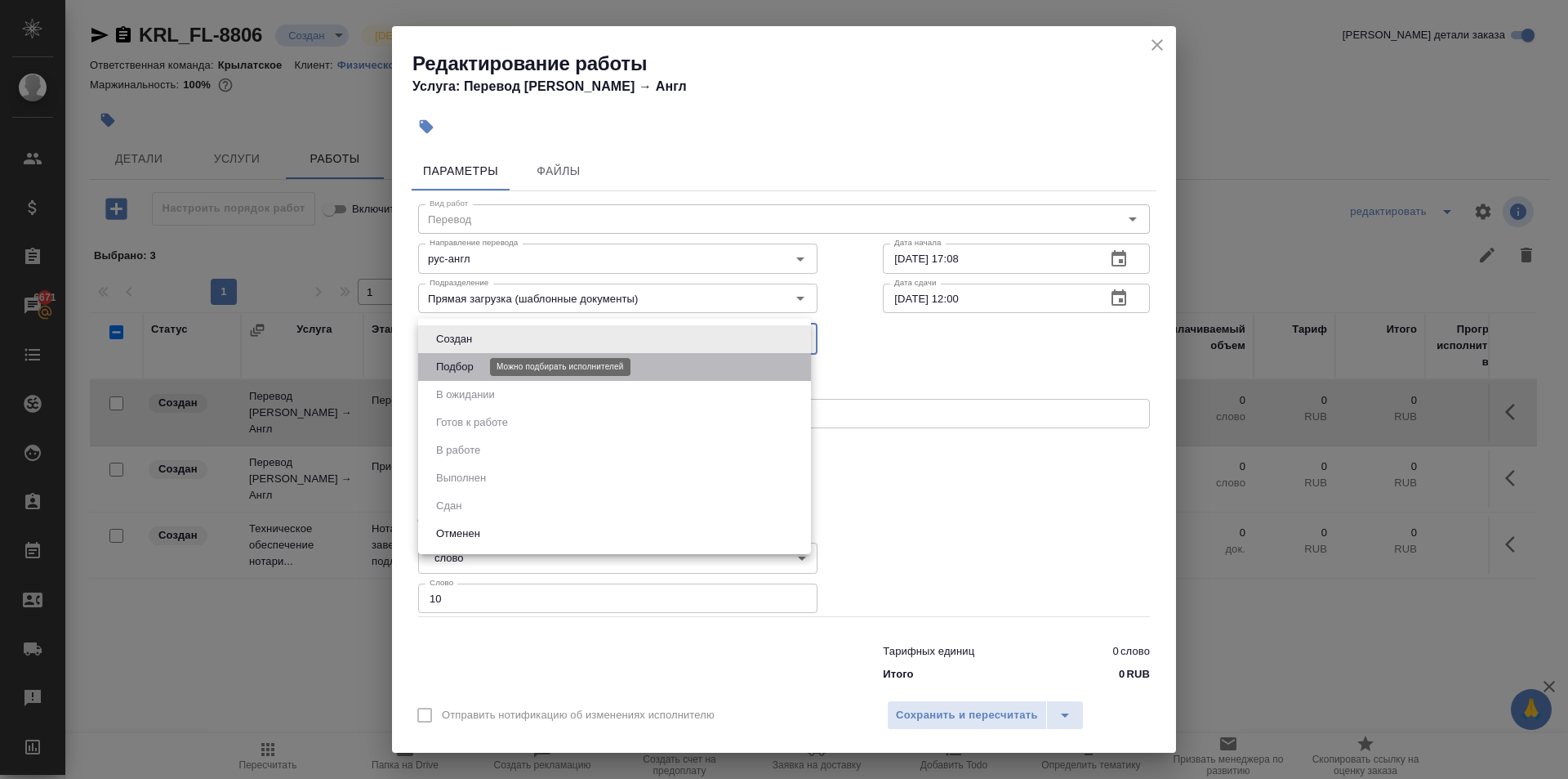
click at [467, 363] on button "Подбор" at bounding box center [455, 367] width 48 height 18
type input "recruiting"
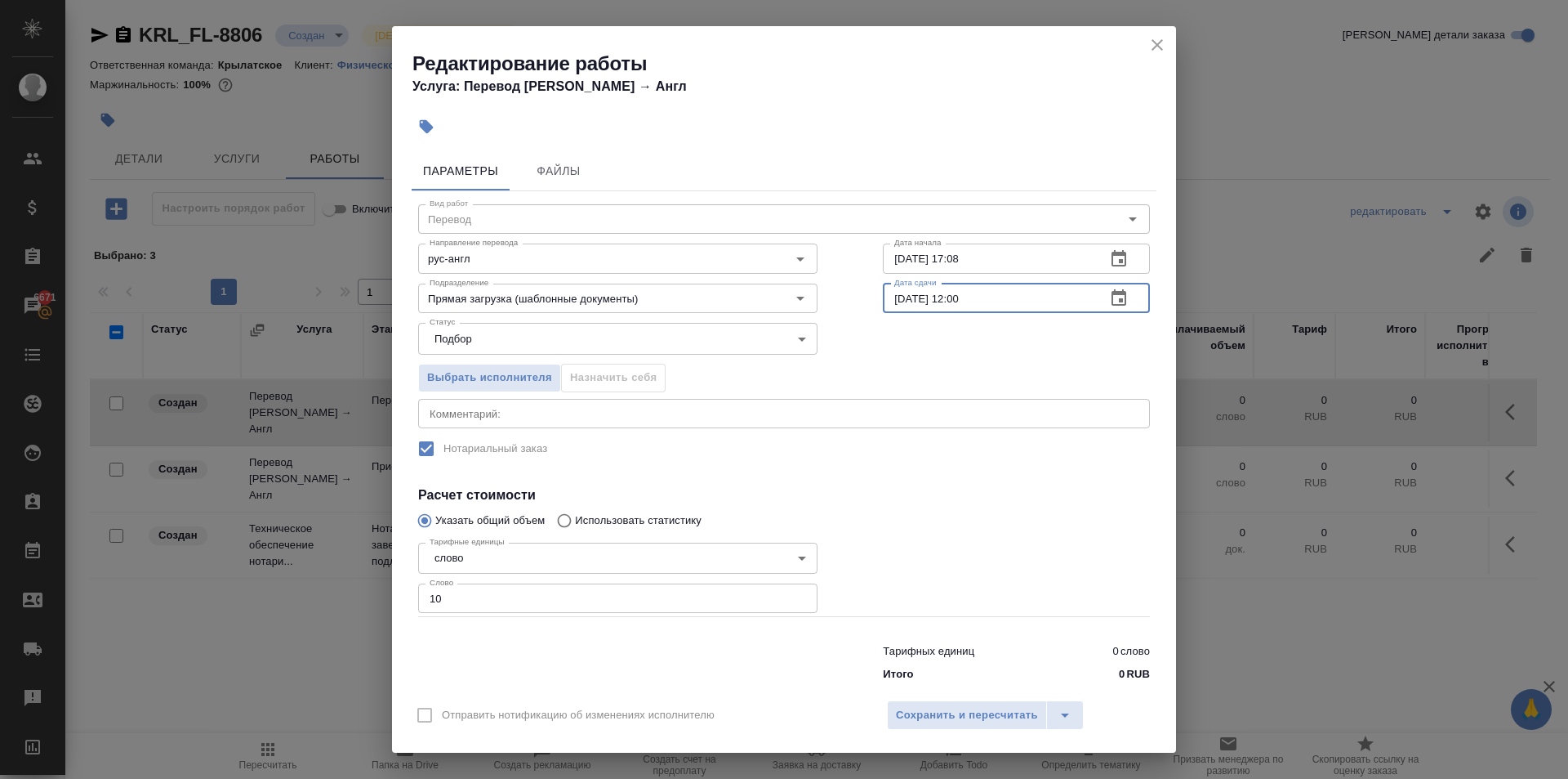
drag, startPoint x: 983, startPoint y: 304, endPoint x: 949, endPoint y: 311, distance: 34.7
click at [949, 311] on input "[DATE] 12:00" at bounding box center [988, 298] width 210 height 30
type input "09.10.2025 11:00"
drag, startPoint x: 966, startPoint y: 703, endPoint x: 842, endPoint y: 631, distance: 143.4
click at [964, 702] on button "Сохранить и пересчитать" at bounding box center [967, 715] width 160 height 30
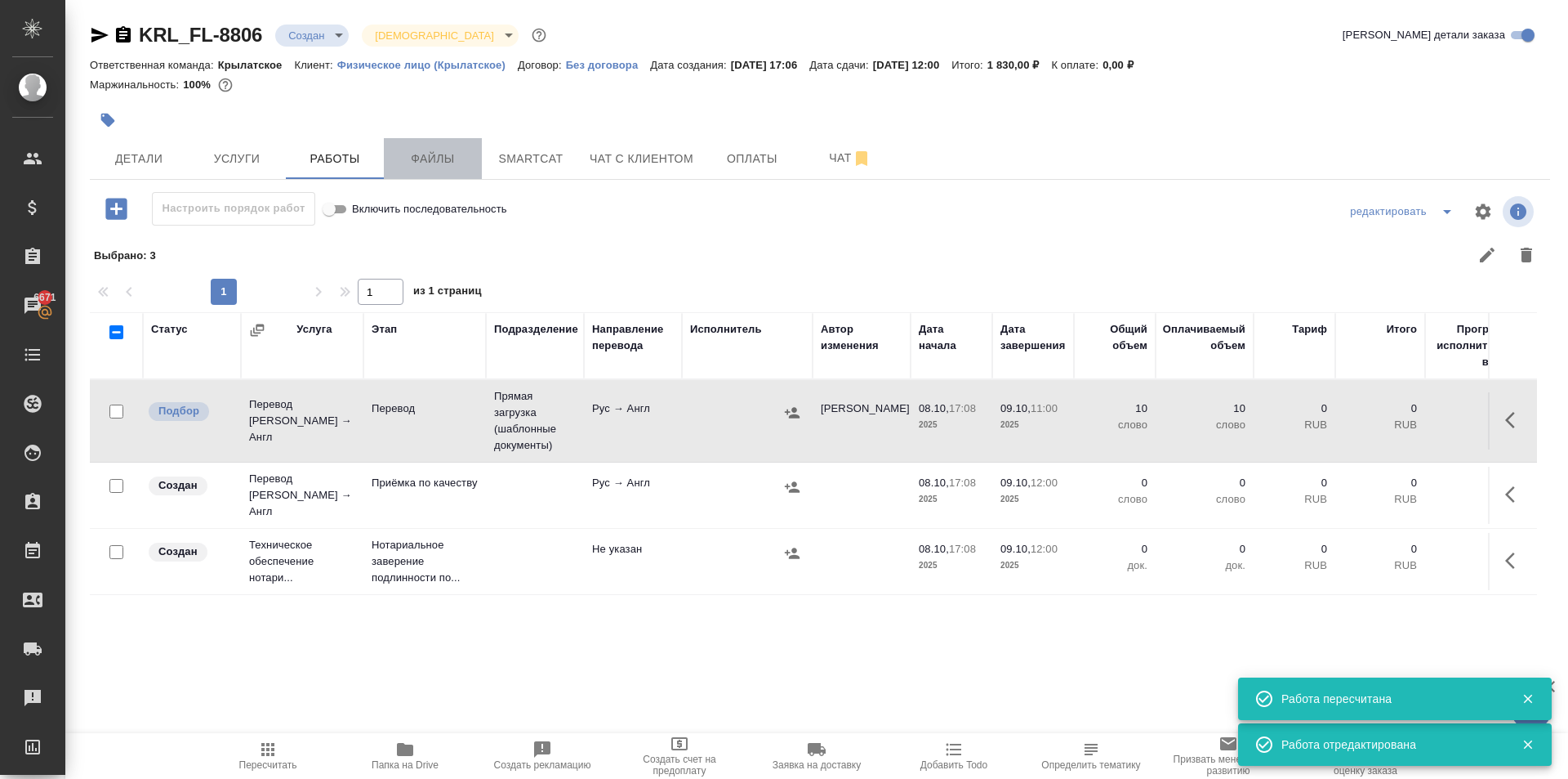
click at [416, 148] on span "Файлы" at bounding box center [432, 158] width 78 height 21
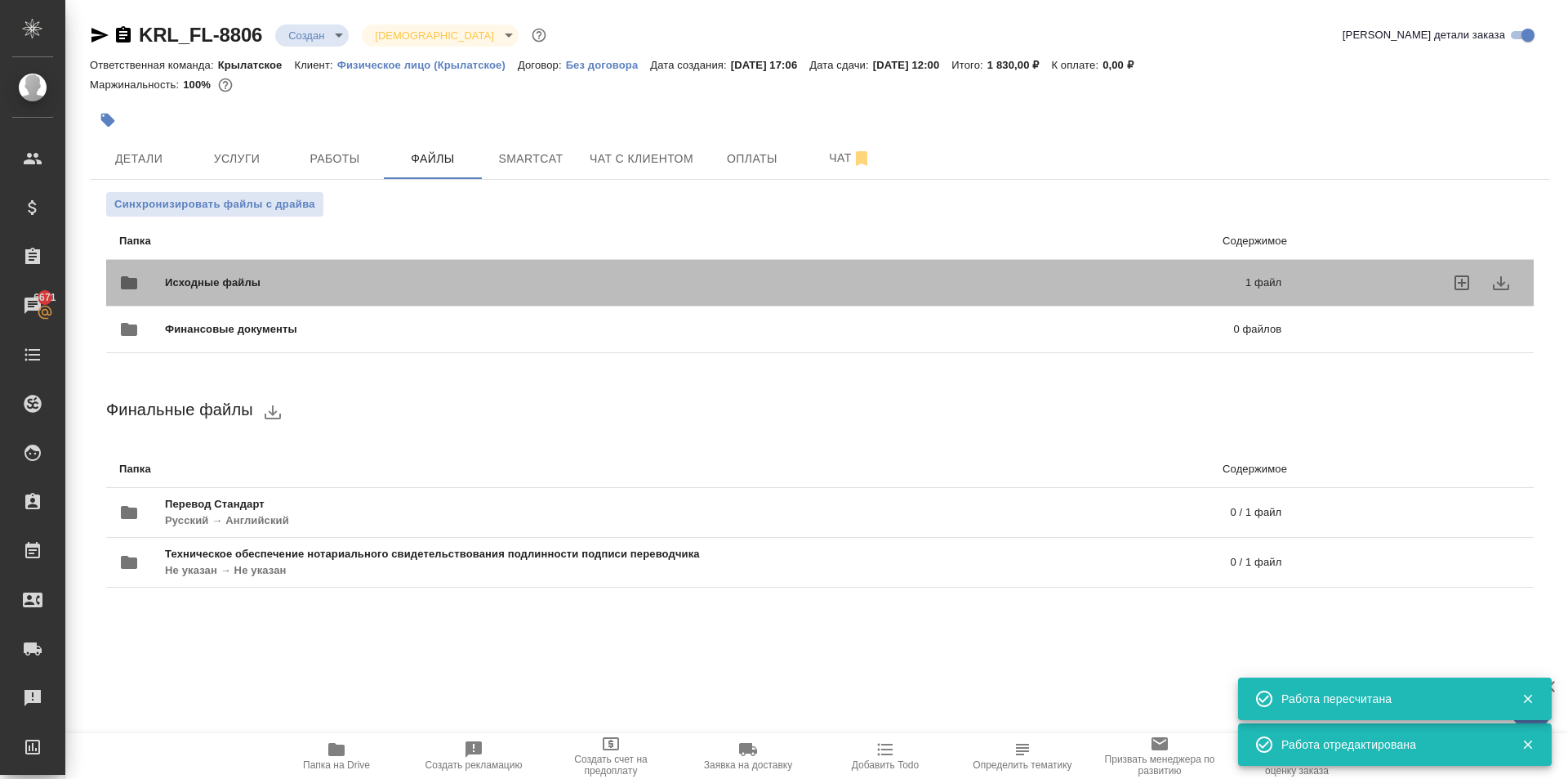
click at [316, 272] on div "Исходные файлы 1 файл" at bounding box center [700, 283] width 1163 height 40
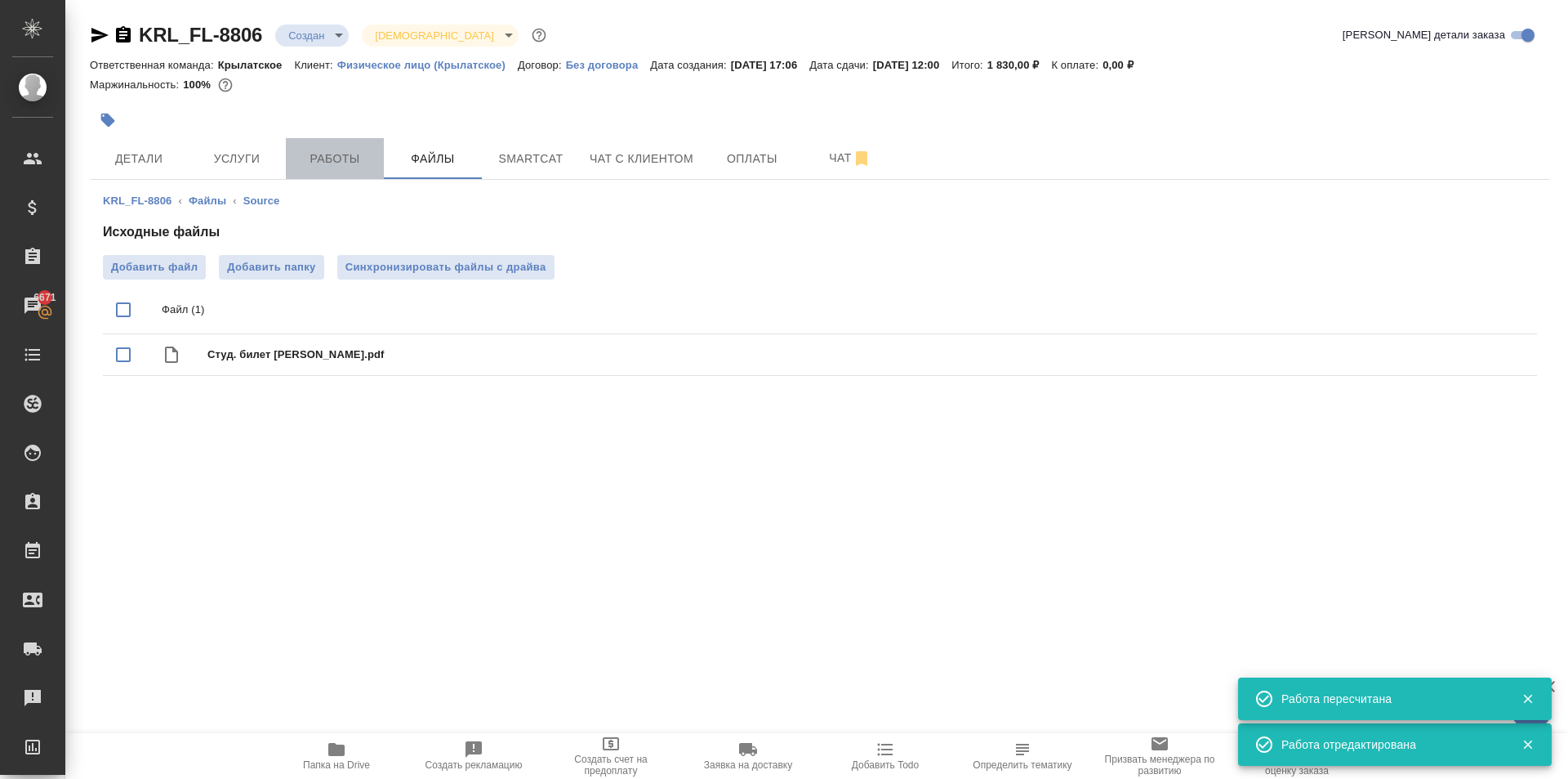
click at [362, 163] on span "Работы" at bounding box center [334, 158] width 78 height 21
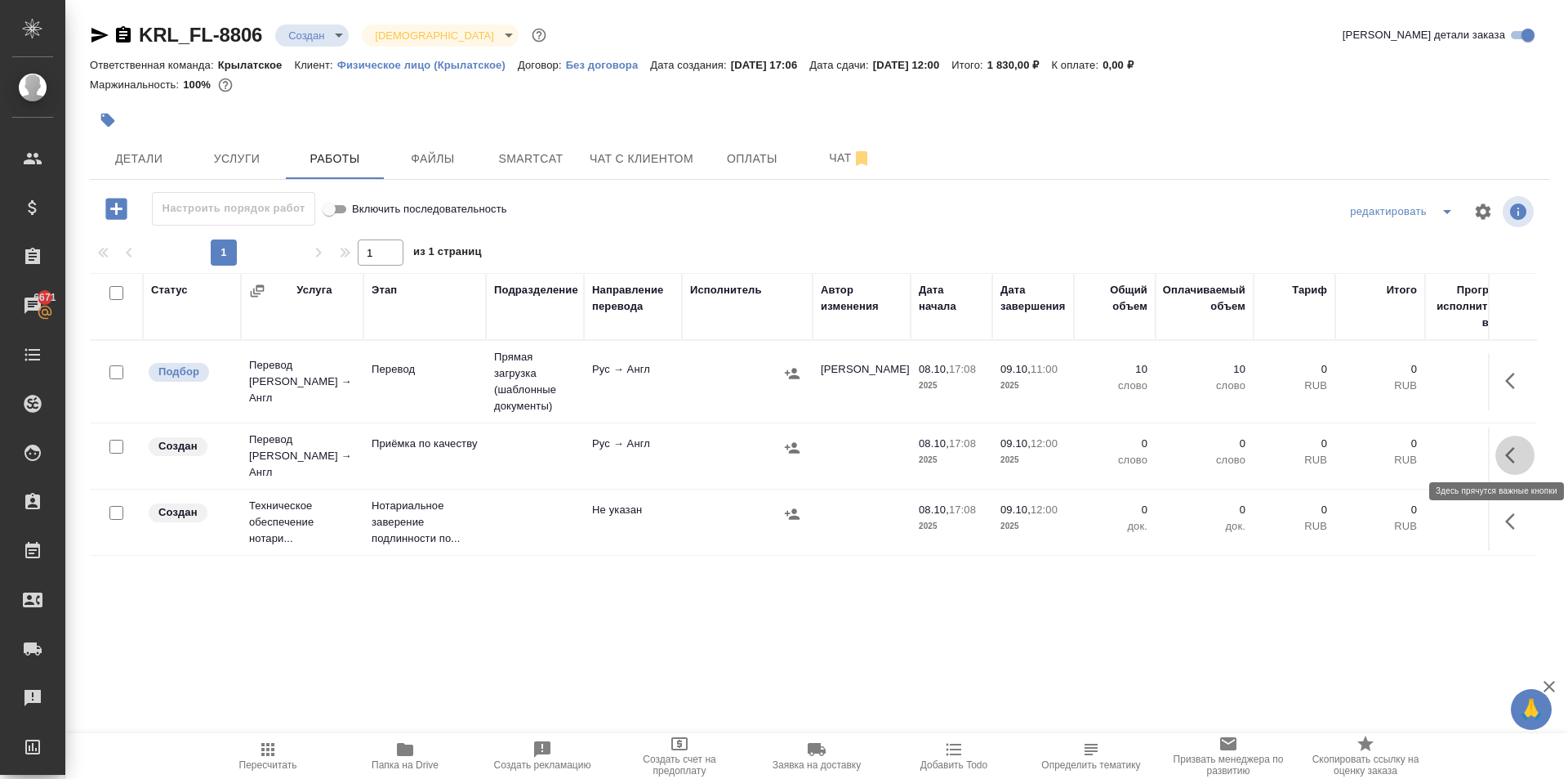
click at [1520, 465] on button "button" at bounding box center [1516, 455] width 40 height 40
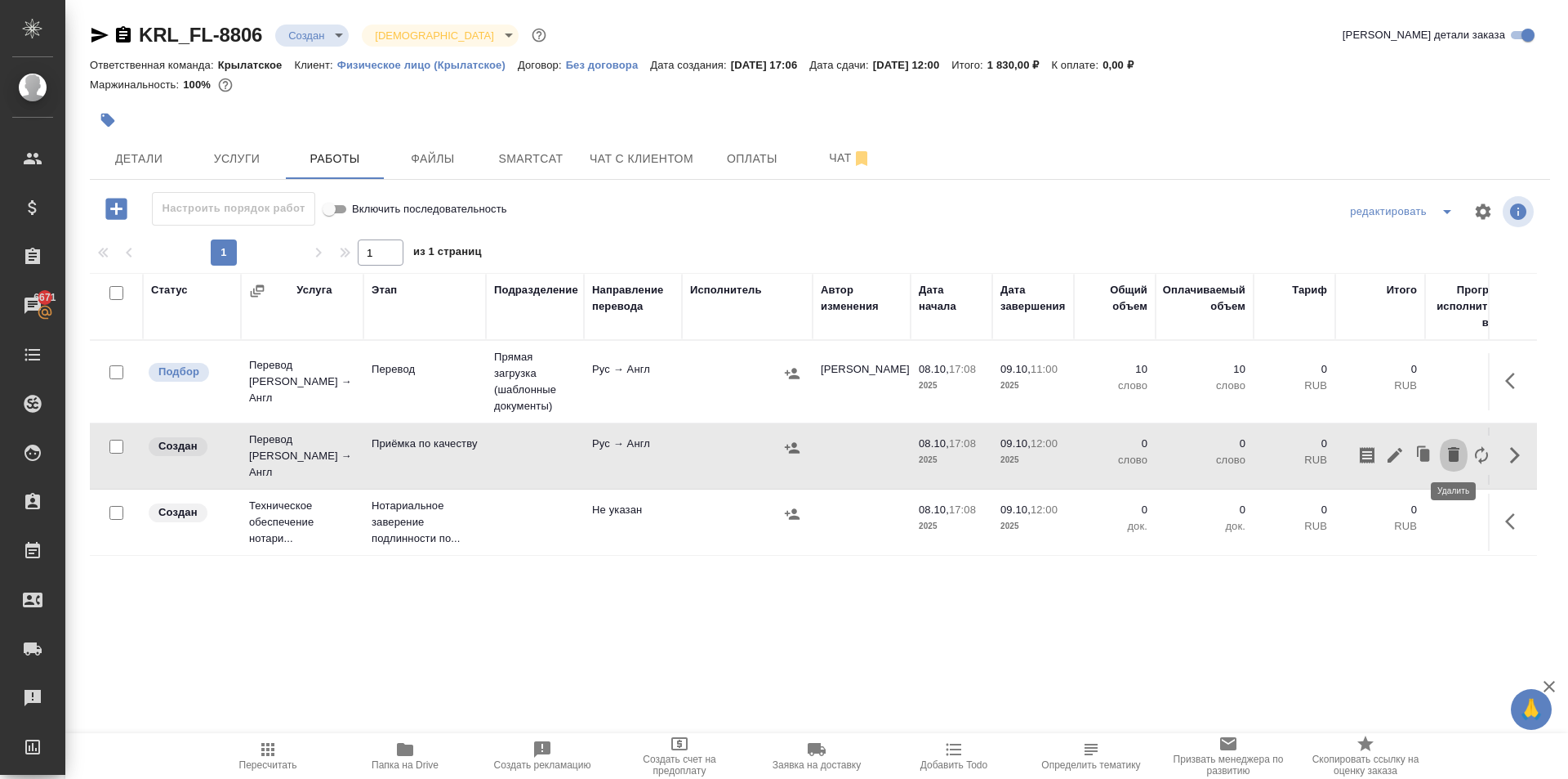
click at [1454, 454] on icon "button" at bounding box center [1454, 454] width 12 height 14
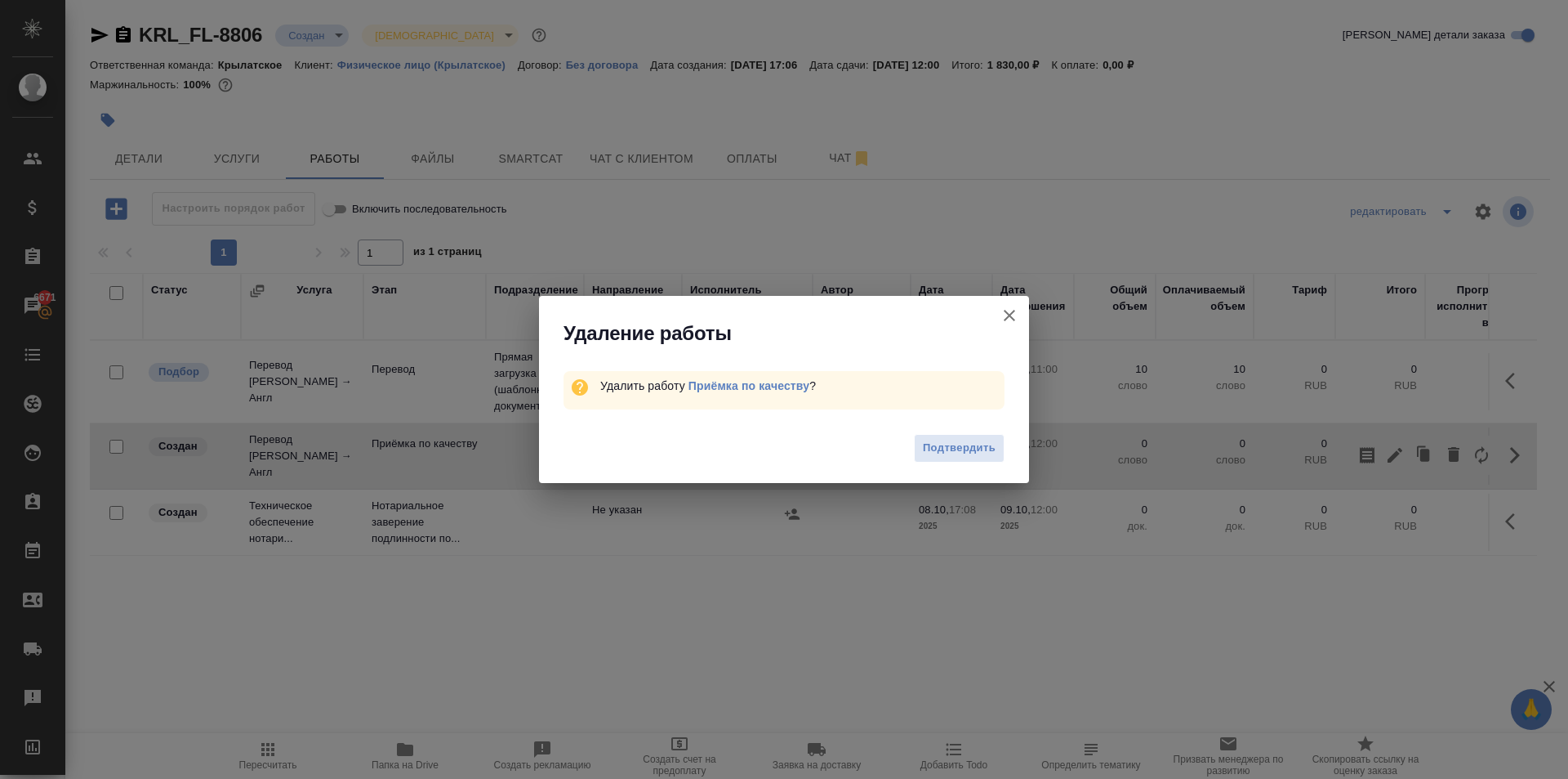
click at [961, 462] on div "Подтвердить" at bounding box center [784, 450] width 490 height 66
drag, startPoint x: 973, startPoint y: 449, endPoint x: 1005, endPoint y: 441, distance: 33.0
click at [976, 445] on span "Подтвердить" at bounding box center [959, 448] width 73 height 19
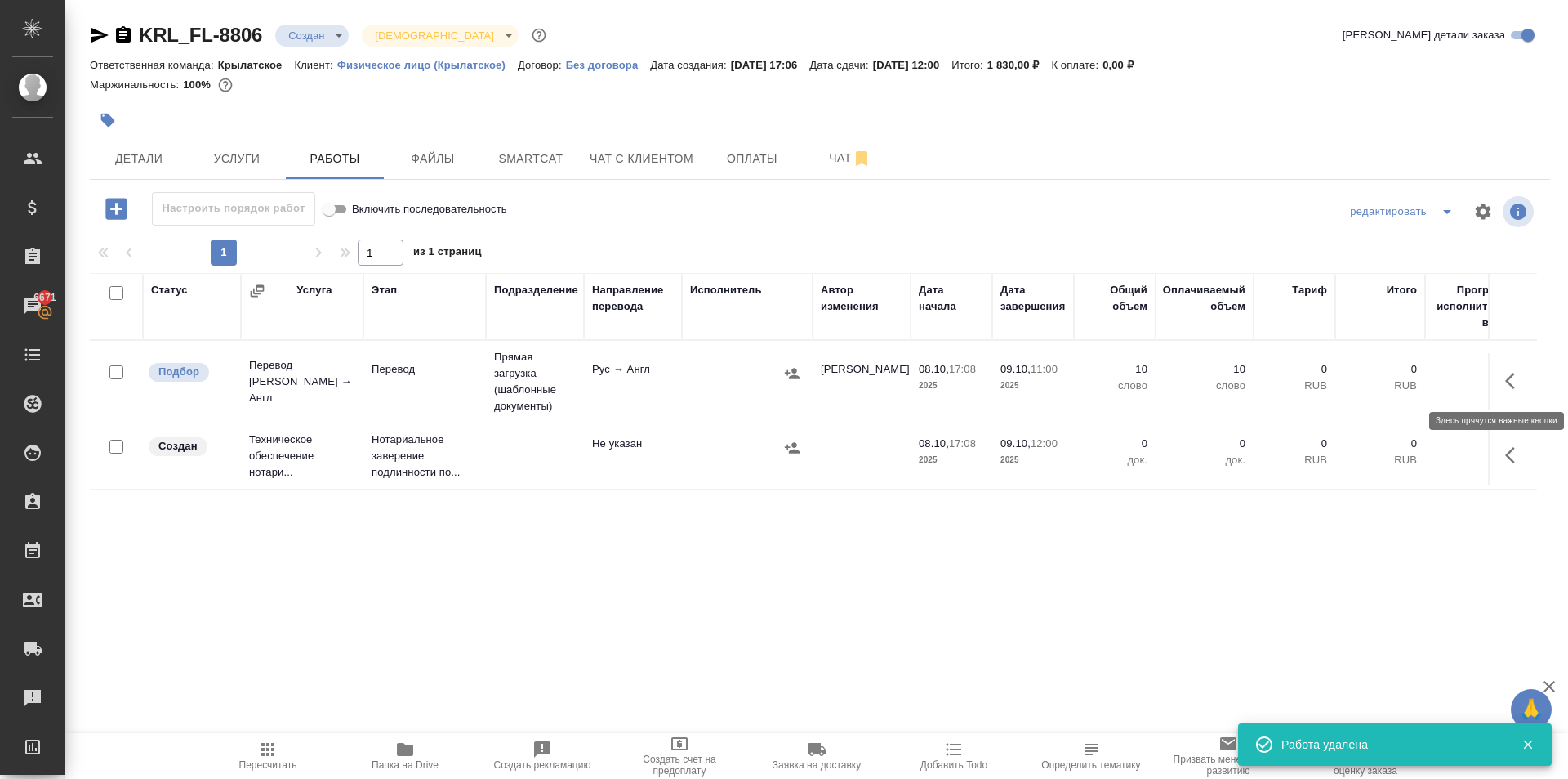
click at [1507, 382] on icon "button" at bounding box center [1510, 381] width 10 height 16
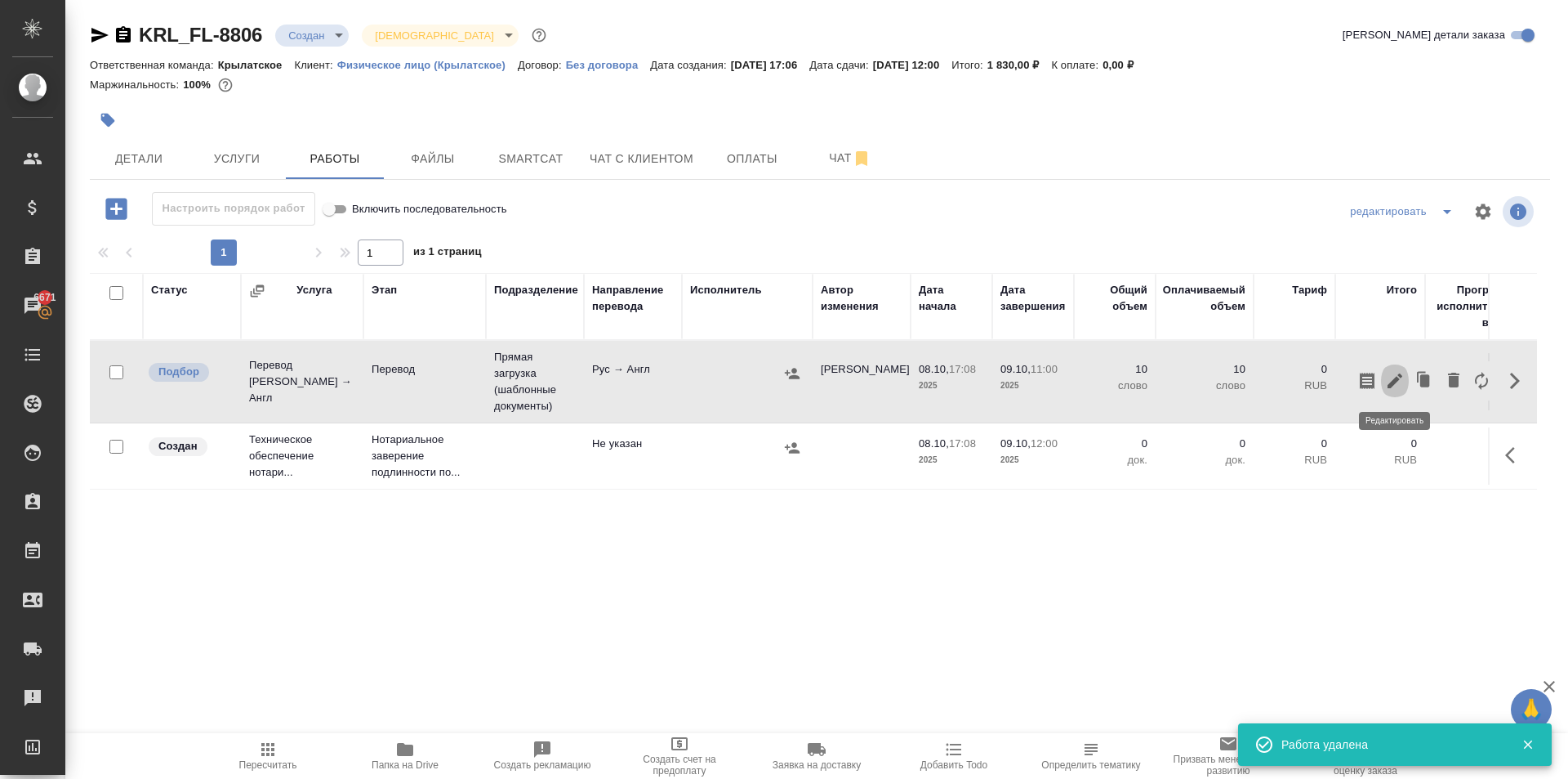
click at [1392, 381] on icon "button" at bounding box center [1395, 381] width 14 height 14
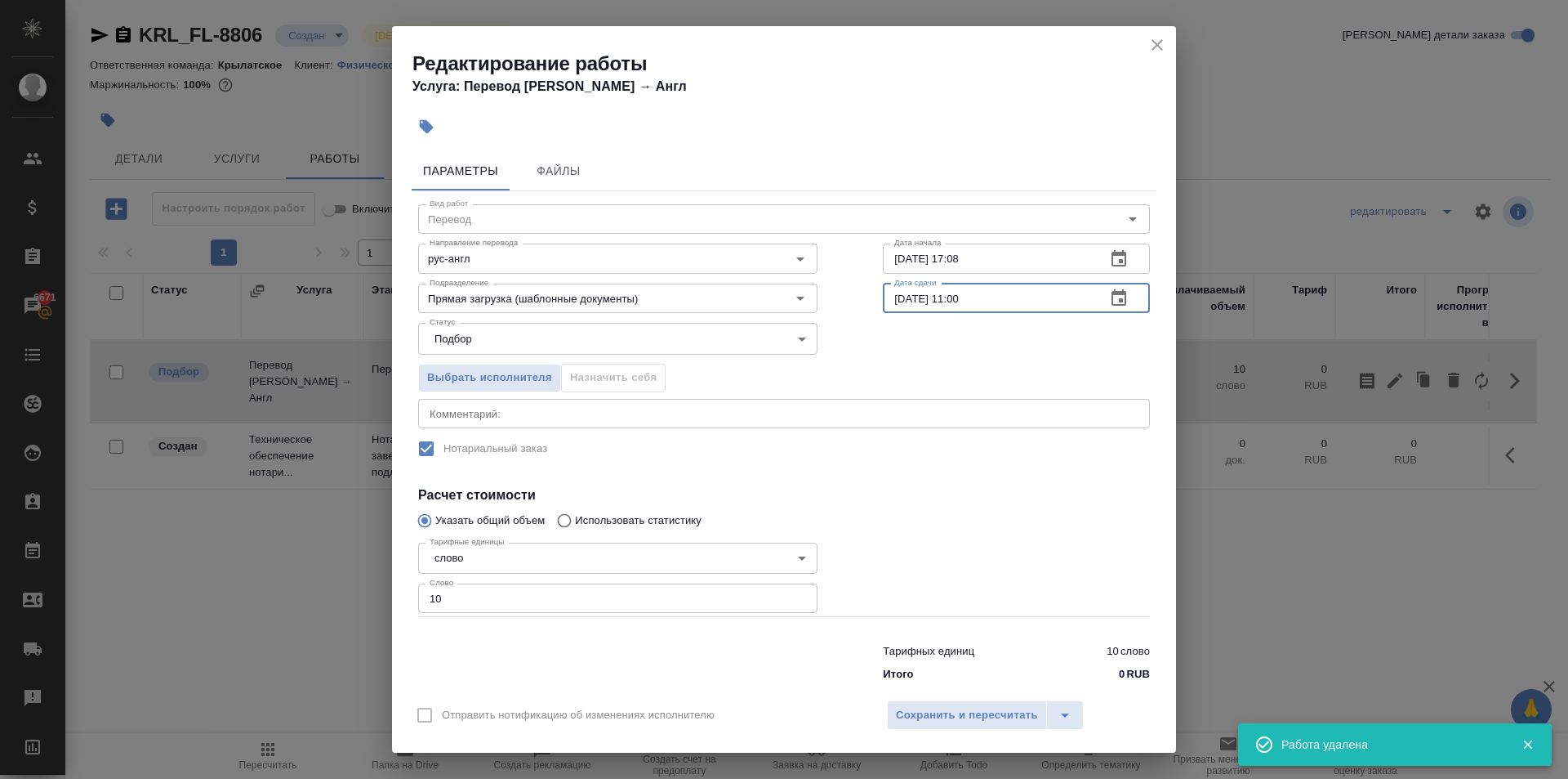
click at [1026, 291] on input "09.10.2025 11:00" at bounding box center [988, 298] width 210 height 30
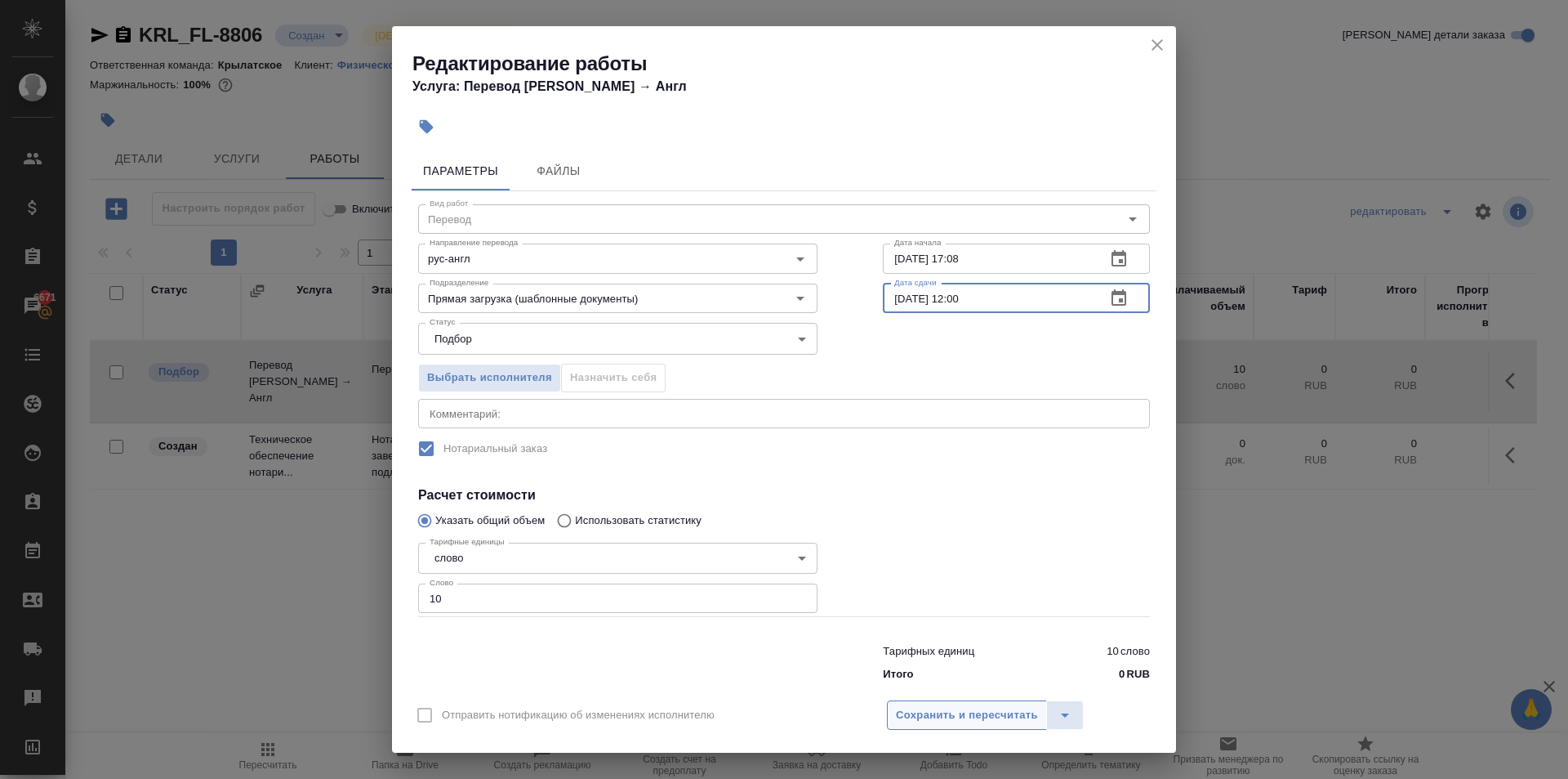
type input "[DATE] 12:00"
click at [943, 703] on button "Сохранить и пересчитать" at bounding box center [967, 715] width 160 height 30
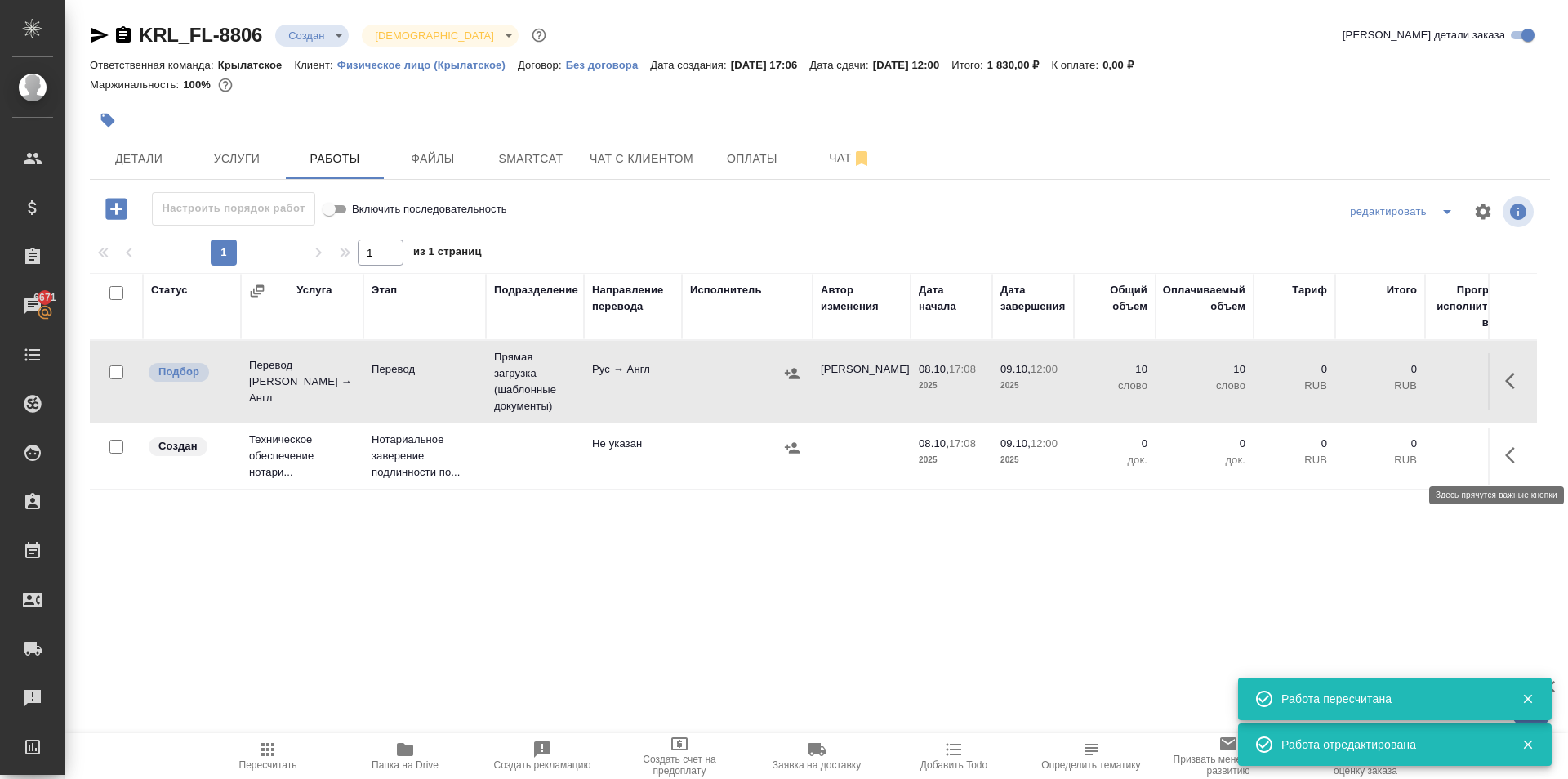
click at [1518, 461] on icon "button" at bounding box center [1516, 455] width 20 height 20
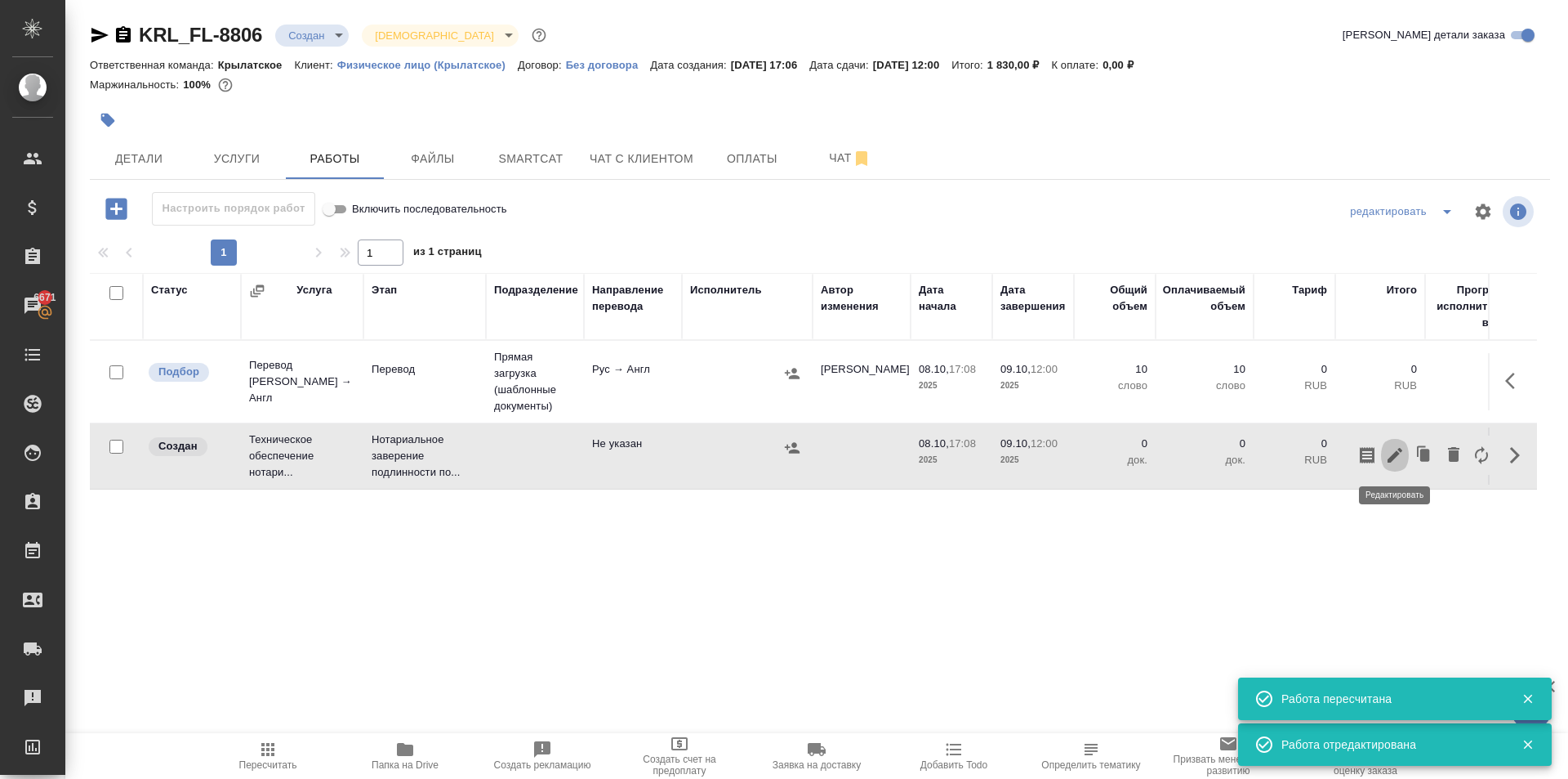
click at [1399, 460] on icon "button" at bounding box center [1395, 455] width 20 height 20
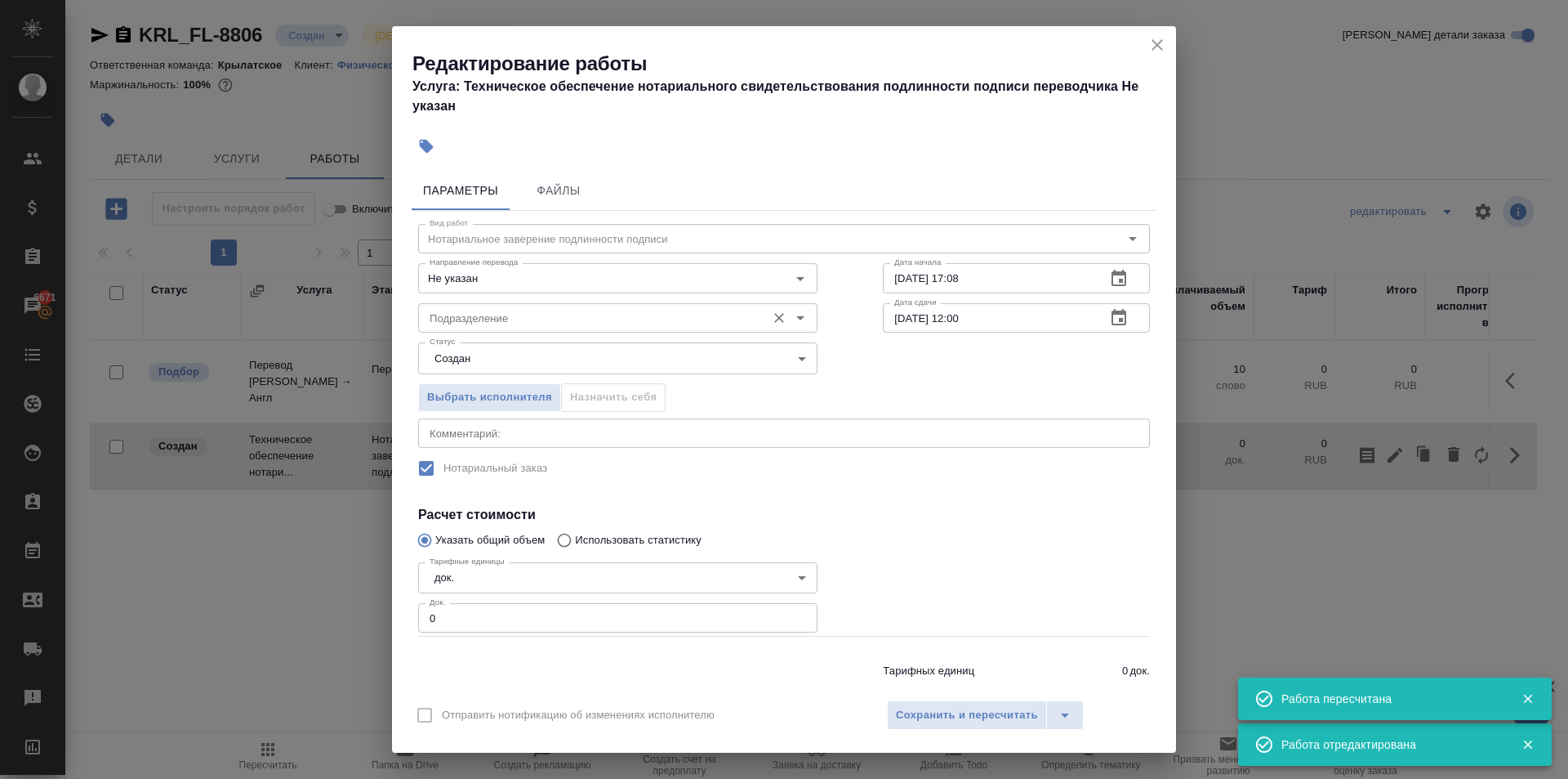
click at [570, 309] on input "Подразделение" at bounding box center [591, 318] width 335 height 20
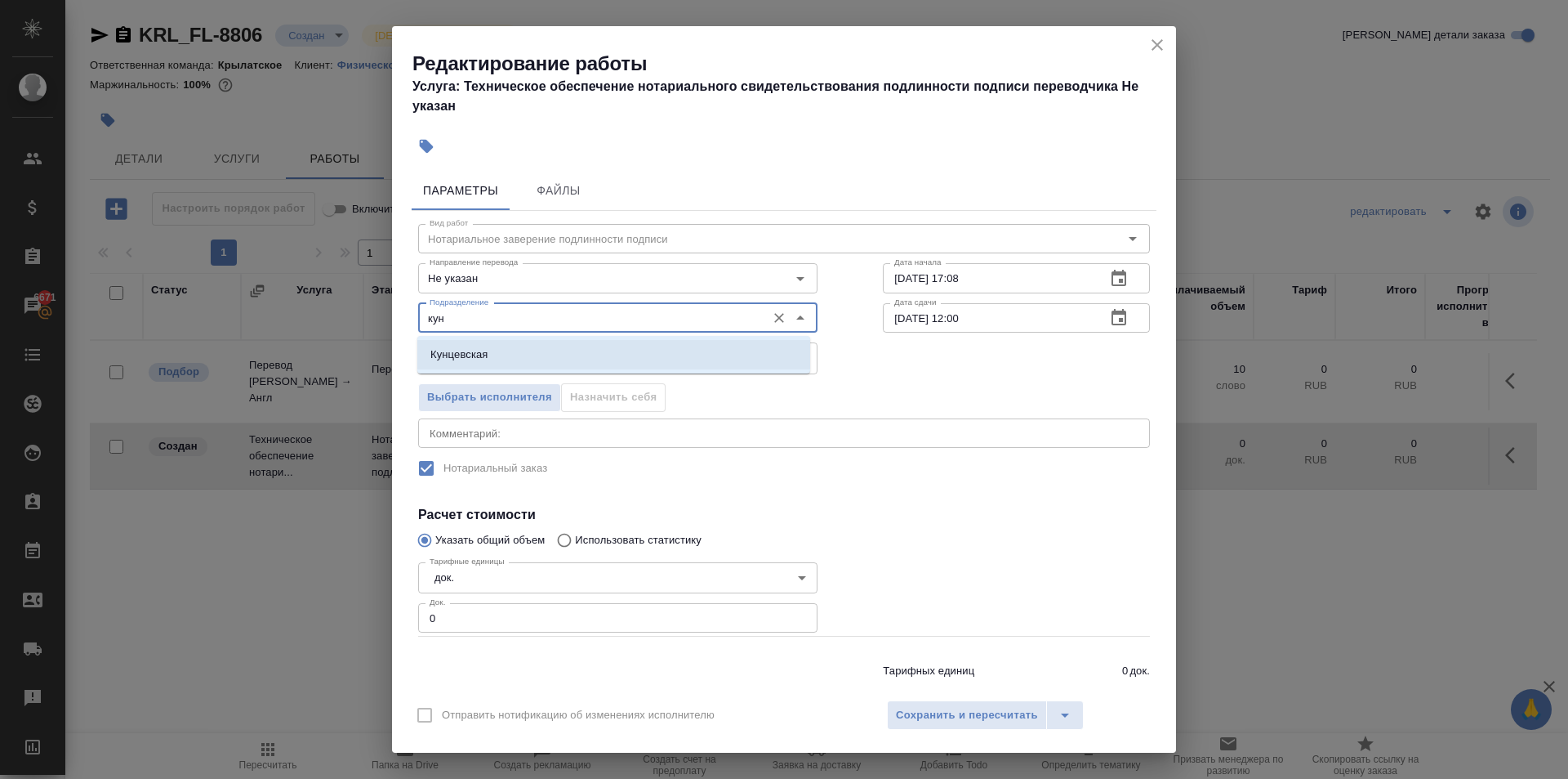
drag, startPoint x: 558, startPoint y: 345, endPoint x: 567, endPoint y: 348, distance: 9.5
click at [557, 345] on li "Кунцевская" at bounding box center [613, 354] width 393 height 30
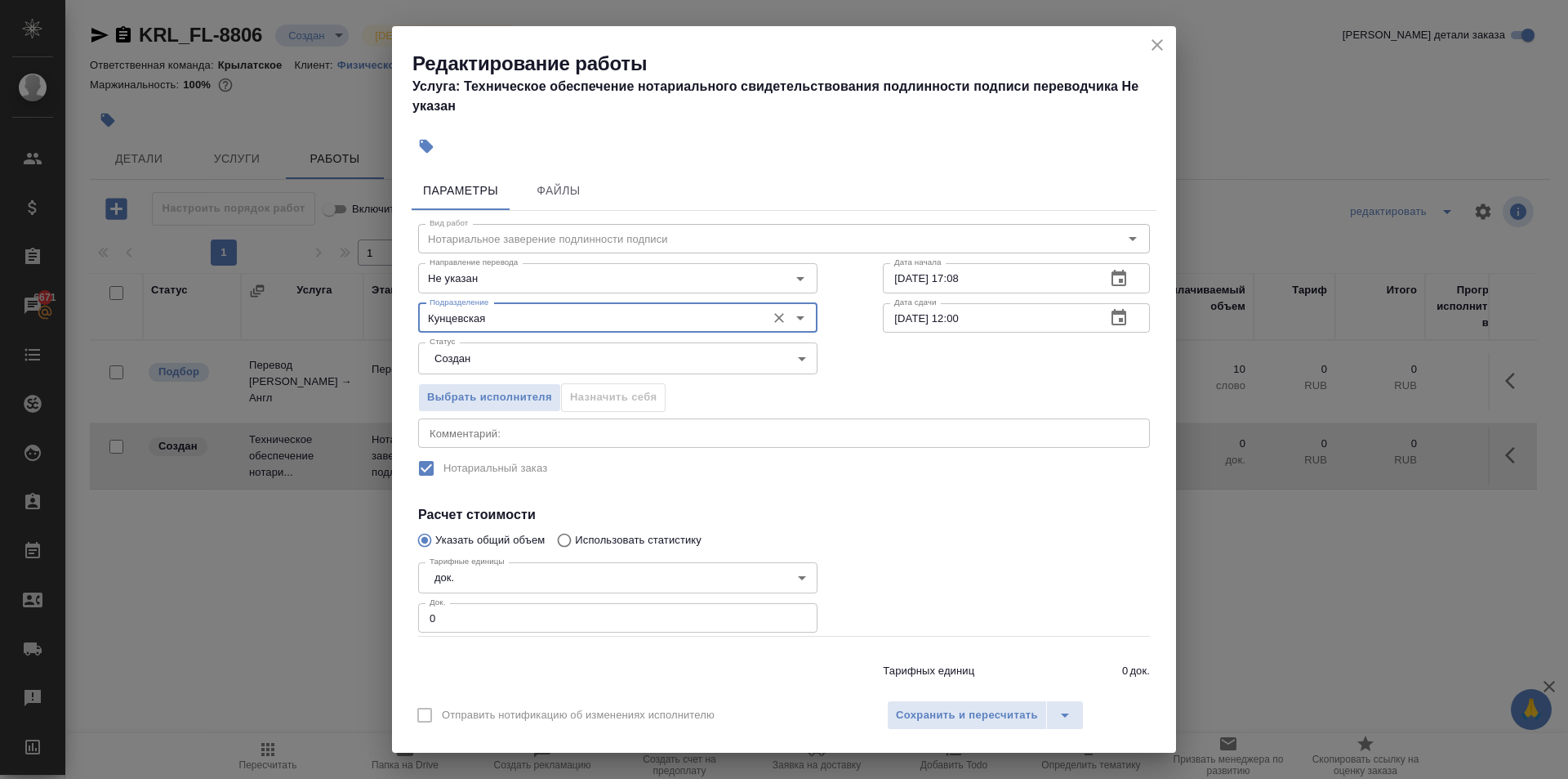
type input "Кунцевская"
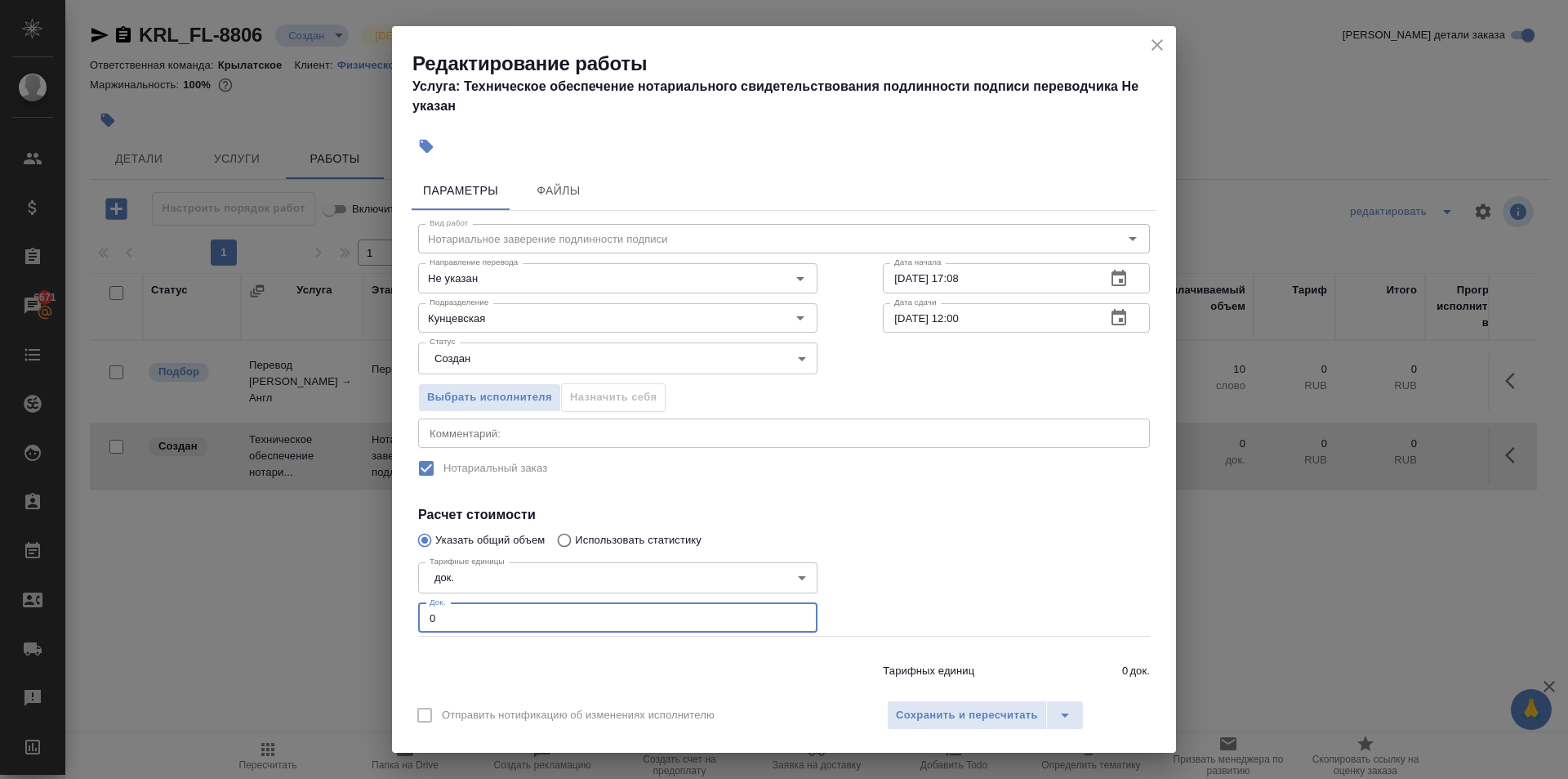
drag, startPoint x: 478, startPoint y: 622, endPoint x: 317, endPoint y: 613, distance: 161.3
click at [317, 613] on div "Редактирование работы Услуга: Техническое обеспечение нотариального свидетельст…" at bounding box center [784, 390] width 1568 height 779
type input "1"
click at [941, 715] on span "Сохранить и пересчитать" at bounding box center [967, 715] width 142 height 19
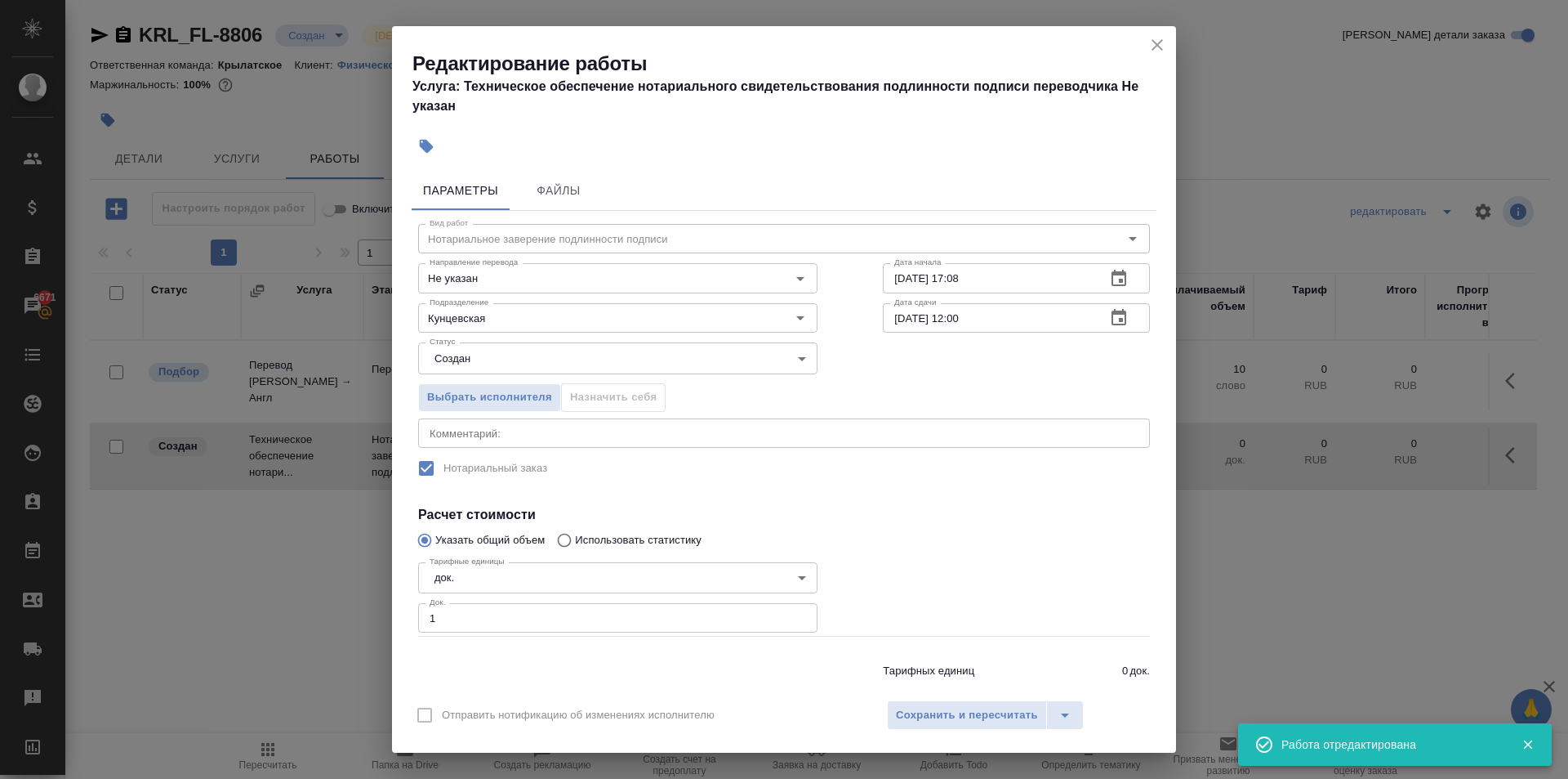
click at [800, 455] on button "button" at bounding box center [792, 447] width 24 height 24
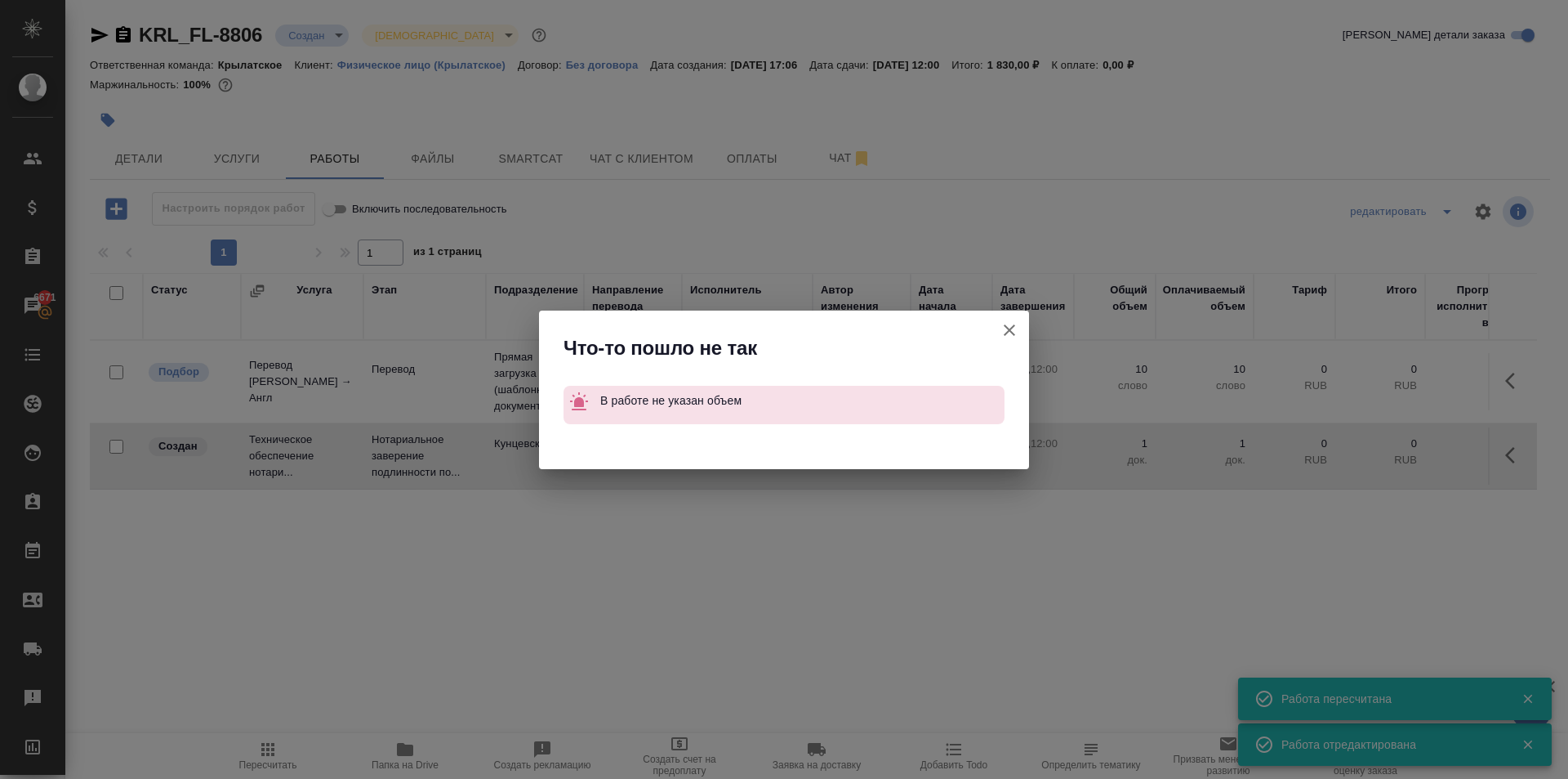
click at [792, 452] on div at bounding box center [784, 451] width 490 height 37
click at [1018, 327] on icon "button" at bounding box center [1010, 330] width 20 height 20
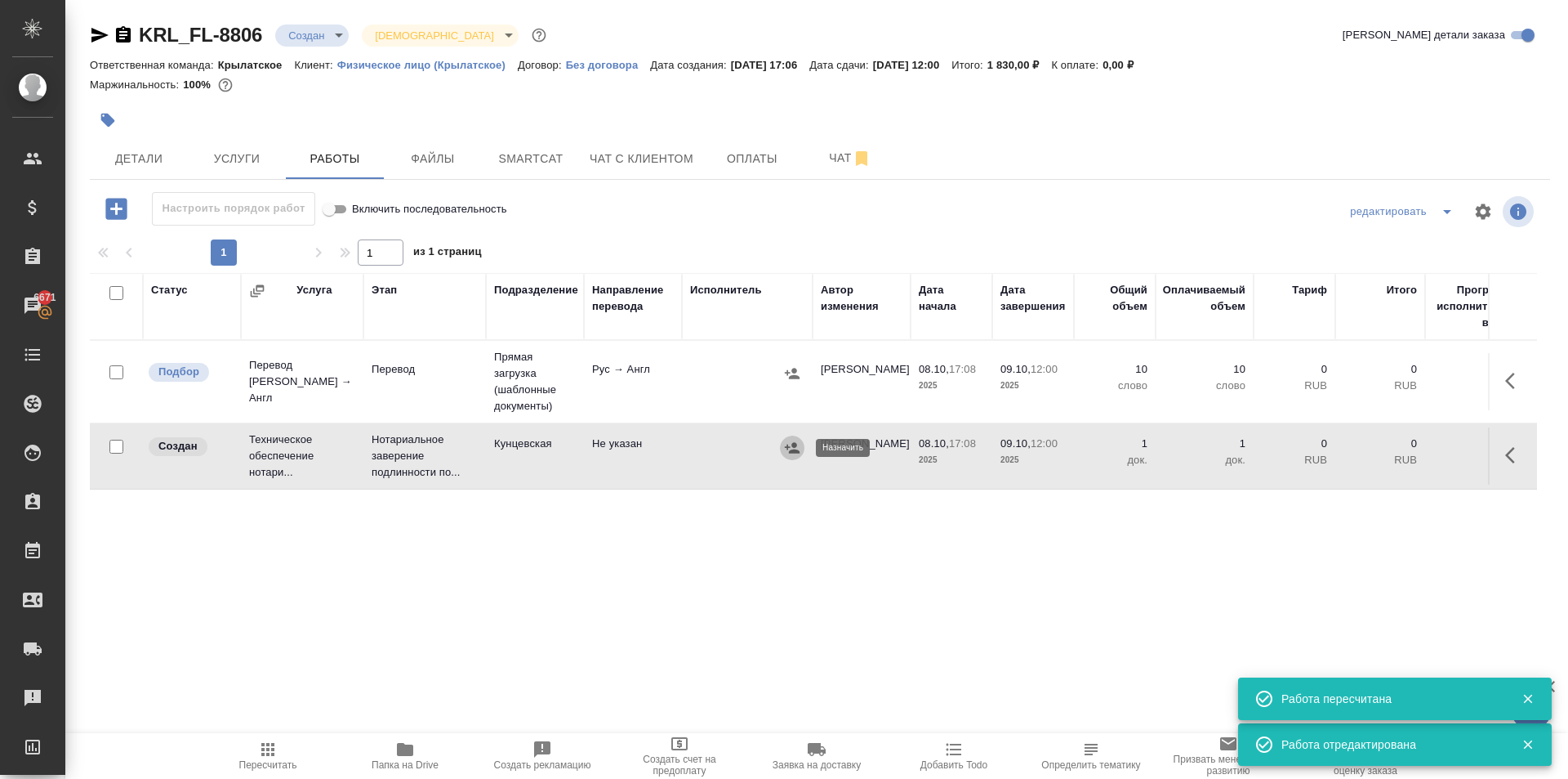
click at [789, 451] on icon "button" at bounding box center [792, 448] width 16 height 16
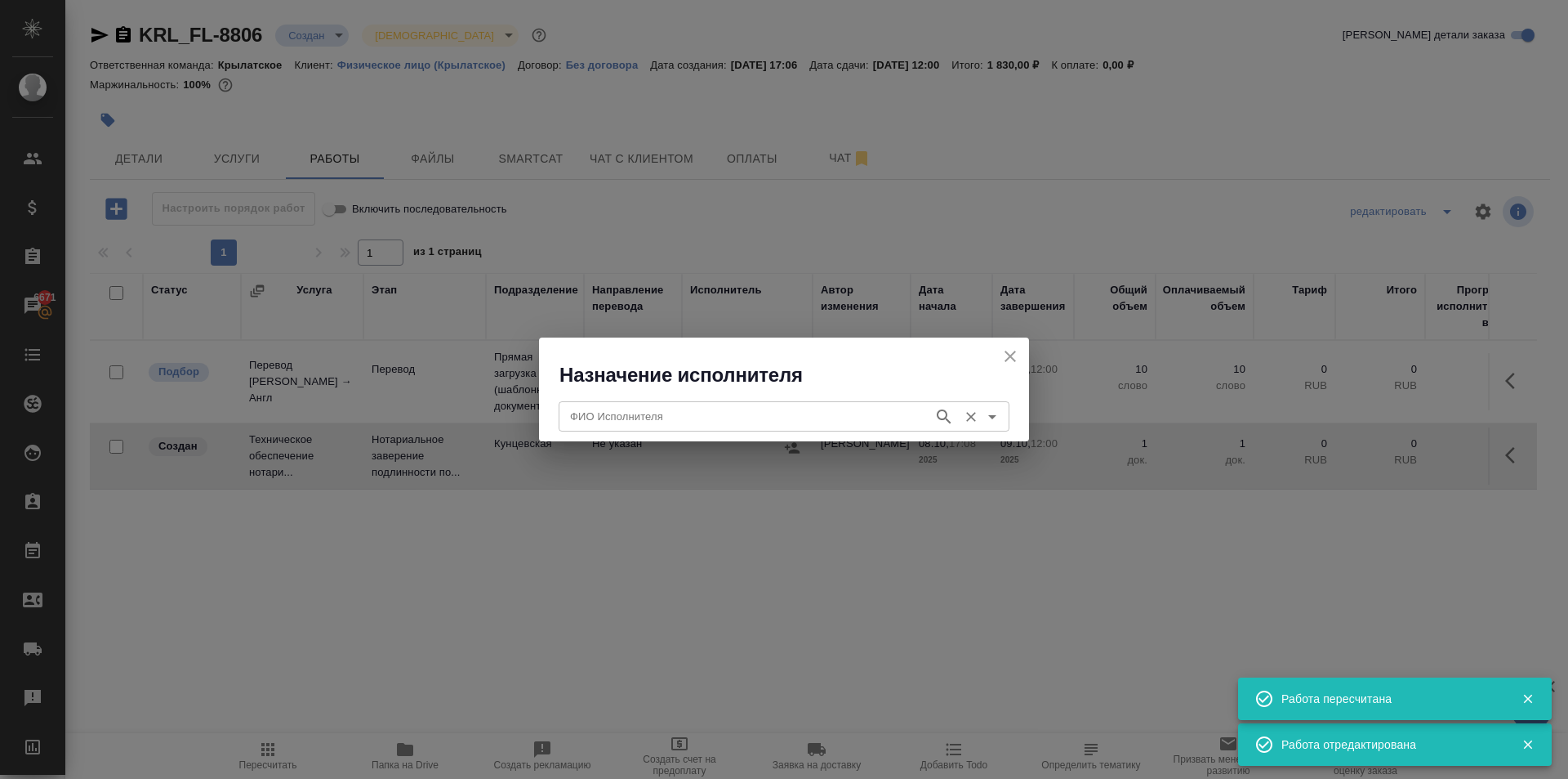
click at [669, 400] on div "ФИО Исполнителя ФИО Исполнителя" at bounding box center [784, 415] width 451 height 40
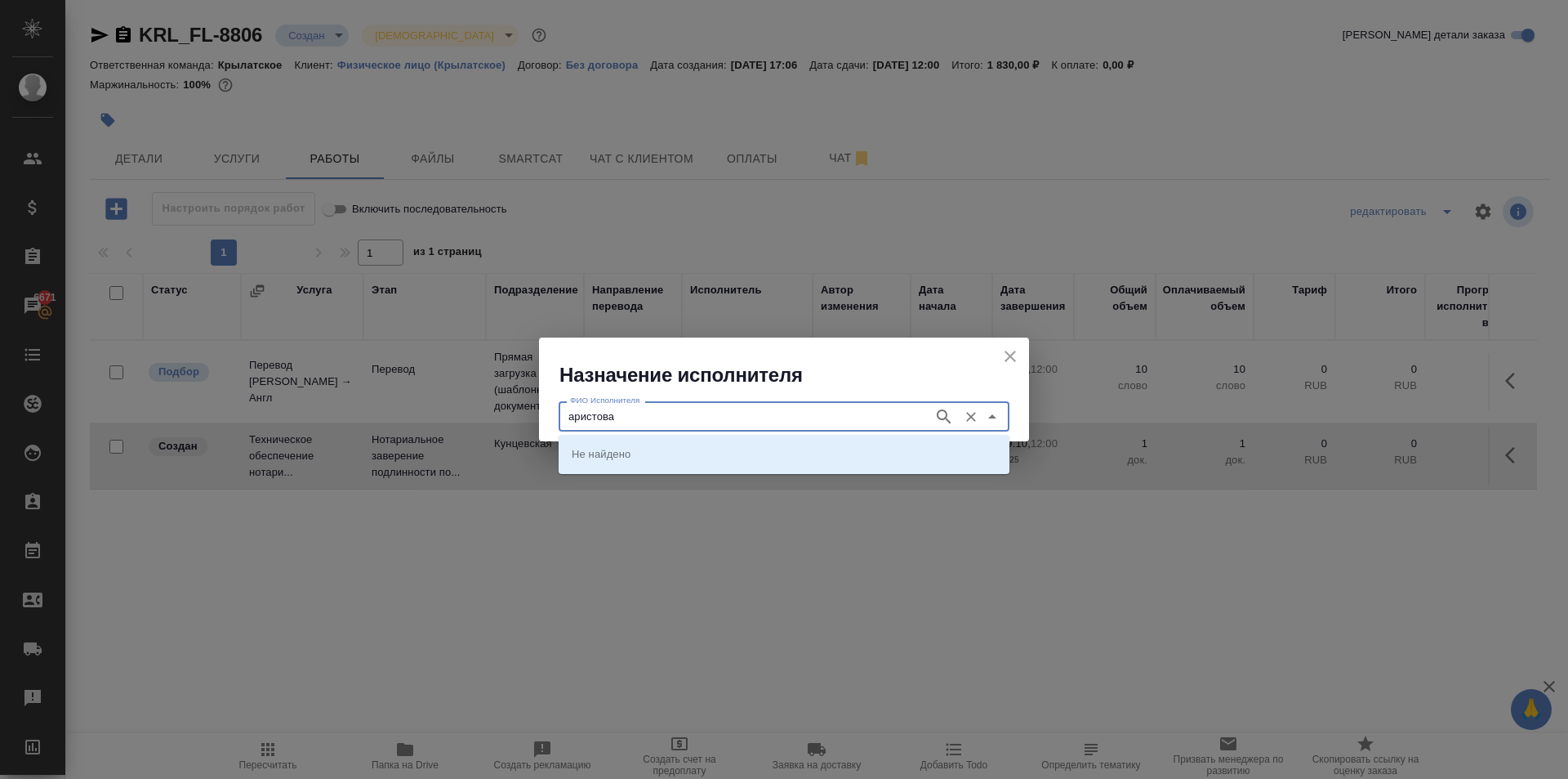
type input "аристова"
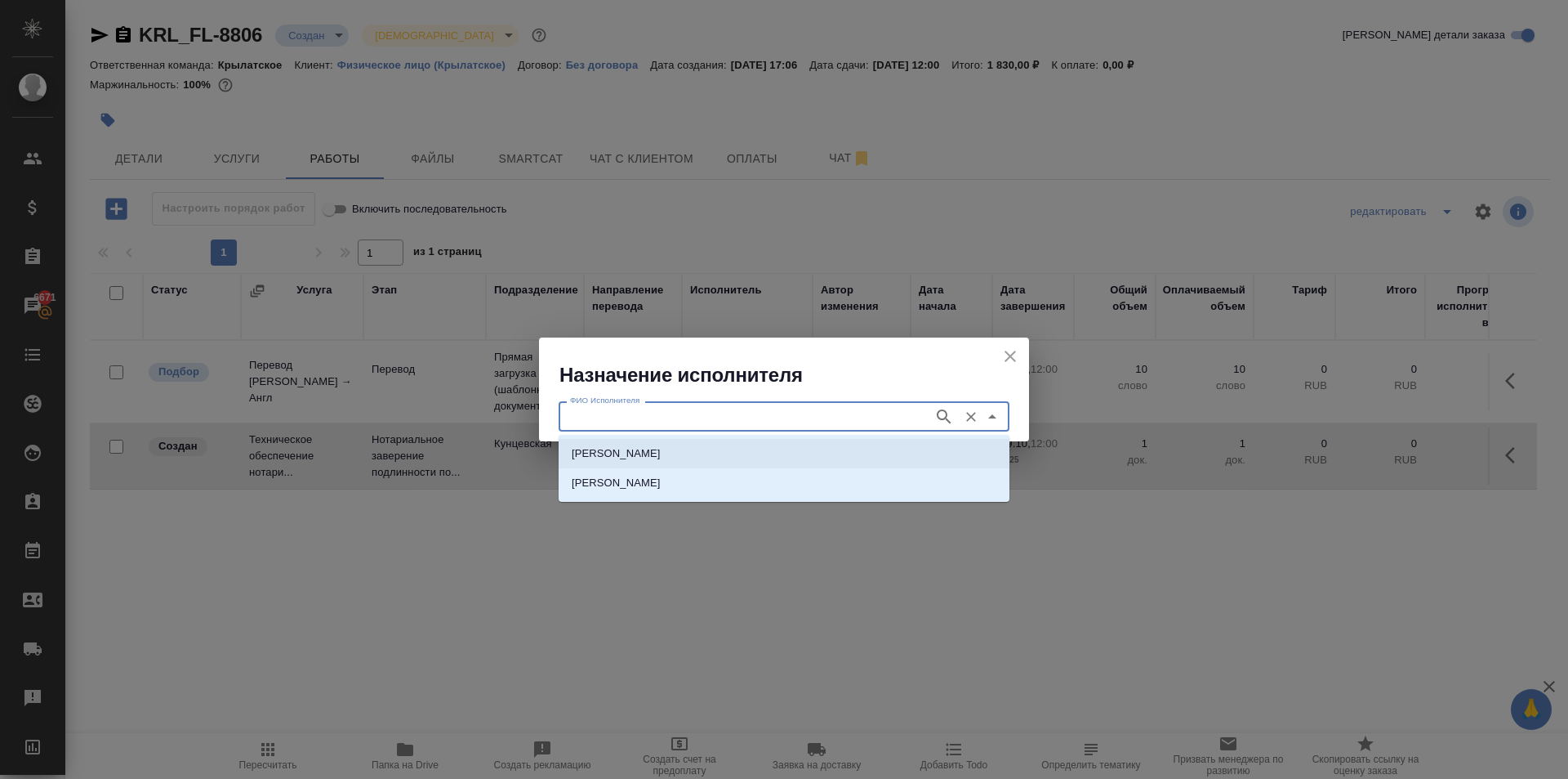
click at [661, 455] on p "НОТАРИУС Аристова Анна Дмитриевна" at bounding box center [616, 453] width 89 height 16
type input "НОТАРИУС Аристова Анна Дмитриевна"
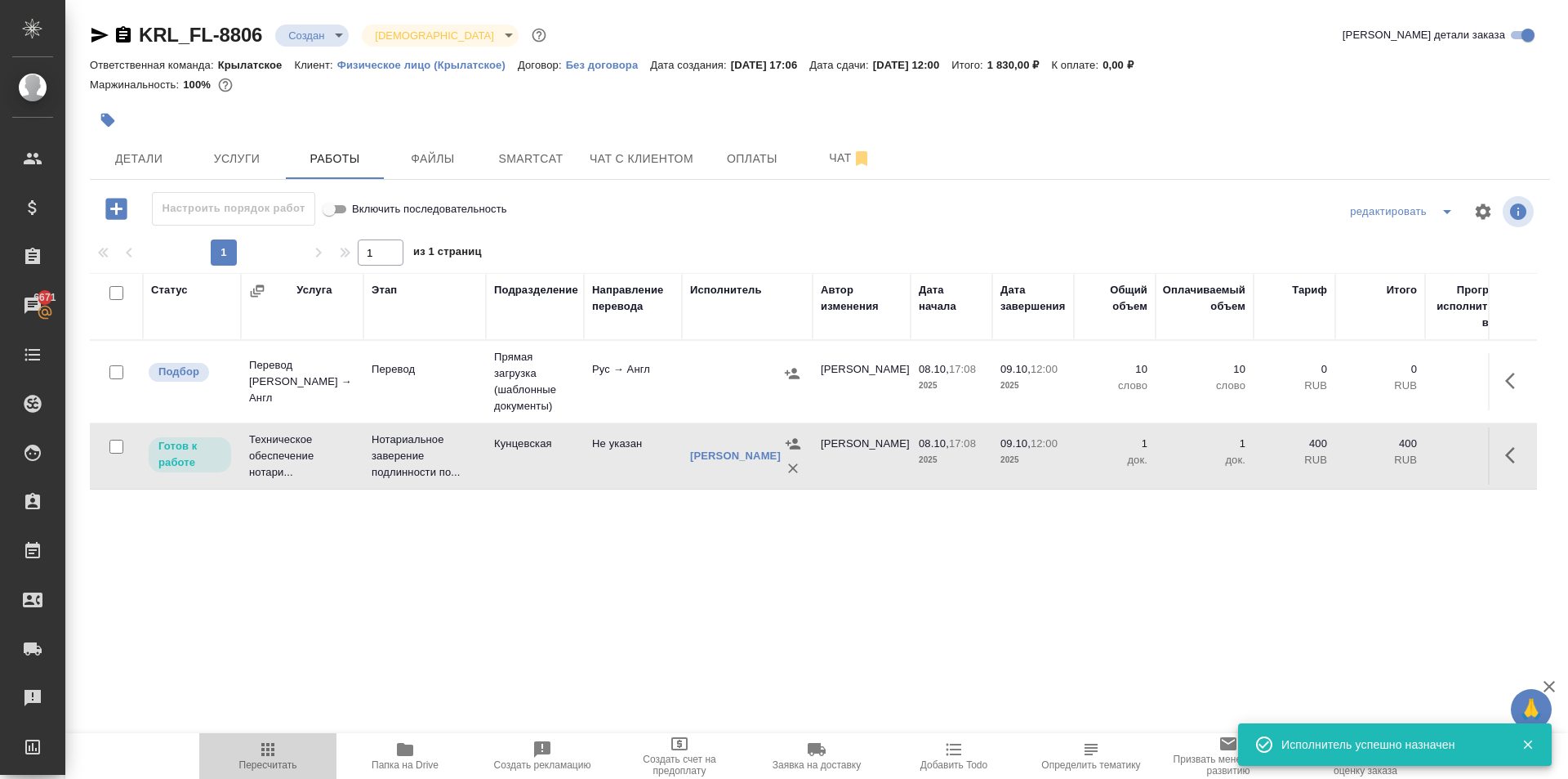
click at [281, 746] on span "Пересчитать" at bounding box center [268, 755] width 118 height 31
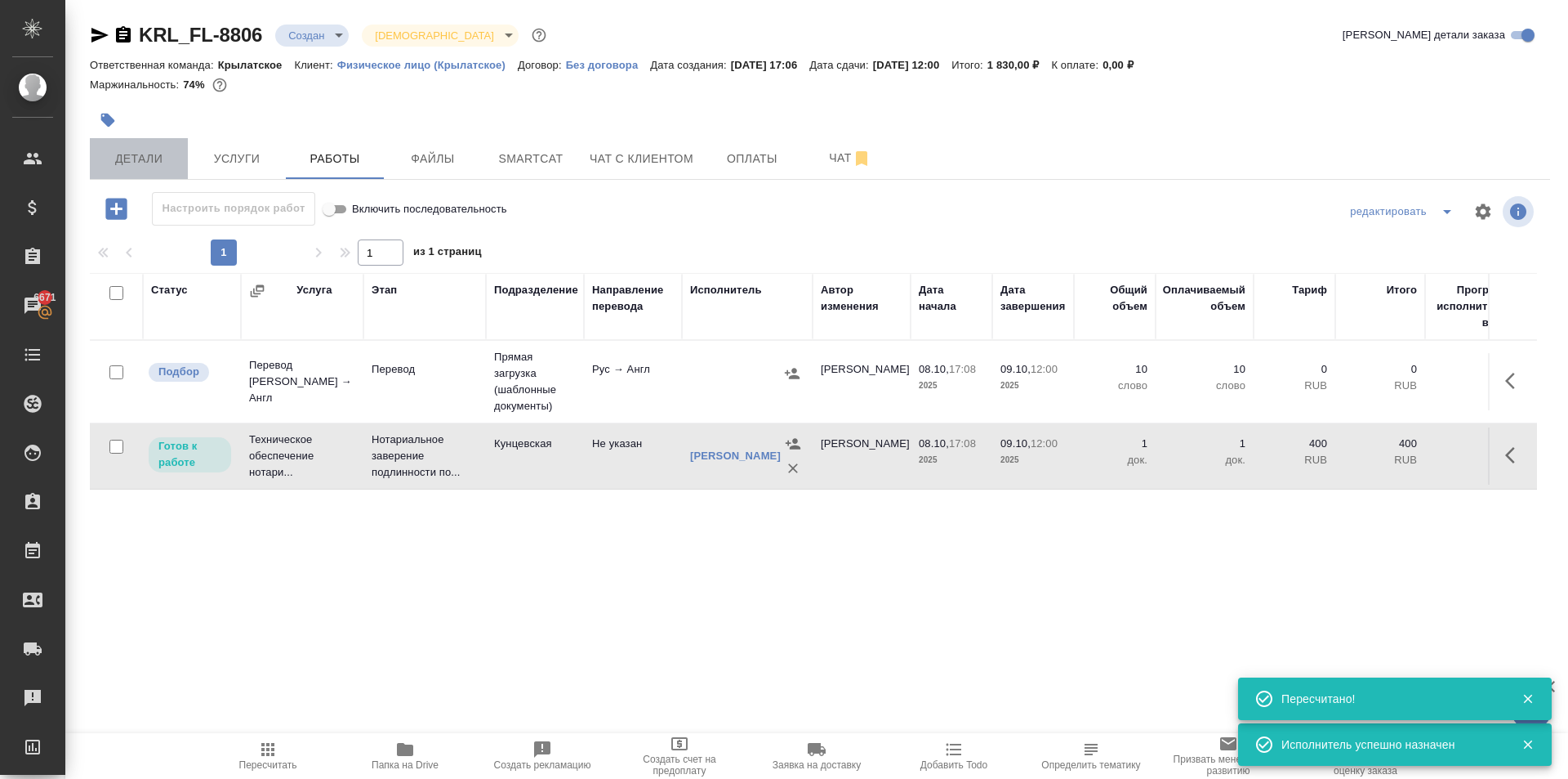
click at [165, 142] on button "Детали" at bounding box center [138, 158] width 98 height 40
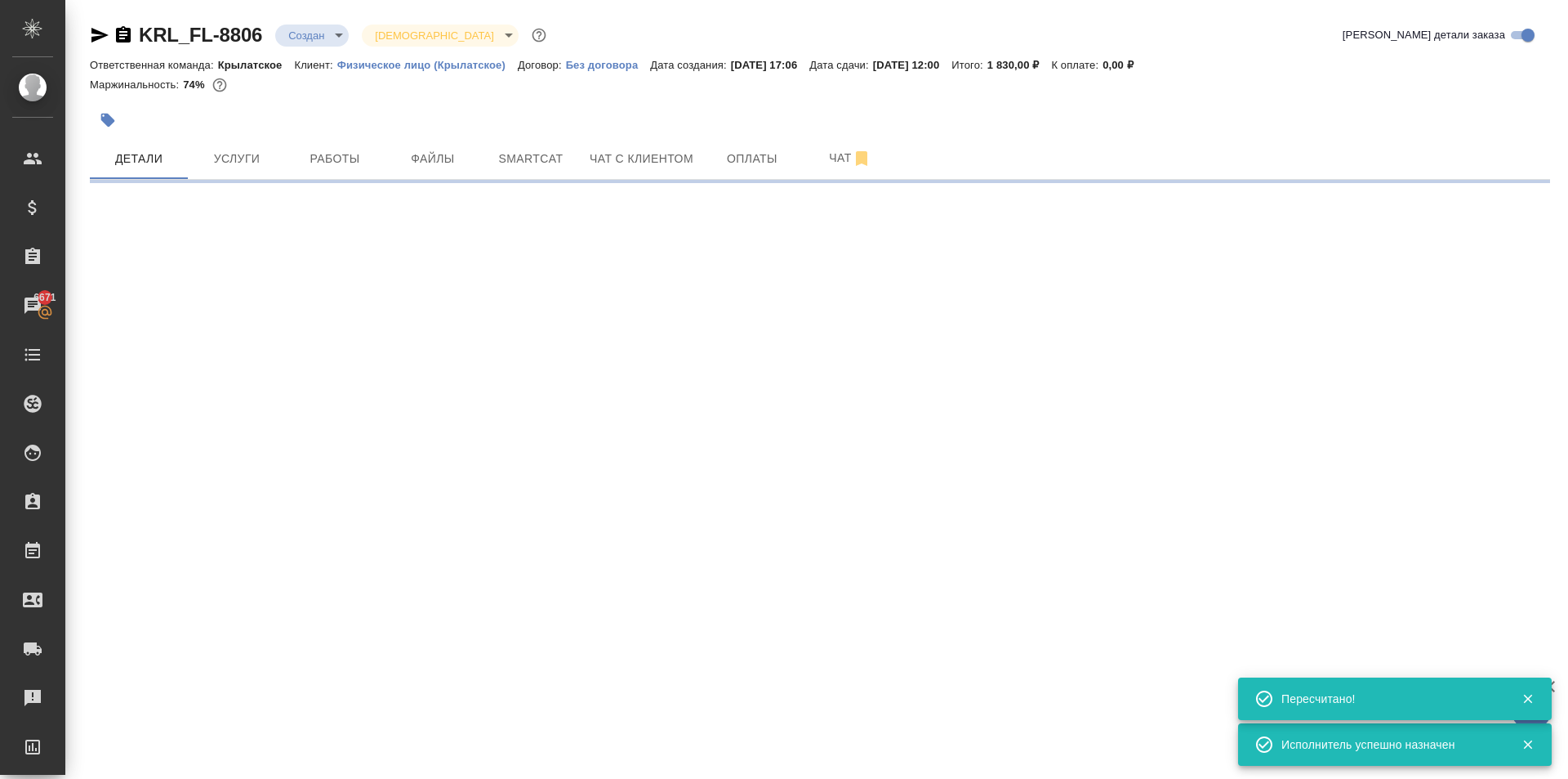
select select "RU"
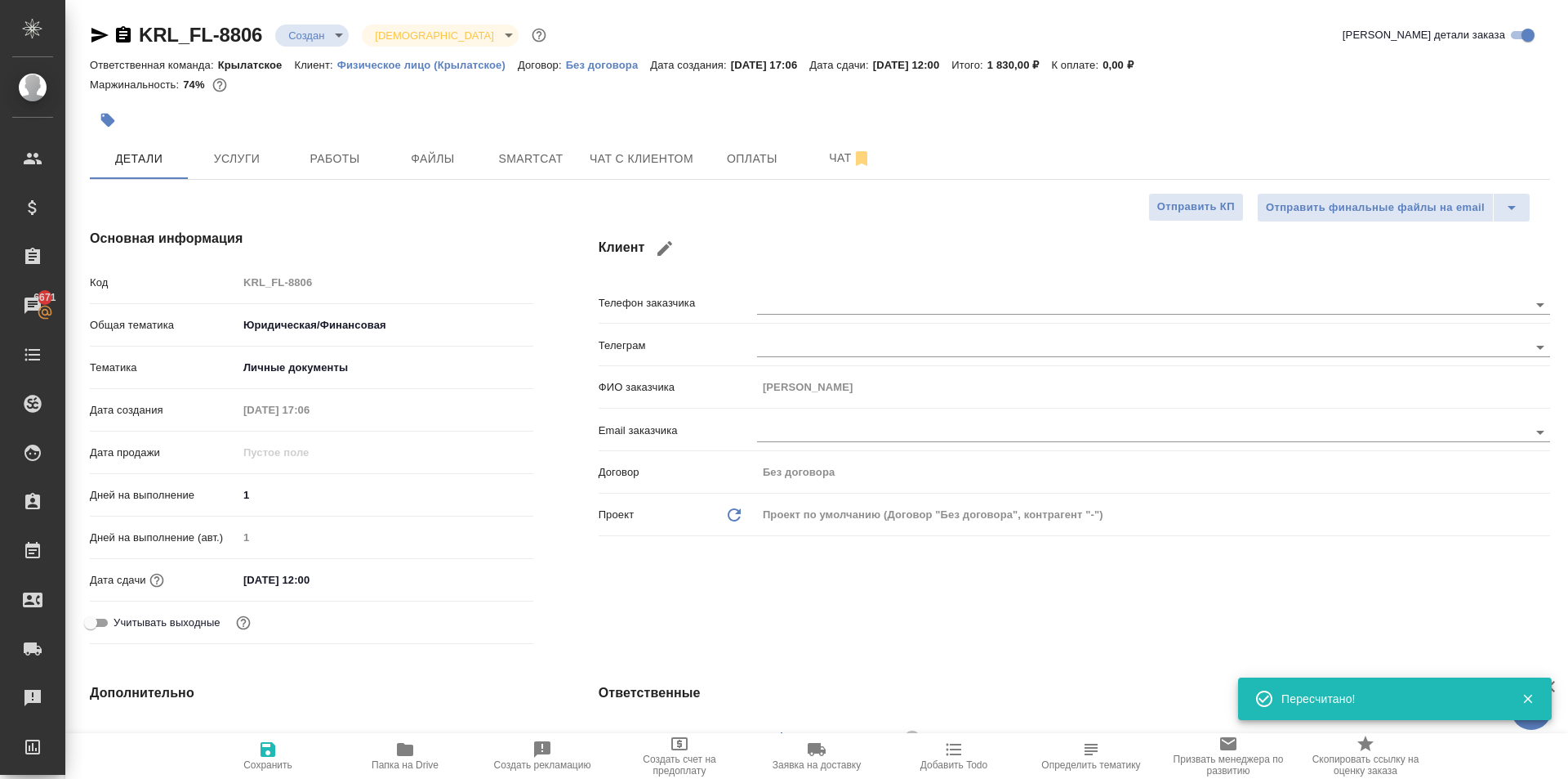
type textarea "x"
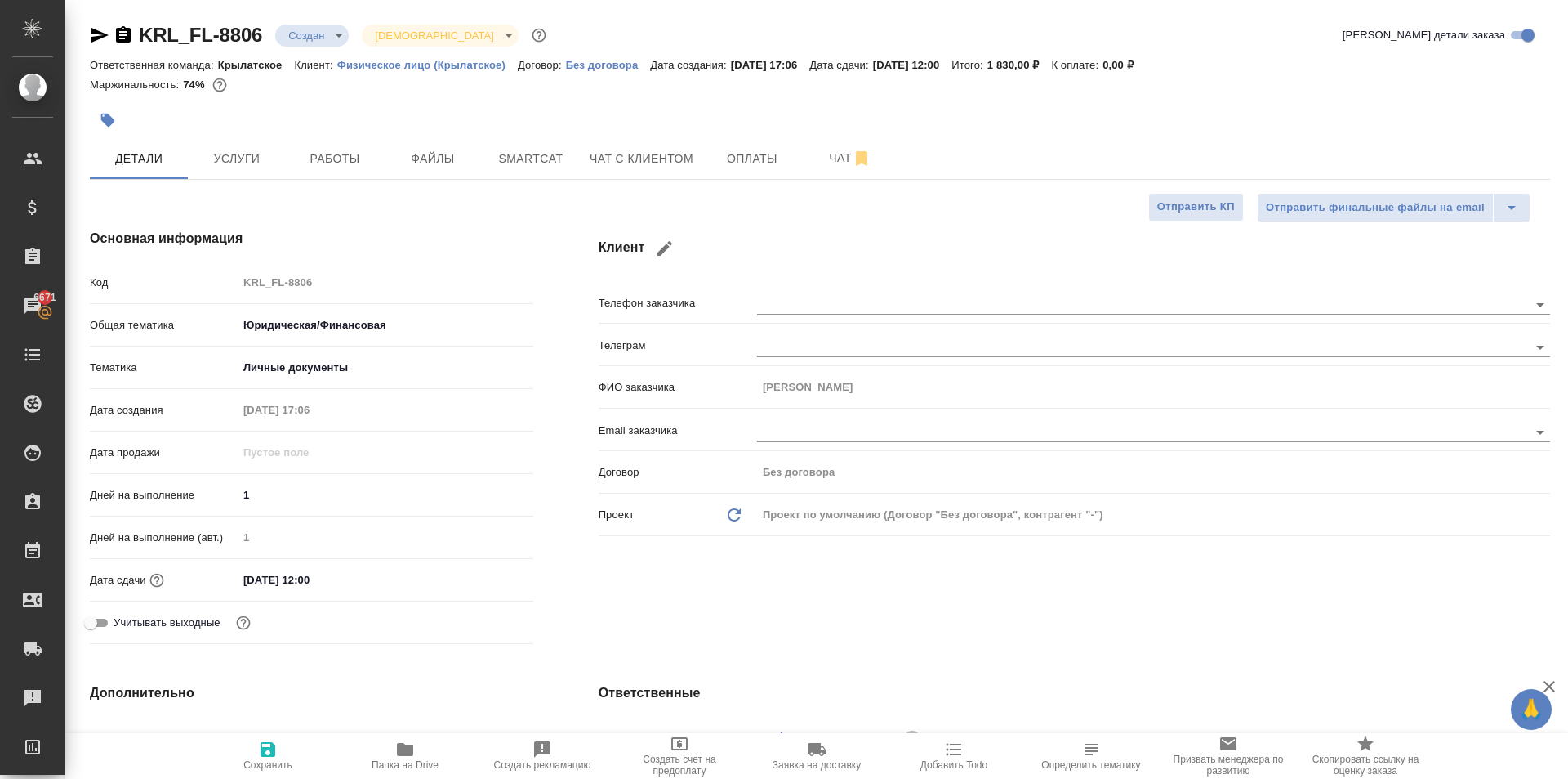
scroll to position [408, 0]
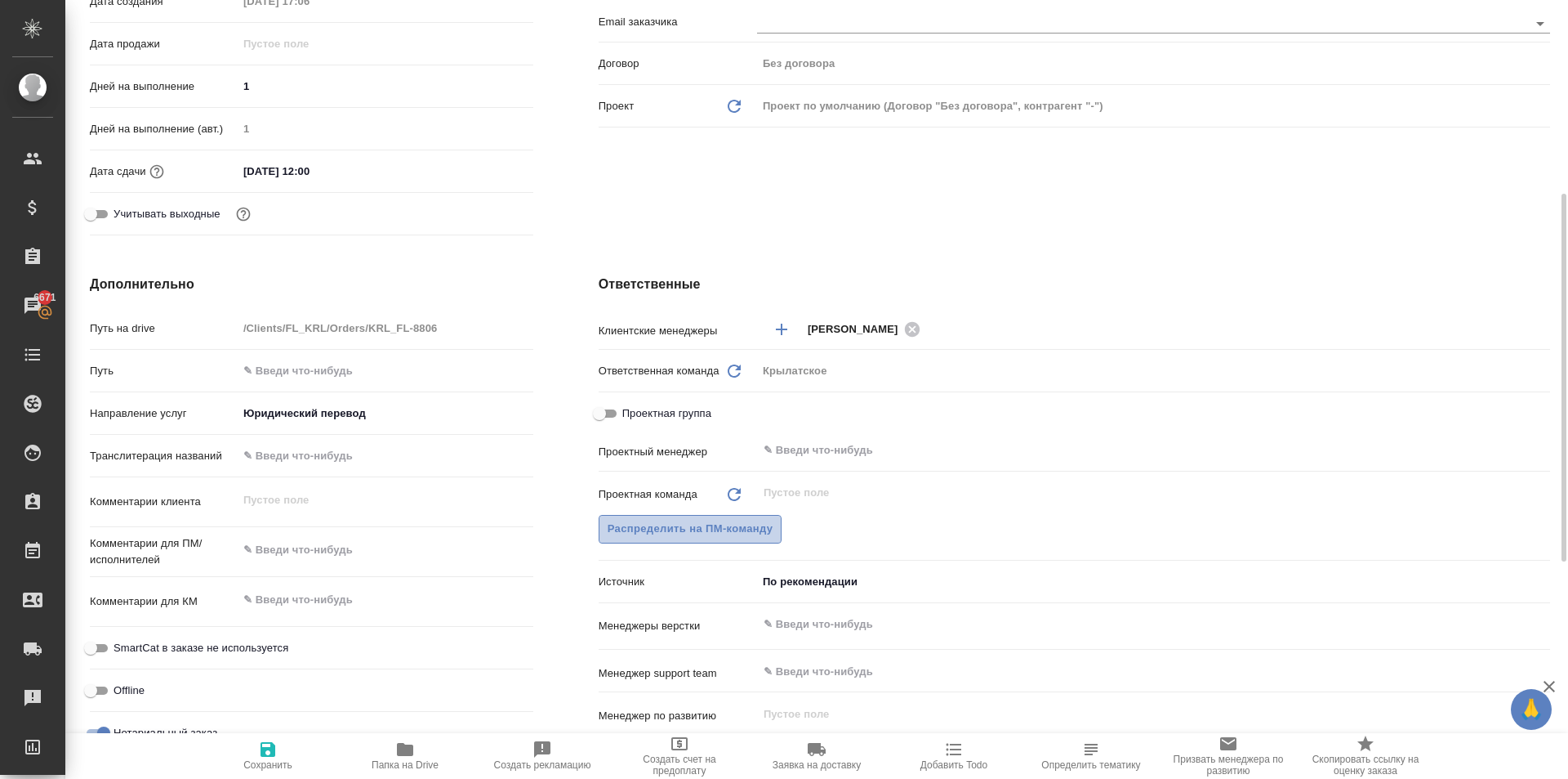
click at [739, 541] on button "Распределить на ПМ-команду" at bounding box center [690, 529] width 183 height 29
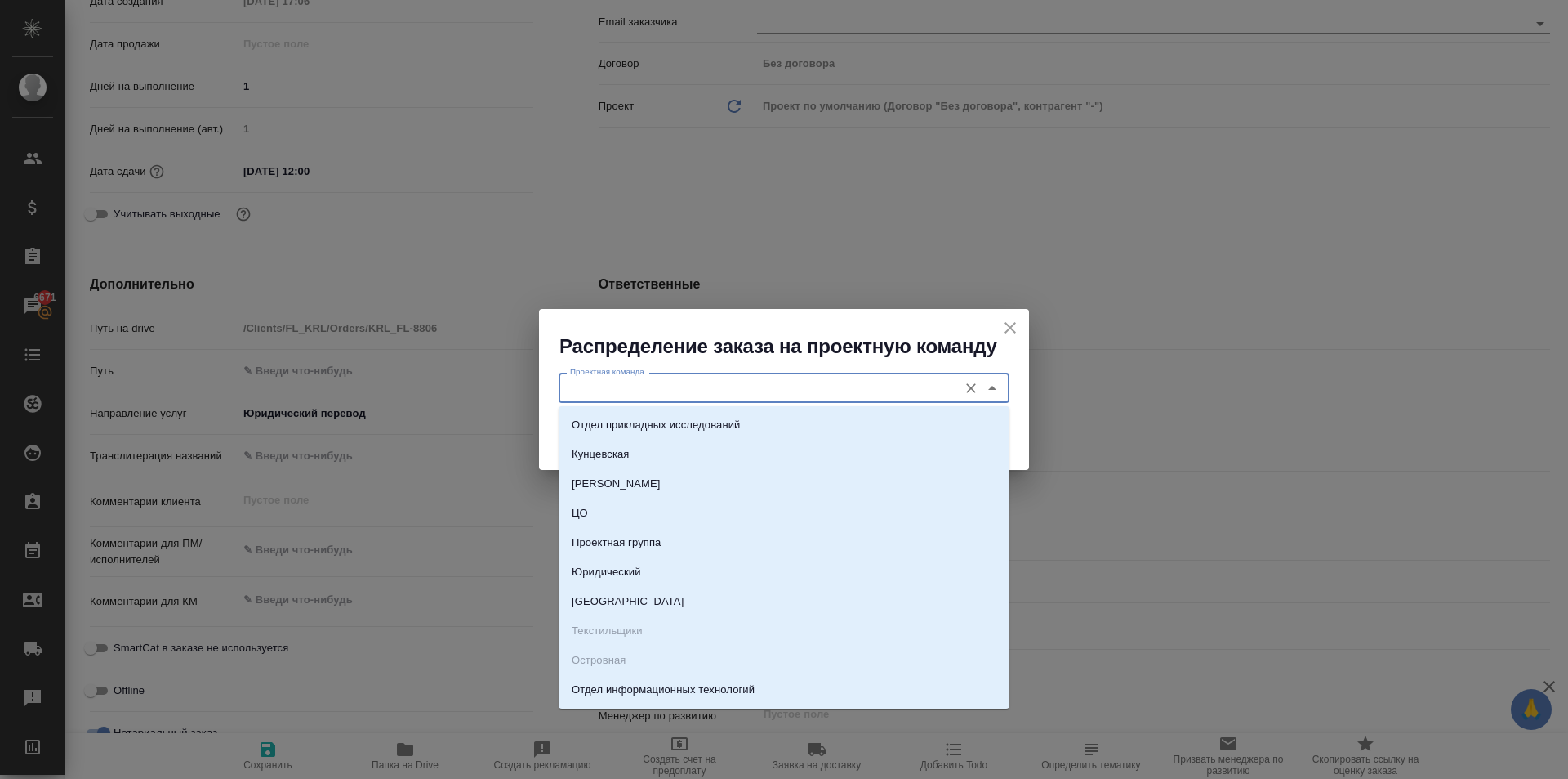
click at [566, 384] on input "Проектная команда" at bounding box center [757, 388] width 387 height 20
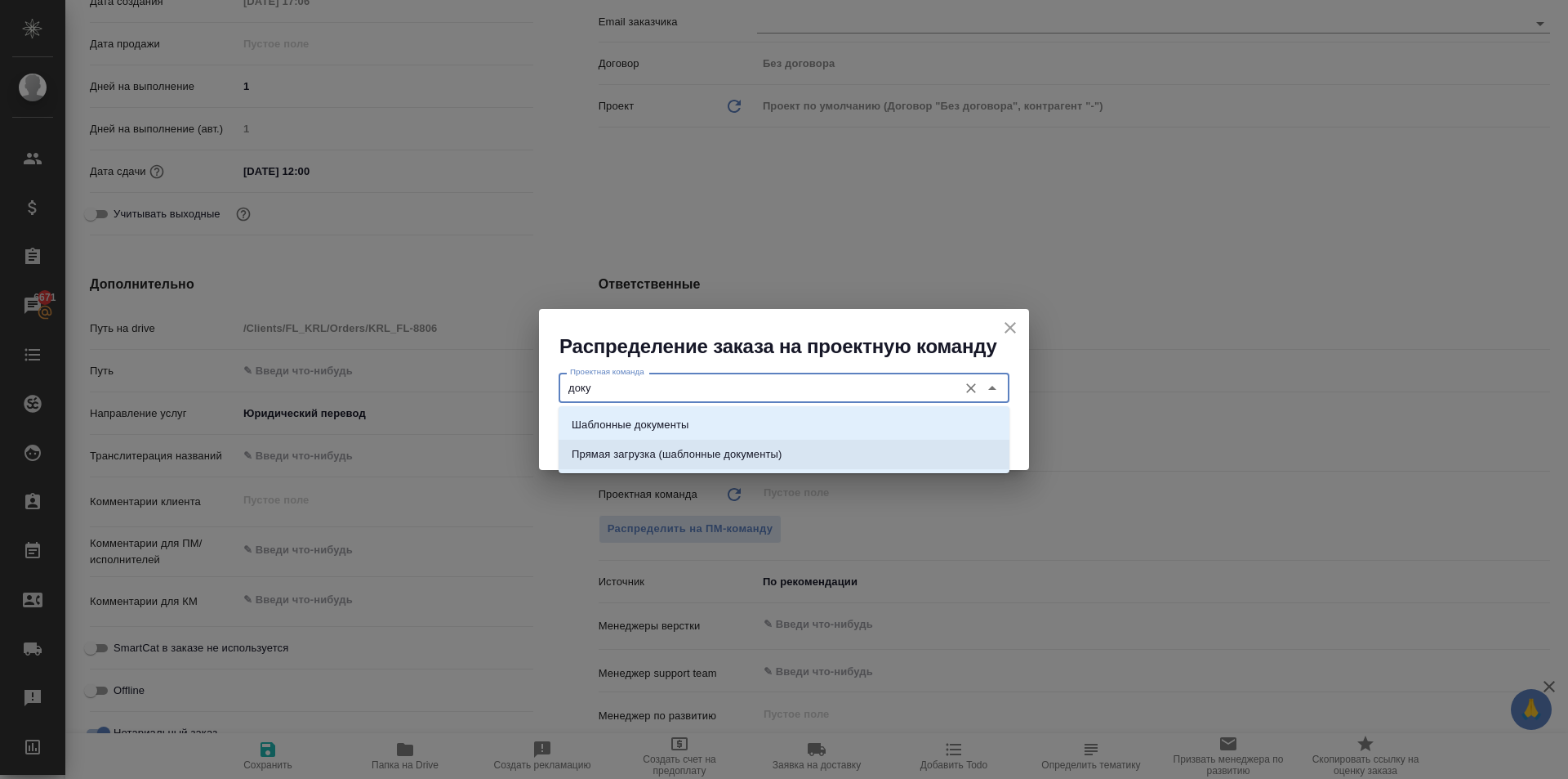
click at [657, 427] on p "Шаблонные документы" at bounding box center [630, 425] width 117 height 16
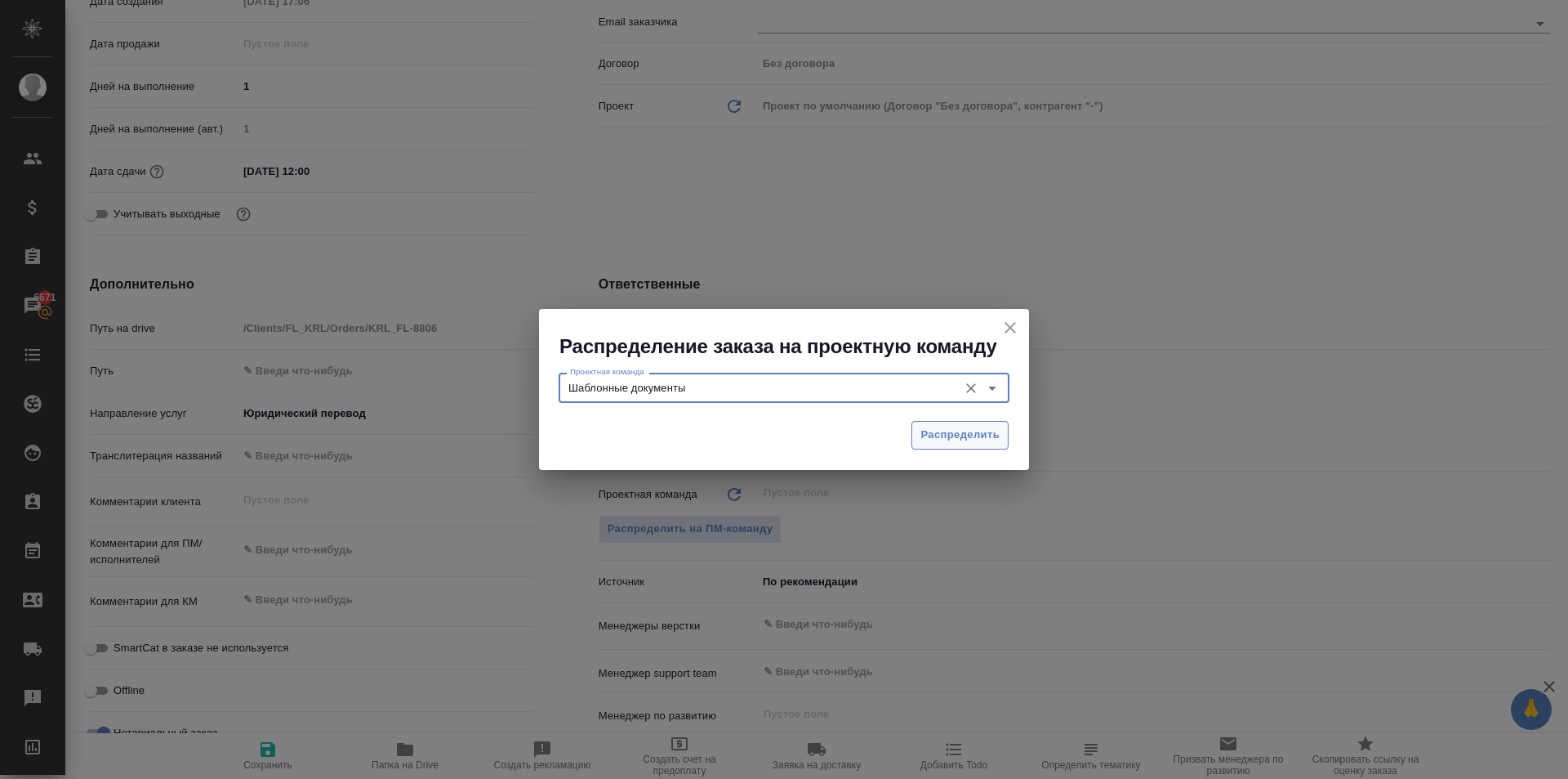
type input "Шаблонные документы"
click at [983, 448] on button "Распределить" at bounding box center [960, 435] width 97 height 29
type textarea "x"
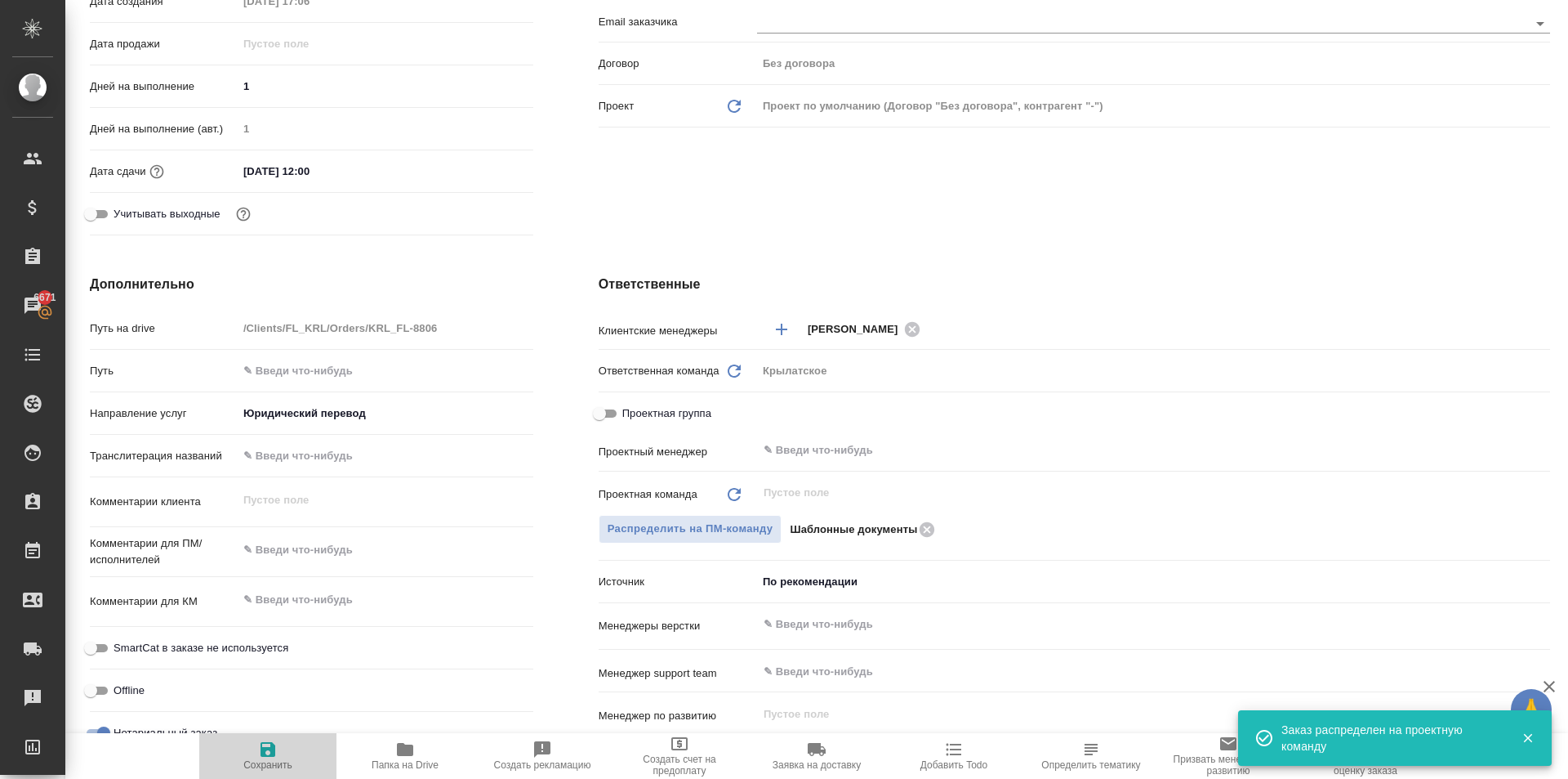
click at [295, 765] on span "Сохранить" at bounding box center [268, 755] width 118 height 31
type textarea "x"
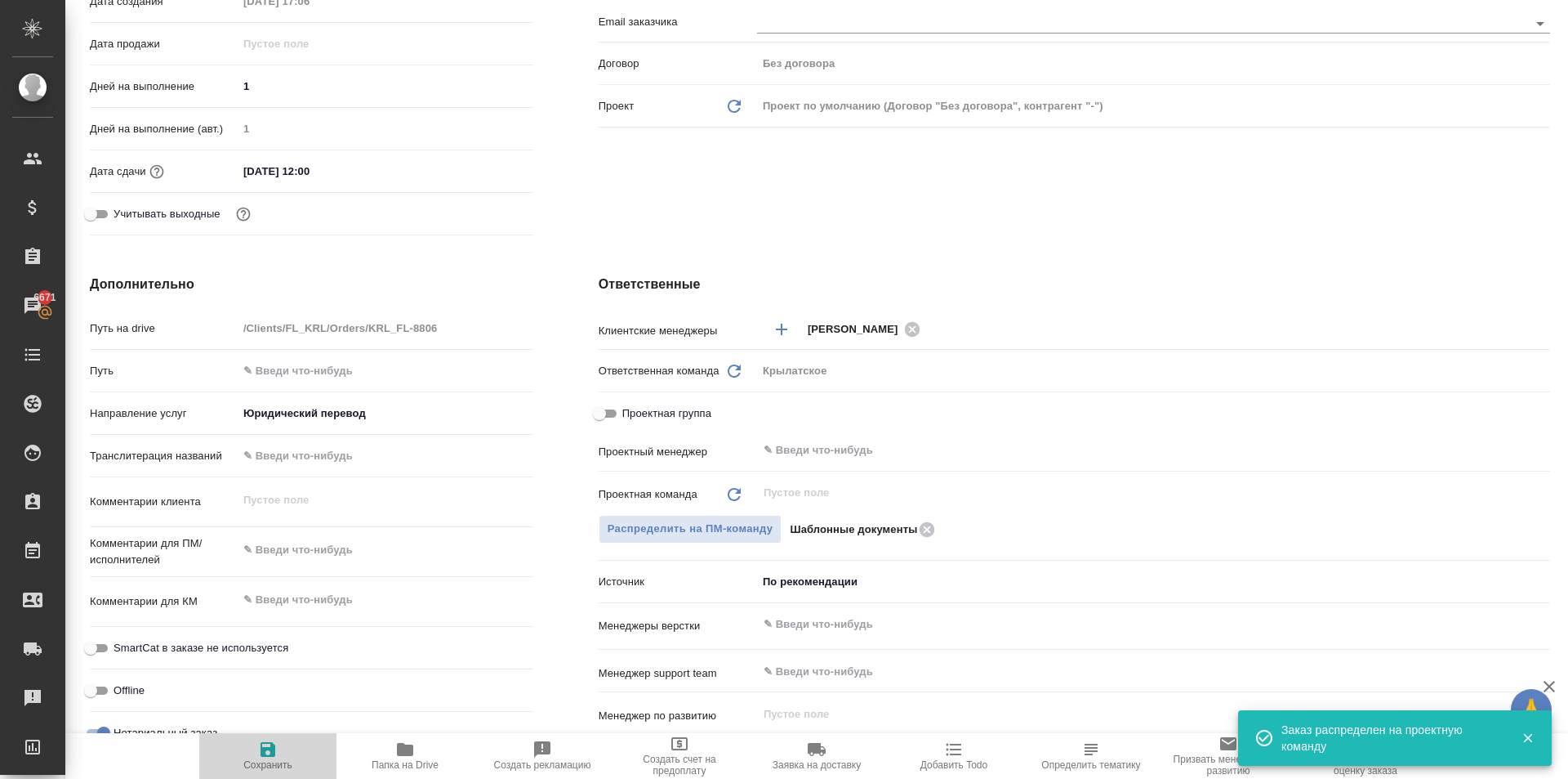
type textarea "x"
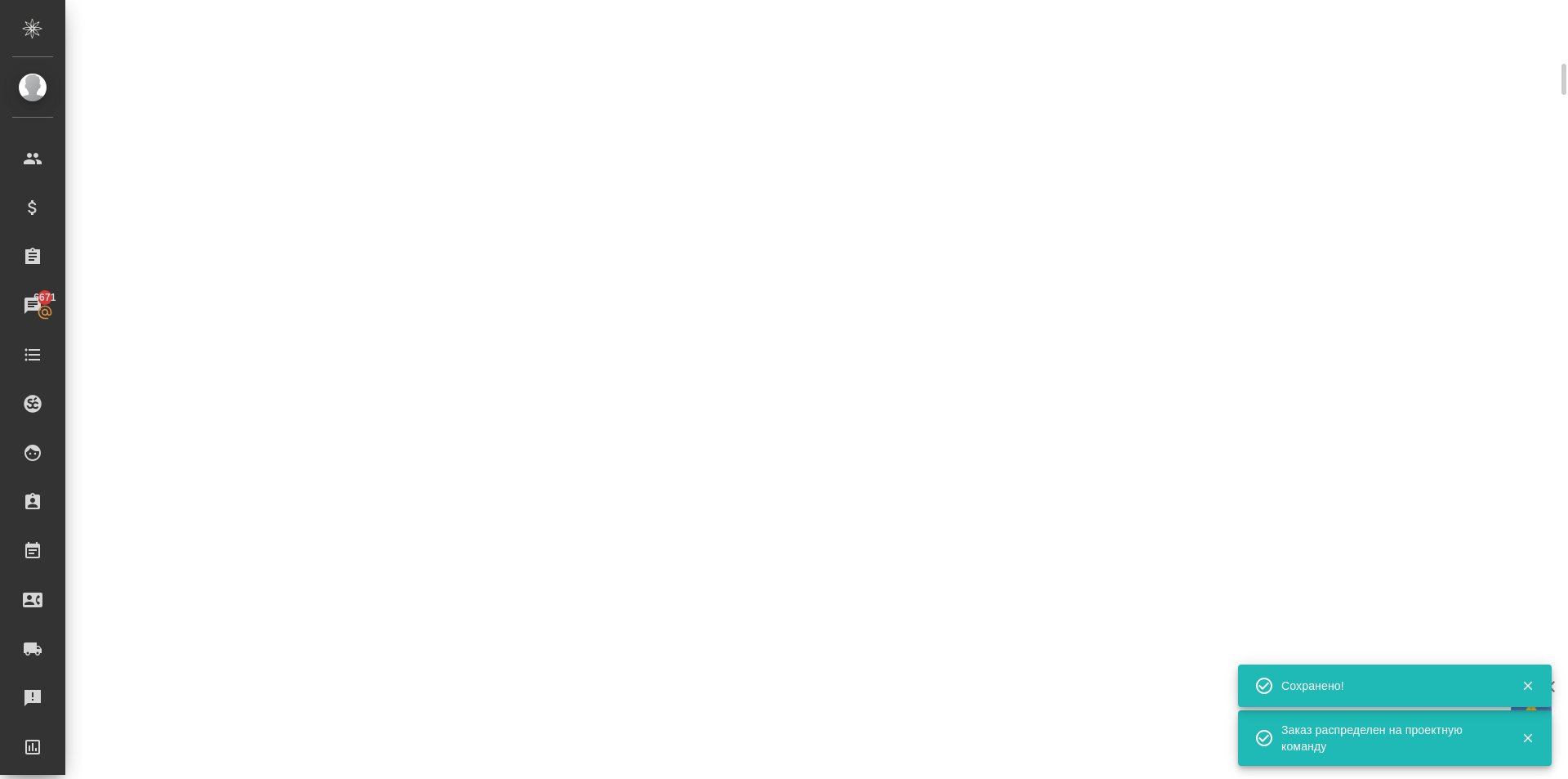
scroll to position [0, 0]
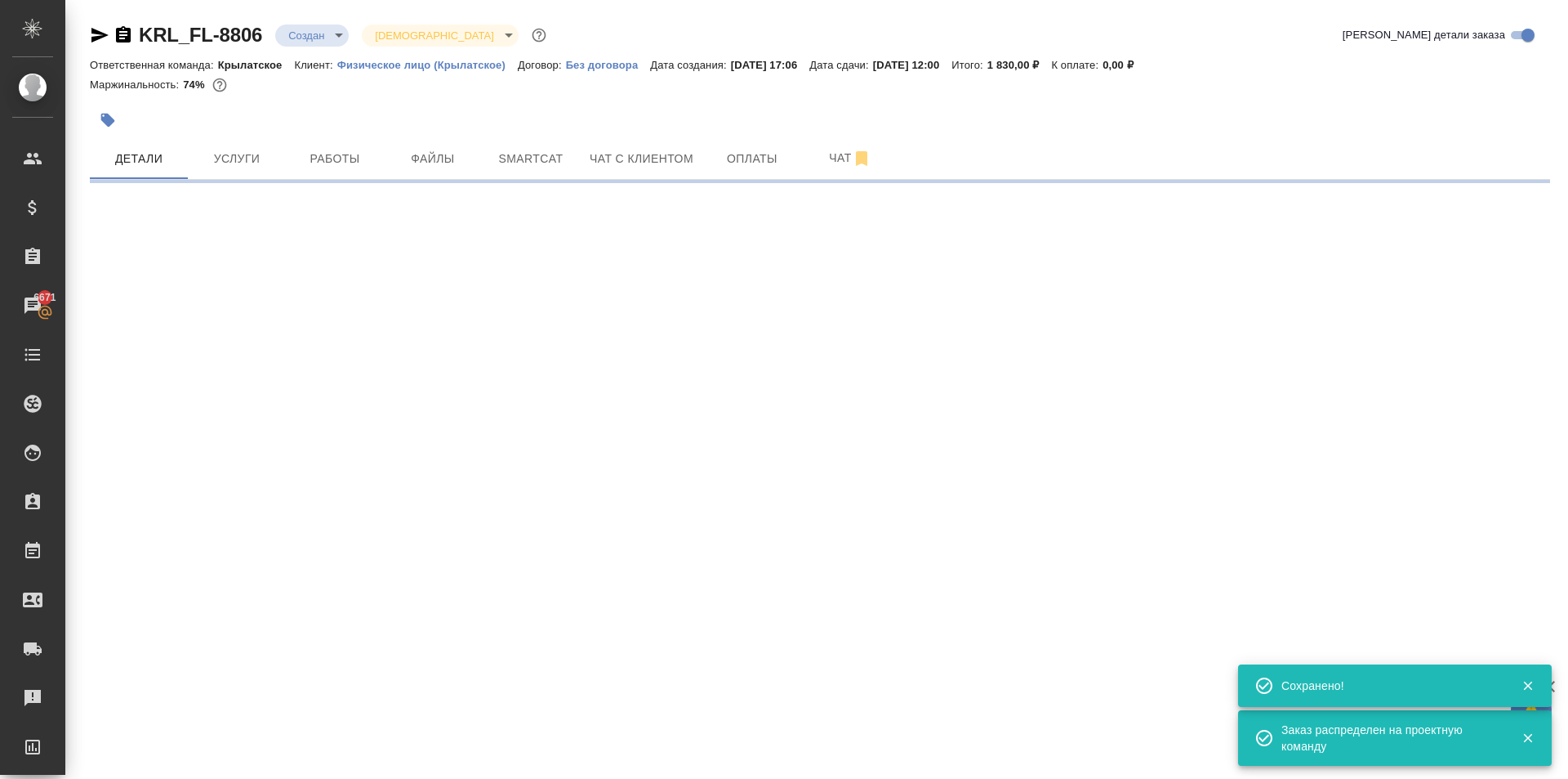
click at [333, 31] on body "🙏 .cls-1 fill:#fff; AWATERA Kasymov Timur Клиенты Спецификации Заказы 6671 Чаты…" at bounding box center [784, 390] width 1568 height 779
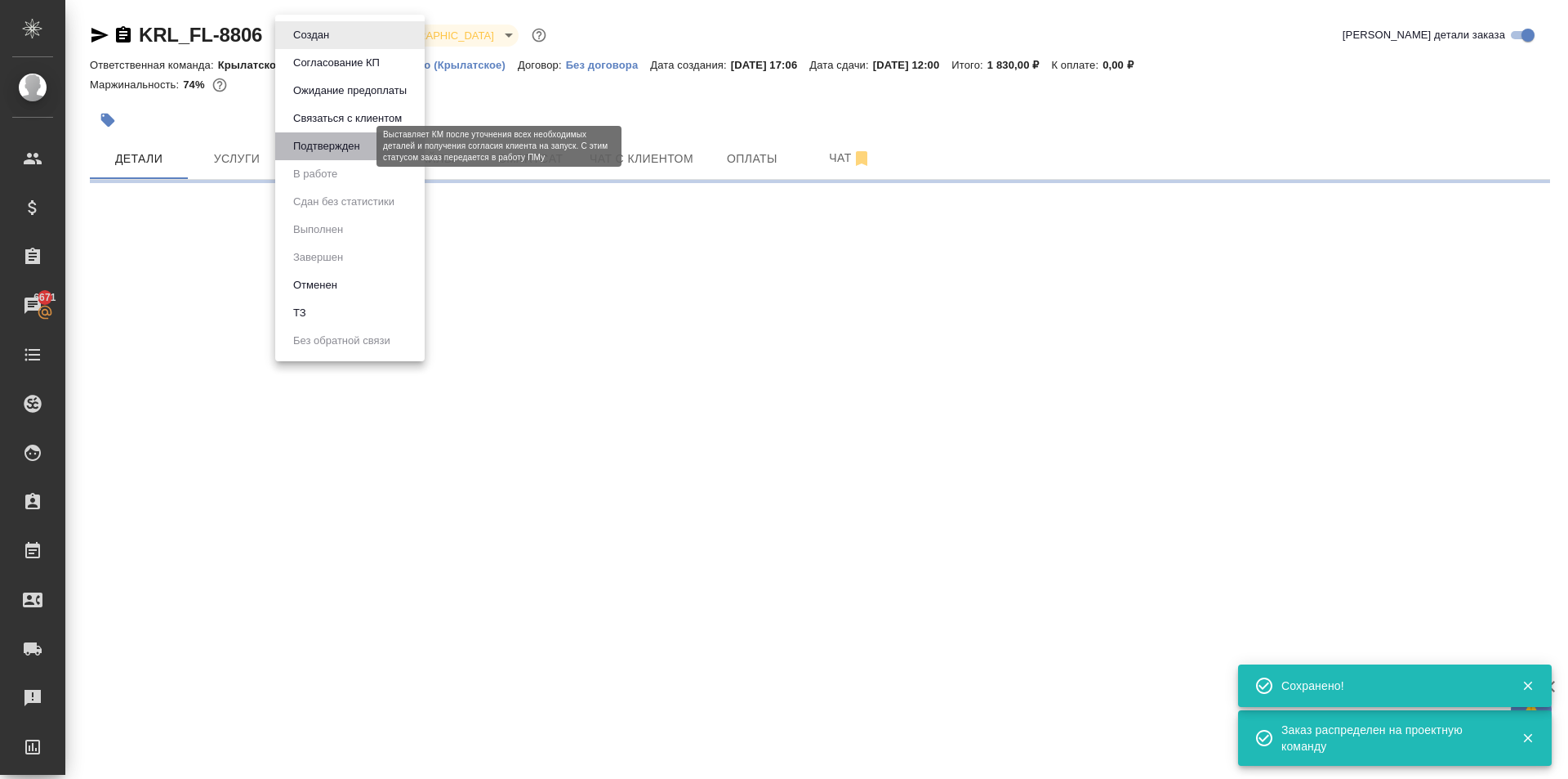
click at [351, 143] on button "Подтвержден" at bounding box center [326, 147] width 76 height 18
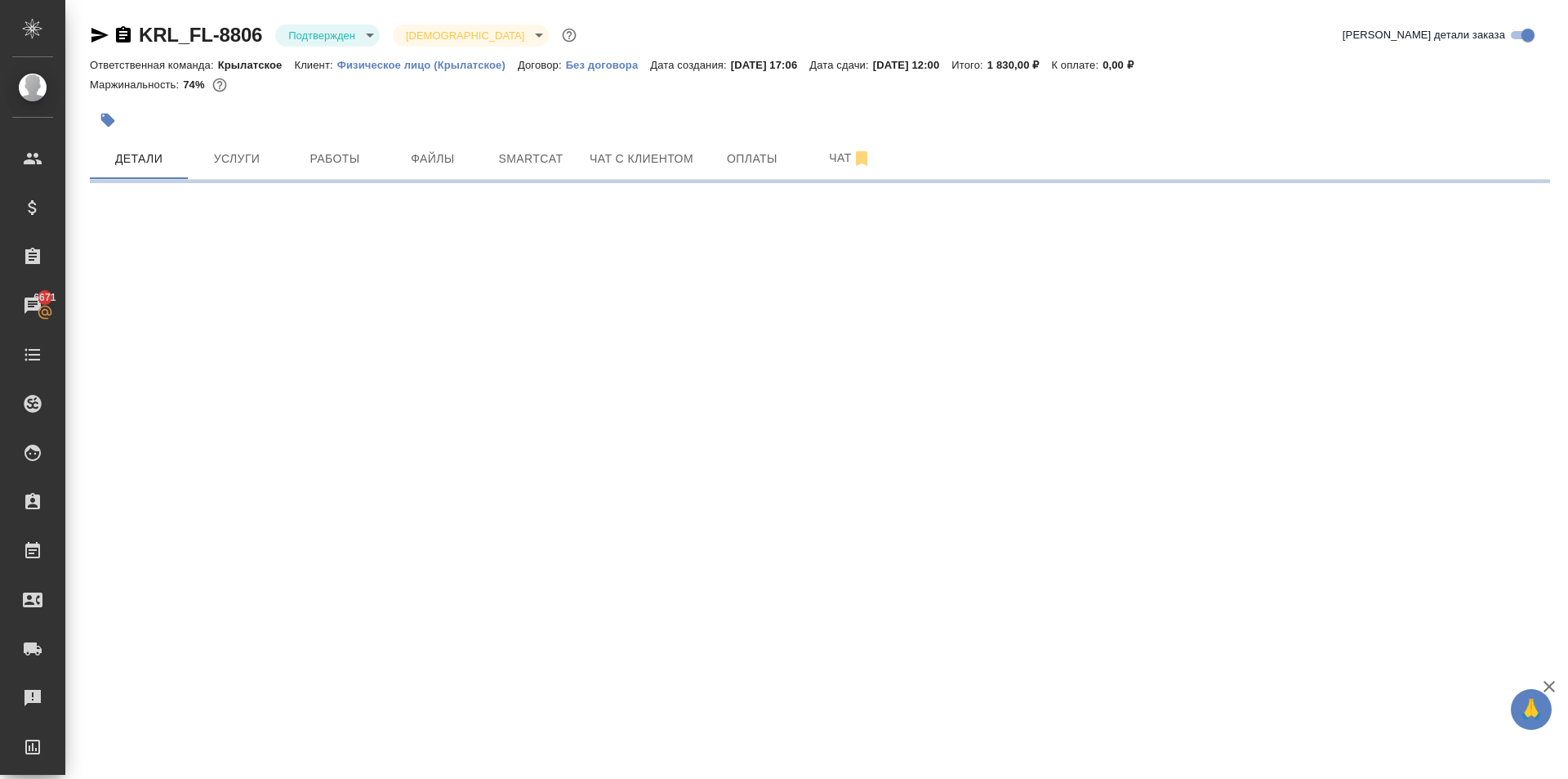
select select "RU"
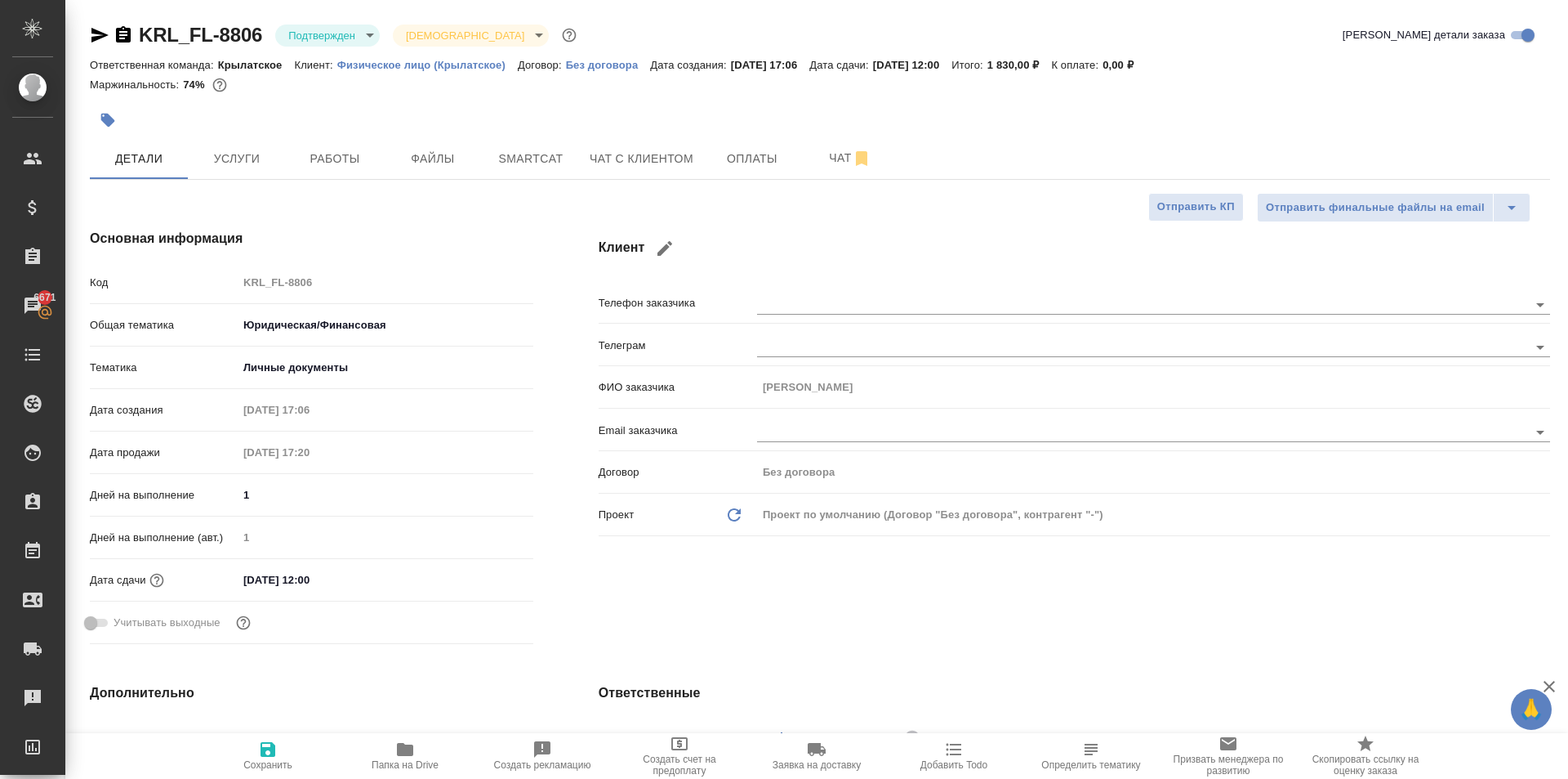
type textarea "x"
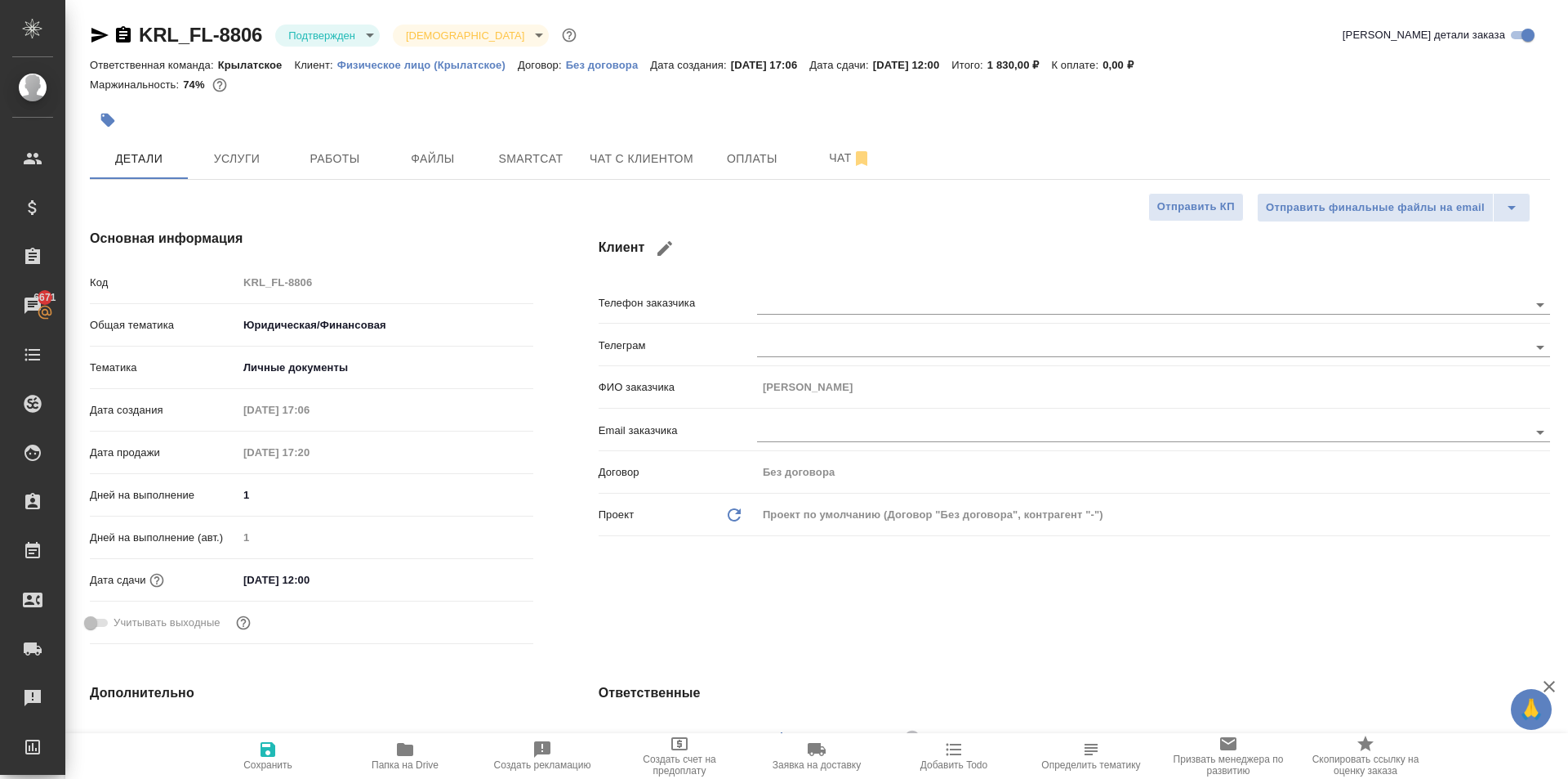
type textarea "x"
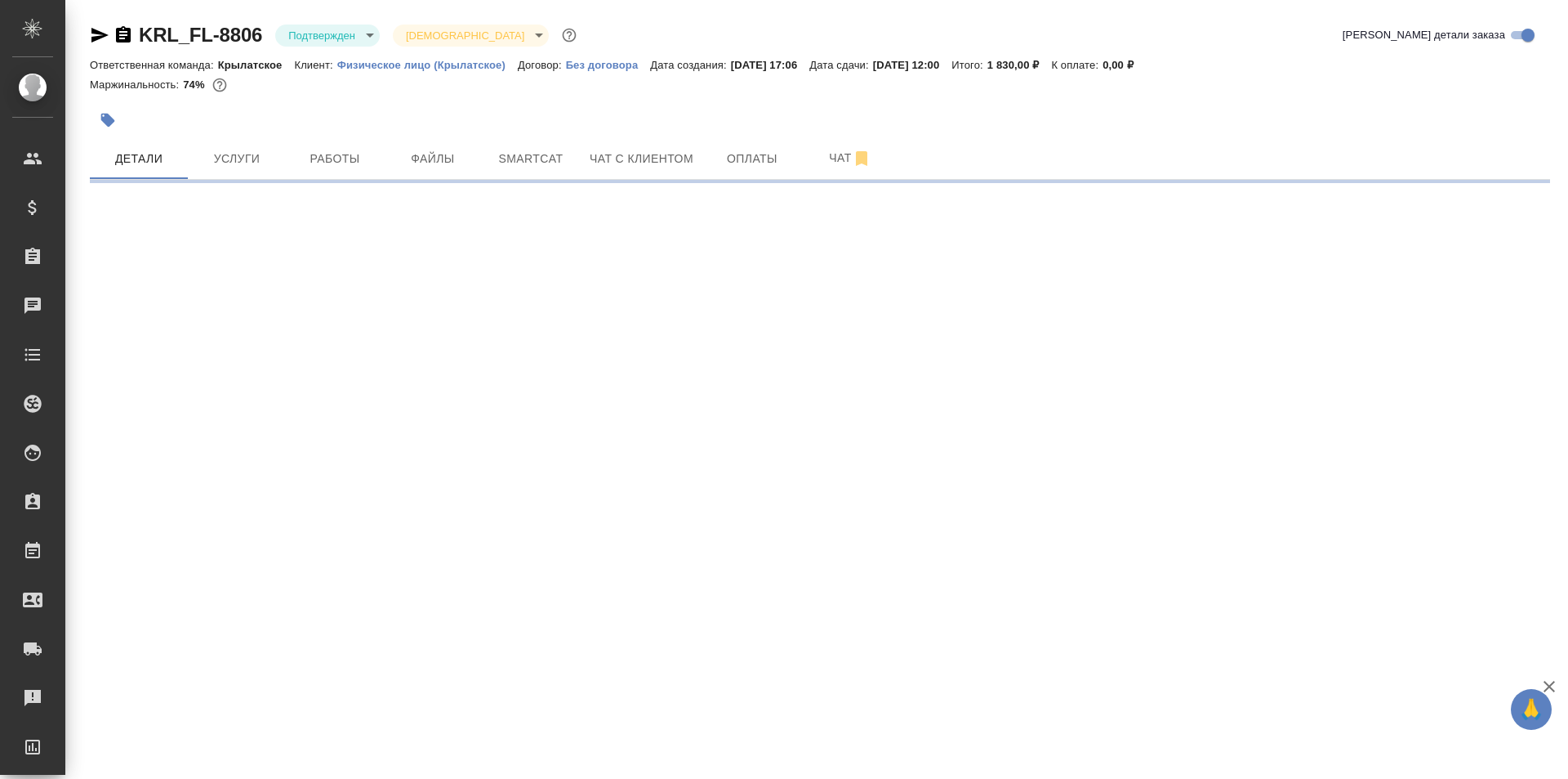
select select "RU"
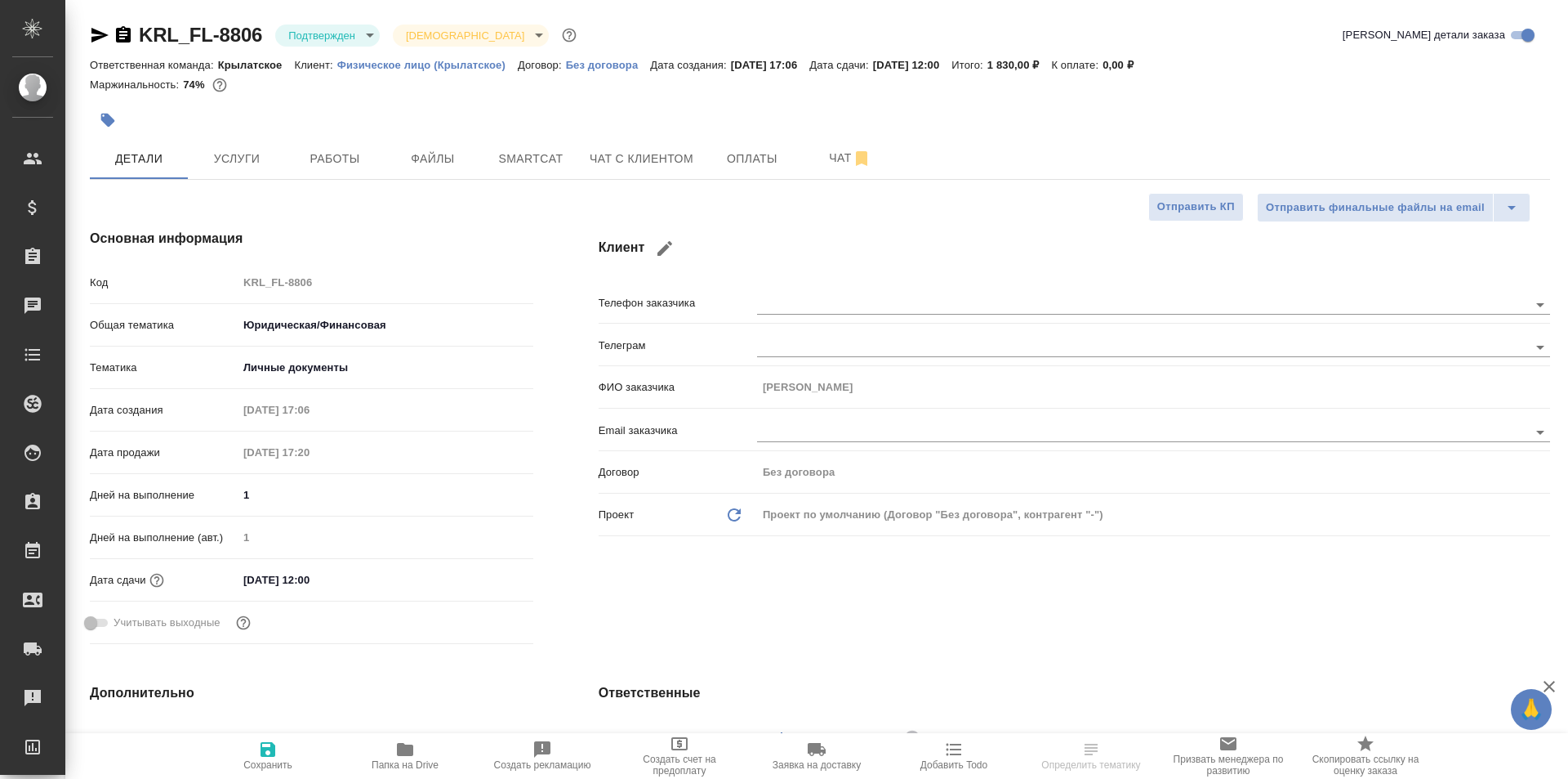
type textarea "x"
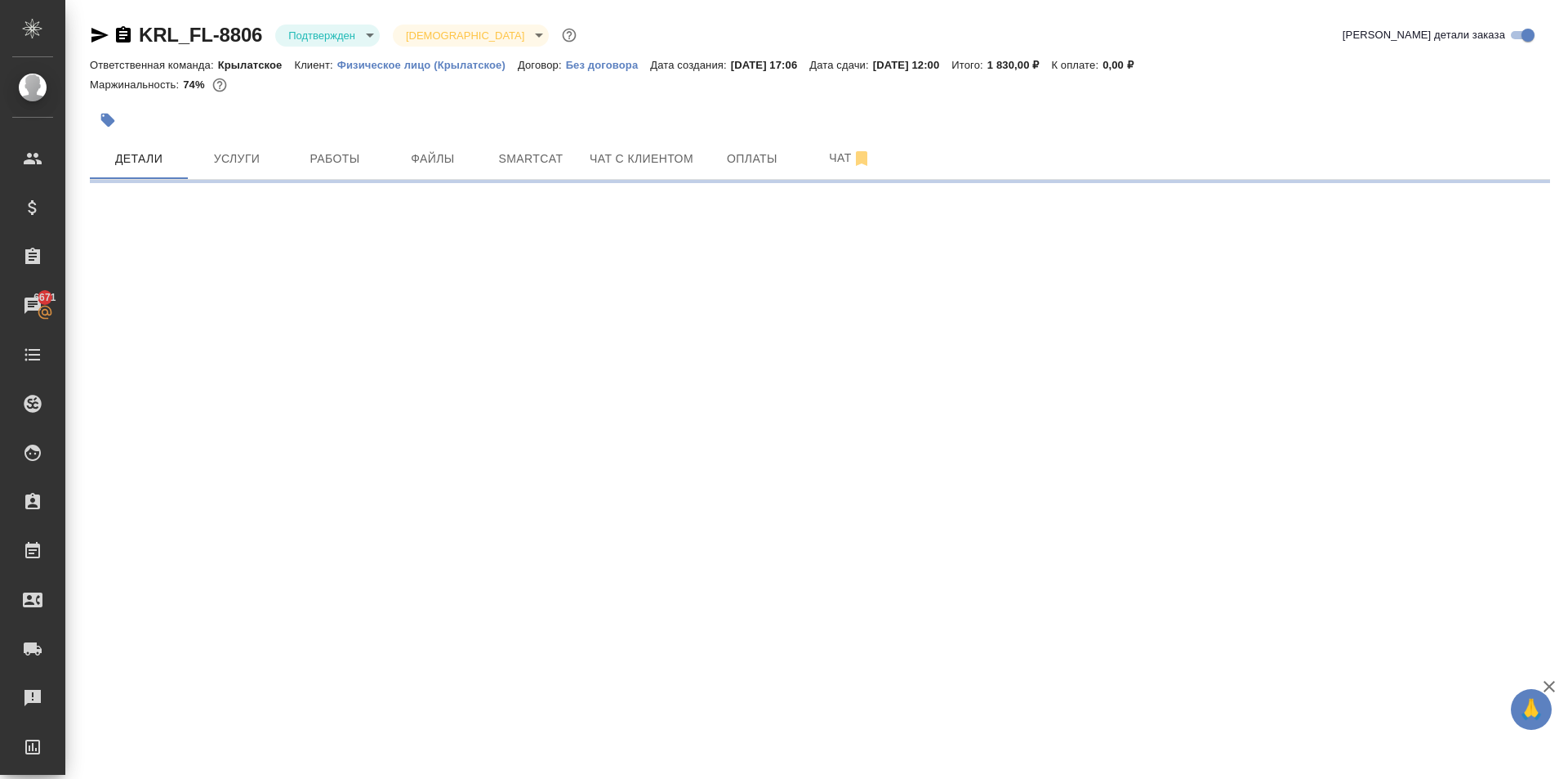
select select "RU"
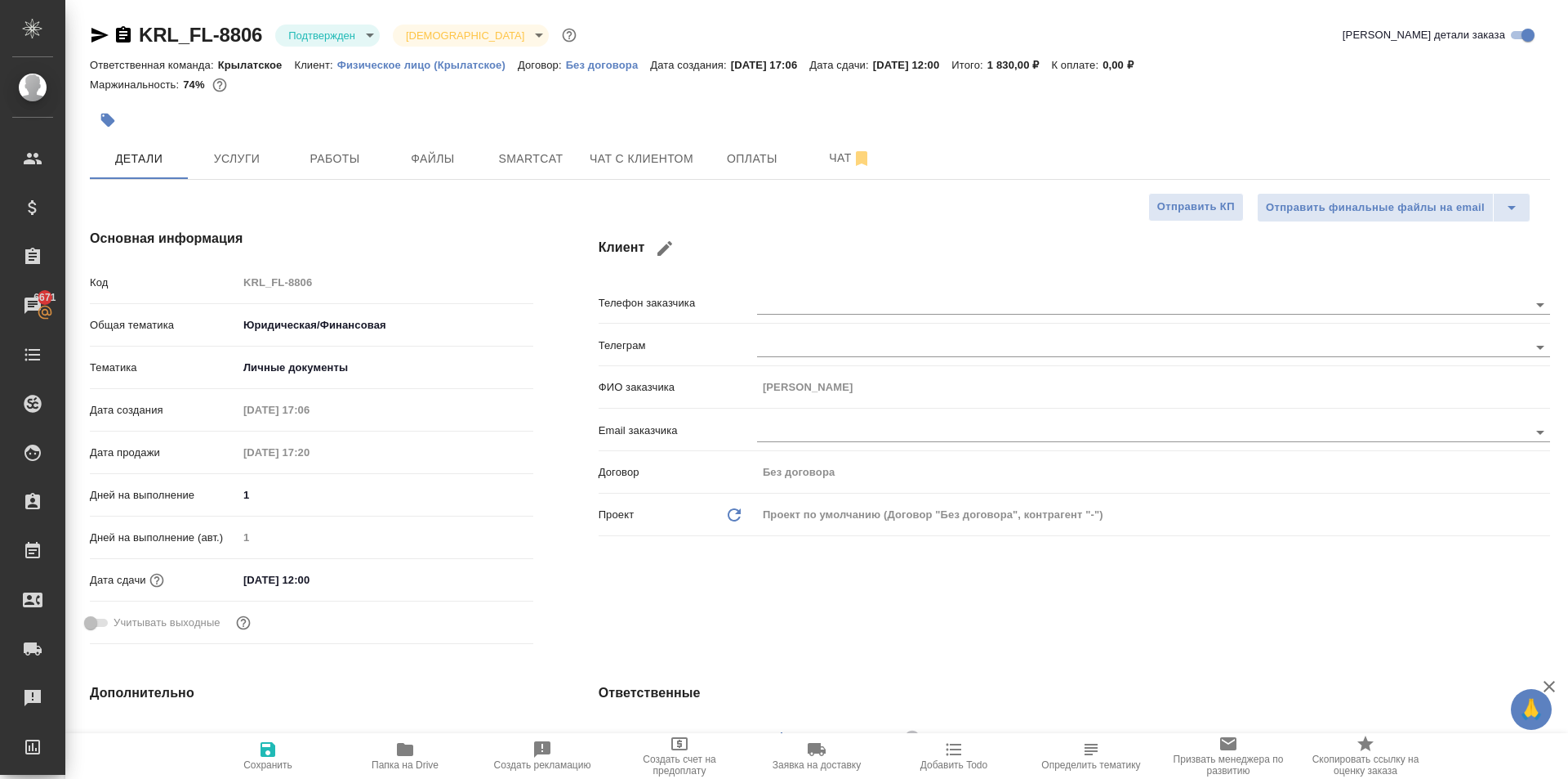
type textarea "x"
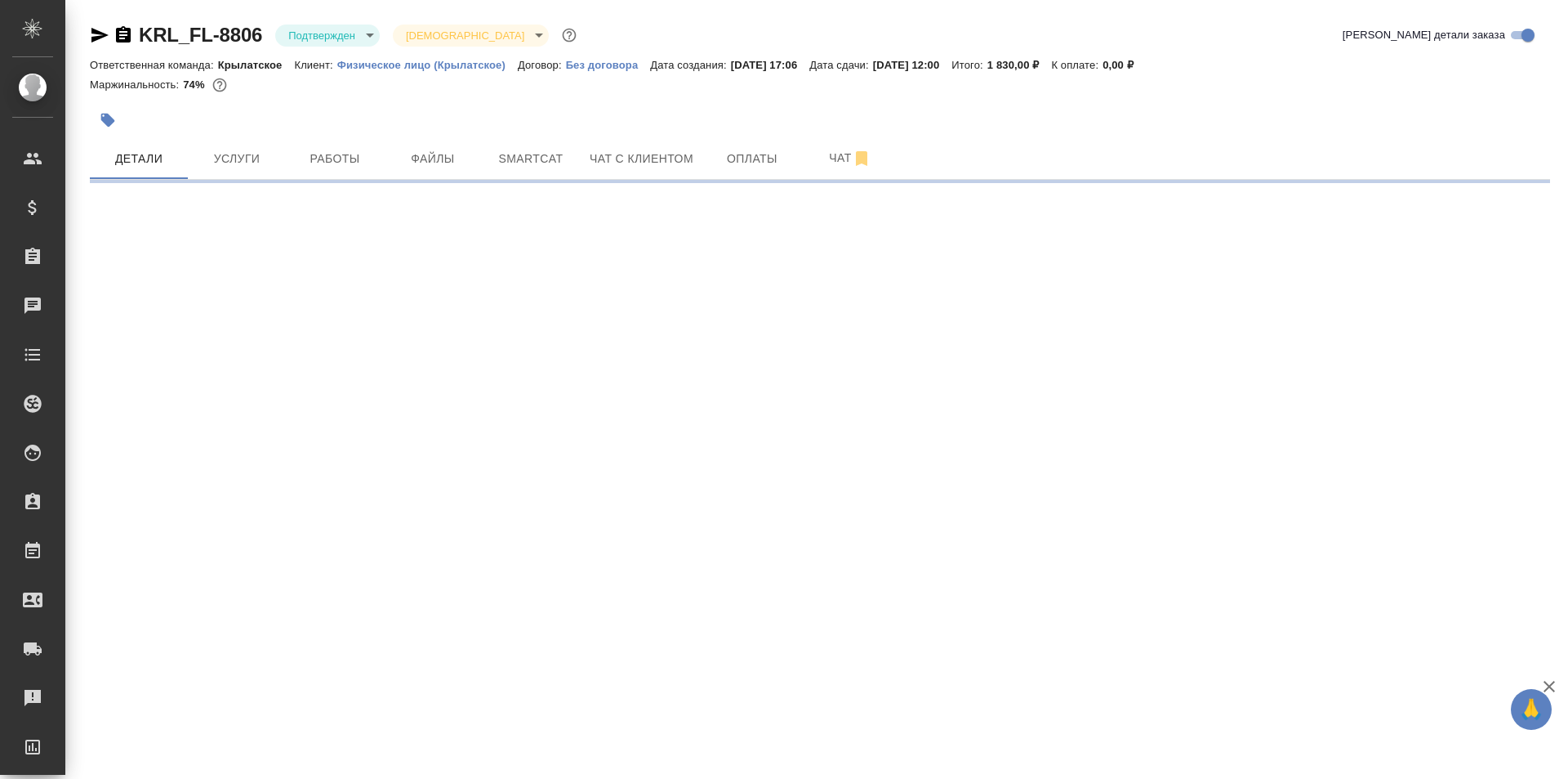
select select "RU"
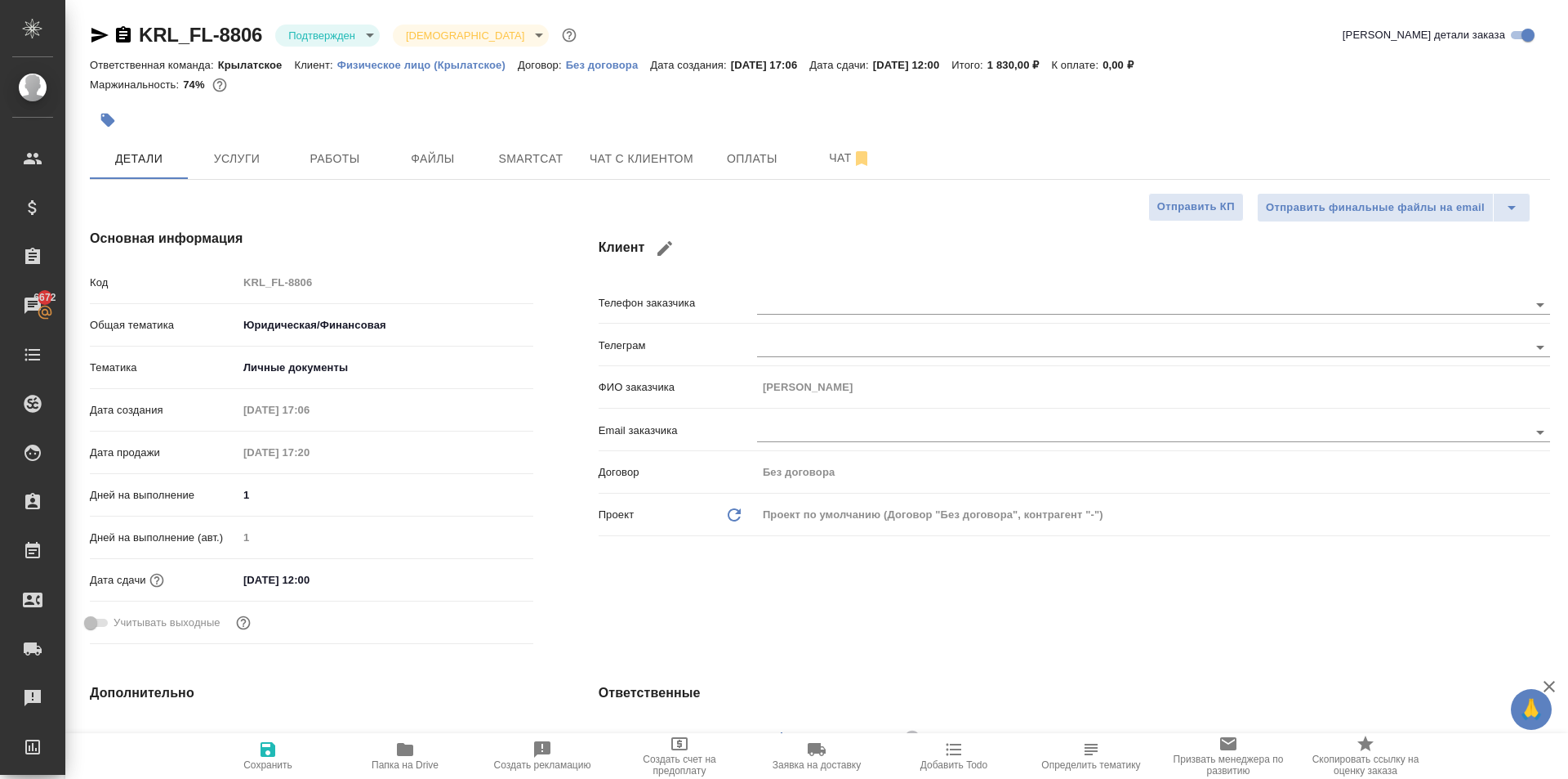
type textarea "x"
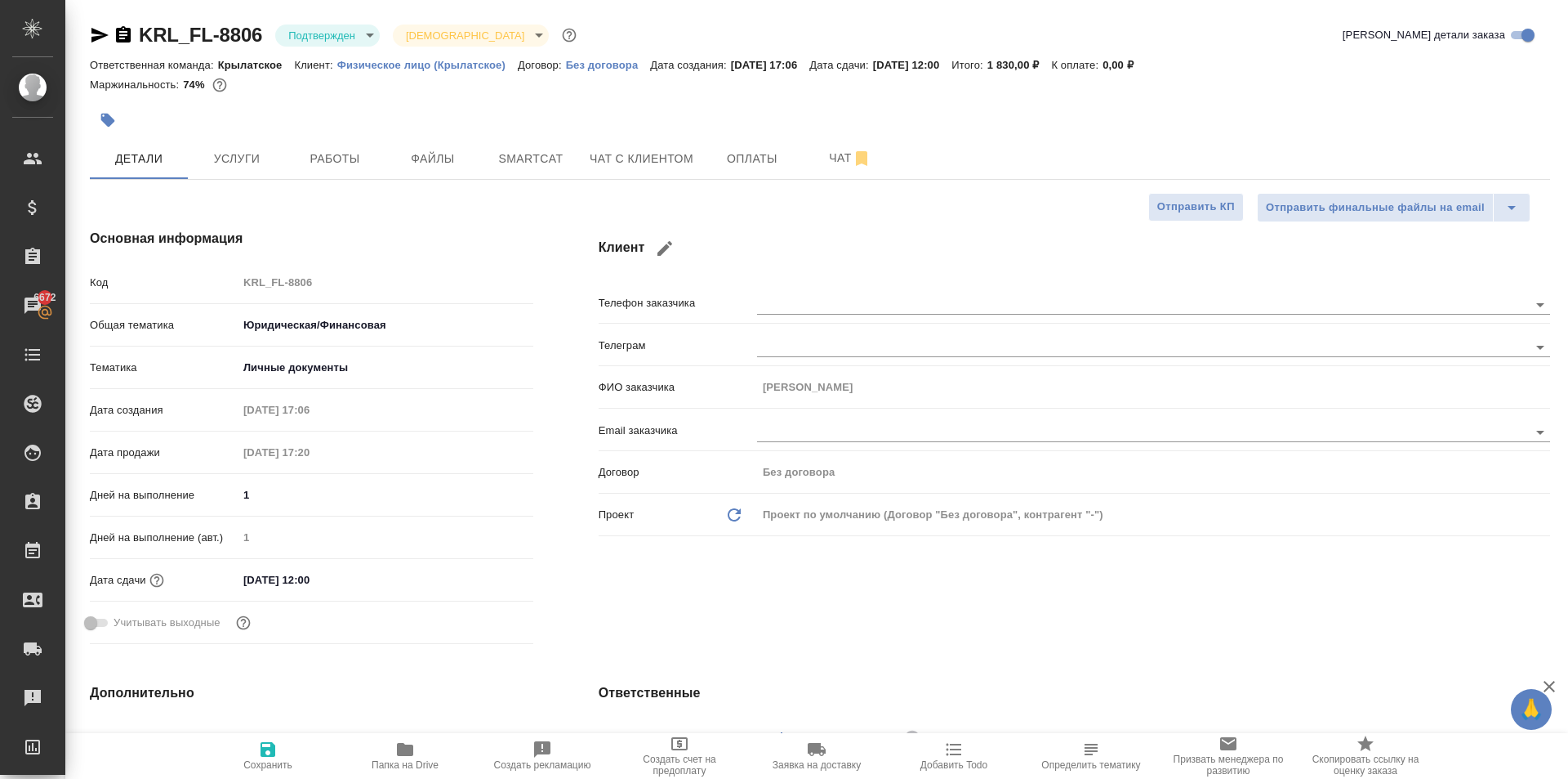
type textarea "x"
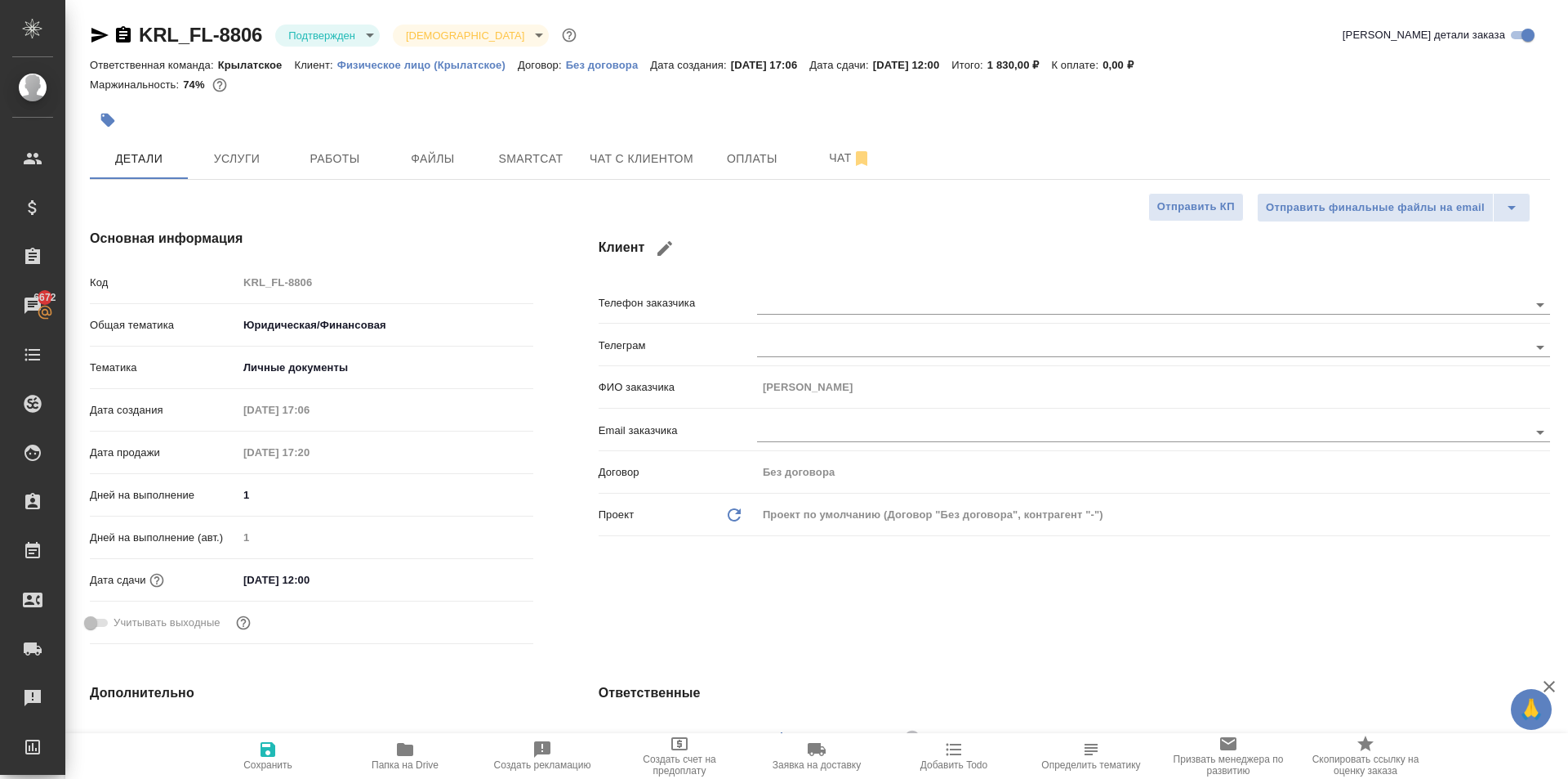
type textarea "x"
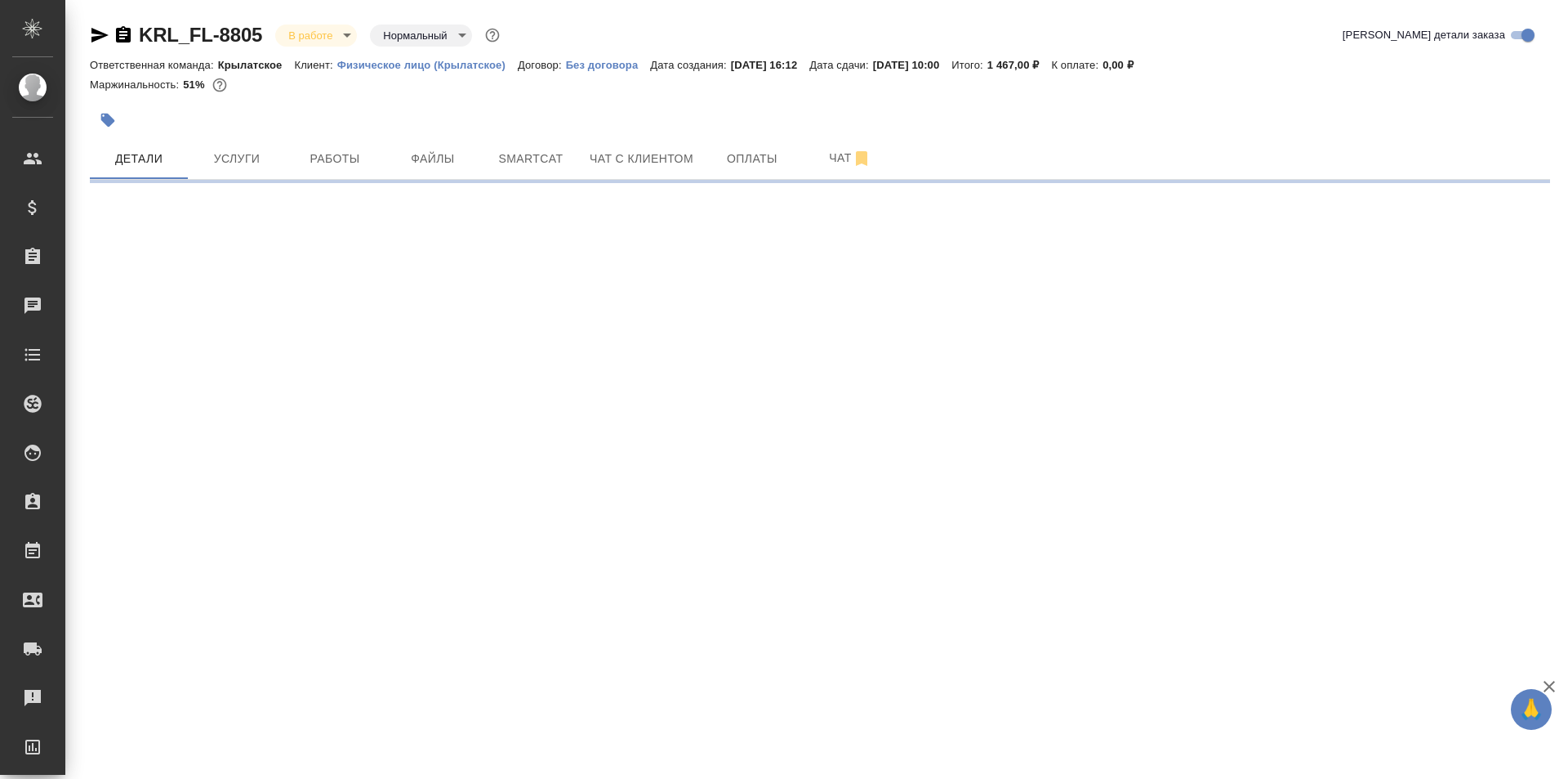
select select "RU"
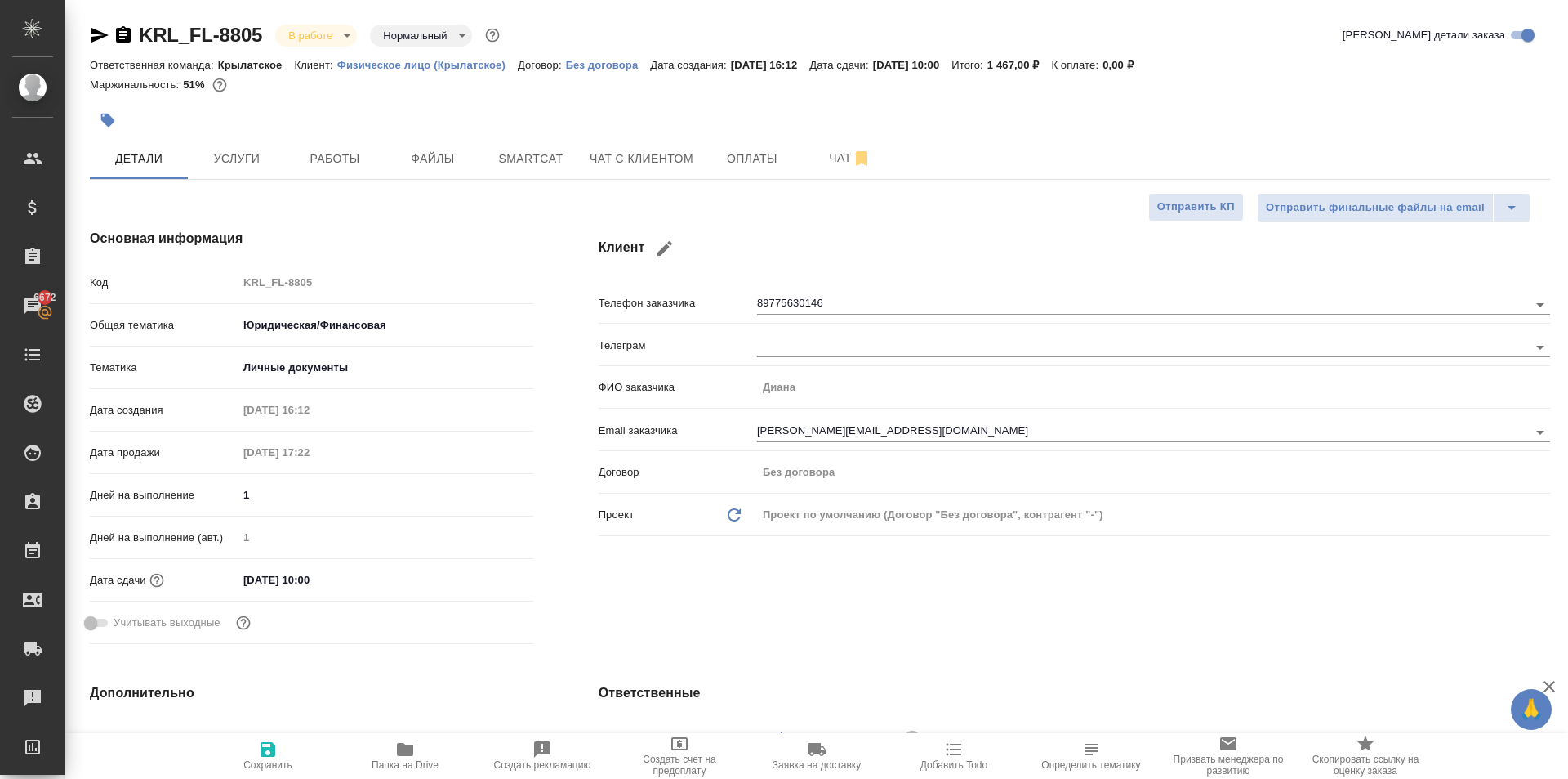
type textarea "x"
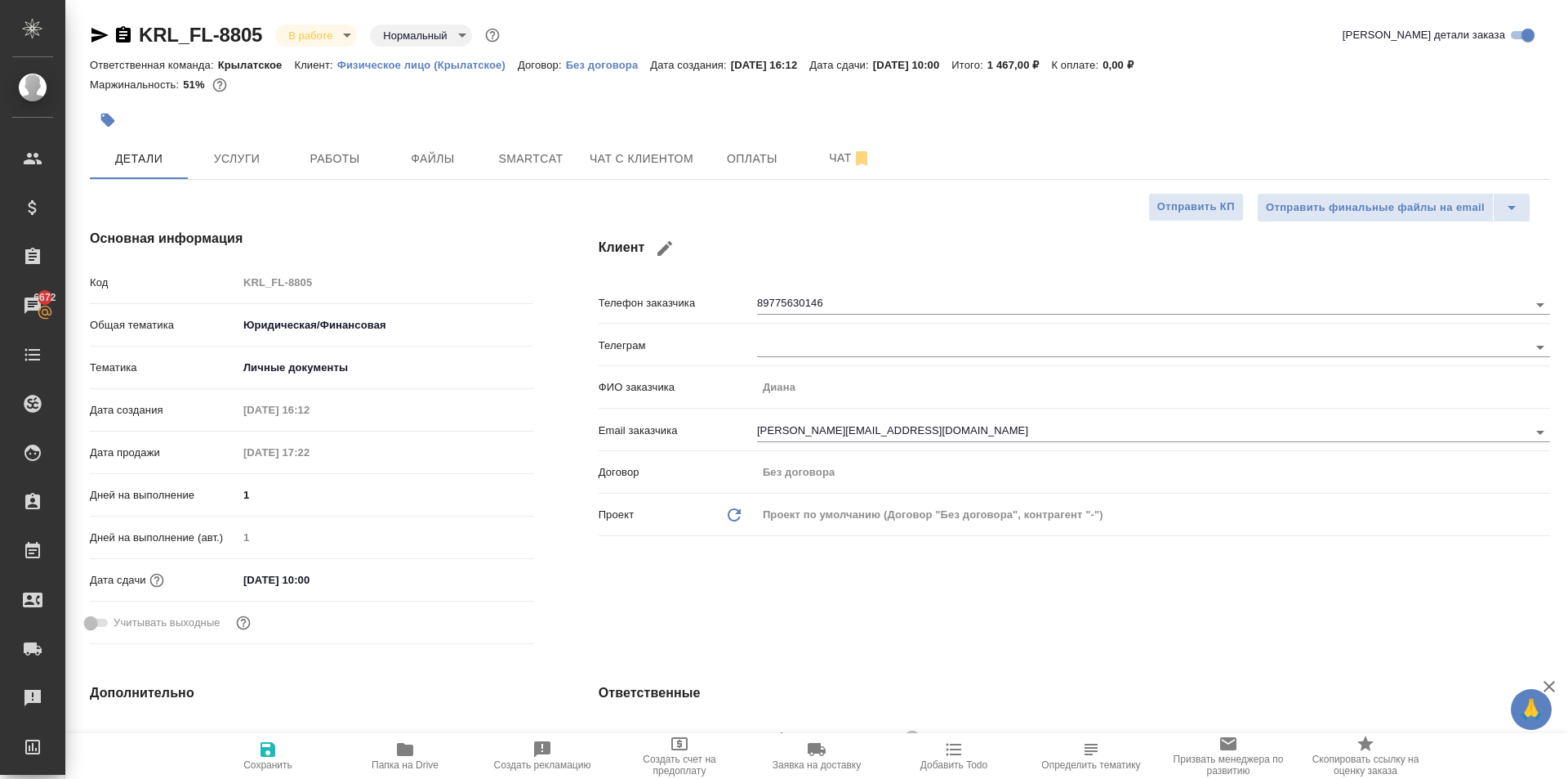
type textarea "x"
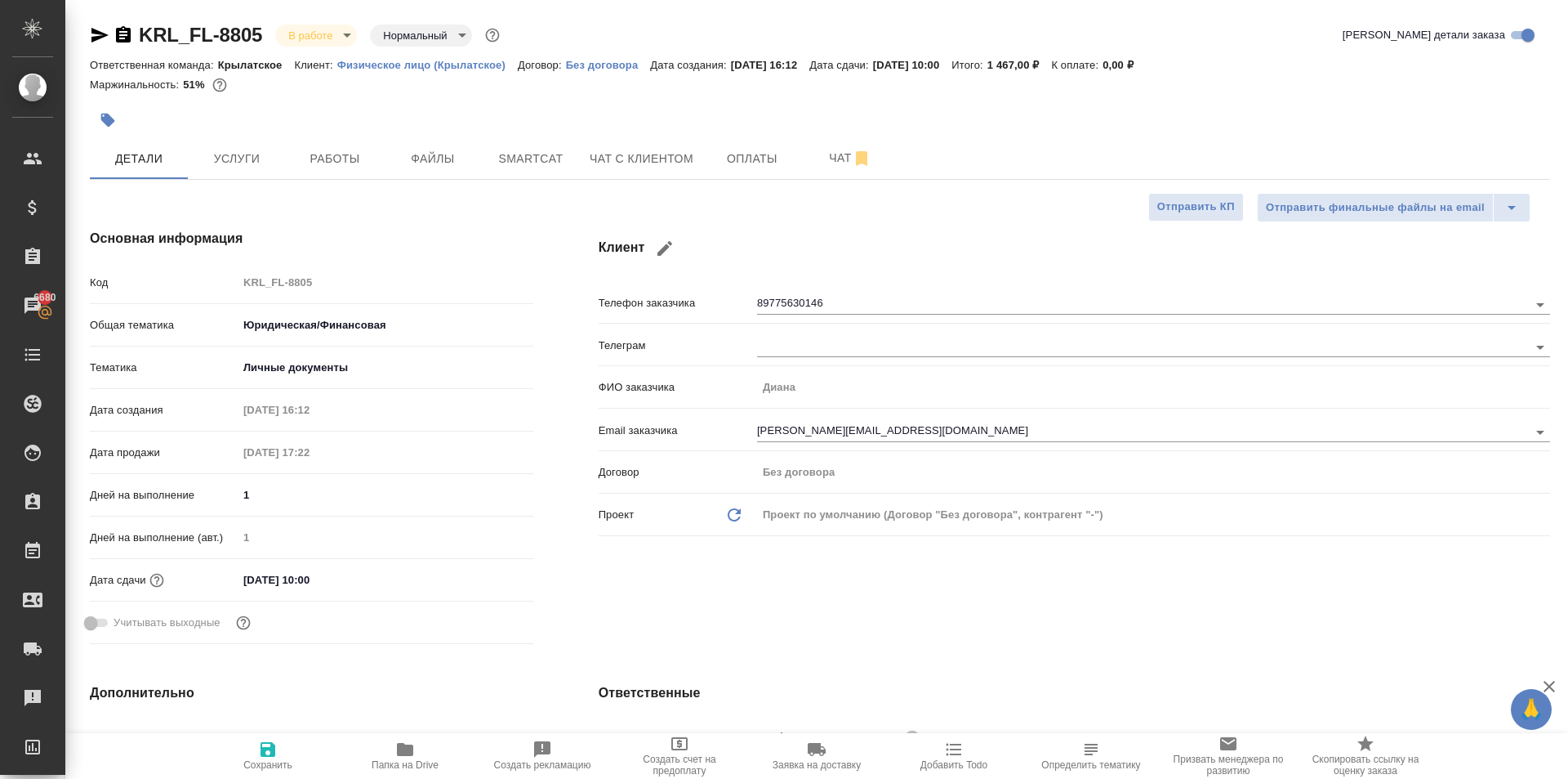
type textarea "x"
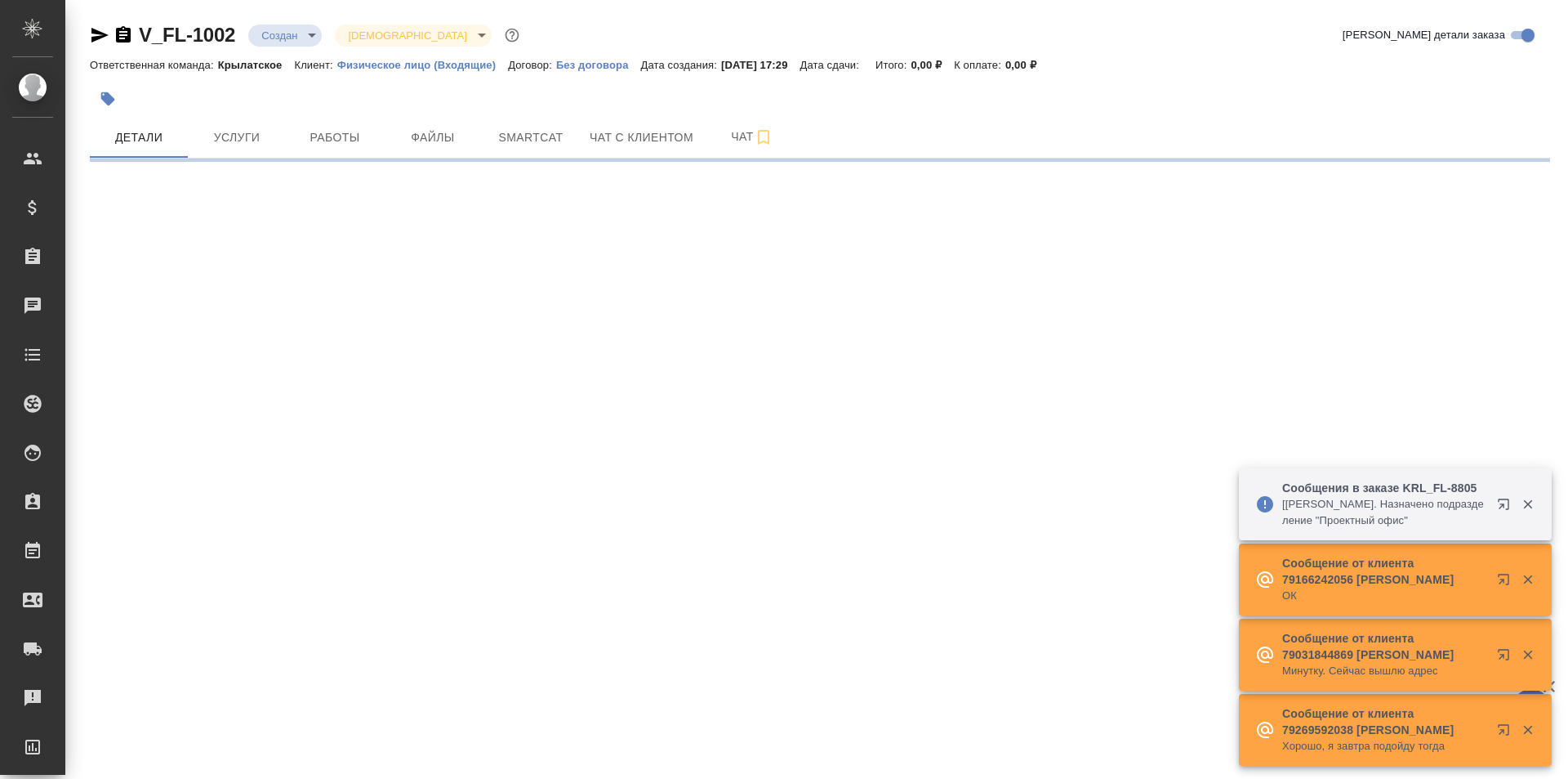
select select "RU"
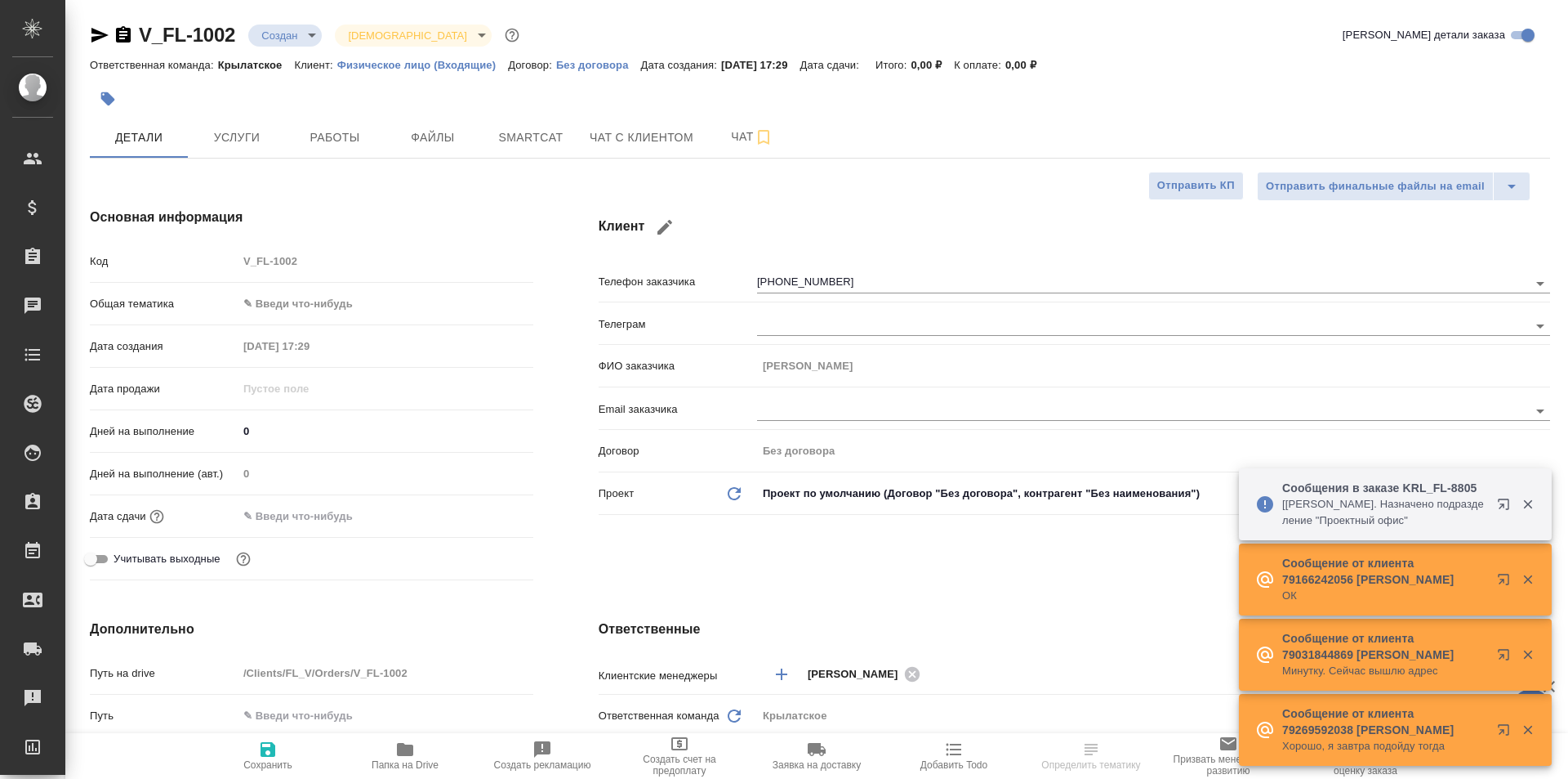
type textarea "x"
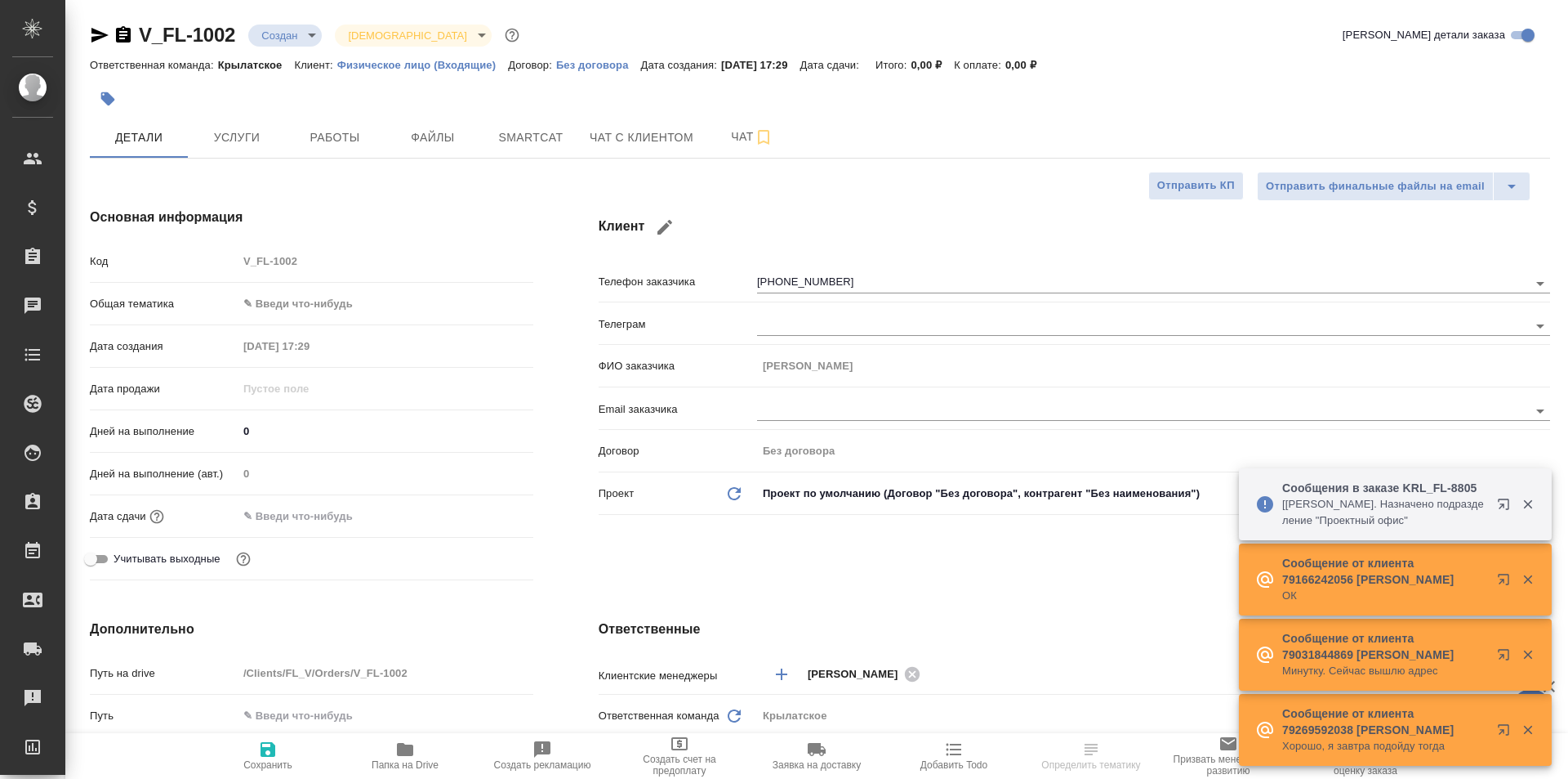
type textarea "x"
click at [400, 144] on span "Файлы" at bounding box center [432, 138] width 78 height 21
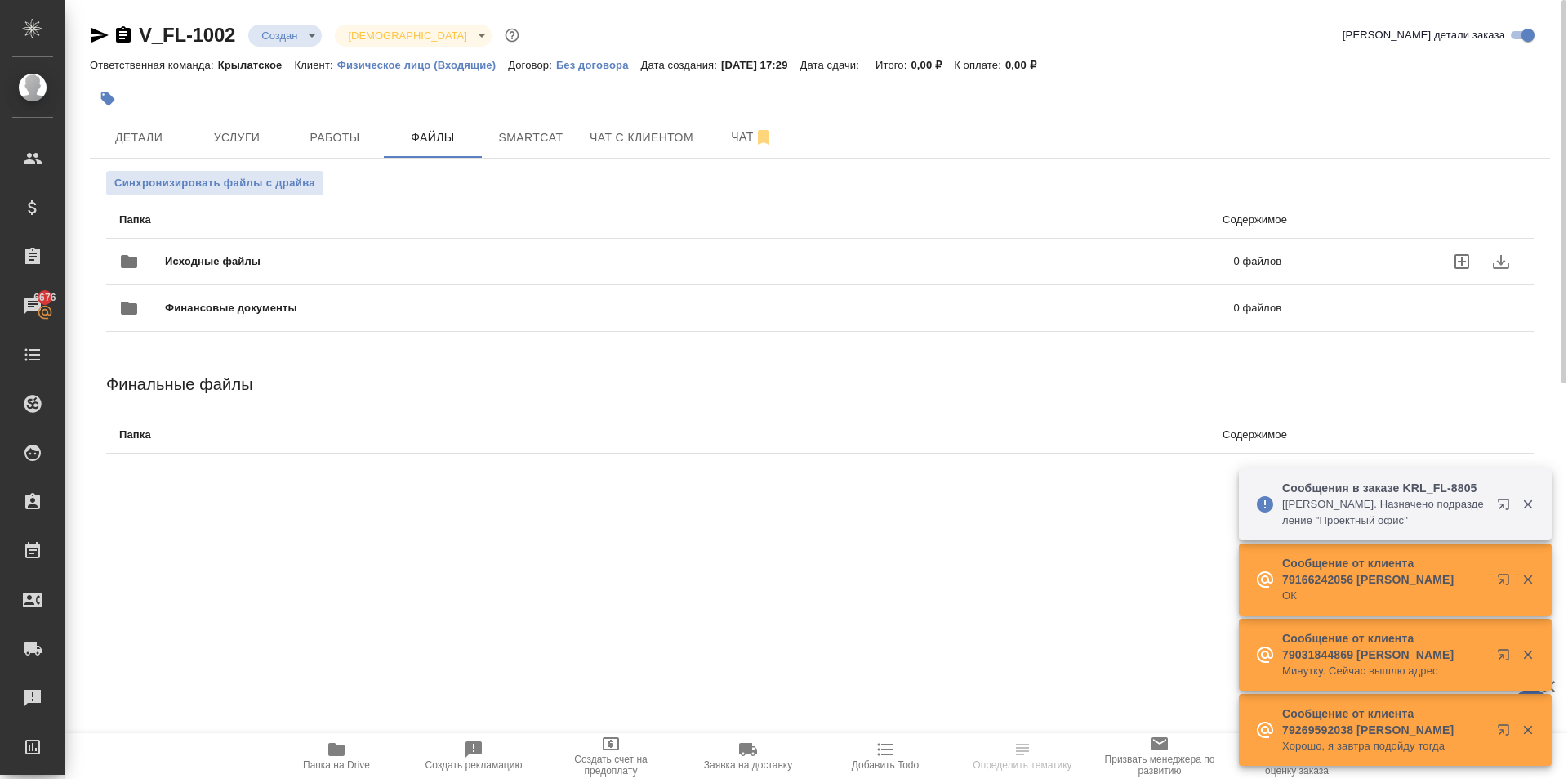
click at [263, 257] on span "Исходные файлы" at bounding box center [457, 262] width 583 height 16
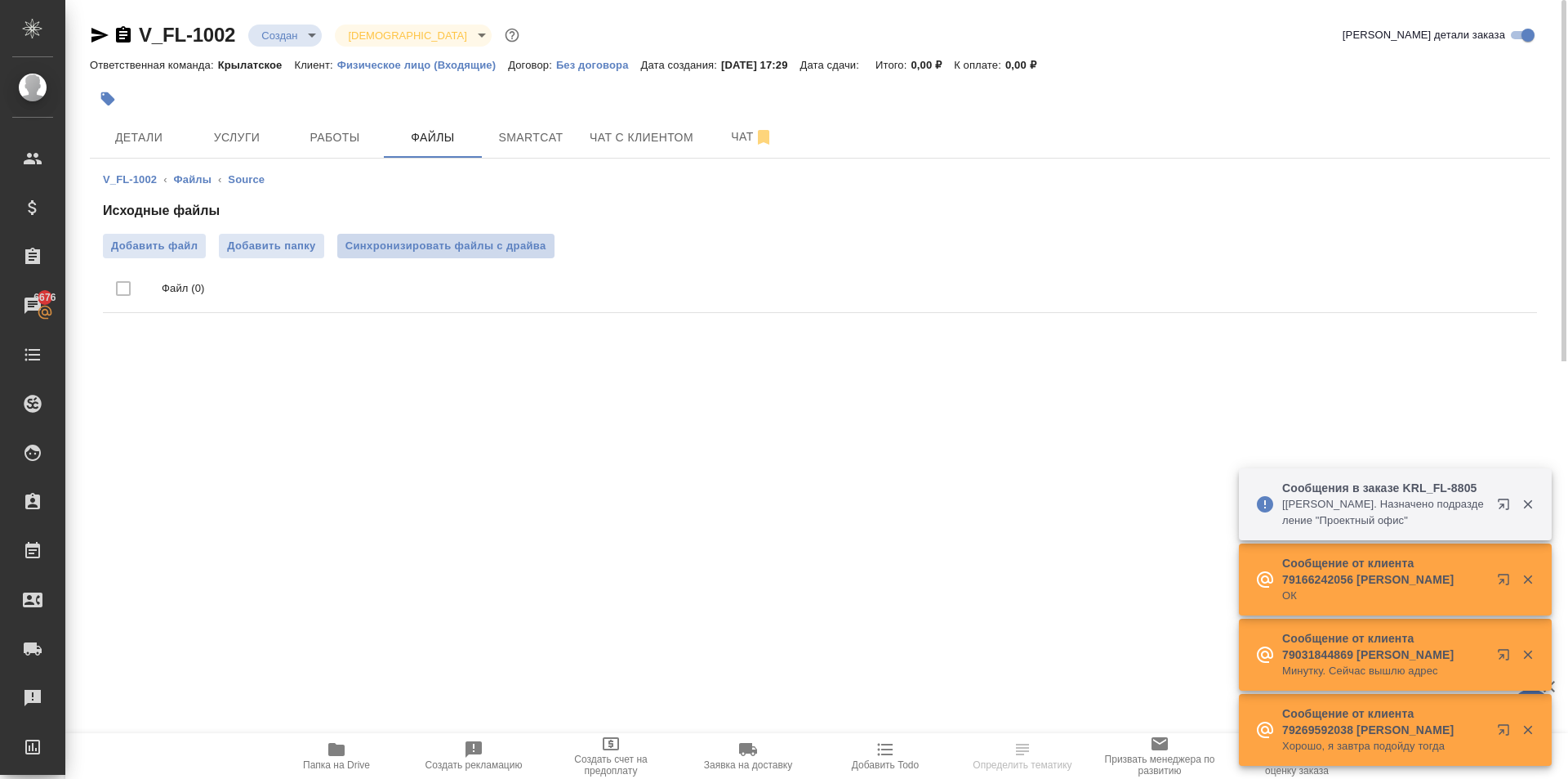
click at [423, 249] on span "Синхронизировать файлы с драйва" at bounding box center [446, 246] width 201 height 16
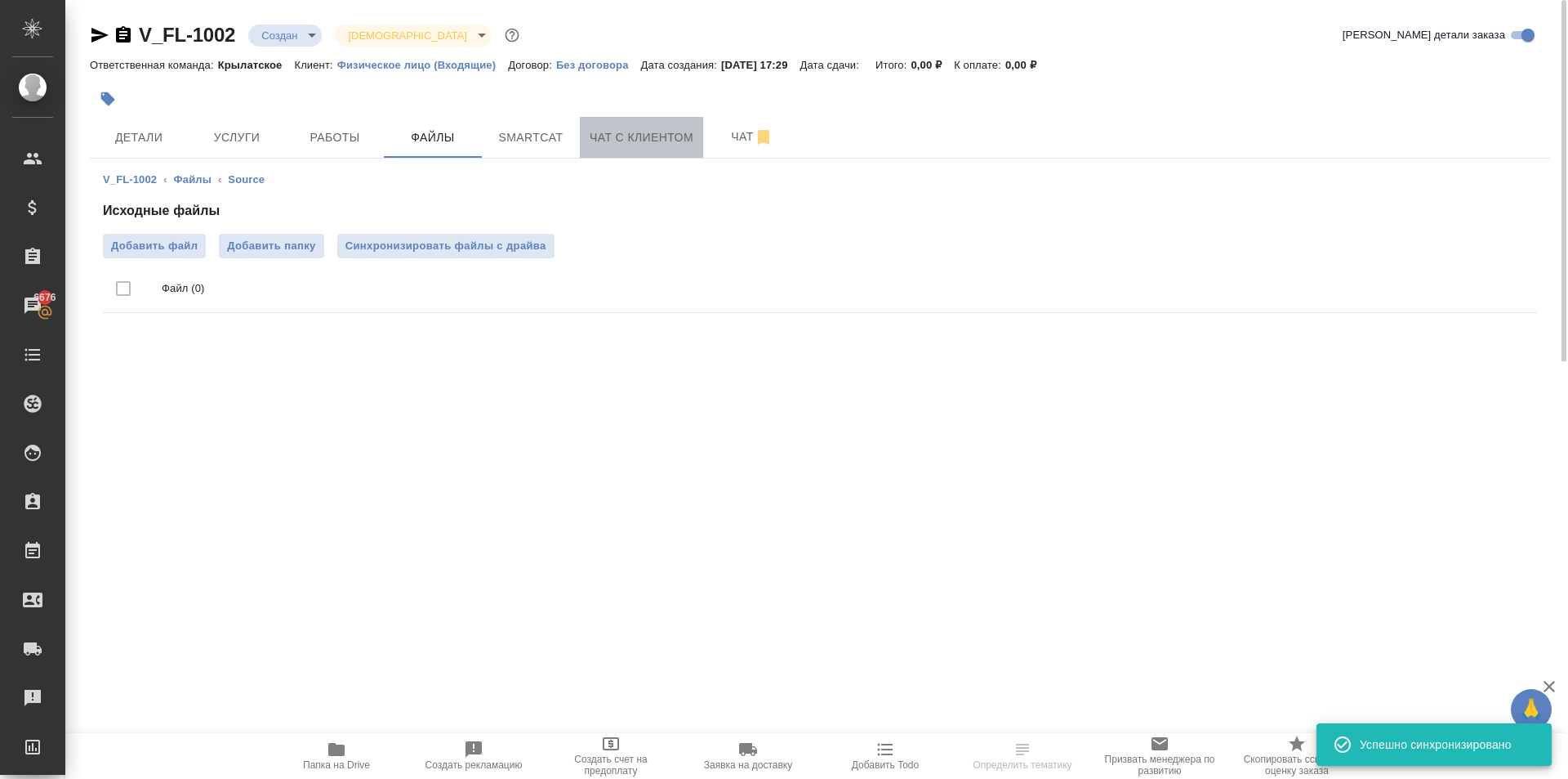
click at [590, 148] on button "Чат с клиентом" at bounding box center [641, 137] width 123 height 40
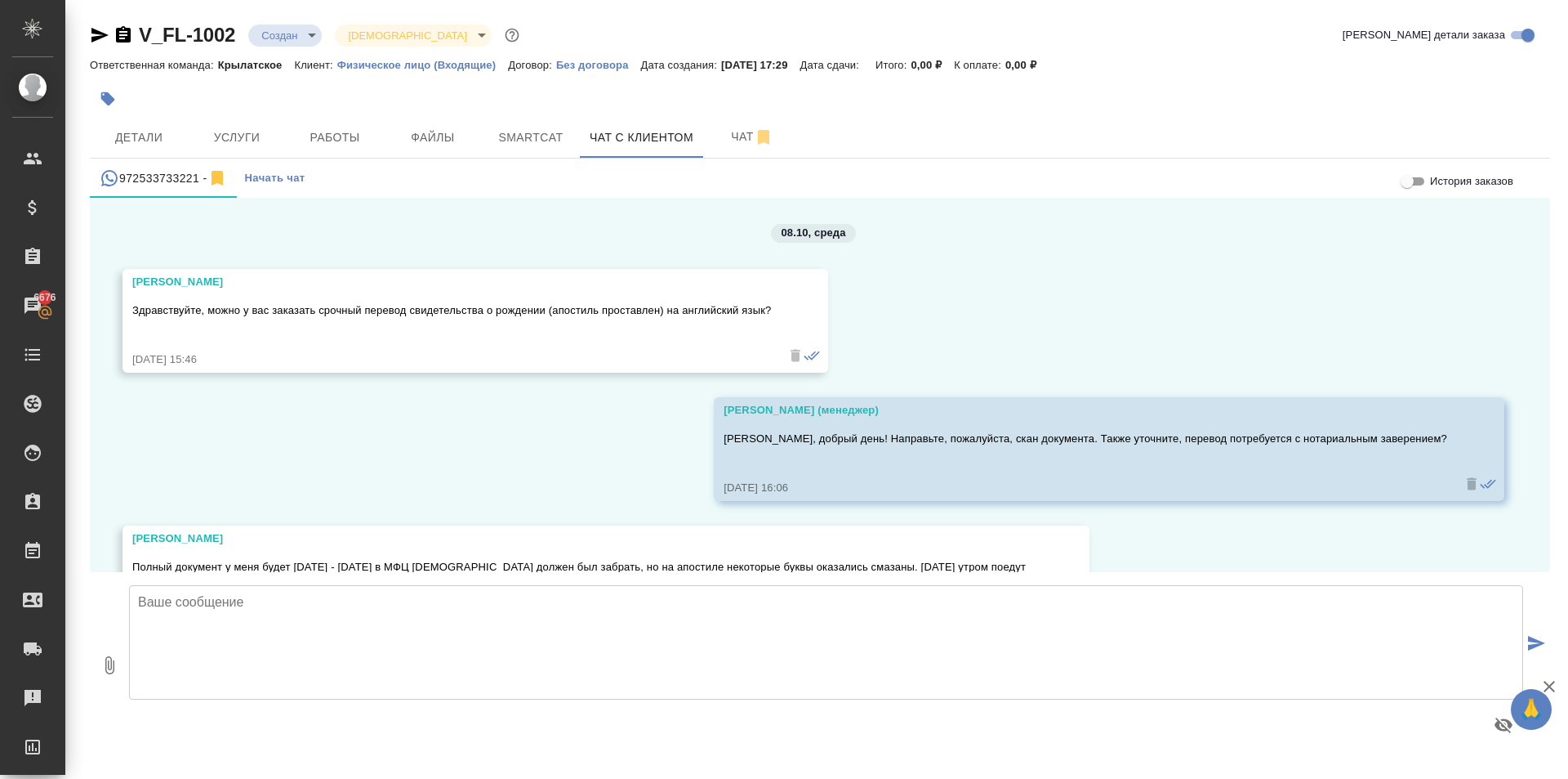
scroll to position [164, 0]
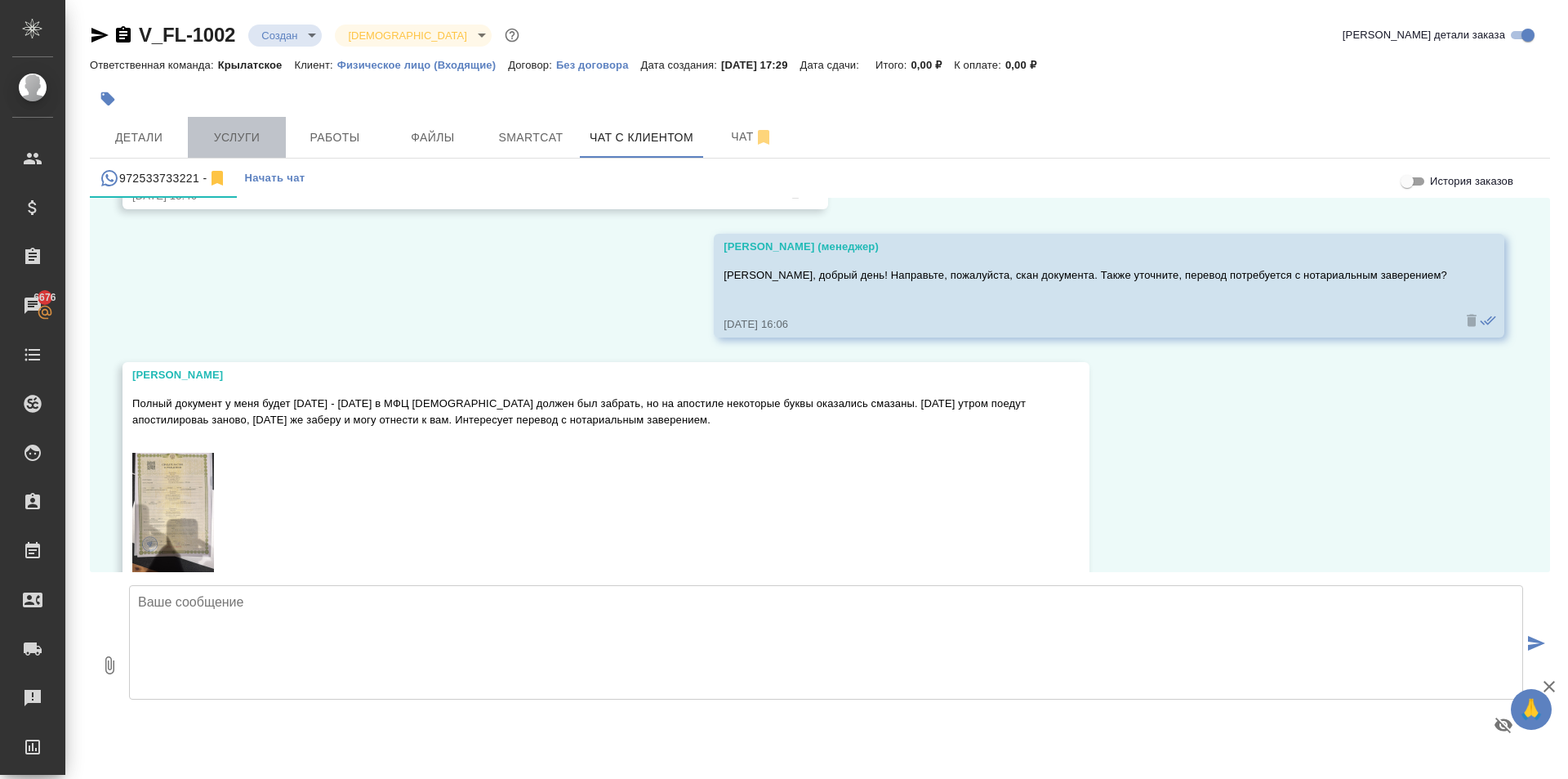
click at [238, 120] on button "Услуги" at bounding box center [236, 137] width 98 height 40
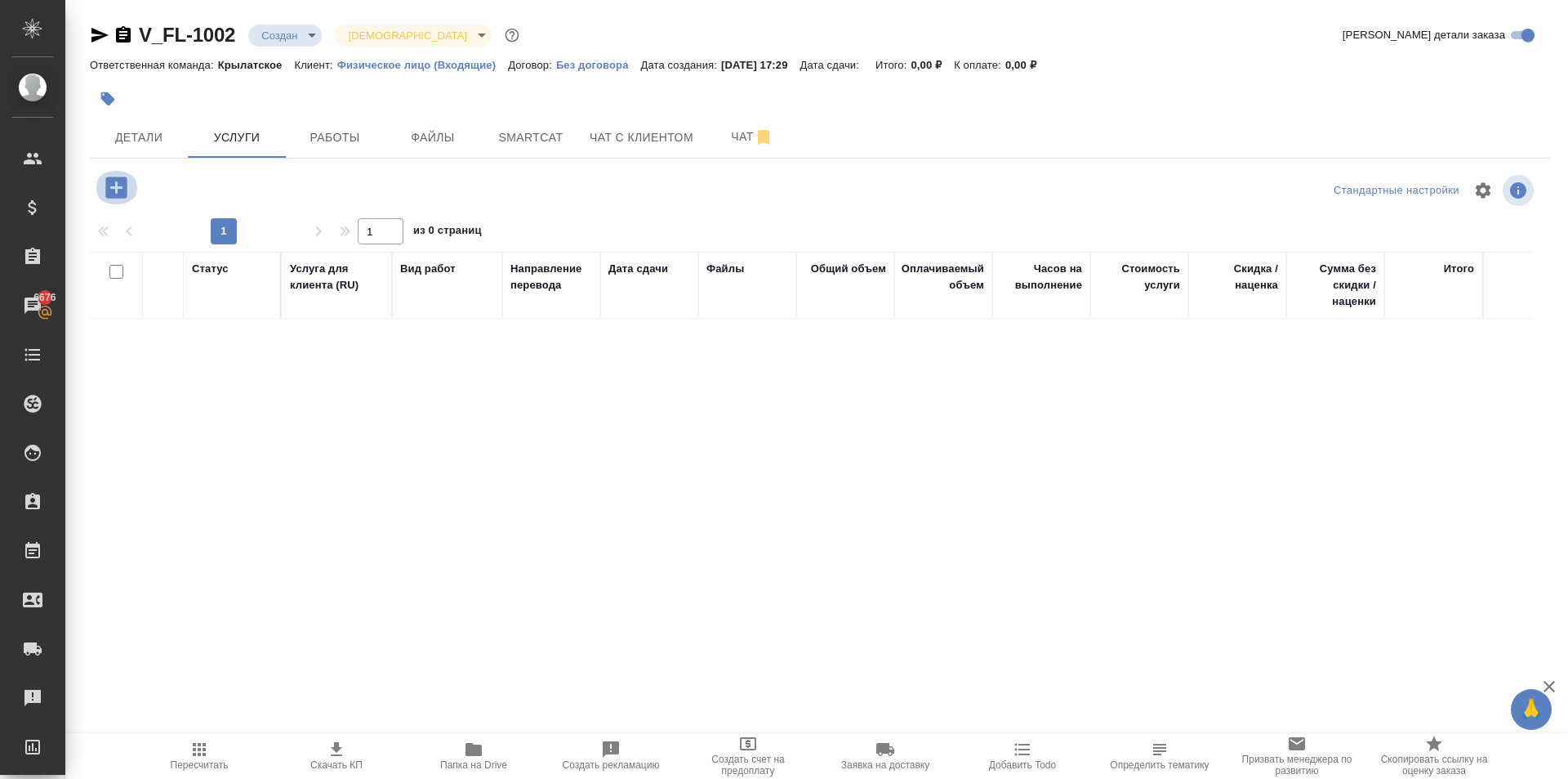
click at [124, 176] on icon "button" at bounding box center [117, 188] width 29 height 29
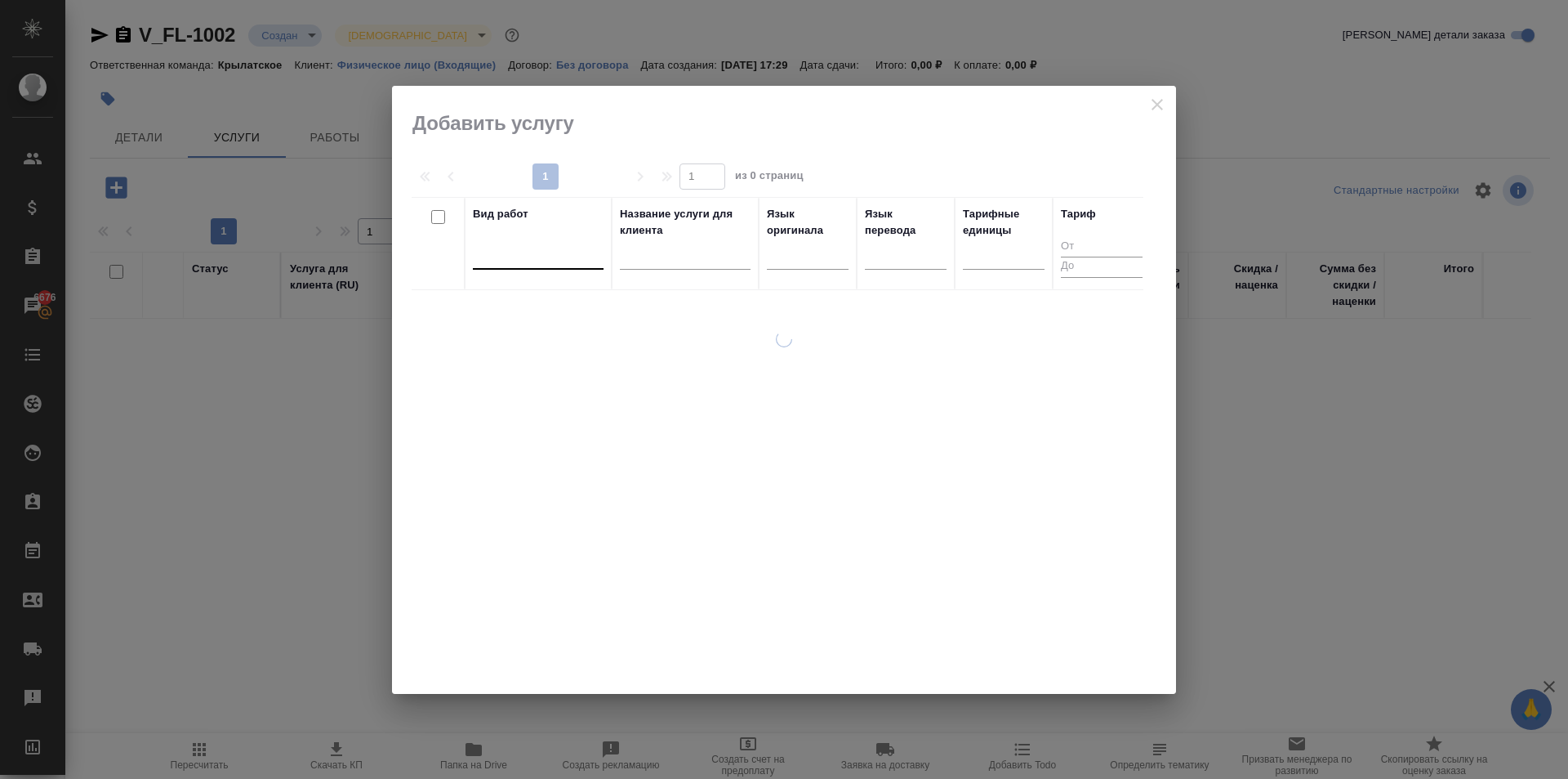
click at [556, 260] on div at bounding box center [538, 253] width 130 height 23
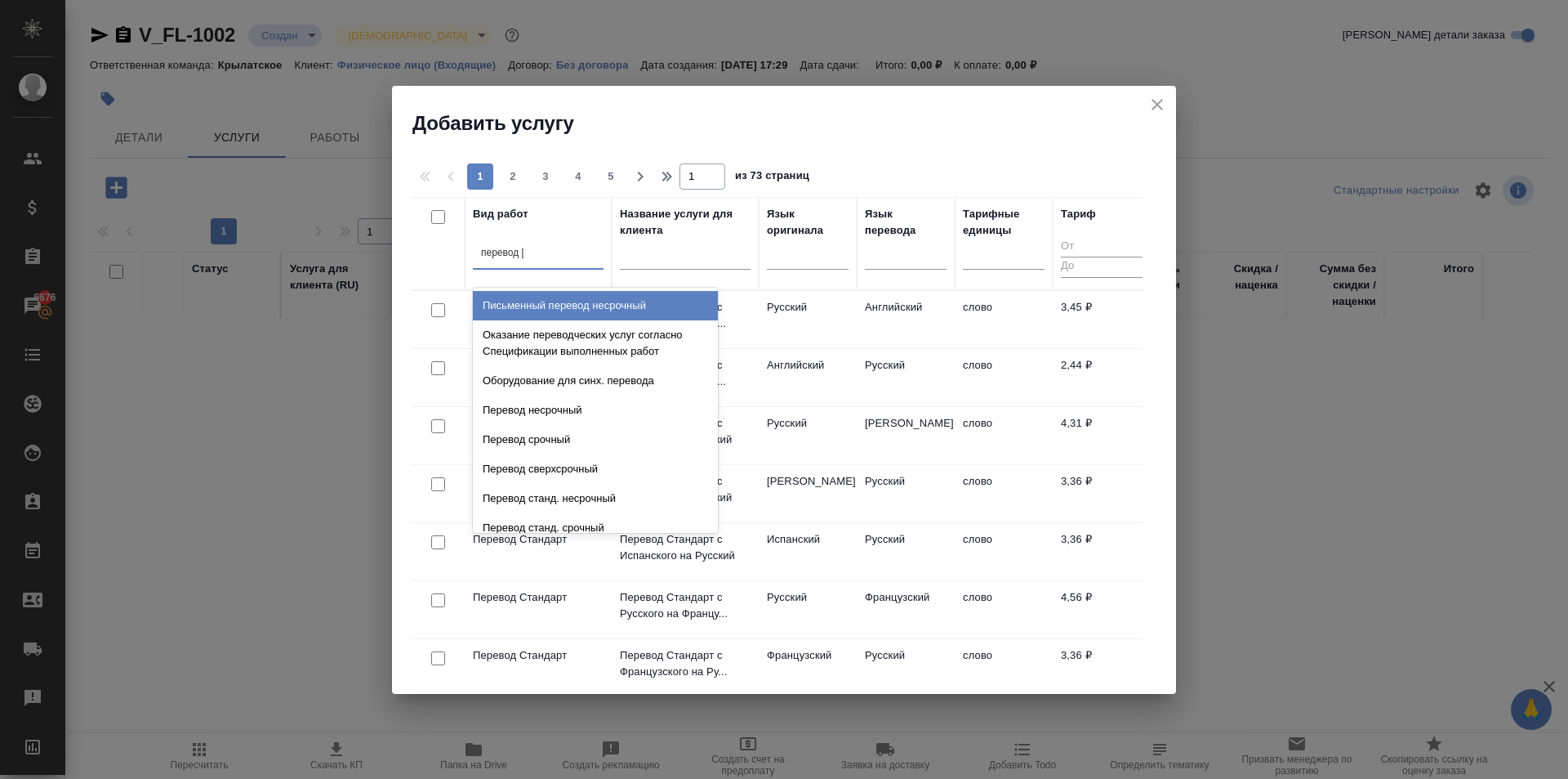
type input "перевод ст"
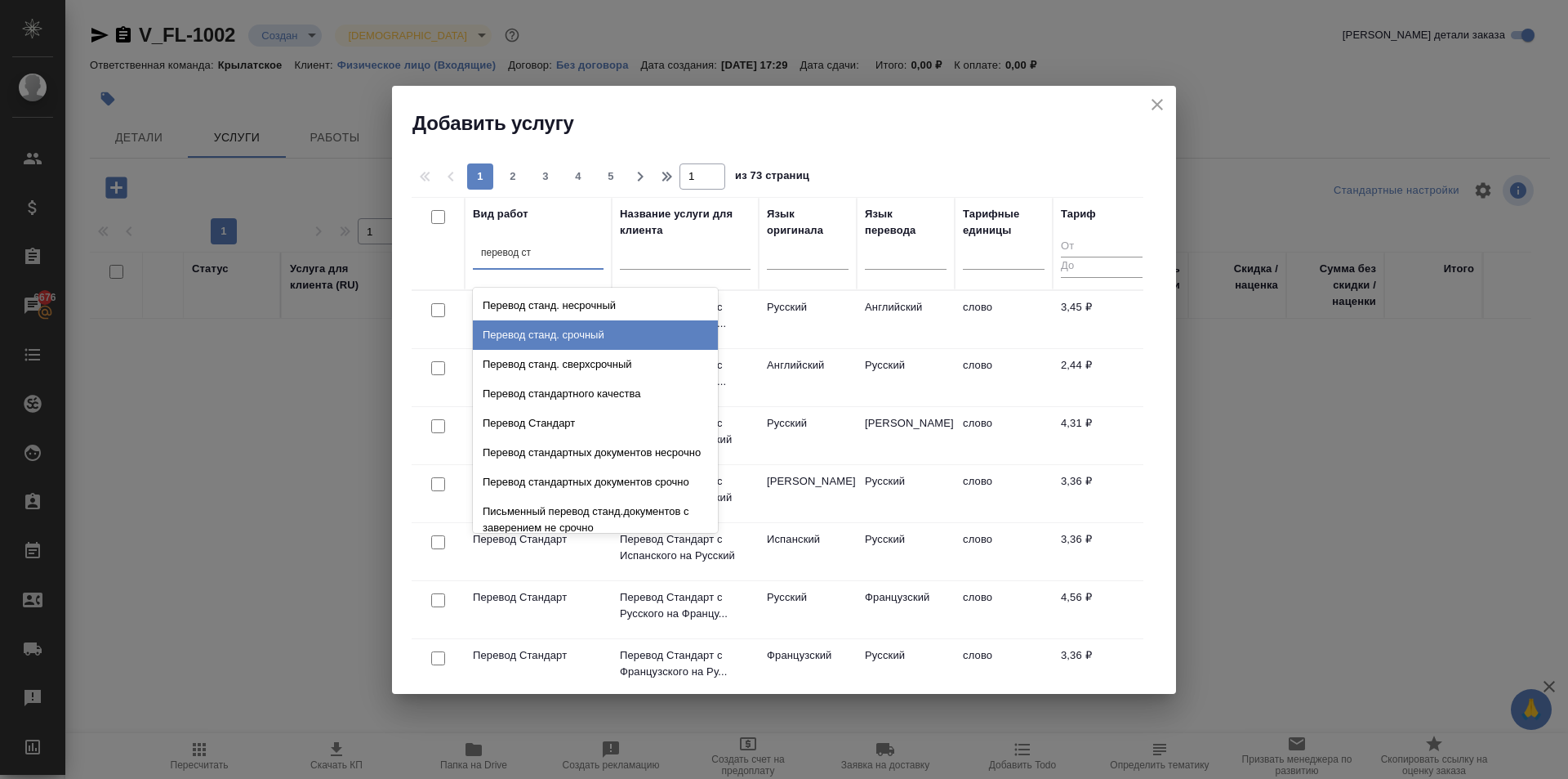
click at [605, 327] on div "Перевод станд. срочный" at bounding box center [595, 335] width 245 height 30
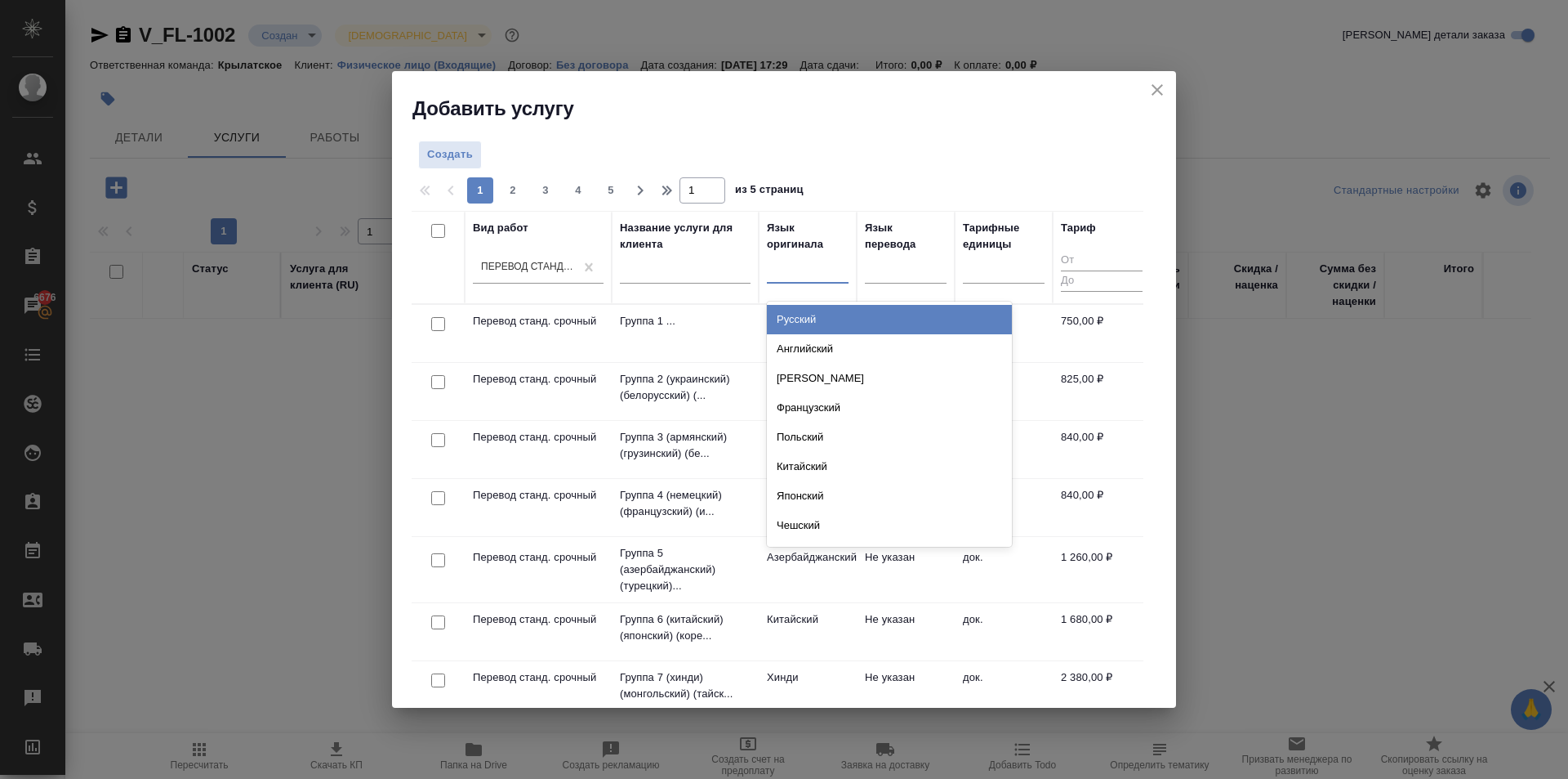
click at [803, 274] on div at bounding box center [807, 266] width 82 height 23
click at [823, 322] on div "Русский" at bounding box center [889, 319] width 245 height 30
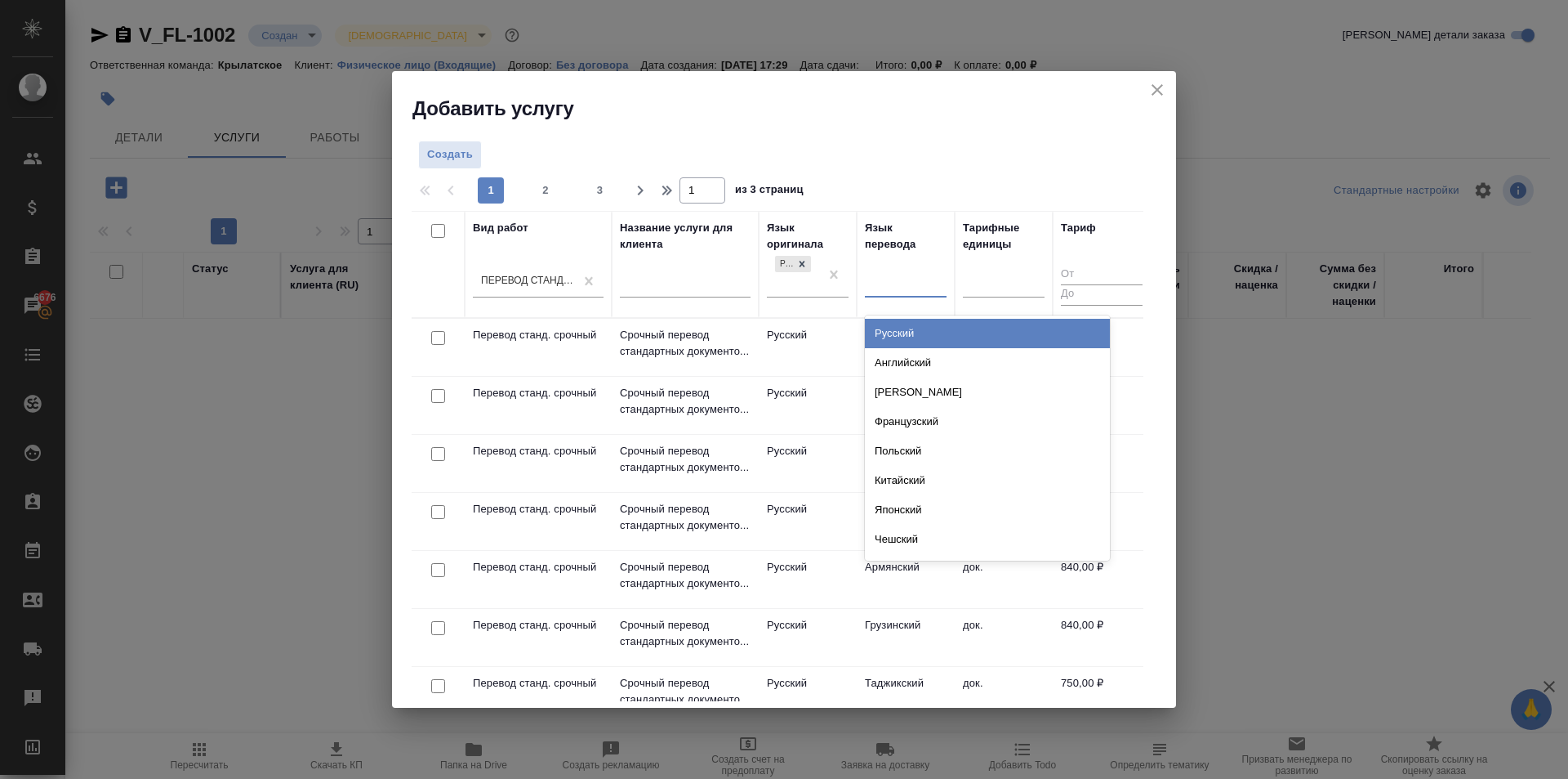
drag, startPoint x: 912, startPoint y: 298, endPoint x: 910, endPoint y: 322, distance: 24.1
click at [911, 298] on div "option Русский focused, 1 of 135. 135 results available. Use Up and Down to cho…" at bounding box center [905, 287] width 82 height 42
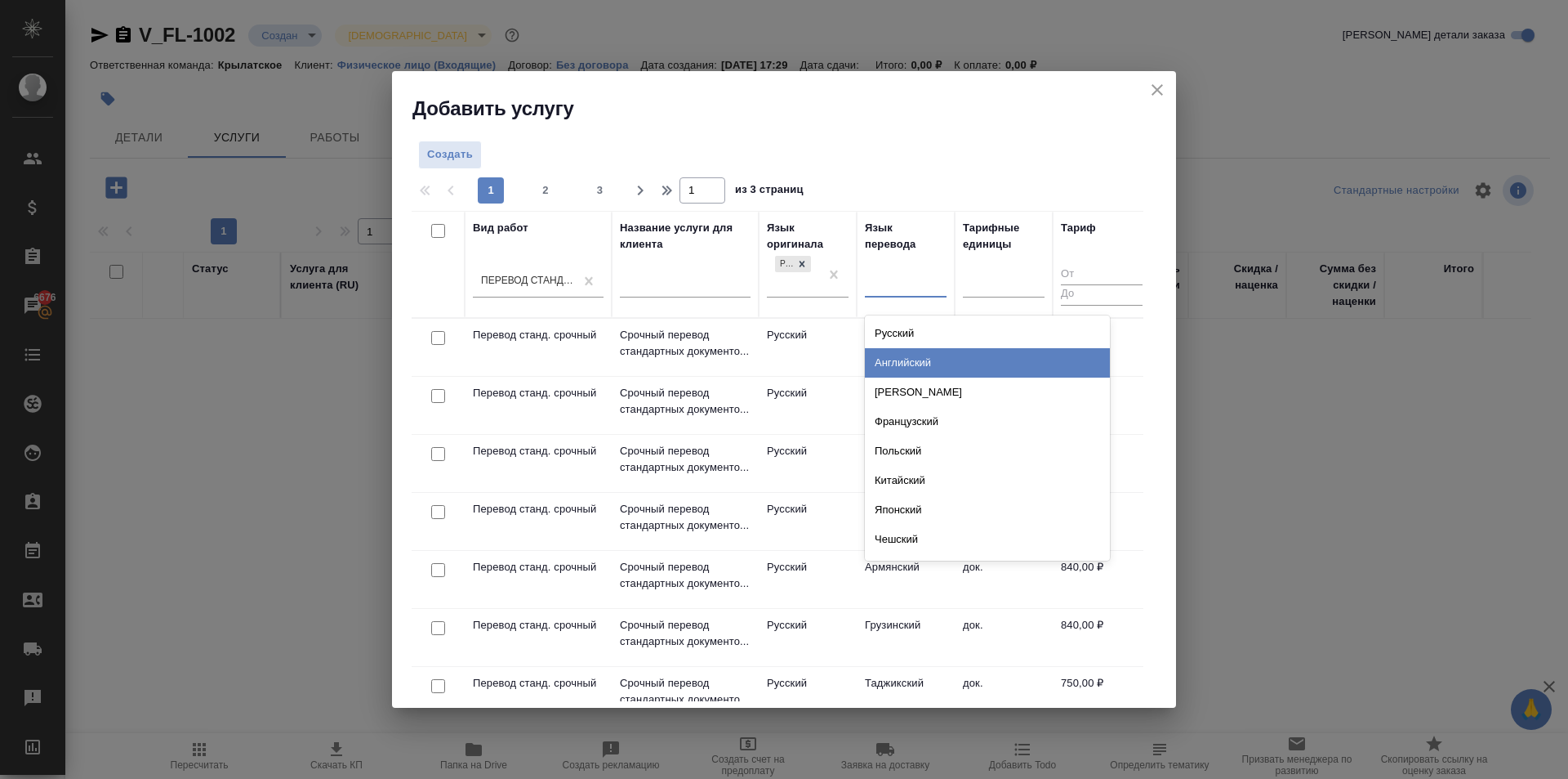
click at [895, 356] on div "Английский" at bounding box center [987, 363] width 245 height 30
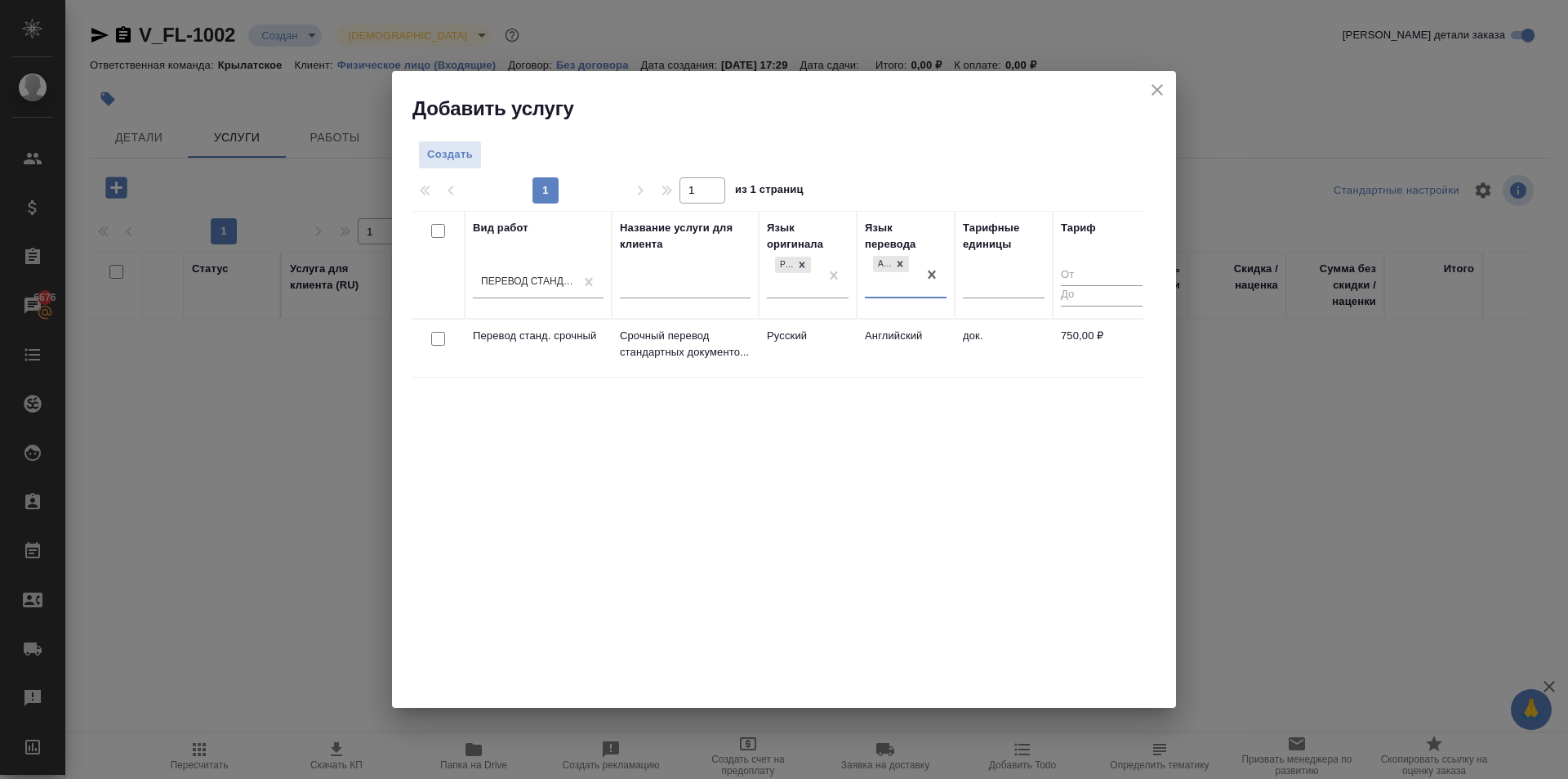
click at [858, 352] on td "Английский" at bounding box center [905, 348] width 98 height 58
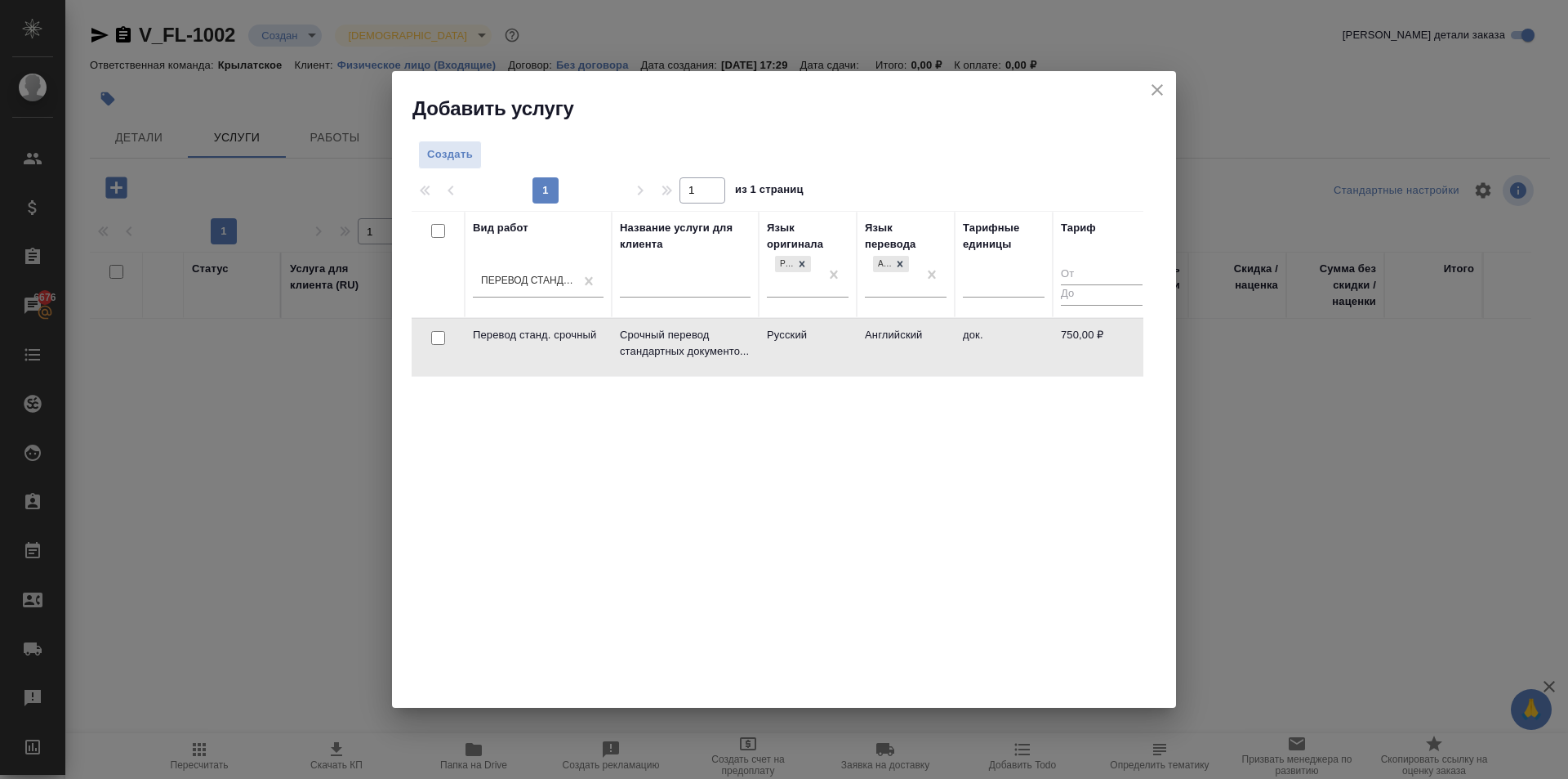
click at [858, 352] on td "Английский" at bounding box center [905, 347] width 98 height 58
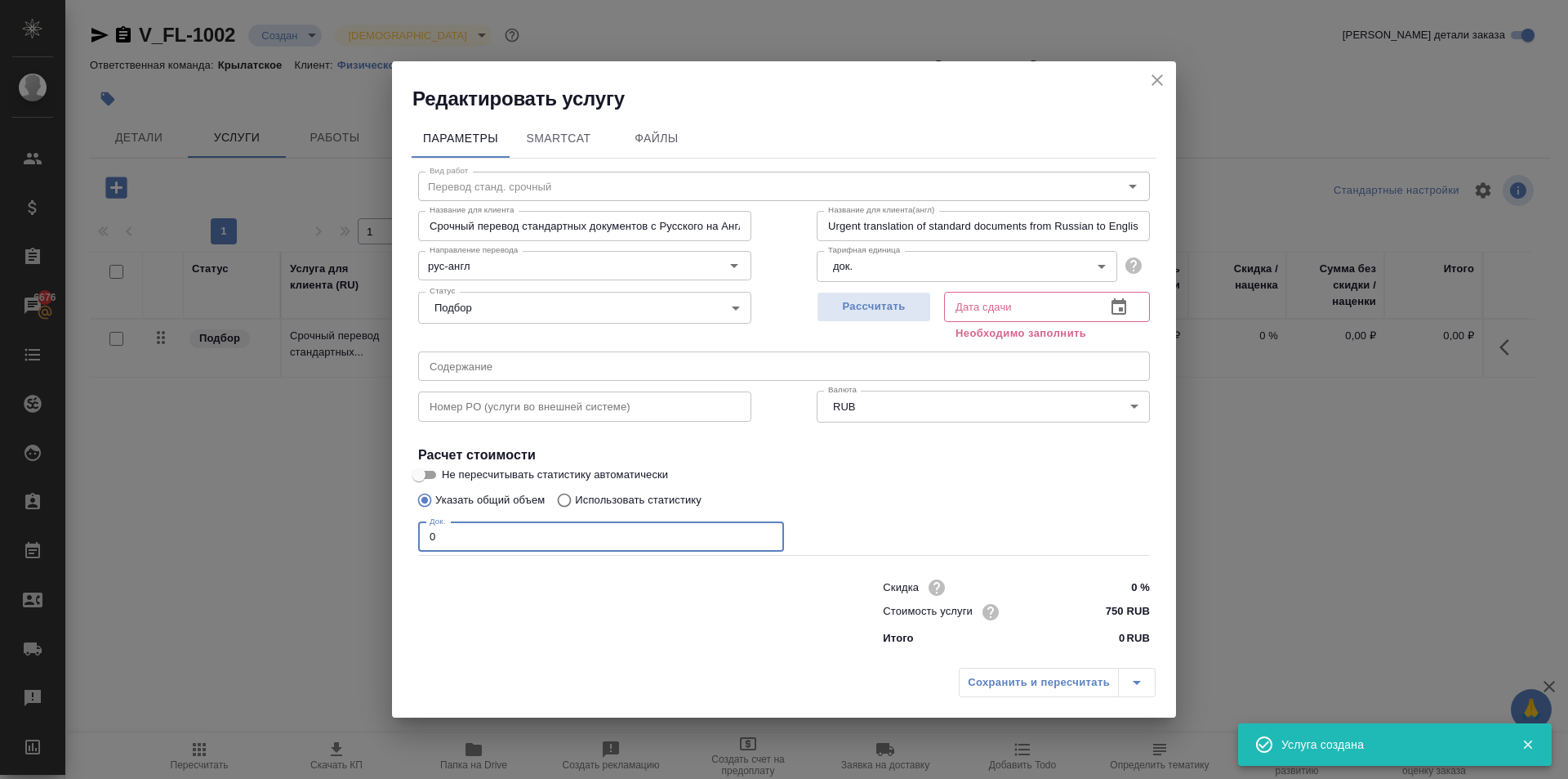
drag, startPoint x: 413, startPoint y: 543, endPoint x: 332, endPoint y: 541, distance: 81.0
click at [323, 541] on div "Редактировать услугу Параметры SmartCat Файлы Вид работ Перевод станд. срочный …" at bounding box center [784, 390] width 1568 height 779
type input "1"
drag, startPoint x: 922, startPoint y: 314, endPoint x: 961, endPoint y: 411, distance: 104.5
click at [923, 312] on button "Рассчитать" at bounding box center [874, 307] width 114 height 31
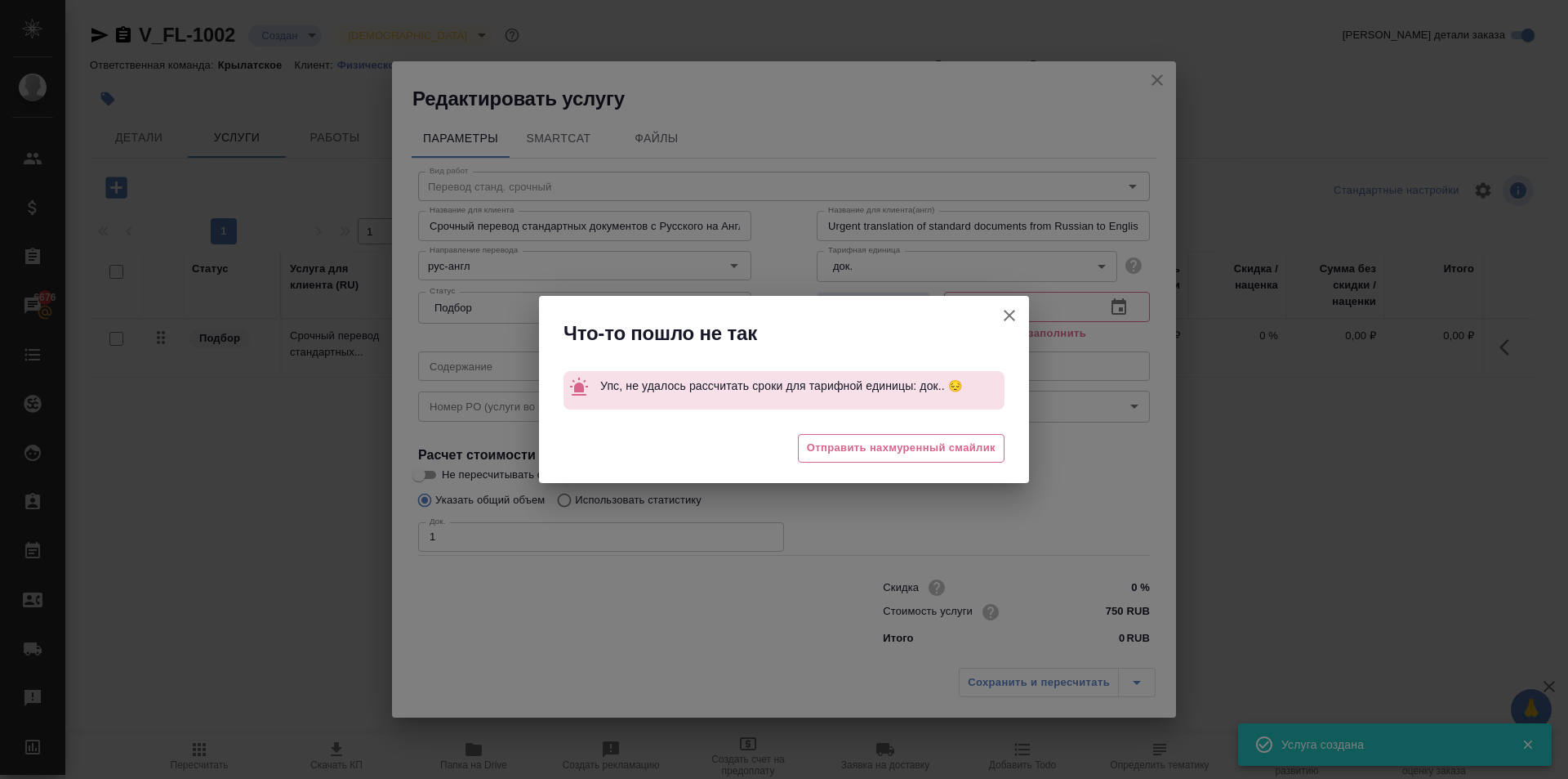
type input "[DATE] 17:32"
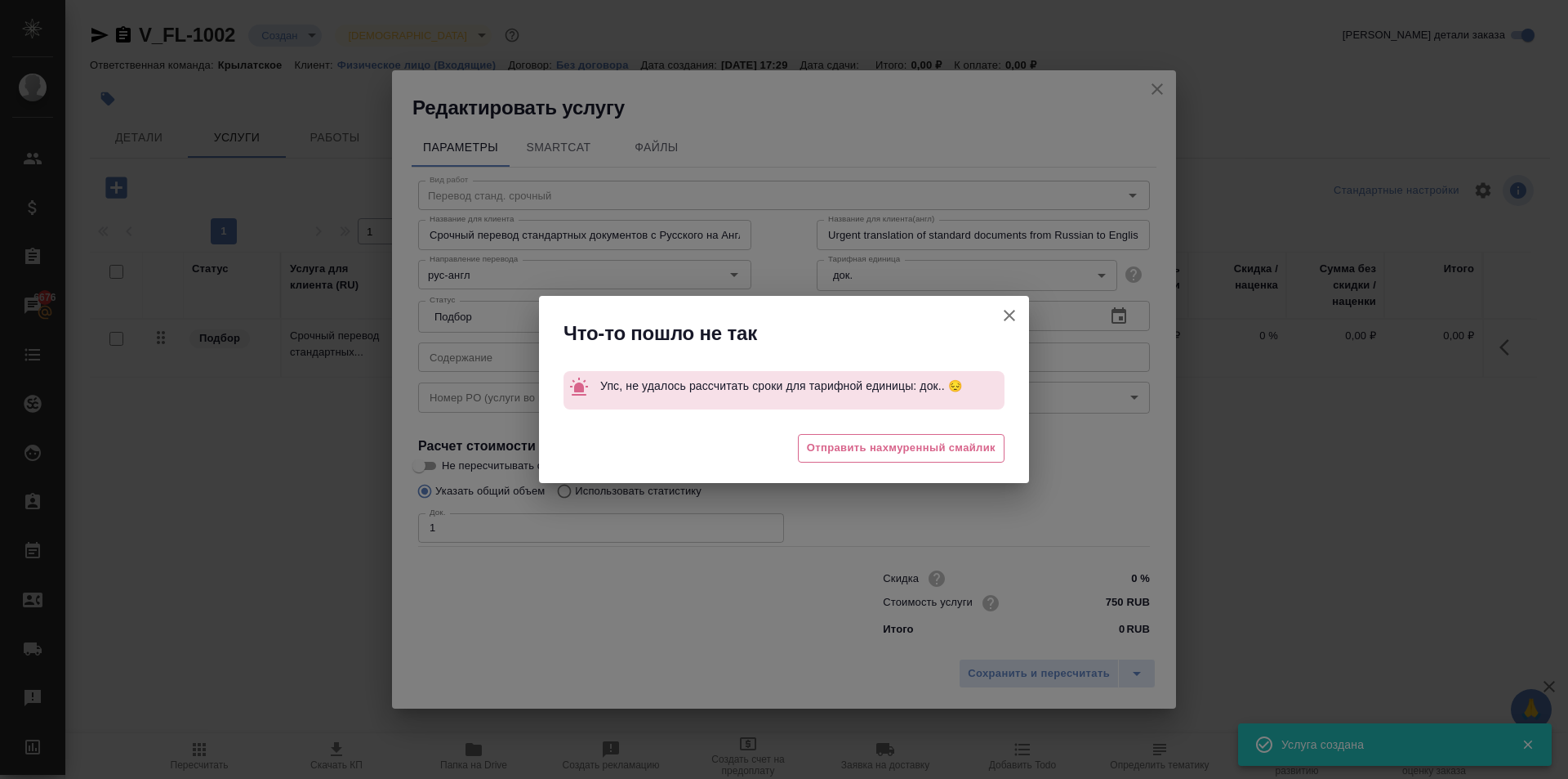
click at [1010, 312] on icon "button" at bounding box center [1010, 316] width 20 height 20
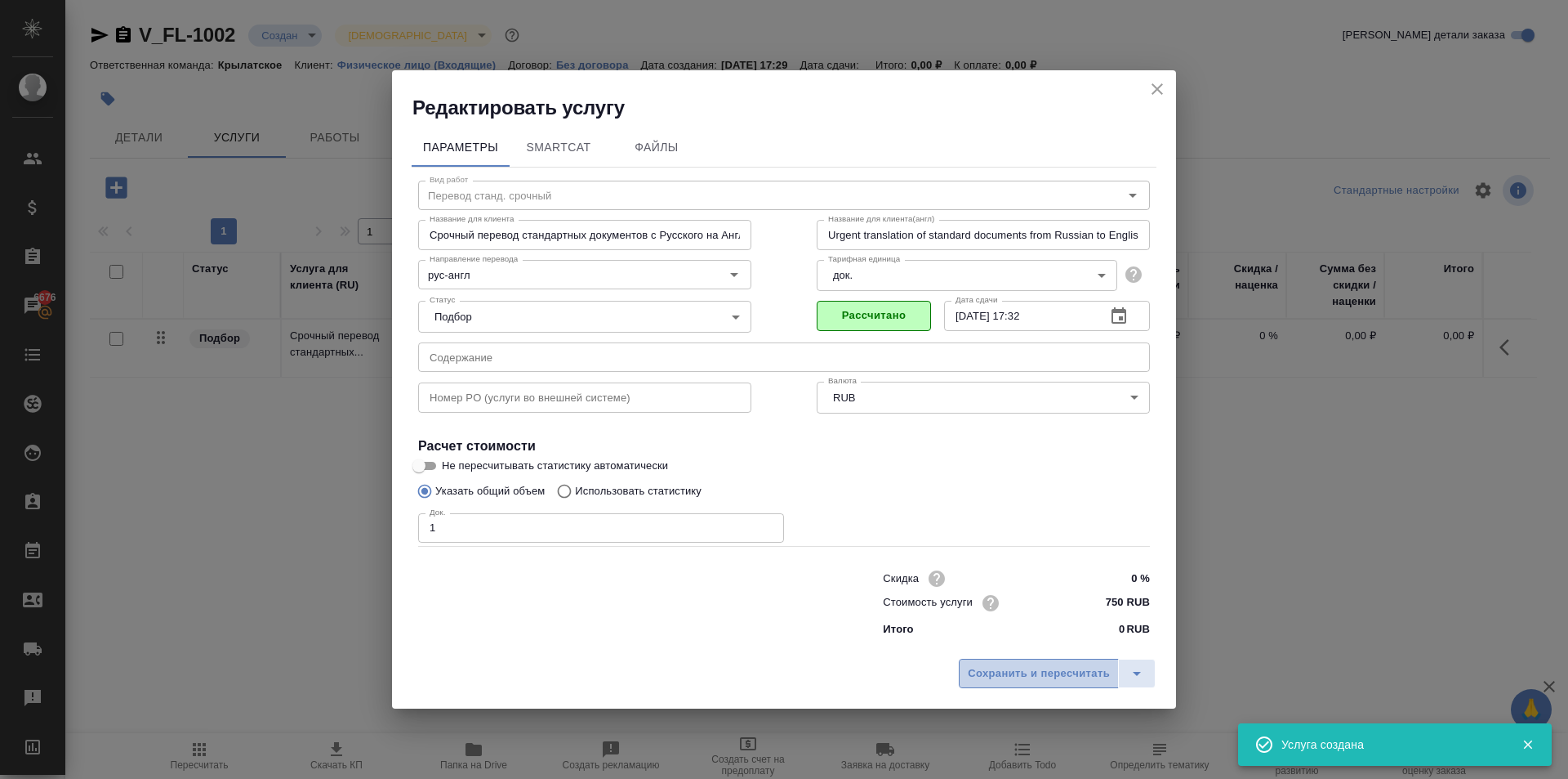
click at [1037, 673] on span "Сохранить и пересчитать" at bounding box center [1039, 674] width 142 height 19
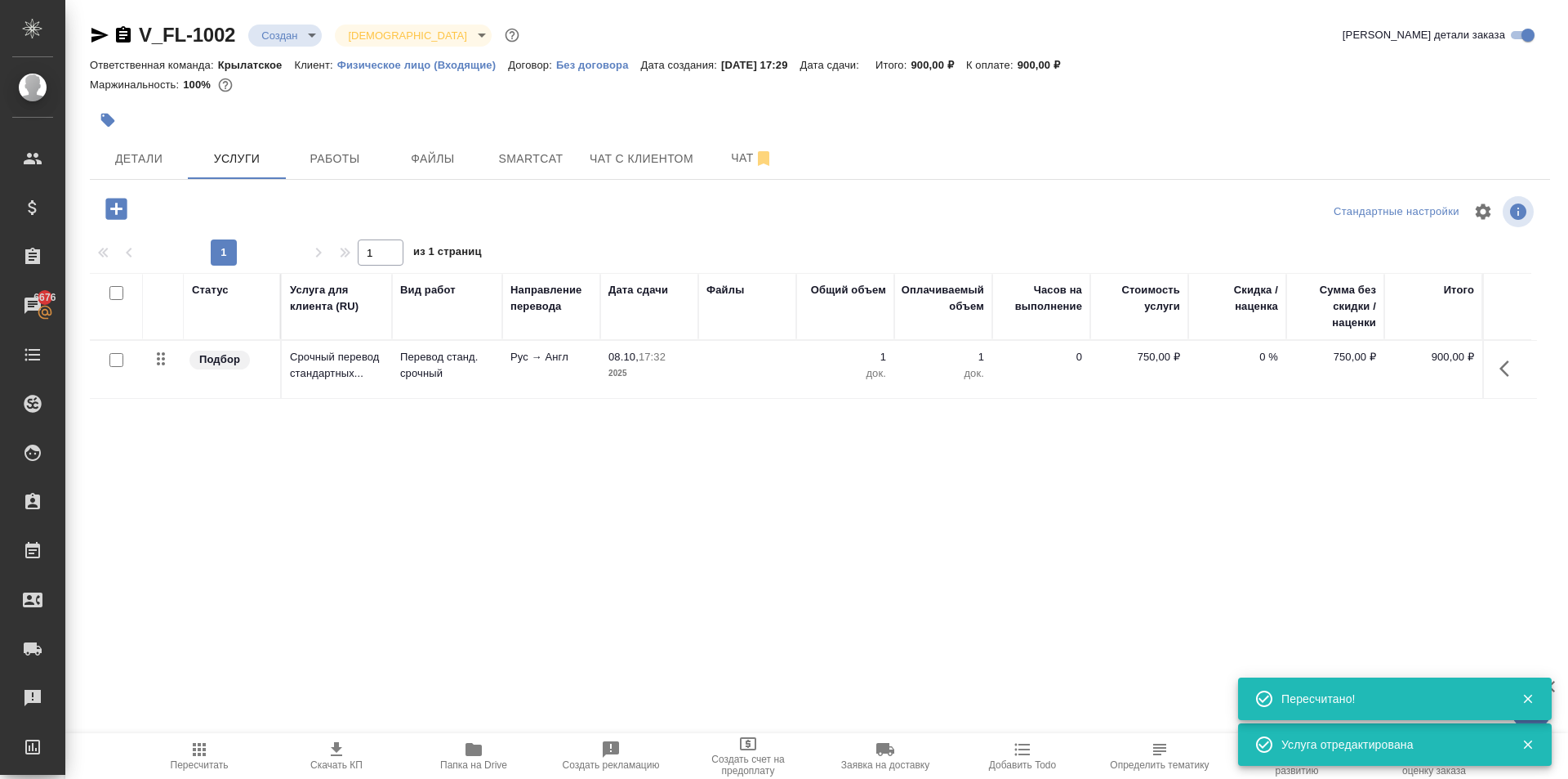
drag, startPoint x: 93, startPoint y: 212, endPoint x: 101, endPoint y: 210, distance: 8.2
click at [98, 210] on div at bounding box center [334, 209] width 487 height 33
click at [1508, 379] on button "button" at bounding box center [1510, 369] width 40 height 40
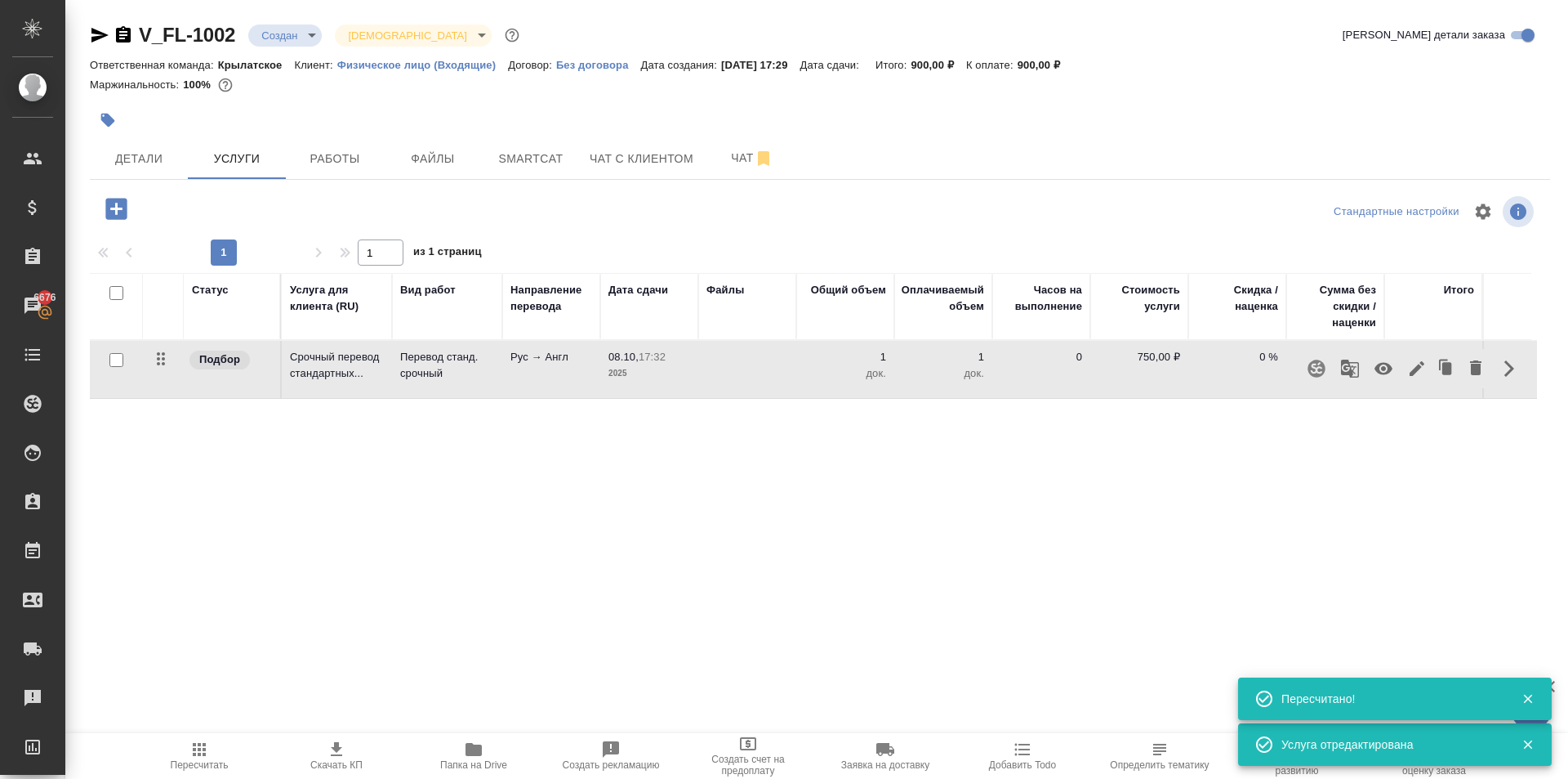
click at [1421, 362] on icon "button" at bounding box center [1417, 369] width 20 height 20
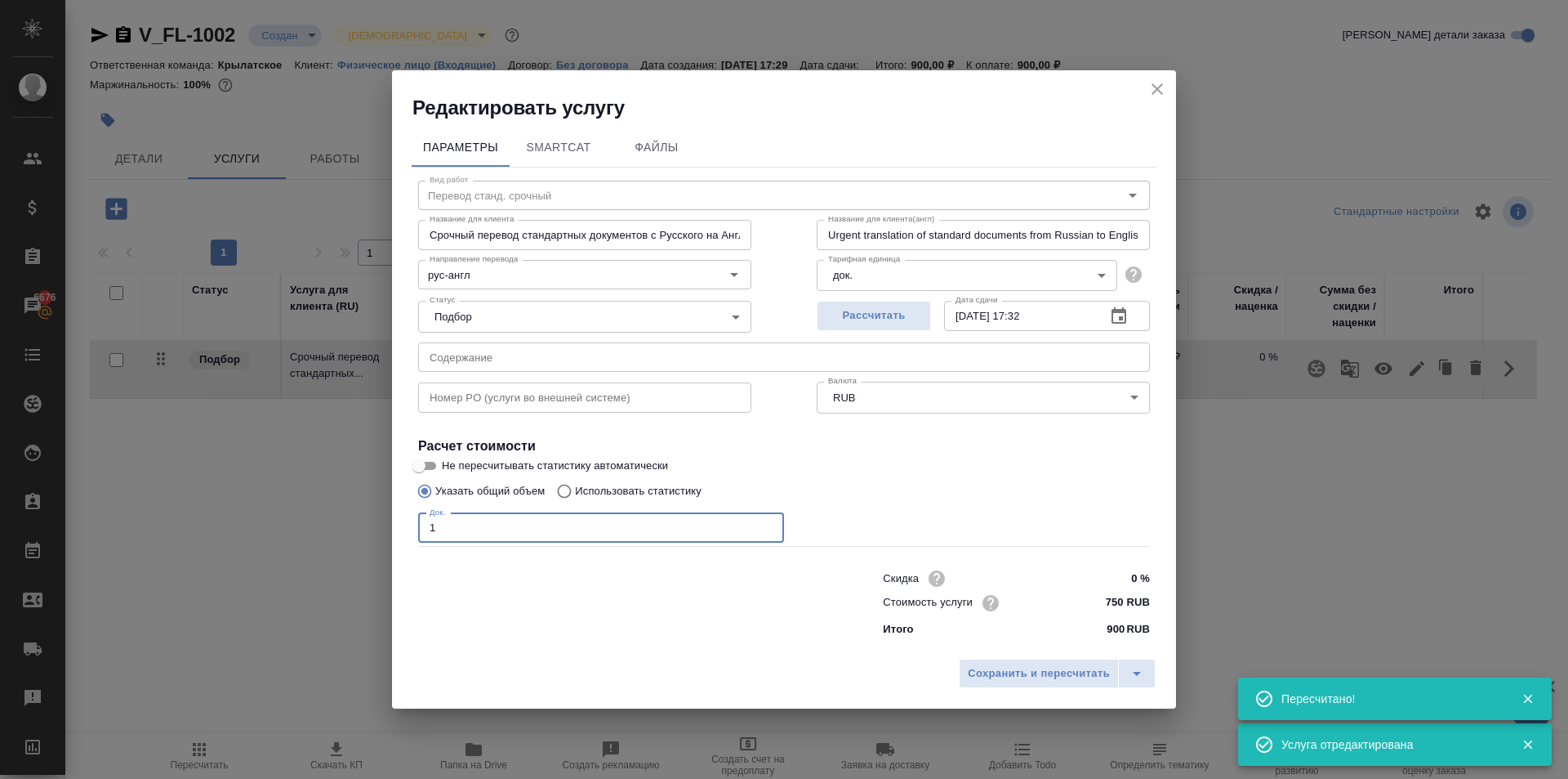
drag, startPoint x: 540, startPoint y: 524, endPoint x: 209, endPoint y: 523, distance: 331.0
click at [210, 524] on div "Редактировать услугу Параметры SmartCat Файлы Вид работ Перевод станд. срочный …" at bounding box center [784, 390] width 1568 height 779
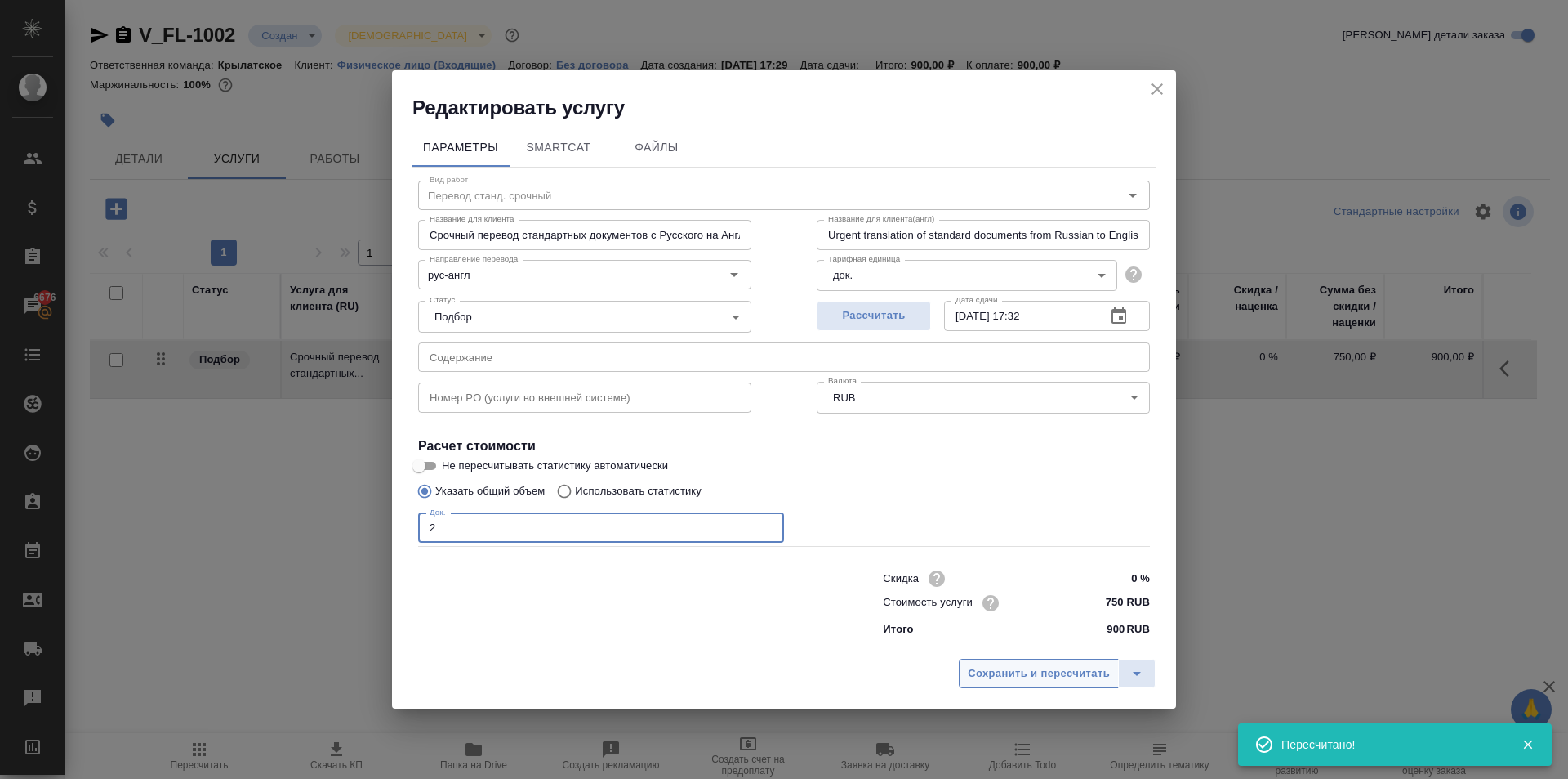
type input "2"
click at [1002, 679] on span "Сохранить и пересчитать" at bounding box center [1039, 674] width 142 height 19
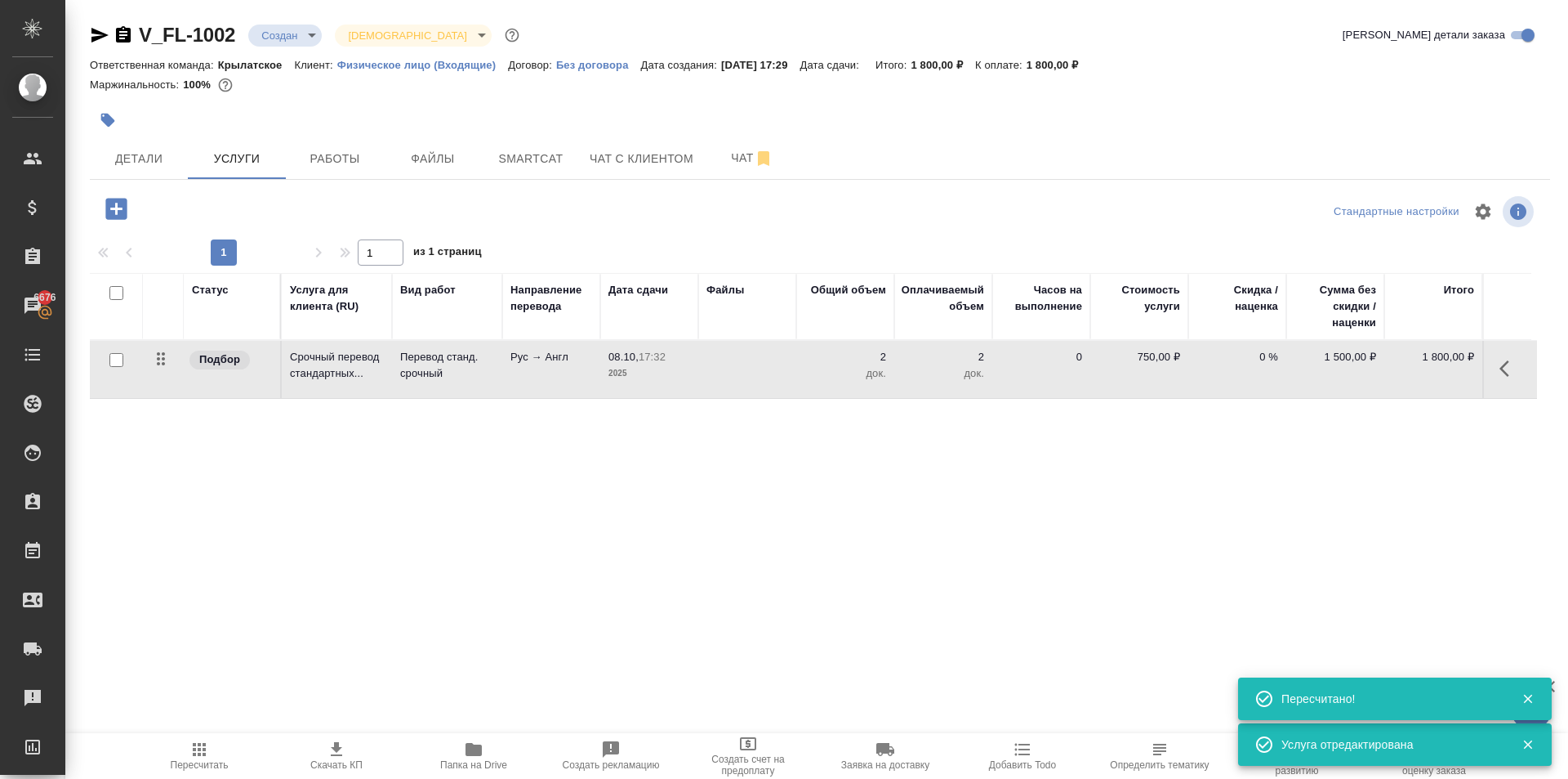
click at [115, 210] on icon "button" at bounding box center [116, 209] width 22 height 22
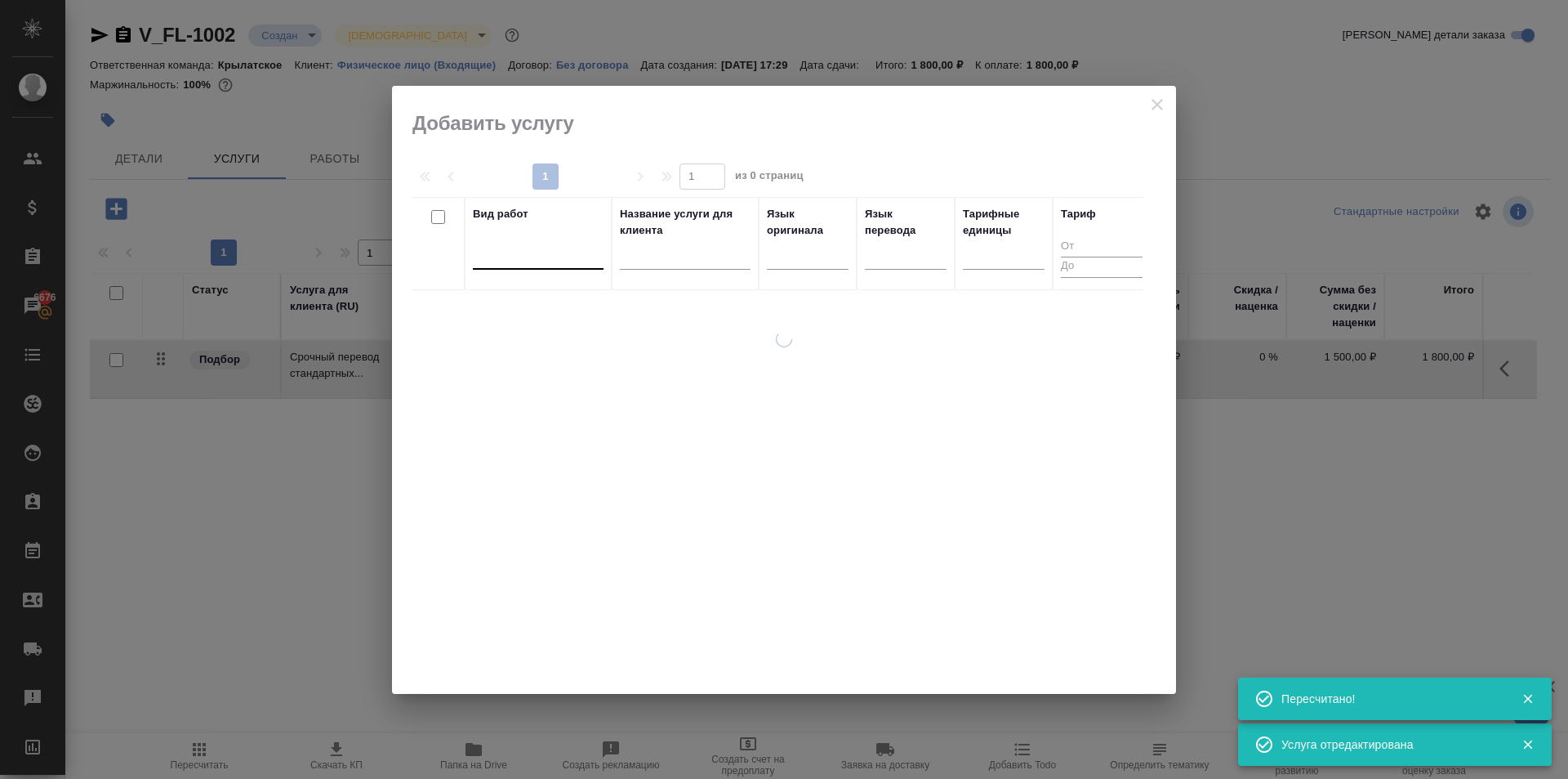
click at [556, 257] on div at bounding box center [538, 253] width 130 height 23
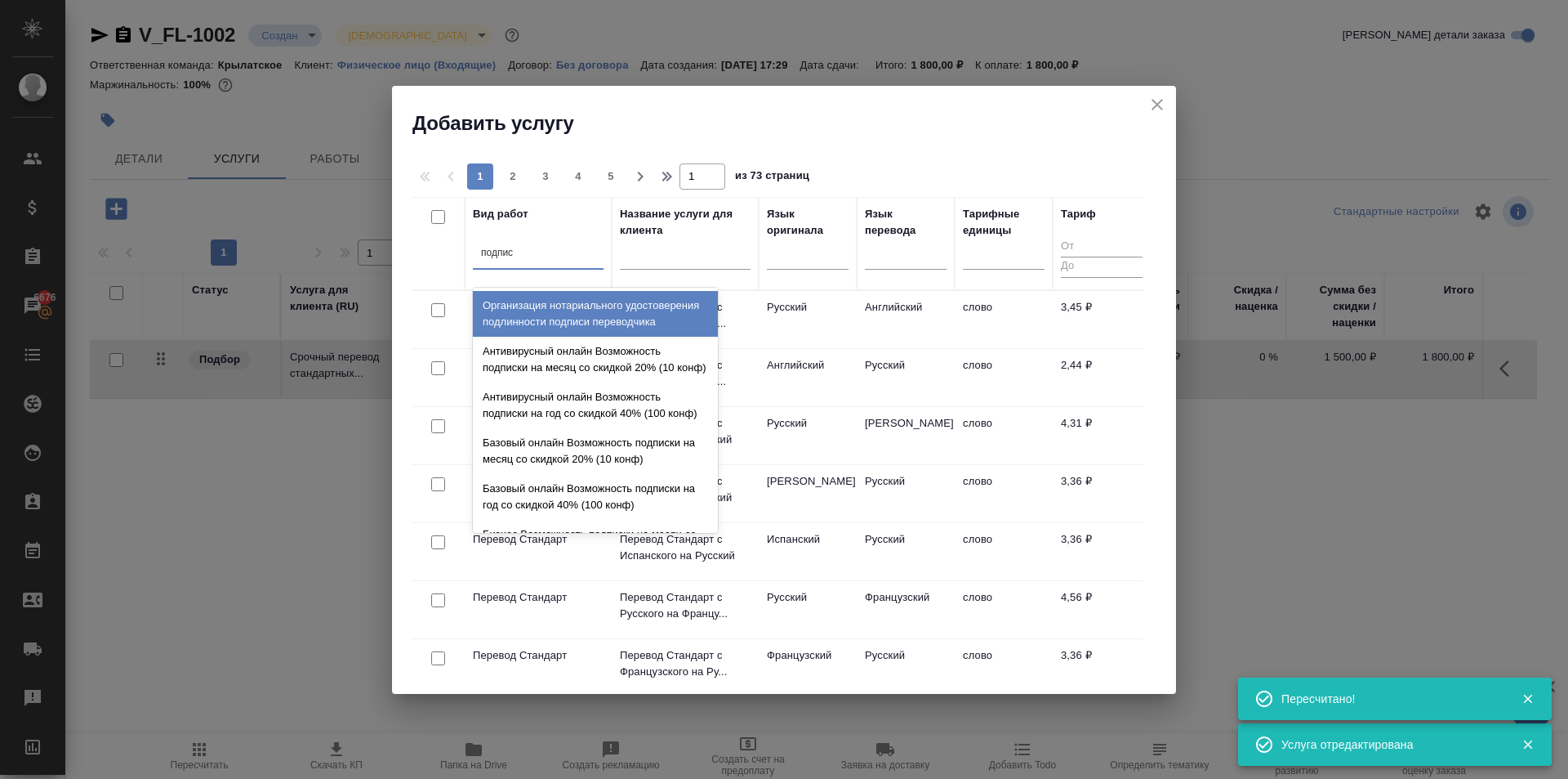
type input "подписи"
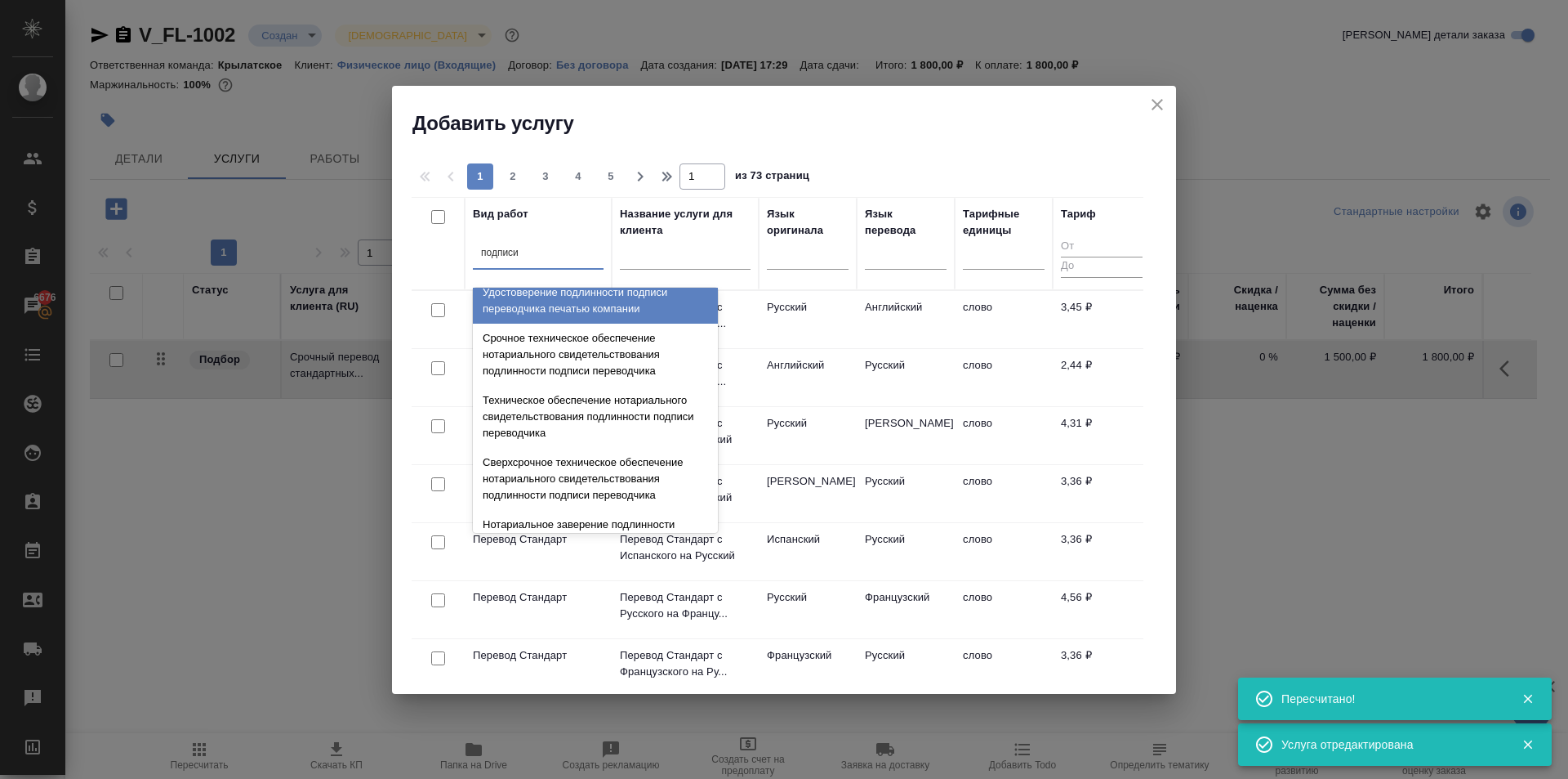
scroll to position [82, 0]
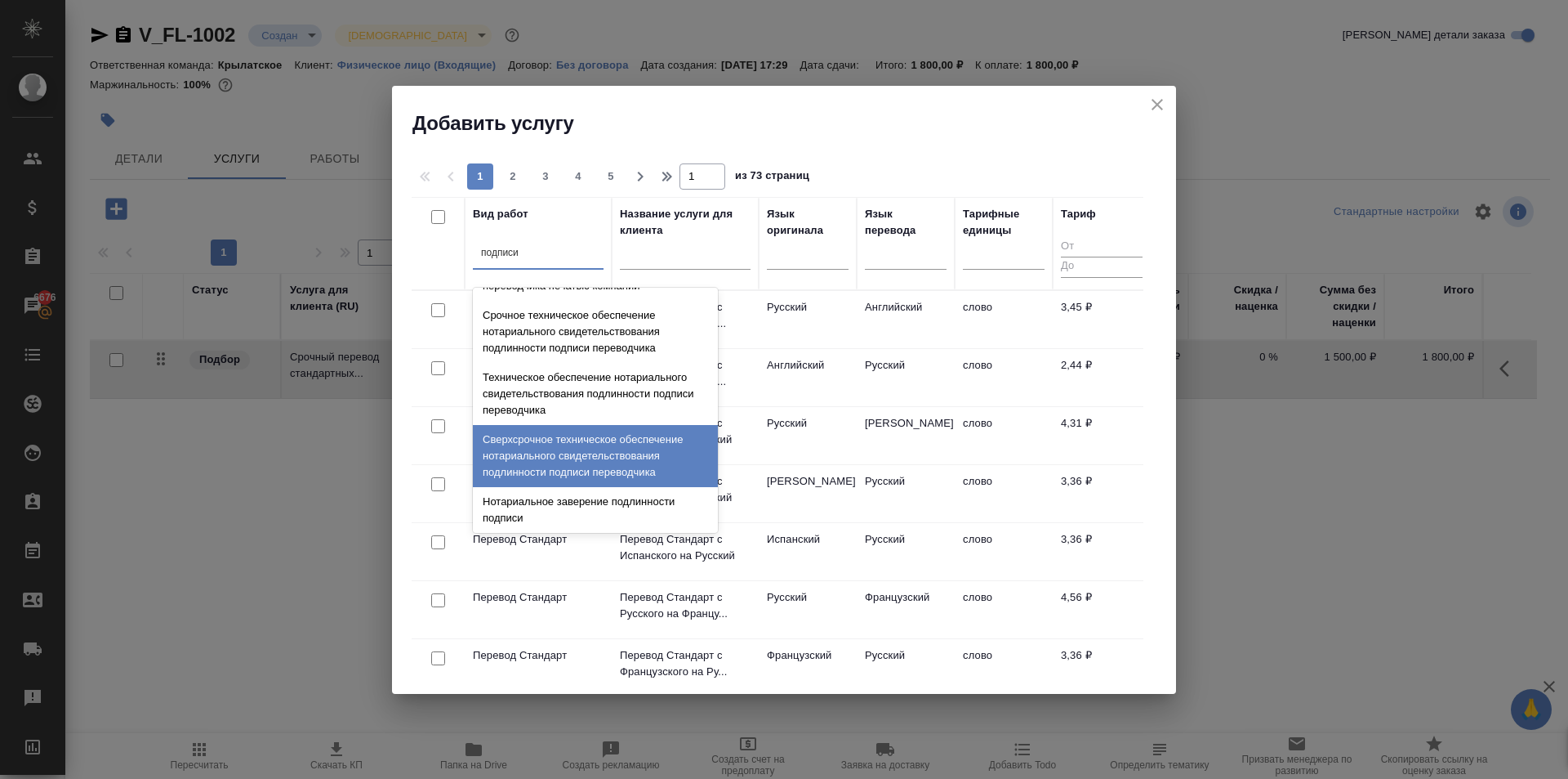
click at [589, 465] on div "Сверхсрочное техническое обеспечение нотариального свидетельствования подлиннос…" at bounding box center [595, 455] width 245 height 62
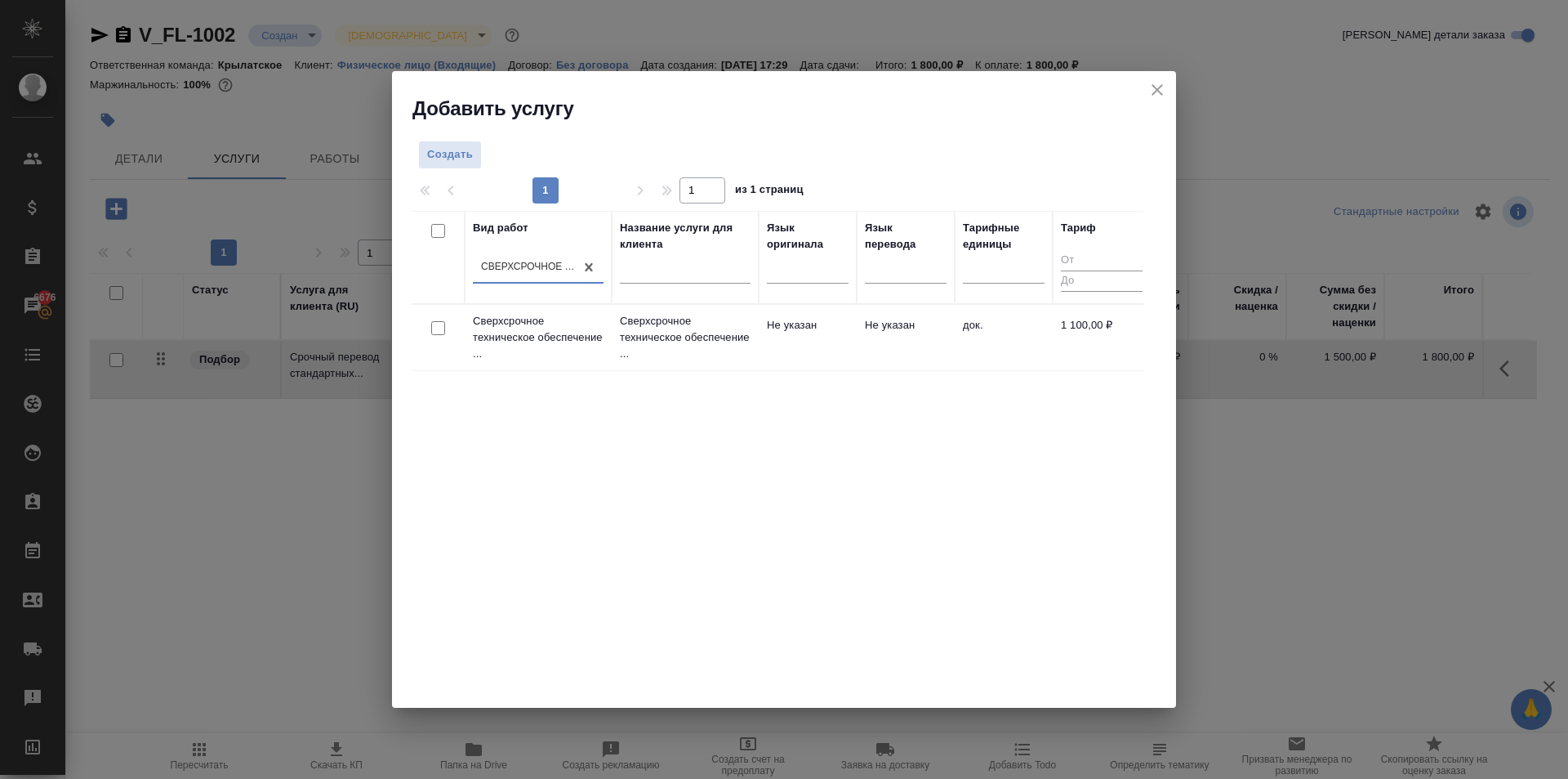
click at [696, 356] on p "Сверхсрочное техническое обеспечение ..." at bounding box center [685, 337] width 130 height 49
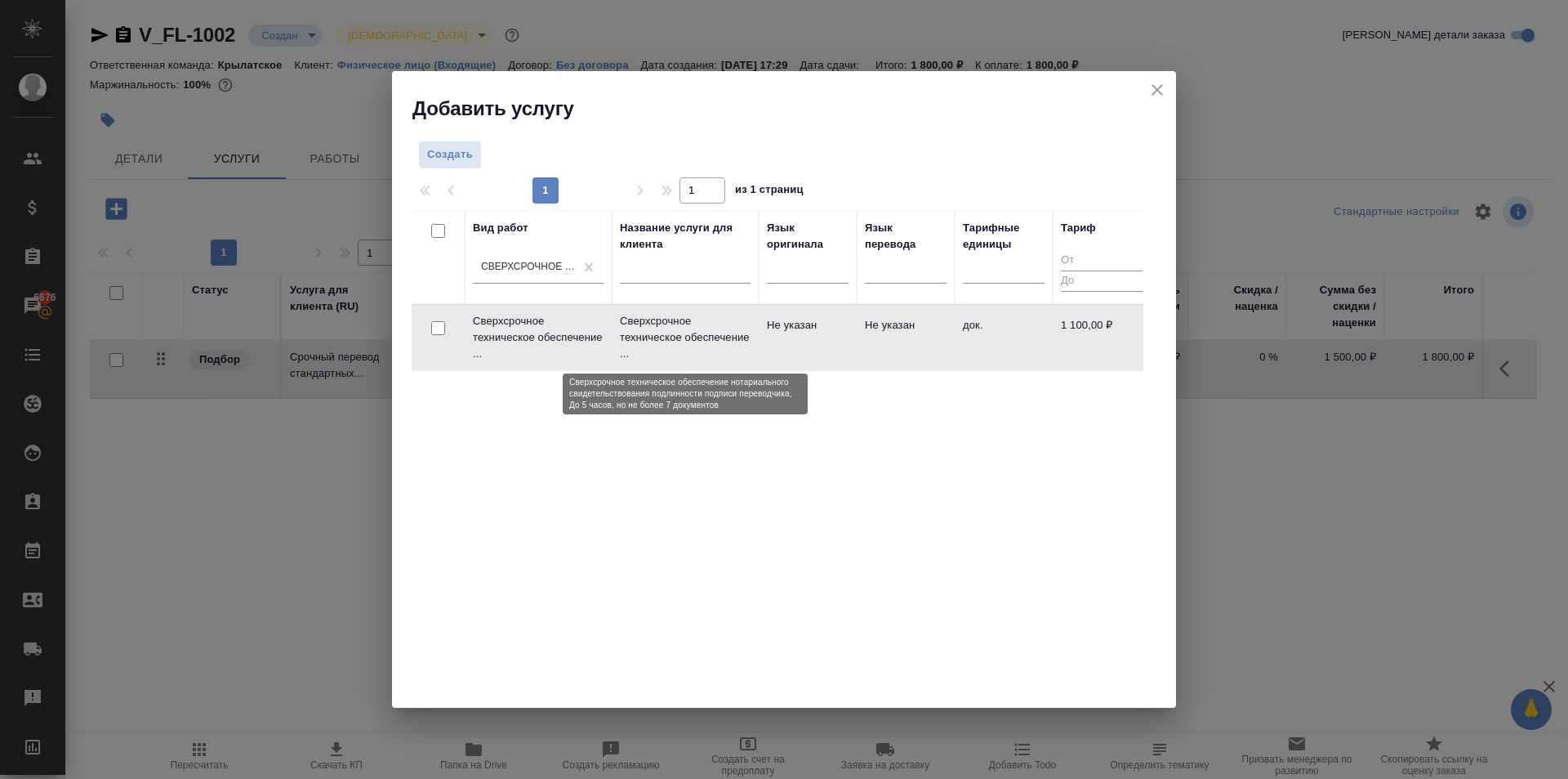
click at [696, 356] on p "Сверхсрочное техническое обеспечение ..." at bounding box center [685, 337] width 130 height 49
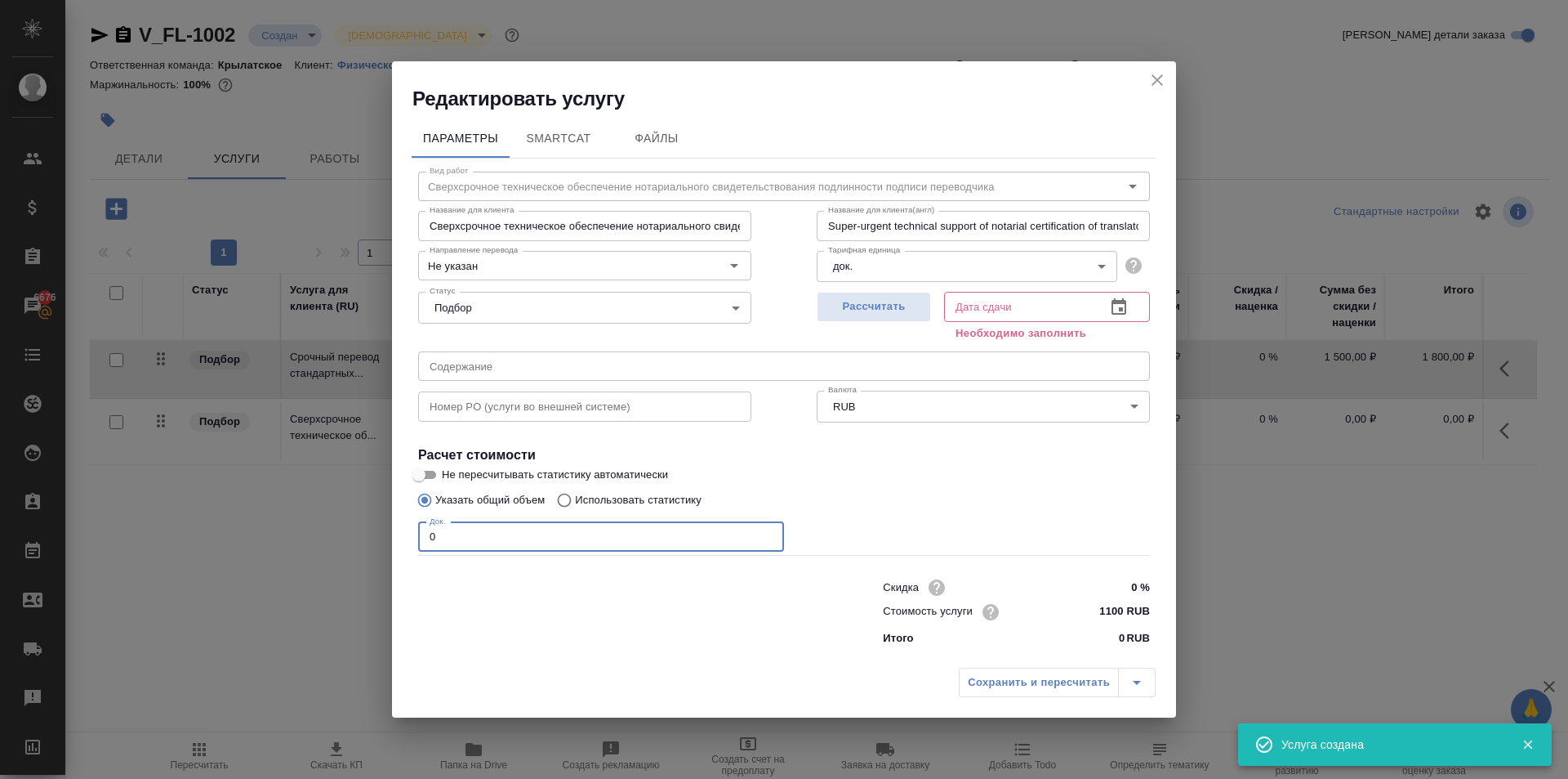
drag, startPoint x: 406, startPoint y: 545, endPoint x: 289, endPoint y: 536, distance: 117.3
click at [289, 536] on div "Редактировать услугу Параметры SmartCat Файлы Вид работ Сверхсрочное техническо…" at bounding box center [784, 390] width 1568 height 779
type input "1"
click at [909, 320] on button "Рассчитать" at bounding box center [874, 307] width 114 height 31
type input "[DATE] 17:38"
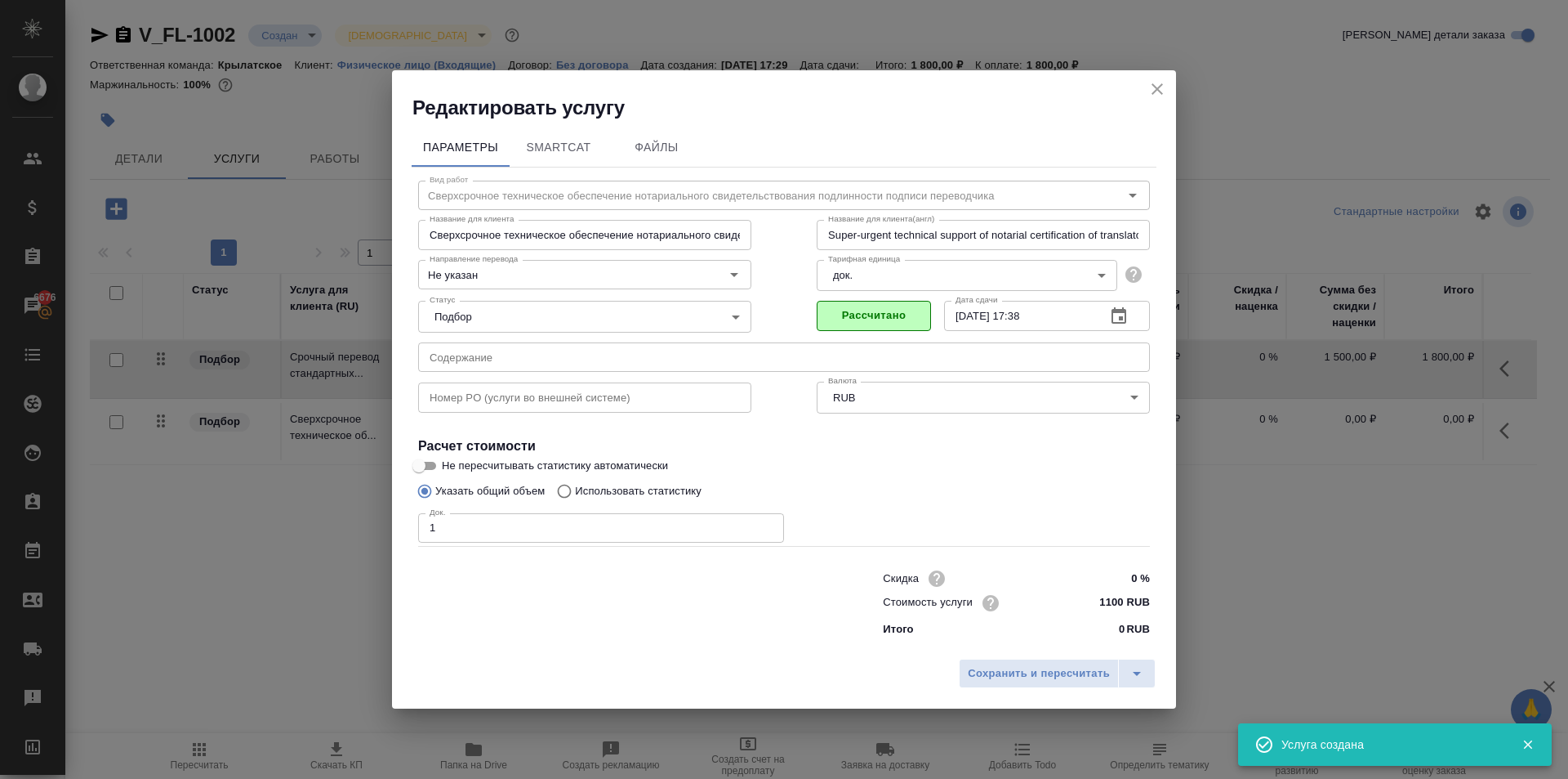
click at [971, 692] on div "Сохранить и пересчитать" at bounding box center [784, 679] width 784 height 58
click at [970, 685] on button "Сохранить и пересчитать" at bounding box center [1039, 673] width 160 height 30
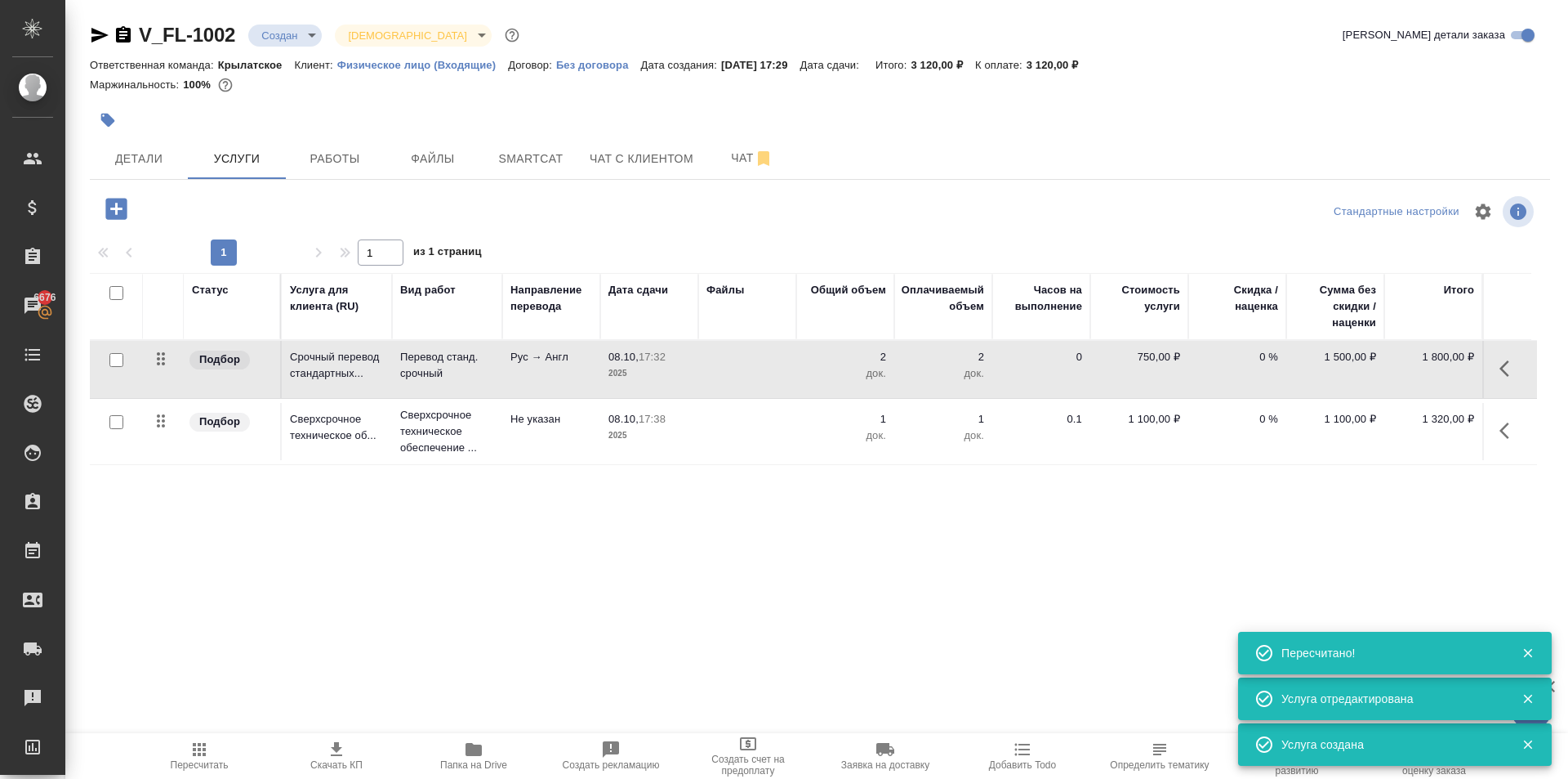
click at [655, 134] on div at bounding box center [576, 121] width 974 height 36
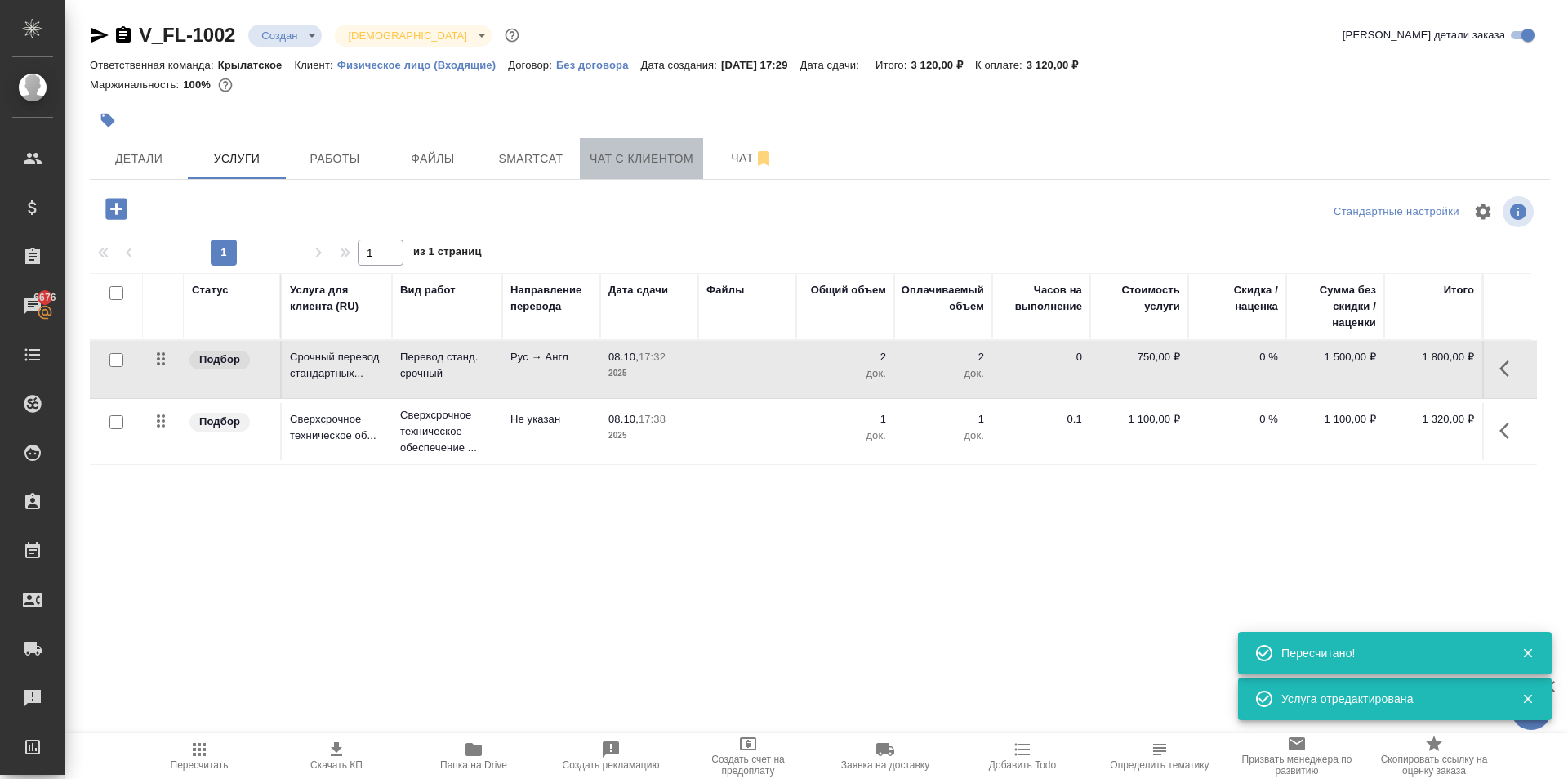
click at [651, 155] on span "Чат с клиентом" at bounding box center [641, 158] width 103 height 21
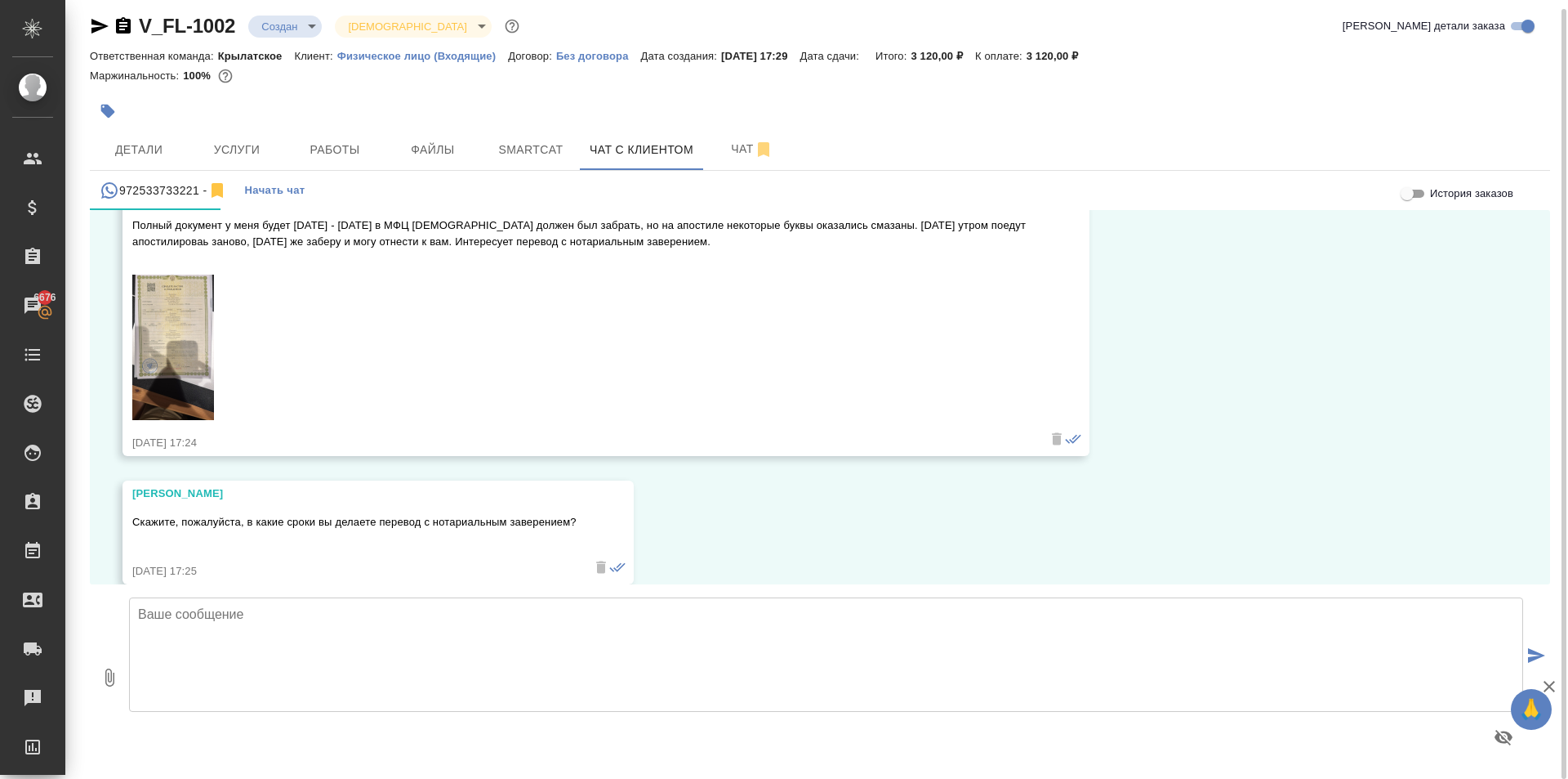
scroll to position [379, 0]
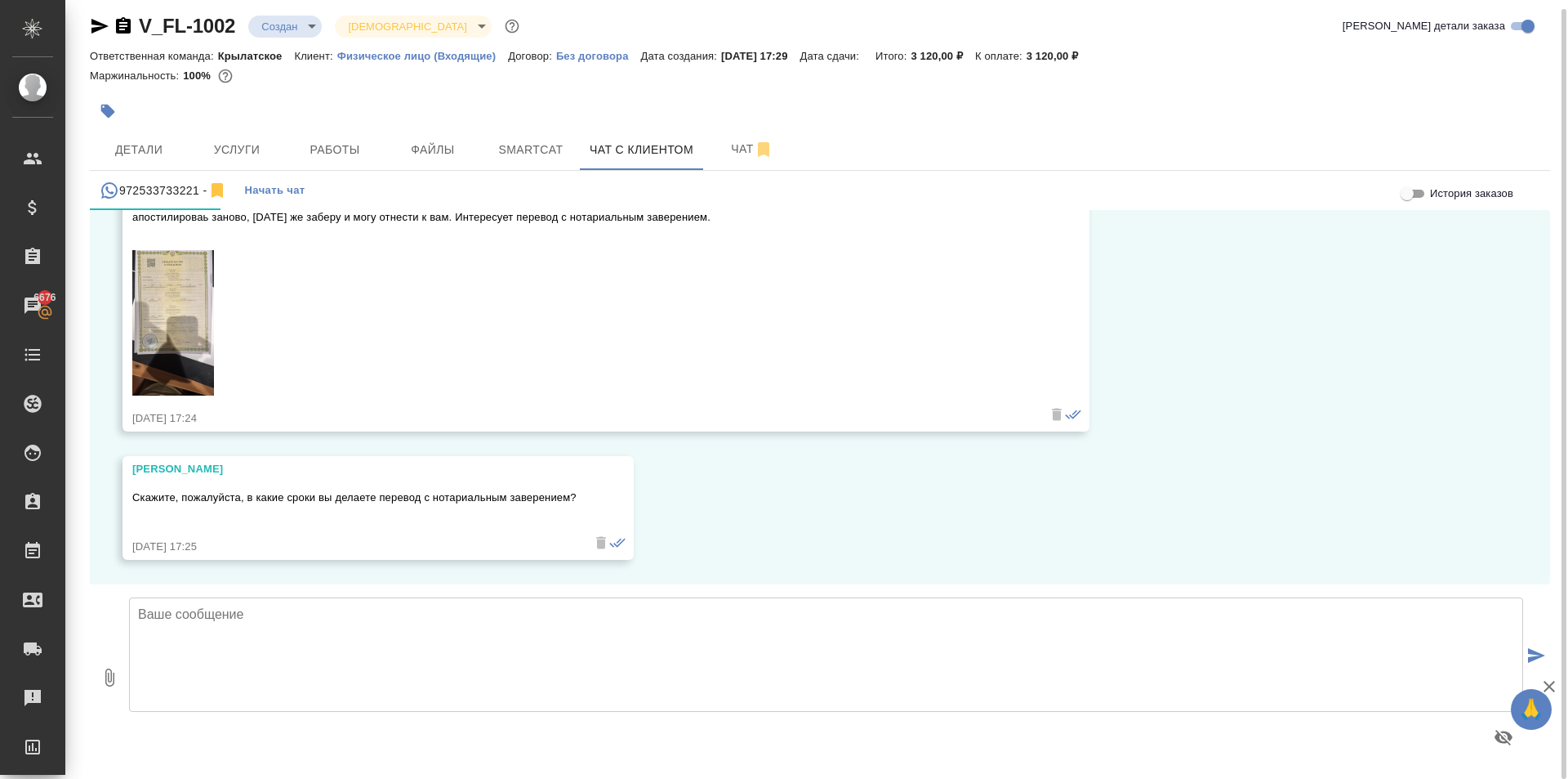
click at [350, 638] on textarea at bounding box center [826, 654] width 1394 height 114
drag, startPoint x: 703, startPoint y: 614, endPoint x: 443, endPoint y: 632, distance: 260.6
click at [443, 632] on textarea "Подскажите, где вы находитесь территориально? (нужно, чтобы понять для какого о…" at bounding box center [826, 654] width 1394 height 114
click at [506, 611] on textarea "Подскажите, где вы находитесь территориально? (район [GEOGRAPHIC_DATA])" at bounding box center [826, 654] width 1394 height 114
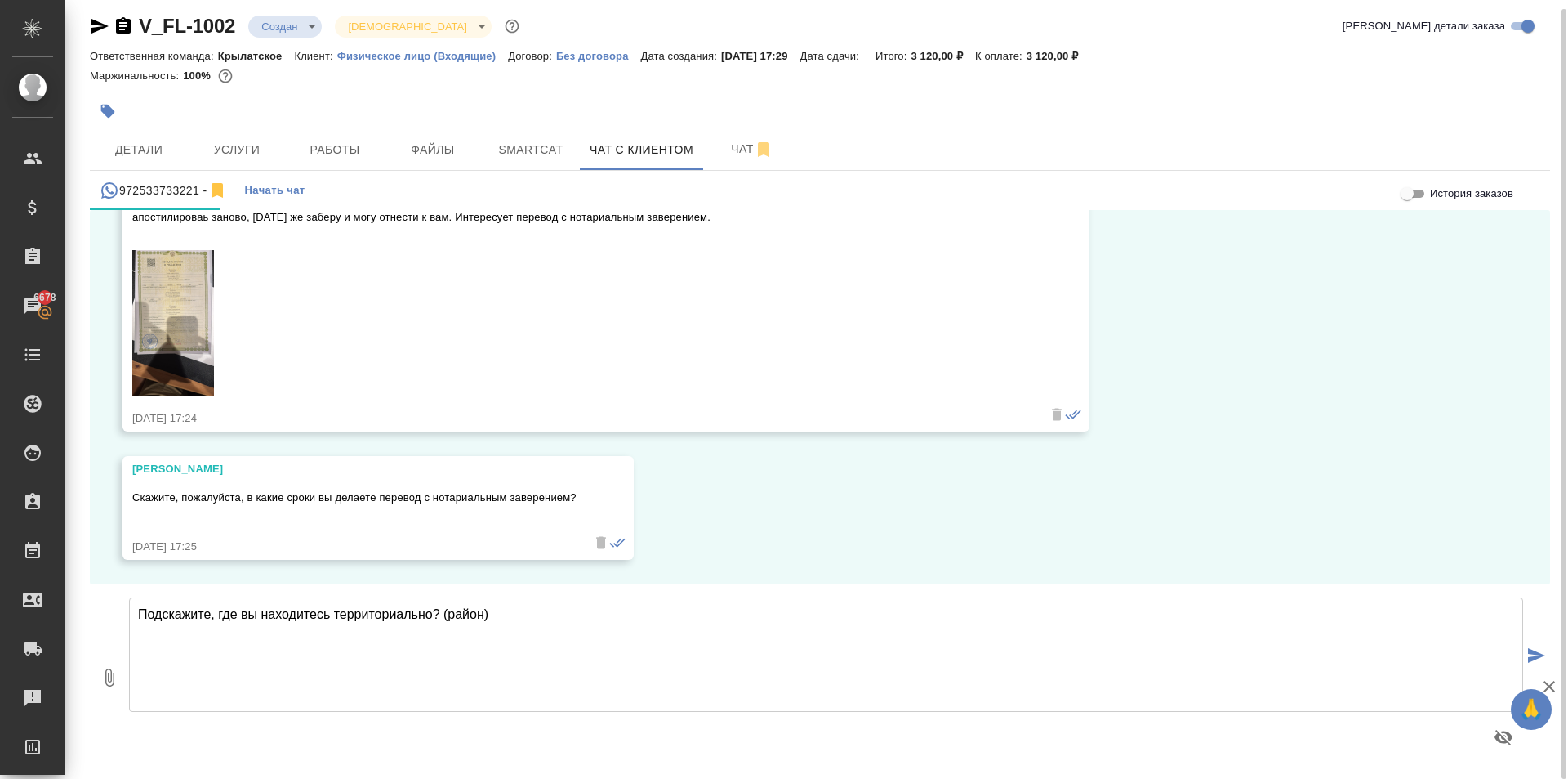
type textarea "Подскажите, где вы находитесь территориально? (район )"
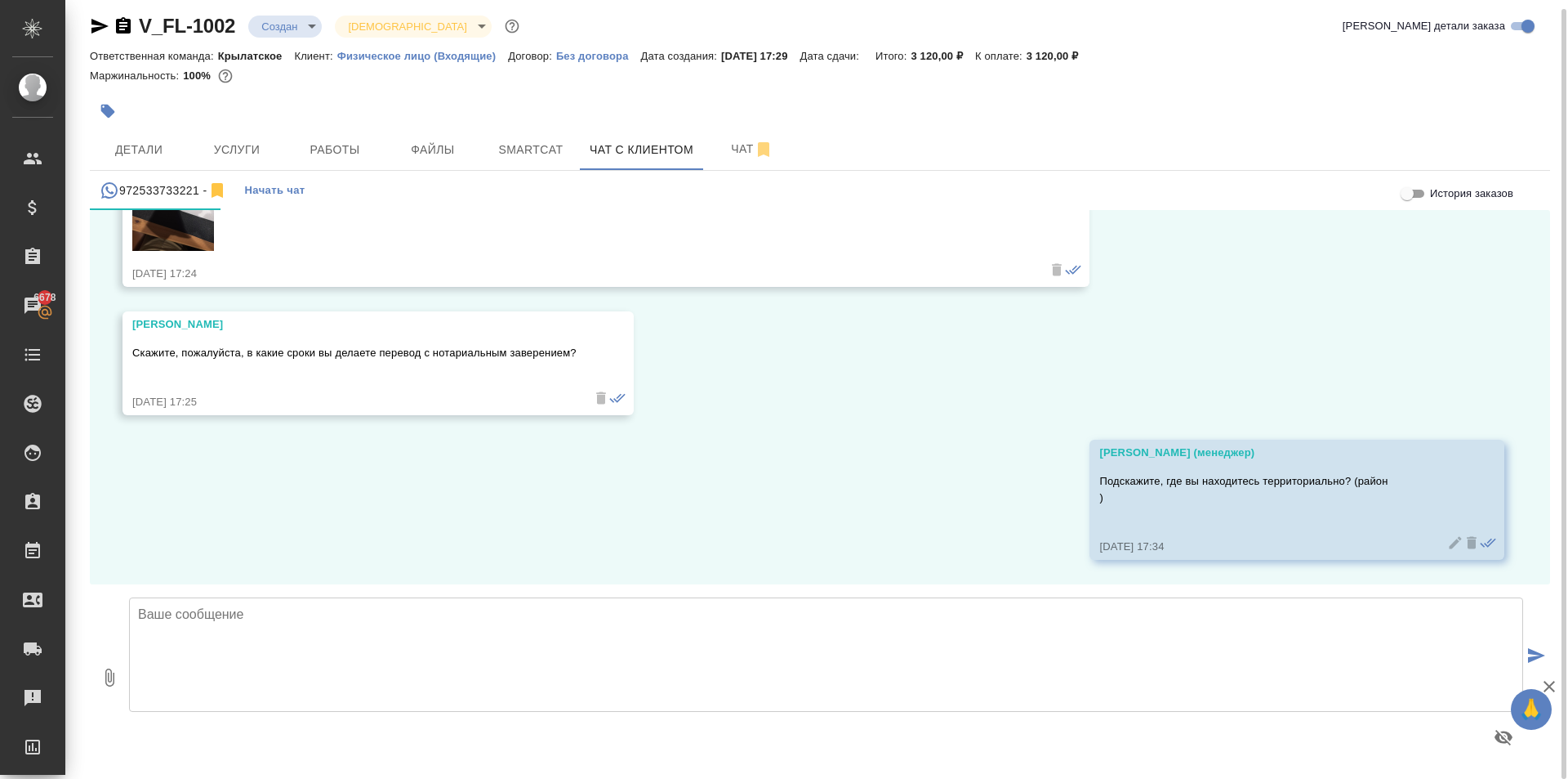
click at [1448, 540] on icon at bounding box center [1456, 542] width 16 height 16
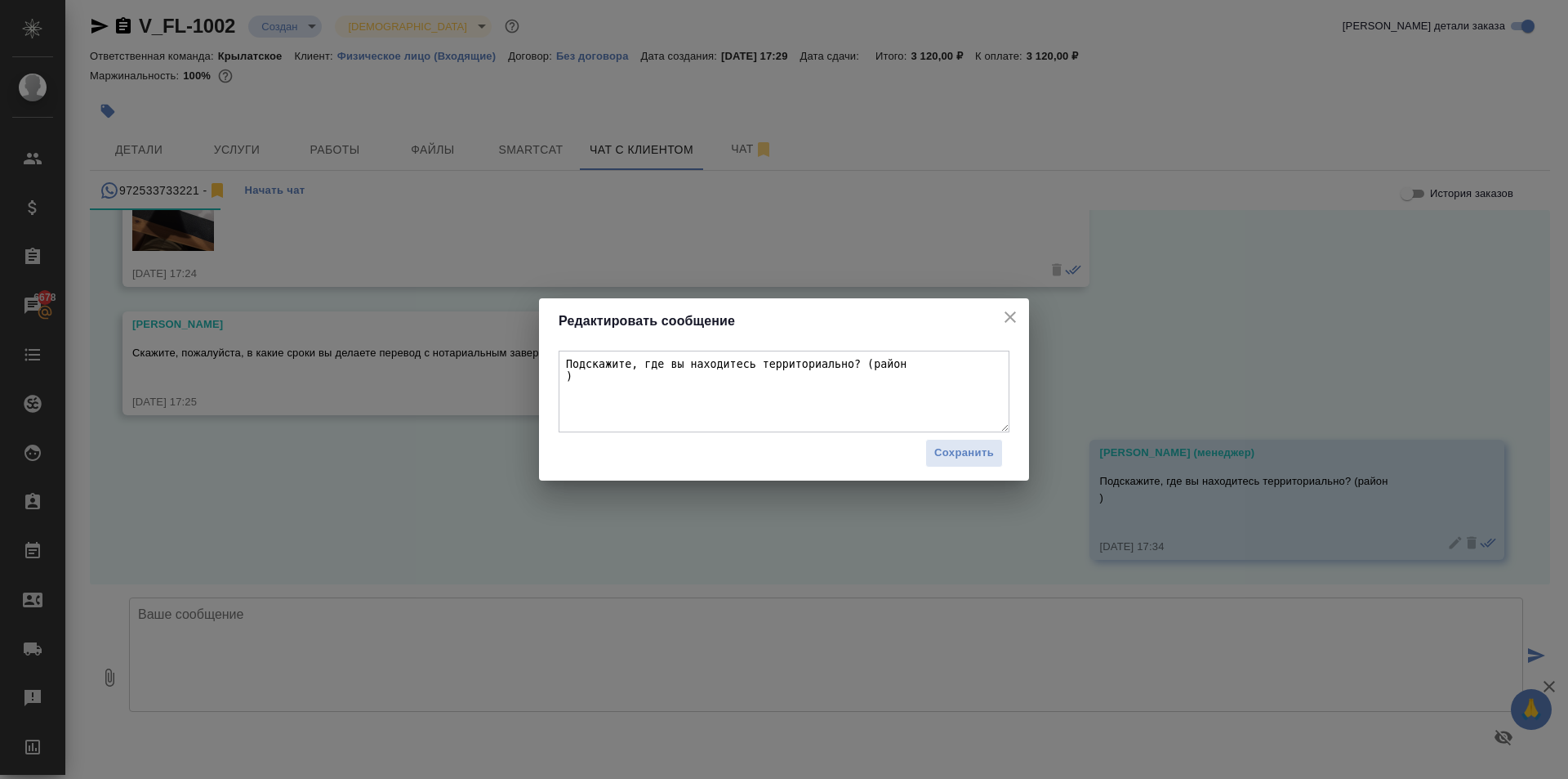
click at [910, 358] on textarea "Подскажите, где вы находитесь территориально? (район )" at bounding box center [784, 391] width 451 height 82
click at [562, 377] on textarea "Подскажите, где вы находитесь территориально? (район )" at bounding box center [784, 391] width 451 height 82
click at [915, 366] on textarea "Подскажите, где вы находитесь территориально? (район)" at bounding box center [784, 391] width 451 height 82
type textarea "Подскажите, где вы находитесь территориально? (район)"
click at [959, 460] on span "Сохранить" at bounding box center [964, 452] width 59 height 19
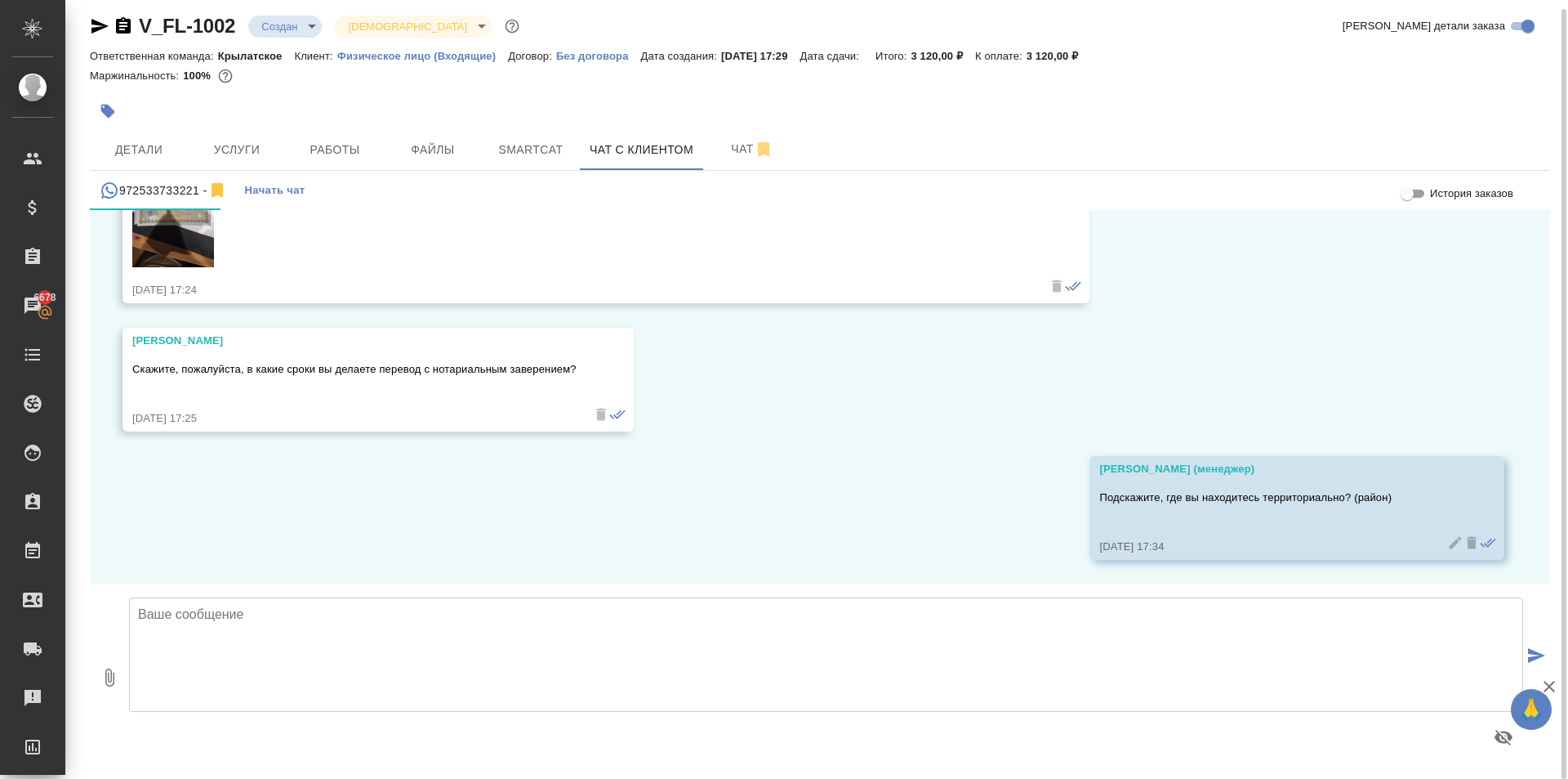
scroll to position [506, 0]
click at [1377, 437] on div "08.10, [DATE] [PERSON_NAME] Здравствуйте, можно у вас заказать срочный перевод …" at bounding box center [820, 398] width 1461 height 374
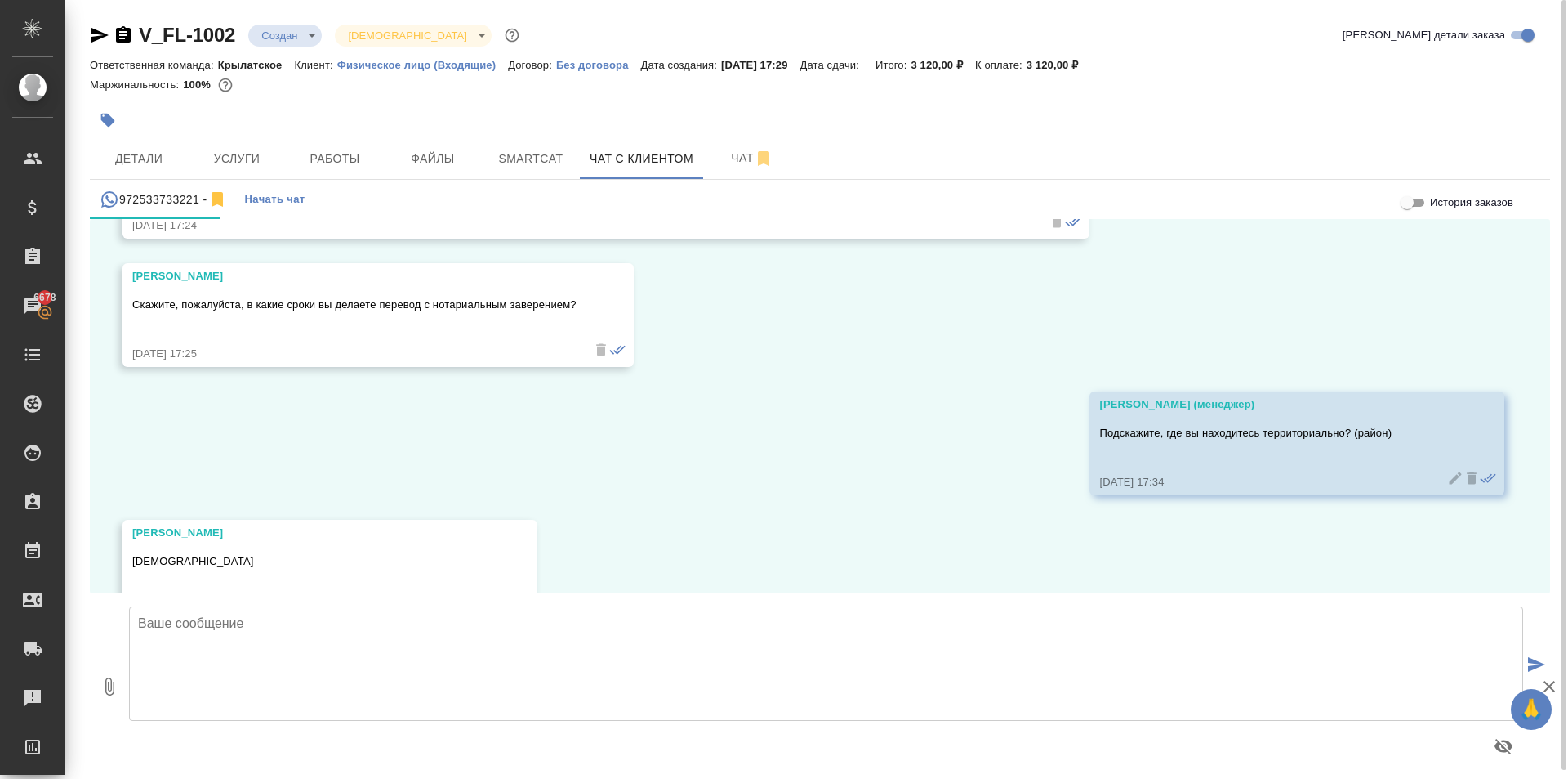
scroll to position [635, 0]
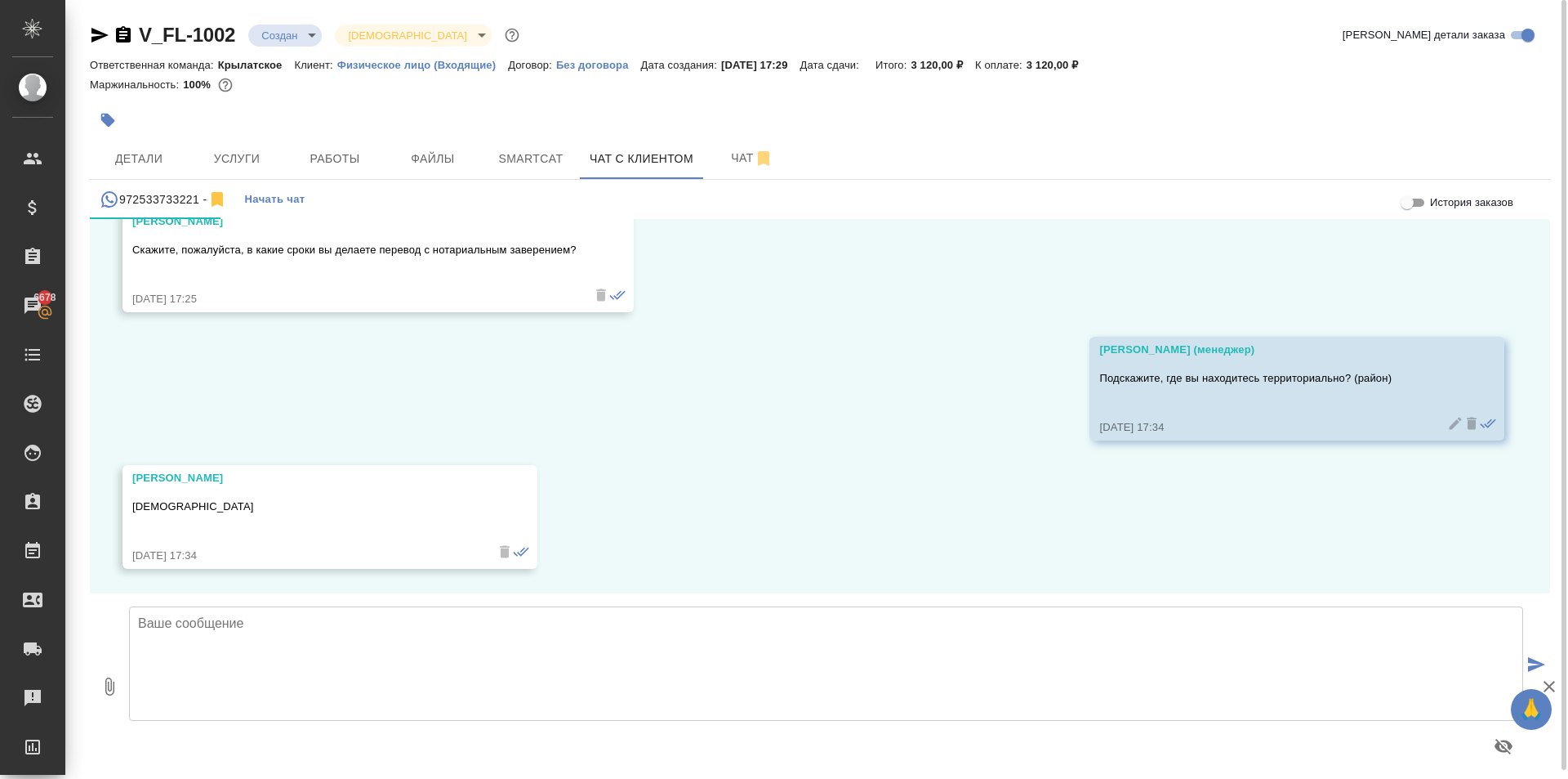
click at [301, 689] on textarea at bounding box center [826, 663] width 1394 height 114
click at [268, 160] on span "Услуги" at bounding box center [236, 158] width 78 height 21
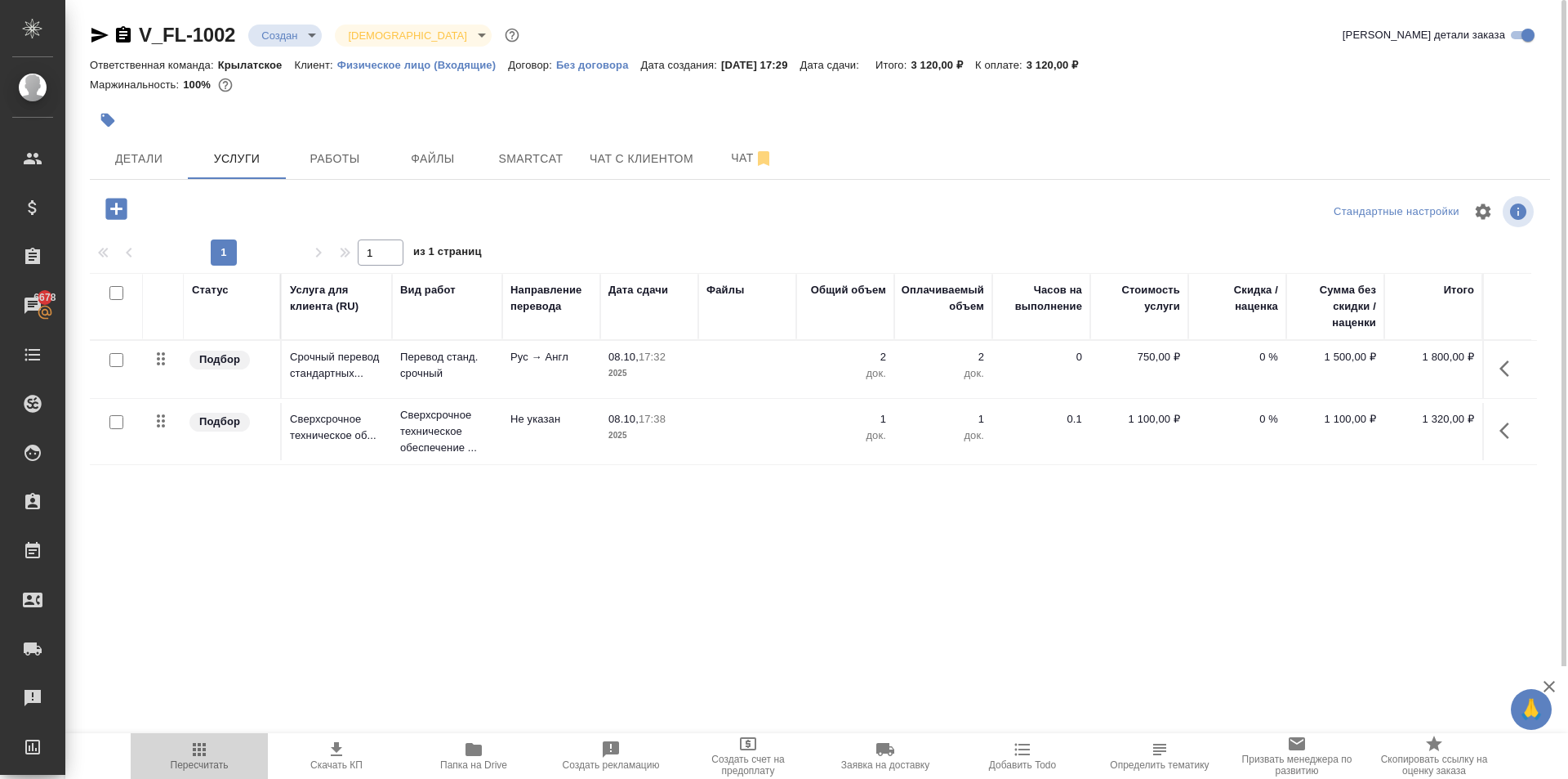
click at [174, 738] on button "Пересчитать" at bounding box center [199, 756] width 138 height 46
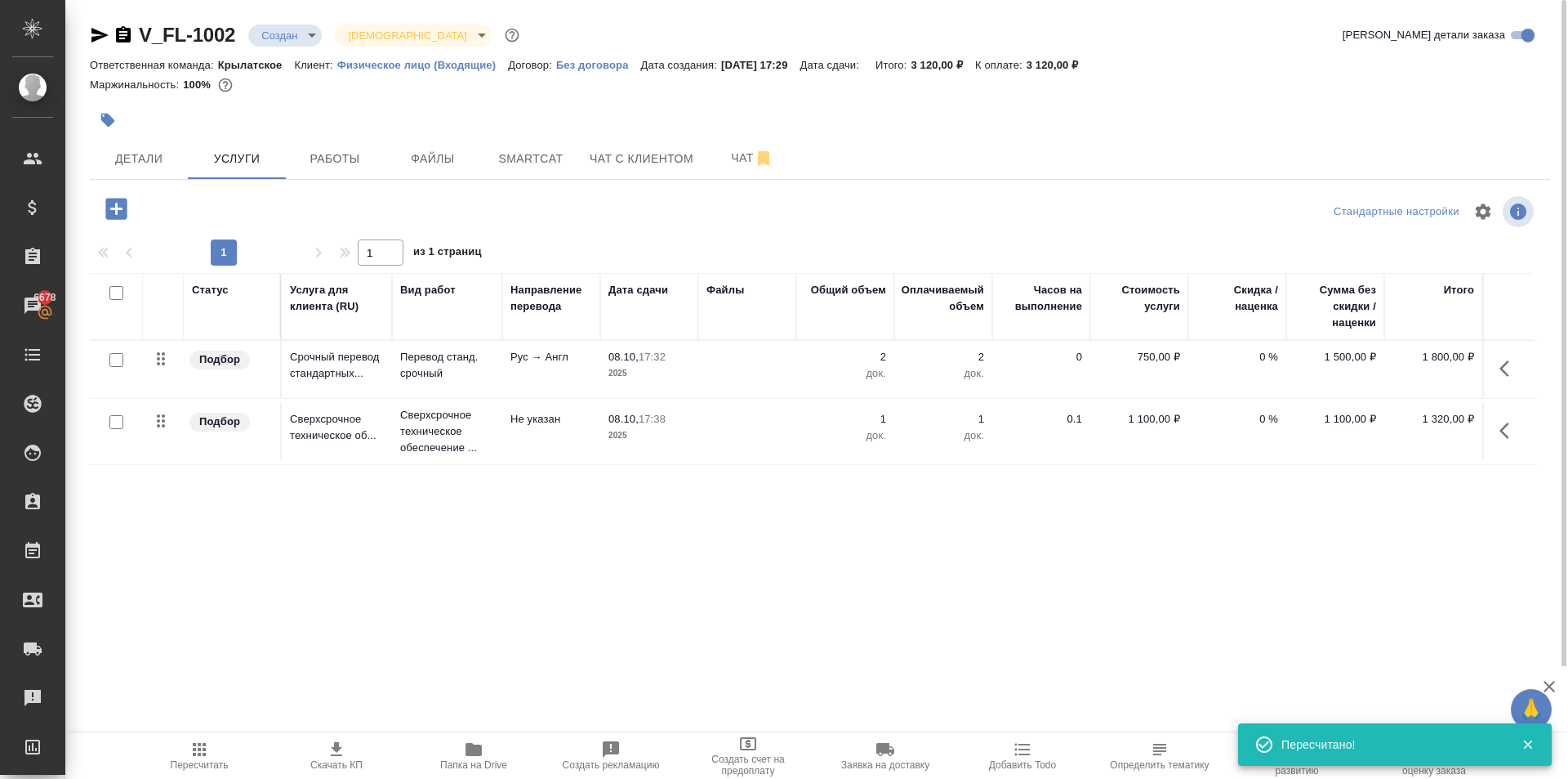
drag, startPoint x: 1237, startPoint y: 125, endPoint x: 1038, endPoint y: 148, distance: 200.3
click at [1237, 124] on div at bounding box center [820, 121] width 1461 height 36
drag, startPoint x: 600, startPoint y: 148, endPoint x: 614, endPoint y: 171, distance: 26.9
click at [600, 149] on span "Чат с клиентом" at bounding box center [641, 158] width 103 height 21
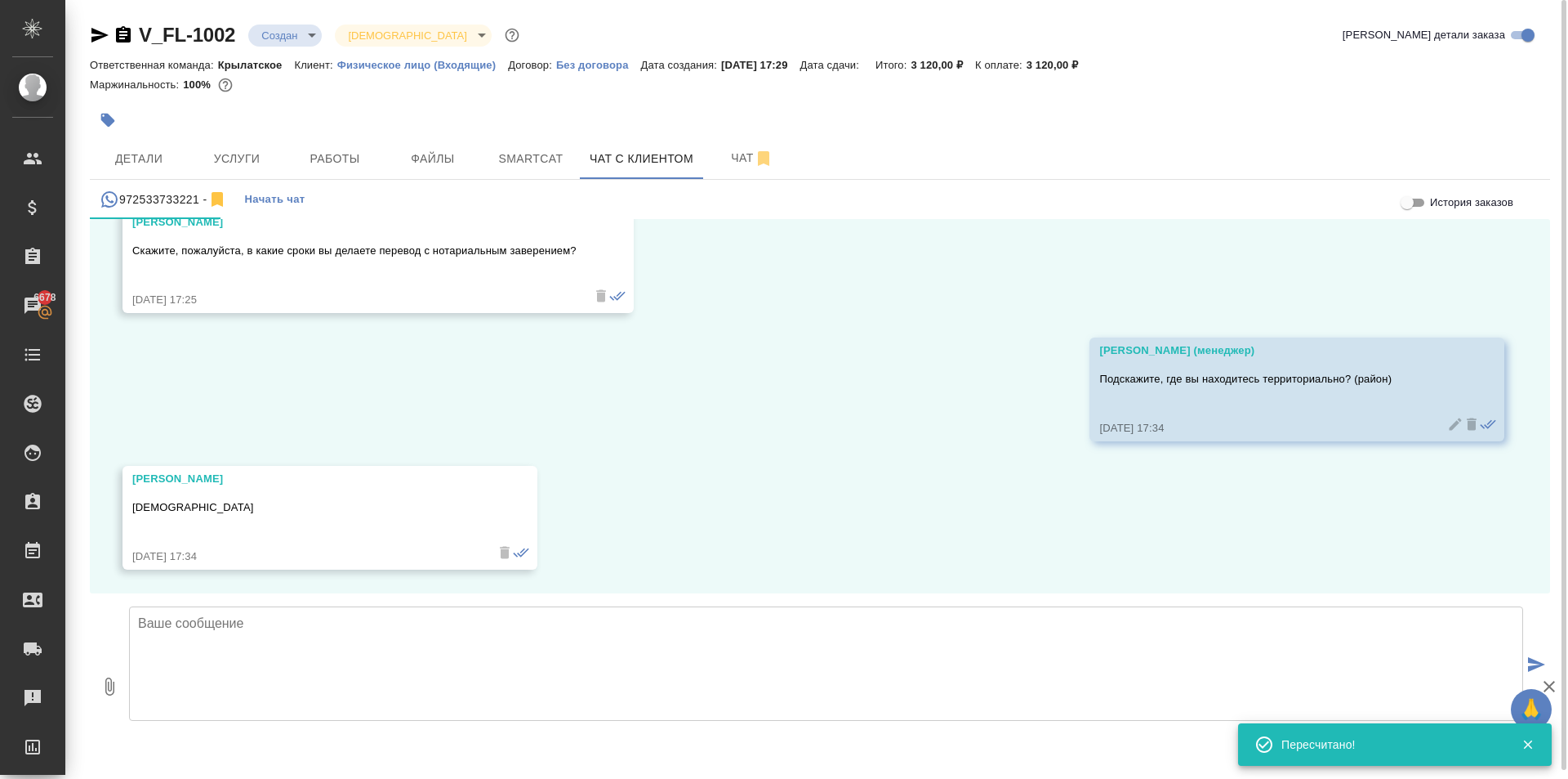
scroll to position [635, 0]
click at [280, 654] on textarea at bounding box center [826, 663] width 1394 height 114
paste textarea "[DEMOGRAPHIC_DATA] исполнения: [DATE], в течении 3 часов. Стоимость заказа сост…"
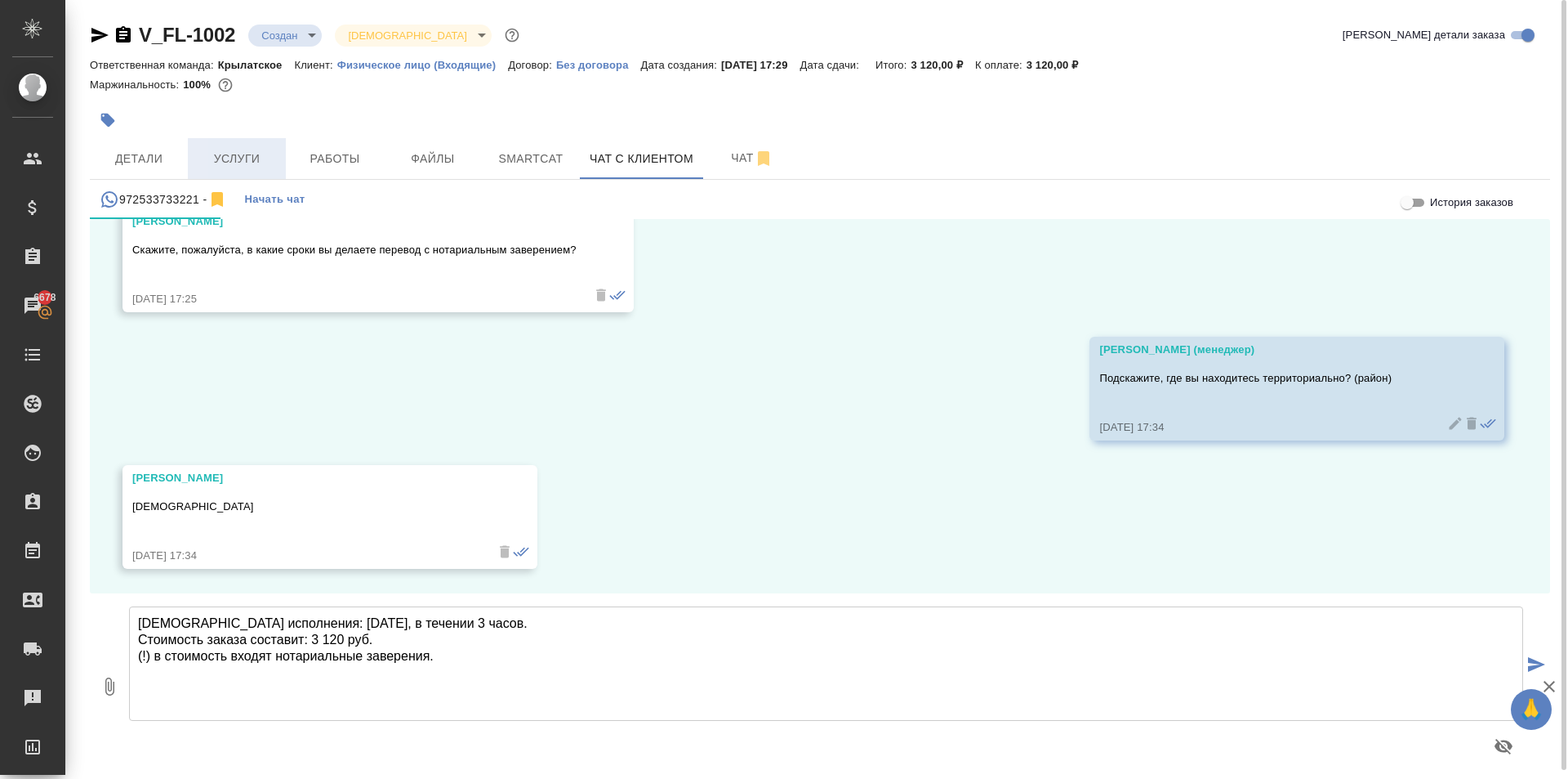
type textarea "[DEMOGRAPHIC_DATA] исполнения: [DATE], в течении 3 часов. Стоимость заказа сост…"
click at [236, 159] on span "Услуги" at bounding box center [236, 158] width 78 height 21
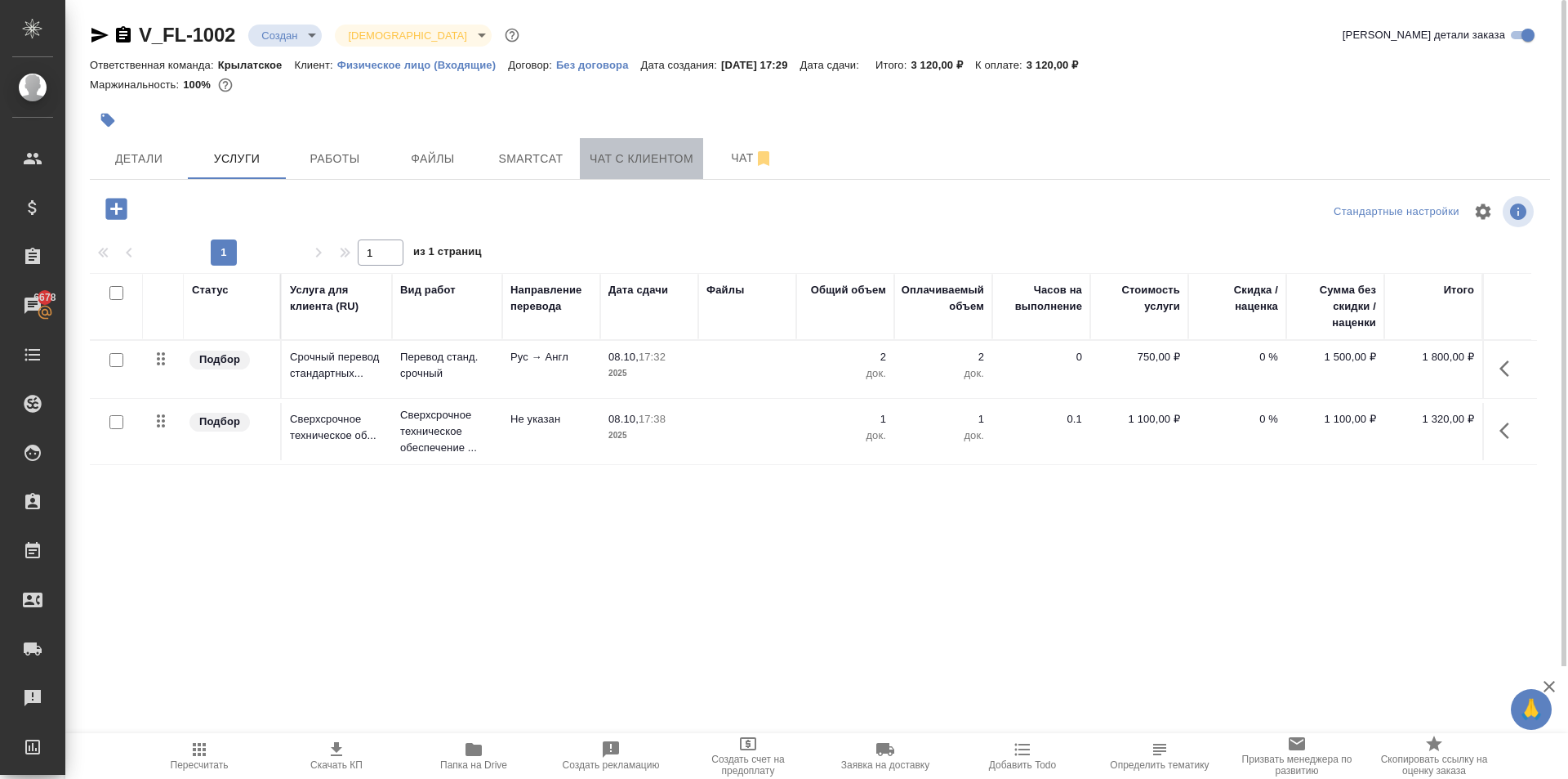
click at [630, 152] on span "Чат с клиентом" at bounding box center [641, 158] width 103 height 21
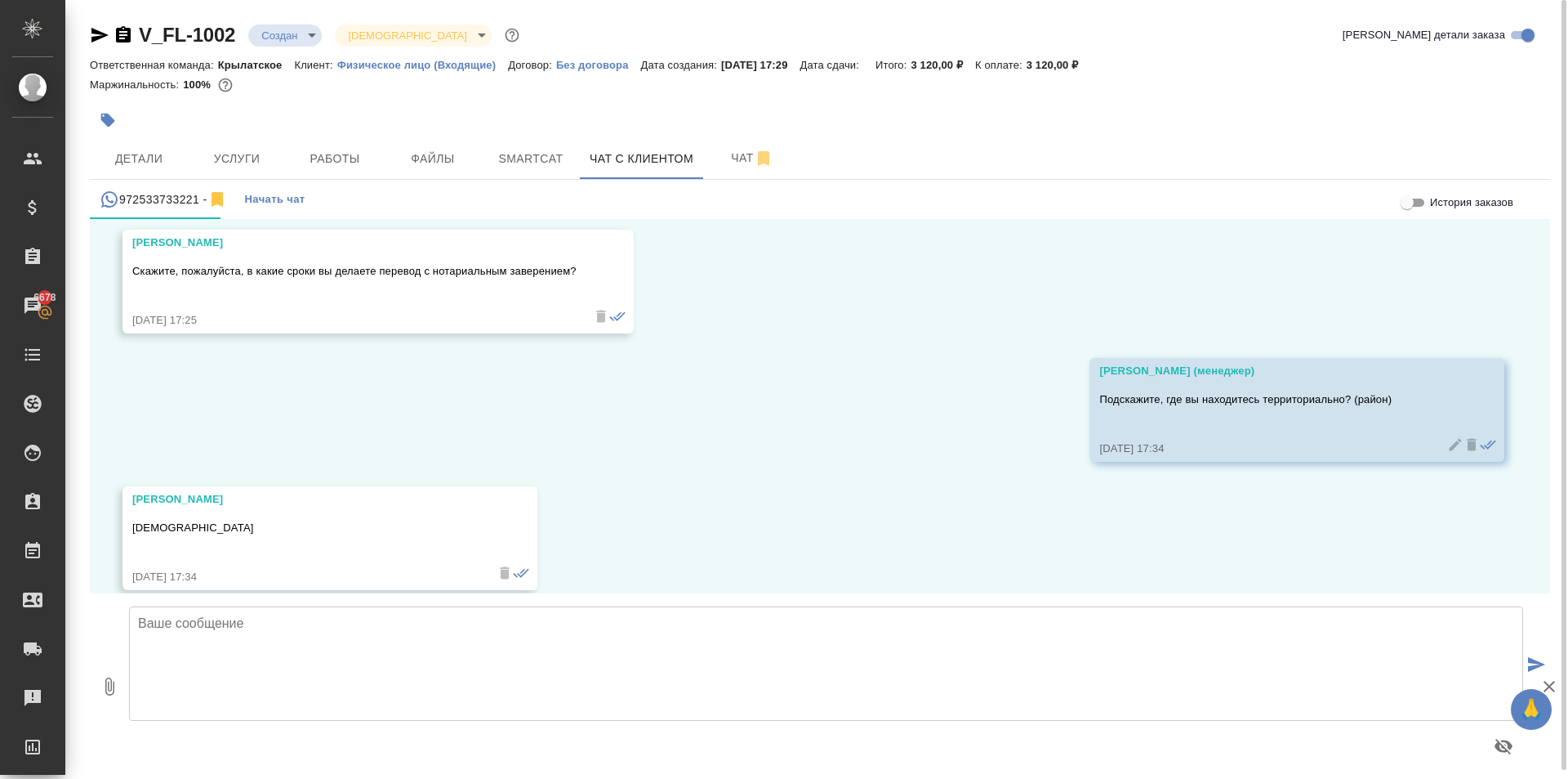
scroll to position [635, 0]
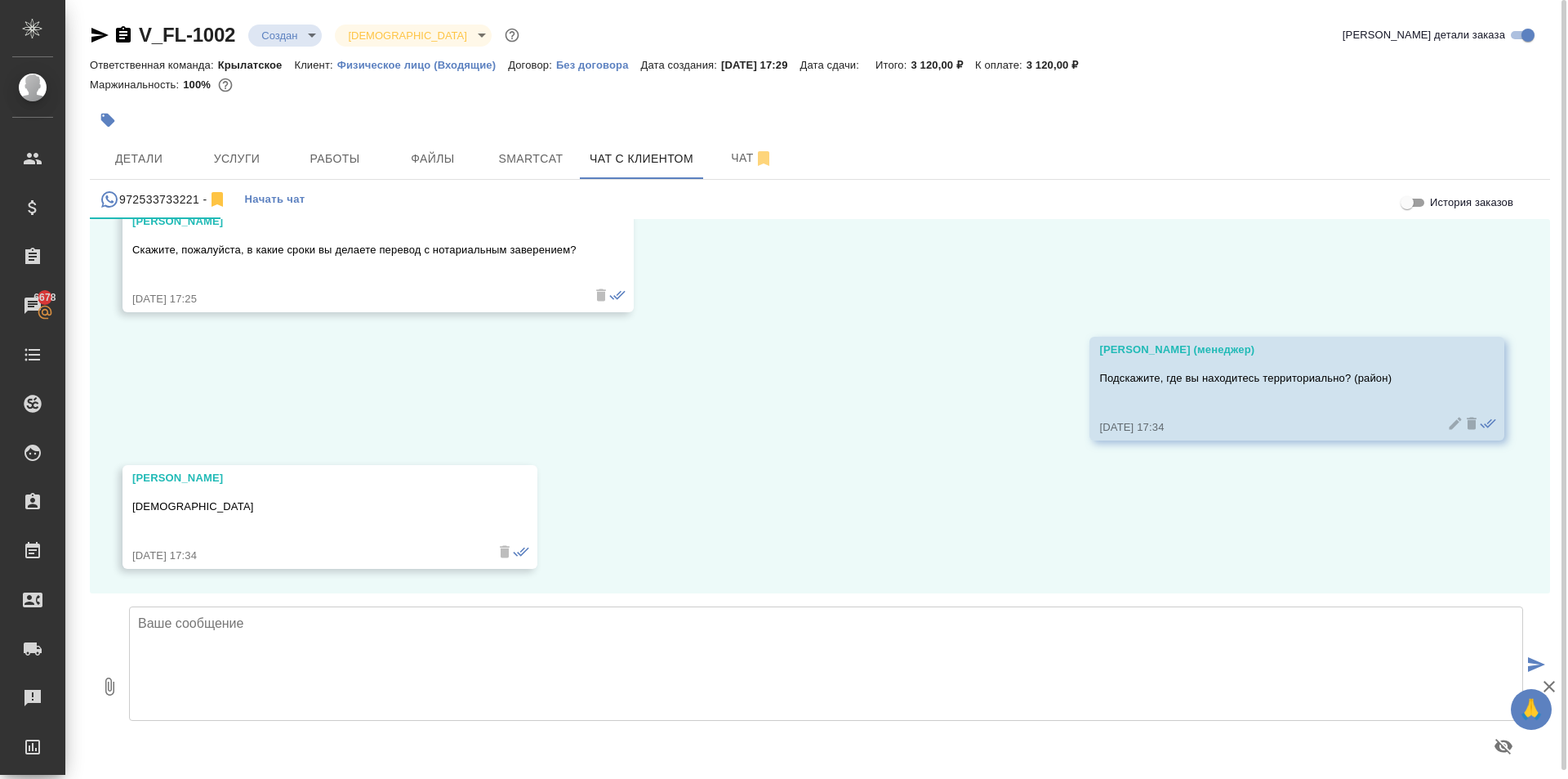
click at [307, 640] on textarea at bounding box center [826, 663] width 1394 height 114
paste textarea "[DEMOGRAPHIC_DATA] исполнения: [DATE], в течении 3 часов. Стоимость заказа сост…"
type textarea "[DEMOGRAPHIC_DATA] исполнения: [DATE], в течении 3 часов. Стоимость заказа сост…"
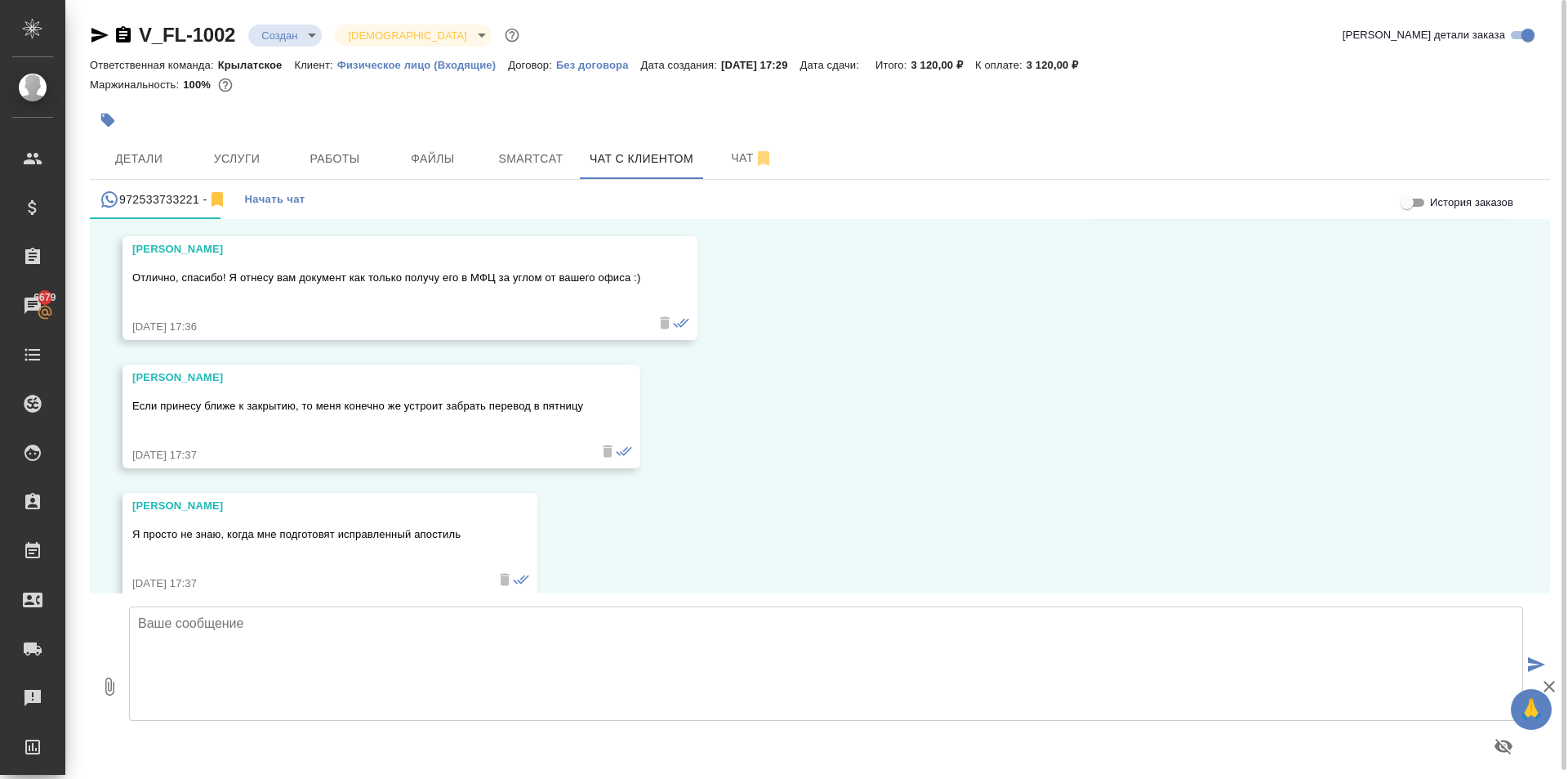
scroll to position [1181, 0]
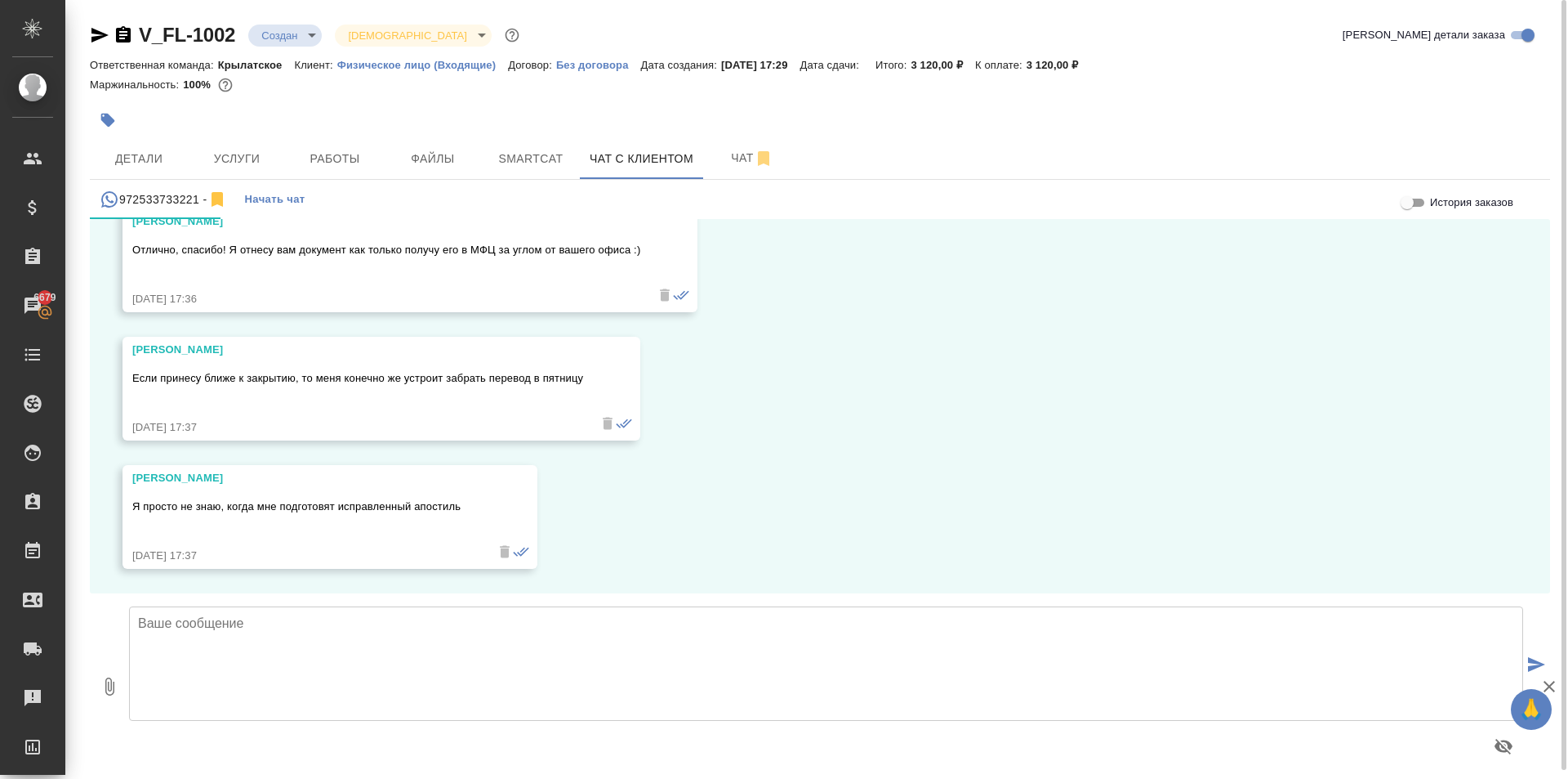
click at [322, 660] on textarea at bounding box center [826, 663] width 1394 height 114
click at [284, 681] on textarea at bounding box center [826, 663] width 1394 height 114
click at [395, 608] on textarea "А какой офис у вас за углом?))" at bounding box center [826, 663] width 1394 height 114
drag, startPoint x: 372, startPoint y: 623, endPoint x: 108, endPoint y: 645, distance: 264.9
click at [108, 645] on div "0 А какой офис у вас за углом?)) А какой офис у вас за углом?))" at bounding box center [820, 686] width 1461 height 185
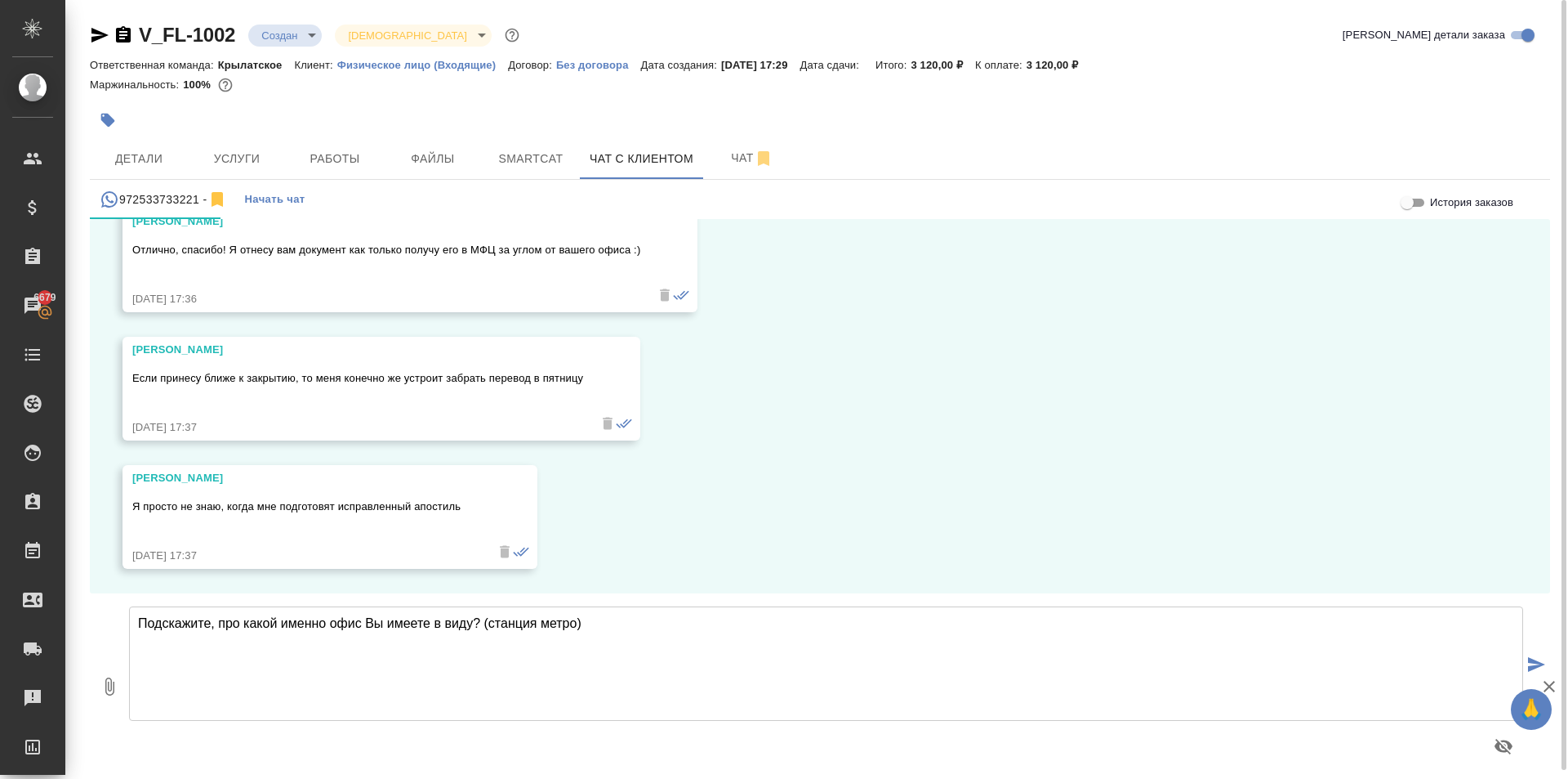
type textarea "Подскажите, про какой именно офис Вы имеете в виду? (станция метро)"
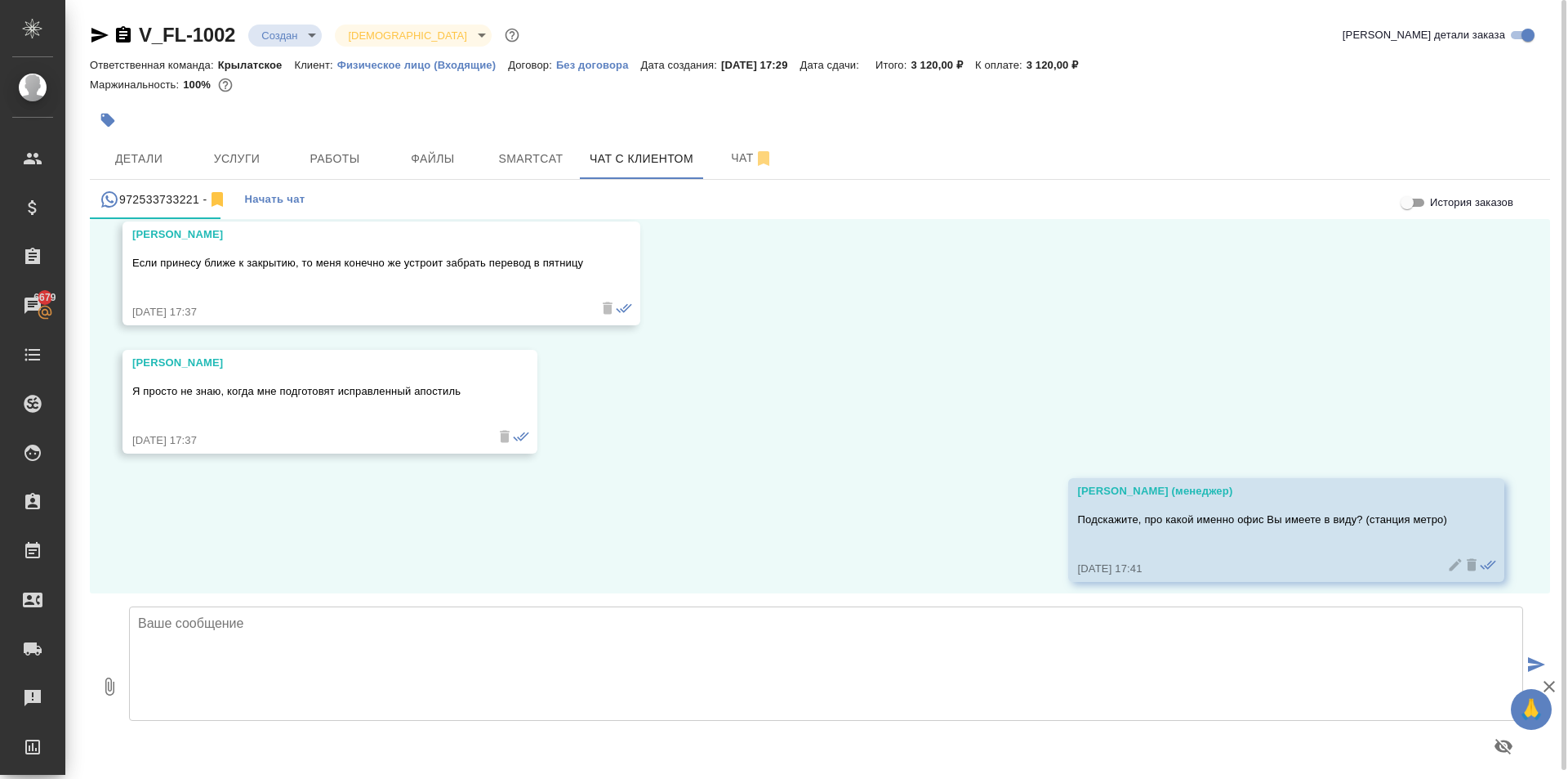
scroll to position [1310, 0]
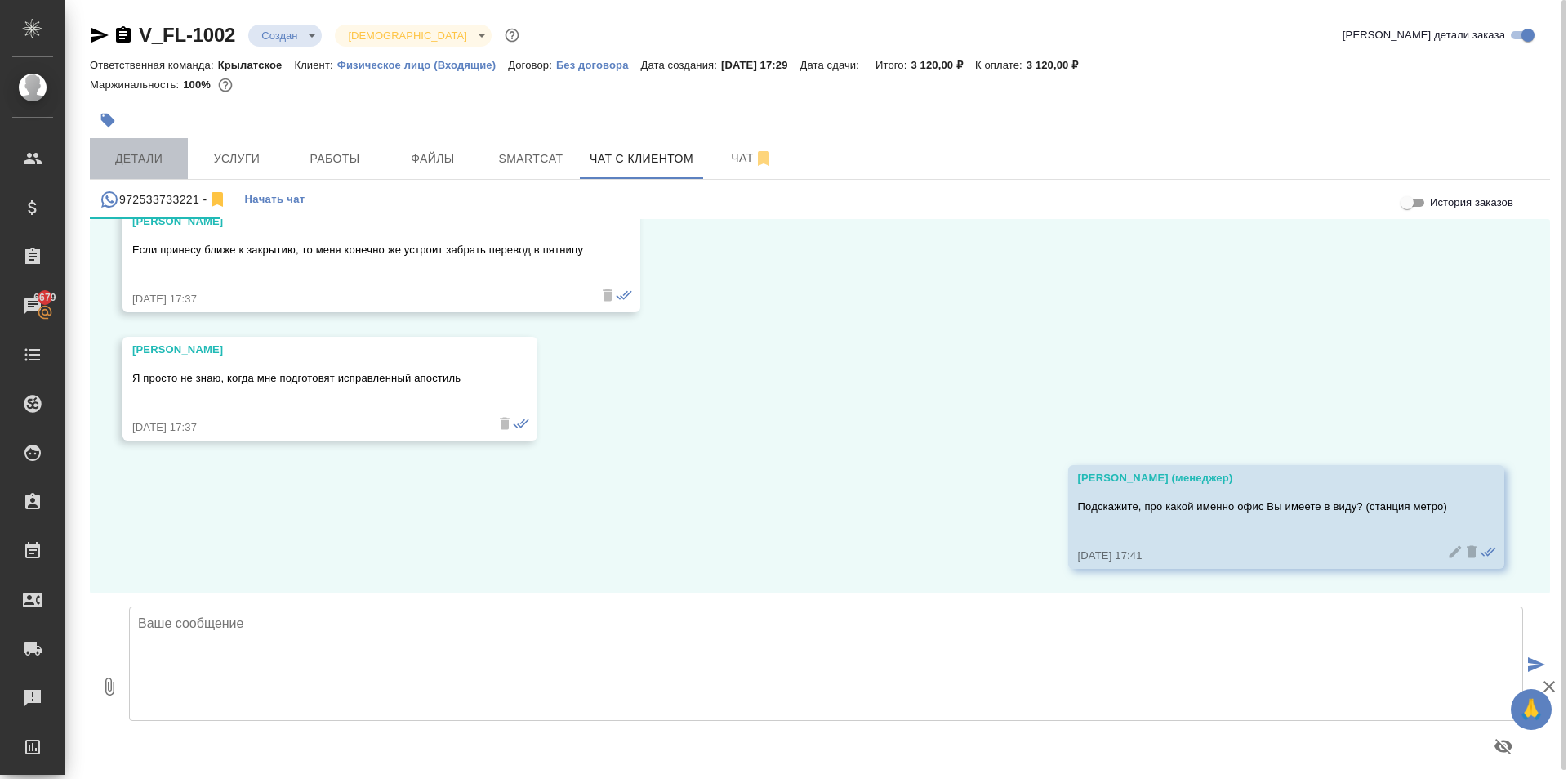
click at [161, 141] on button "Детали" at bounding box center [138, 158] width 98 height 40
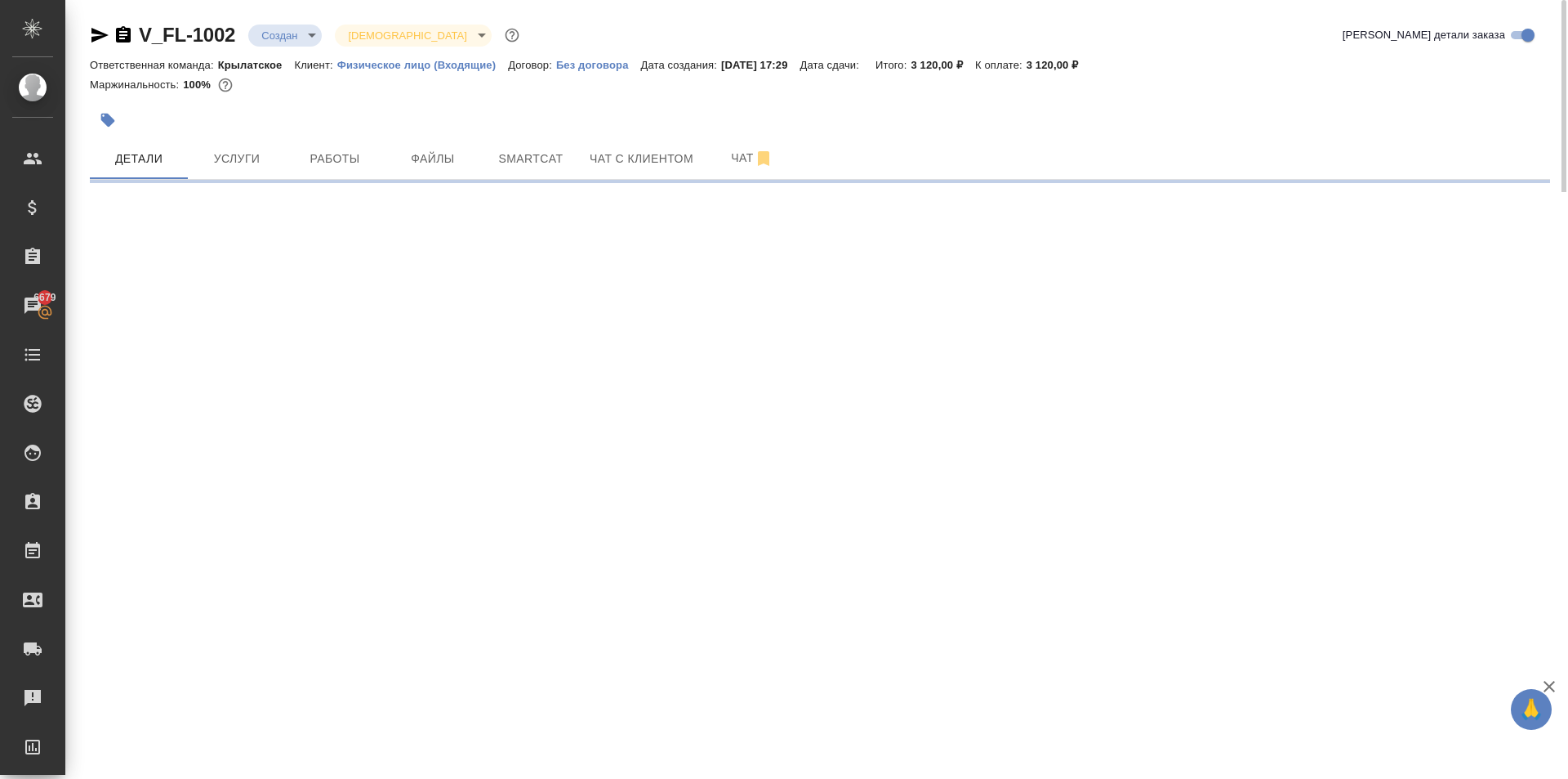
select select "RU"
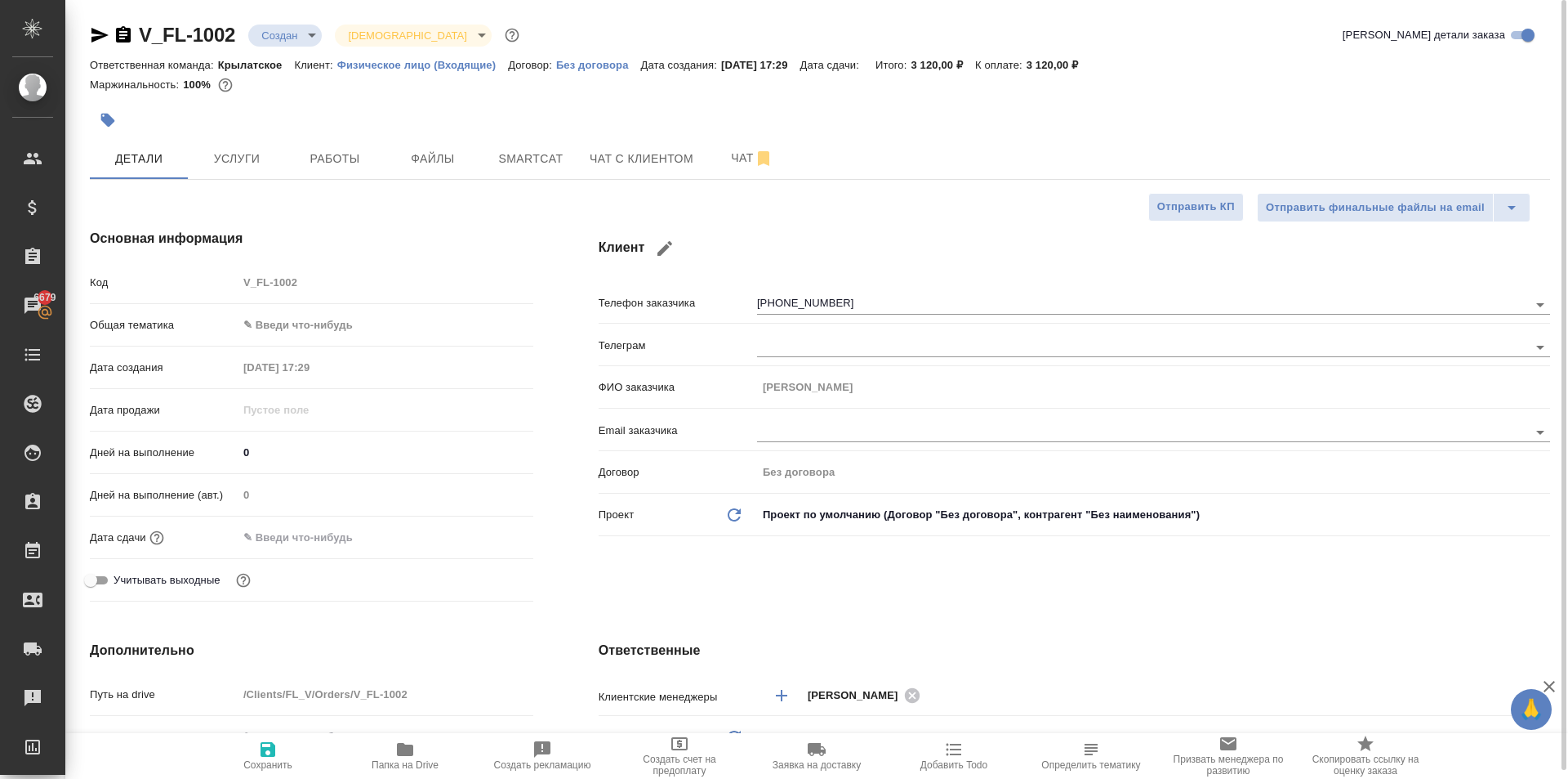
type textarea "x"
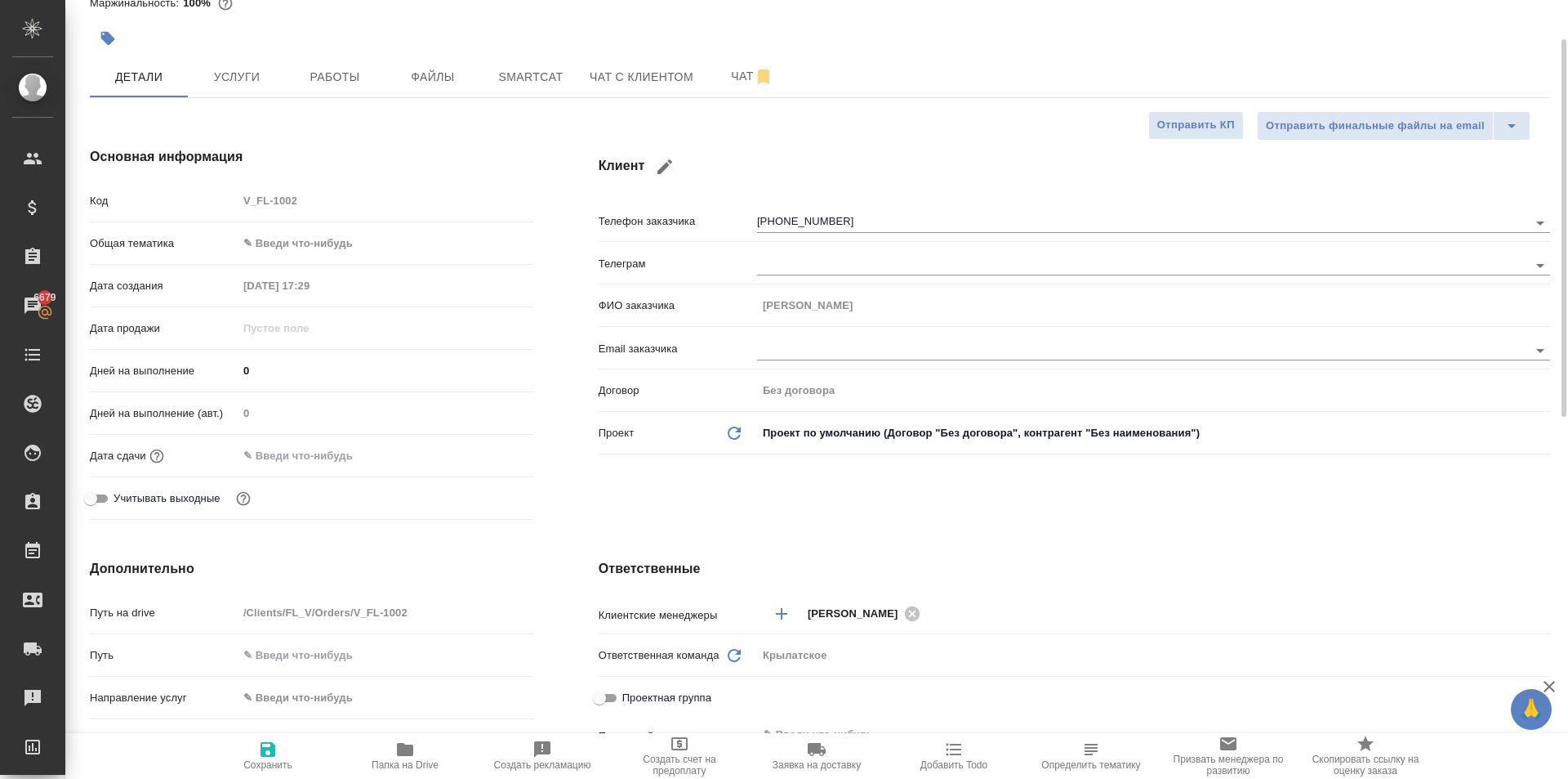
click at [349, 239] on body "🙏 .cls-1 fill:#fff; AWATERA [PERSON_NAME] Спецификации Заказы 6679 Чаты Todo Пр…" at bounding box center [784, 390] width 1568 height 779
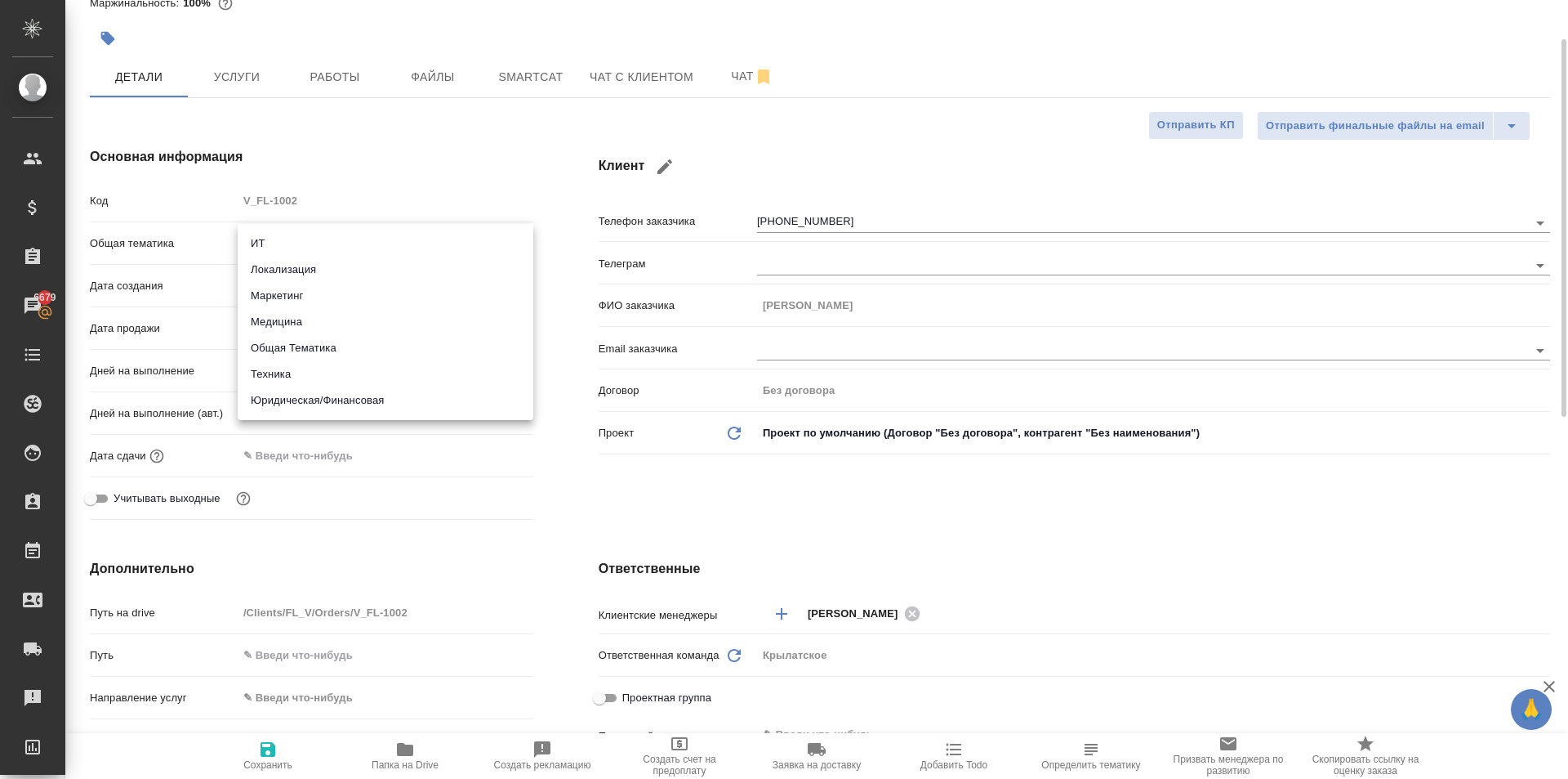
click at [351, 405] on li "Юридическая/Финансовая" at bounding box center [385, 400] width 296 height 26
type input "yr-fn"
type textarea "x"
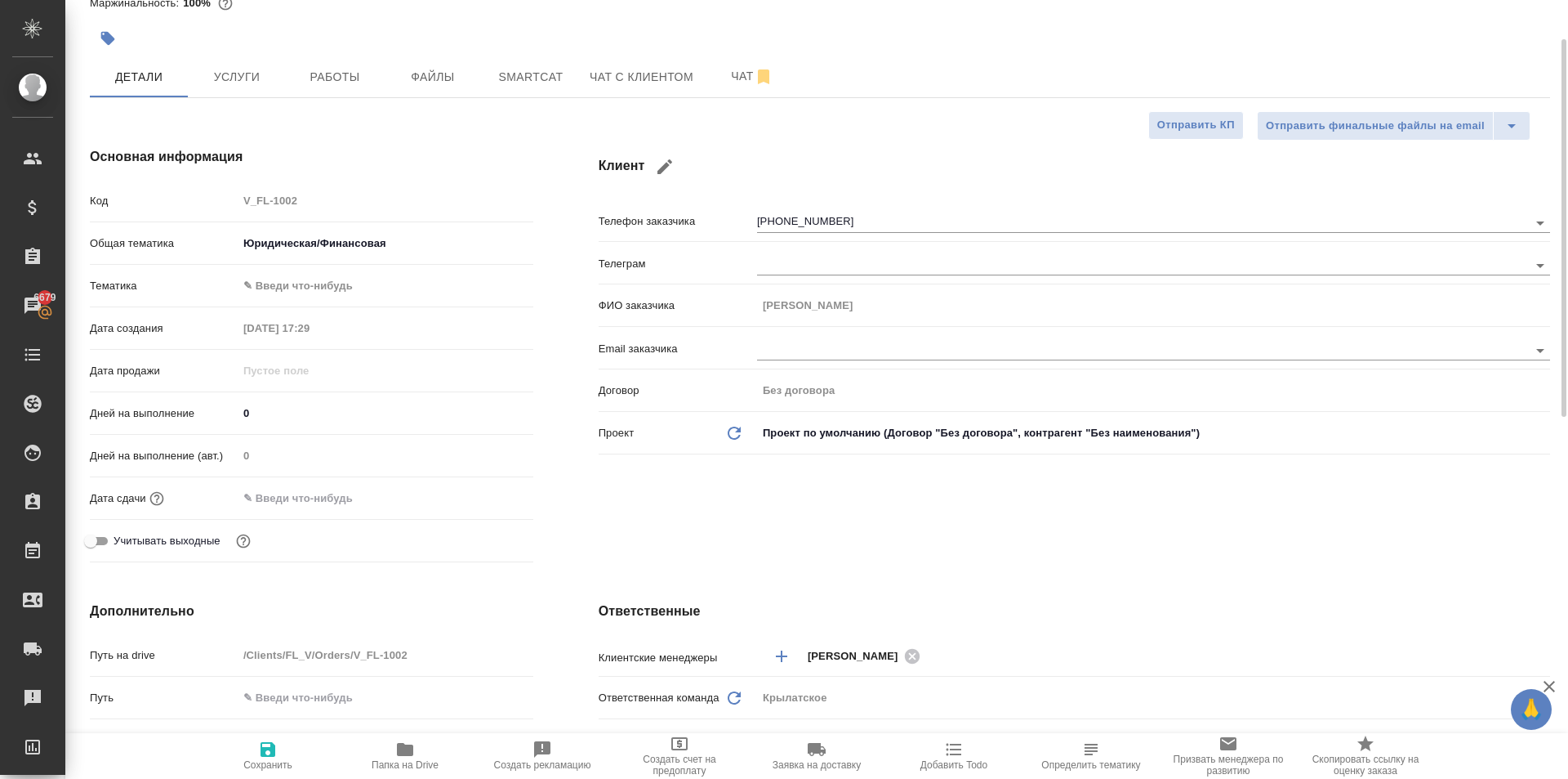
click at [307, 282] on body "🙏 .cls-1 fill:#fff; AWATERA [PERSON_NAME] Спецификации Заказы 6679 Чаты Todo Пр…" at bounding box center [784, 390] width 1568 height 779
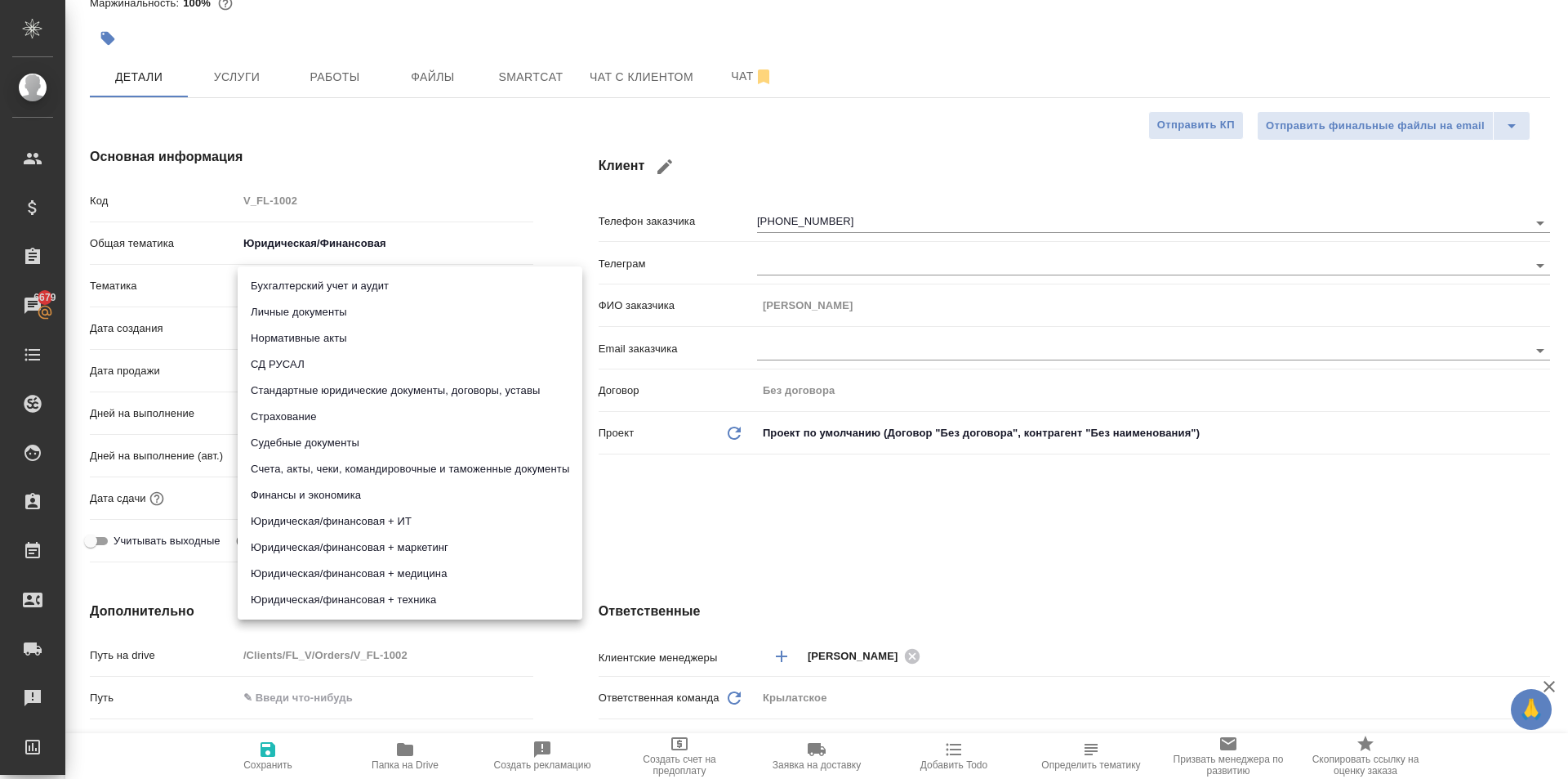
click at [304, 302] on li "Личные документы" at bounding box center [409, 312] width 344 height 26
type textarea "x"
type input "5a8b8b956a9677013d343cfe"
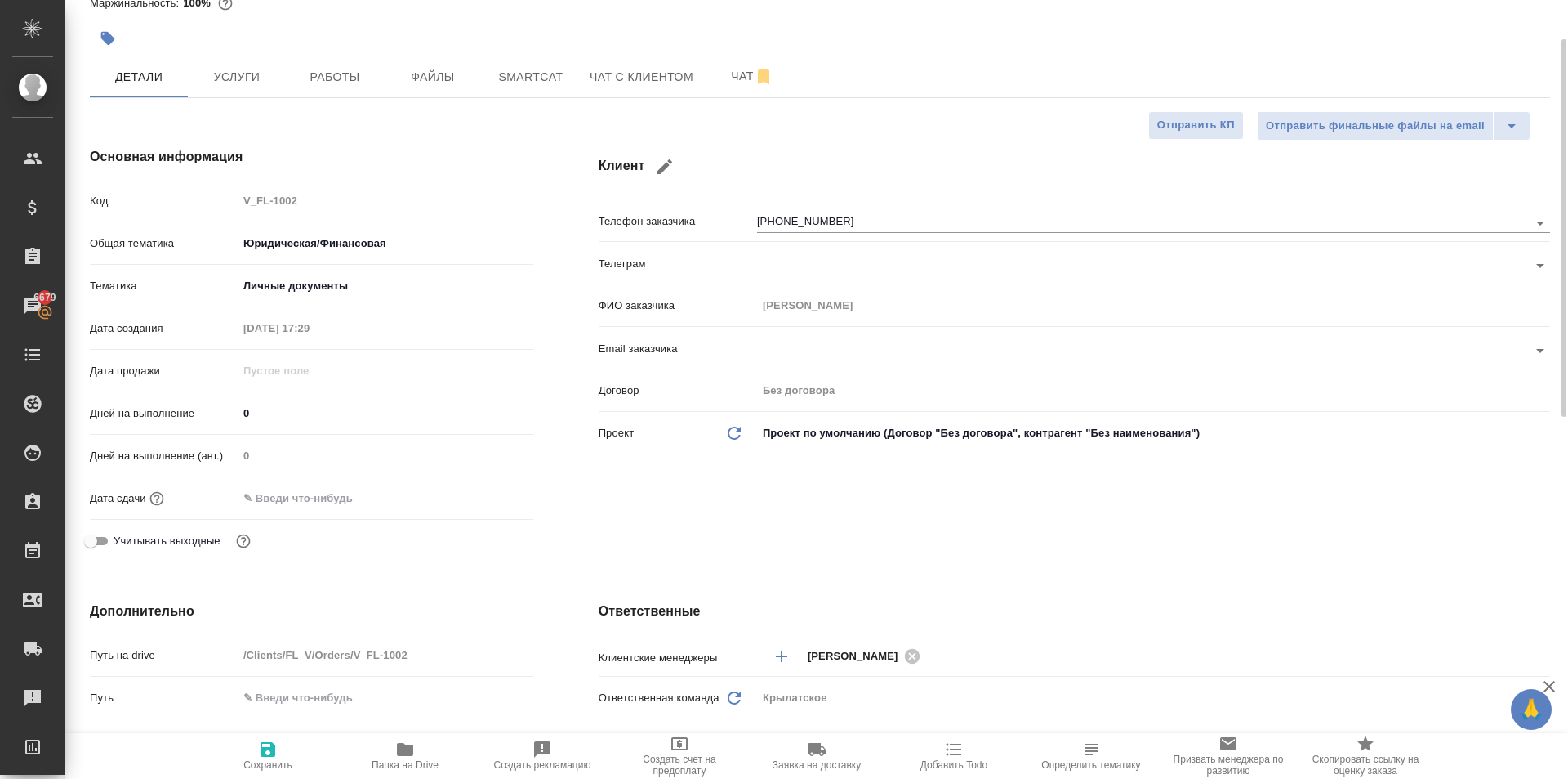
click at [272, 497] on input "text" at bounding box center [308, 498] width 143 height 23
click at [477, 498] on icon "button" at bounding box center [486, 497] width 20 height 20
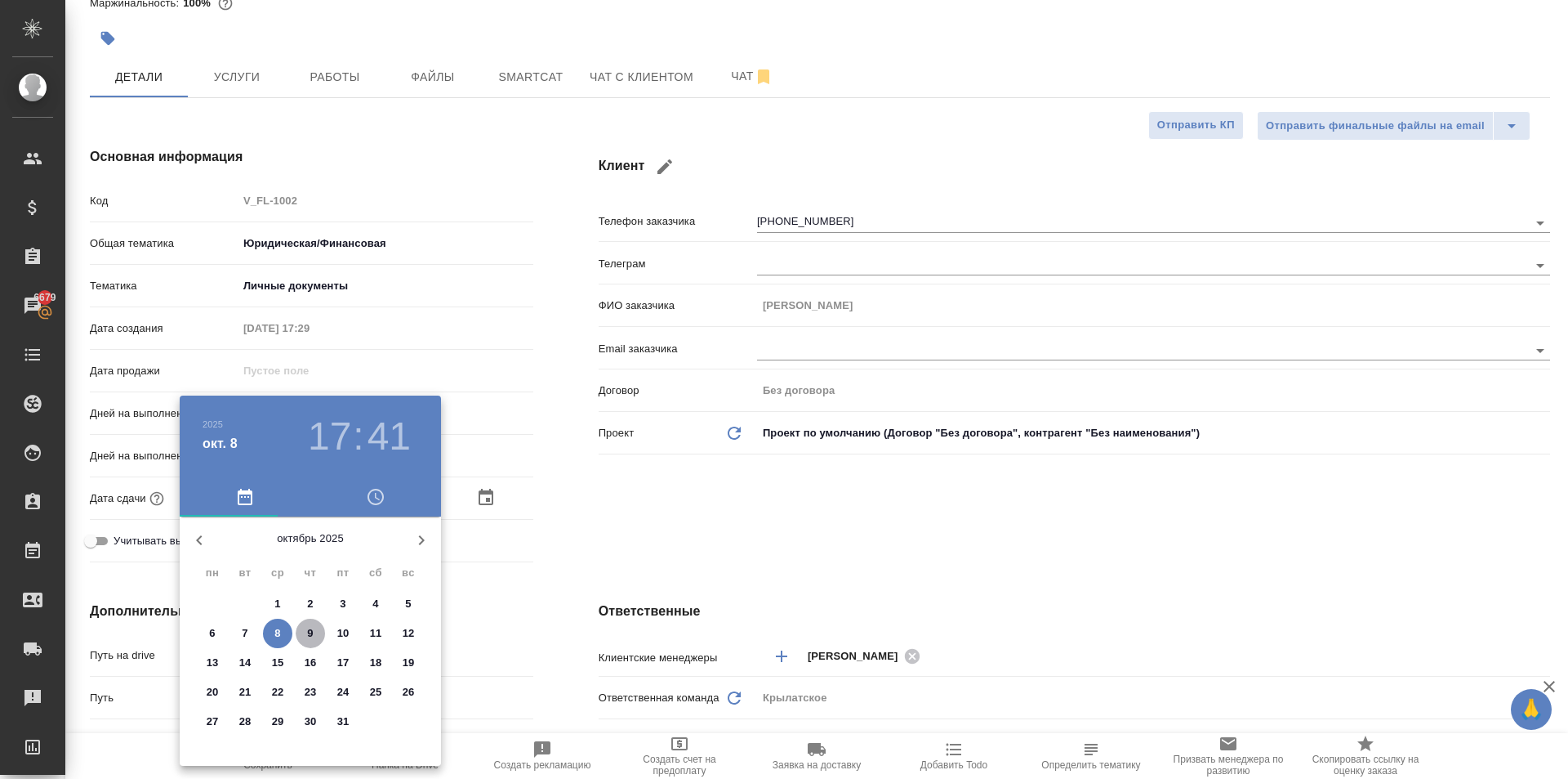
click at [309, 623] on button "9" at bounding box center [310, 633] width 30 height 30
type input "[DATE] 17:41"
type textarea "x"
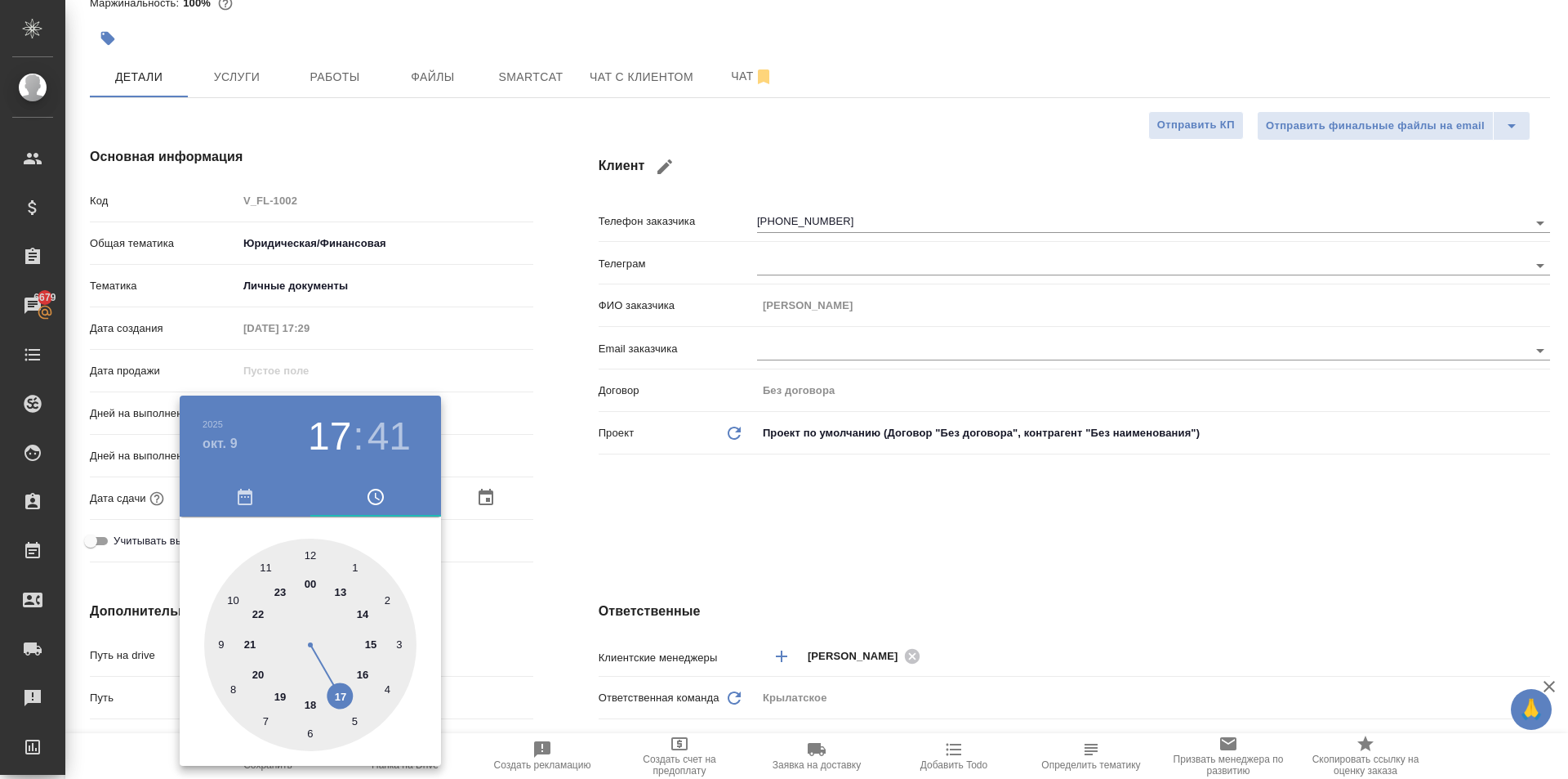
click at [311, 552] on div at bounding box center [310, 645] width 212 height 212
type input "[DATE] 12:41"
type textarea "x"
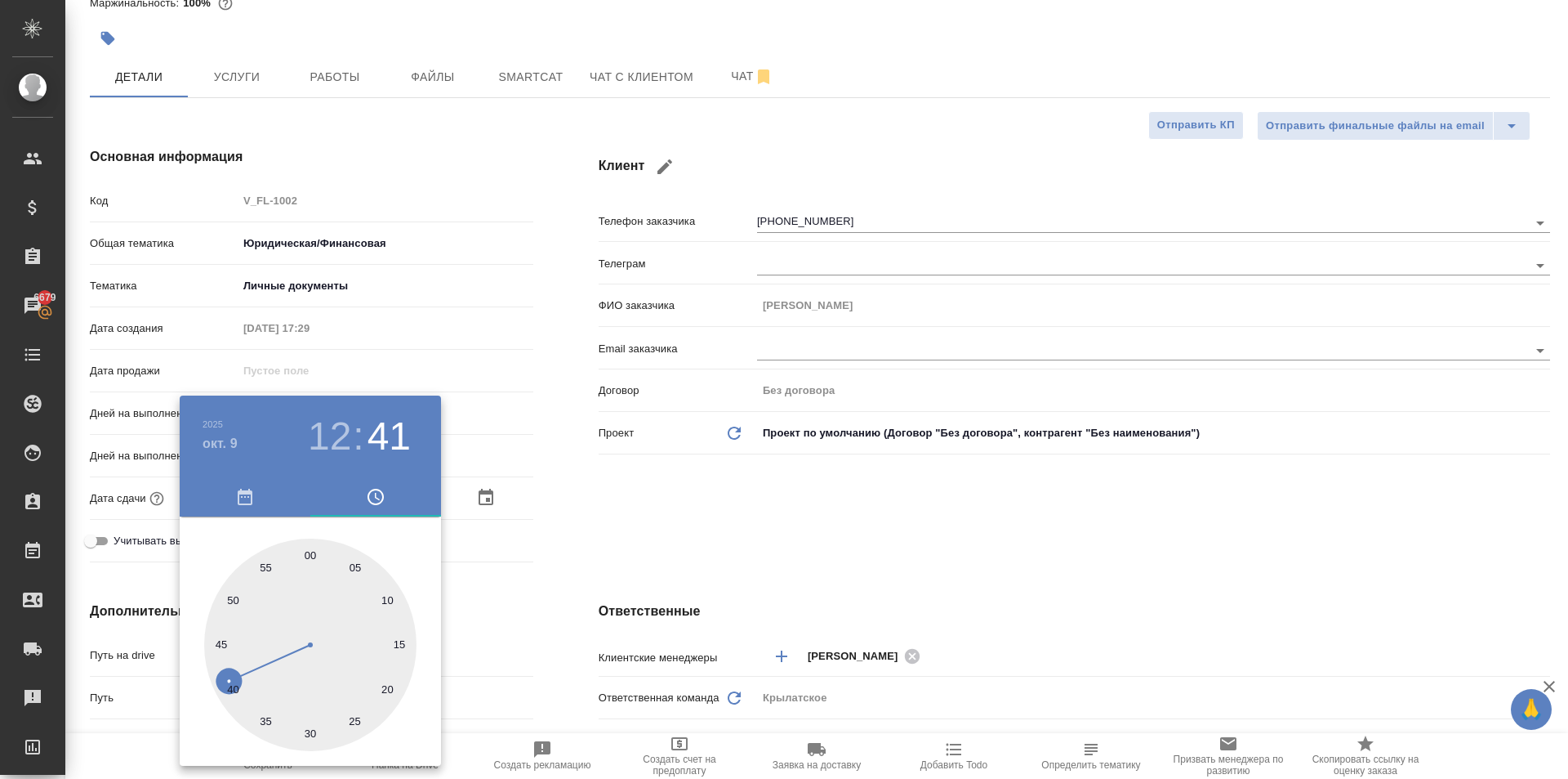
click at [311, 552] on div at bounding box center [310, 645] width 212 height 212
type input "[DATE] 12:00"
type textarea "x"
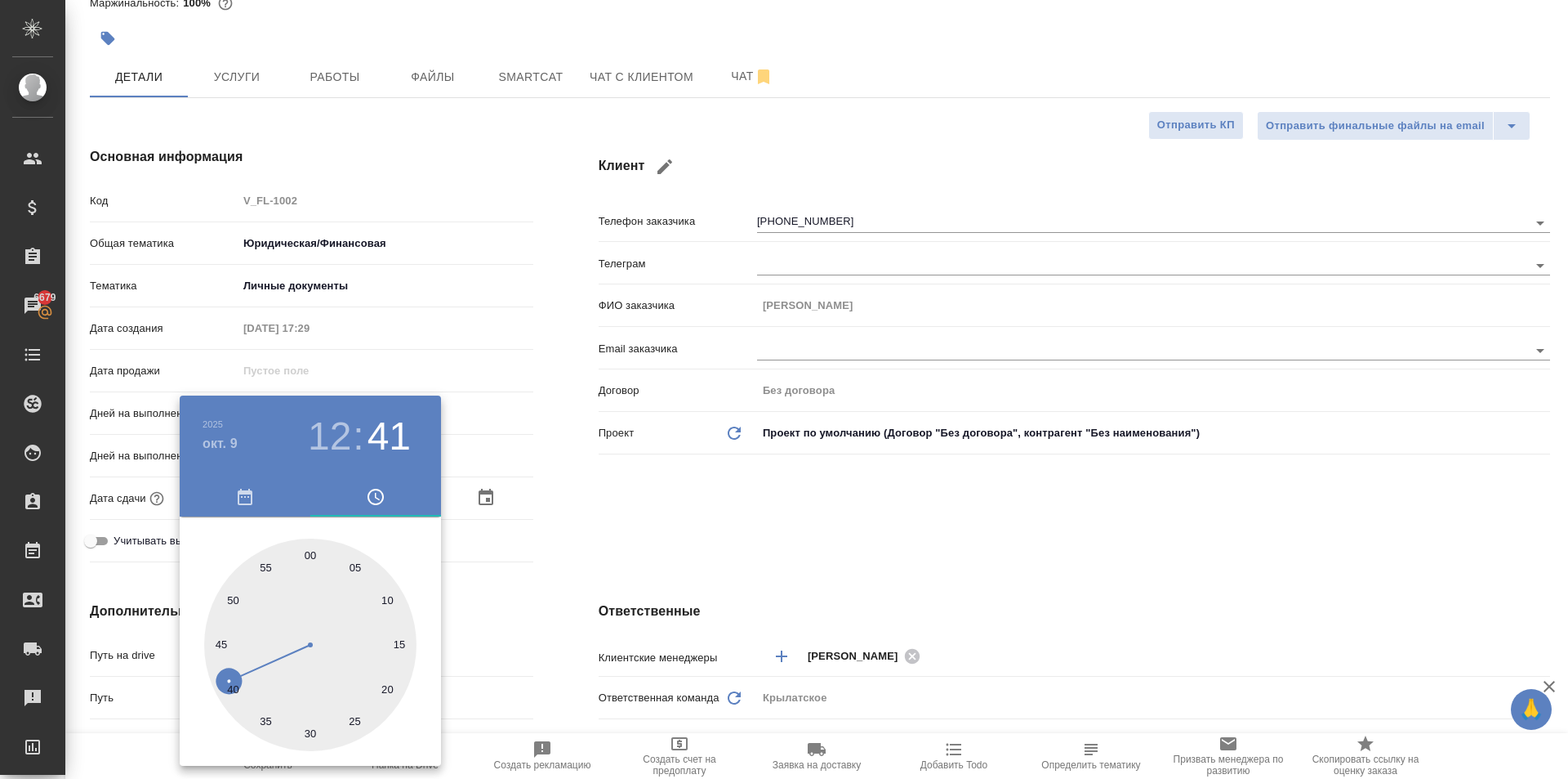
click at [311, 552] on div at bounding box center [310, 645] width 212 height 212
type textarea "x"
drag, startPoint x: 539, startPoint y: 594, endPoint x: 514, endPoint y: 613, distance: 31.4
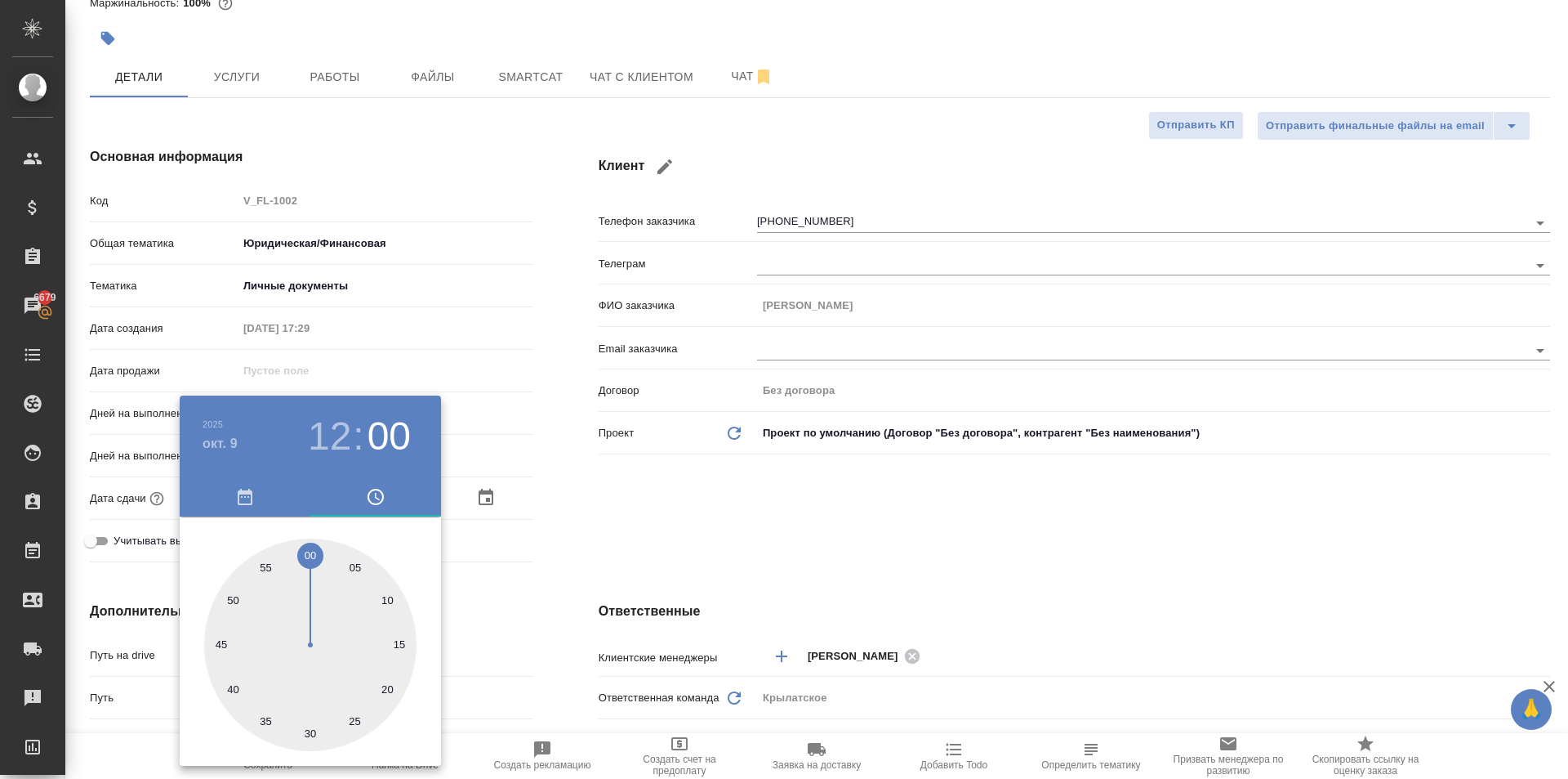
click at [535, 596] on div at bounding box center [784, 390] width 1568 height 779
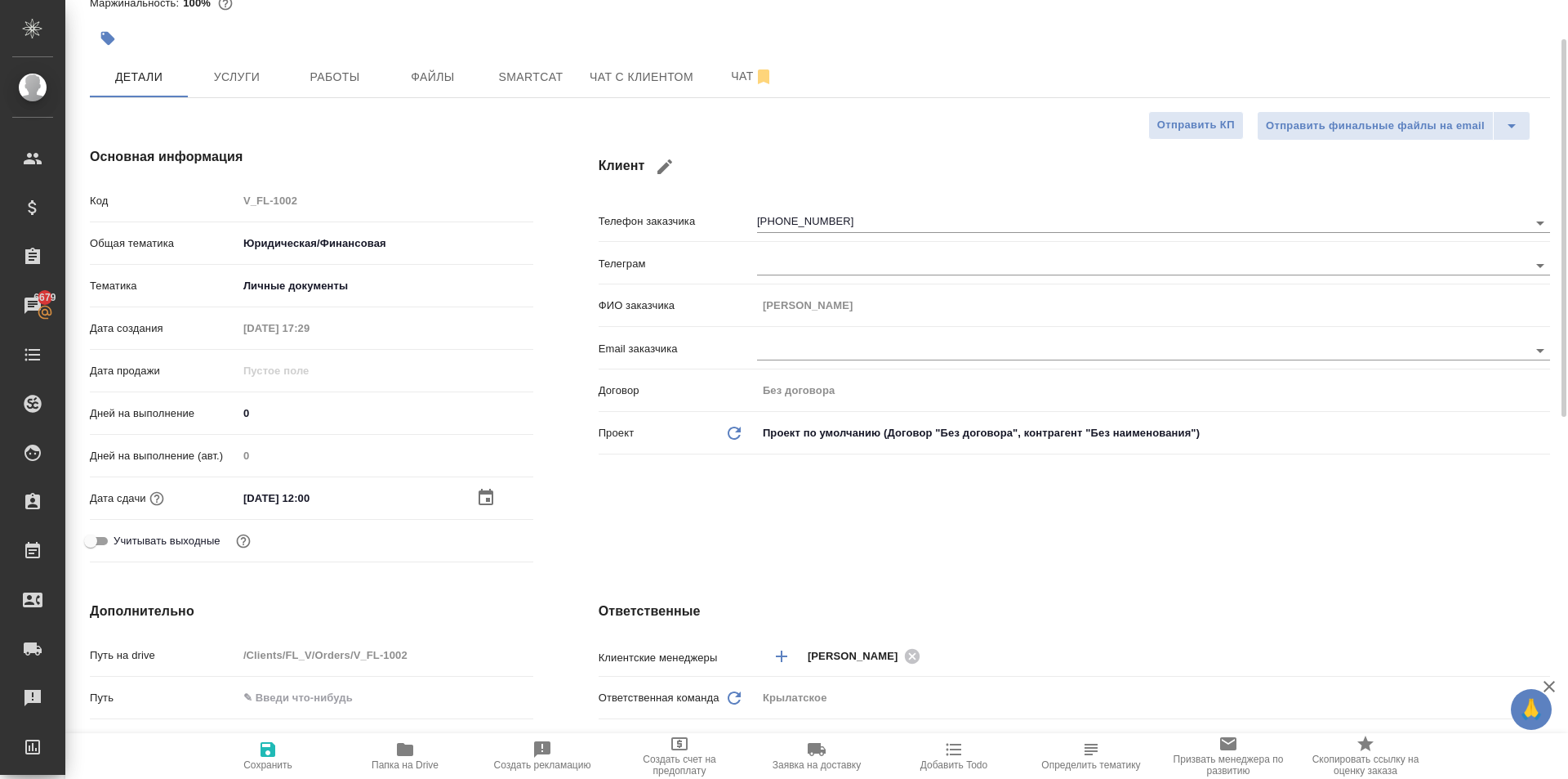
click at [268, 732] on body "🙏 .cls-1 fill:#fff; AWATERA [PERSON_NAME] Спецификации Заказы 6679 Чаты Todo Пр…" at bounding box center [784, 390] width 1568 height 779
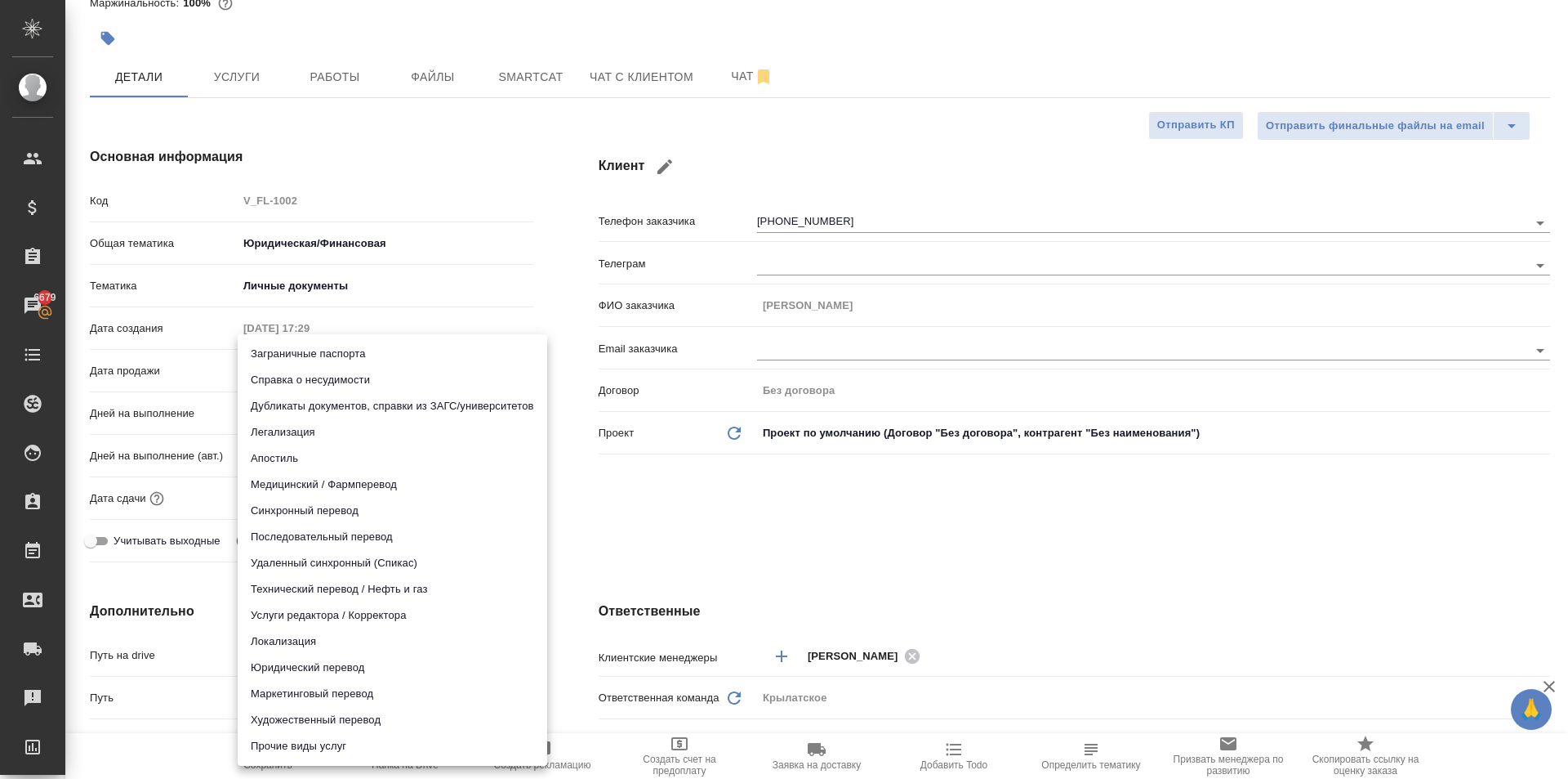
click at [754, 565] on div at bounding box center [784, 390] width 1568 height 779
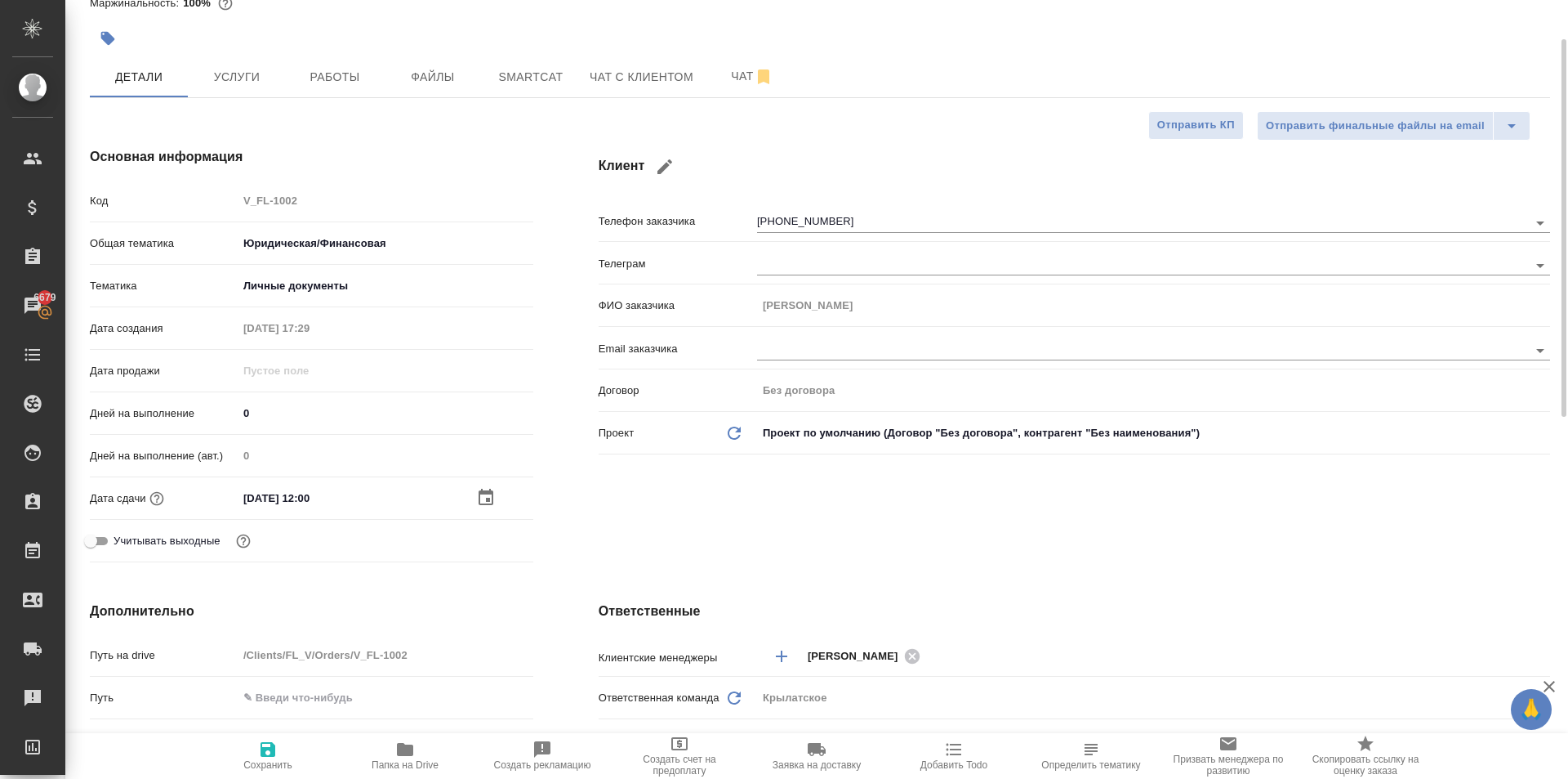
click at [254, 751] on span "Сохранить" at bounding box center [268, 755] width 118 height 31
type textarea "x"
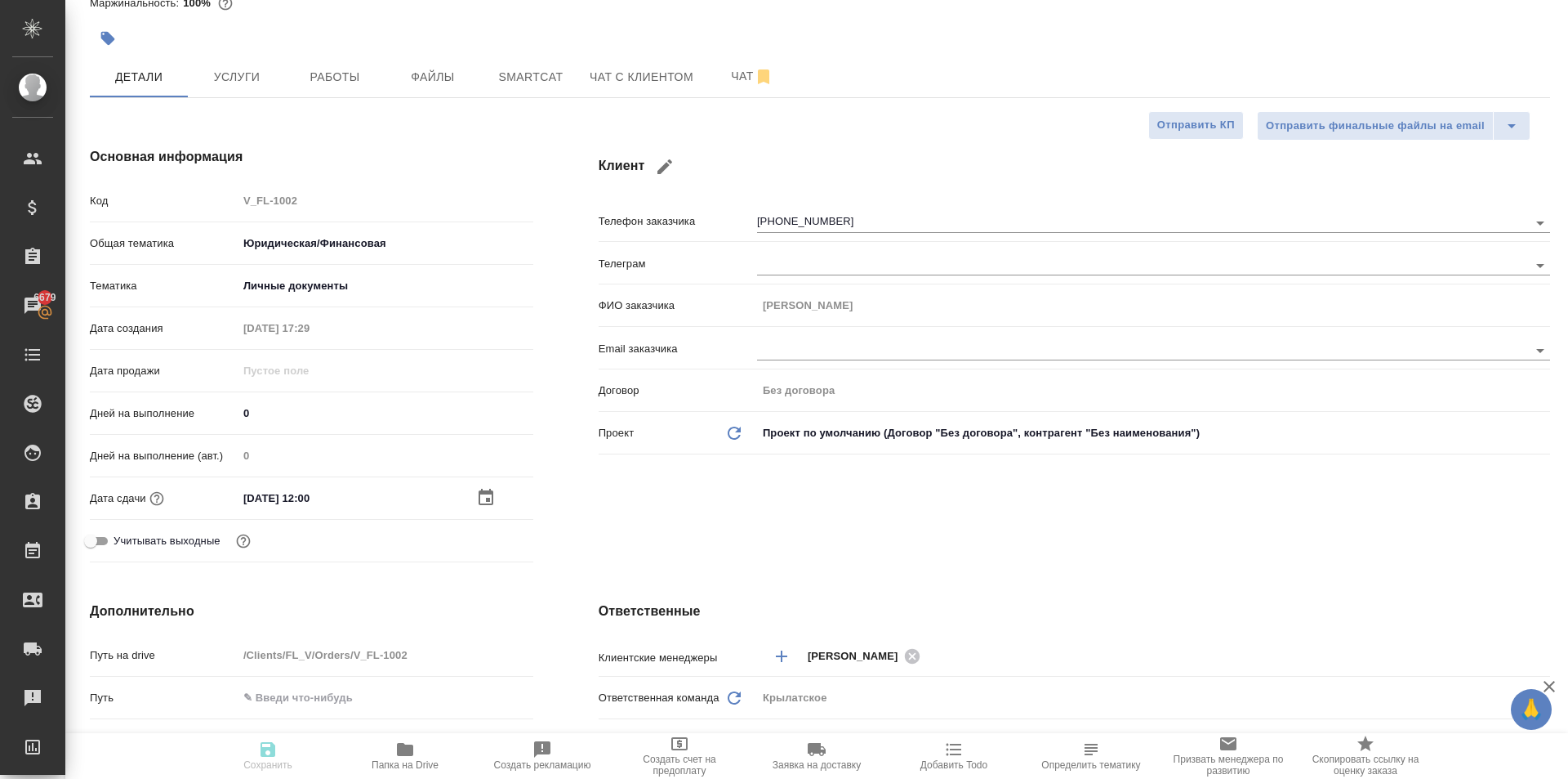
type textarea "x"
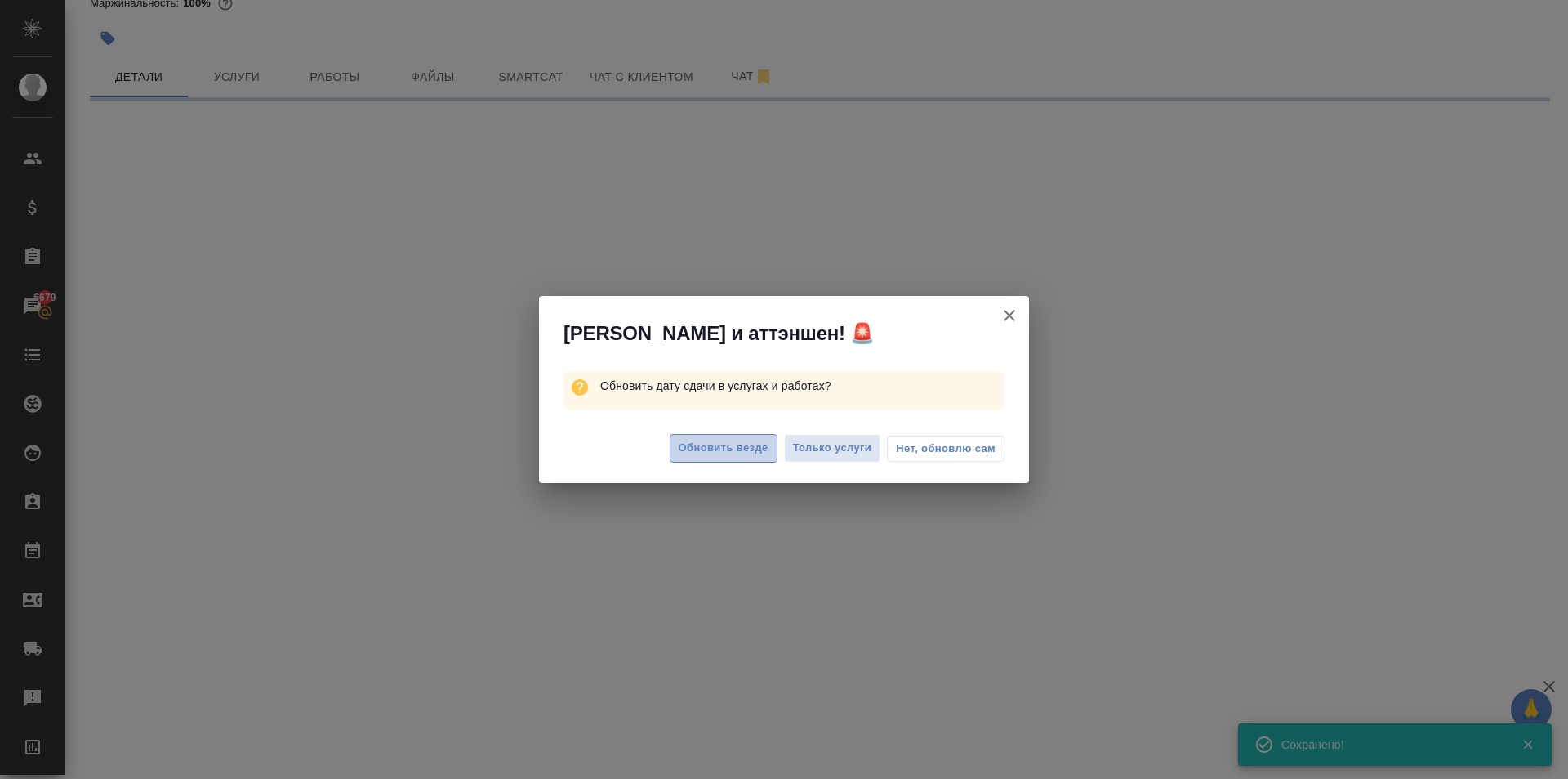
click at [692, 443] on span "Обновить везде" at bounding box center [724, 448] width 90 height 19
select select "RU"
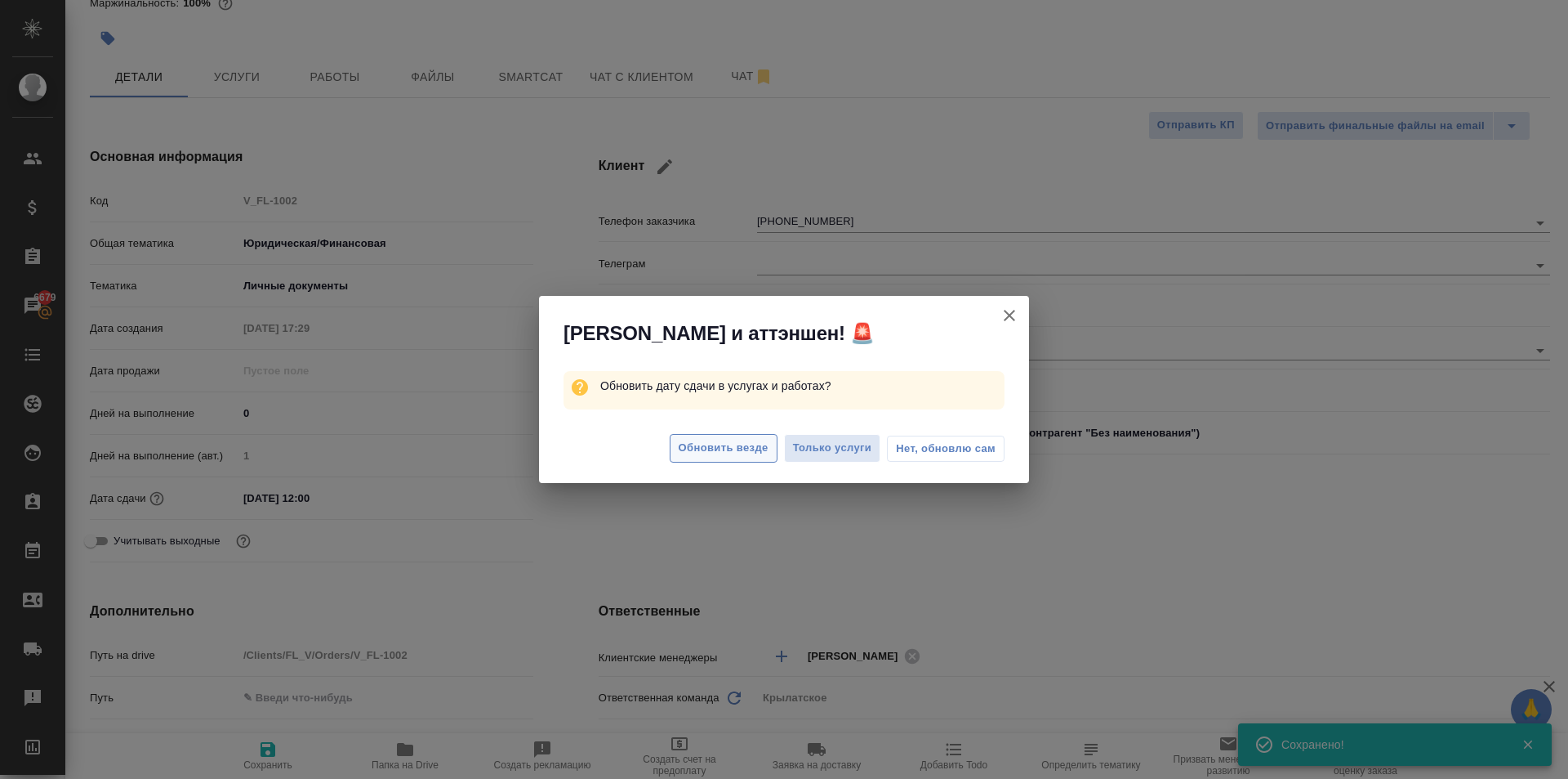
type textarea "x"
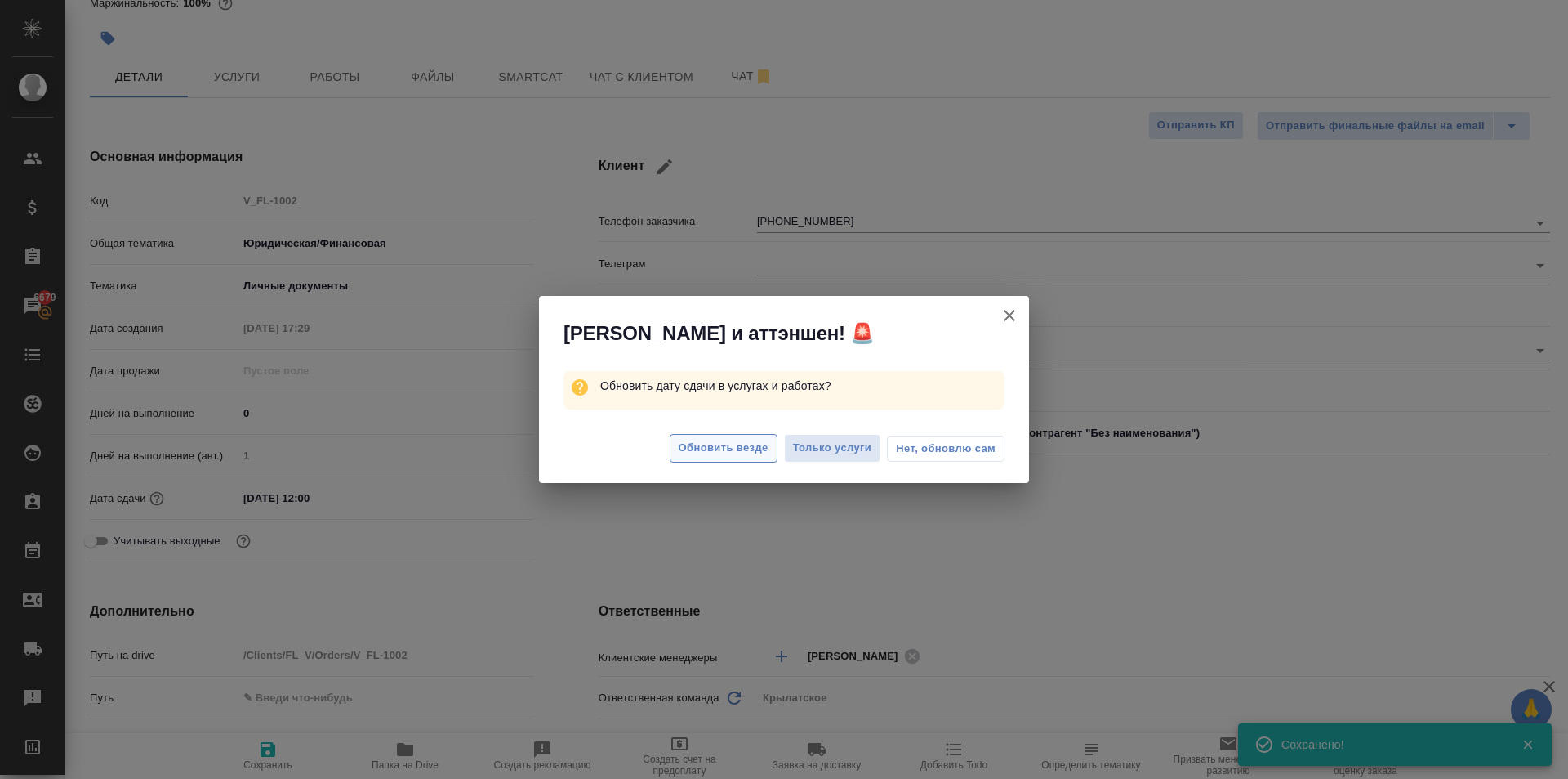
type textarea "x"
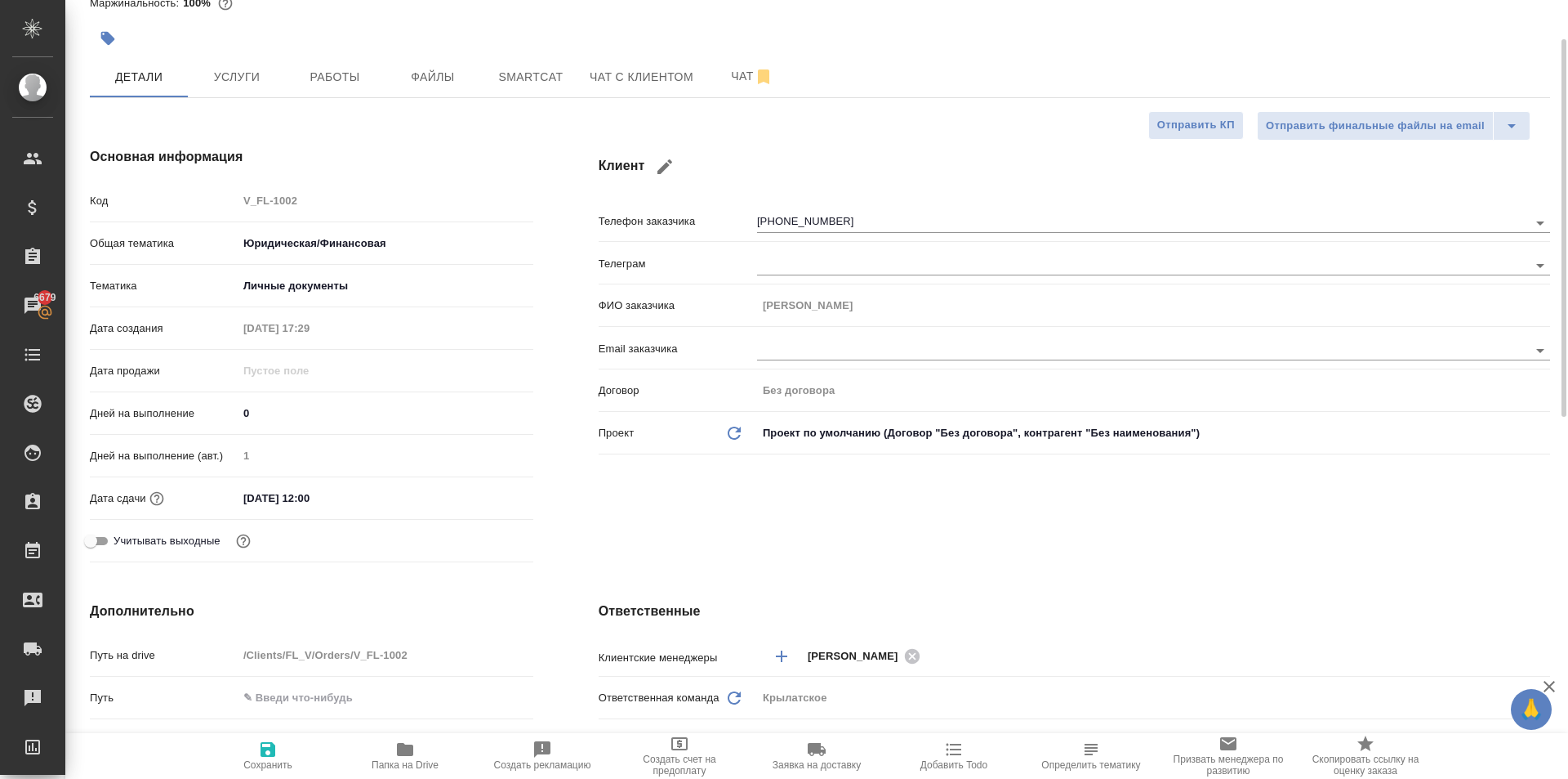
type textarea "x"
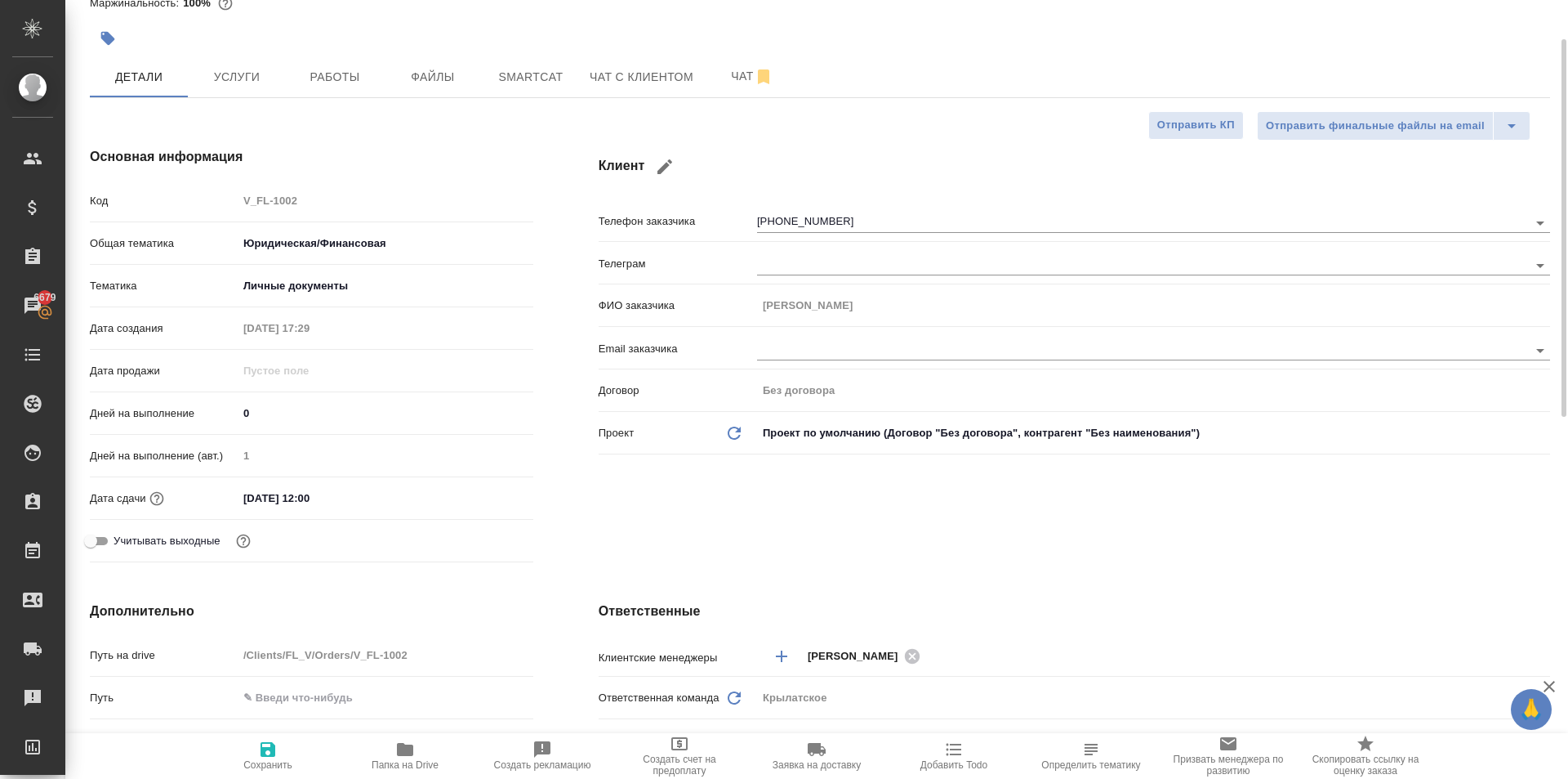
type textarea "x"
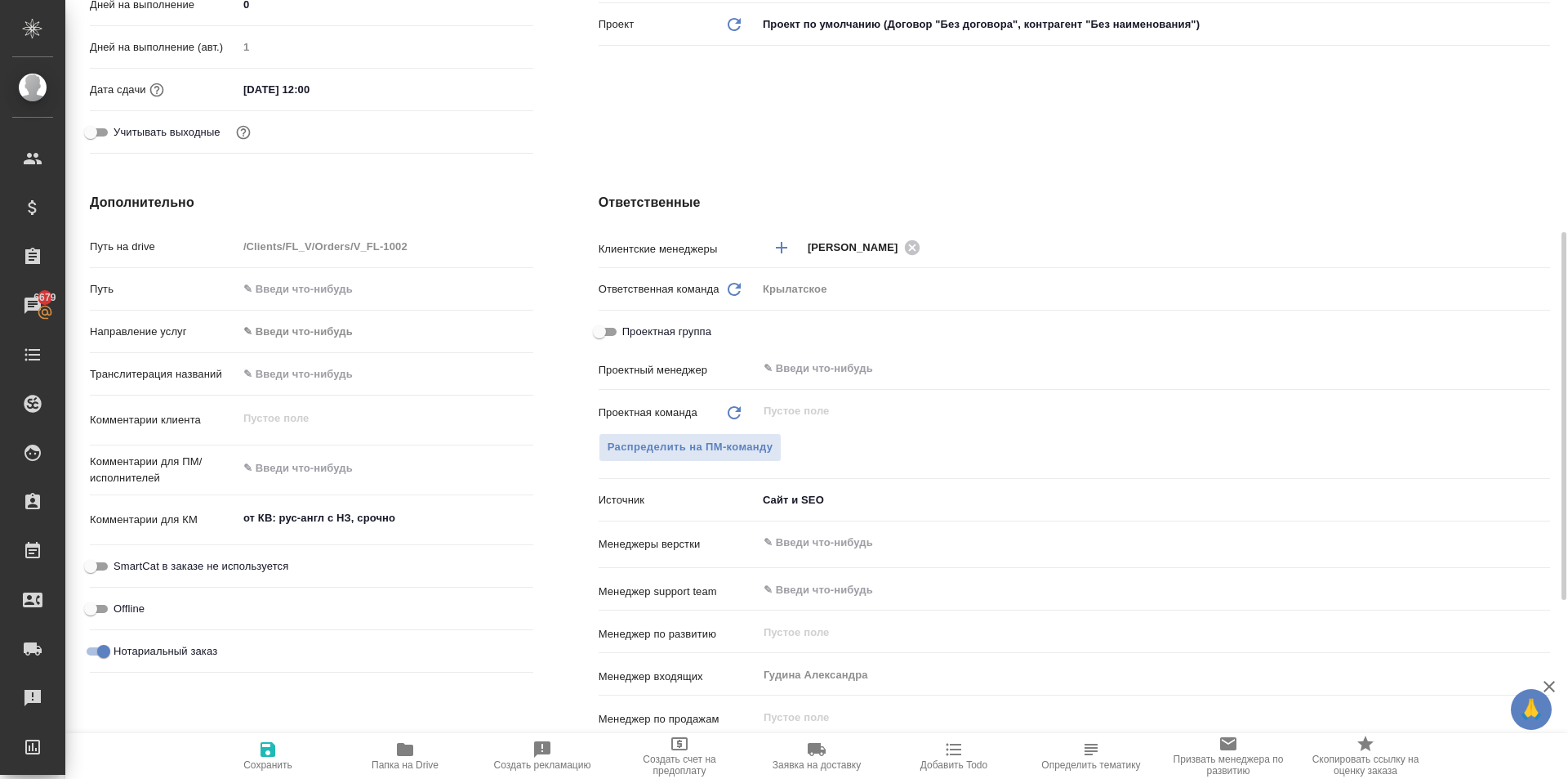
scroll to position [0, 0]
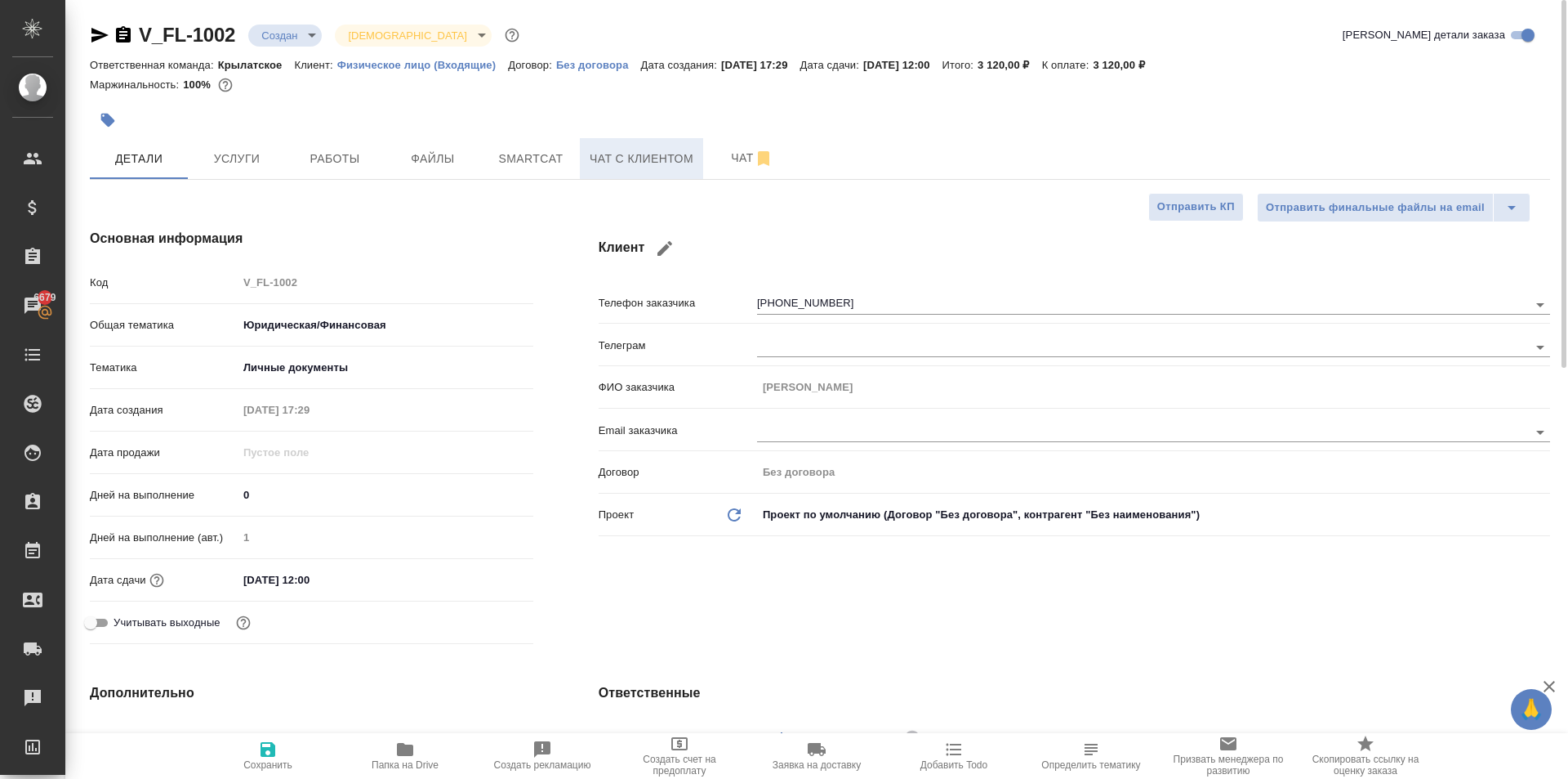
drag, startPoint x: 655, startPoint y: 187, endPoint x: 654, endPoint y: 175, distance: 12.0
click at [654, 175] on button "Чат с клиентом" at bounding box center [641, 158] width 123 height 40
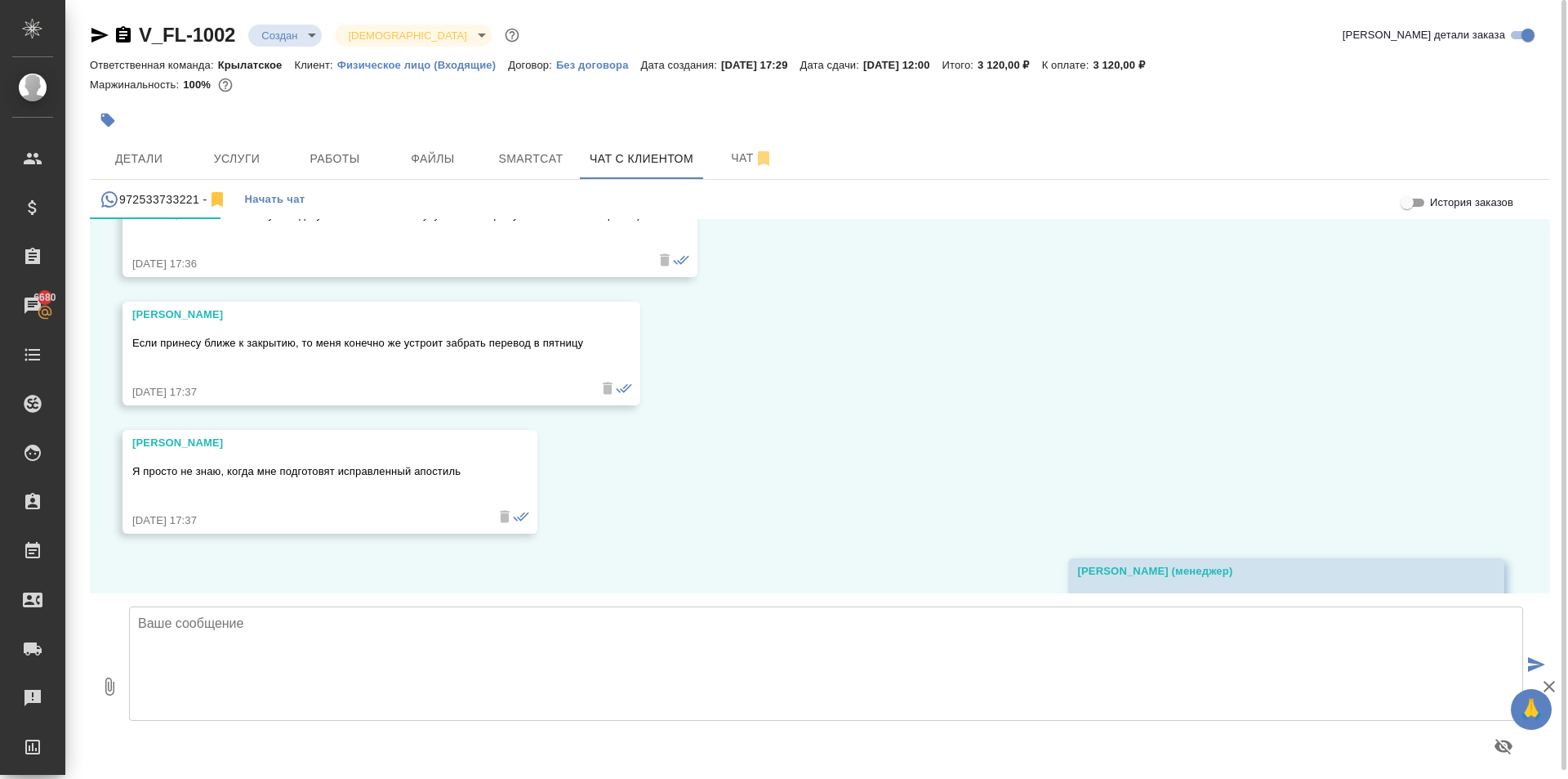
scroll to position [1471, 0]
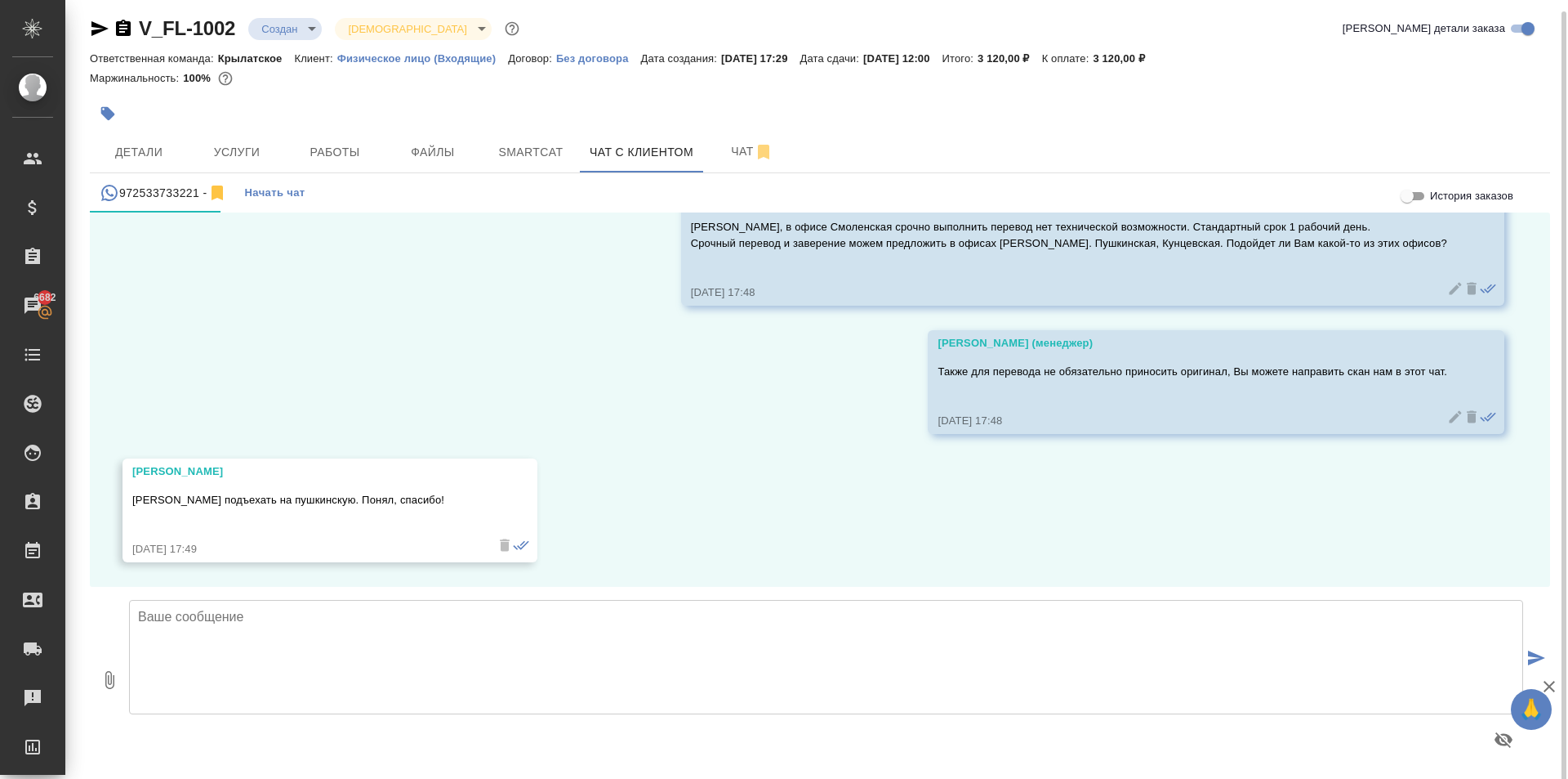
scroll to position [9, 0]
drag, startPoint x: 147, startPoint y: 157, endPoint x: 897, endPoint y: 408, distance: 790.9
click at [844, 452] on div "V_FL-1002 Создан new Святая троица holyTrinity Кратко детали заказа Ответственн…" at bounding box center [820, 385] width 1479 height 788
click at [1014, 139] on div "Детали Услуги Работы Файлы Smartcat Чат с клиентом Чат" at bounding box center [820, 149] width 1461 height 40
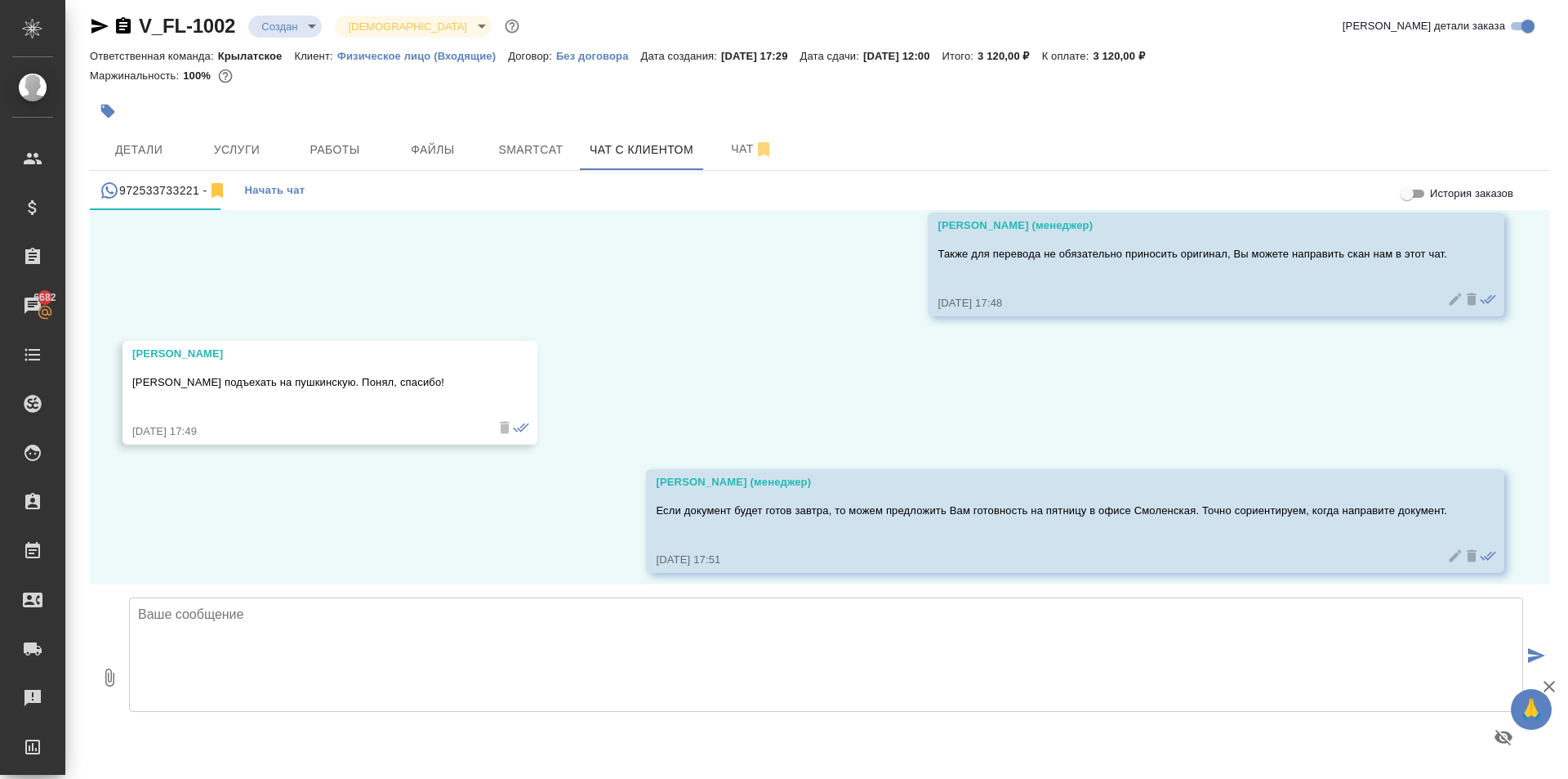
scroll to position [2000, 0]
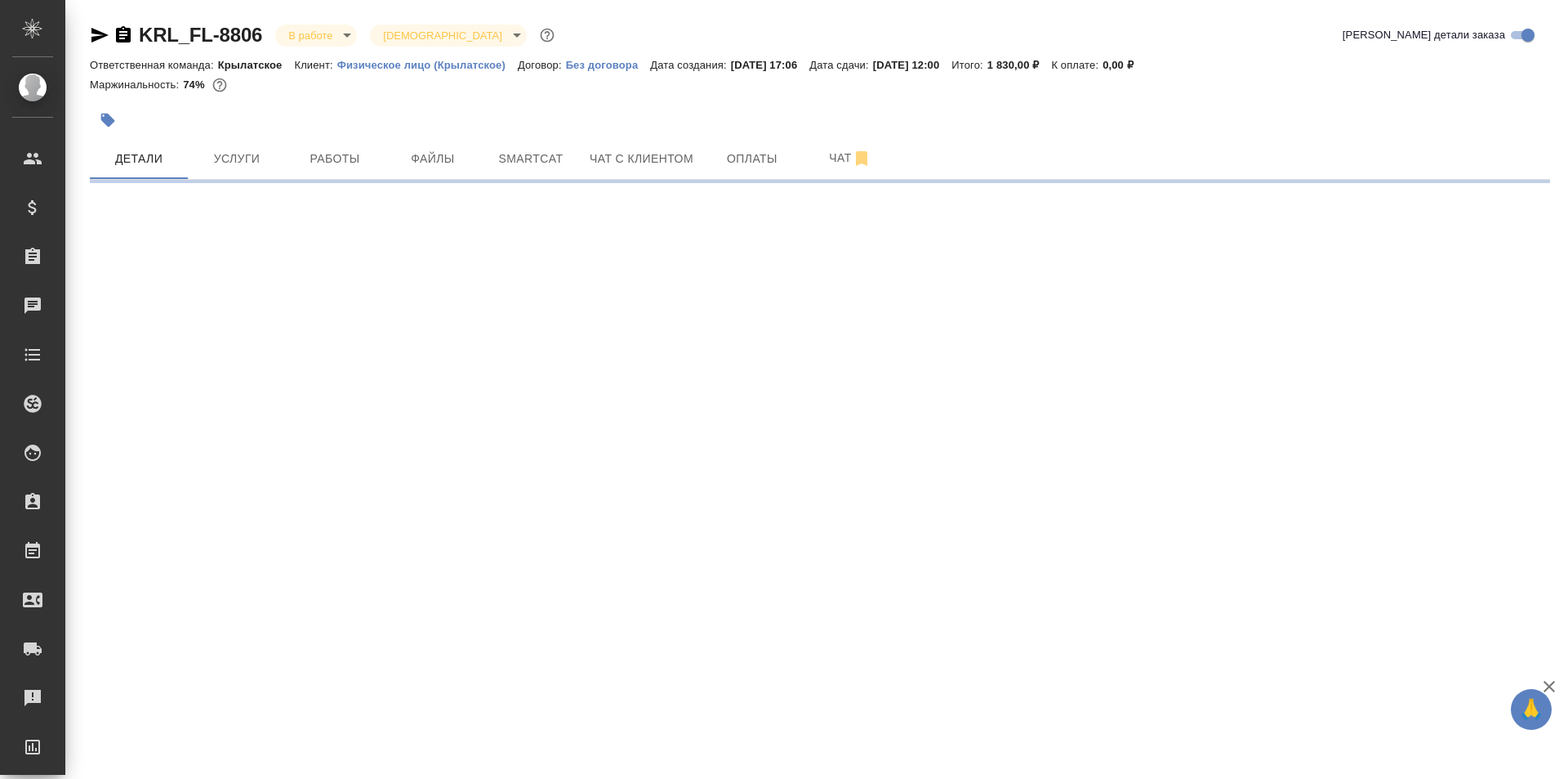
select select "RU"
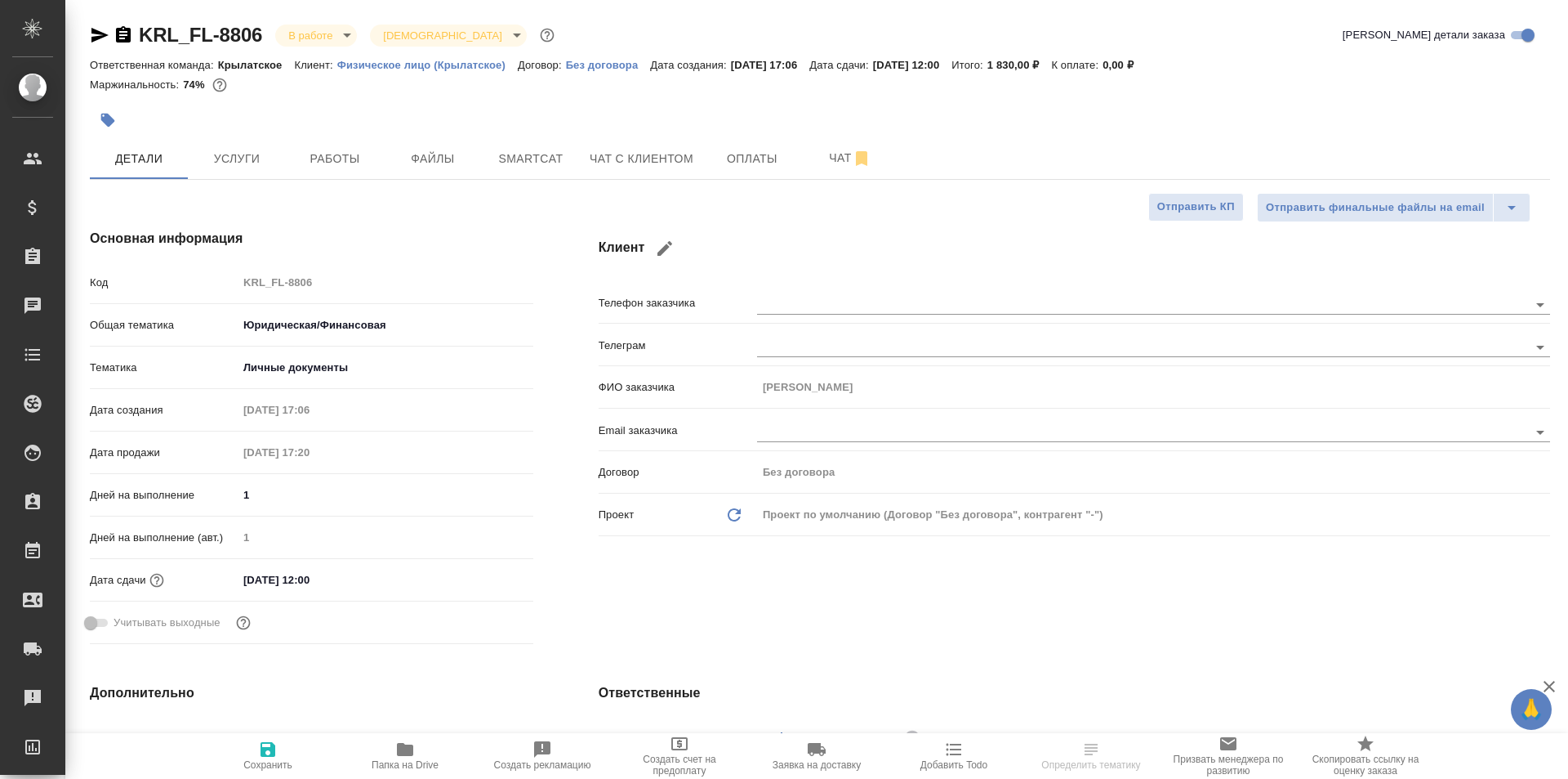
type textarea "x"
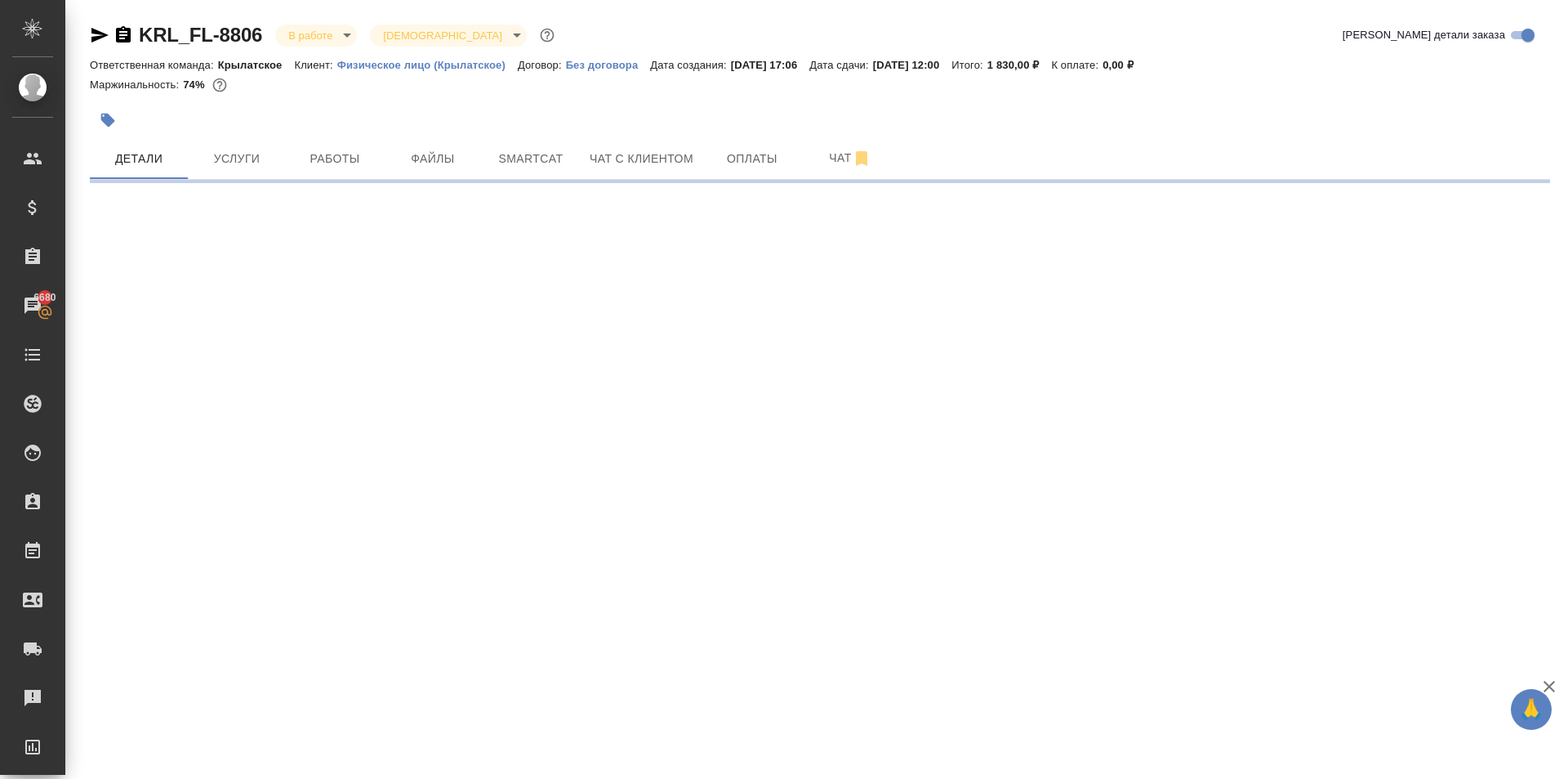
select select "RU"
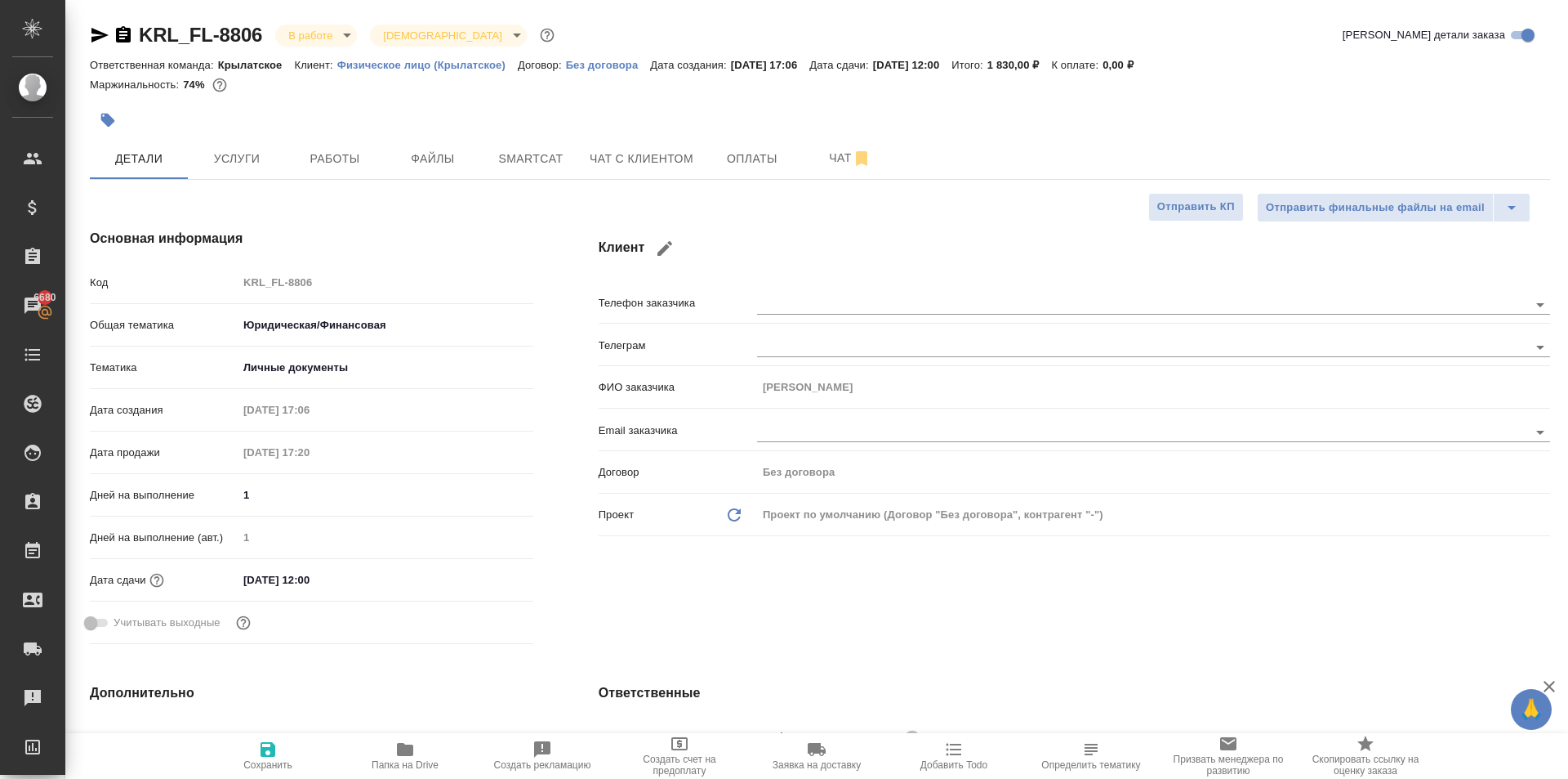
type textarea "x"
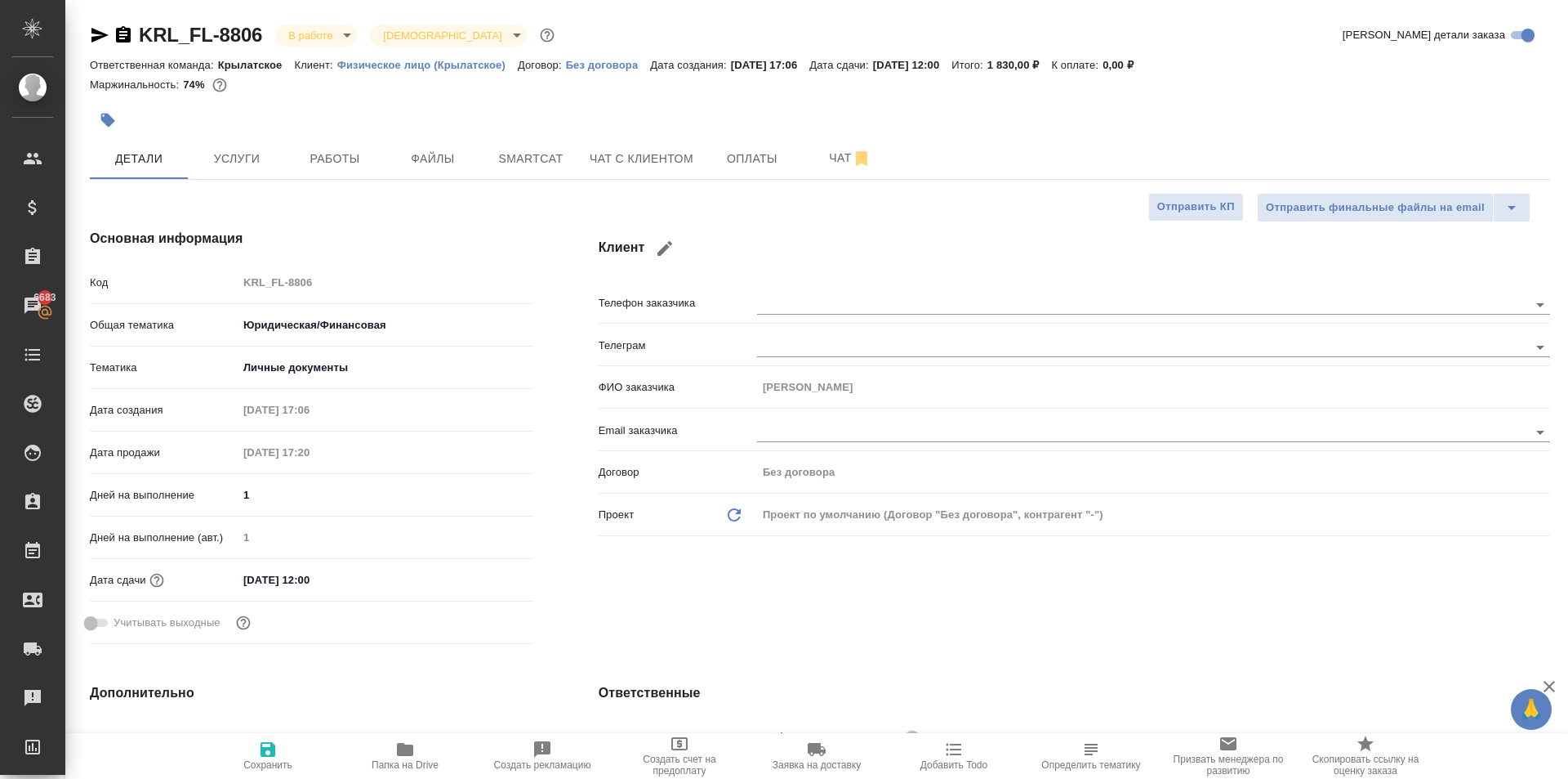
type textarea "x"
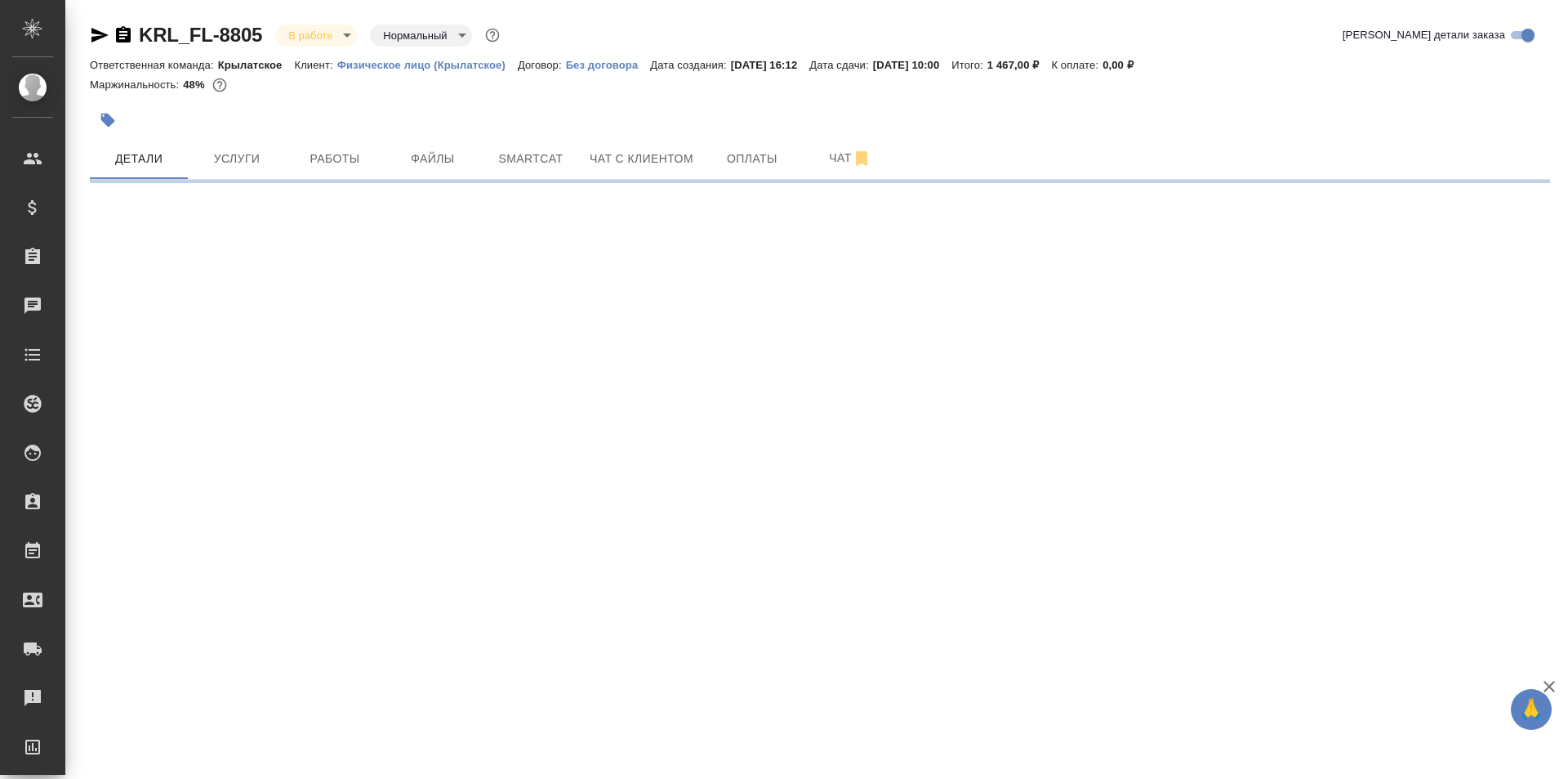
select select "RU"
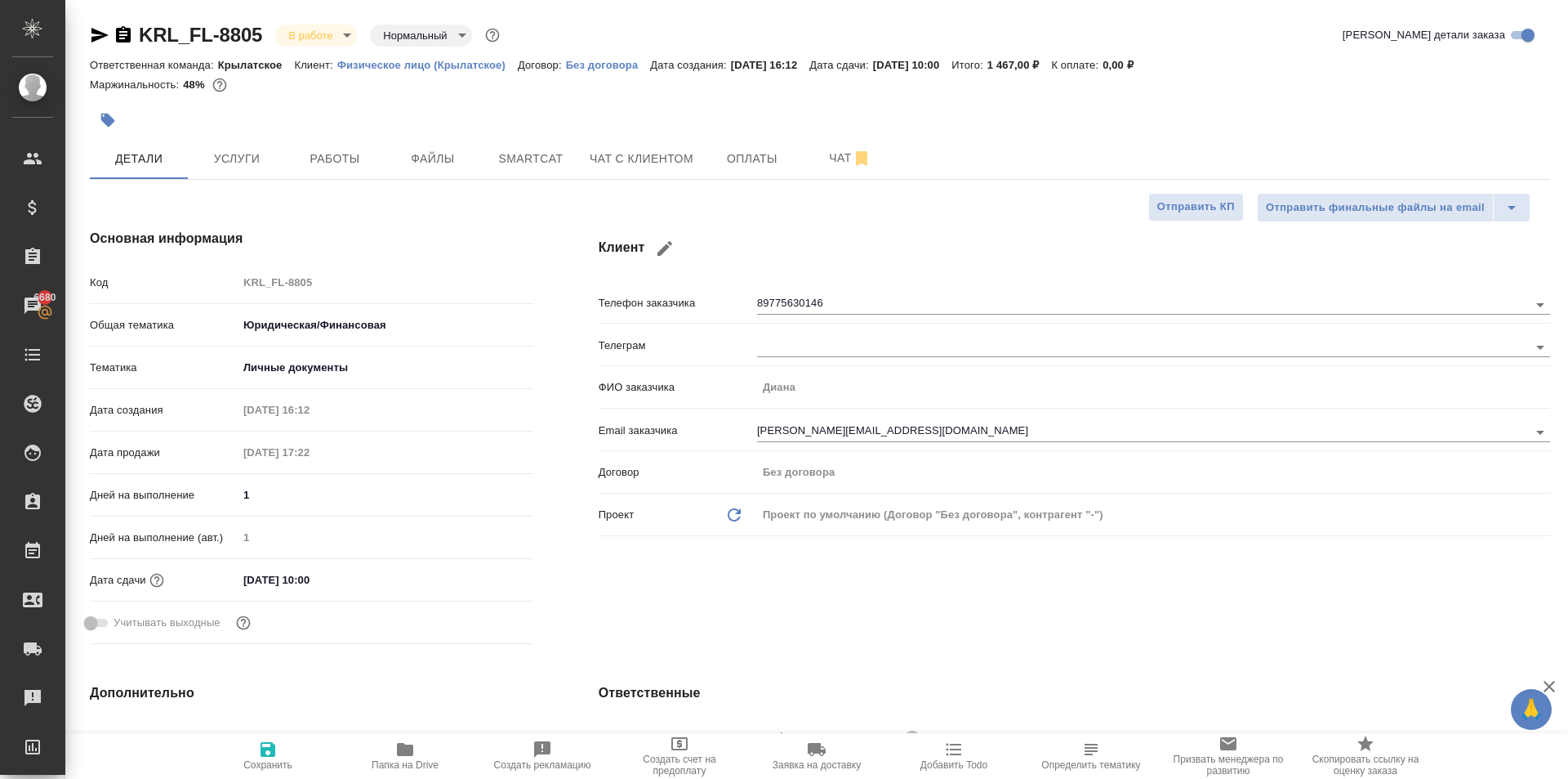
type textarea "x"
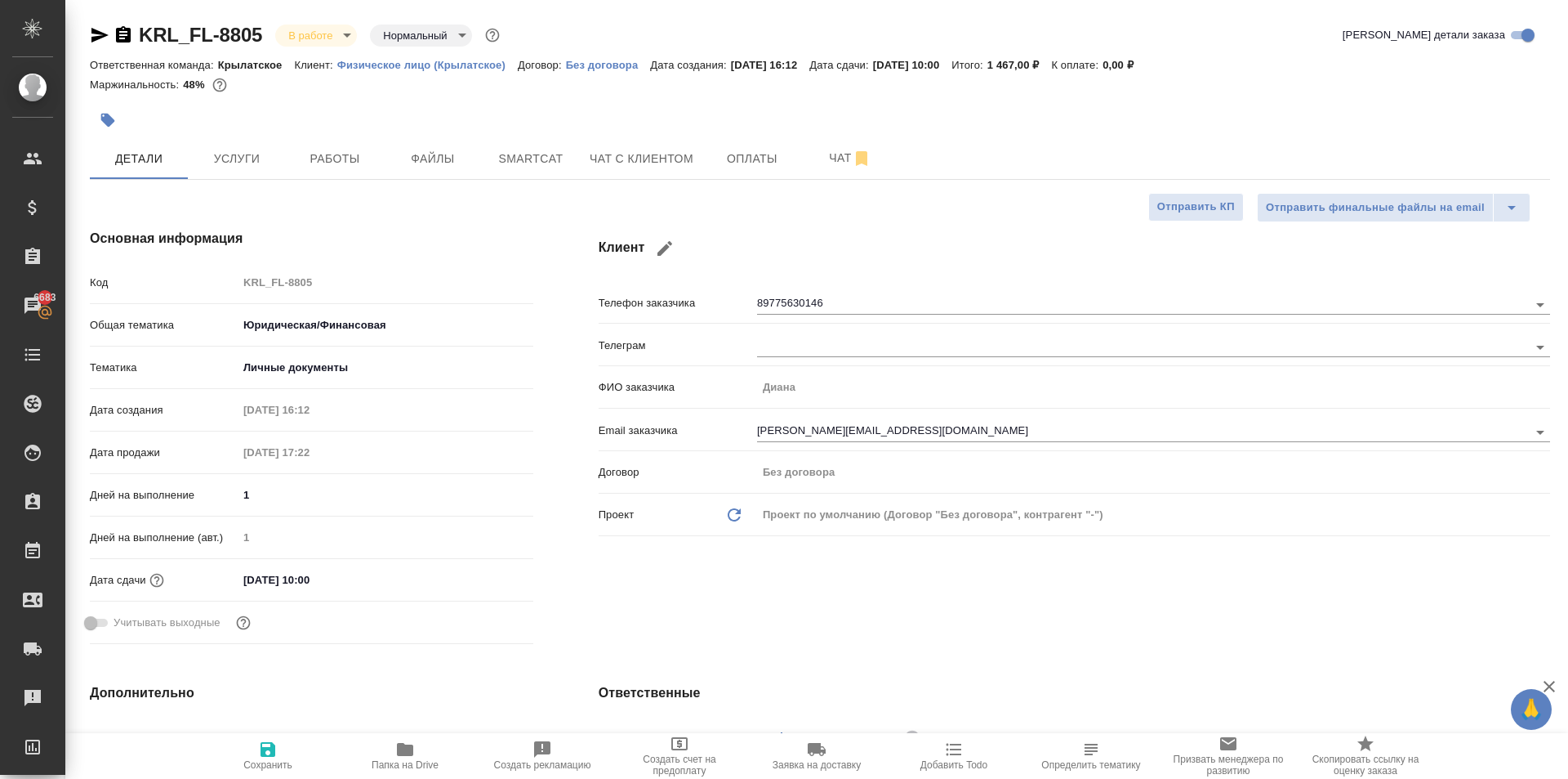
type textarea "x"
